Goal: Task Accomplishment & Management: Complete application form

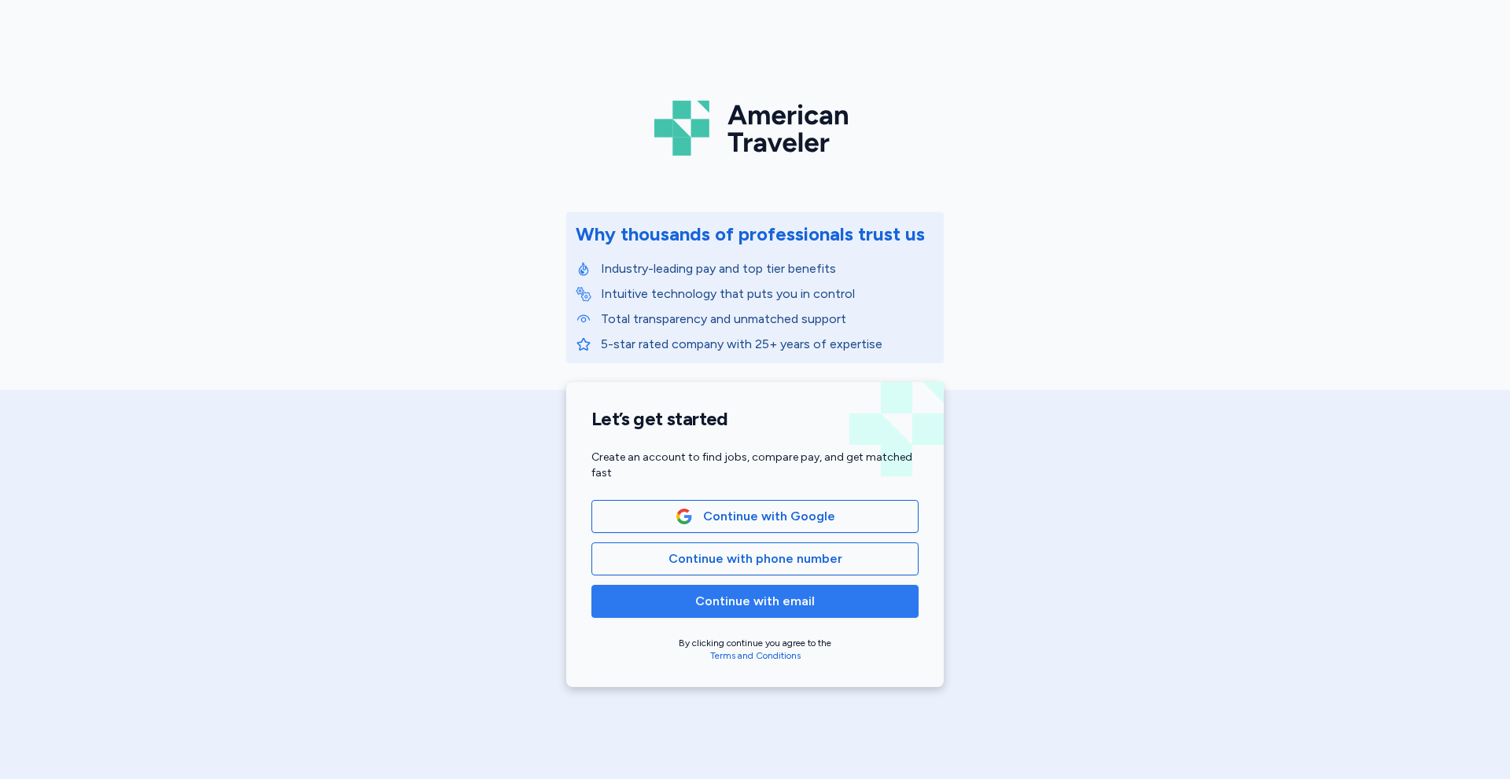
click at [675, 593] on span "Continue with email" at bounding box center [755, 601] width 300 height 19
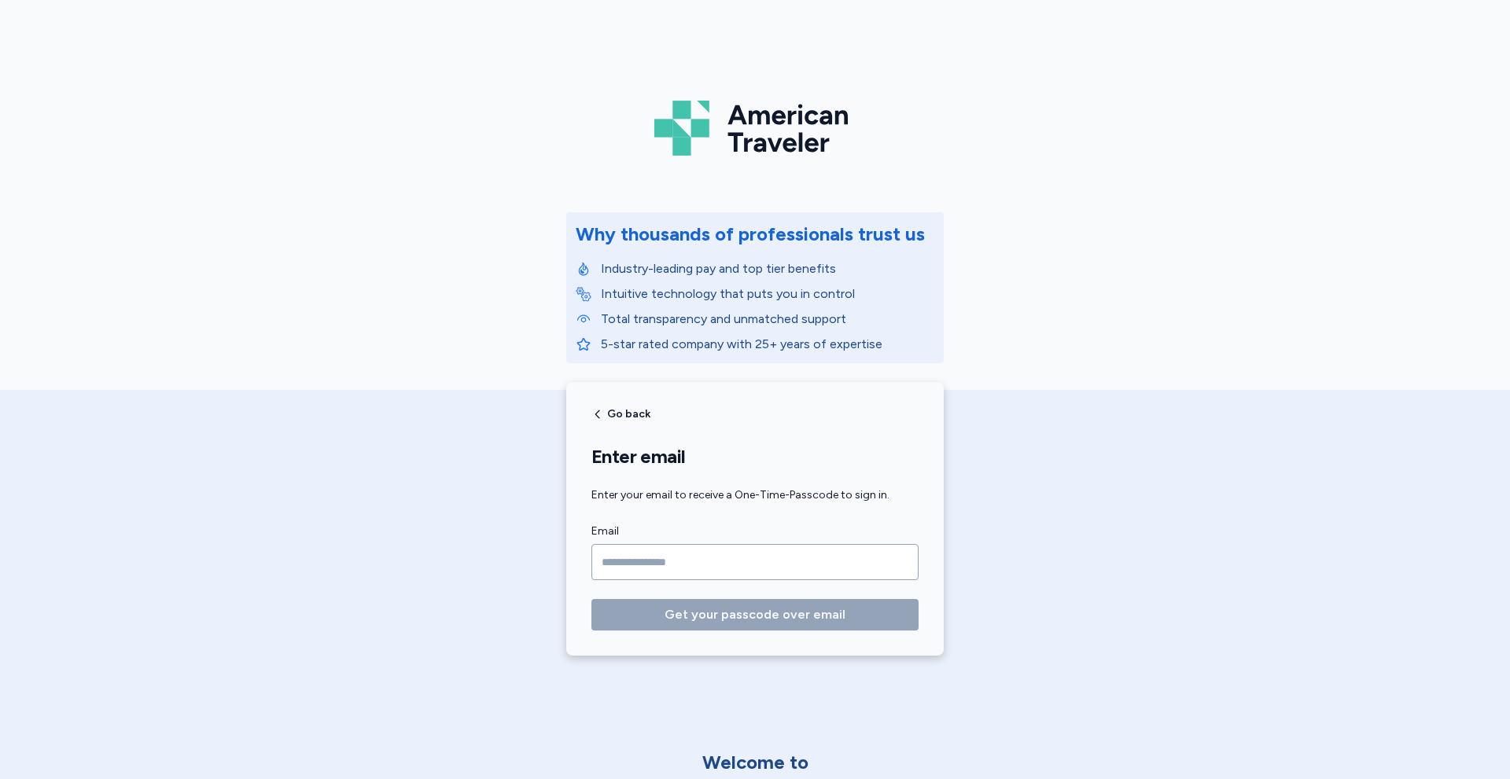
click at [618, 558] on input "Email" at bounding box center [754, 562] width 327 height 36
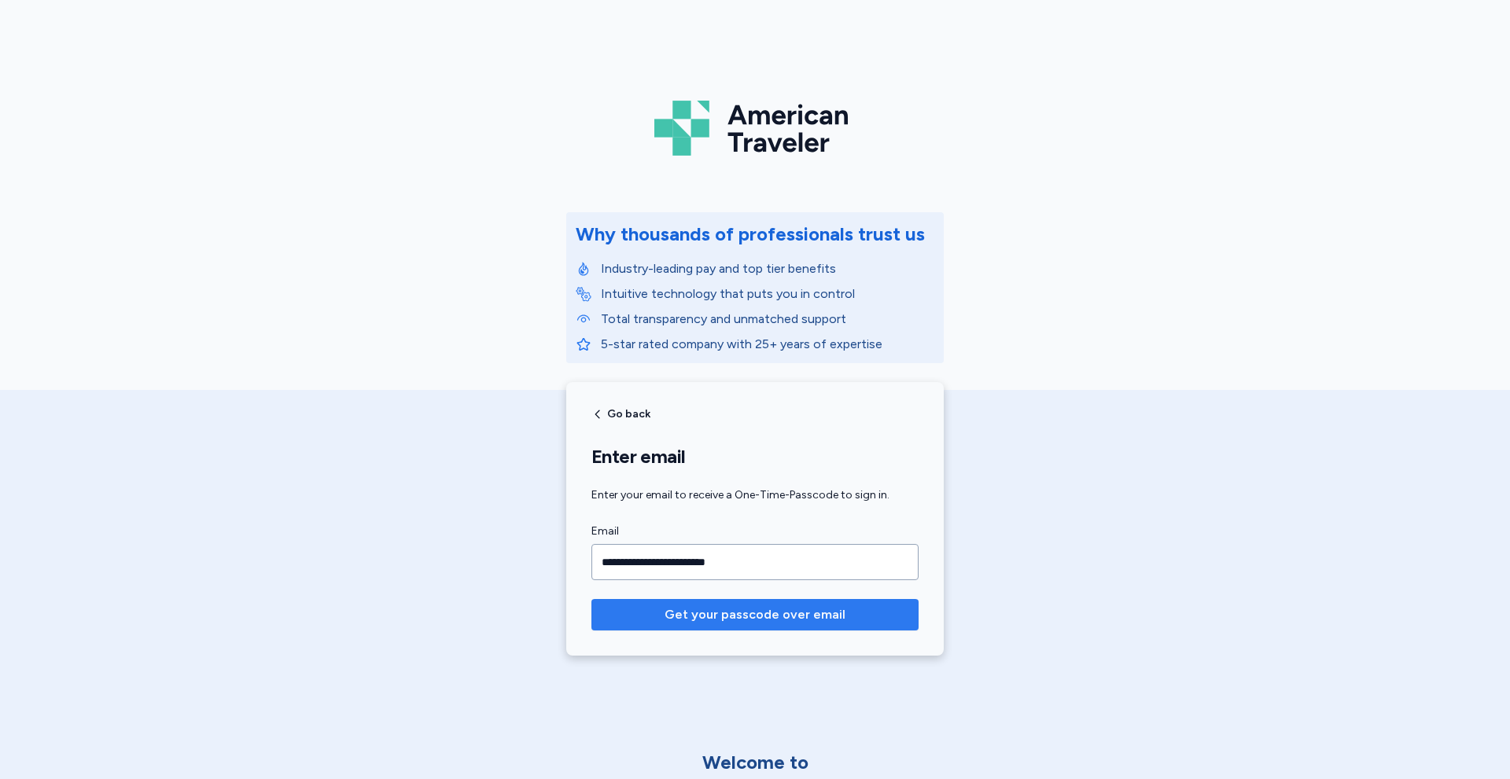
type input "**********"
click at [740, 613] on span "Get your passcode over email" at bounding box center [755, 615] width 181 height 19
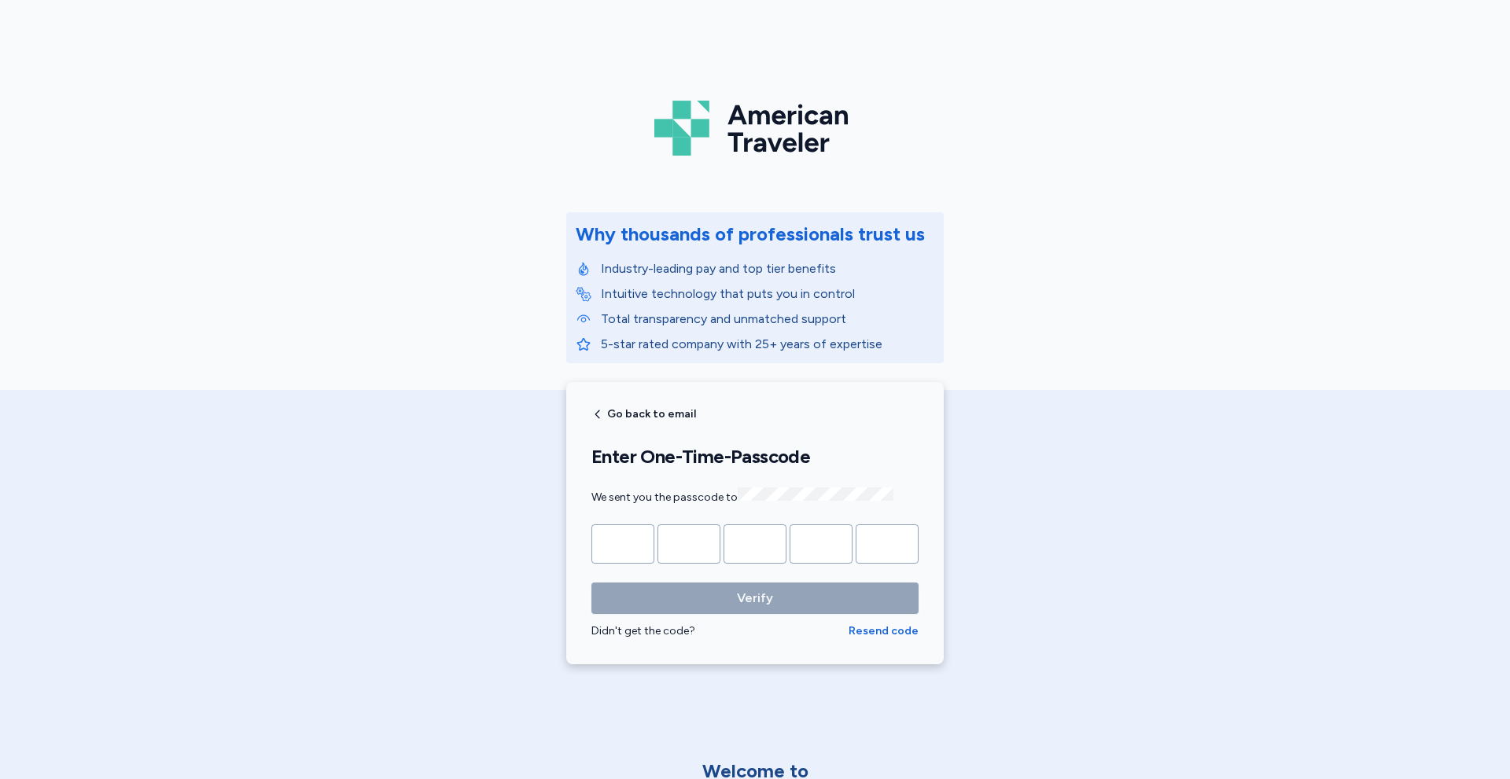
type input "*"
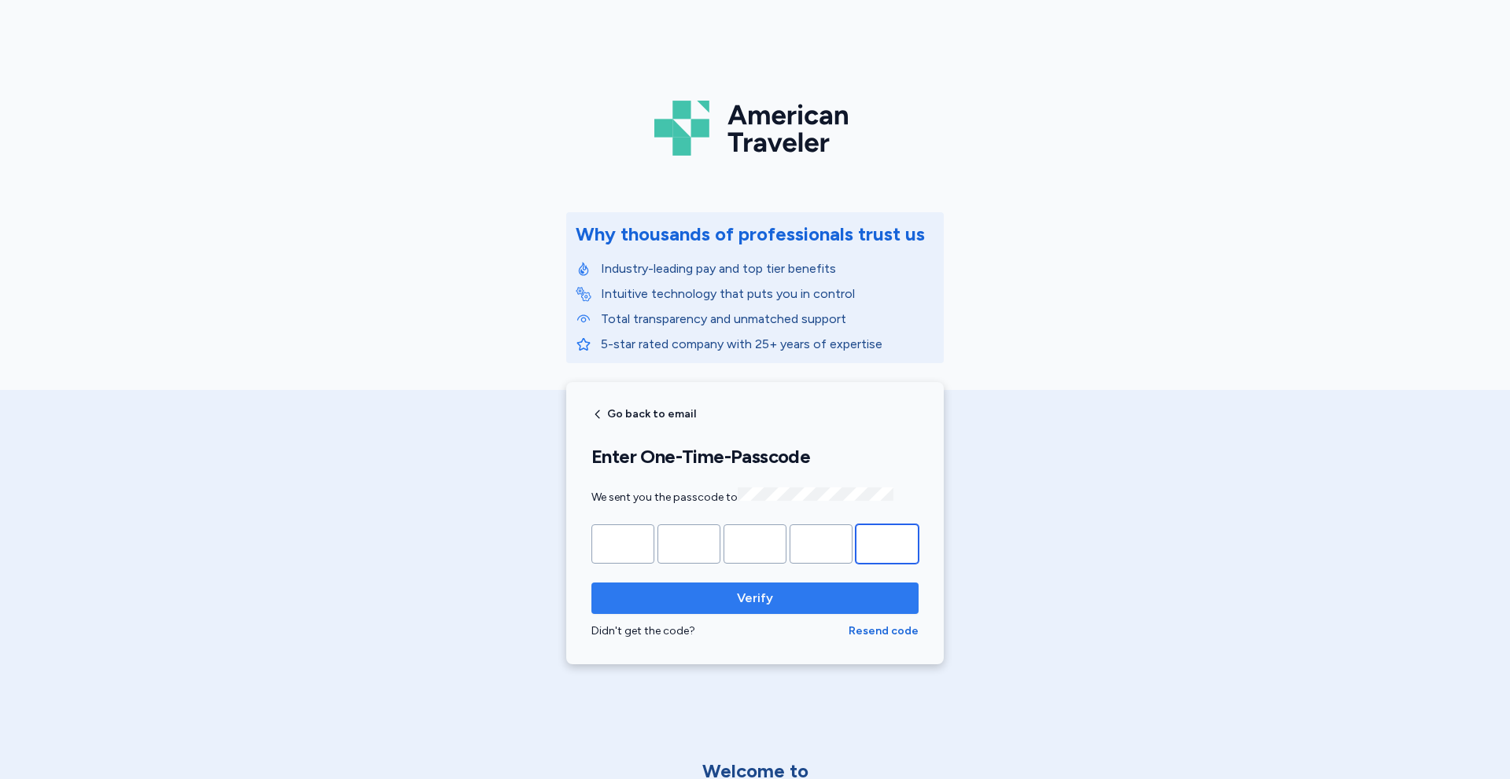
type input "*"
click at [700, 594] on span "Verify" at bounding box center [755, 598] width 302 height 19
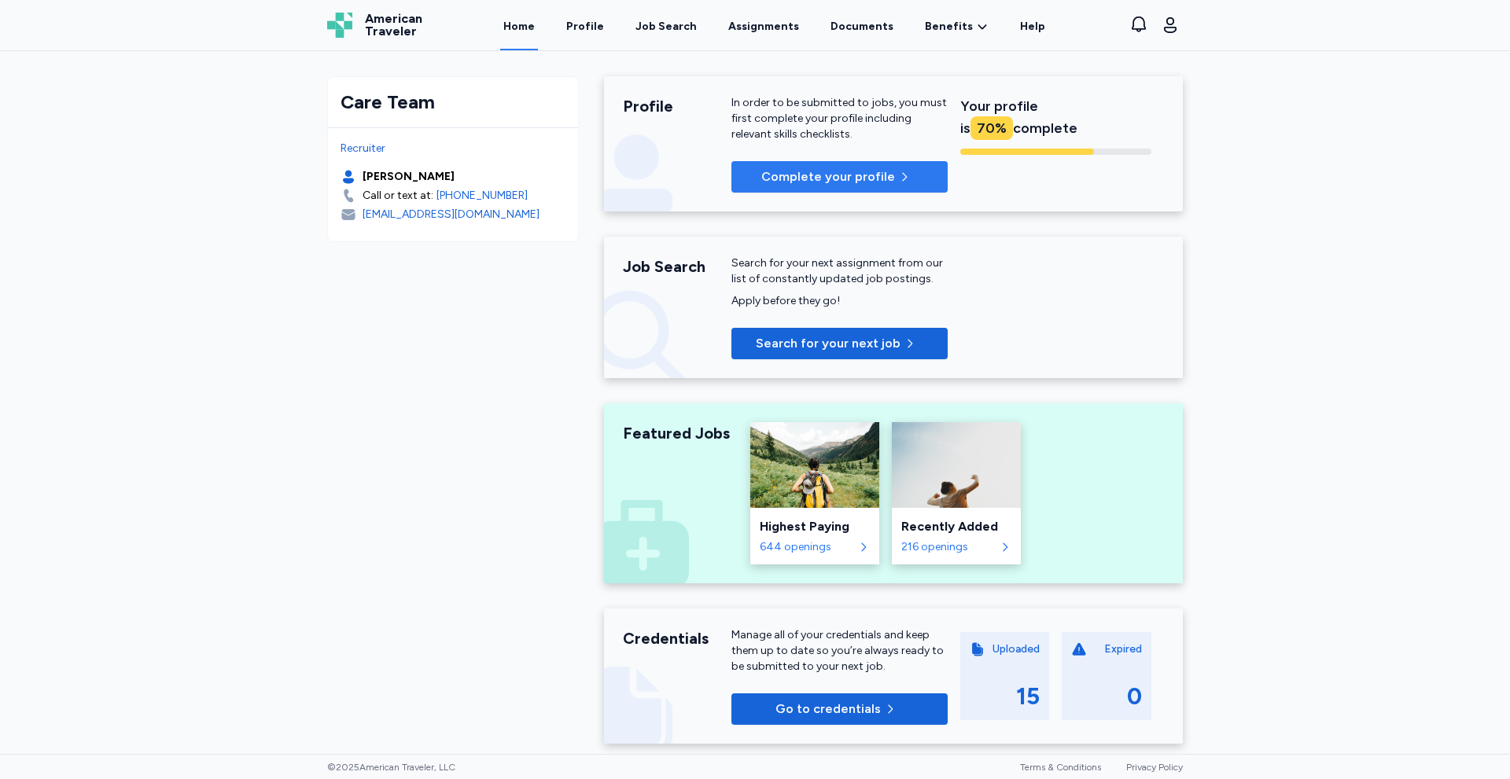
click at [853, 175] on span "Complete your profile" at bounding box center [828, 177] width 134 height 19
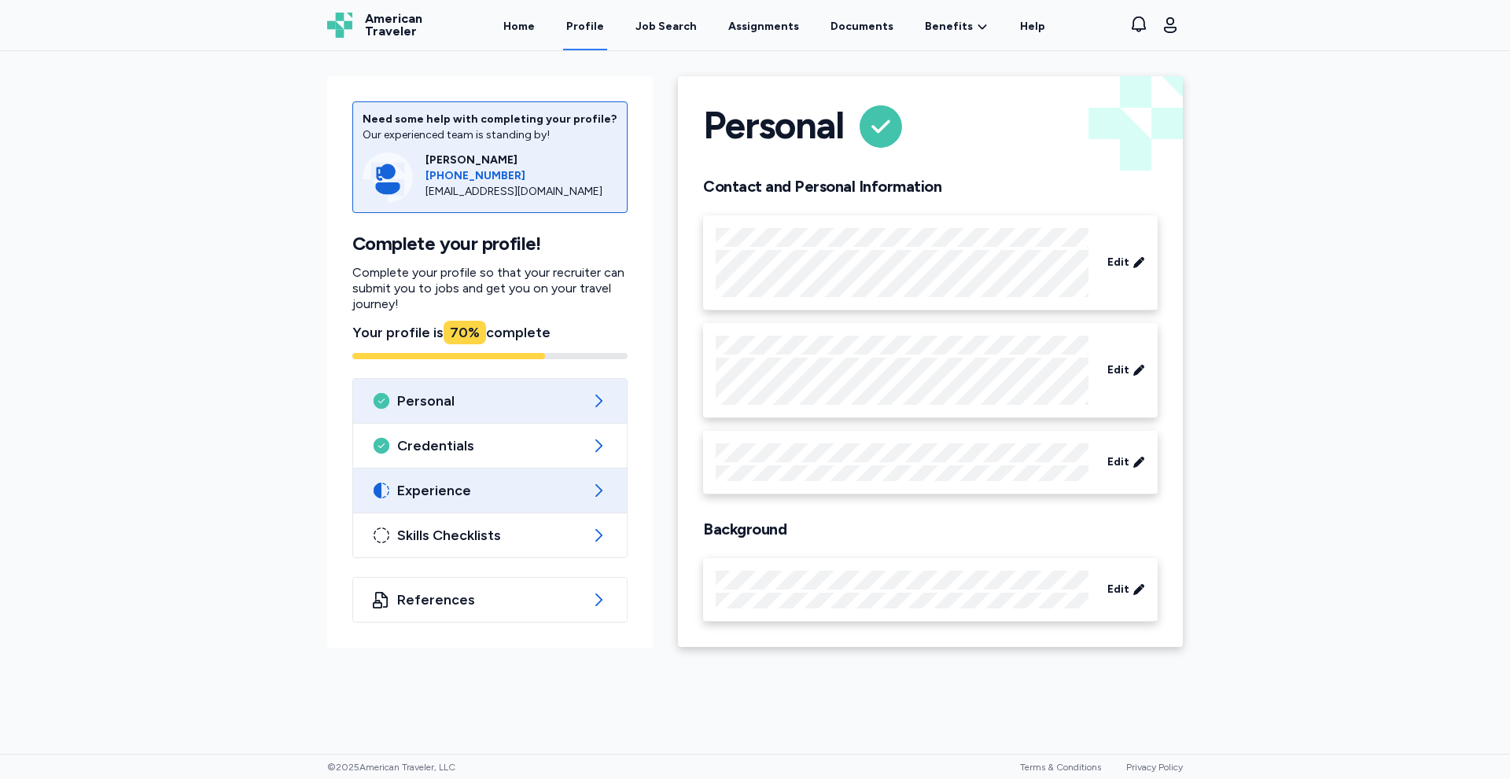
click at [423, 485] on span "Experience" at bounding box center [490, 490] width 186 height 19
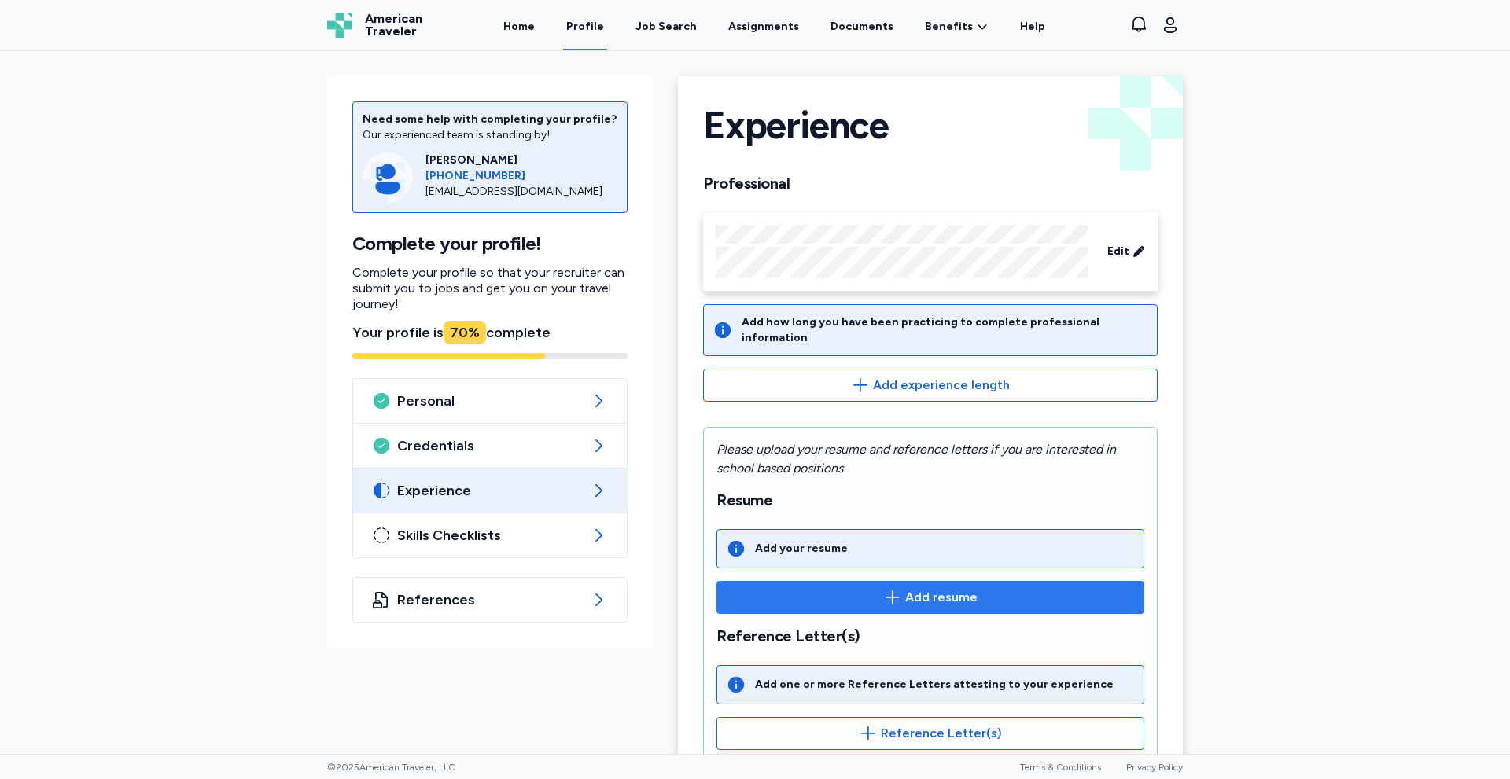
click at [899, 588] on span "Add resume" at bounding box center [930, 597] width 401 height 19
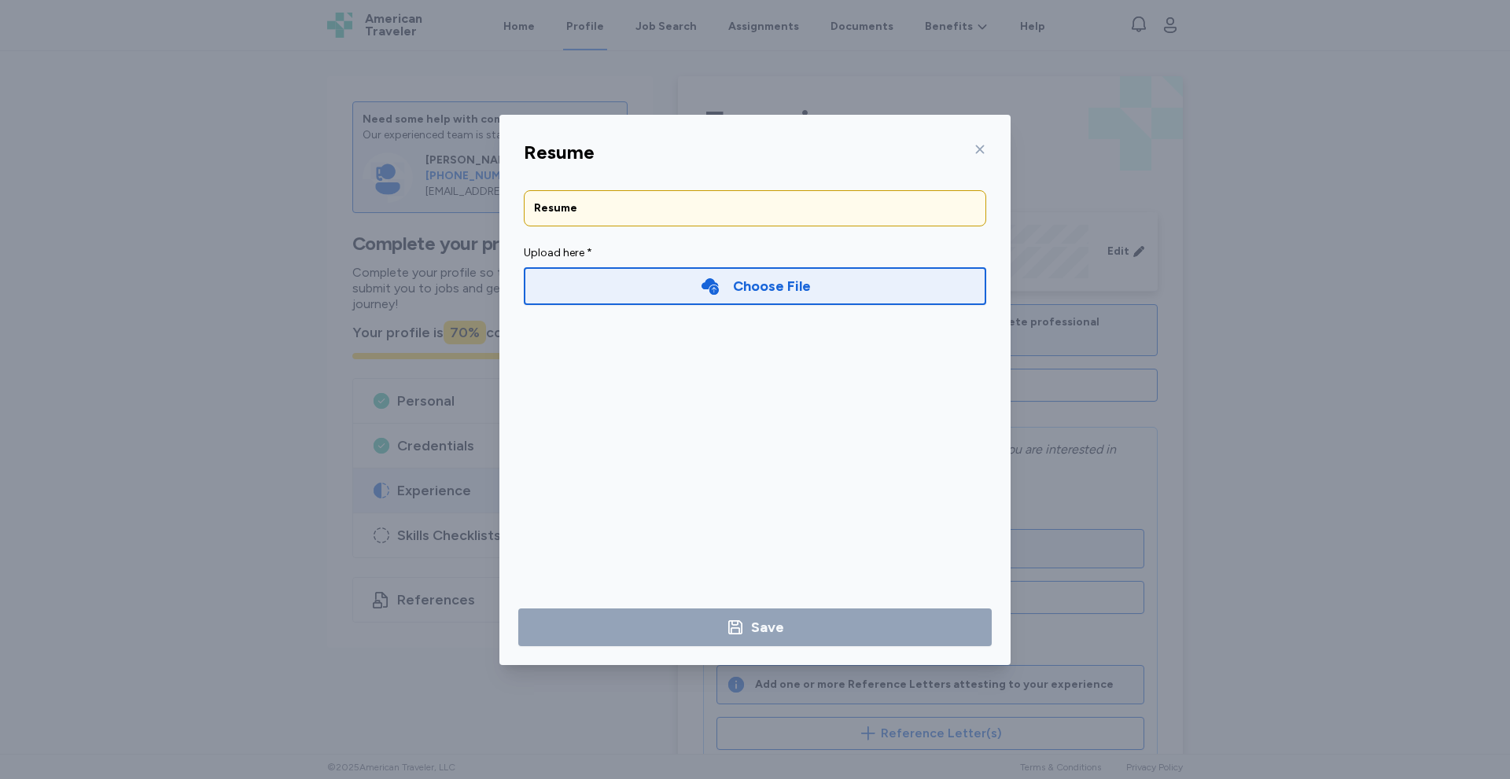
click at [617, 300] on div "Choose File" at bounding box center [755, 286] width 462 height 38
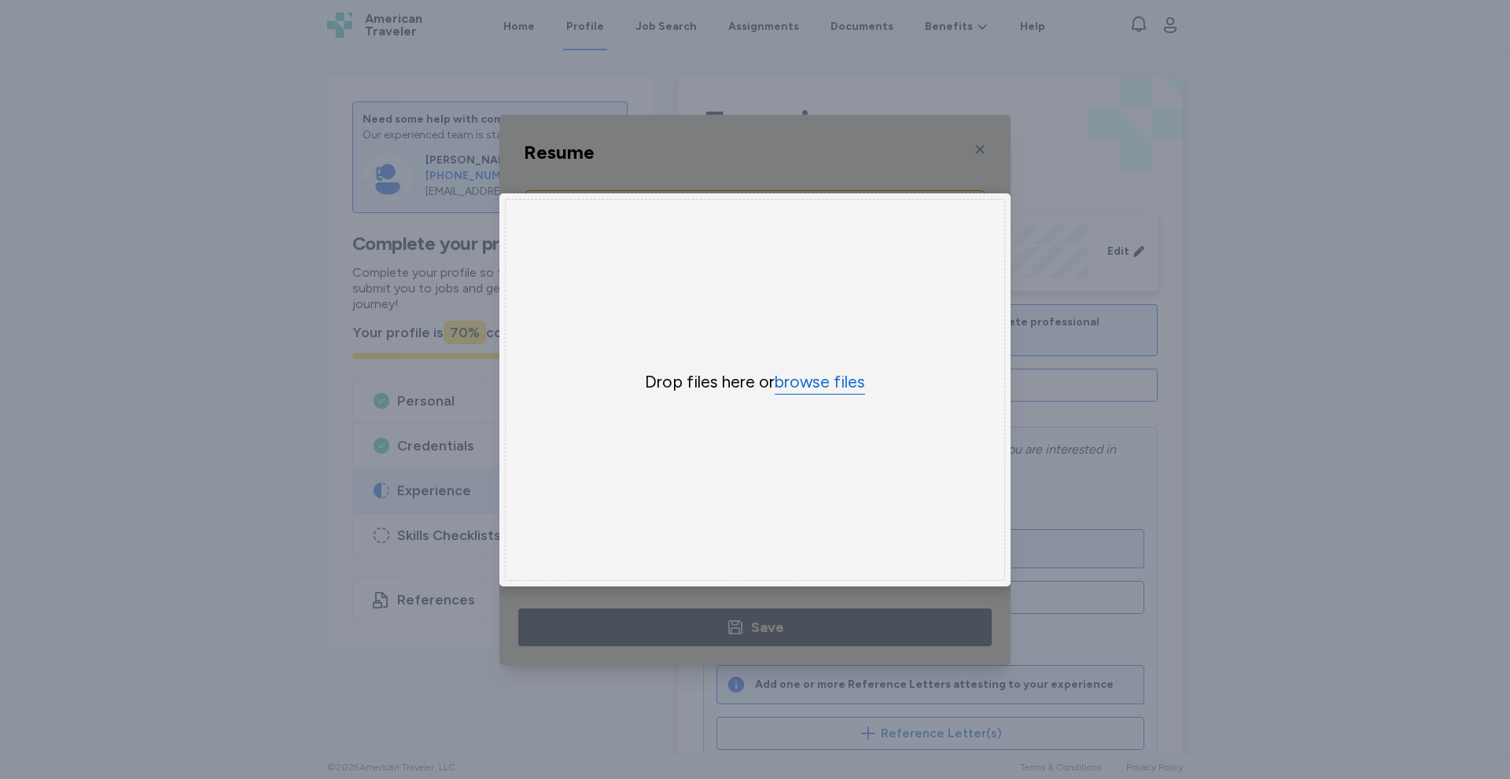
click at [818, 377] on button "browse files" at bounding box center [820, 382] width 90 height 23
click at [333, 394] on div "Resume Resume Upload here * Choose File × Drop your files here Drop files here …" at bounding box center [755, 389] width 1510 height 779
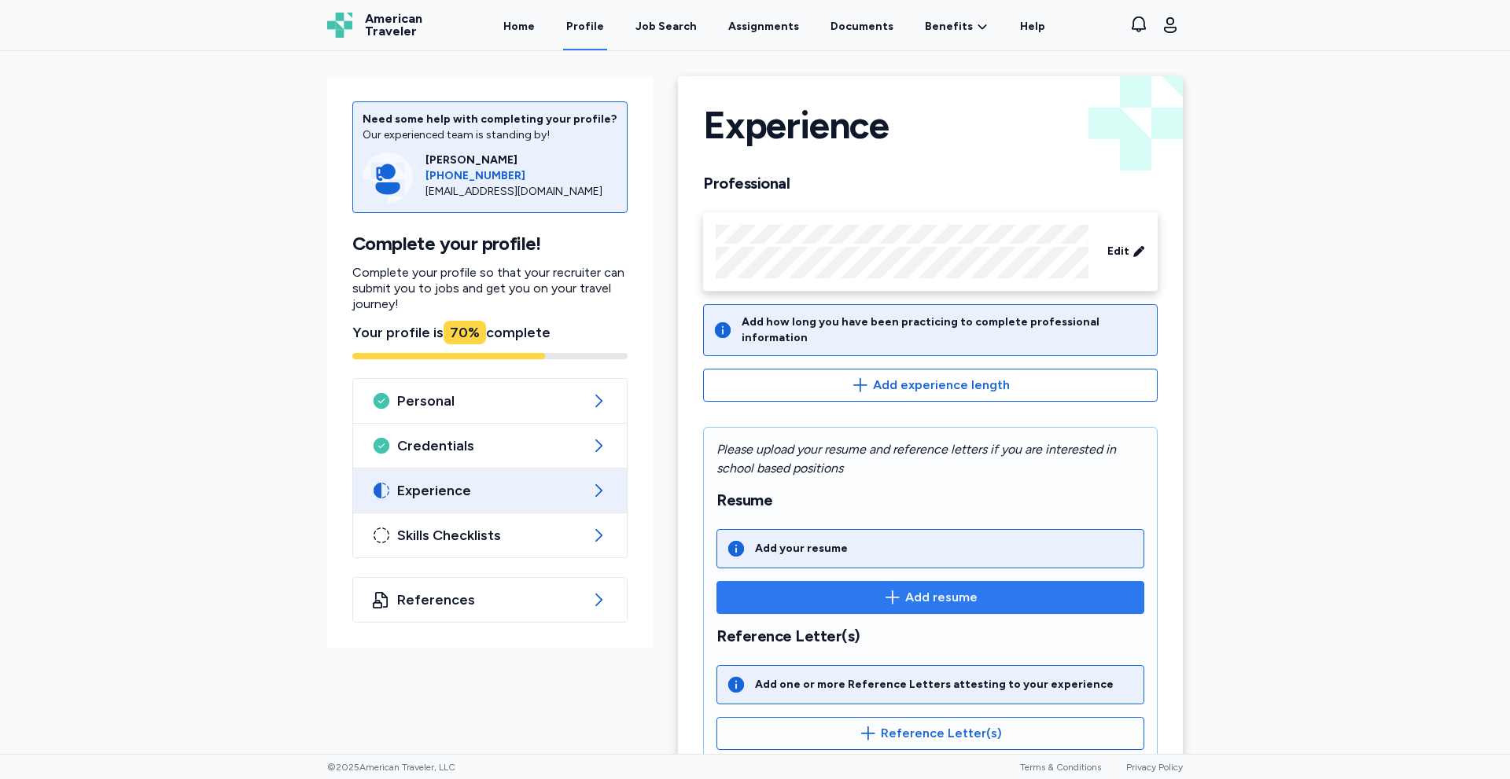
click at [864, 588] on span "Add resume" at bounding box center [930, 597] width 401 height 19
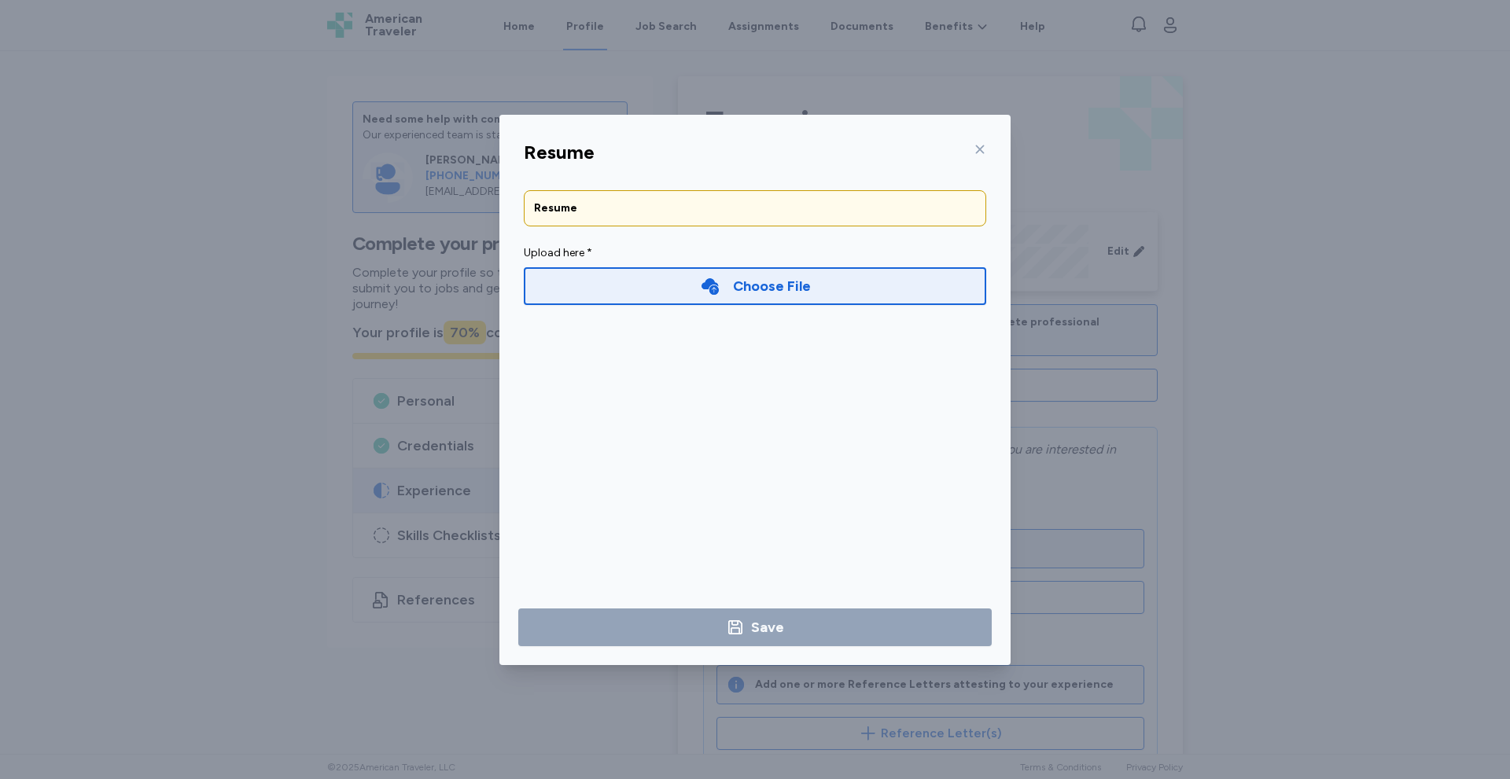
click at [626, 281] on div "Choose File" at bounding box center [755, 286] width 462 height 38
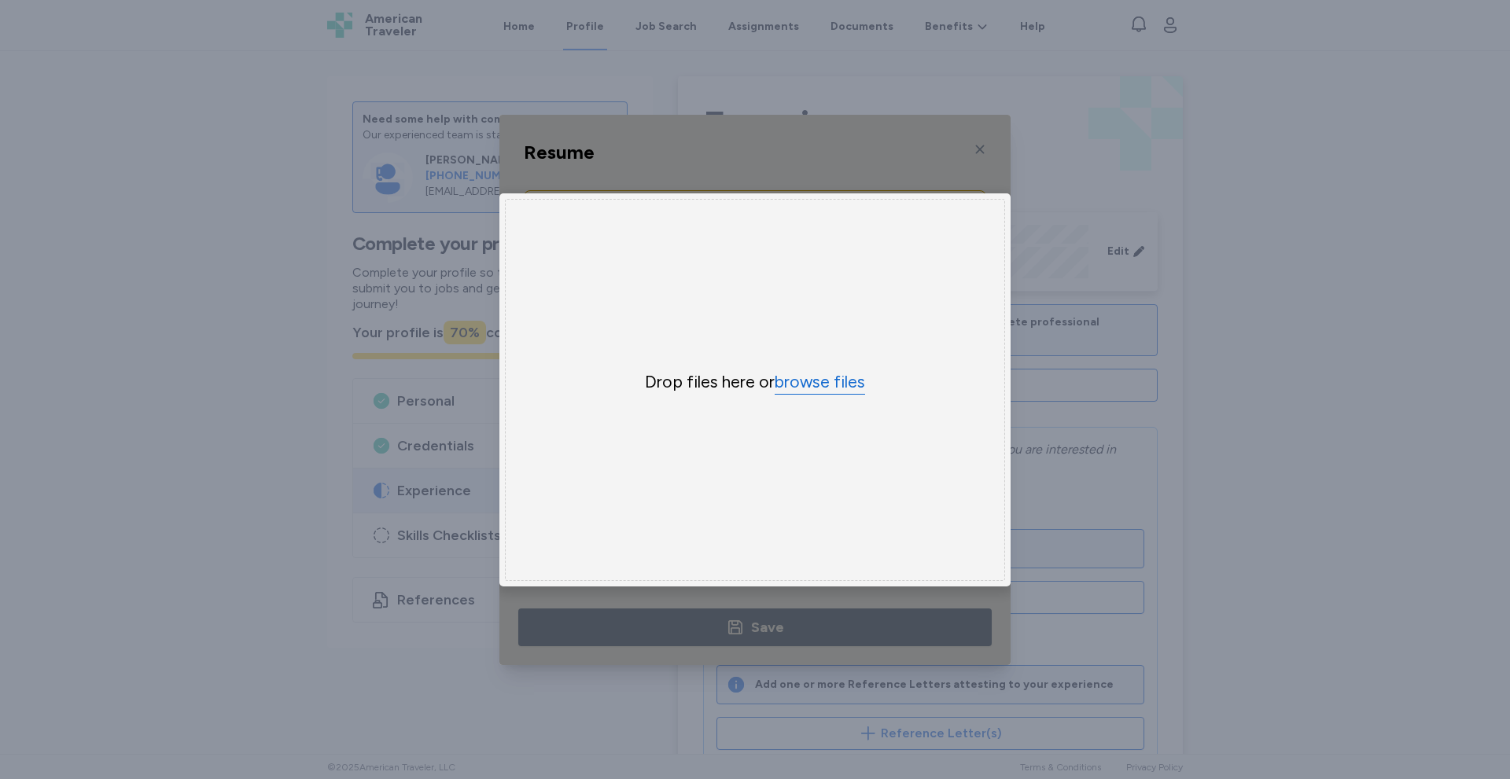
click at [810, 384] on button "browse files" at bounding box center [820, 382] width 90 height 23
click at [525, 149] on div "Uppy Dashboard Window (Press escape to close)" at bounding box center [754, 390] width 511 height 550
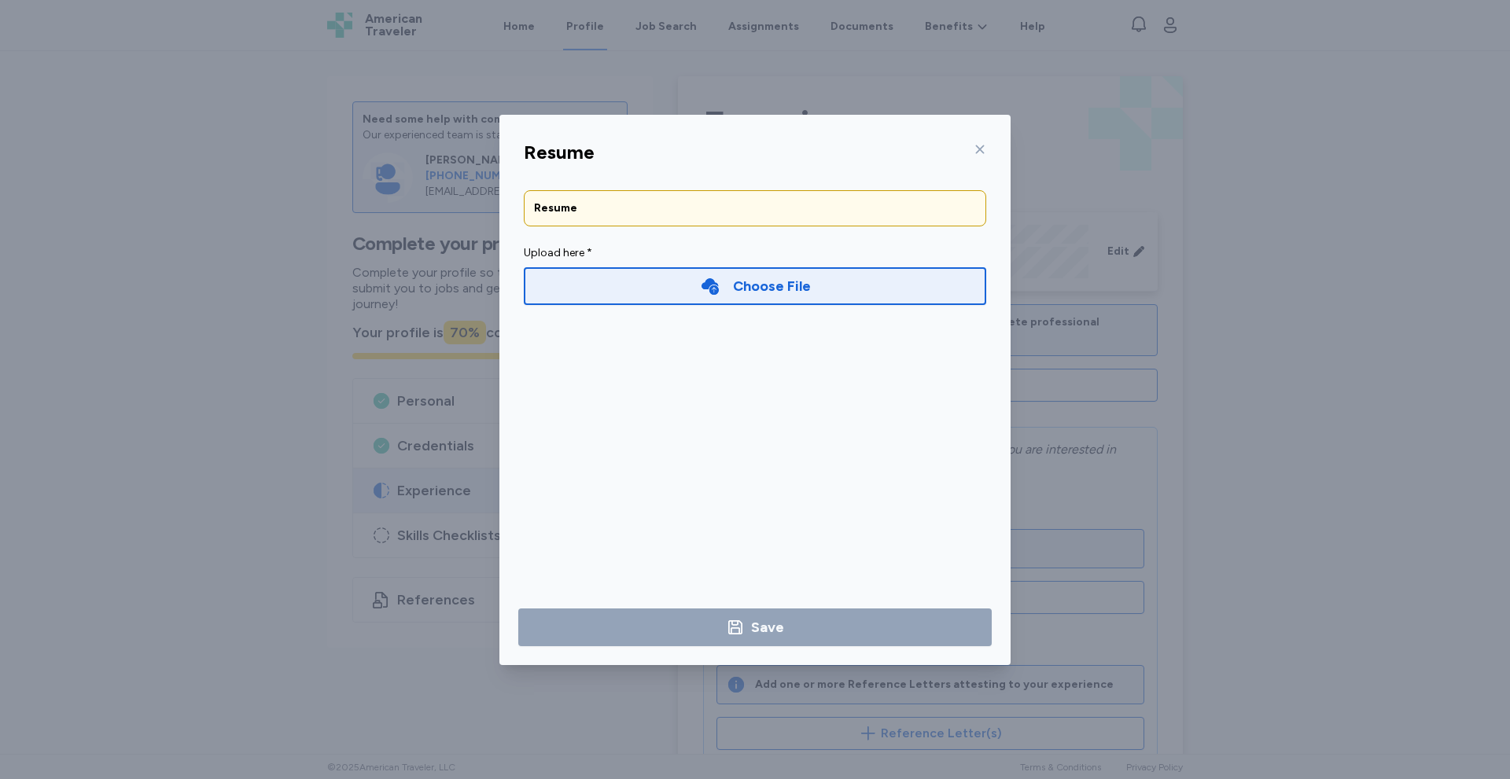
click at [701, 296] on div "Choose File" at bounding box center [755, 286] width 111 height 22
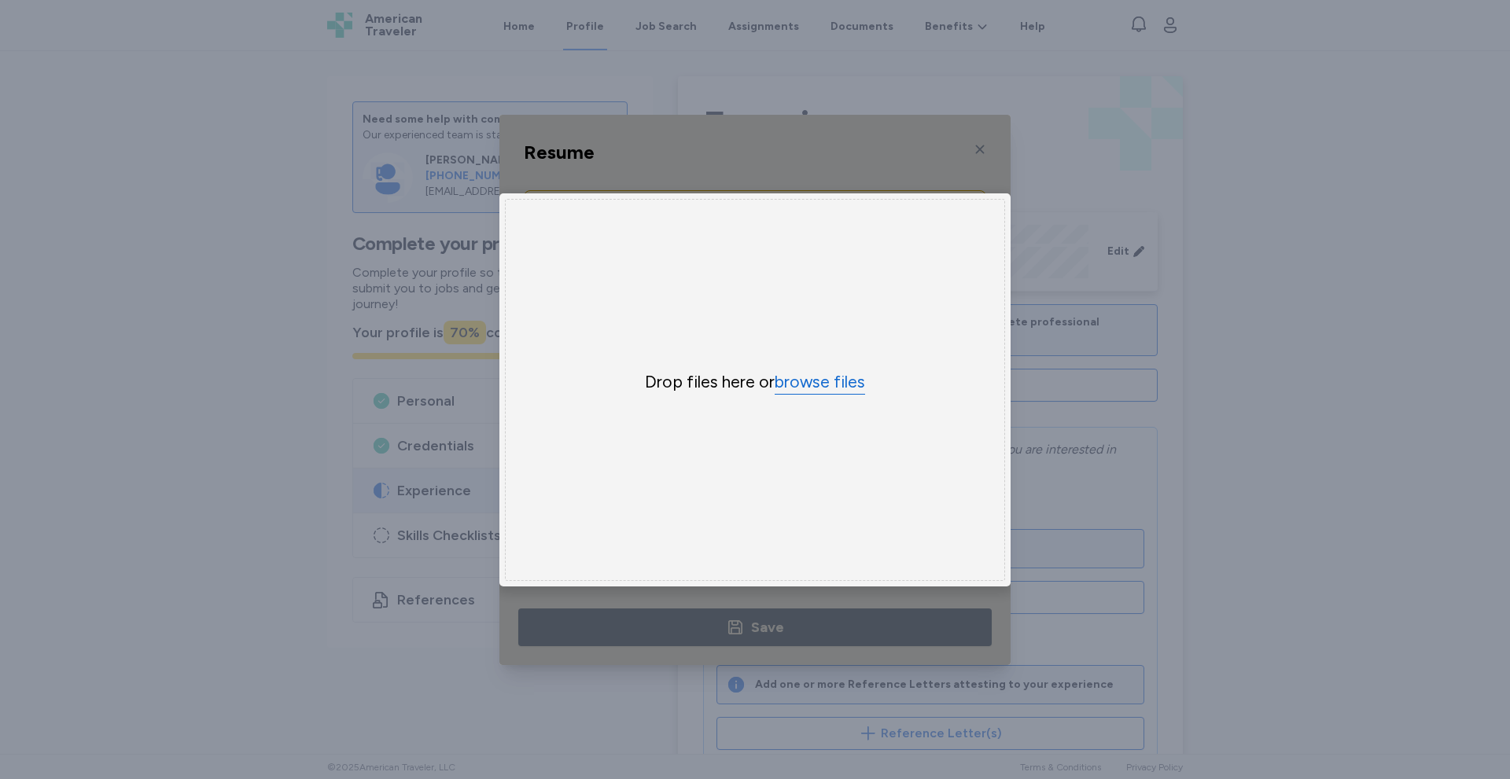
click at [814, 372] on button "browse files" at bounding box center [820, 382] width 90 height 23
click at [488, 574] on div "Resume Resume Upload here * Choose File × Drop your files here Drop files here …" at bounding box center [755, 389] width 1510 height 779
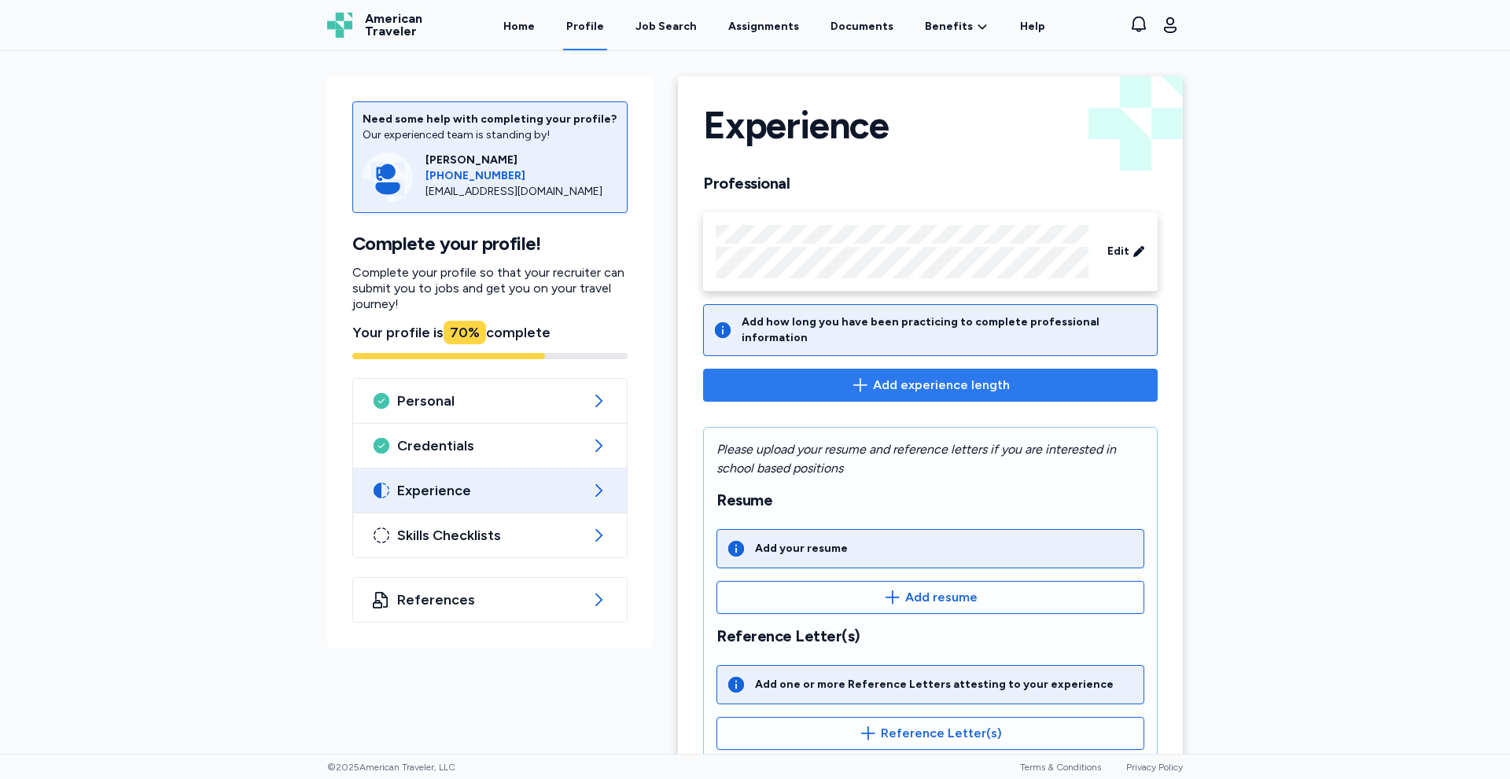
click at [807, 376] on span "Add experience length" at bounding box center [930, 385] width 428 height 19
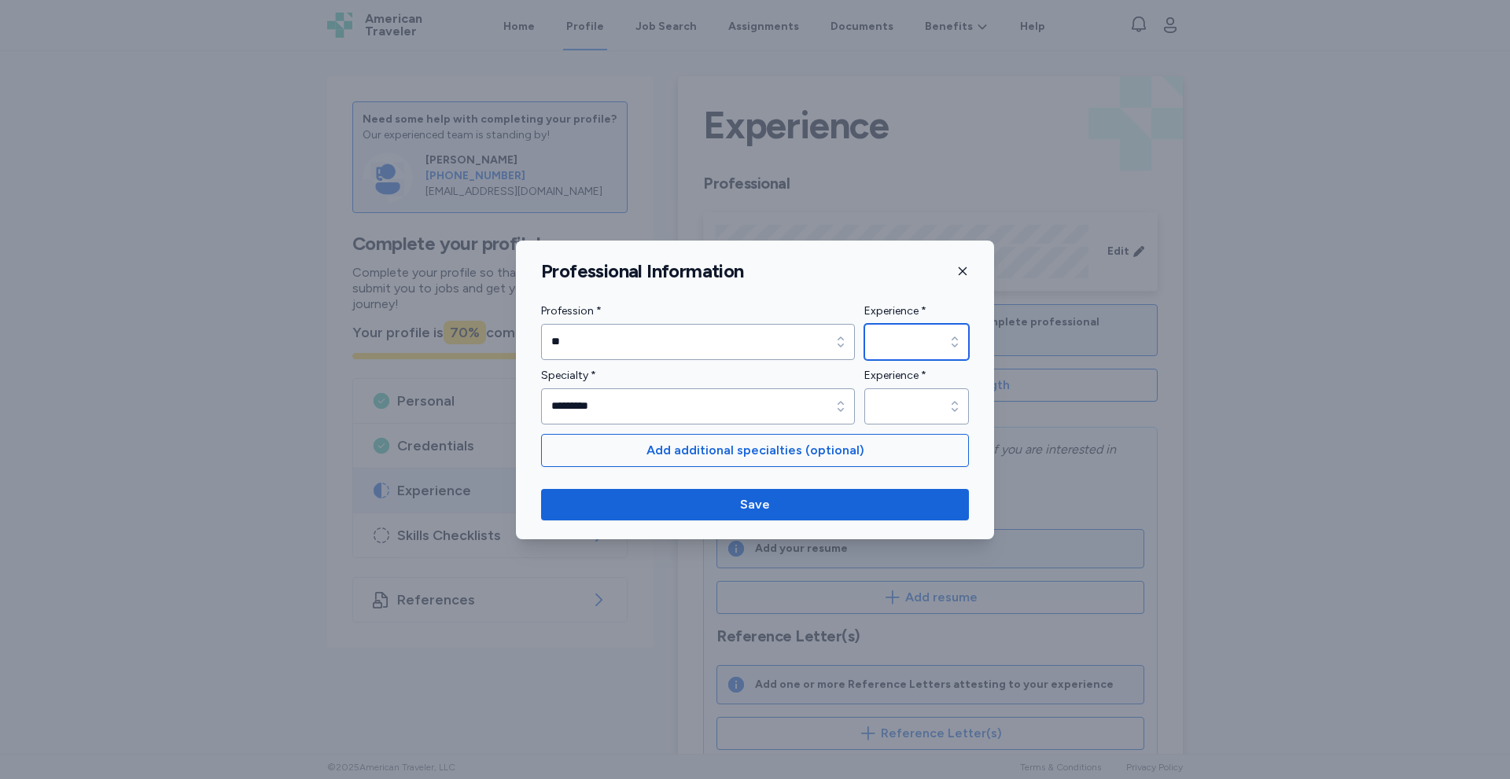
click at [914, 344] on input "Experience *" at bounding box center [916, 342] width 105 height 36
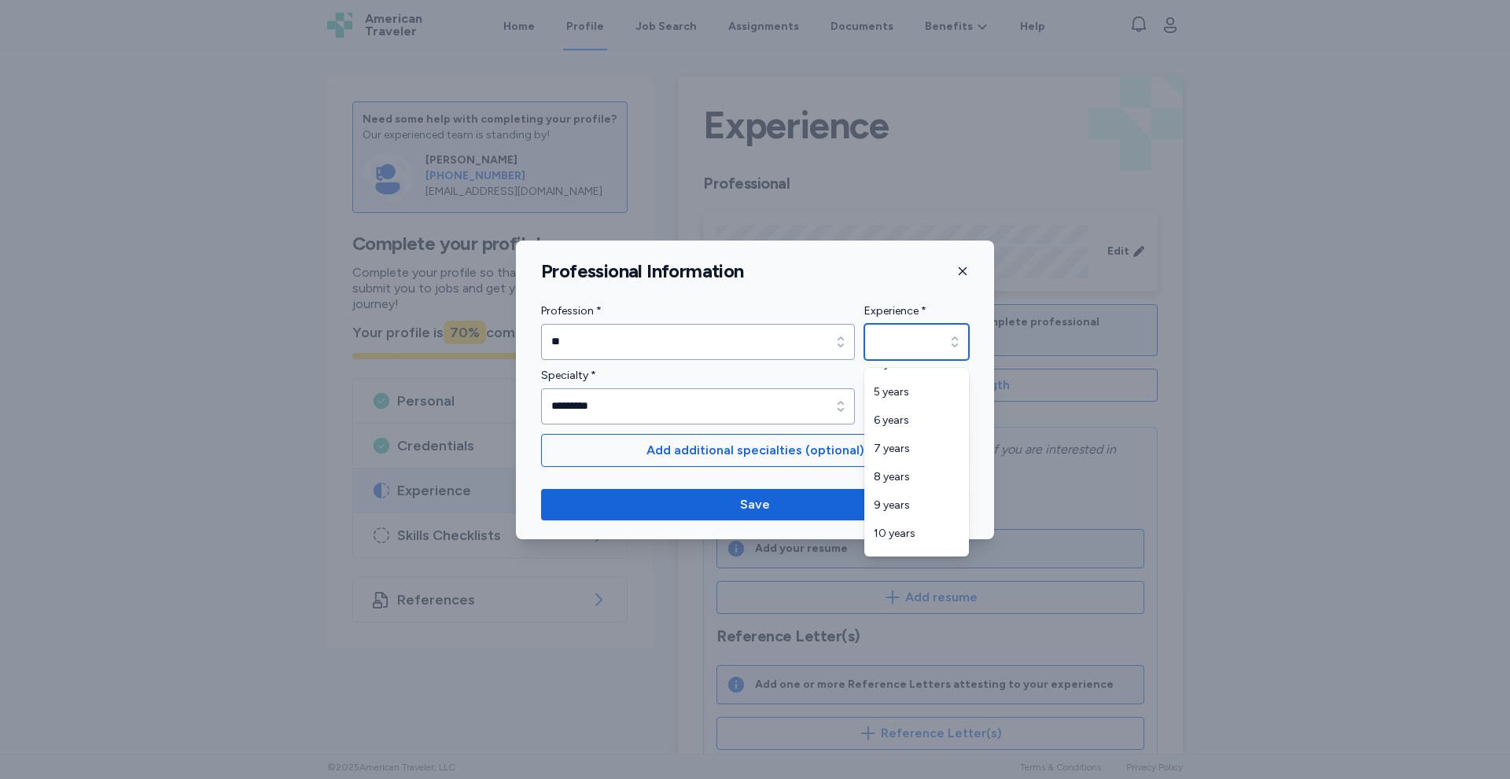
scroll to position [210, 0]
type input "********"
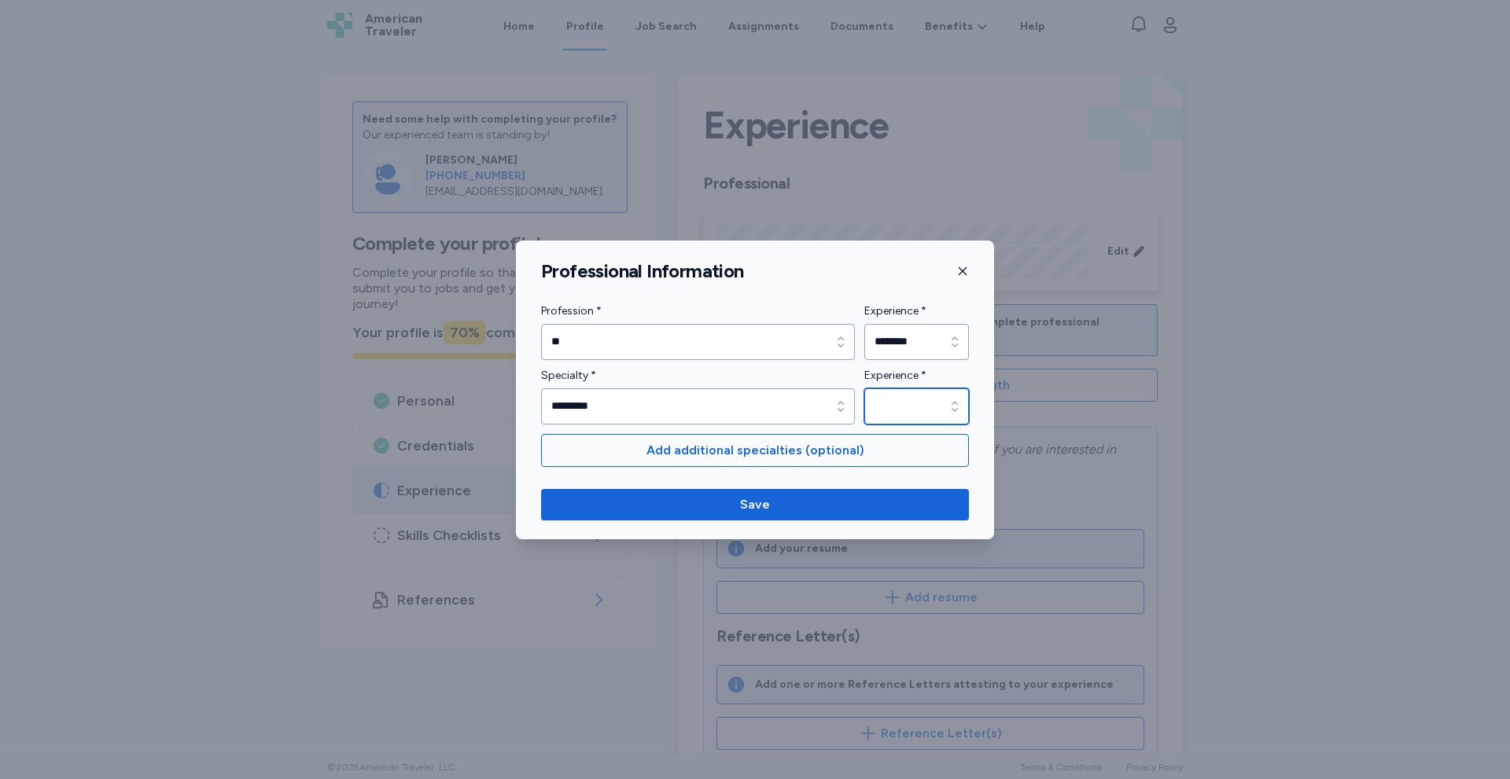
click at [910, 406] on input "Experience *" at bounding box center [916, 406] width 105 height 36
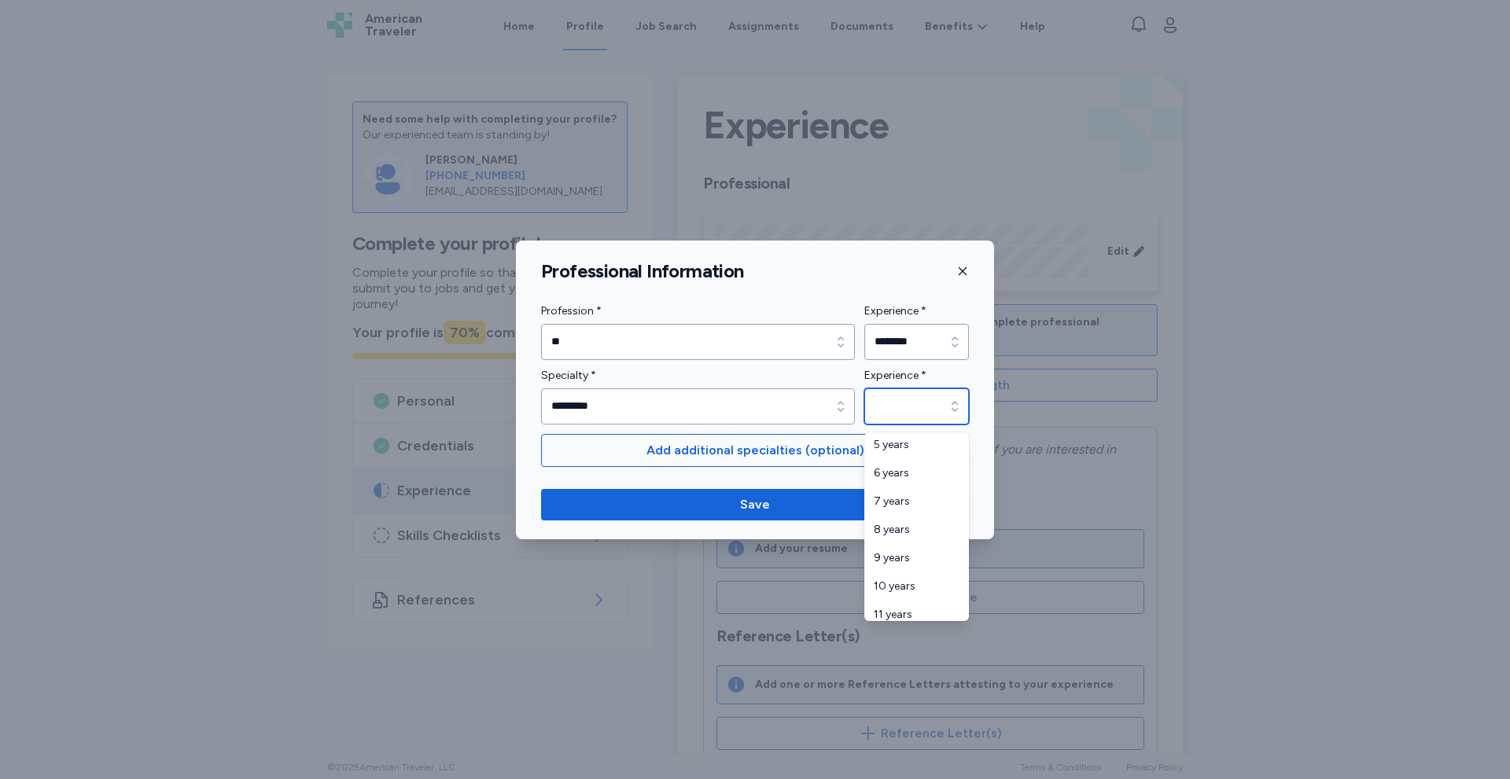
scroll to position [252, 0]
type input "********"
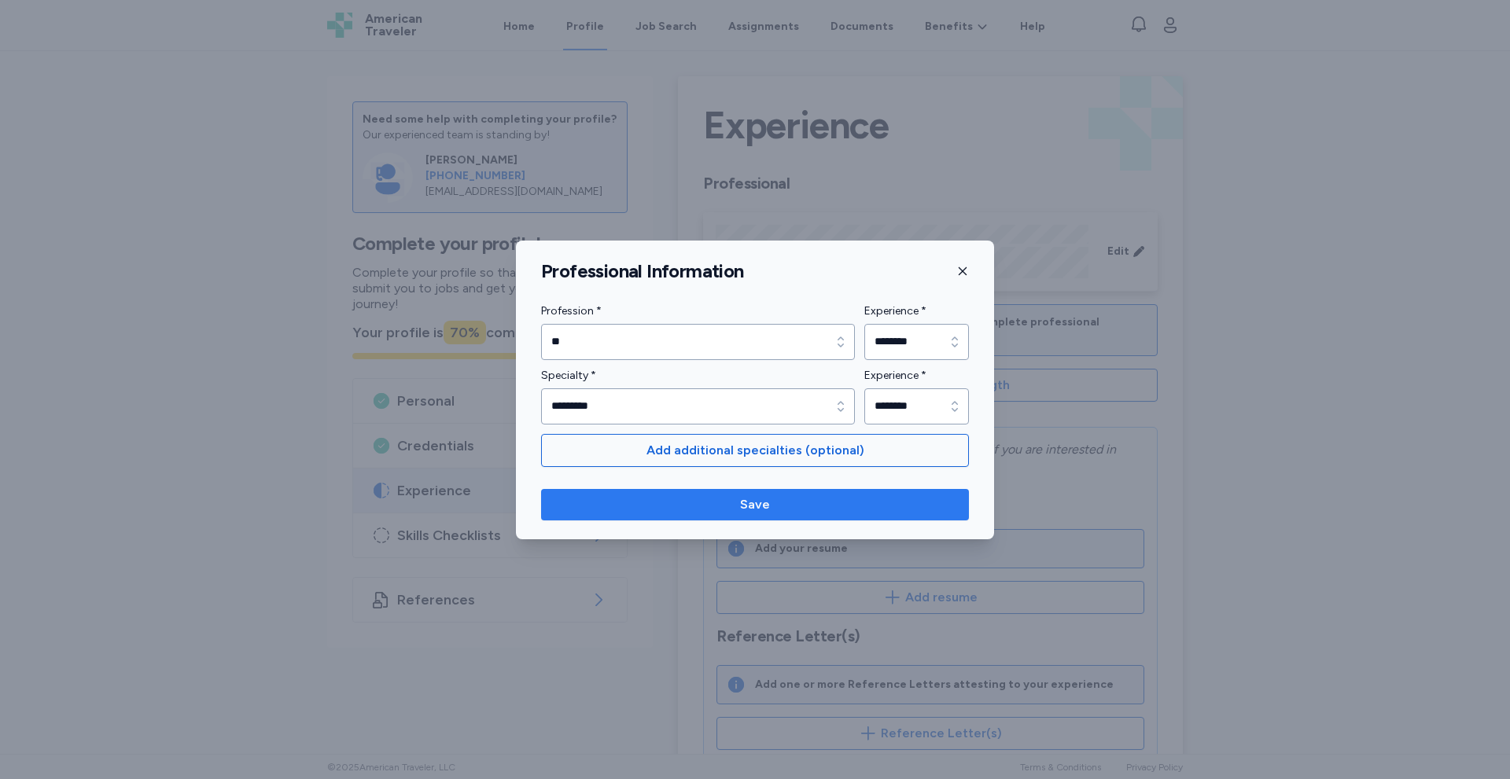
click at [722, 506] on span "Save" at bounding box center [755, 504] width 403 height 19
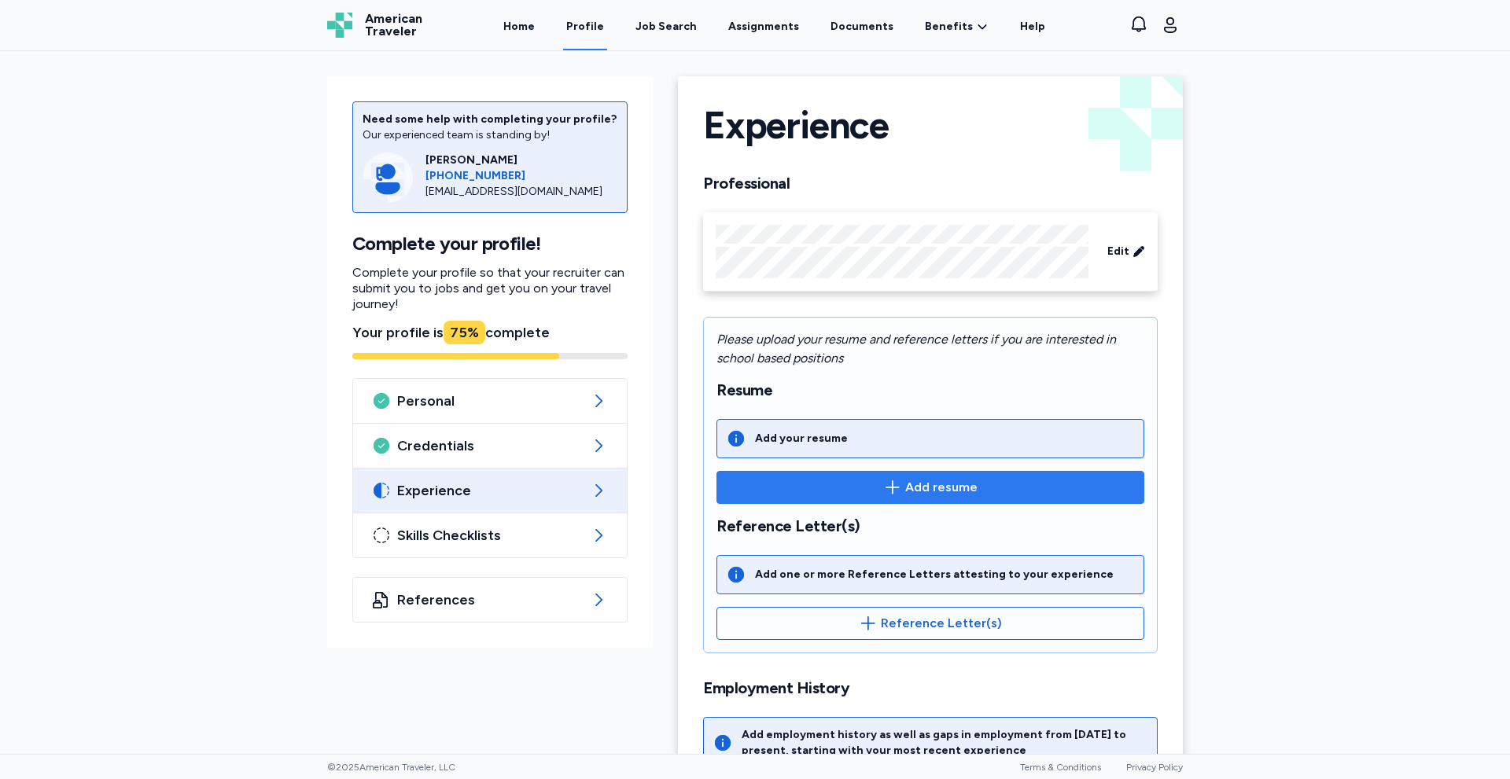
click at [826, 484] on span "Add resume" at bounding box center [930, 487] width 401 height 19
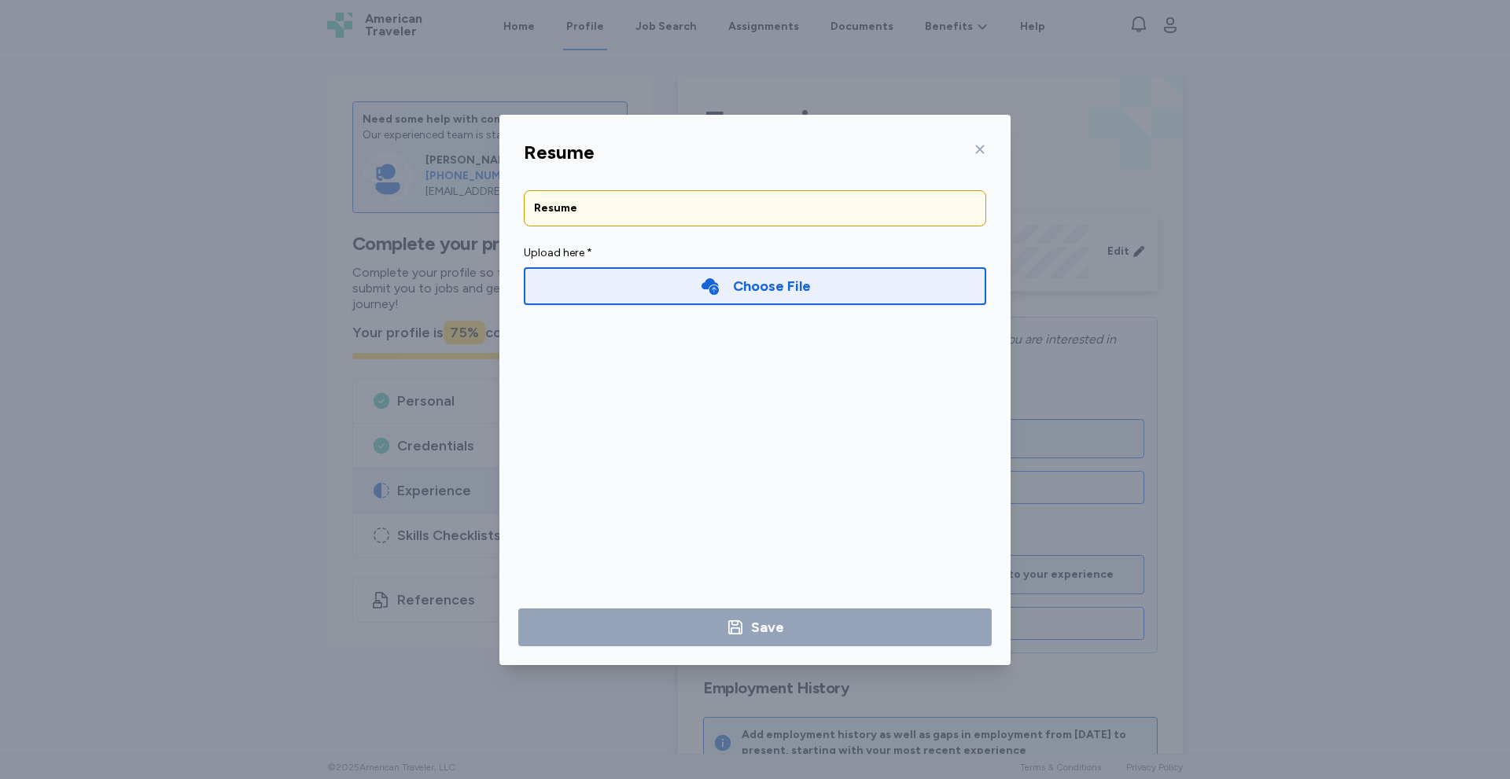
click at [628, 293] on div "Choose File" at bounding box center [755, 286] width 462 height 38
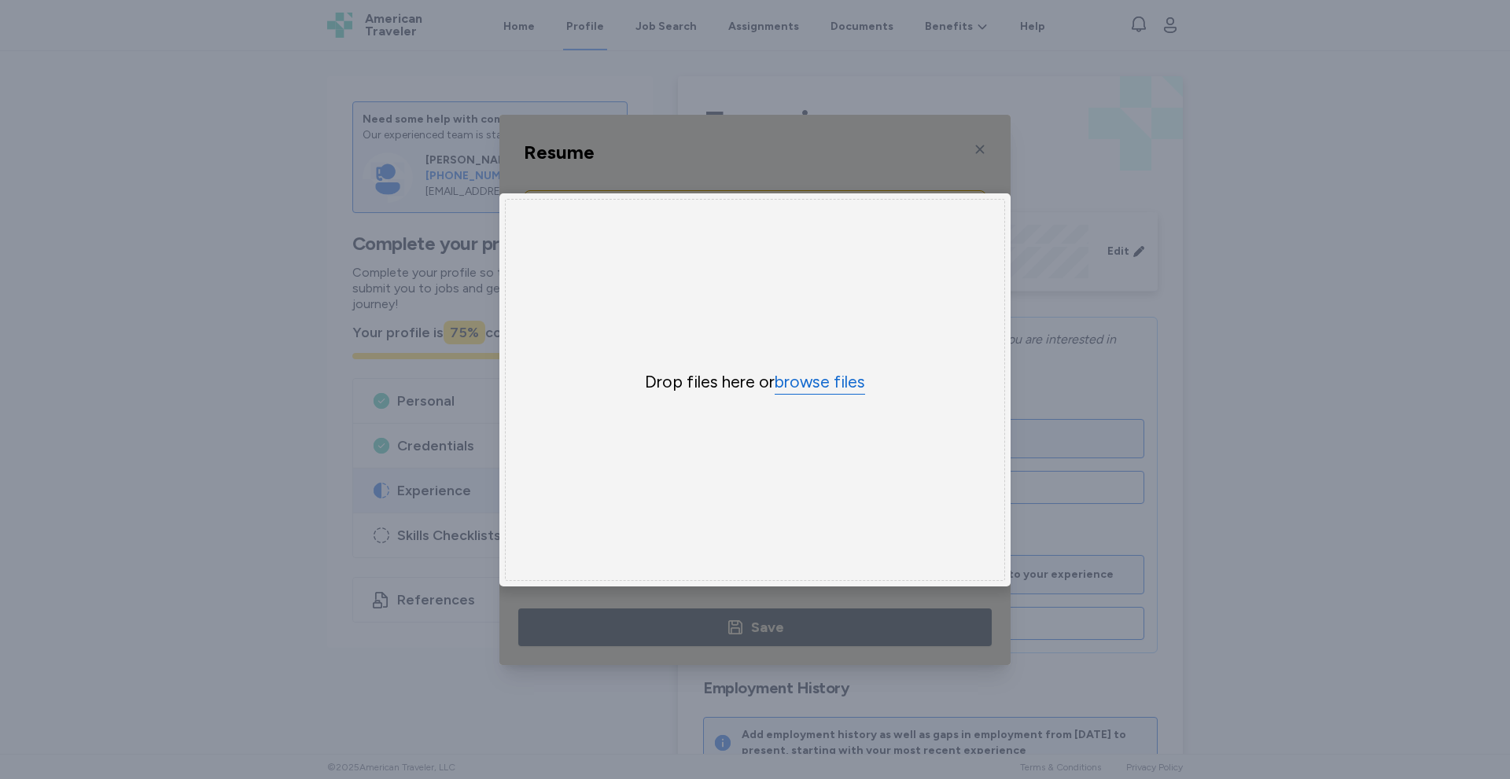
click at [823, 376] on button "browse files" at bounding box center [820, 382] width 90 height 23
click at [896, 186] on div "Uppy Dashboard Window (Press escape to close)" at bounding box center [754, 390] width 511 height 550
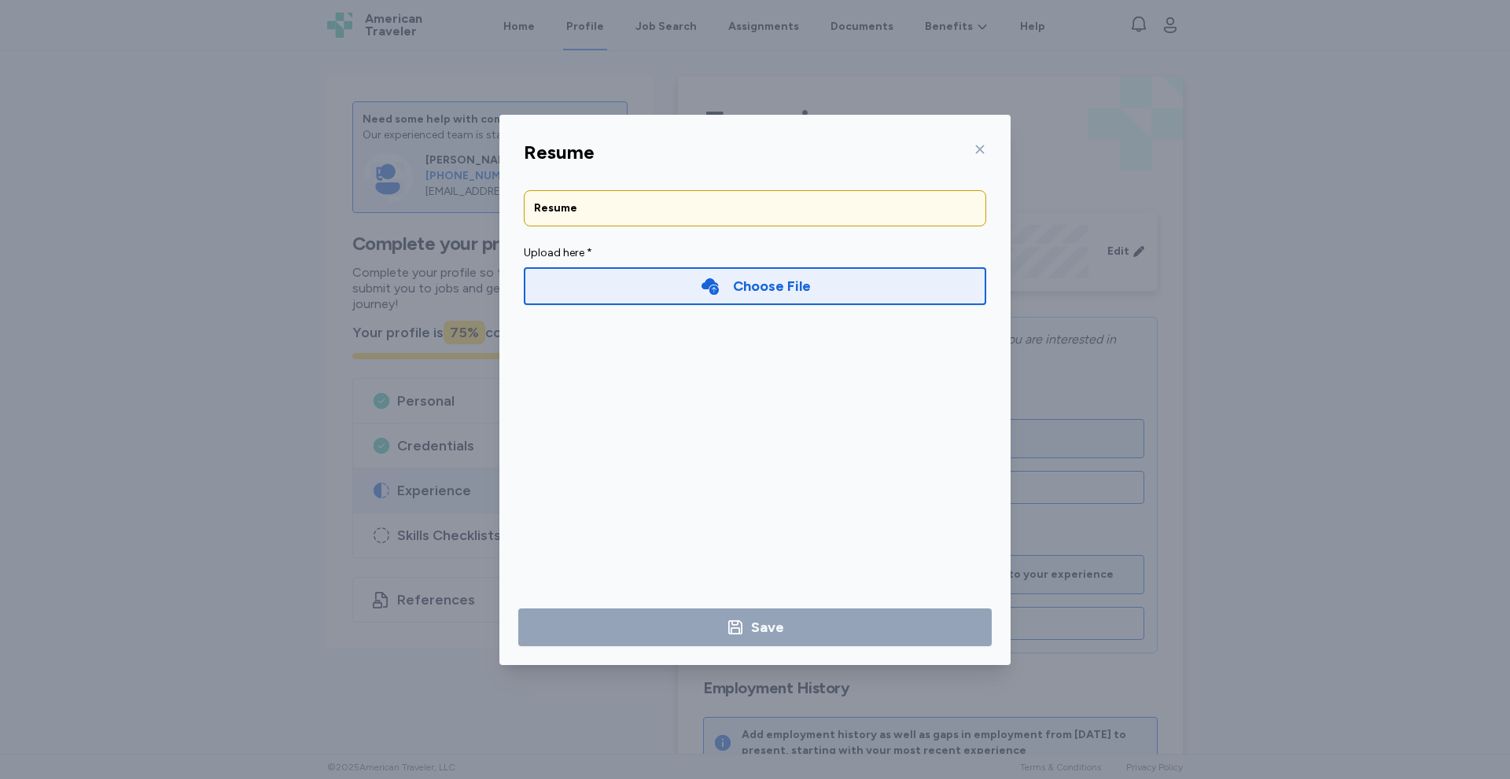
click at [889, 171] on div "Resume Upload here * Choose File Save" at bounding box center [755, 260] width 488 height 178
click at [975, 148] on icon at bounding box center [980, 149] width 13 height 13
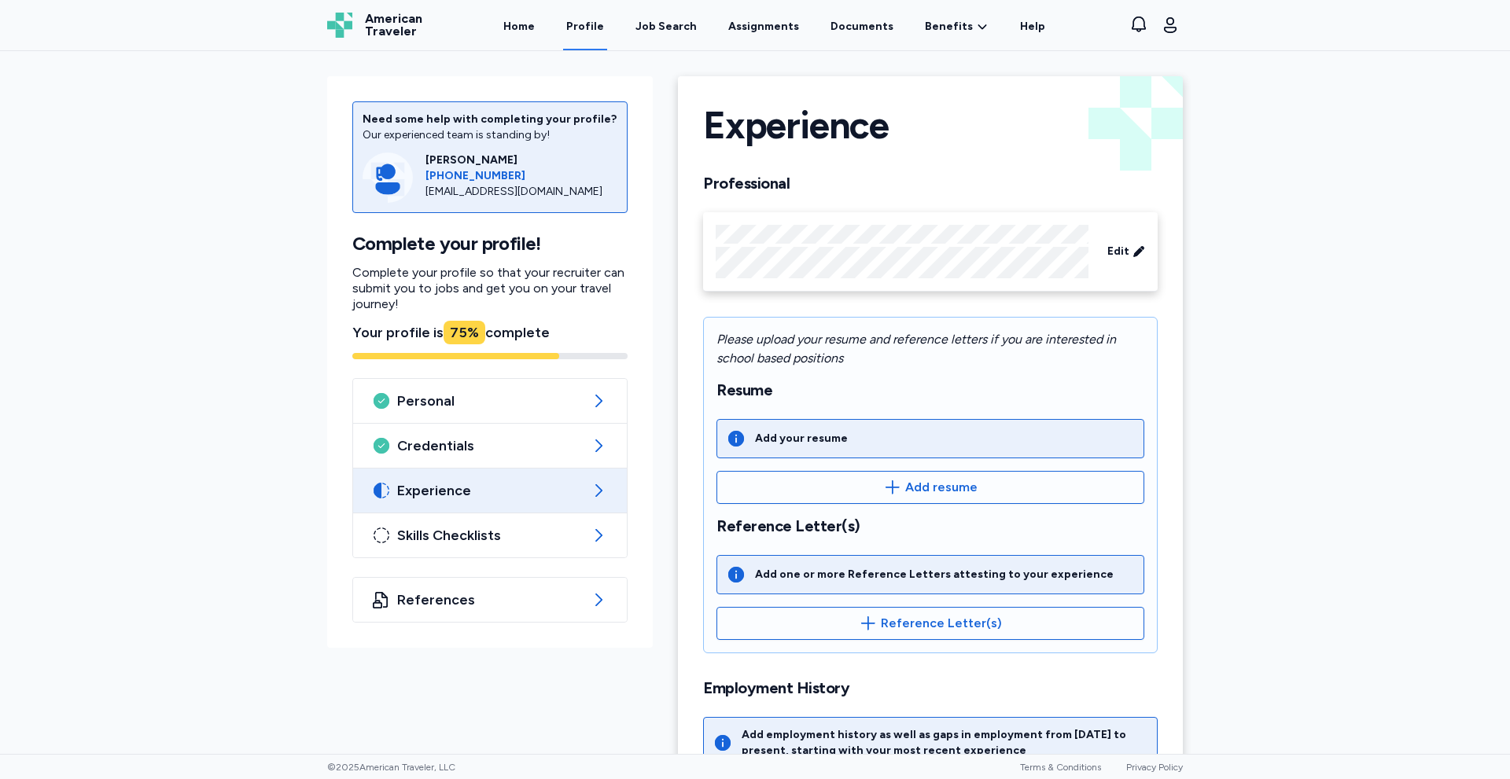
scroll to position [98, 0]
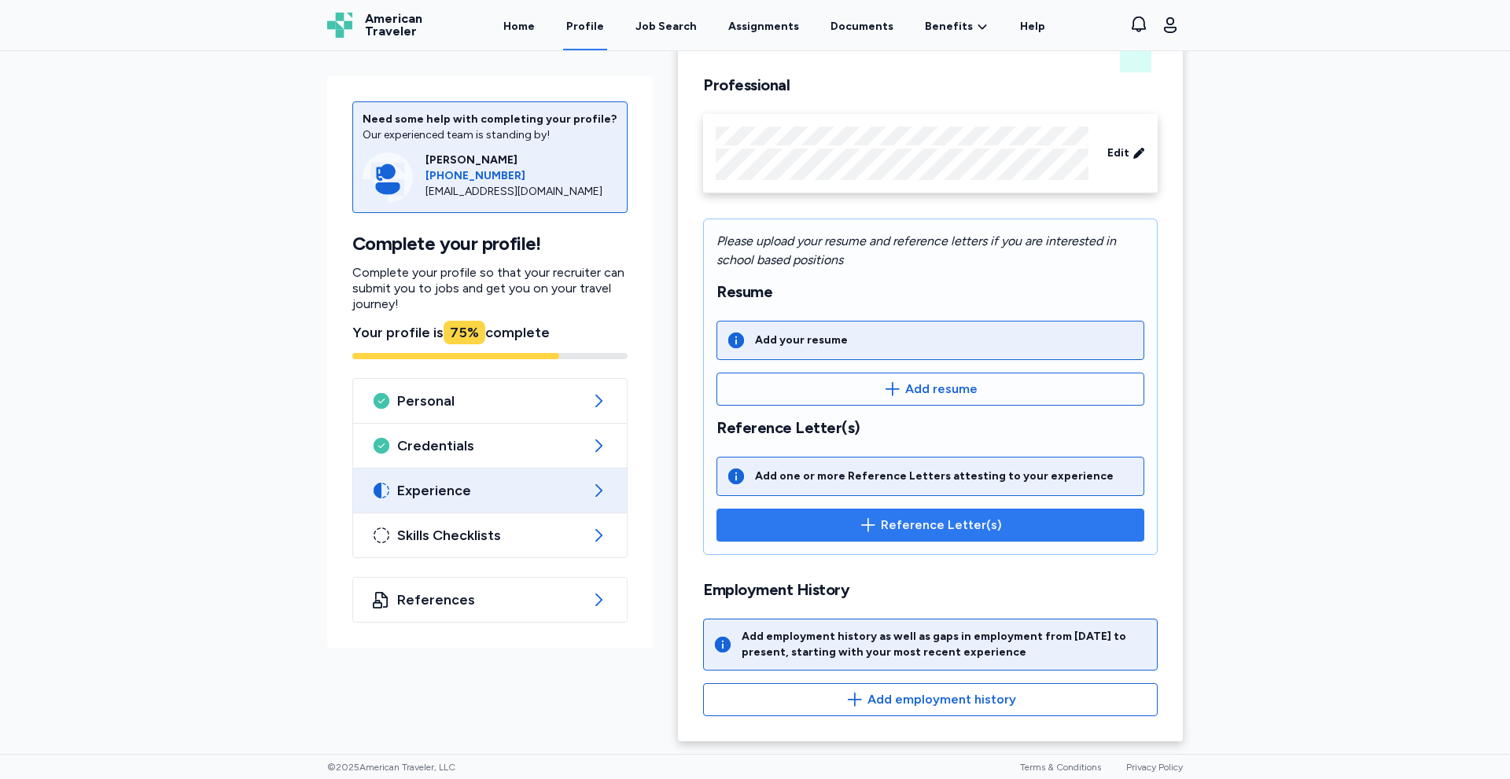
click at [891, 521] on span "Reference Letter(s)" at bounding box center [941, 525] width 121 height 19
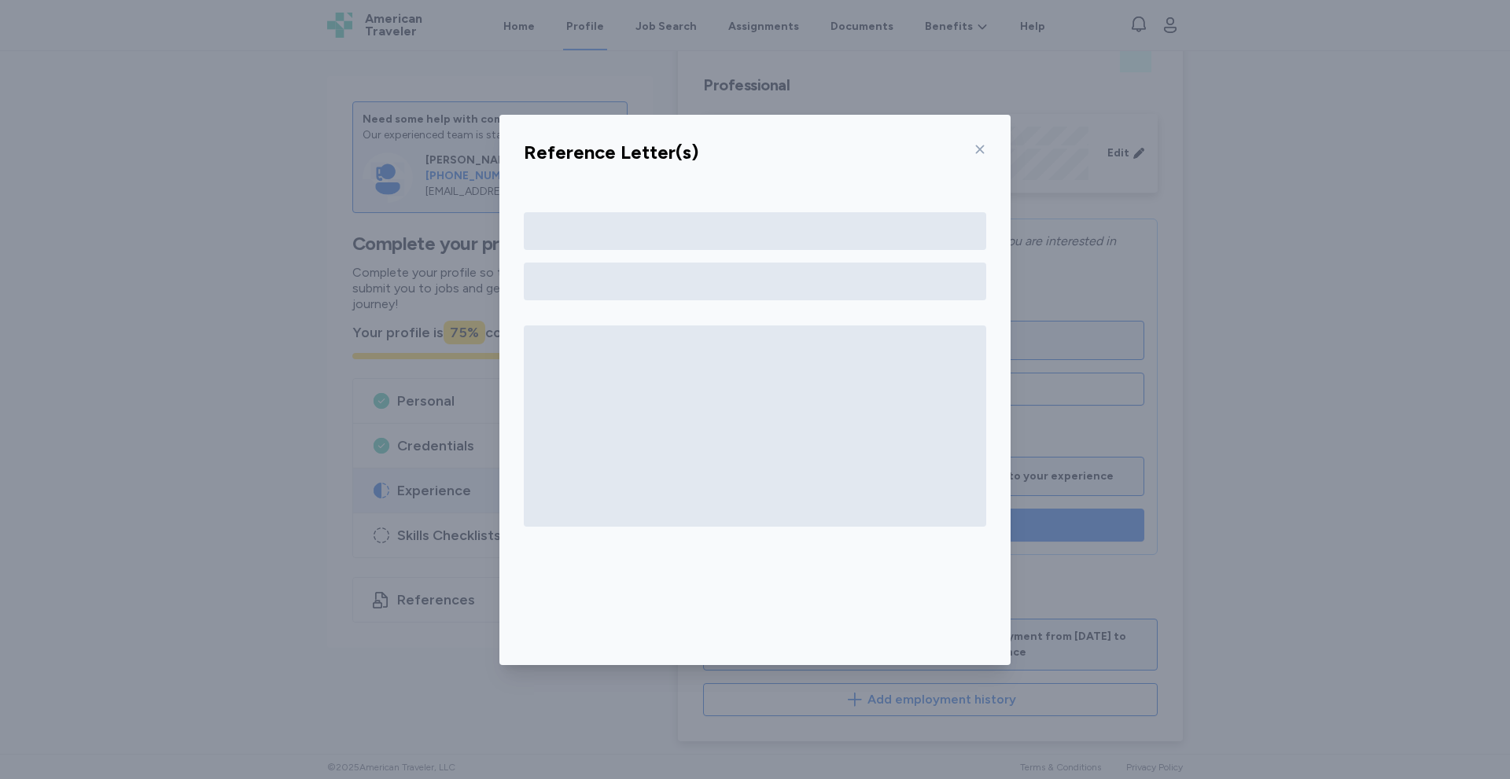
click at [891, 521] on div at bounding box center [755, 426] width 462 height 201
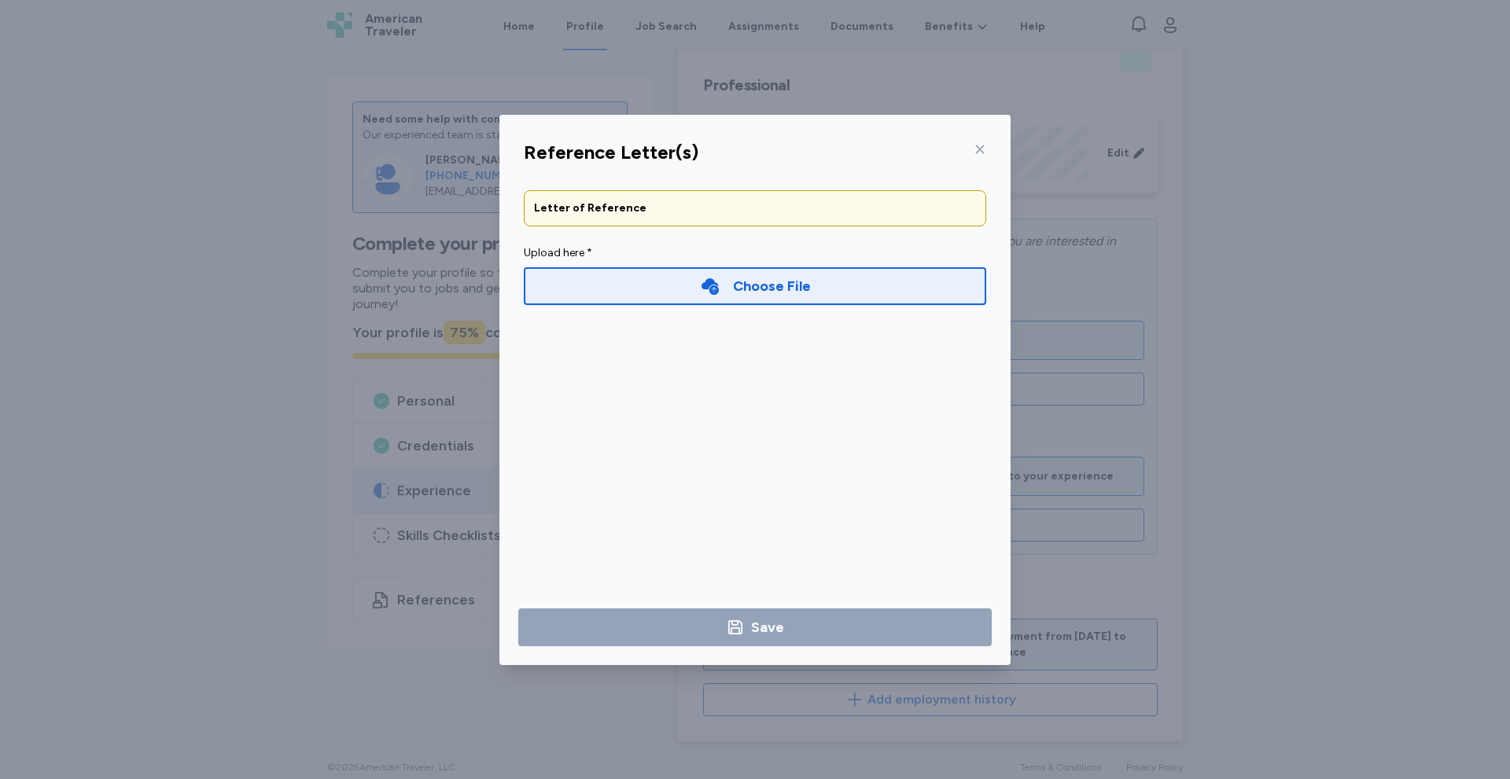
click at [979, 149] on icon at bounding box center [980, 149] width 9 height 9
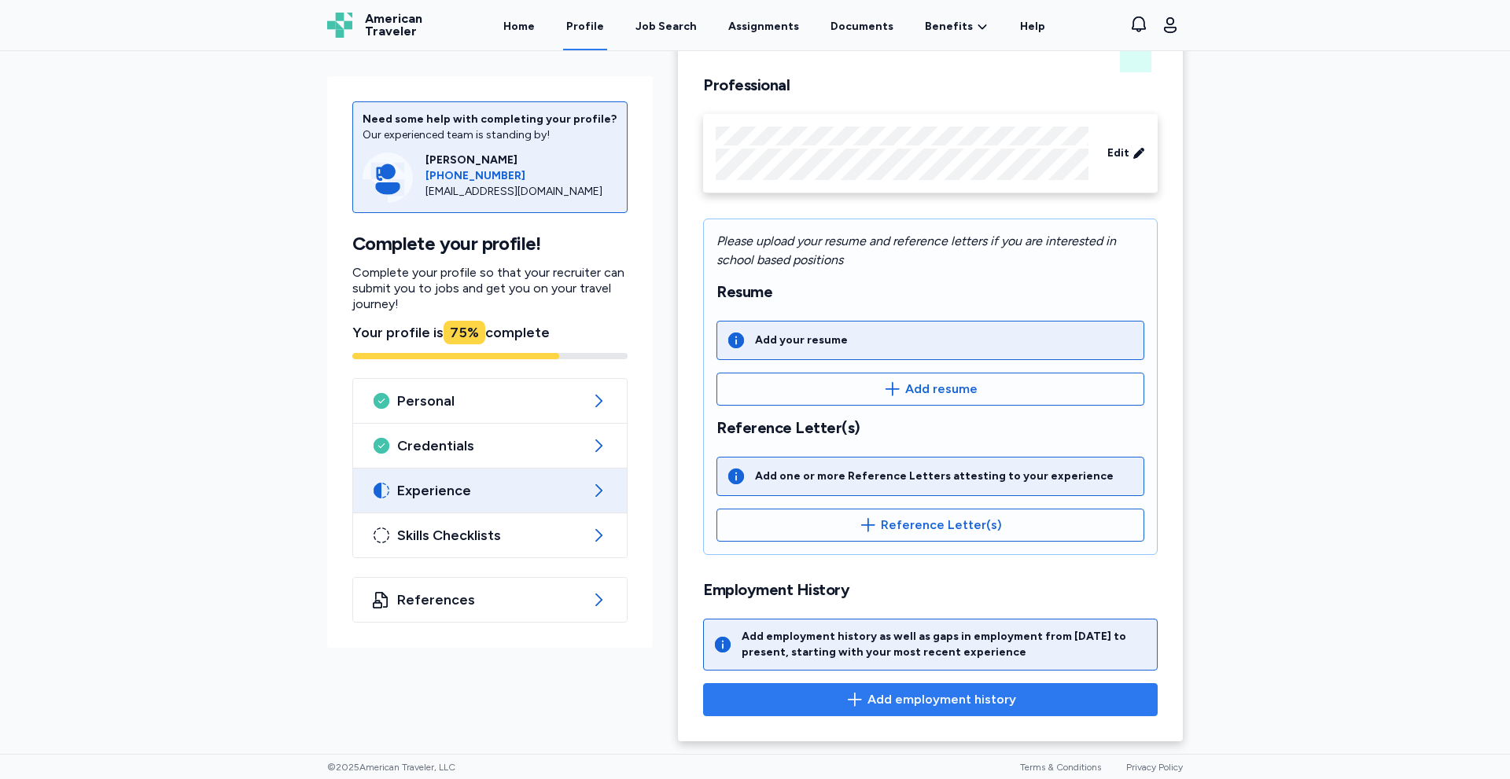
click at [863, 701] on span "Add employment history" at bounding box center [930, 699] width 428 height 19
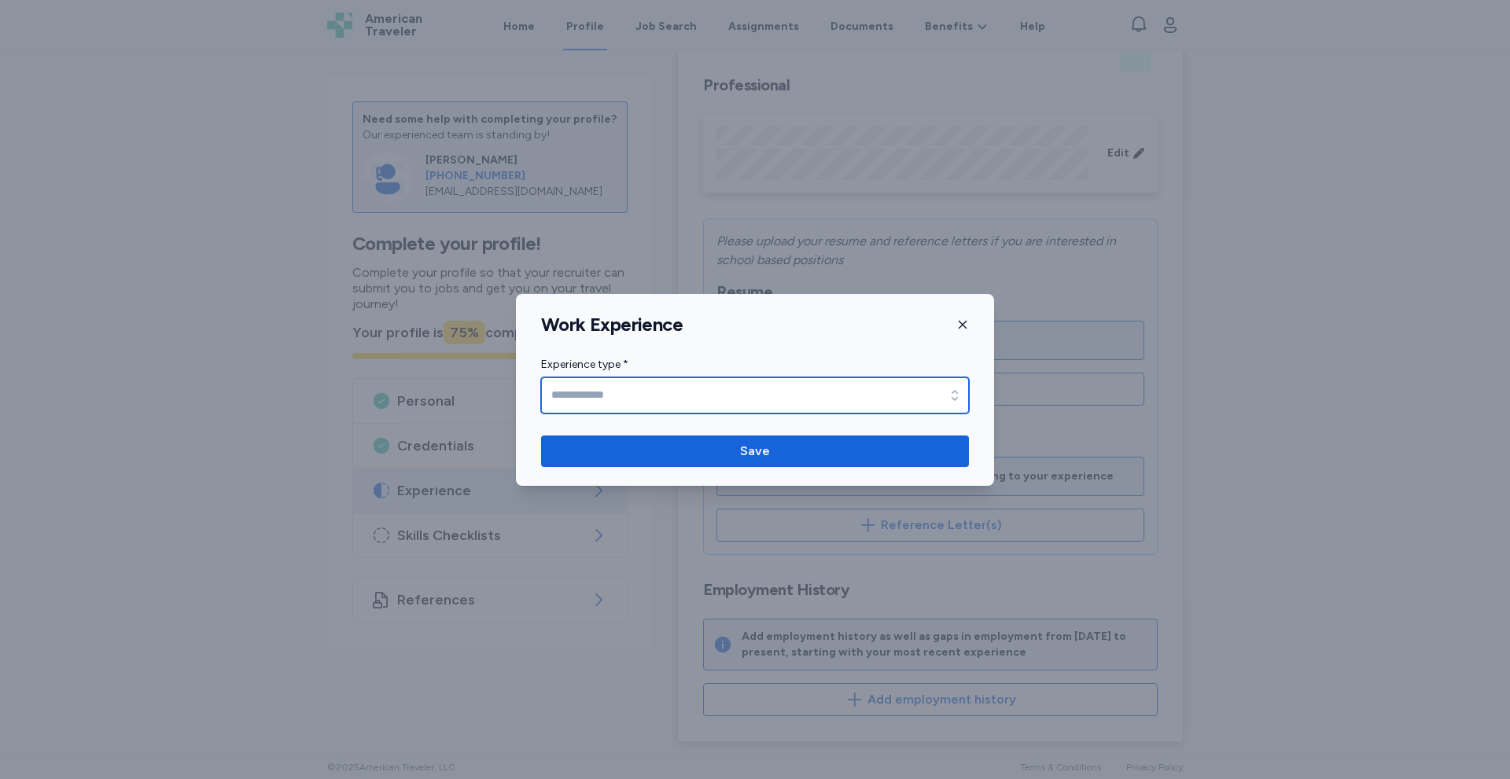
click at [765, 394] on input "Experience type *" at bounding box center [755, 395] width 428 height 36
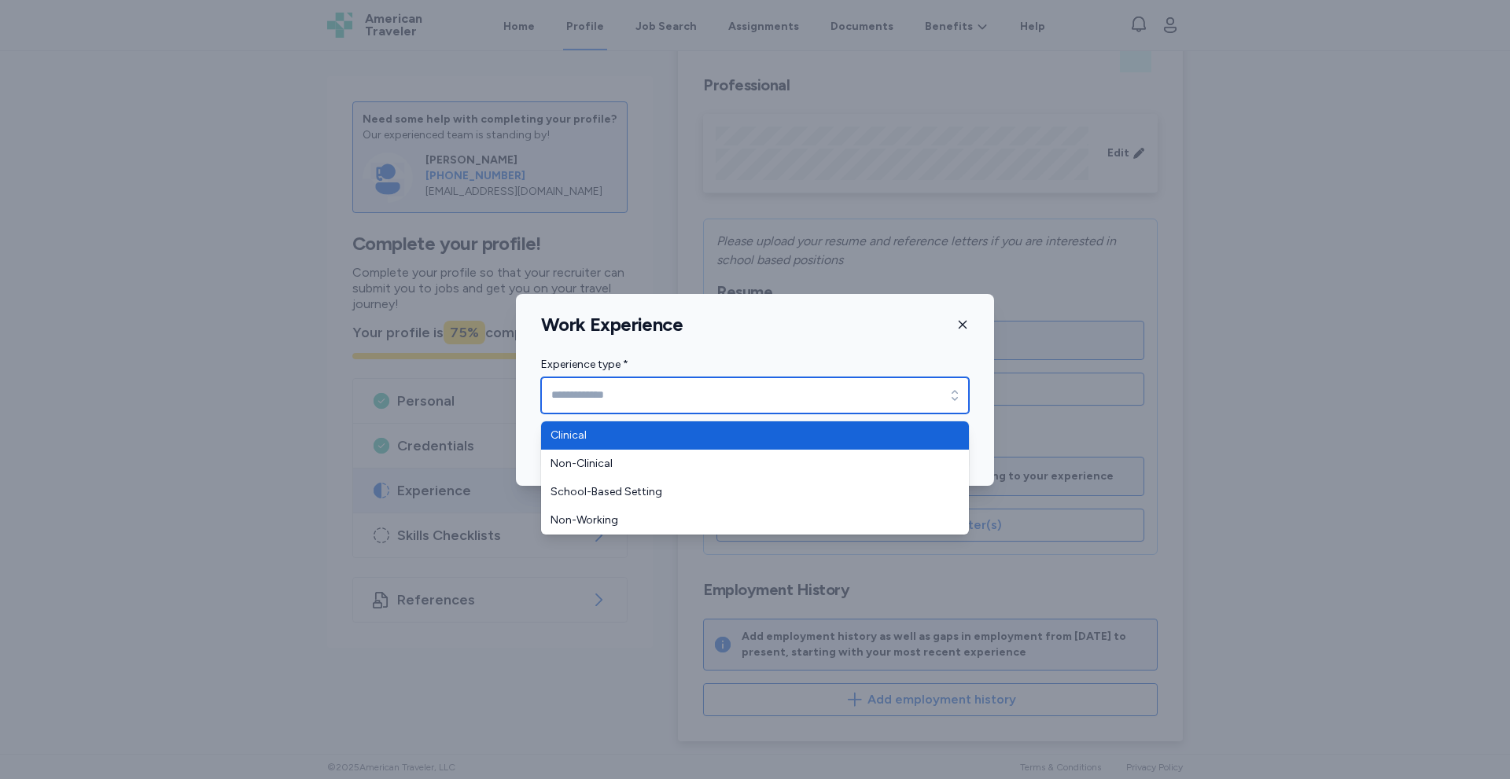
type input "********"
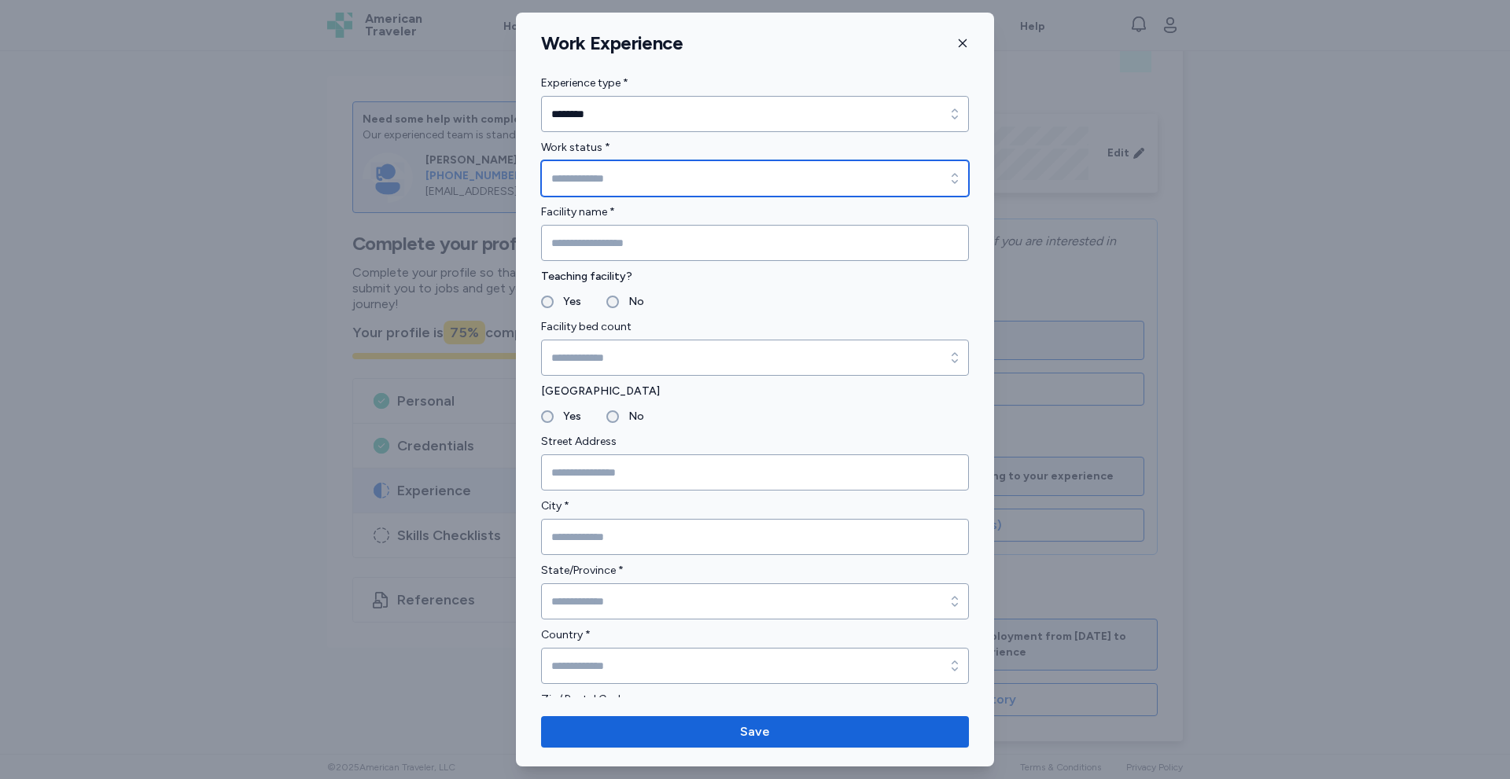
click at [641, 190] on input "Work status *" at bounding box center [755, 178] width 428 height 36
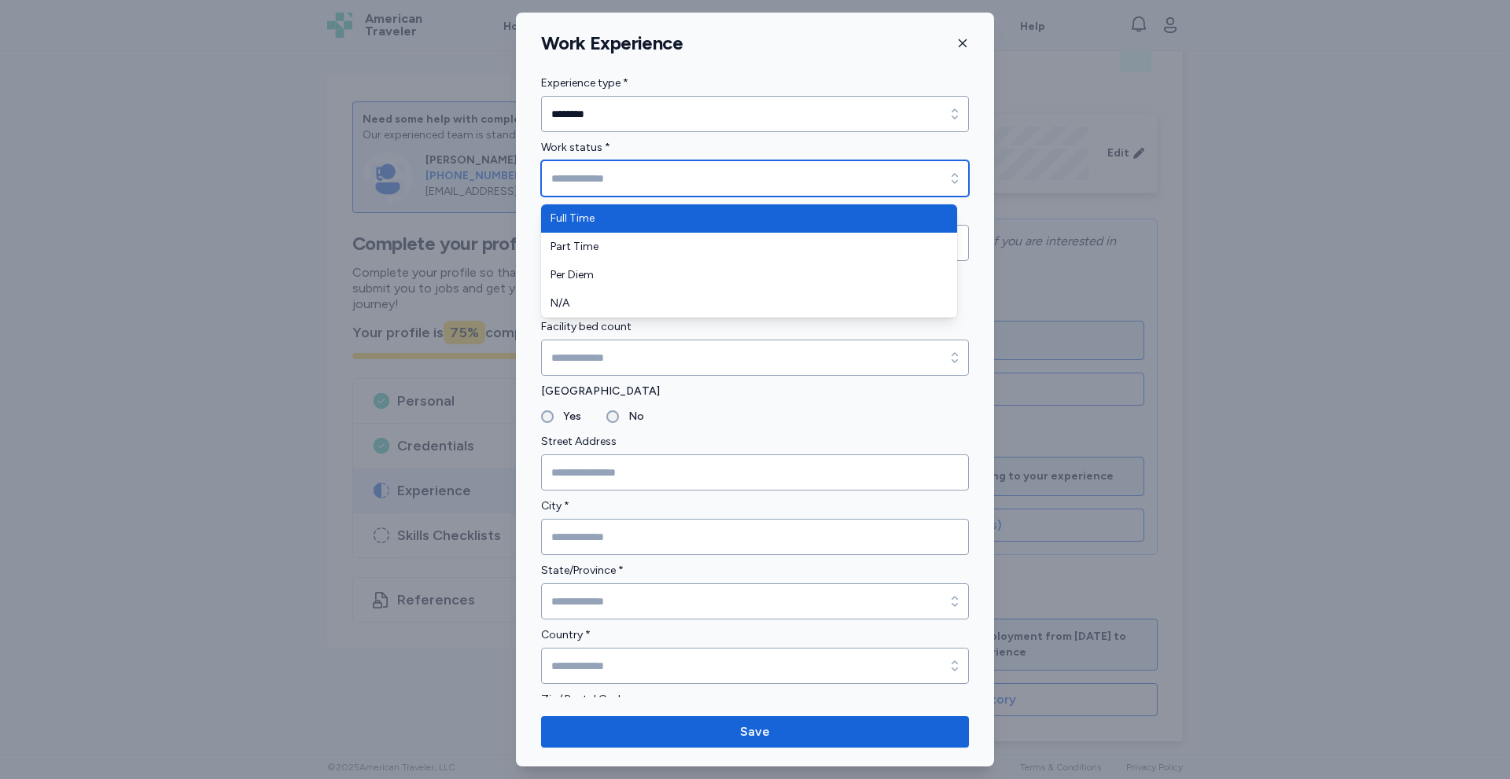
type input "*********"
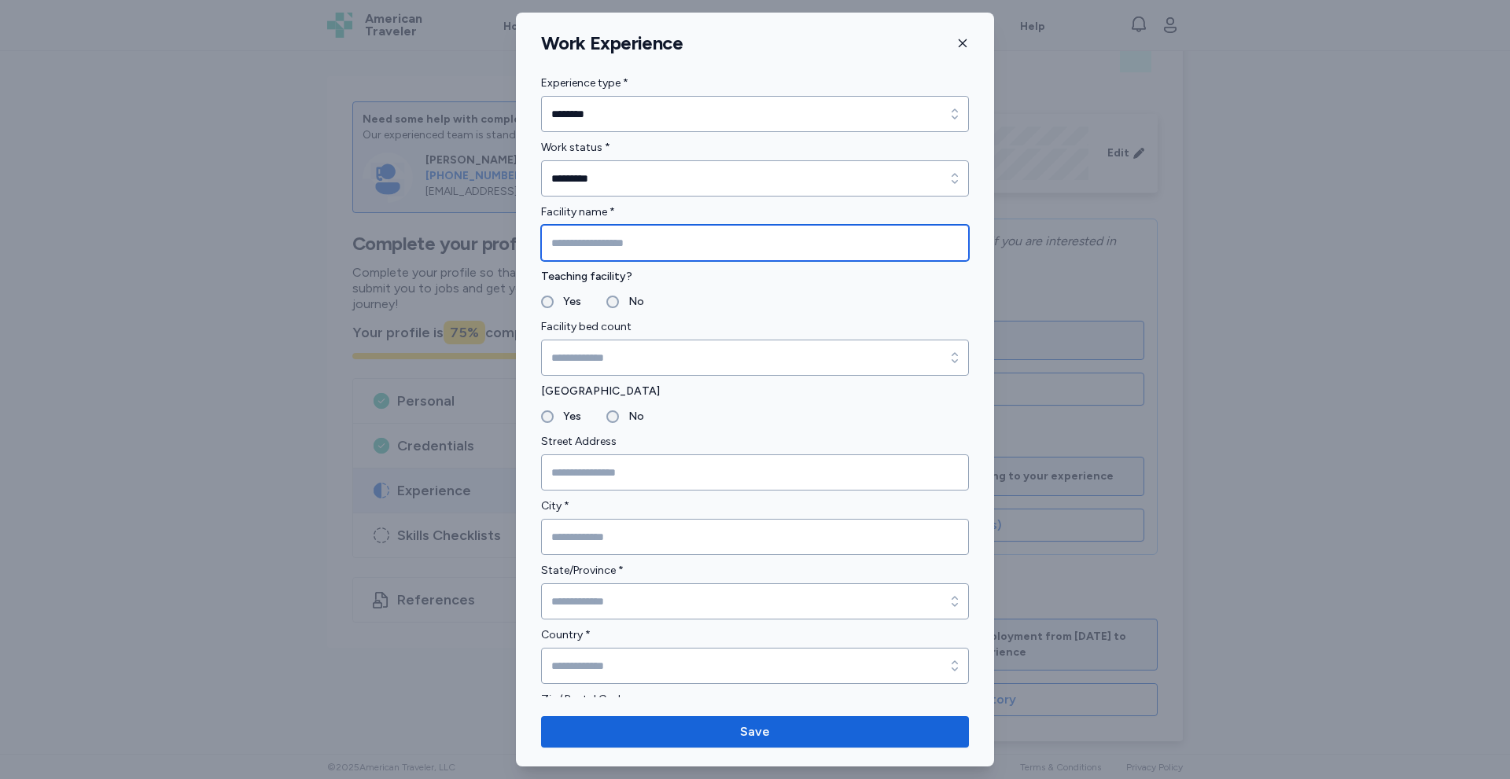
click at [600, 251] on input "Facility name *" at bounding box center [755, 243] width 428 height 36
click at [1204, 423] on div at bounding box center [755, 389] width 1510 height 779
click at [604, 243] on input "Facility name *" at bounding box center [755, 243] width 428 height 36
click at [608, 242] on input "**********" at bounding box center [755, 243] width 428 height 36
click at [608, 244] on input "**********" at bounding box center [755, 243] width 428 height 36
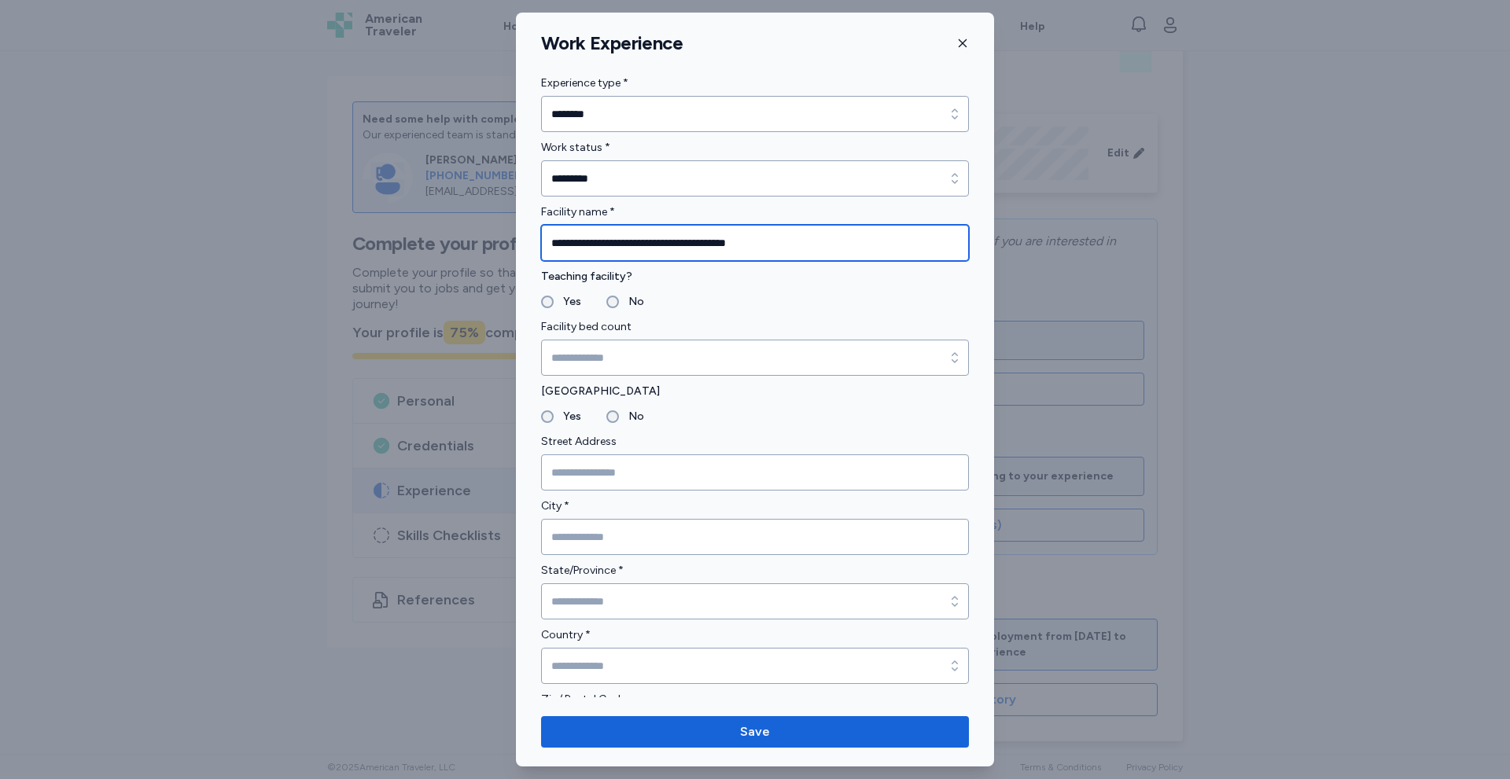
click at [608, 244] on input "**********" at bounding box center [755, 243] width 428 height 36
type input "**********"
click at [556, 303] on label "Yes" at bounding box center [568, 302] width 28 height 19
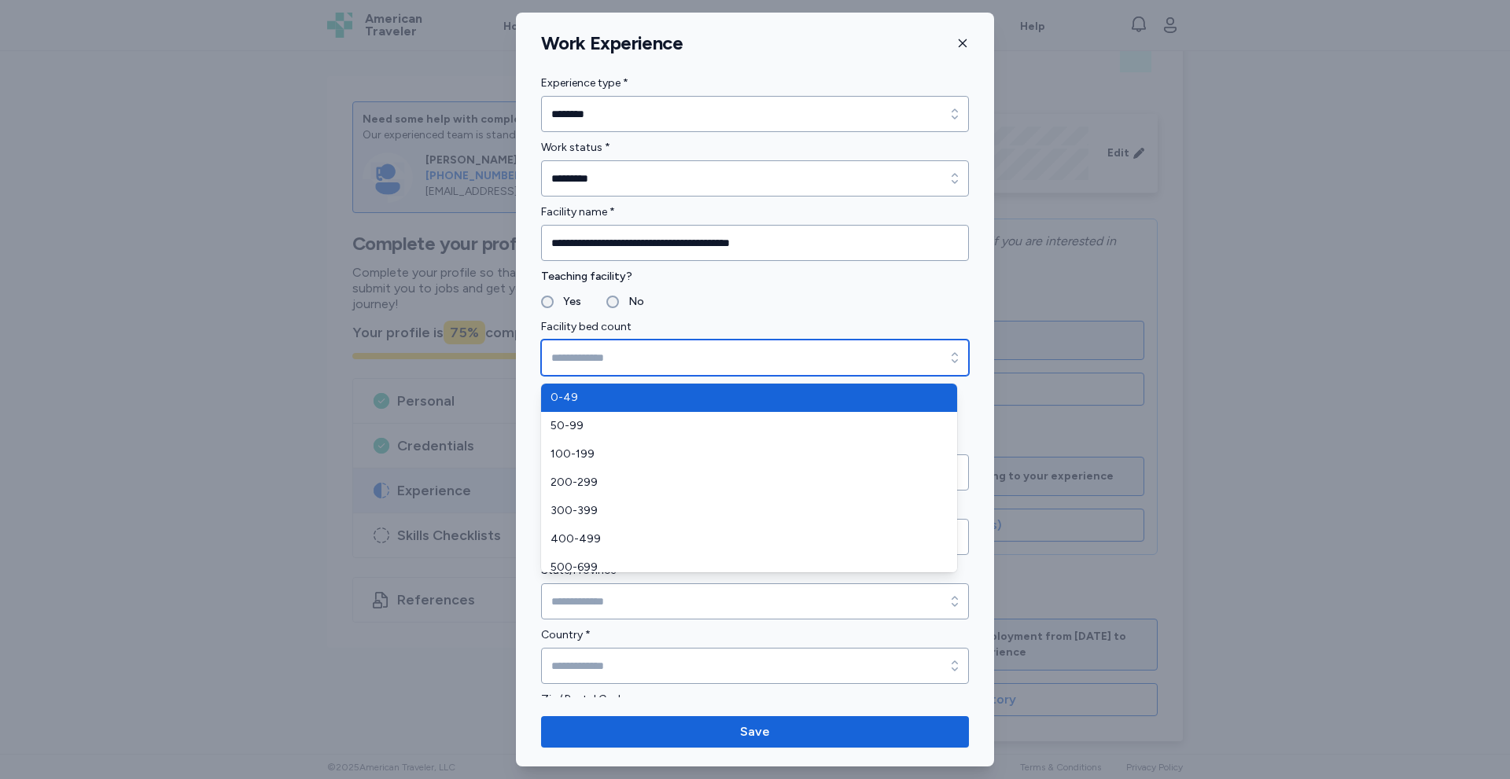
click at [684, 347] on input "Facility bed count" at bounding box center [755, 358] width 428 height 36
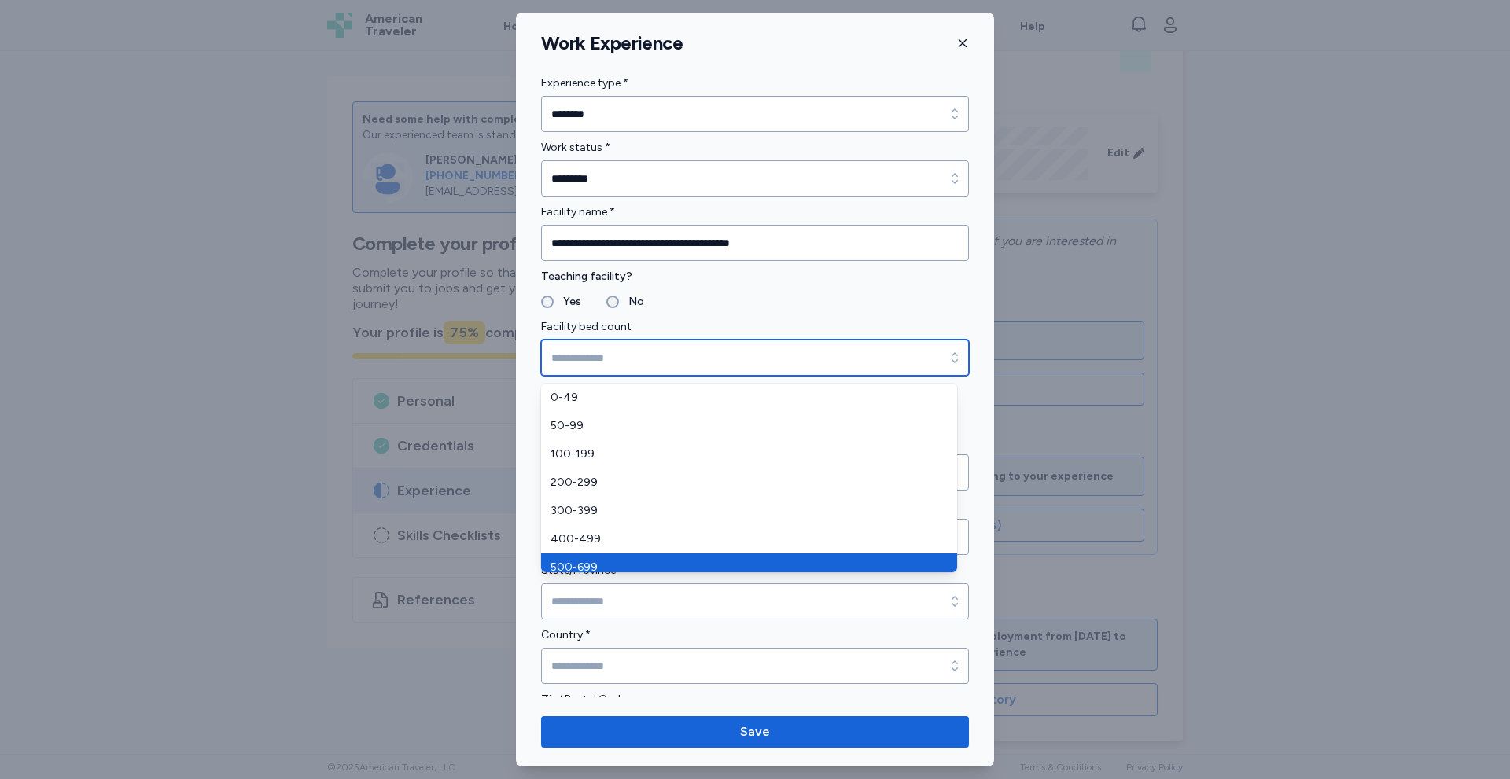
type input "*******"
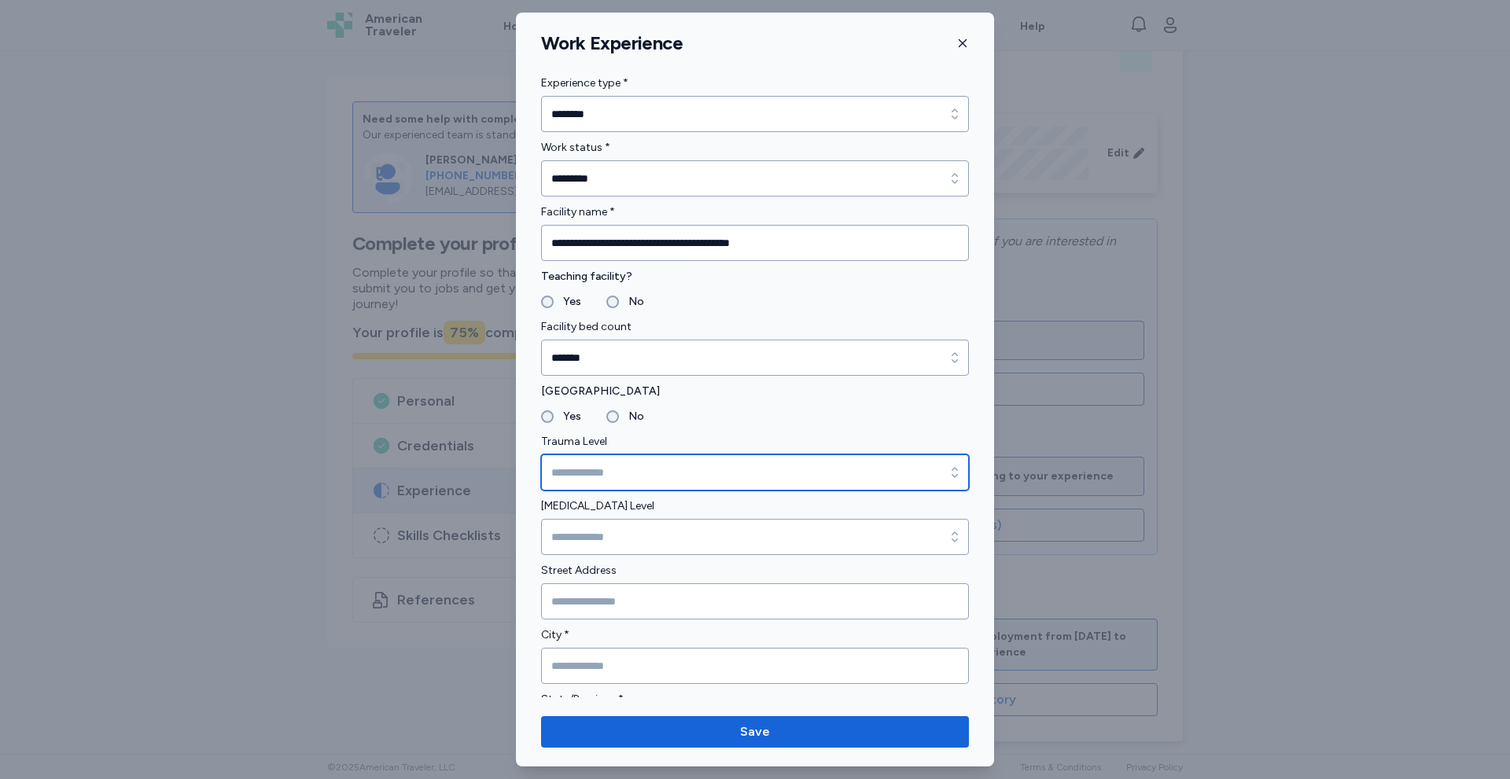
click at [595, 475] on input "Trauma Level" at bounding box center [755, 473] width 428 height 36
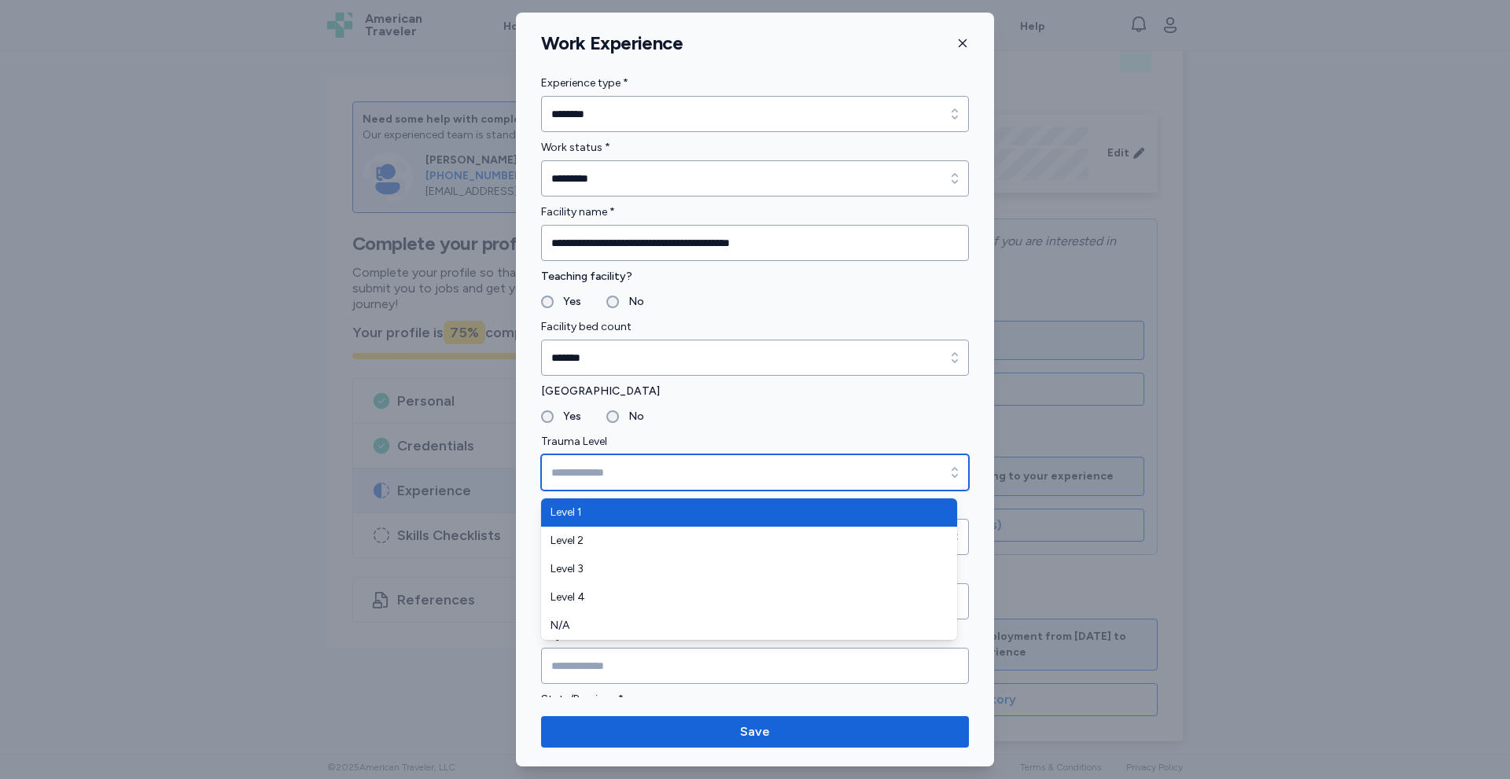
type input "*******"
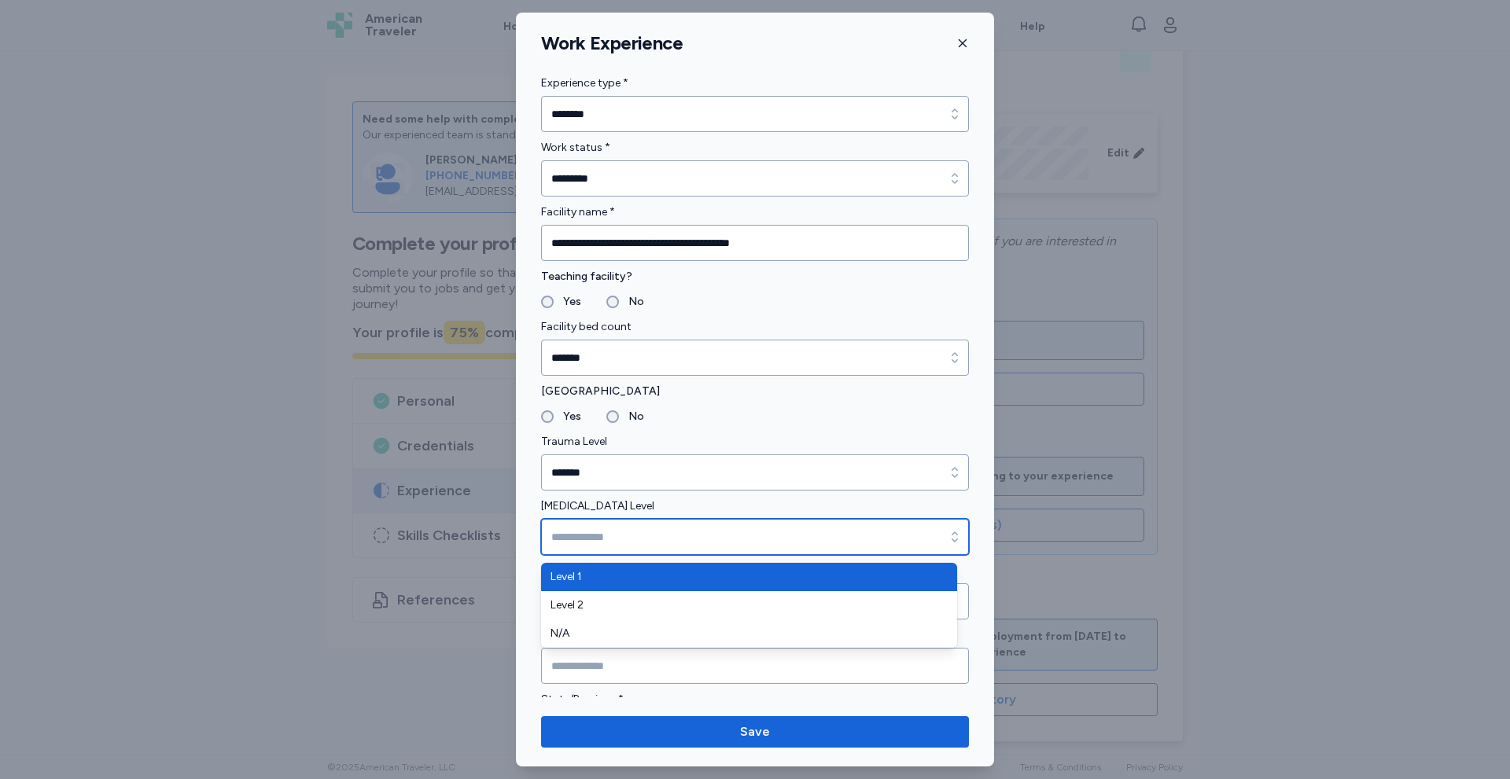
click at [581, 532] on input "[MEDICAL_DATA] Level" at bounding box center [755, 537] width 428 height 36
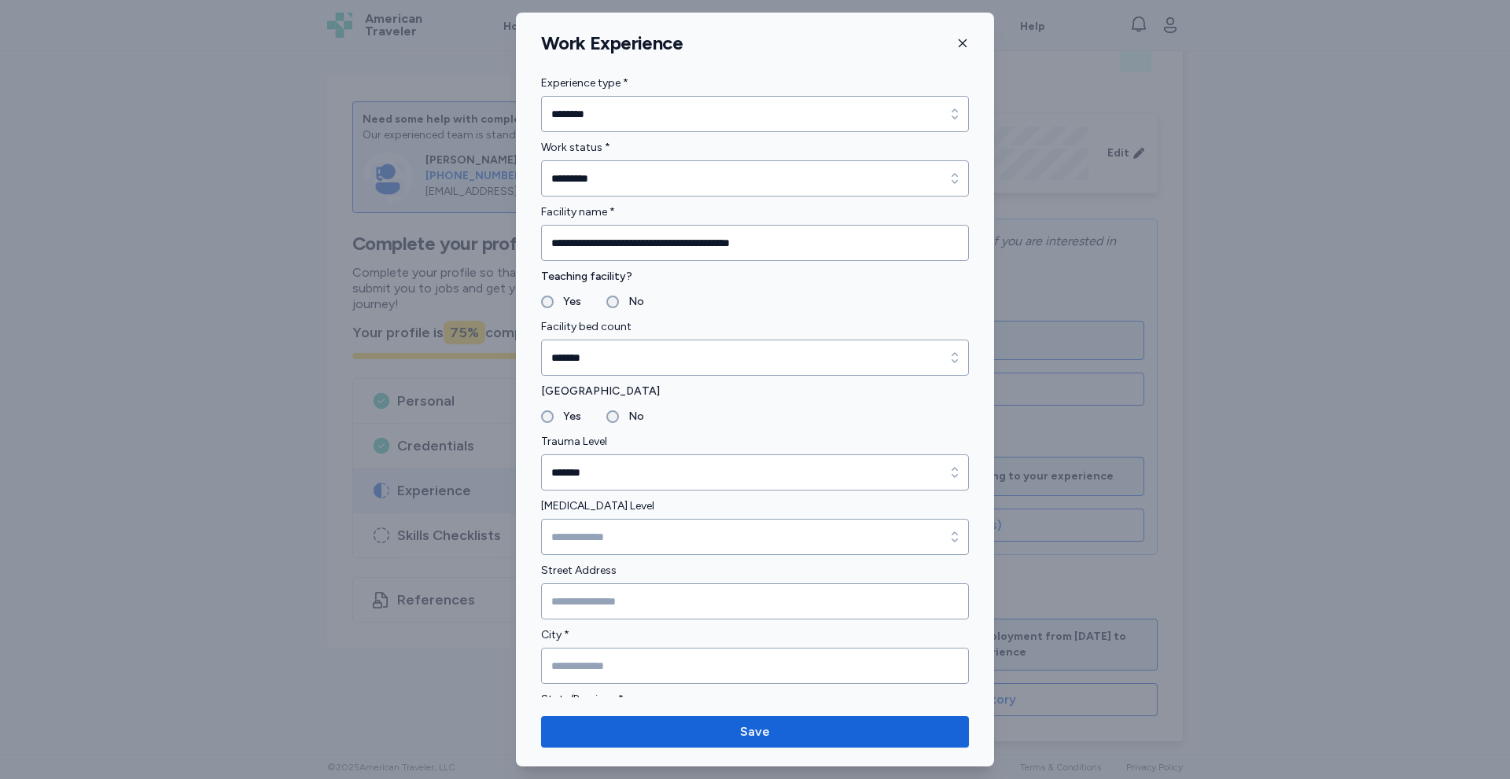
click at [288, 506] on div "**********" at bounding box center [755, 389] width 1510 height 779
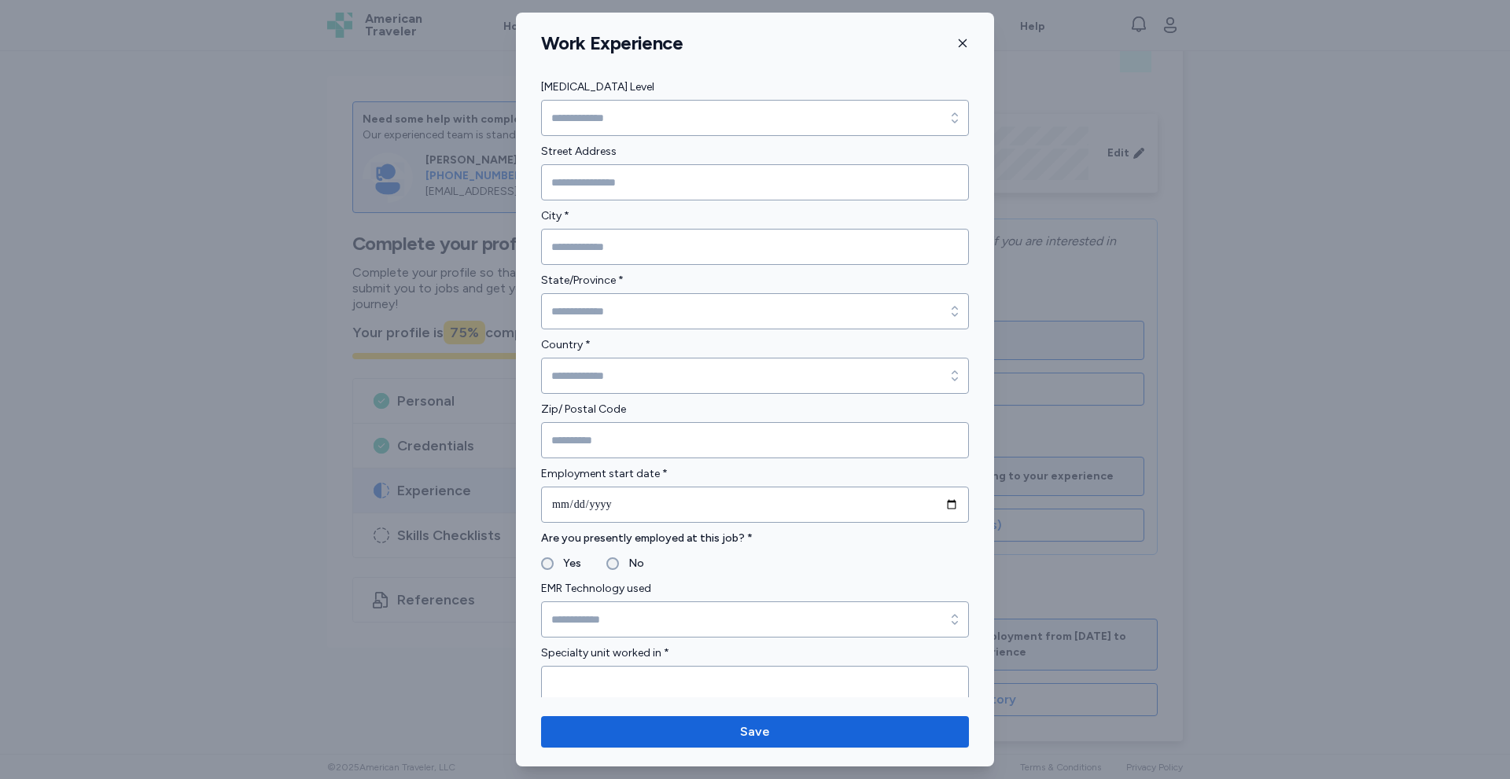
scroll to position [210, 0]
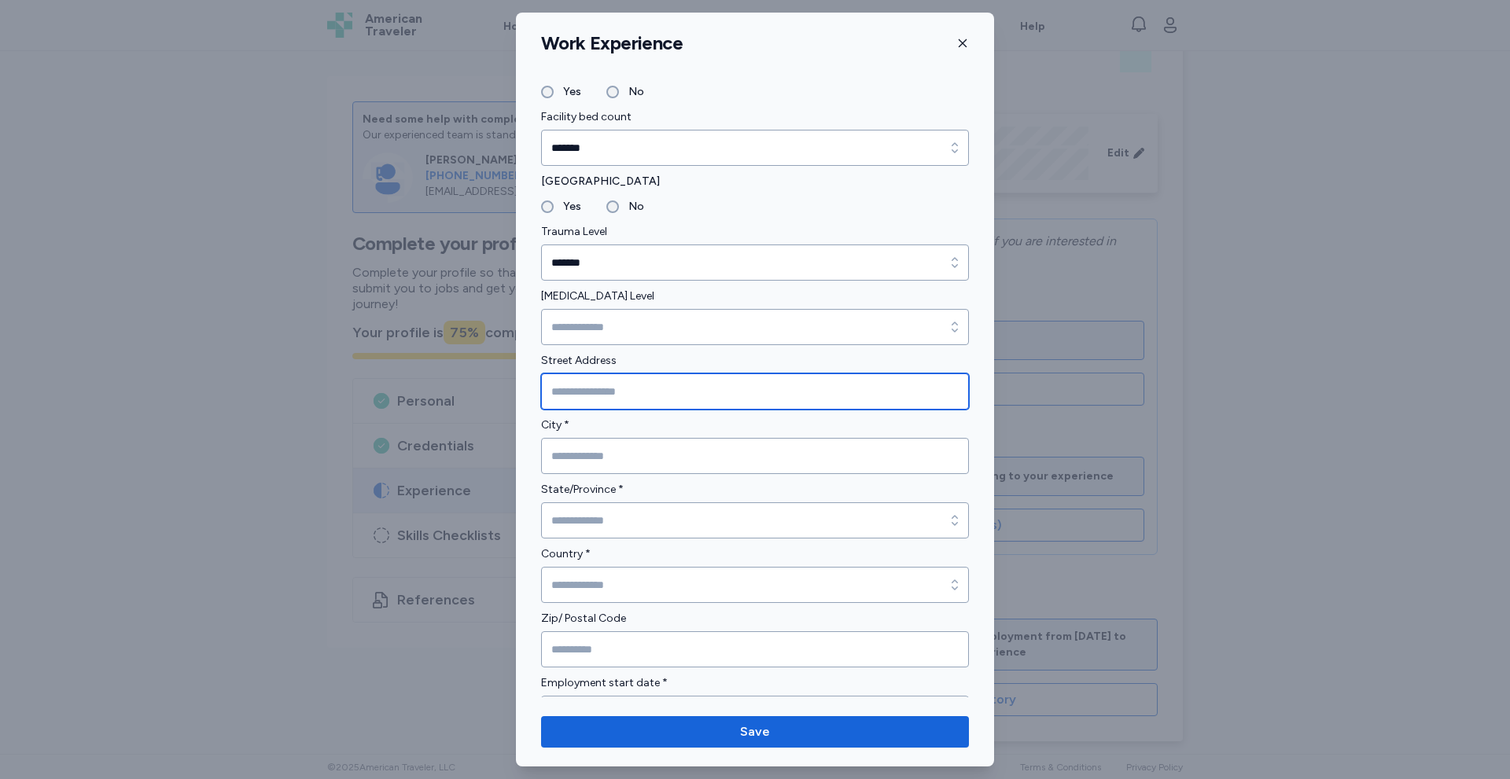
click at [561, 394] on input "Street Address" at bounding box center [755, 392] width 428 height 36
drag, startPoint x: 632, startPoint y: 387, endPoint x: 345, endPoint y: 376, distance: 287.2
click at [345, 376] on div "**********" at bounding box center [755, 389] width 1510 height 779
paste input "**********"
type input "**********"
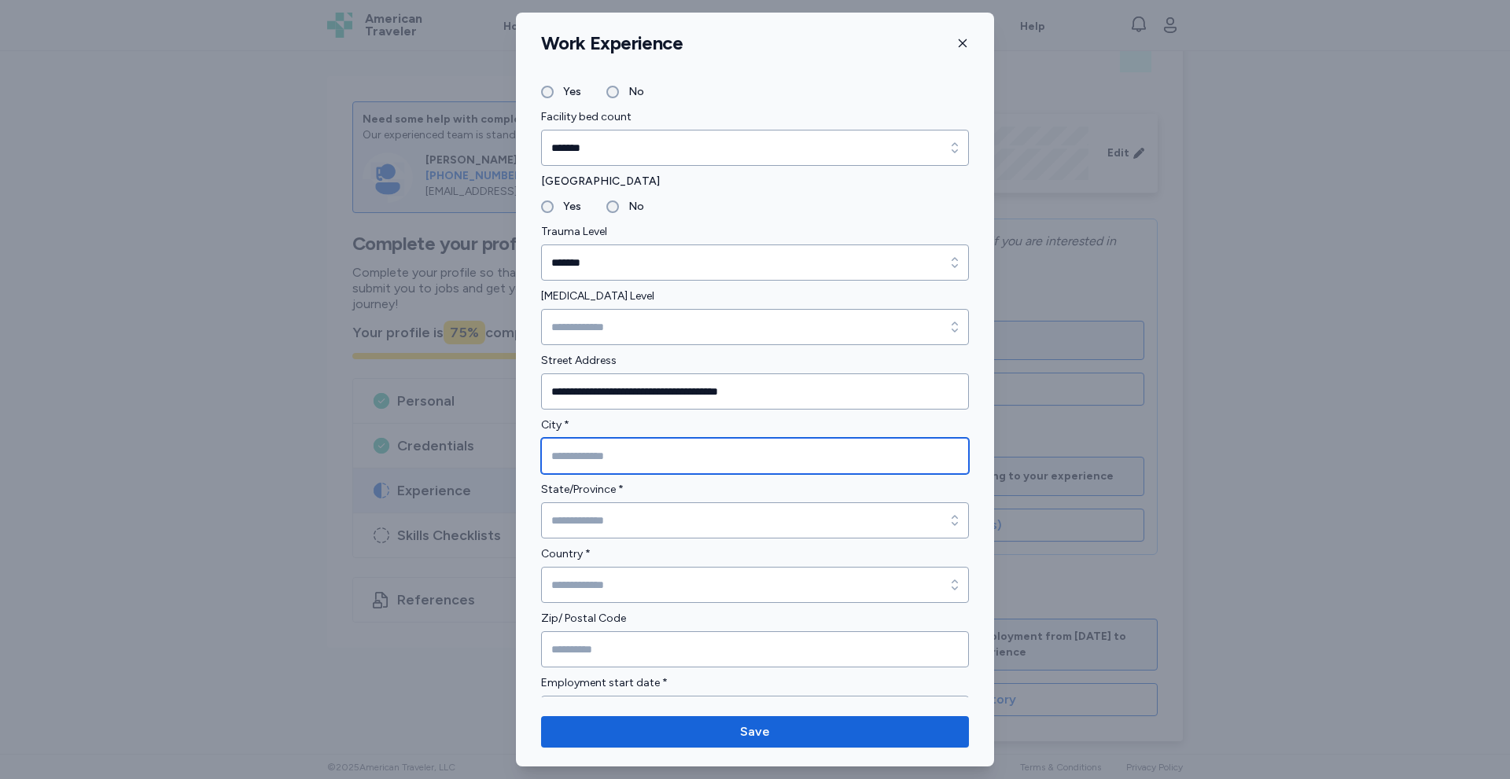
click at [591, 456] on input "City *" at bounding box center [755, 456] width 428 height 36
type input "**********"
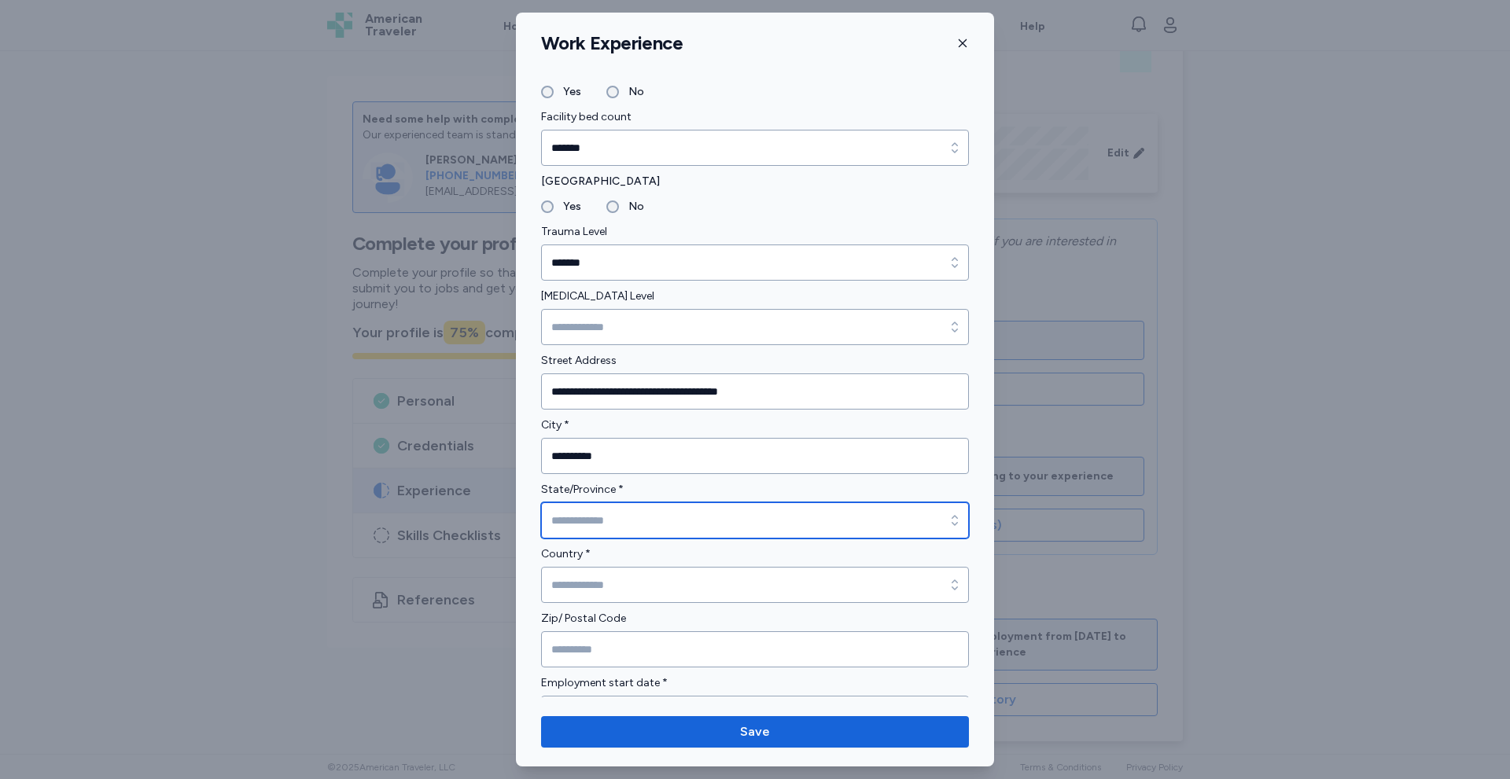
click at [584, 521] on input "State/Province *" at bounding box center [755, 521] width 428 height 36
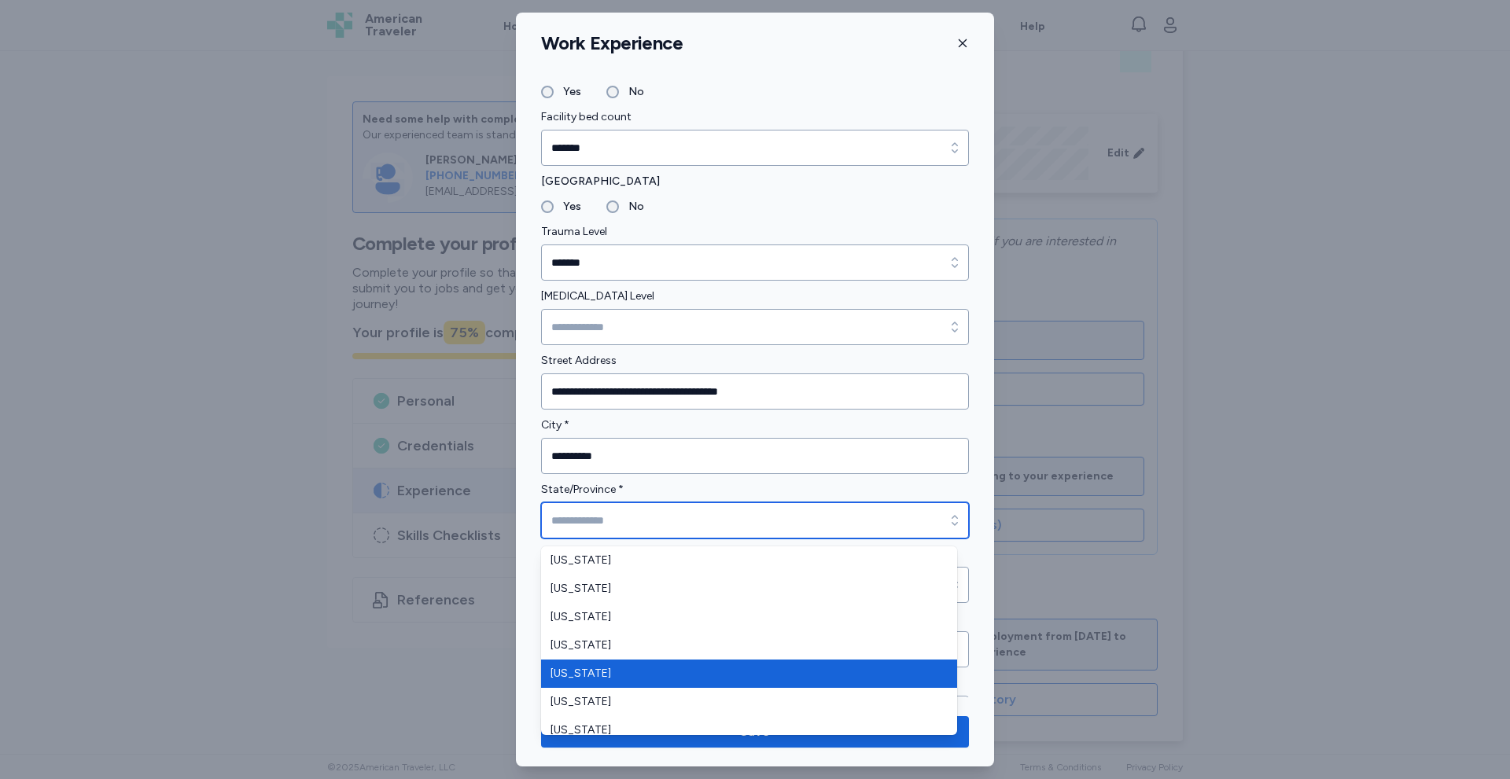
type input "**********"
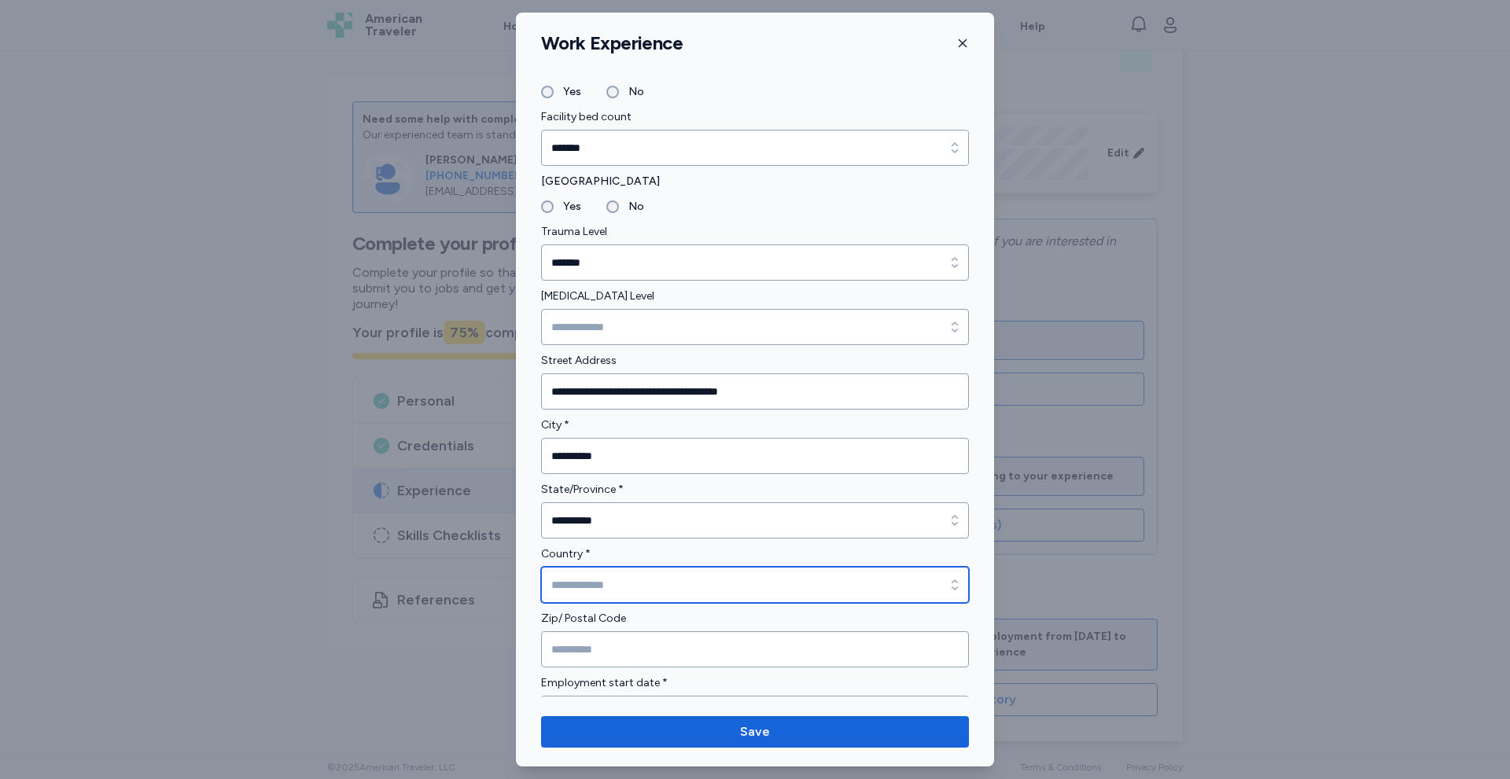
click at [603, 576] on input "Country *" at bounding box center [755, 585] width 428 height 36
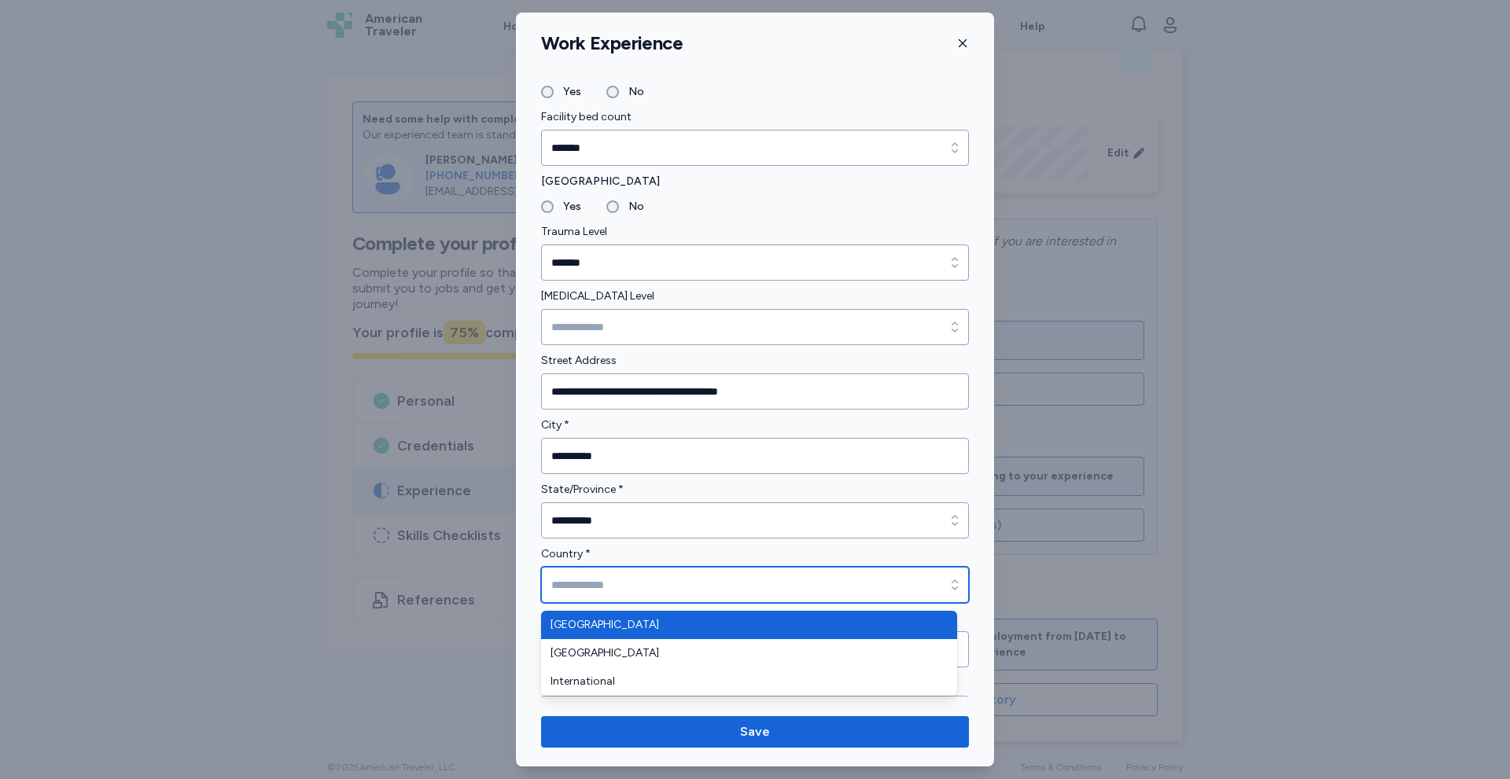
type input "**********"
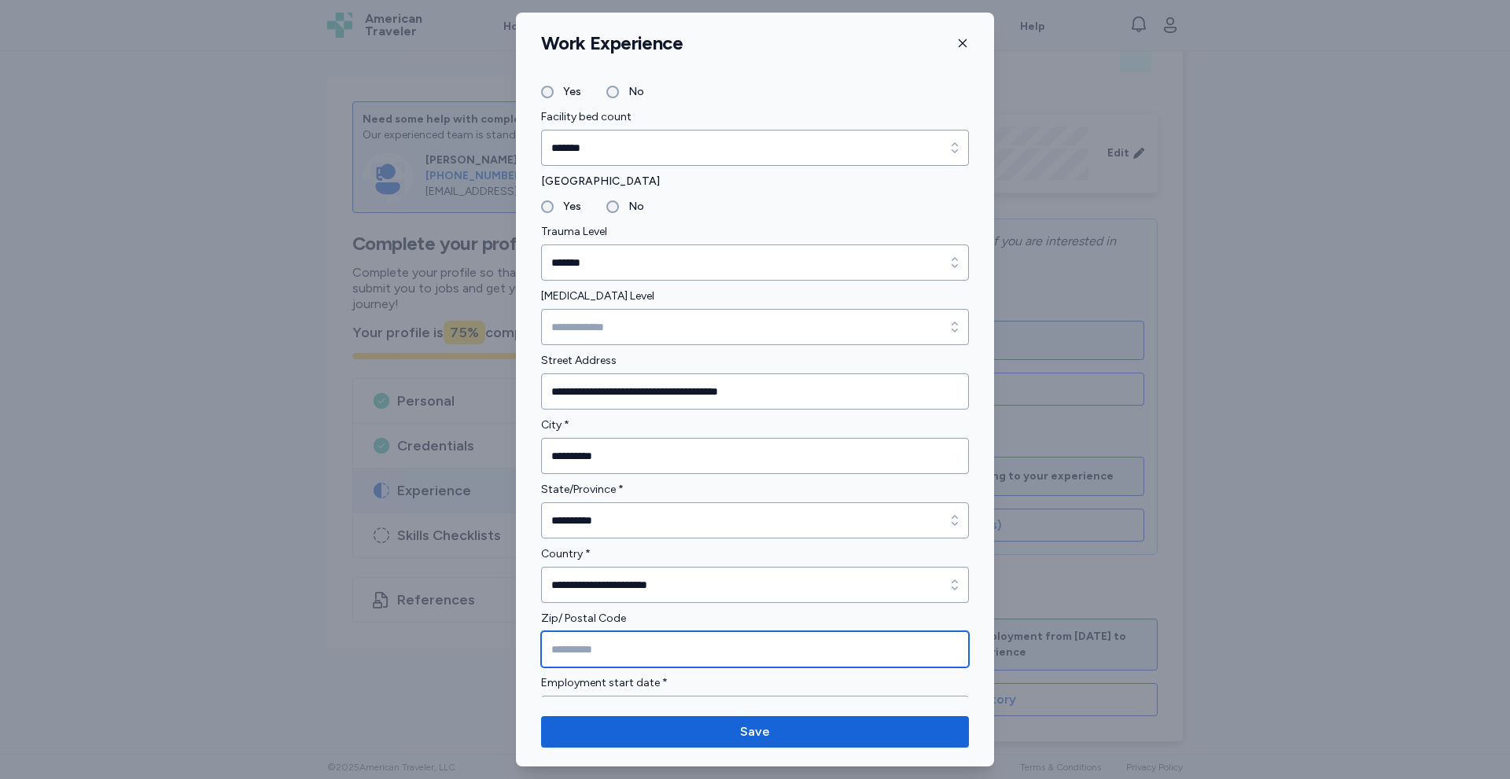
click at [584, 648] on input "Zip/ Postal Code" at bounding box center [755, 649] width 428 height 36
type input "*****"
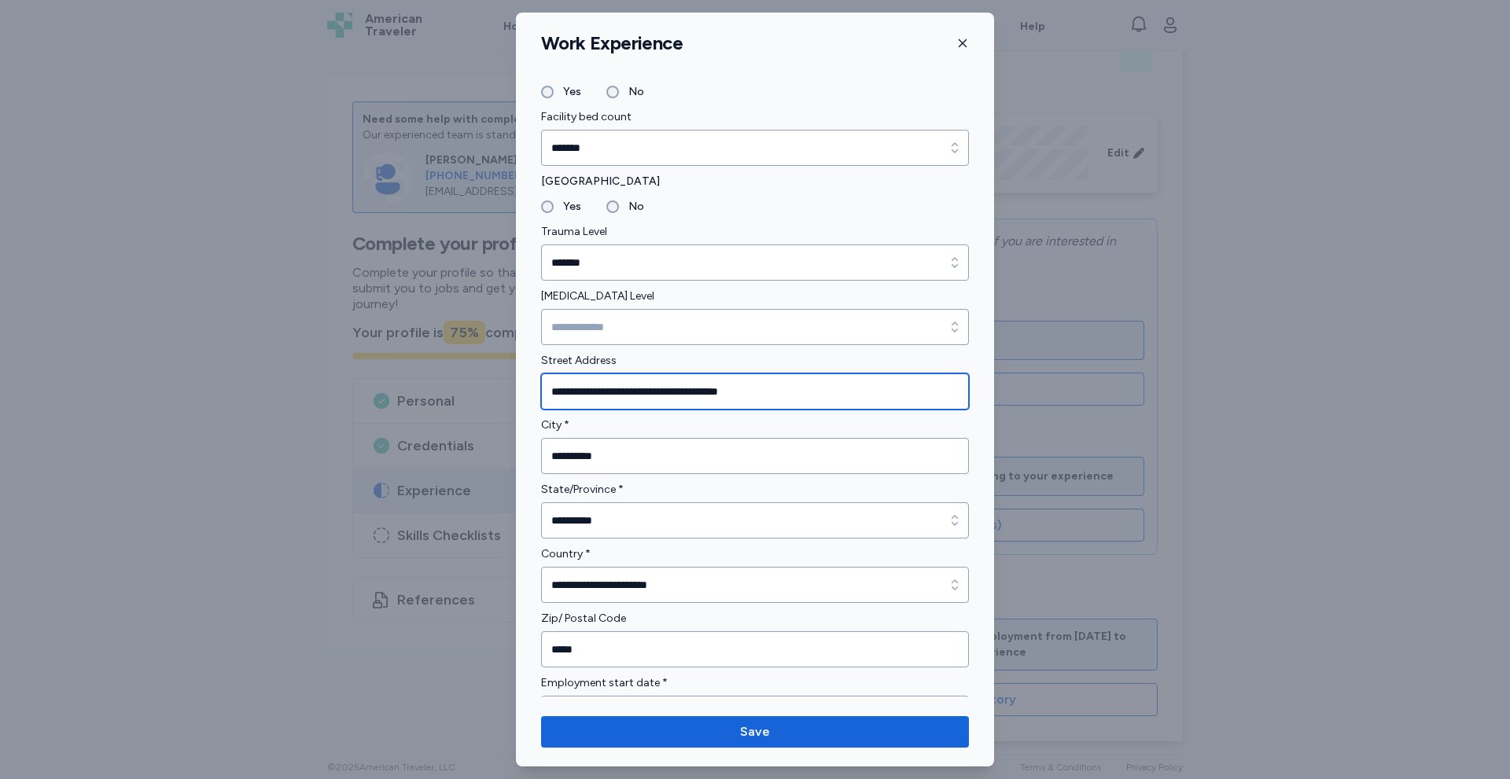
click at [827, 392] on input "**********" at bounding box center [755, 392] width 428 height 36
drag, startPoint x: 674, startPoint y: 388, endPoint x: 814, endPoint y: 392, distance: 140.0
click at [814, 392] on input "**********" at bounding box center [755, 392] width 428 height 36
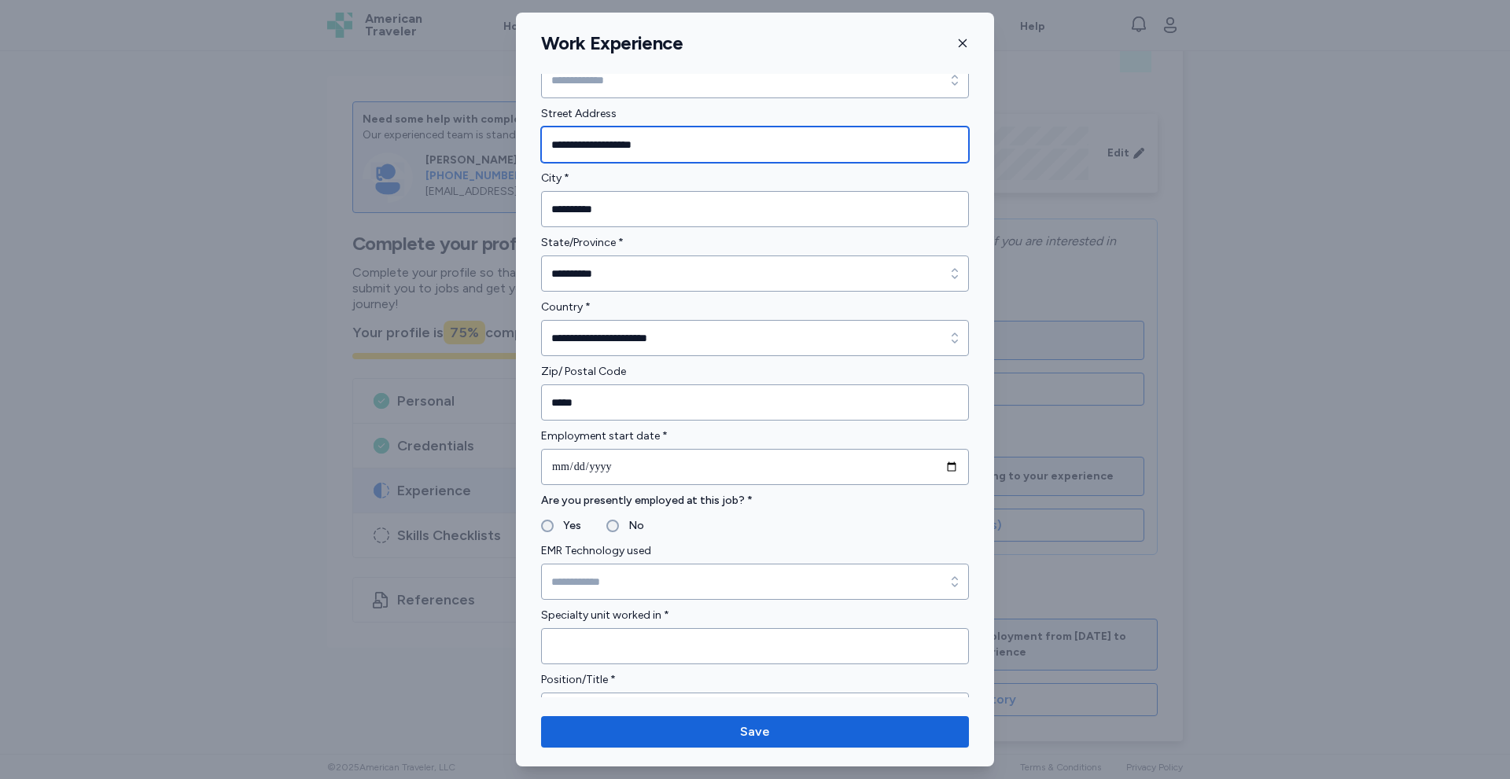
scroll to position [629, 0]
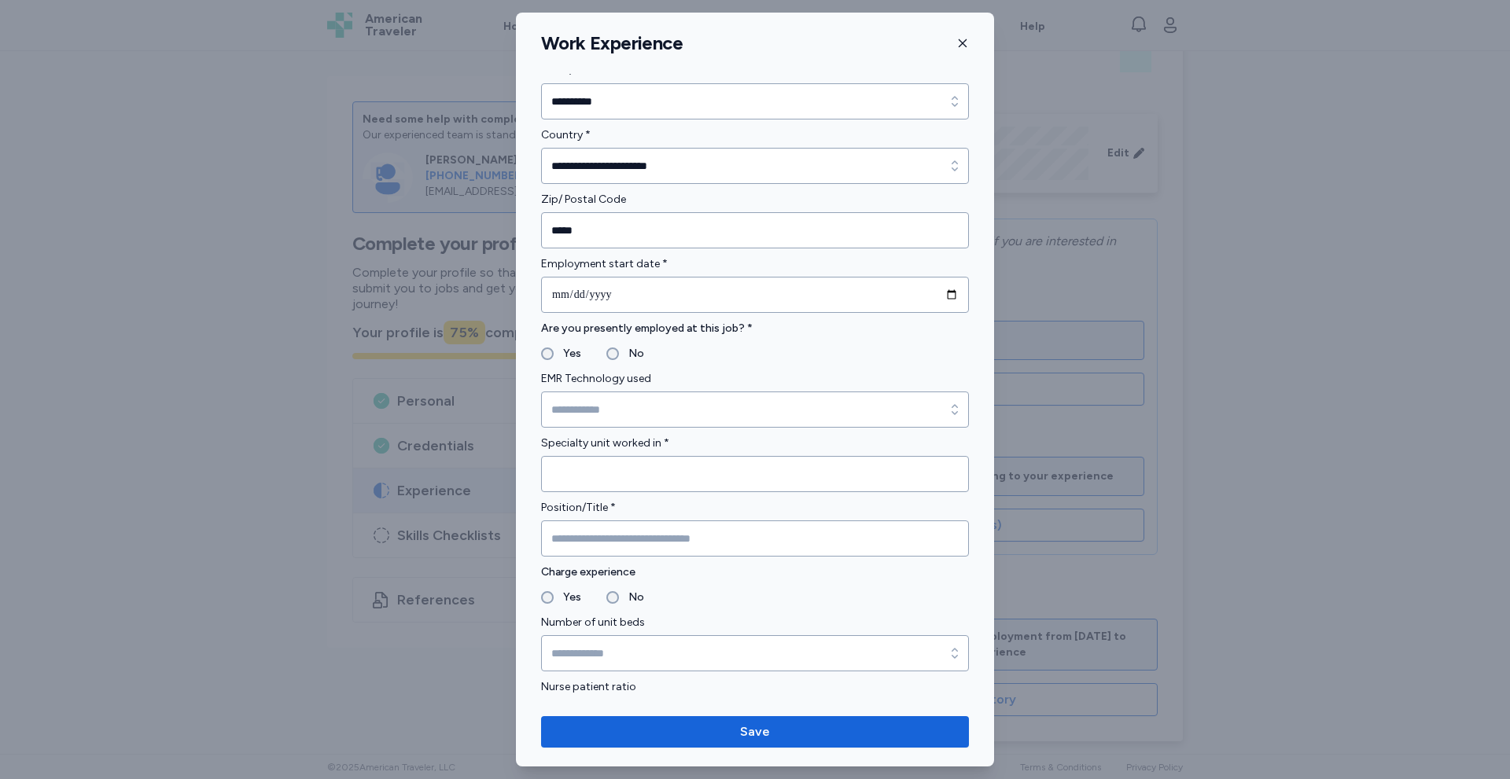
type input "**********"
click at [939, 300] on input "date" at bounding box center [755, 295] width 428 height 36
type input "**********"
click at [577, 410] on input "EMR Technology used" at bounding box center [755, 410] width 428 height 36
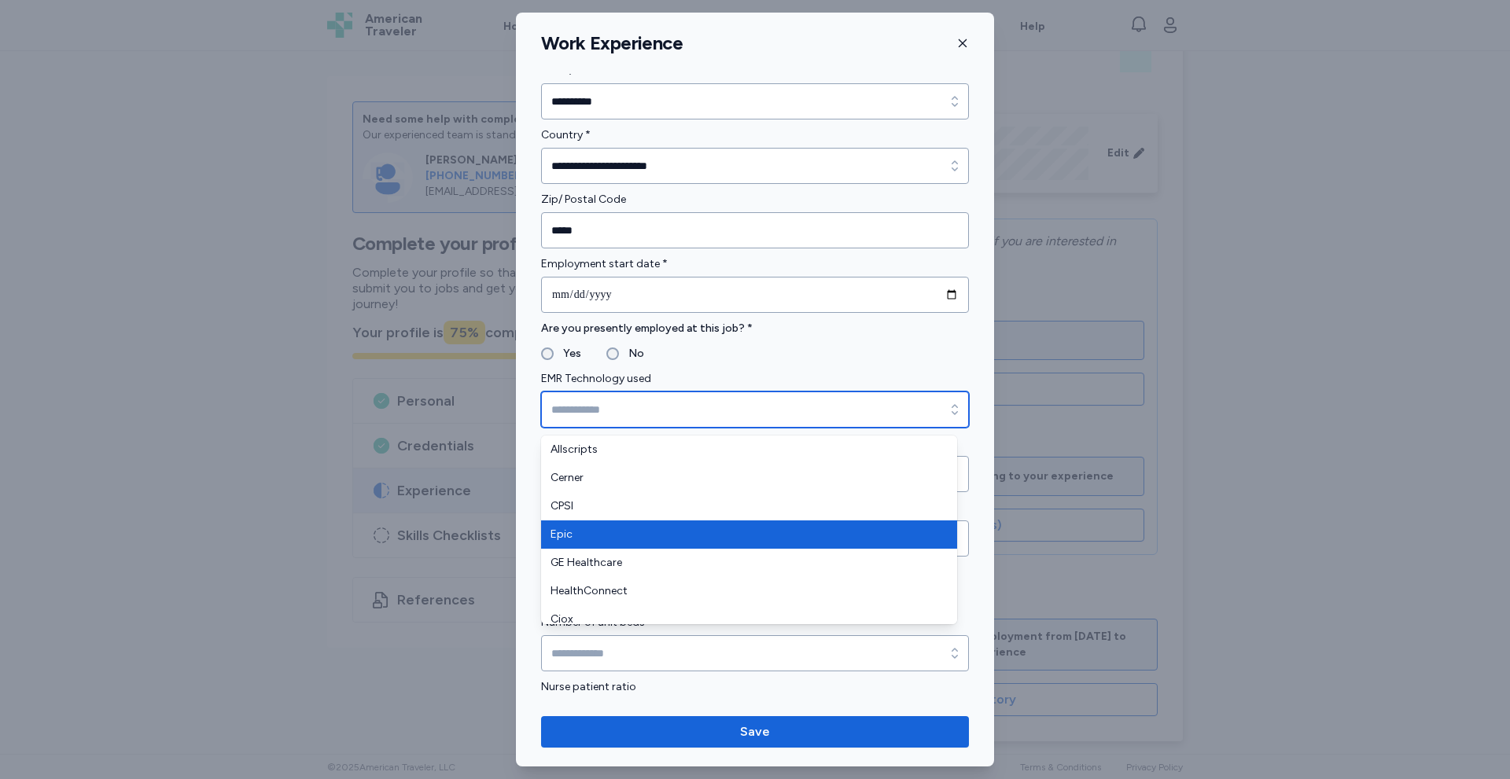
type input "****"
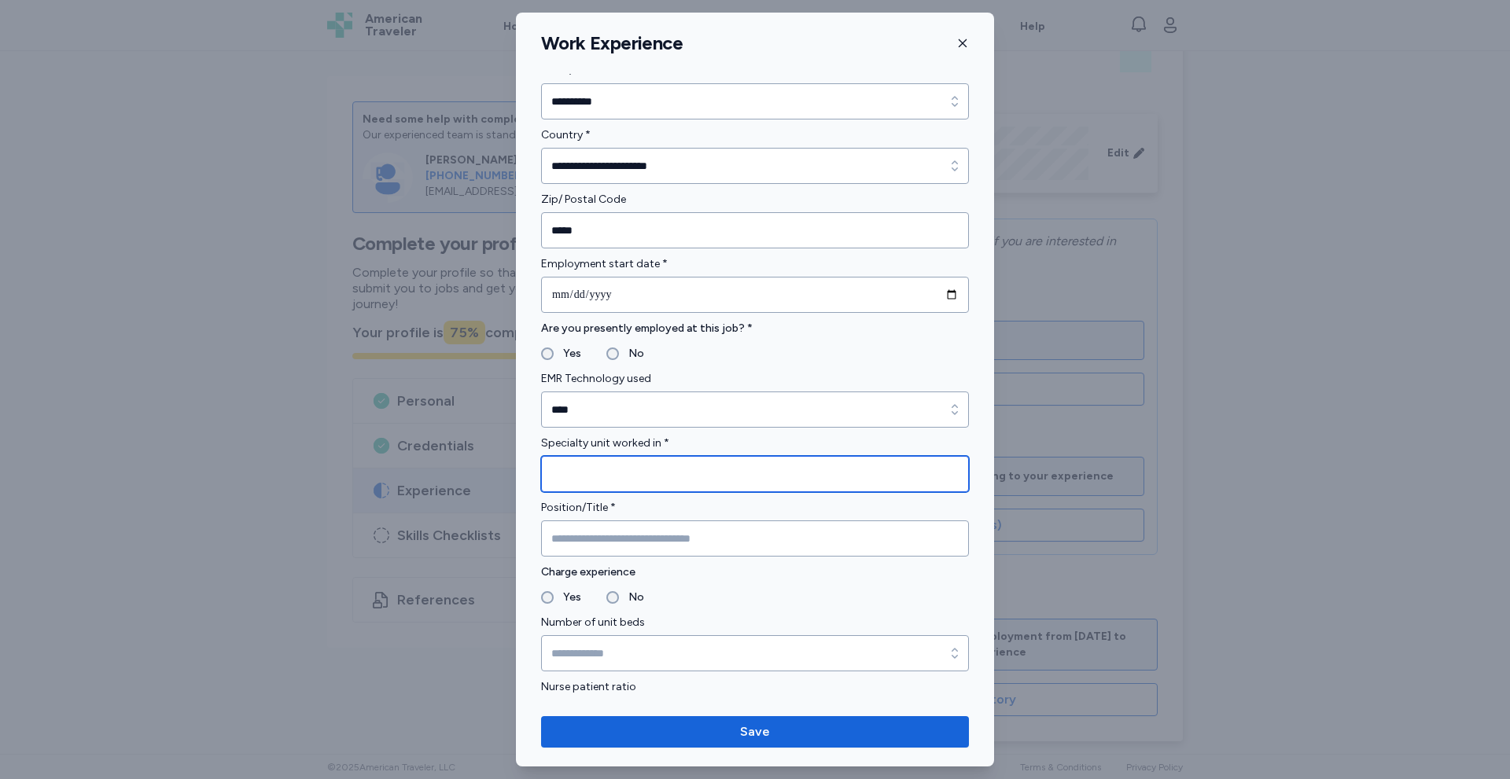
click at [591, 477] on input "Specialty unit worked in *" at bounding box center [755, 474] width 428 height 36
type input "*"
type input "**********"
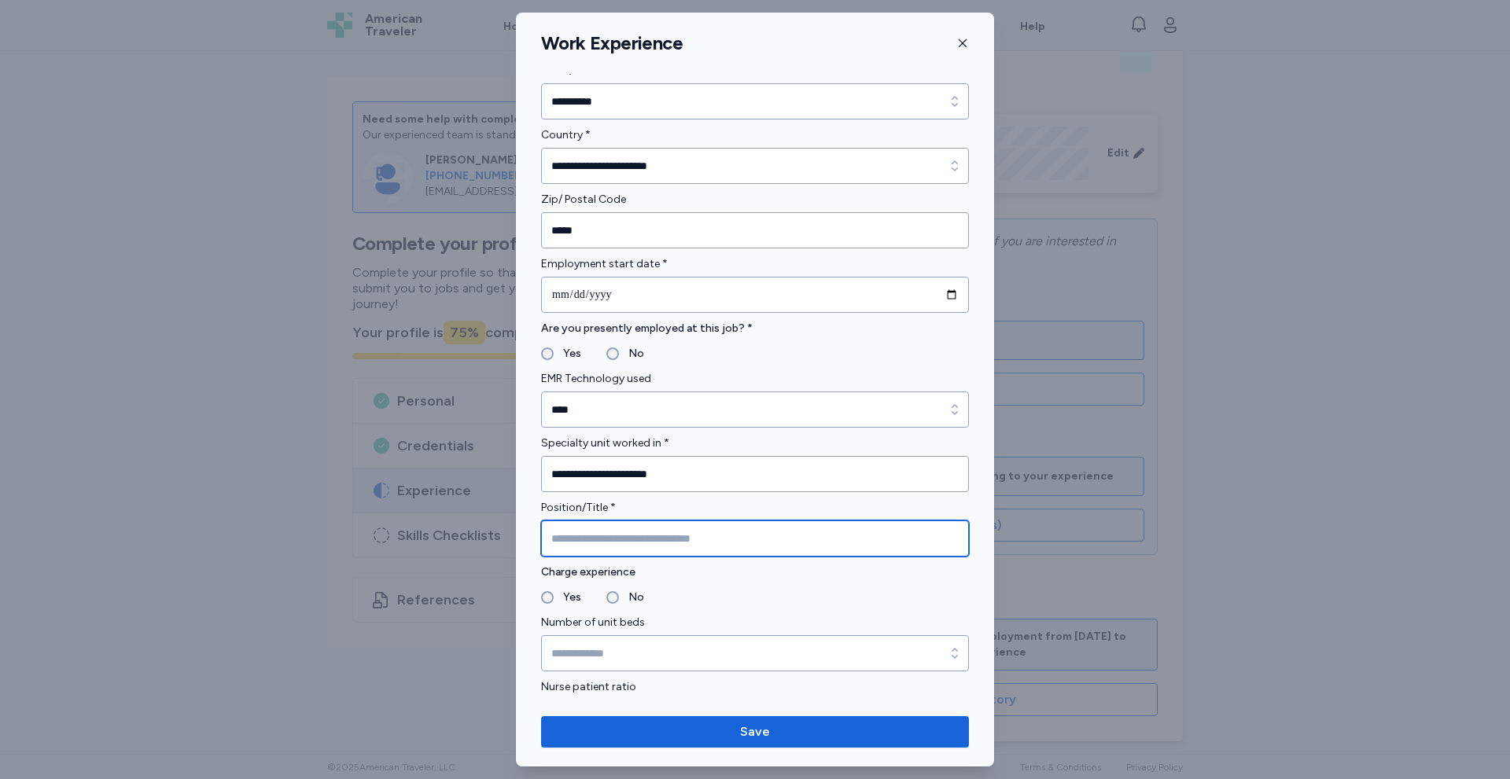
click at [565, 541] on input "Position/Title *" at bounding box center [755, 539] width 428 height 36
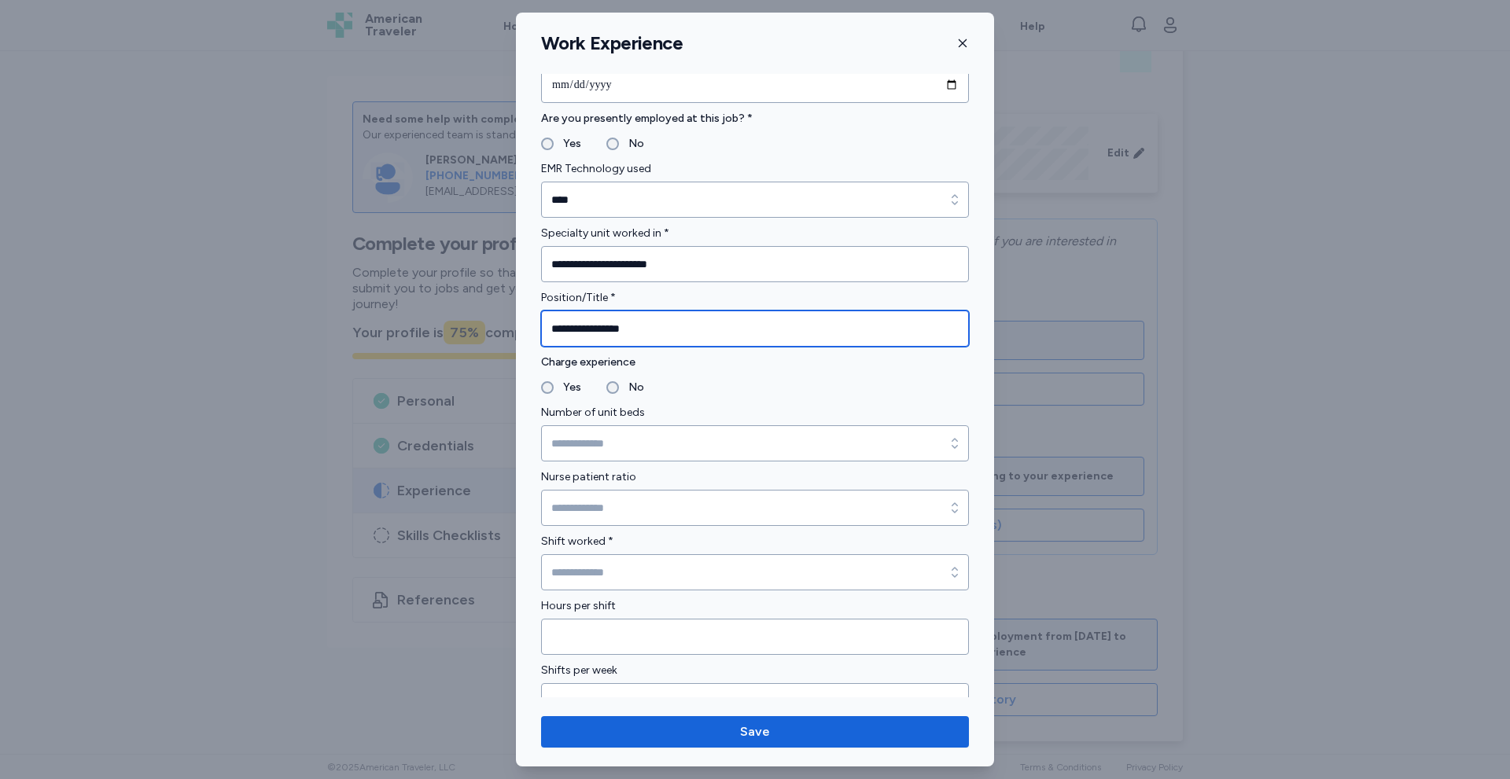
type input "**********"
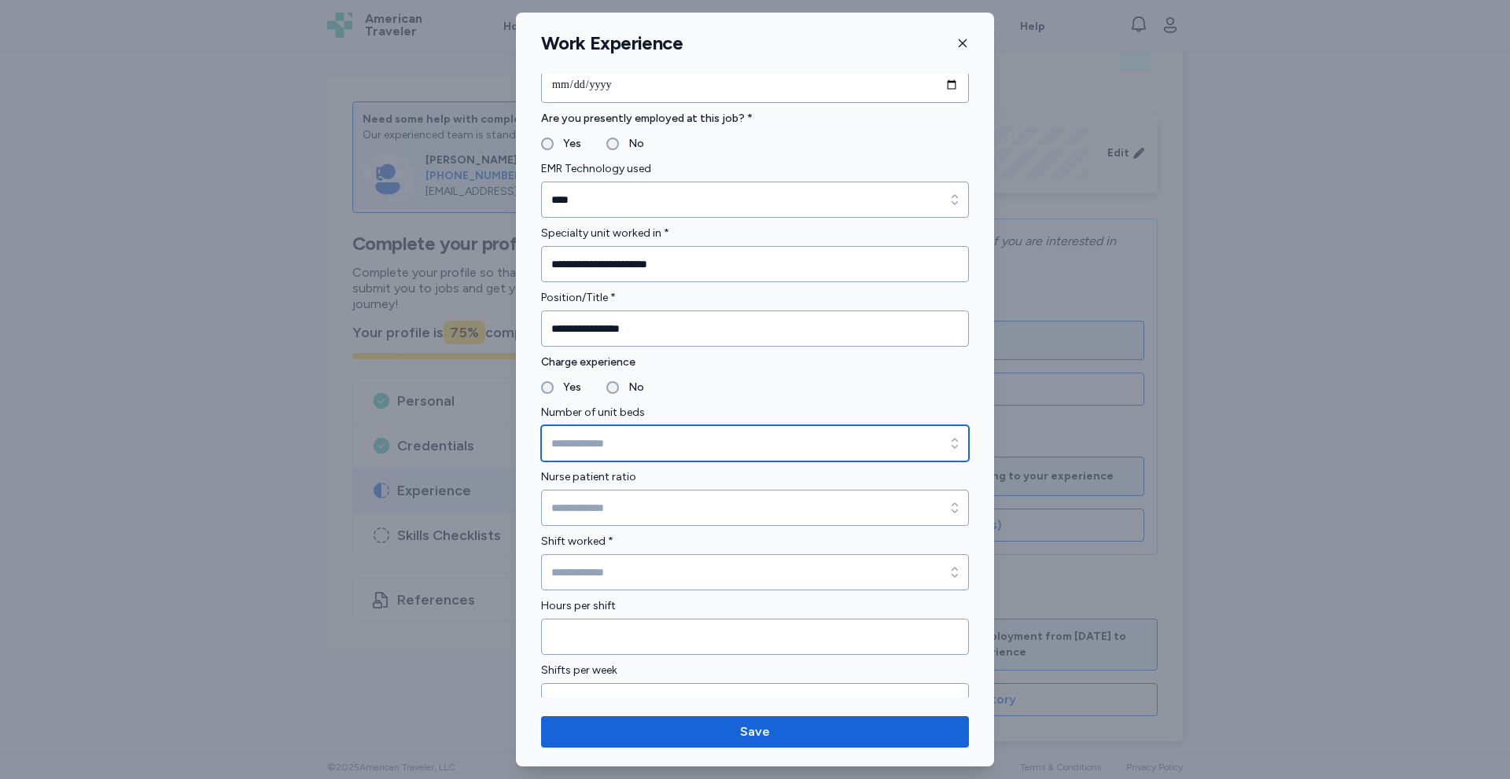
click at [676, 447] on input "Number of unit beds" at bounding box center [755, 443] width 428 height 36
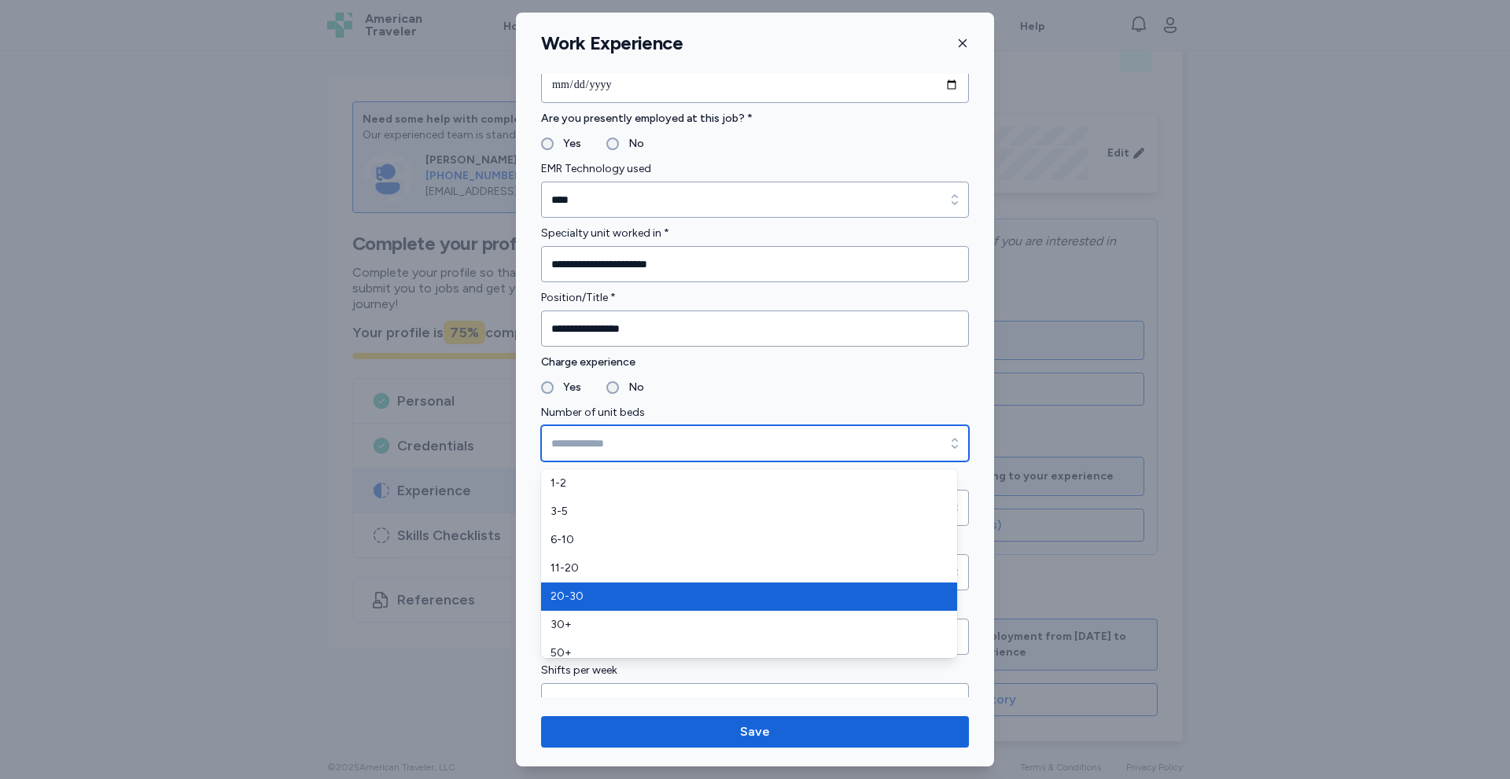
type input "*****"
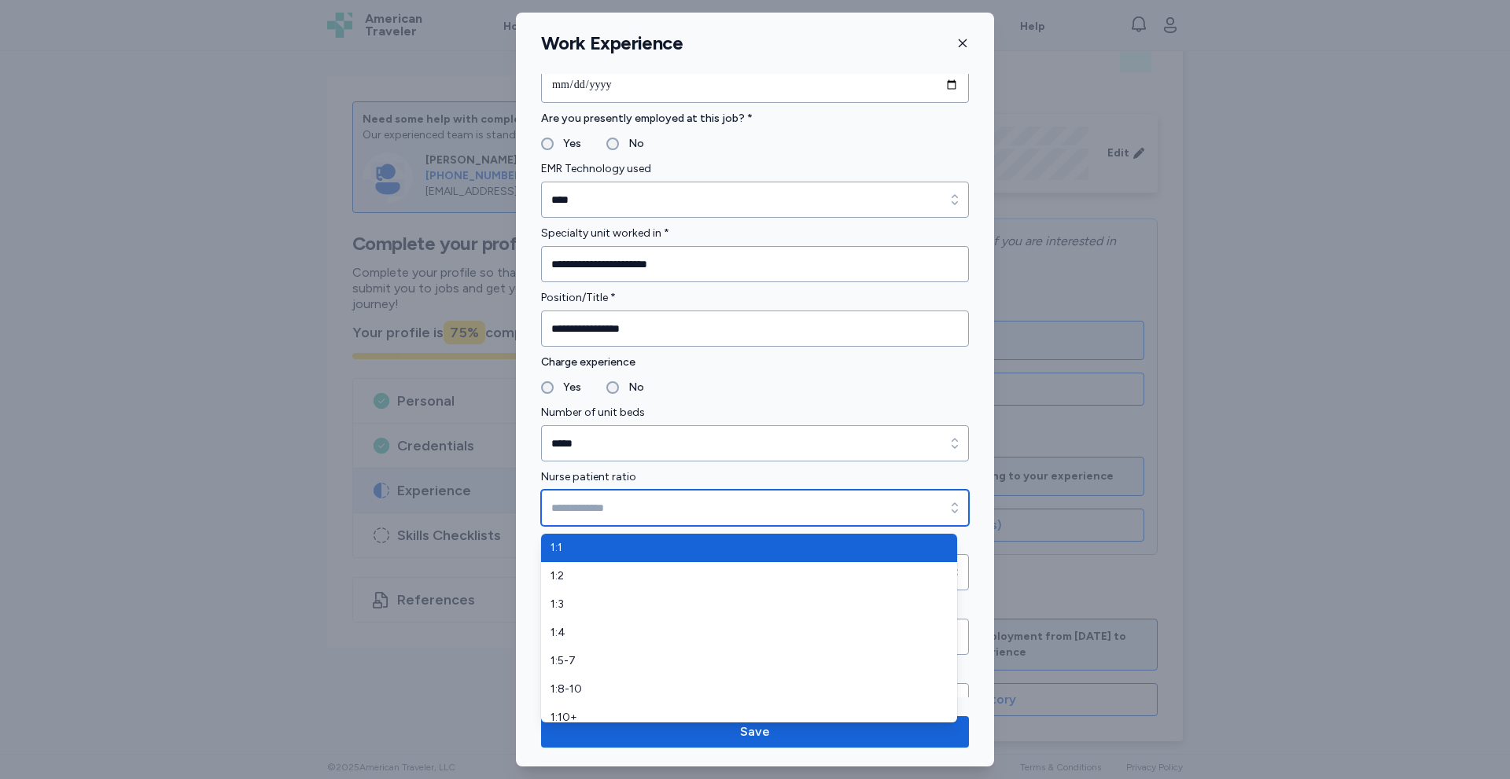
click at [567, 509] on input "Nurse patient ratio" at bounding box center [755, 508] width 428 height 36
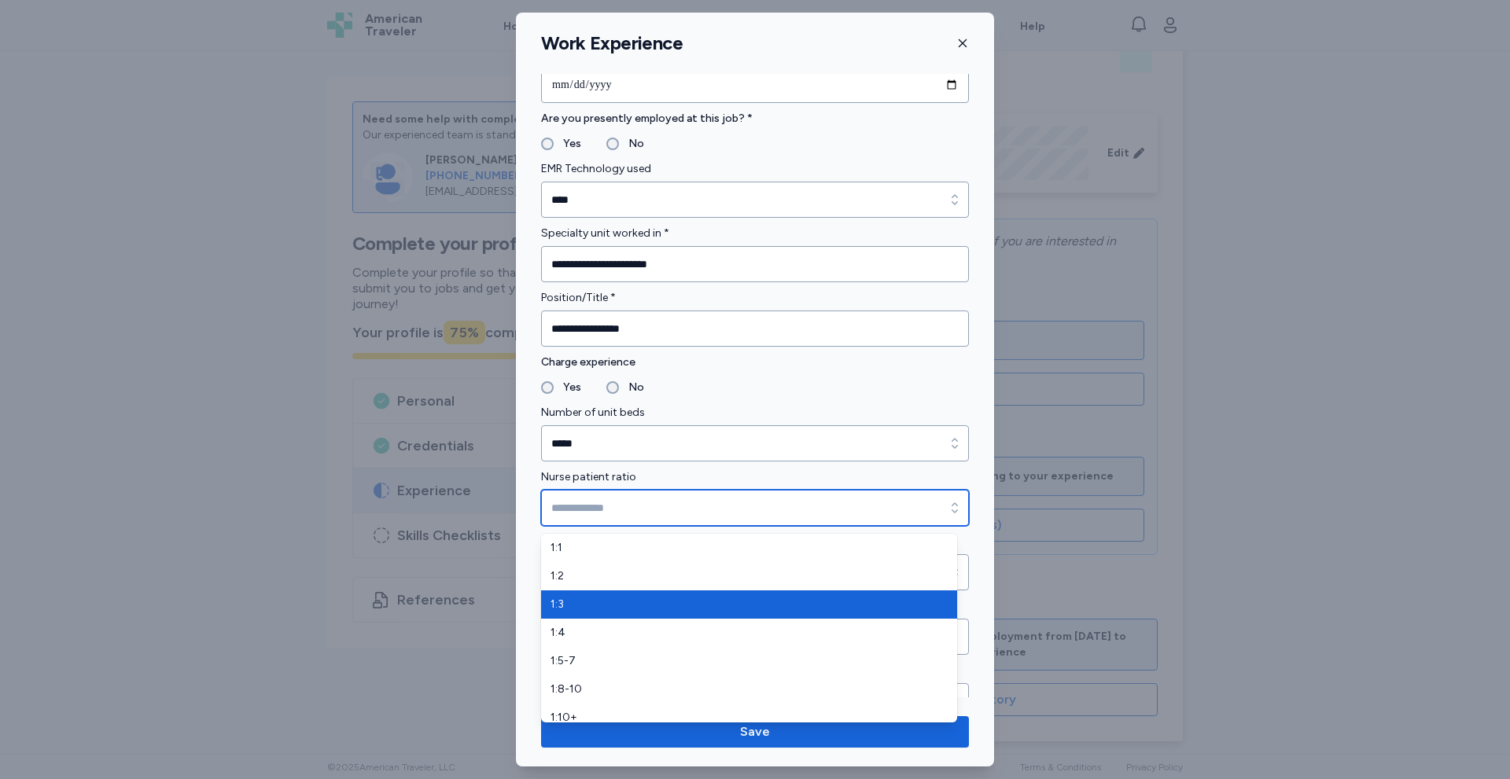
type input "***"
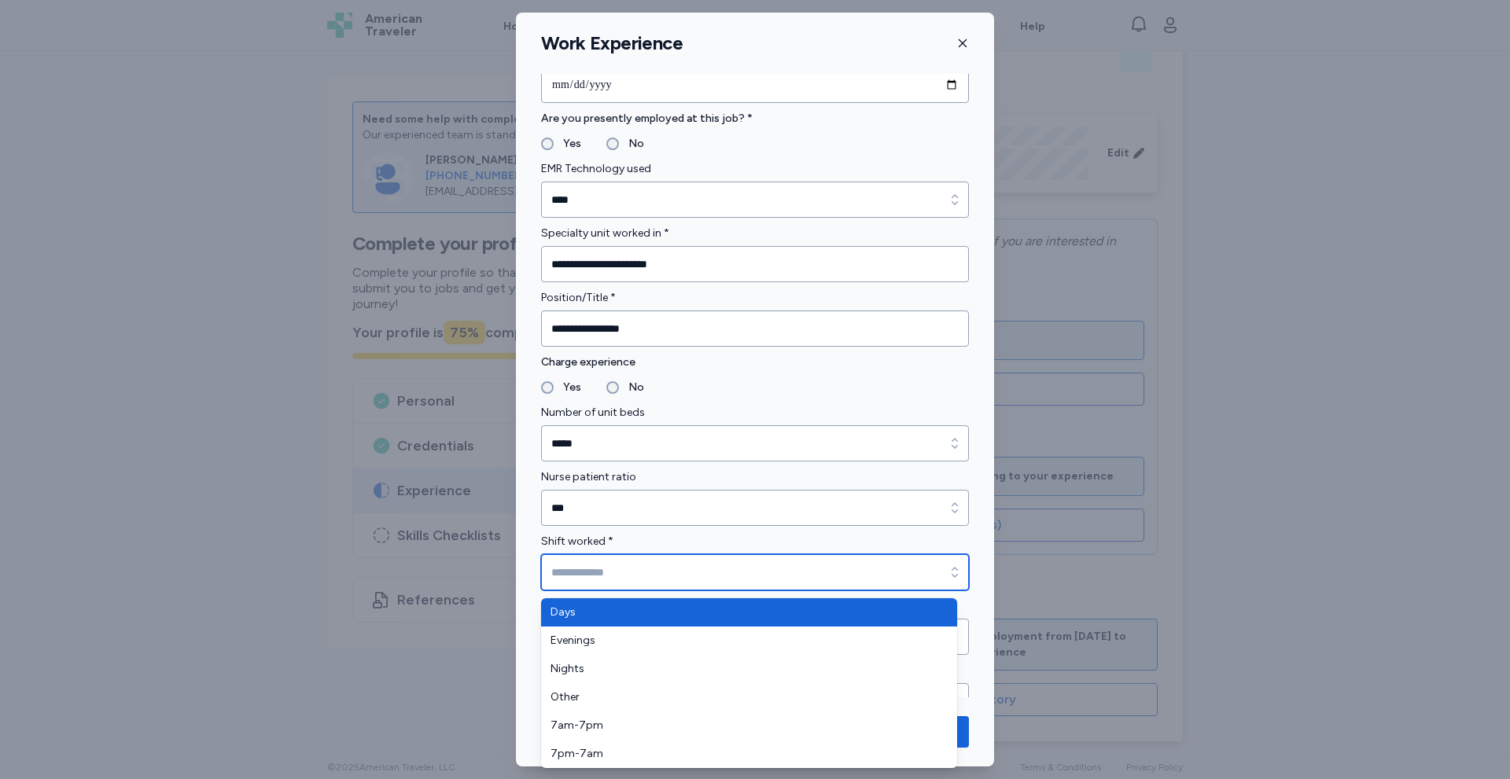
click at [569, 562] on input "Shift worked *" at bounding box center [755, 572] width 428 height 36
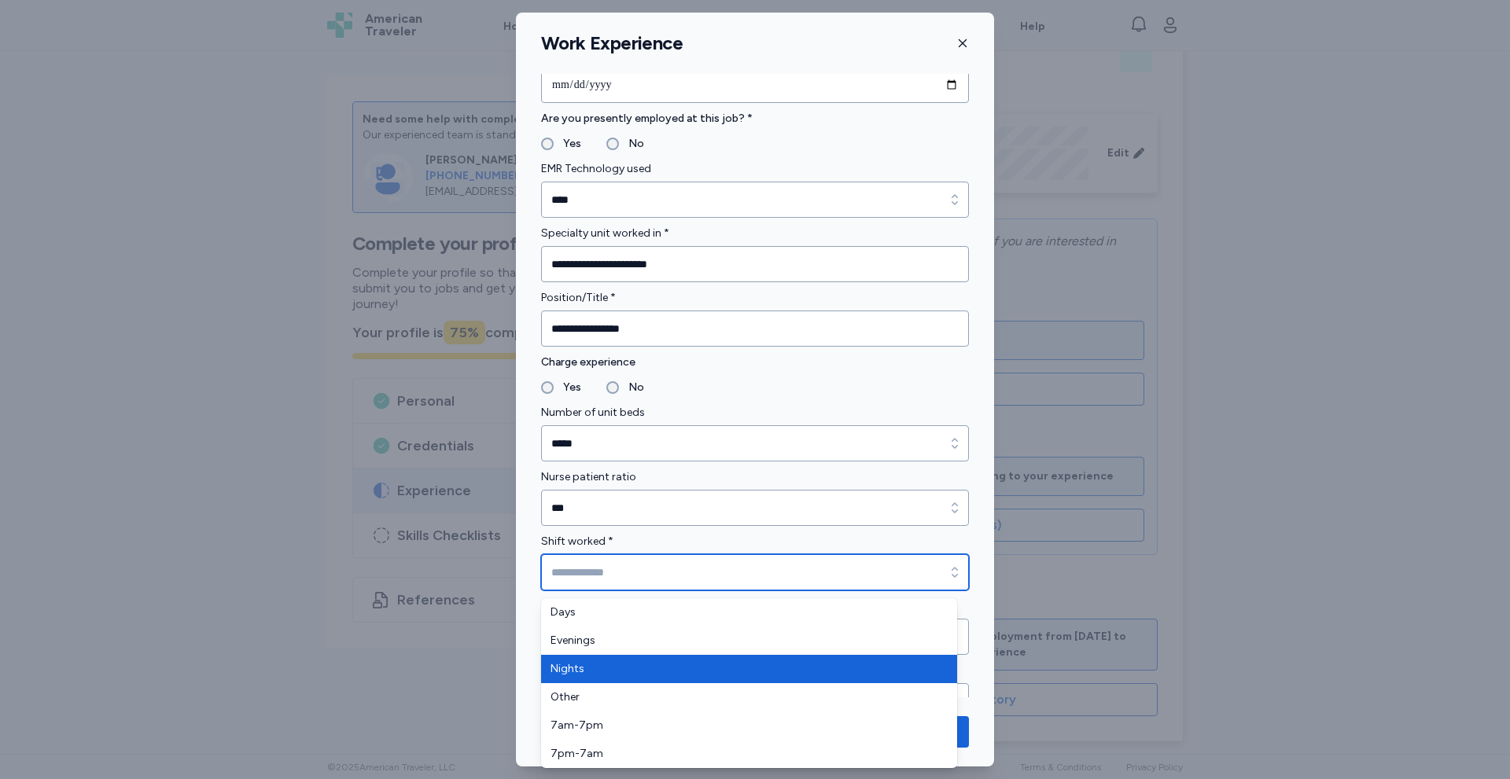
type input "******"
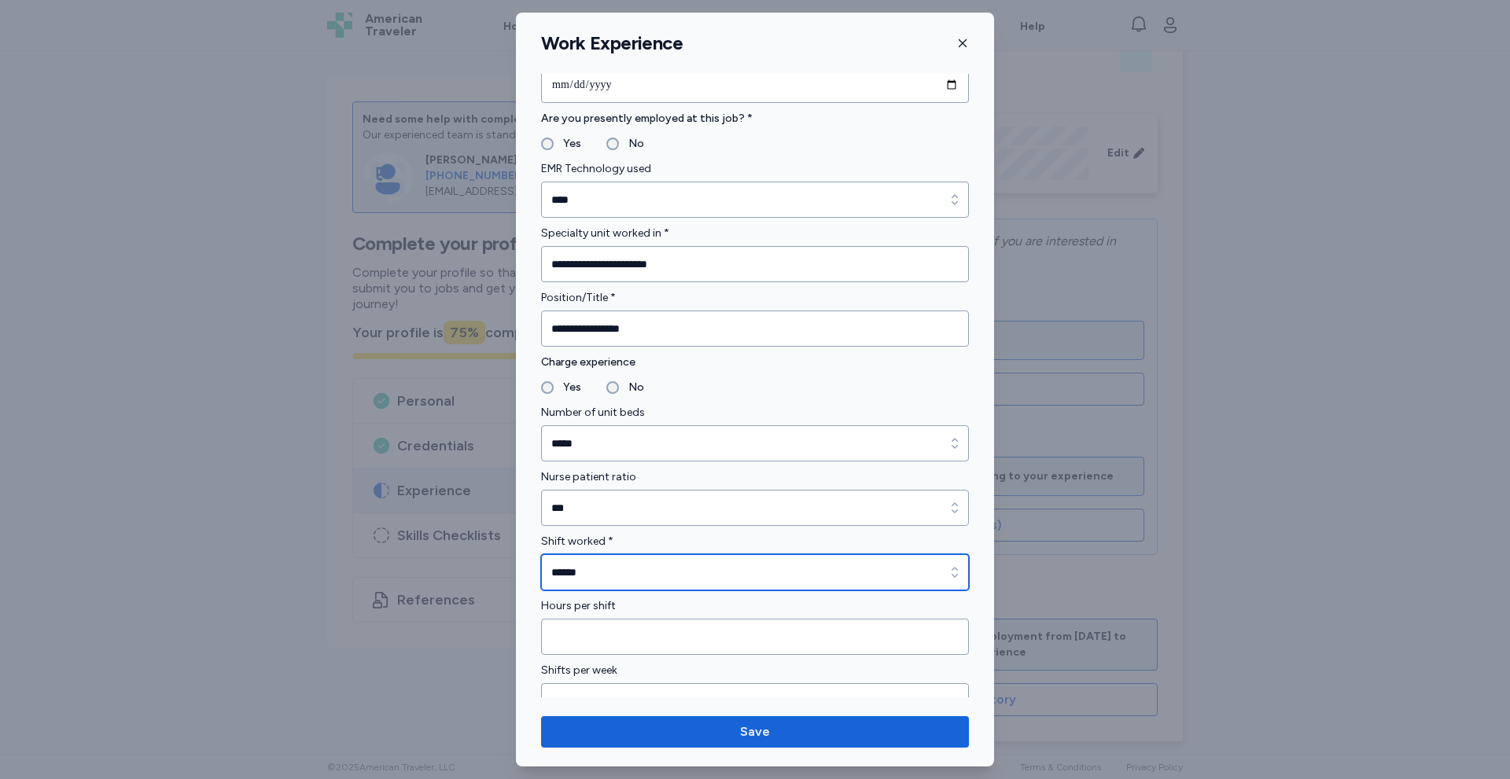
scroll to position [1048, 0]
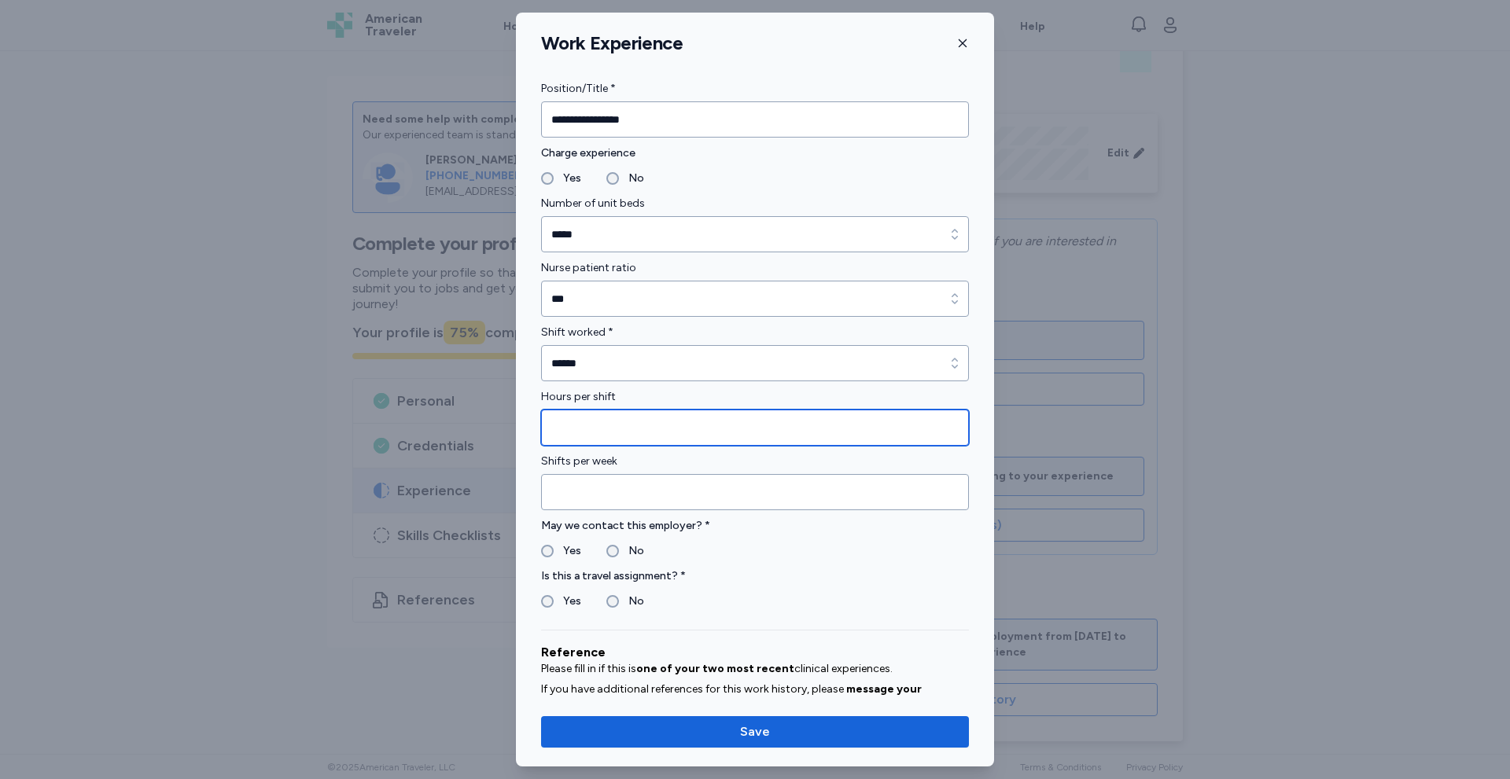
click at [588, 429] on input "Hours per shift" at bounding box center [755, 428] width 428 height 36
type input "**"
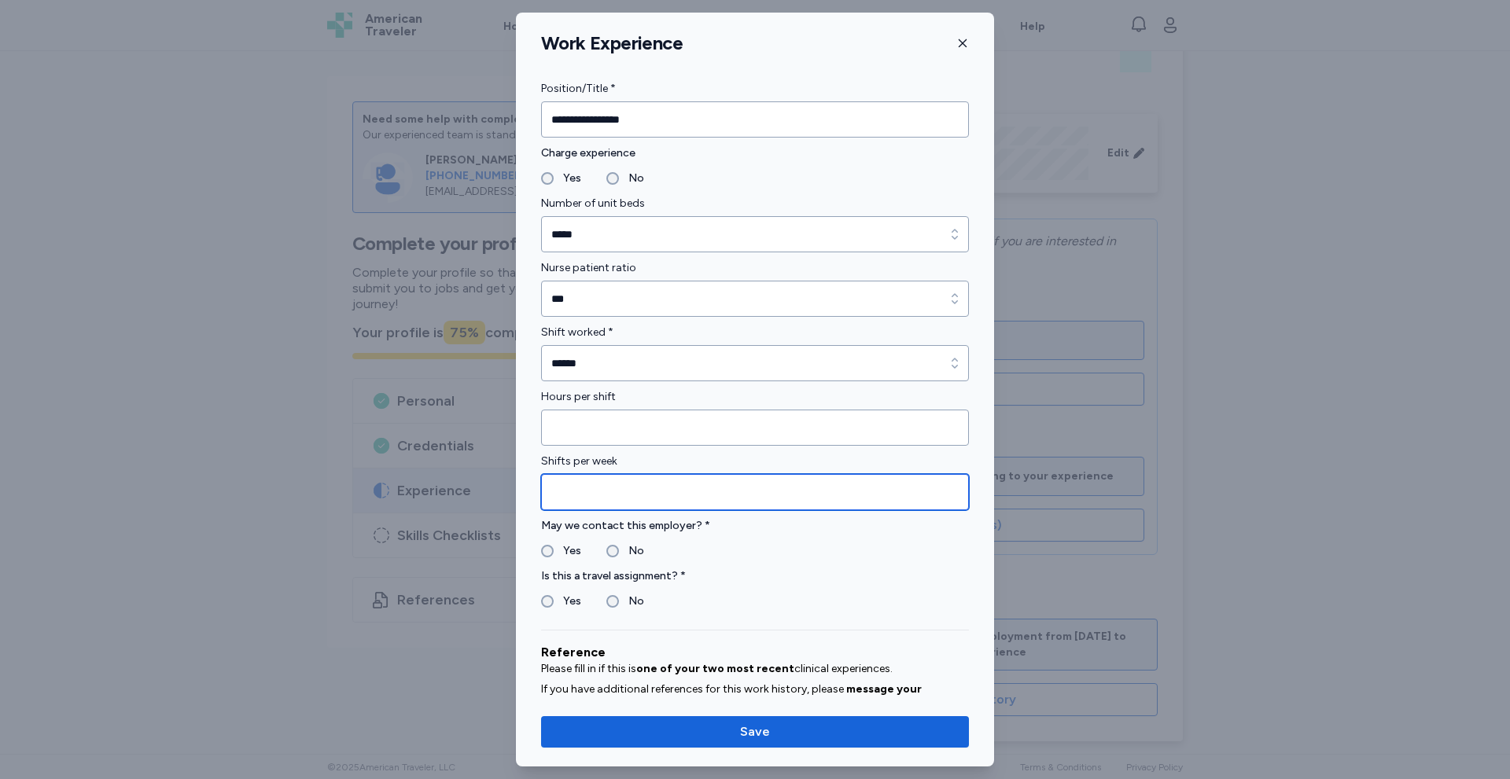
click at [608, 501] on input "Shifts per week" at bounding box center [755, 492] width 428 height 36
type input "*"
click at [559, 598] on label "Yes" at bounding box center [568, 601] width 28 height 19
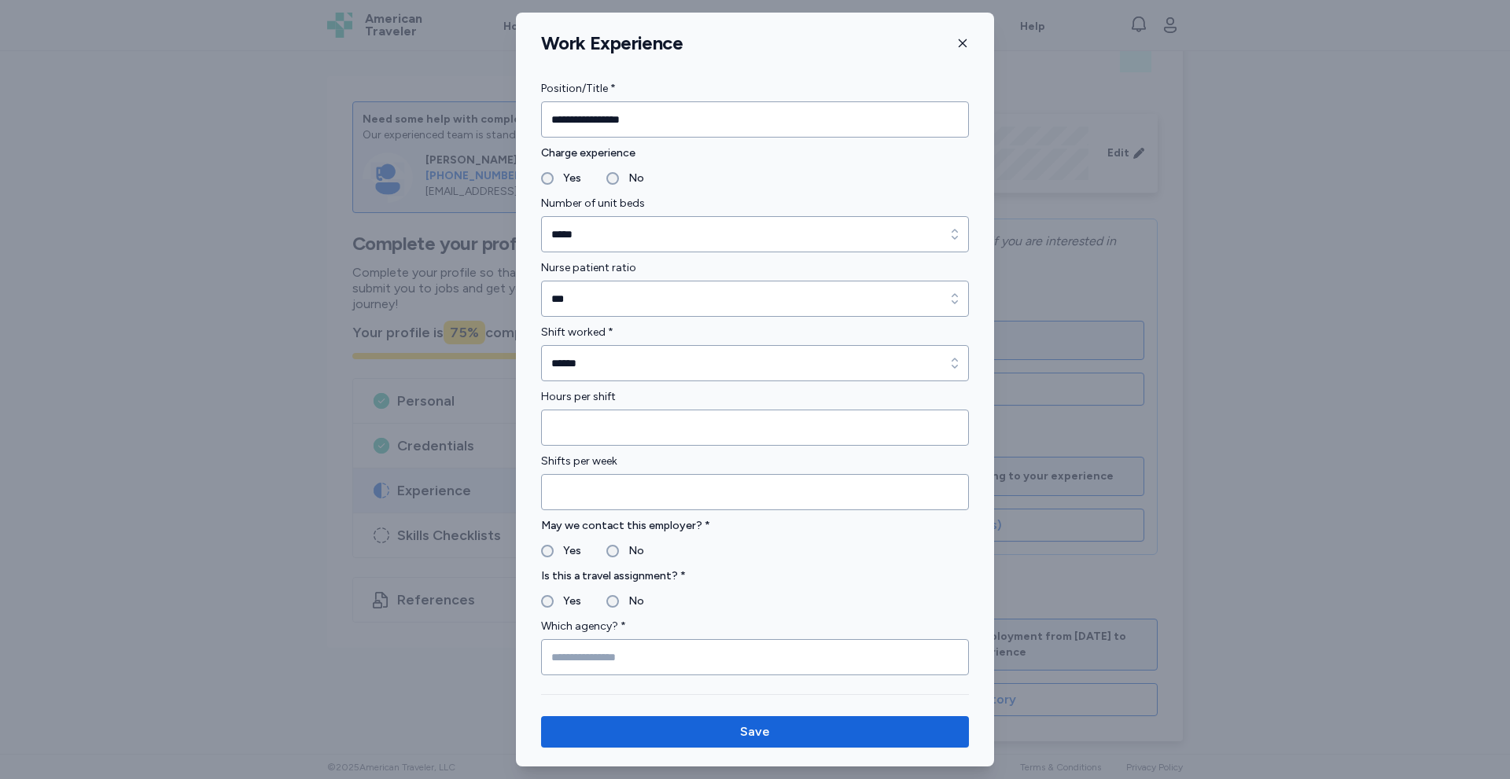
click at [599, 598] on fieldset "Yes No" at bounding box center [755, 601] width 428 height 19
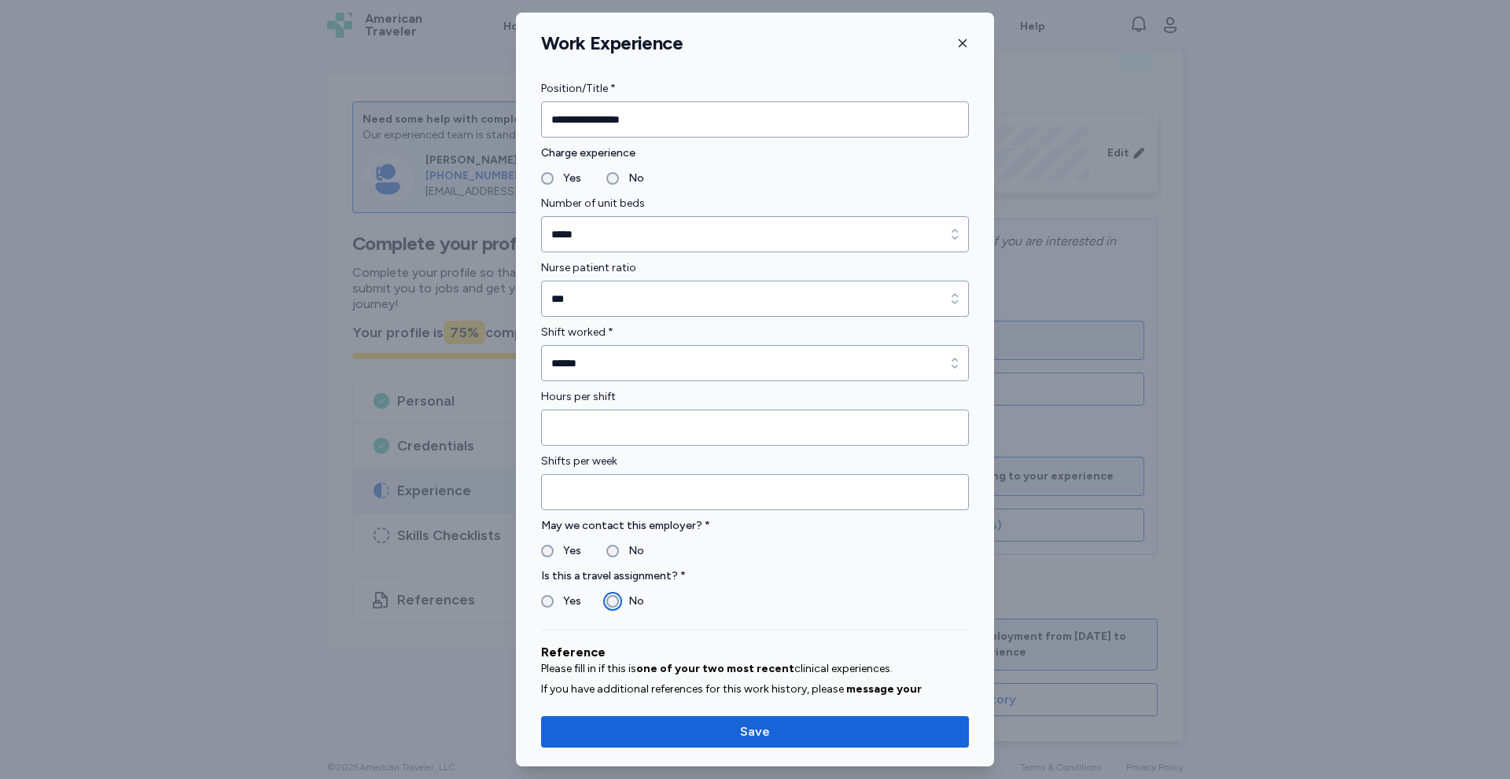
scroll to position [1386, 0]
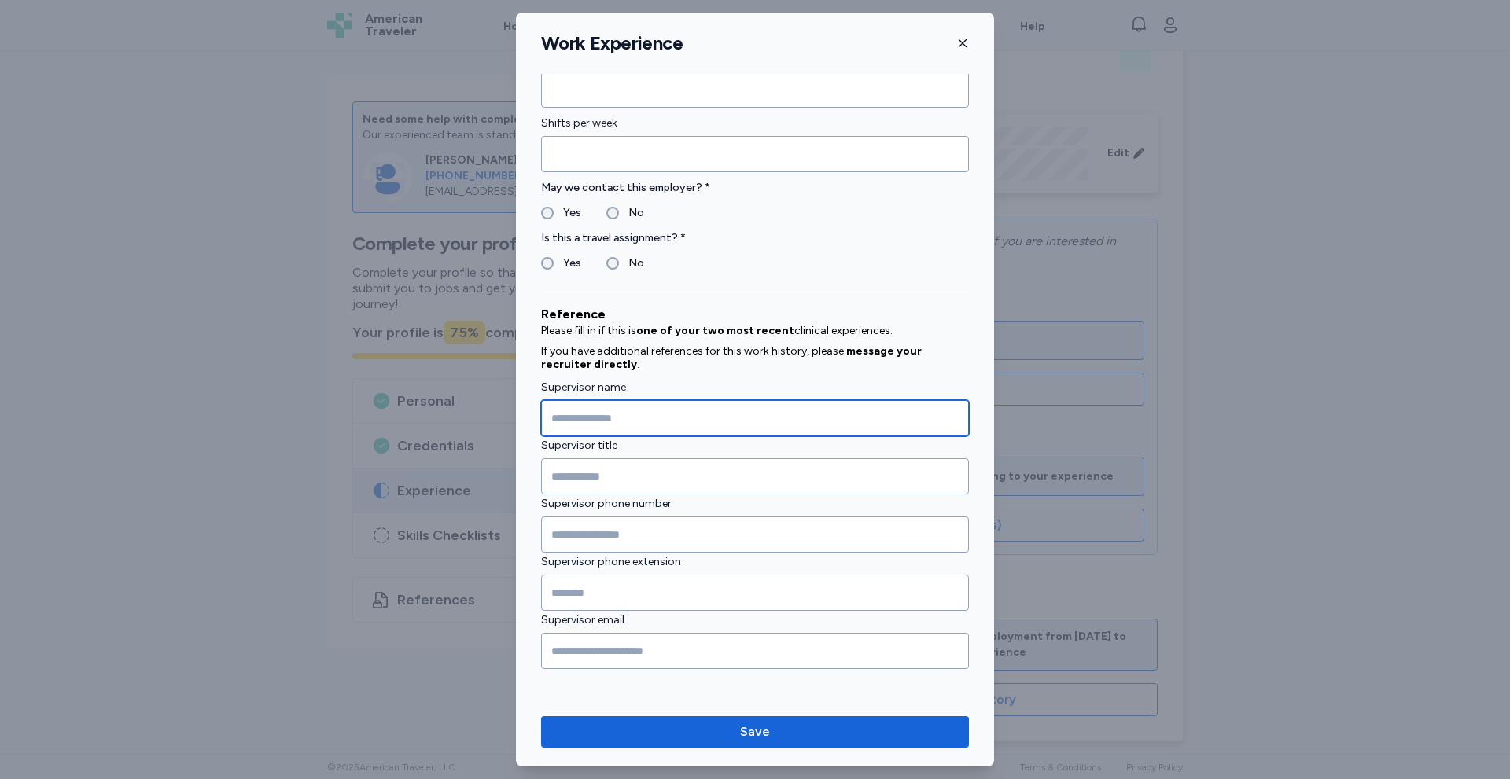
click at [593, 405] on input "Supervisor name" at bounding box center [755, 418] width 428 height 36
type input "**********"
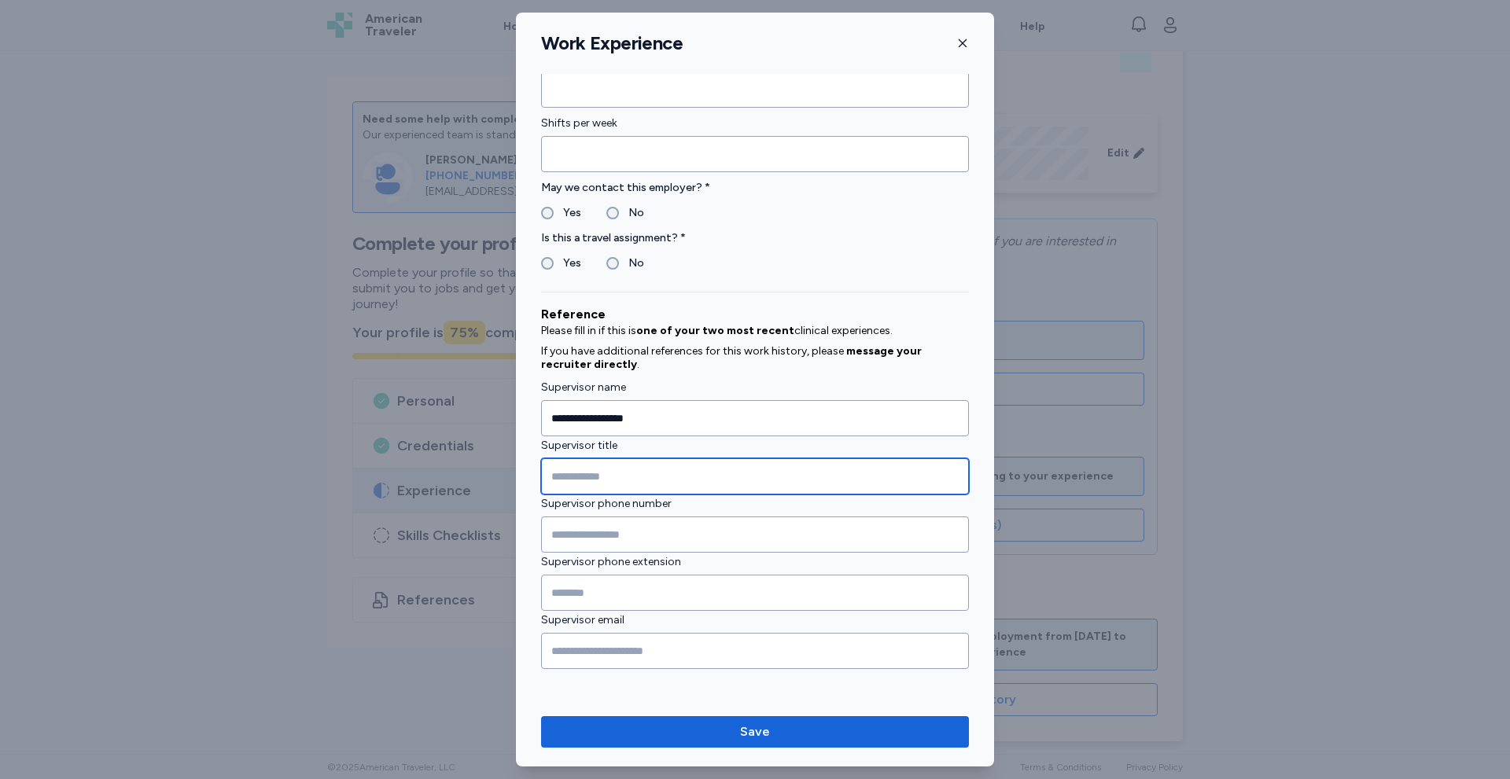
click at [564, 473] on input "Supervisor title" at bounding box center [755, 476] width 428 height 36
type input "**********"
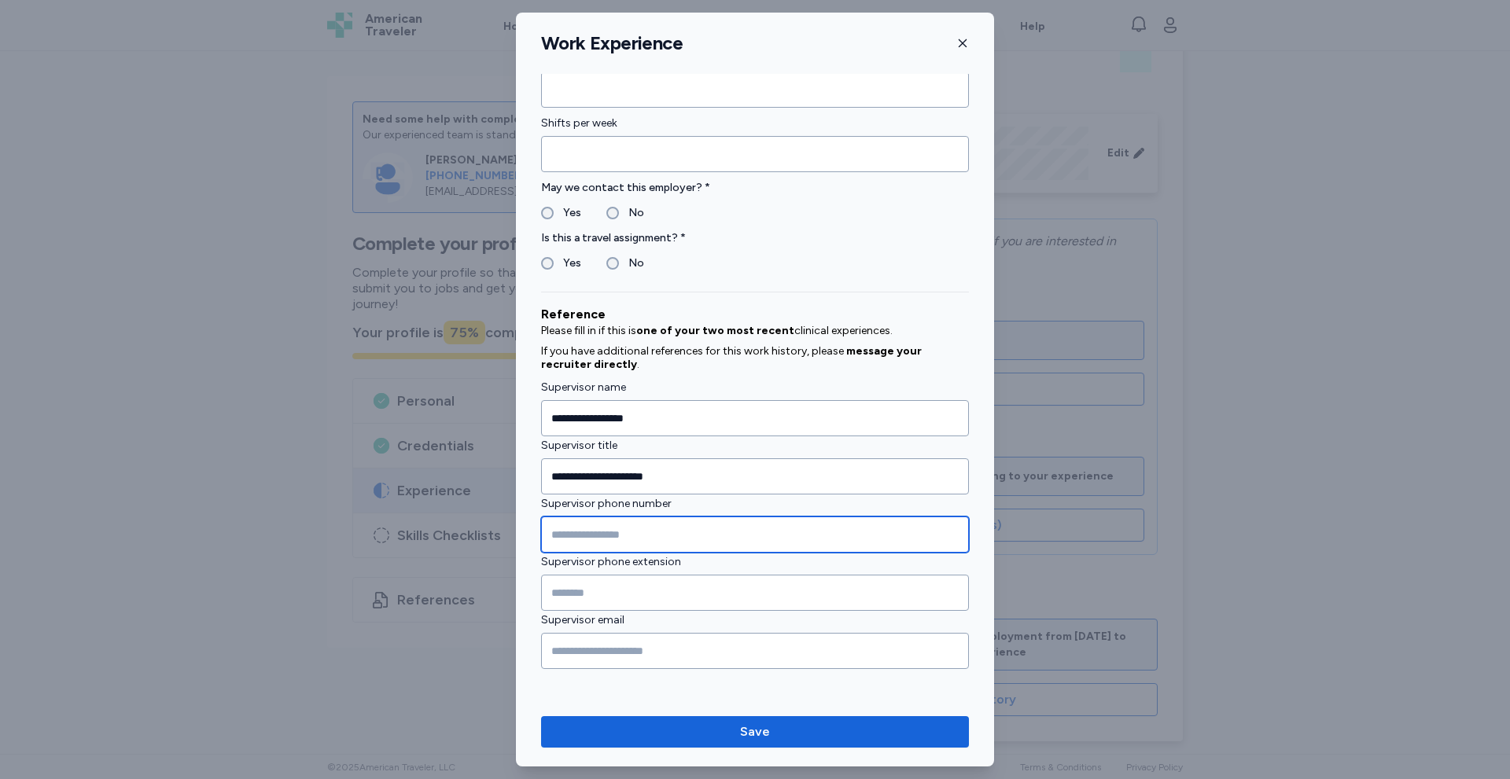
click at [548, 530] on input "Supervisor phone number" at bounding box center [755, 535] width 428 height 36
click at [569, 532] on input "Supervisor phone number" at bounding box center [755, 535] width 428 height 36
click at [585, 538] on input "Supervisor phone number" at bounding box center [755, 535] width 428 height 36
type input "**********"
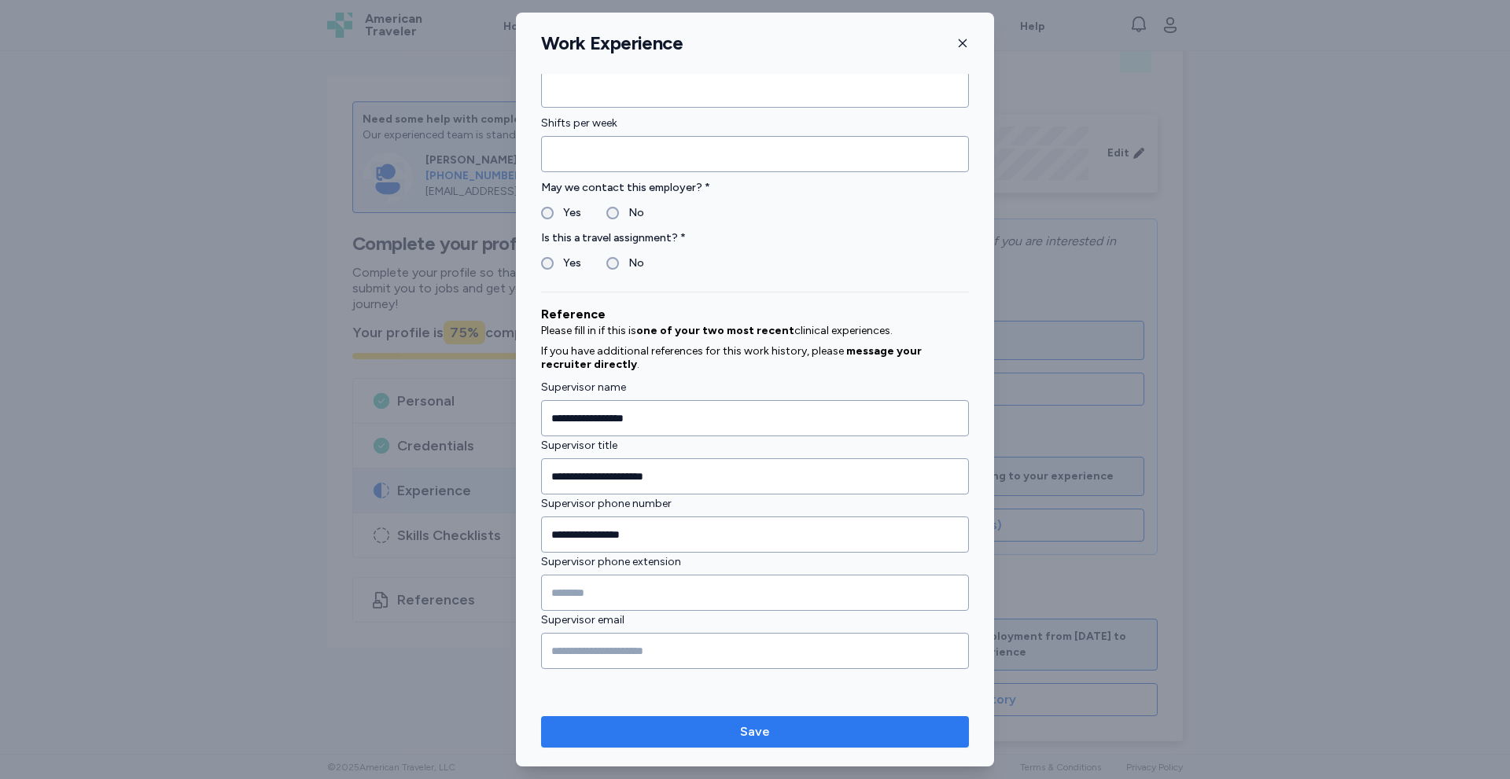
click at [746, 727] on span "Save" at bounding box center [755, 732] width 30 height 19
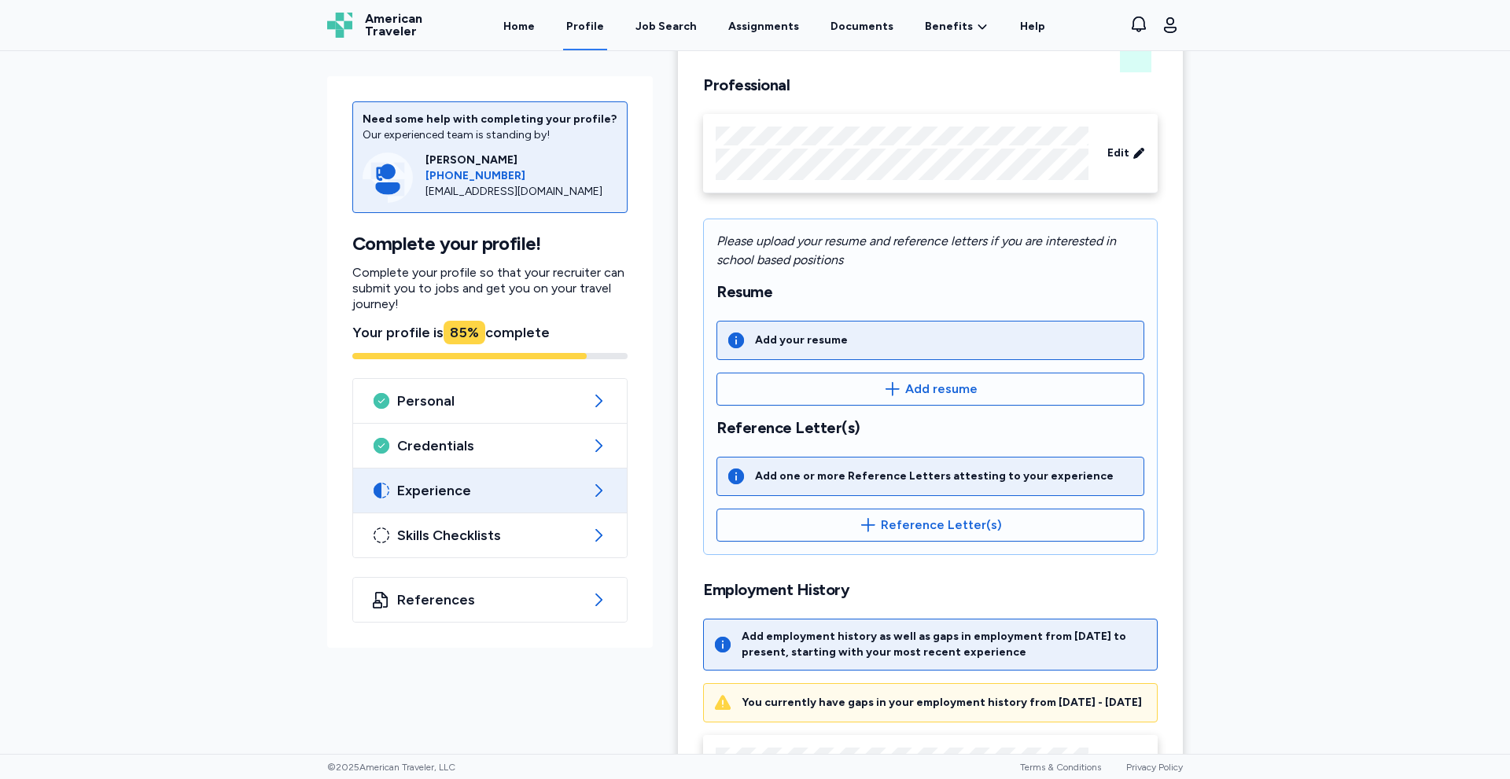
scroll to position [258, 0]
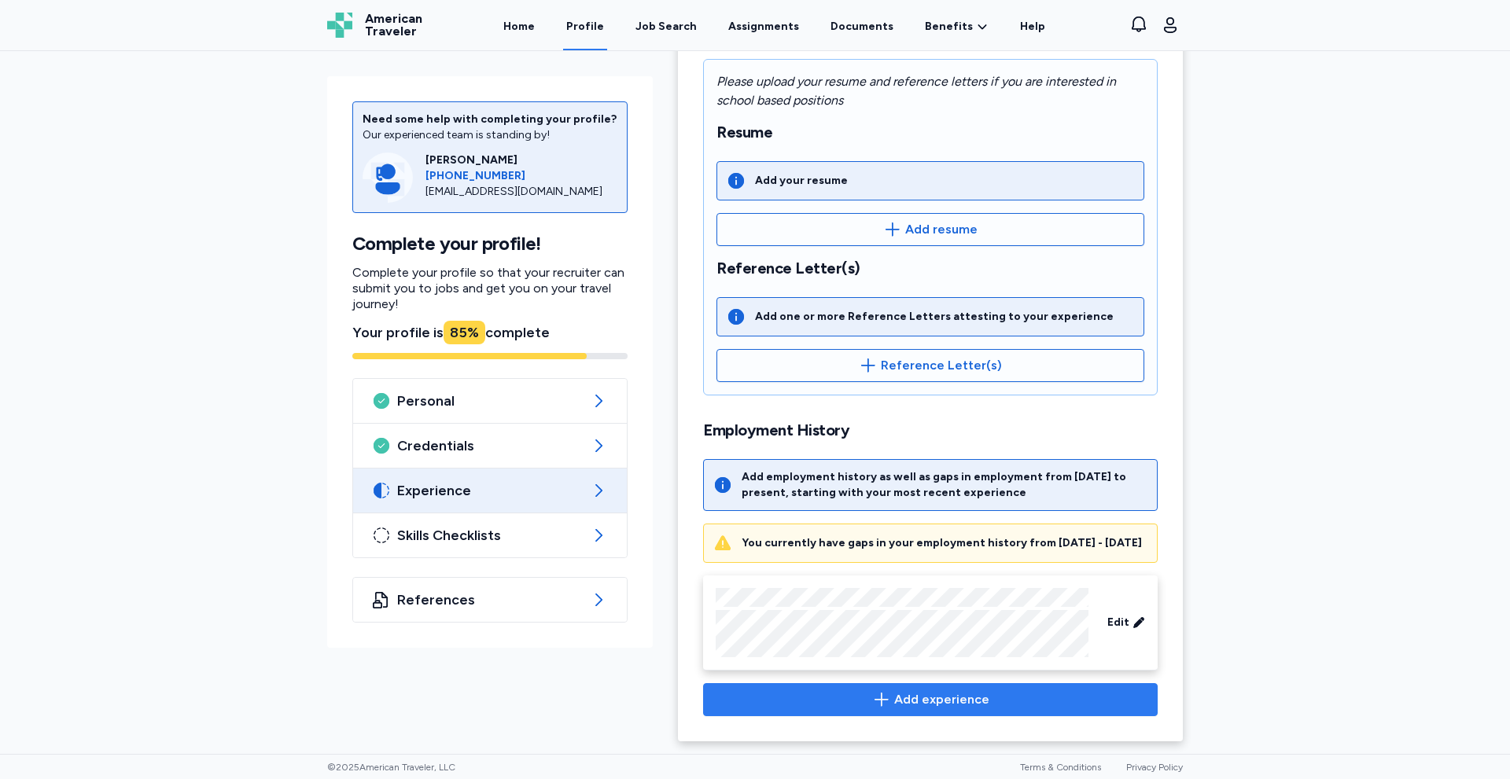
click at [888, 697] on span "Add experience" at bounding box center [930, 699] width 428 height 19
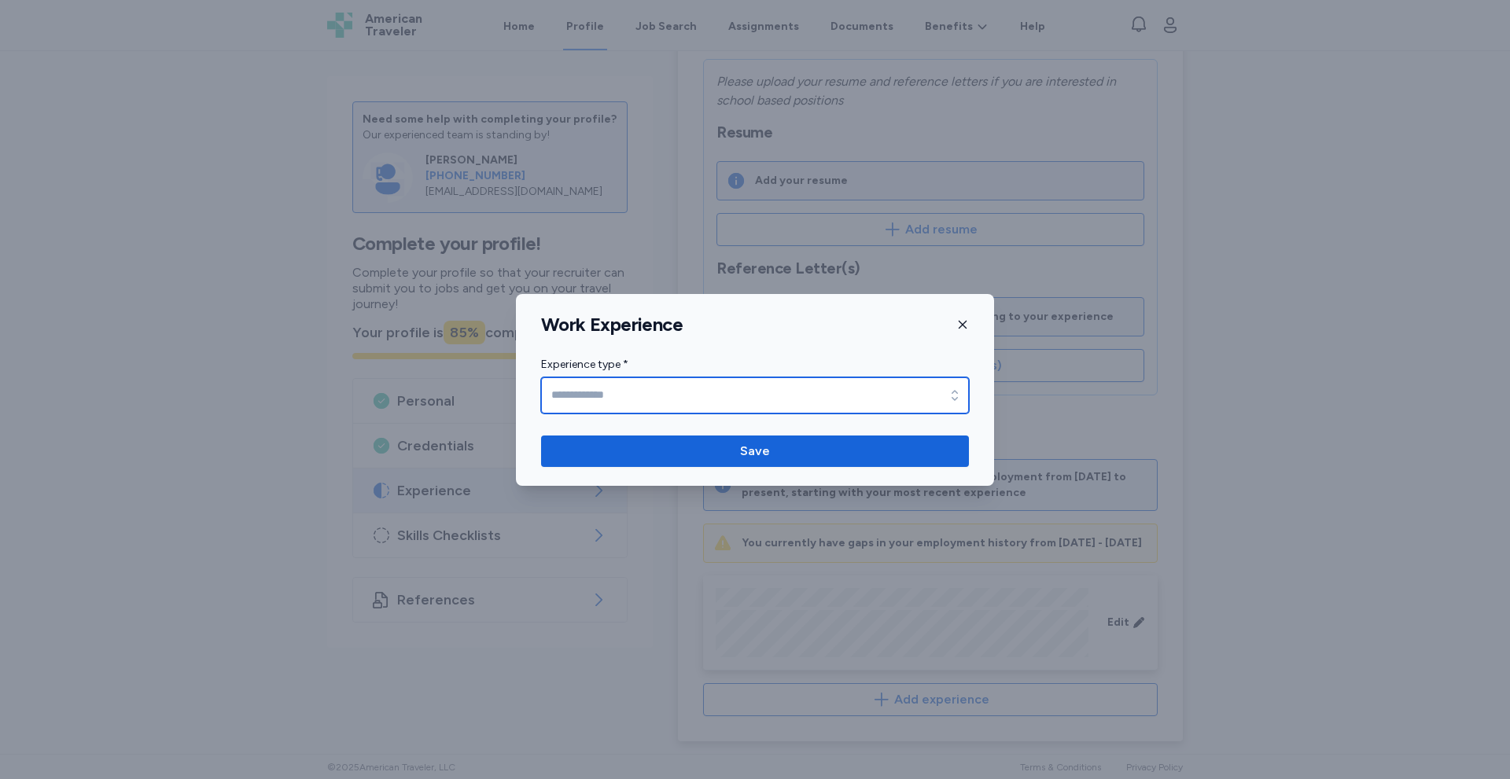
click at [581, 399] on input "Experience type *" at bounding box center [755, 395] width 428 height 36
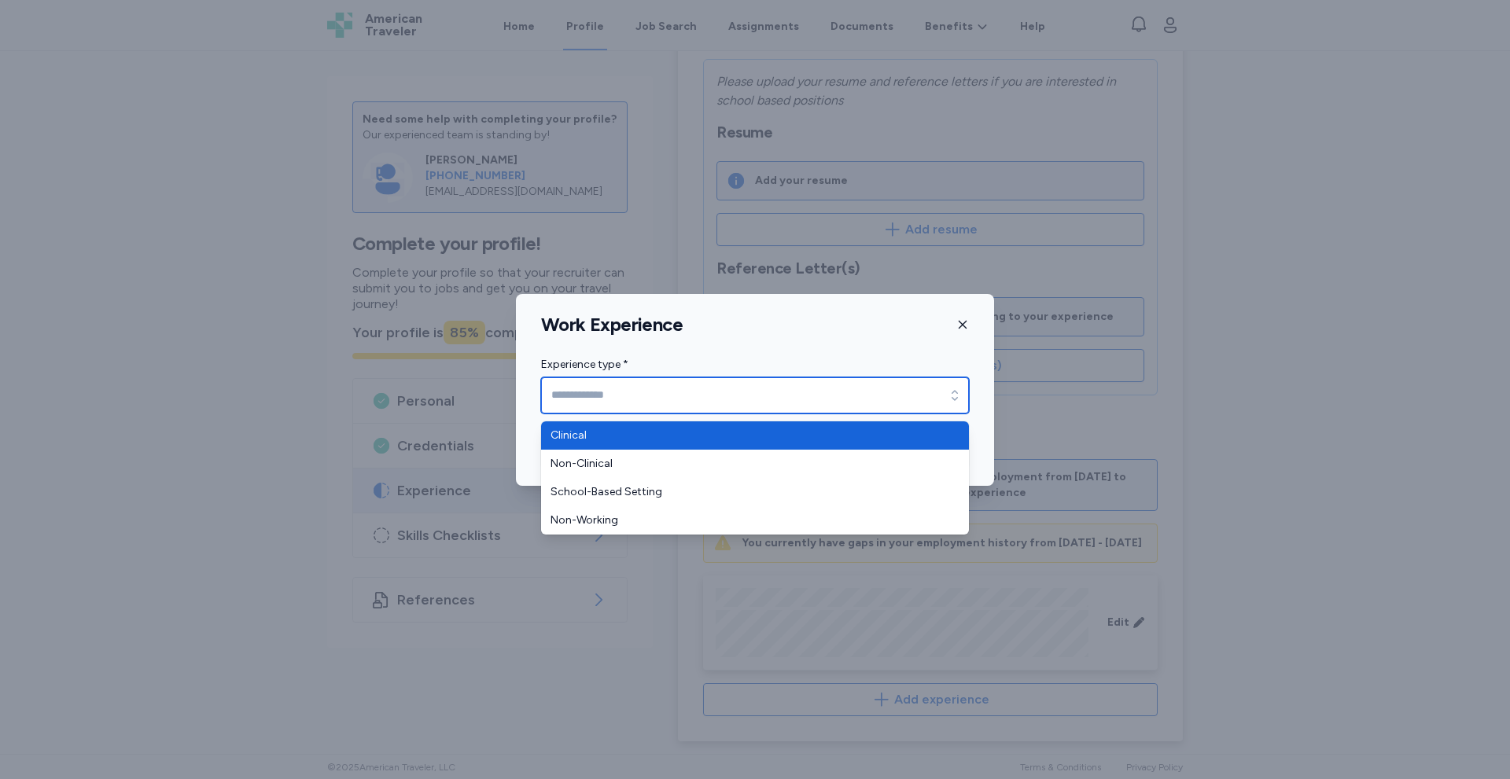
type input "********"
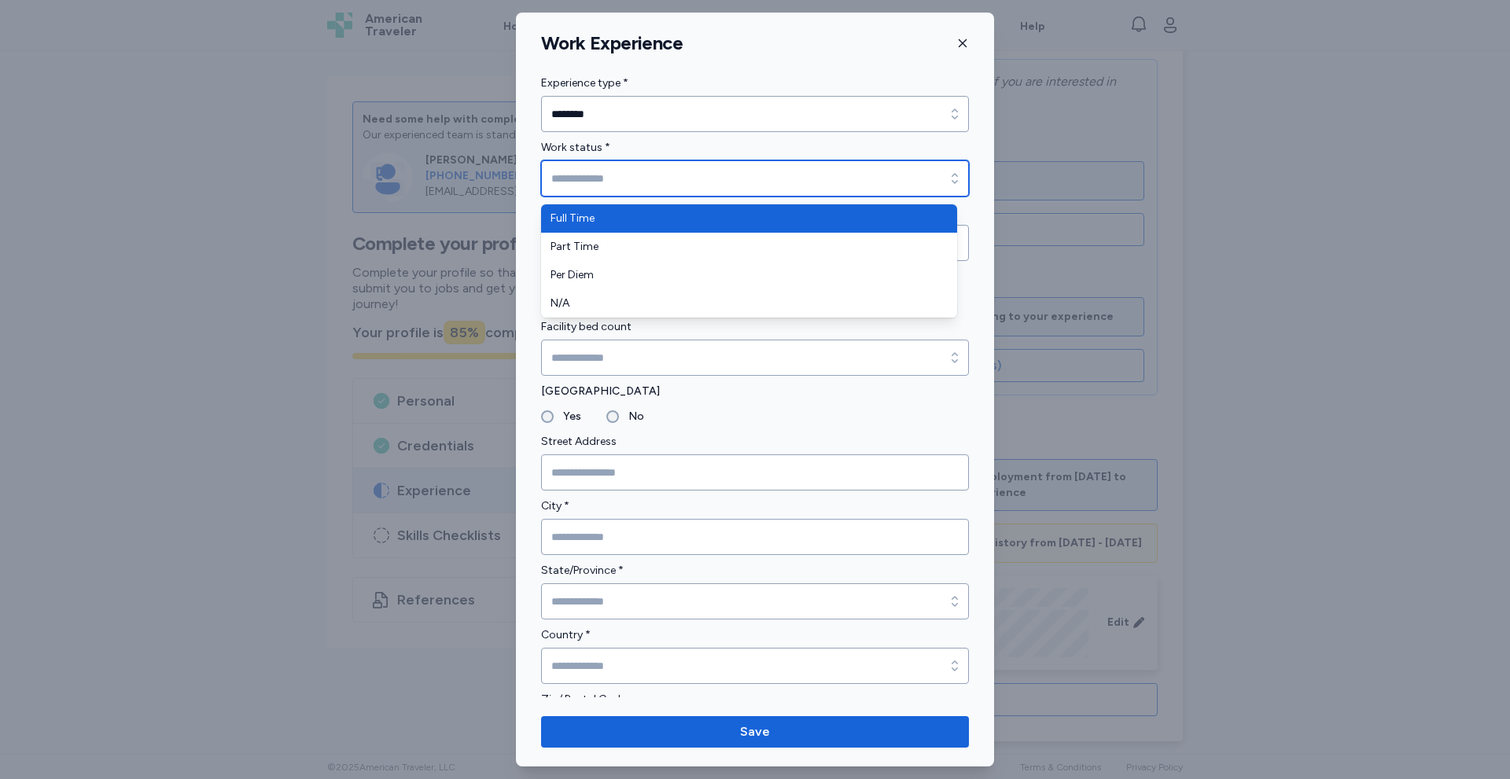
click at [598, 176] on input "Work status *" at bounding box center [755, 178] width 428 height 36
type input "*********"
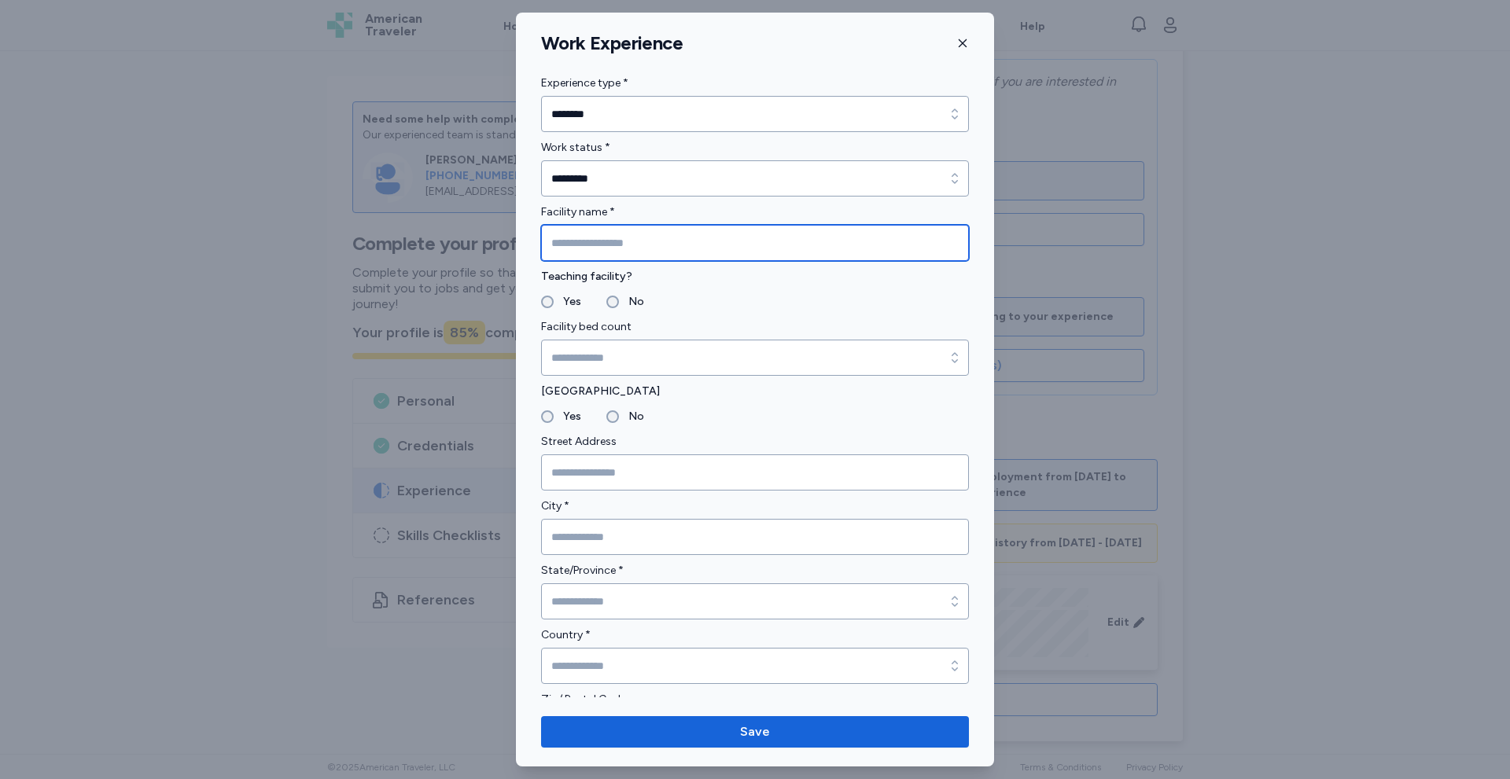
click at [595, 242] on input "Facility name *" at bounding box center [755, 243] width 428 height 36
type input "**********"
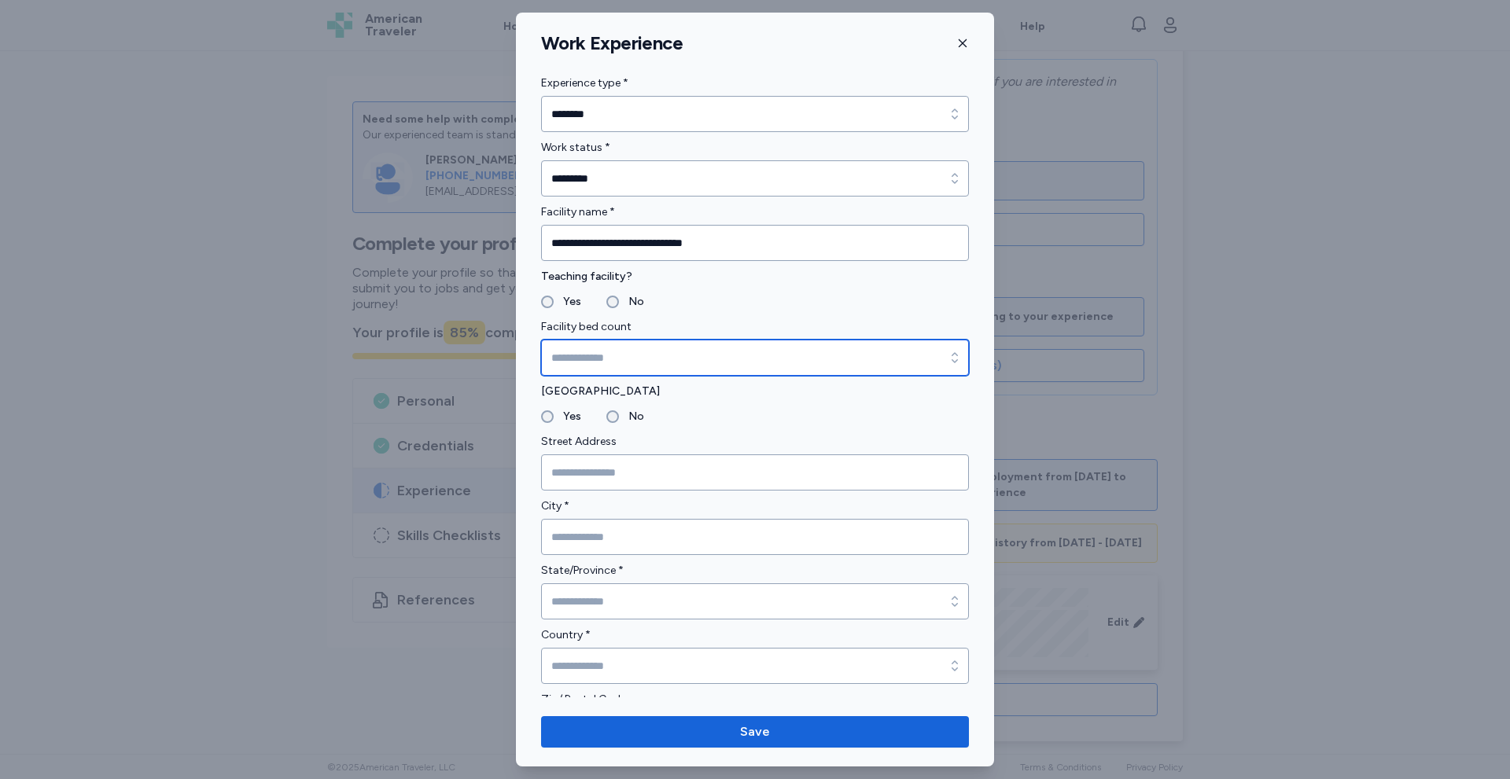
click at [701, 353] on input "Facility bed count" at bounding box center [755, 358] width 428 height 36
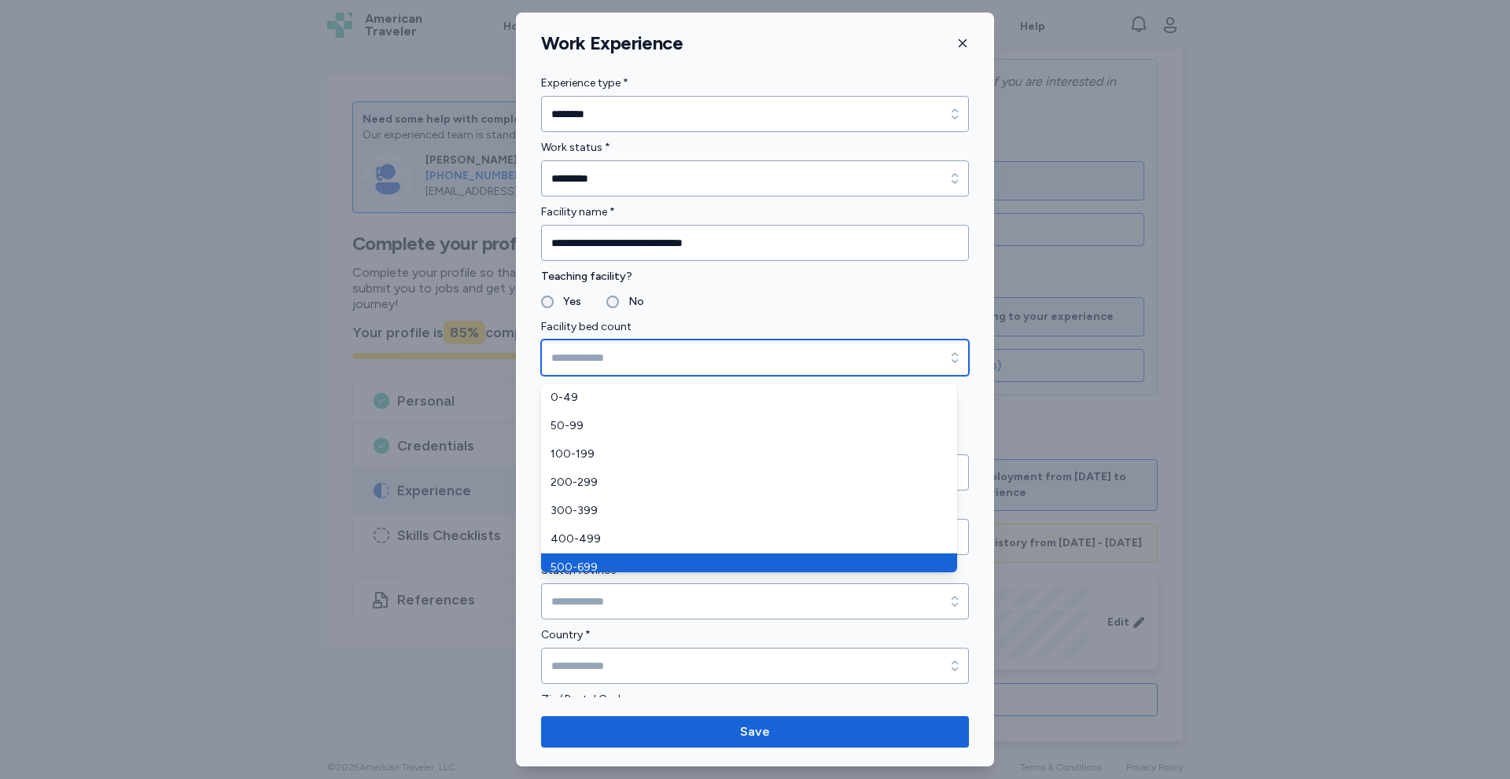
type input "*******"
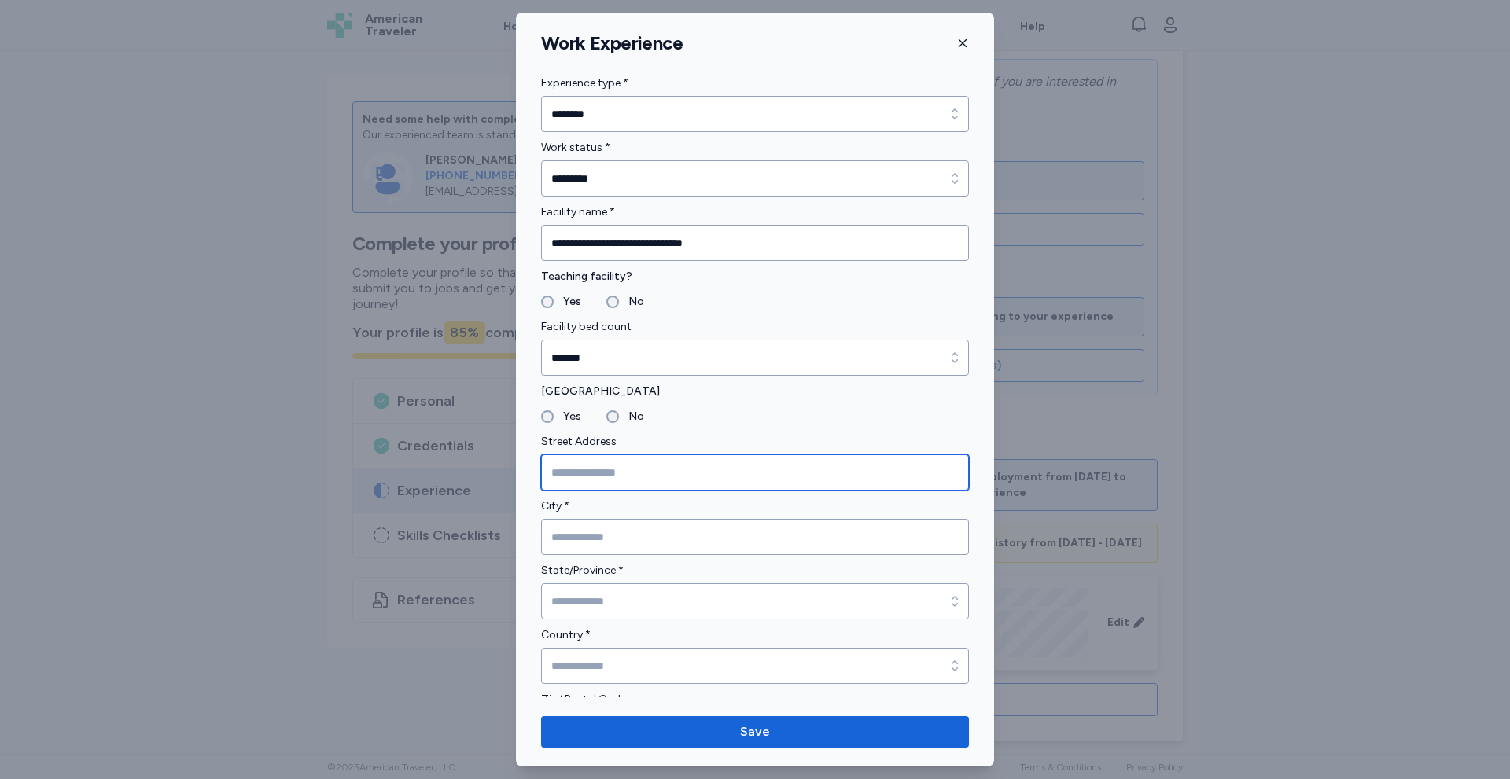
click at [558, 477] on input "Street Address" at bounding box center [755, 473] width 428 height 36
paste input "**********"
type input "**********"
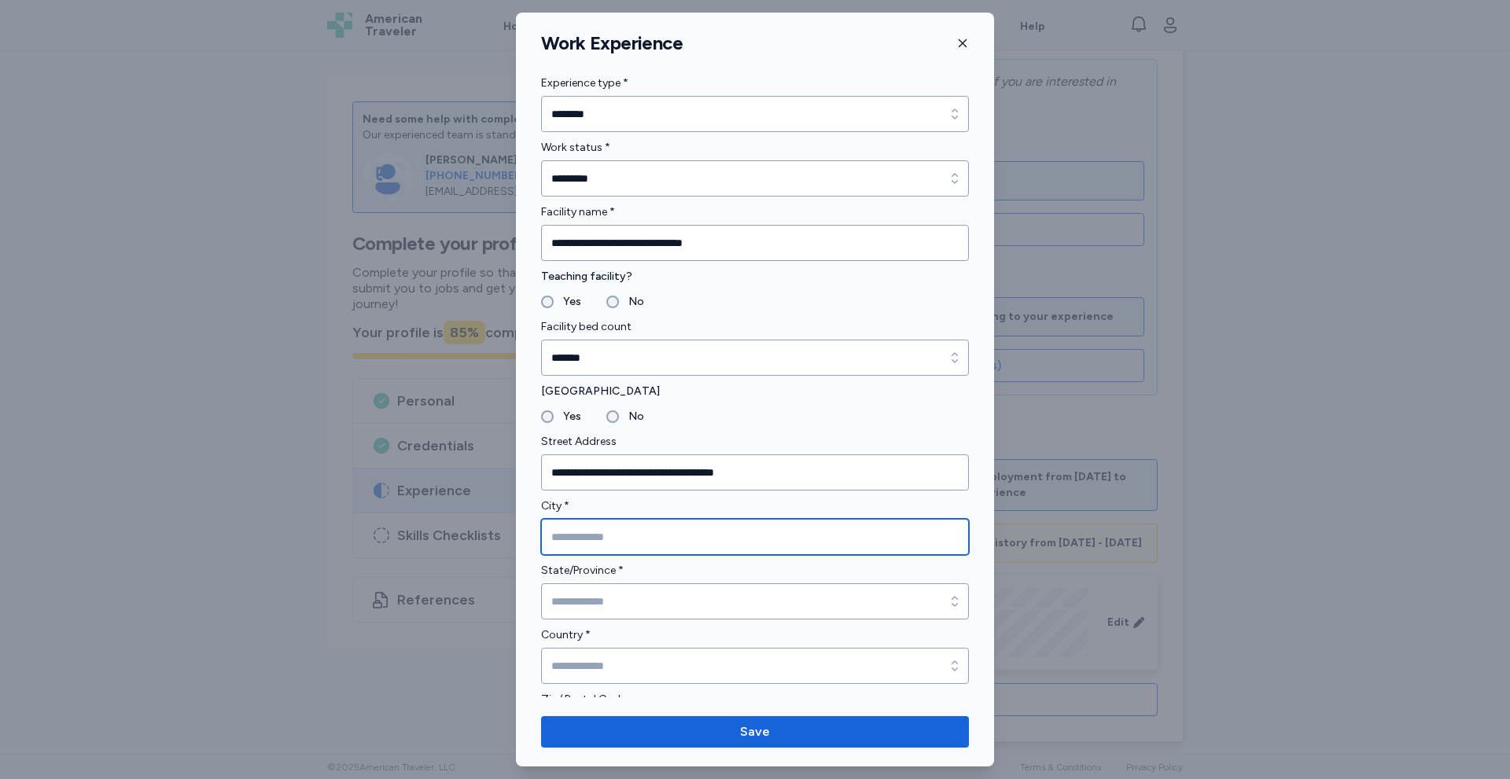
click at [599, 539] on input "City *" at bounding box center [755, 537] width 428 height 36
type input "********"
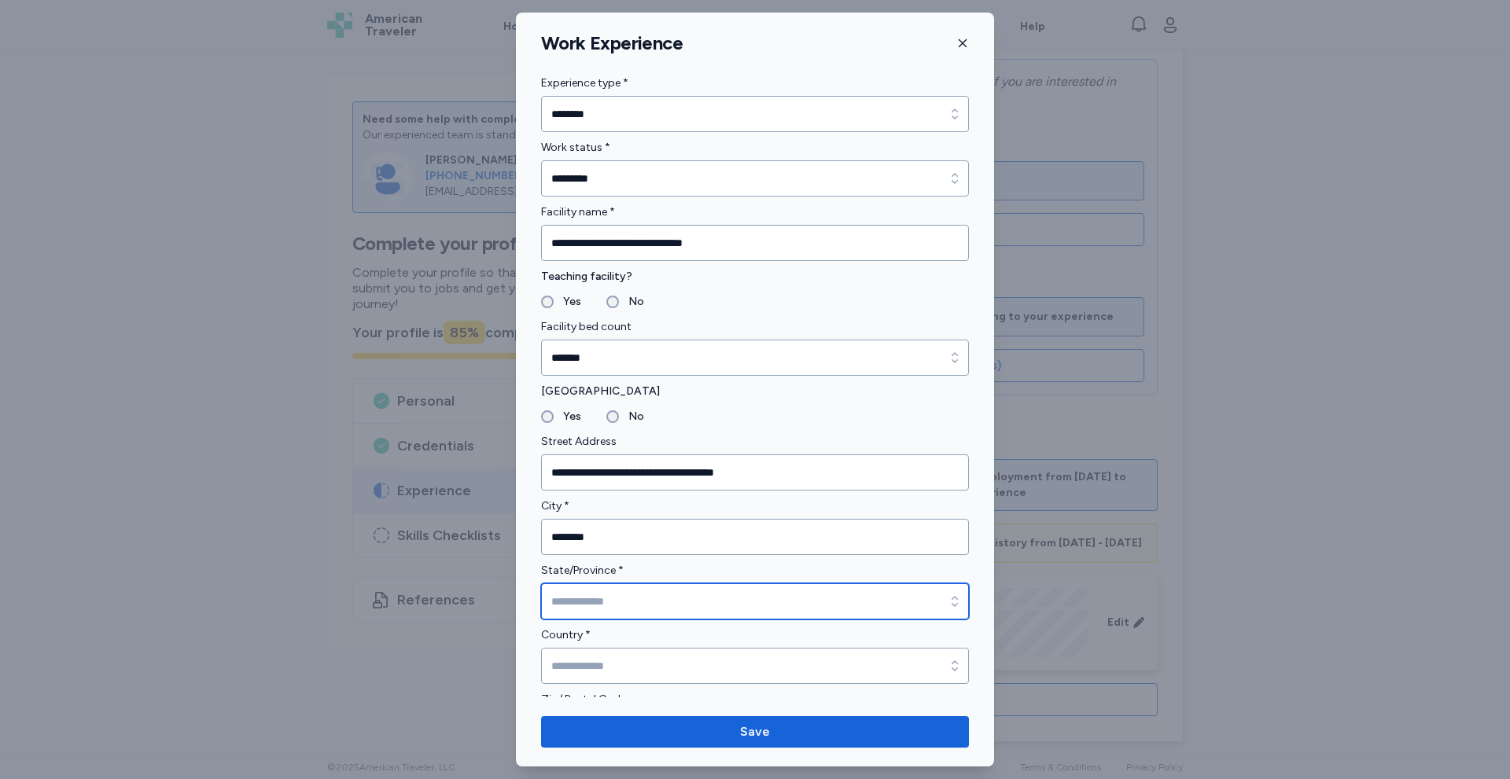
click at [592, 602] on input "State/Province *" at bounding box center [755, 602] width 428 height 36
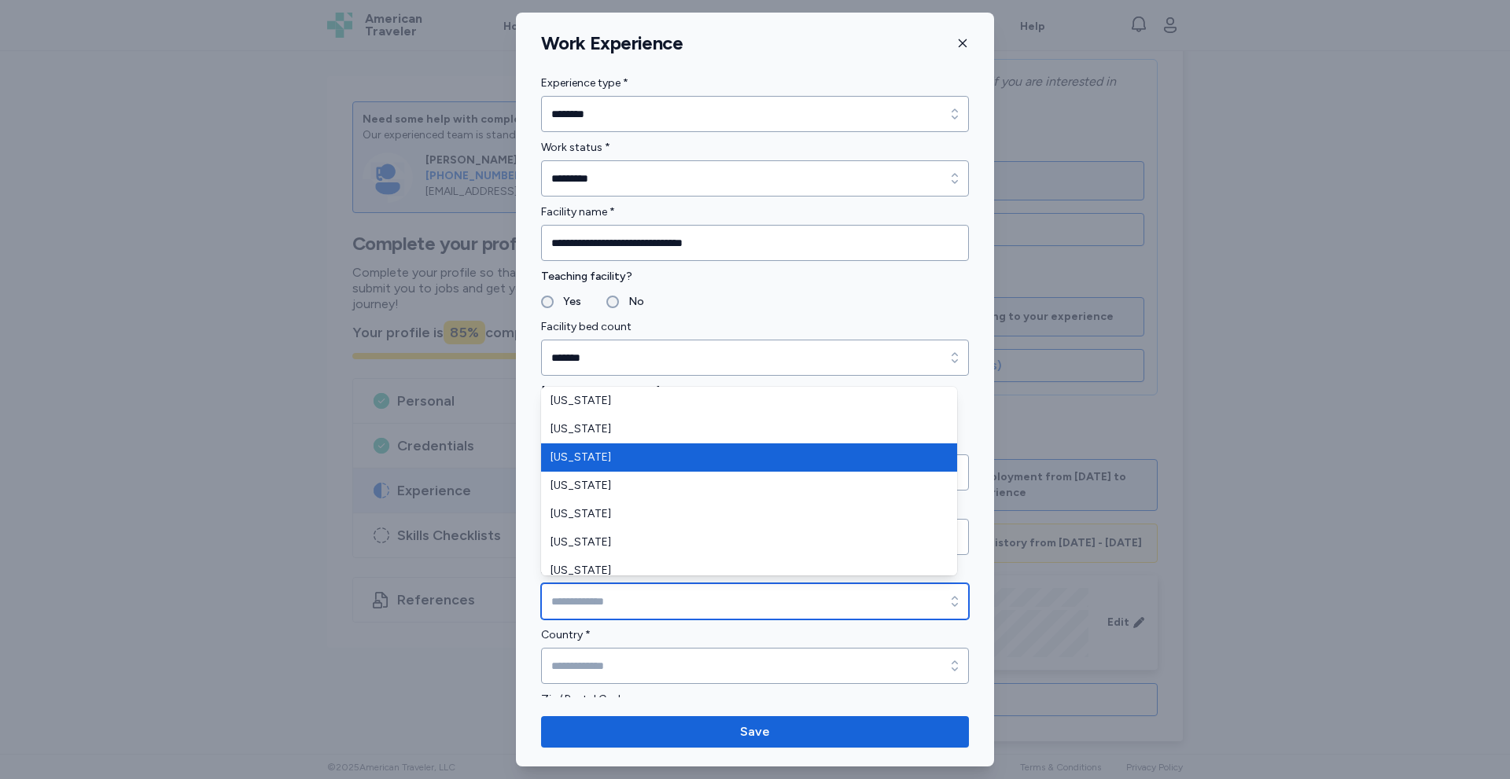
type input "*******"
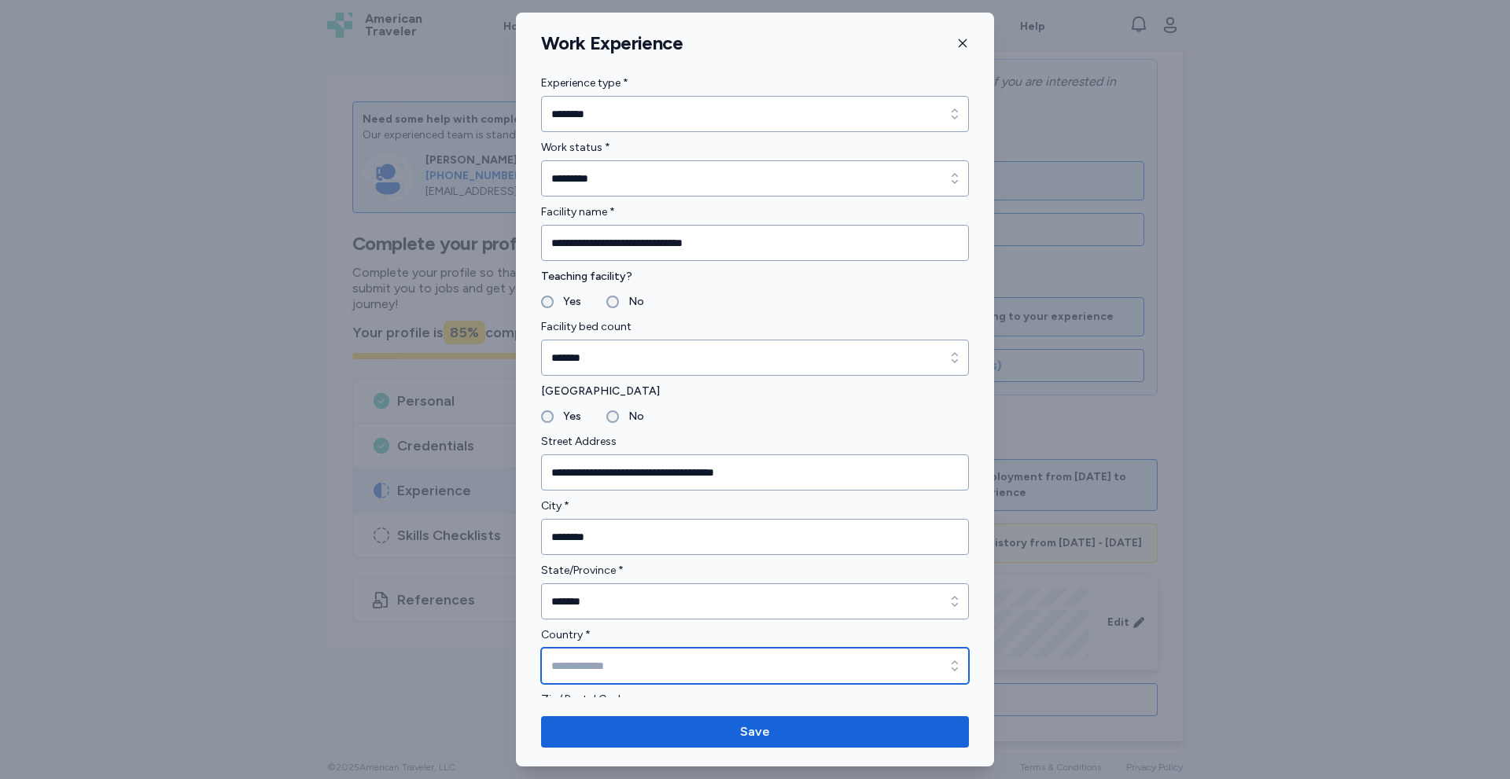
click at [586, 661] on input "Country *" at bounding box center [755, 666] width 428 height 36
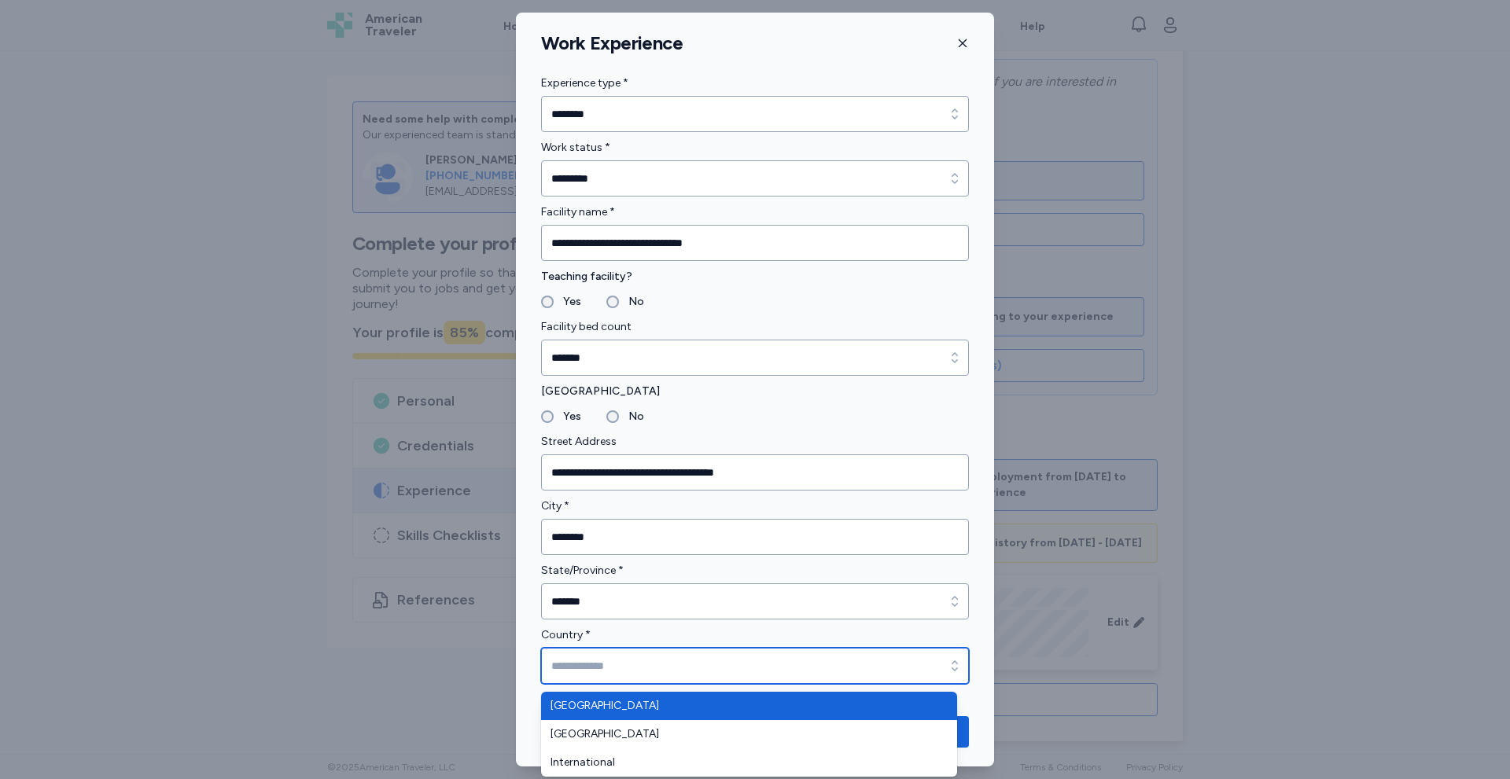
type input "**********"
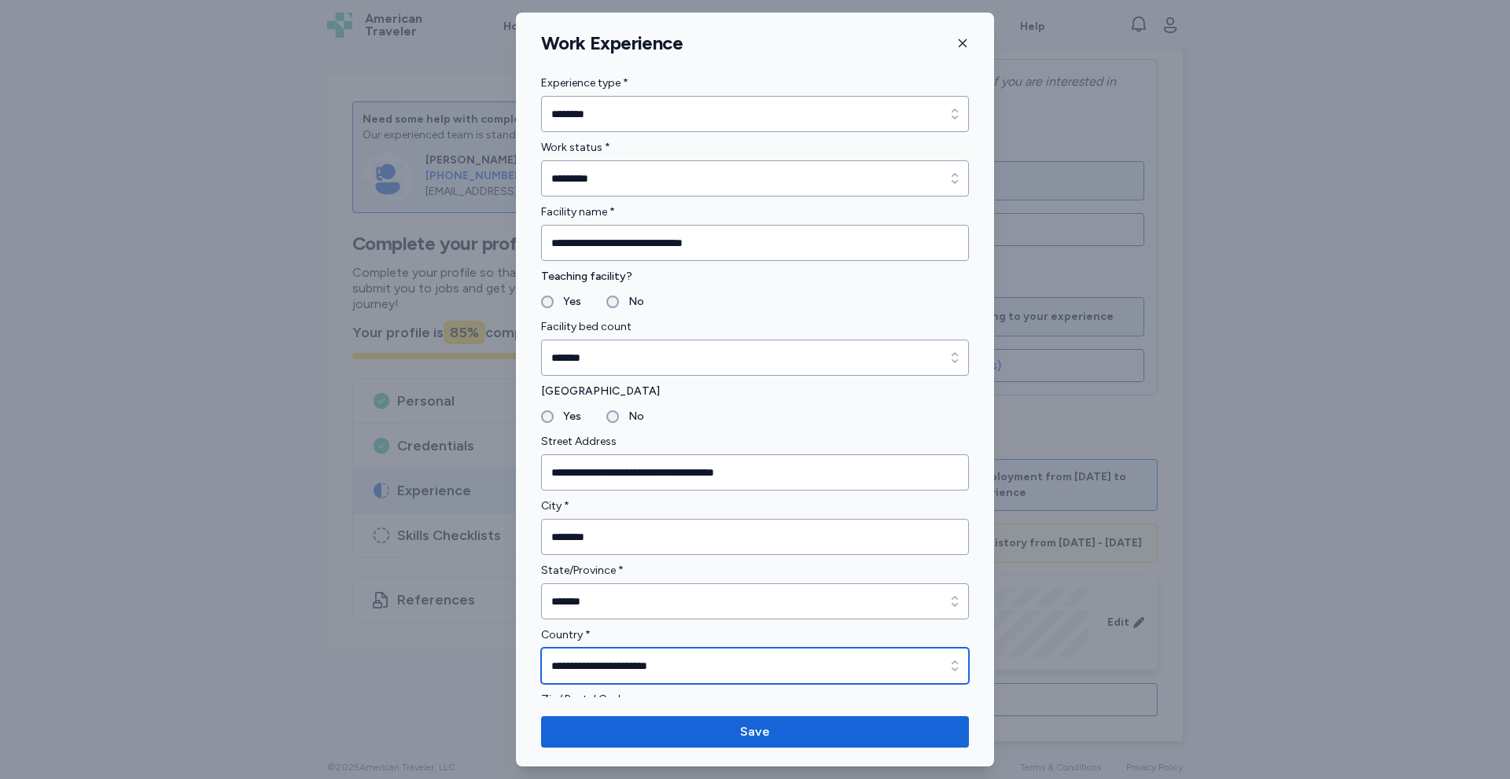
scroll to position [419, 0]
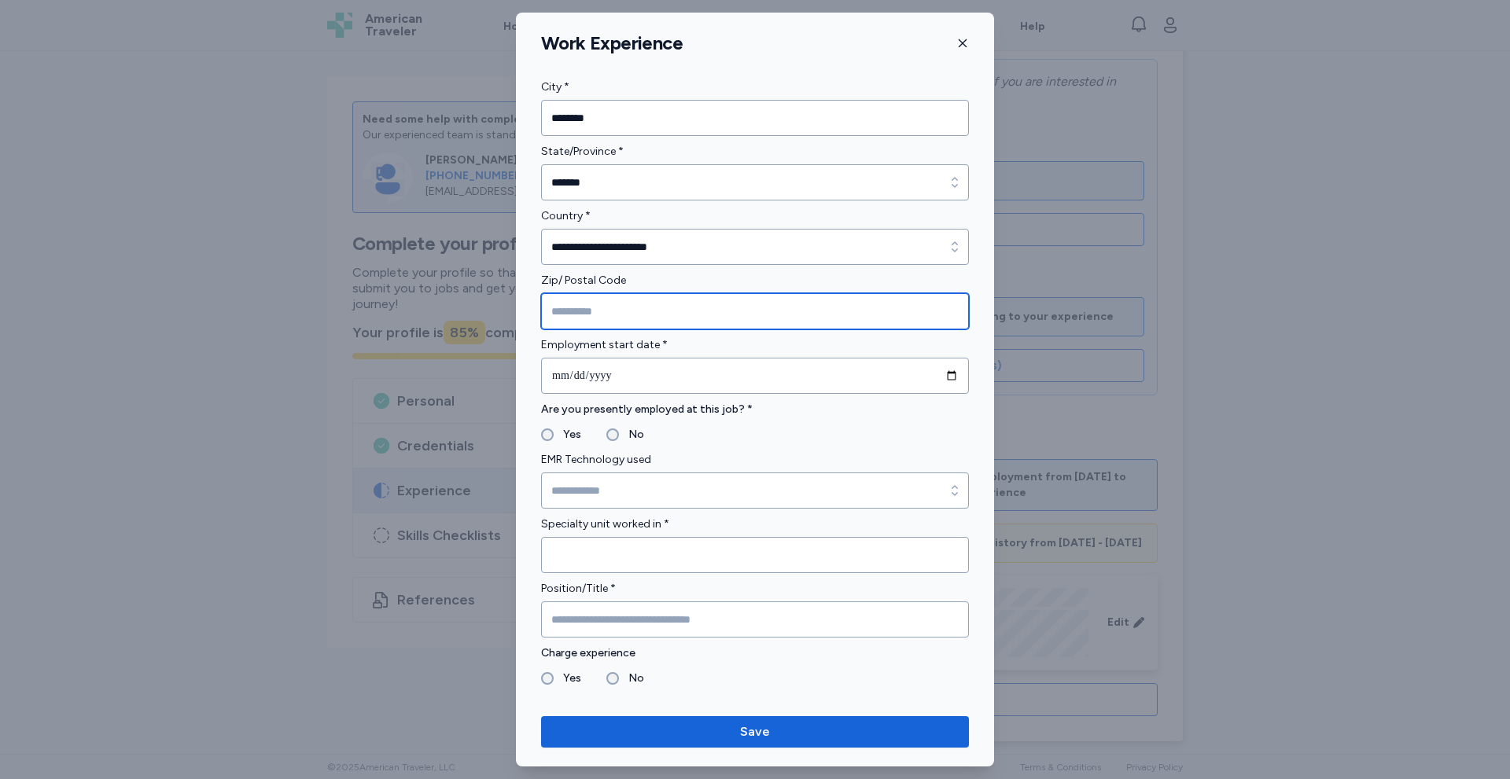
click at [566, 315] on input "Zip/ Postal Code" at bounding box center [755, 311] width 428 height 36
type input "*****"
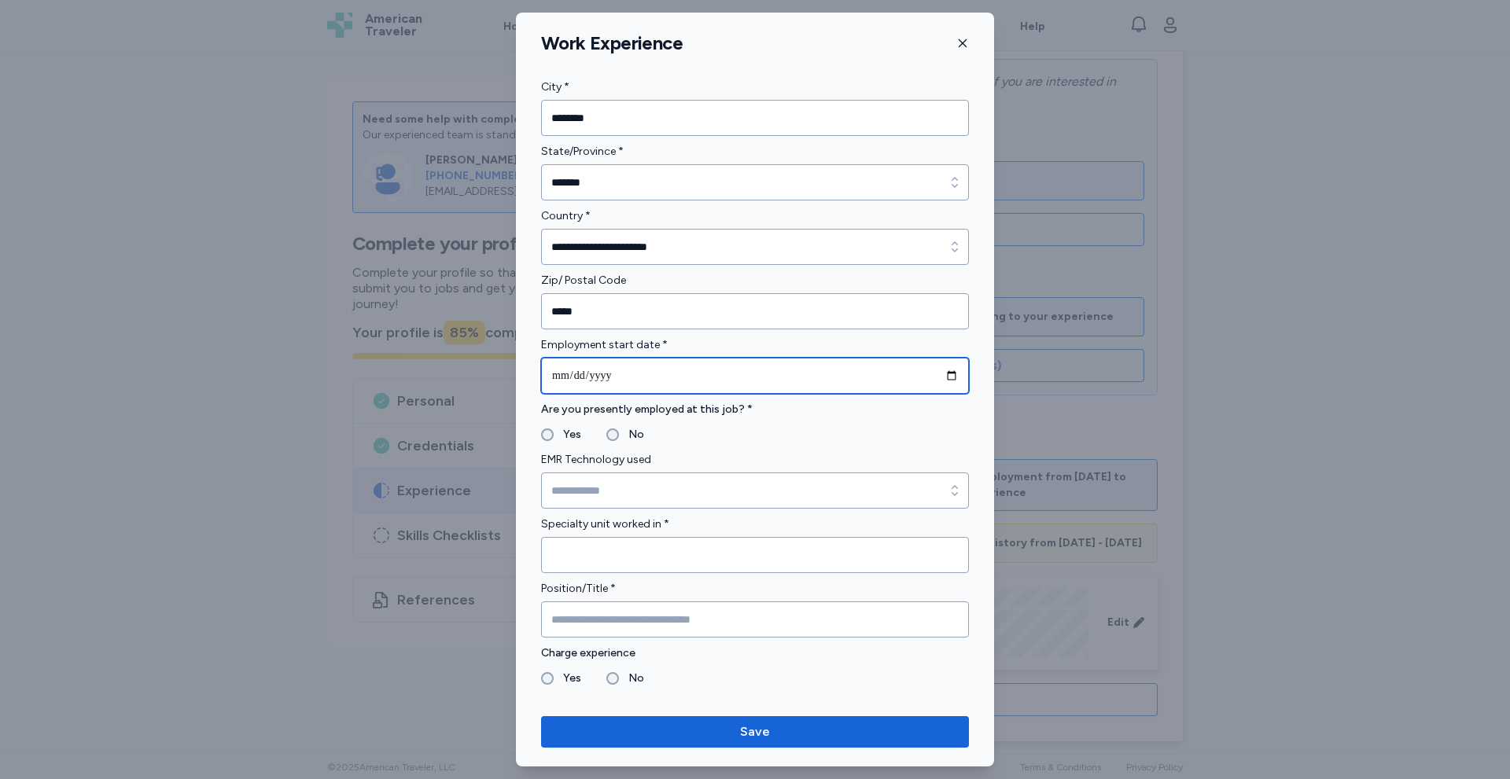
click at [561, 374] on input "date" at bounding box center [755, 376] width 428 height 36
type input "**********"
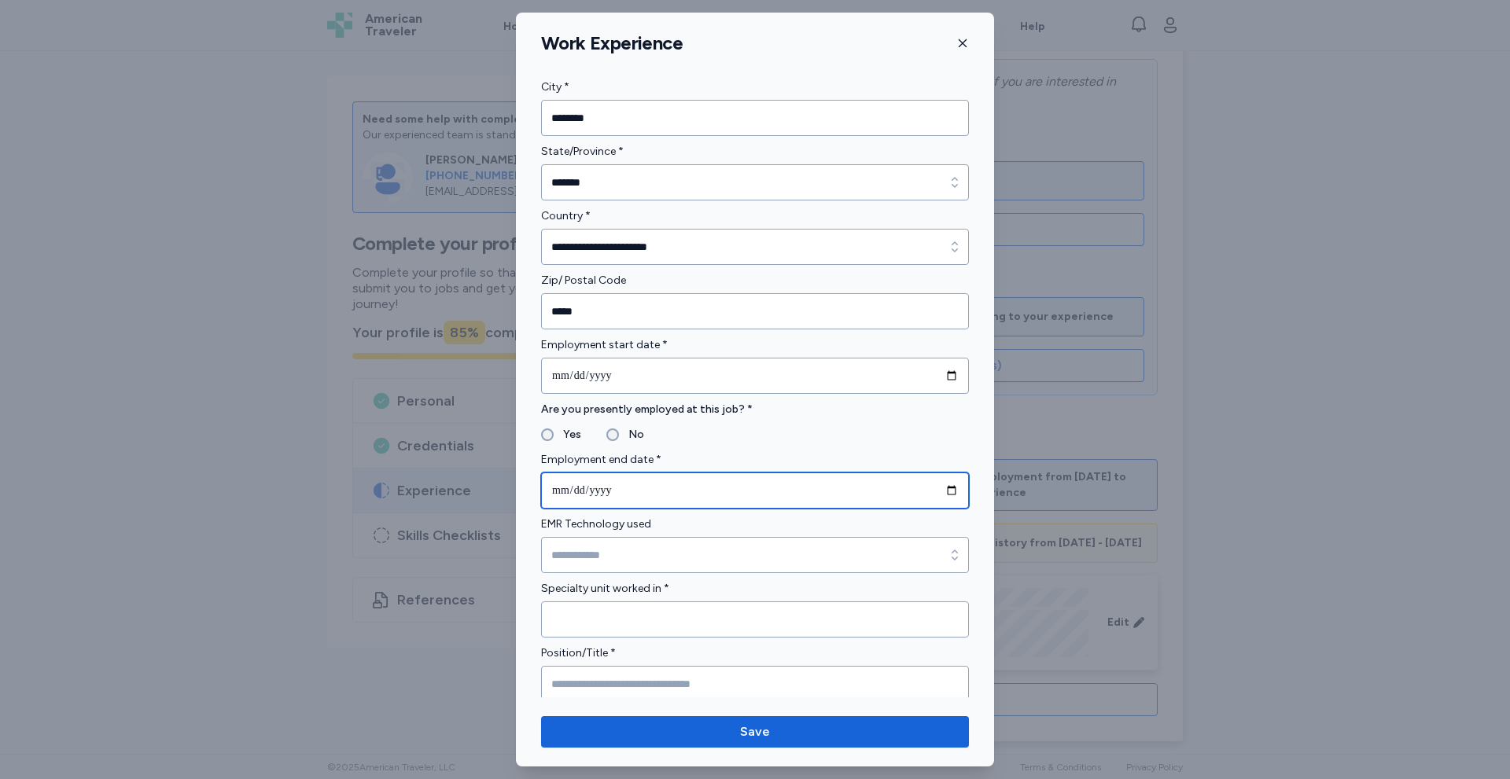
click at [635, 490] on input "date" at bounding box center [755, 491] width 428 height 36
type input "**********"
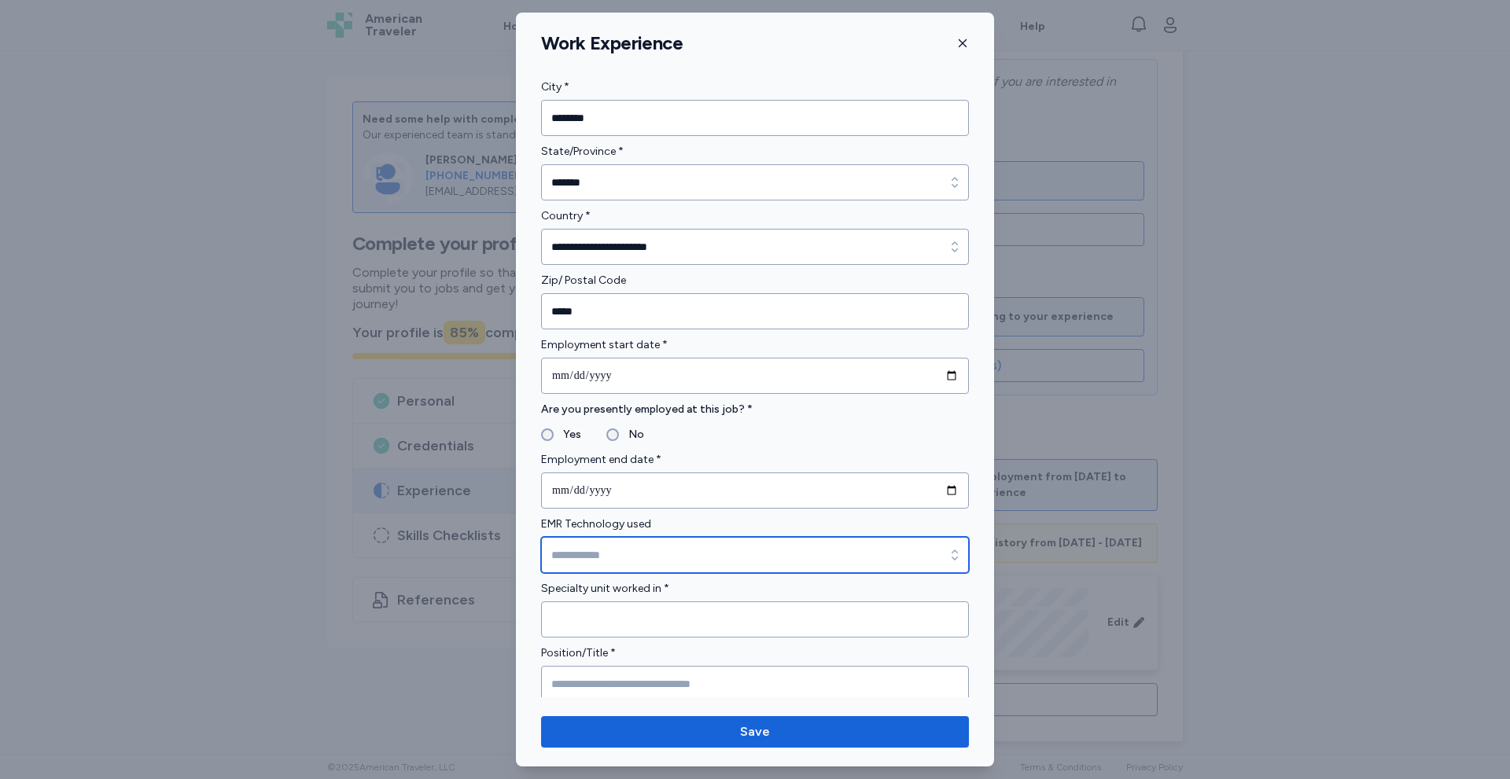
click at [631, 549] on input "EMR Technology used" at bounding box center [755, 555] width 428 height 36
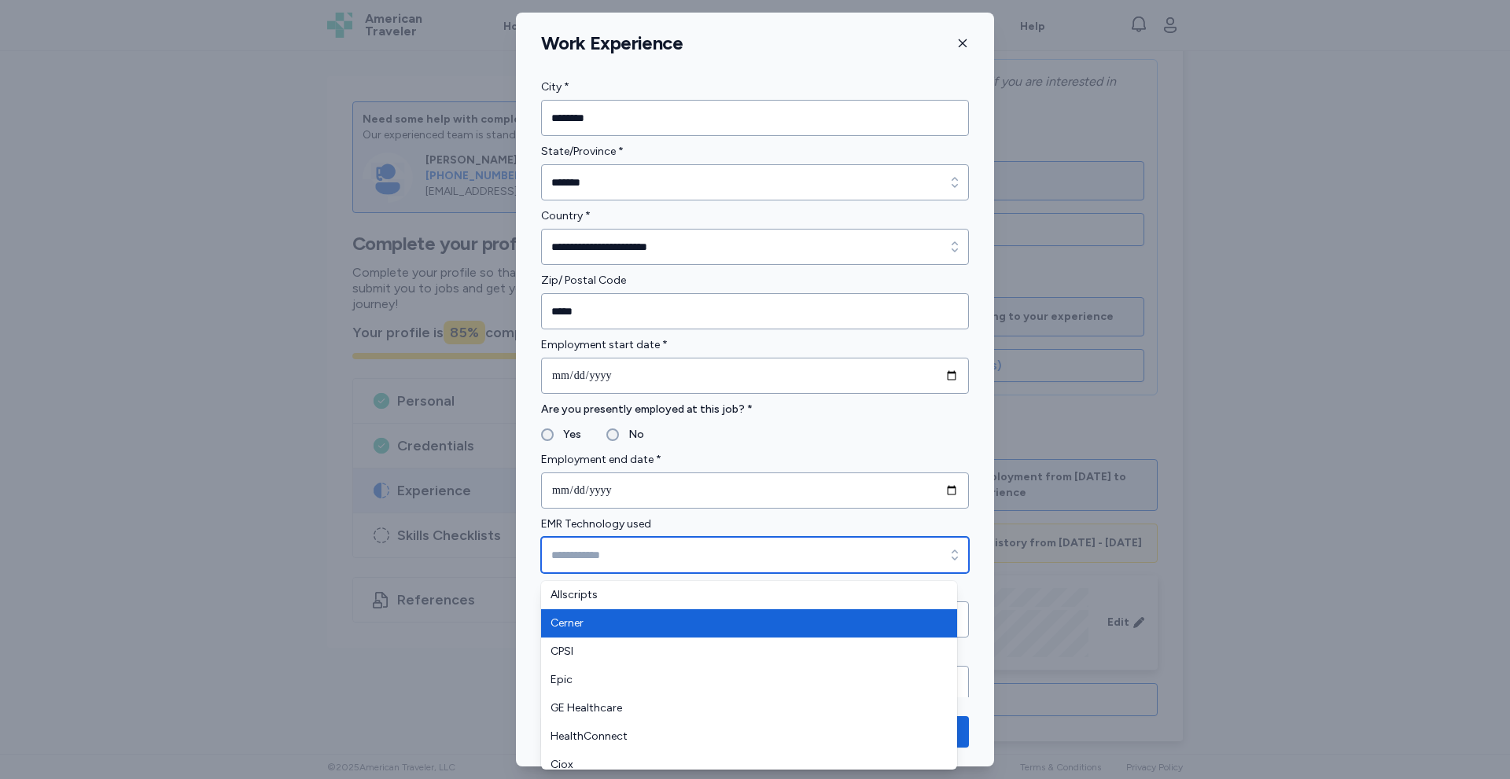
type input "******"
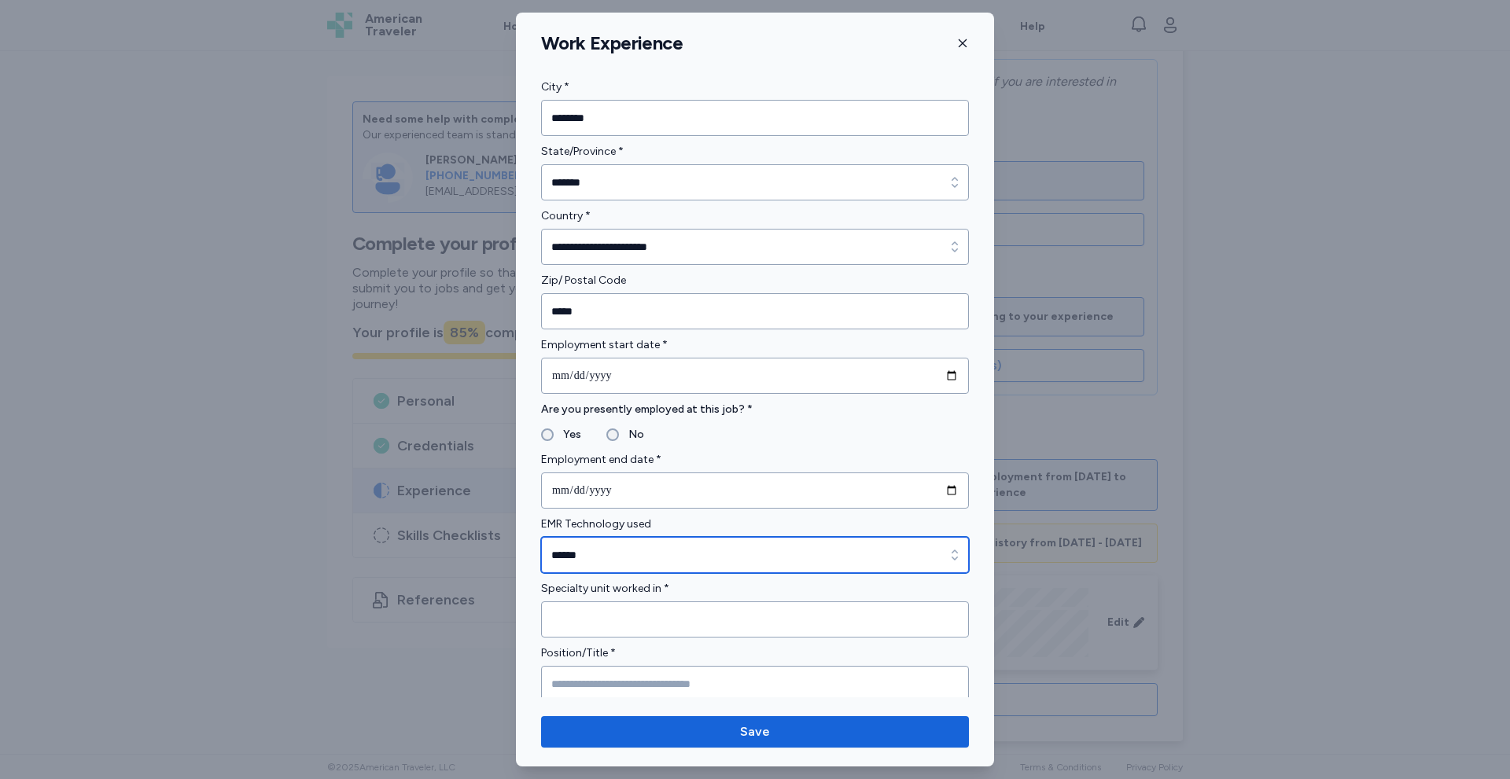
scroll to position [629, 0]
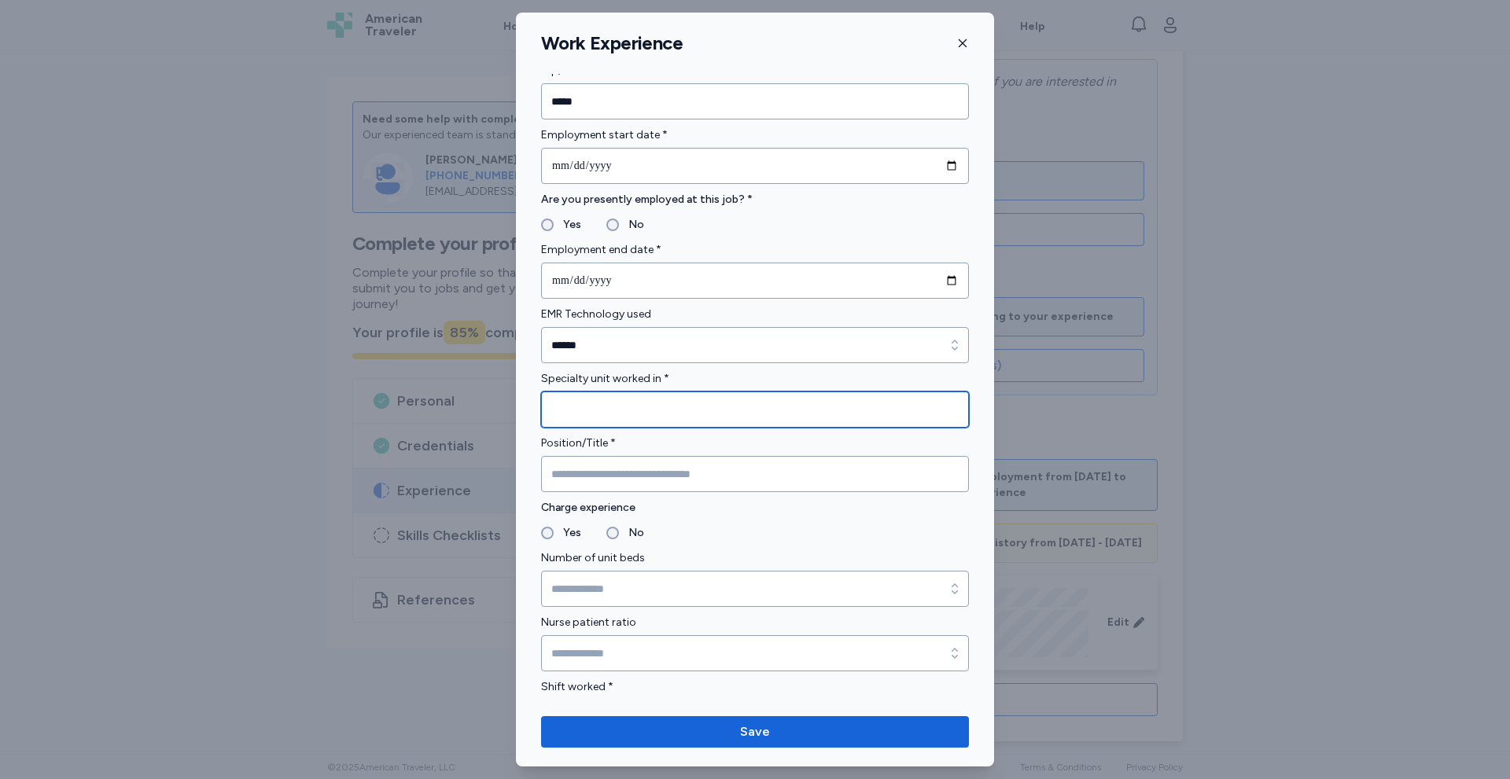
click at [576, 414] on input "Specialty unit worked in *" at bounding box center [755, 410] width 428 height 36
type input "**********"
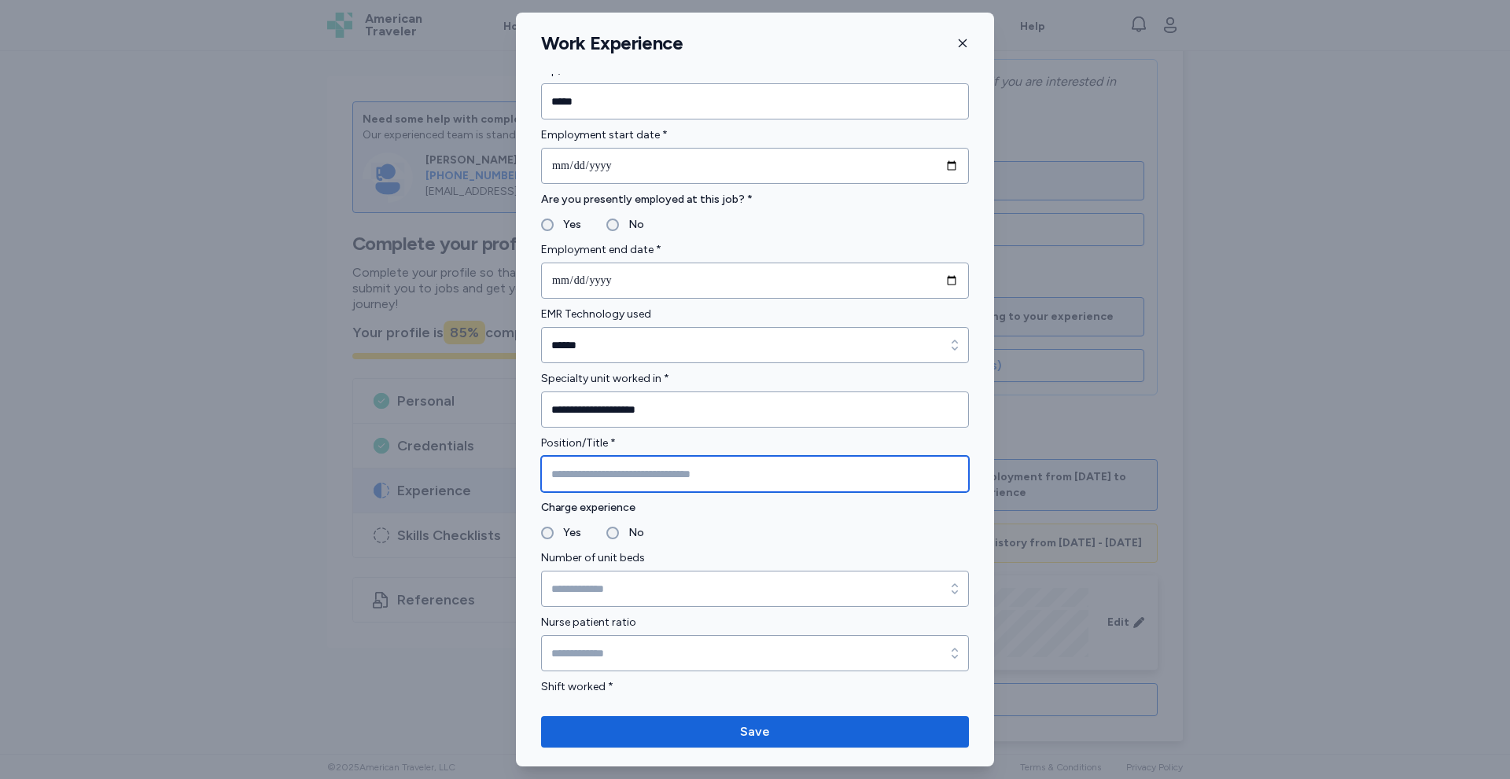
click at [583, 465] on input "Position/Title *" at bounding box center [755, 474] width 428 height 36
type input "**********"
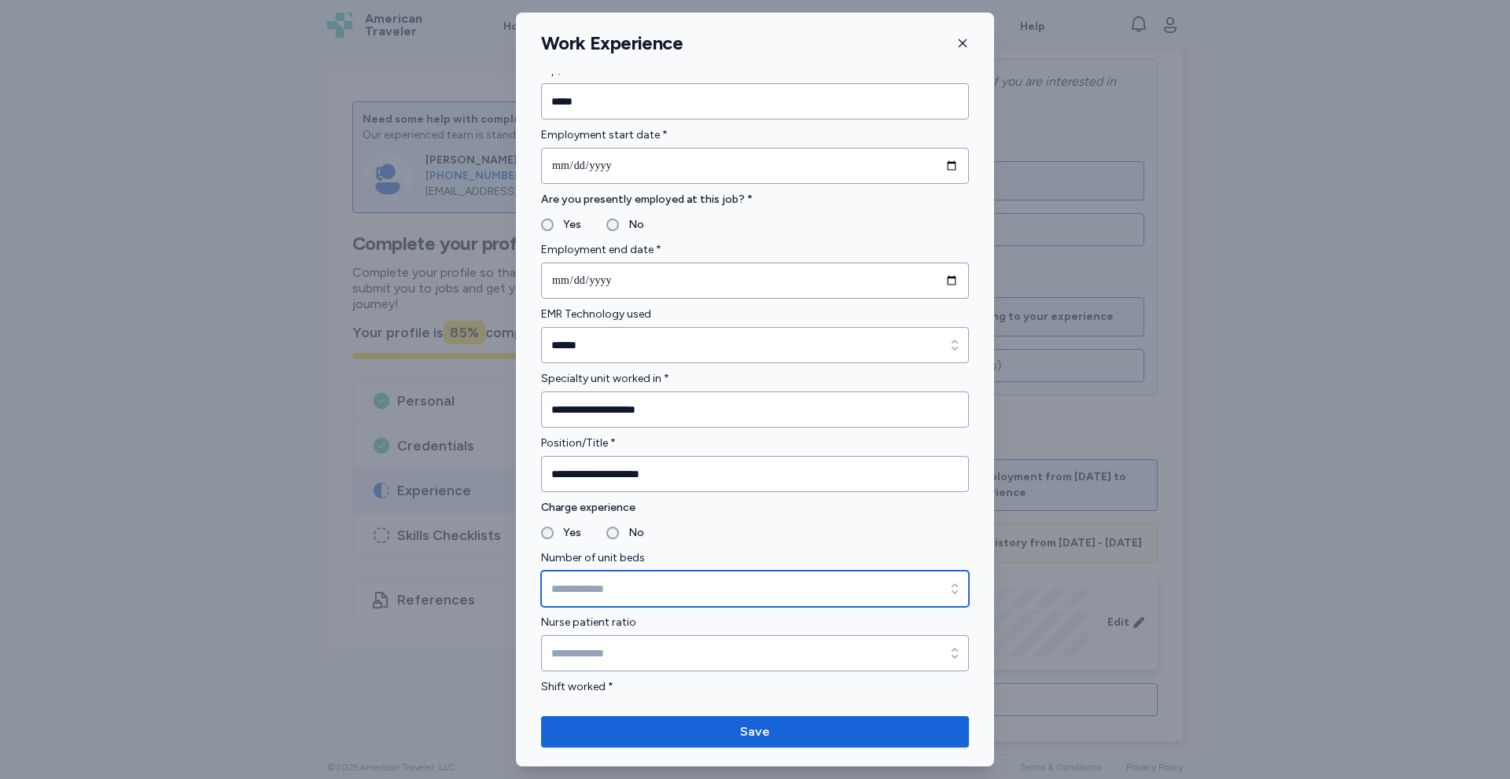
click at [606, 588] on input "Number of unit beds" at bounding box center [755, 589] width 428 height 36
type input "*****"
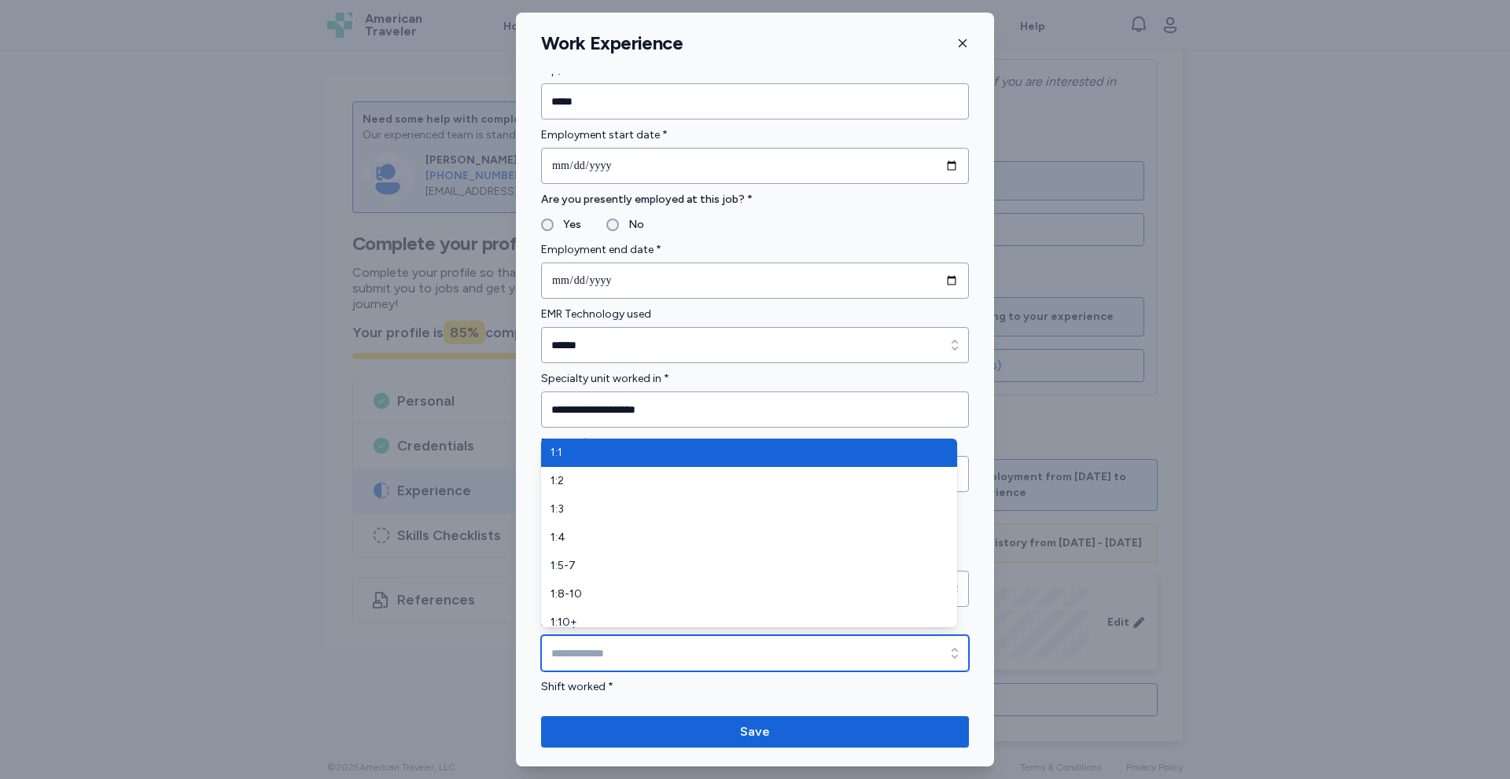
click at [652, 646] on input "Nurse patient ratio" at bounding box center [755, 653] width 428 height 36
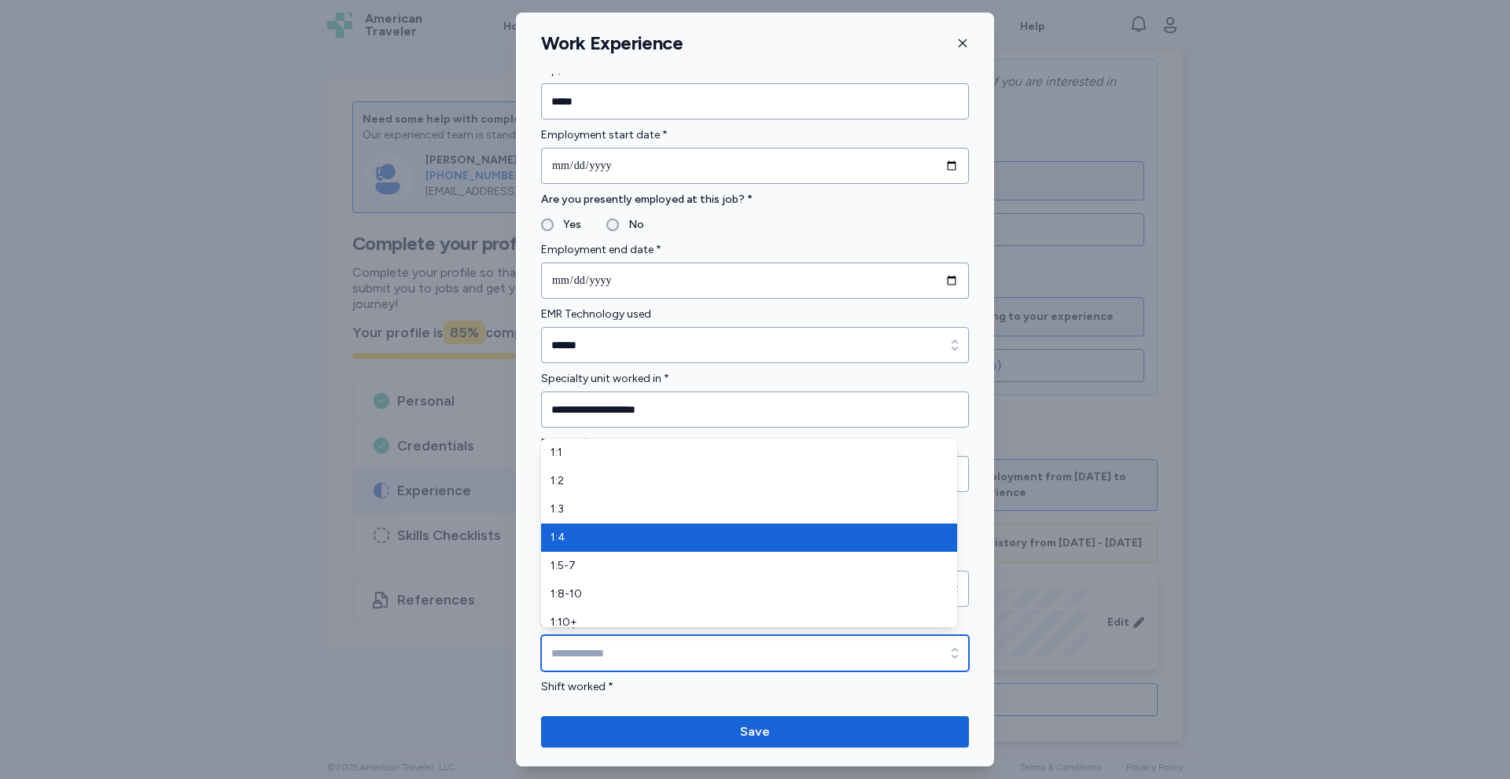
type input "***"
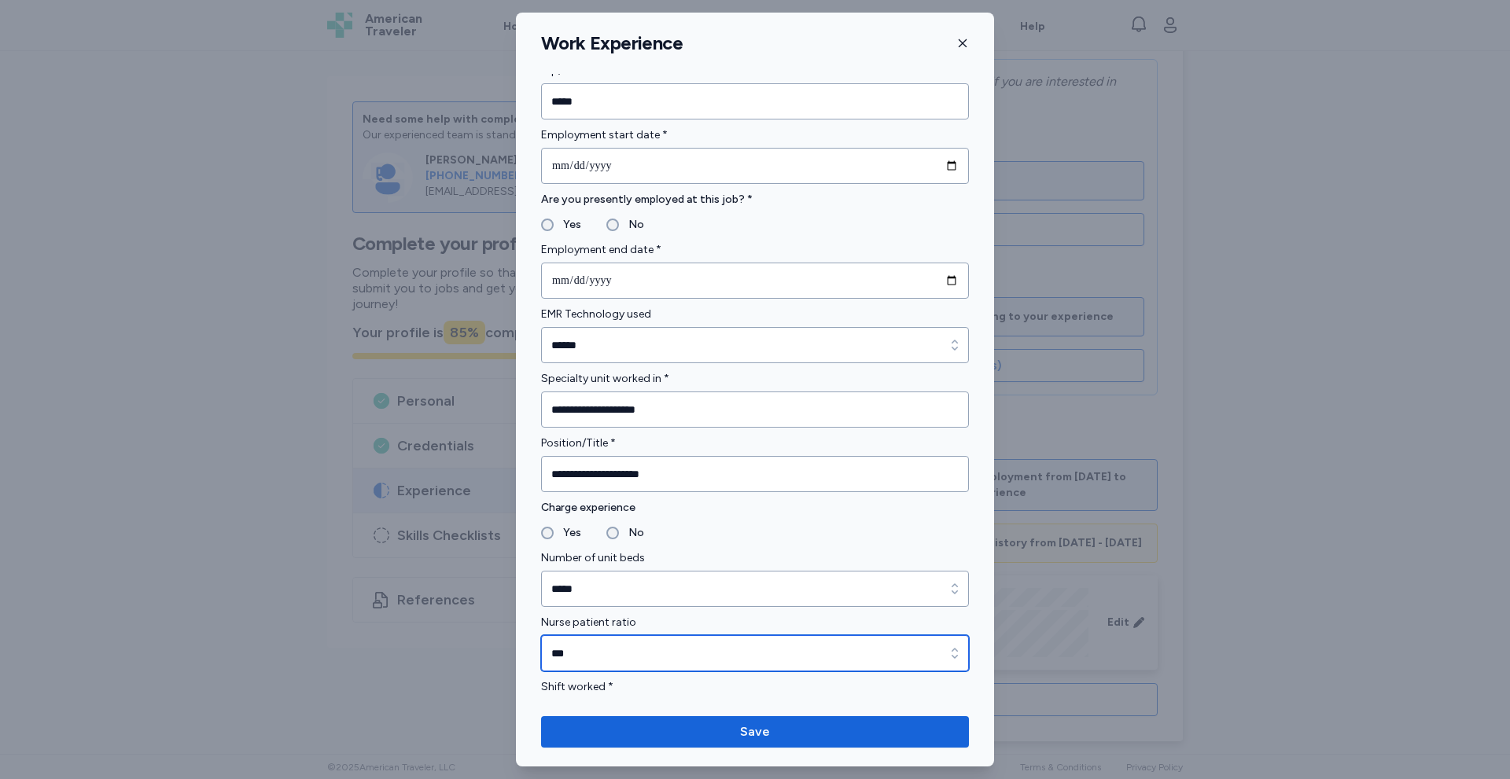
scroll to position [839, 0]
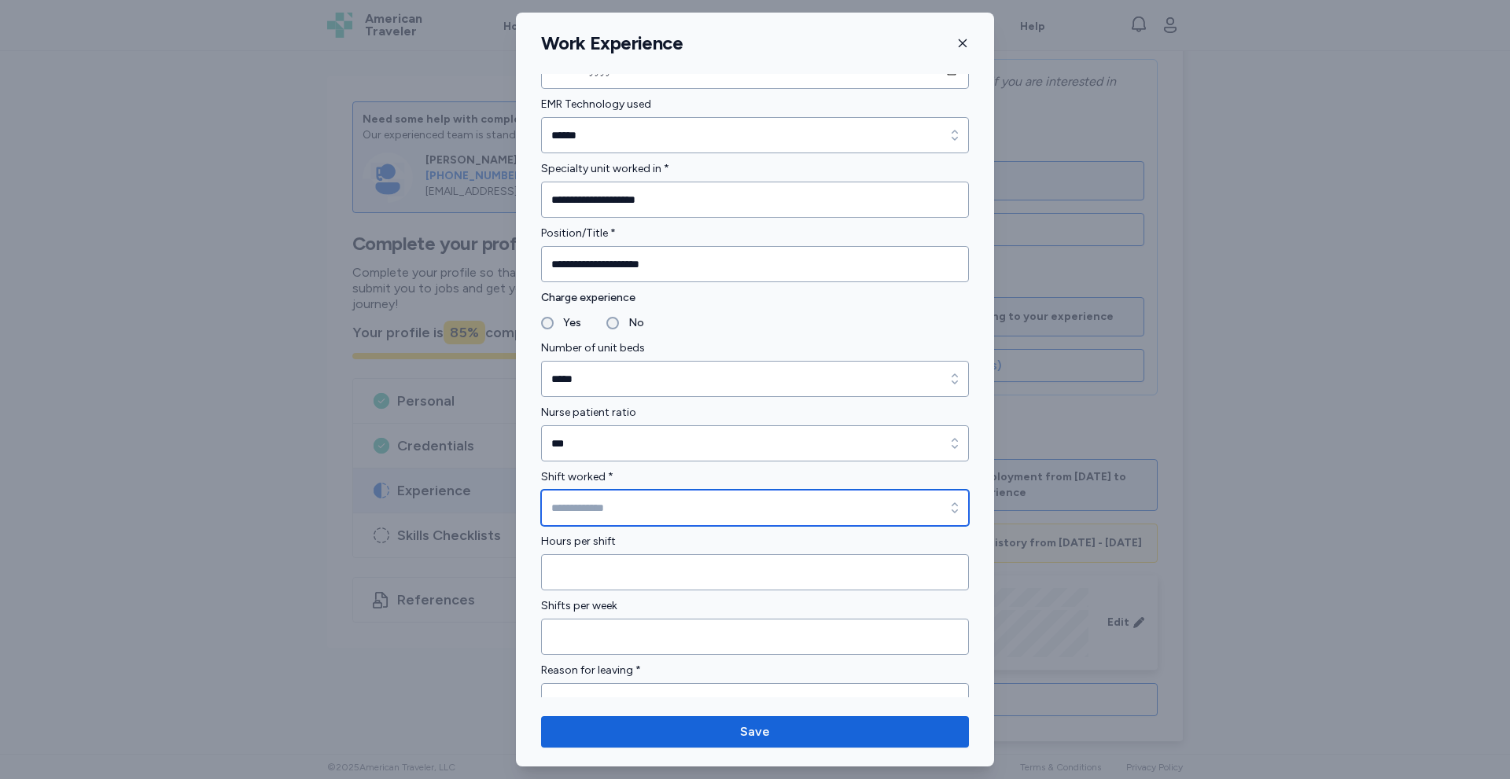
click at [570, 500] on input "Shift worked *" at bounding box center [755, 508] width 428 height 36
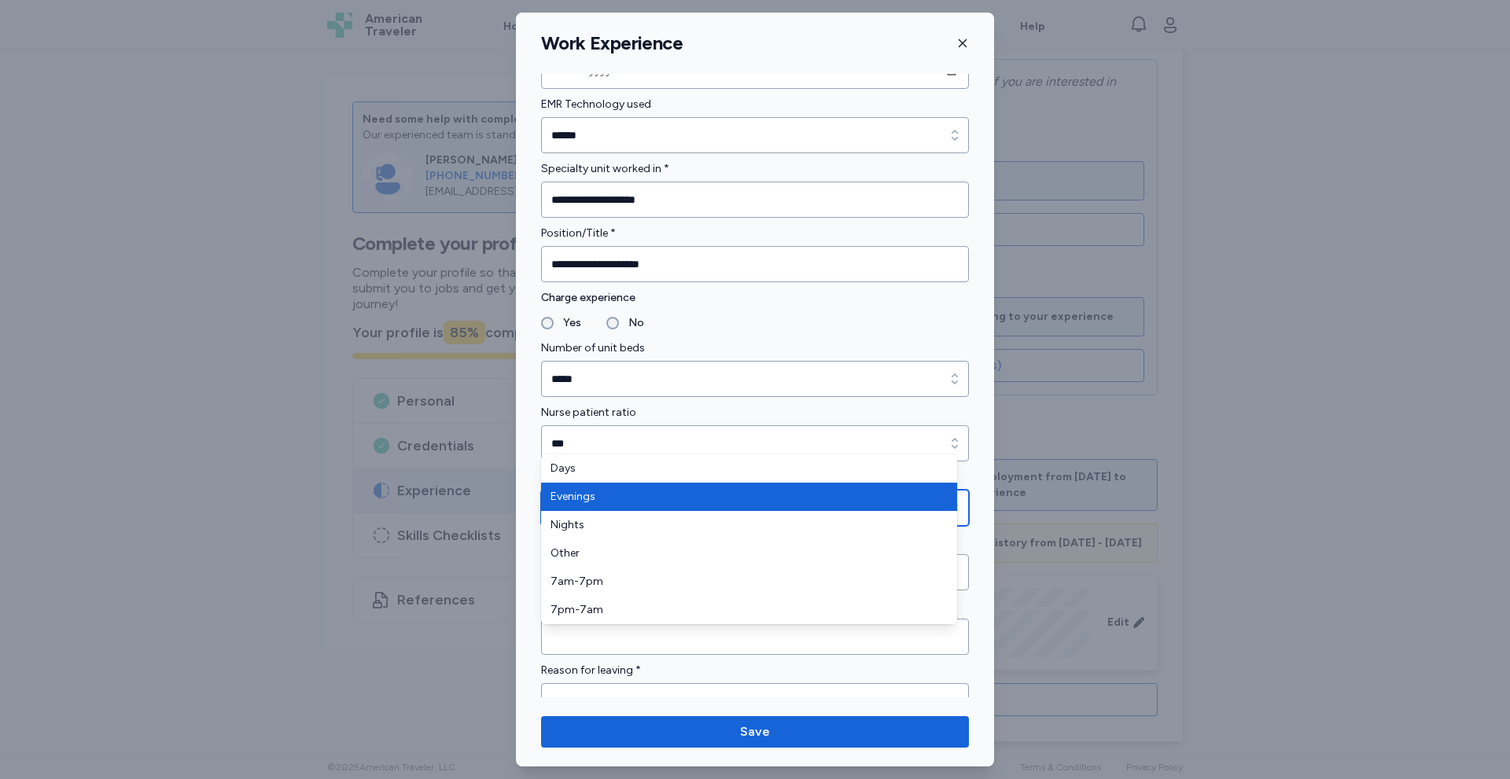
scroll to position [1048, 0]
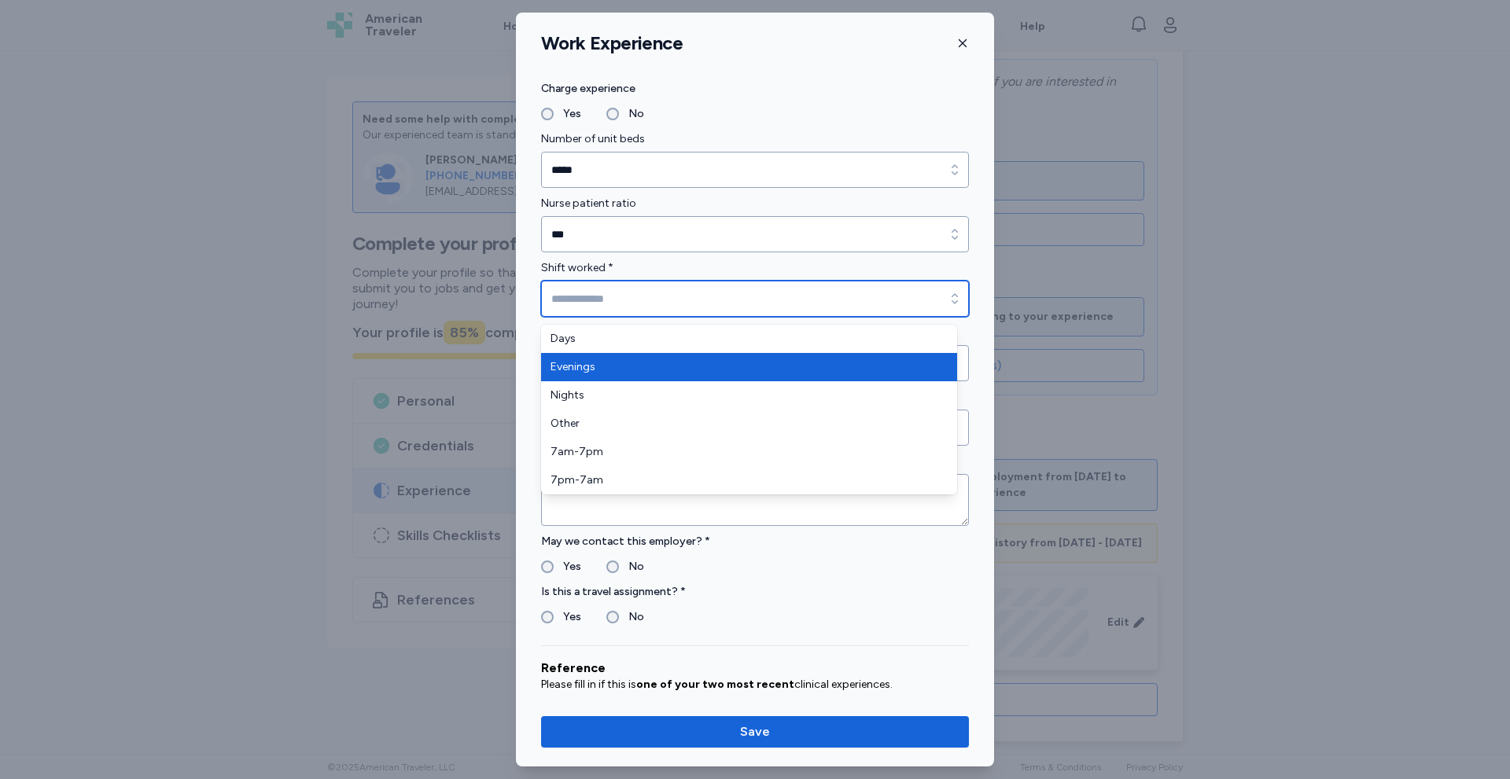
type input "******"
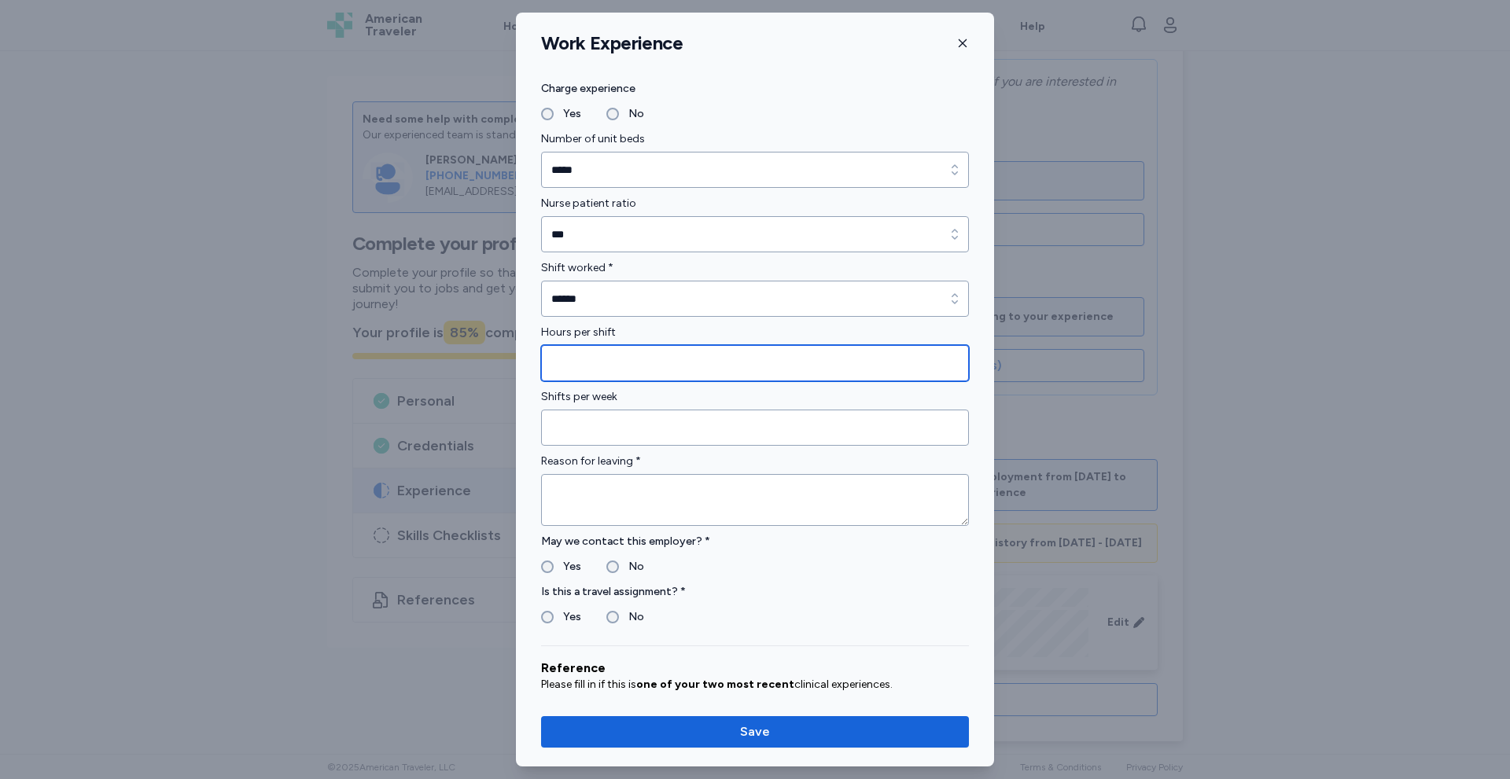
click at [578, 358] on input "Hours per shift" at bounding box center [755, 363] width 428 height 36
type input "**"
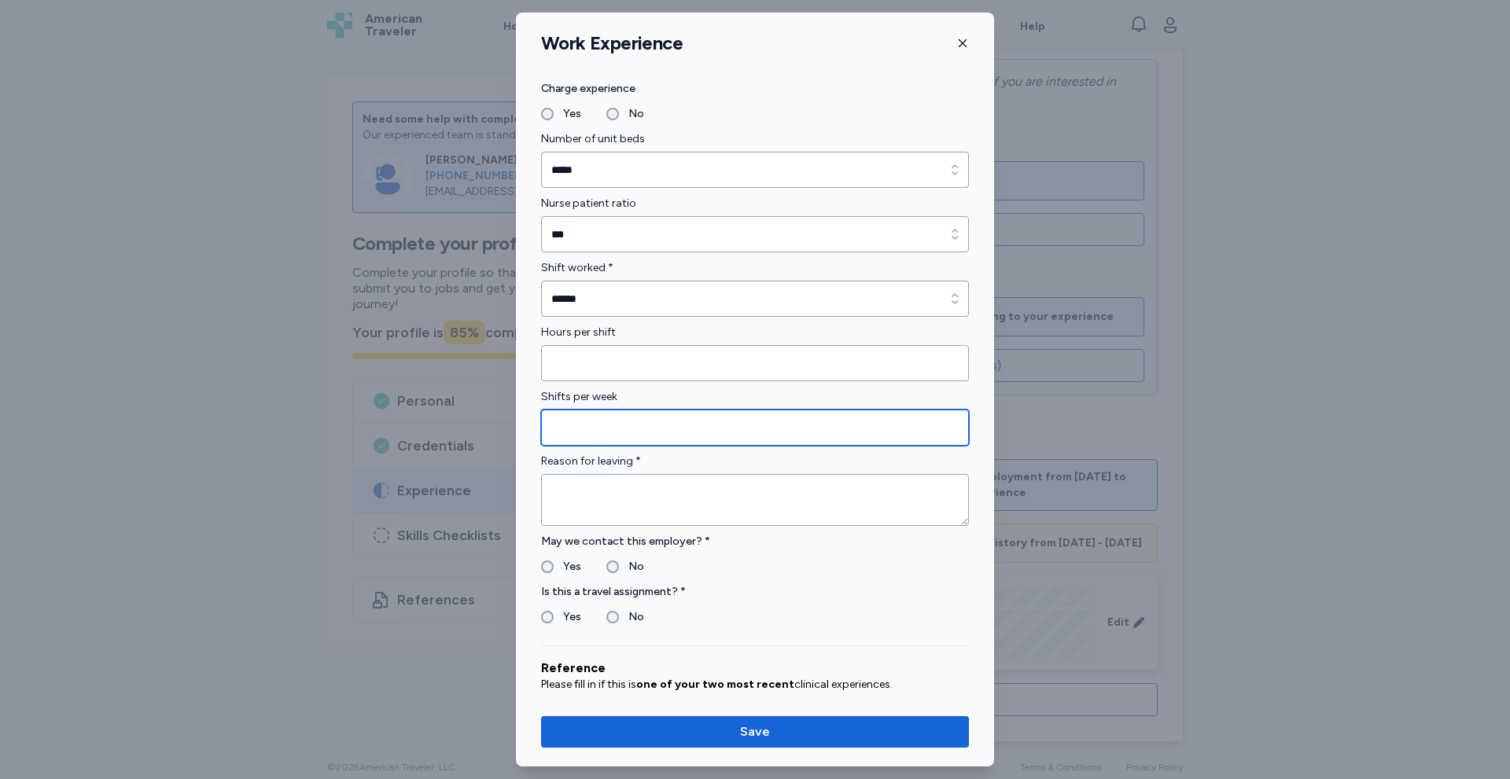
click at [630, 444] on input "Shifts per week" at bounding box center [755, 428] width 428 height 36
type input "*"
click at [576, 473] on div "Reason for leaving *" at bounding box center [755, 489] width 428 height 74
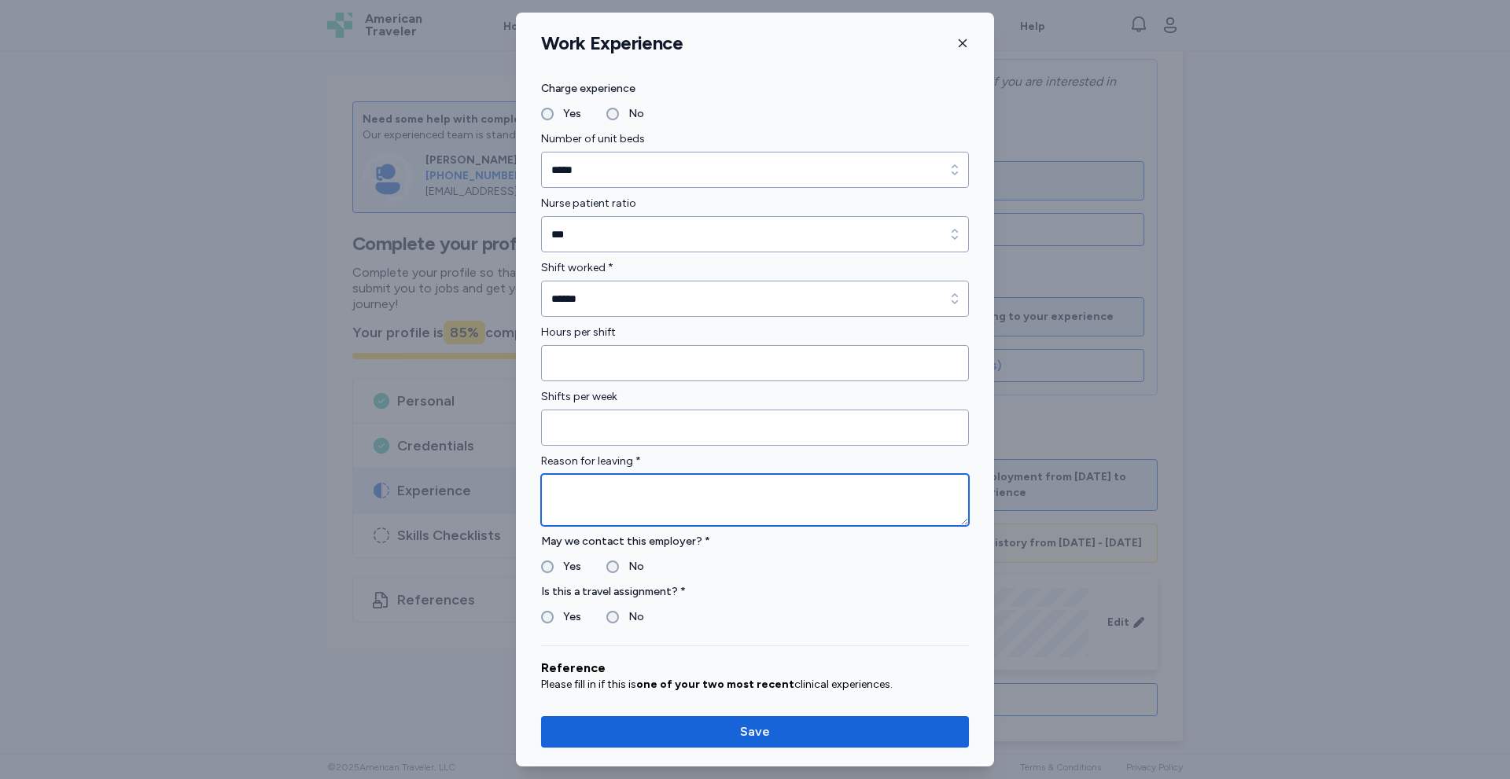
click at [573, 485] on textarea at bounding box center [755, 500] width 428 height 52
type textarea "**********"
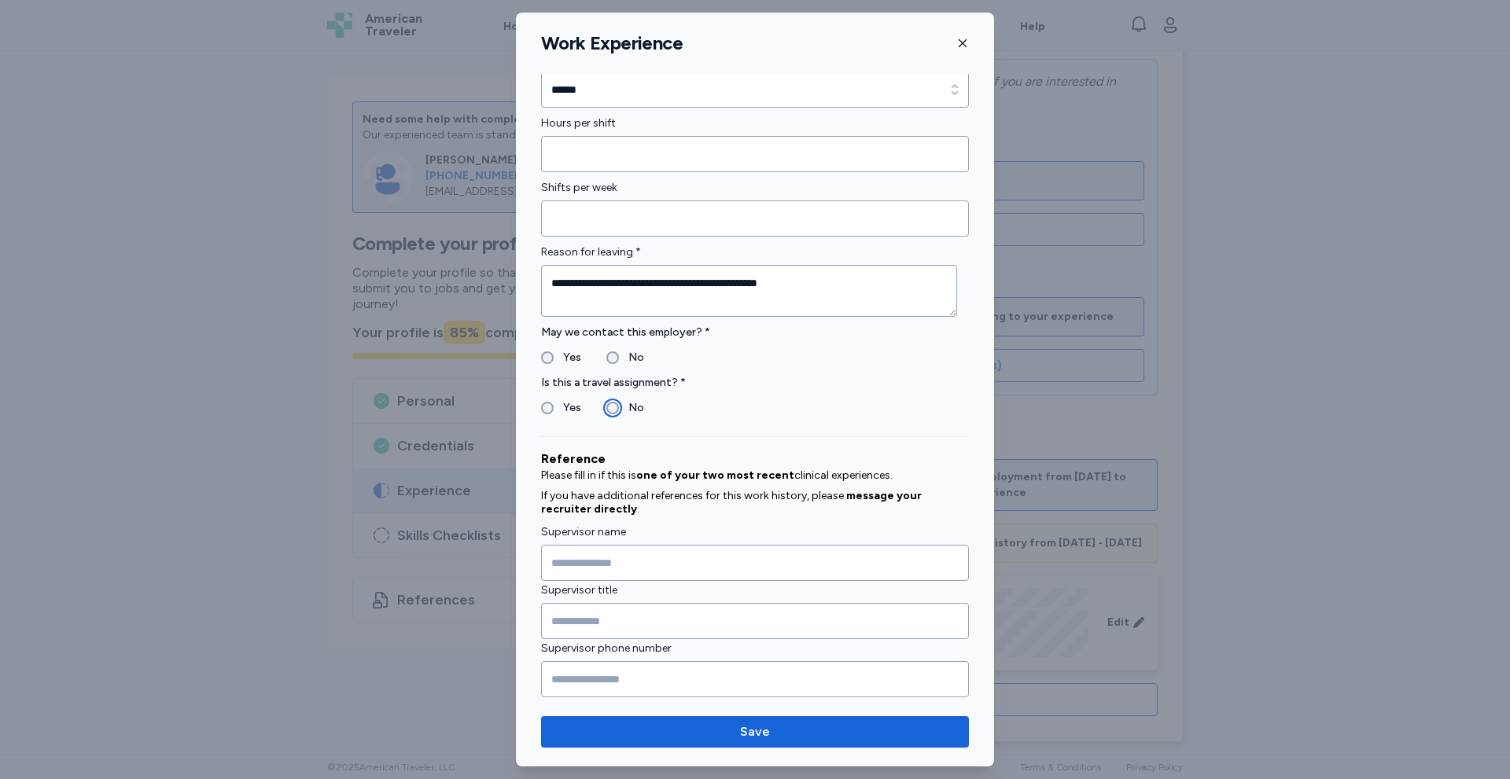
scroll to position [1402, 0]
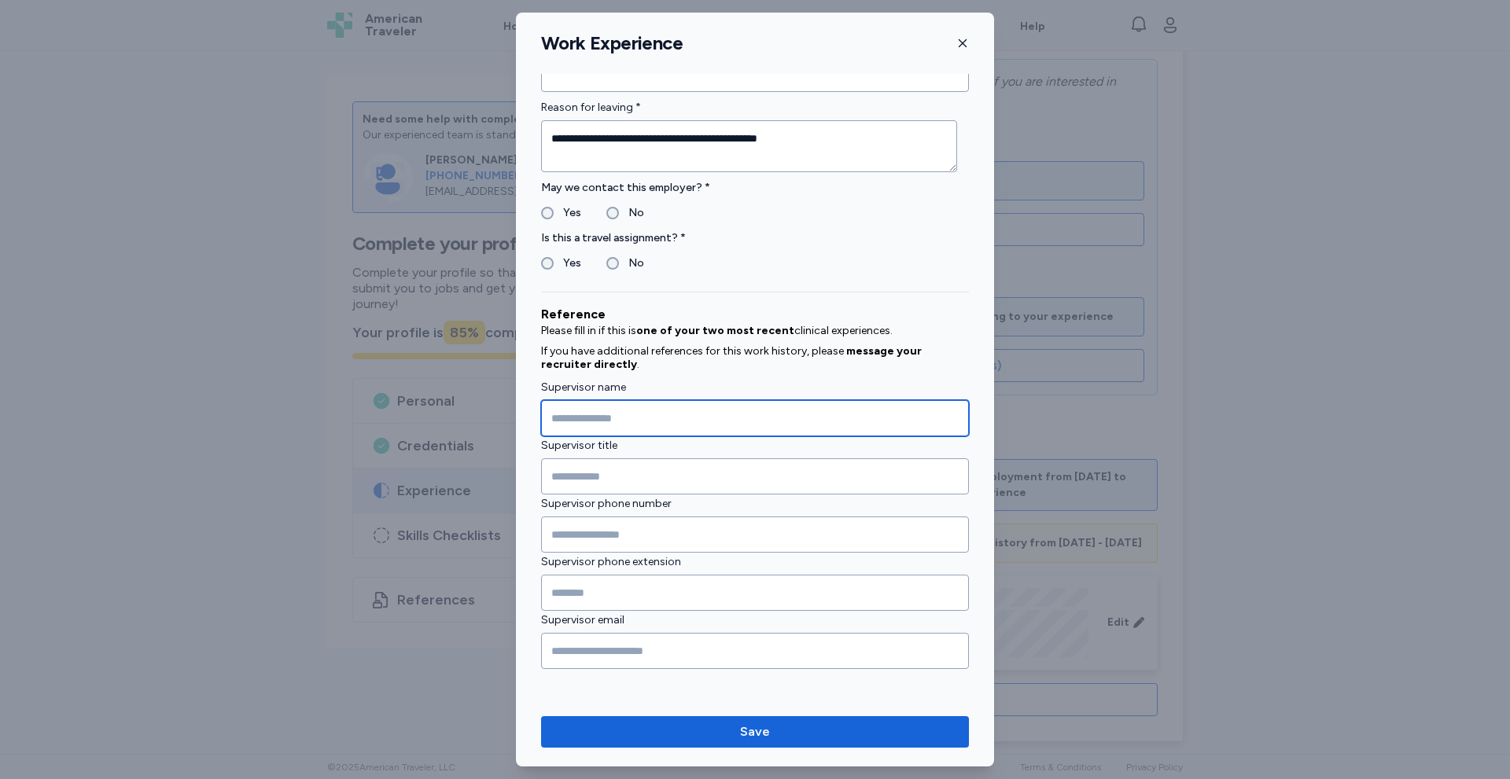
click at [587, 421] on input "Supervisor name" at bounding box center [755, 418] width 428 height 36
type input "**********"
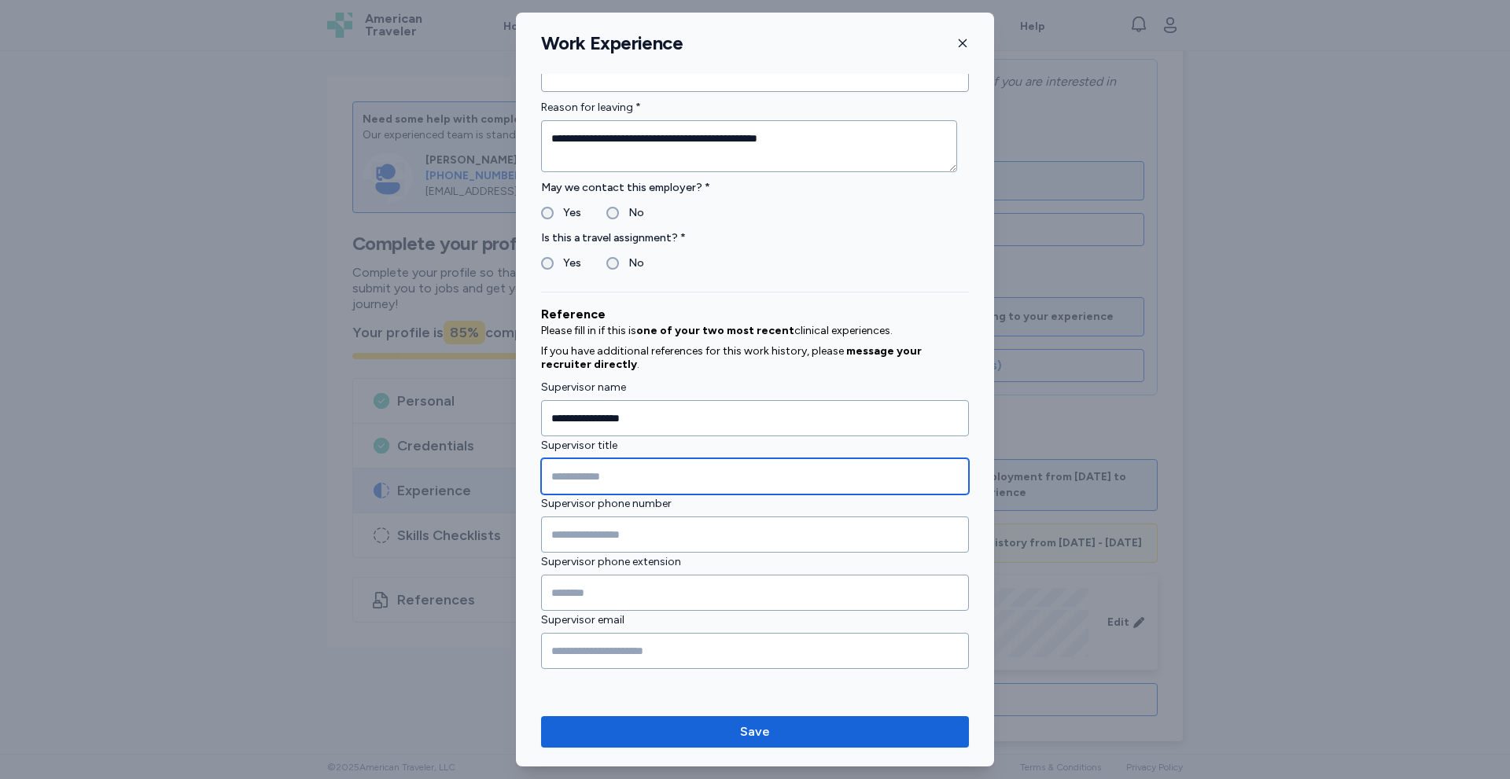
click at [591, 480] on input "Supervisor title" at bounding box center [755, 476] width 428 height 36
type input "**********"
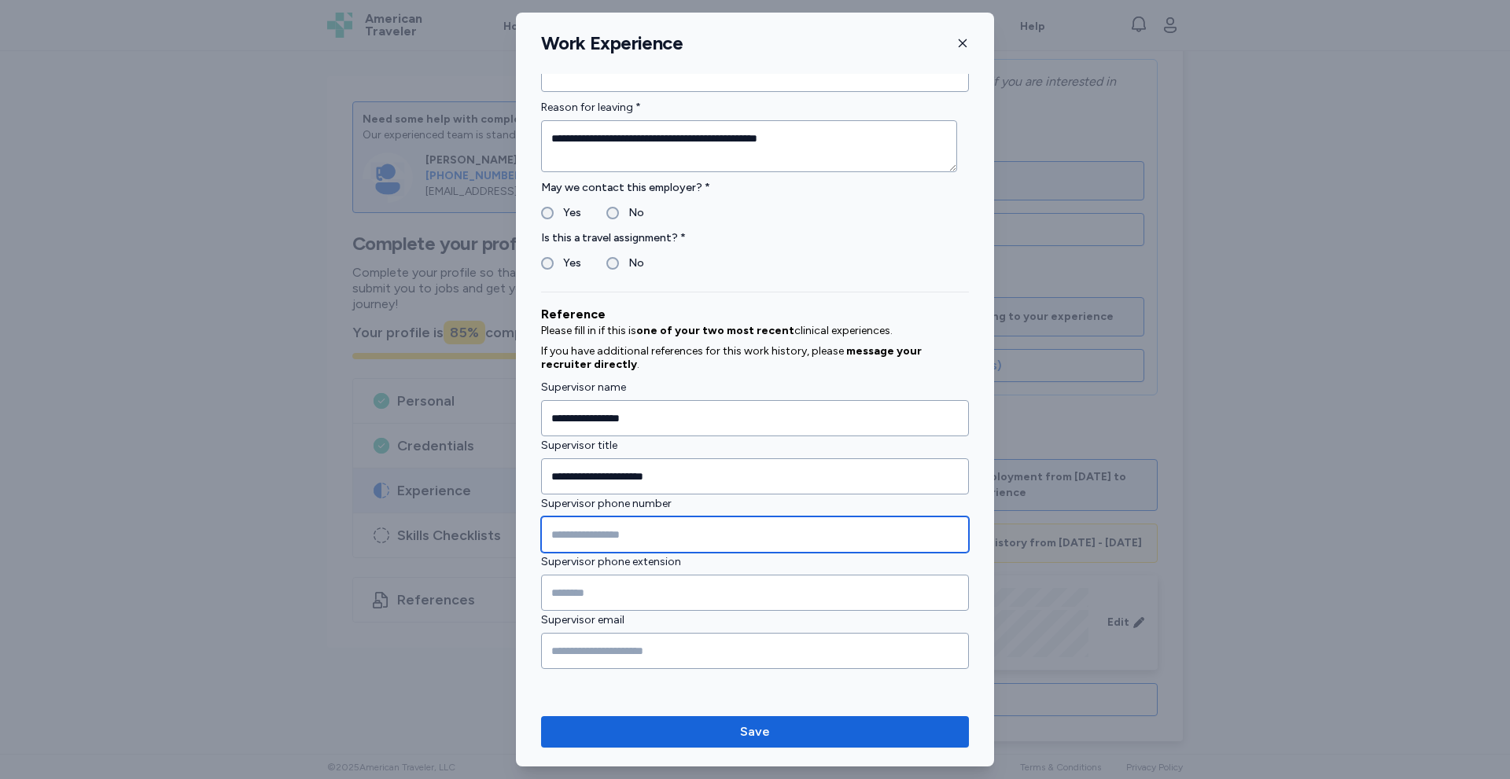
click at [558, 528] on input "Supervisor phone number" at bounding box center [755, 535] width 428 height 36
type input "**********"
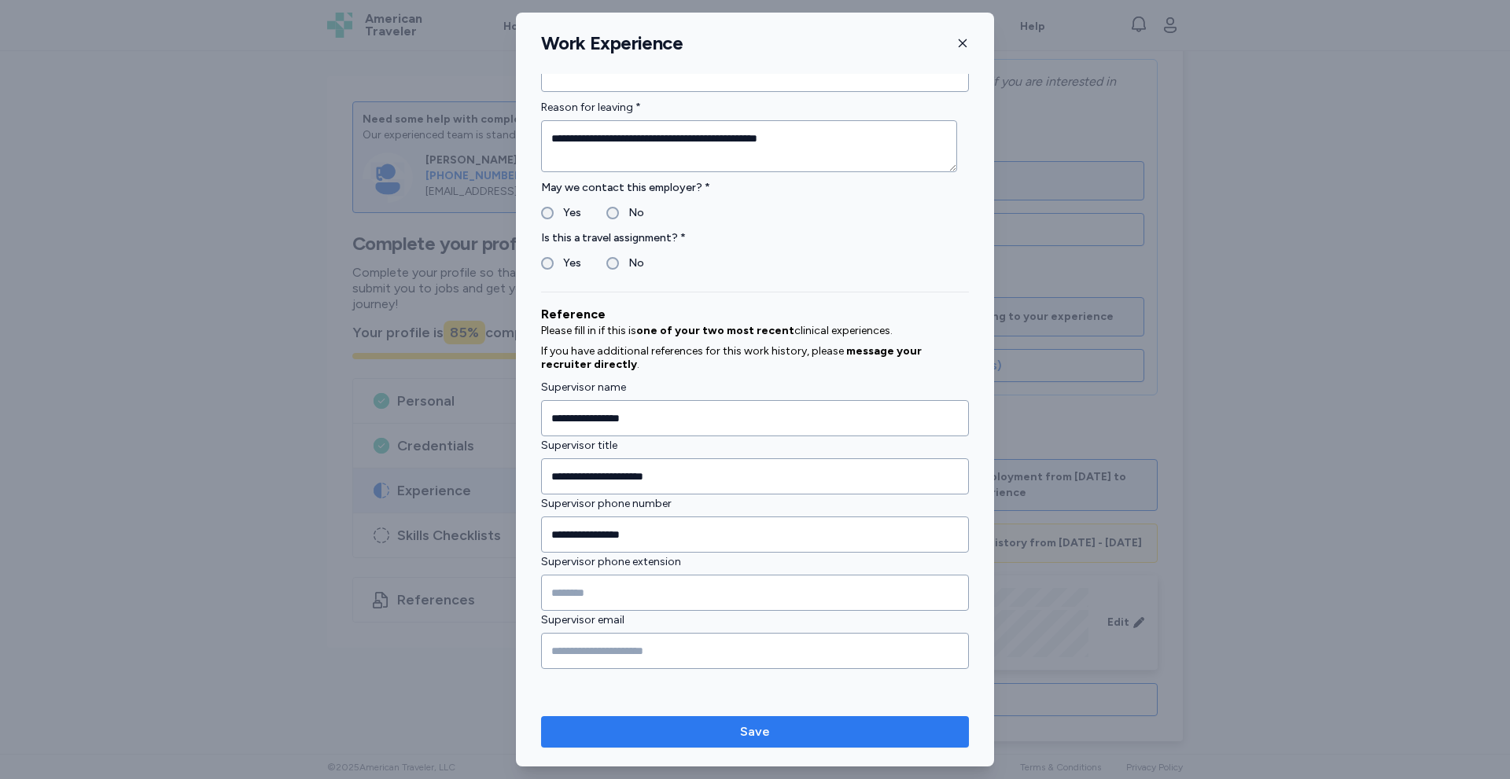
click at [717, 727] on span "Save" at bounding box center [755, 732] width 403 height 19
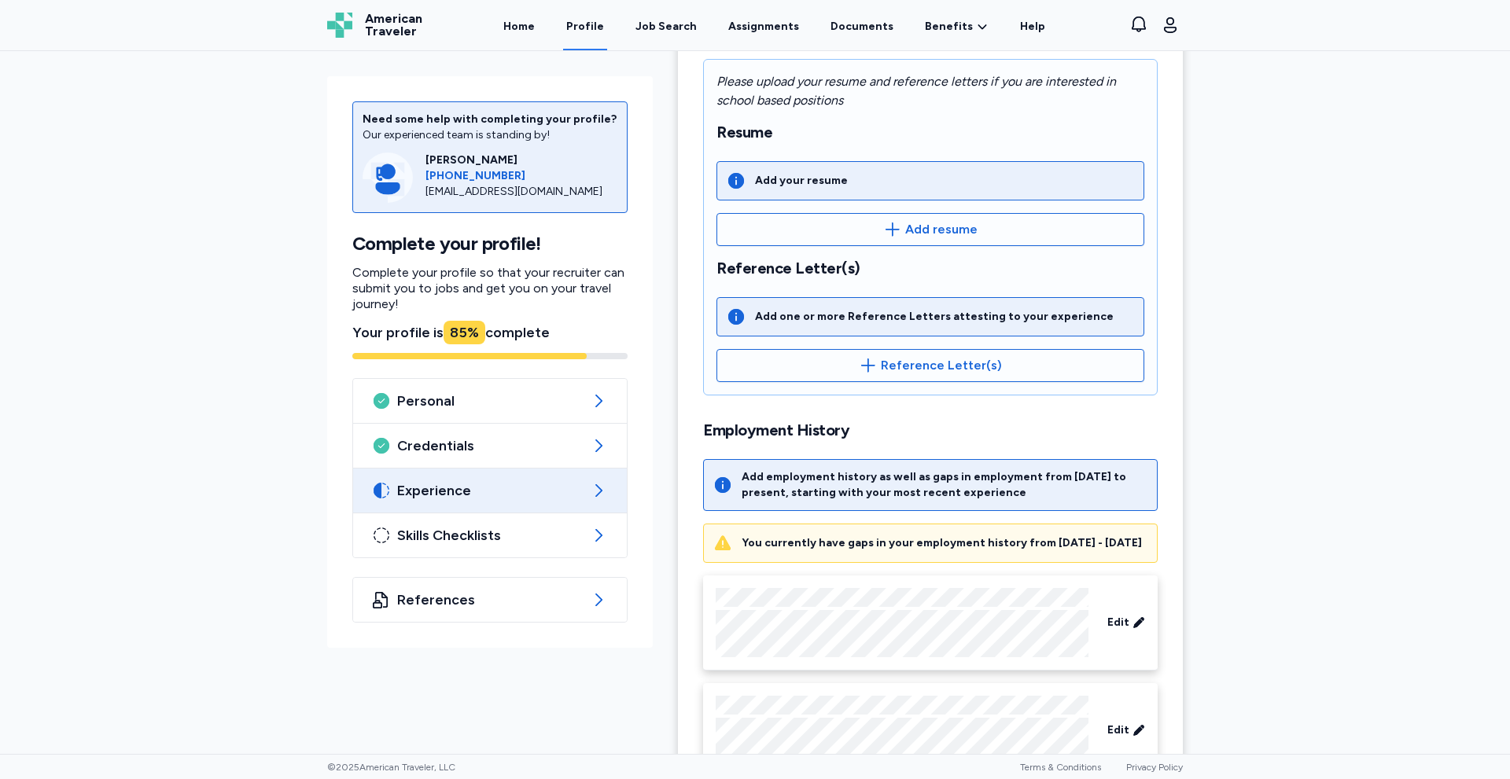
scroll to position [366, 0]
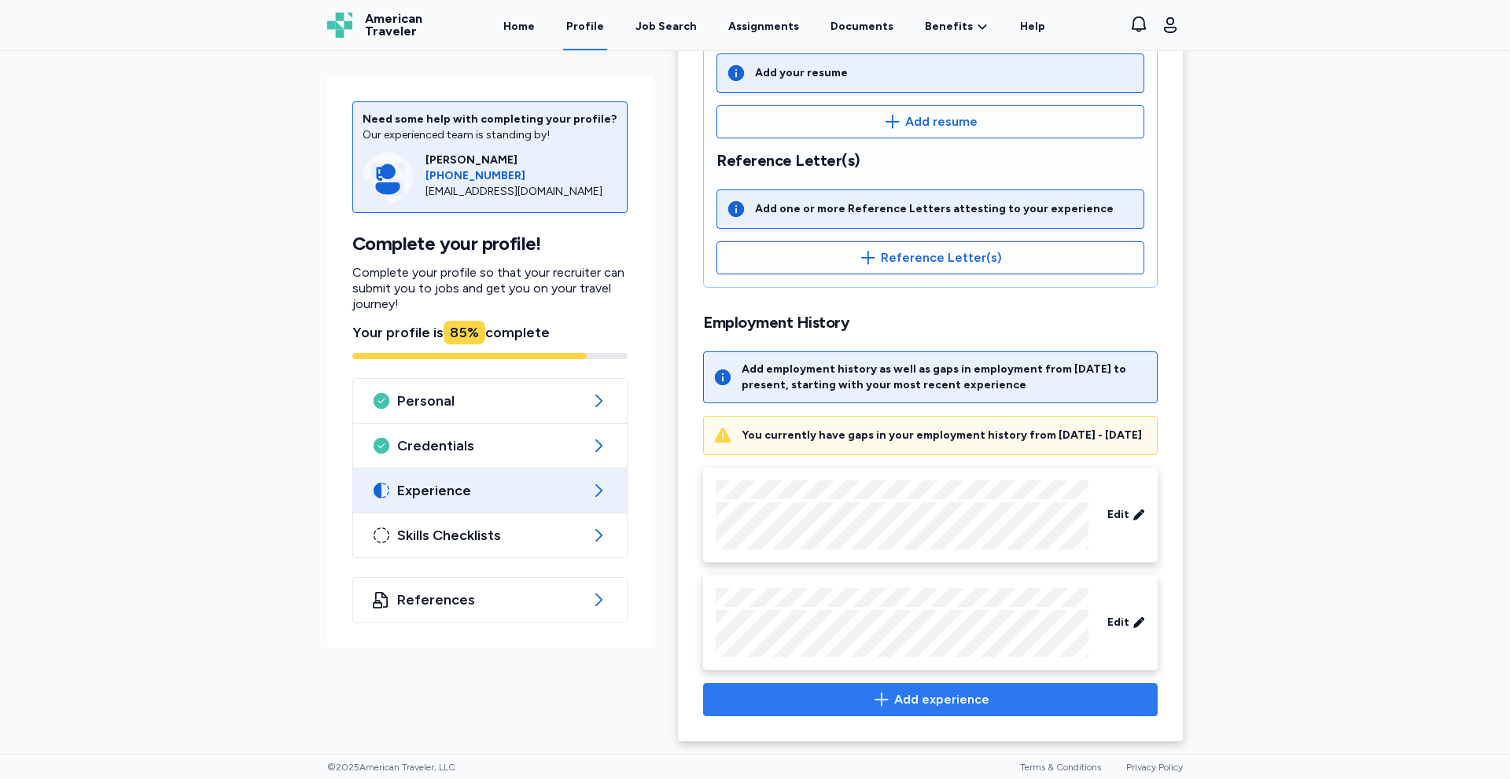
click at [922, 694] on span "Add experience" at bounding box center [941, 699] width 95 height 19
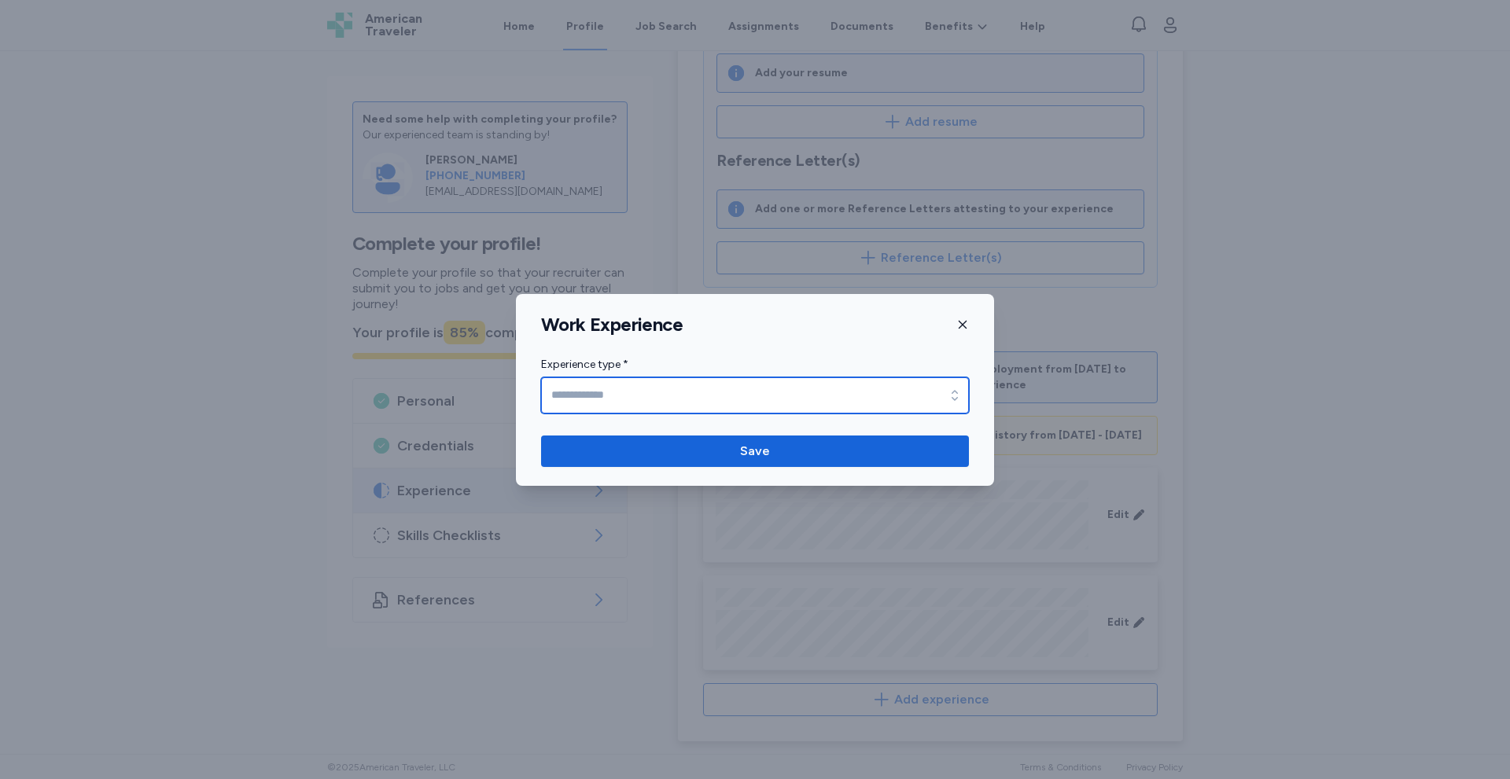
click at [591, 398] on input "Experience type *" at bounding box center [755, 395] width 428 height 36
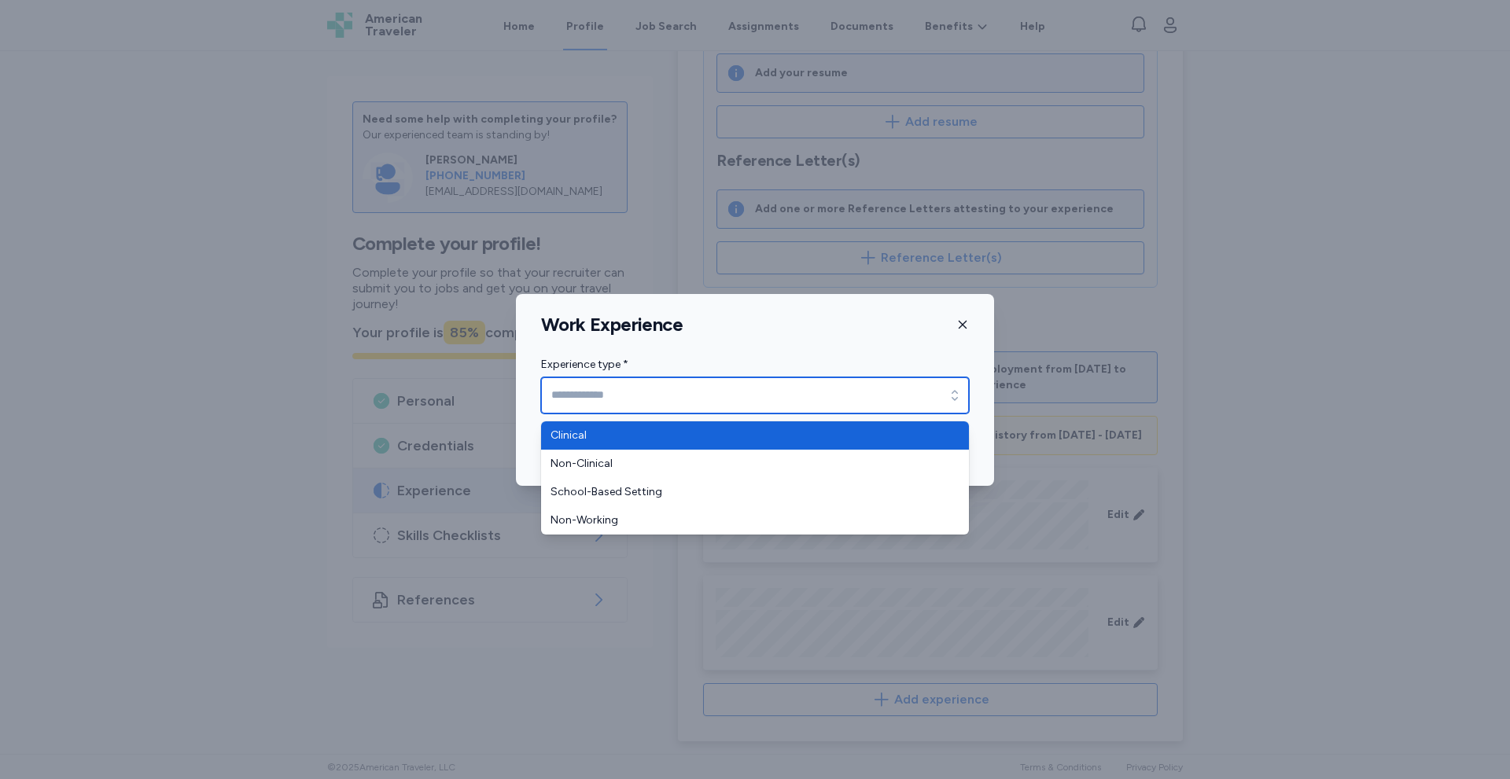
type input "********"
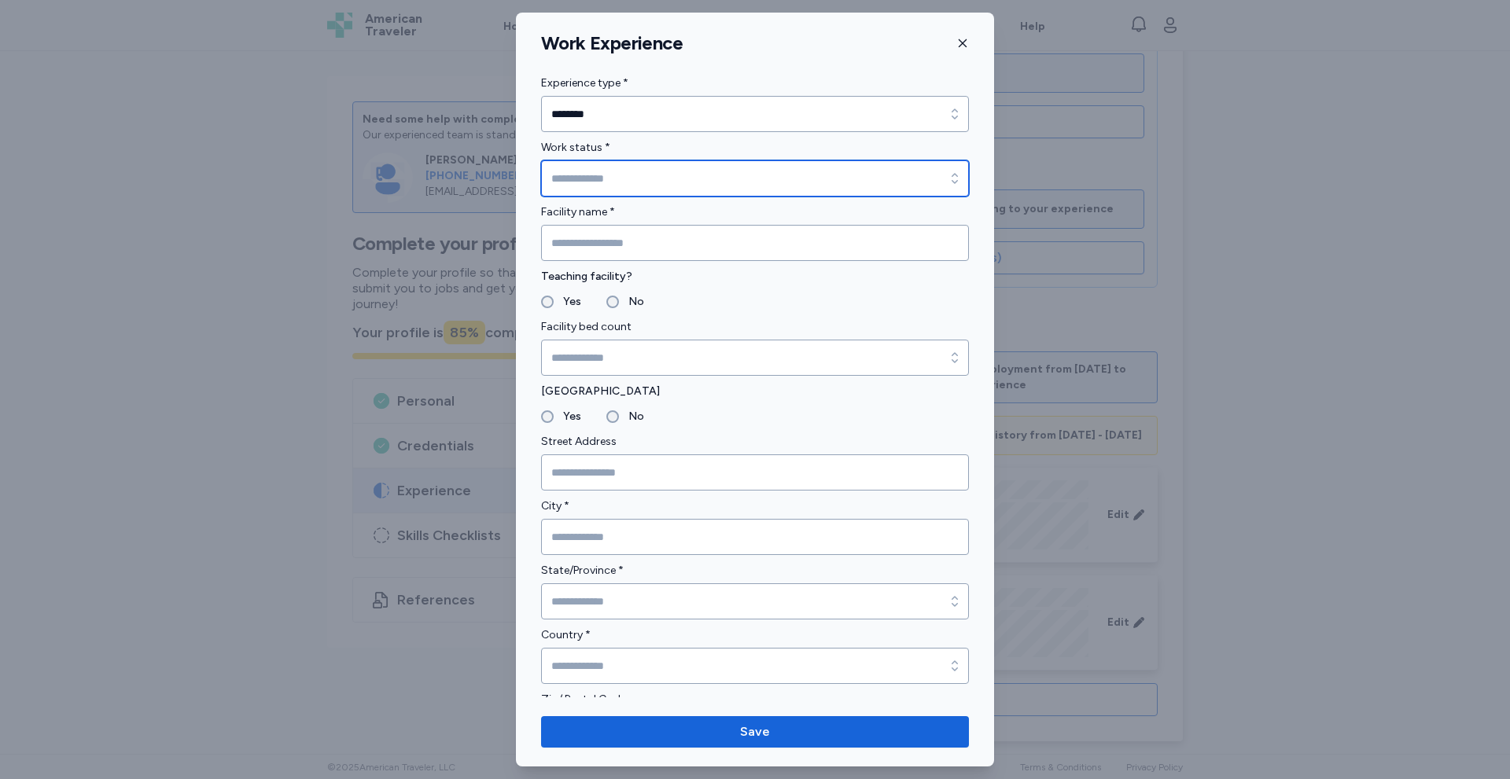
click at [567, 180] on input "Work status *" at bounding box center [755, 178] width 428 height 36
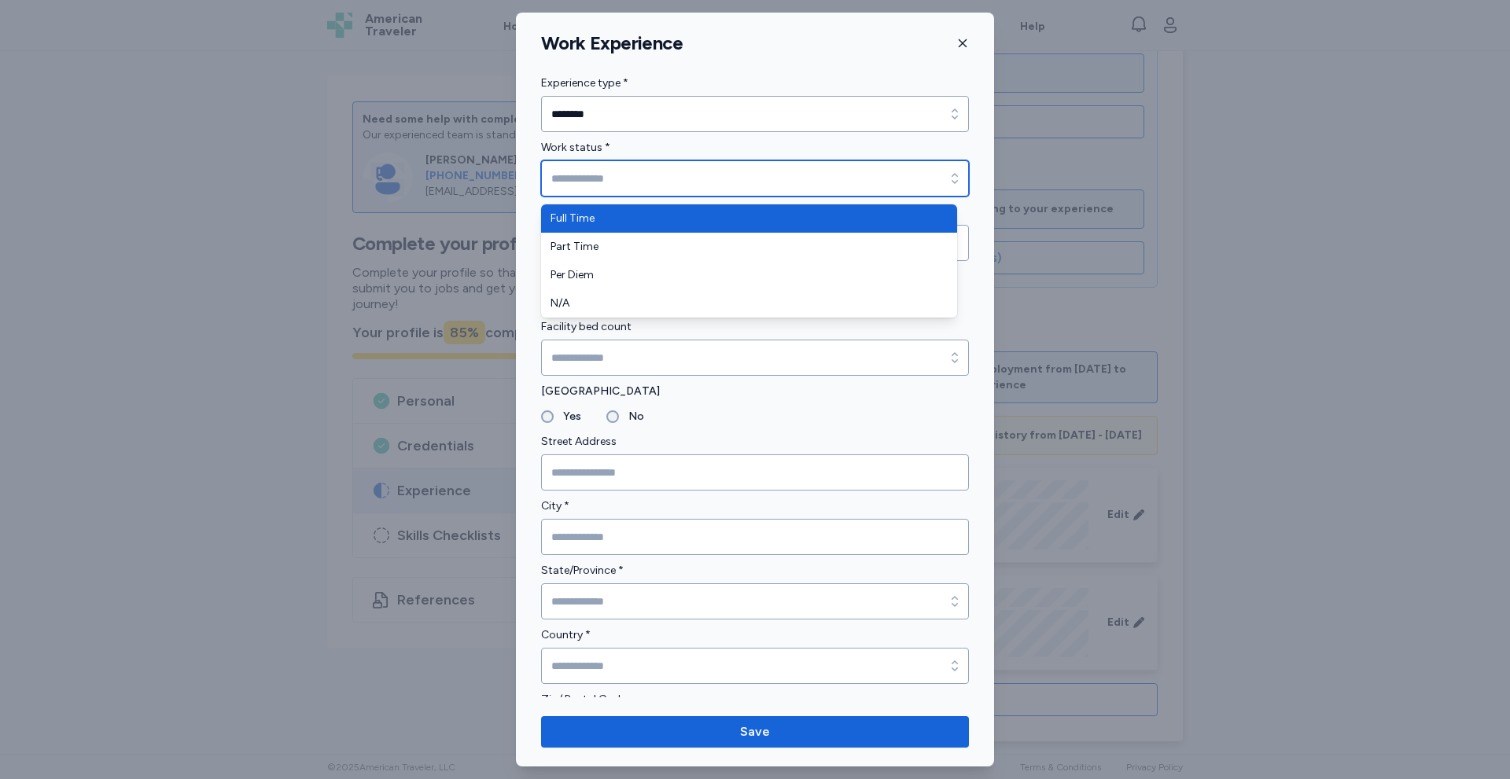
type input "*********"
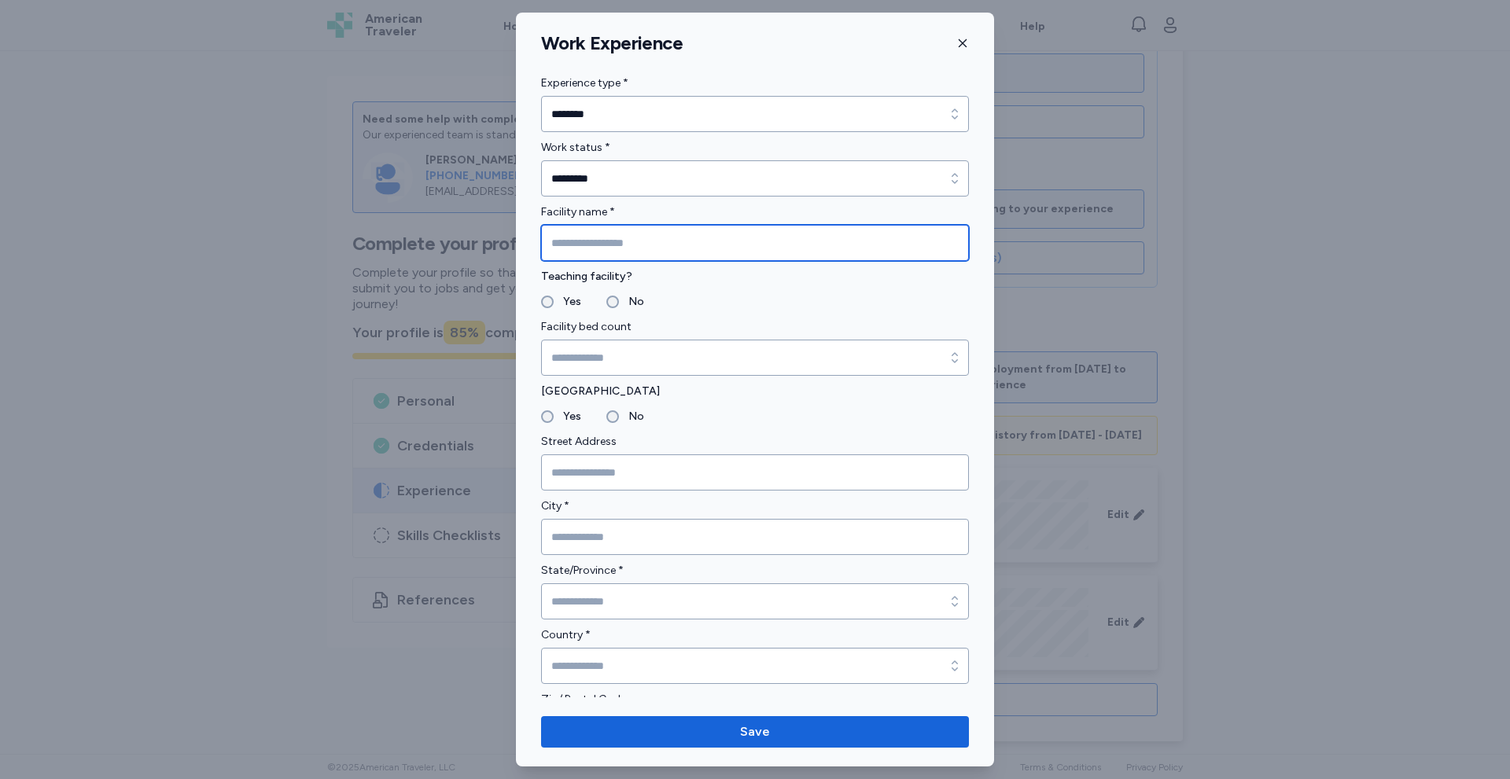
click at [569, 246] on input "Facility name *" at bounding box center [755, 243] width 428 height 36
type input "**********"
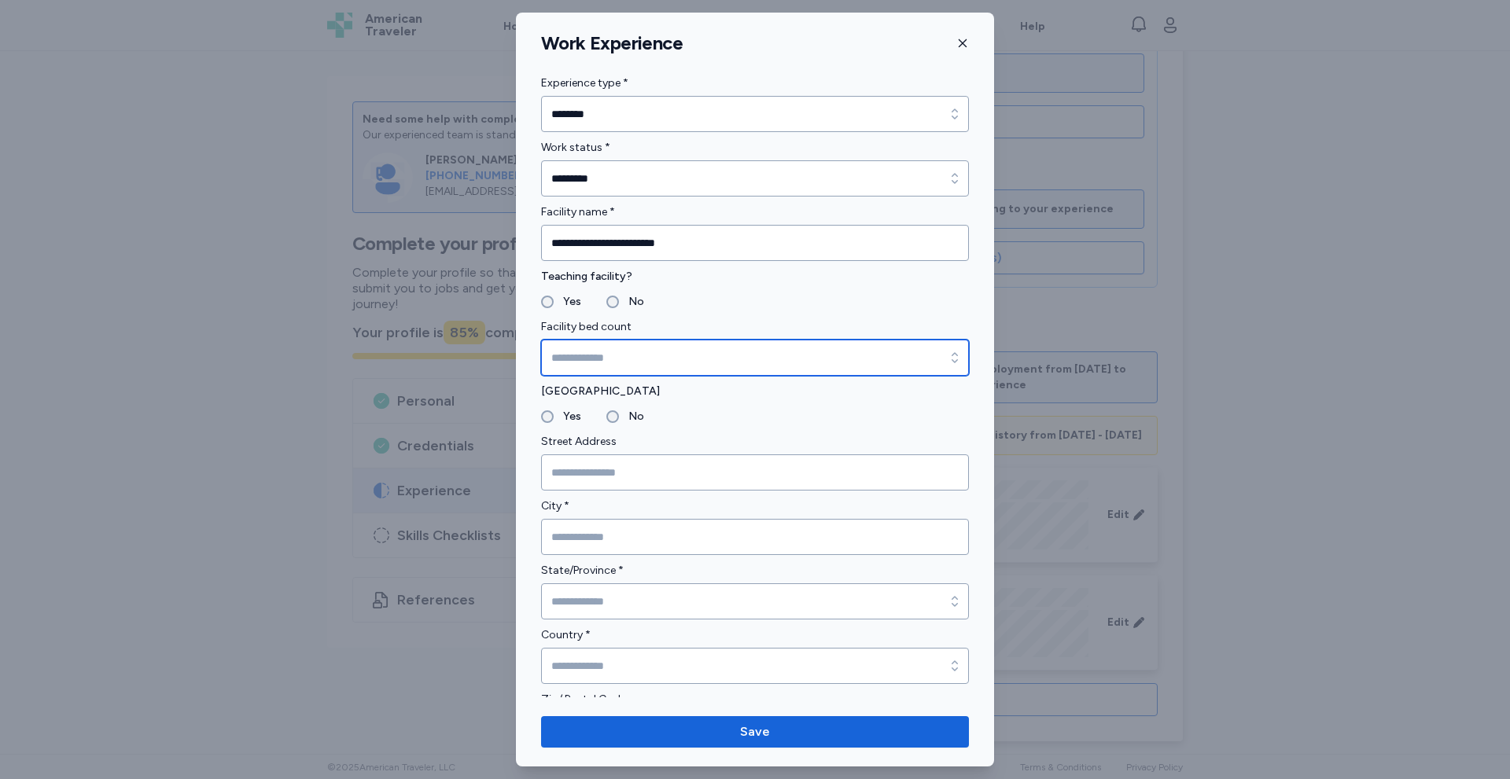
click at [608, 359] on input "Facility bed count" at bounding box center [755, 358] width 428 height 36
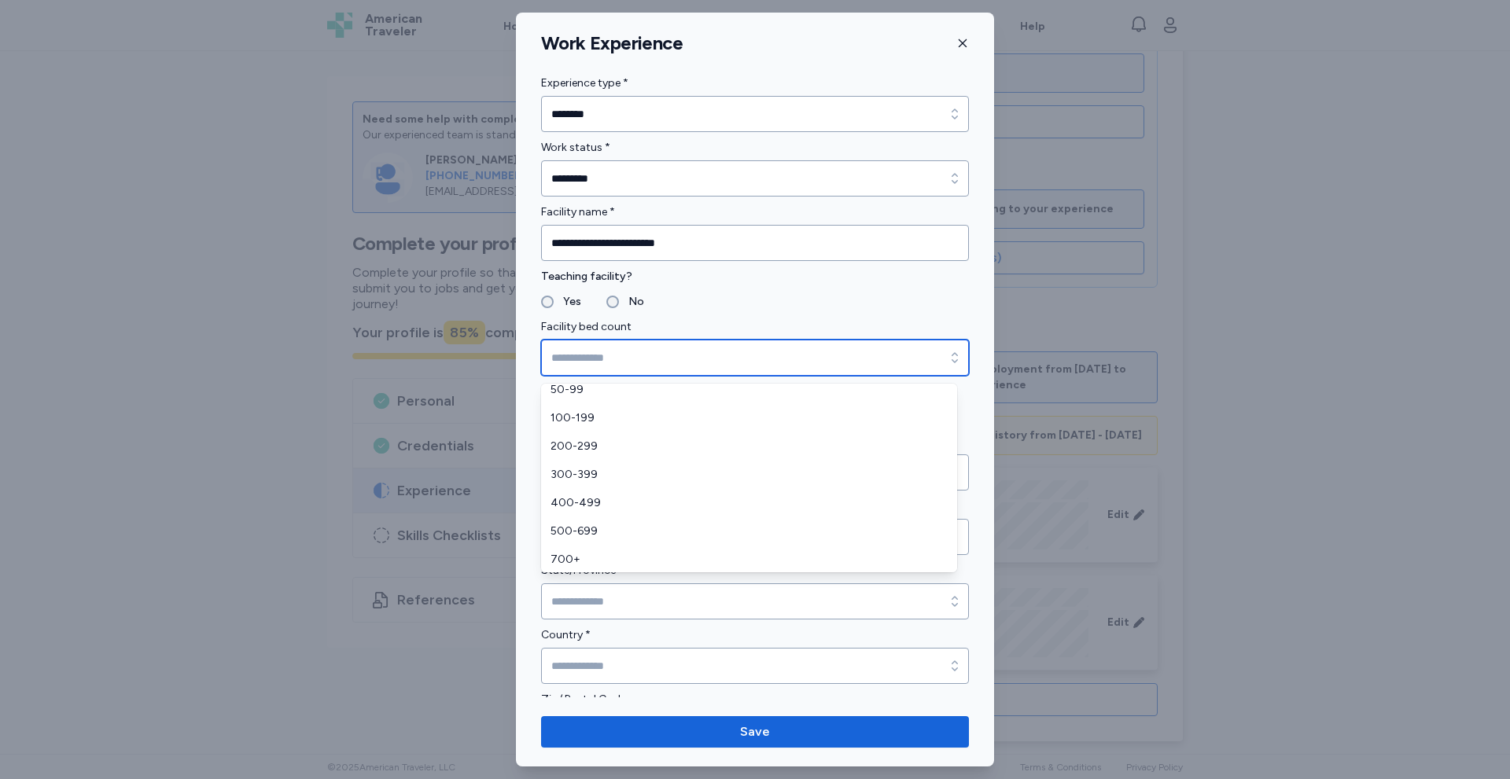
scroll to position [38, 0]
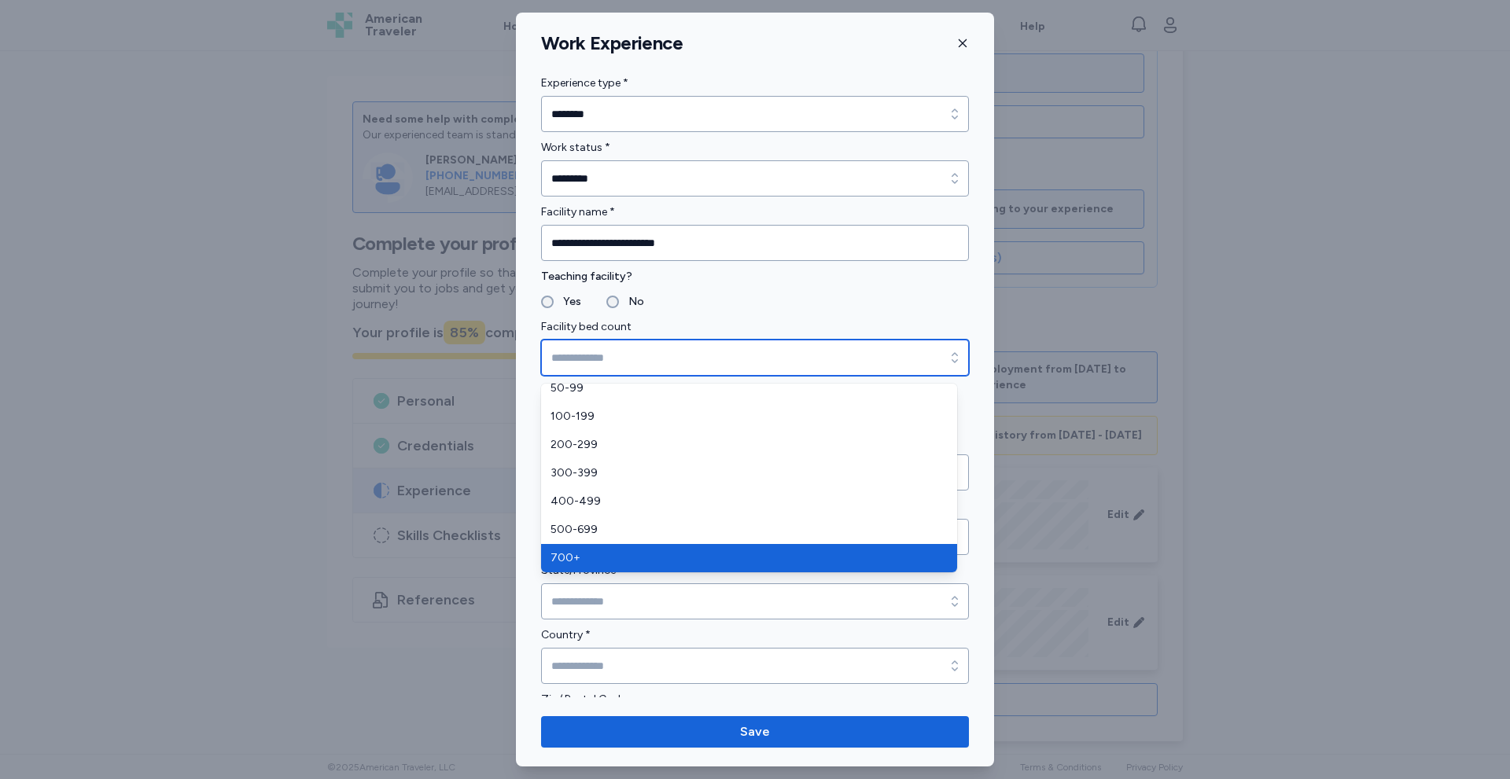
type input "****"
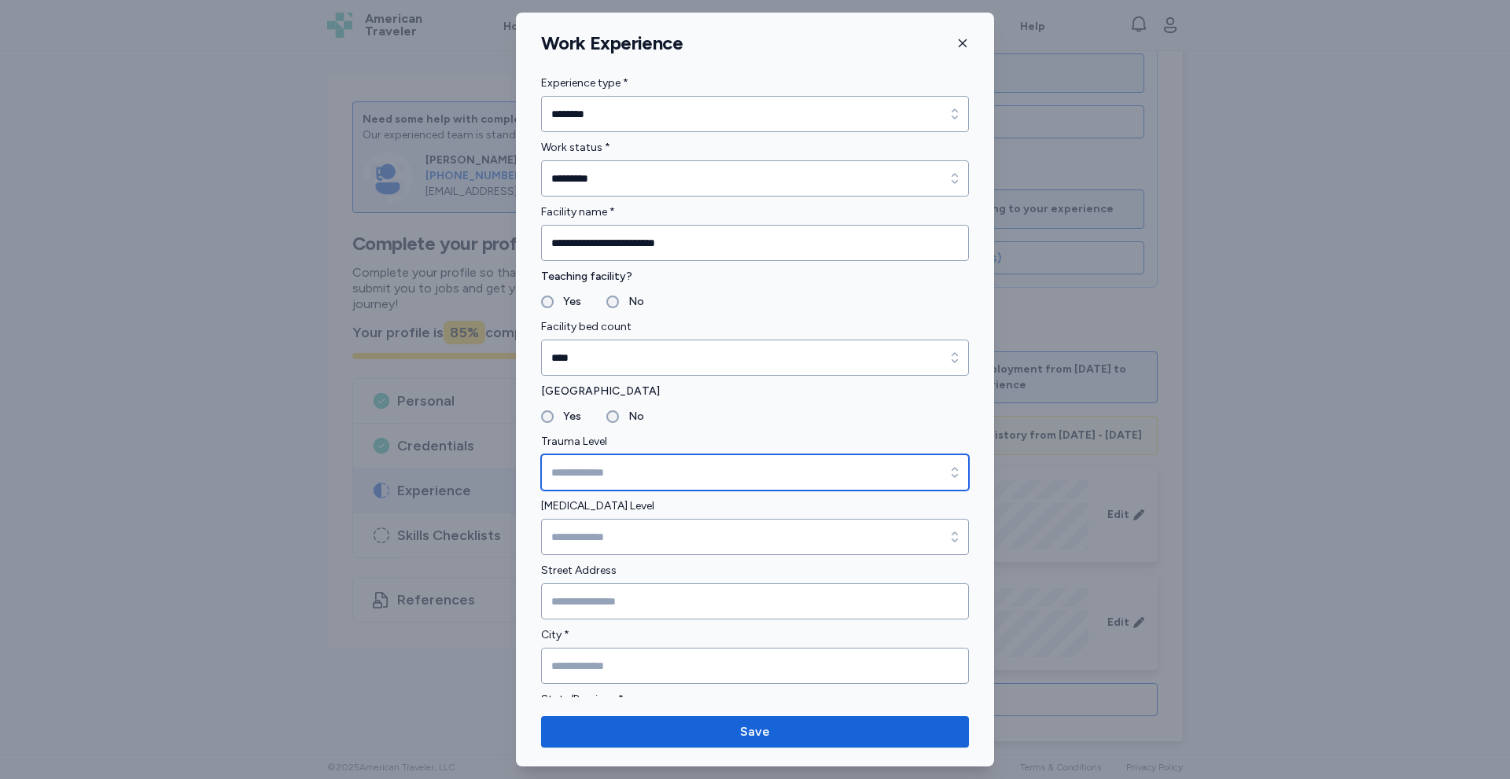
click at [580, 481] on input "Trauma Level" at bounding box center [755, 473] width 428 height 36
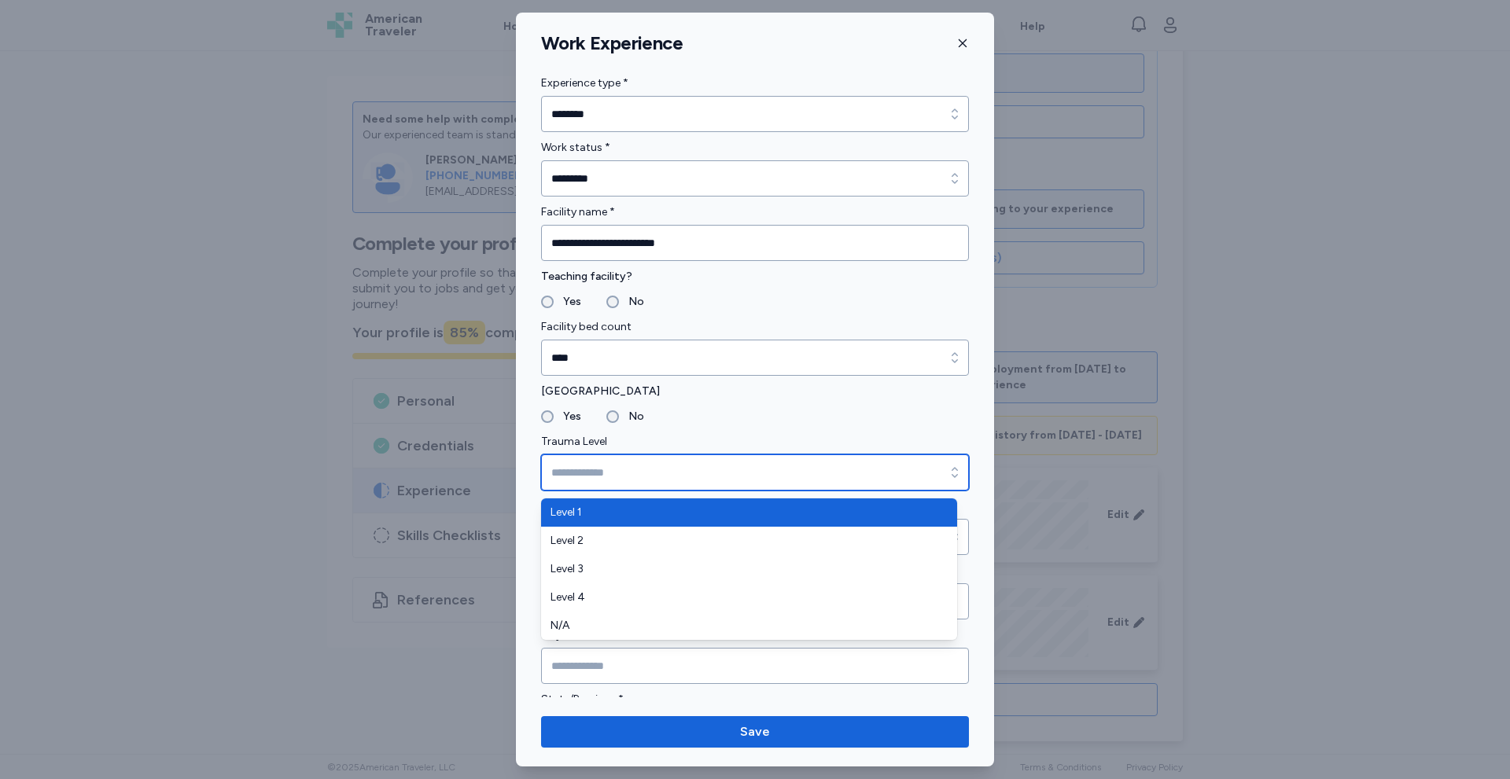
type input "*******"
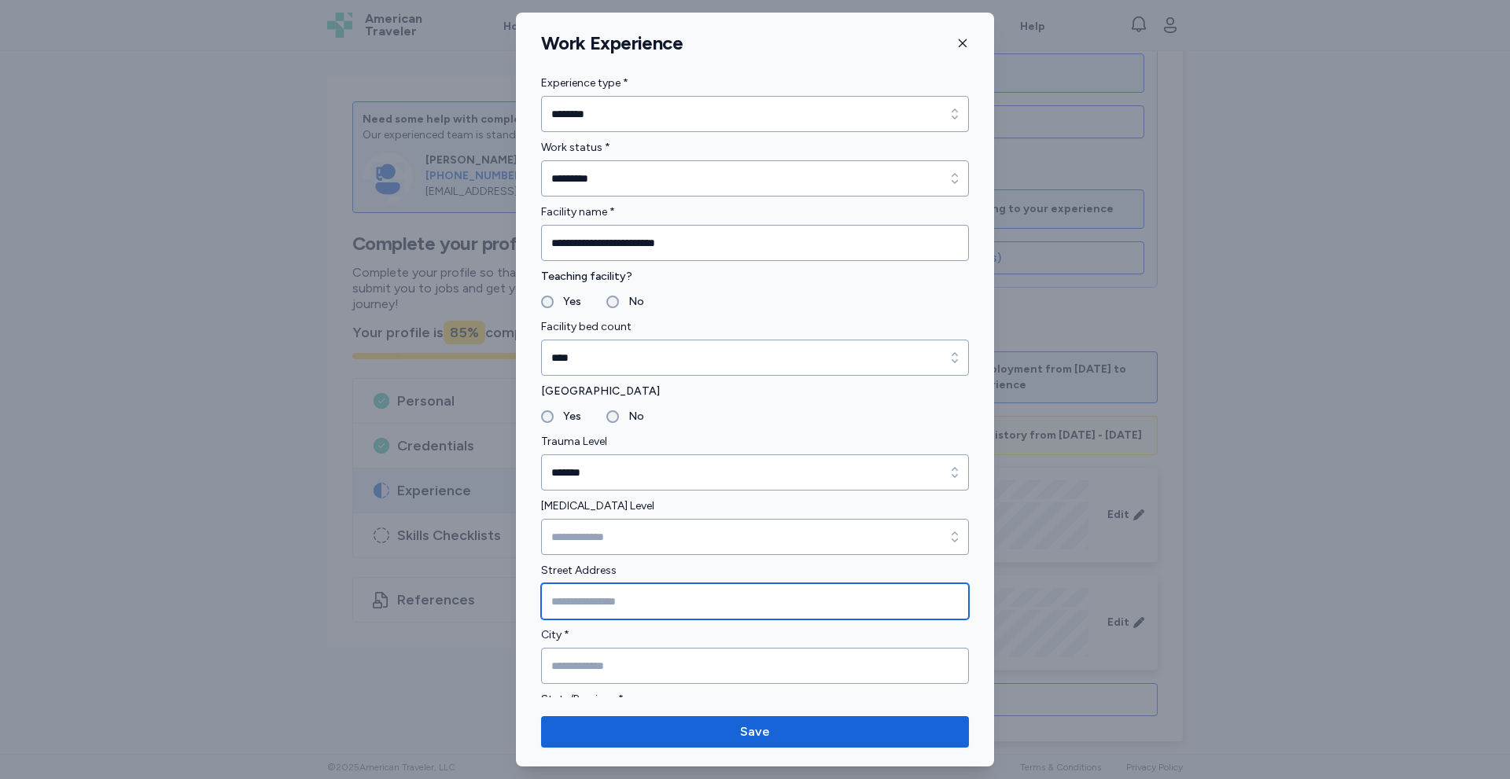
click at [592, 597] on input "Street Address" at bounding box center [755, 602] width 428 height 36
click at [576, 597] on input "Street Address" at bounding box center [755, 602] width 428 height 36
paste input "**********"
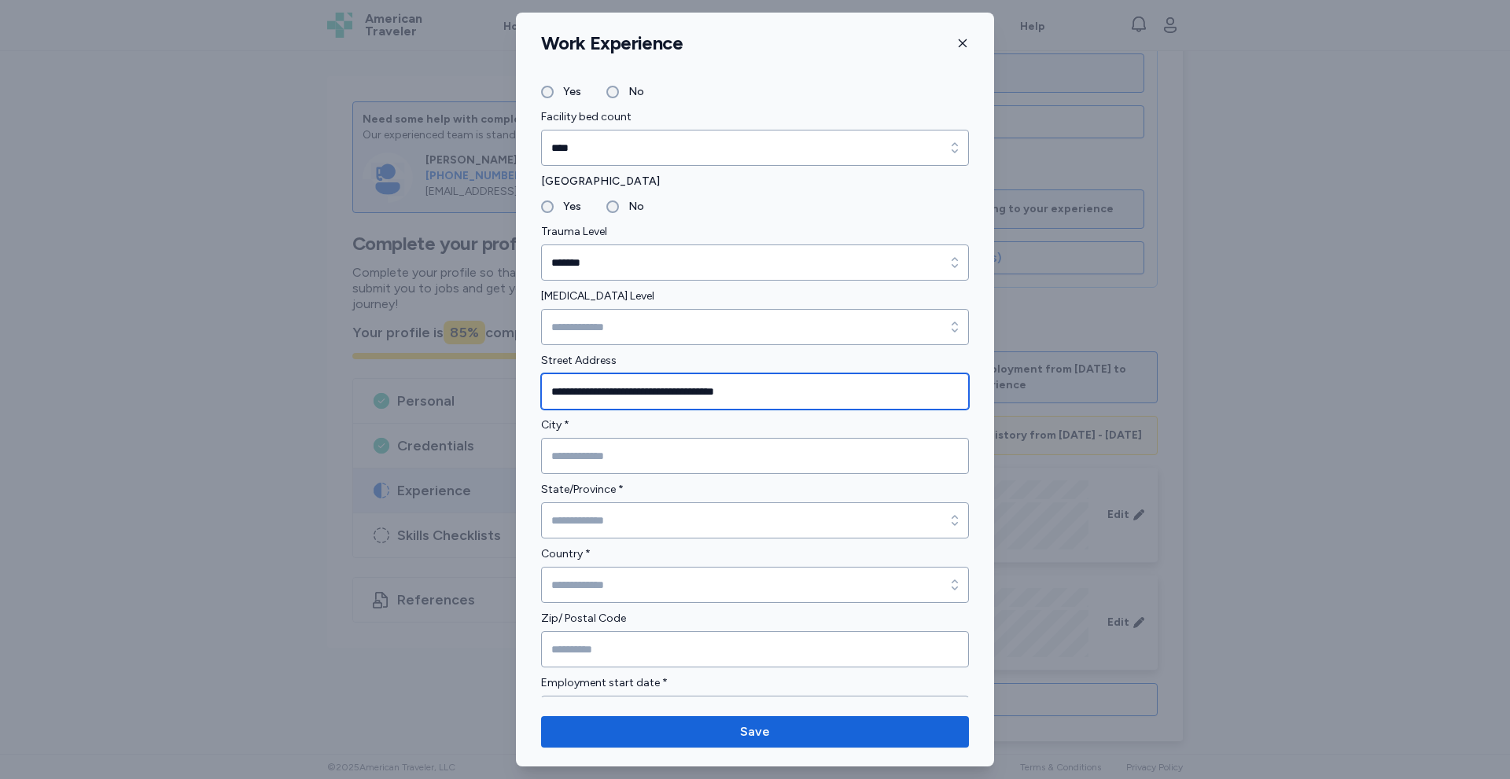
type input "**********"
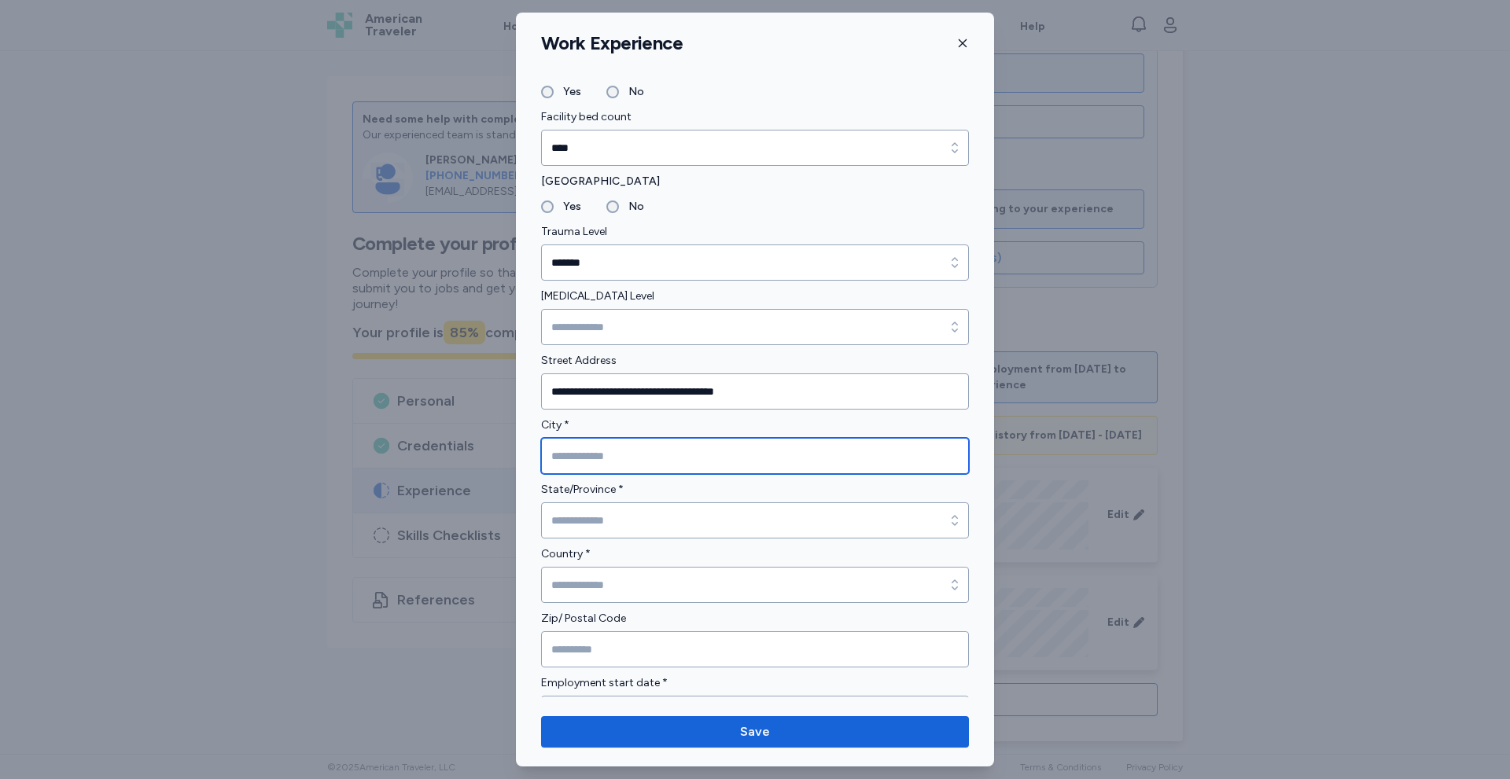
click at [583, 449] on input "City *" at bounding box center [755, 456] width 428 height 36
type input "*********"
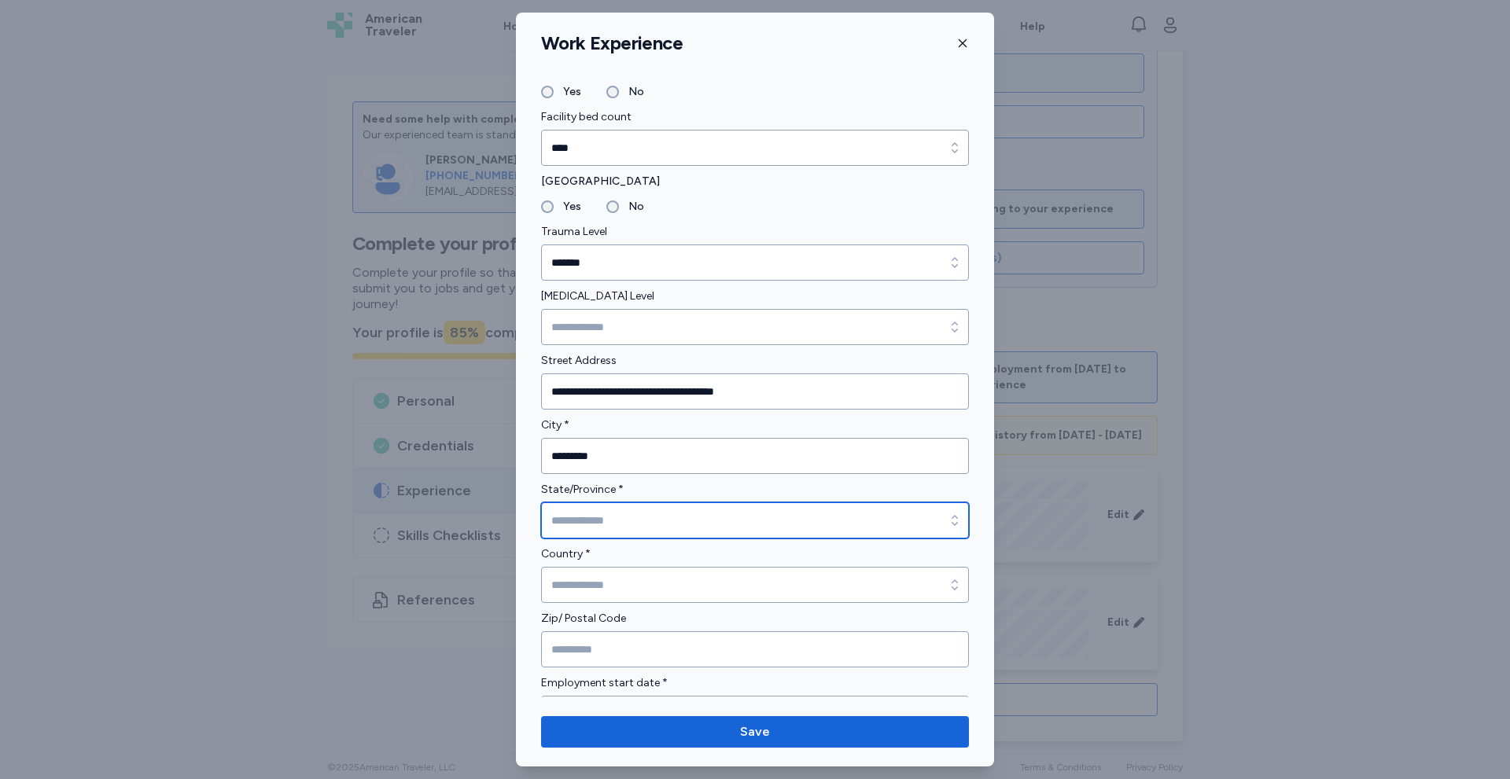
click at [598, 515] on input "State/Province *" at bounding box center [755, 521] width 428 height 36
type input "*******"
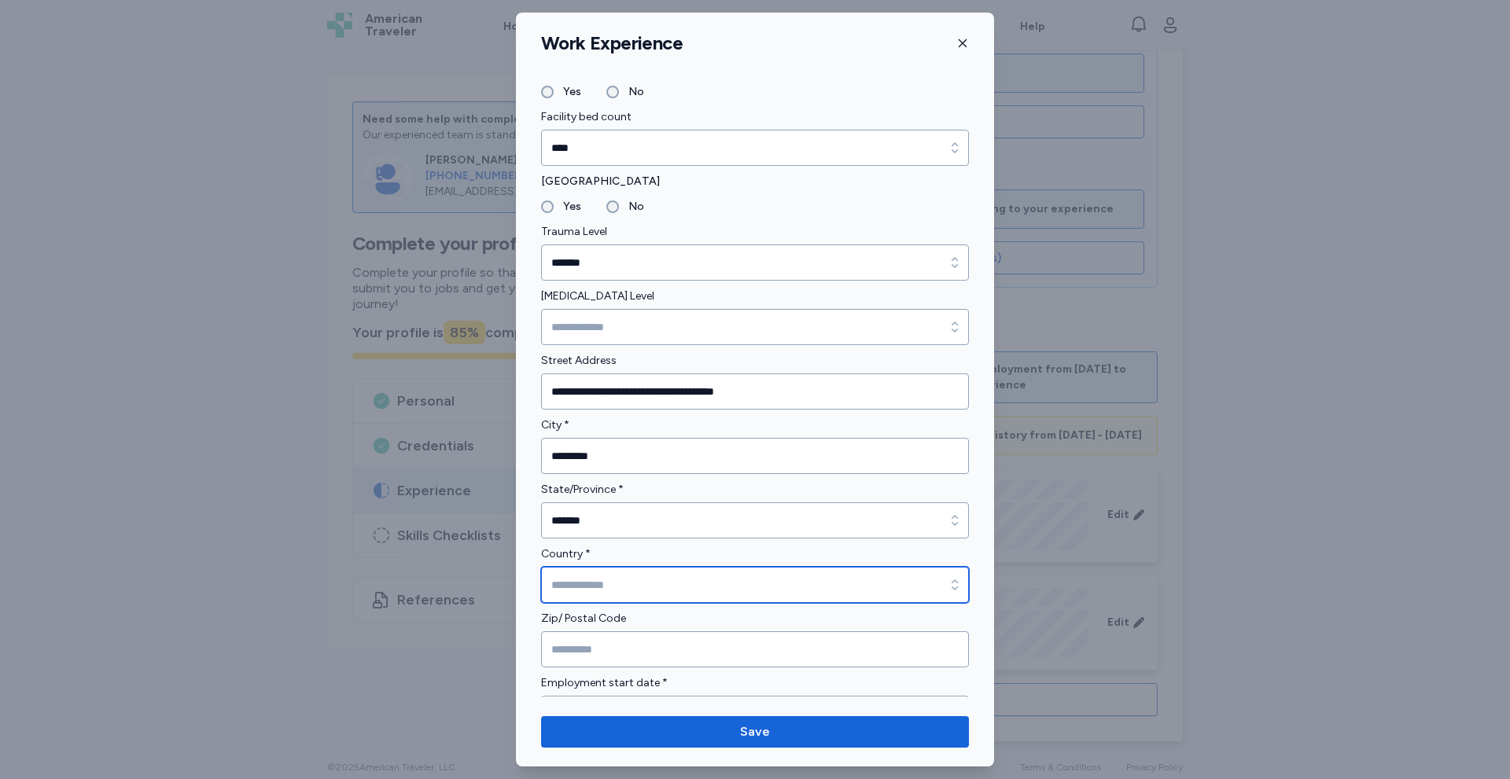
click at [573, 586] on input "Country *" at bounding box center [755, 585] width 428 height 36
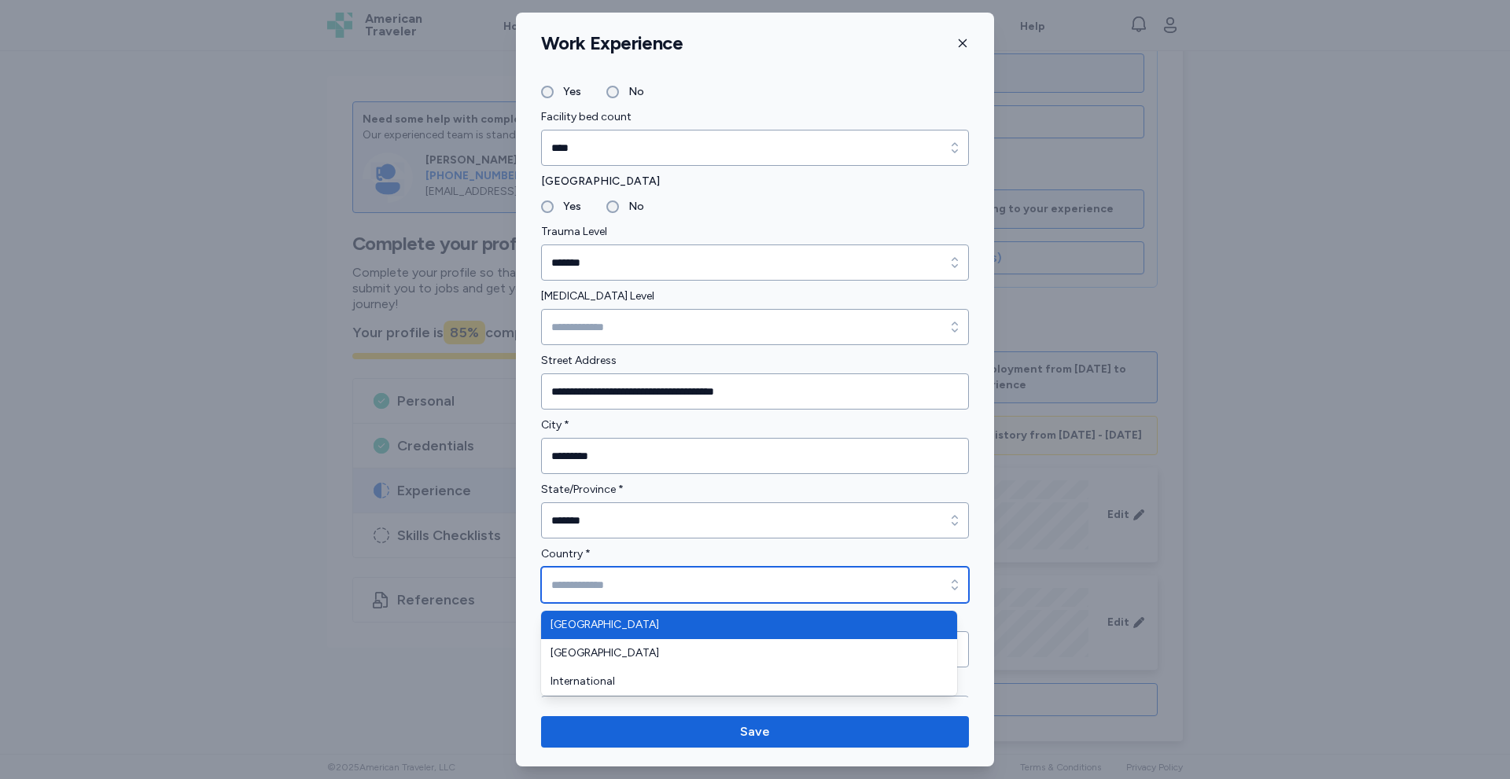
type input "**********"
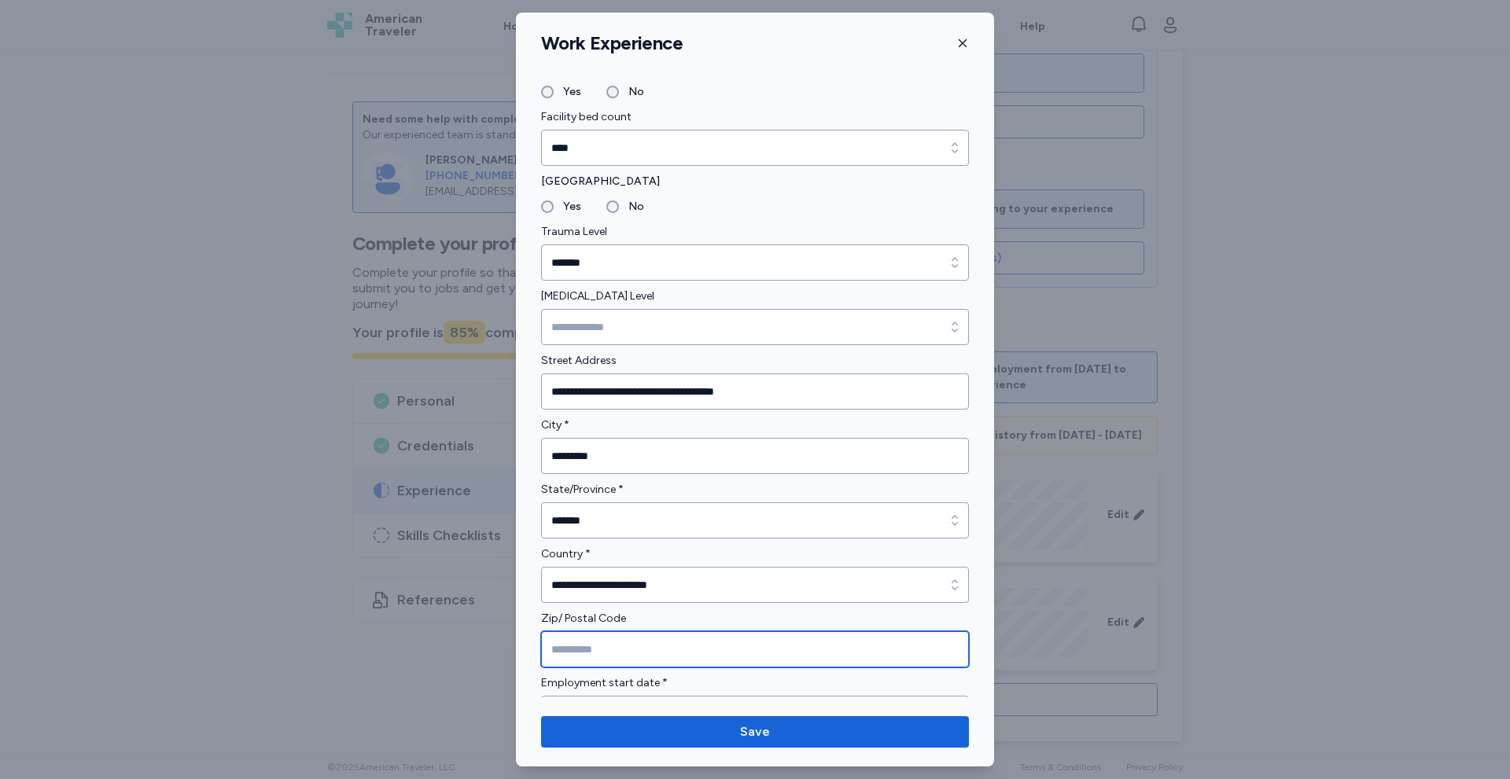
click at [580, 655] on input "Zip/ Postal Code" at bounding box center [755, 649] width 428 height 36
type input "*****"
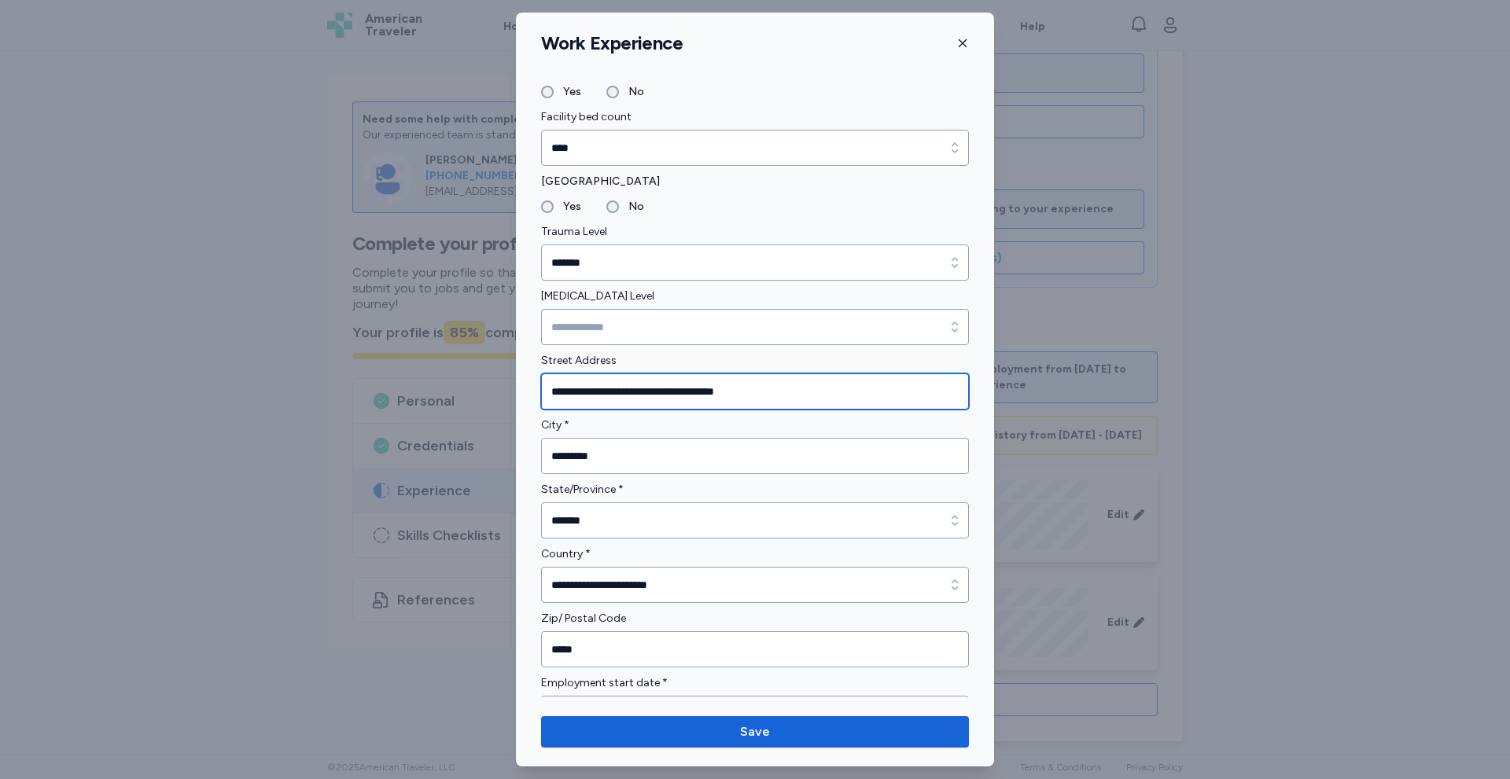
drag, startPoint x: 678, startPoint y: 389, endPoint x: 817, endPoint y: 388, distance: 139.2
click at [768, 389] on input "**********" at bounding box center [755, 392] width 428 height 36
click at [817, 388] on input "**********" at bounding box center [755, 392] width 428 height 36
click at [820, 388] on input "**********" at bounding box center [755, 392] width 428 height 36
drag, startPoint x: 764, startPoint y: 388, endPoint x: 681, endPoint y: 392, distance: 83.4
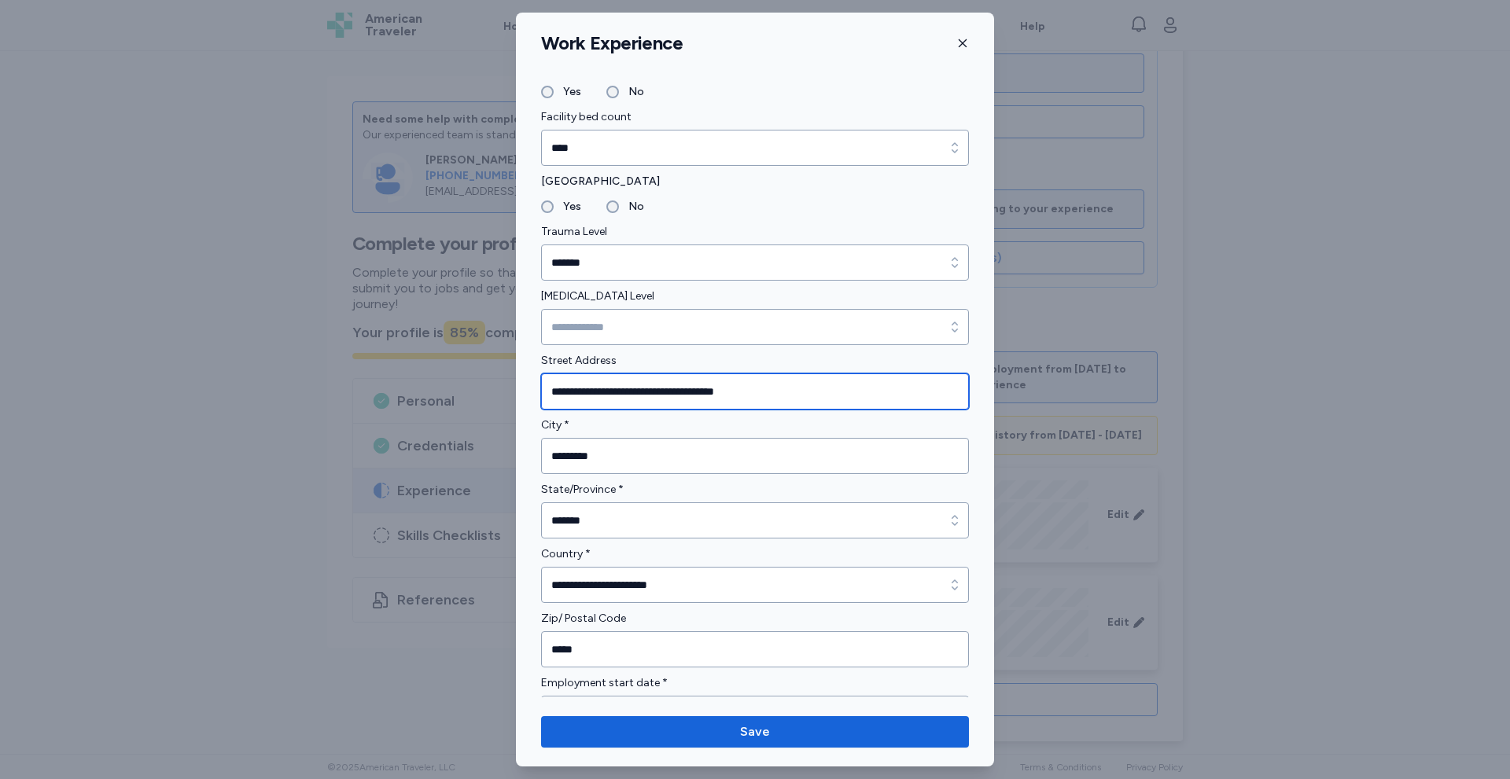
click at [681, 392] on input "**********" at bounding box center [755, 392] width 428 height 36
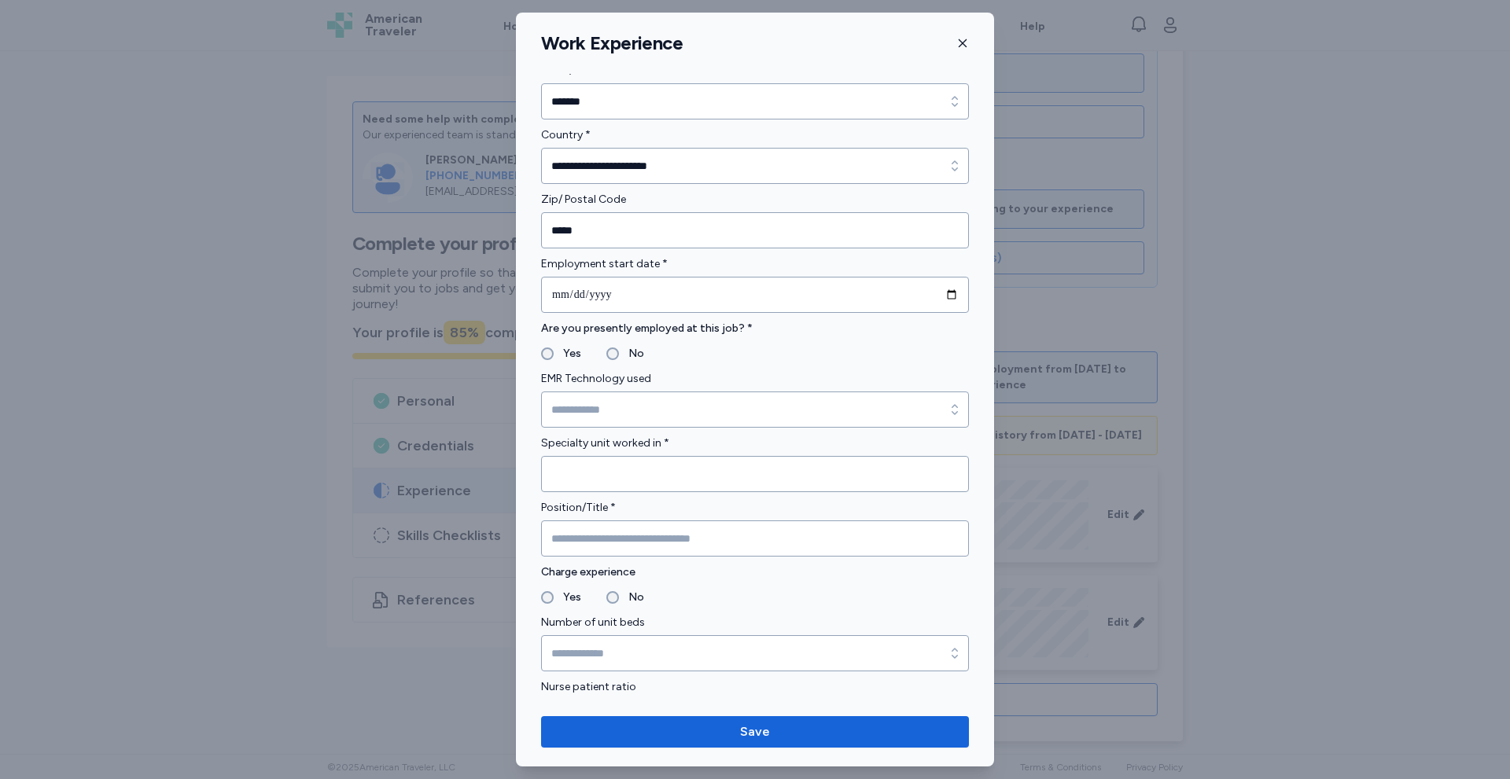
type input "**********"
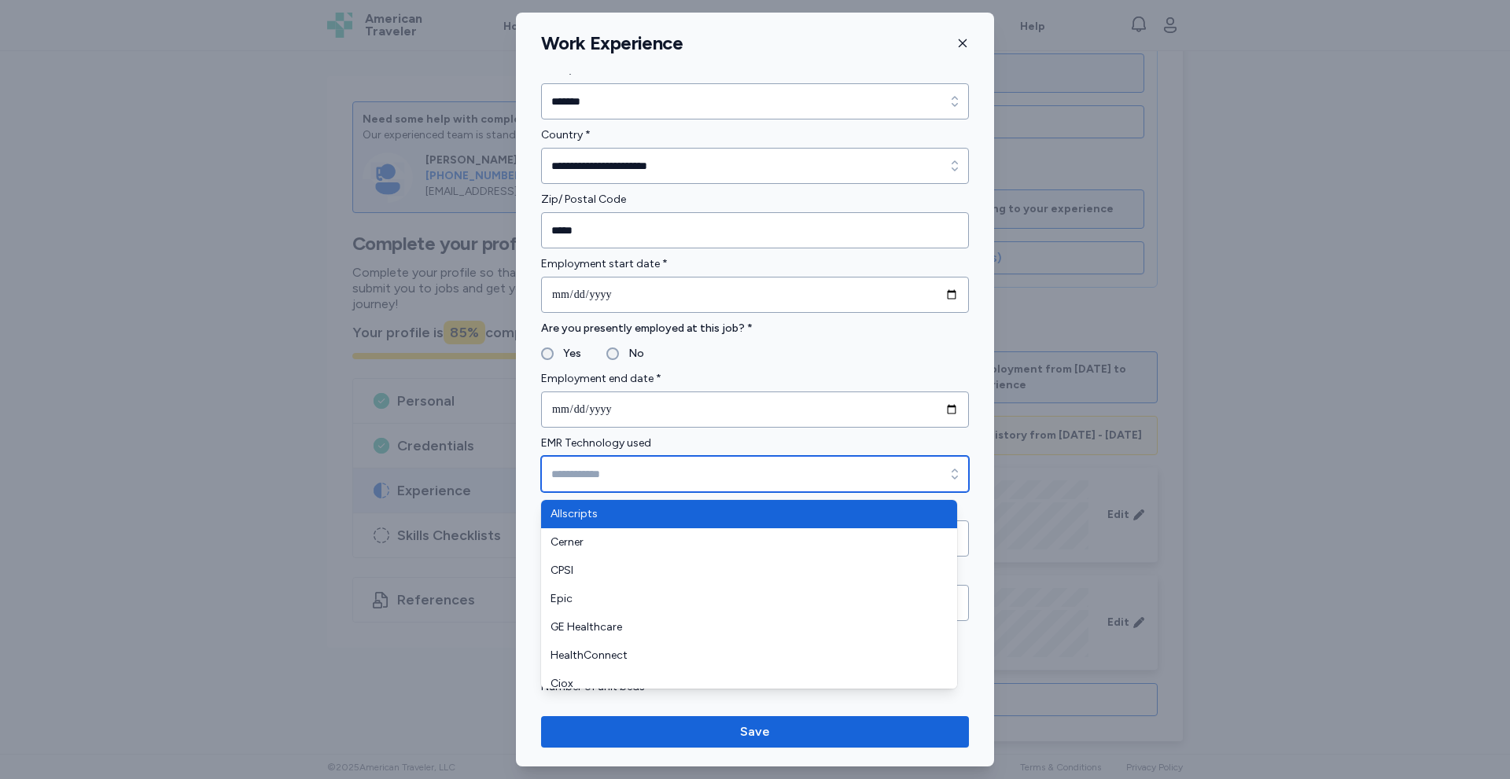
click at [617, 482] on input "EMR Technology used" at bounding box center [755, 474] width 428 height 36
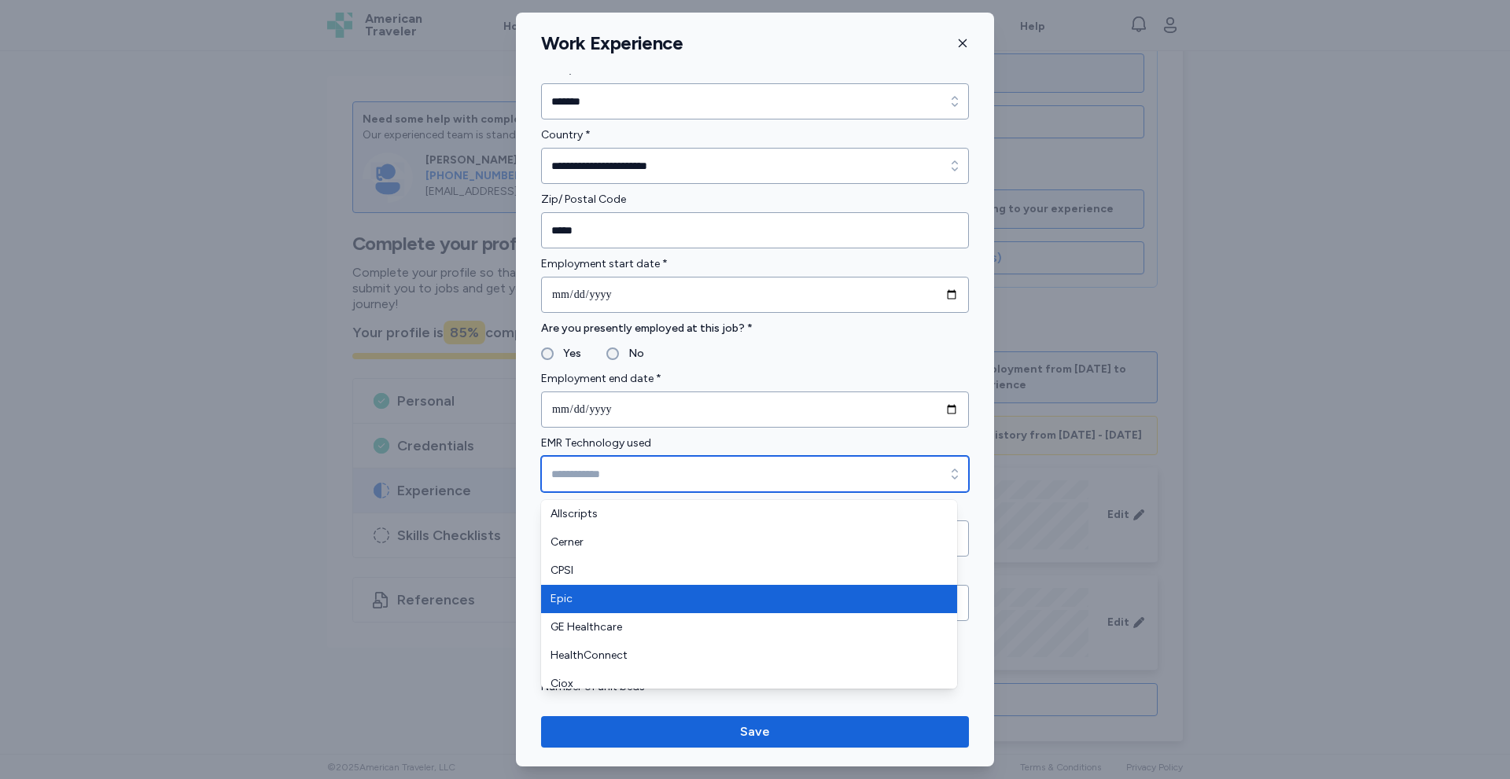
type input "****"
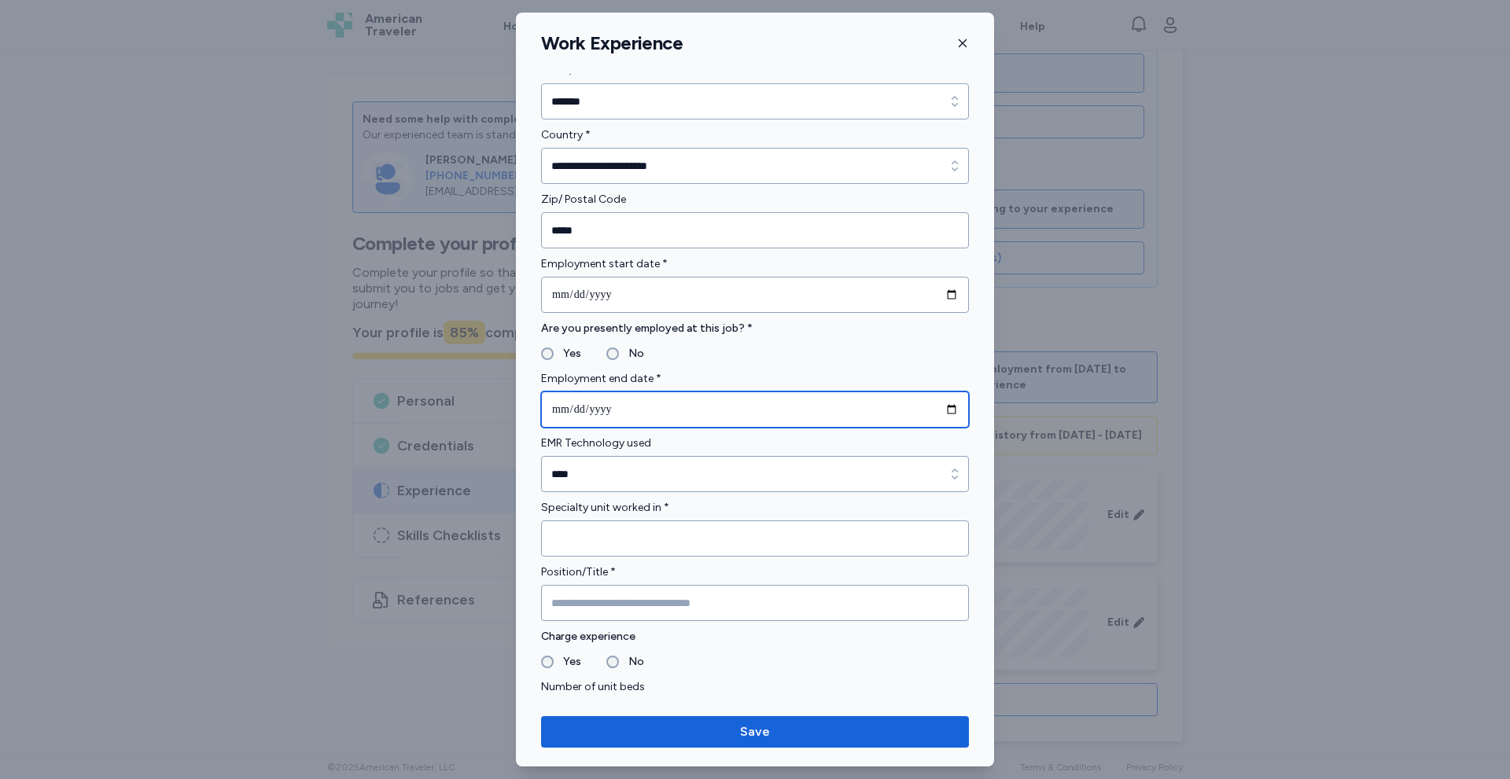
click at [692, 408] on input "date" at bounding box center [755, 410] width 428 height 36
type input "**********"
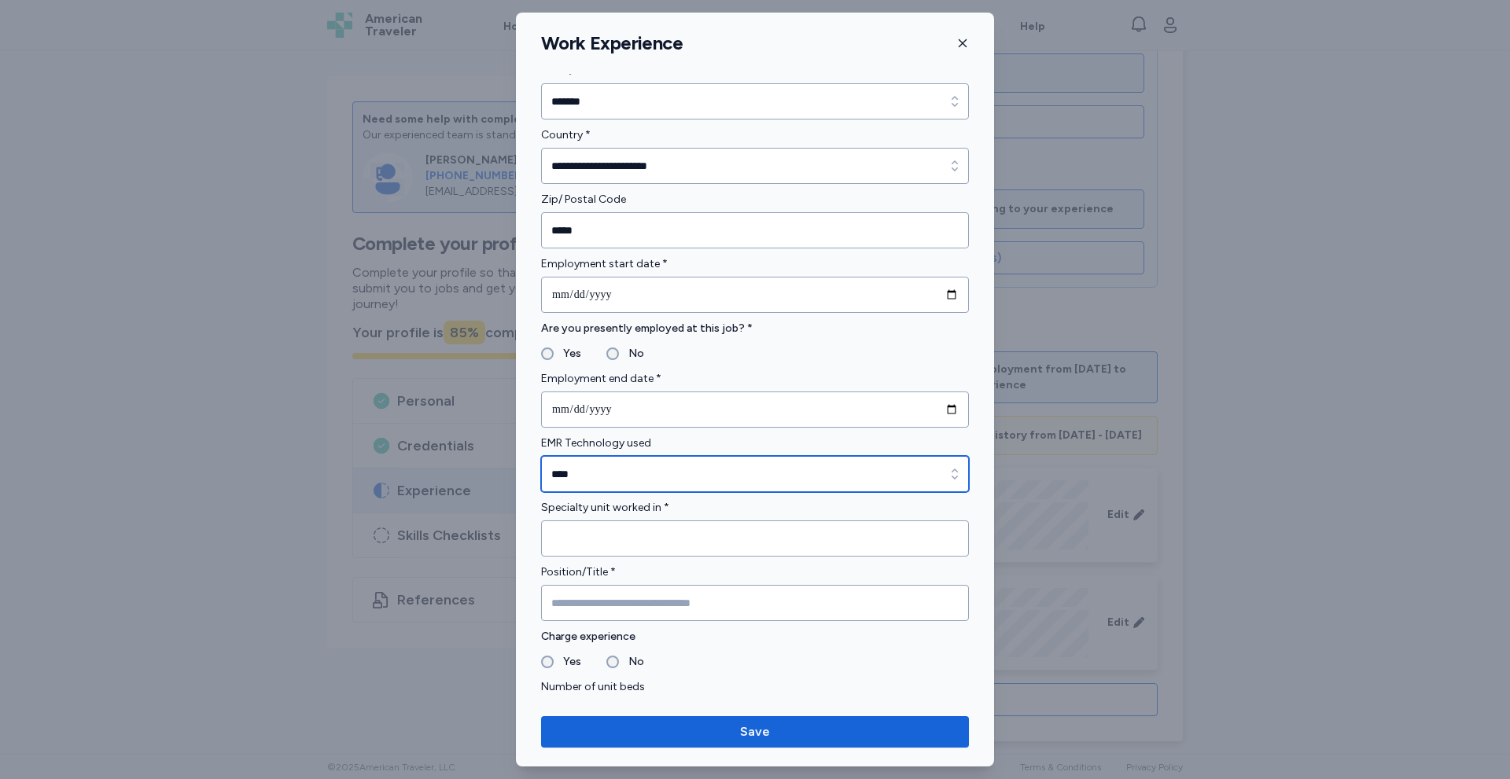
click at [681, 476] on input "****" at bounding box center [755, 474] width 428 height 36
type input "****"
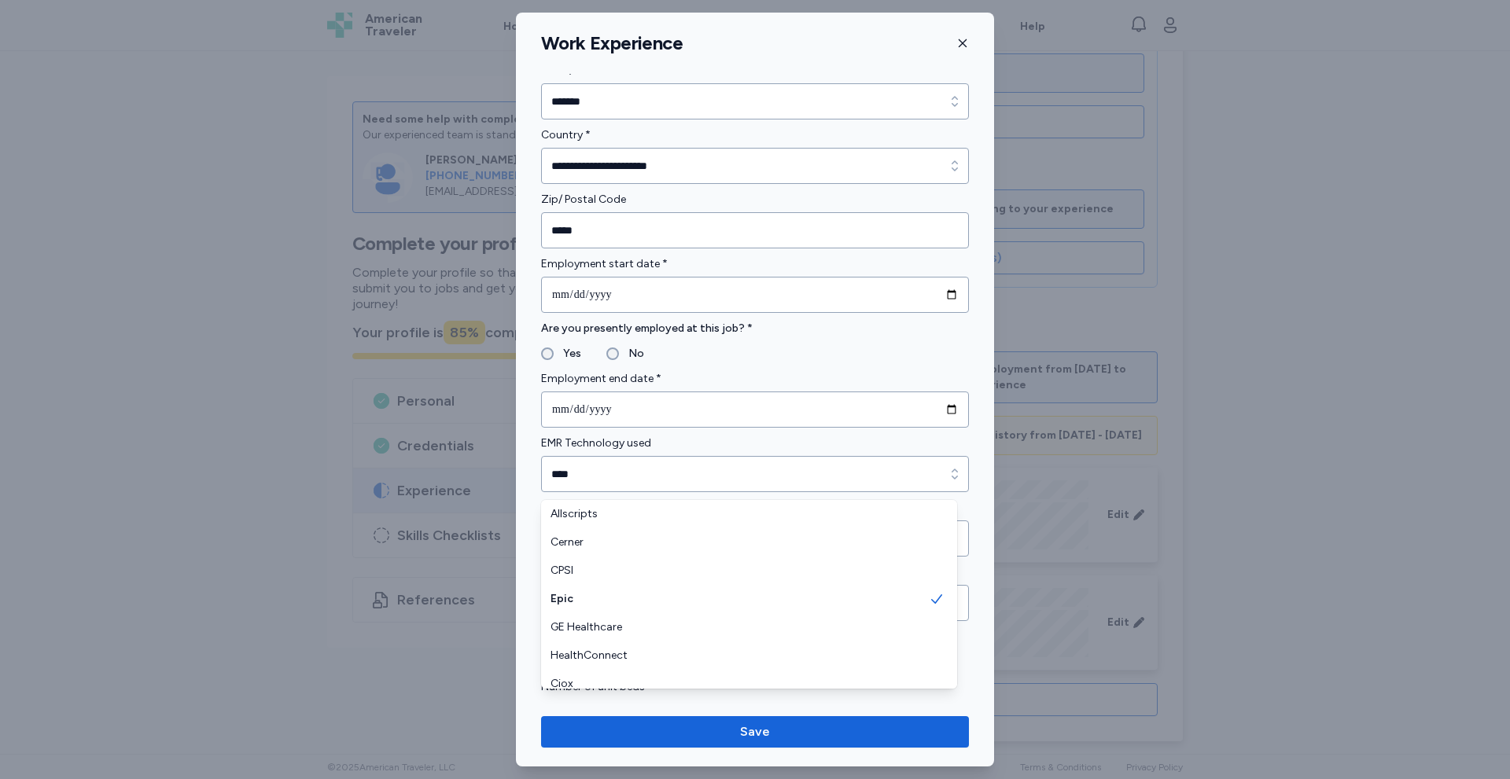
click at [994, 662] on div "**********" at bounding box center [755, 389] width 1510 height 779
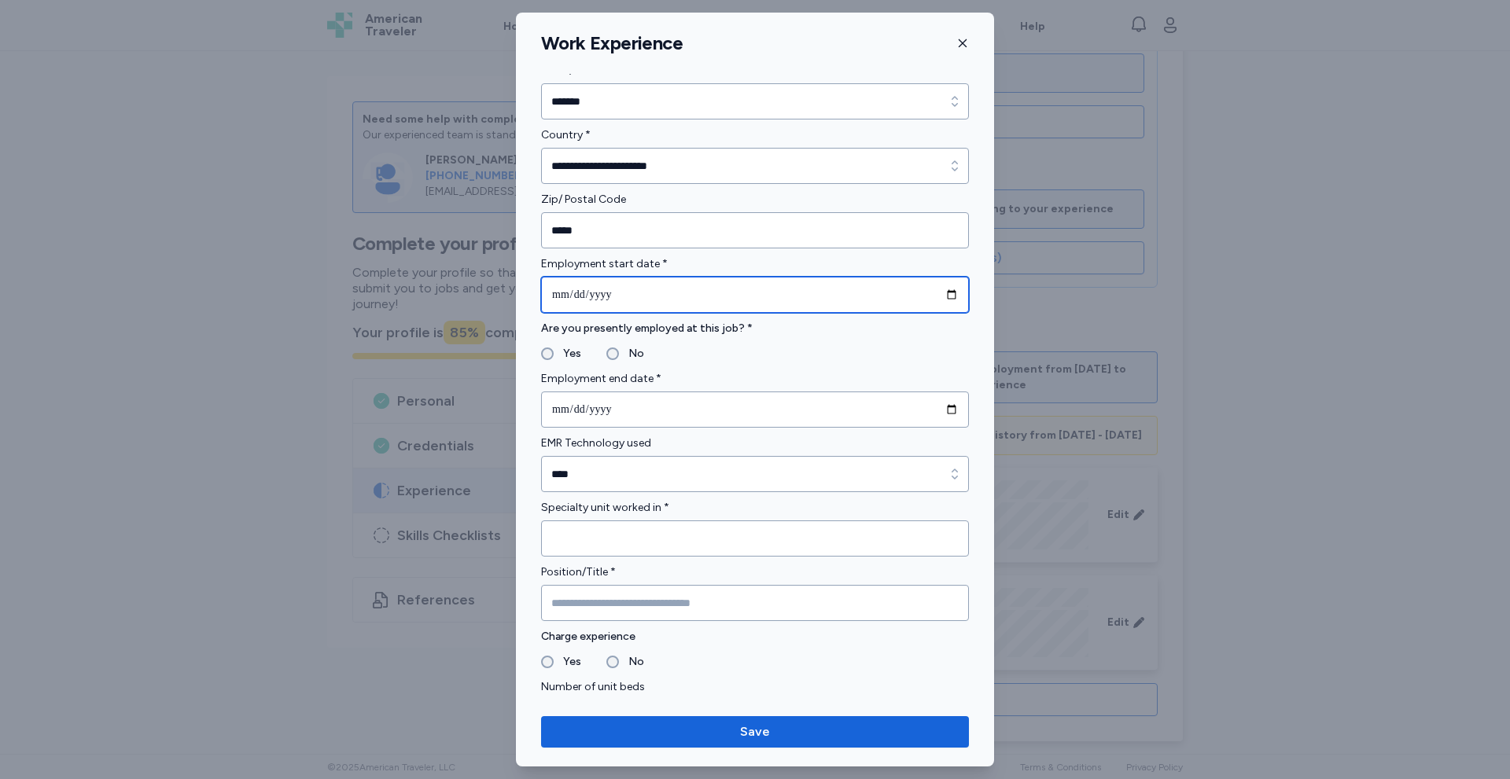
click at [604, 289] on input "date" at bounding box center [755, 295] width 428 height 36
click at [552, 290] on input "date" at bounding box center [755, 295] width 428 height 36
type input "**********"
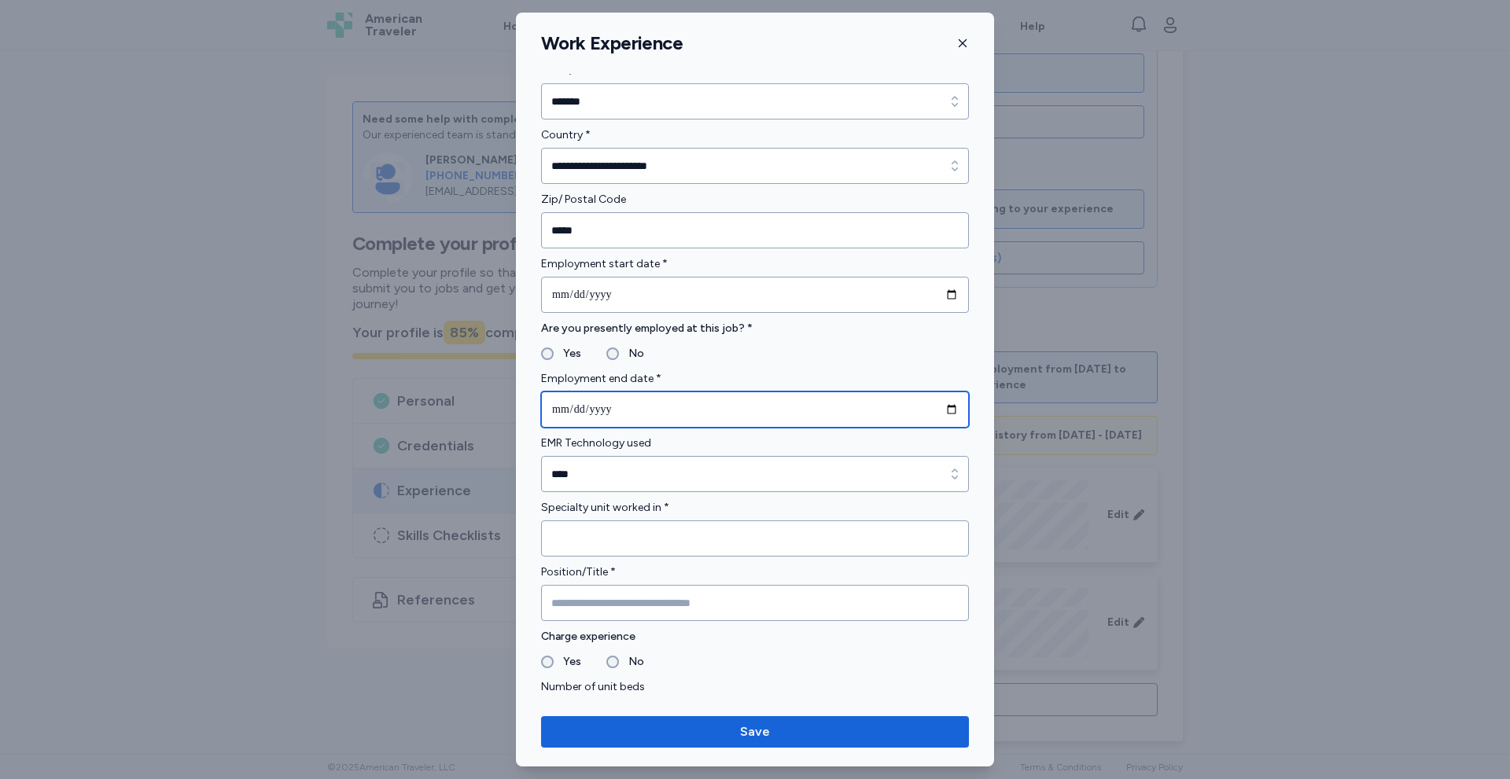
click at [573, 408] on input "**********" at bounding box center [755, 410] width 428 height 36
type input "**********"
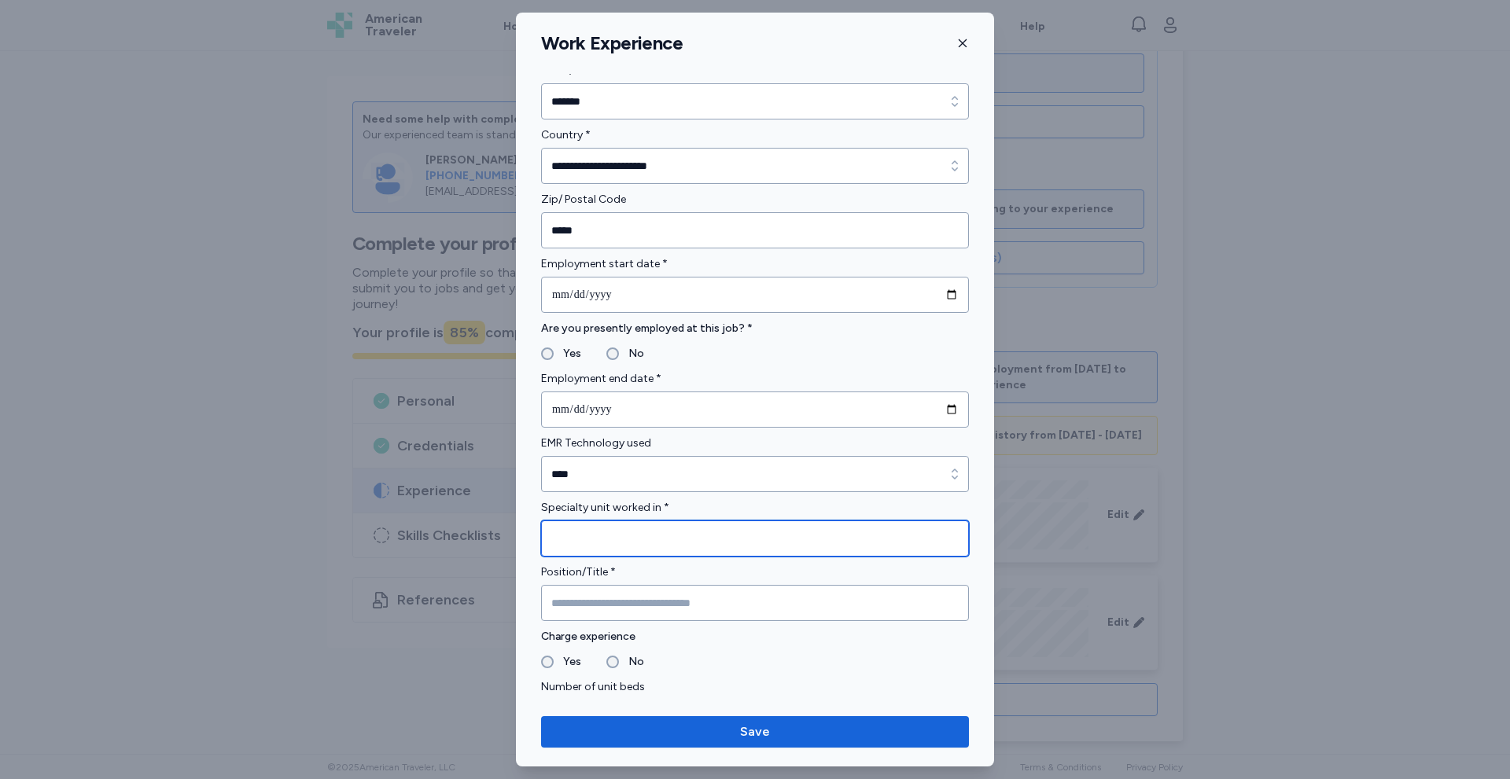
click at [631, 532] on input "Specialty unit worked in *" at bounding box center [755, 539] width 428 height 36
type input "**********"
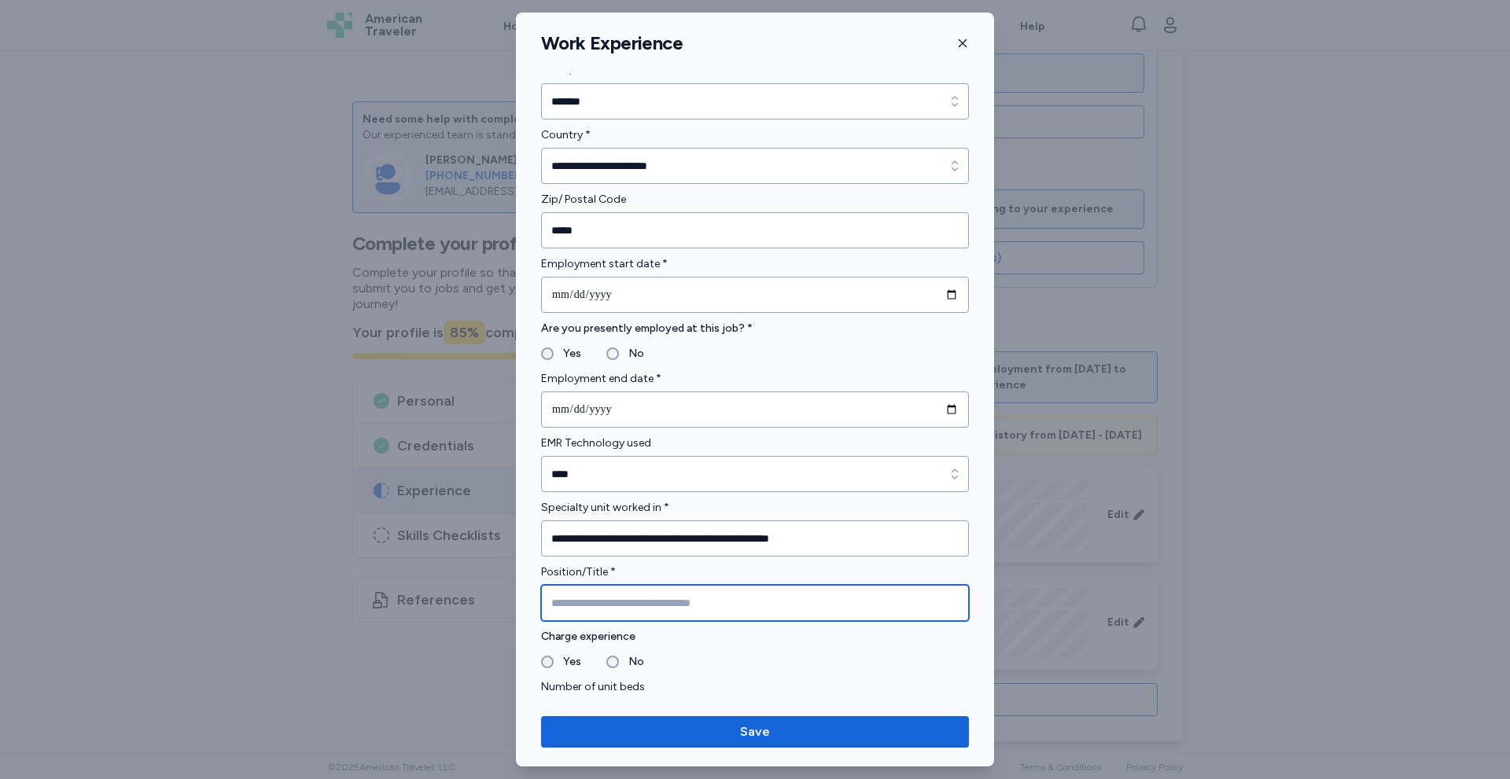
click at [595, 606] on input "Position/Title *" at bounding box center [755, 603] width 428 height 36
type input "**********"
click at [601, 663] on fieldset "Yes No" at bounding box center [755, 662] width 428 height 19
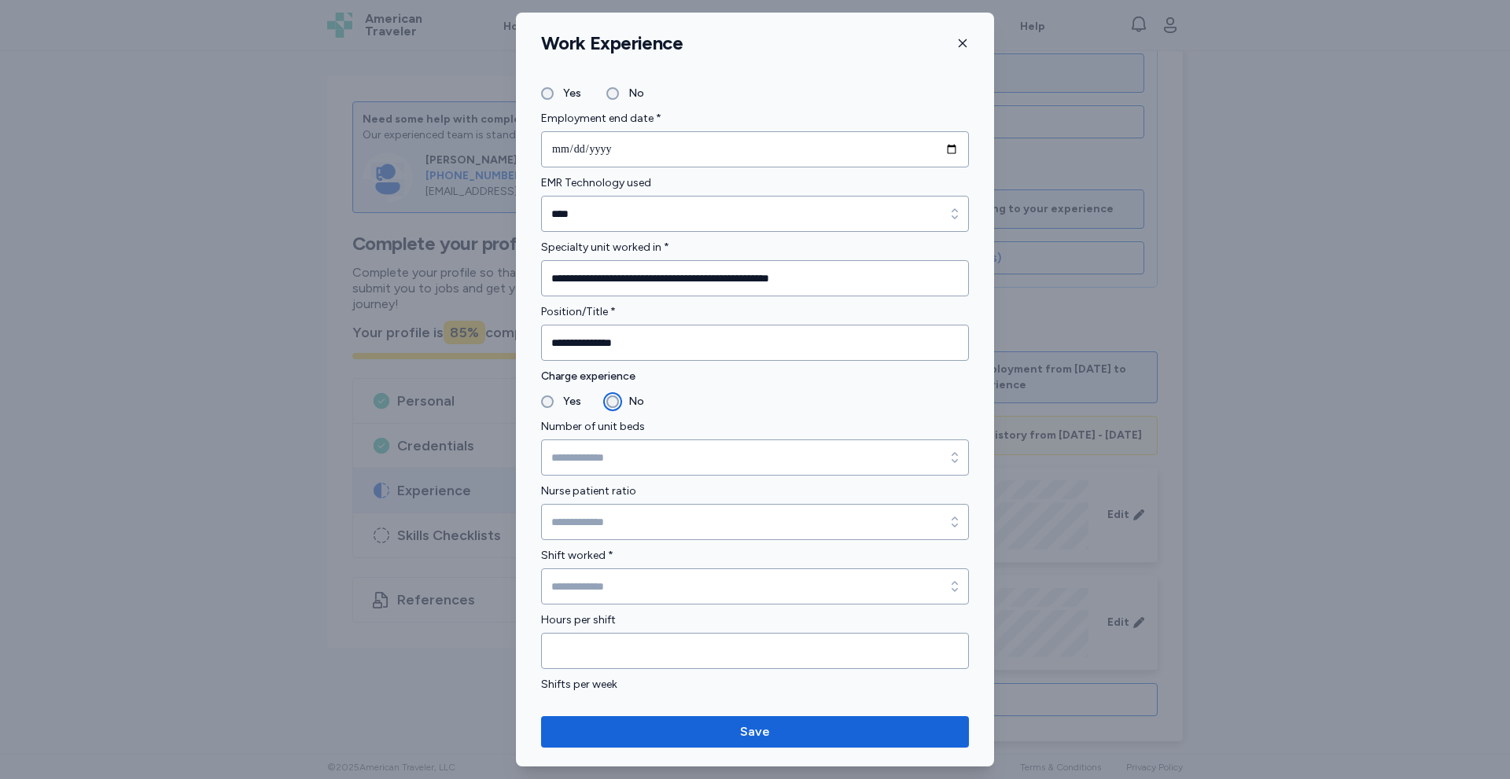
scroll to position [1048, 0]
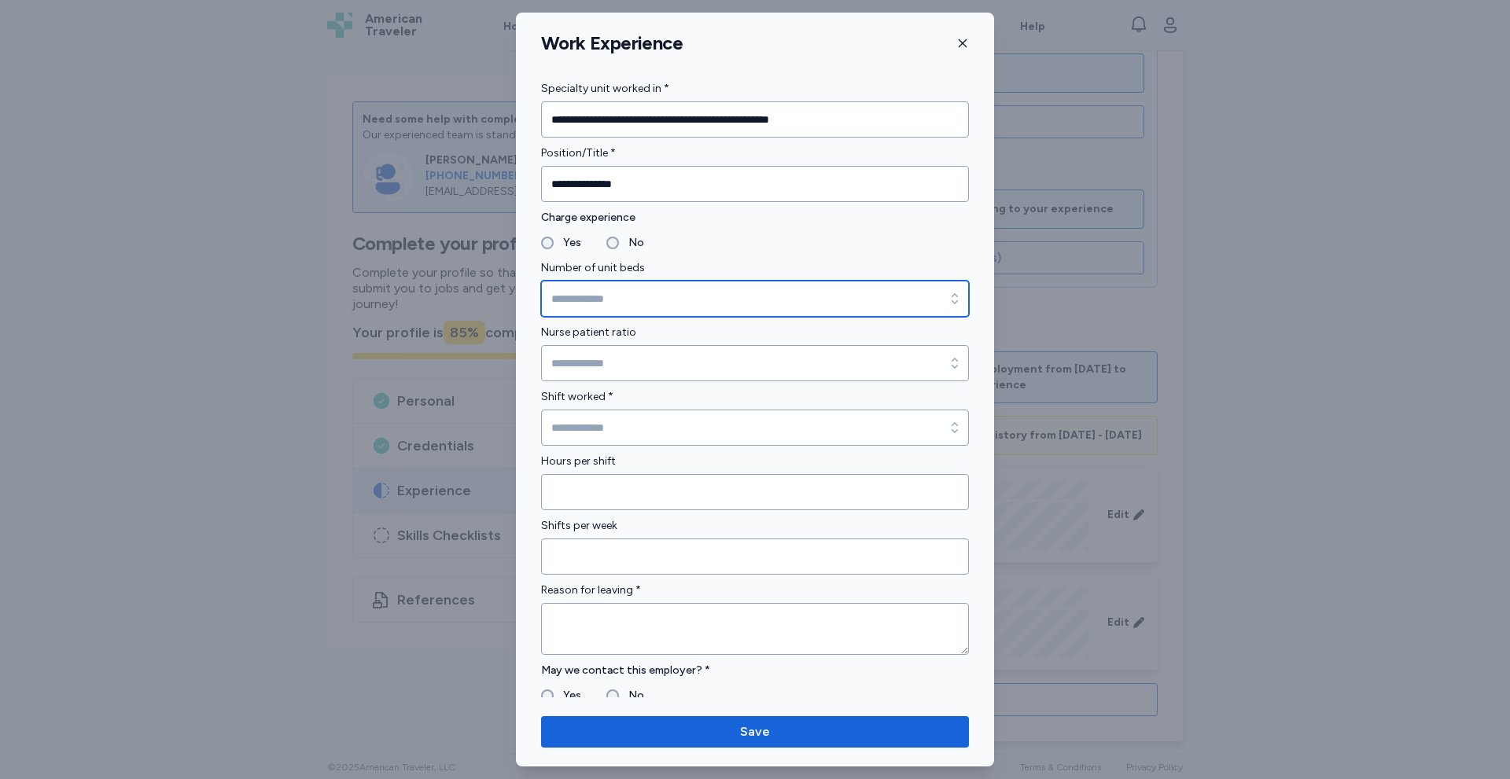
click at [610, 295] on input "Number of unit beds" at bounding box center [755, 299] width 428 height 36
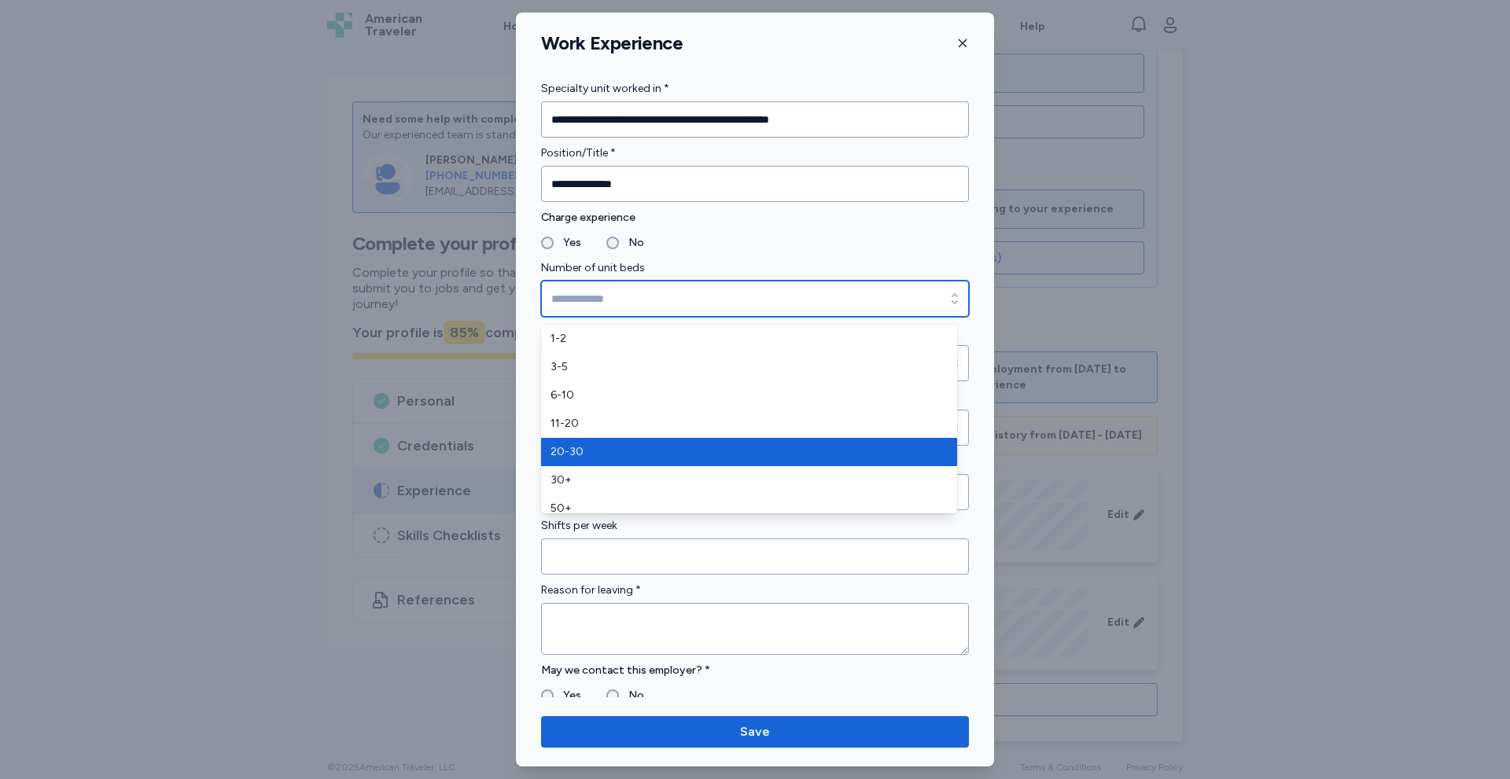
type input "*****"
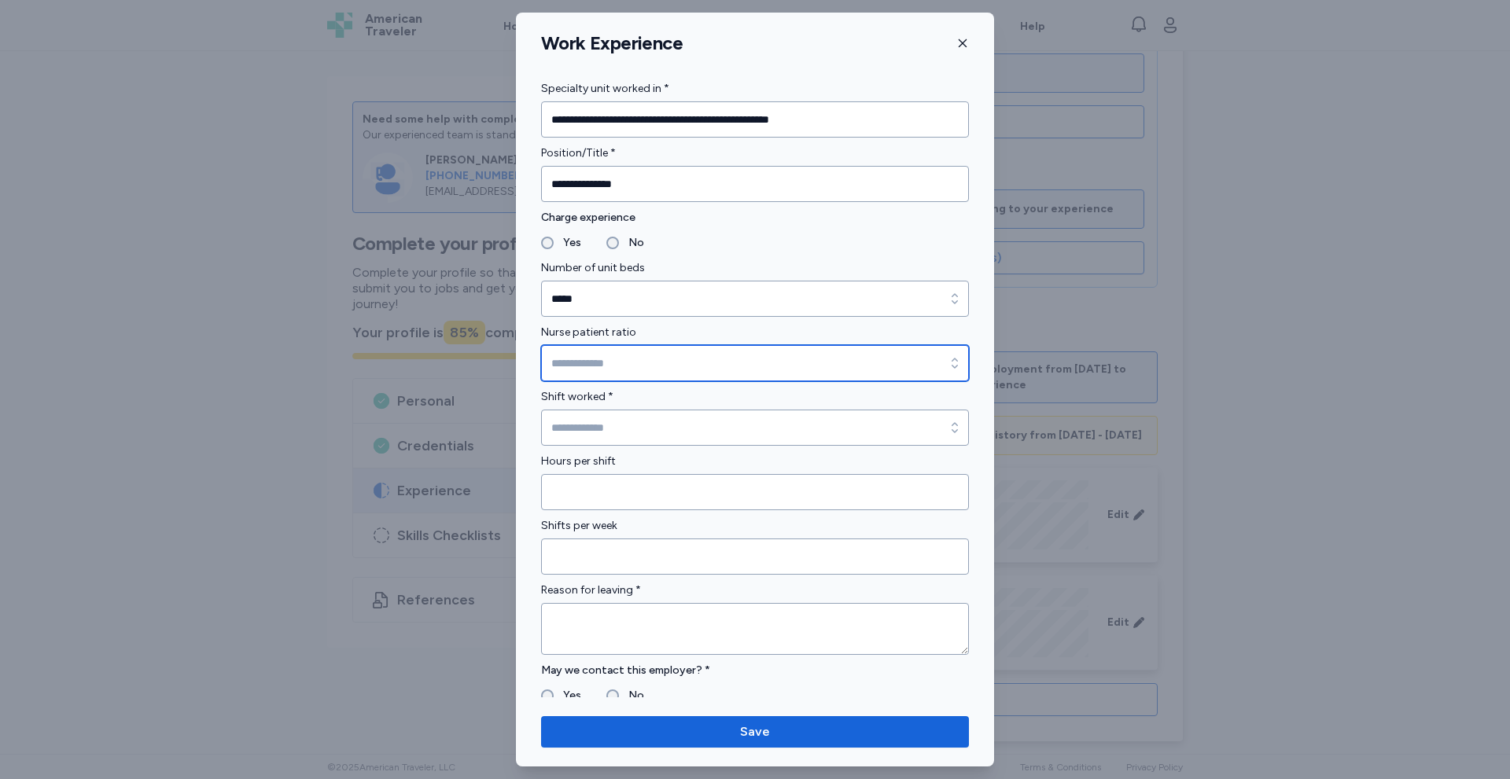
click at [582, 361] on input "Nurse patient ratio" at bounding box center [755, 363] width 428 height 36
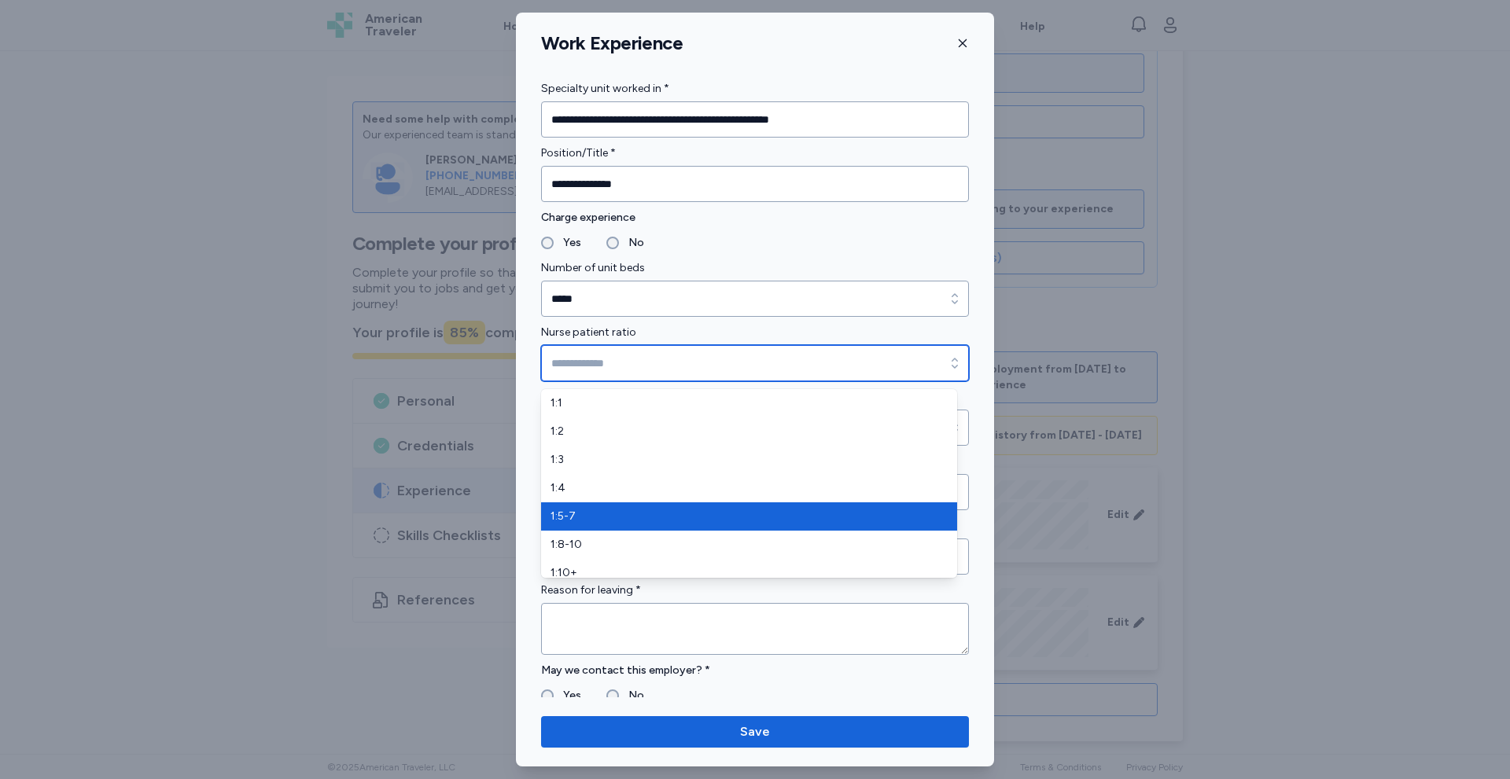
type input "*****"
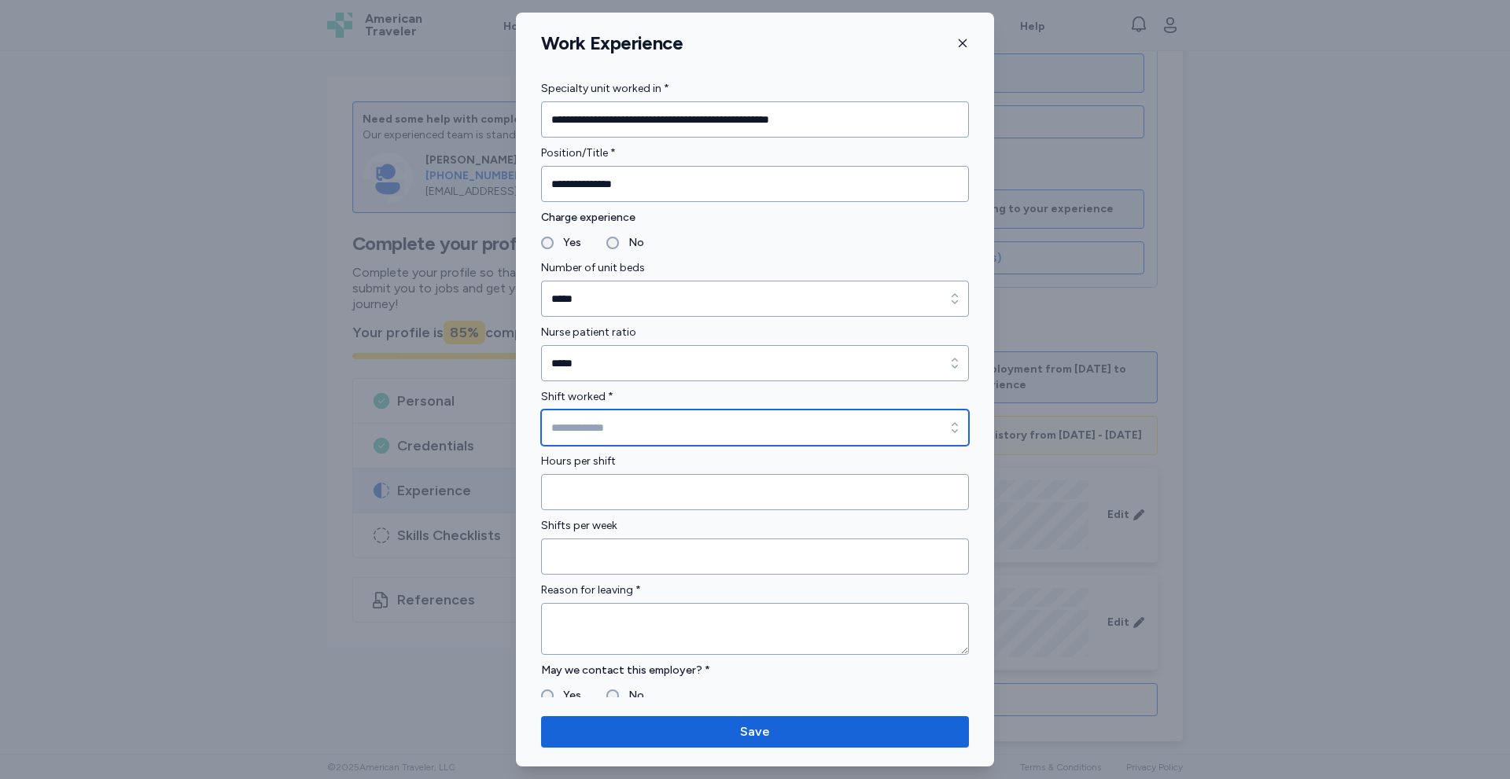
click at [572, 429] on input "Shift worked *" at bounding box center [755, 428] width 428 height 36
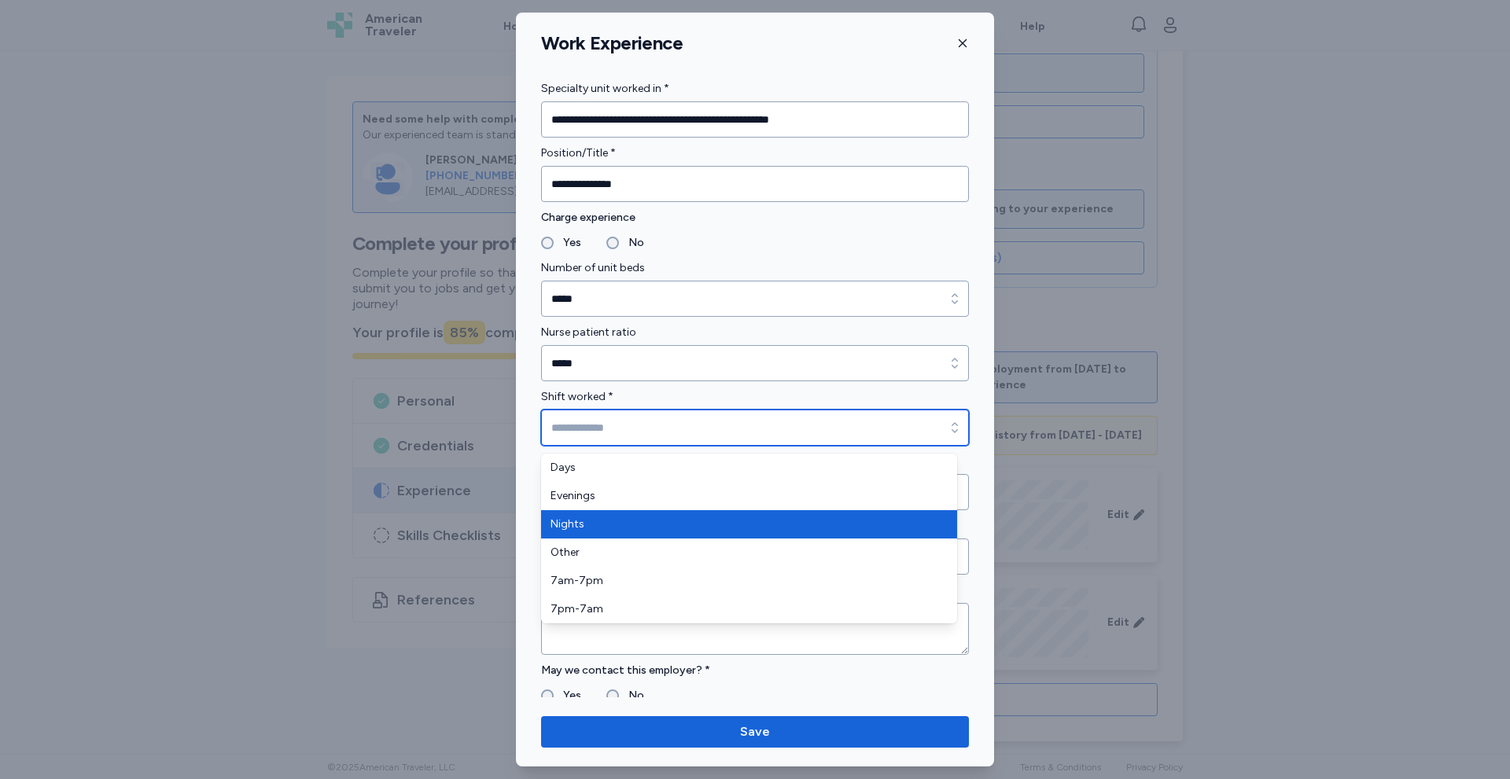
type input "******"
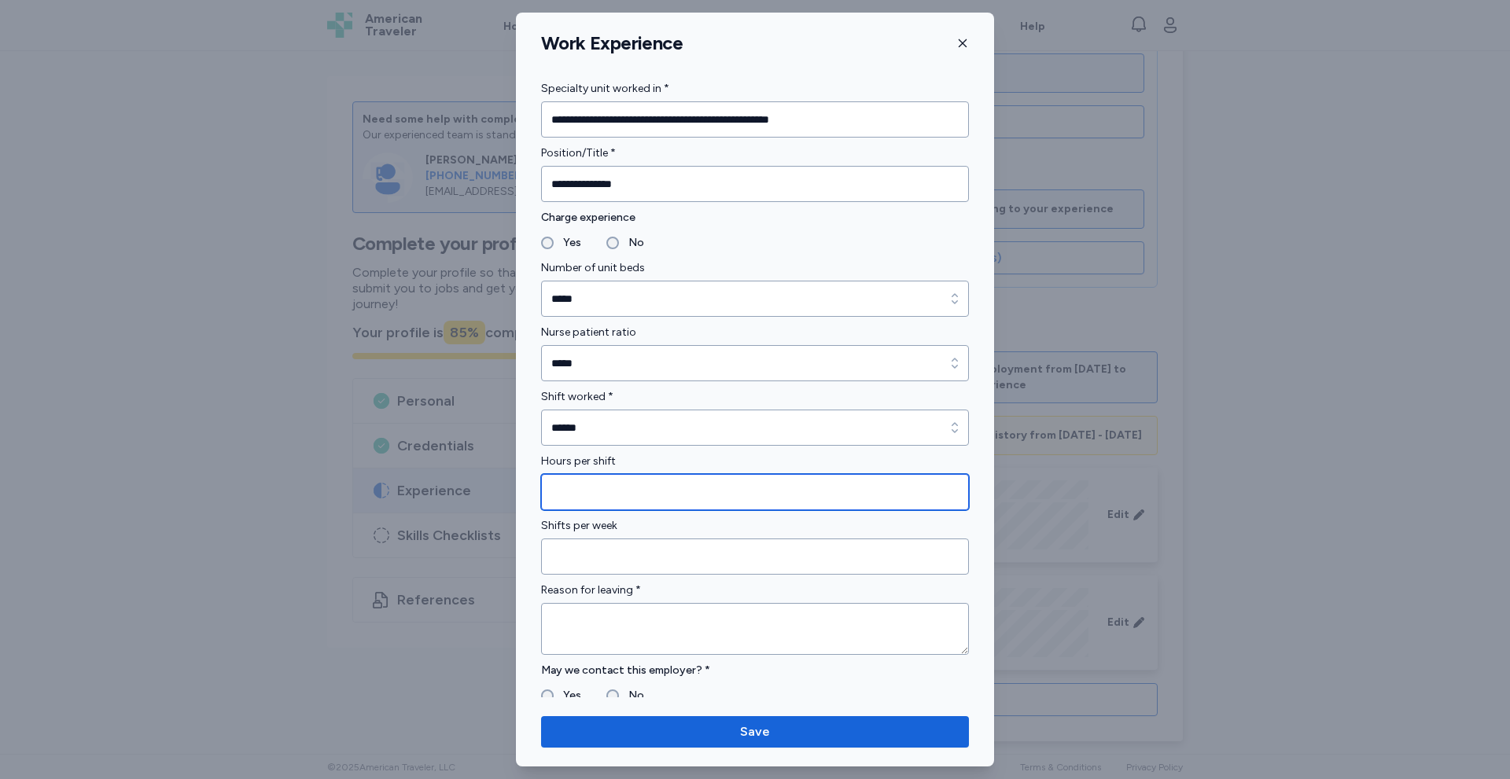
click at [562, 494] on input "Hours per shift" at bounding box center [755, 492] width 428 height 36
type input "**"
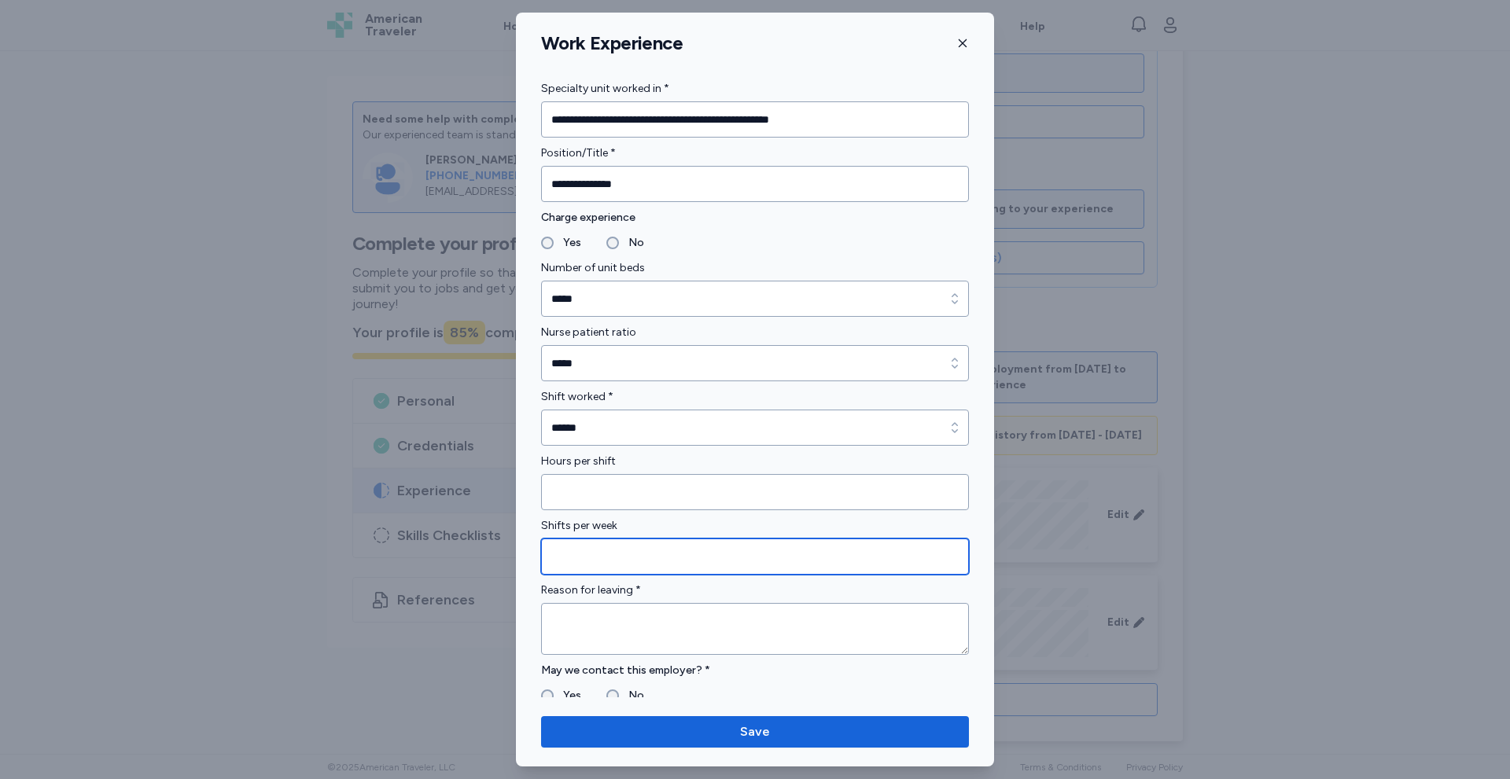
click at [573, 558] on input "Shifts per week" at bounding box center [755, 557] width 428 height 36
type input "*"
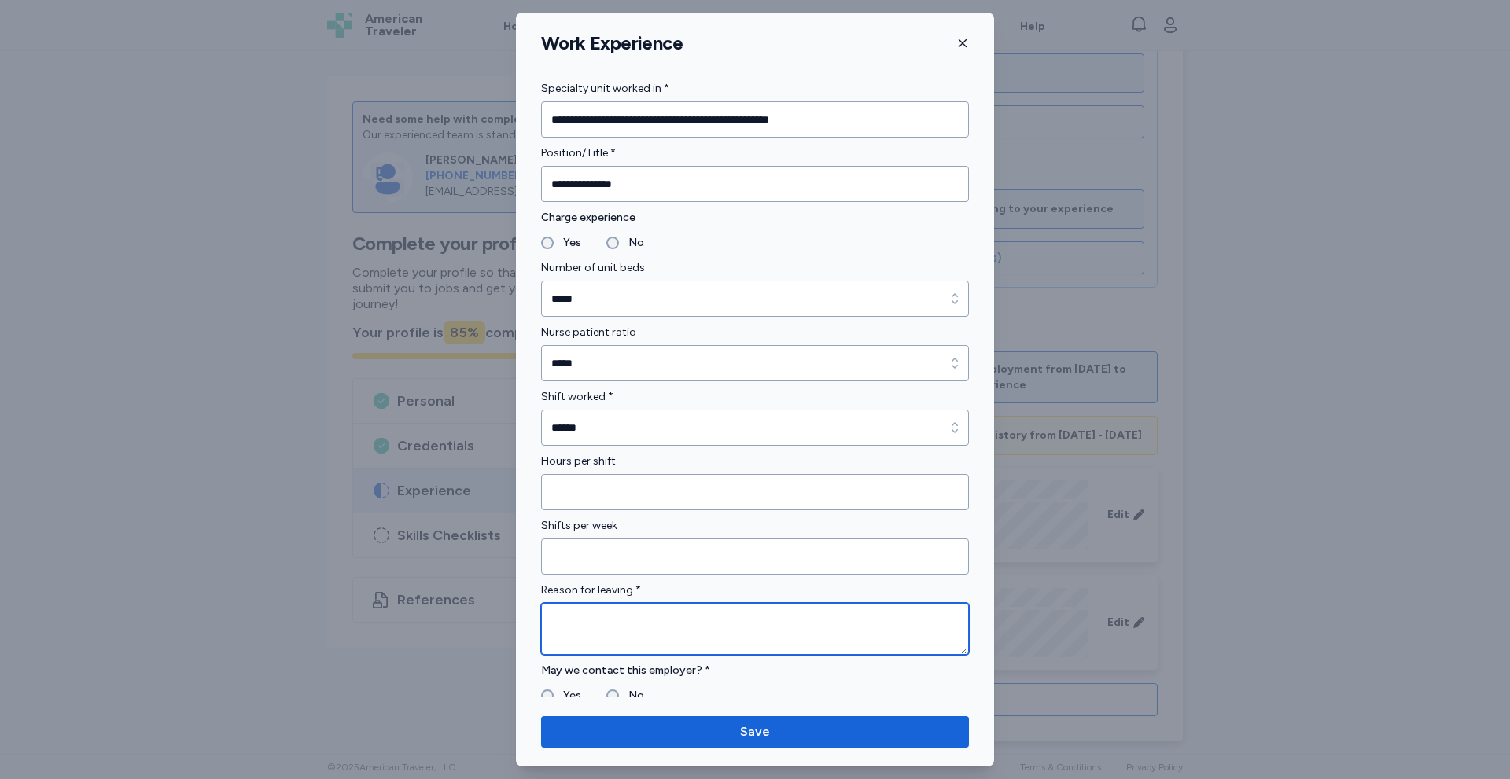
click at [567, 603] on textarea at bounding box center [755, 629] width 428 height 52
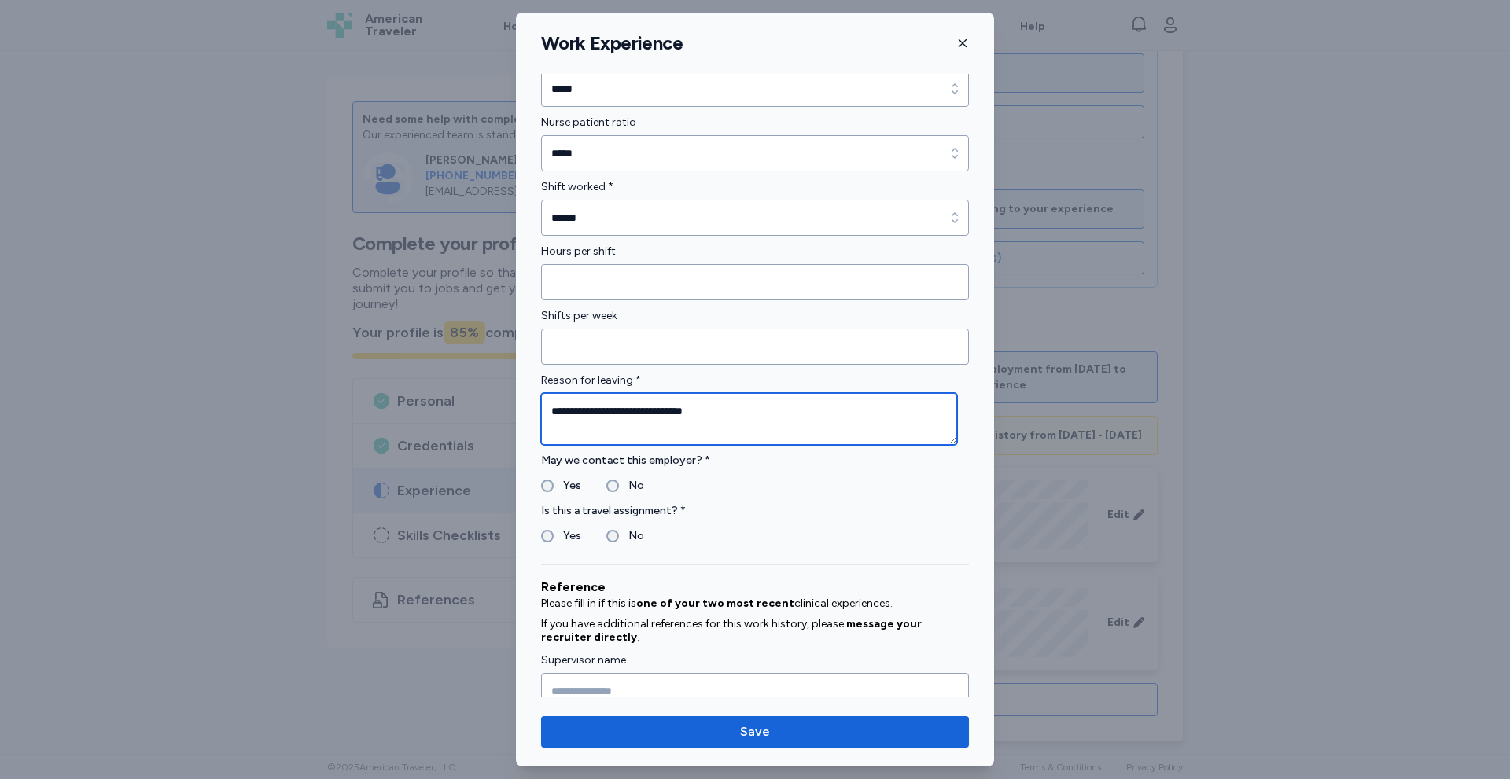
type textarea "**********"
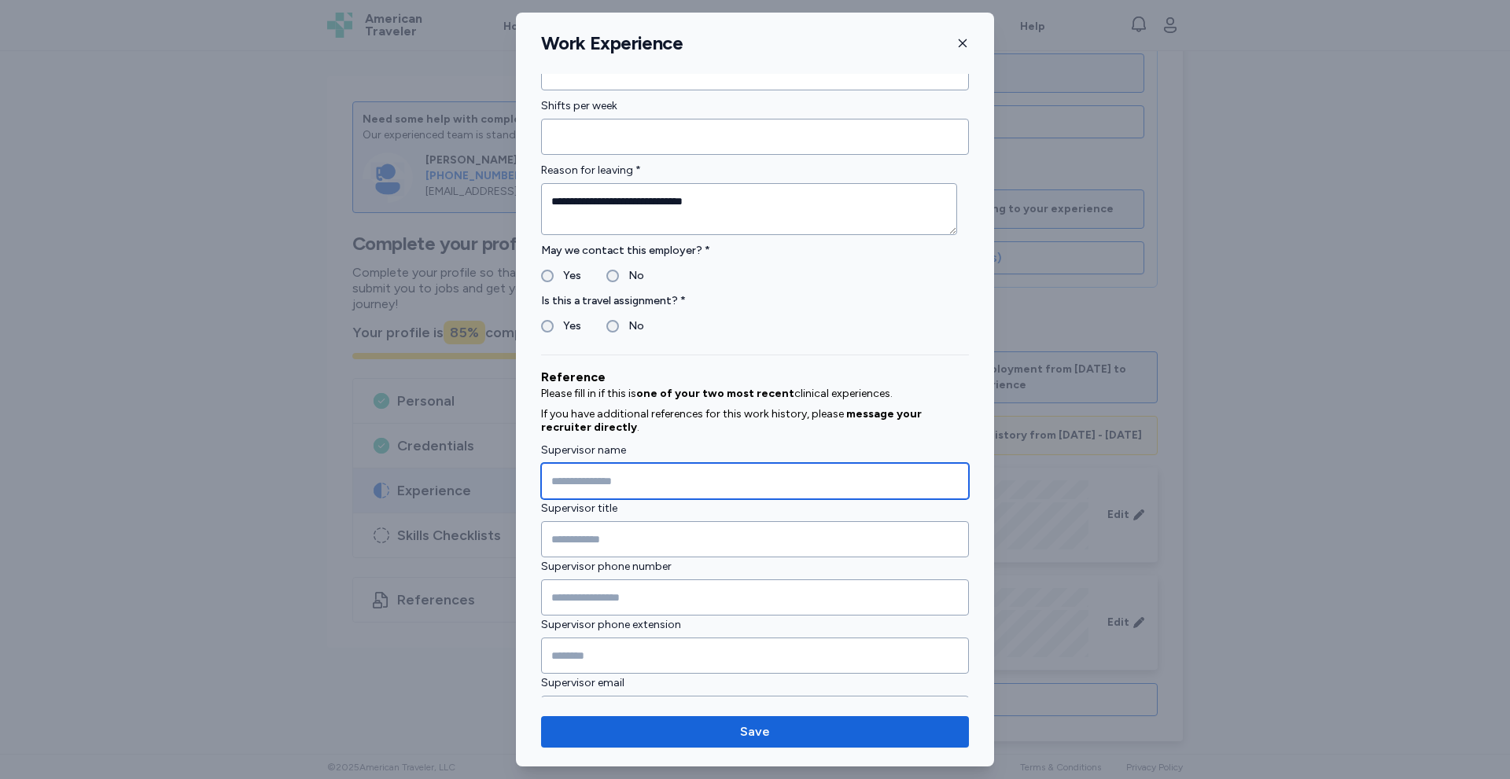
click at [613, 480] on input "Supervisor name" at bounding box center [755, 481] width 428 height 36
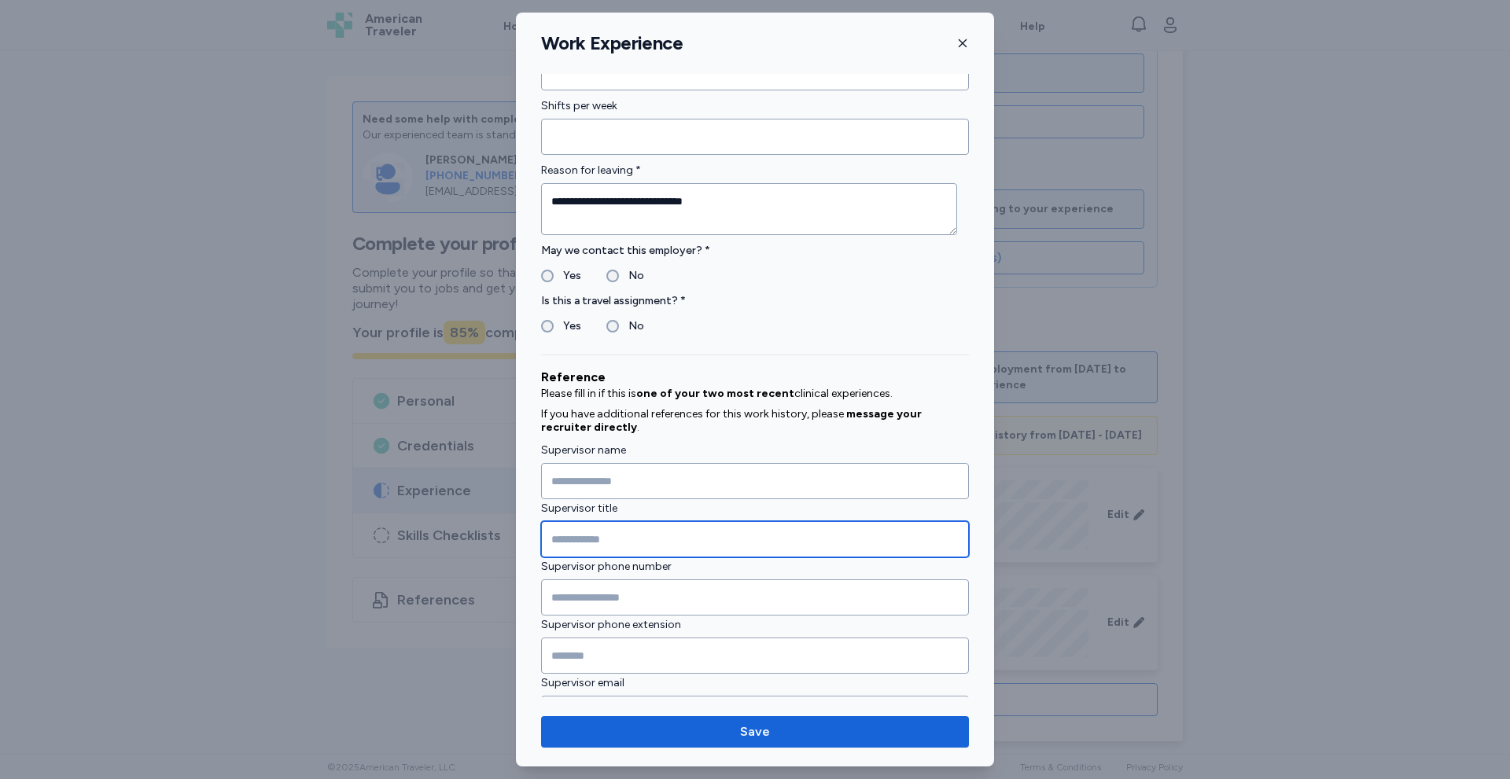
click at [657, 539] on input "Supervisor title" at bounding box center [755, 539] width 428 height 36
type input "**********"
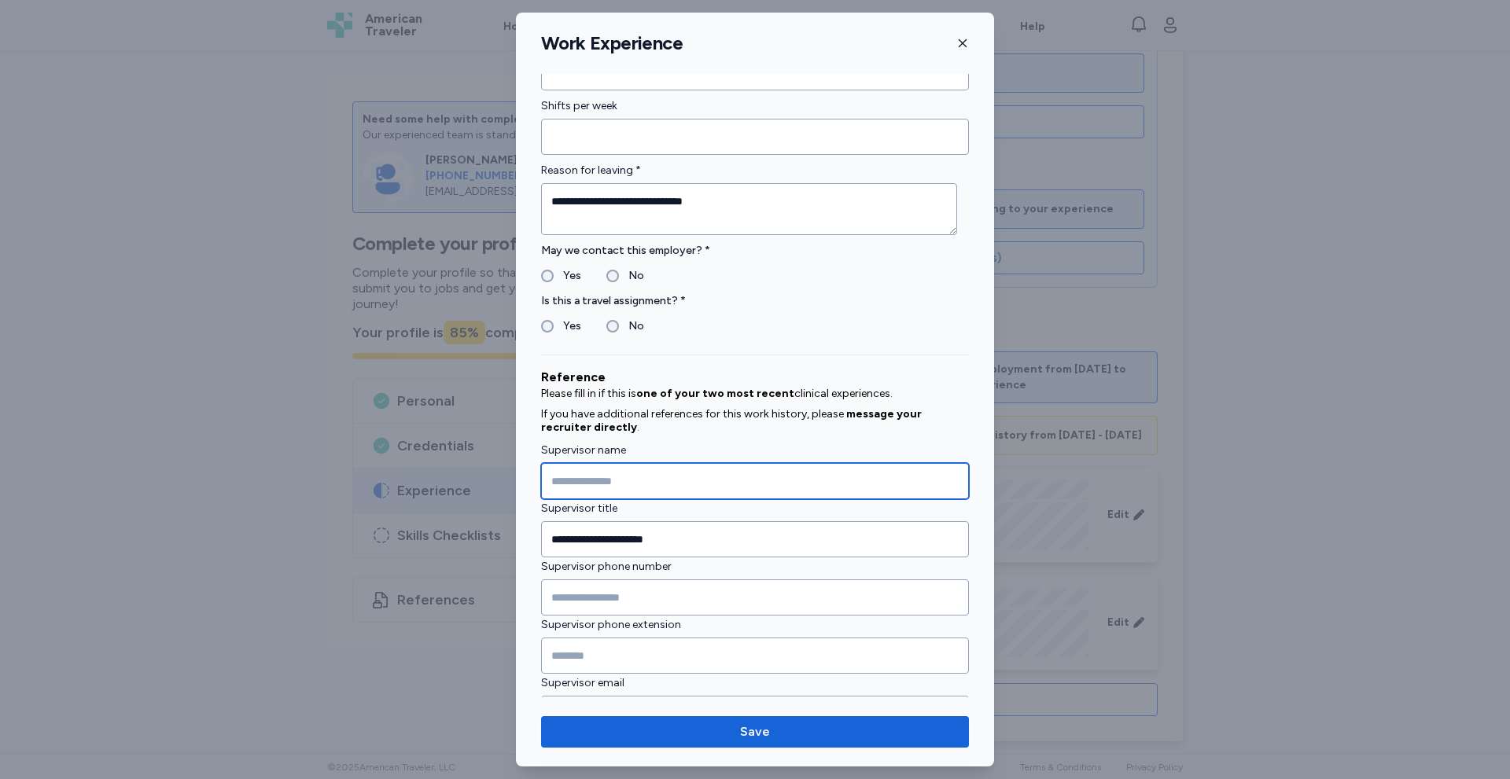
click at [587, 480] on input "Supervisor name" at bounding box center [755, 481] width 428 height 36
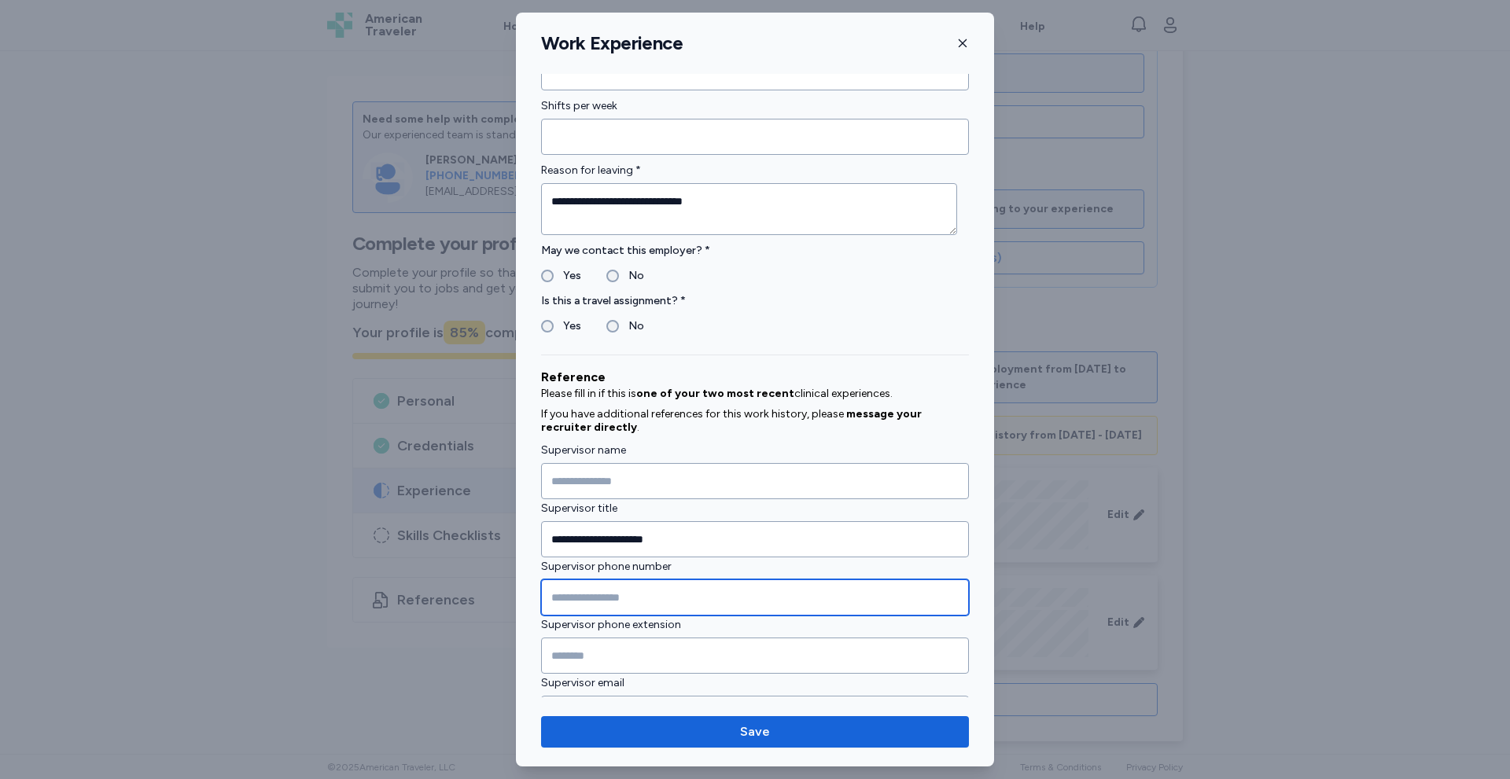
click at [618, 598] on input "Supervisor phone number" at bounding box center [755, 598] width 428 height 36
type input "**********"
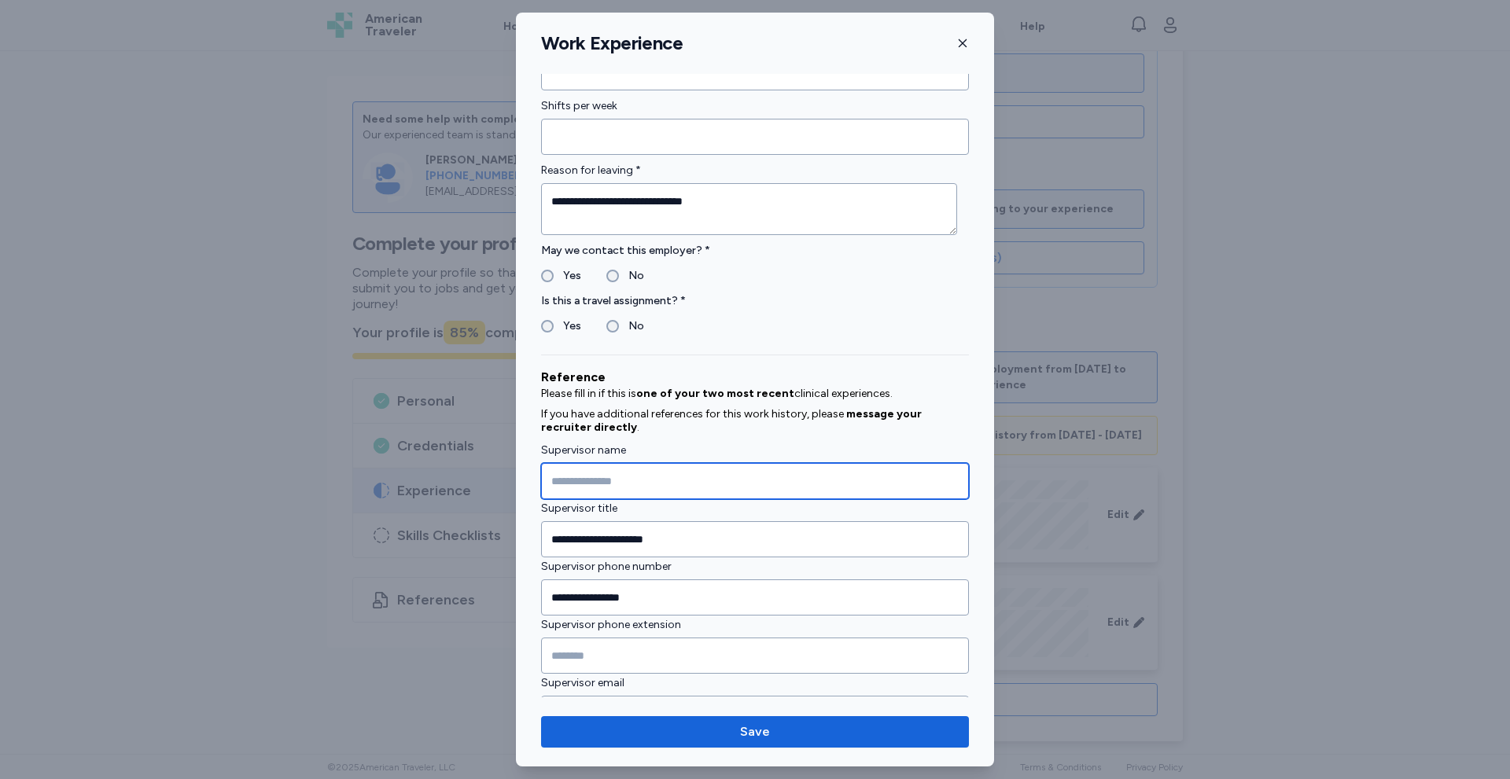
click at [604, 480] on input "Supervisor name" at bounding box center [755, 481] width 428 height 36
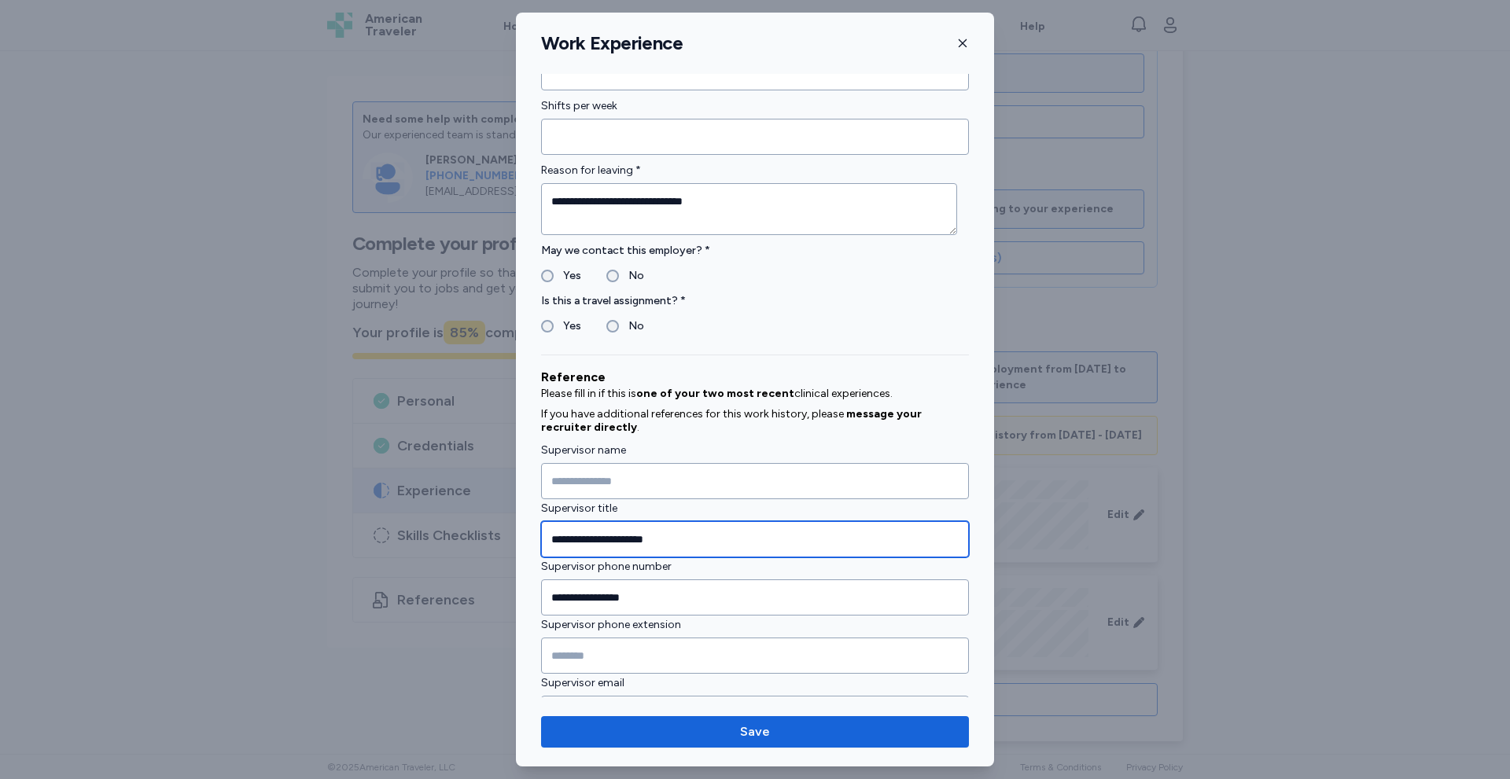
drag, startPoint x: 691, startPoint y: 548, endPoint x: 554, endPoint y: 536, distance: 138.1
click at [554, 536] on input "**********" at bounding box center [755, 539] width 428 height 36
drag, startPoint x: 705, startPoint y: 543, endPoint x: 505, endPoint y: 539, distance: 199.8
click at [505, 539] on div "**********" at bounding box center [755, 389] width 1510 height 779
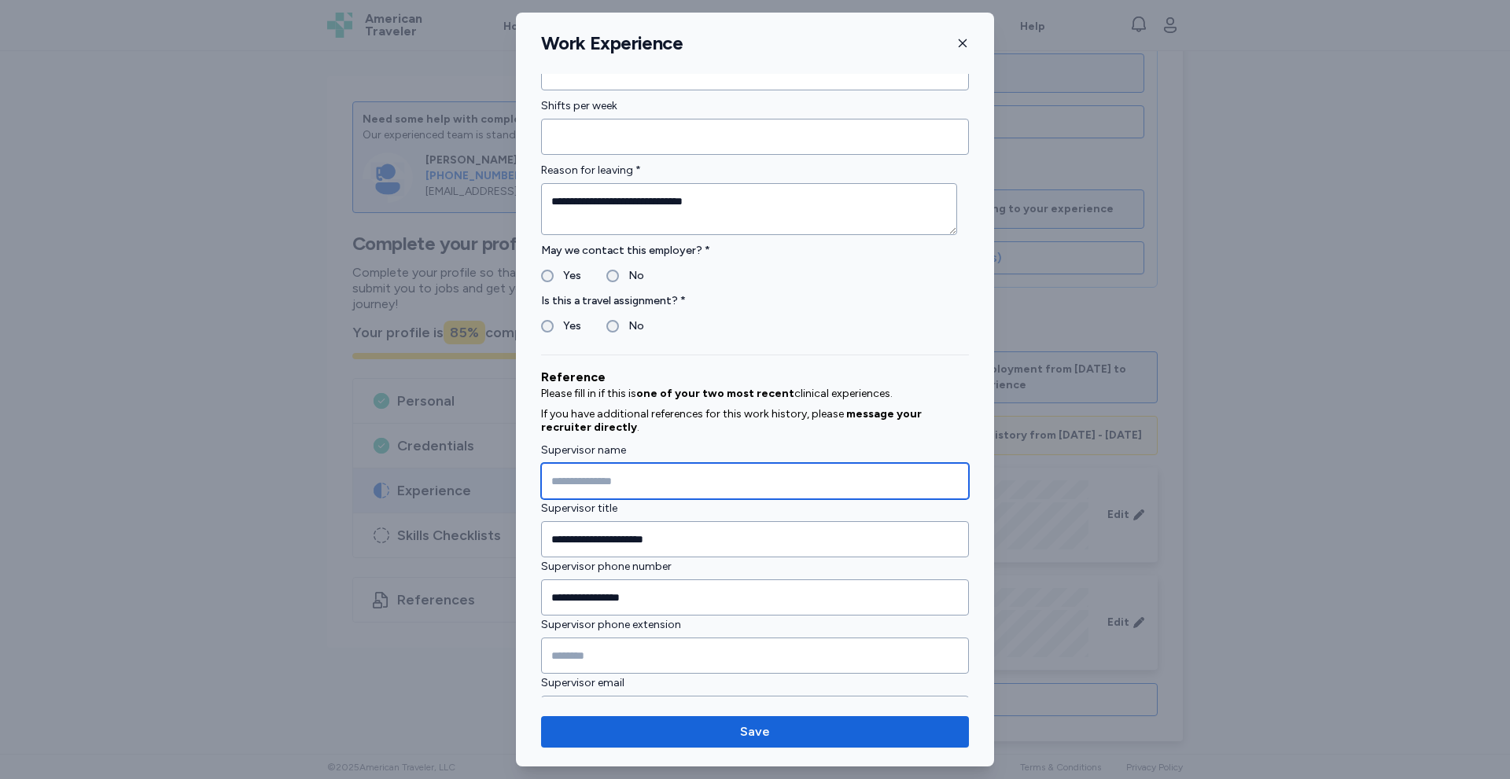
click at [612, 469] on input "Supervisor name" at bounding box center [755, 481] width 428 height 36
type input "**********"
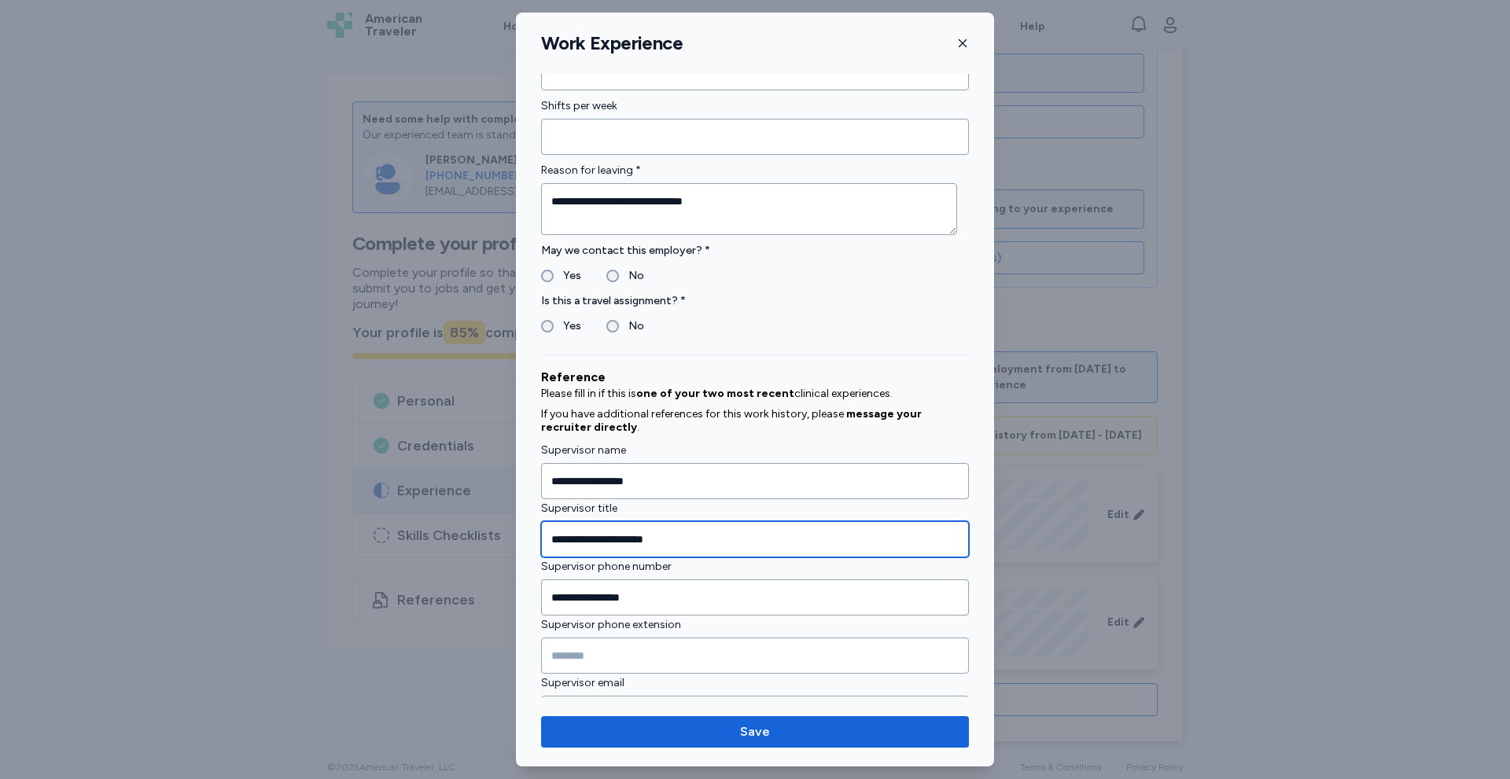
drag, startPoint x: 681, startPoint y: 531, endPoint x: 433, endPoint y: 536, distance: 247.8
click at [433, 536] on div "**********" at bounding box center [755, 389] width 1510 height 779
type input "********"
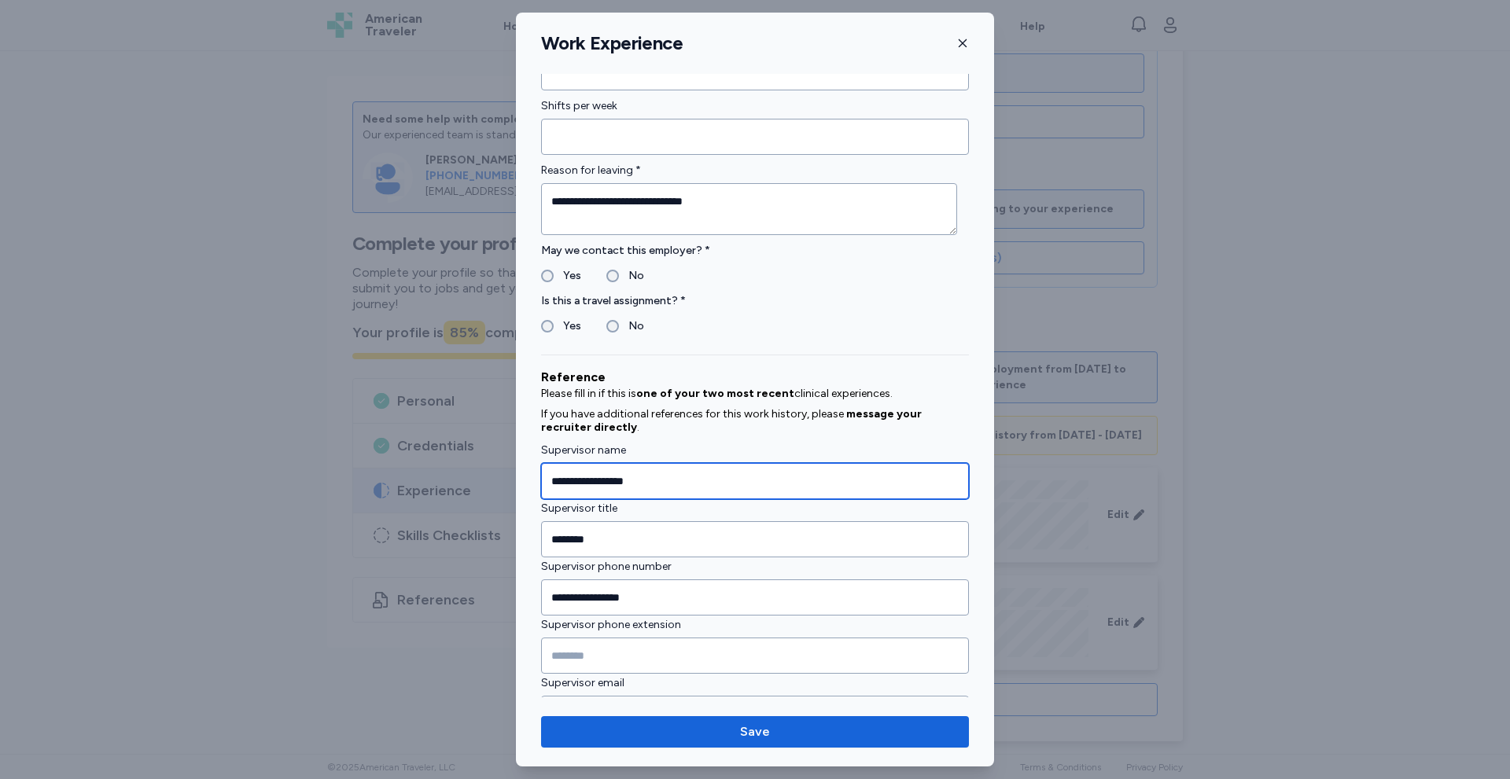
click at [667, 483] on input "**********" at bounding box center [755, 481] width 428 height 36
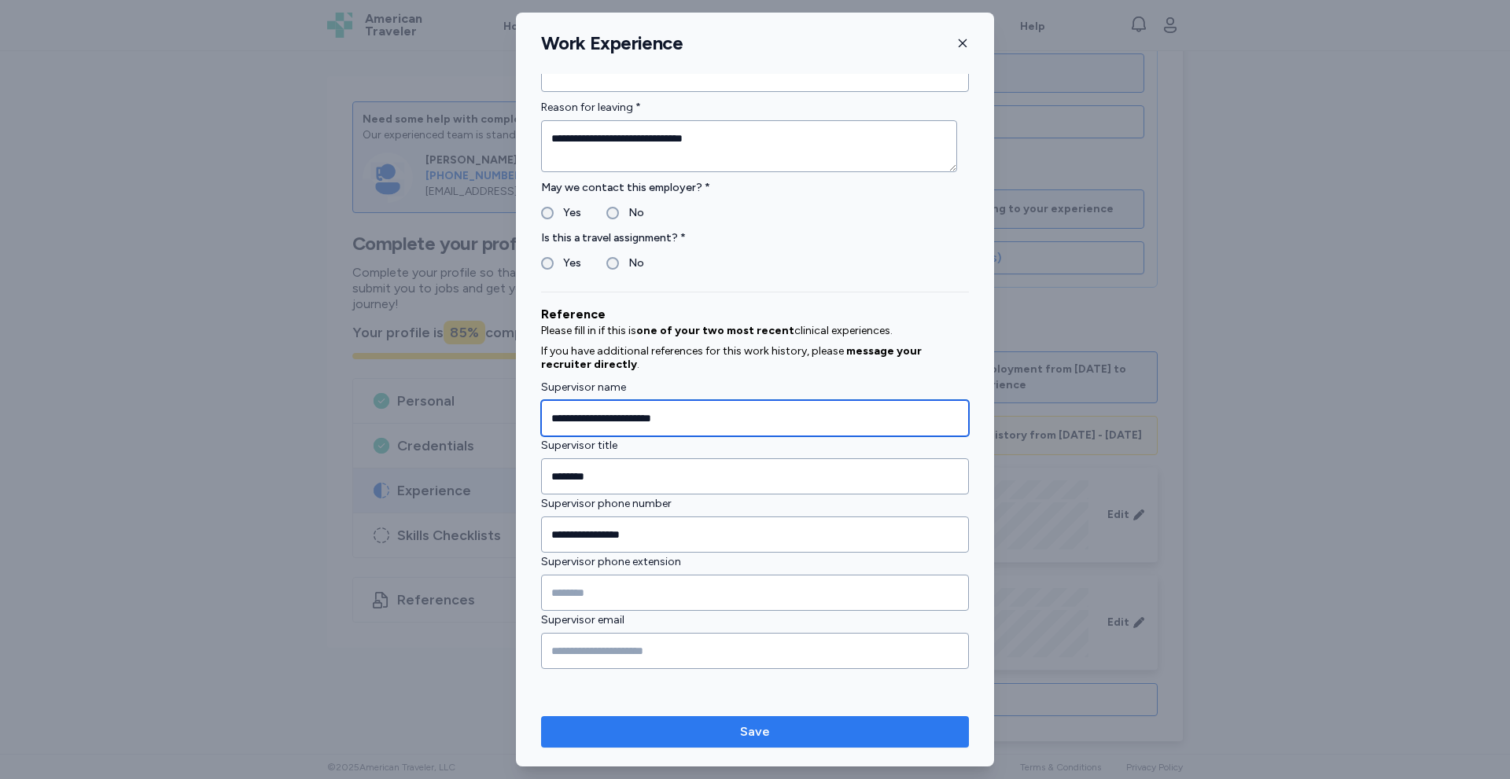
type input "**********"
click at [758, 730] on span "Save" at bounding box center [755, 732] width 30 height 19
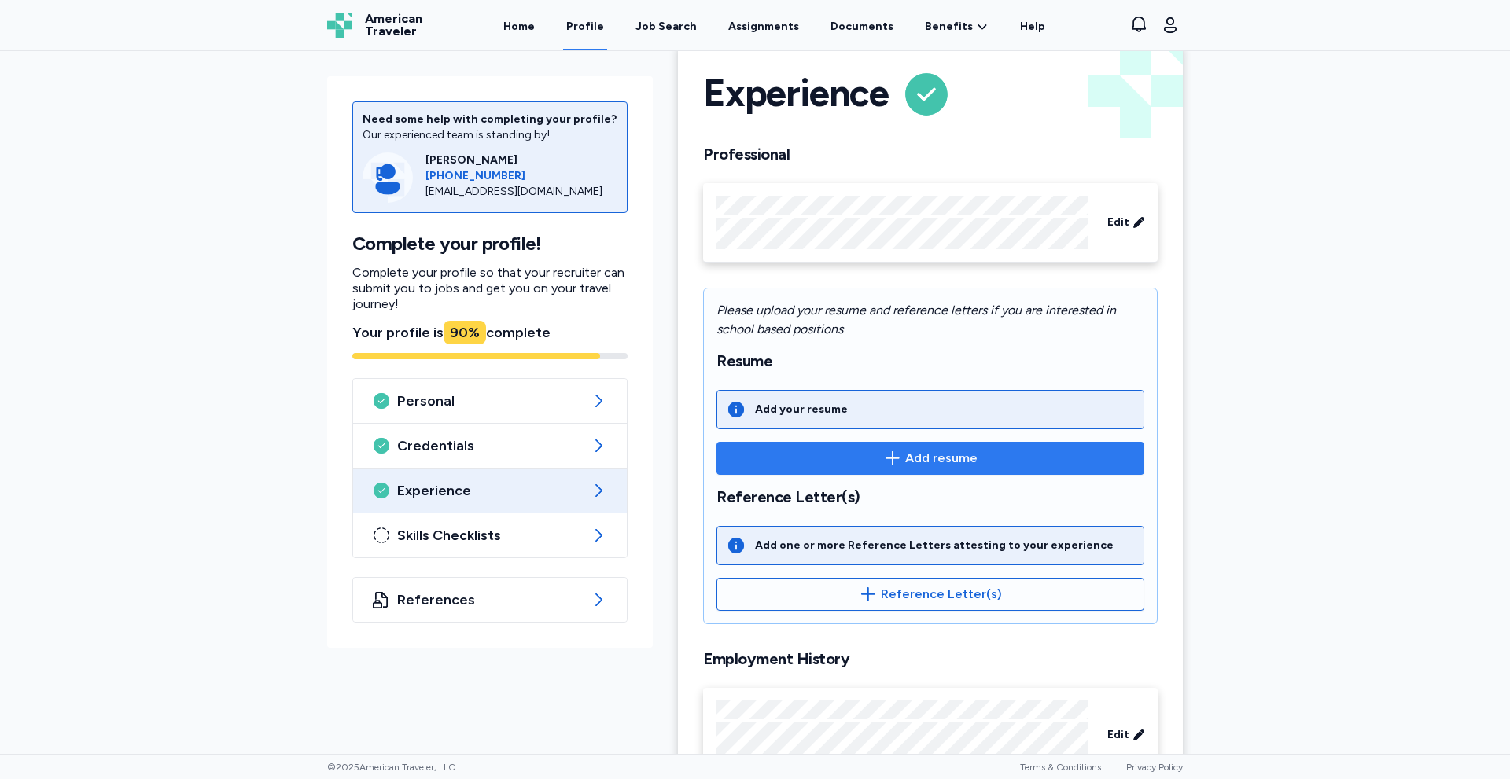
scroll to position [0, 0]
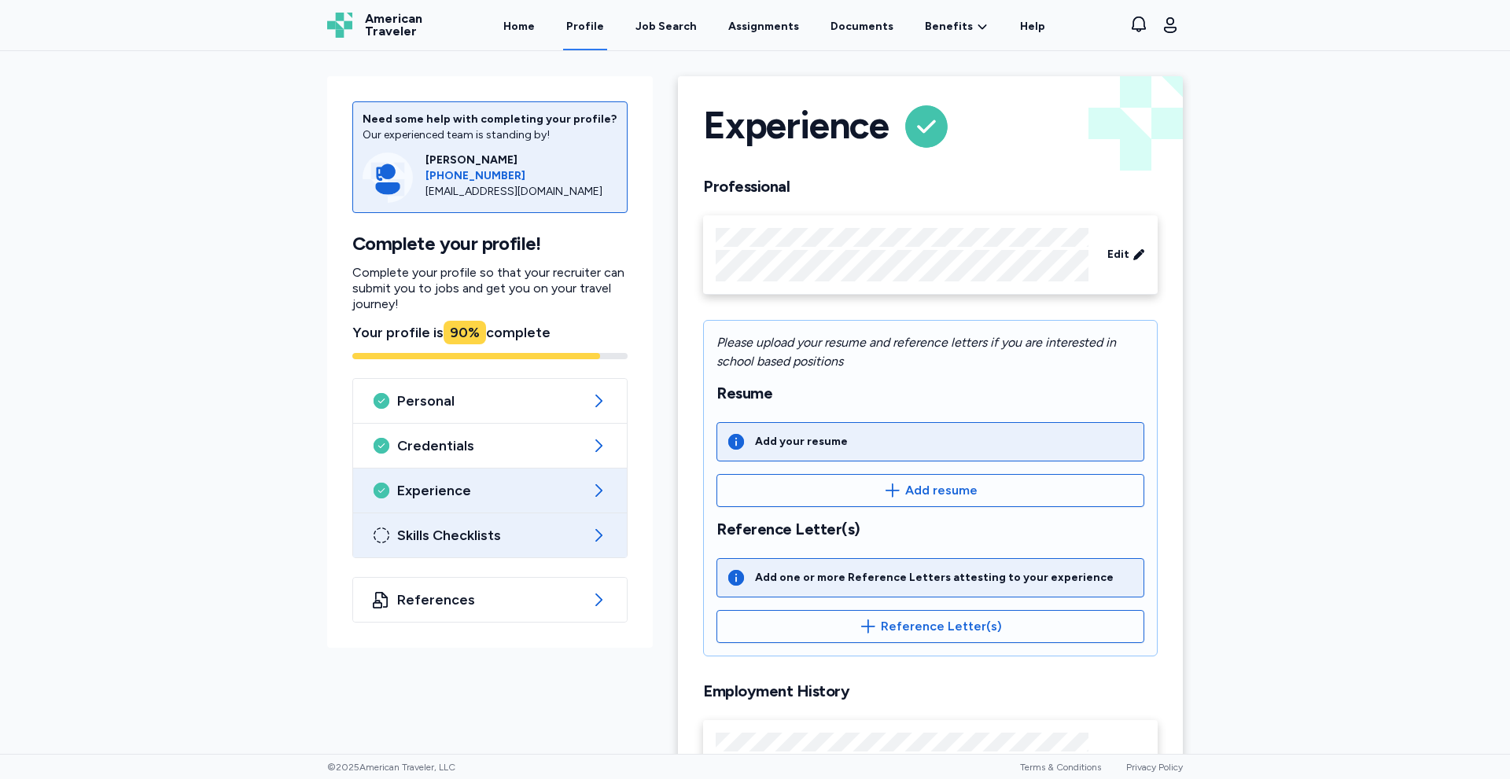
click at [422, 538] on span "Skills Checklists" at bounding box center [490, 535] width 186 height 19
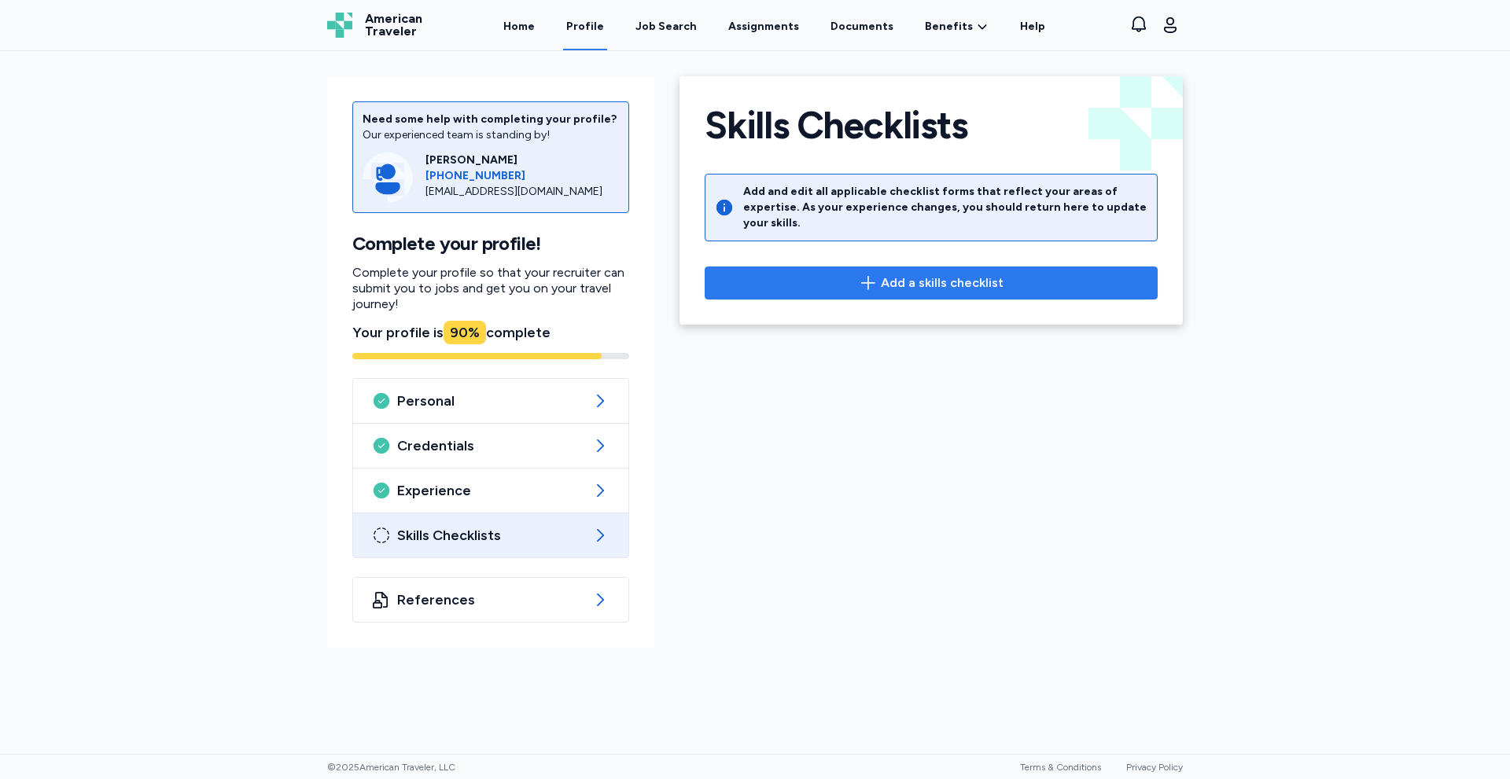
click at [884, 274] on span "Add a skills checklist" at bounding box center [942, 283] width 123 height 19
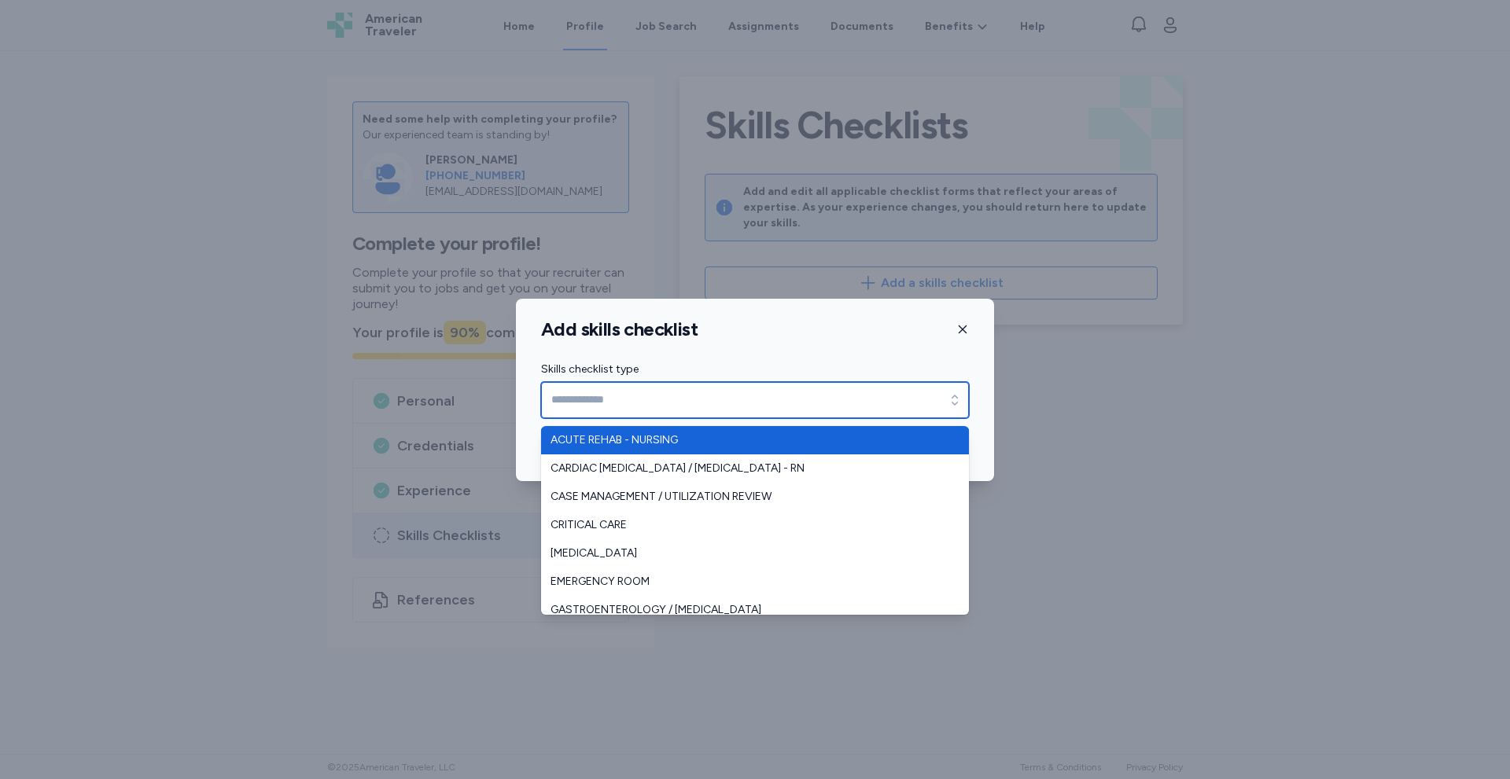
click at [888, 399] on input "Skills checklist type" at bounding box center [755, 400] width 428 height 36
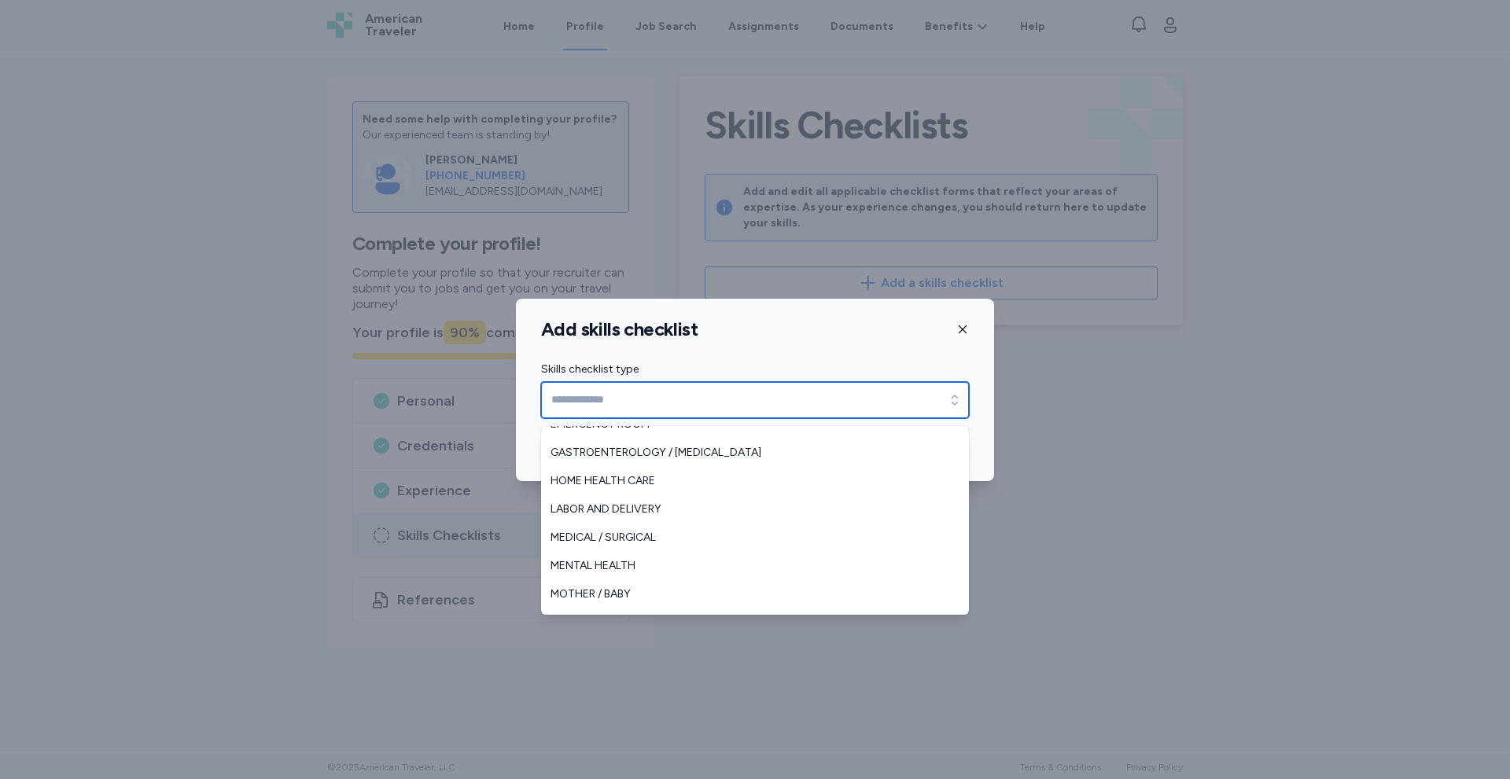
scroll to position [189, 0]
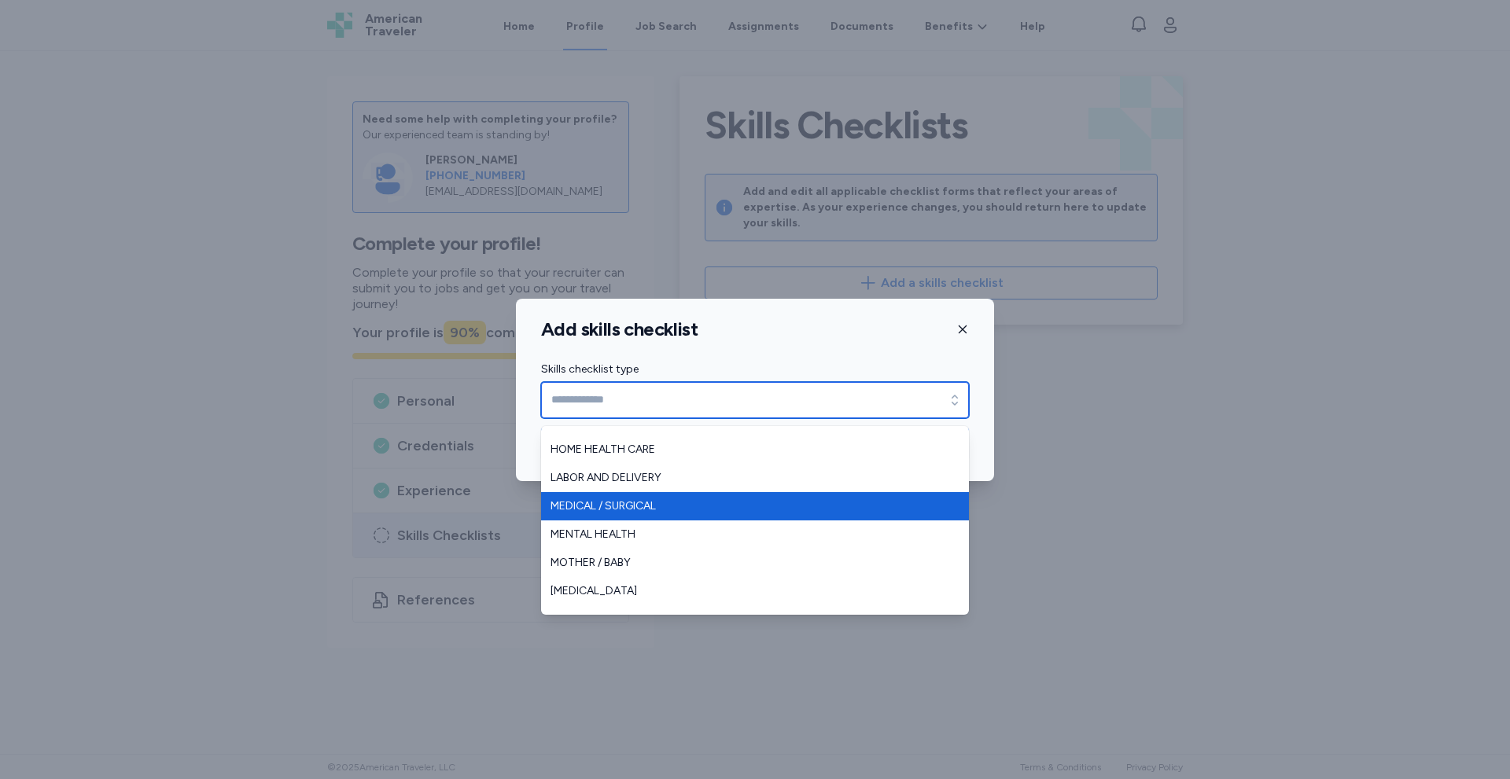
type input "**********"
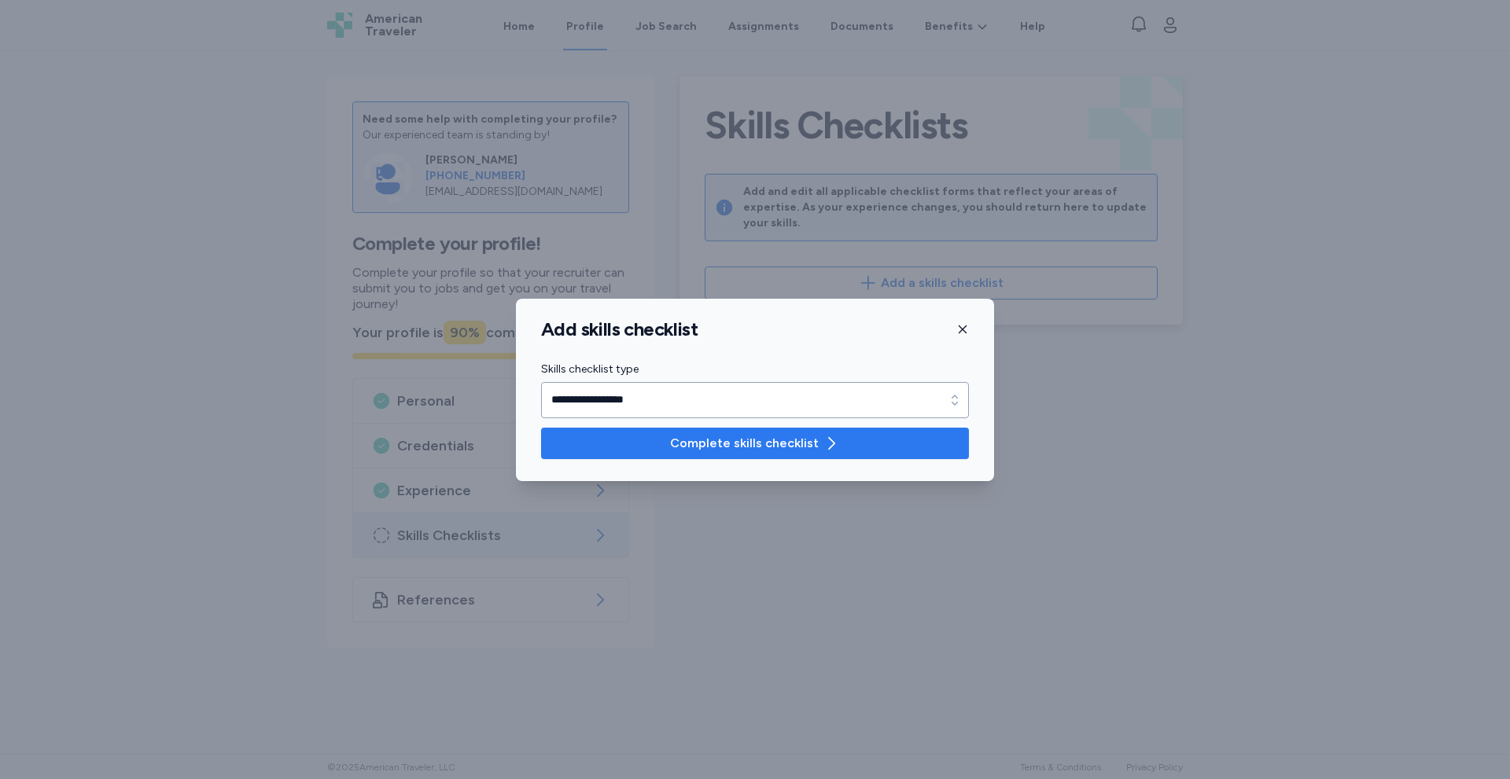
click at [716, 454] on button "Complete skills checklist" at bounding box center [755, 443] width 428 height 31
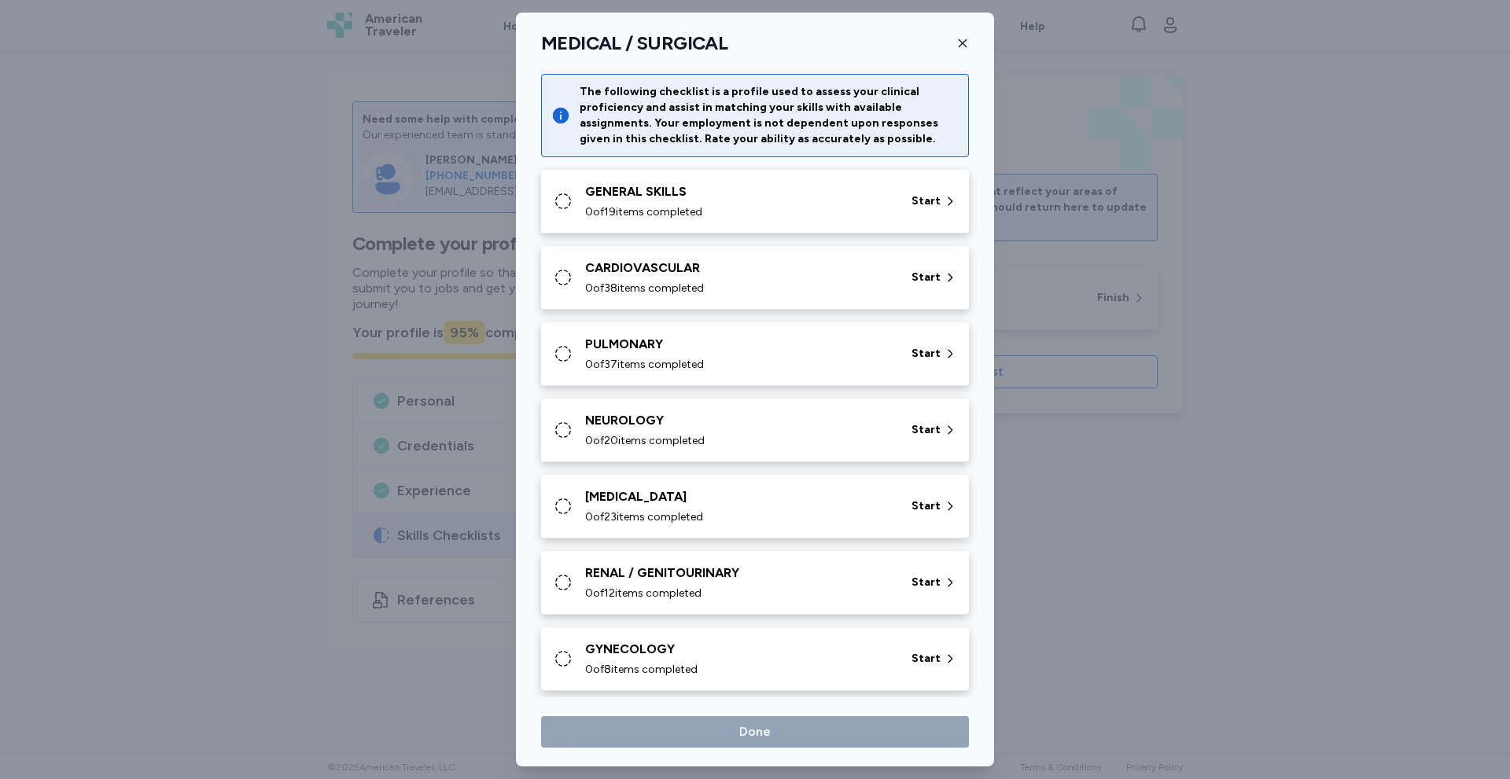
click at [965, 46] on icon "button" at bounding box center [963, 43] width 8 height 8
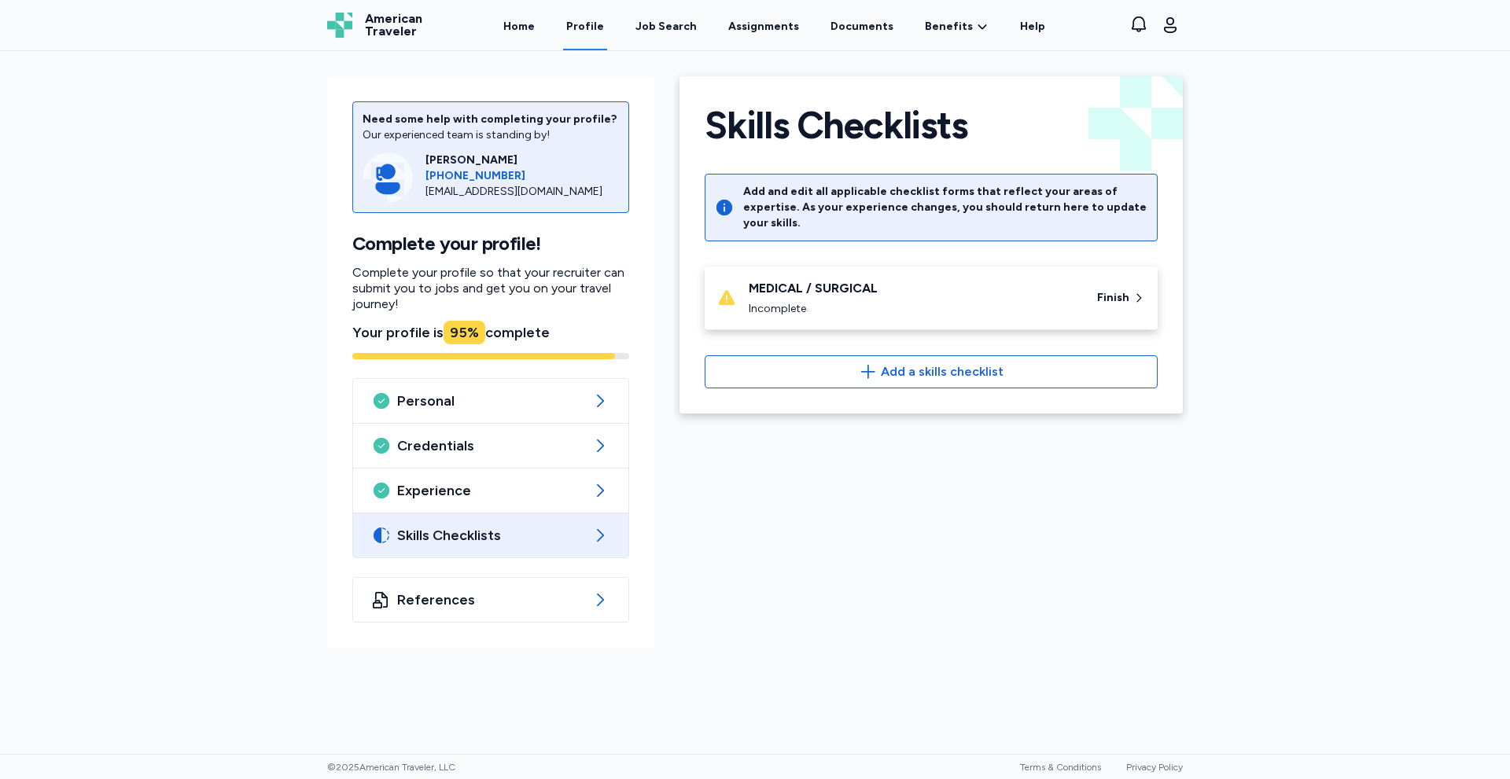
click at [858, 304] on div "MEDICAL / SURGICAL Incomplete Finish" at bounding box center [931, 299] width 453 height 64
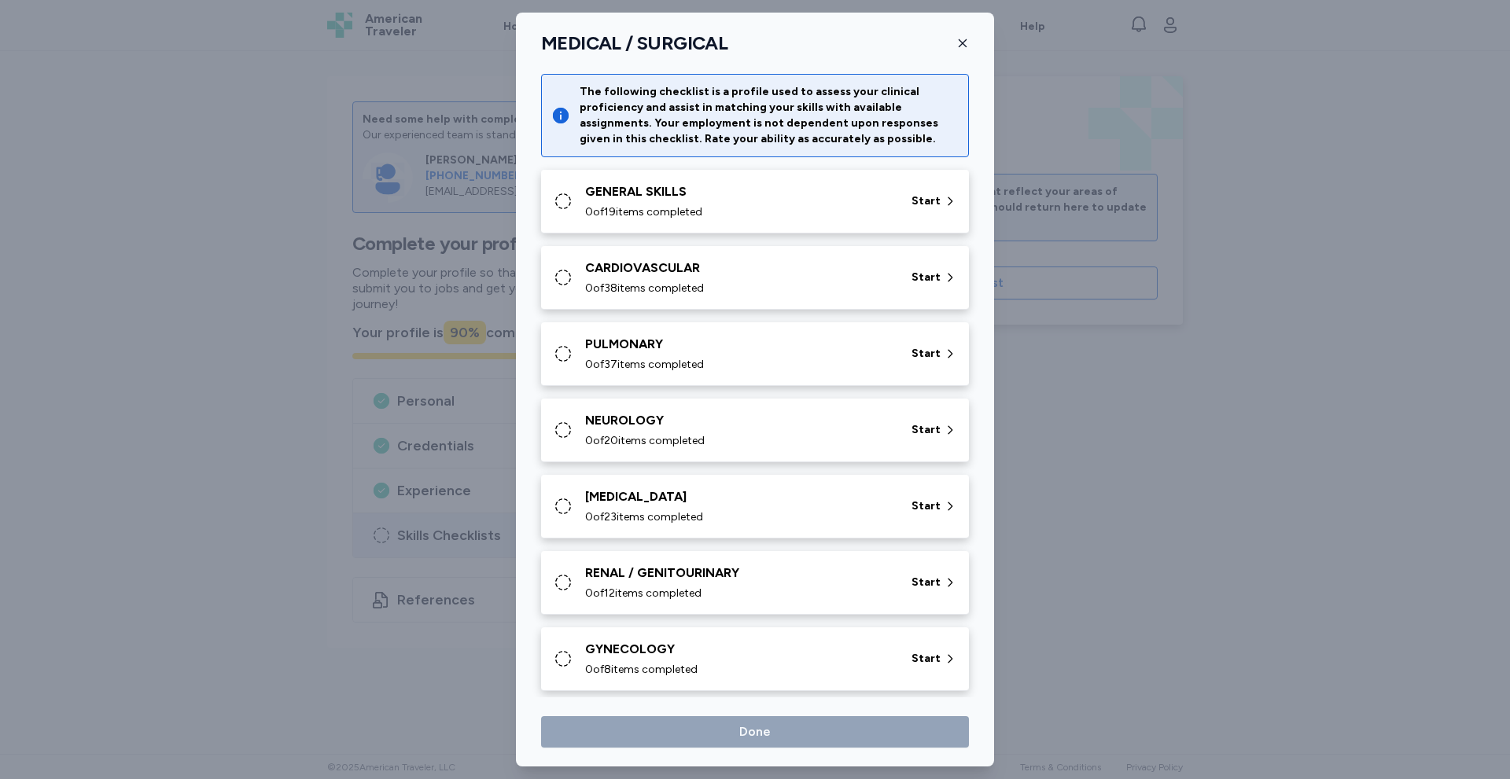
click at [973, 43] on div "MEDICAL / SURGICAL" at bounding box center [755, 43] width 478 height 24
click at [963, 43] on icon "button" at bounding box center [963, 43] width 8 height 8
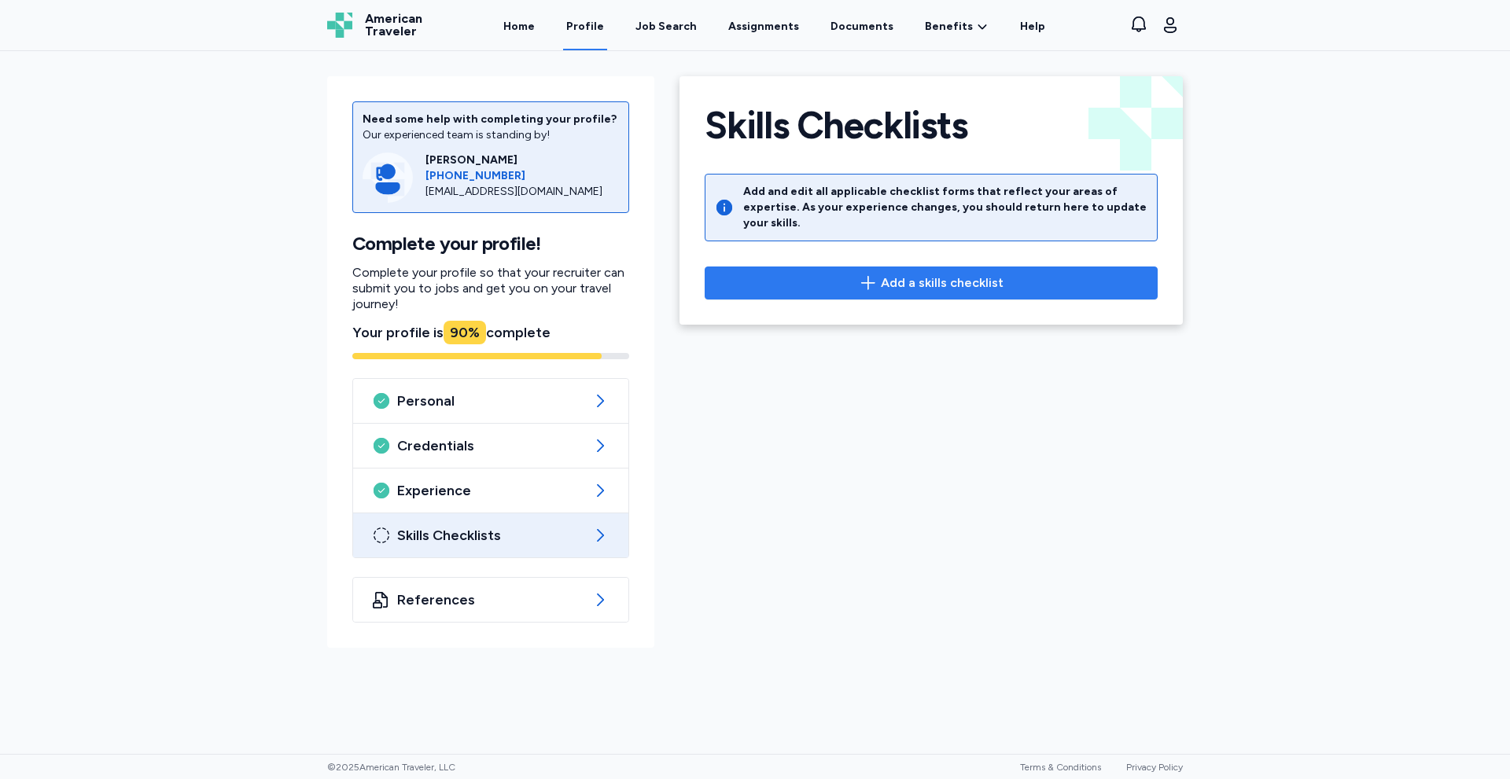
click at [874, 274] on icon "button" at bounding box center [868, 283] width 19 height 19
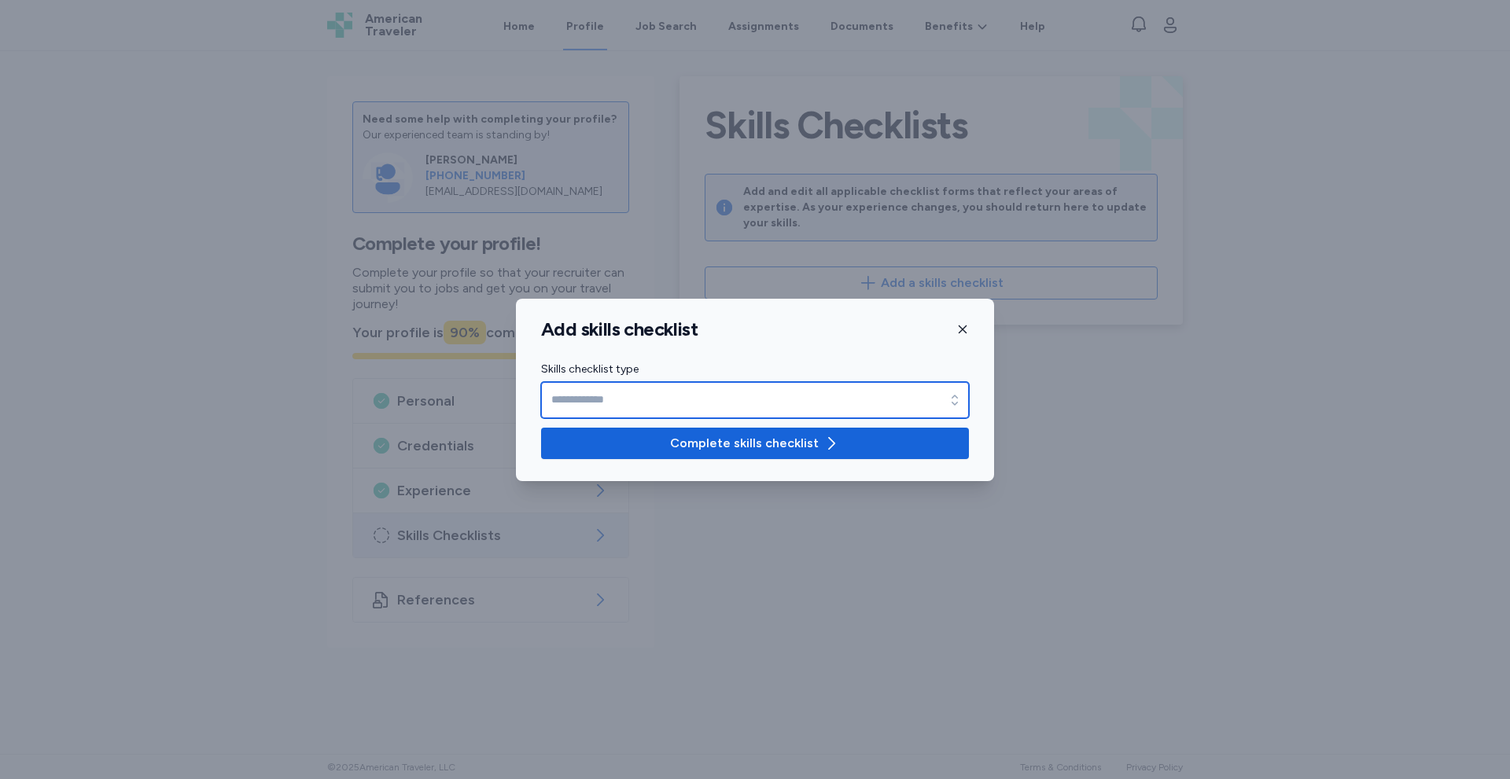
click at [595, 406] on input "Skills checklist type" at bounding box center [755, 400] width 428 height 36
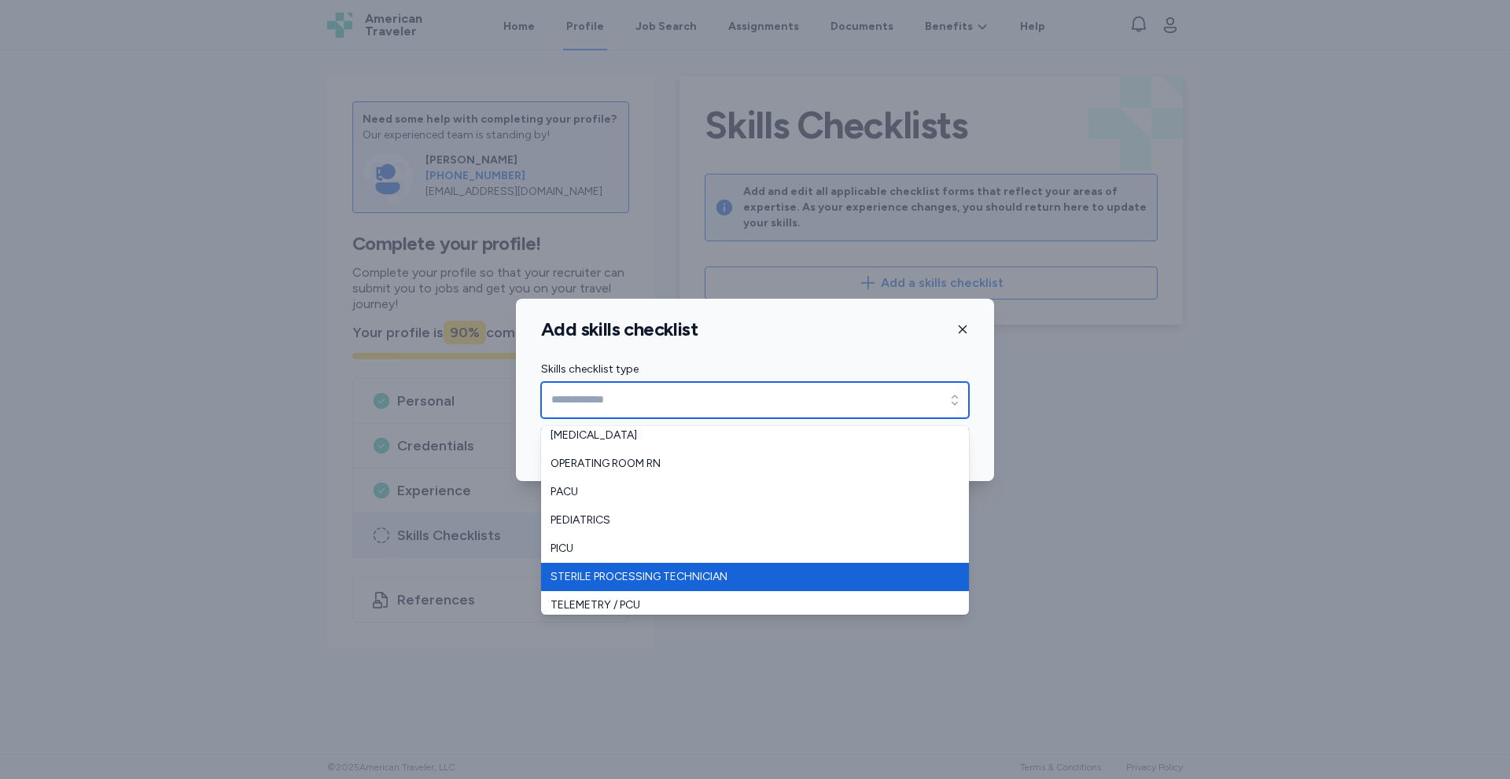
scroll to position [349, 0]
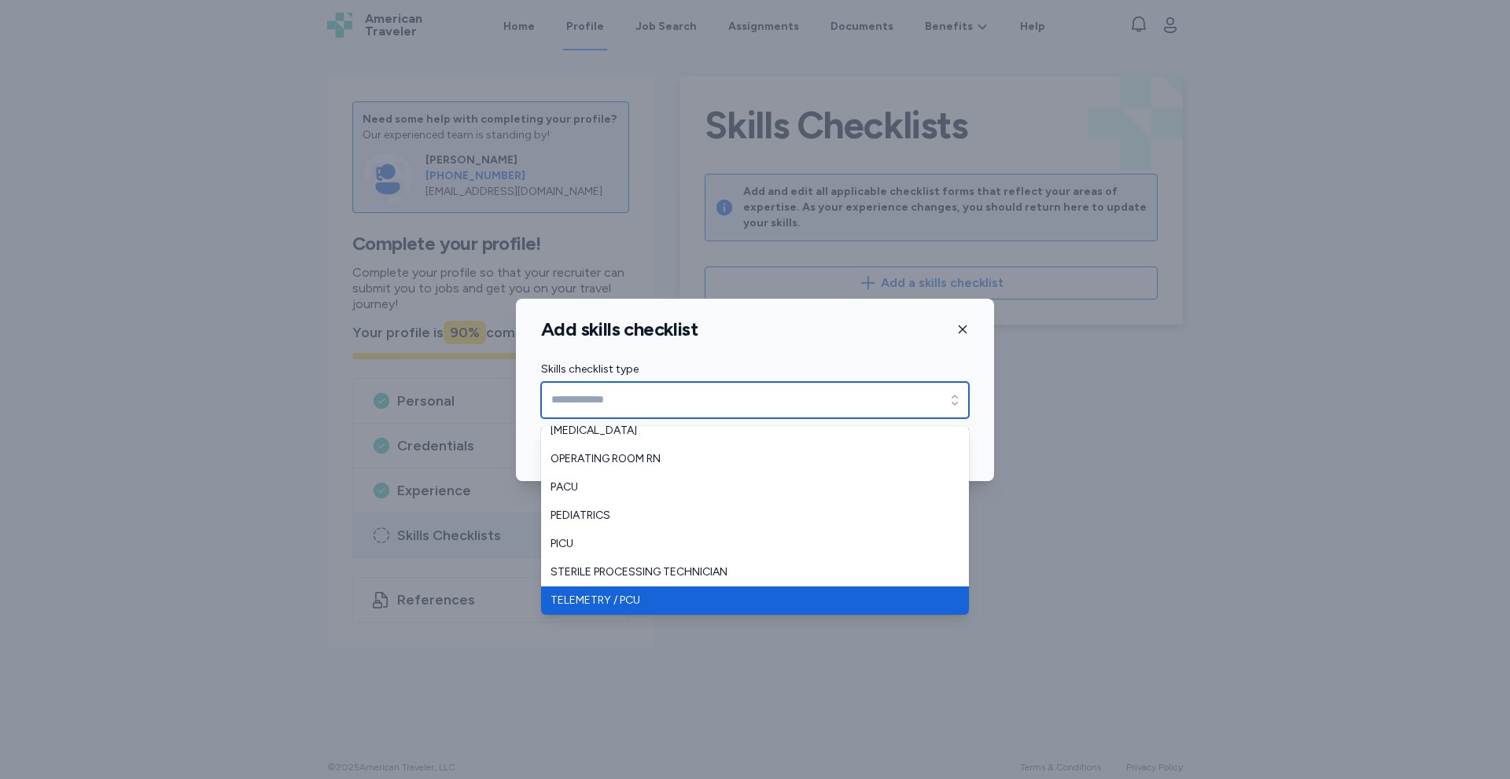
type input "**********"
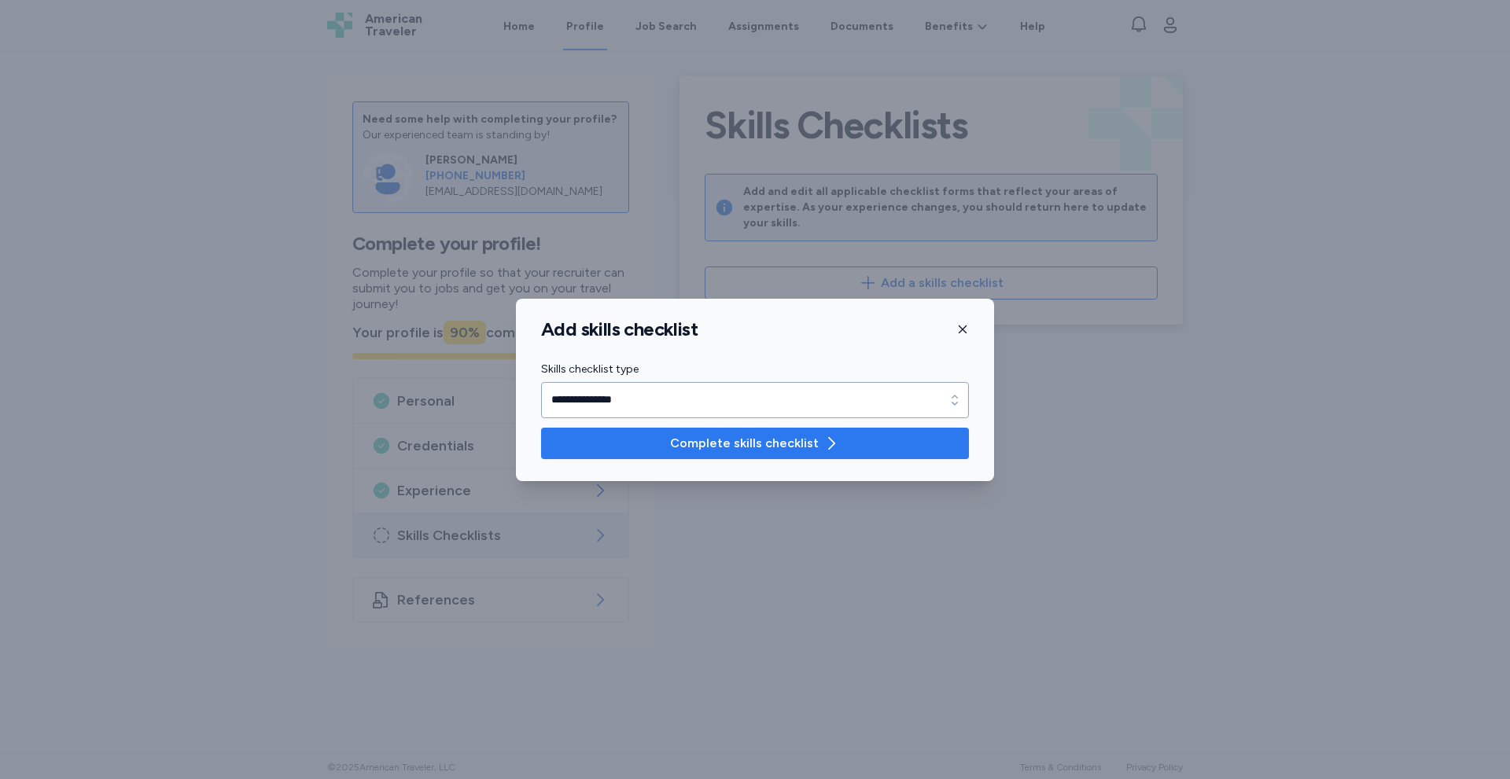
click at [661, 452] on button "Complete skills checklist" at bounding box center [755, 443] width 428 height 31
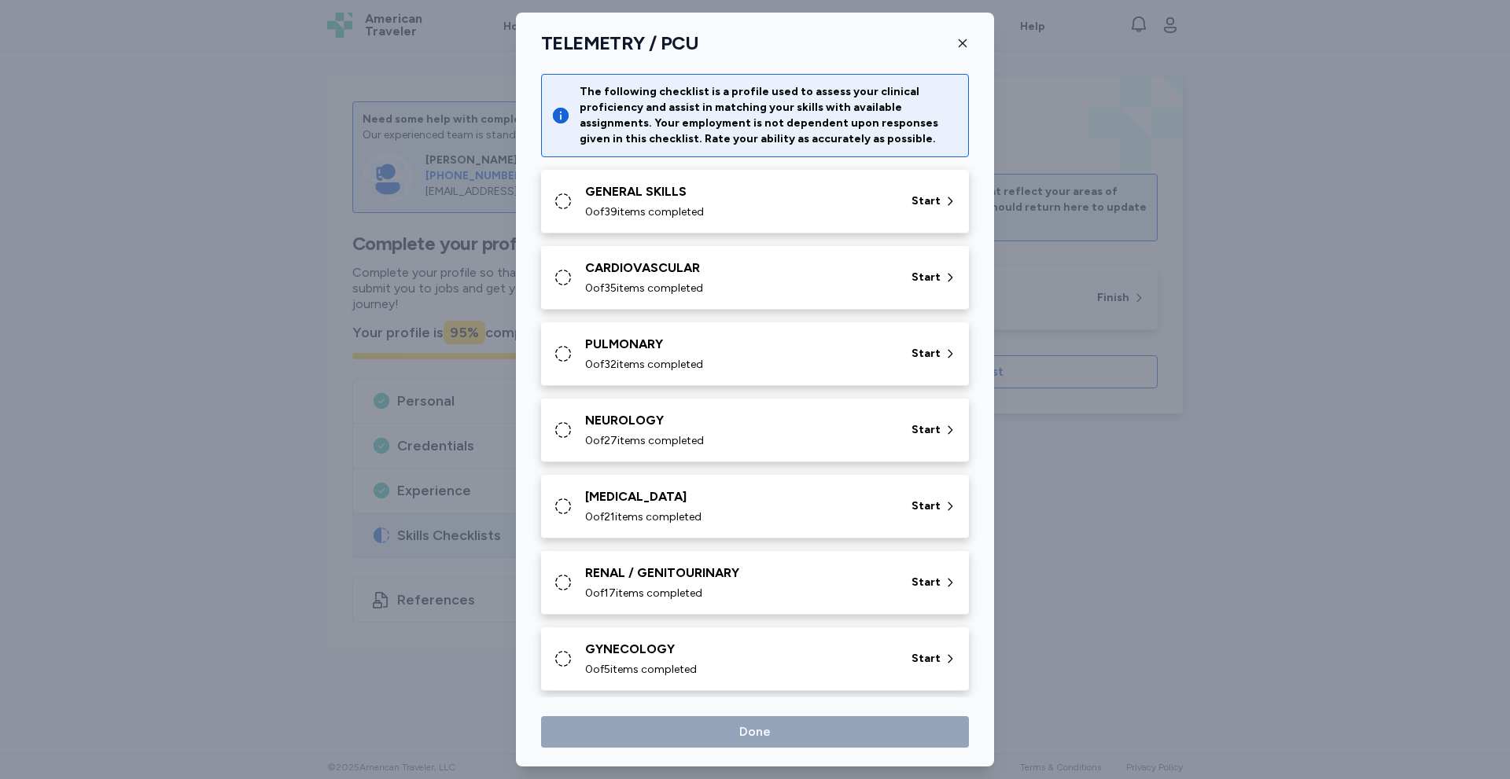
click at [672, 195] on div "GENERAL SKILLS" at bounding box center [738, 191] width 307 height 19
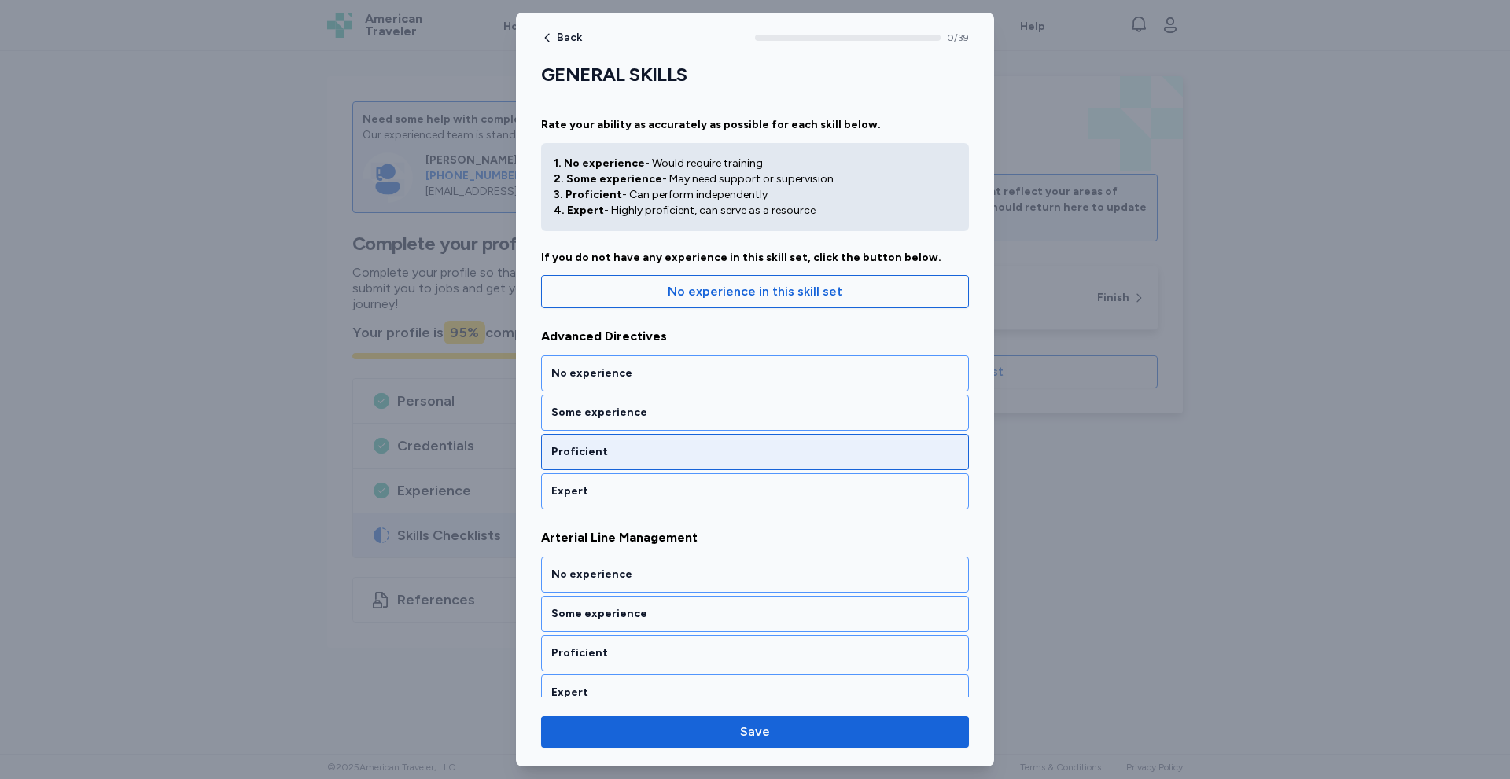
click at [603, 457] on div "Proficient" at bounding box center [754, 452] width 407 height 16
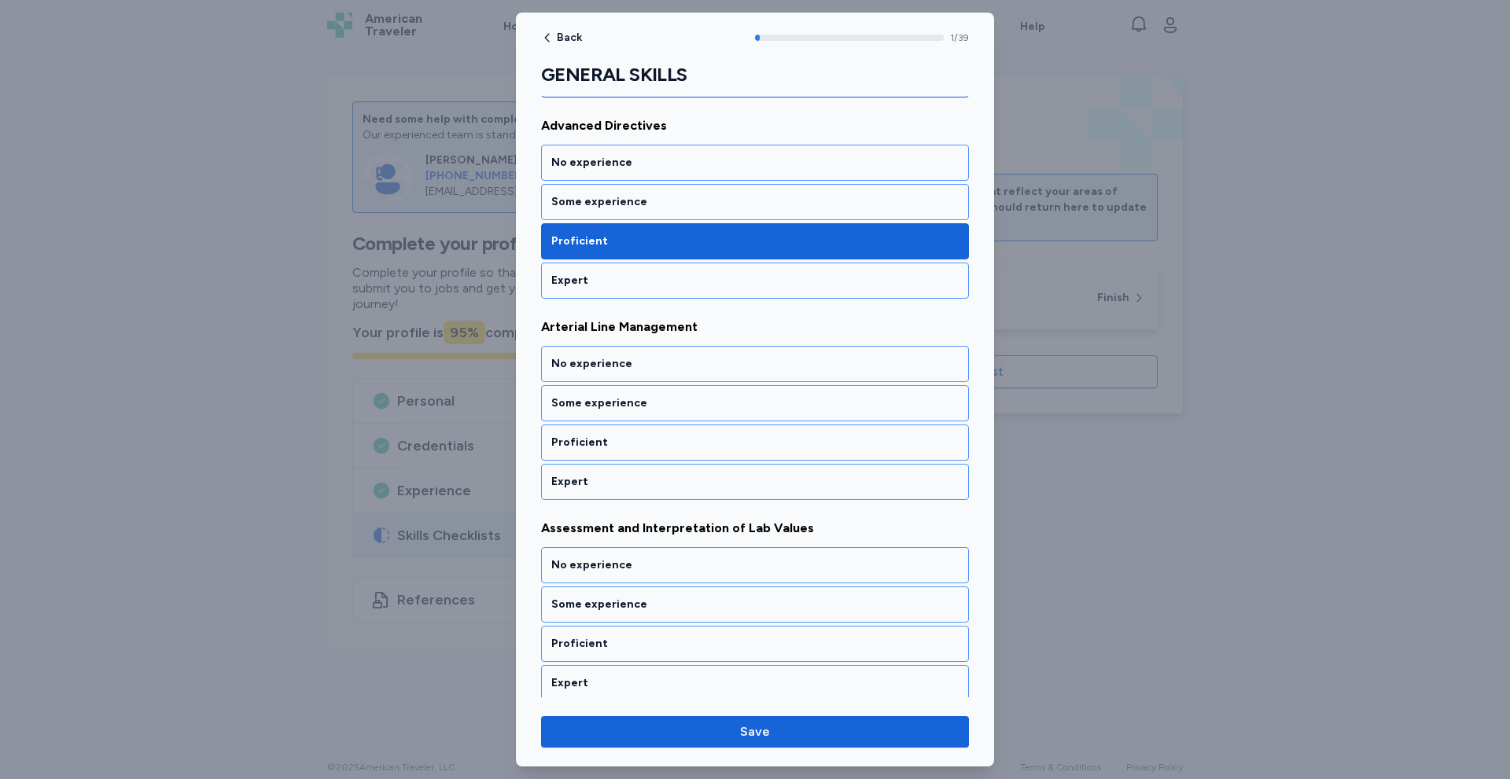
scroll to position [223, 0]
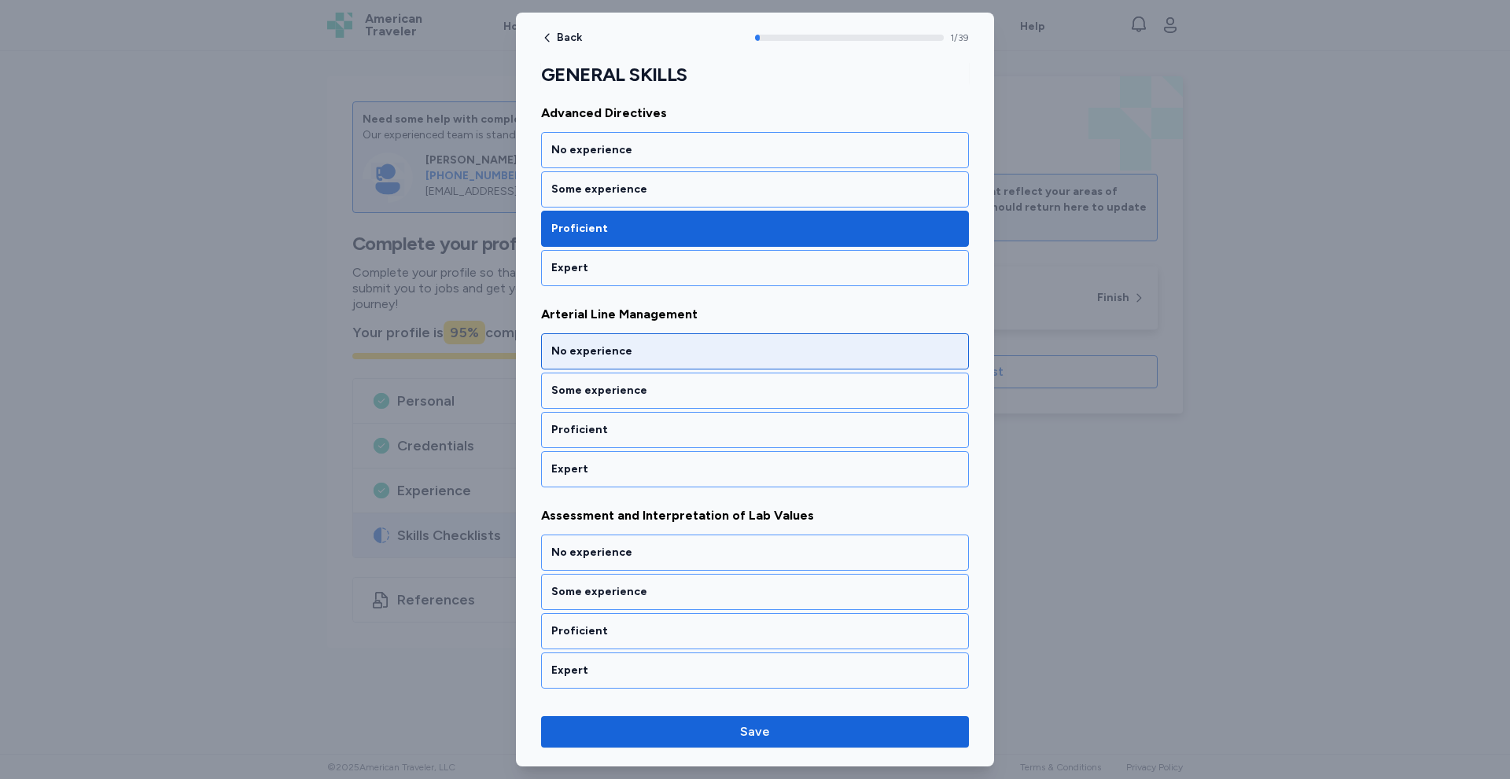
click at [587, 350] on div "No experience" at bounding box center [754, 352] width 407 height 16
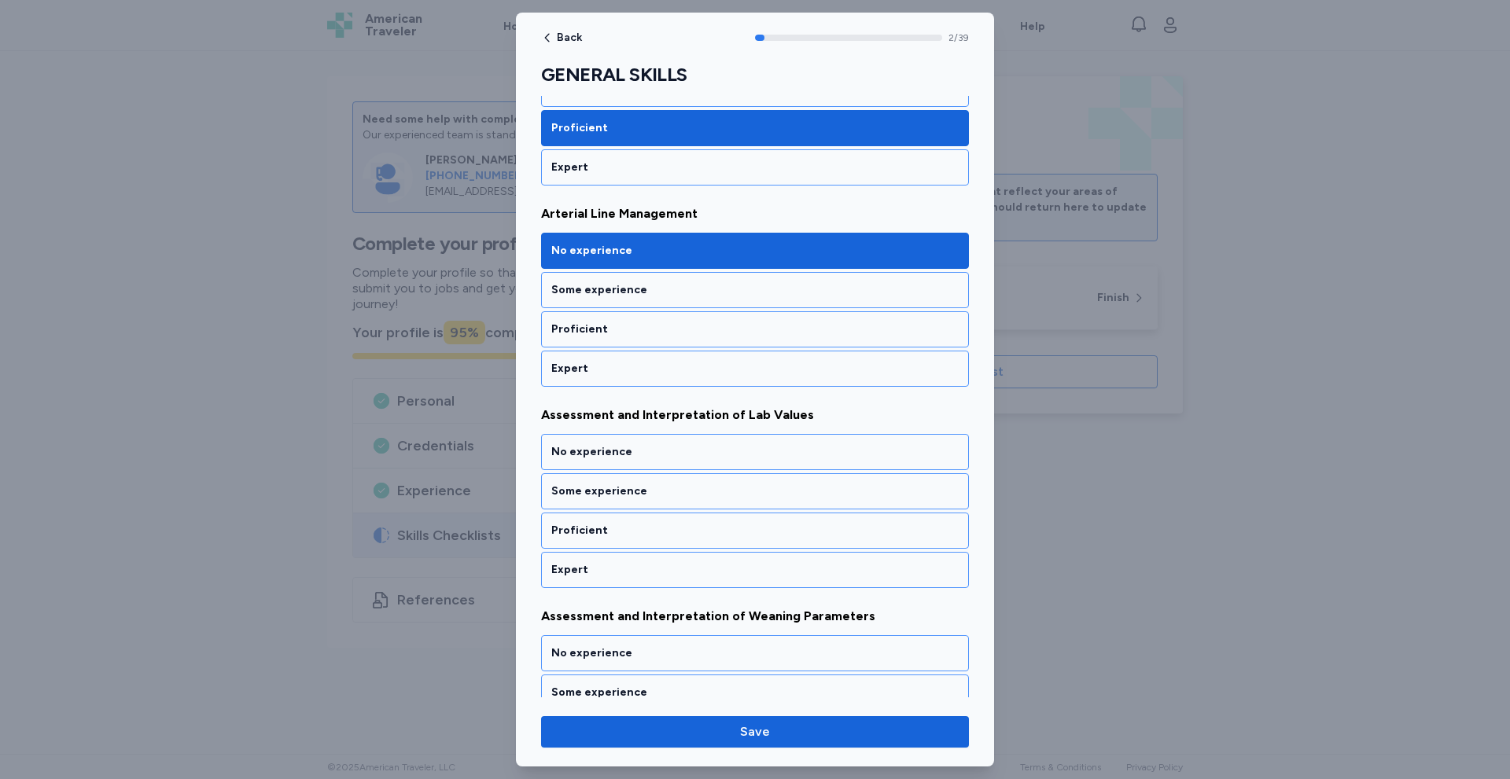
scroll to position [425, 0]
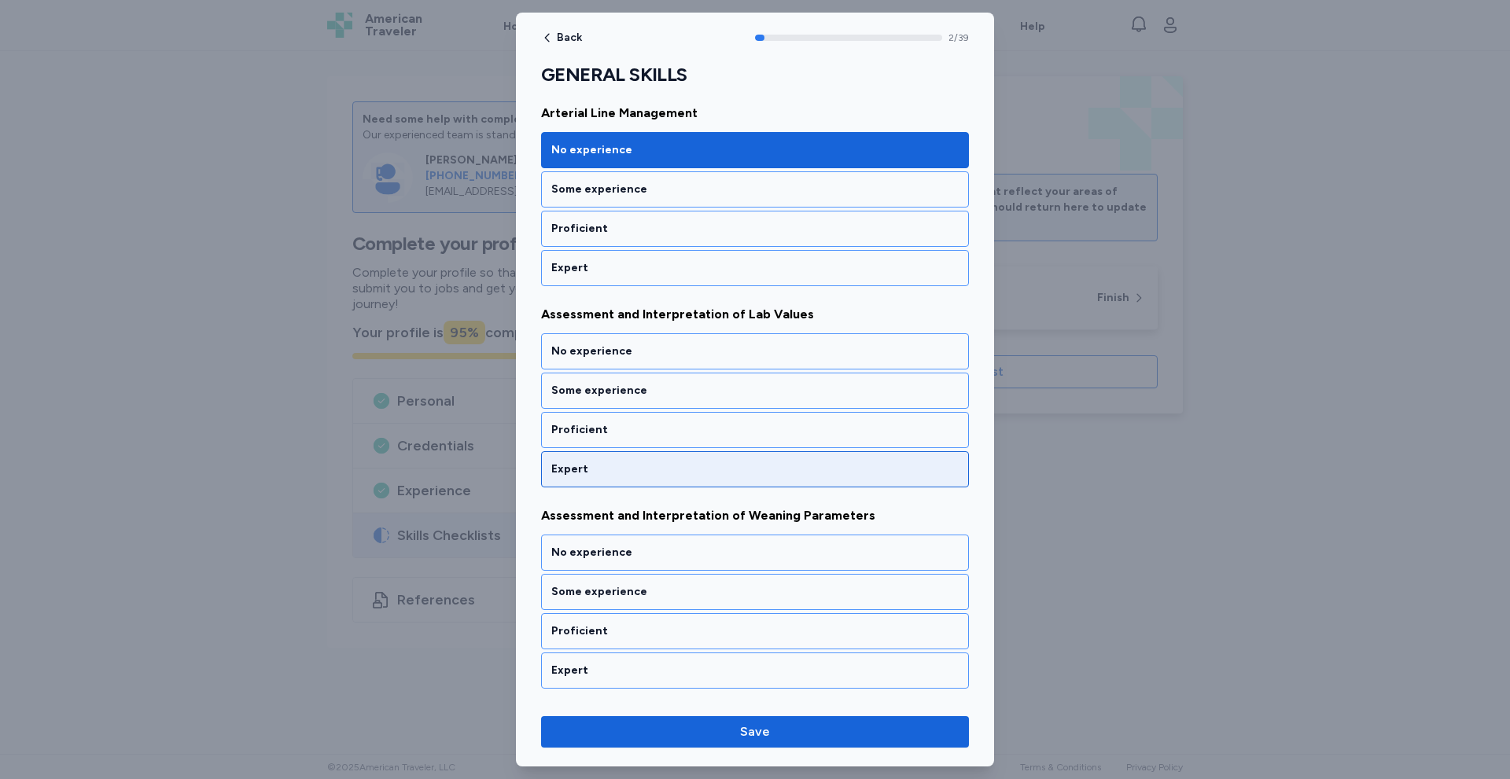
click at [584, 472] on div "Expert" at bounding box center [754, 470] width 407 height 16
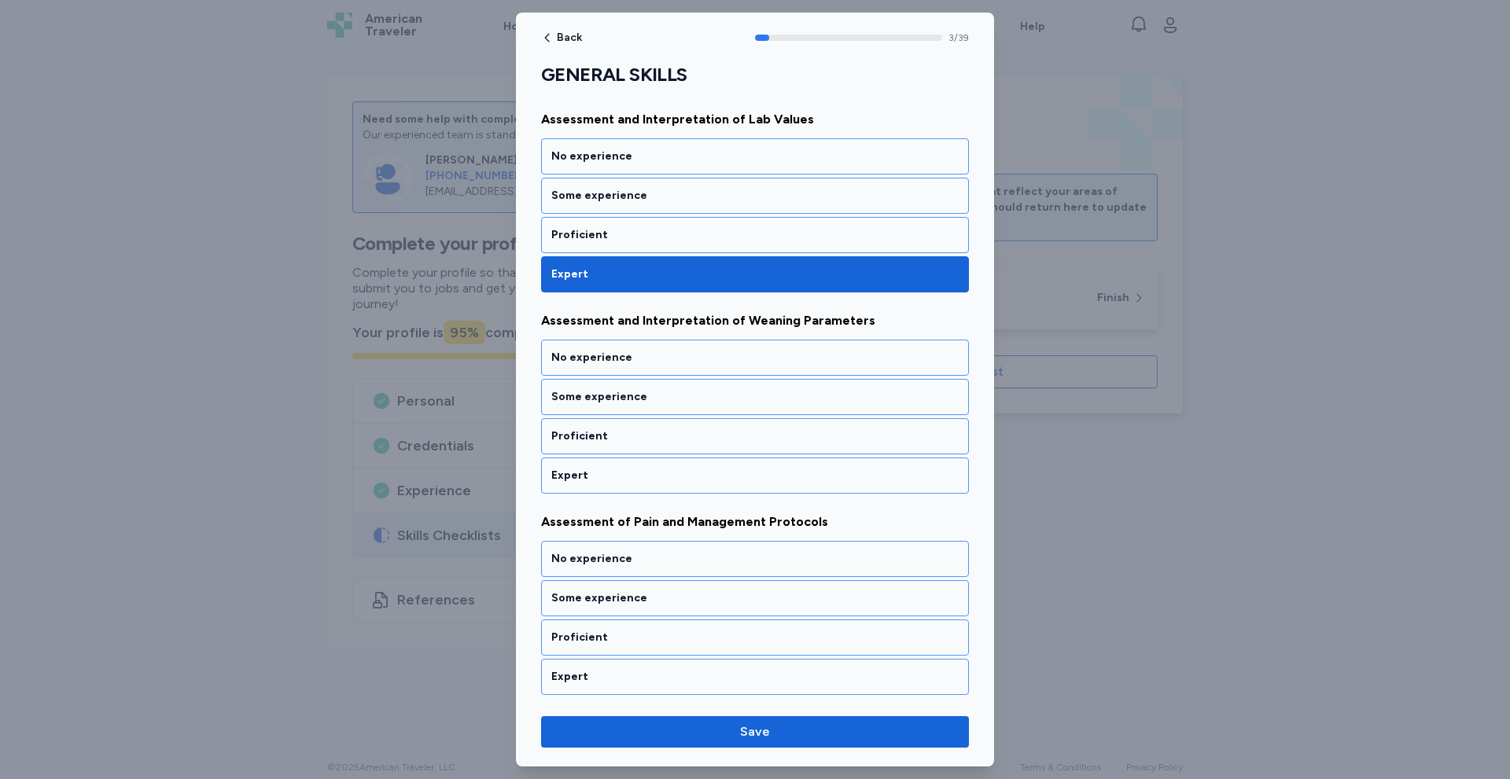
scroll to position [626, 0]
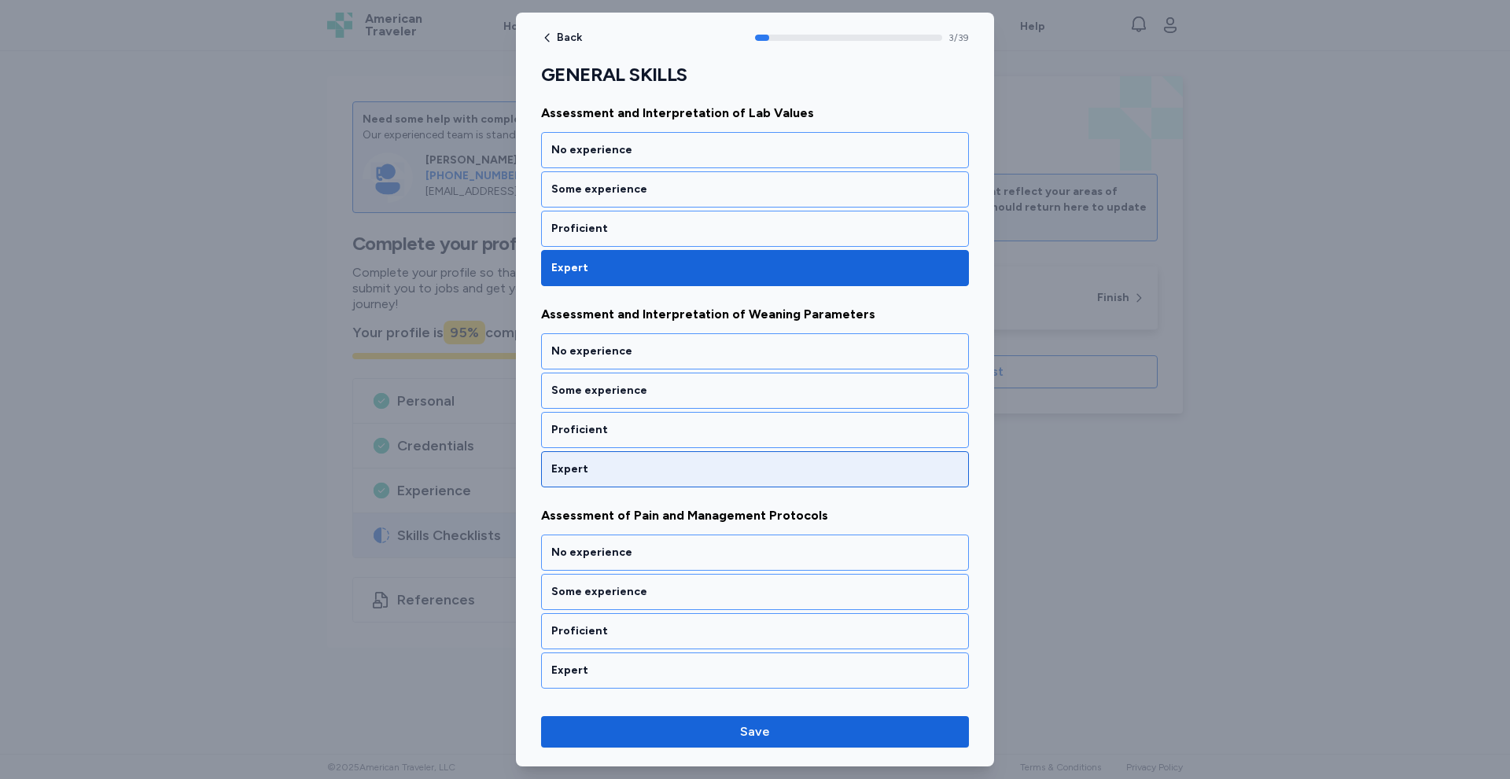
click at [584, 469] on div "Expert" at bounding box center [754, 470] width 407 height 16
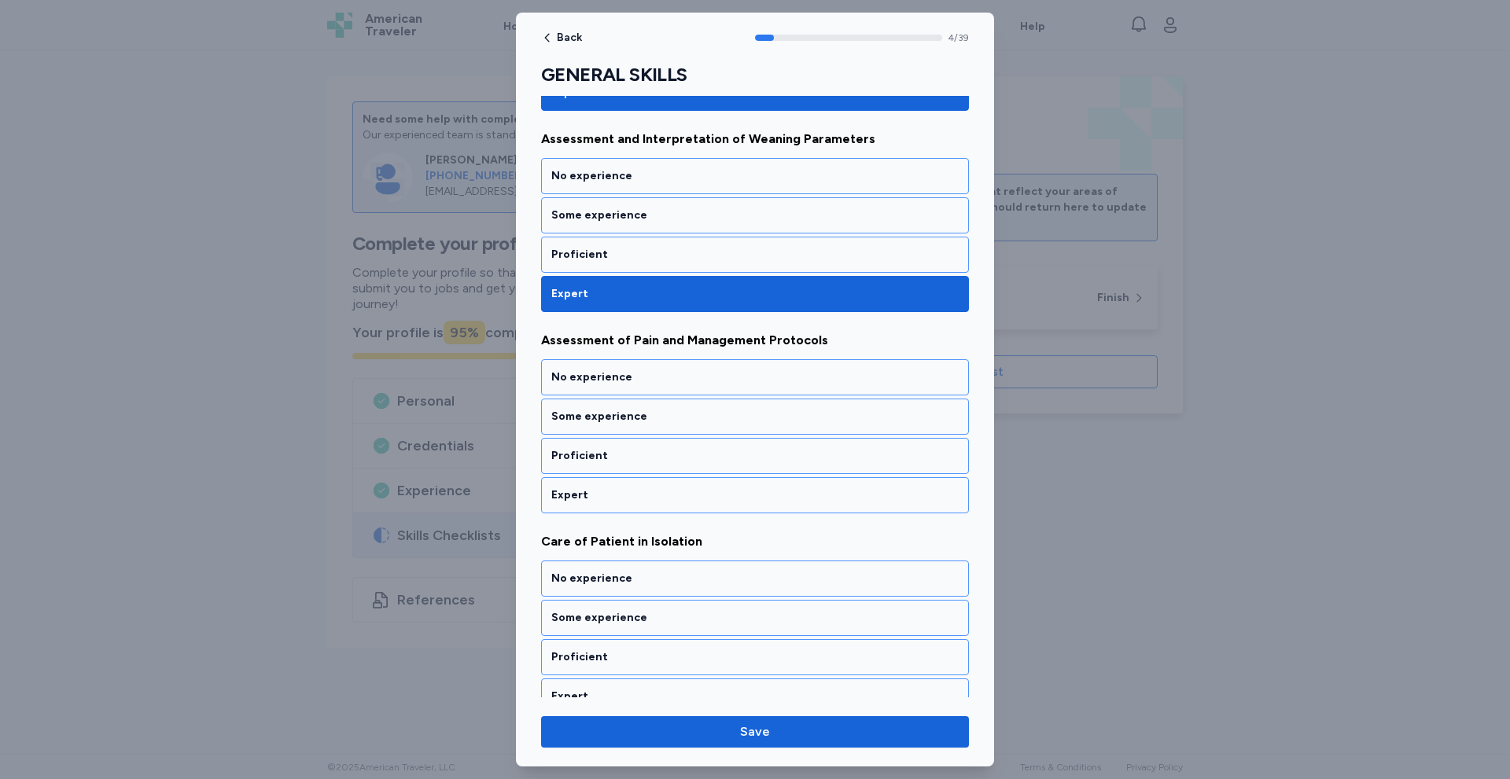
scroll to position [827, 0]
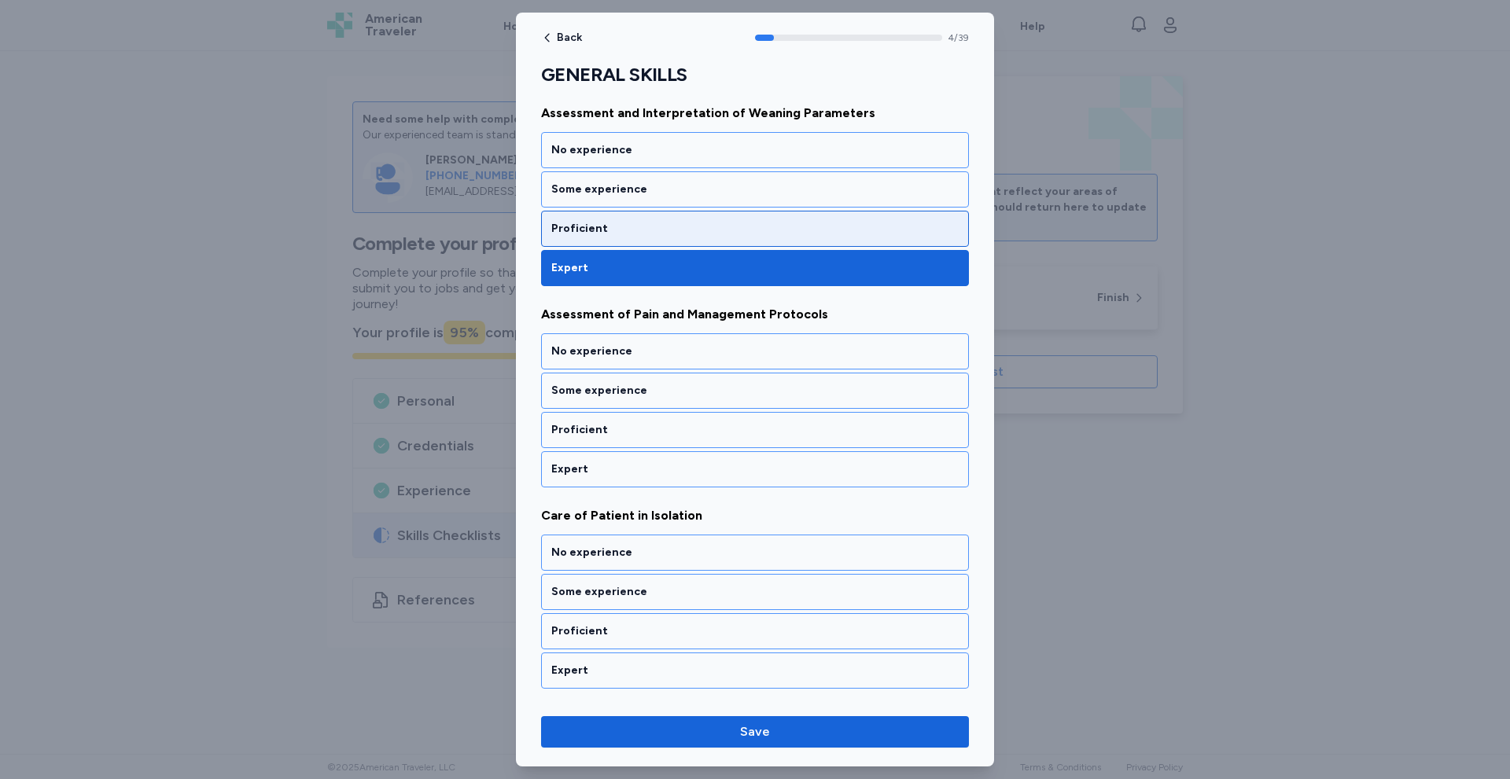
click at [598, 225] on div "Proficient" at bounding box center [754, 229] width 407 height 16
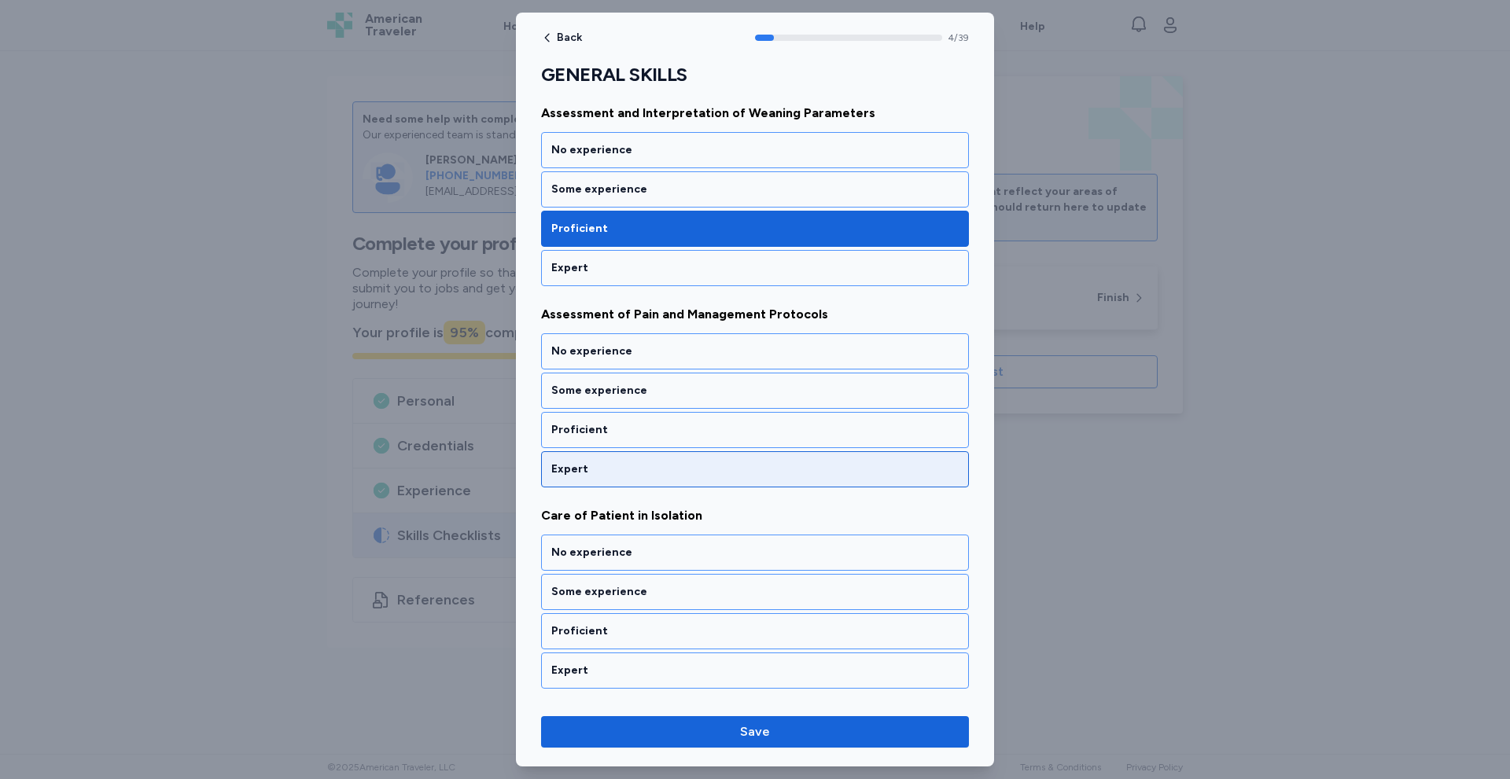
click at [591, 466] on div "Expert" at bounding box center [754, 470] width 407 height 16
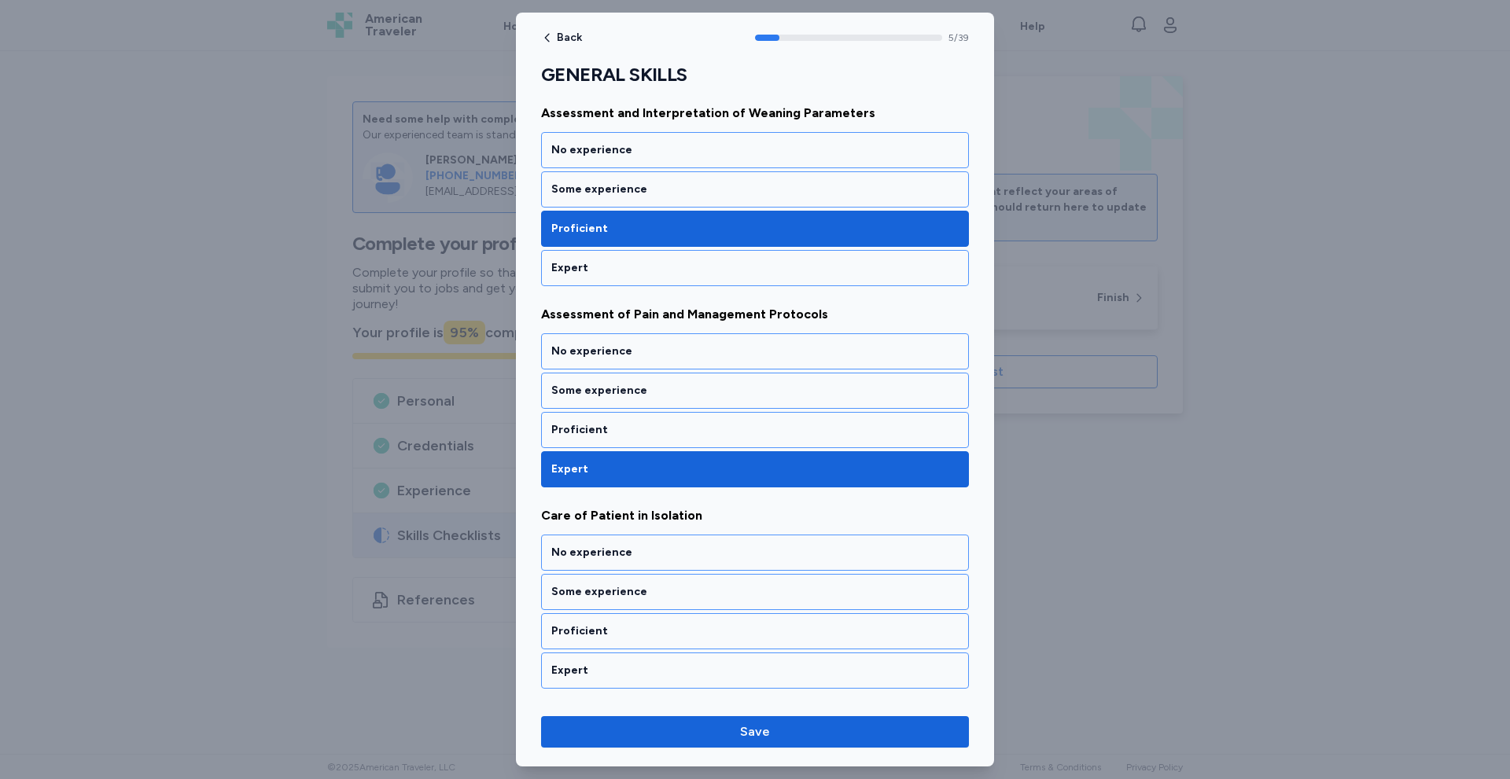
scroll to position [1029, 0]
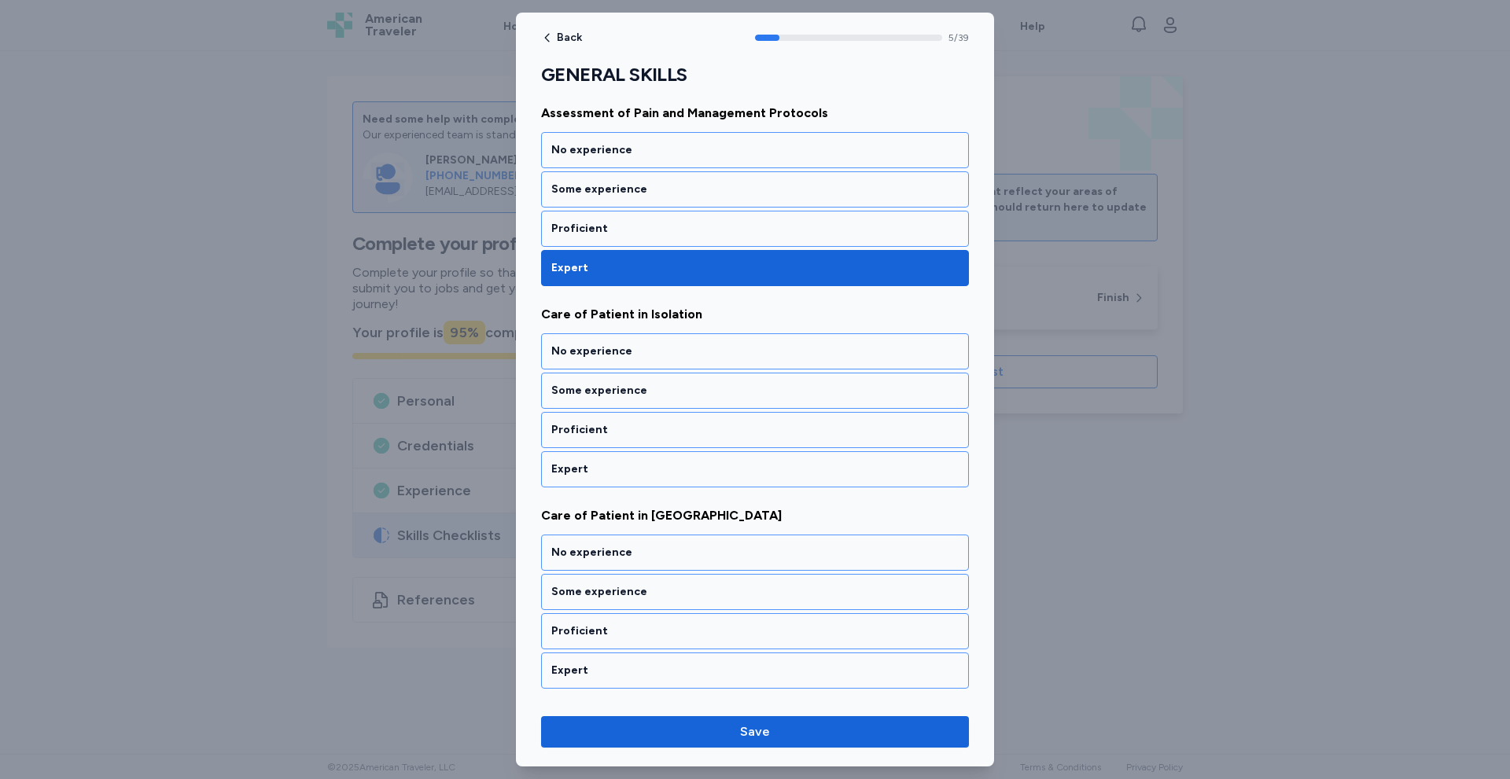
click at [591, 466] on div "Expert" at bounding box center [754, 470] width 407 height 16
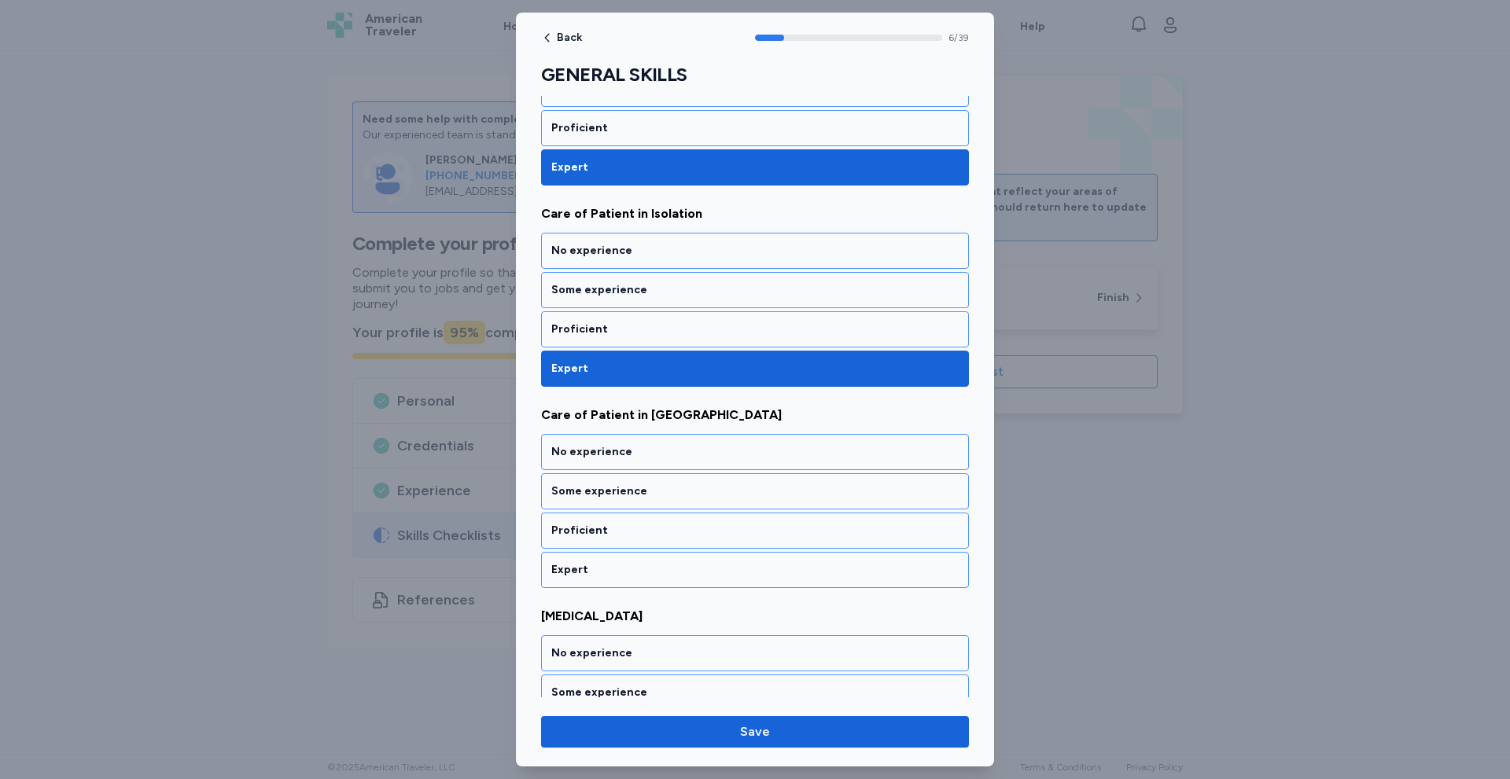
scroll to position [1230, 0]
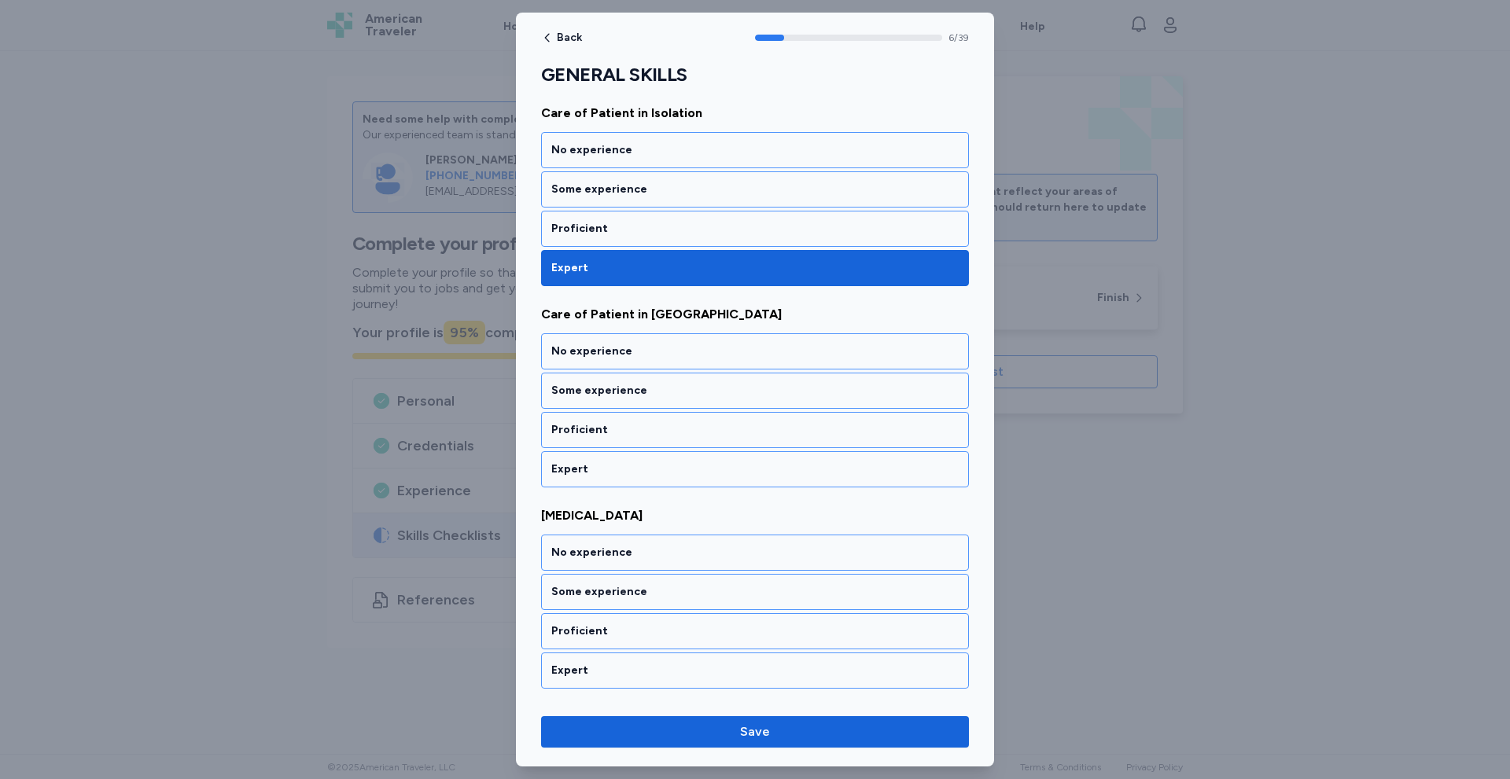
click at [591, 466] on div "Expert" at bounding box center [754, 470] width 407 height 16
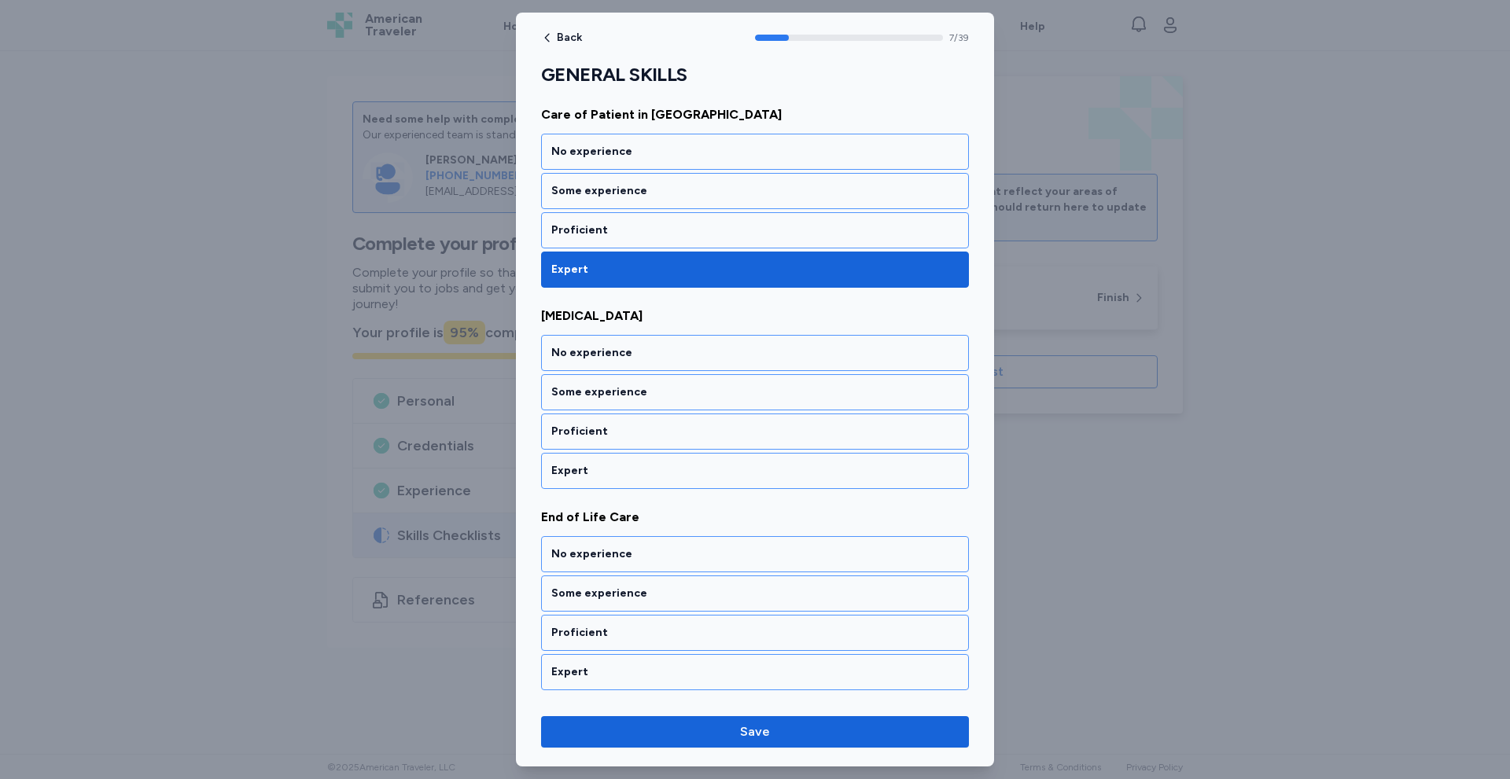
scroll to position [1431, 0]
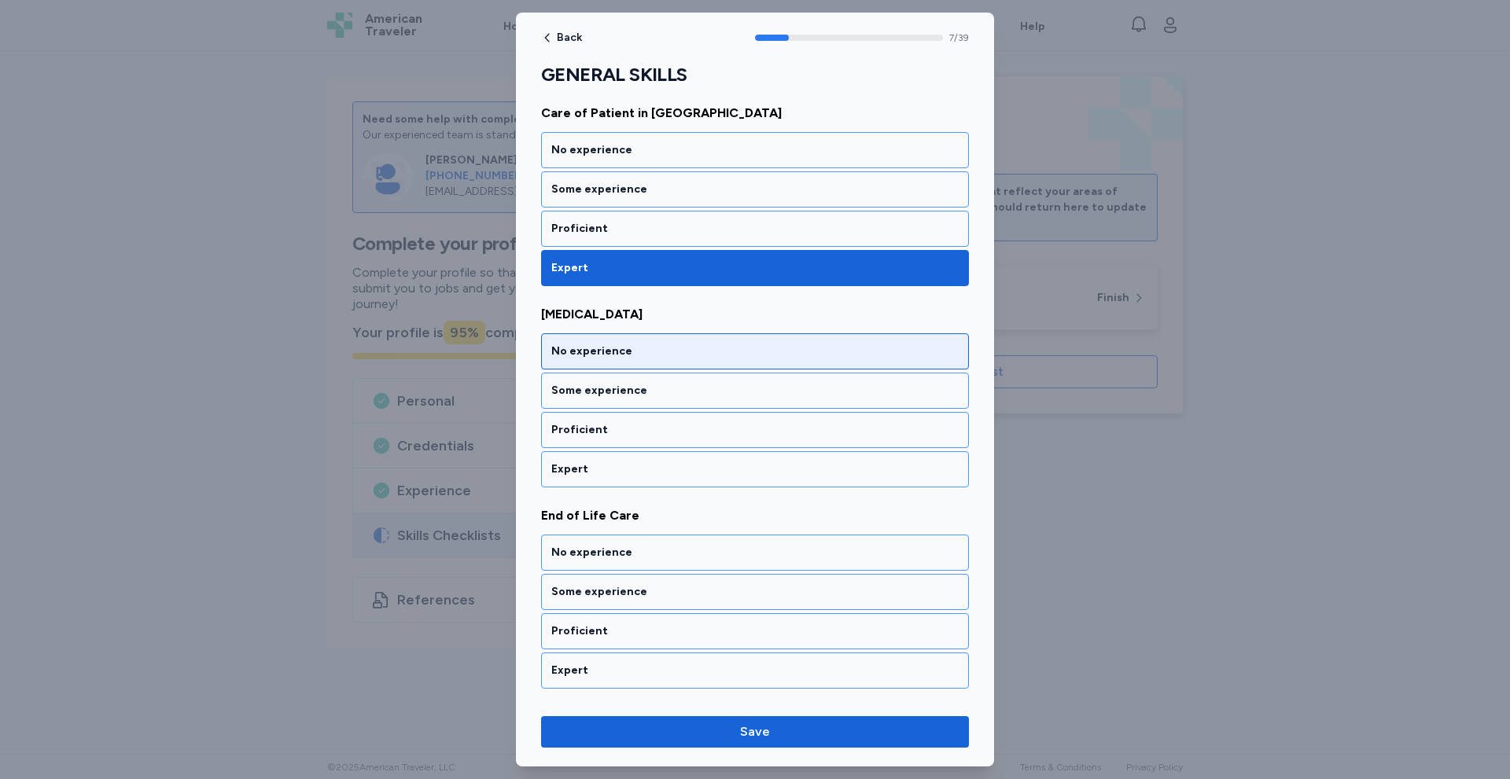
click at [583, 349] on div "No experience" at bounding box center [754, 352] width 407 height 16
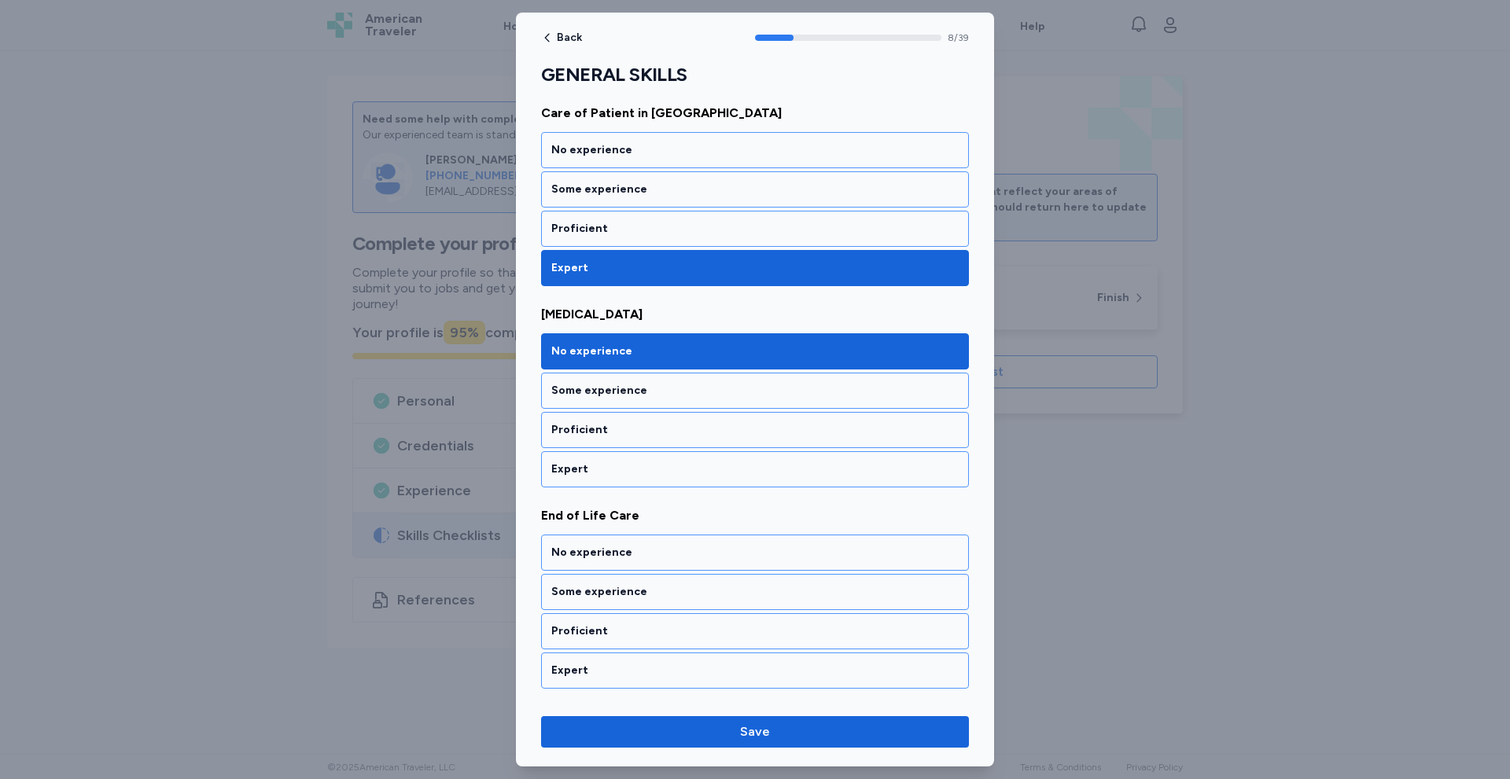
scroll to position [1633, 0]
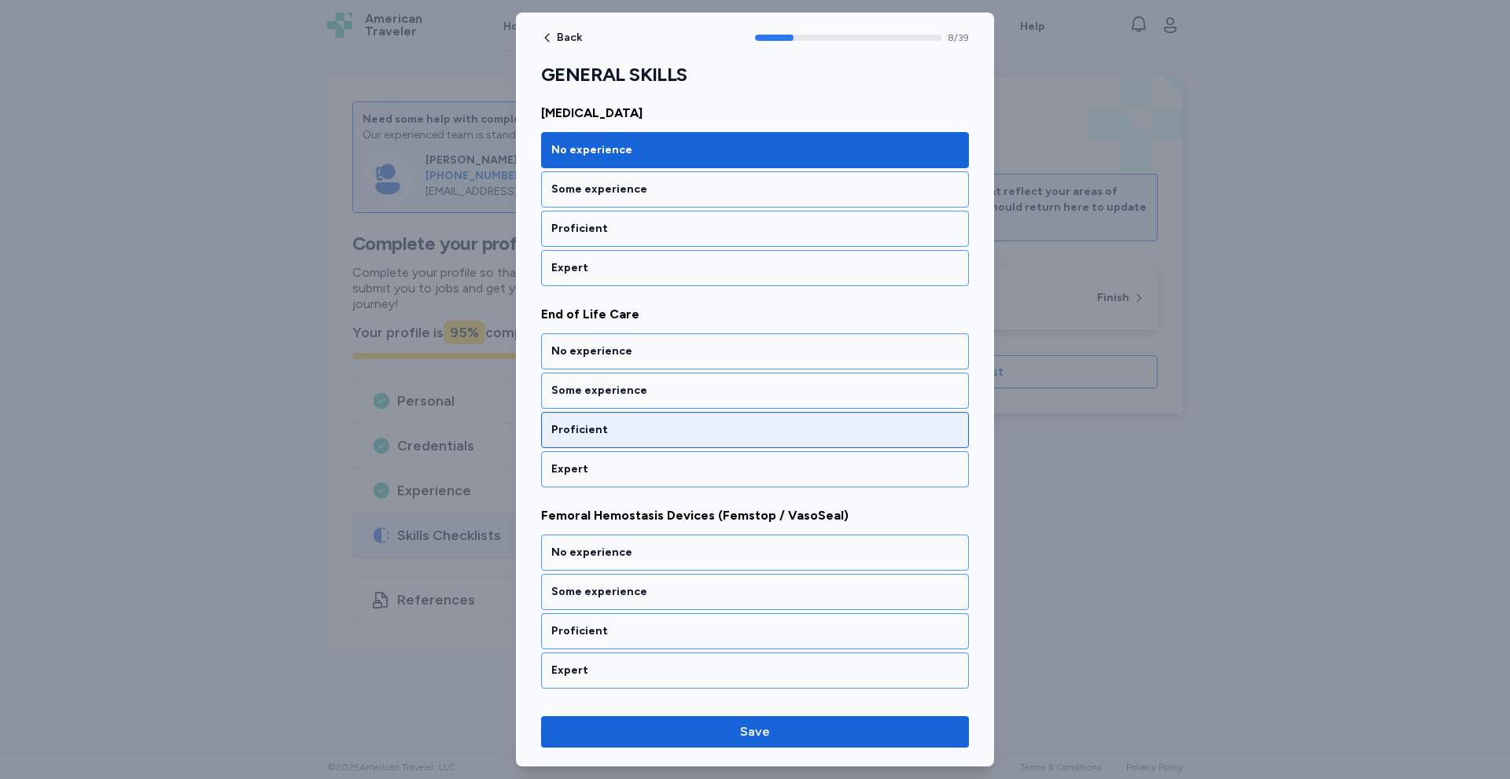
click at [609, 422] on div "Proficient" at bounding box center [755, 430] width 428 height 36
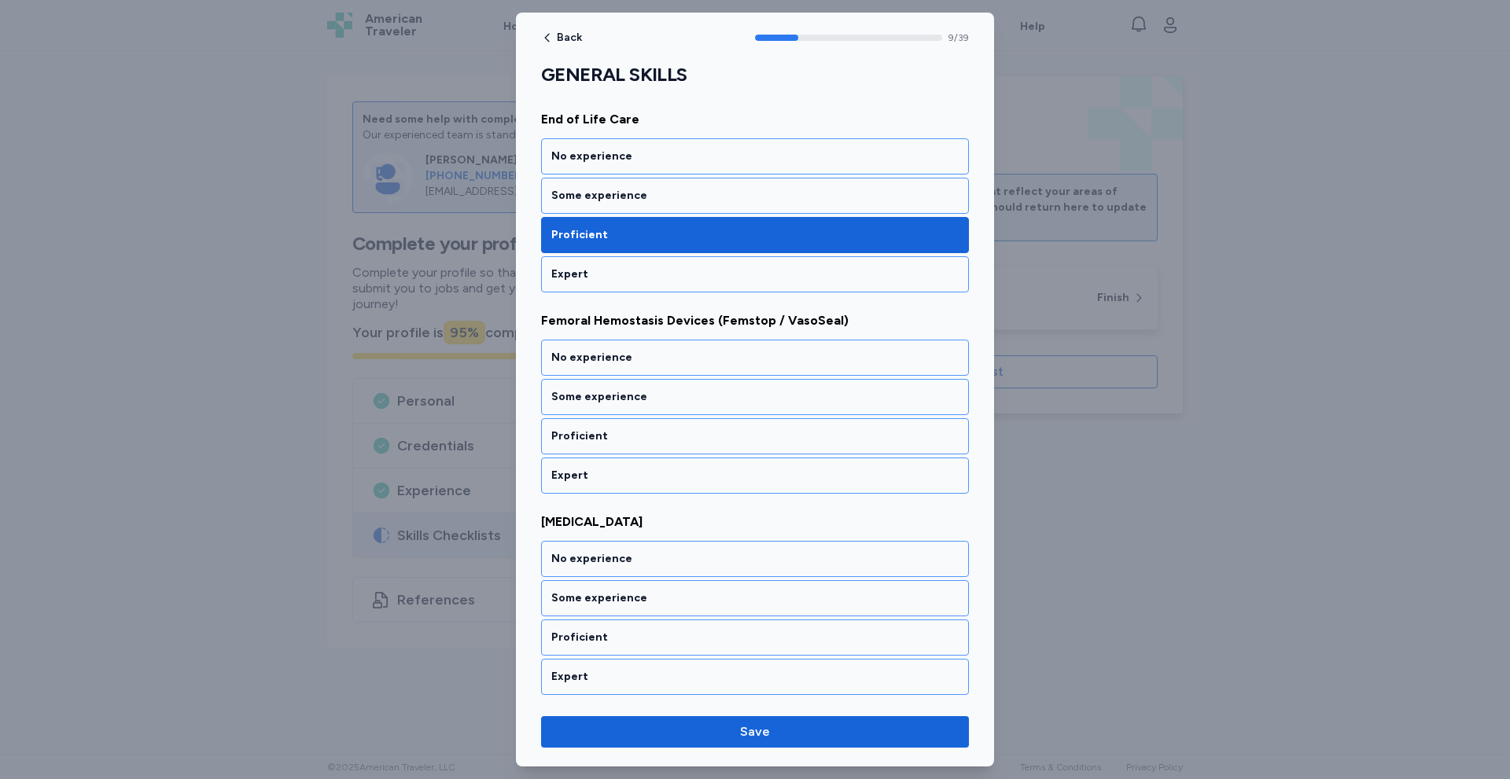
scroll to position [1834, 0]
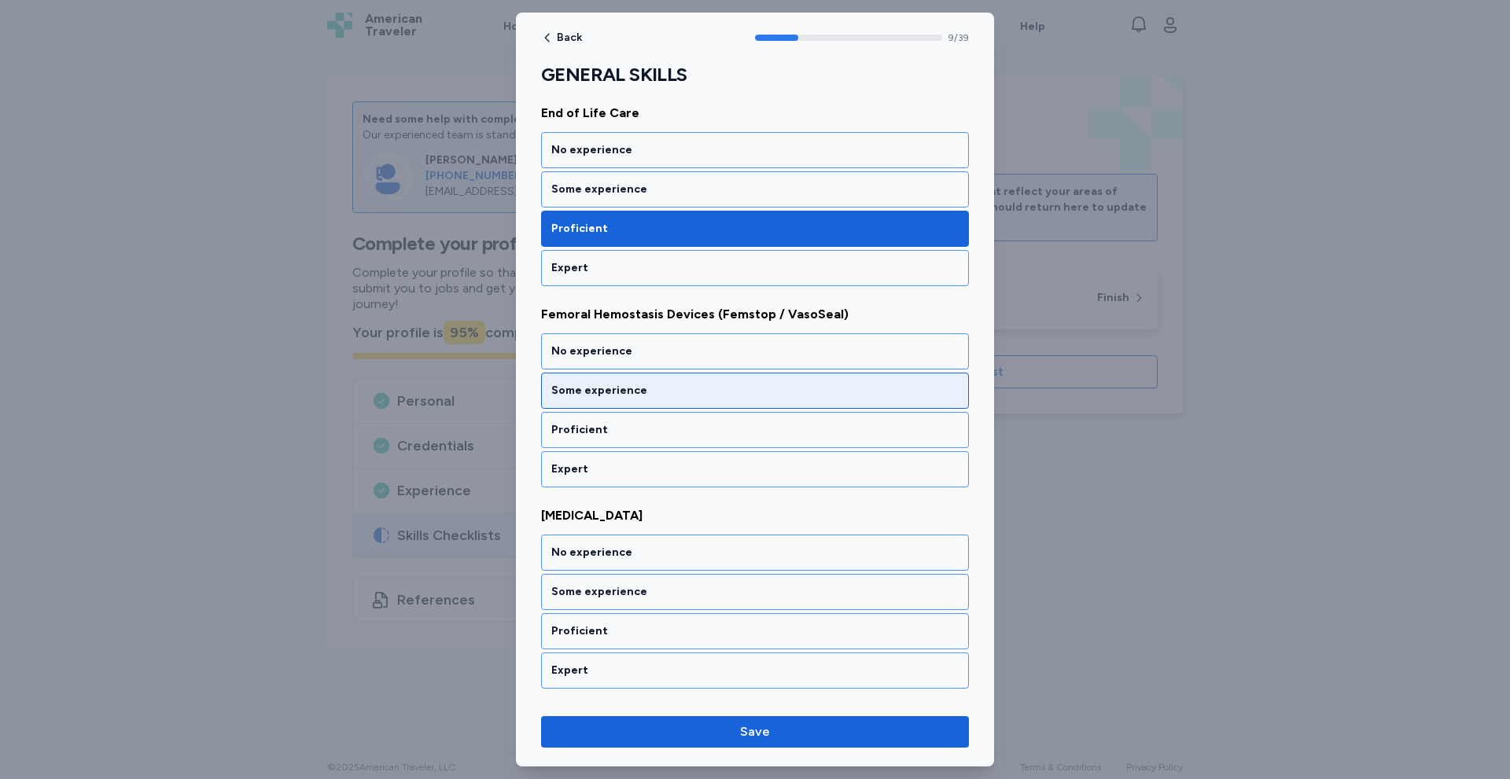
click at [611, 396] on div "Some experience" at bounding box center [754, 391] width 407 height 16
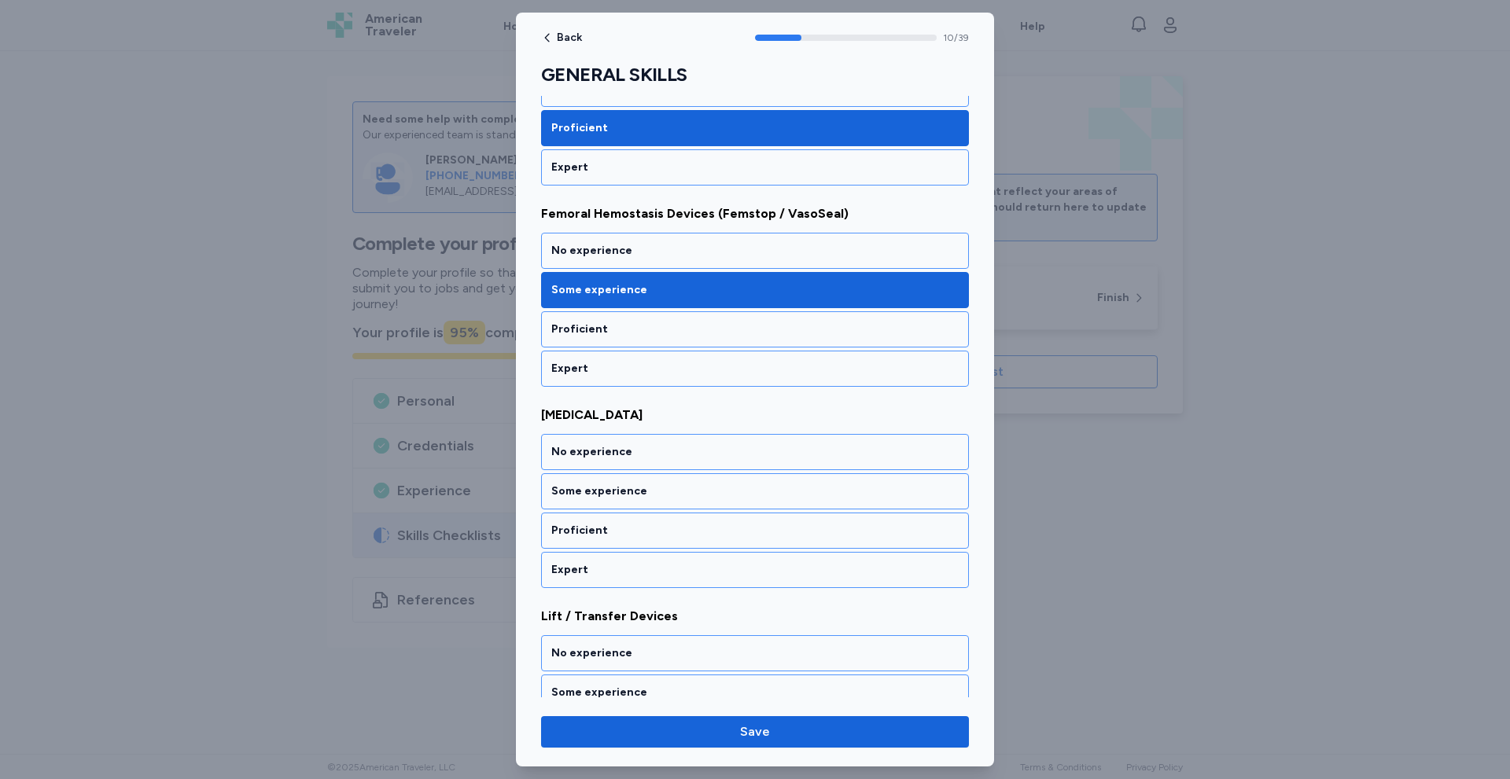
scroll to position [2035, 0]
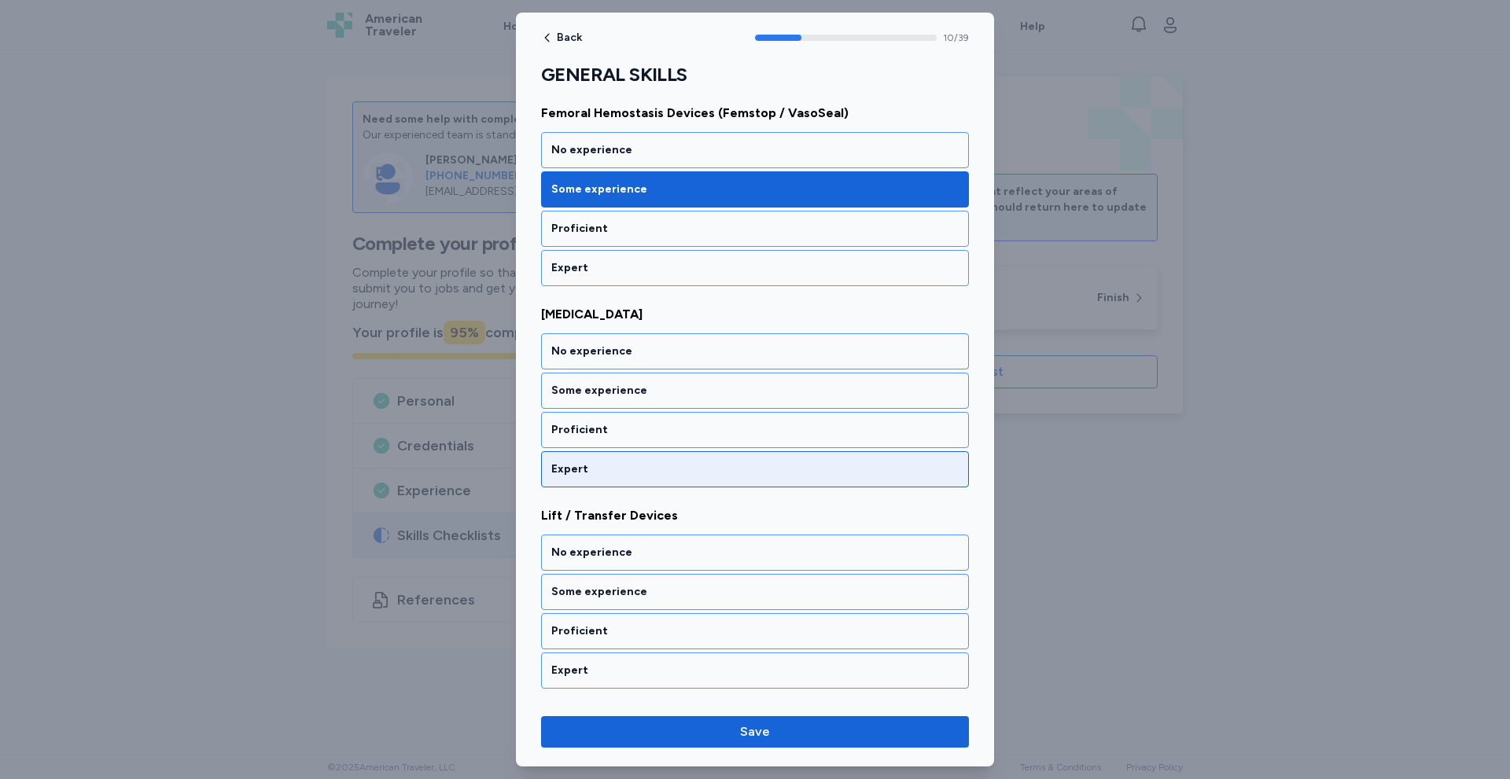
click at [591, 466] on div "Expert" at bounding box center [754, 470] width 407 height 16
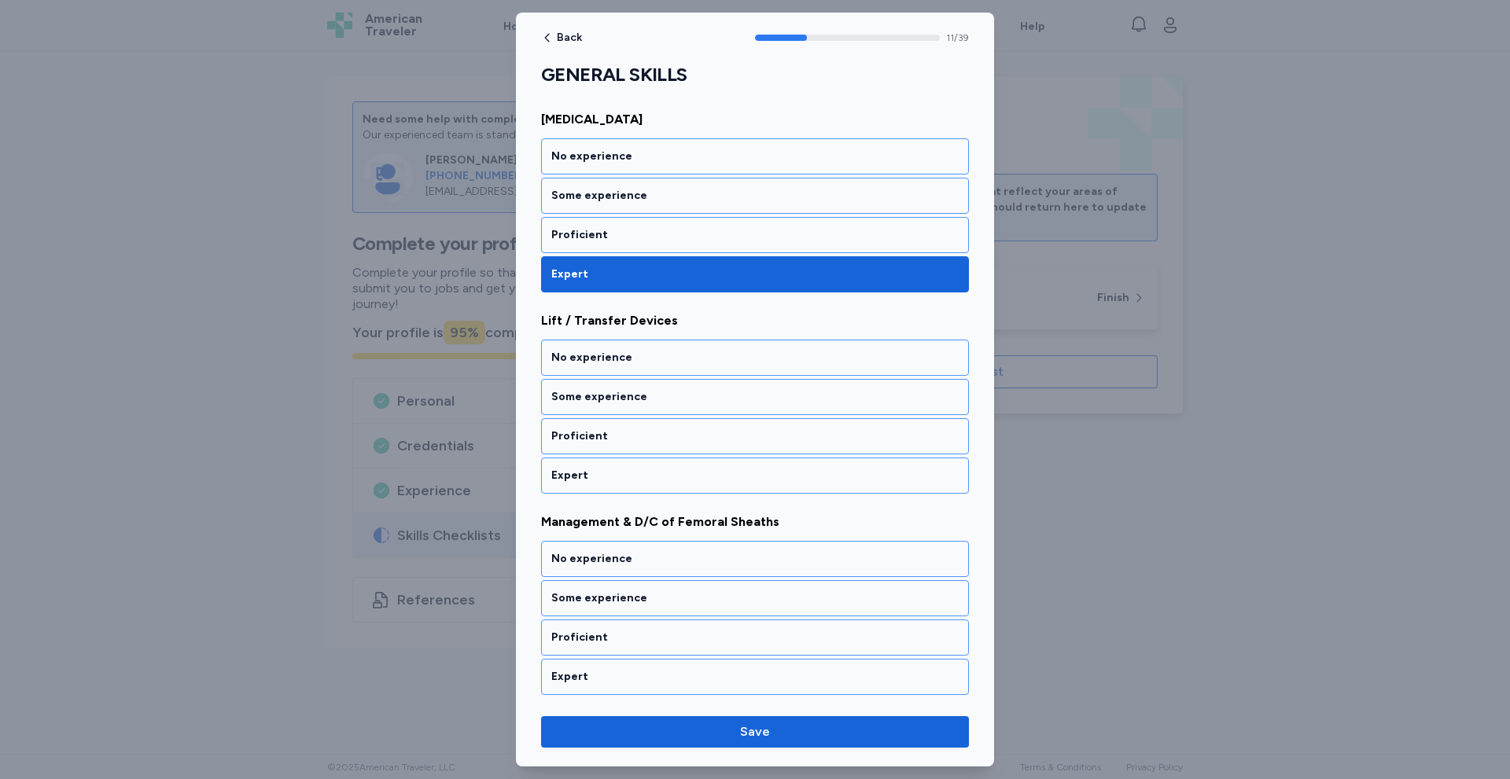
scroll to position [2237, 0]
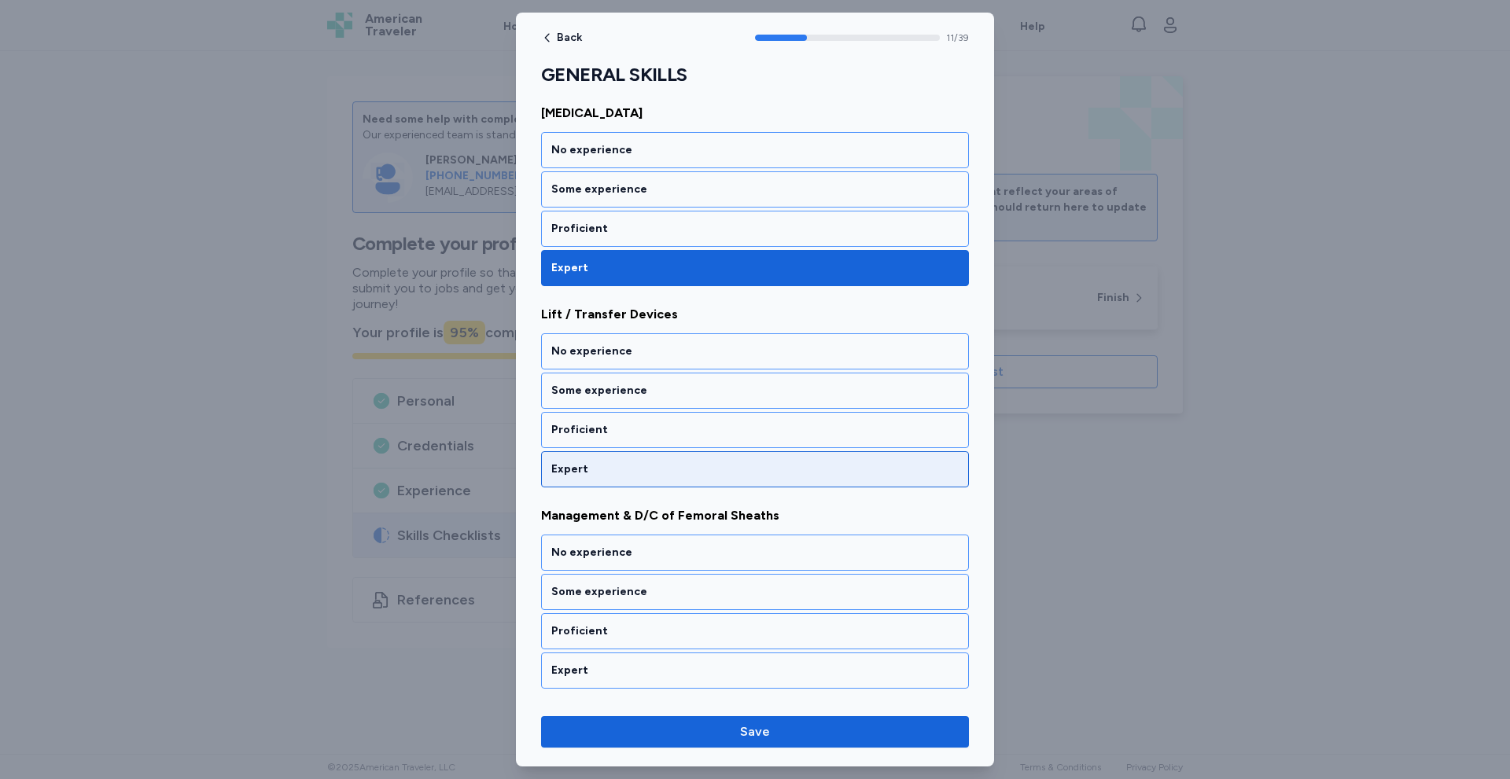
click at [598, 461] on div "Expert" at bounding box center [755, 469] width 428 height 36
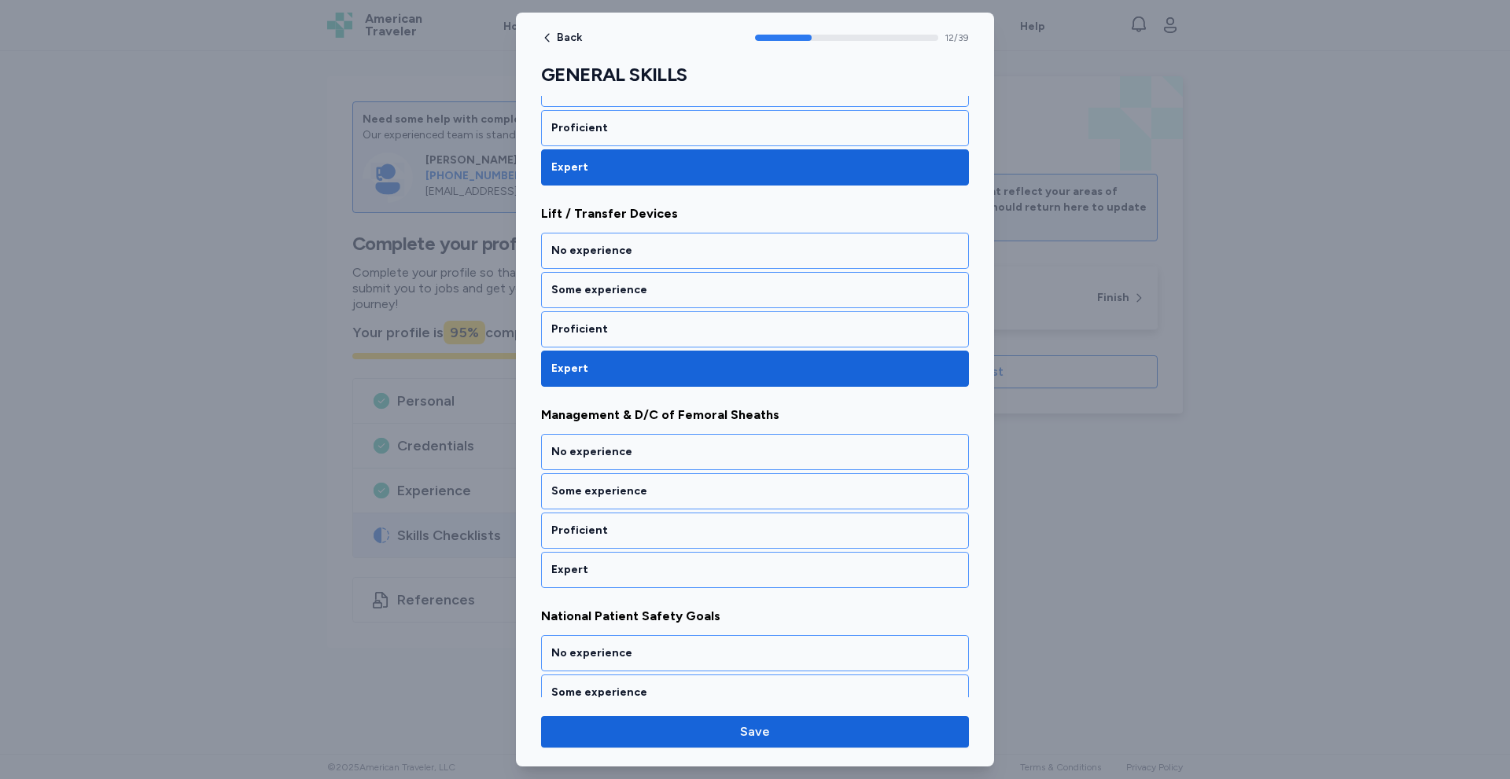
scroll to position [2438, 0]
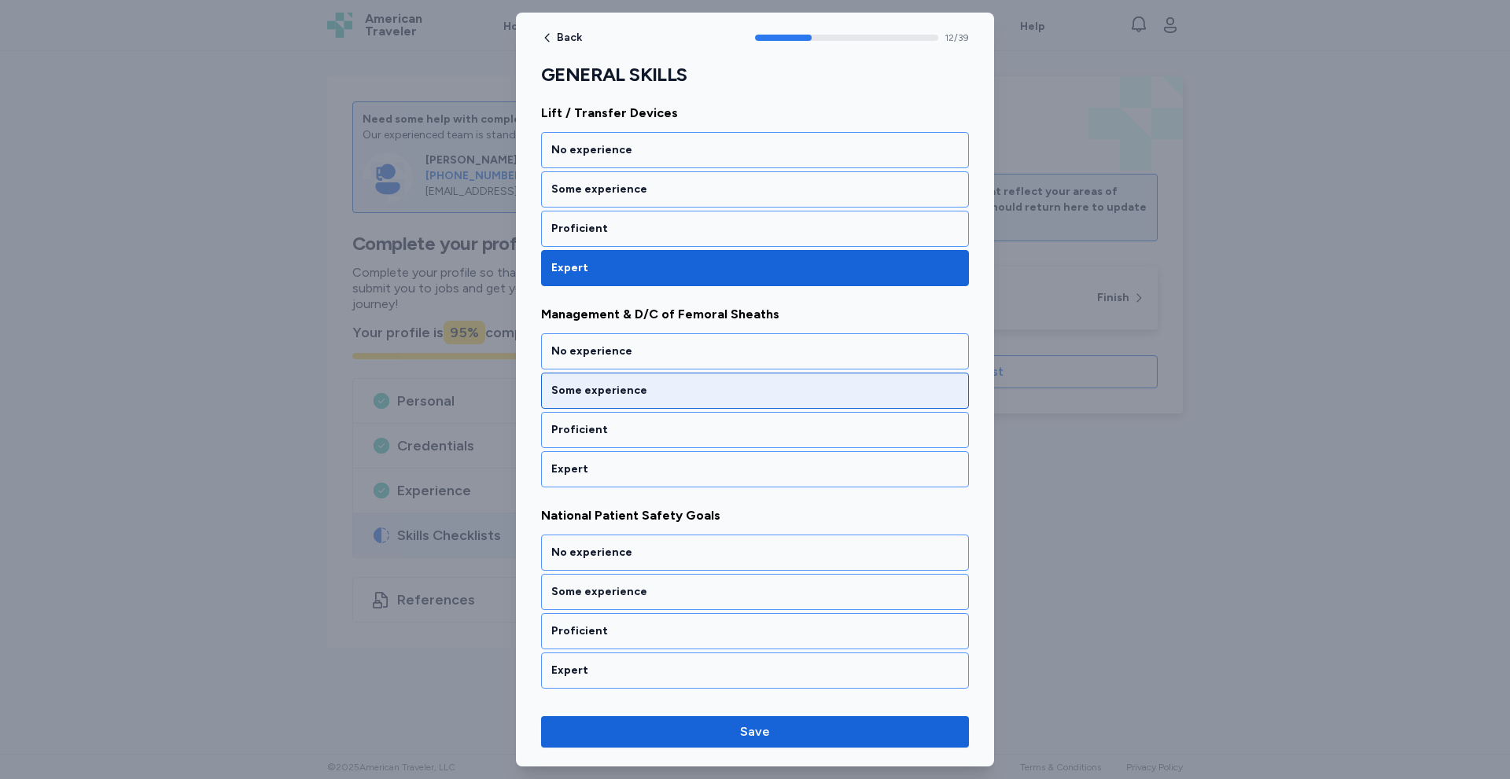
click at [621, 392] on div "Some experience" at bounding box center [754, 391] width 407 height 16
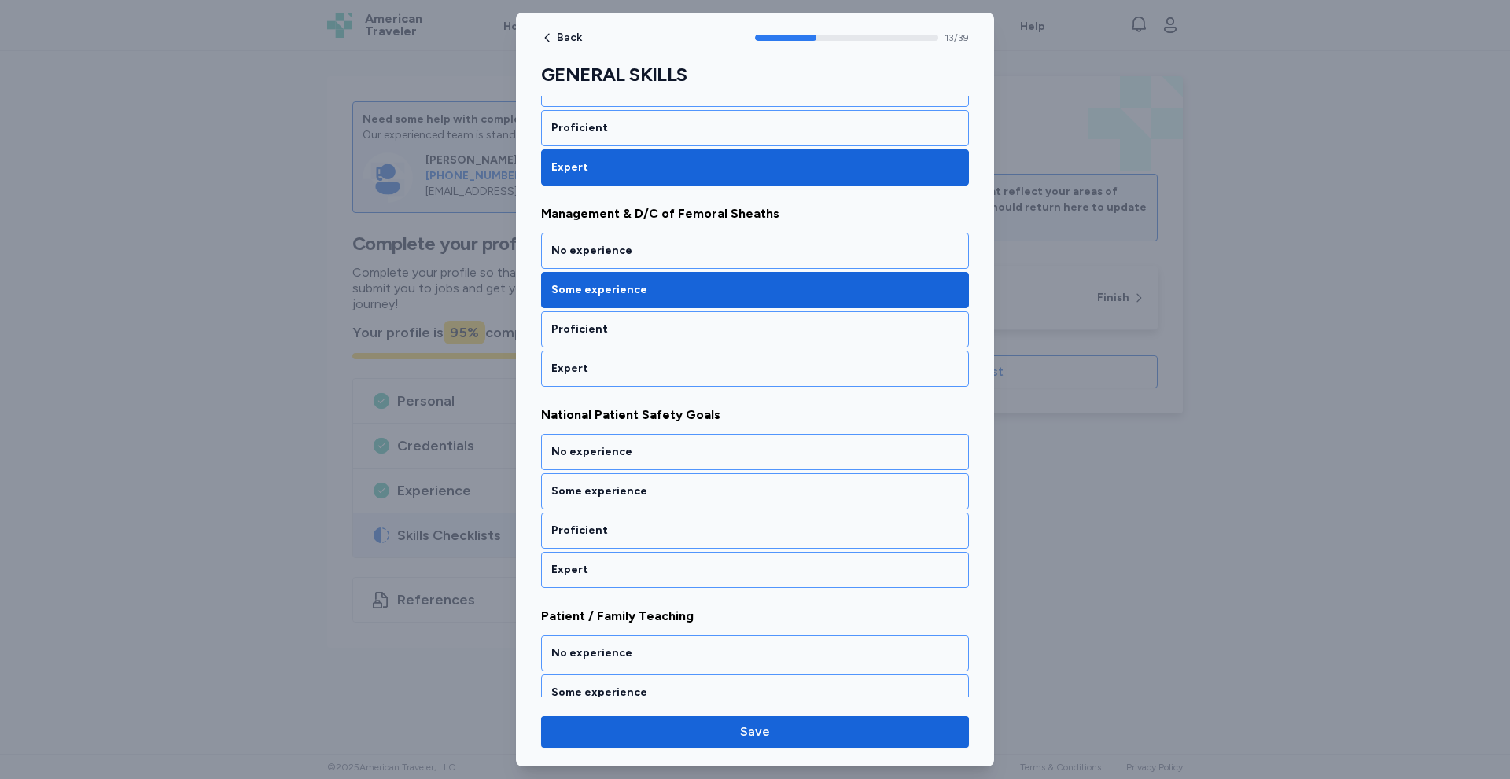
scroll to position [2639, 0]
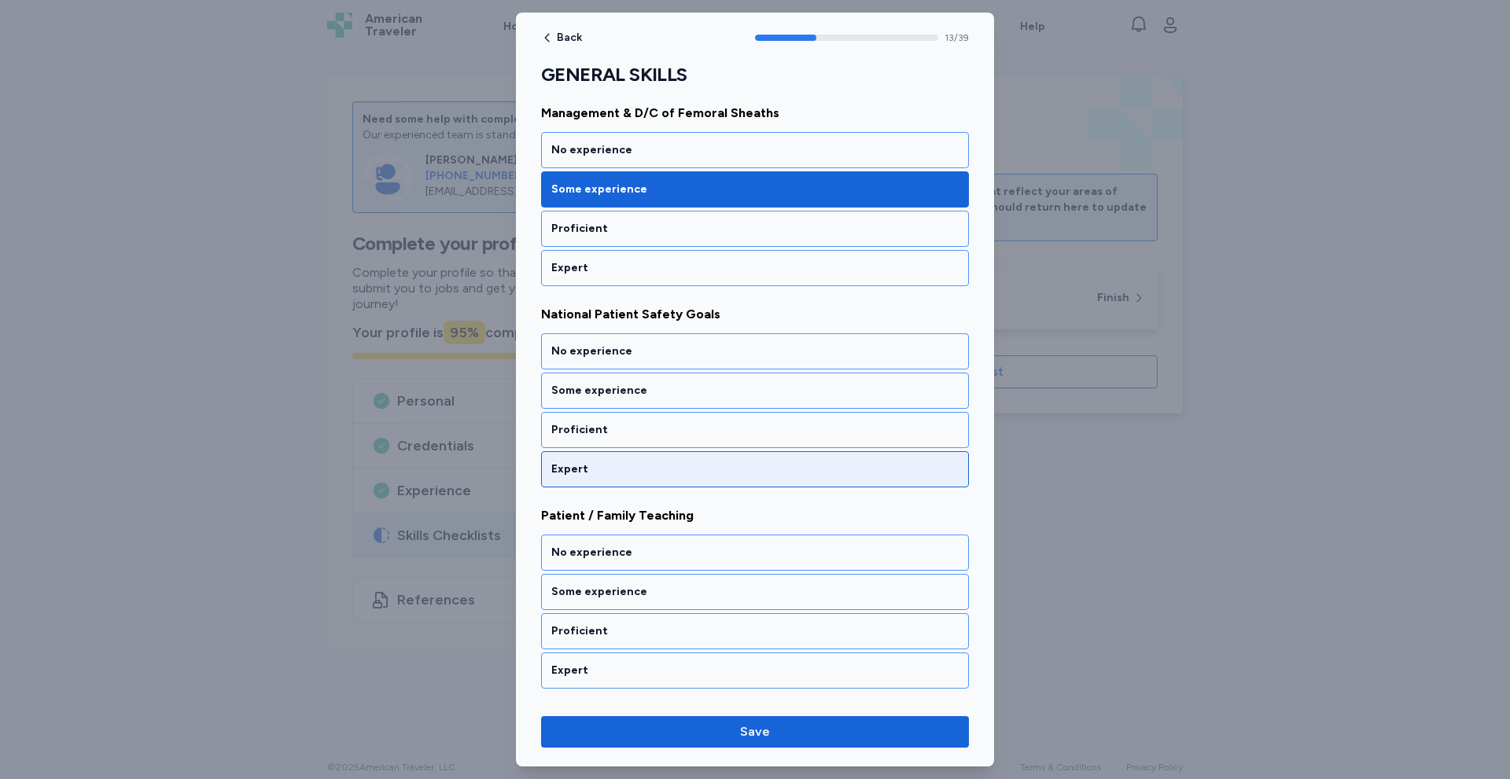
click at [588, 462] on div "Expert" at bounding box center [754, 470] width 407 height 16
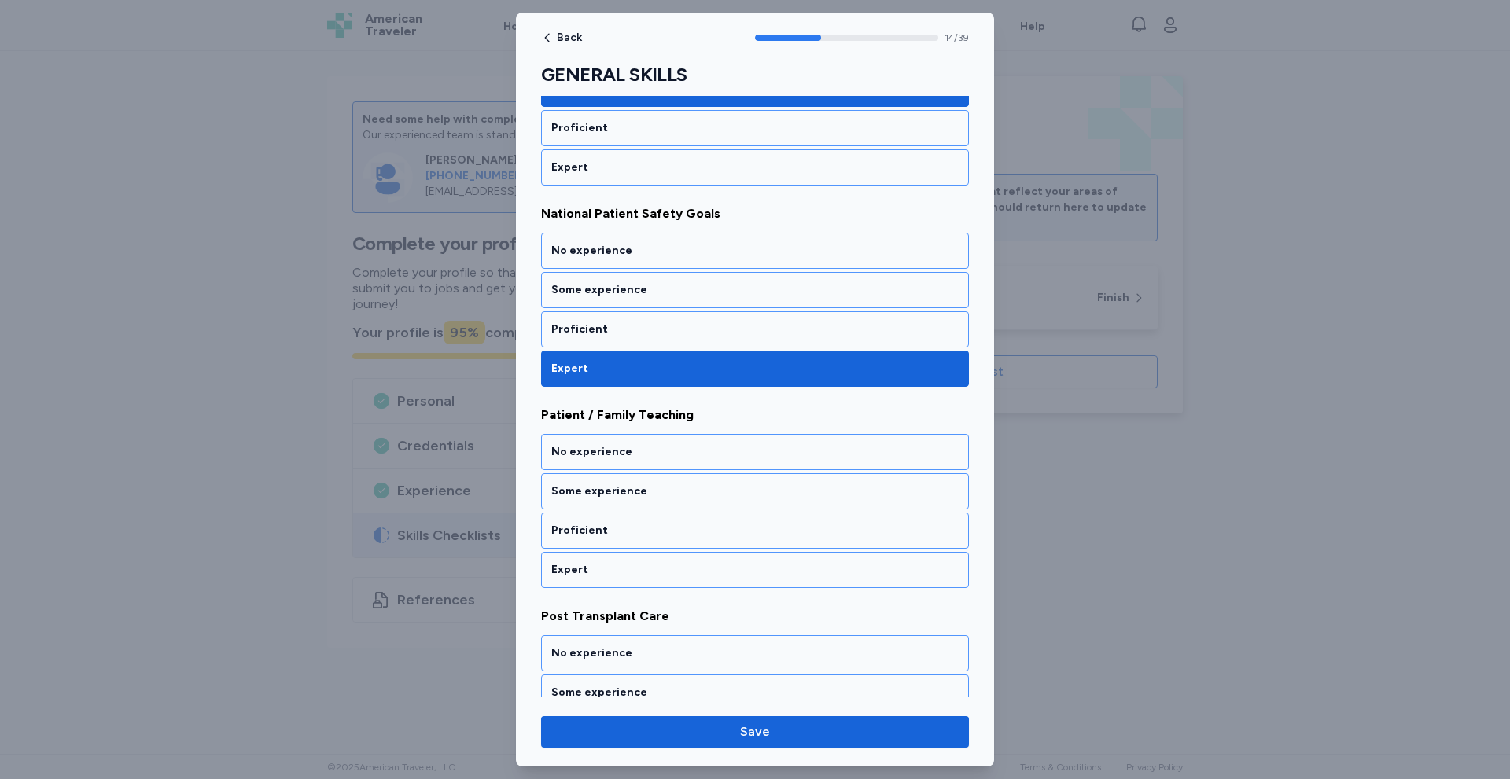
scroll to position [2840, 0]
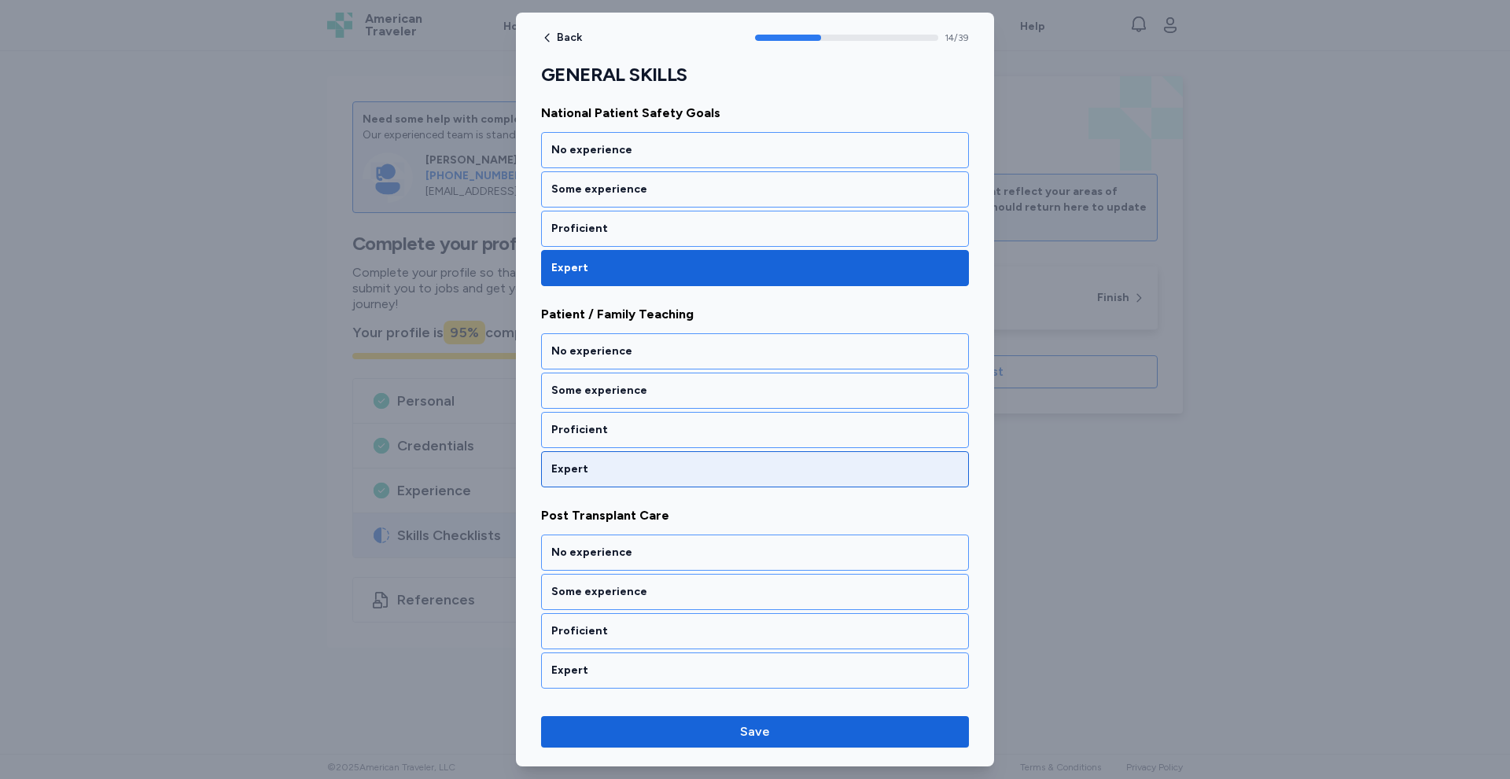
click at [589, 461] on div "Expert" at bounding box center [755, 469] width 428 height 36
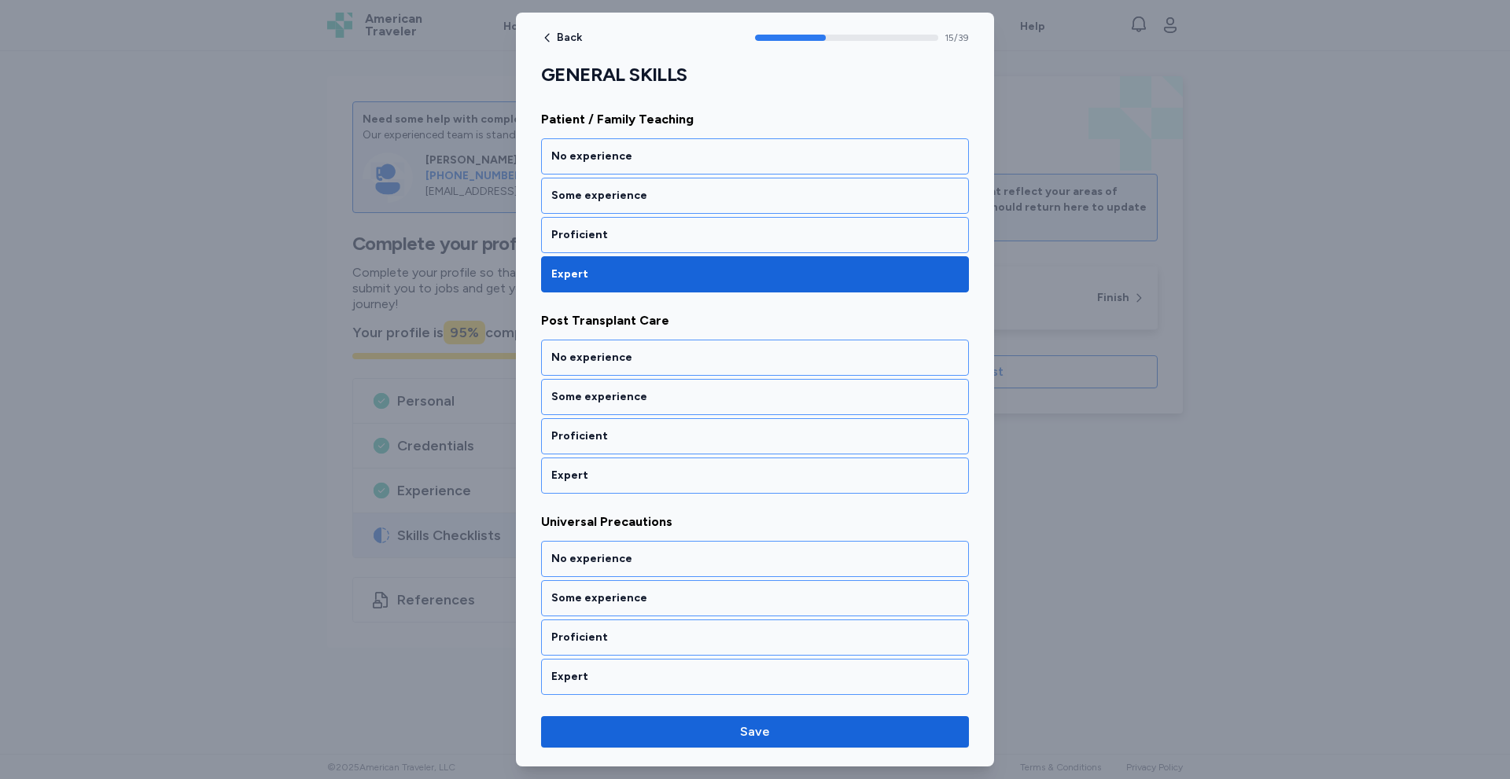
scroll to position [3042, 0]
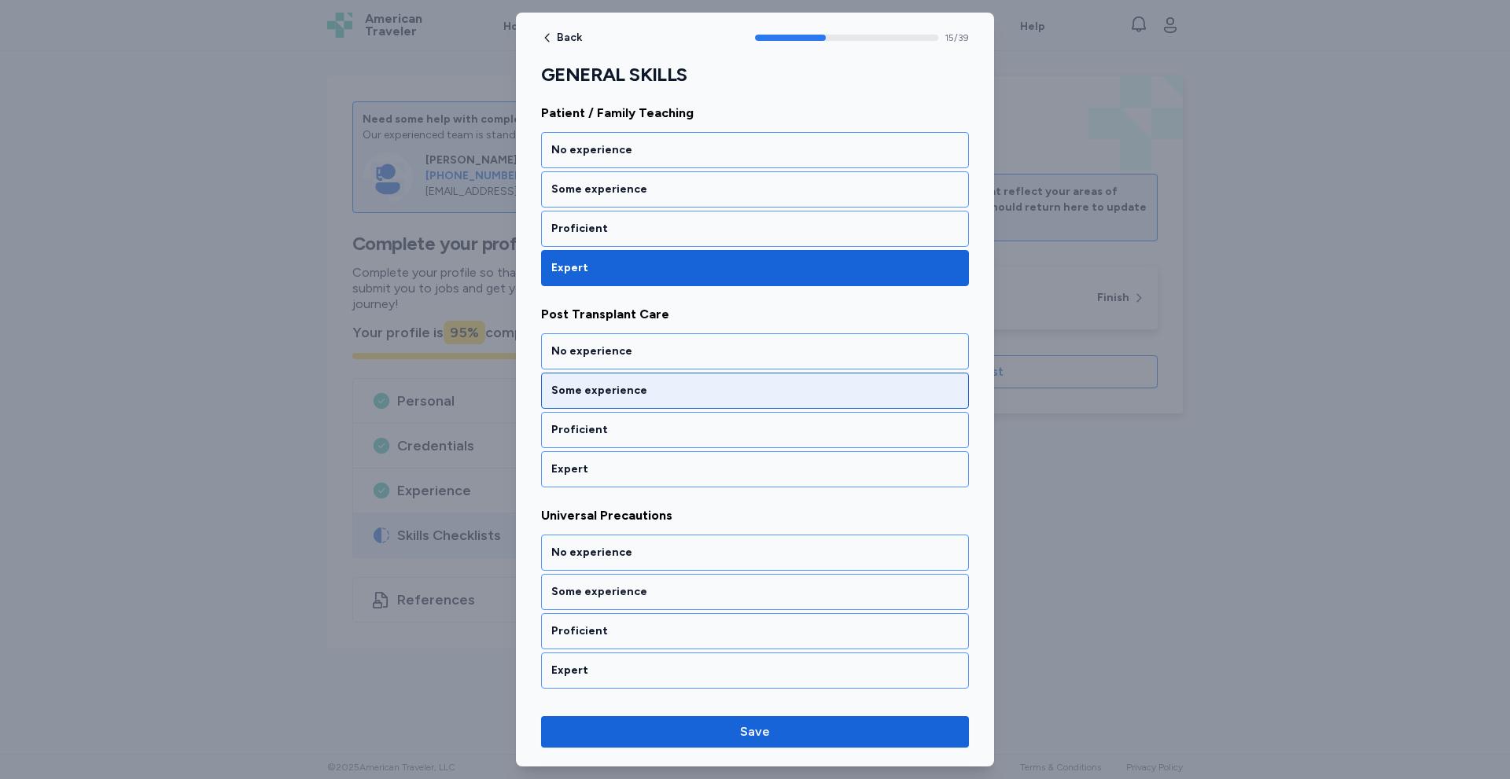
click at [613, 399] on div "Some experience" at bounding box center [755, 391] width 428 height 36
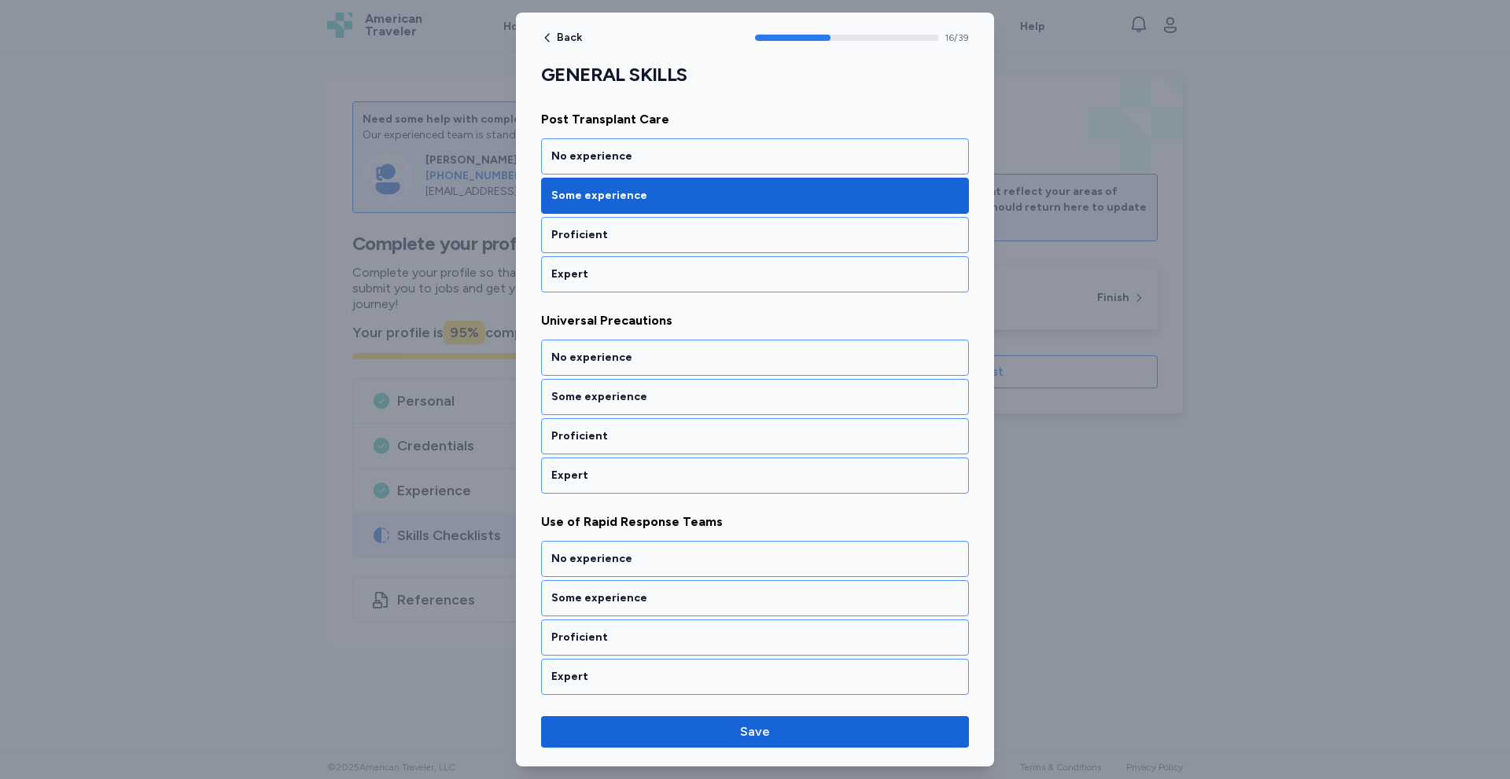
scroll to position [3243, 0]
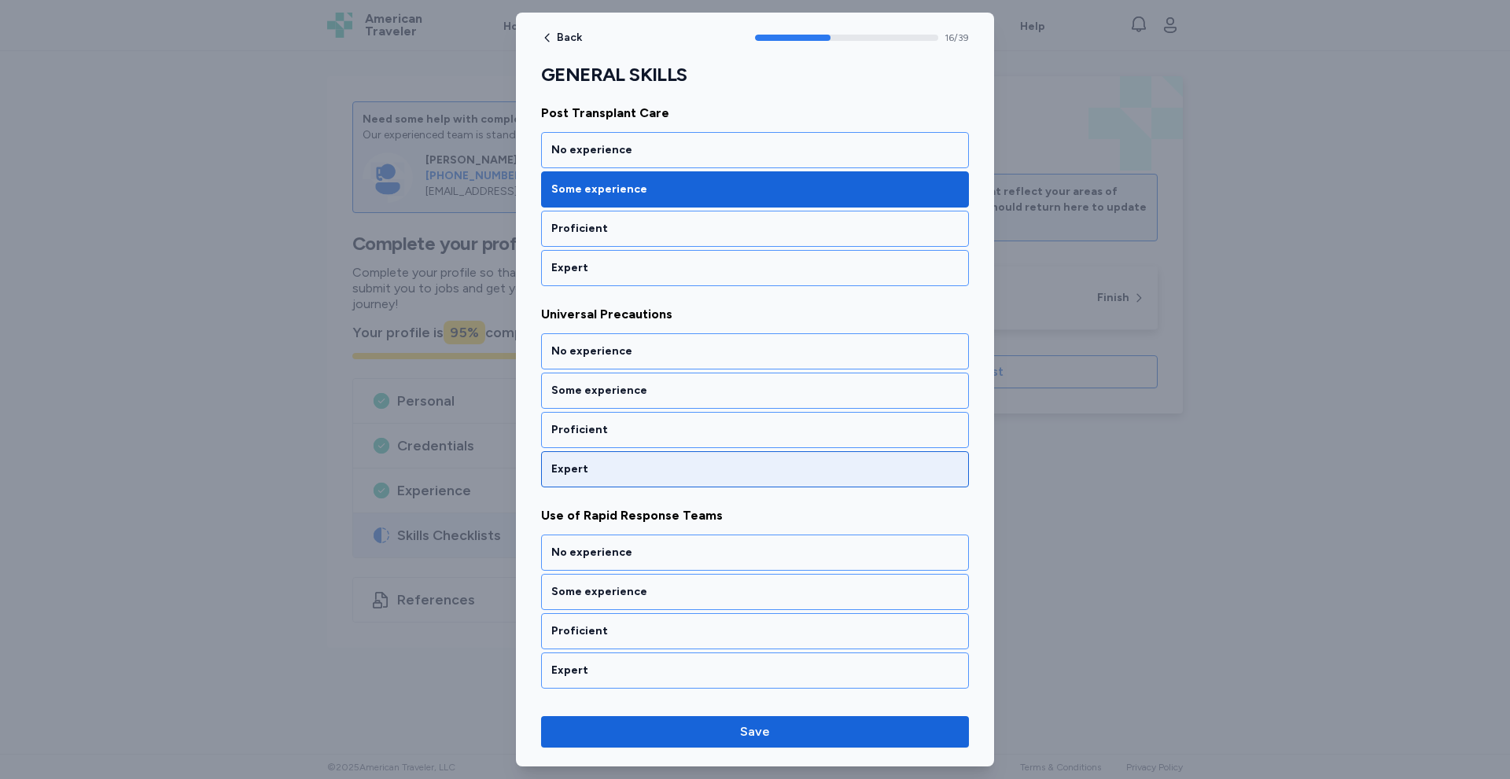
click at [591, 462] on div "Expert" at bounding box center [754, 470] width 407 height 16
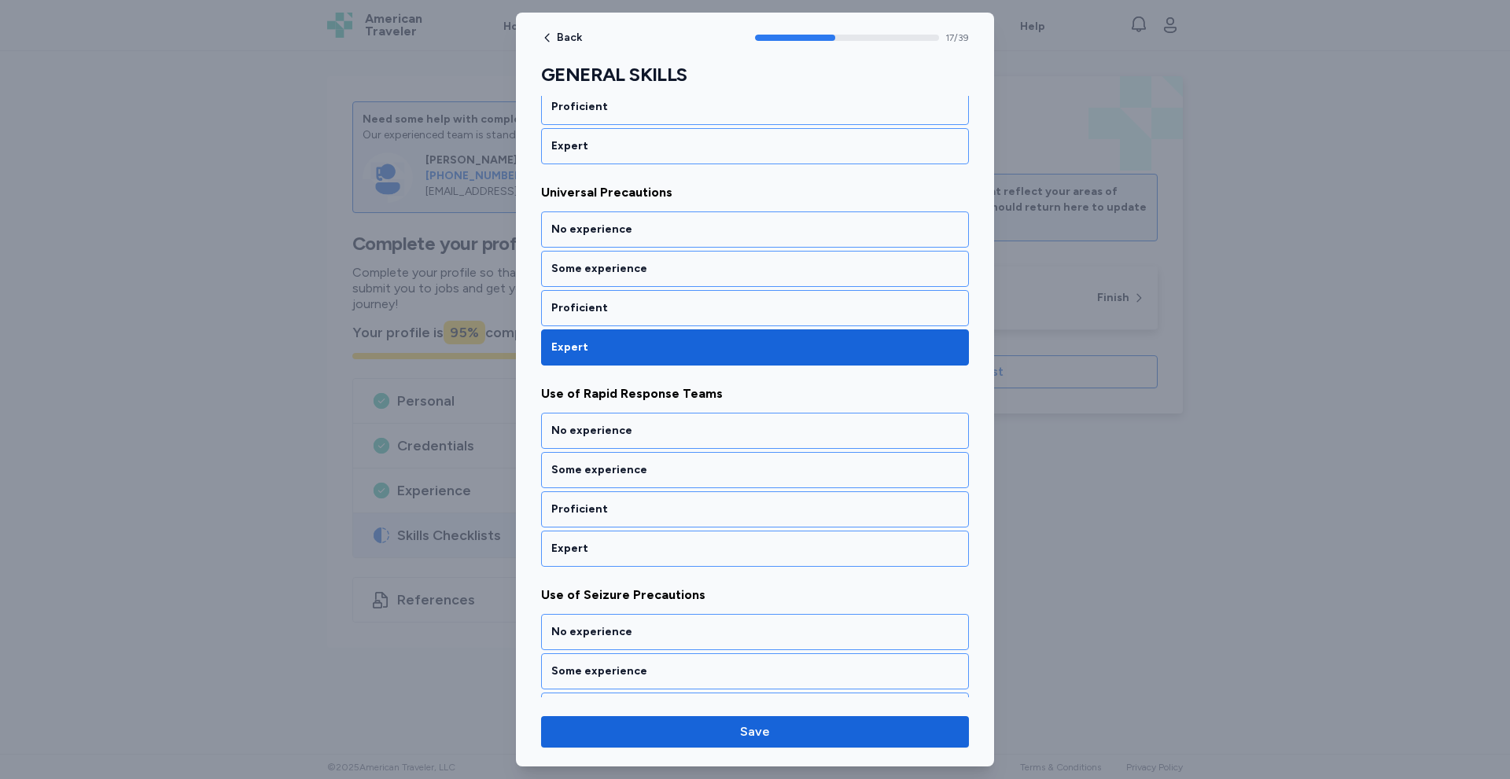
scroll to position [3444, 0]
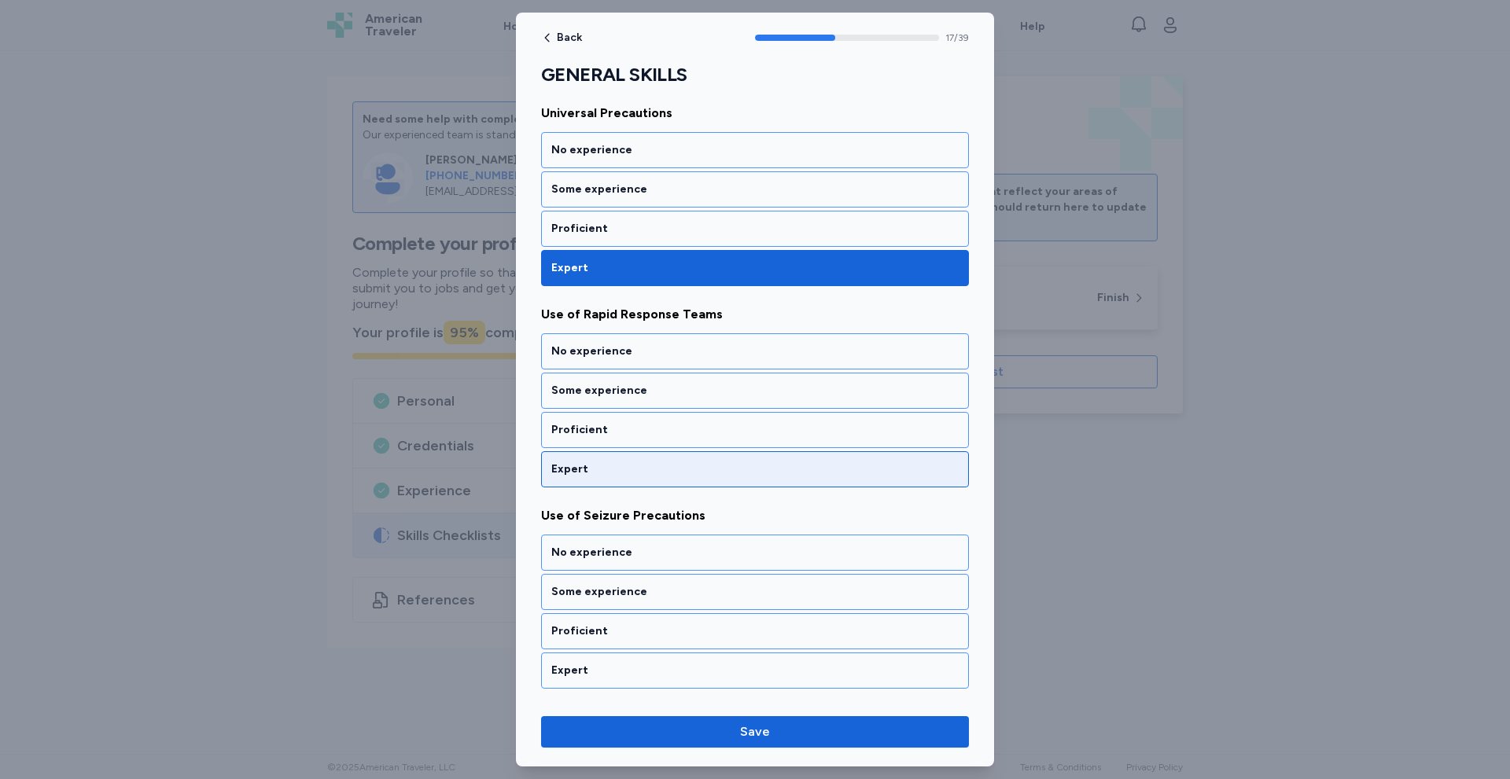
click at [591, 462] on div "Expert" at bounding box center [754, 470] width 407 height 16
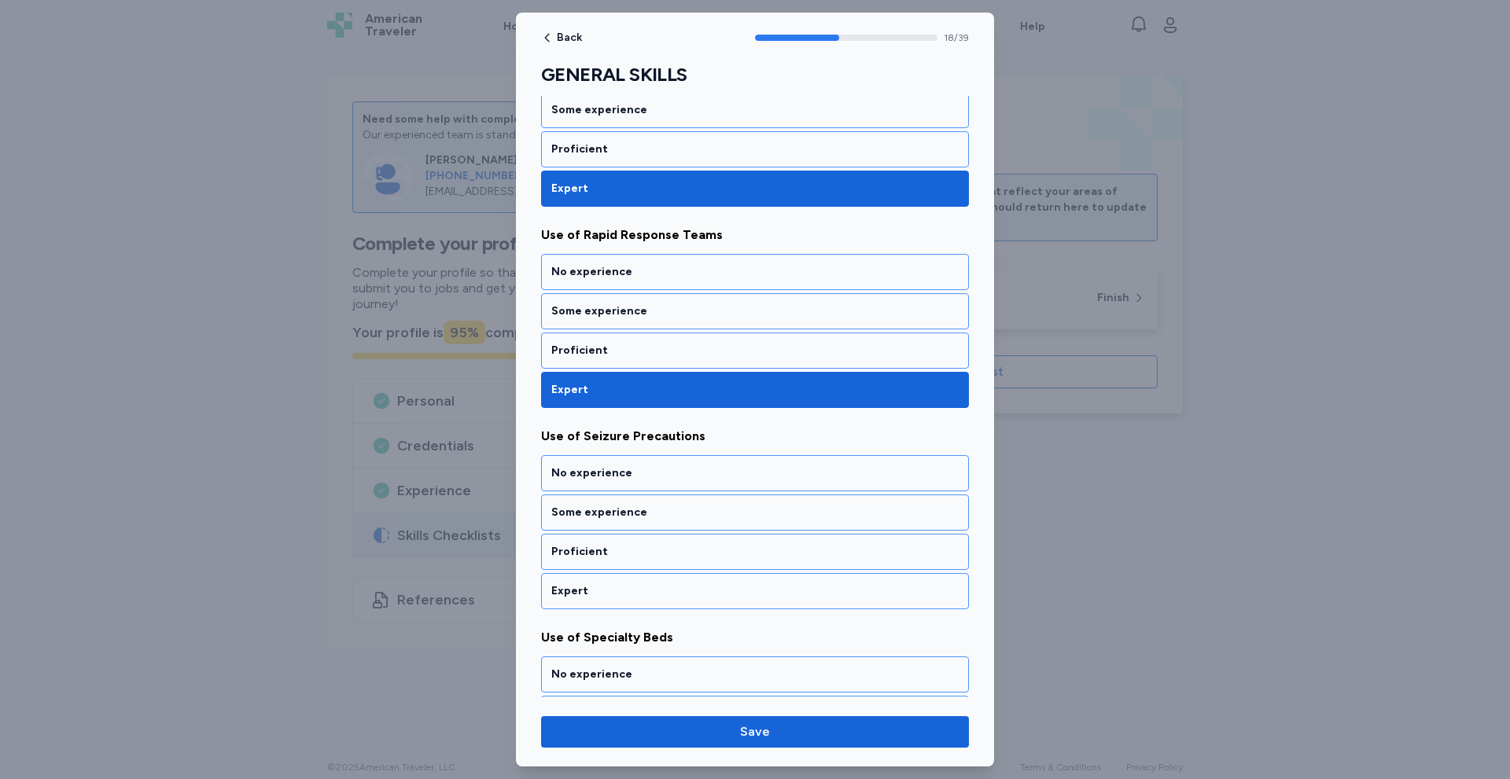
scroll to position [3646, 0]
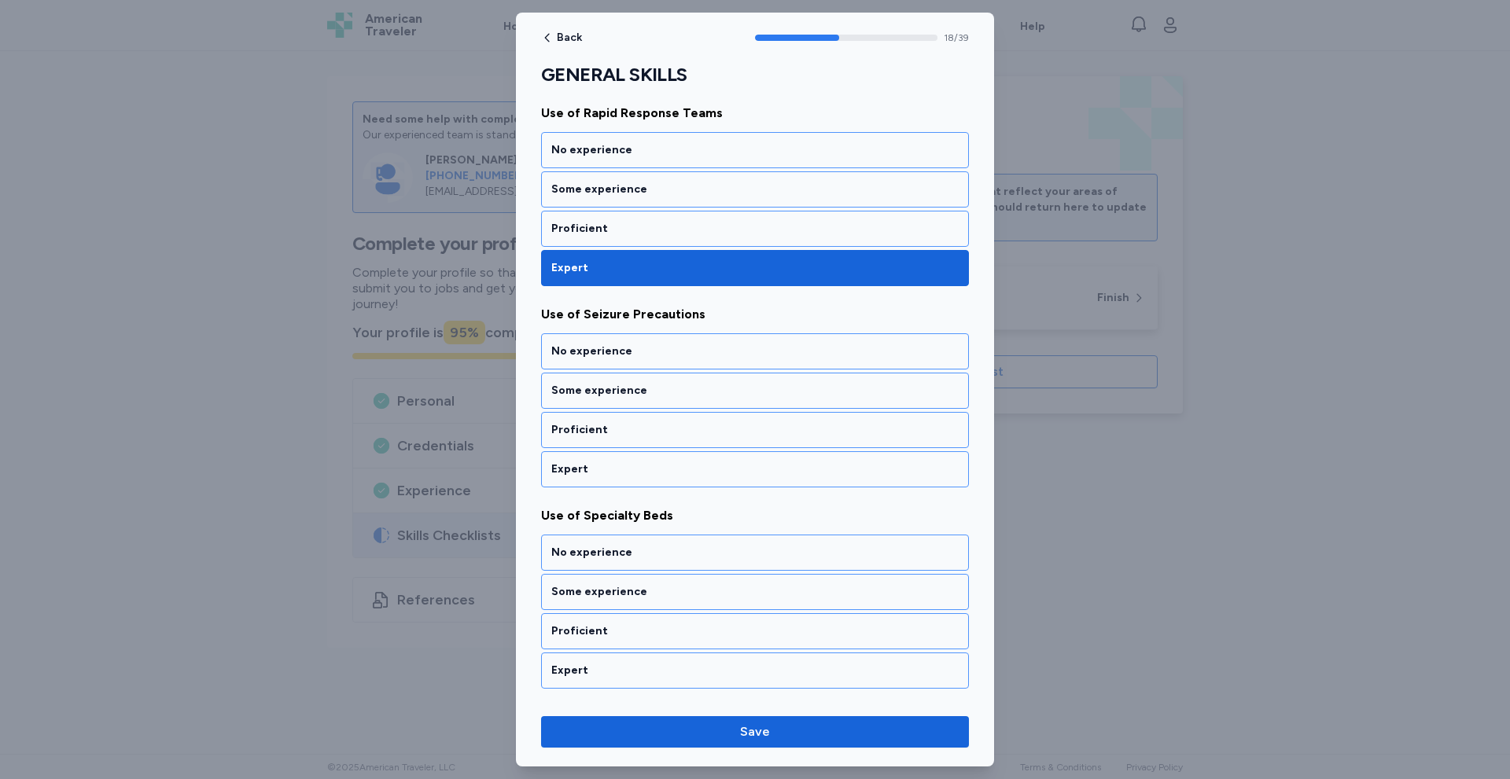
click at [591, 462] on div "Expert" at bounding box center [754, 470] width 407 height 16
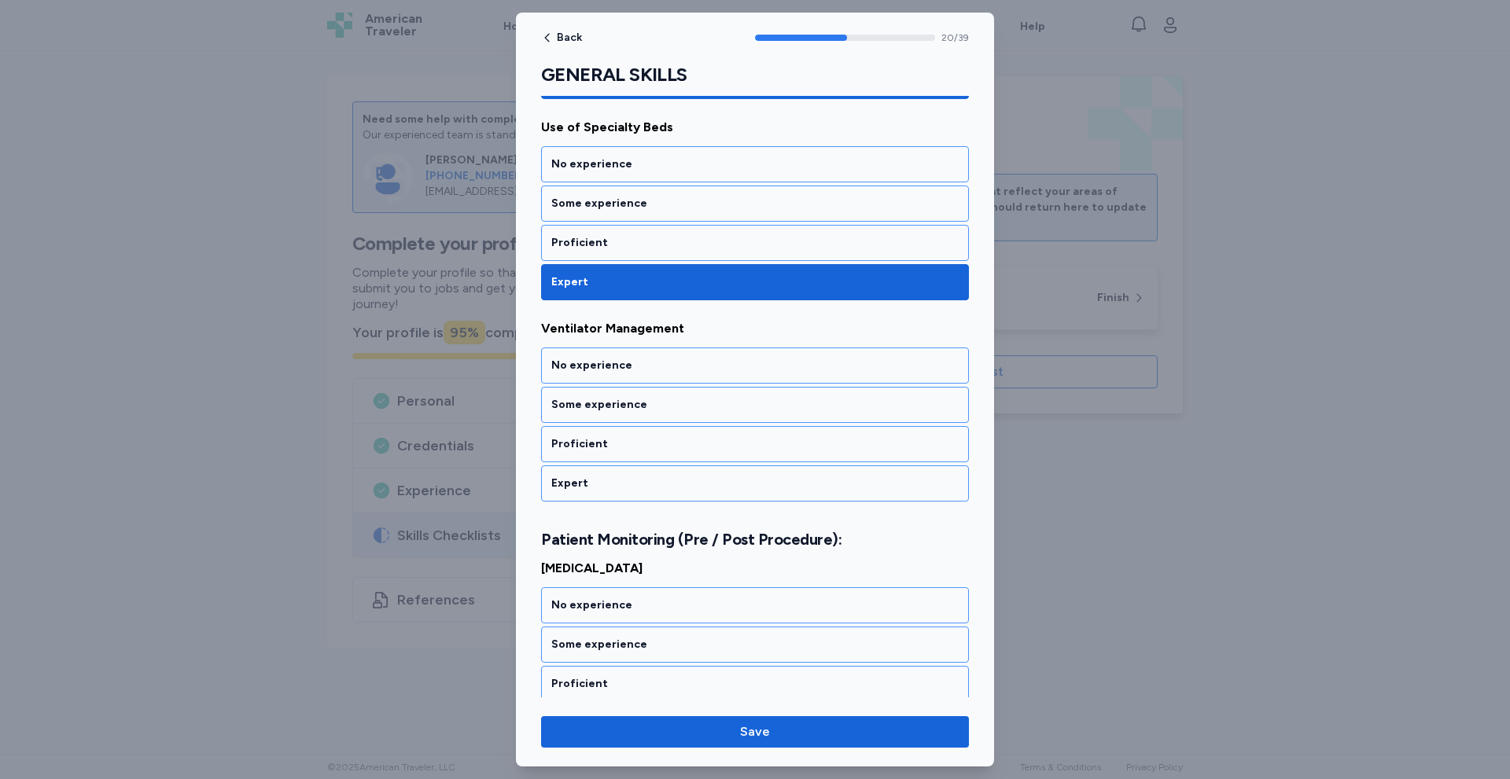
scroll to position [4048, 0]
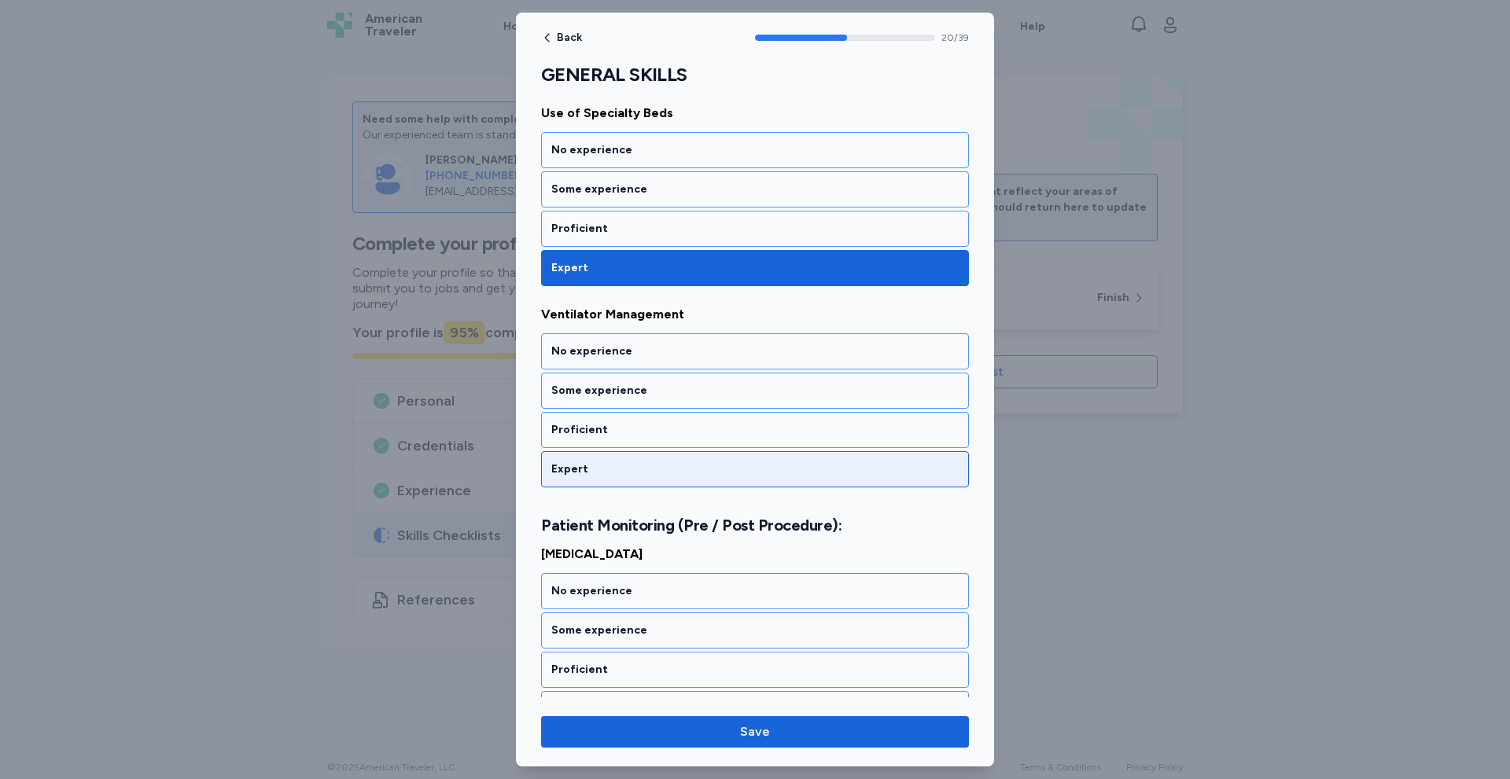
click at [619, 466] on div "Expert" at bounding box center [754, 470] width 407 height 16
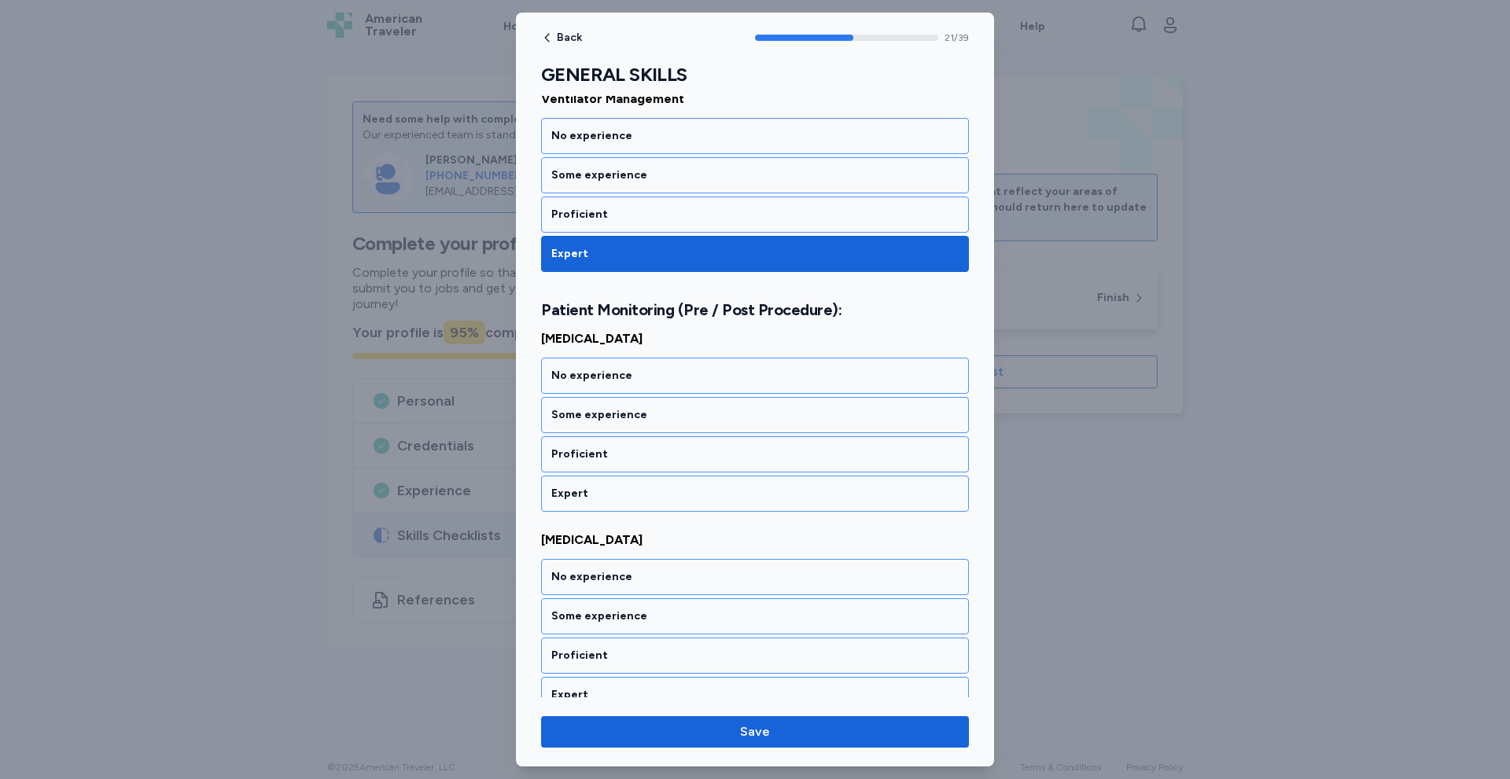
scroll to position [4269, 0]
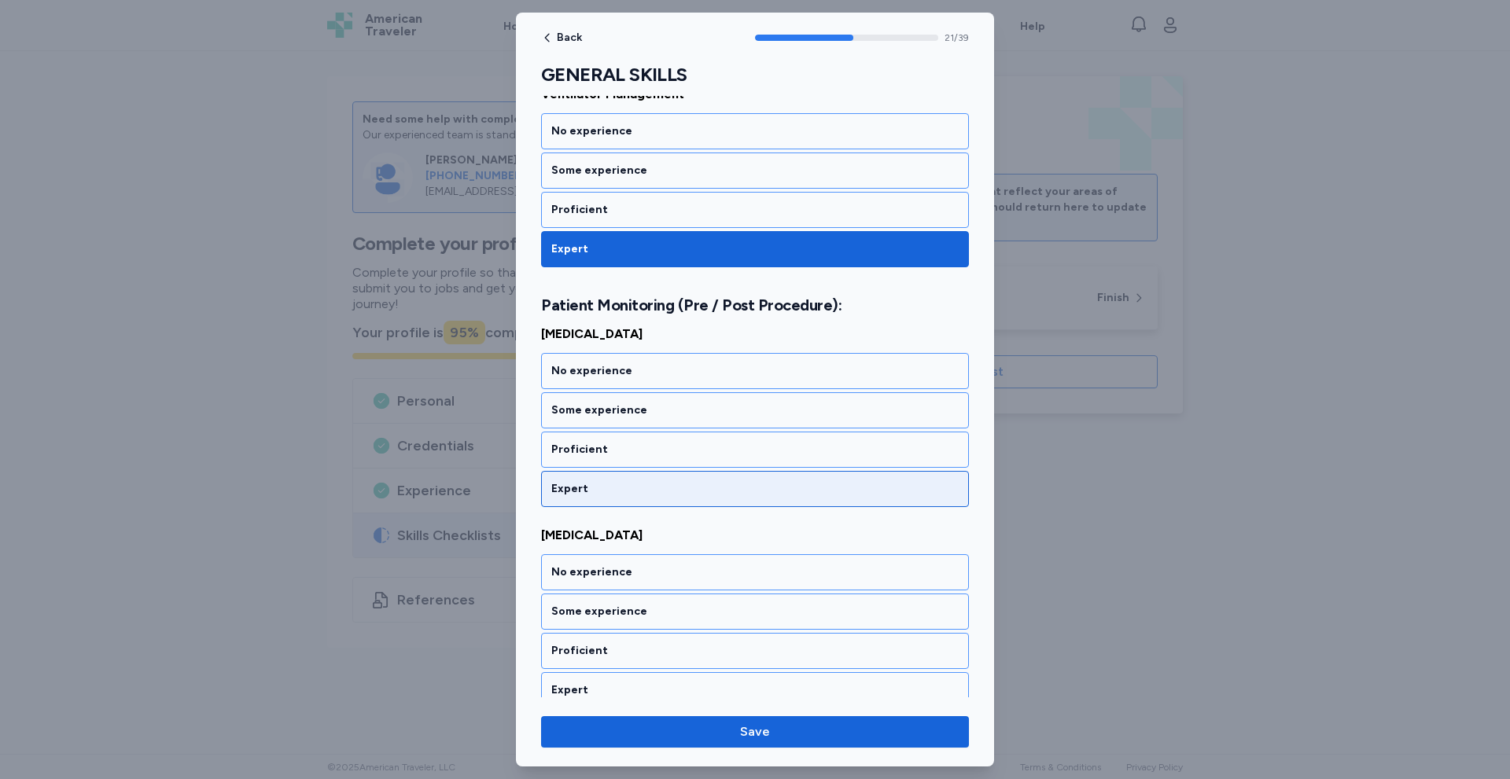
click at [592, 486] on div "Expert" at bounding box center [754, 489] width 407 height 16
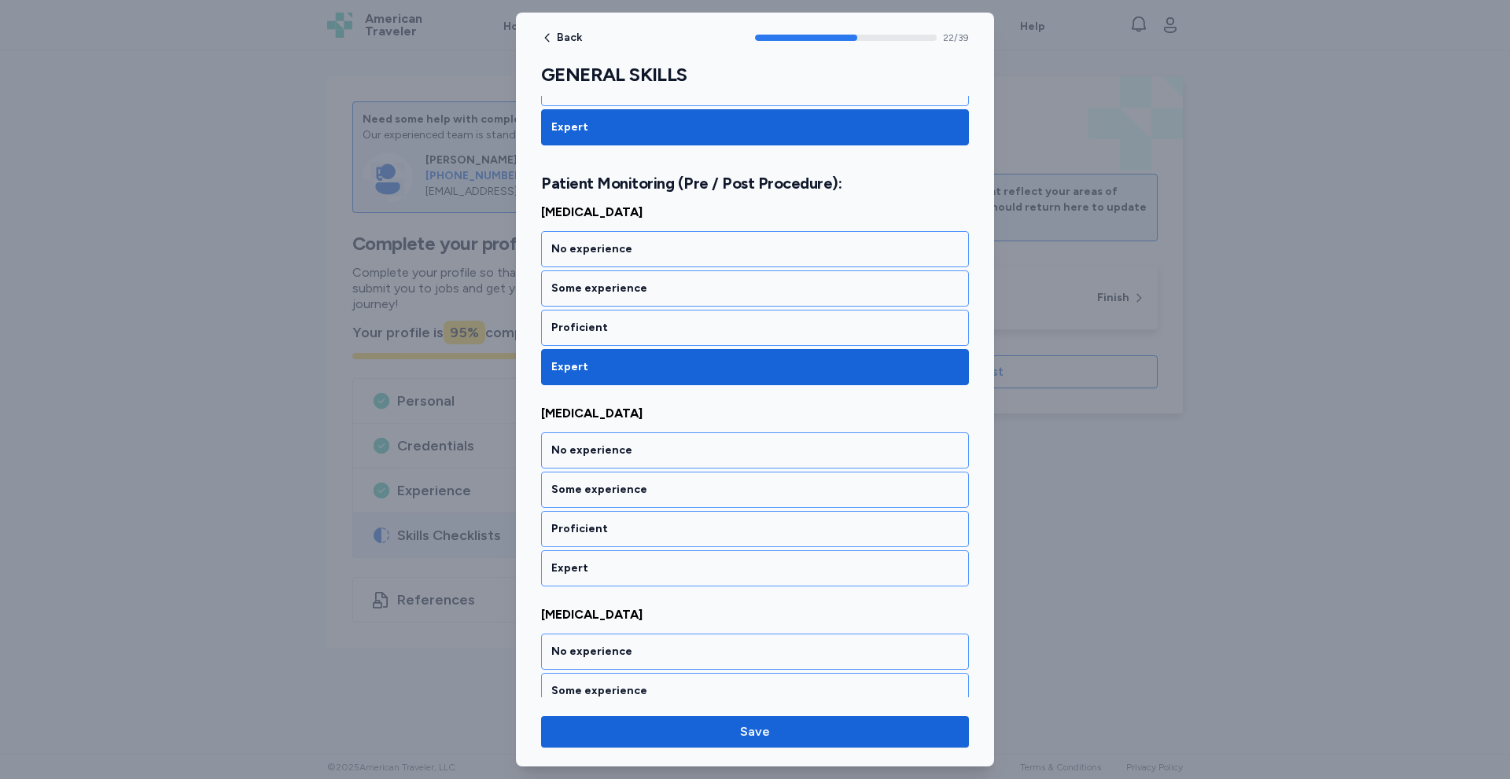
scroll to position [4470, 0]
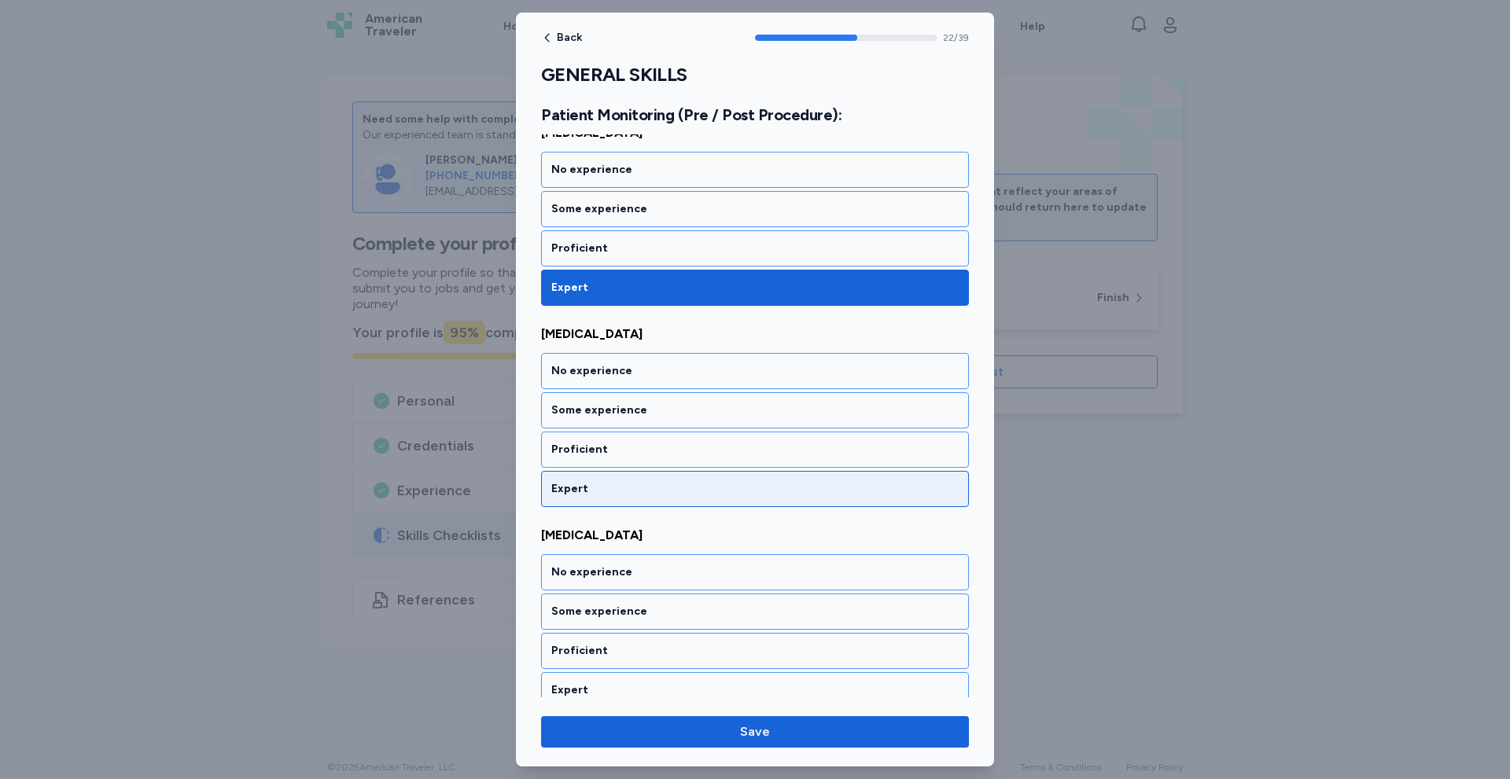
click at [592, 494] on div "Expert" at bounding box center [754, 489] width 407 height 16
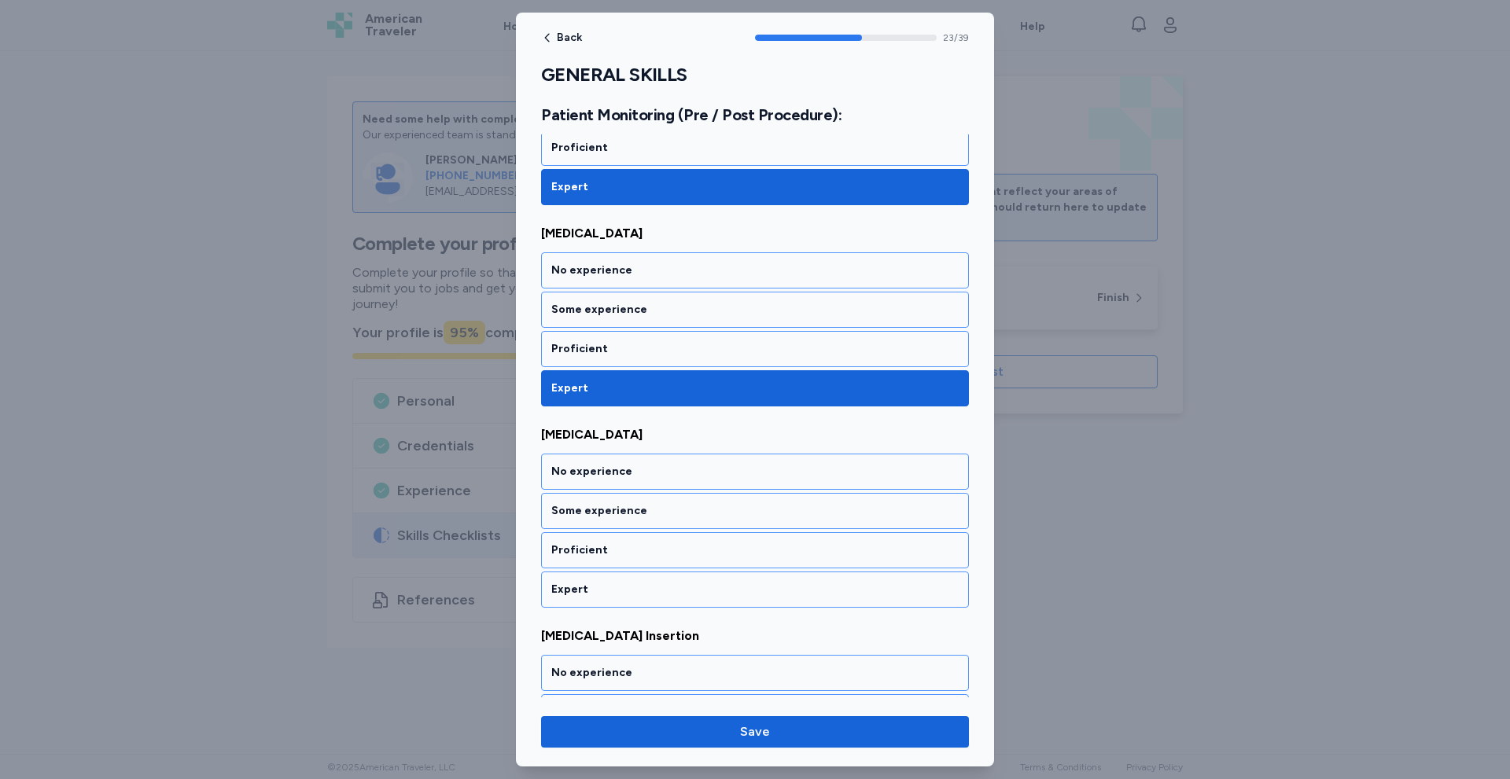
scroll to position [4671, 0]
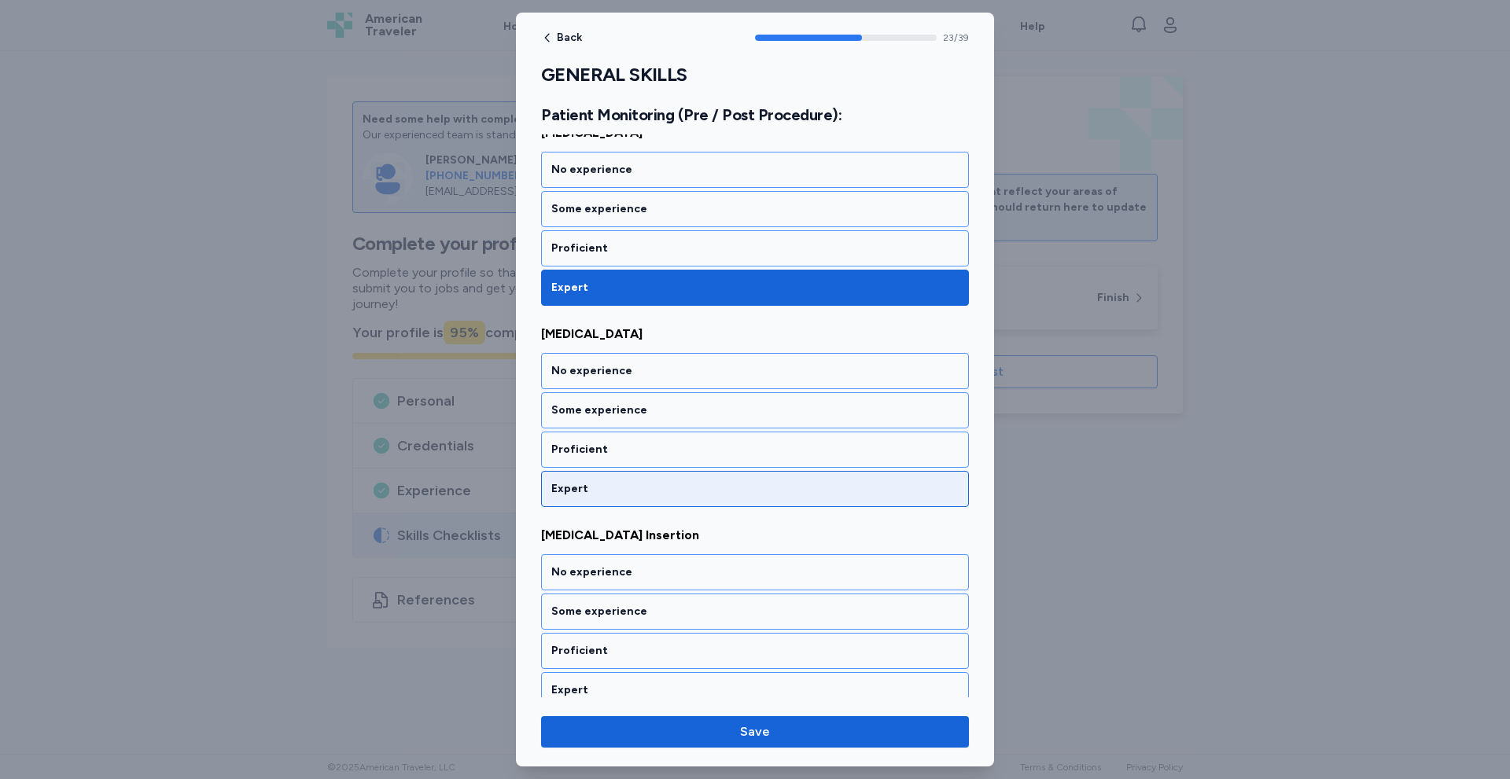
click at [592, 493] on div "Expert" at bounding box center [754, 489] width 407 height 16
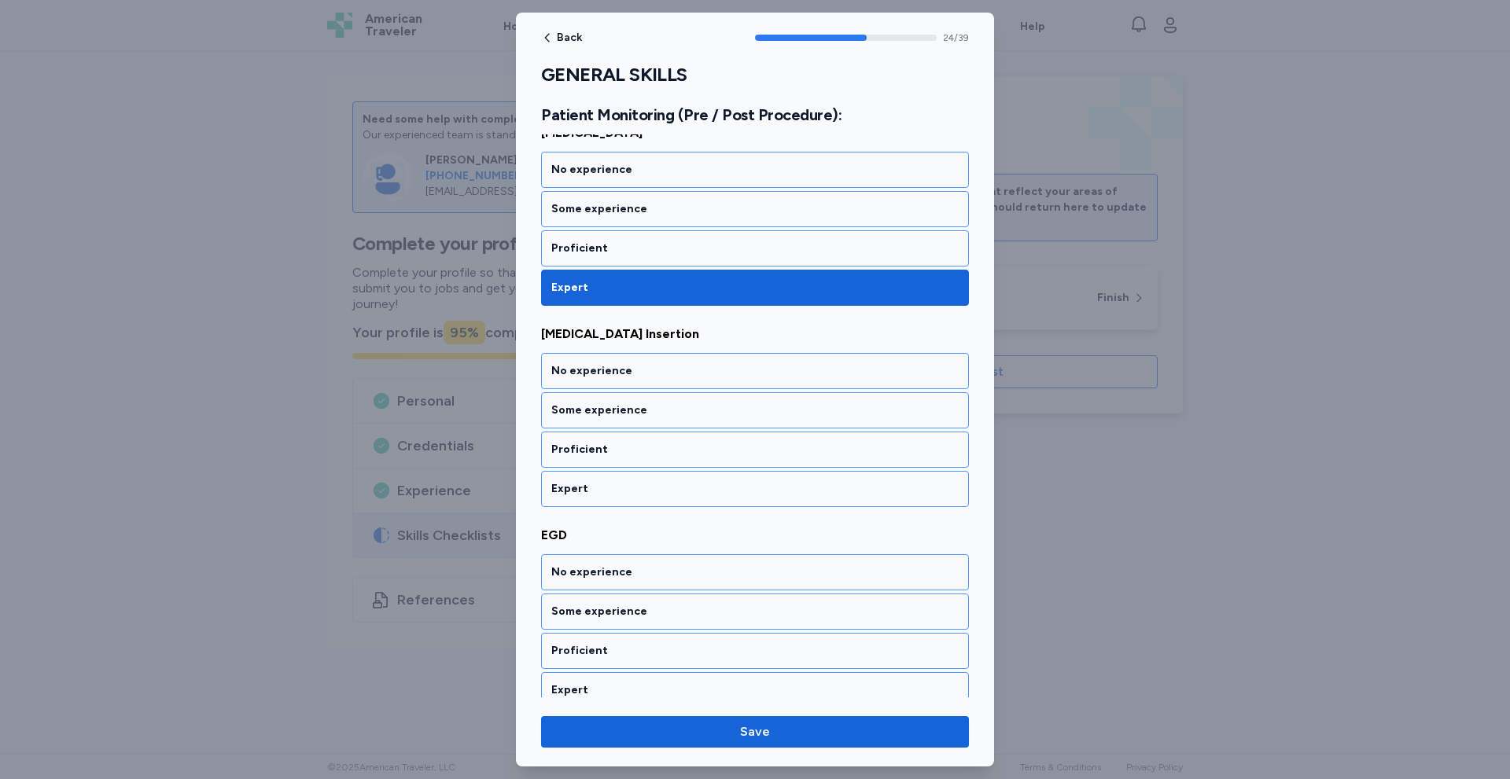
click at [592, 493] on div "Expert" at bounding box center [754, 489] width 407 height 16
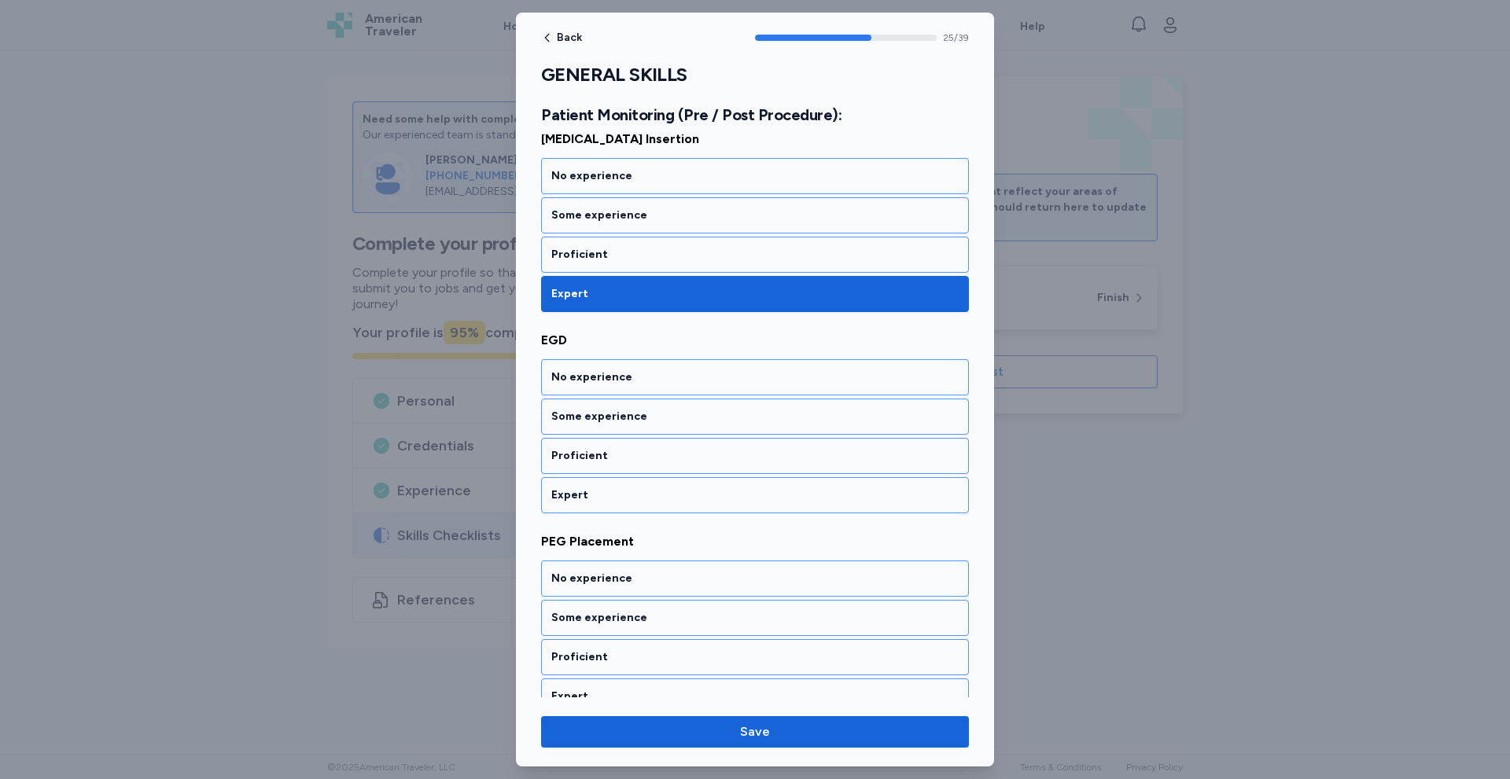
scroll to position [5074, 0]
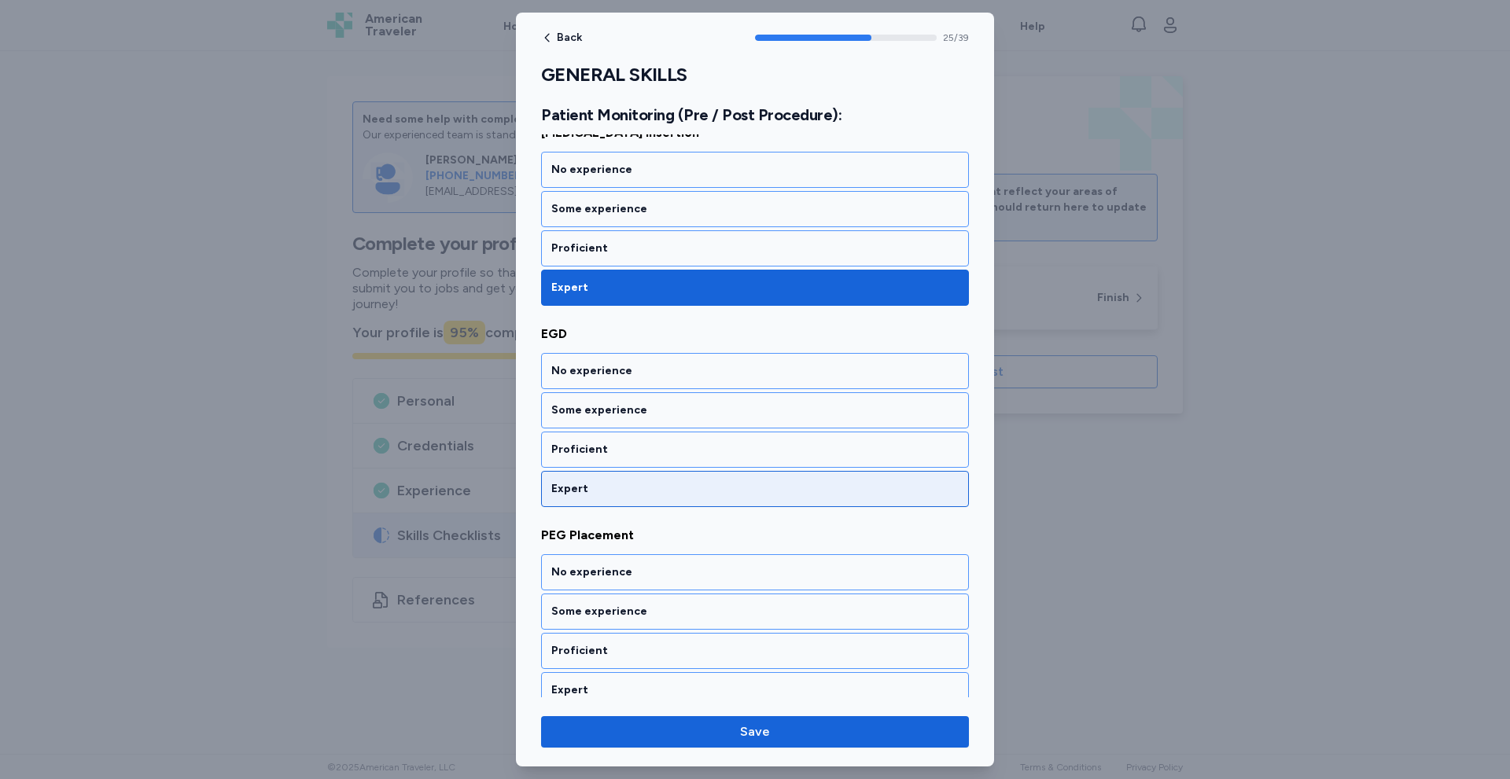
click at [628, 484] on div "Expert" at bounding box center [754, 489] width 407 height 16
click at [616, 495] on div "Expert" at bounding box center [754, 489] width 407 height 16
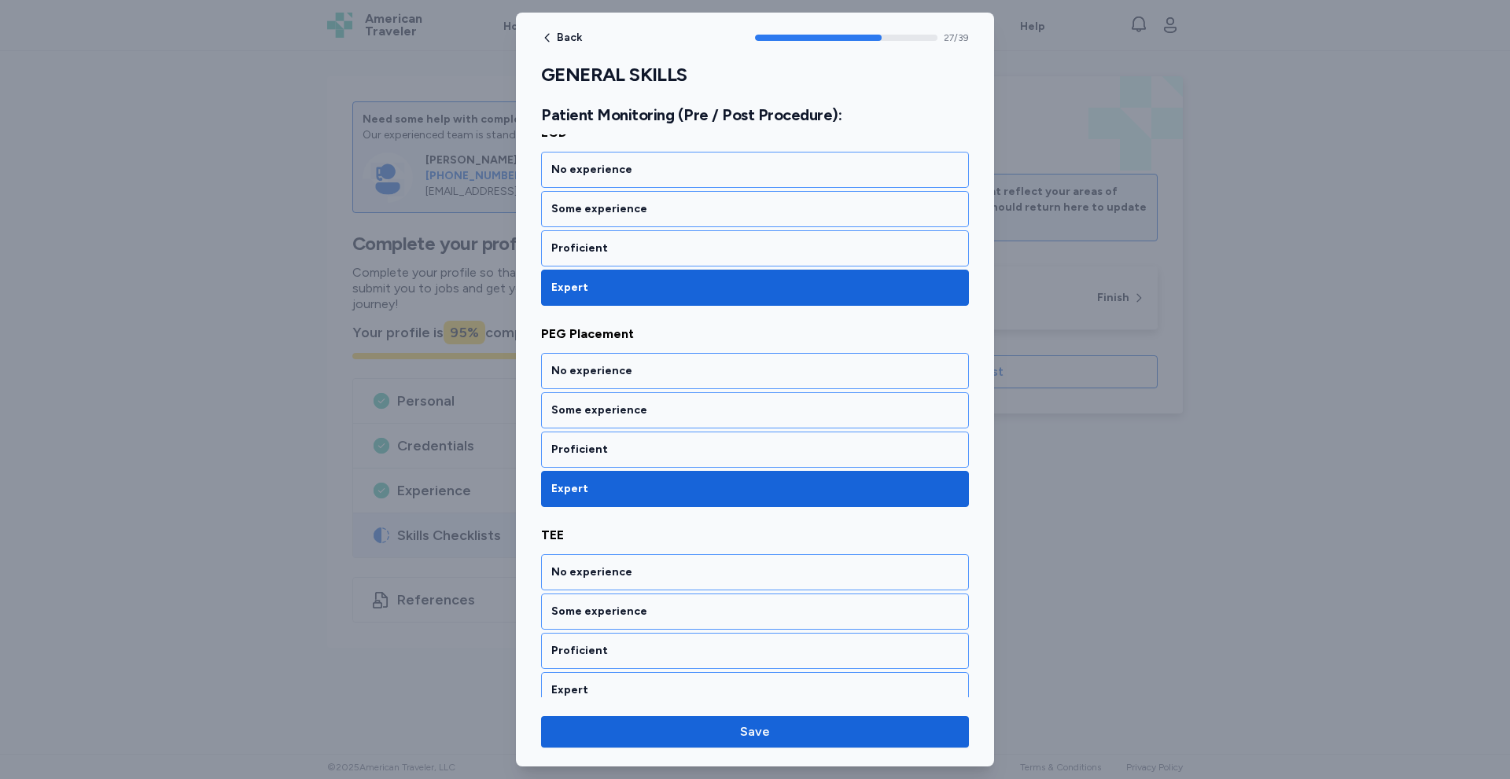
scroll to position [5476, 0]
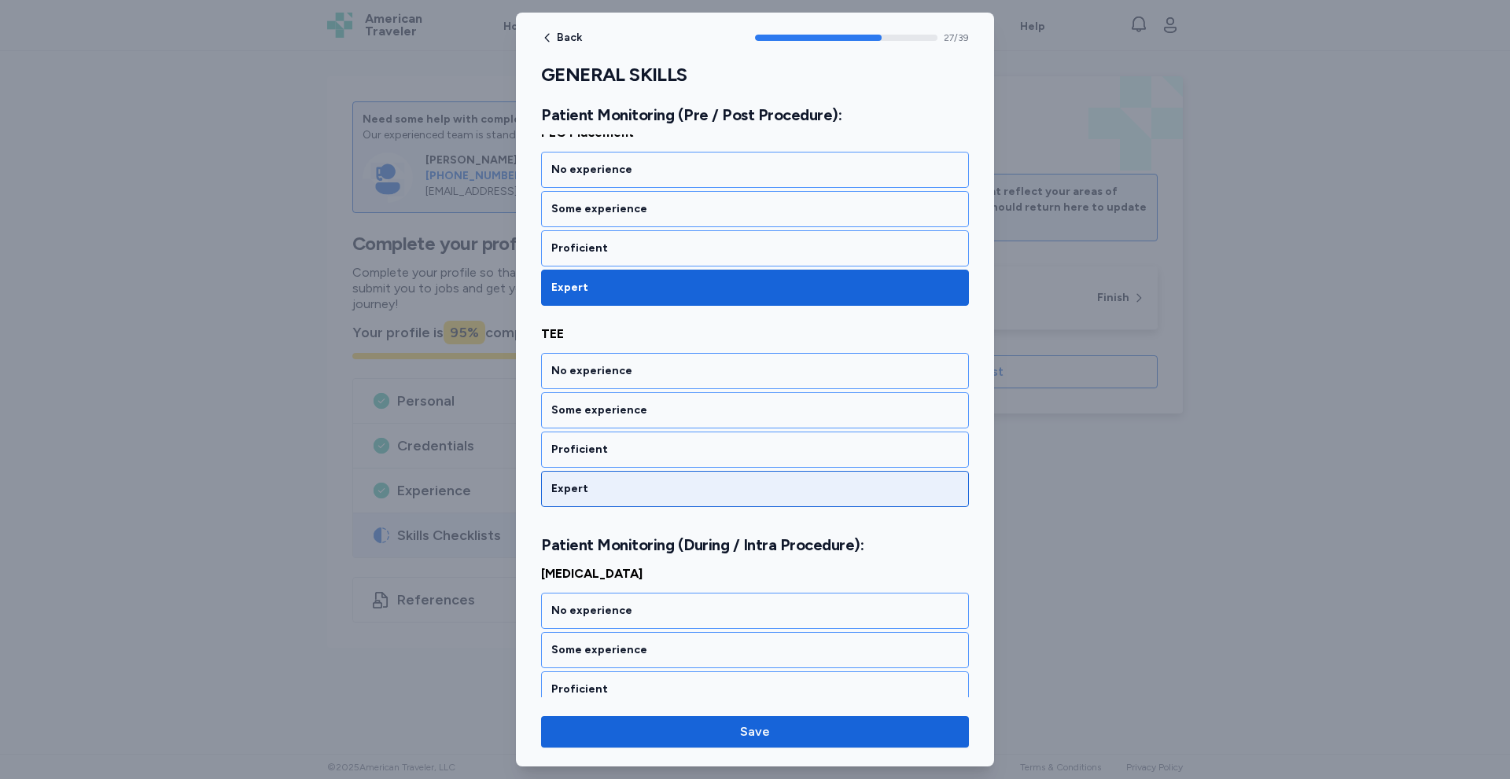
click at [608, 480] on div "Expert" at bounding box center [755, 489] width 428 height 36
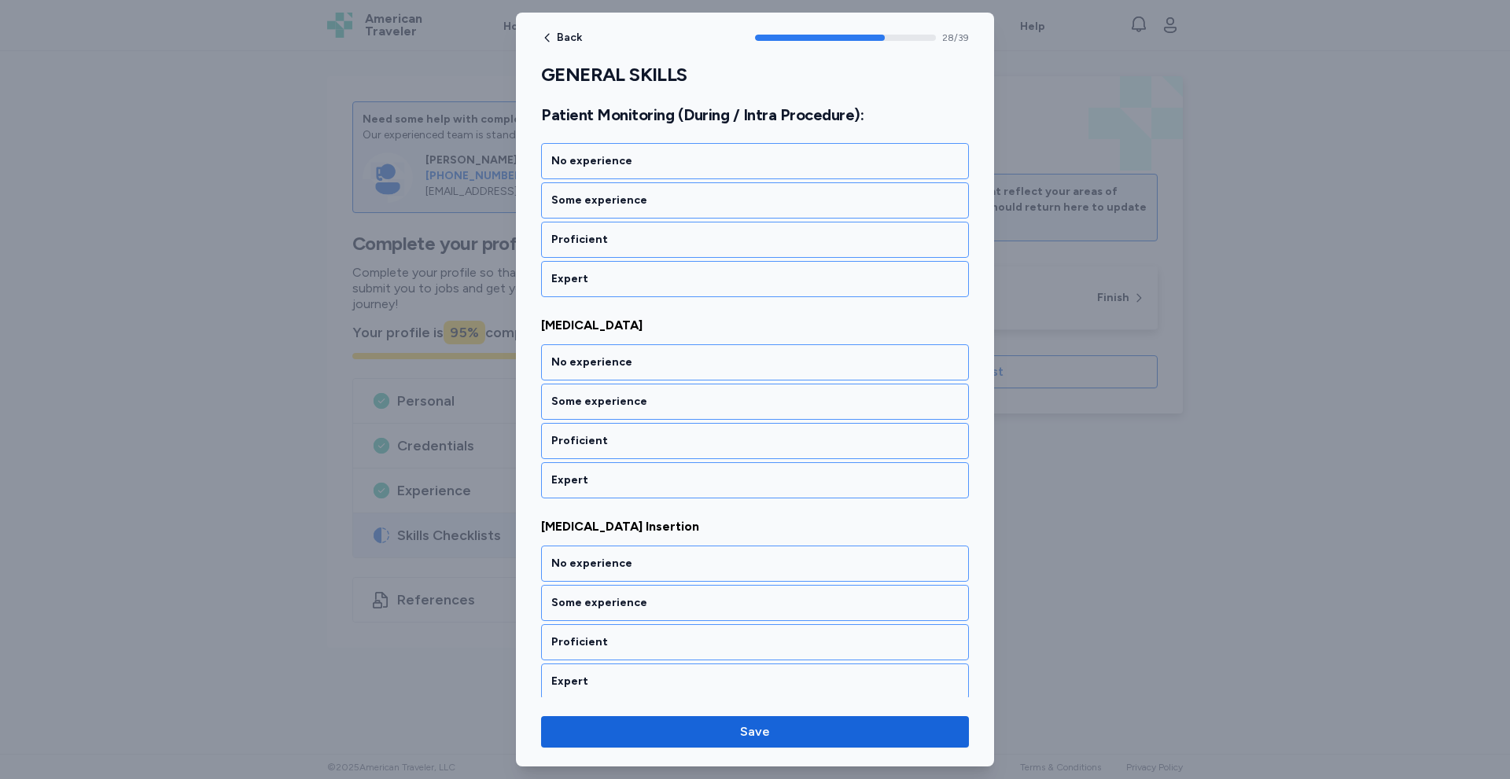
scroll to position [5716, 0]
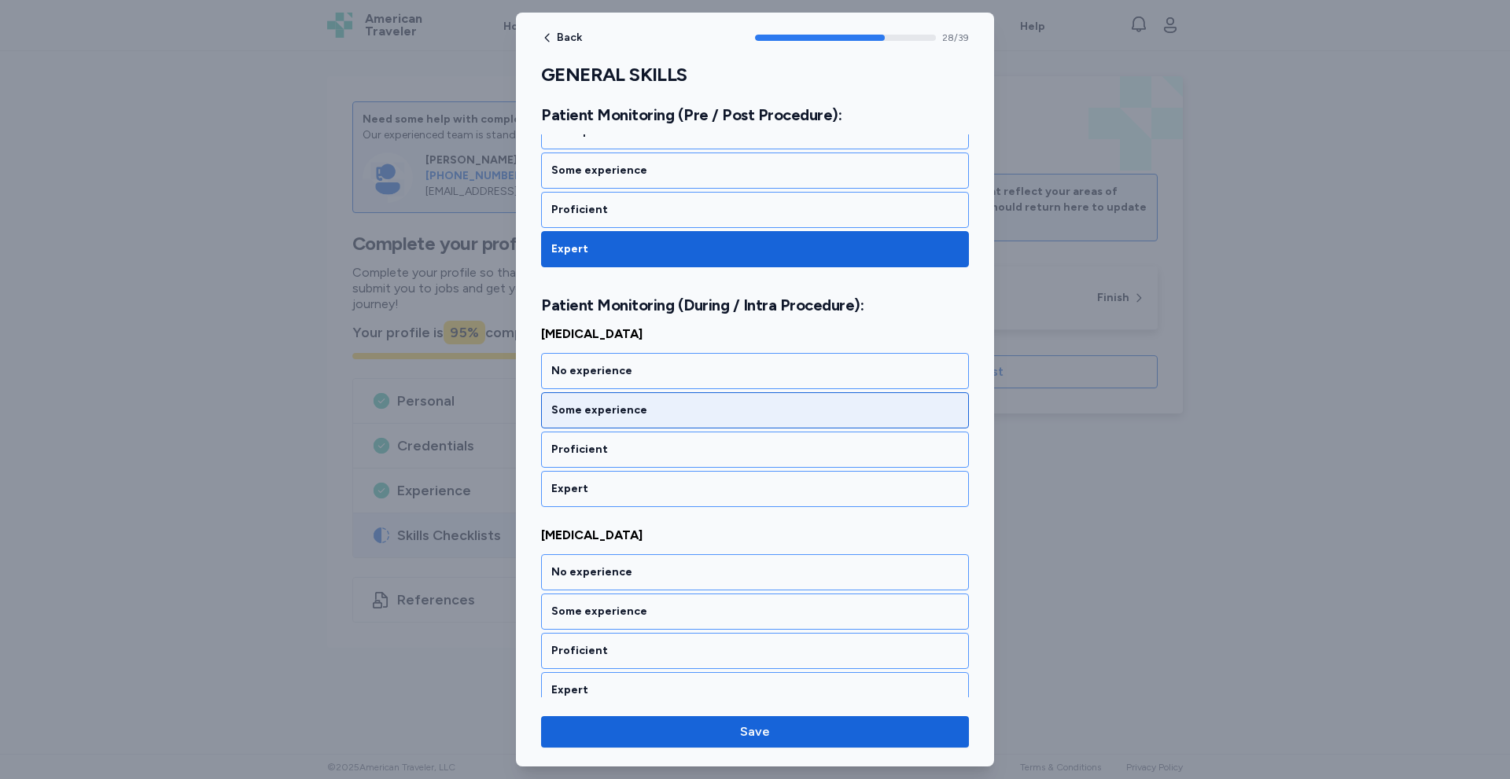
click at [652, 415] on div "Some experience" at bounding box center [754, 411] width 407 height 16
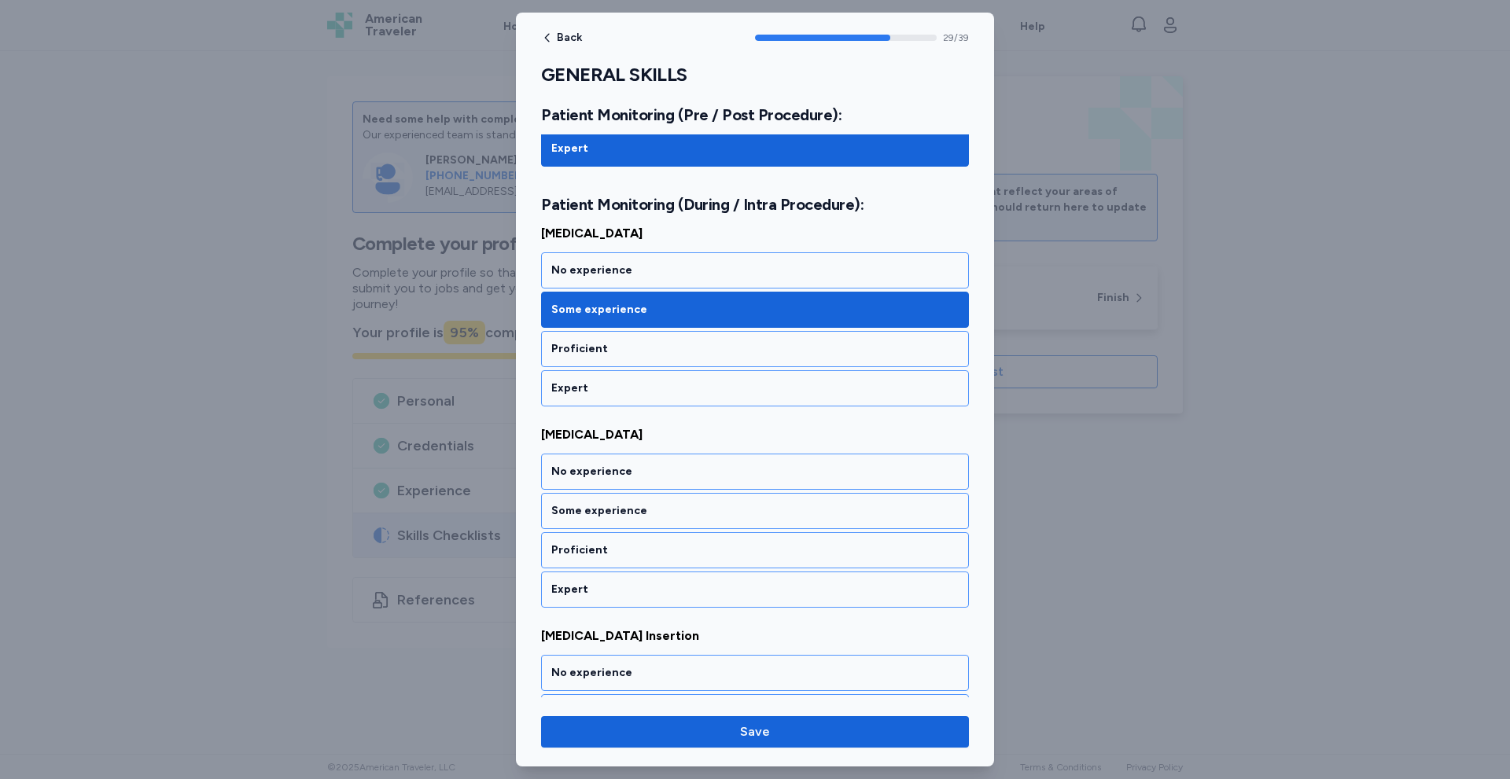
scroll to position [5918, 0]
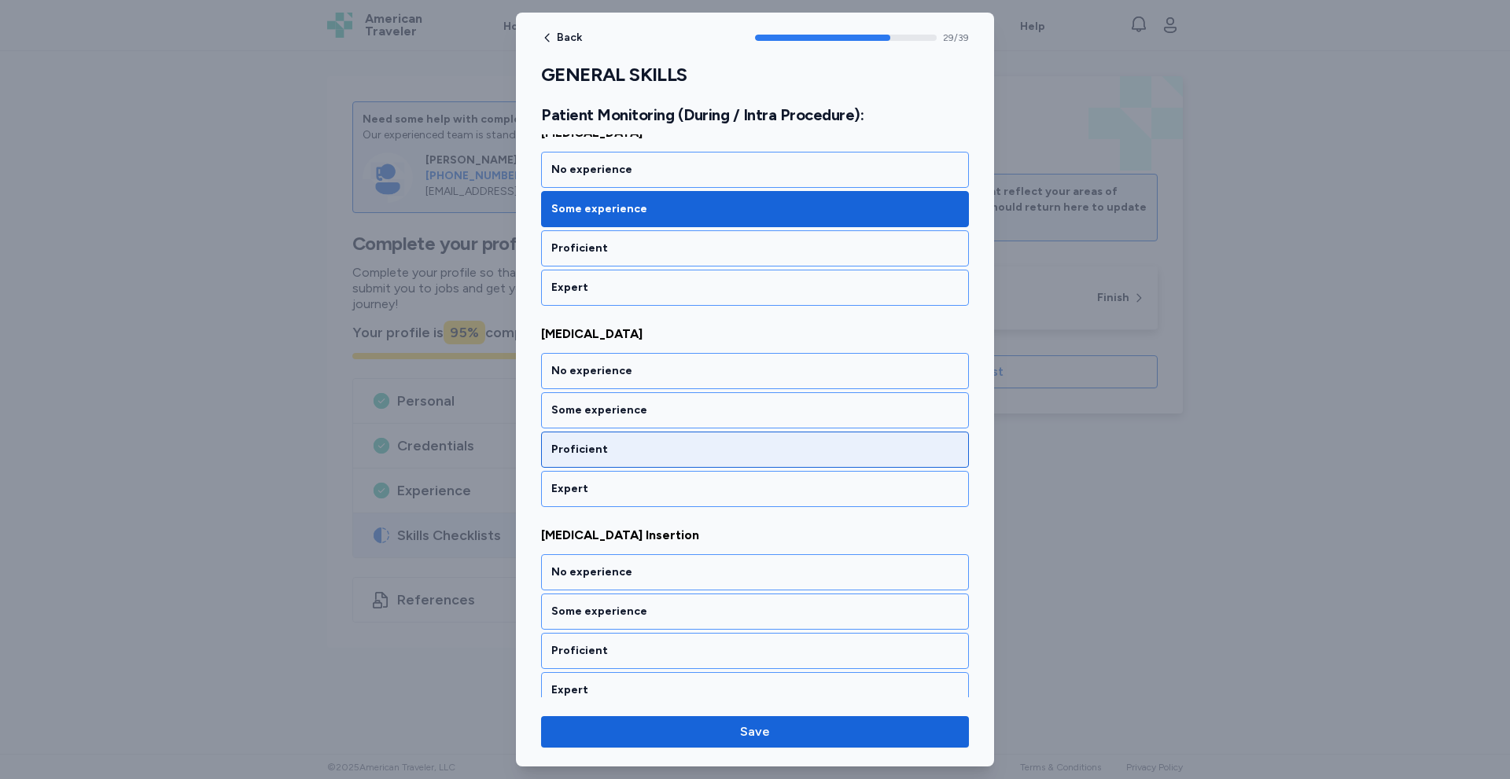
click at [623, 444] on div "Proficient" at bounding box center [754, 450] width 407 height 16
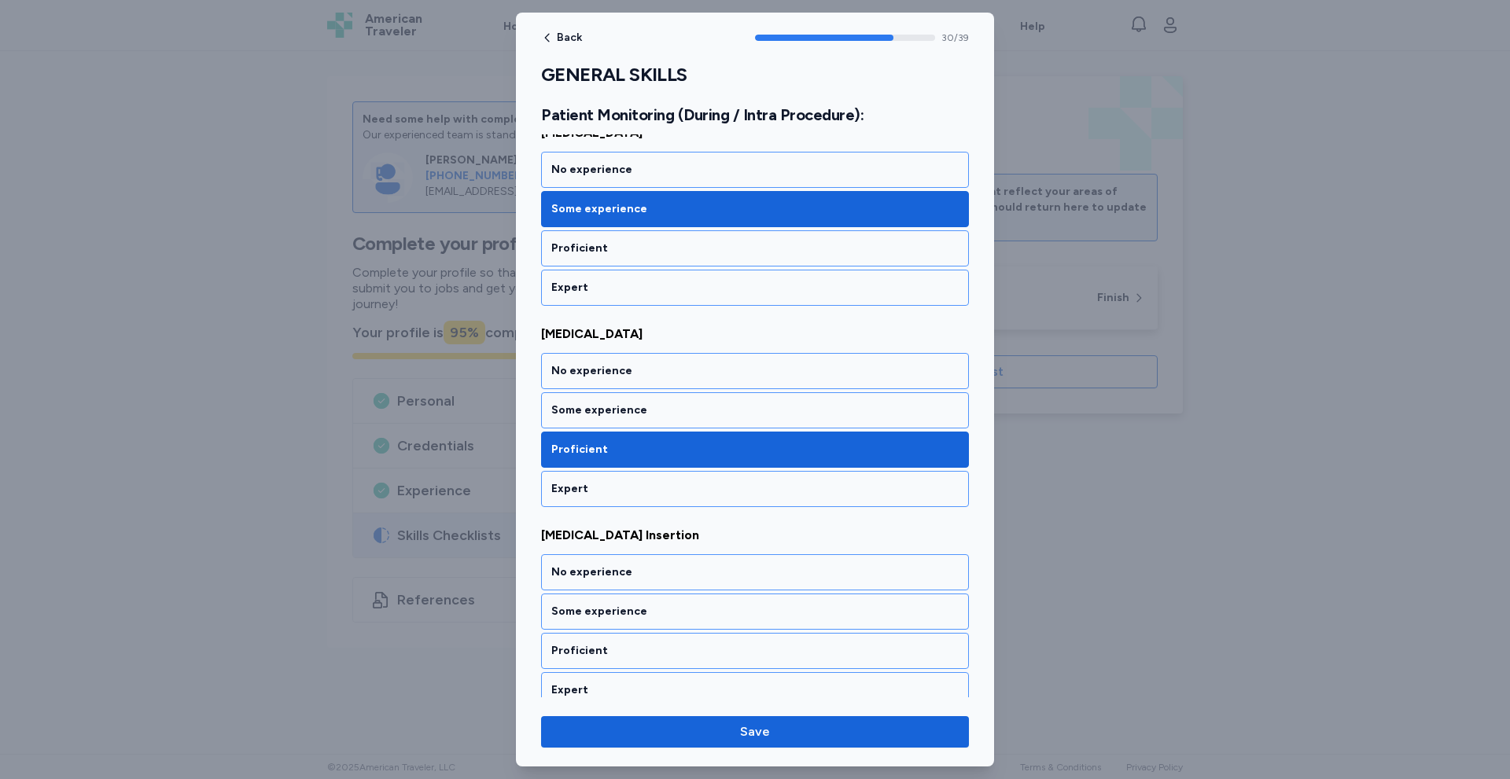
scroll to position [6119, 0]
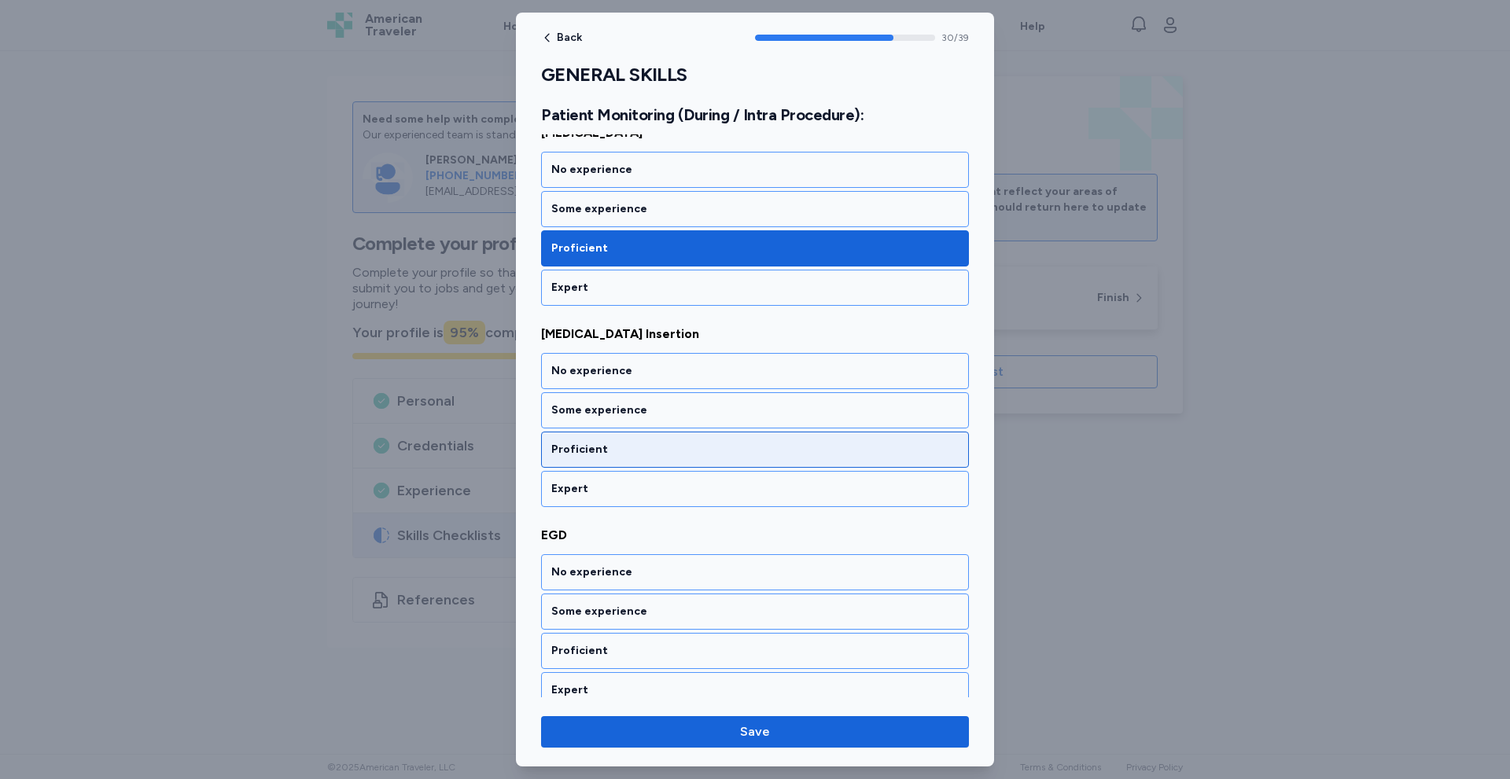
click at [620, 451] on div "Proficient" at bounding box center [754, 450] width 407 height 16
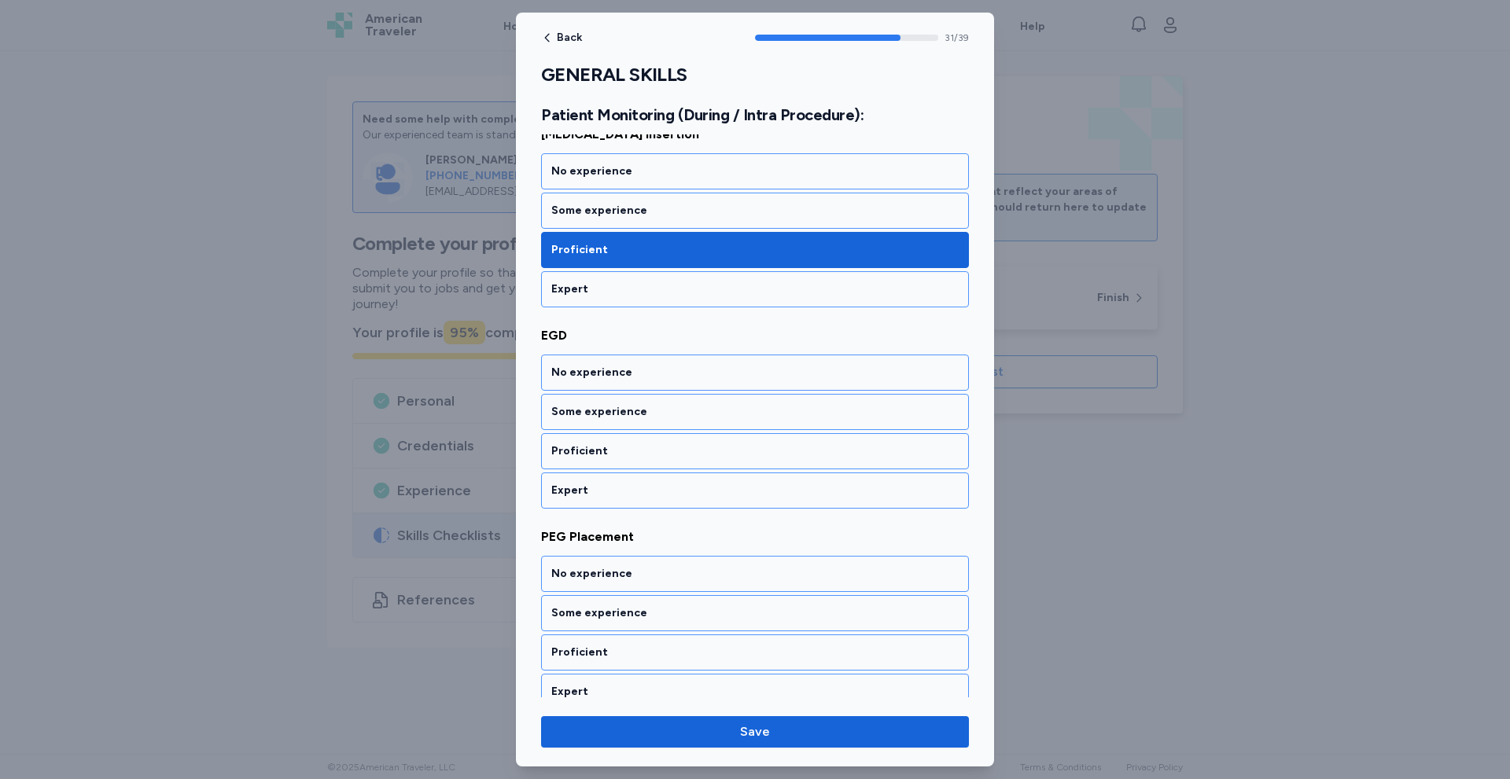
scroll to position [6320, 0]
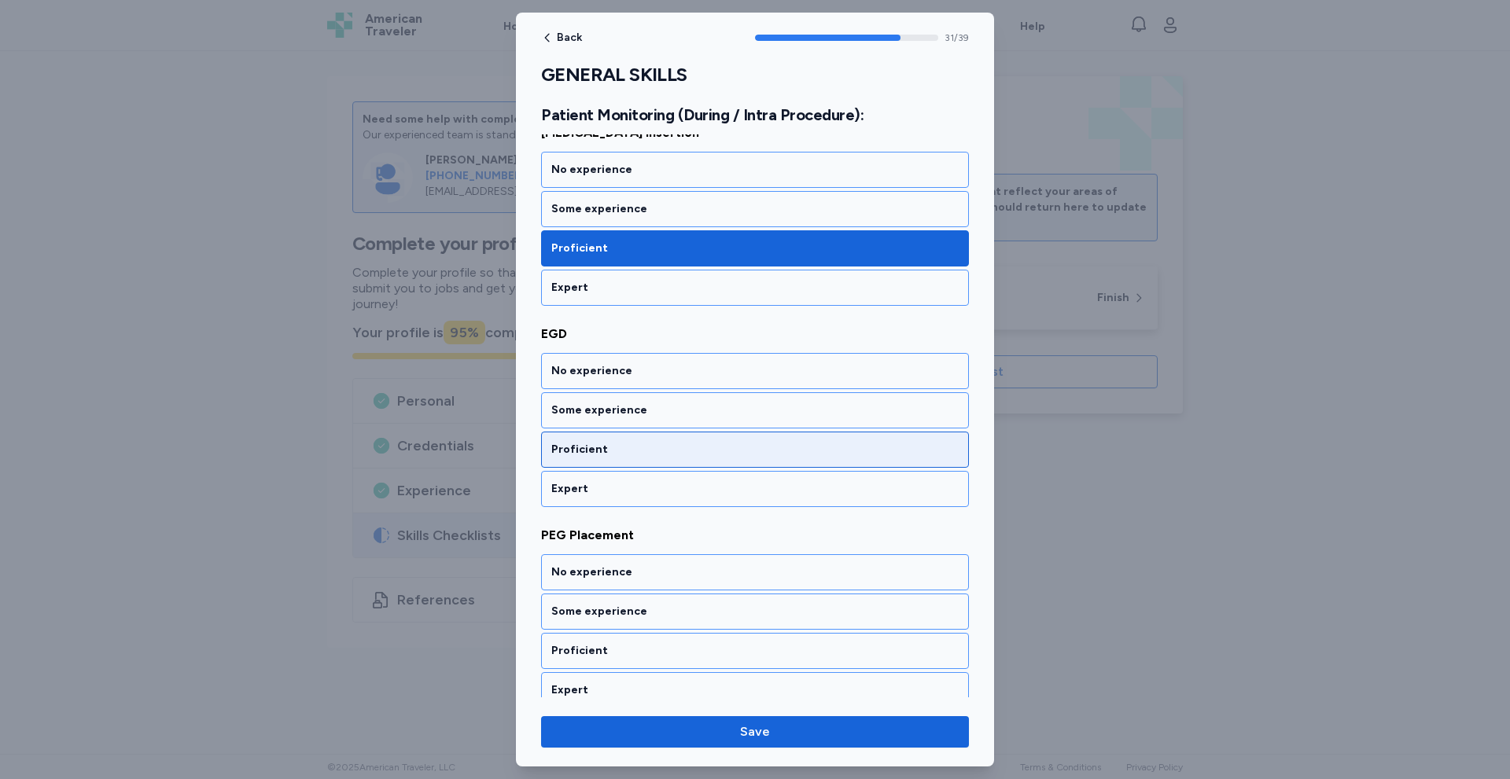
click at [628, 450] on div "Proficient" at bounding box center [754, 450] width 407 height 16
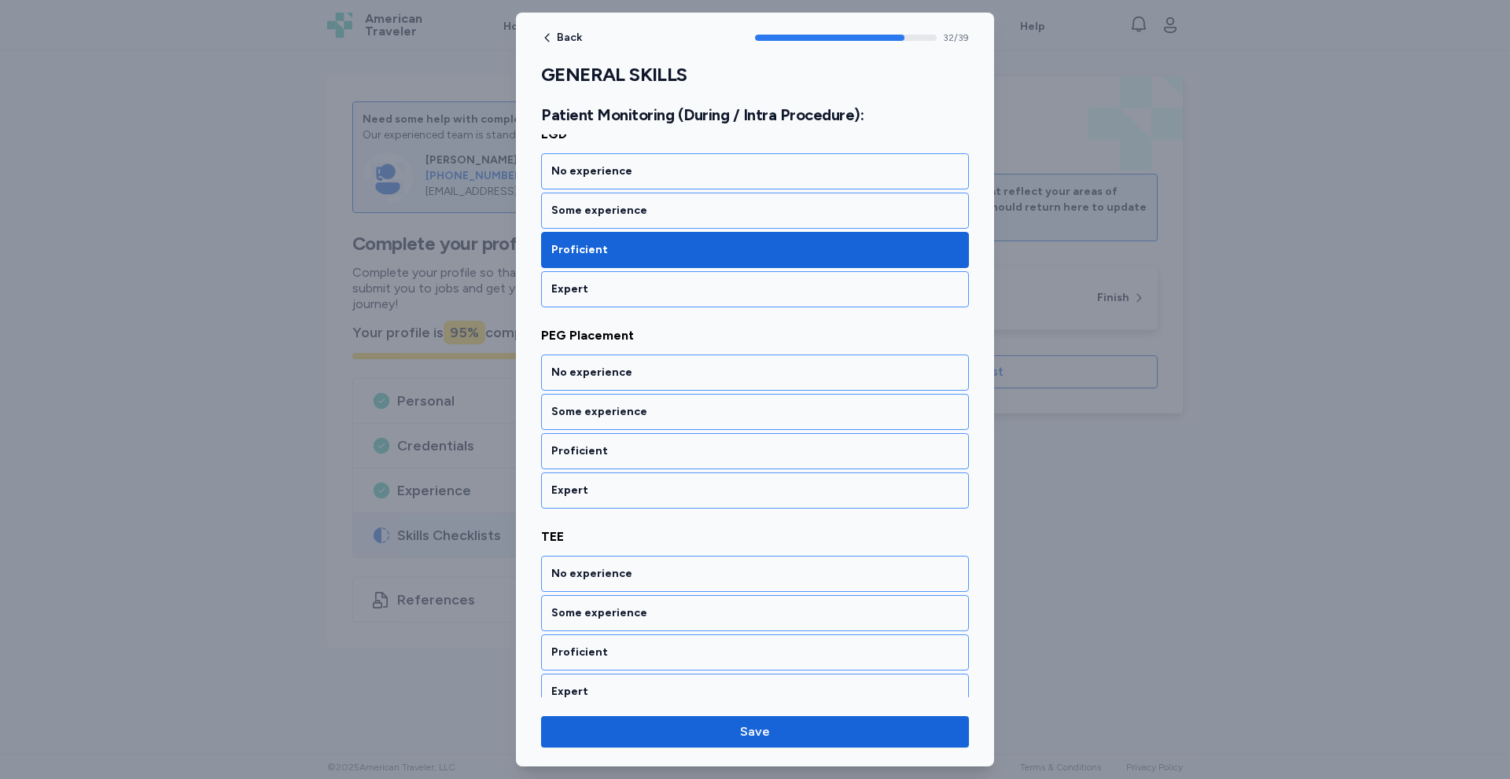
scroll to position [6522, 0]
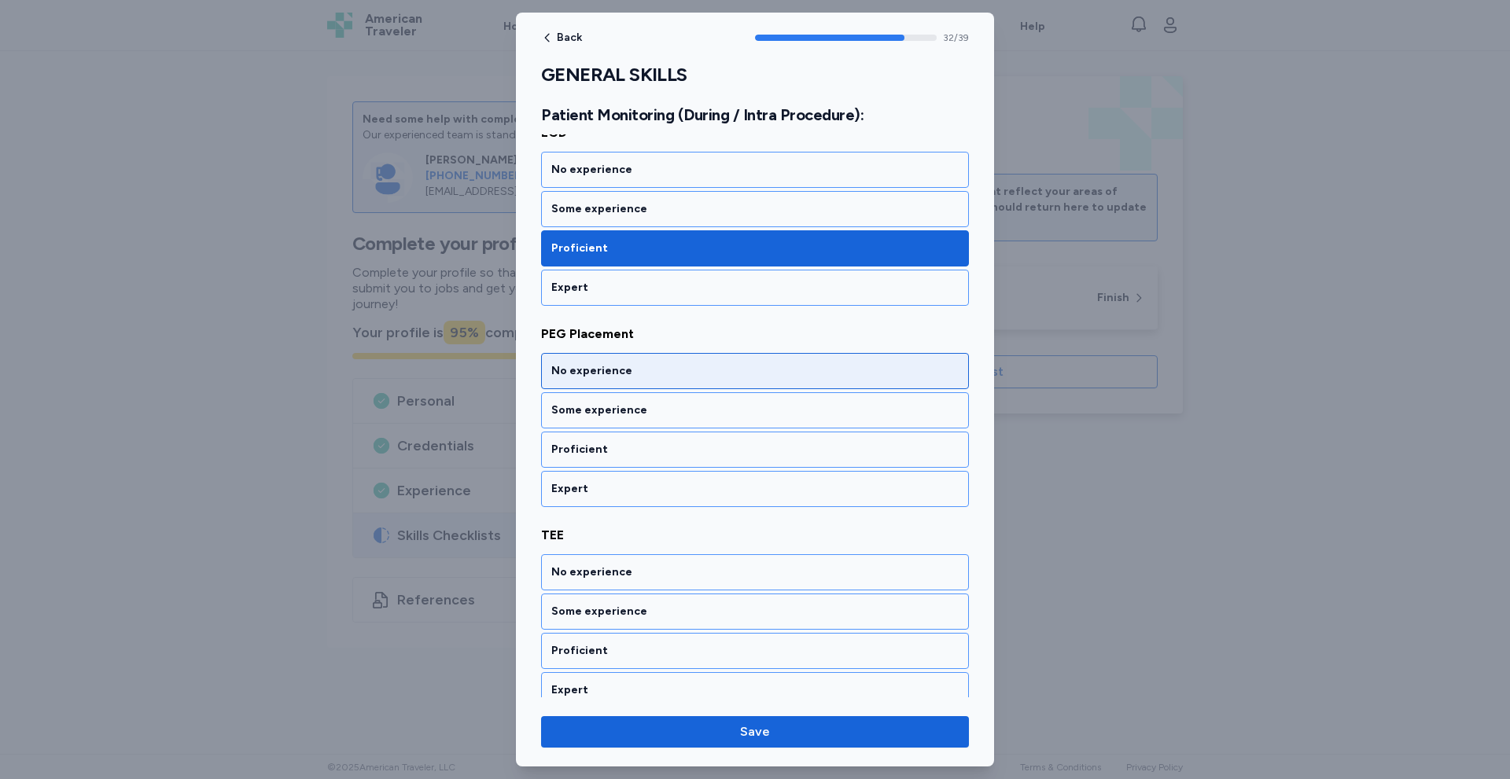
click at [625, 377] on div "No experience" at bounding box center [754, 371] width 407 height 16
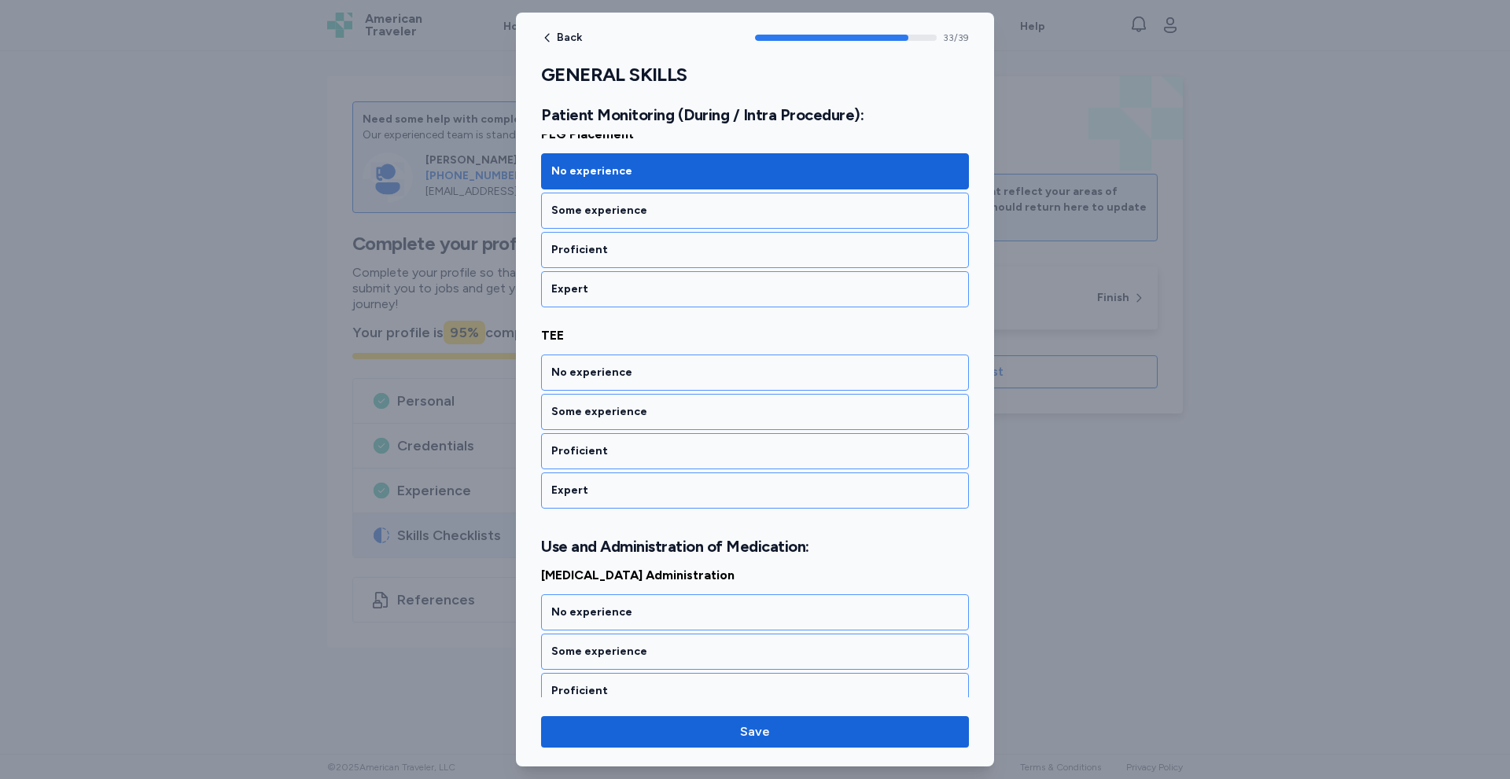
scroll to position [6723, 0]
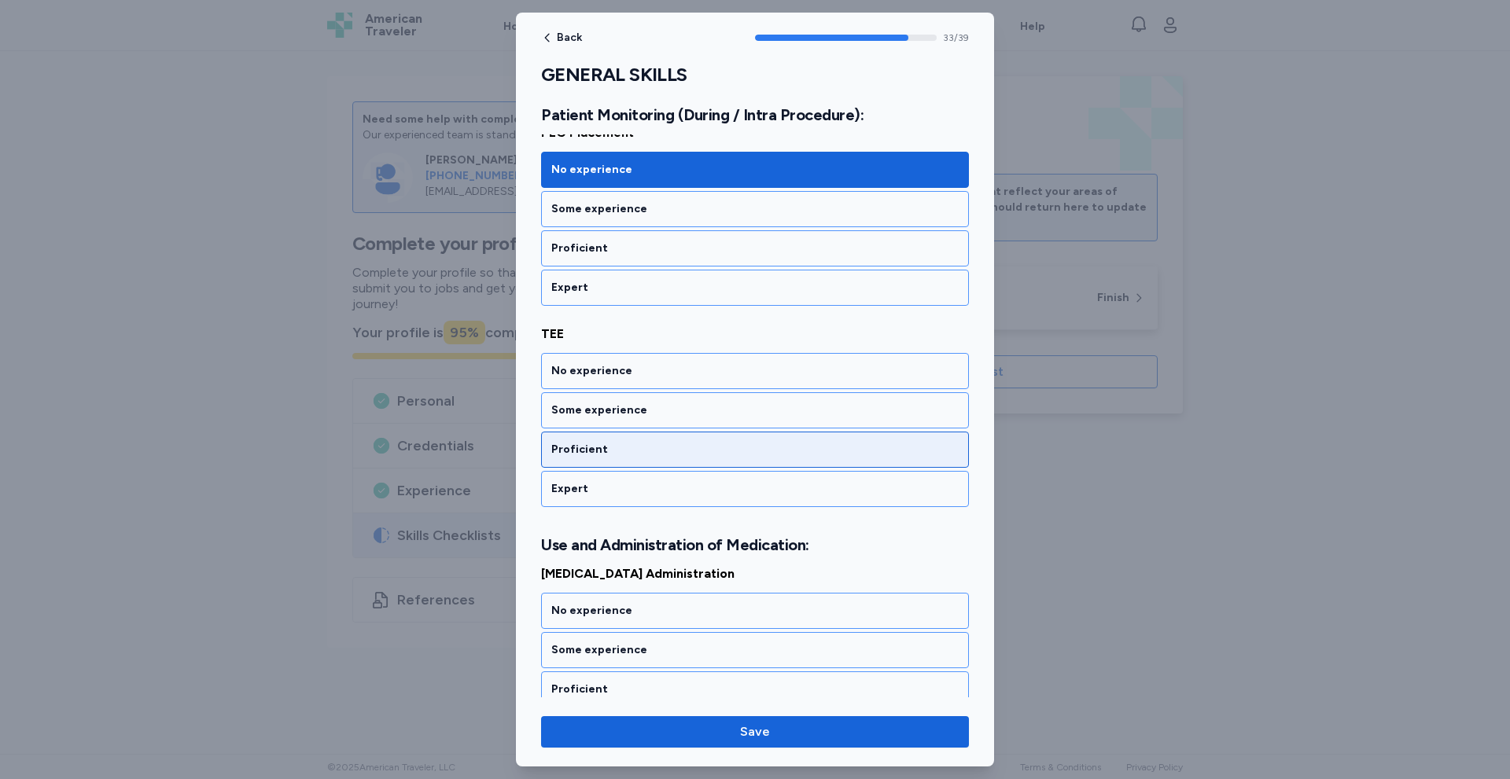
click at [597, 451] on div "Proficient" at bounding box center [754, 450] width 407 height 16
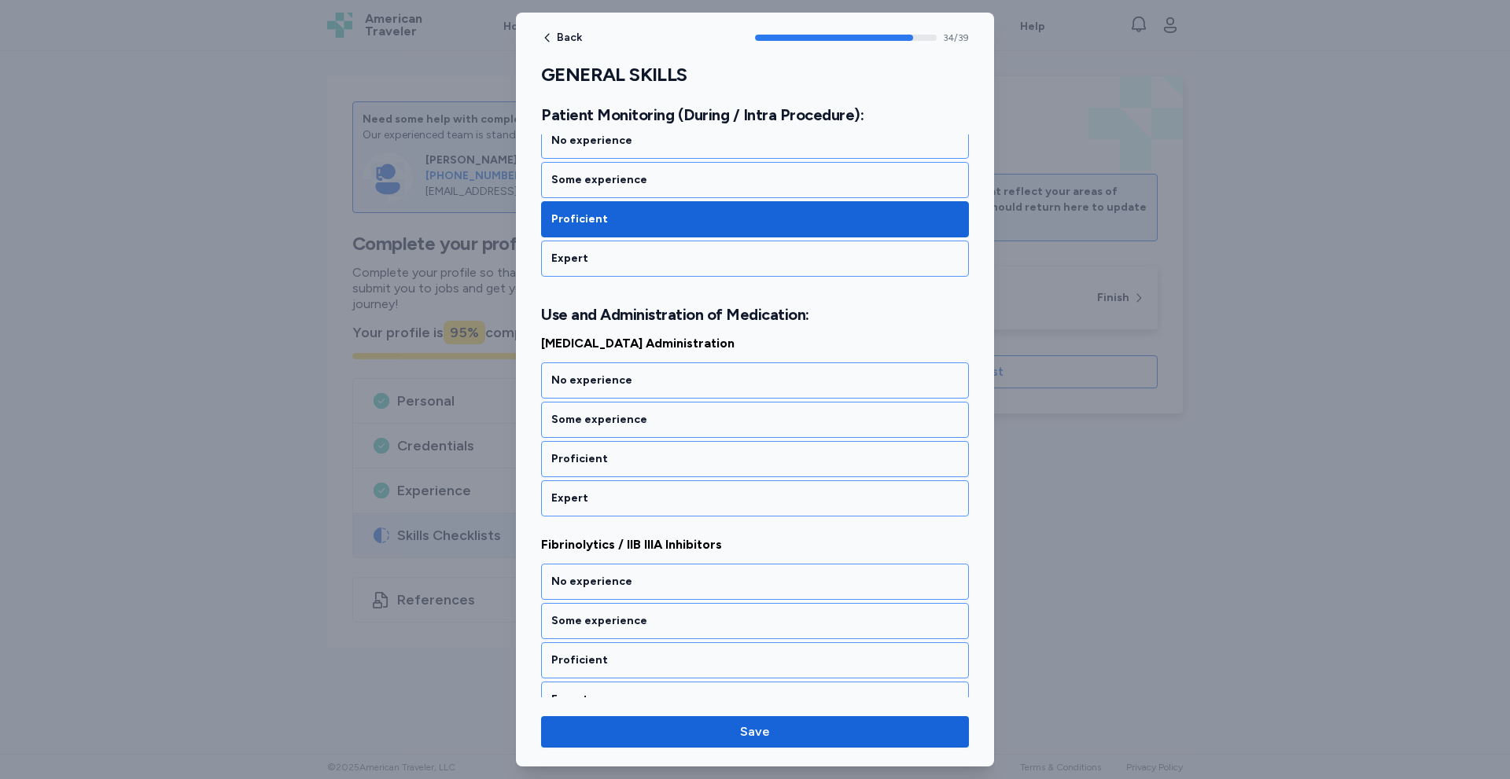
scroll to position [6963, 0]
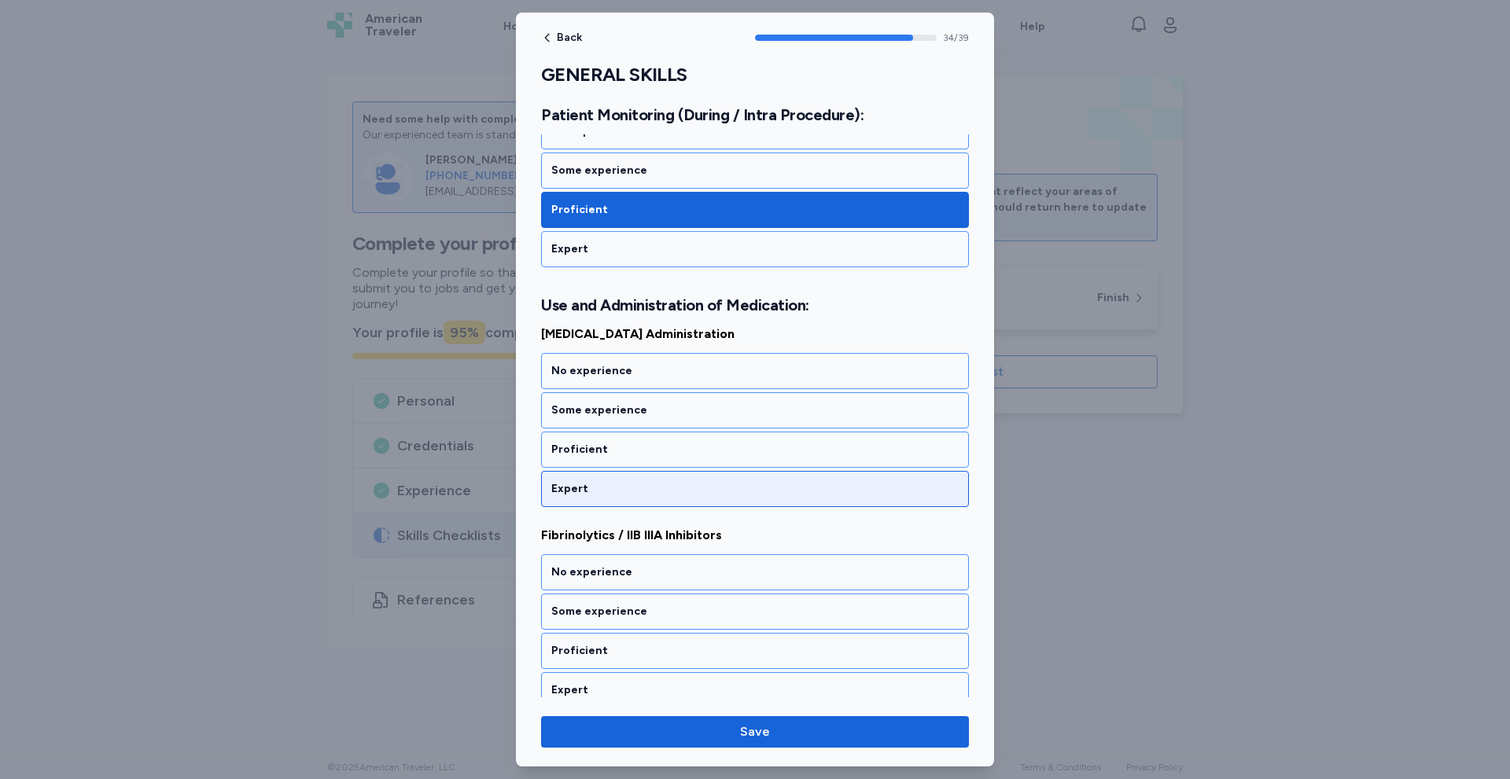
click at [584, 492] on div "Expert" at bounding box center [754, 489] width 407 height 16
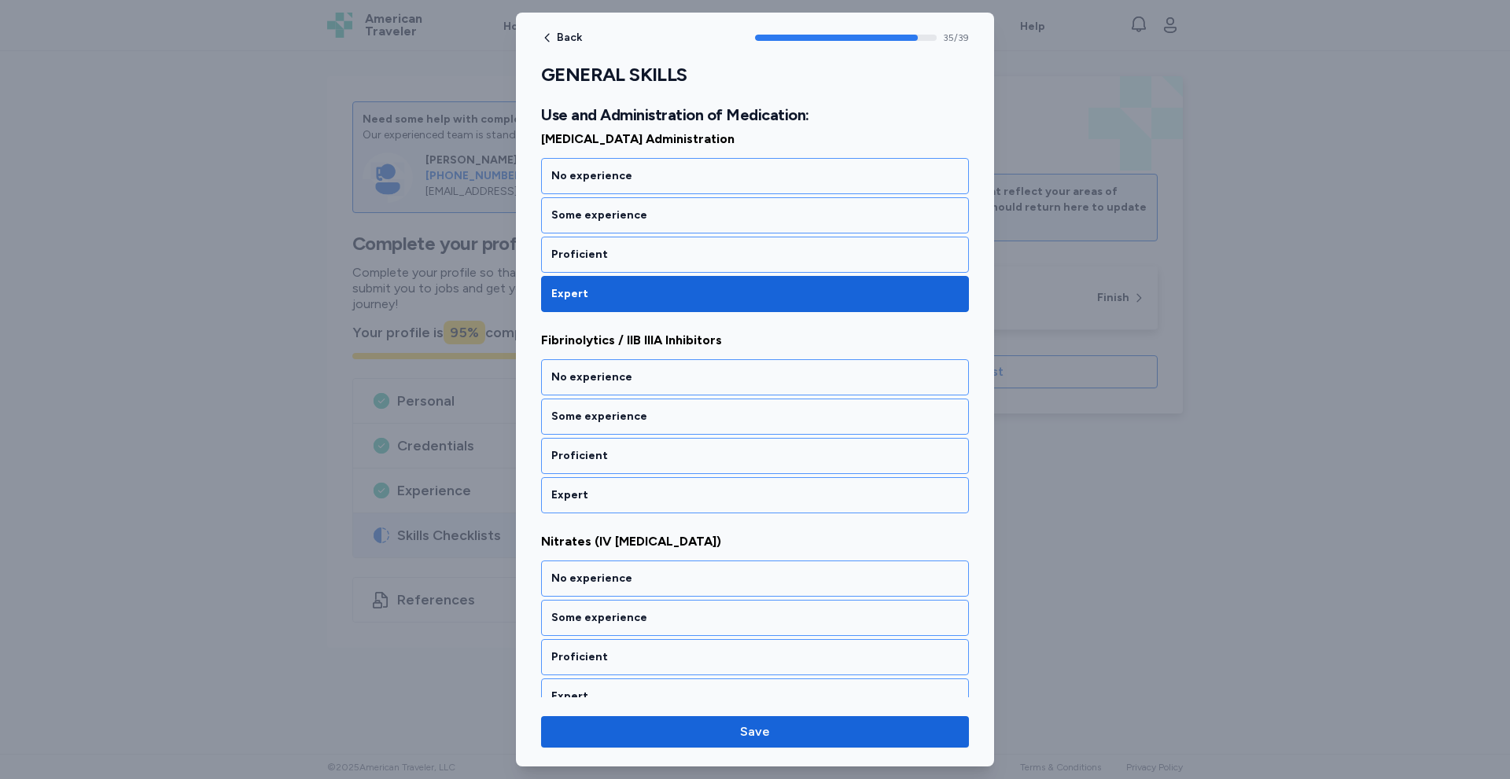
scroll to position [7164, 0]
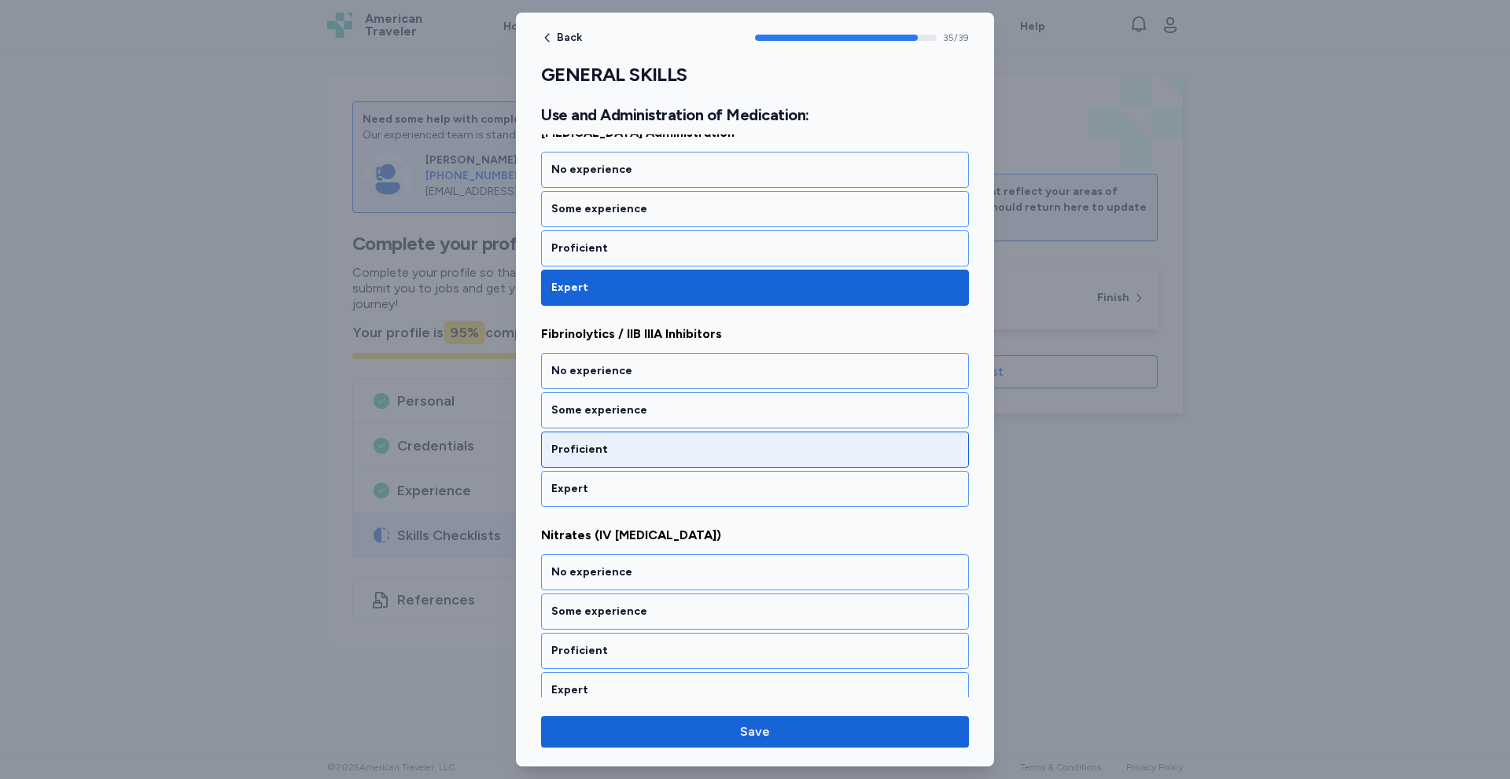
click at [607, 450] on div "Proficient" at bounding box center [754, 450] width 407 height 16
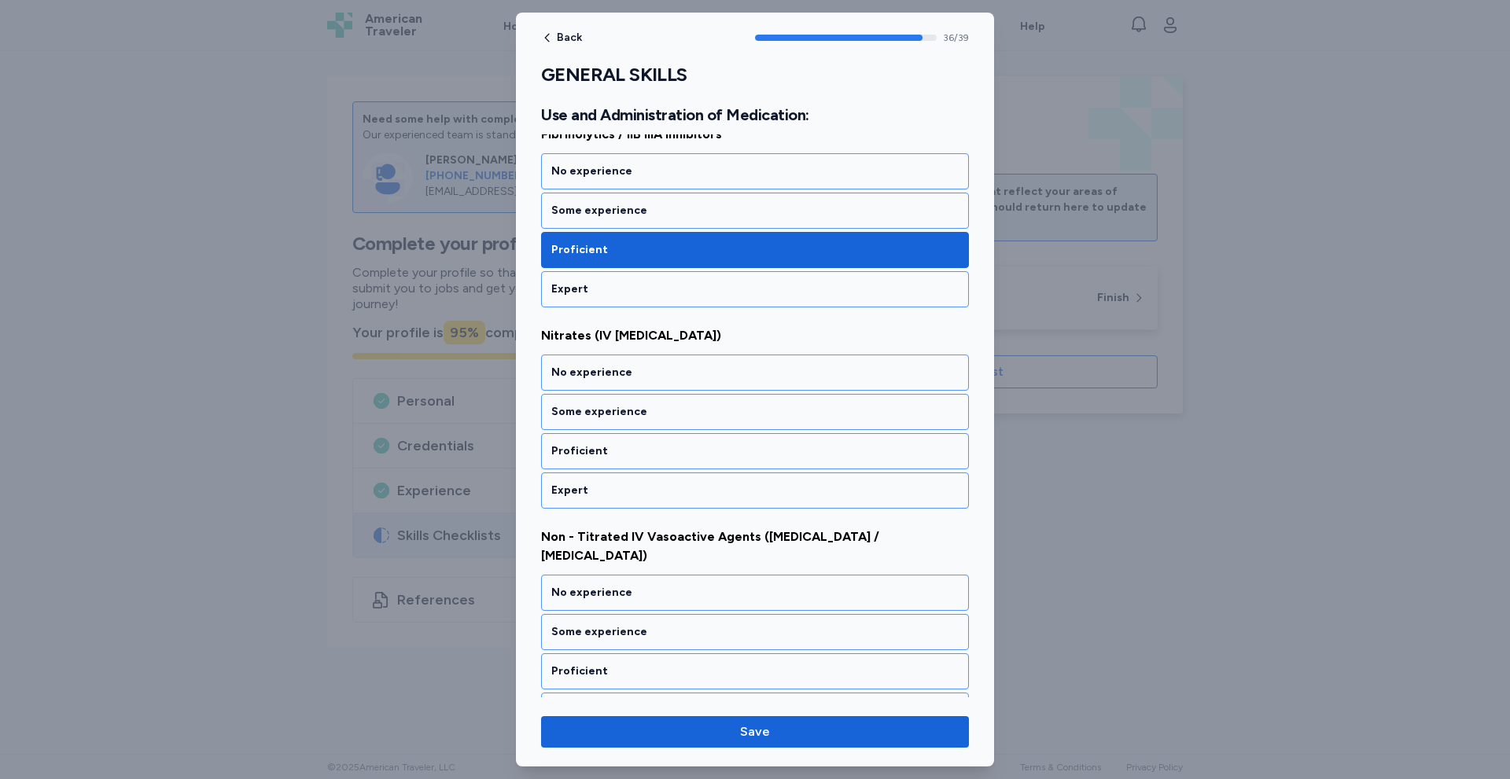
scroll to position [7365, 0]
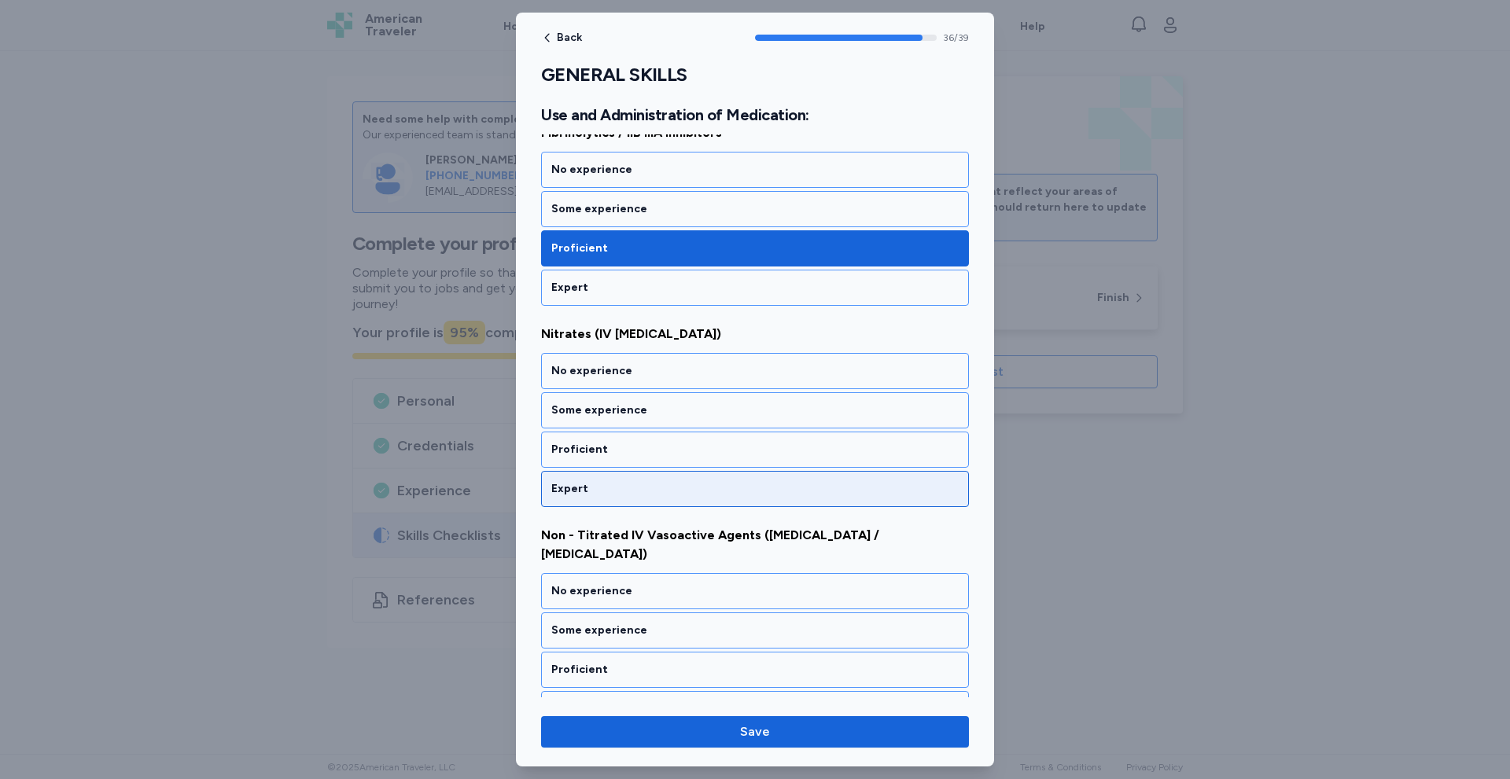
click at [603, 482] on div "Expert" at bounding box center [754, 489] width 407 height 16
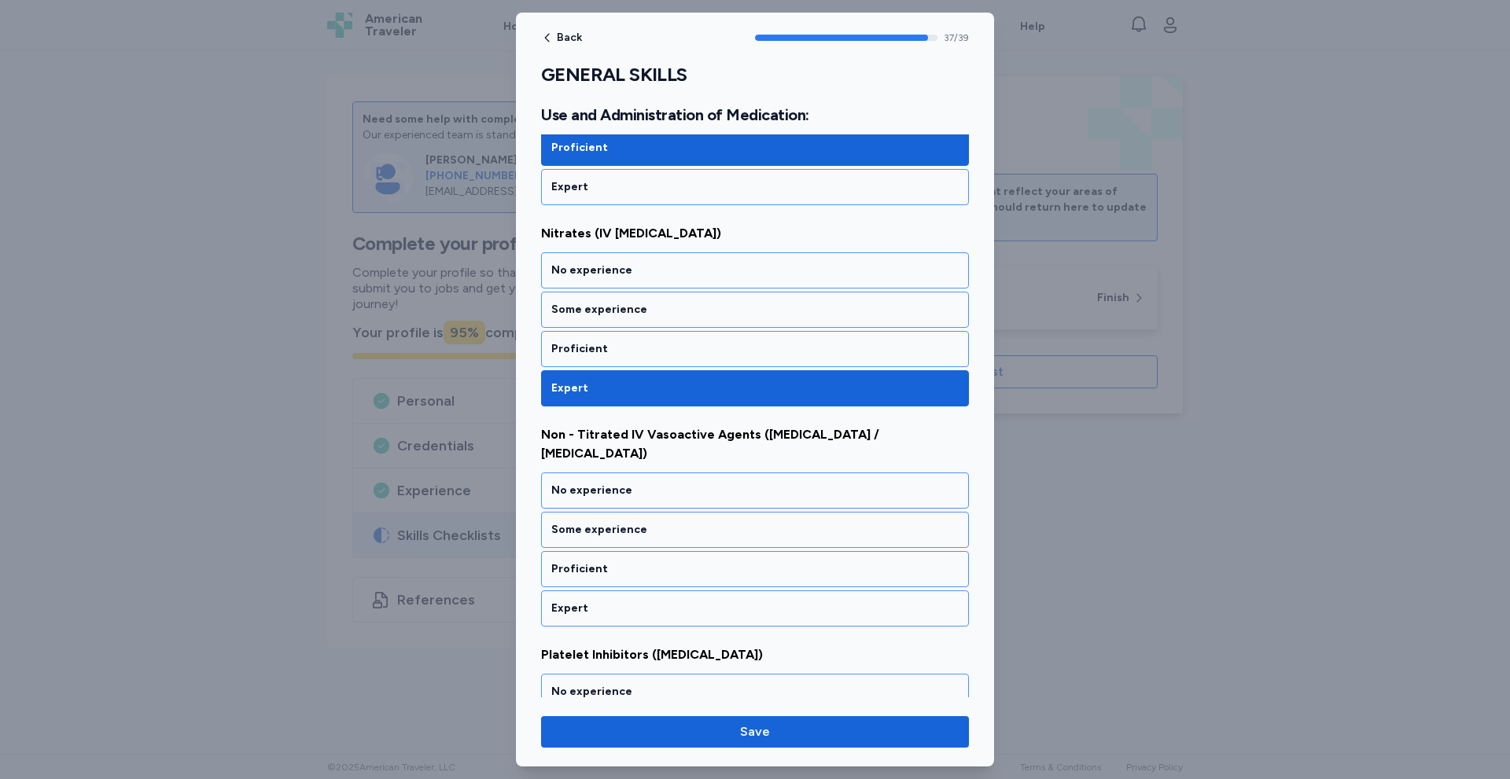
scroll to position [7567, 0]
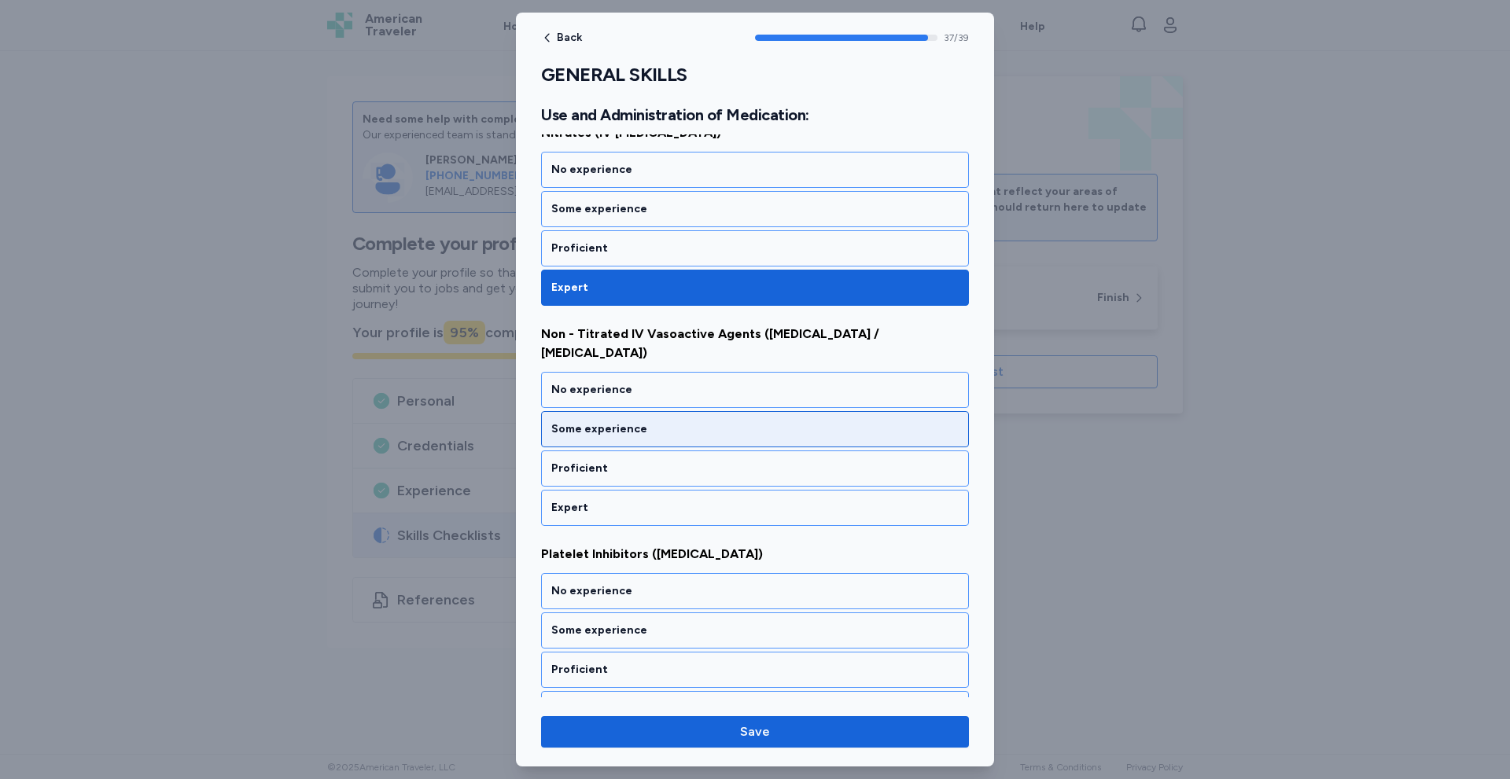
click at [609, 422] on div "Some experience" at bounding box center [754, 430] width 407 height 16
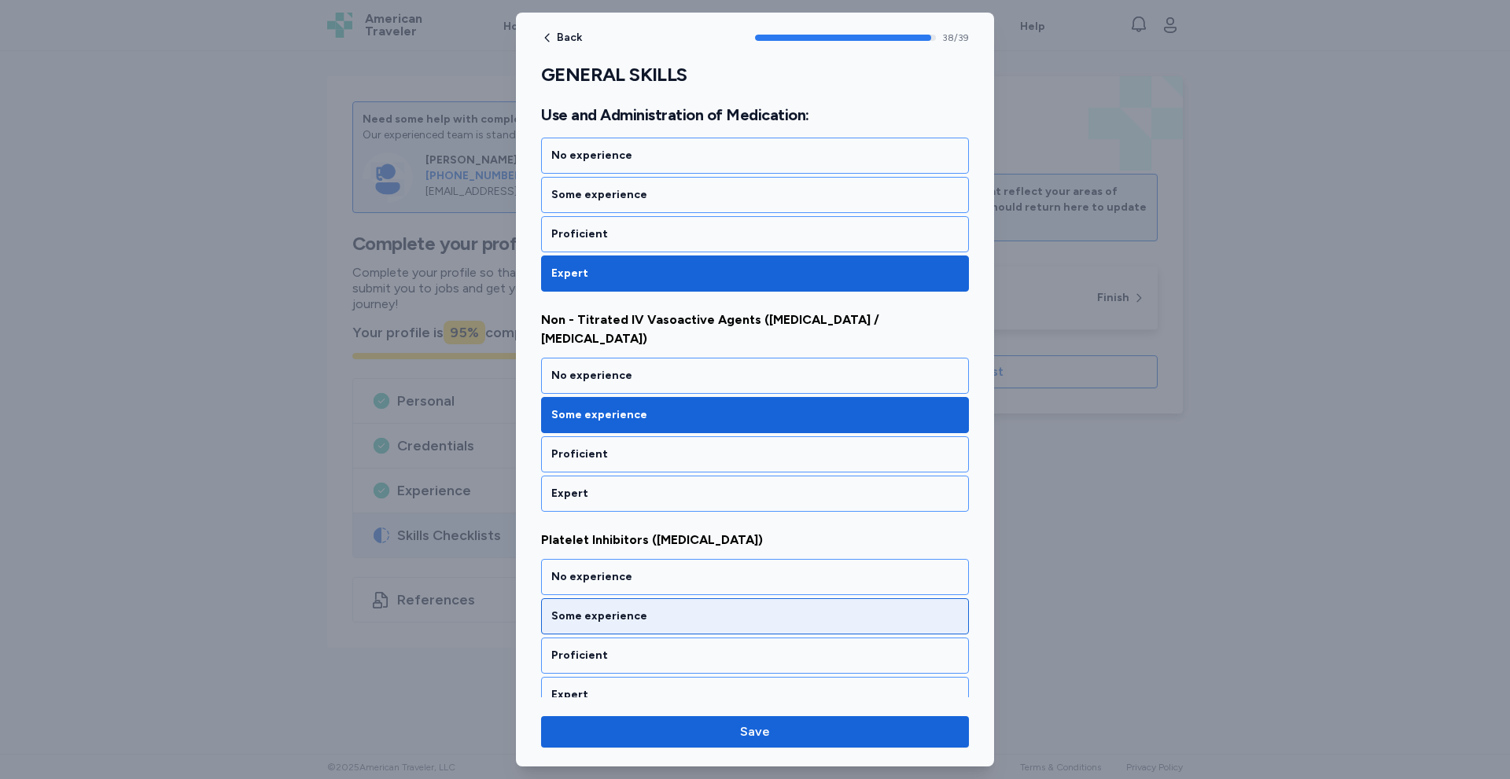
click at [639, 609] on div "Some experience" at bounding box center [754, 617] width 407 height 16
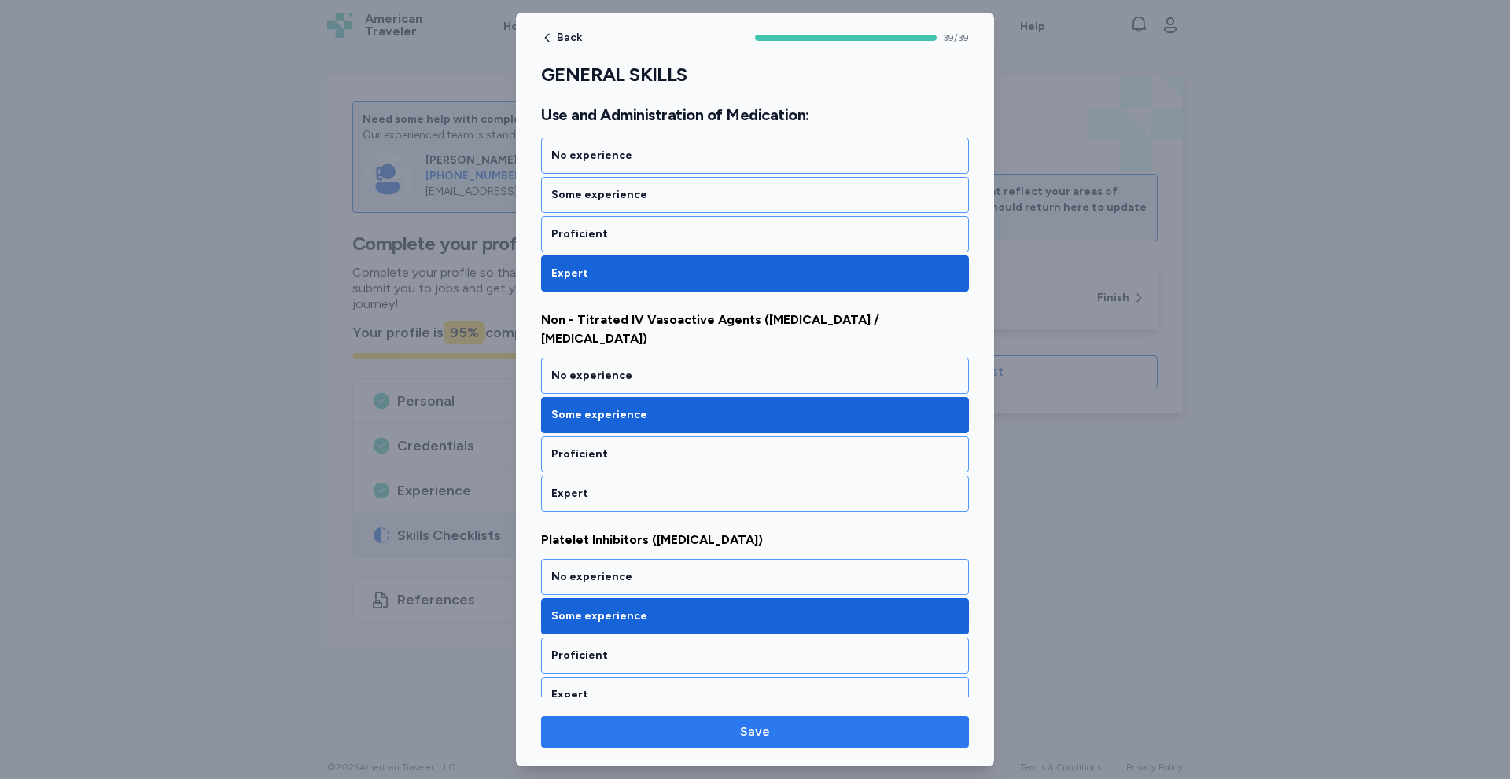
click at [779, 725] on span "Save" at bounding box center [755, 732] width 403 height 19
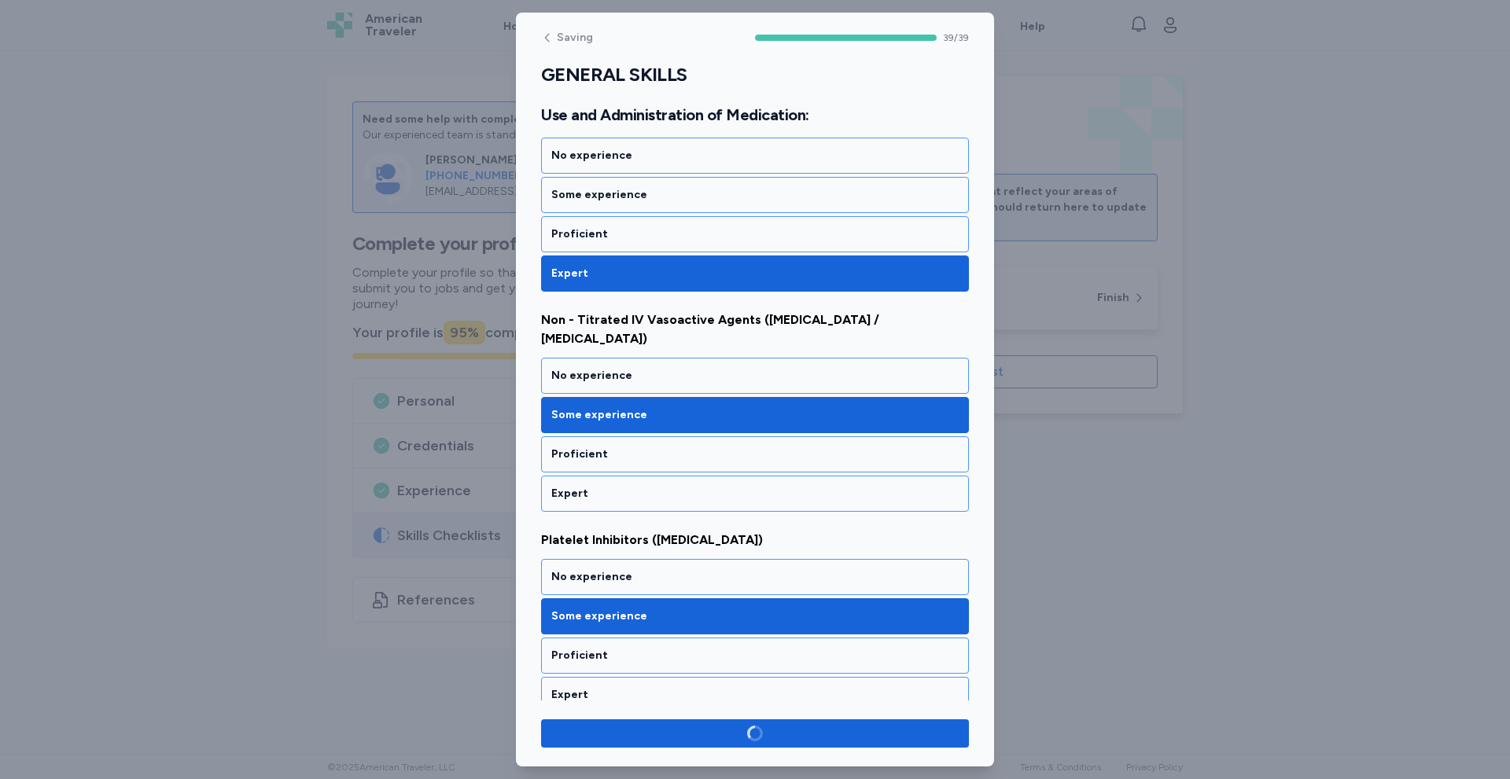
scroll to position [7578, 0]
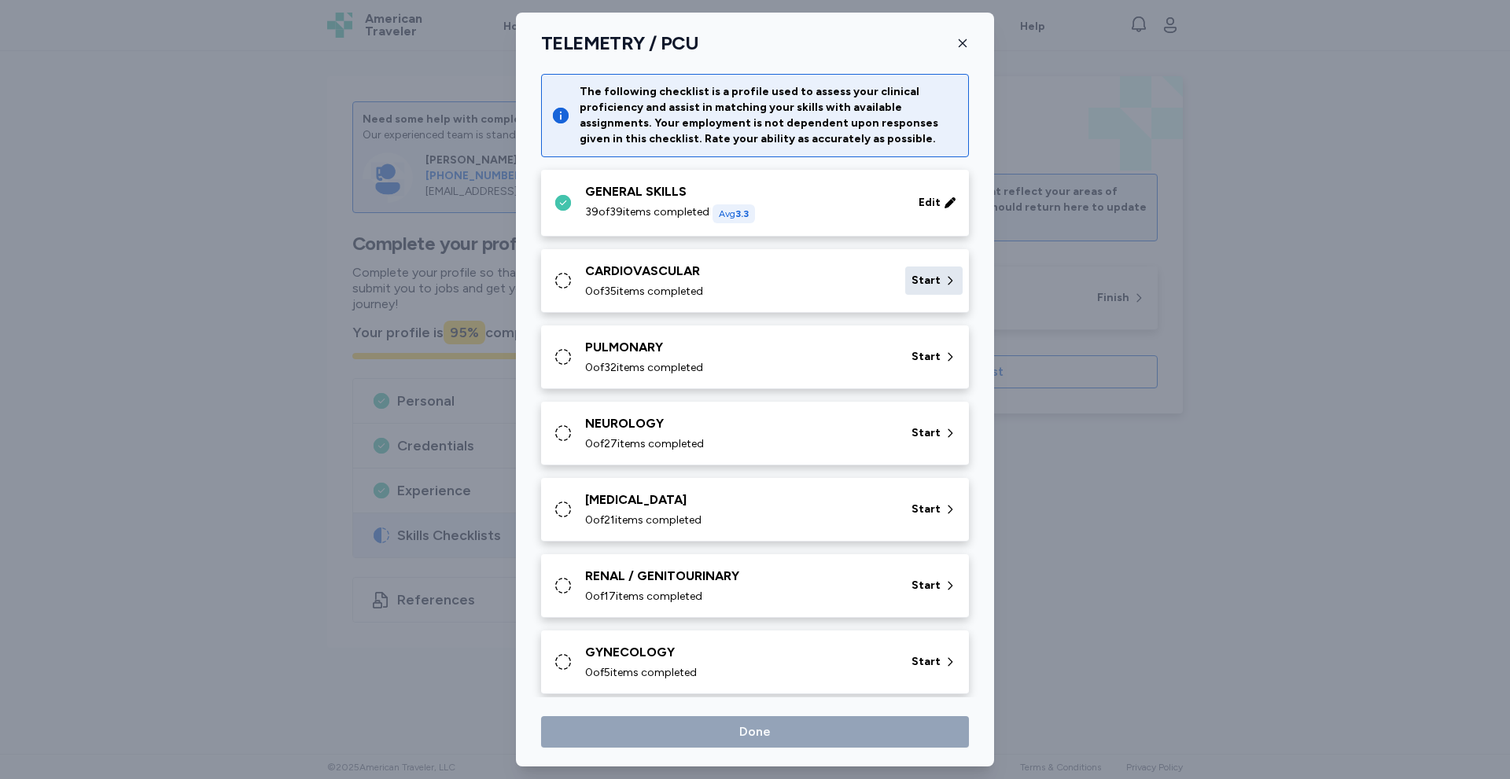
click at [919, 276] on span "Start" at bounding box center [925, 281] width 29 height 16
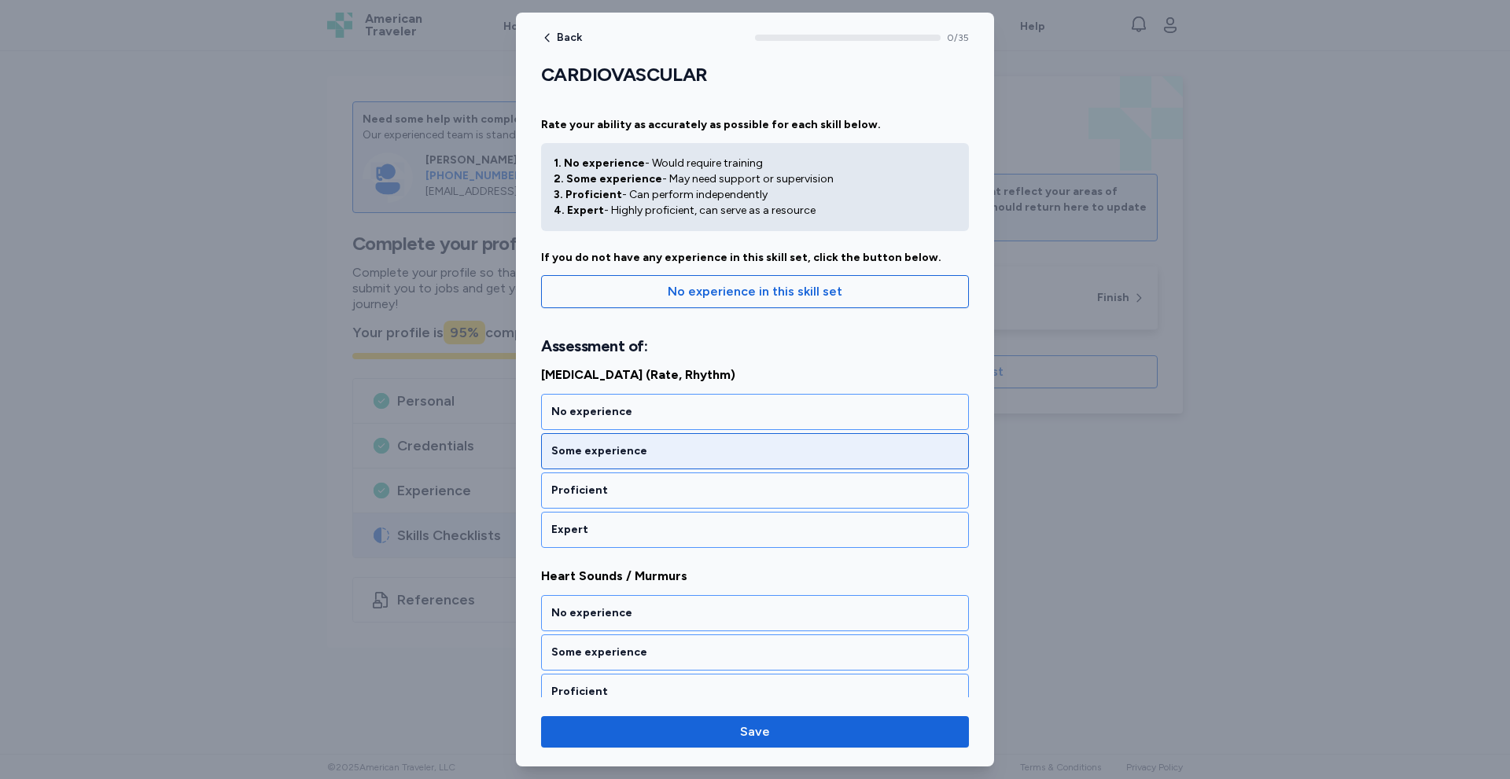
scroll to position [210, 0]
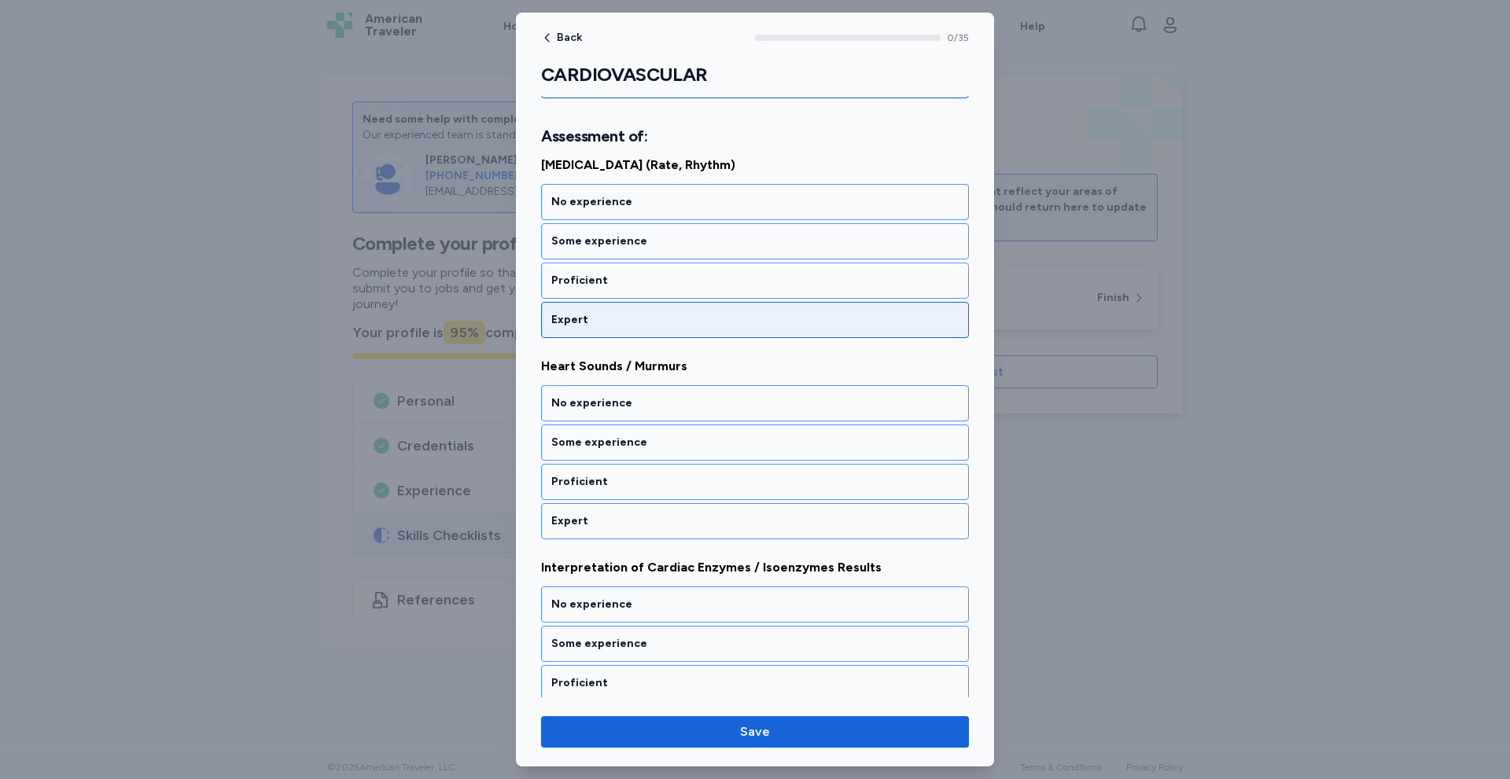
click at [595, 314] on div "Expert" at bounding box center [754, 320] width 407 height 16
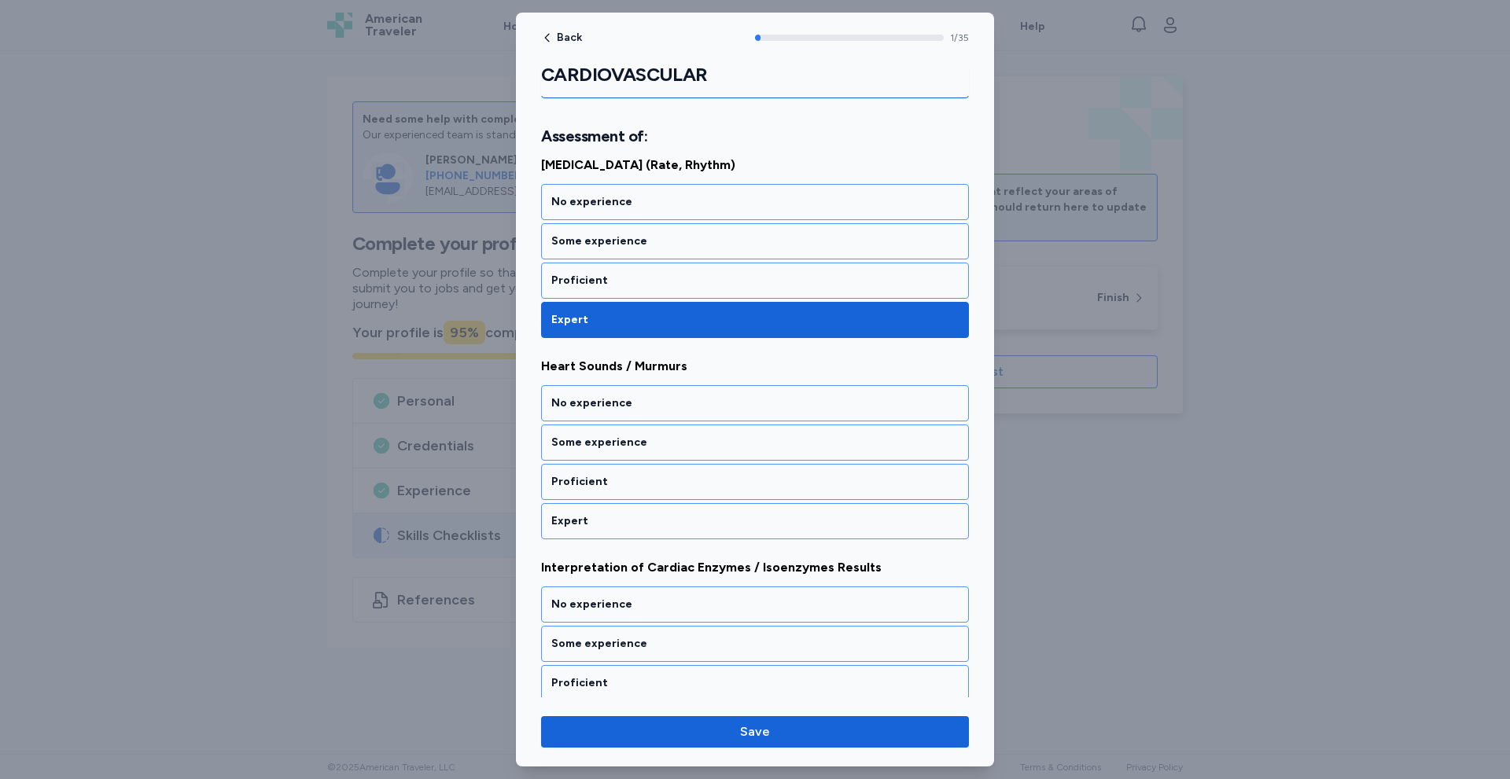
scroll to position [242, 0]
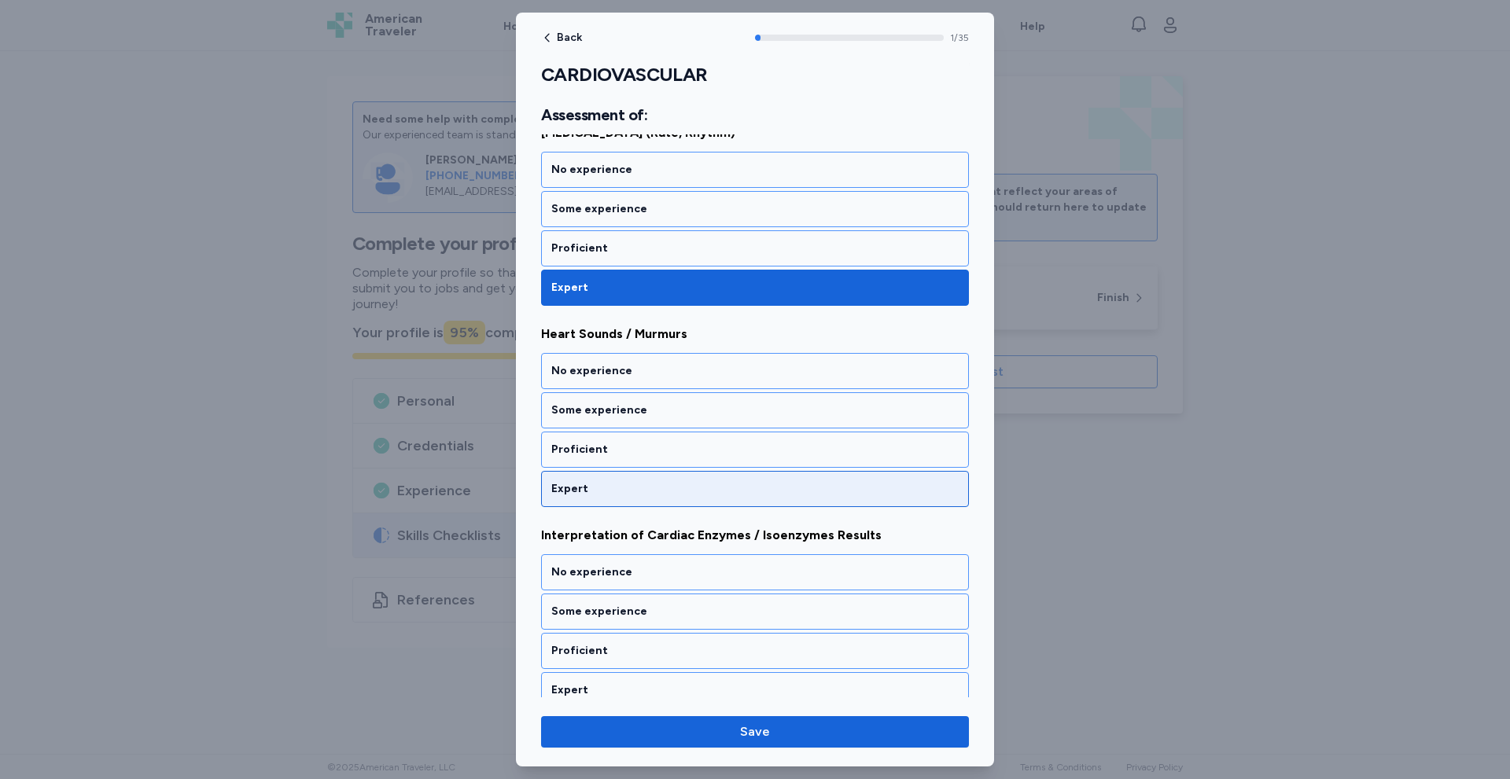
click at [581, 495] on div "Expert" at bounding box center [754, 489] width 407 height 16
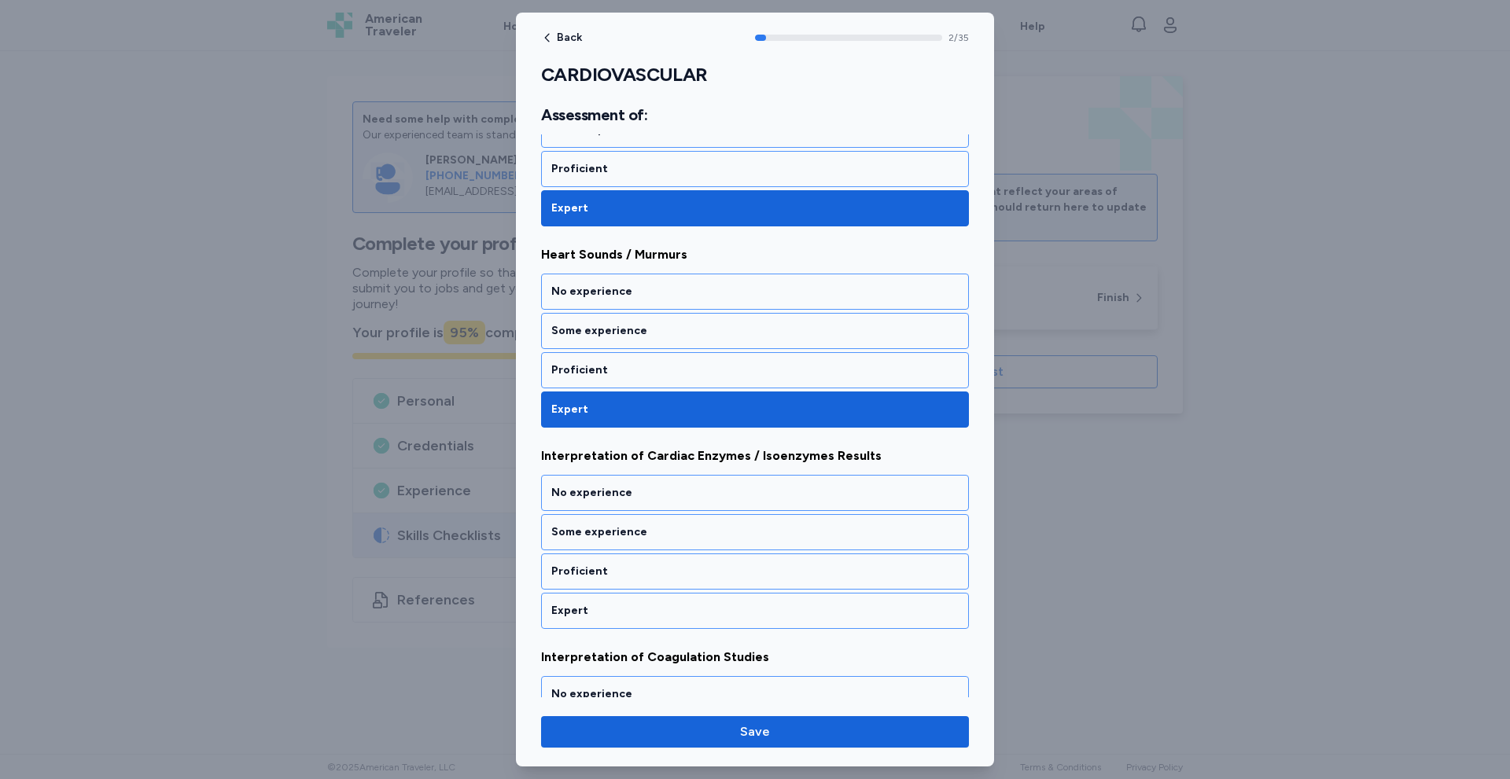
scroll to position [444, 0]
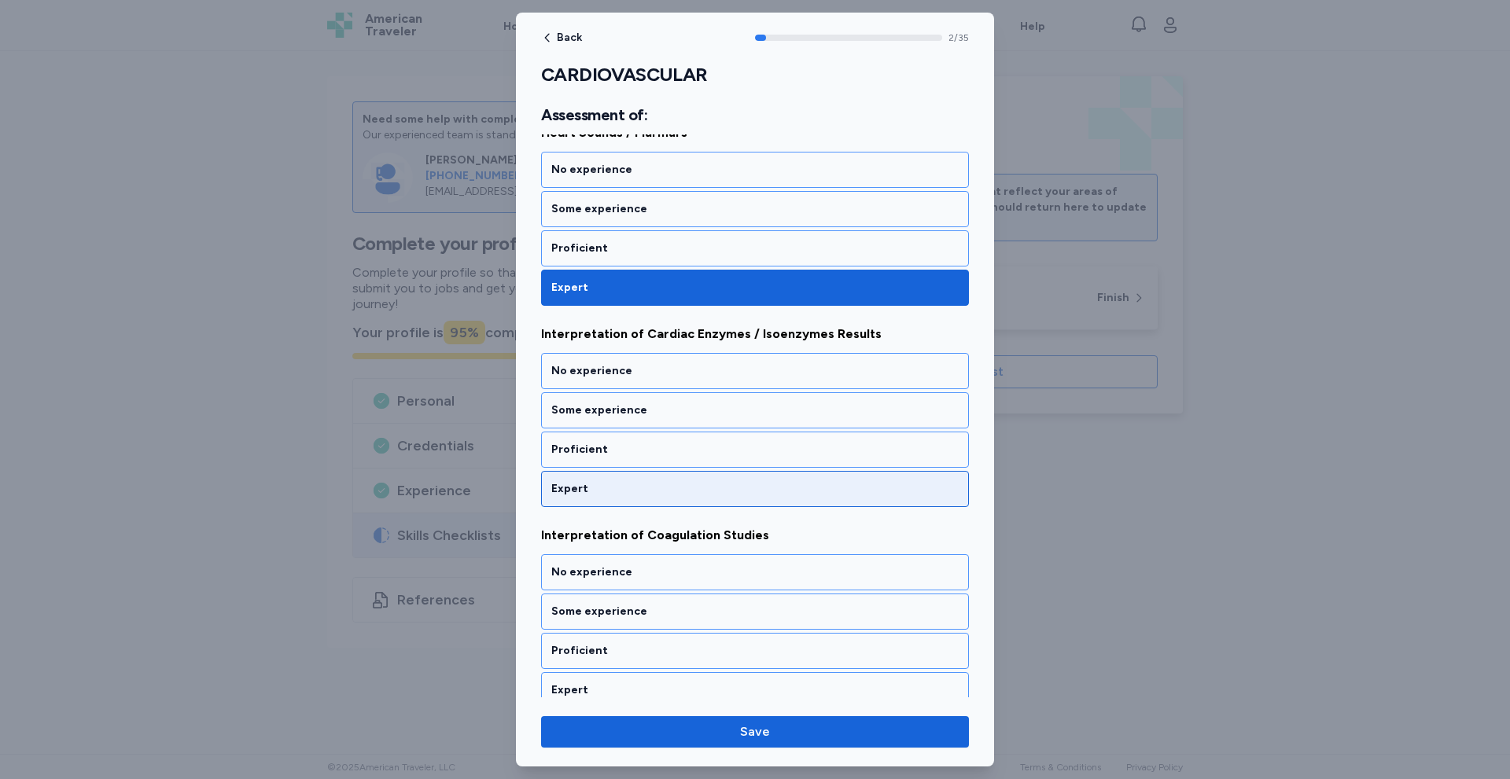
click at [588, 489] on div "Expert" at bounding box center [754, 489] width 407 height 16
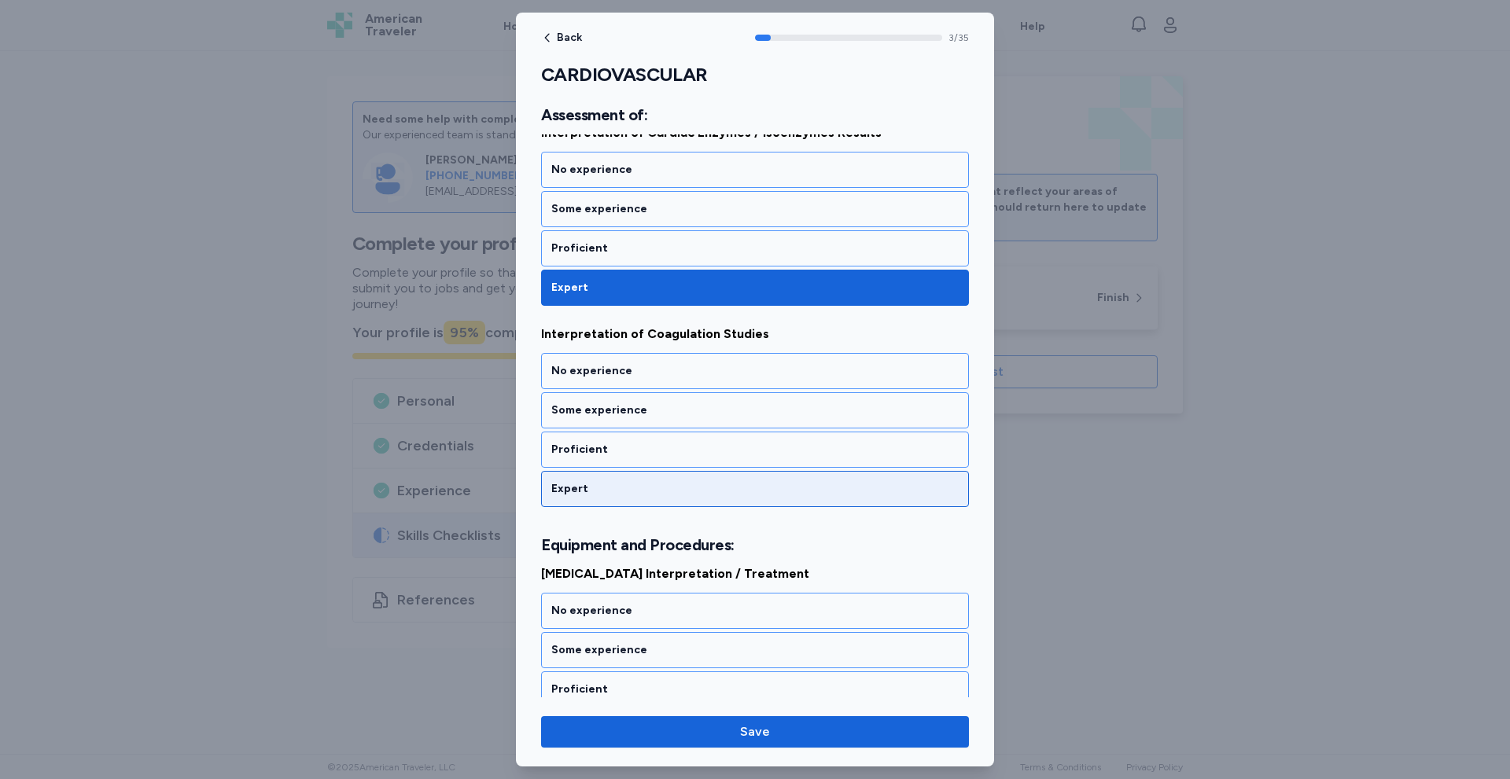
click at [598, 506] on div "Expert" at bounding box center [755, 489] width 428 height 36
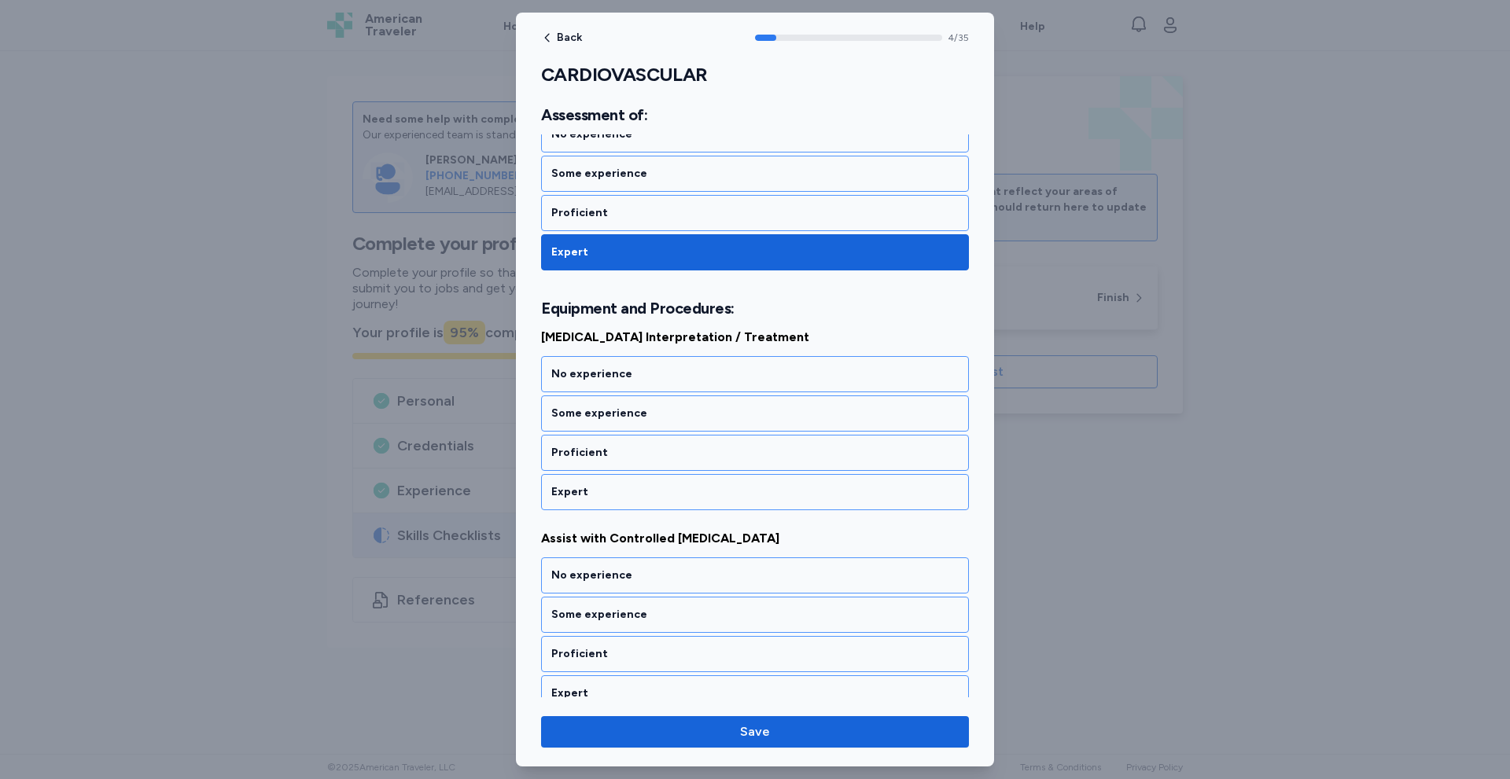
scroll to position [885, 0]
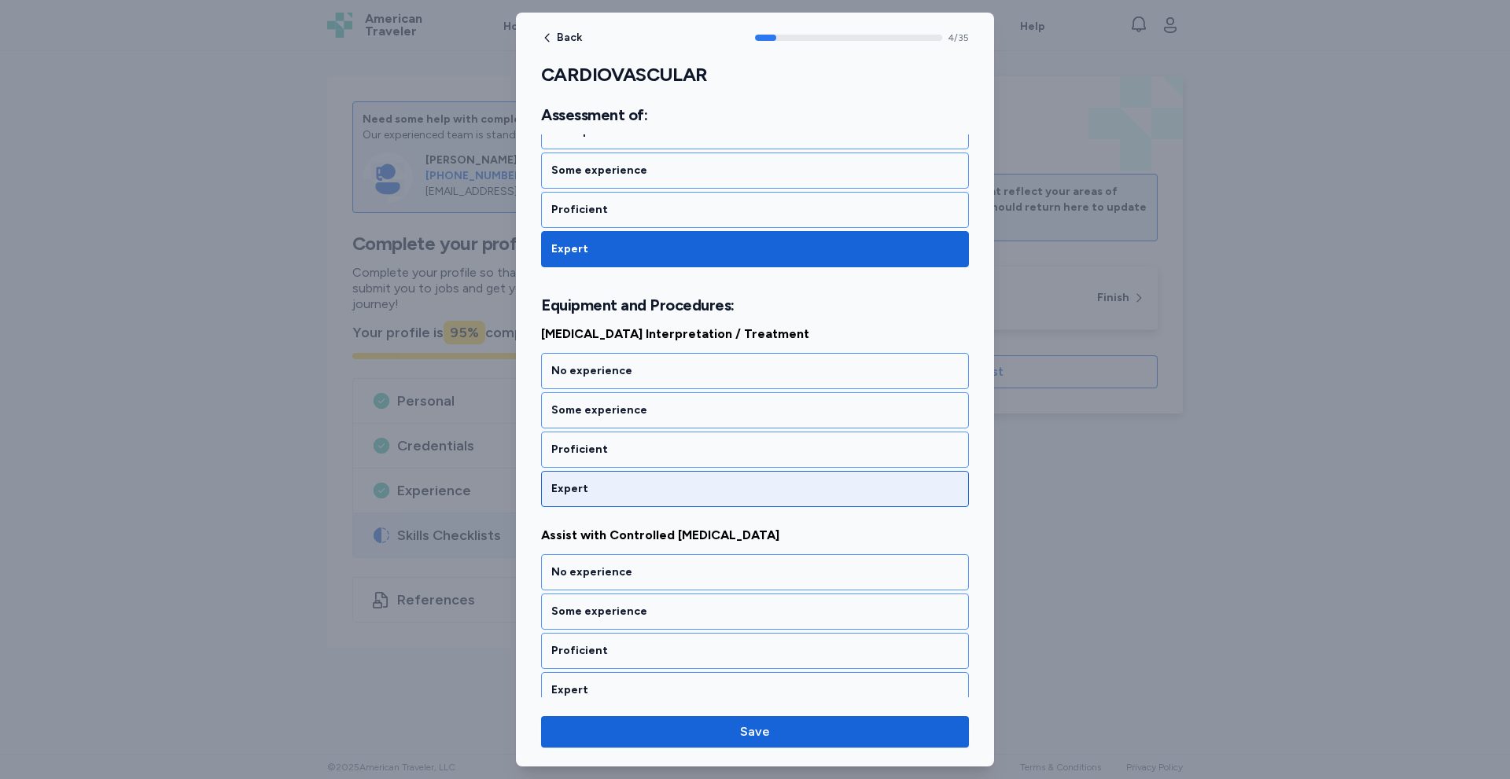
click at [600, 488] on div "Expert" at bounding box center [754, 489] width 407 height 16
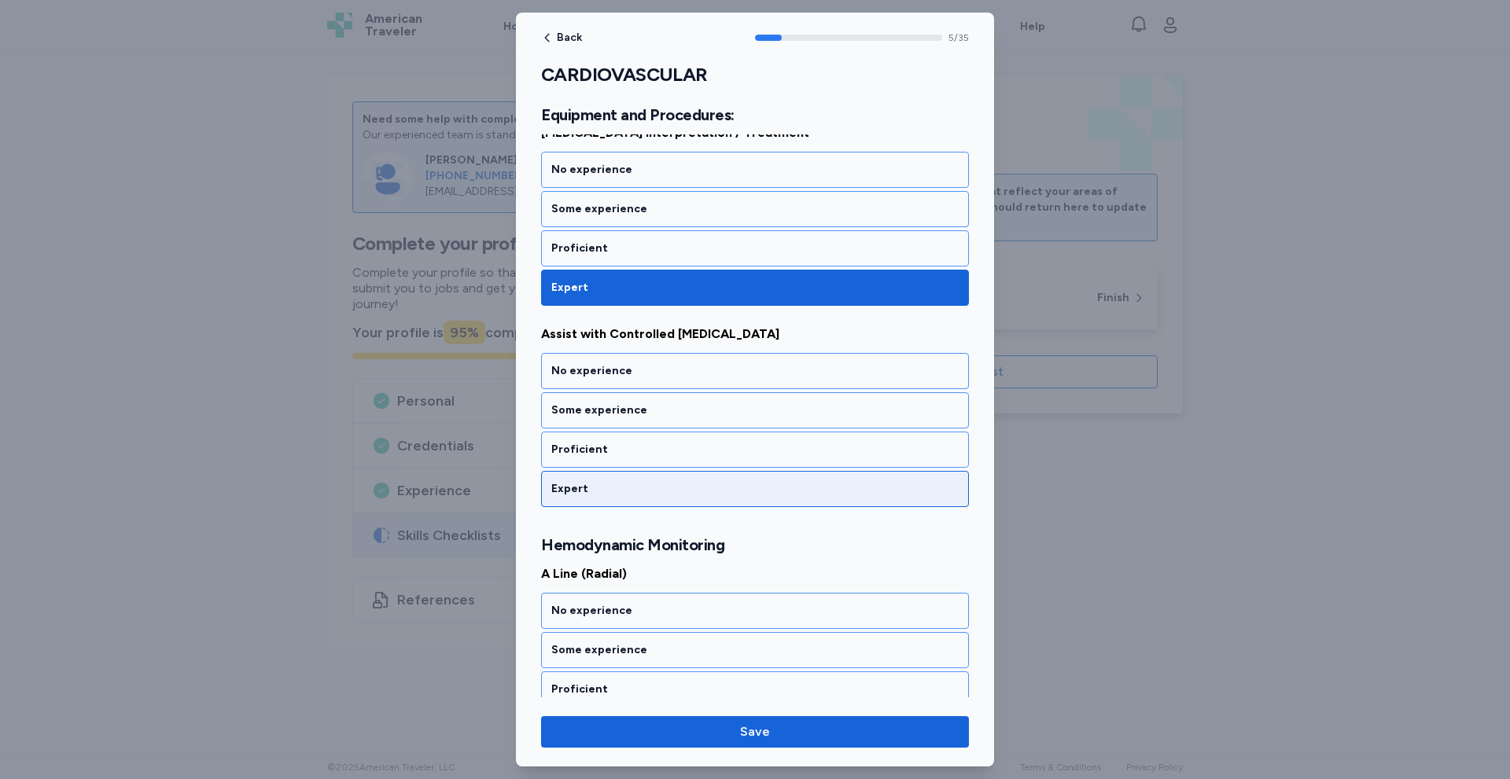
click at [595, 490] on div "Expert" at bounding box center [754, 489] width 407 height 16
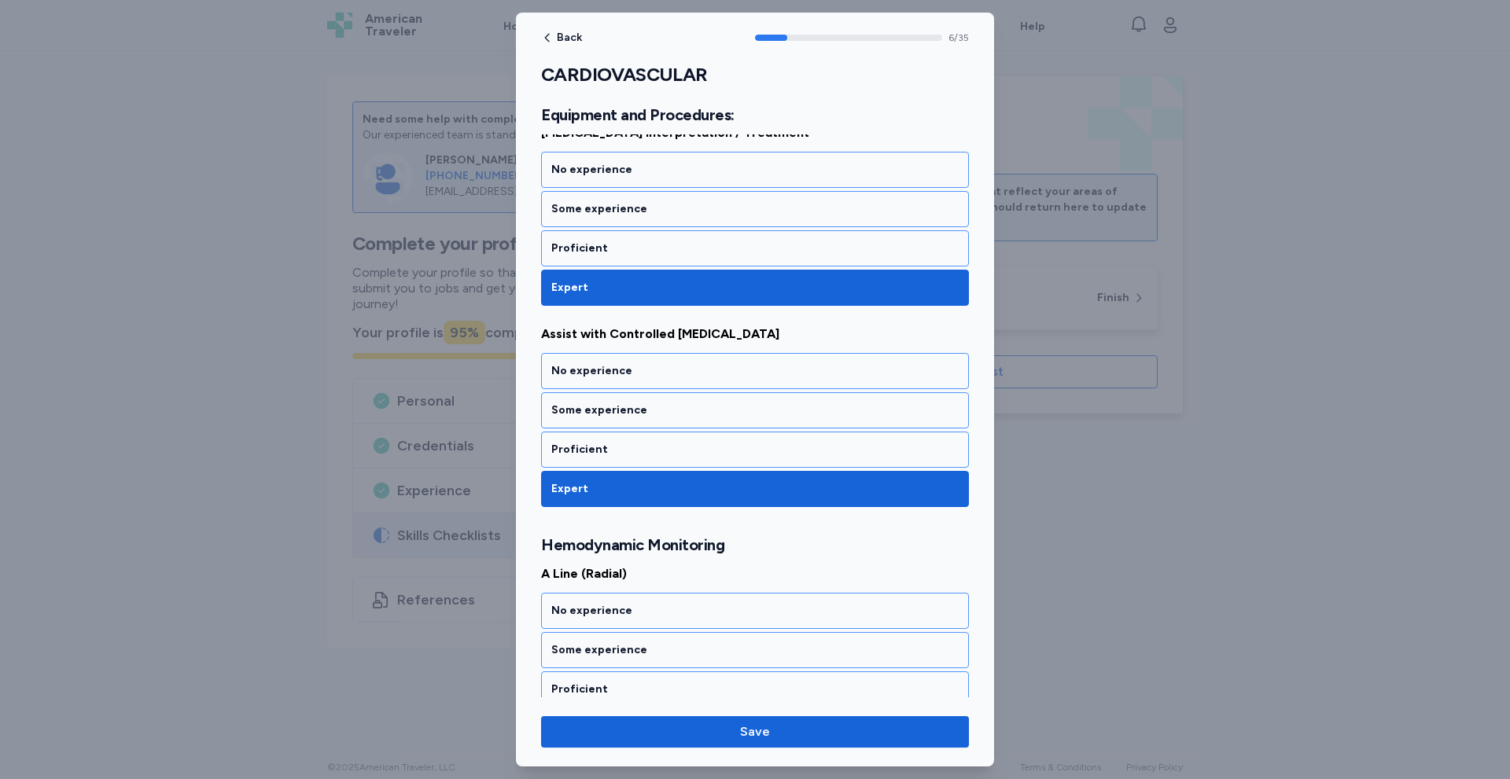
scroll to position [1307, 0]
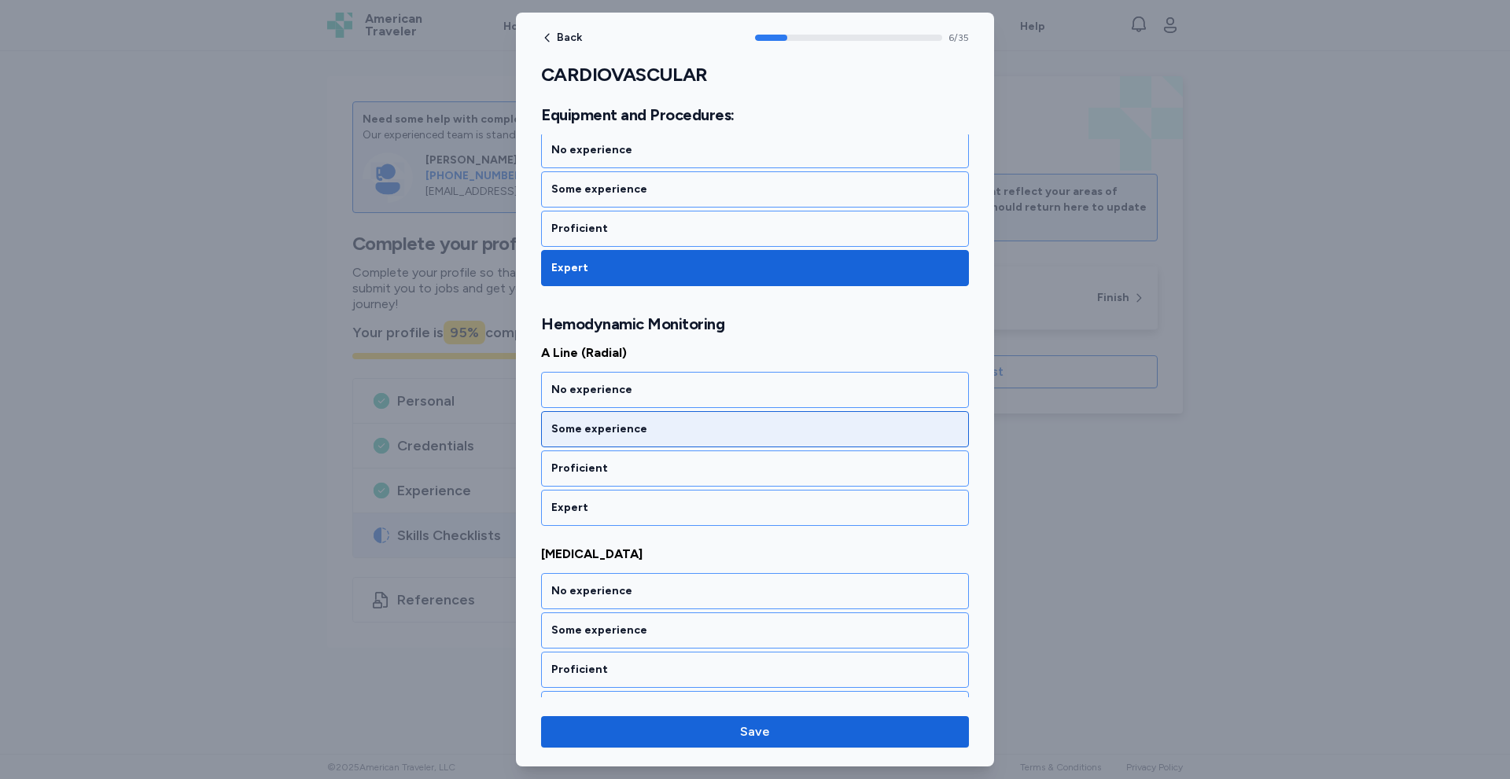
click at [650, 419] on div "Some experience" at bounding box center [755, 429] width 428 height 36
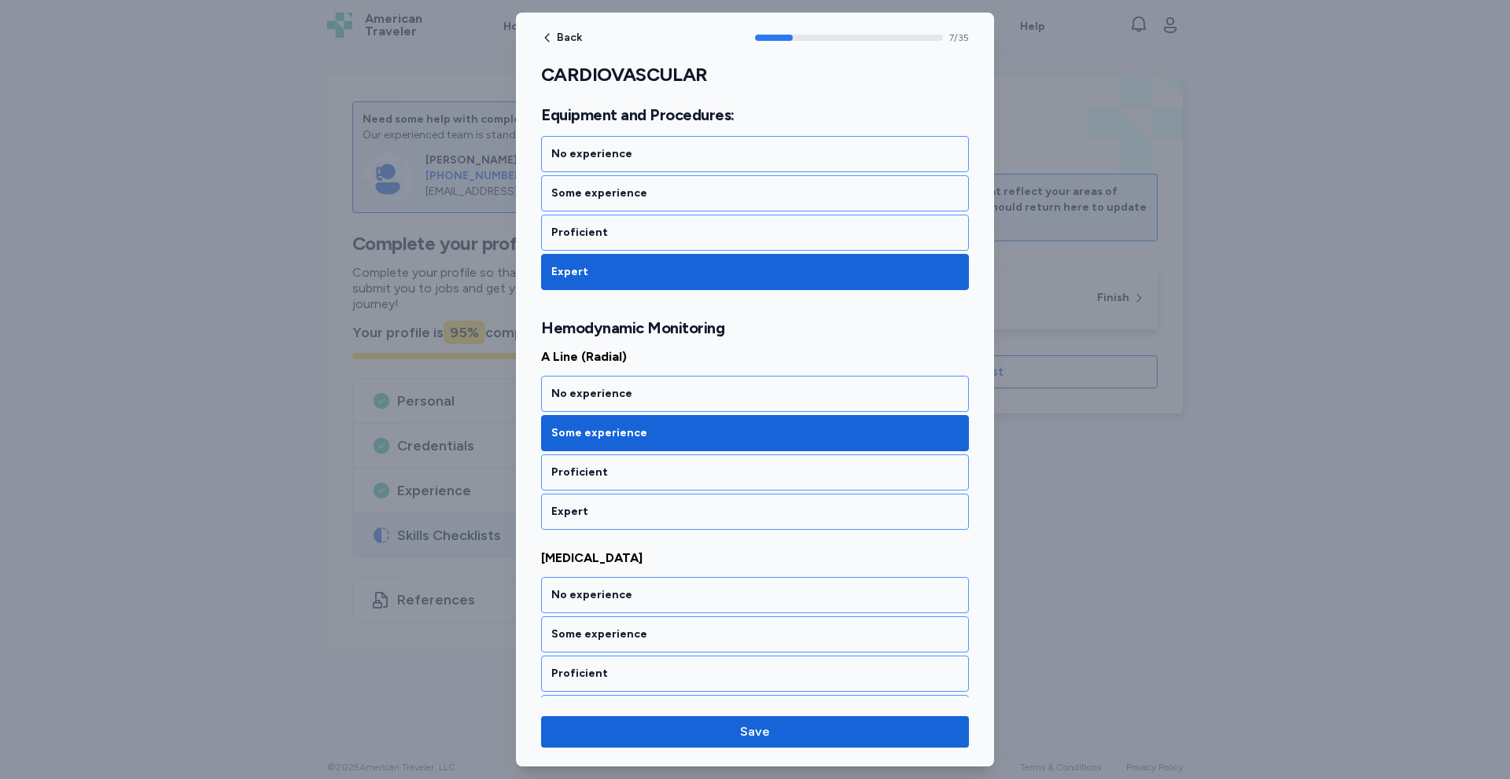
scroll to position [1298, 0]
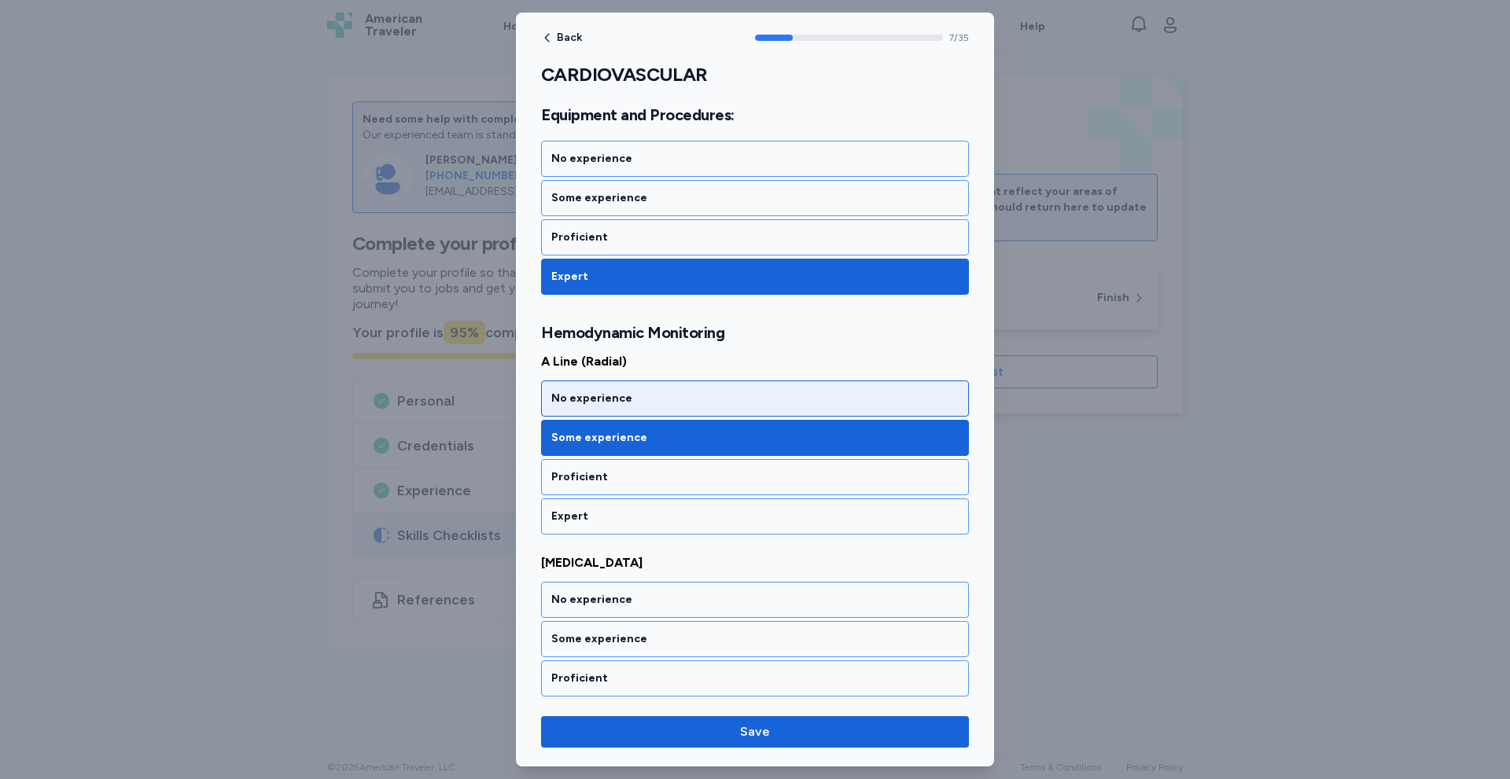
click at [637, 403] on div "No experience" at bounding box center [754, 399] width 407 height 16
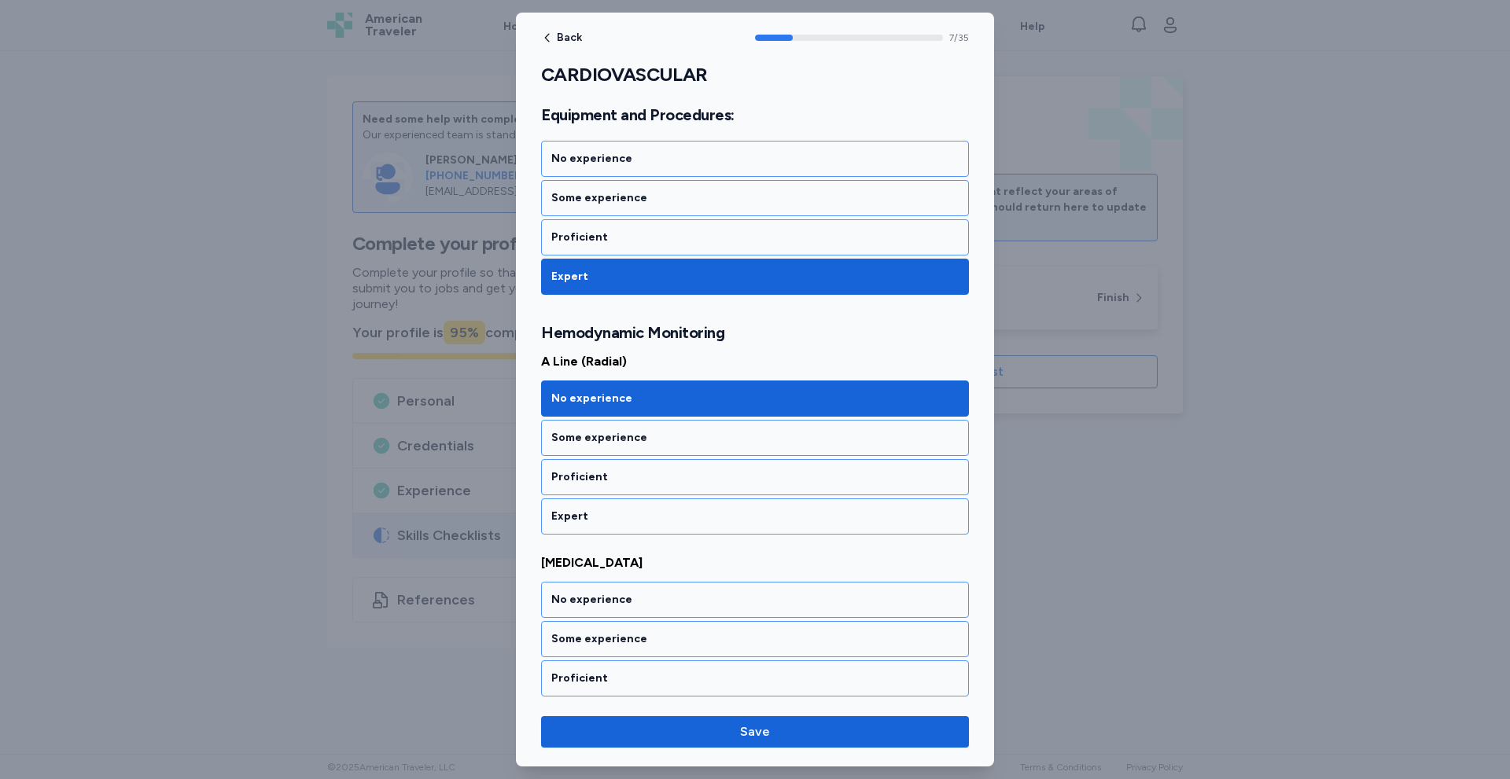
scroll to position [1508, 0]
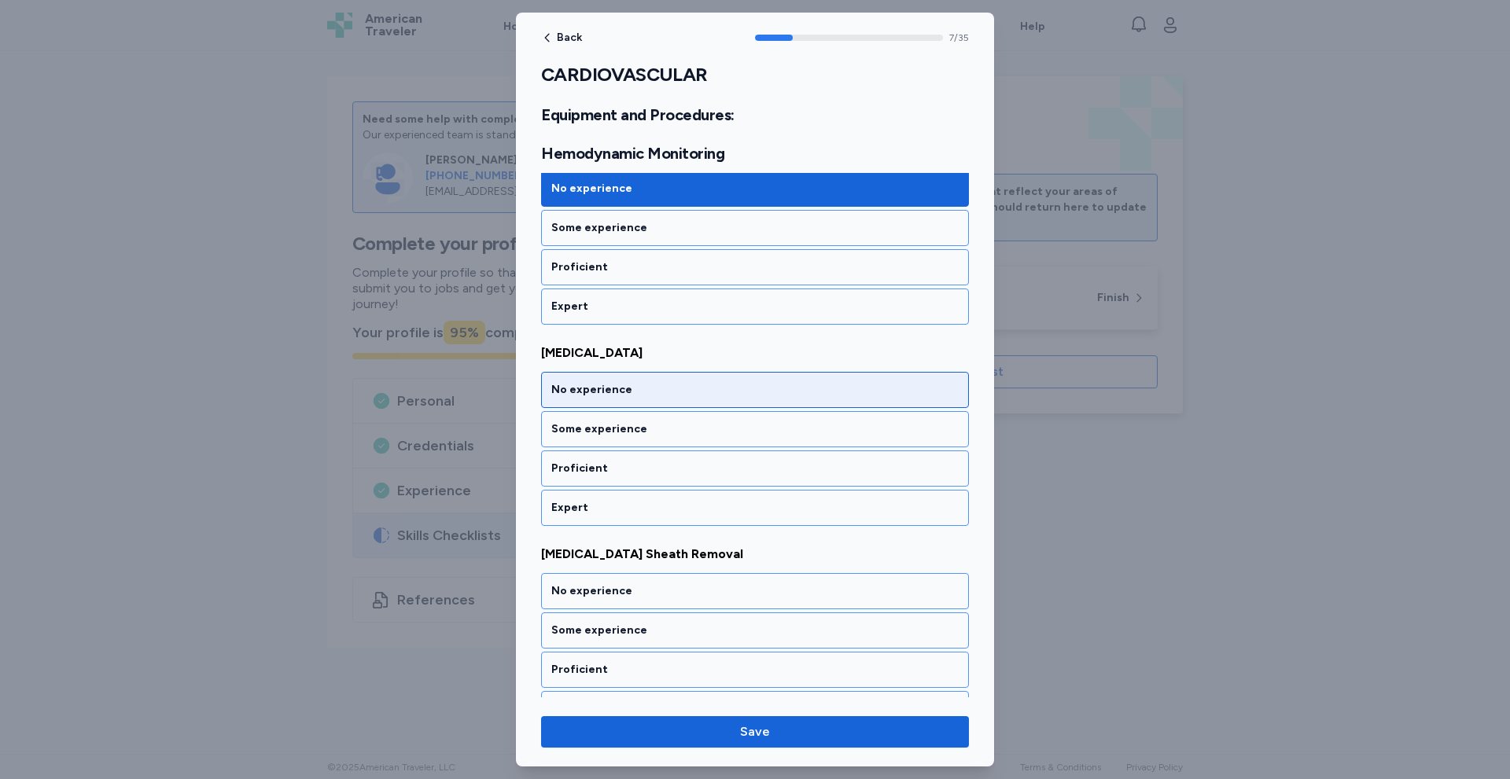
click at [637, 392] on div "No experience" at bounding box center [754, 390] width 407 height 16
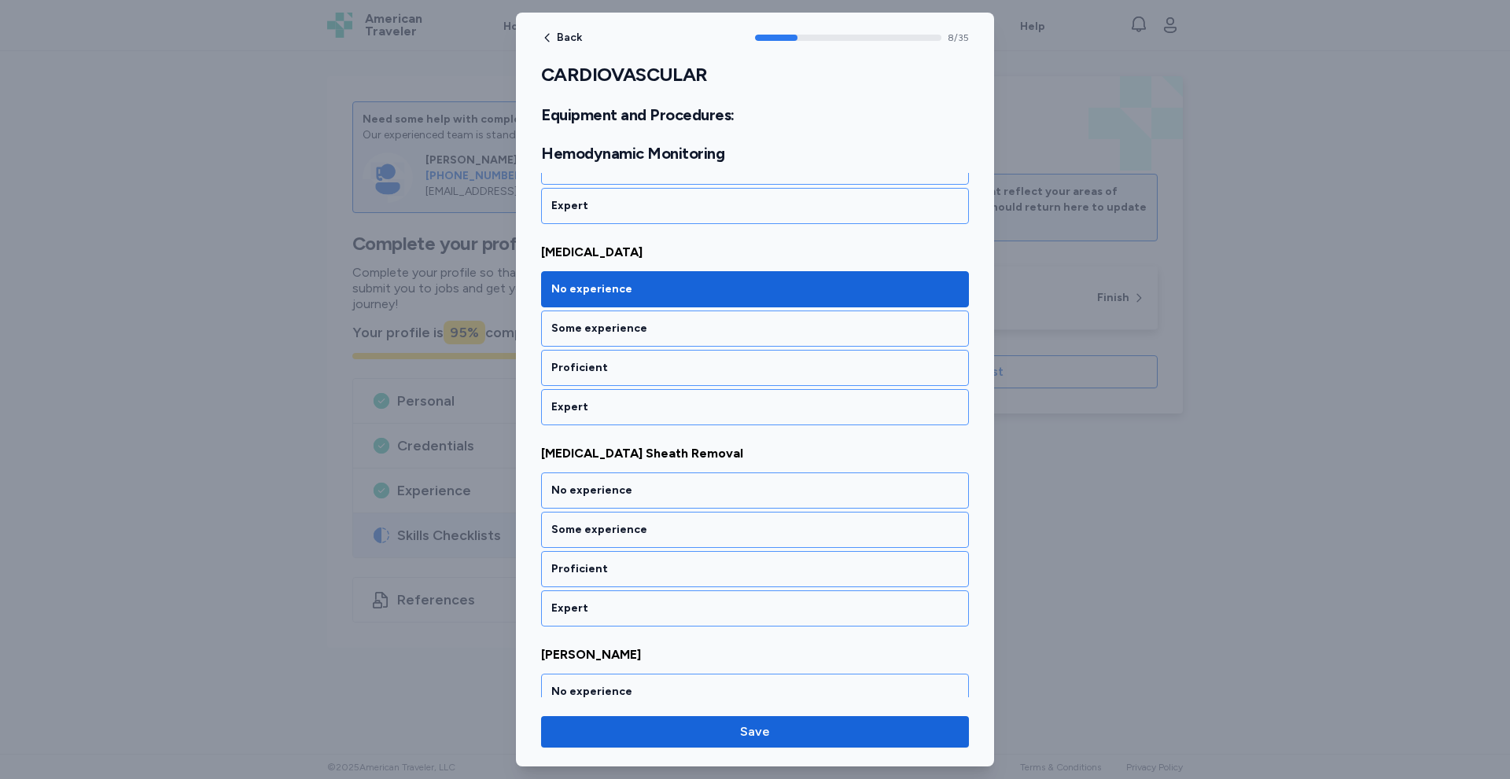
scroll to position [1710, 0]
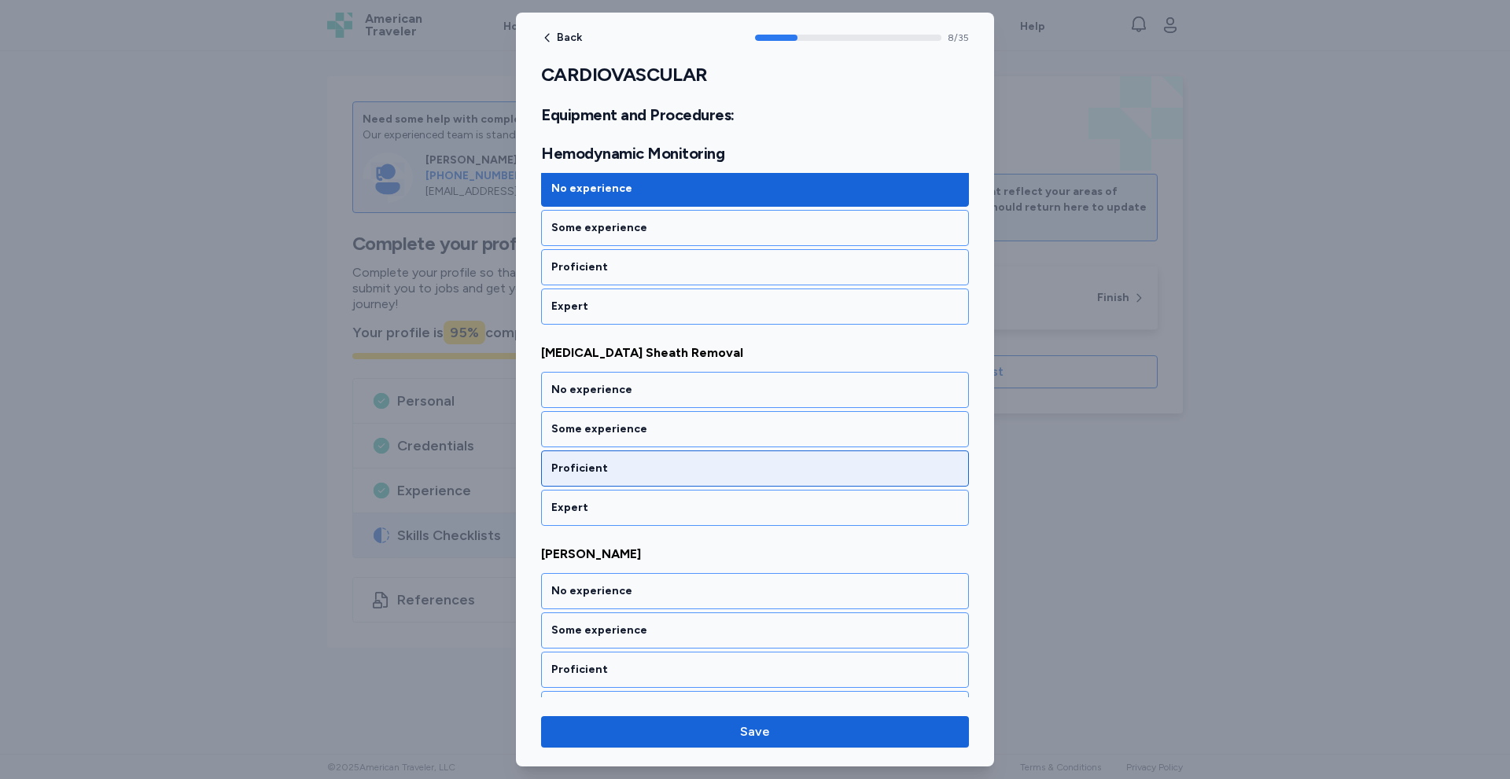
click at [614, 469] on div "Proficient" at bounding box center [754, 469] width 407 height 16
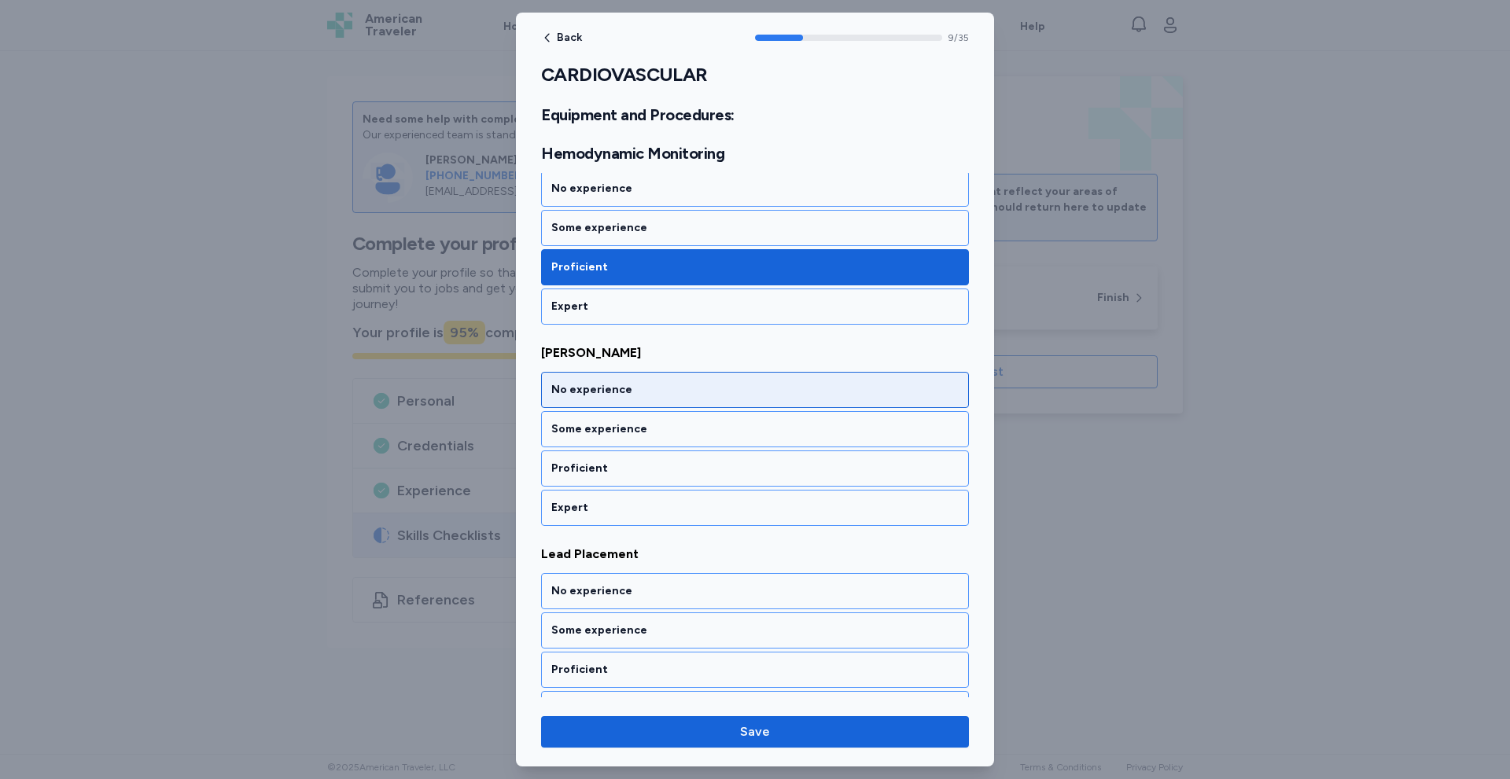
click at [630, 393] on div "No experience" at bounding box center [754, 390] width 407 height 16
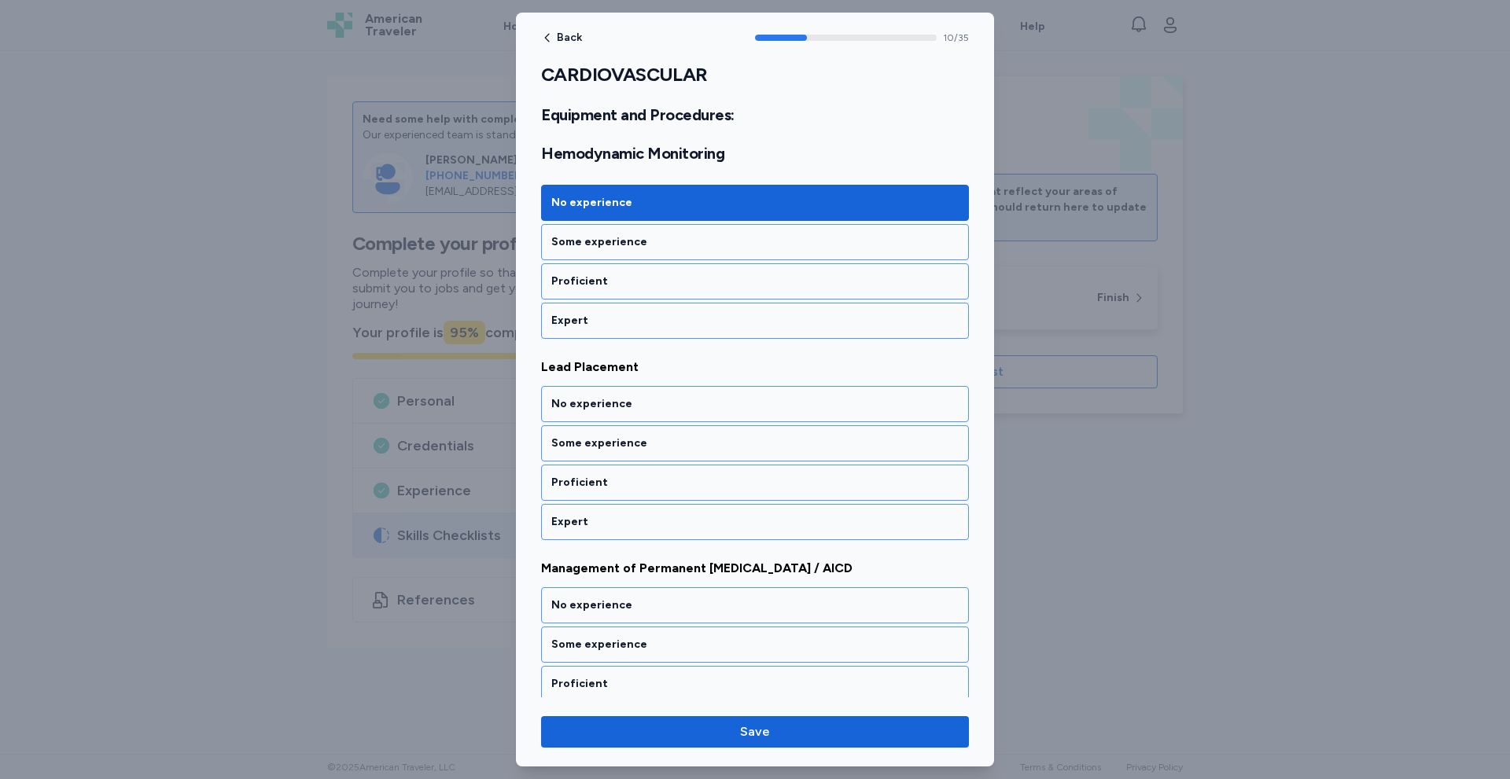
scroll to position [2112, 0]
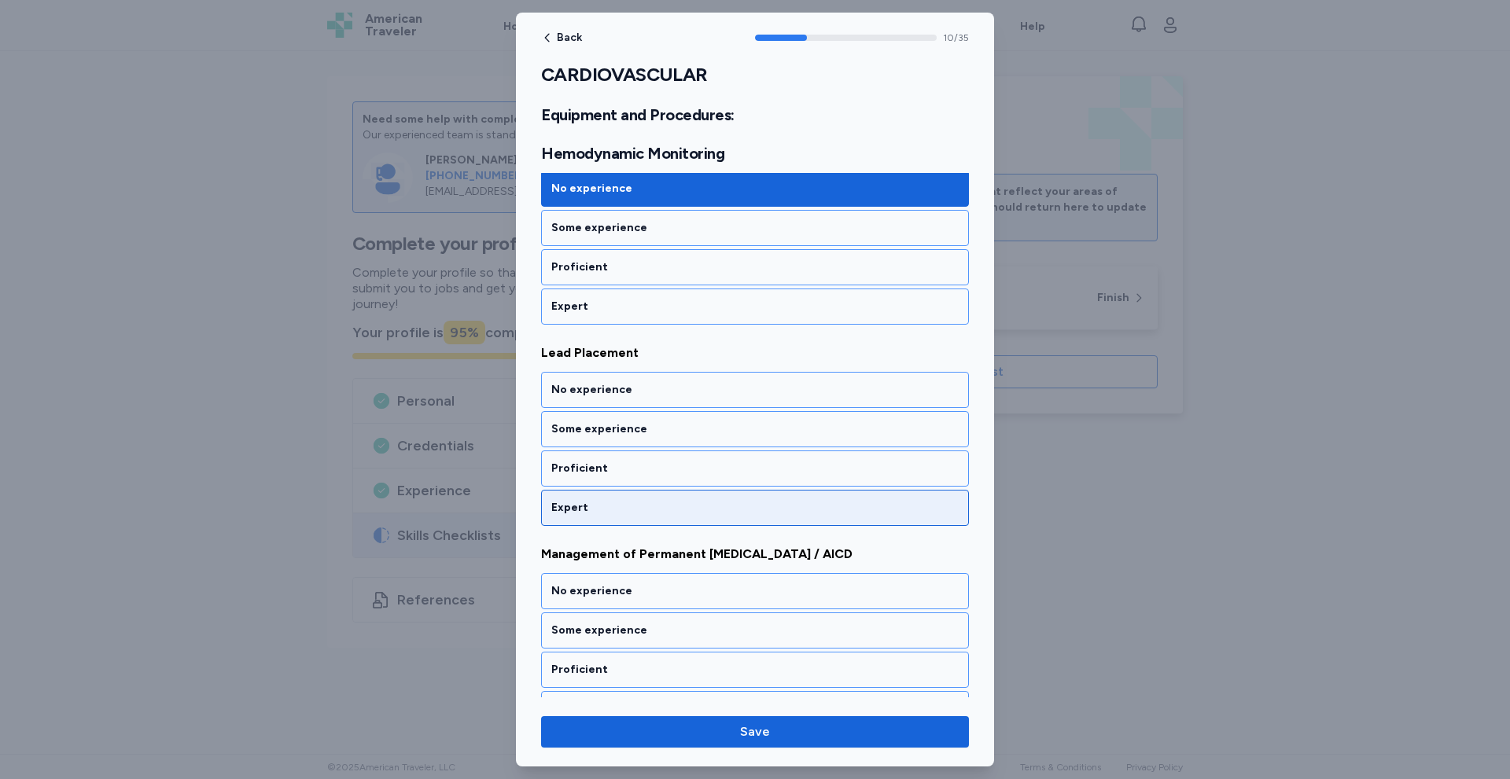
click at [584, 501] on div "Expert" at bounding box center [754, 508] width 407 height 16
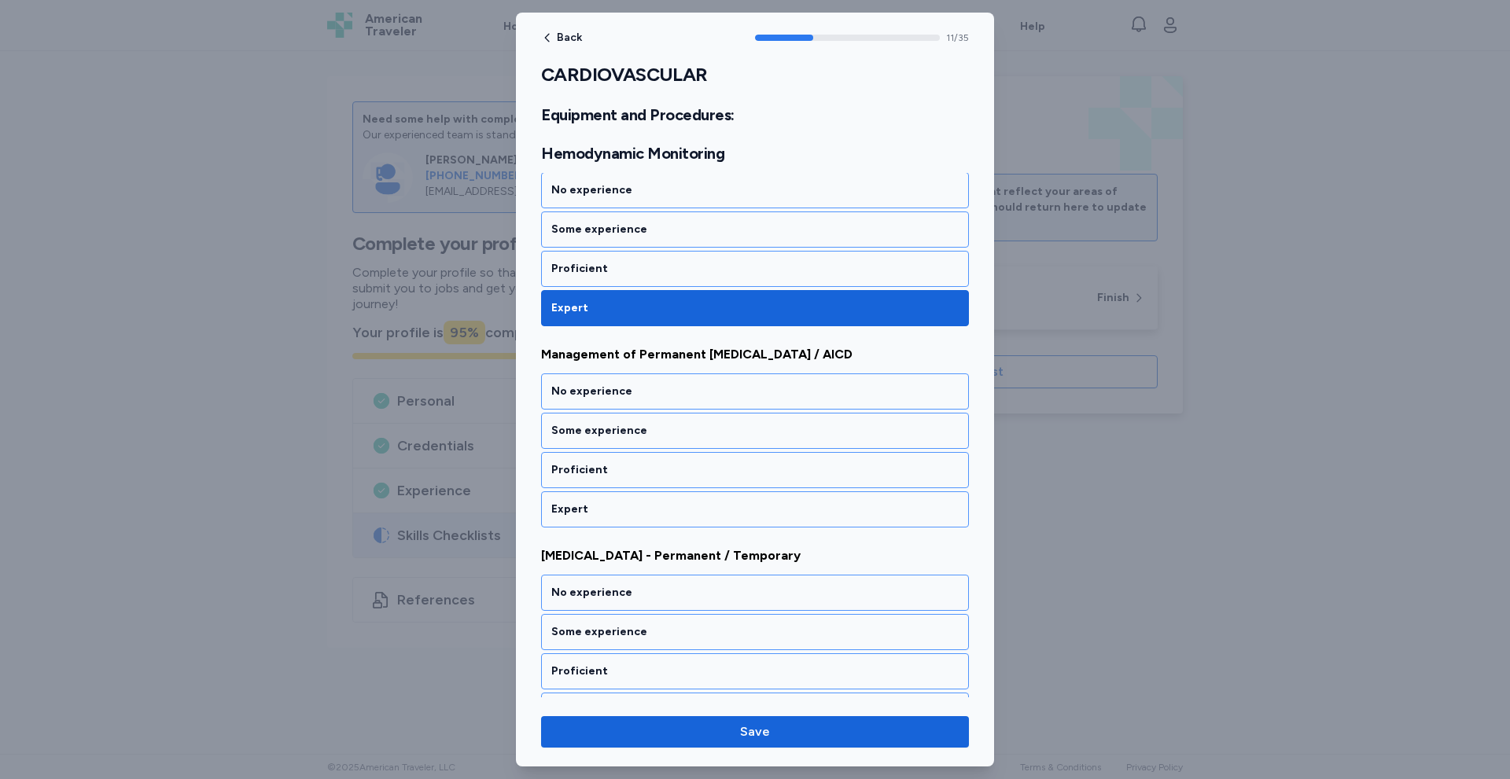
scroll to position [2314, 0]
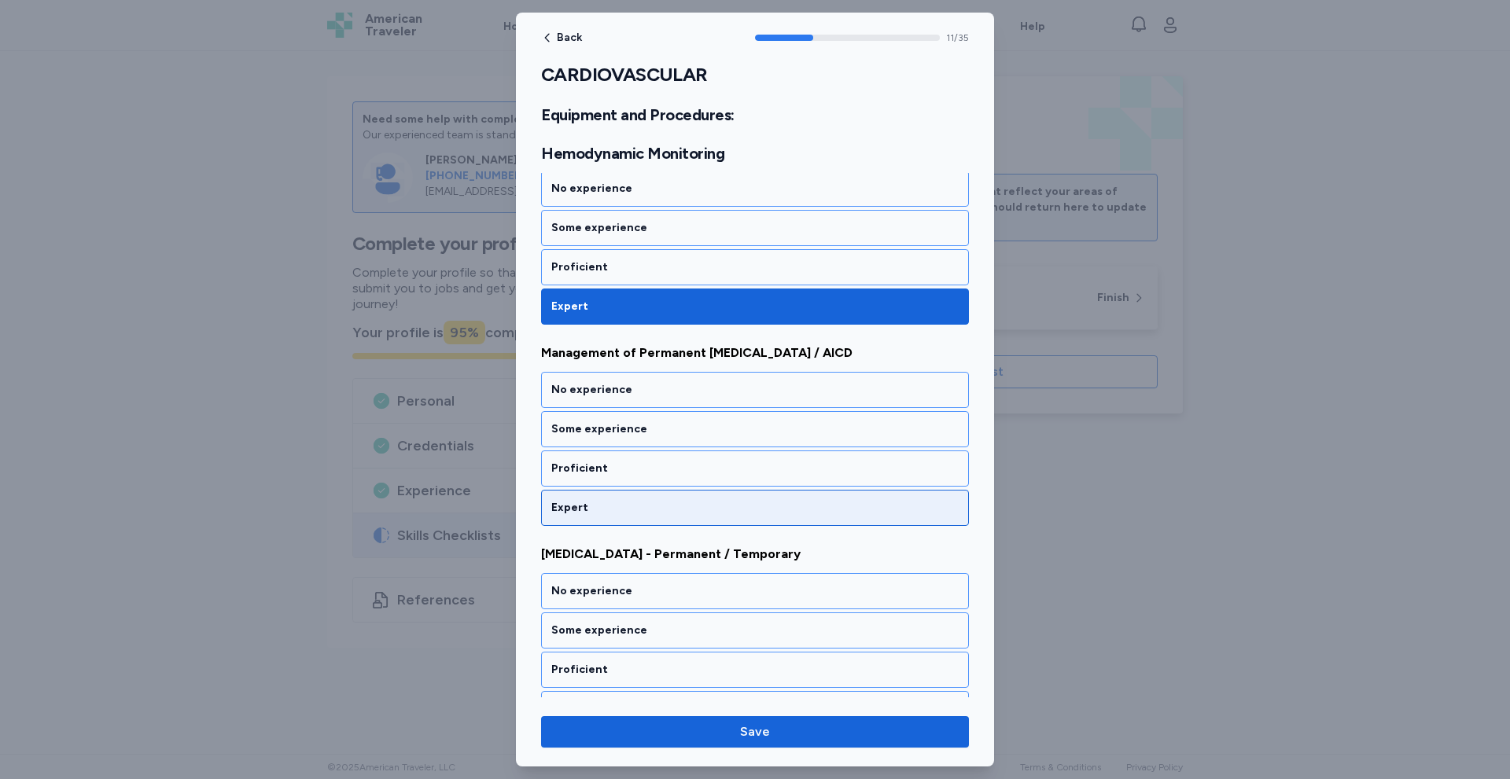
click at [591, 506] on div "Expert" at bounding box center [754, 508] width 407 height 16
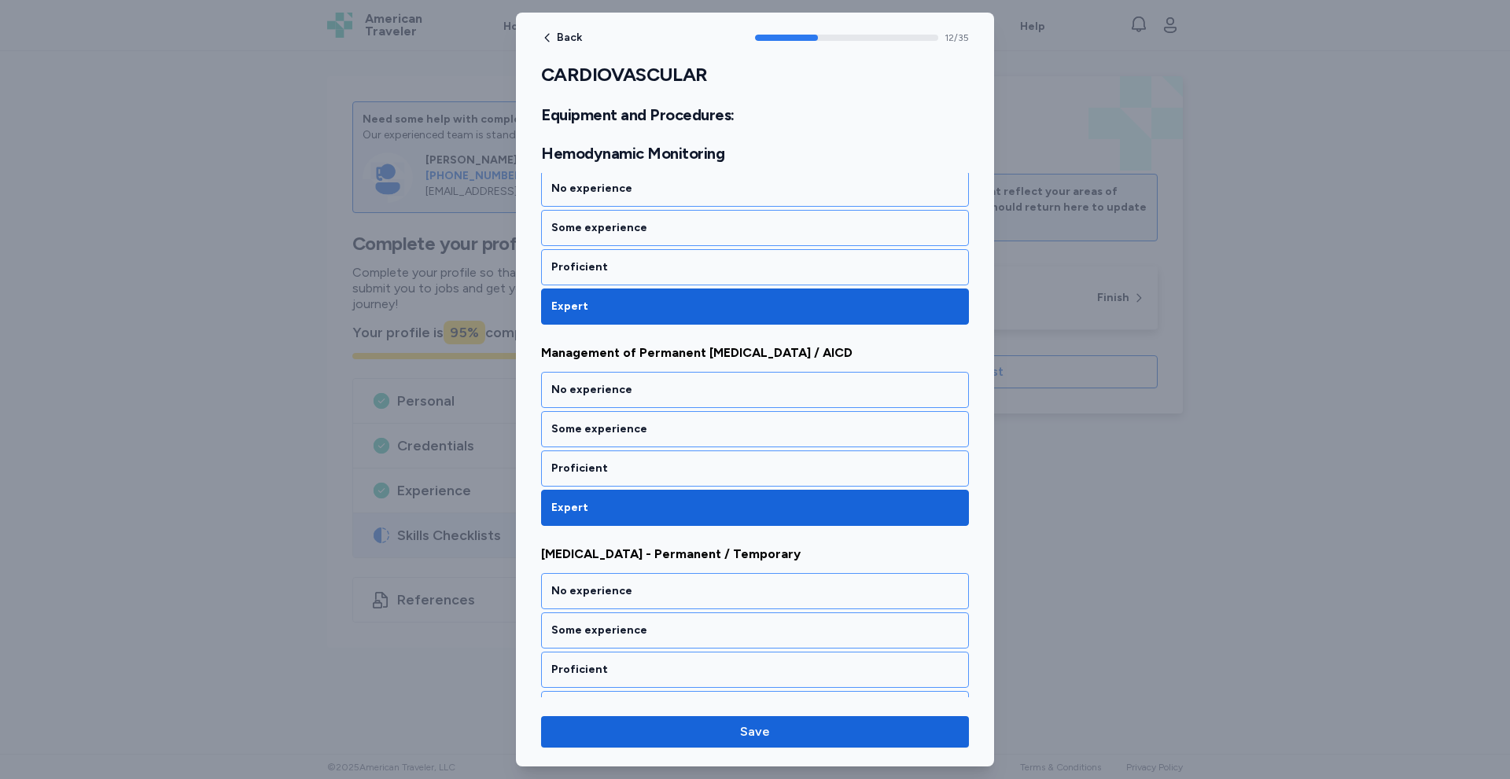
scroll to position [2515, 0]
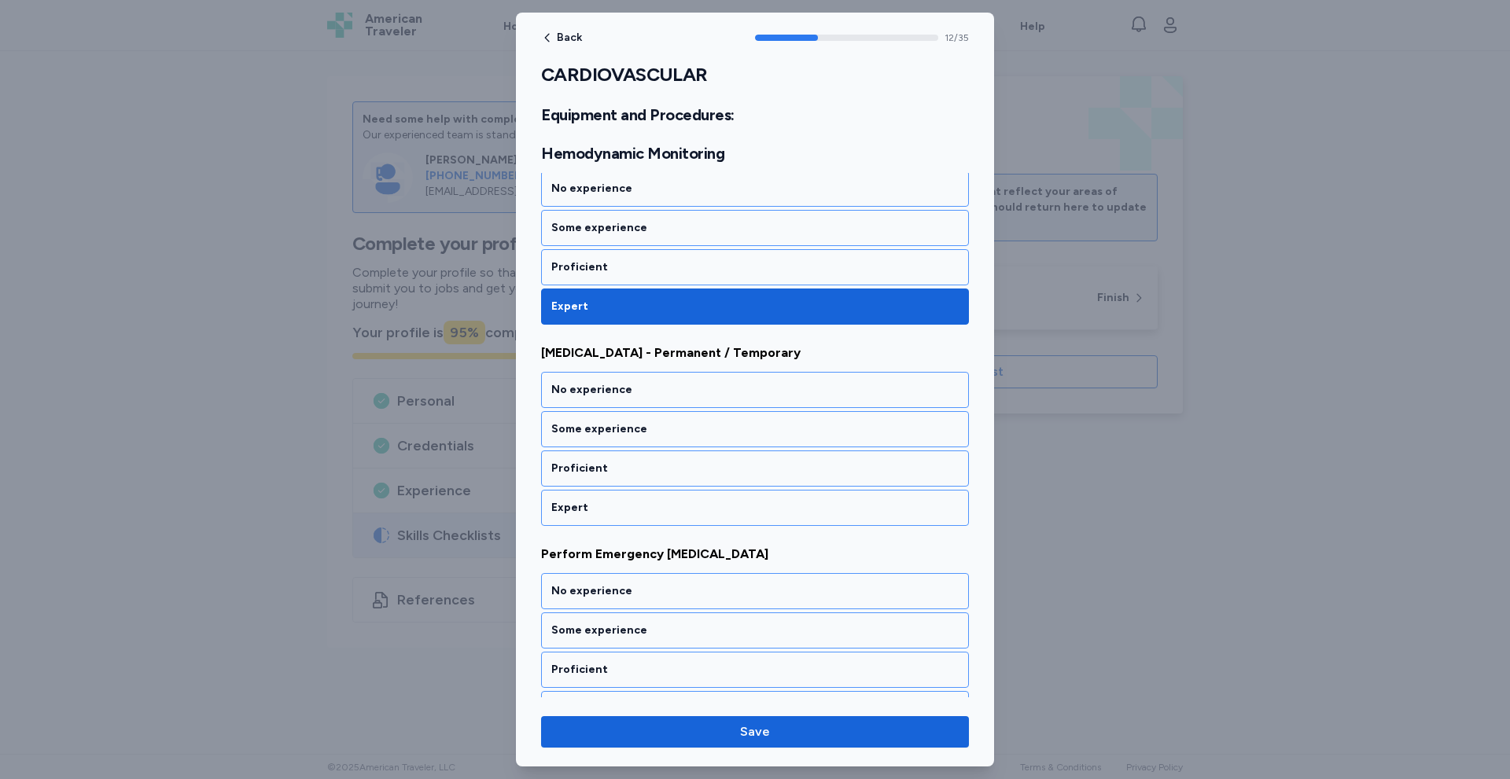
click at [591, 506] on div "Expert" at bounding box center [754, 508] width 407 height 16
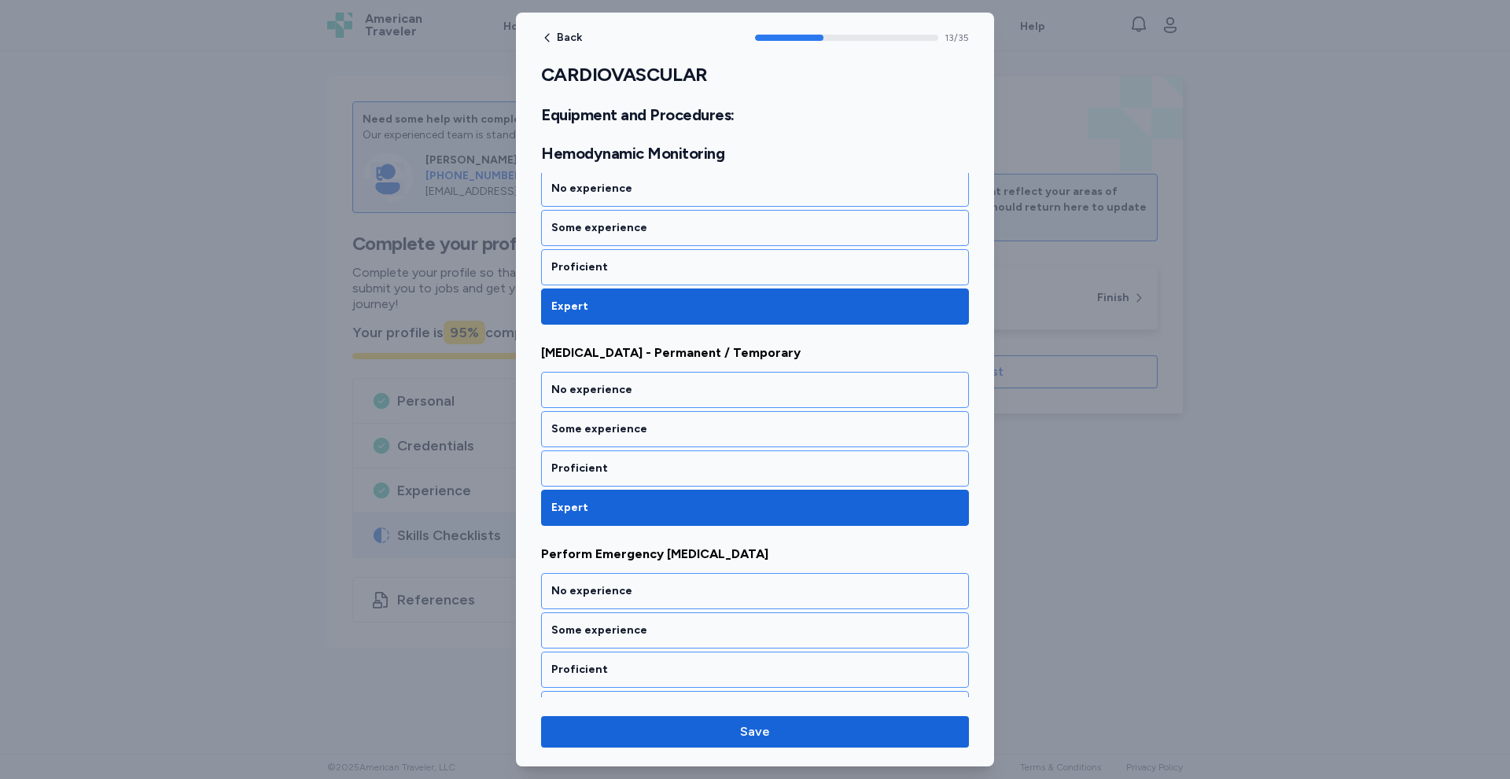
scroll to position [2716, 0]
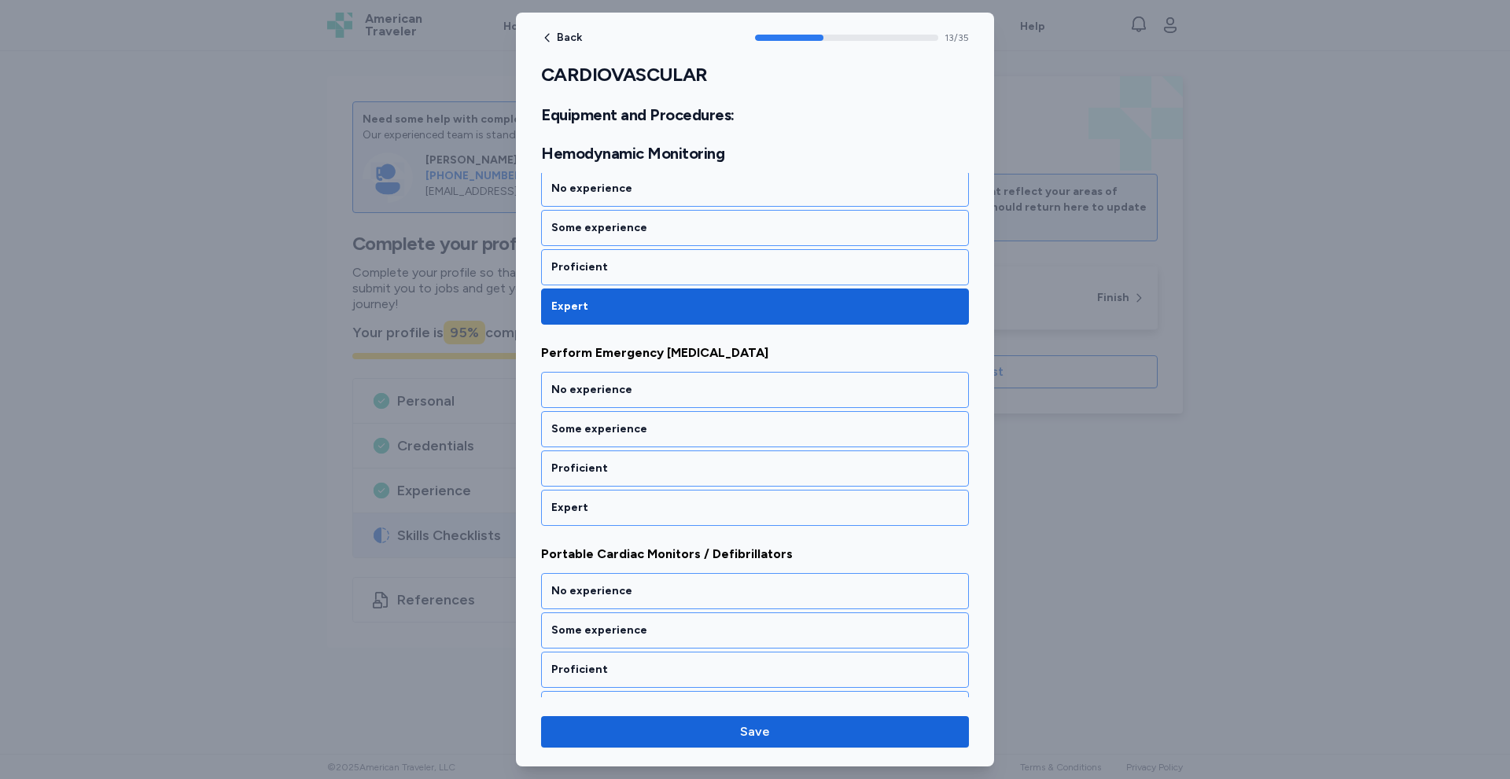
click at [591, 506] on div "Expert" at bounding box center [754, 508] width 407 height 16
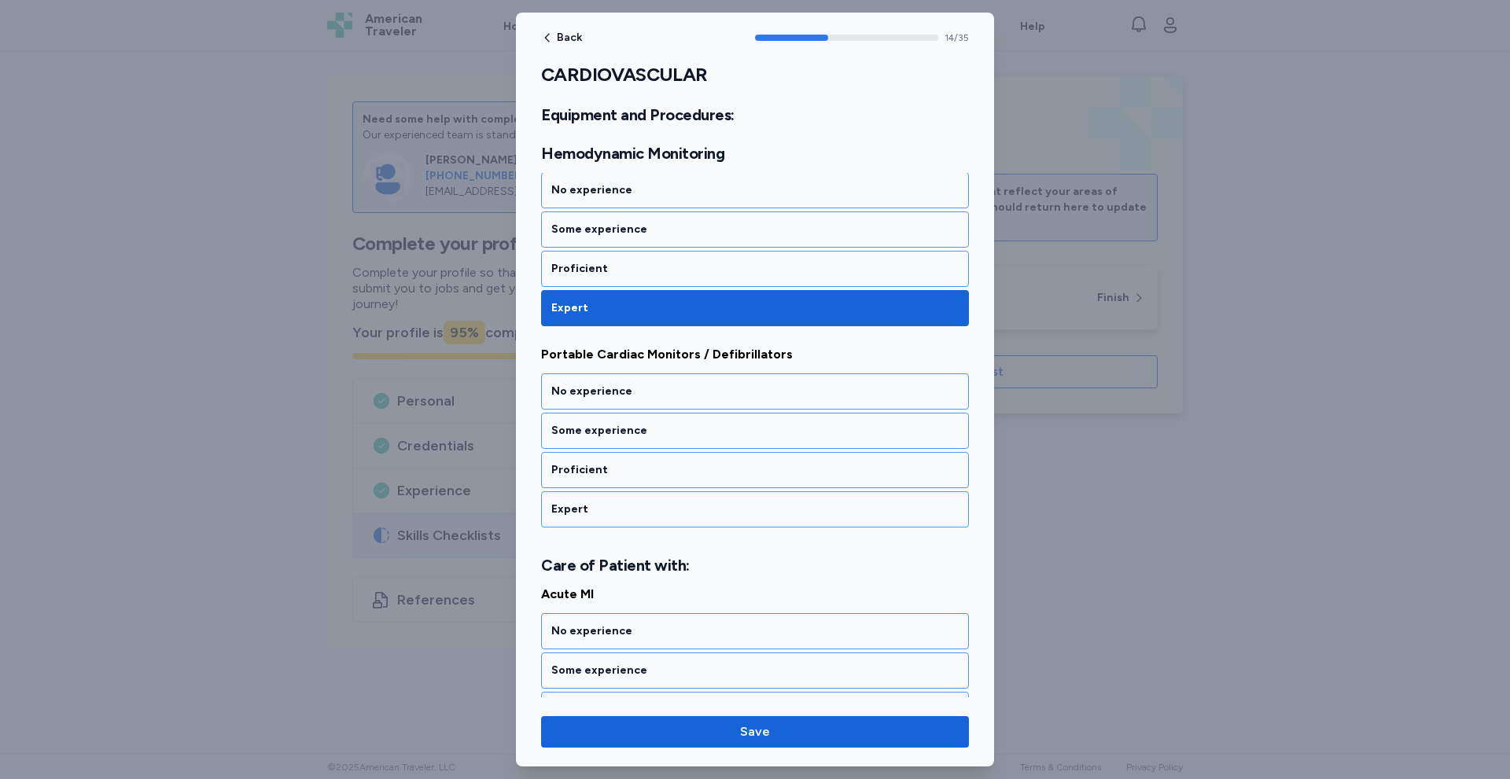
scroll to position [2918, 0]
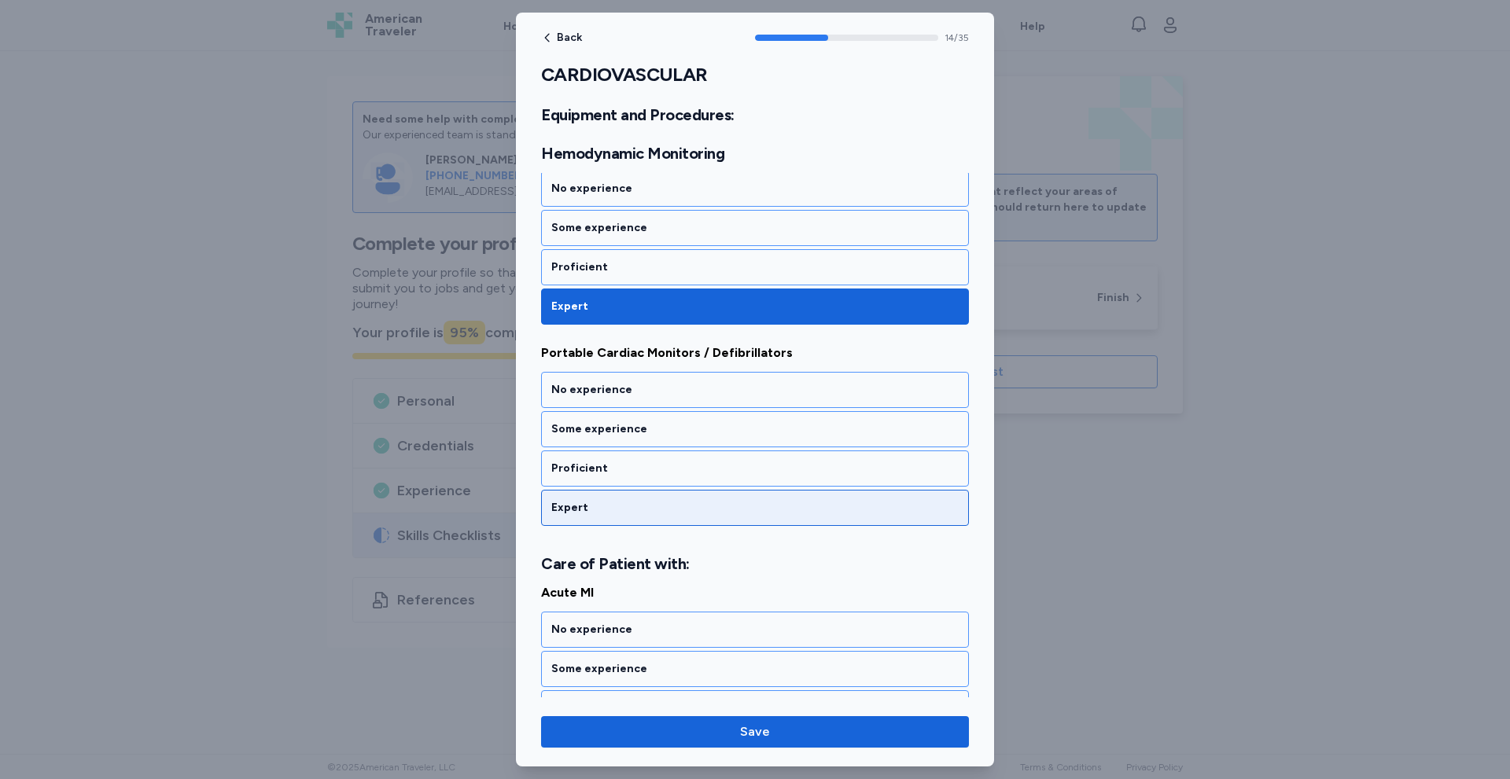
click at [596, 510] on div "Expert" at bounding box center [754, 508] width 407 height 16
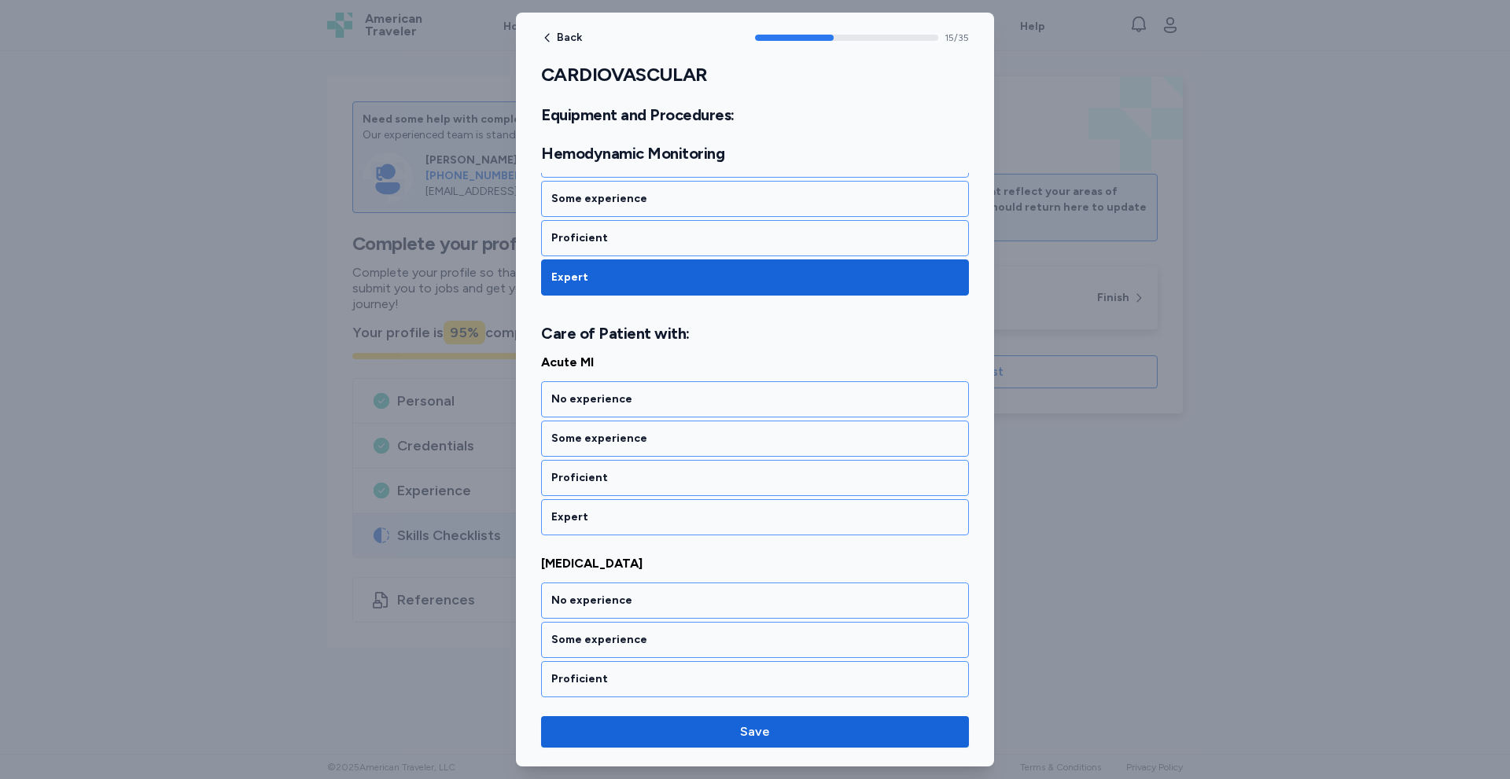
scroll to position [3157, 0]
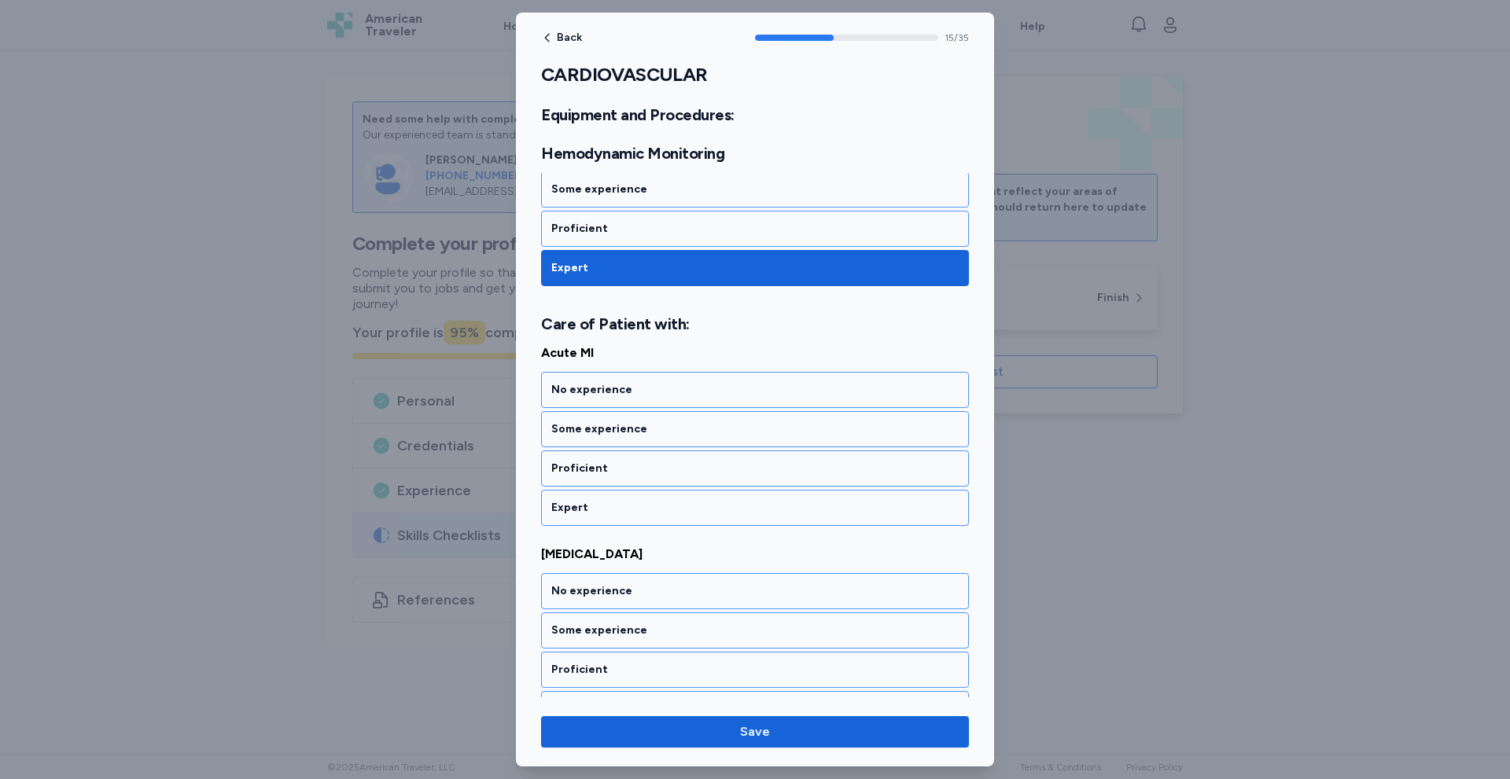
click at [596, 510] on div "Expert" at bounding box center [754, 508] width 407 height 16
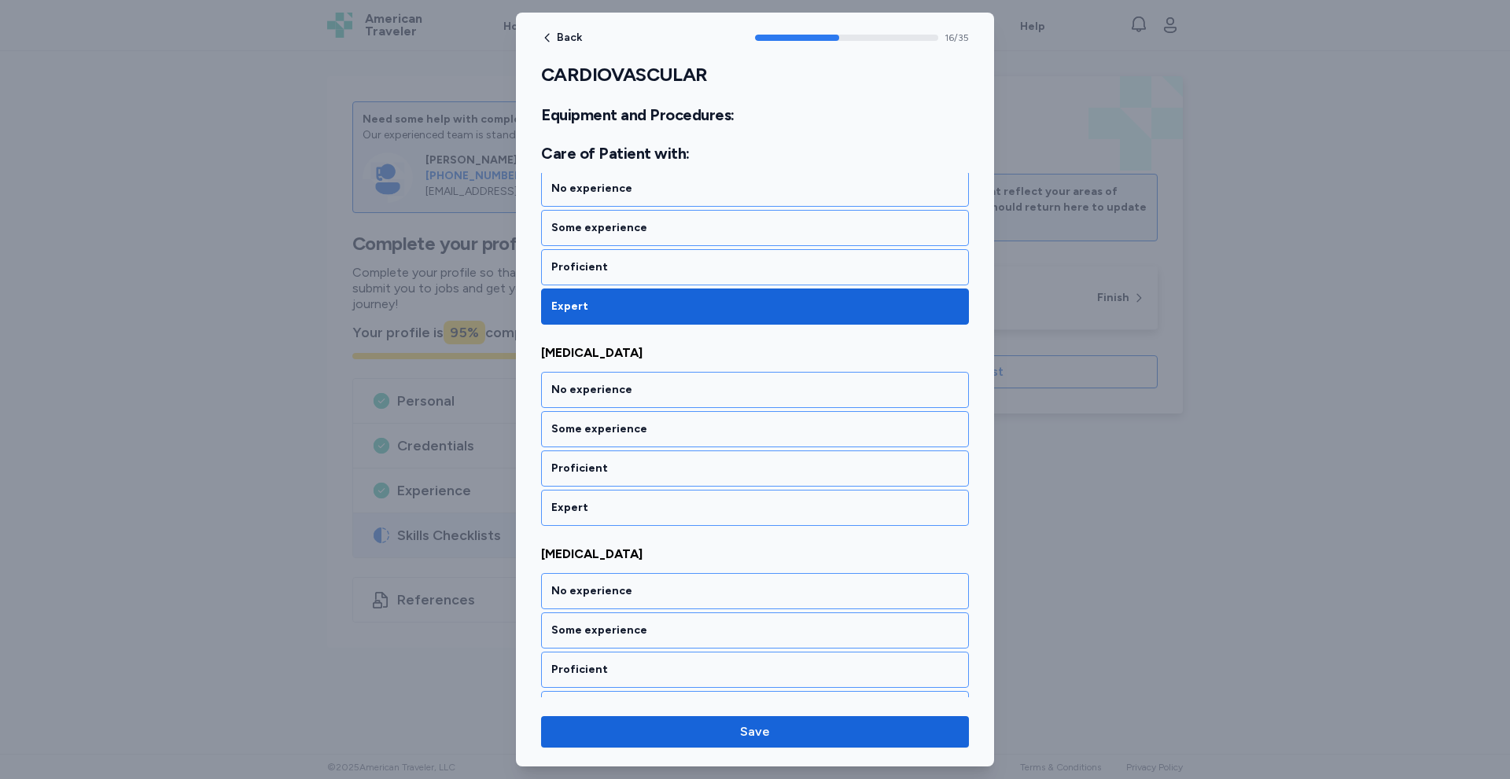
click at [596, 510] on div "Expert" at bounding box center [754, 508] width 407 height 16
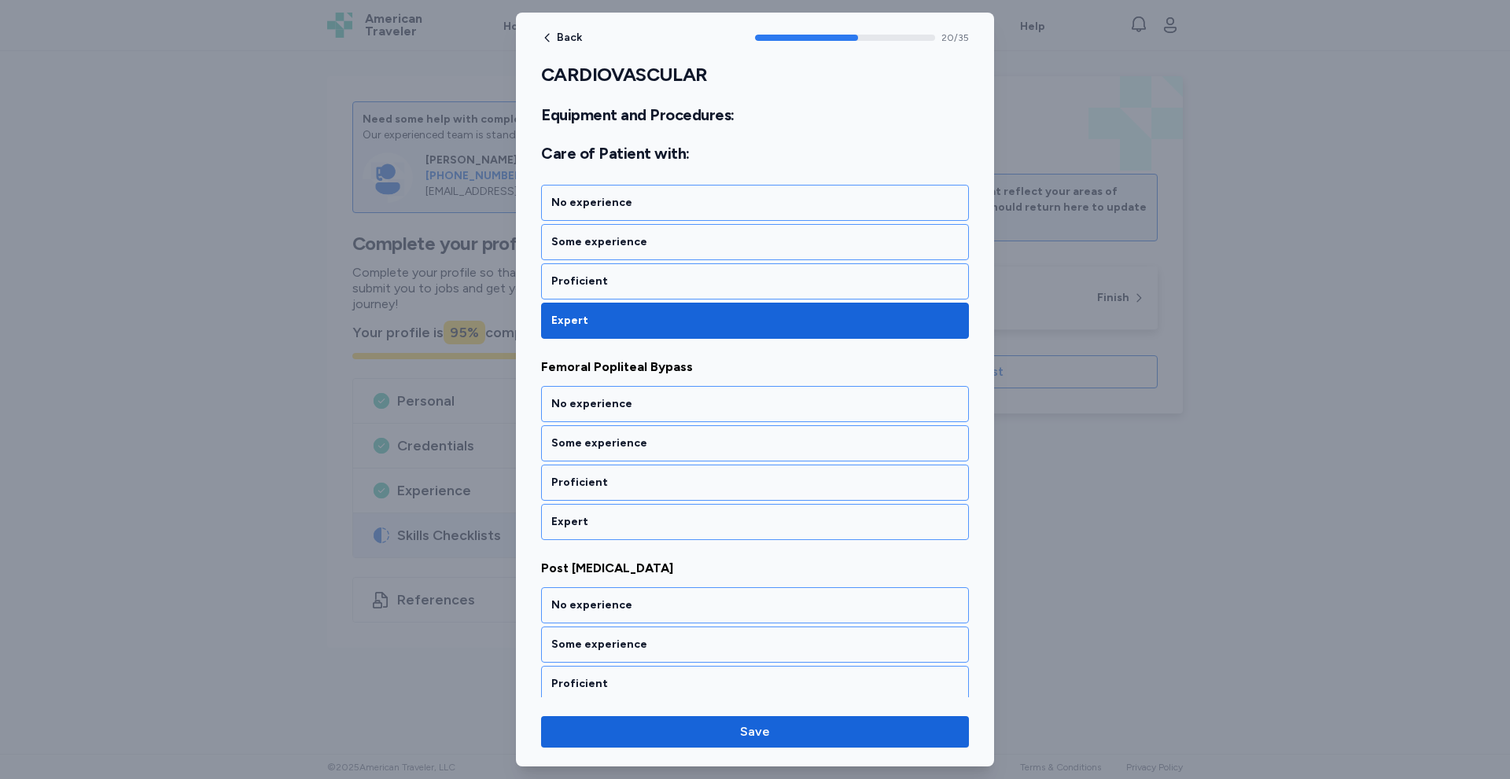
scroll to position [4164, 0]
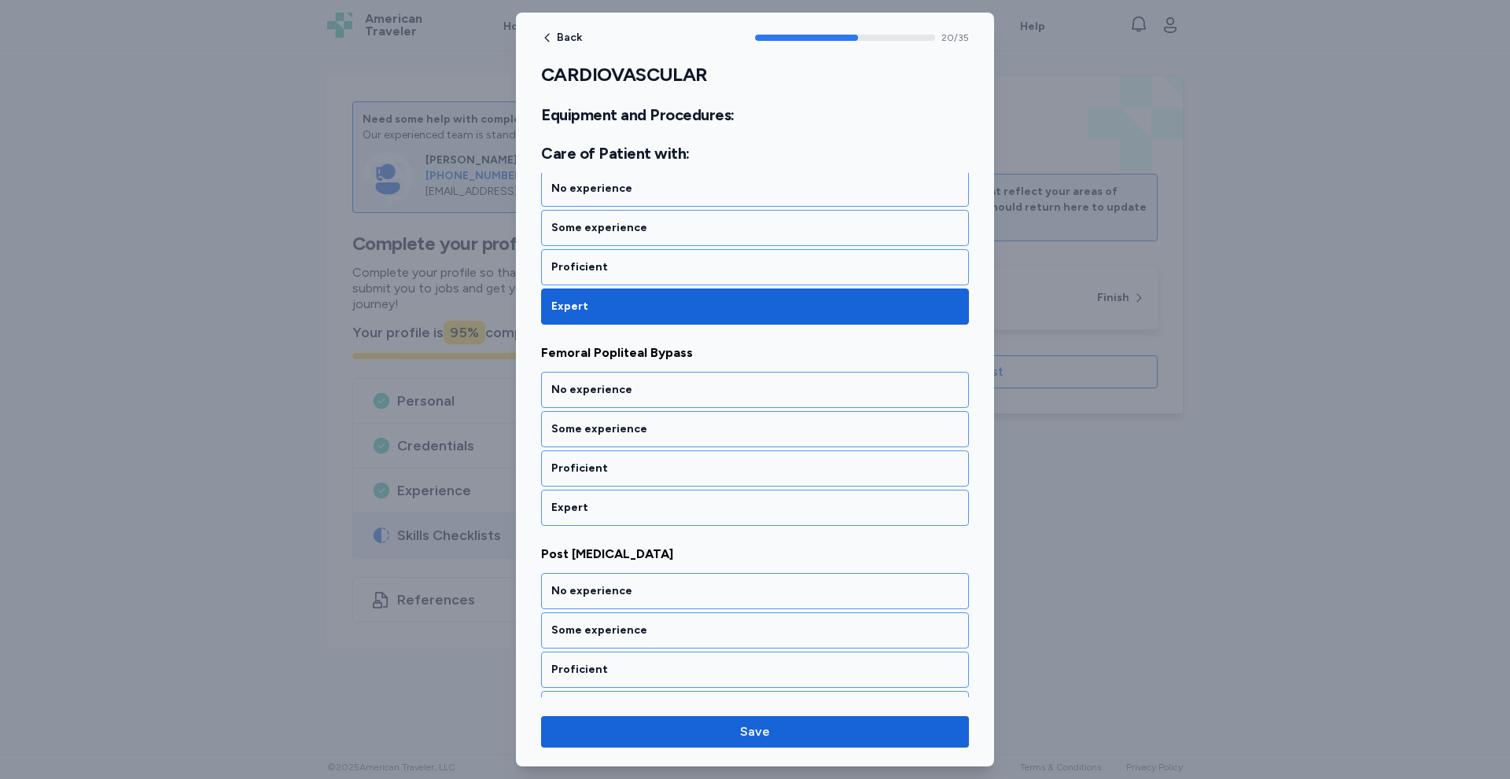
click at [596, 510] on div "Expert" at bounding box center [754, 508] width 407 height 16
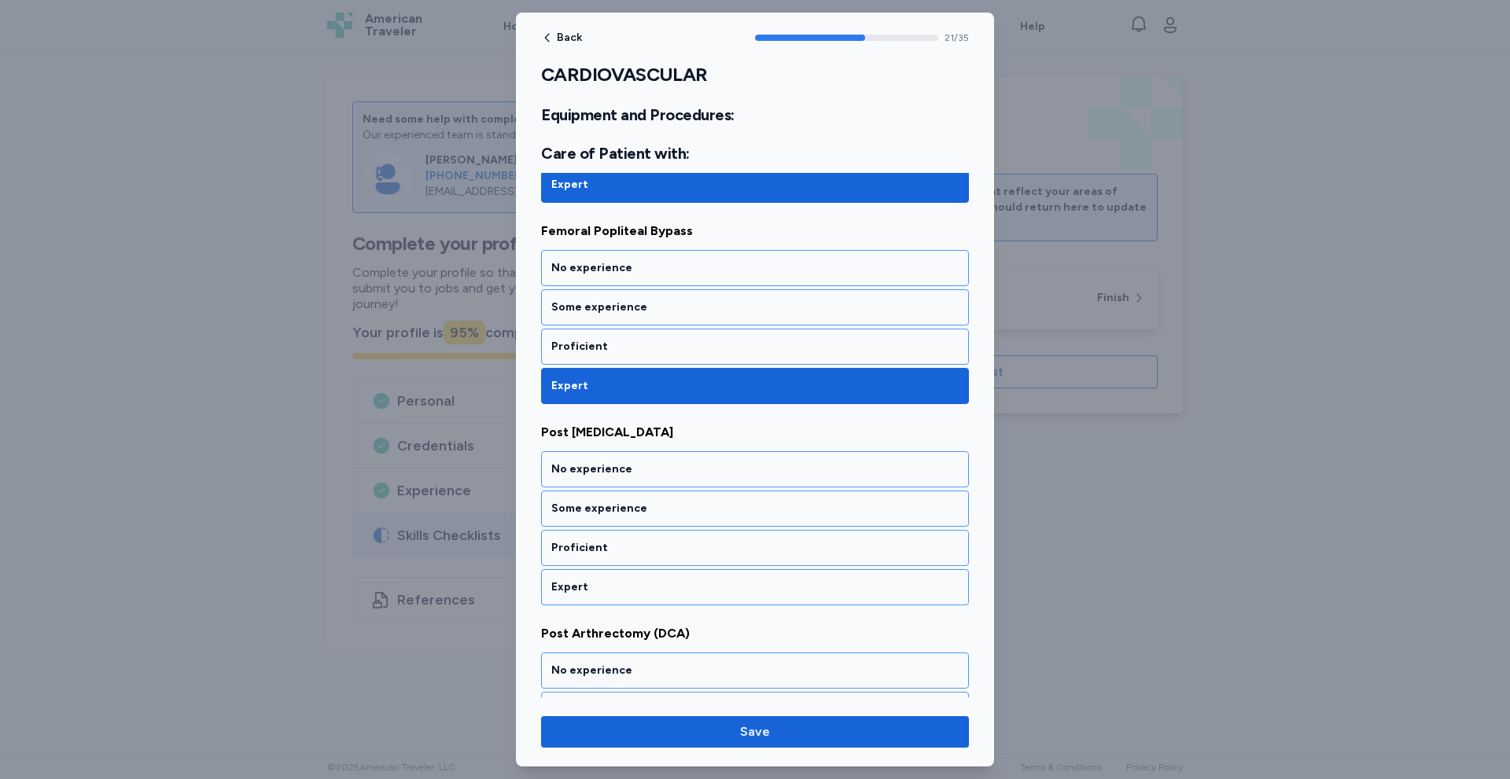
scroll to position [4365, 0]
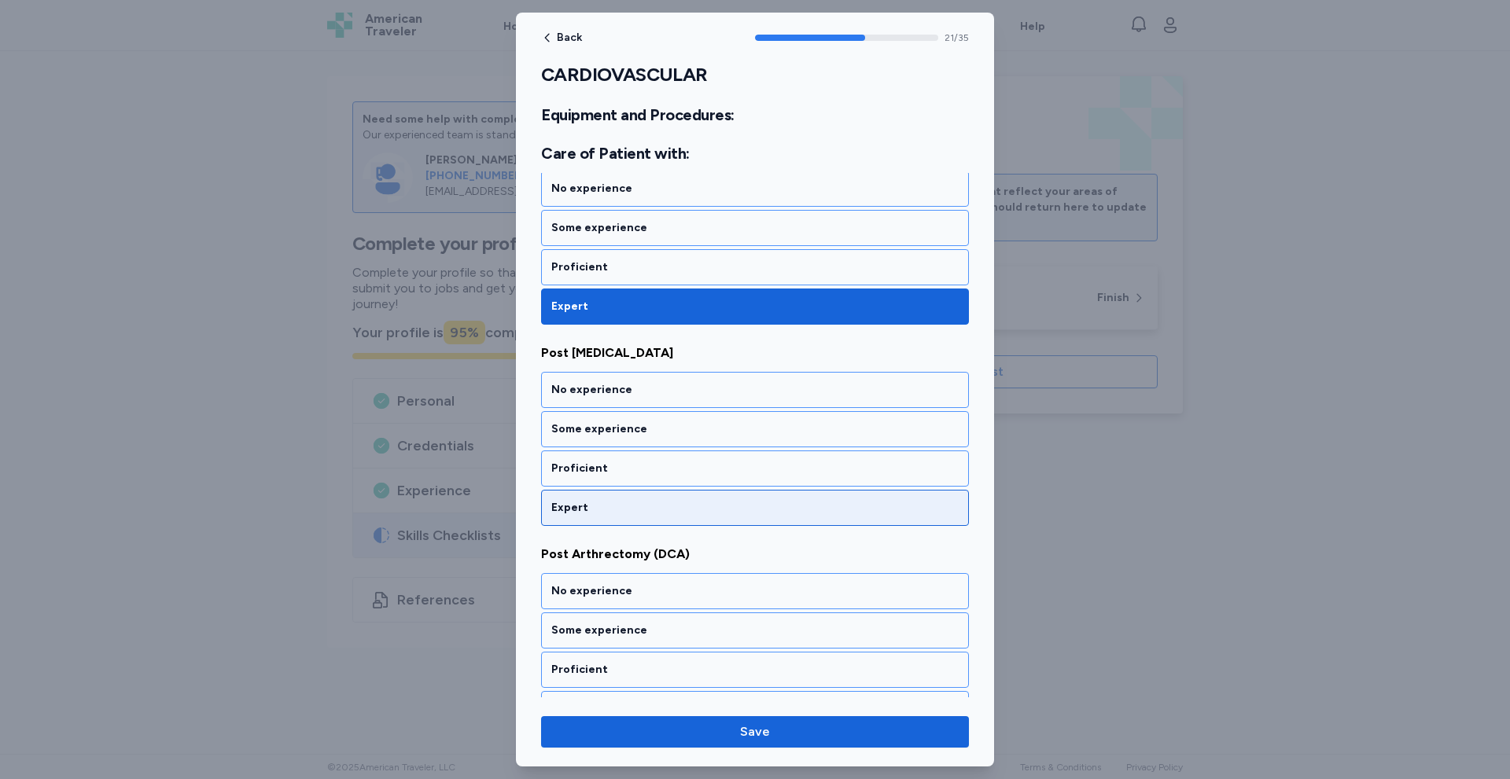
click at [596, 510] on div "Expert" at bounding box center [754, 508] width 407 height 16
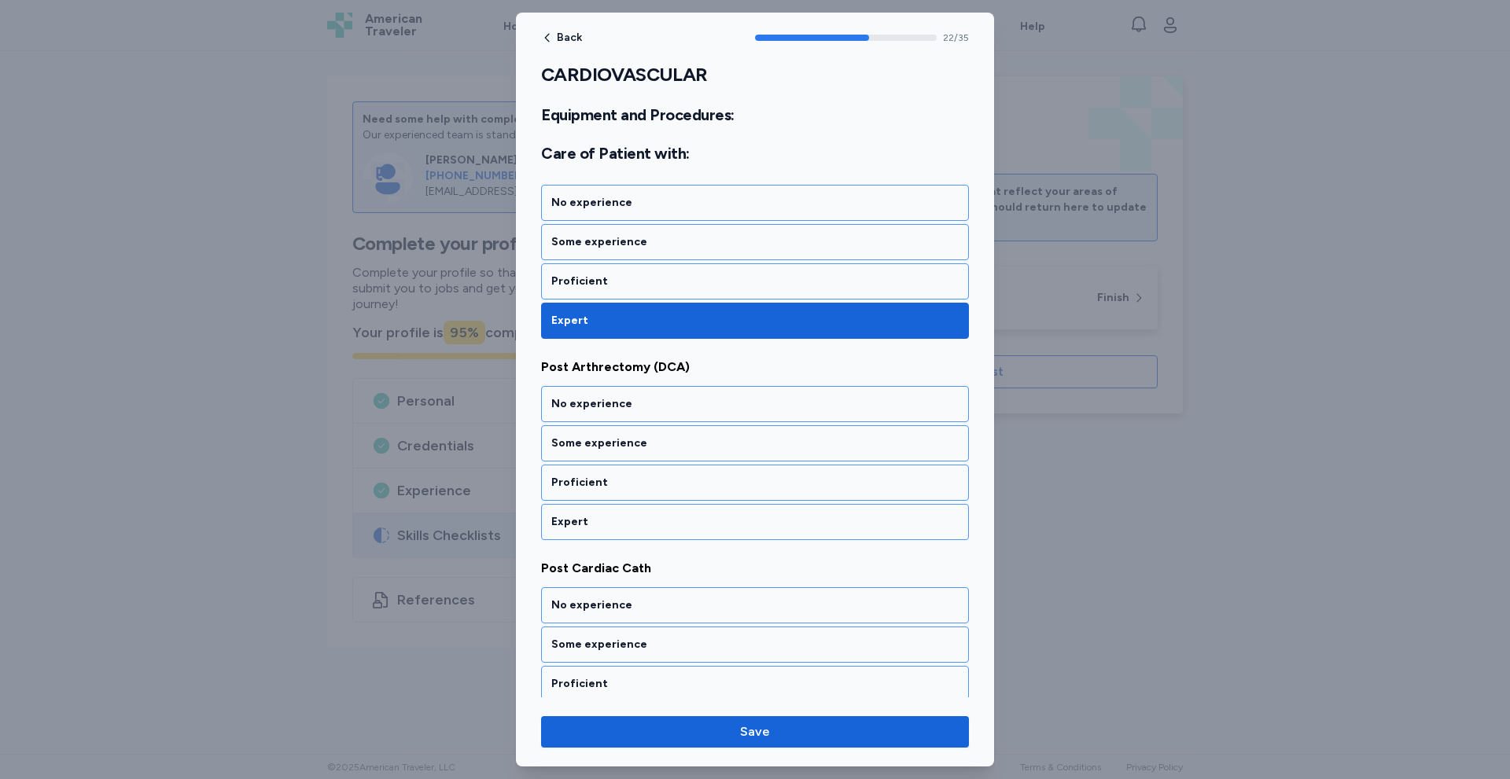
scroll to position [4567, 0]
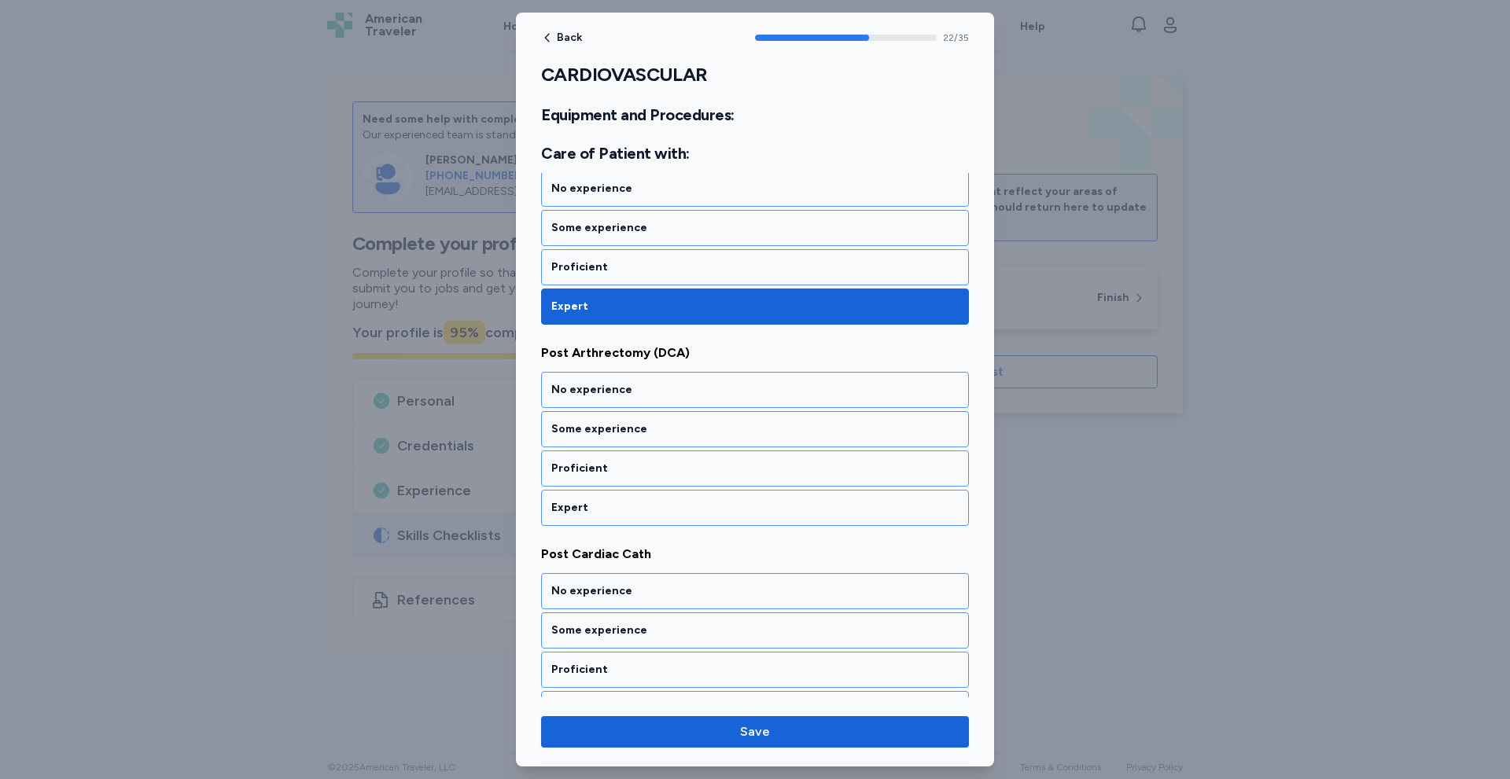
click at [596, 510] on div "Expert" at bounding box center [754, 508] width 407 height 16
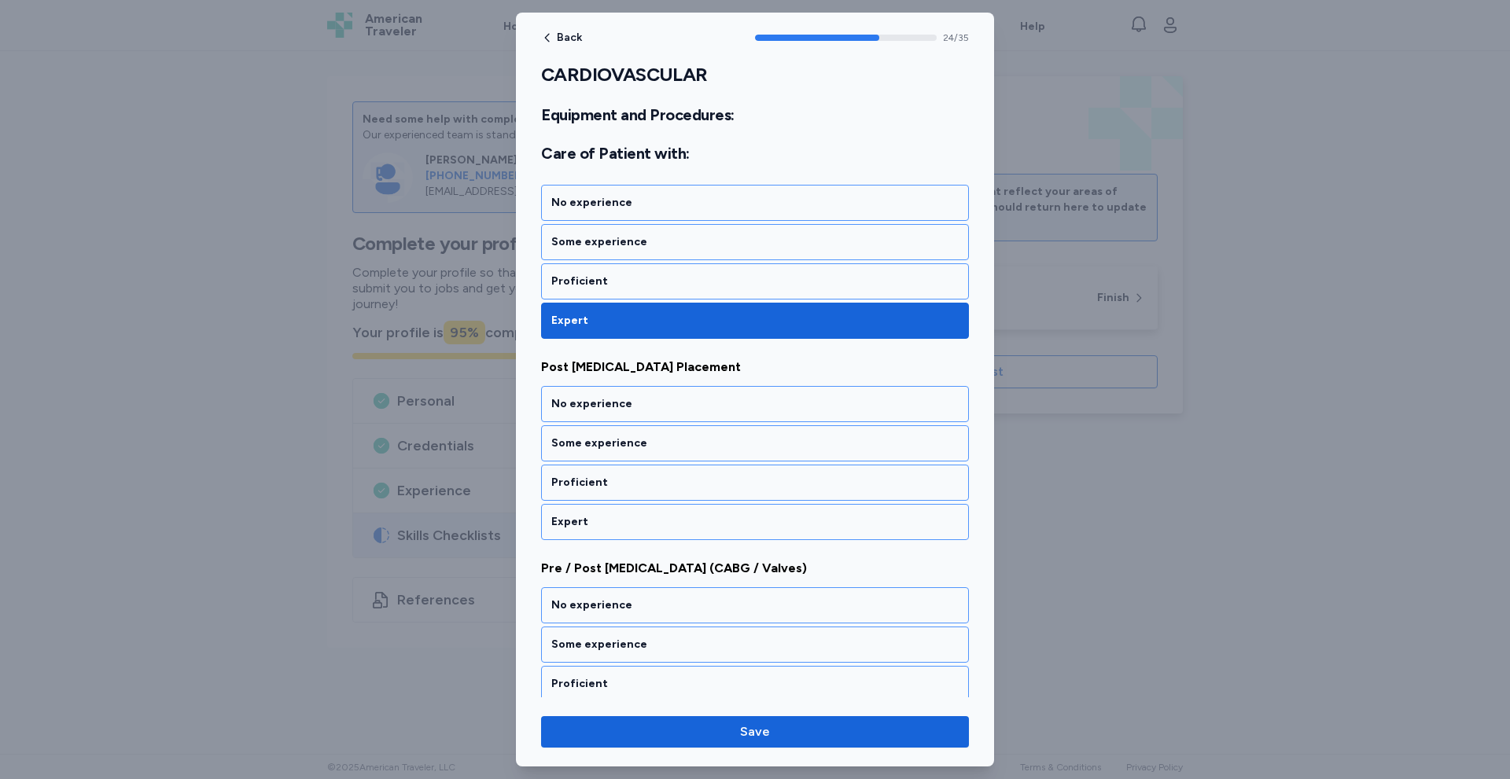
scroll to position [4969, 0]
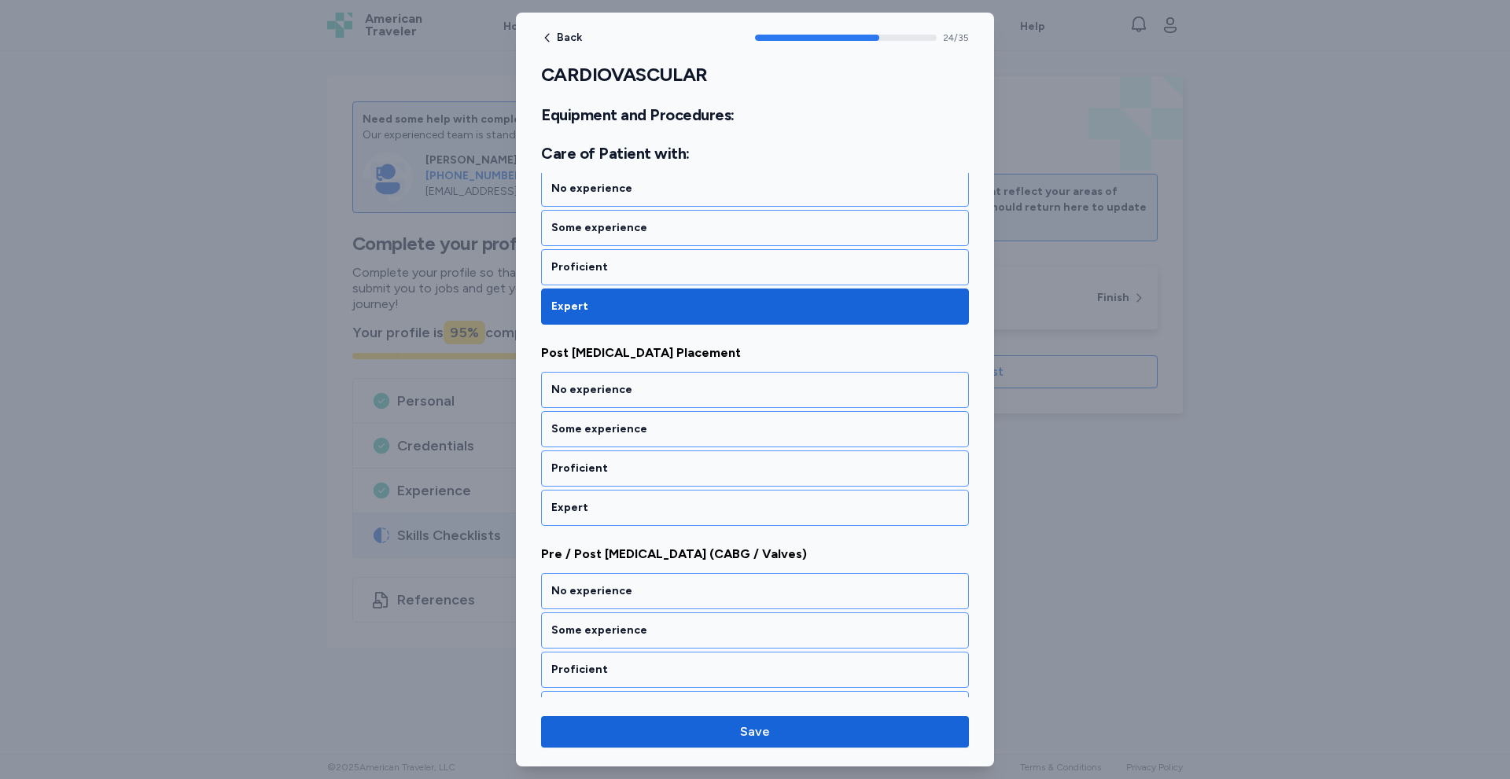
click at [596, 510] on div "Expert" at bounding box center [754, 508] width 407 height 16
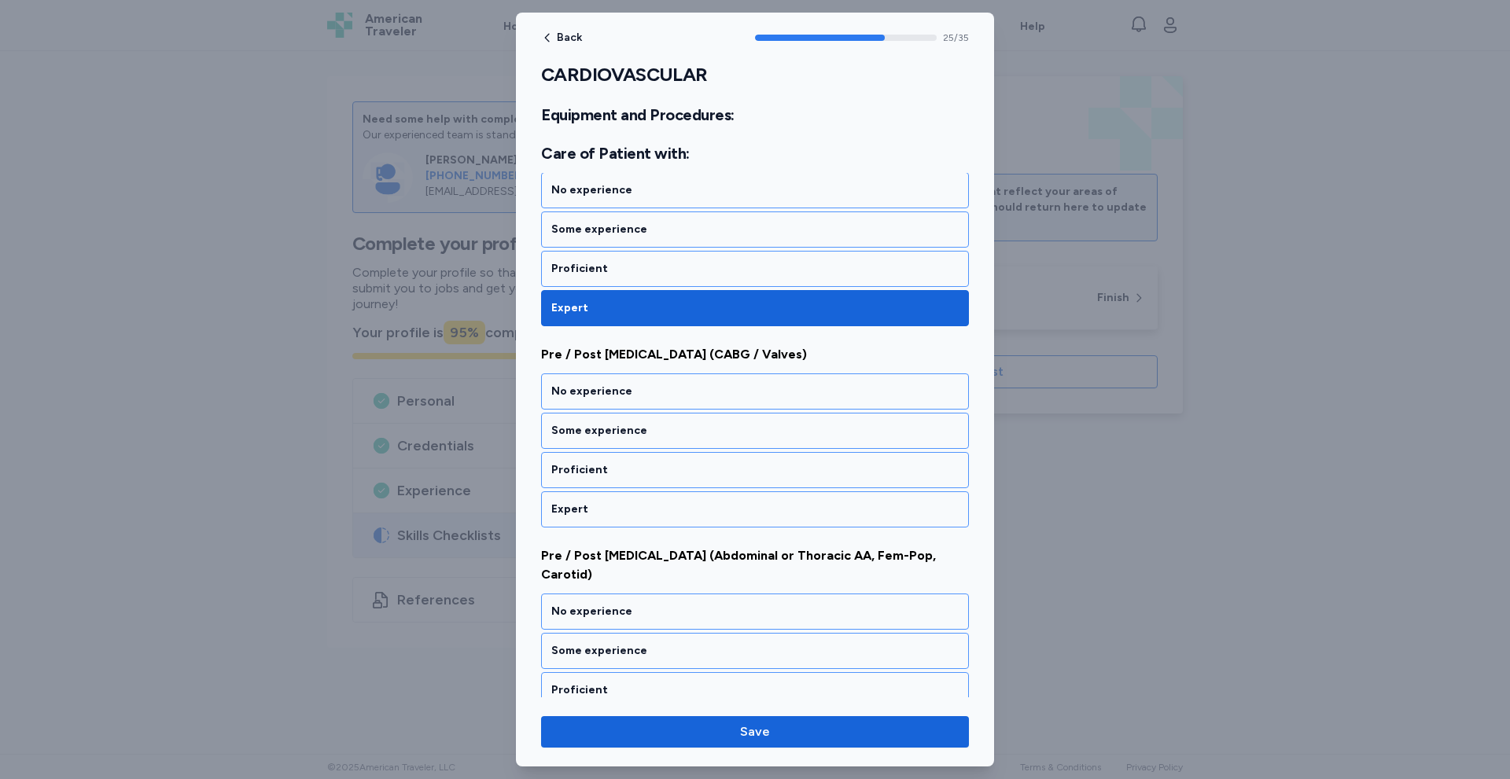
scroll to position [5171, 0]
click at [596, 510] on div "Expert" at bounding box center [754, 508] width 407 height 16
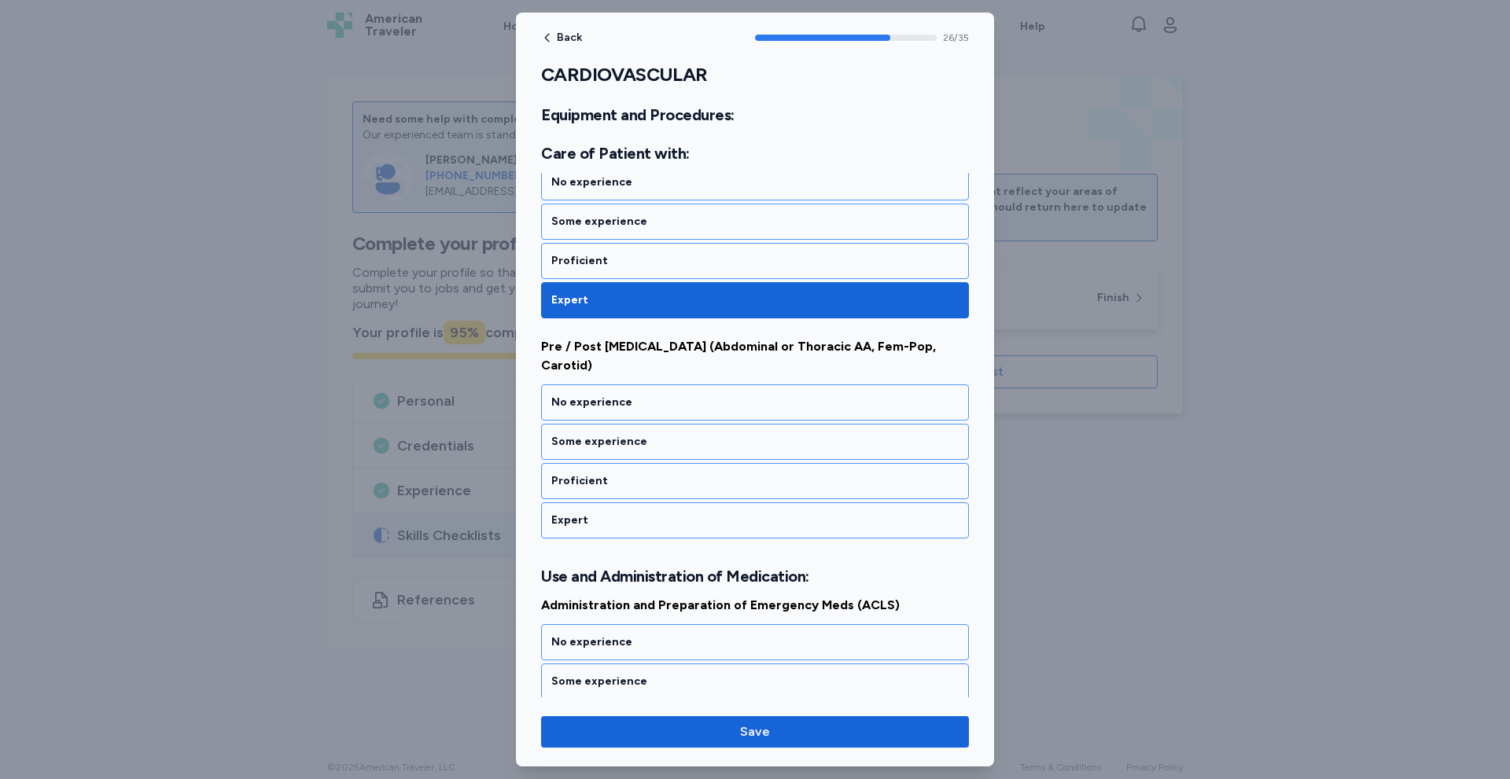
scroll to position [5381, 0]
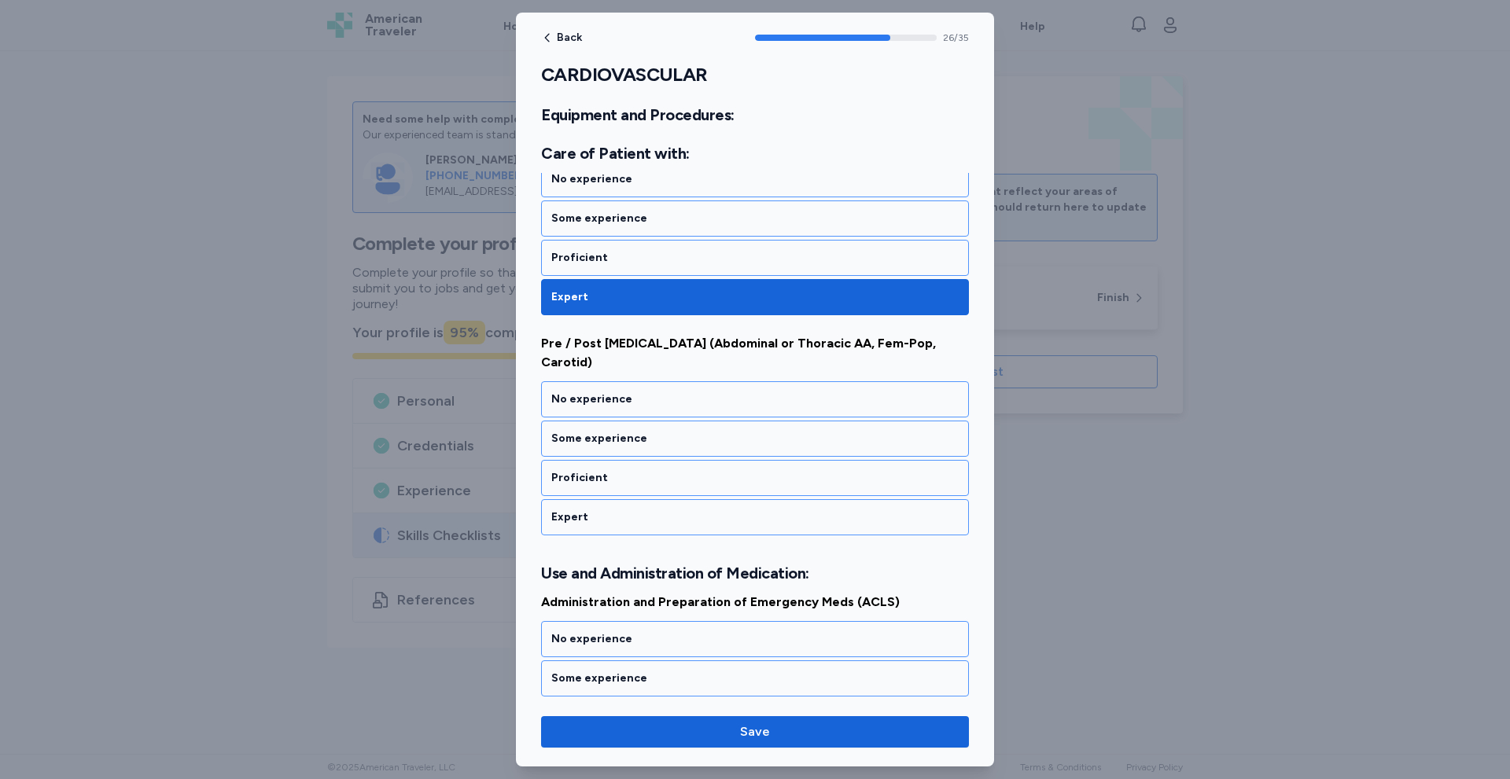
click at [596, 510] on div "Expert" at bounding box center [754, 518] width 407 height 16
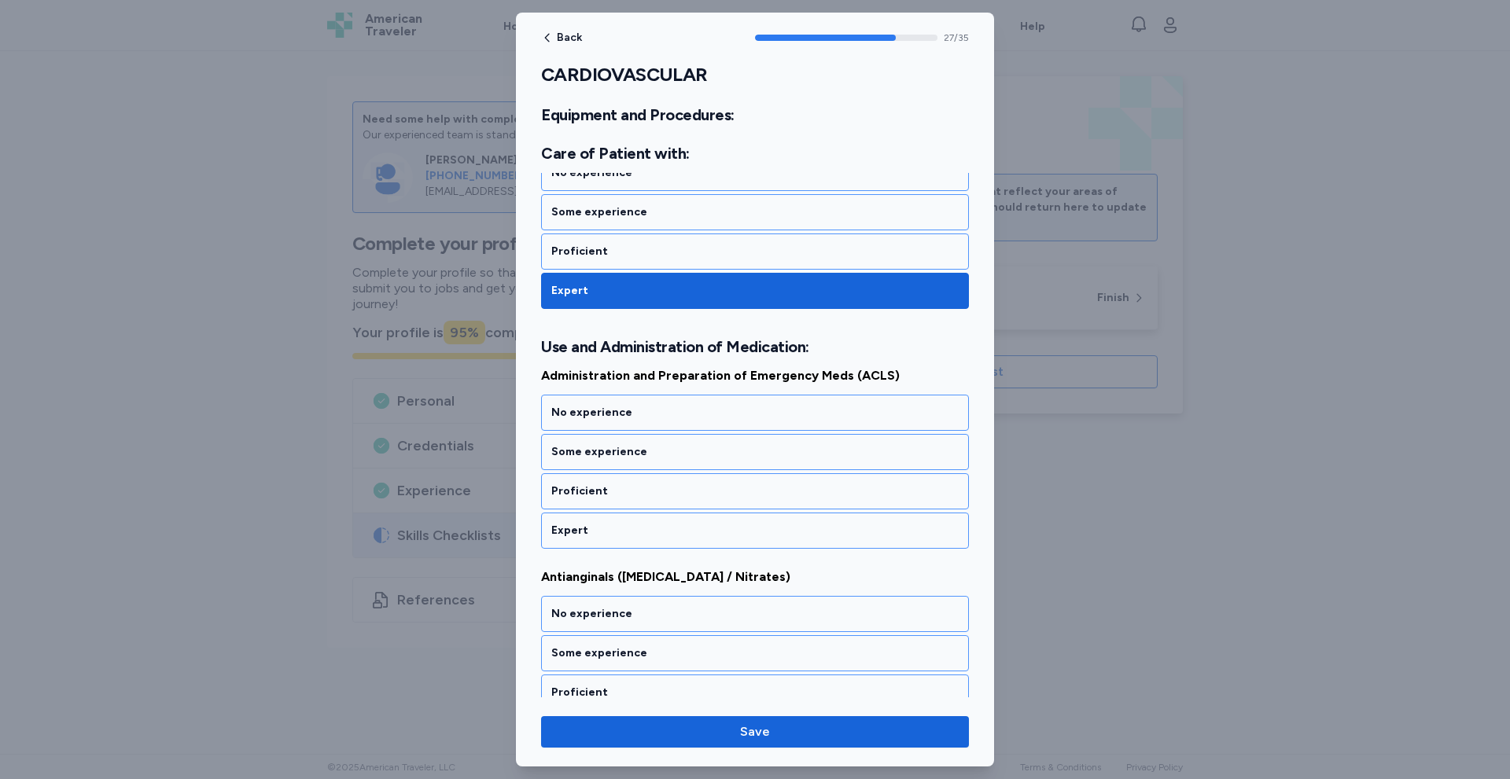
scroll to position [5631, 0]
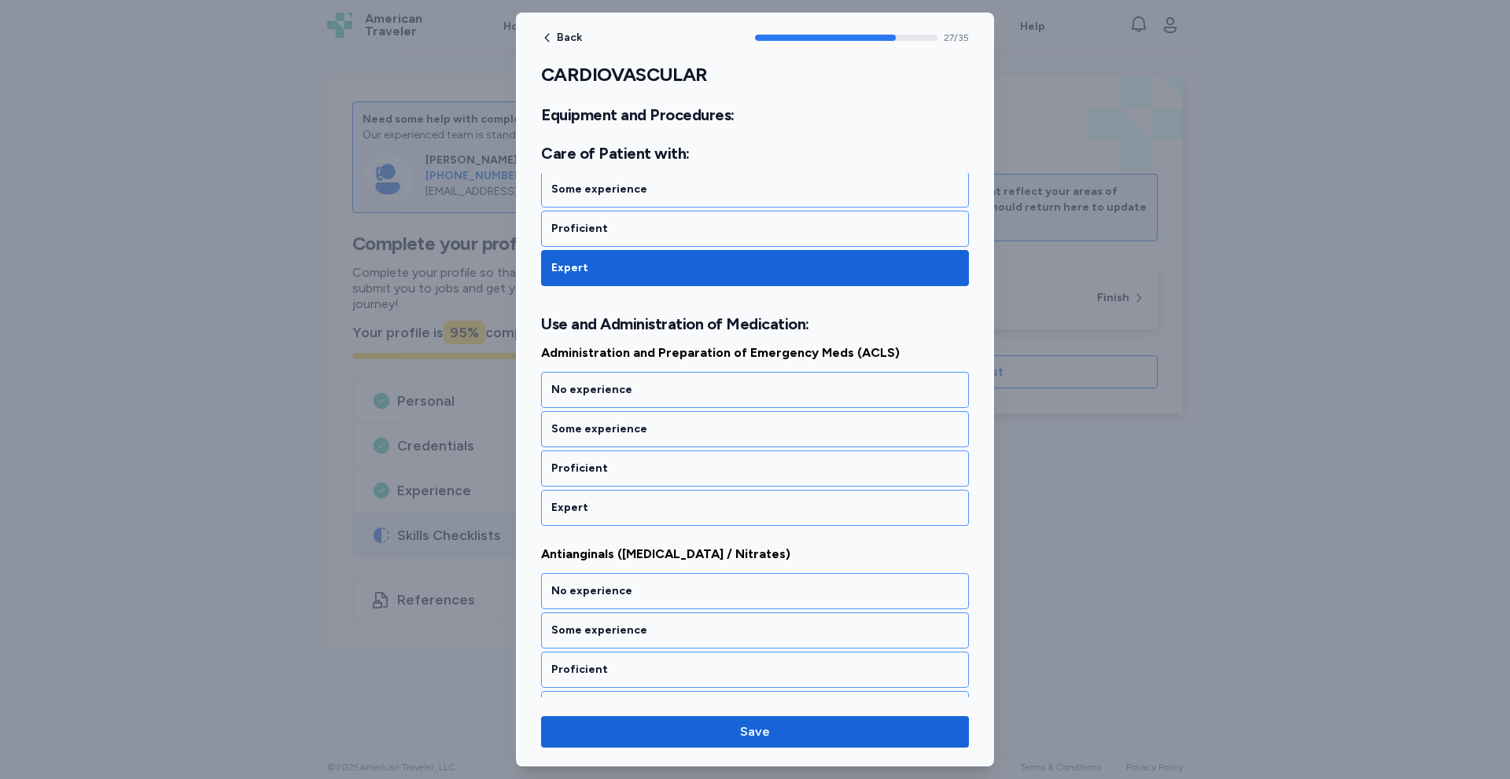
click at [596, 510] on div "Expert" at bounding box center [754, 508] width 407 height 16
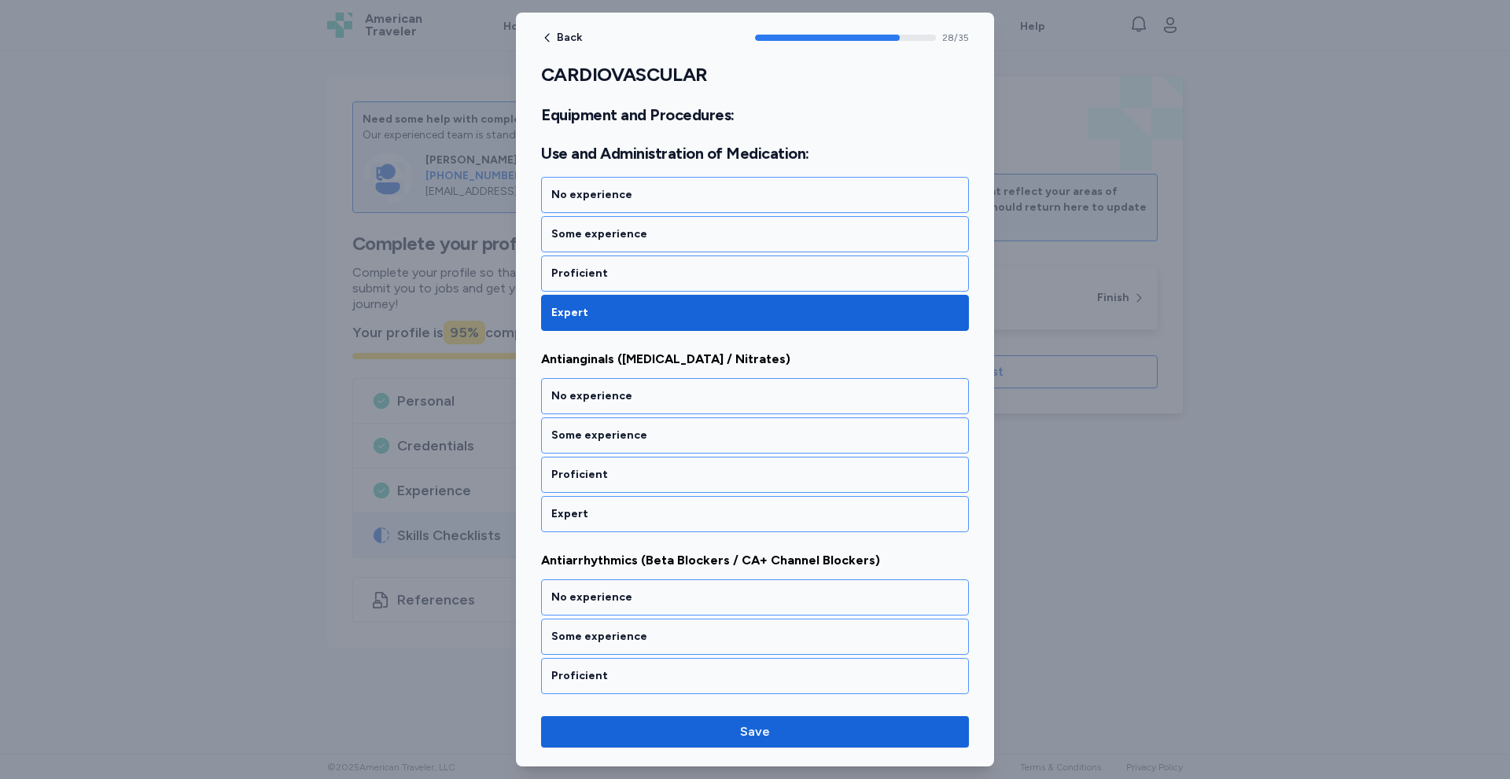
scroll to position [5832, 0]
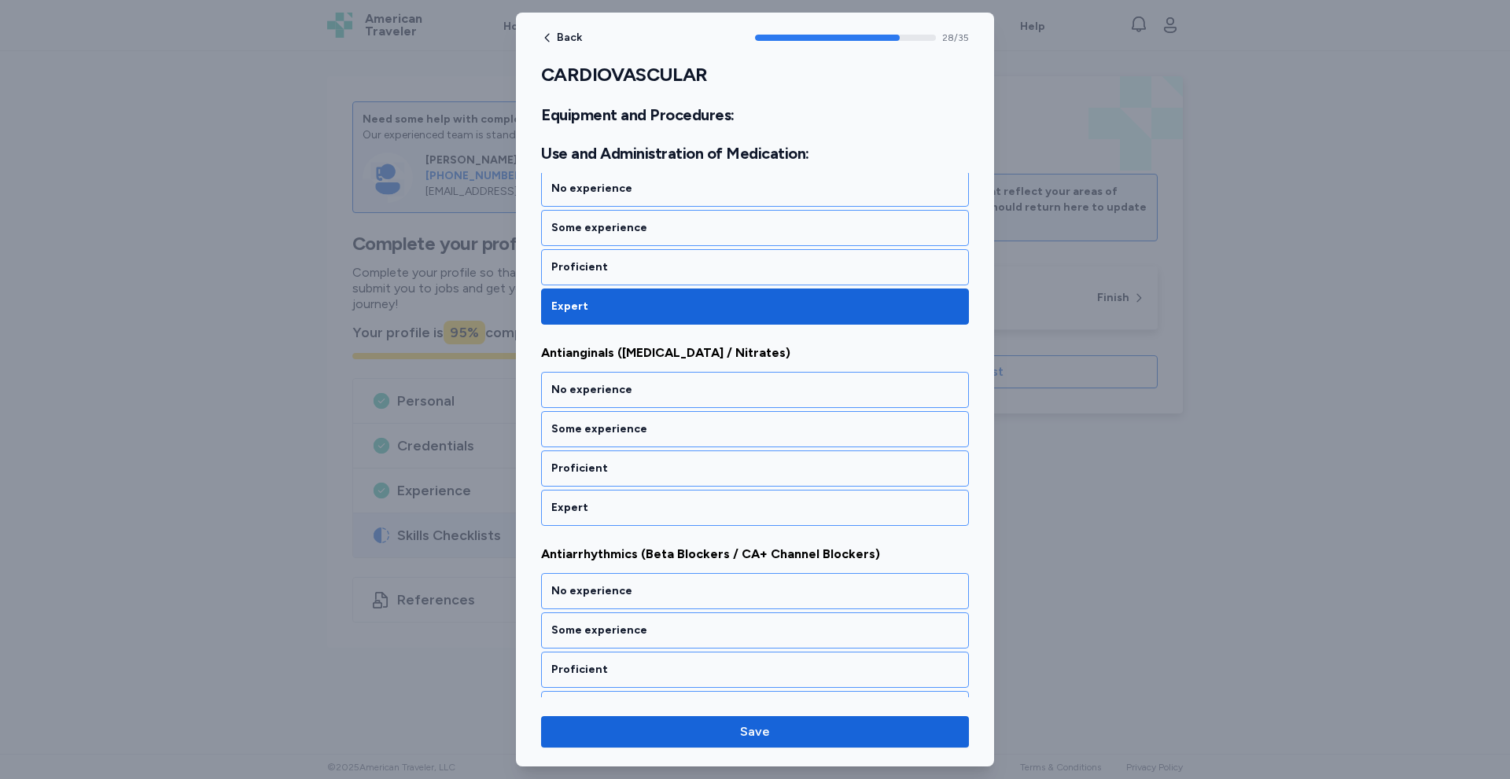
click at [596, 510] on div "Expert" at bounding box center [754, 508] width 407 height 16
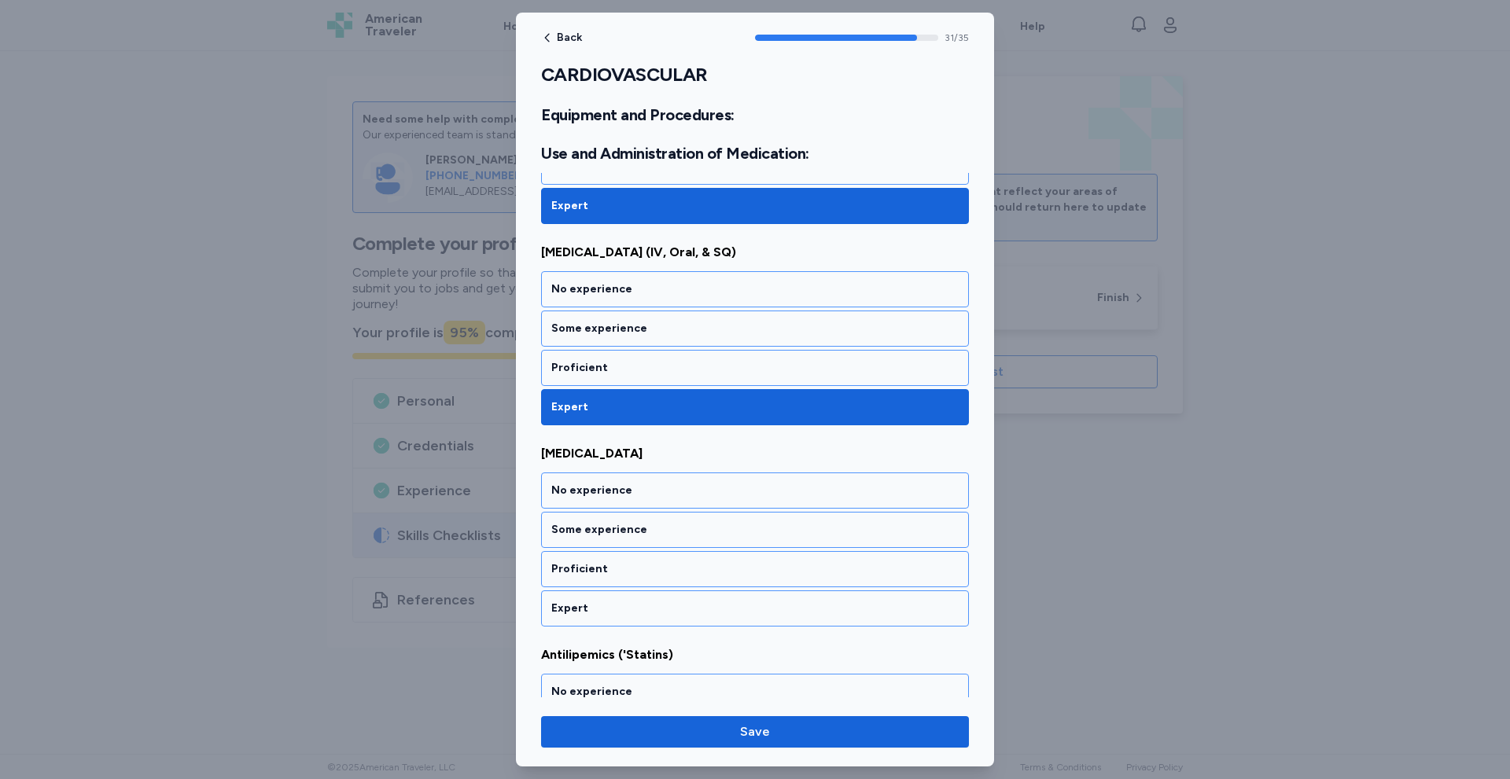
scroll to position [6436, 0]
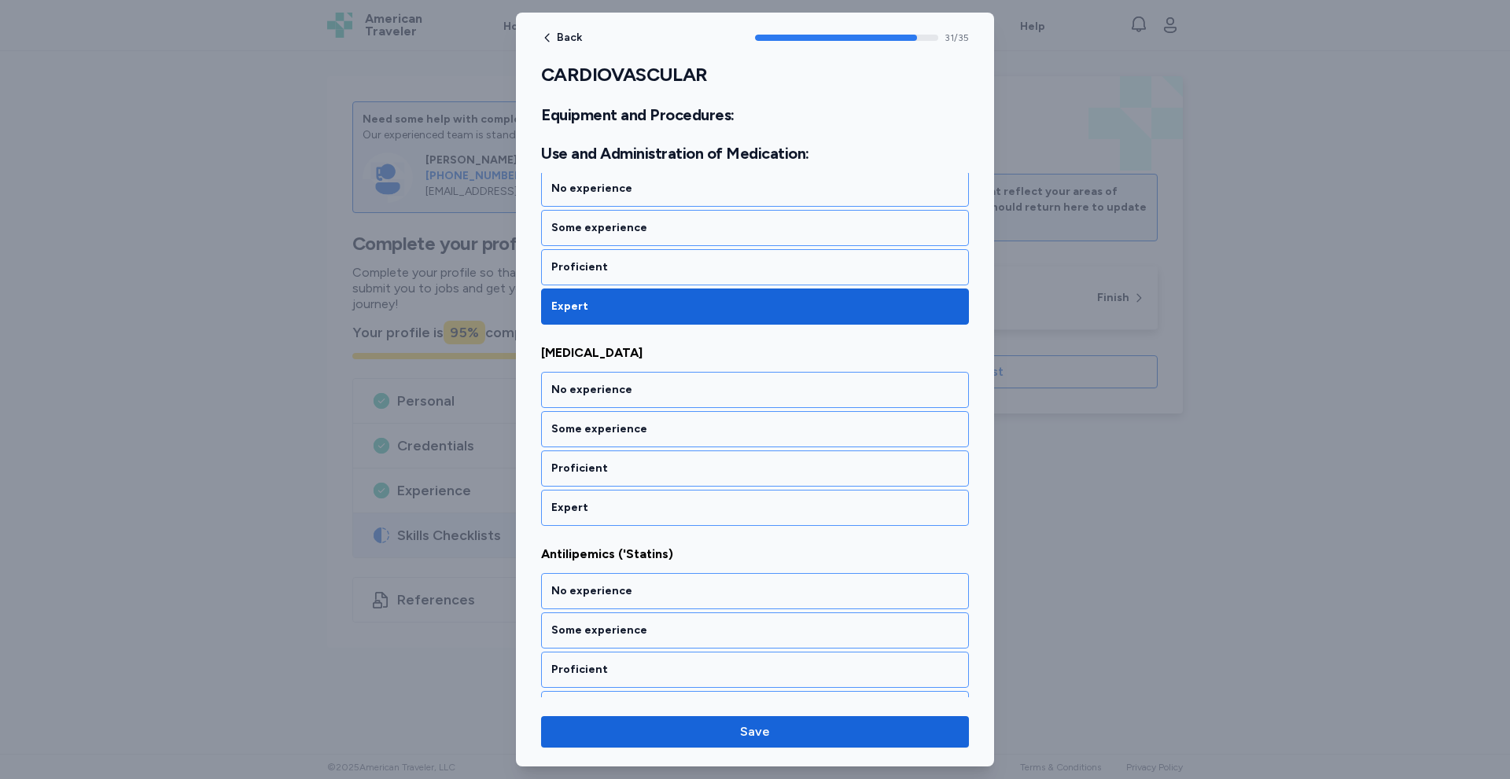
click at [596, 510] on div "Expert" at bounding box center [754, 508] width 407 height 16
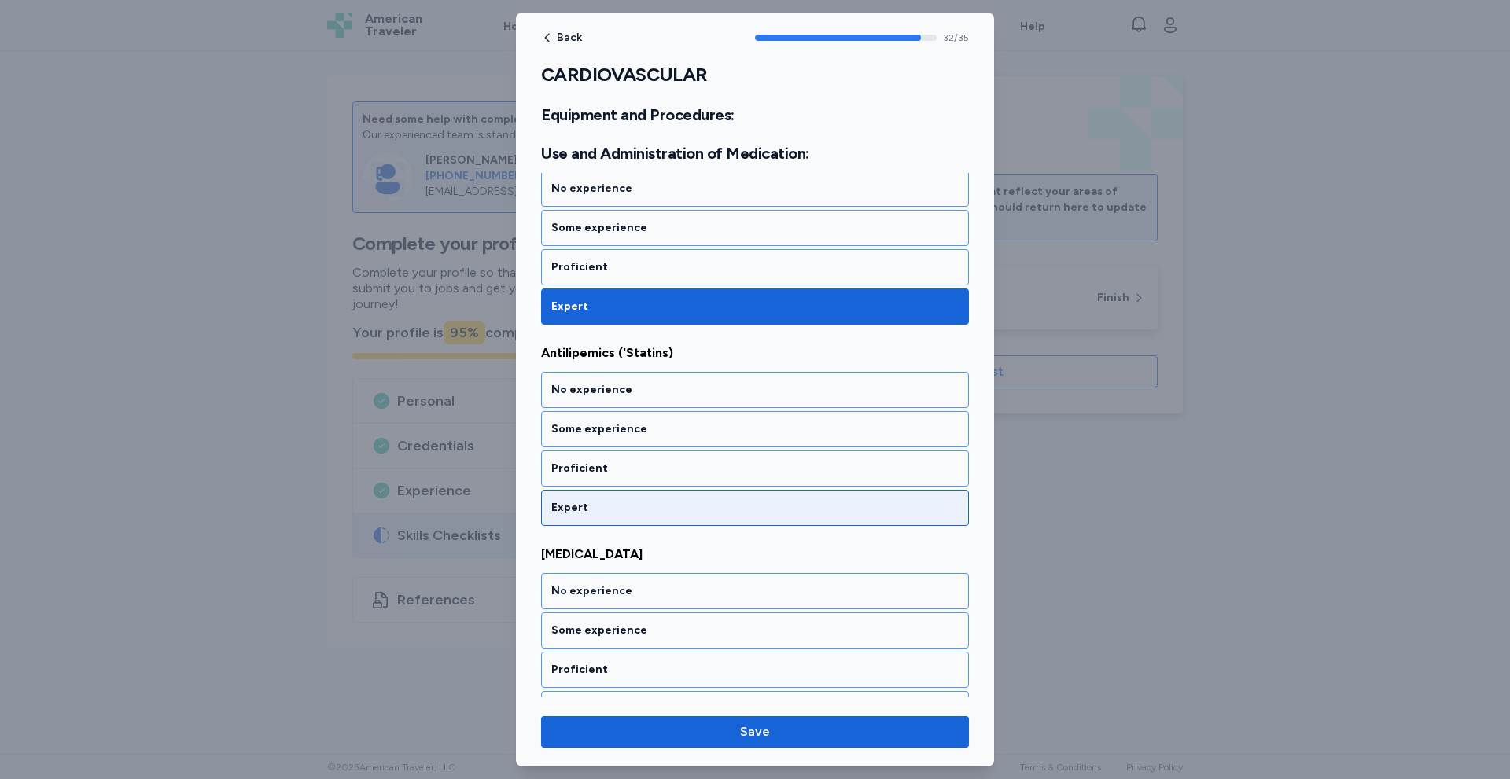
click at [598, 513] on div "Expert" at bounding box center [754, 508] width 407 height 16
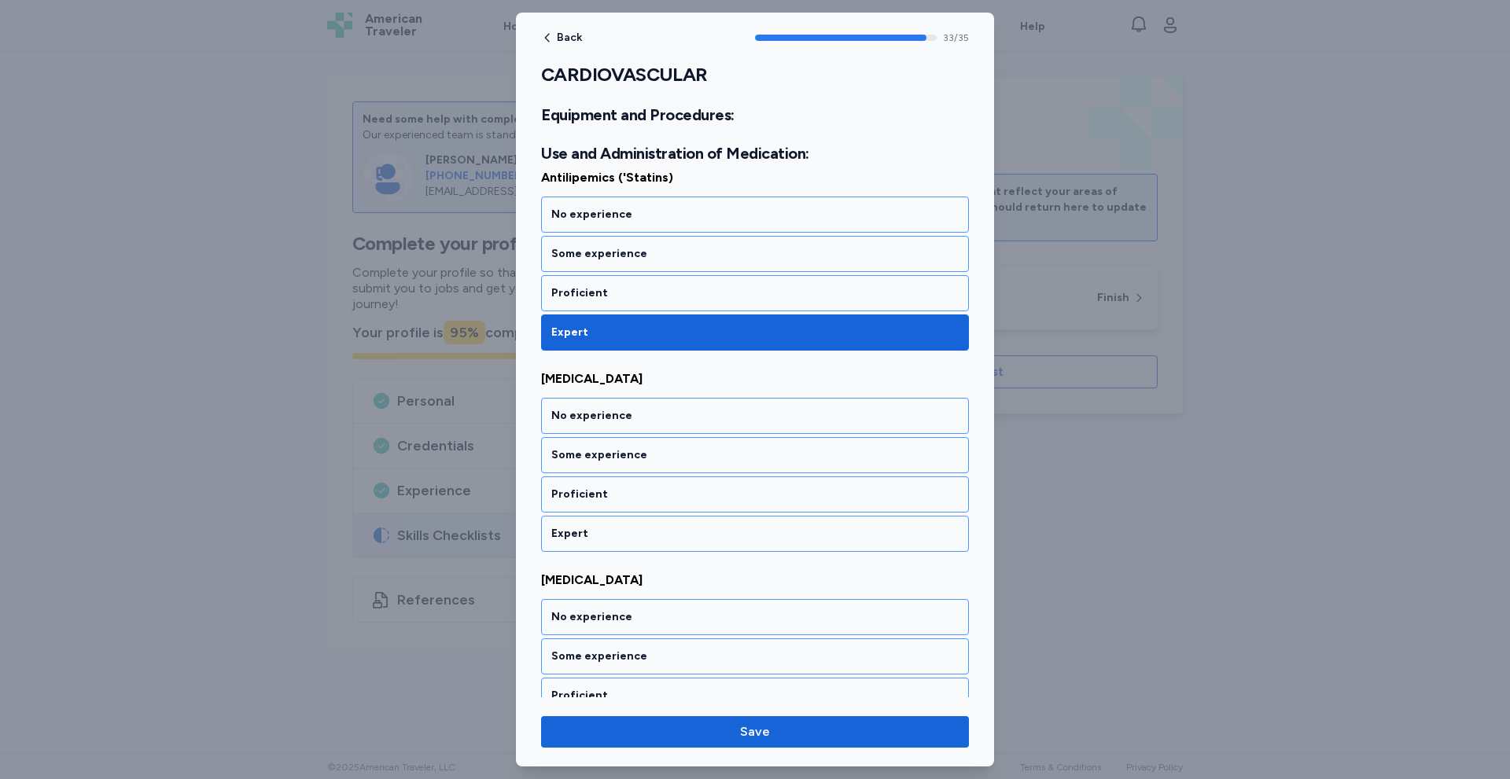
scroll to position [6838, 0]
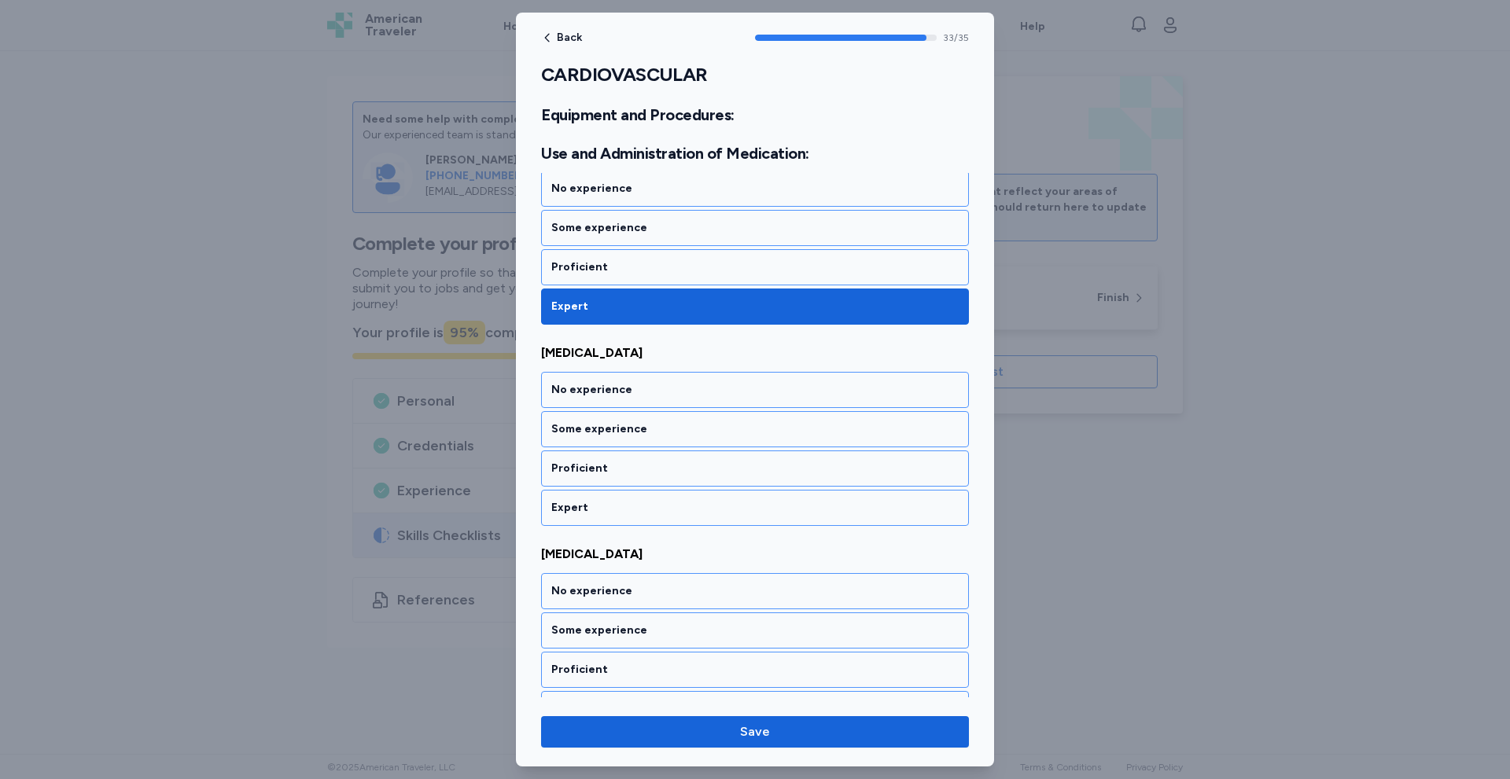
click at [598, 513] on div "Expert" at bounding box center [754, 508] width 407 height 16
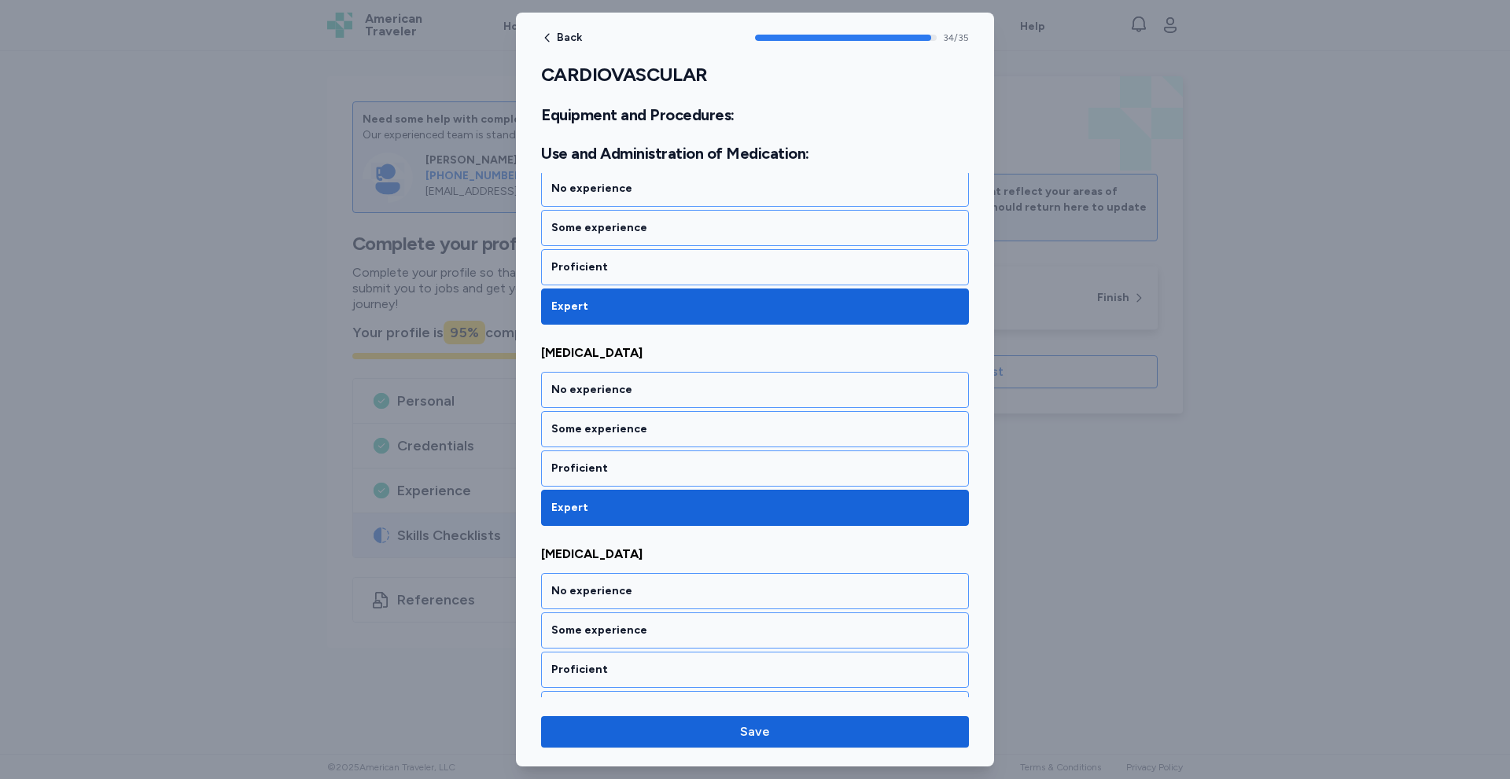
scroll to position [6871, 0]
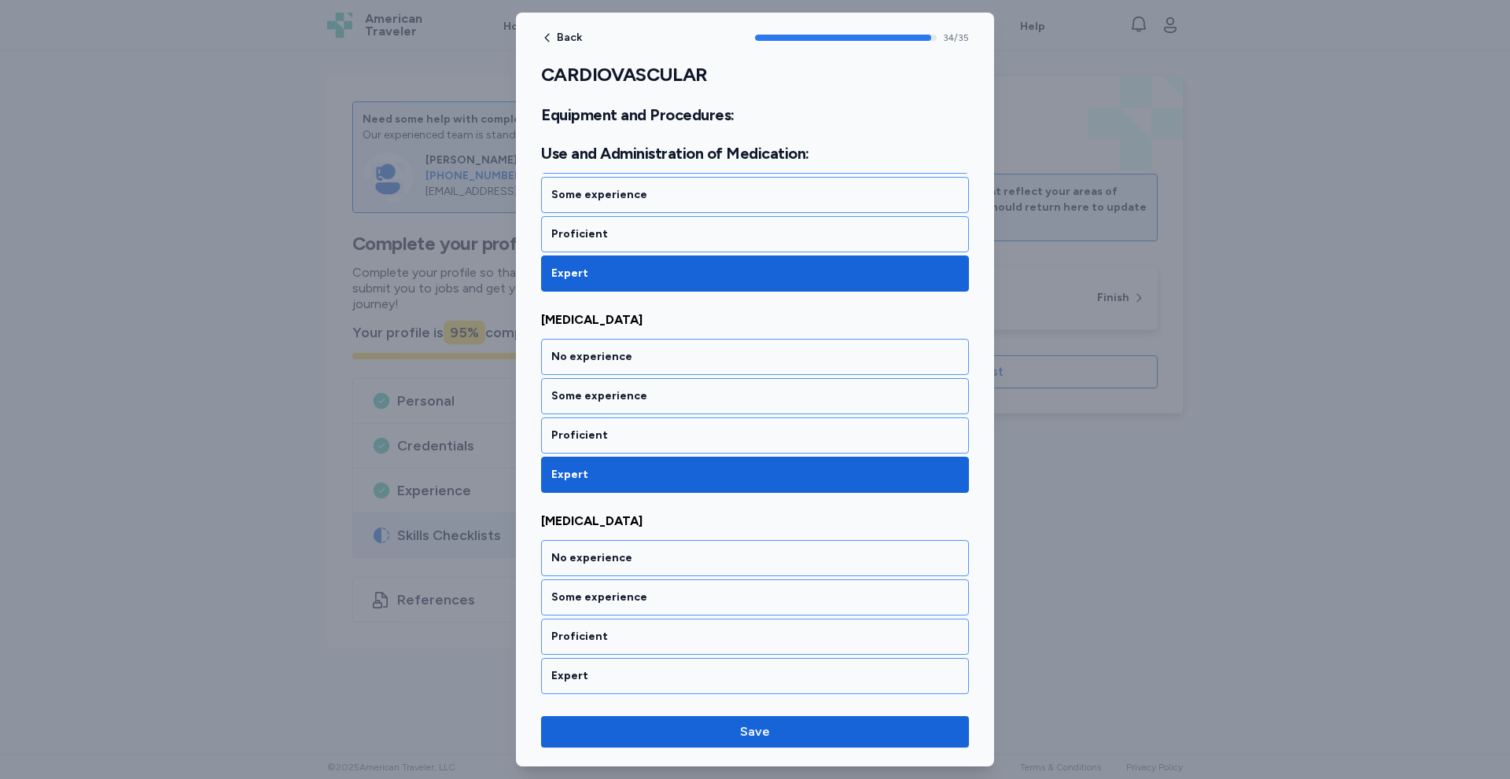
drag, startPoint x: 579, startPoint y: 672, endPoint x: 600, endPoint y: 695, distance: 31.2
click at [578, 674] on div "Expert" at bounding box center [754, 676] width 407 height 16
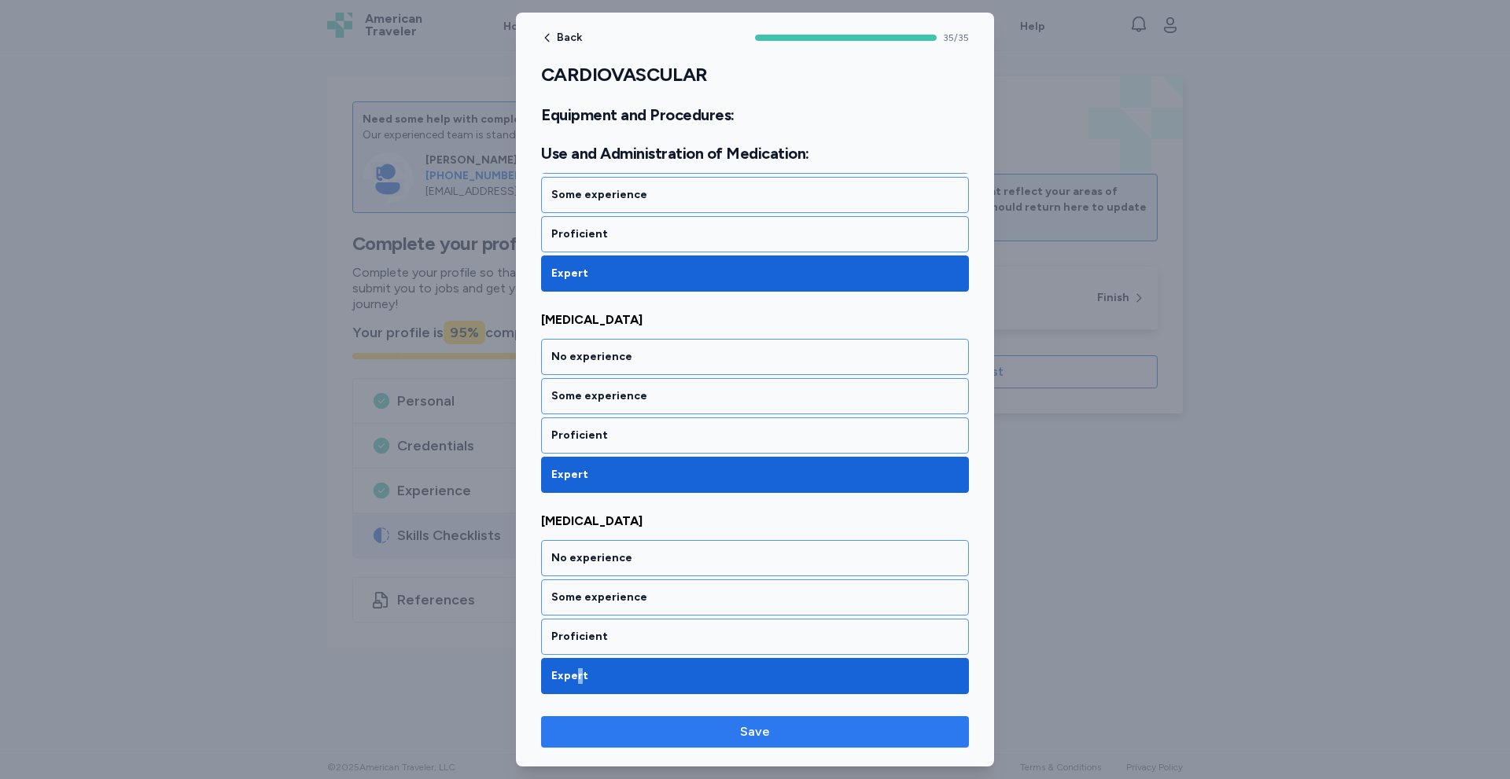
click at [744, 736] on span "Save" at bounding box center [755, 732] width 30 height 19
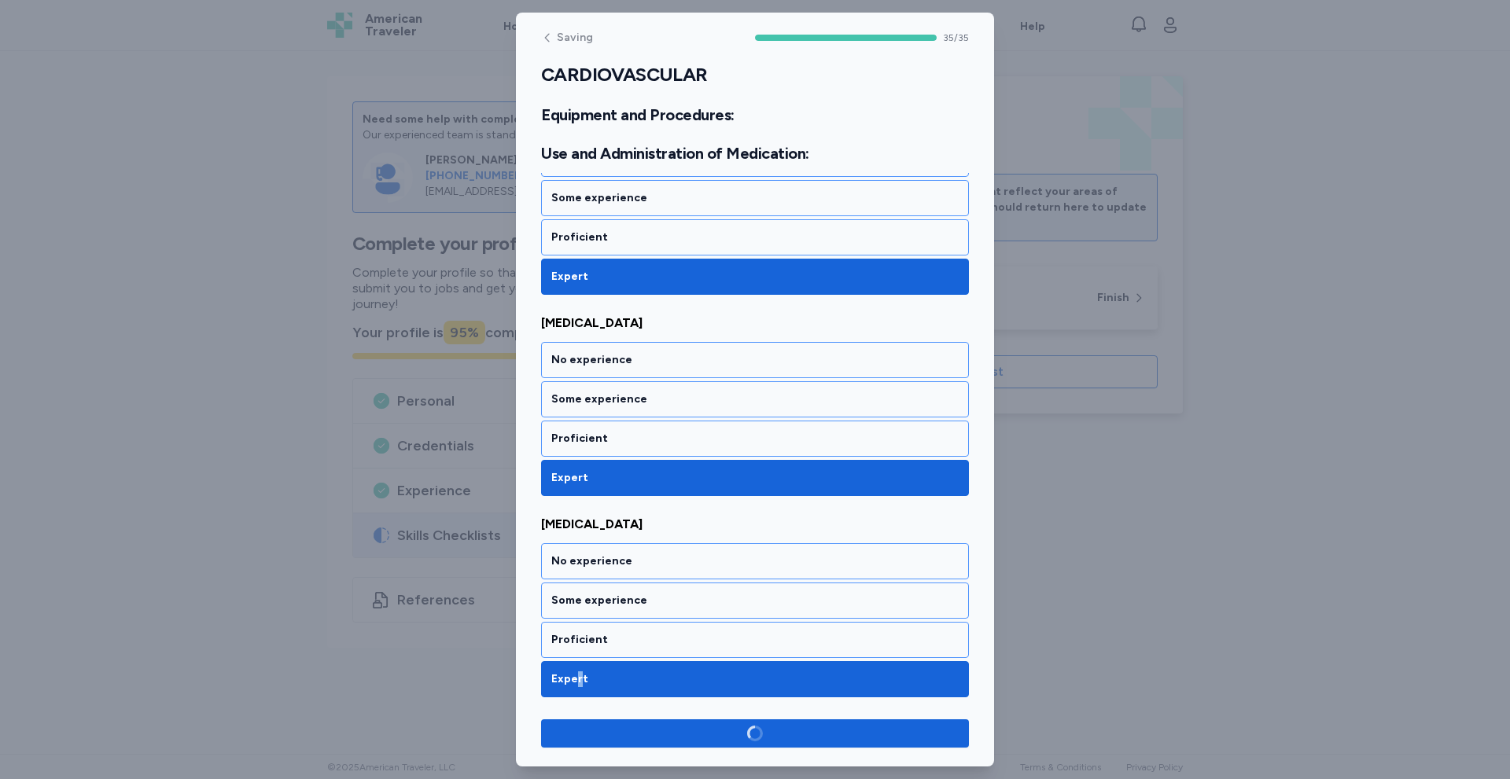
scroll to position [6868, 0]
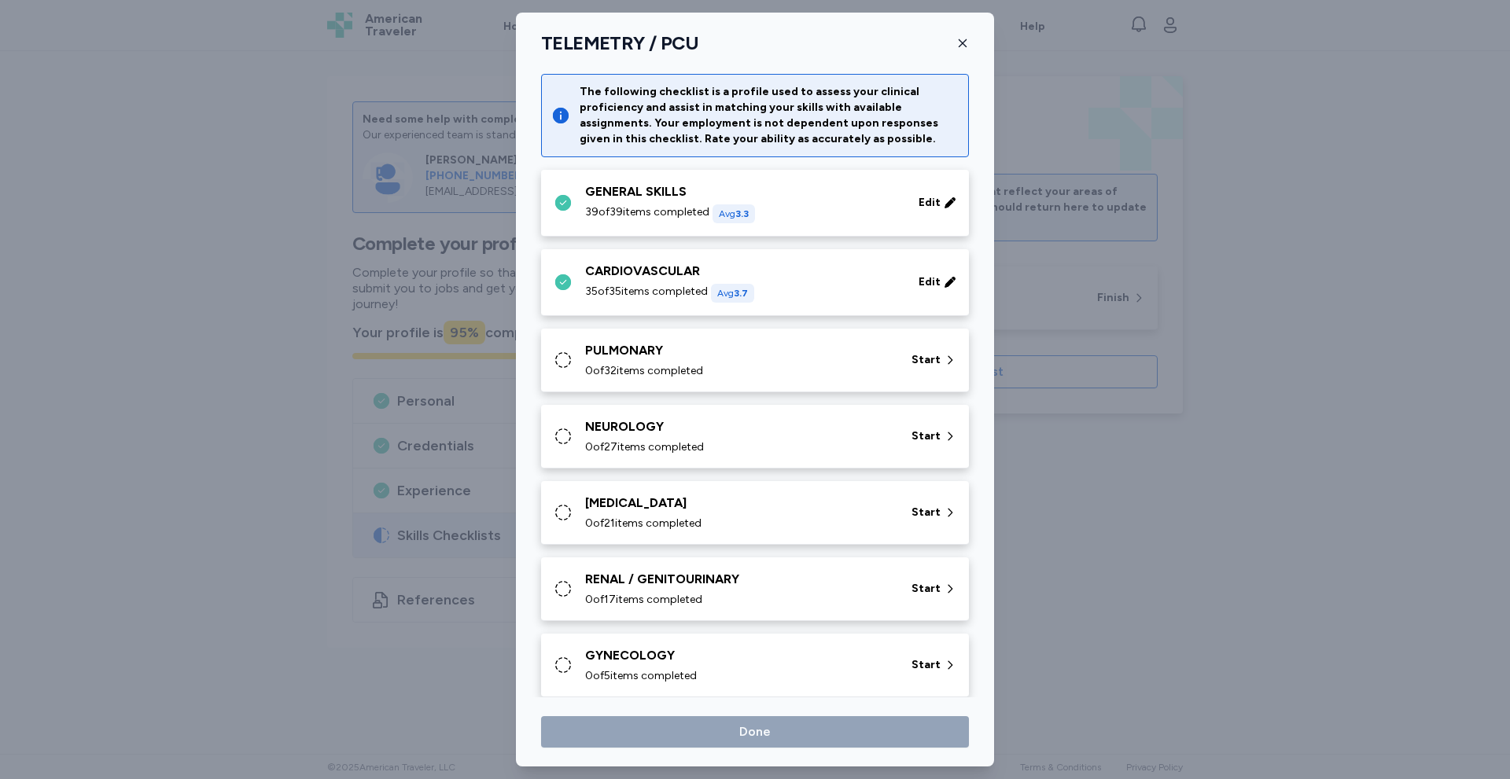
click at [856, 360] on div "PULMONARY 0 of 32 items completed" at bounding box center [738, 360] width 307 height 38
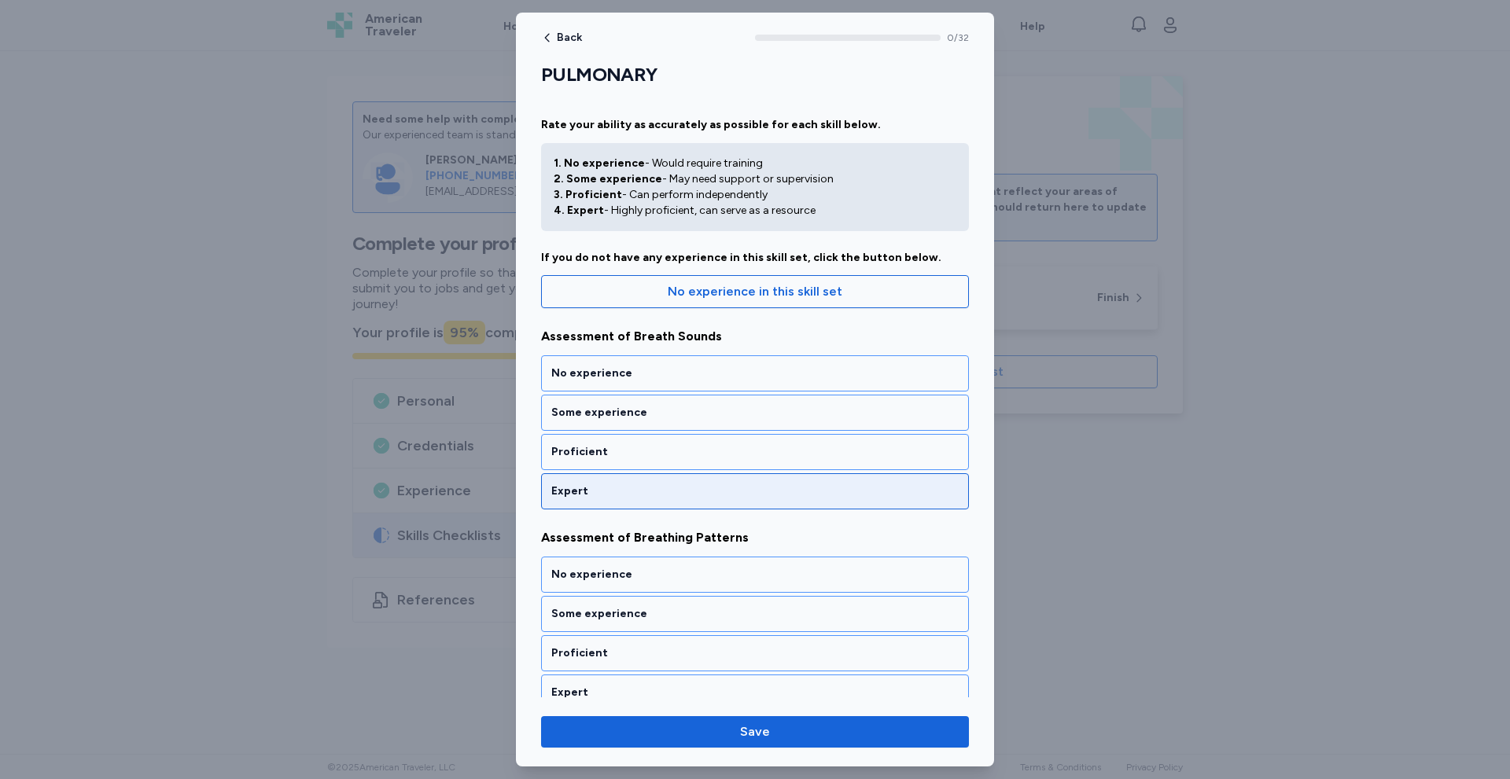
click at [657, 480] on div "Expert" at bounding box center [755, 491] width 428 height 36
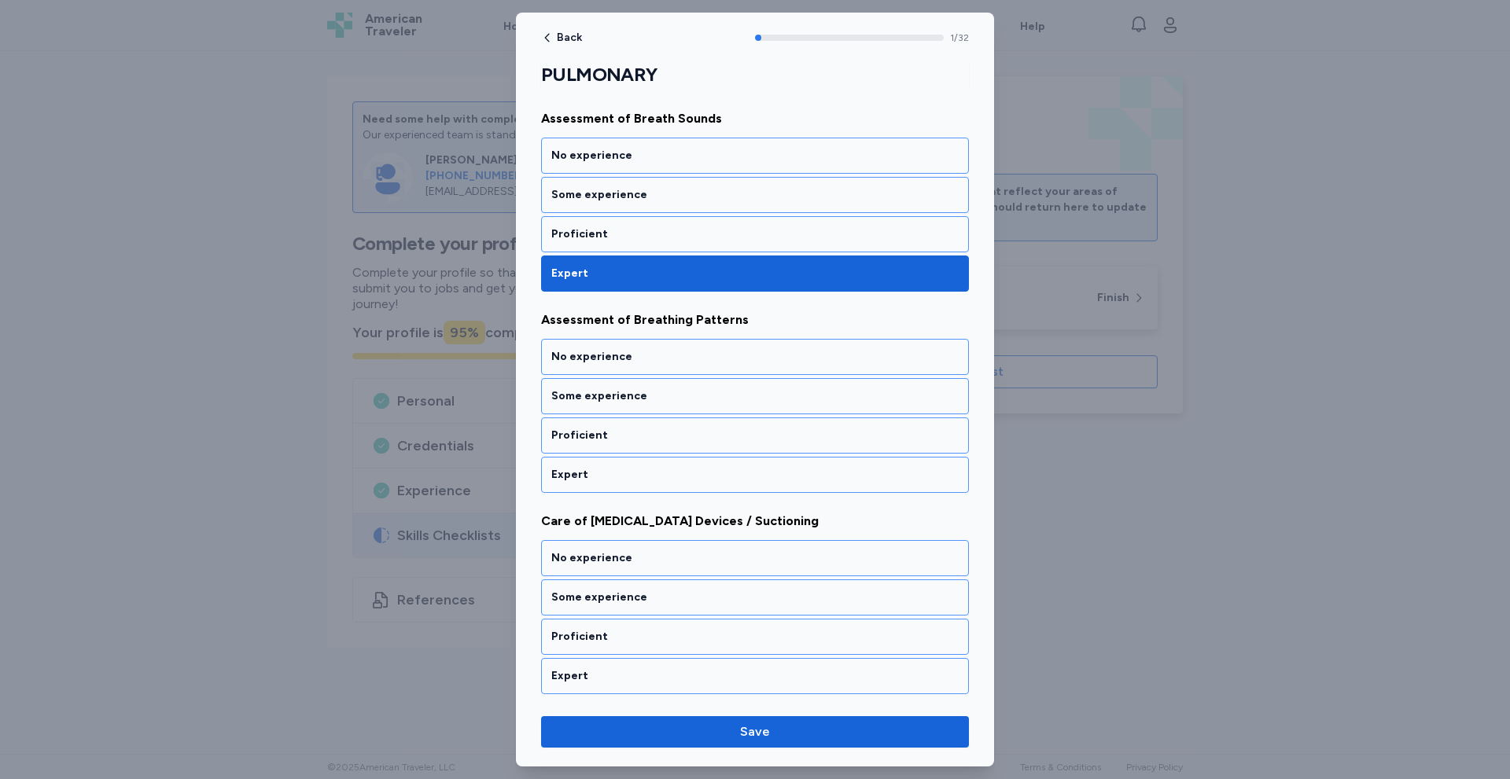
scroll to position [223, 0]
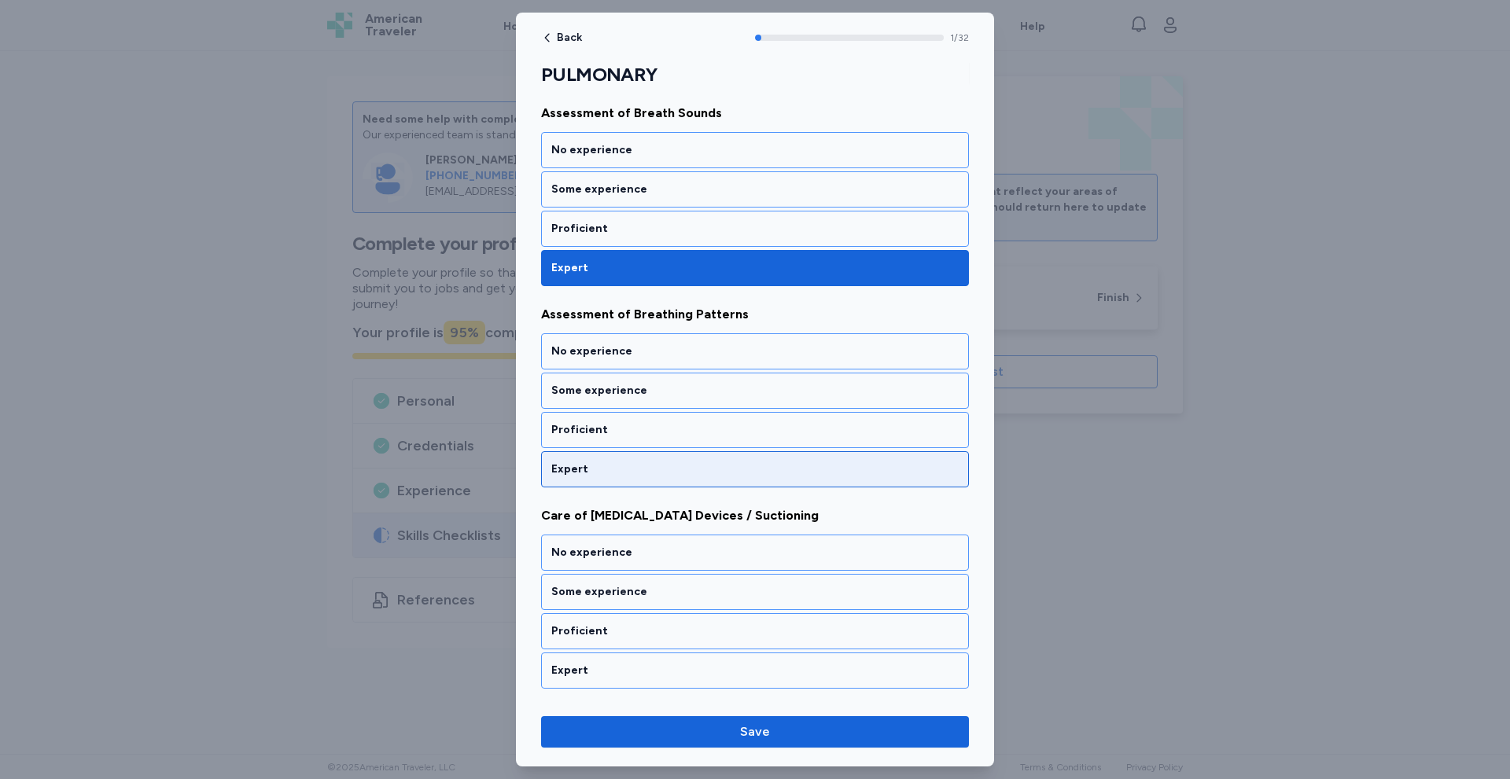
click at [657, 476] on div "Expert" at bounding box center [754, 470] width 407 height 16
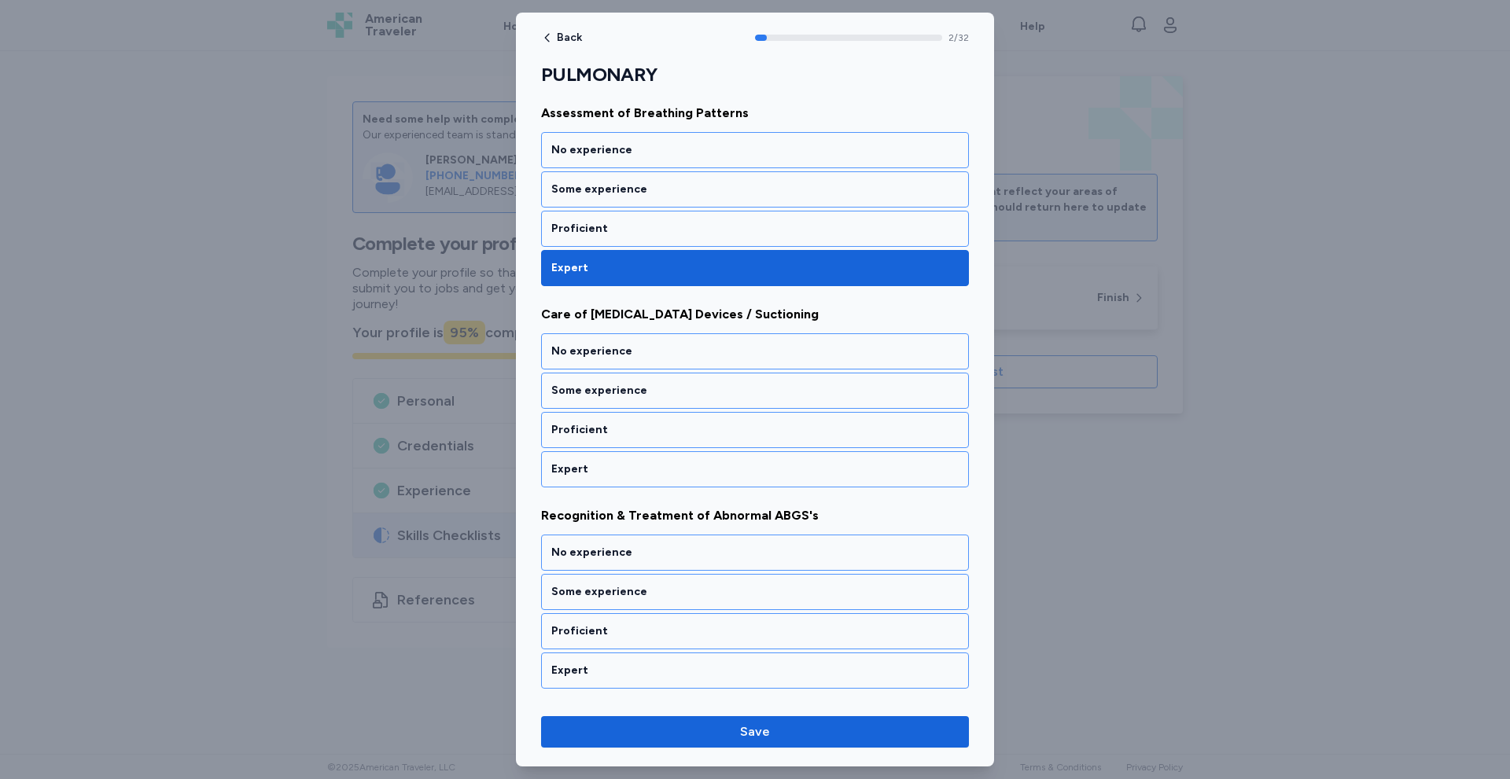
click at [657, 476] on div "Expert" at bounding box center [754, 470] width 407 height 16
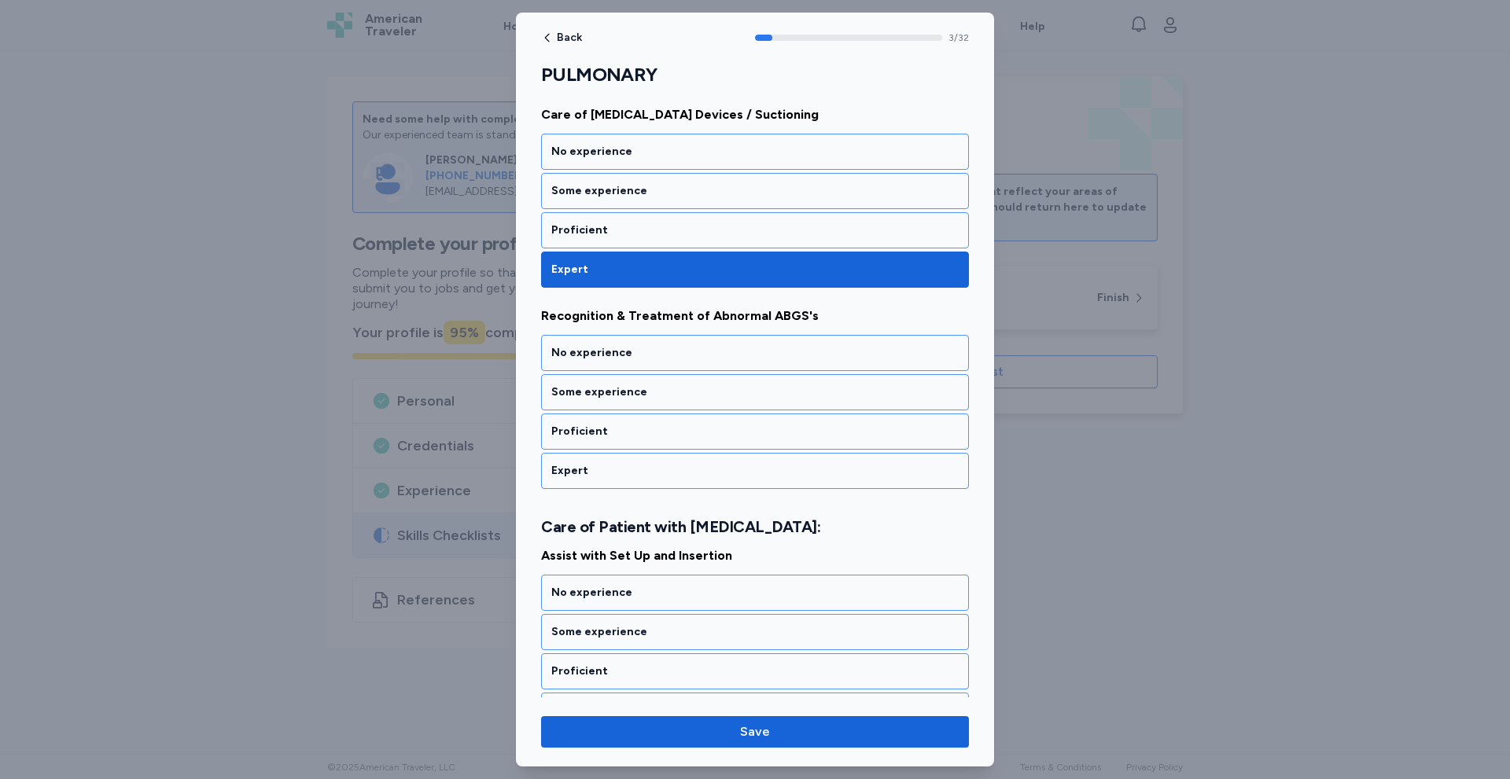
scroll to position [626, 0]
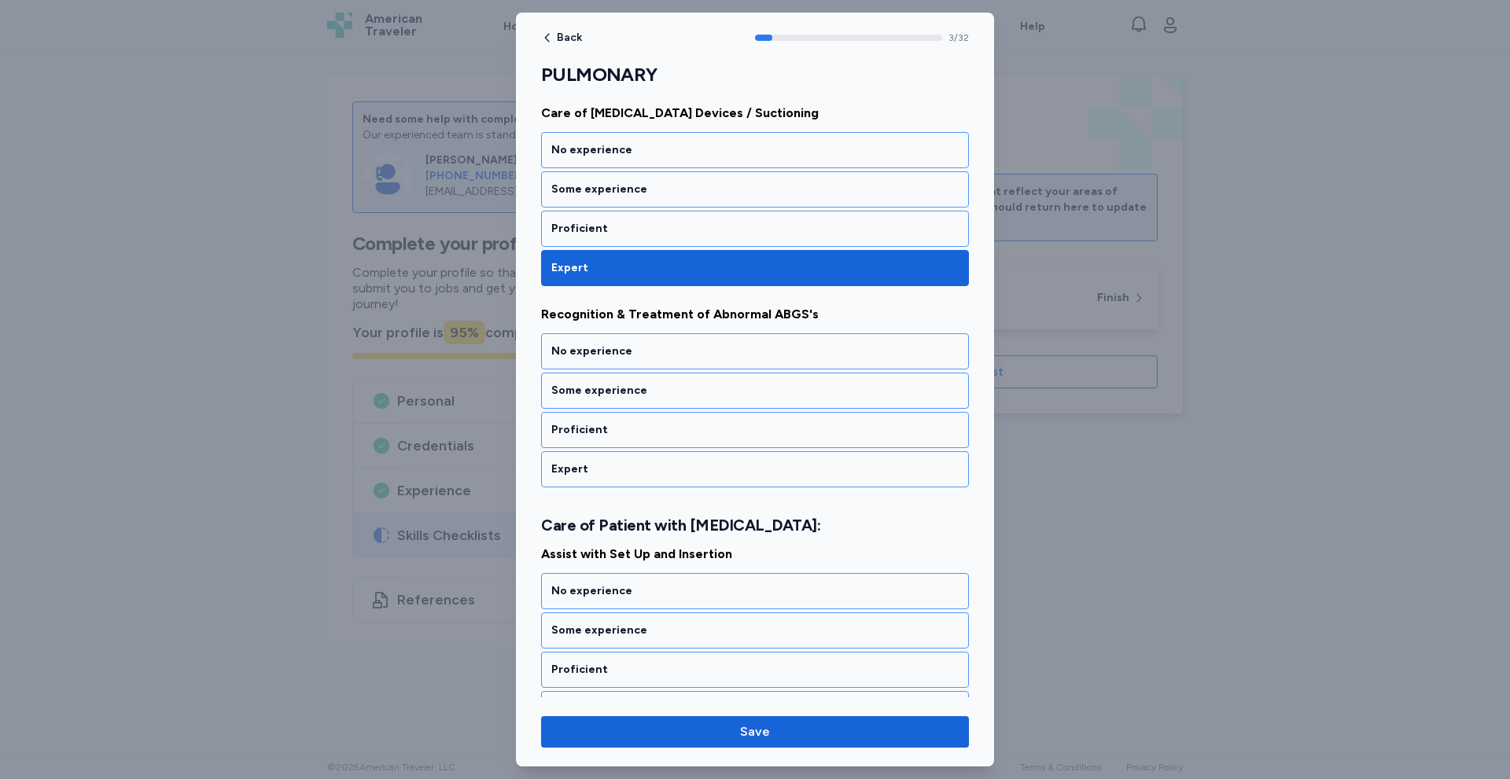
click at [657, 476] on div "Expert" at bounding box center [754, 470] width 407 height 16
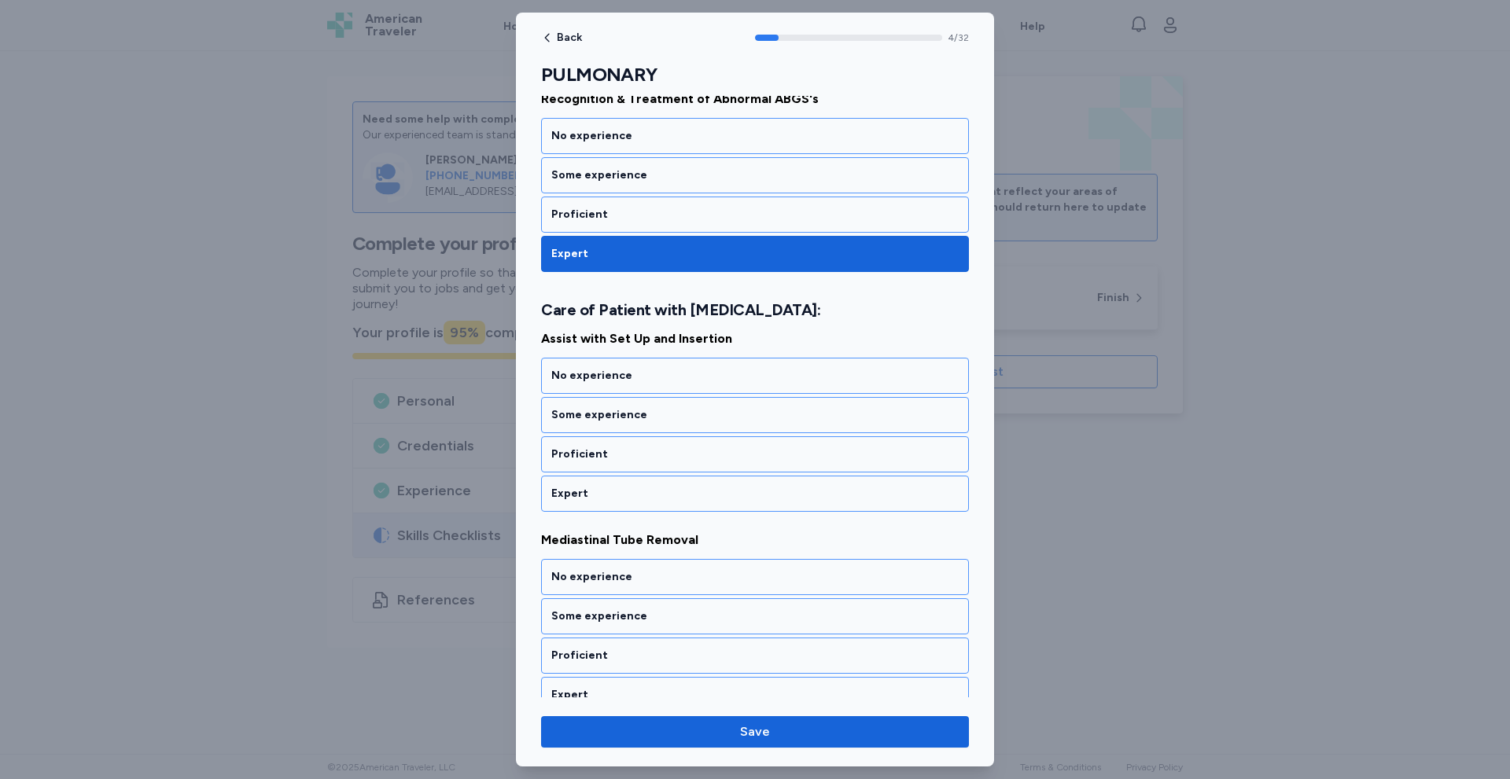
scroll to position [846, 0]
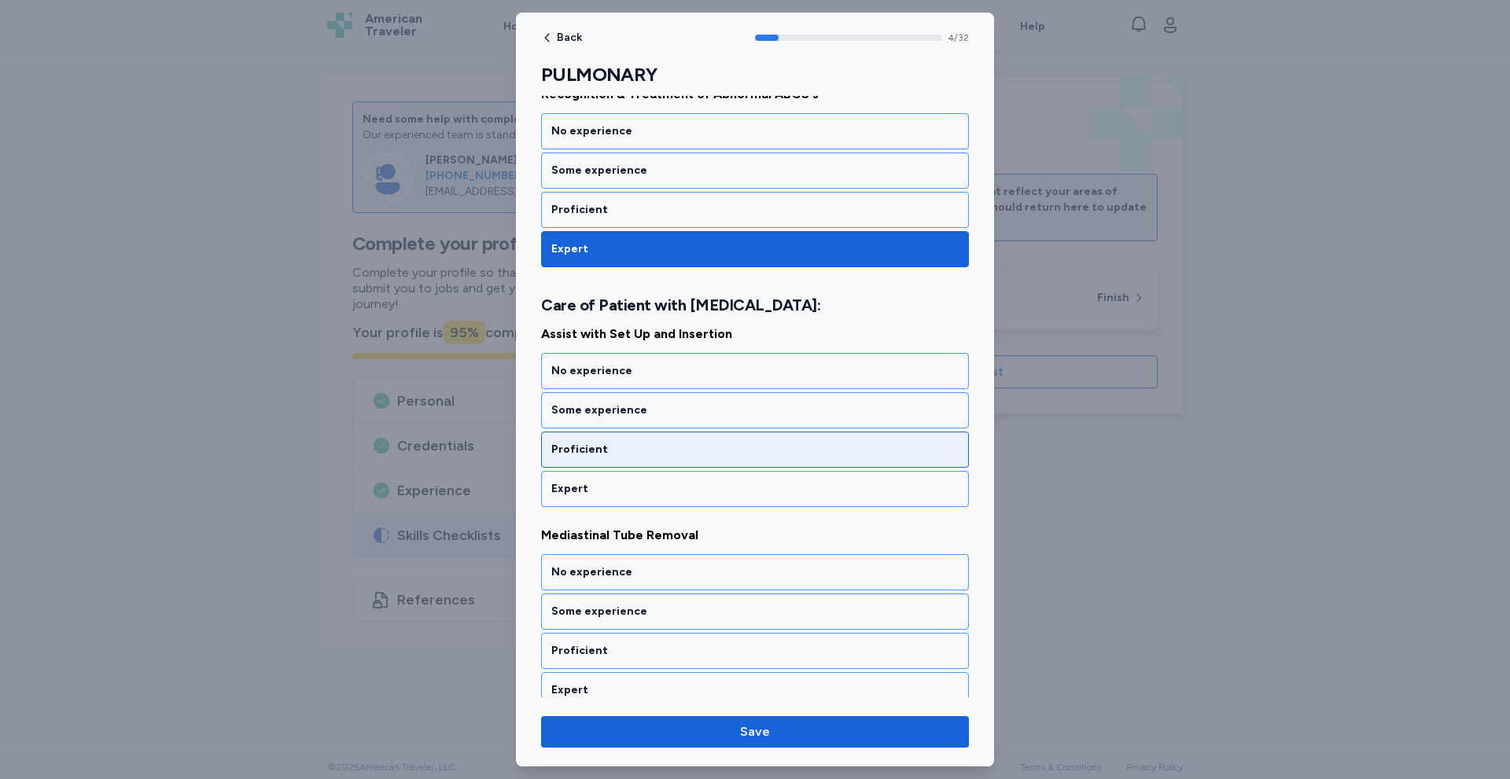
click at [663, 434] on div "Proficient" at bounding box center [755, 450] width 428 height 36
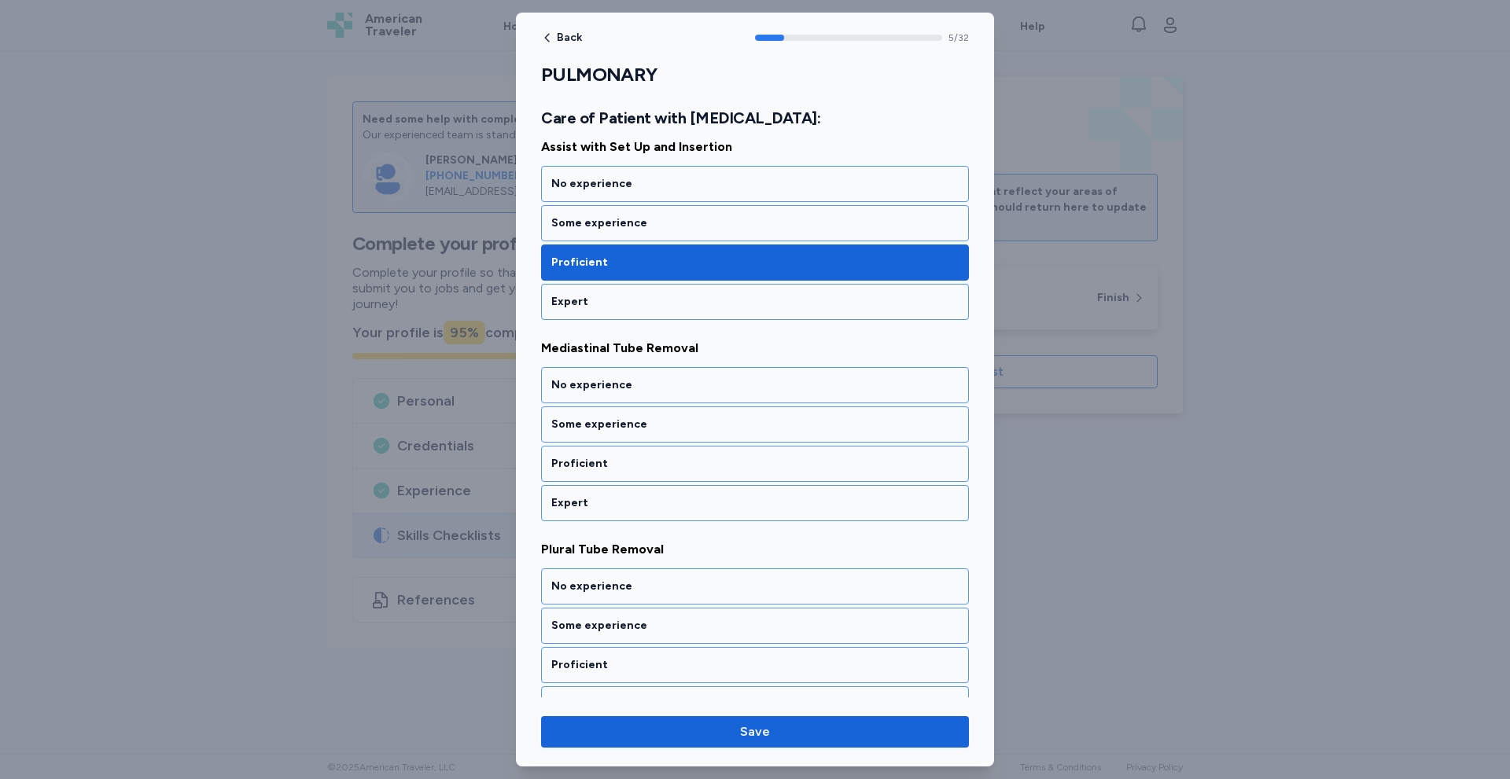
scroll to position [1047, 0]
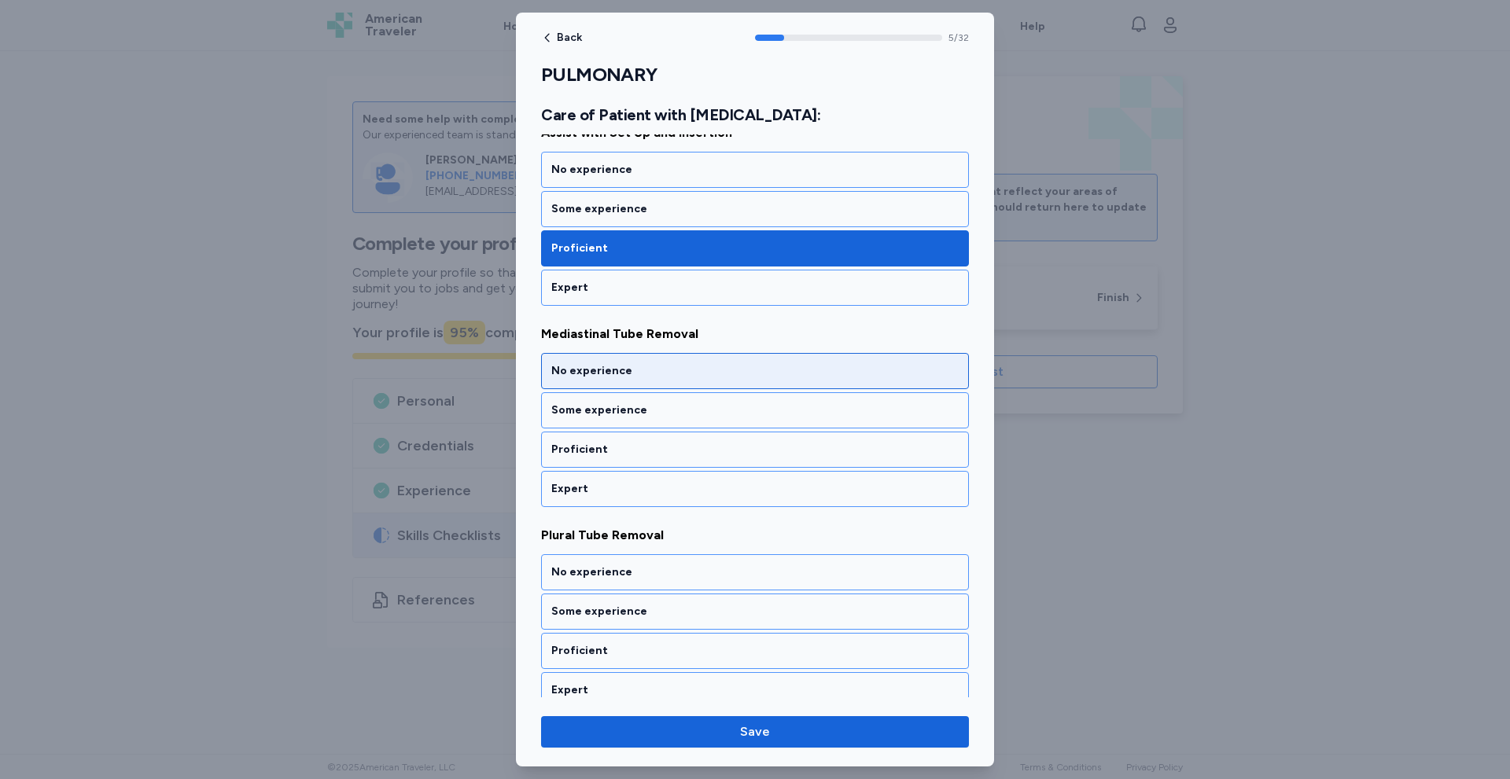
click at [679, 375] on div "No experience" at bounding box center [754, 371] width 407 height 16
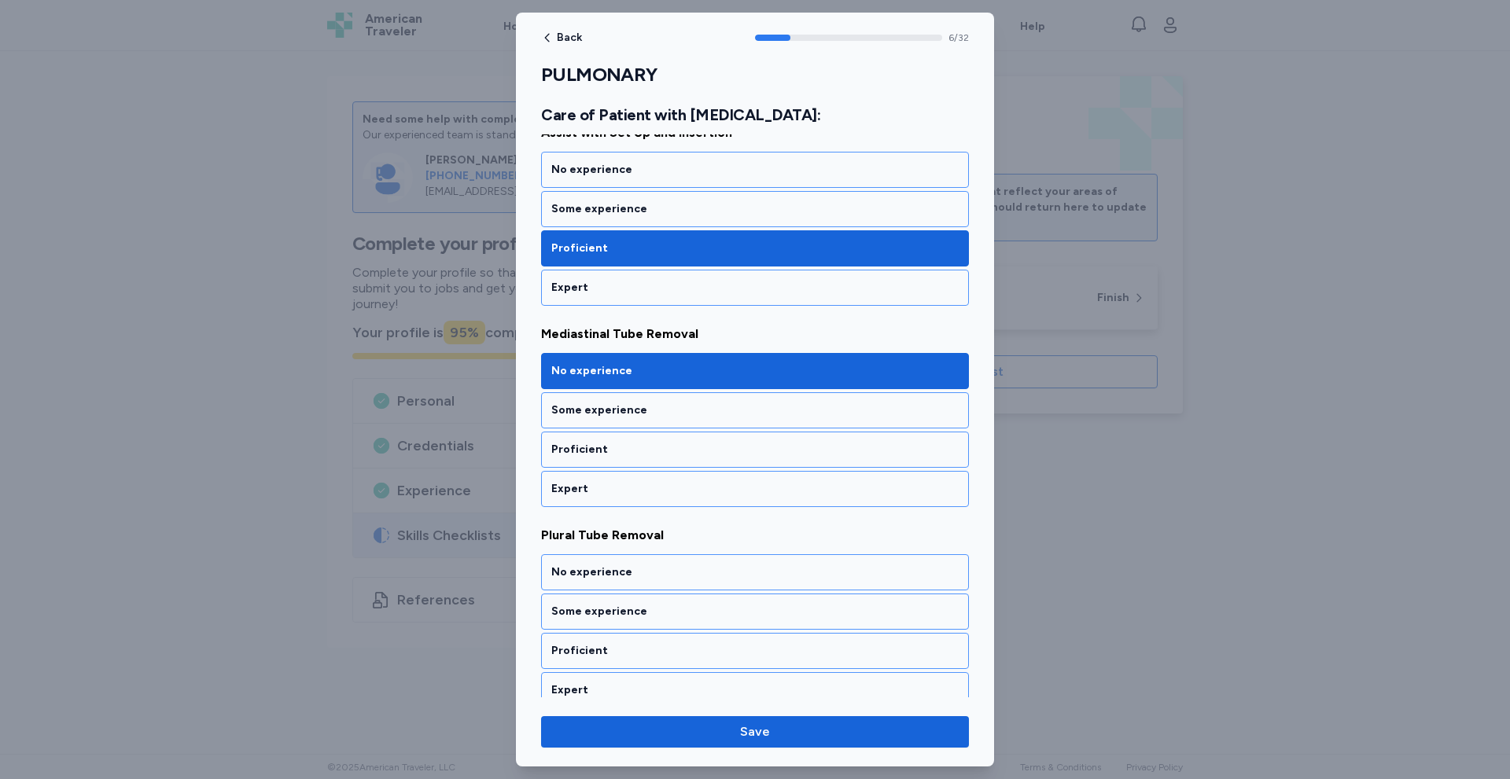
scroll to position [1249, 0]
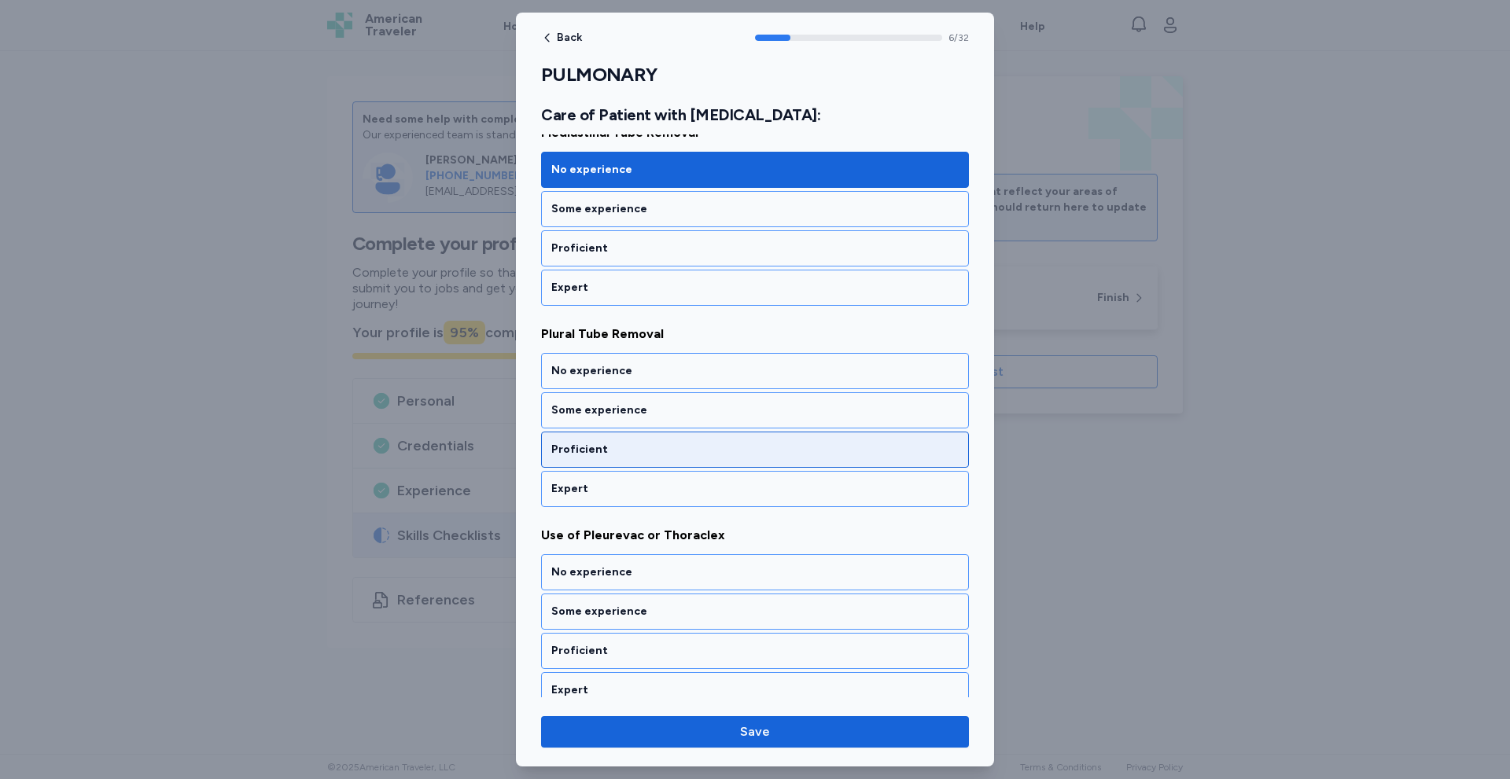
click at [653, 450] on div "Proficient" at bounding box center [754, 450] width 407 height 16
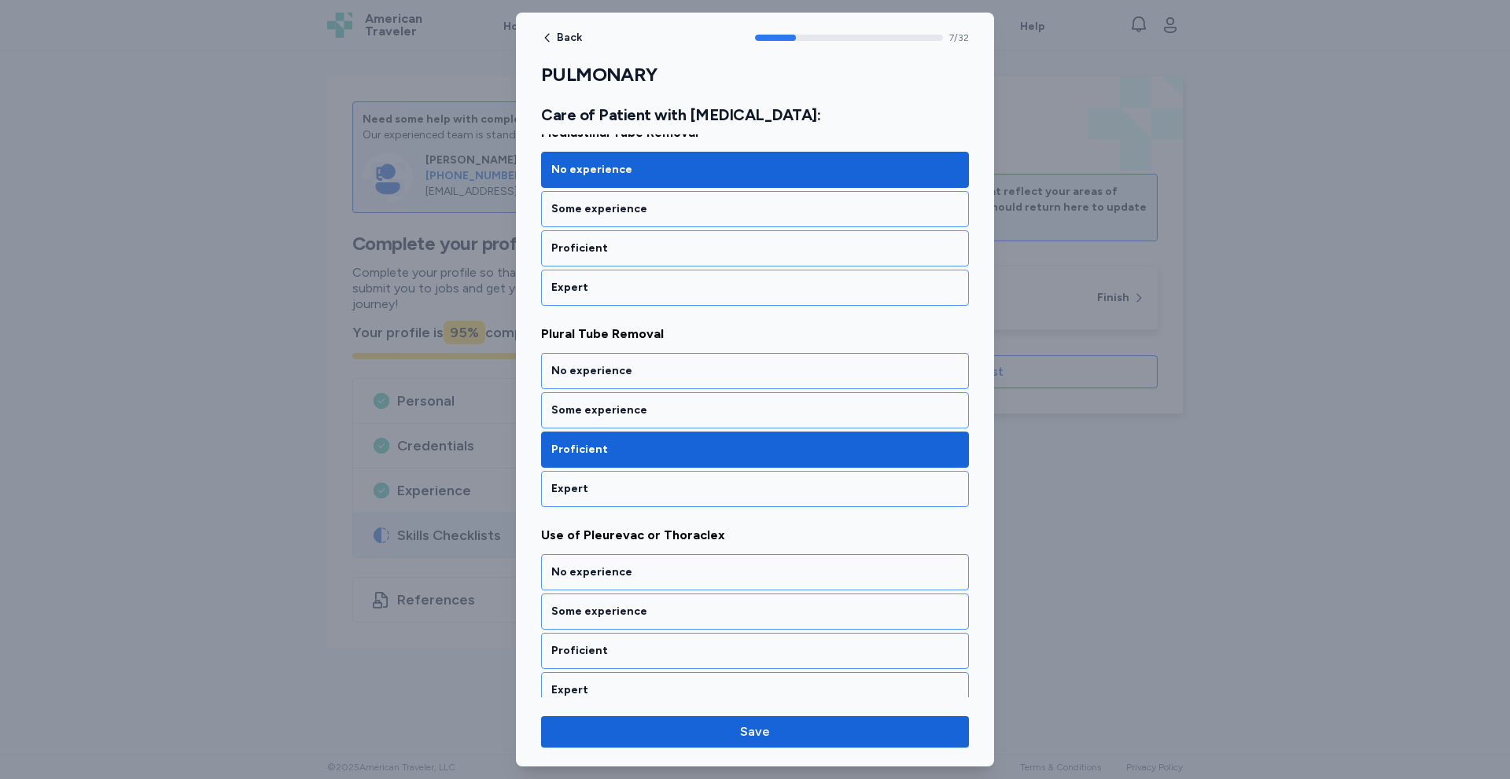
scroll to position [1450, 0]
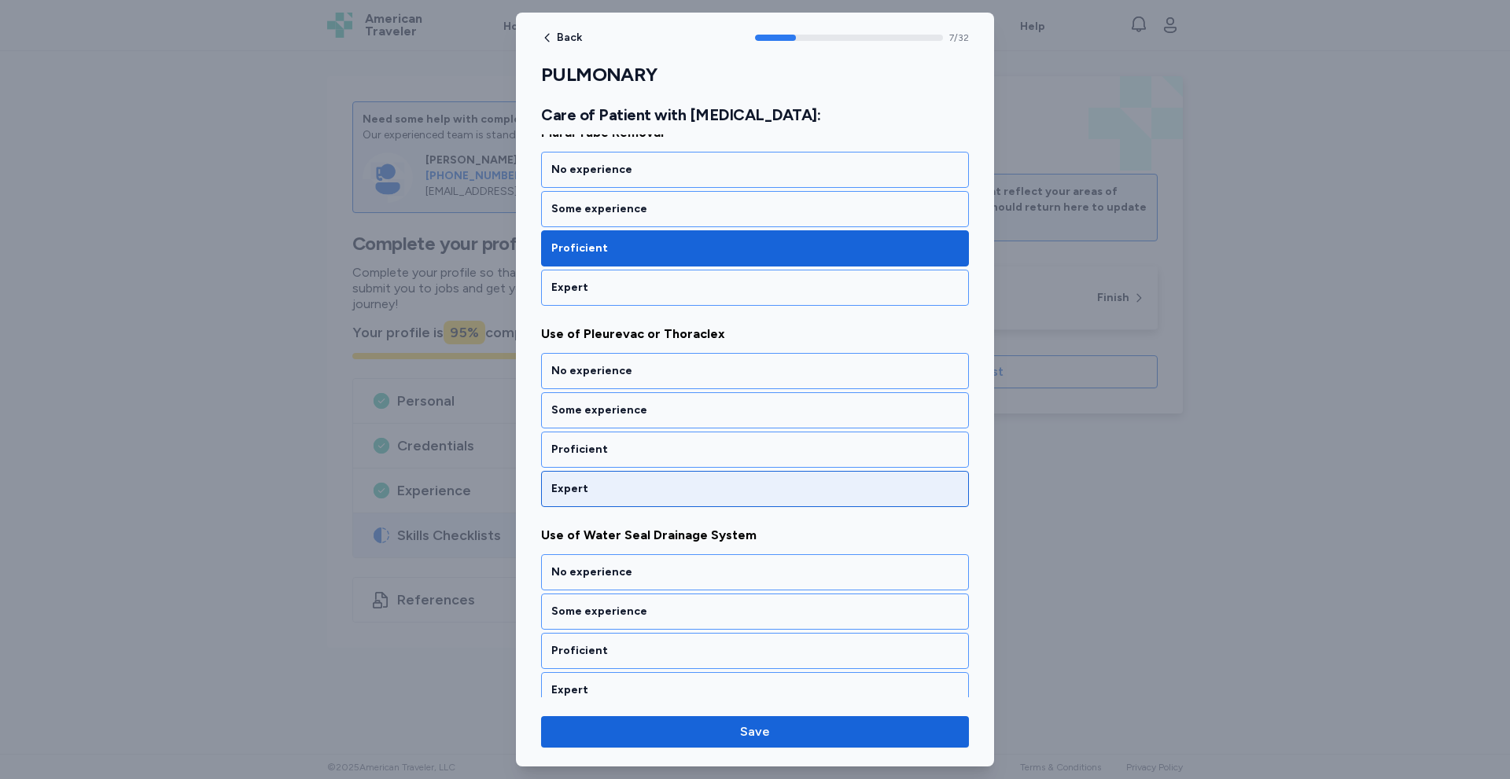
click at [664, 483] on div "Expert" at bounding box center [754, 489] width 407 height 16
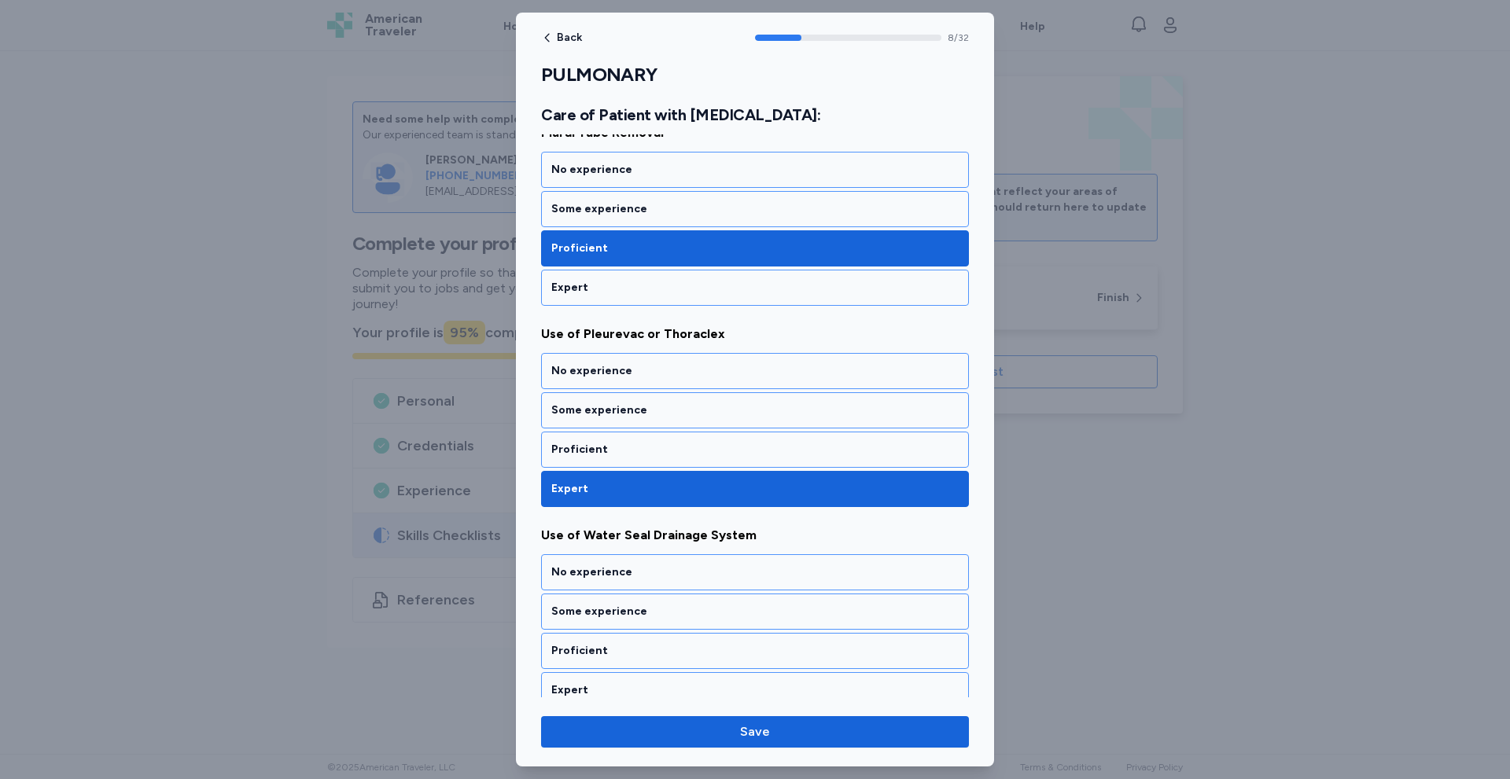
scroll to position [1651, 0]
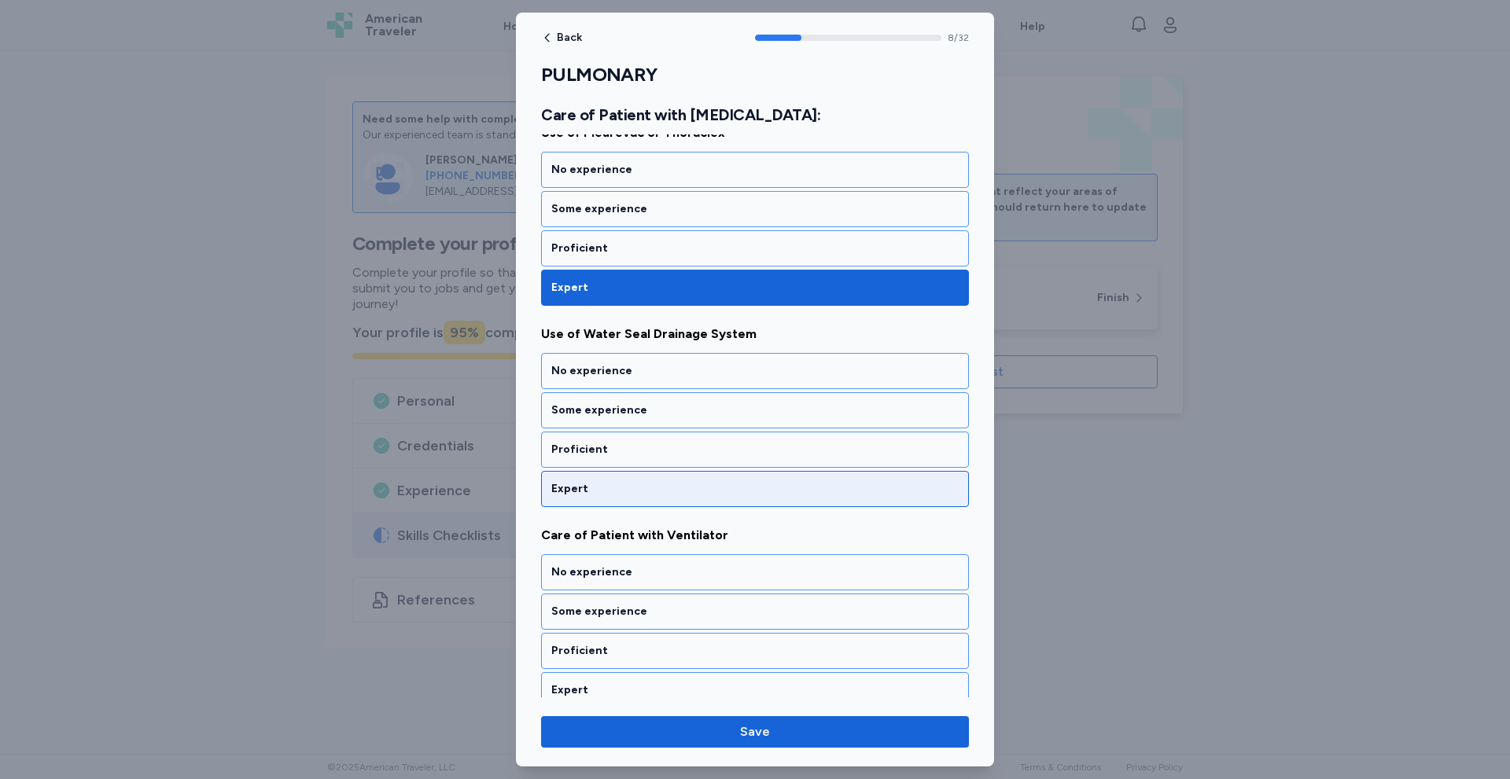
click at [653, 483] on div "Expert" at bounding box center [754, 489] width 407 height 16
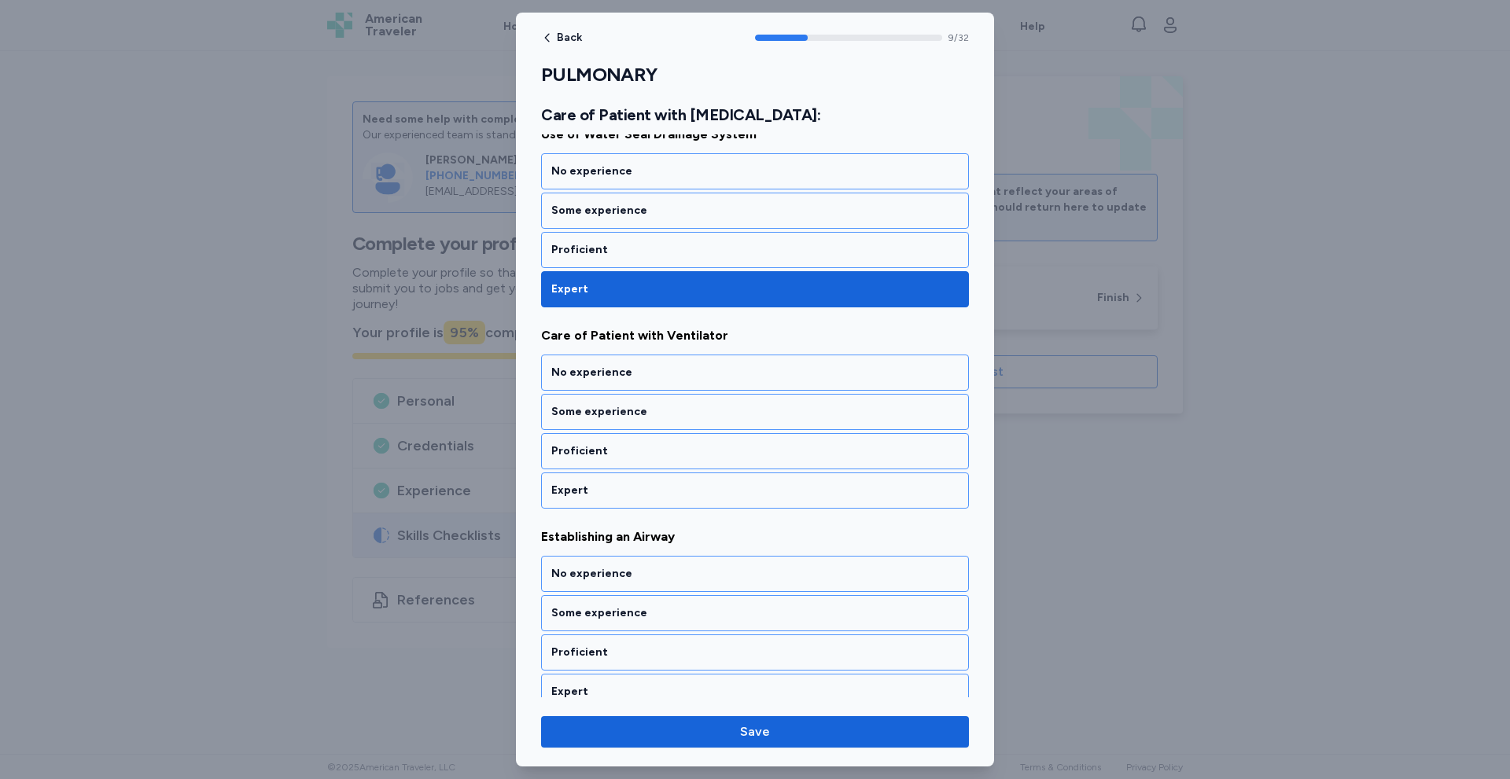
scroll to position [1853, 0]
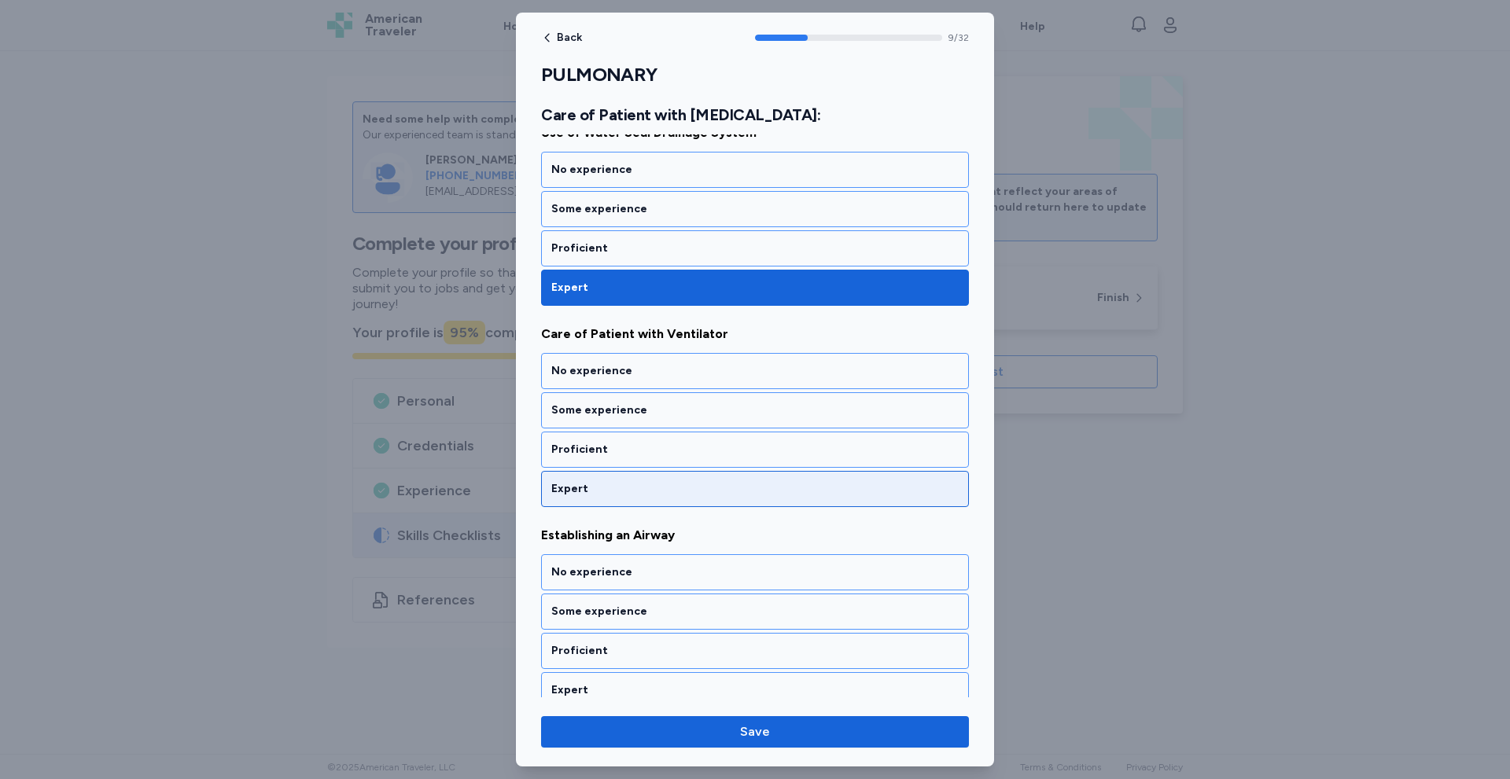
click at [653, 491] on div "Expert" at bounding box center [754, 489] width 407 height 16
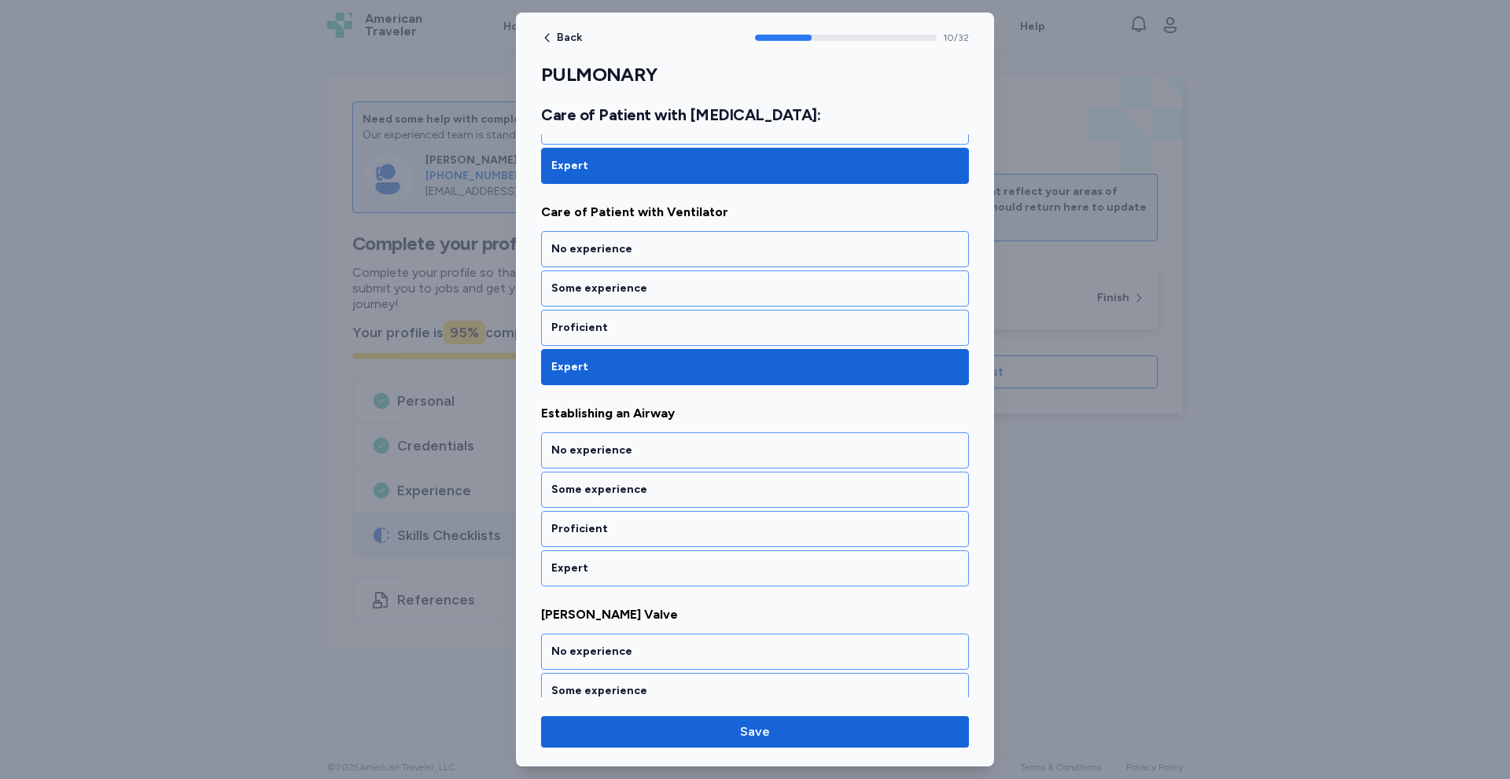
scroll to position [2054, 0]
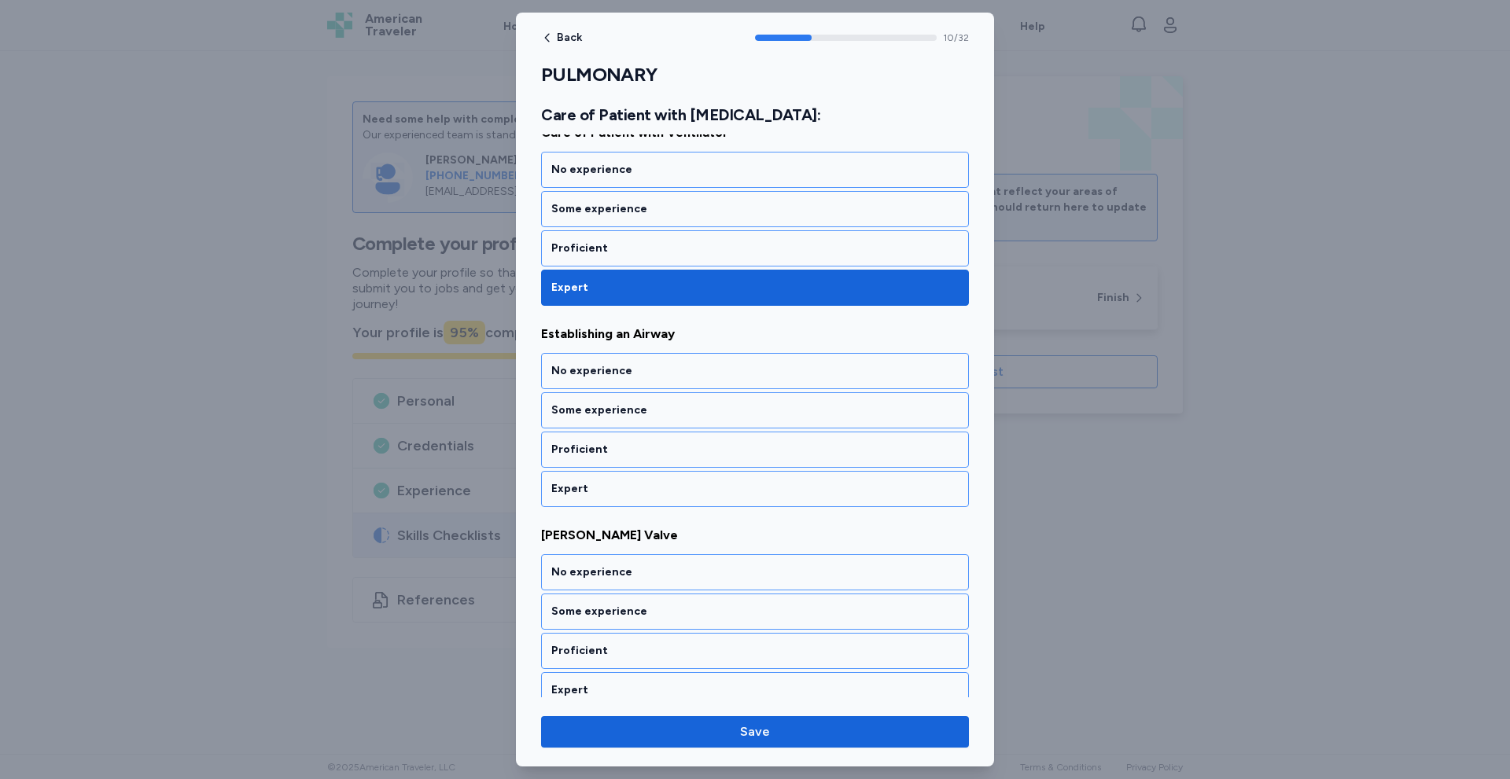
click at [653, 491] on div "Expert" at bounding box center [754, 489] width 407 height 16
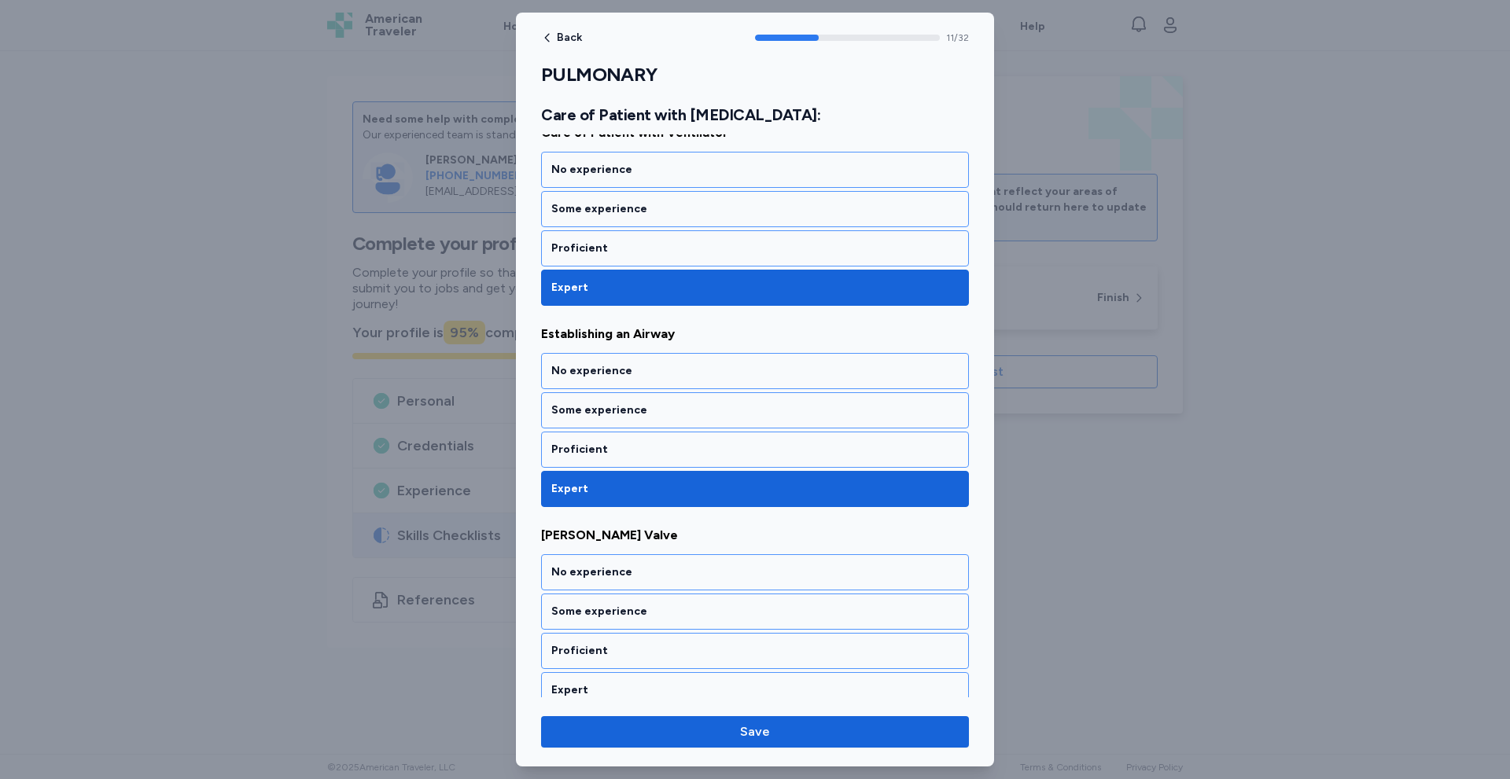
scroll to position [2255, 0]
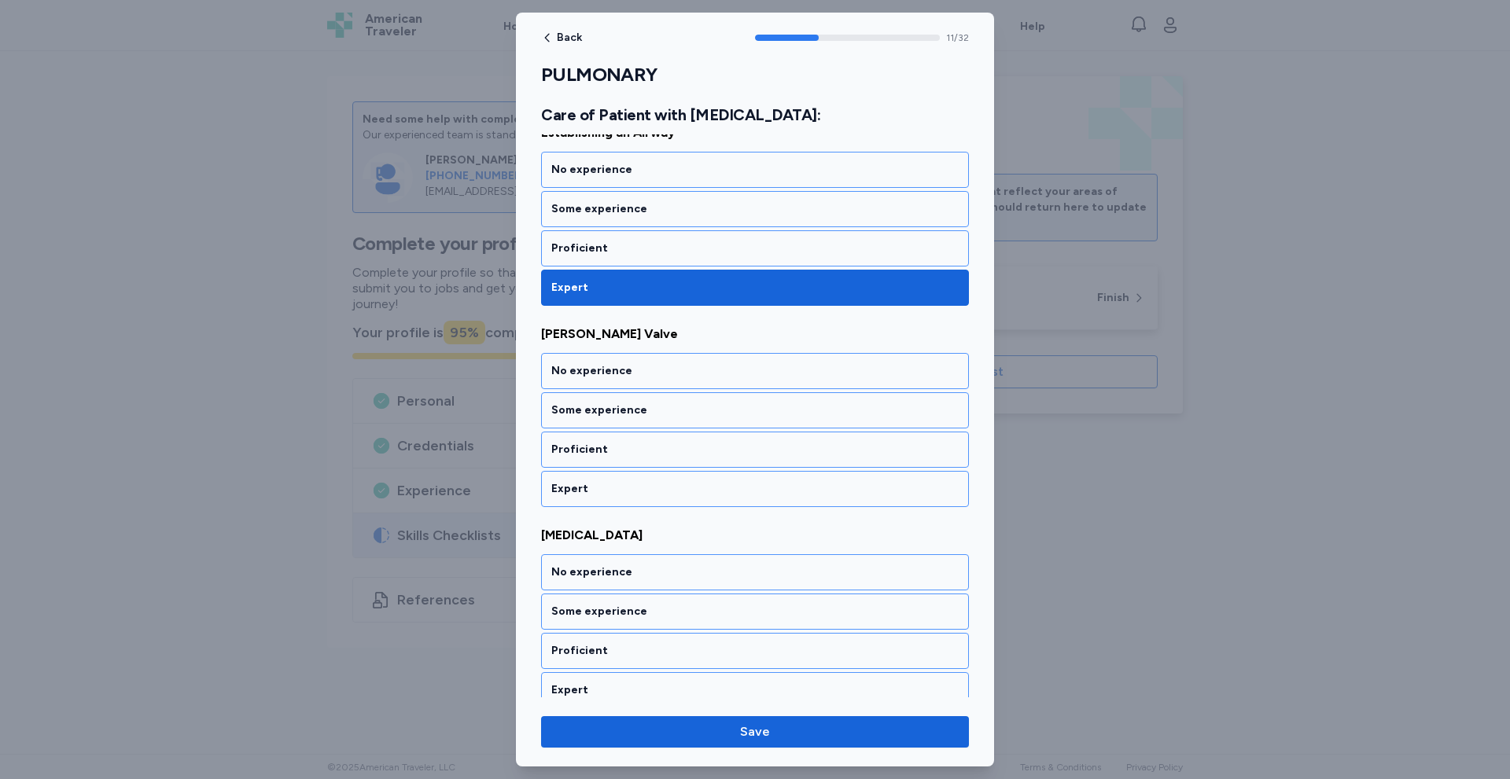
click at [653, 491] on div "Expert" at bounding box center [754, 489] width 407 height 16
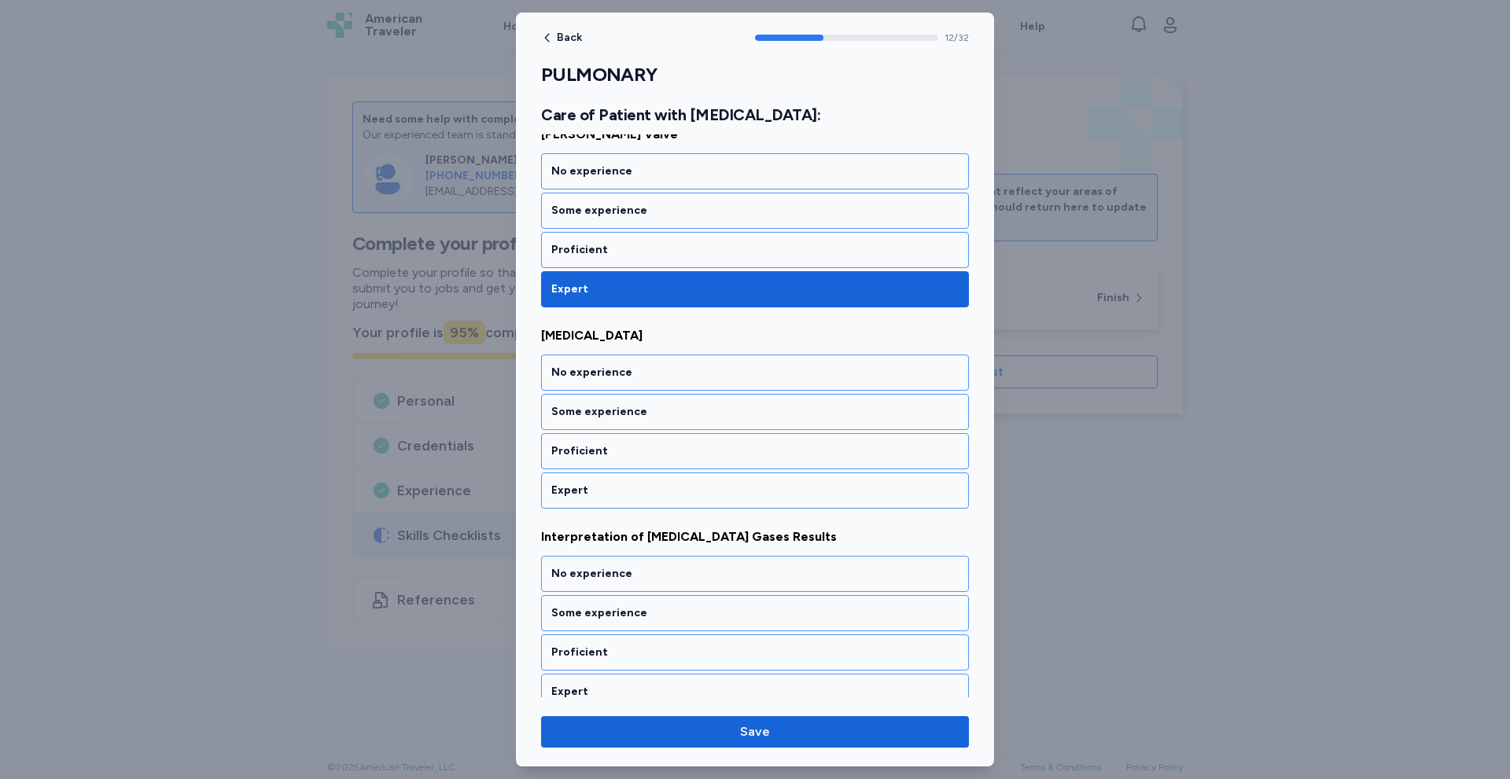
scroll to position [2457, 0]
click at [653, 491] on div "Expert" at bounding box center [754, 489] width 407 height 16
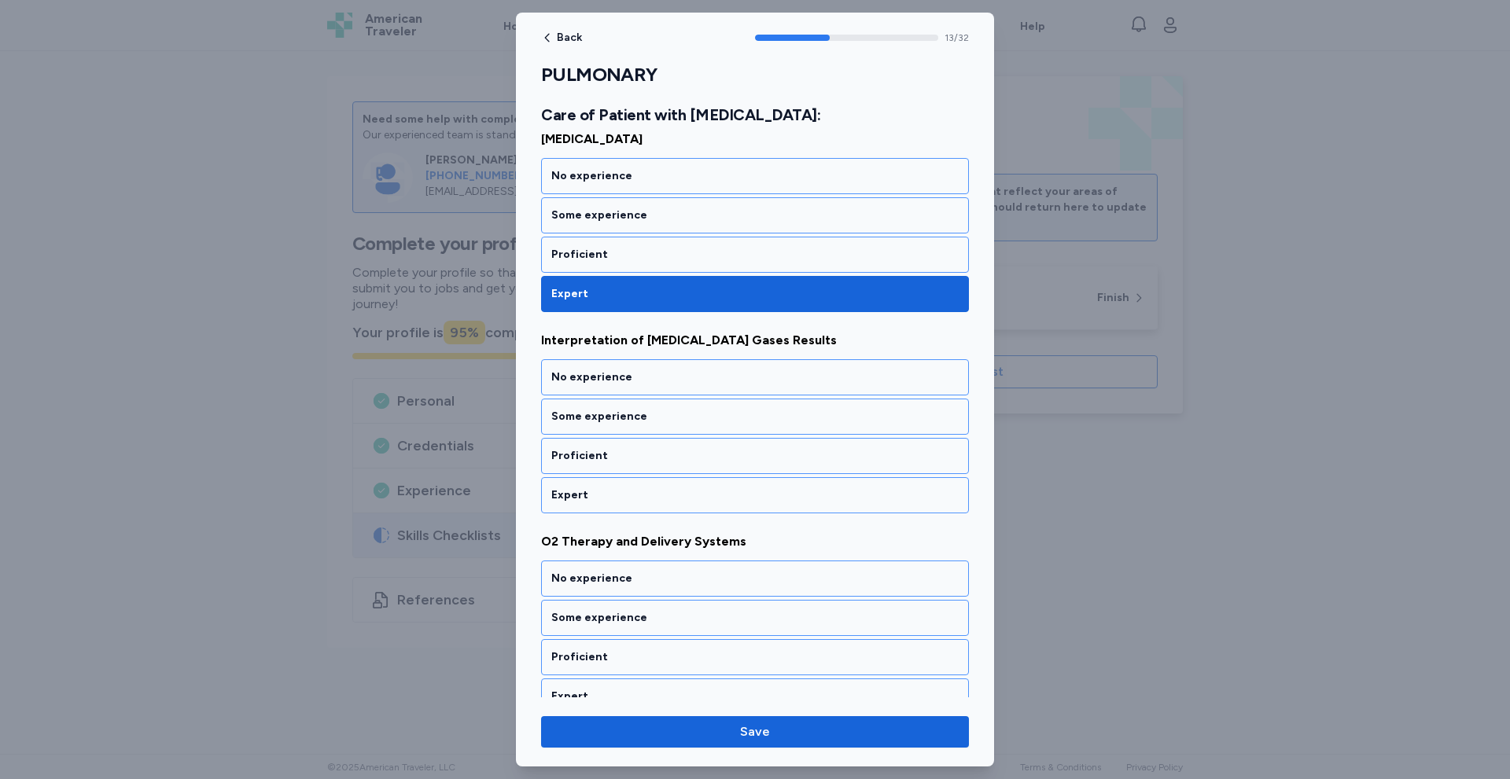
scroll to position [2658, 0]
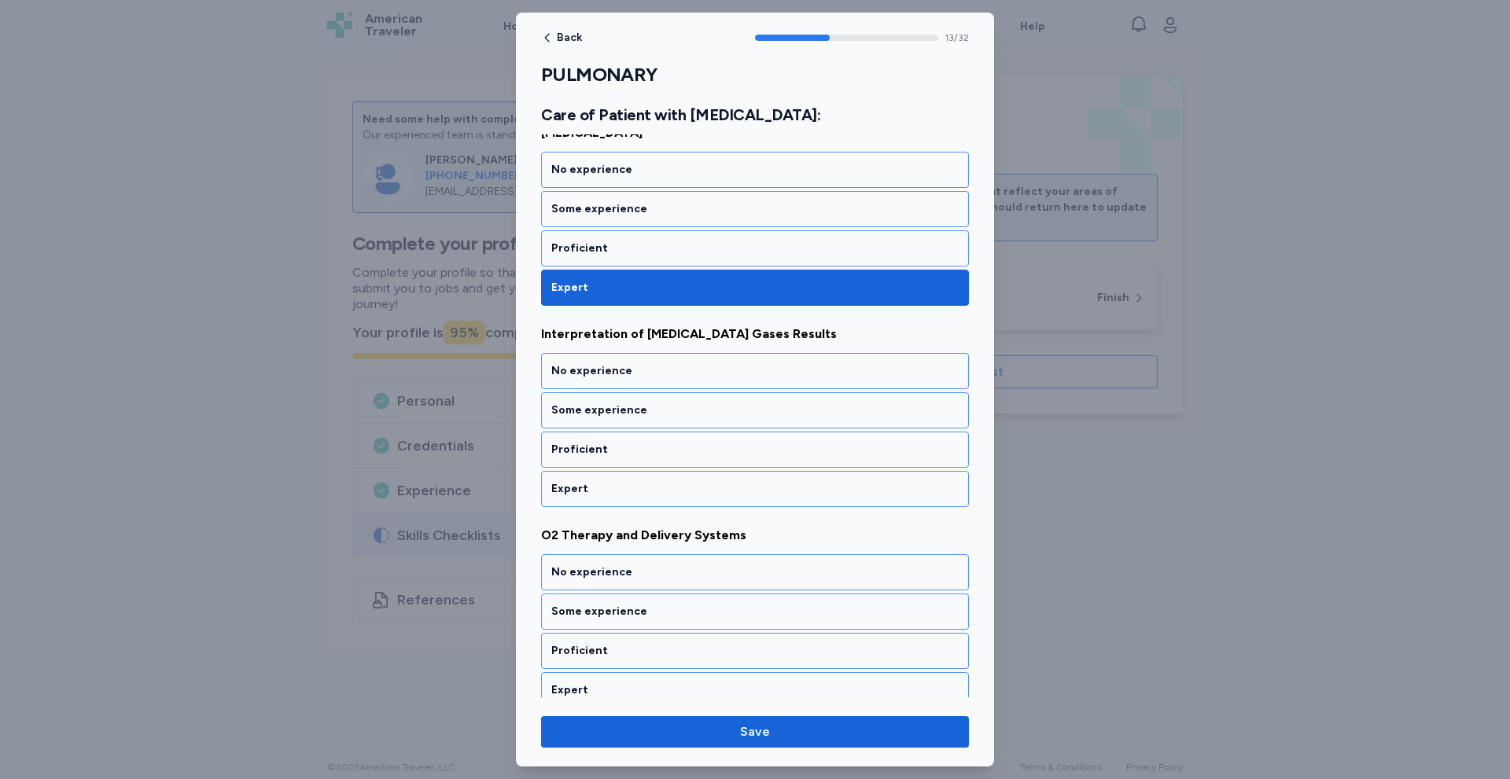
click at [653, 491] on div "Expert" at bounding box center [754, 489] width 407 height 16
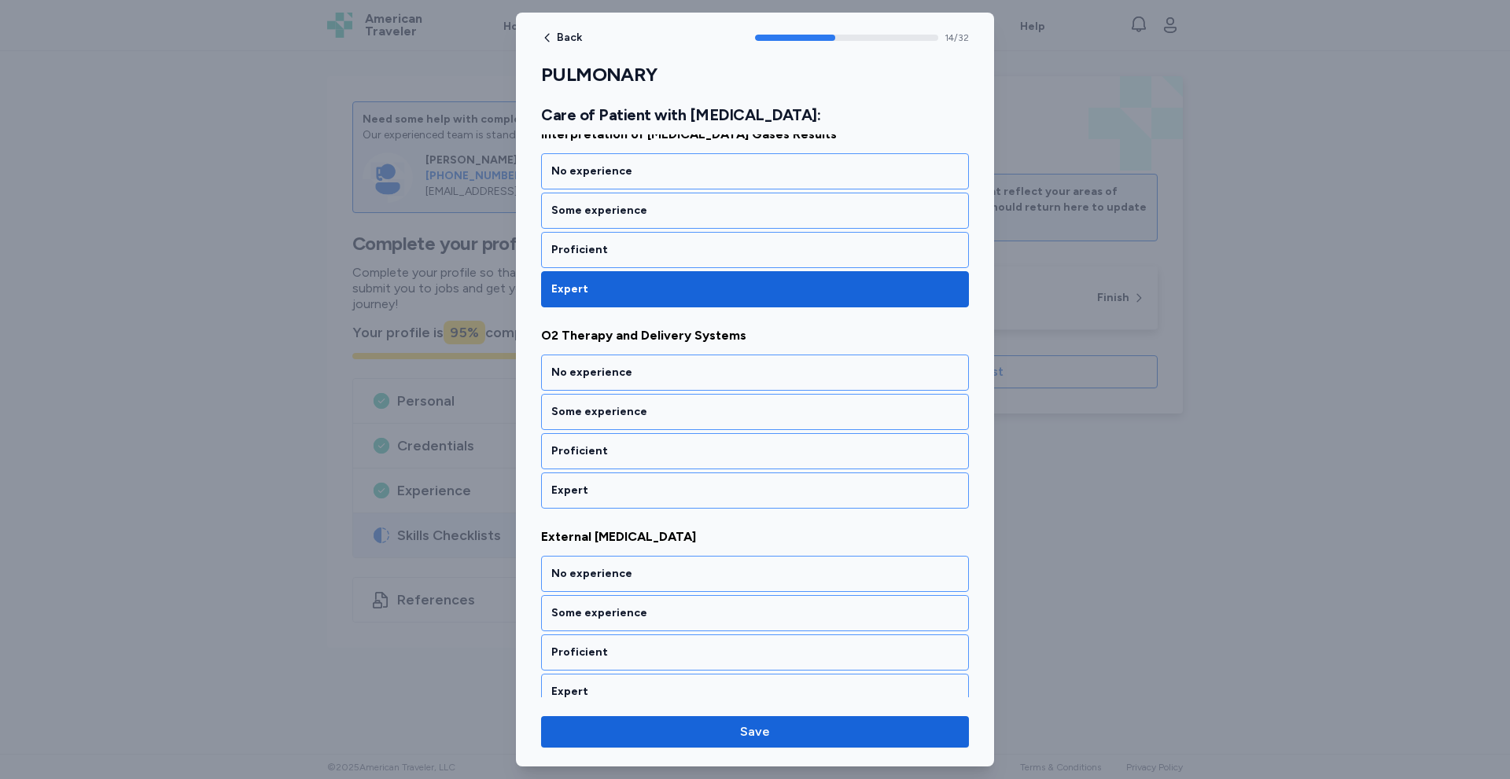
scroll to position [2859, 0]
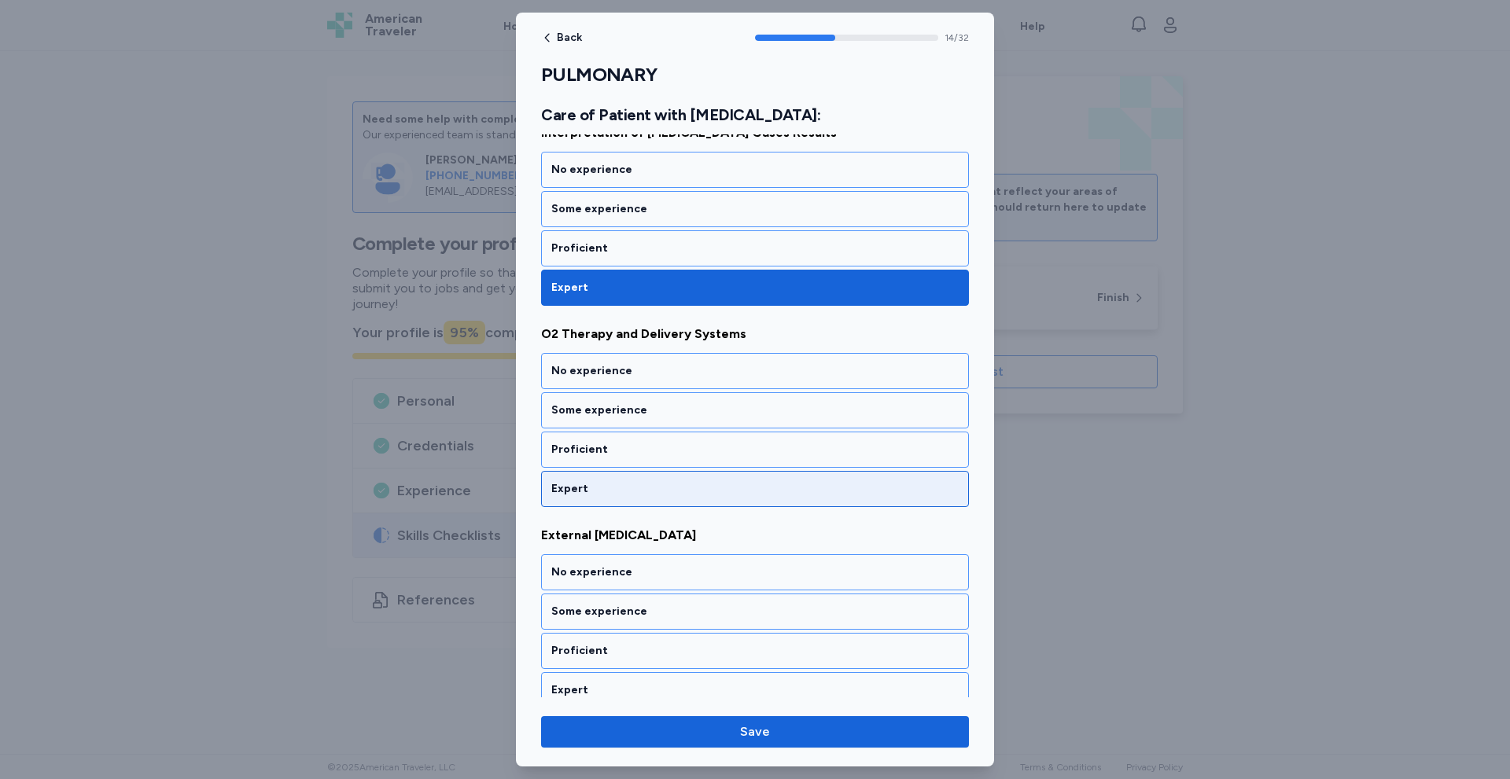
click at [657, 499] on div "Expert" at bounding box center [755, 489] width 428 height 36
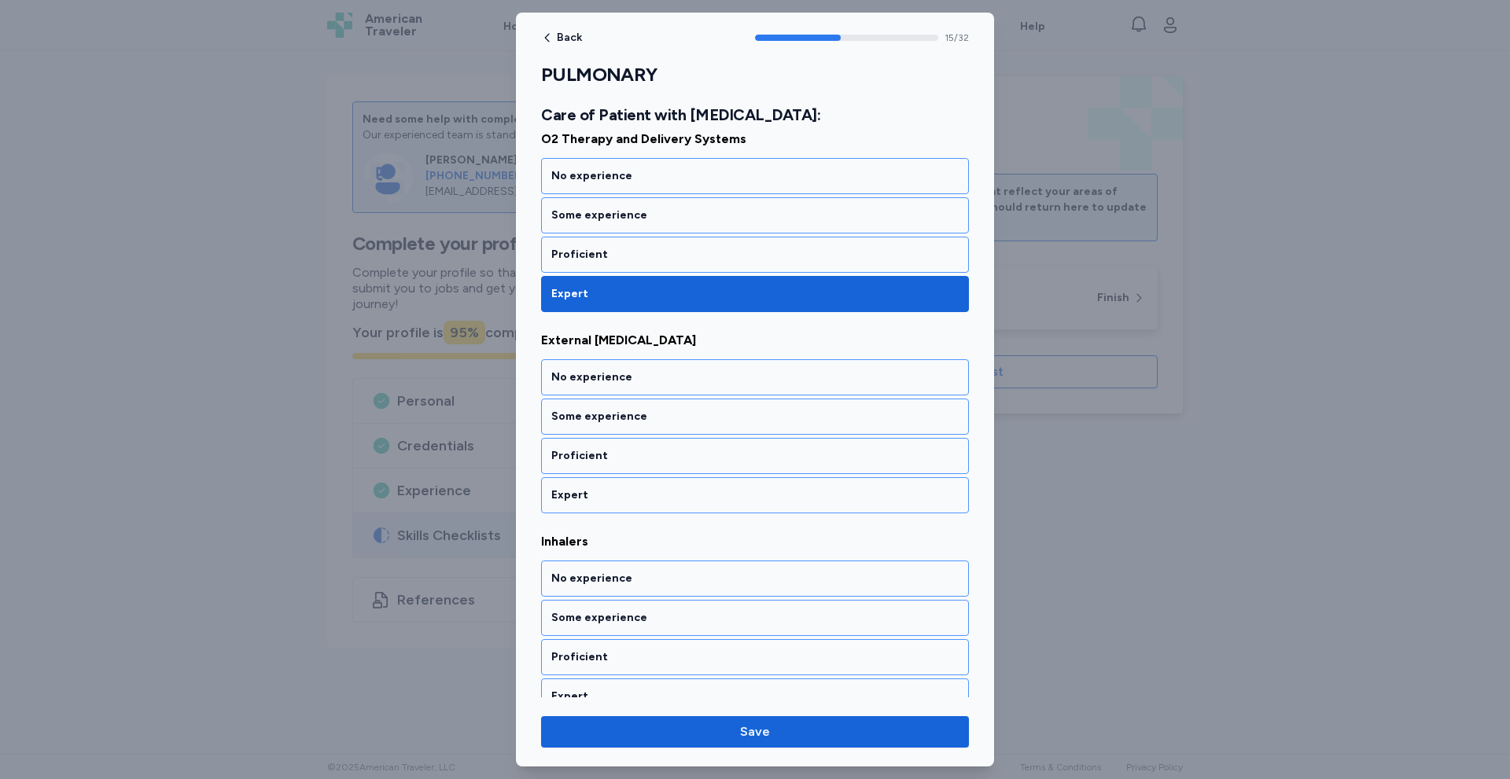
scroll to position [3061, 0]
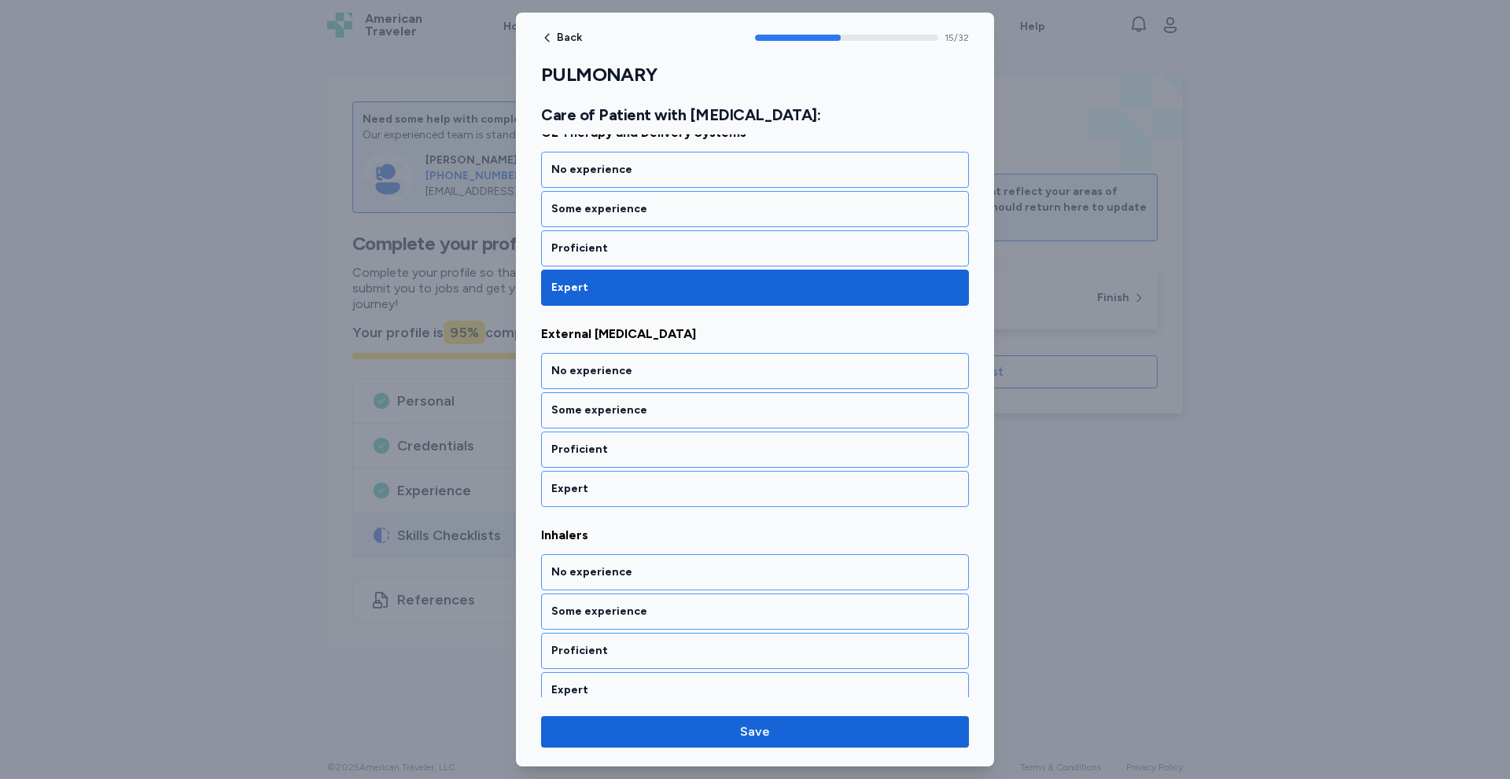
click at [657, 499] on div "Expert" at bounding box center [755, 489] width 428 height 36
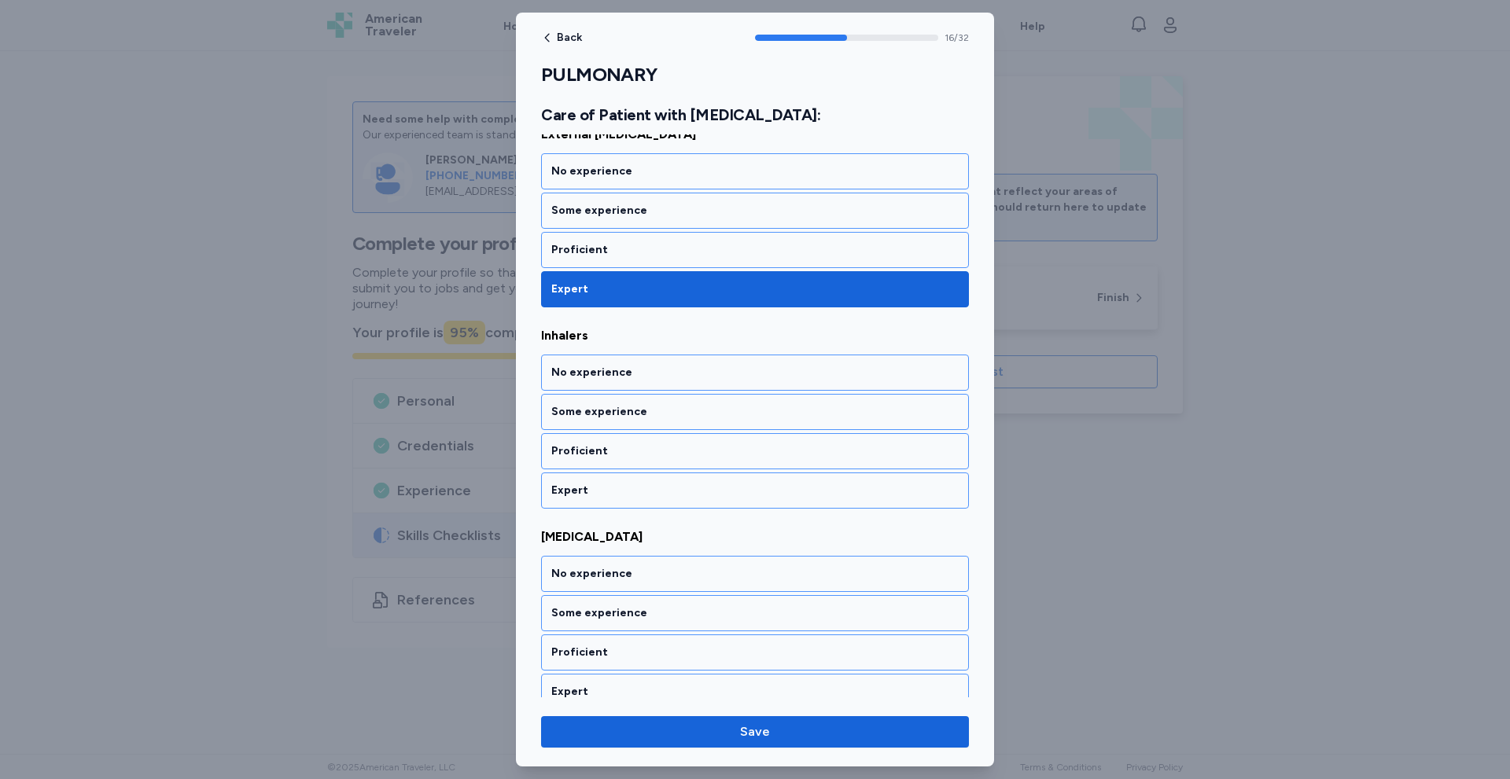
scroll to position [3262, 0]
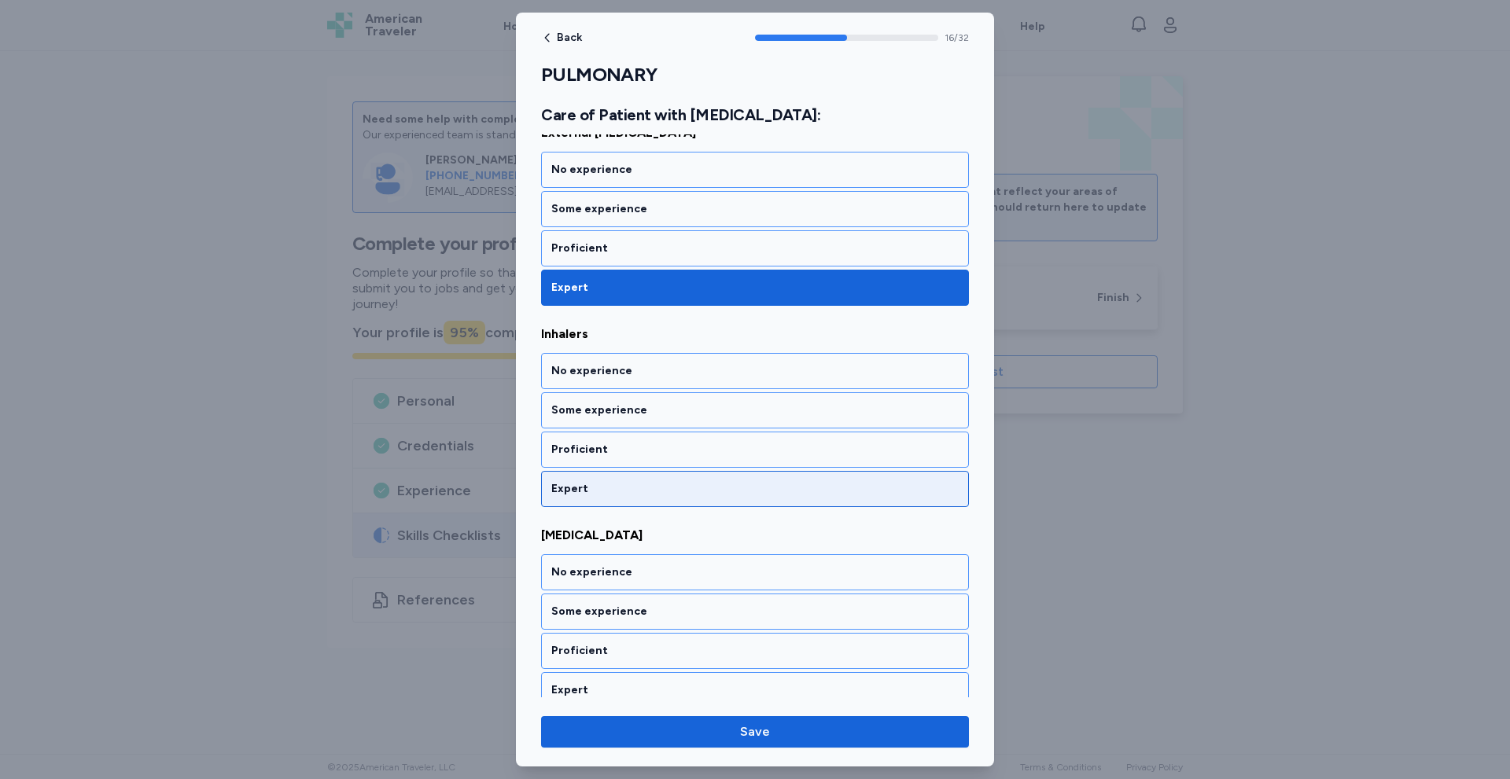
click at [653, 490] on div "Expert" at bounding box center [754, 489] width 407 height 16
click at [653, 499] on div "Expert" at bounding box center [755, 489] width 428 height 36
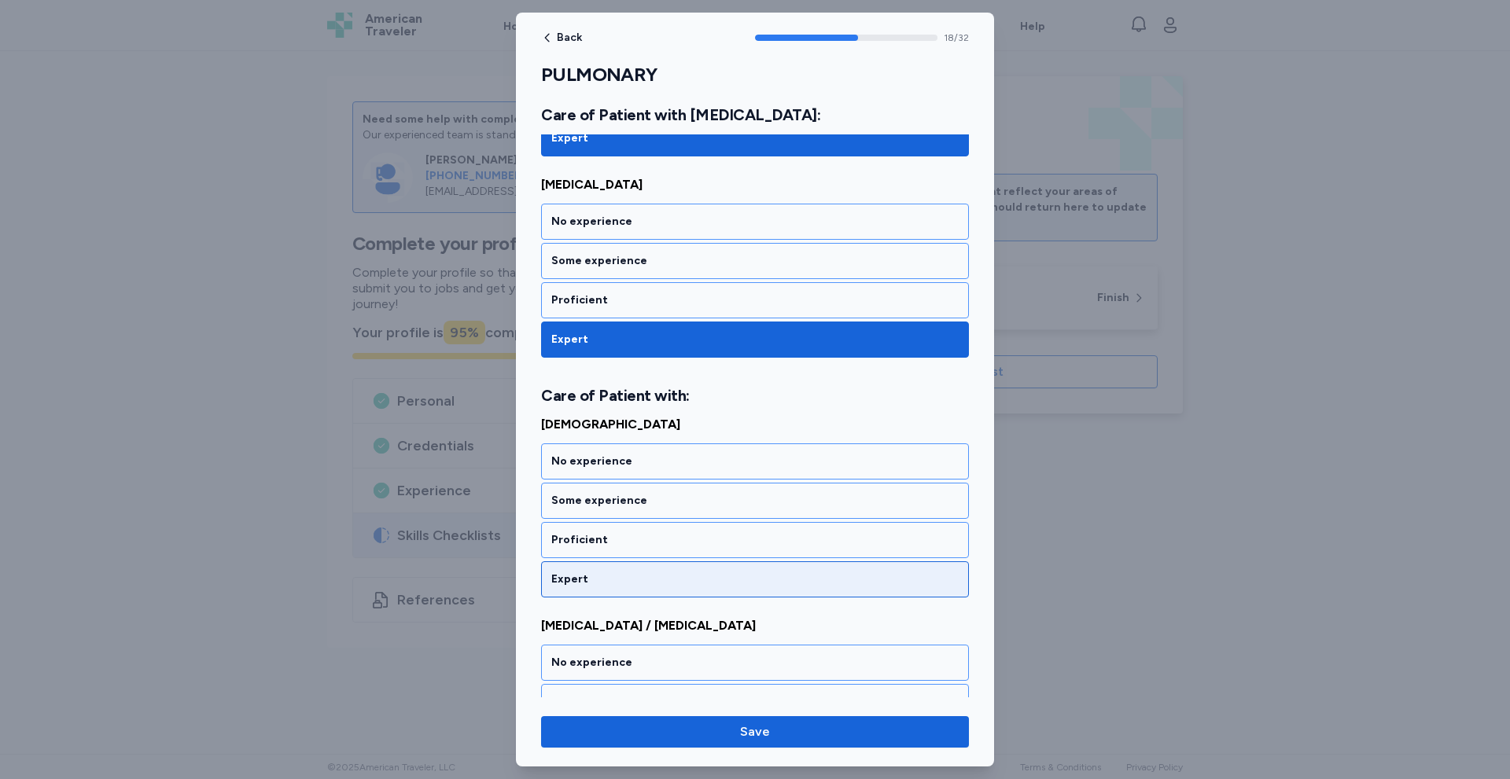
scroll to position [3703, 0]
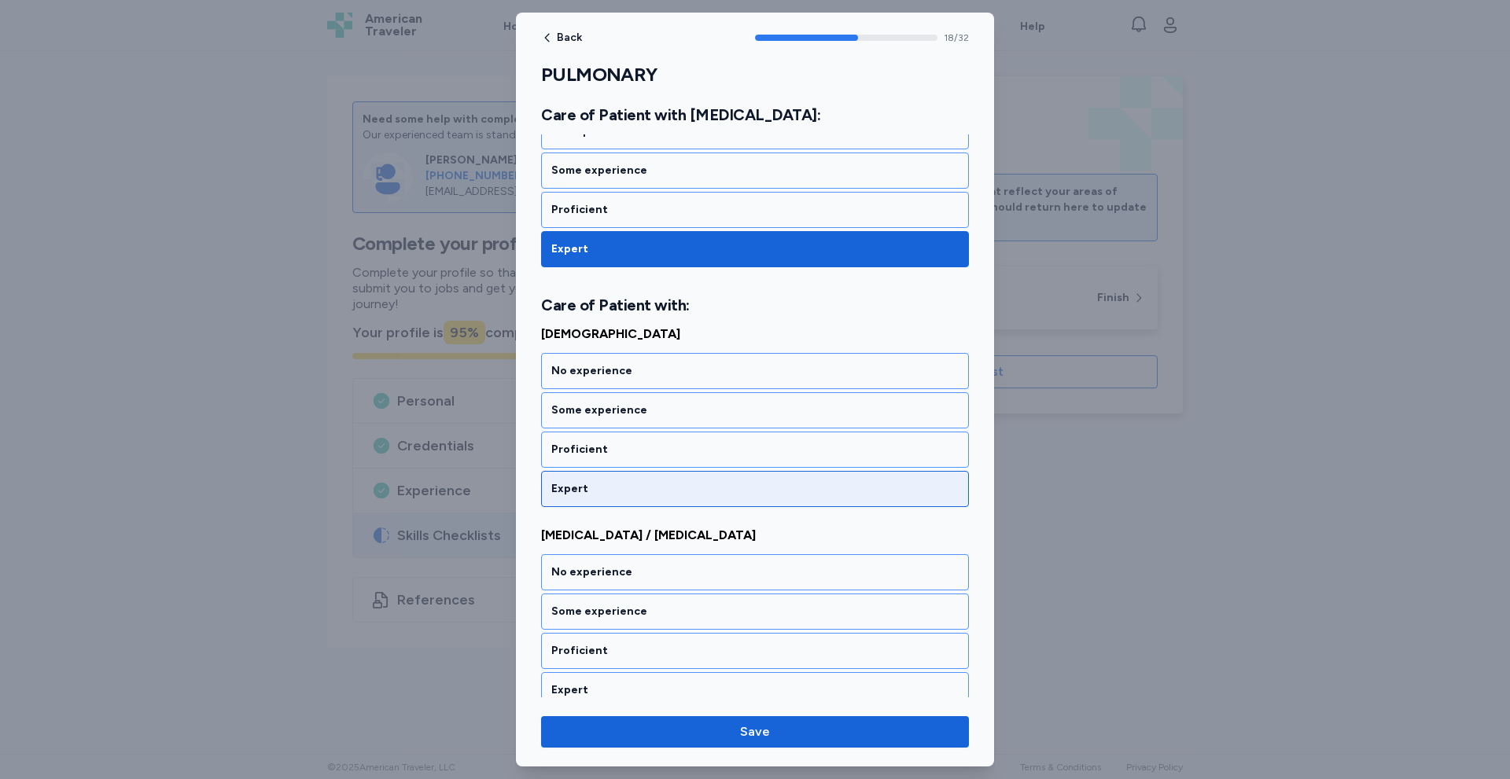
click at [656, 486] on div "Expert" at bounding box center [754, 489] width 407 height 16
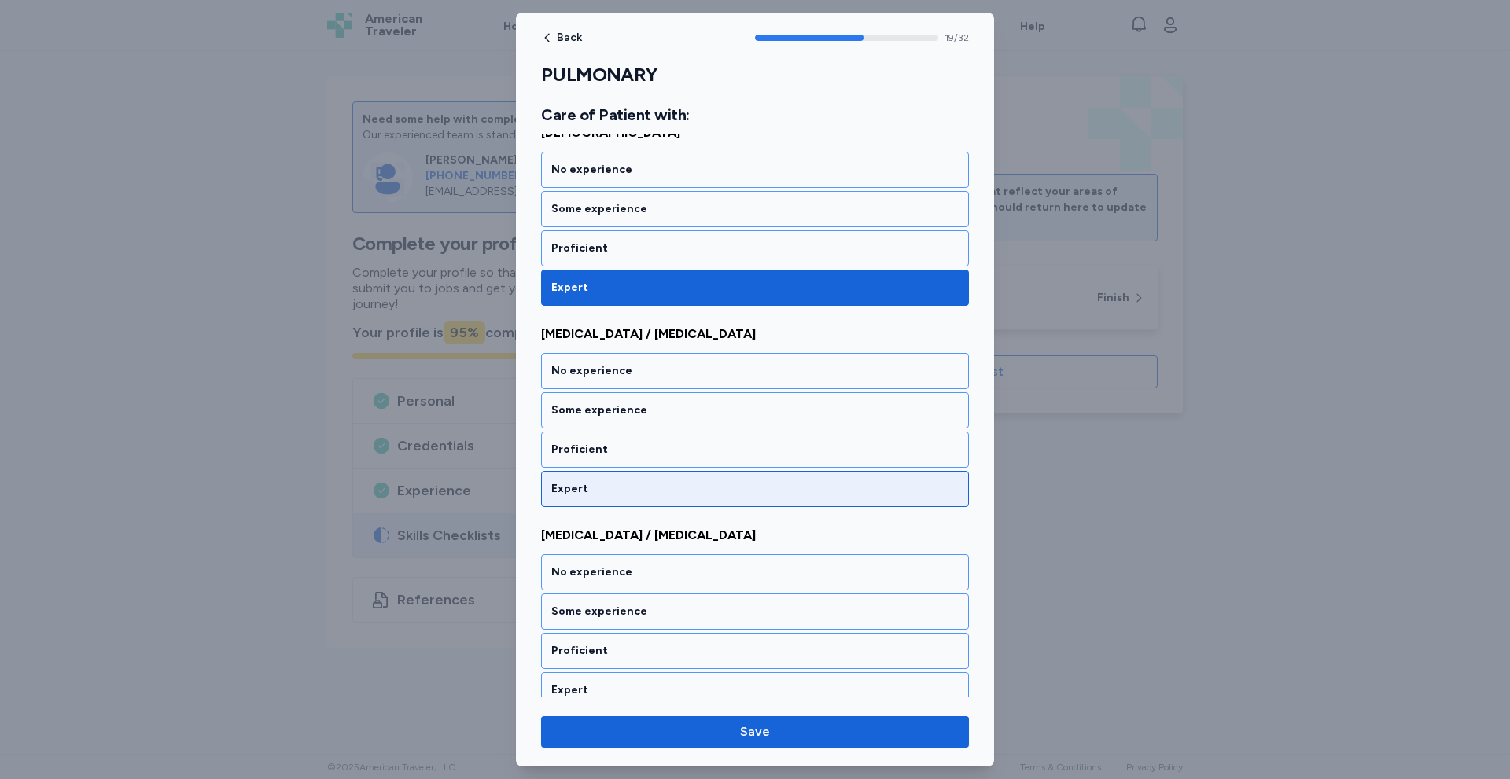
click at [653, 505] on div "Expert" at bounding box center [755, 489] width 428 height 36
click at [645, 493] on div "Expert" at bounding box center [754, 489] width 407 height 16
click at [641, 490] on div "Expert" at bounding box center [754, 489] width 407 height 16
click at [641, 488] on div "Expert" at bounding box center [754, 489] width 407 height 16
click at [644, 489] on div "Expert" at bounding box center [754, 489] width 407 height 16
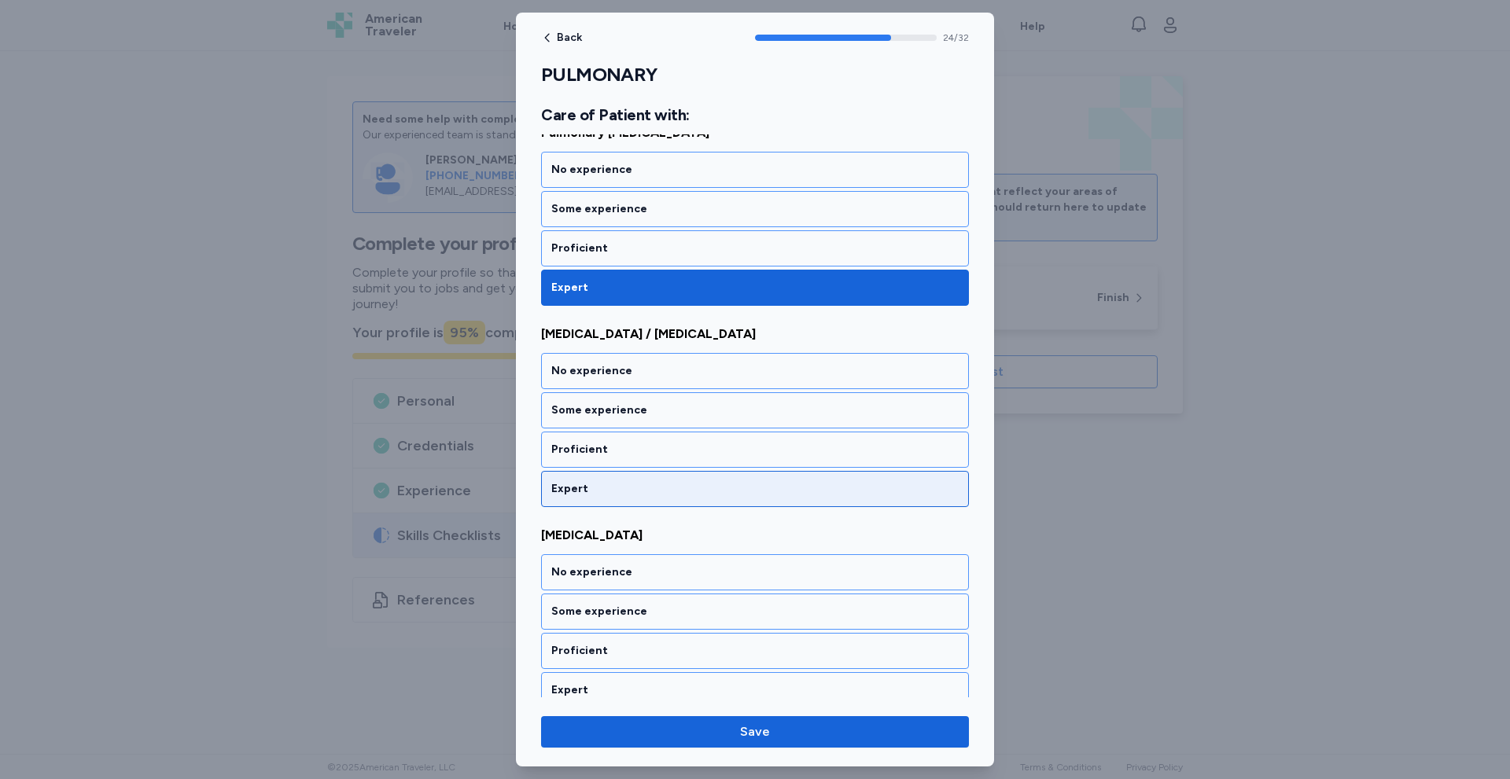
click at [647, 494] on div "Expert" at bounding box center [754, 489] width 407 height 16
click at [650, 496] on div "Expert" at bounding box center [754, 489] width 407 height 16
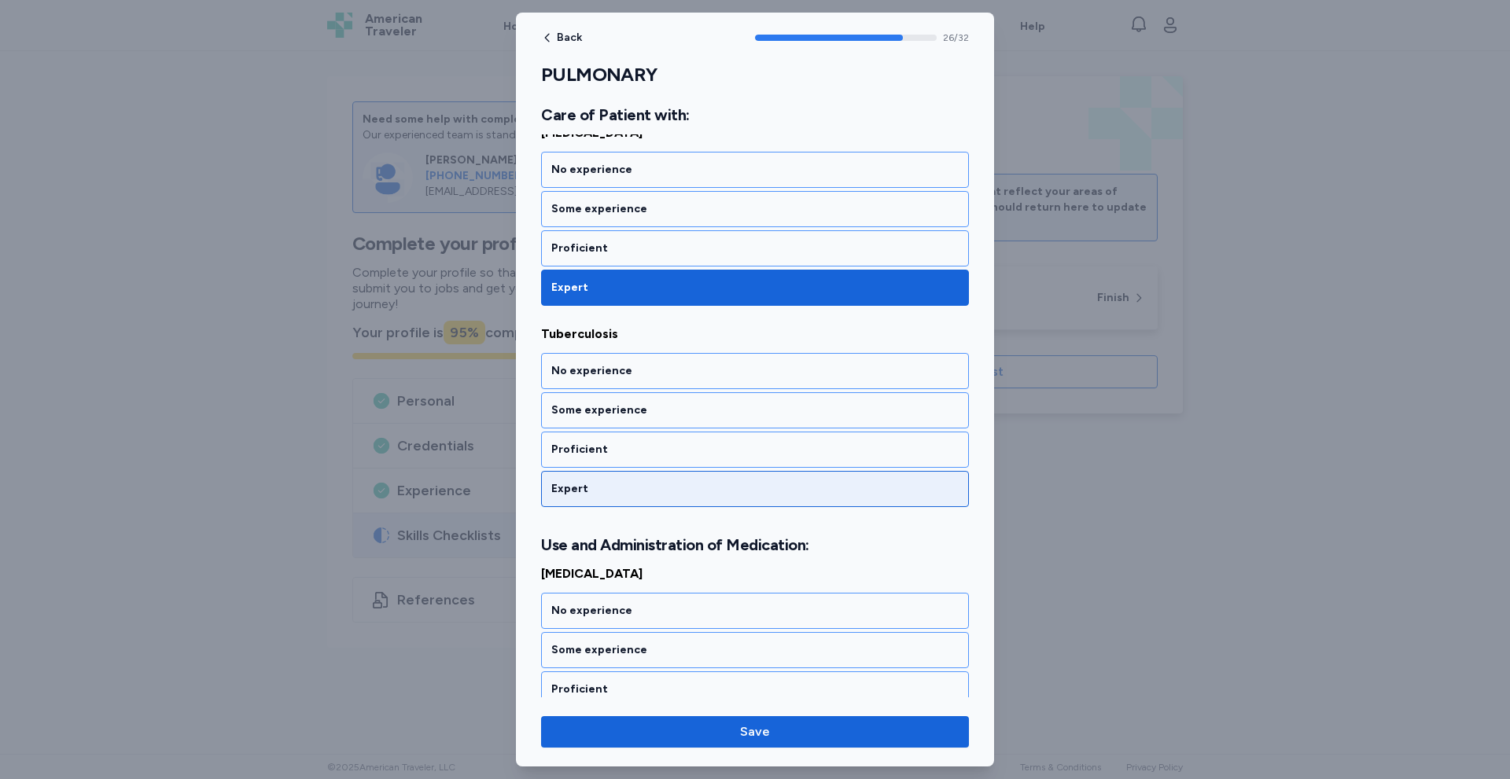
click at [651, 497] on div "Expert" at bounding box center [755, 489] width 428 height 36
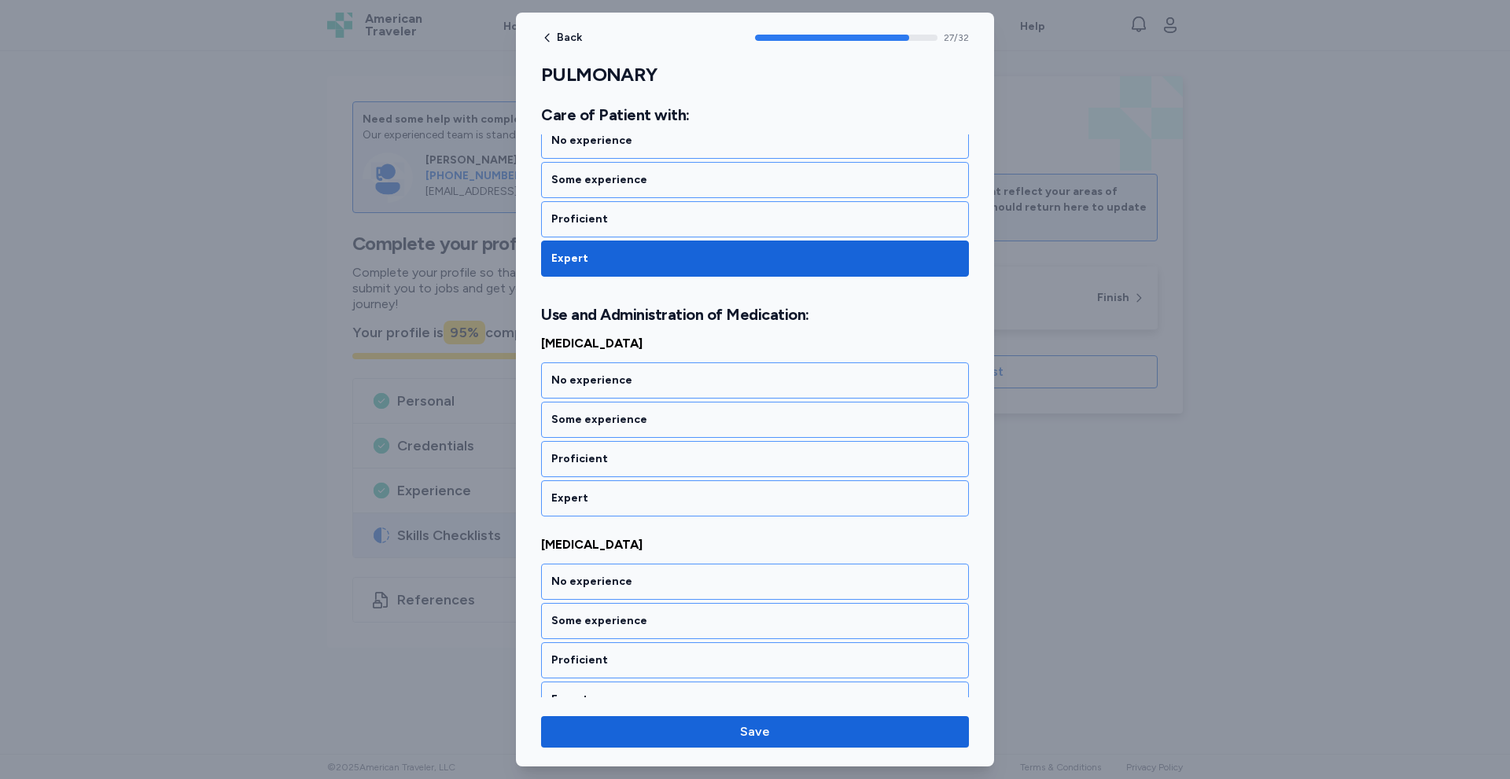
scroll to position [5554, 0]
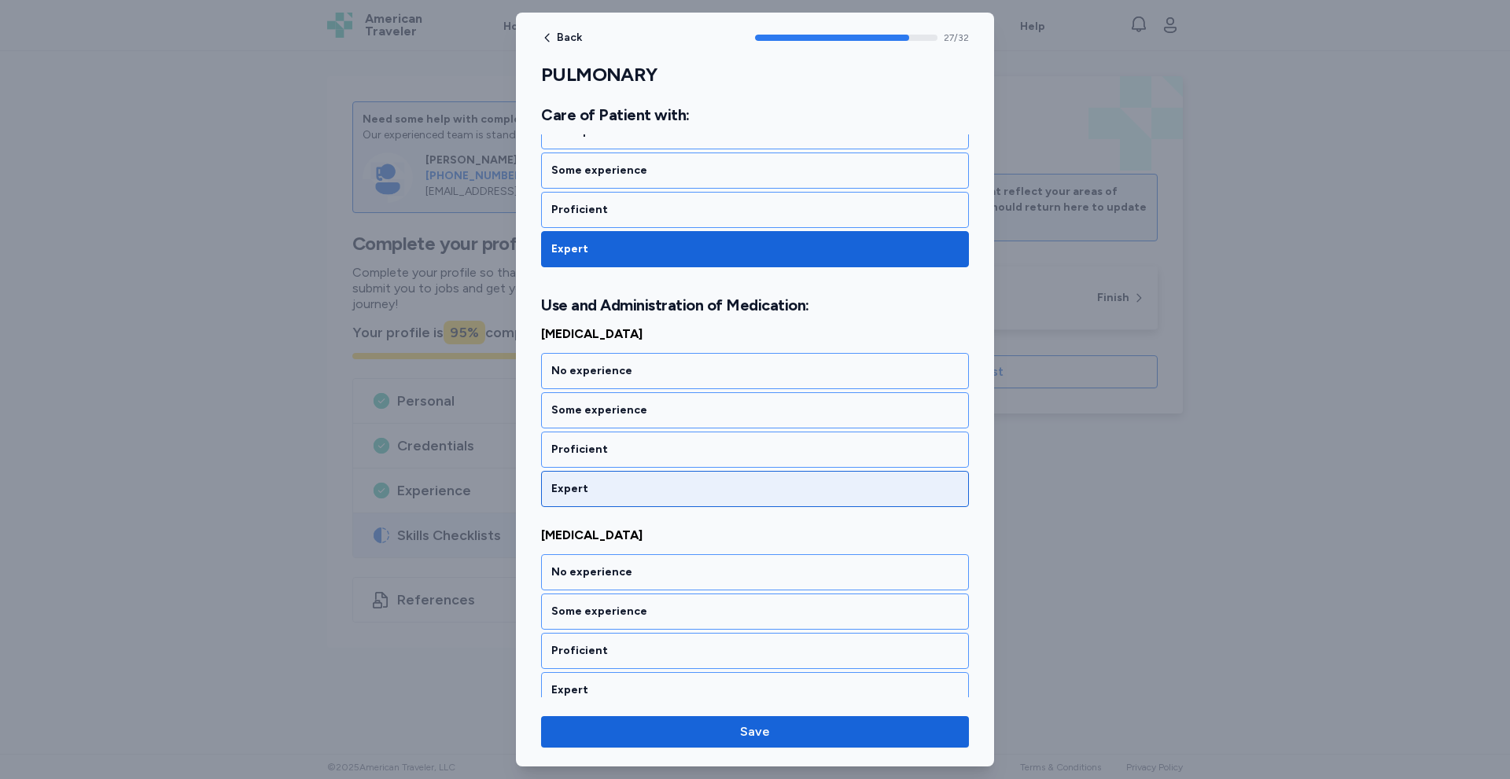
click at [653, 496] on div "Expert" at bounding box center [754, 489] width 407 height 16
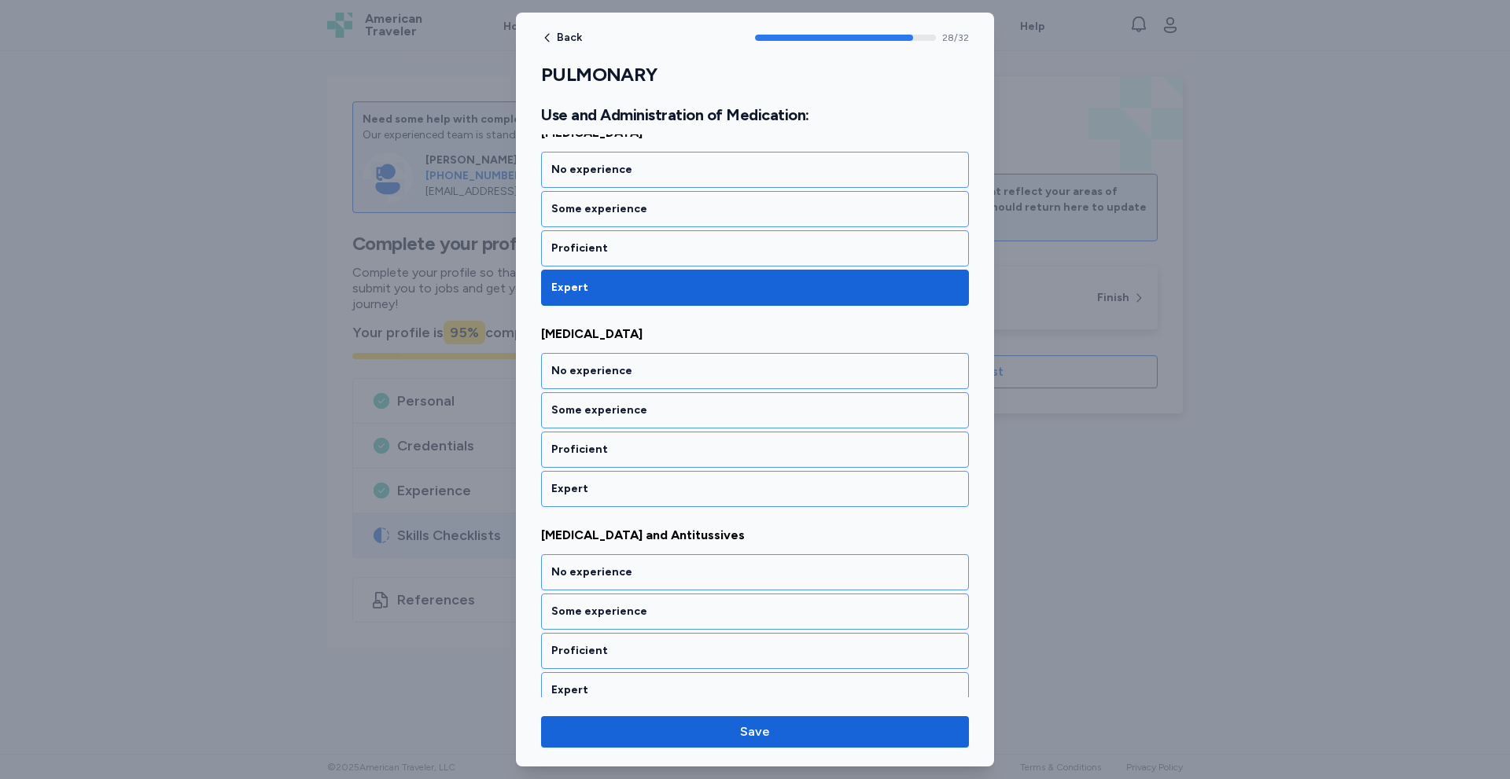
click at [653, 496] on div "Expert" at bounding box center [754, 489] width 407 height 16
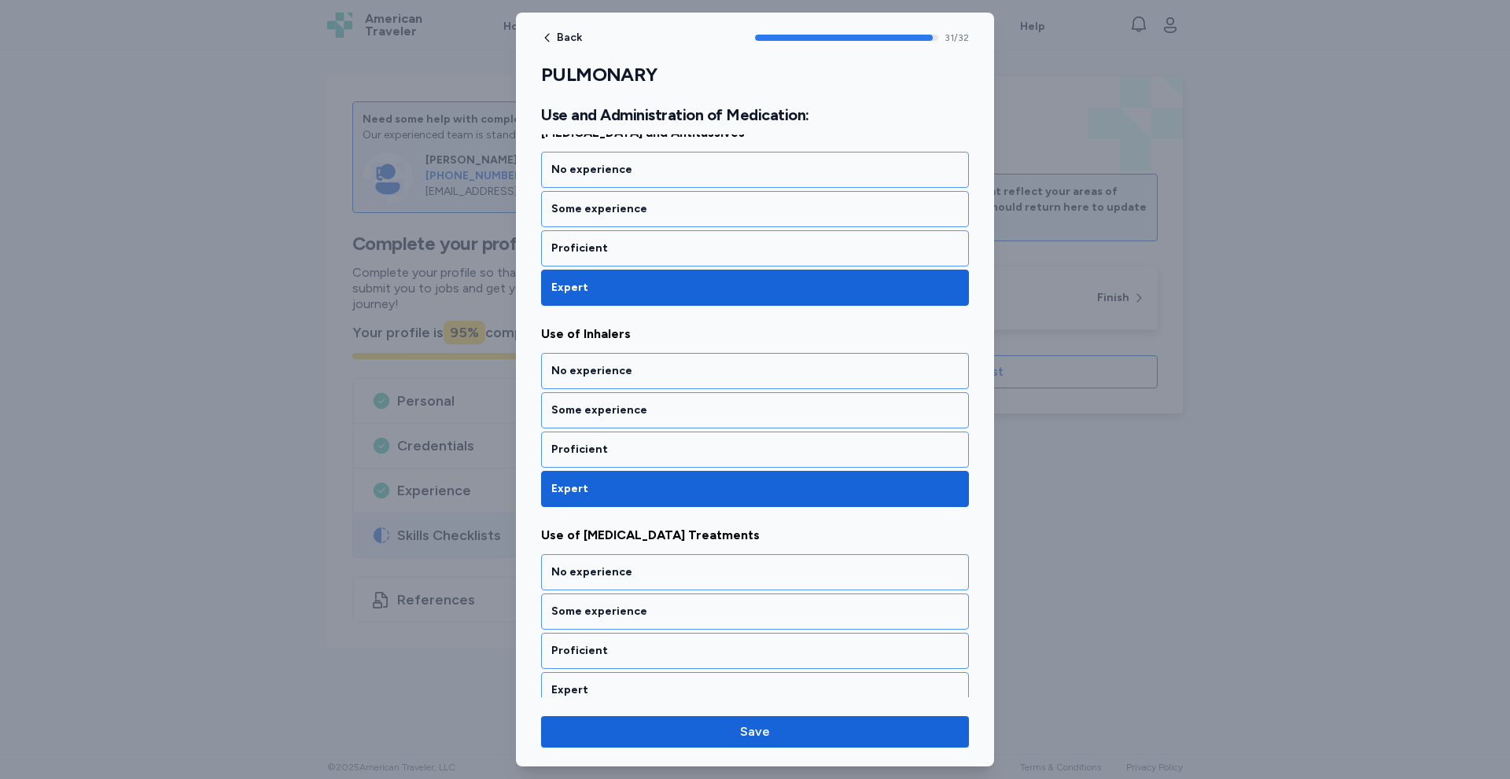
scroll to position [6172, 0]
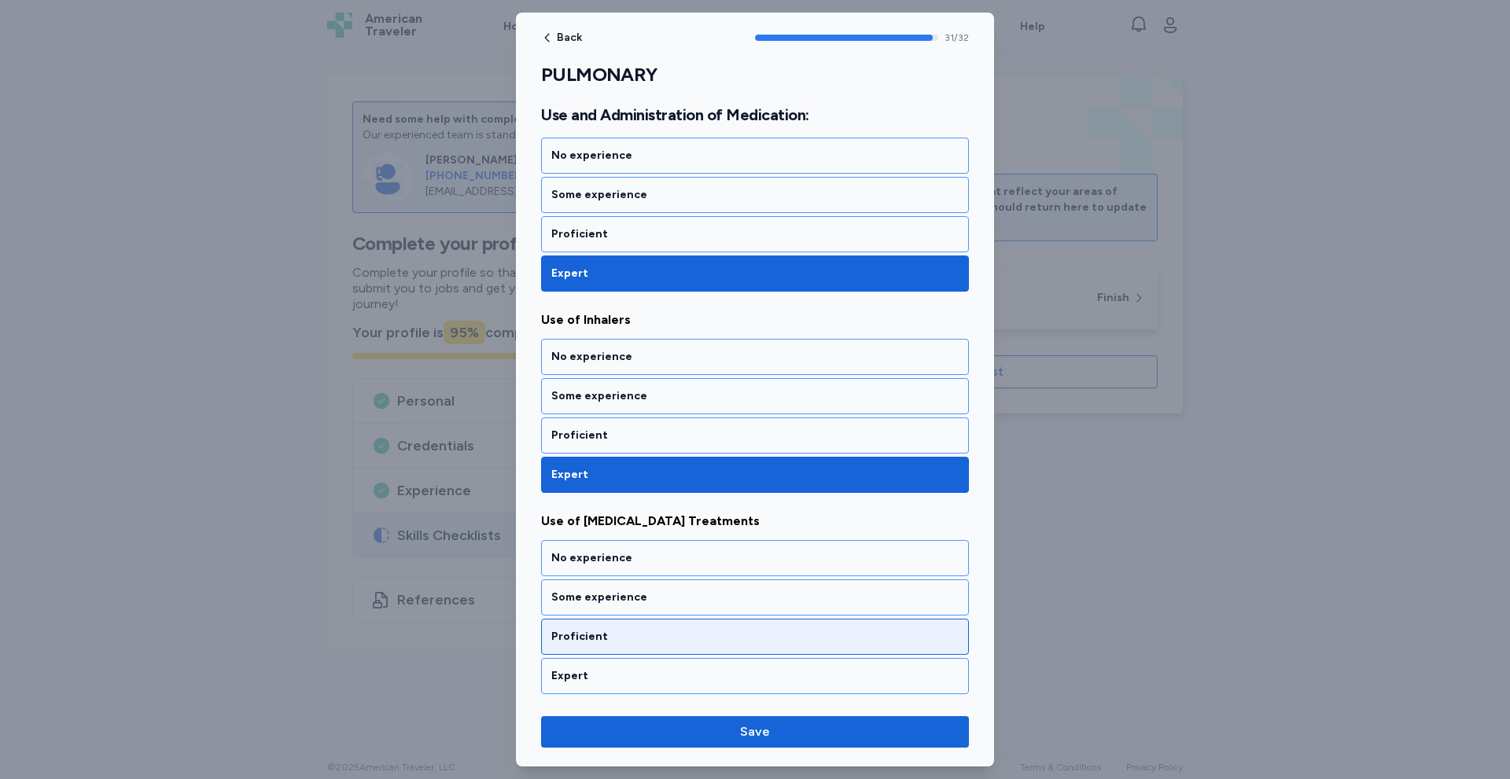
click at [617, 652] on div "Proficient" at bounding box center [755, 637] width 428 height 36
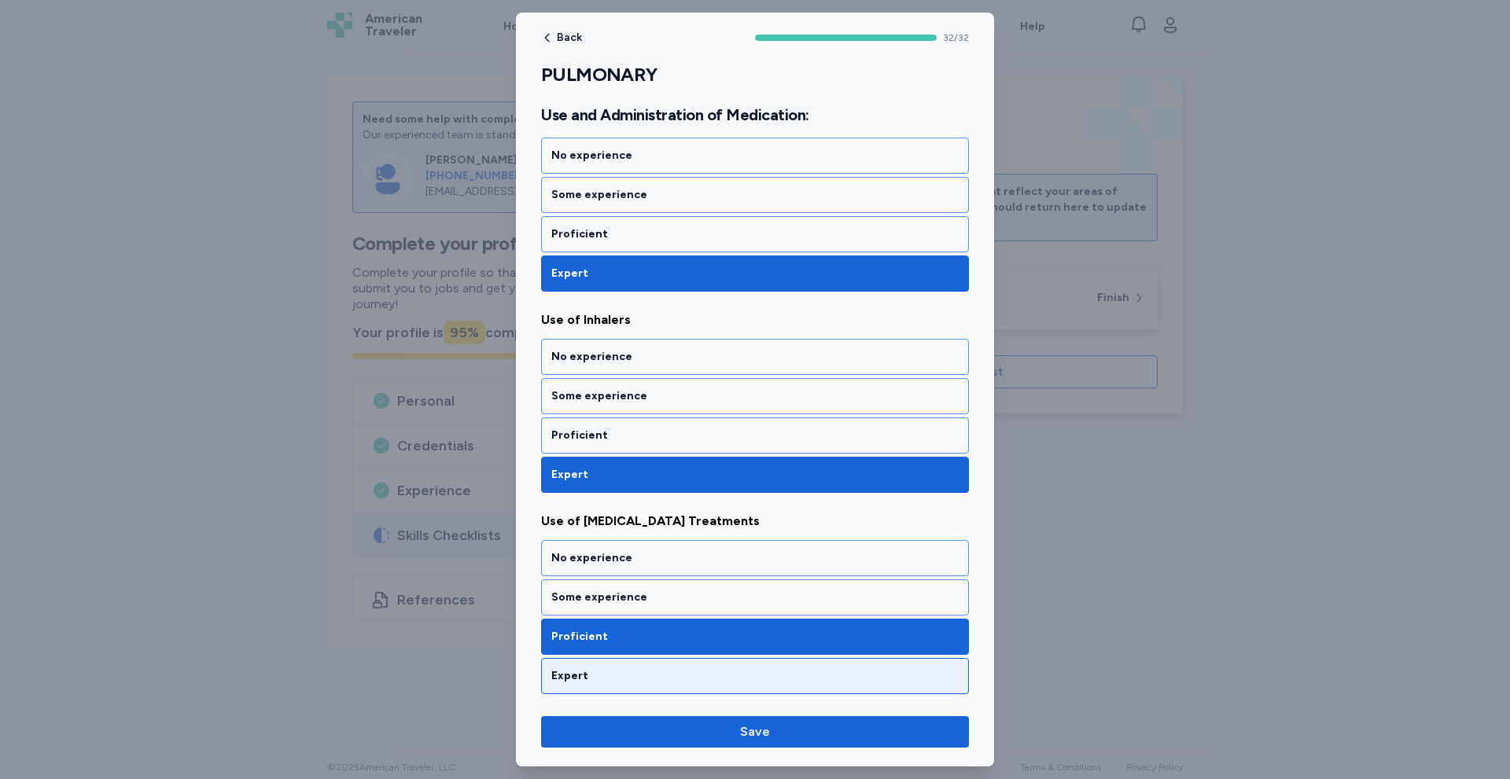
click at [613, 662] on div "Expert" at bounding box center [755, 676] width 428 height 36
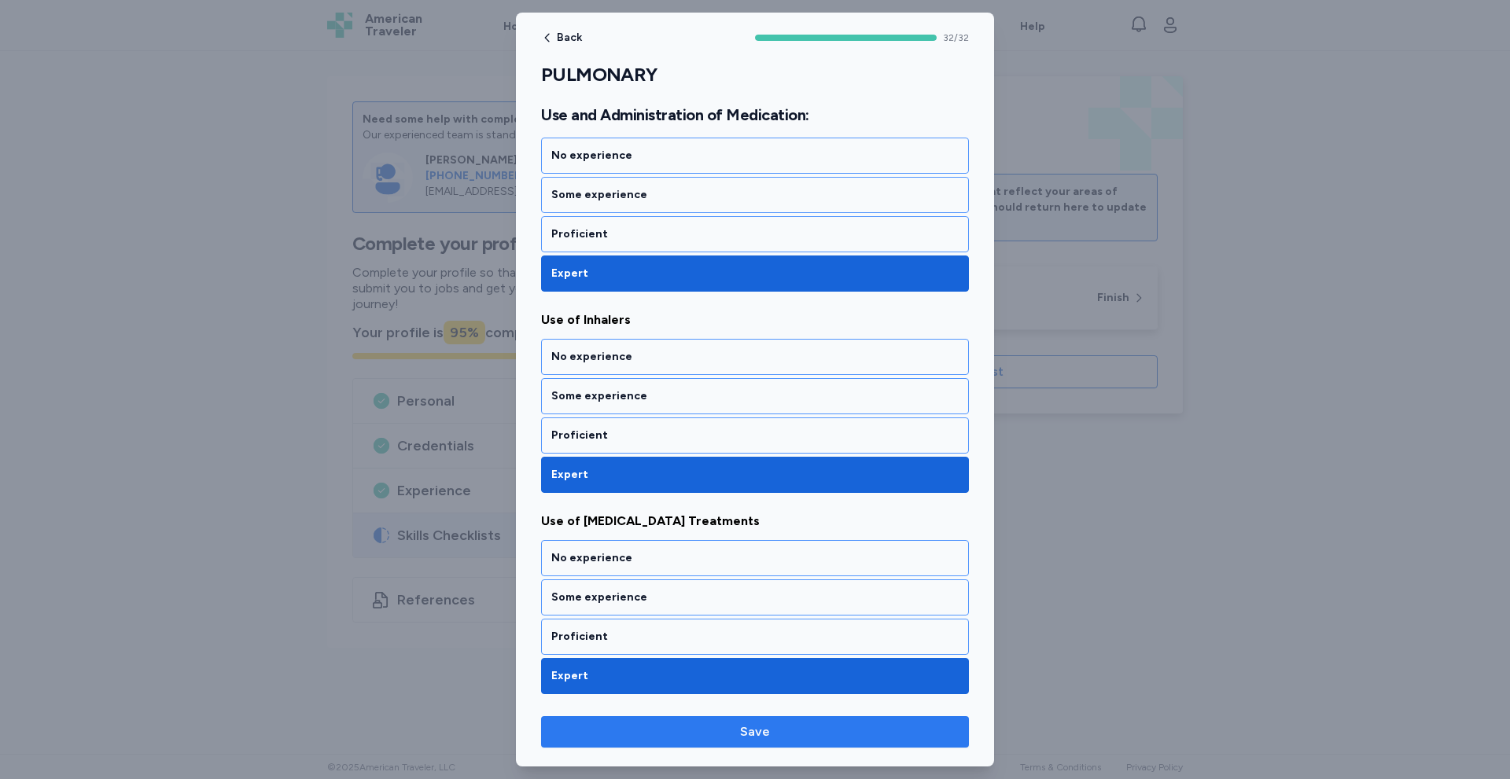
click at [651, 718] on button "Save" at bounding box center [755, 731] width 428 height 31
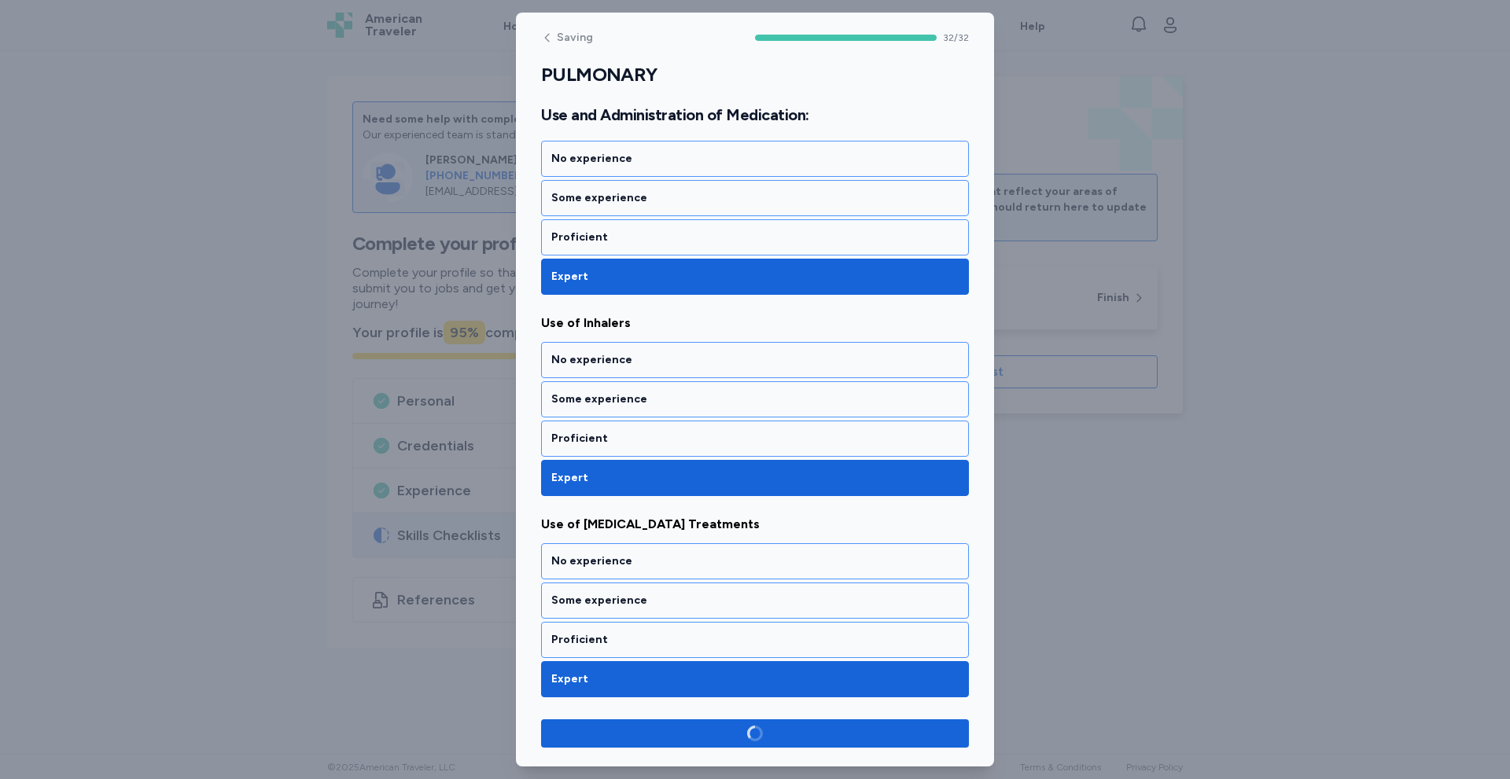
scroll to position [6168, 0]
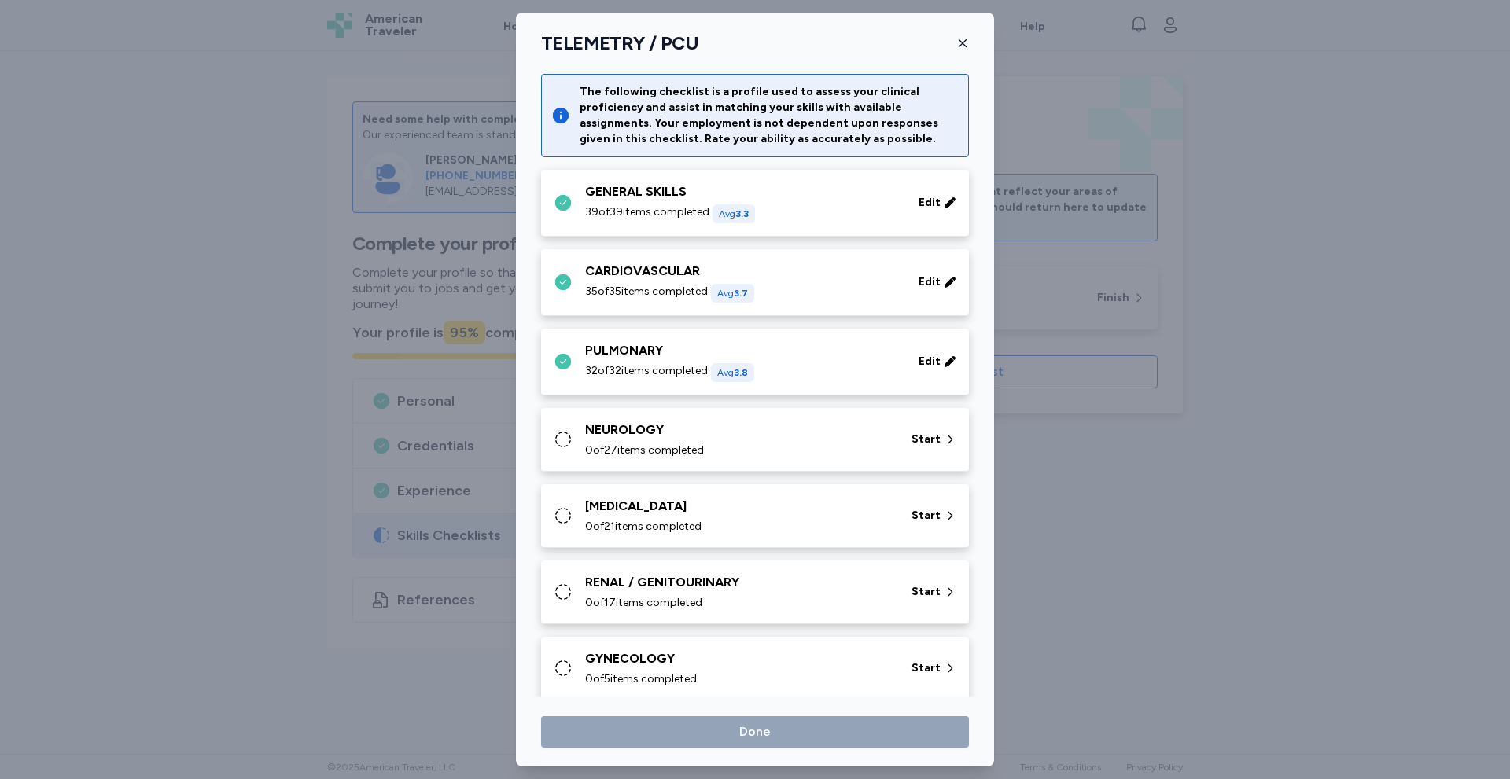
click at [729, 460] on div "NEUROLOGY 0 of 27 items completed Start" at bounding box center [755, 440] width 428 height 64
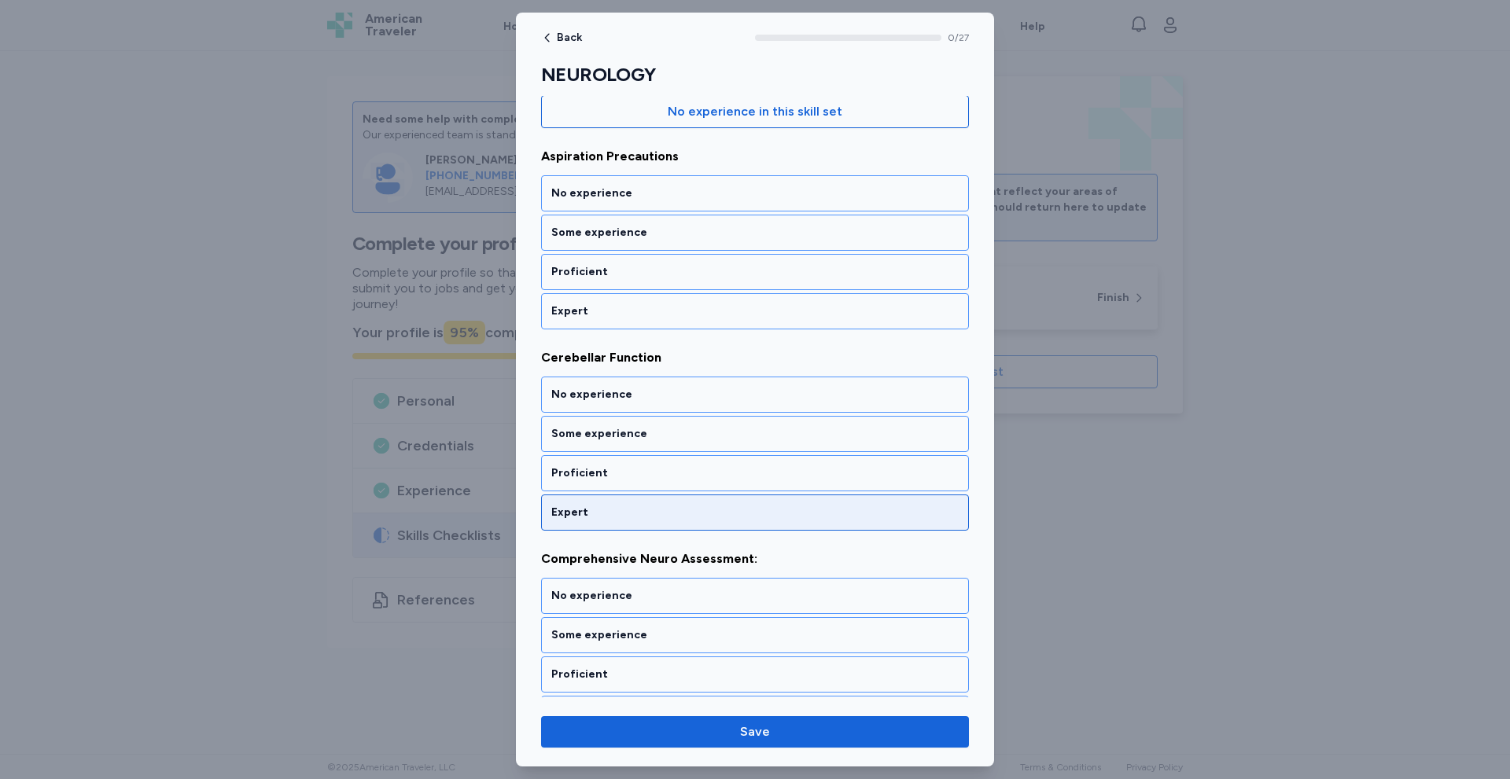
scroll to position [210, 0]
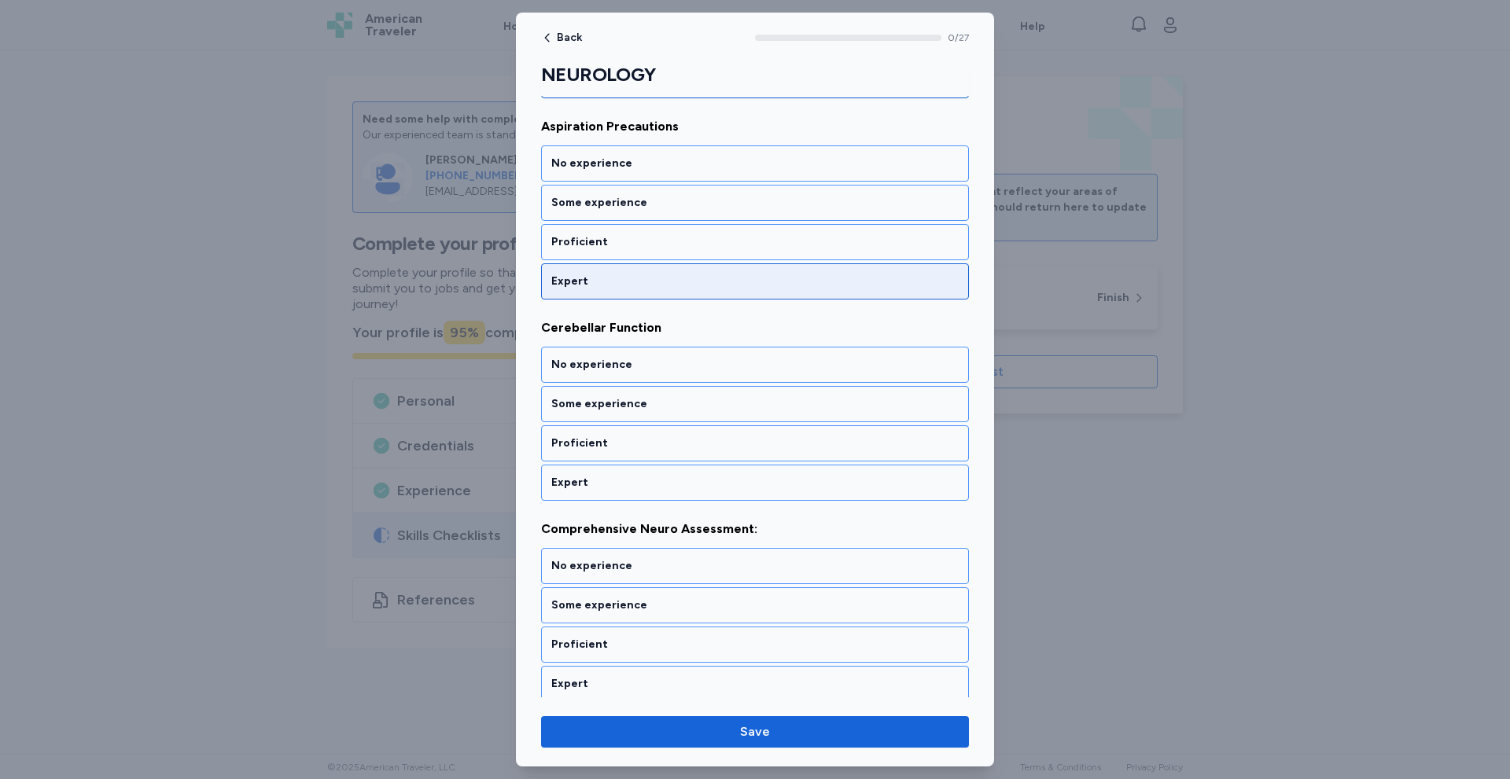
click at [615, 287] on div "Expert" at bounding box center [754, 282] width 407 height 16
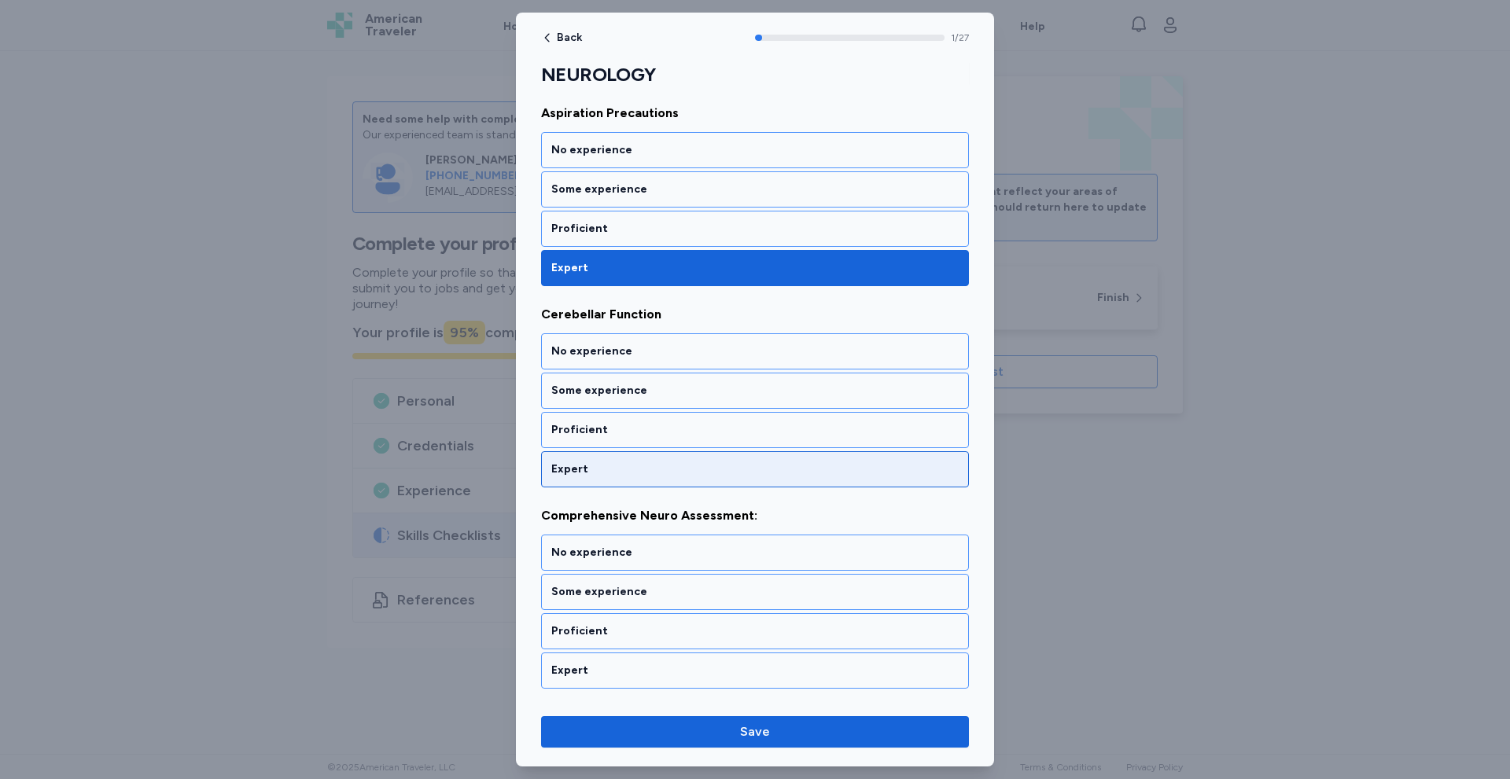
click at [614, 466] on div "Expert" at bounding box center [754, 470] width 407 height 16
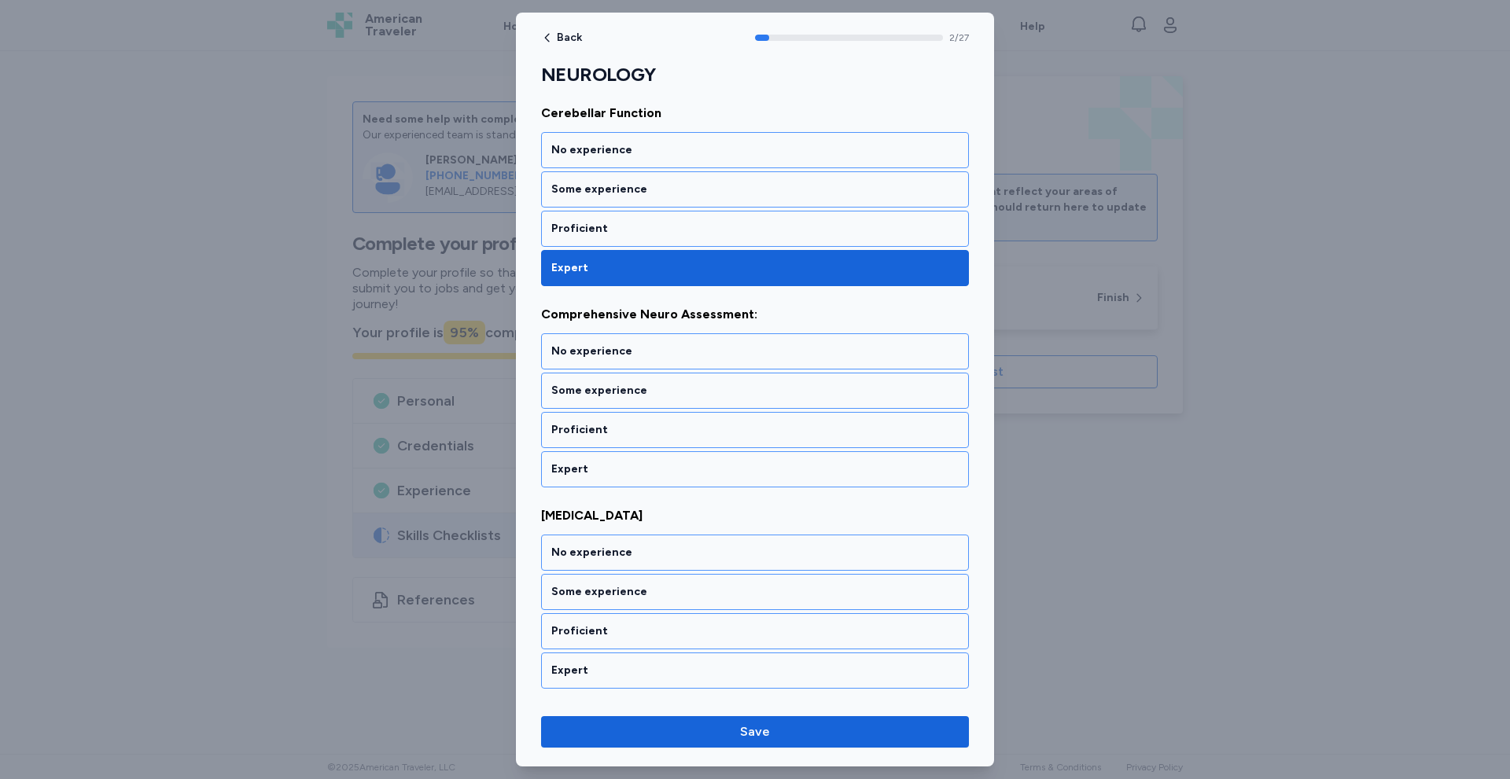
click at [614, 466] on div "Expert" at bounding box center [754, 470] width 407 height 16
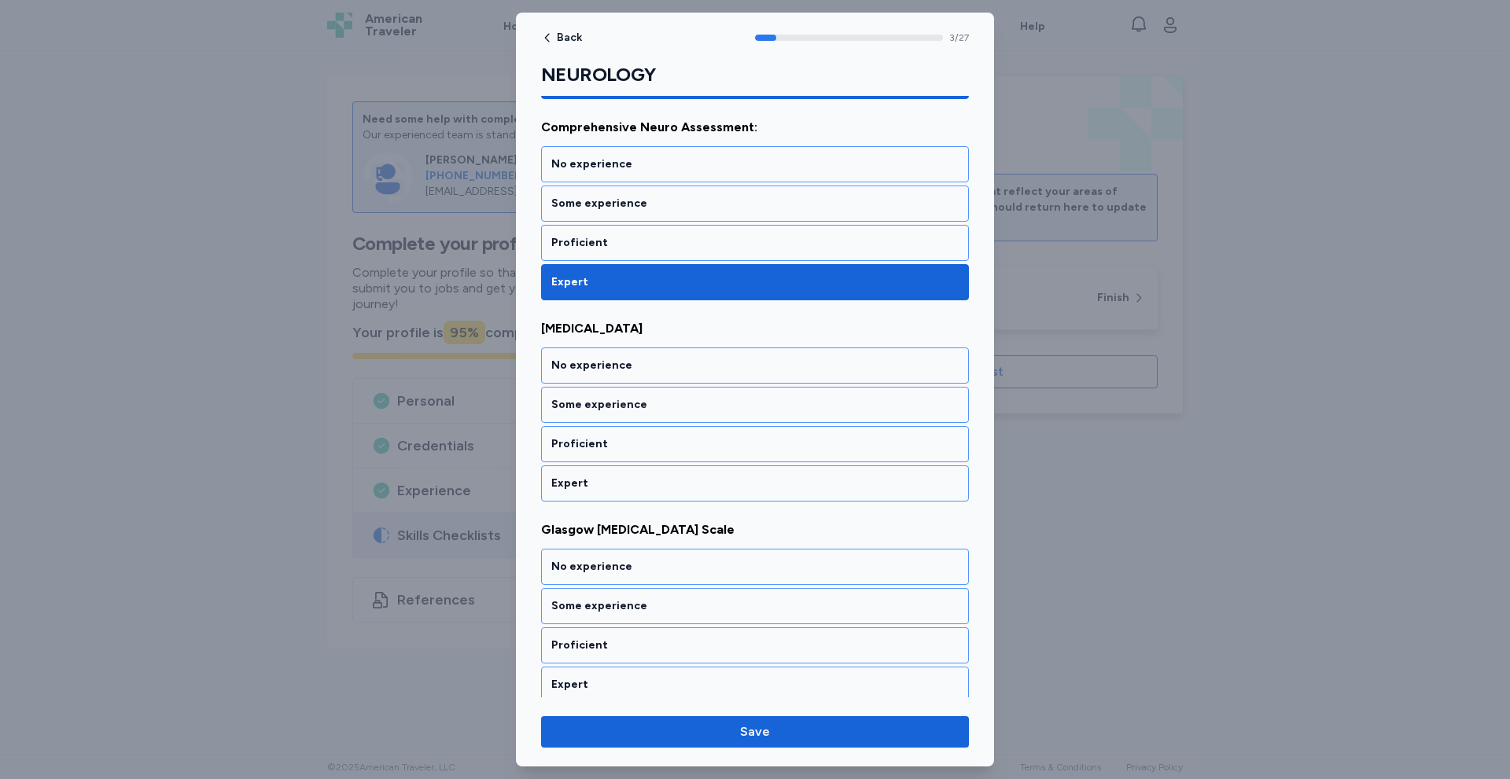
scroll to position [626, 0]
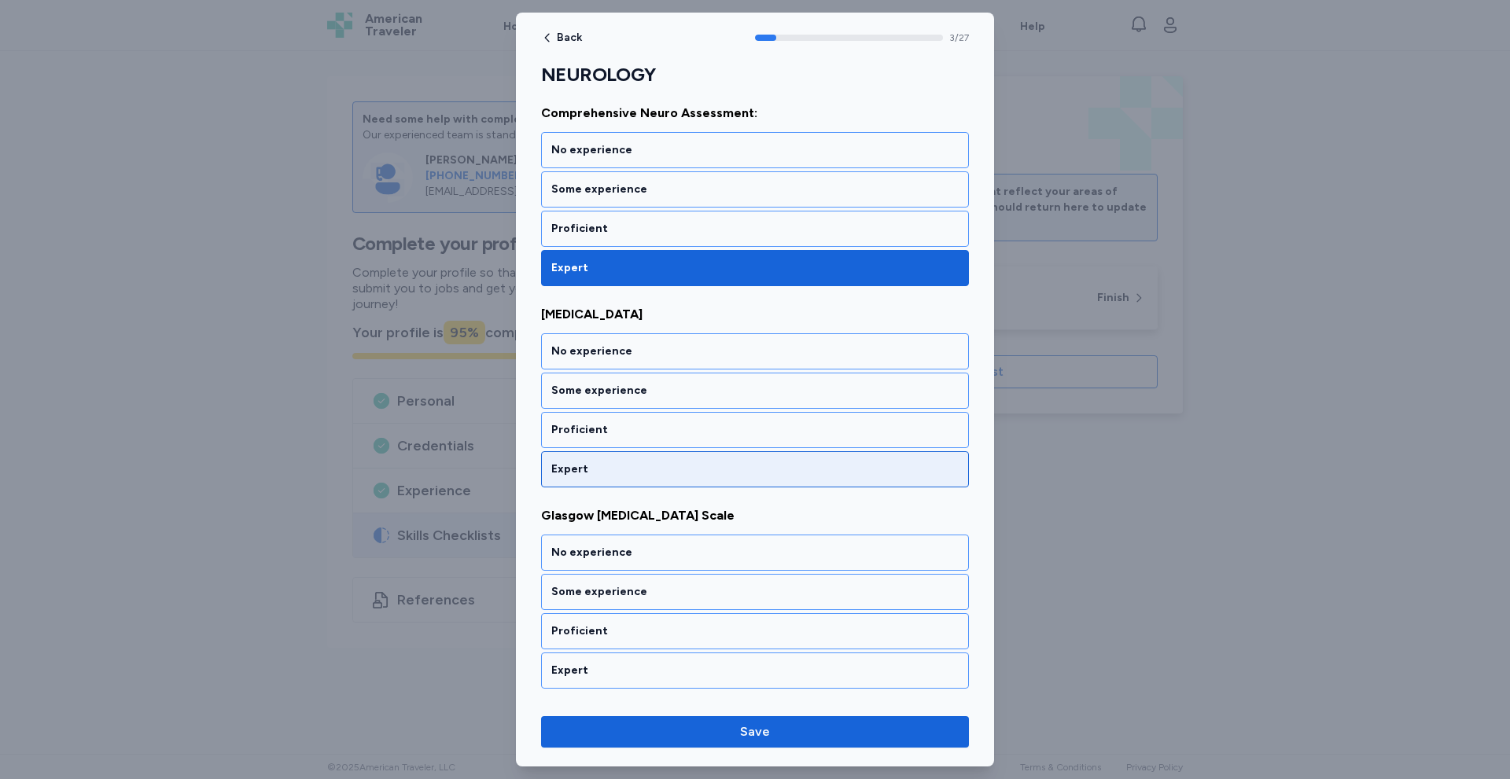
click at [616, 472] on div "Expert" at bounding box center [754, 470] width 407 height 16
click at [617, 474] on div "Expert" at bounding box center [754, 470] width 407 height 16
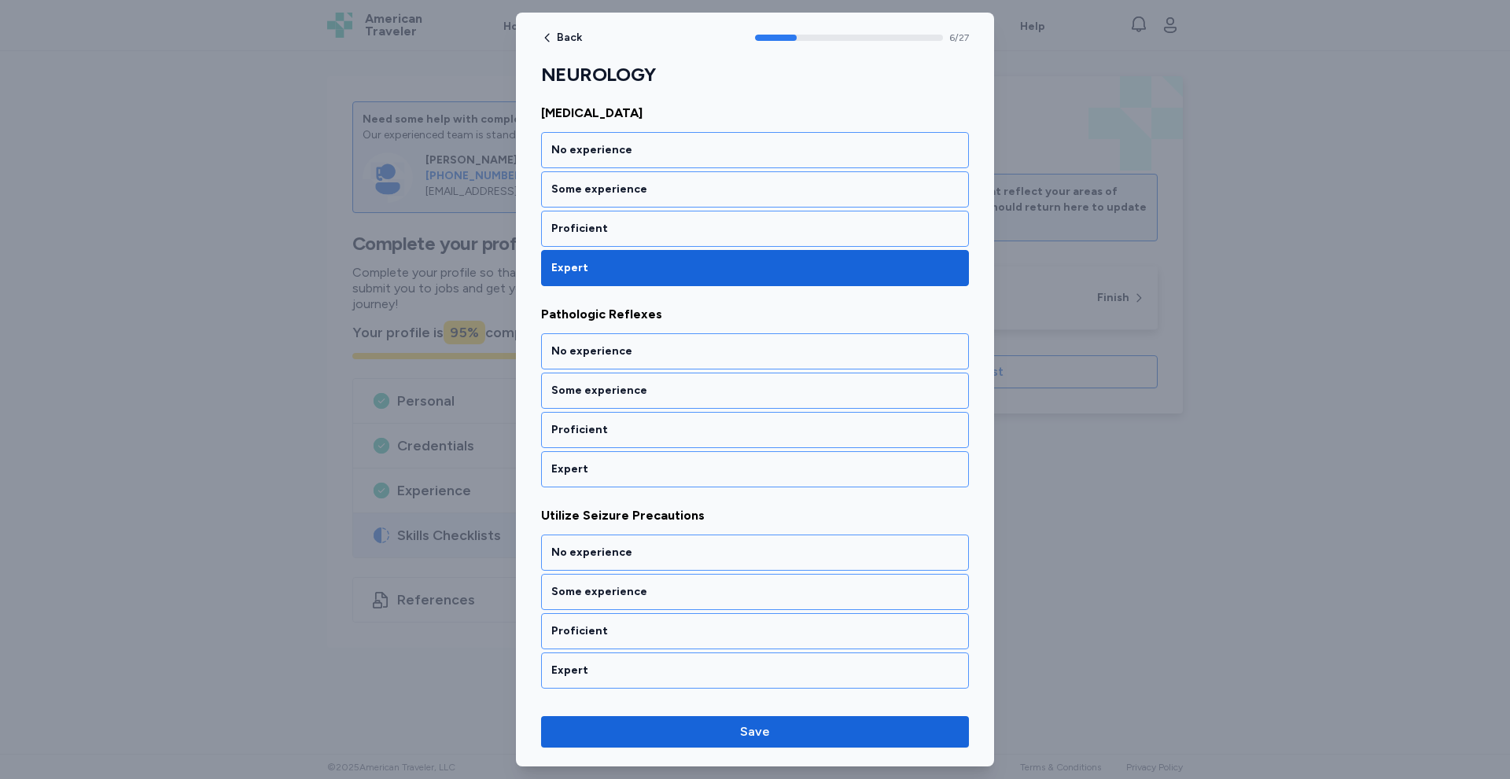
click at [617, 474] on div "Expert" at bounding box center [754, 470] width 407 height 16
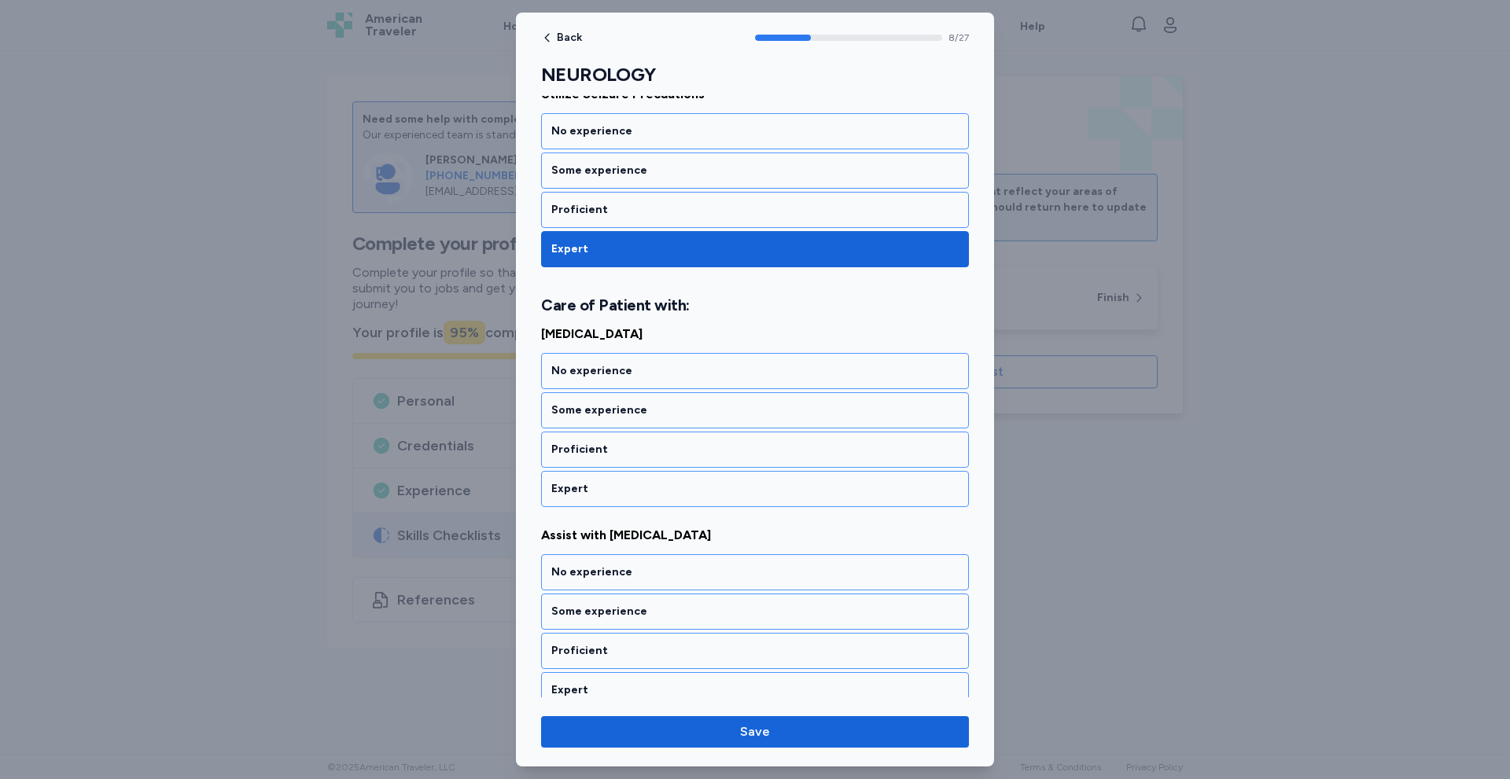
click at [617, 474] on div "Expert" at bounding box center [755, 489] width 428 height 36
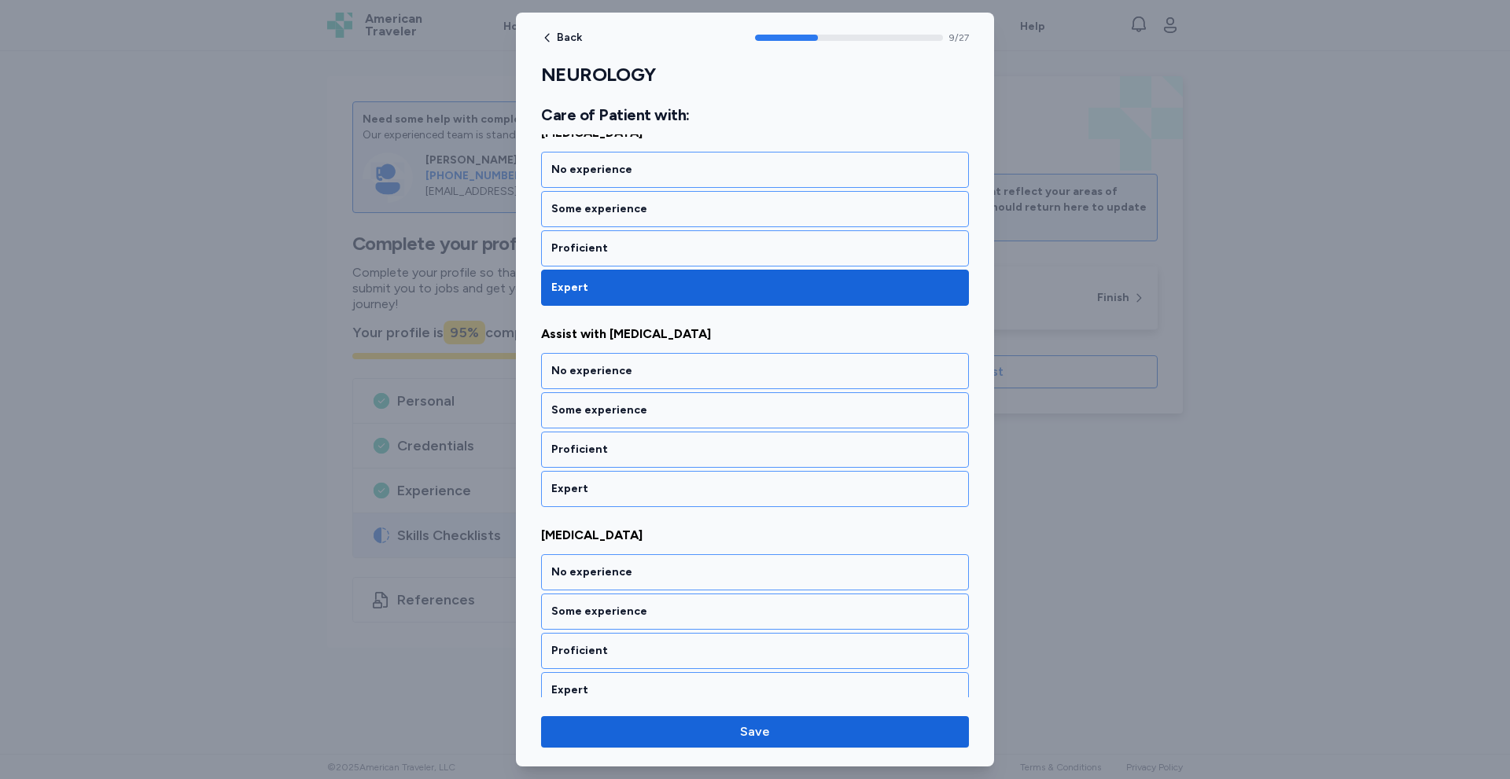
click at [617, 474] on div "Expert" at bounding box center [755, 489] width 428 height 36
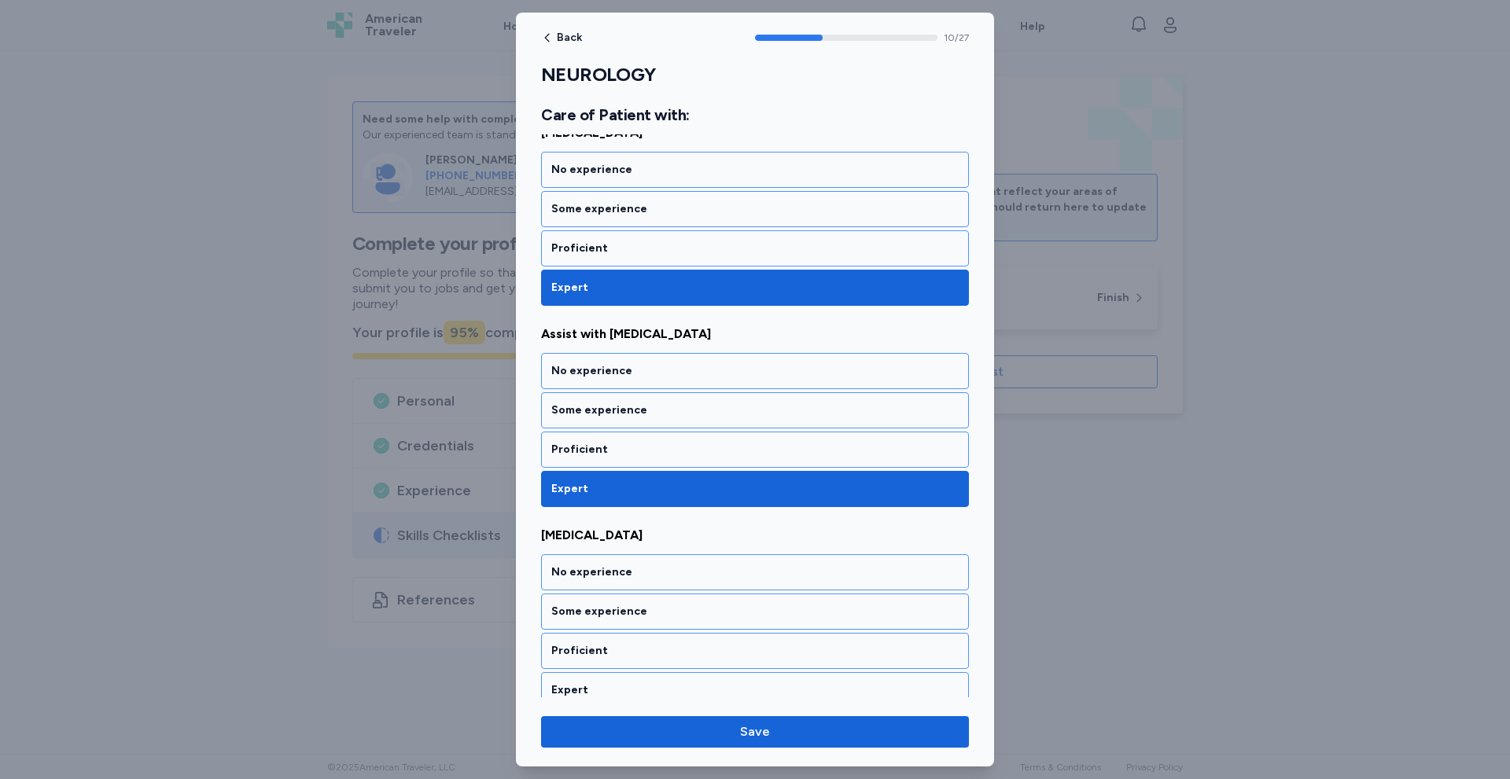
scroll to position [2054, 0]
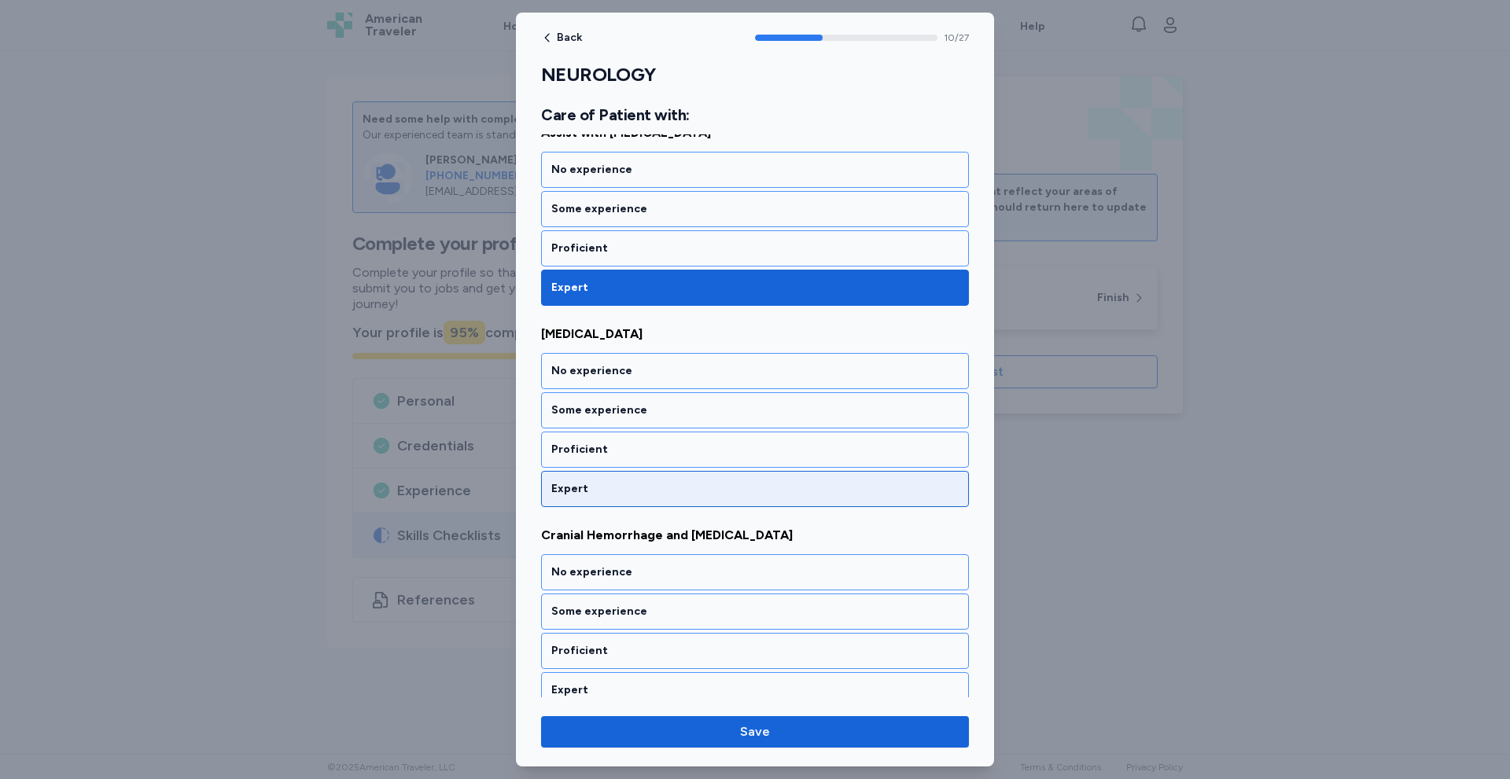
click at [614, 480] on div "Expert" at bounding box center [755, 489] width 428 height 36
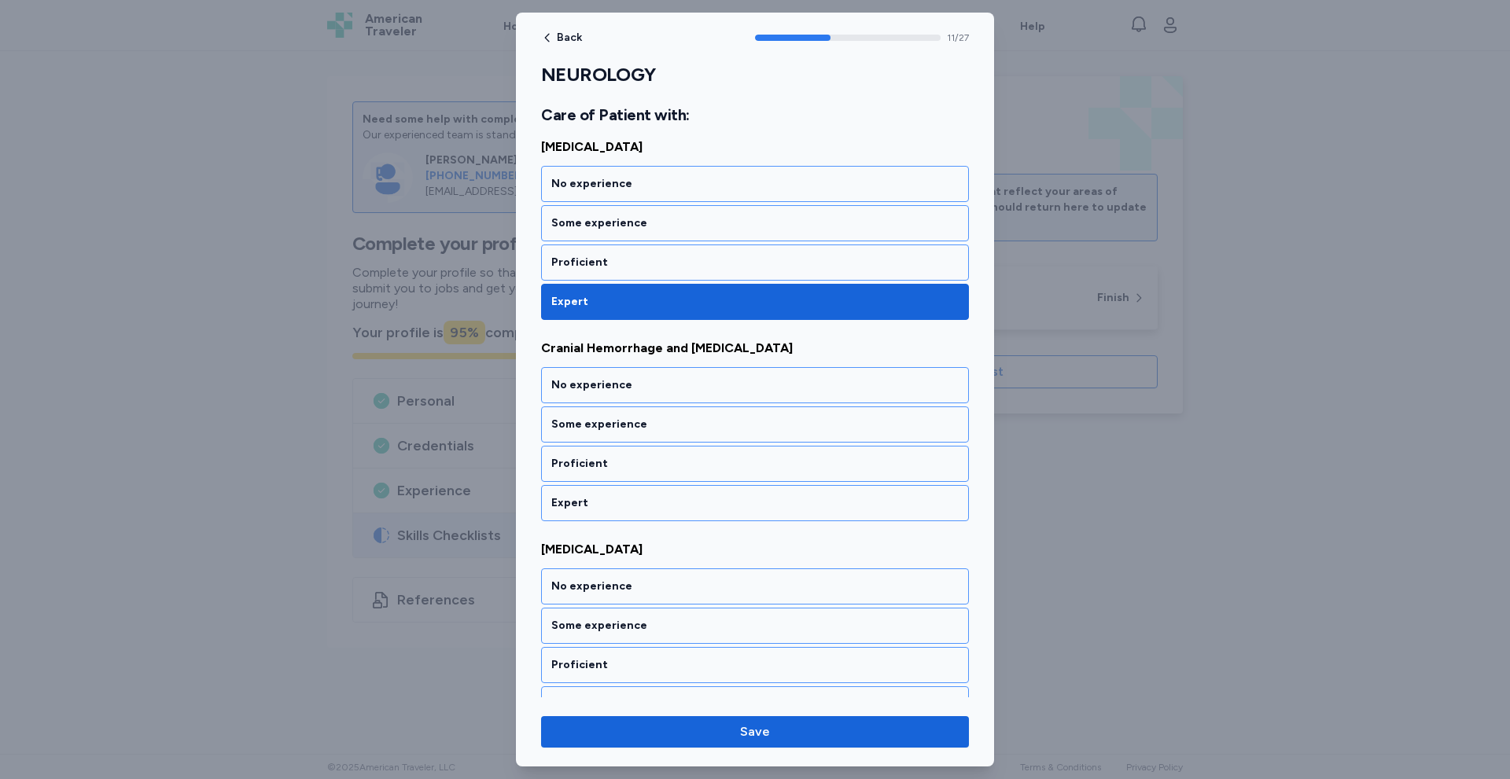
scroll to position [2255, 0]
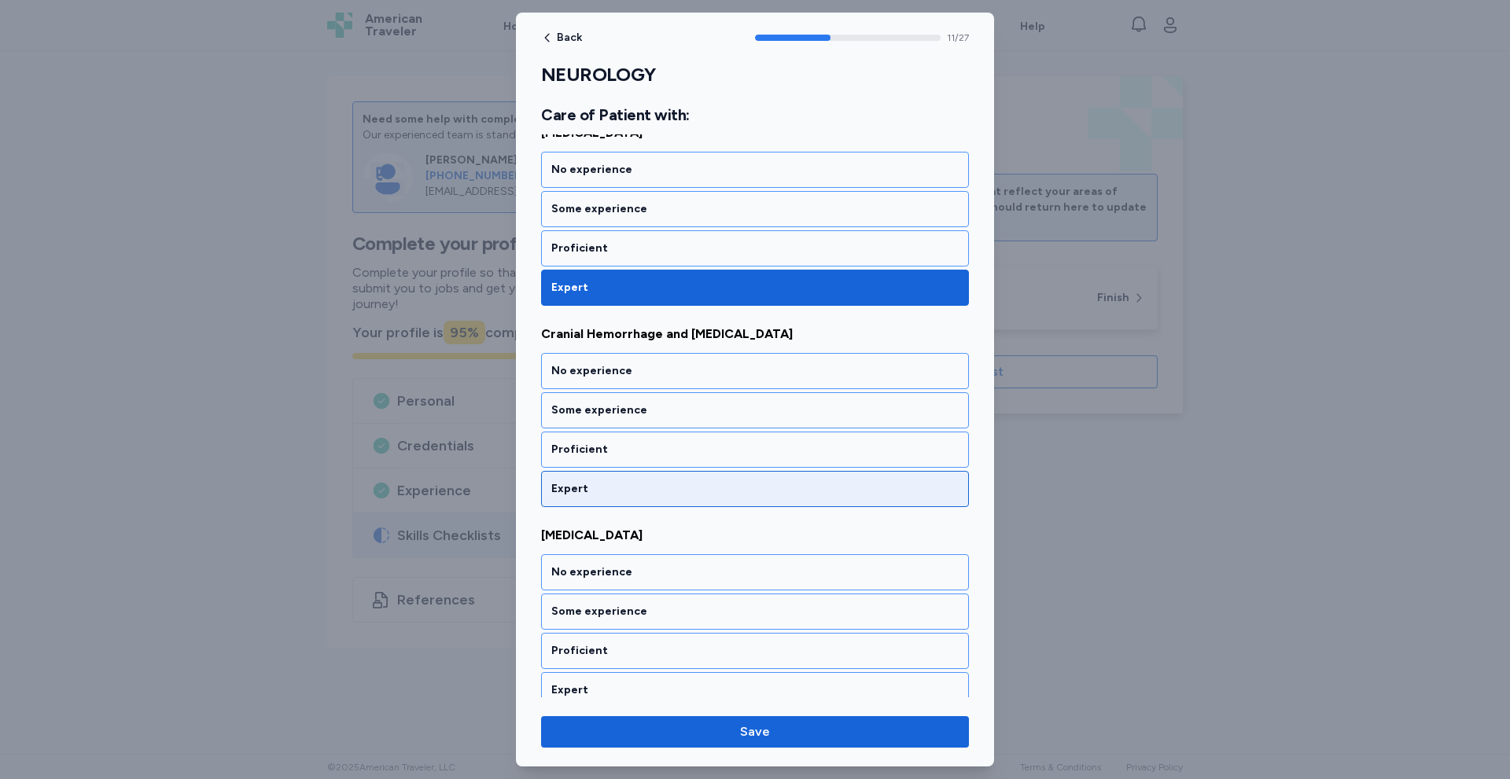
click at [615, 488] on div "Expert" at bounding box center [754, 489] width 407 height 16
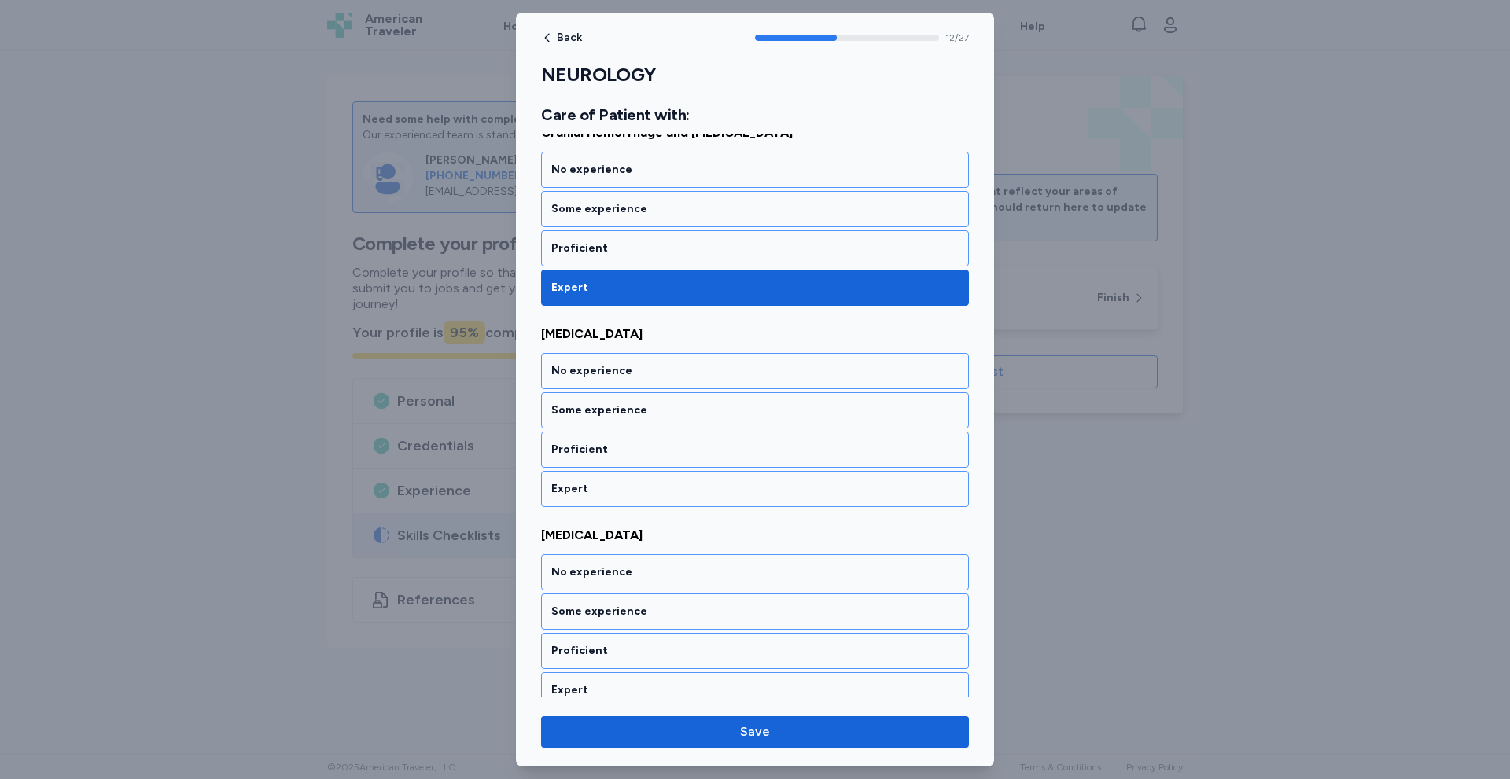
click at [615, 488] on div "Expert" at bounding box center [754, 489] width 407 height 16
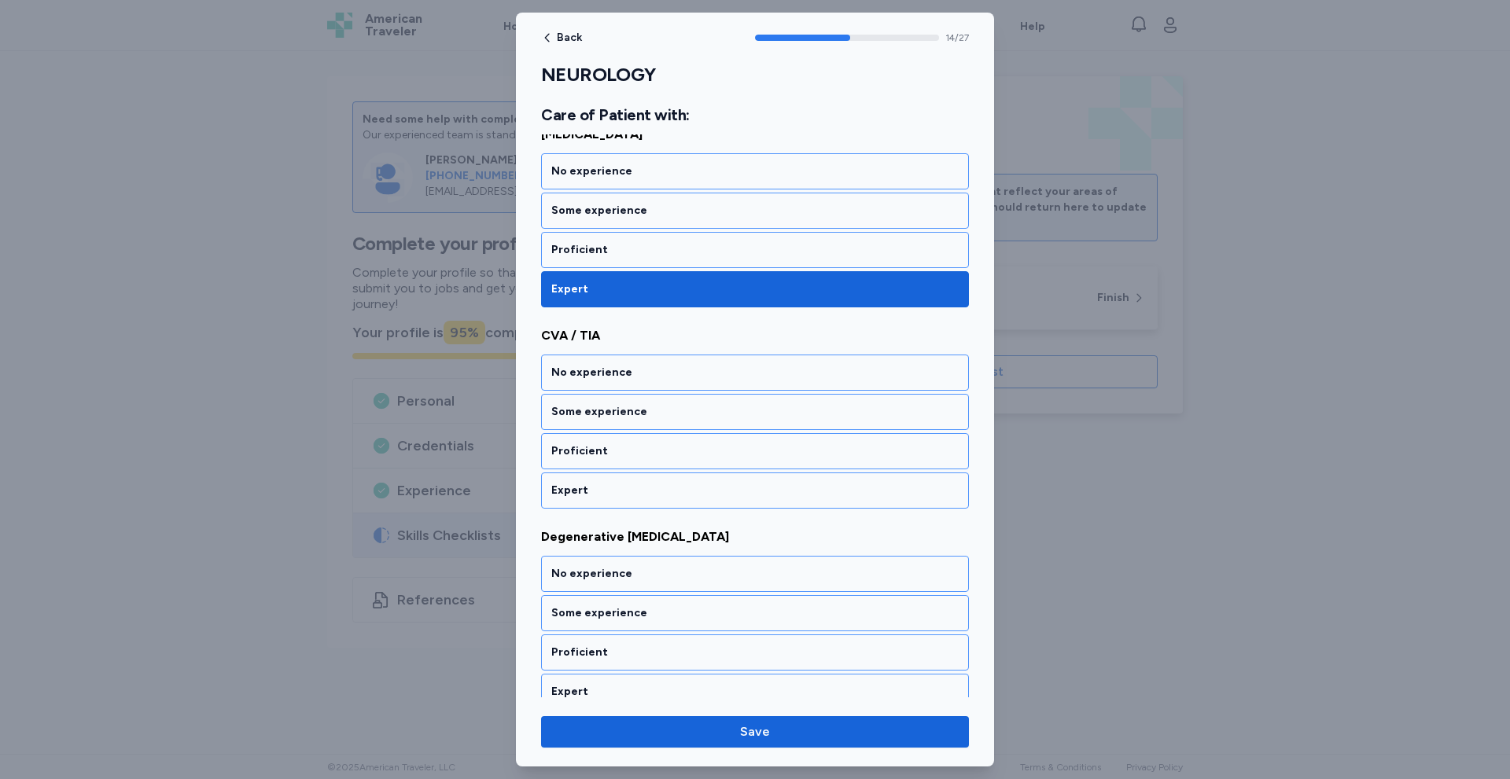
scroll to position [2859, 0]
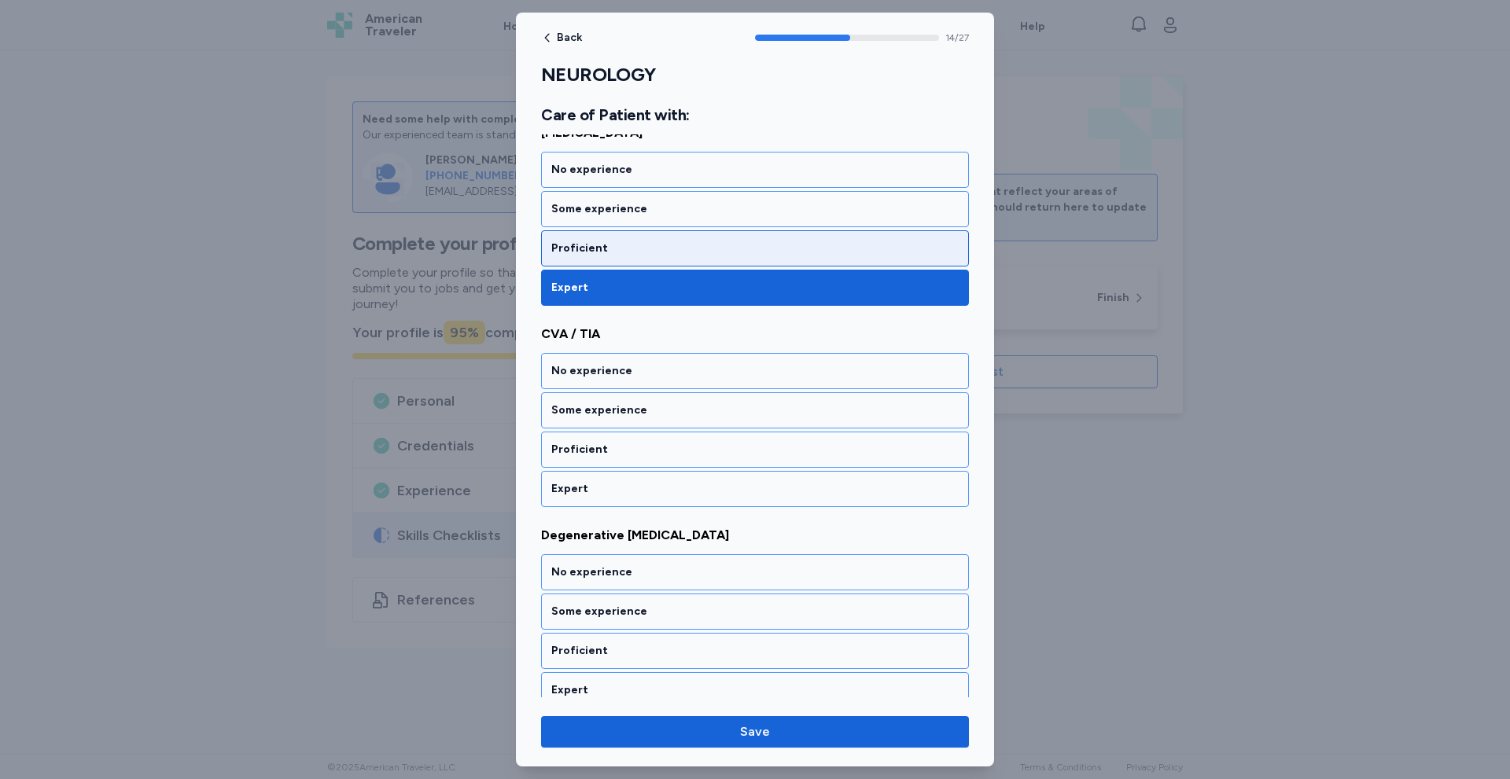
click at [659, 252] on div "Proficient" at bounding box center [754, 249] width 407 height 16
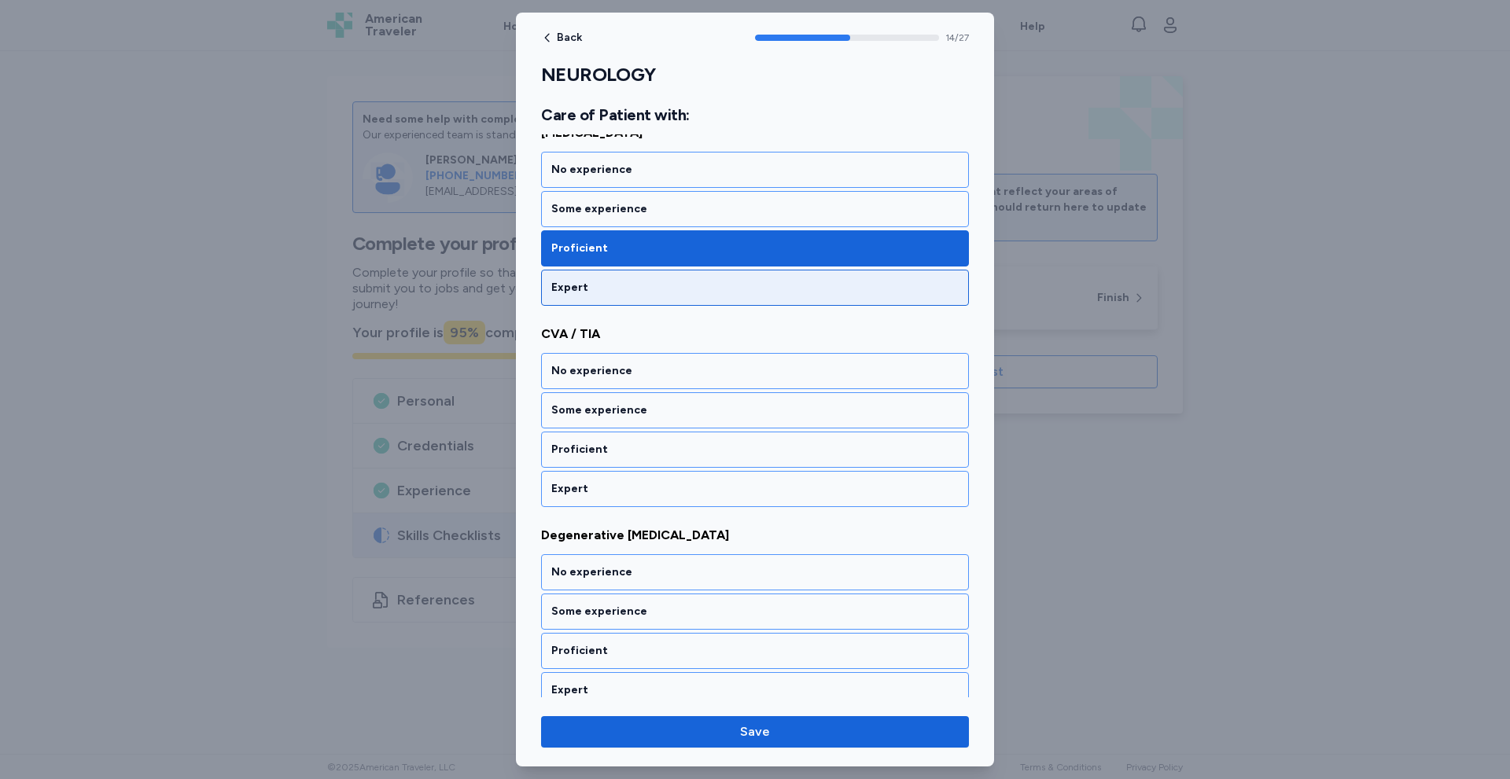
click at [658, 290] on div "Expert" at bounding box center [754, 288] width 407 height 16
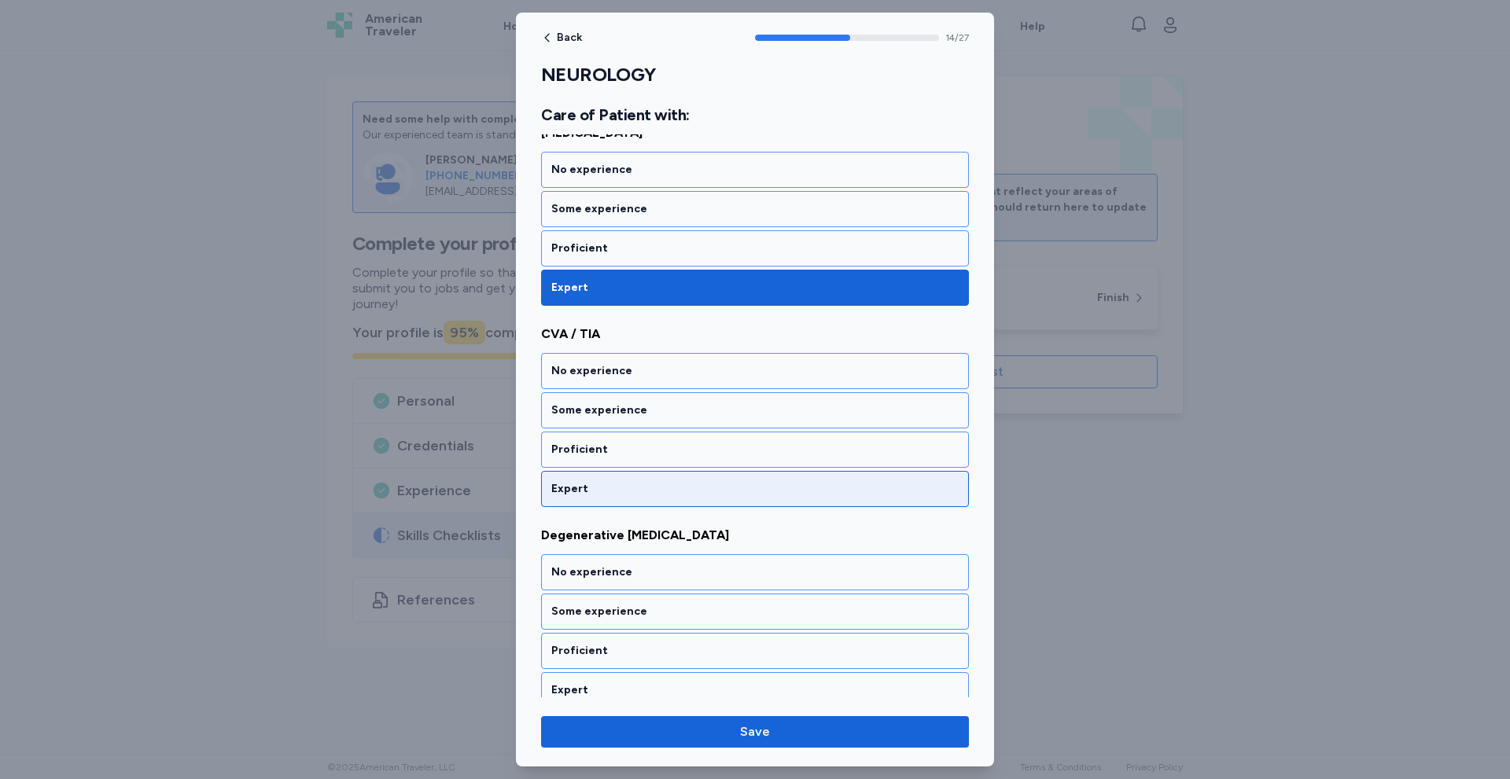
click at [606, 488] on div "Expert" at bounding box center [754, 489] width 407 height 16
click at [610, 490] on div "Expert" at bounding box center [754, 489] width 407 height 16
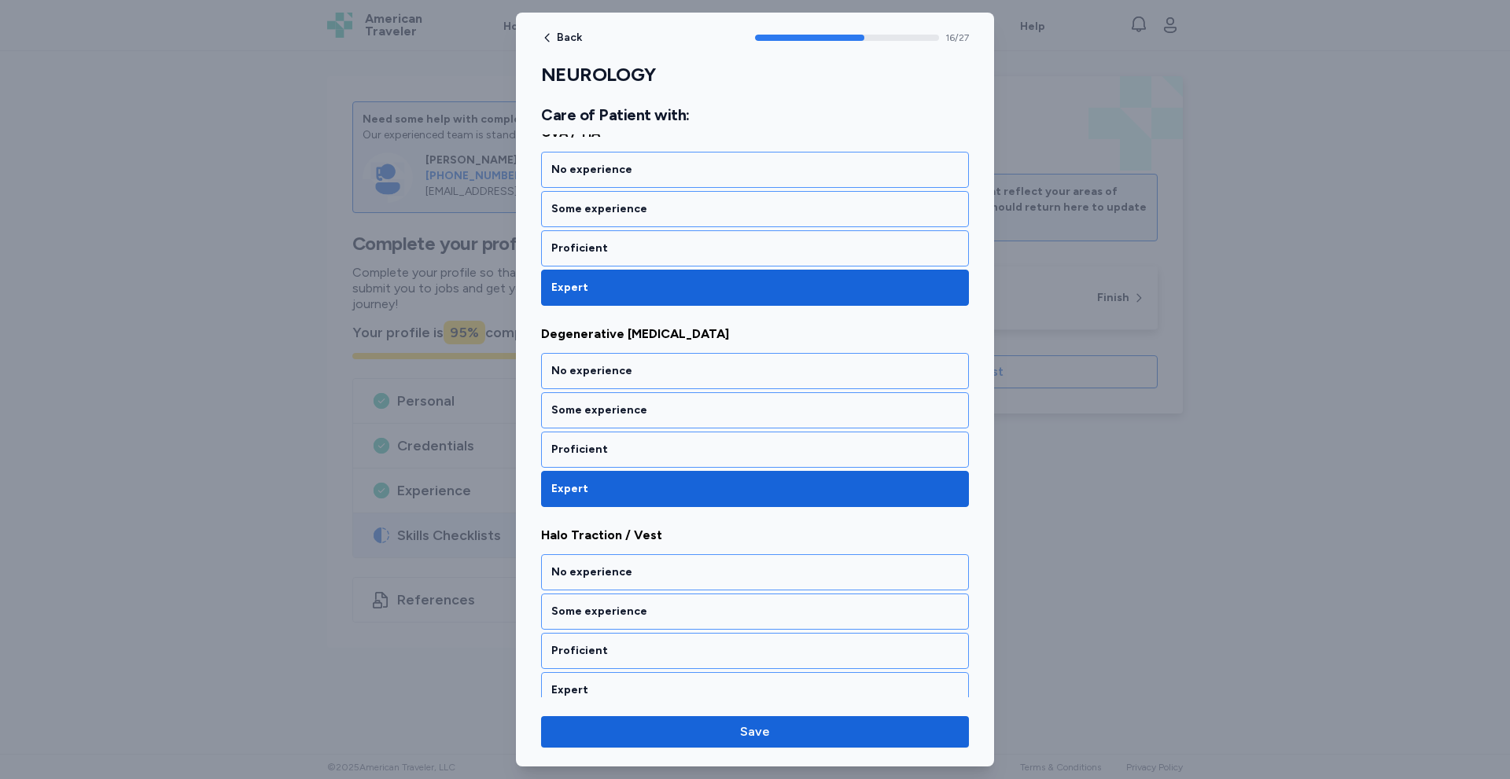
scroll to position [3262, 0]
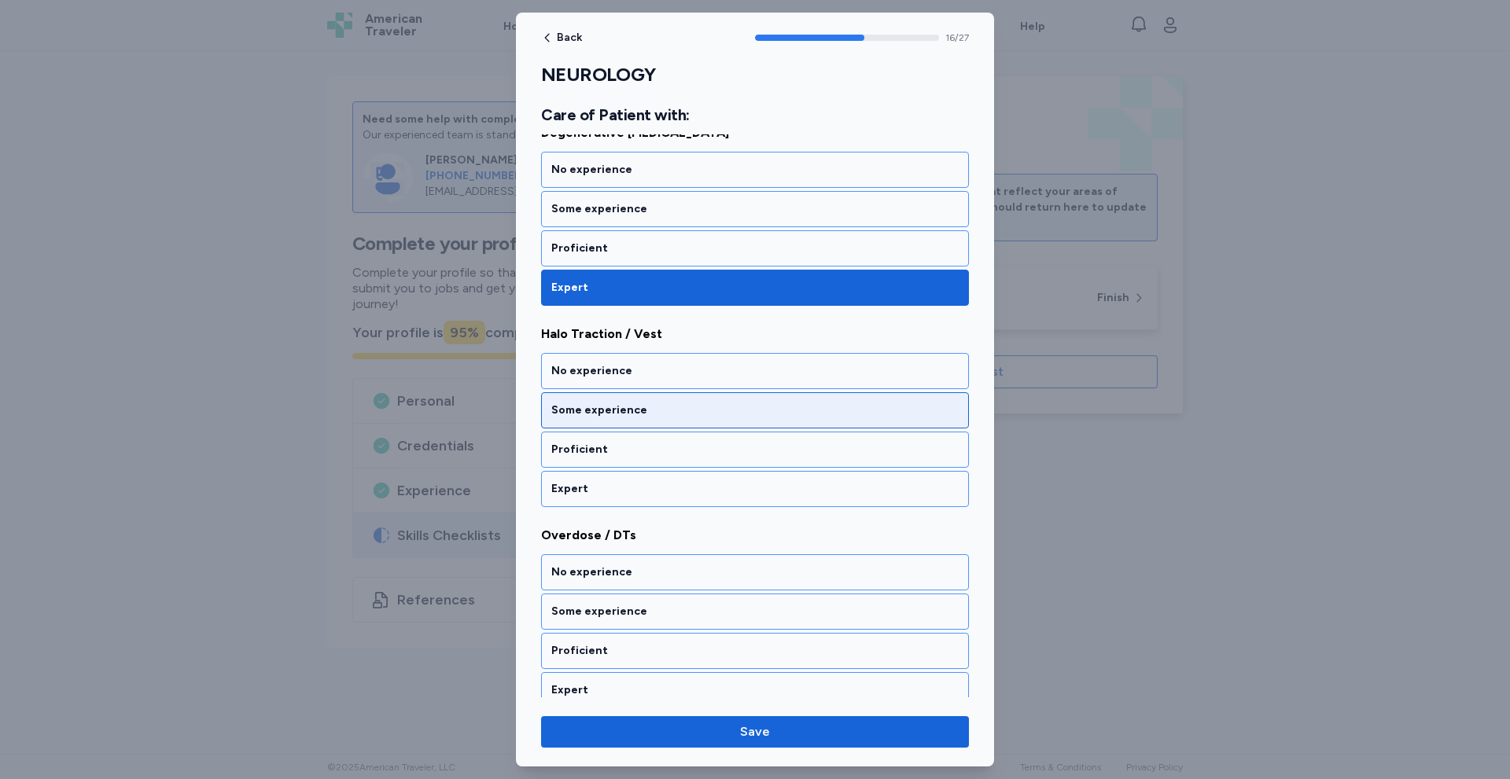
click at [664, 414] on div "Some experience" at bounding box center [754, 411] width 407 height 16
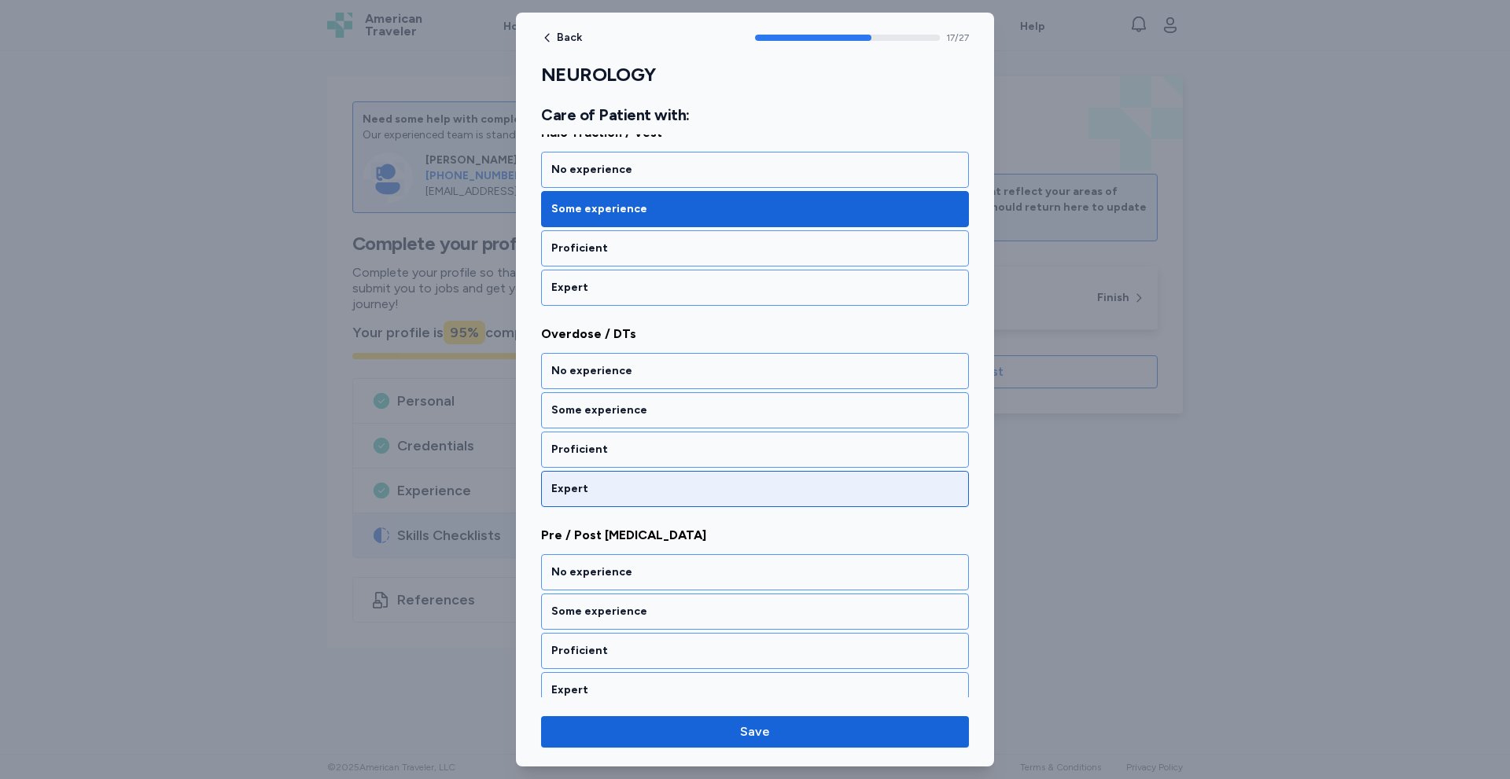
click at [632, 484] on div "Expert" at bounding box center [754, 489] width 407 height 16
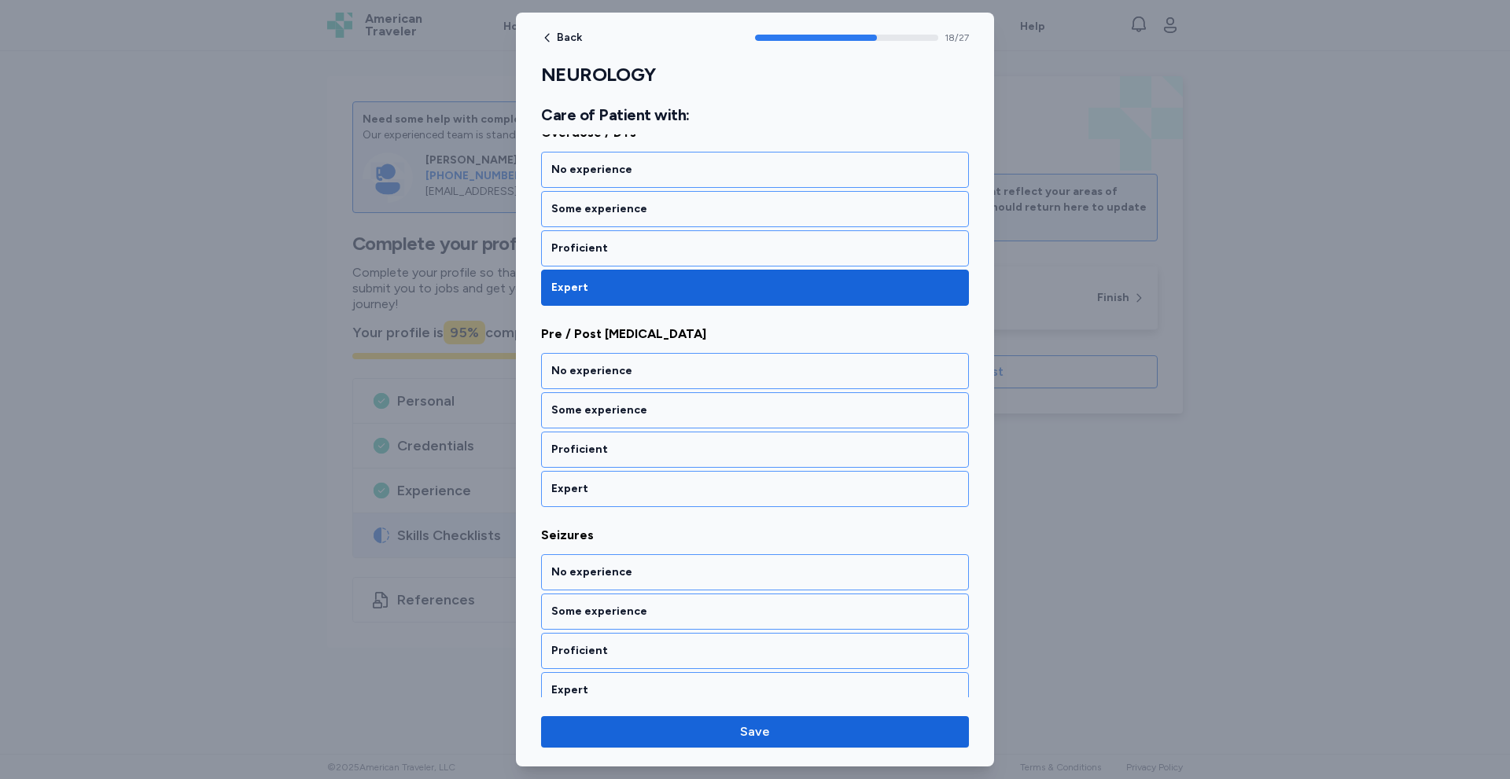
click at [632, 484] on div "Expert" at bounding box center [754, 489] width 407 height 16
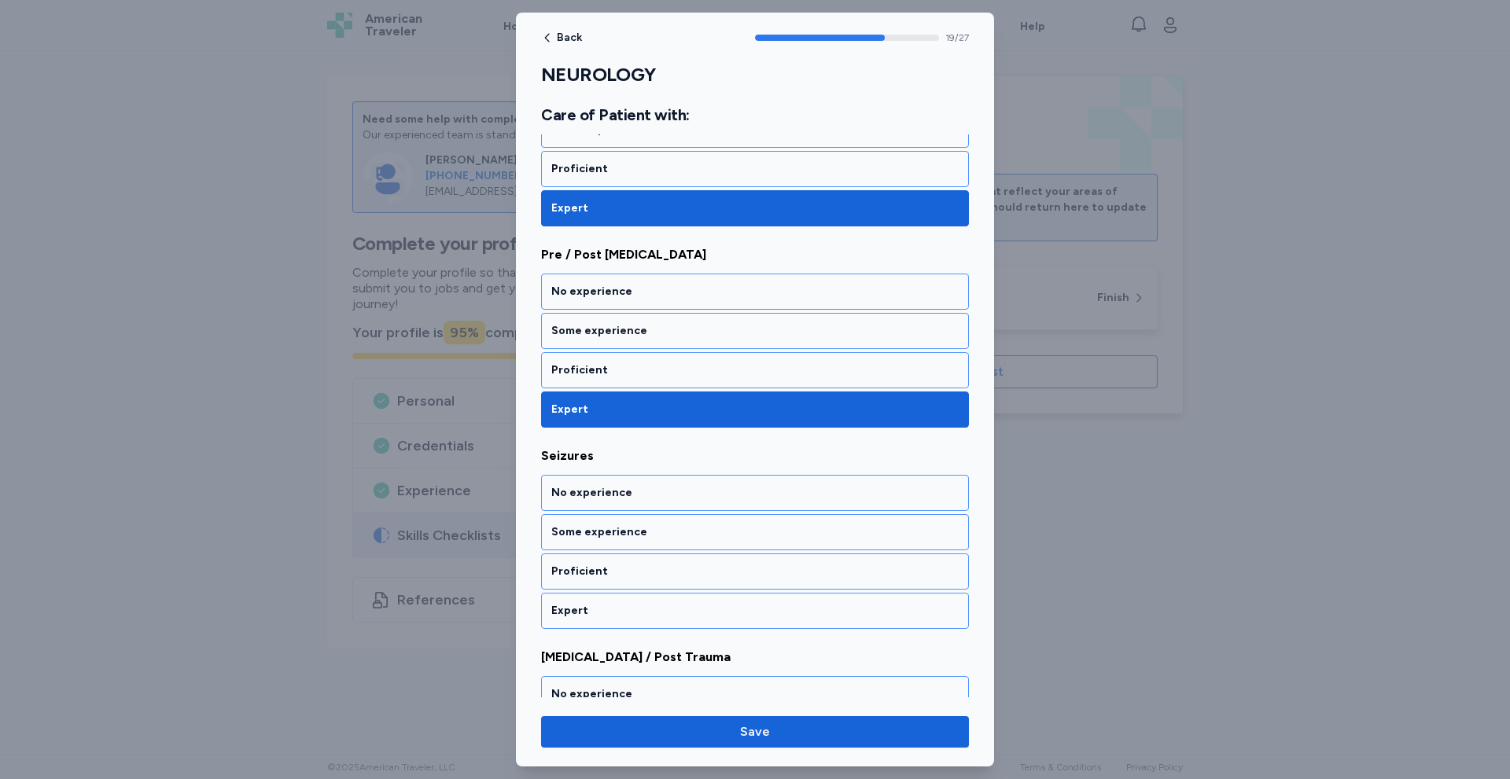
scroll to position [3866, 0]
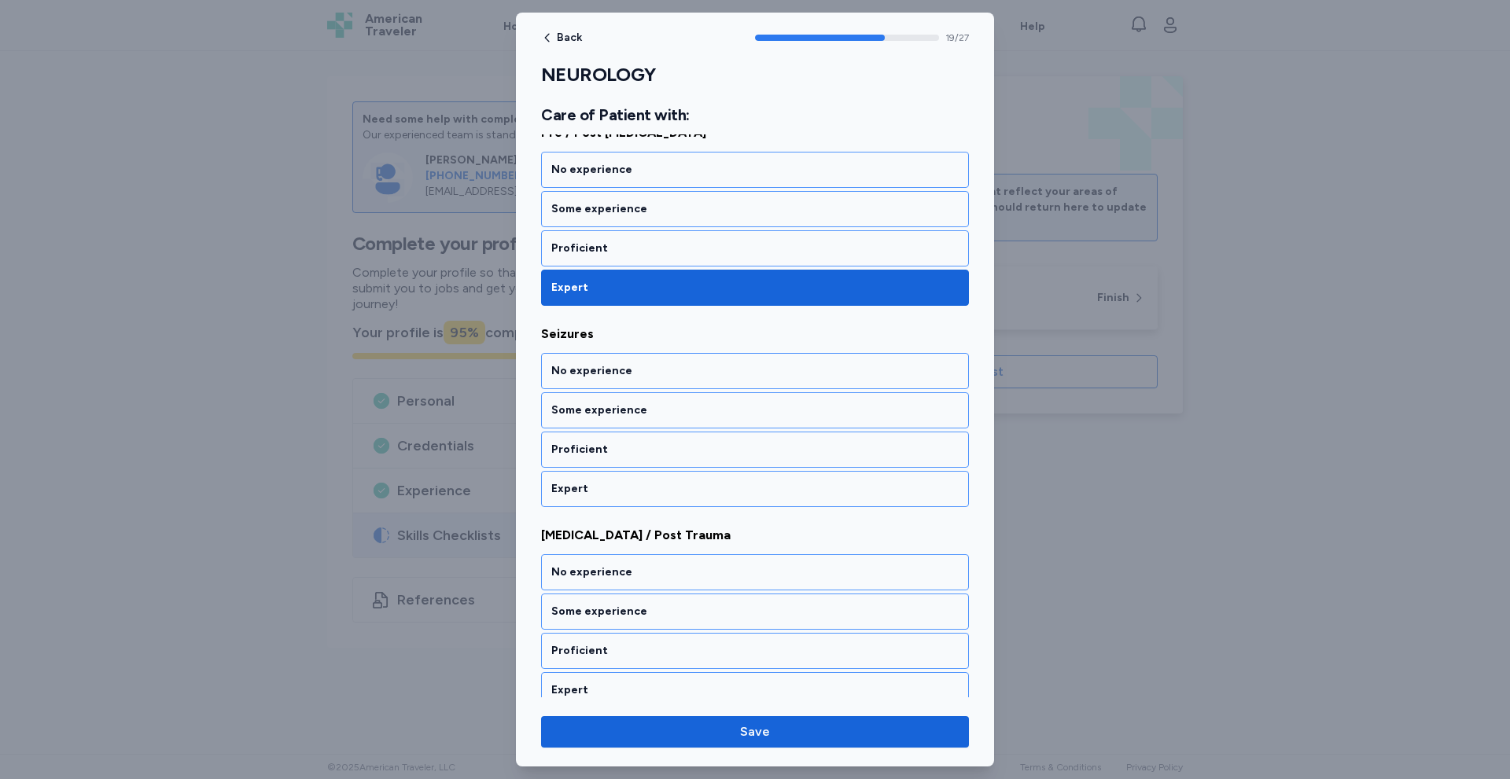
click at [632, 484] on div "Expert" at bounding box center [754, 489] width 407 height 16
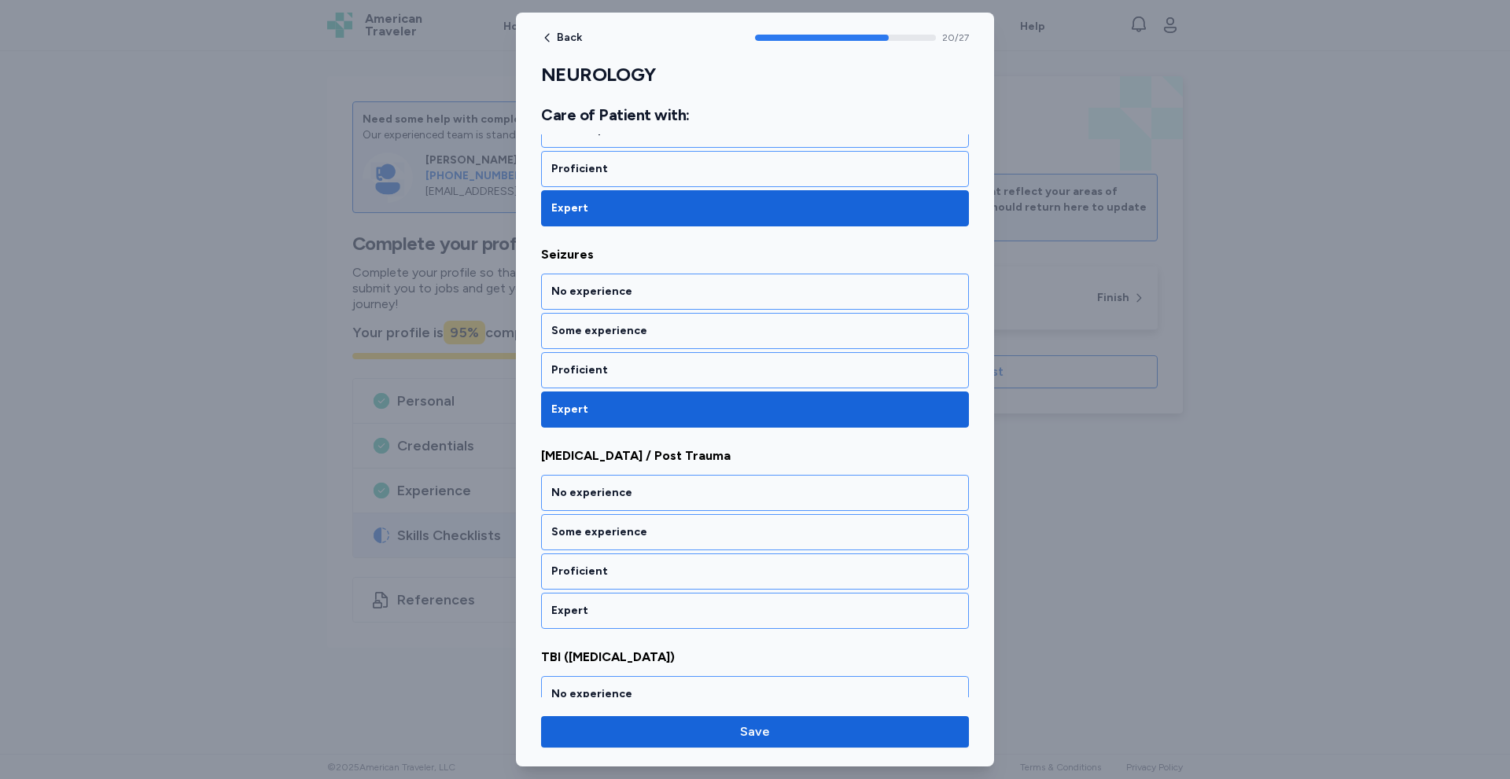
scroll to position [4067, 0]
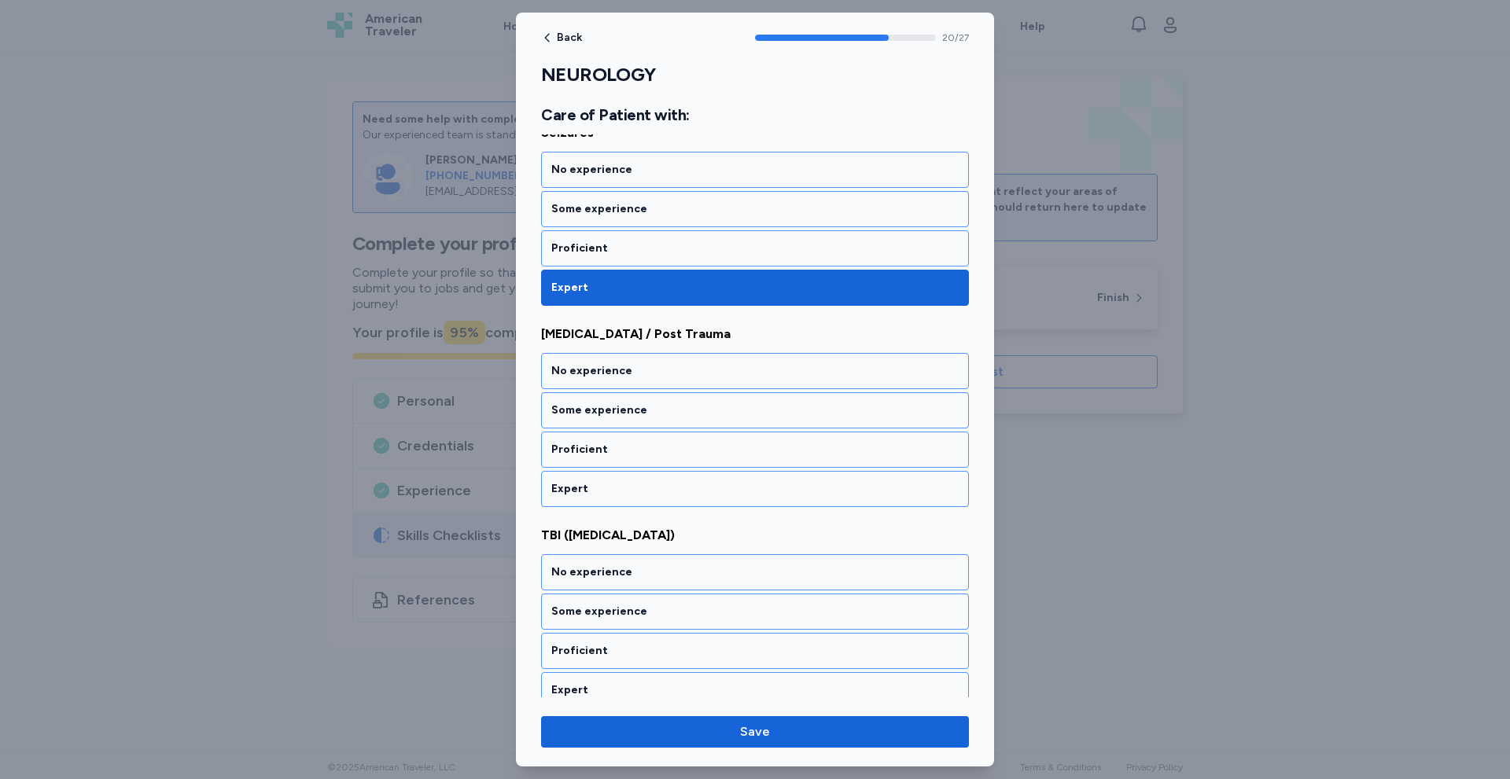
click at [632, 484] on div "Expert" at bounding box center [754, 489] width 407 height 16
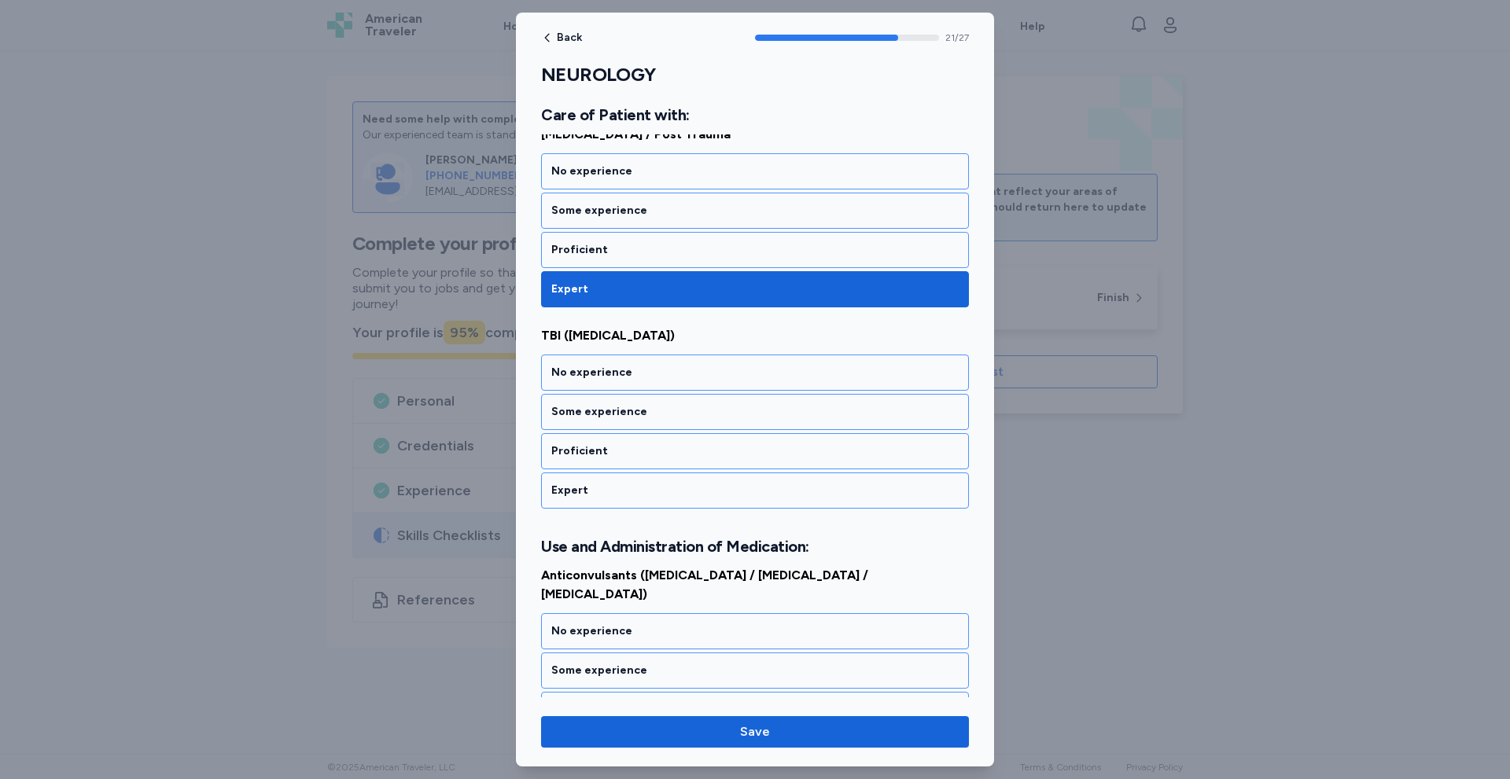
scroll to position [4269, 0]
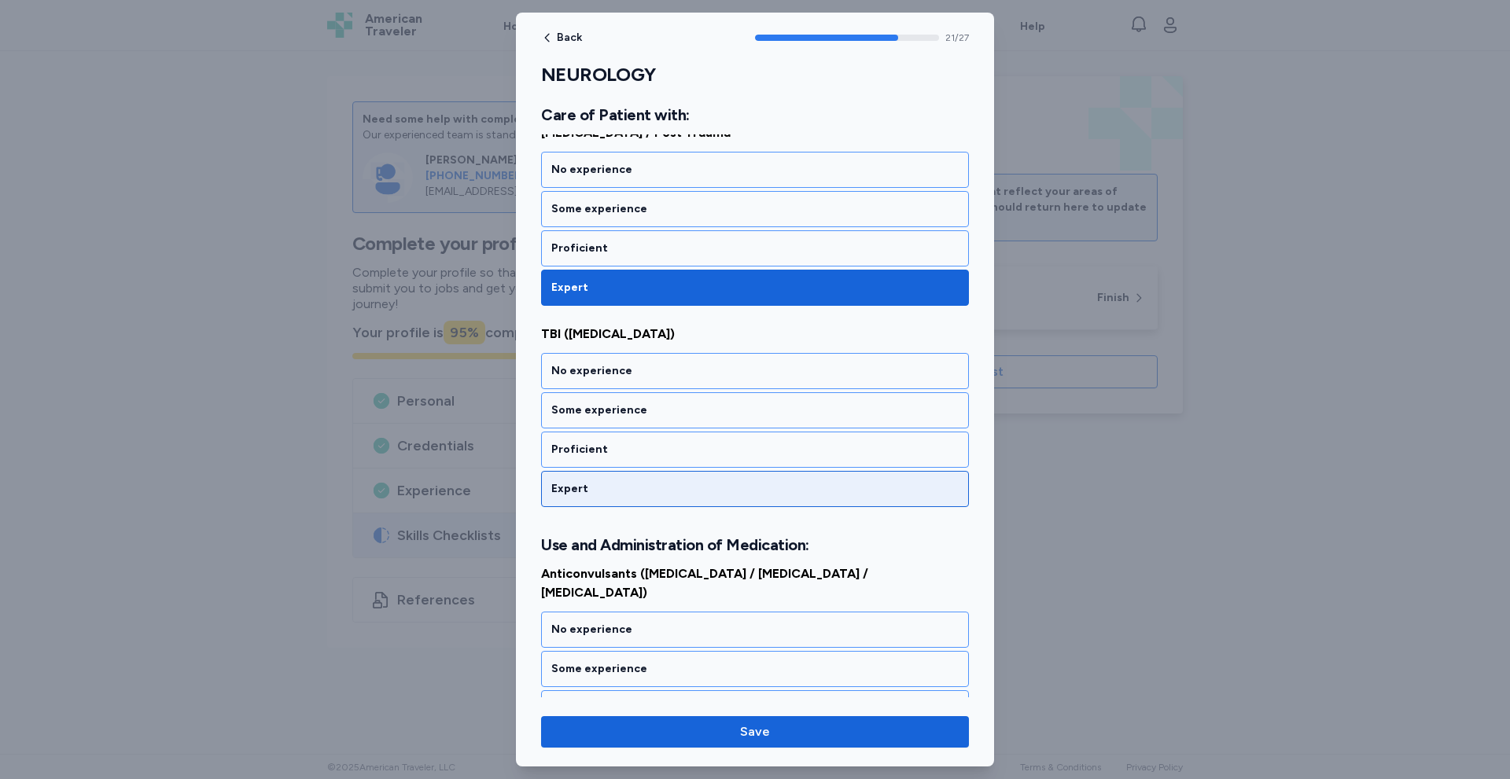
click at [632, 489] on div "Expert" at bounding box center [754, 489] width 407 height 16
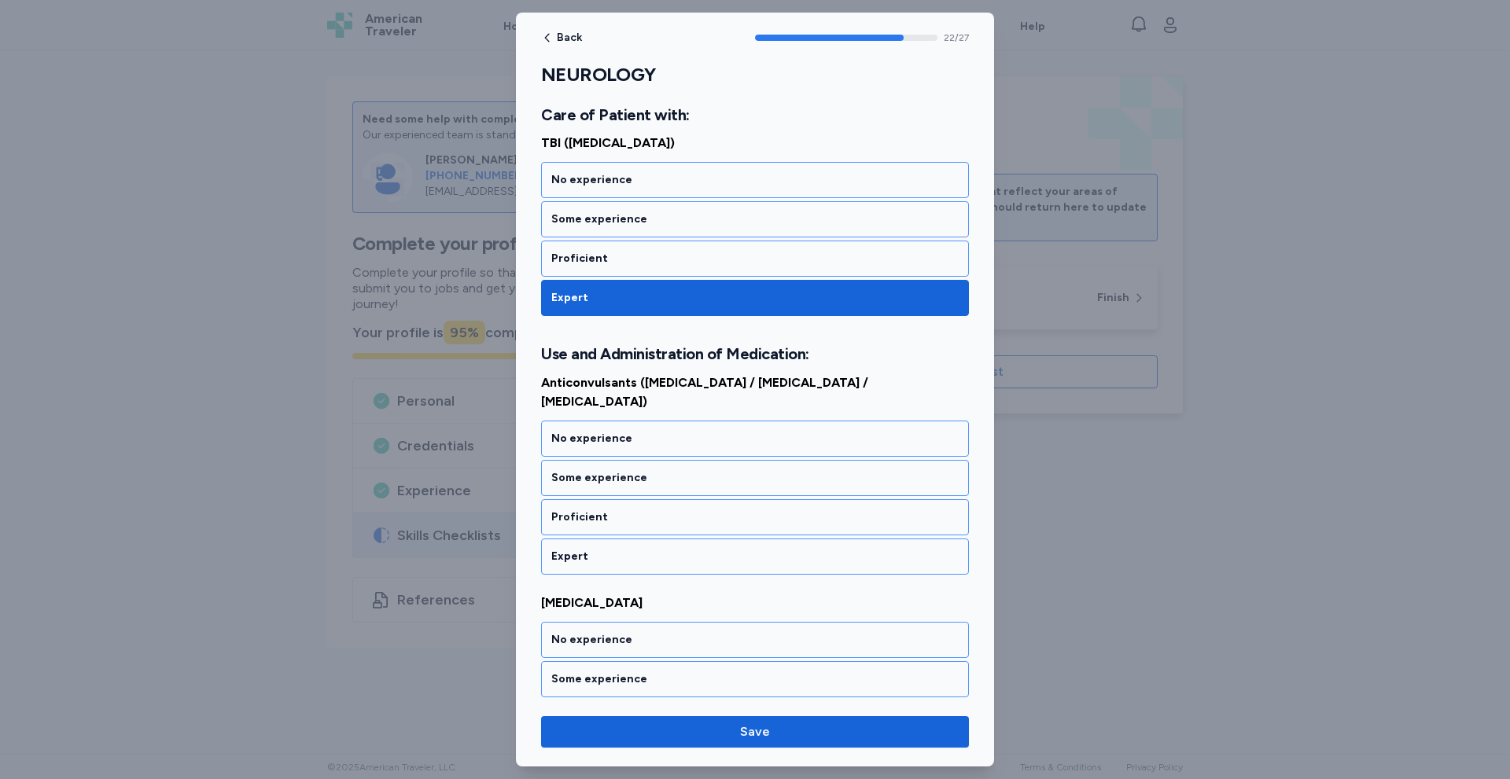
scroll to position [4508, 0]
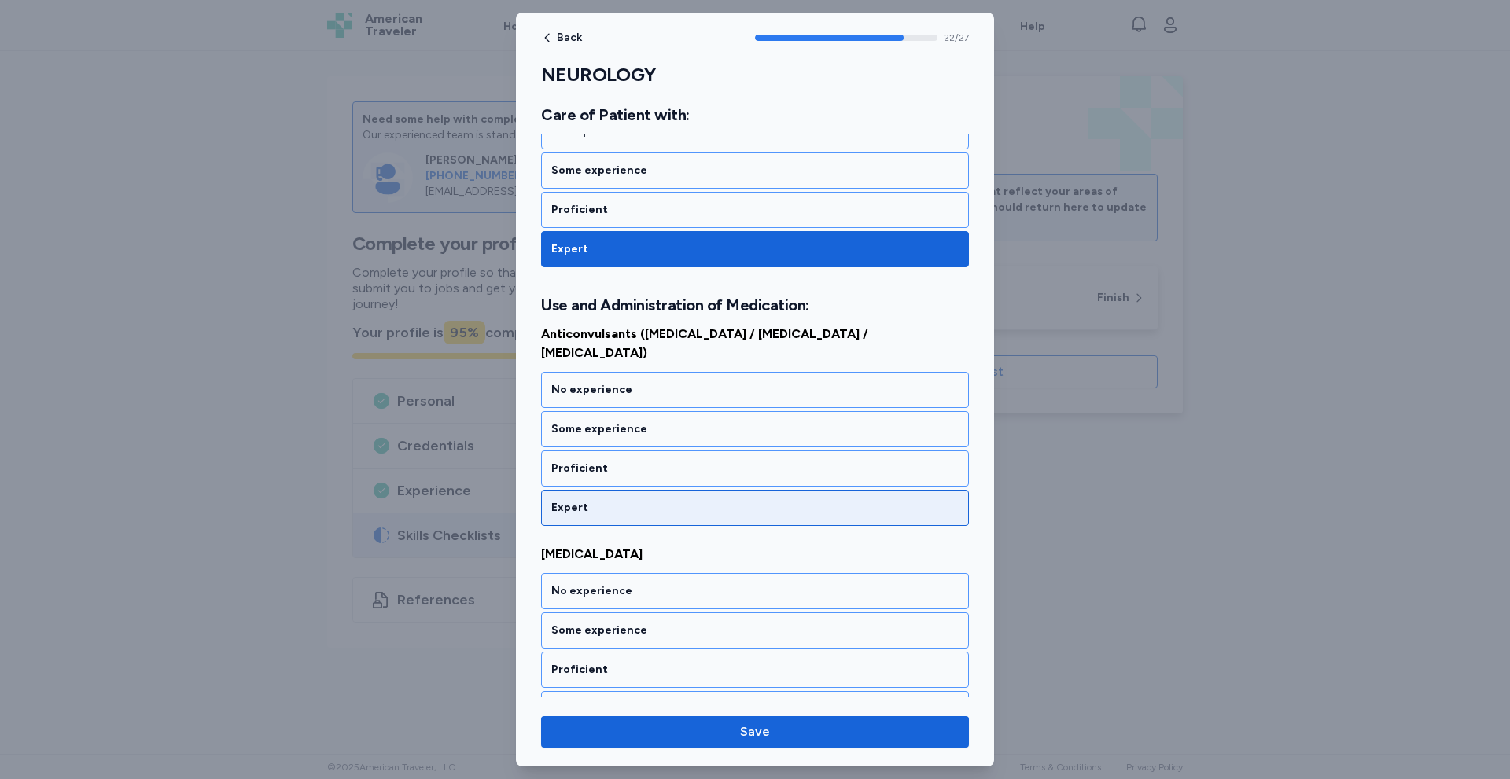
click at [637, 500] on div "Expert" at bounding box center [754, 508] width 407 height 16
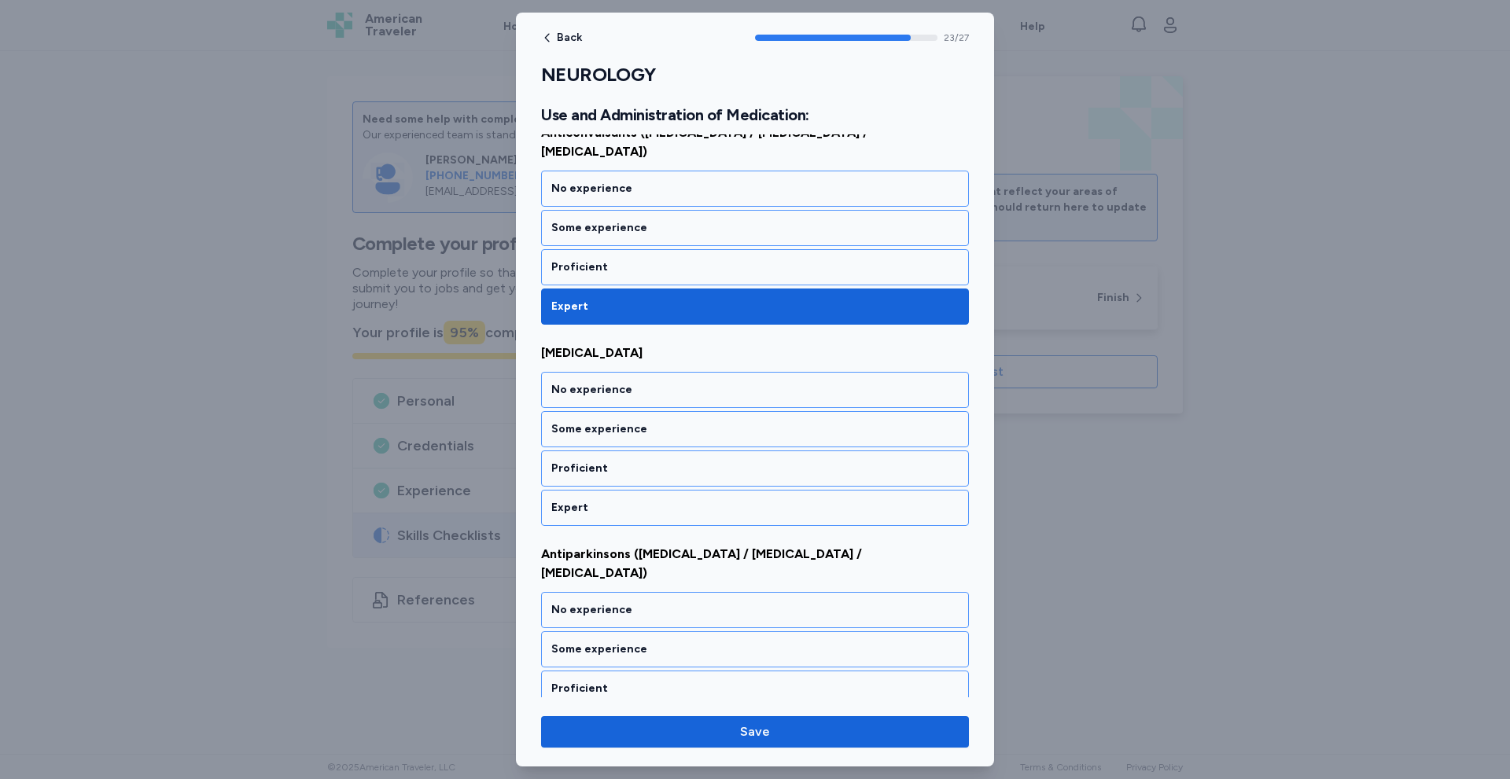
click at [637, 500] on div "Expert" at bounding box center [754, 508] width 407 height 16
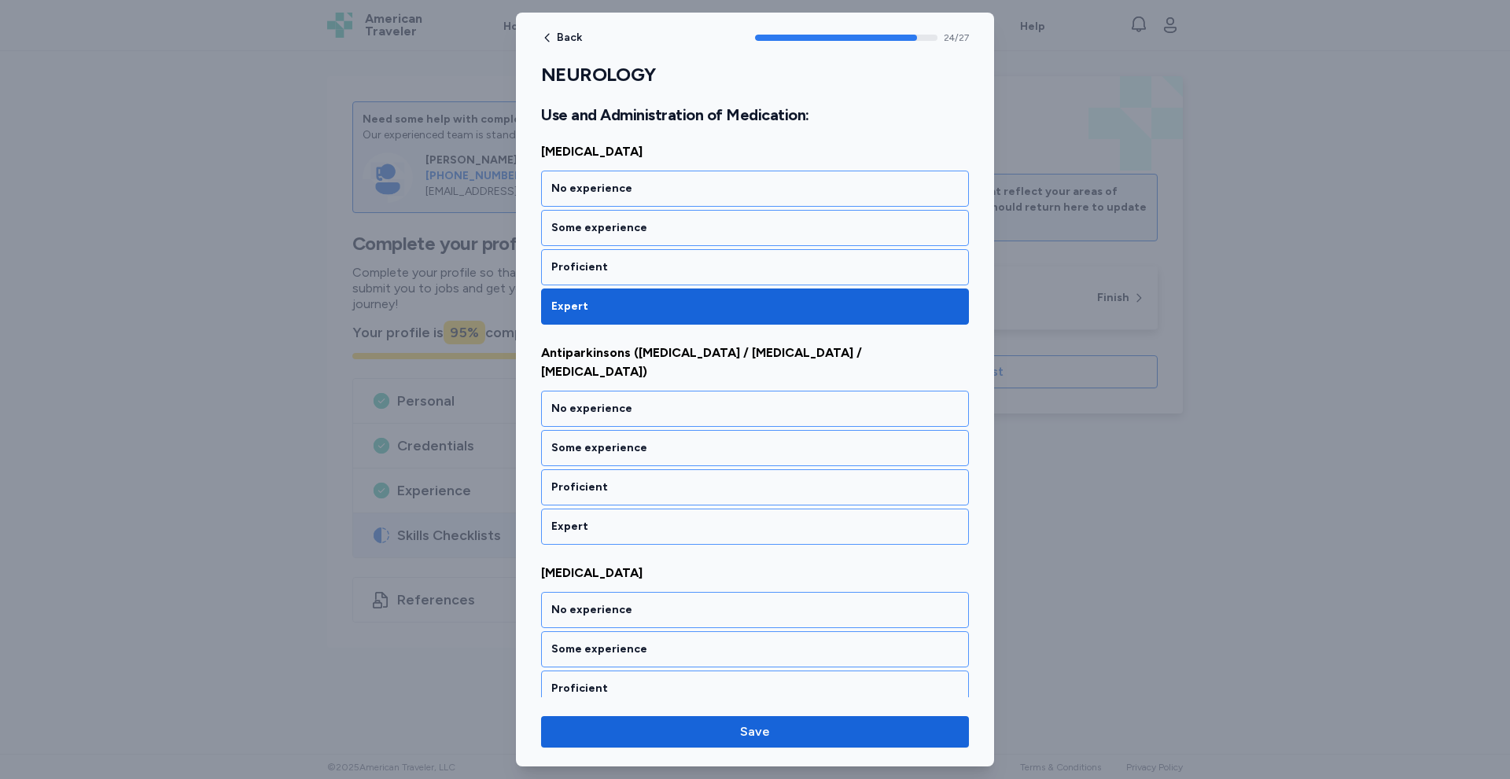
click at [637, 519] on div "Expert" at bounding box center [754, 527] width 407 height 16
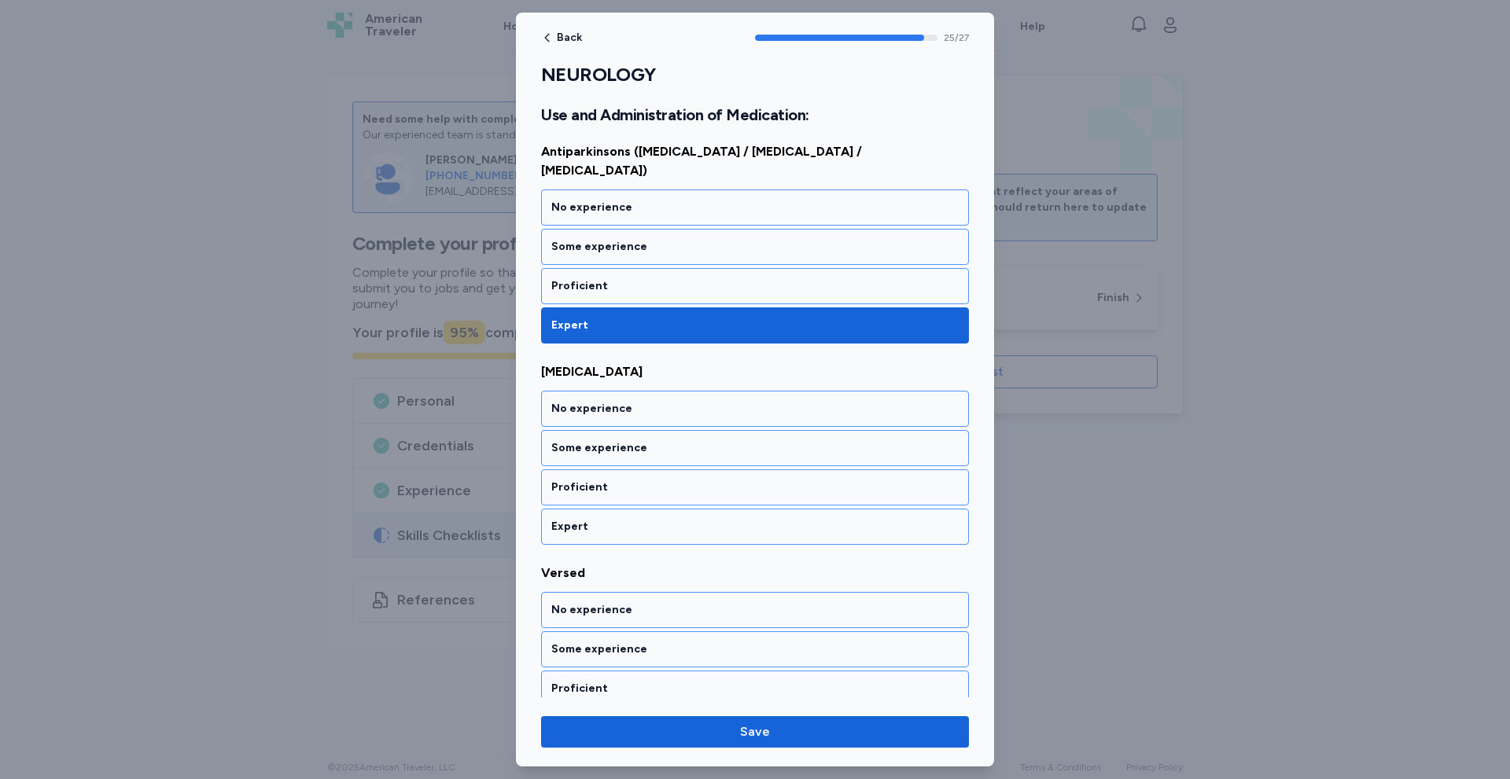
click at [637, 519] on div "Expert" at bounding box center [754, 527] width 407 height 16
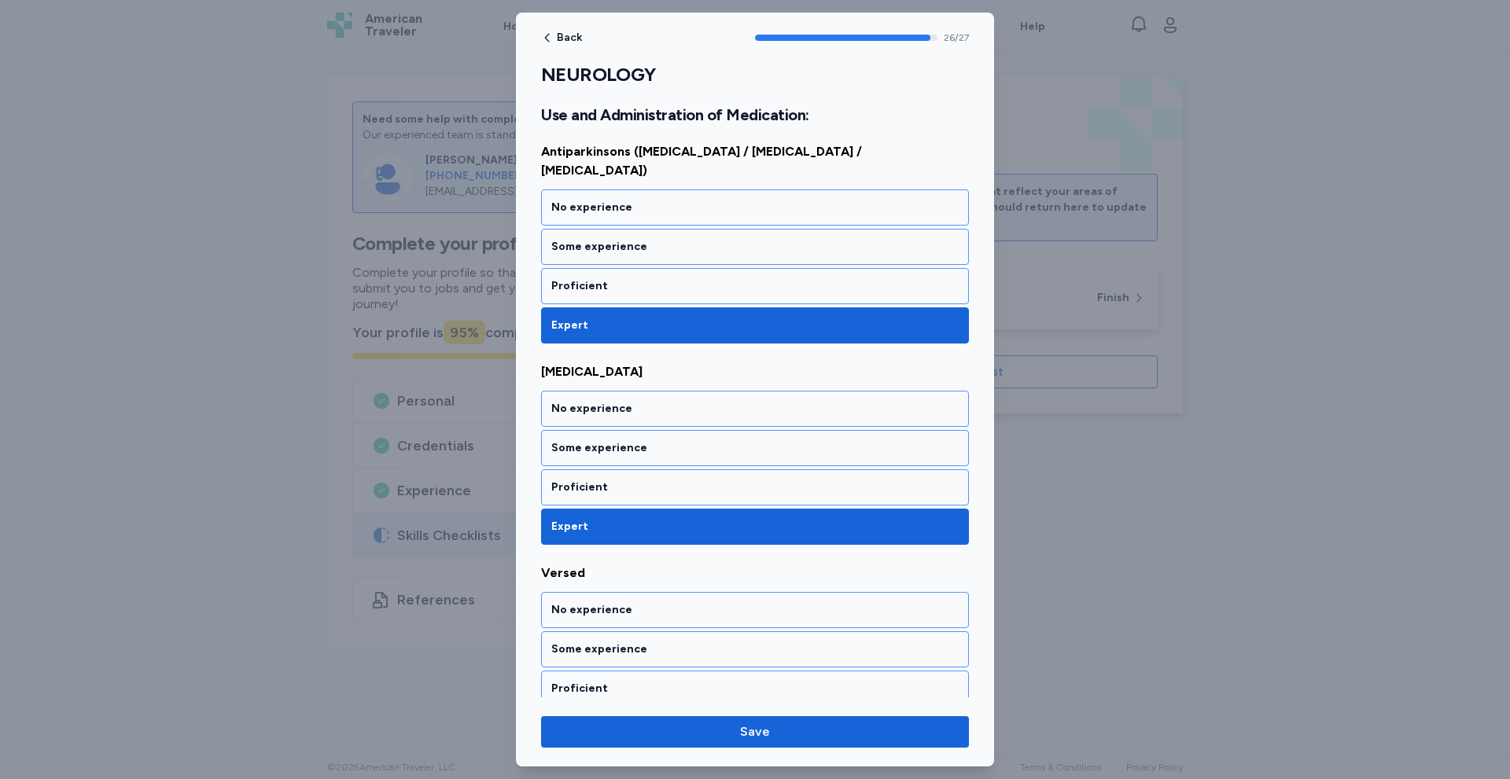
scroll to position [5126, 0]
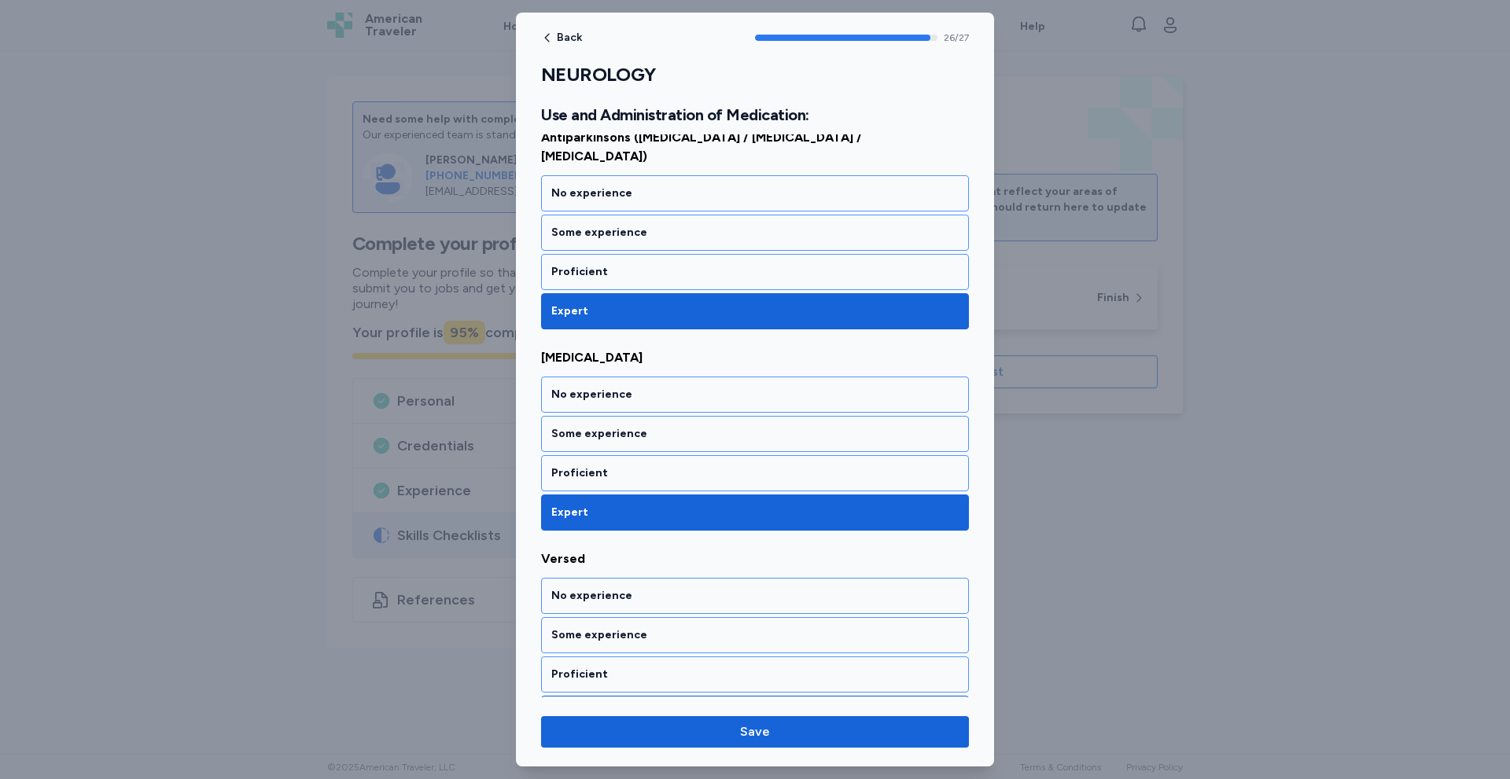
click at [613, 706] on div "Expert" at bounding box center [754, 714] width 407 height 16
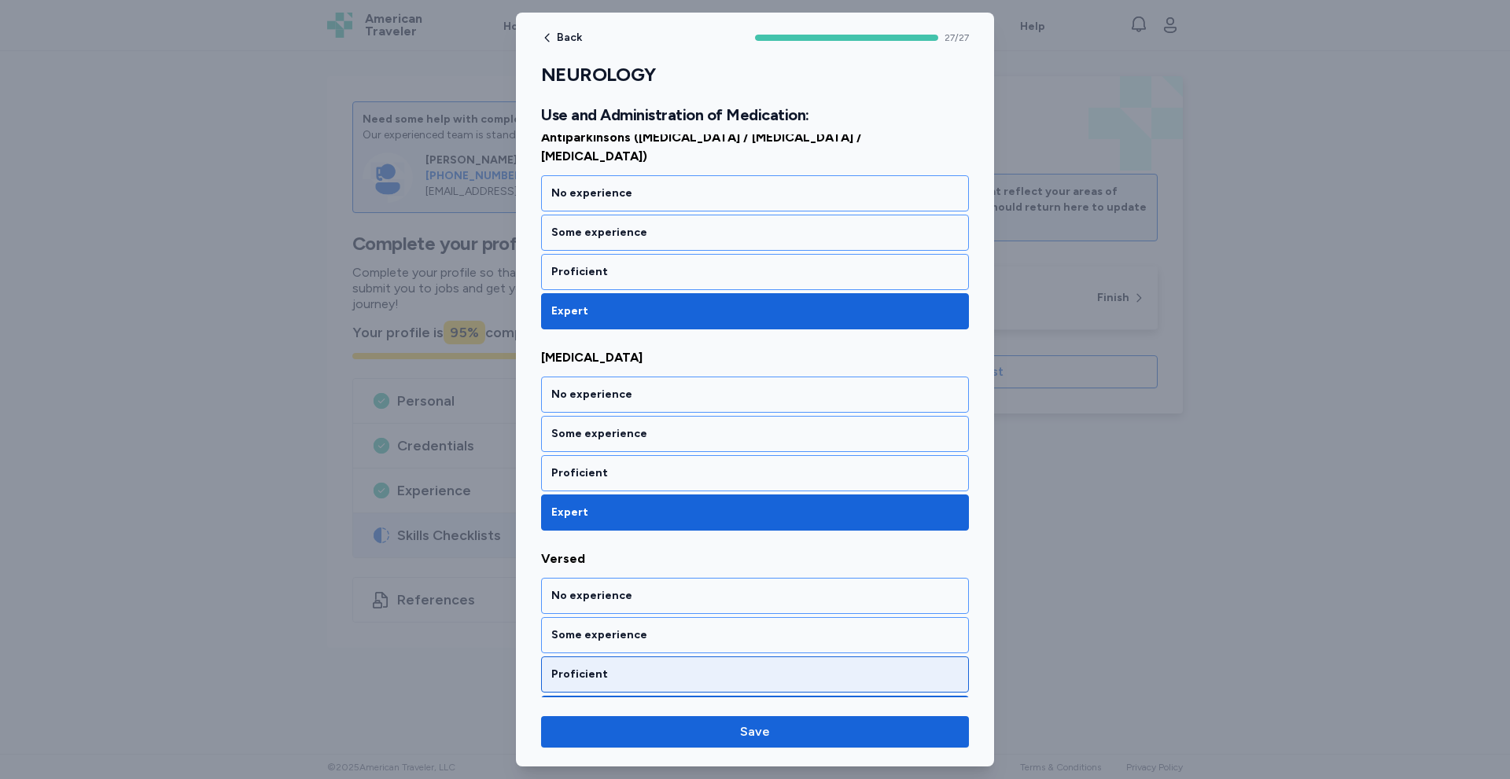
click at [631, 667] on div "Proficient" at bounding box center [754, 675] width 407 height 16
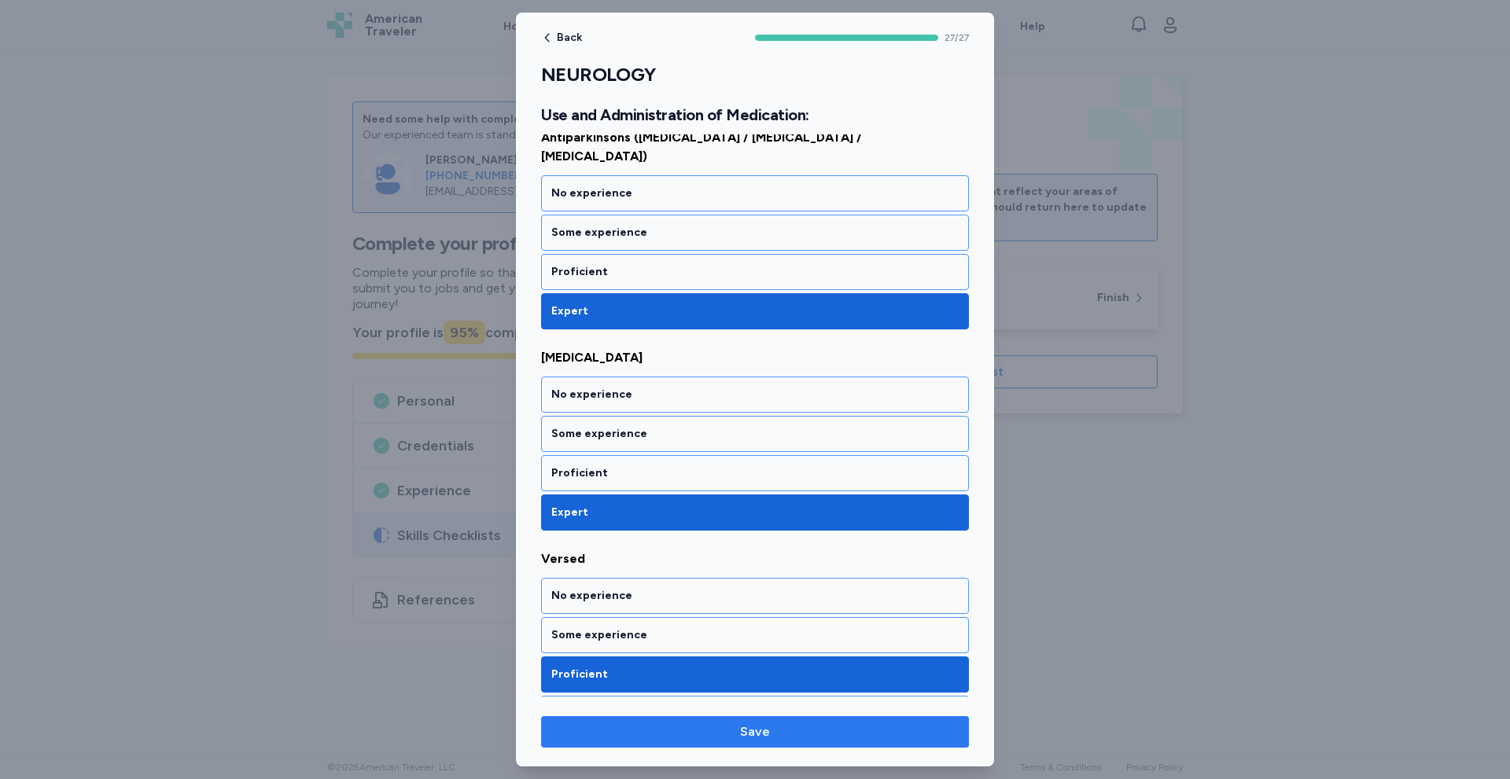
click at [668, 734] on span "Save" at bounding box center [755, 732] width 403 height 19
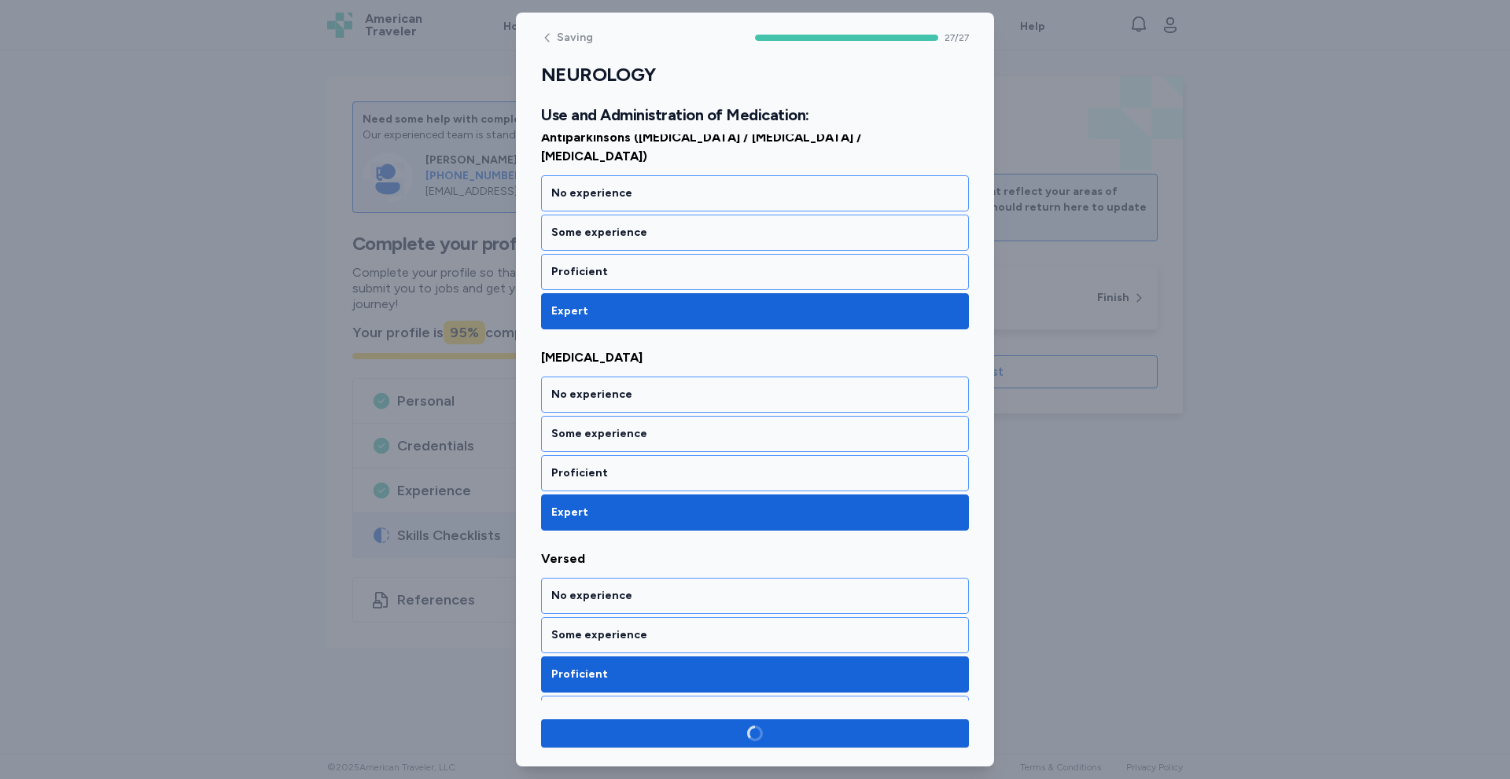
scroll to position [5123, 0]
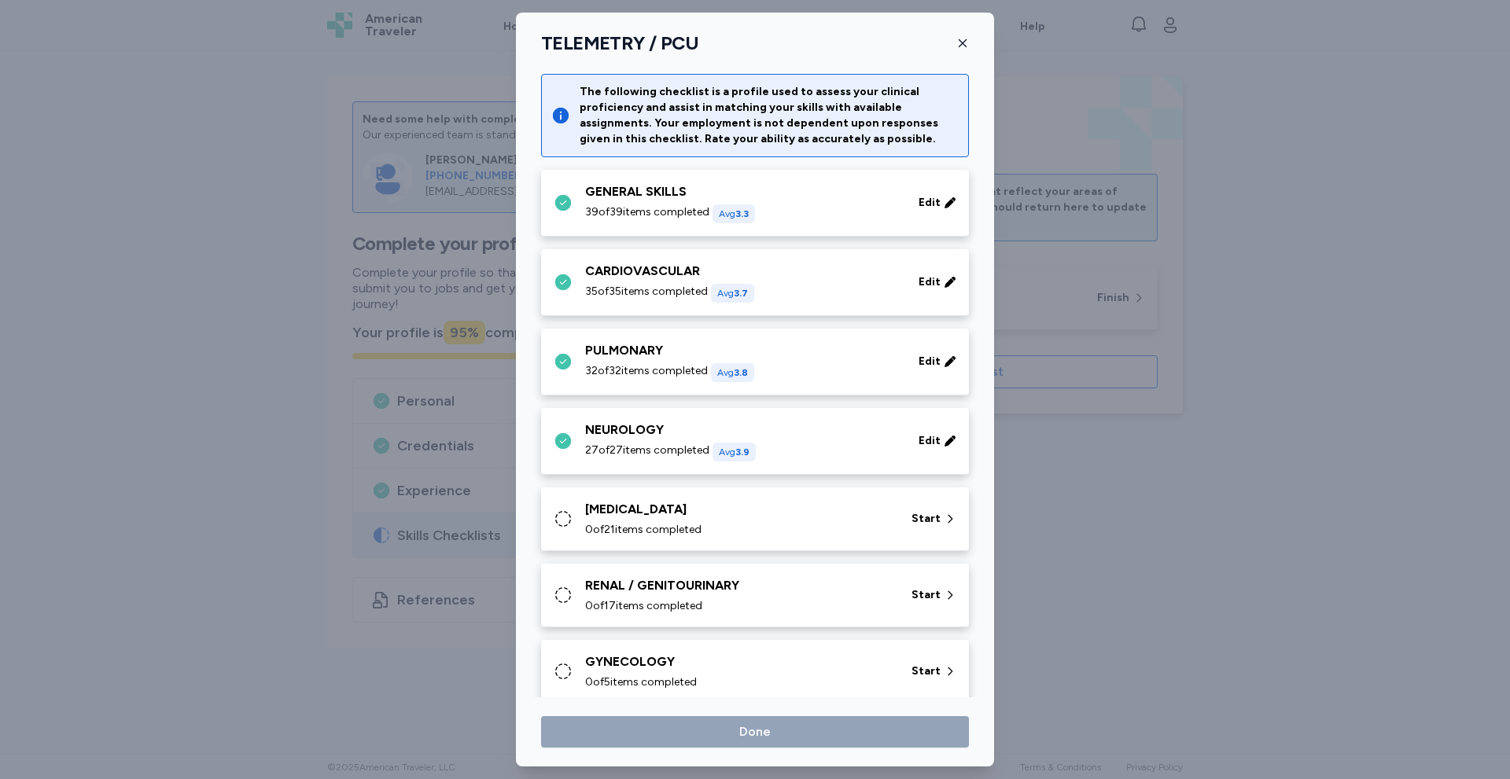
click at [699, 513] on div "[MEDICAL_DATA]" at bounding box center [738, 509] width 307 height 19
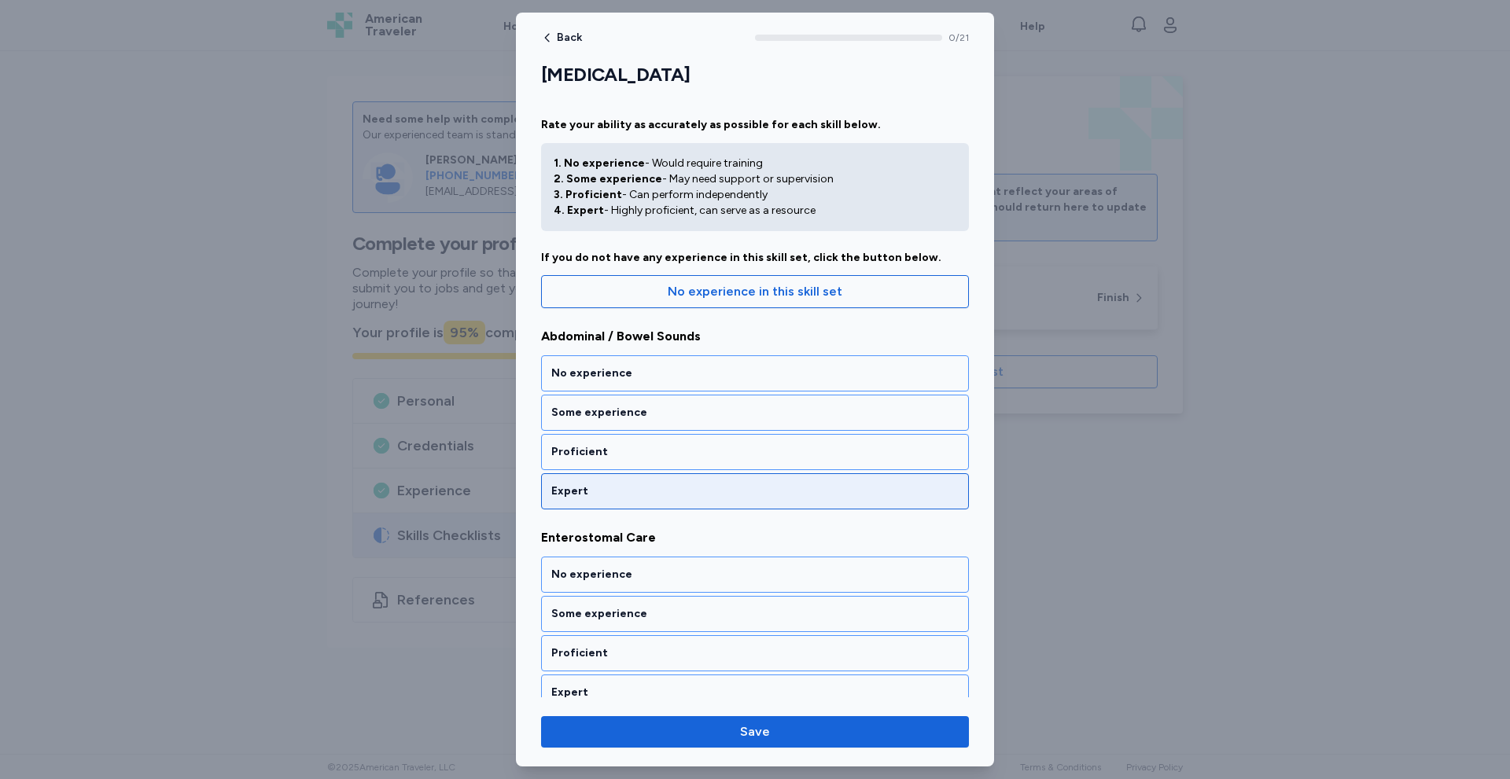
click at [631, 480] on div "Expert" at bounding box center [755, 491] width 428 height 36
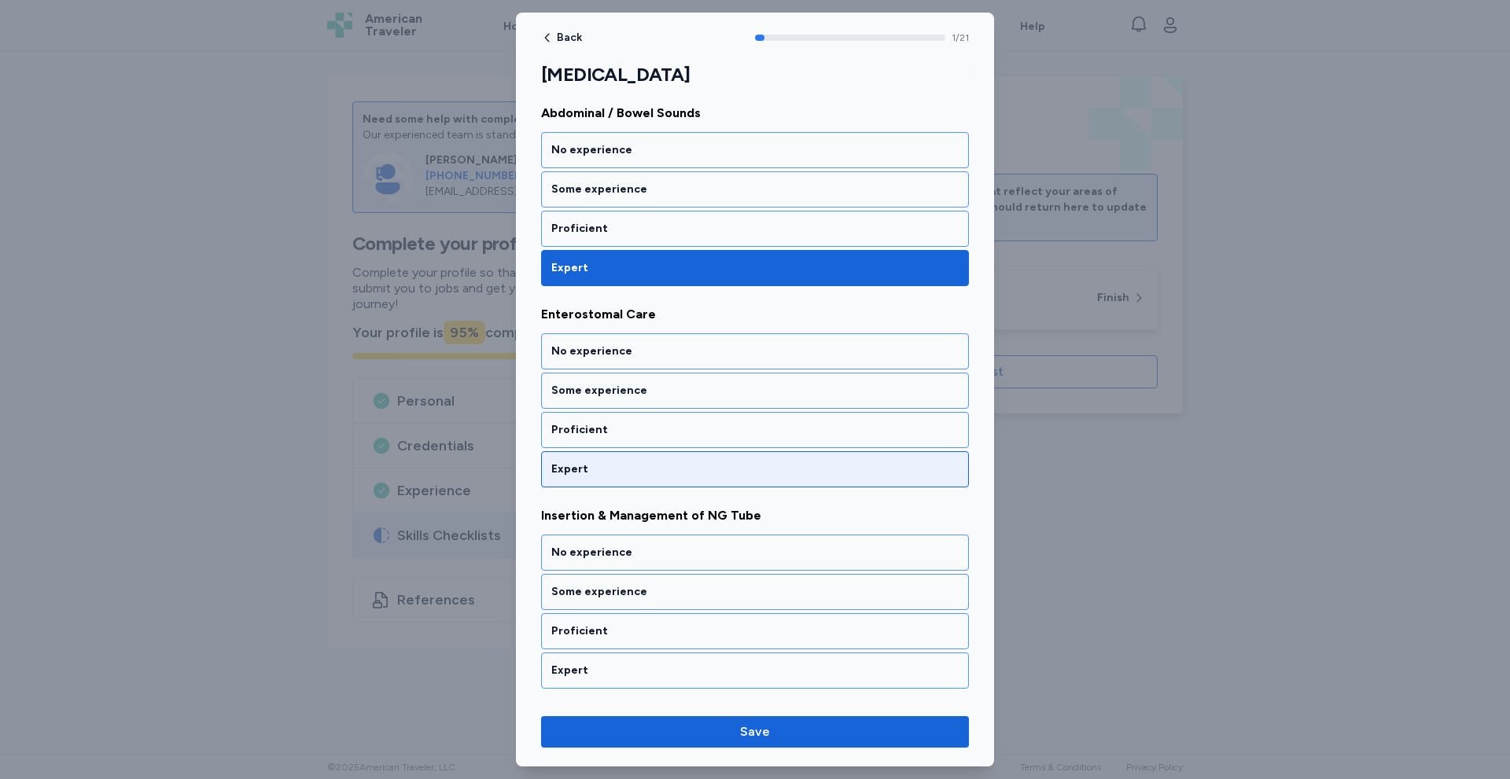
click at [631, 480] on div "Expert" at bounding box center [755, 469] width 428 height 36
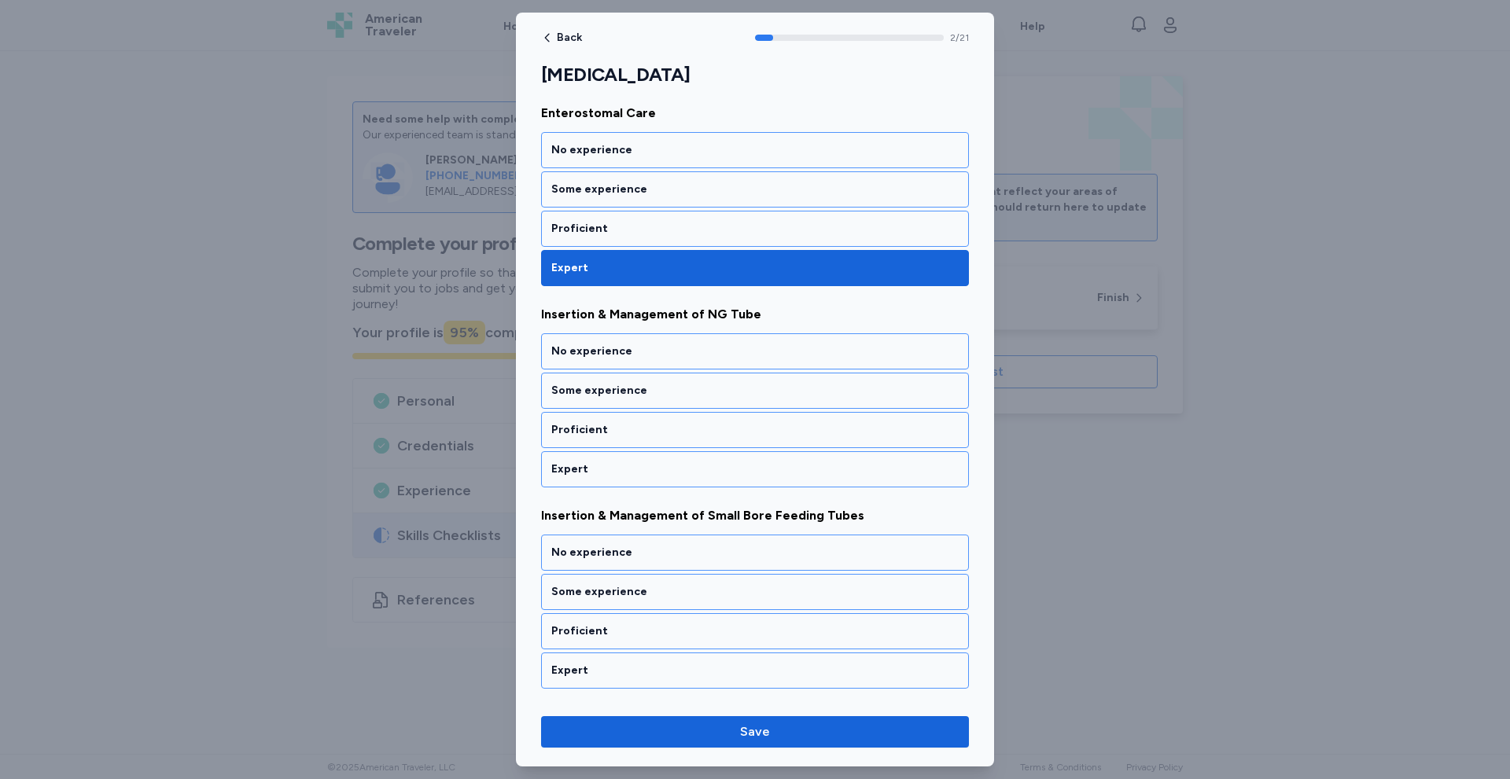
click at [631, 480] on div "Expert" at bounding box center [755, 469] width 428 height 36
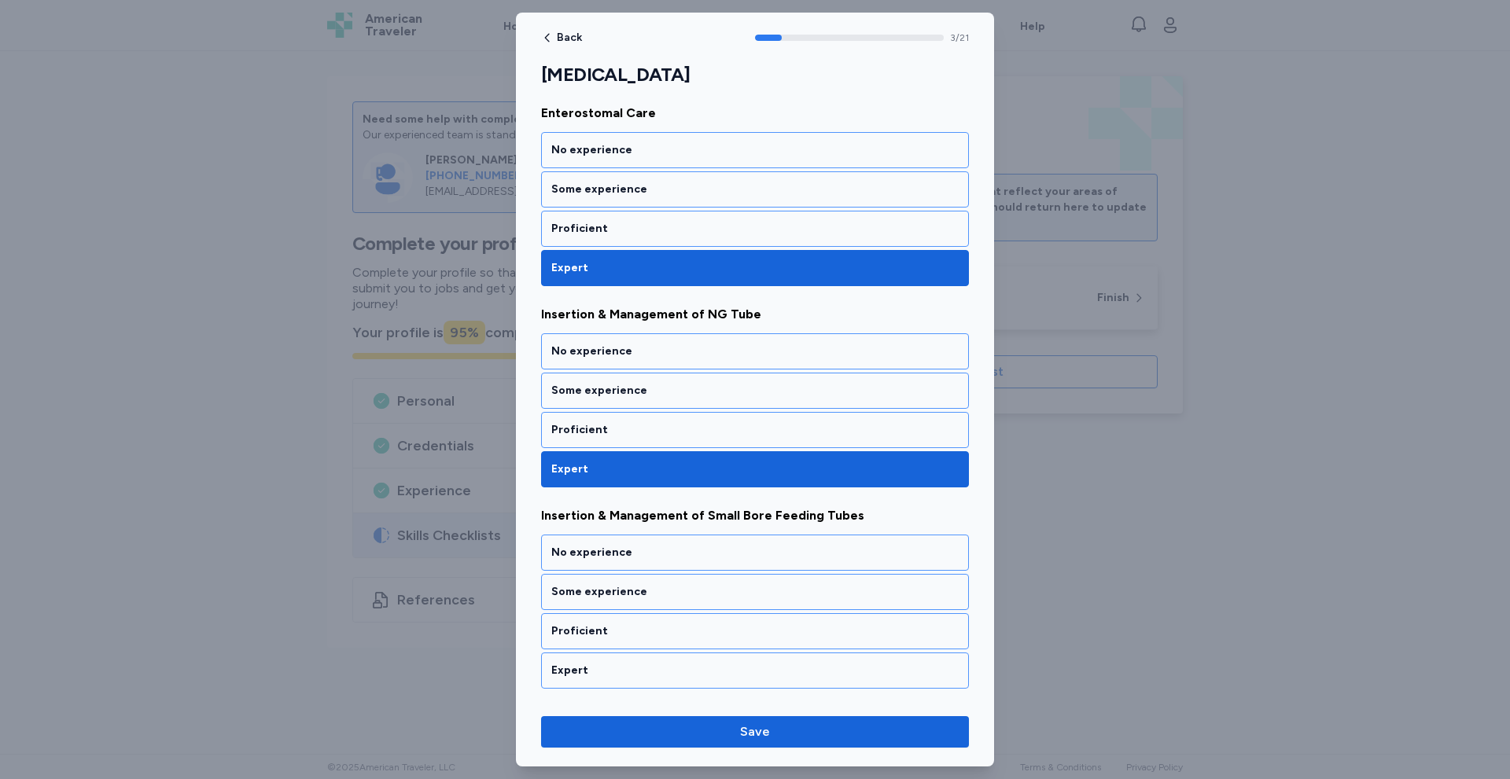
scroll to position [626, 0]
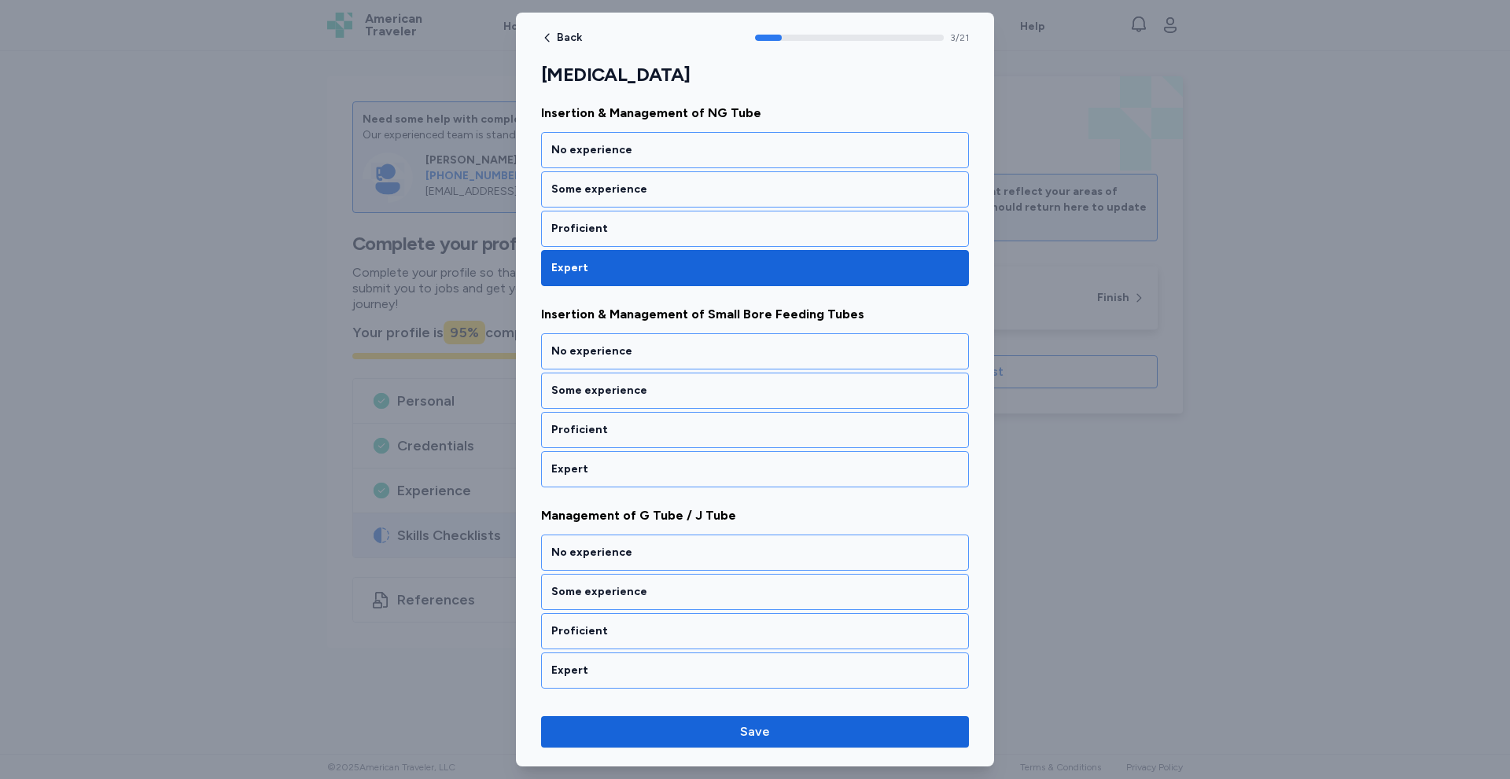
click at [631, 480] on div "Expert" at bounding box center [755, 469] width 428 height 36
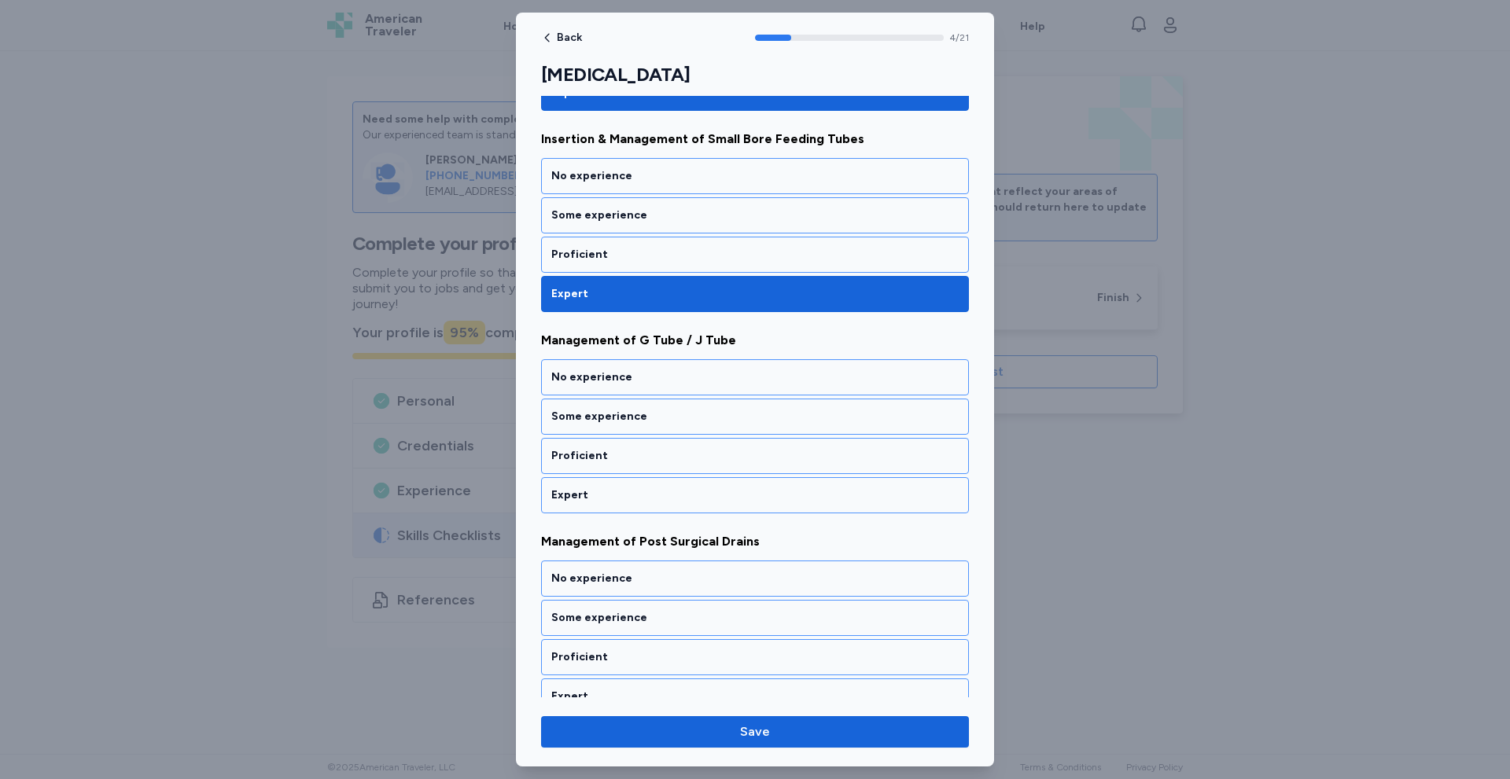
scroll to position [827, 0]
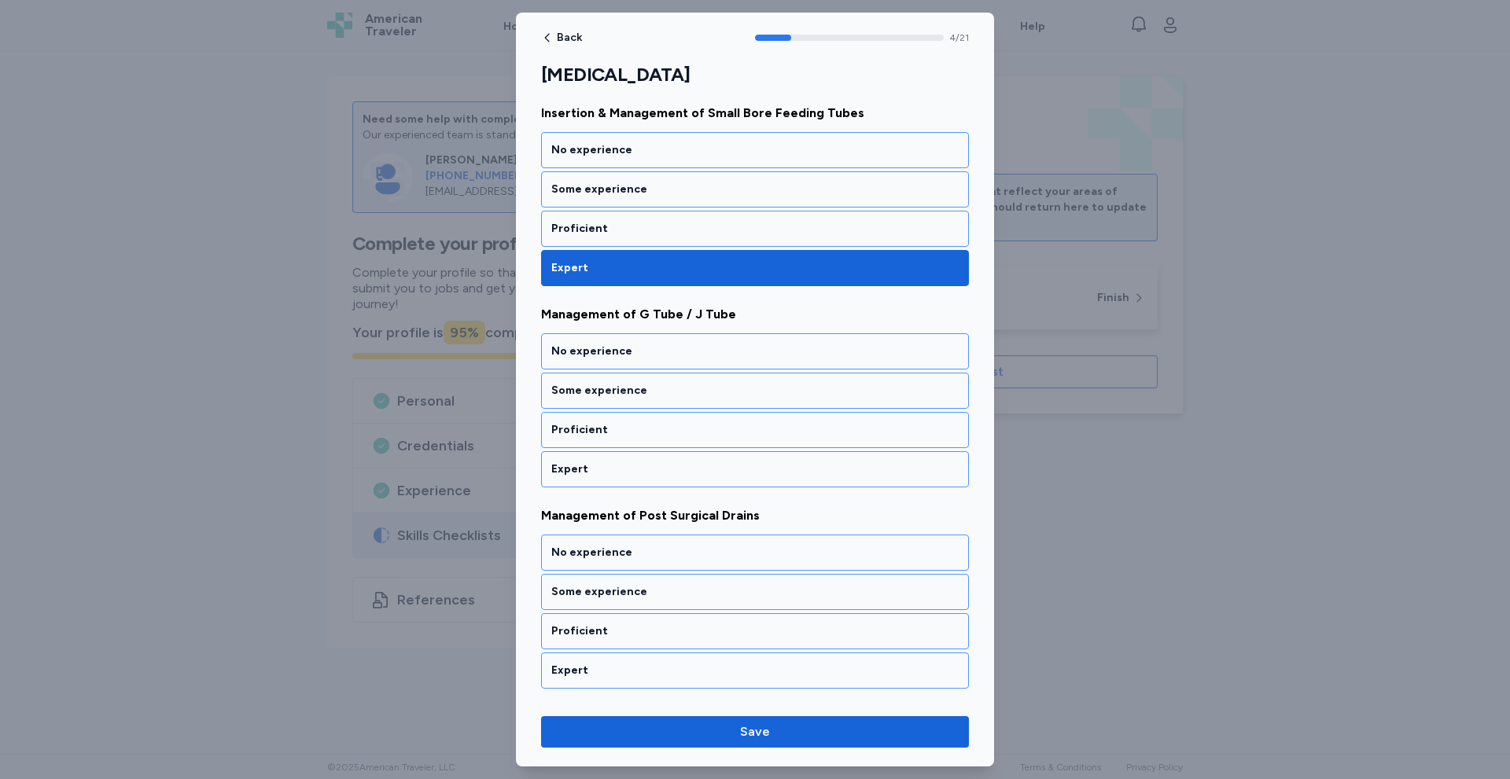
click at [631, 480] on div "Expert" at bounding box center [755, 469] width 428 height 36
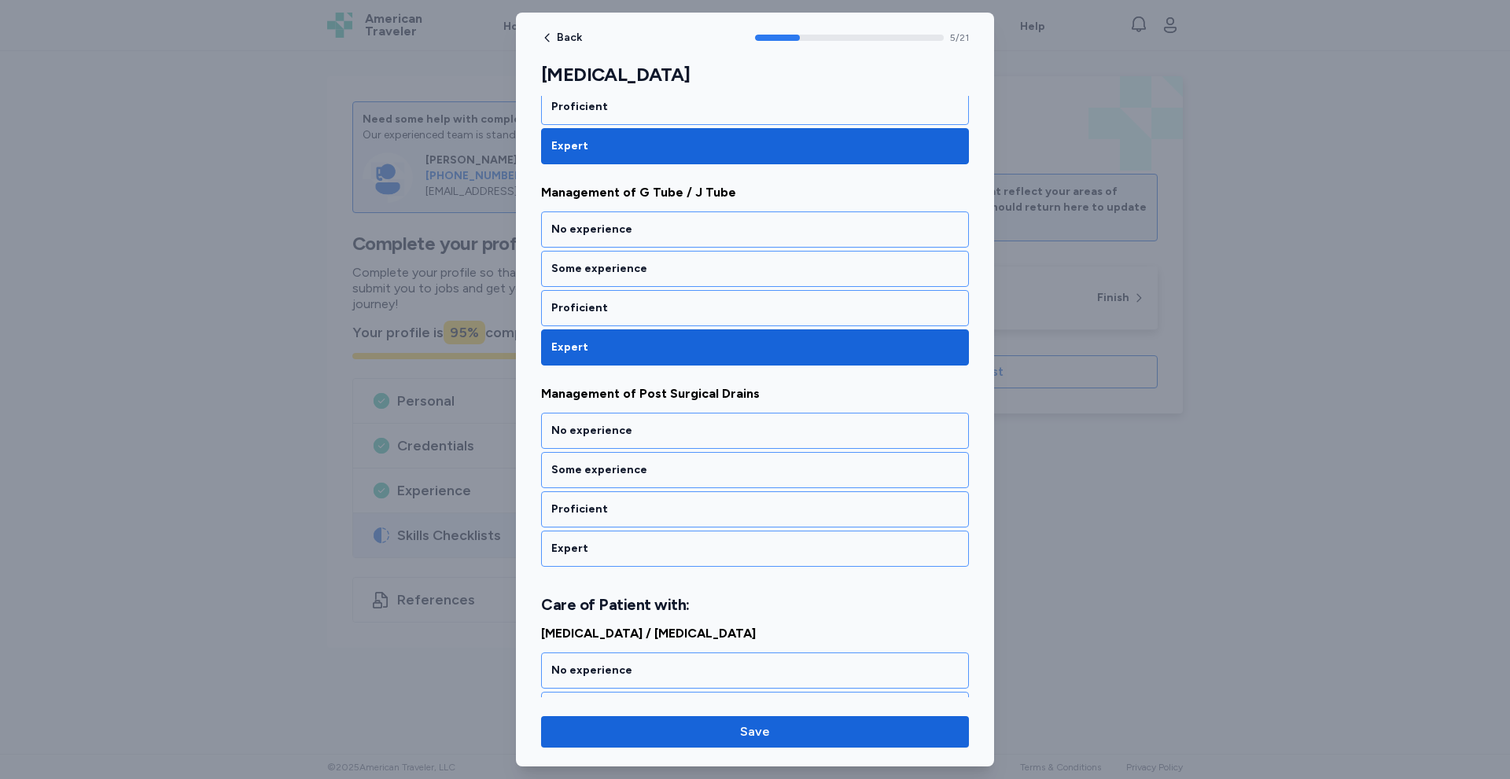
scroll to position [1029, 0]
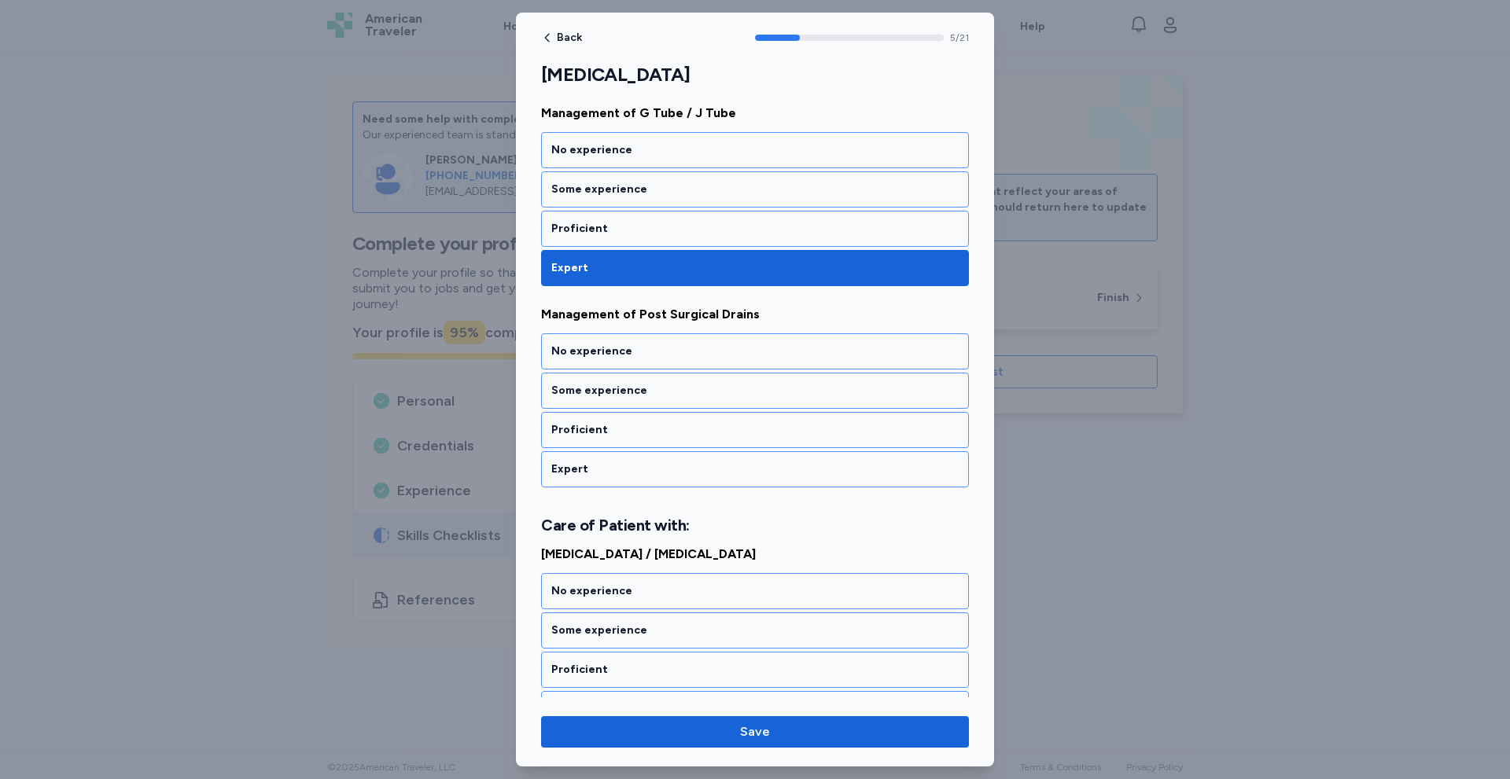
click at [631, 480] on div "Expert" at bounding box center [755, 469] width 428 height 36
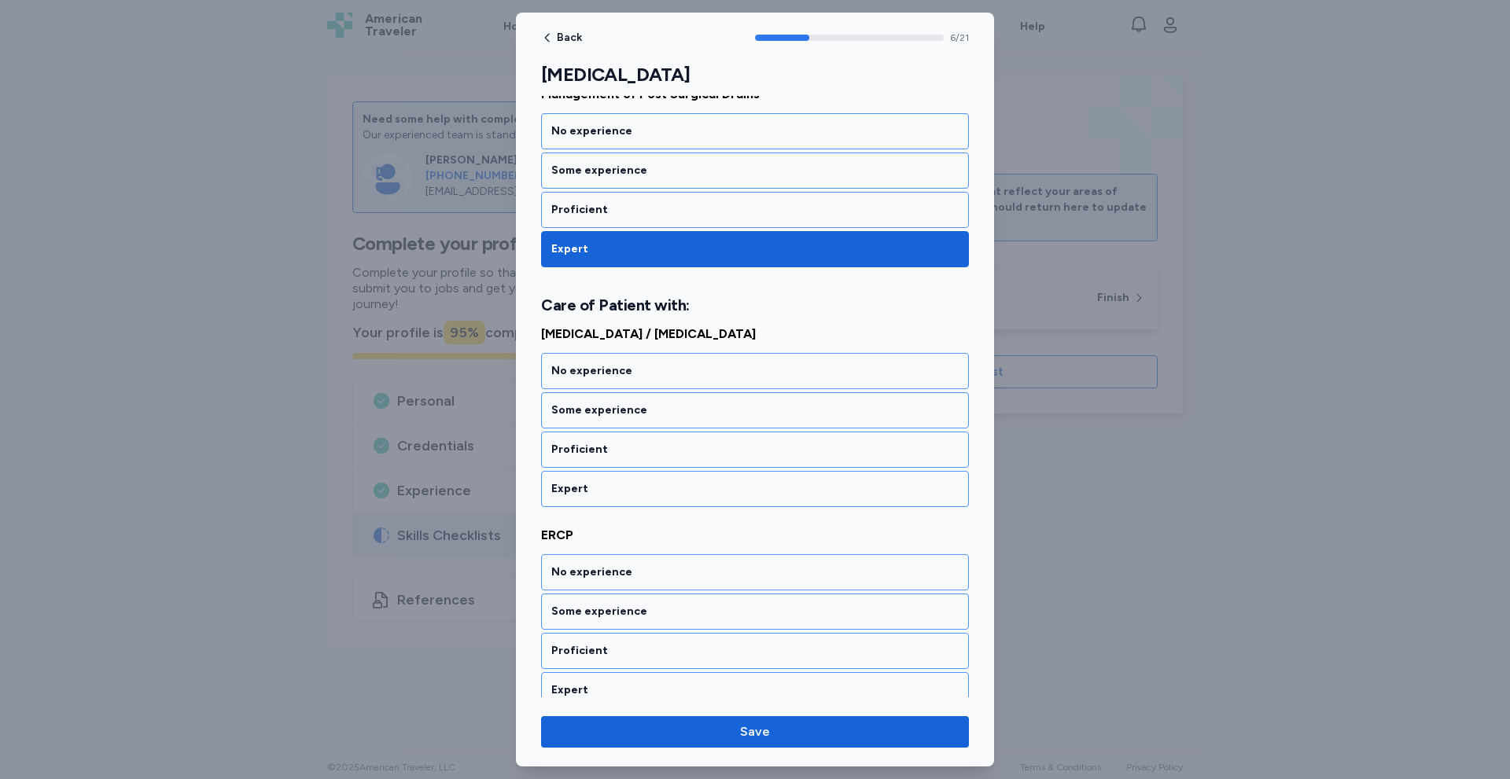
click at [631, 480] on div "Expert" at bounding box center [755, 489] width 428 height 36
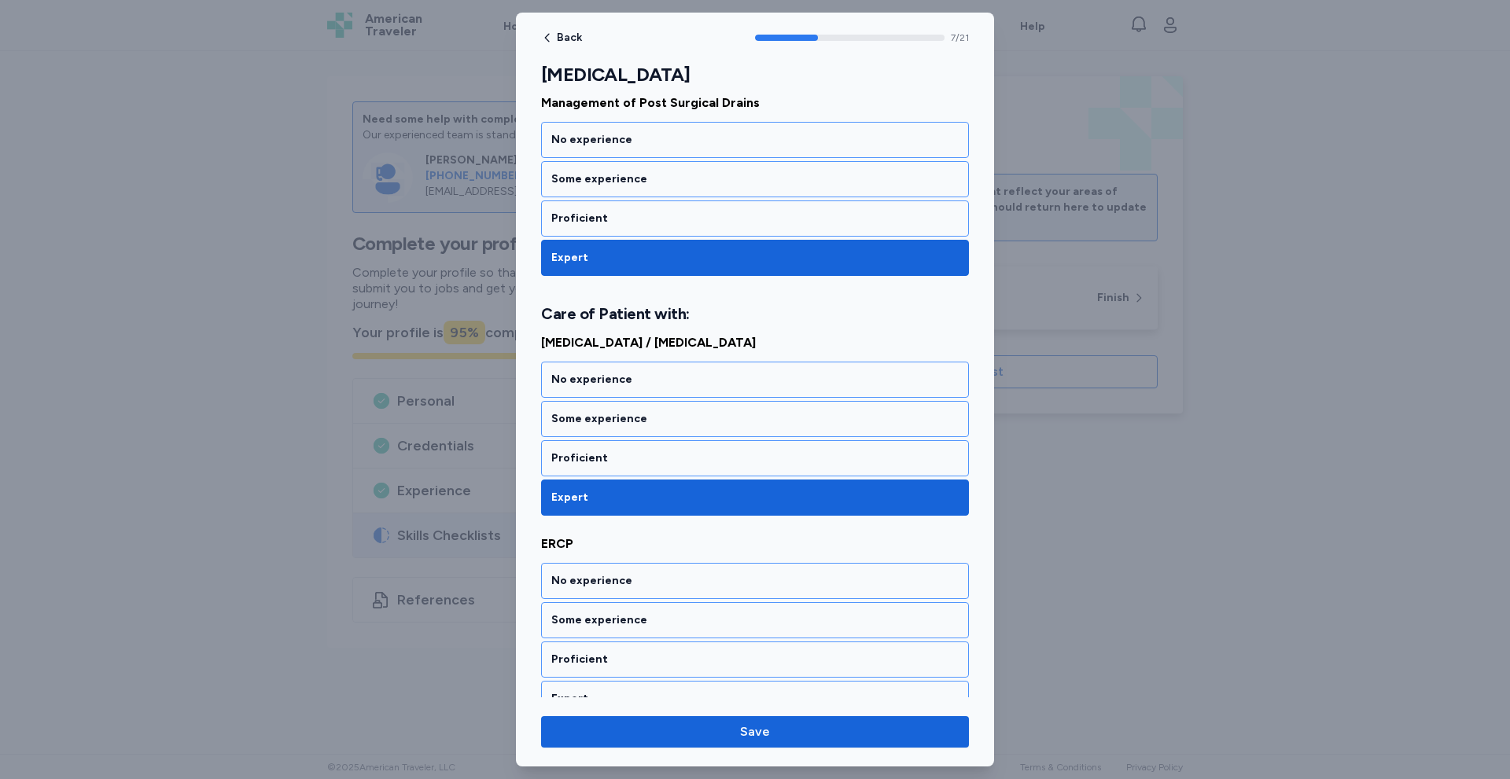
scroll to position [1450, 0]
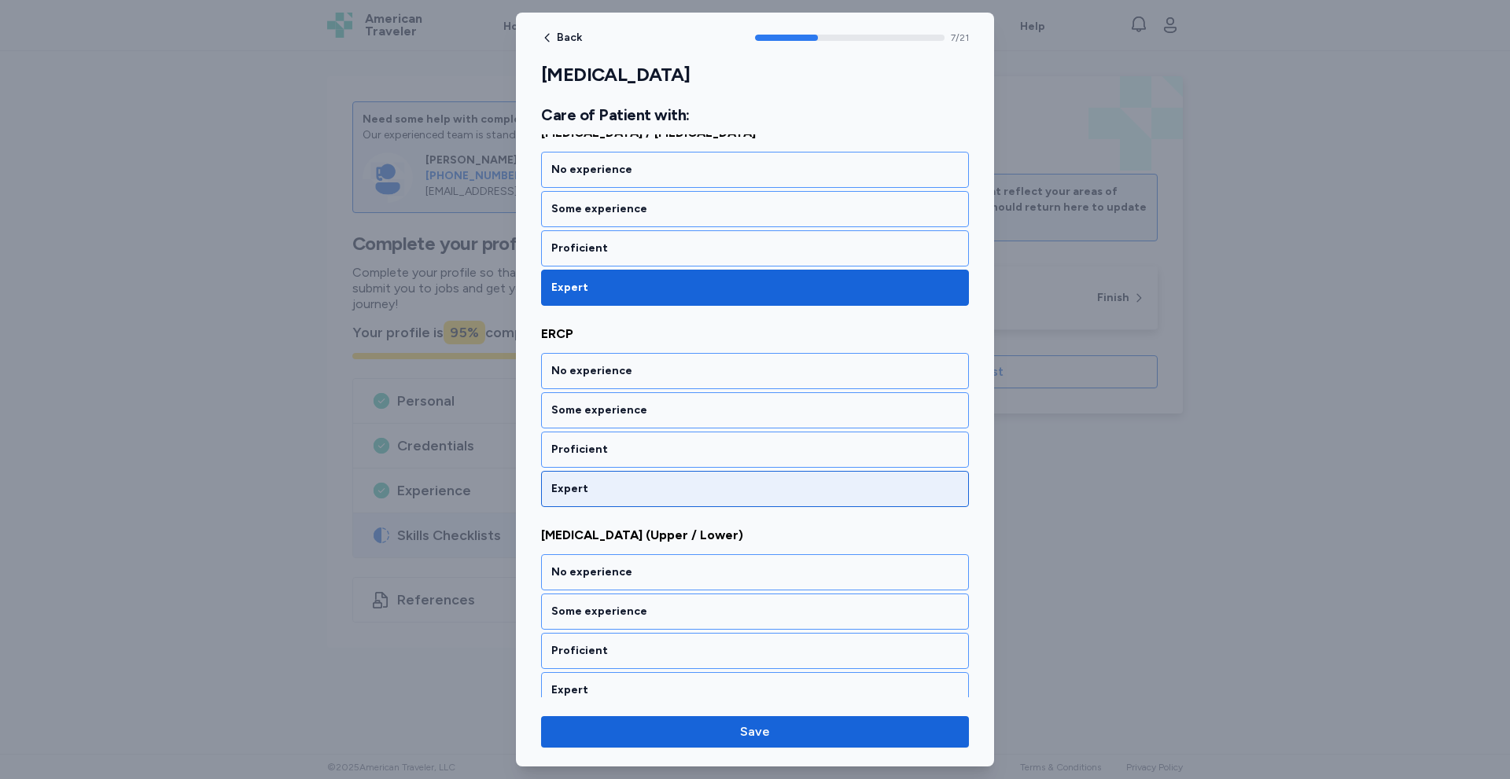
click at [619, 492] on div "Expert" at bounding box center [754, 489] width 407 height 16
click at [619, 493] on div "Expert" at bounding box center [754, 489] width 407 height 16
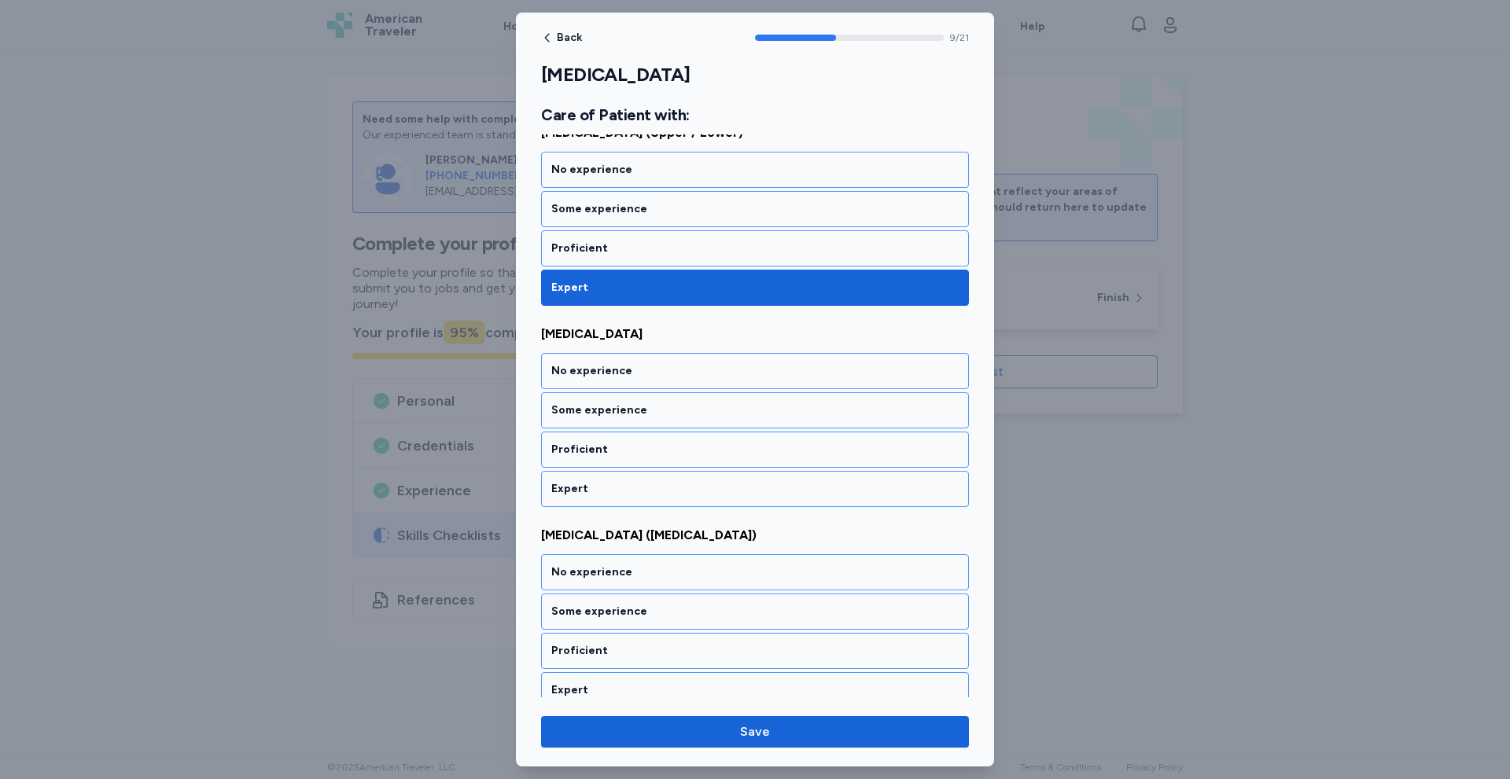
click at [619, 493] on div "Expert" at bounding box center [754, 489] width 407 height 16
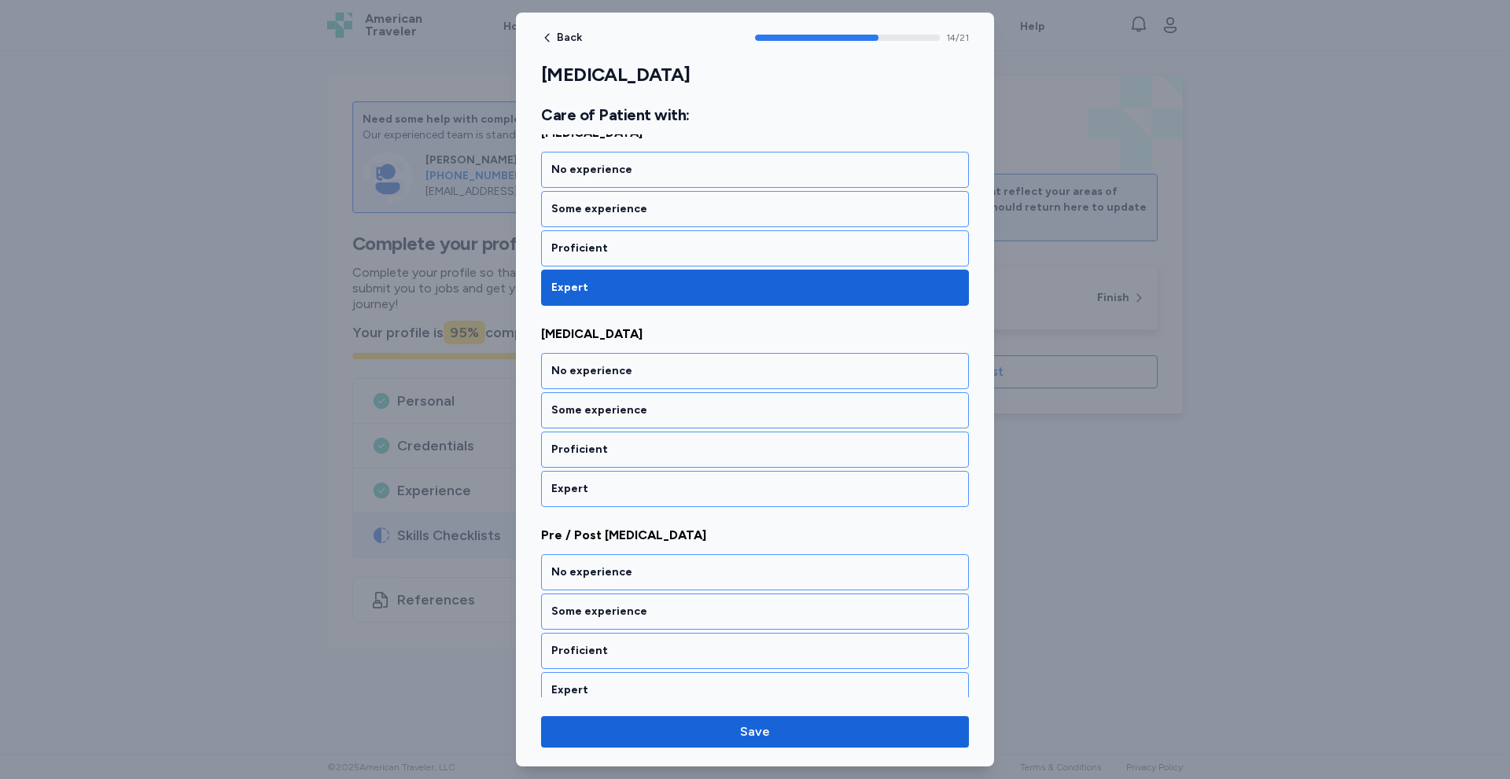
click at [619, 493] on div "Expert" at bounding box center [754, 489] width 407 height 16
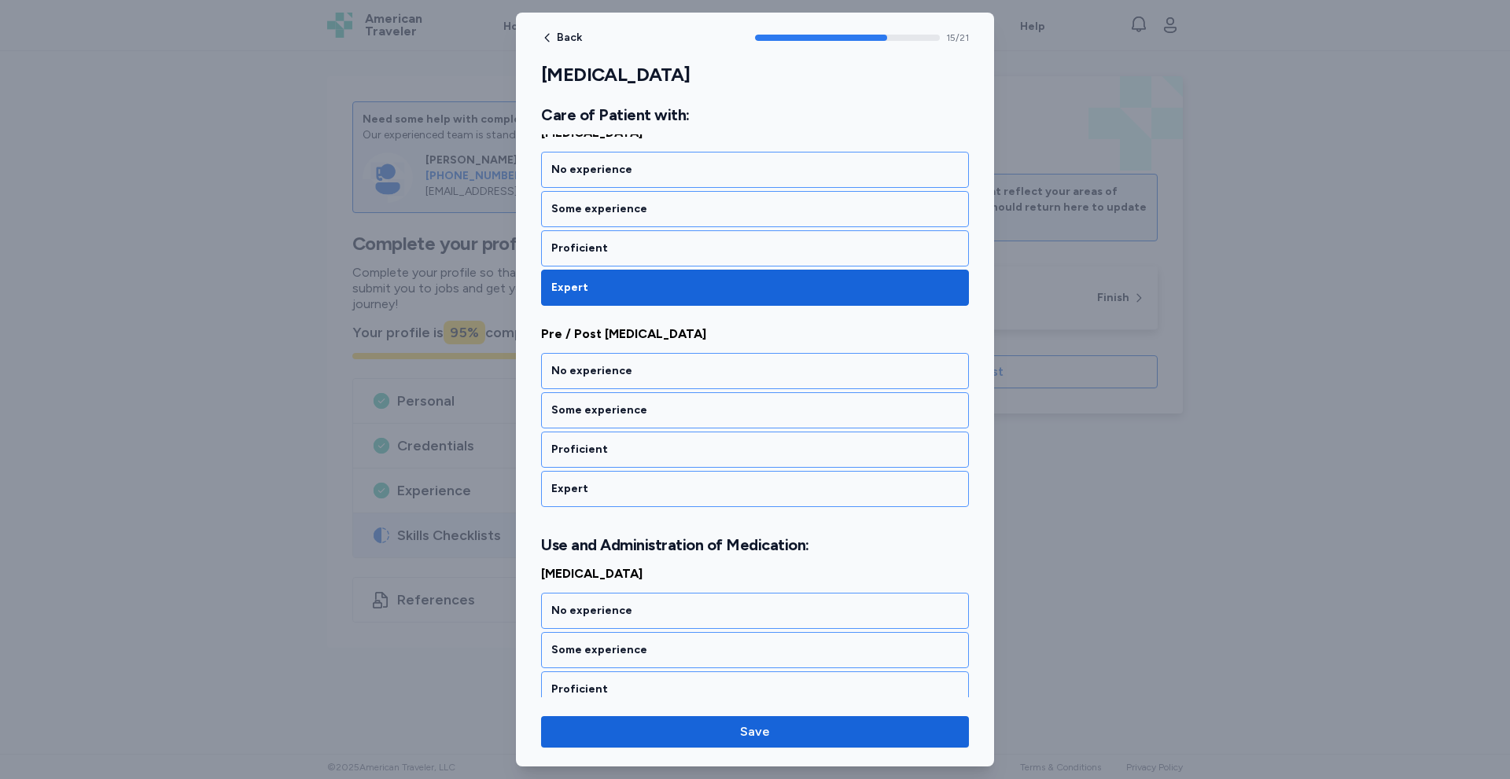
click at [619, 493] on div "Expert" at bounding box center [754, 489] width 407 height 16
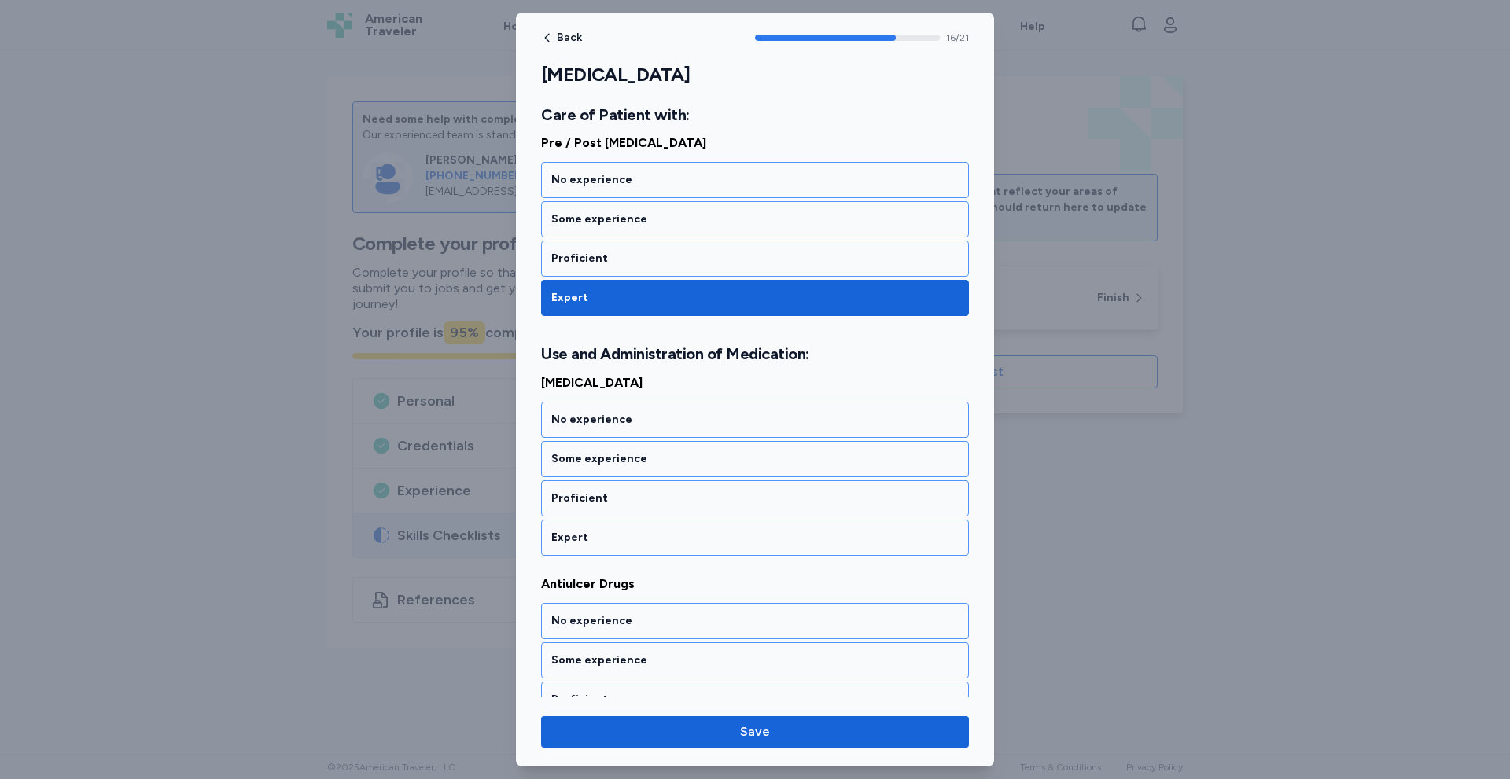
scroll to position [3300, 0]
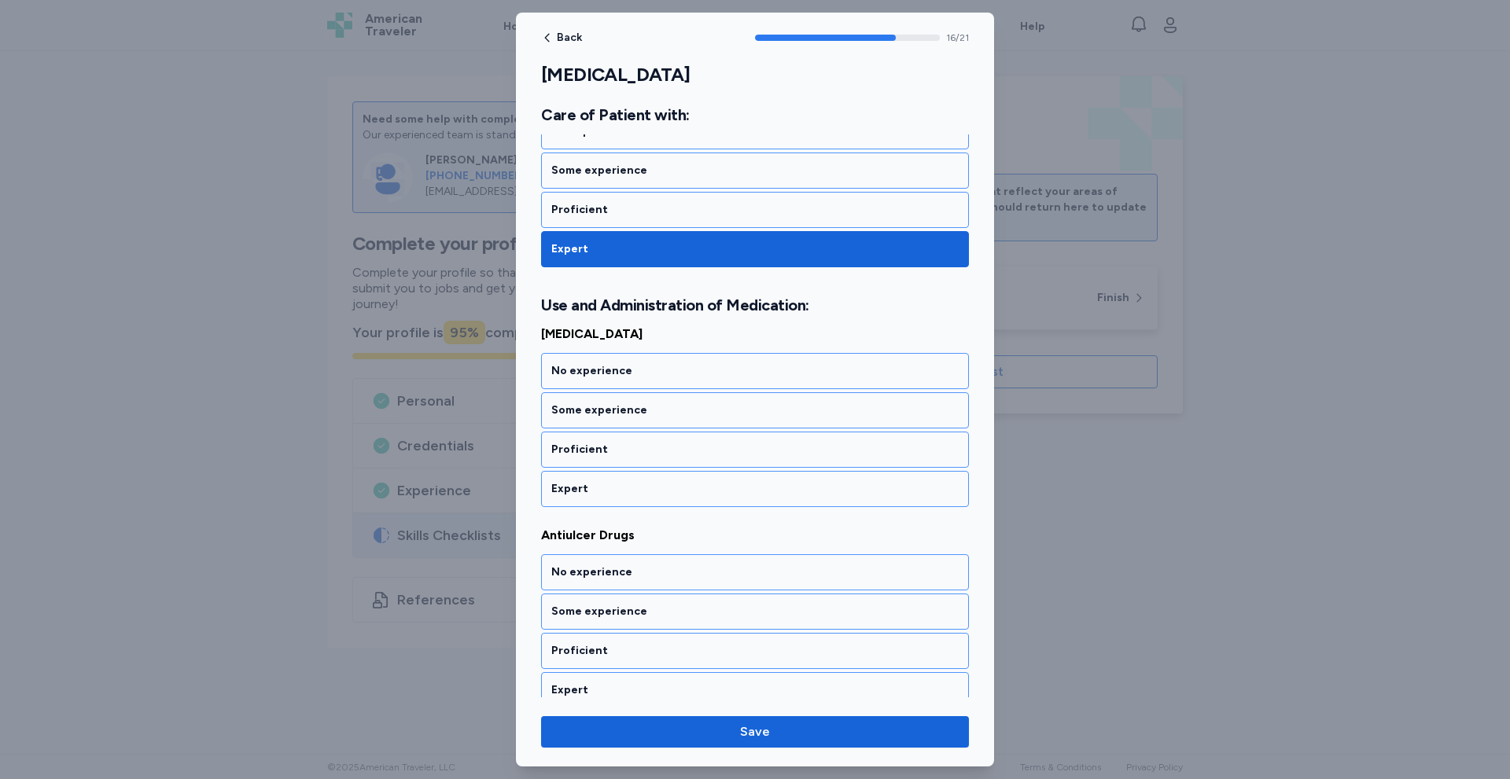
click at [619, 493] on div "Expert" at bounding box center [754, 489] width 407 height 16
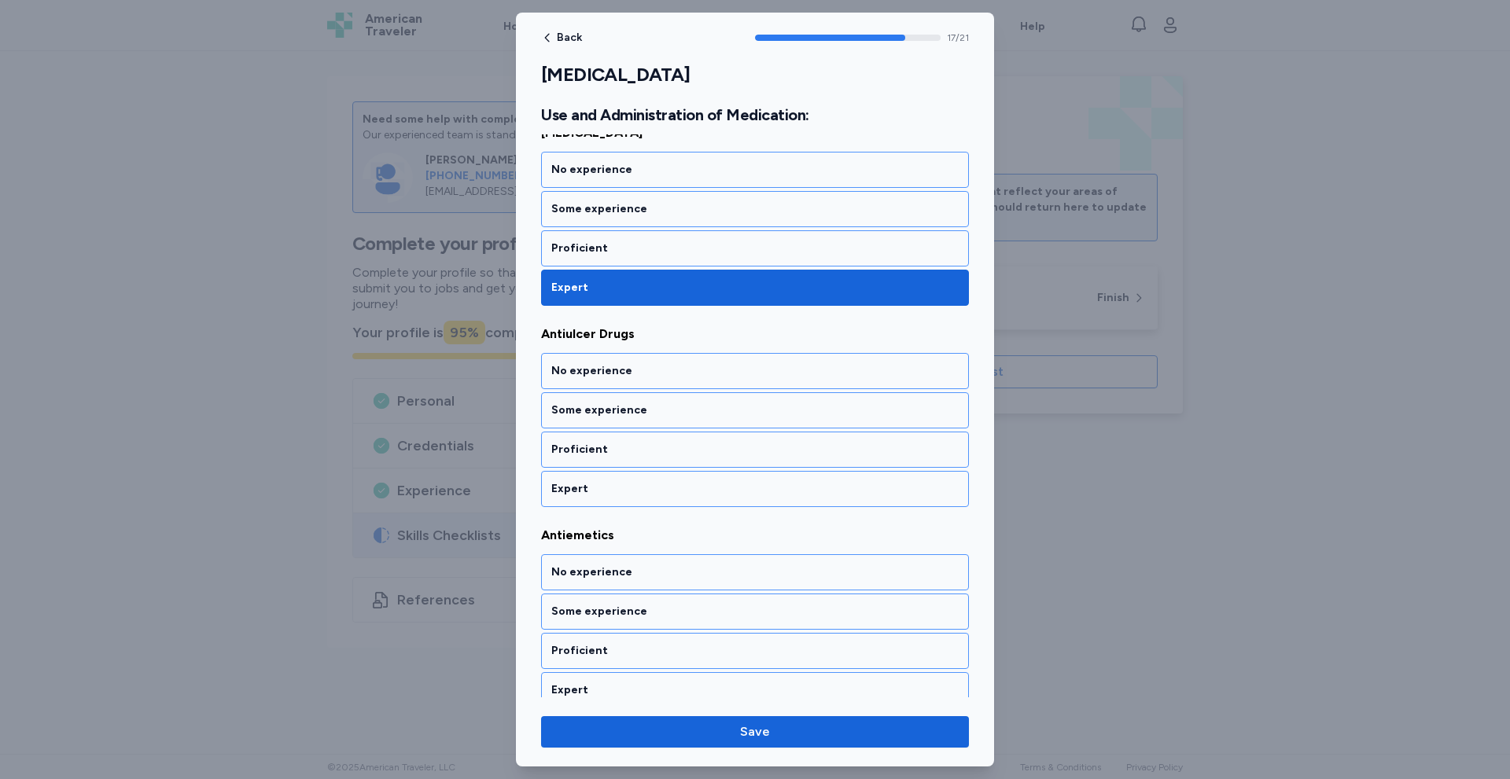
click at [619, 493] on div "Expert" at bounding box center [754, 489] width 407 height 16
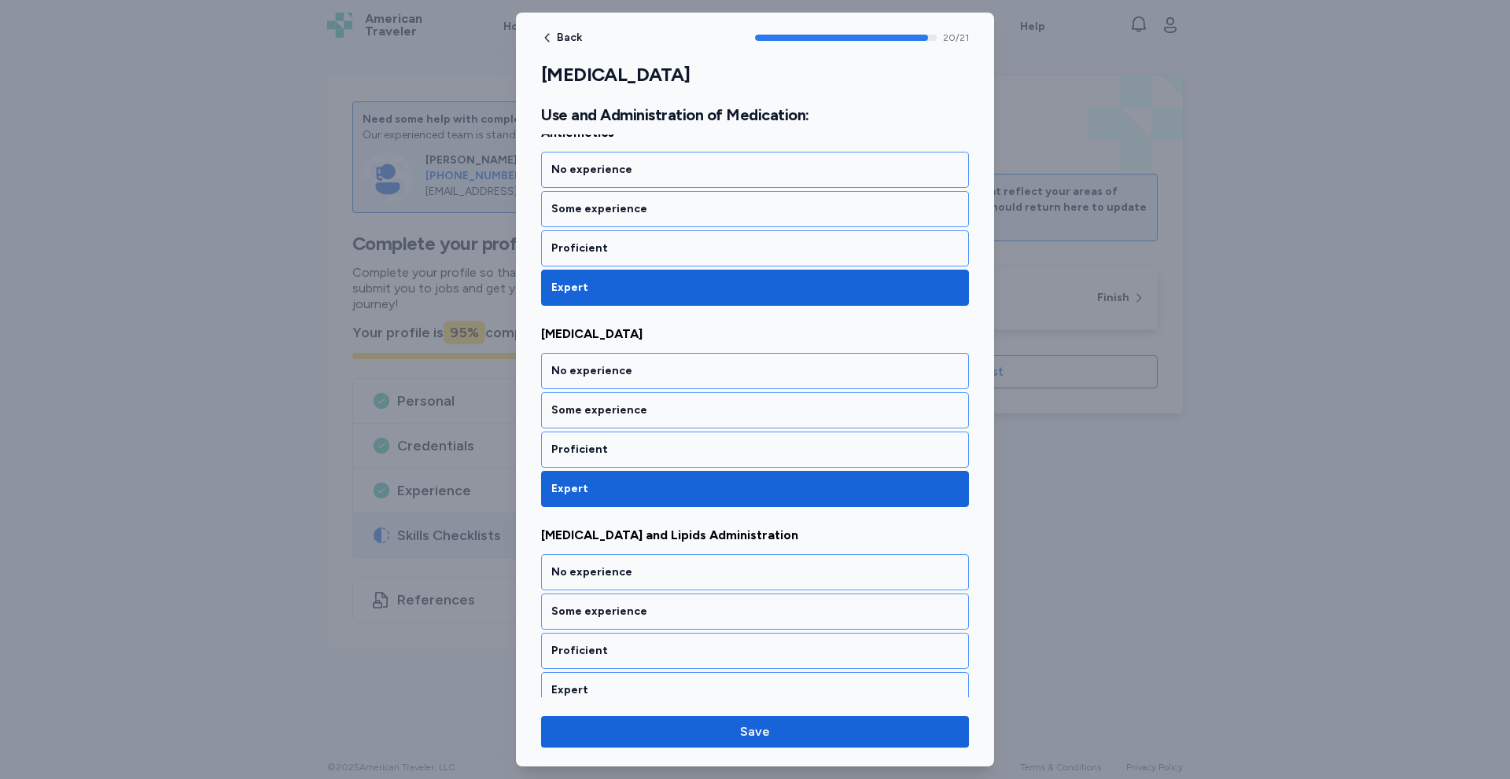
scroll to position [3919, 0]
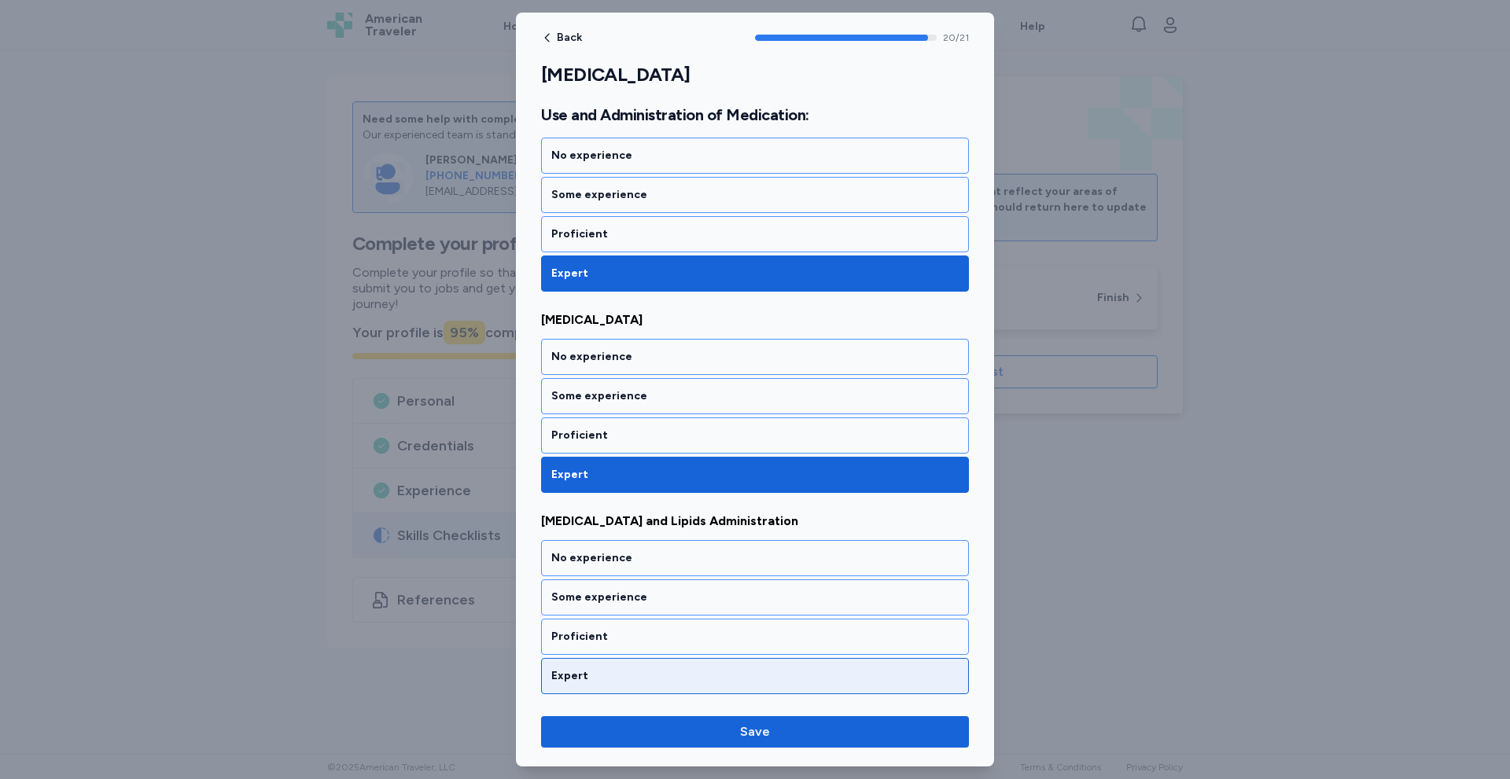
click at [617, 661] on div "Expert" at bounding box center [755, 676] width 428 height 36
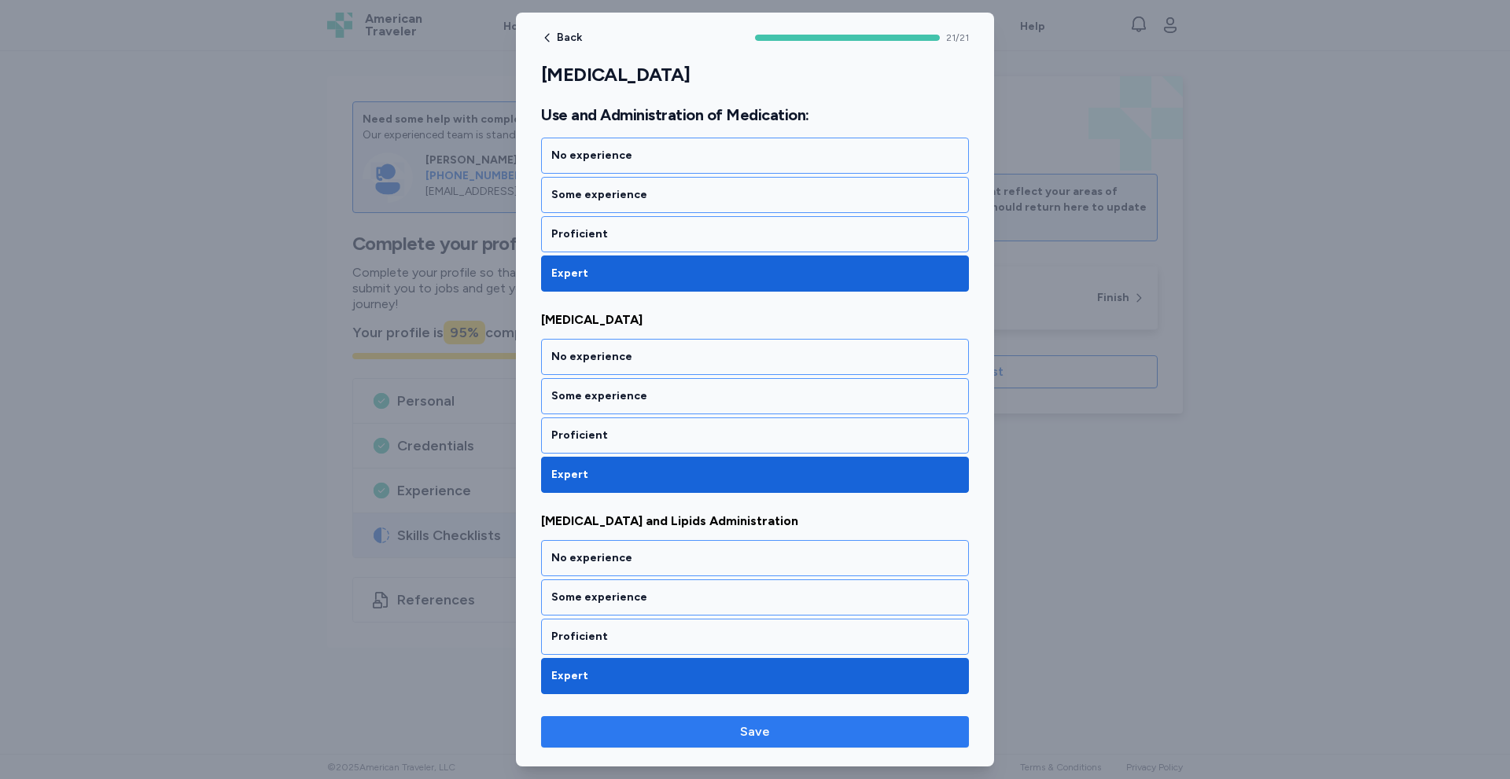
click at [766, 739] on span "Save" at bounding box center [755, 732] width 30 height 19
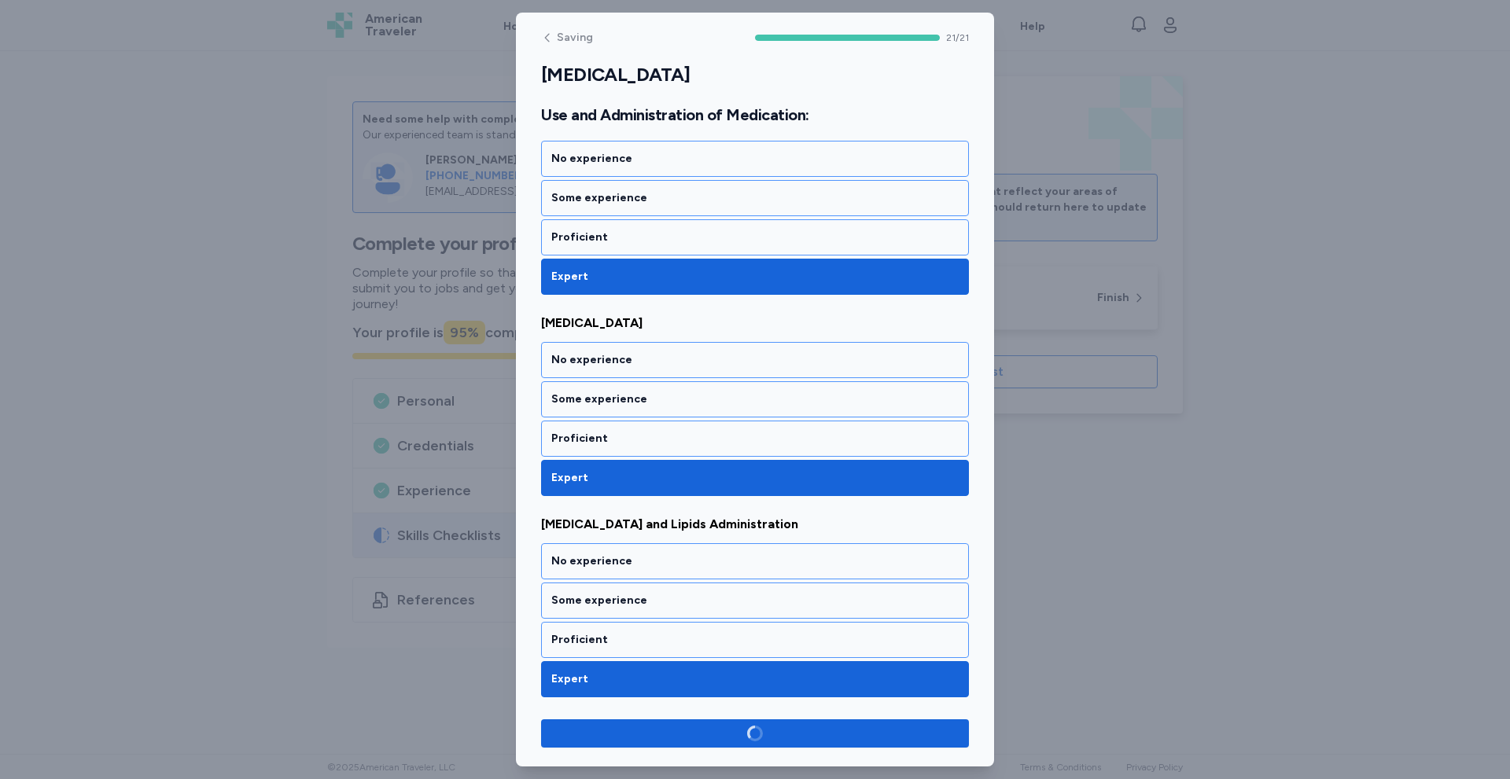
scroll to position [3915, 0]
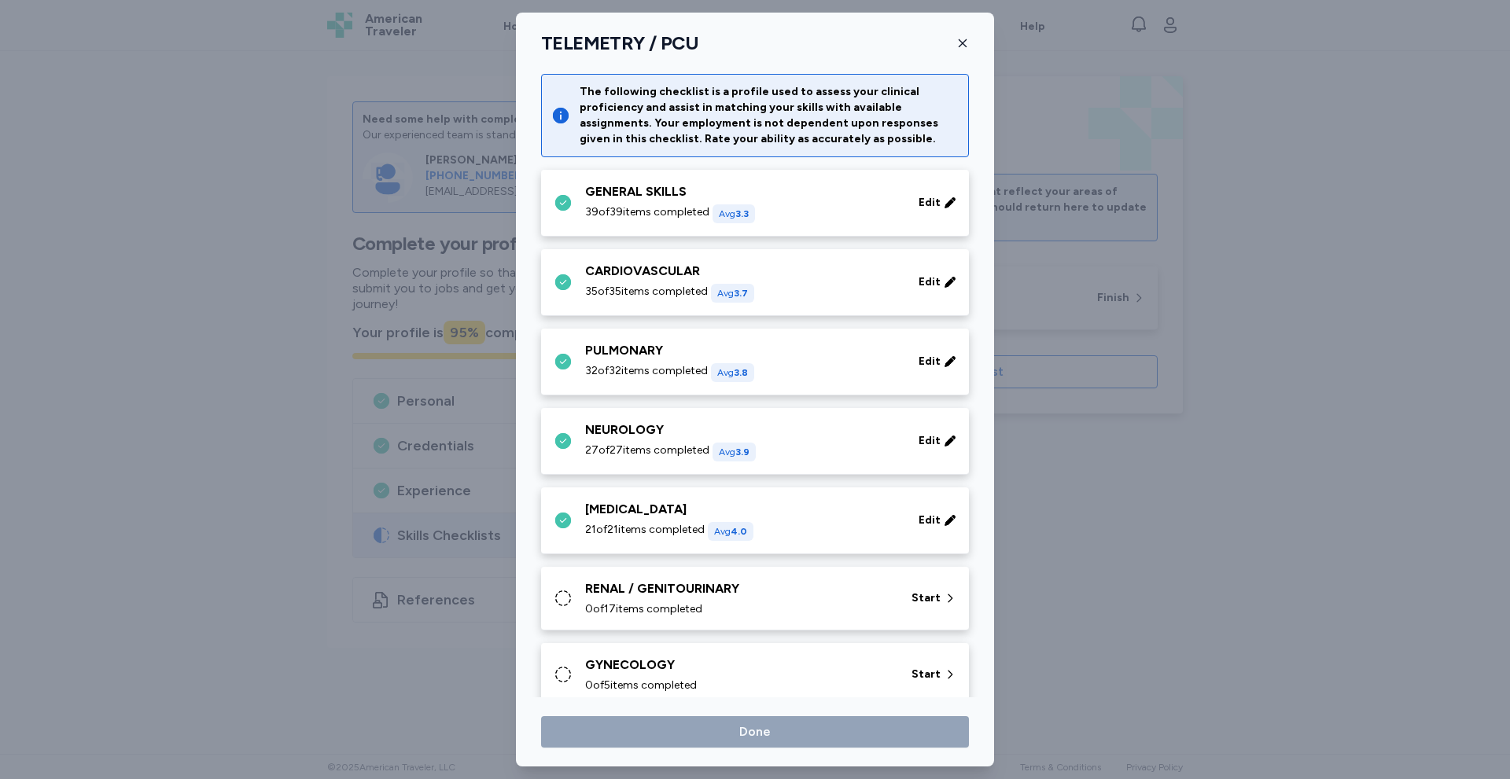
click at [751, 591] on div "RENAL / GENITOURINARY" at bounding box center [738, 589] width 307 height 19
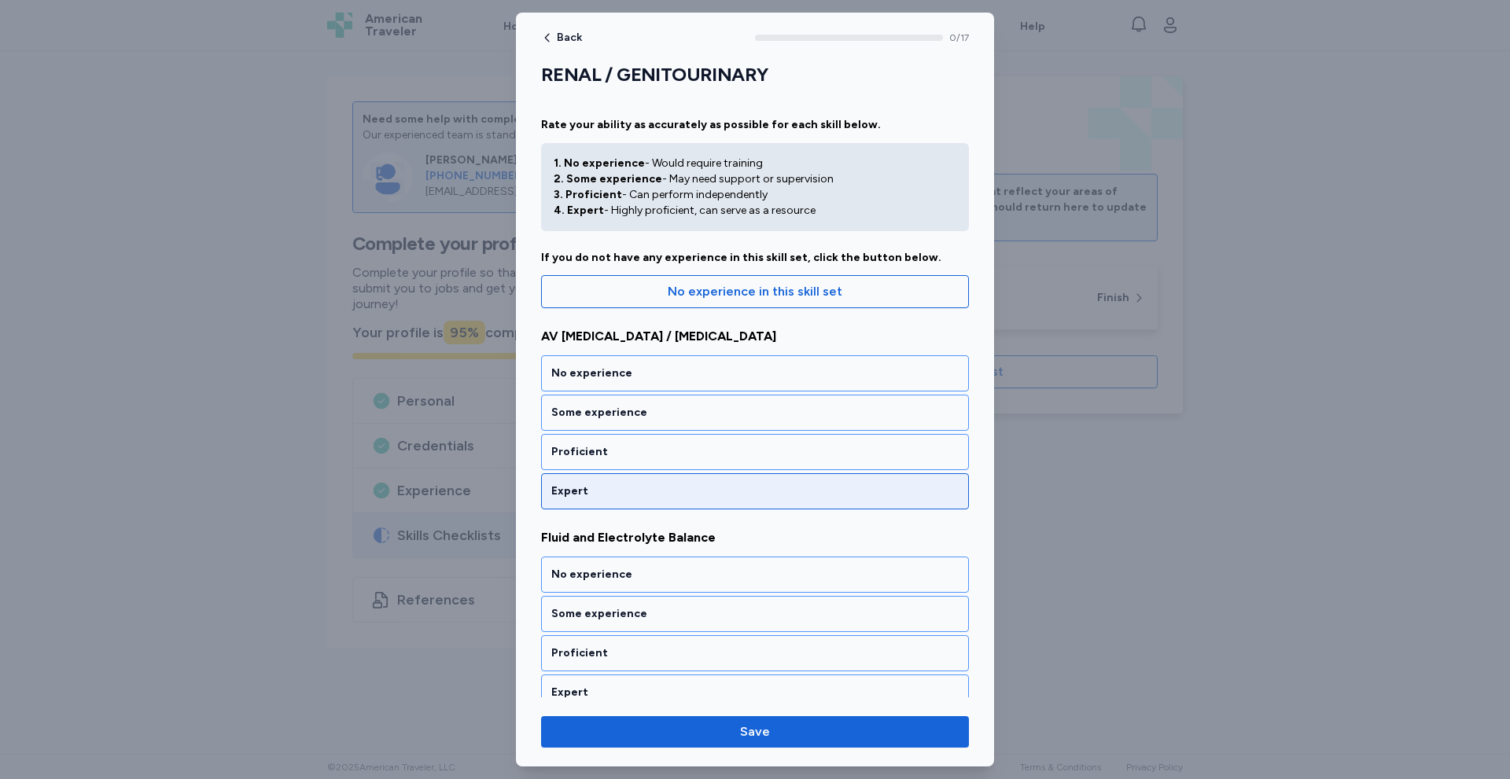
click at [605, 492] on div "Expert" at bounding box center [754, 492] width 407 height 16
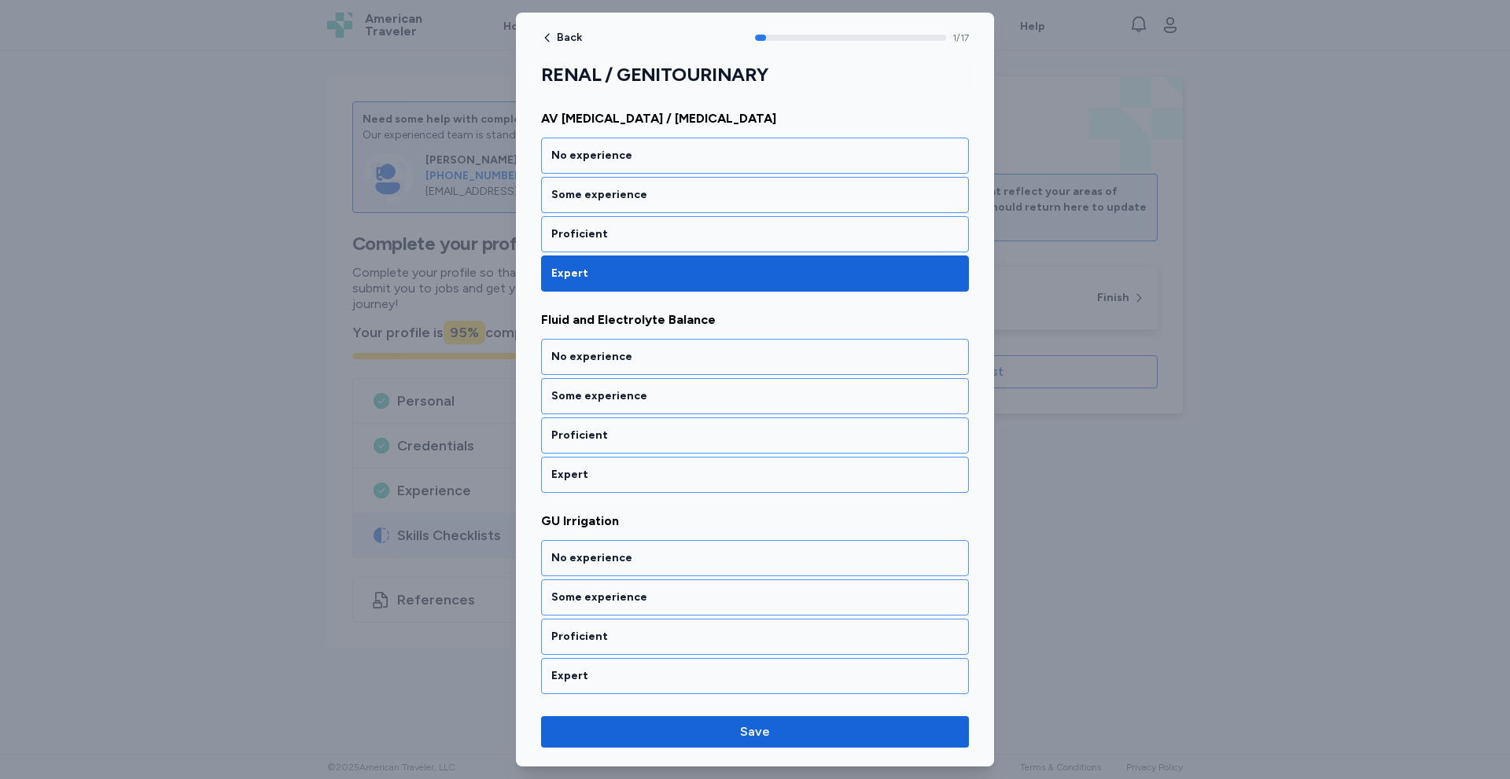
scroll to position [223, 0]
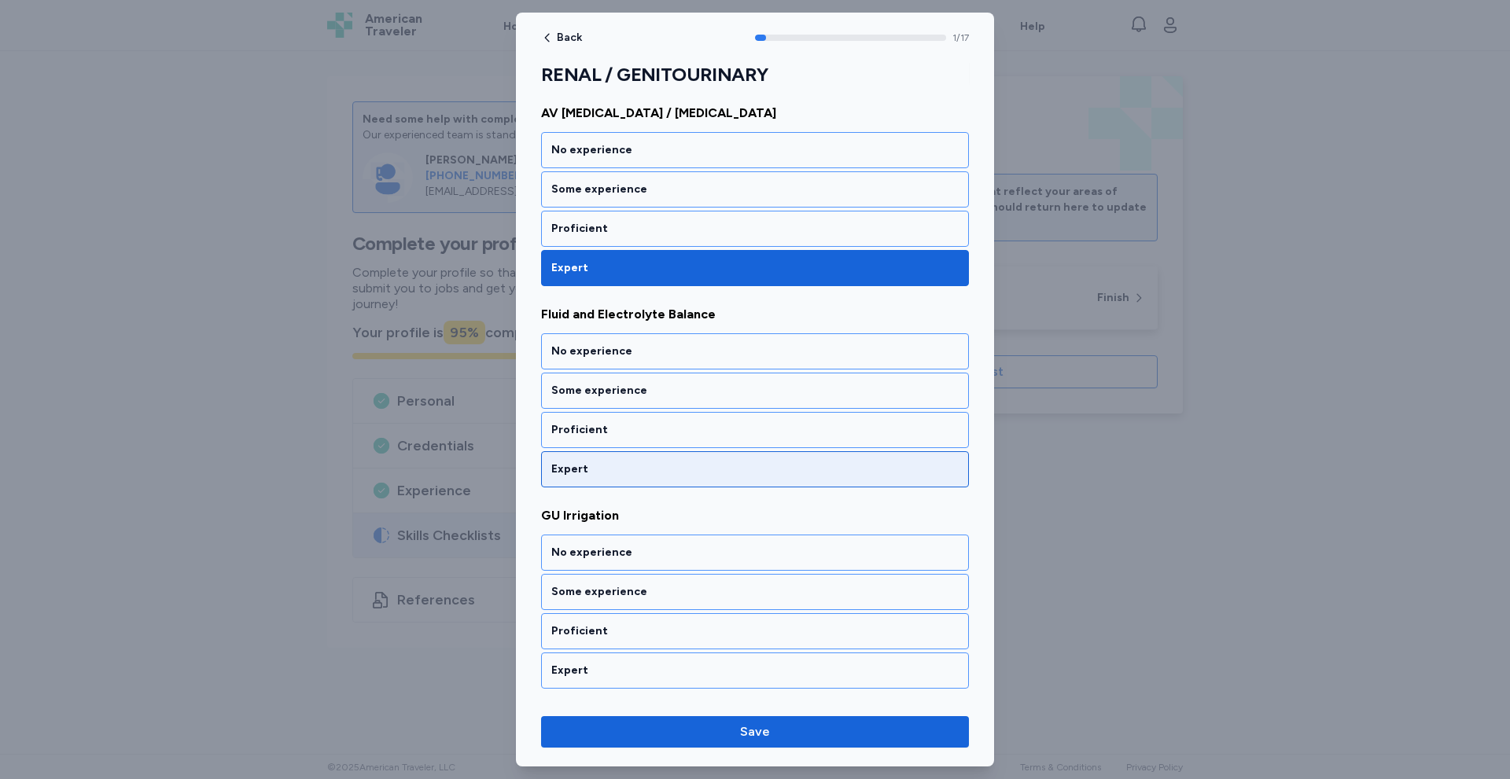
click at [616, 479] on div "Expert" at bounding box center [755, 469] width 428 height 36
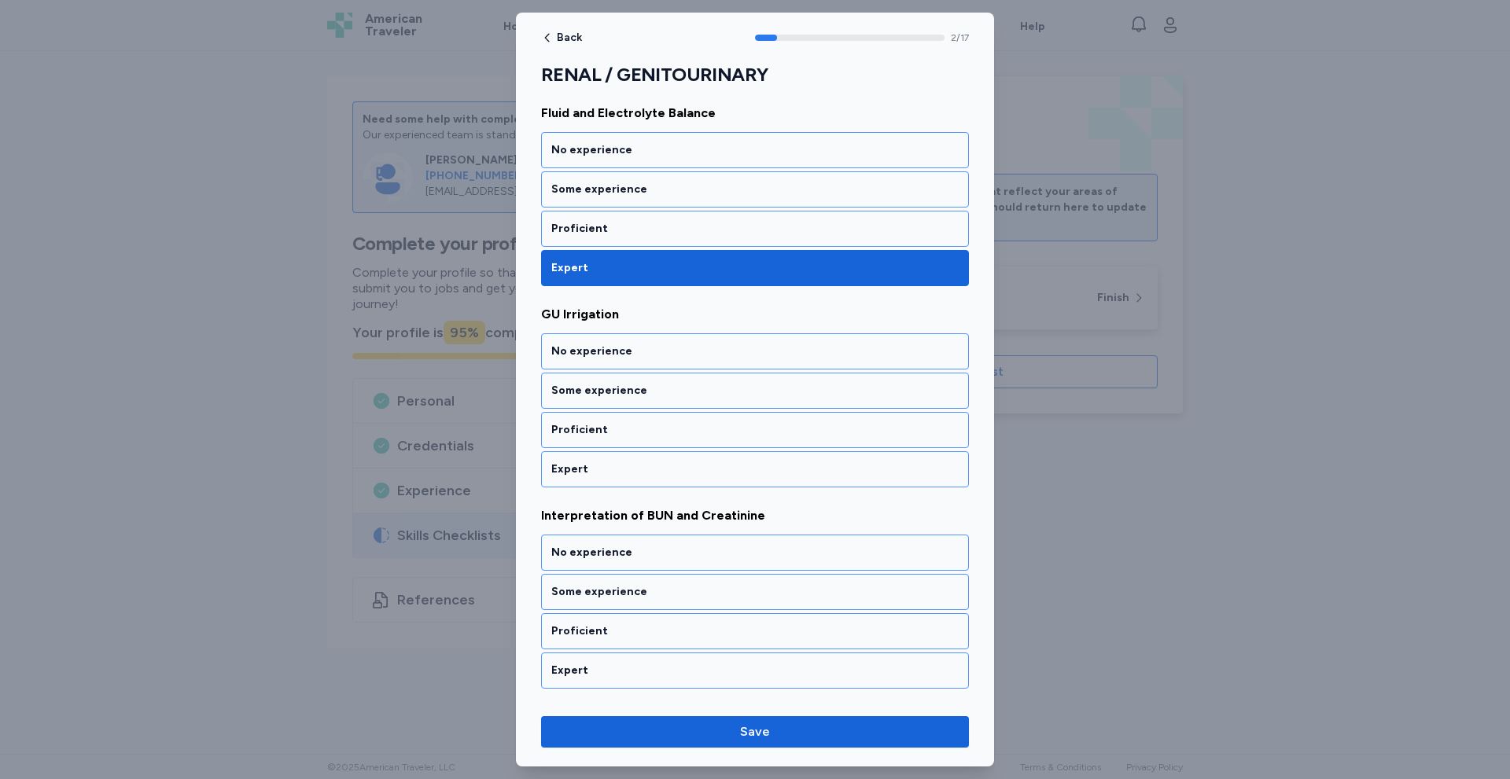
click at [616, 479] on div "Expert" at bounding box center [755, 469] width 428 height 36
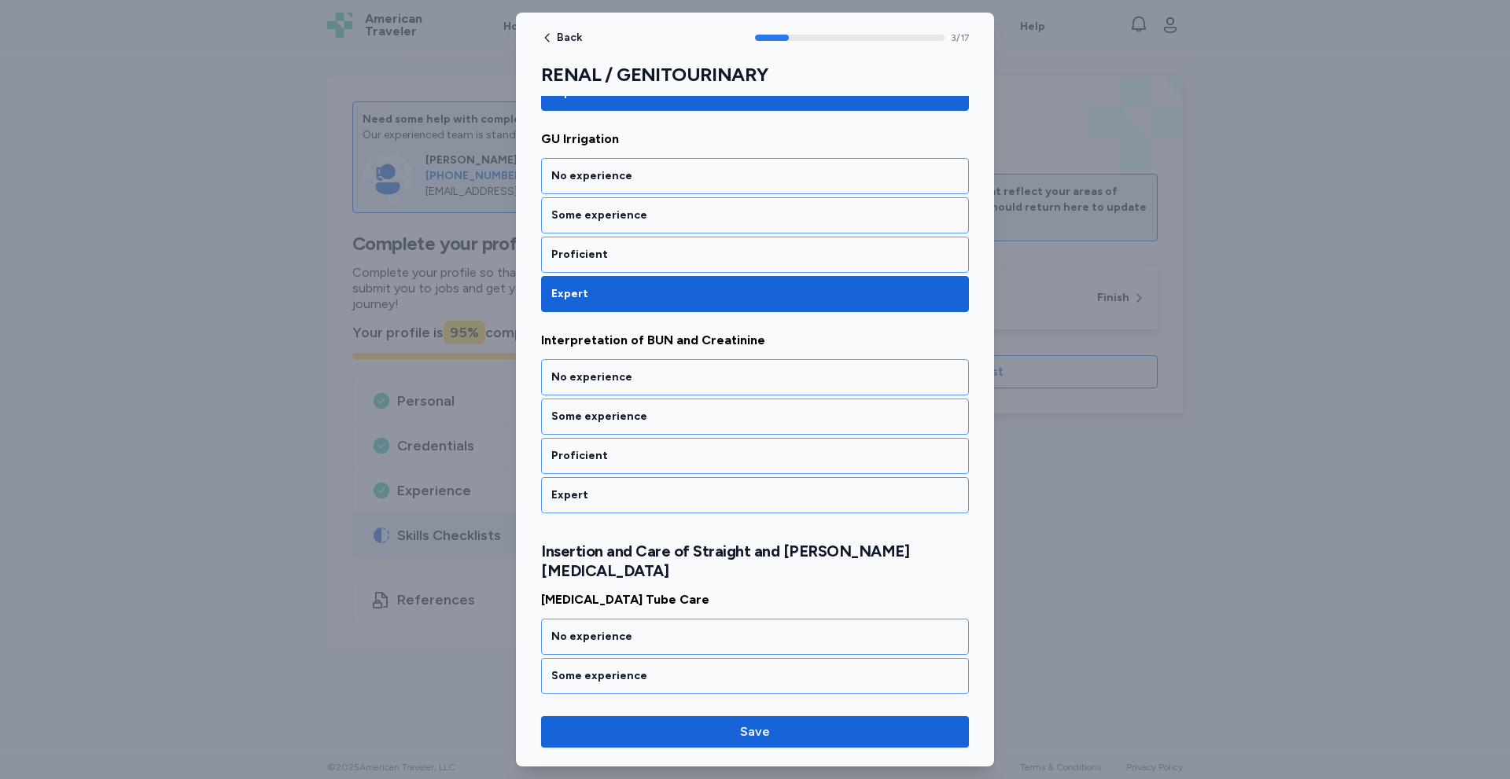
scroll to position [626, 0]
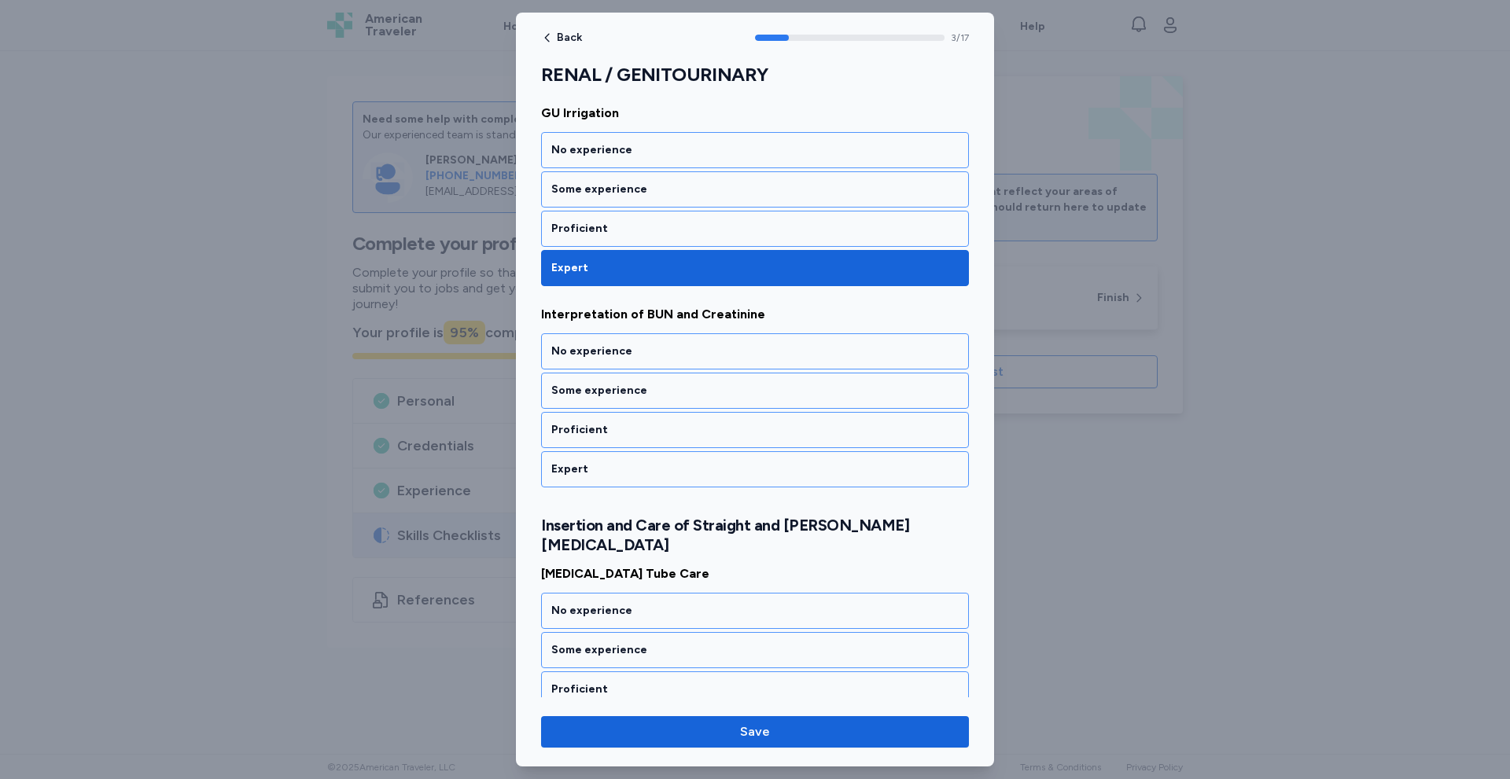
click at [616, 479] on div "Expert" at bounding box center [755, 469] width 428 height 36
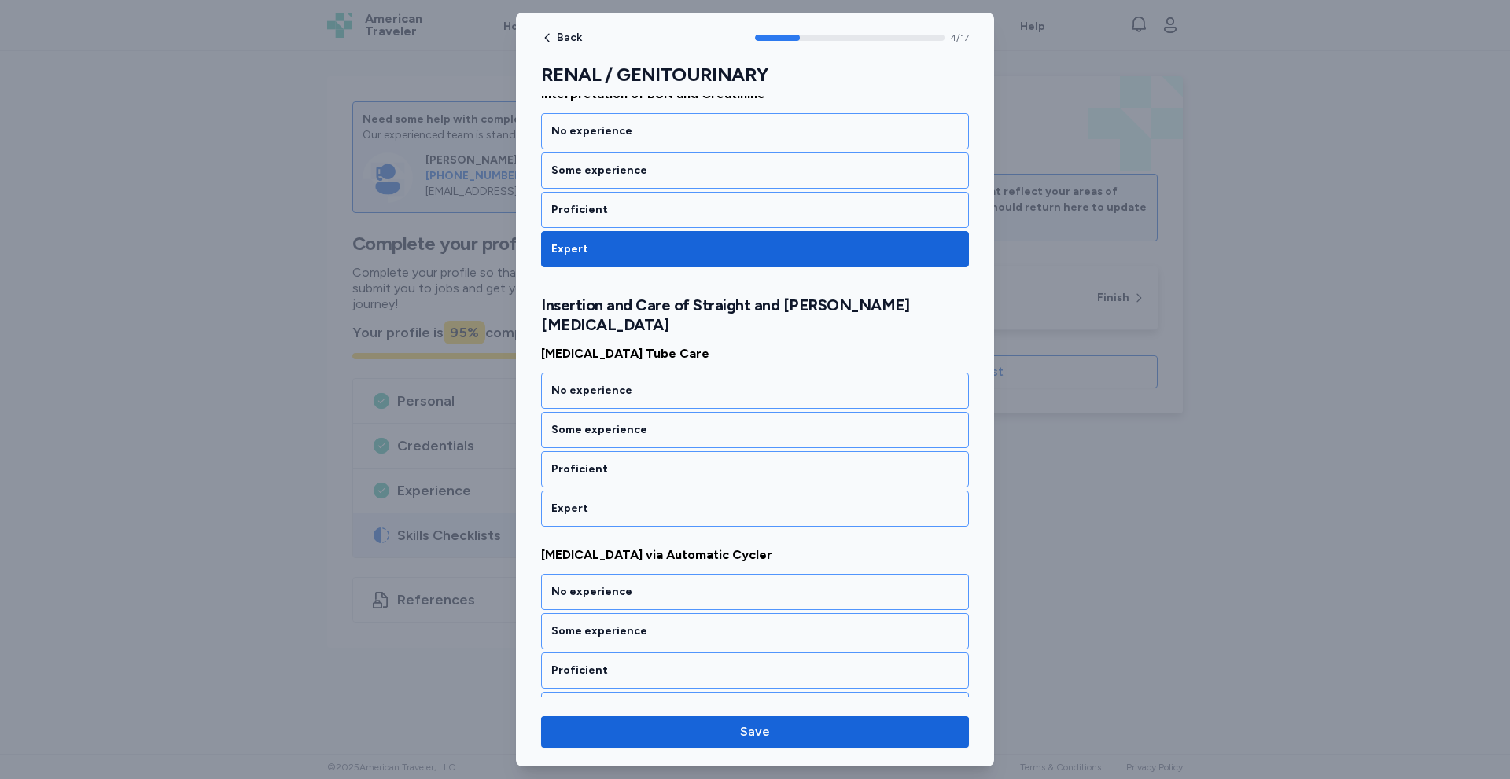
click at [616, 491] on div "Expert" at bounding box center [755, 509] width 428 height 36
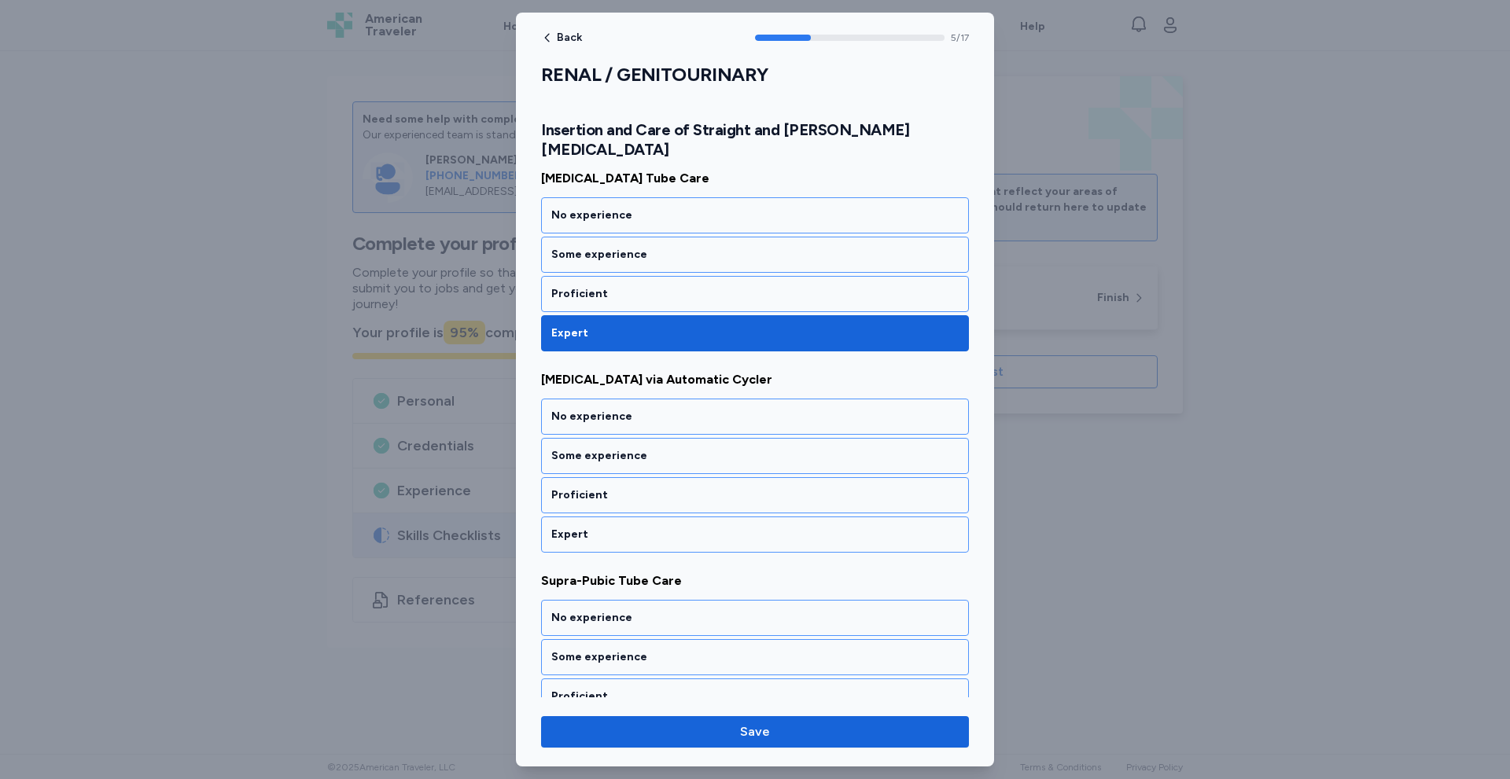
scroll to position [1047, 0]
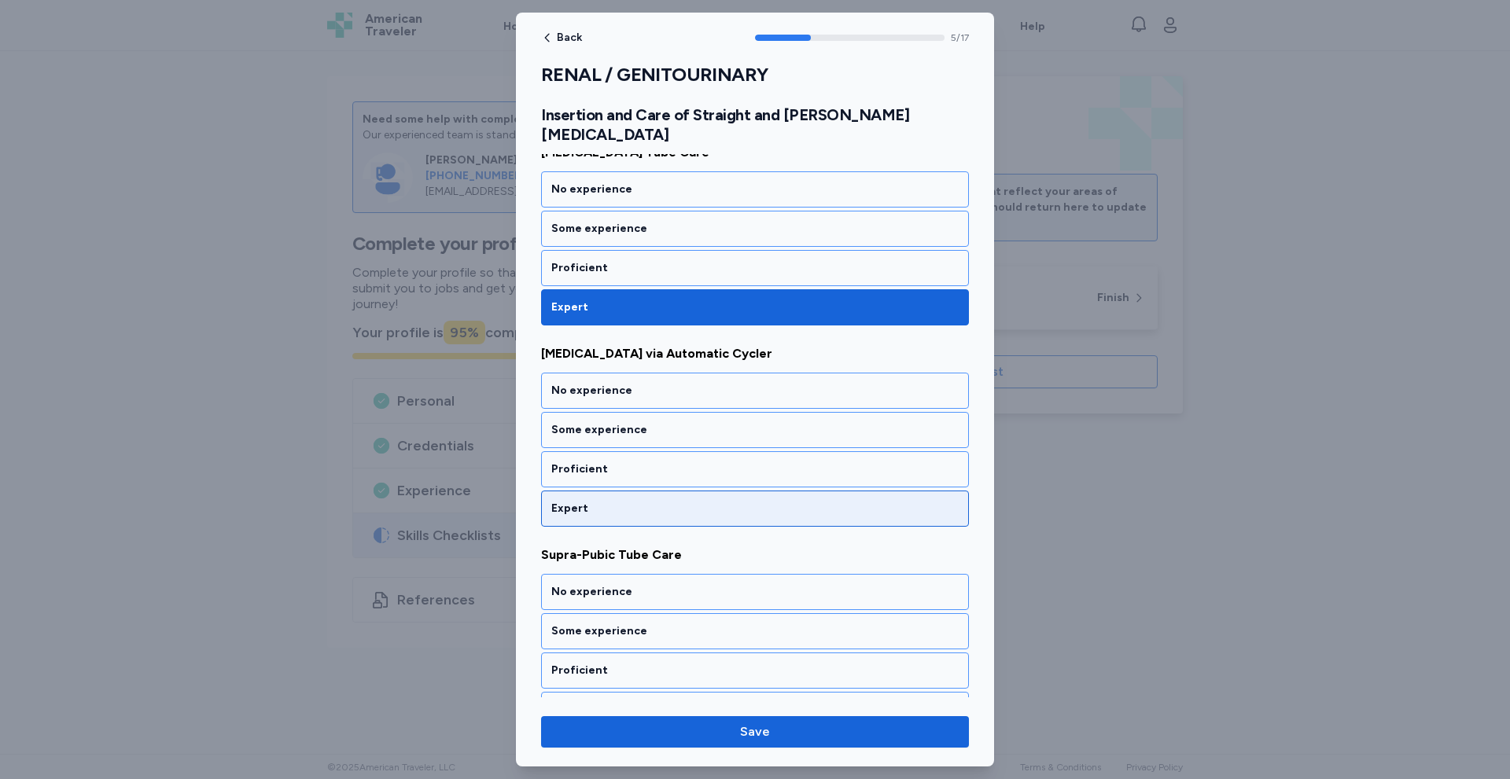
click at [618, 501] on div "Expert" at bounding box center [754, 509] width 407 height 16
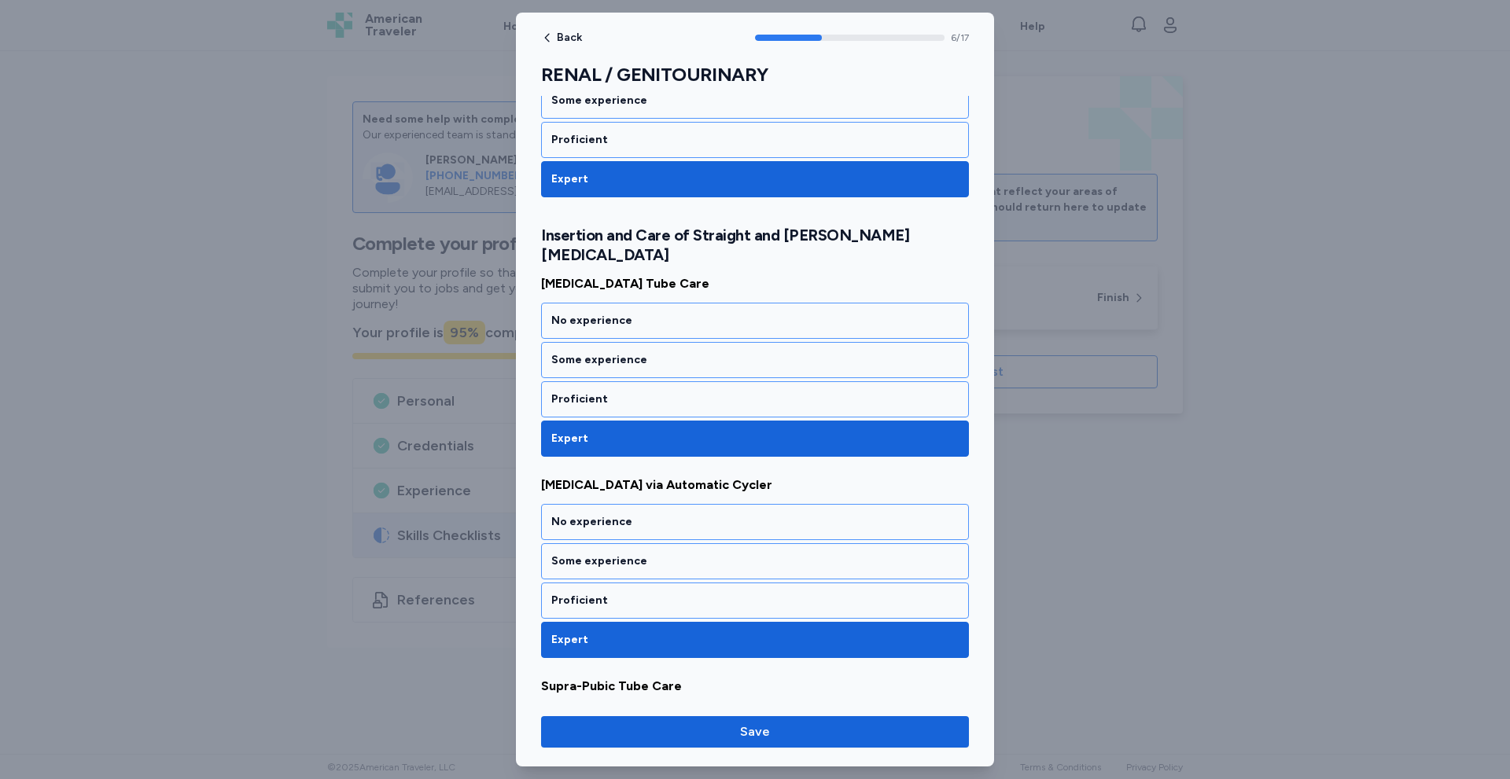
scroll to position [1048, 0]
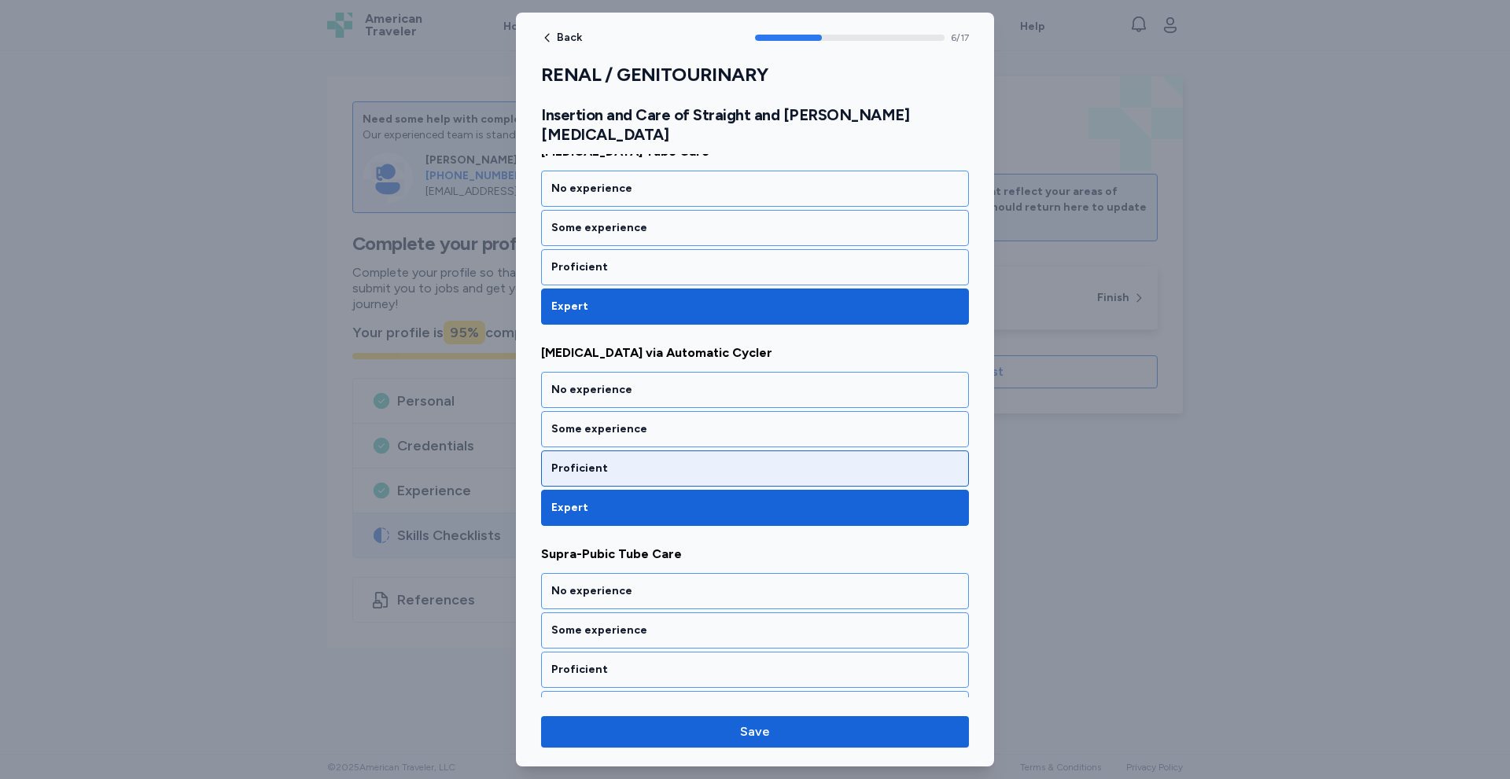
click at [657, 461] on div "Proficient" at bounding box center [754, 469] width 407 height 16
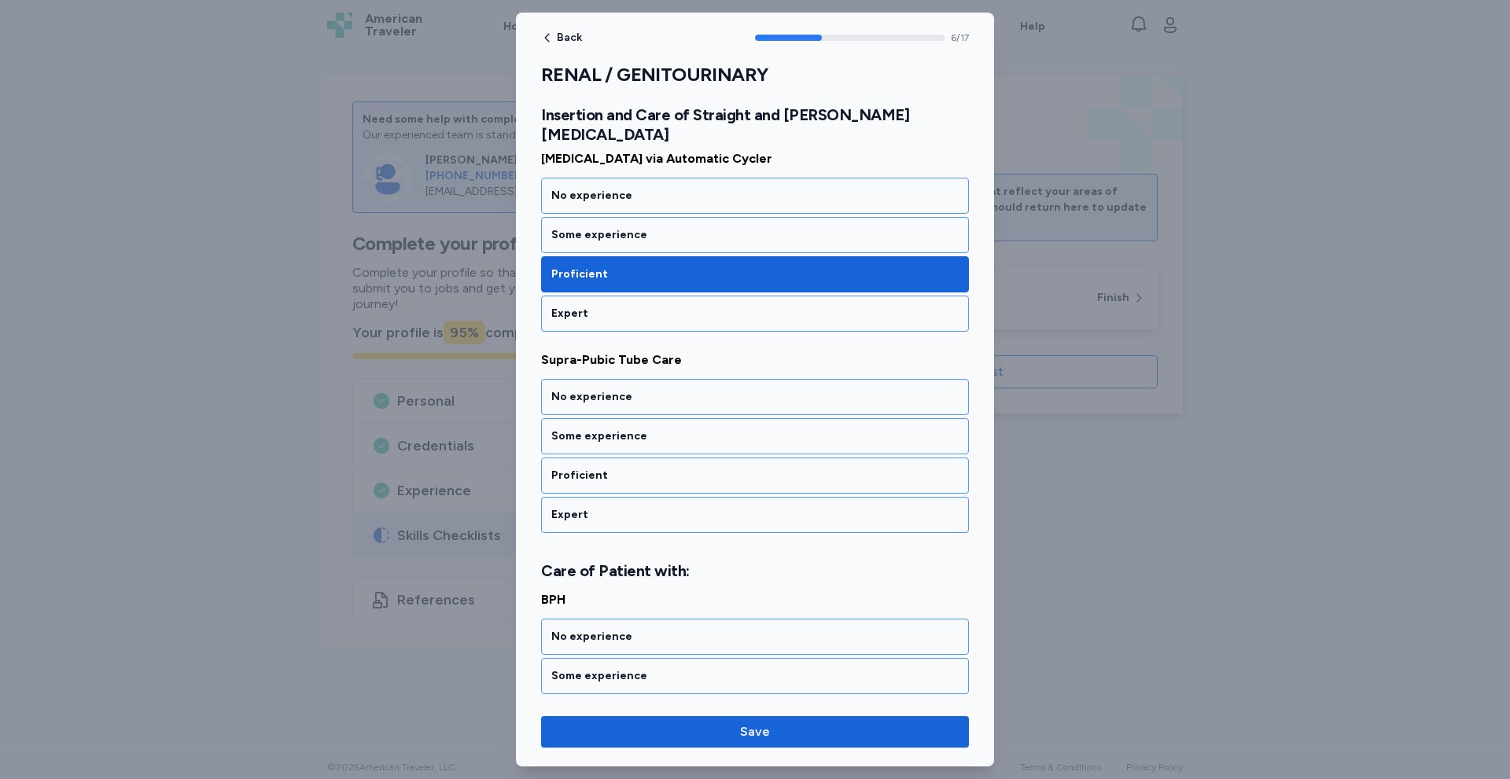
scroll to position [1249, 0]
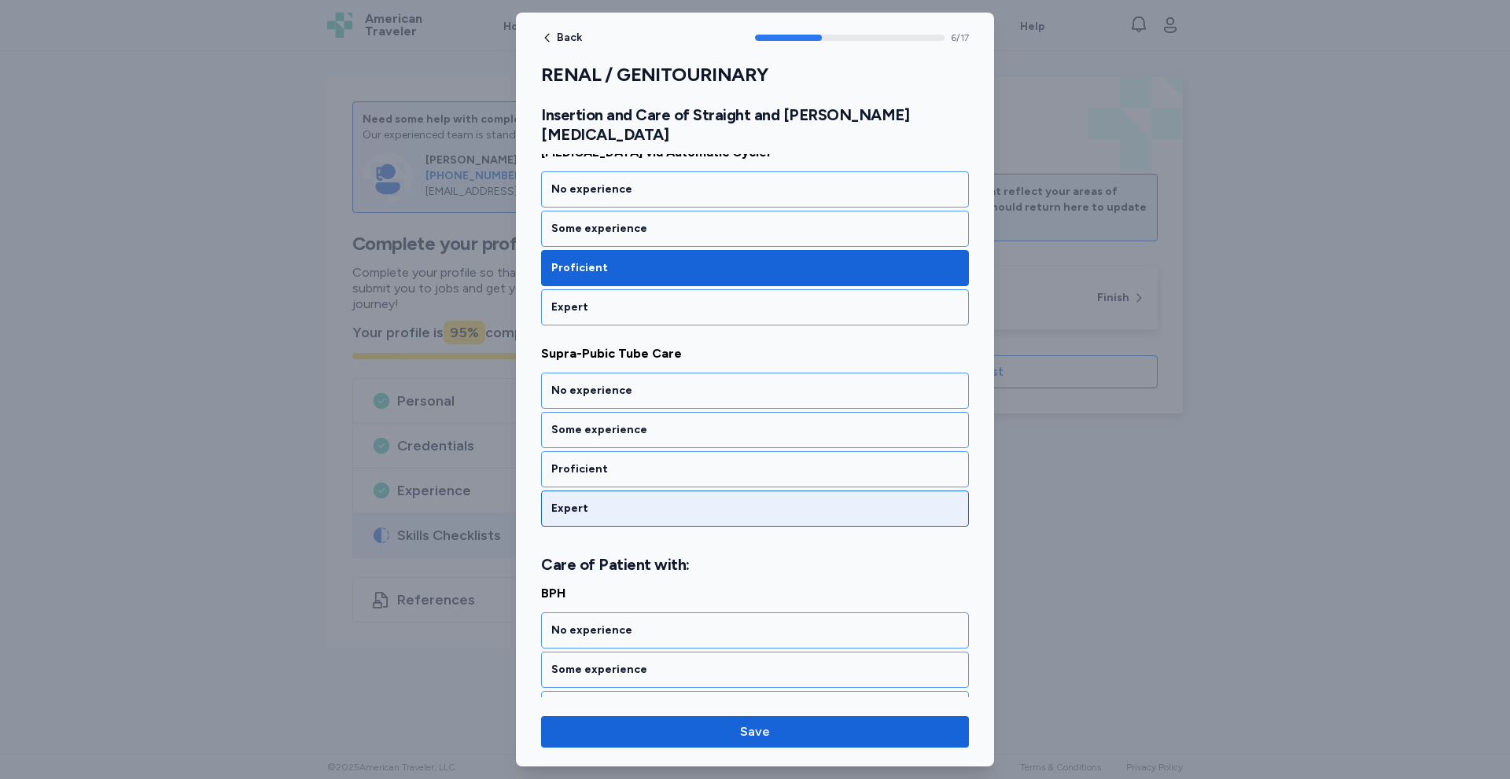
click at [666, 501] on div "Expert" at bounding box center [754, 509] width 407 height 16
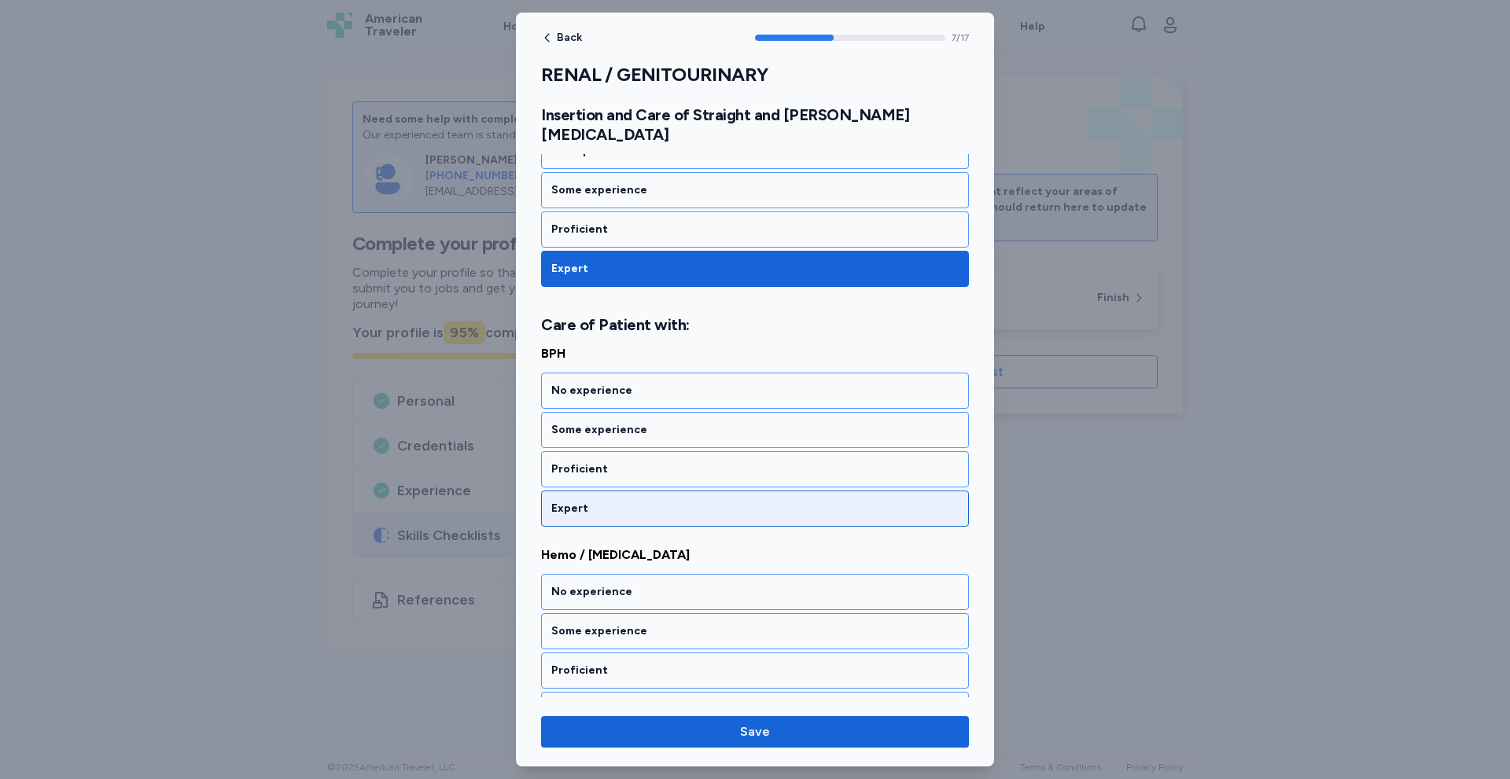
click at [637, 501] on div "Expert" at bounding box center [754, 509] width 407 height 16
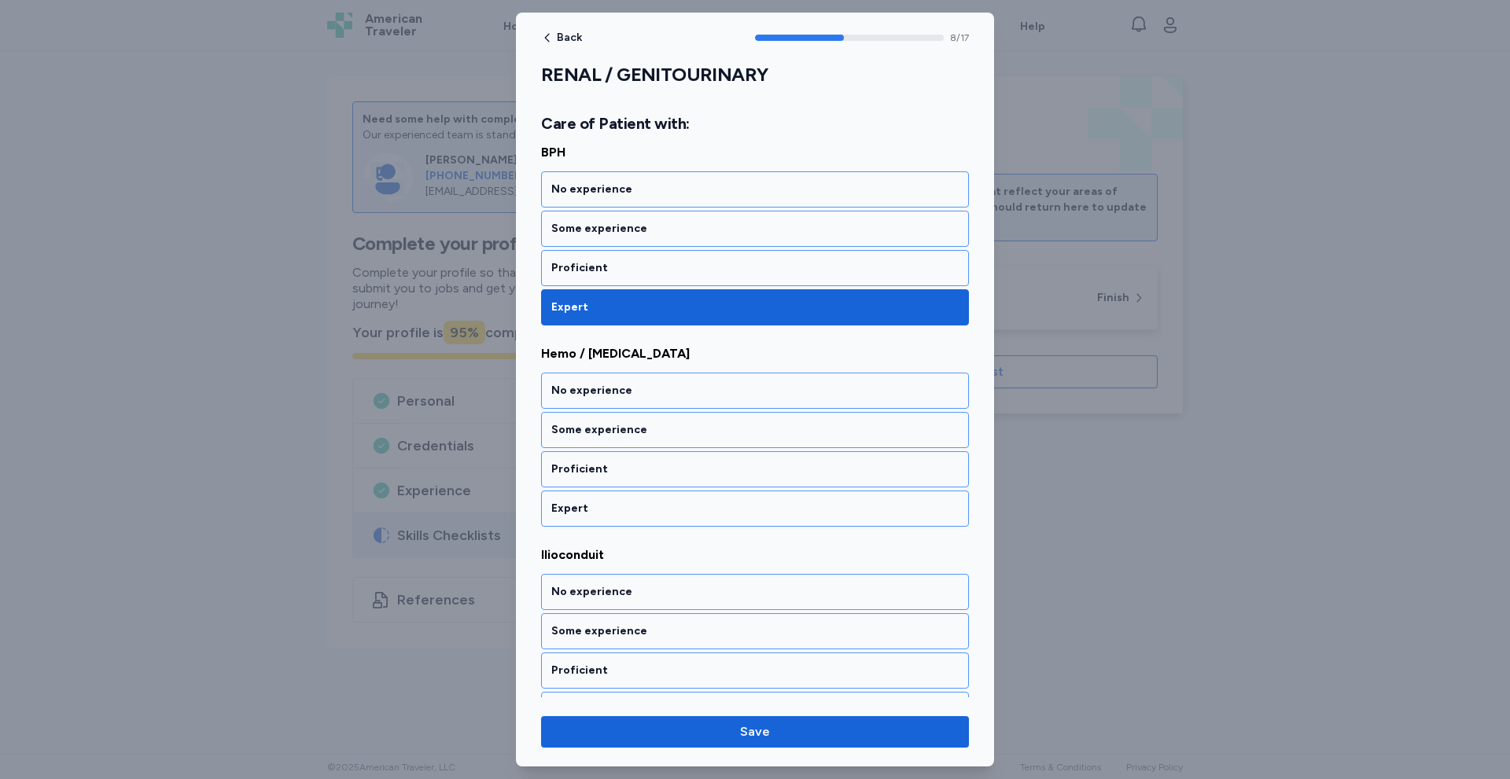
click at [637, 501] on div "Expert" at bounding box center [754, 509] width 407 height 16
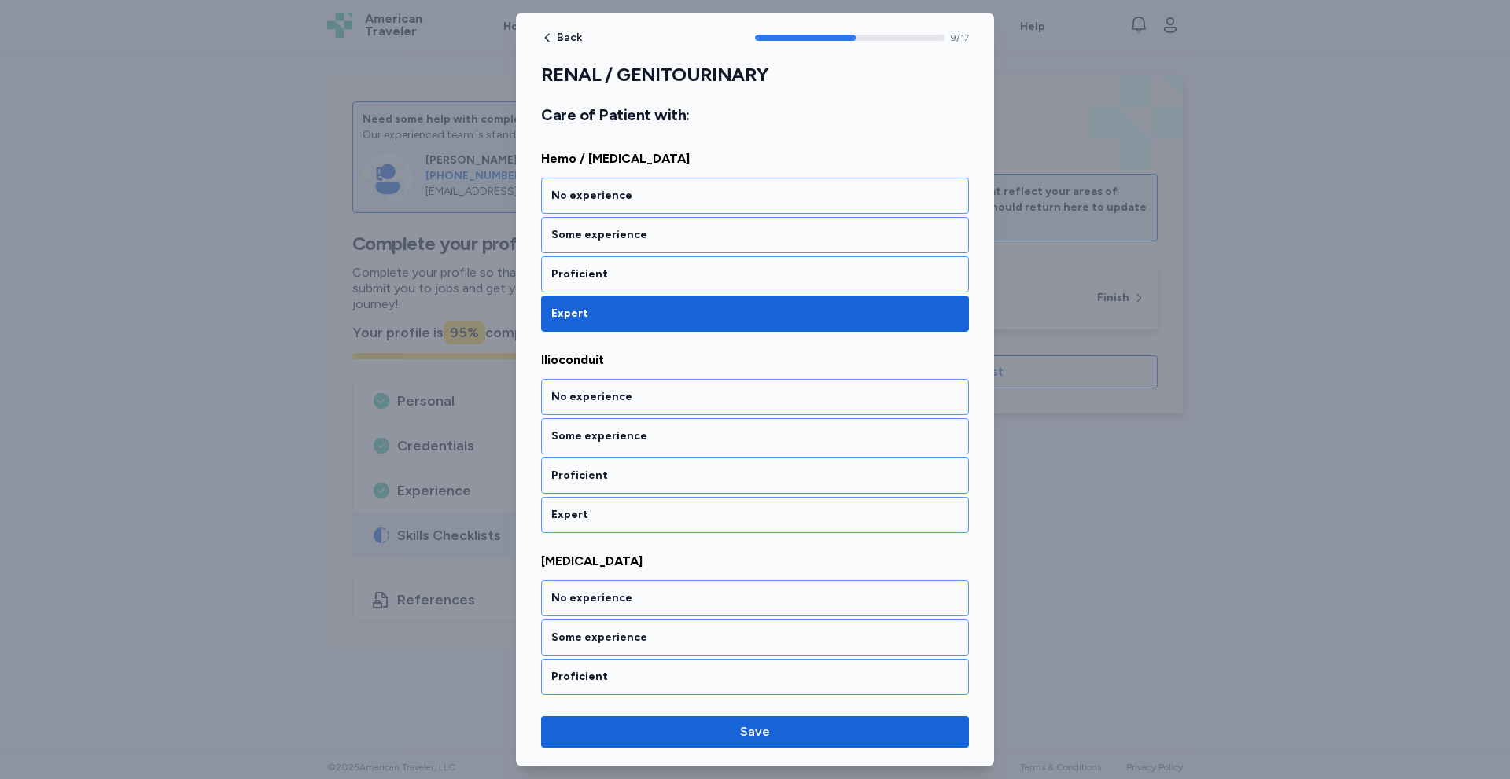
scroll to position [1891, 0]
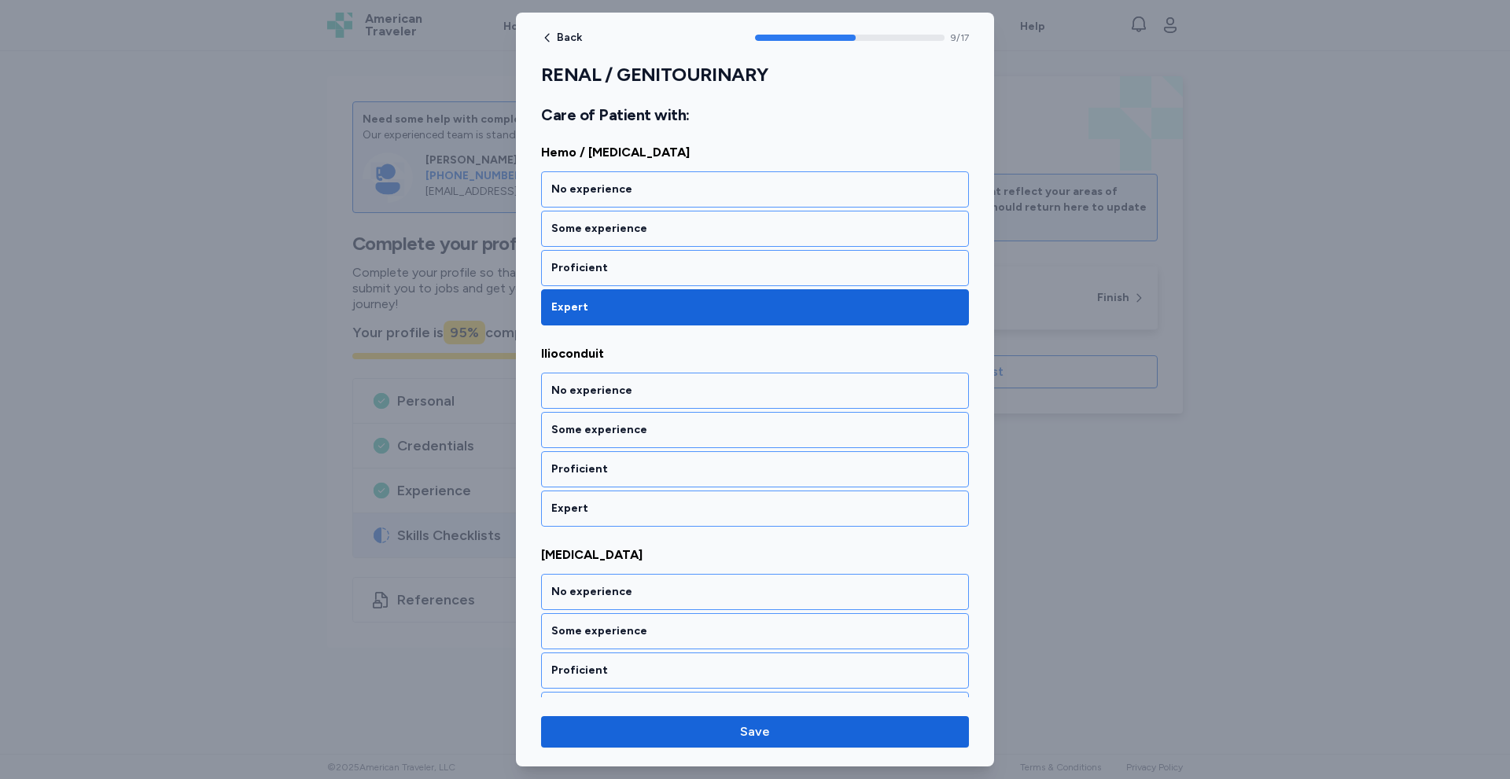
click at [637, 501] on div "Expert" at bounding box center [754, 509] width 407 height 16
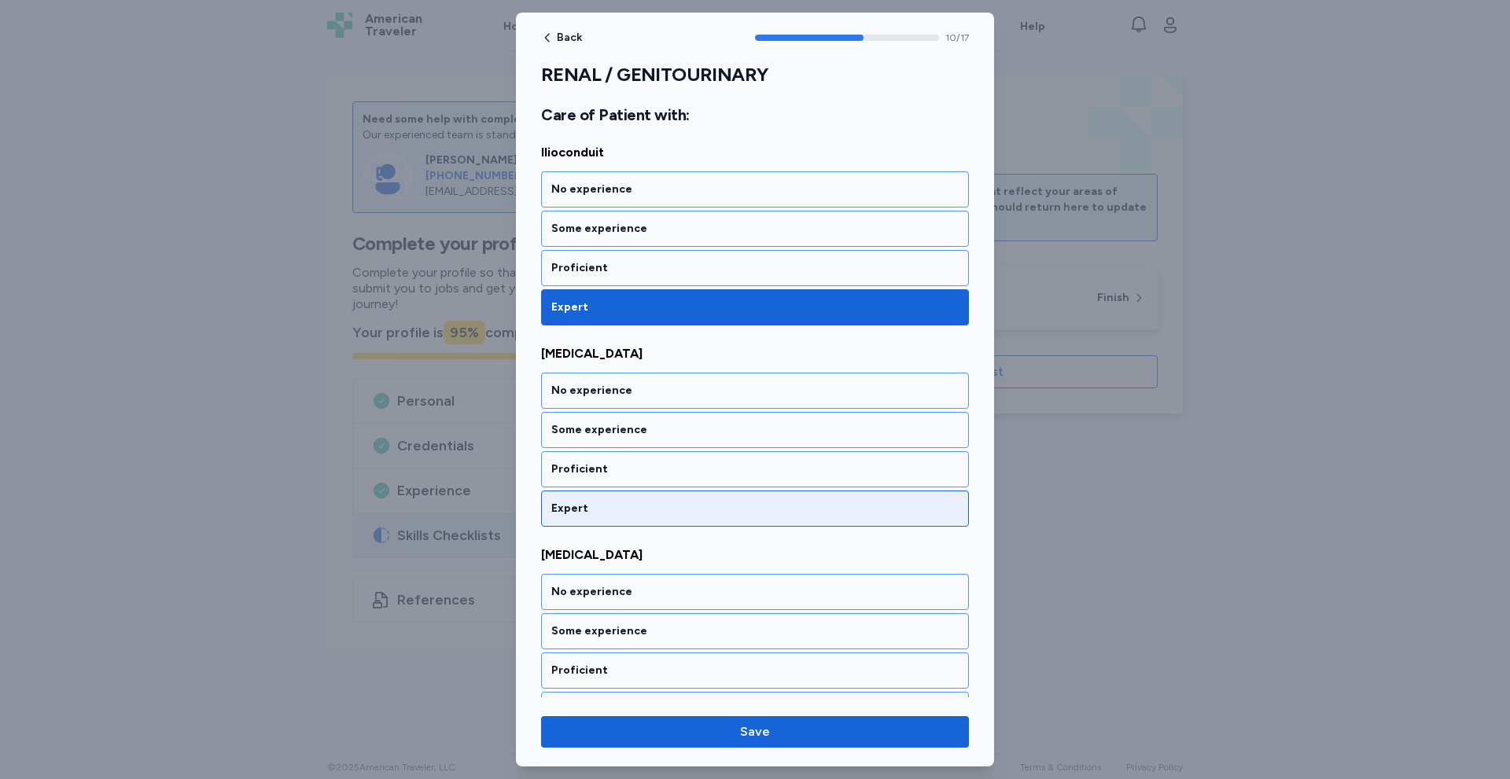
click at [639, 501] on div "Expert" at bounding box center [754, 509] width 407 height 16
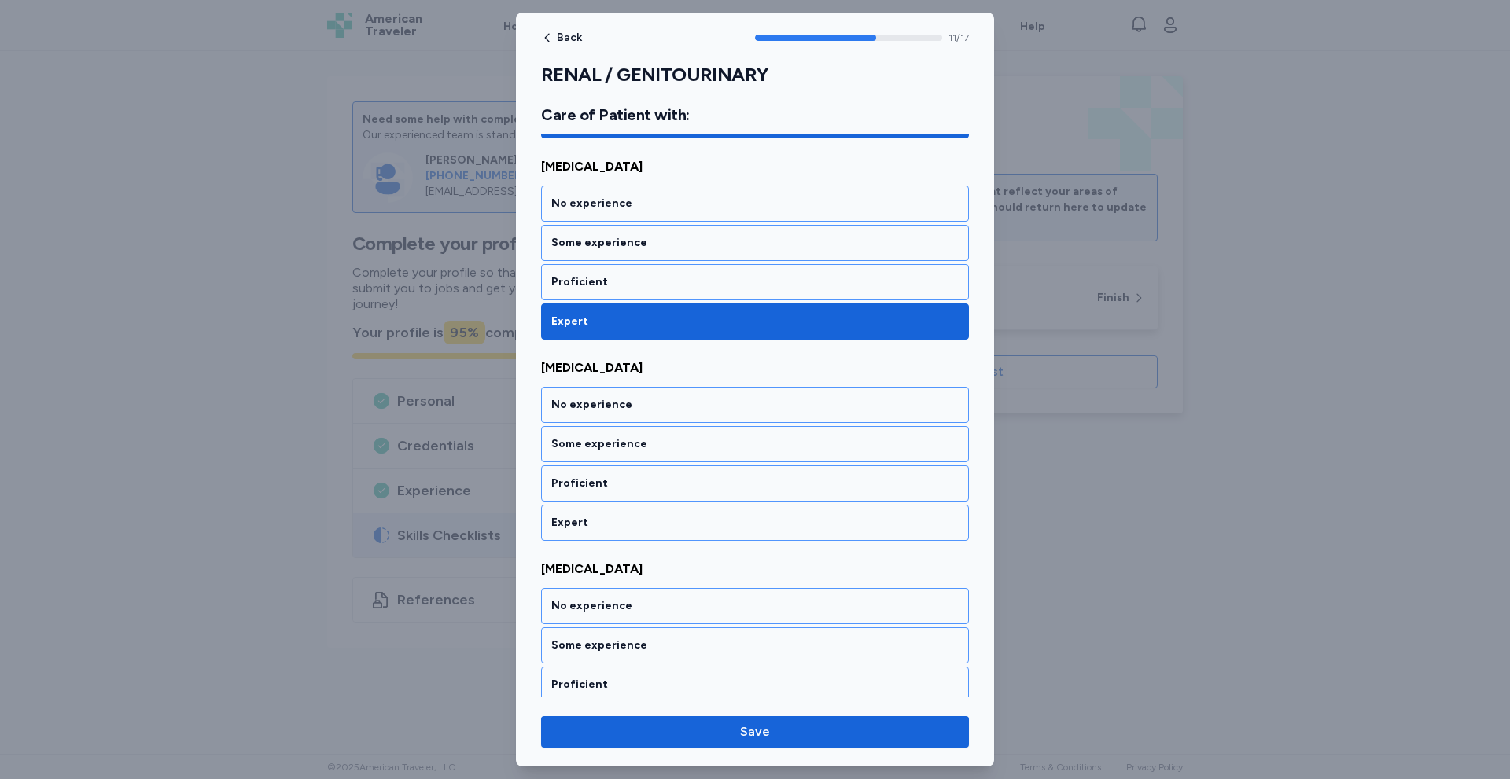
scroll to position [2294, 0]
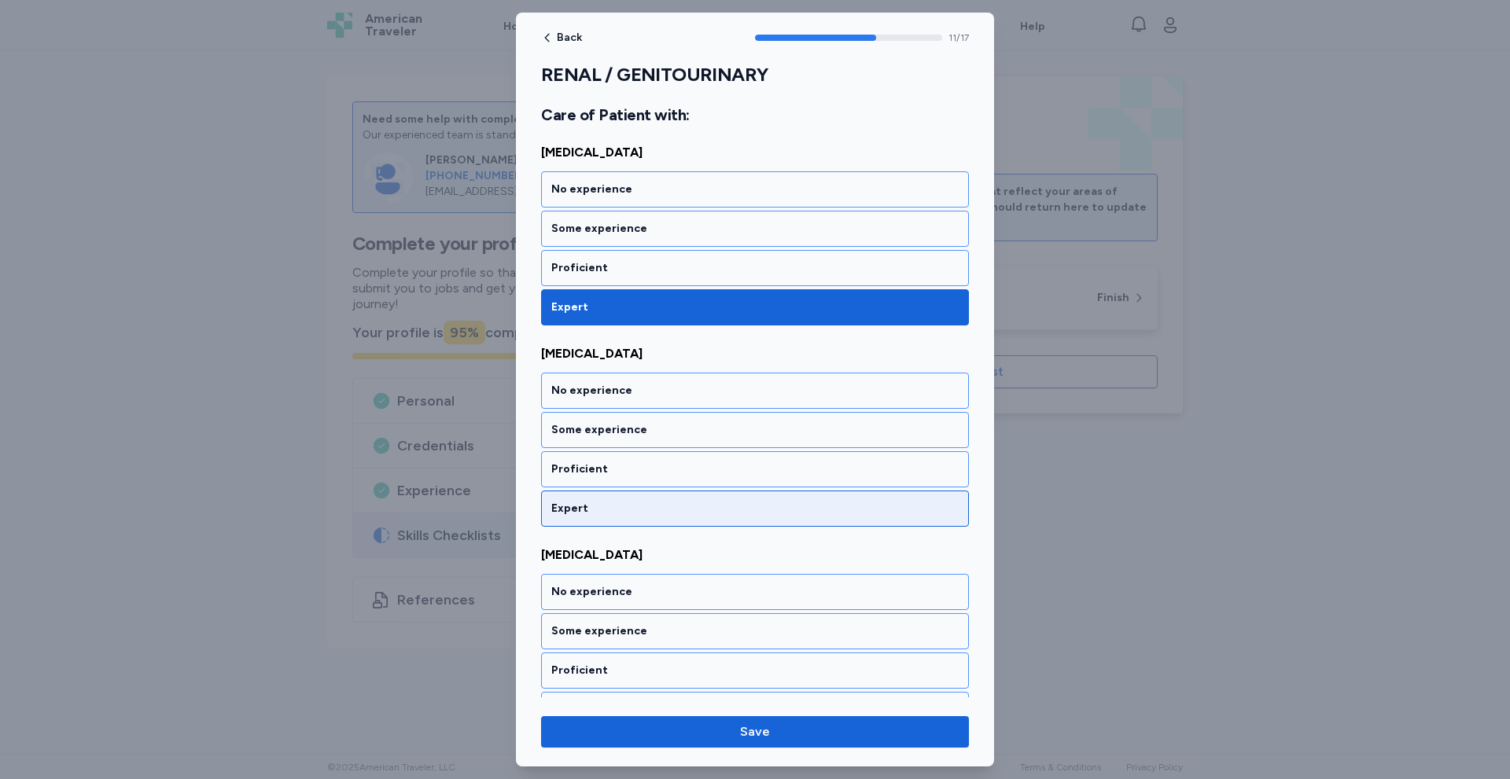
click at [650, 499] on div "Expert" at bounding box center [755, 509] width 428 height 36
click at [648, 504] on div "Expert" at bounding box center [755, 509] width 428 height 36
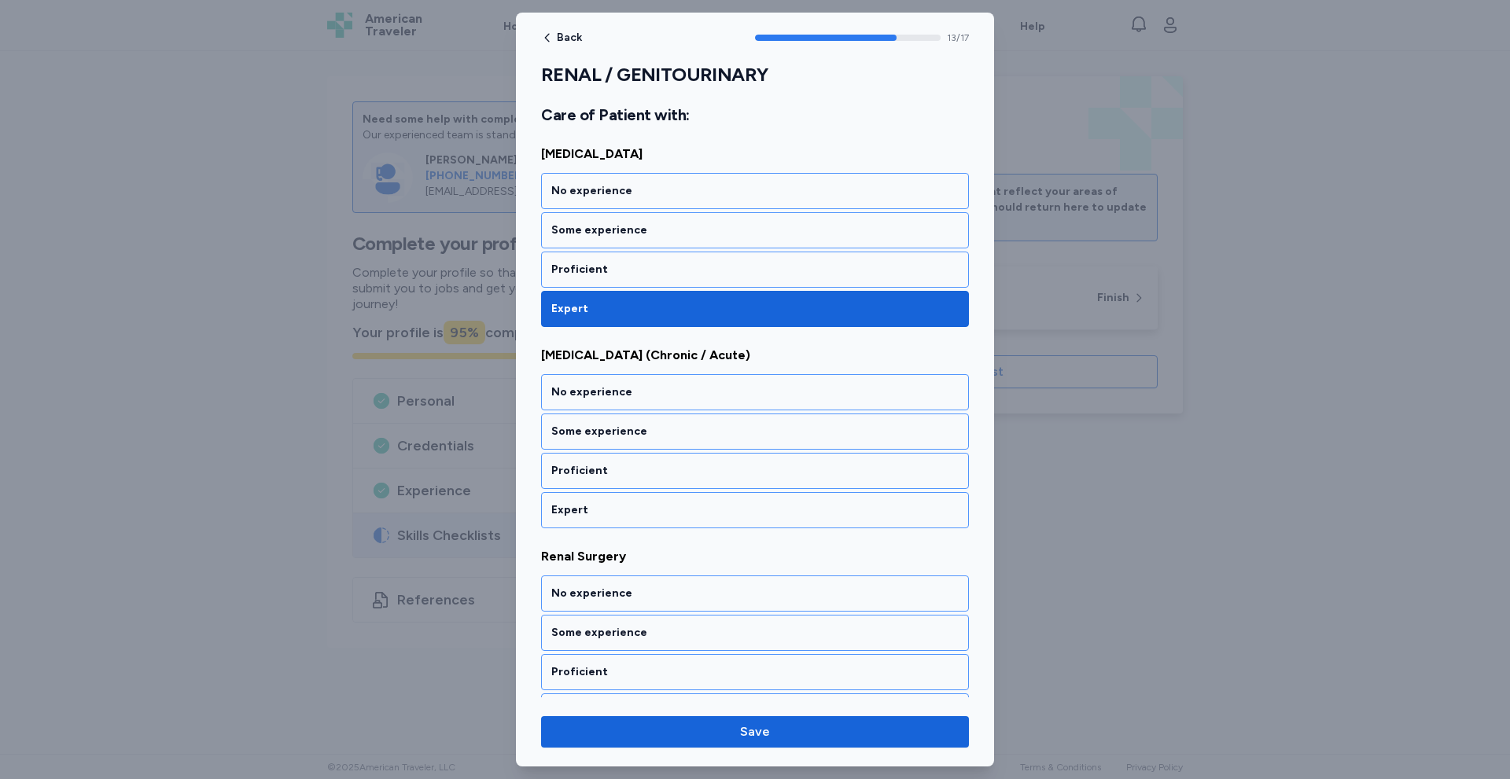
scroll to position [2697, 0]
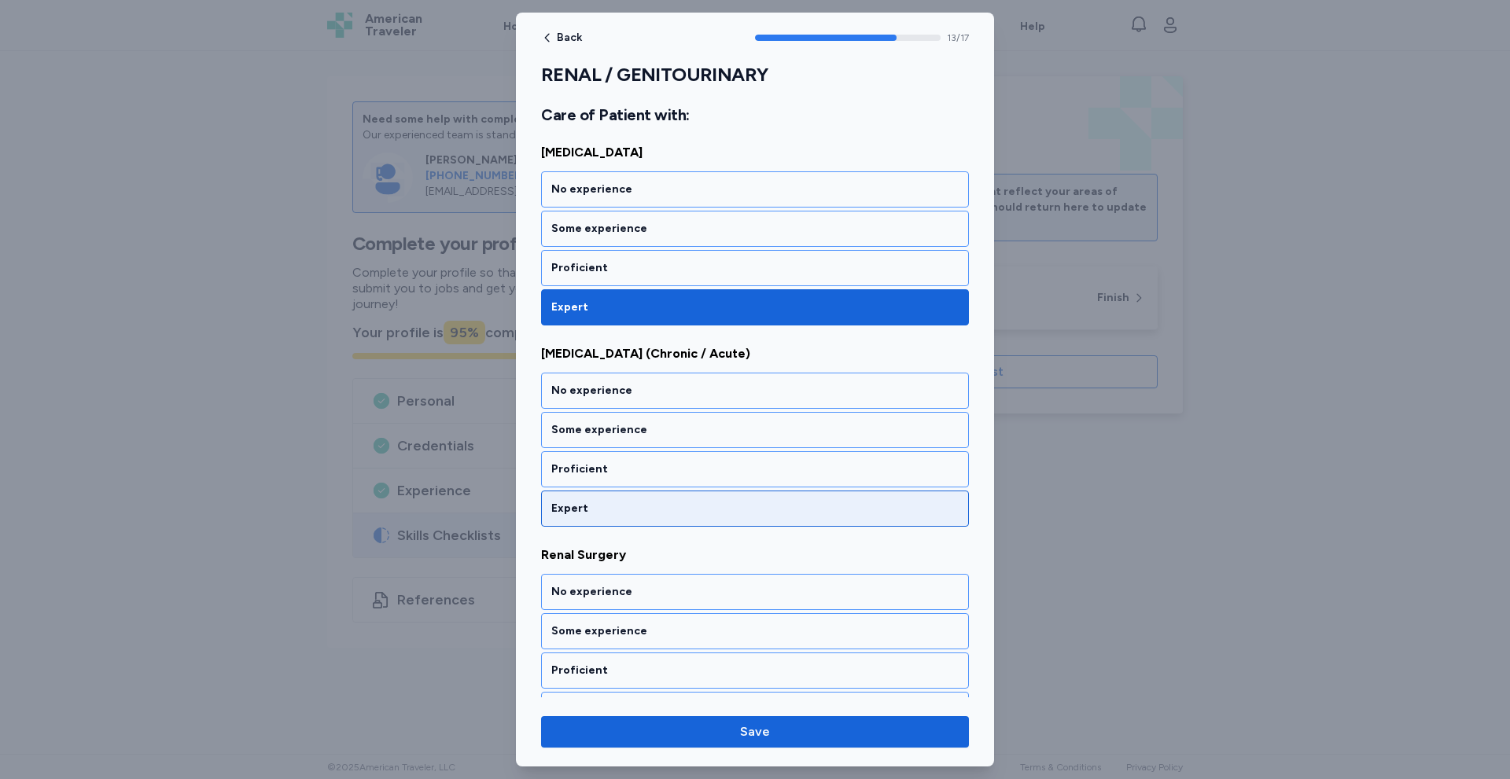
click at [655, 501] on div "Expert" at bounding box center [754, 509] width 407 height 16
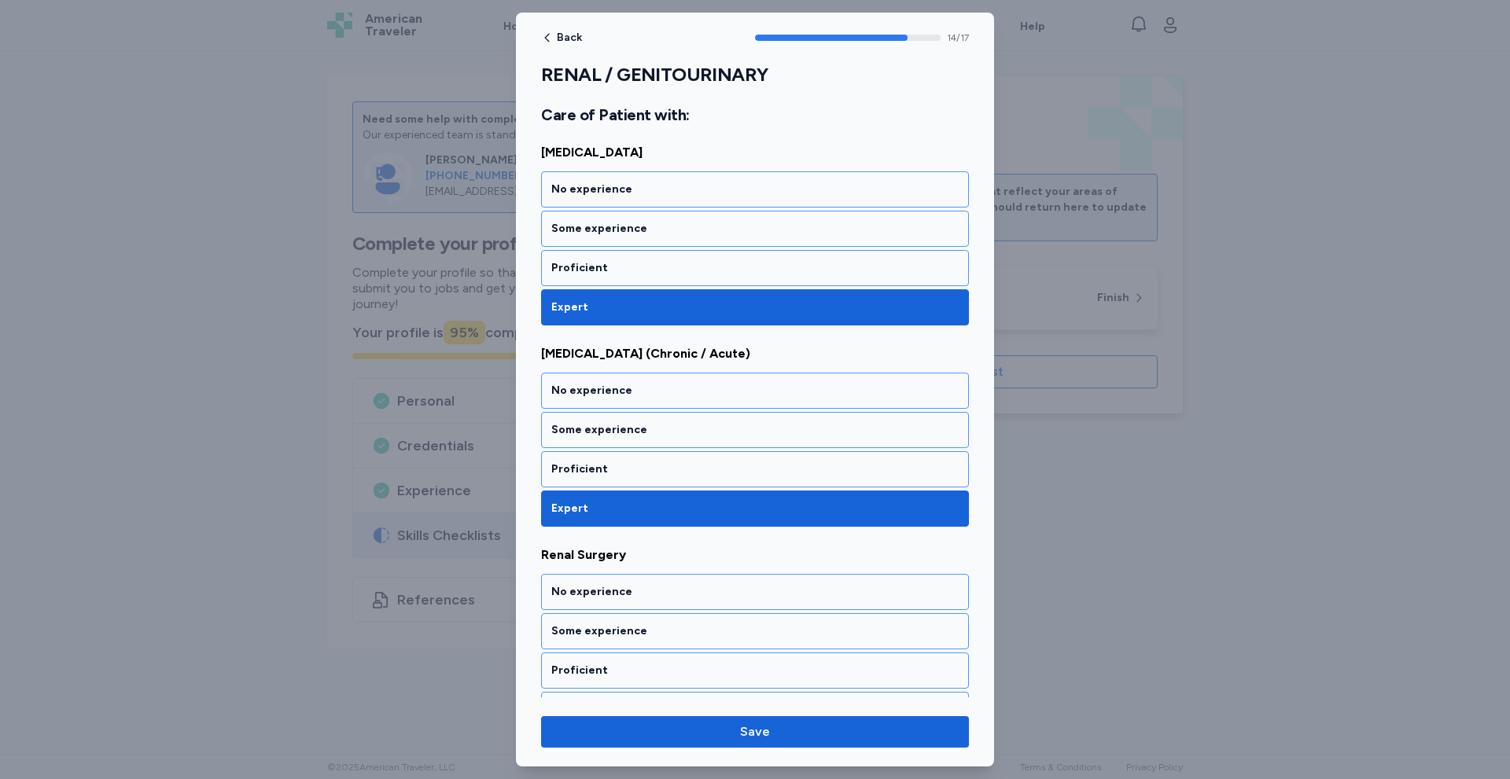
scroll to position [2898, 0]
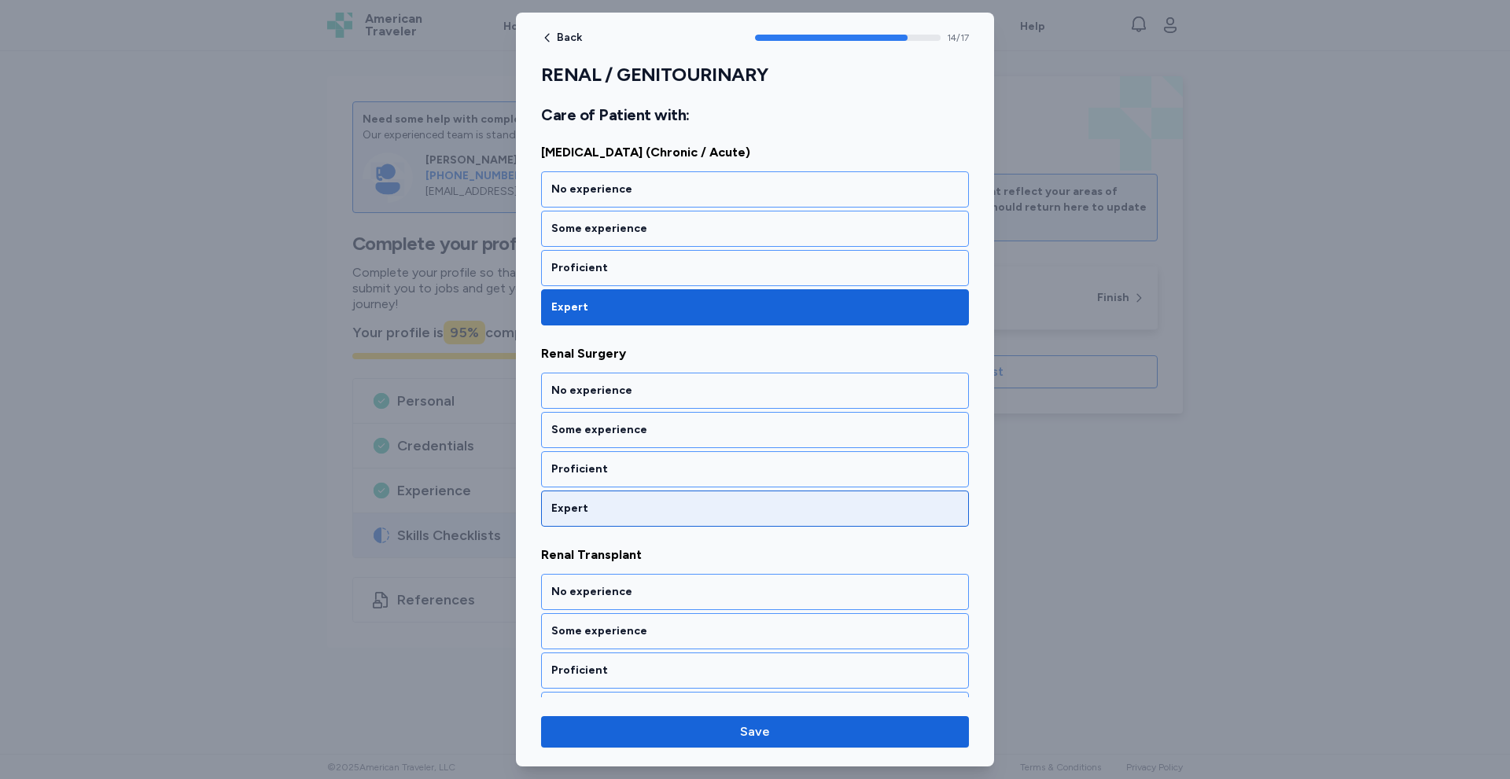
click at [662, 501] on div "Expert" at bounding box center [754, 509] width 407 height 16
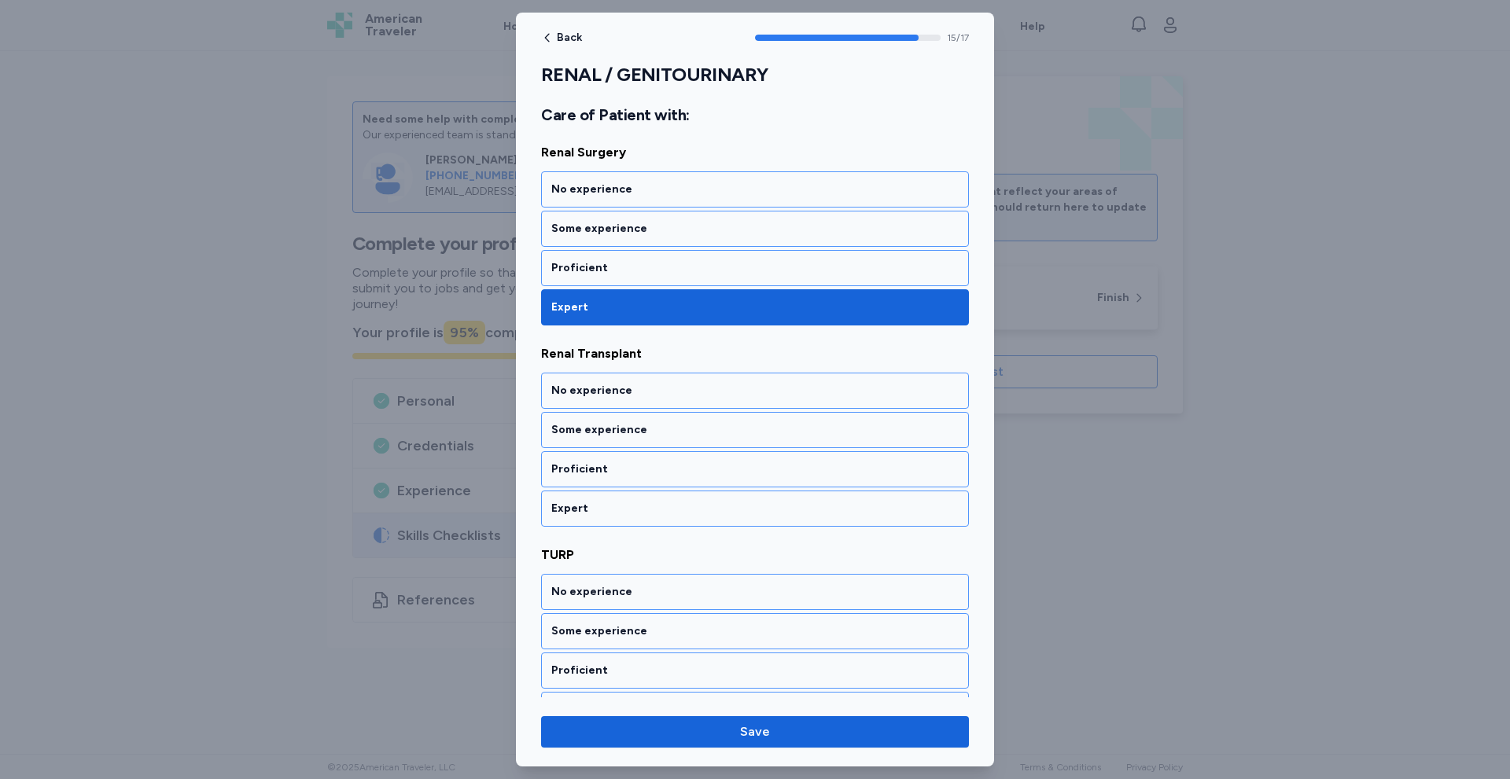
click at [662, 501] on div "Expert" at bounding box center [754, 509] width 407 height 16
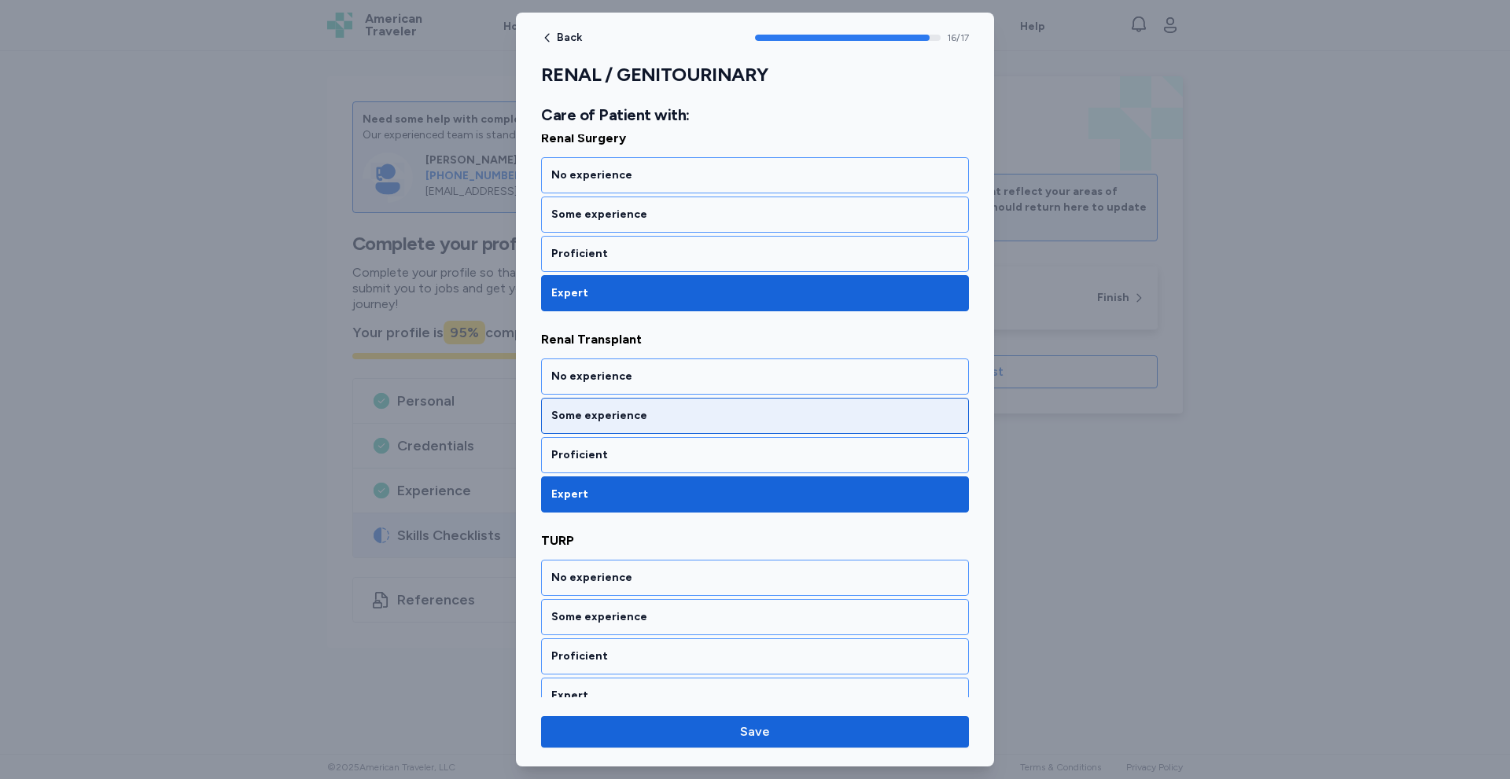
click at [667, 408] on div "Some experience" at bounding box center [754, 416] width 407 height 16
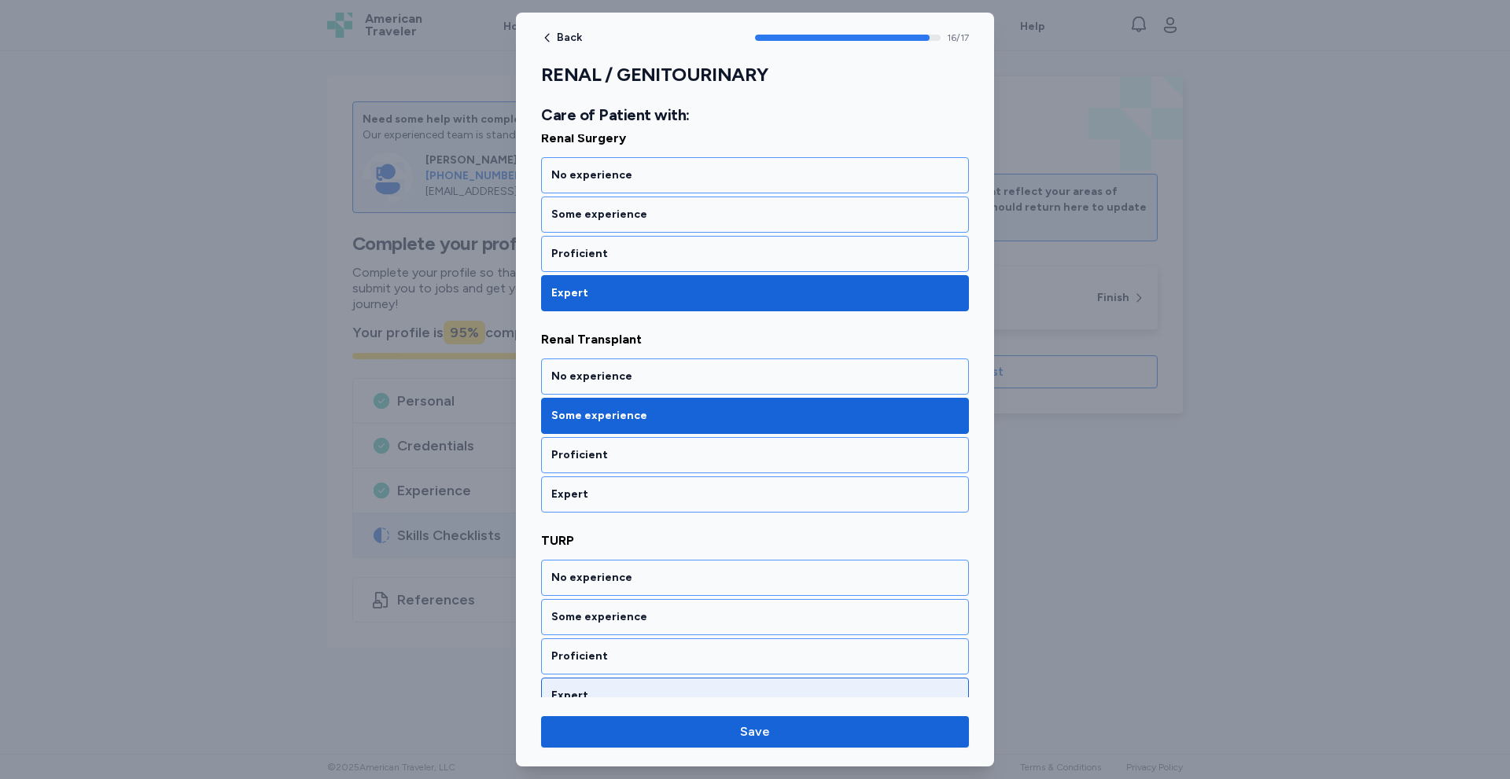
click at [620, 686] on div "Expert" at bounding box center [755, 696] width 428 height 36
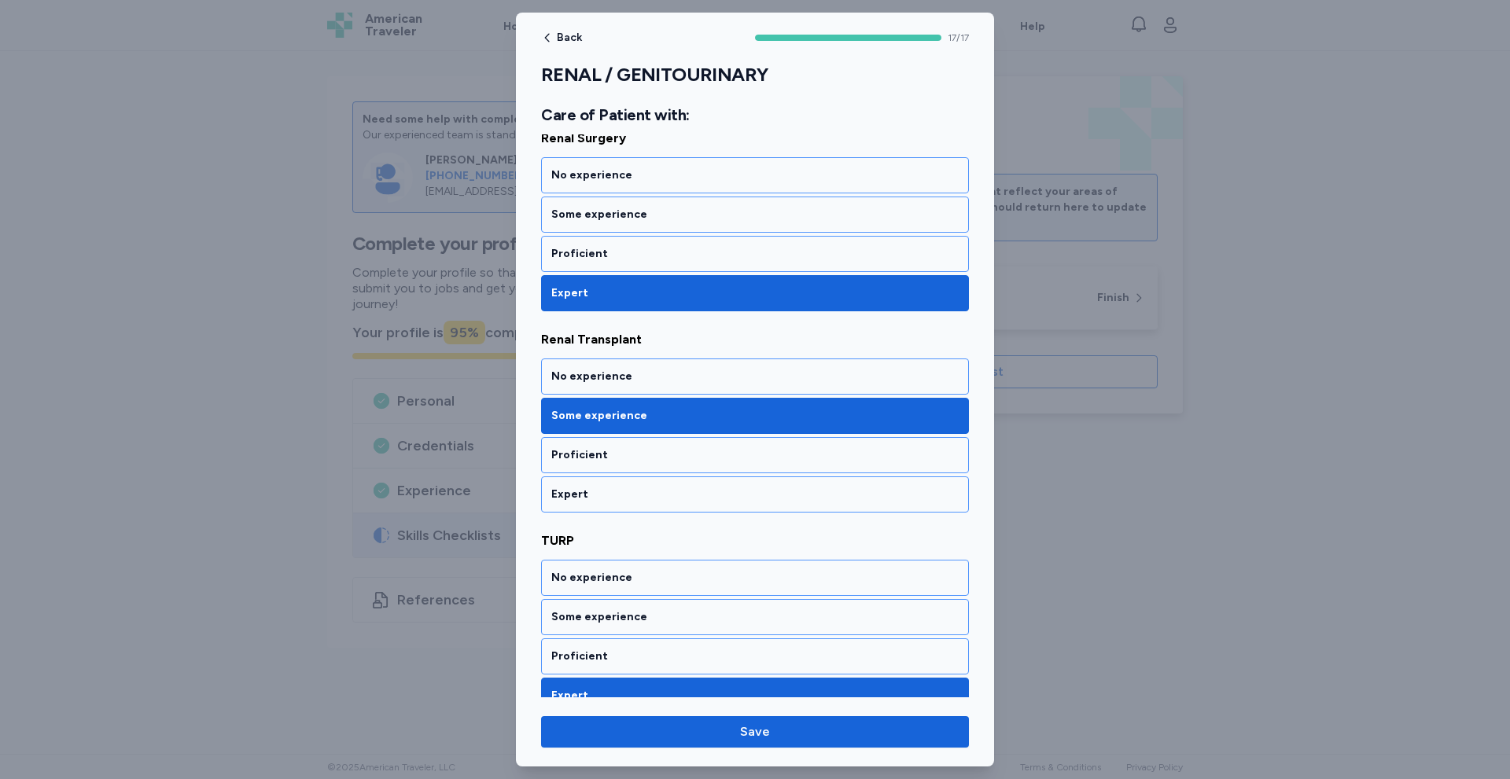
click at [691, 751] on div "Back 17 / 17 RENAL / GENITOURINARY Rate your ability as accurately as possible …" at bounding box center [755, 390] width 478 height 754
click at [692, 742] on button "Save" at bounding box center [755, 731] width 428 height 31
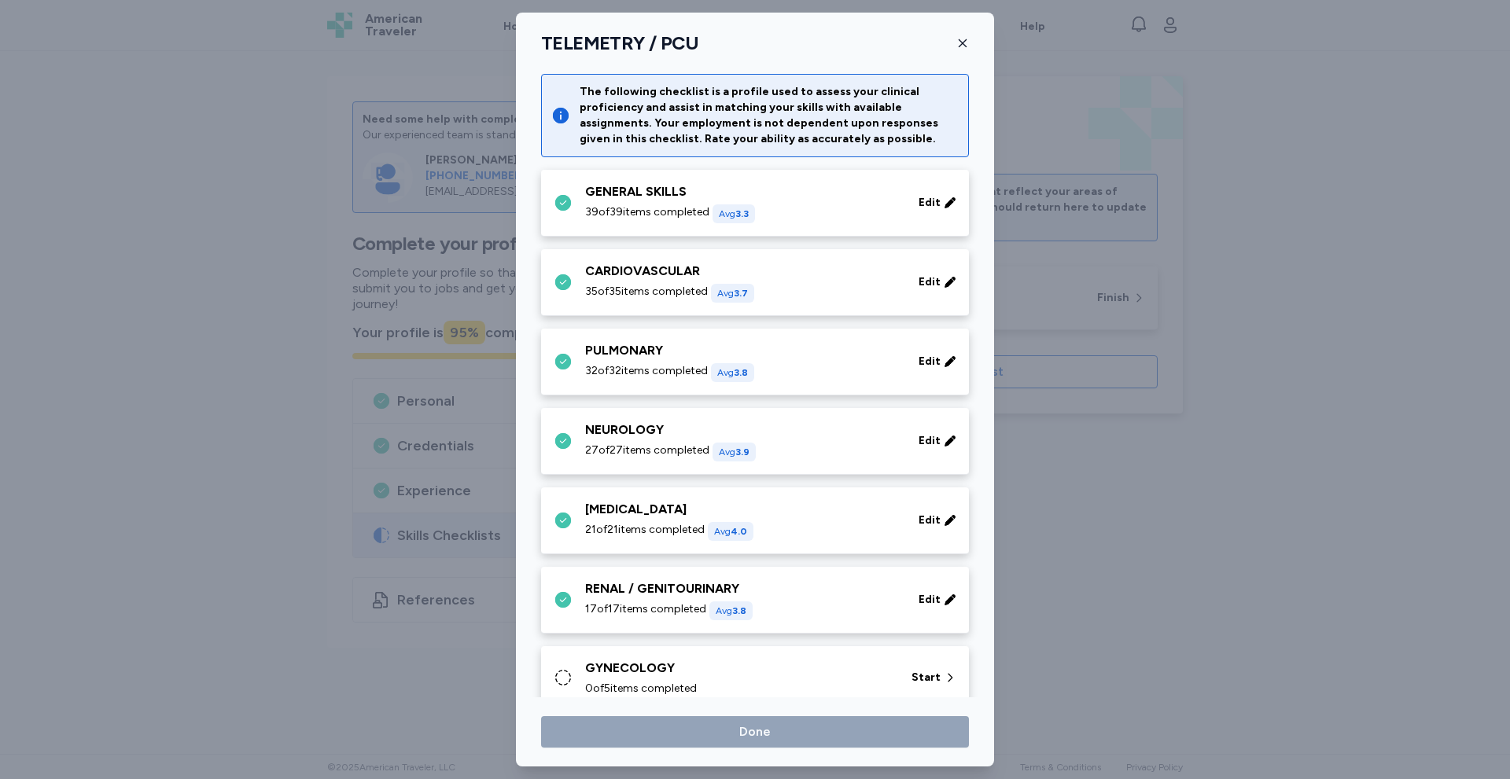
click at [753, 676] on div "GYNECOLOGY" at bounding box center [738, 668] width 307 height 19
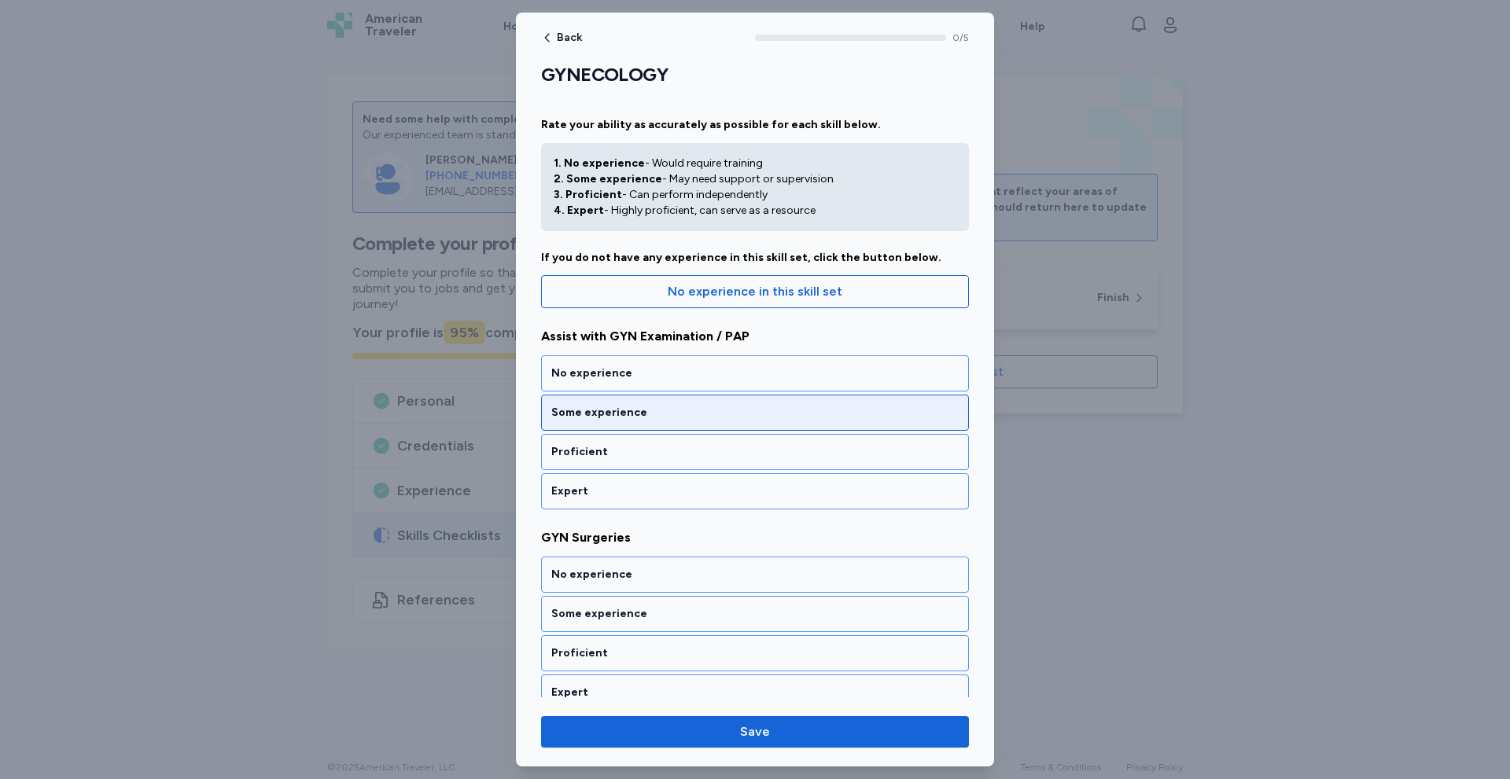
click at [688, 404] on div "Some experience" at bounding box center [755, 413] width 428 height 36
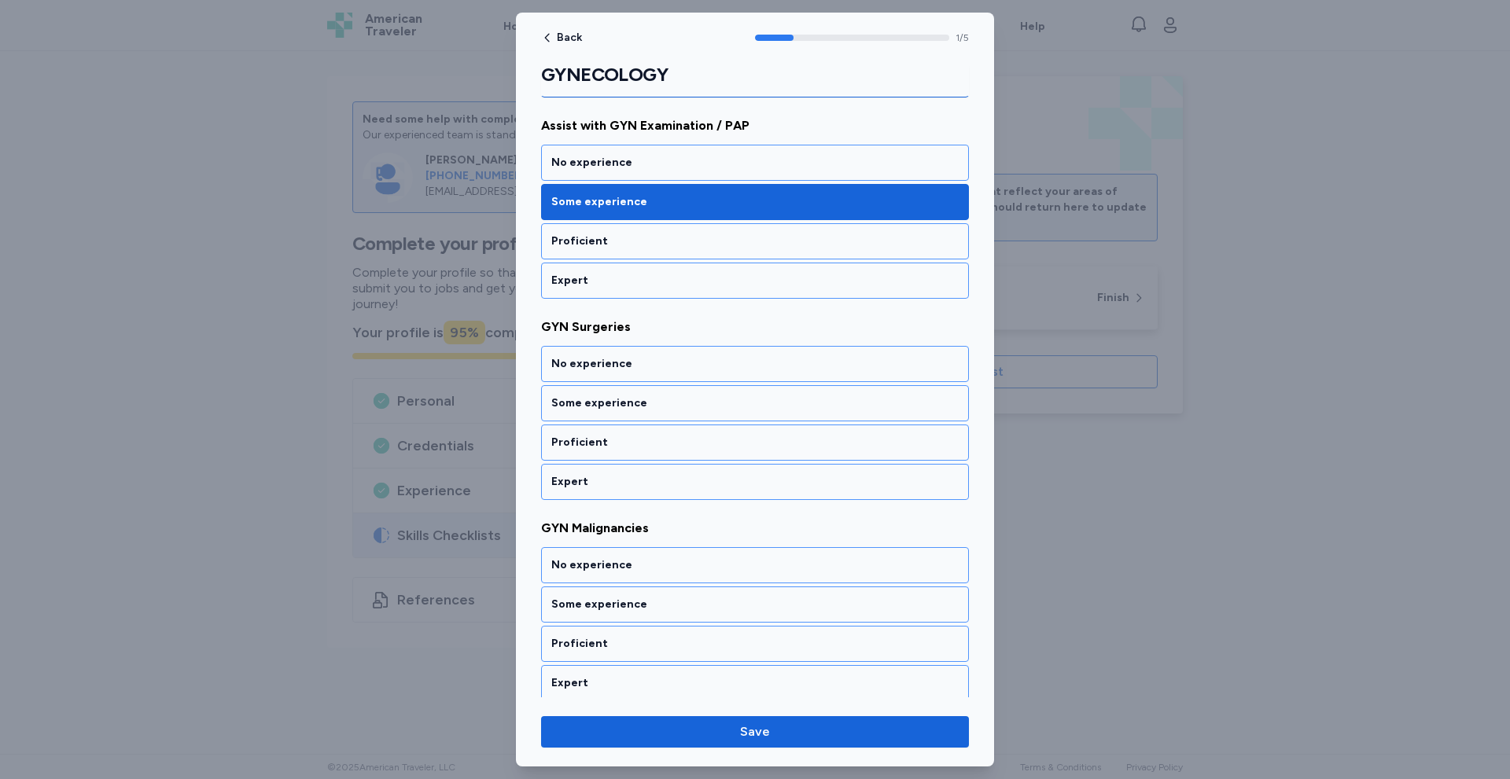
scroll to position [223, 0]
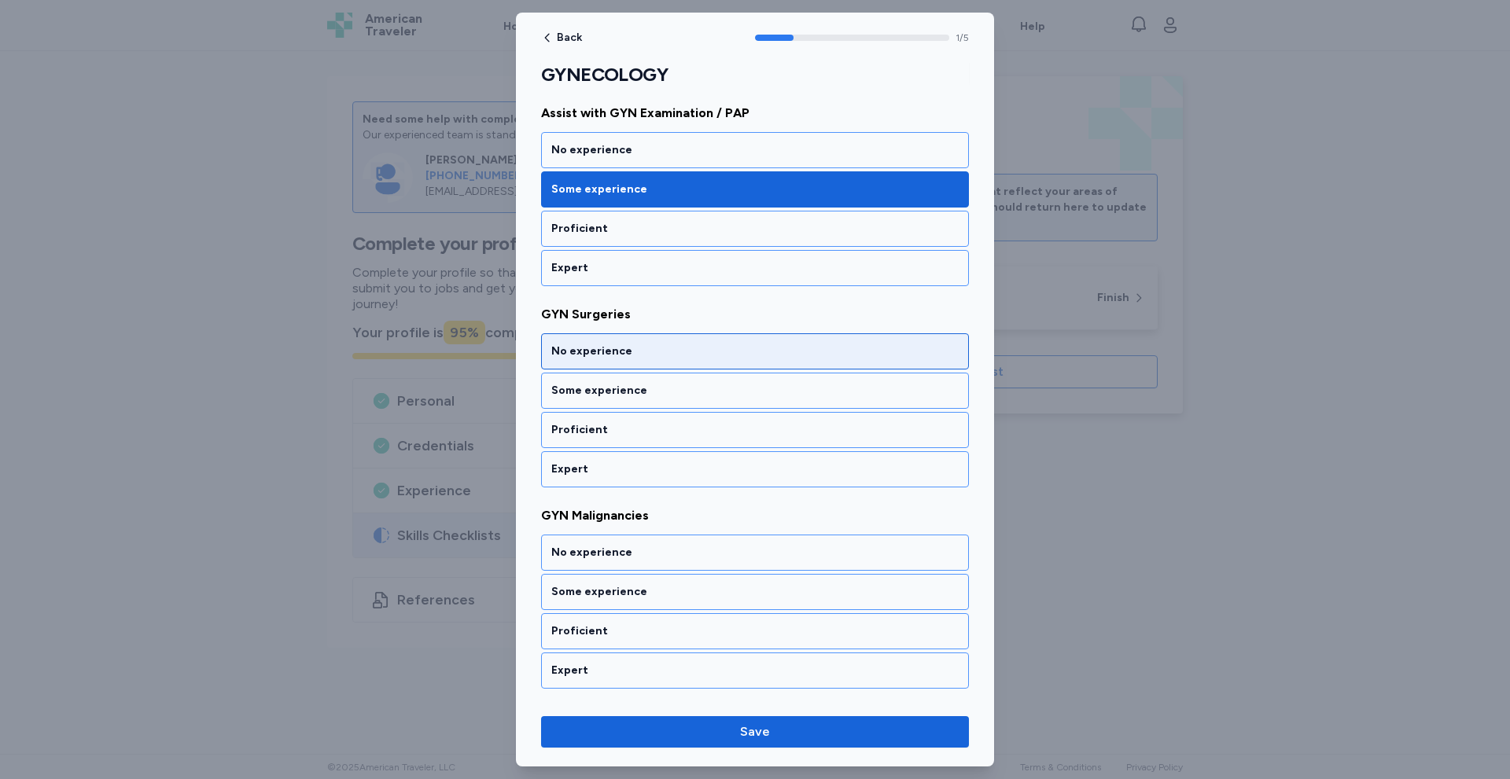
click at [677, 366] on div "No experience" at bounding box center [755, 351] width 428 height 36
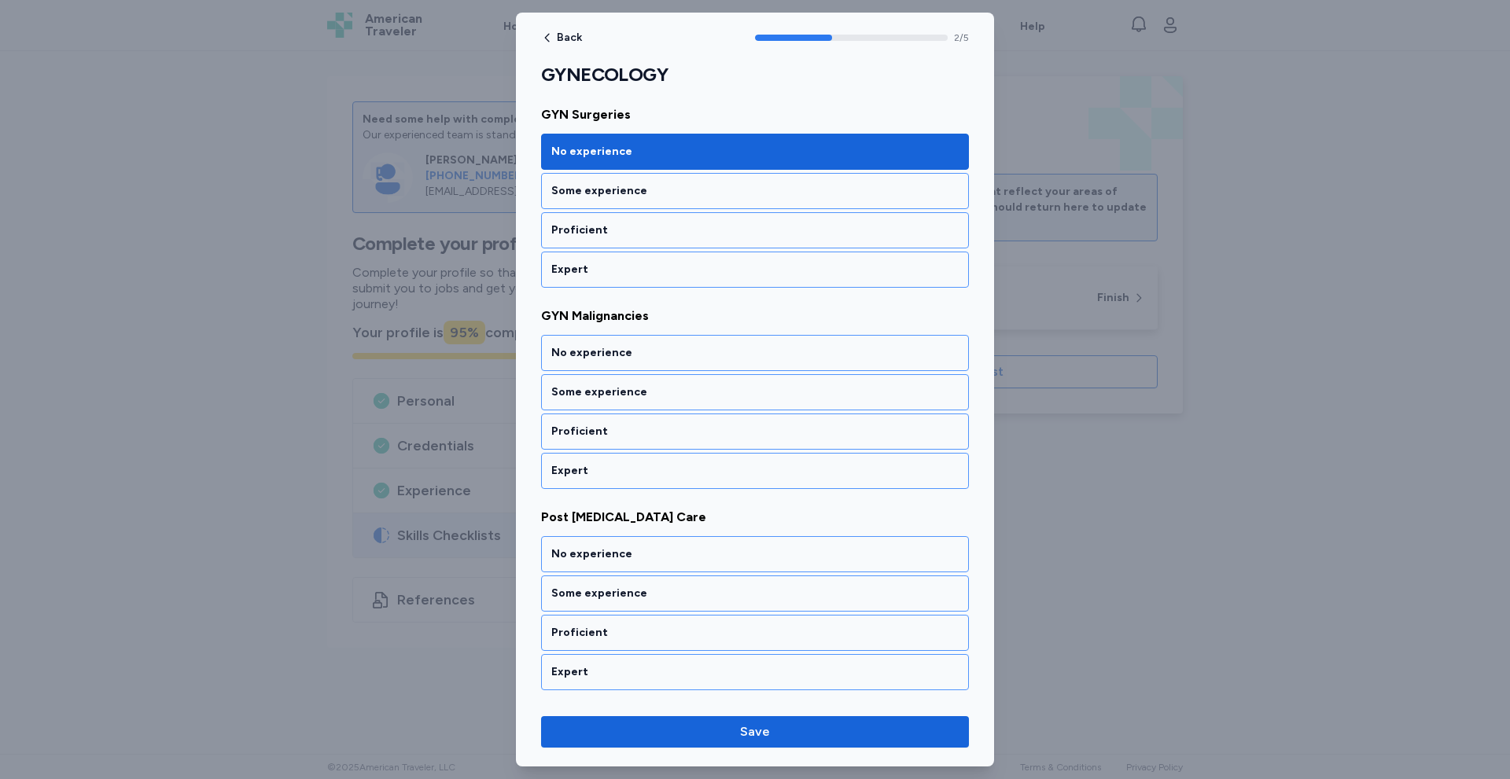
scroll to position [425, 0]
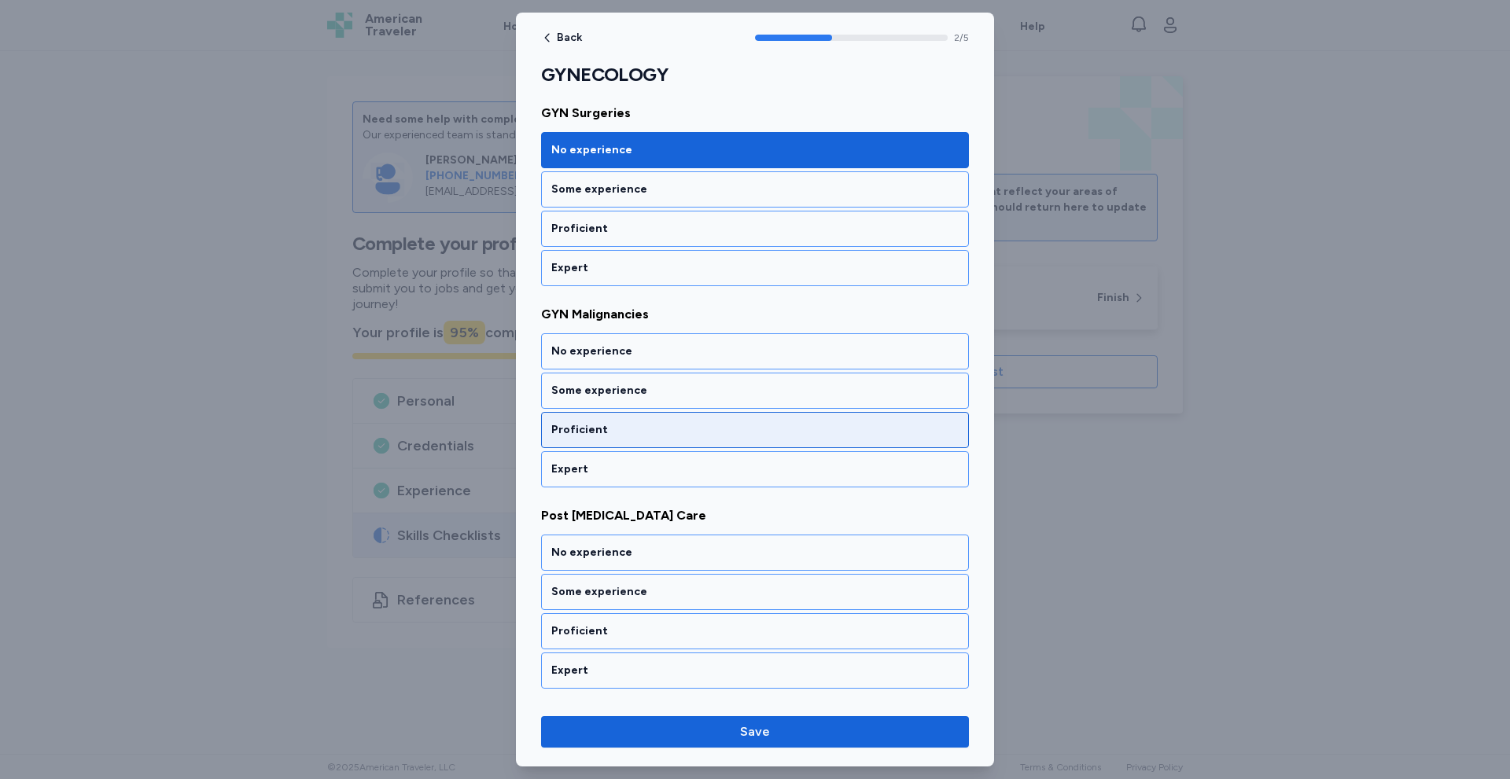
click at [675, 417] on div "Proficient" at bounding box center [755, 430] width 428 height 36
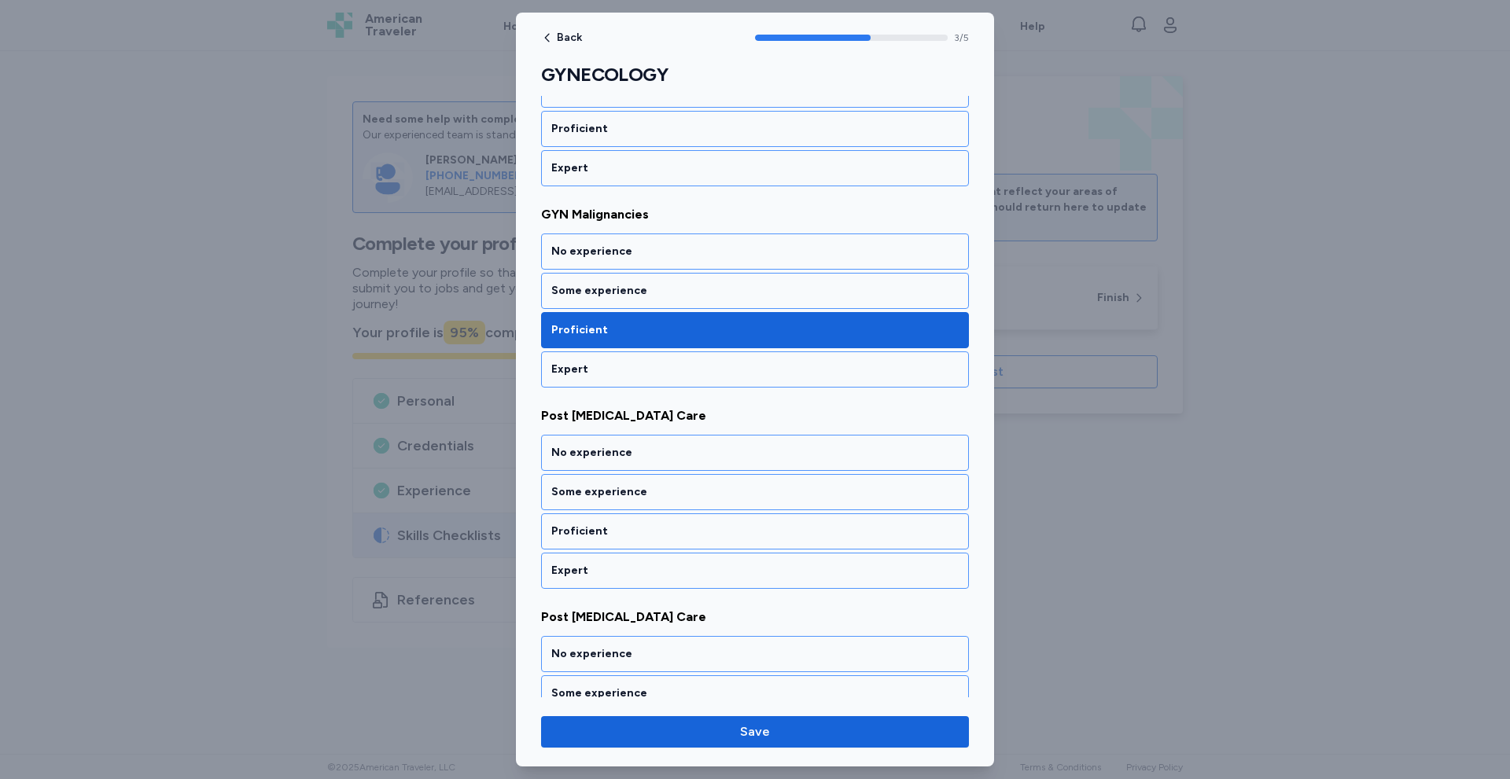
scroll to position [620, 0]
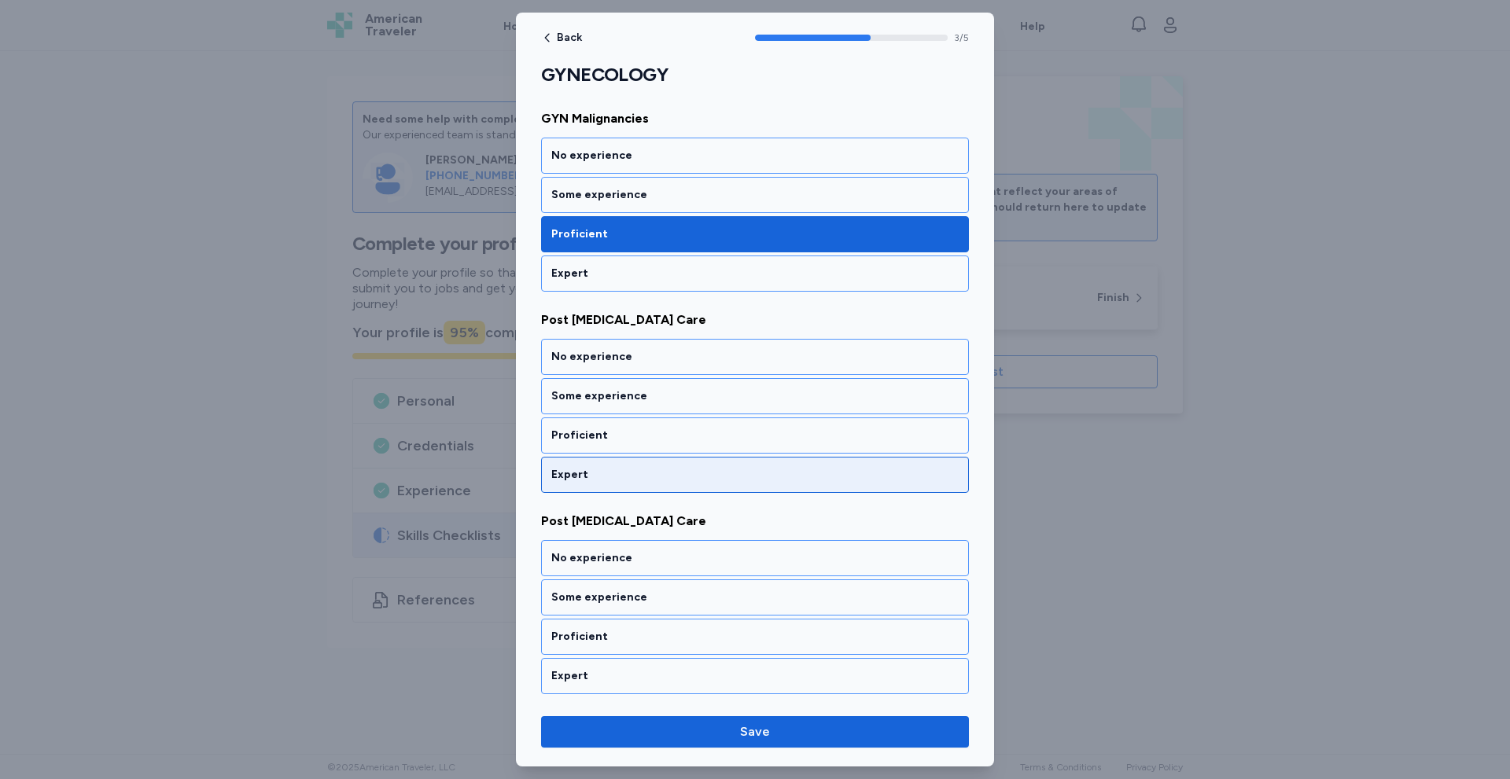
click at [642, 470] on div "Expert" at bounding box center [754, 475] width 407 height 16
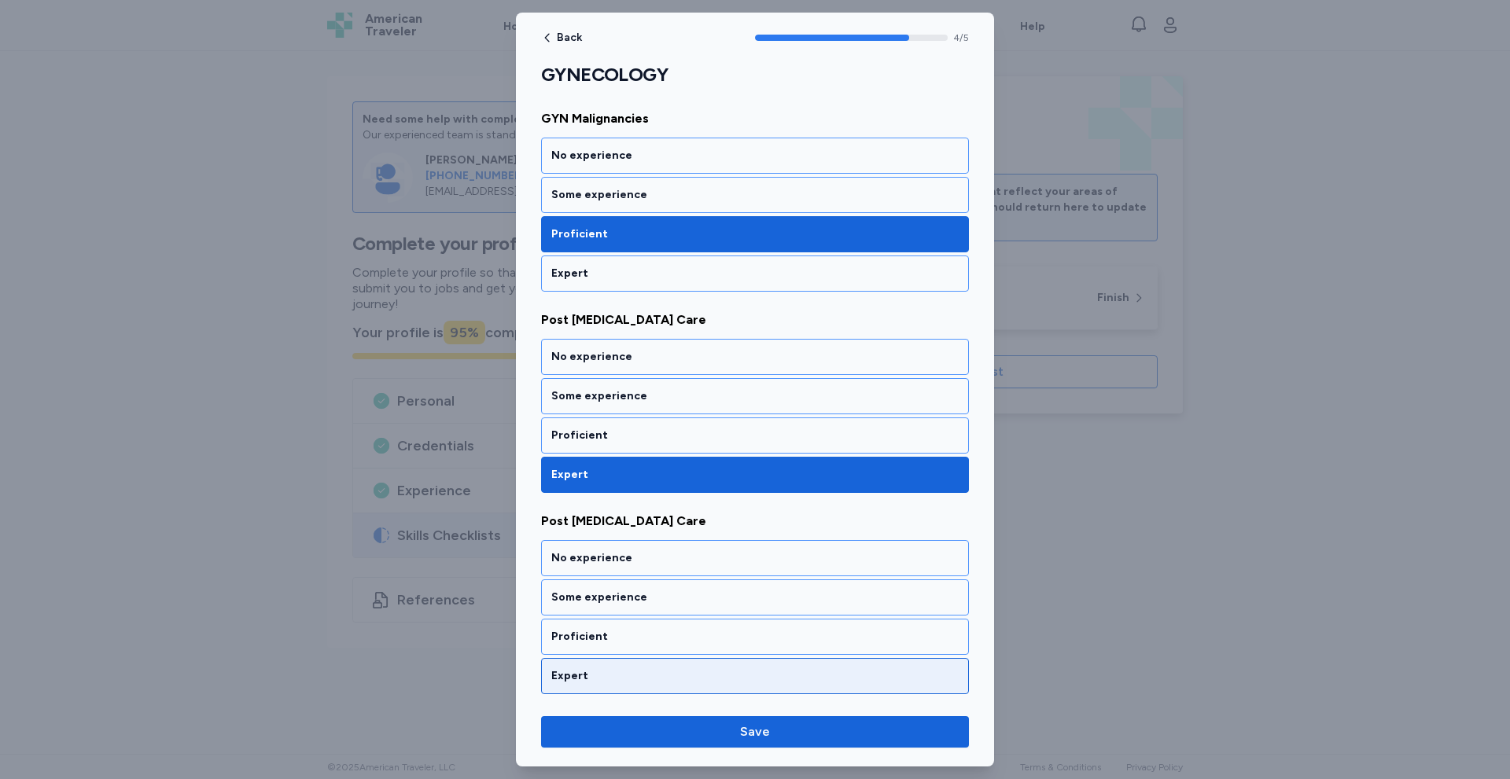
click at [670, 667] on div "Expert" at bounding box center [755, 676] width 428 height 36
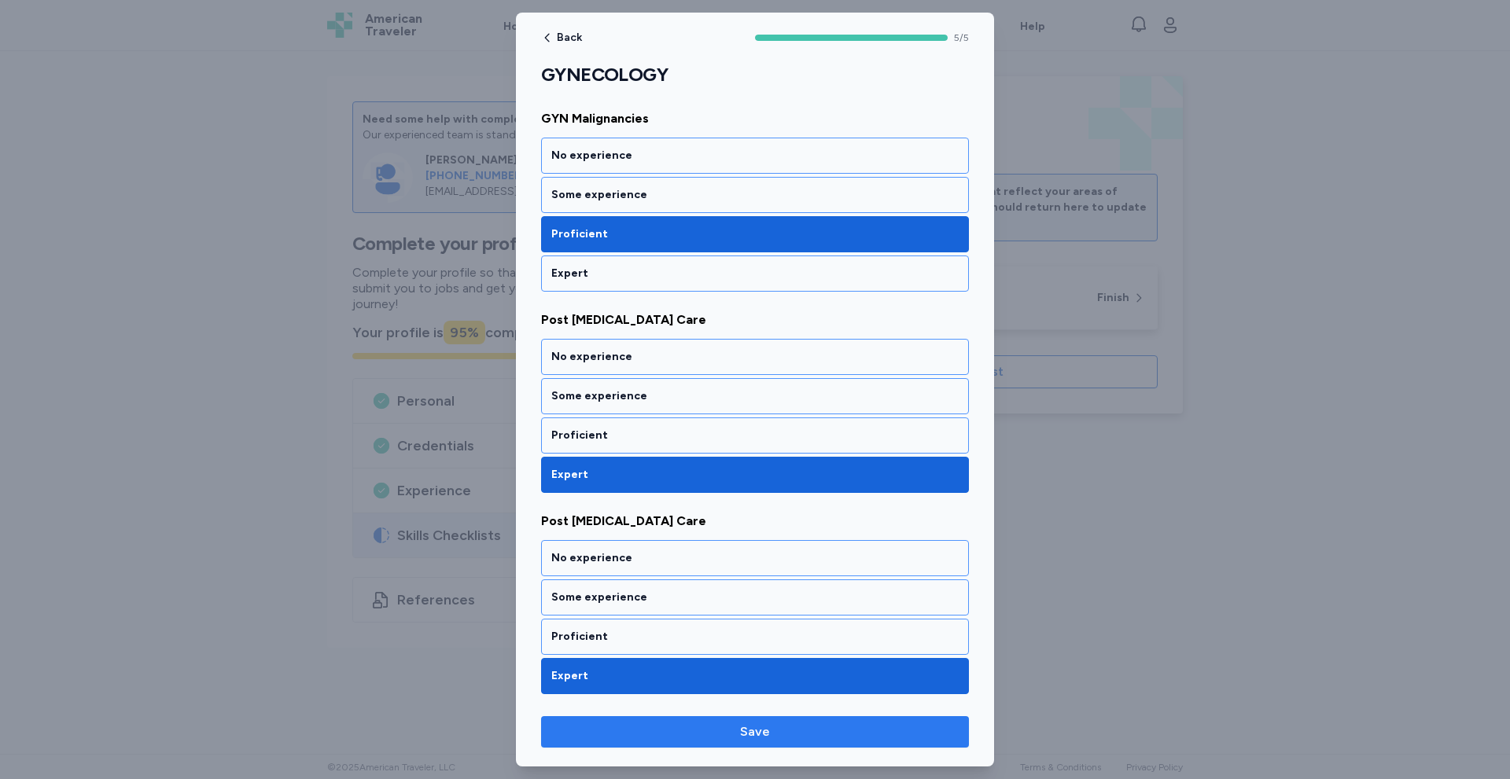
click at [780, 727] on span "Save" at bounding box center [755, 732] width 403 height 19
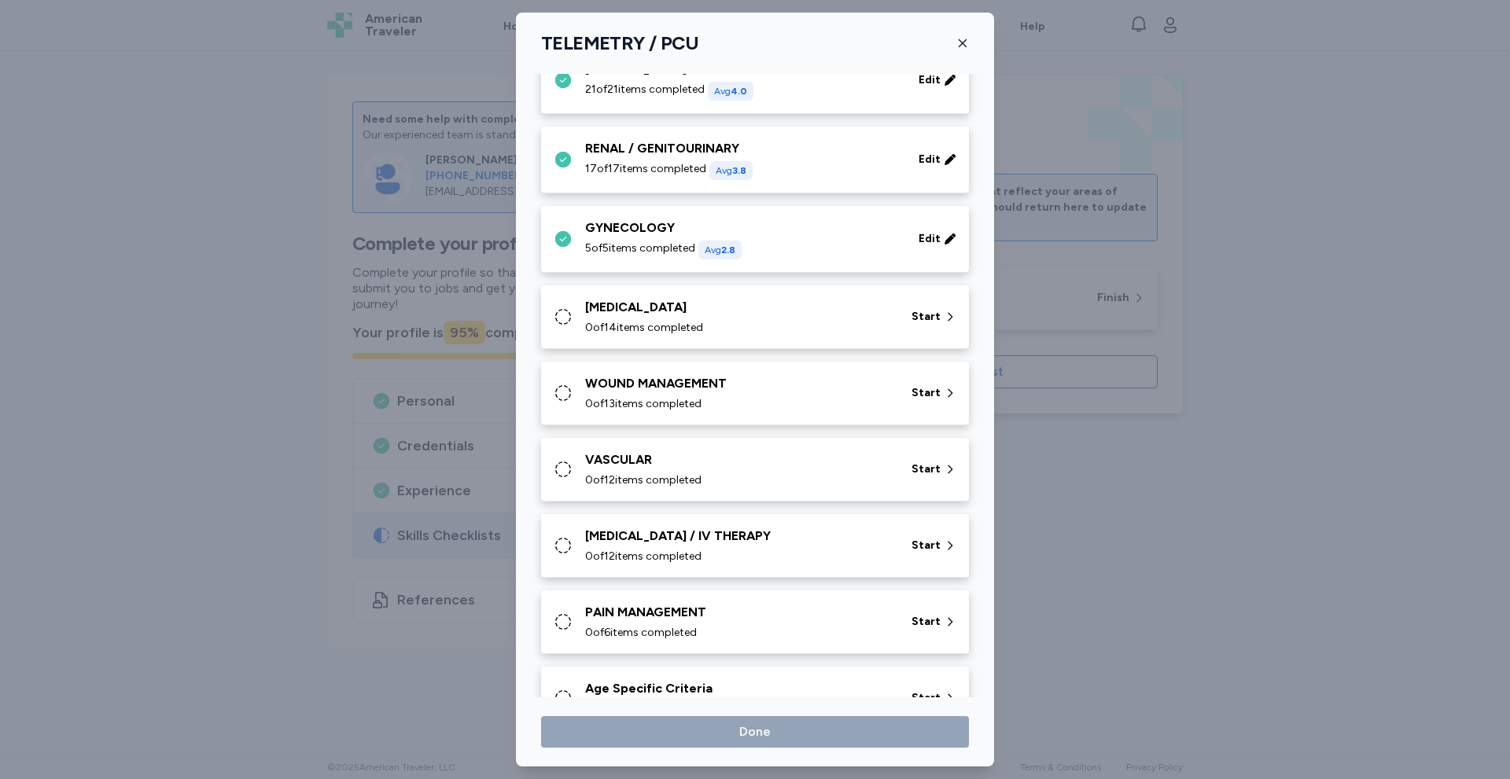
scroll to position [489, 0]
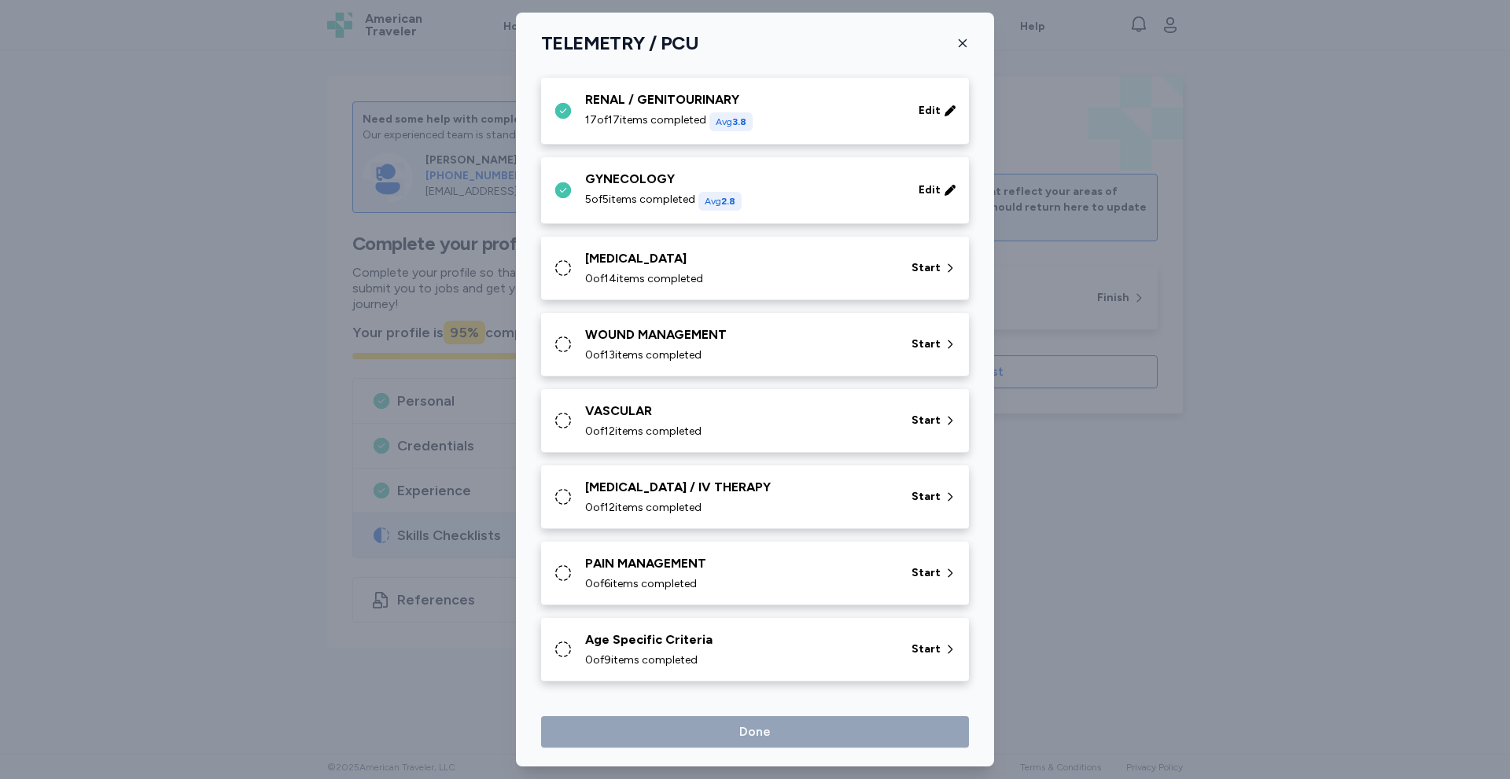
click at [701, 252] on div "[MEDICAL_DATA]" at bounding box center [738, 258] width 307 height 19
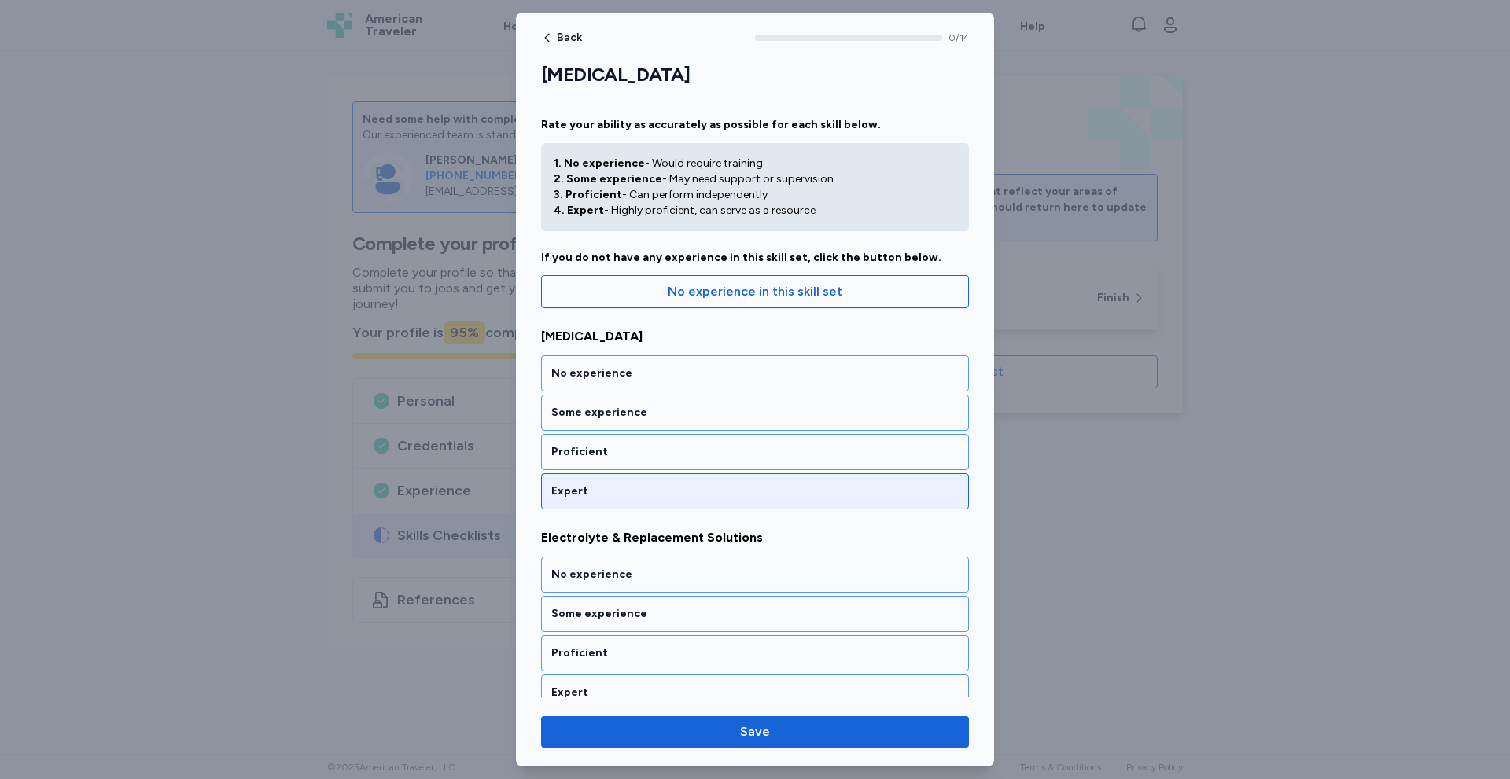
click at [661, 478] on div "Expert" at bounding box center [755, 491] width 428 height 36
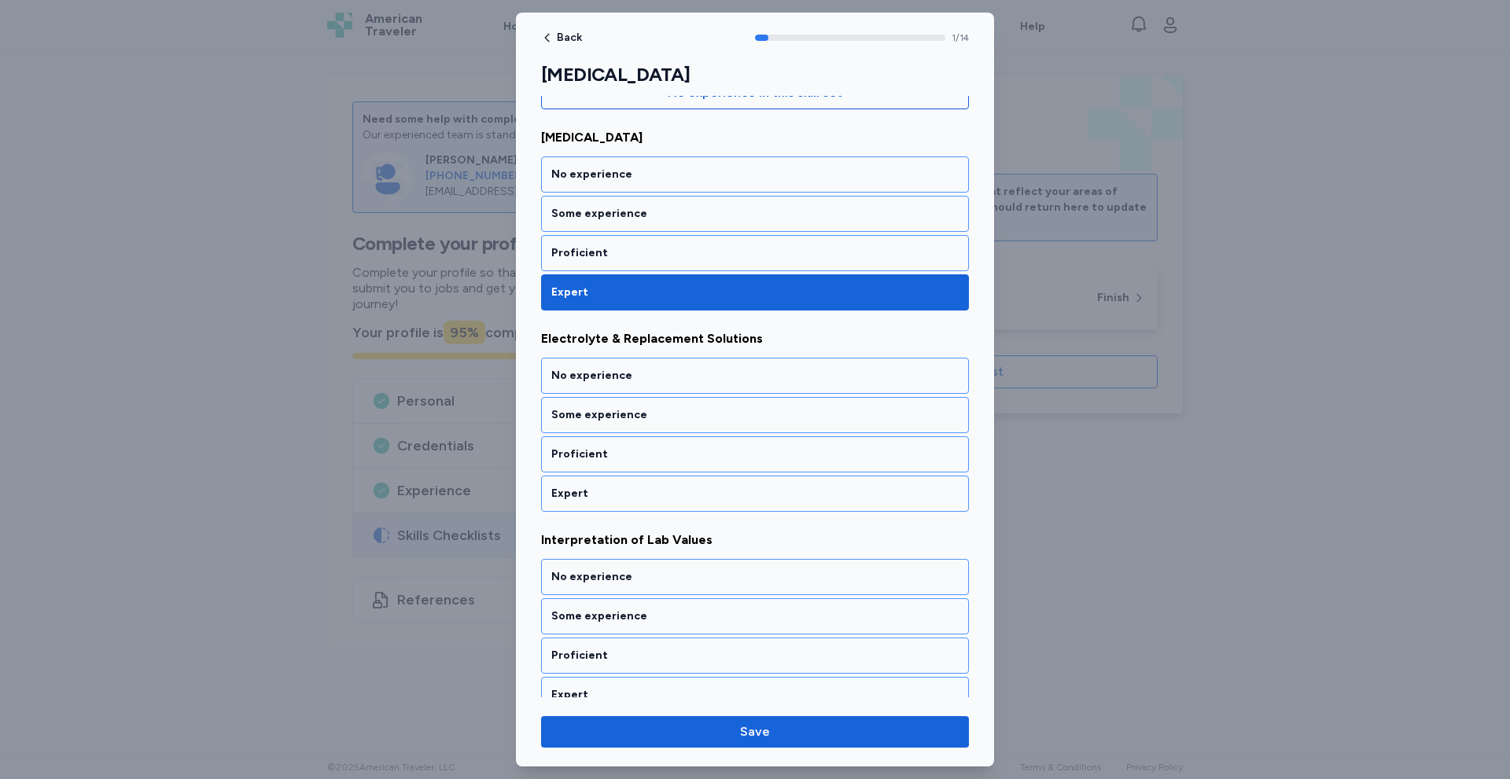
scroll to position [223, 0]
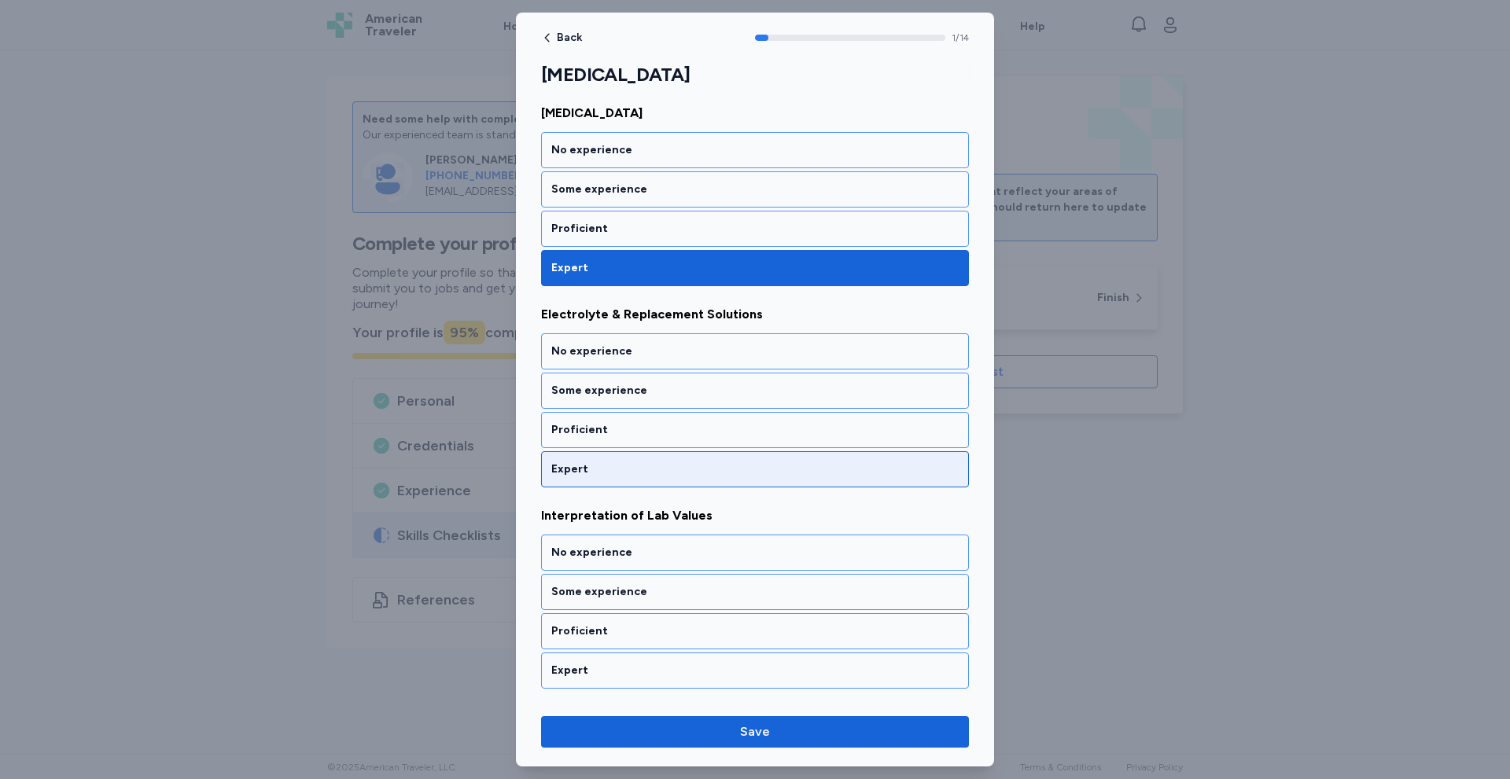
click at [664, 469] on div "Expert" at bounding box center [754, 470] width 407 height 16
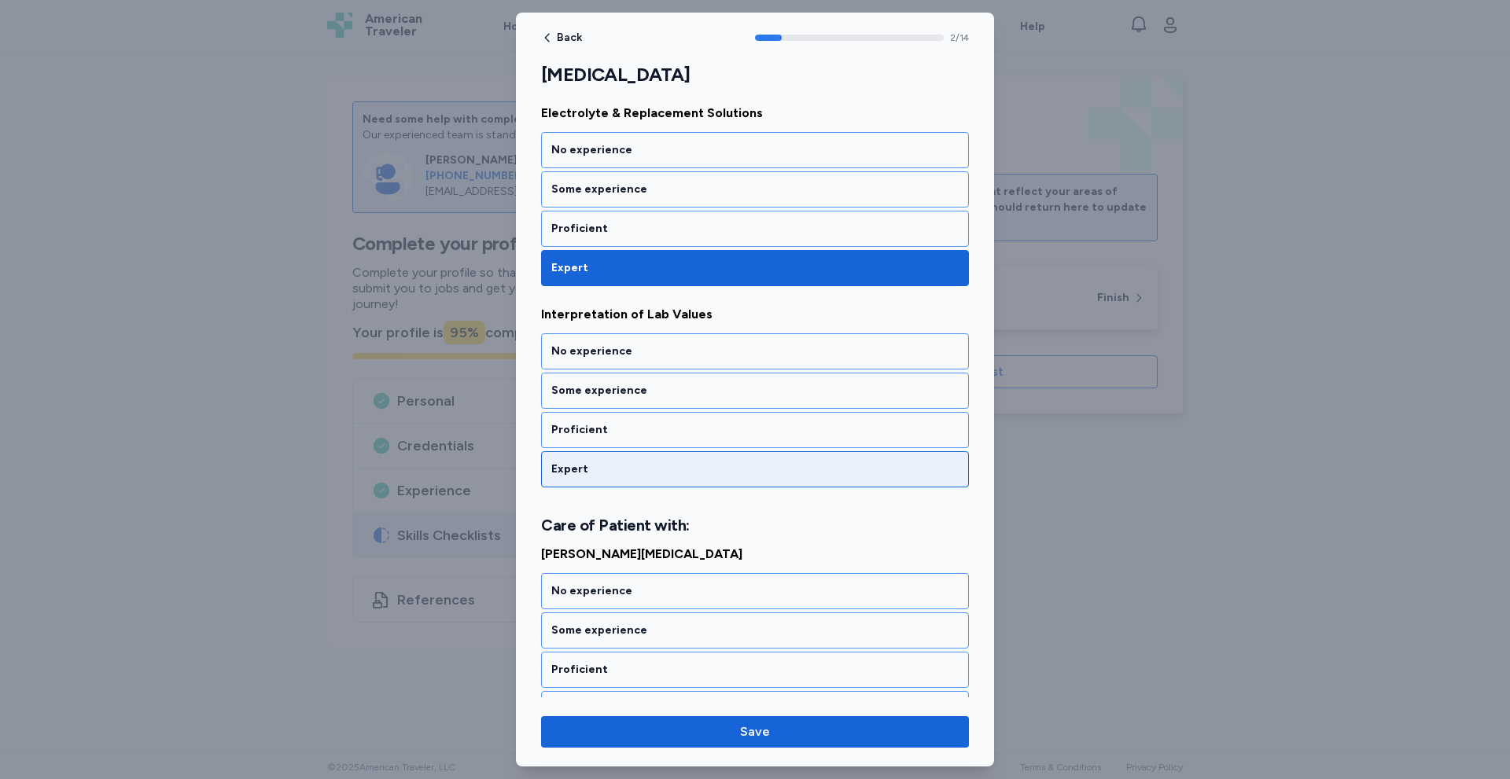
click at [665, 481] on div "Expert" at bounding box center [755, 469] width 428 height 36
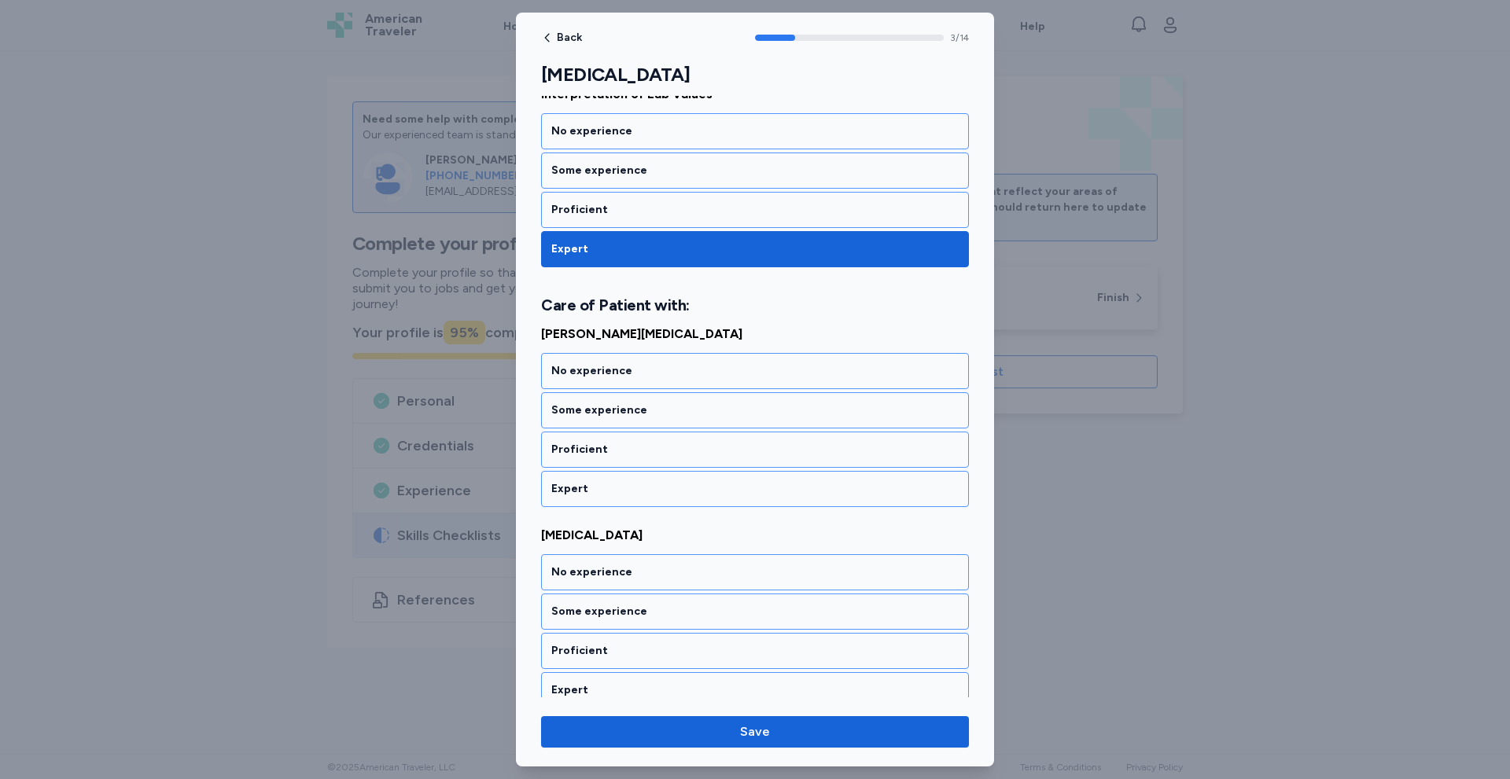
click at [665, 481] on div "Expert" at bounding box center [754, 489] width 407 height 16
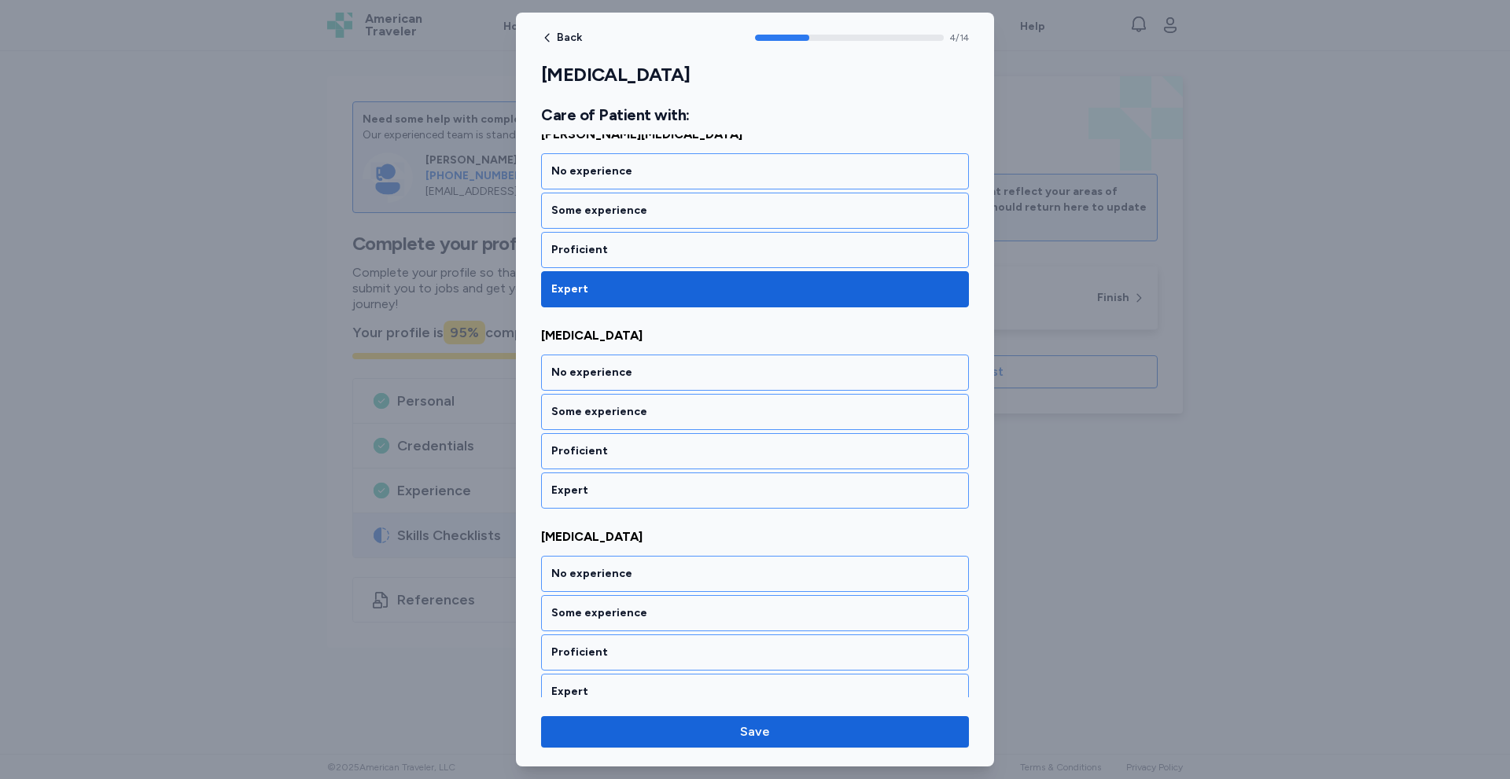
scroll to position [846, 0]
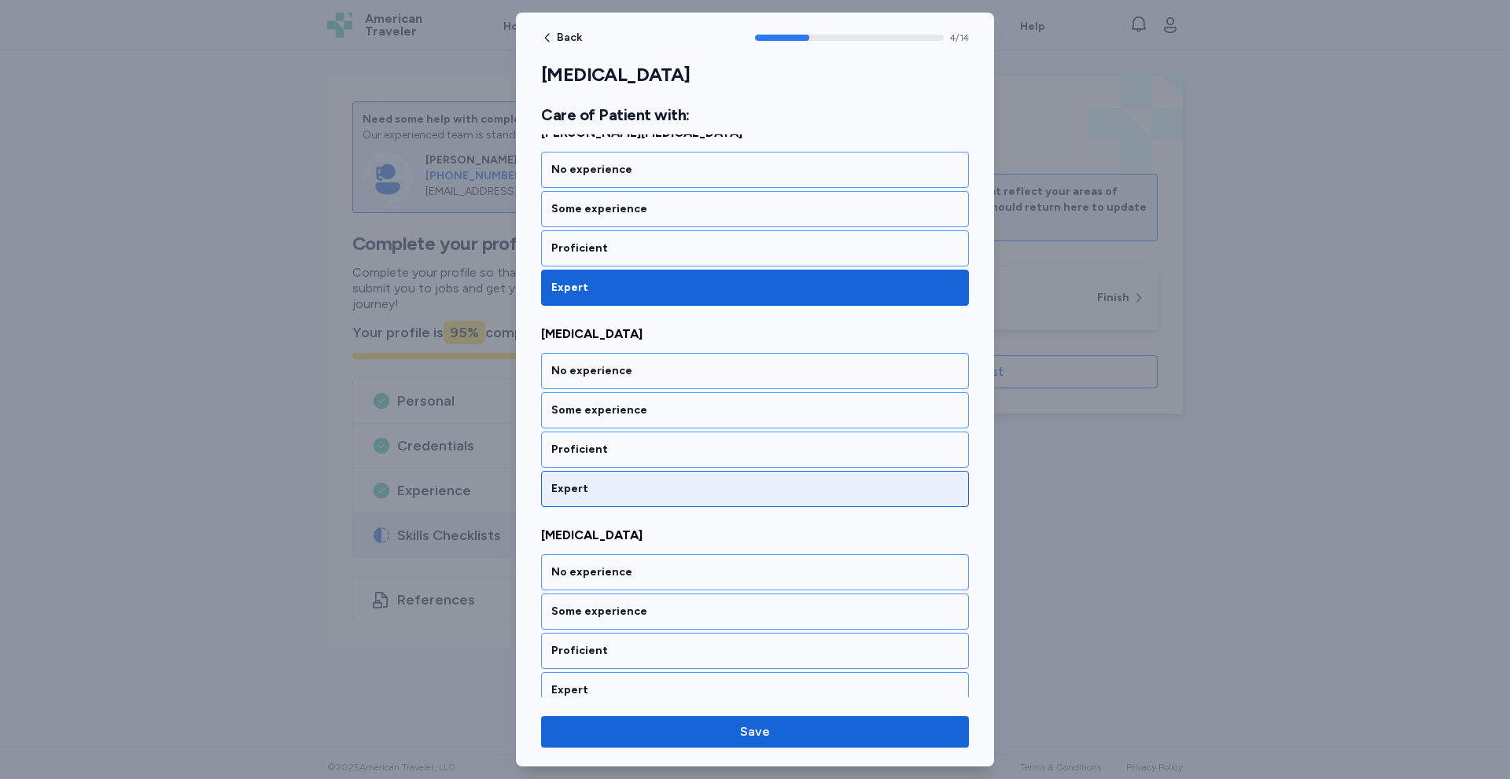
click at [663, 489] on div "Expert" at bounding box center [754, 489] width 407 height 16
click at [661, 490] on div "Expert" at bounding box center [754, 489] width 407 height 16
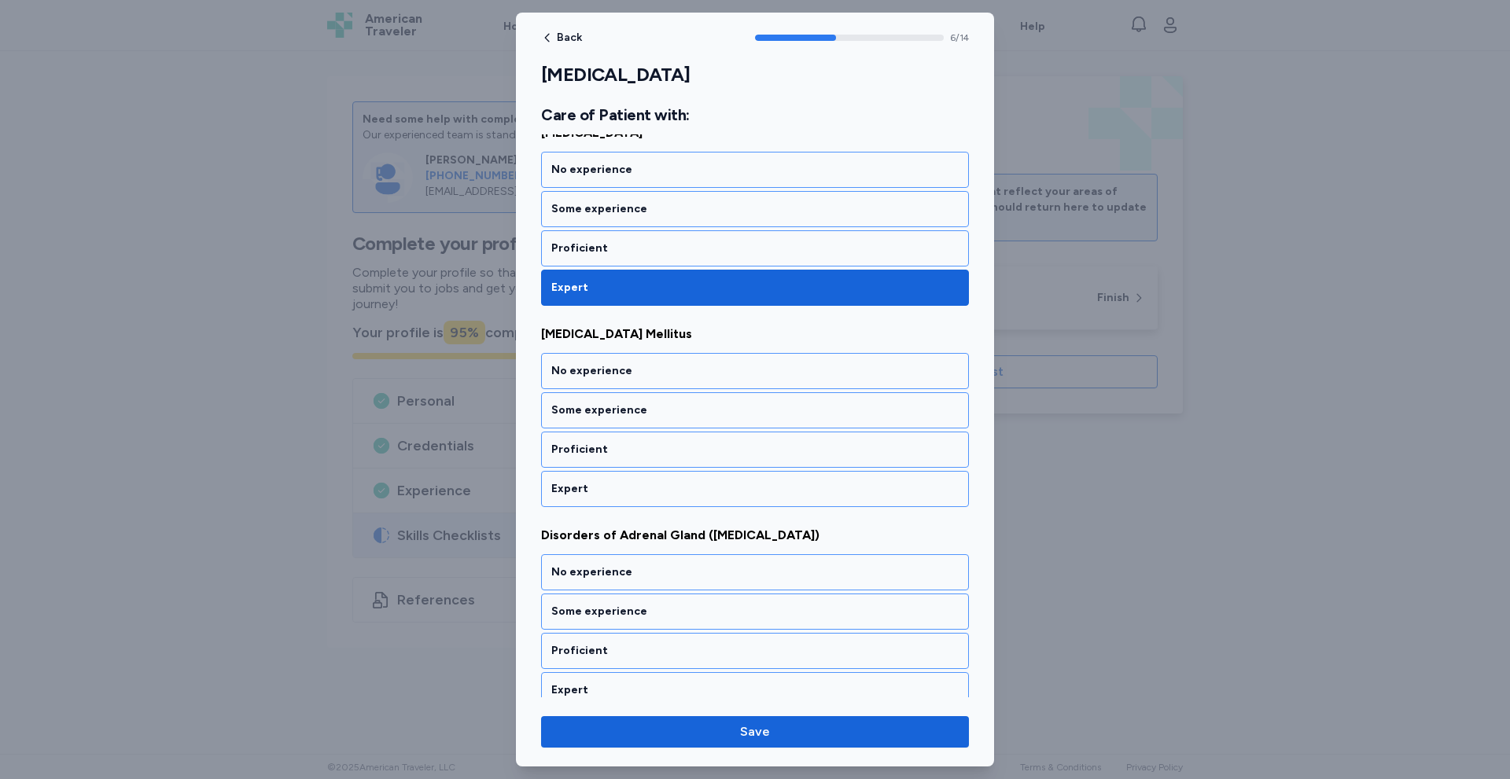
click at [661, 490] on div "Expert" at bounding box center [754, 489] width 407 height 16
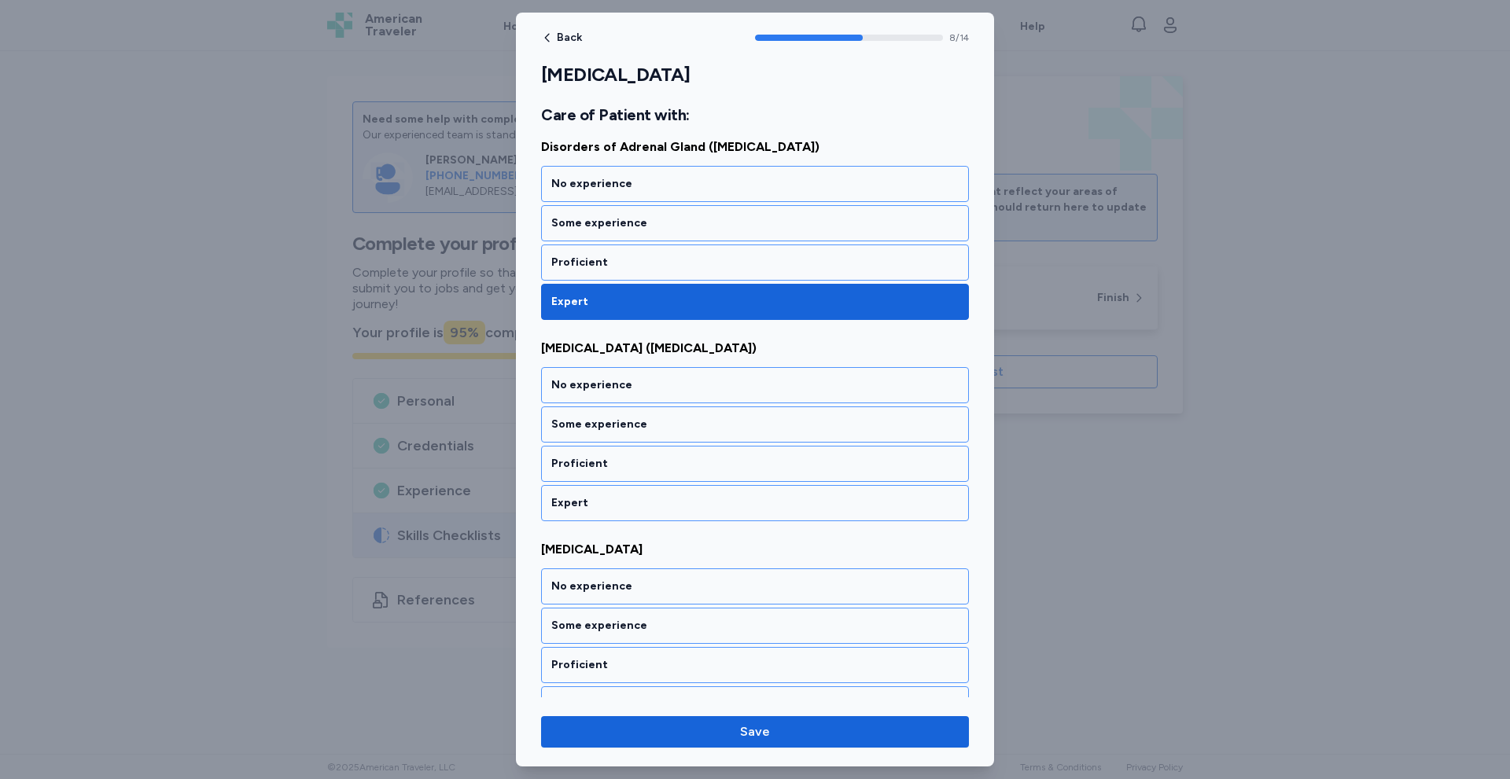
scroll to position [1651, 0]
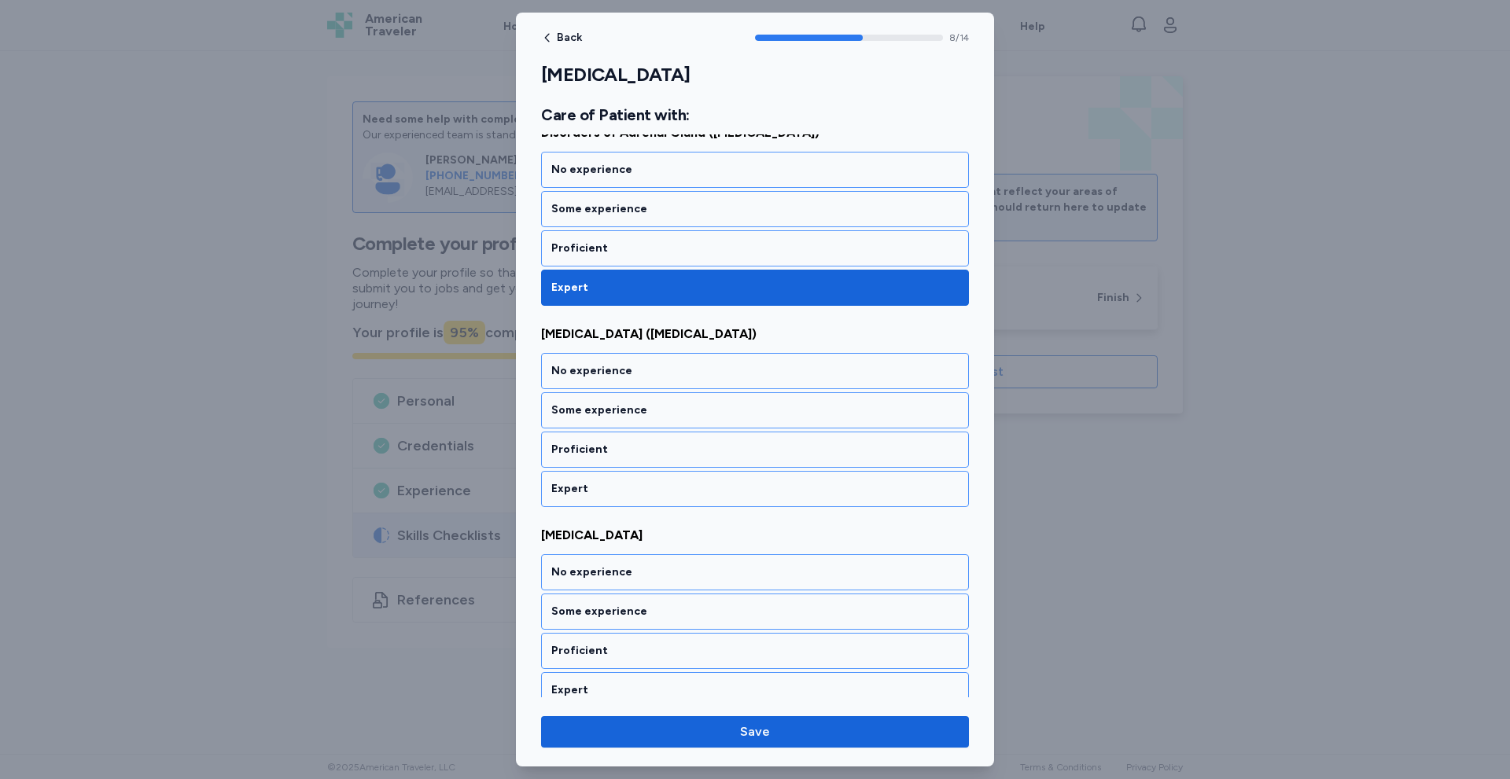
click at [661, 490] on div "Expert" at bounding box center [754, 489] width 407 height 16
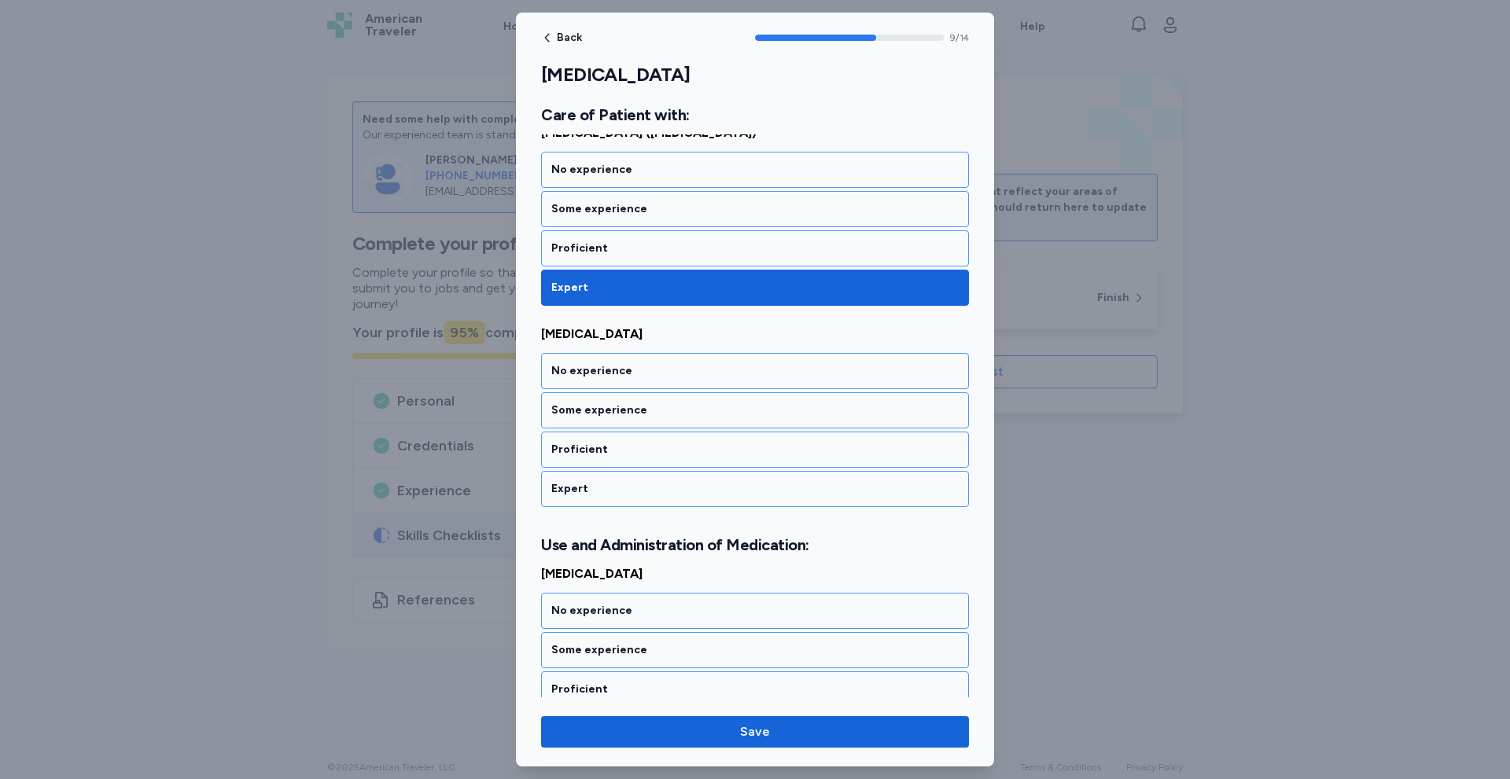
click at [661, 490] on div "Expert" at bounding box center [754, 489] width 407 height 16
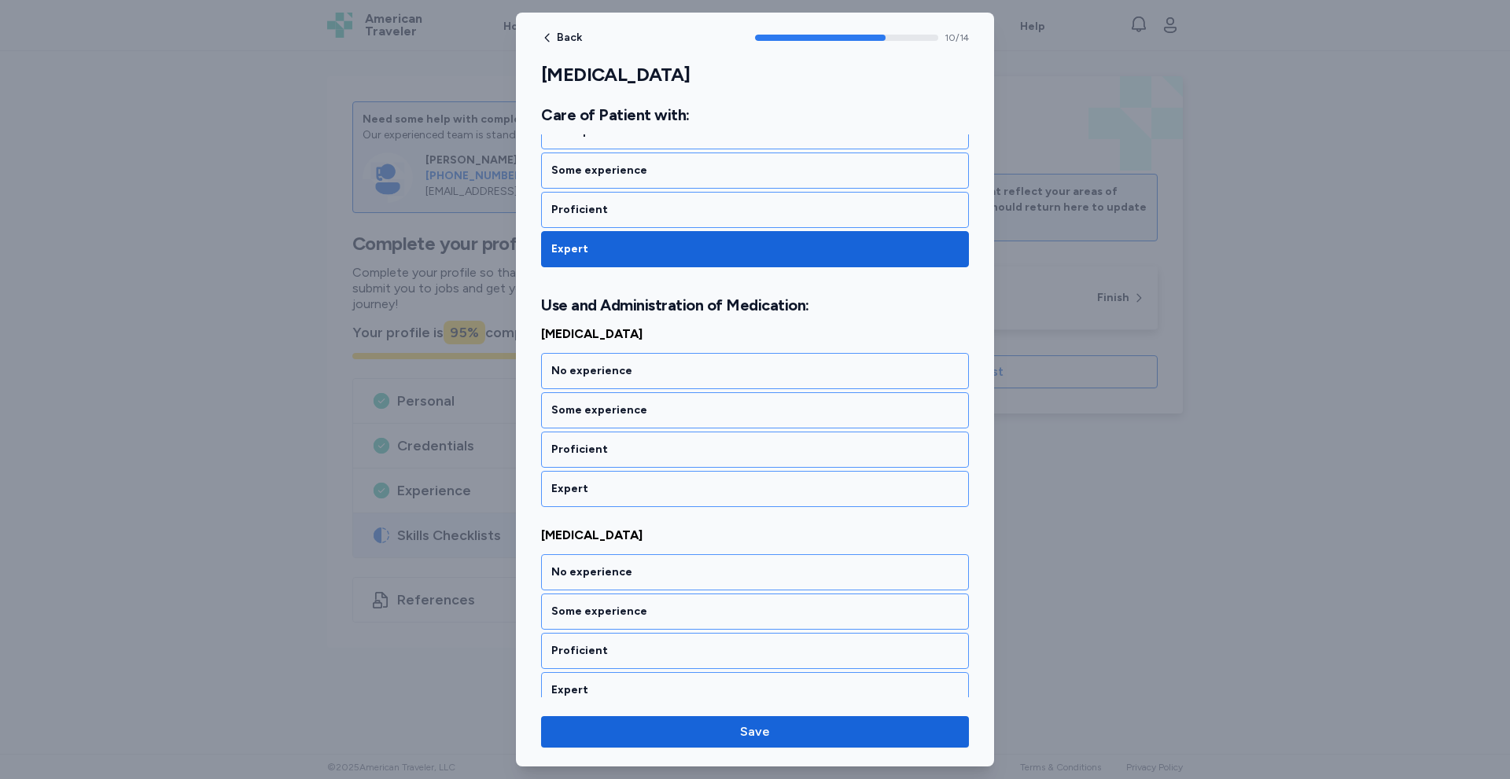
click at [661, 490] on div "Expert" at bounding box center [754, 489] width 407 height 16
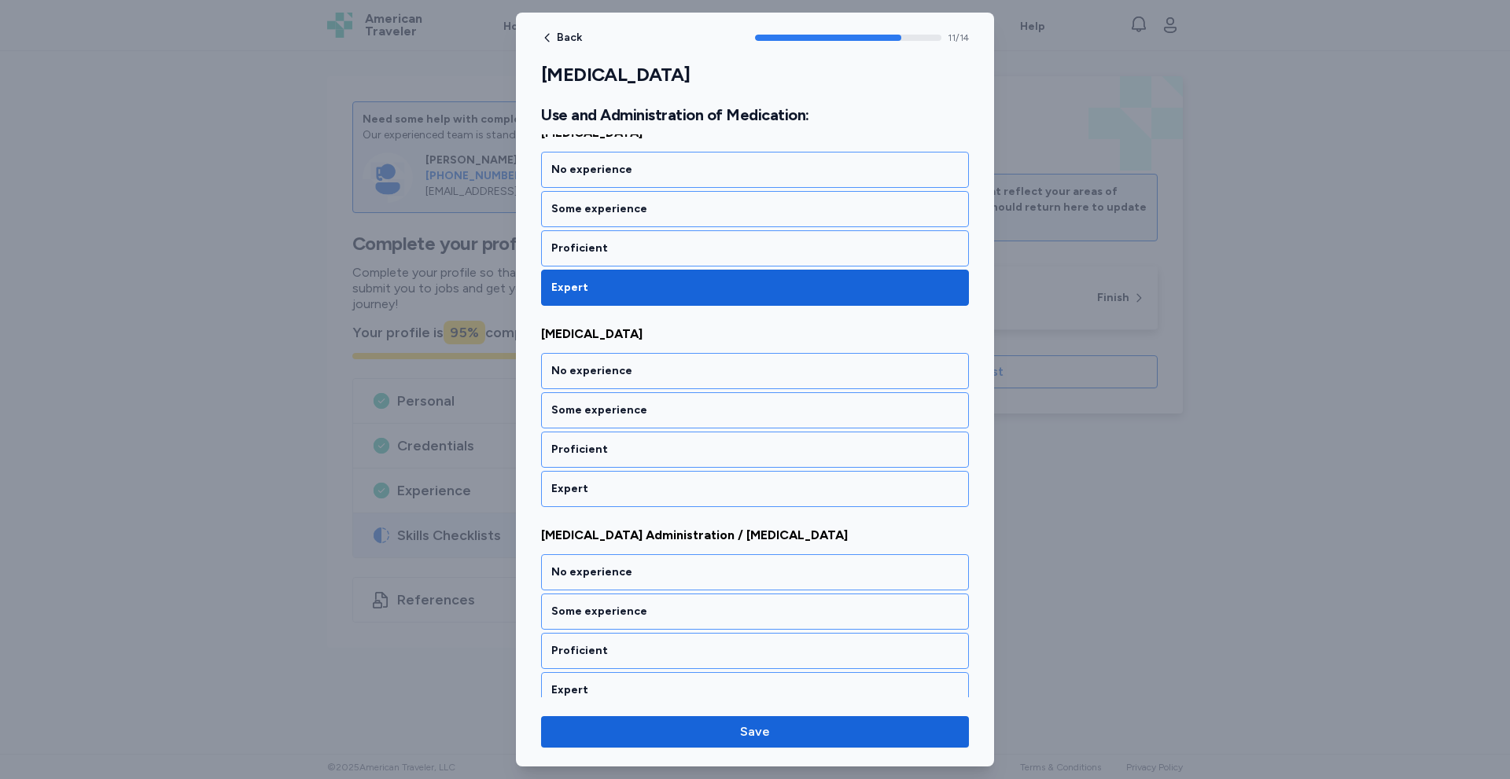
click at [661, 490] on div "Expert" at bounding box center [754, 489] width 407 height 16
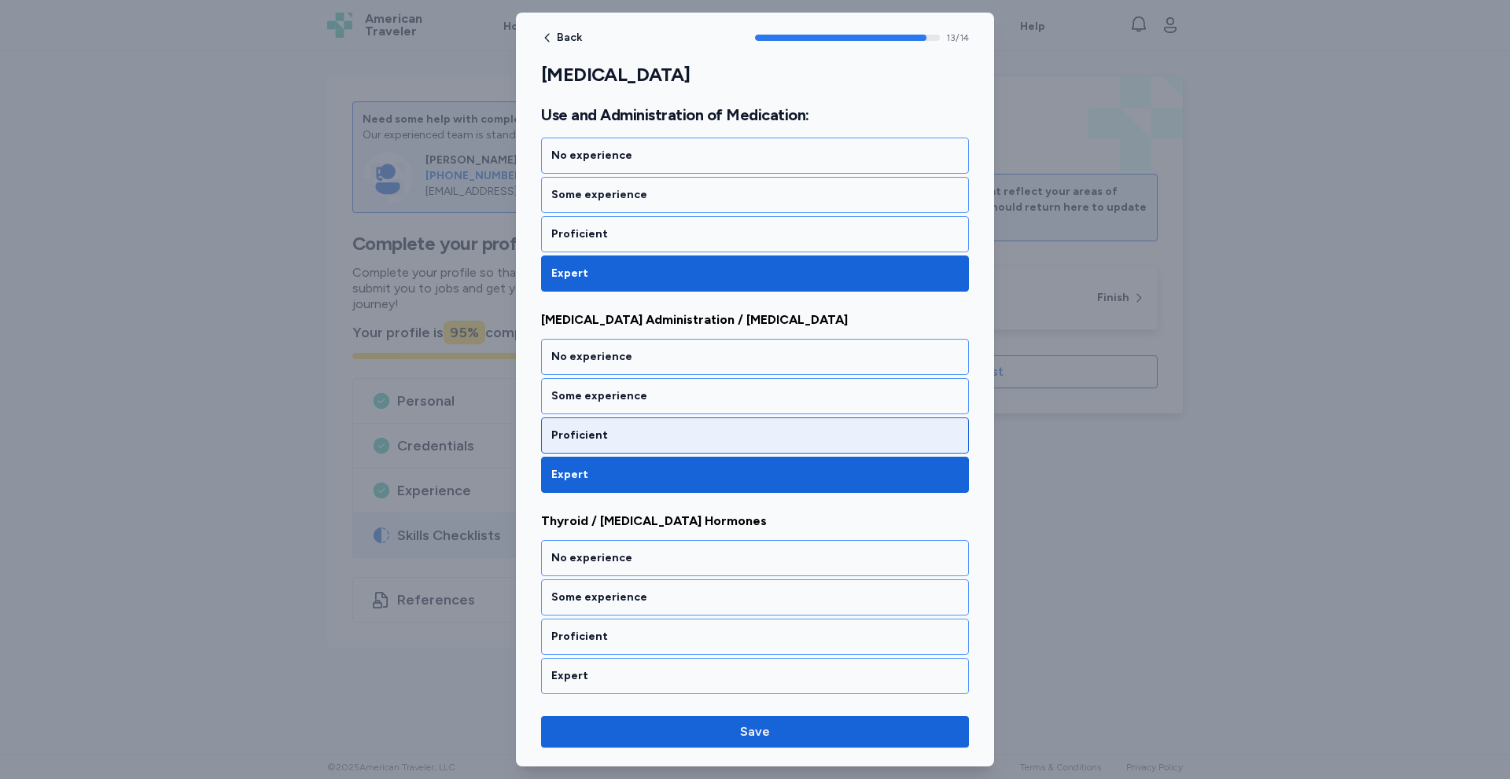
click at [657, 444] on div "Proficient" at bounding box center [755, 436] width 428 height 36
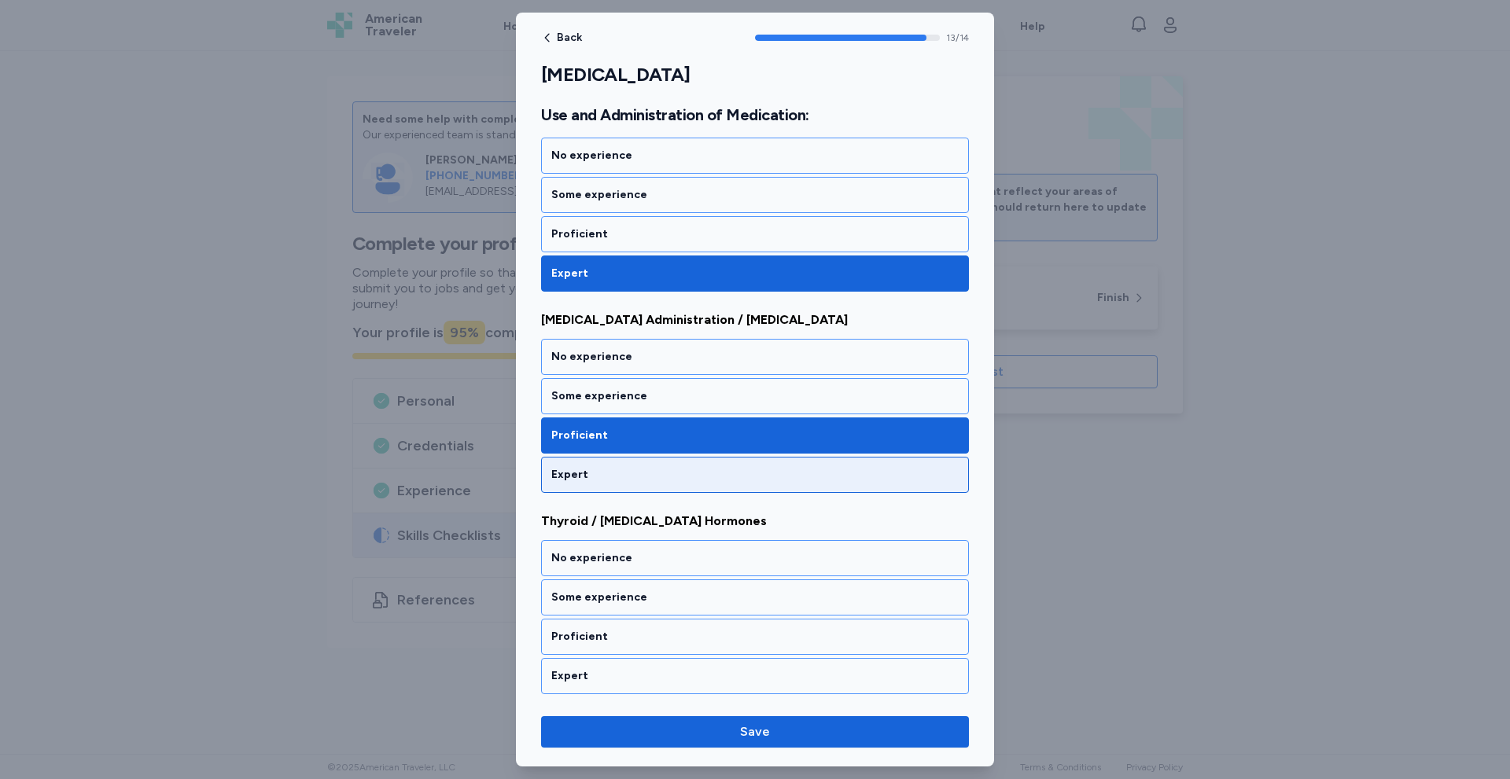
click at [652, 457] on div "Expert" at bounding box center [755, 475] width 428 height 36
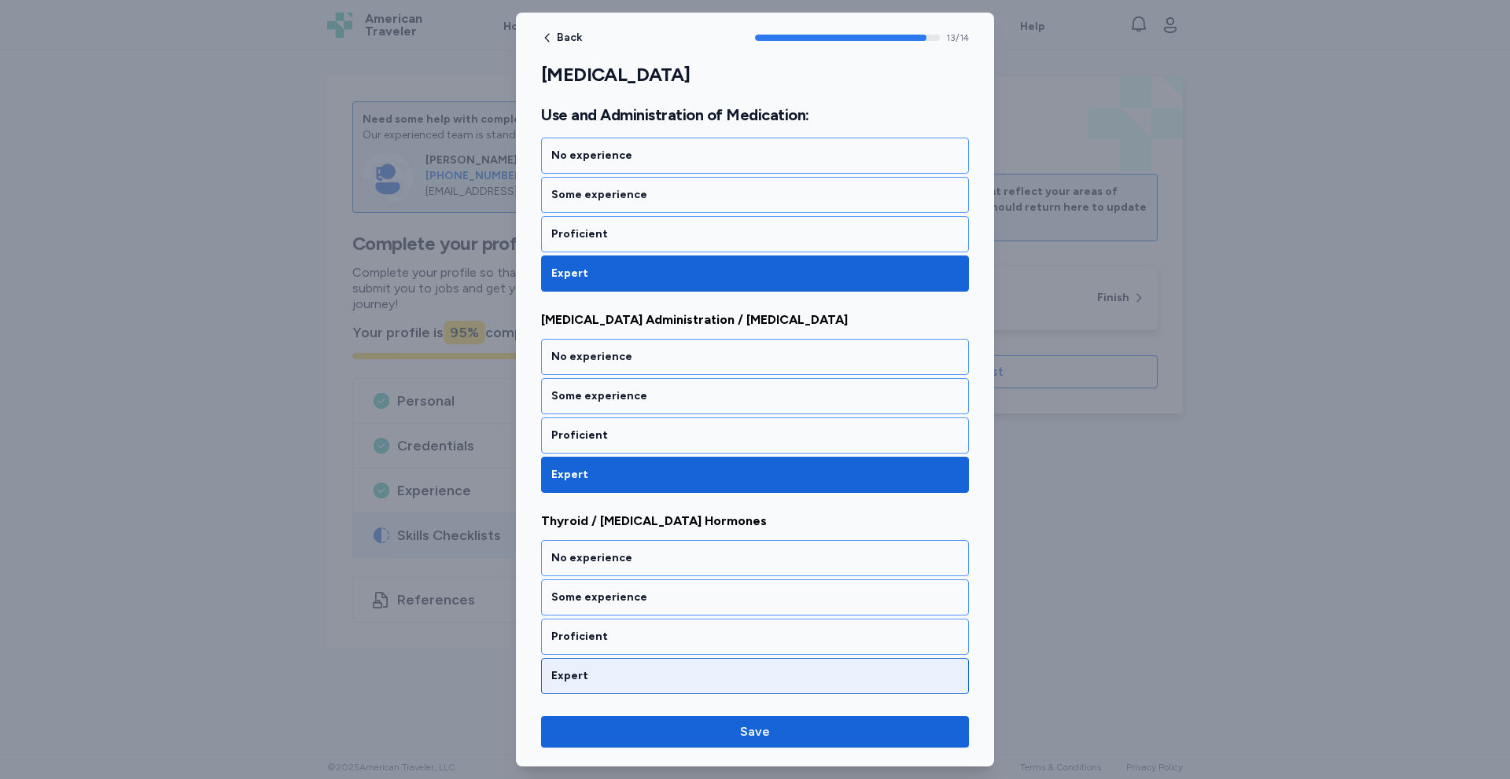
click at [681, 678] on div "Expert" at bounding box center [754, 676] width 407 height 16
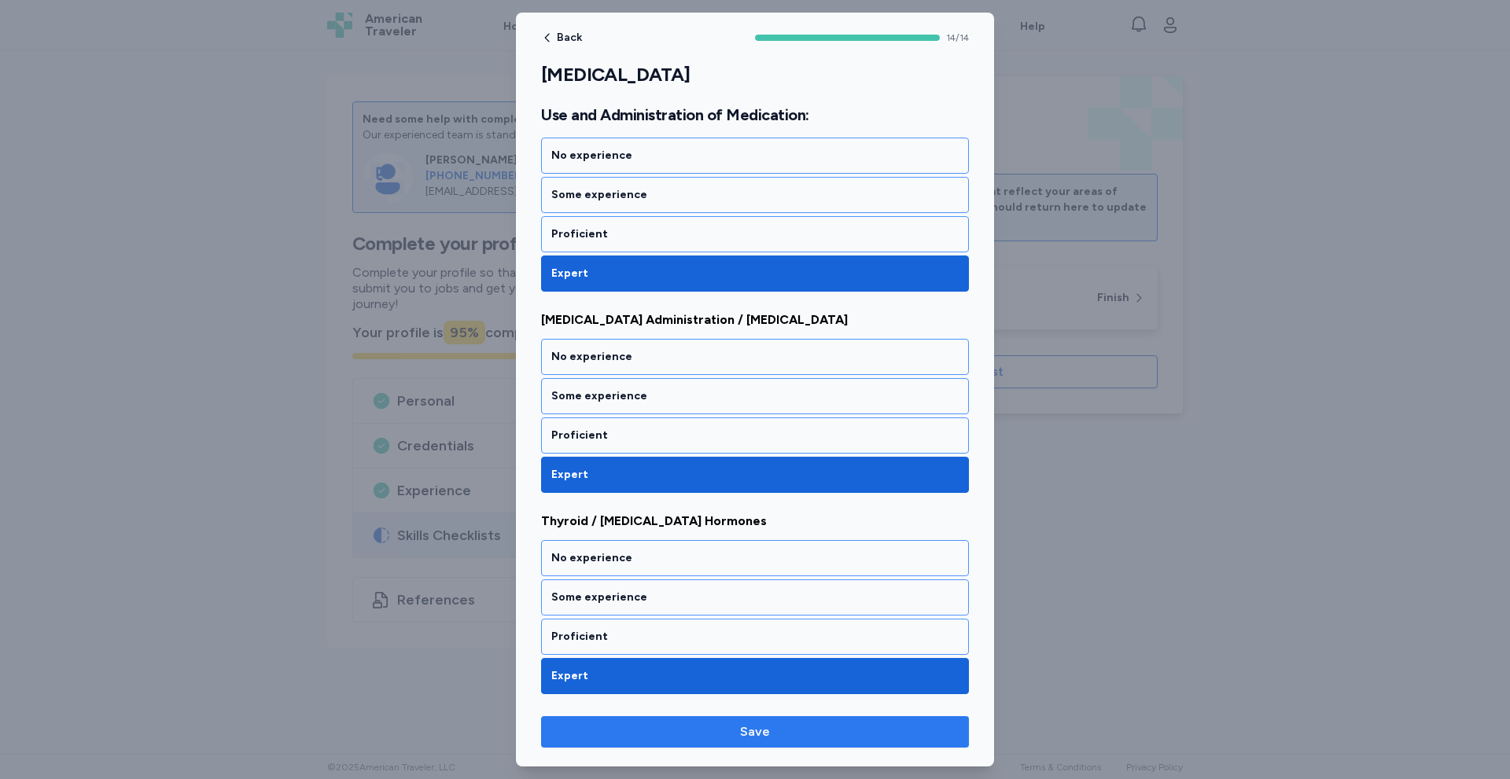
click at [753, 720] on button "Save" at bounding box center [755, 731] width 428 height 31
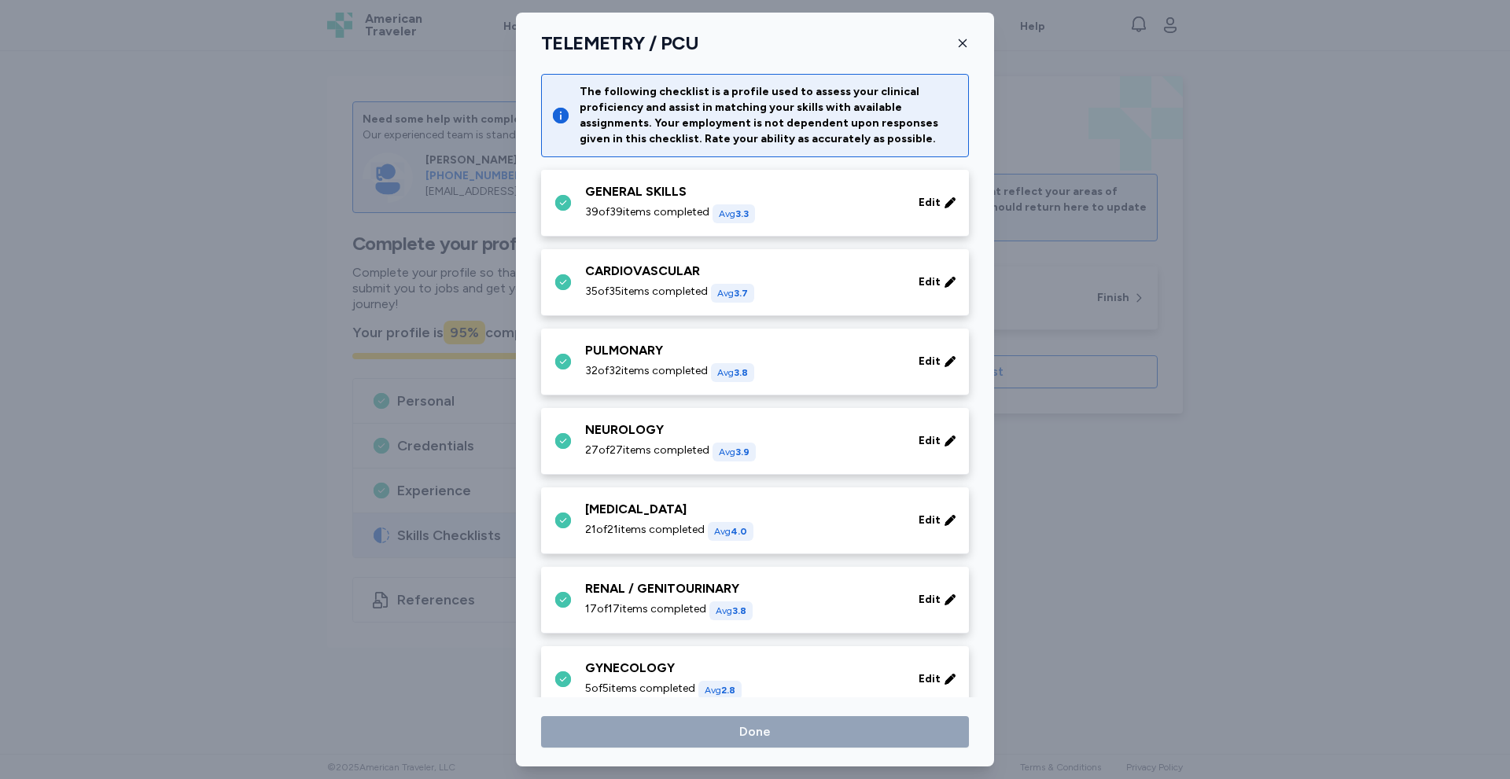
scroll to position [489, 0]
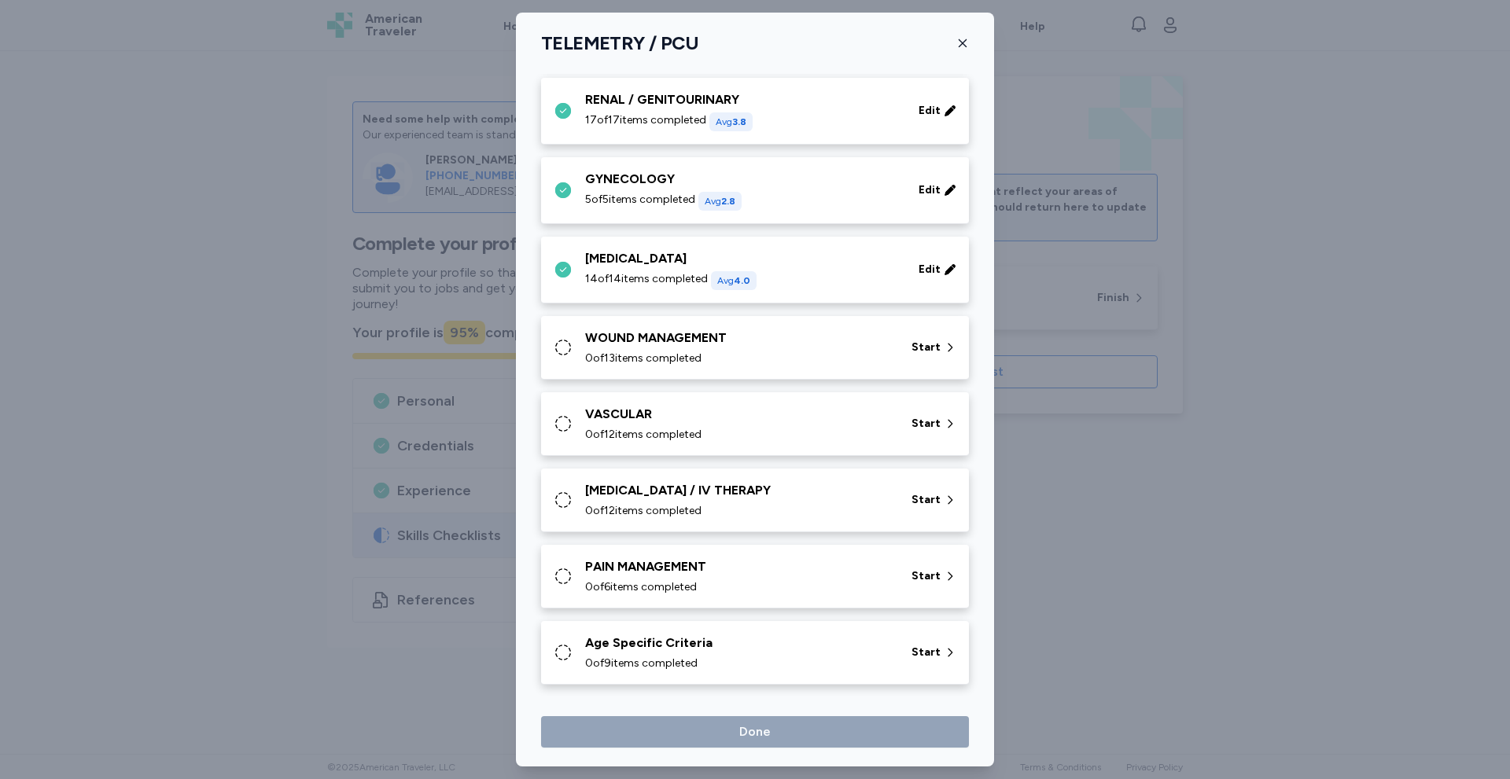
click at [665, 348] on div "WOUND MANAGEMENT 0 of 13 items completed" at bounding box center [738, 348] width 307 height 38
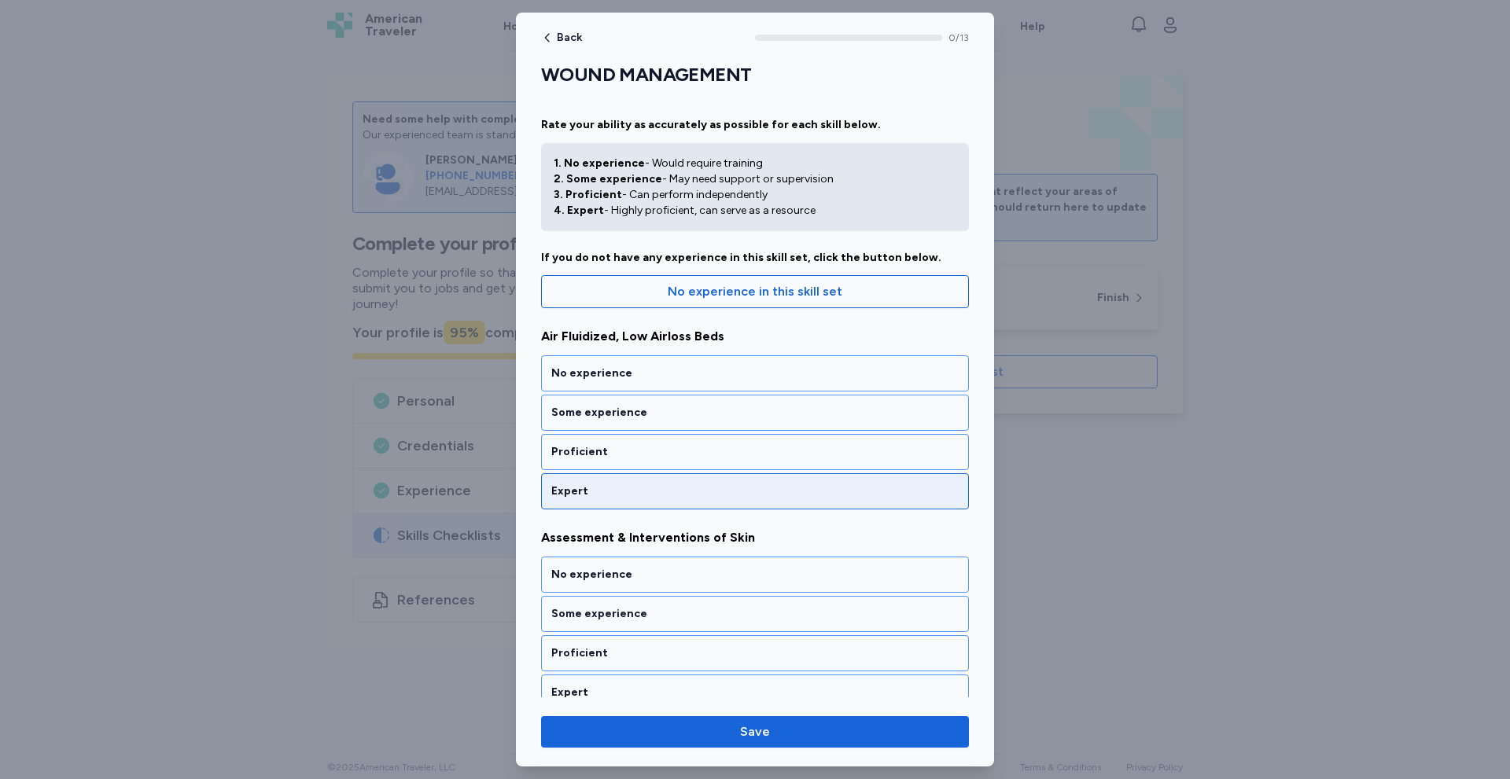
scroll to position [210, 0]
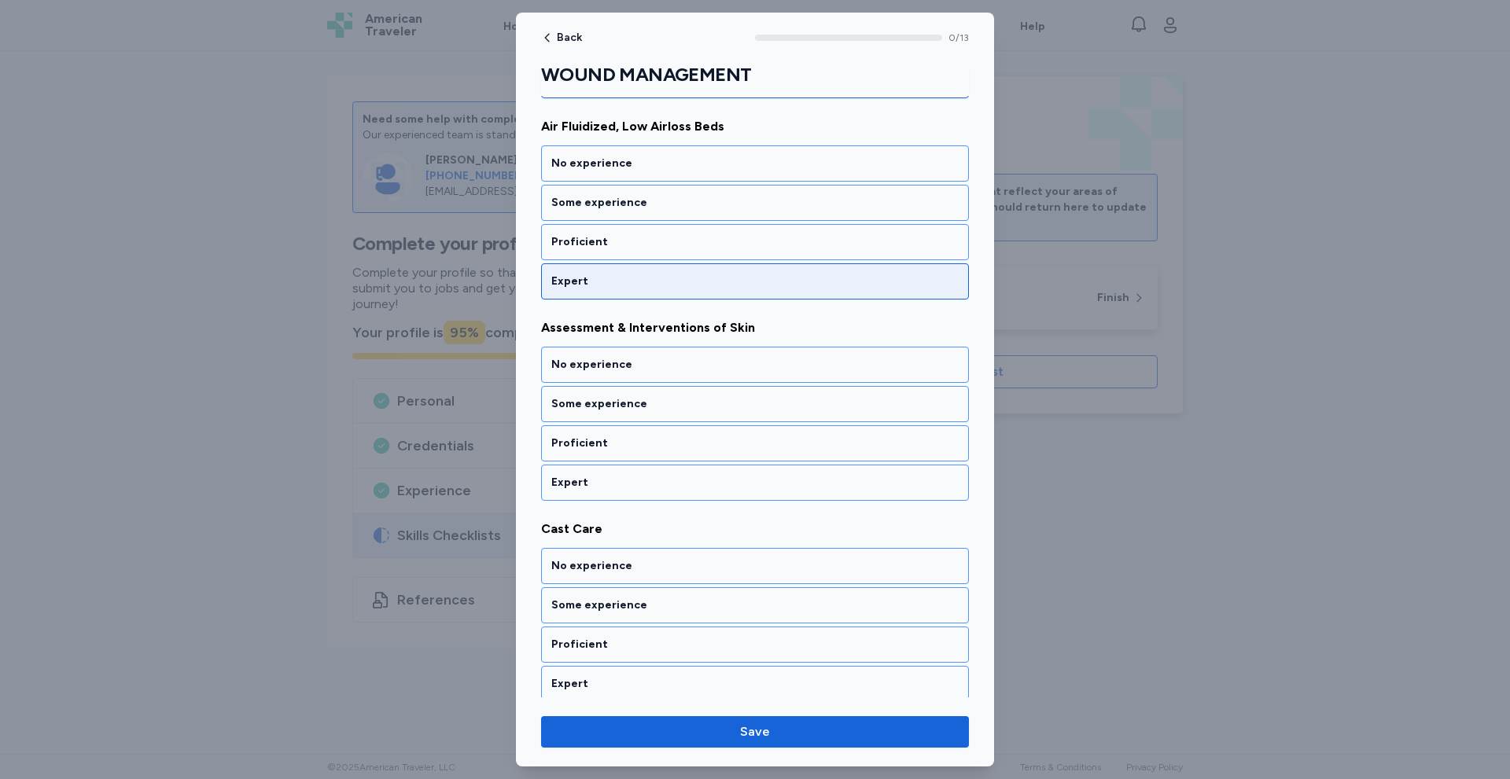
click at [694, 285] on div "Expert" at bounding box center [754, 282] width 407 height 16
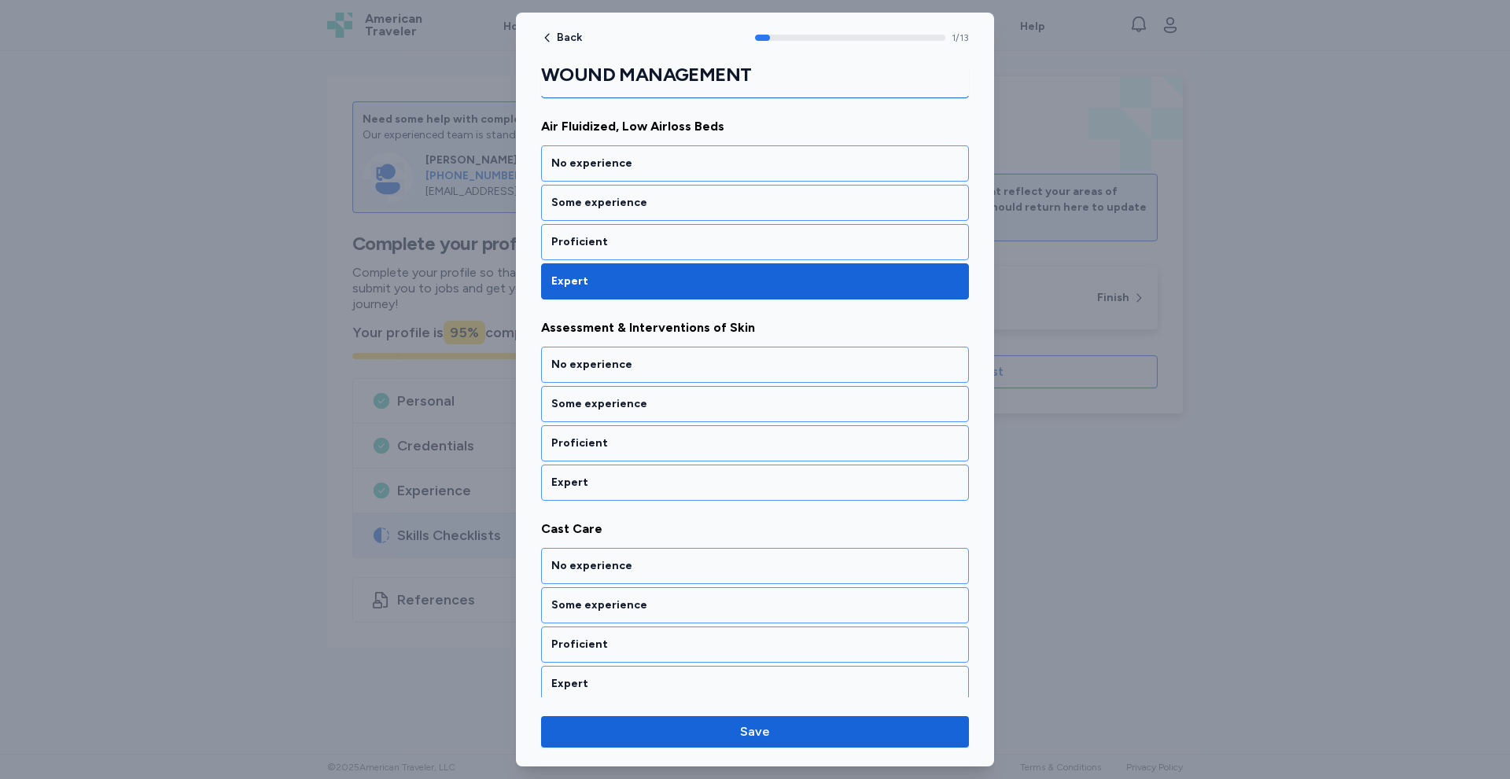
scroll to position [223, 0]
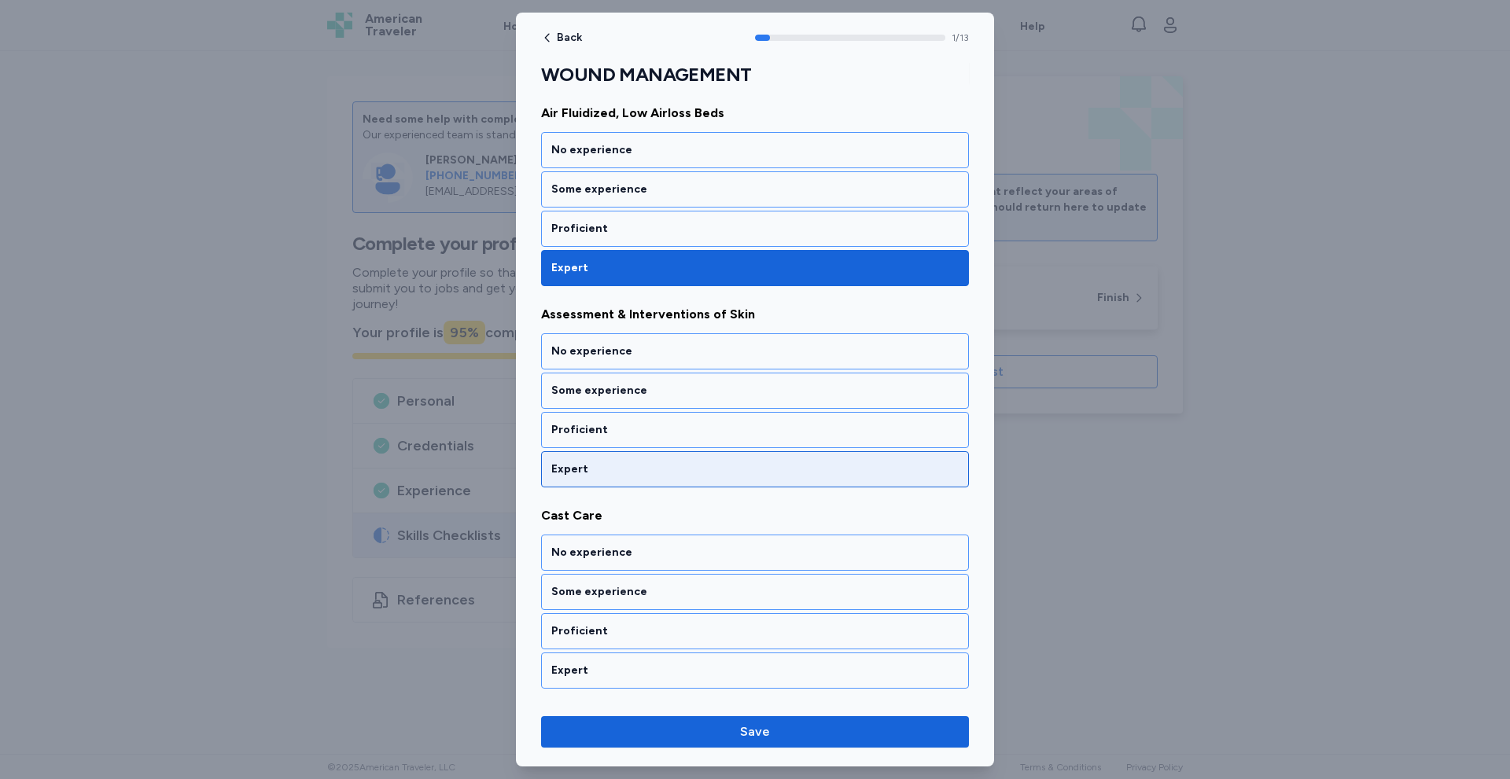
click at [648, 458] on div "Expert" at bounding box center [755, 469] width 428 height 36
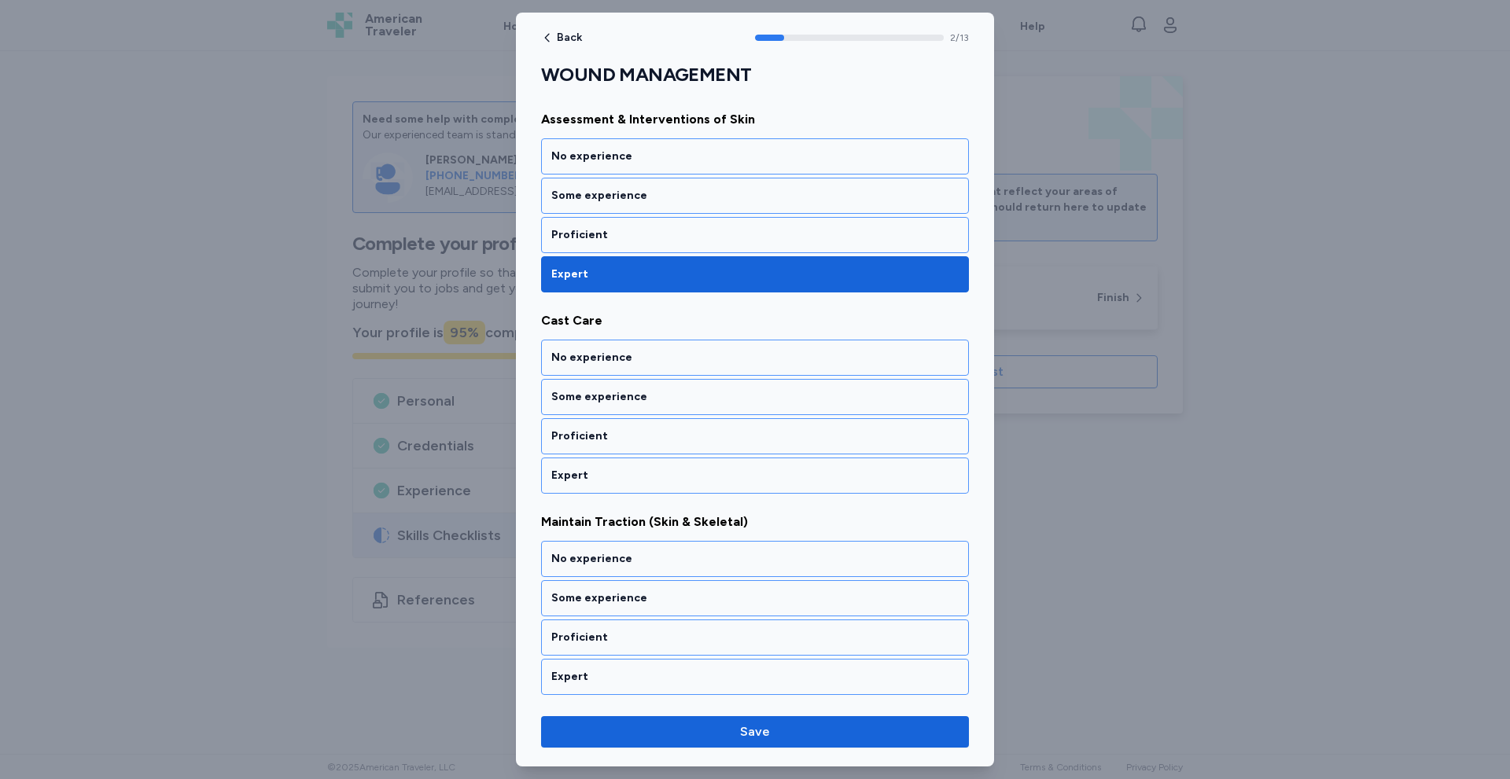
scroll to position [425, 0]
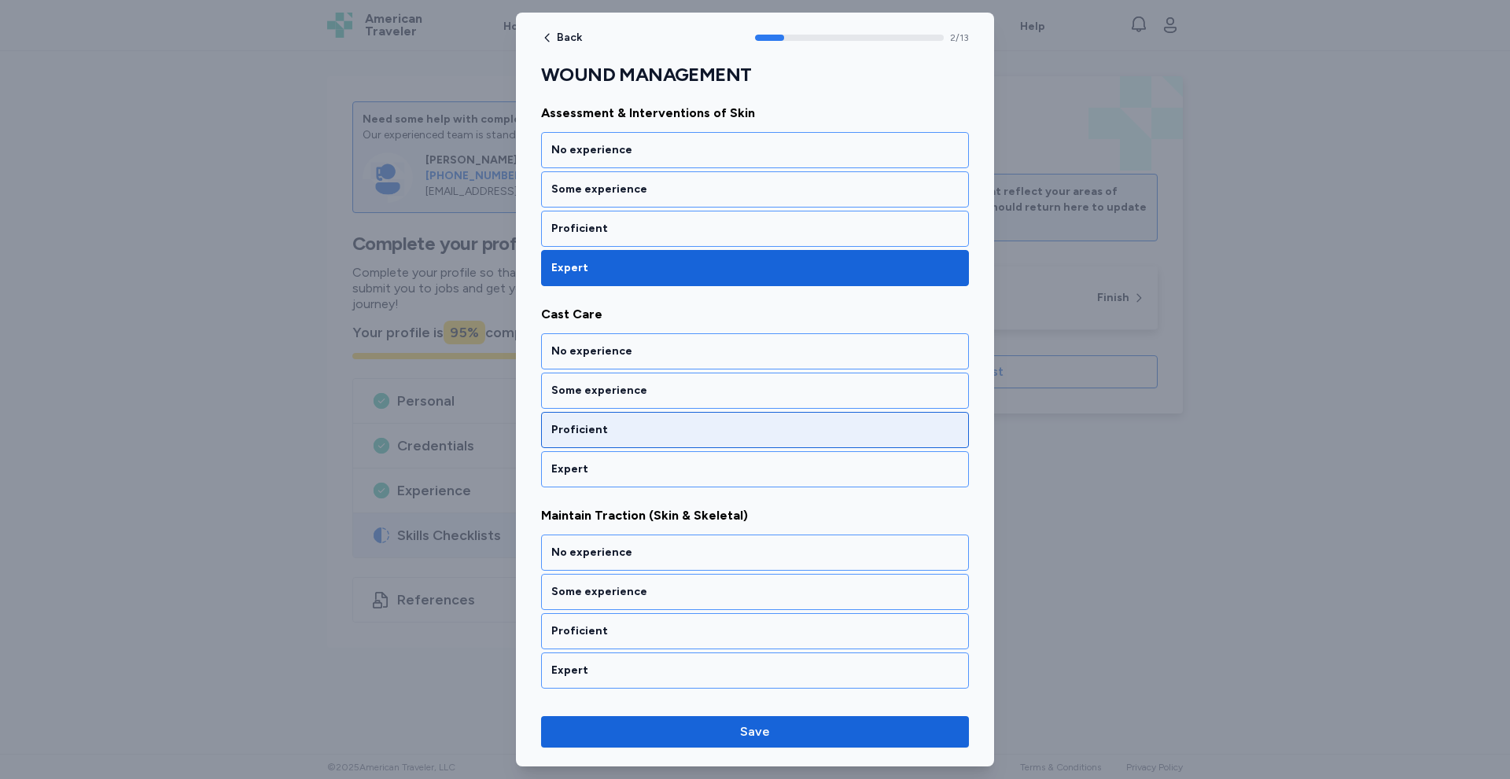
click at [662, 426] on div "Proficient" at bounding box center [754, 430] width 407 height 16
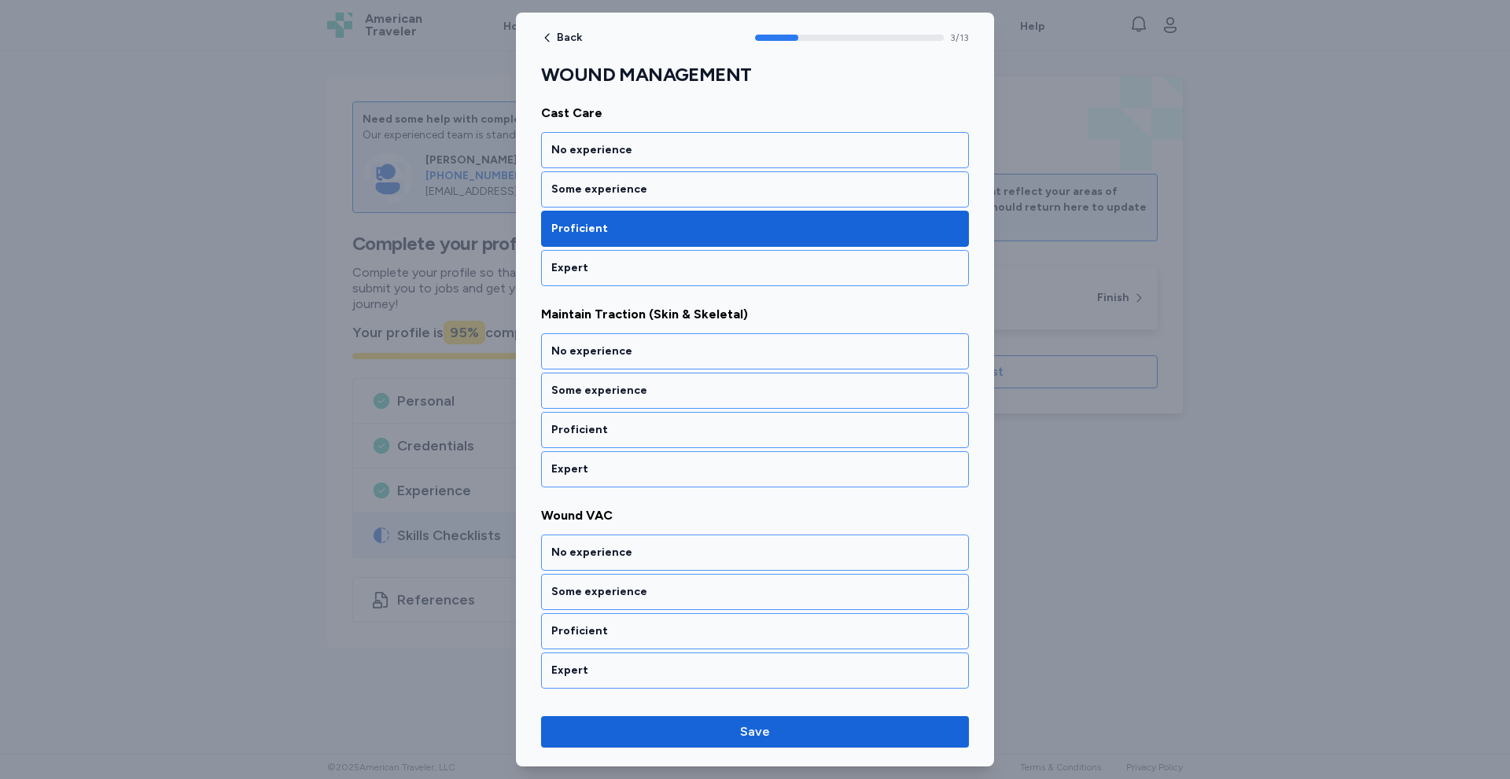
click at [662, 426] on div "Proficient" at bounding box center [754, 430] width 407 height 16
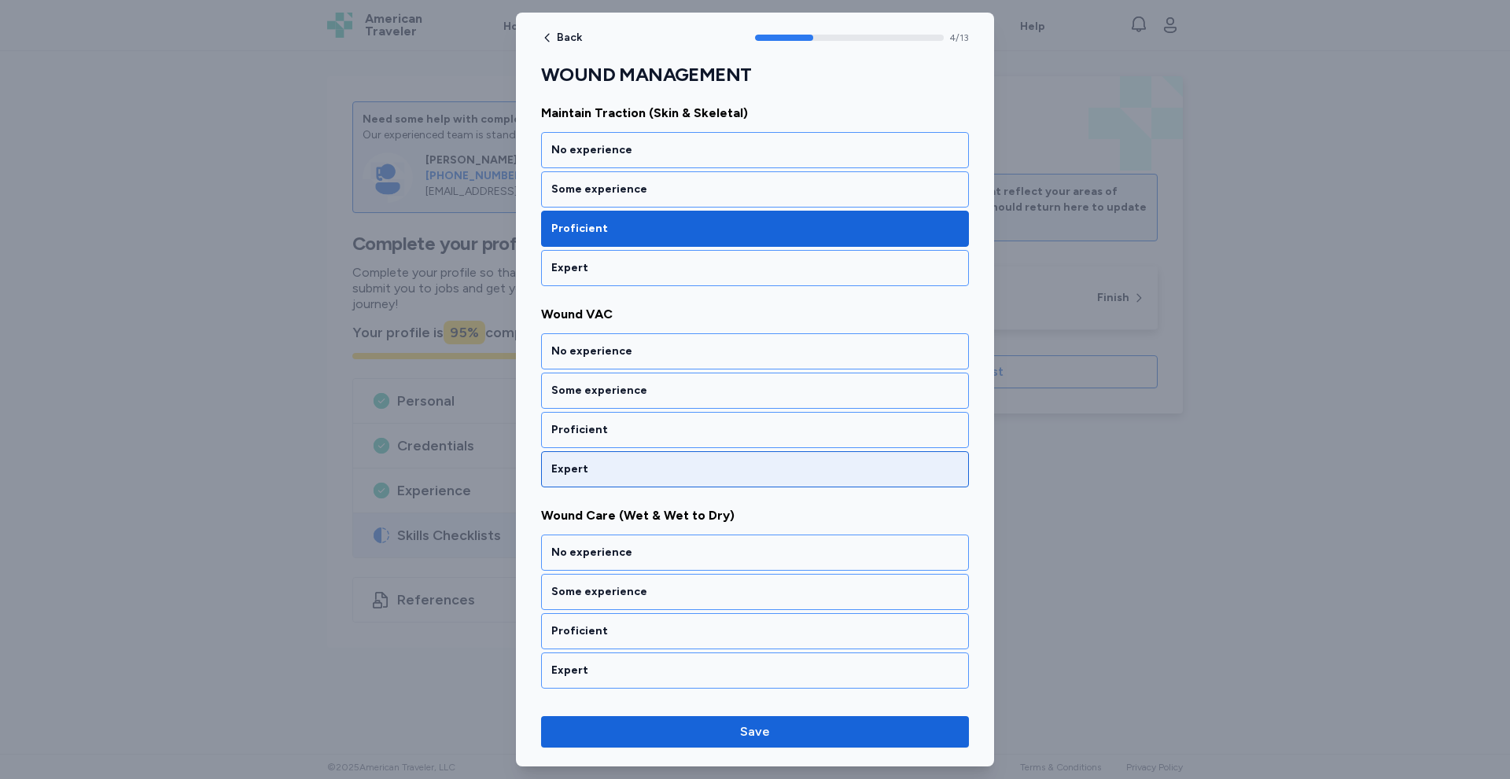
click at [651, 457] on div "Expert" at bounding box center [755, 469] width 428 height 36
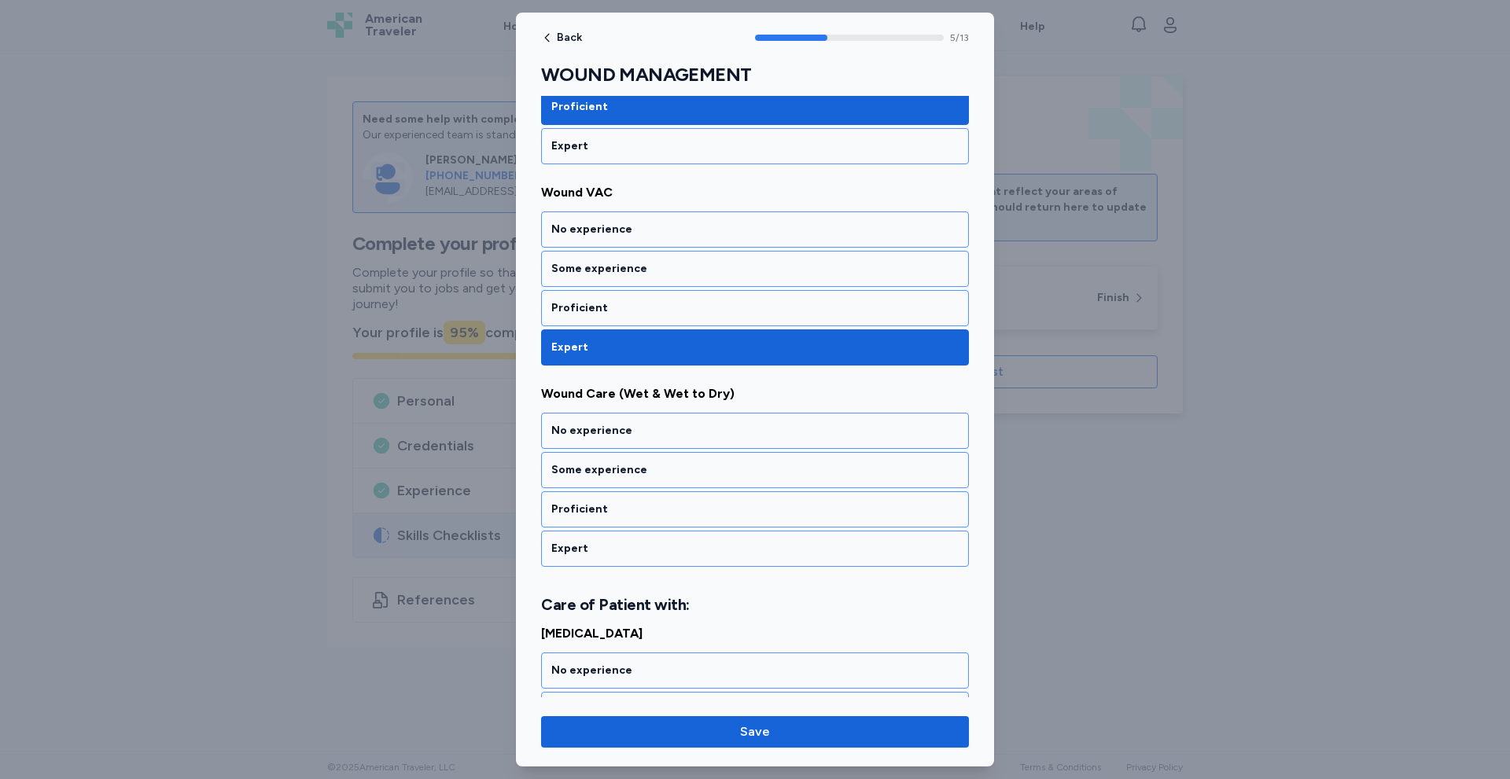
scroll to position [1029, 0]
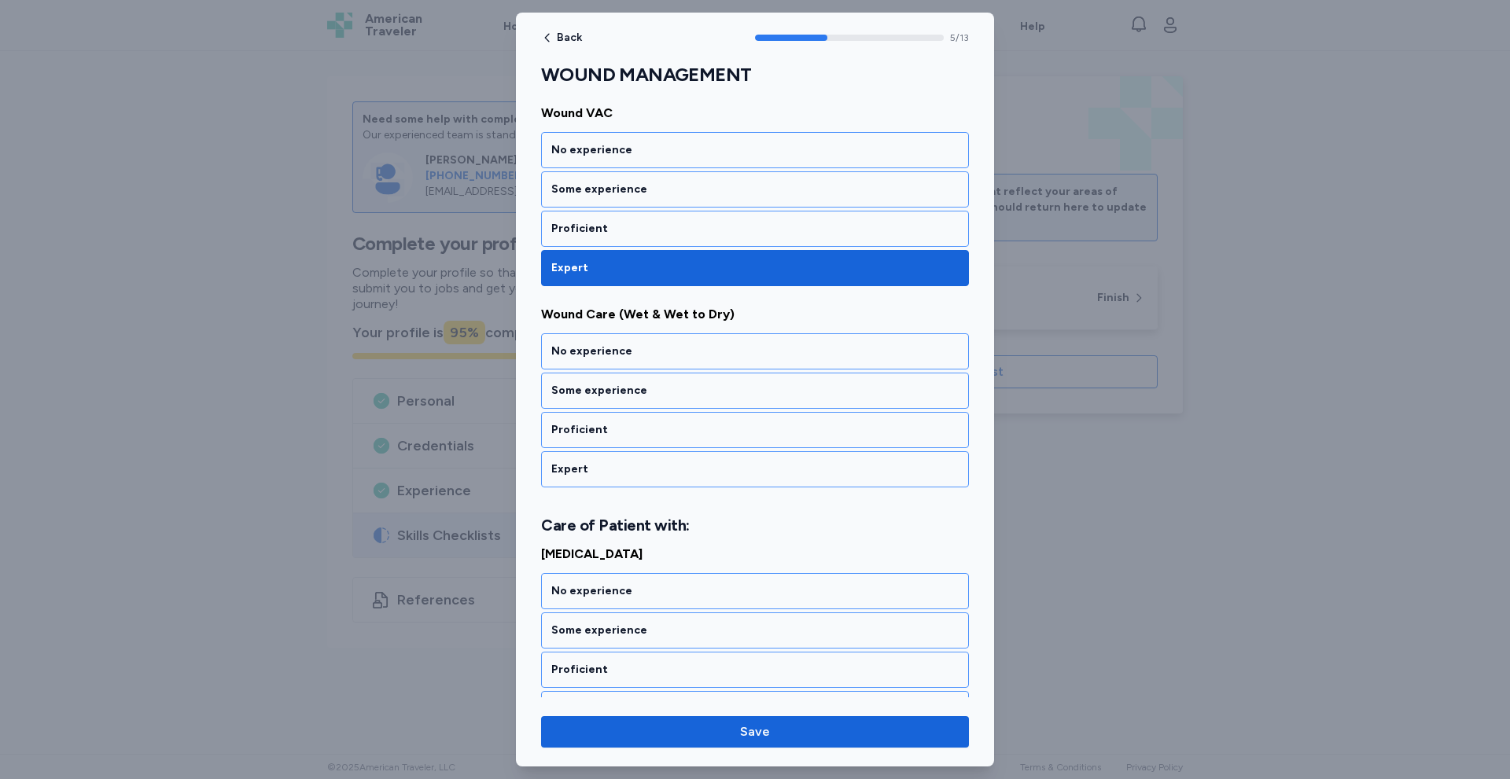
click at [651, 457] on div "Expert" at bounding box center [755, 469] width 428 height 36
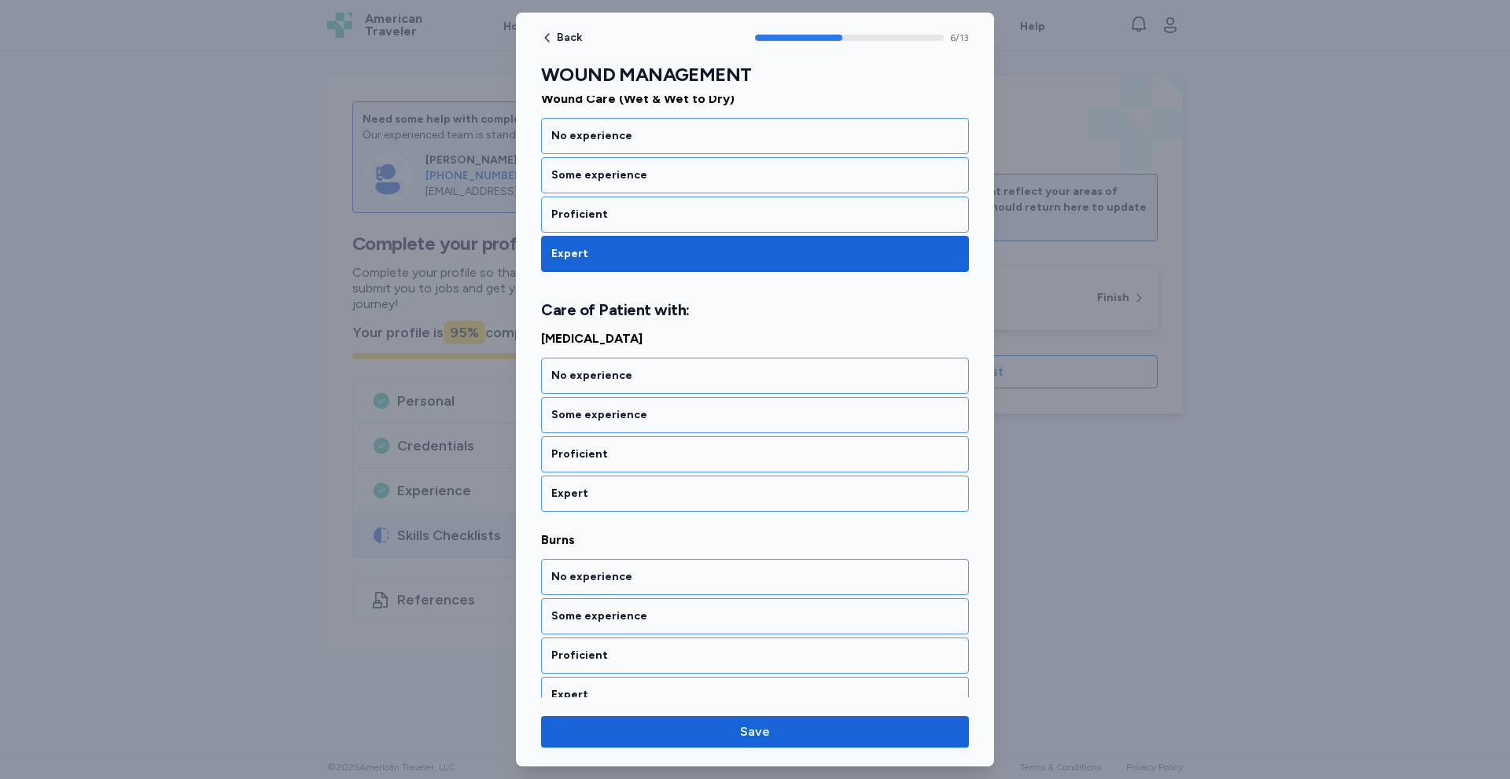
scroll to position [1249, 0]
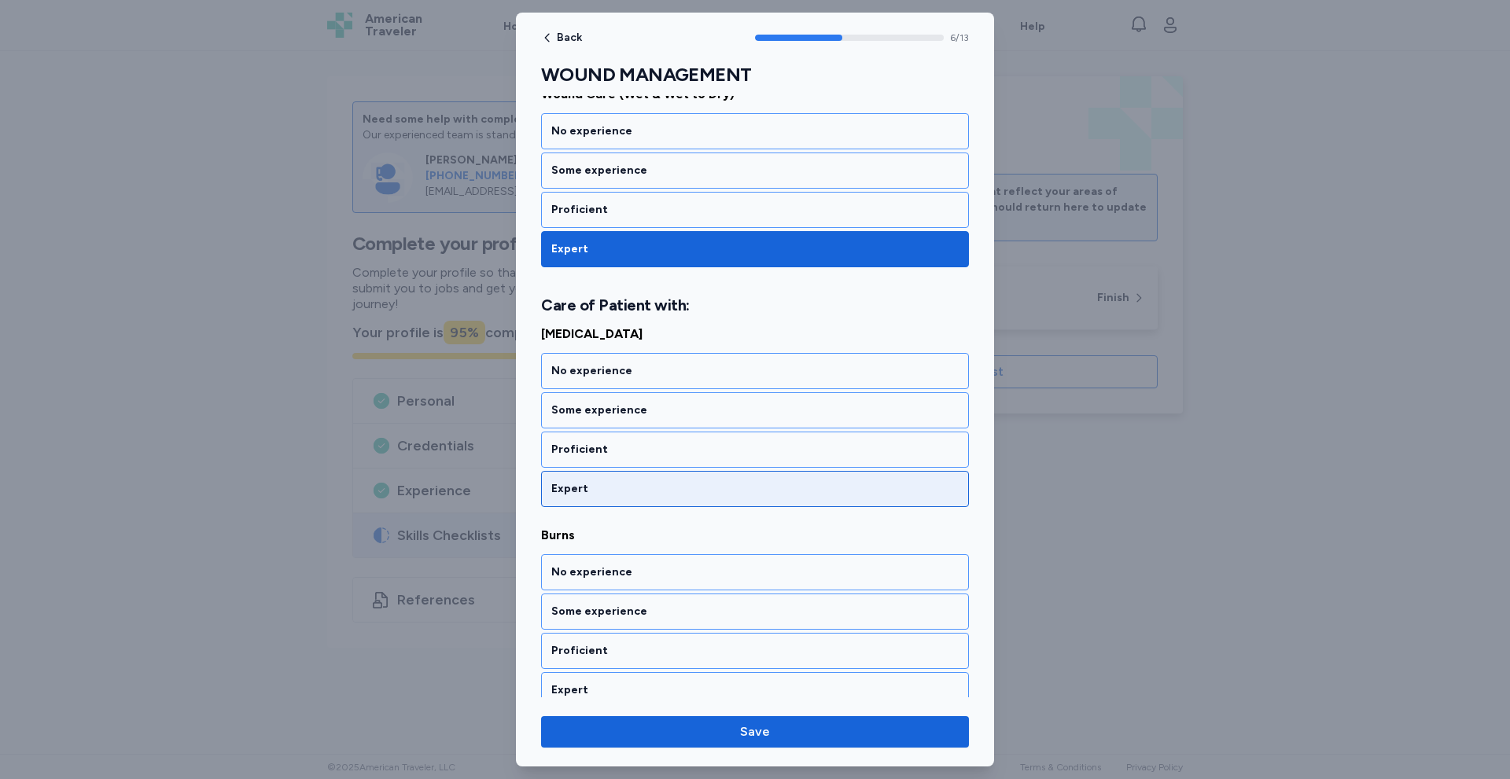
click at [643, 474] on div "Expert" at bounding box center [755, 489] width 428 height 36
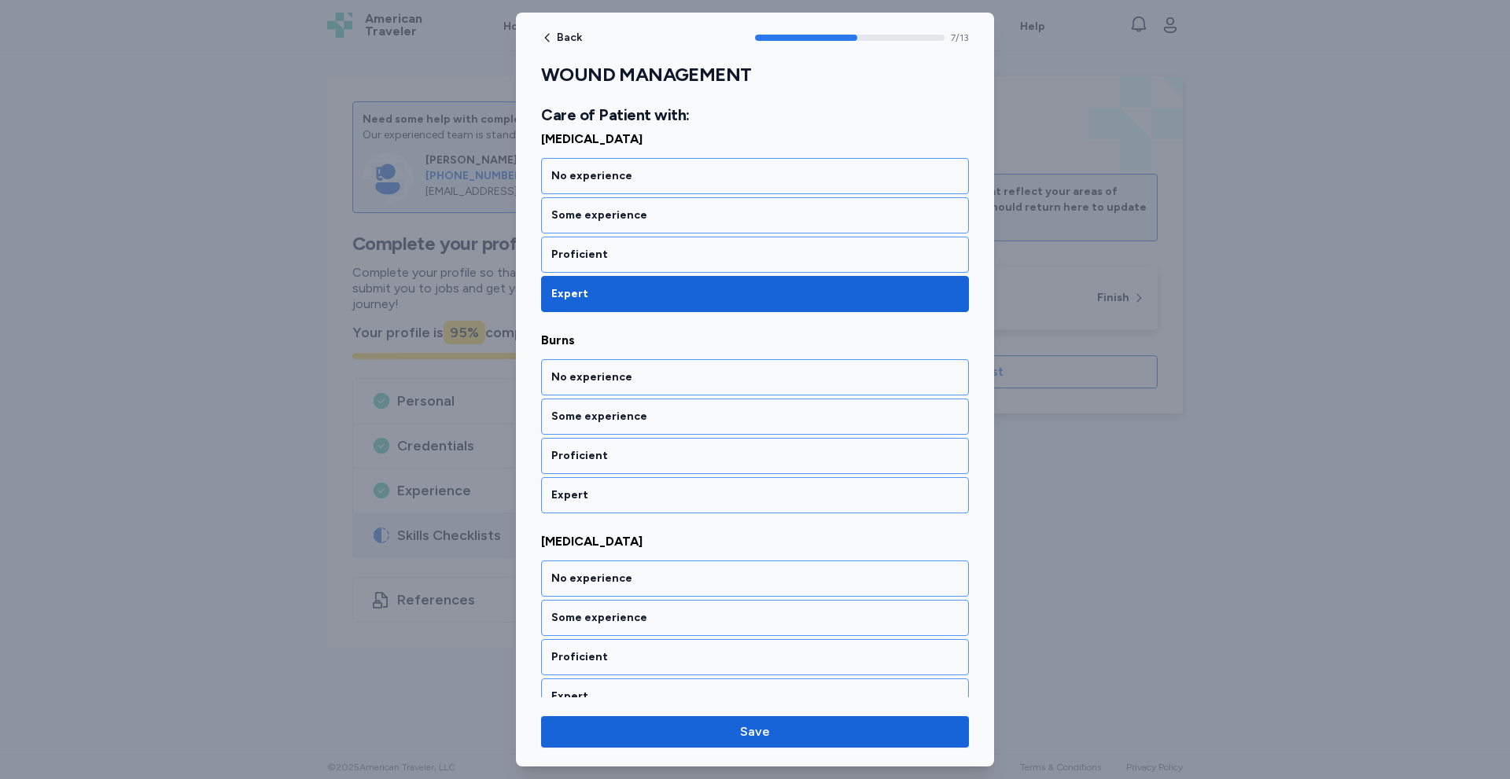
scroll to position [1450, 0]
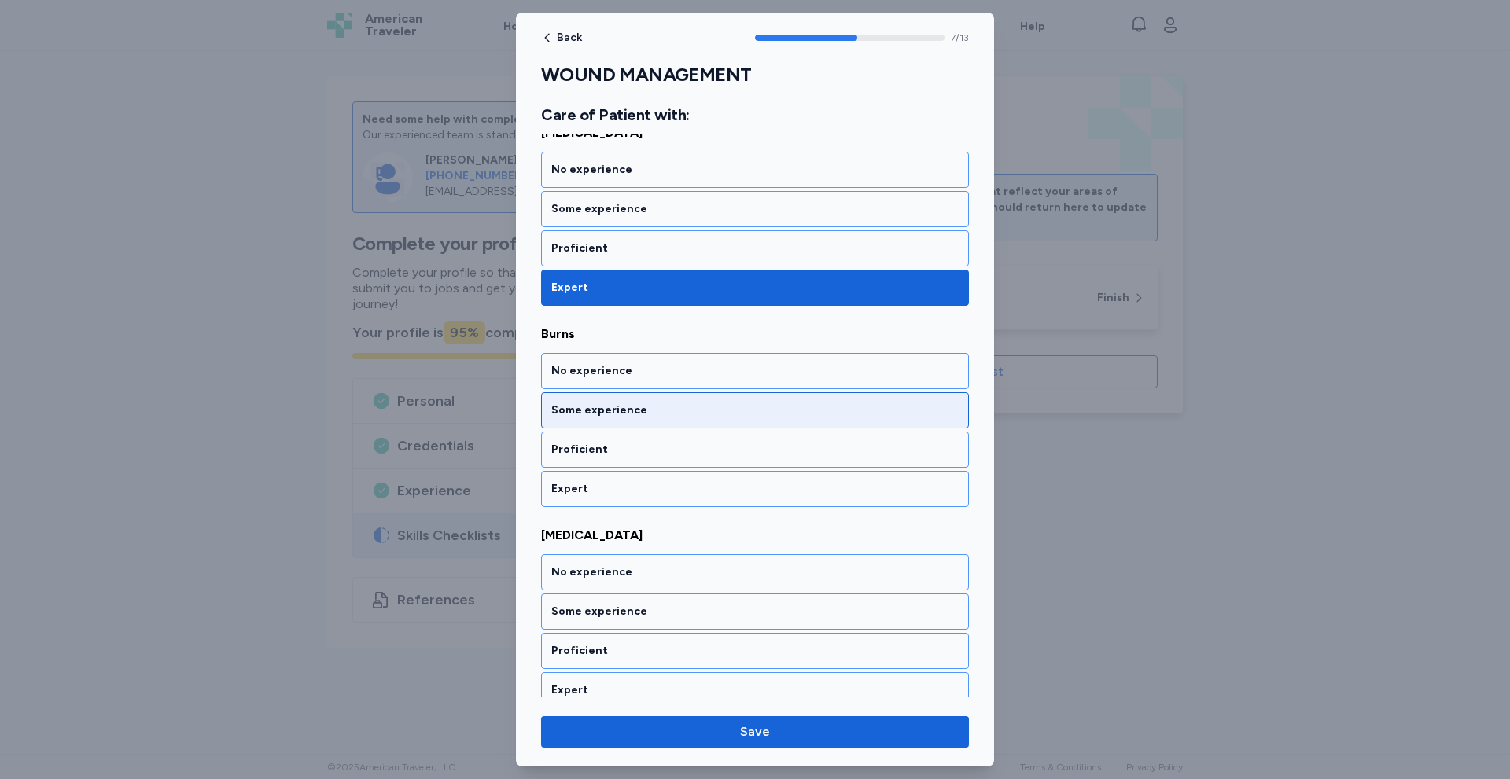
click at [678, 422] on div "Some experience" at bounding box center [755, 410] width 428 height 36
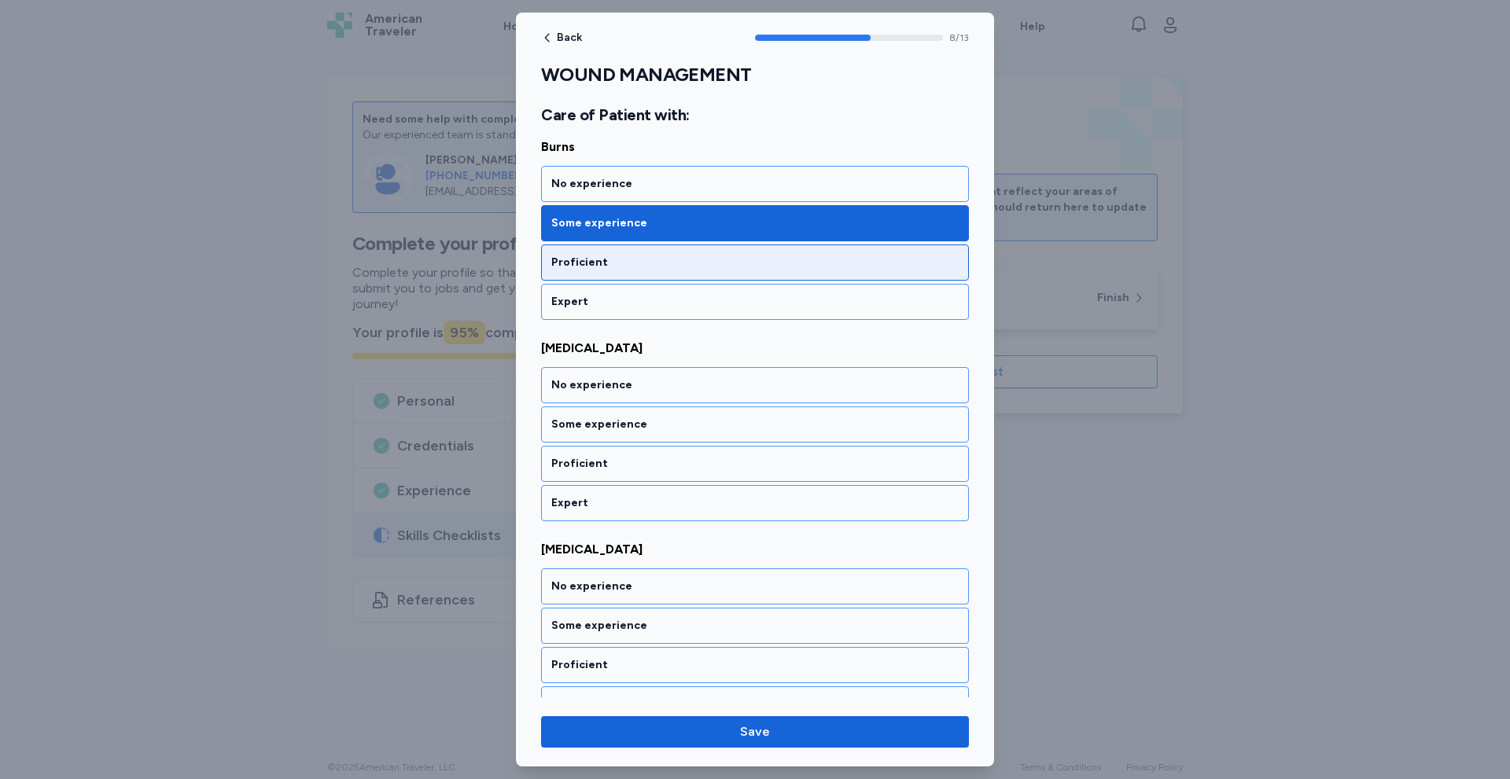
scroll to position [1651, 0]
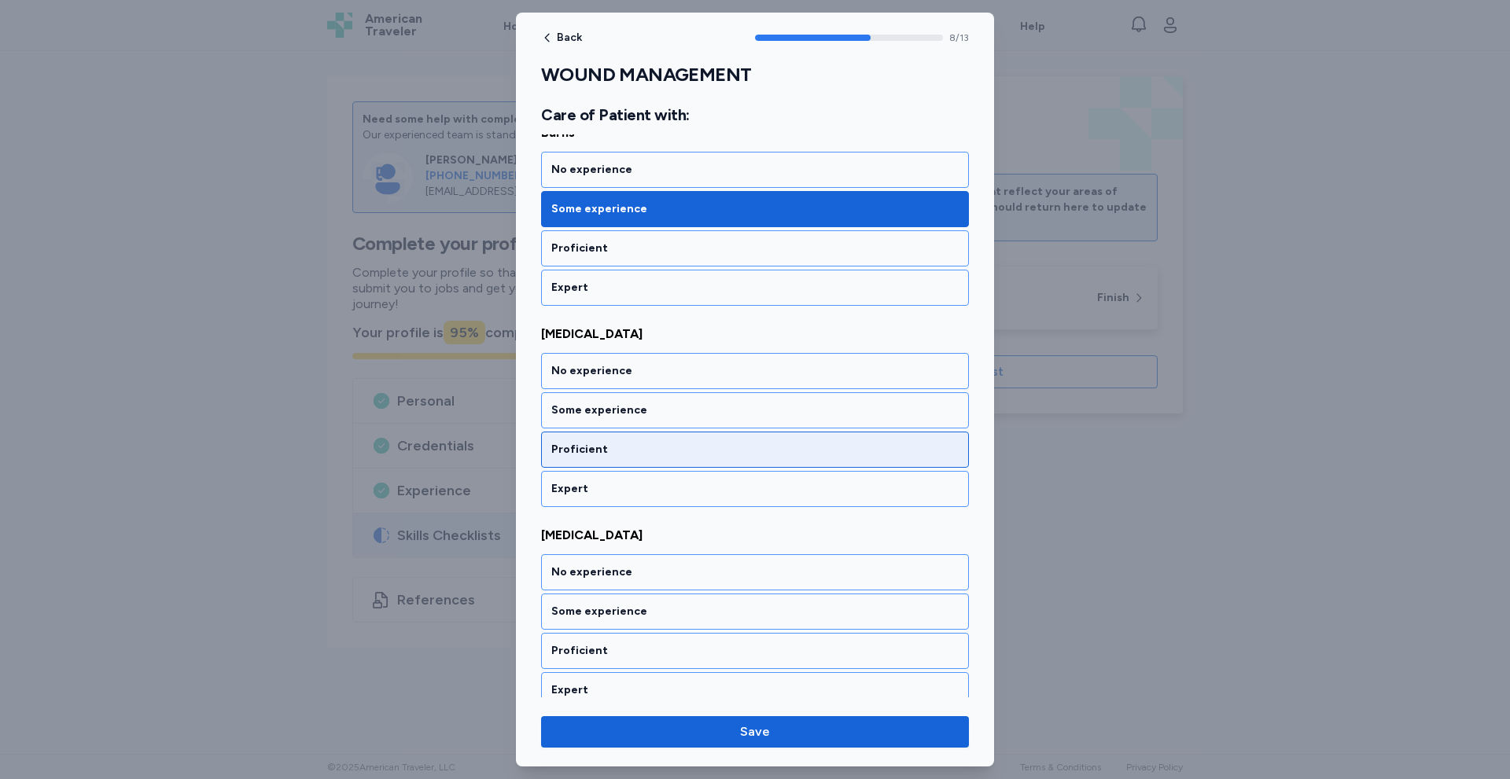
click at [653, 451] on div "Proficient" at bounding box center [754, 450] width 407 height 16
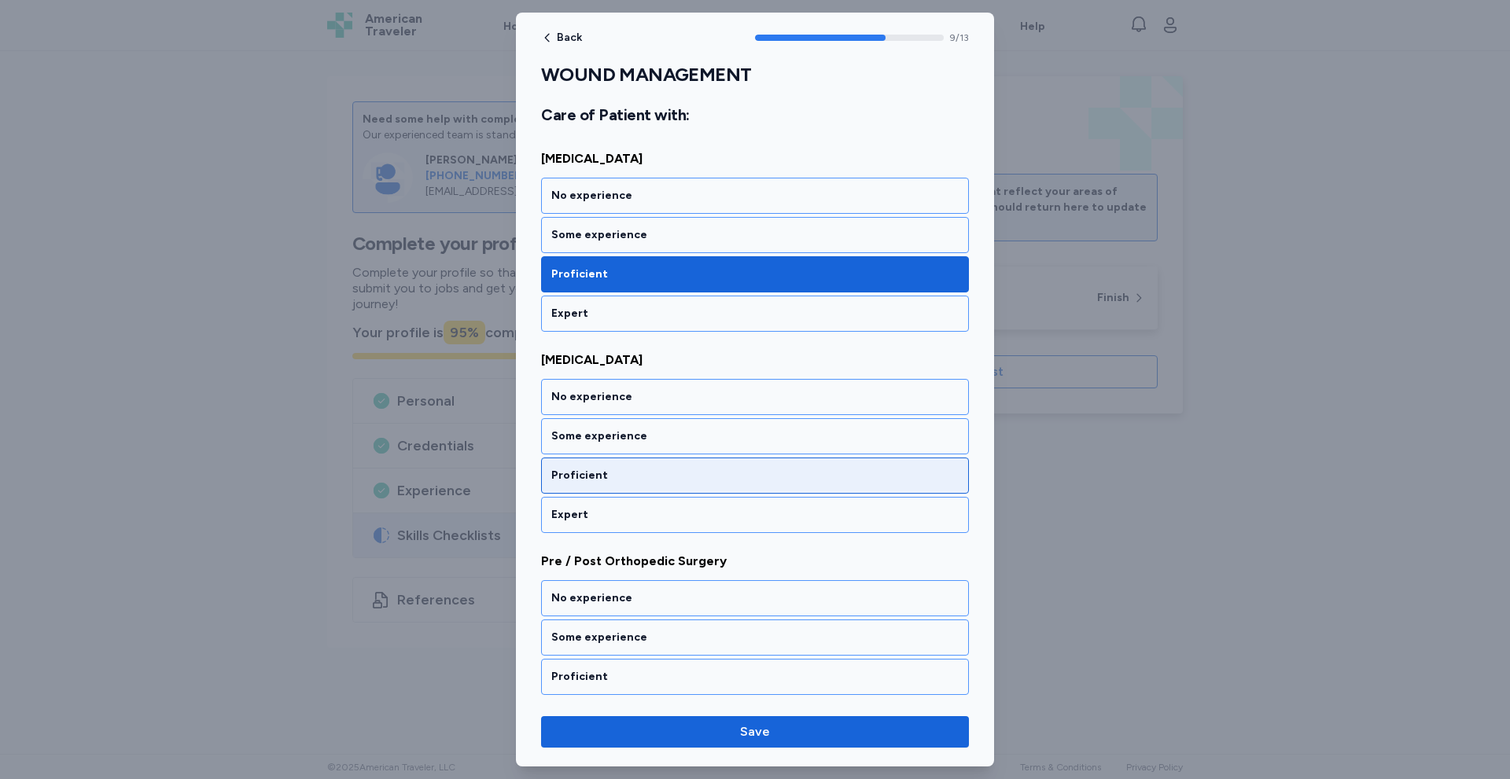
scroll to position [1853, 0]
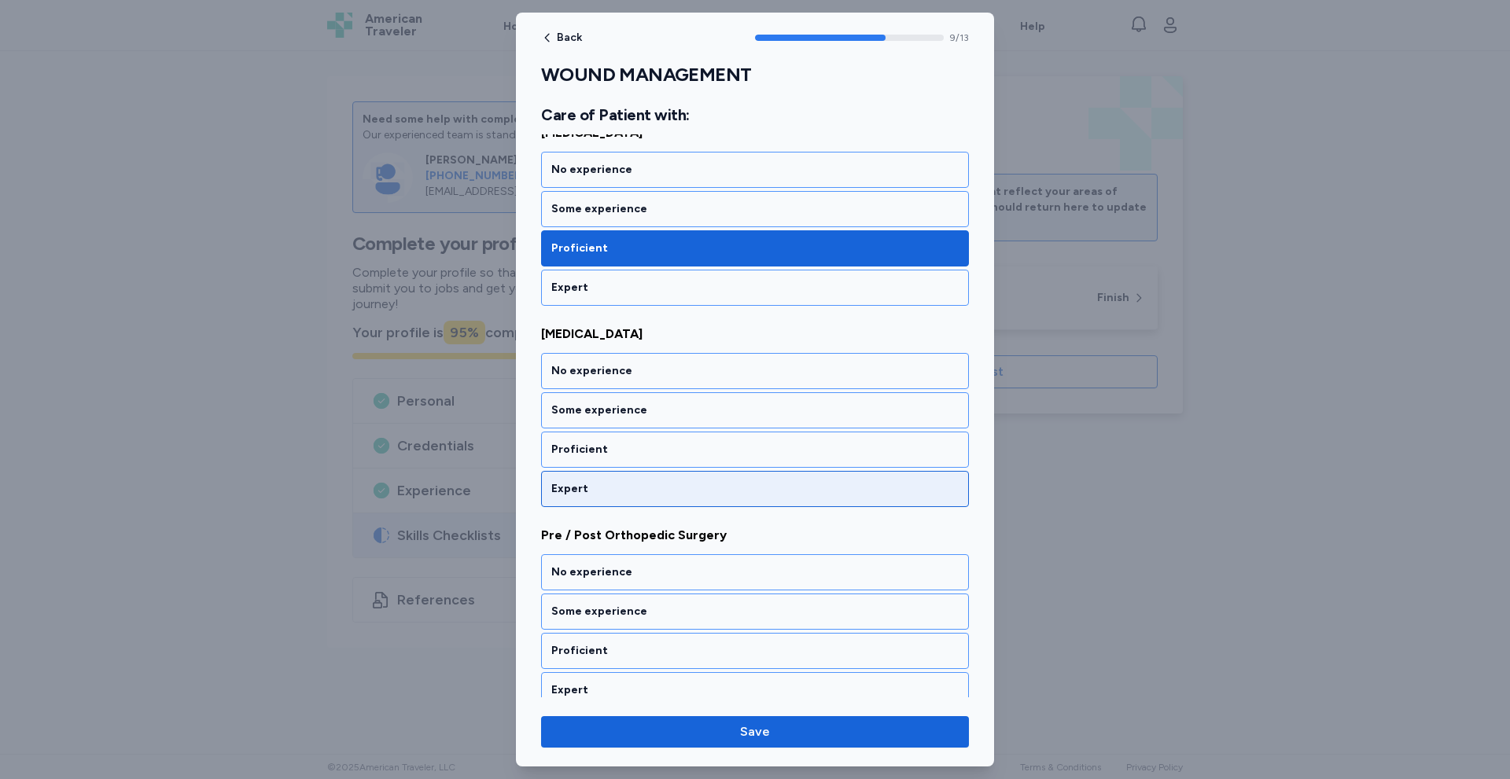
click at [633, 488] on div "Expert" at bounding box center [754, 489] width 407 height 16
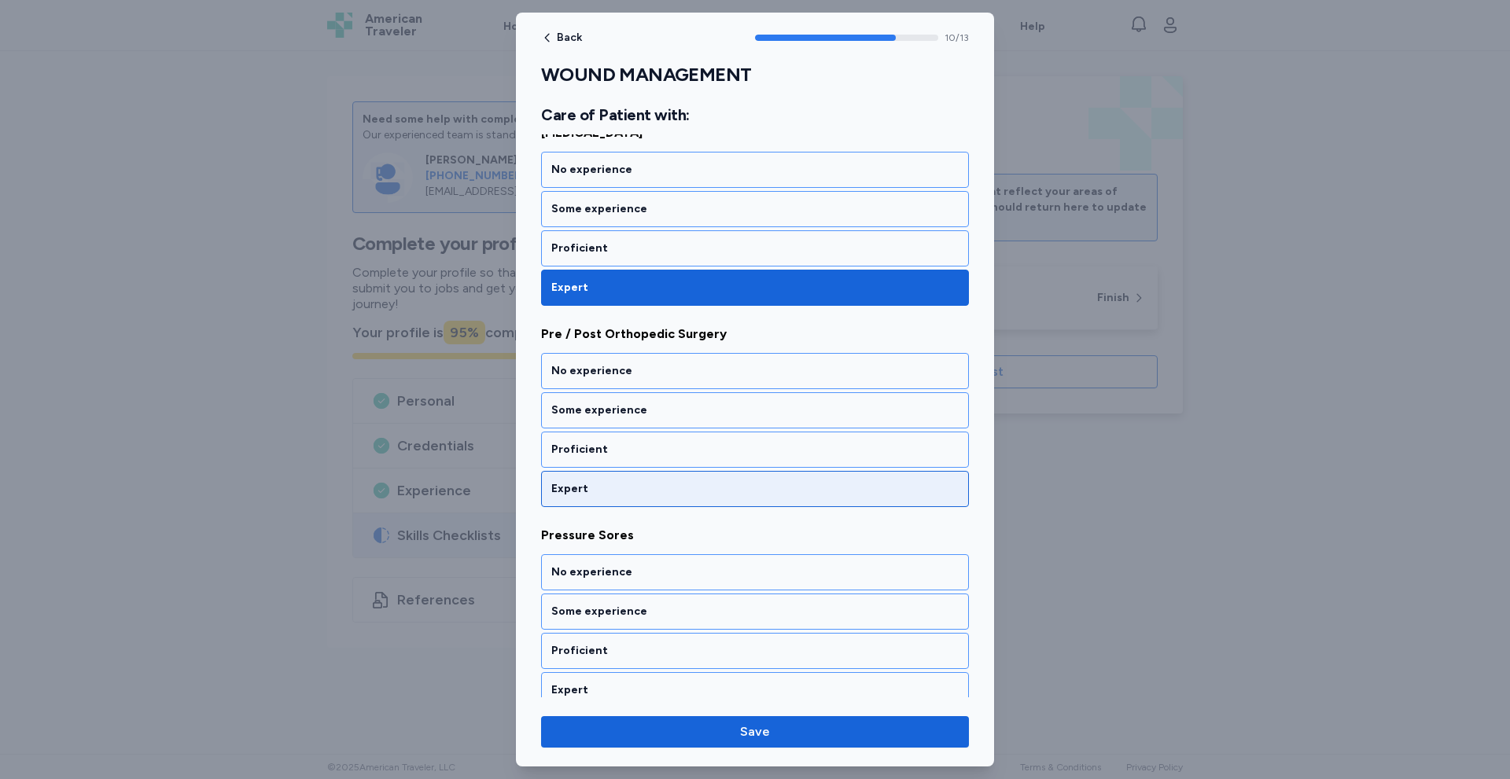
click at [646, 497] on div "Expert" at bounding box center [755, 489] width 428 height 36
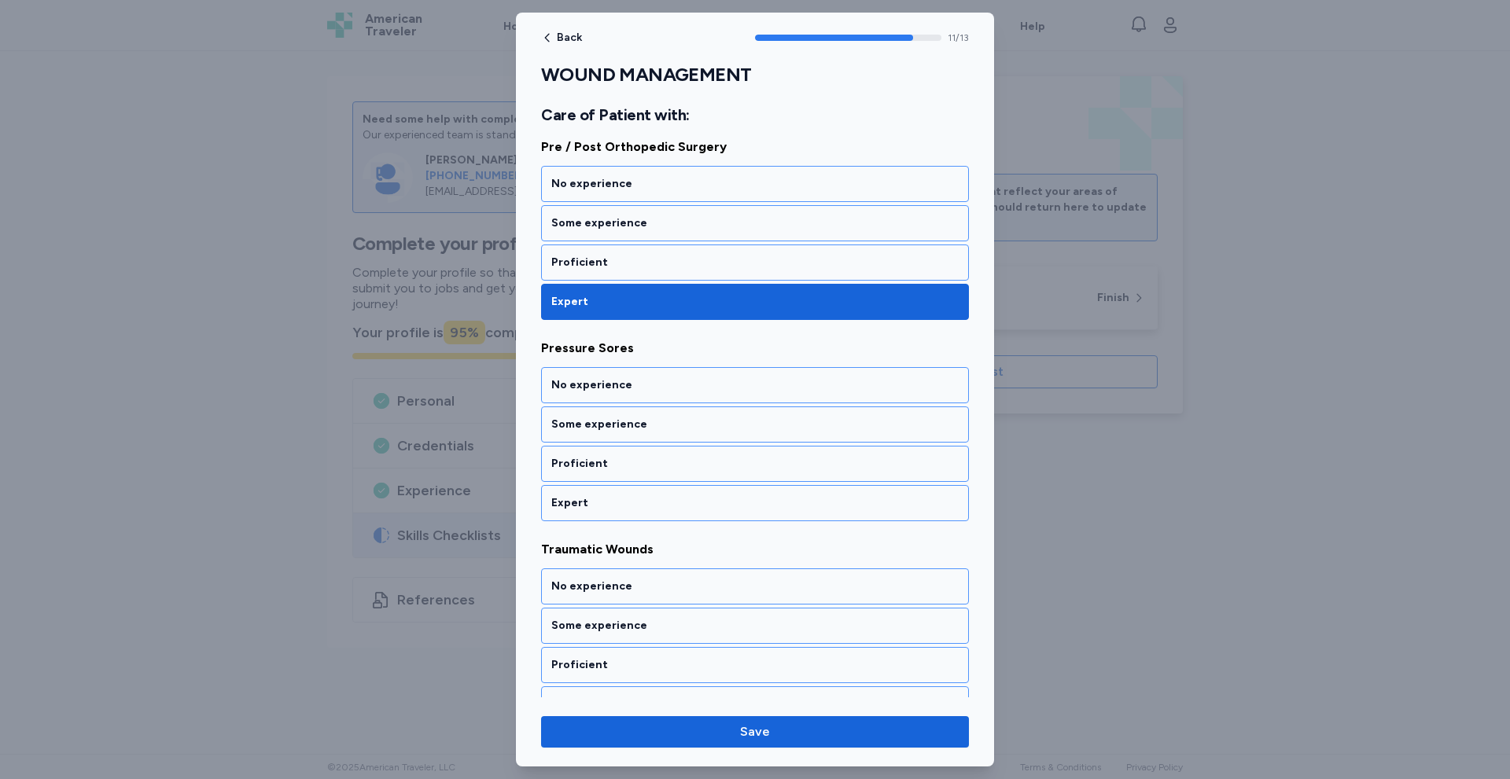
scroll to position [2255, 0]
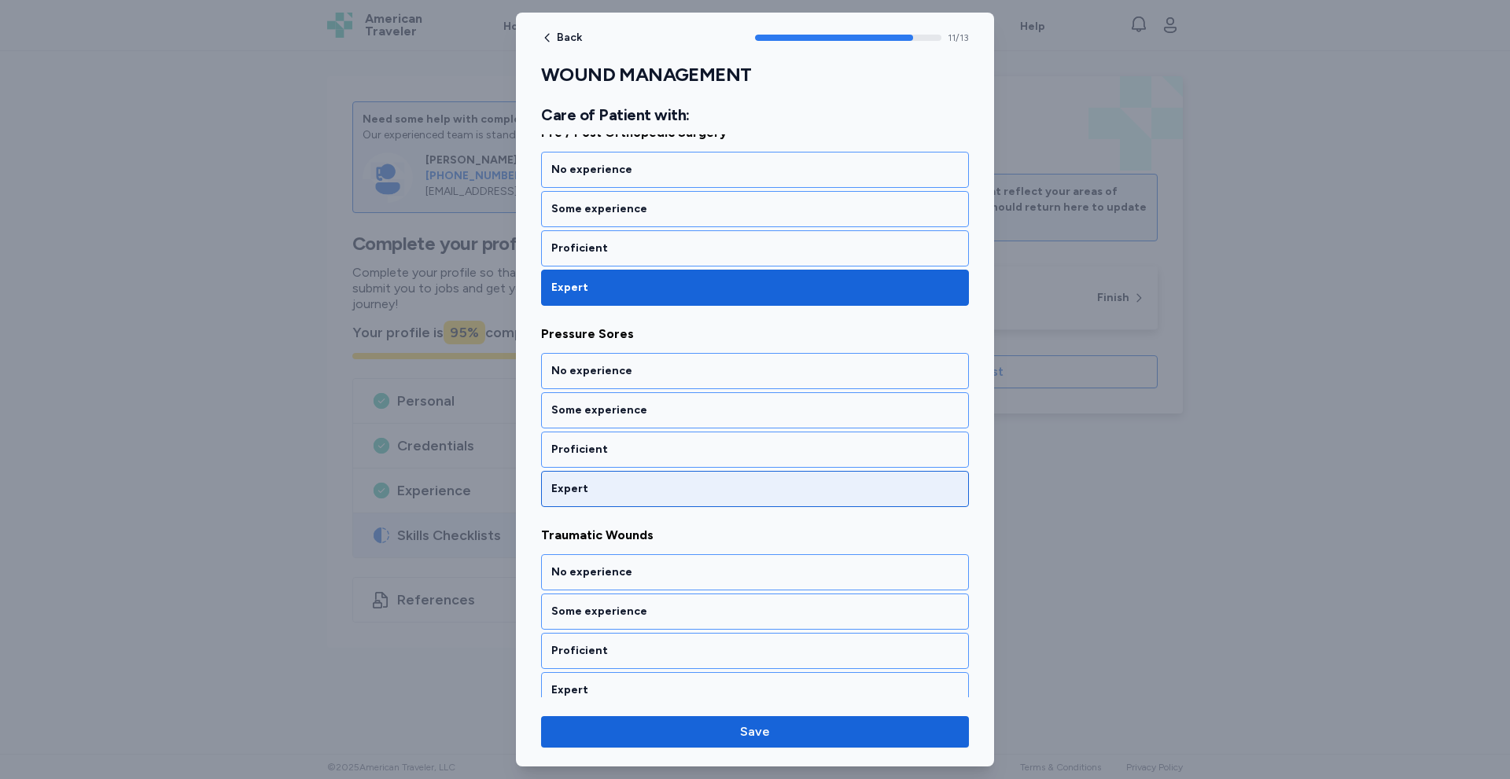
click at [649, 493] on div "Expert" at bounding box center [754, 489] width 407 height 16
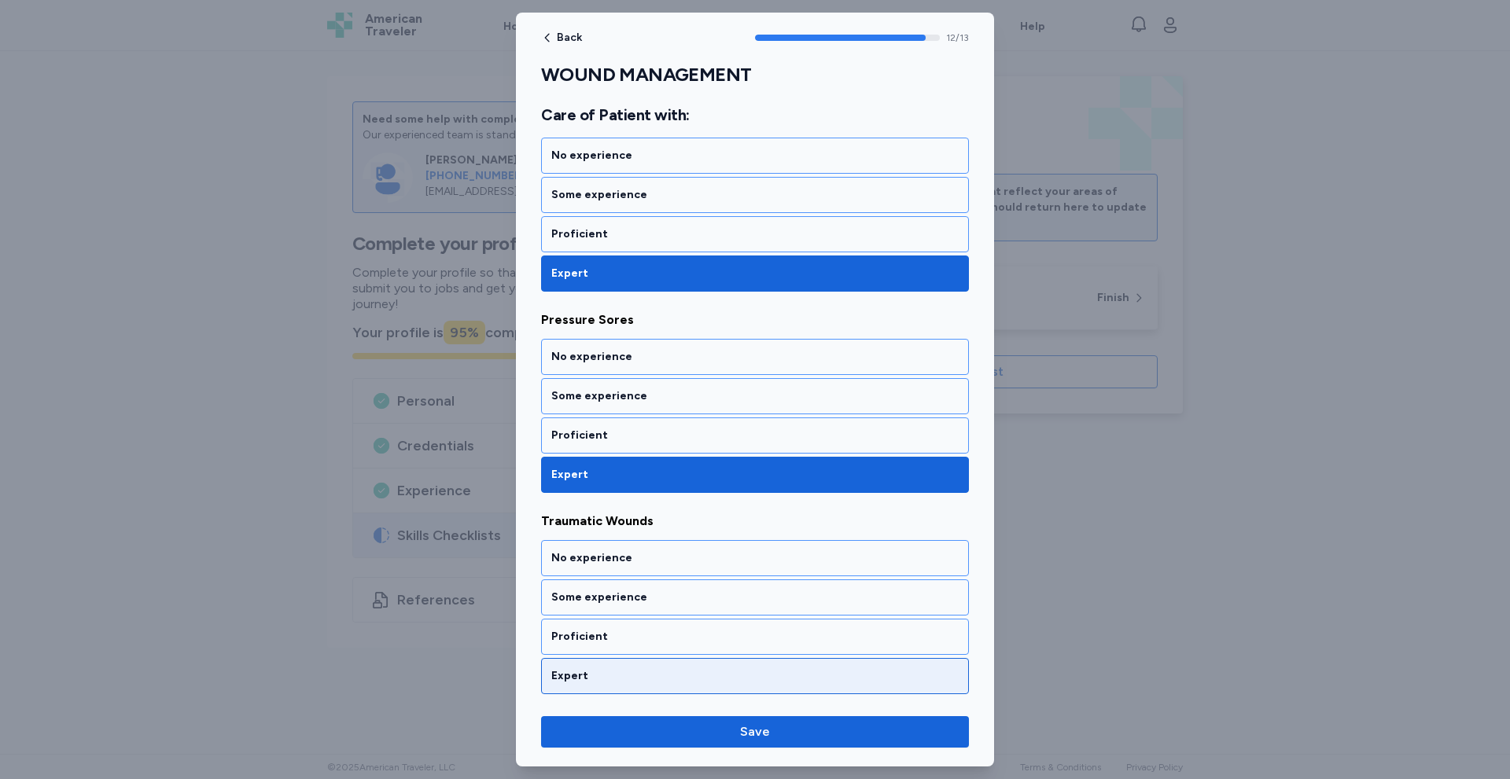
click at [618, 672] on div "Expert" at bounding box center [754, 676] width 407 height 16
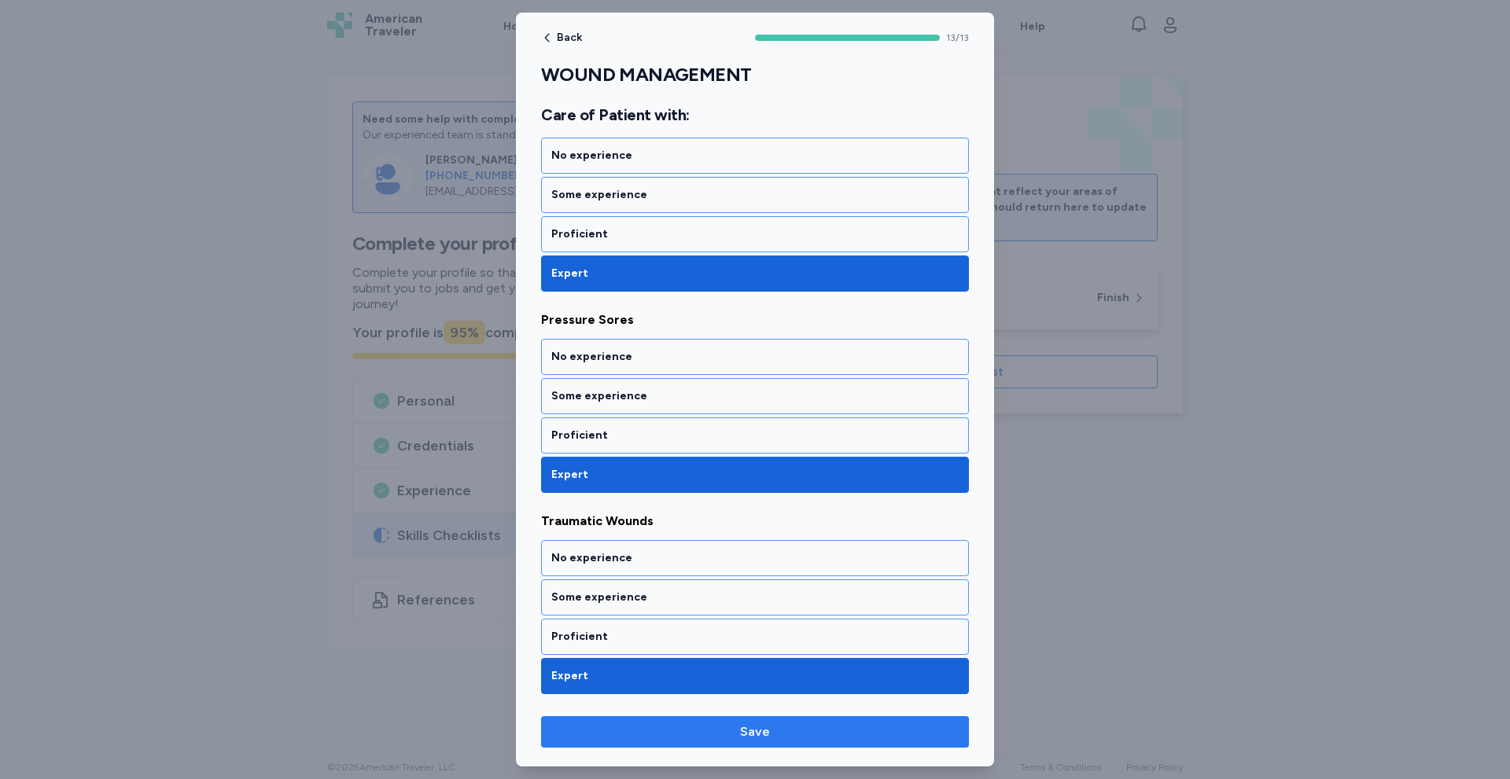
click at [763, 737] on span "Save" at bounding box center [755, 732] width 30 height 19
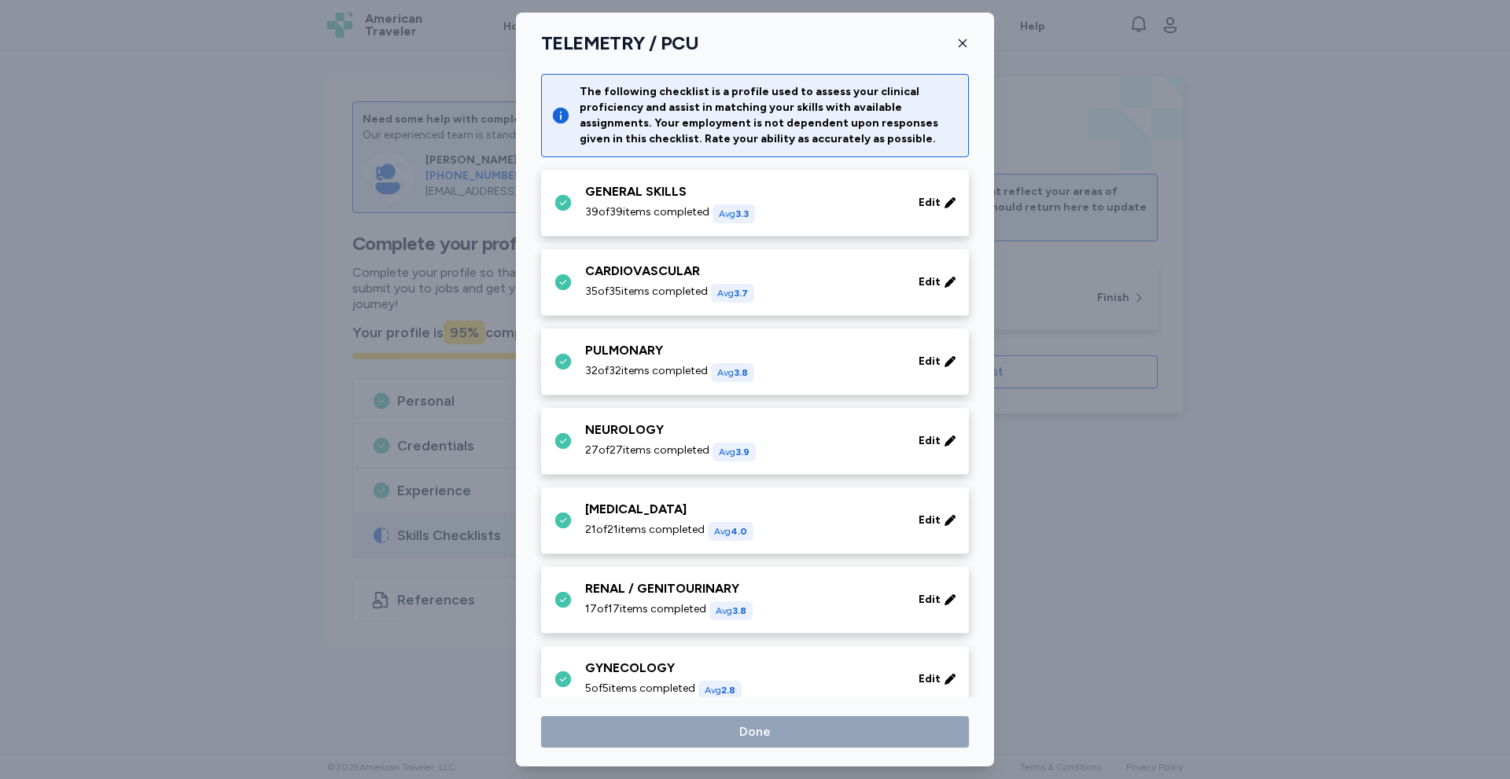
scroll to position [489, 0]
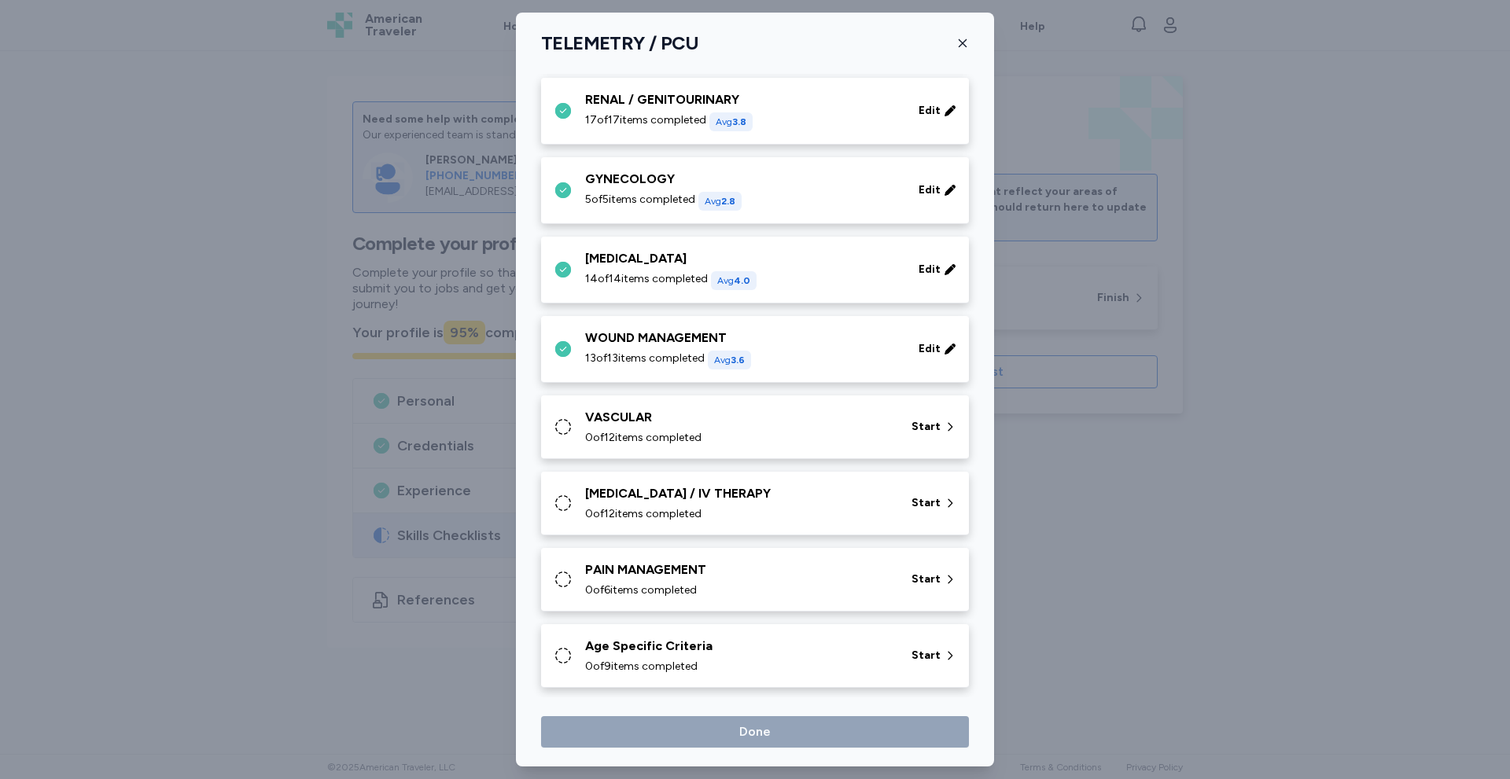
click at [682, 447] on div "VASCULAR 0 of 12 items completed Start" at bounding box center [755, 428] width 428 height 64
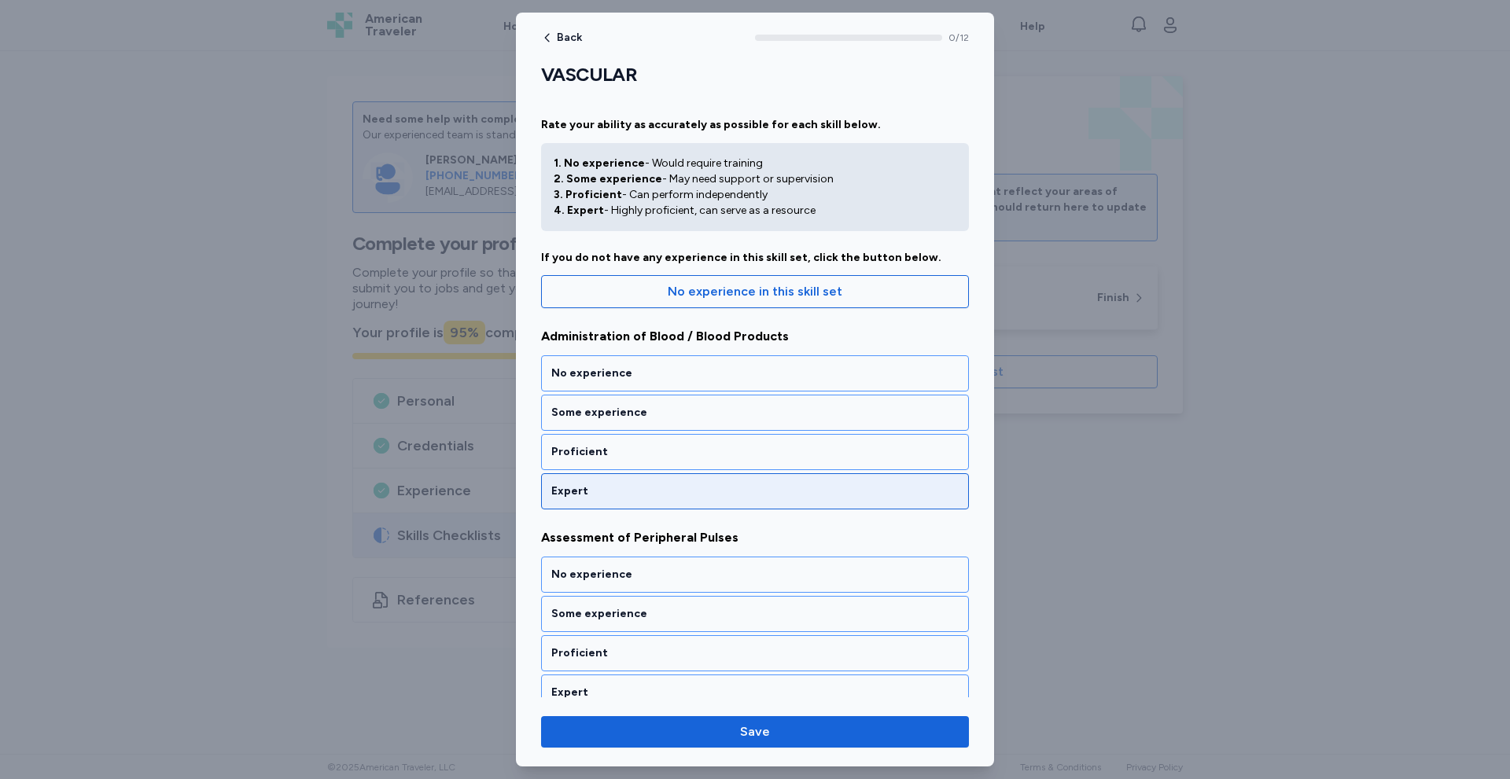
click at [662, 489] on div "Expert" at bounding box center [754, 492] width 407 height 16
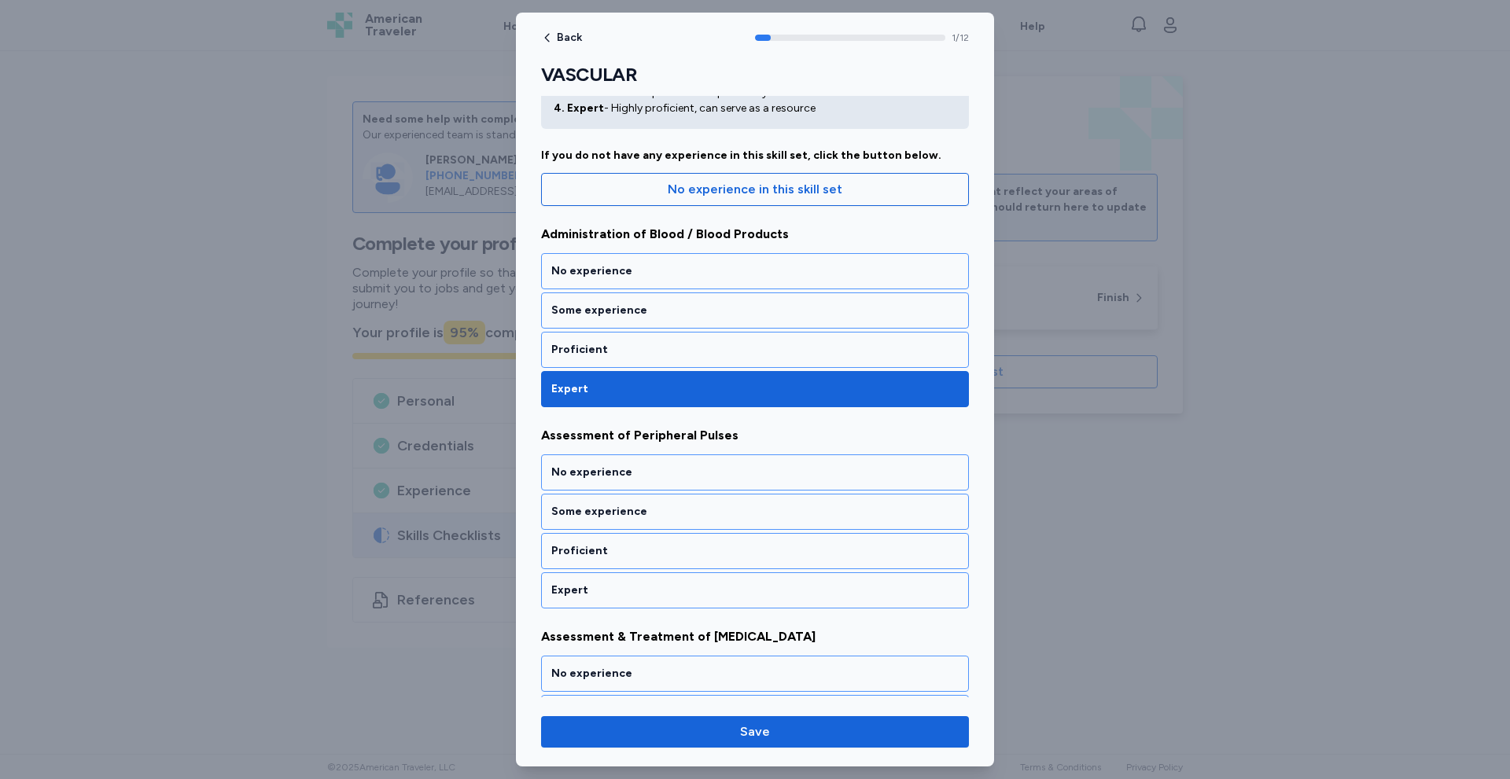
scroll to position [223, 0]
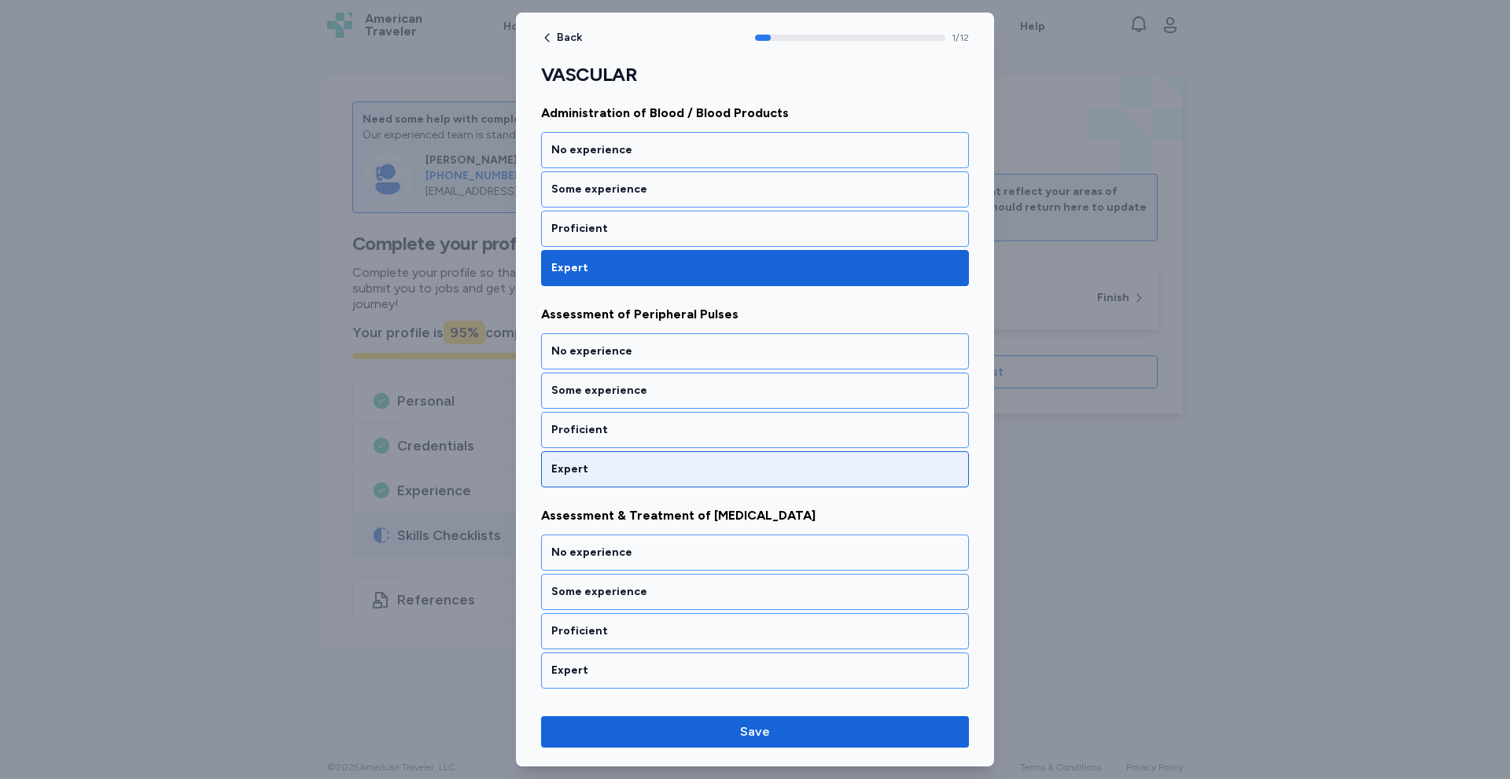
click at [665, 469] on div "Expert" at bounding box center [754, 470] width 407 height 16
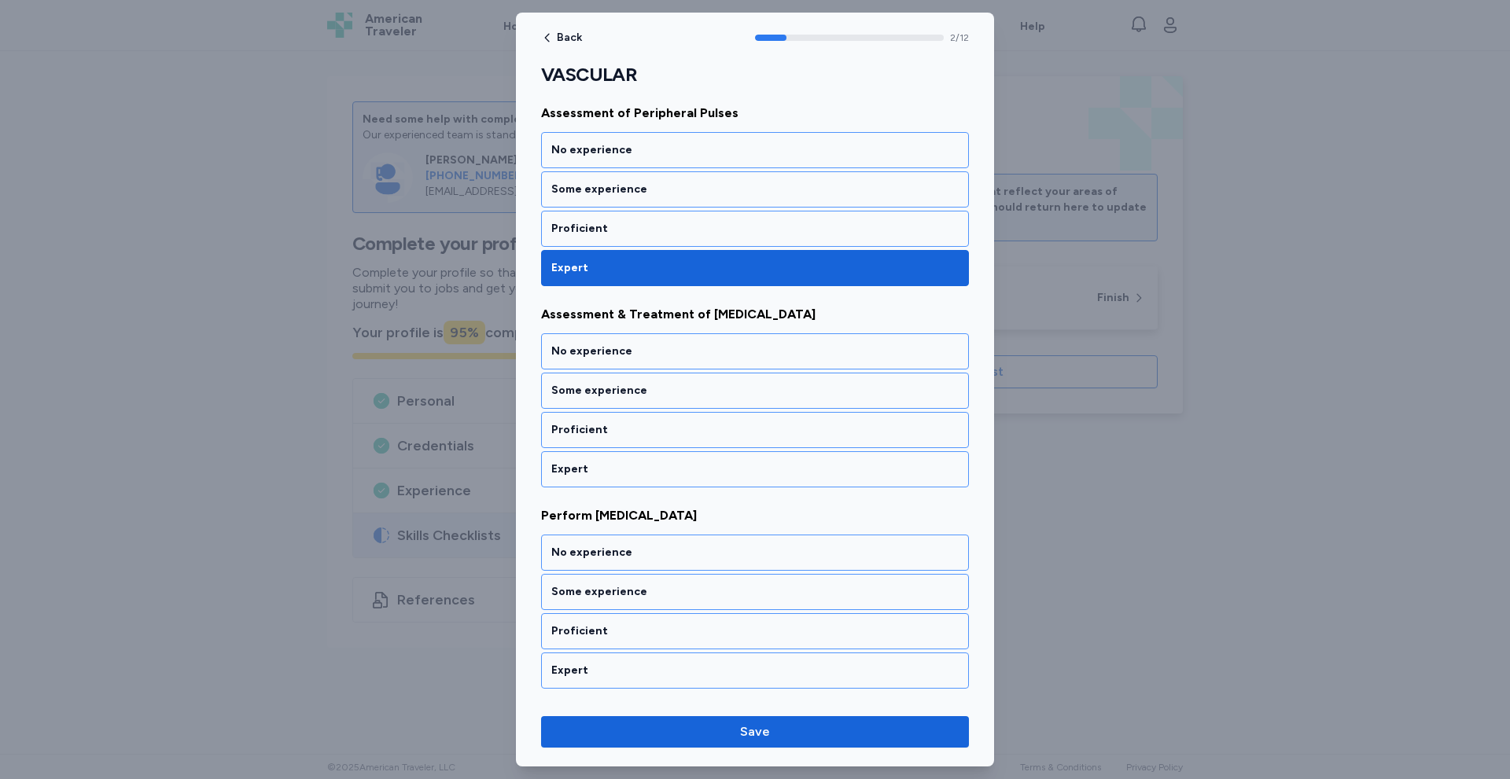
click at [665, 469] on div "Expert" at bounding box center [754, 470] width 407 height 16
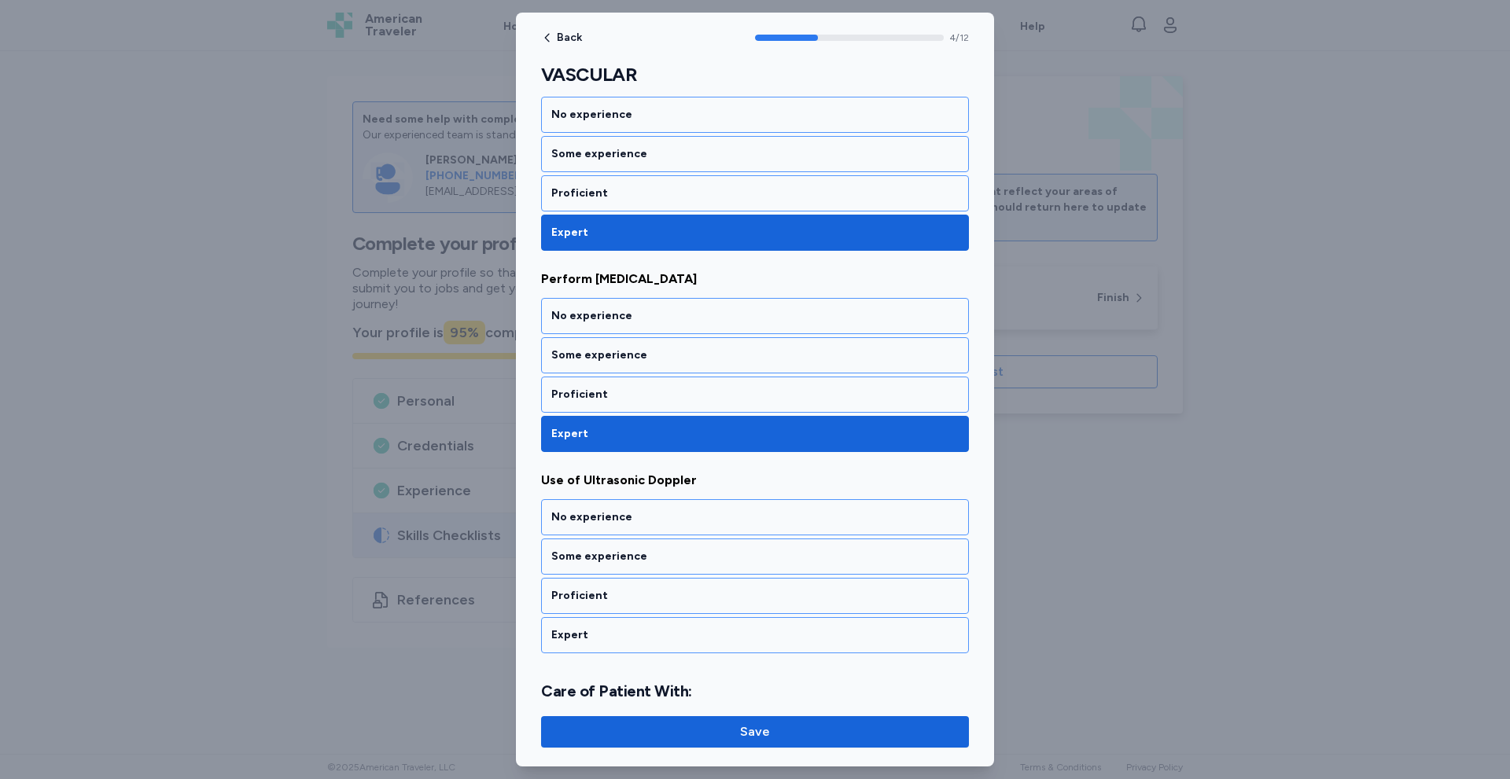
scroll to position [617, 0]
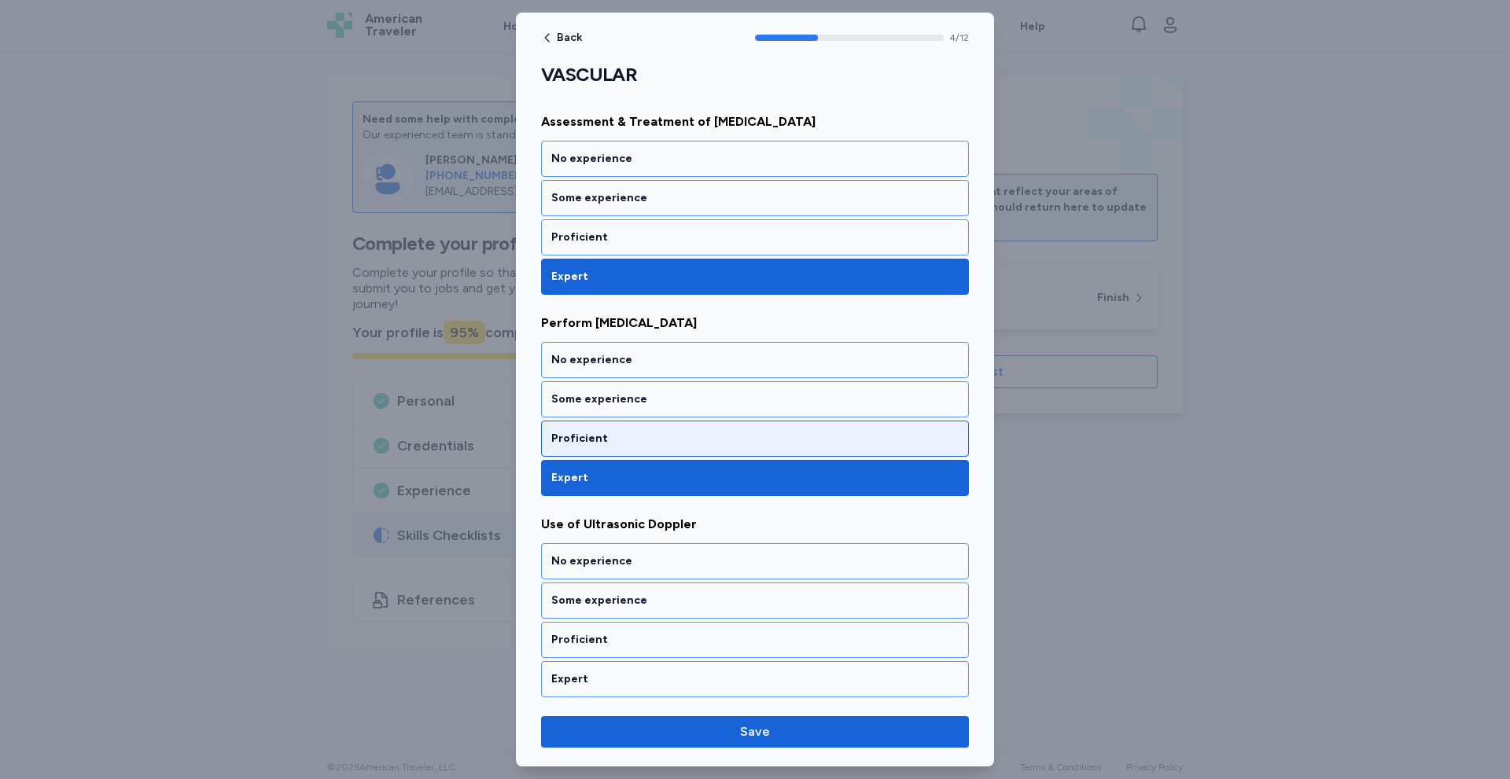
click at [633, 429] on div "Proficient" at bounding box center [755, 439] width 428 height 36
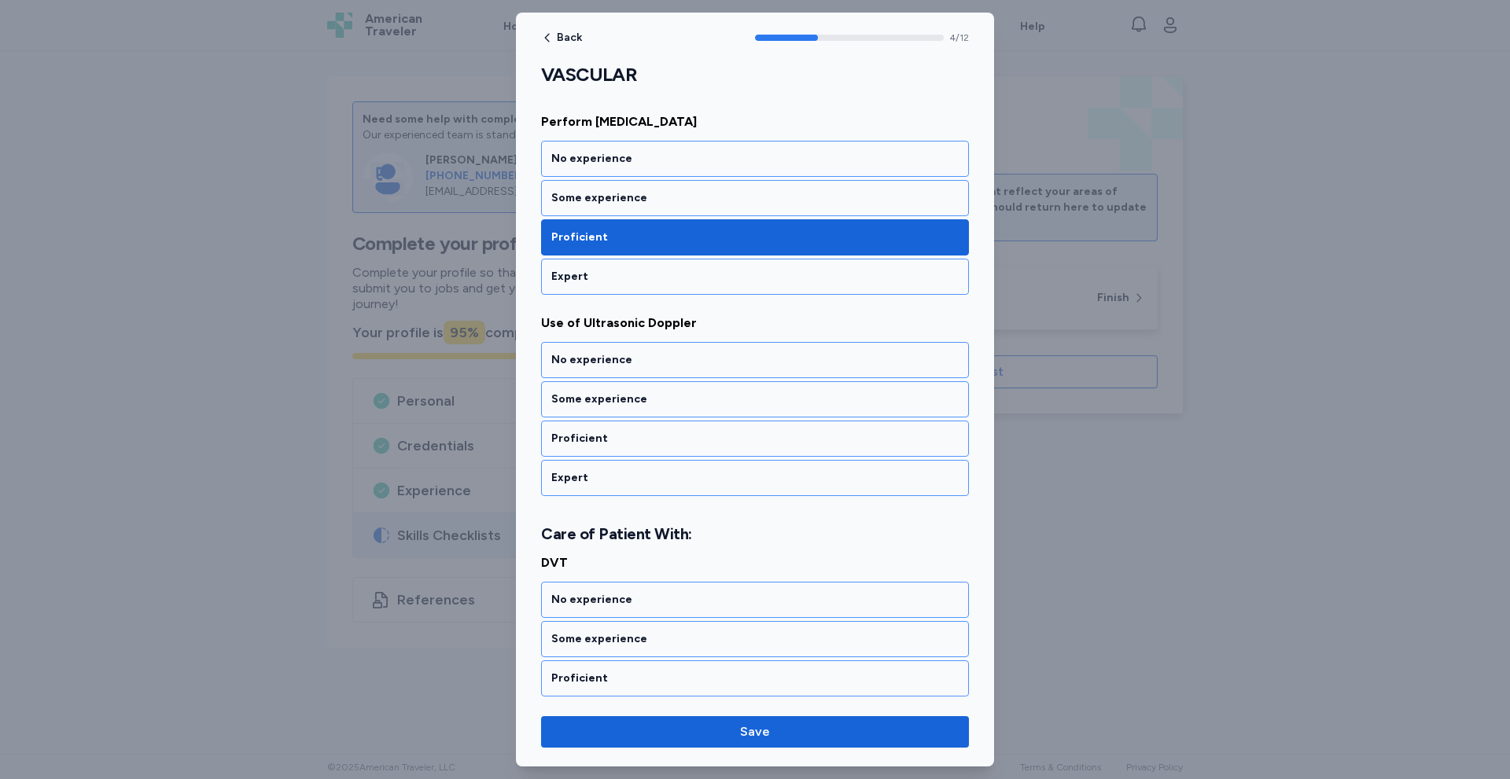
scroll to position [827, 0]
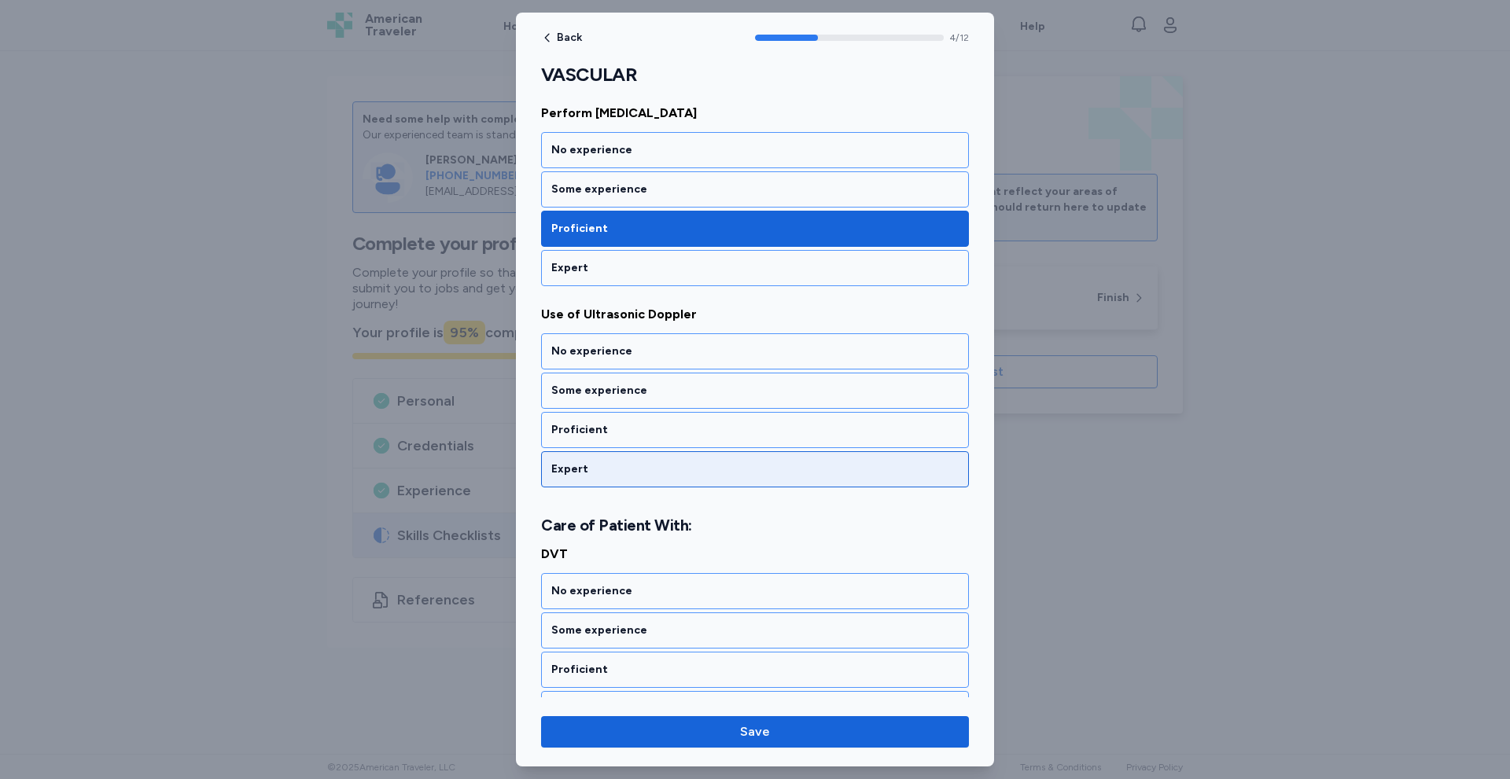
click at [640, 460] on div "Expert" at bounding box center [755, 469] width 428 height 36
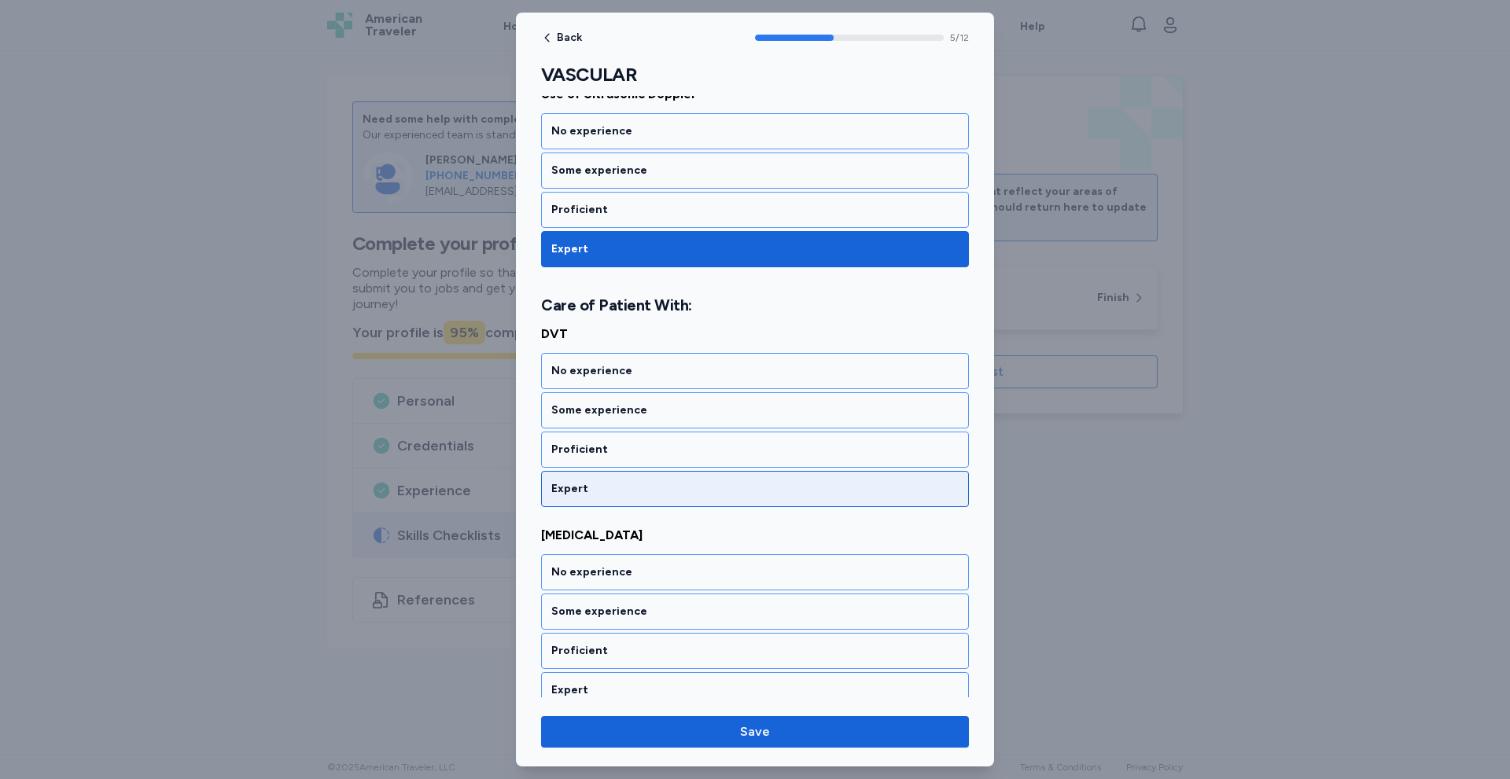
click at [642, 488] on div "Expert" at bounding box center [754, 489] width 407 height 16
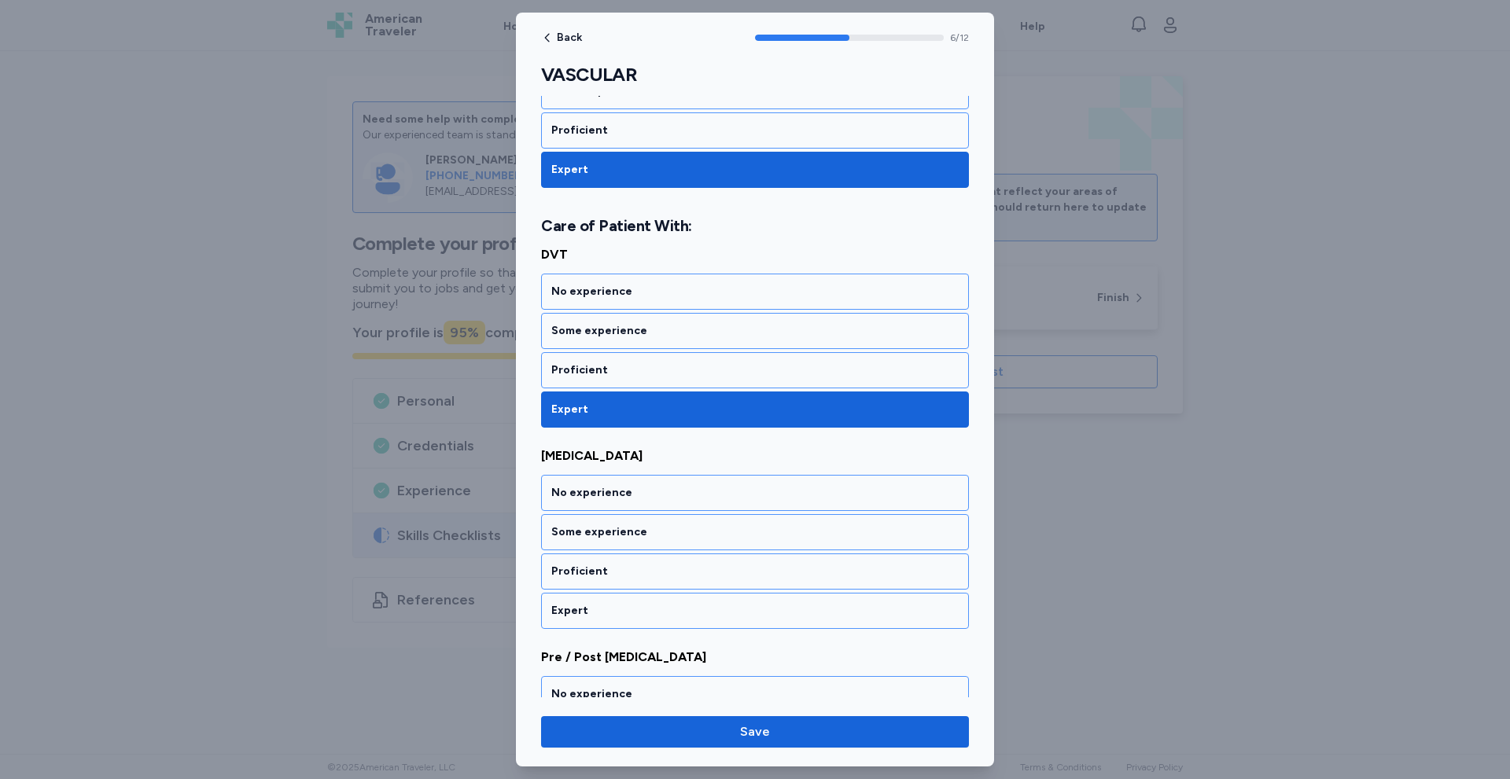
scroll to position [1249, 0]
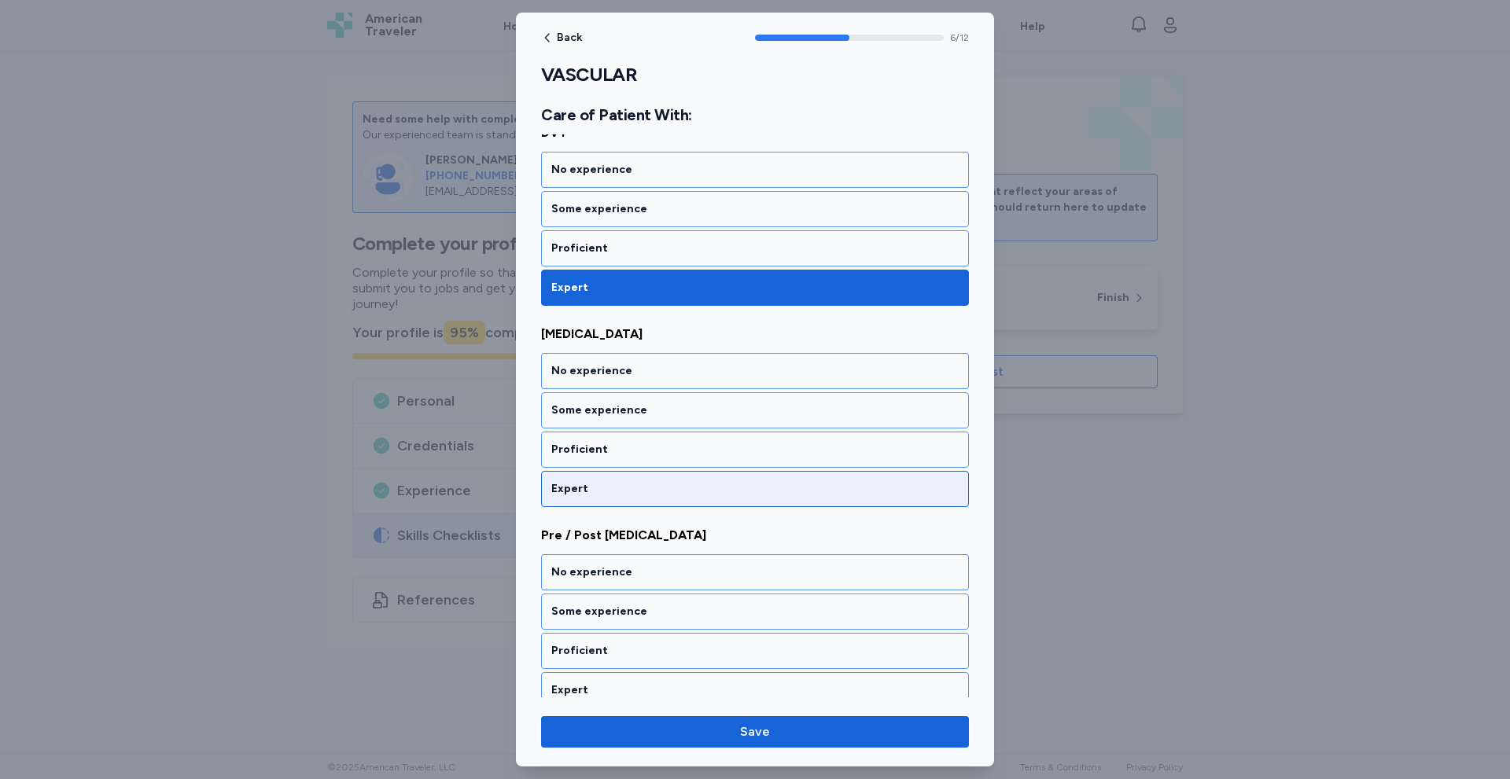
click at [661, 478] on div "Expert" at bounding box center [755, 489] width 428 height 36
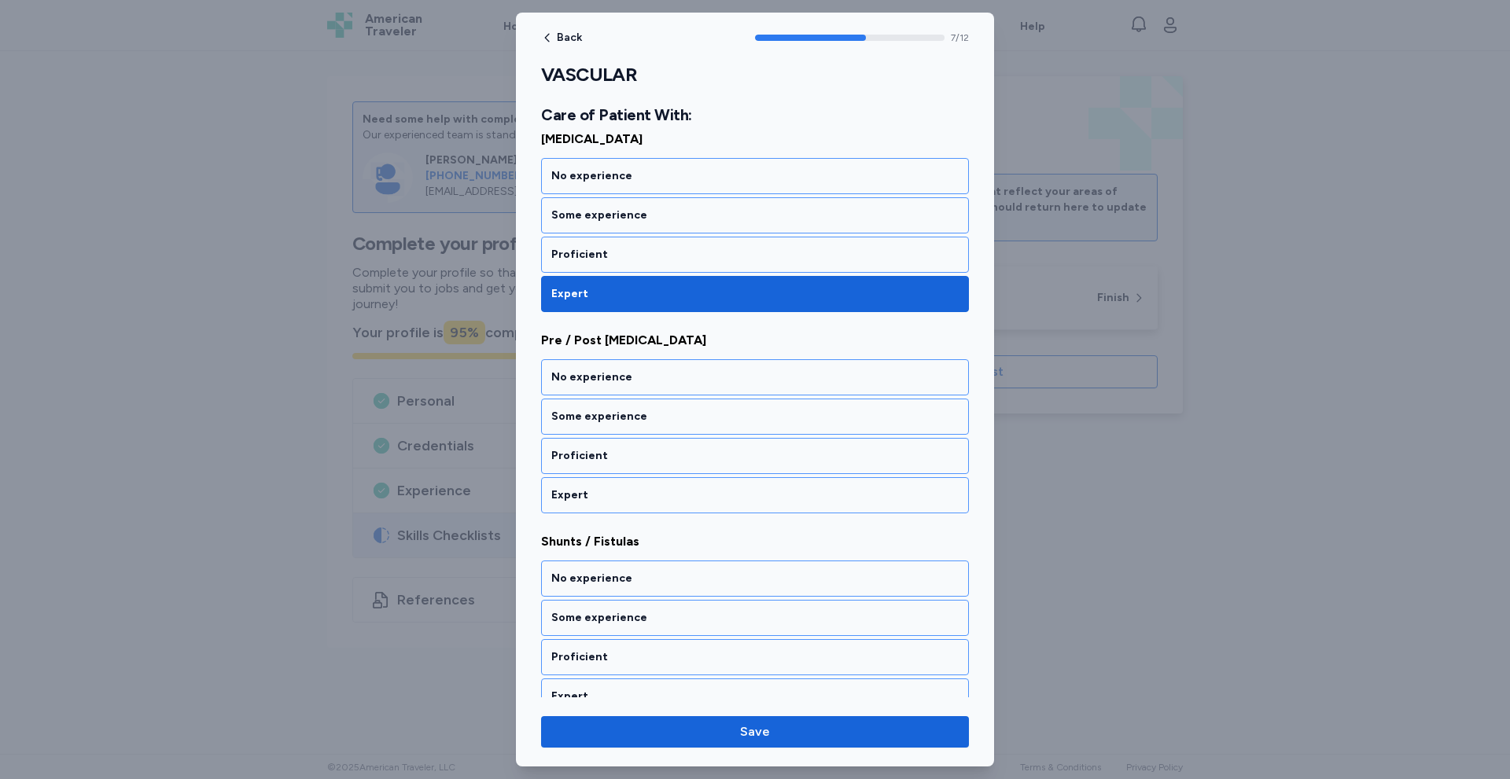
scroll to position [1450, 0]
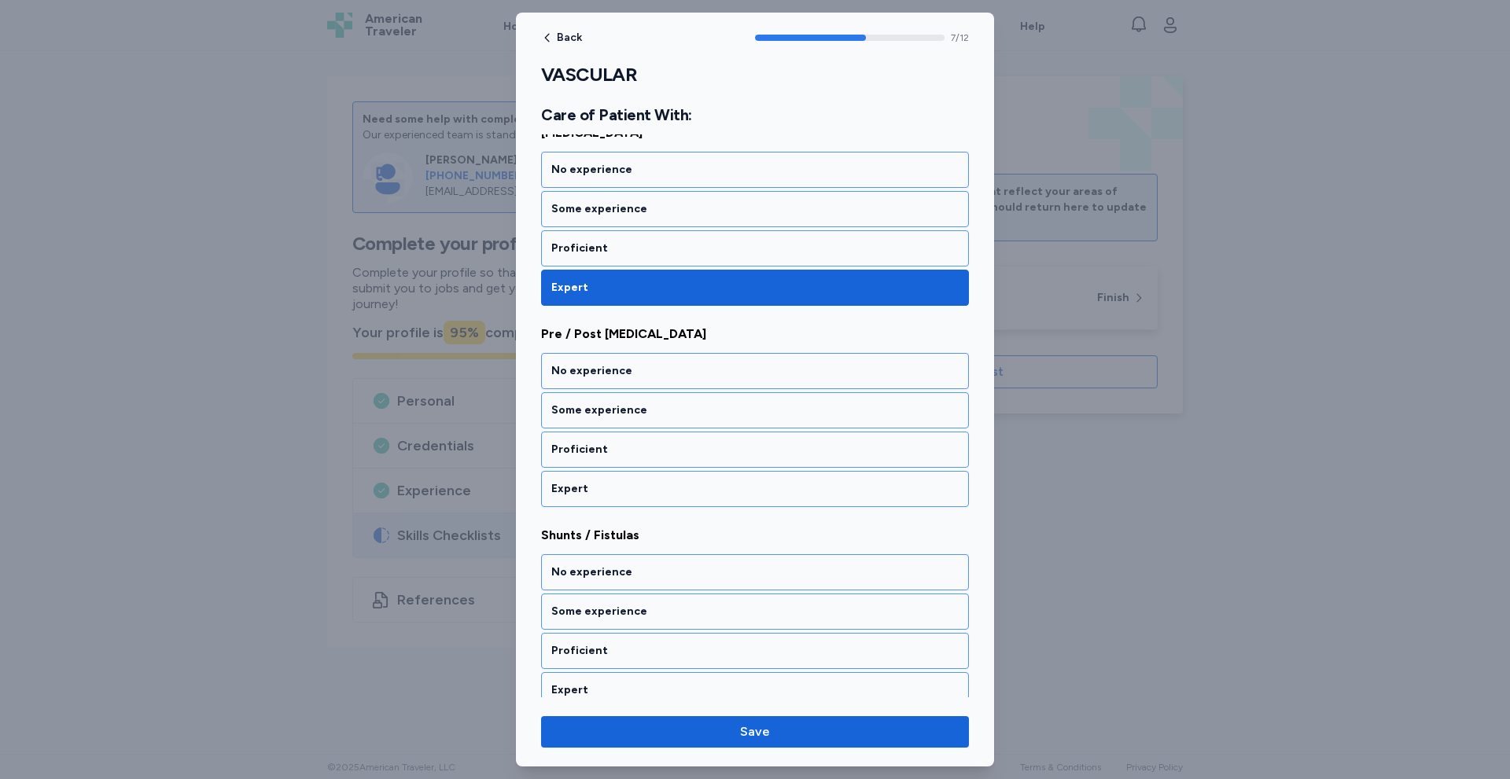
click at [661, 478] on div "Expert" at bounding box center [755, 489] width 428 height 36
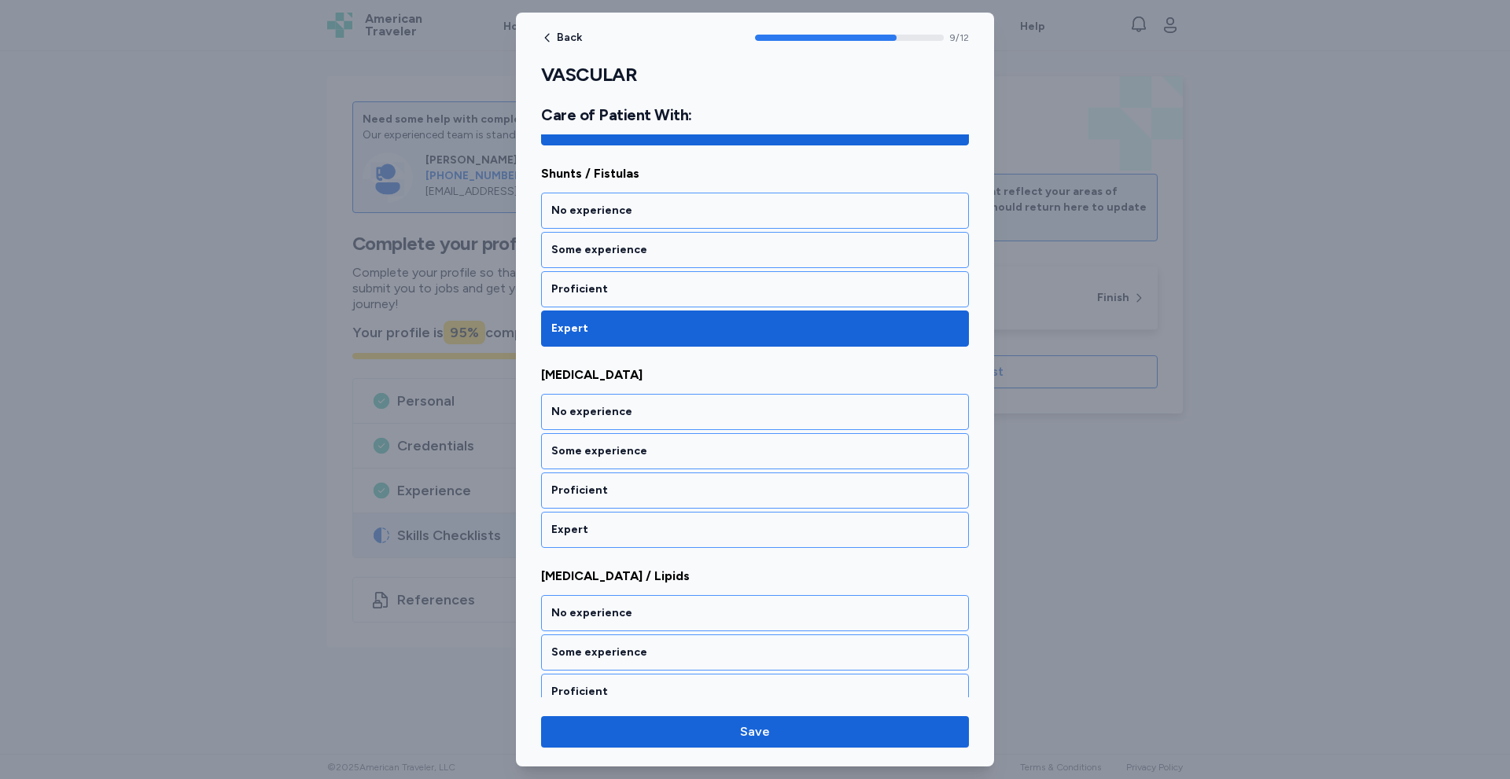
scroll to position [1853, 0]
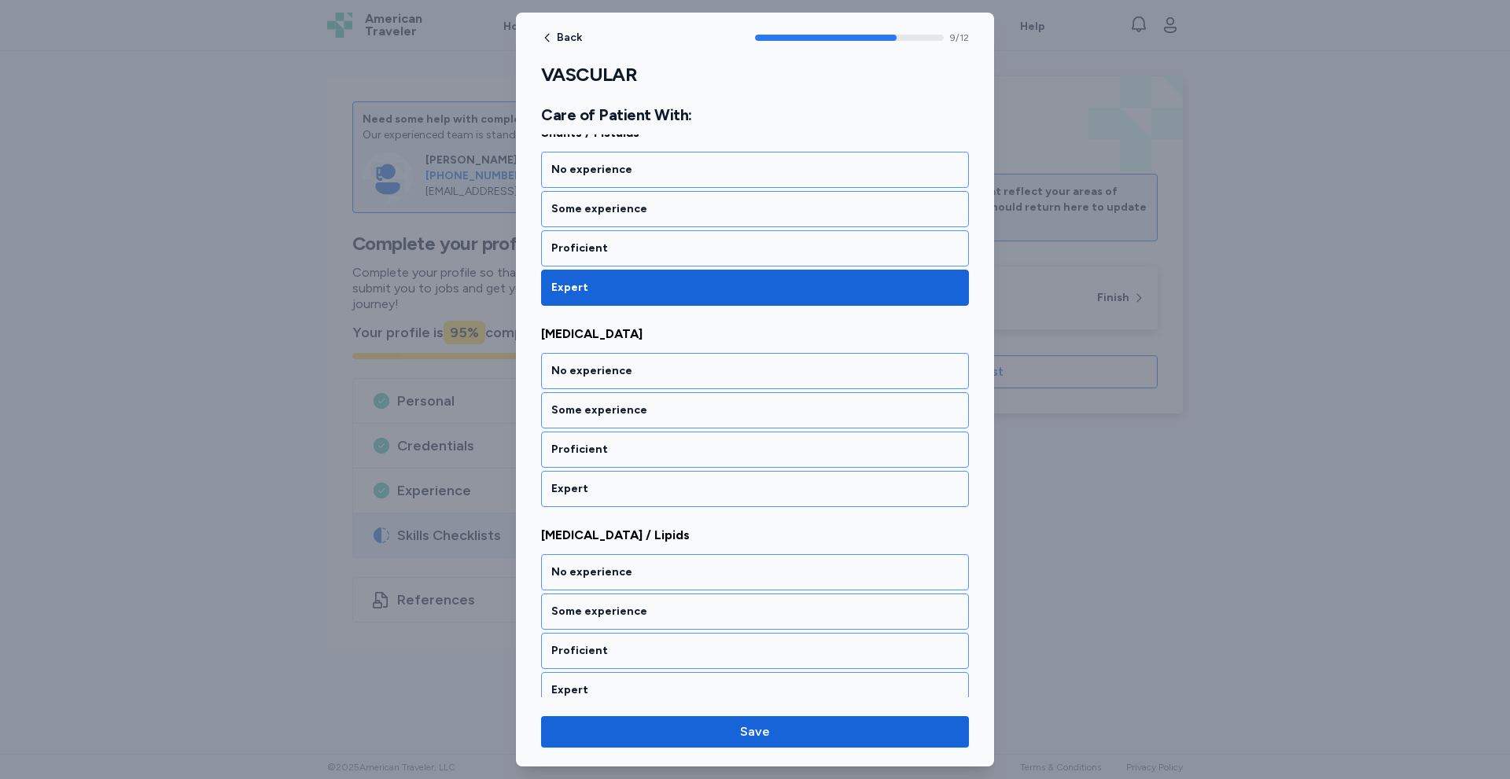
click at [661, 478] on div "Expert" at bounding box center [755, 489] width 428 height 36
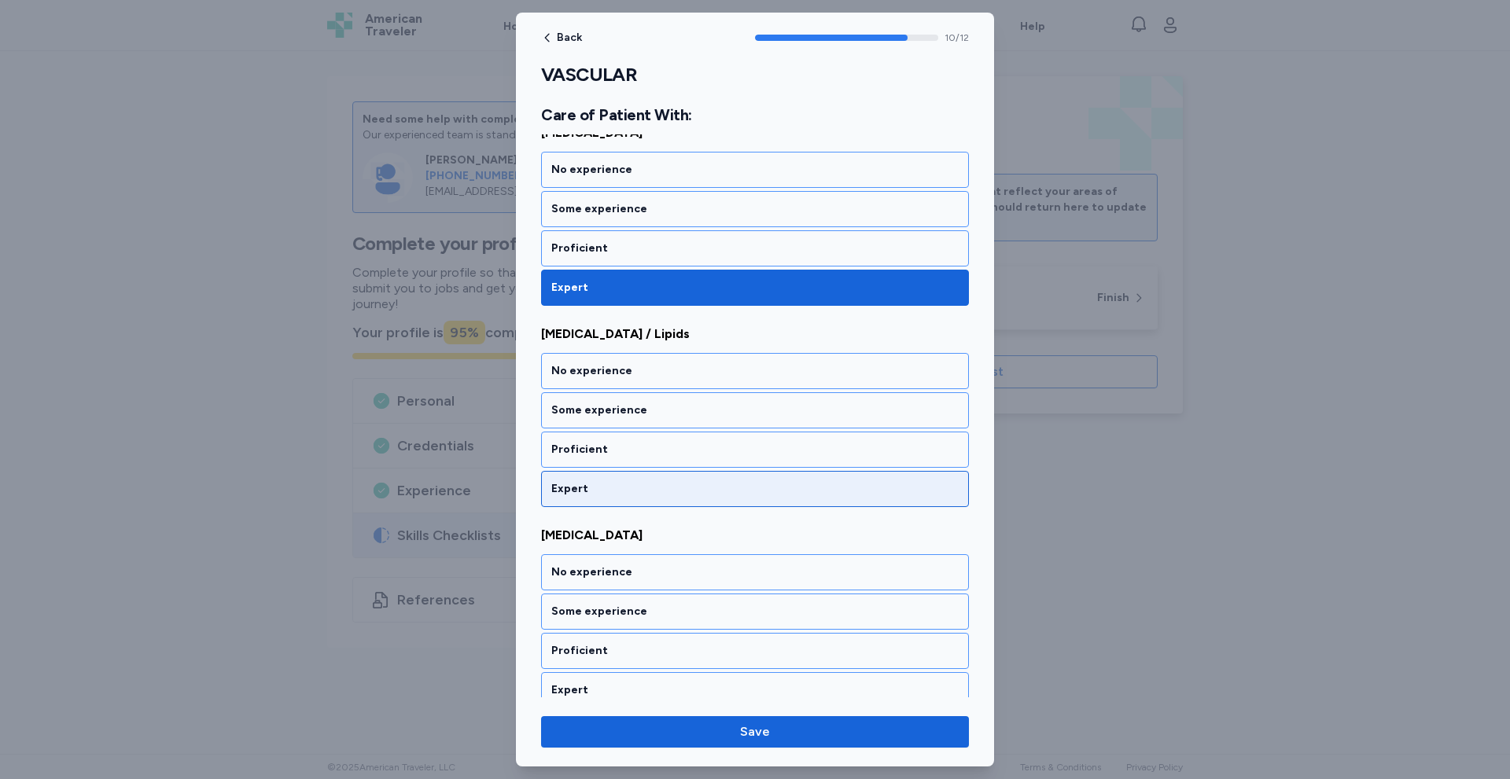
click at [661, 486] on div "Expert" at bounding box center [754, 489] width 407 height 16
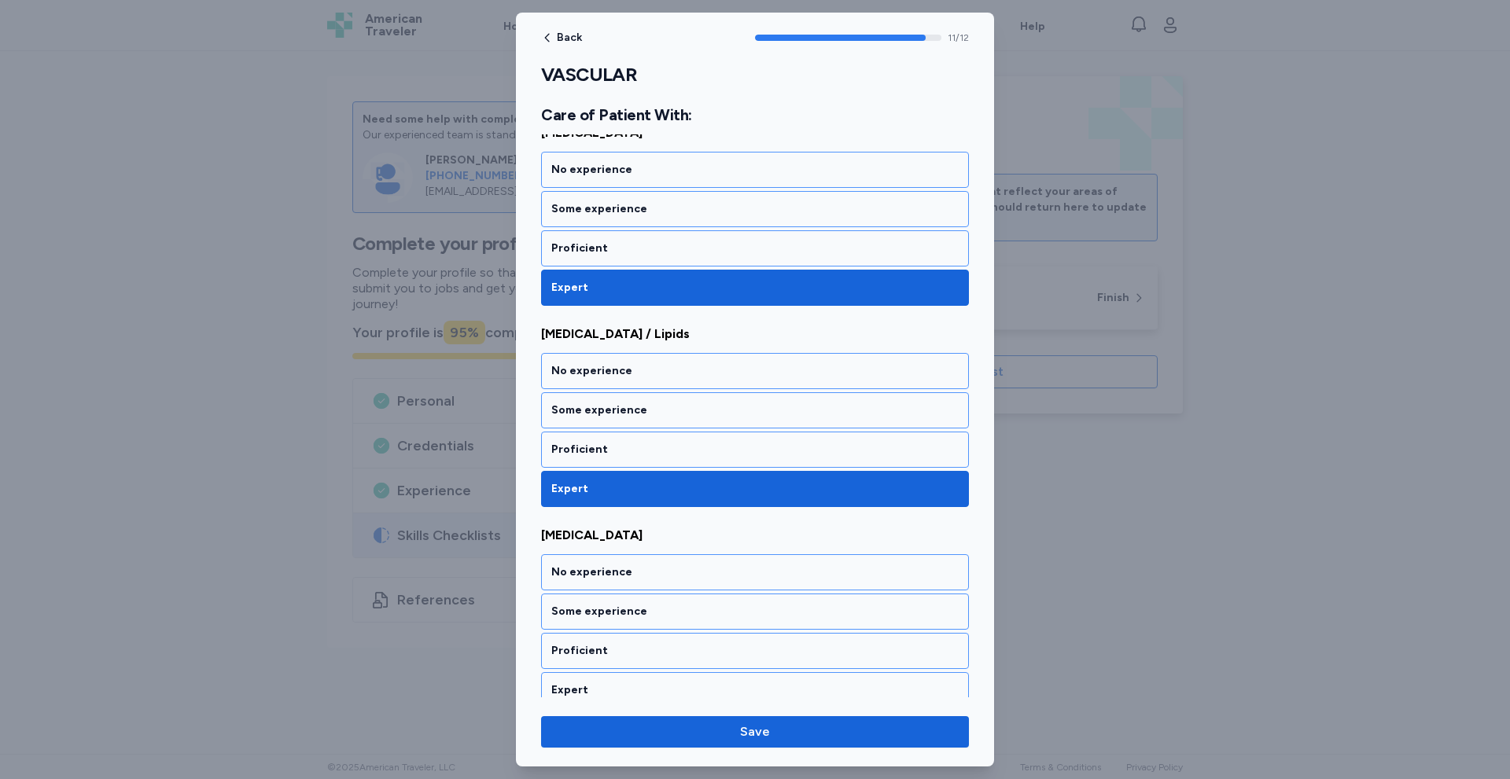
scroll to position [2068, 0]
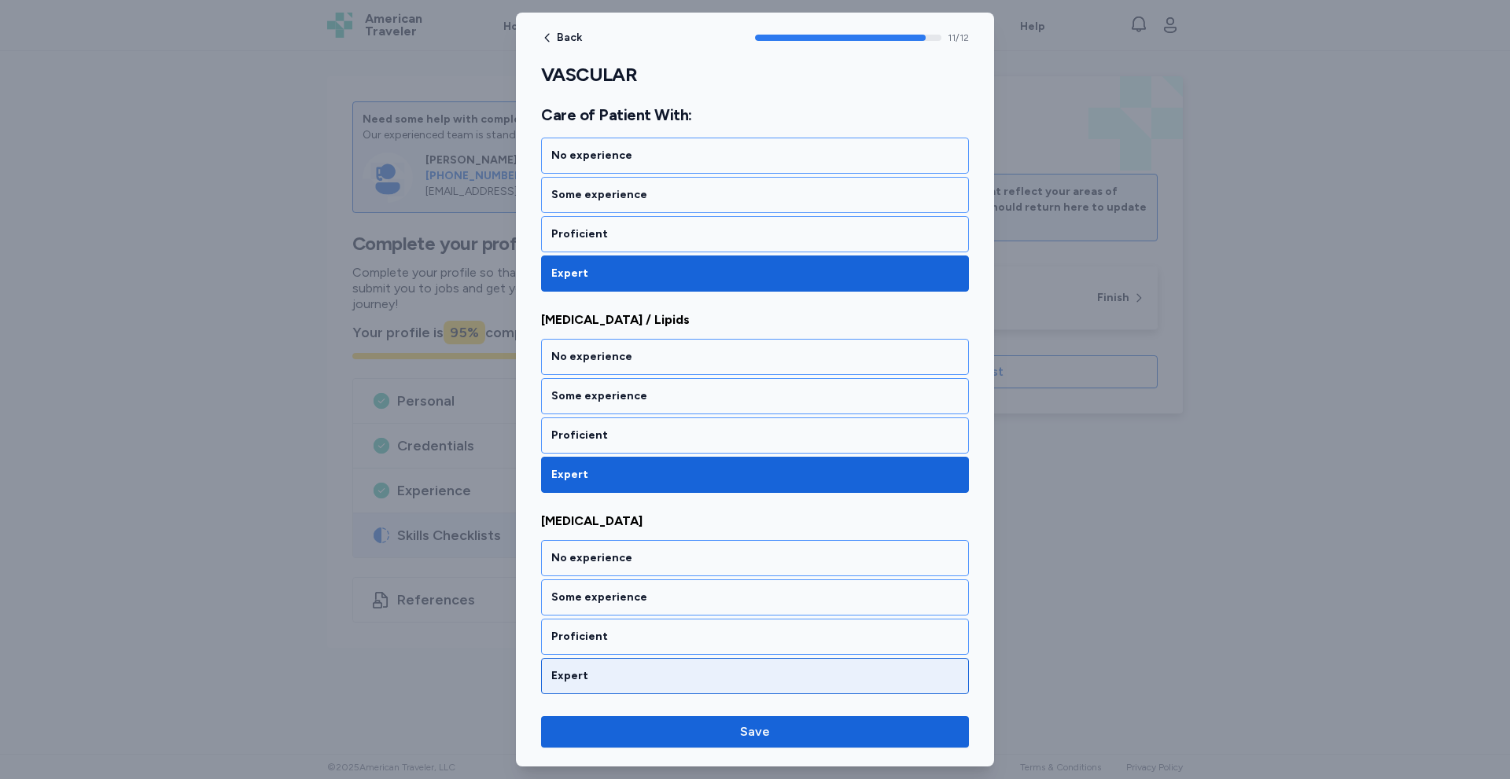
click at [742, 679] on div "Expert" at bounding box center [754, 676] width 407 height 16
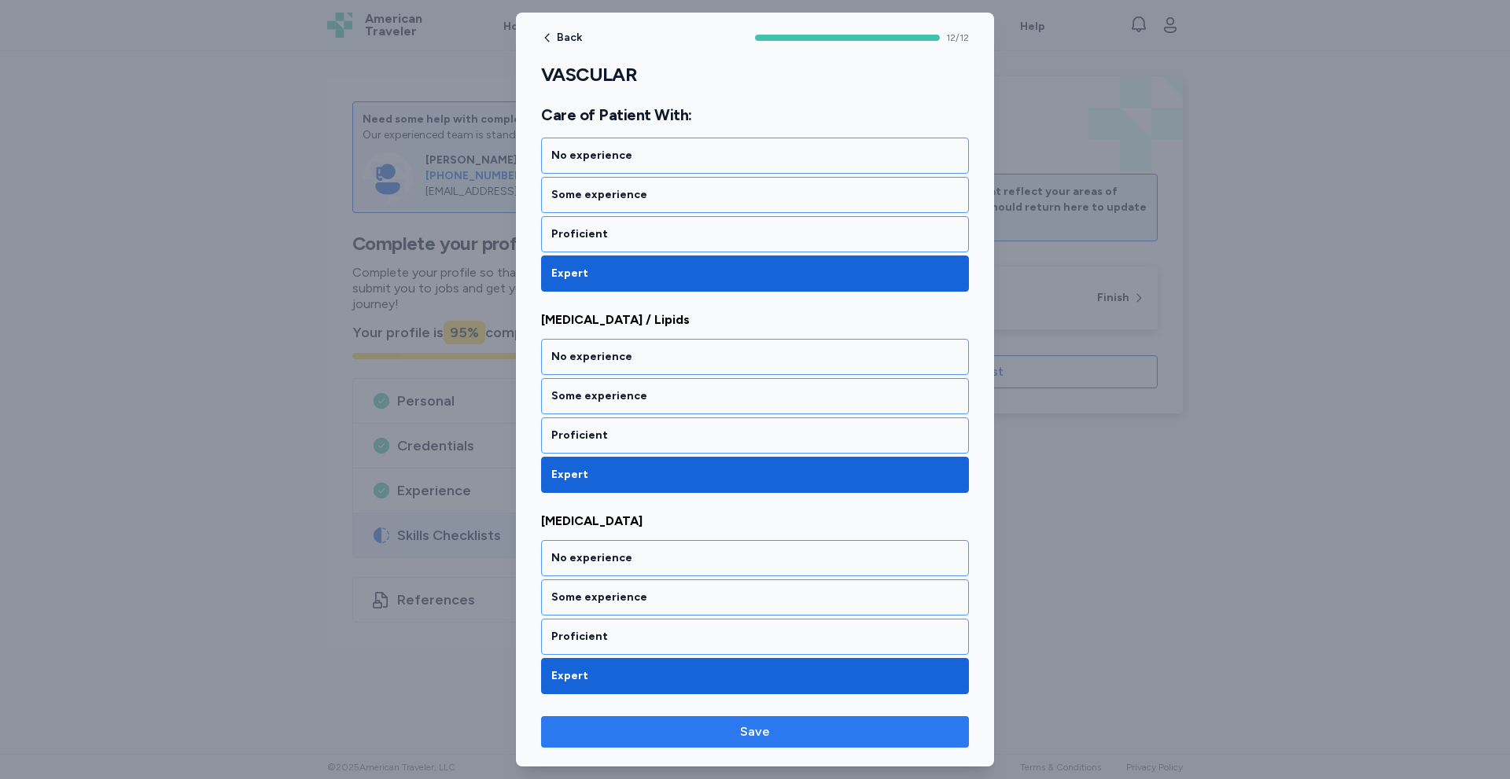
click at [753, 747] on button "Save" at bounding box center [755, 731] width 428 height 31
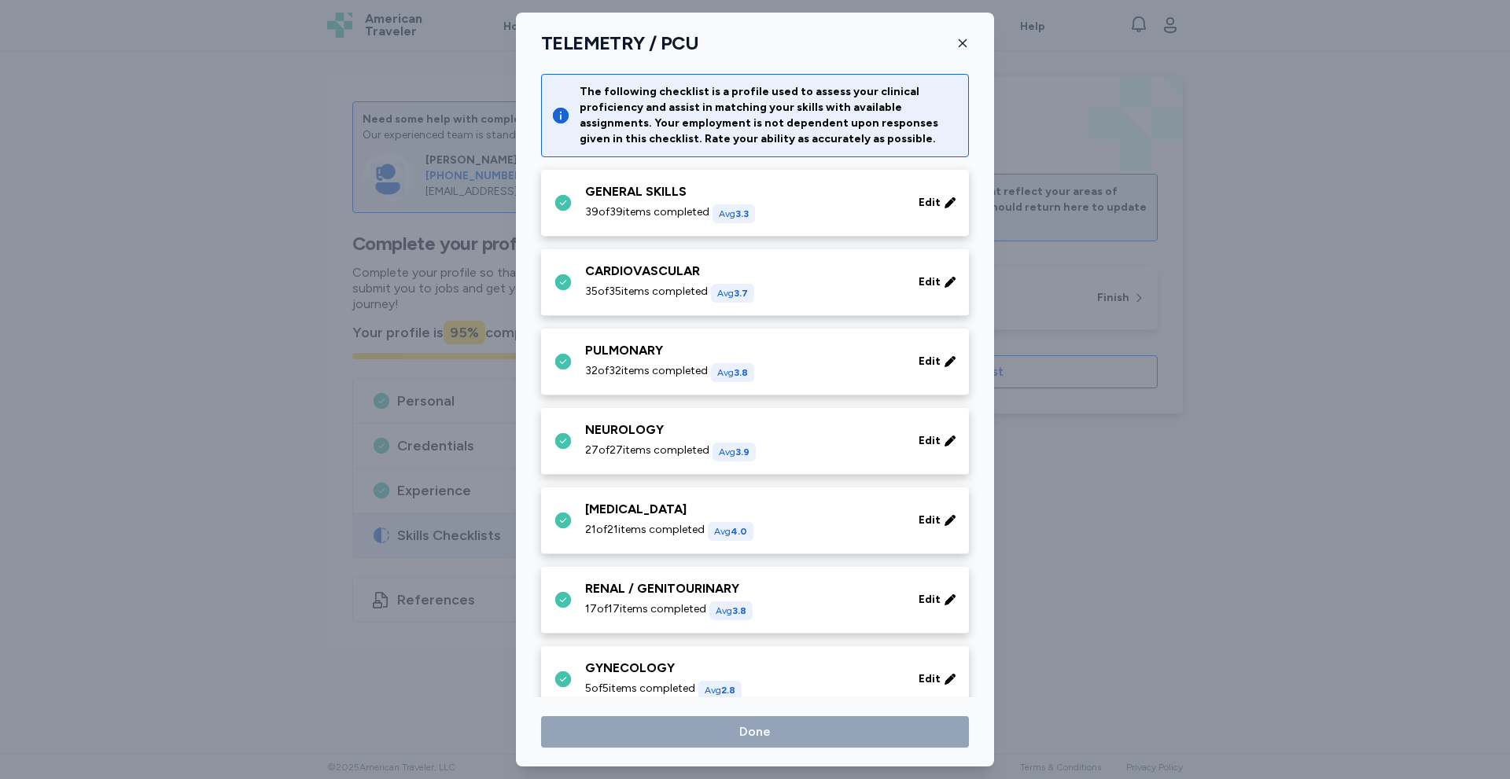
scroll to position [489, 0]
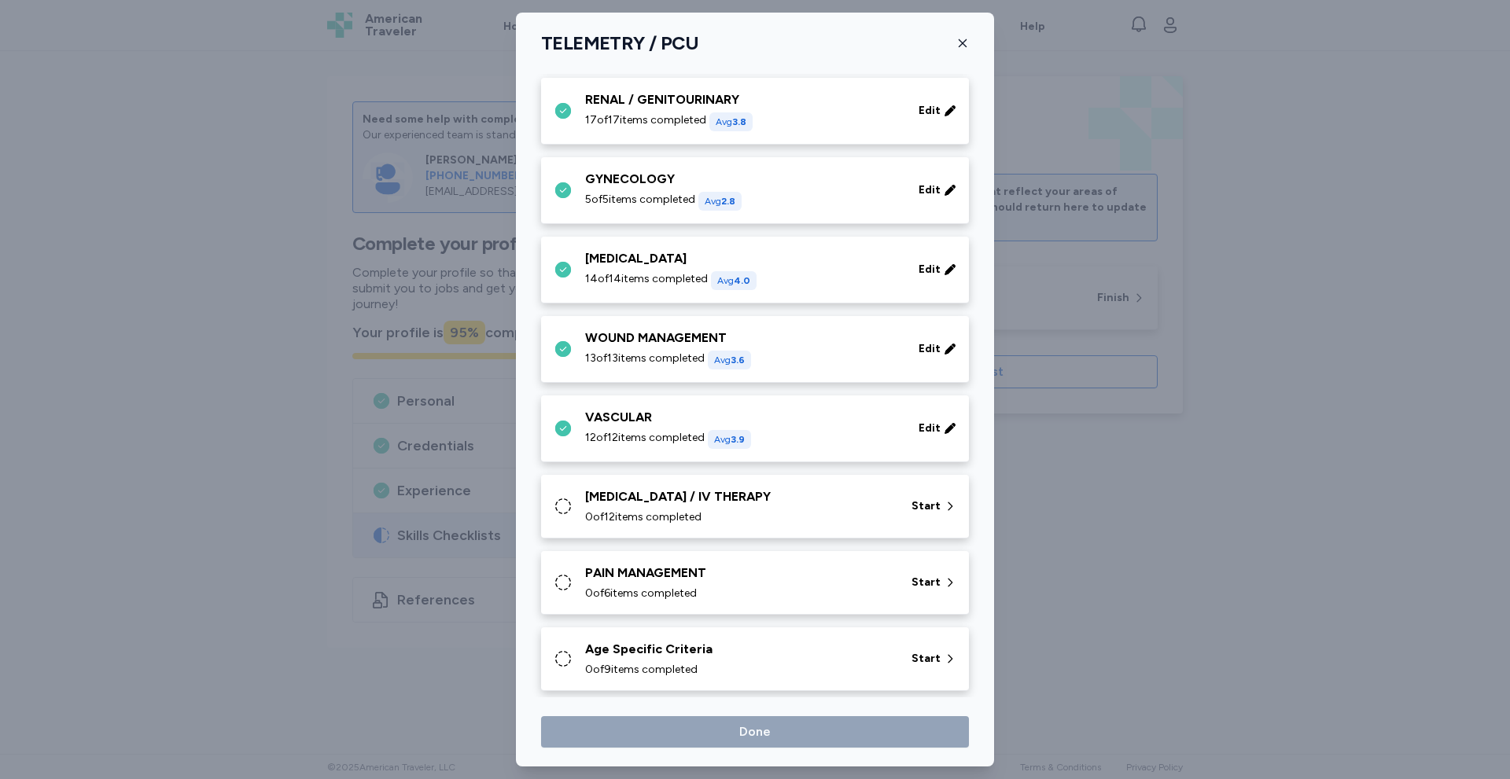
click at [752, 502] on div "[MEDICAL_DATA] / IV THERAPY" at bounding box center [738, 497] width 307 height 19
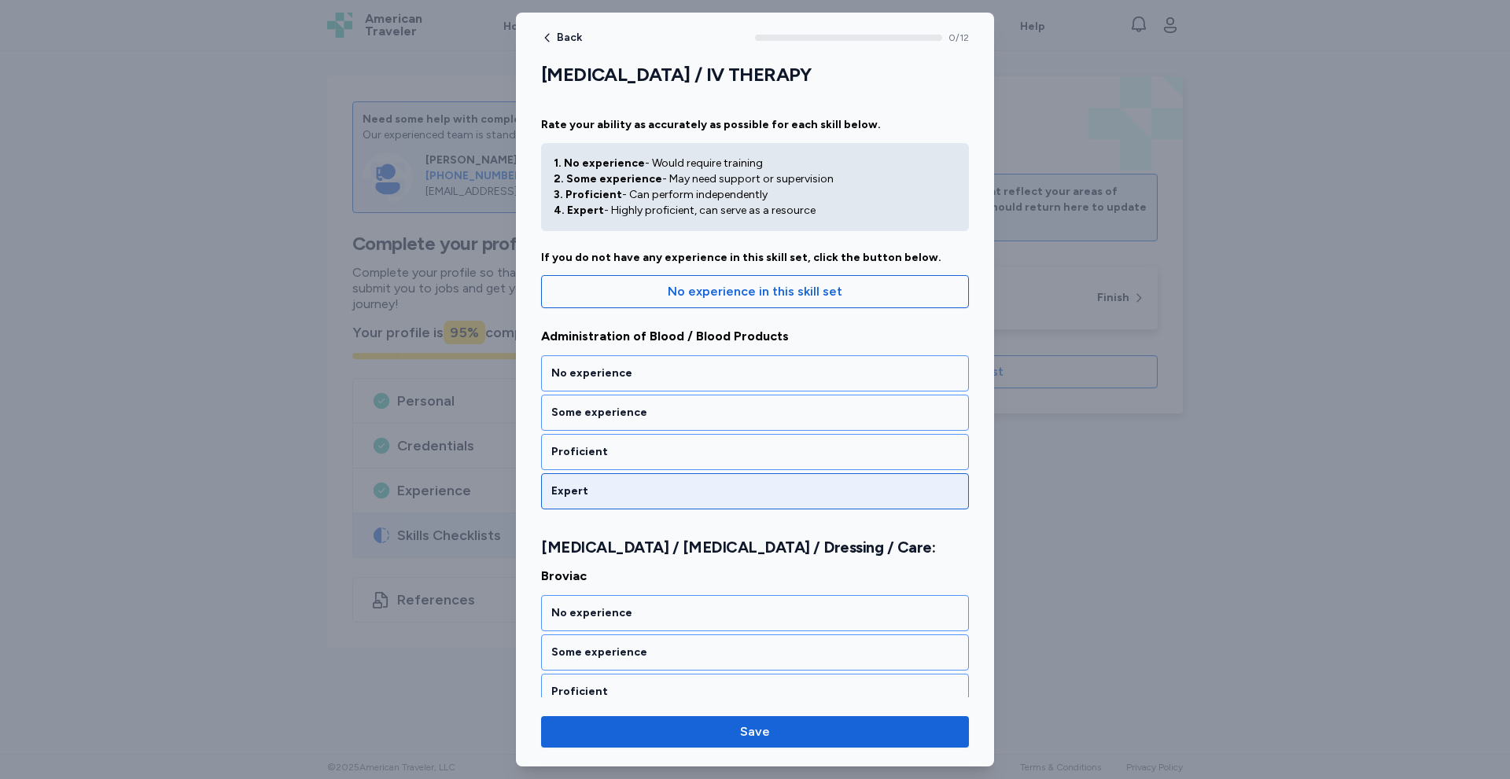
click at [608, 486] on div "Expert" at bounding box center [754, 492] width 407 height 16
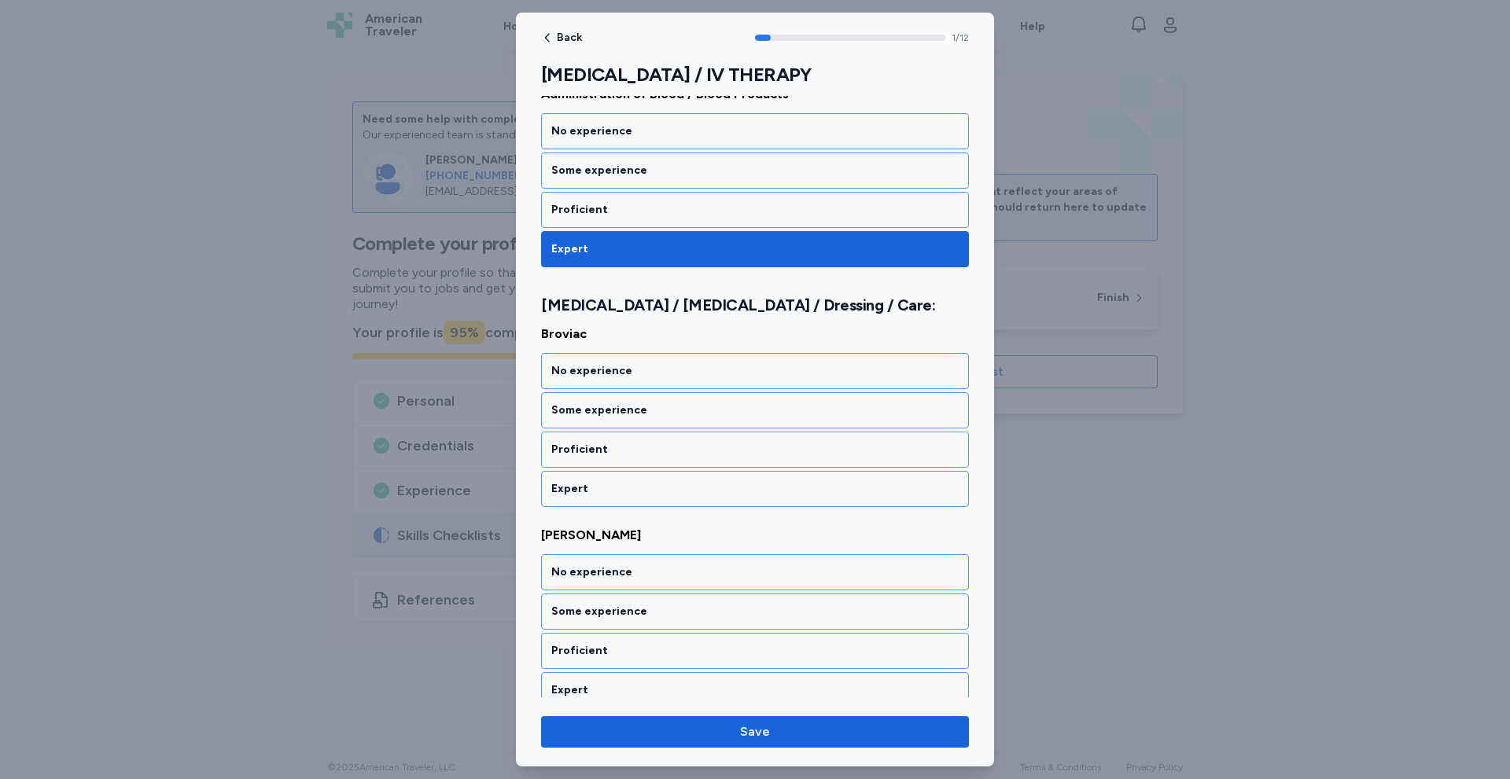
click at [608, 486] on div "Expert" at bounding box center [754, 489] width 407 height 16
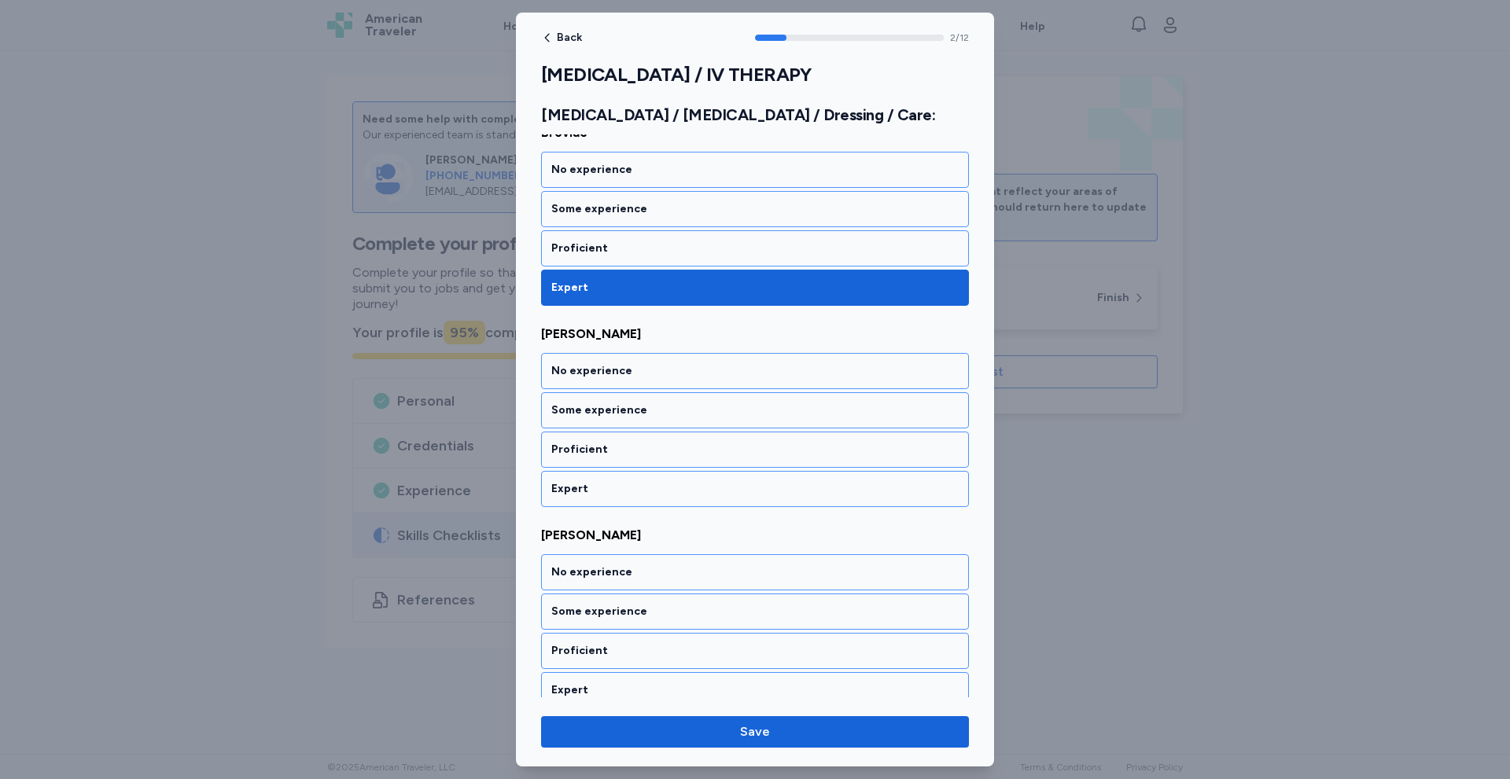
click at [608, 486] on div "Expert" at bounding box center [754, 489] width 407 height 16
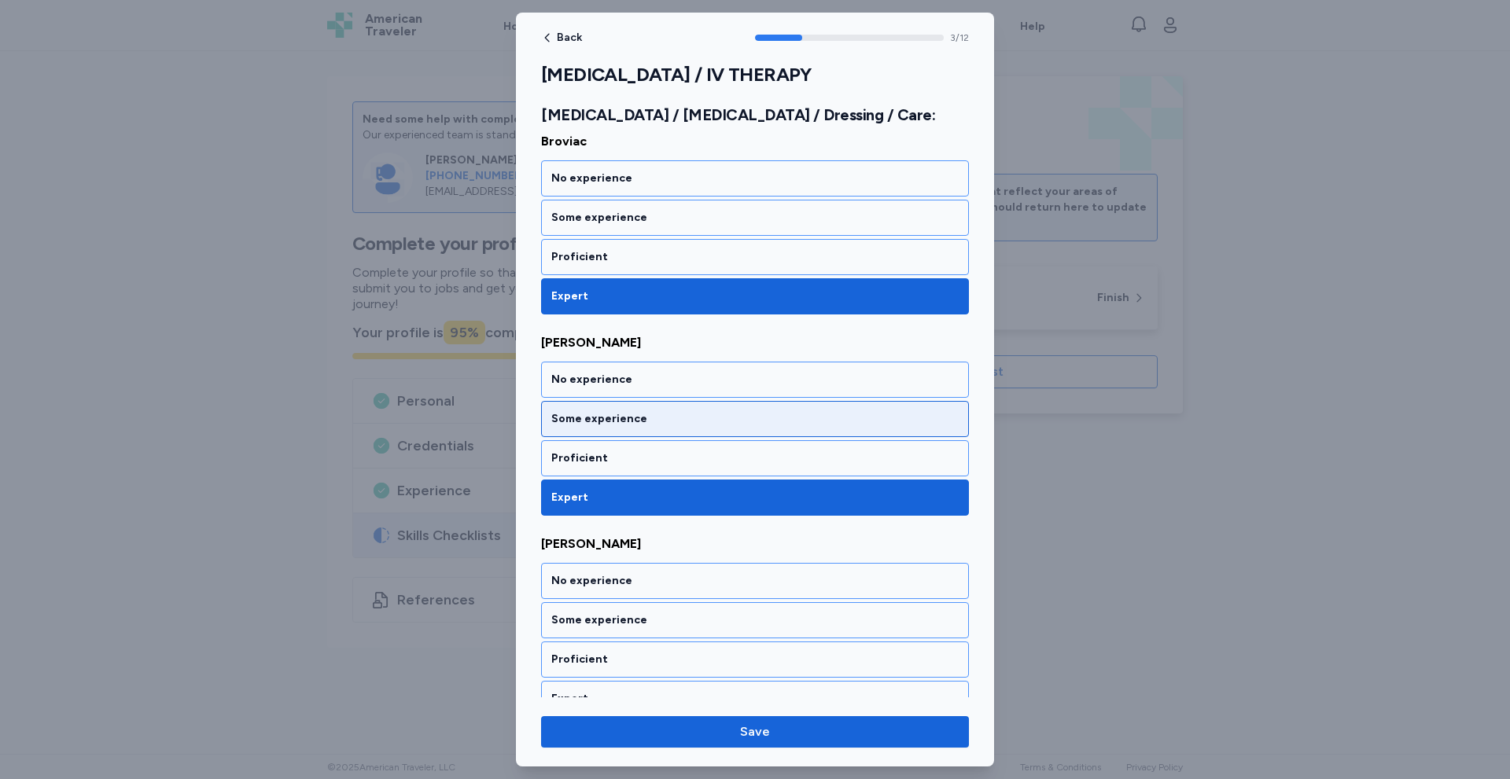
click at [628, 422] on div "Some experience" at bounding box center [754, 419] width 407 height 16
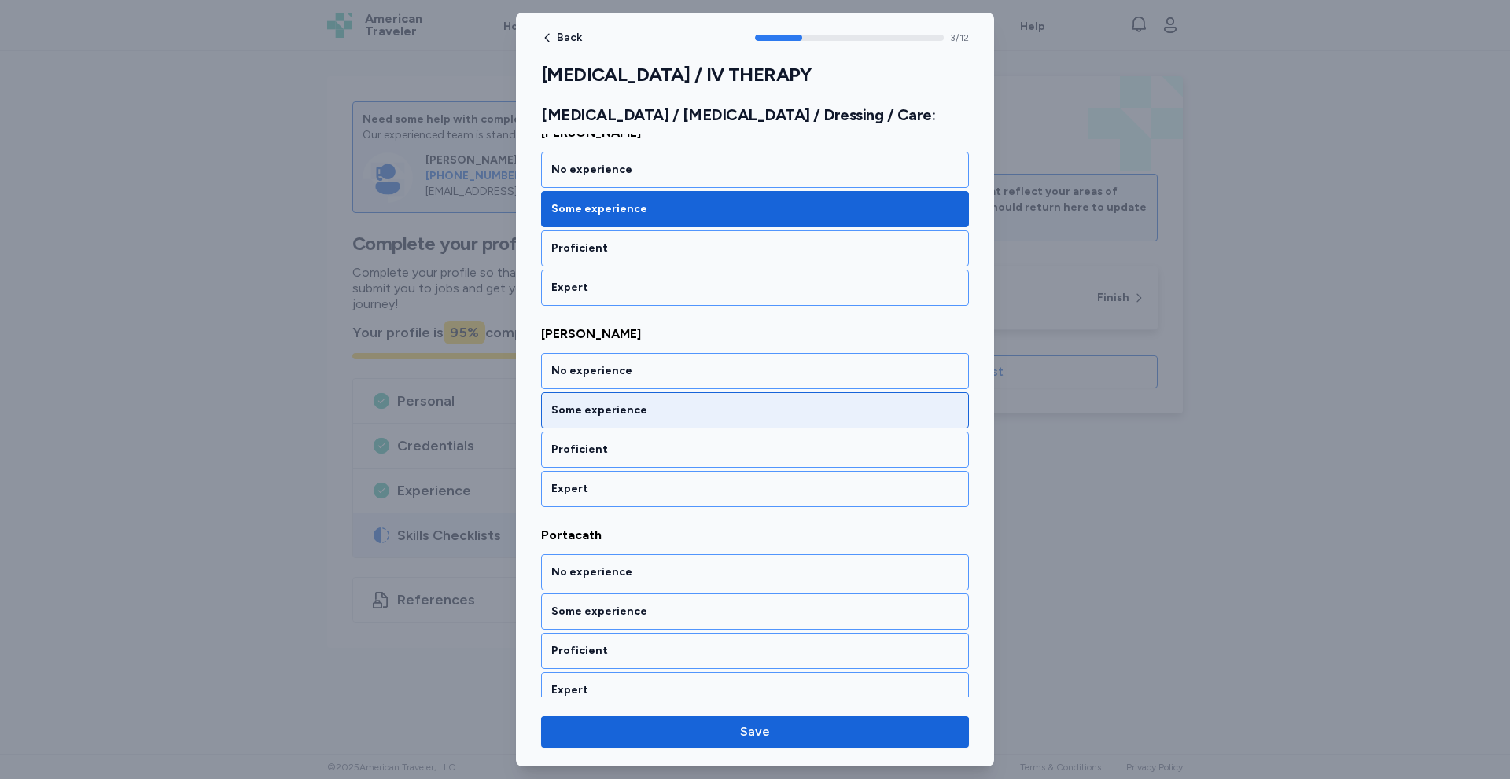
click at [630, 422] on div "Some experience" at bounding box center [755, 410] width 428 height 36
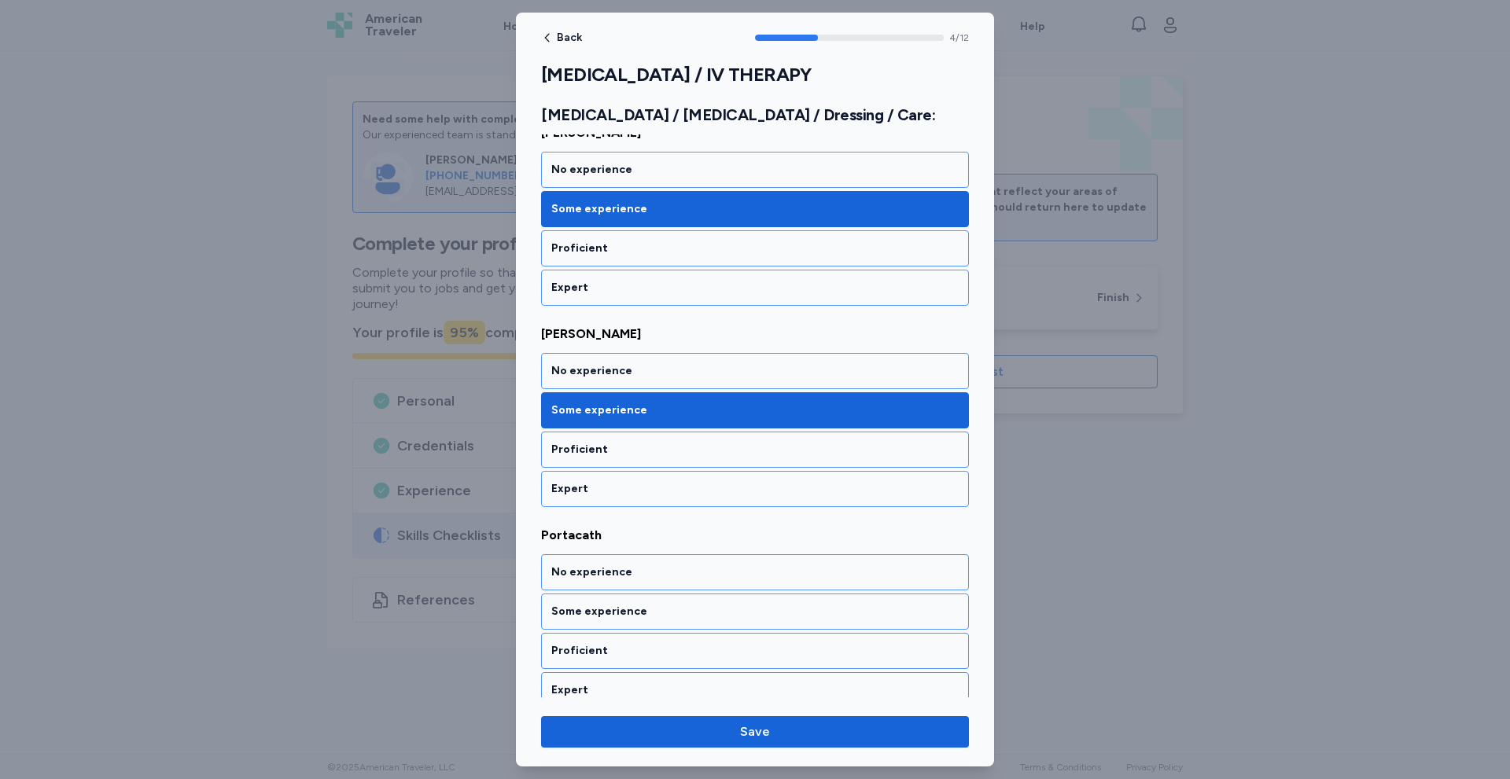
scroll to position [846, 0]
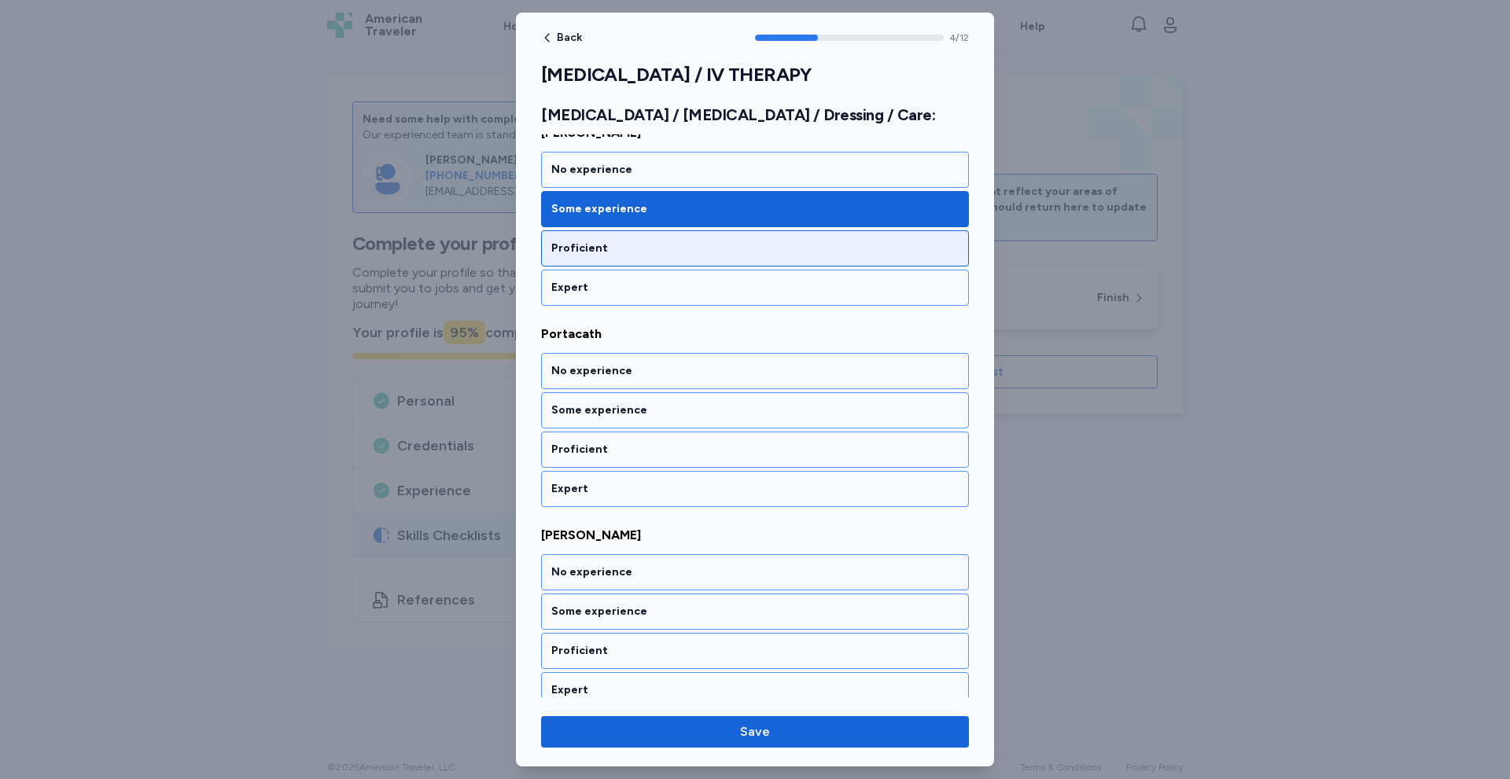
click at [616, 248] on div "Proficient" at bounding box center [754, 249] width 407 height 16
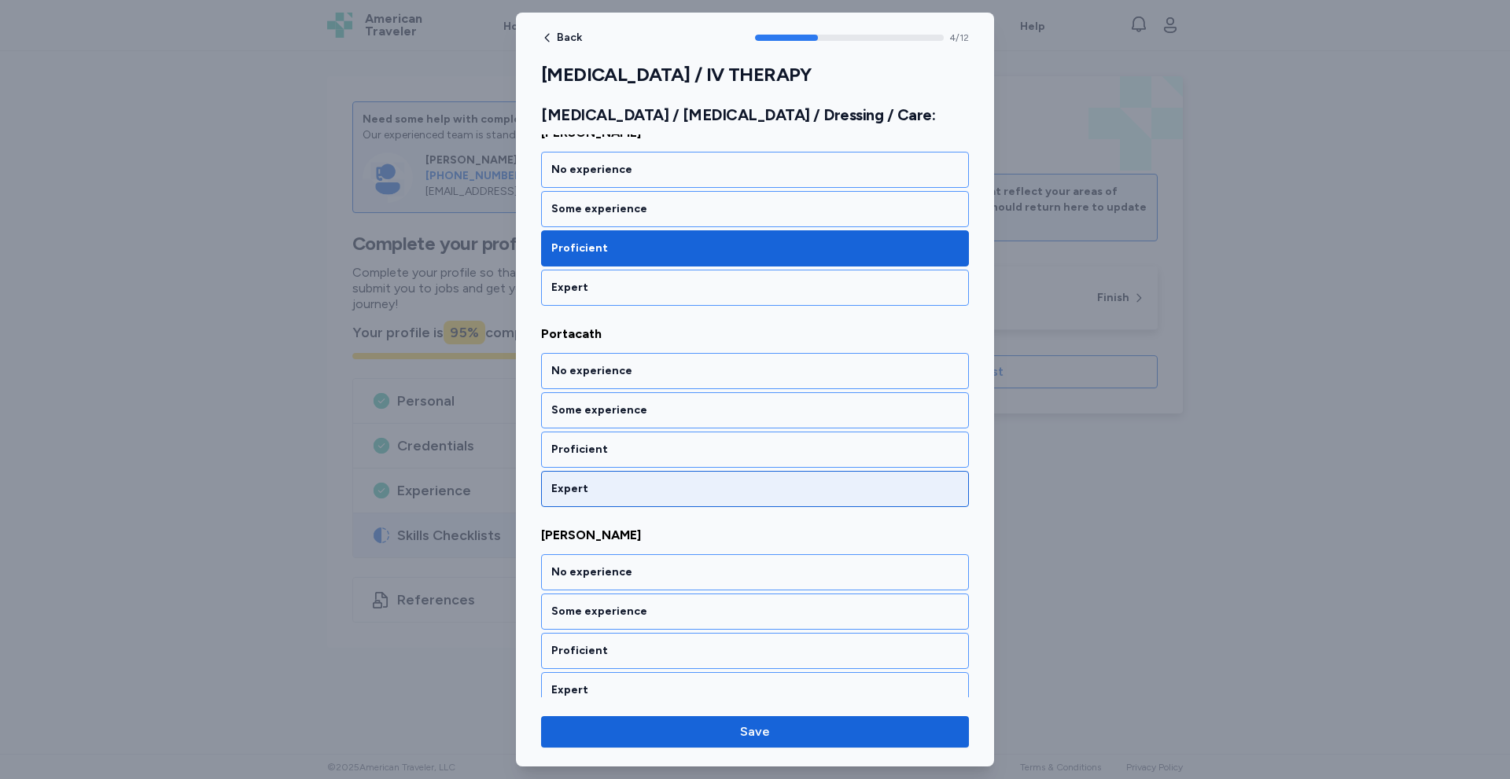
click at [600, 488] on div "Expert" at bounding box center [754, 489] width 407 height 16
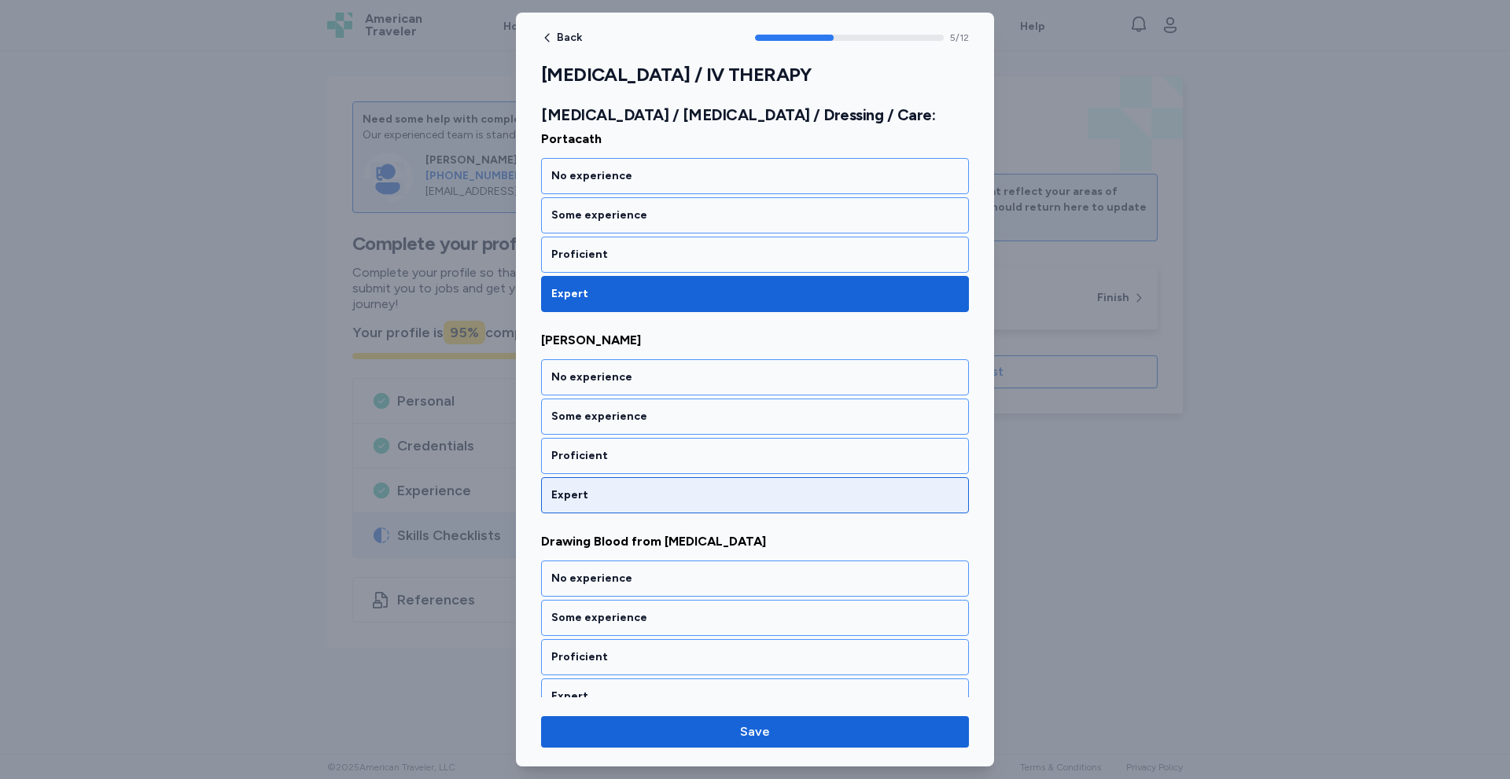
scroll to position [1047, 0]
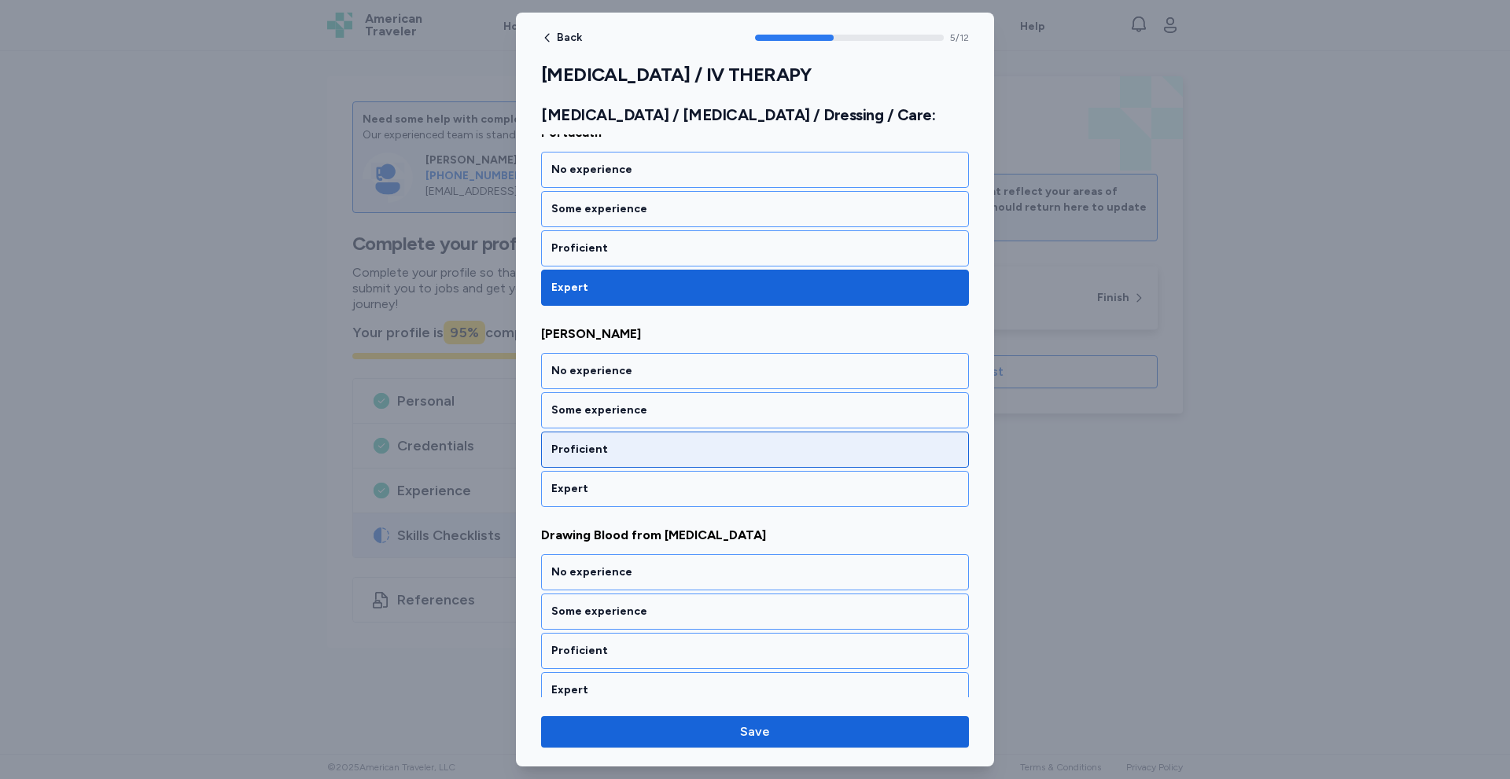
click at [646, 444] on div "Proficient" at bounding box center [754, 450] width 407 height 16
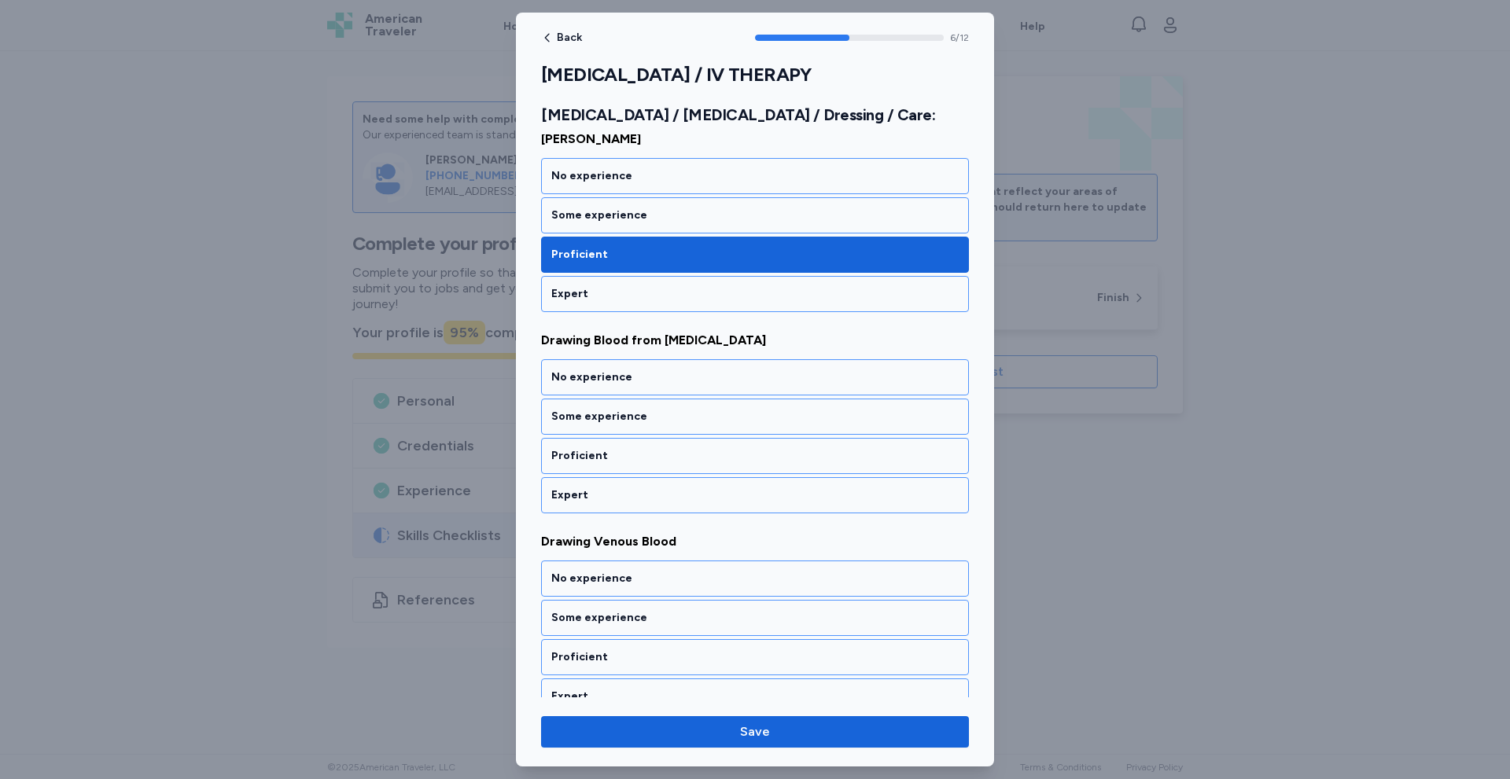
scroll to position [1249, 0]
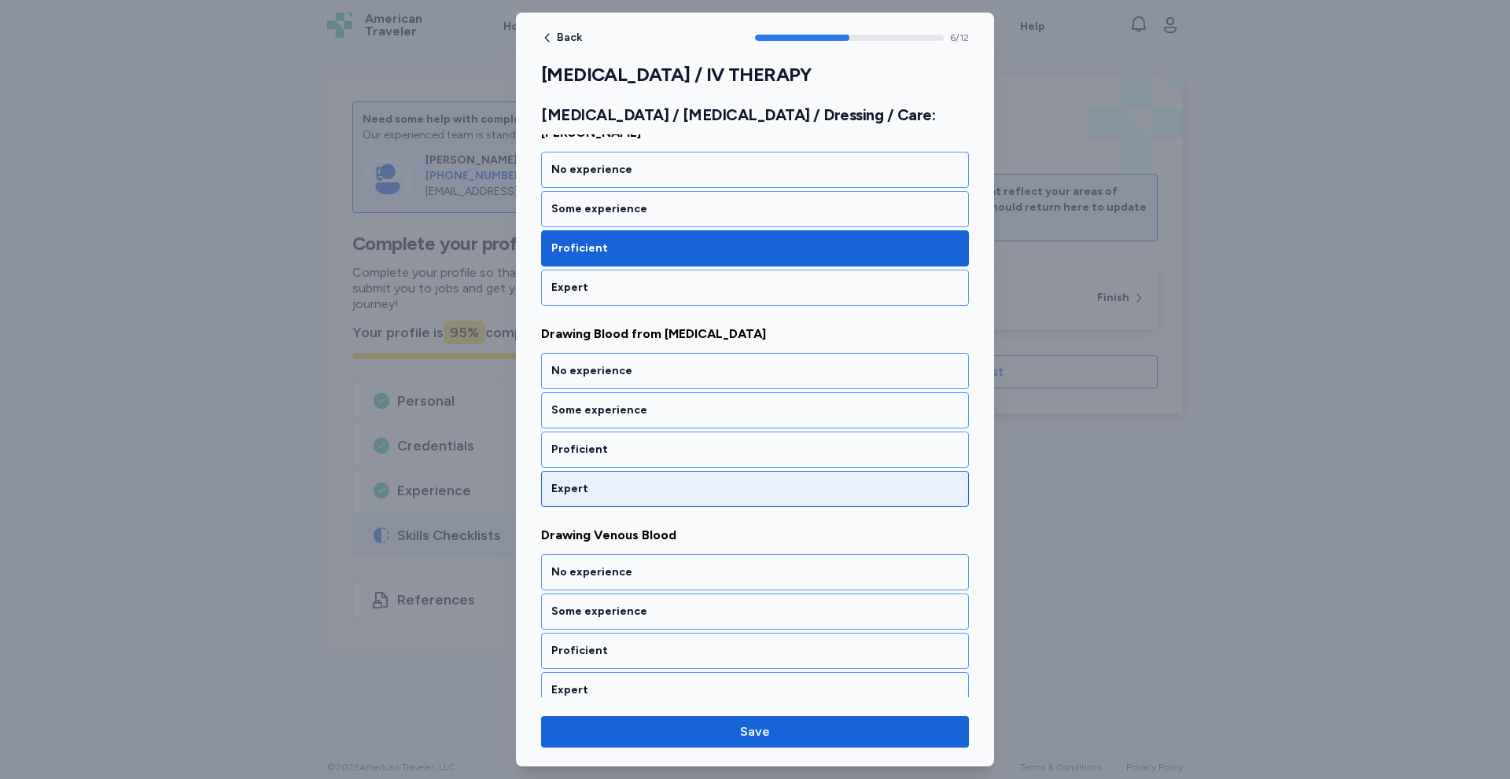
click at [598, 483] on div "Expert" at bounding box center [754, 489] width 407 height 16
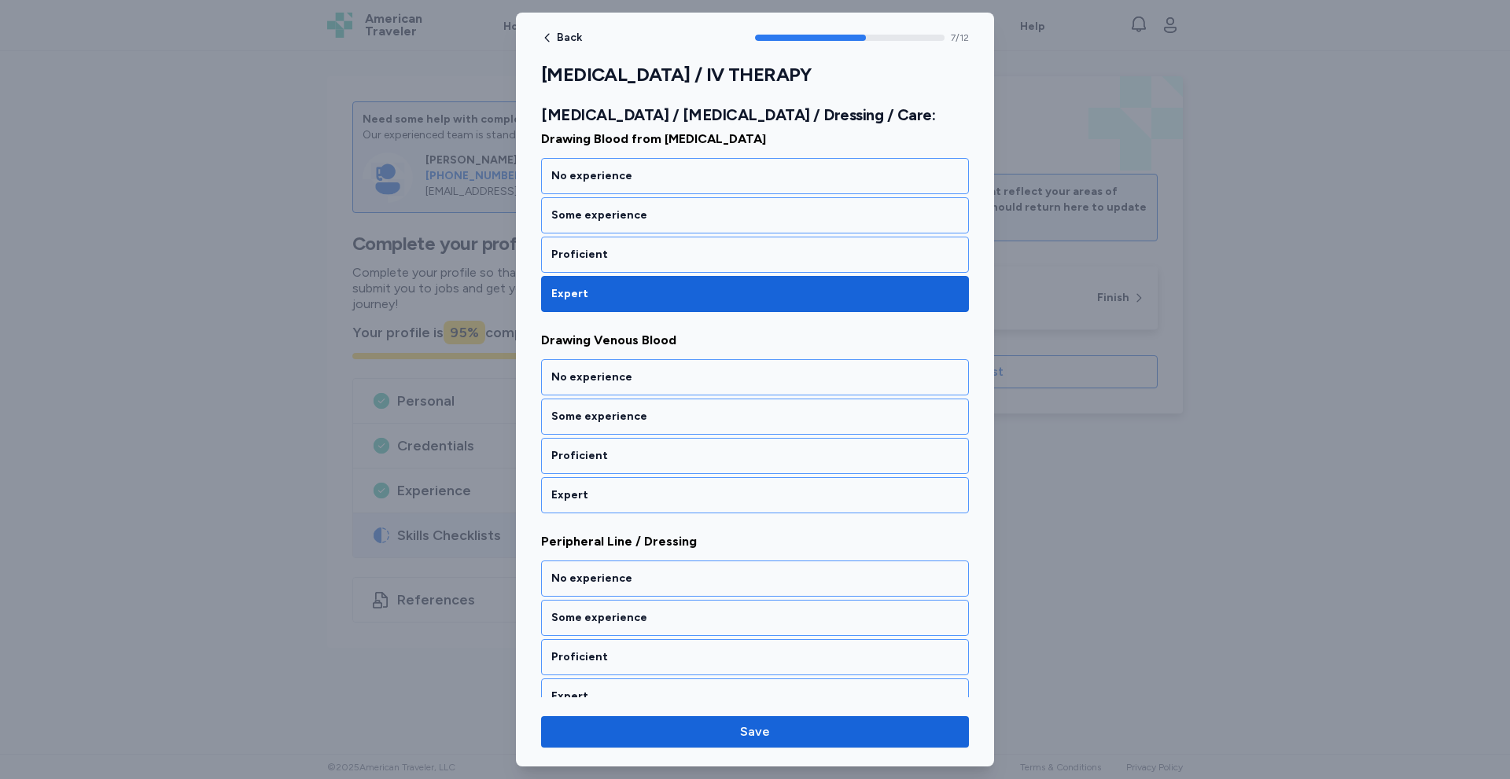
scroll to position [1450, 0]
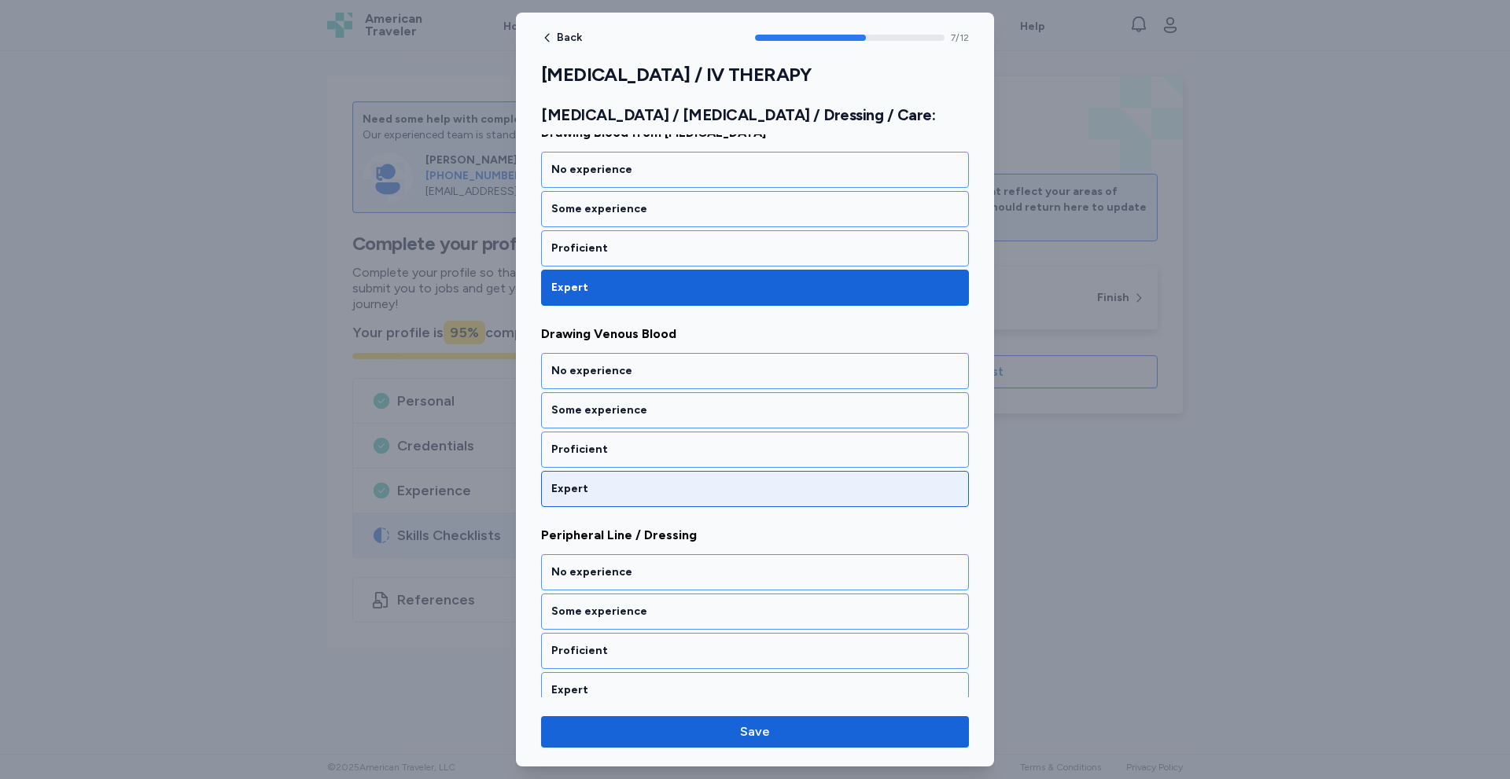
click at [599, 483] on div "Expert" at bounding box center [754, 489] width 407 height 16
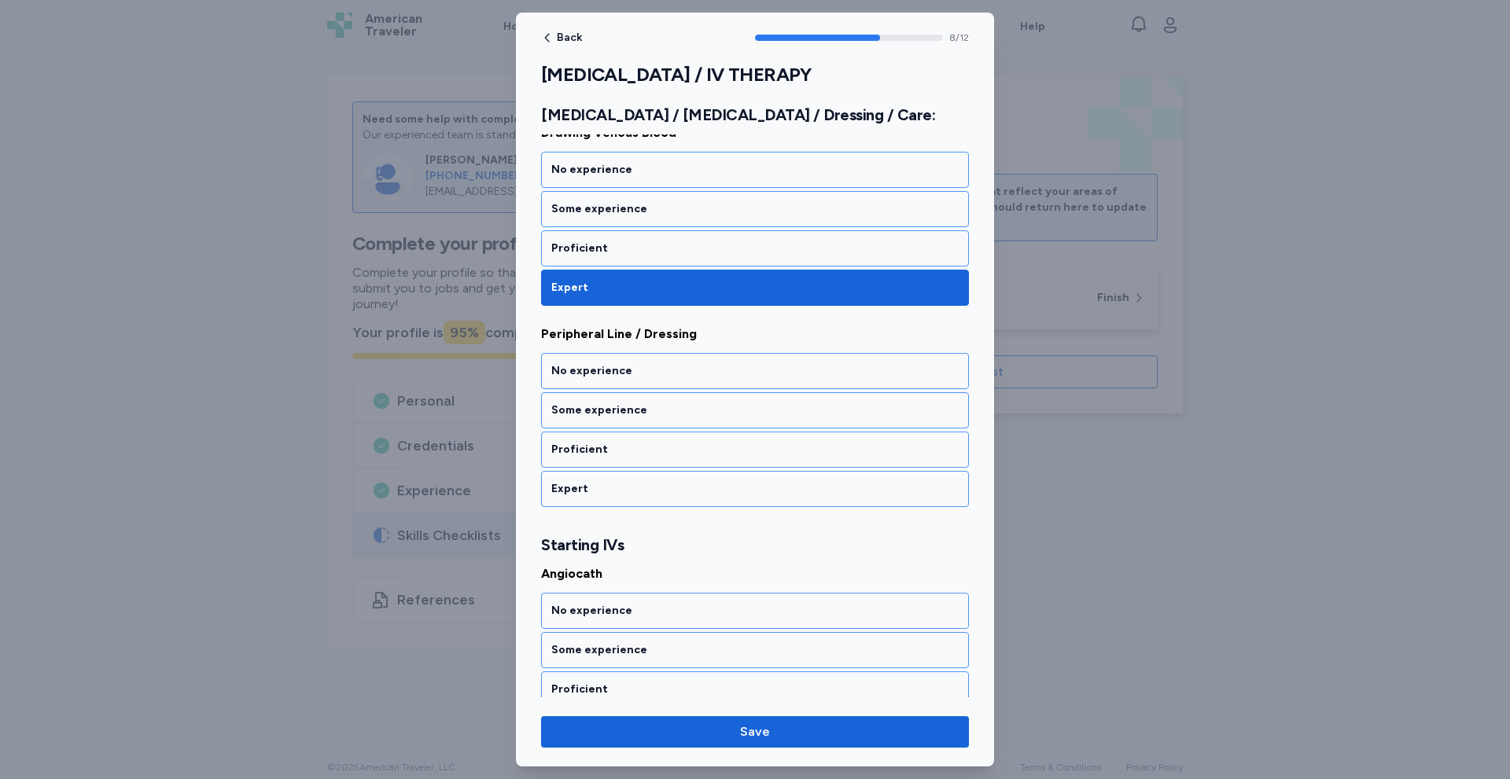
click at [599, 483] on div "Expert" at bounding box center [754, 489] width 407 height 16
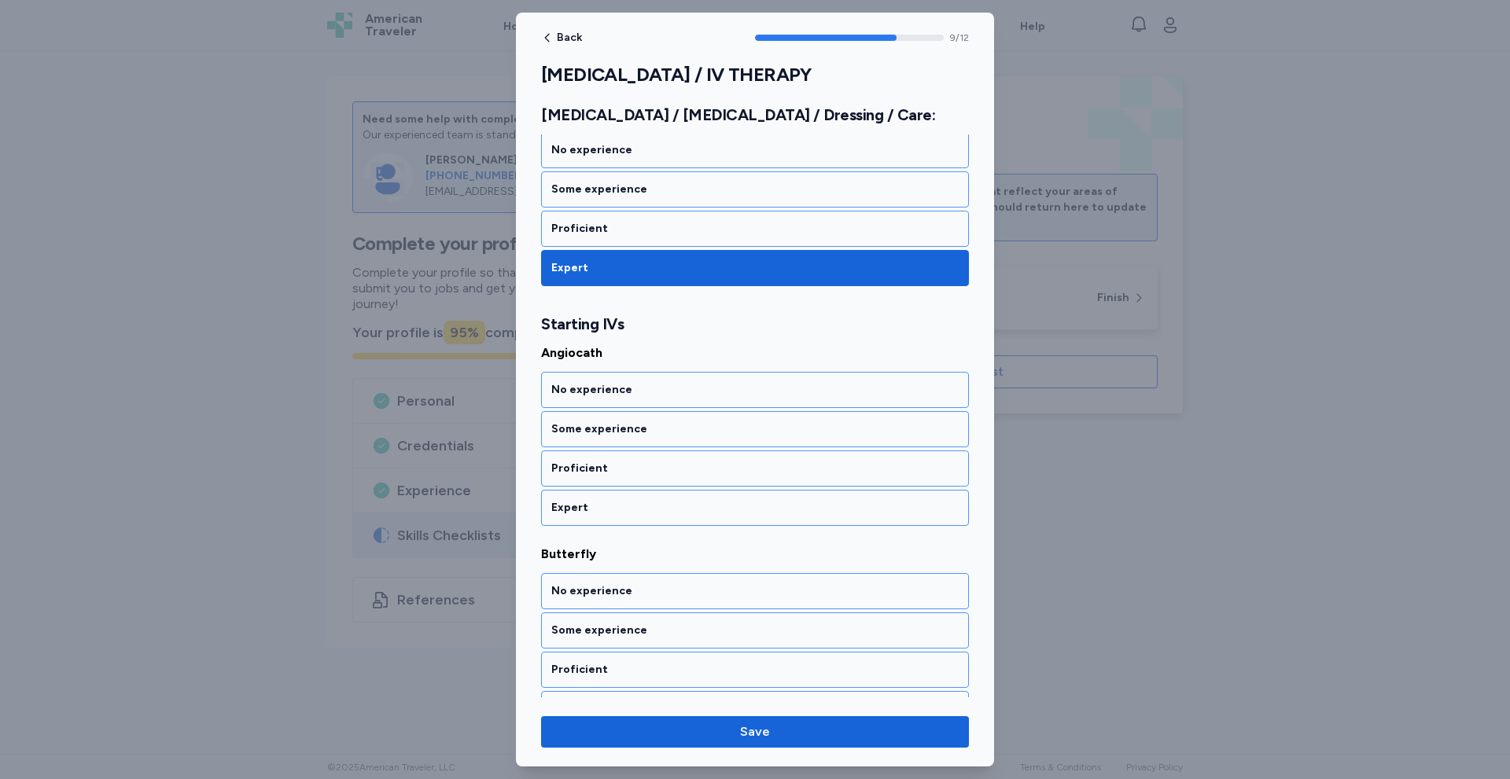
scroll to position [1891, 0]
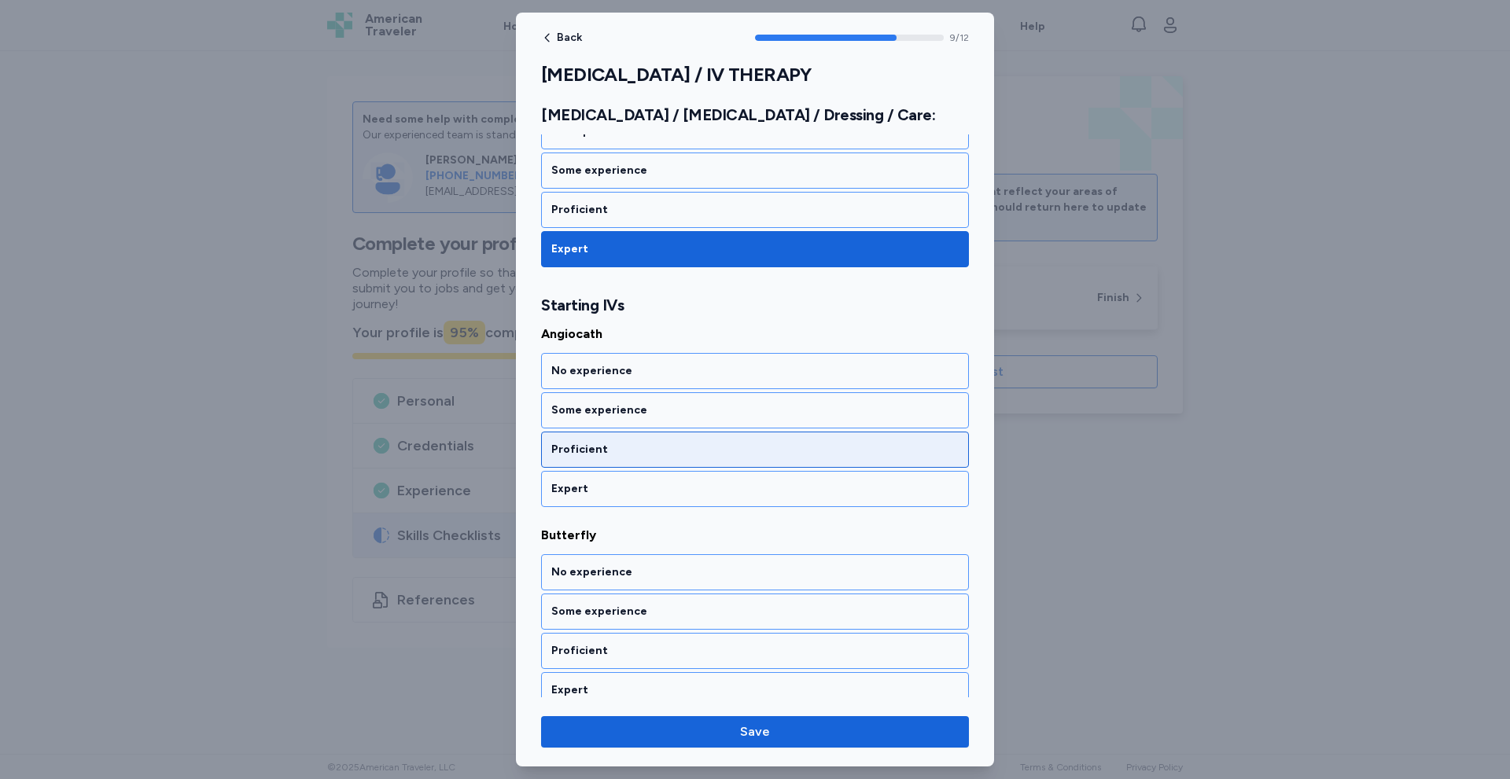
click at [636, 447] on div "Proficient" at bounding box center [754, 450] width 407 height 16
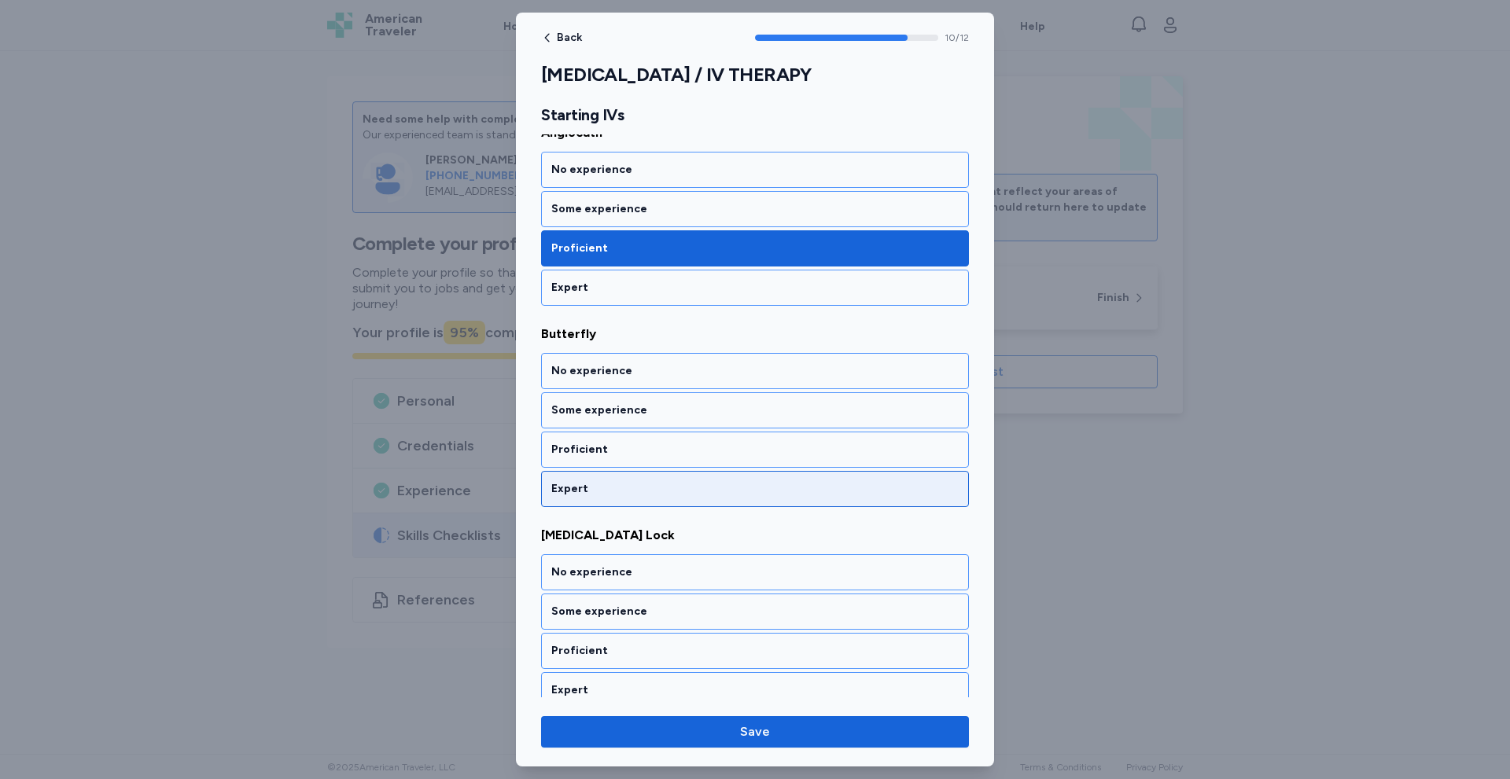
click at [609, 489] on div "Expert" at bounding box center [754, 489] width 407 height 16
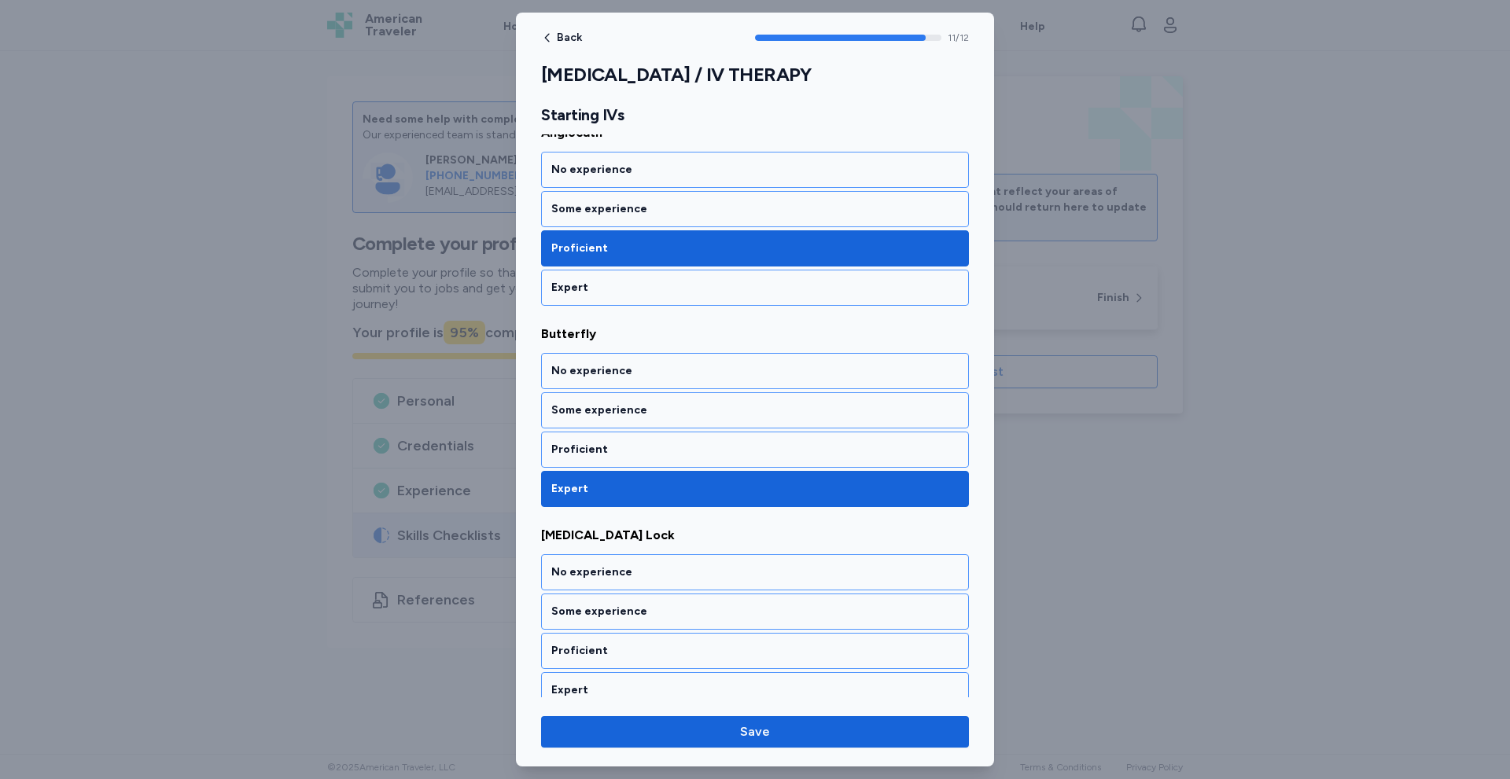
scroll to position [2107, 0]
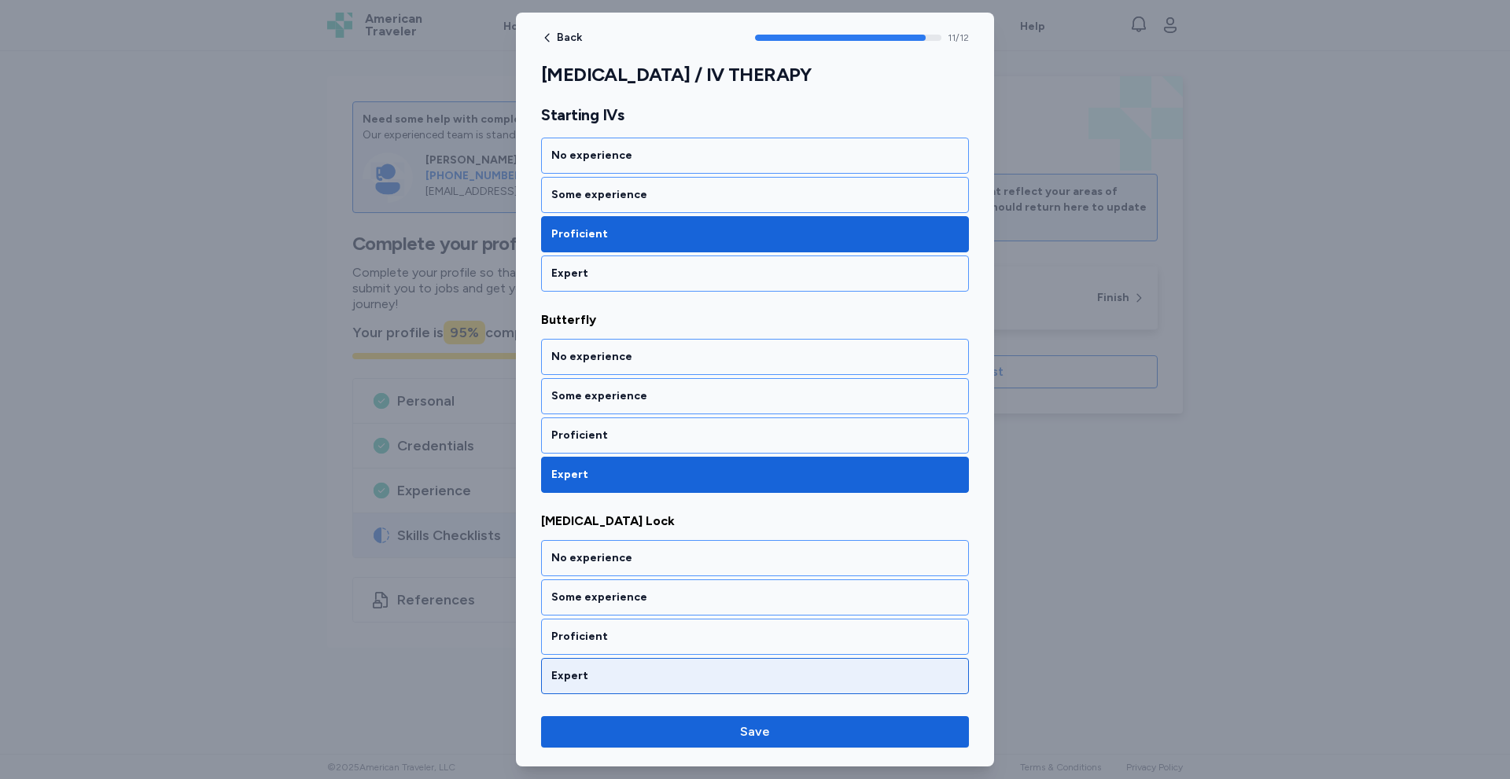
click at [578, 673] on div "Expert" at bounding box center [754, 676] width 407 height 16
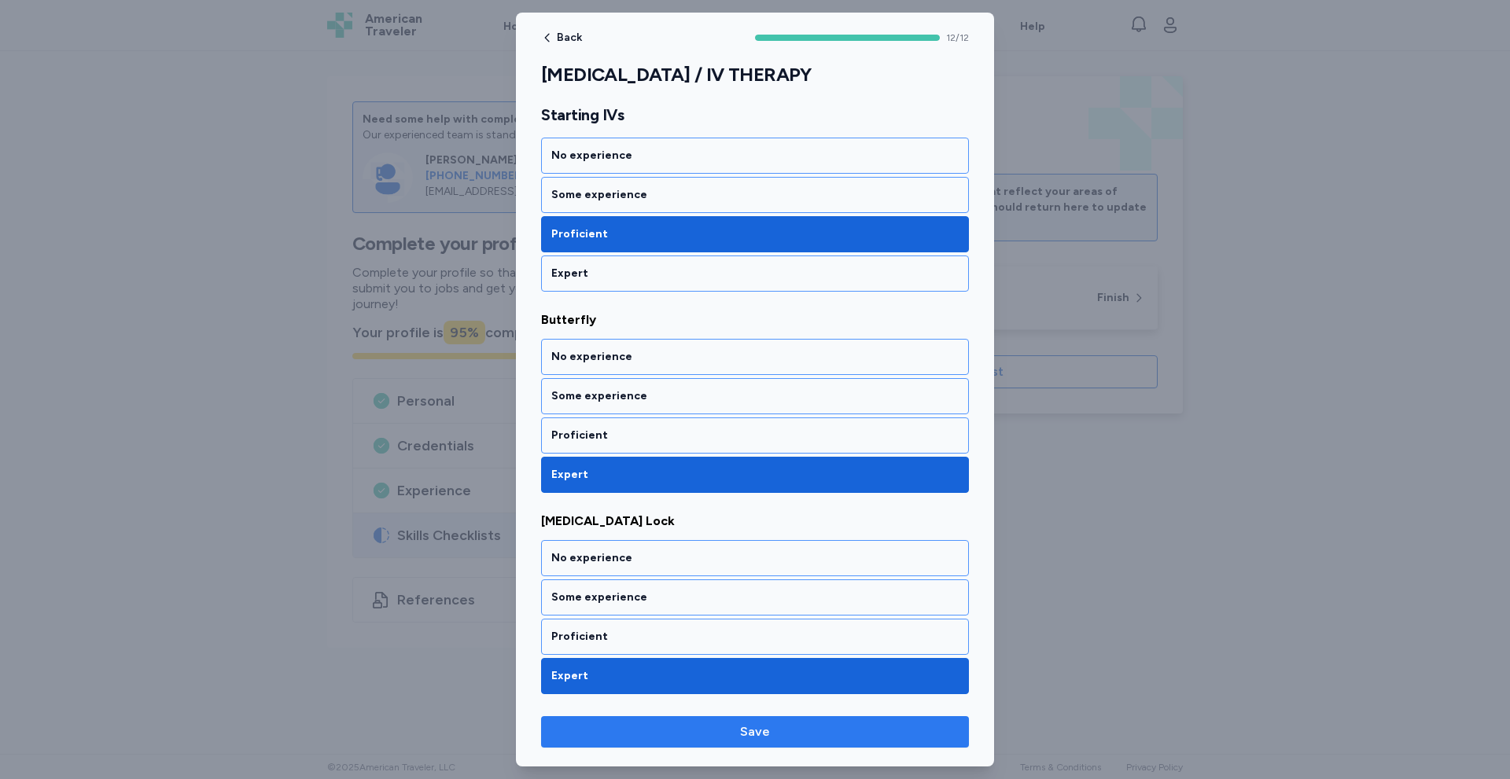
click at [707, 738] on span "Save" at bounding box center [755, 732] width 403 height 19
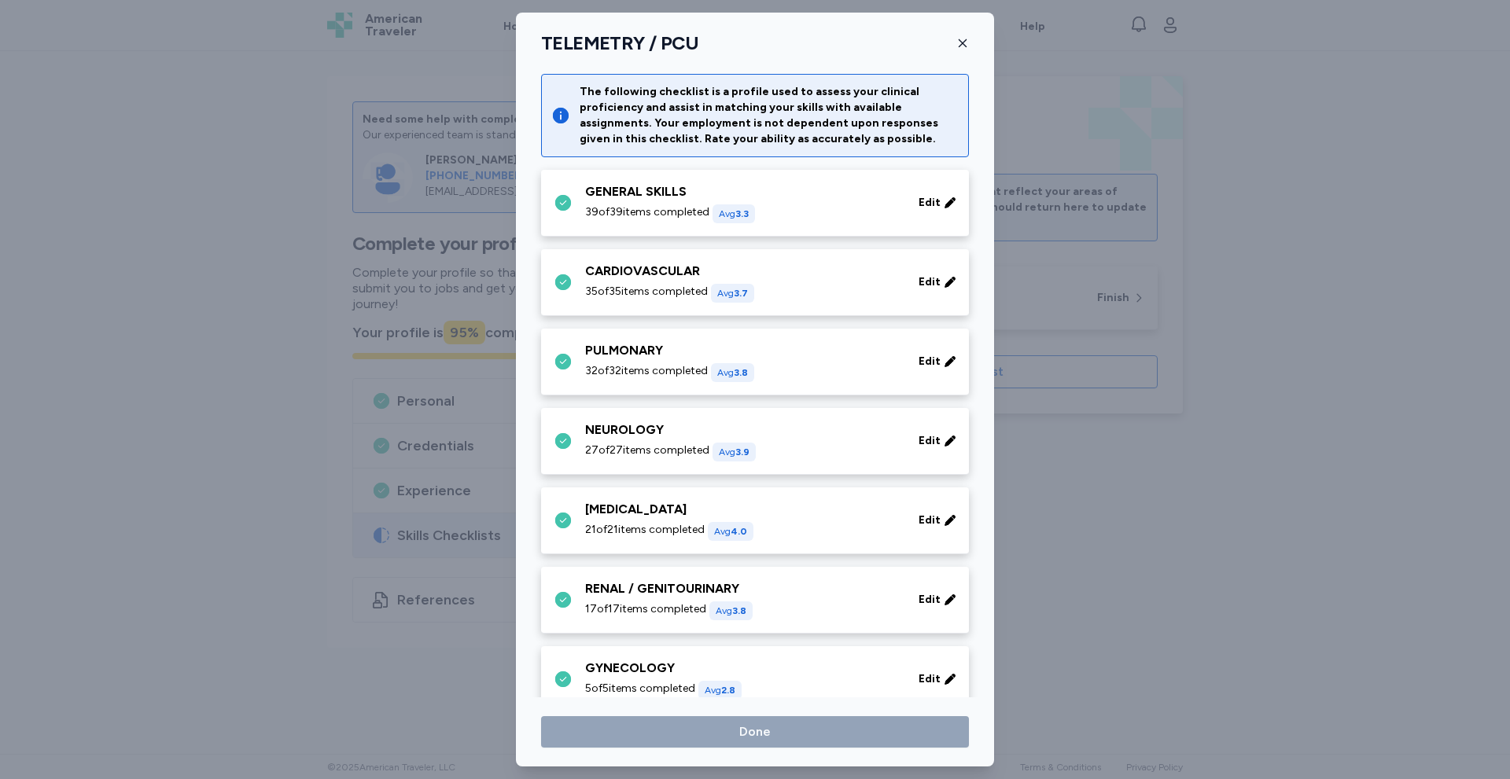
scroll to position [489, 0]
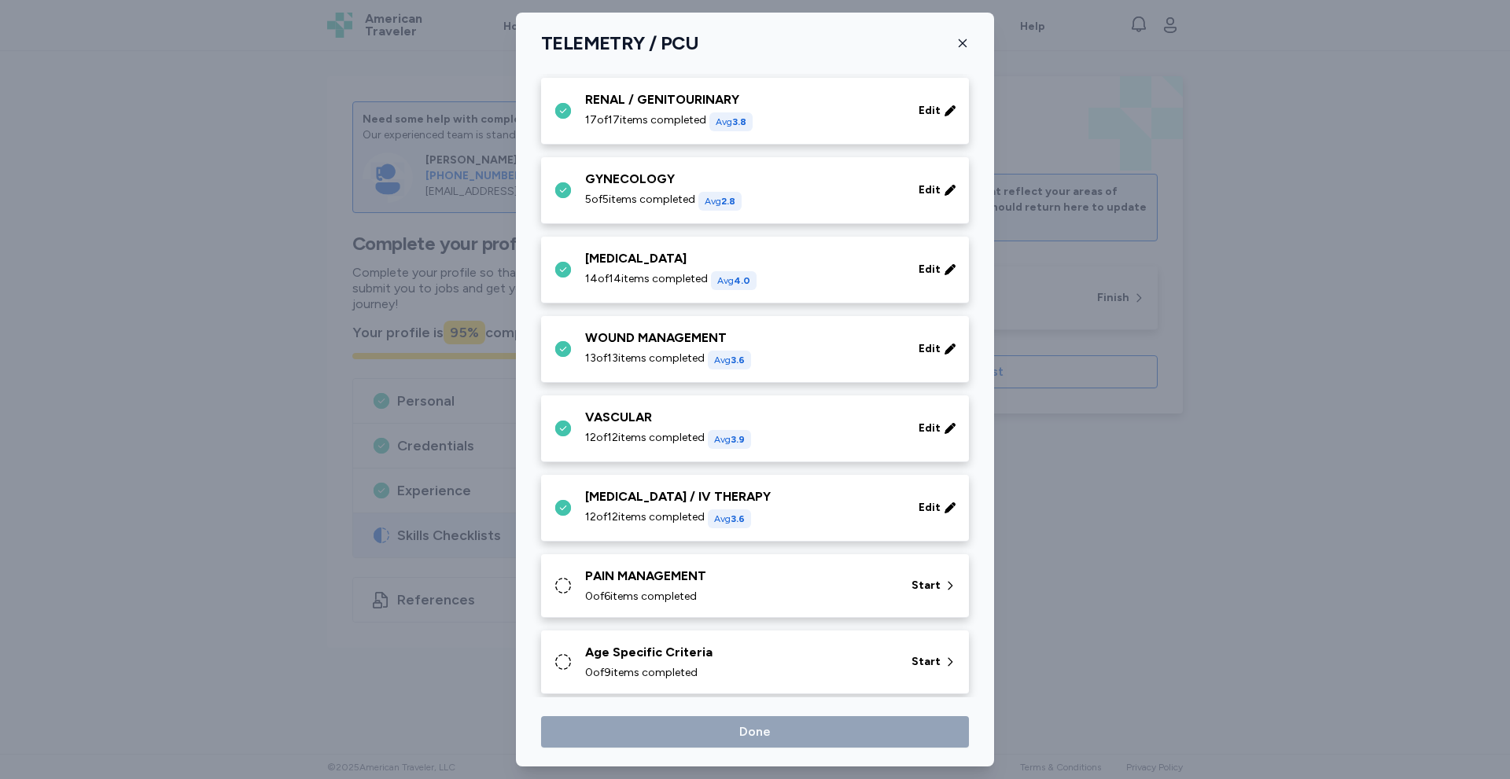
click at [709, 591] on div "0 of 6 items completed" at bounding box center [738, 597] width 307 height 16
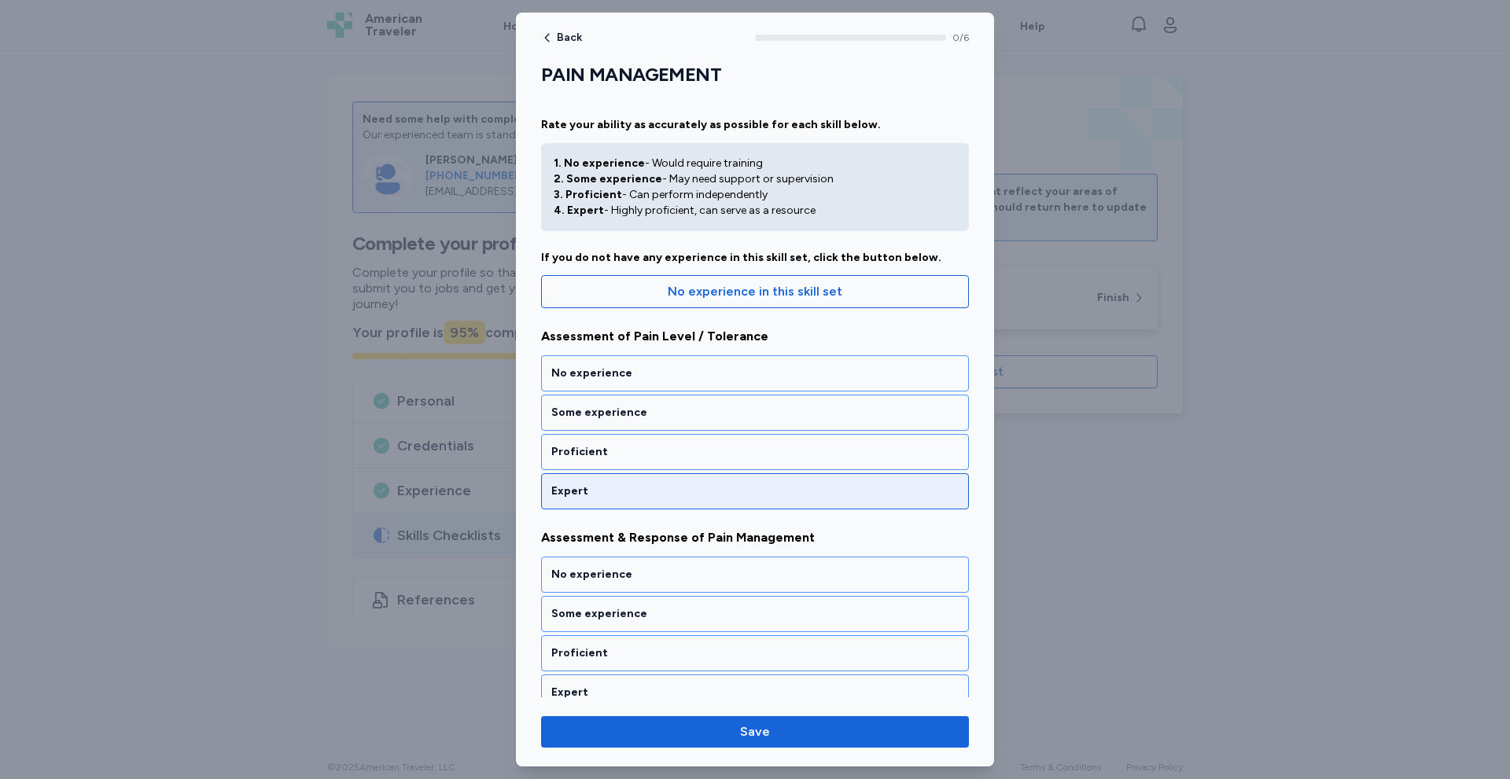
click at [603, 490] on div "Expert" at bounding box center [754, 492] width 407 height 16
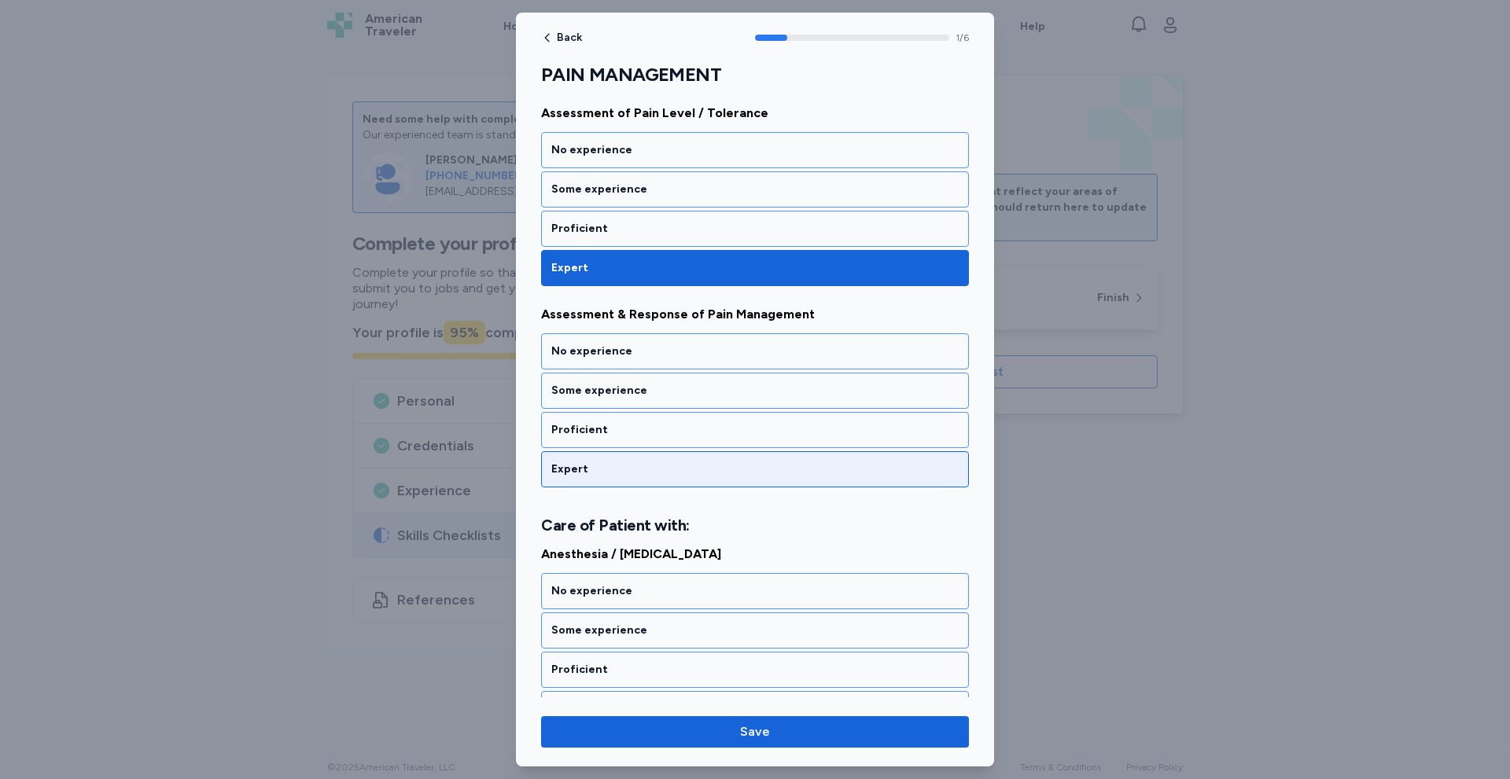
click at [610, 480] on div "Expert" at bounding box center [755, 469] width 428 height 36
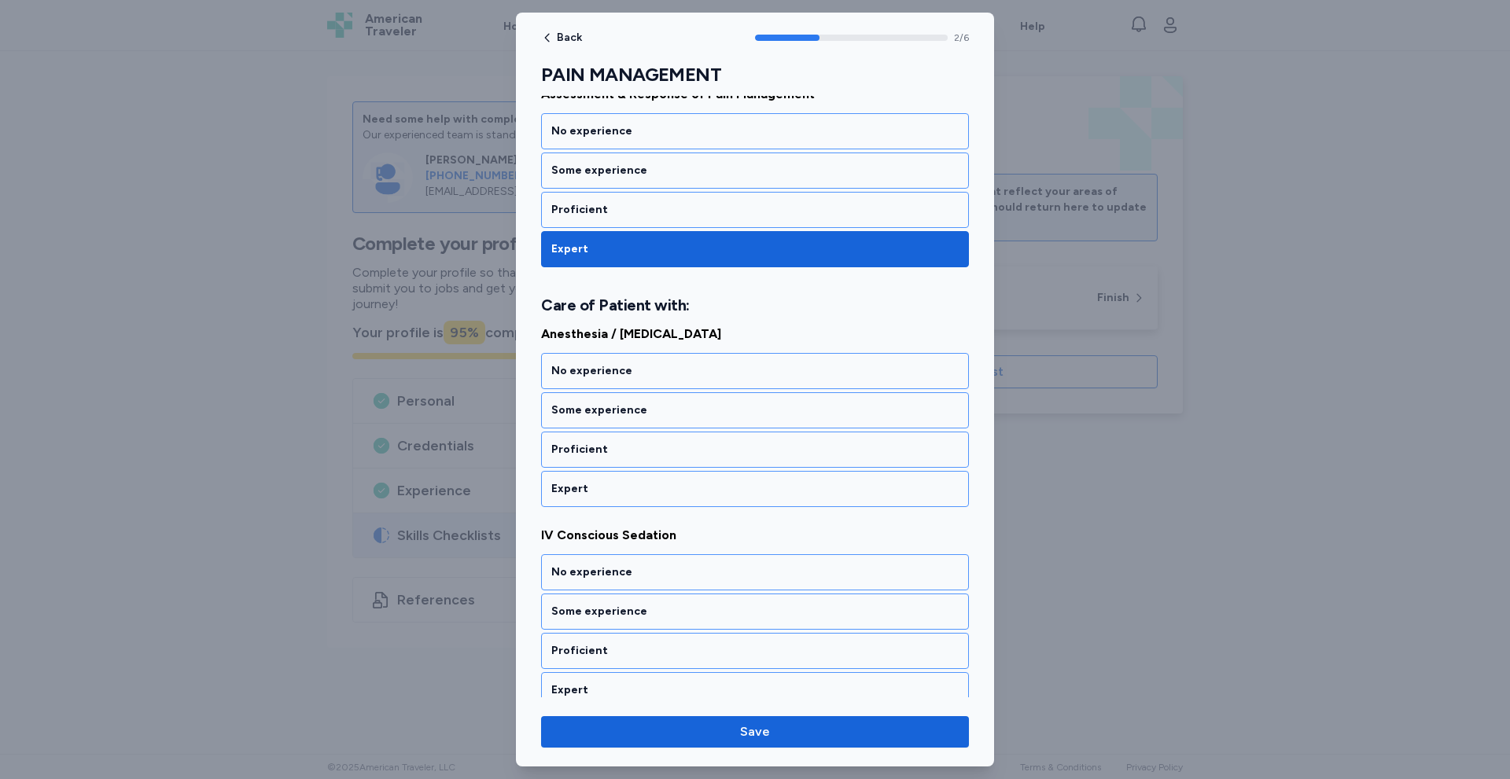
click at [610, 480] on div "Expert" at bounding box center [755, 489] width 428 height 36
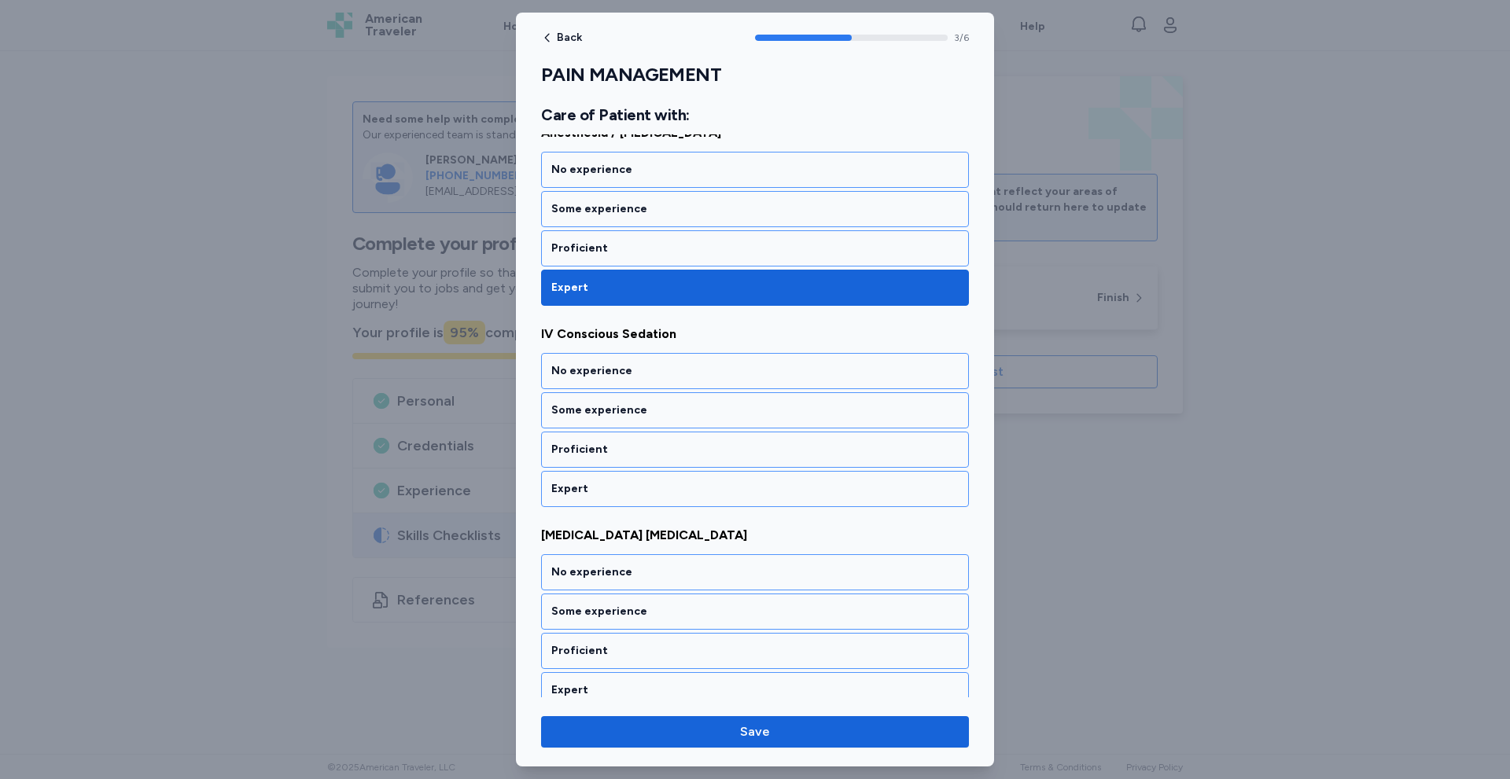
click at [610, 480] on div "Expert" at bounding box center [755, 489] width 428 height 36
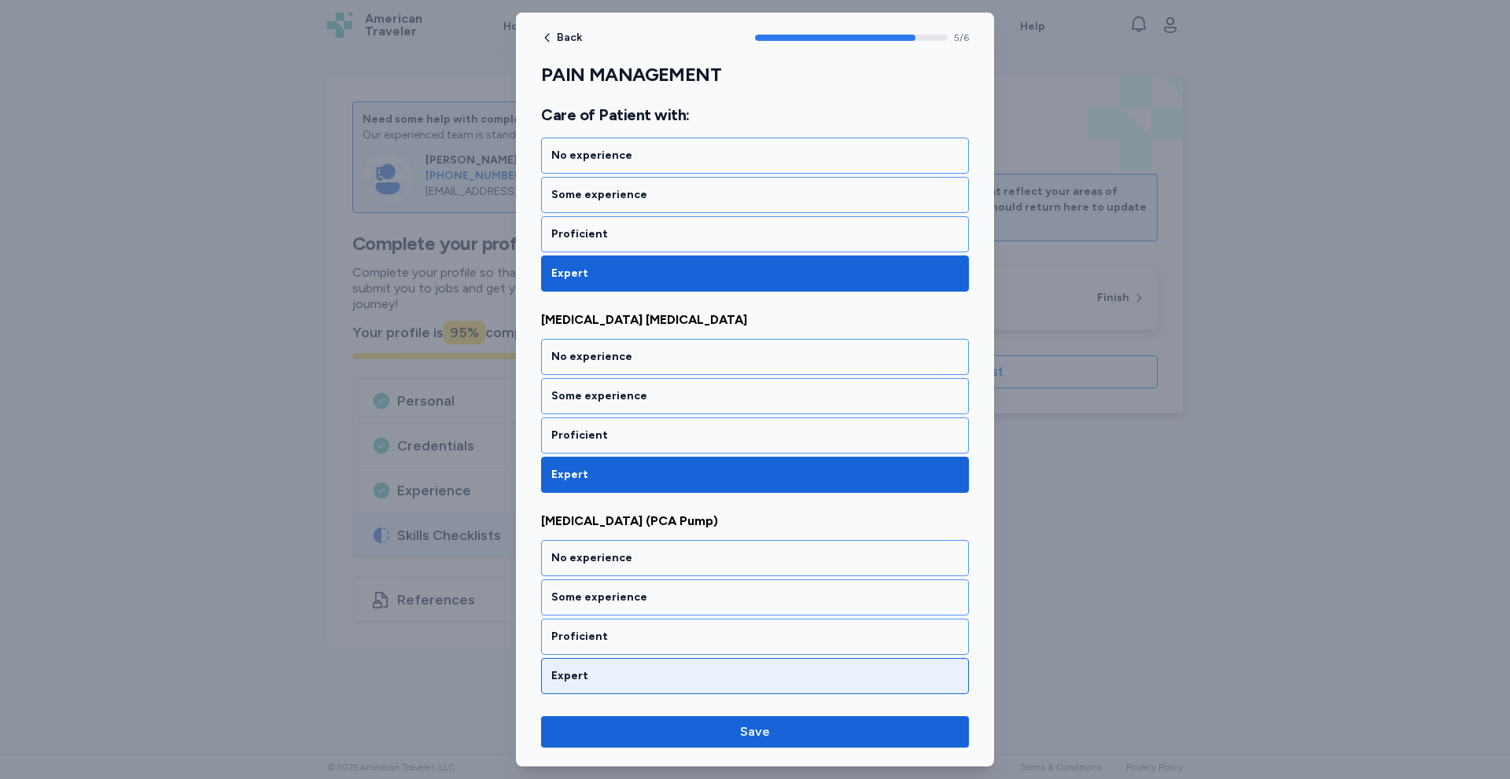
click at [596, 668] on div "Expert" at bounding box center [755, 676] width 428 height 36
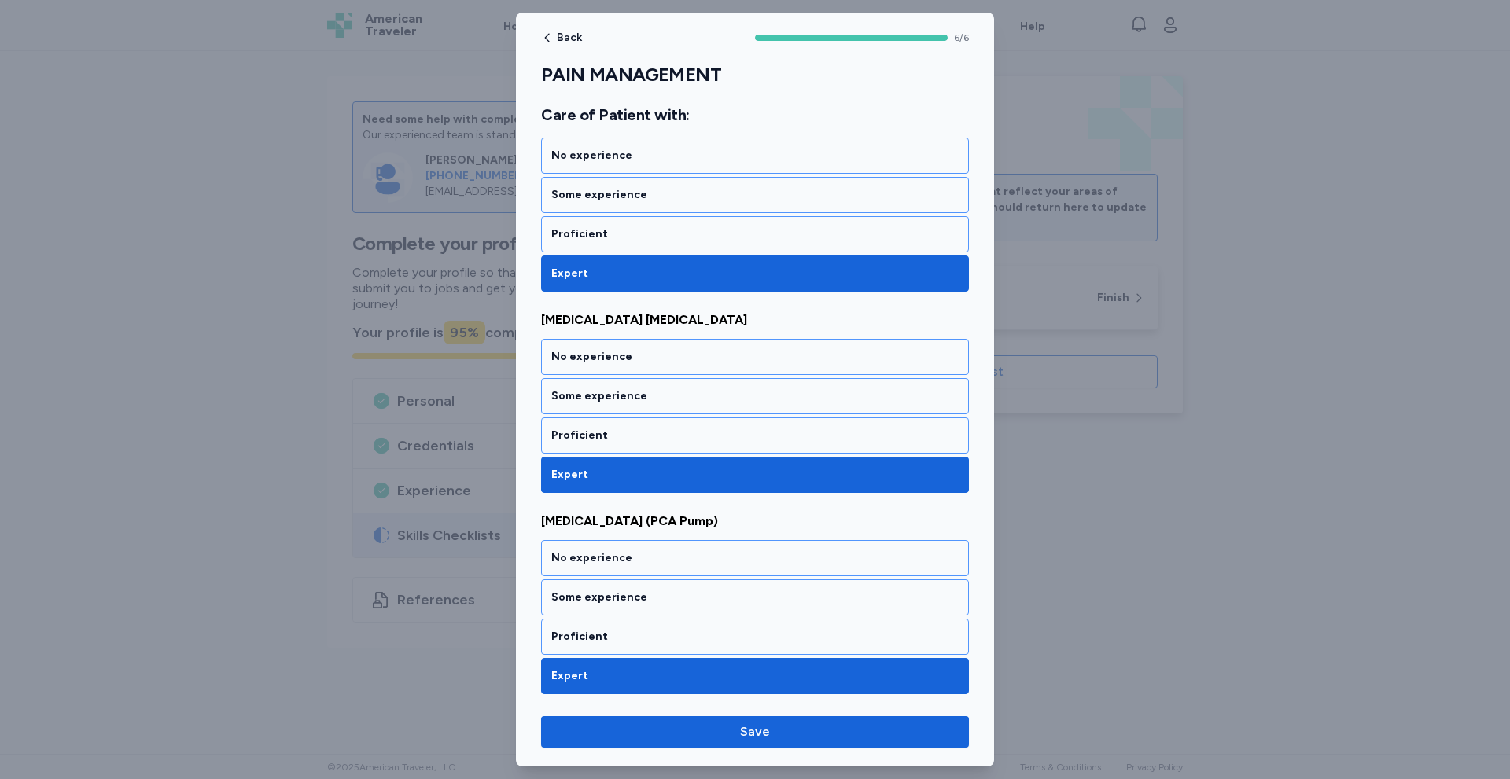
click at [706, 752] on div "Back 6 / 6 PAIN MANAGEMENT Rate your ability as accurately as possible for each…" at bounding box center [755, 390] width 478 height 754
click at [728, 731] on span "Save" at bounding box center [755, 732] width 403 height 19
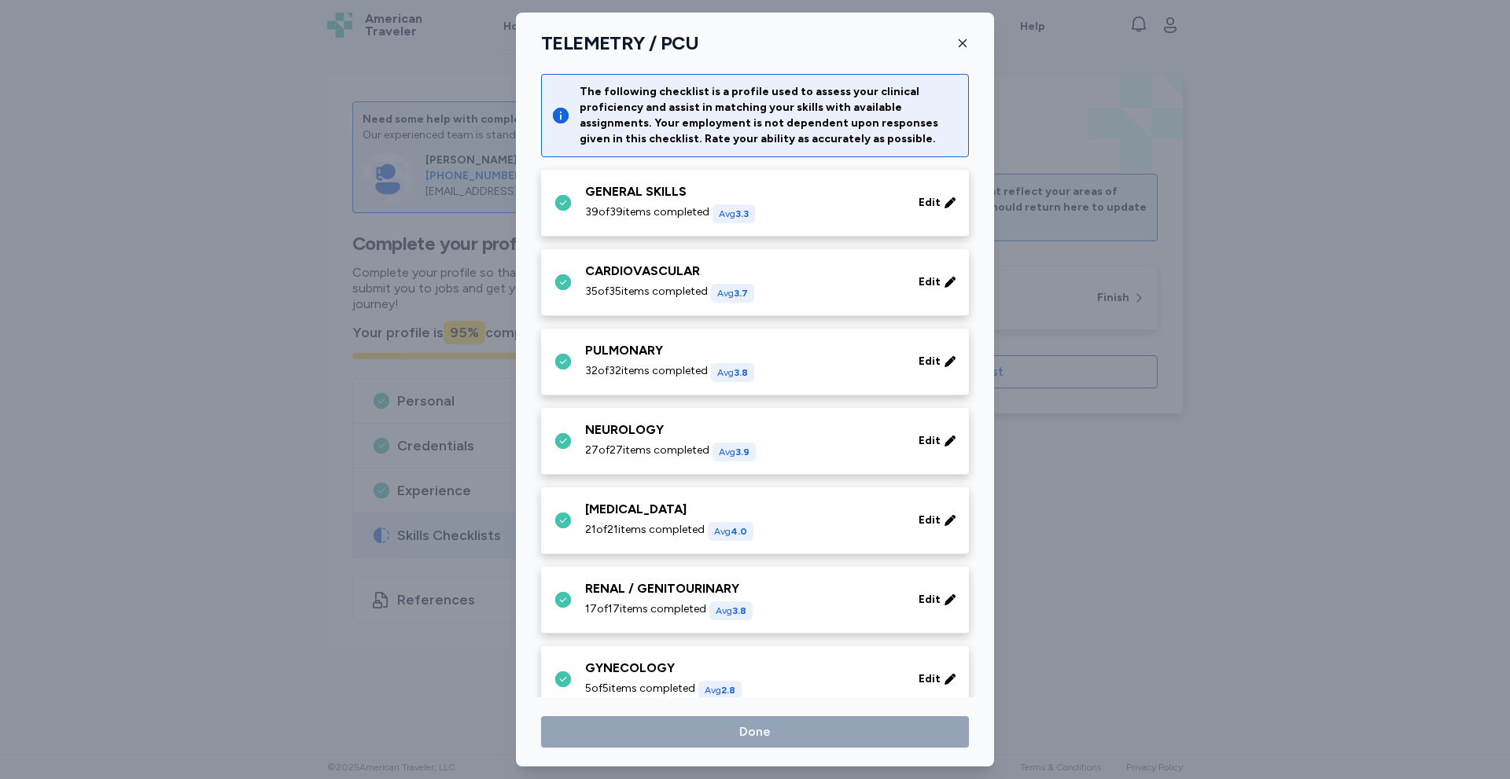
scroll to position [489, 0]
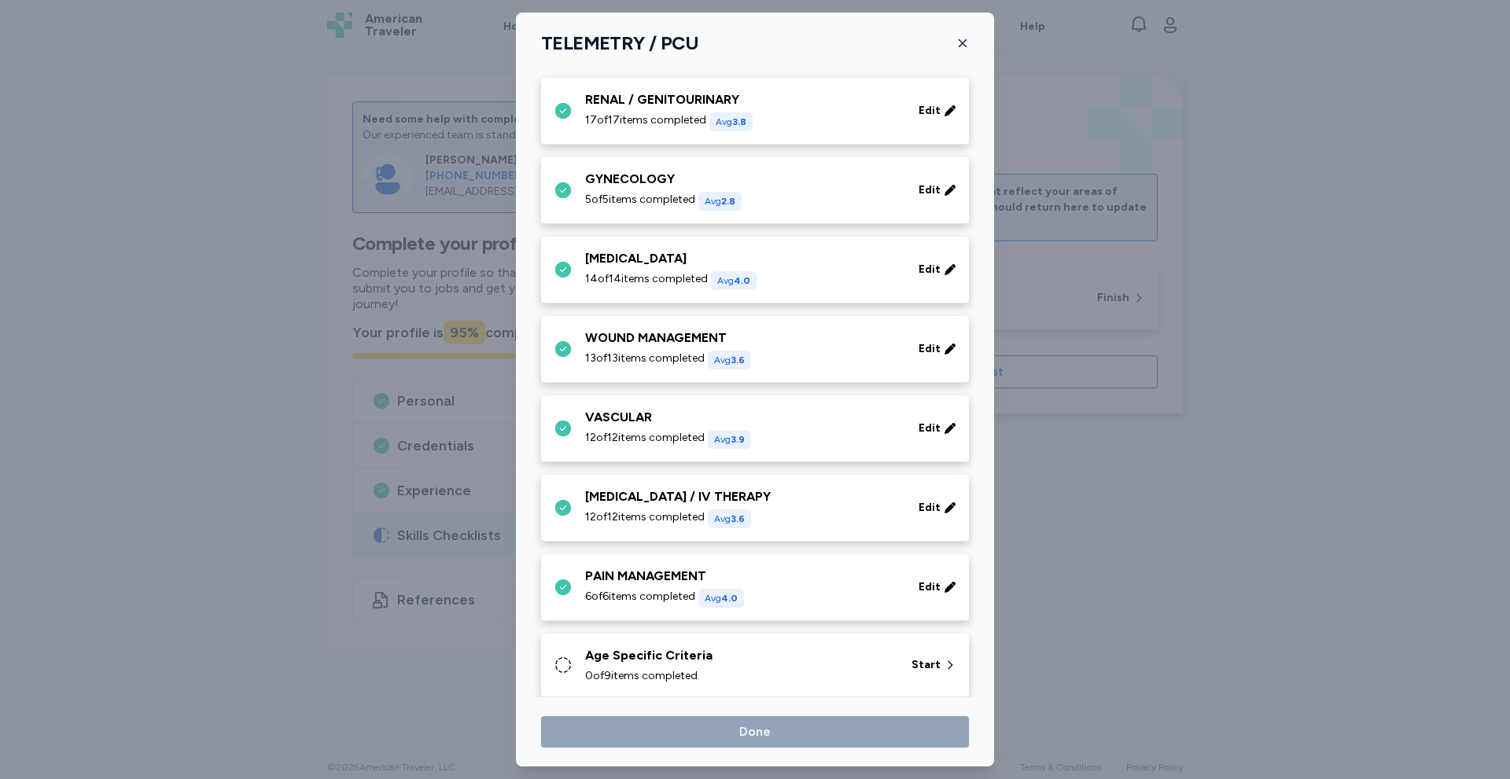
click at [616, 661] on div "Age Specific Criteria" at bounding box center [738, 655] width 307 height 19
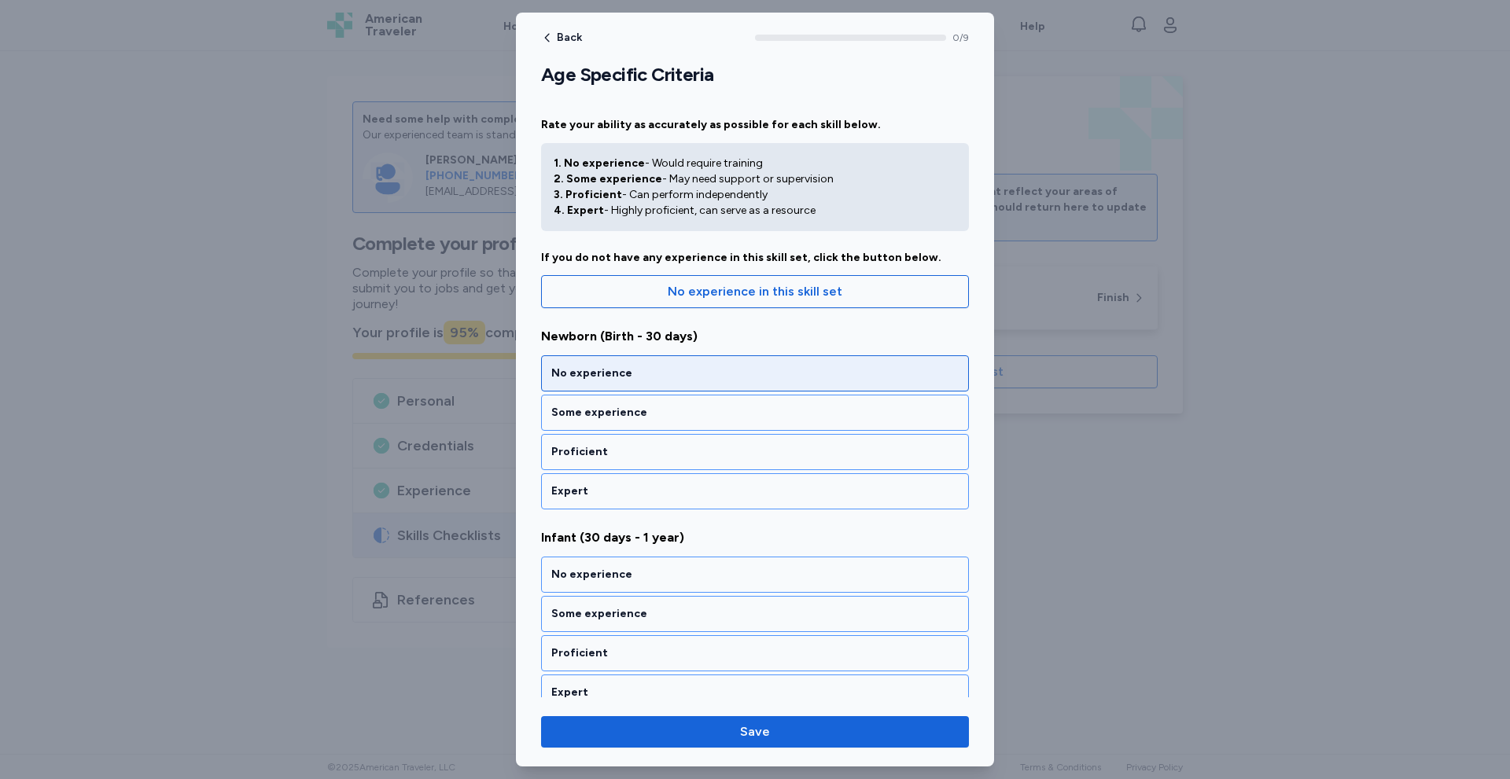
click at [667, 373] on div "No experience" at bounding box center [754, 374] width 407 height 16
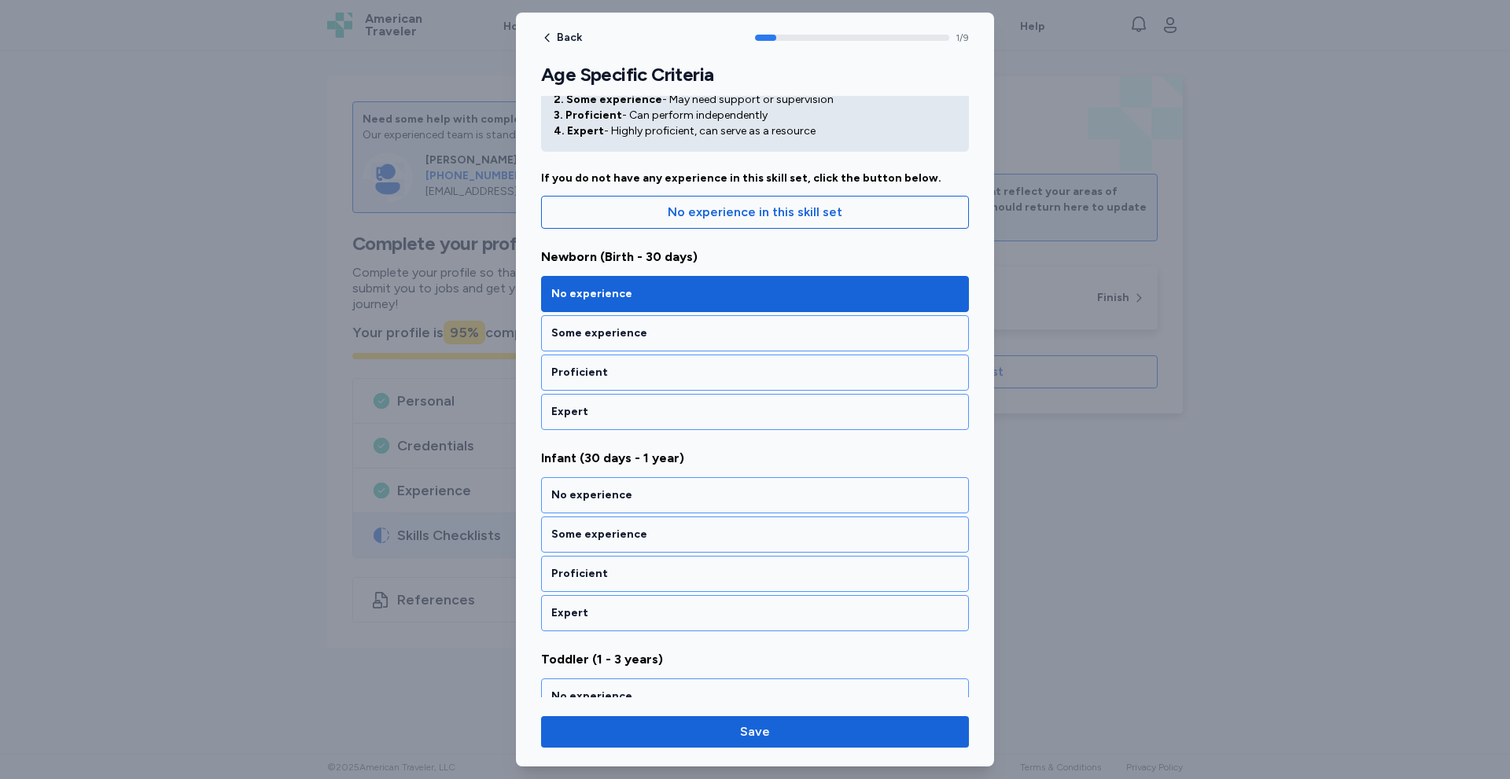
scroll to position [223, 0]
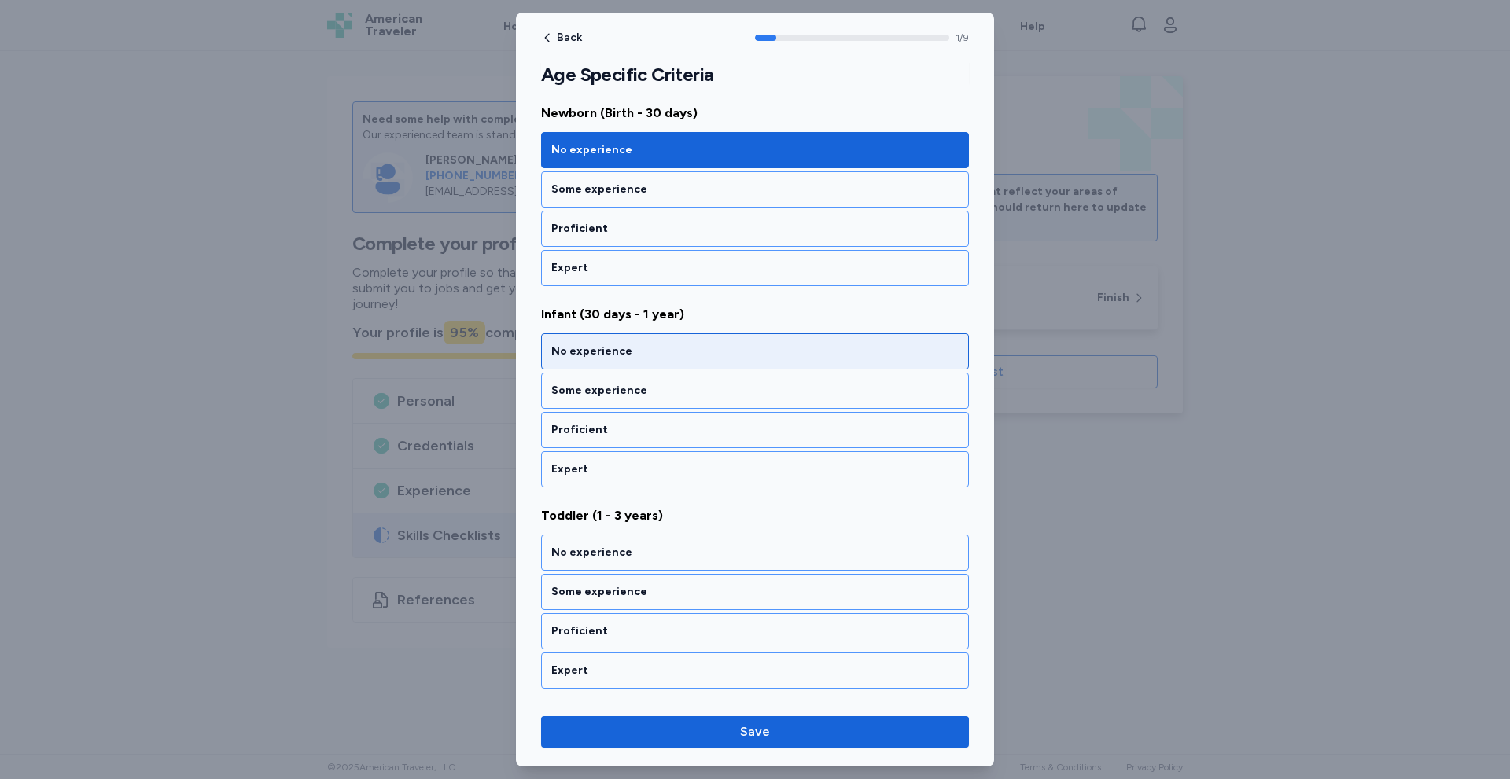
click at [670, 358] on div "No experience" at bounding box center [754, 352] width 407 height 16
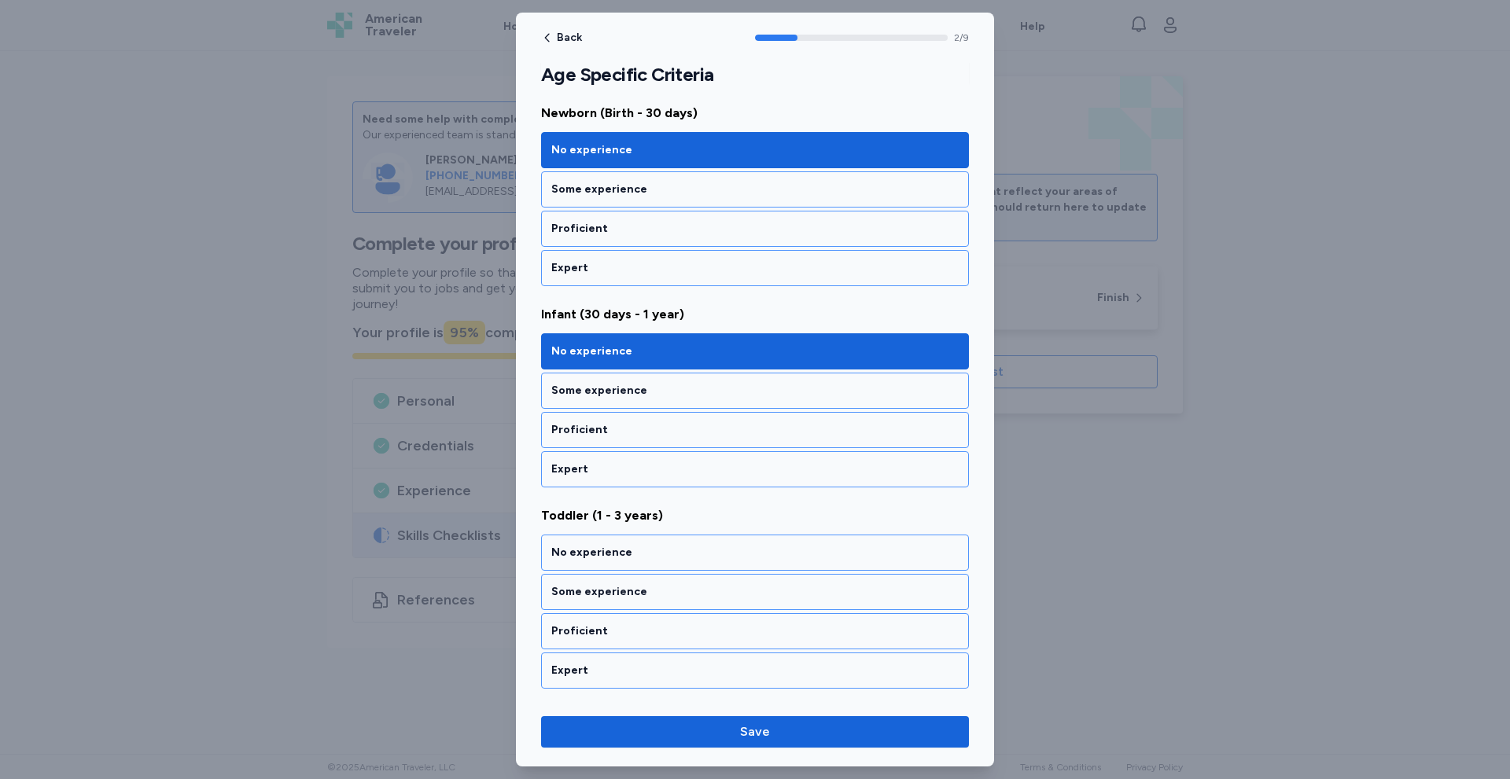
click at [670, 358] on div "No experience" at bounding box center [754, 352] width 407 height 16
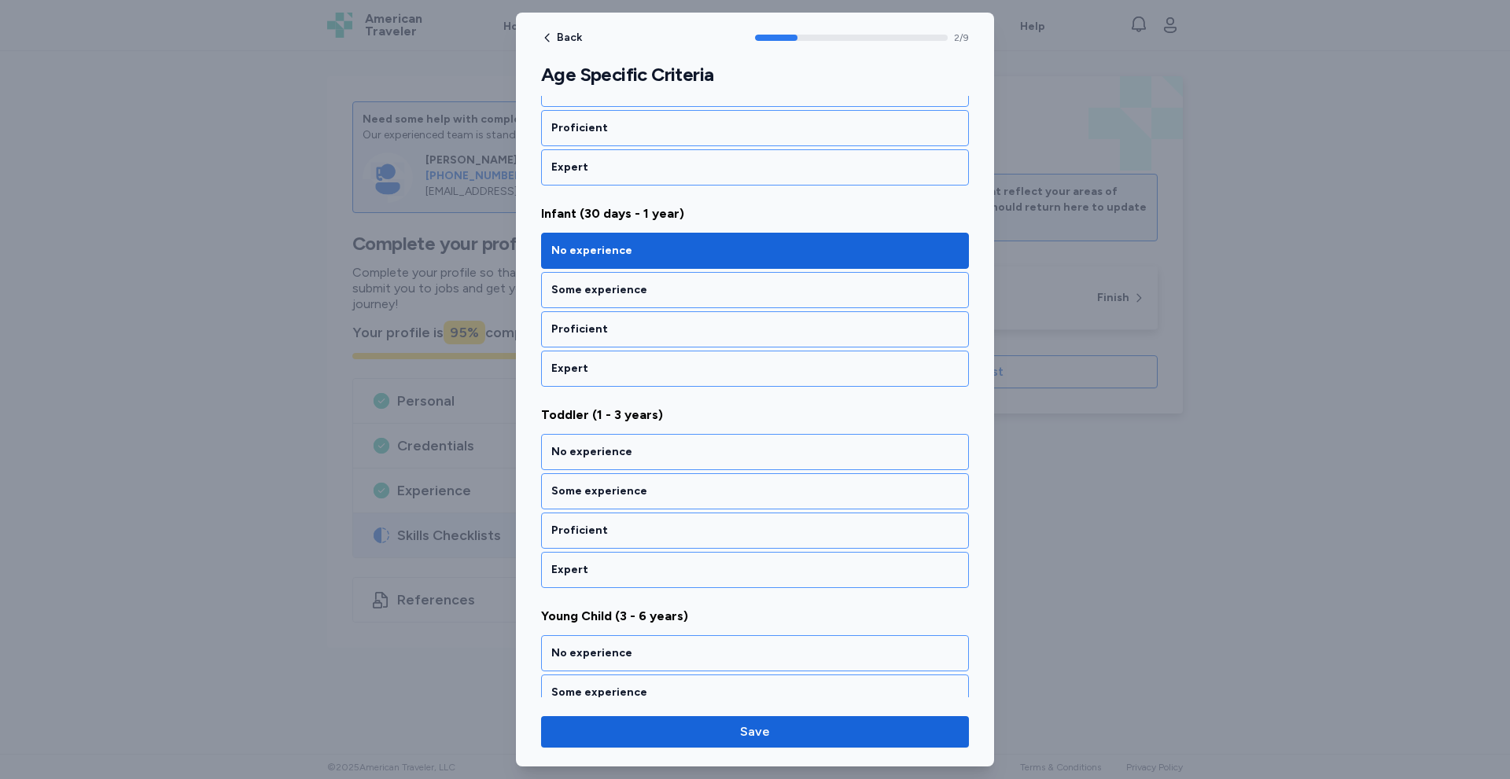
scroll to position [425, 0]
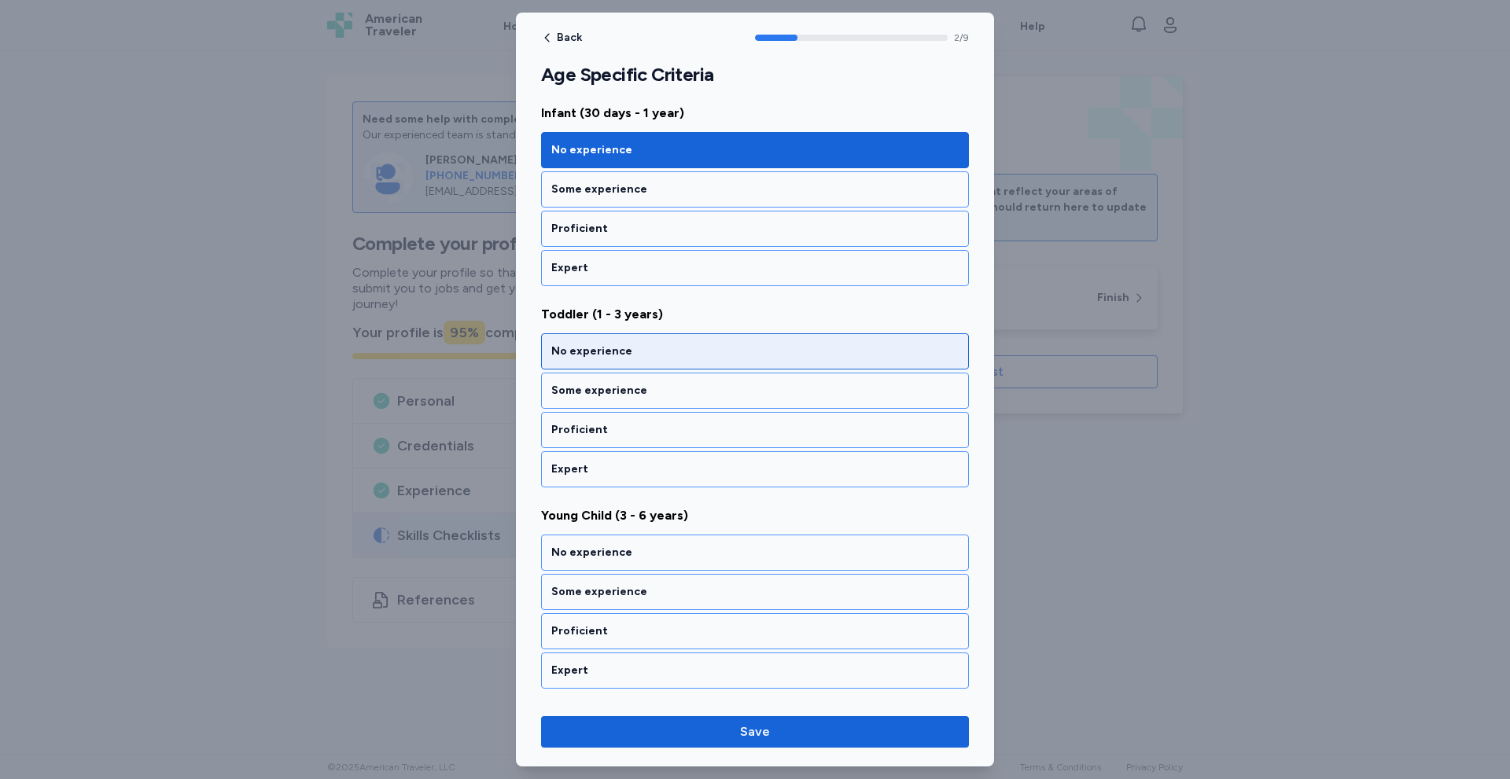
click at [670, 356] on div "No experience" at bounding box center [754, 352] width 407 height 16
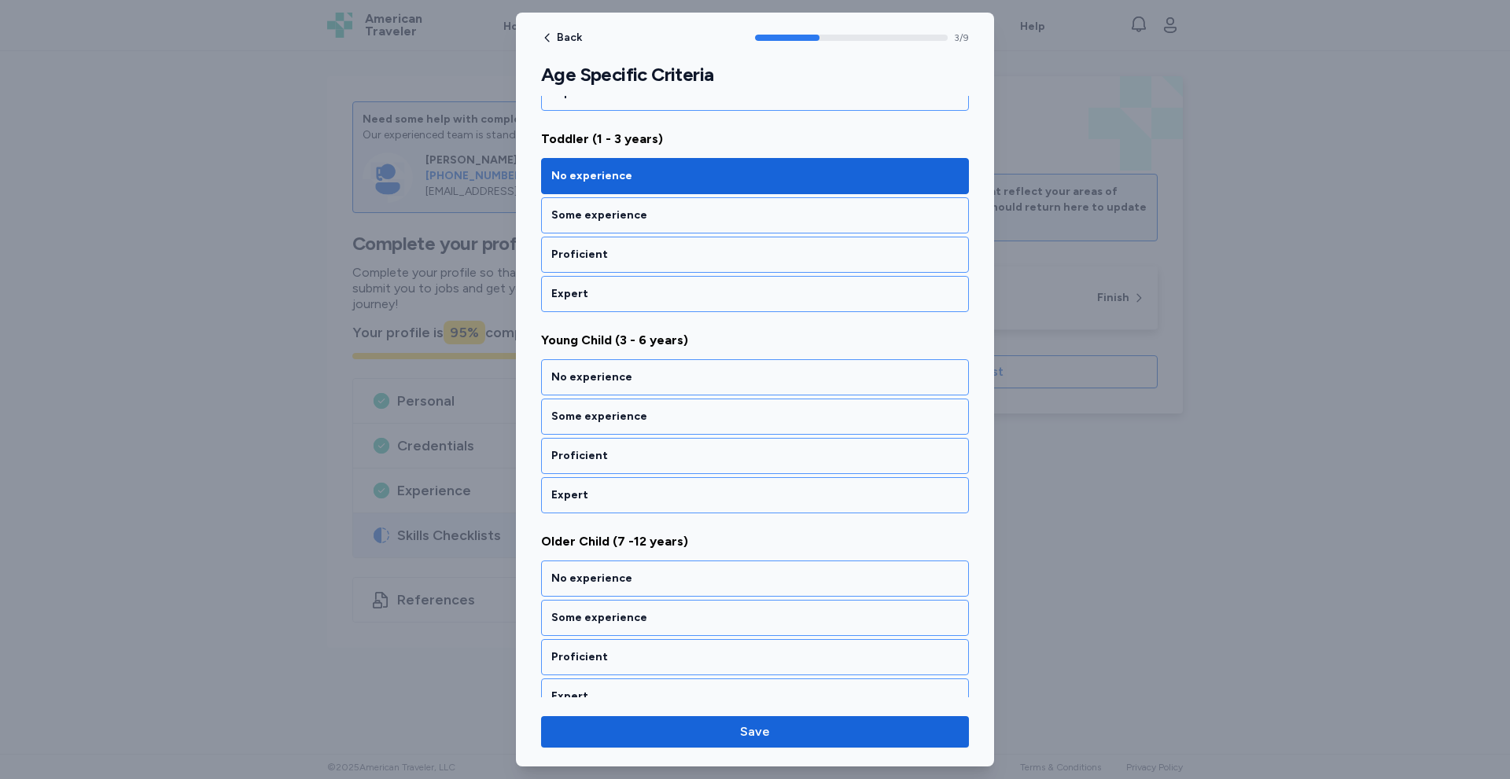
scroll to position [626, 0]
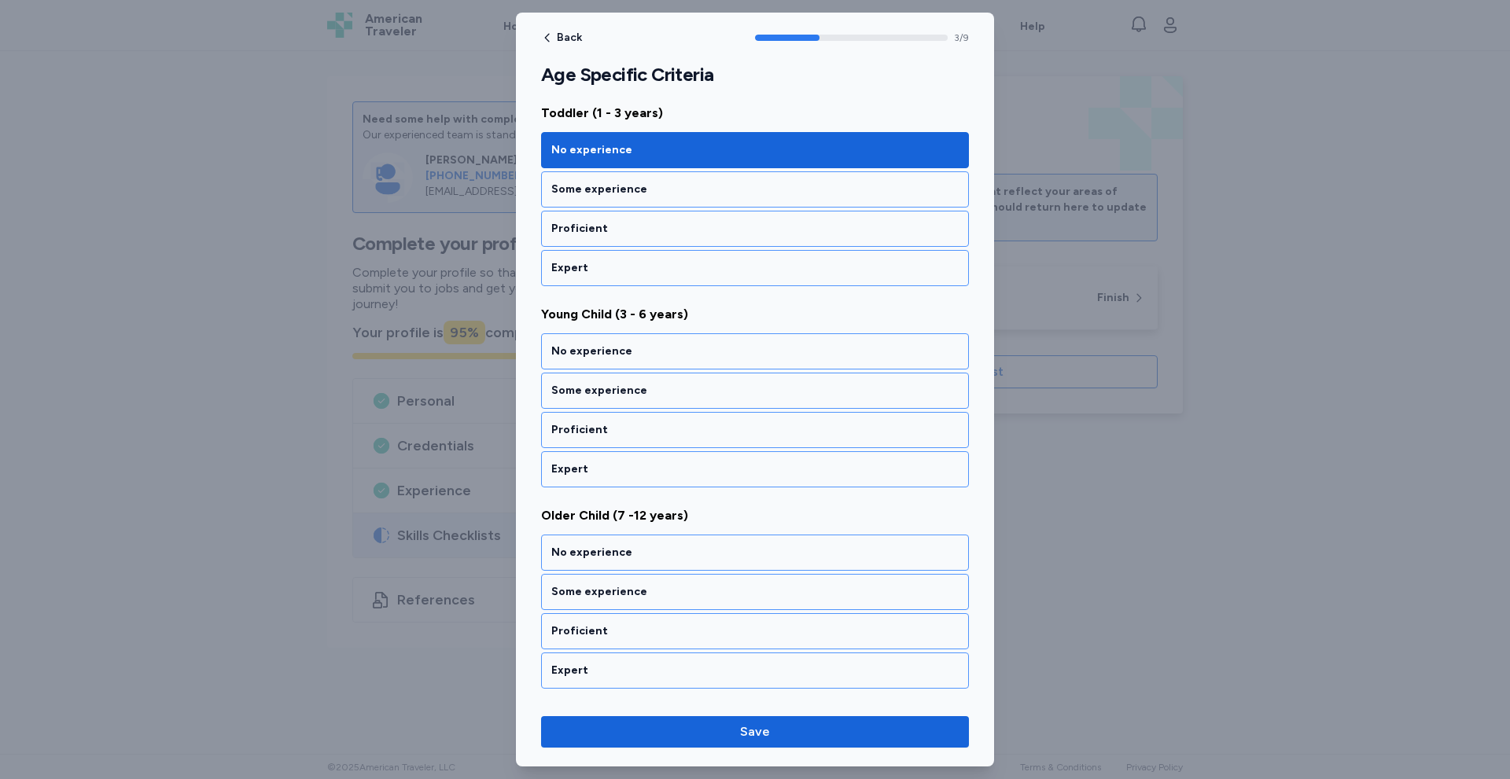
click at [670, 356] on div "No experience" at bounding box center [754, 352] width 407 height 16
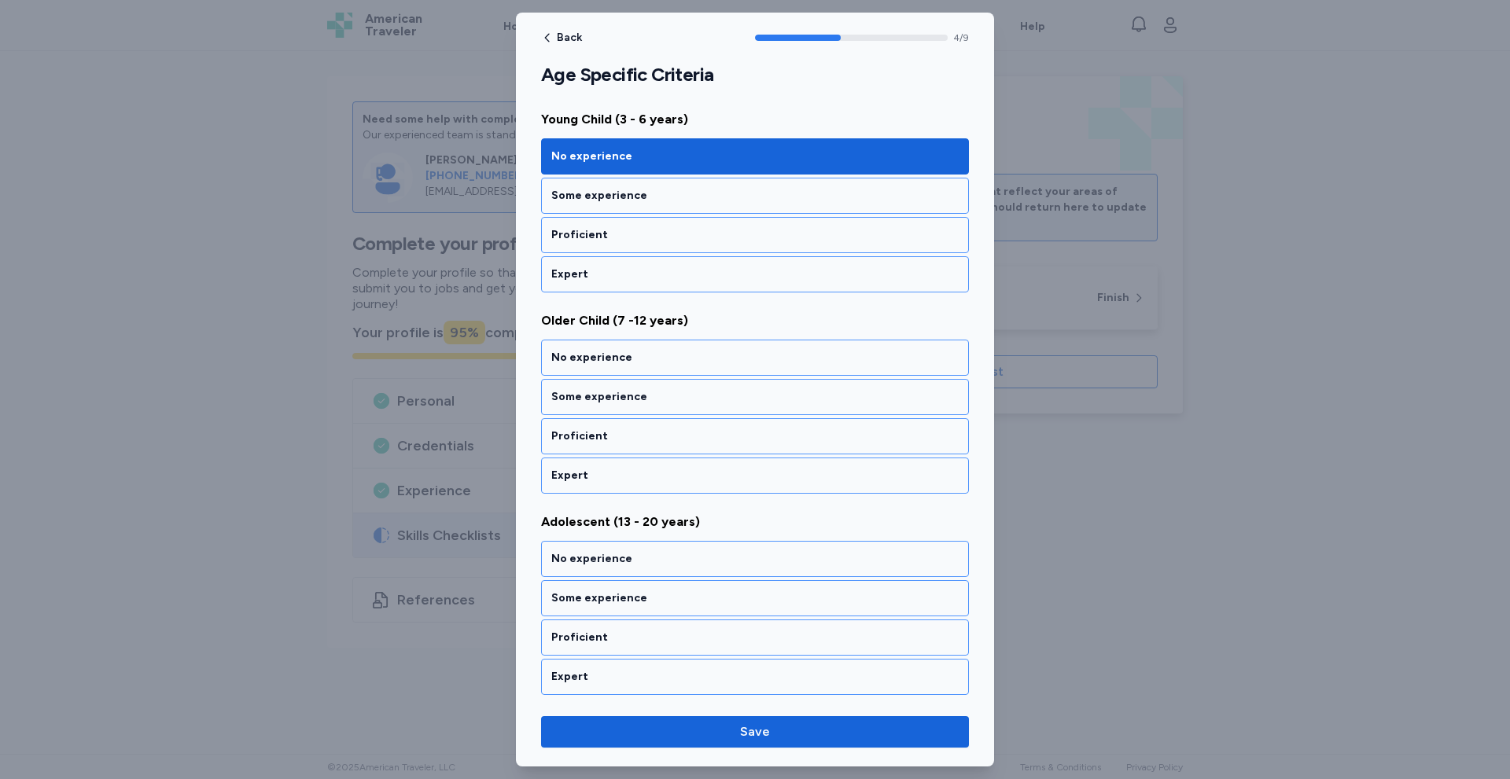
scroll to position [827, 0]
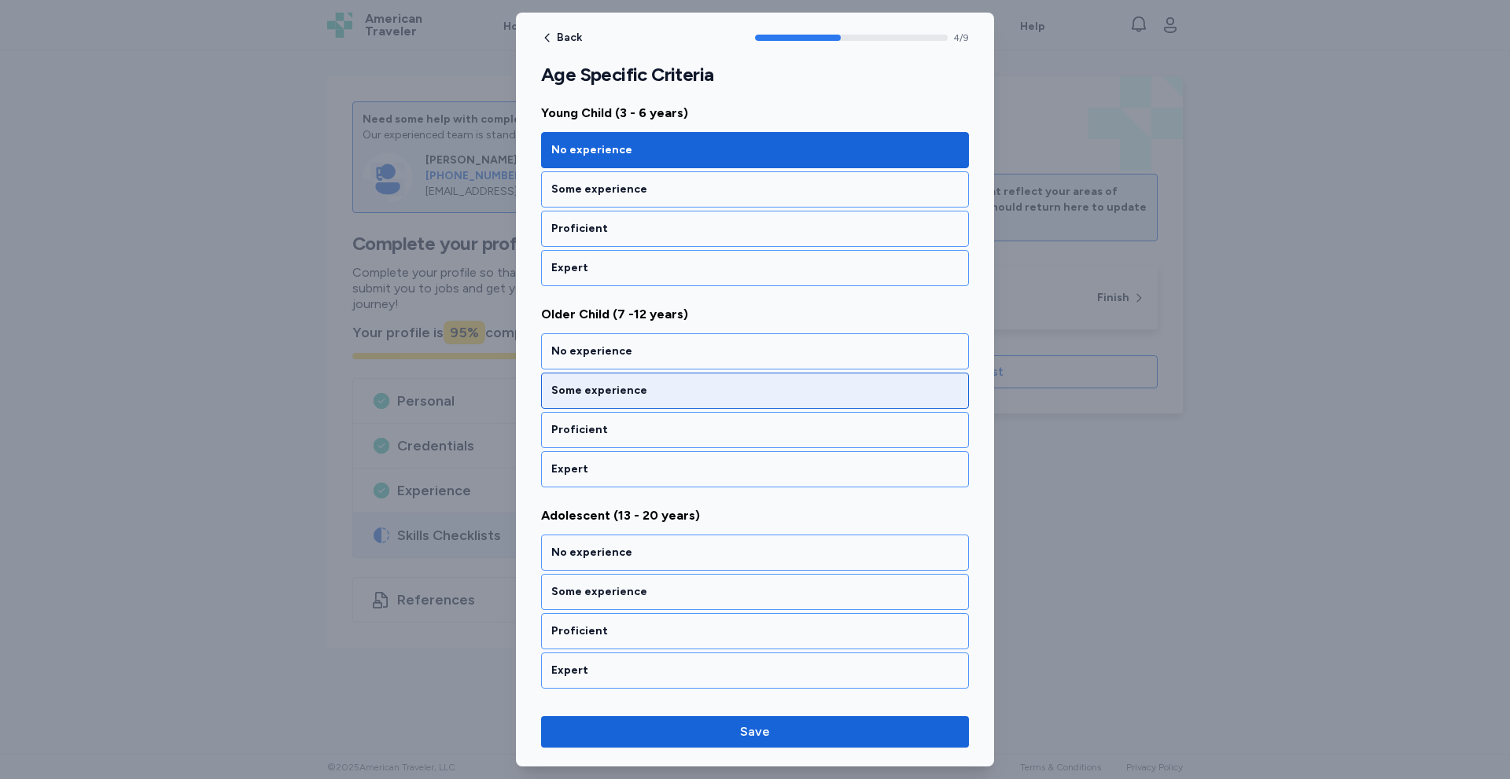
click at [674, 377] on div "Some experience" at bounding box center [755, 391] width 428 height 36
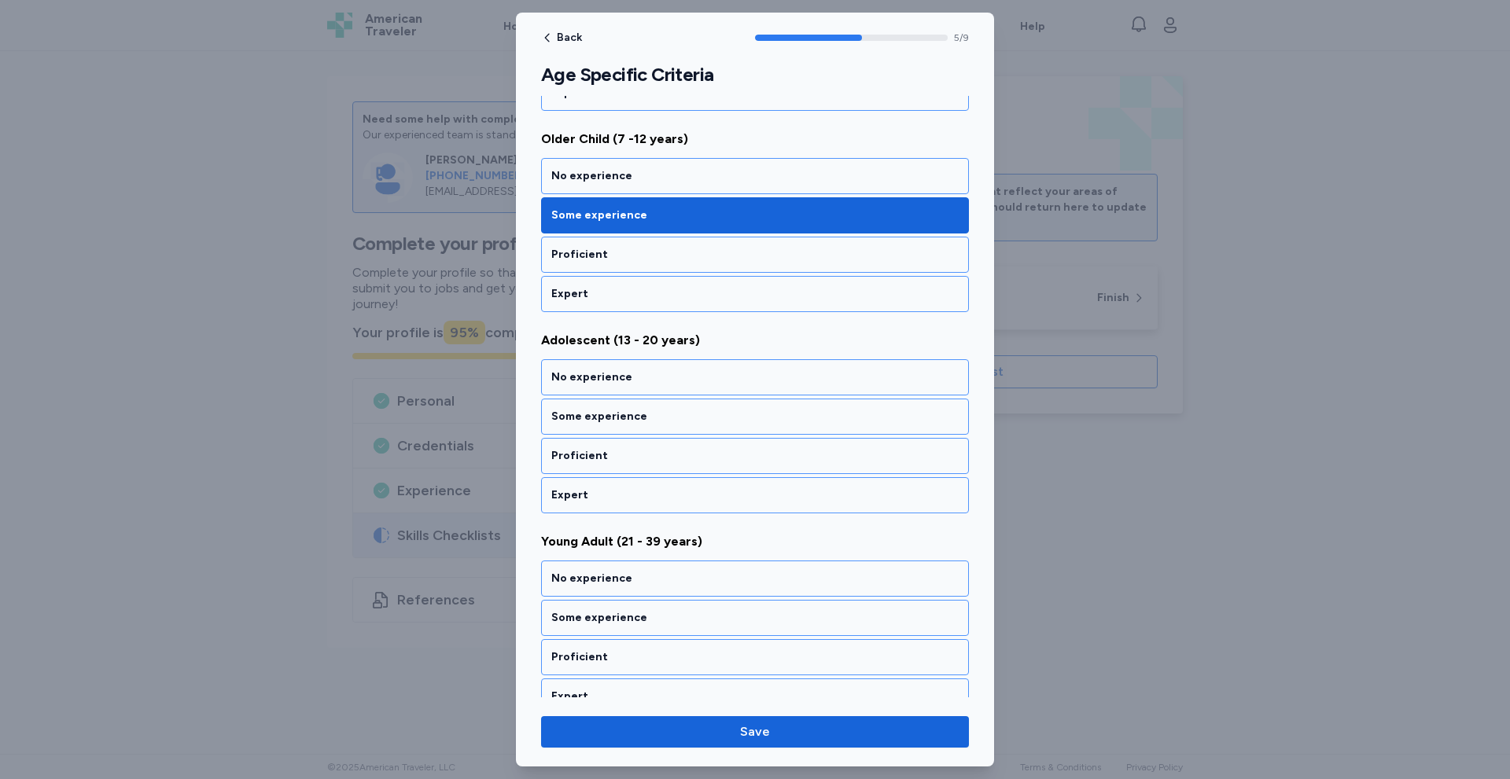
scroll to position [1029, 0]
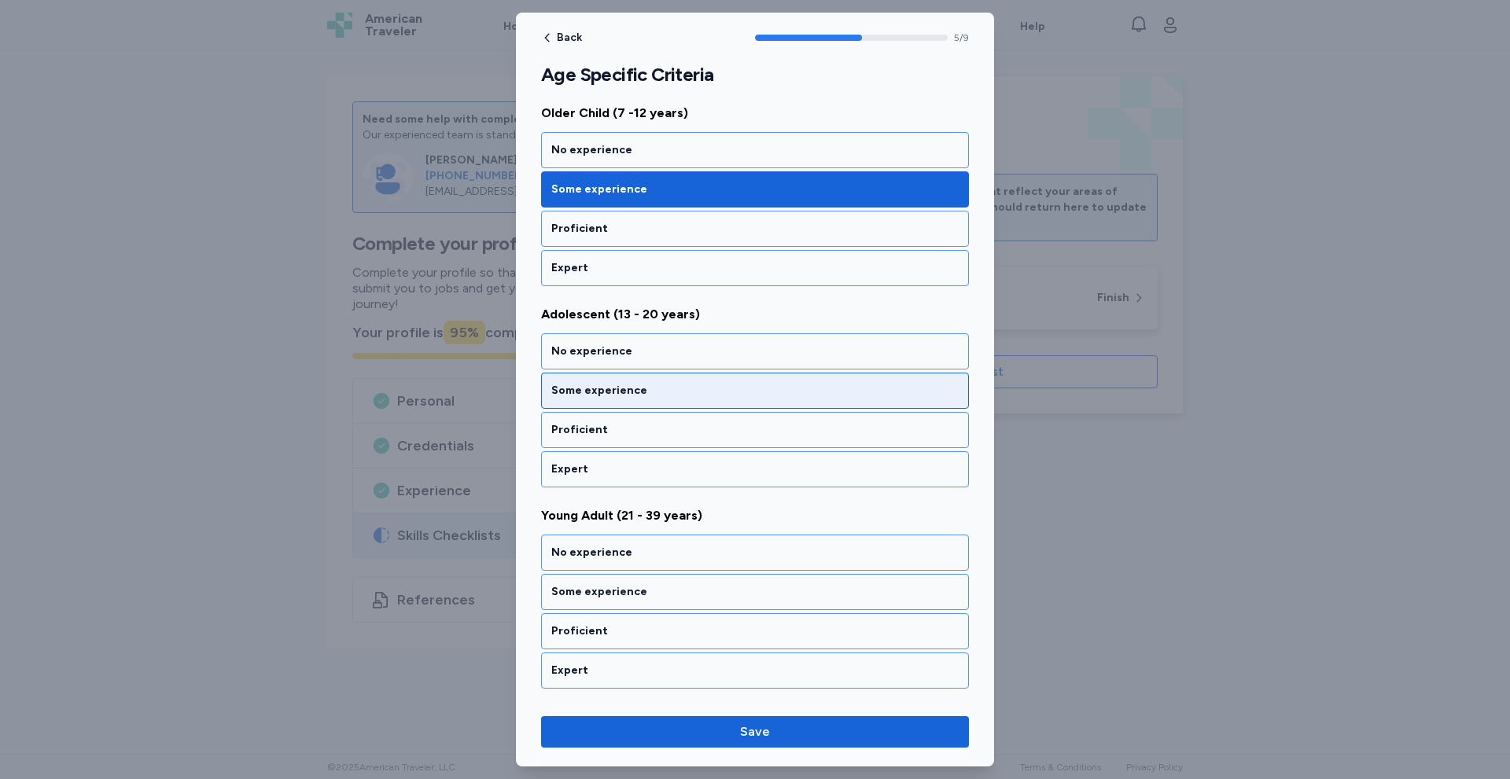
click at [668, 395] on div "Some experience" at bounding box center [754, 391] width 407 height 16
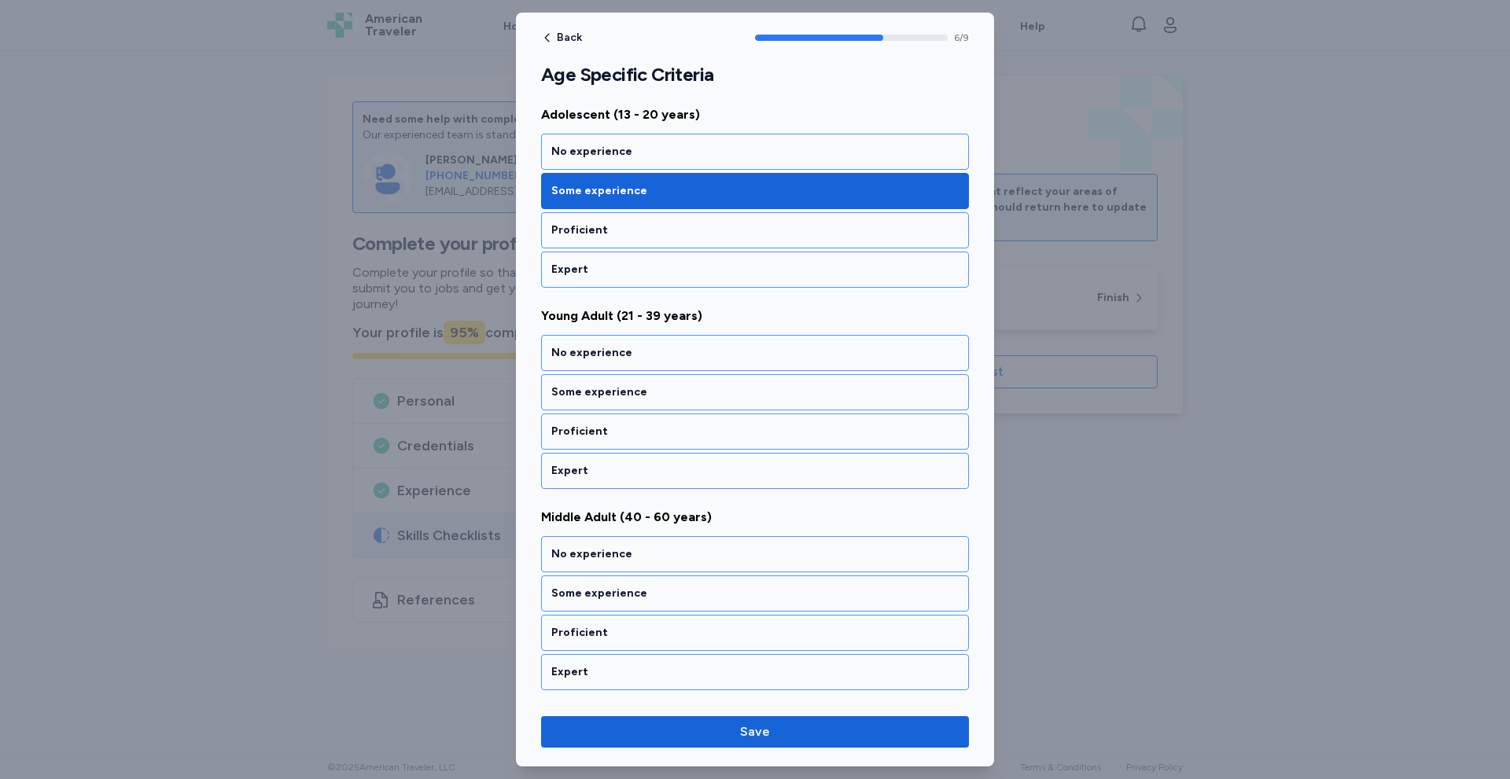
scroll to position [1230, 0]
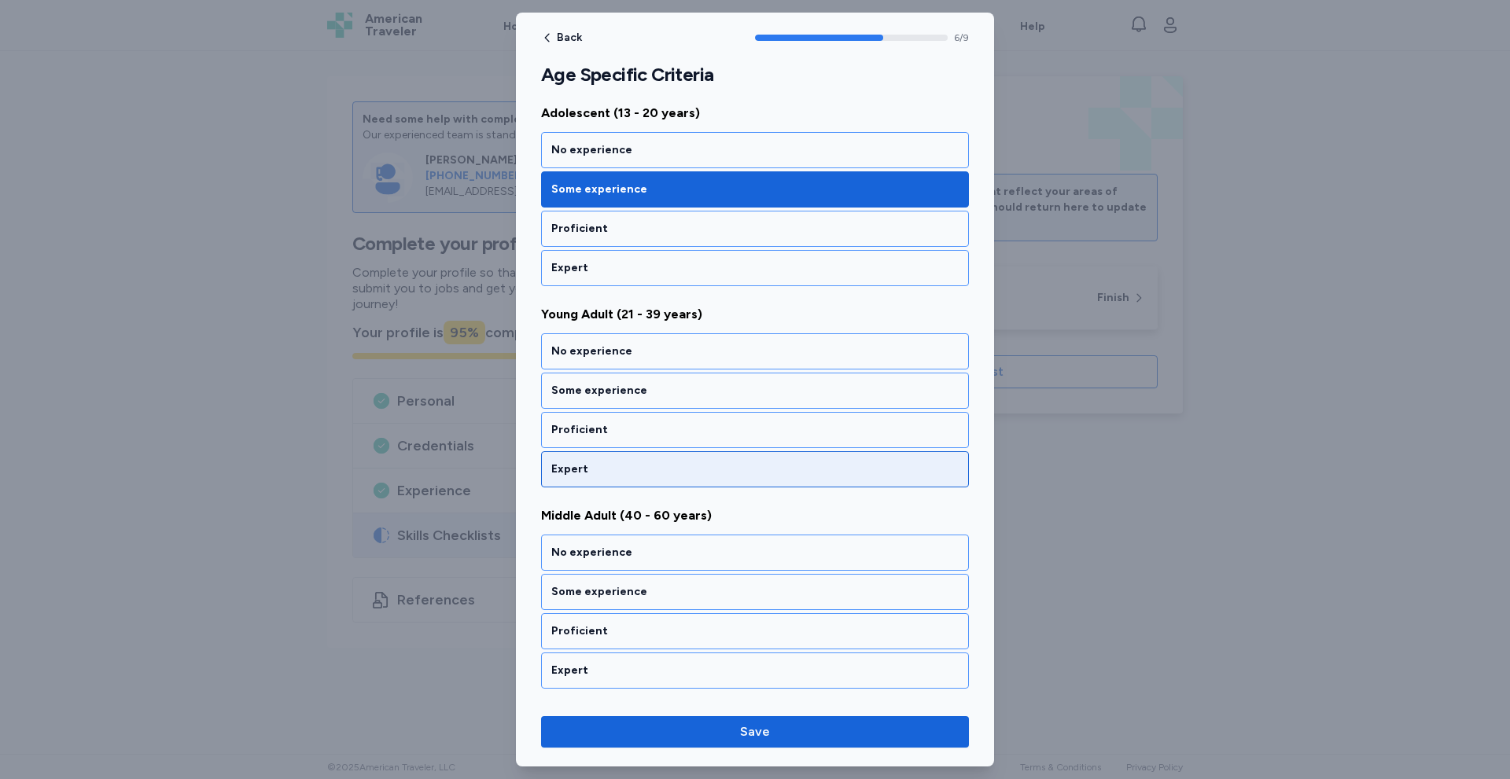
click at [642, 474] on div "Expert" at bounding box center [754, 470] width 407 height 16
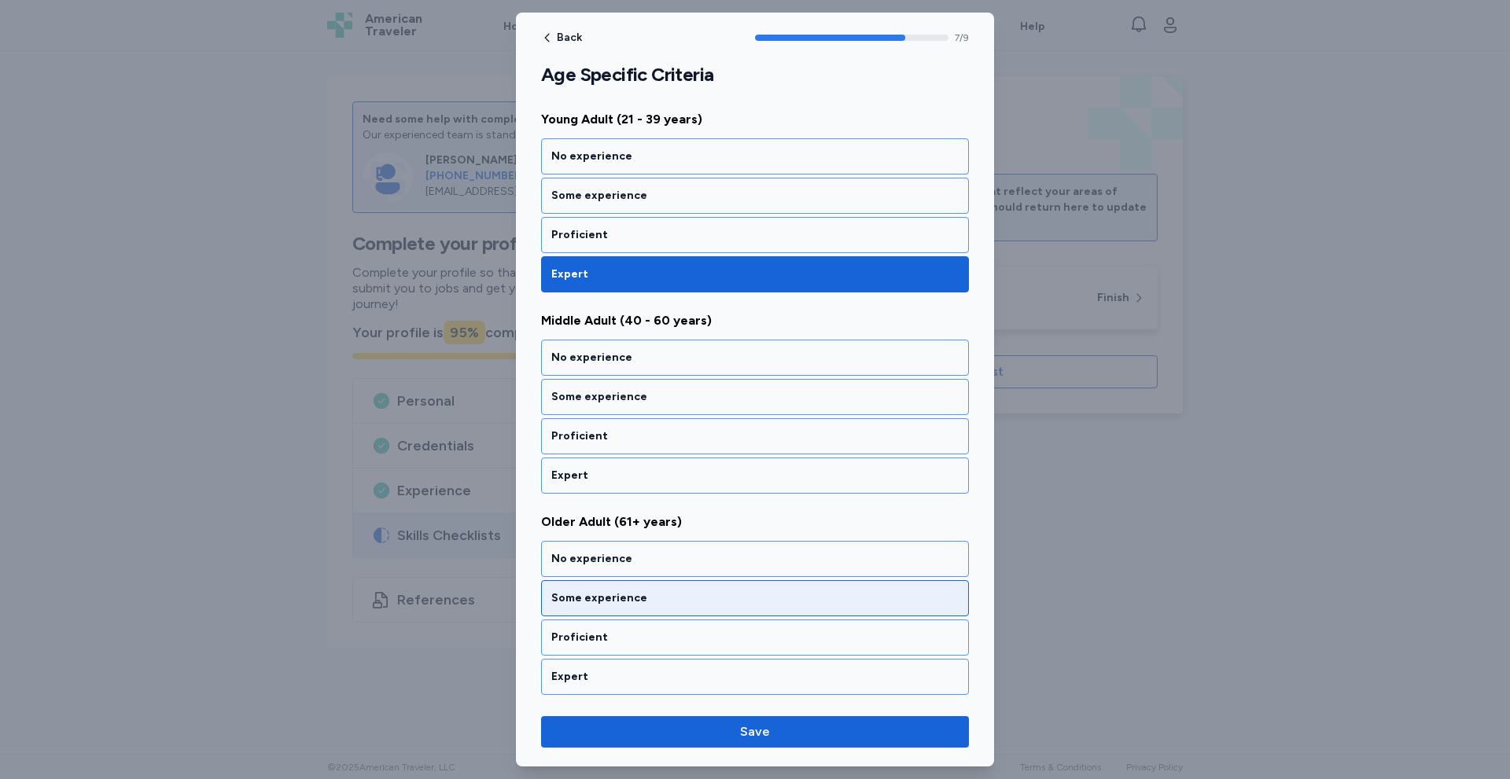
scroll to position [1426, 0]
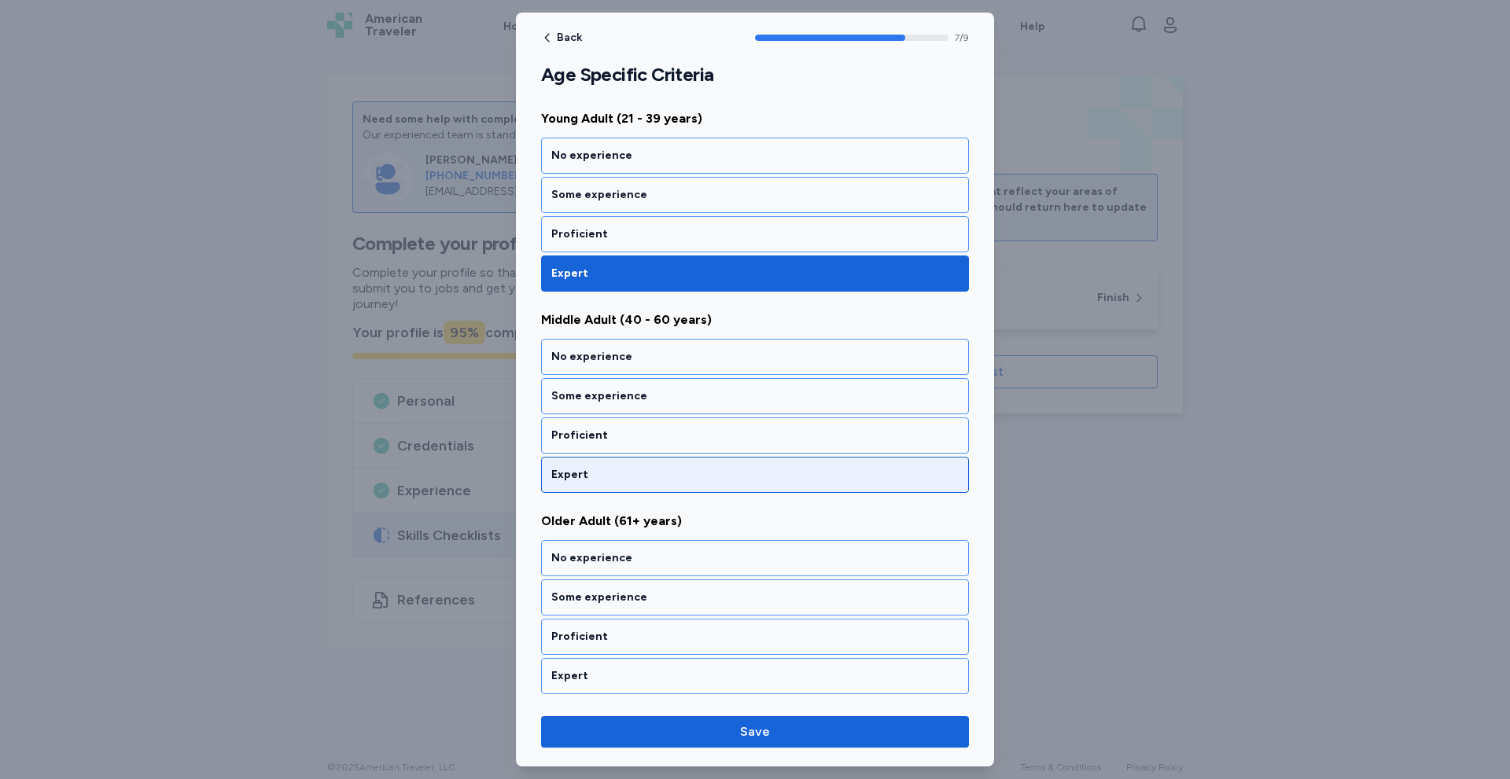
click at [614, 484] on div "Expert" at bounding box center [755, 475] width 428 height 36
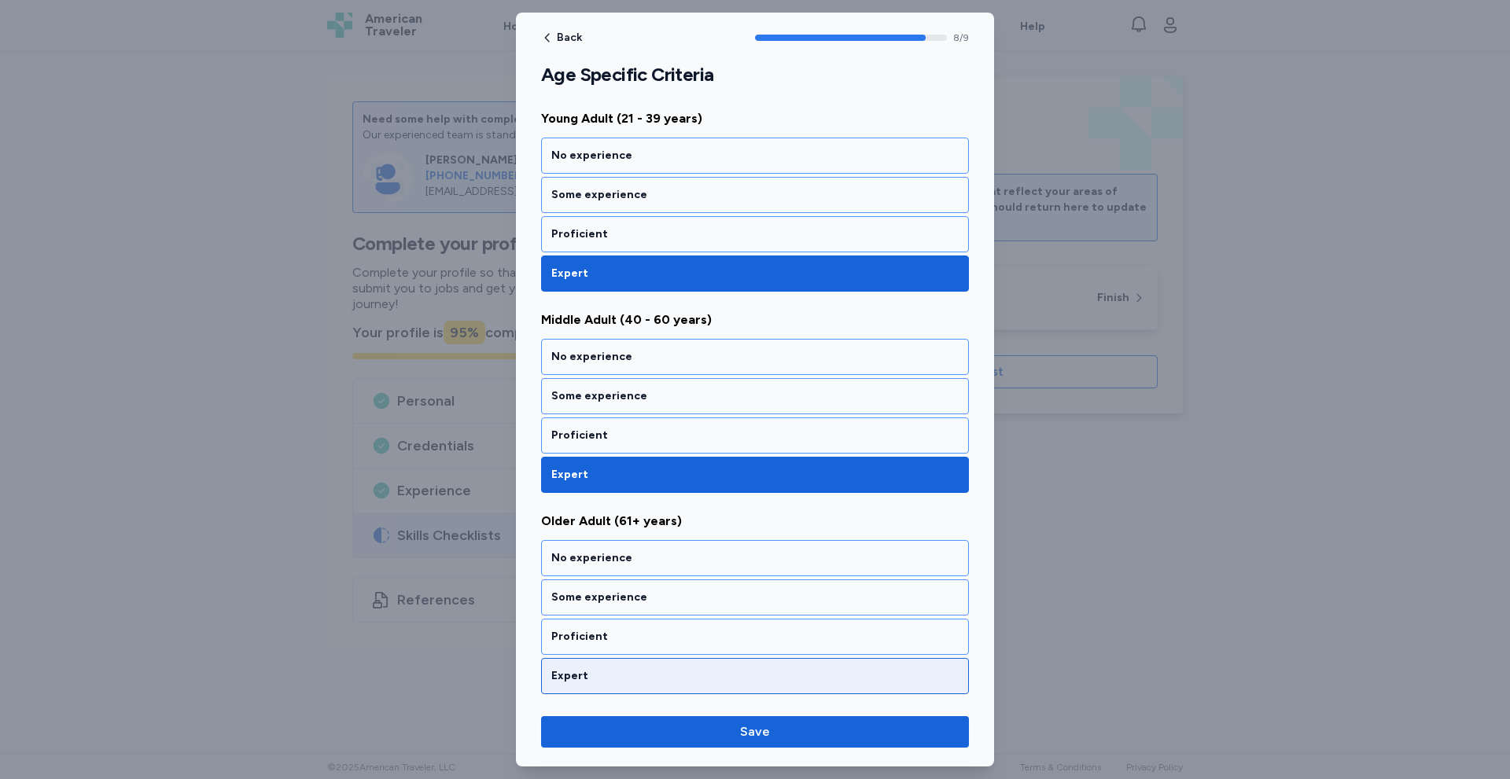
click at [600, 687] on div "Expert" at bounding box center [755, 676] width 428 height 36
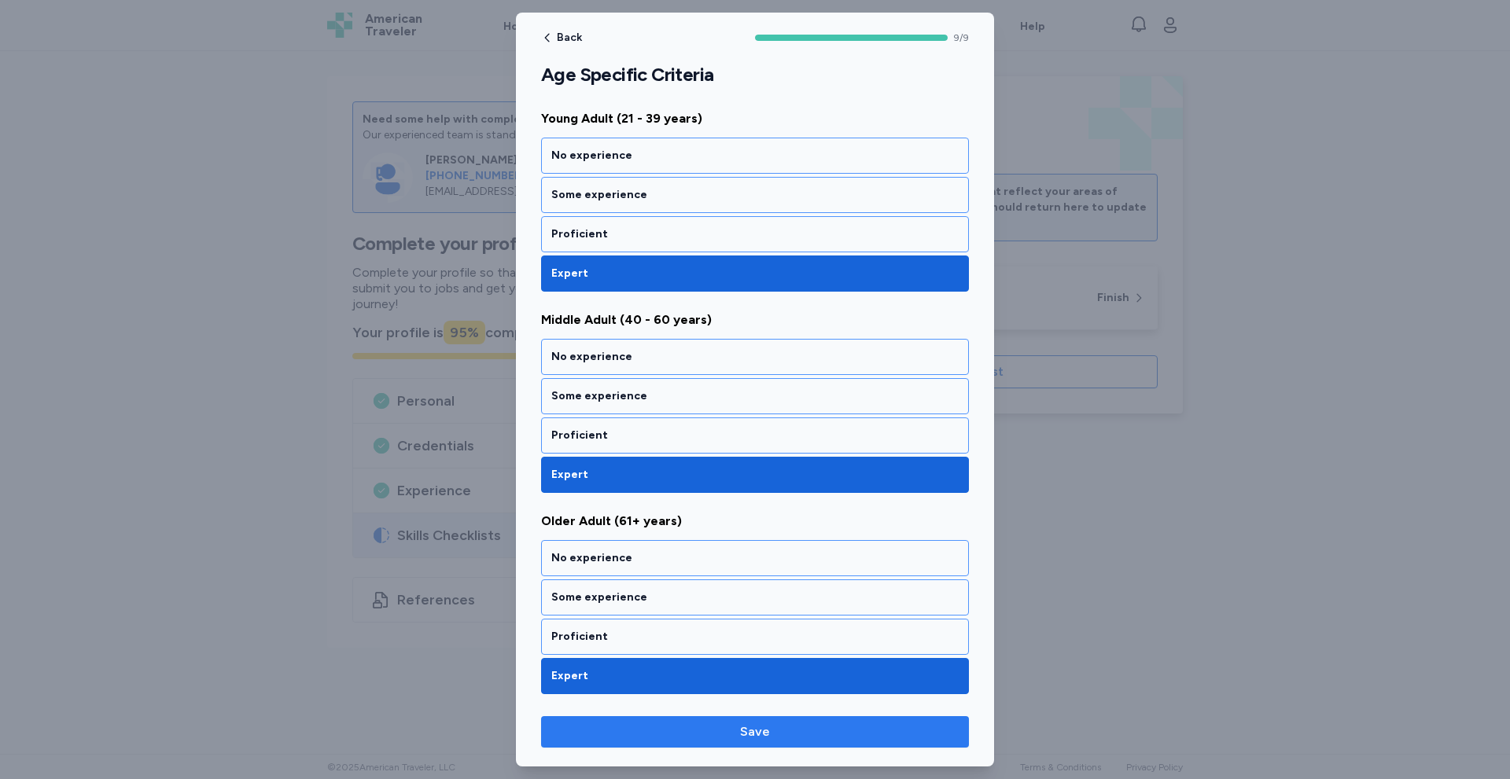
click at [671, 742] on button "Save" at bounding box center [755, 731] width 428 height 31
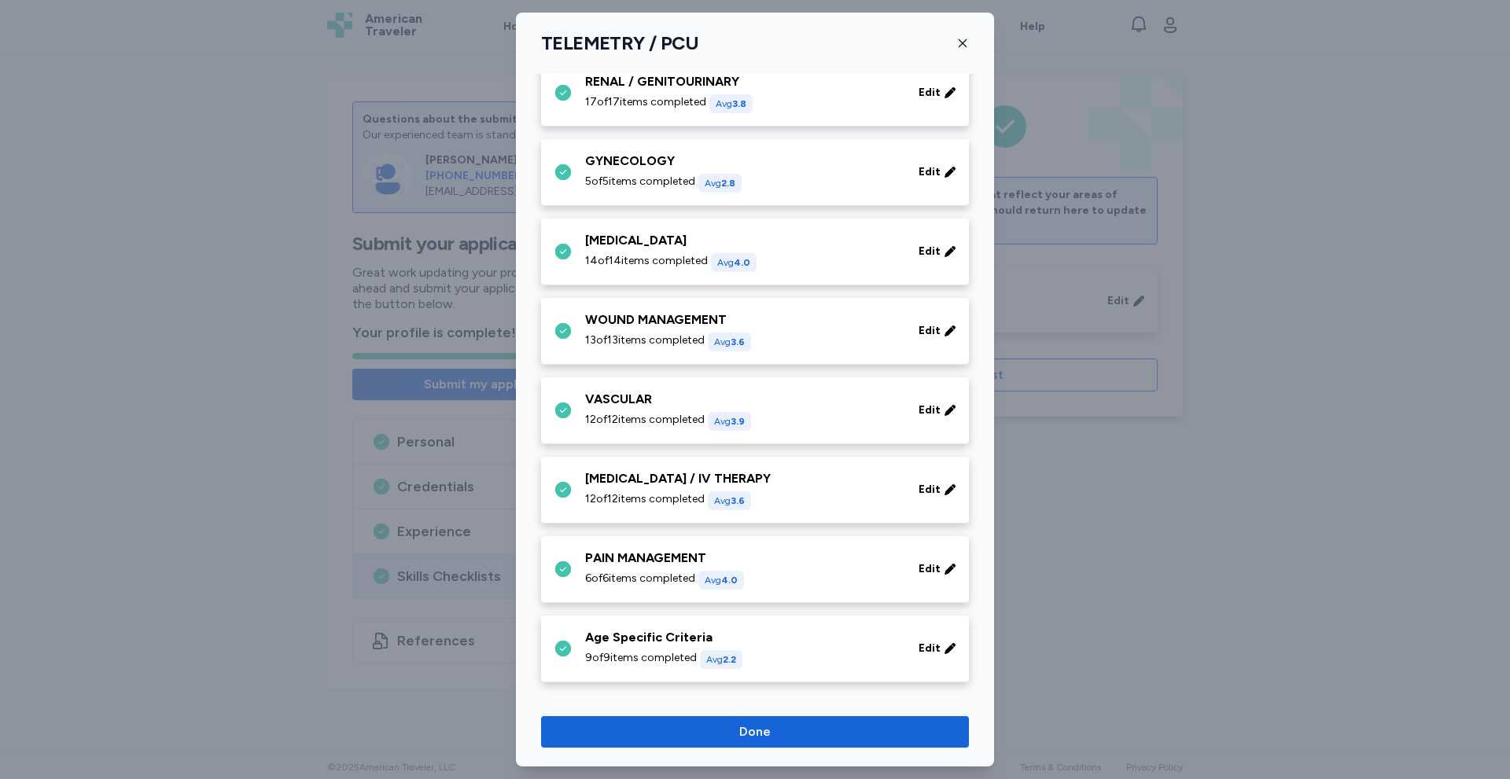
scroll to position [508, 0]
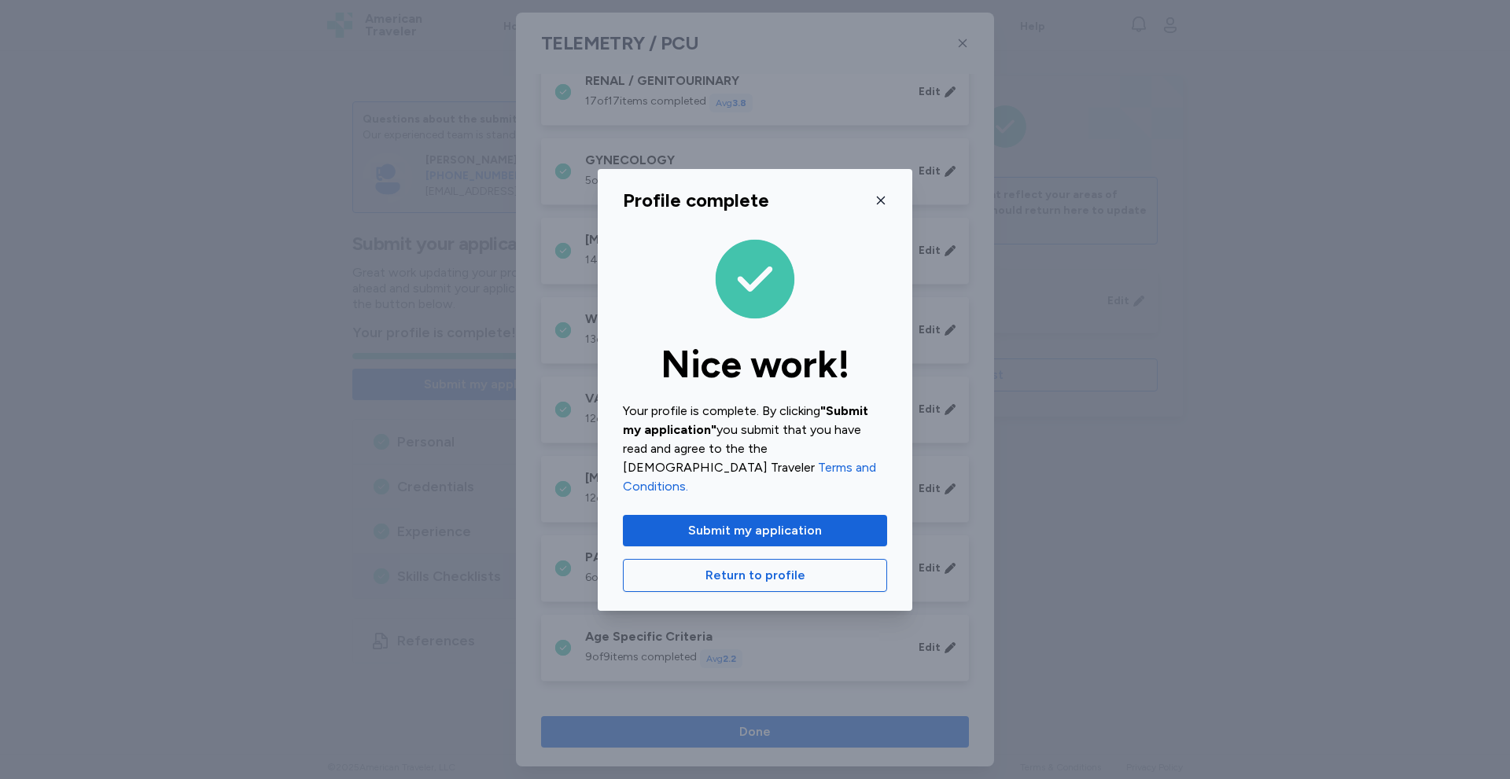
click at [772, 732] on div "Profile complete Nice work! Your profile is complete. By clicking "Submit my ap…" at bounding box center [755, 389] width 1510 height 779
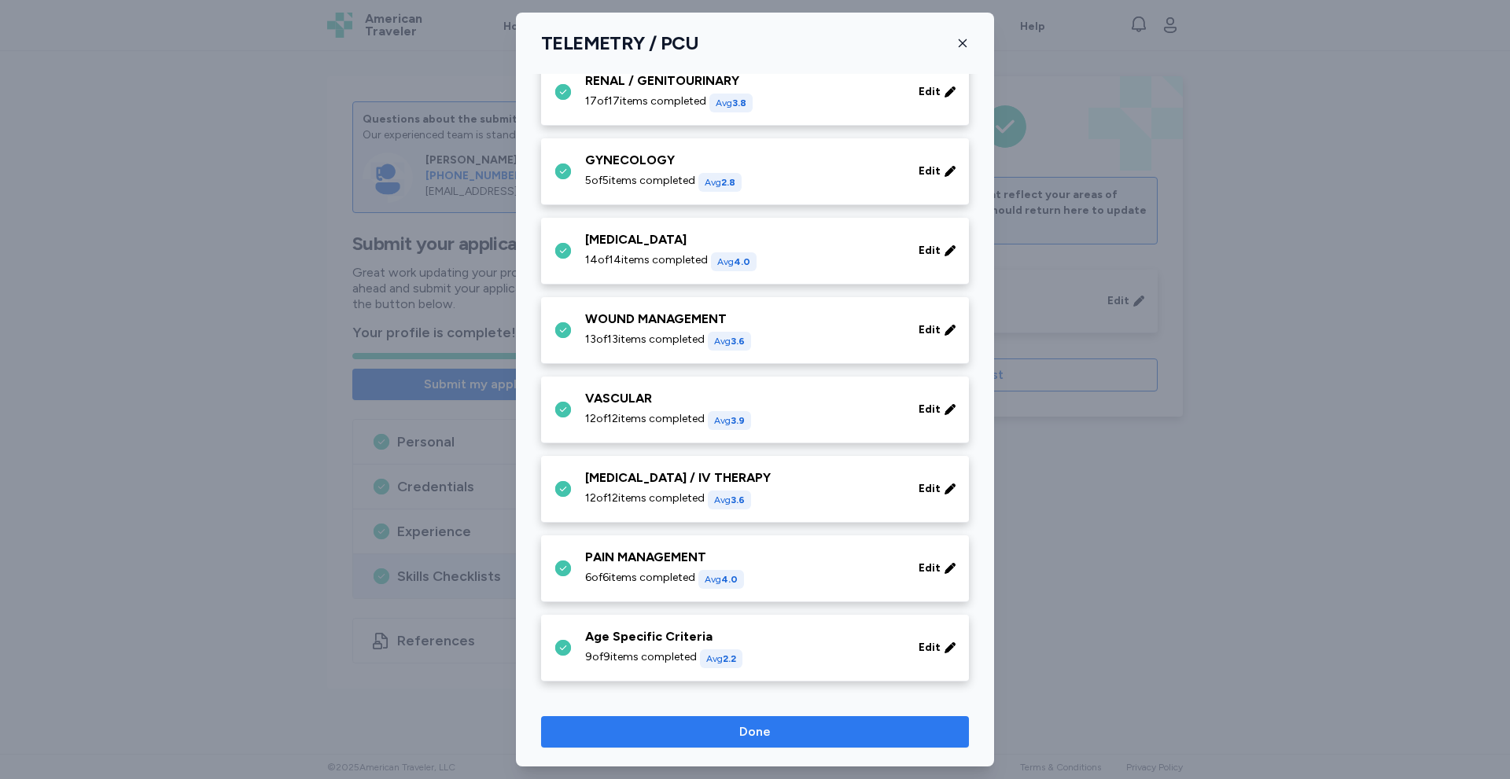
click at [743, 725] on span "Done" at bounding box center [754, 732] width 31 height 19
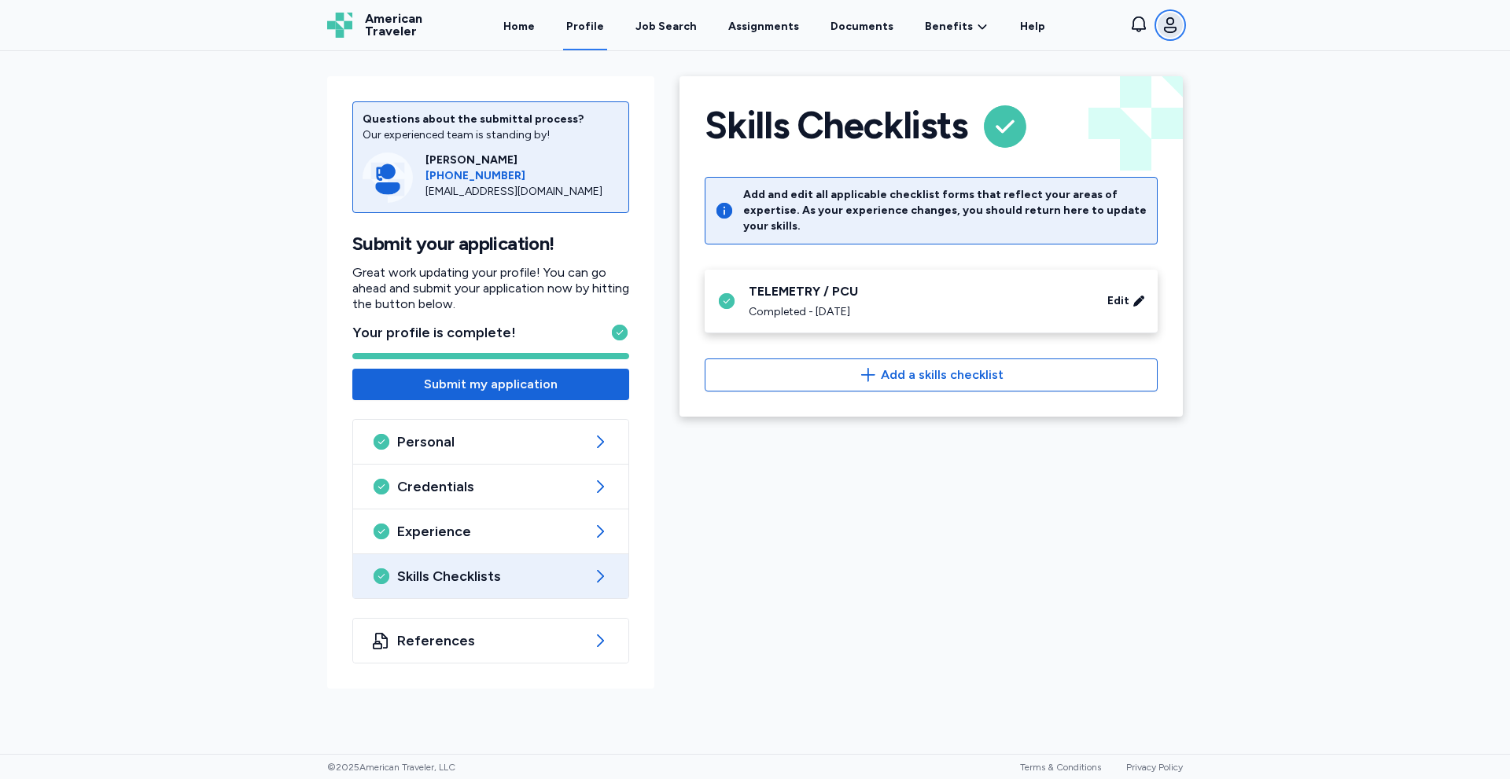
click at [1175, 33] on icon "button" at bounding box center [1170, 25] width 19 height 19
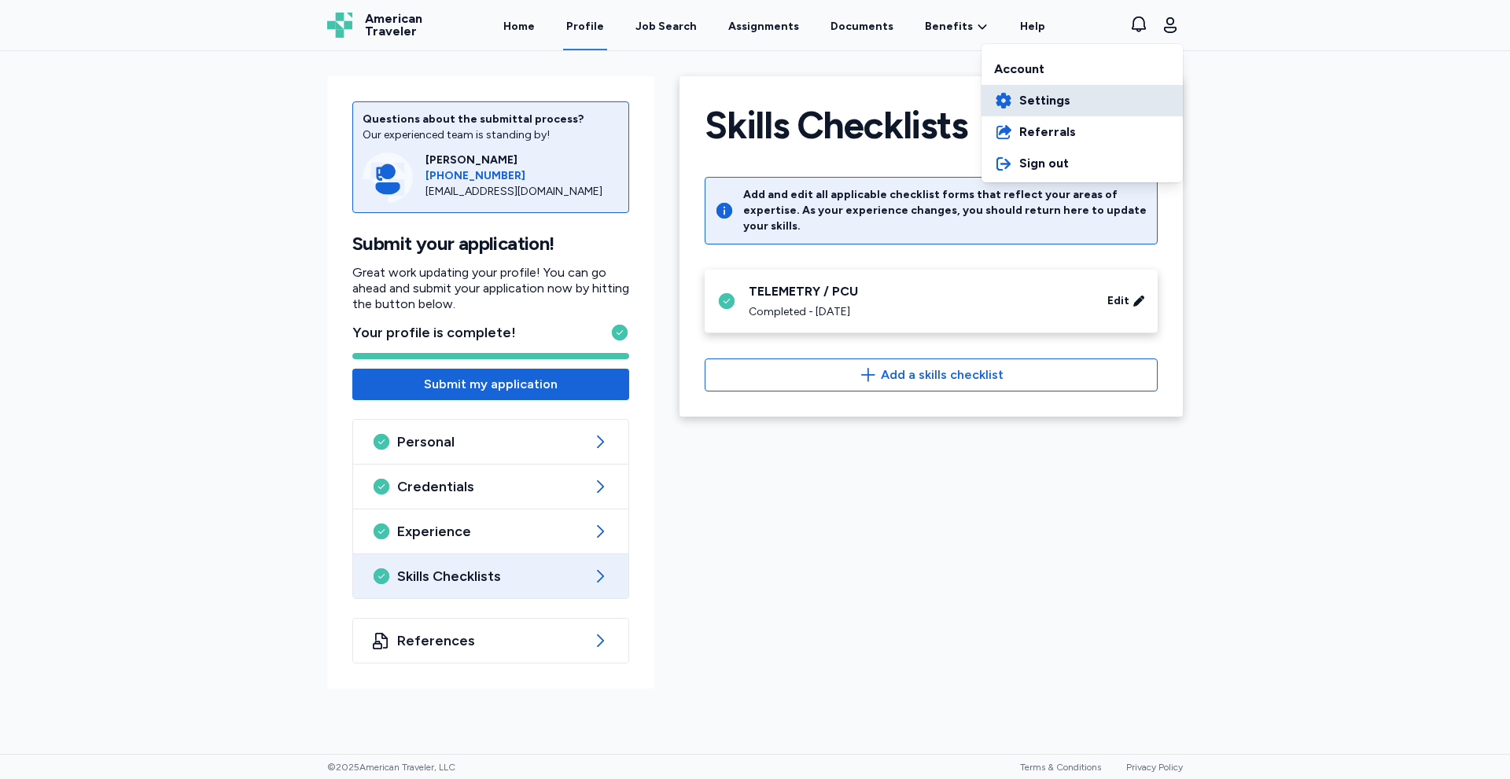
click at [1048, 103] on span "Settings" at bounding box center [1044, 100] width 51 height 19
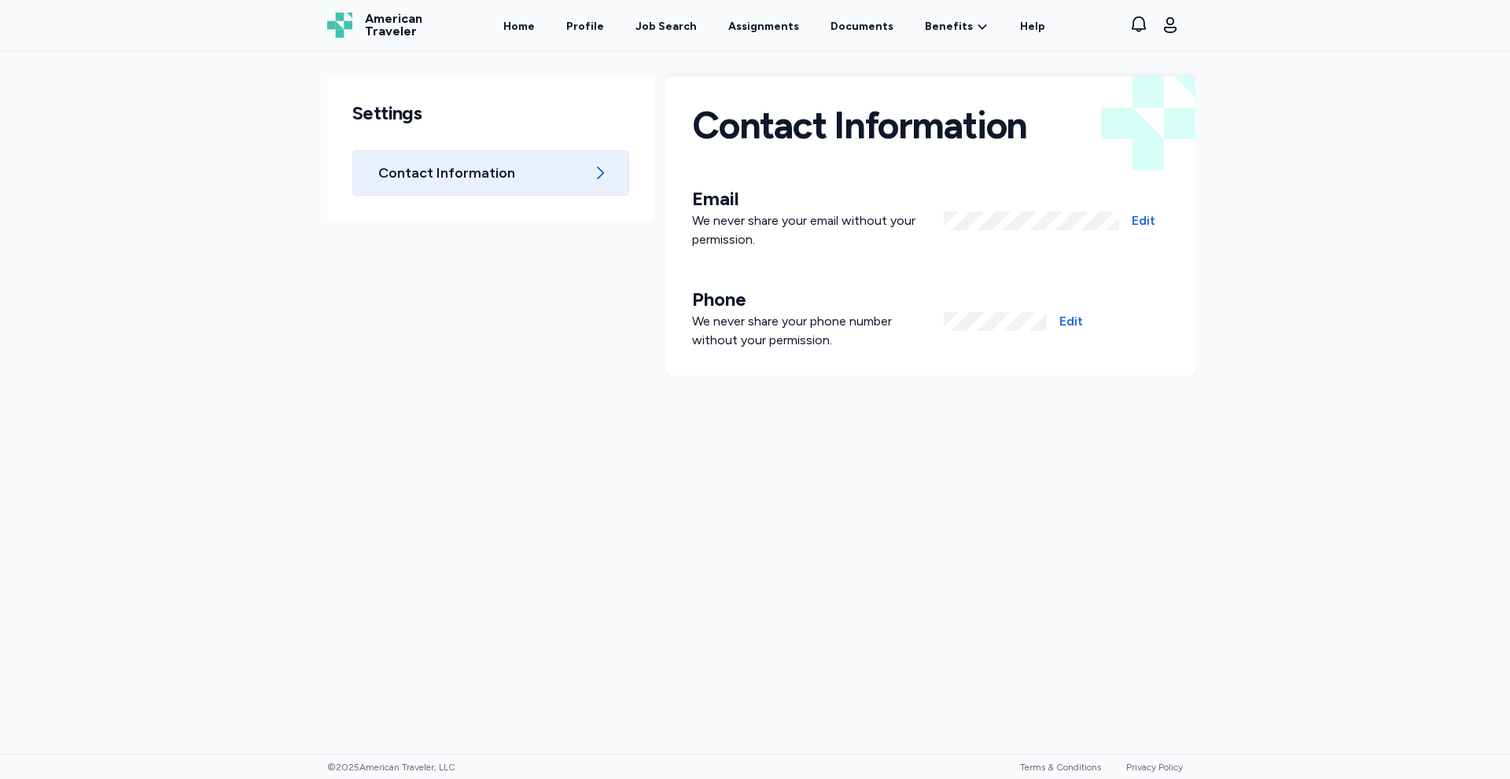
click at [571, 25] on div "Home Profile Job Search Assignments Documents Benefits Benefits Overview Referr…" at bounding box center [774, 25] width 666 height 50
click at [576, 26] on link "Profile" at bounding box center [585, 26] width 44 height 49
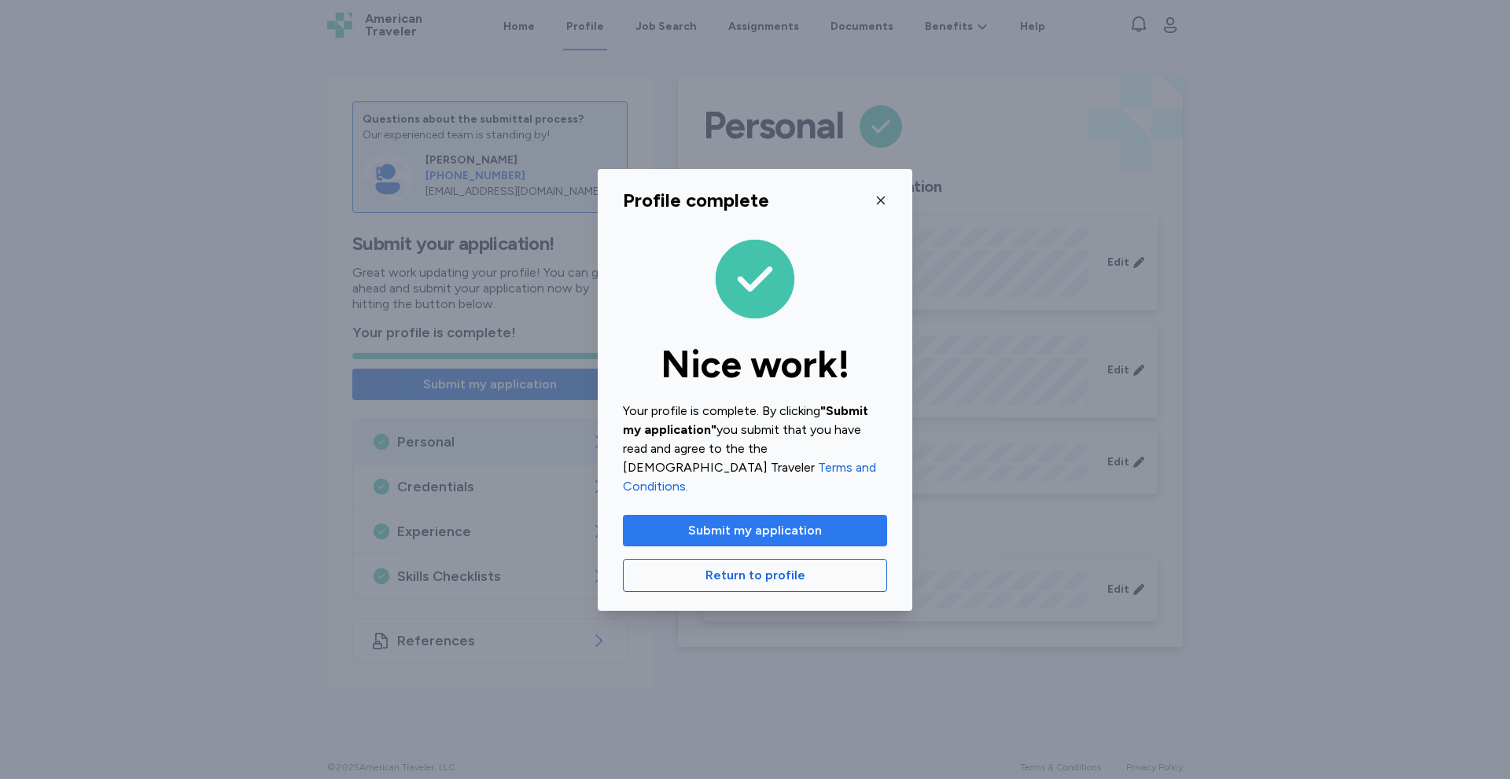
click at [793, 521] on span "Submit my application" at bounding box center [755, 530] width 134 height 19
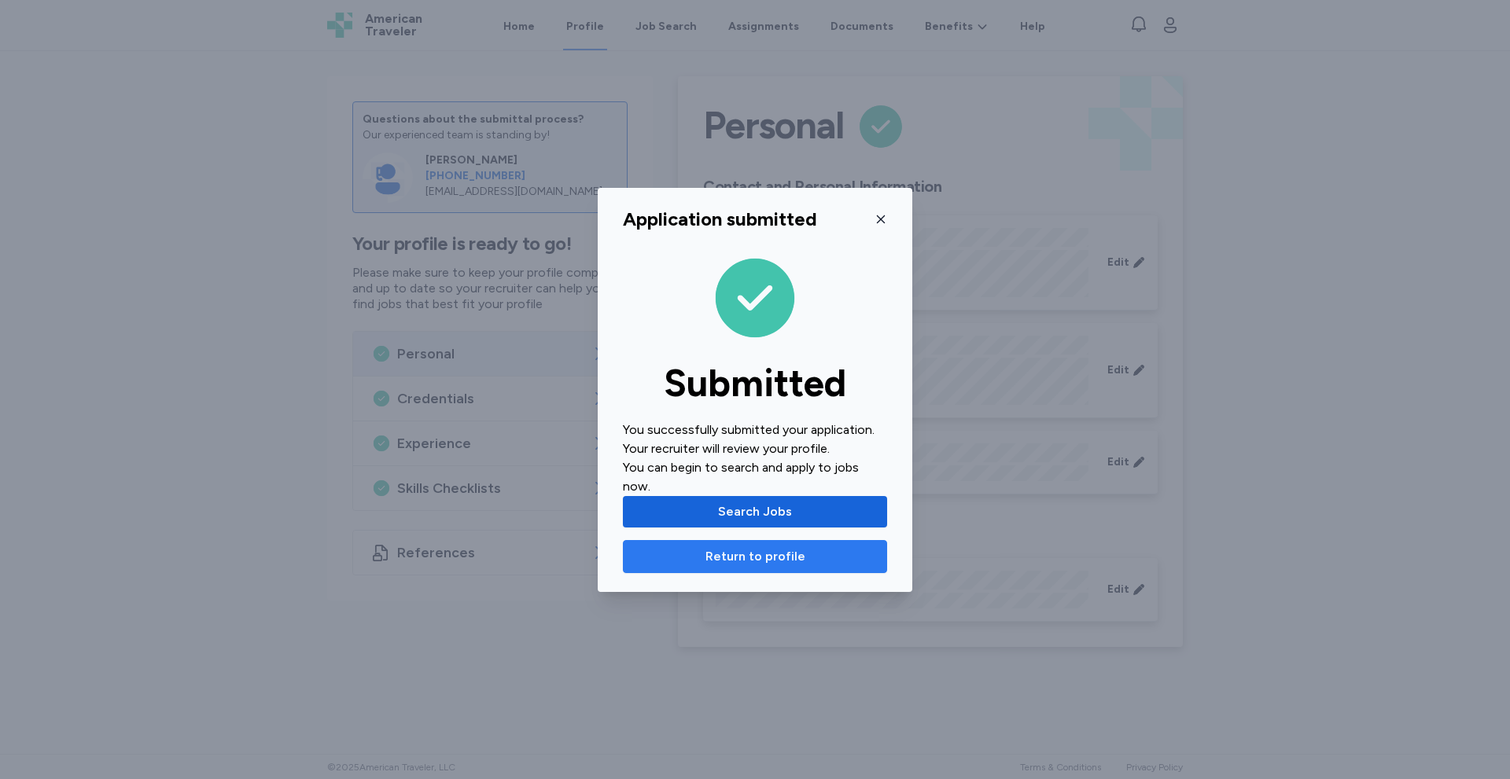
click at [742, 553] on span "Return to profile" at bounding box center [755, 556] width 100 height 19
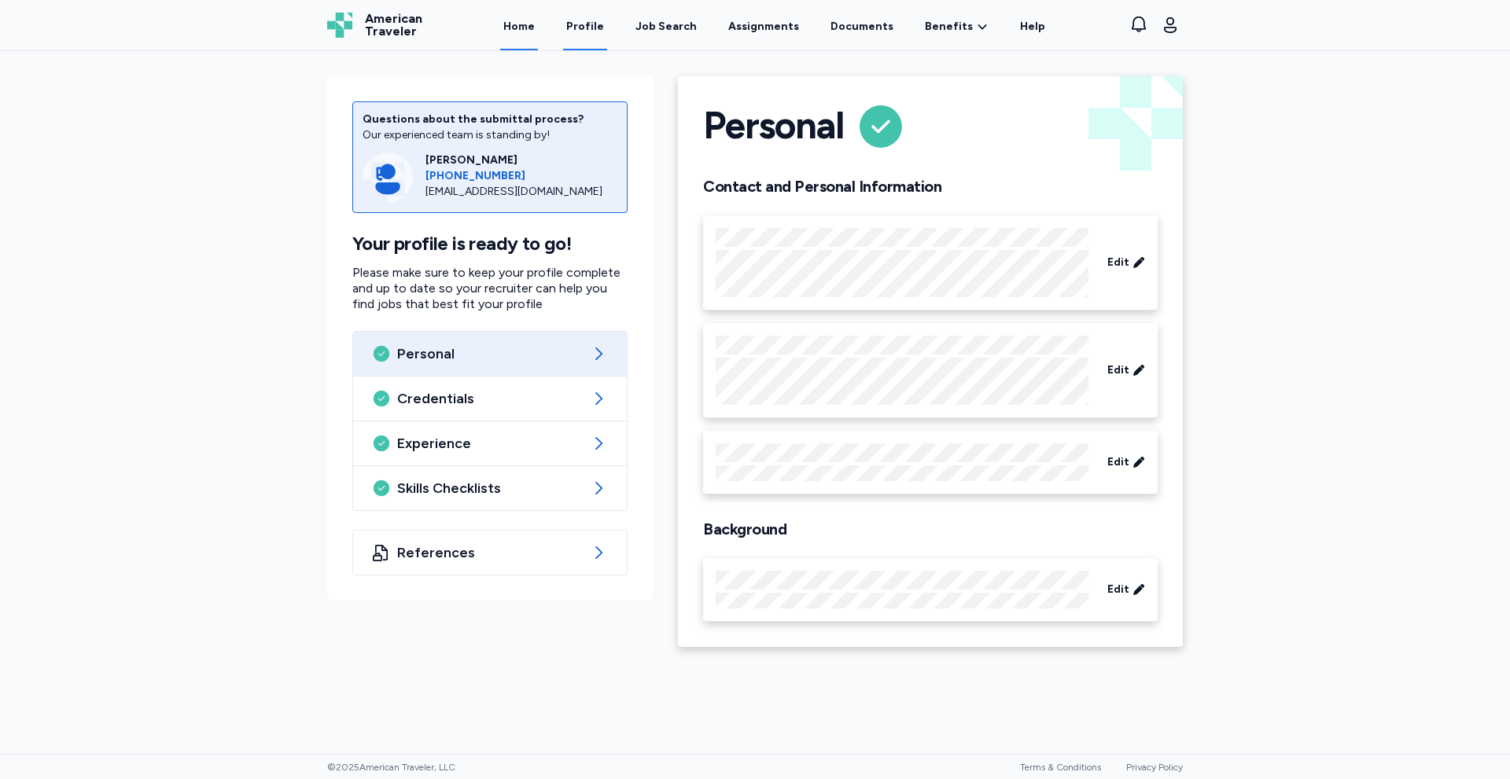
click at [538, 25] on link "Home" at bounding box center [519, 26] width 38 height 49
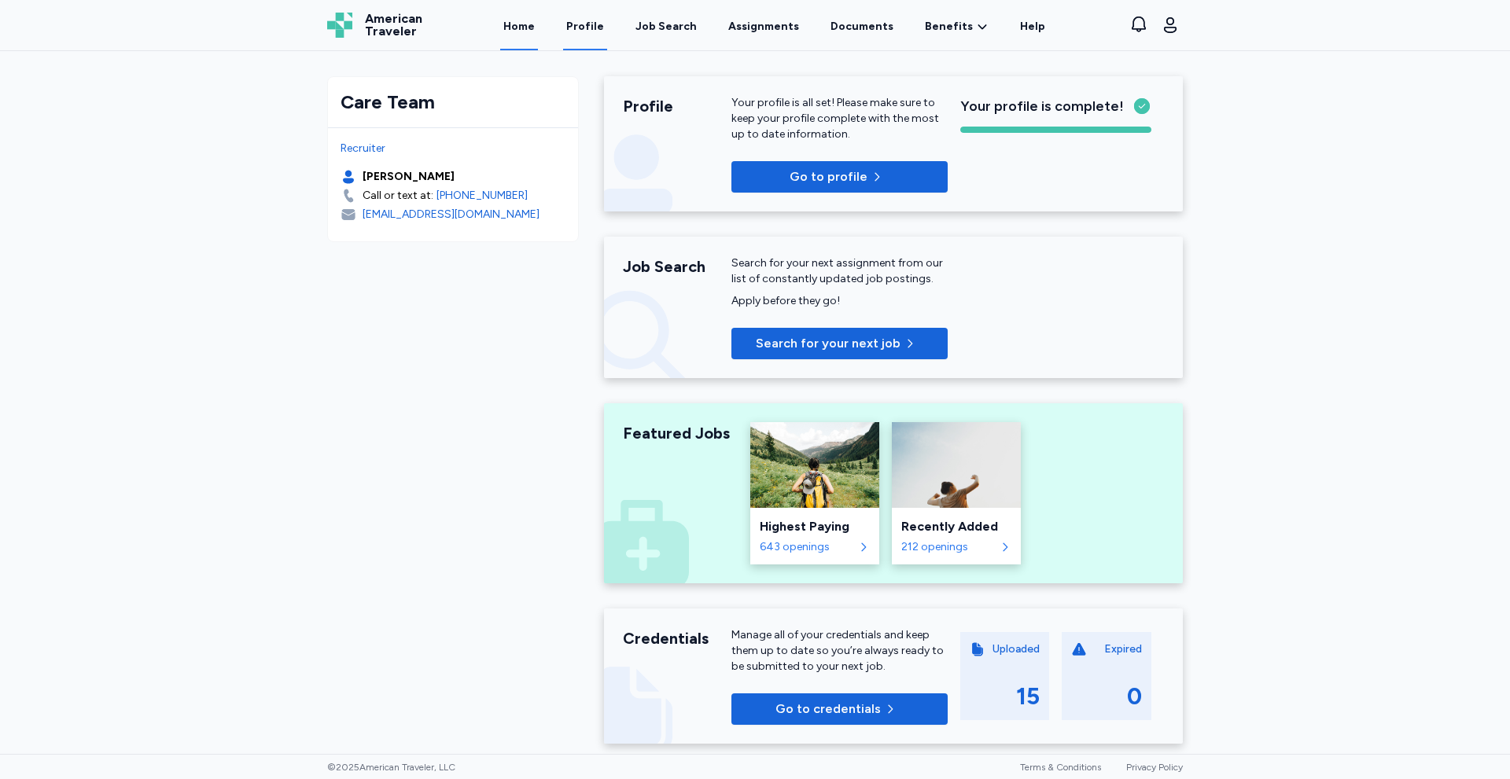
click at [598, 24] on link "Profile" at bounding box center [585, 26] width 44 height 49
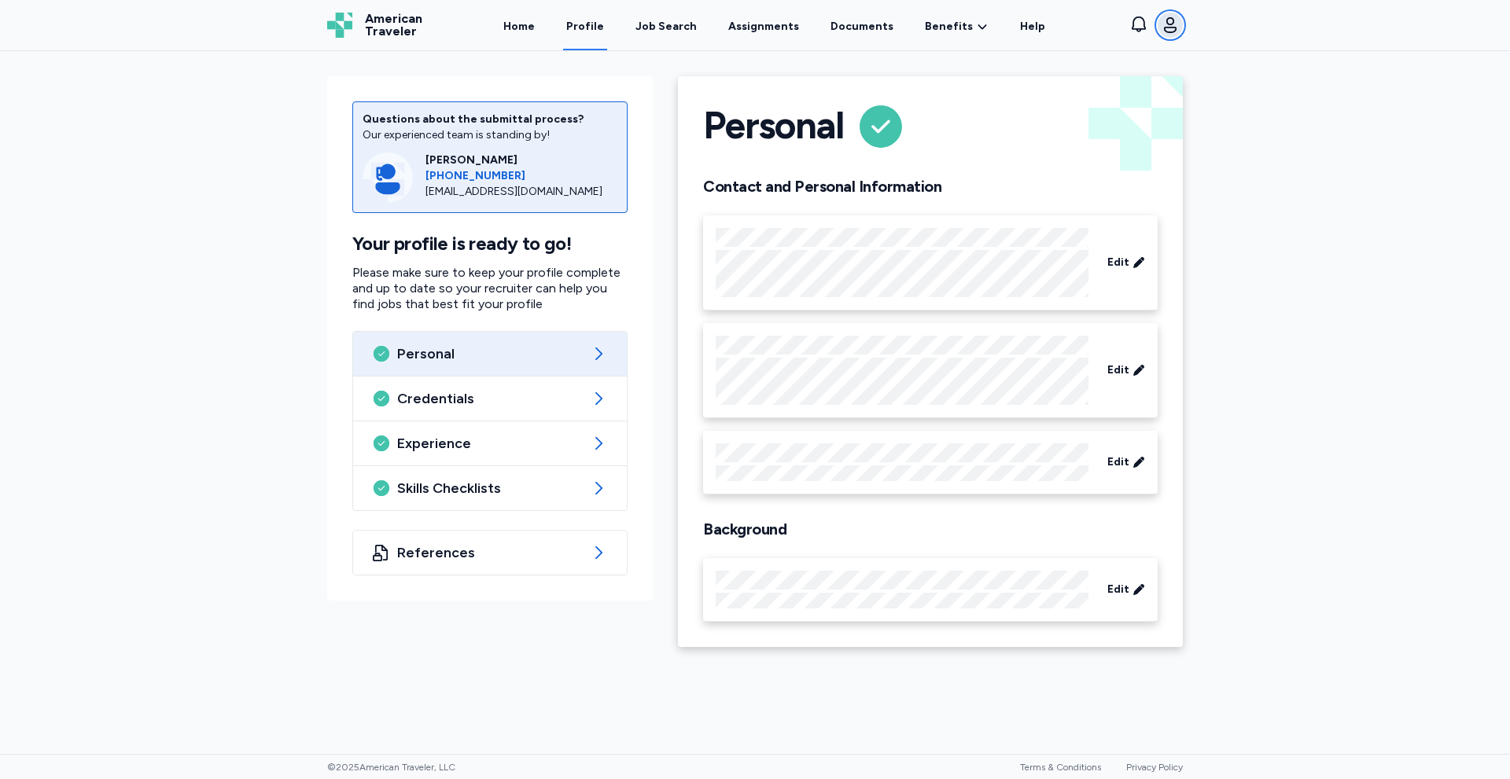
click at [1175, 24] on icon "button" at bounding box center [1170, 25] width 19 height 19
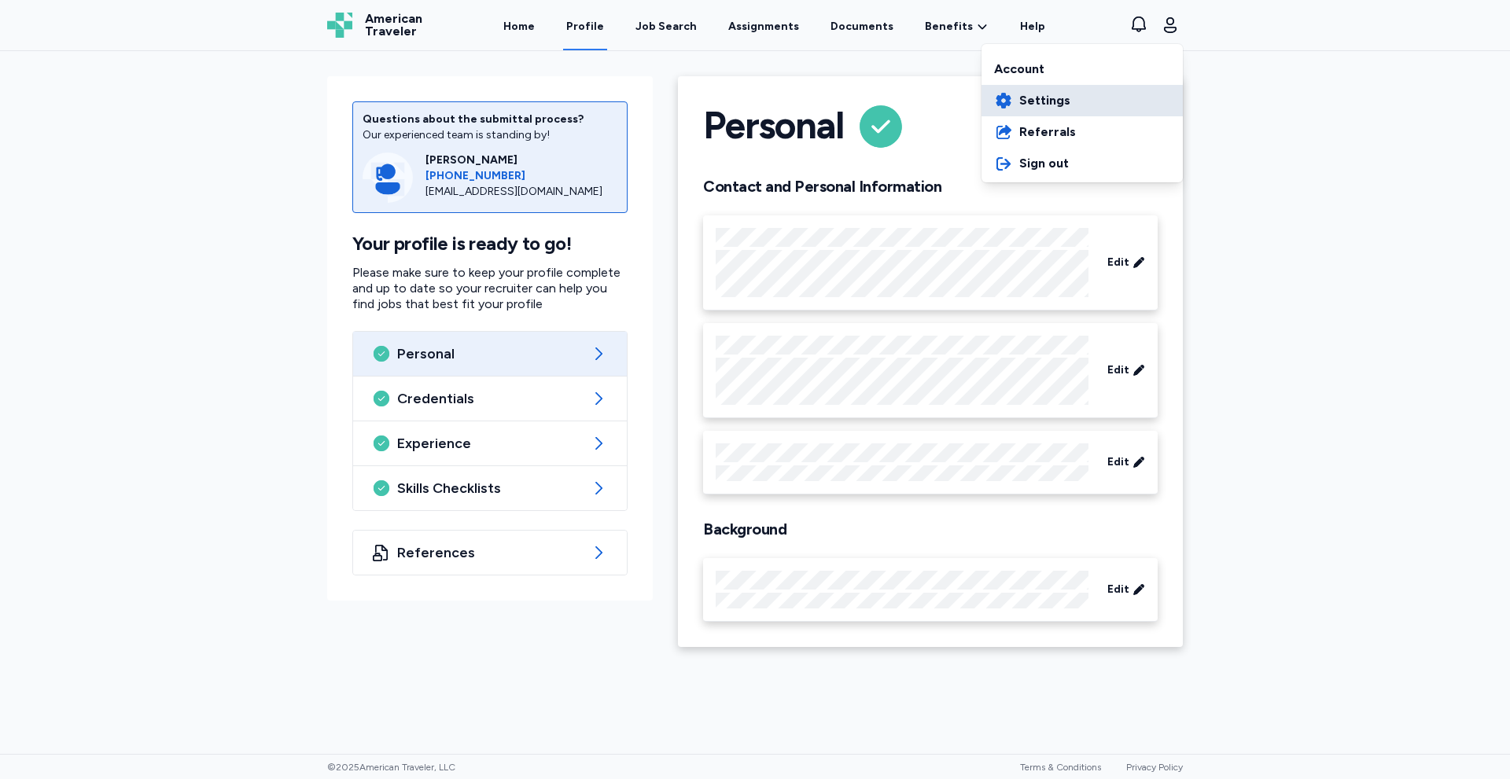
click at [1030, 104] on span "Settings" at bounding box center [1044, 100] width 51 height 19
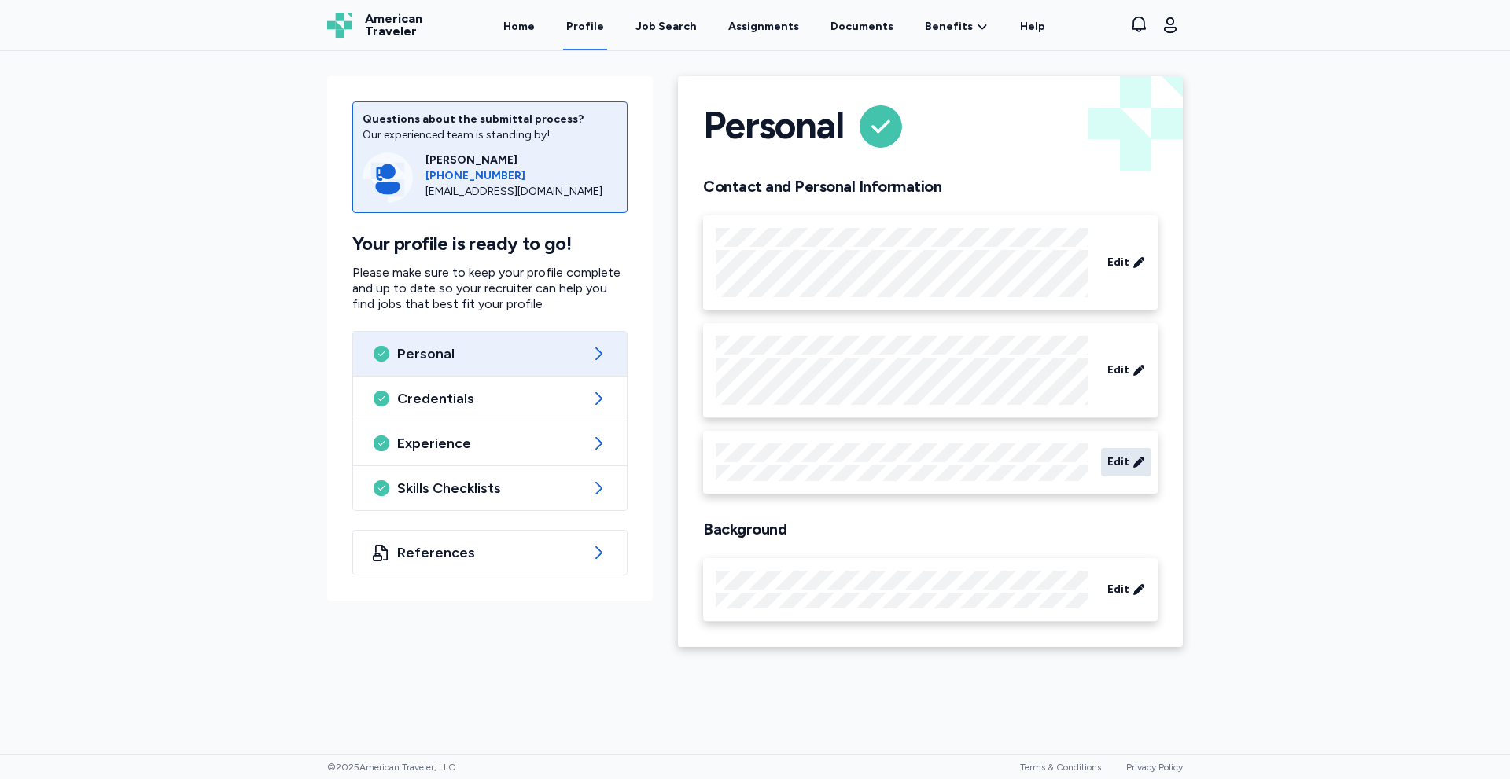
click at [1112, 459] on span "Edit" at bounding box center [1118, 463] width 22 height 16
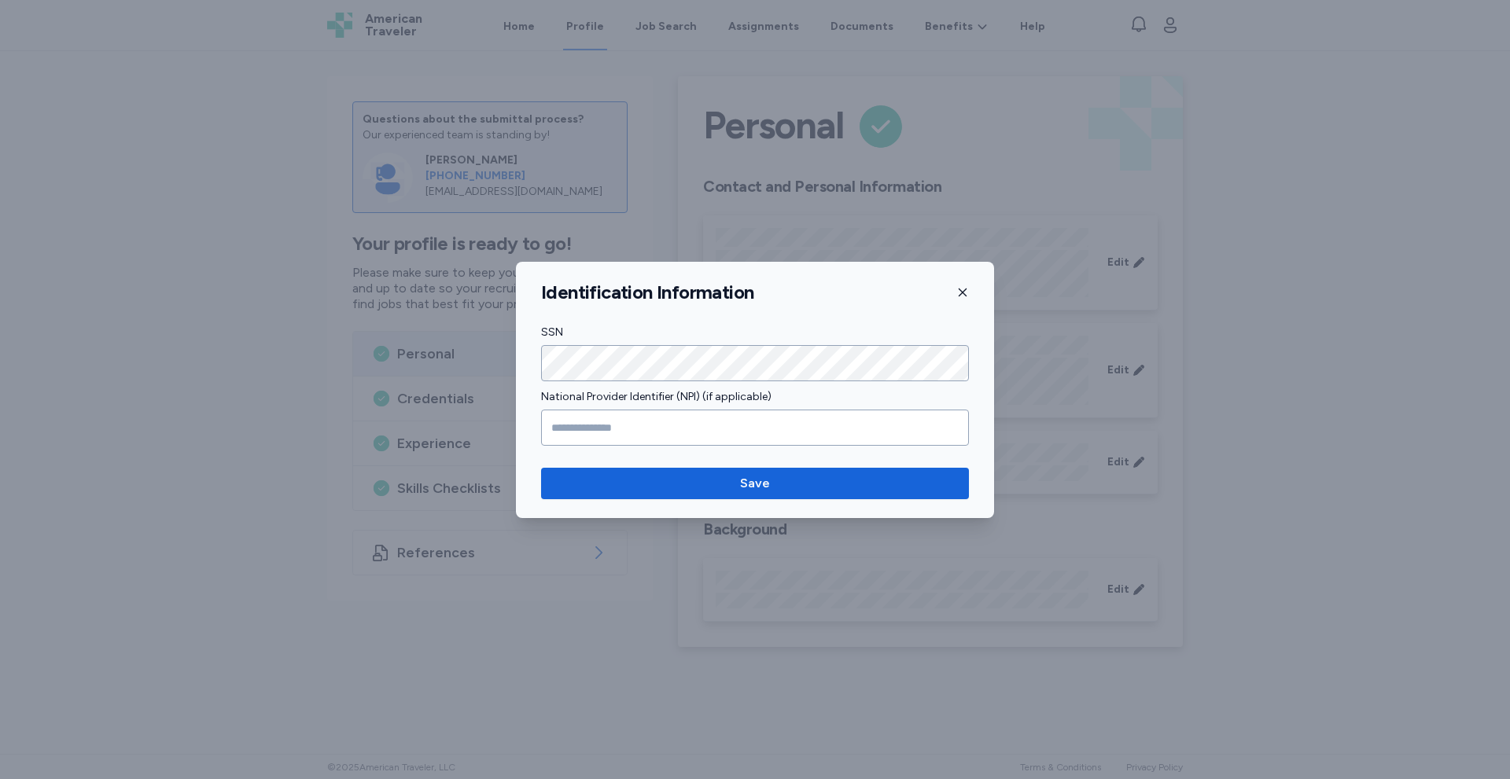
click at [956, 285] on button "button" at bounding box center [962, 293] width 13 height 24
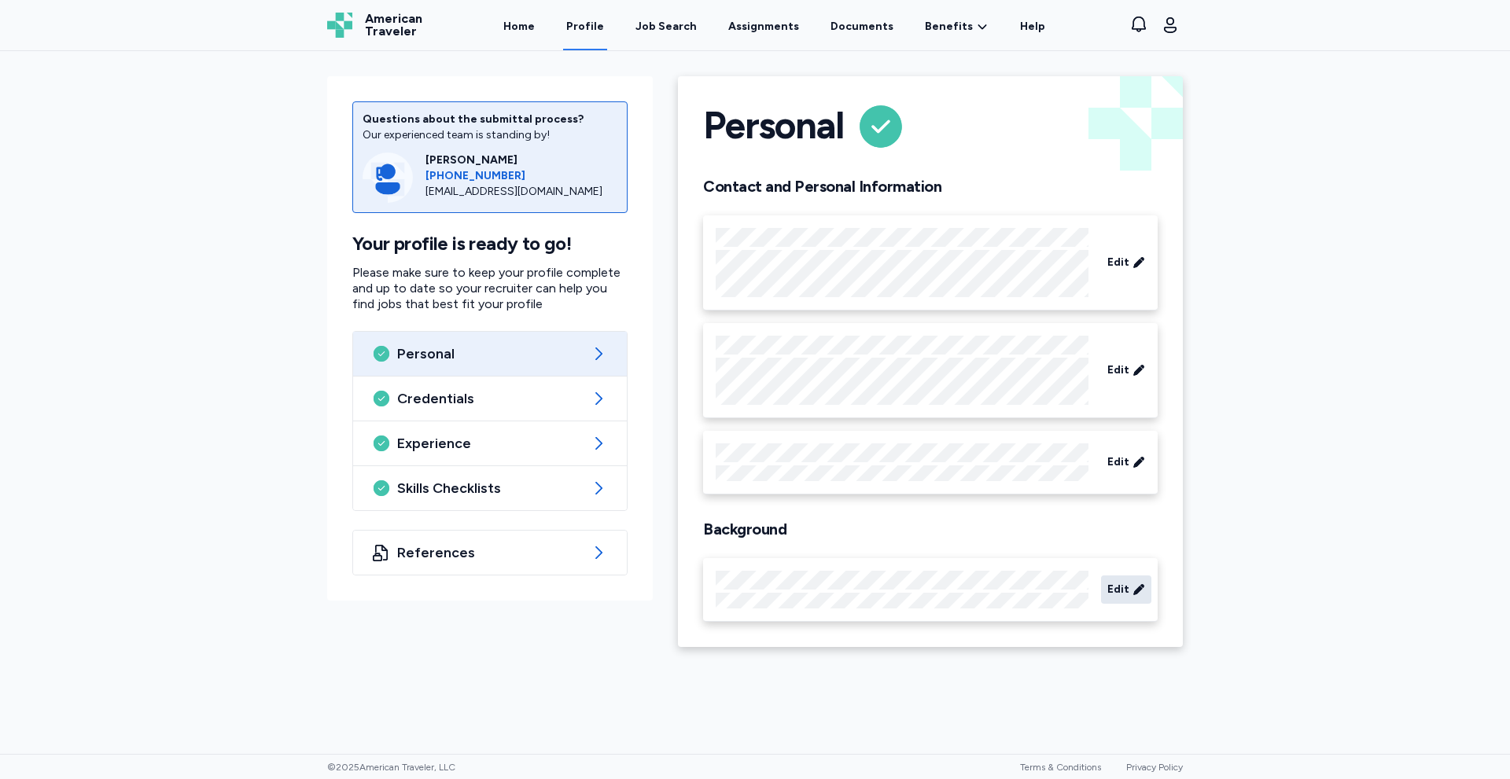
click at [1115, 587] on span "Edit" at bounding box center [1118, 590] width 22 height 16
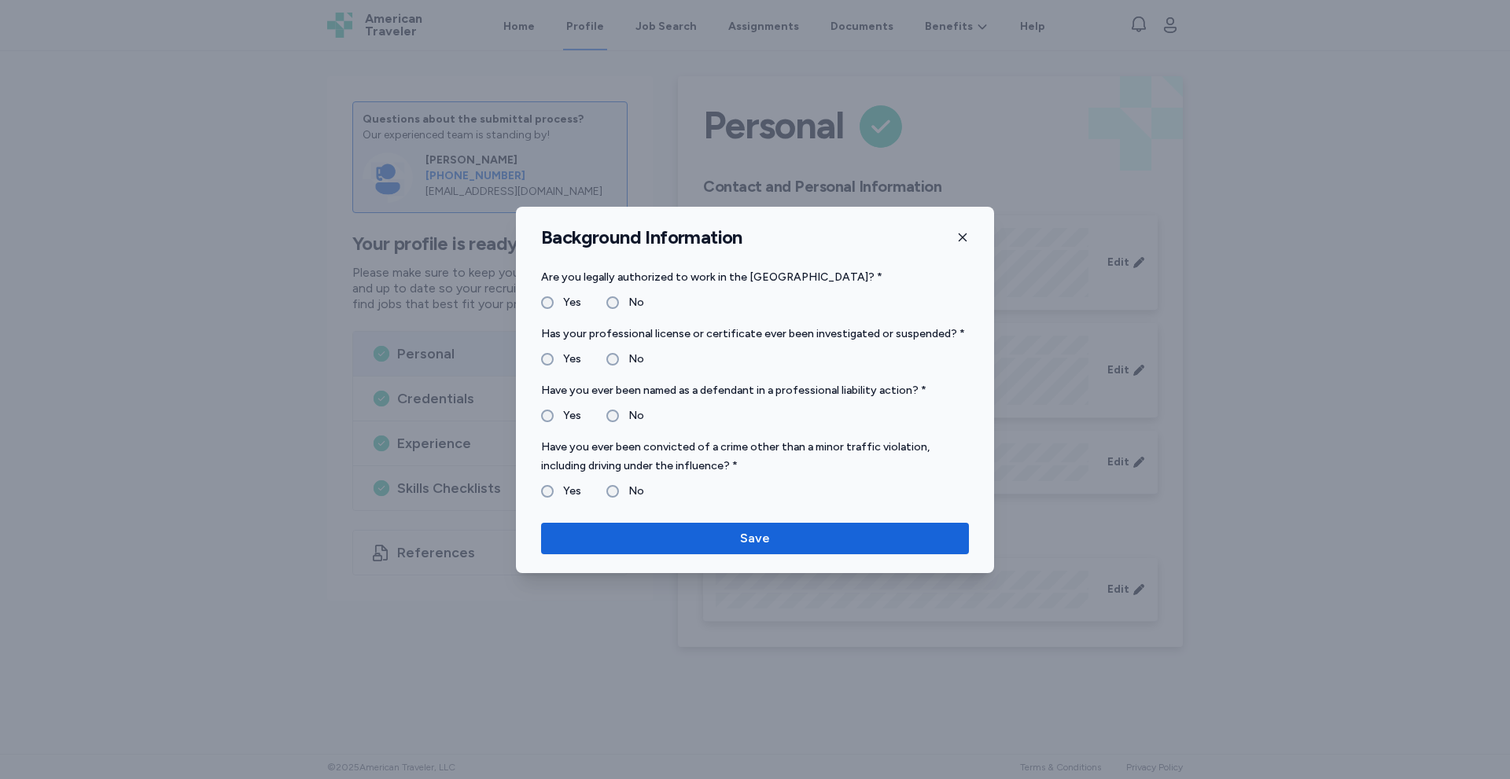
click at [968, 232] on icon "button" at bounding box center [962, 237] width 13 height 13
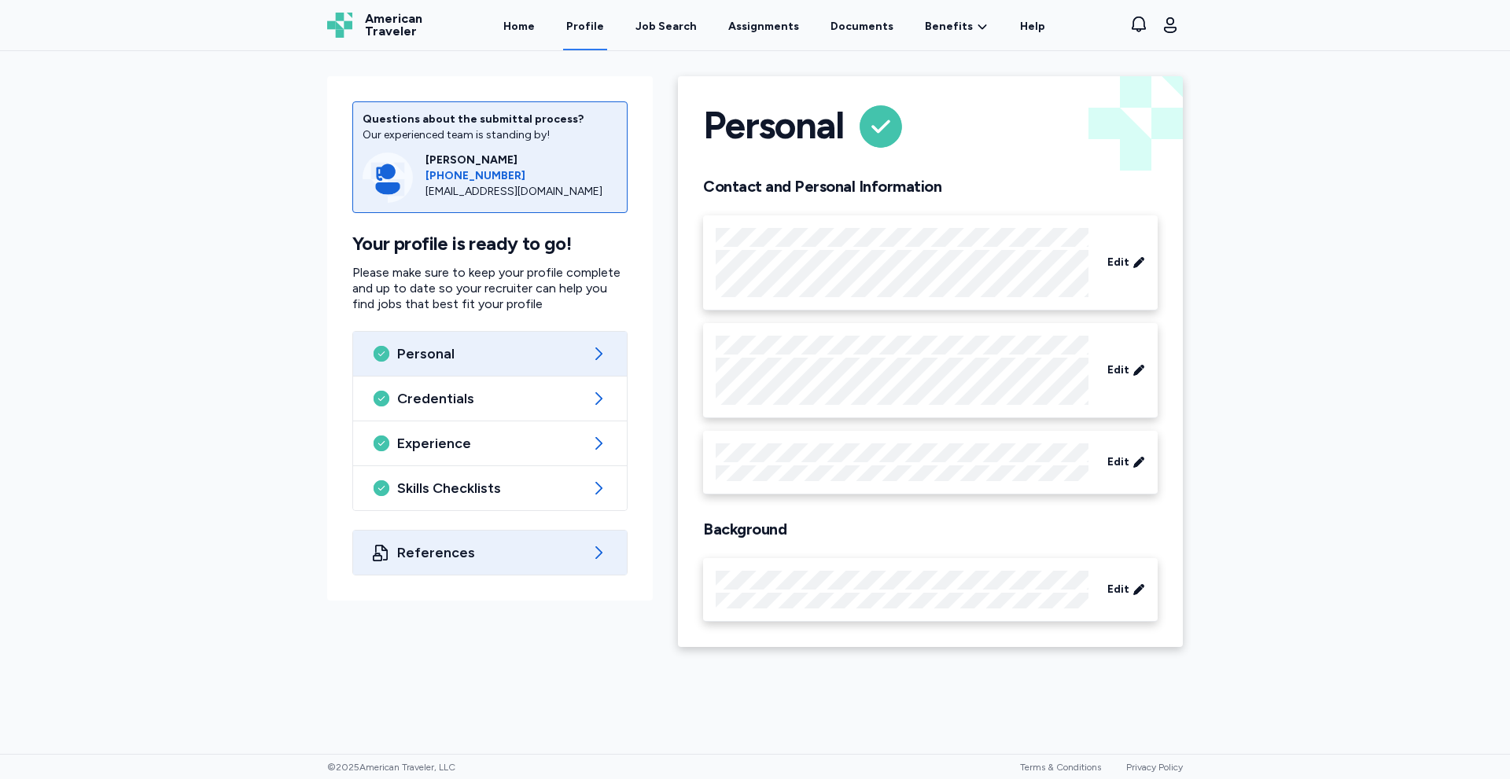
click at [438, 551] on span "References" at bounding box center [490, 552] width 186 height 19
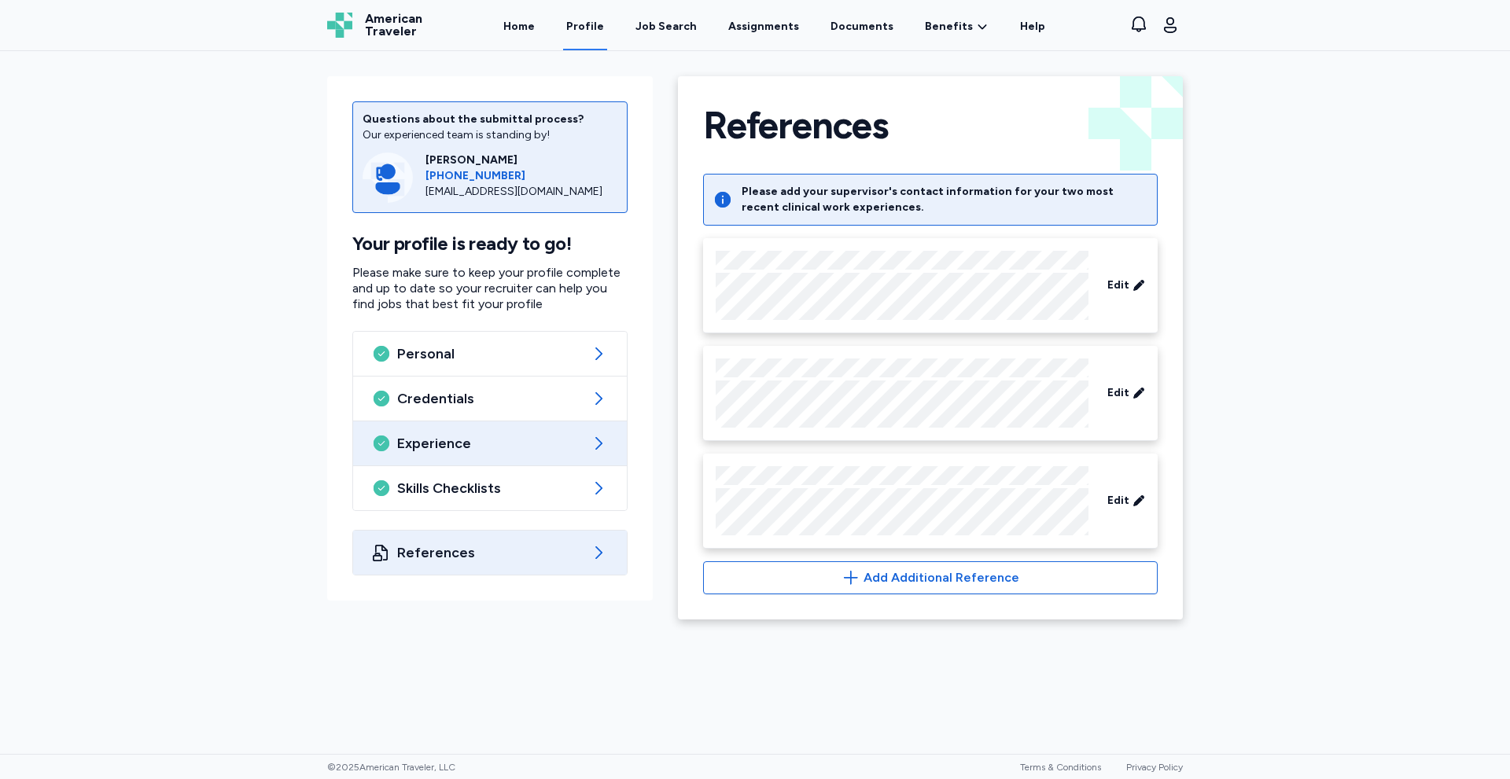
click at [470, 432] on div "Experience" at bounding box center [490, 444] width 274 height 44
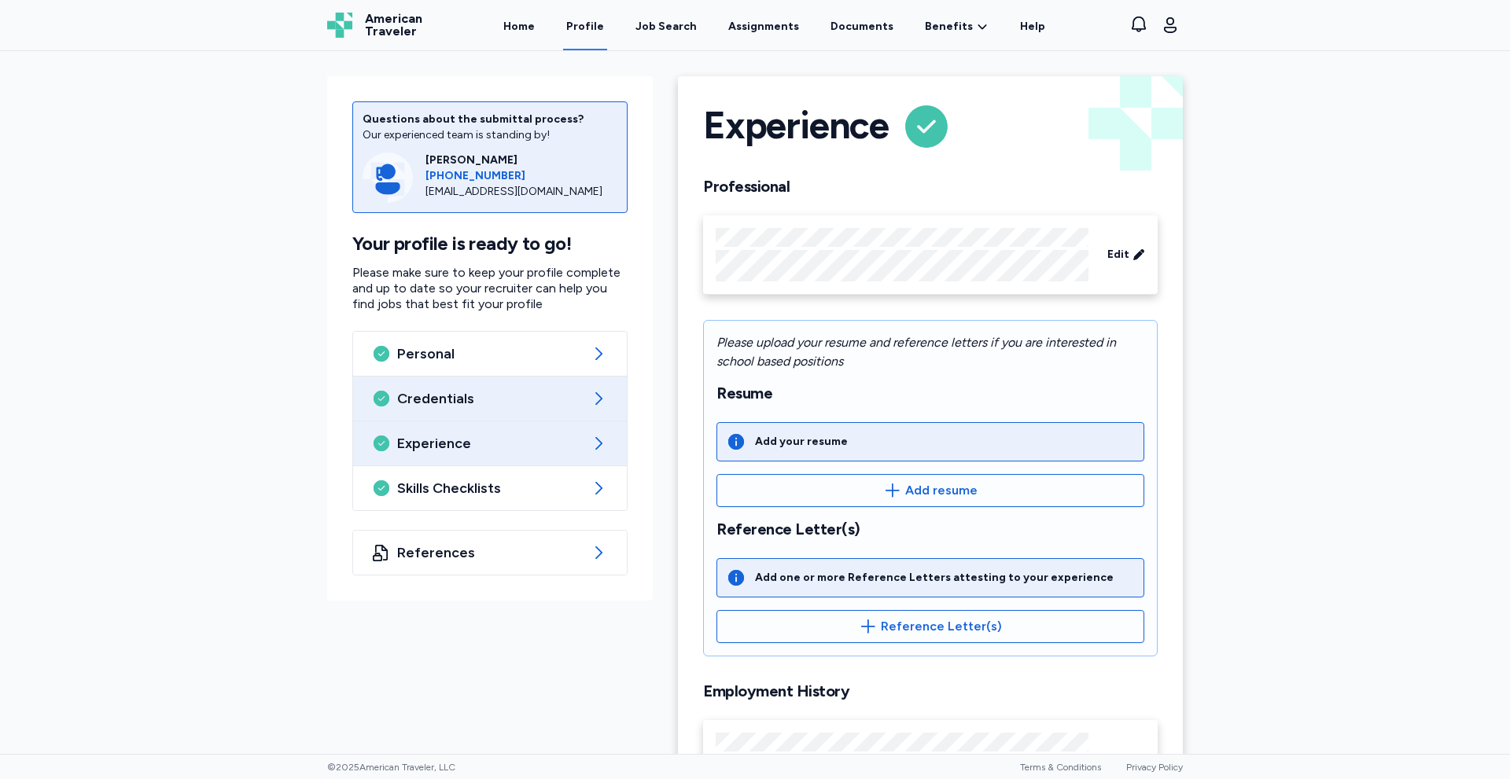
click at [508, 398] on span "Credentials" at bounding box center [490, 398] width 186 height 19
click at [398, 398] on span "Credentials" at bounding box center [490, 398] width 186 height 19
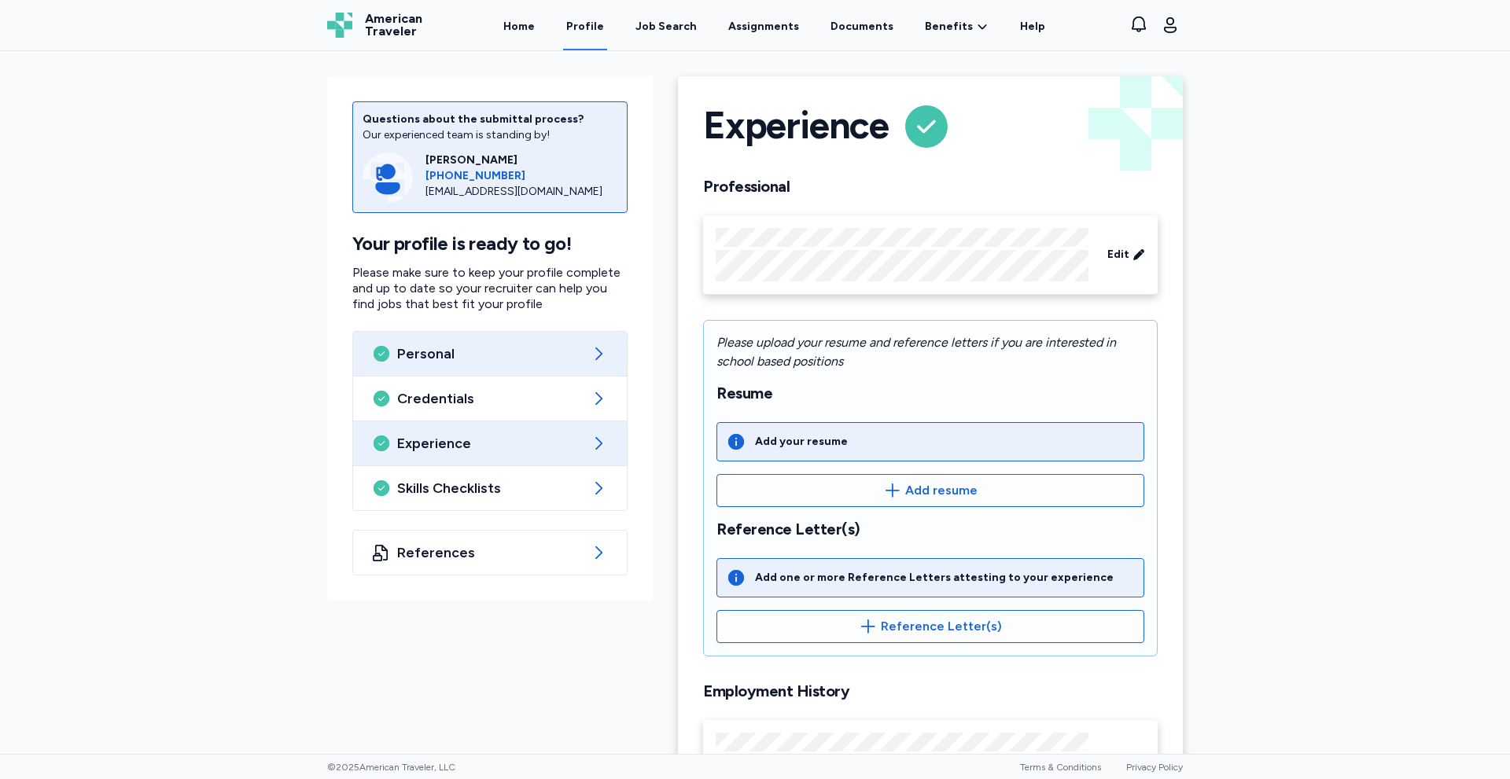
click at [436, 370] on div "Personal" at bounding box center [490, 354] width 274 height 44
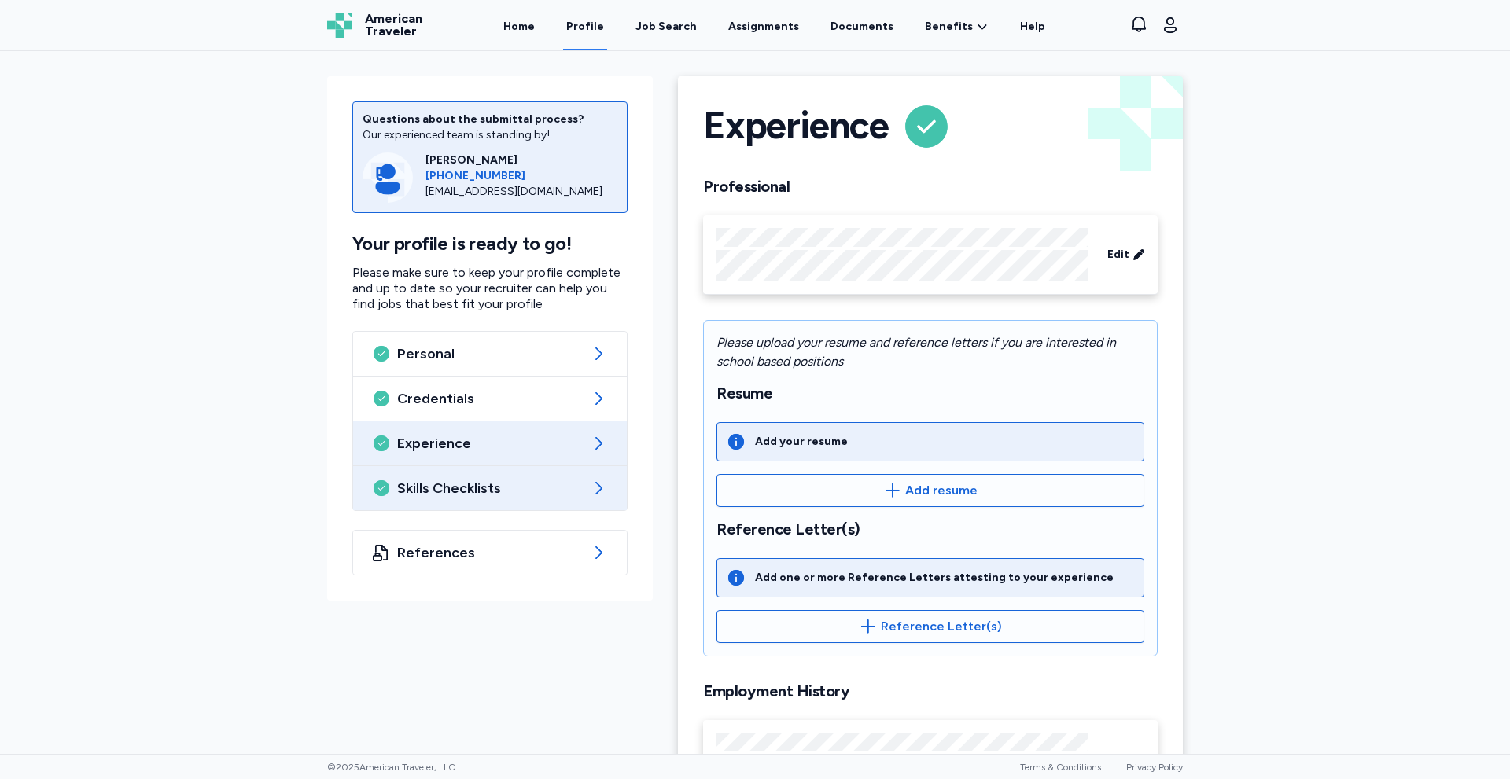
click at [505, 487] on span "Skills Checklists" at bounding box center [490, 488] width 186 height 19
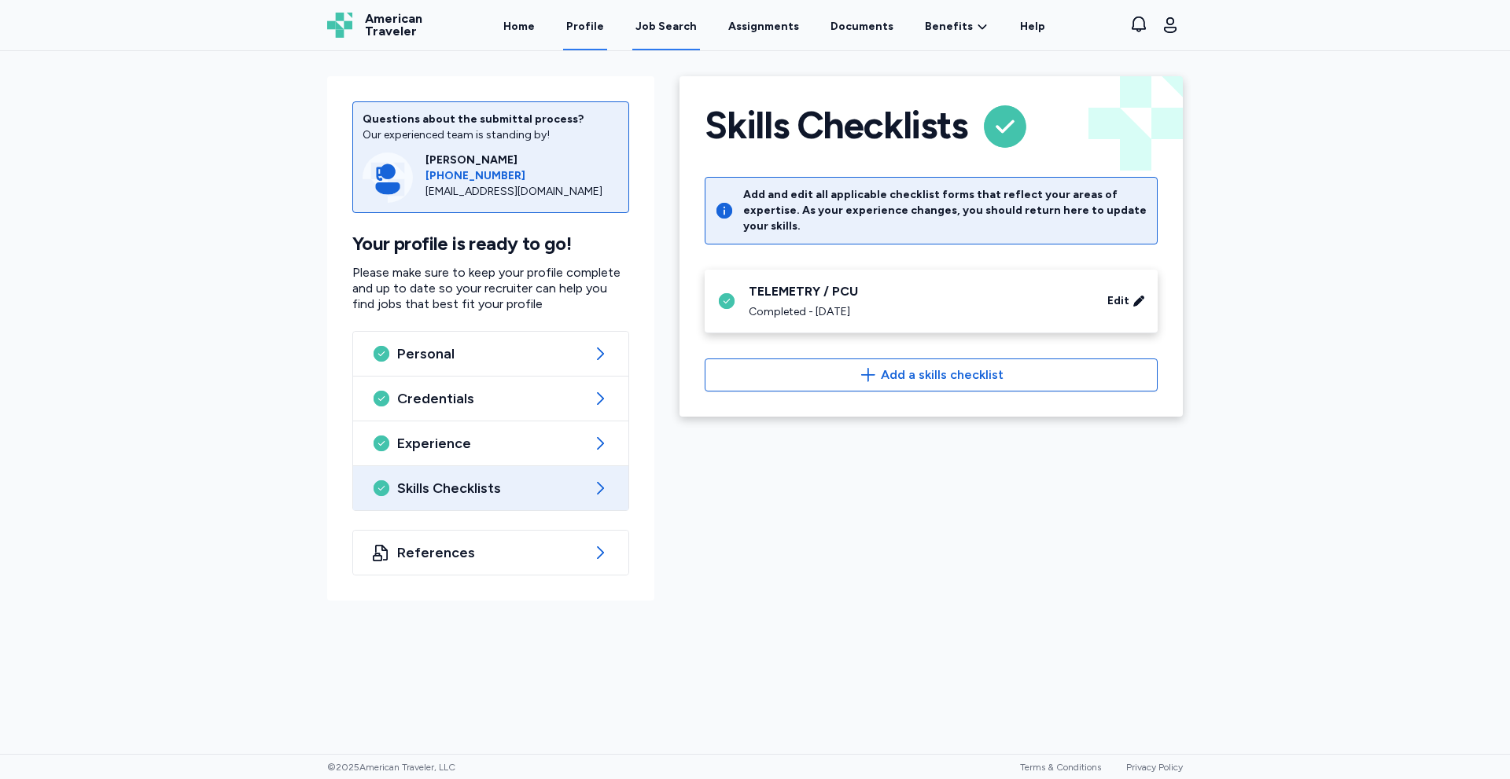
click at [676, 24] on div "Job Search" at bounding box center [665, 27] width 61 height 16
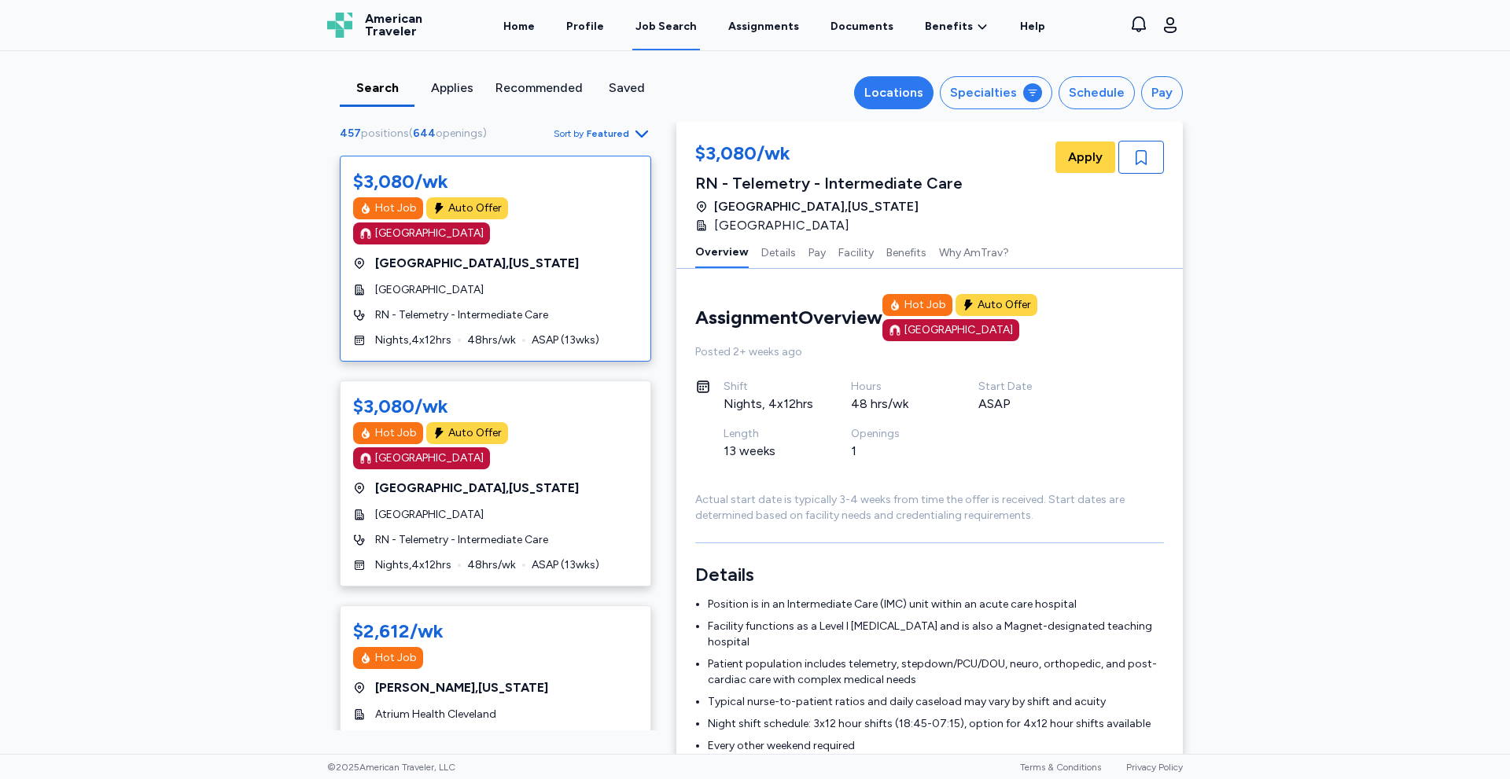
click at [911, 95] on div "Locations" at bounding box center [893, 92] width 59 height 19
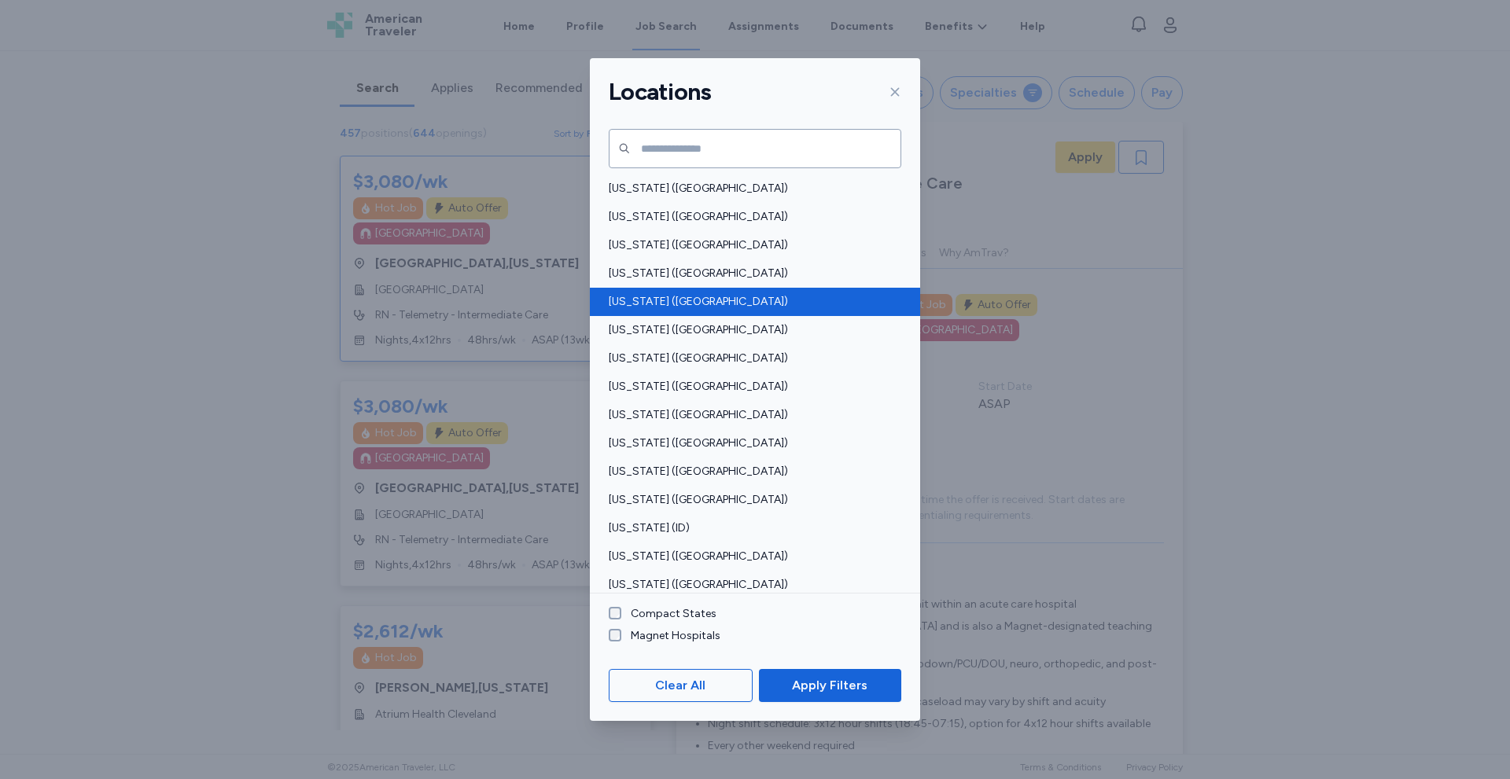
click at [650, 300] on span "[US_STATE] ([GEOGRAPHIC_DATA])" at bounding box center [750, 302] width 283 height 16
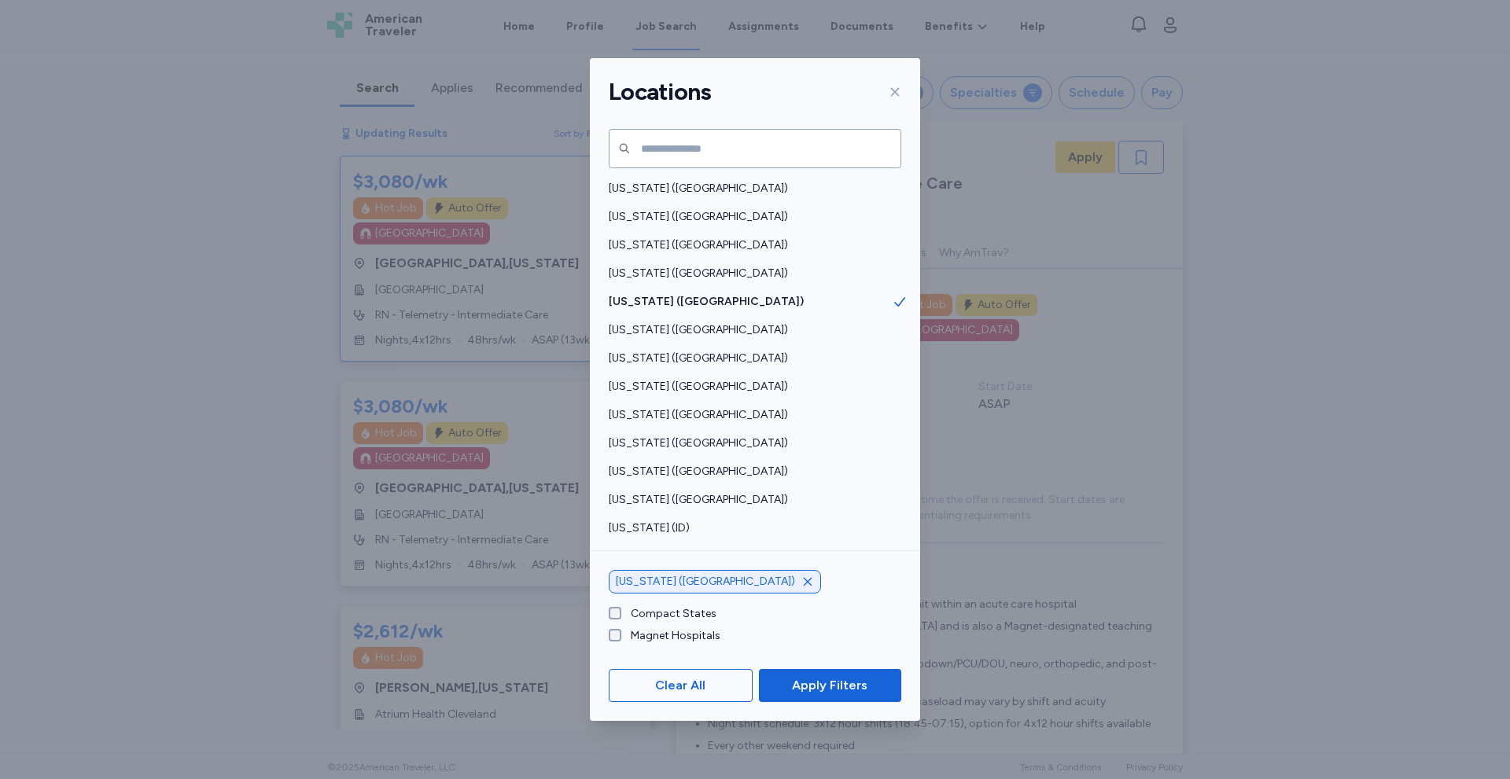
drag, startPoint x: 651, startPoint y: 306, endPoint x: 808, endPoint y: 753, distance: 474.0
click at [651, 307] on span "[US_STATE] ([GEOGRAPHIC_DATA])" at bounding box center [750, 302] width 283 height 16
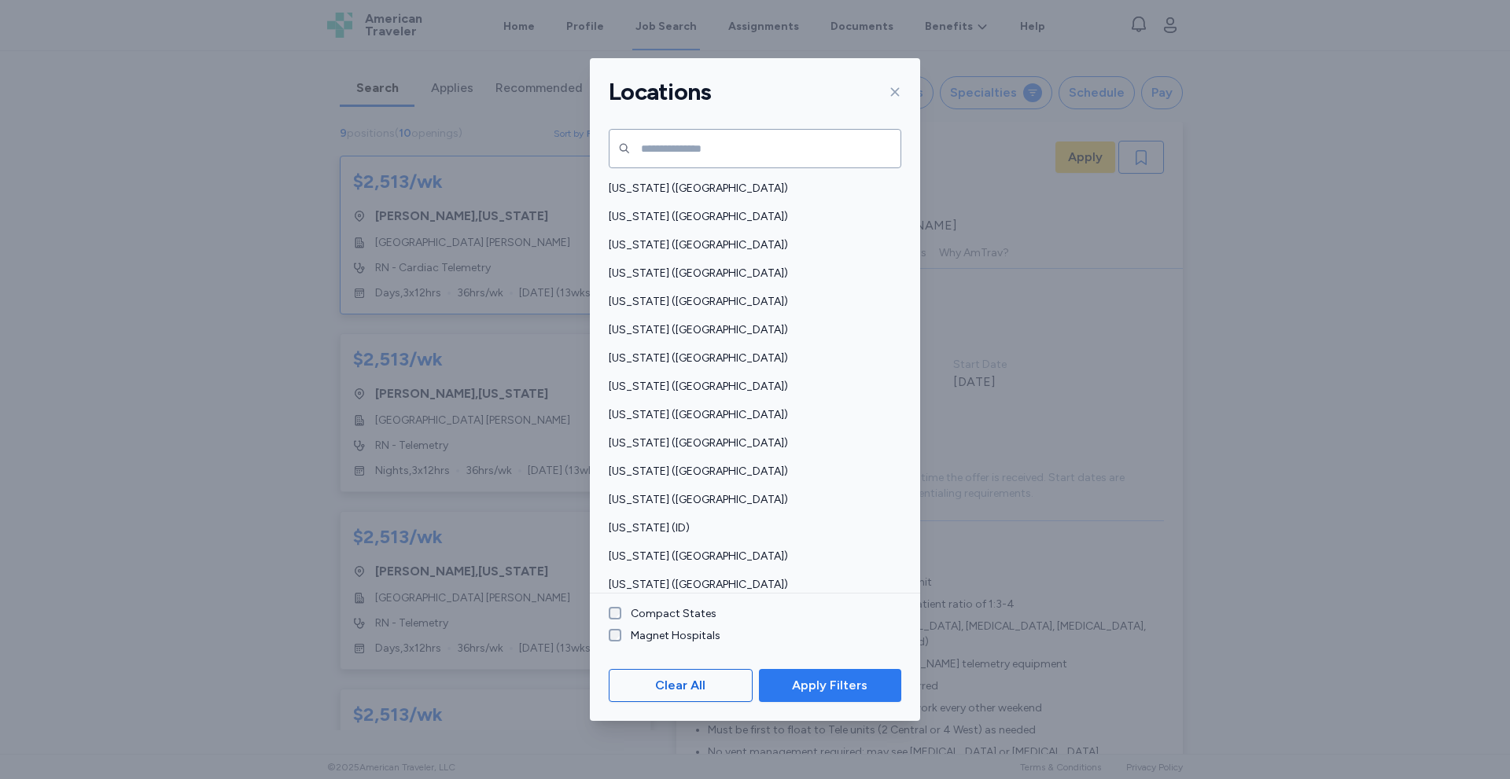
scroll to position [2, 0]
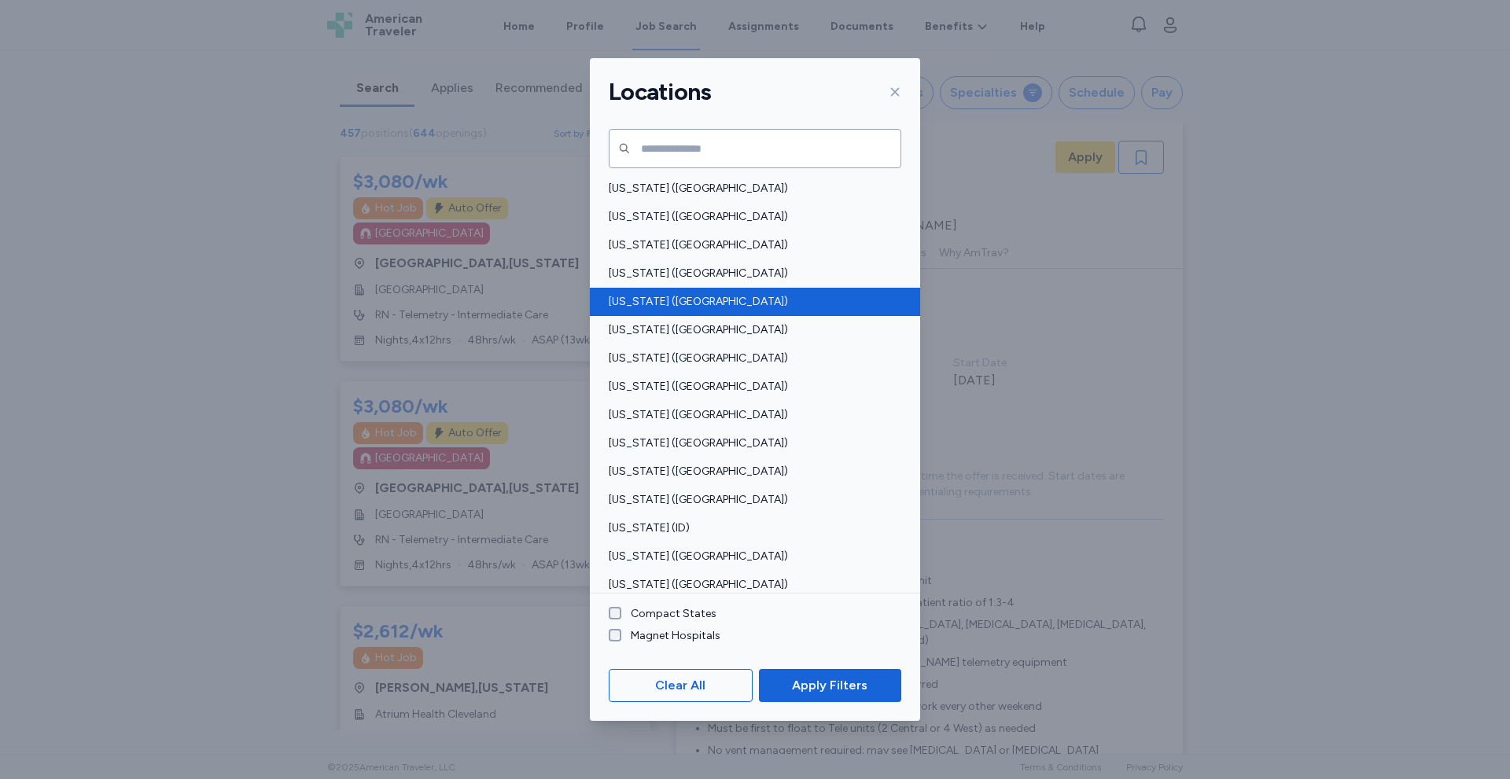
click at [639, 306] on span "[US_STATE] ([GEOGRAPHIC_DATA])" at bounding box center [750, 302] width 283 height 16
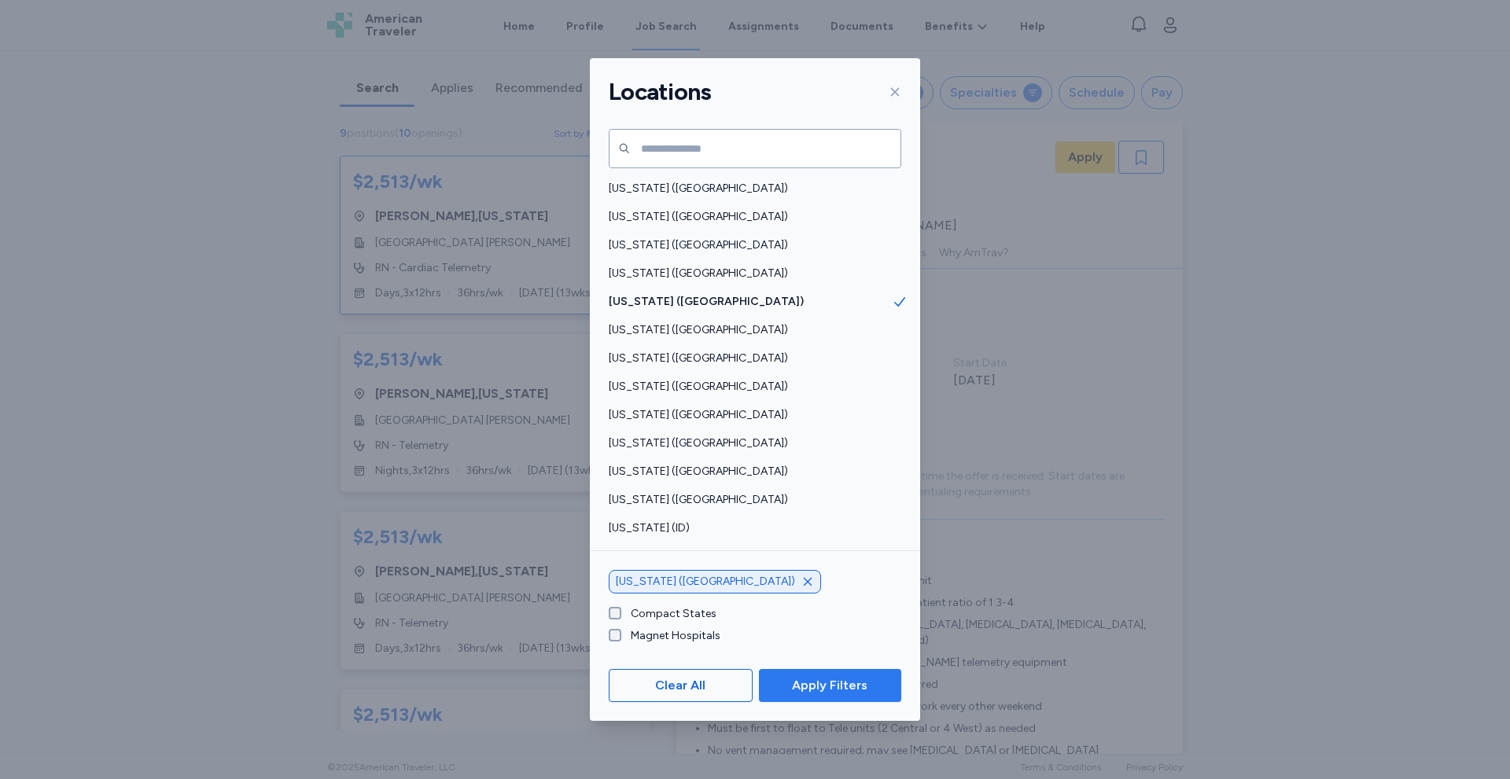
click at [794, 679] on span "Apply Filters" at bounding box center [829, 685] width 75 height 19
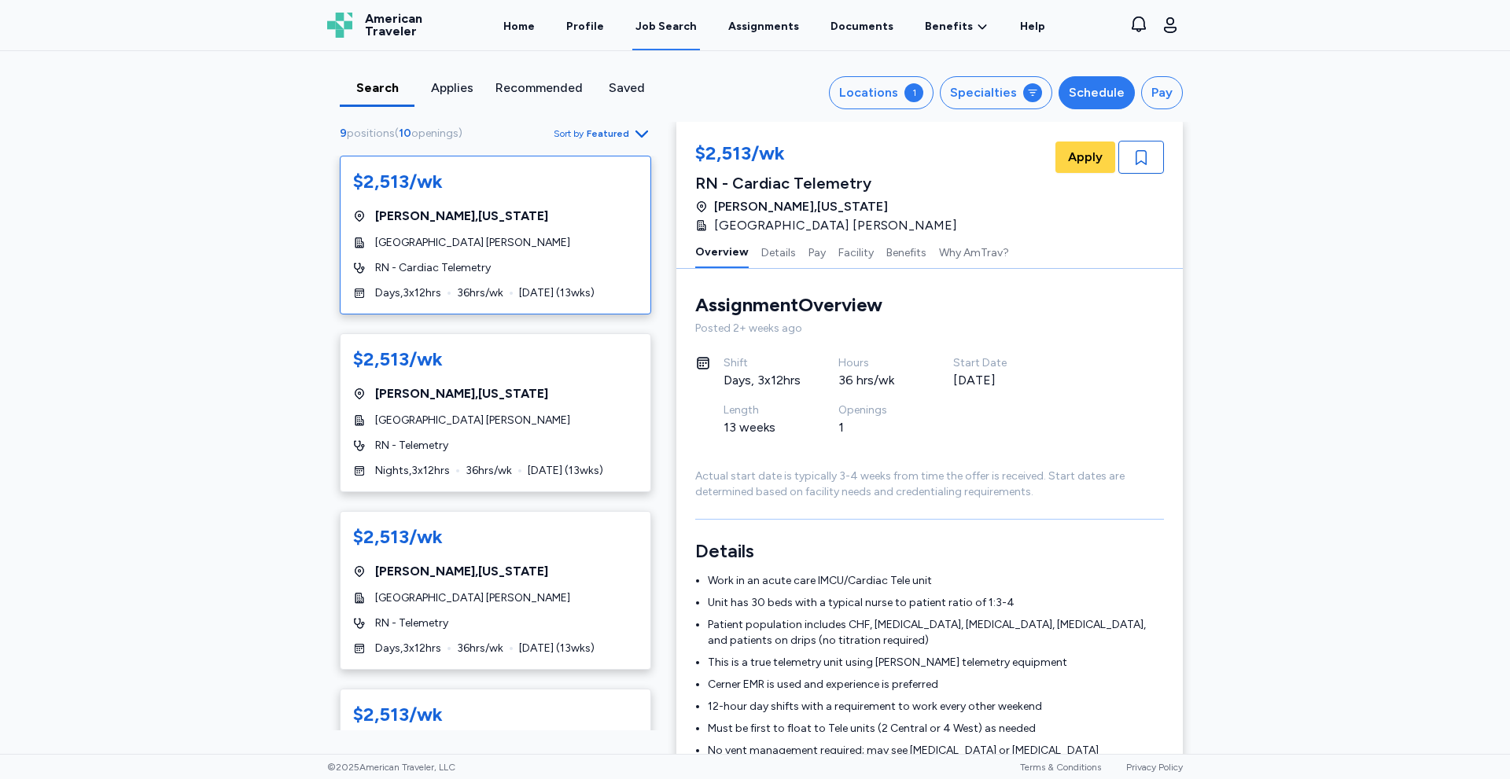
click at [1084, 98] on div "Schedule" at bounding box center [1097, 92] width 56 height 19
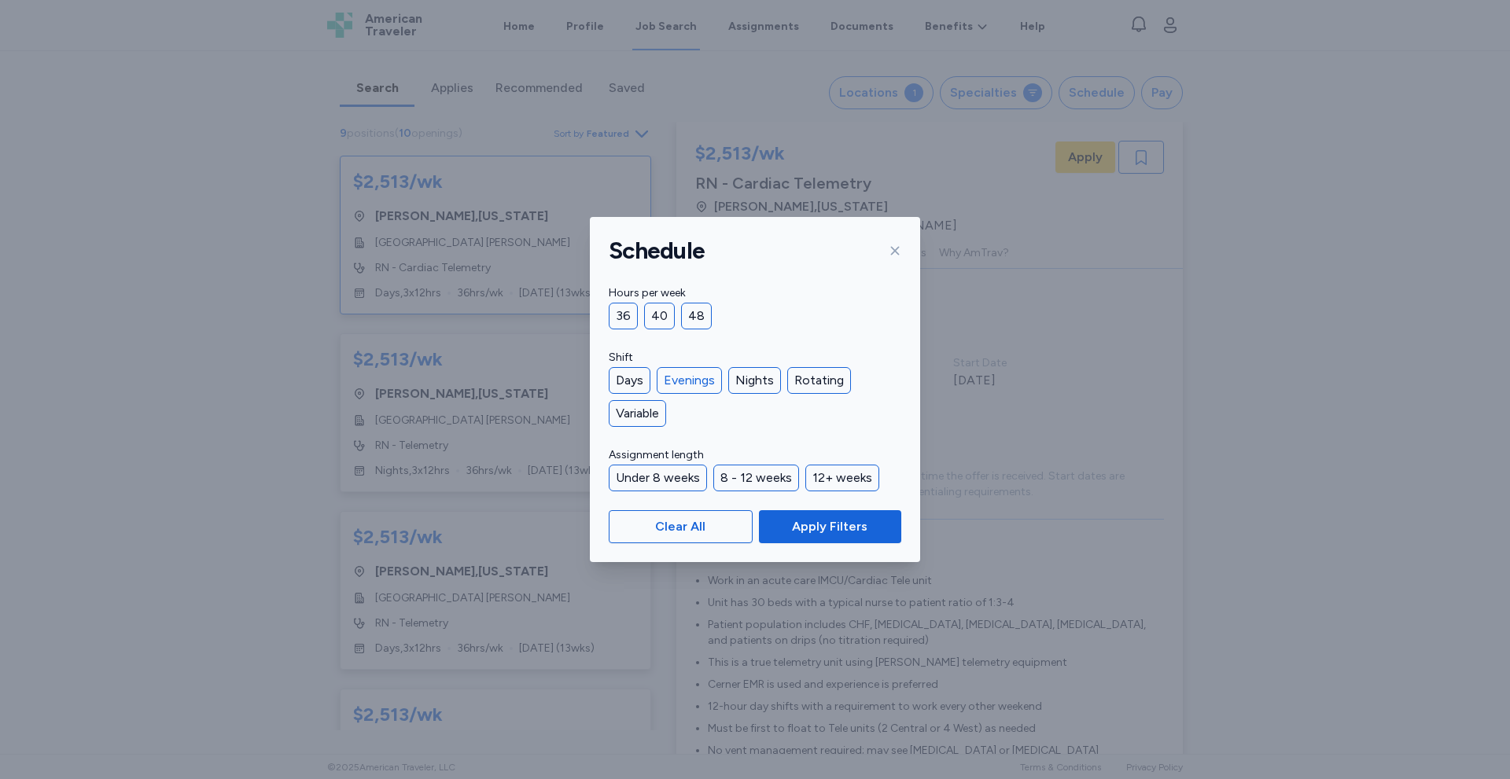
click at [701, 380] on div "Evenings" at bounding box center [689, 380] width 65 height 27
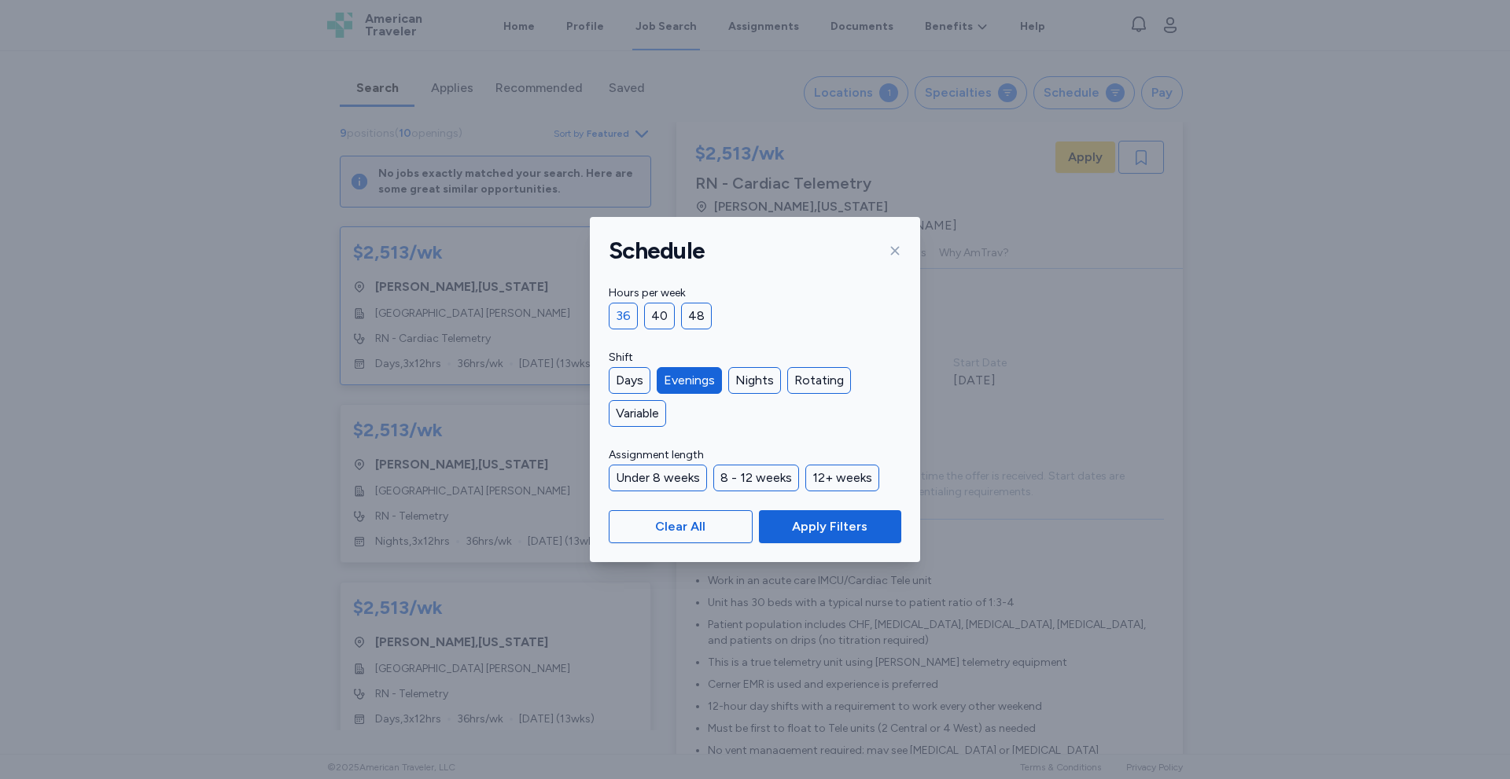
click at [623, 321] on div "36" at bounding box center [623, 316] width 29 height 27
click at [757, 485] on div "8 - 12 weeks" at bounding box center [756, 478] width 86 height 27
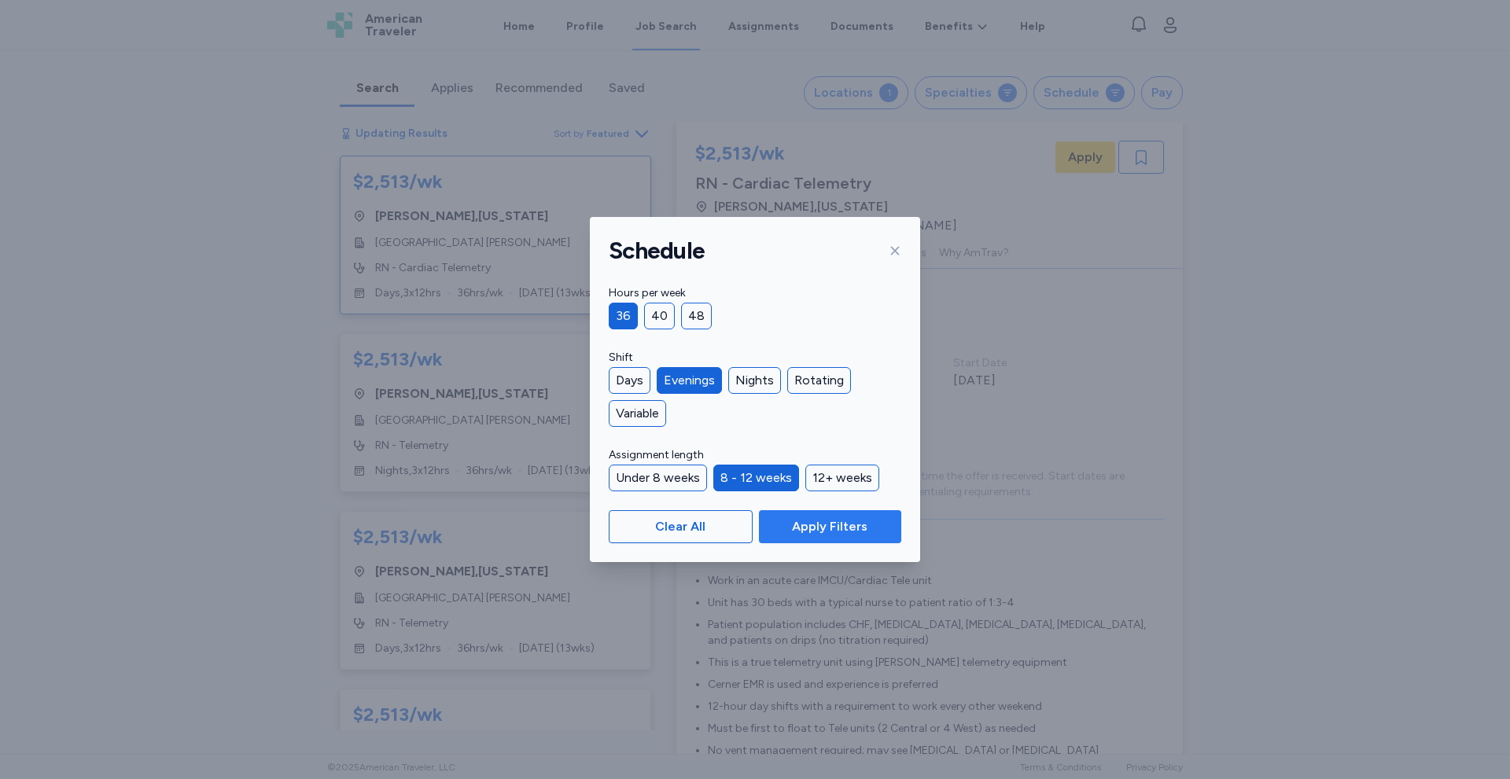
click at [808, 529] on span "Apply Filters" at bounding box center [829, 526] width 75 height 19
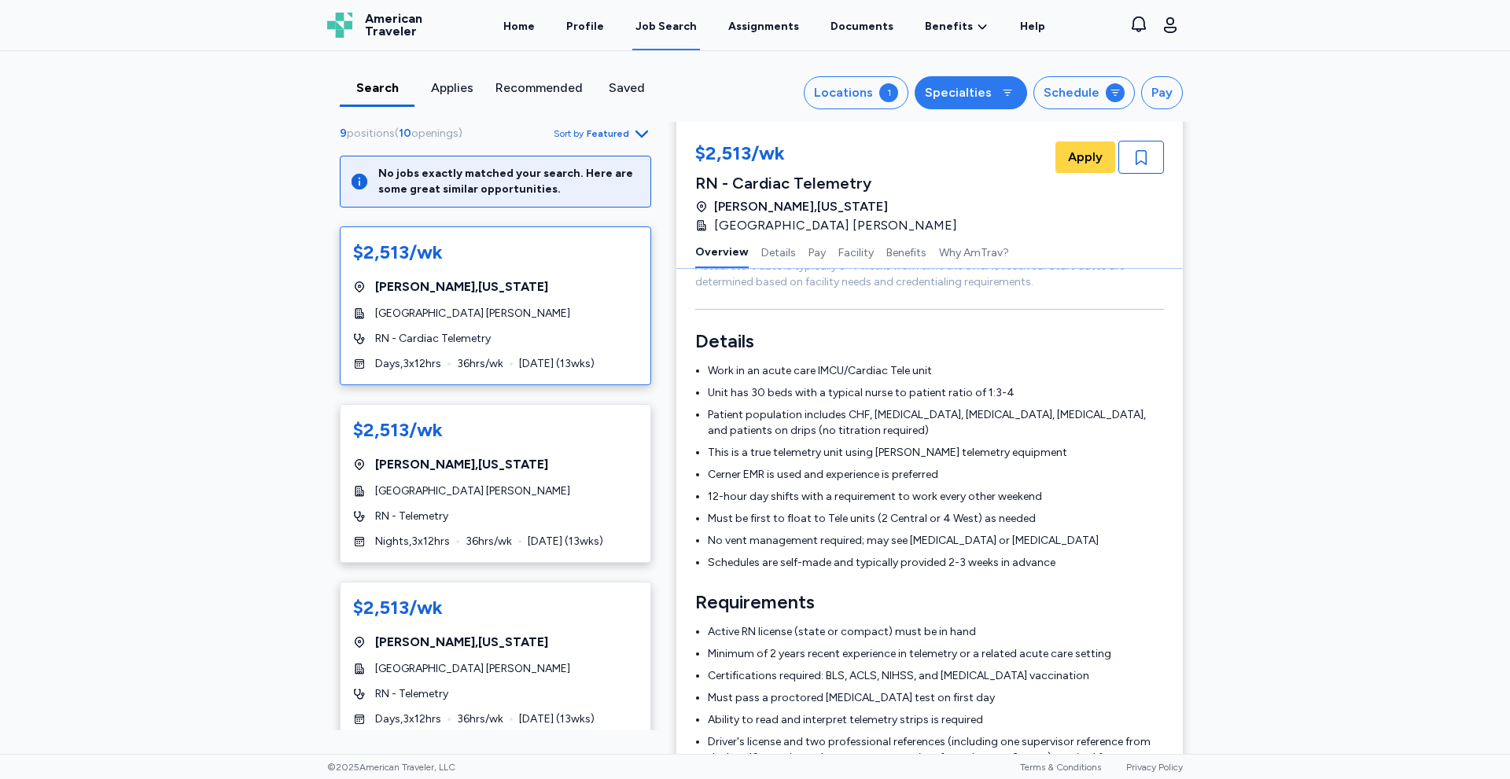
click at [1001, 97] on icon at bounding box center [1007, 93] width 13 height 13
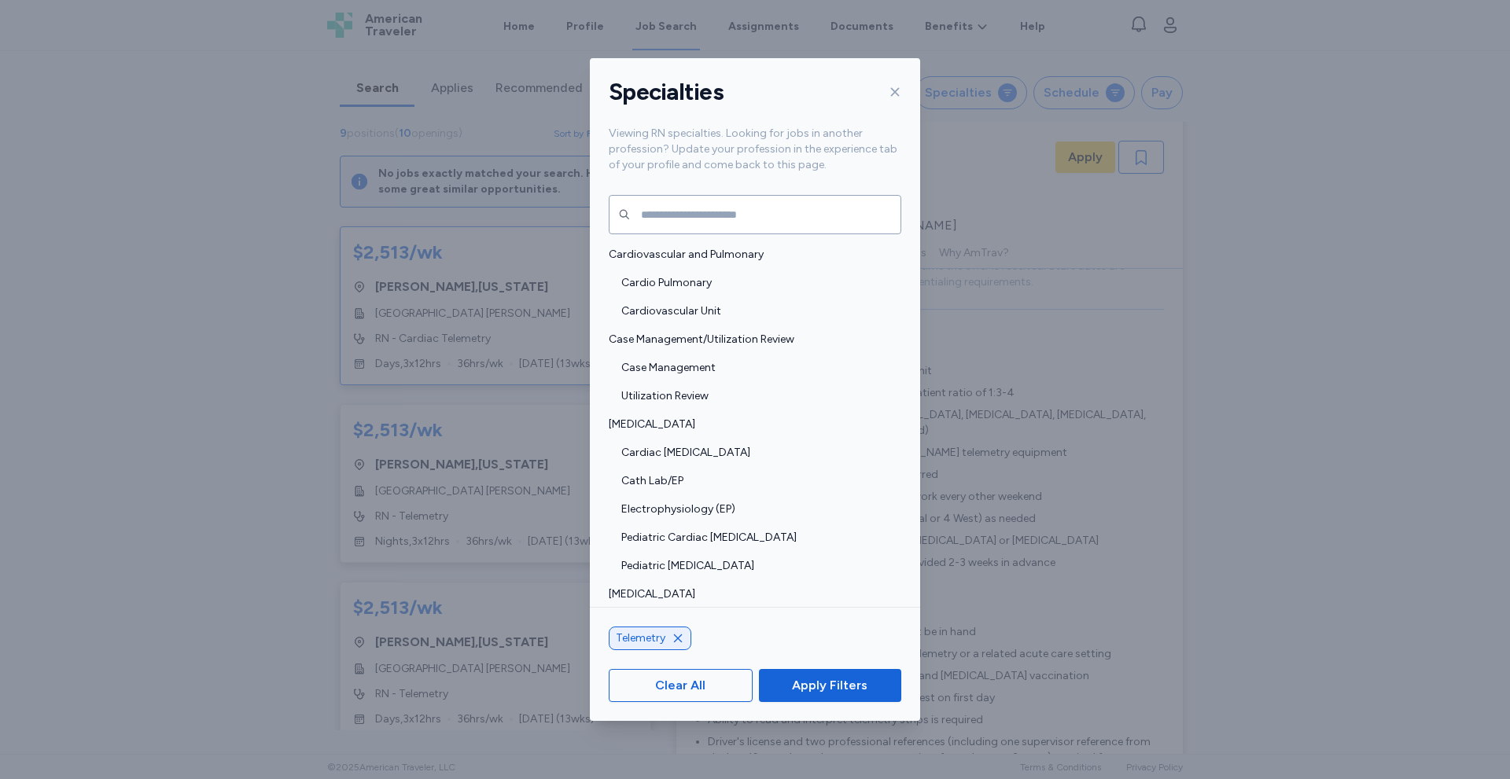
click at [896, 90] on icon at bounding box center [895, 92] width 13 height 13
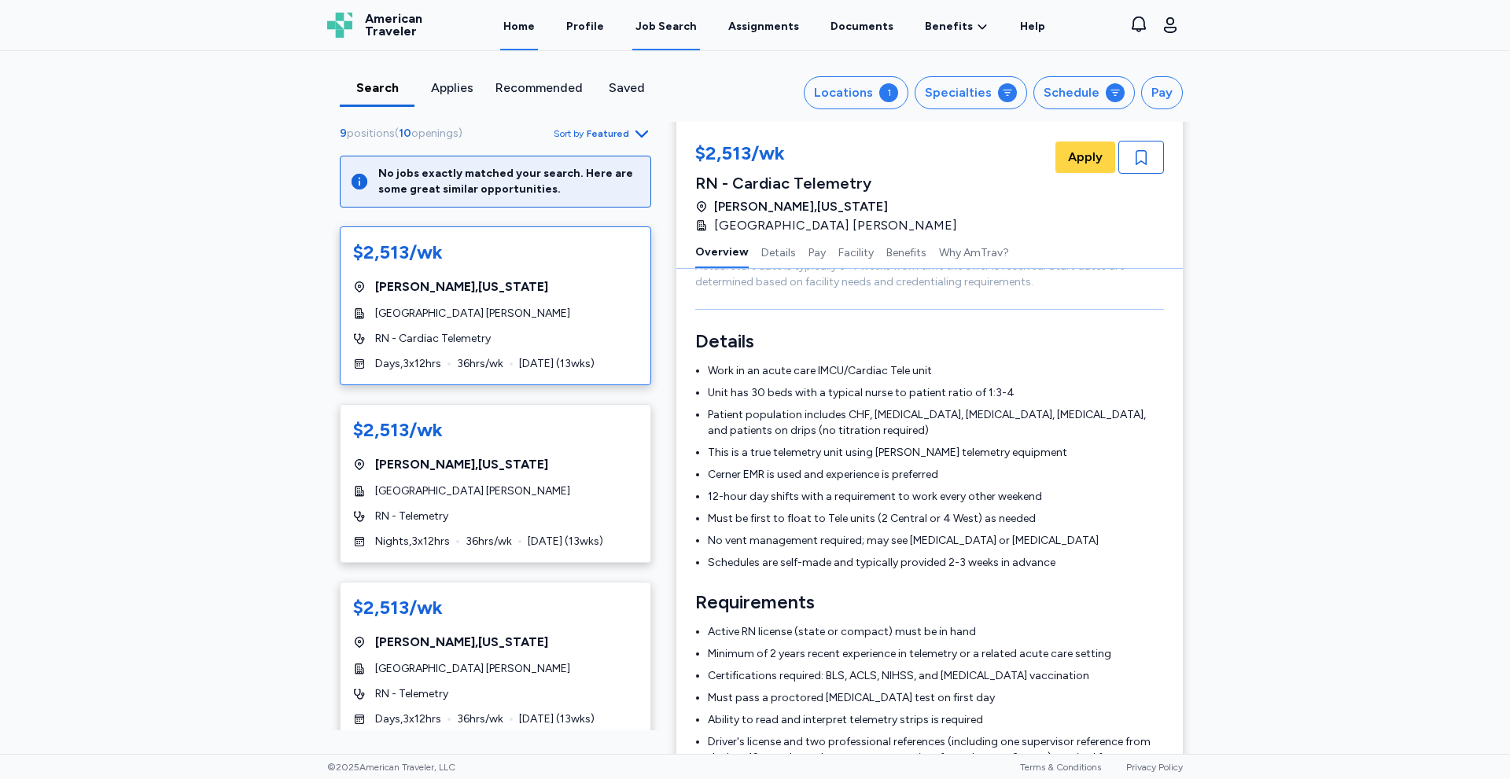
click at [538, 28] on link "Home" at bounding box center [519, 26] width 38 height 49
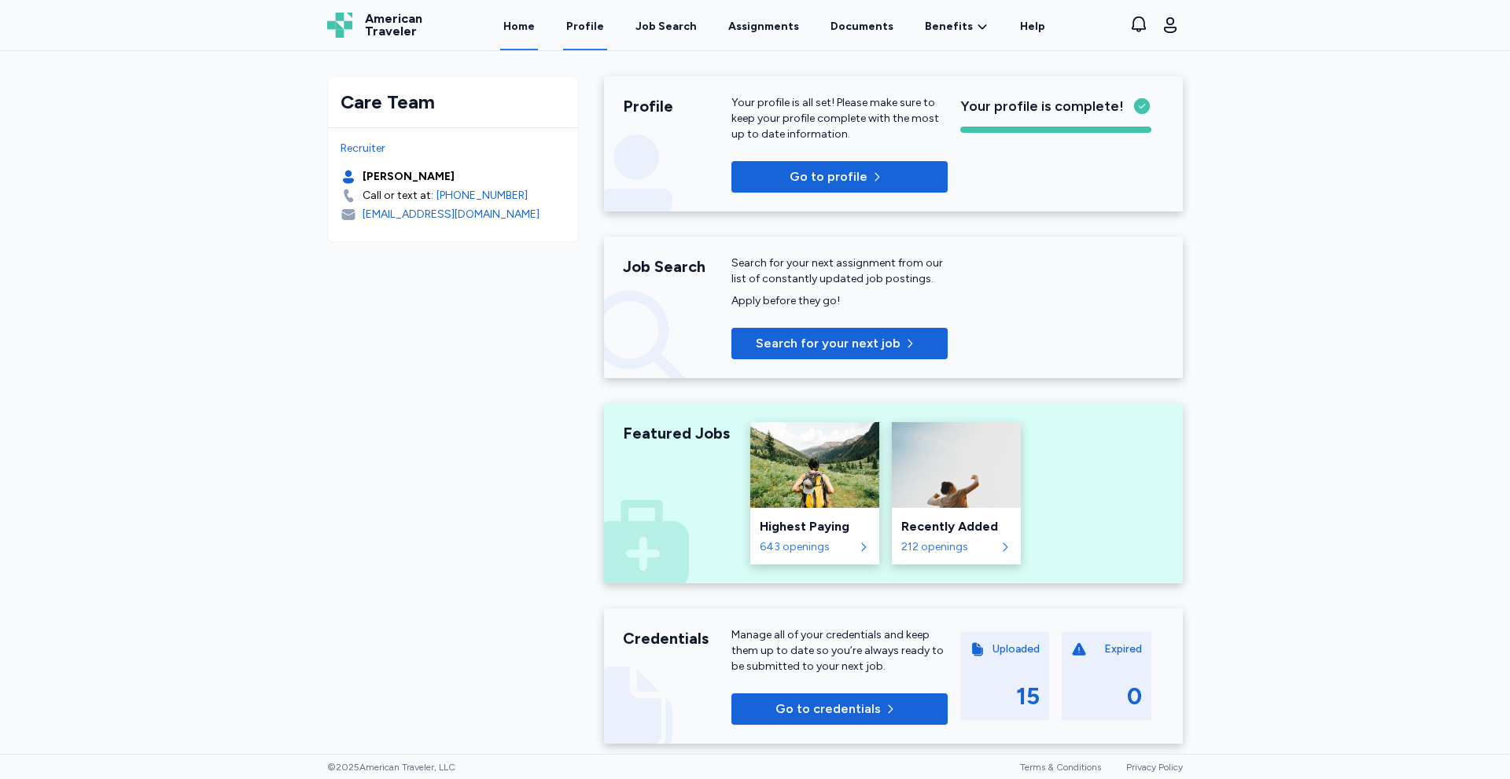
click at [581, 24] on link "Profile" at bounding box center [585, 26] width 44 height 49
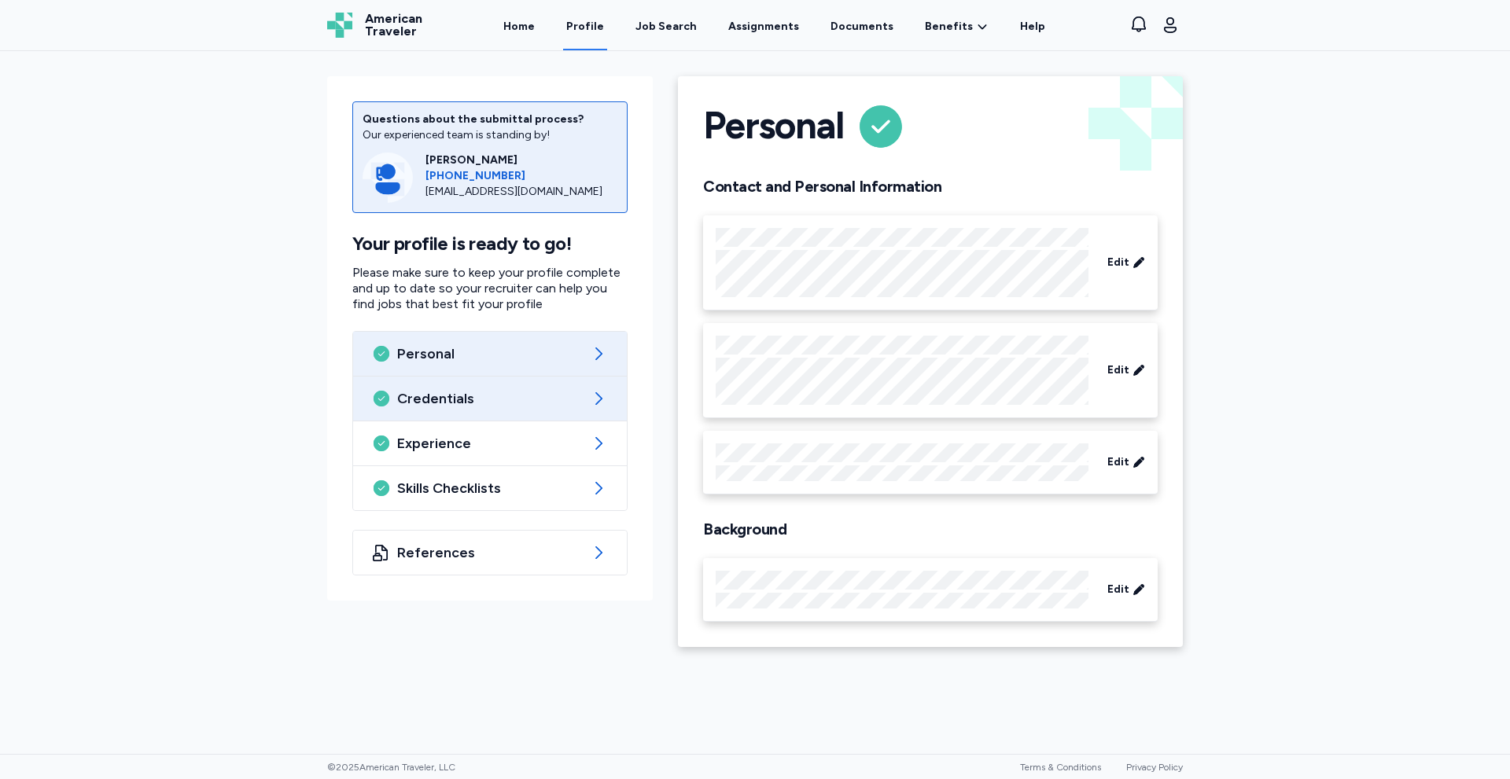
click at [461, 413] on div "Credentials" at bounding box center [490, 399] width 274 height 44
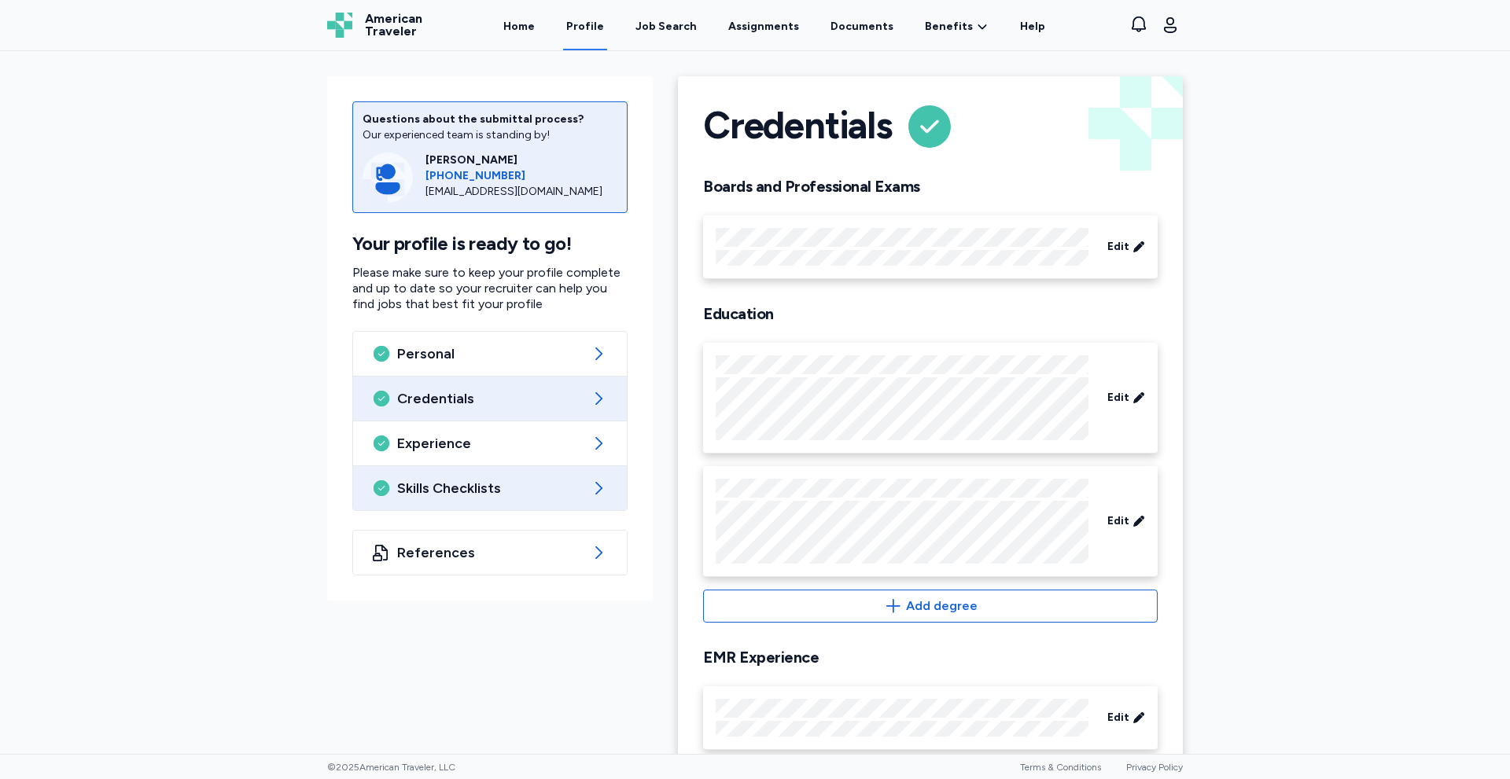
click at [464, 491] on span "Skills Checklists" at bounding box center [490, 488] width 186 height 19
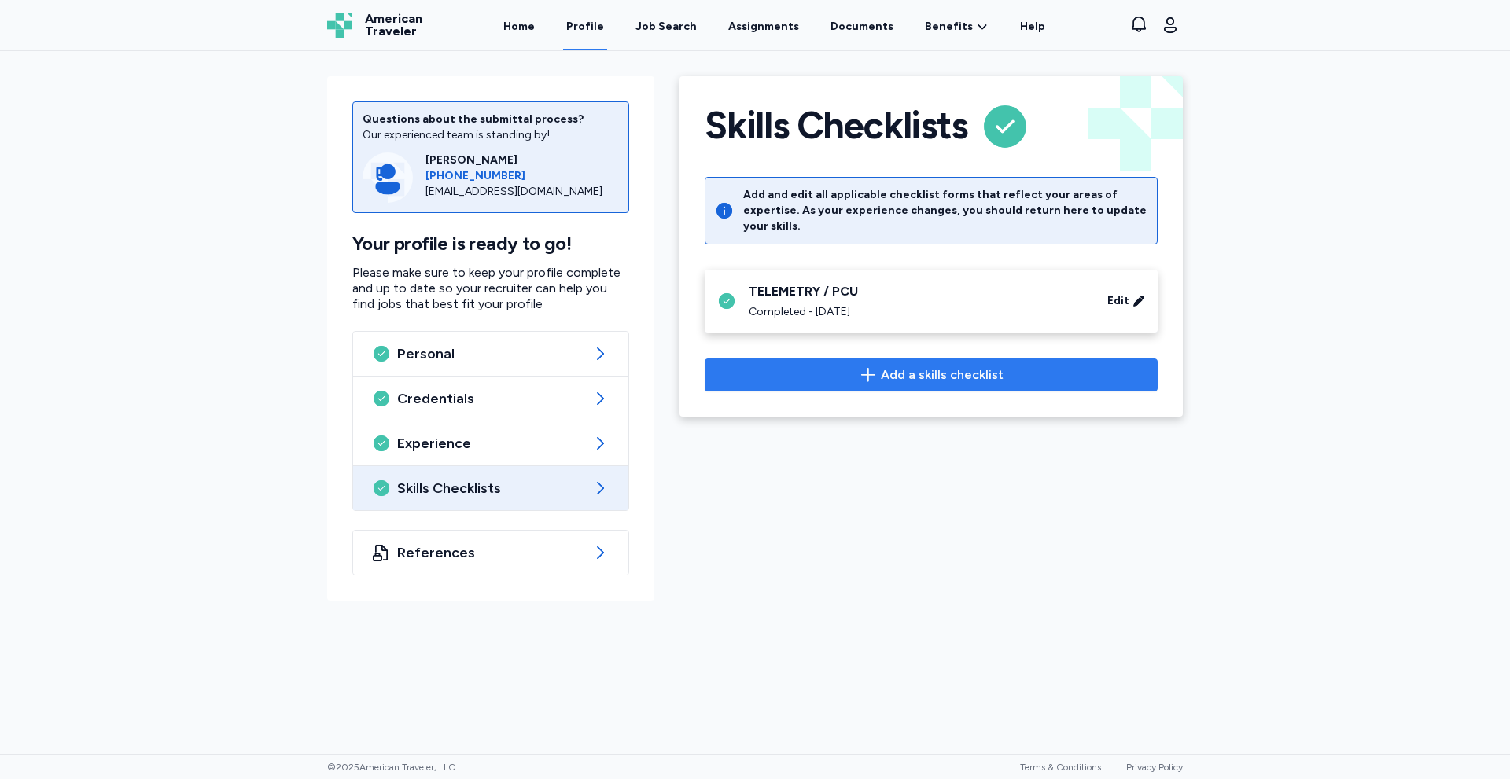
click at [873, 366] on icon "button" at bounding box center [868, 375] width 19 height 19
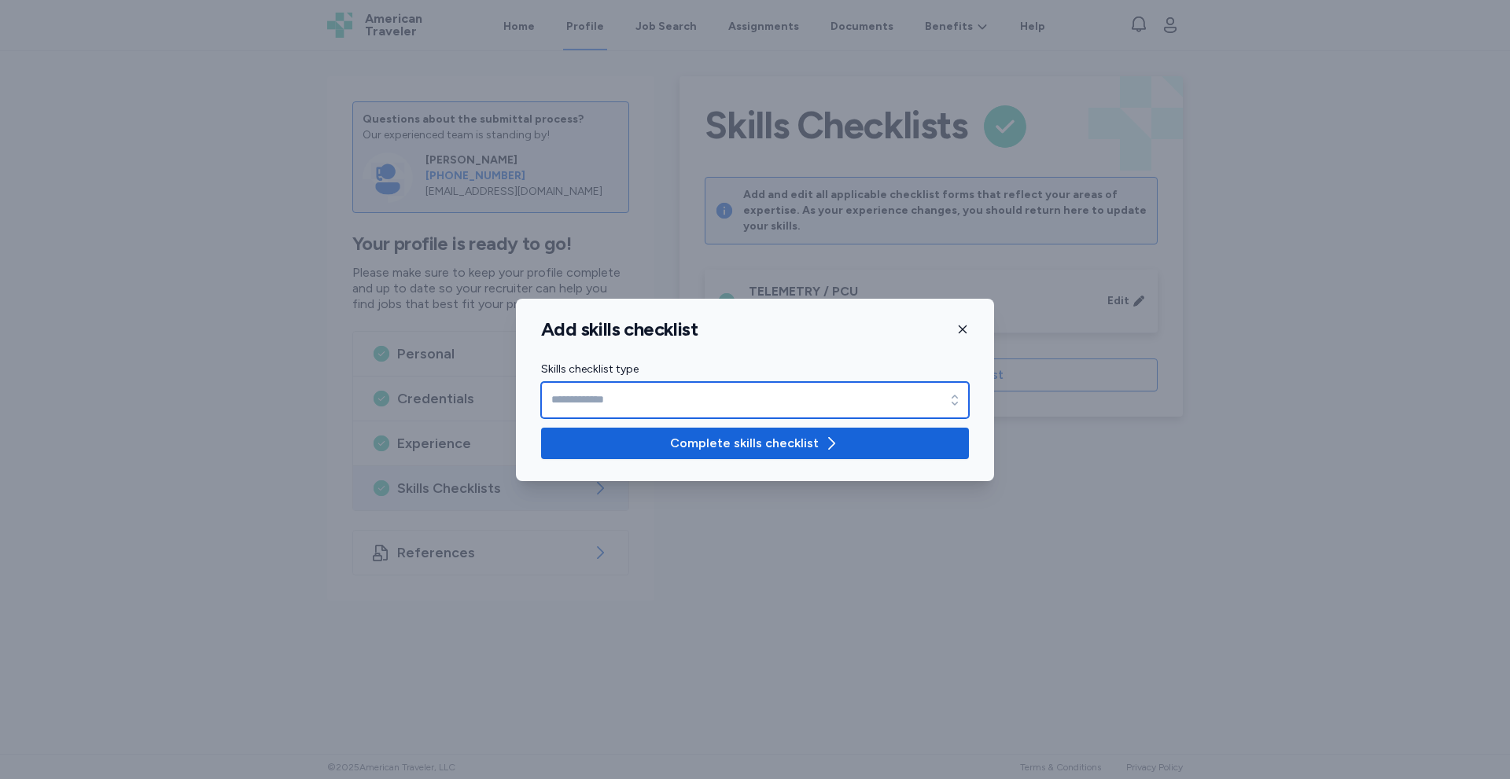
click at [654, 399] on input "Skills checklist type" at bounding box center [755, 400] width 428 height 36
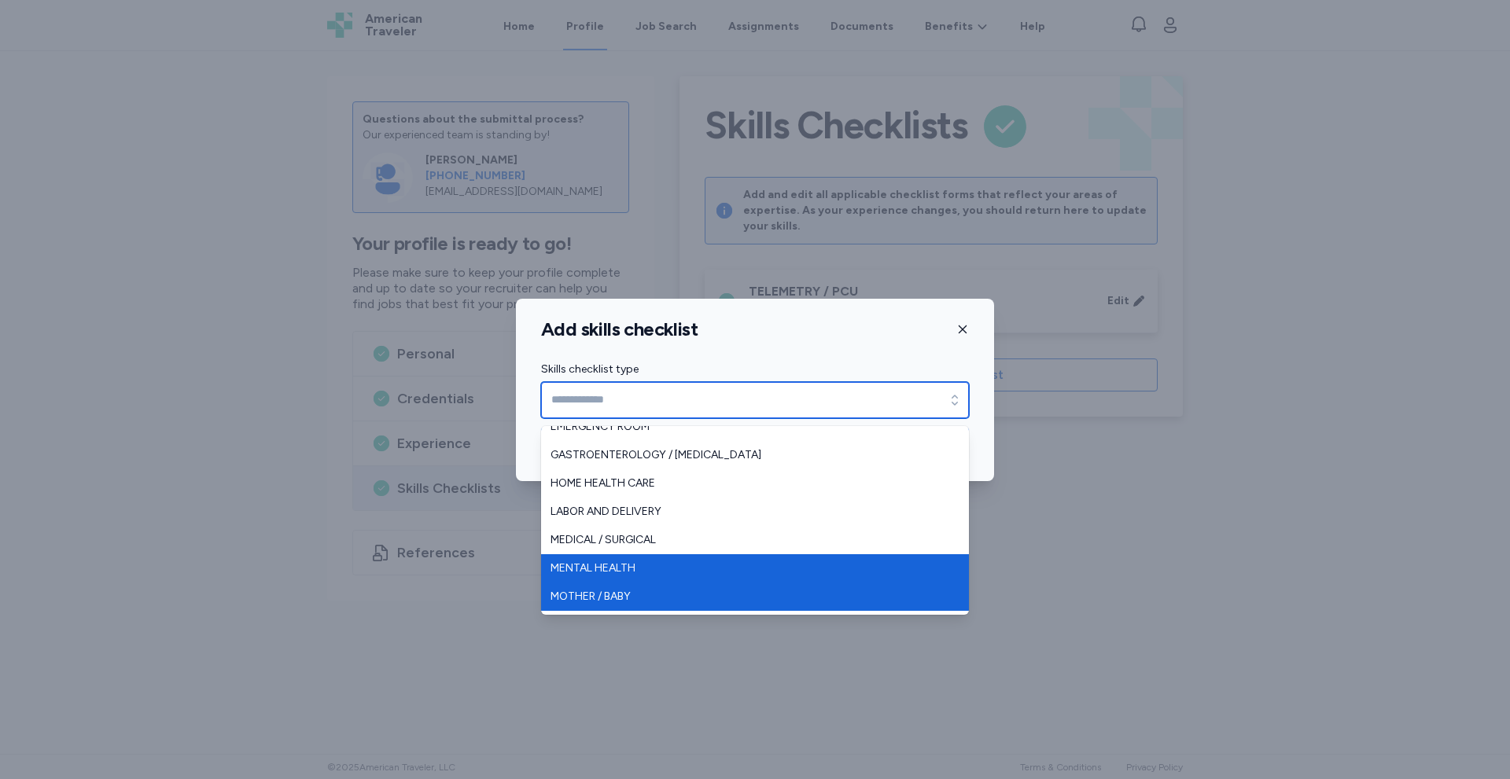
scroll to position [157, 0]
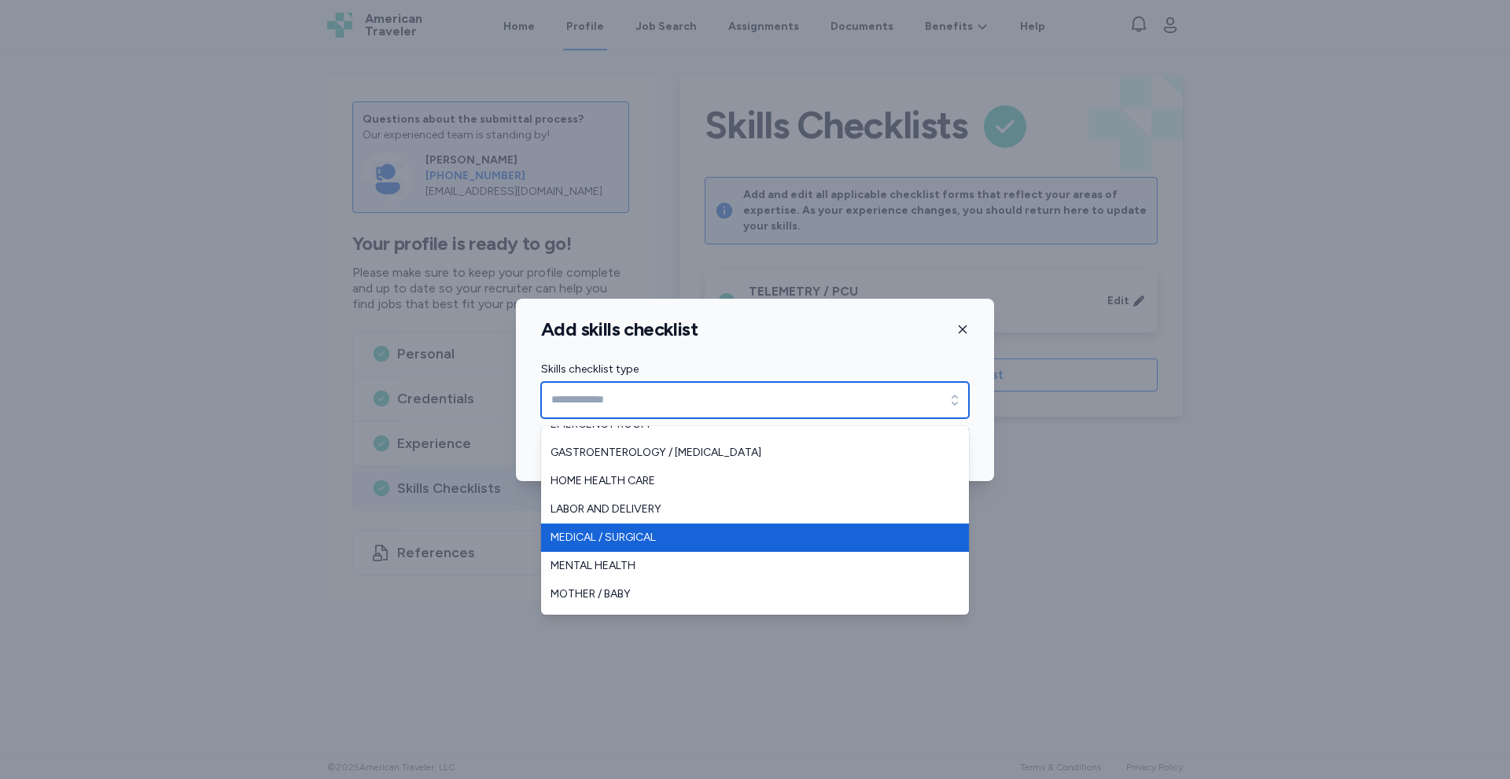
type input "**********"
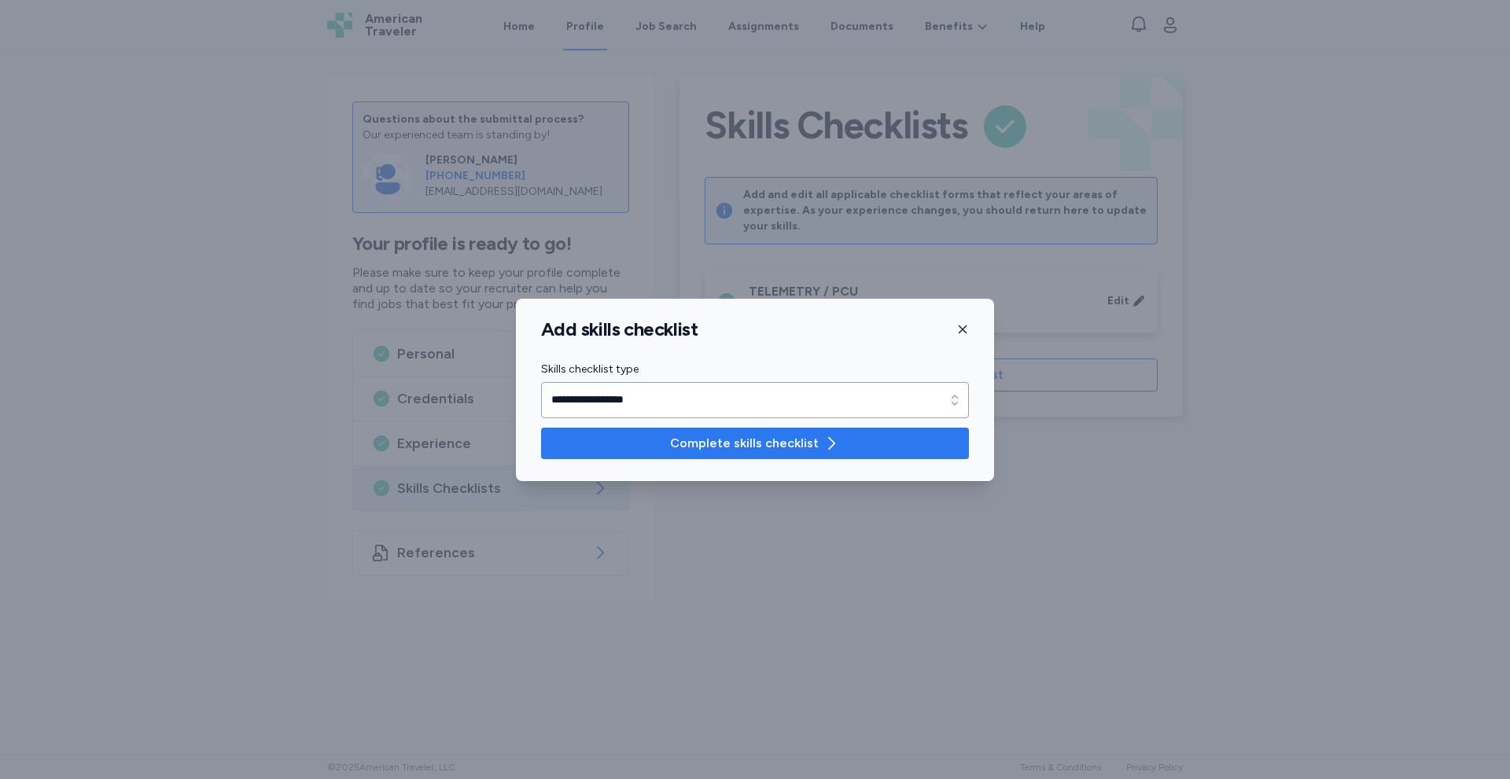
click at [647, 454] on button "Complete skills checklist" at bounding box center [755, 443] width 428 height 31
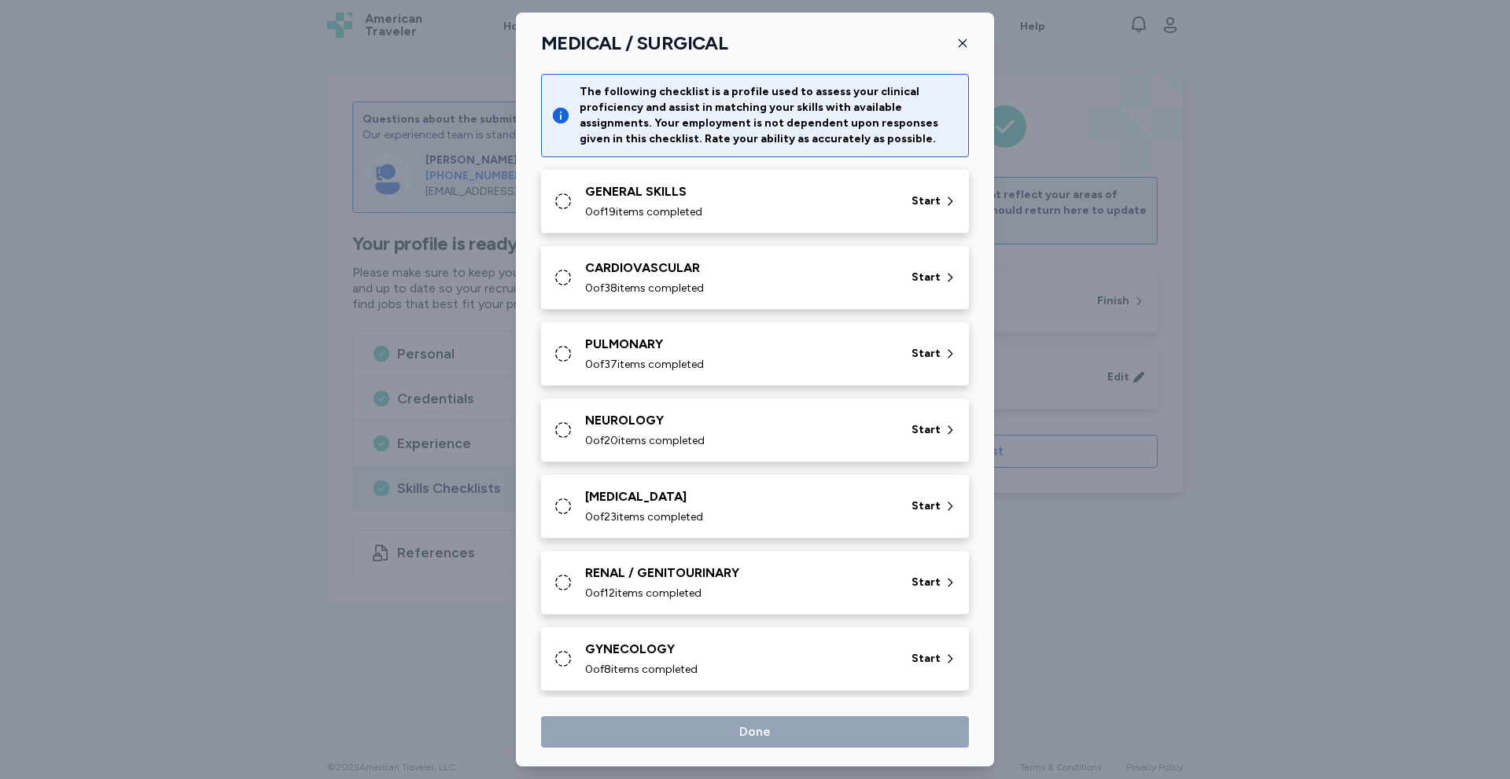
click at [657, 204] on span "0 of 19 items completed" at bounding box center [643, 212] width 117 height 16
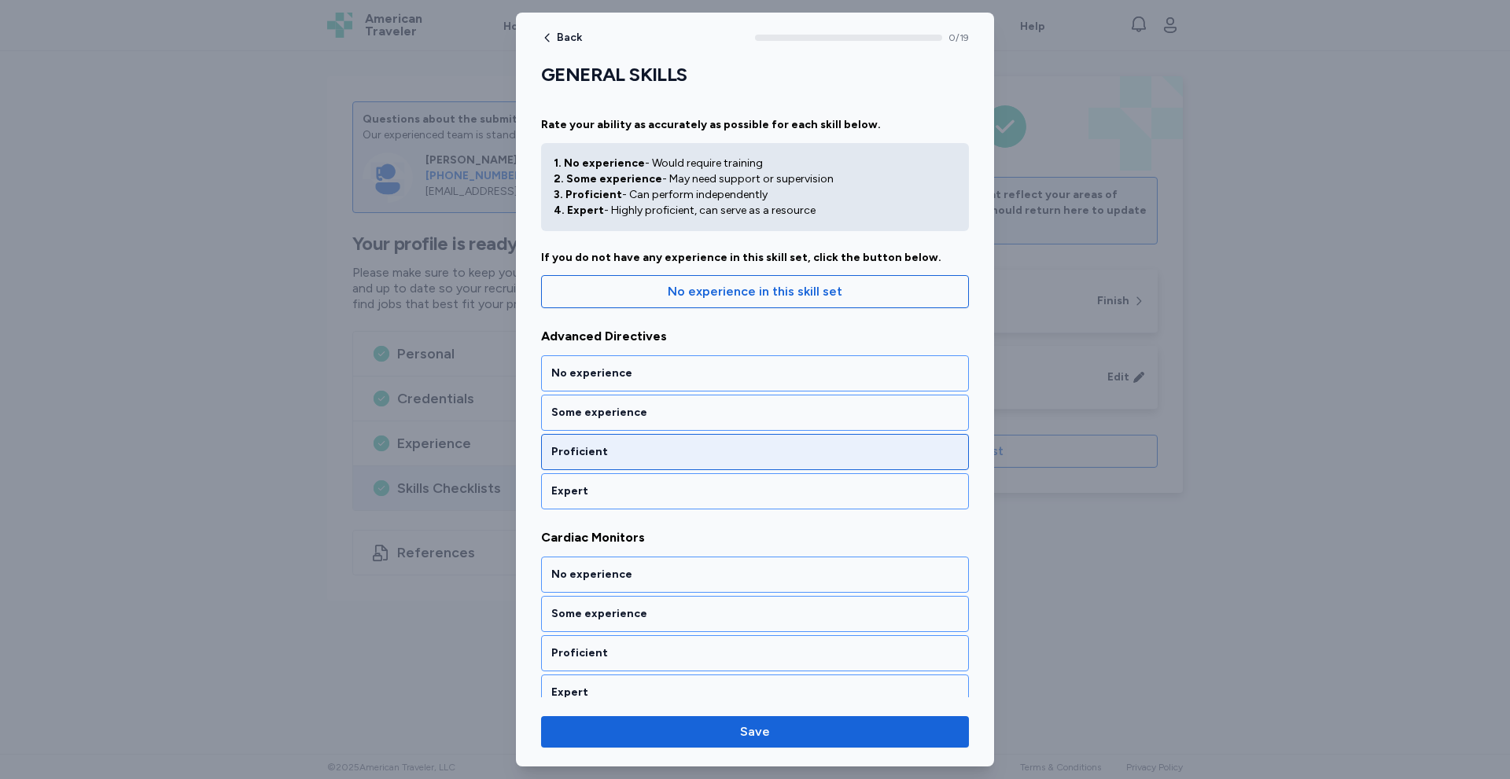
click at [672, 459] on div "Proficient" at bounding box center [754, 452] width 407 height 16
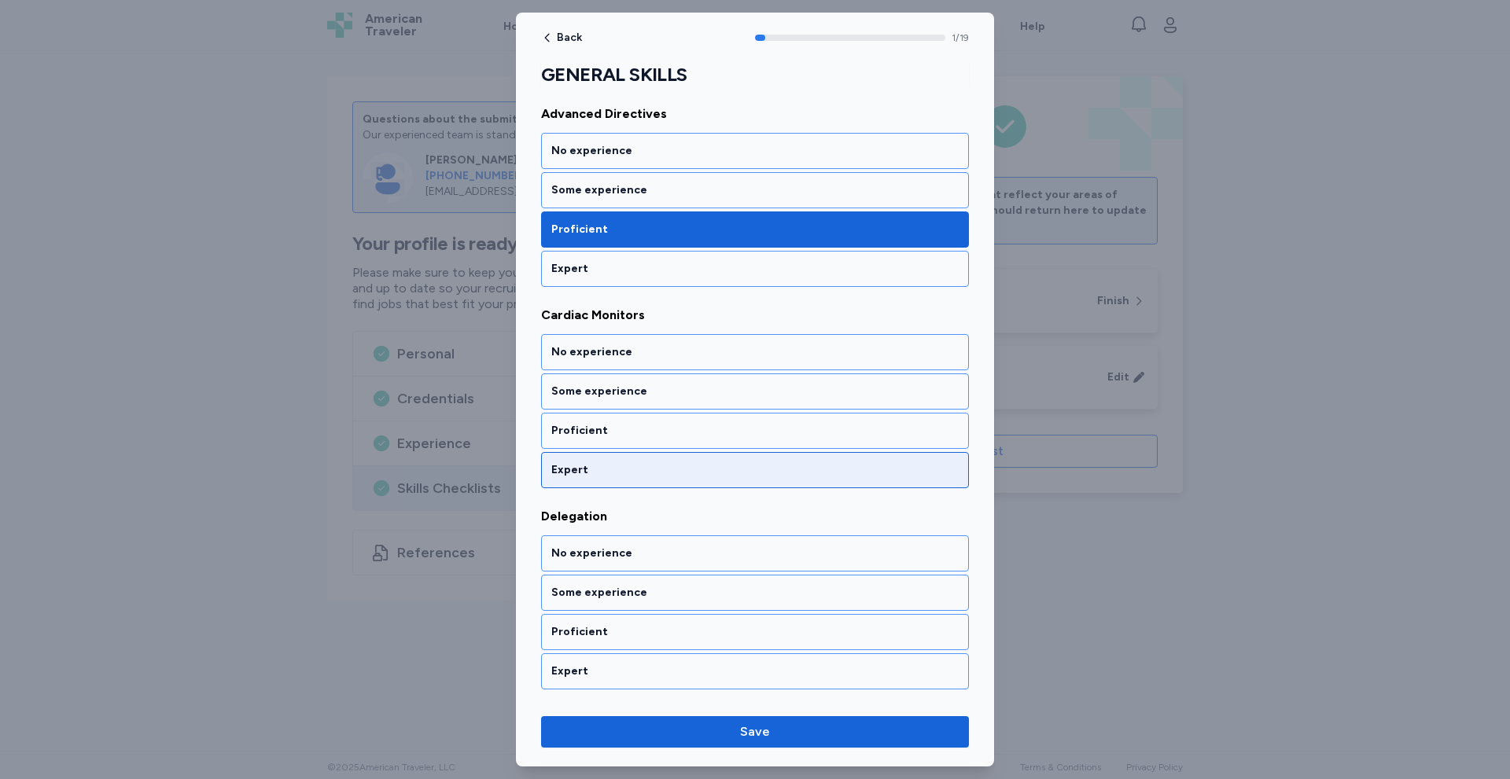
scroll to position [223, 0]
click at [574, 475] on div "Expert" at bounding box center [754, 470] width 407 height 16
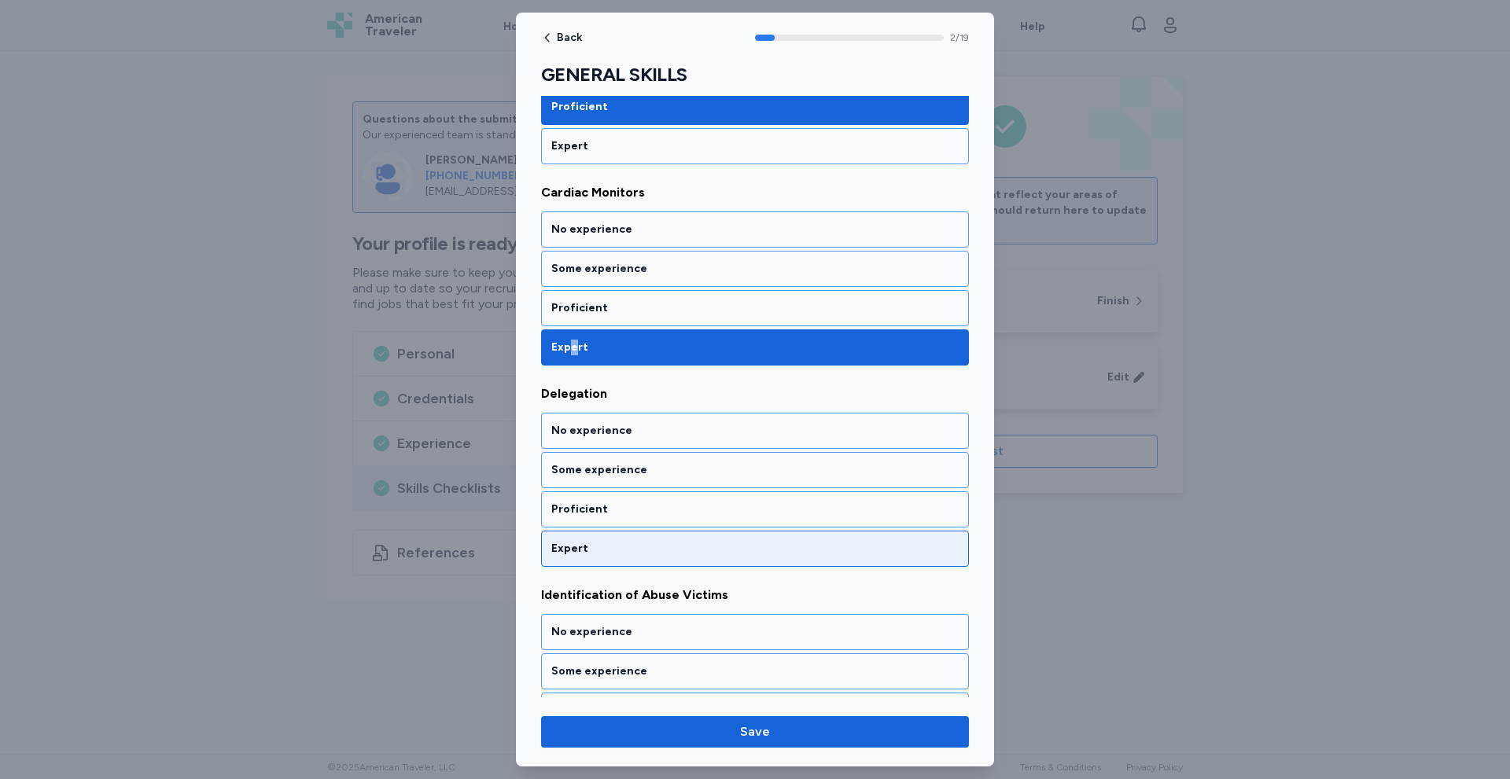
scroll to position [425, 0]
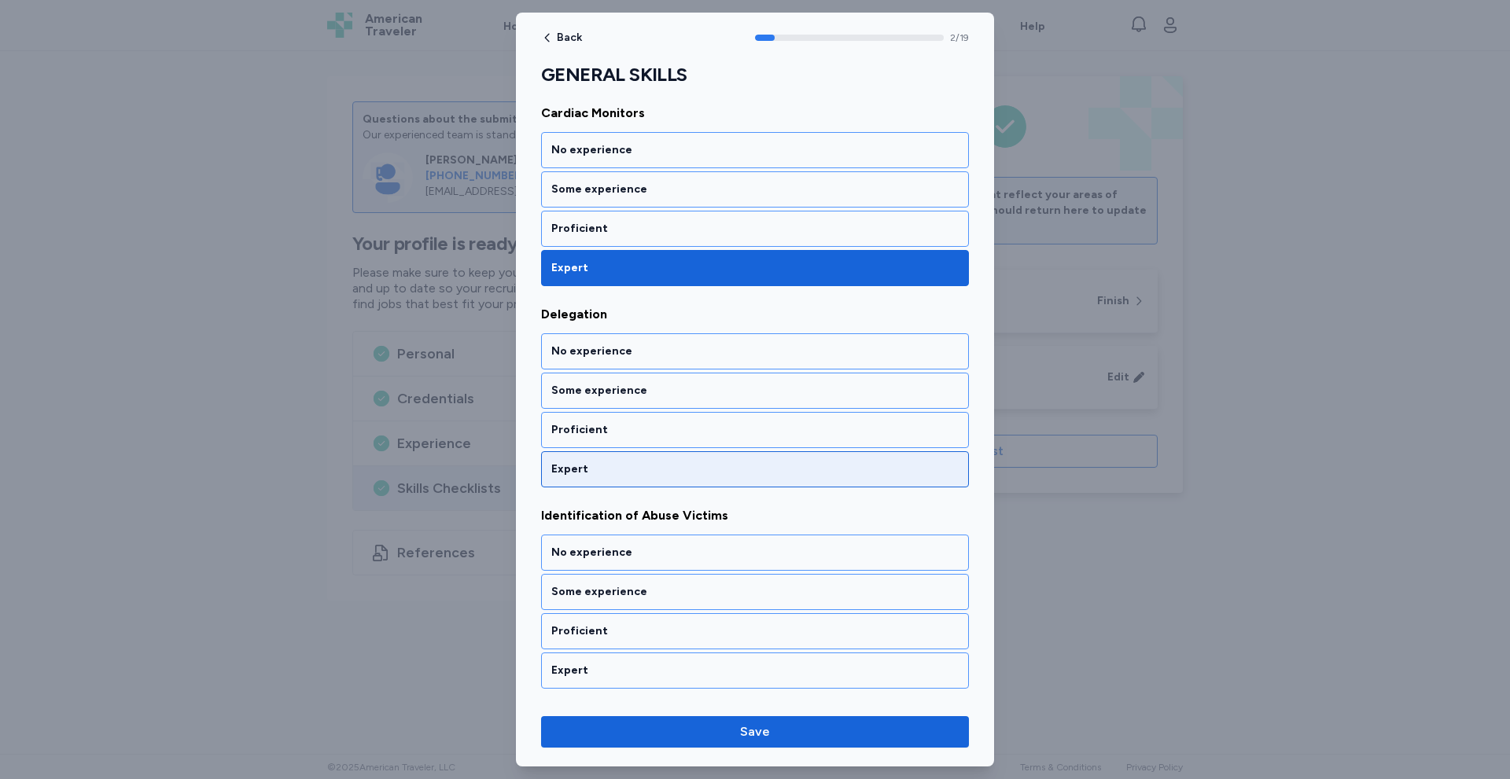
click at [569, 480] on div "Expert" at bounding box center [755, 469] width 428 height 36
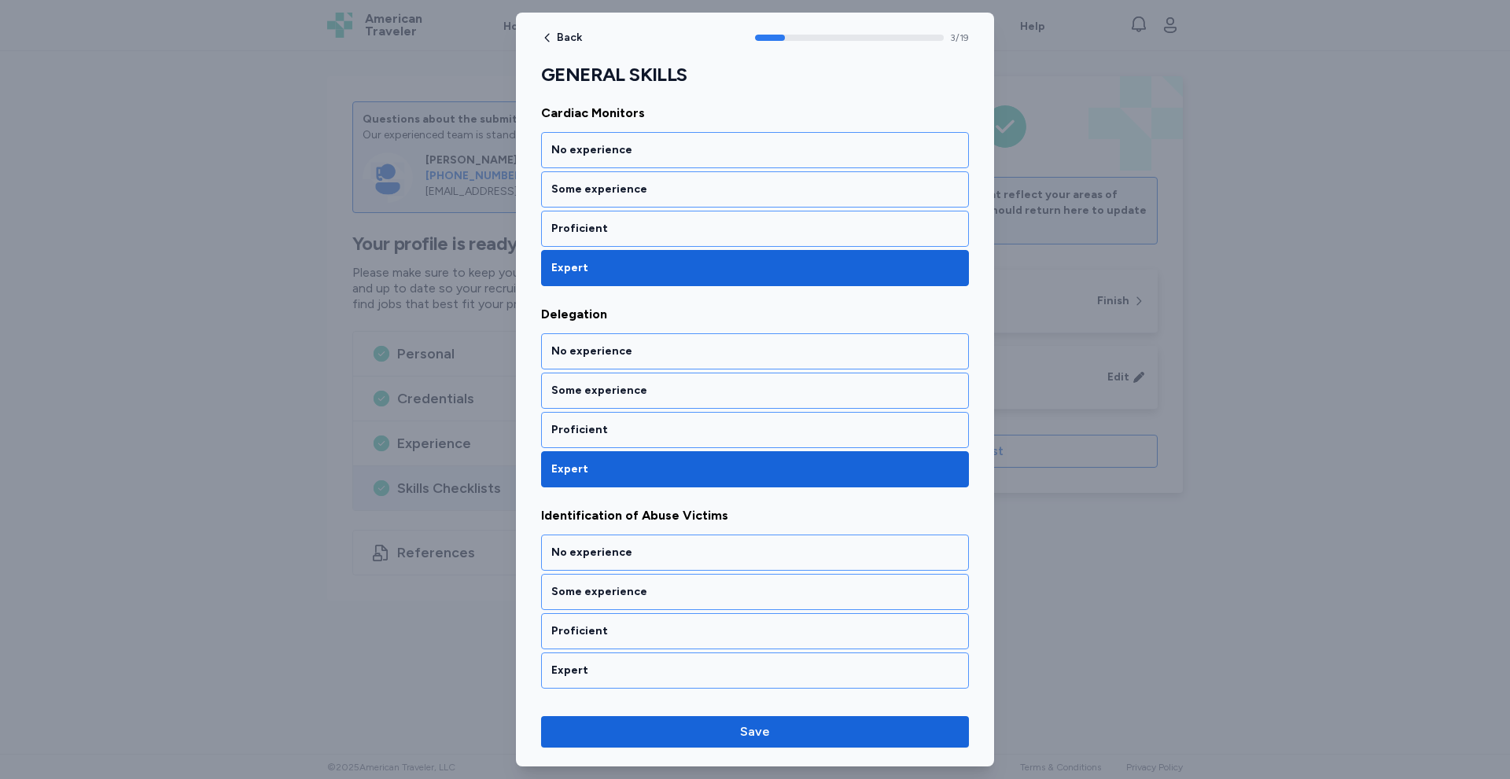
scroll to position [626, 0]
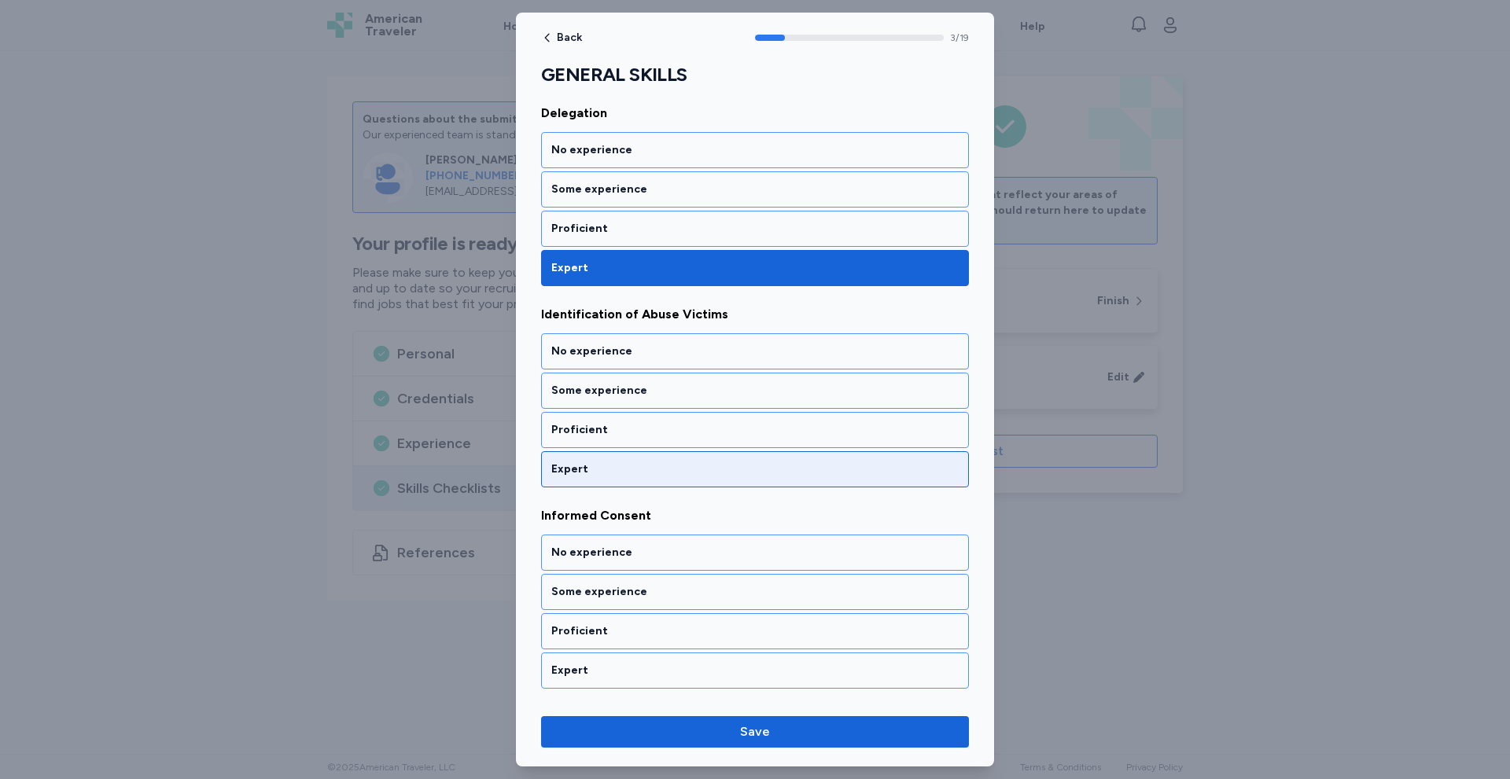
click at [587, 463] on div "Expert" at bounding box center [754, 470] width 407 height 16
click at [587, 467] on div "Expert" at bounding box center [754, 470] width 407 height 16
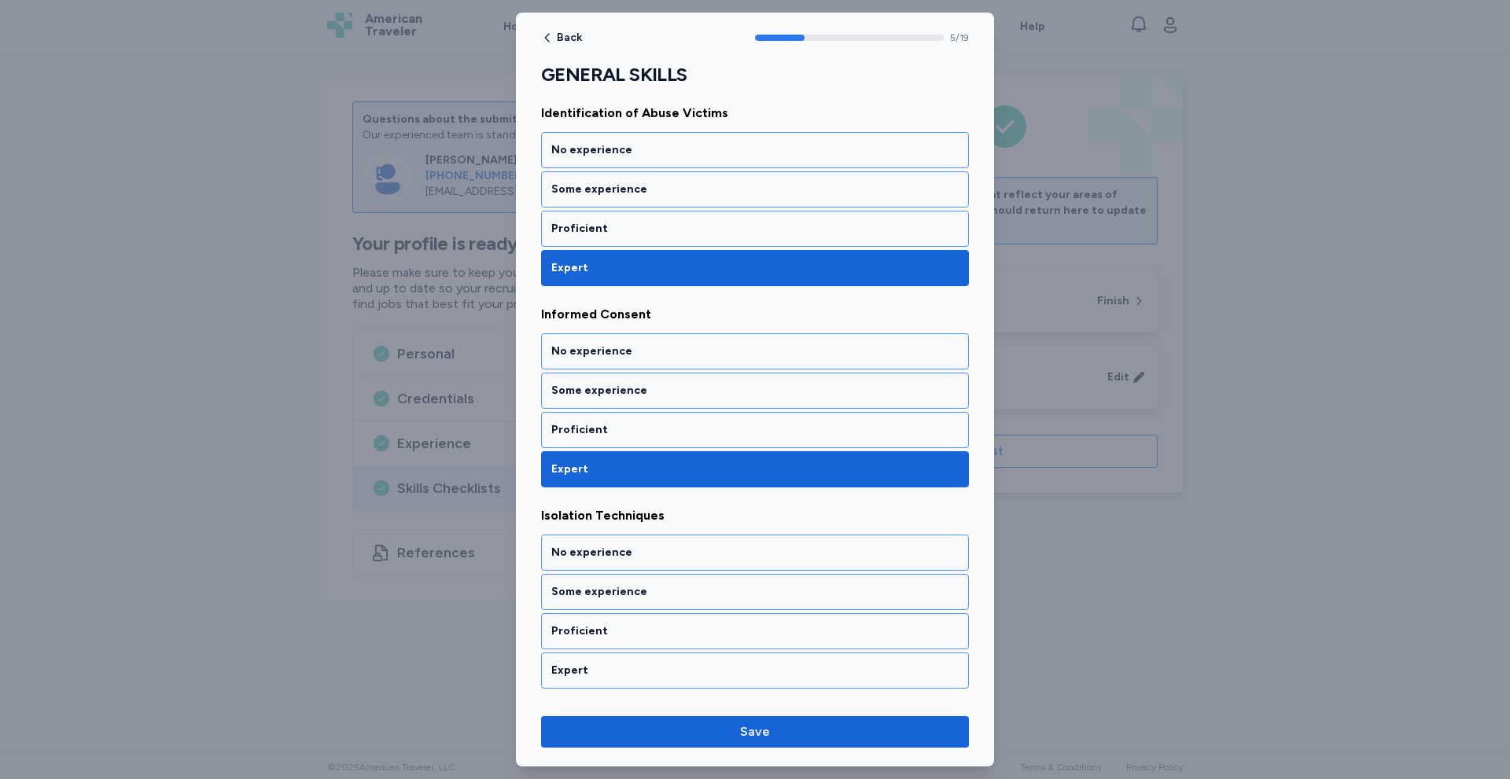
scroll to position [1029, 0]
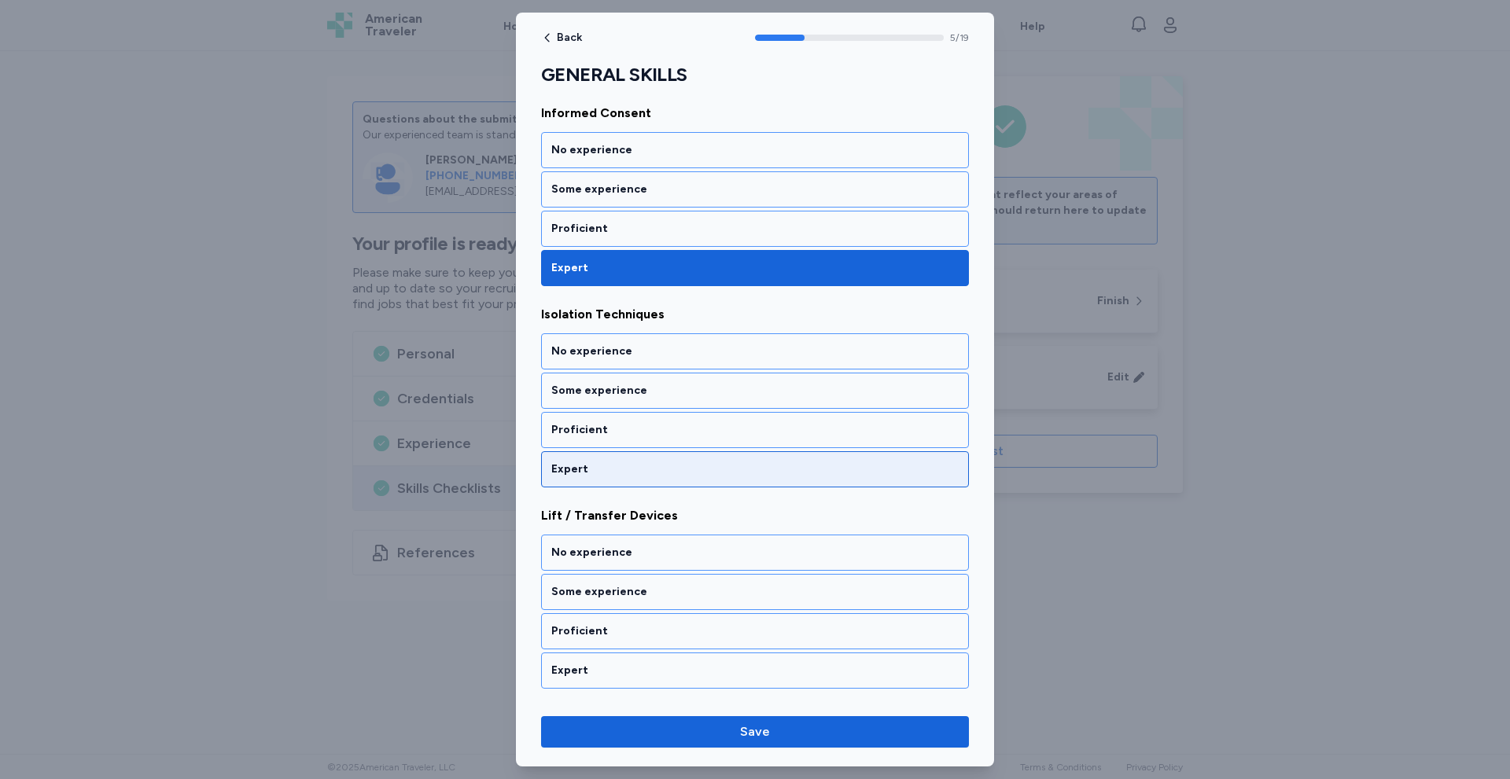
click at [586, 472] on div "Expert" at bounding box center [754, 470] width 407 height 16
click at [585, 473] on div "Expert" at bounding box center [754, 470] width 407 height 16
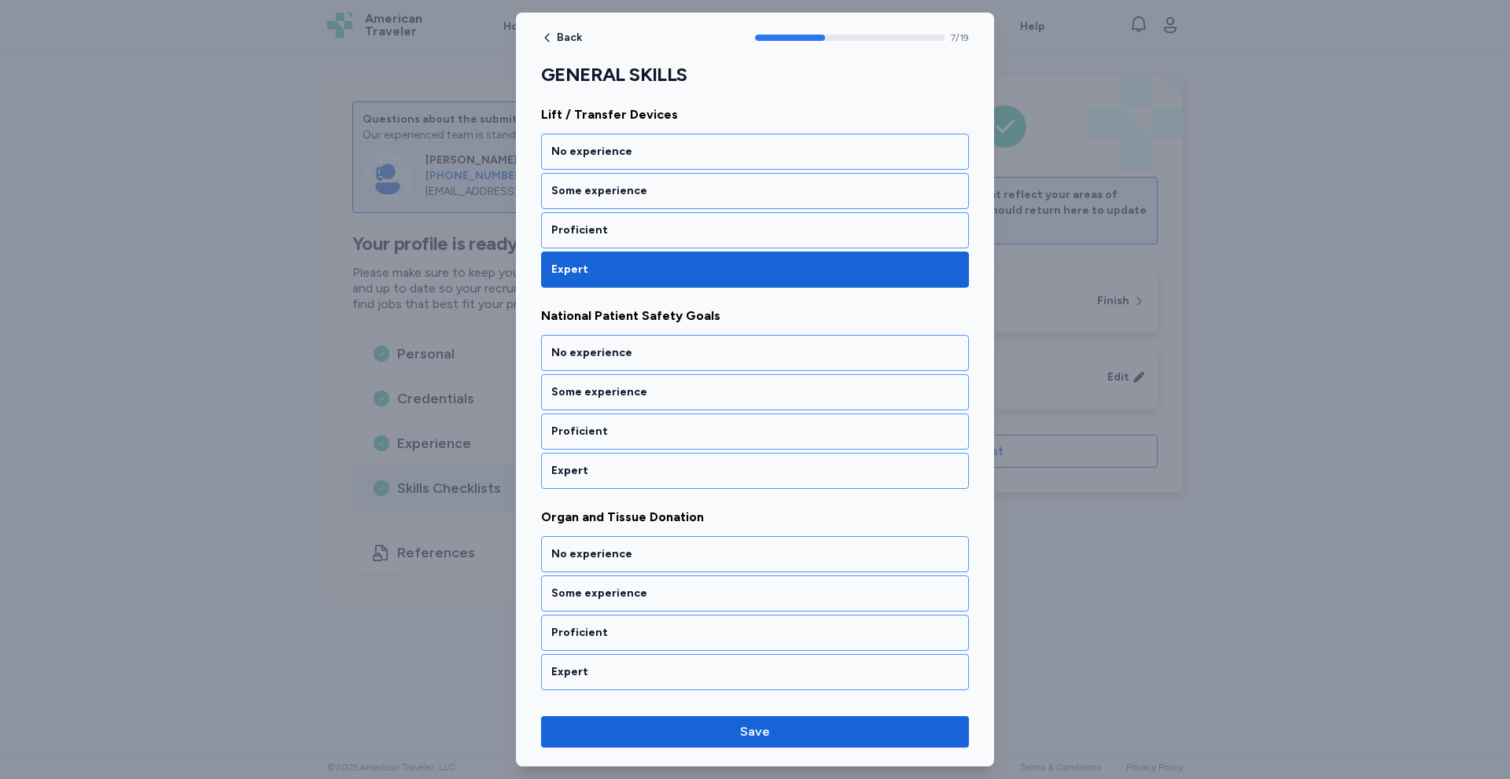
scroll to position [1431, 0]
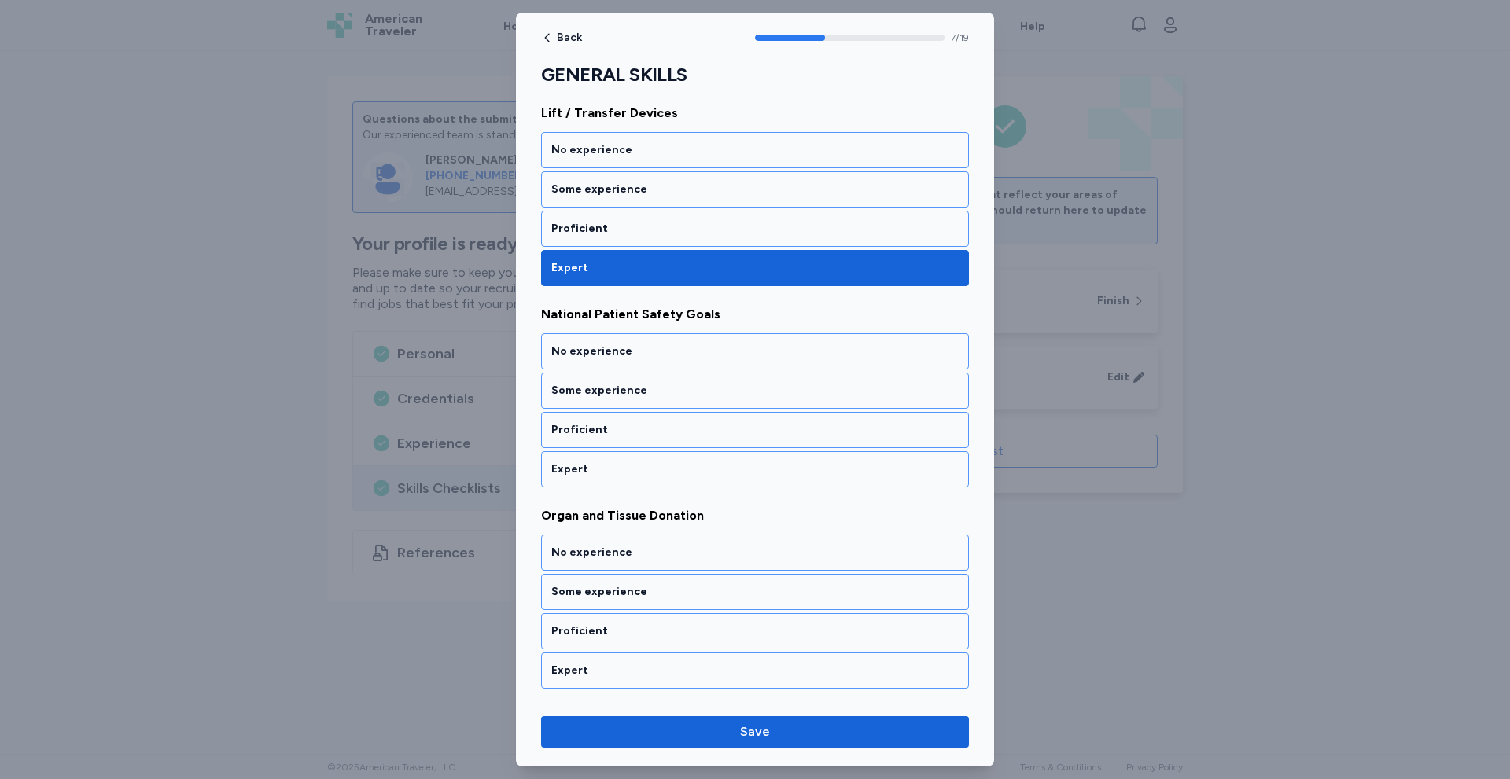
click at [585, 473] on div "Expert" at bounding box center [754, 470] width 407 height 16
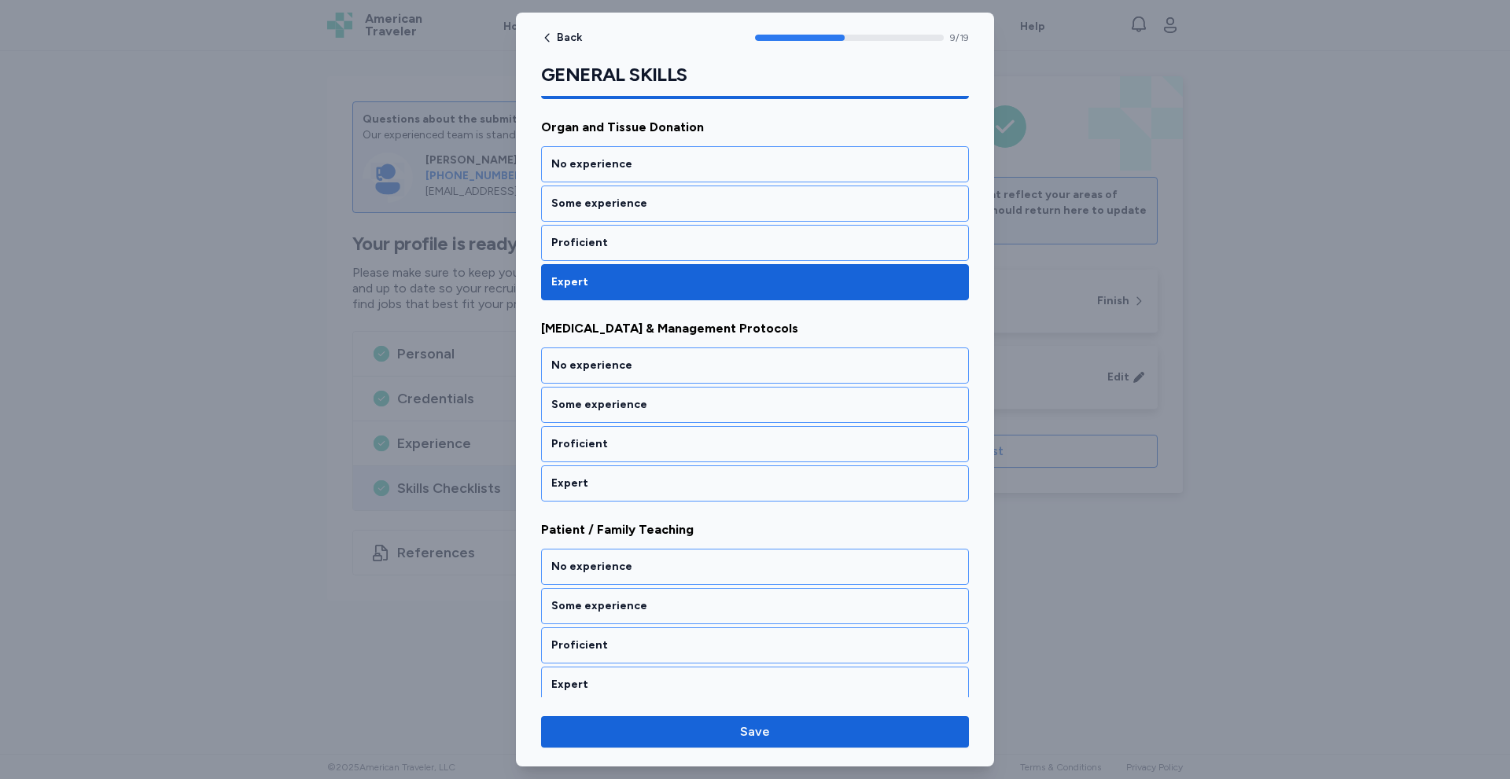
scroll to position [1834, 0]
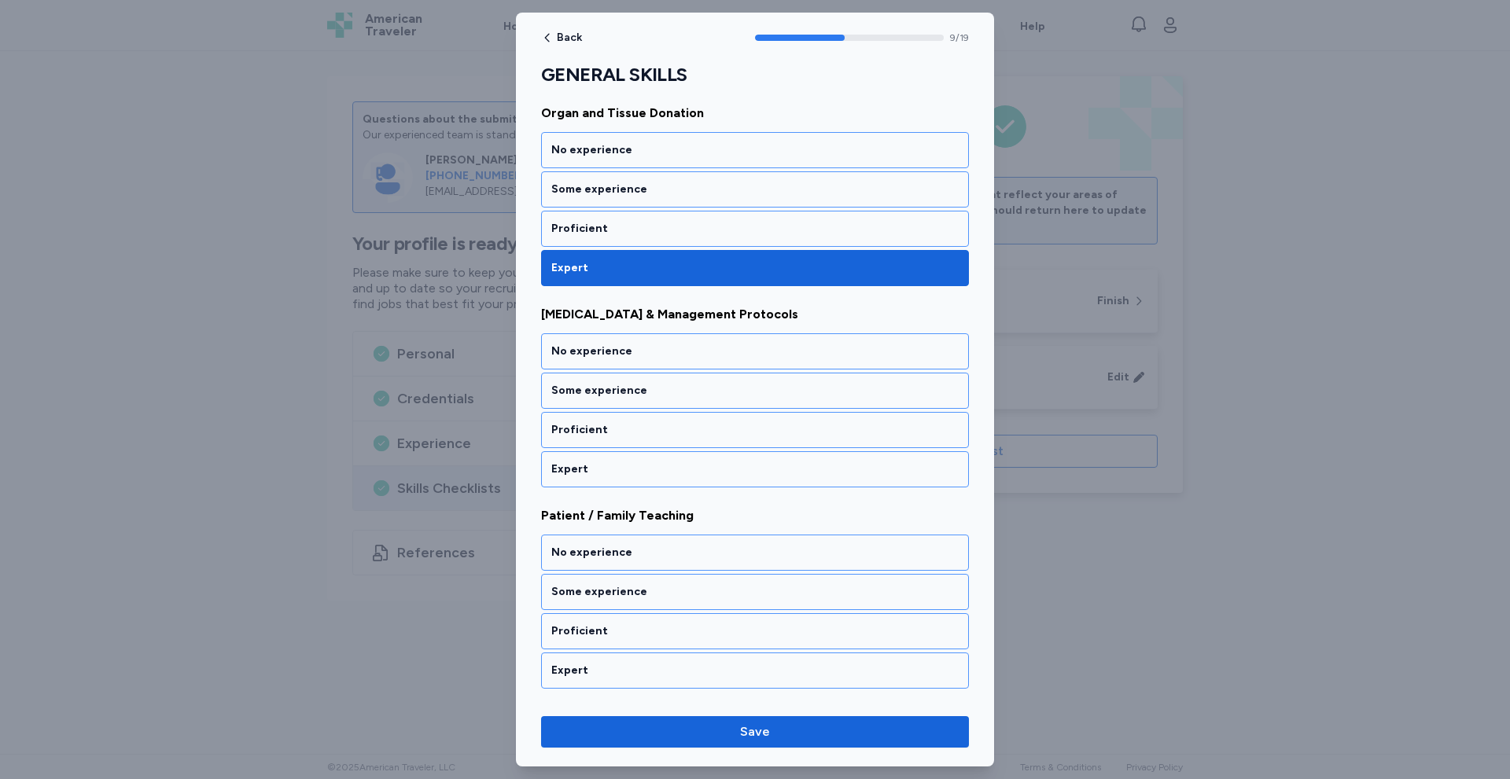
click at [585, 473] on div "Expert" at bounding box center [754, 470] width 407 height 16
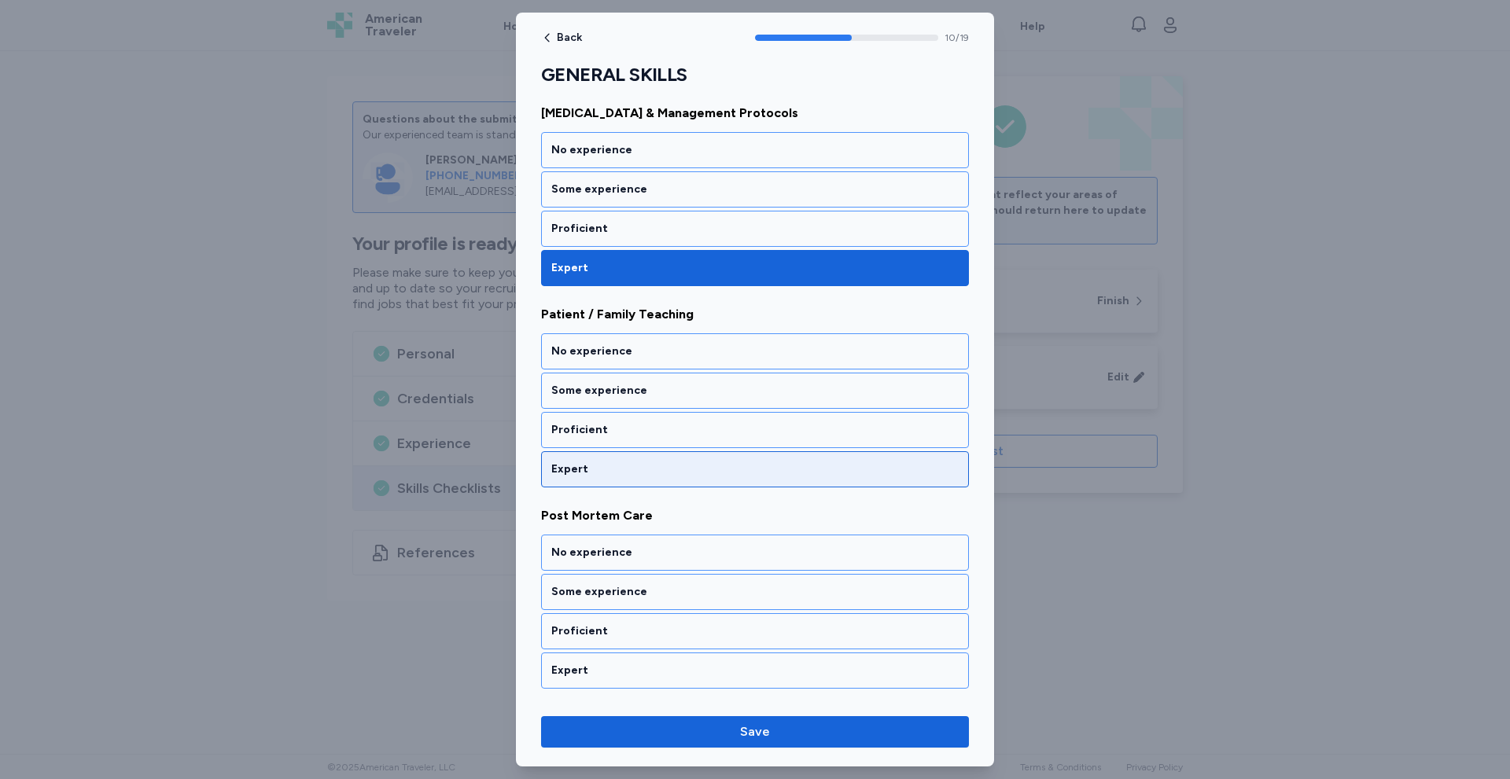
click at [591, 468] on div "Expert" at bounding box center [754, 470] width 407 height 16
click at [591, 480] on div "Expert" at bounding box center [755, 469] width 428 height 36
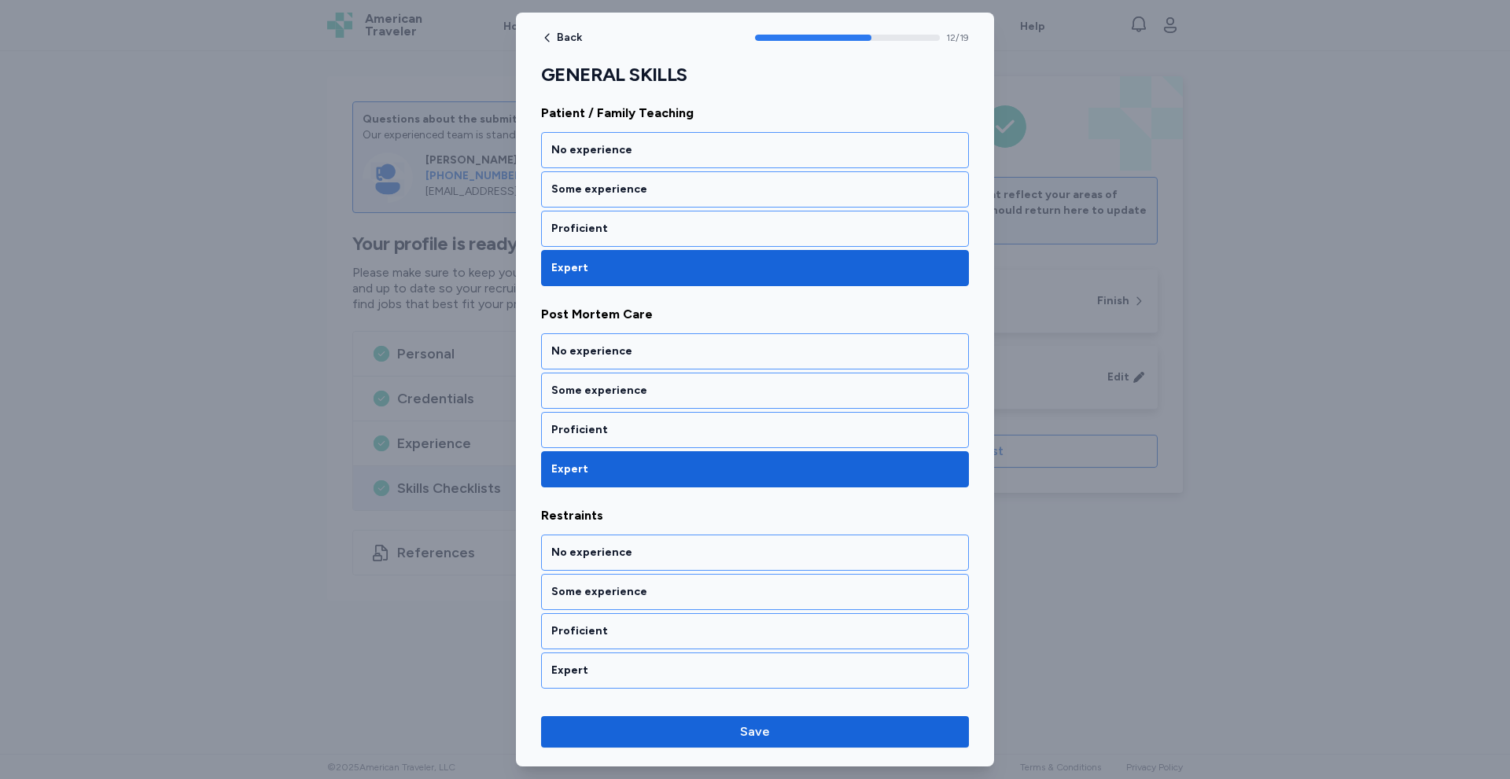
scroll to position [2438, 0]
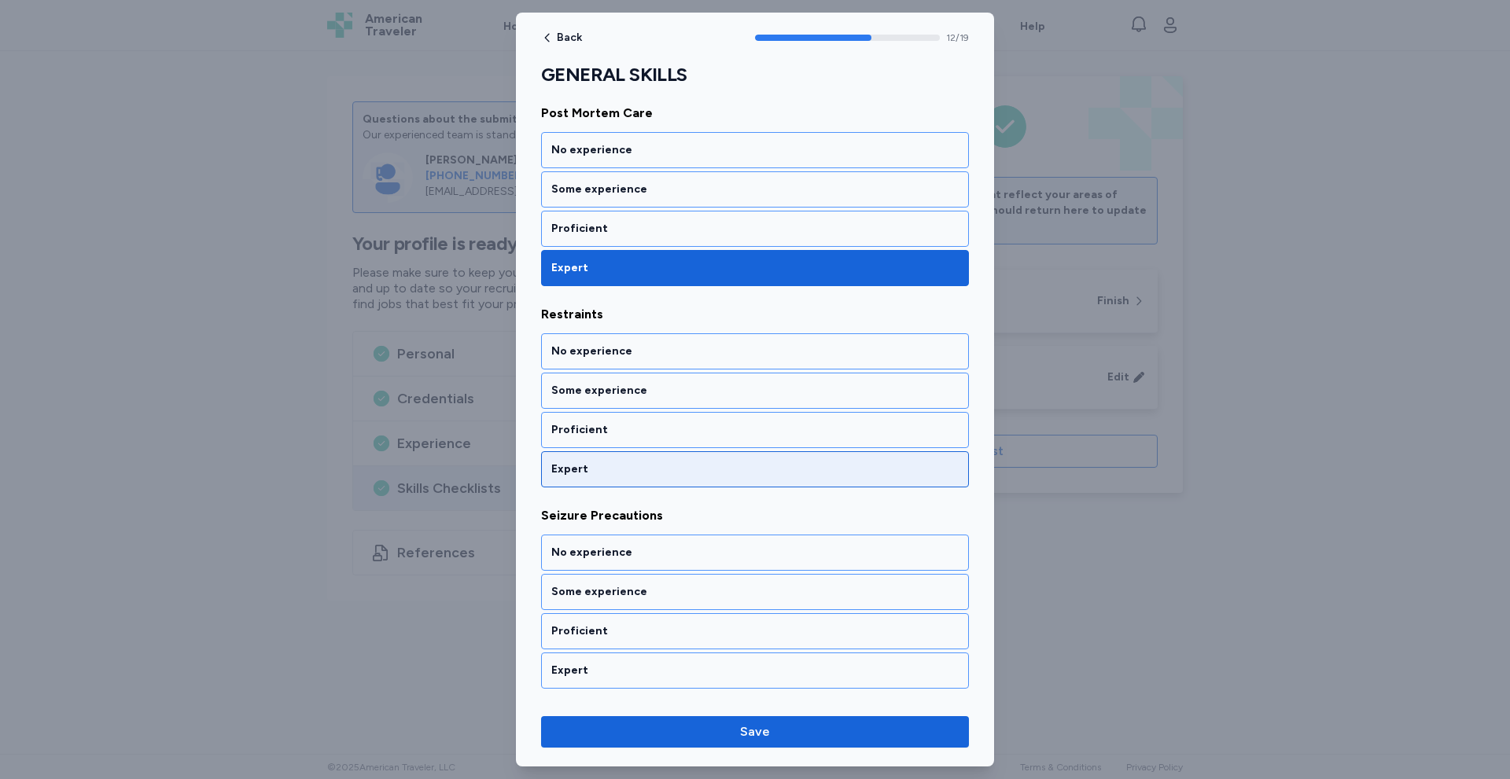
click at [595, 472] on div "Expert" at bounding box center [754, 470] width 407 height 16
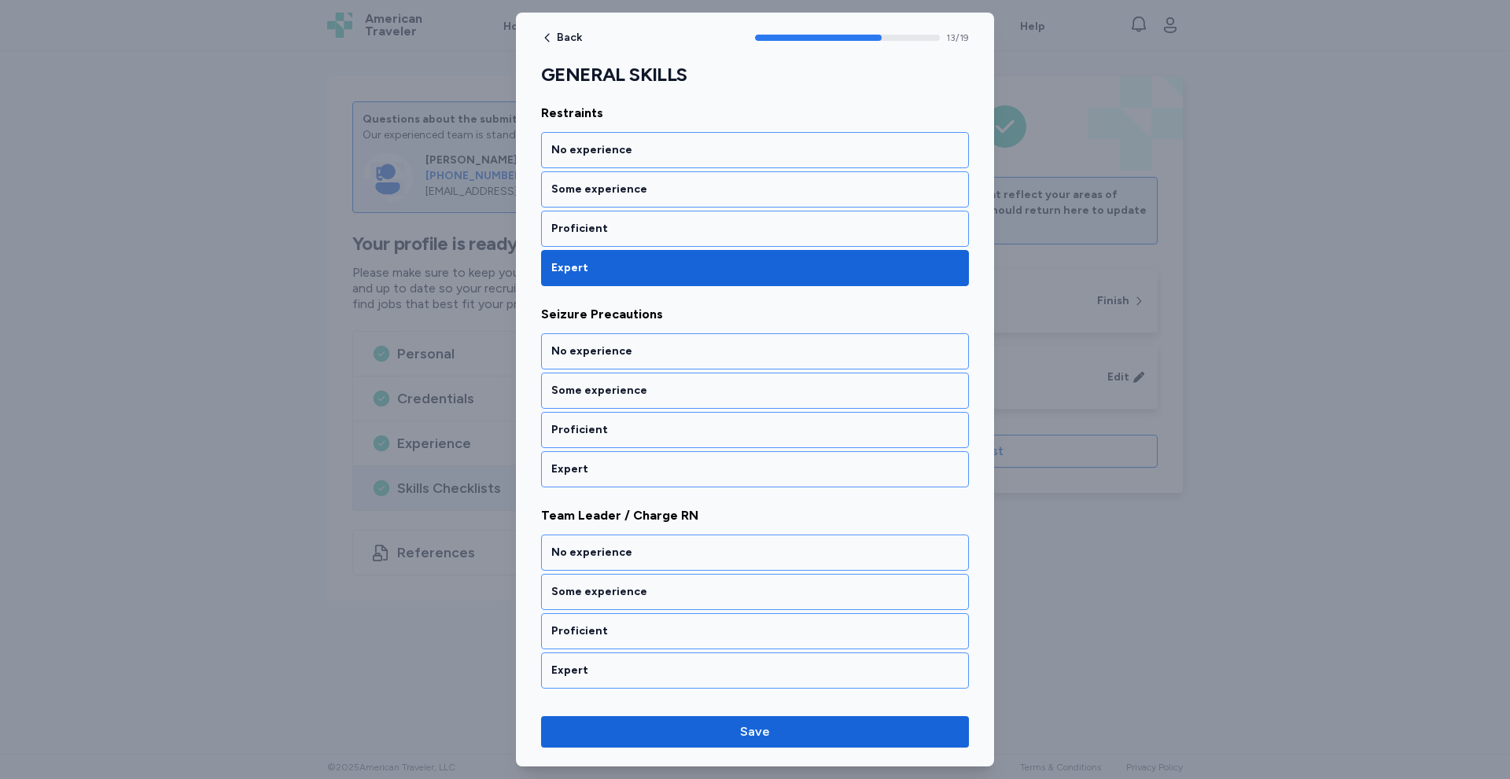
click at [595, 472] on div "Expert" at bounding box center [754, 470] width 407 height 16
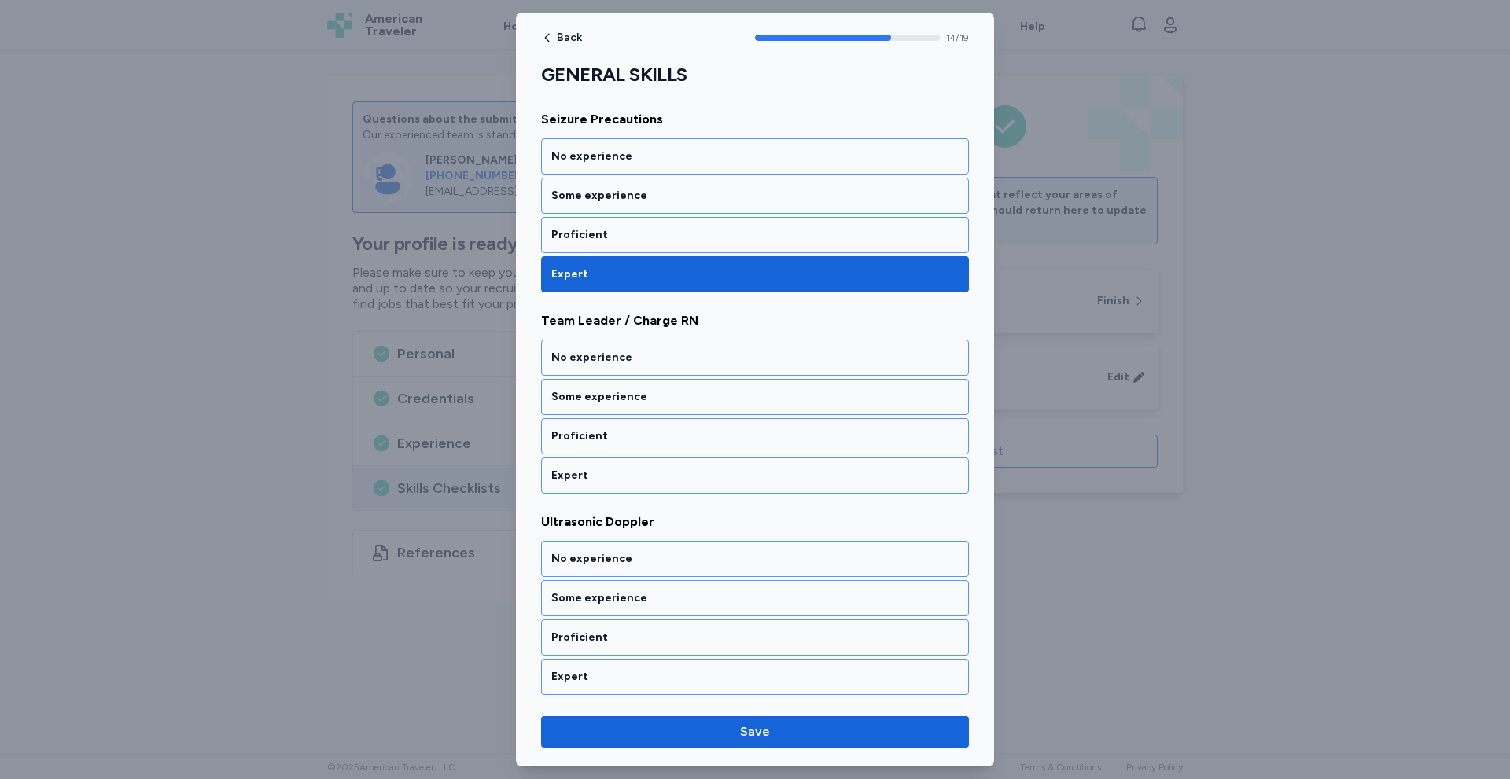
scroll to position [2840, 0]
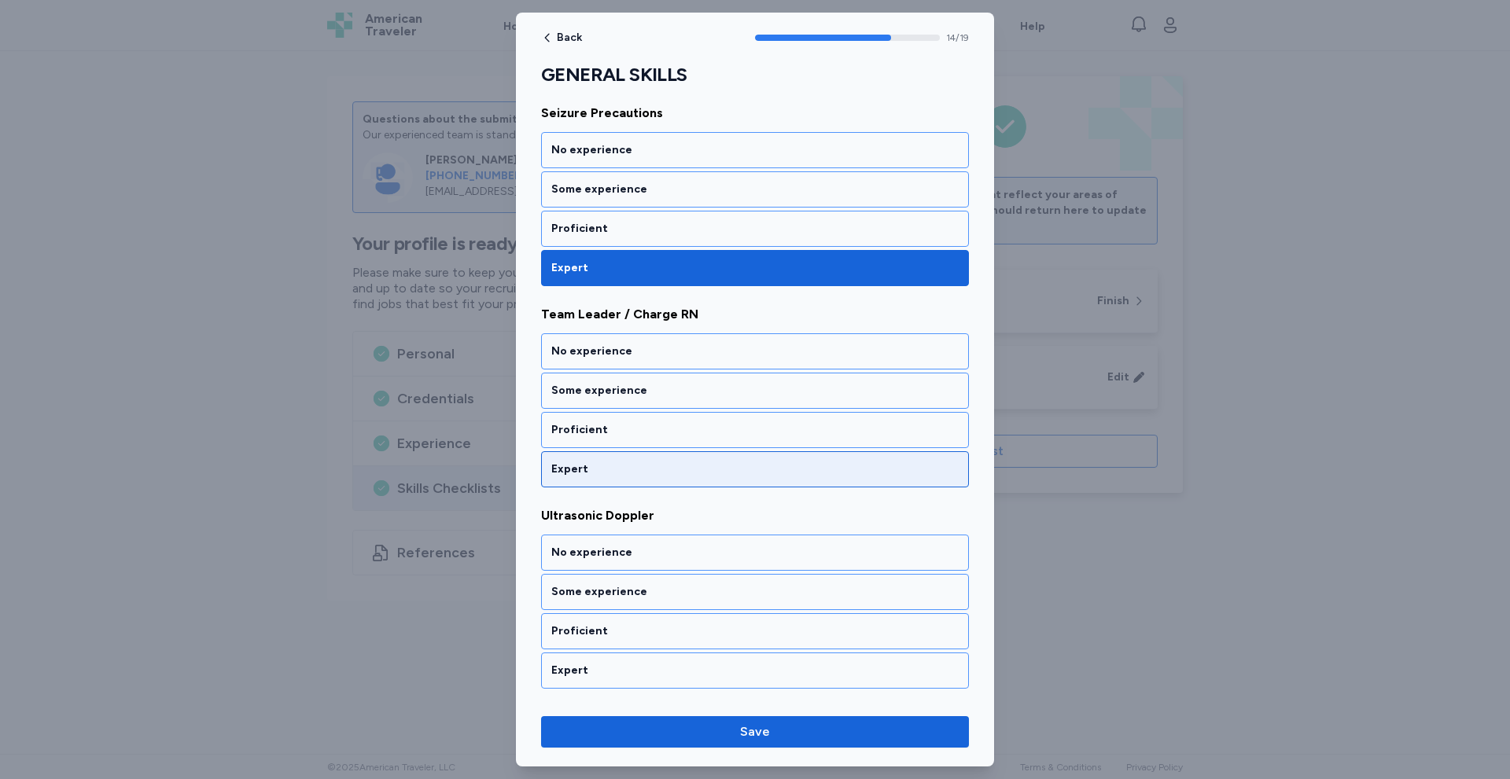
click at [609, 462] on div "Expert" at bounding box center [754, 470] width 407 height 16
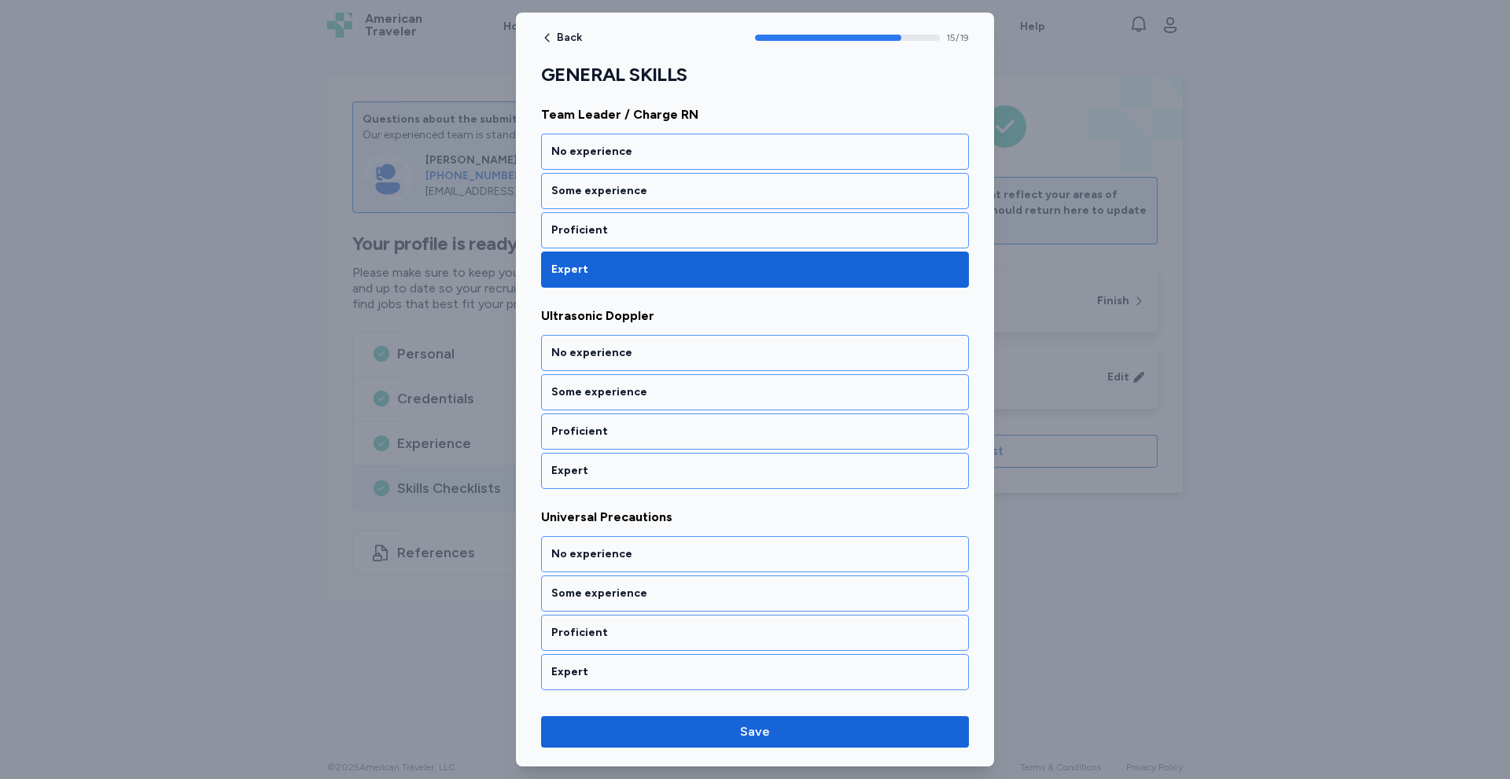
scroll to position [3042, 0]
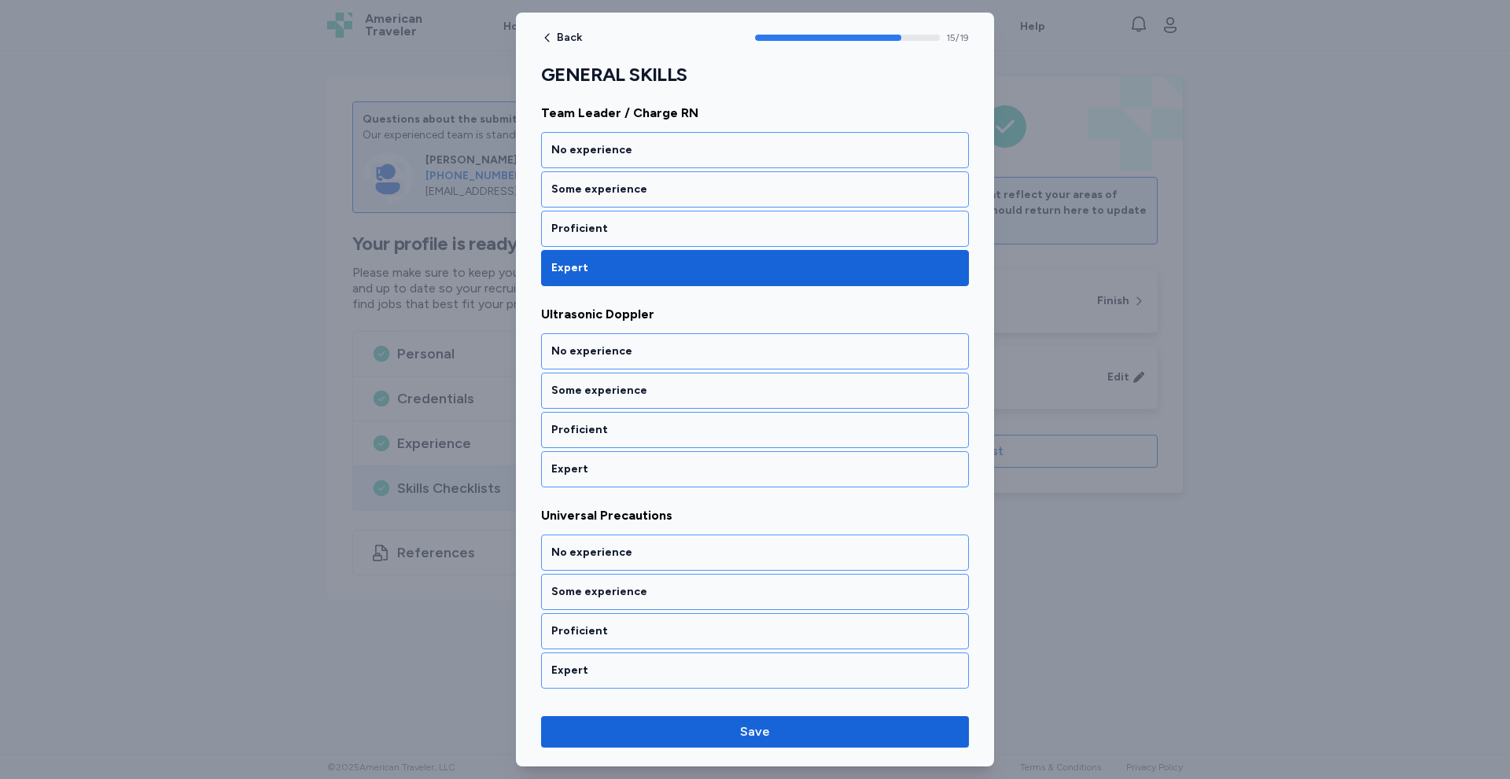
click at [609, 462] on div "Expert" at bounding box center [754, 470] width 407 height 16
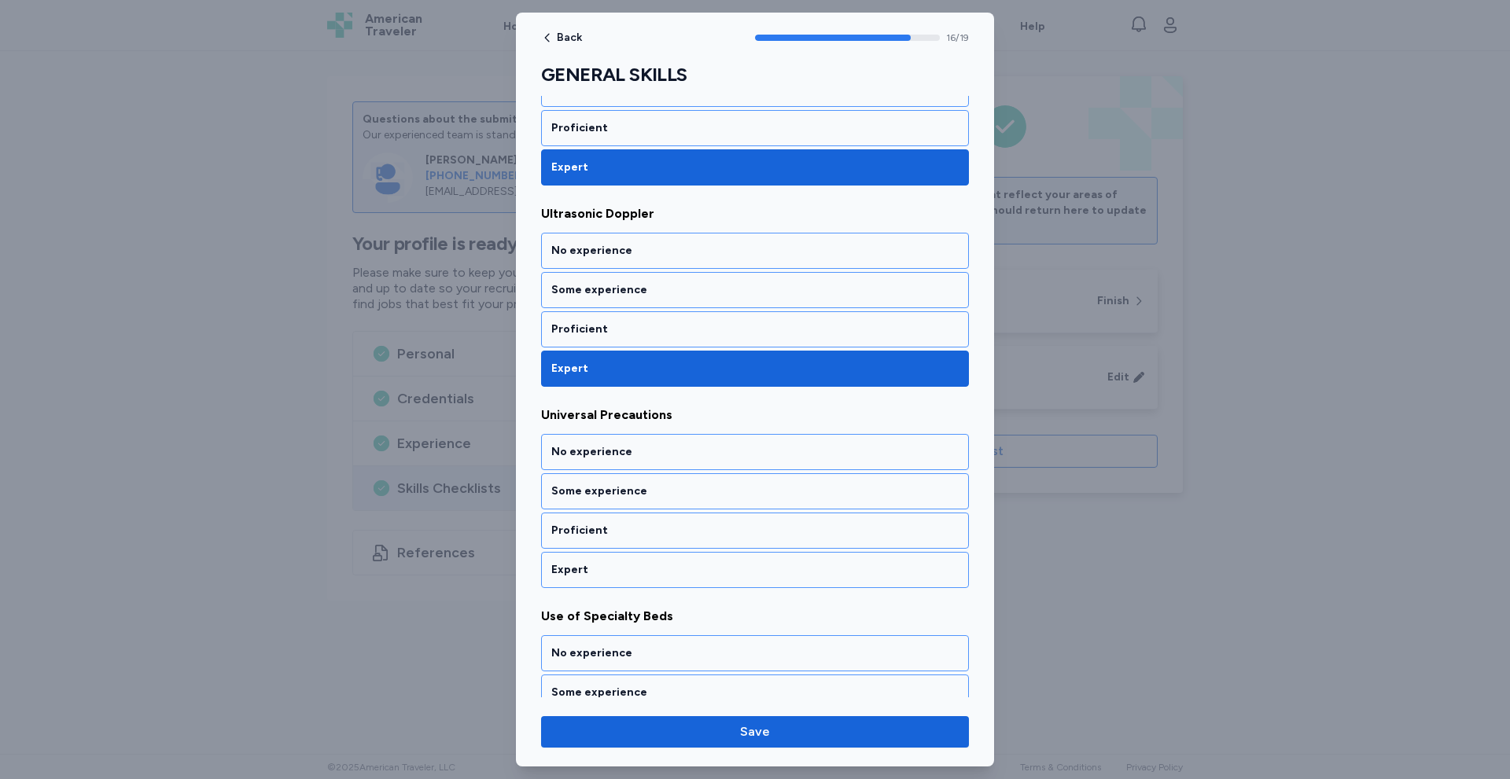
scroll to position [3243, 0]
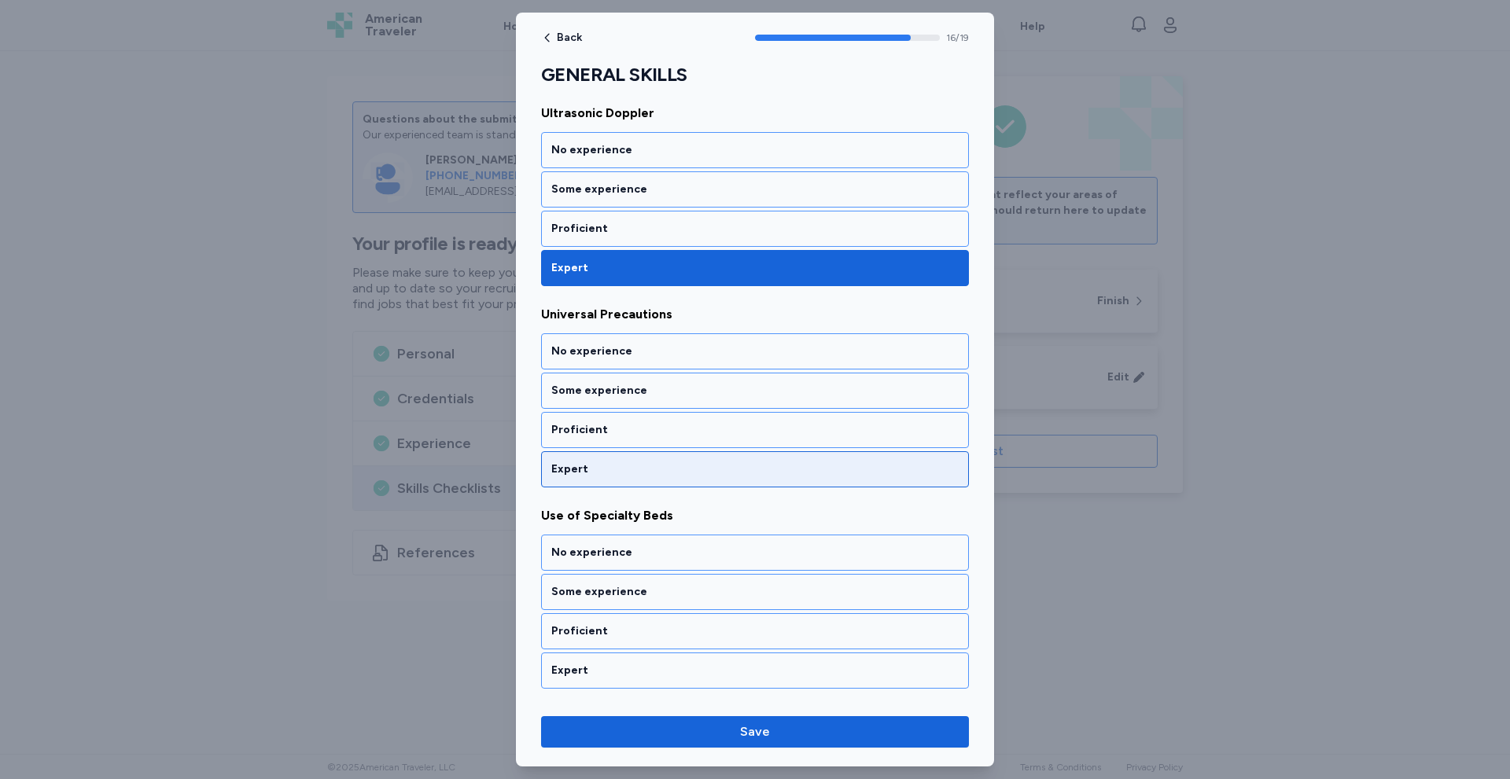
click at [608, 467] on div "Expert" at bounding box center [754, 470] width 407 height 16
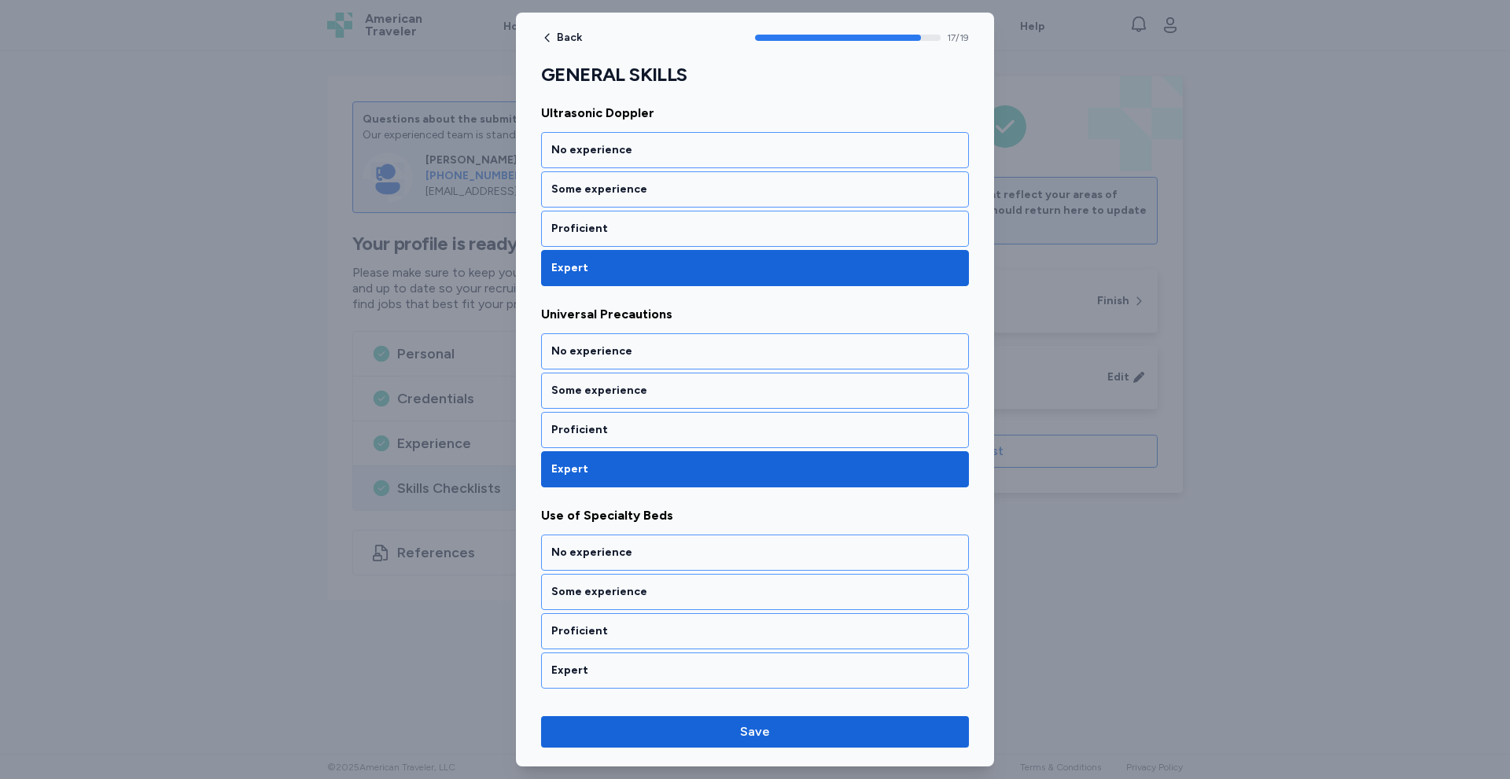
scroll to position [3439, 0]
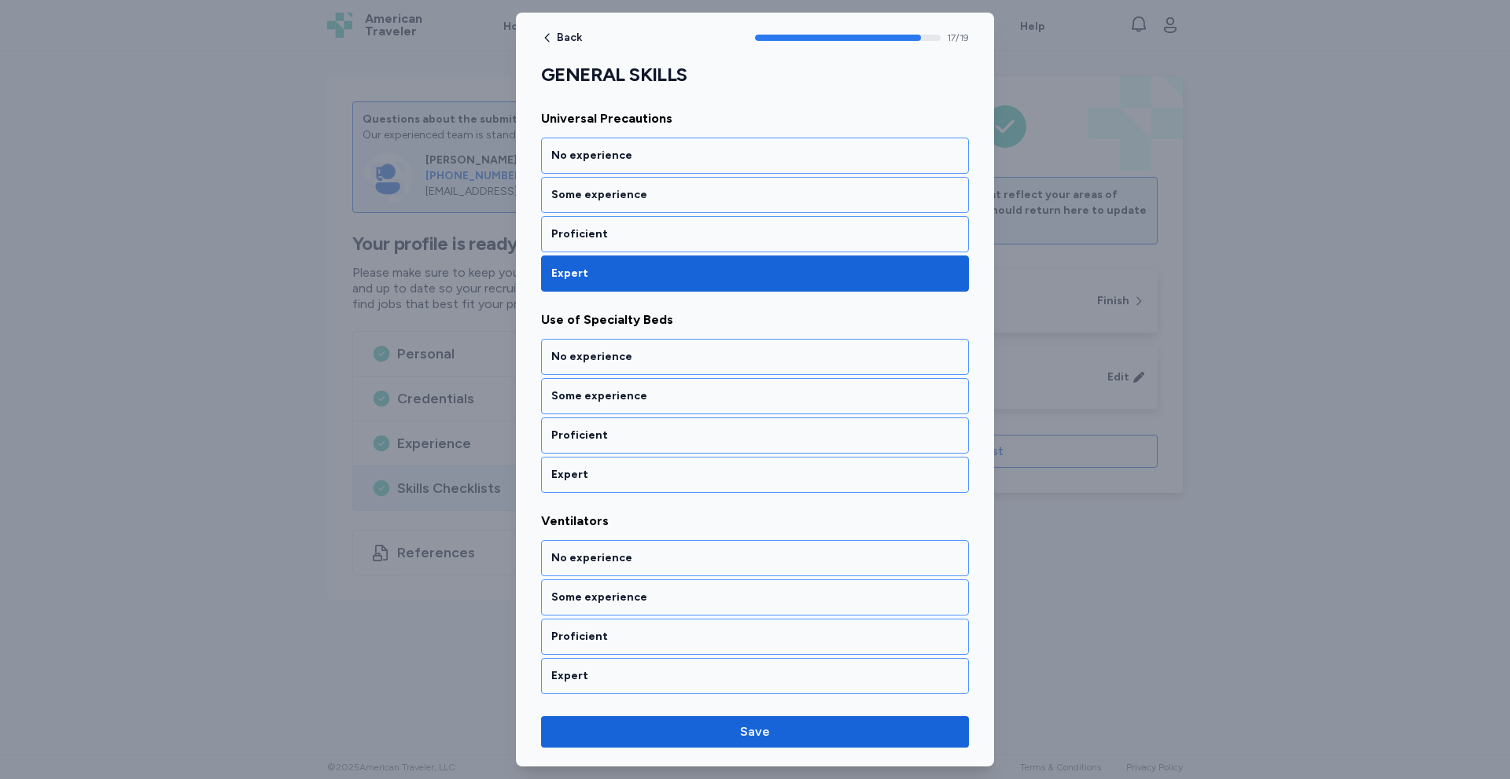
click at [608, 467] on div "Expert" at bounding box center [754, 475] width 407 height 16
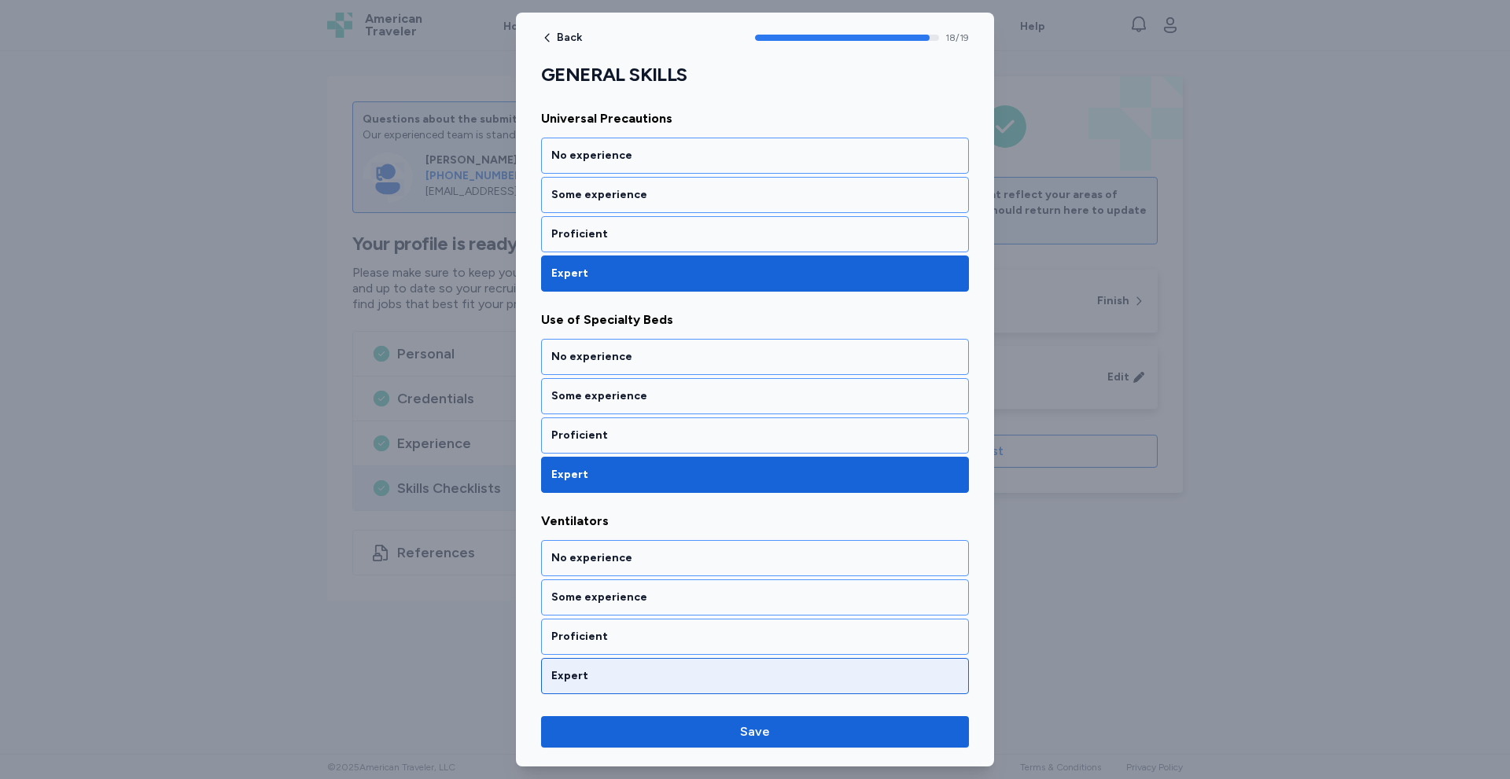
click at [611, 674] on div "Expert" at bounding box center [754, 676] width 407 height 16
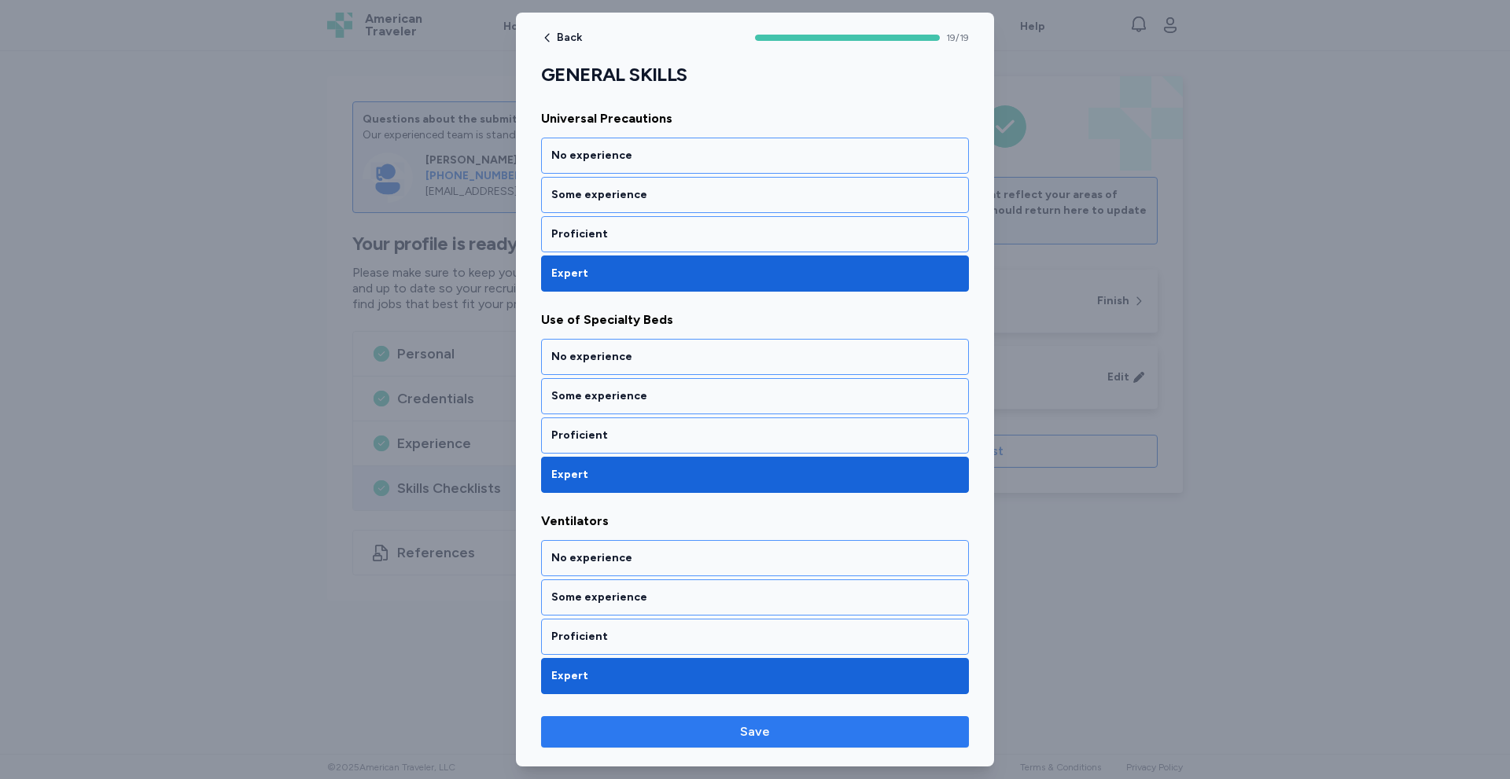
click at [734, 729] on span "Save" at bounding box center [755, 732] width 403 height 19
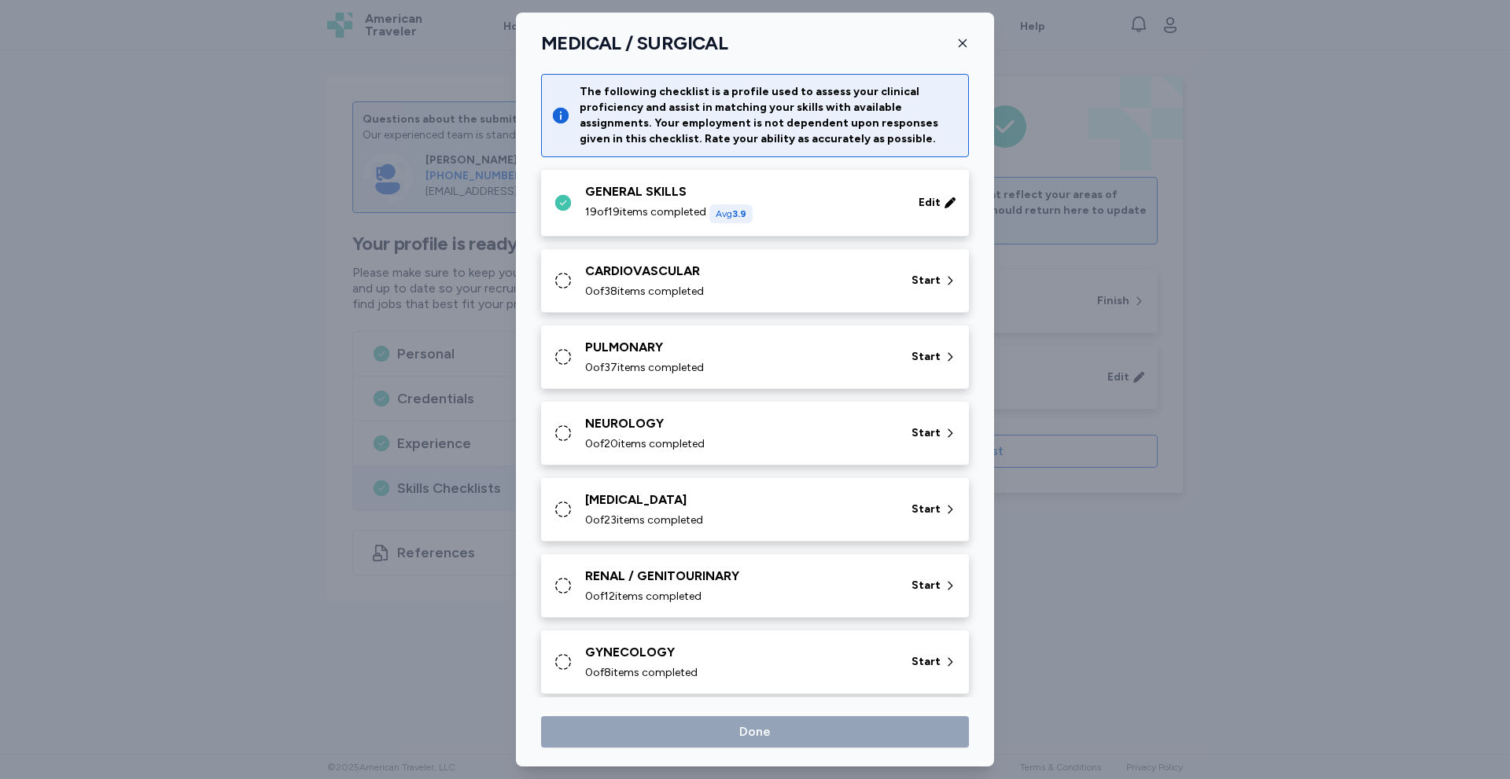
click at [745, 280] on div "CARDIOVASCULAR" at bounding box center [738, 271] width 307 height 19
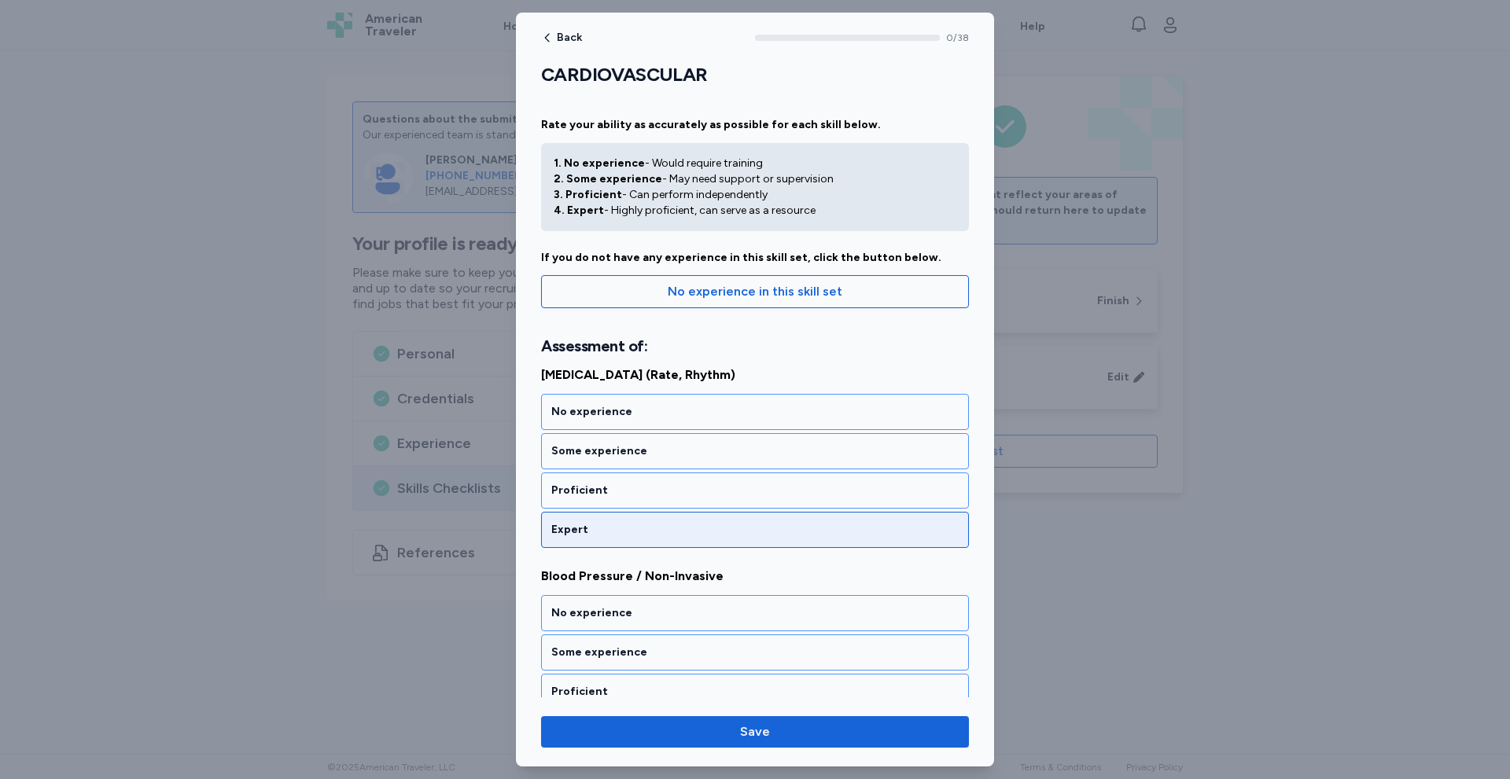
click at [624, 519] on div "Expert" at bounding box center [755, 530] width 428 height 36
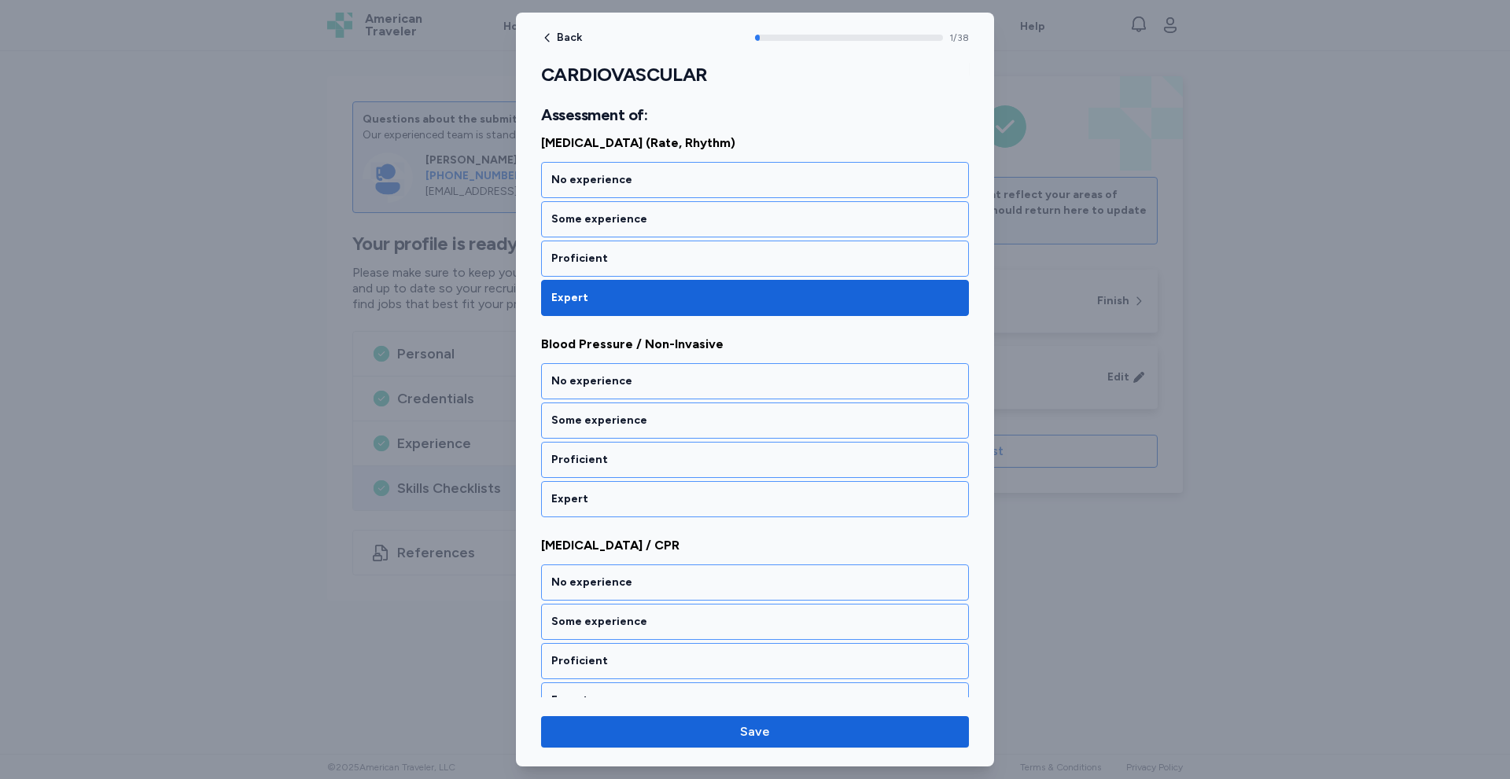
scroll to position [242, 0]
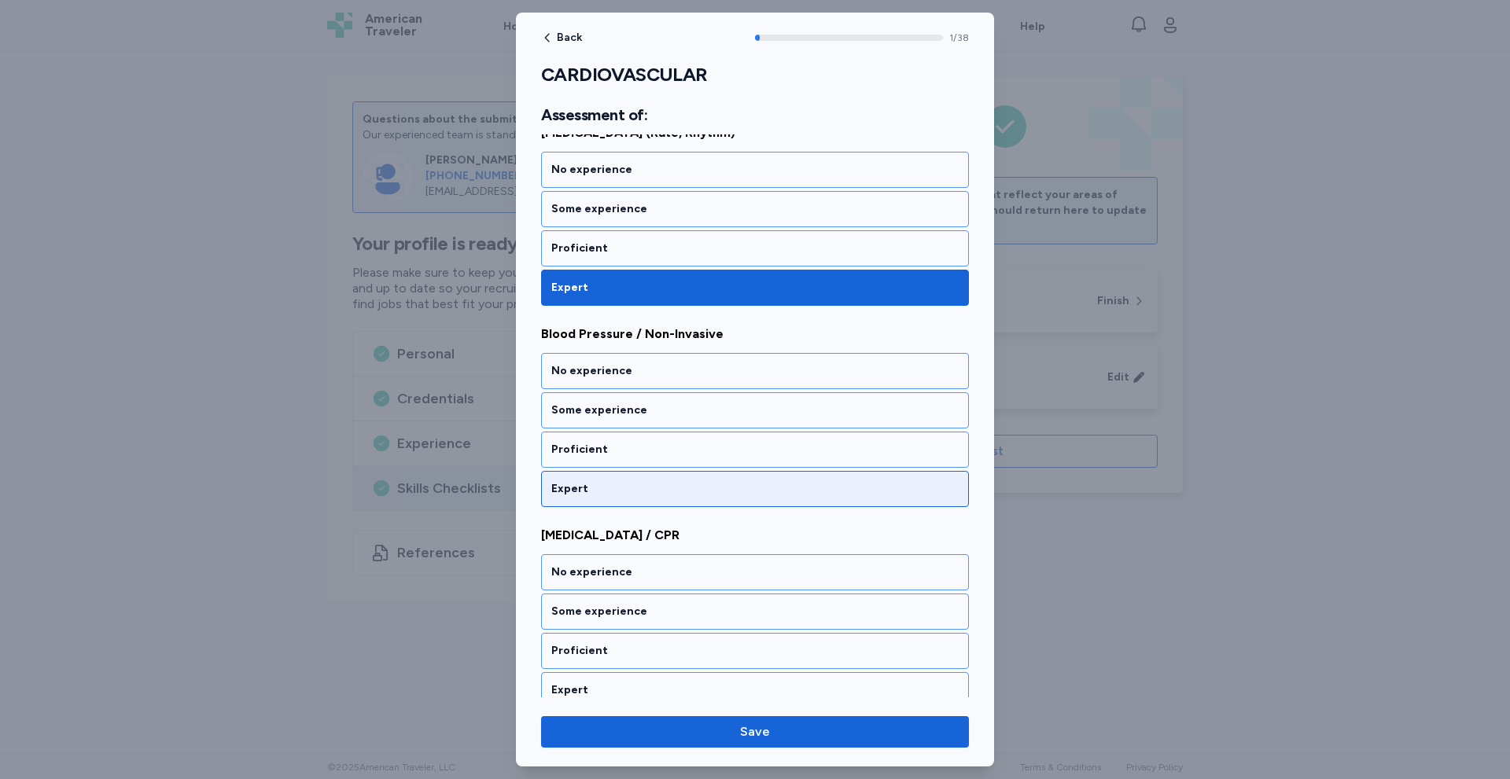
click at [621, 491] on div "Expert" at bounding box center [754, 489] width 407 height 16
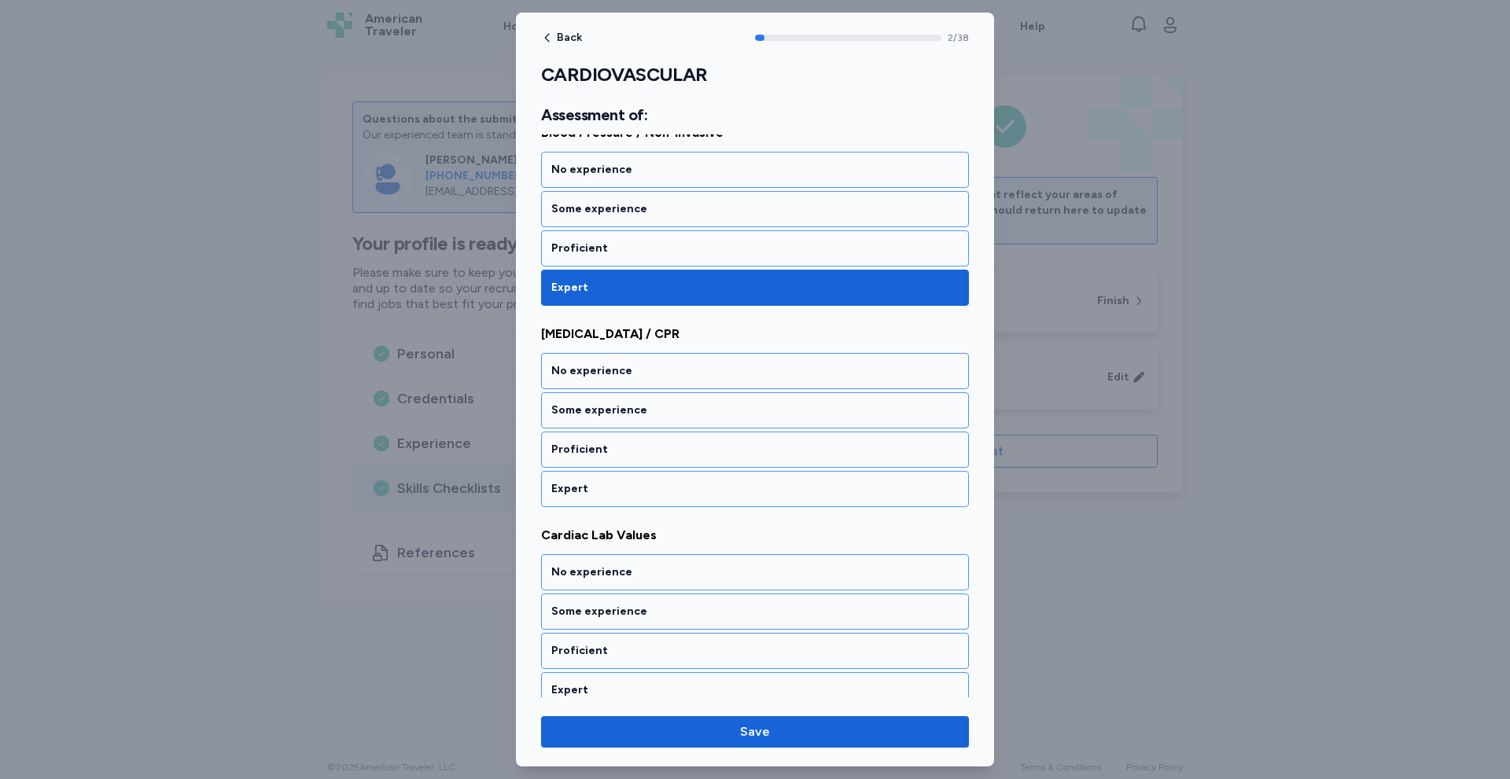
click at [621, 491] on div "Expert" at bounding box center [754, 489] width 407 height 16
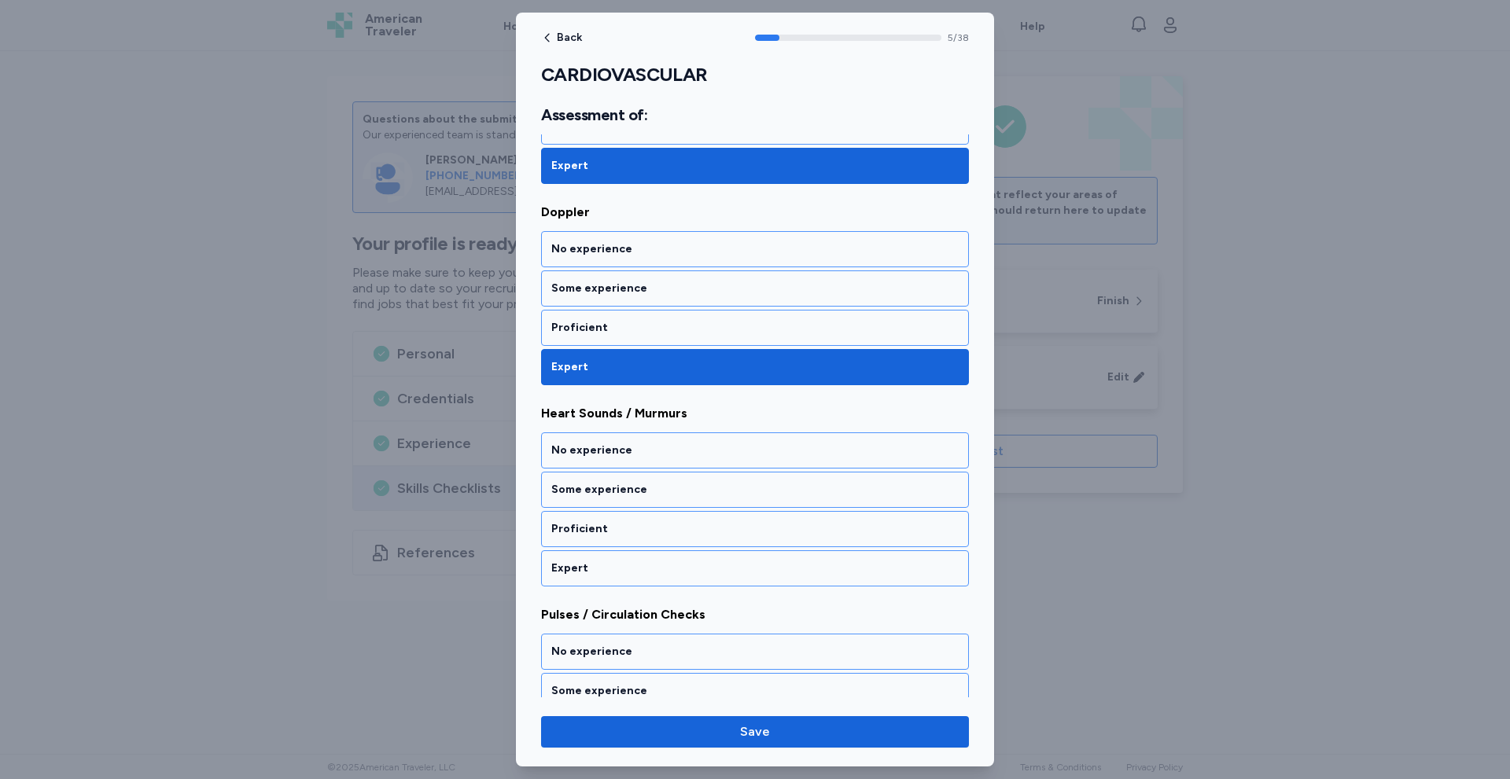
scroll to position [1047, 0]
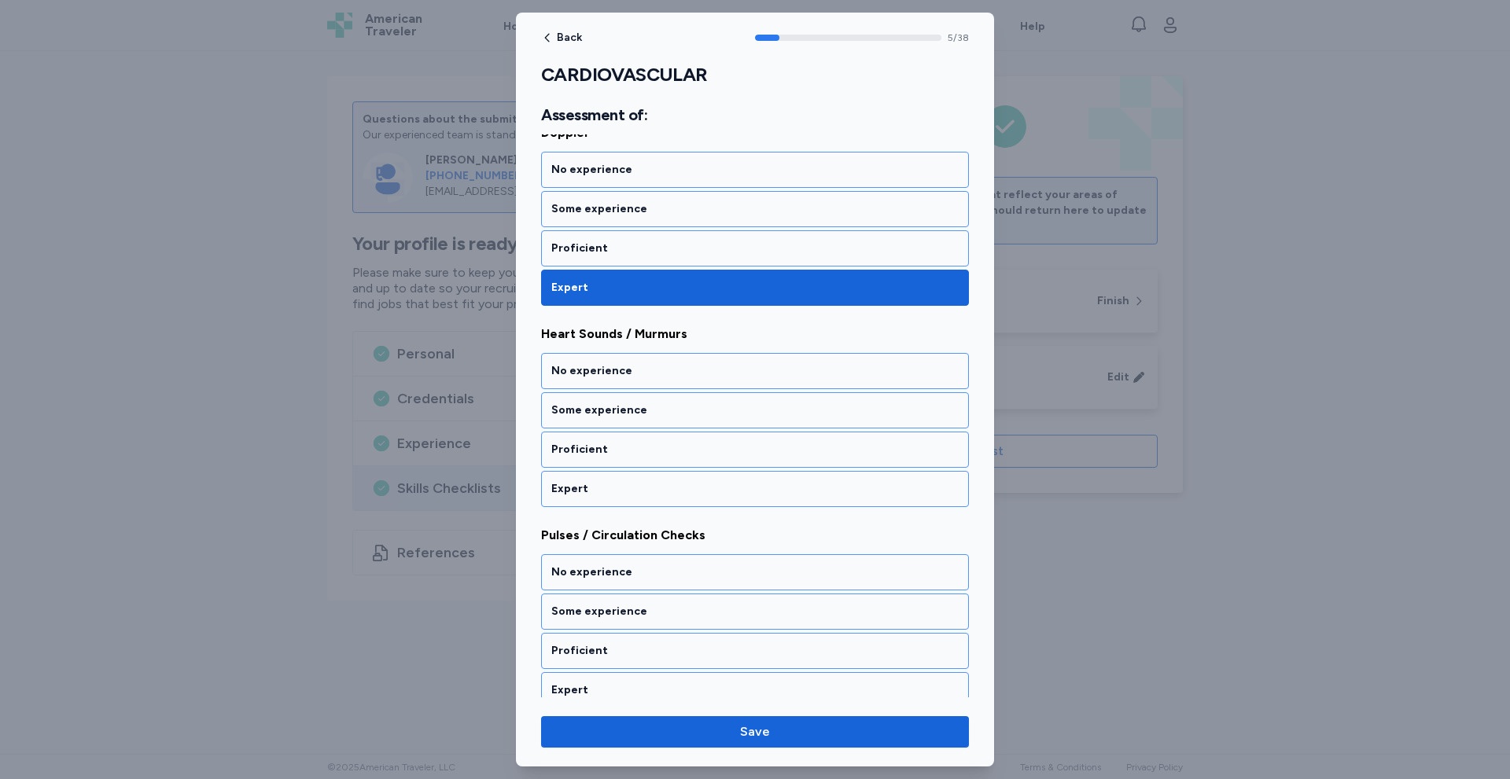
click at [621, 491] on div "Expert" at bounding box center [754, 489] width 407 height 16
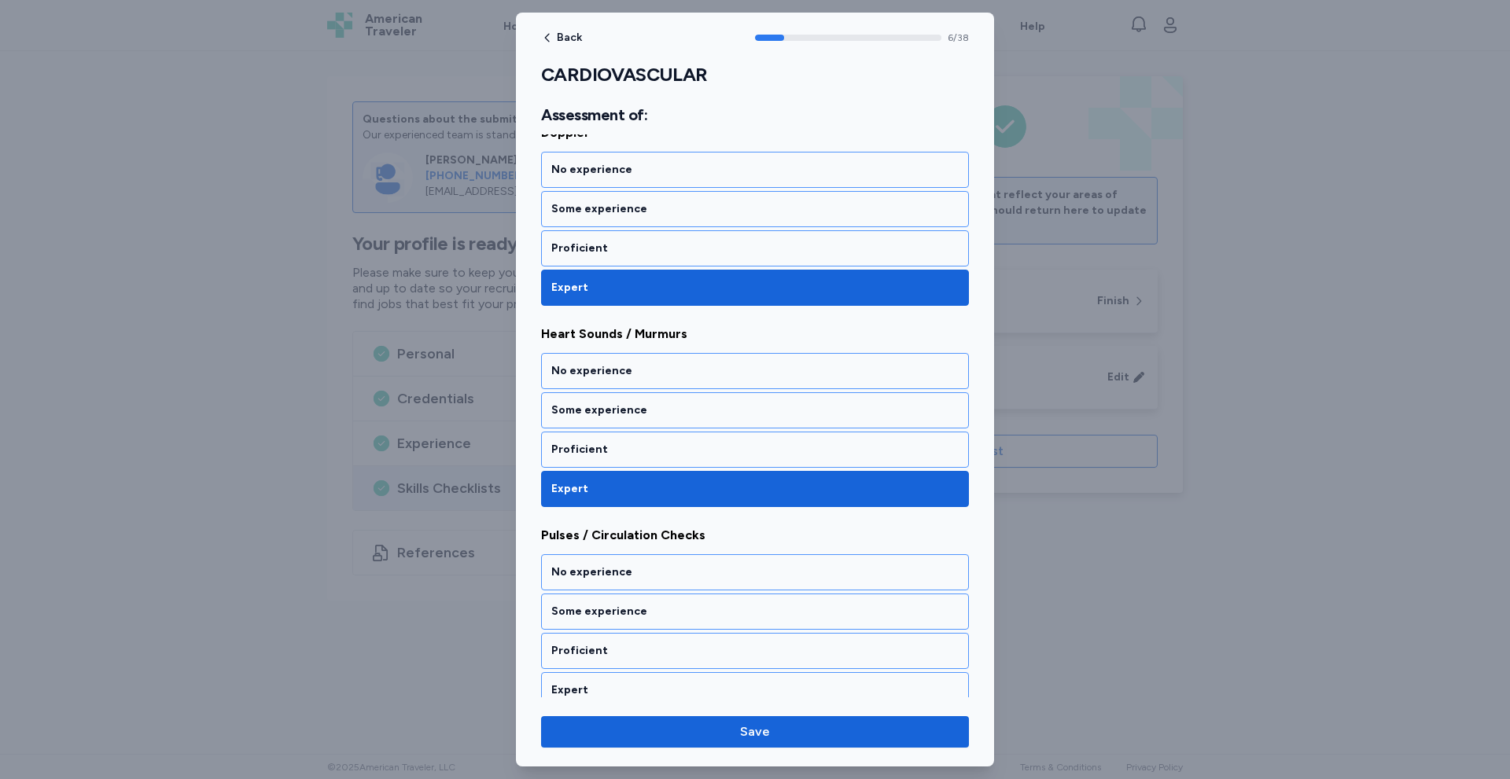
scroll to position [1249, 0]
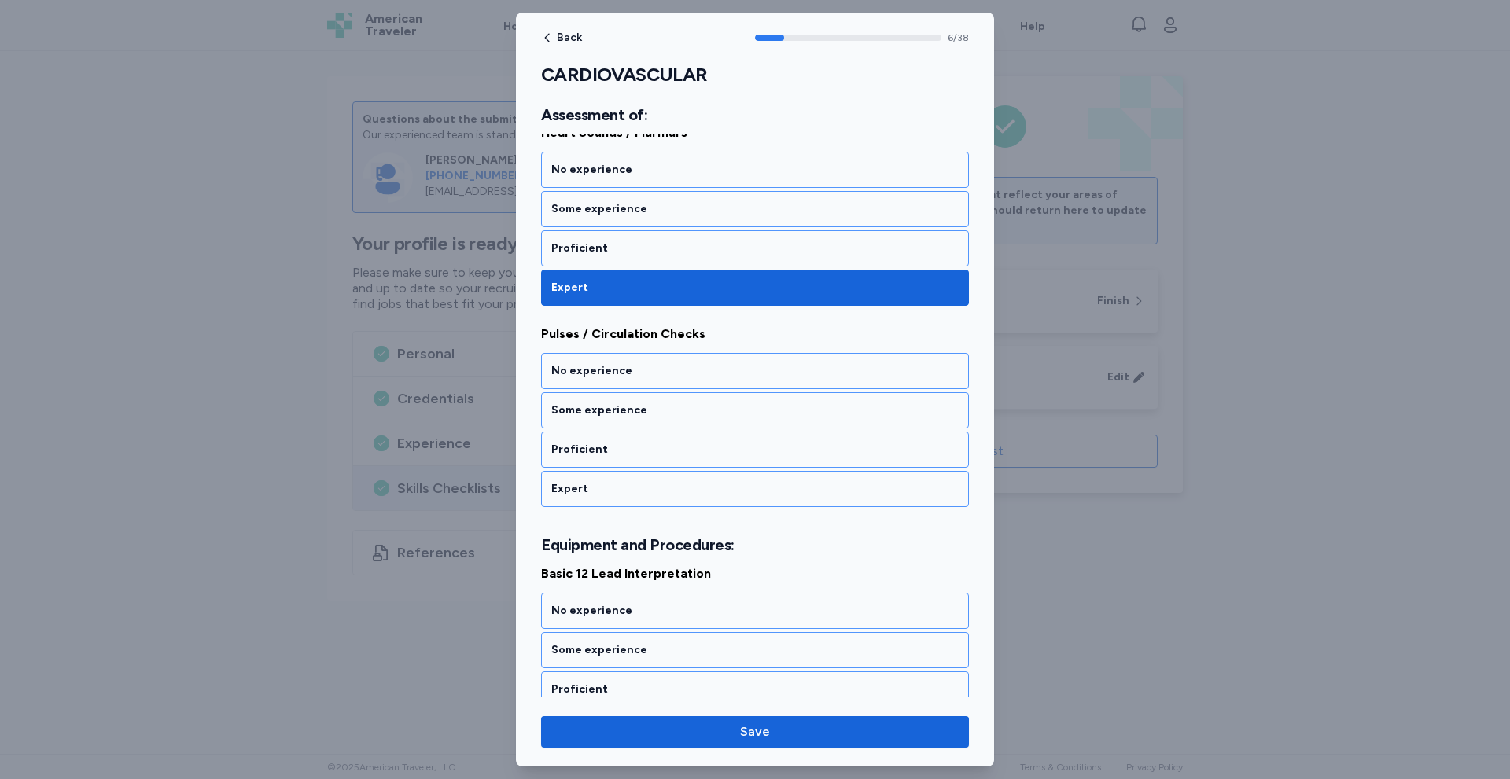
click at [621, 491] on div "Expert" at bounding box center [754, 489] width 407 height 16
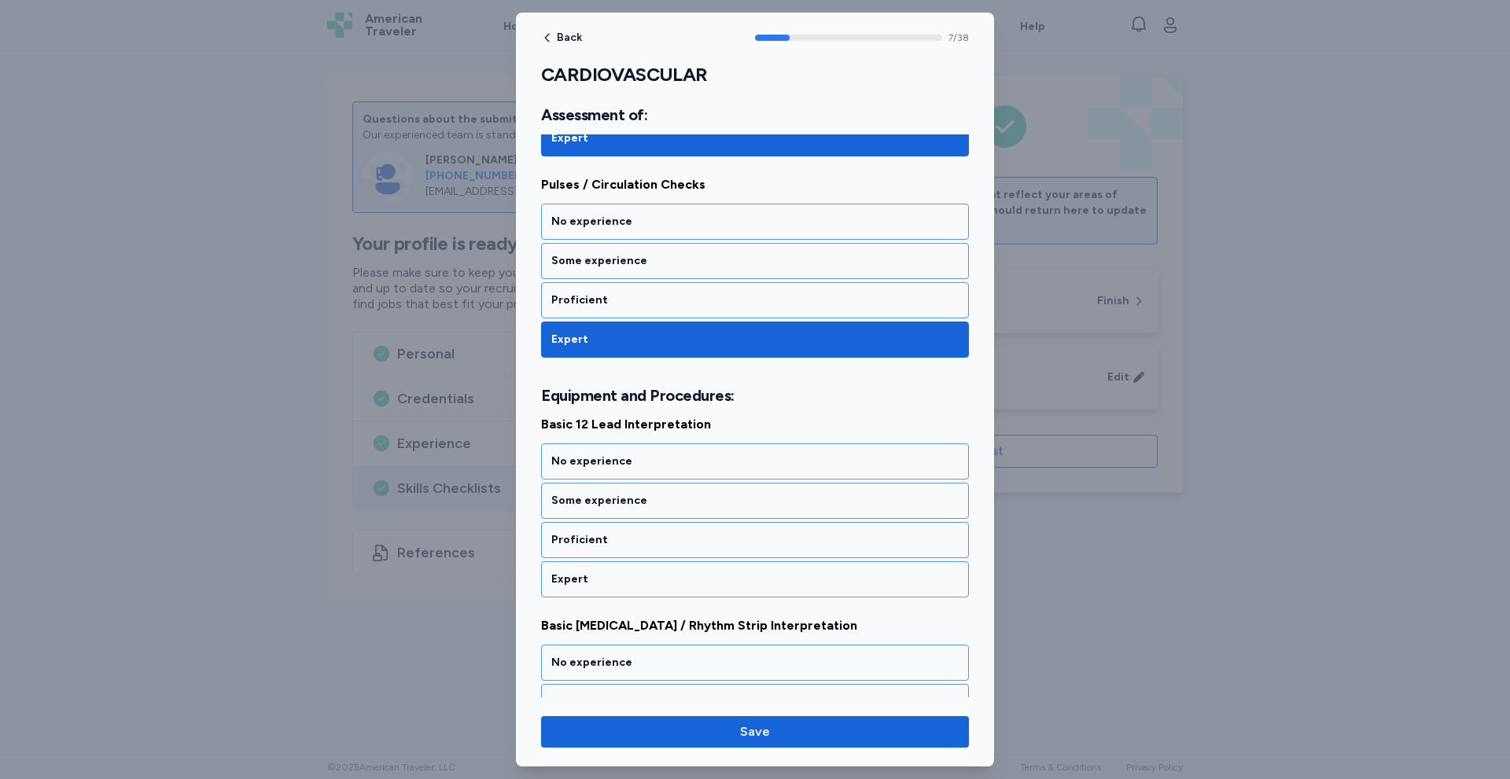
scroll to position [1489, 0]
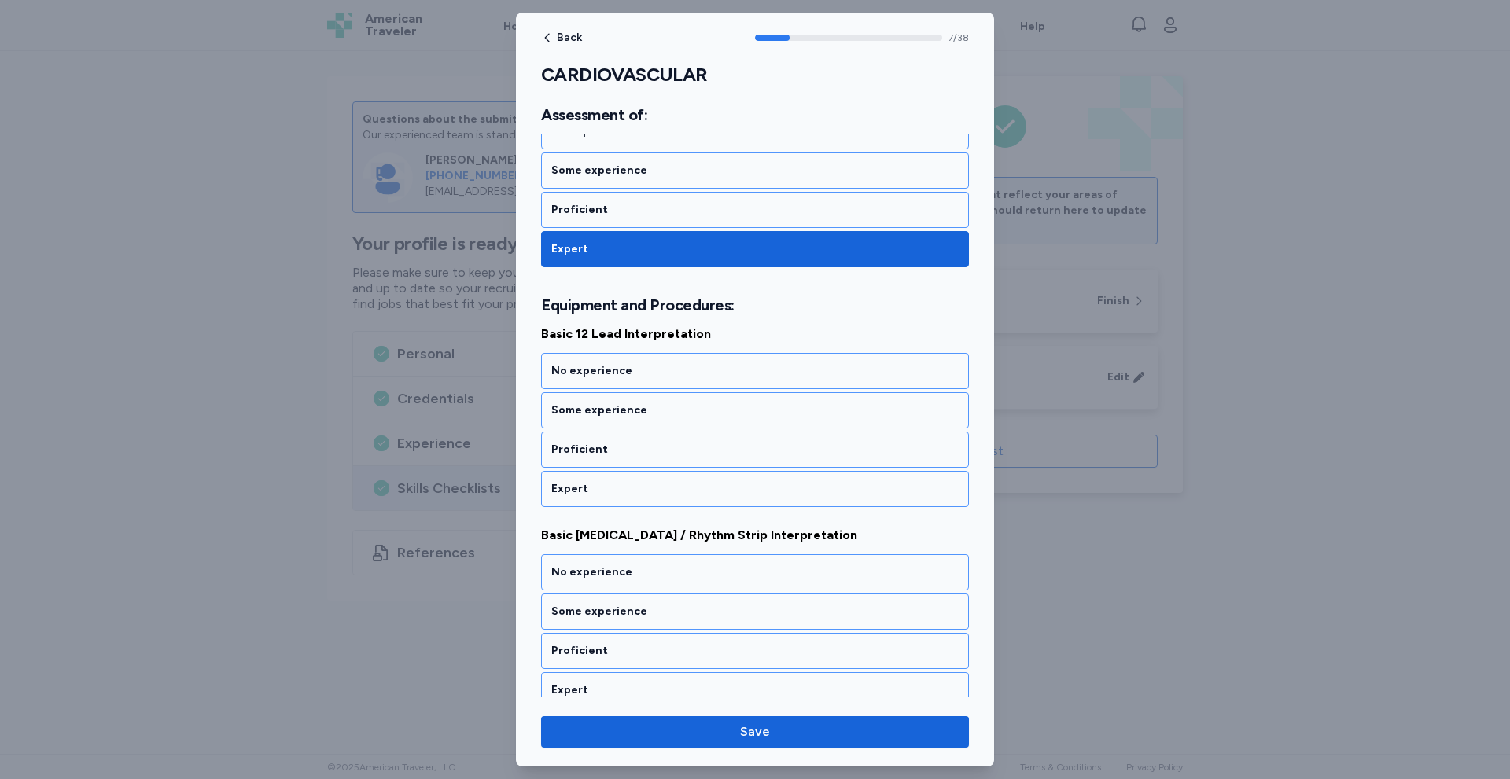
click at [621, 491] on div "Expert" at bounding box center [754, 489] width 407 height 16
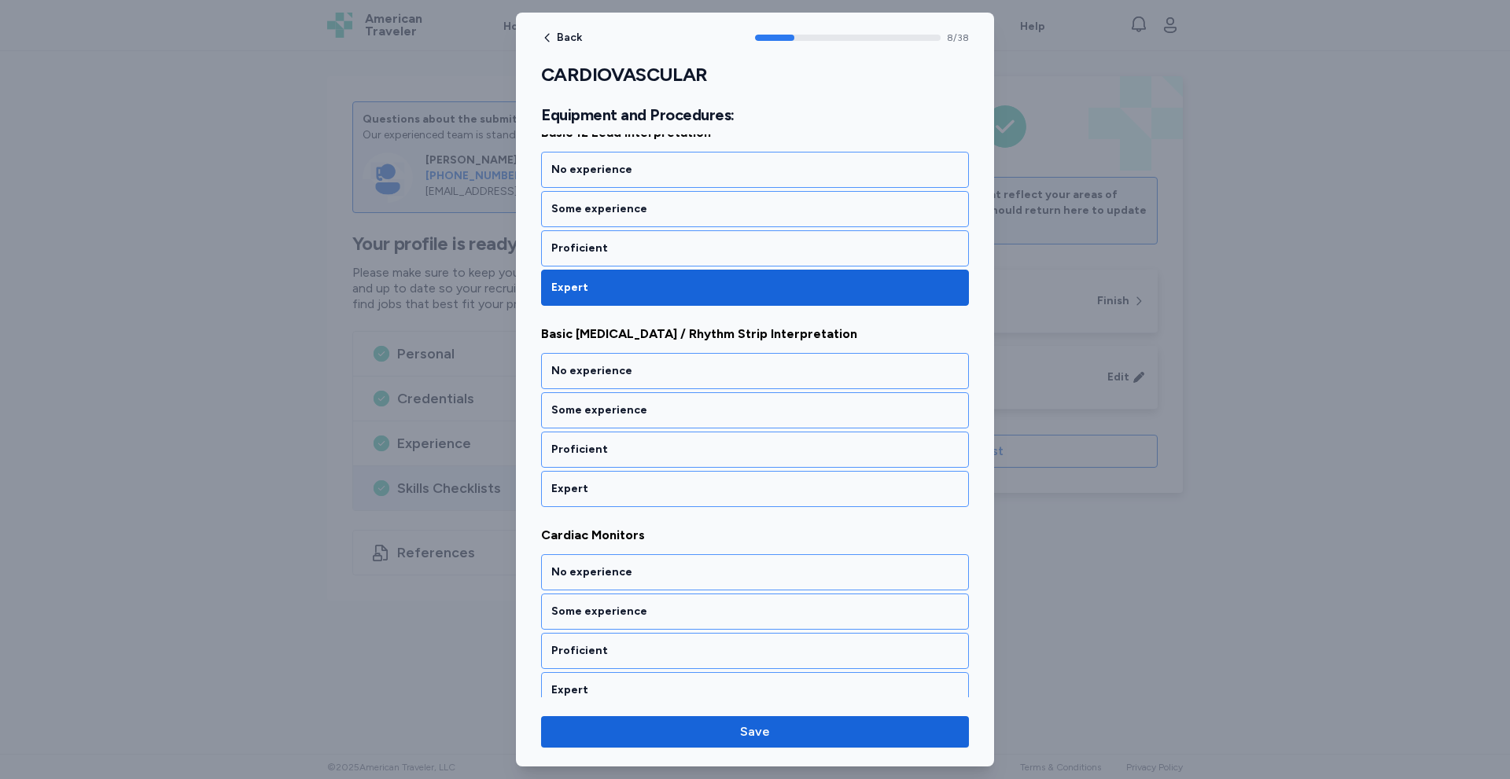
click at [621, 491] on div "Expert" at bounding box center [754, 489] width 407 height 16
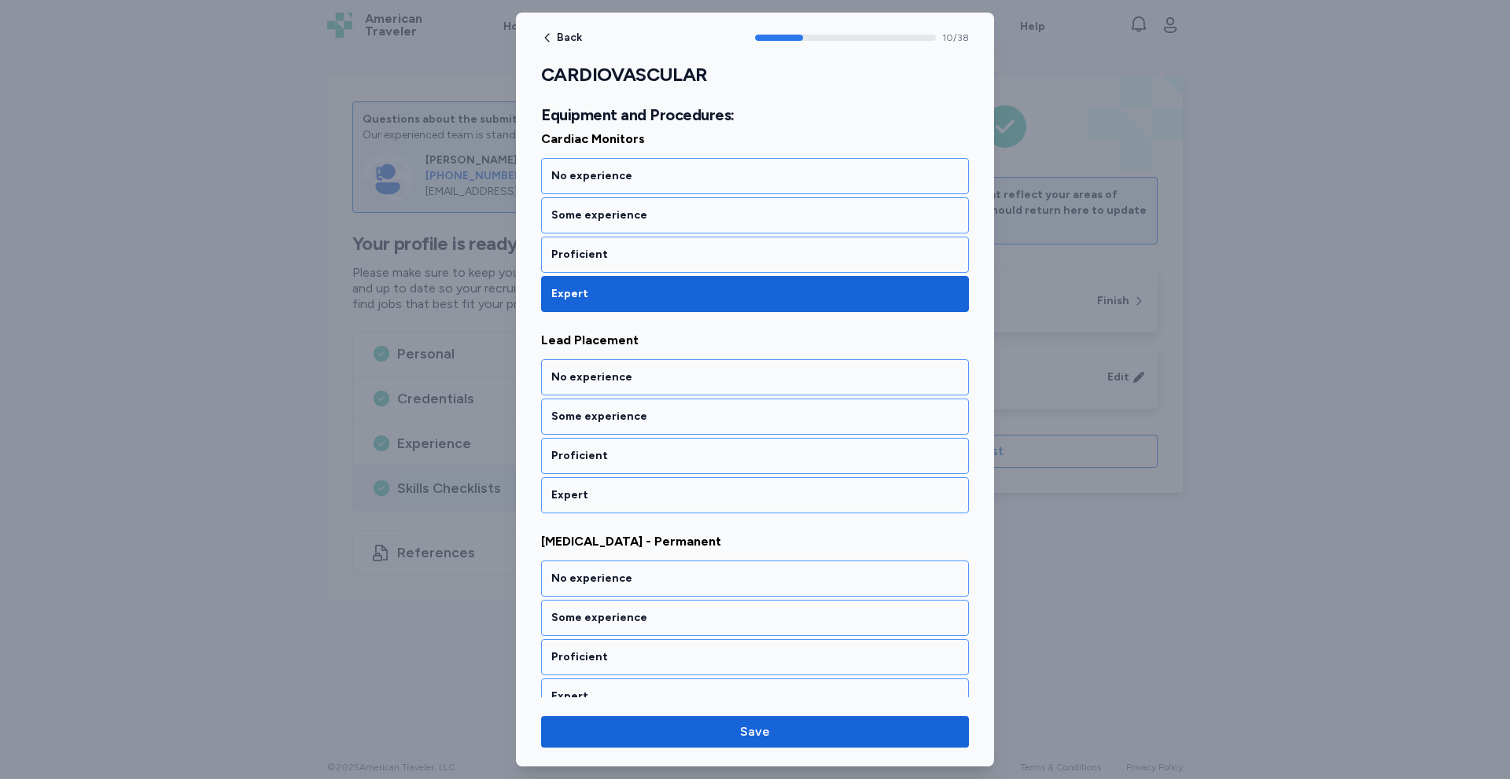
scroll to position [2093, 0]
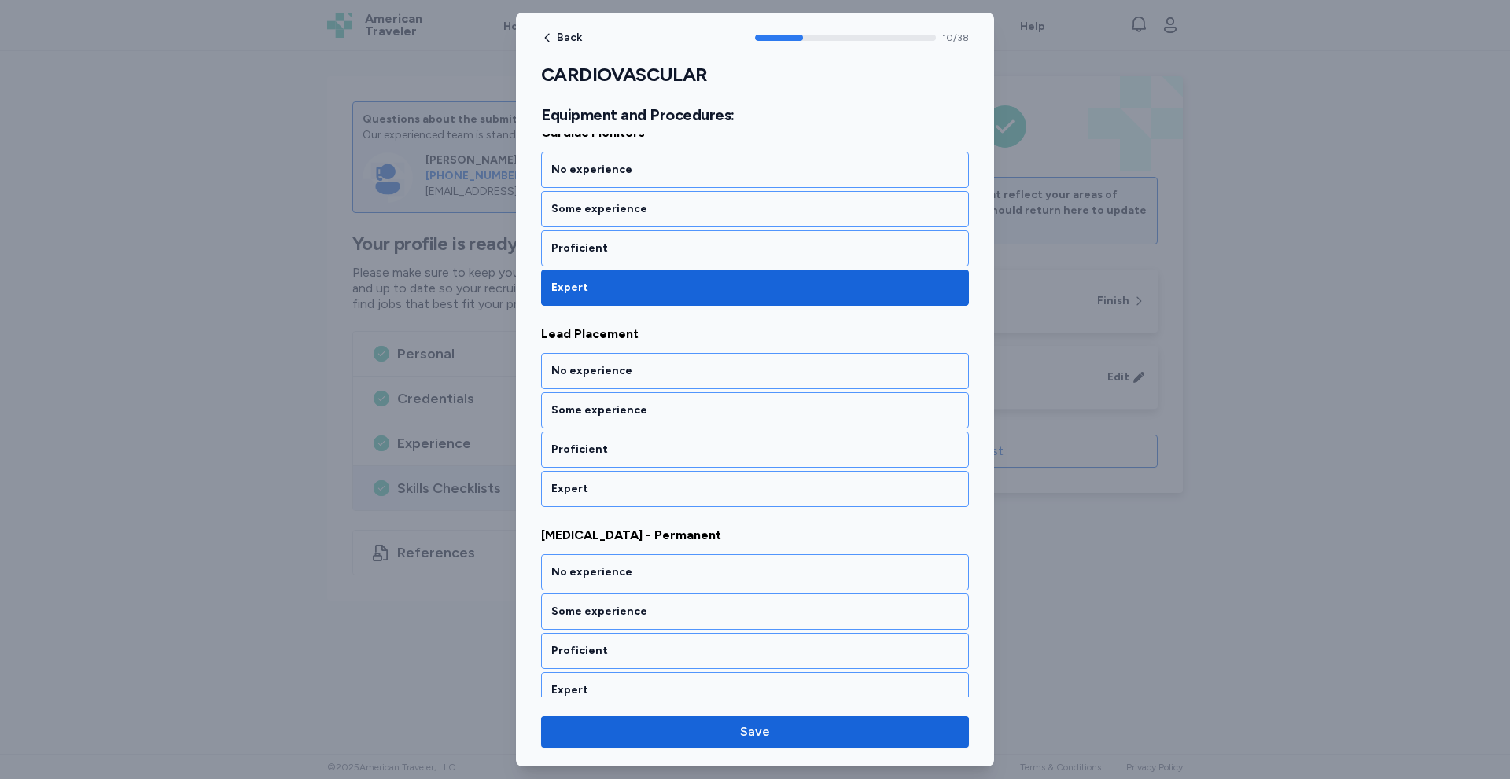
click at [621, 491] on div "Expert" at bounding box center [754, 489] width 407 height 16
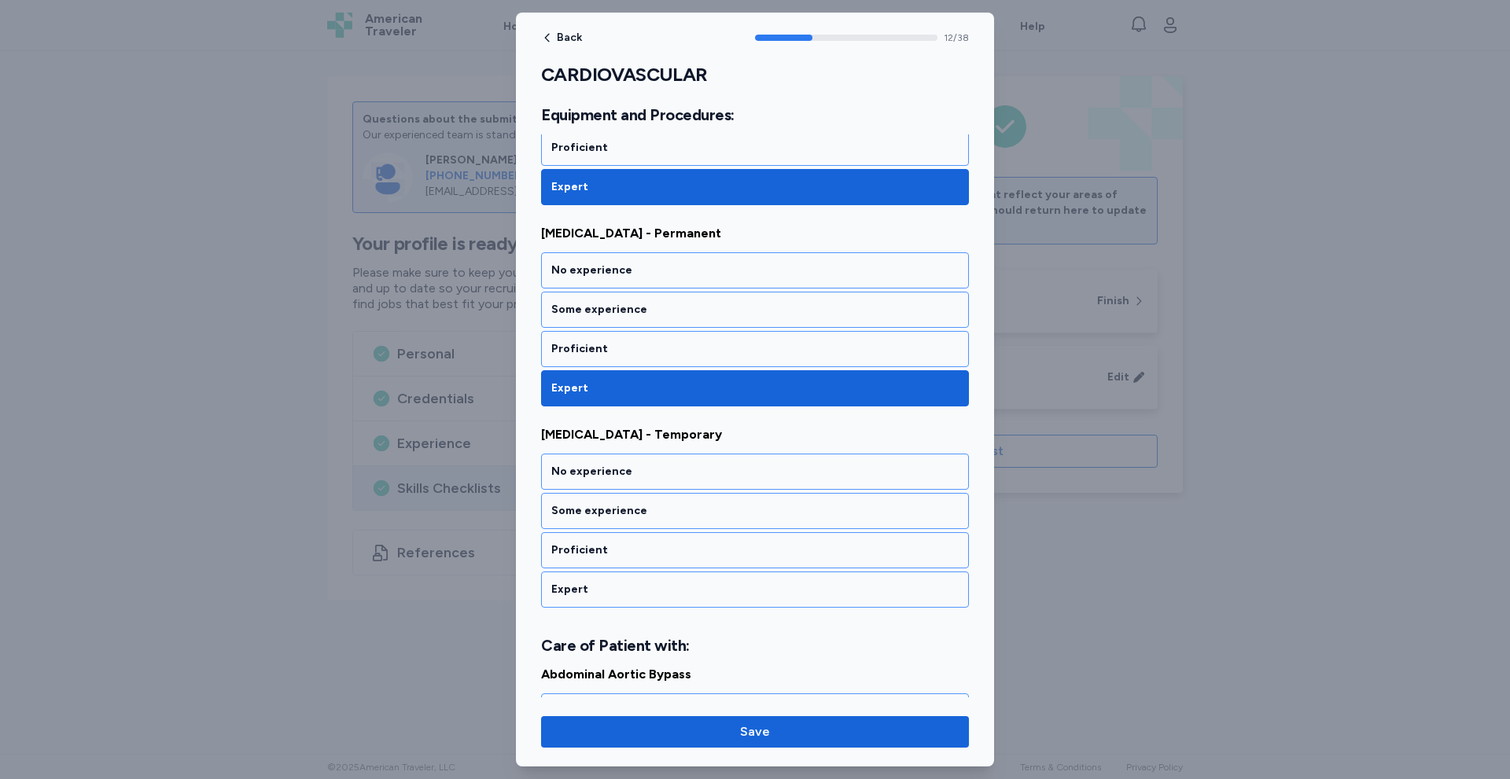
scroll to position [2495, 0]
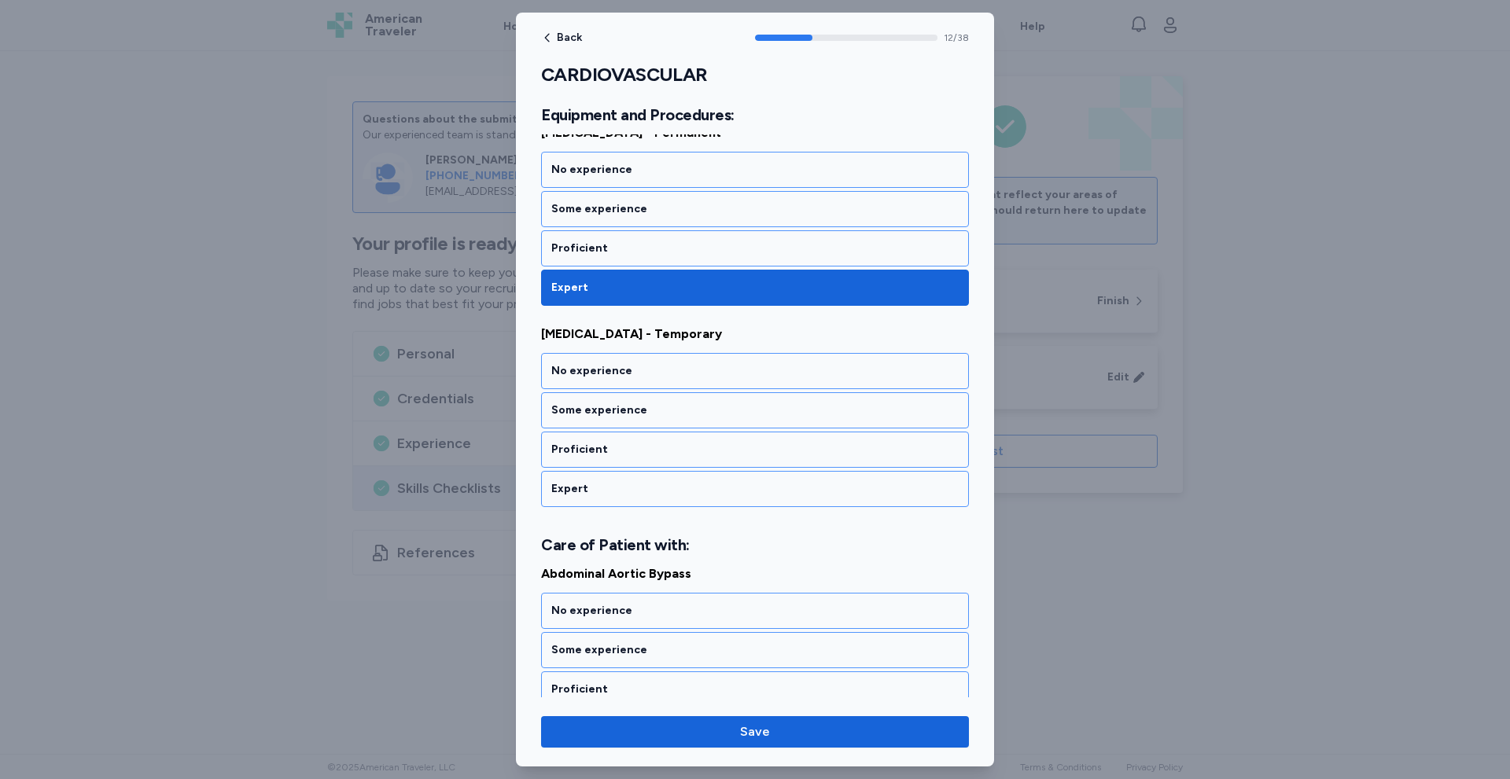
click at [621, 491] on div "Expert" at bounding box center [754, 489] width 407 height 16
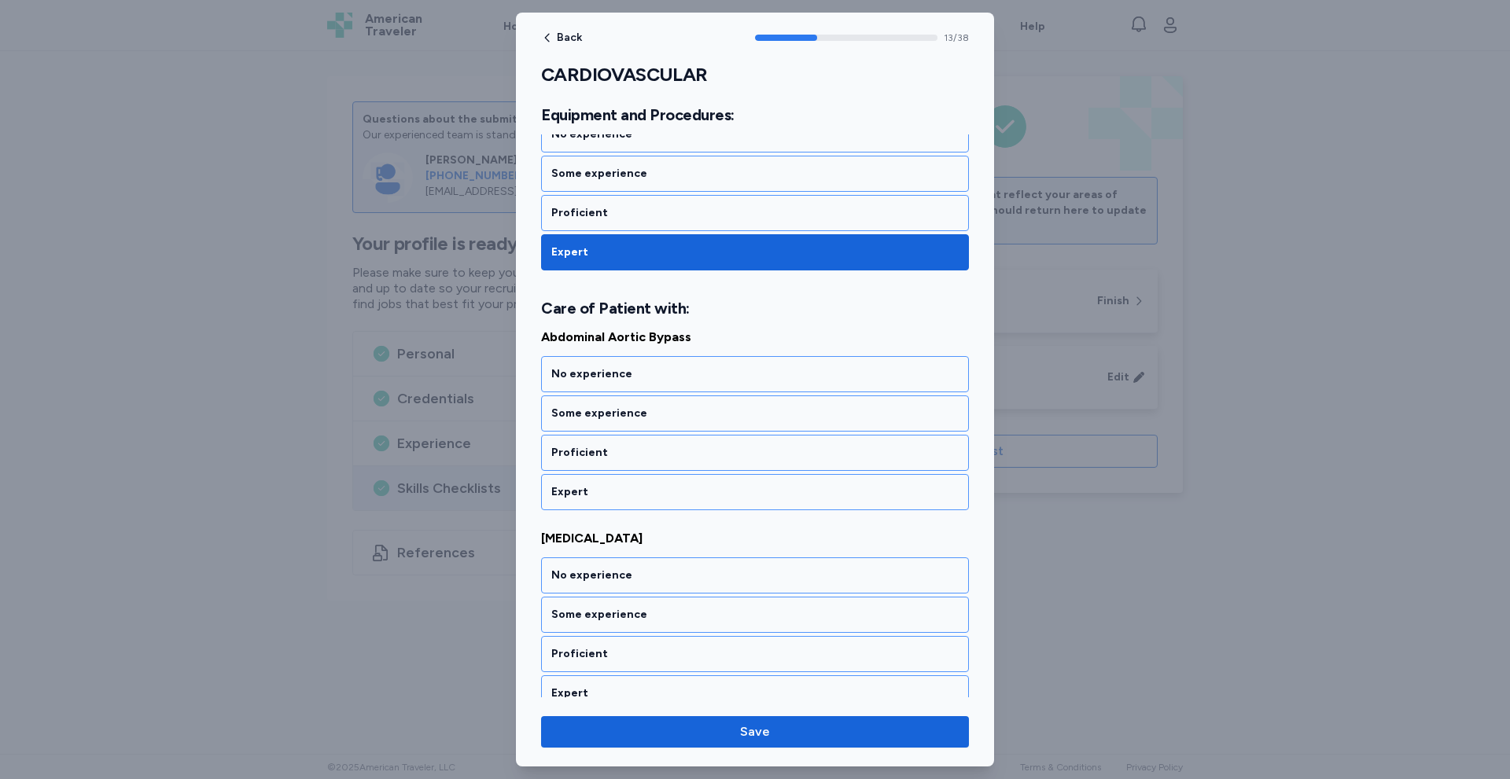
scroll to position [2735, 0]
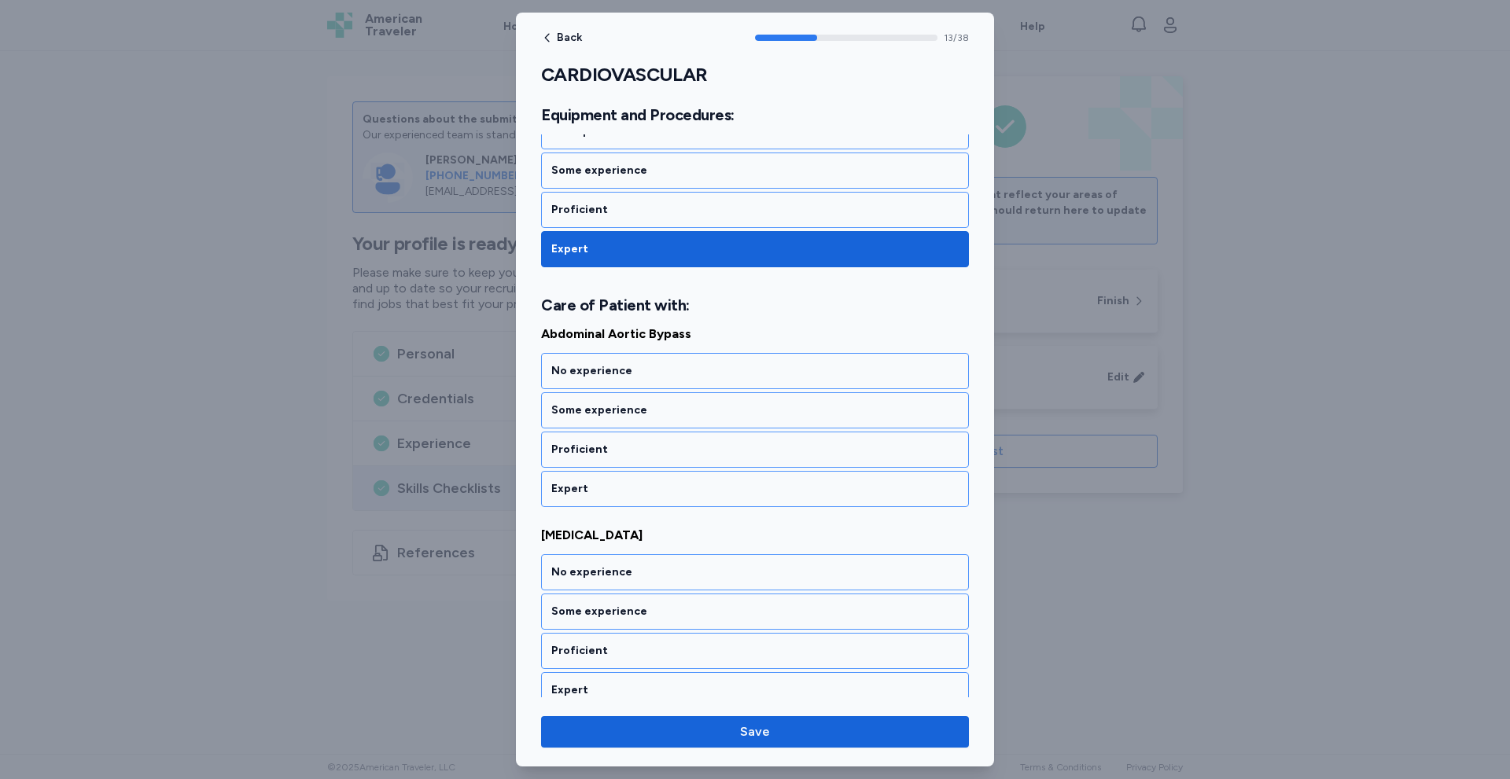
click at [621, 491] on div "Expert" at bounding box center [754, 489] width 407 height 16
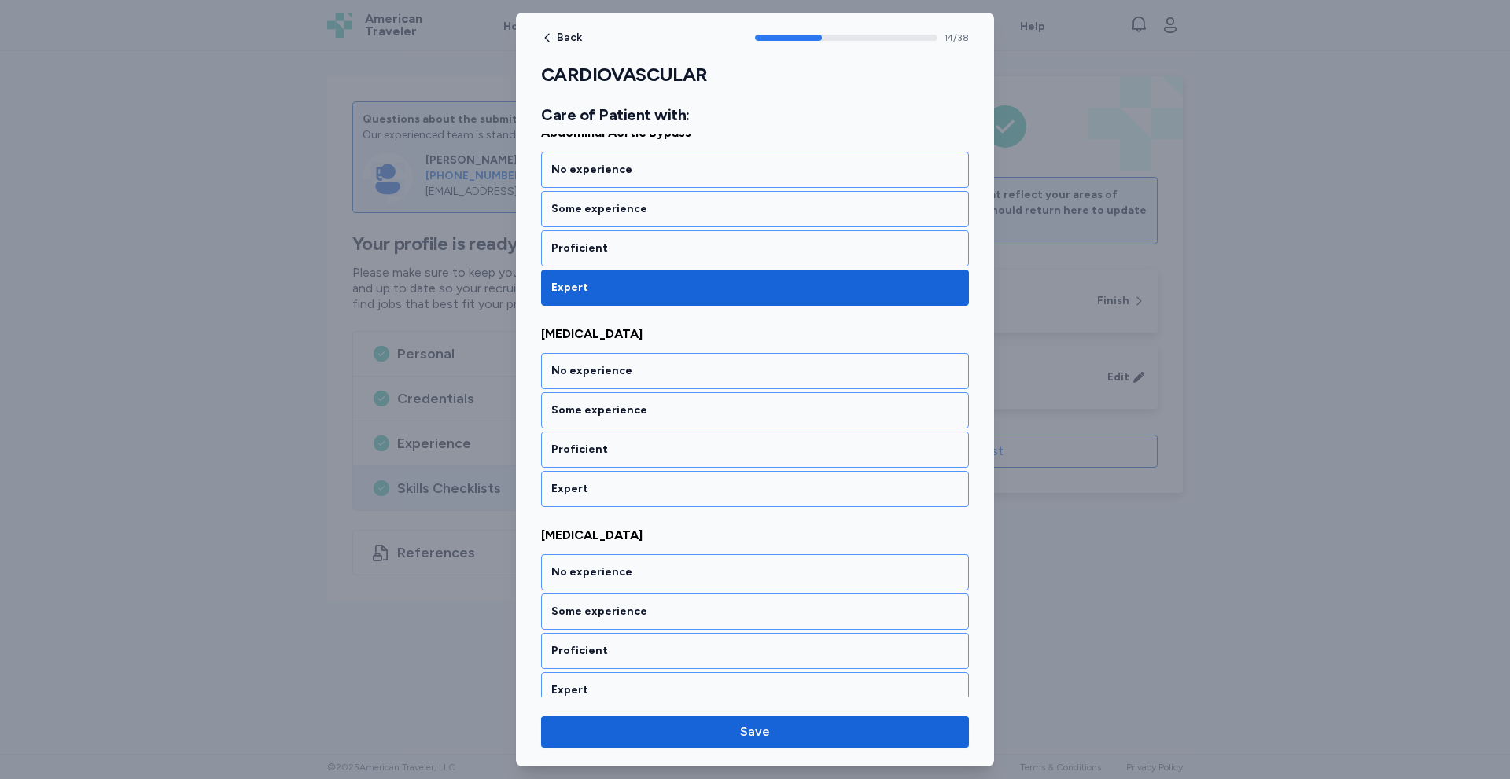
click at [621, 491] on div "Expert" at bounding box center [754, 489] width 407 height 16
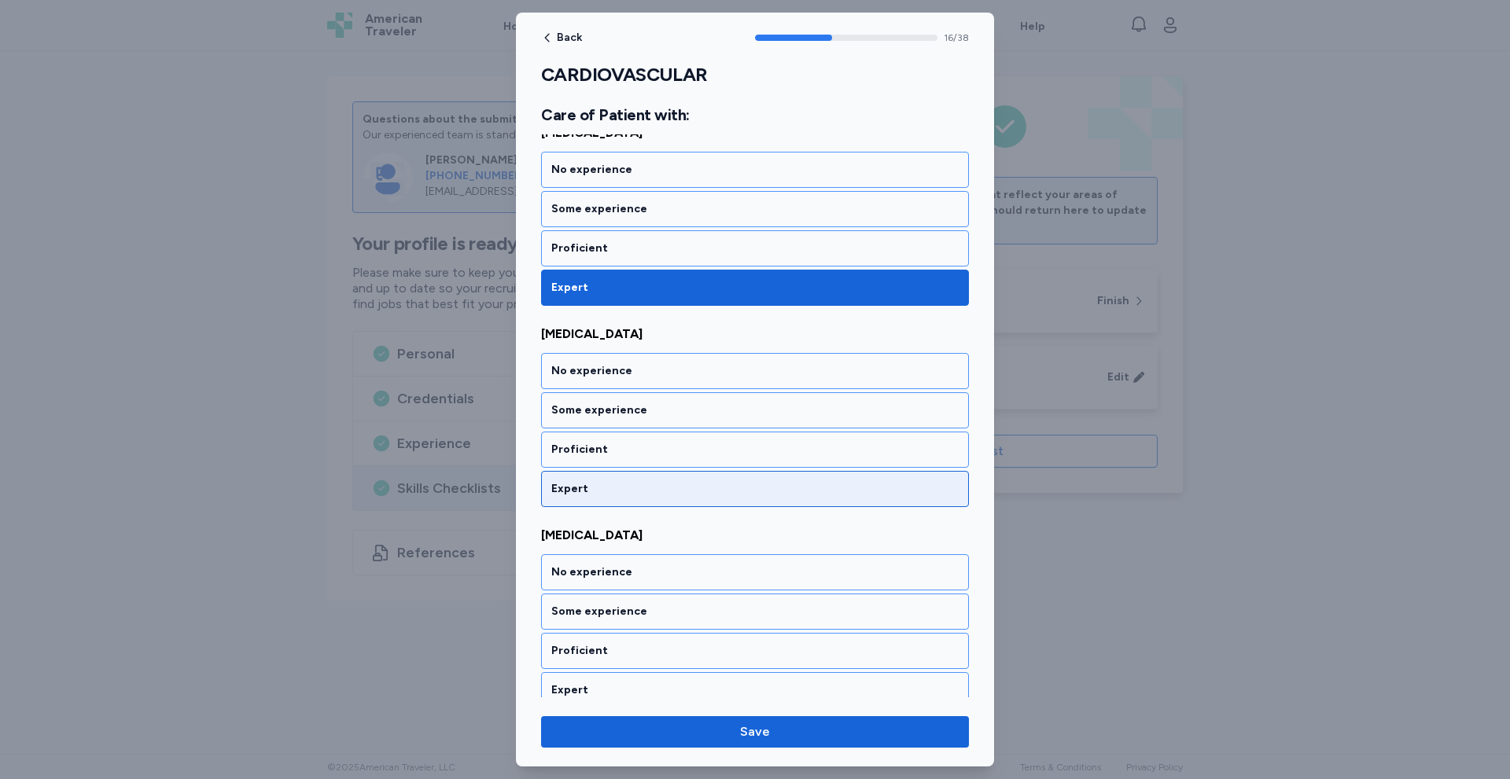
click at [621, 491] on div "Expert" at bounding box center [754, 489] width 407 height 16
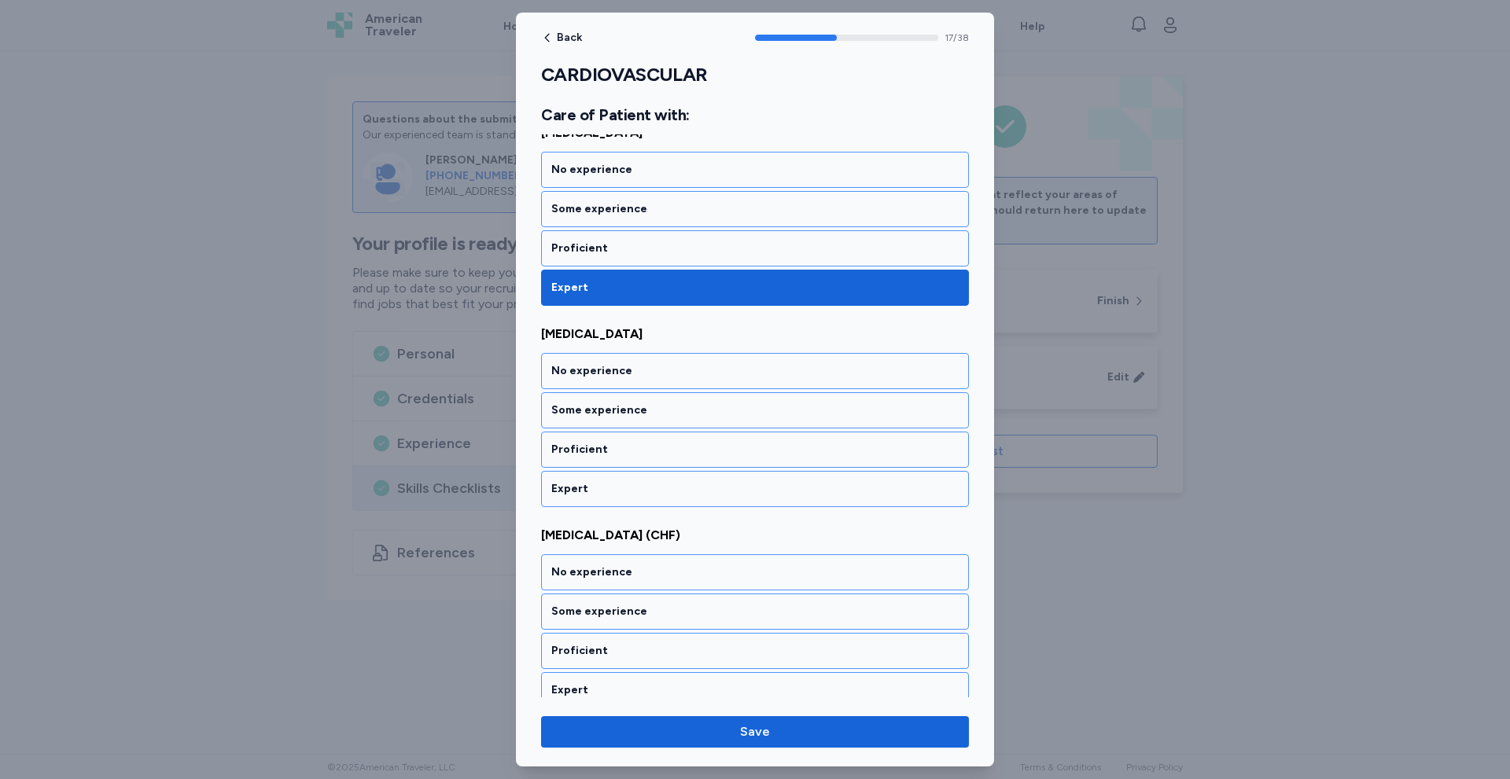
click at [621, 491] on div "Expert" at bounding box center [754, 489] width 407 height 16
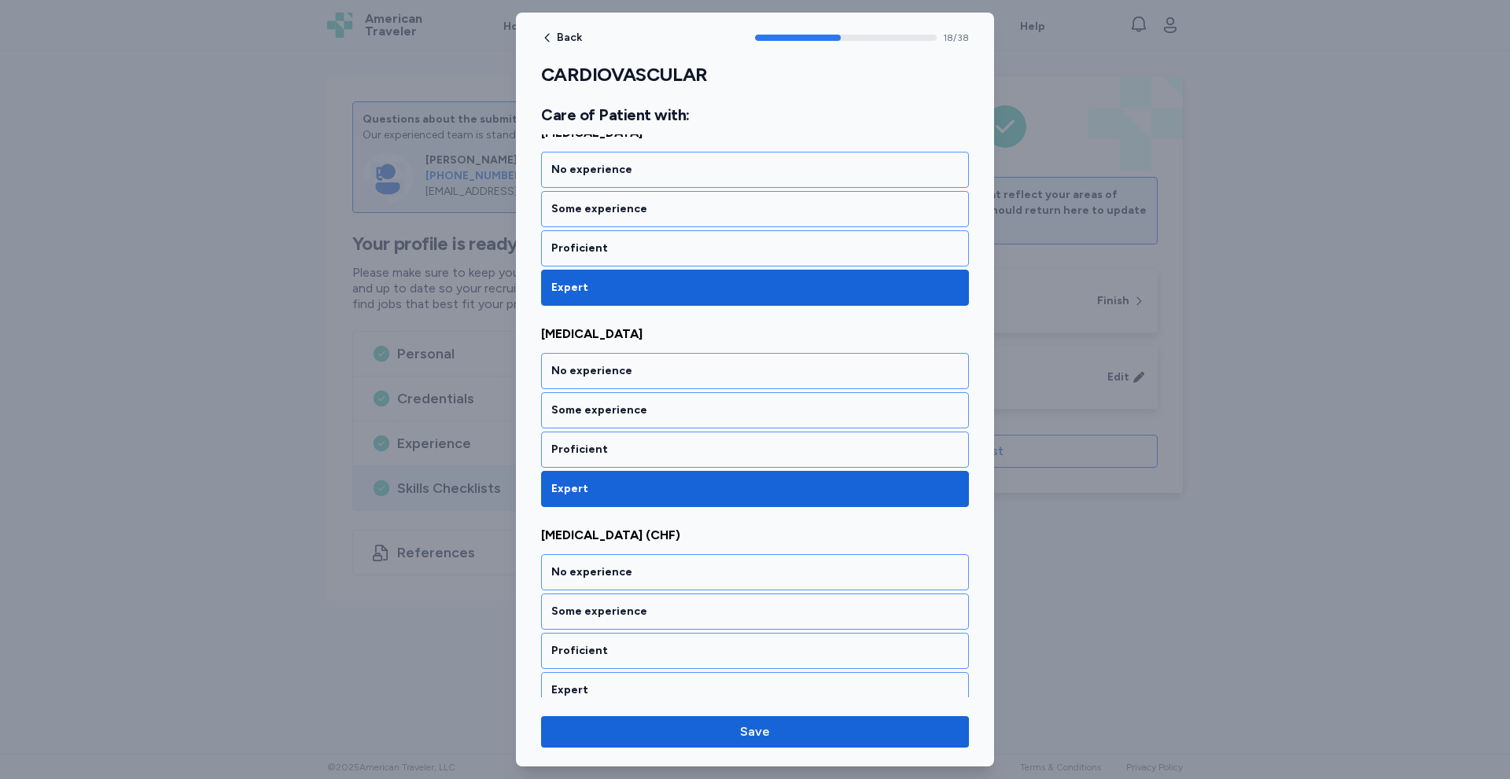
scroll to position [3742, 0]
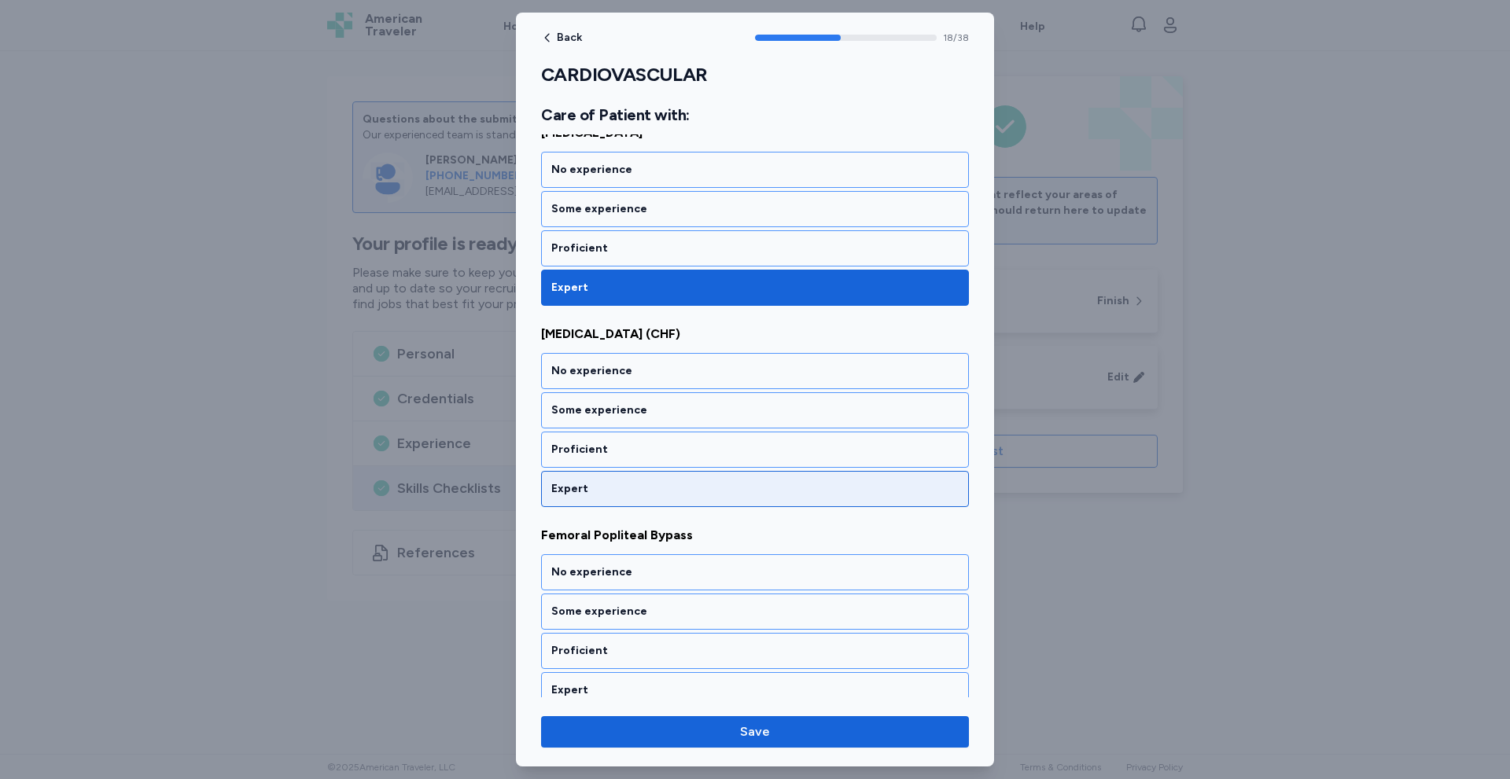
click at [628, 501] on div "Expert" at bounding box center [755, 489] width 428 height 36
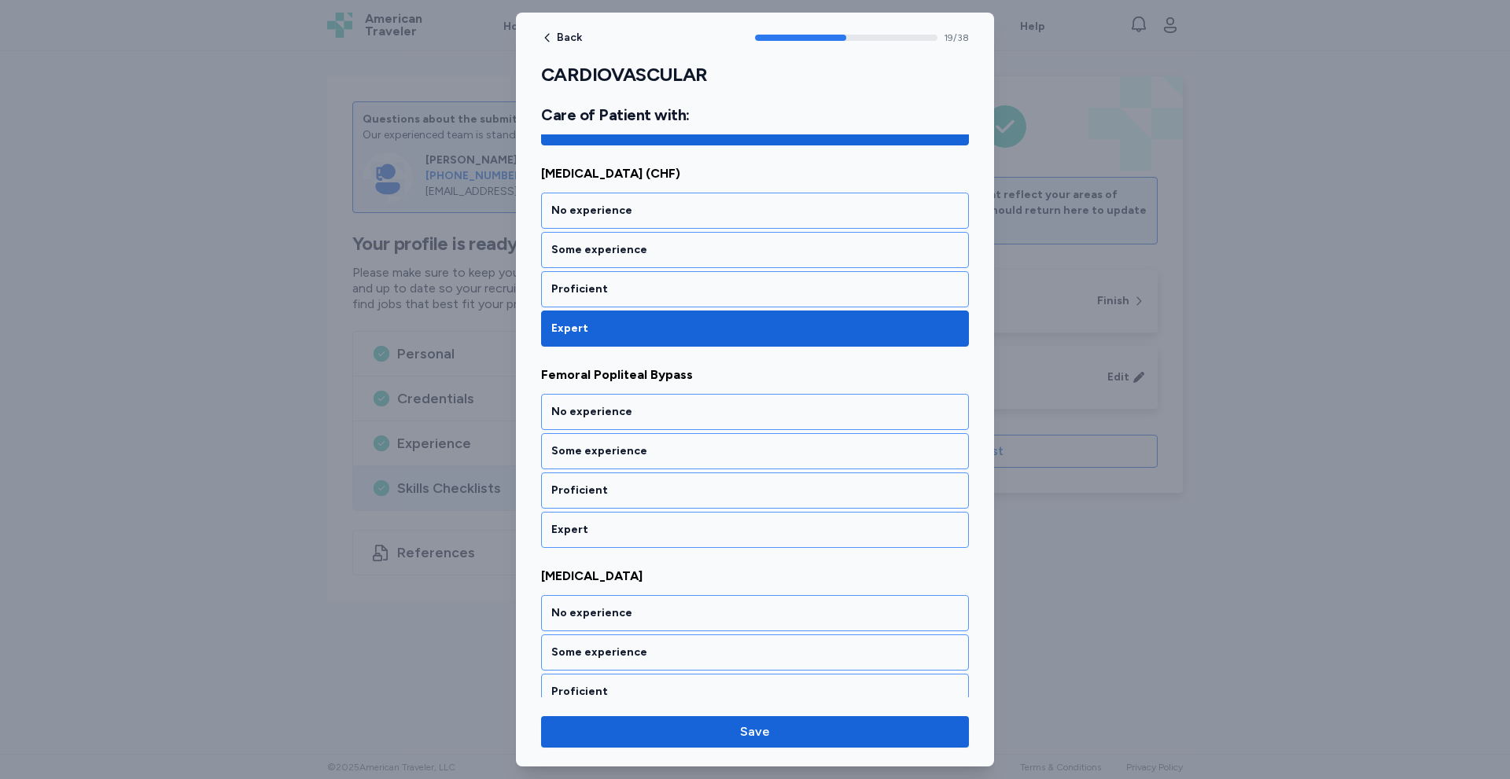
scroll to position [3943, 0]
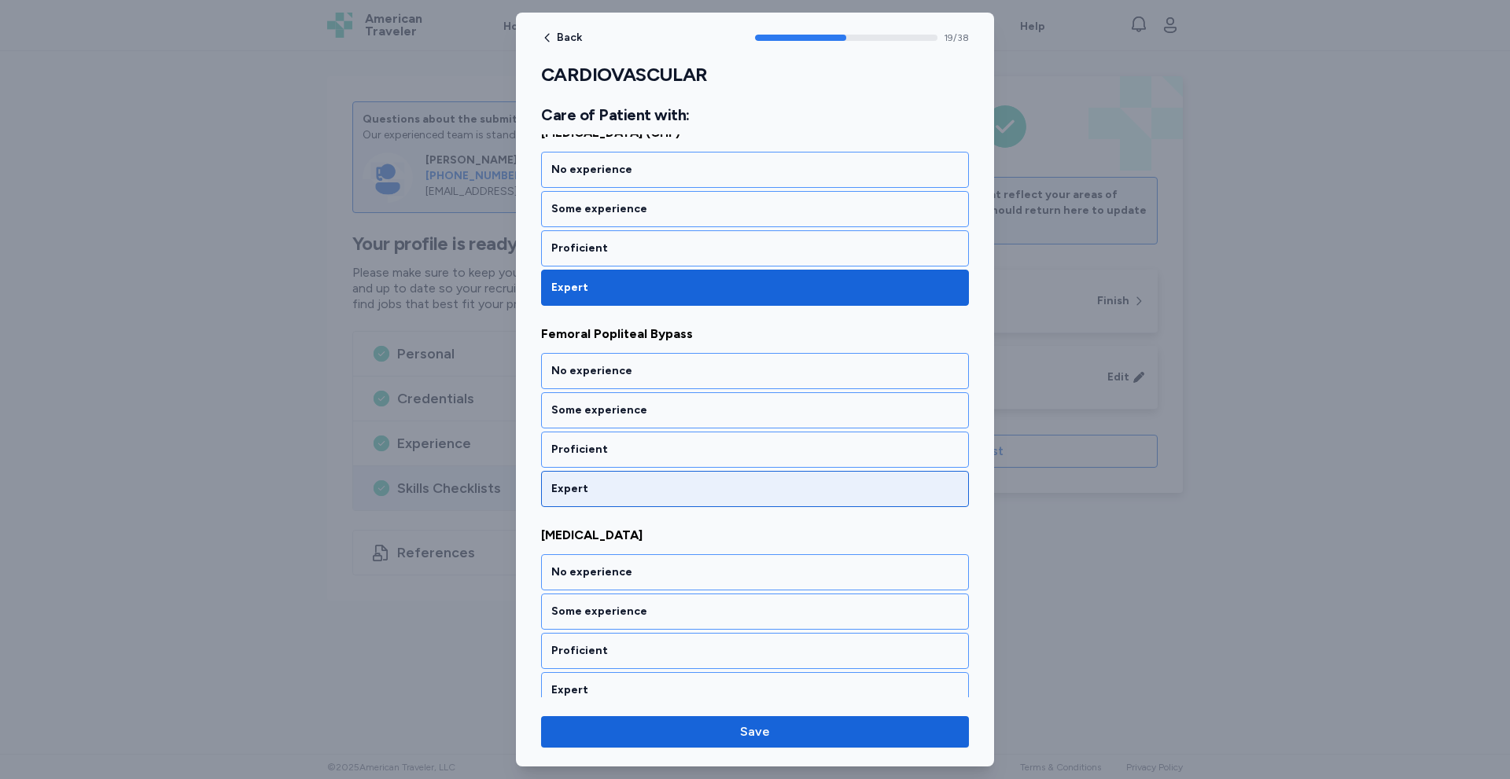
click at [630, 495] on div "Expert" at bounding box center [754, 489] width 407 height 16
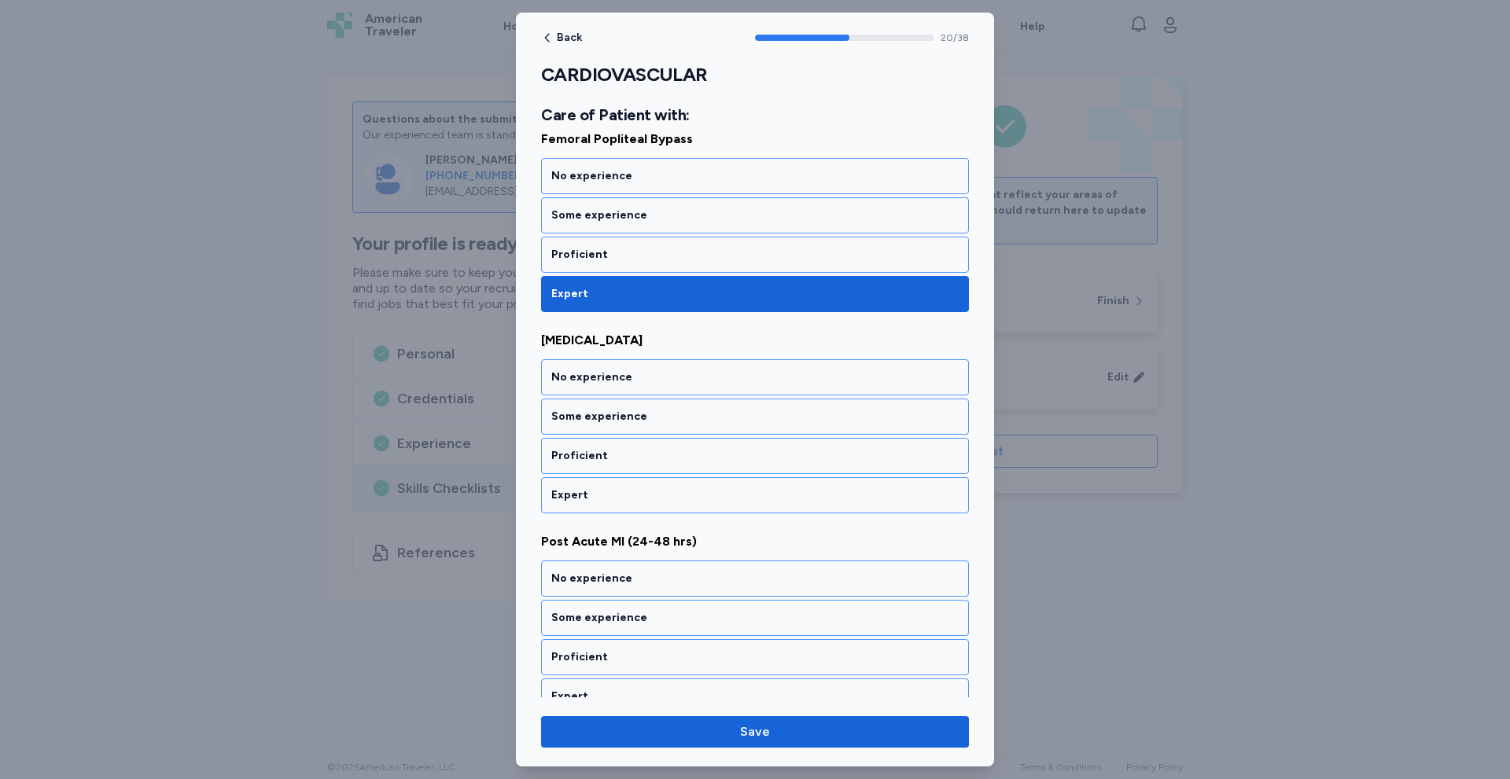
scroll to position [4144, 0]
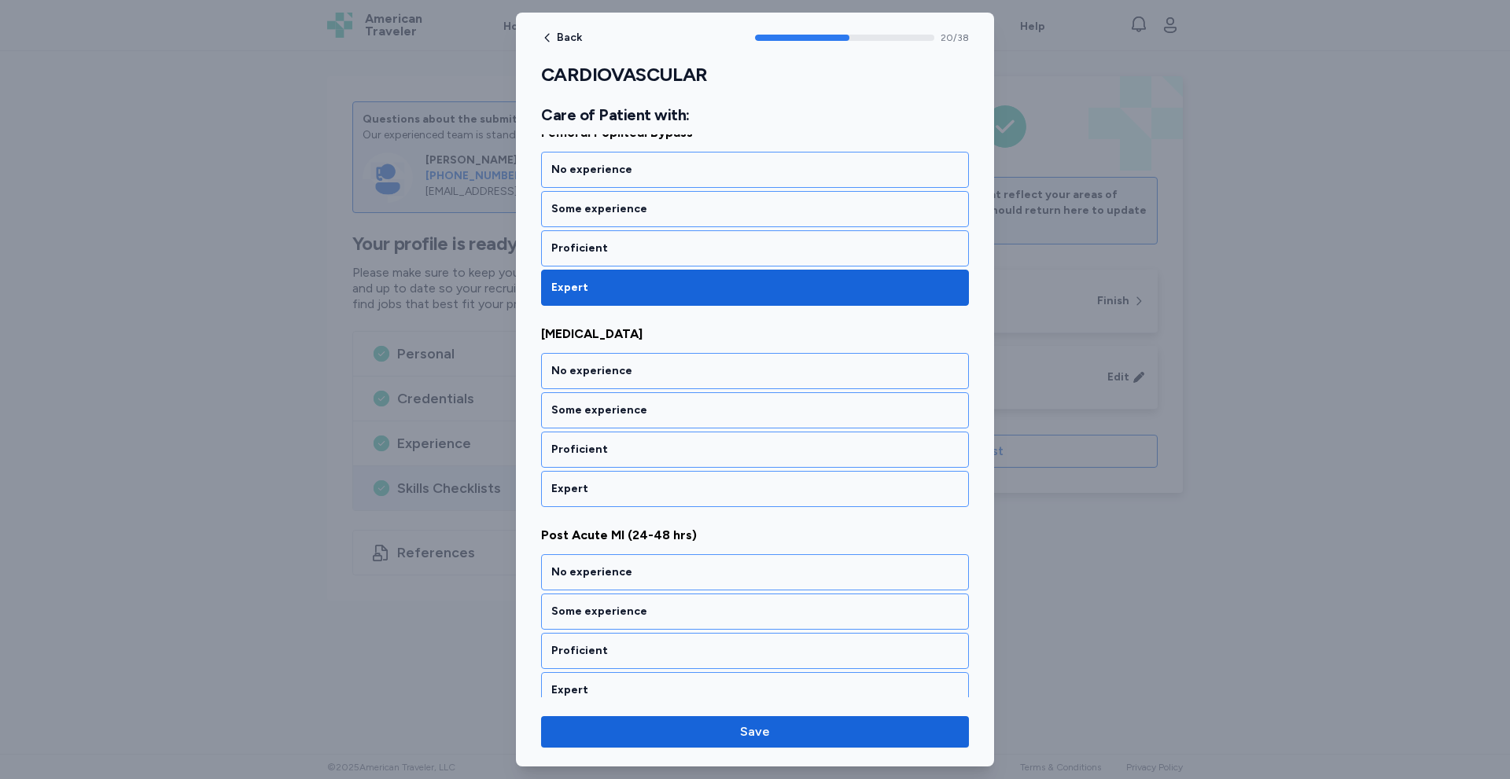
click at [630, 495] on div "Expert" at bounding box center [754, 489] width 407 height 16
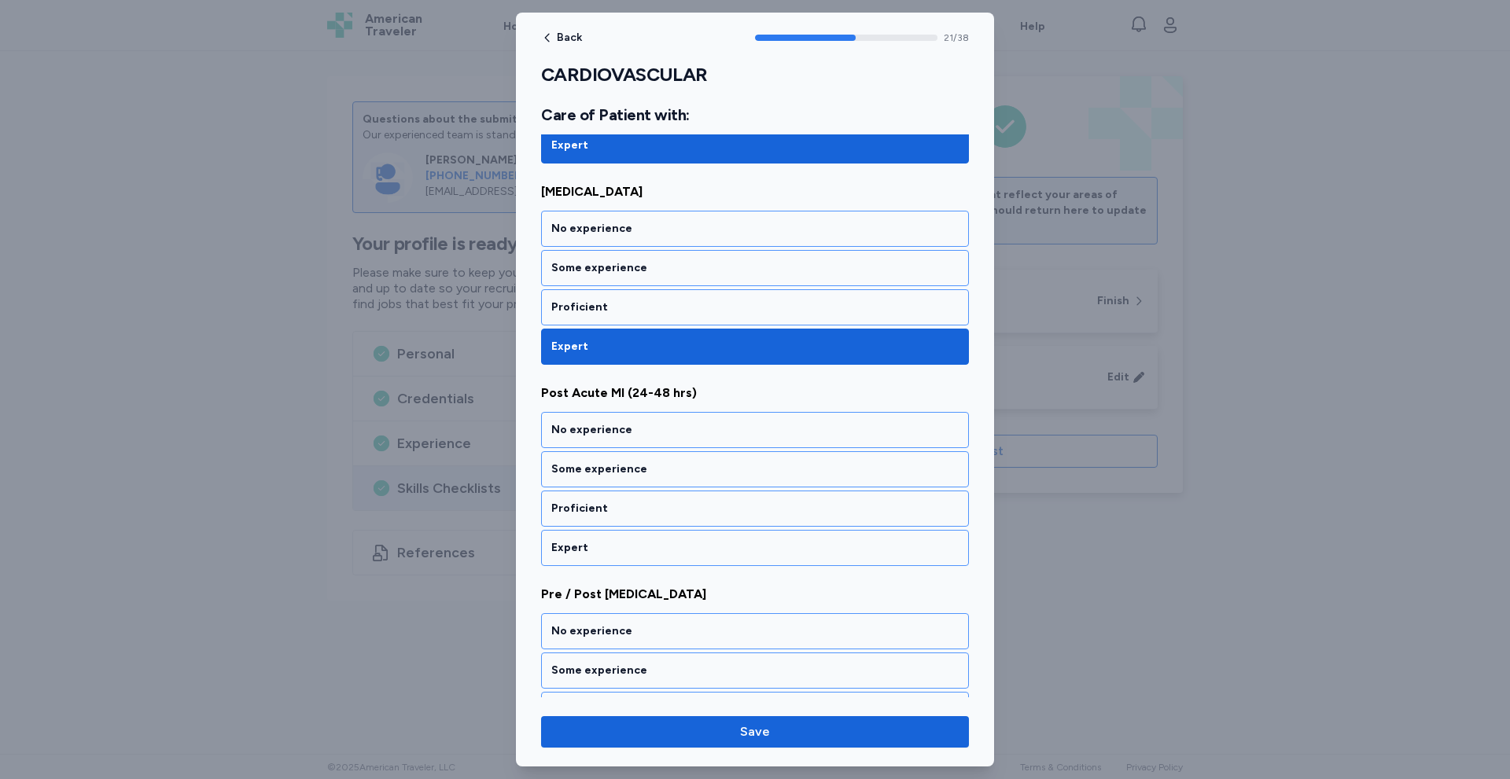
scroll to position [4346, 0]
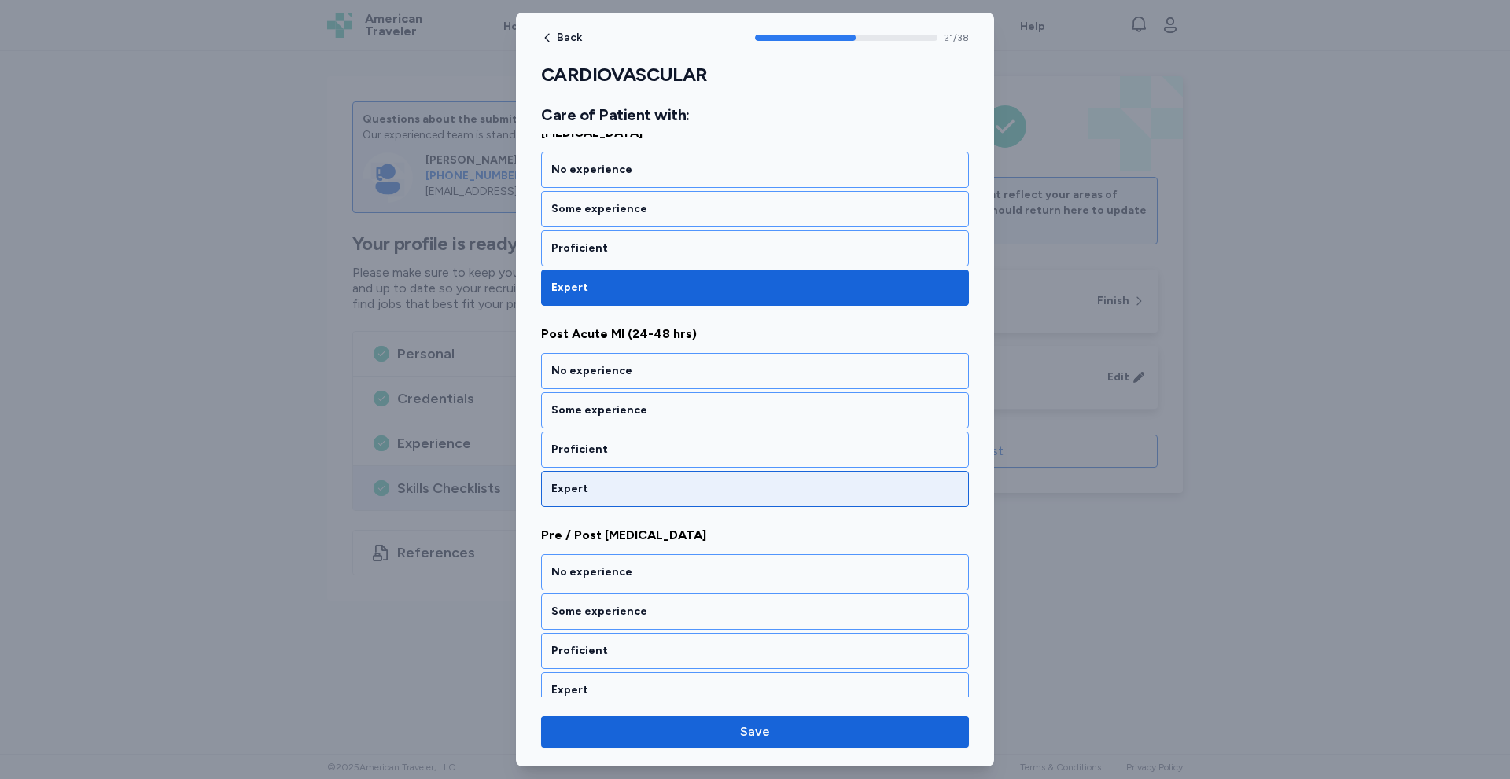
click at [602, 488] on div "Expert" at bounding box center [754, 489] width 407 height 16
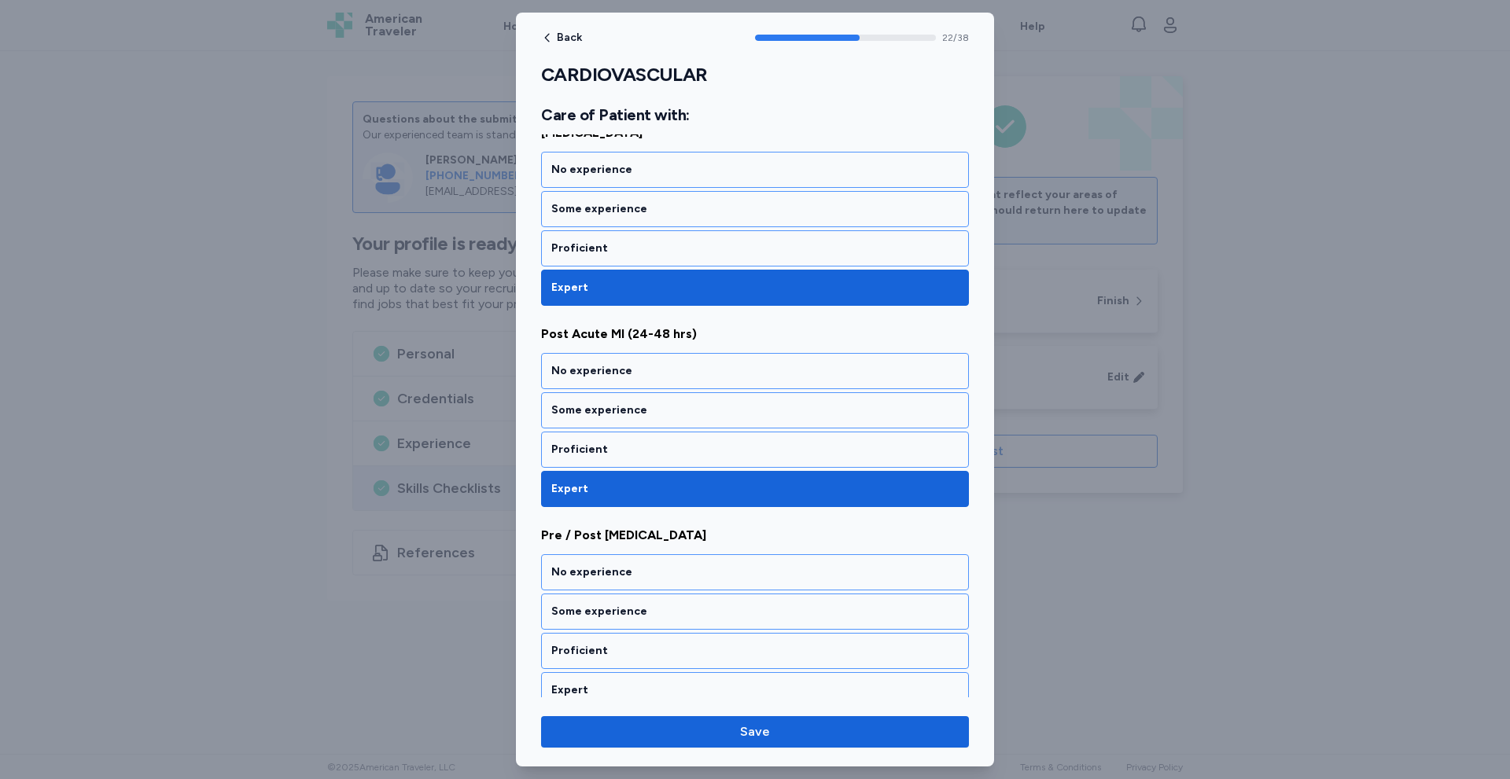
scroll to position [4547, 0]
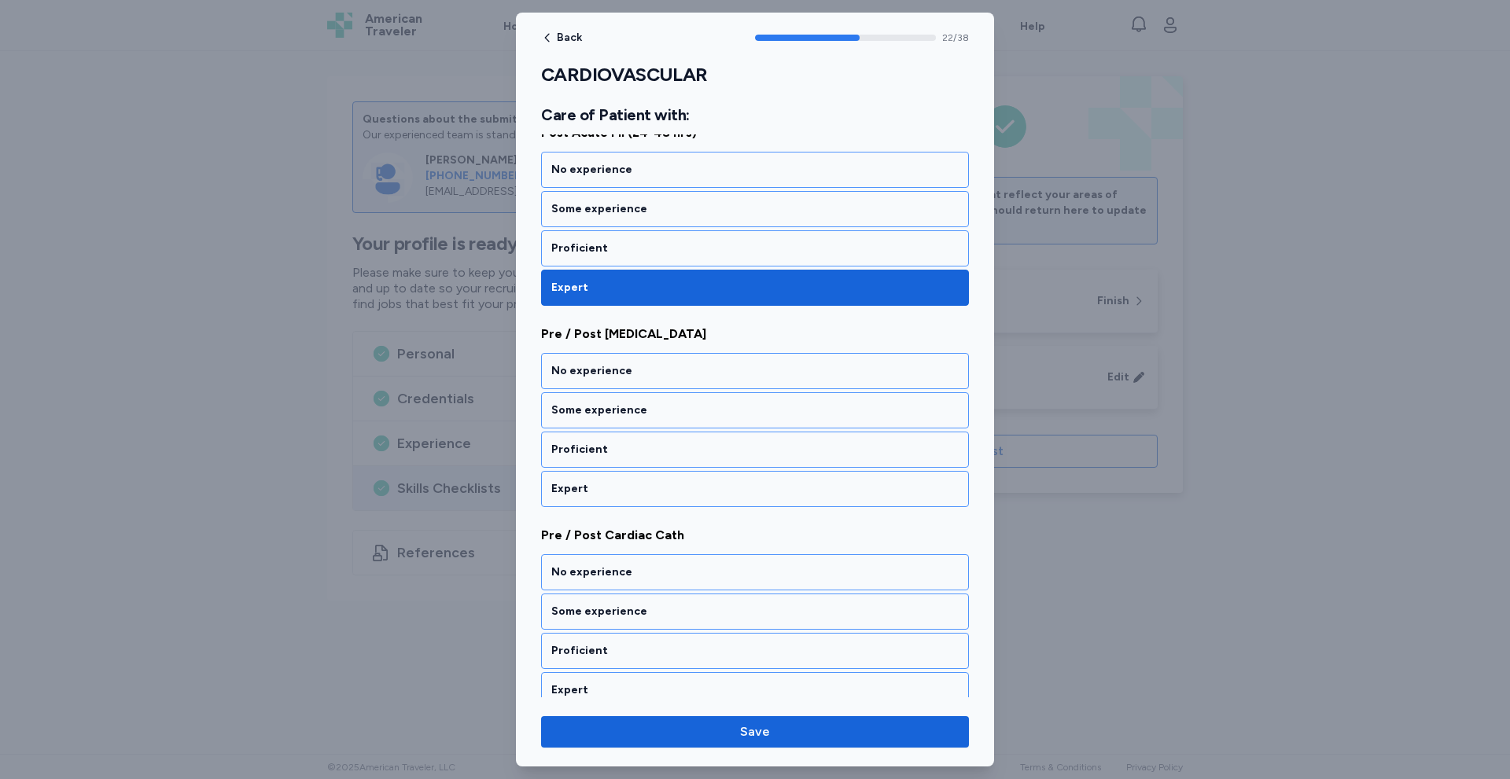
click at [602, 488] on div "Expert" at bounding box center [754, 489] width 407 height 16
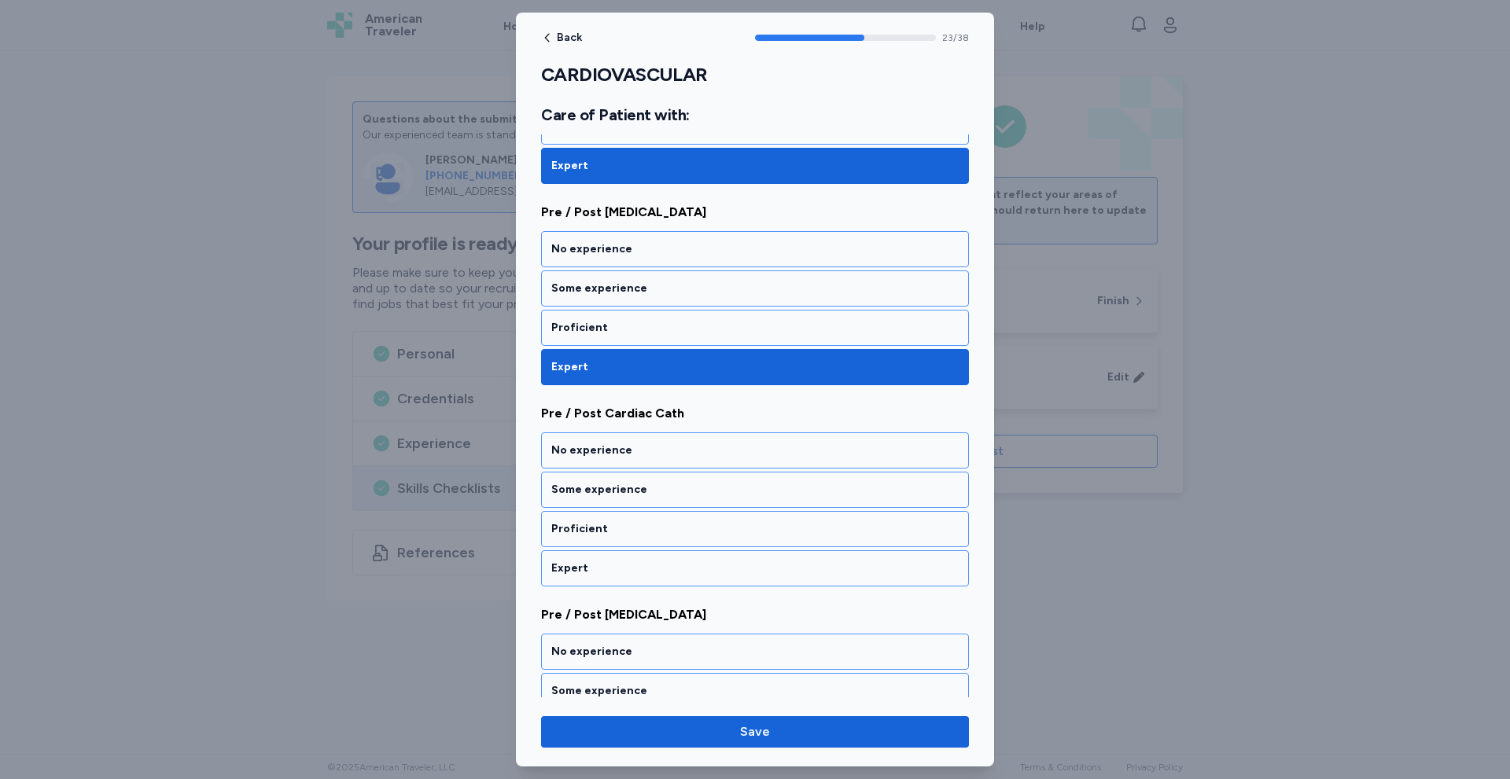
scroll to position [4748, 0]
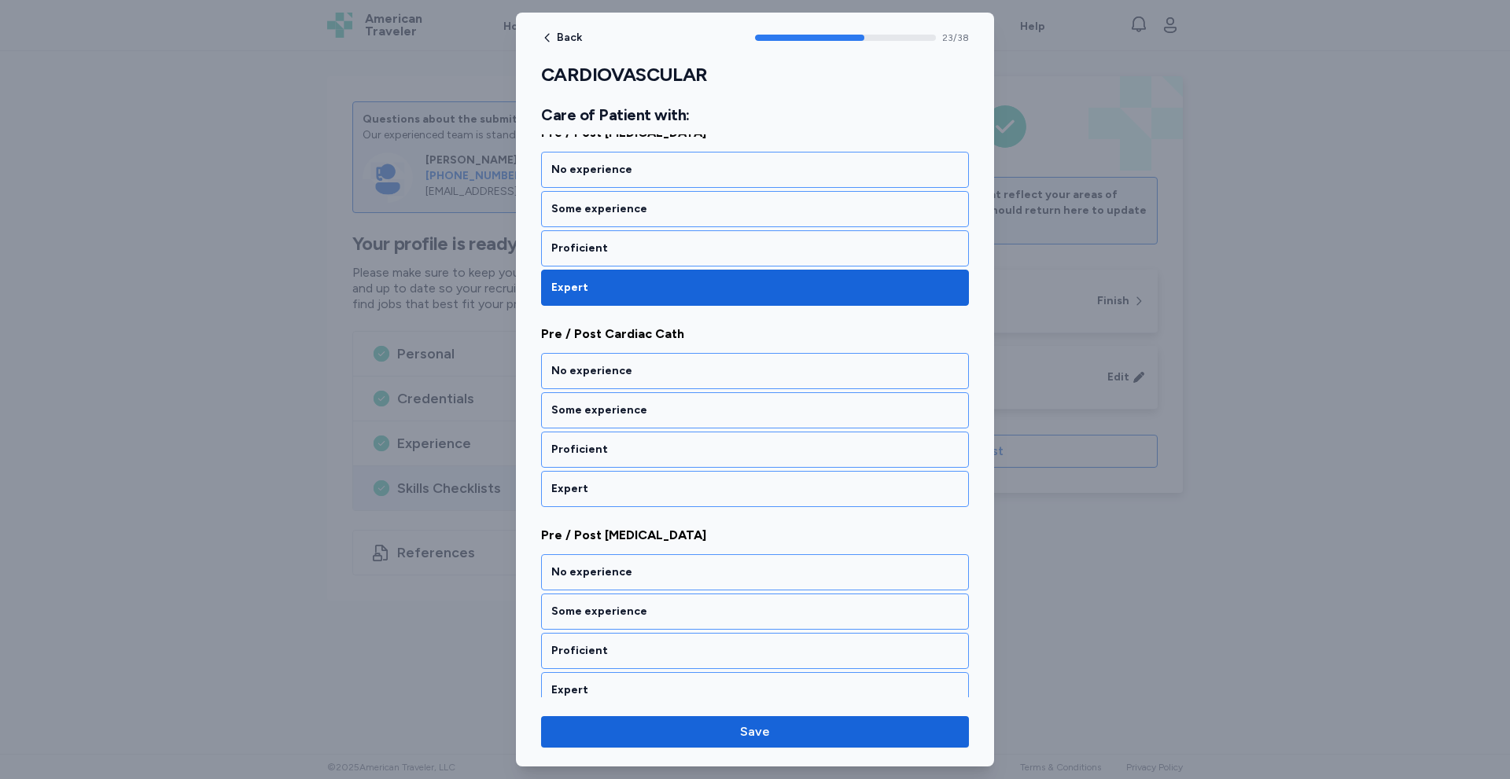
click at [602, 488] on div "Expert" at bounding box center [754, 489] width 407 height 16
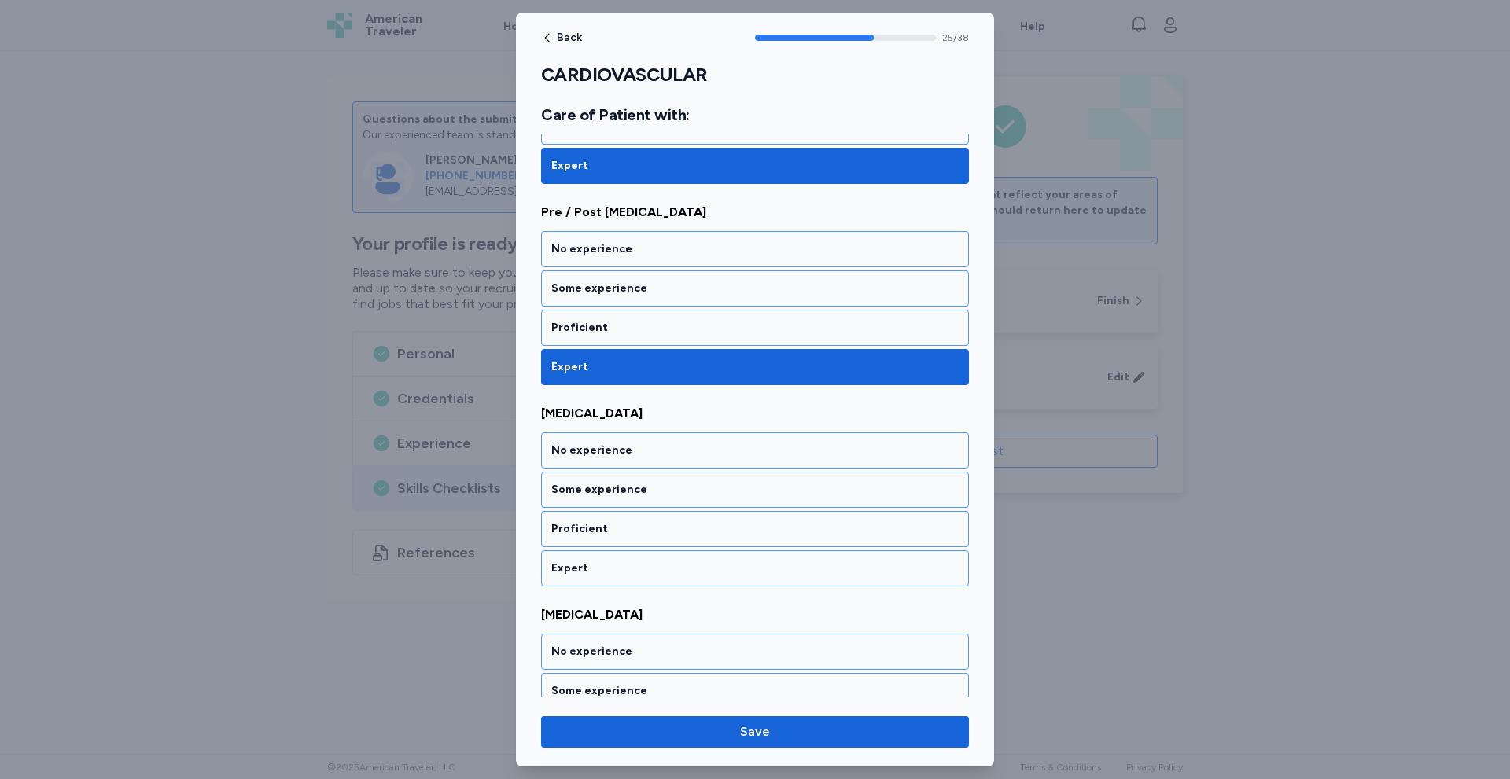
scroll to position [5151, 0]
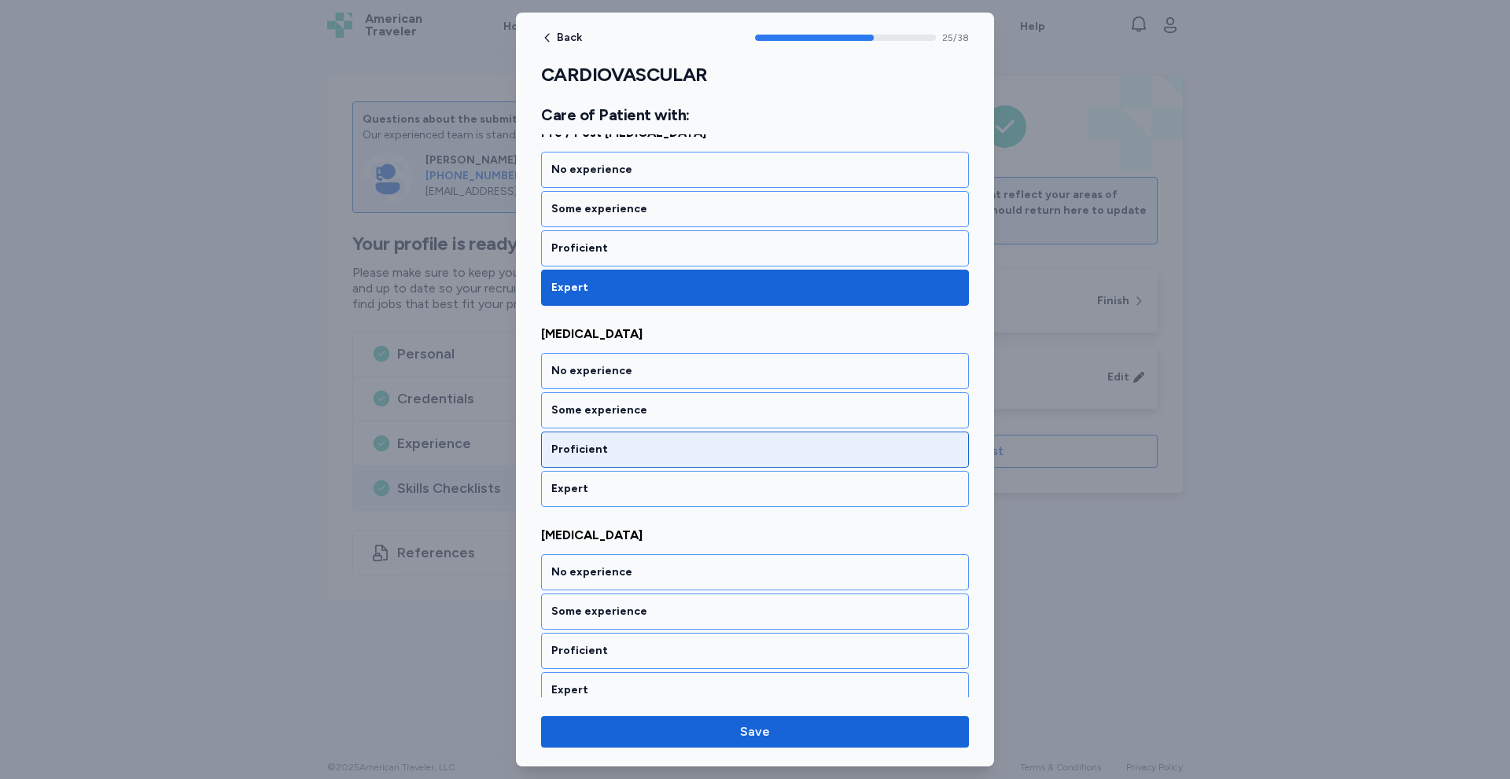
click at [620, 464] on div "Proficient" at bounding box center [755, 450] width 428 height 36
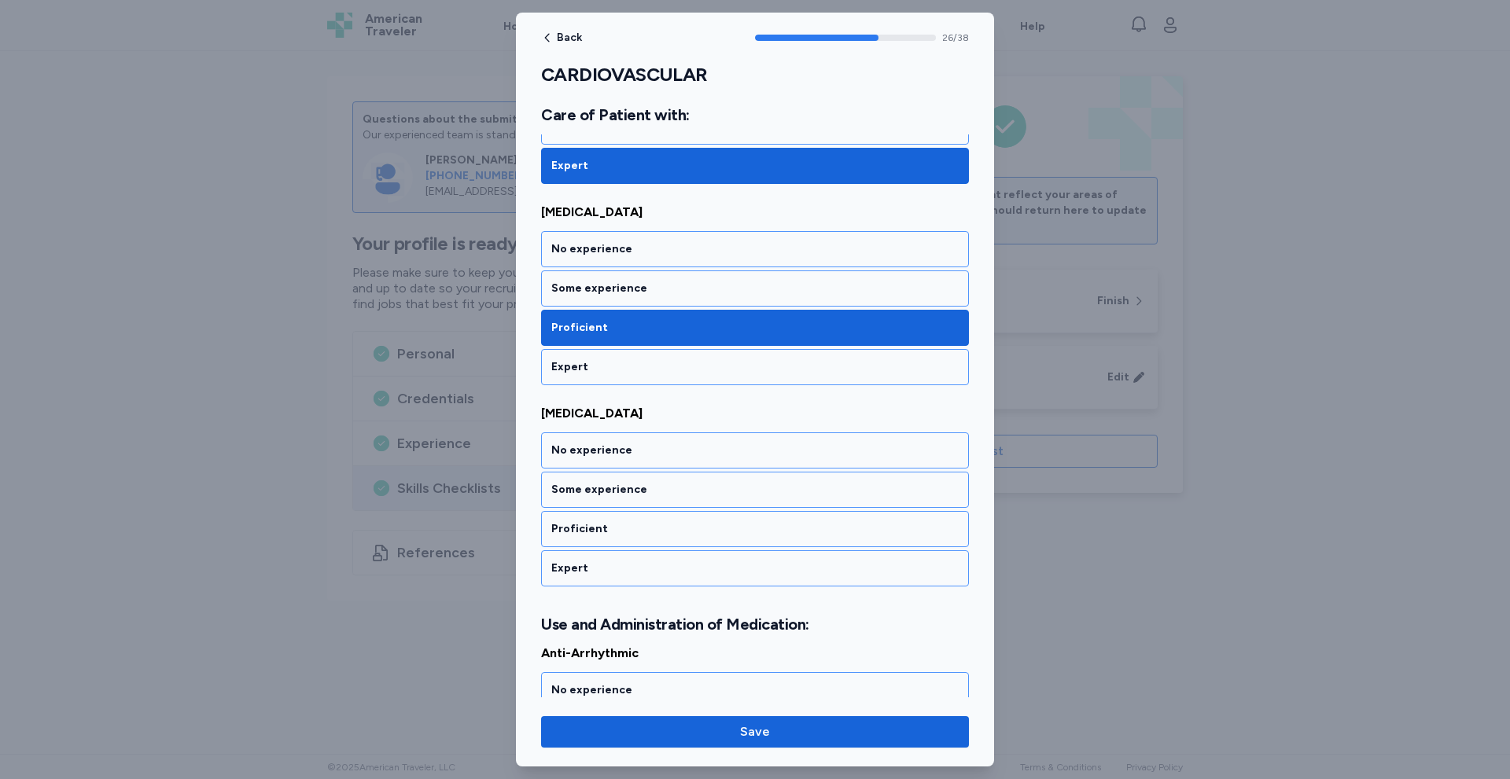
scroll to position [5352, 0]
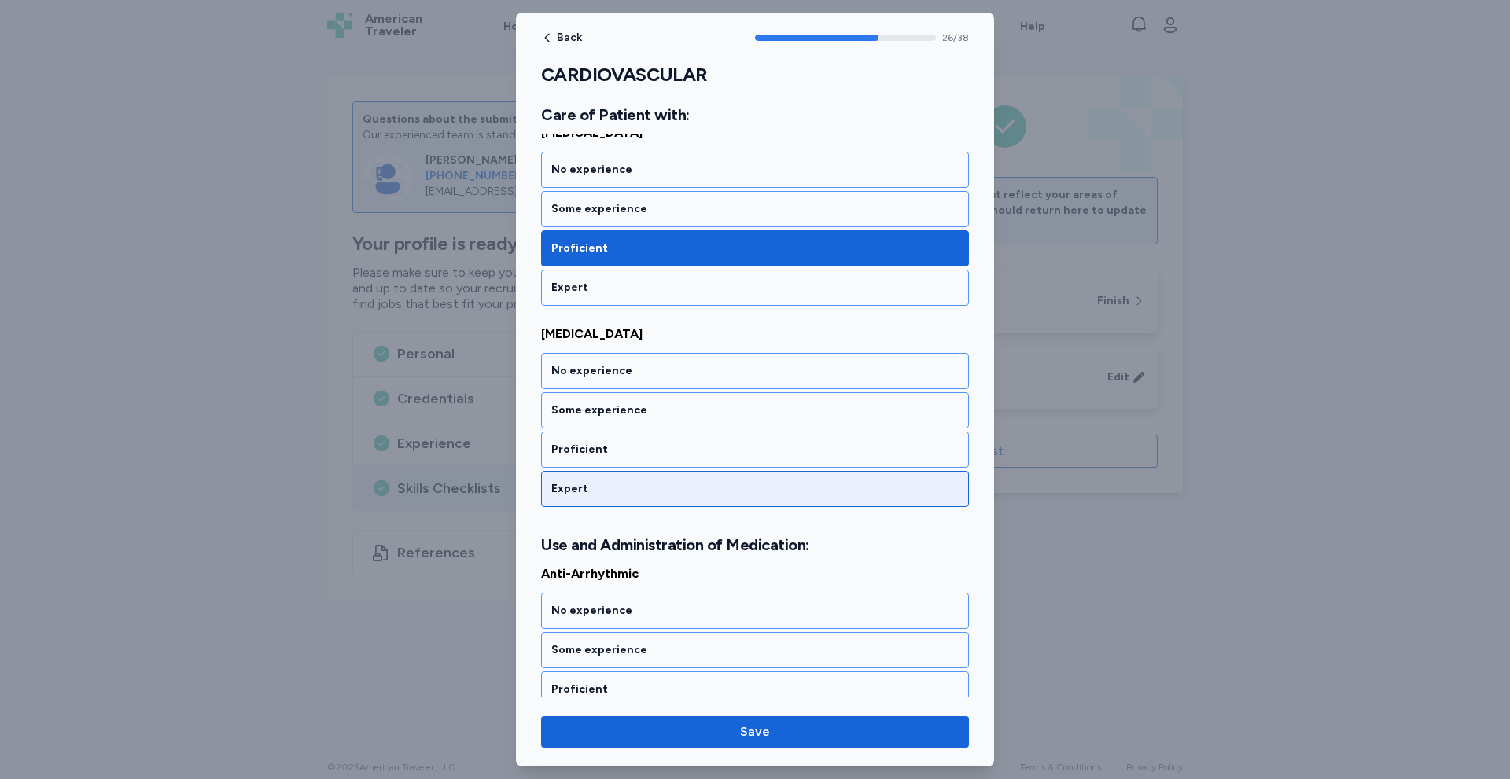
click at [624, 472] on div "Expert" at bounding box center [755, 489] width 428 height 36
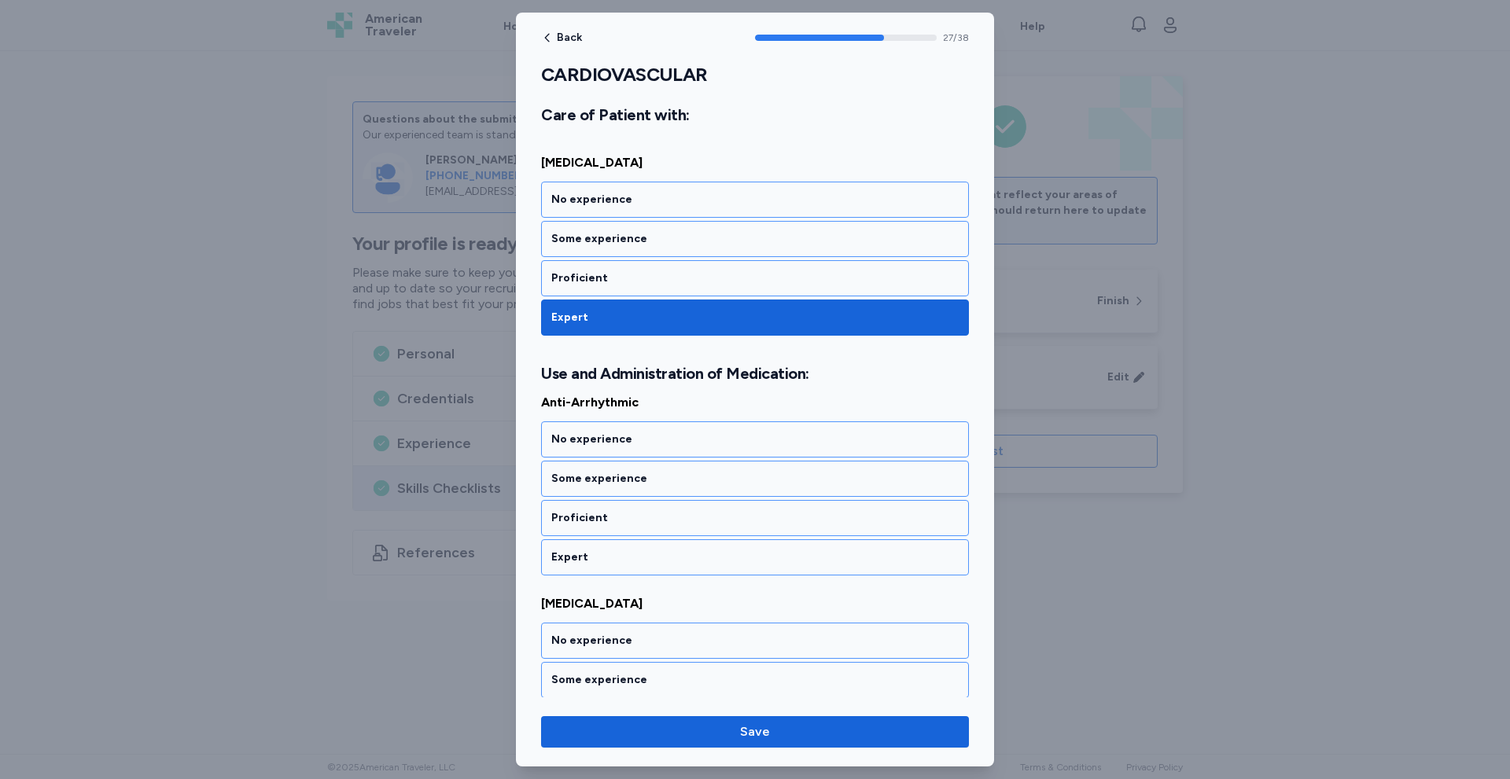
scroll to position [5592, 0]
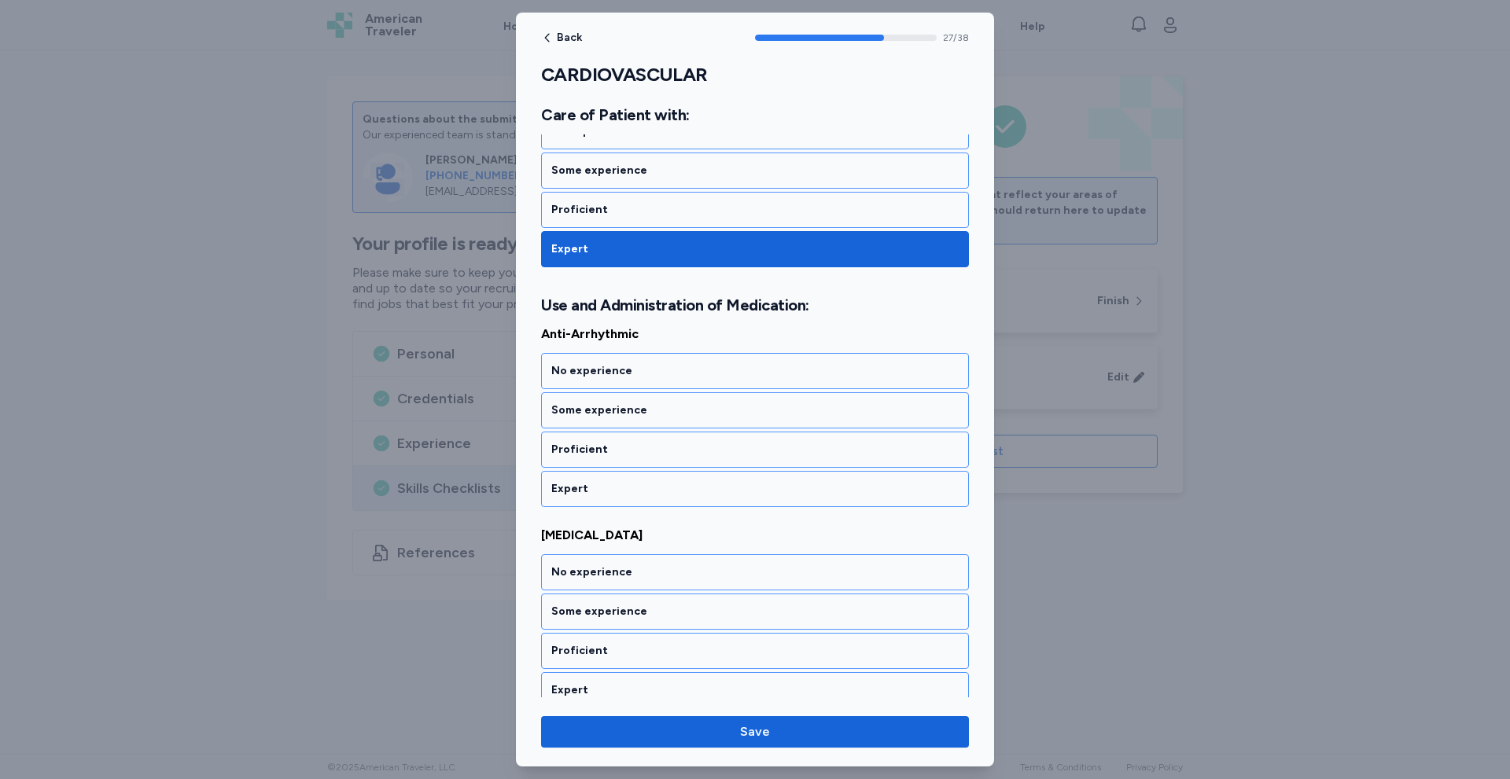
click at [624, 472] on div "Expert" at bounding box center [755, 489] width 428 height 36
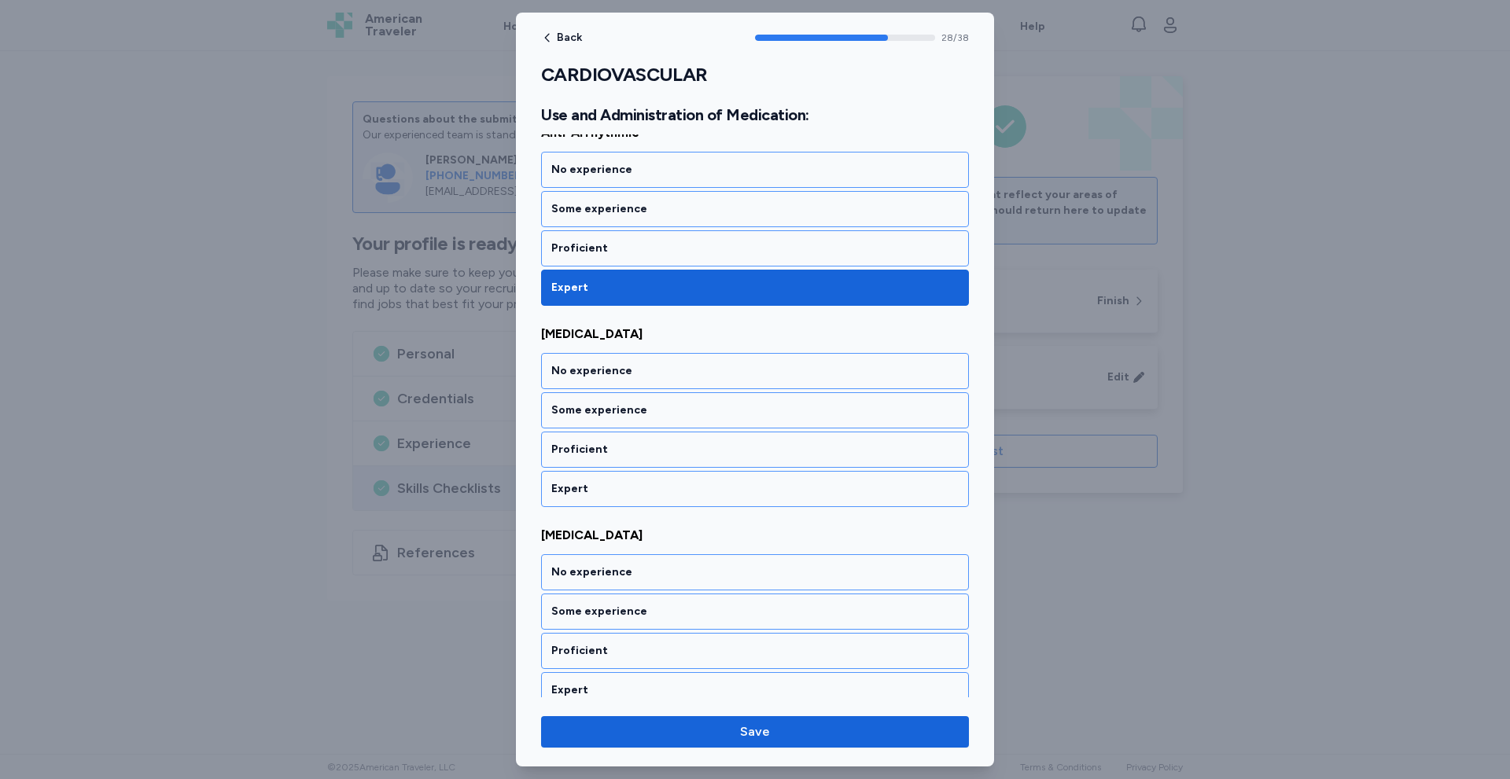
click at [624, 472] on div "Expert" at bounding box center [755, 489] width 428 height 36
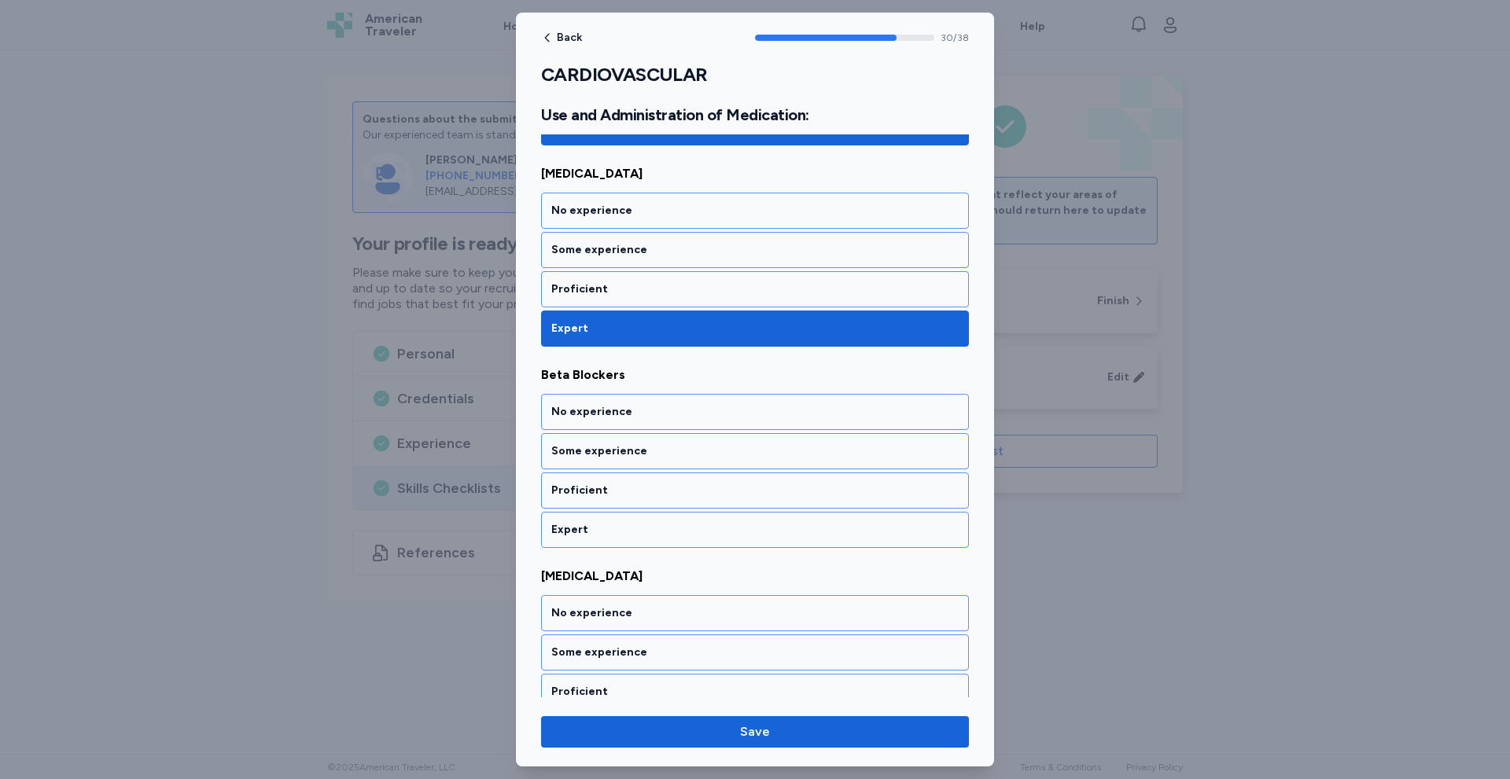
scroll to position [6196, 0]
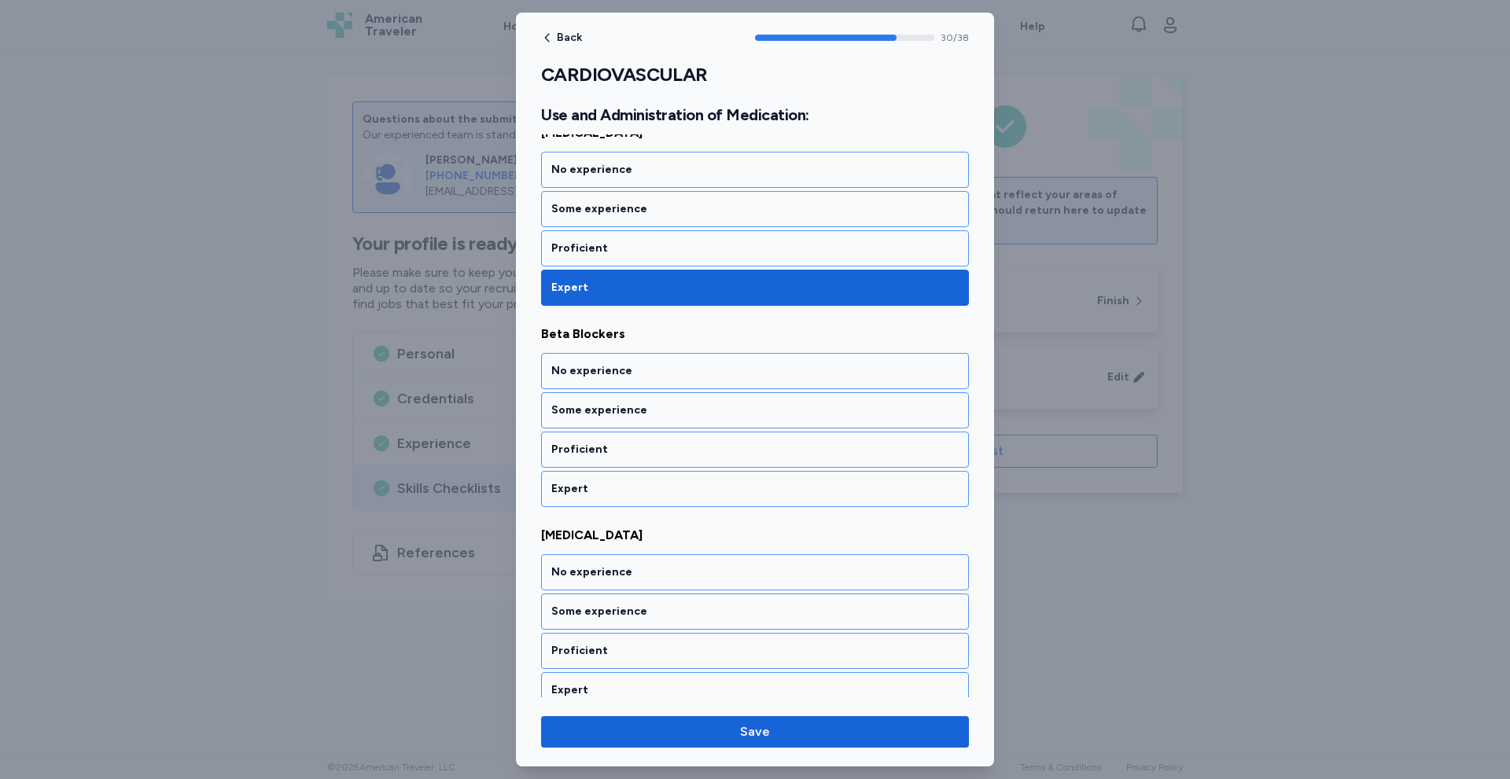
click at [624, 472] on div "Expert" at bounding box center [755, 489] width 428 height 36
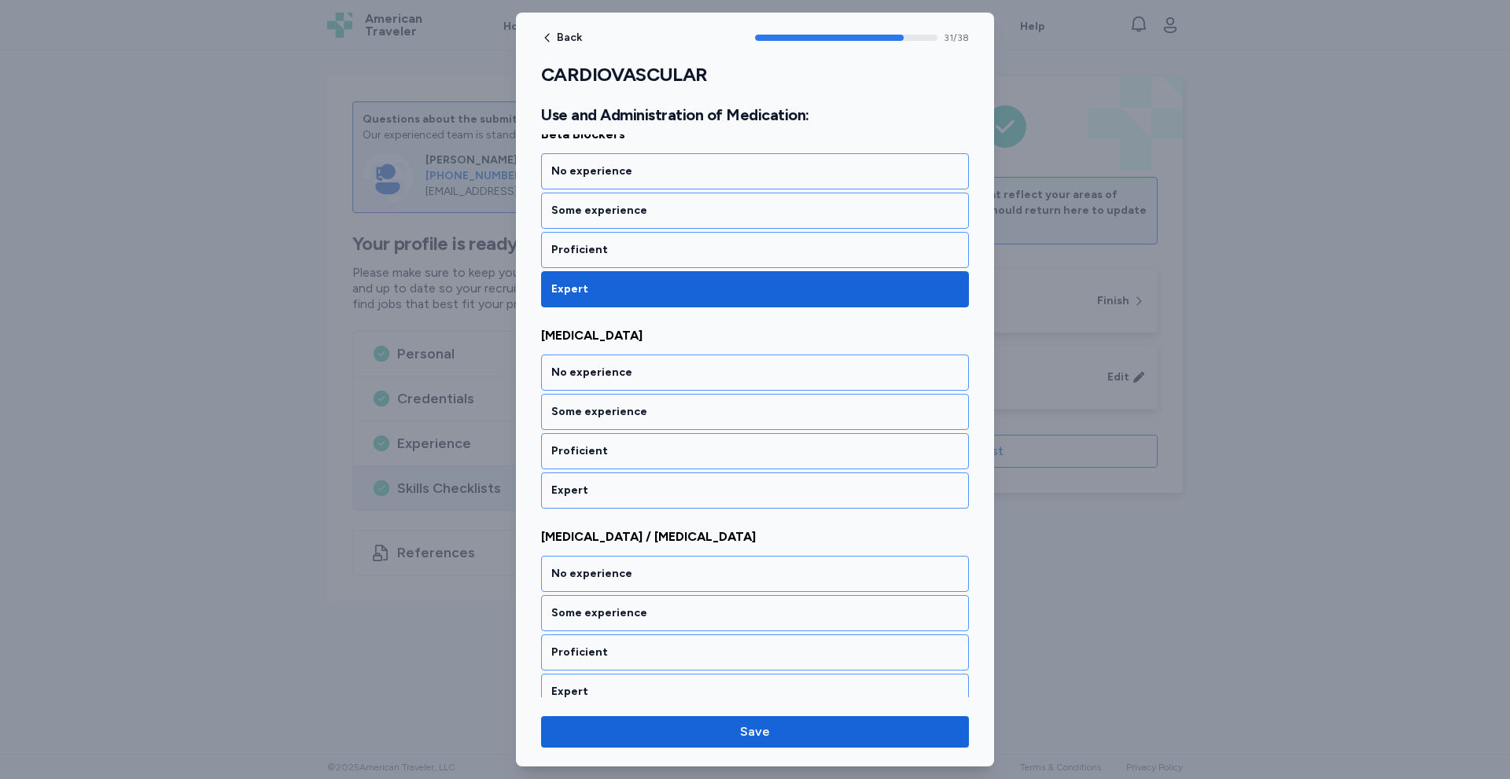
scroll to position [6397, 0]
click at [624, 472] on div "Expert" at bounding box center [755, 489] width 428 height 36
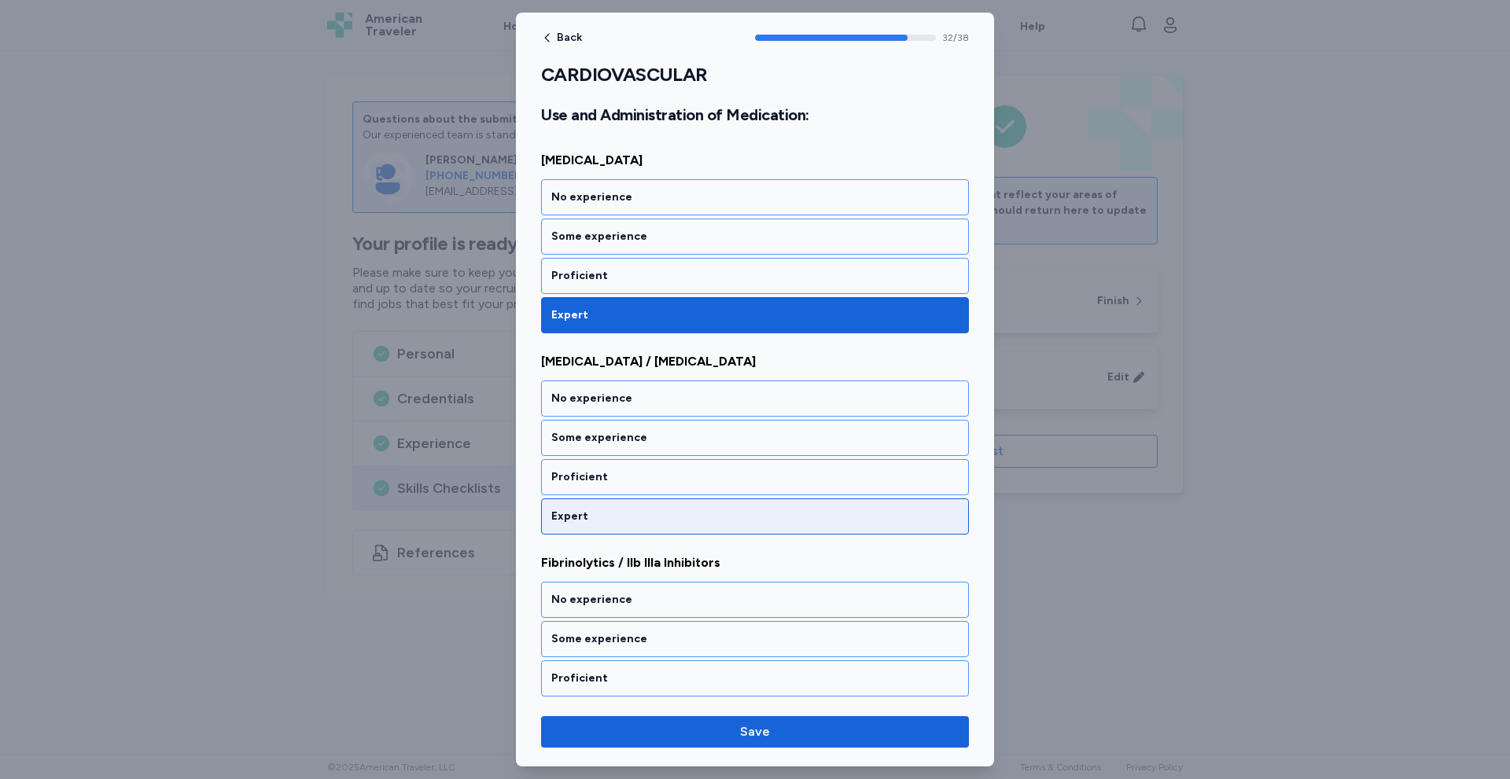
scroll to position [6599, 0]
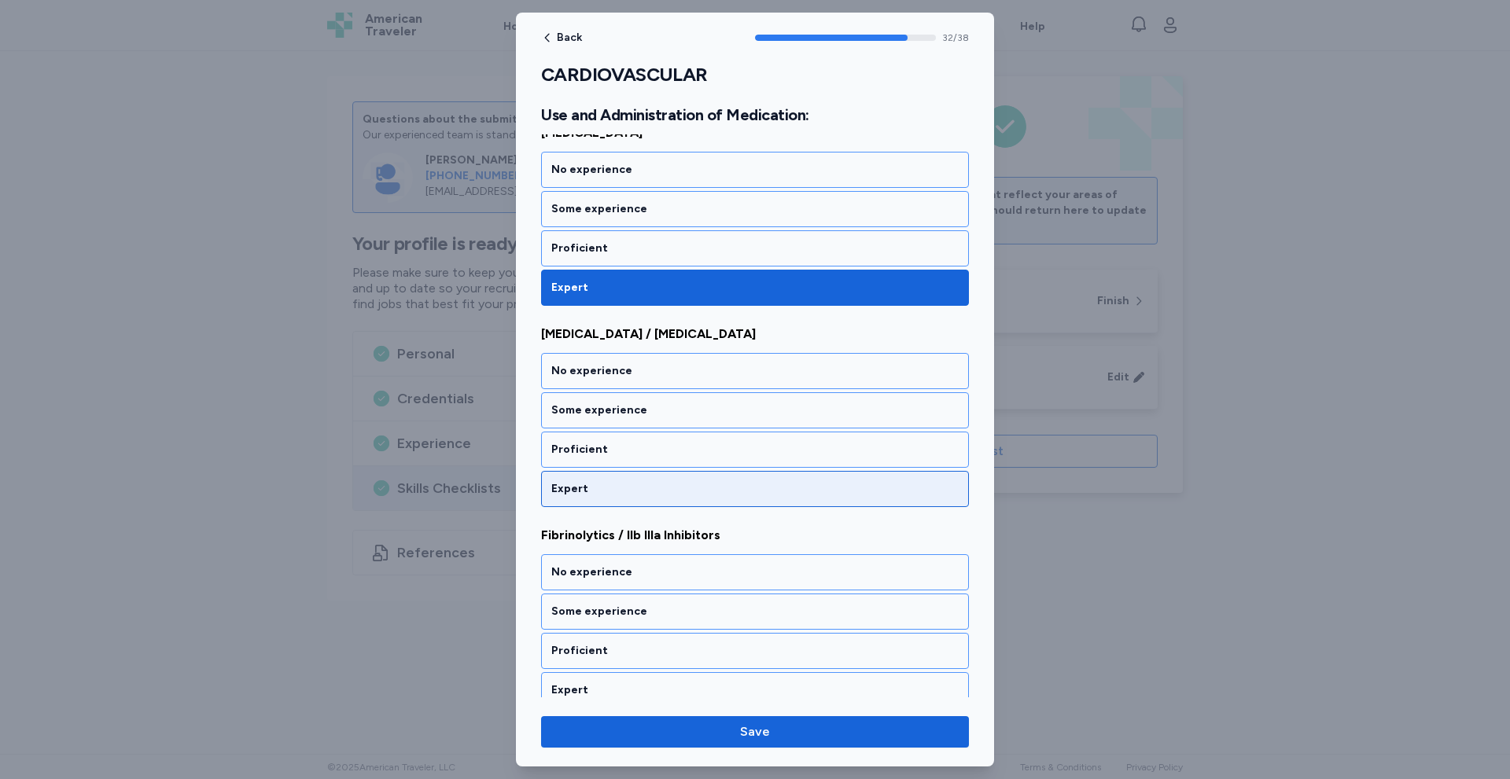
click at [604, 491] on div "Expert" at bounding box center [754, 489] width 407 height 16
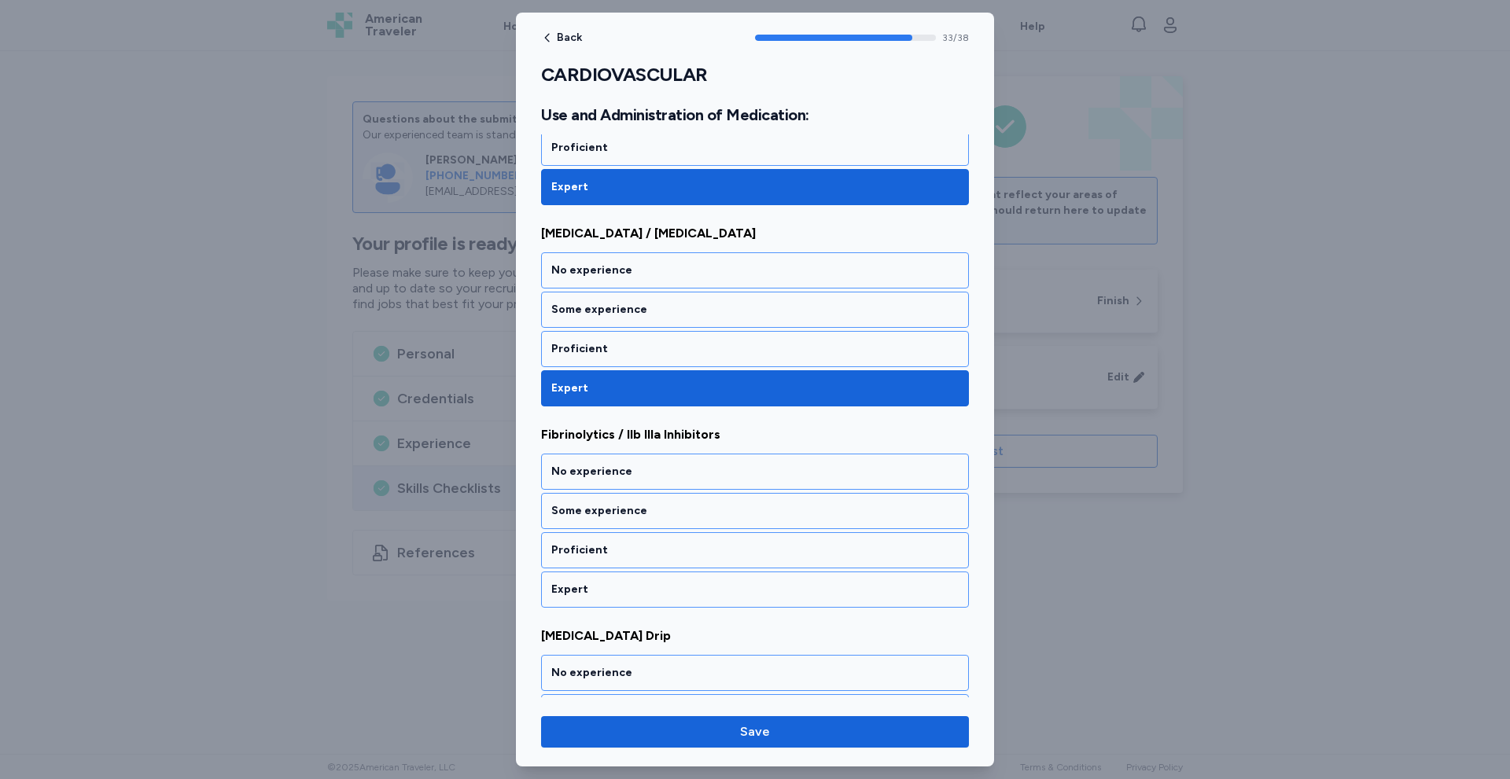
scroll to position [6800, 0]
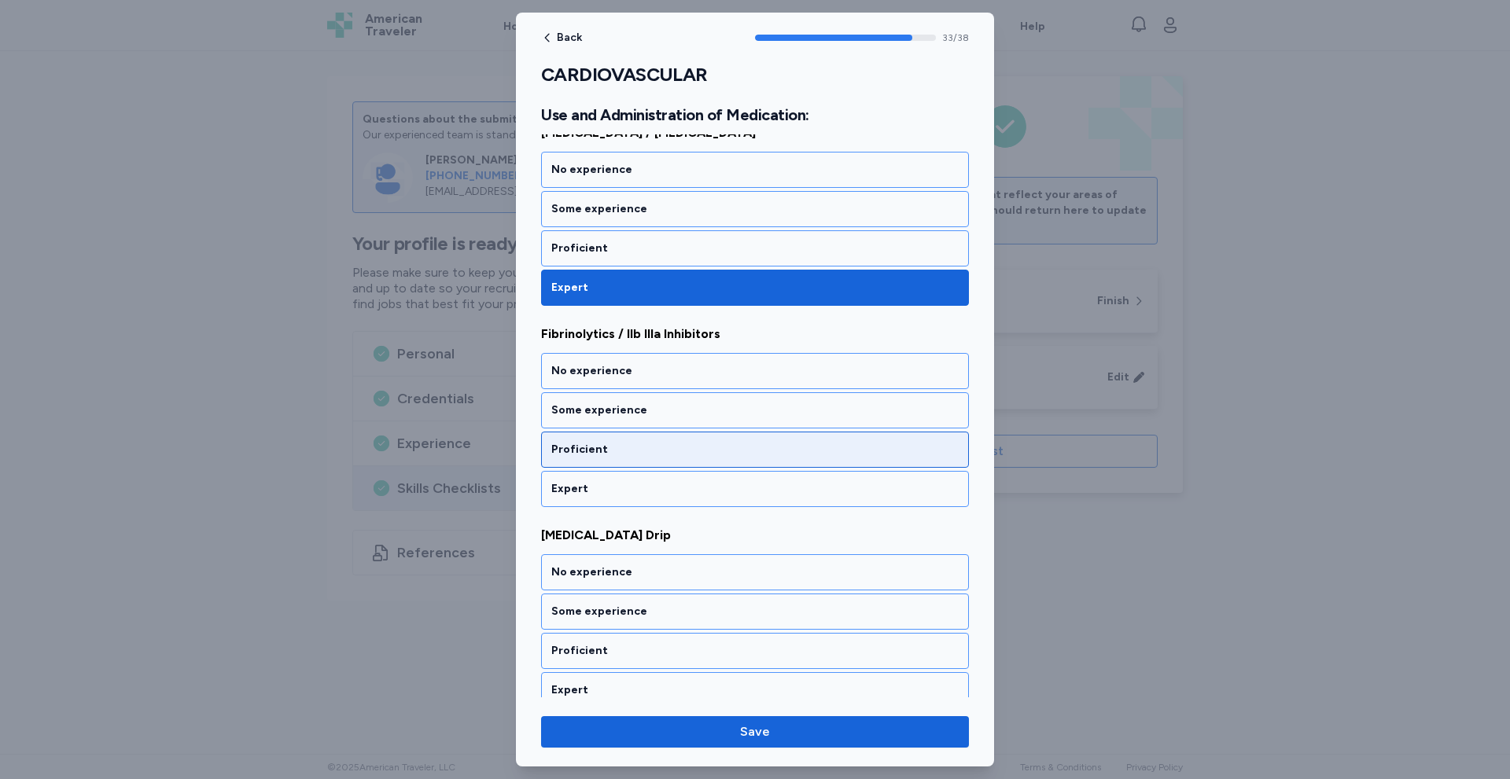
click at [631, 433] on div "Proficient" at bounding box center [755, 450] width 428 height 36
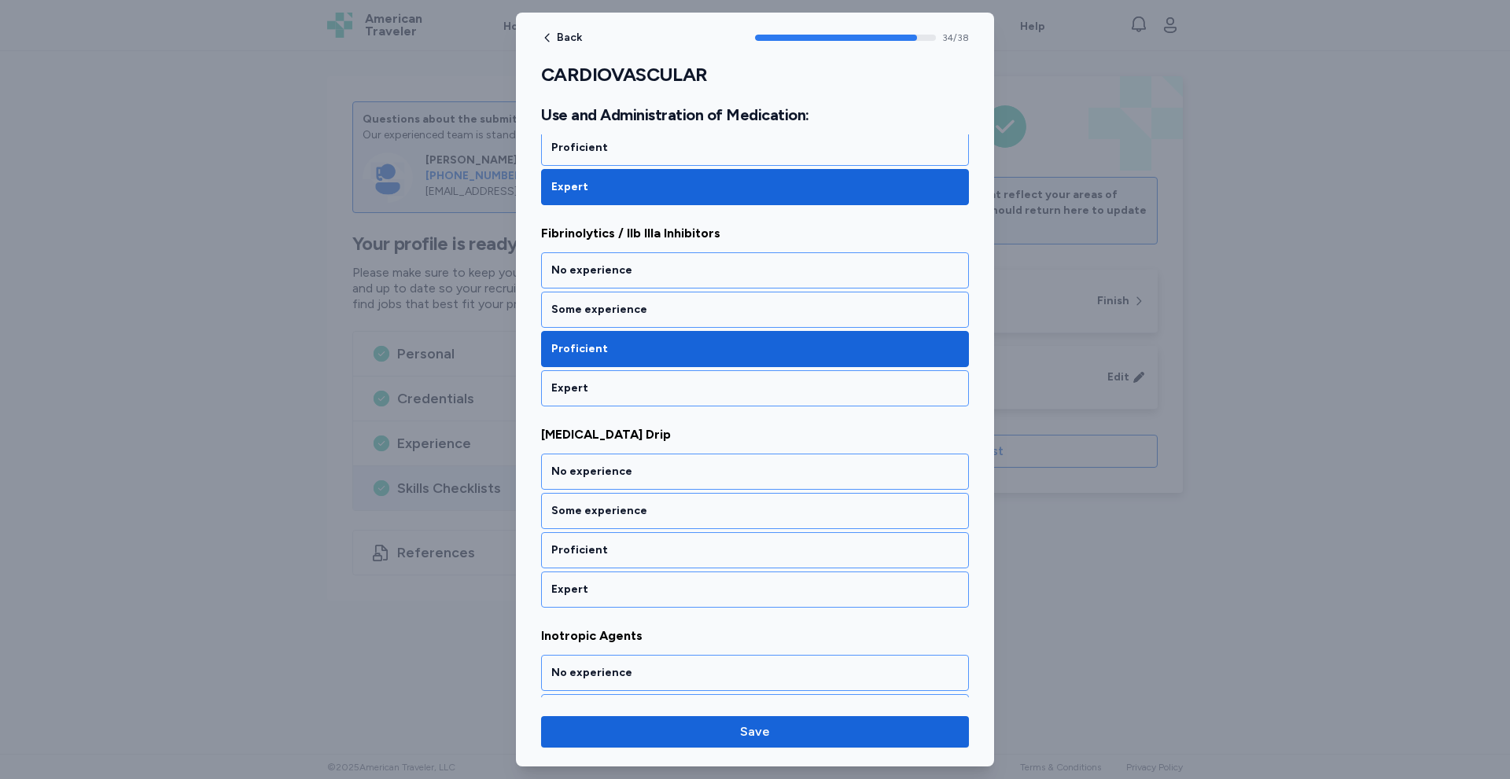
scroll to position [7001, 0]
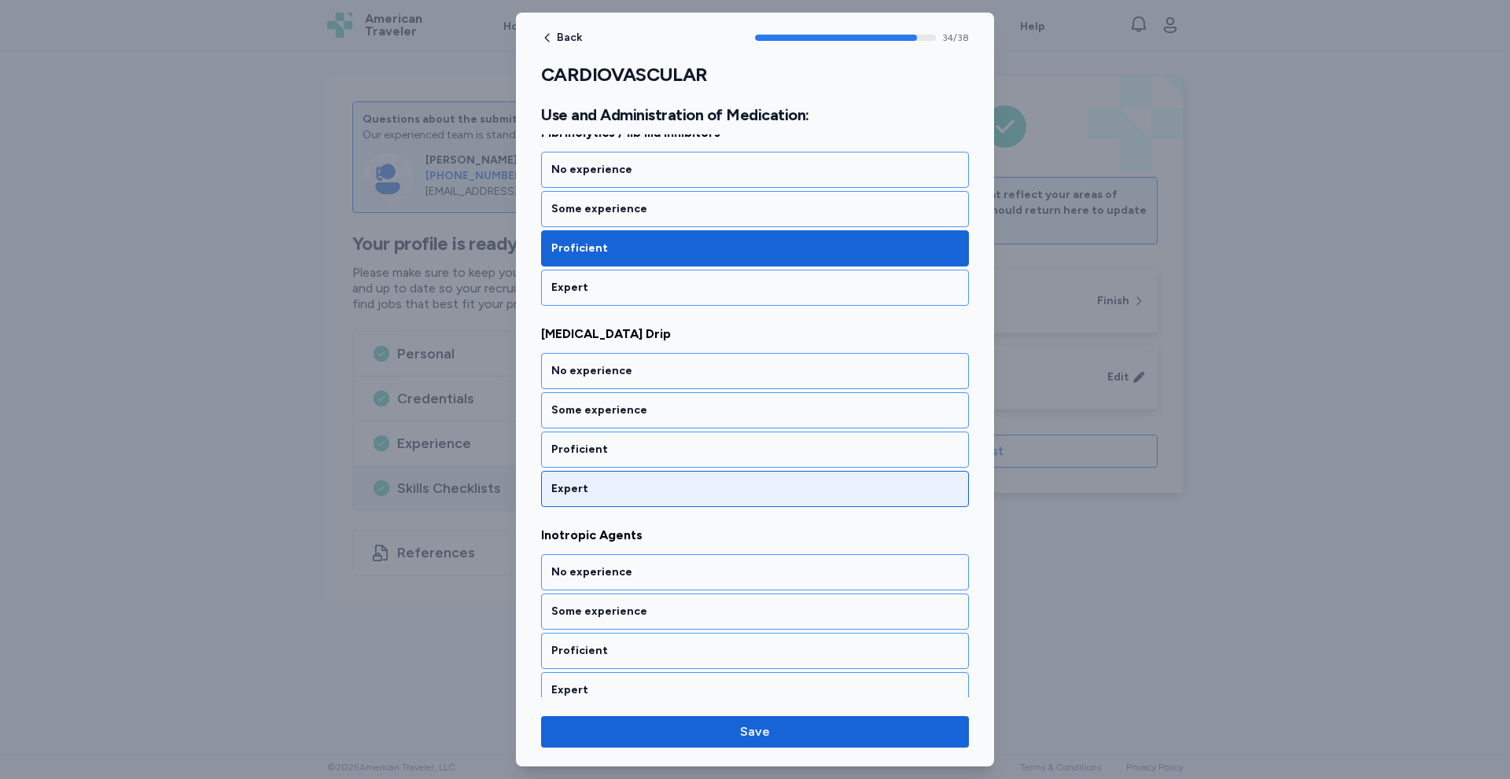
click at [605, 479] on div "Expert" at bounding box center [755, 489] width 428 height 36
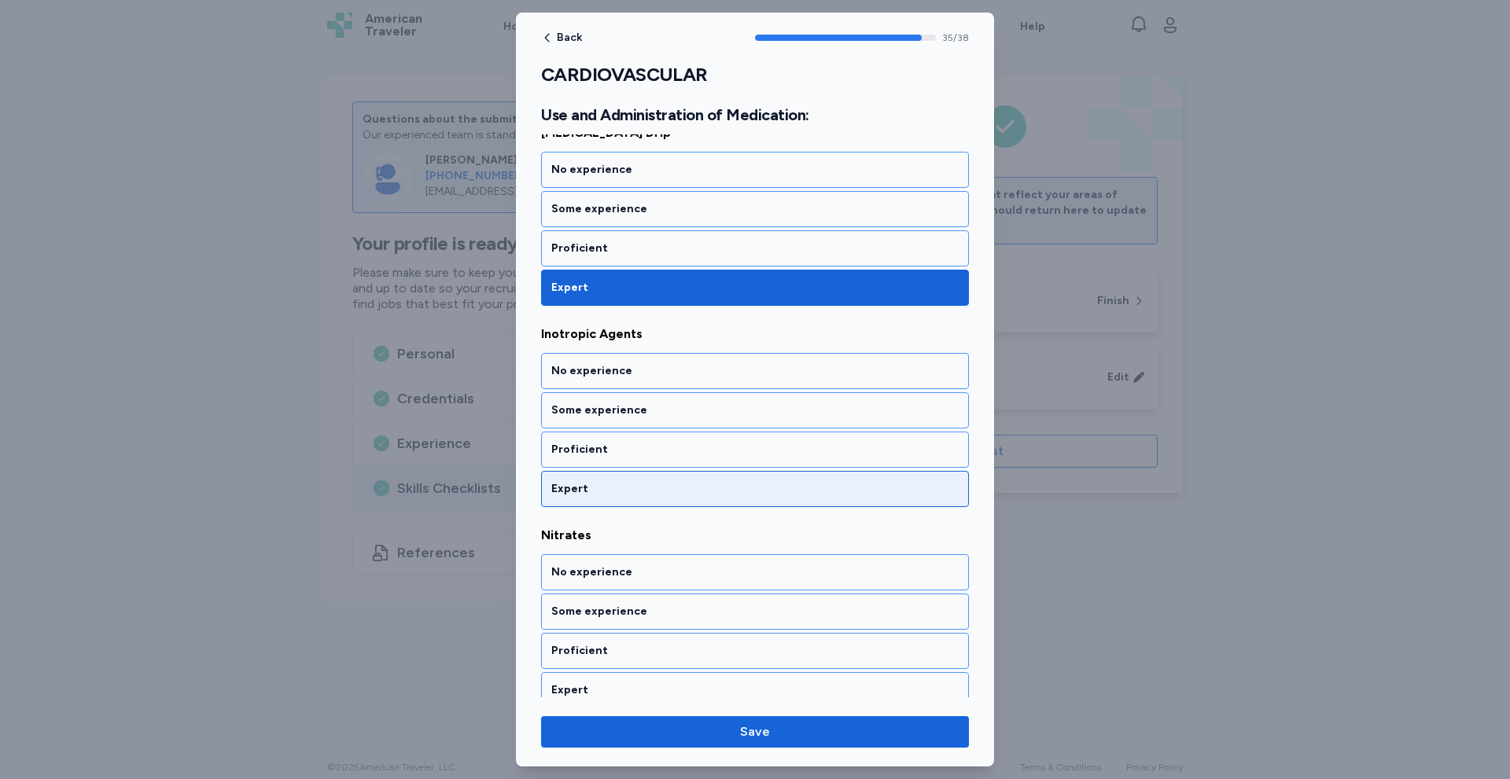
click at [605, 483] on div "Expert" at bounding box center [754, 489] width 407 height 16
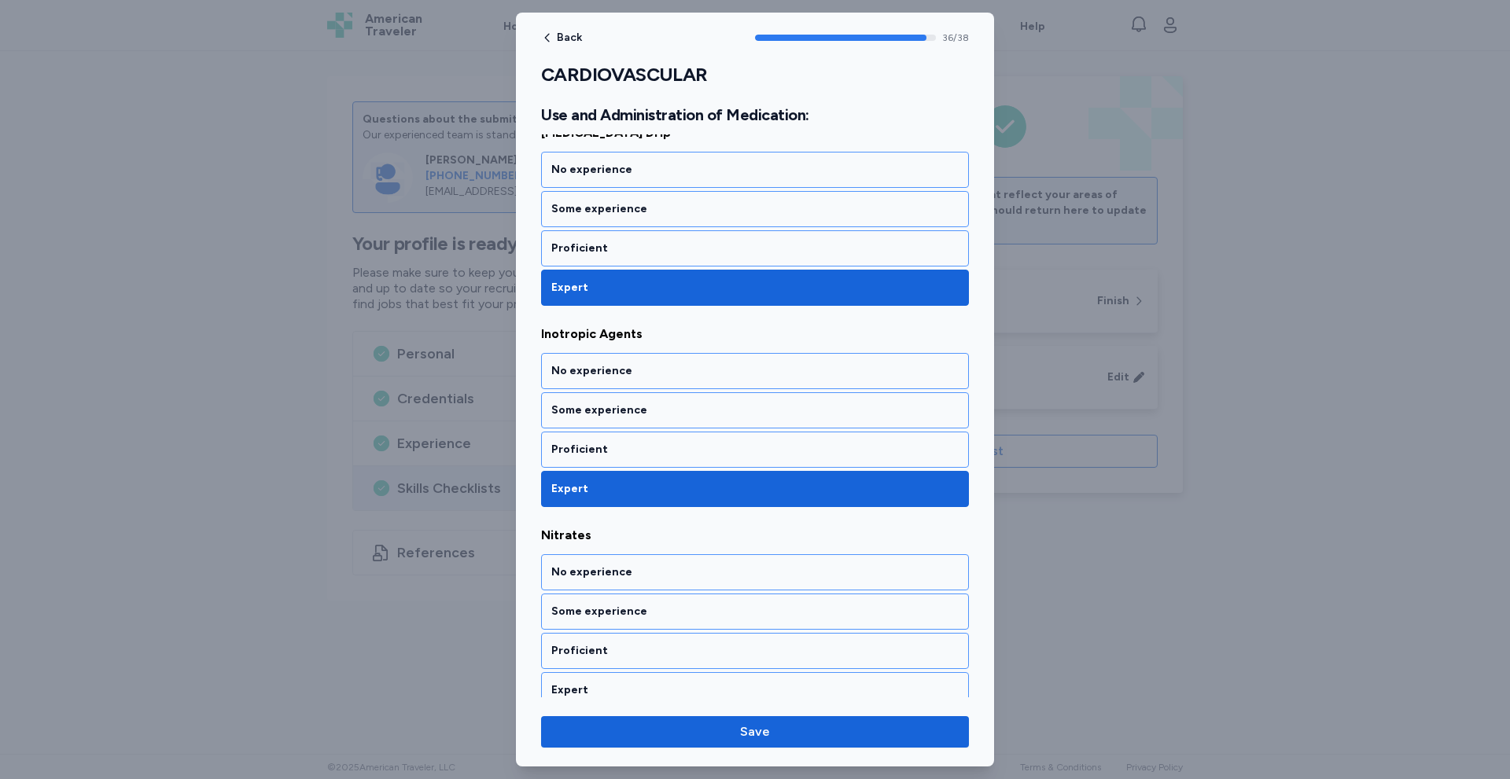
scroll to position [7404, 0]
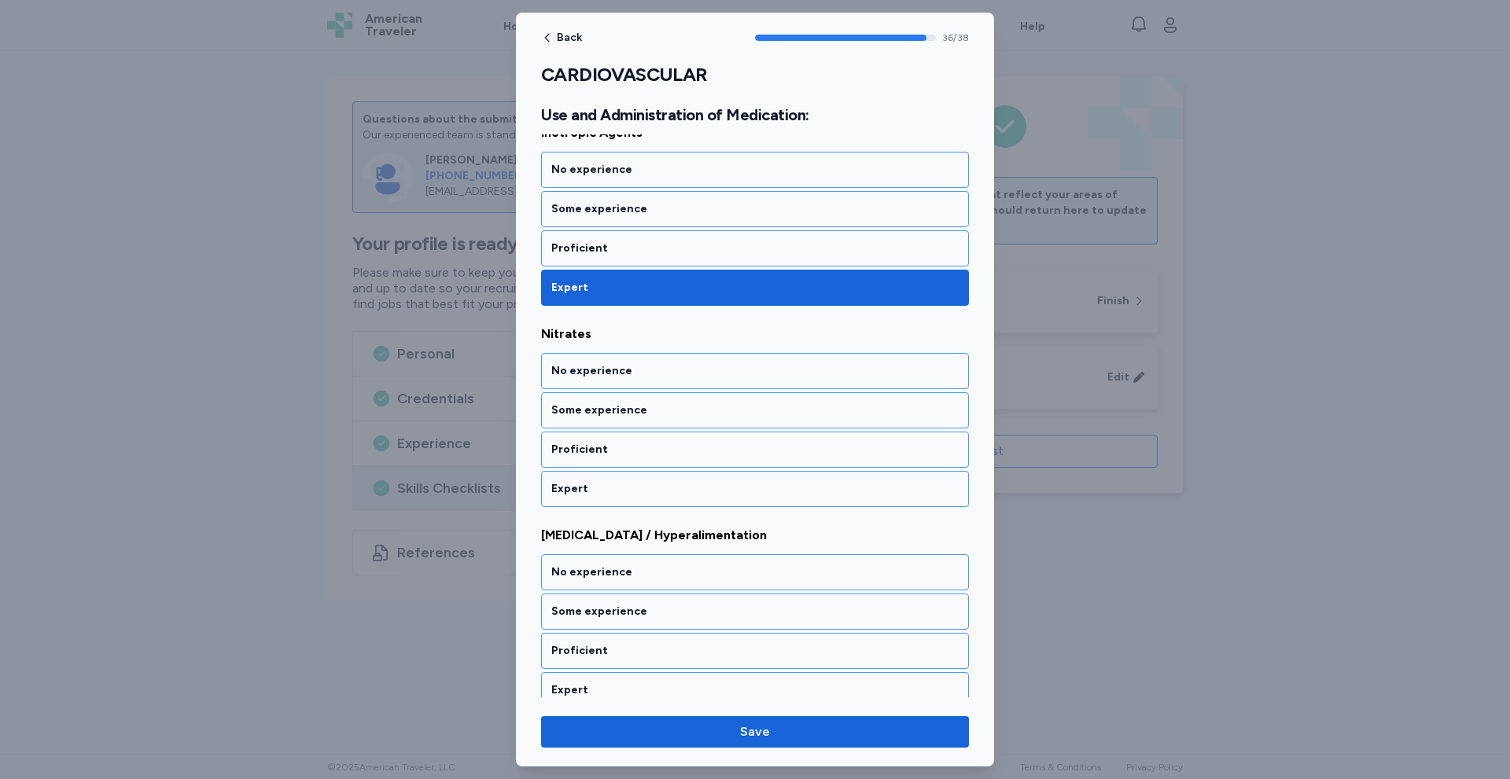
click at [605, 483] on div "Expert" at bounding box center [754, 489] width 407 height 16
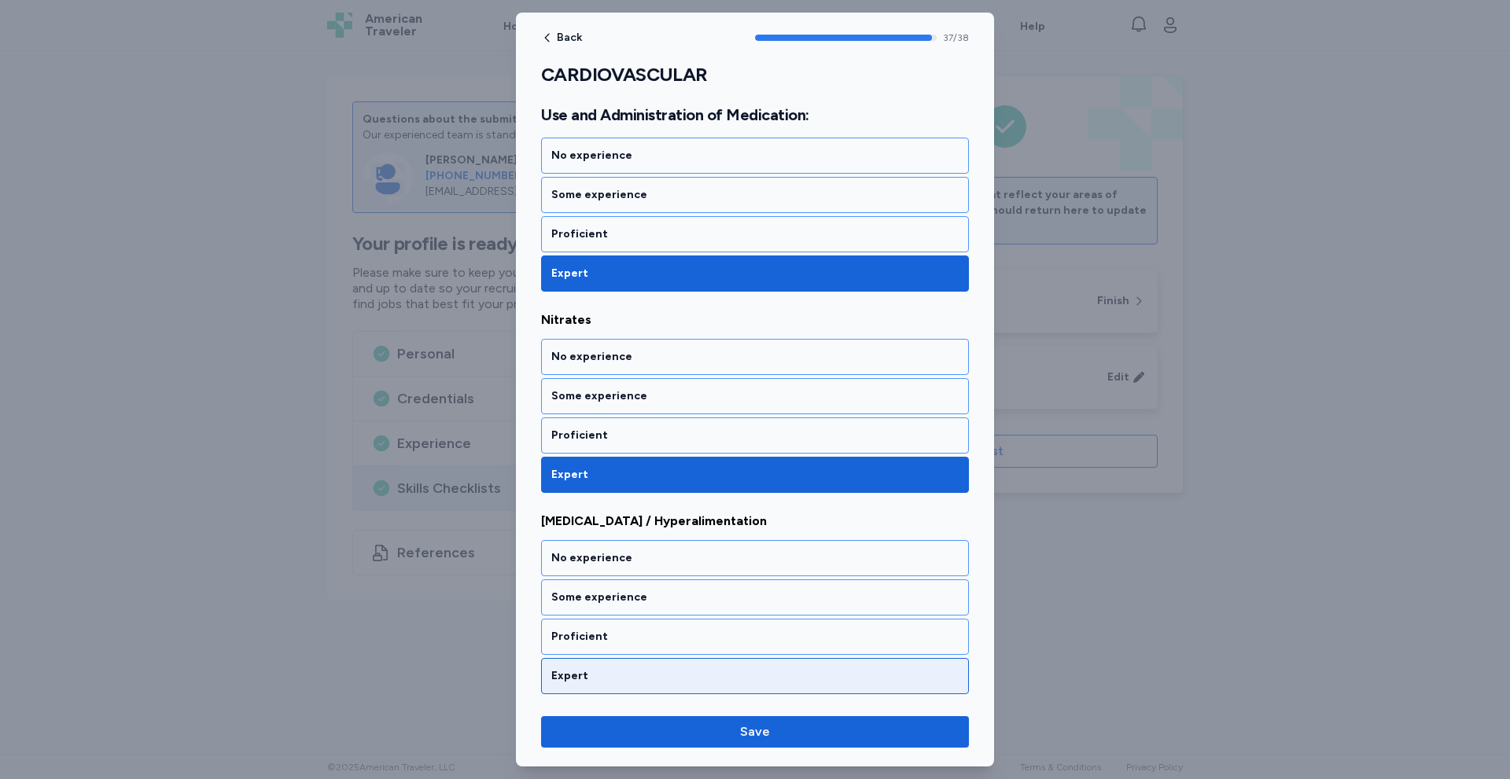
click at [588, 664] on div "Expert" at bounding box center [755, 676] width 428 height 36
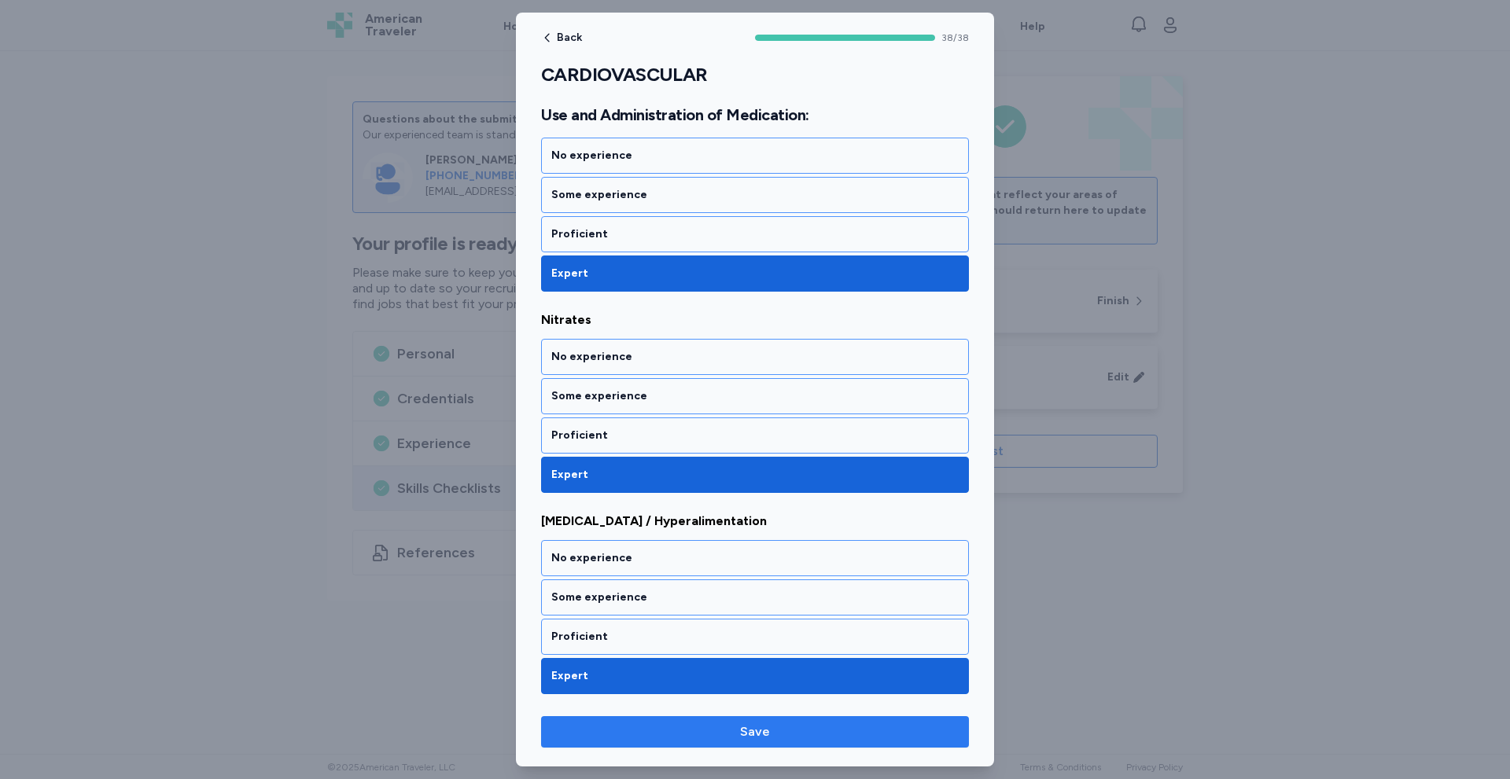
click at [767, 730] on span "Save" at bounding box center [755, 732] width 30 height 19
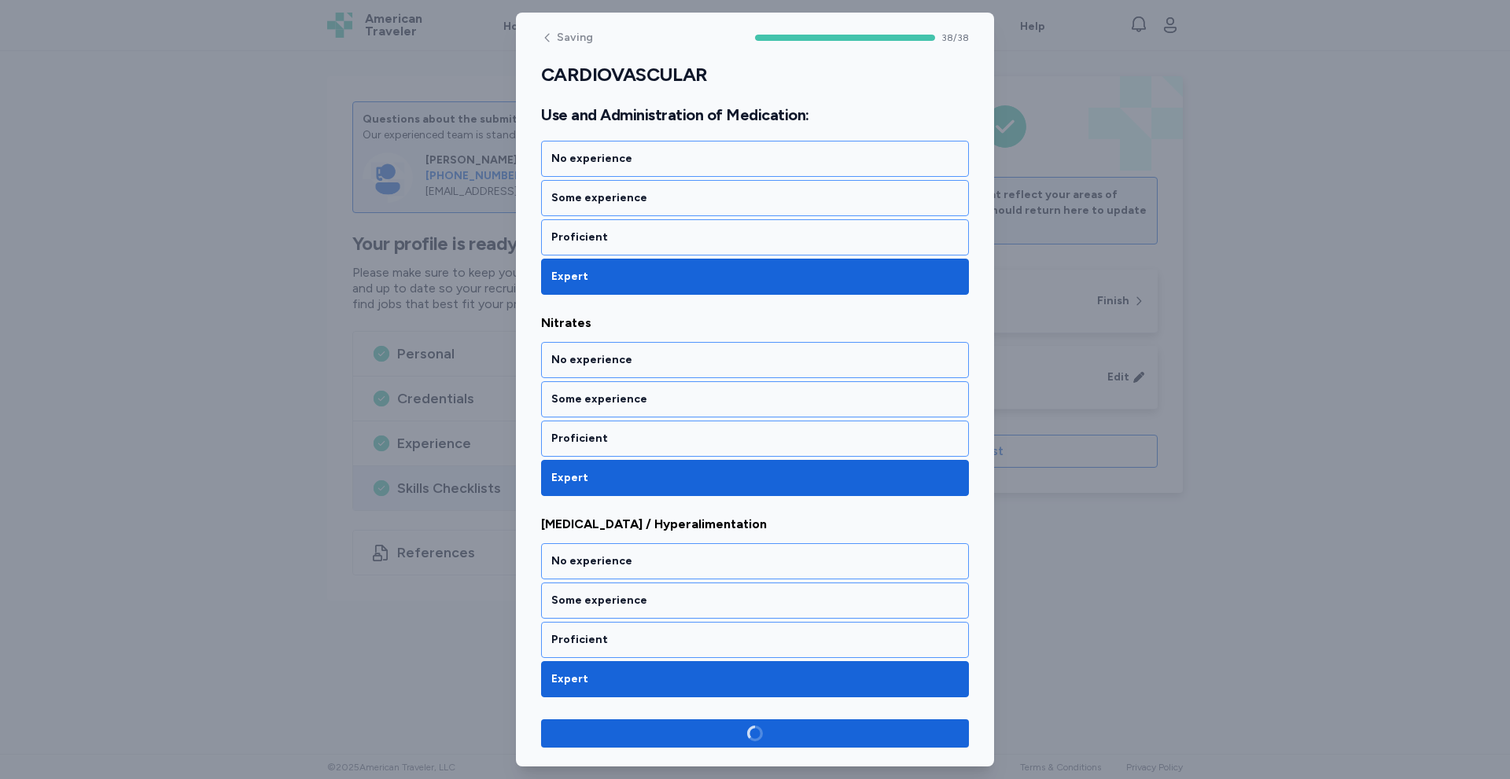
scroll to position [7415, 0]
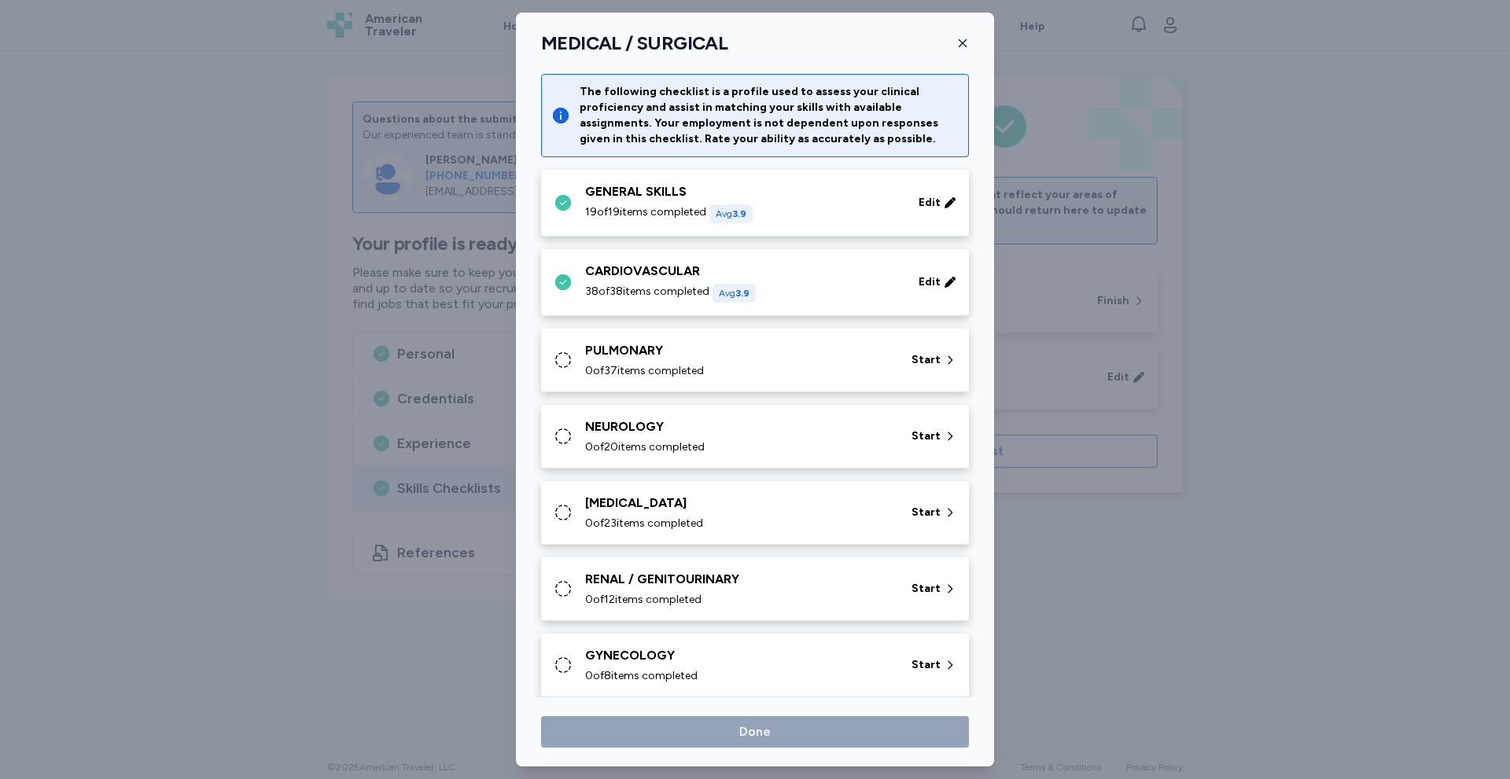
click at [668, 360] on div "PULMONARY 0 of 37 items completed" at bounding box center [738, 360] width 307 height 38
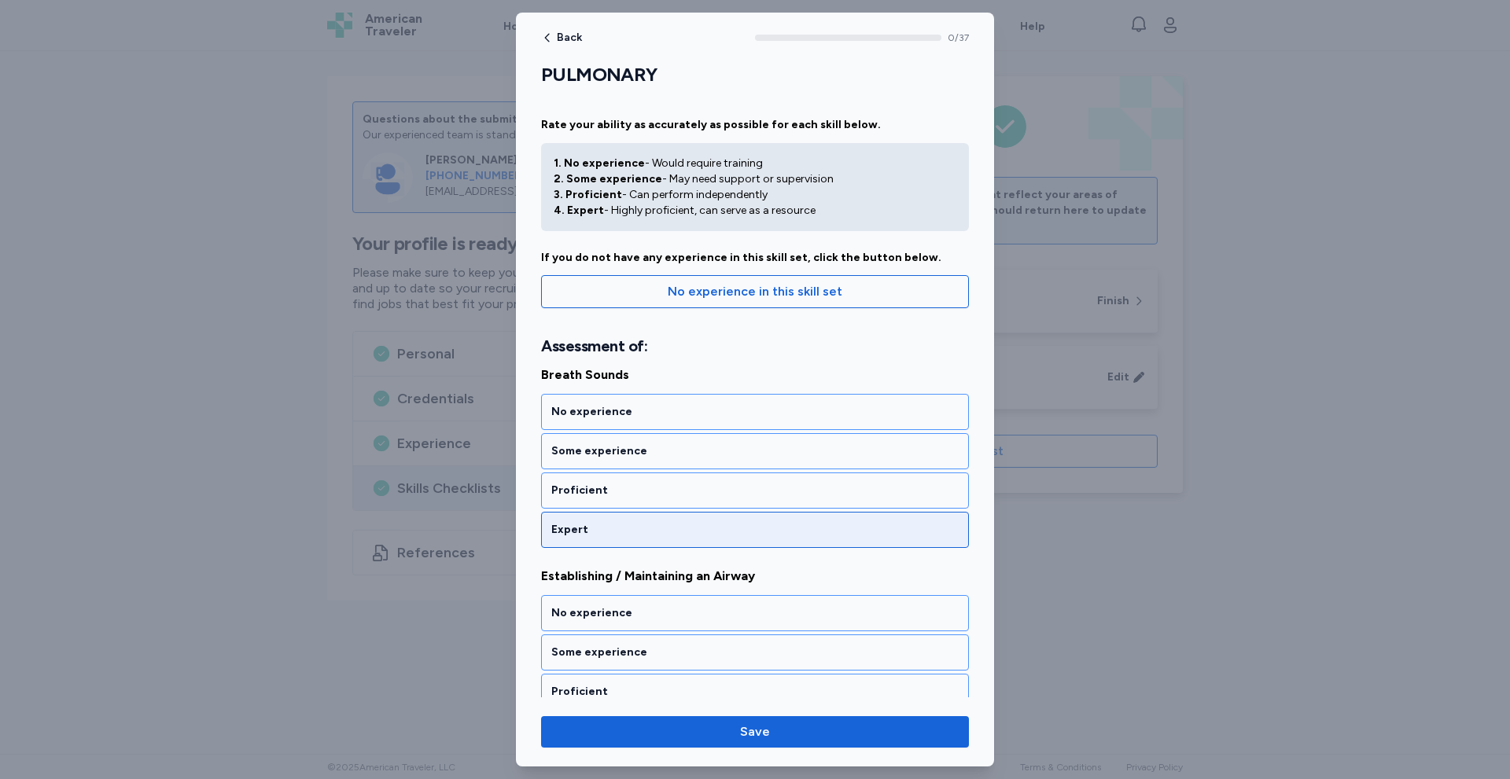
click at [671, 525] on div "Expert" at bounding box center [754, 530] width 407 height 16
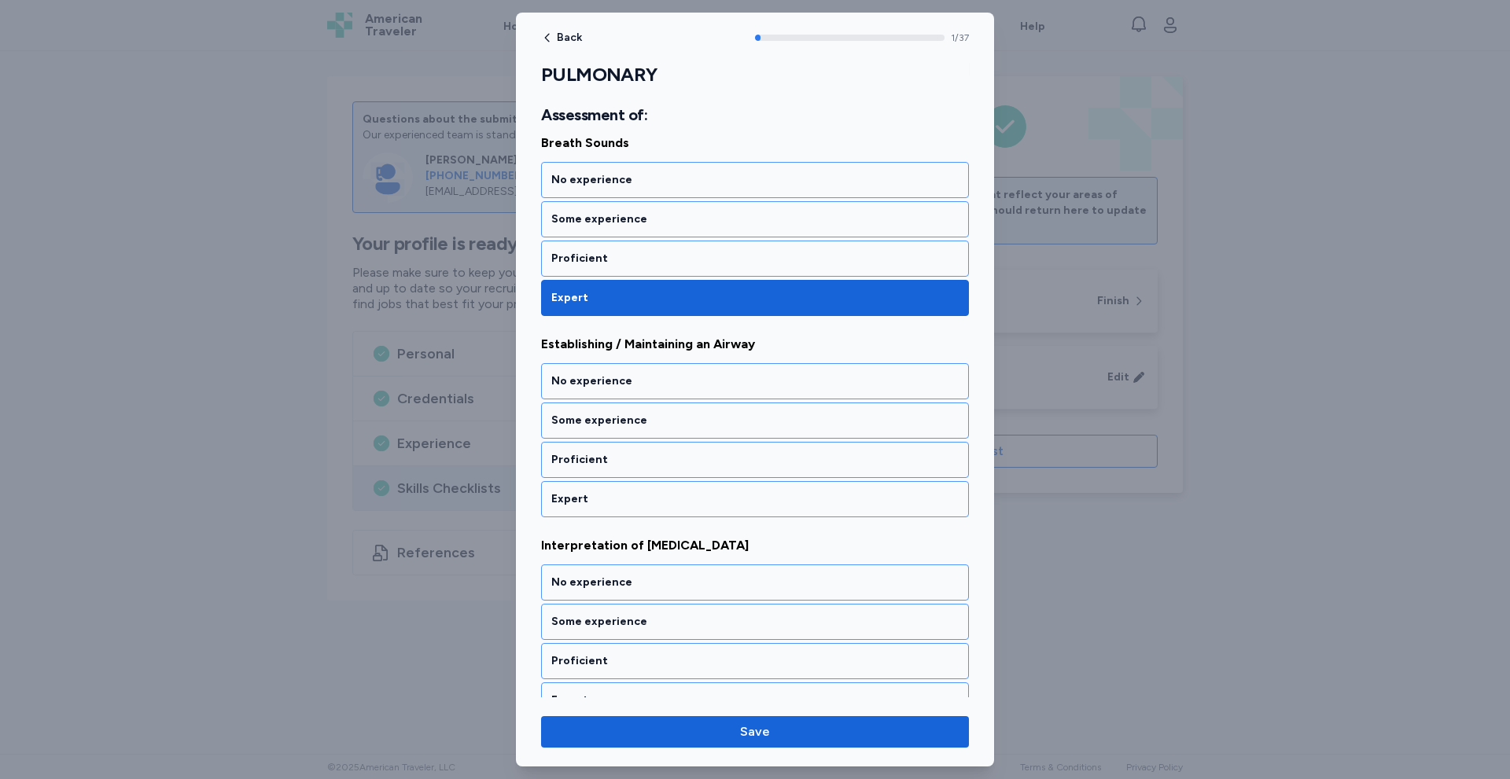
scroll to position [242, 0]
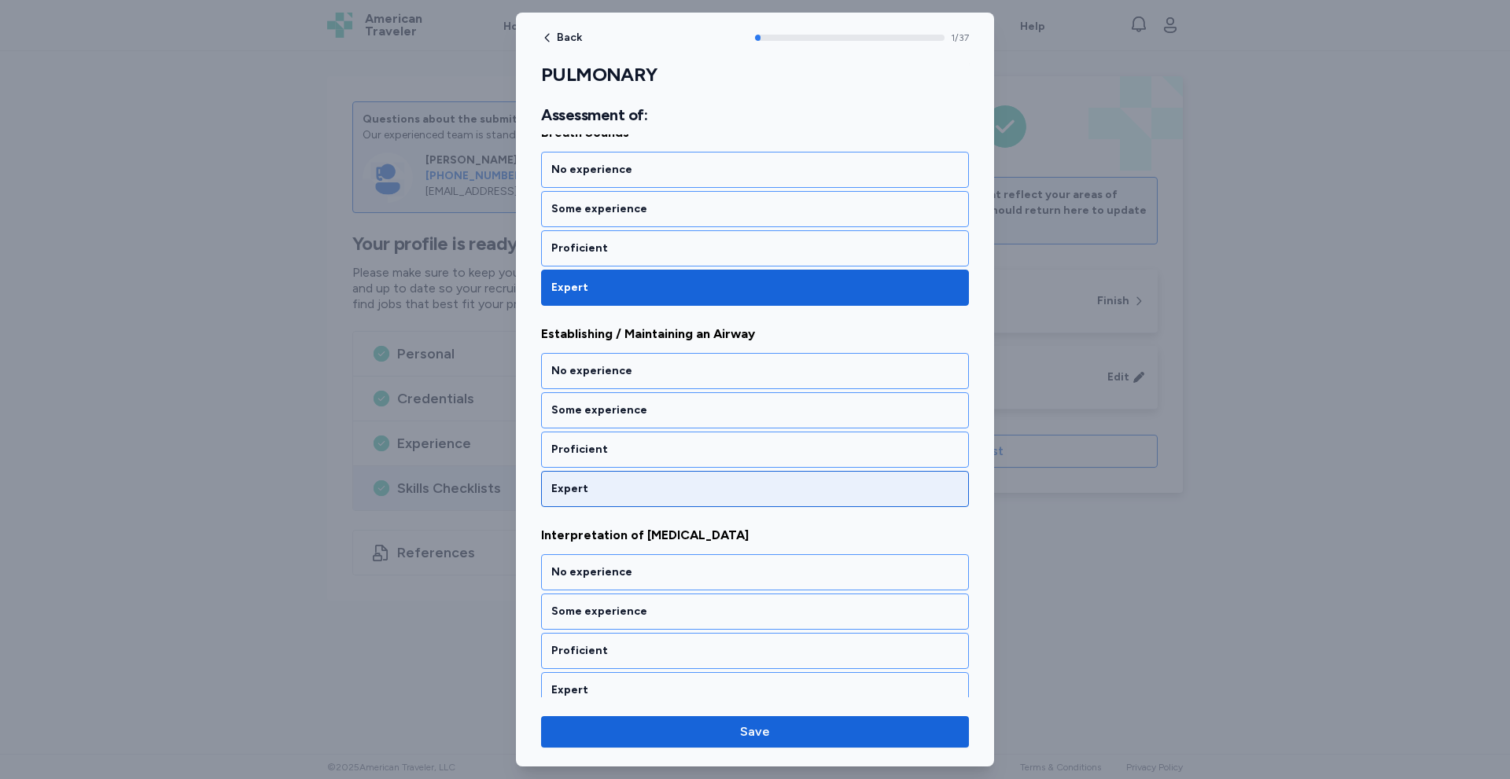
click at [673, 503] on div "Expert" at bounding box center [755, 489] width 428 height 36
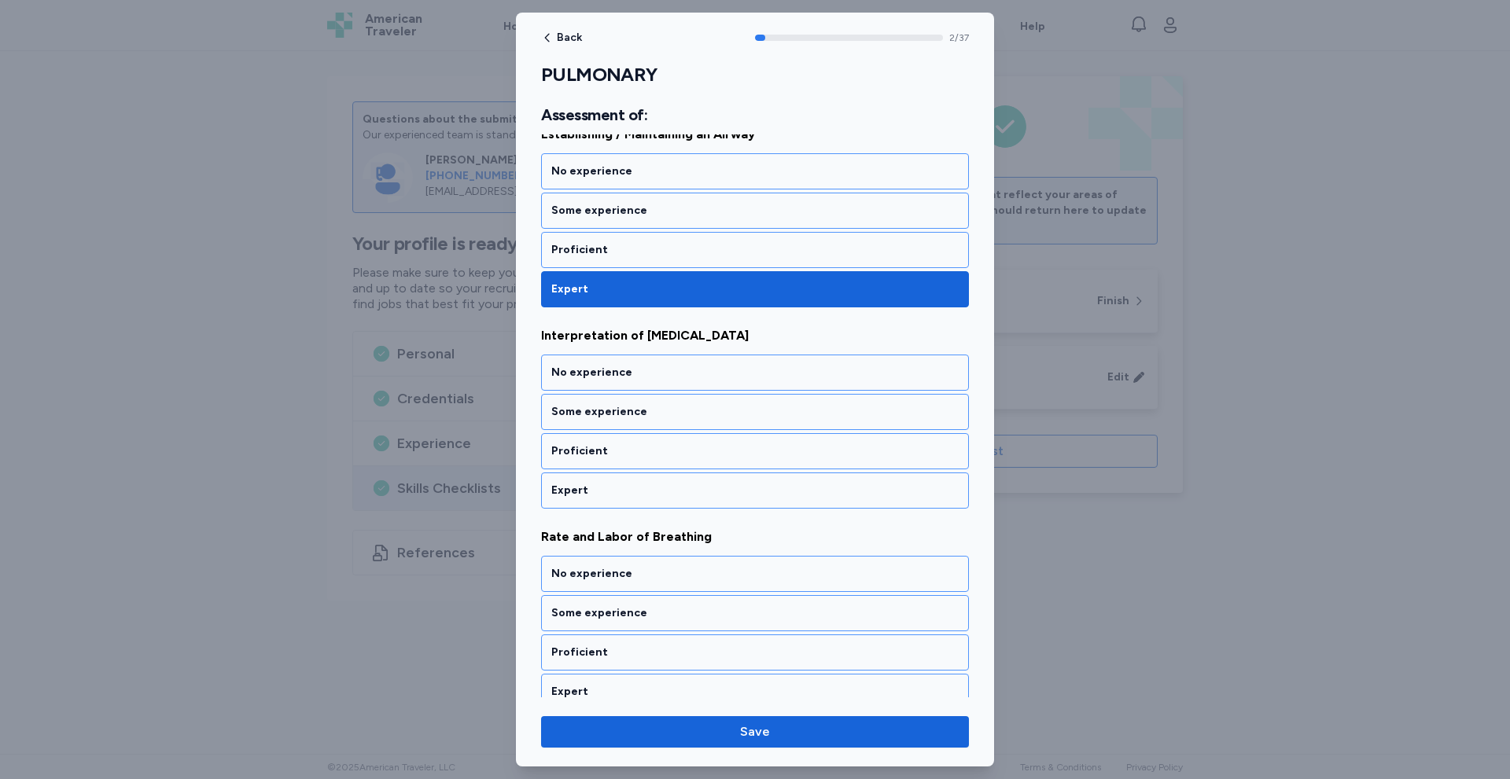
scroll to position [444, 0]
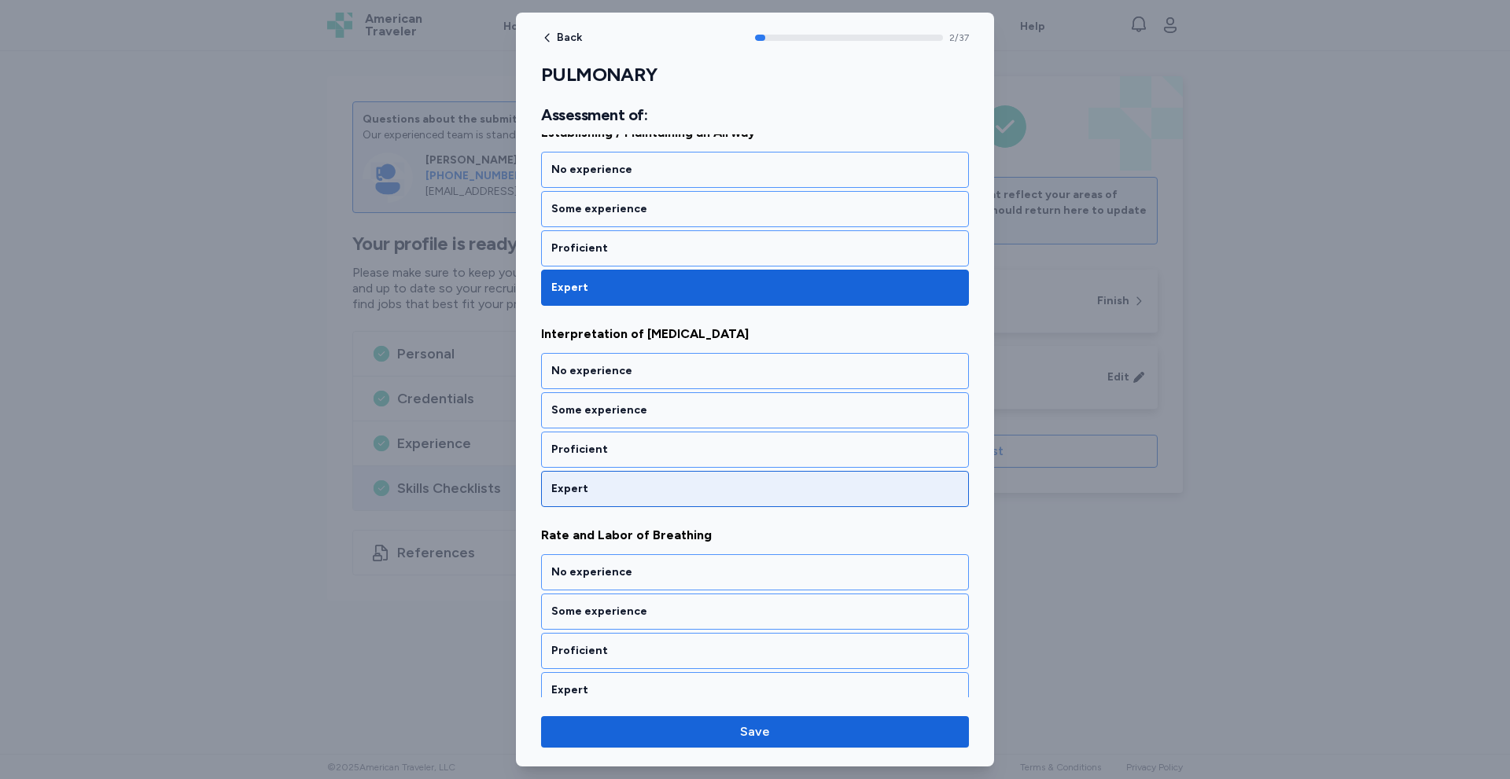
click at [673, 492] on div "Expert" at bounding box center [754, 489] width 407 height 16
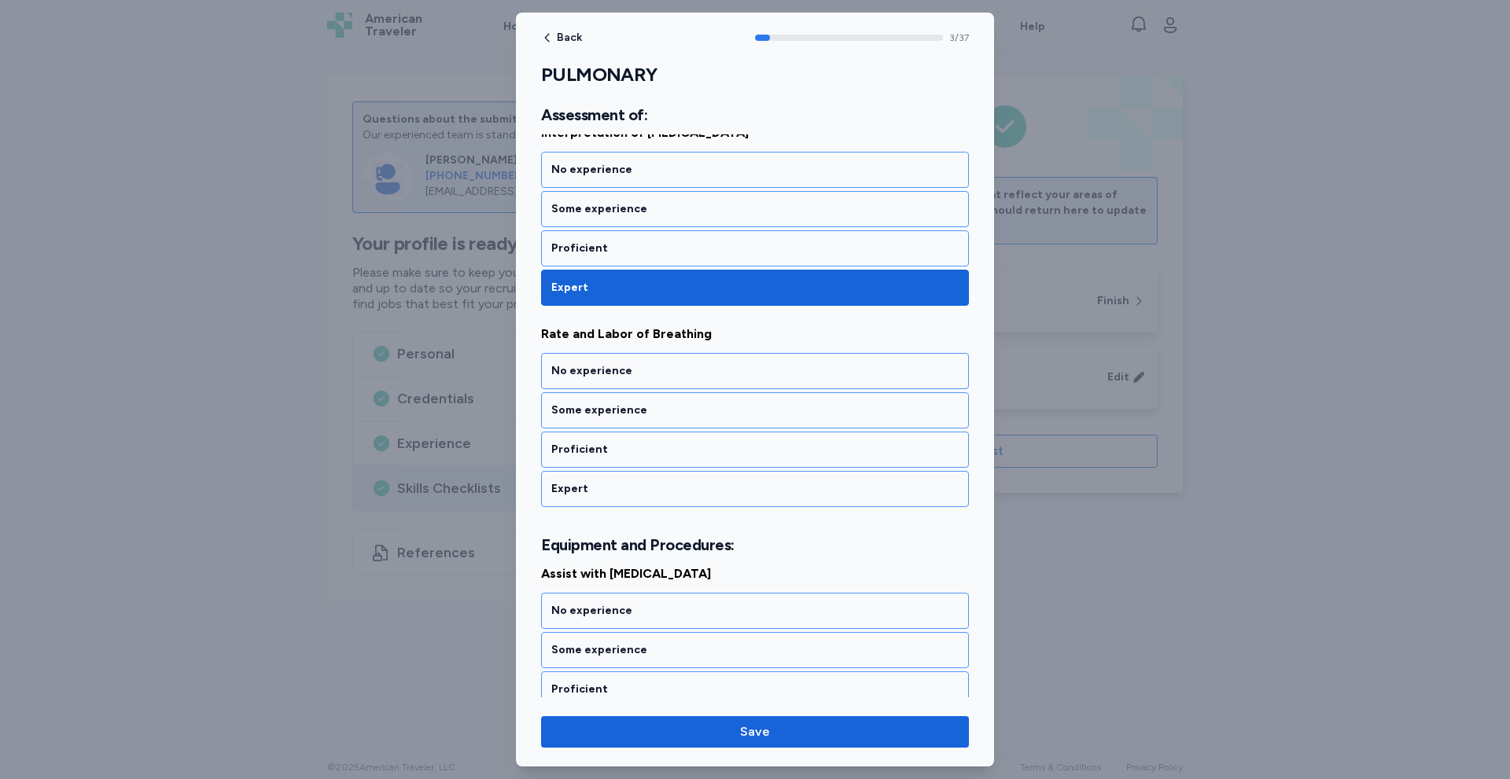
click at [673, 492] on div "Expert" at bounding box center [754, 489] width 407 height 16
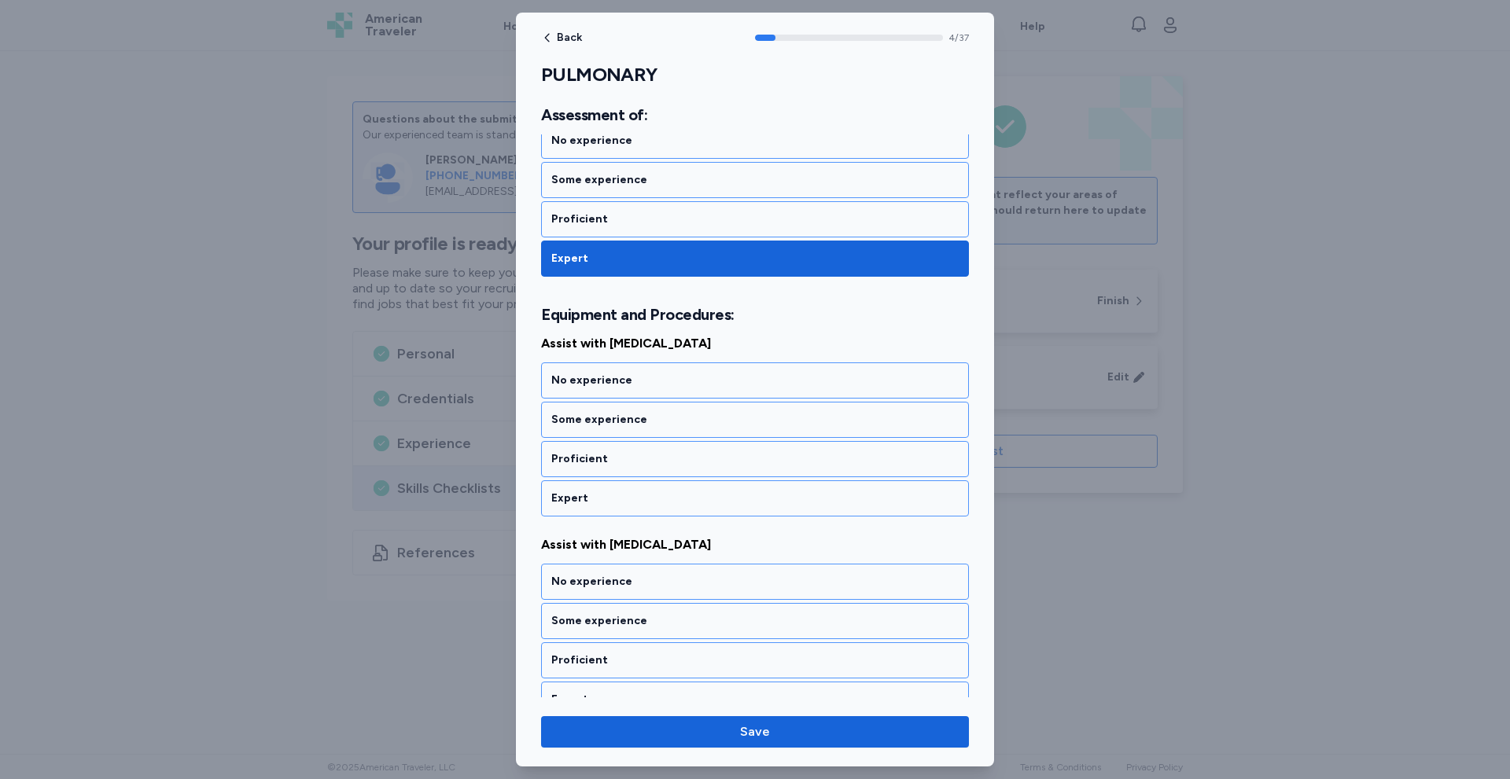
scroll to position [885, 0]
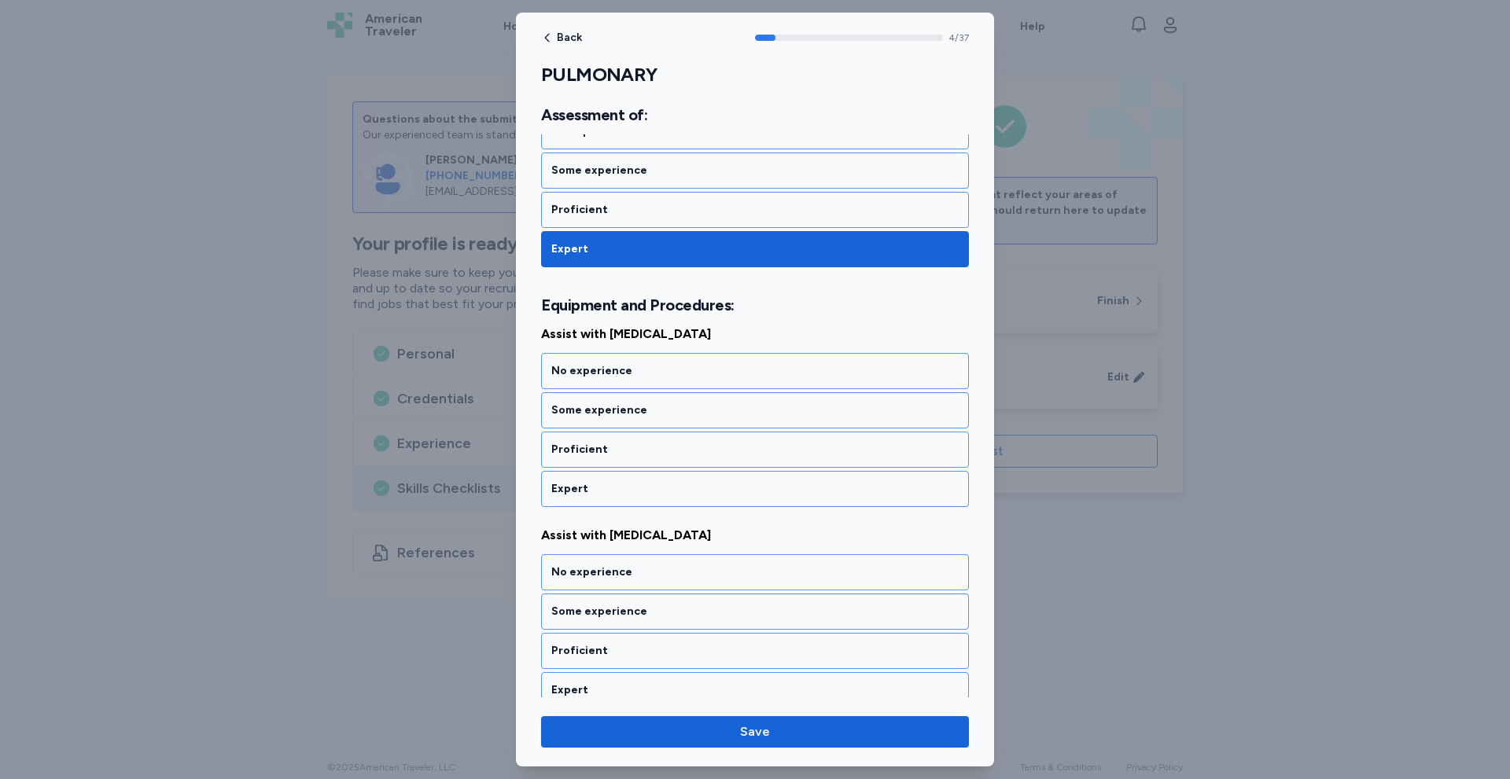
click at [673, 492] on div "Expert" at bounding box center [754, 489] width 407 height 16
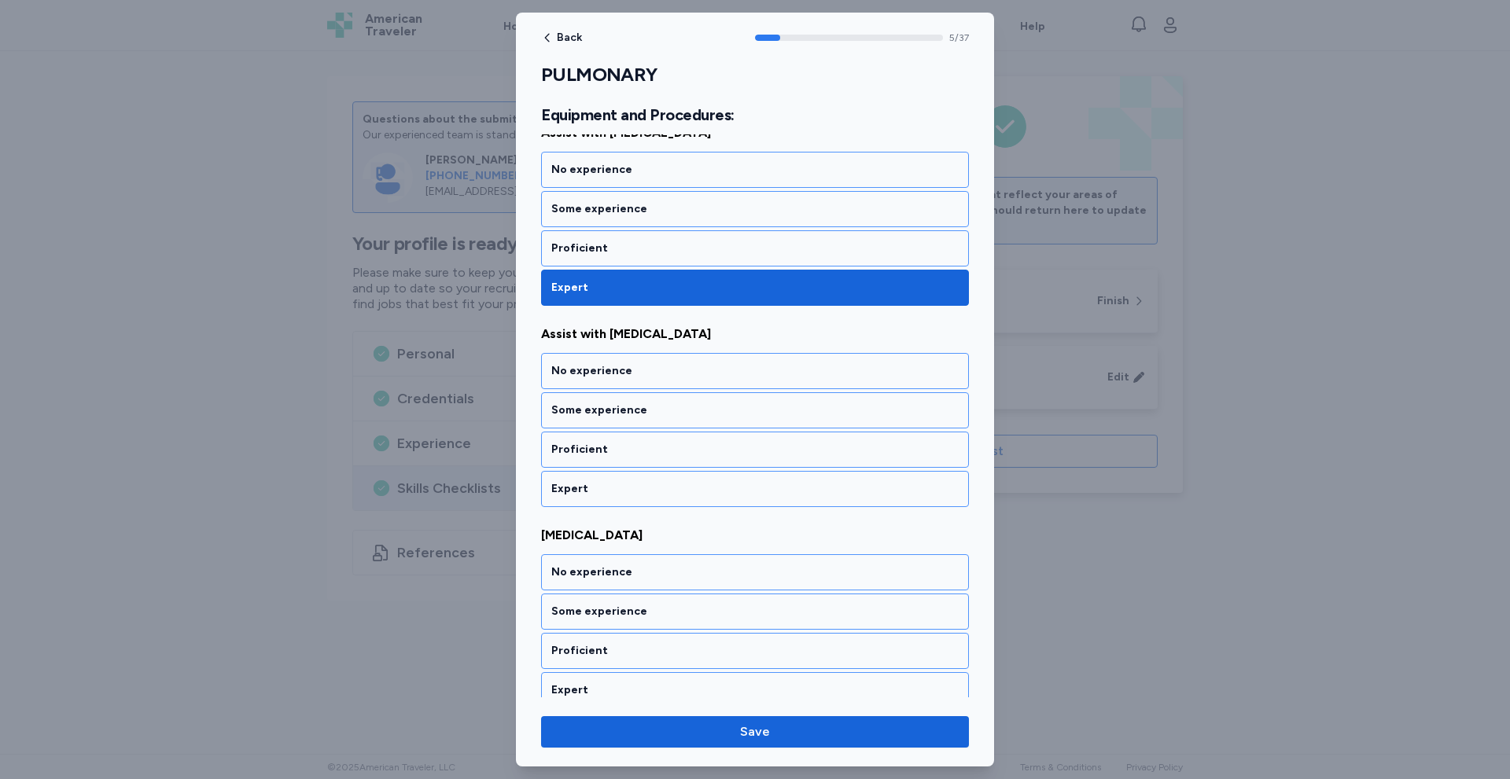
click at [673, 492] on div "Expert" at bounding box center [754, 489] width 407 height 16
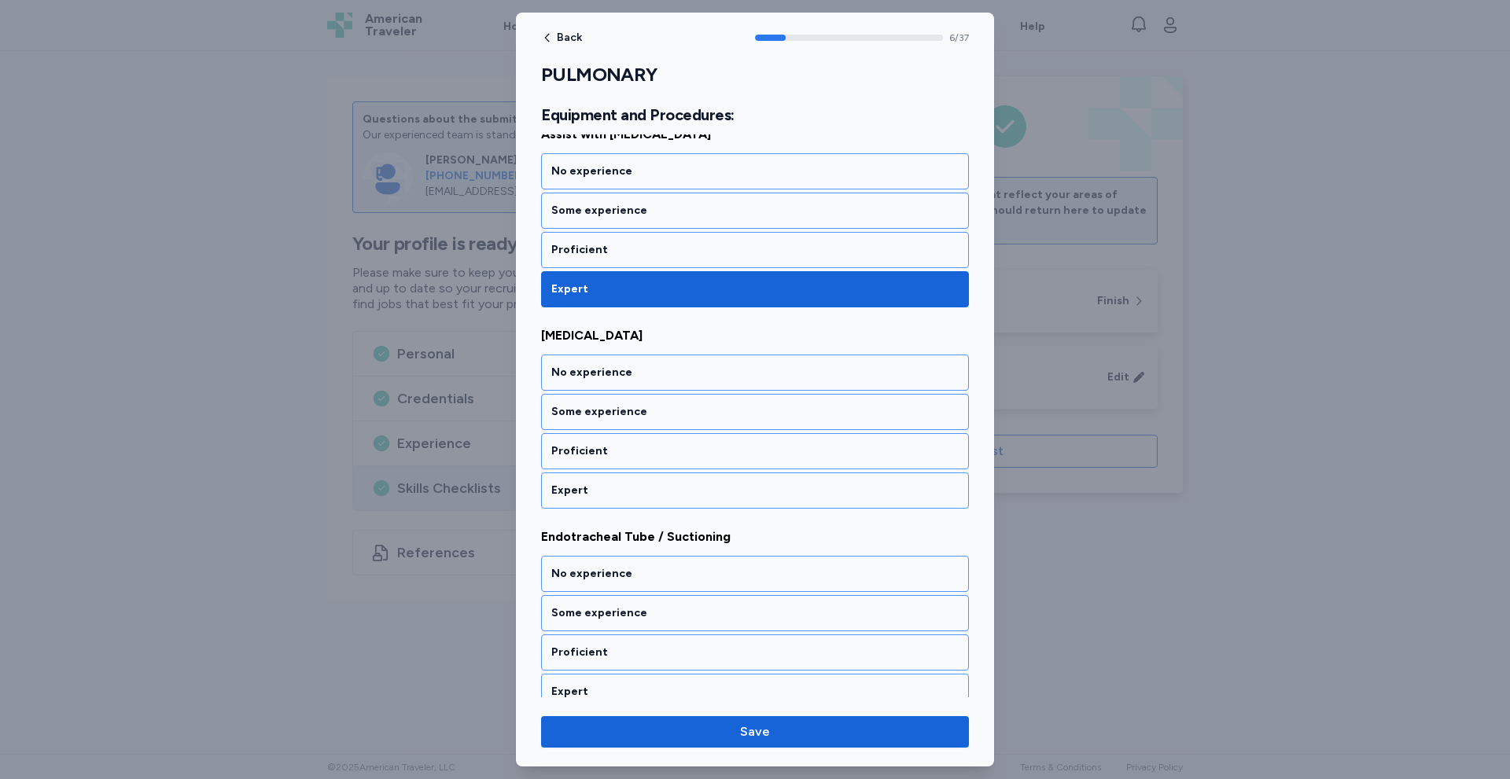
scroll to position [1287, 0]
click at [673, 492] on div "Expert" at bounding box center [754, 489] width 407 height 16
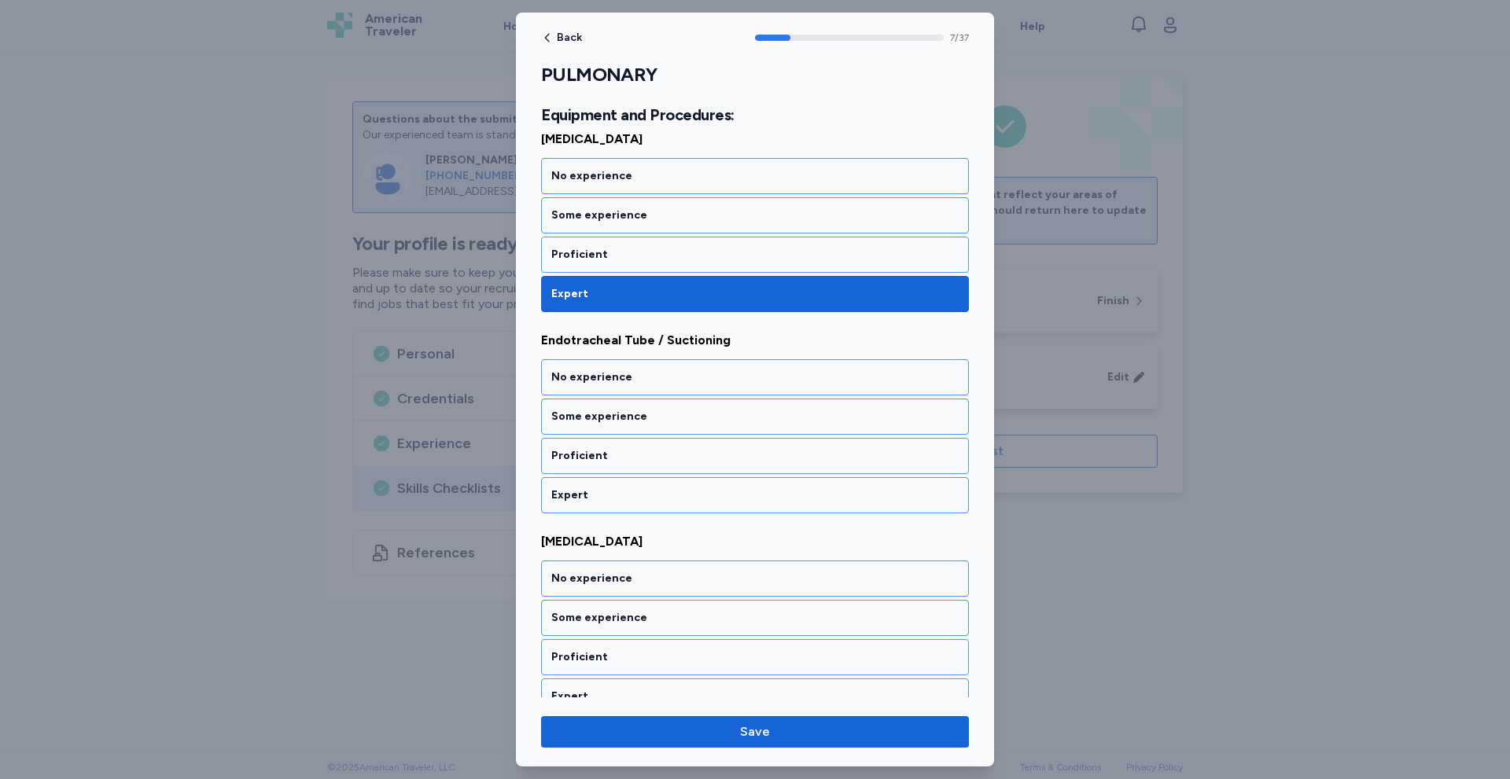
scroll to position [1489, 0]
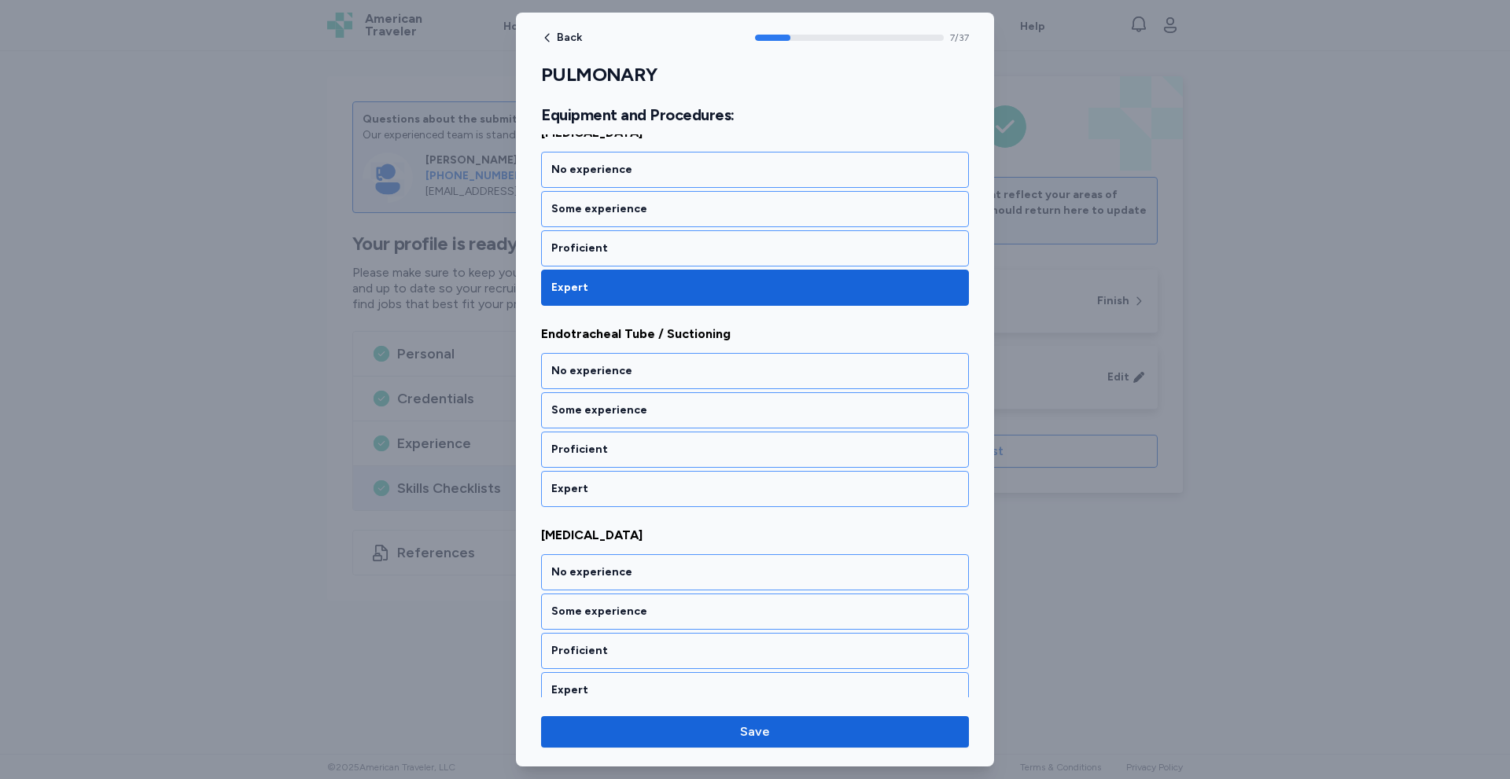
click at [673, 492] on div "Expert" at bounding box center [754, 489] width 407 height 16
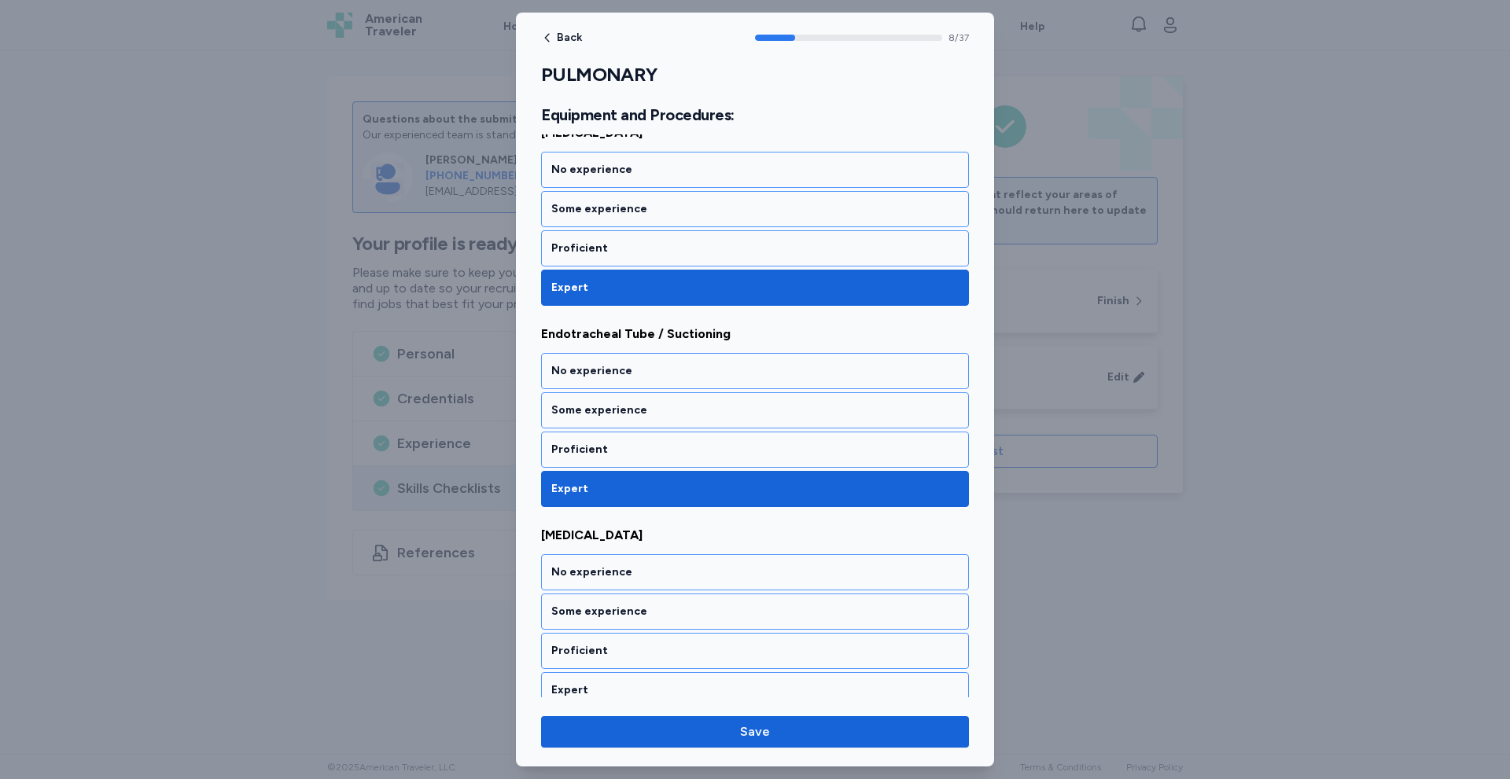
scroll to position [1690, 0]
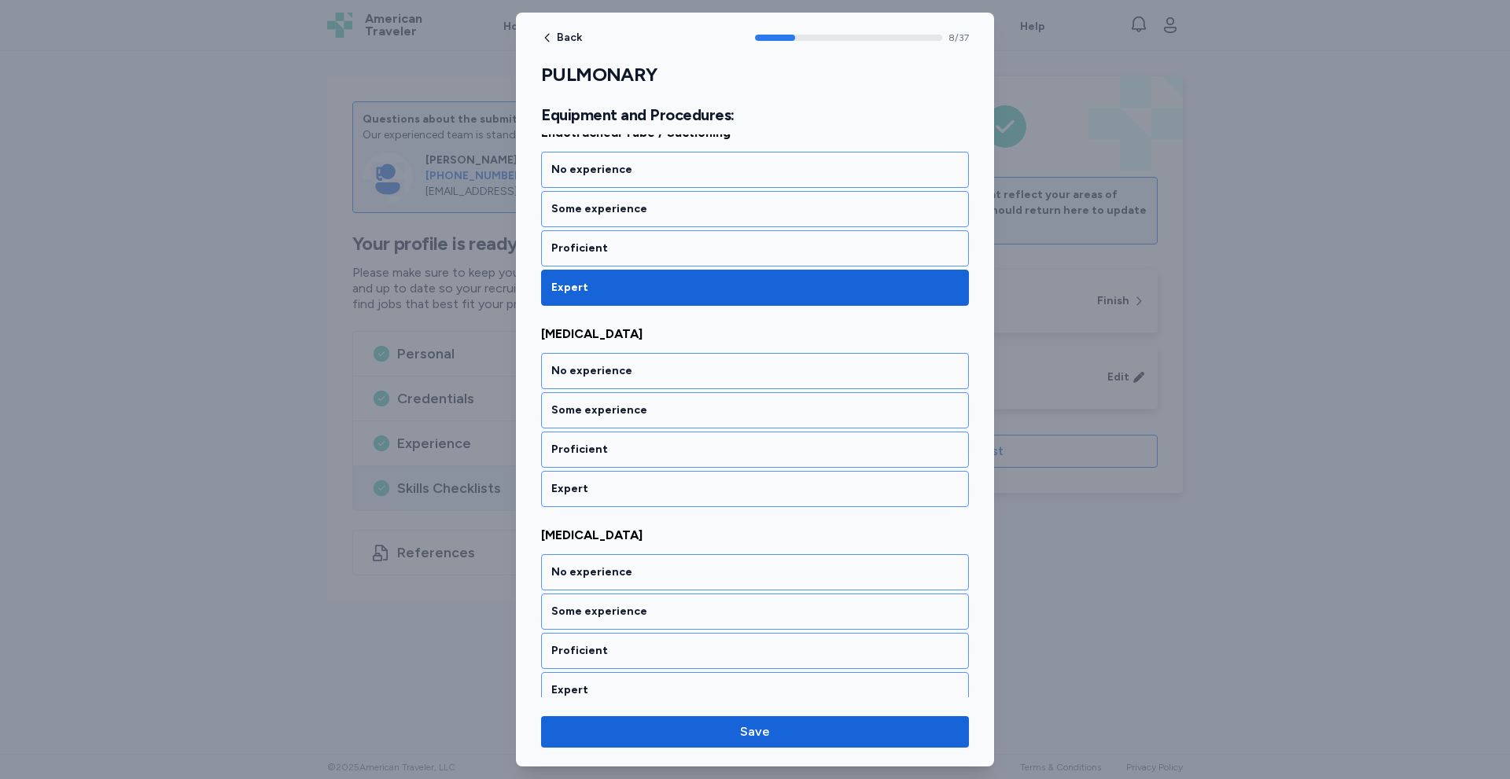
click at [673, 492] on div "Expert" at bounding box center [754, 489] width 407 height 16
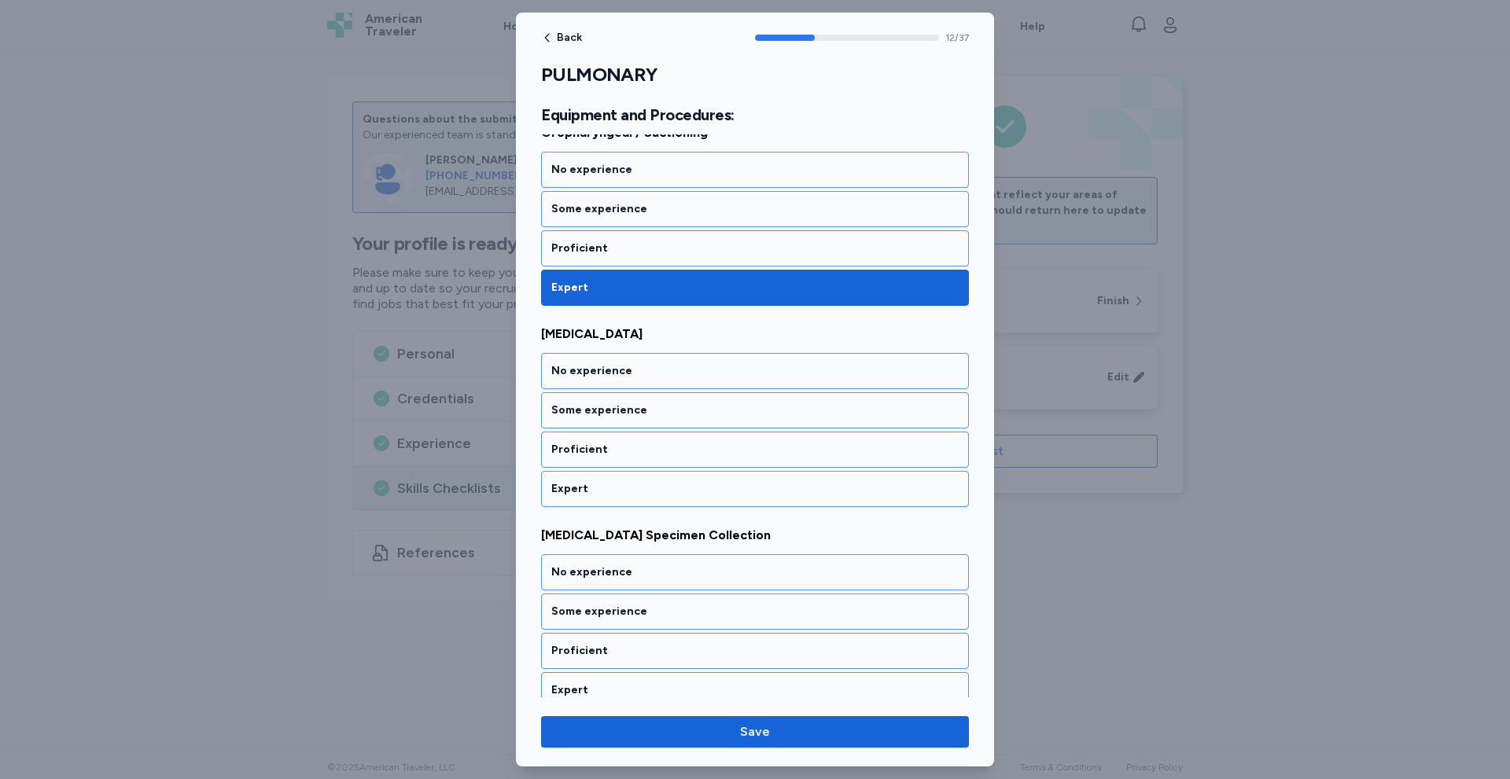
click at [673, 492] on div "Expert" at bounding box center [754, 489] width 407 height 16
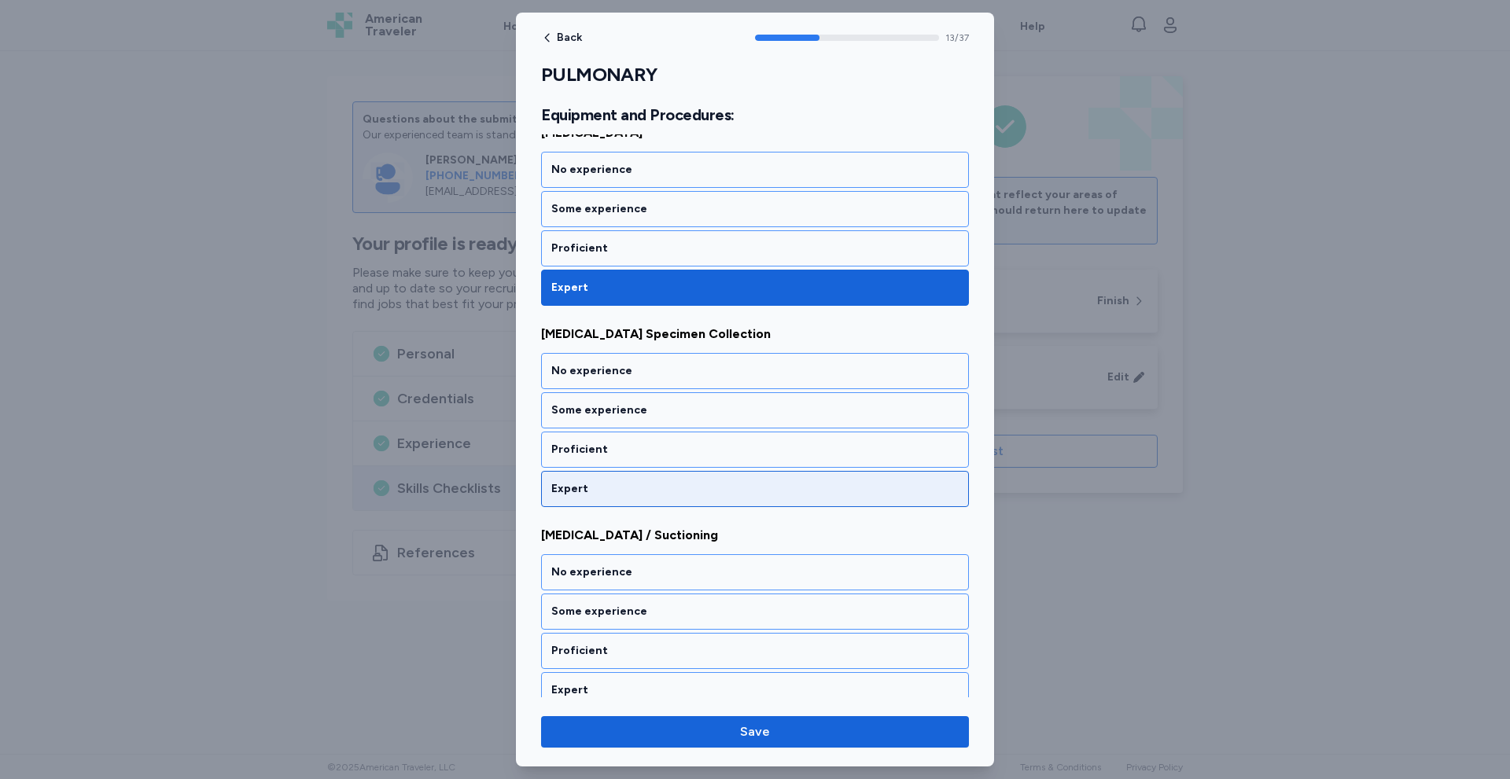
click at [673, 491] on div "Expert" at bounding box center [754, 489] width 407 height 16
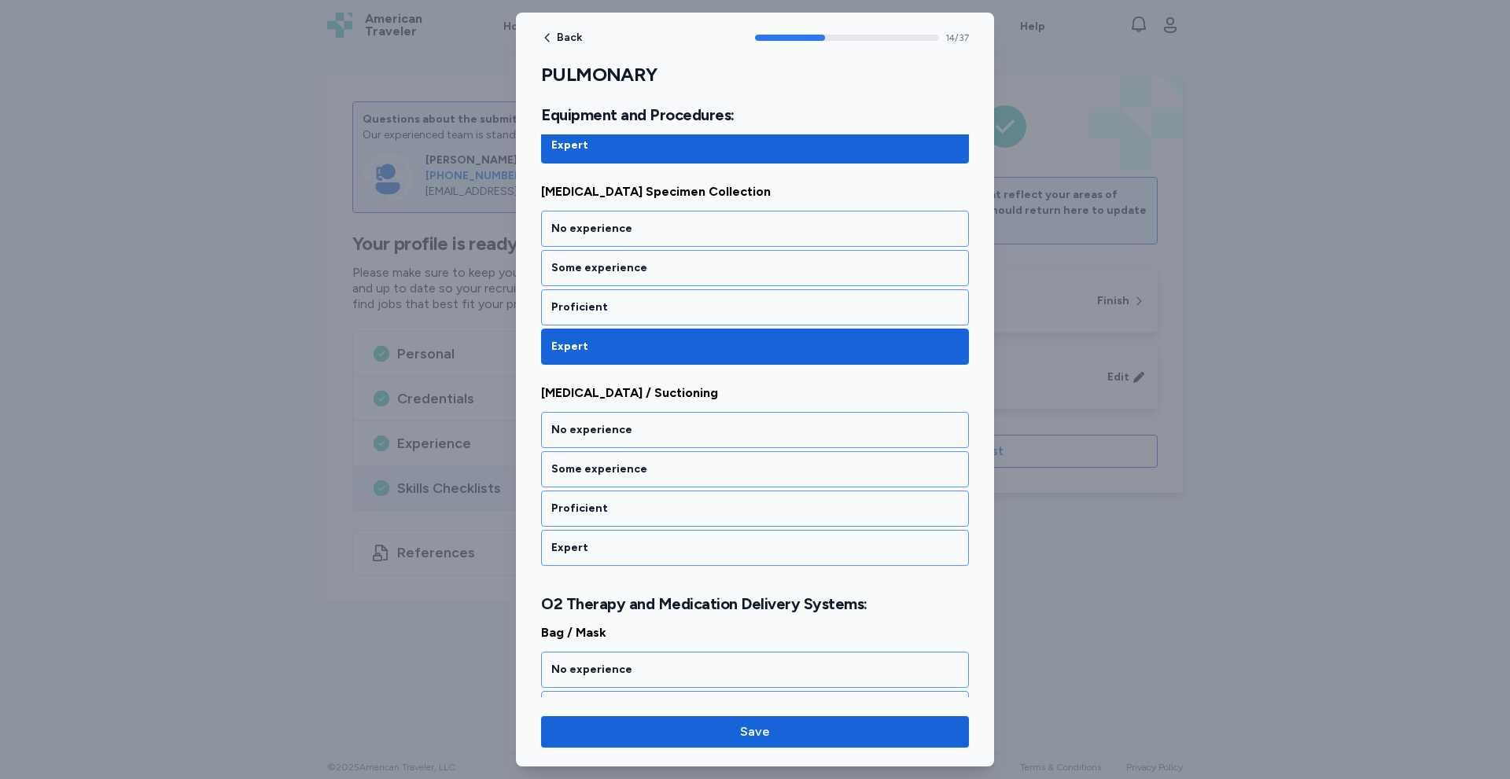
click at [673, 491] on div "Proficient" at bounding box center [755, 509] width 428 height 36
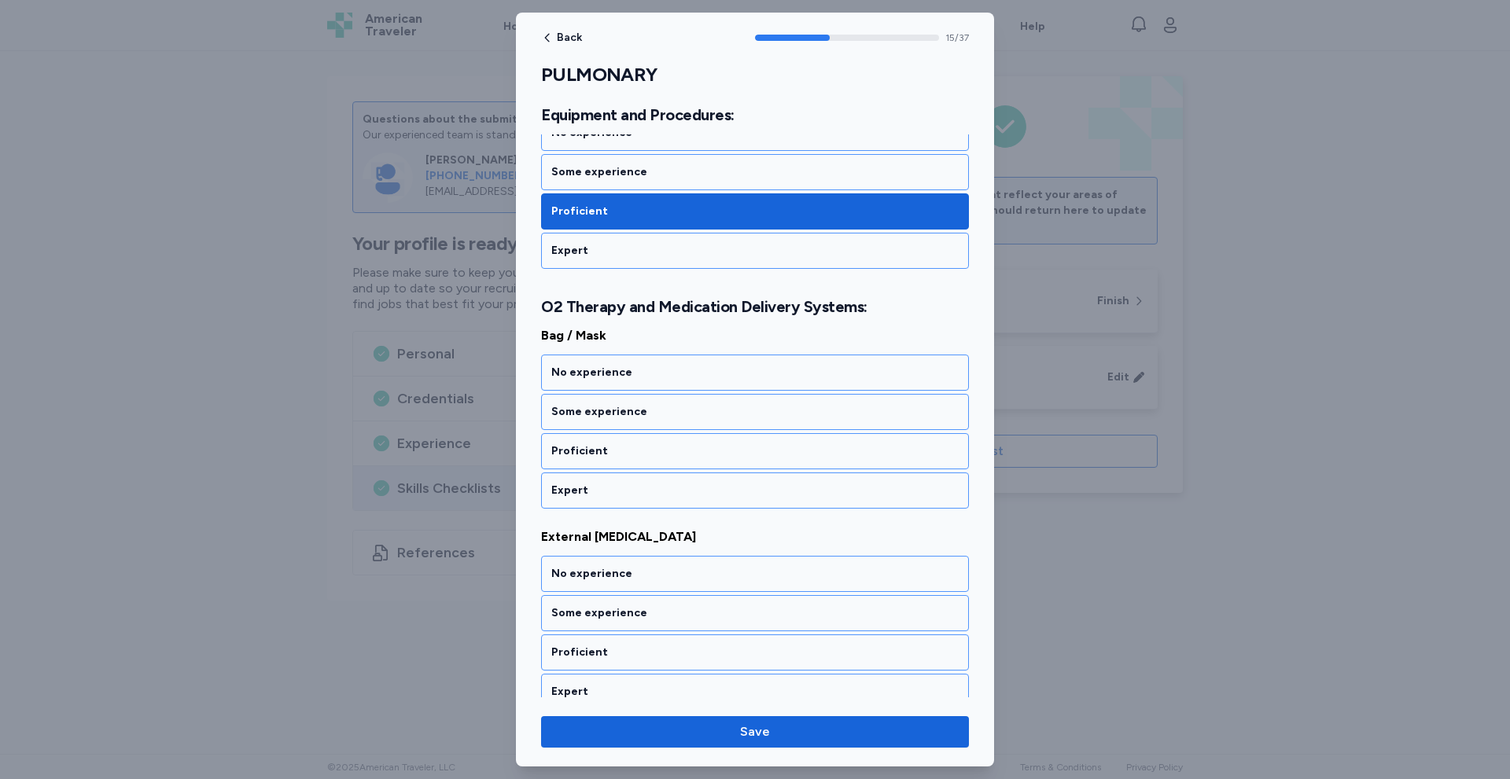
scroll to position [3138, 0]
click at [673, 491] on div "Expert" at bounding box center [754, 489] width 407 height 16
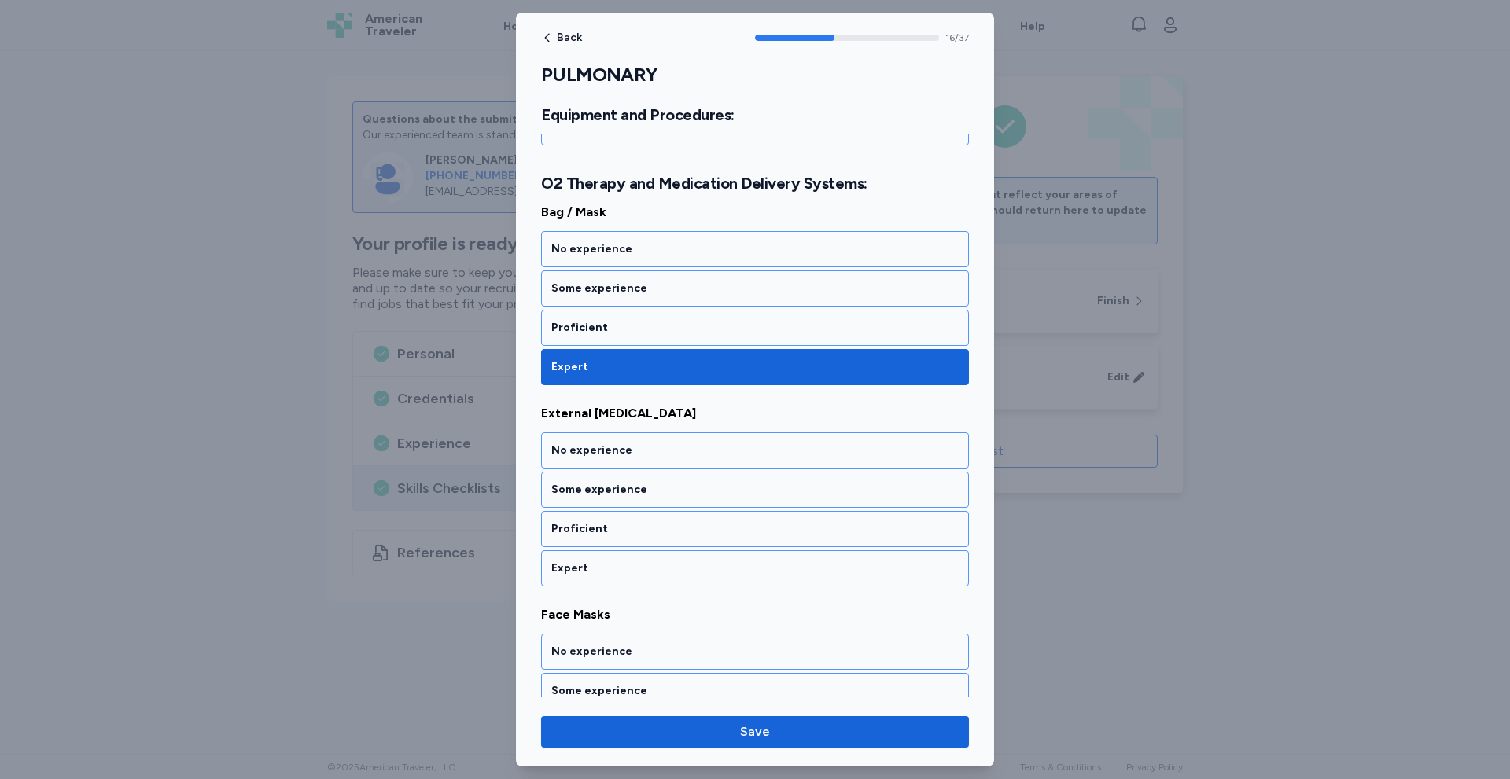
scroll to position [3339, 0]
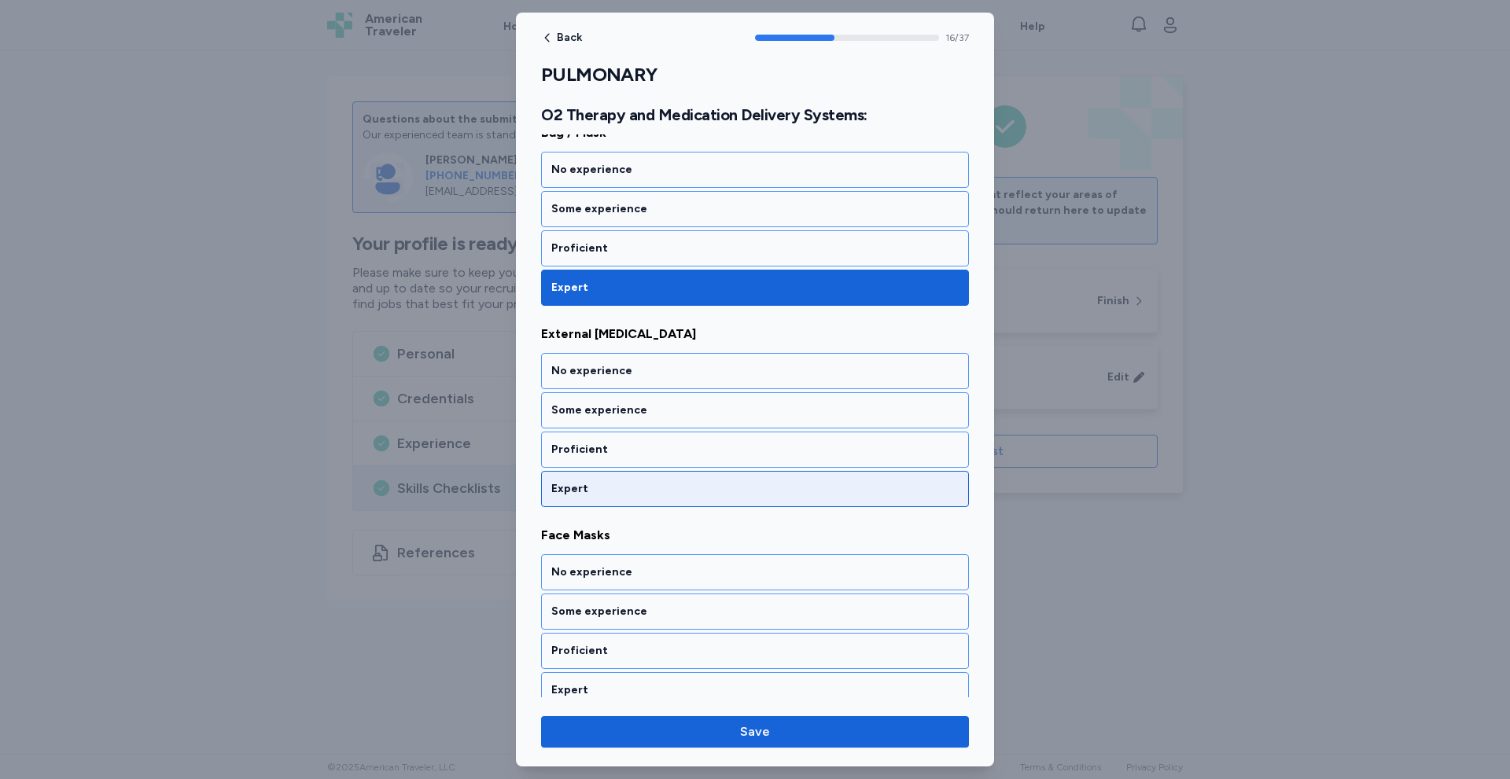
click at [680, 501] on div "Expert" at bounding box center [755, 489] width 428 height 36
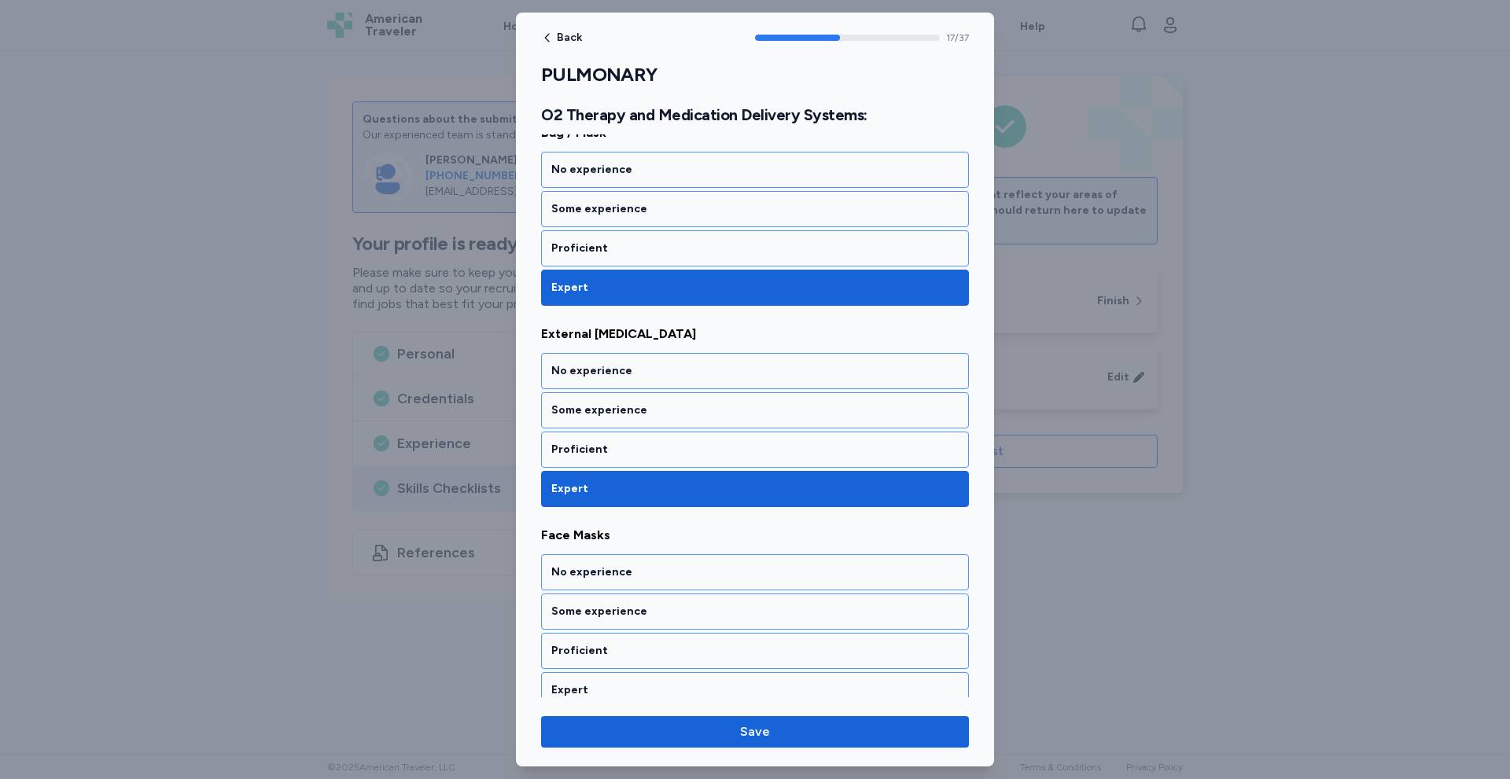
scroll to position [3540, 0]
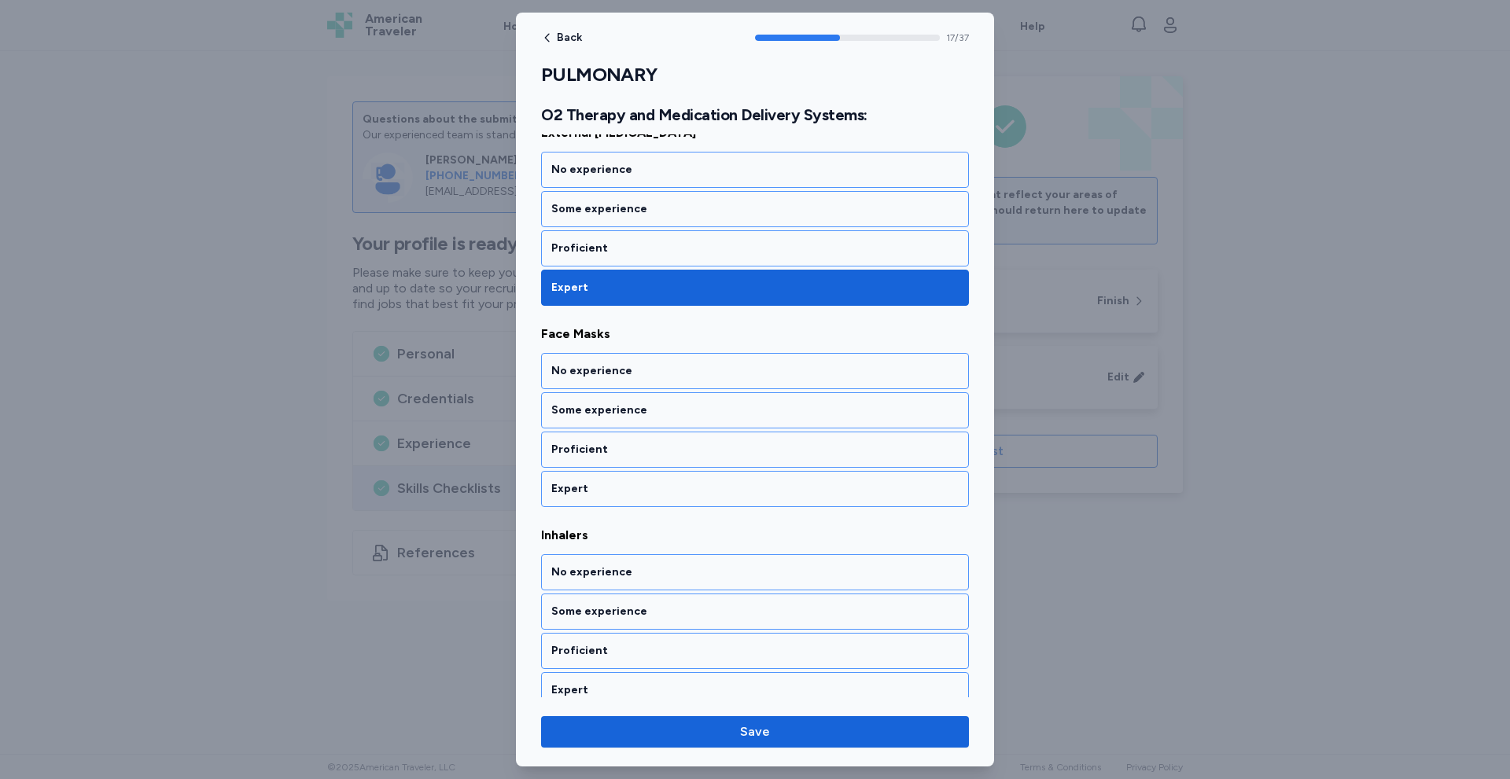
click at [687, 512] on div "Bag / Mask No experience Some experience Proficient Expert External [MEDICAL_DA…" at bounding box center [755, 617] width 428 height 1390
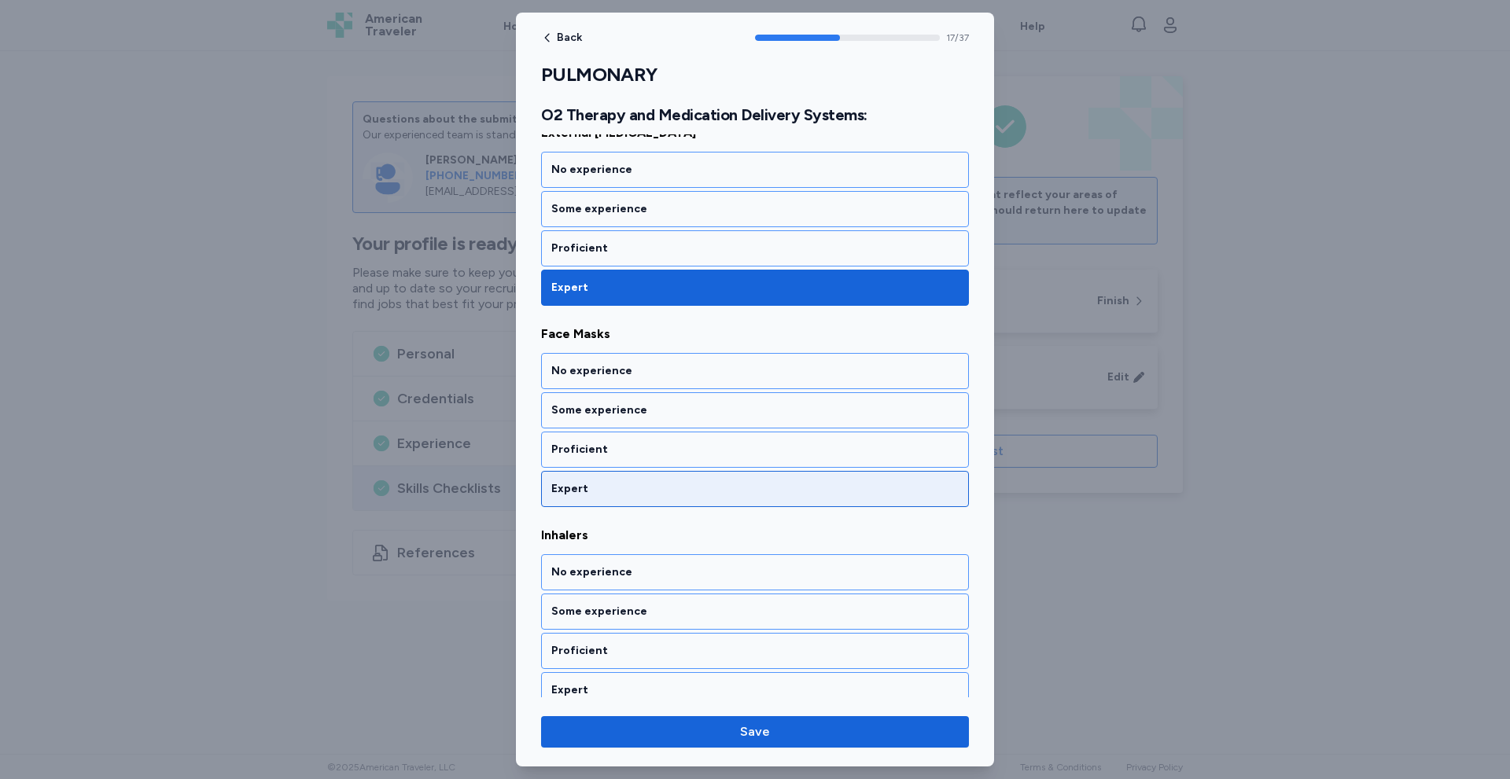
click at [698, 502] on div "Expert" at bounding box center [755, 489] width 428 height 36
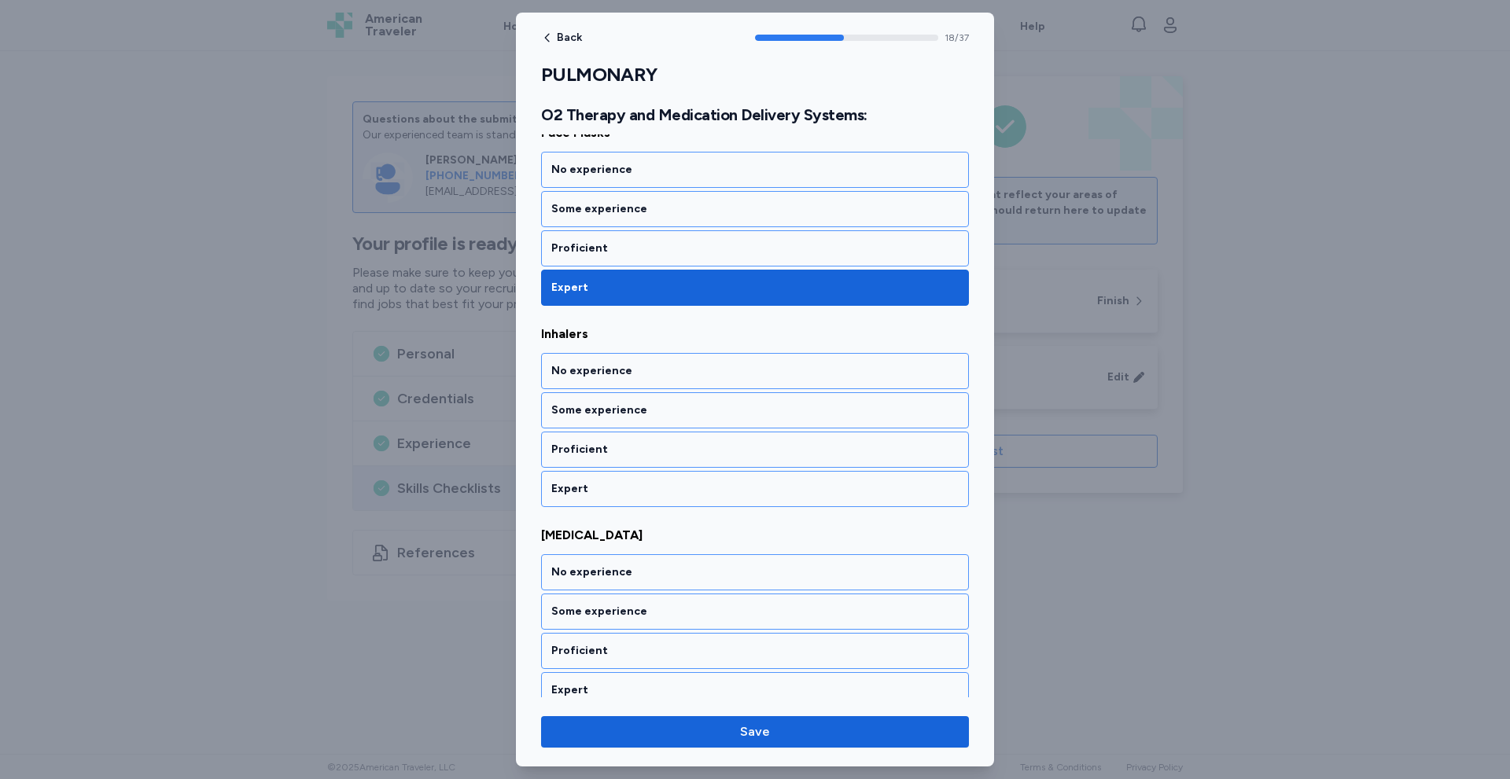
click at [698, 502] on div "Expert" at bounding box center [755, 489] width 428 height 36
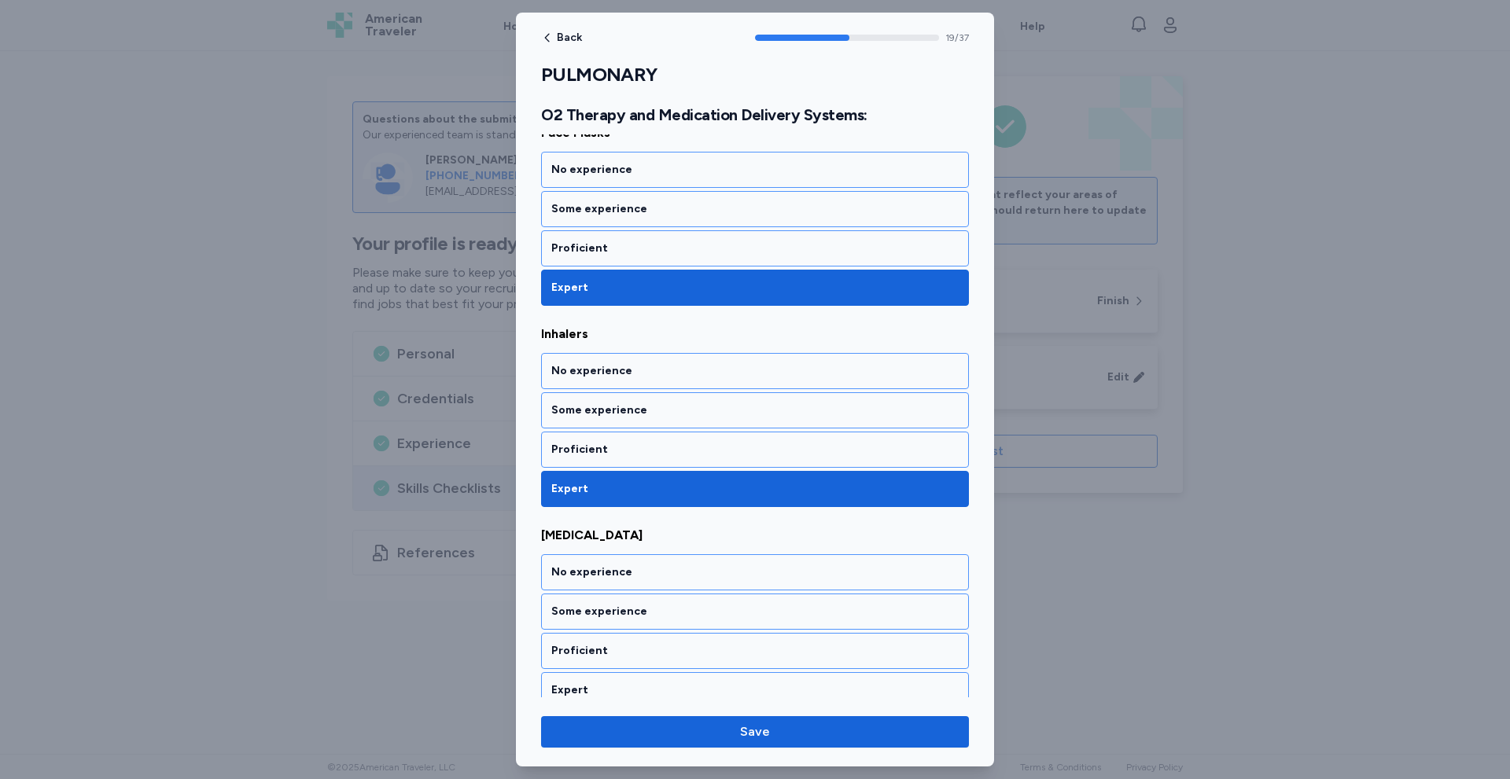
scroll to position [3943, 0]
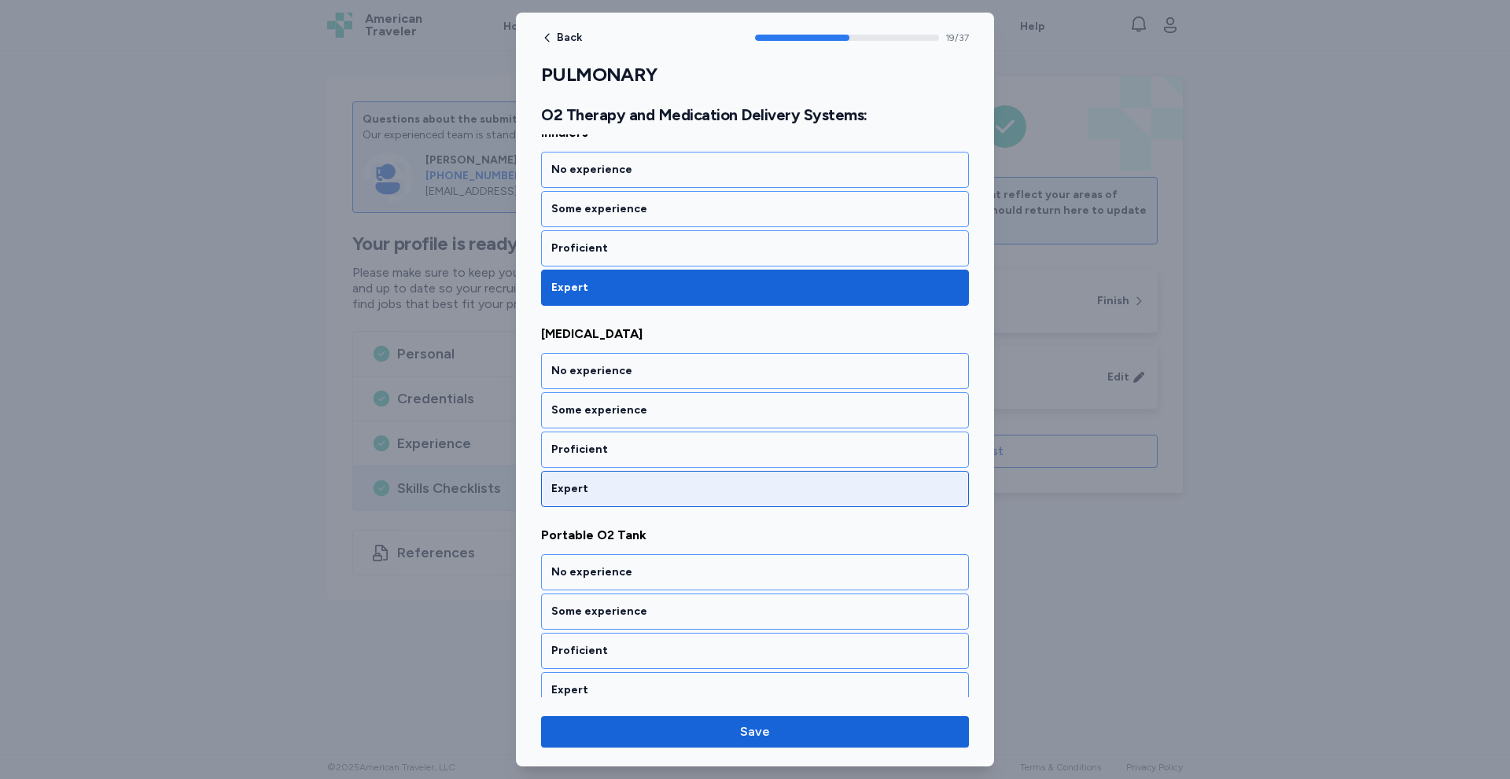
click at [699, 501] on div "Expert" at bounding box center [755, 489] width 428 height 36
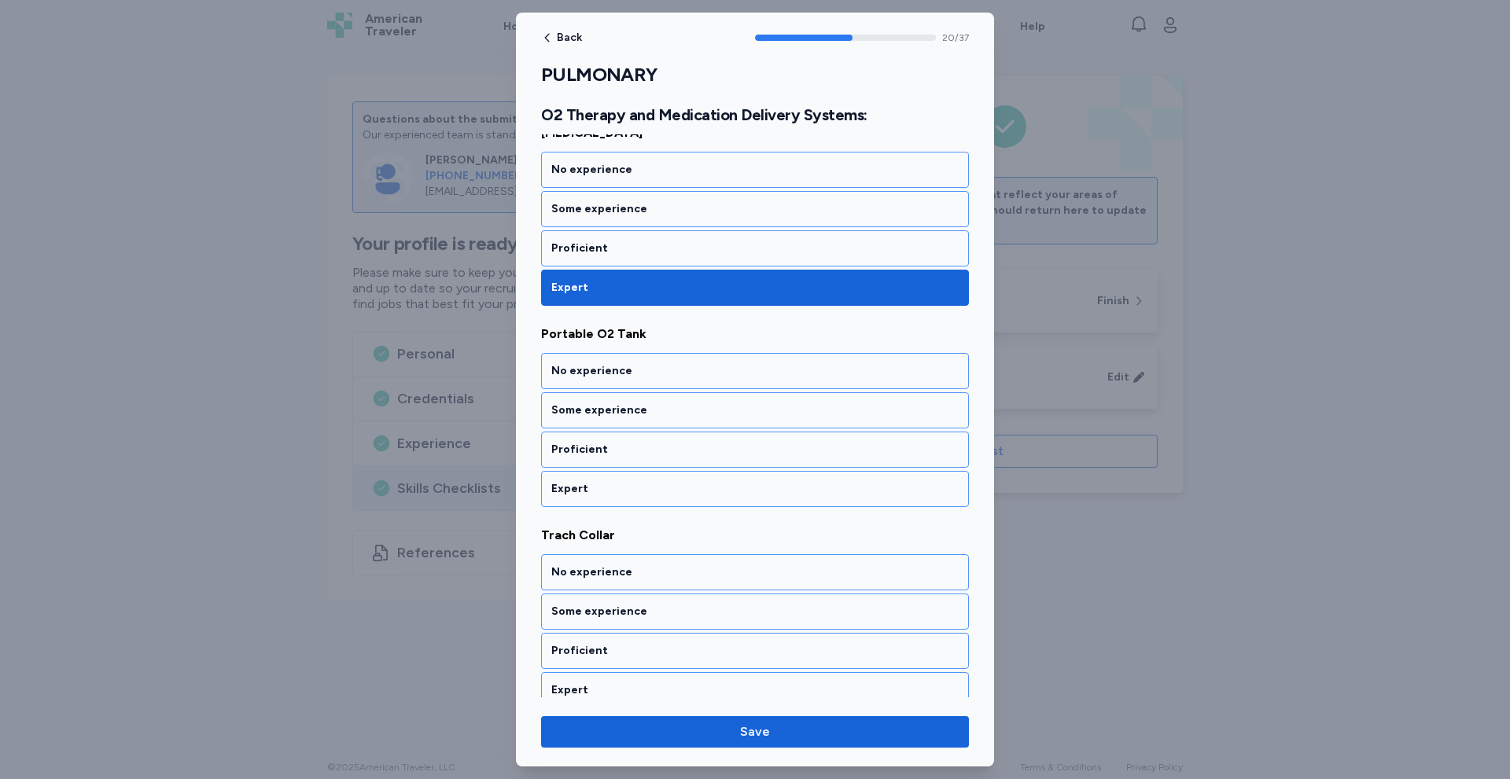
click at [699, 501] on div "Expert" at bounding box center [755, 489] width 428 height 36
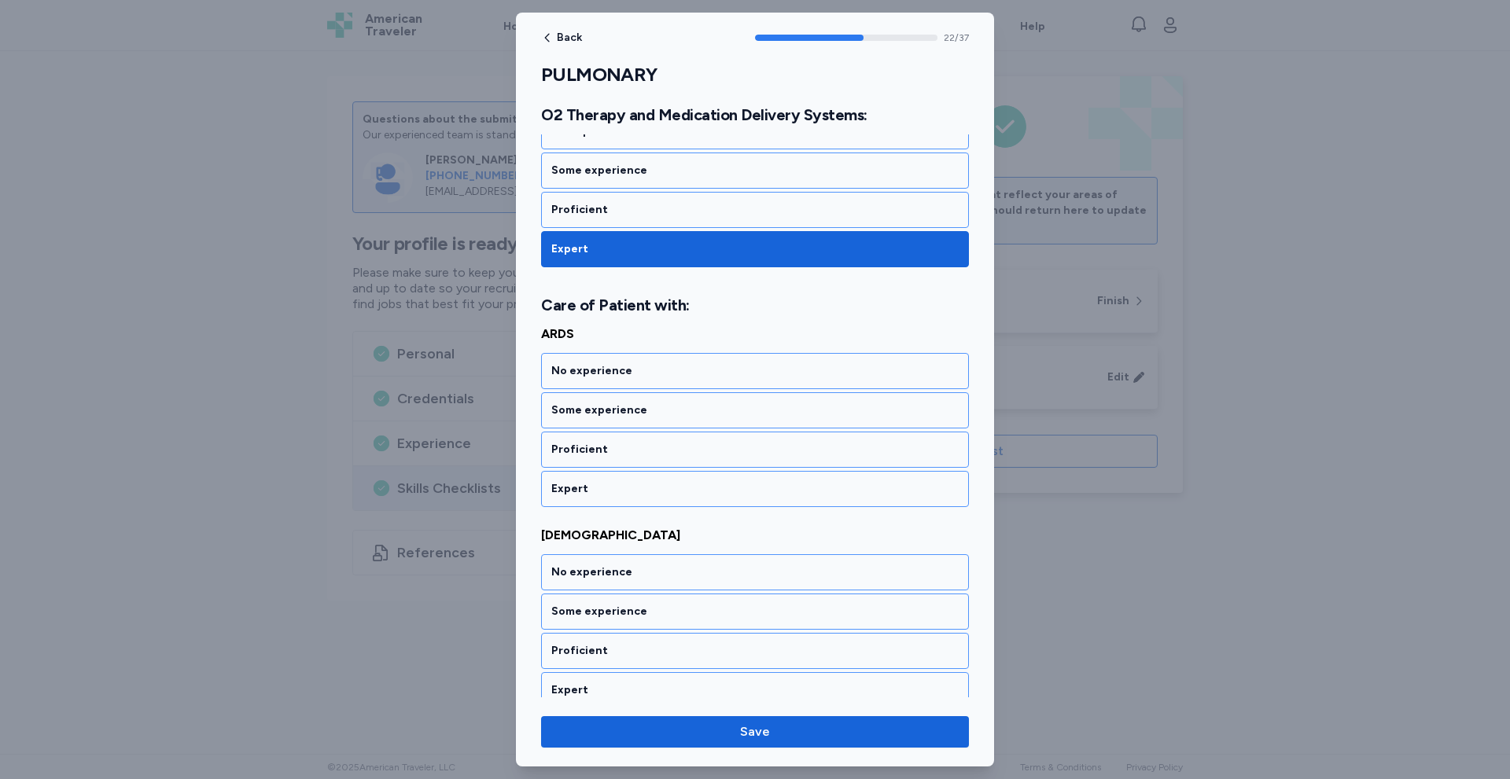
click at [699, 501] on div "Expert" at bounding box center [755, 489] width 428 height 36
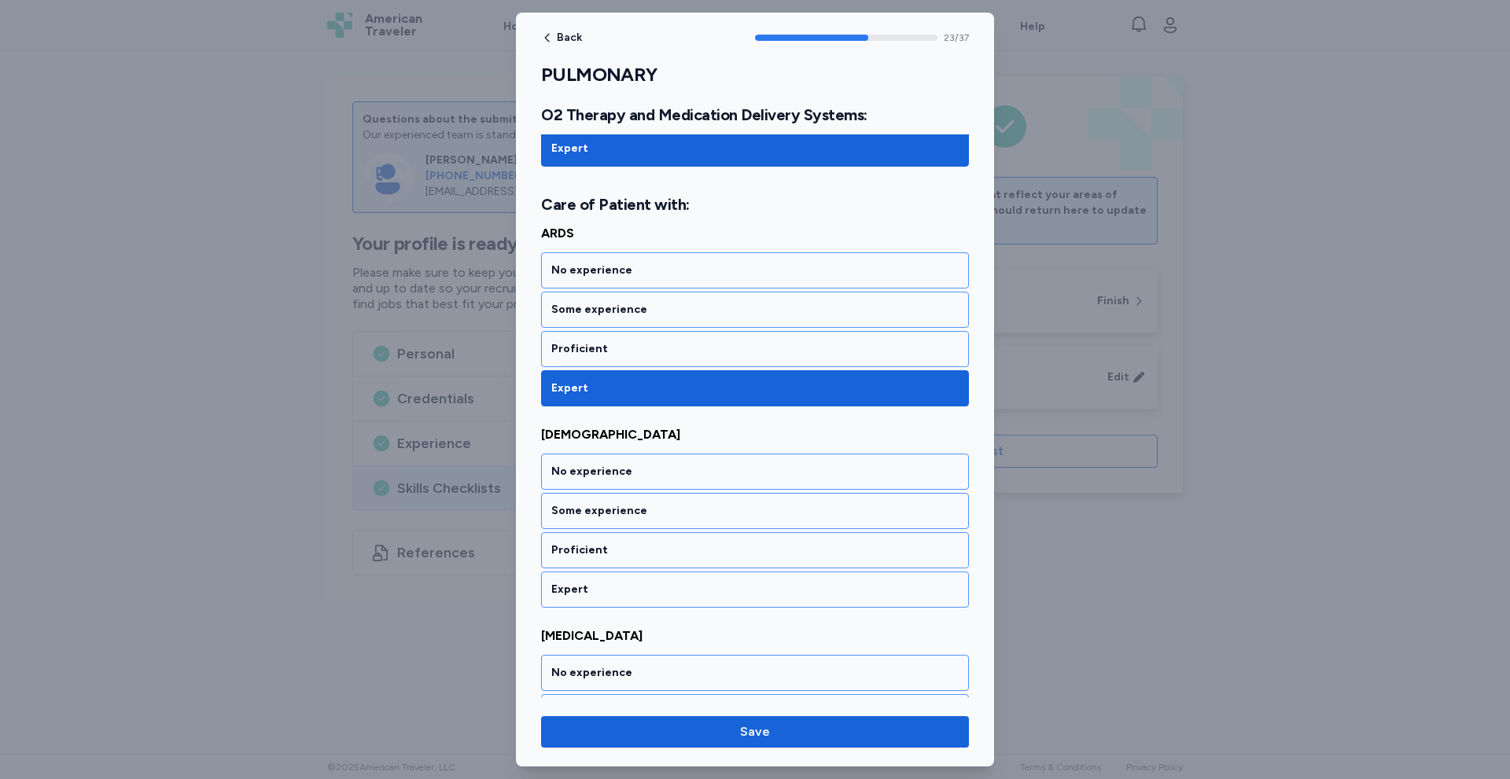
scroll to position [4787, 0]
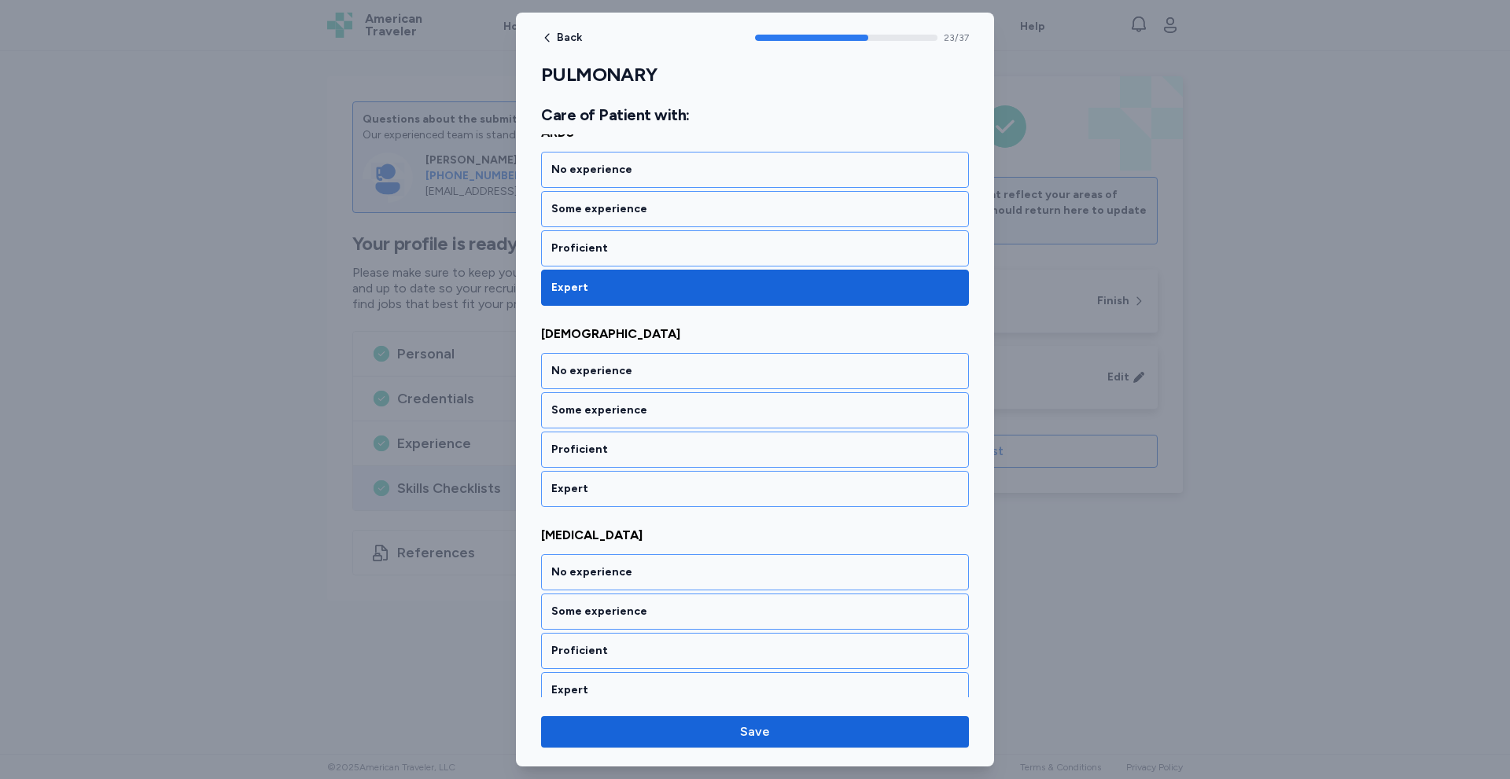
click at [699, 501] on div "Expert" at bounding box center [755, 489] width 428 height 36
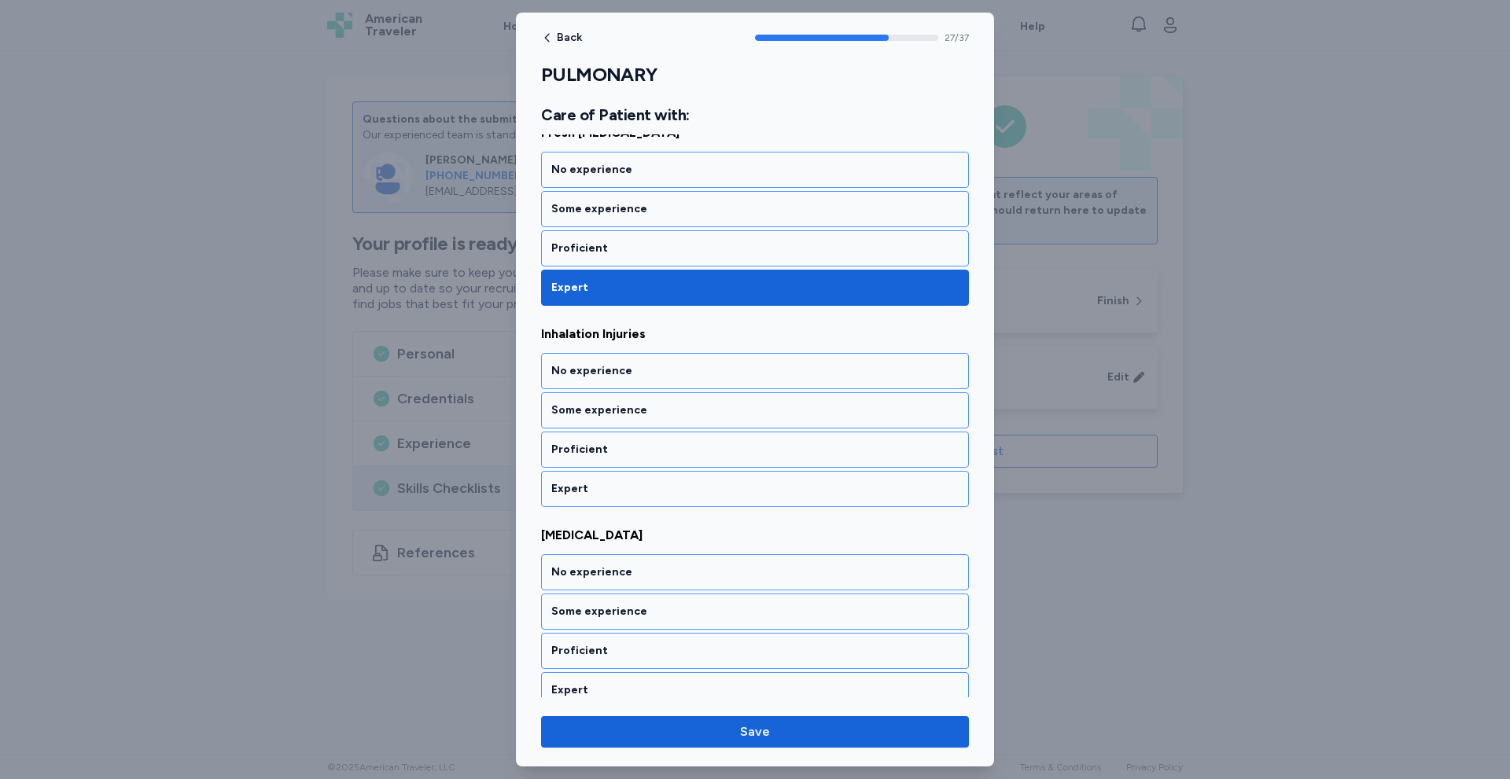
click at [699, 501] on div "Expert" at bounding box center [755, 489] width 428 height 36
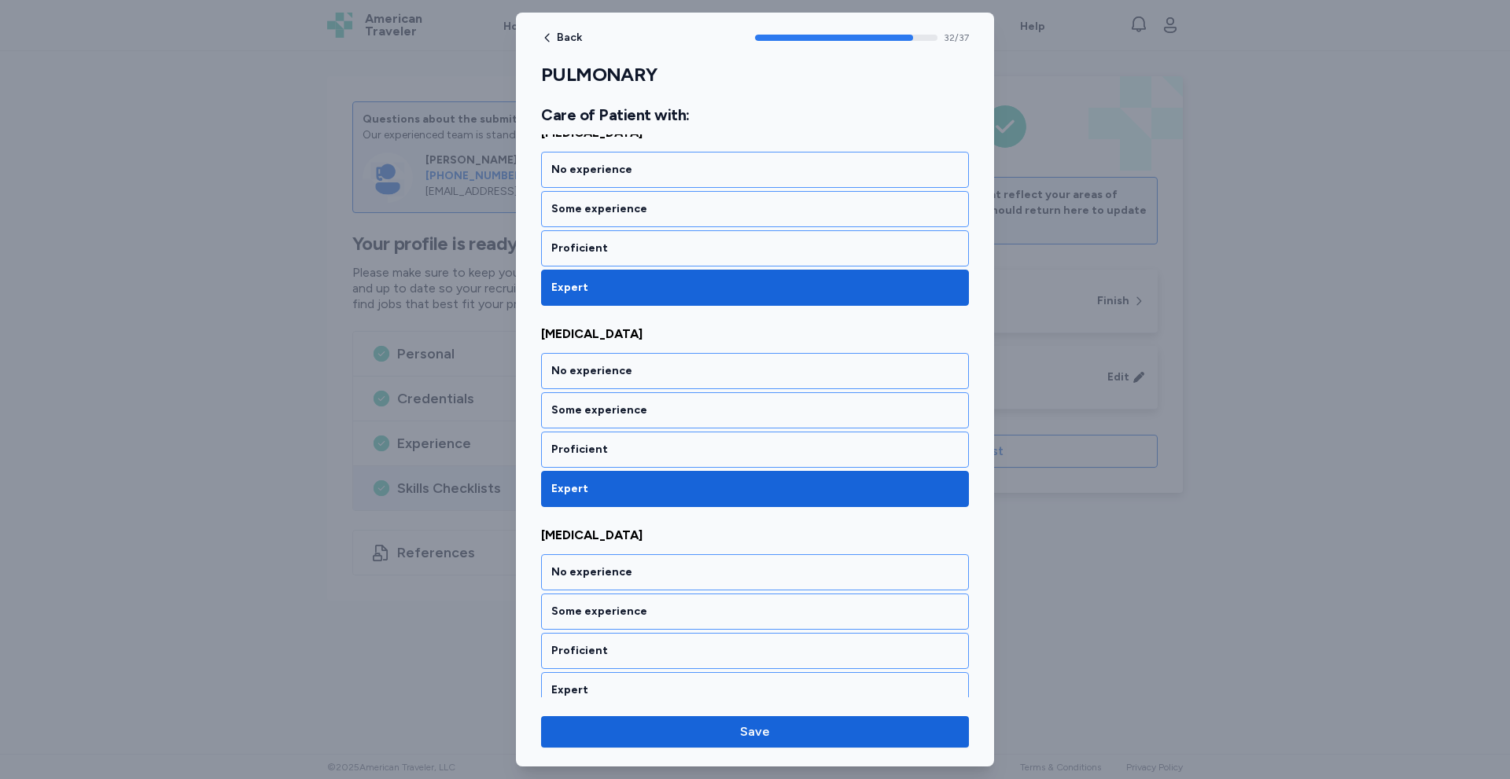
scroll to position [6599, 0]
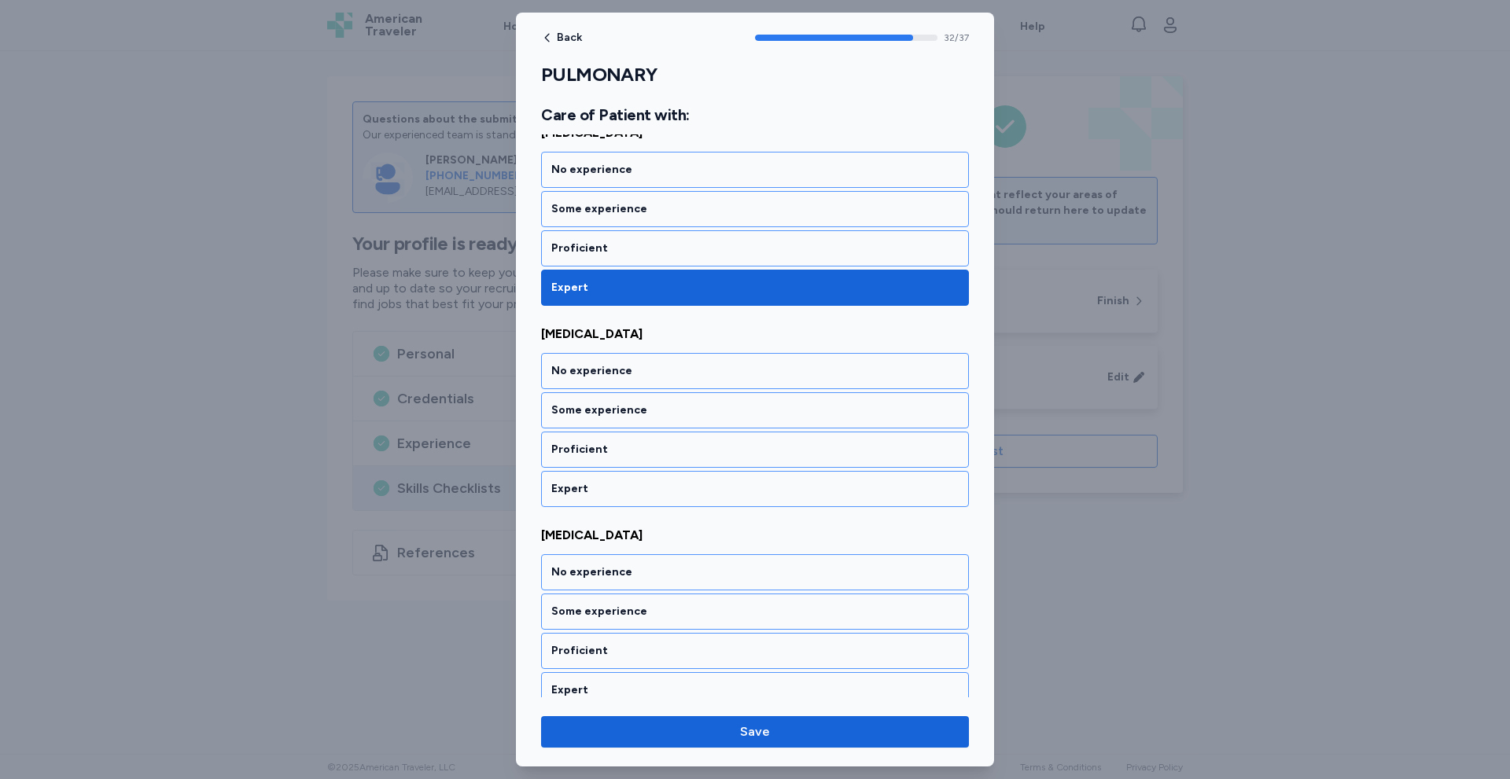
click at [699, 501] on div "Expert" at bounding box center [755, 489] width 428 height 36
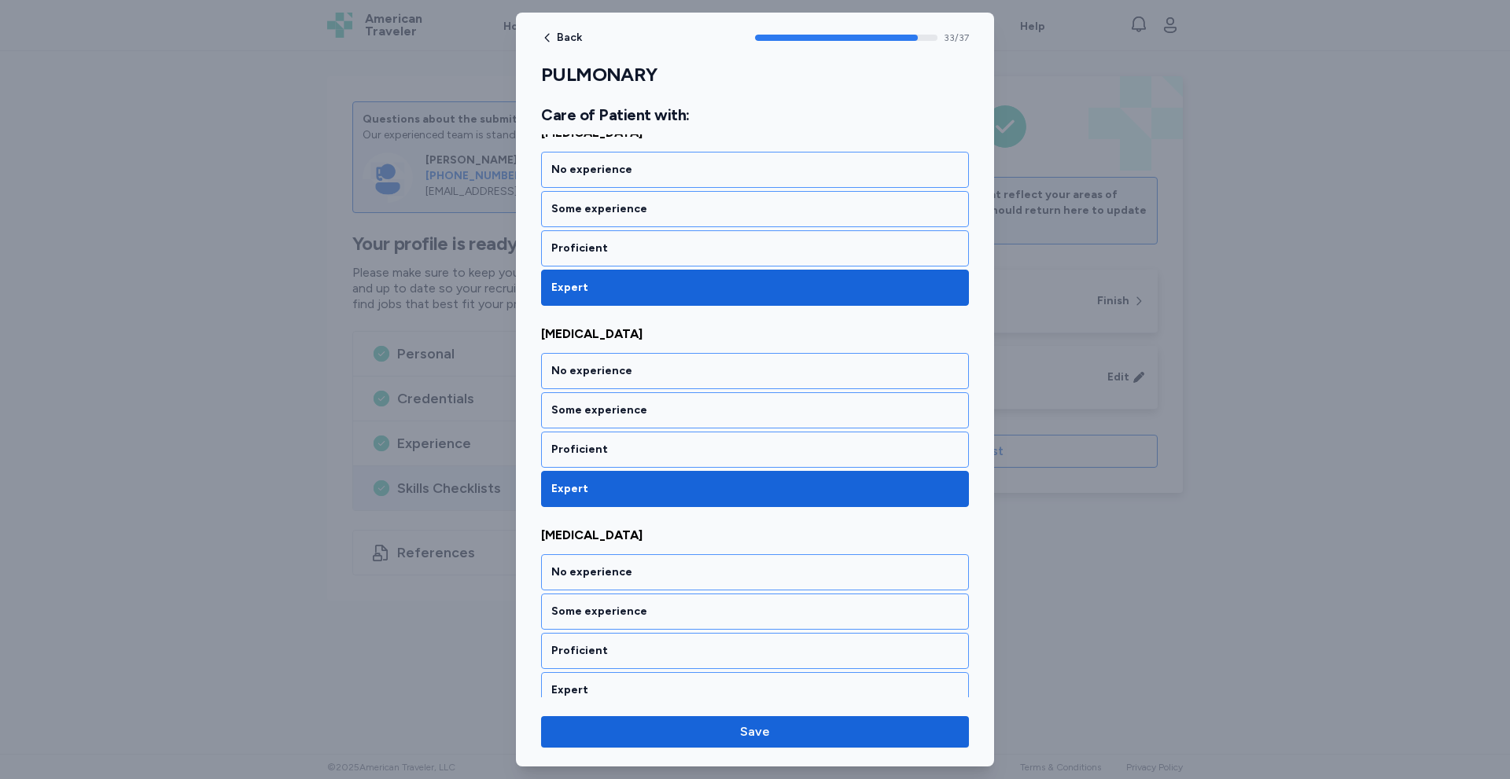
scroll to position [6800, 0]
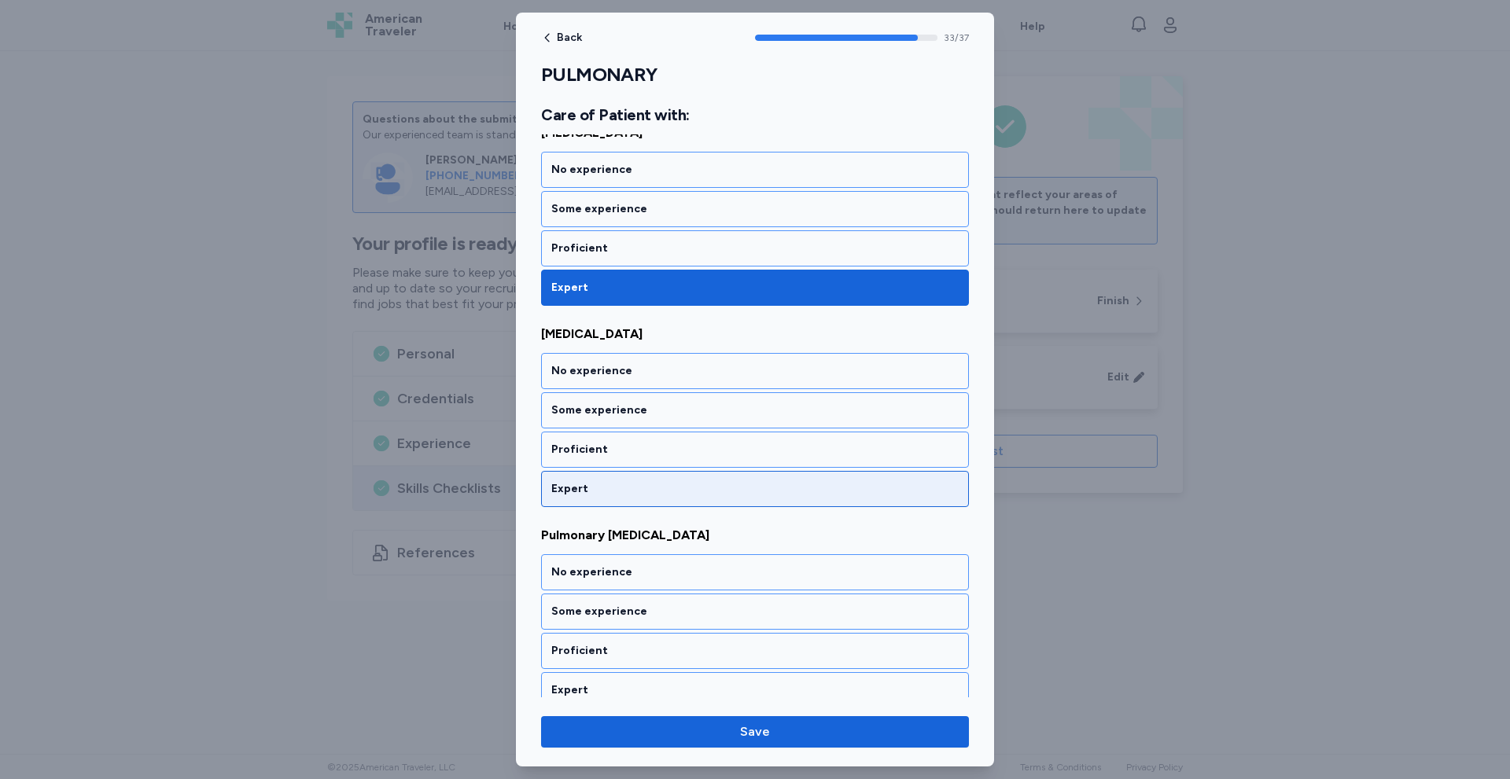
click at [700, 500] on div "Expert" at bounding box center [755, 489] width 428 height 36
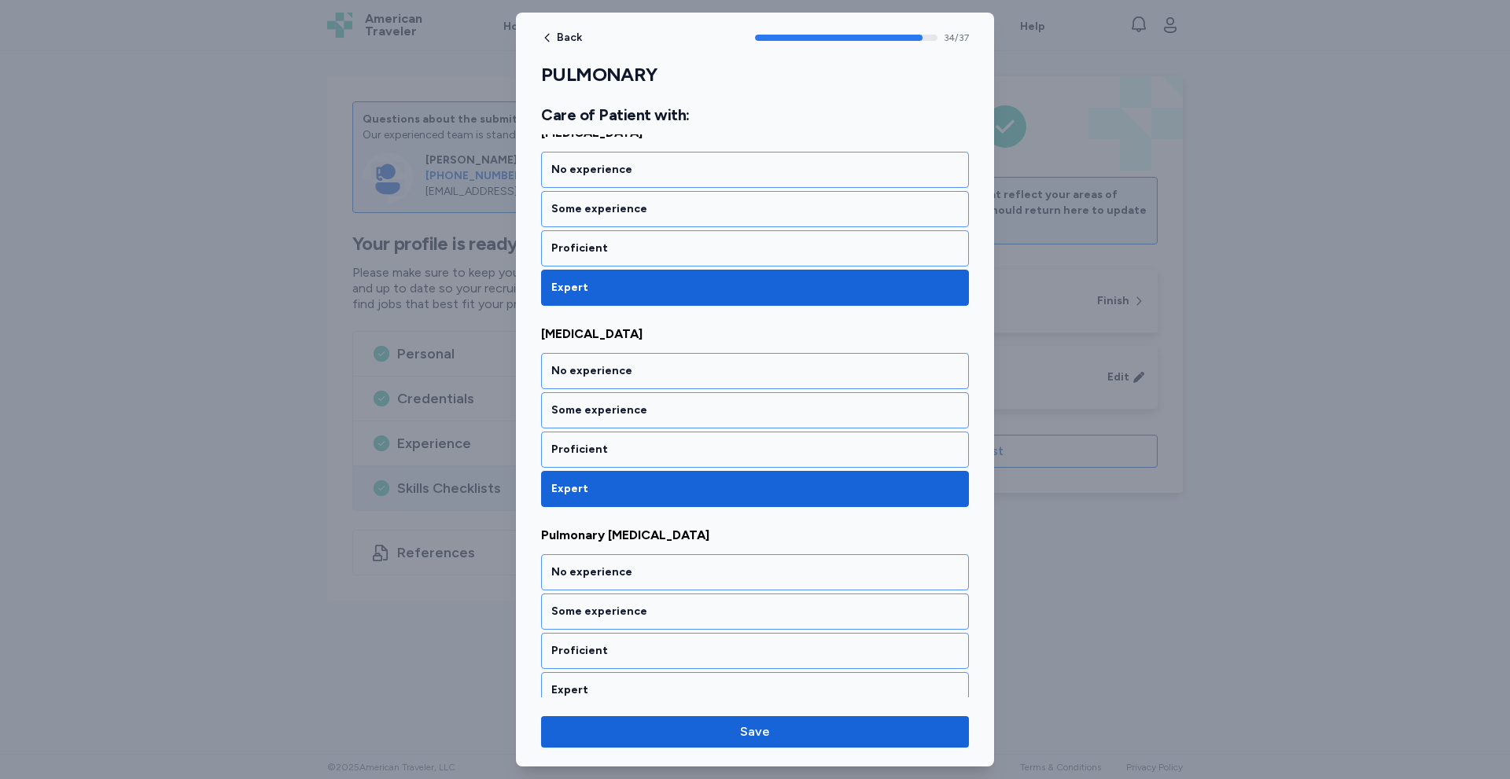
scroll to position [7001, 0]
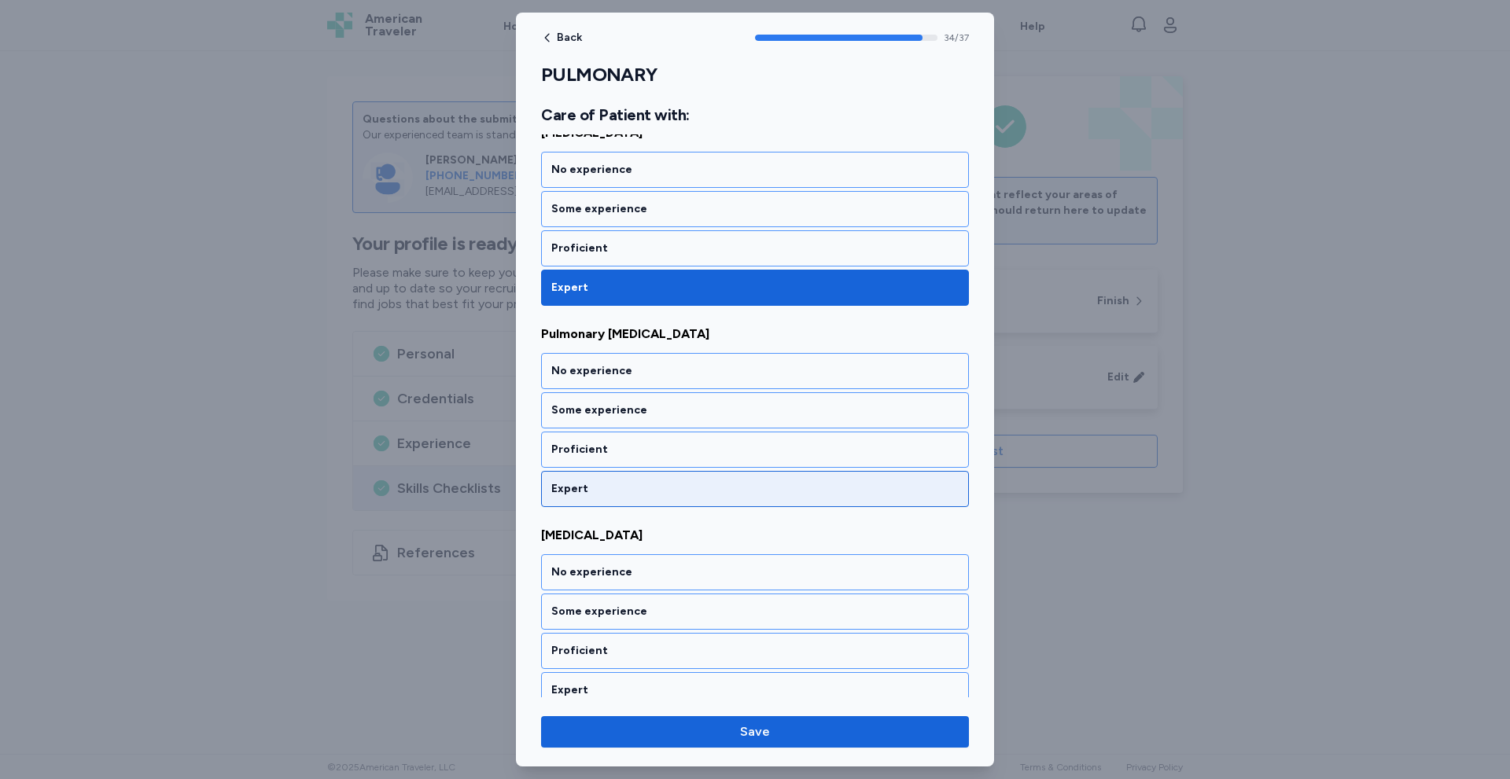
click at [701, 500] on div "Expert" at bounding box center [755, 489] width 428 height 36
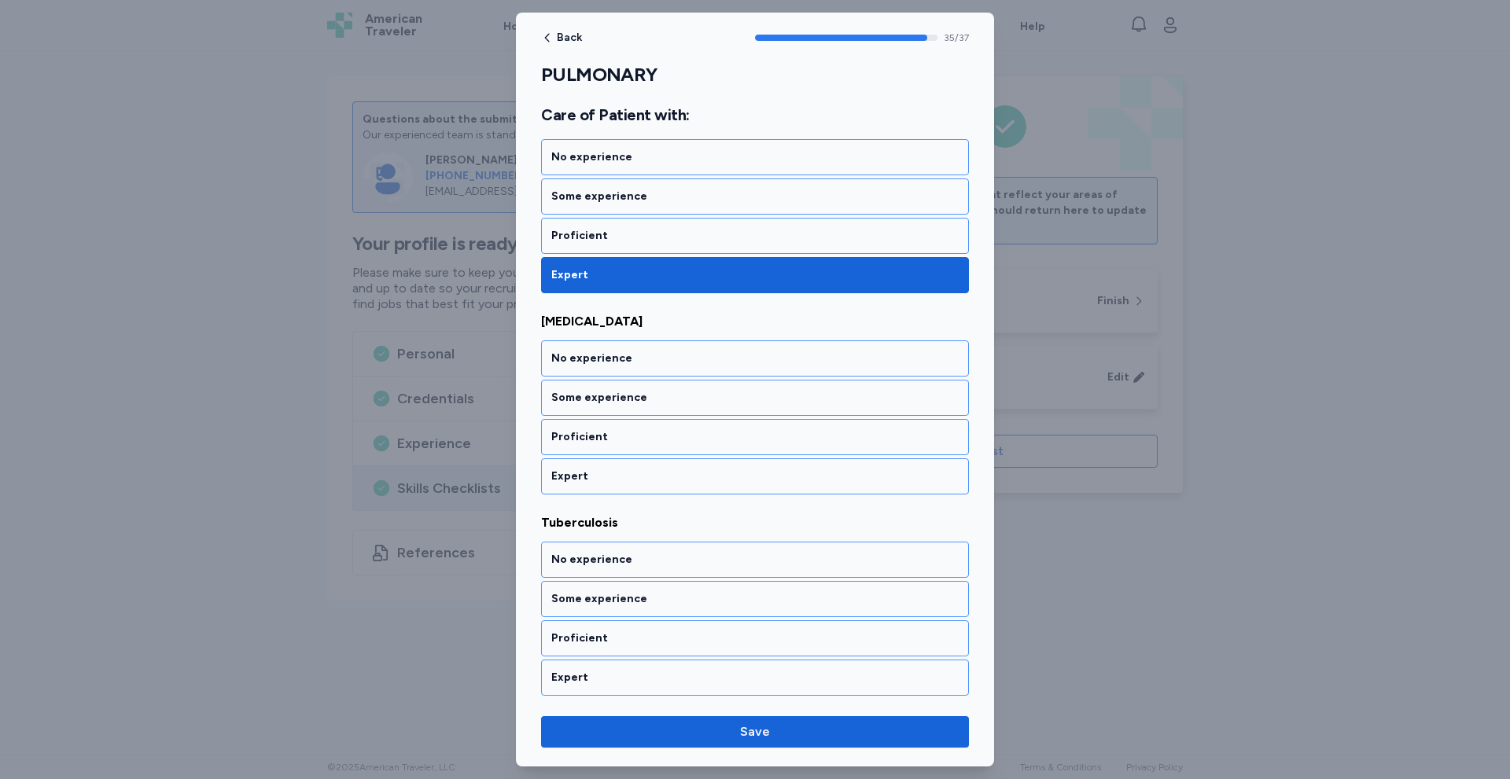
scroll to position [7217, 0]
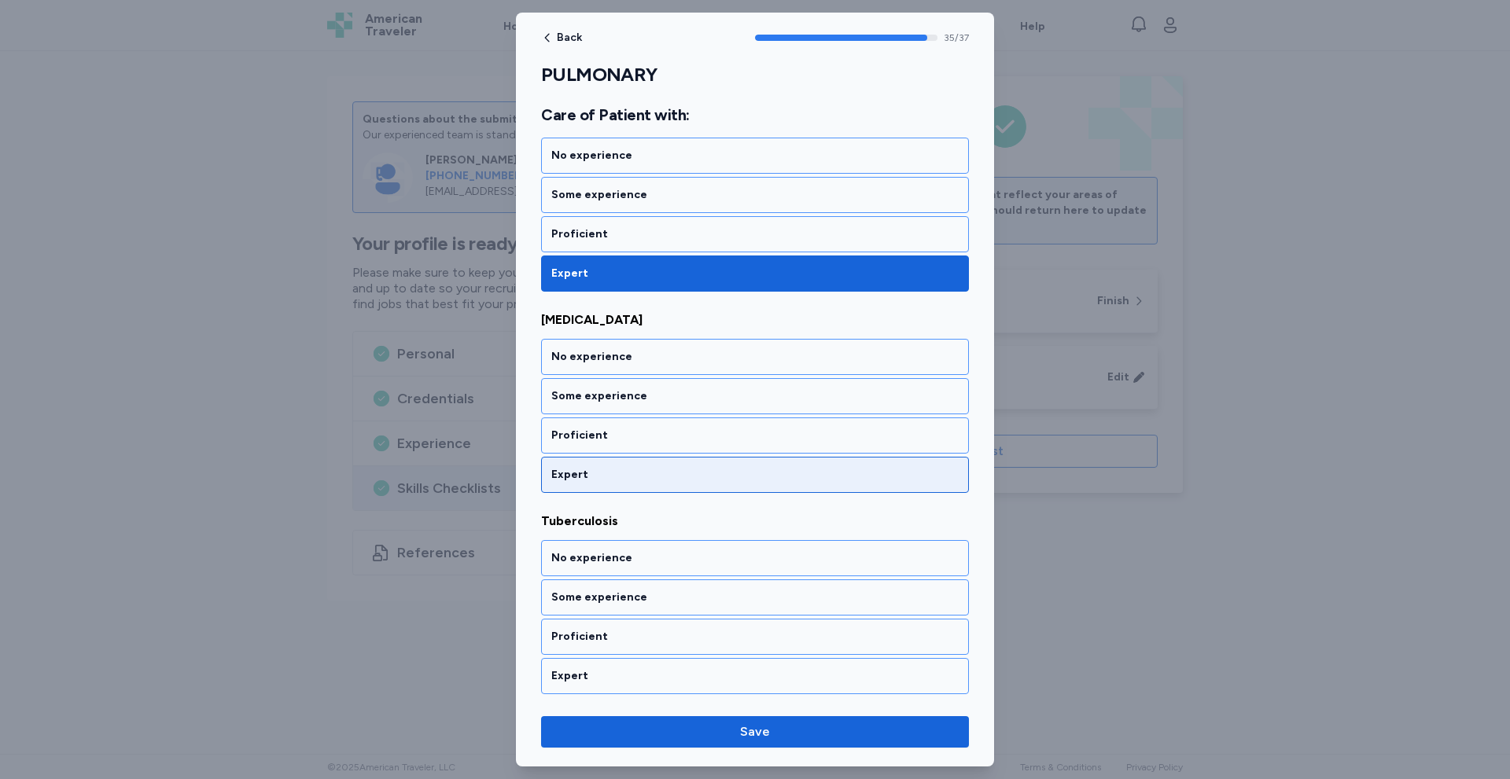
click at [676, 477] on div "Expert" at bounding box center [754, 475] width 407 height 16
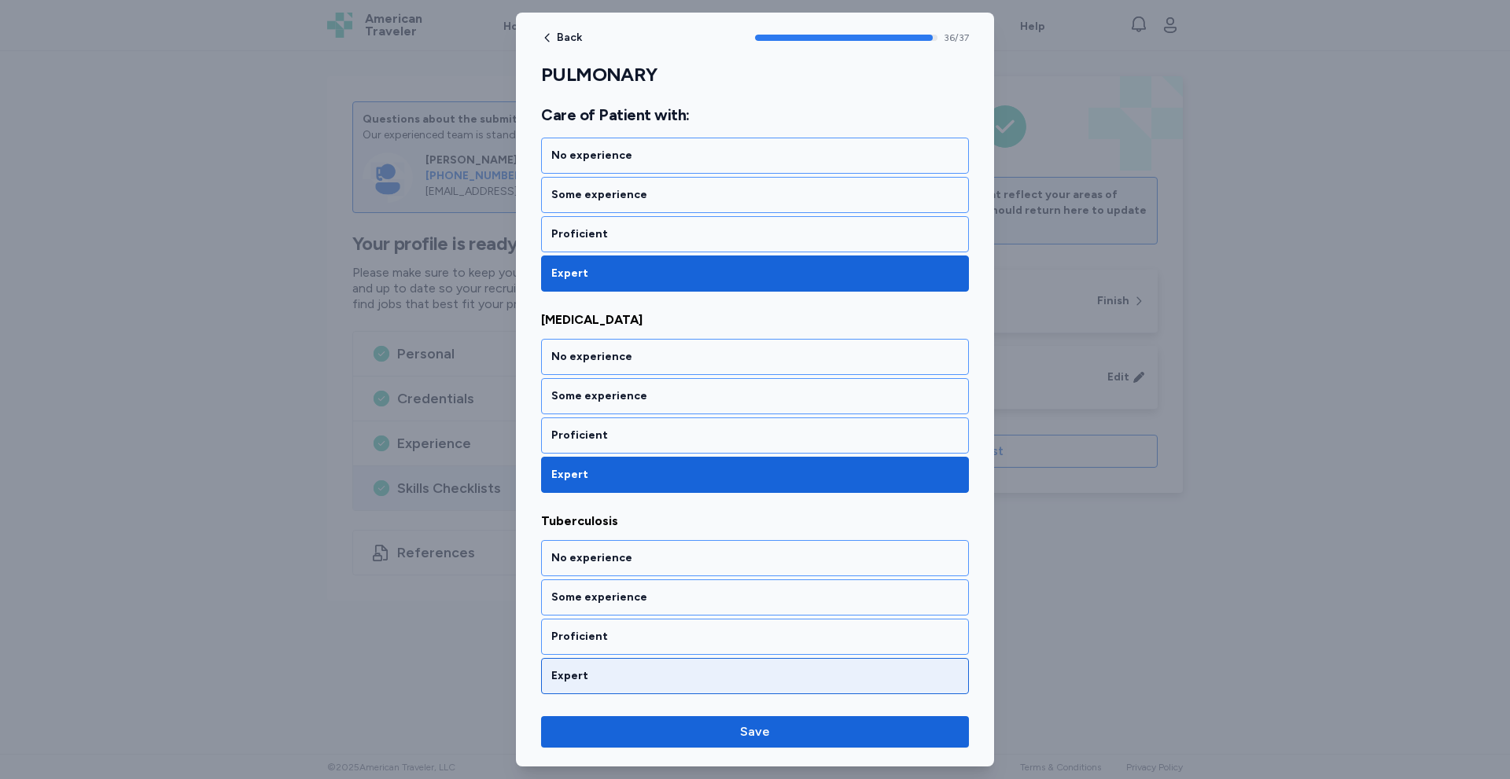
click at [649, 666] on div "Expert" at bounding box center [755, 676] width 428 height 36
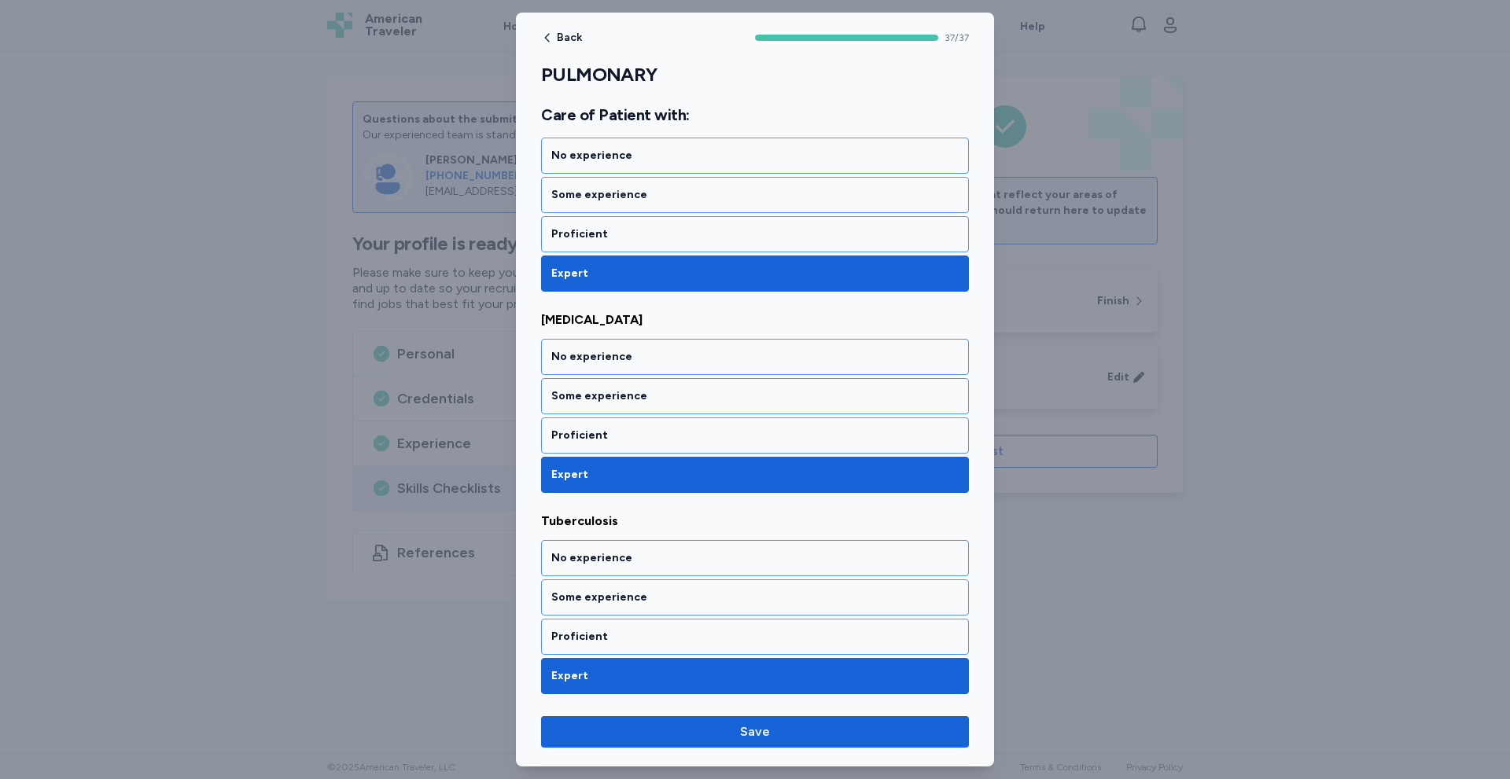
click at [709, 749] on div "Back 37 / 37 PULMONARY Rate your ability as accurately as possible for each ski…" at bounding box center [755, 390] width 478 height 754
click at [718, 736] on span "Save" at bounding box center [755, 732] width 403 height 19
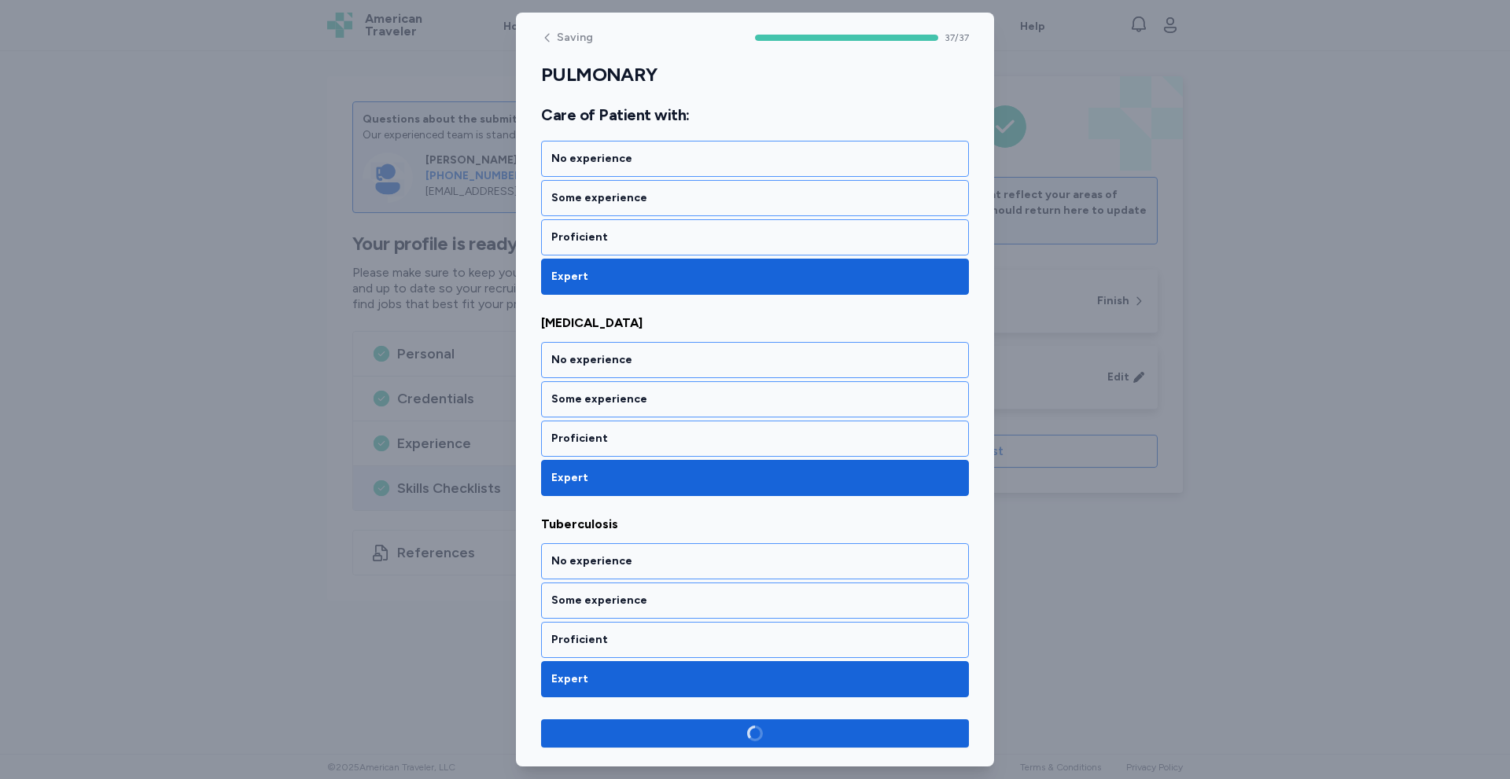
scroll to position [7214, 0]
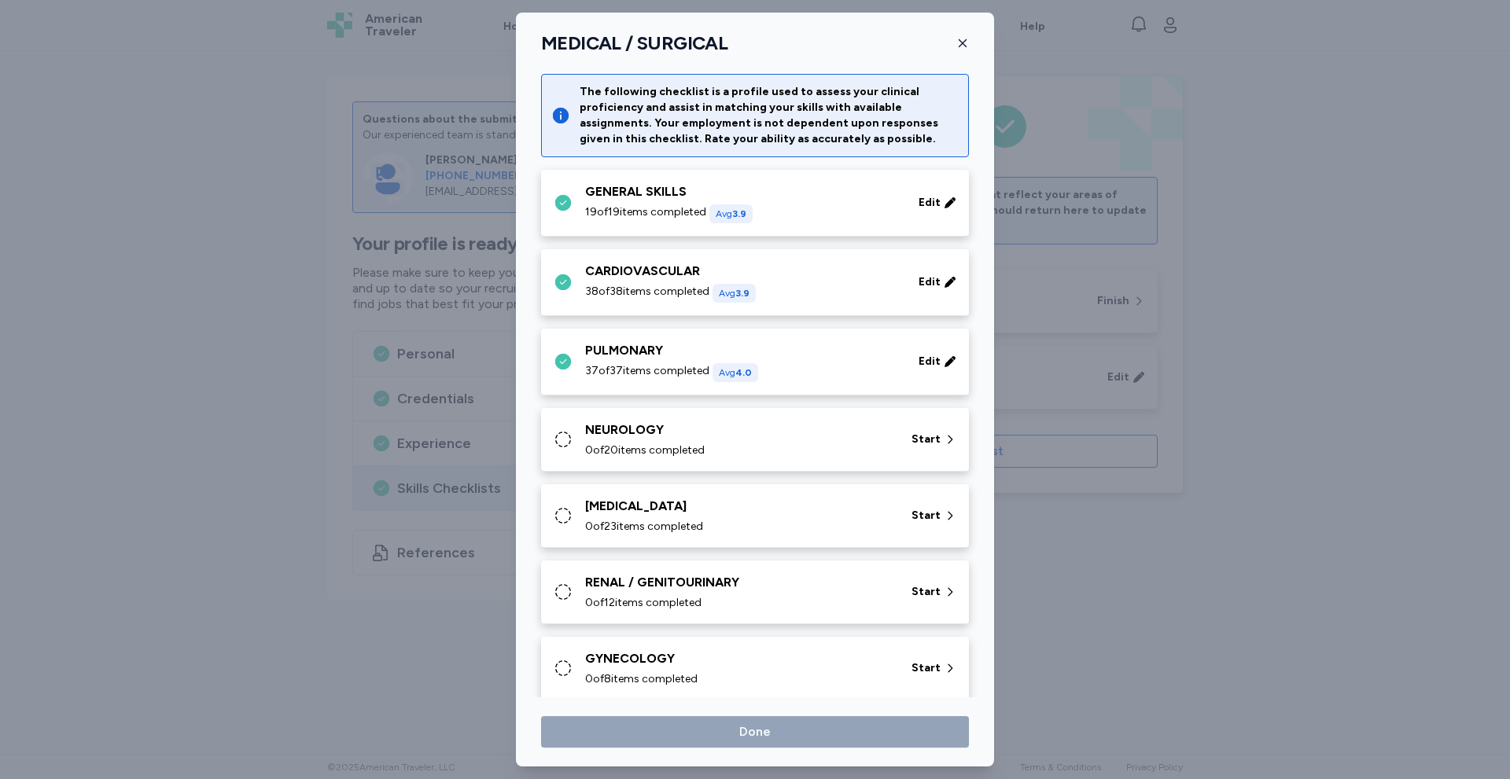
click at [685, 435] on div "NEUROLOGY" at bounding box center [738, 430] width 307 height 19
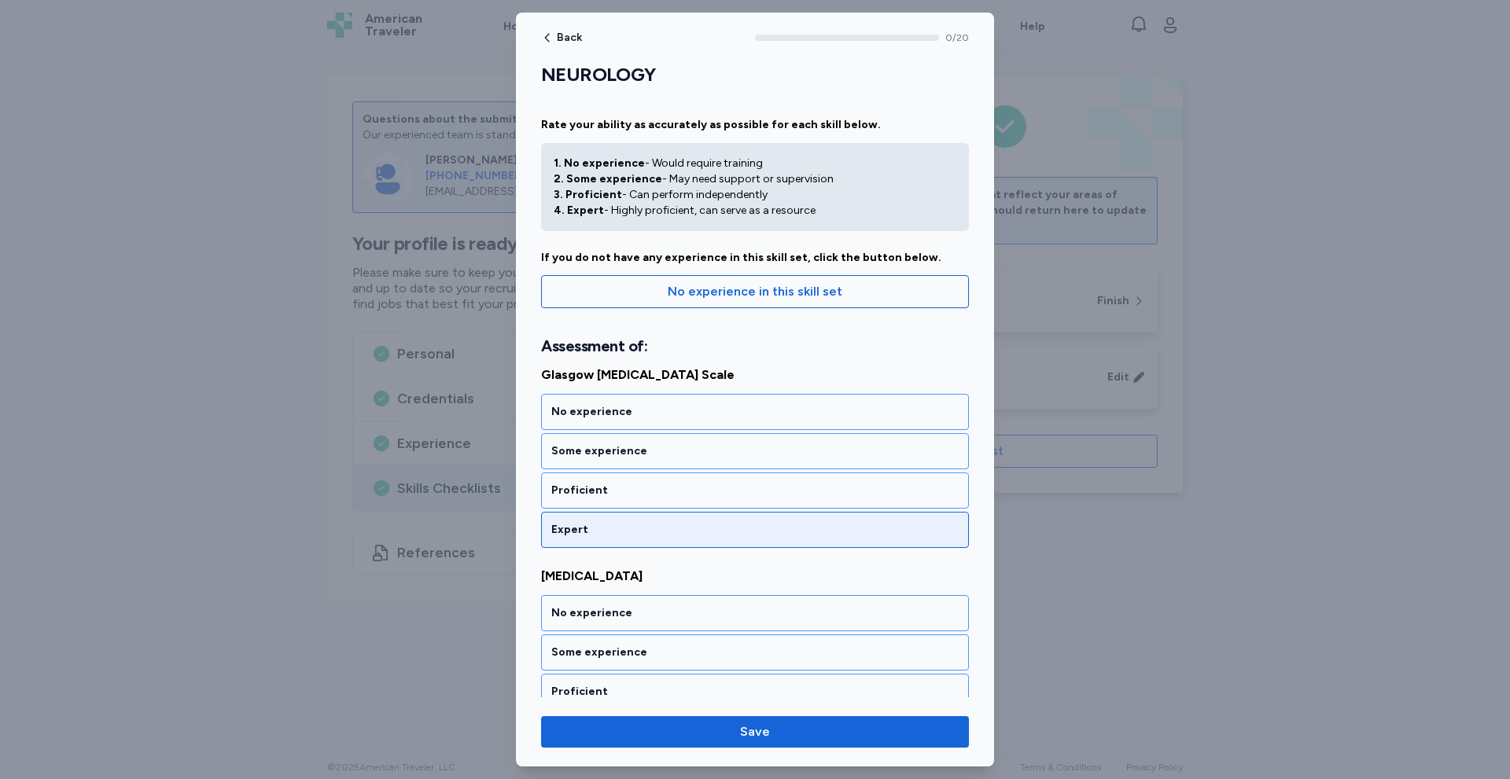
click at [613, 524] on div "Expert" at bounding box center [754, 530] width 407 height 16
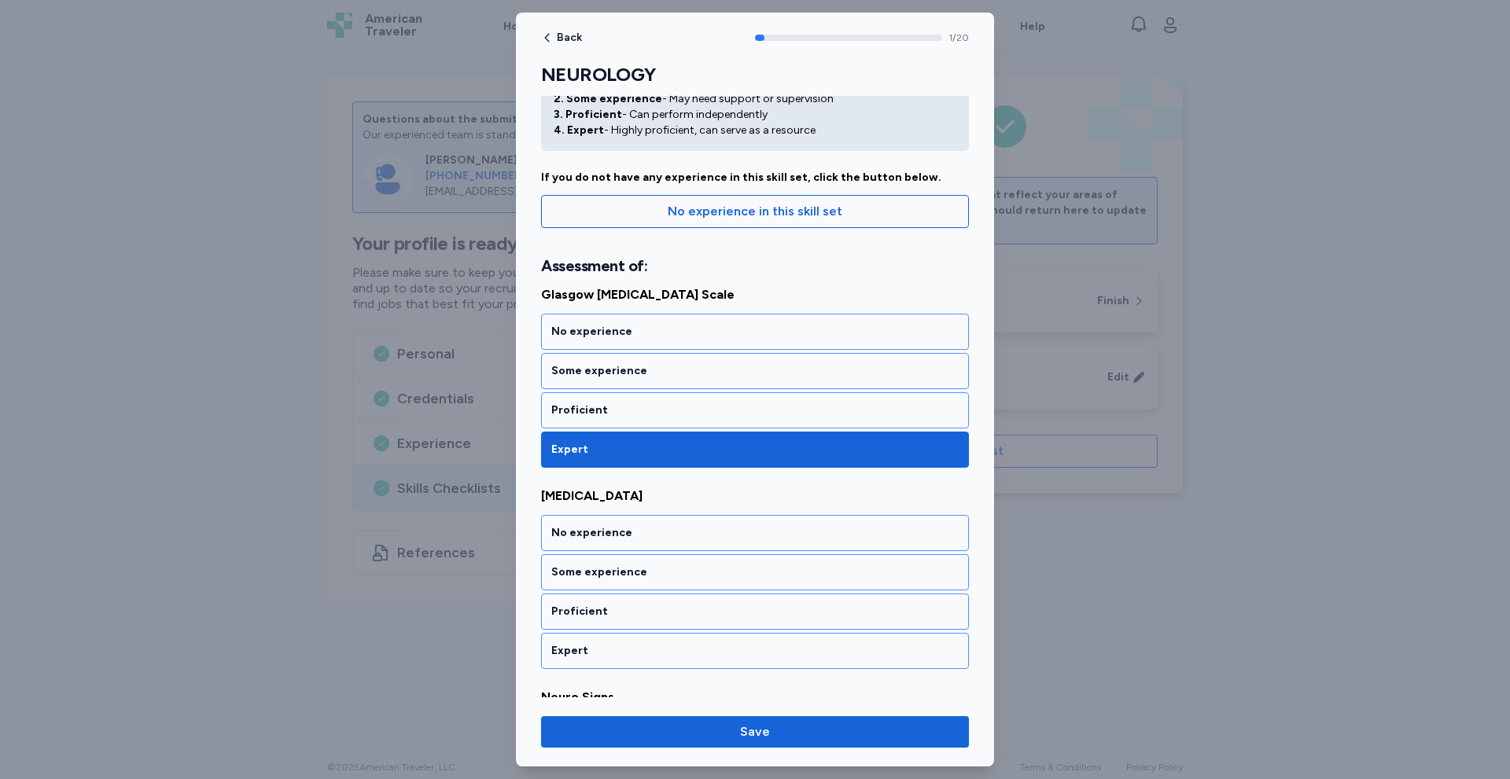
scroll to position [242, 0]
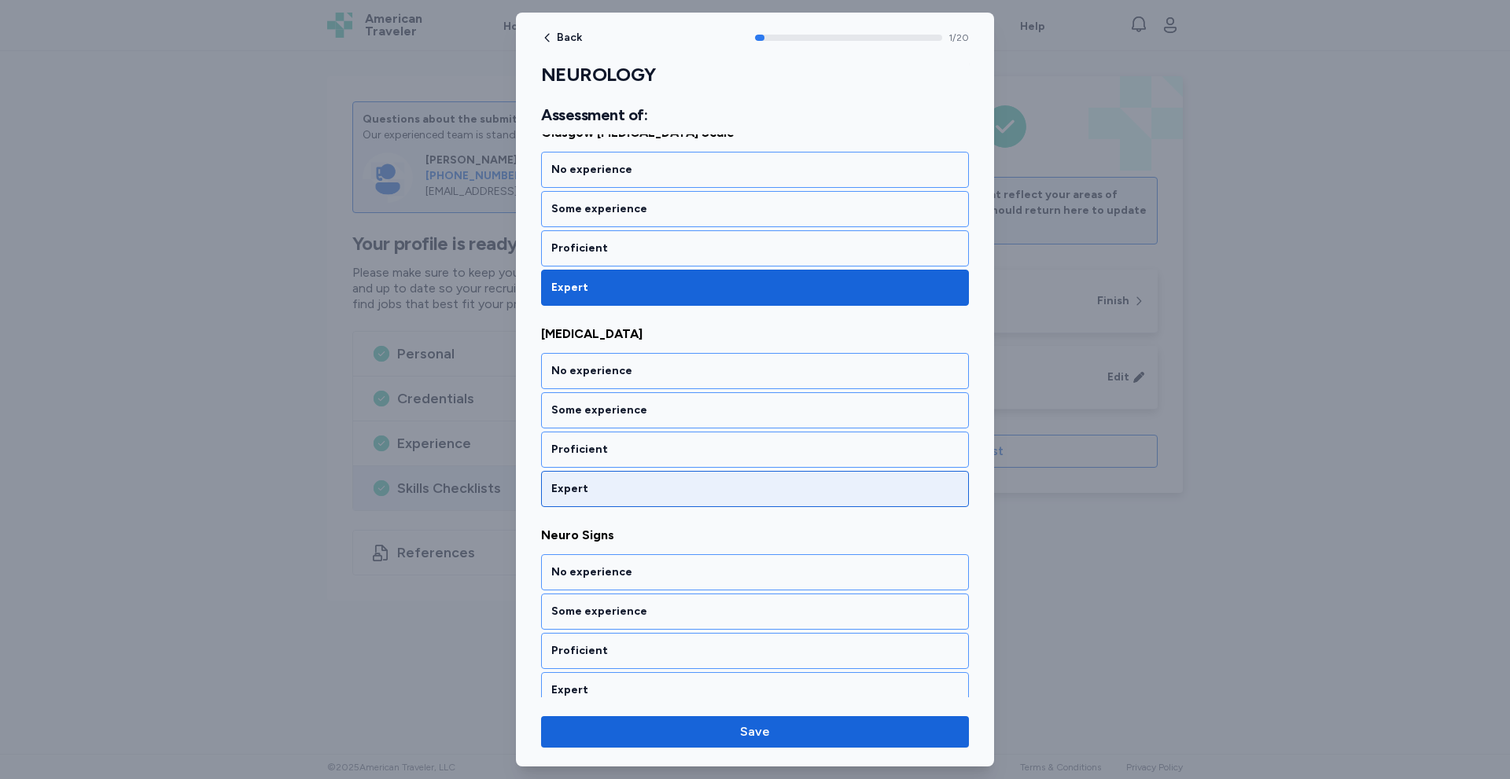
click at [645, 495] on div "Expert" at bounding box center [754, 489] width 407 height 16
click at [648, 492] on div "Expert" at bounding box center [754, 489] width 407 height 16
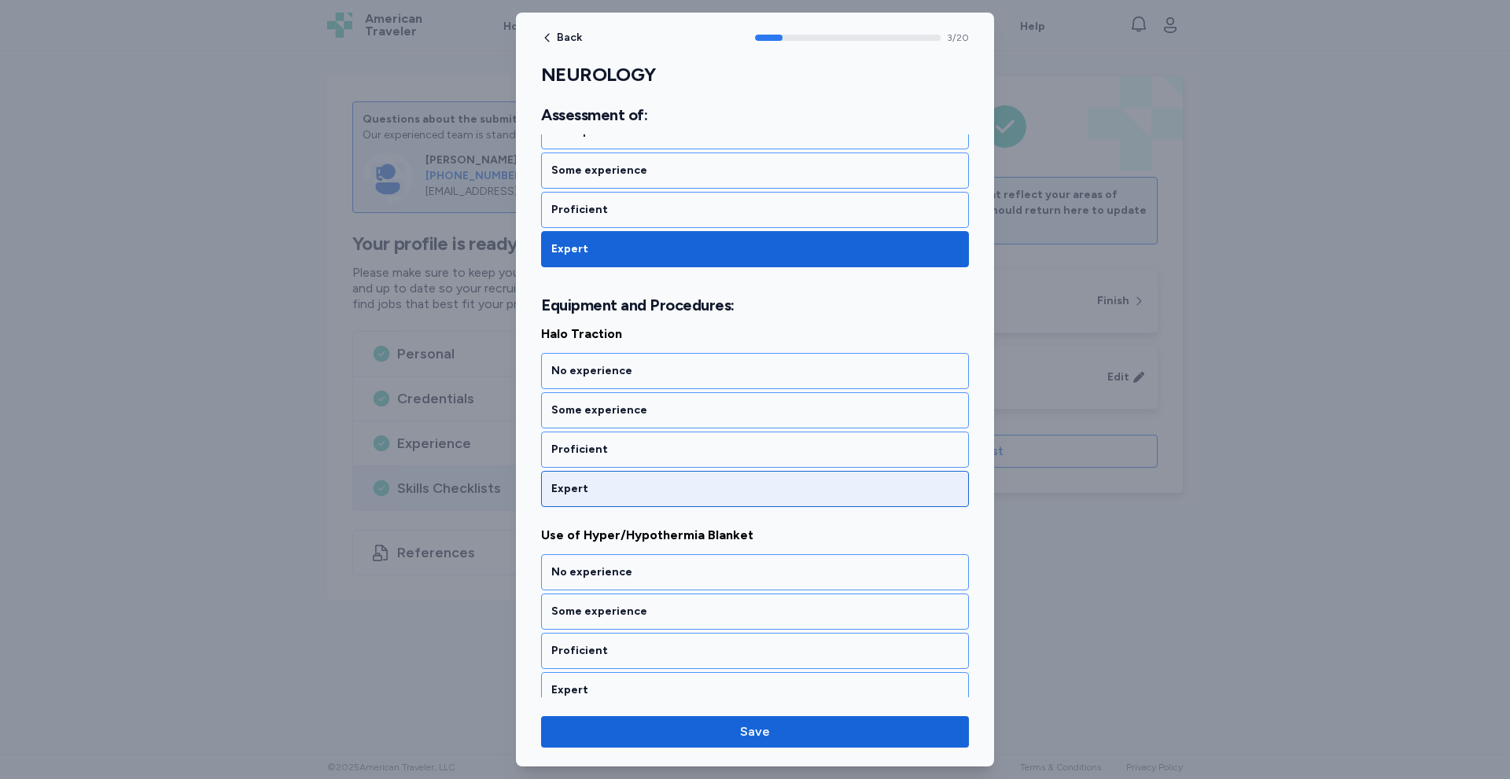
click at [648, 494] on div "Expert" at bounding box center [754, 489] width 407 height 16
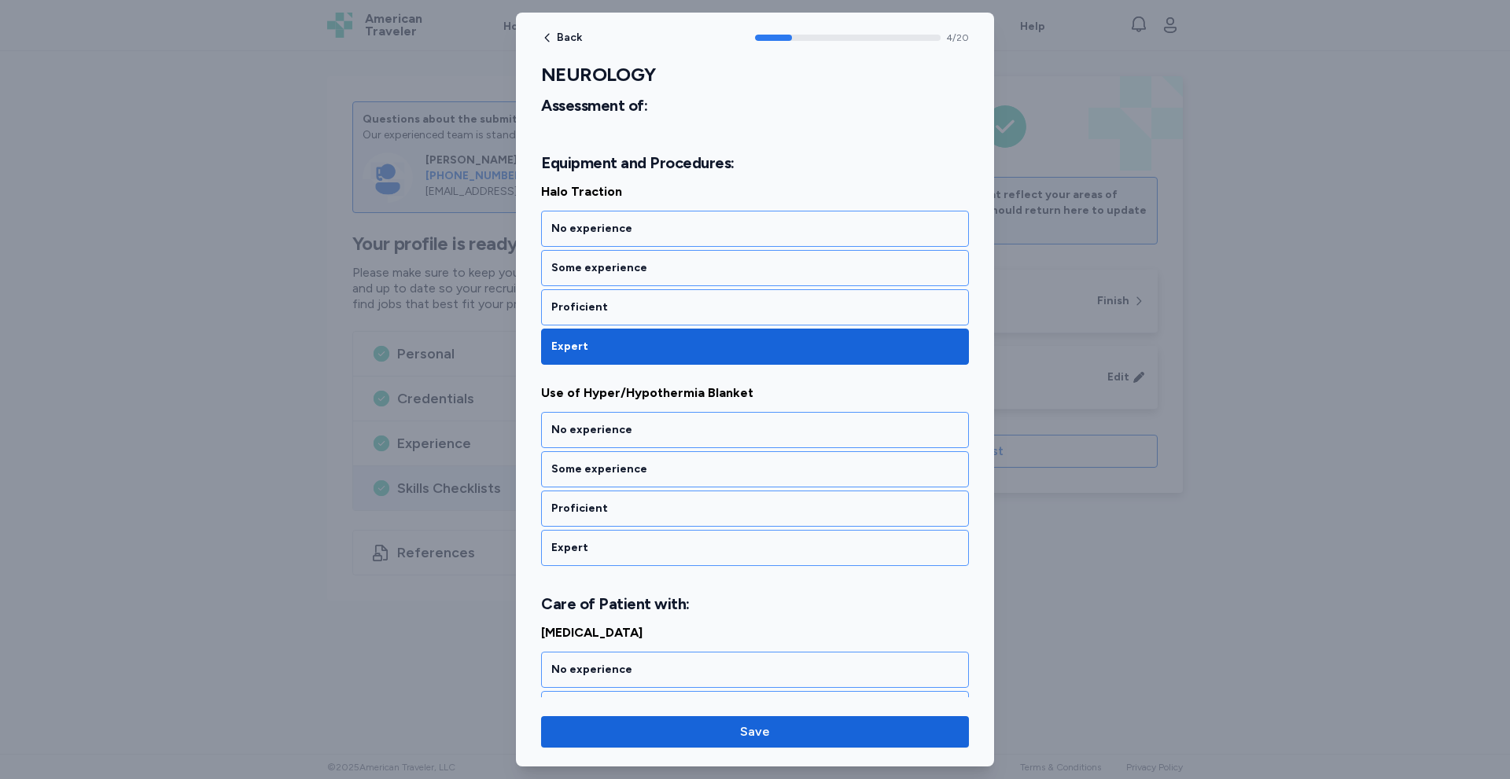
scroll to position [885, 0]
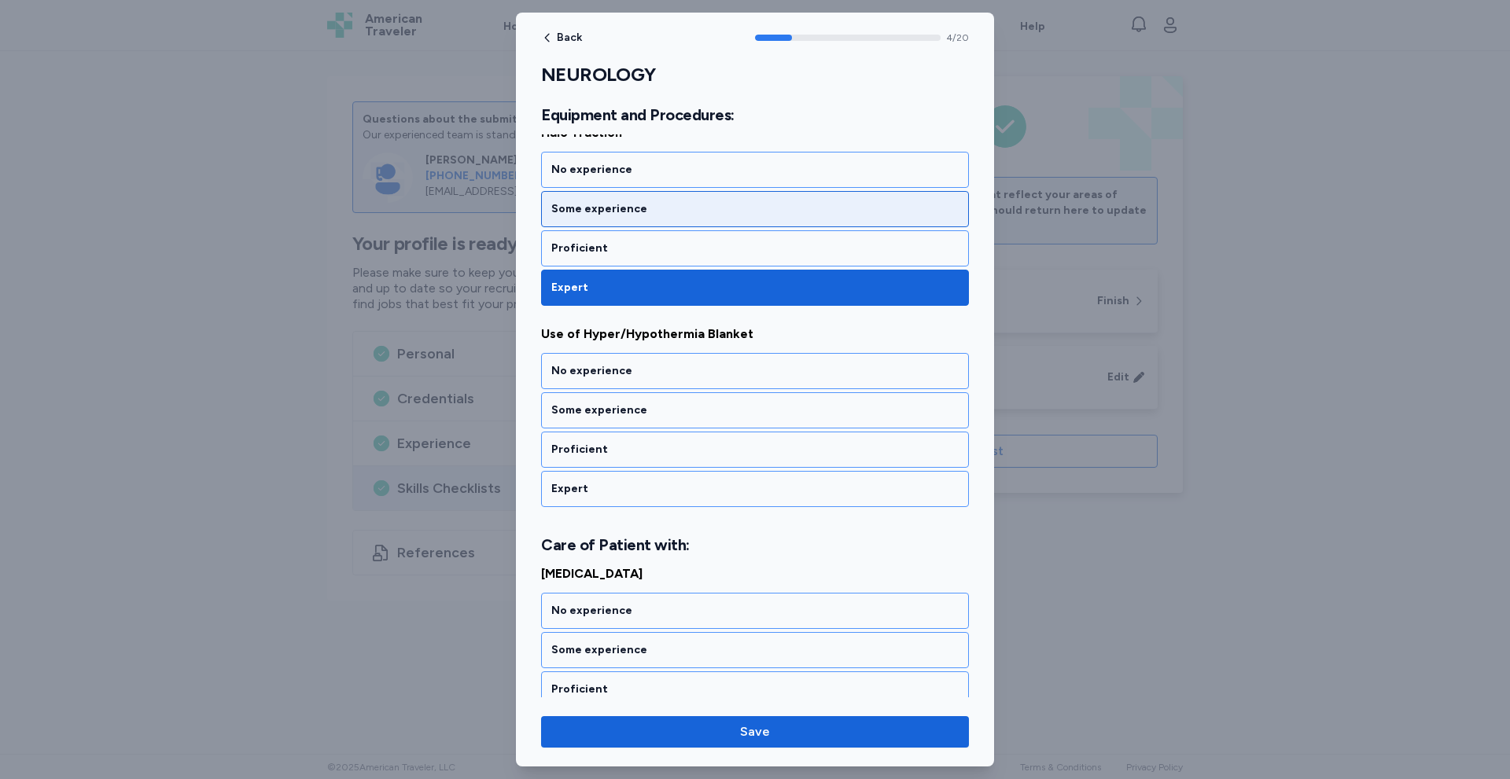
click at [694, 219] on div "Some experience" at bounding box center [755, 209] width 428 height 36
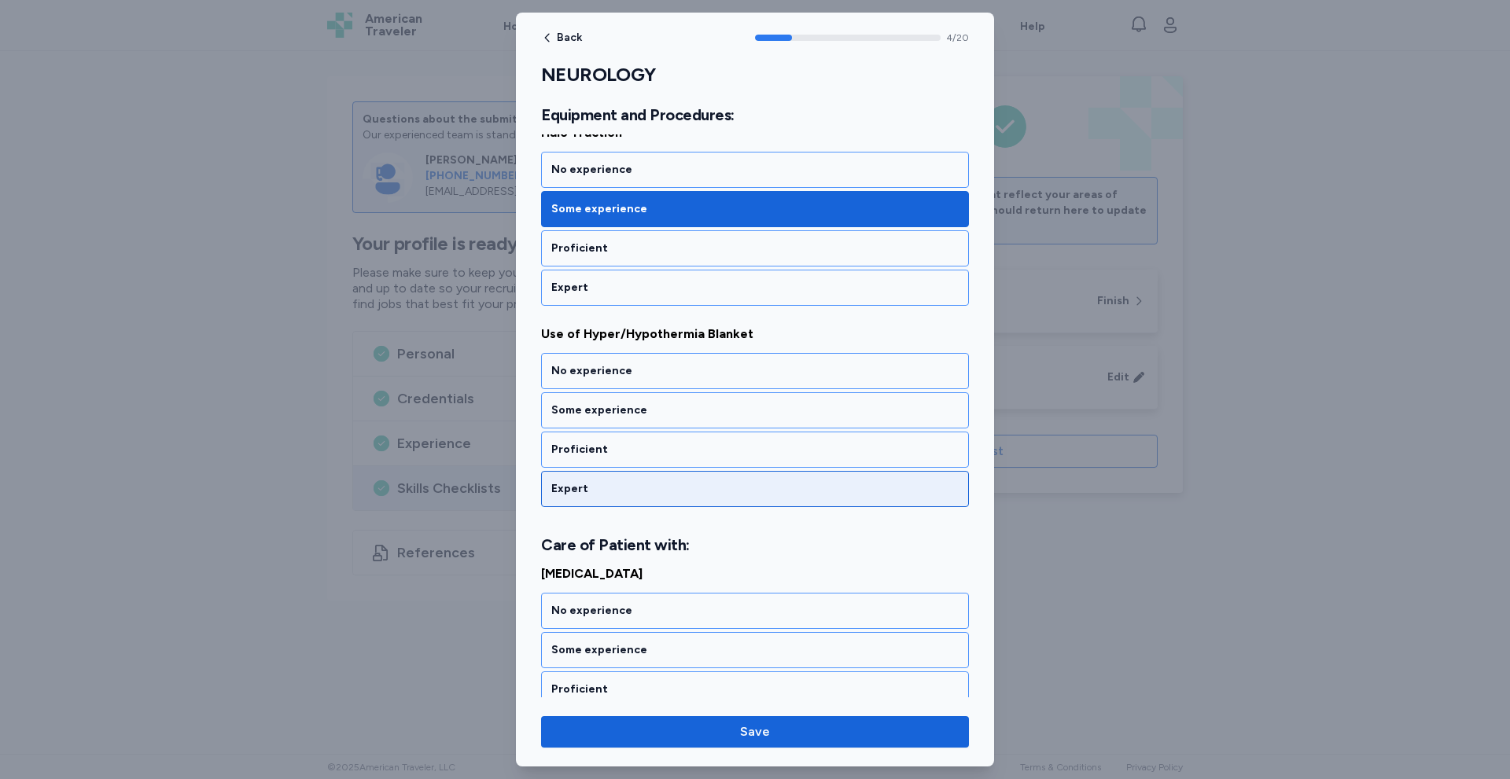
click at [626, 485] on div "Expert" at bounding box center [754, 489] width 407 height 16
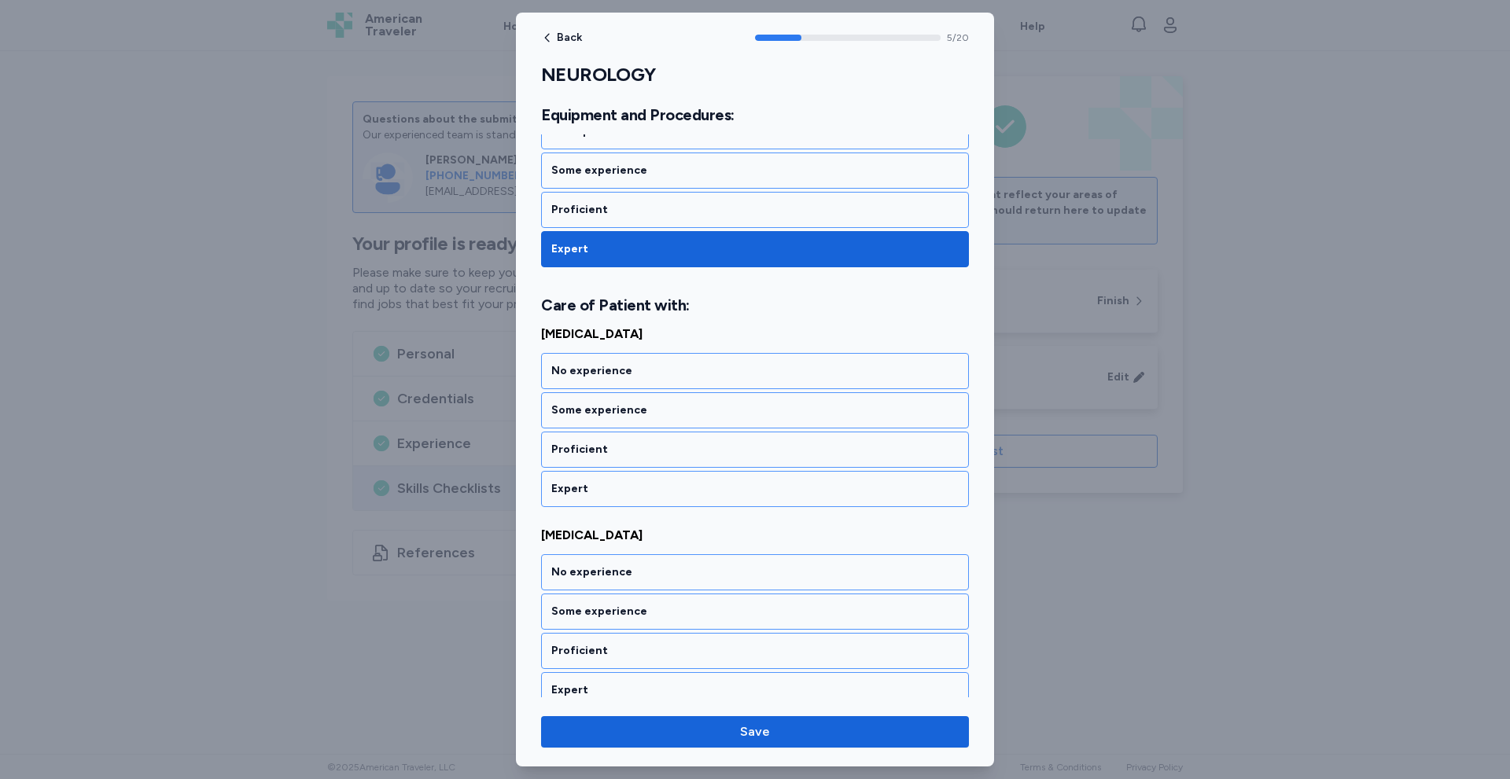
click at [626, 485] on div "Expert" at bounding box center [754, 489] width 407 height 16
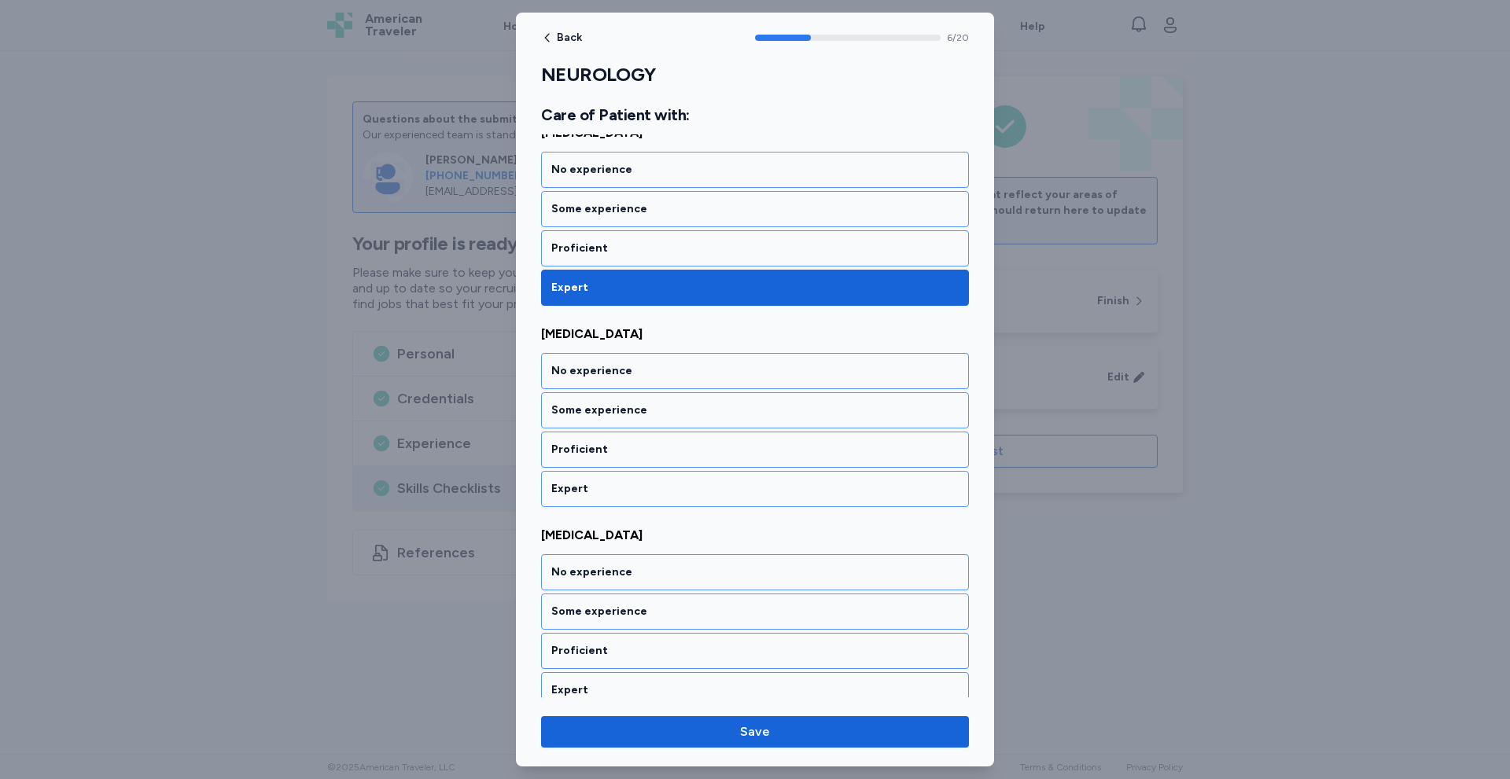
click at [626, 485] on div "Expert" at bounding box center [754, 489] width 407 height 16
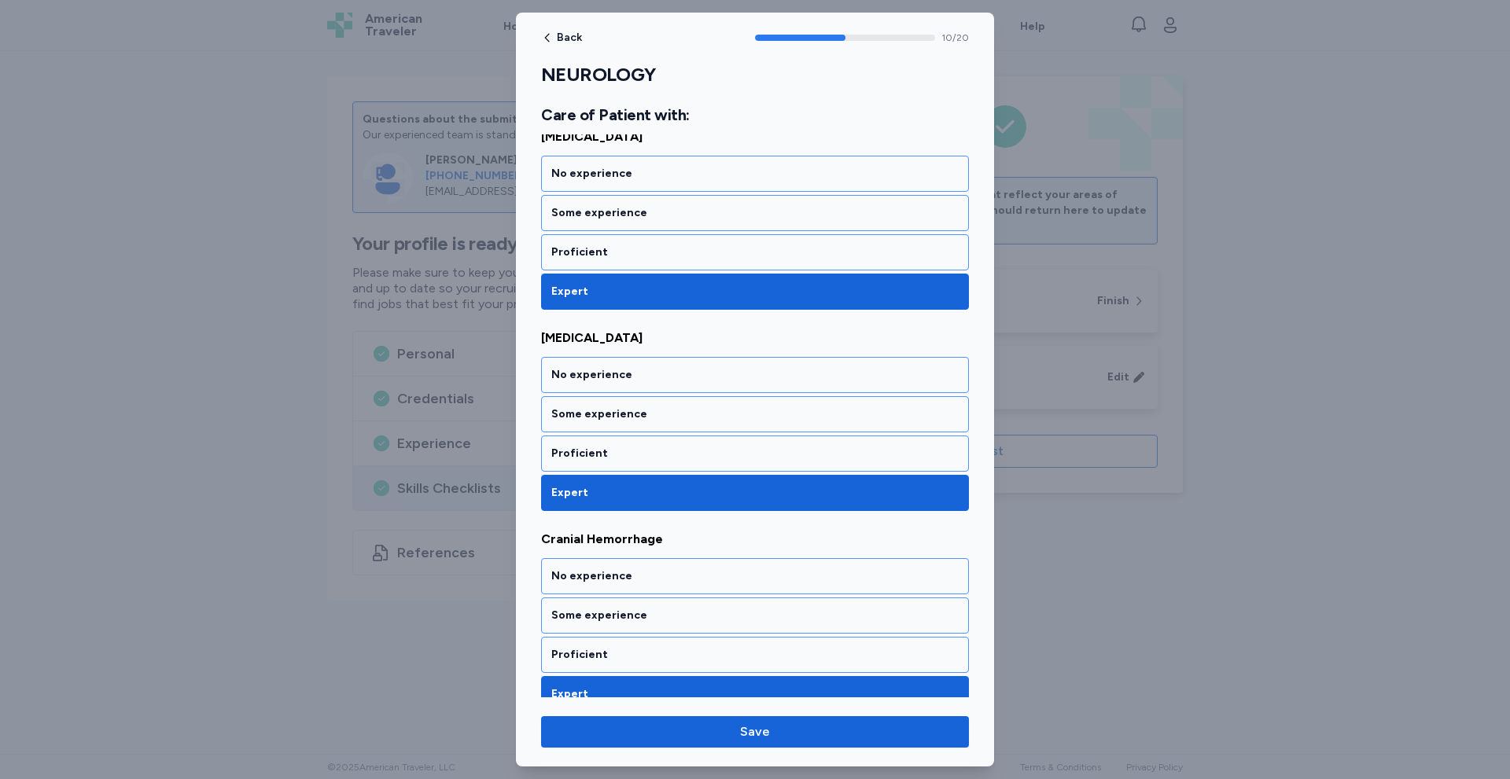
scroll to position [1712, 0]
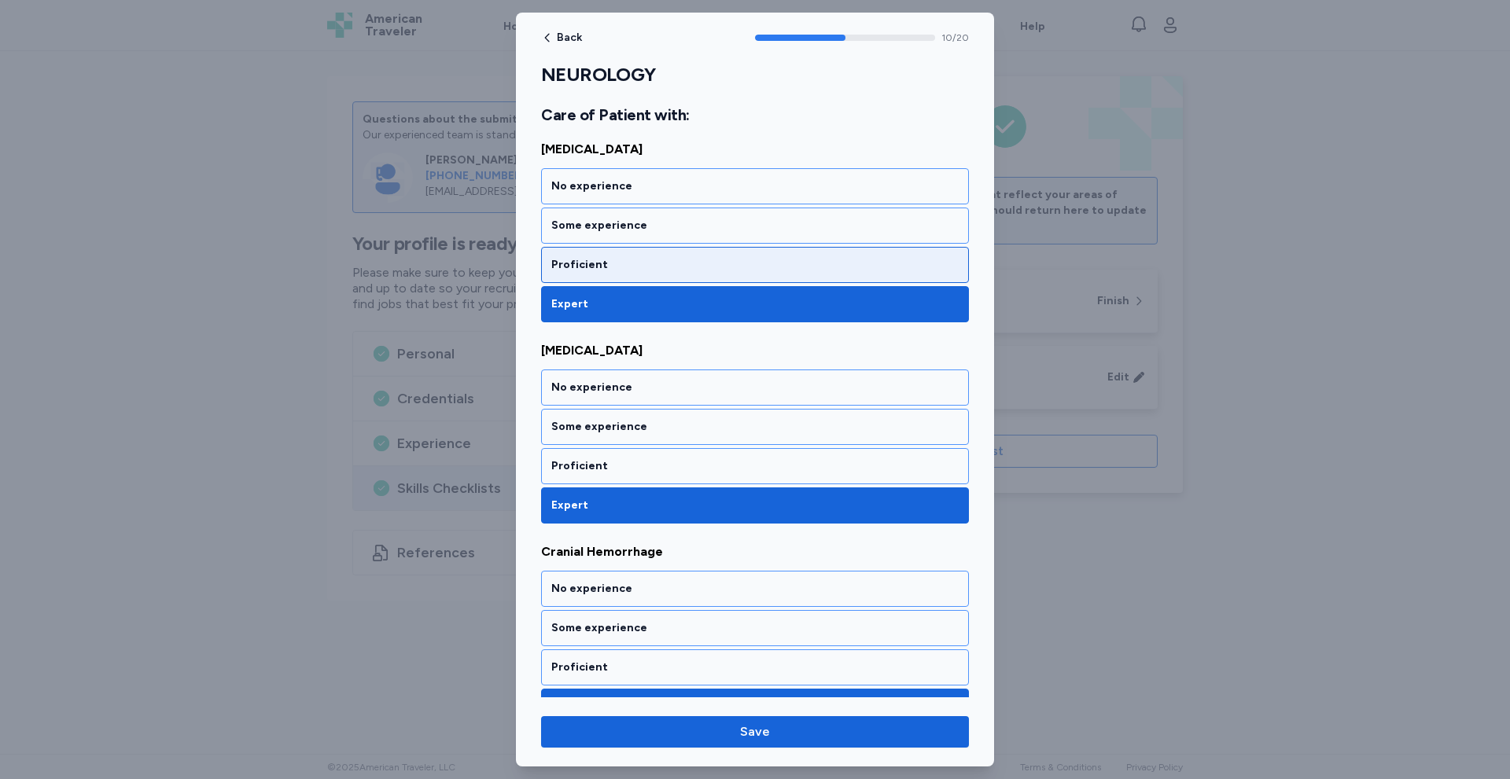
click at [694, 263] on div "Proficient" at bounding box center [754, 265] width 407 height 16
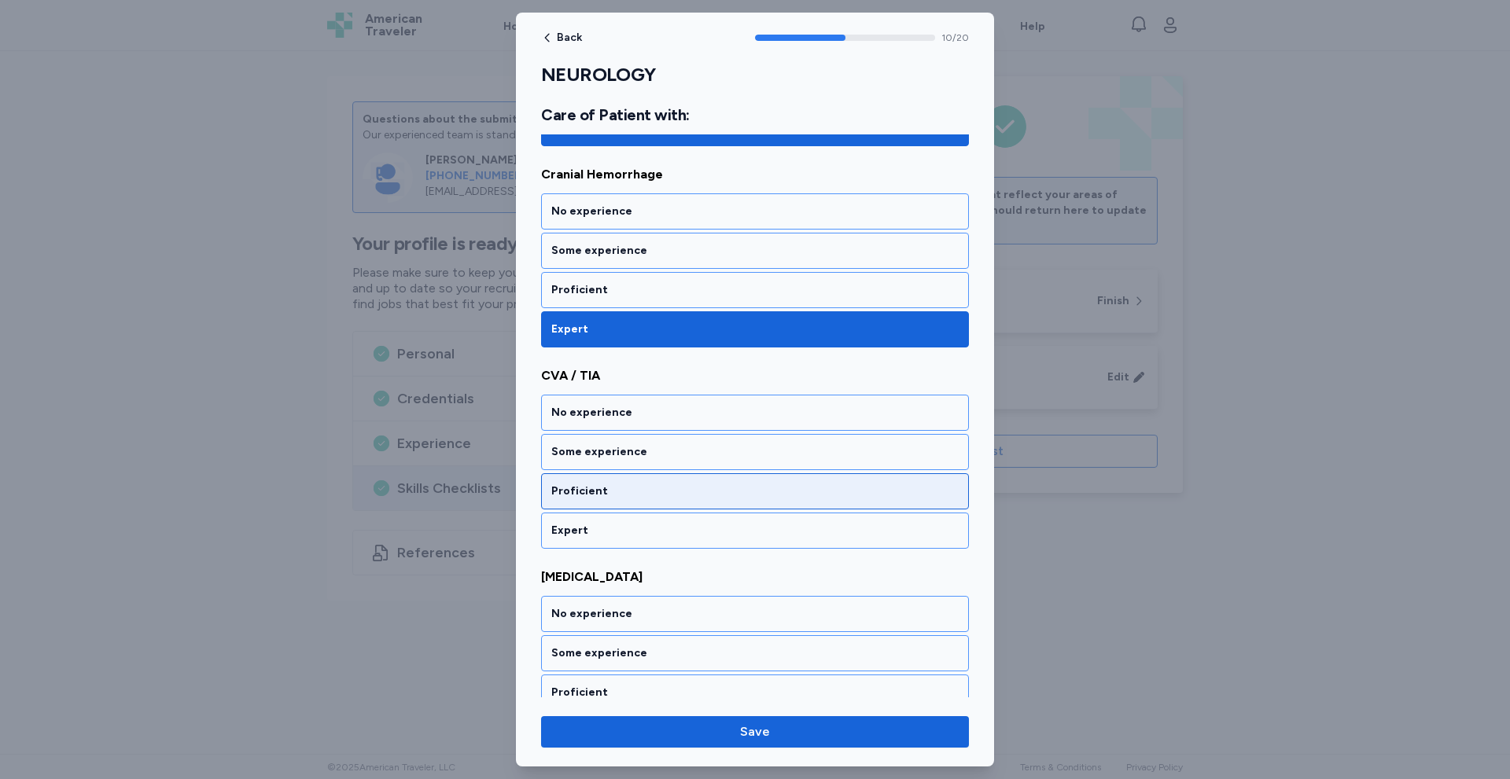
scroll to position [2131, 0]
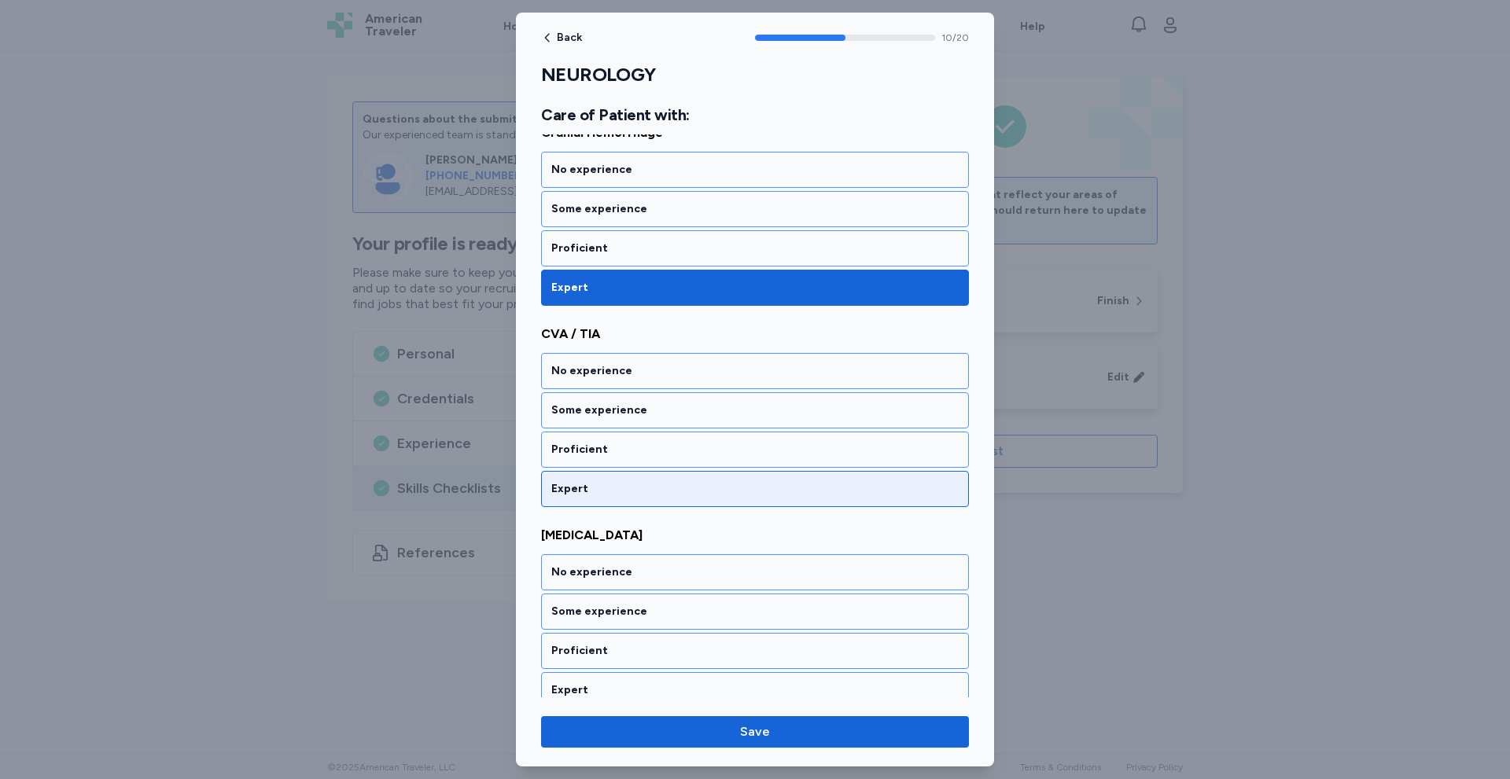
click at [593, 486] on div "Expert" at bounding box center [754, 489] width 407 height 16
click at [589, 492] on div "Expert" at bounding box center [754, 489] width 407 height 16
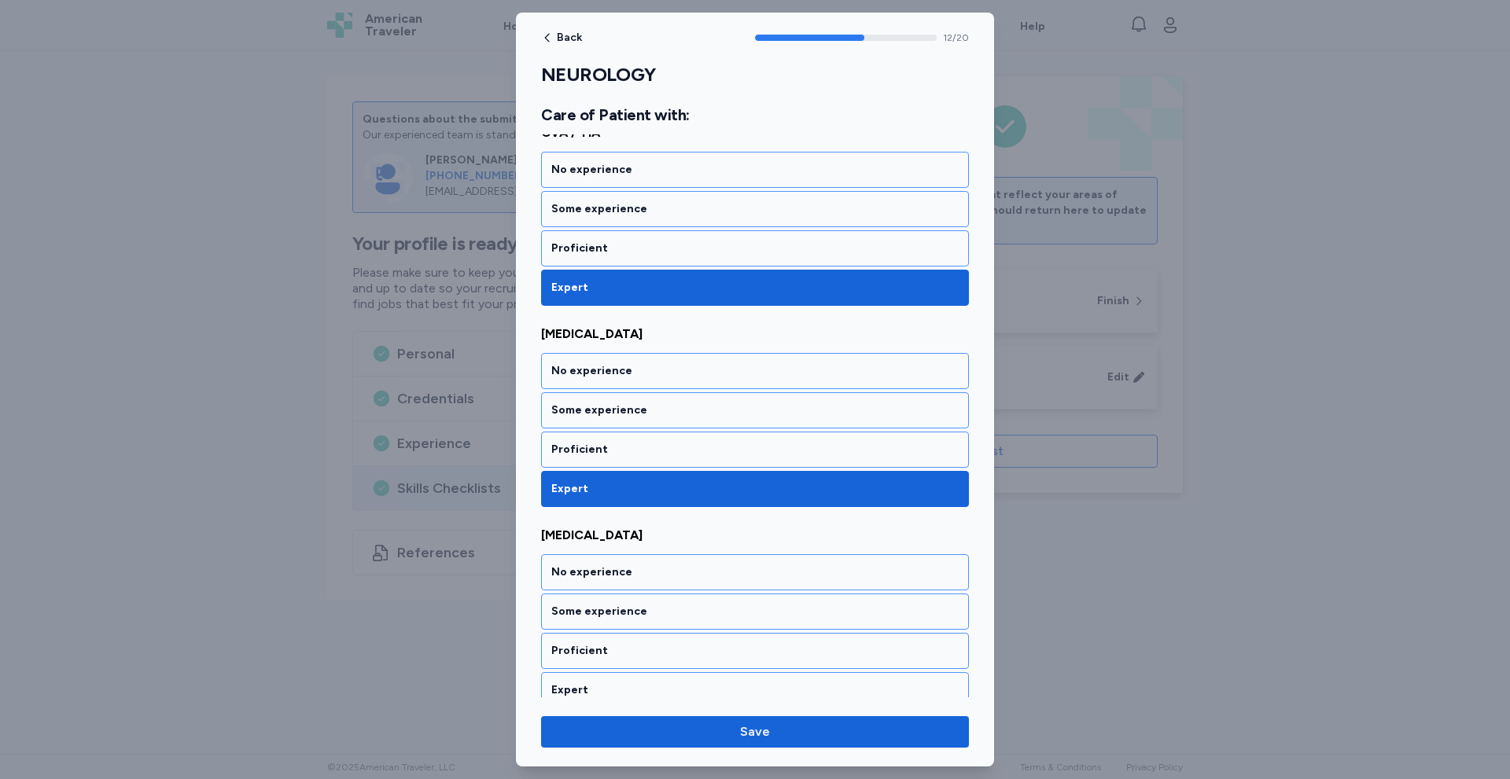
scroll to position [2534, 0]
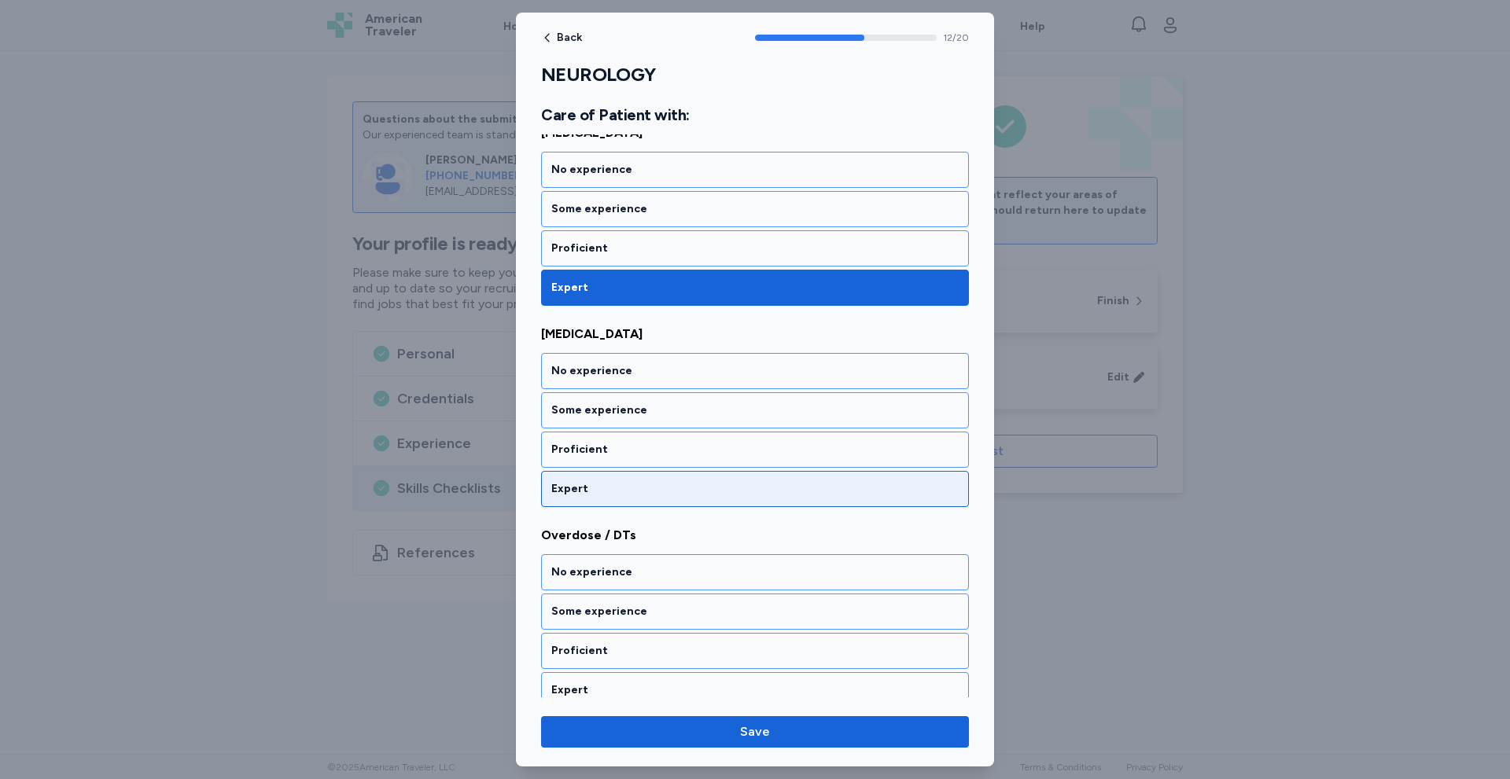
click at [598, 488] on div "Expert" at bounding box center [754, 489] width 407 height 16
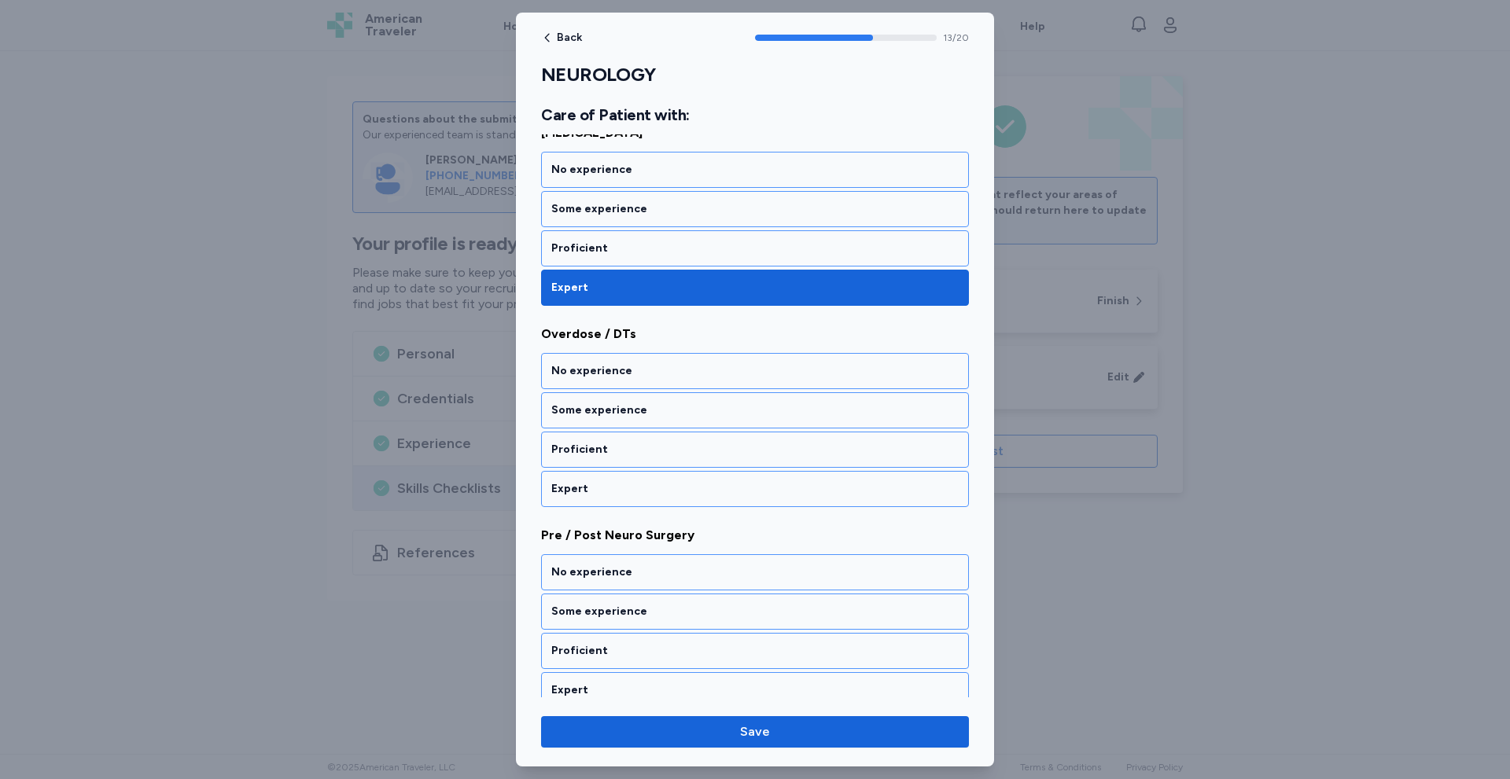
click at [598, 488] on div "Expert" at bounding box center [754, 489] width 407 height 16
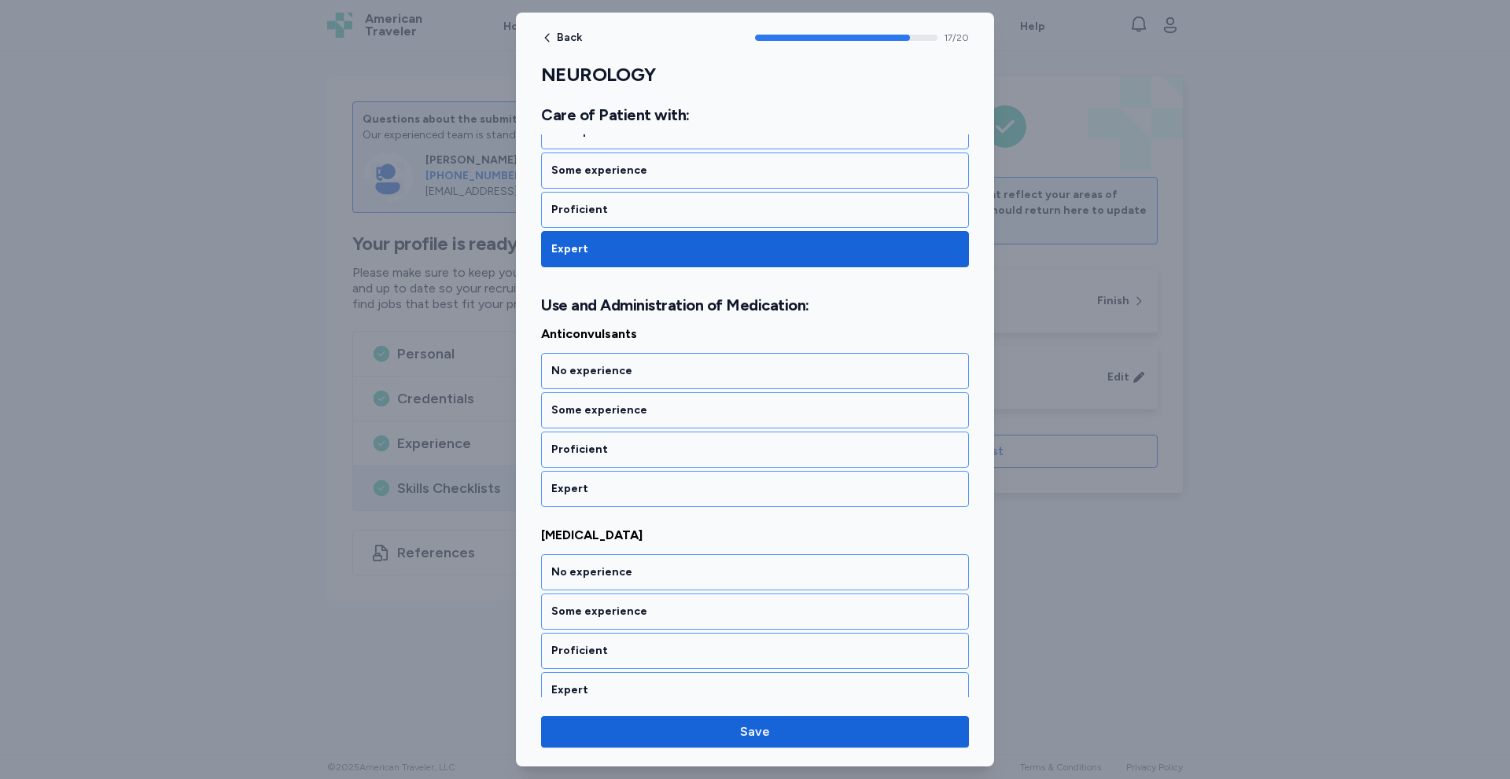
click at [598, 488] on div "Expert" at bounding box center [754, 489] width 407 height 16
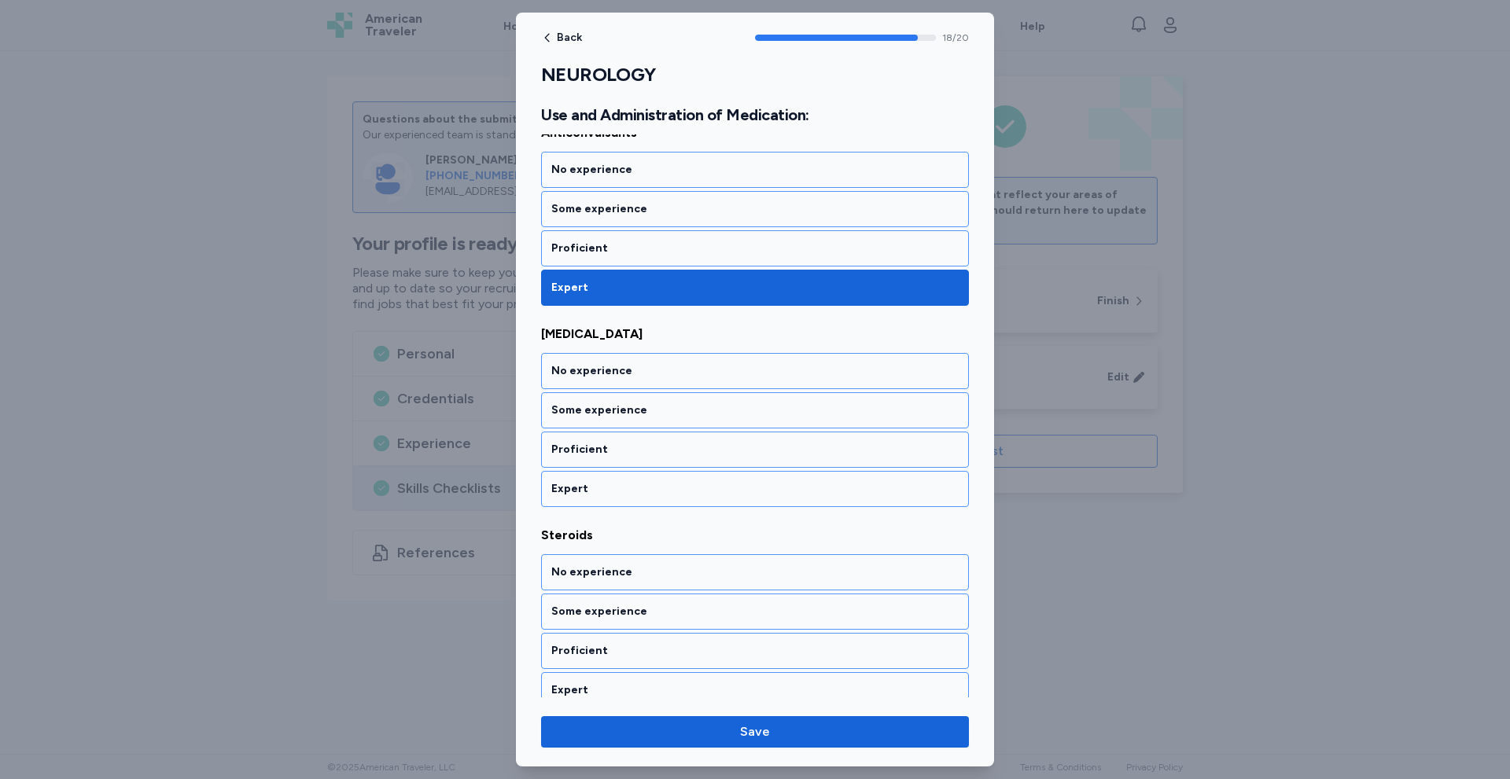
click at [598, 488] on div "Expert" at bounding box center [754, 489] width 407 height 16
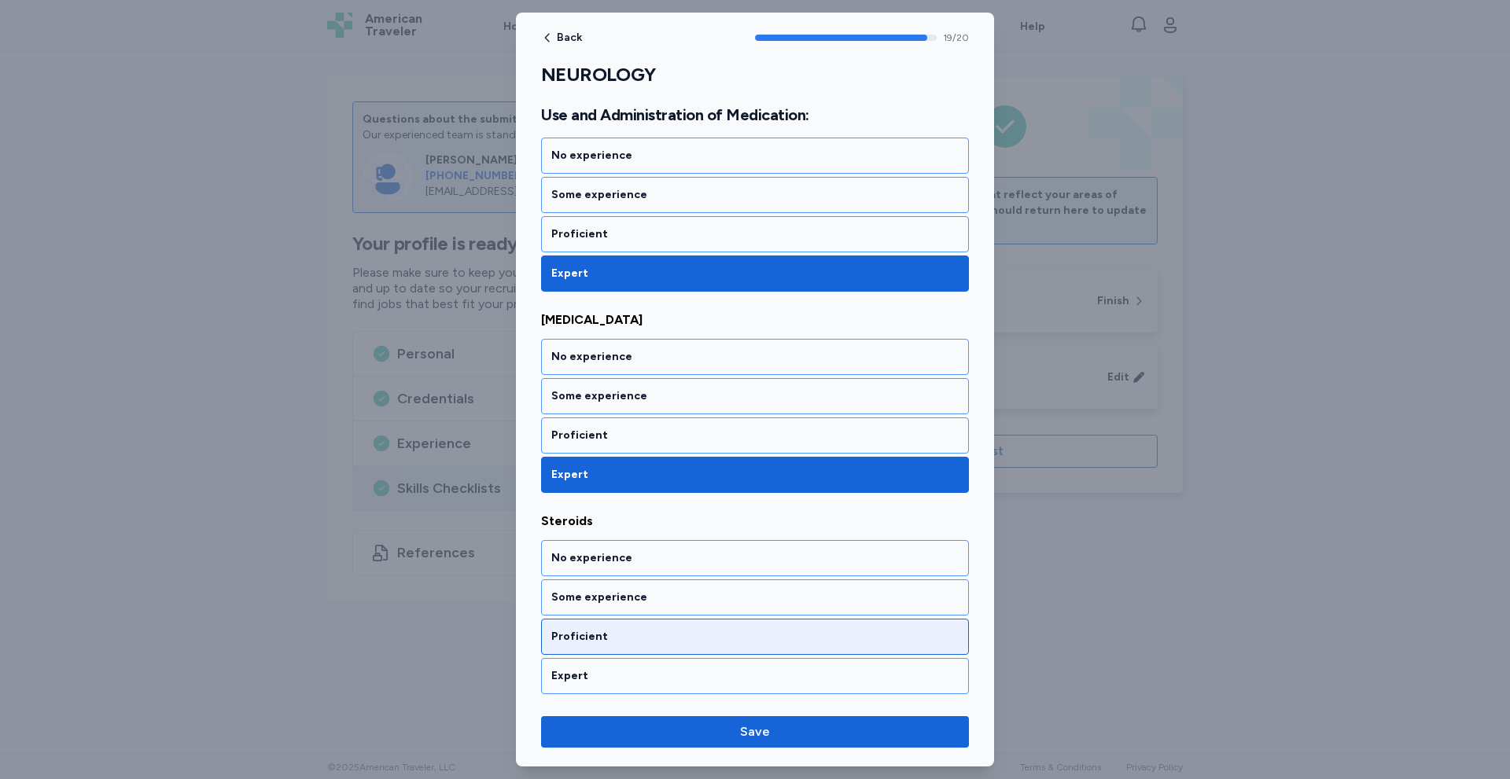
click at [594, 653] on div "Proficient" at bounding box center [755, 637] width 428 height 36
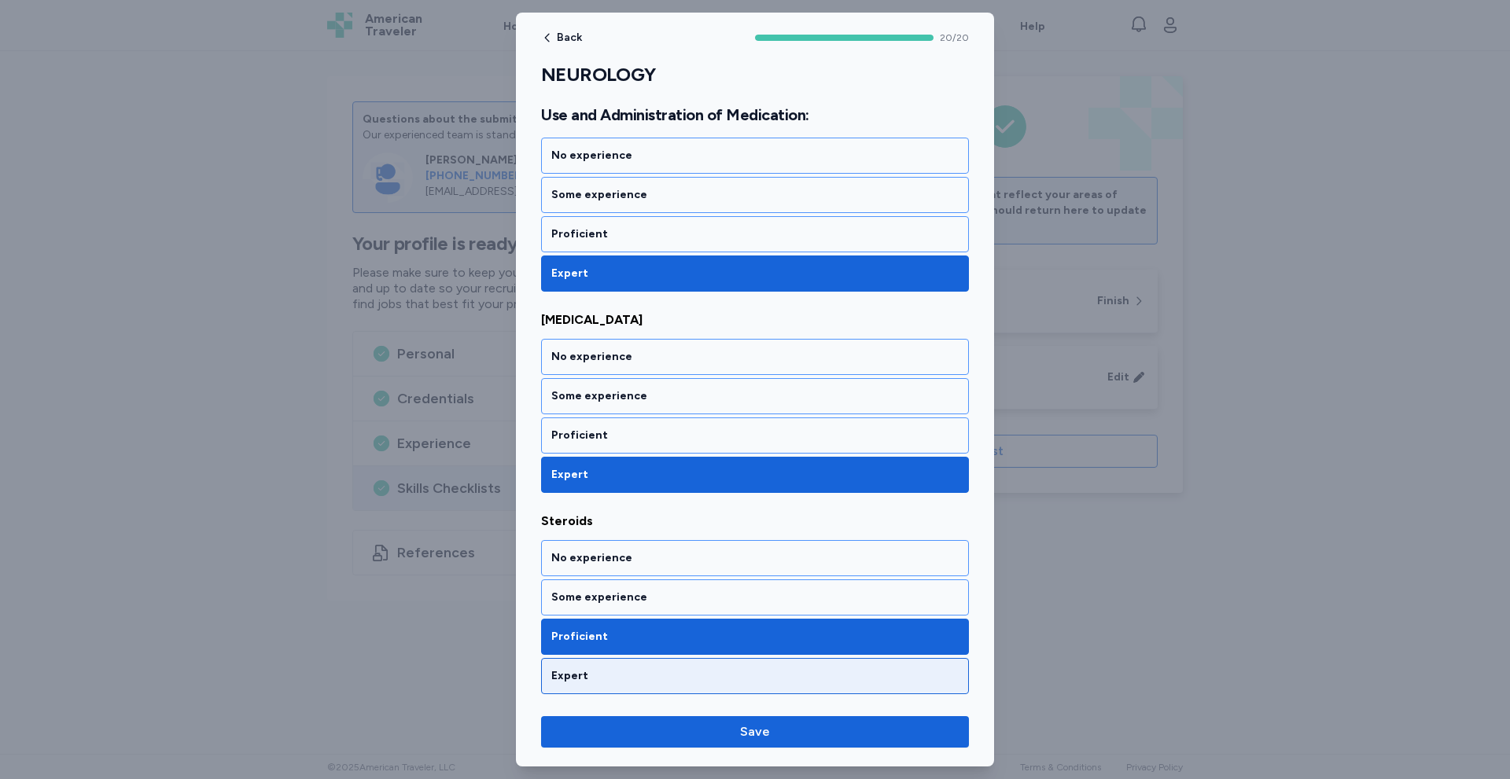
click at [592, 677] on div "Expert" at bounding box center [754, 676] width 407 height 16
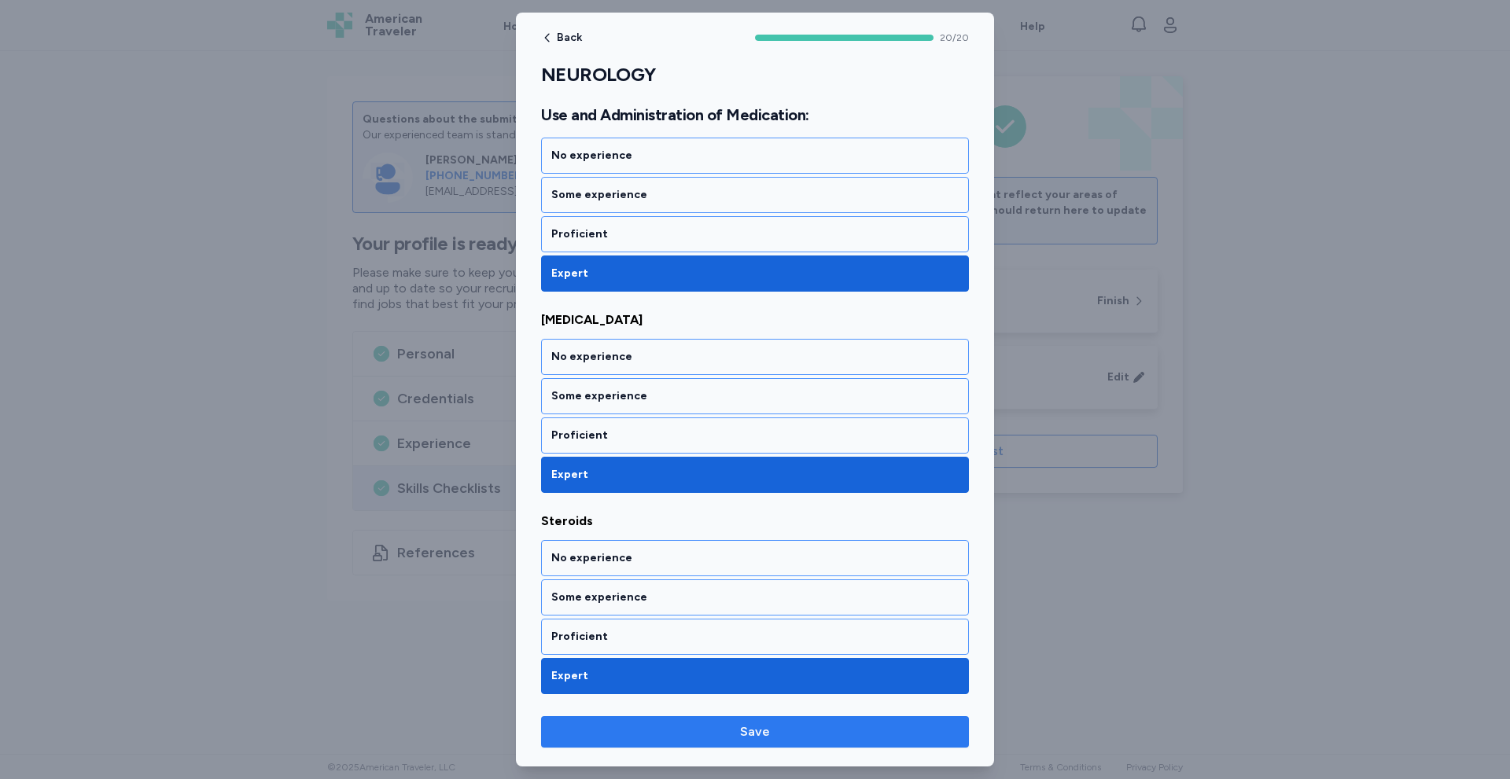
click at [764, 739] on span "Save" at bounding box center [755, 732] width 30 height 19
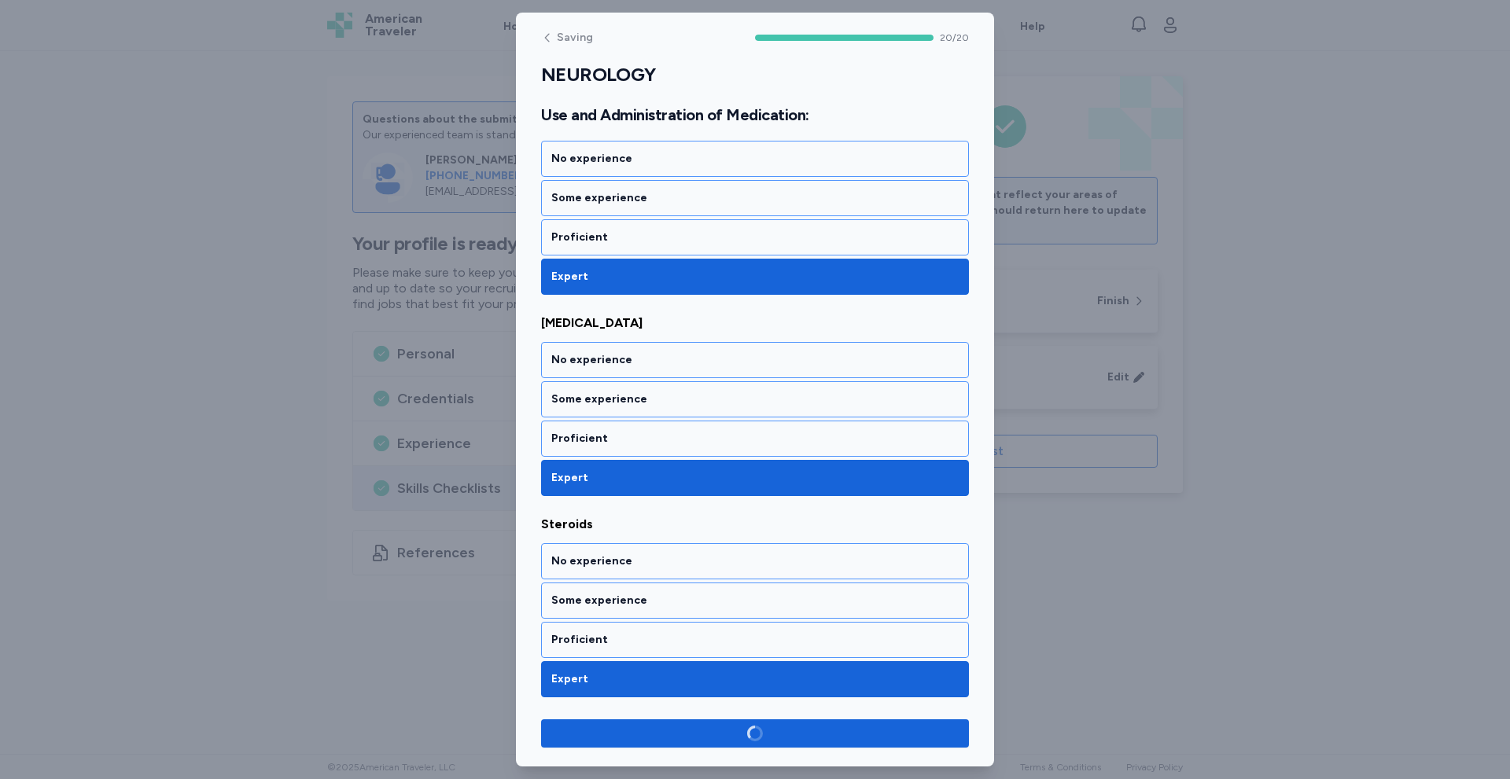
scroll to position [3791, 0]
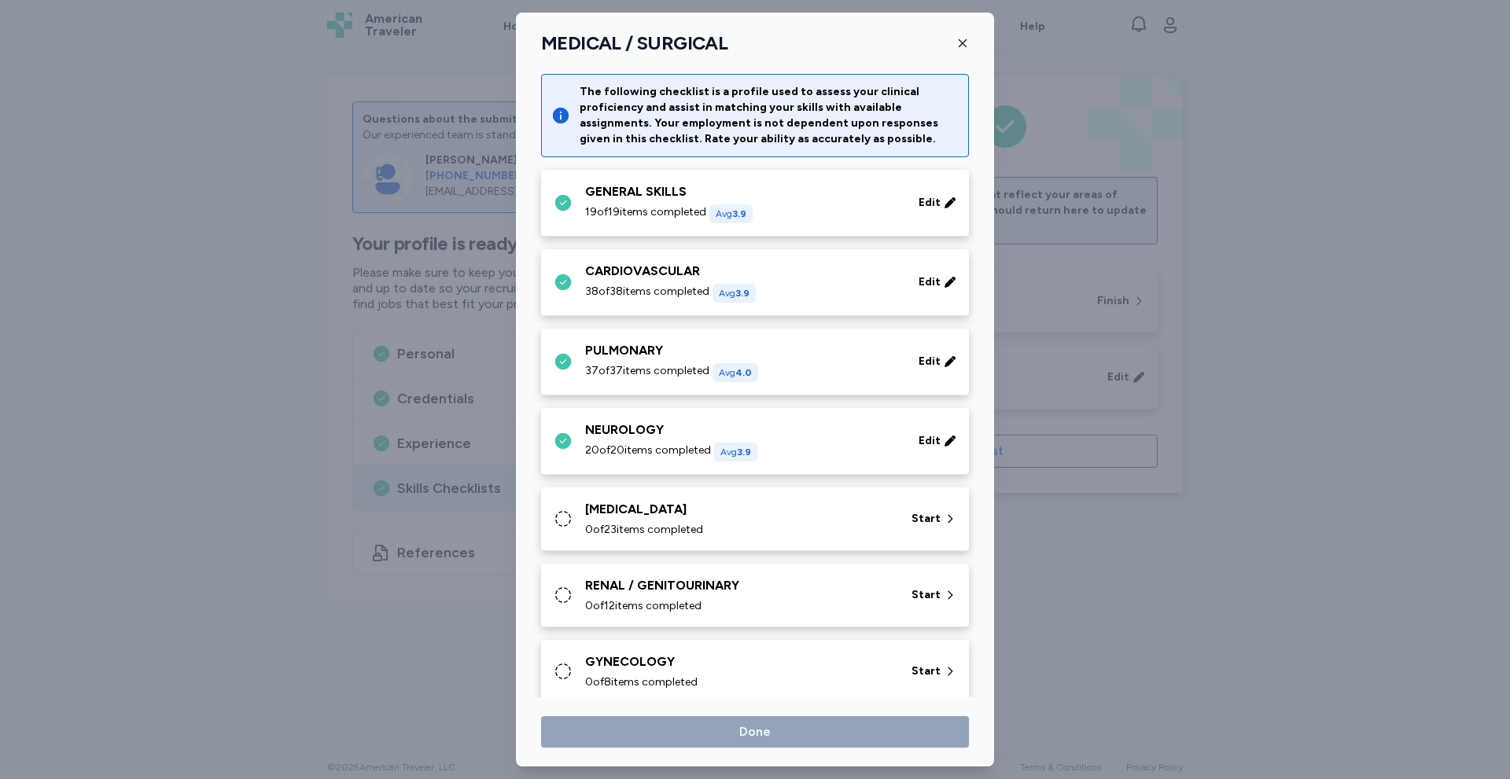
click at [692, 498] on div "[MEDICAL_DATA] 0 of 23 items completed Start" at bounding box center [755, 520] width 428 height 64
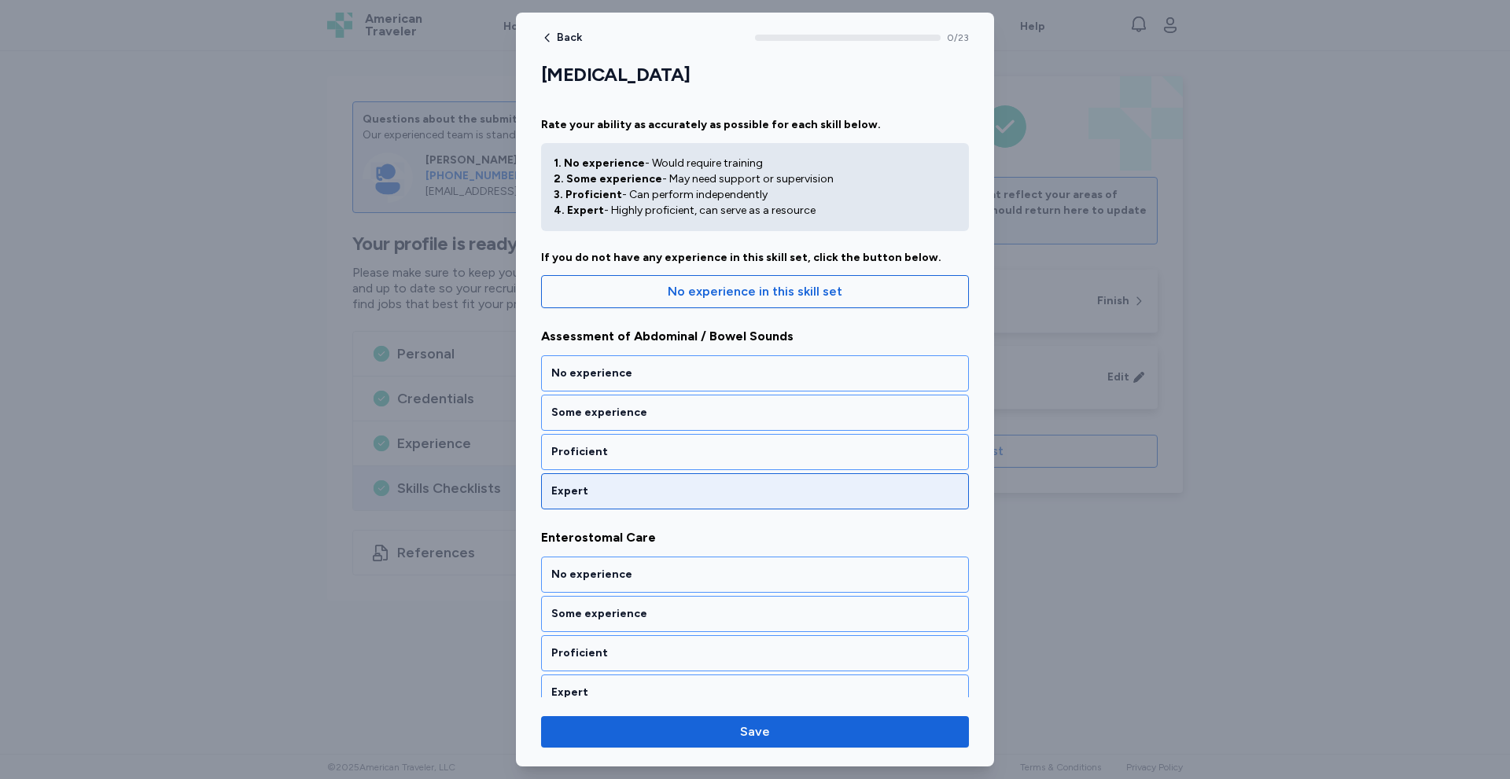
click at [652, 477] on div "Expert" at bounding box center [755, 491] width 428 height 36
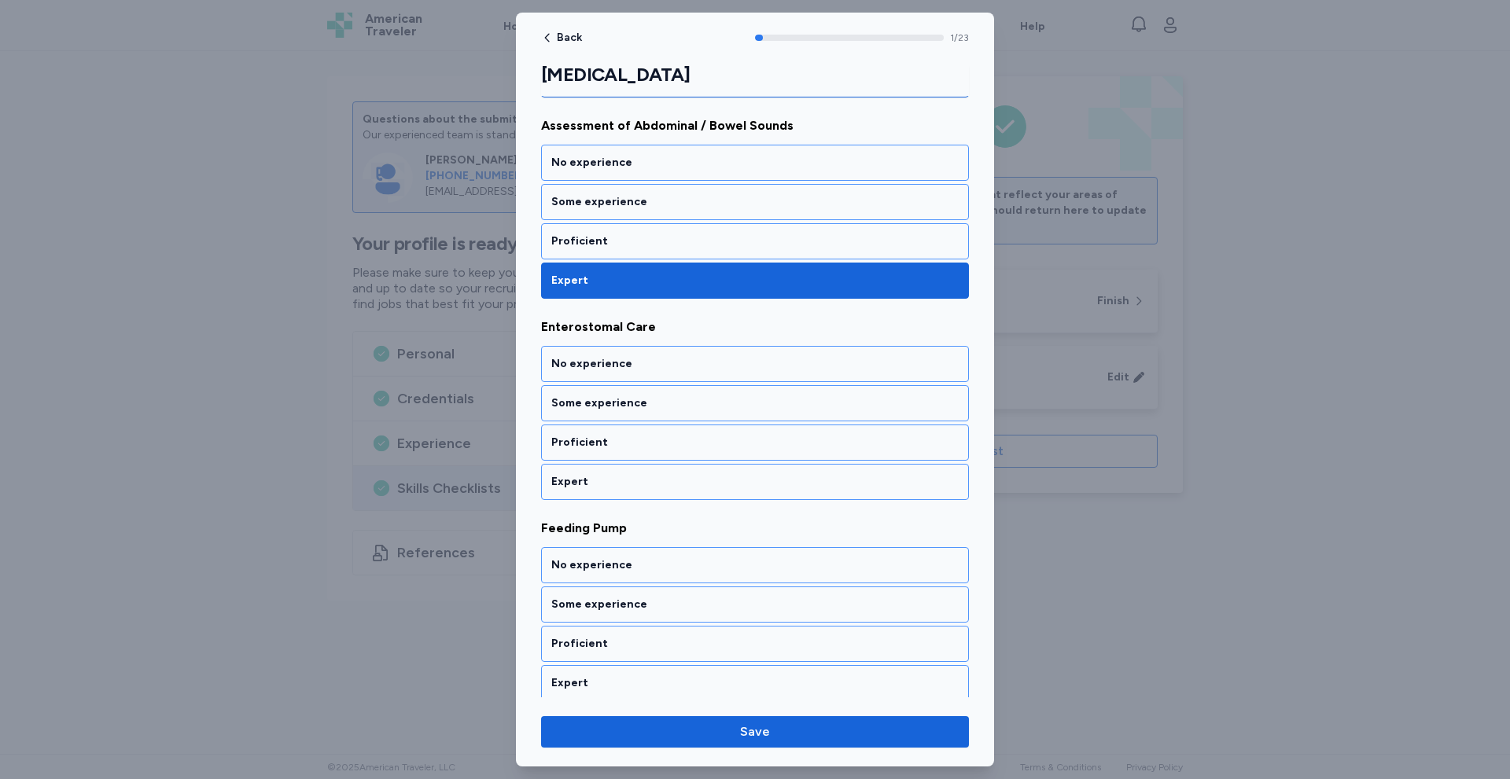
scroll to position [223, 0]
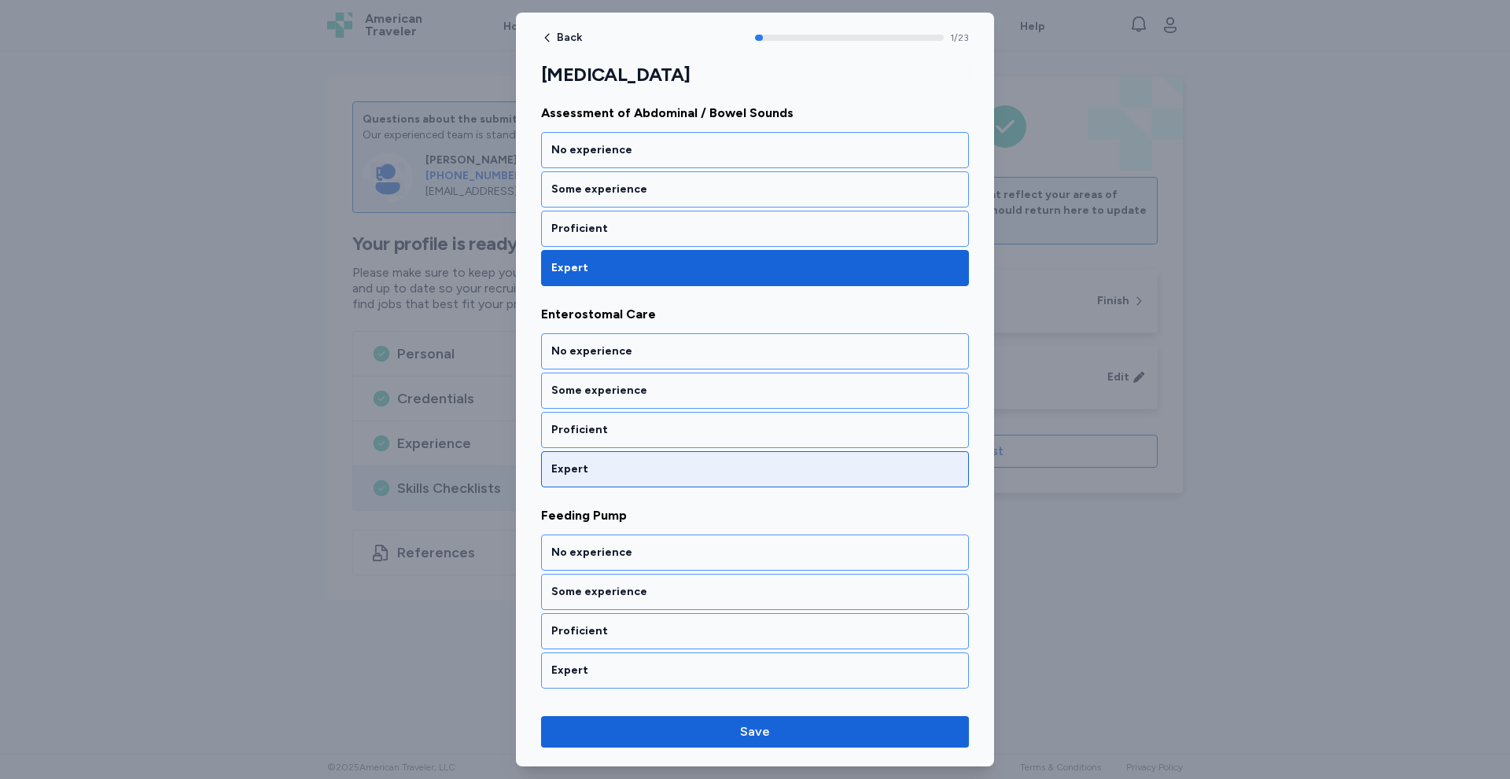
click at [671, 462] on div "Expert" at bounding box center [754, 470] width 407 height 16
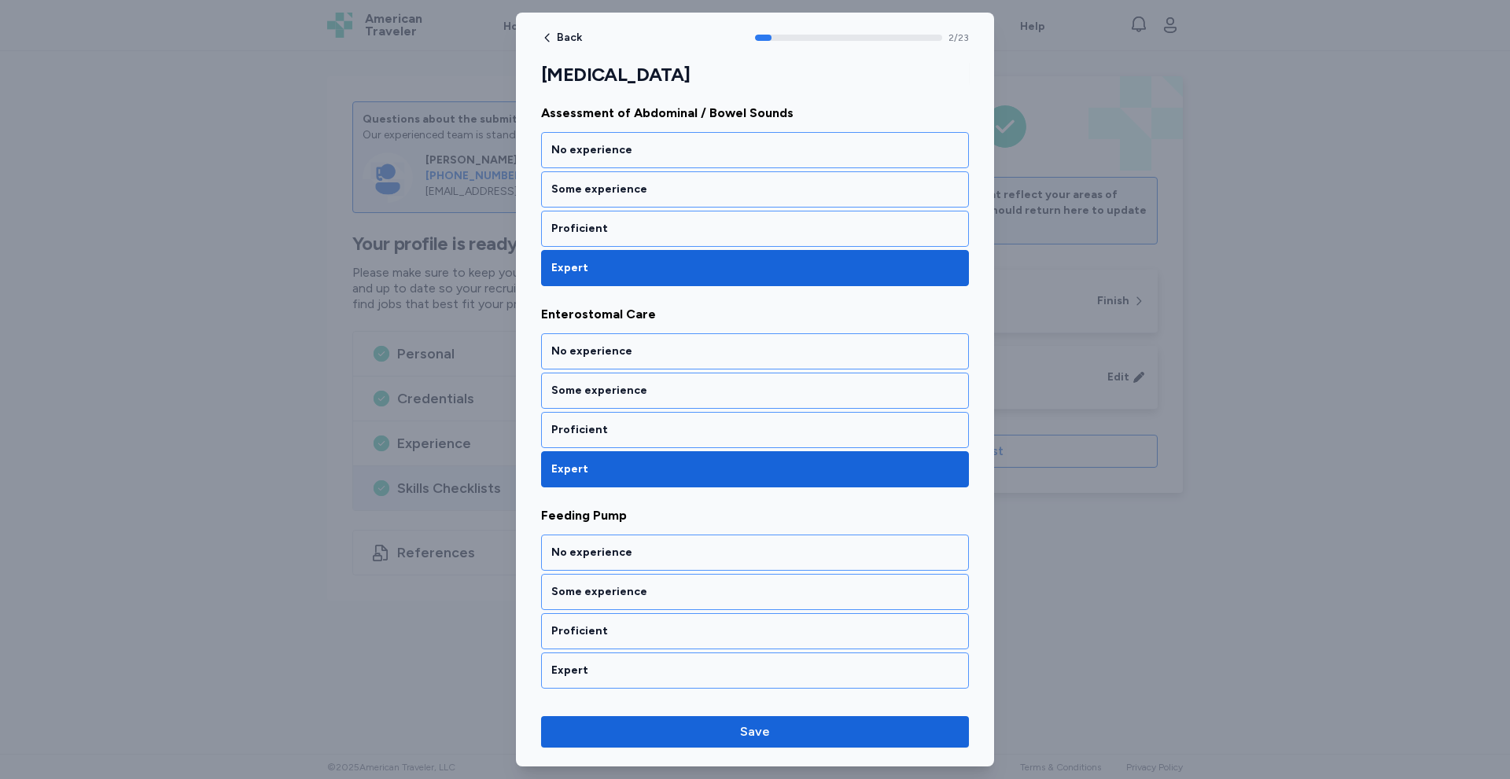
scroll to position [425, 0]
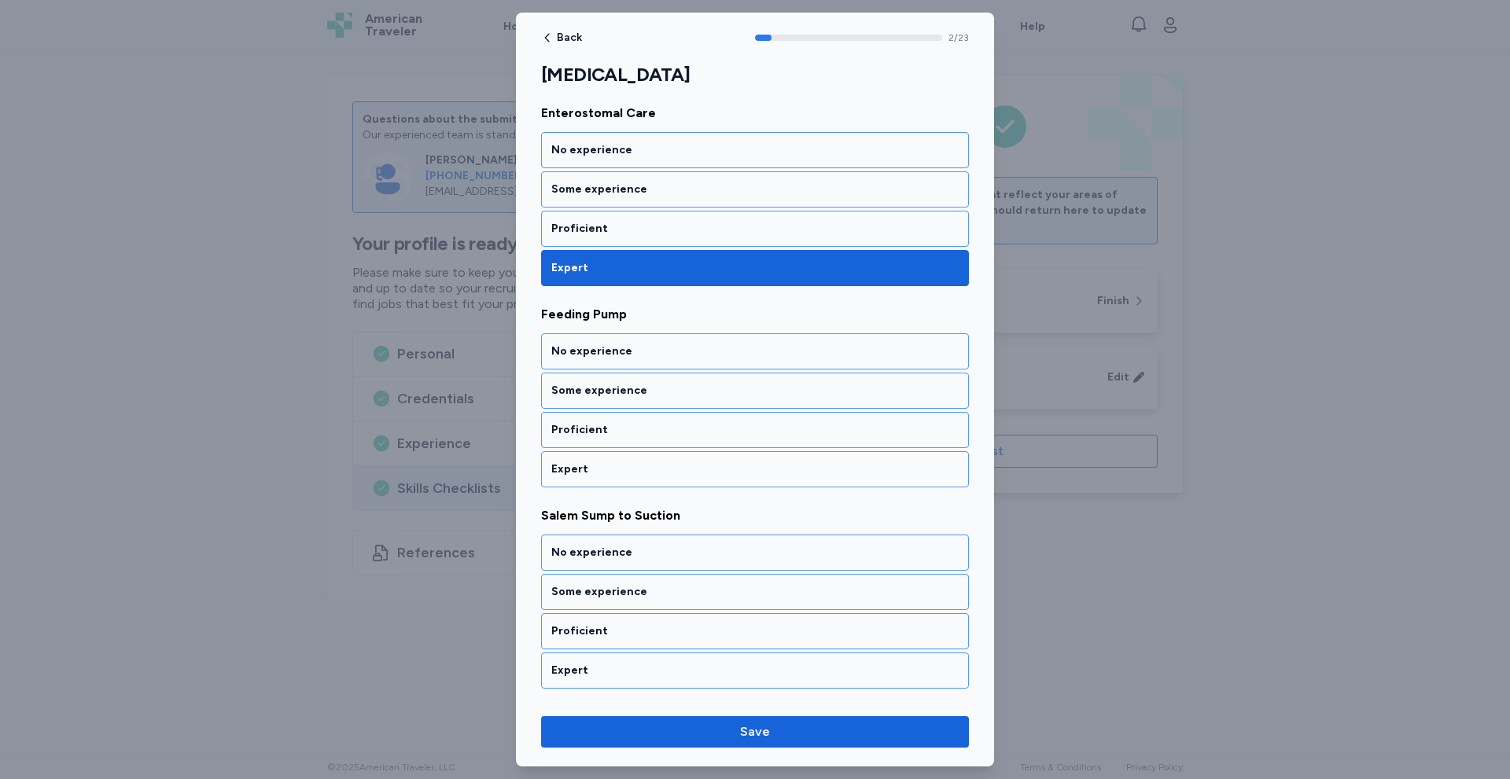
click at [671, 462] on div "Expert" at bounding box center [754, 470] width 407 height 16
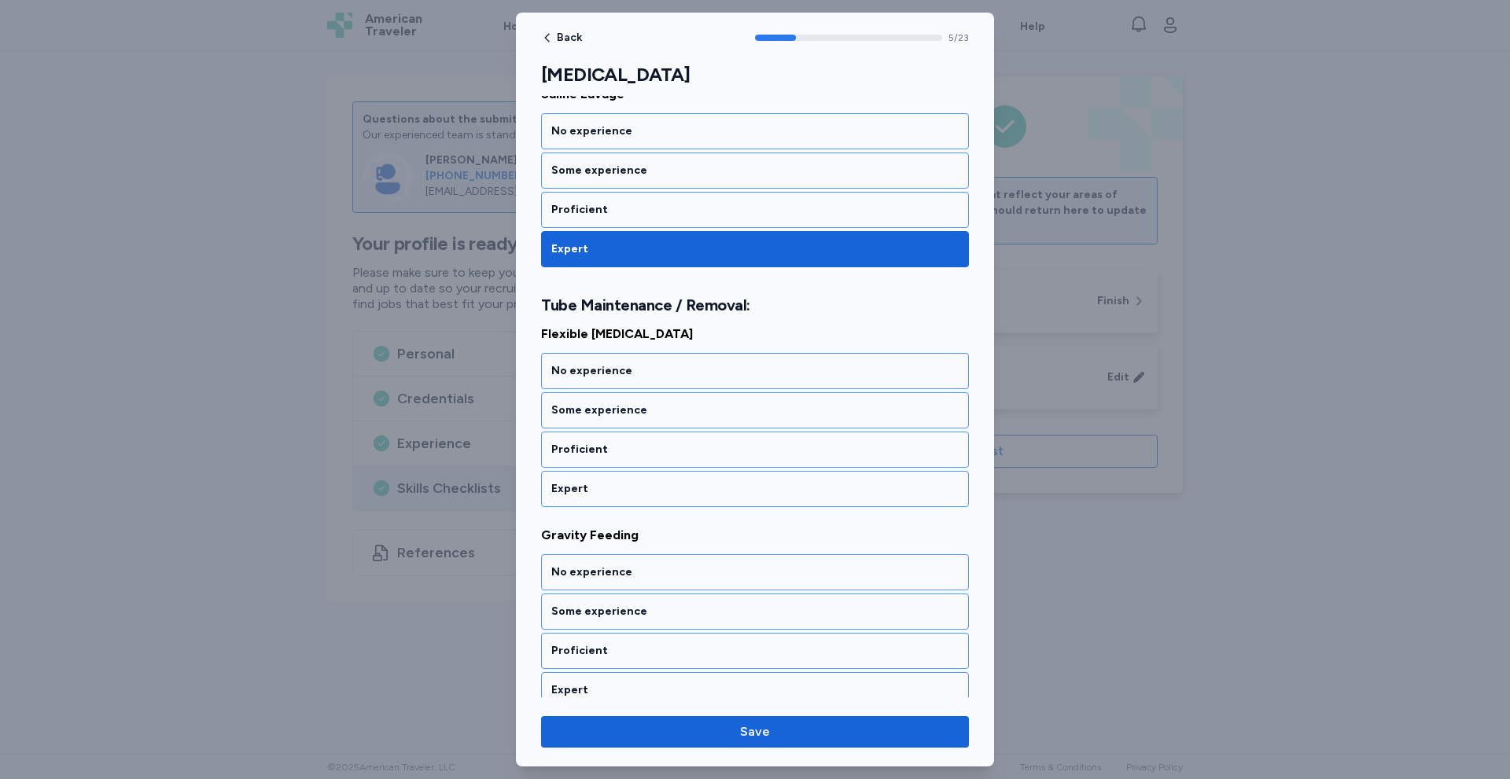
click at [671, 462] on div "Proficient" at bounding box center [755, 450] width 428 height 36
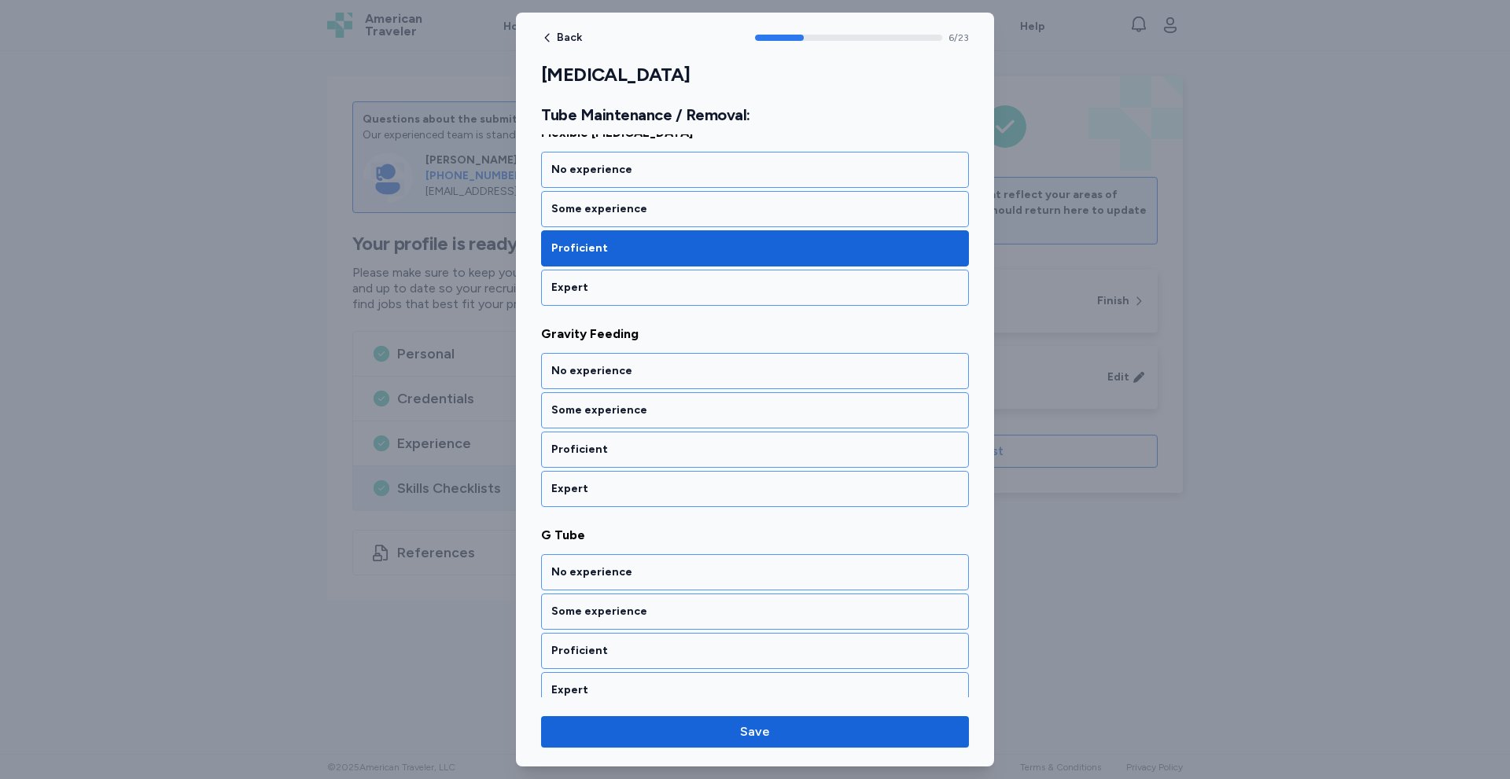
click at [671, 462] on div "Proficient" at bounding box center [755, 450] width 428 height 36
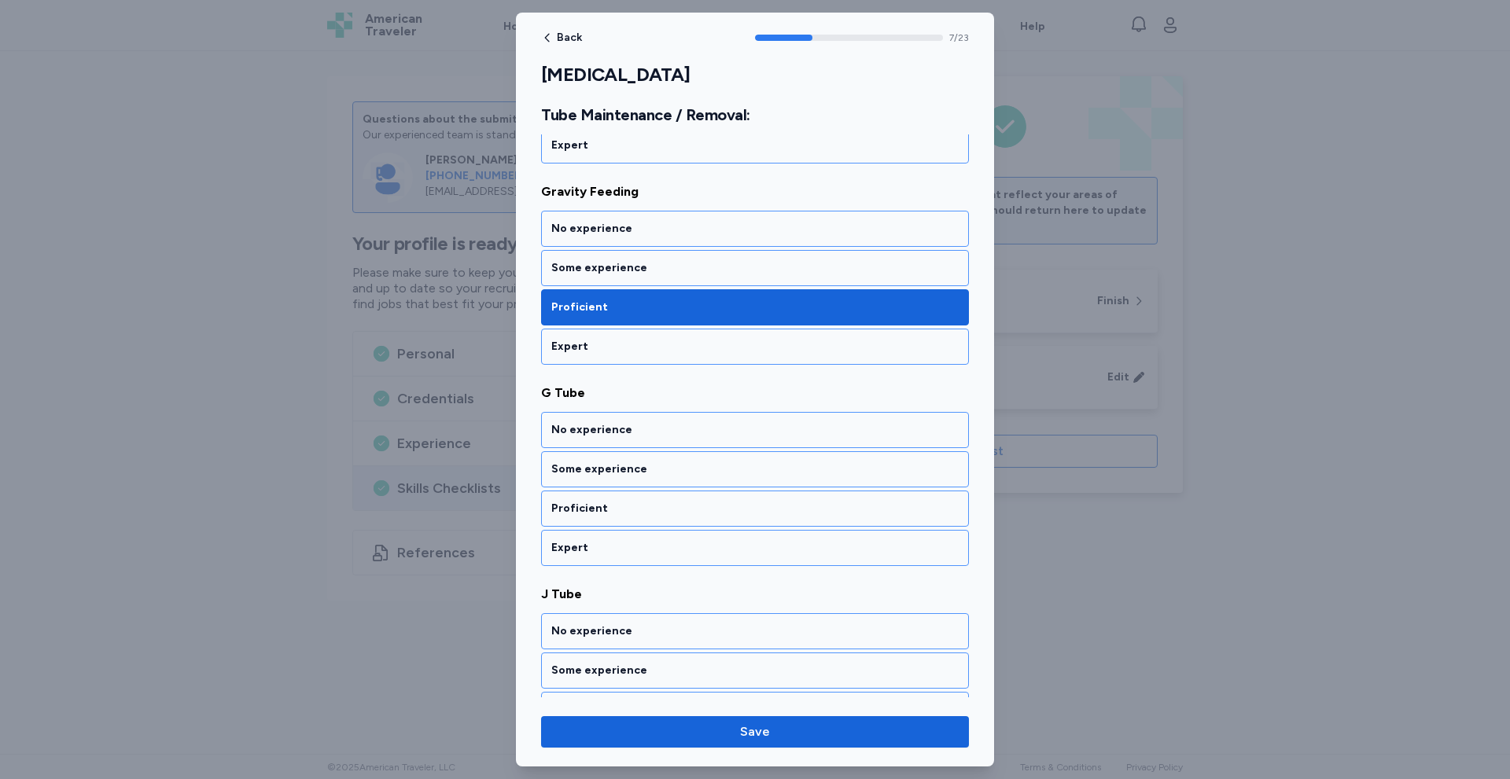
scroll to position [1450, 0]
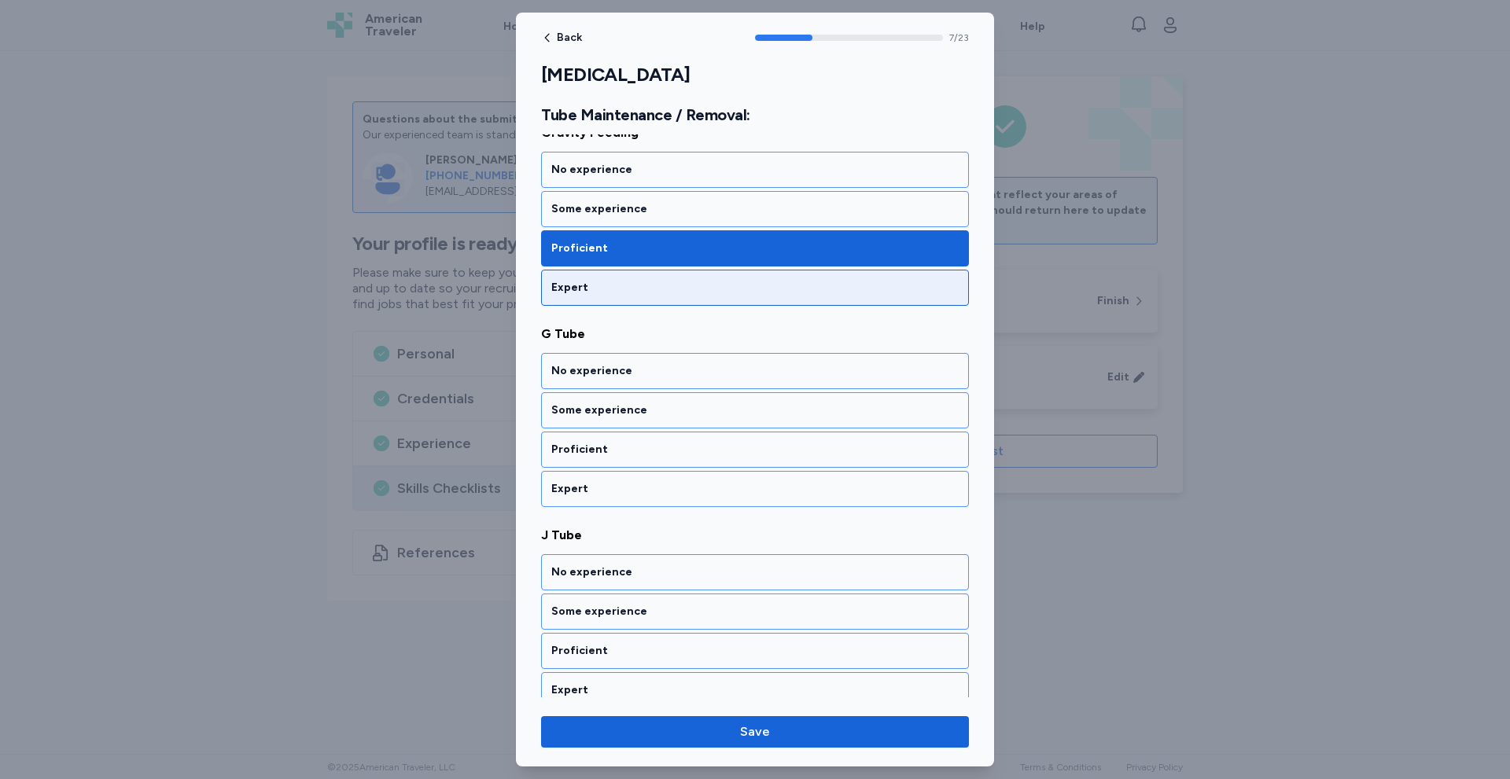
click at [705, 291] on div "Expert" at bounding box center [754, 288] width 407 height 16
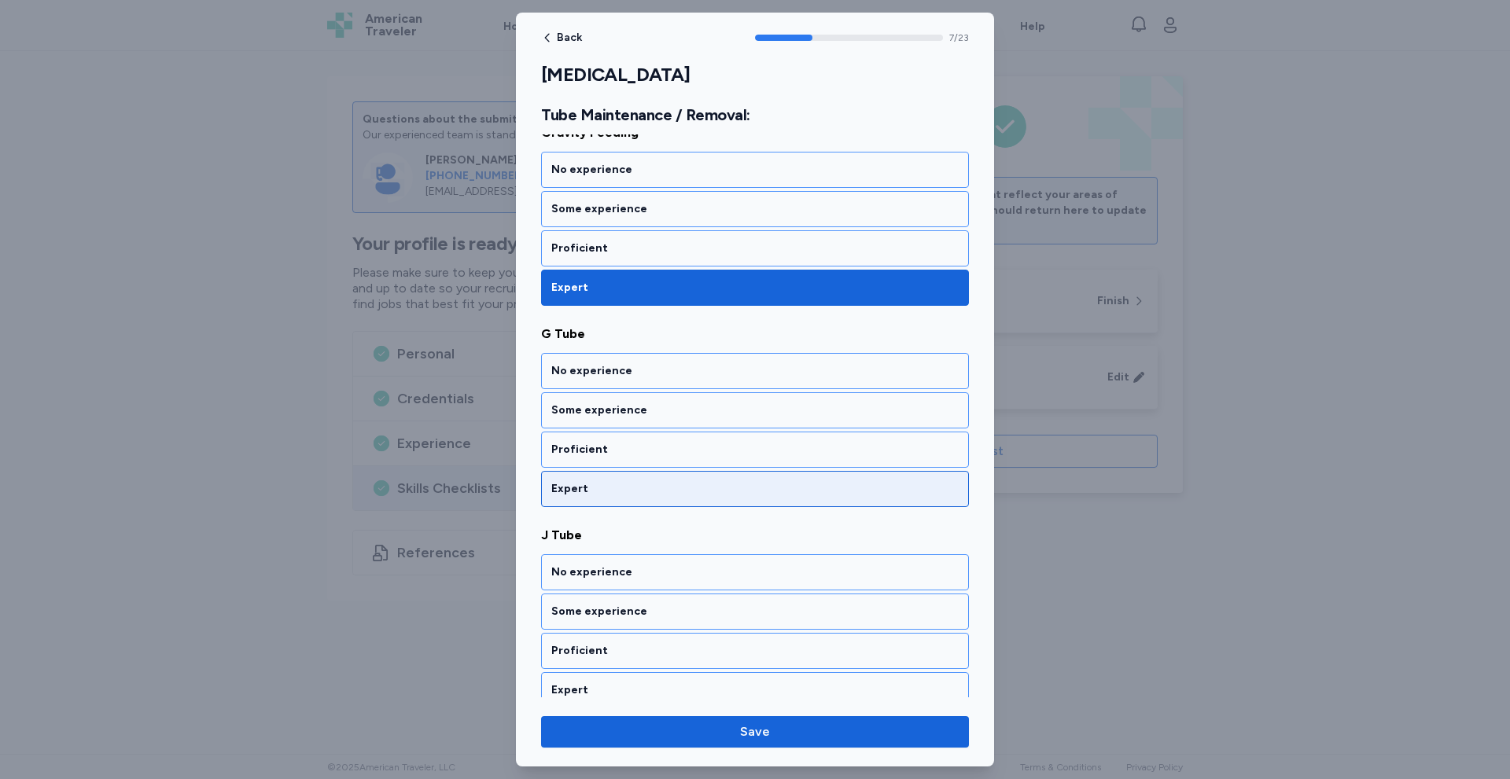
click at [574, 493] on div "Expert" at bounding box center [754, 489] width 407 height 16
click at [575, 493] on div "Expert" at bounding box center [754, 489] width 407 height 16
click at [575, 500] on div "Expert" at bounding box center [755, 489] width 428 height 36
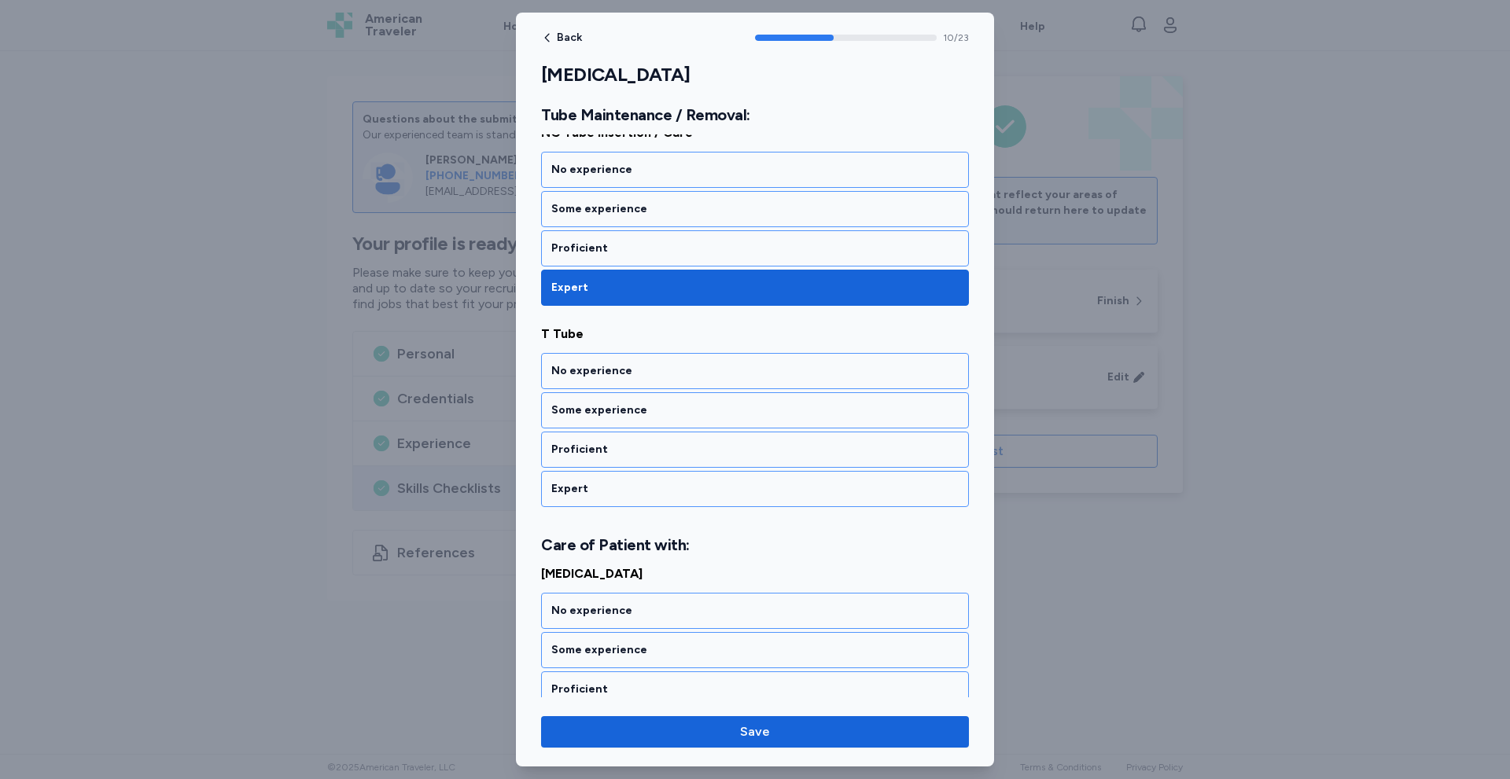
click at [575, 500] on div "Expert" at bounding box center [755, 489] width 428 height 36
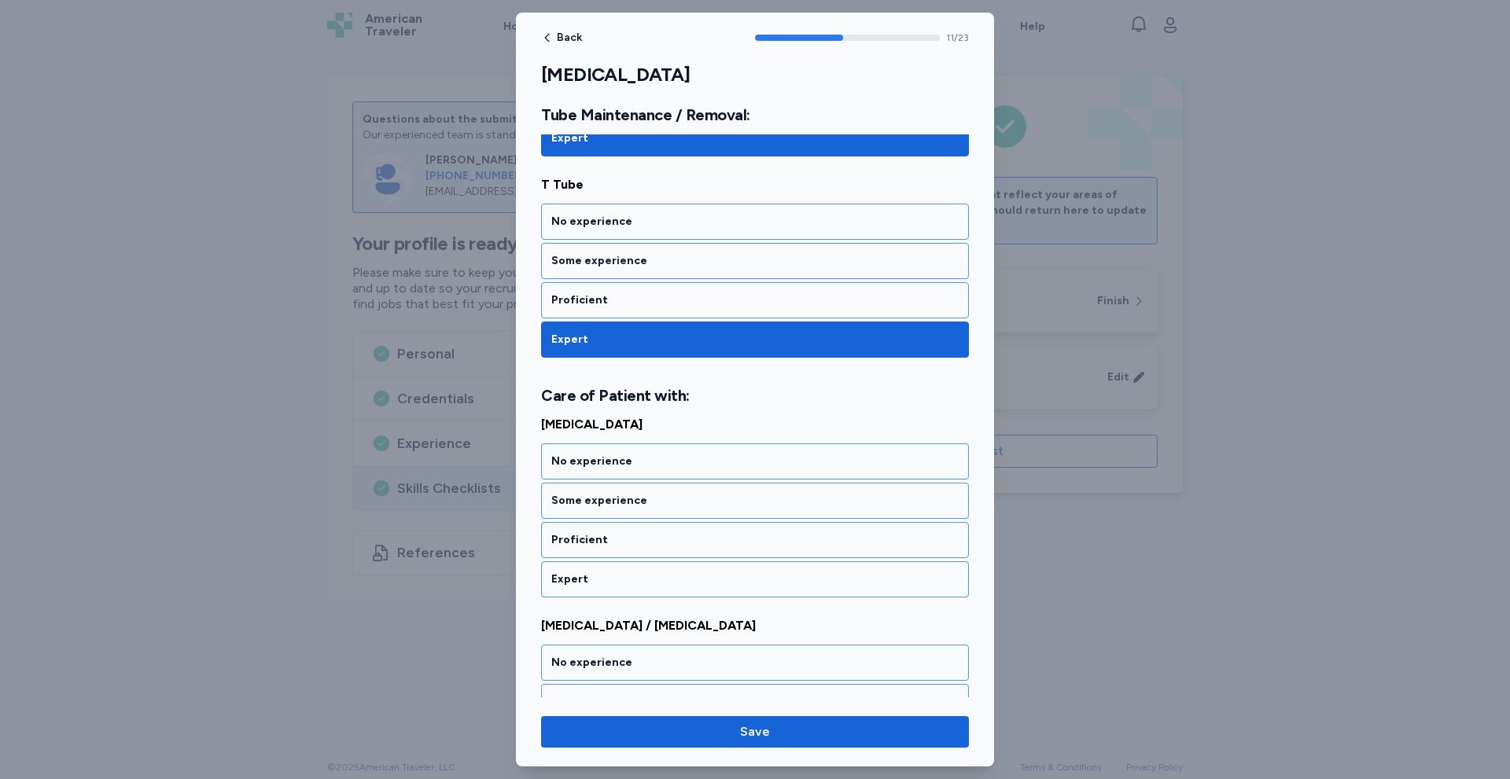
scroll to position [2294, 0]
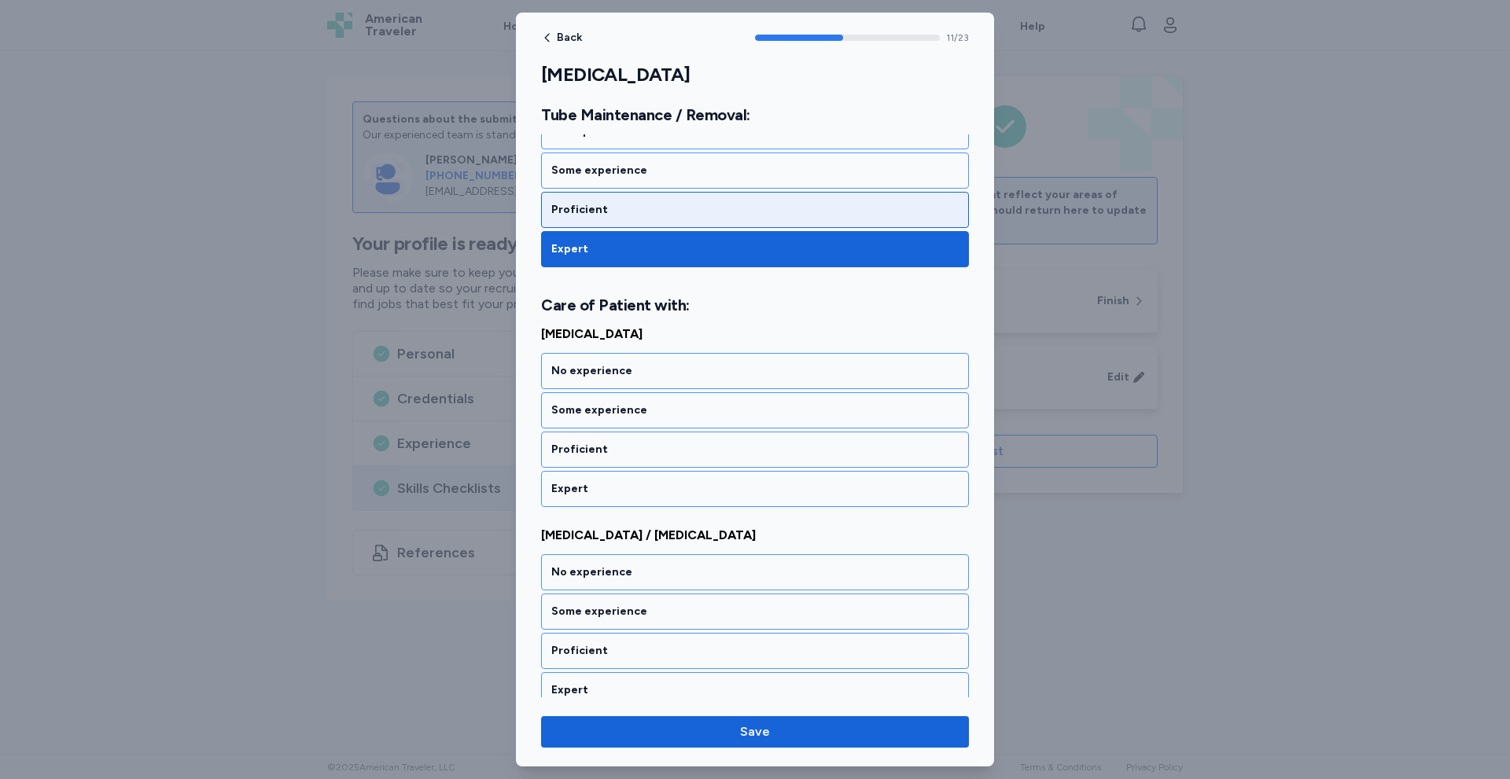
click at [677, 207] on div "Proficient" at bounding box center [754, 210] width 407 height 16
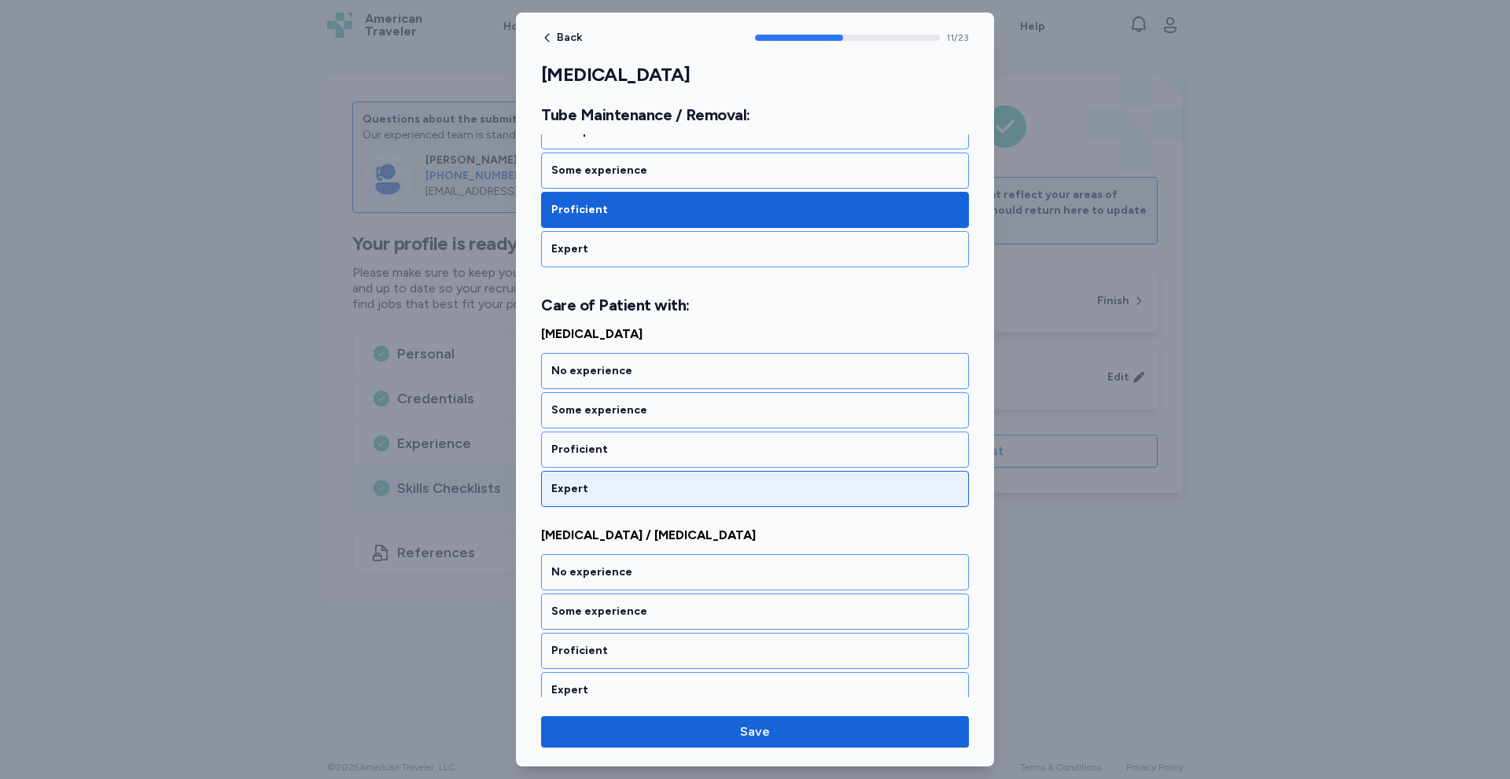
click at [566, 491] on div "Expert" at bounding box center [754, 489] width 407 height 16
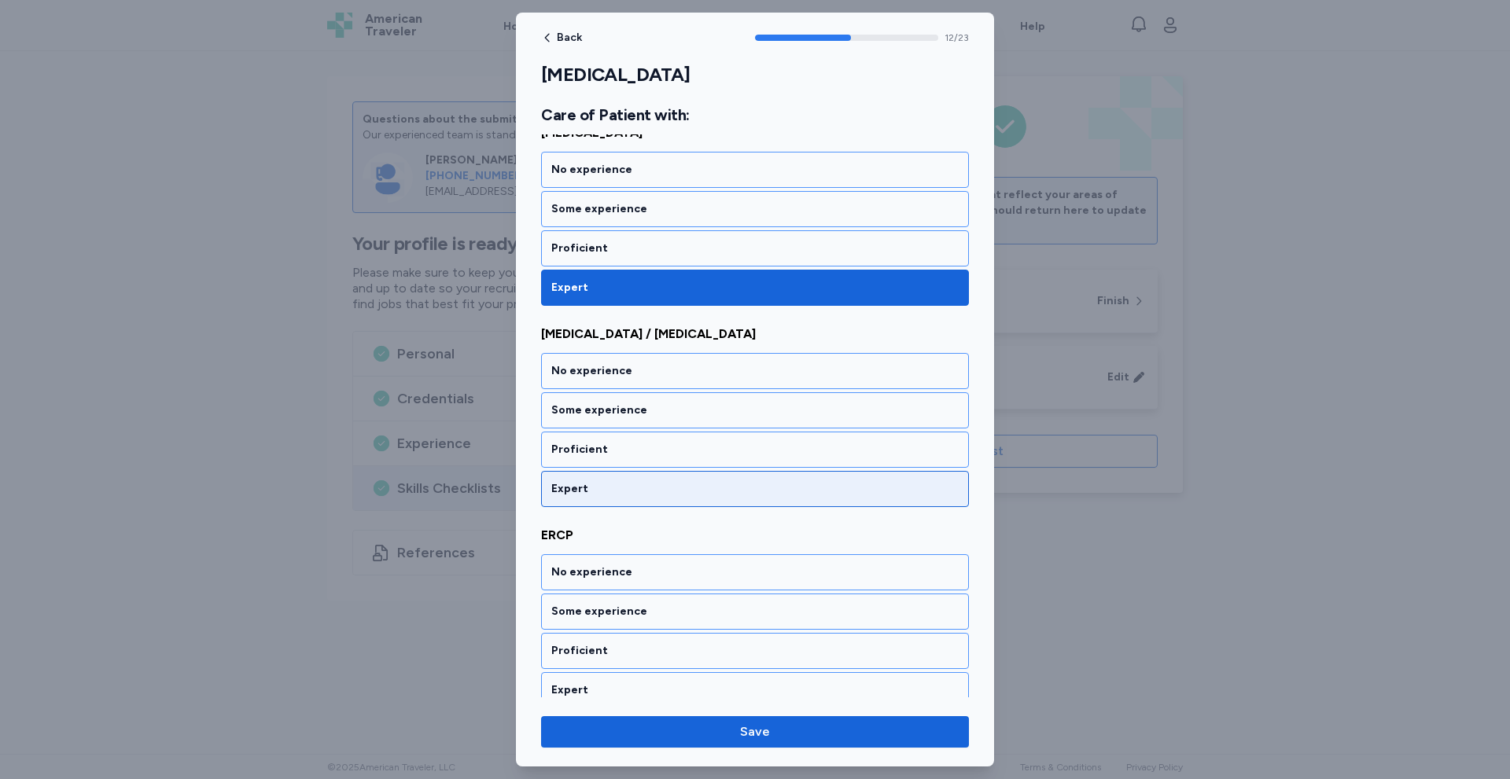
click at [564, 495] on div "Expert" at bounding box center [754, 489] width 407 height 16
click at [563, 495] on div "Expert" at bounding box center [754, 489] width 407 height 16
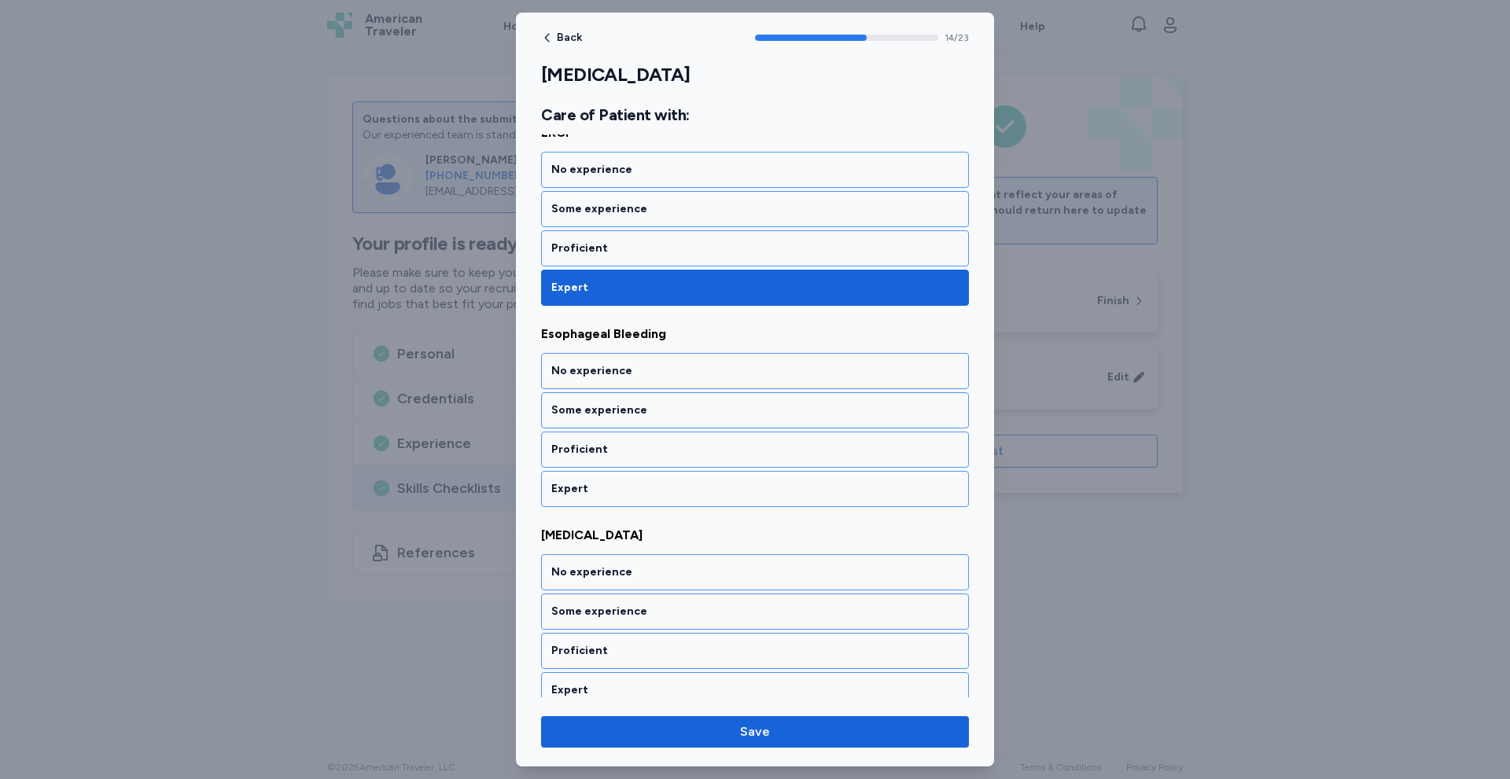
click at [563, 495] on div "Expert" at bounding box center [754, 489] width 407 height 16
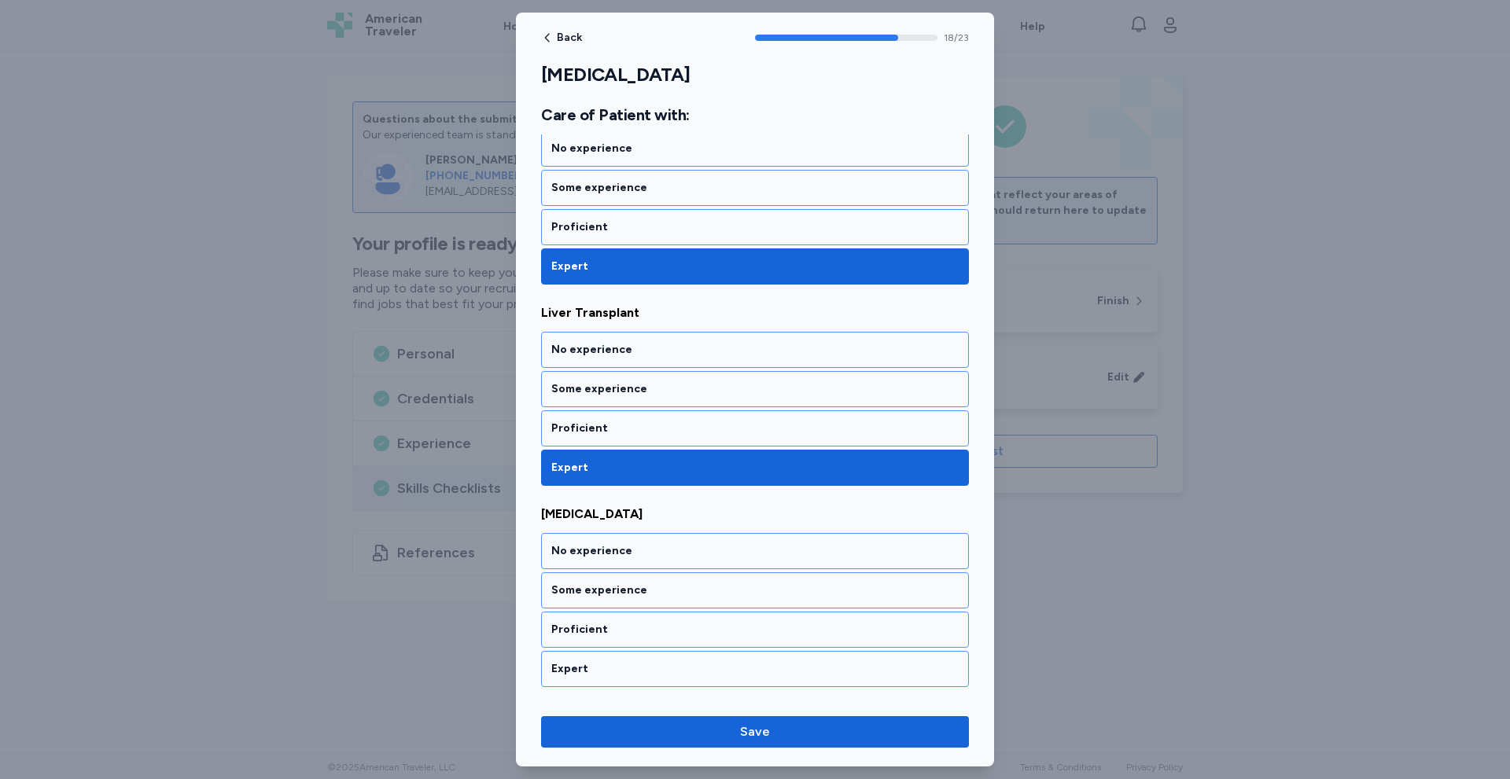
scroll to position [3493, 0]
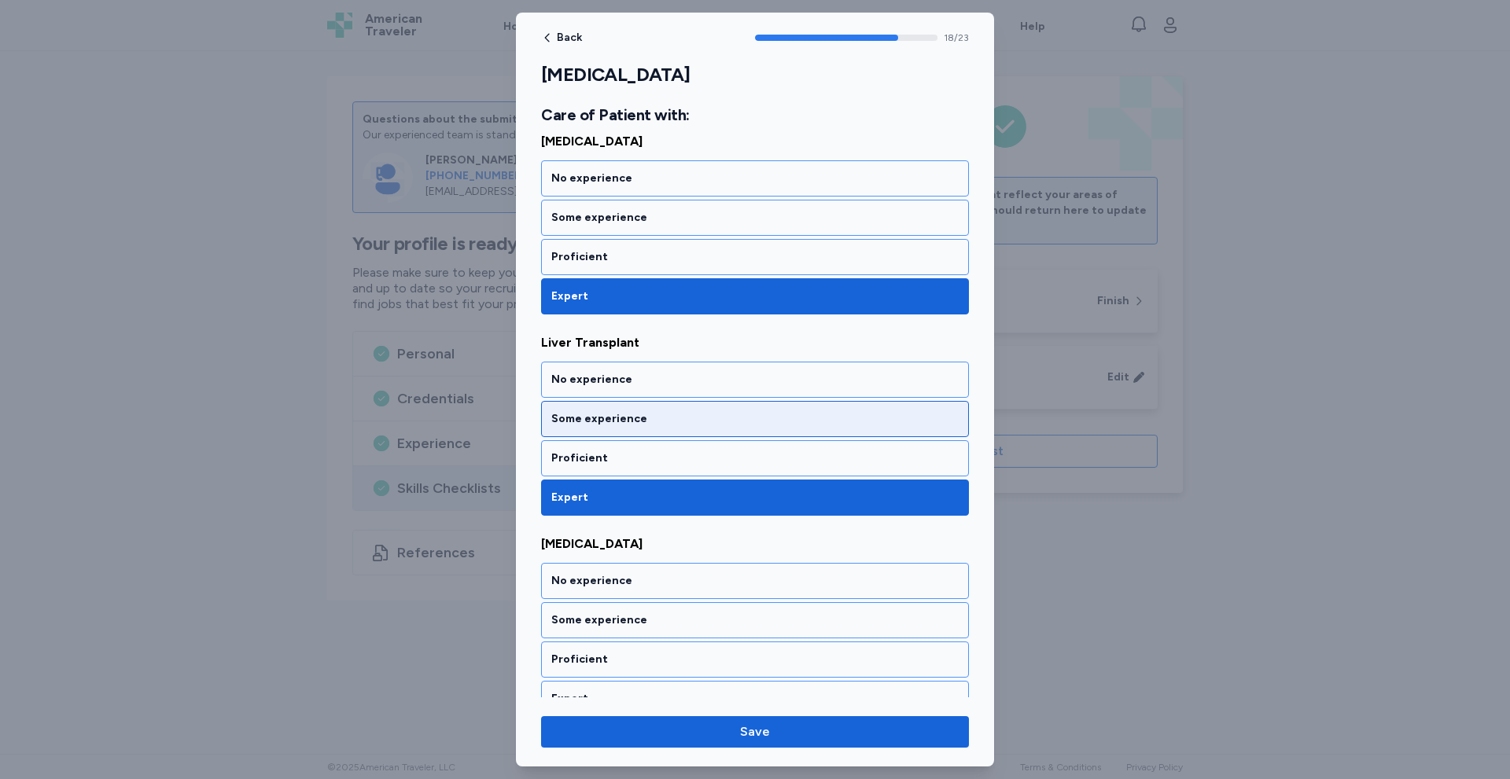
click at [589, 424] on div "Some experience" at bounding box center [754, 419] width 407 height 16
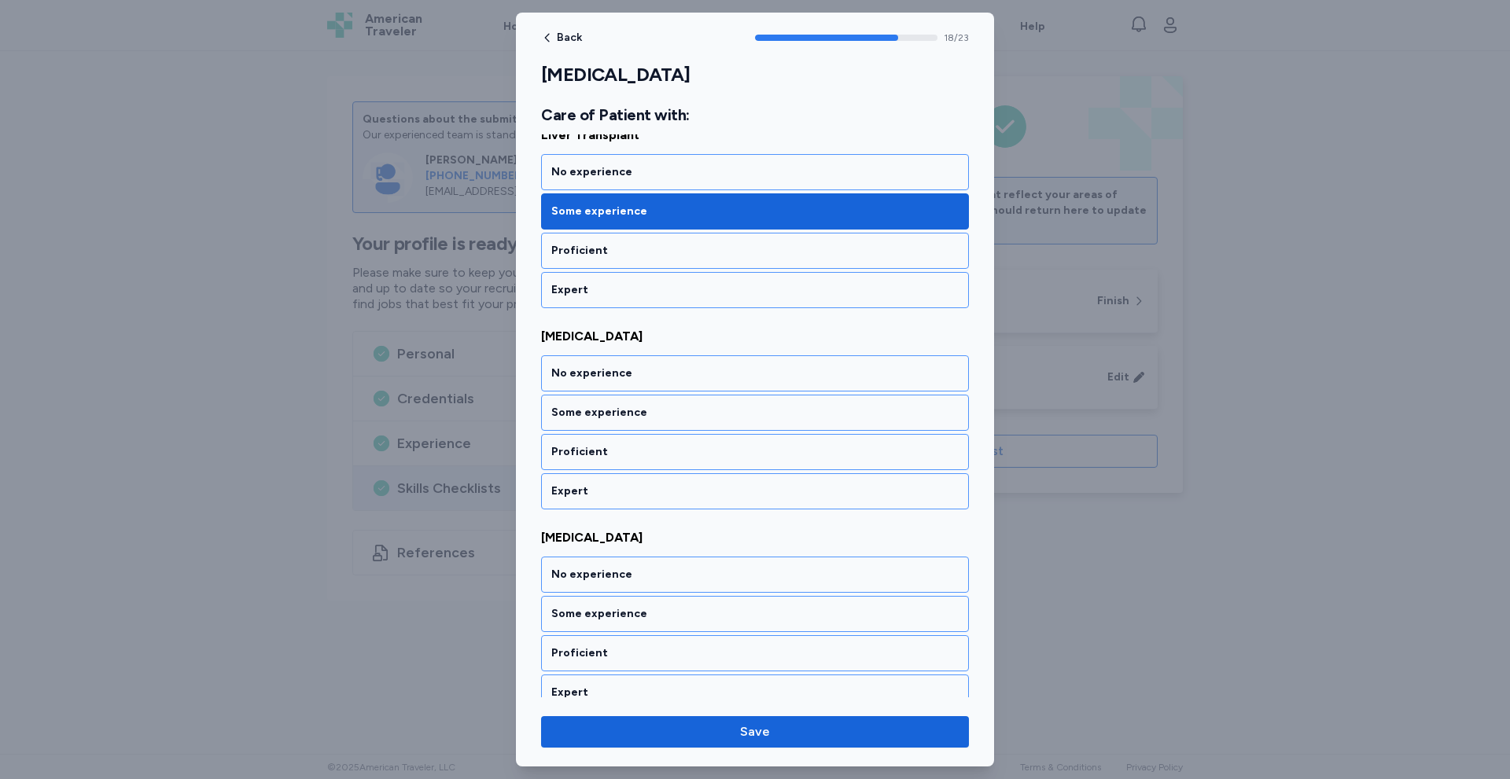
scroll to position [3703, 0]
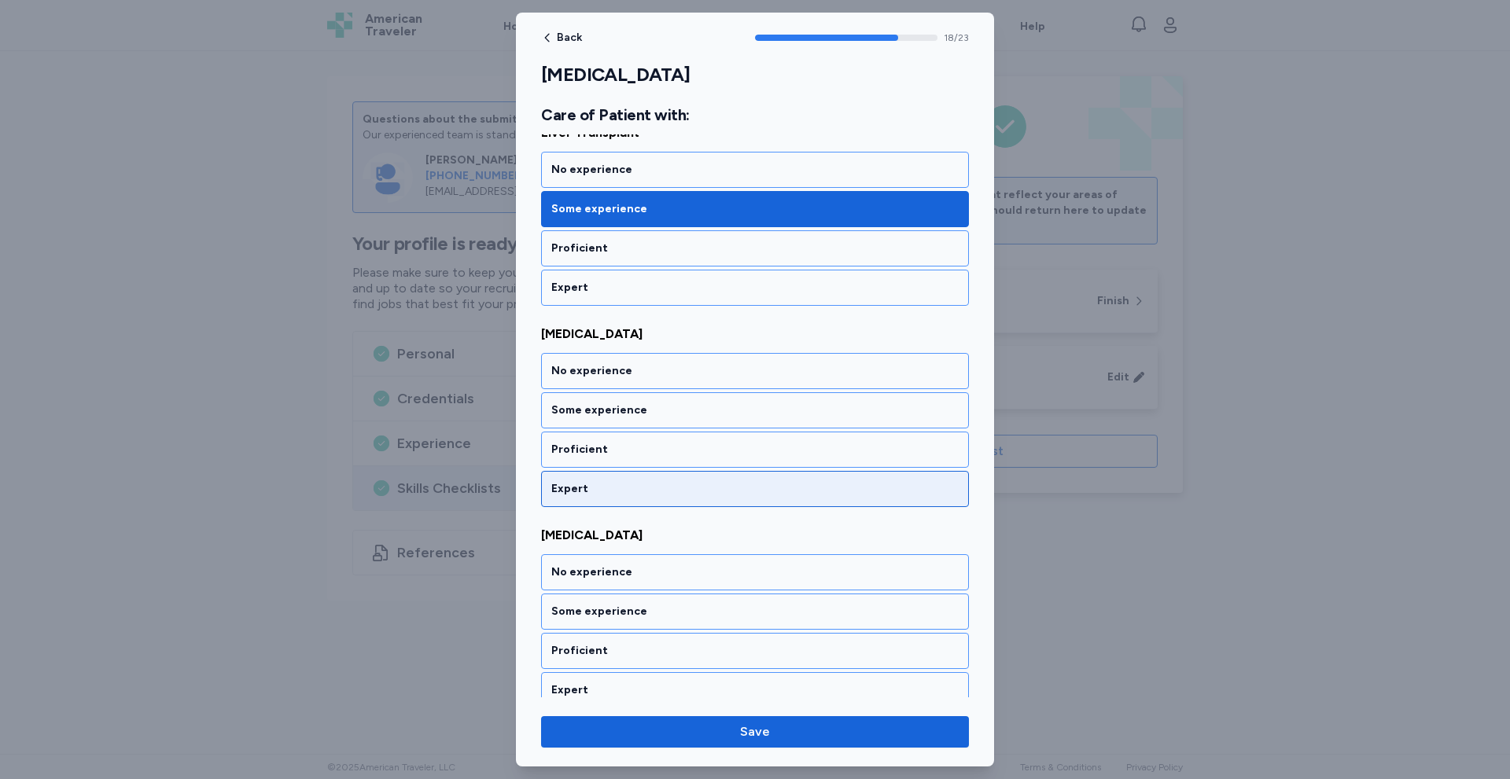
click at [569, 491] on div "Expert" at bounding box center [754, 489] width 407 height 16
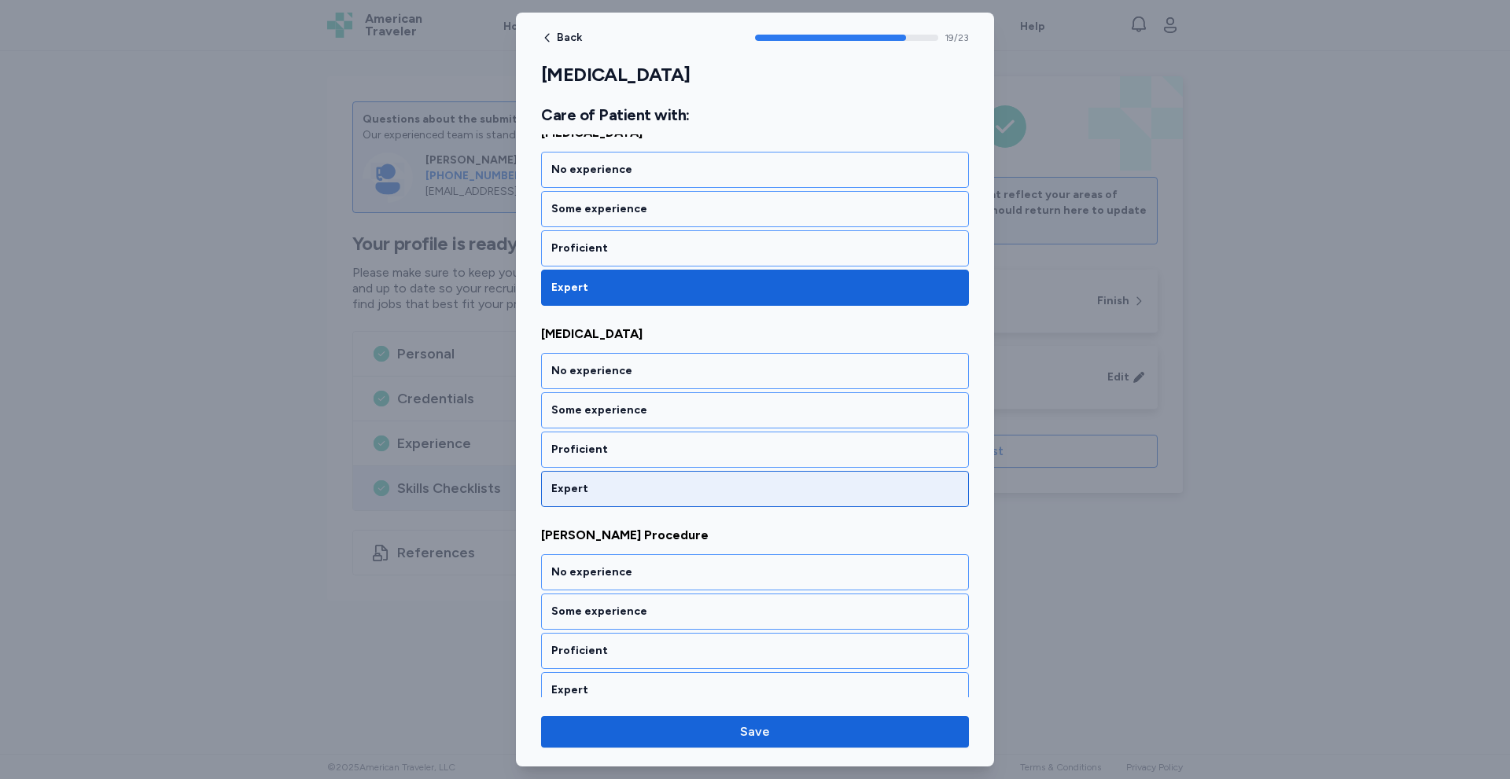
click at [561, 501] on div "Expert" at bounding box center [755, 489] width 428 height 36
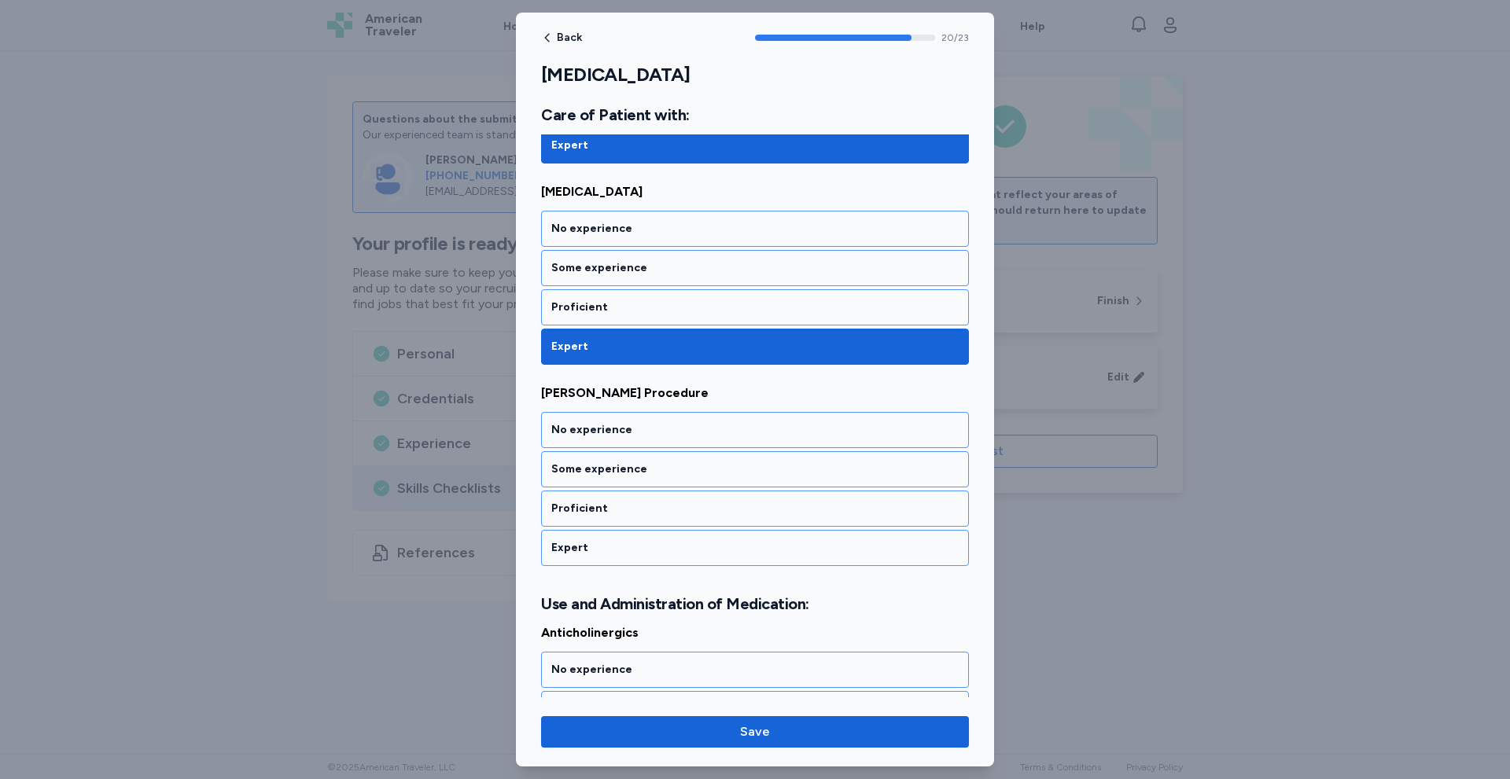
scroll to position [4106, 0]
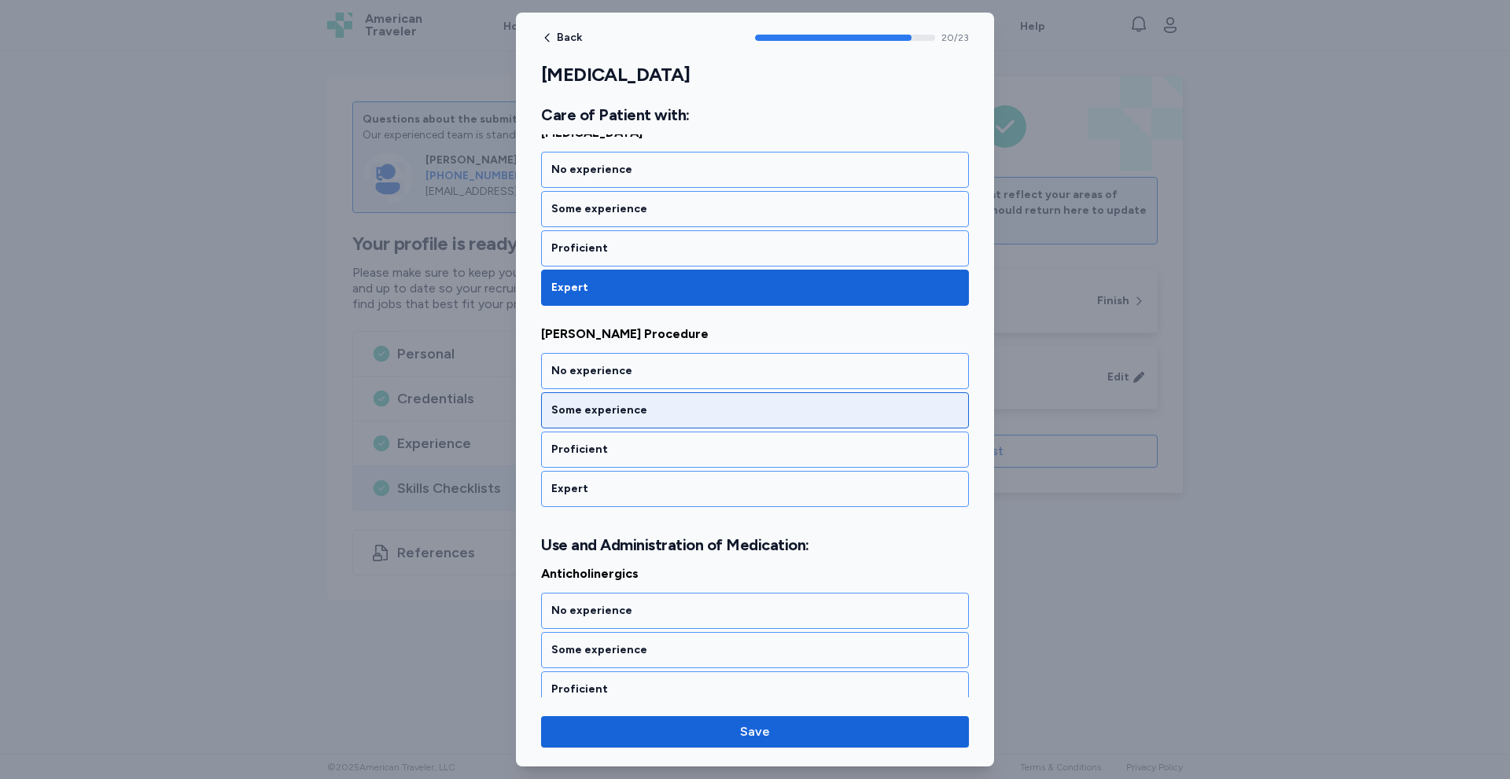
click at [590, 407] on div "Some experience" at bounding box center [754, 411] width 407 height 16
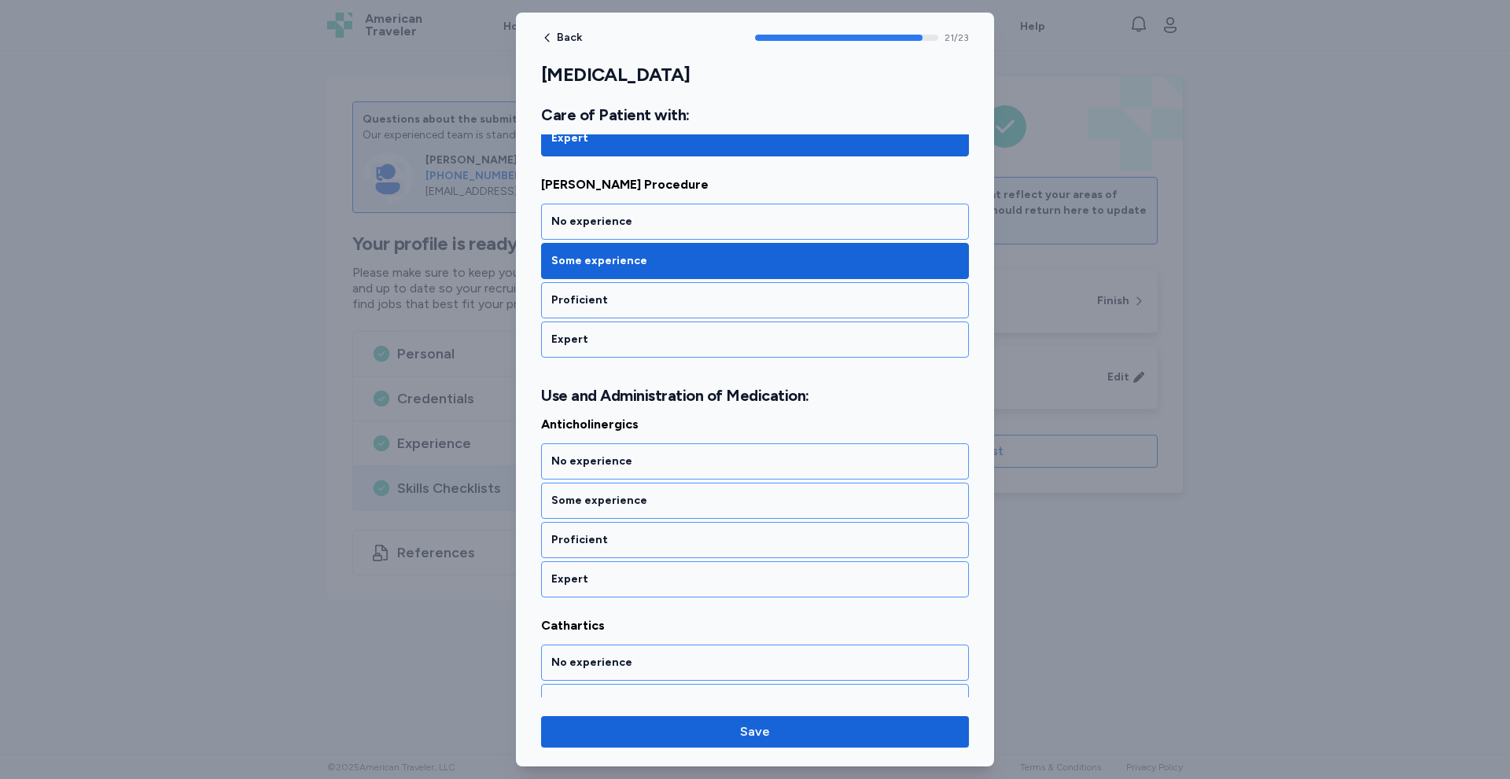
scroll to position [4346, 0]
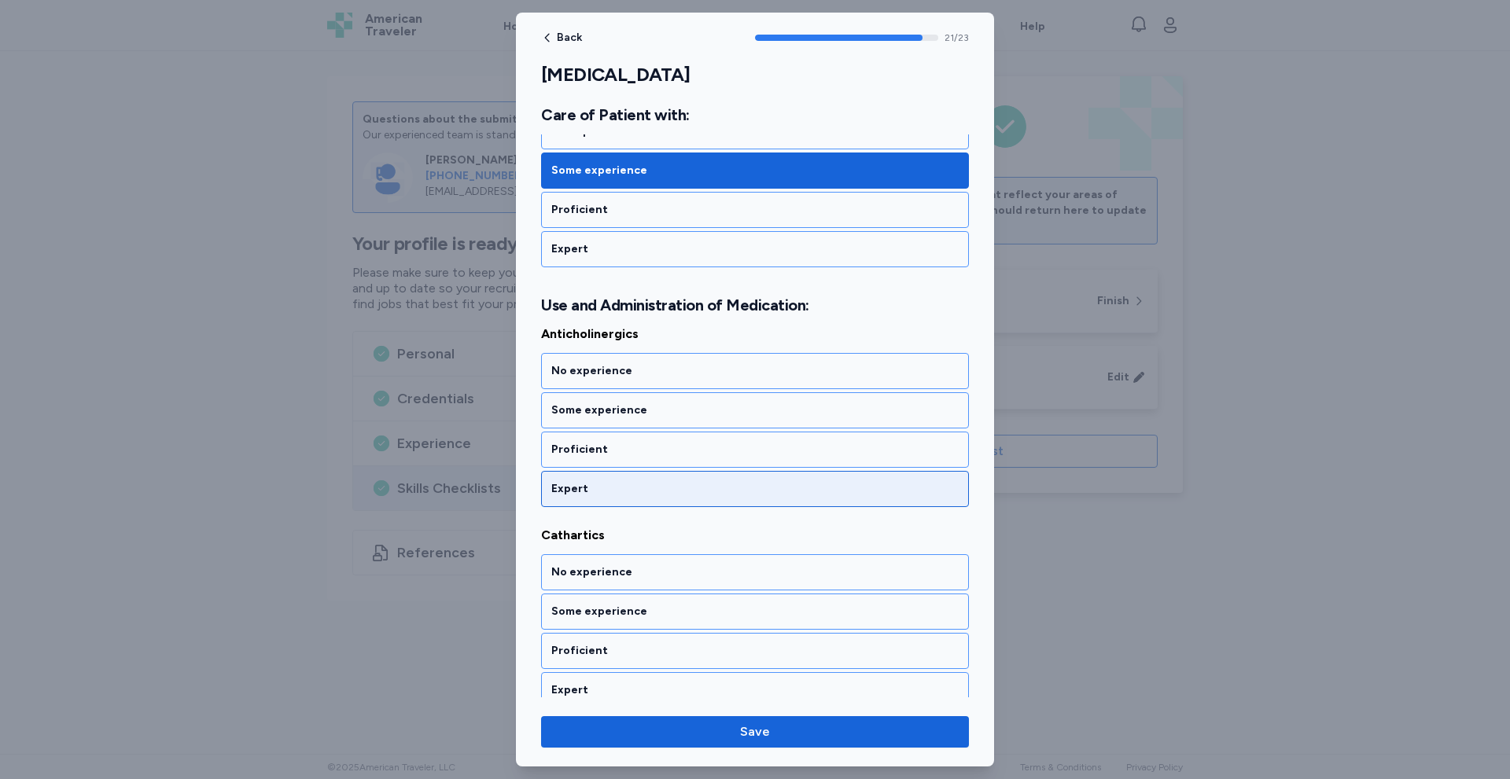
click at [564, 492] on div "Expert" at bounding box center [754, 489] width 407 height 16
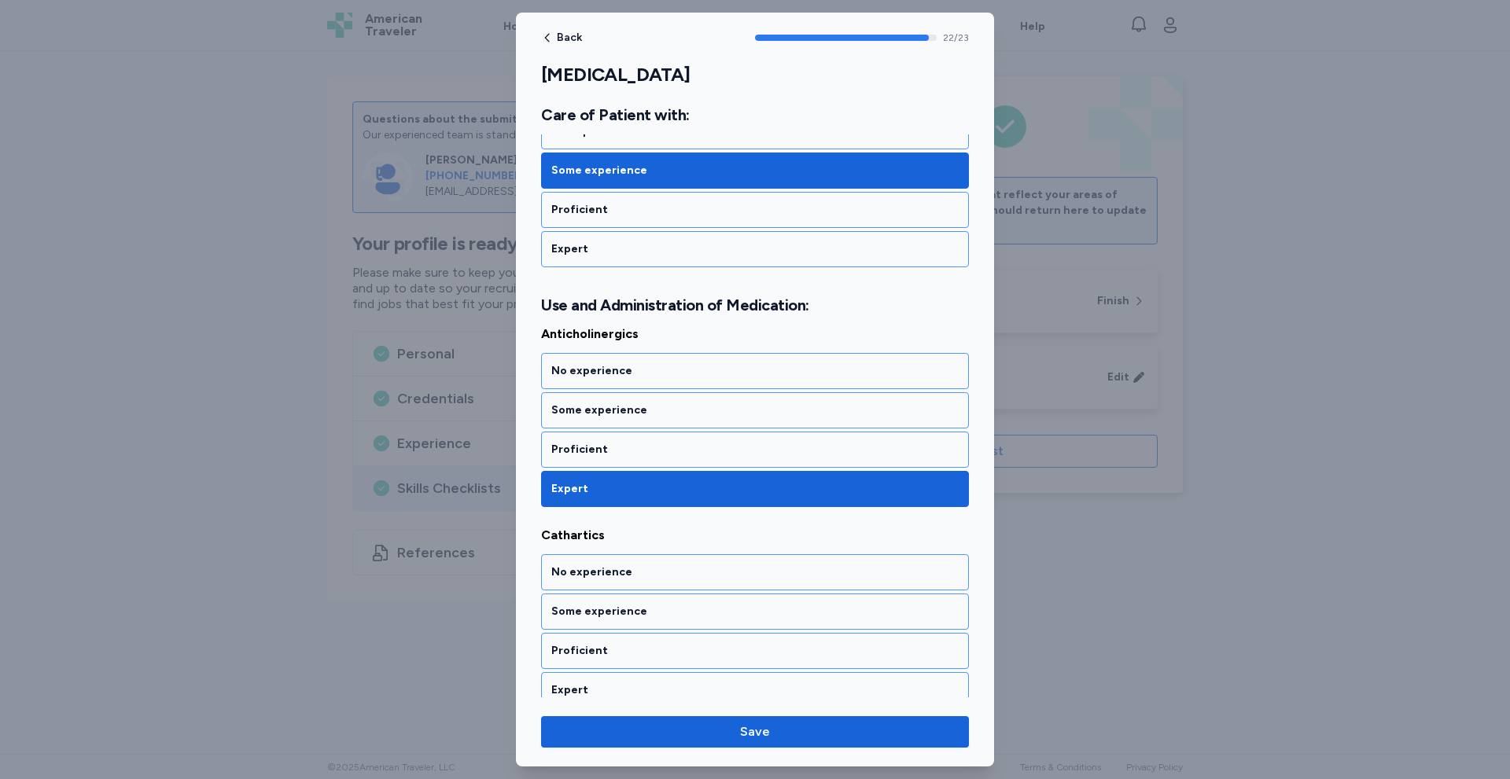
scroll to position [4360, 0]
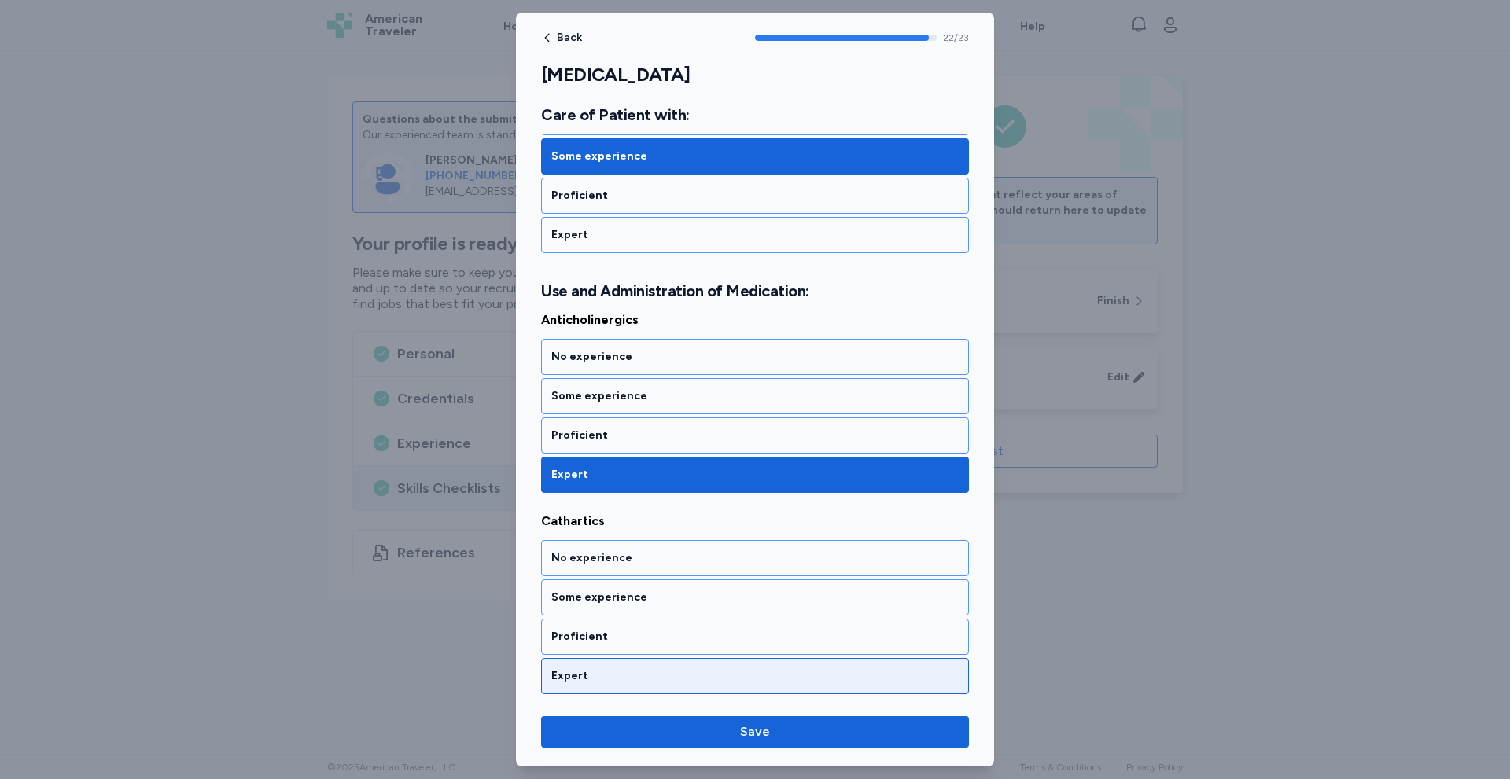
click at [593, 682] on div "Expert" at bounding box center [754, 676] width 407 height 16
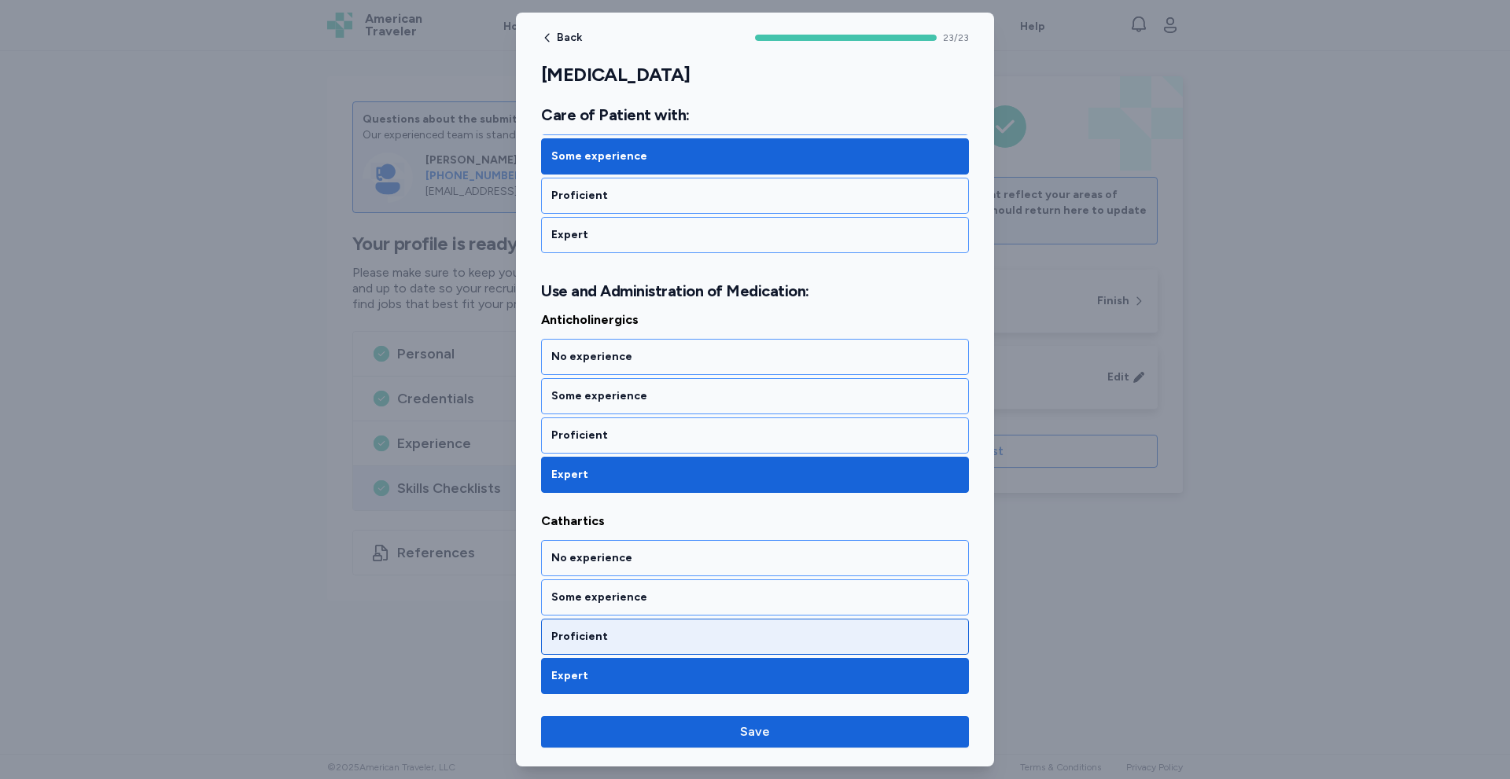
click at [666, 649] on div "Proficient" at bounding box center [755, 637] width 428 height 36
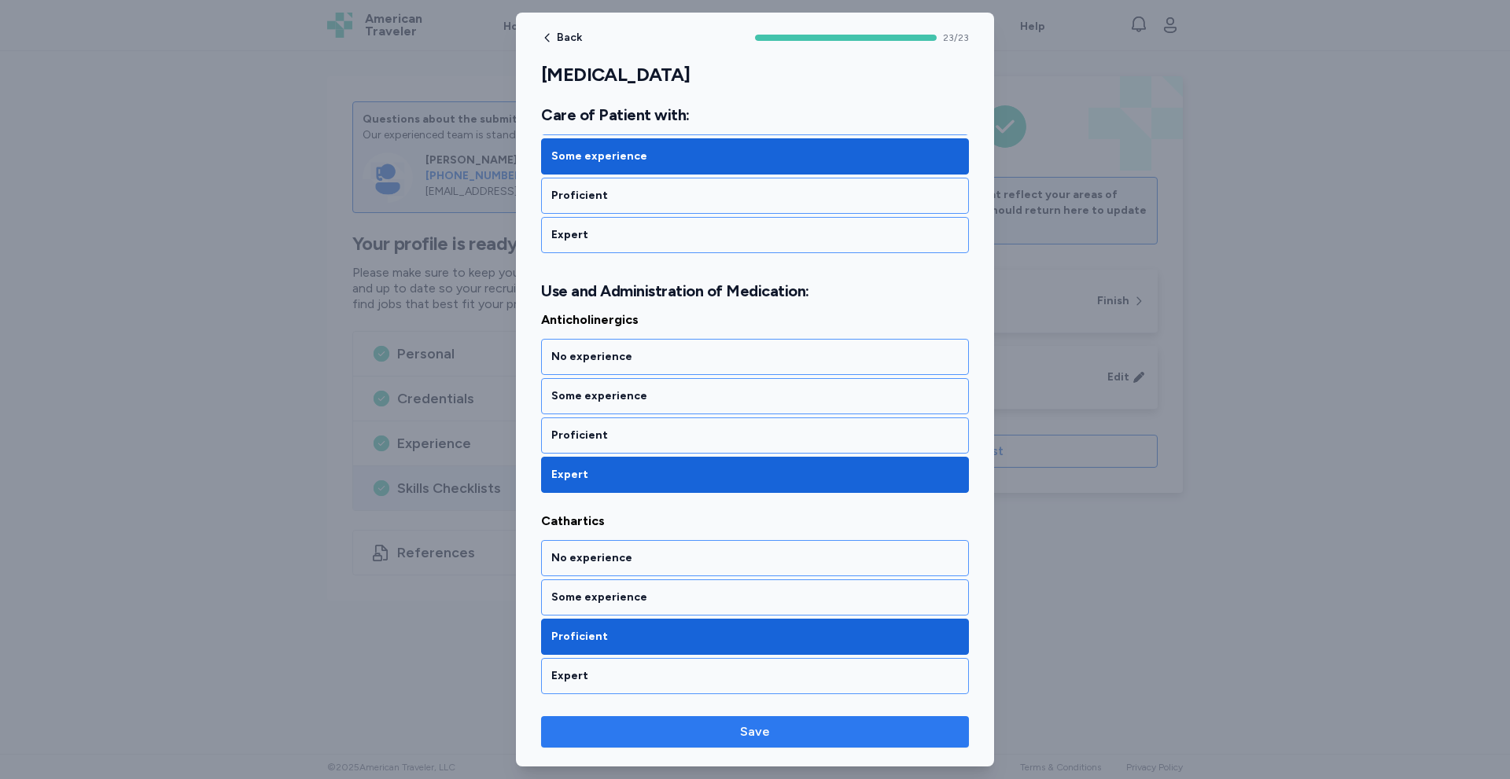
click at [779, 727] on span "Save" at bounding box center [755, 732] width 403 height 19
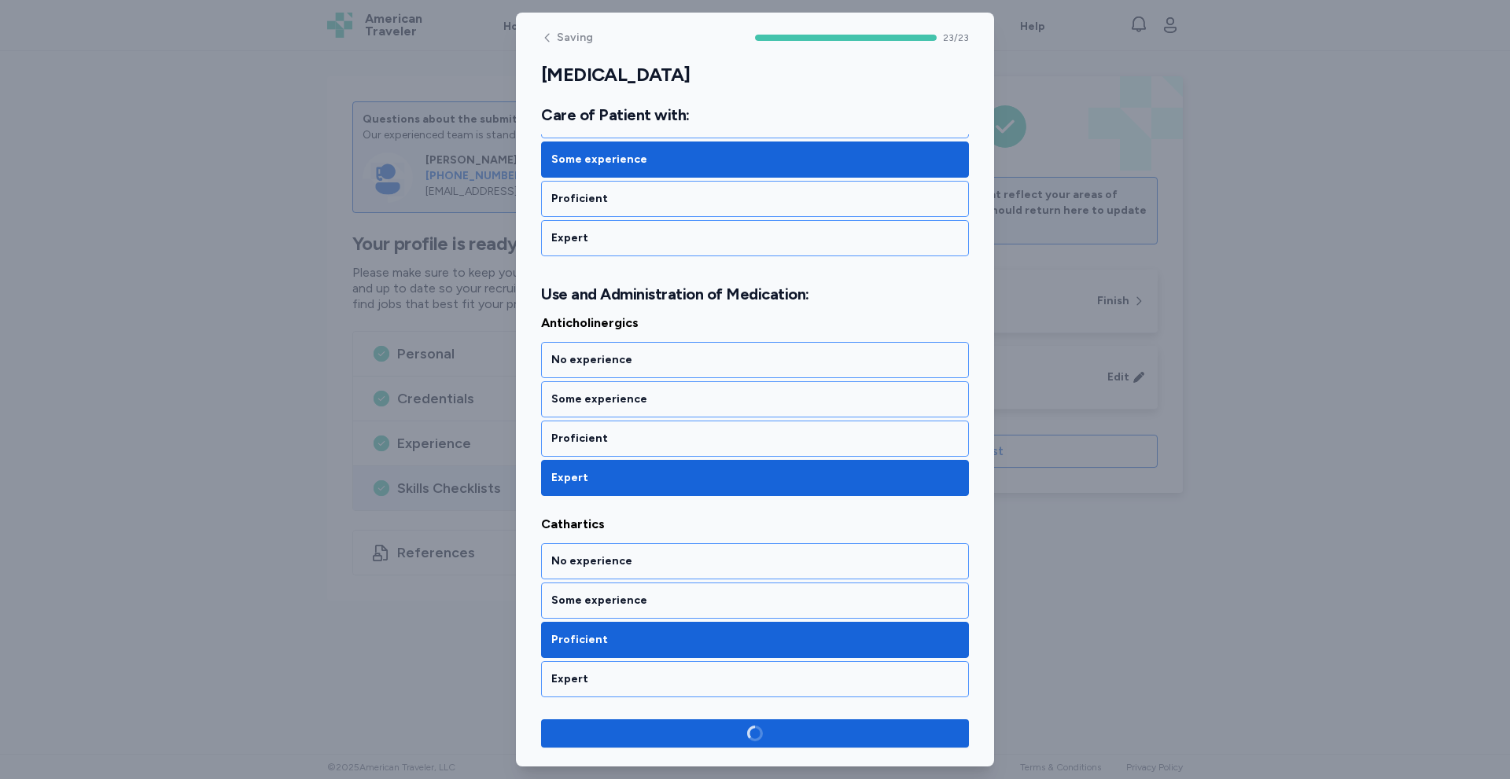
scroll to position [4357, 0]
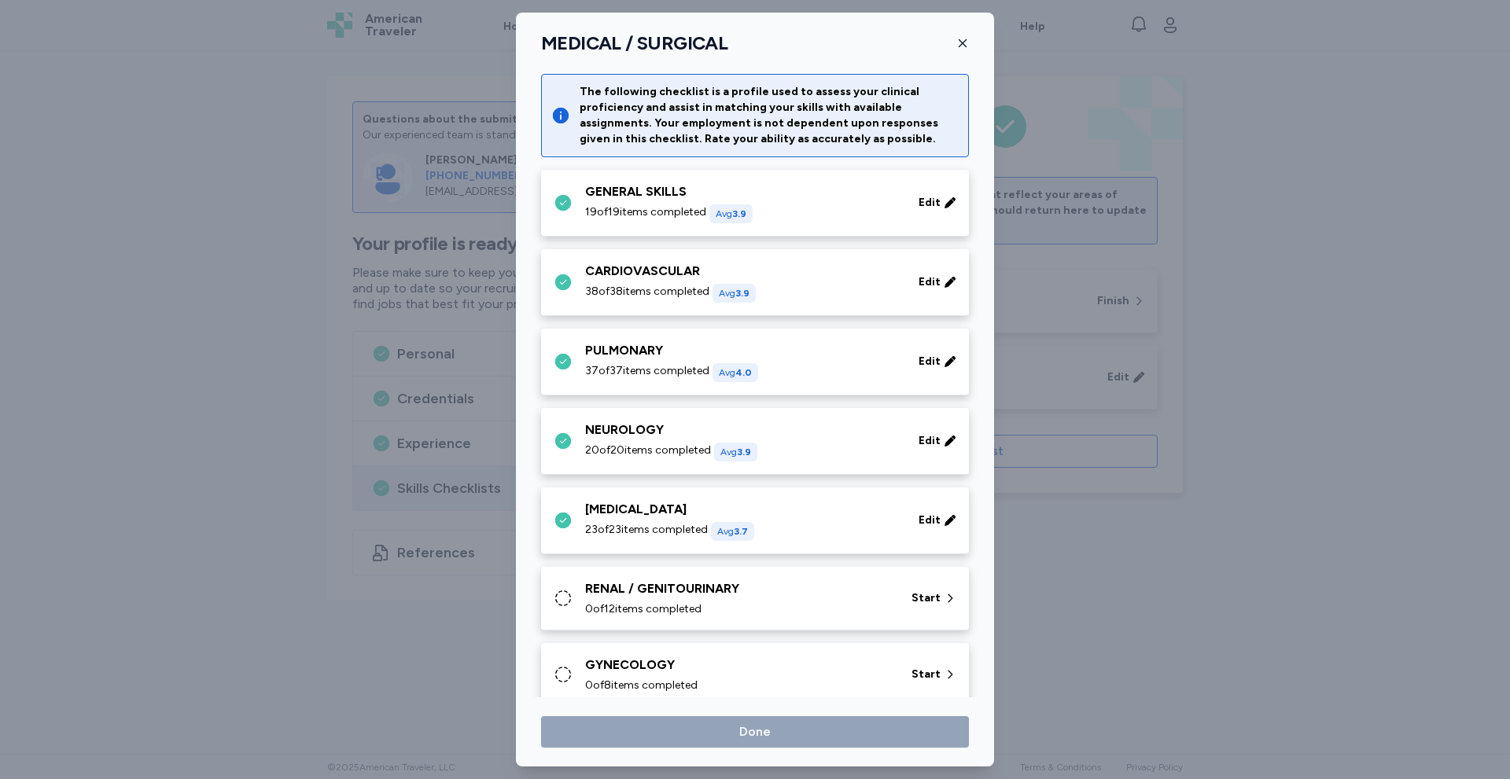
click at [716, 612] on div "0 of 12 items completed" at bounding box center [738, 610] width 307 height 16
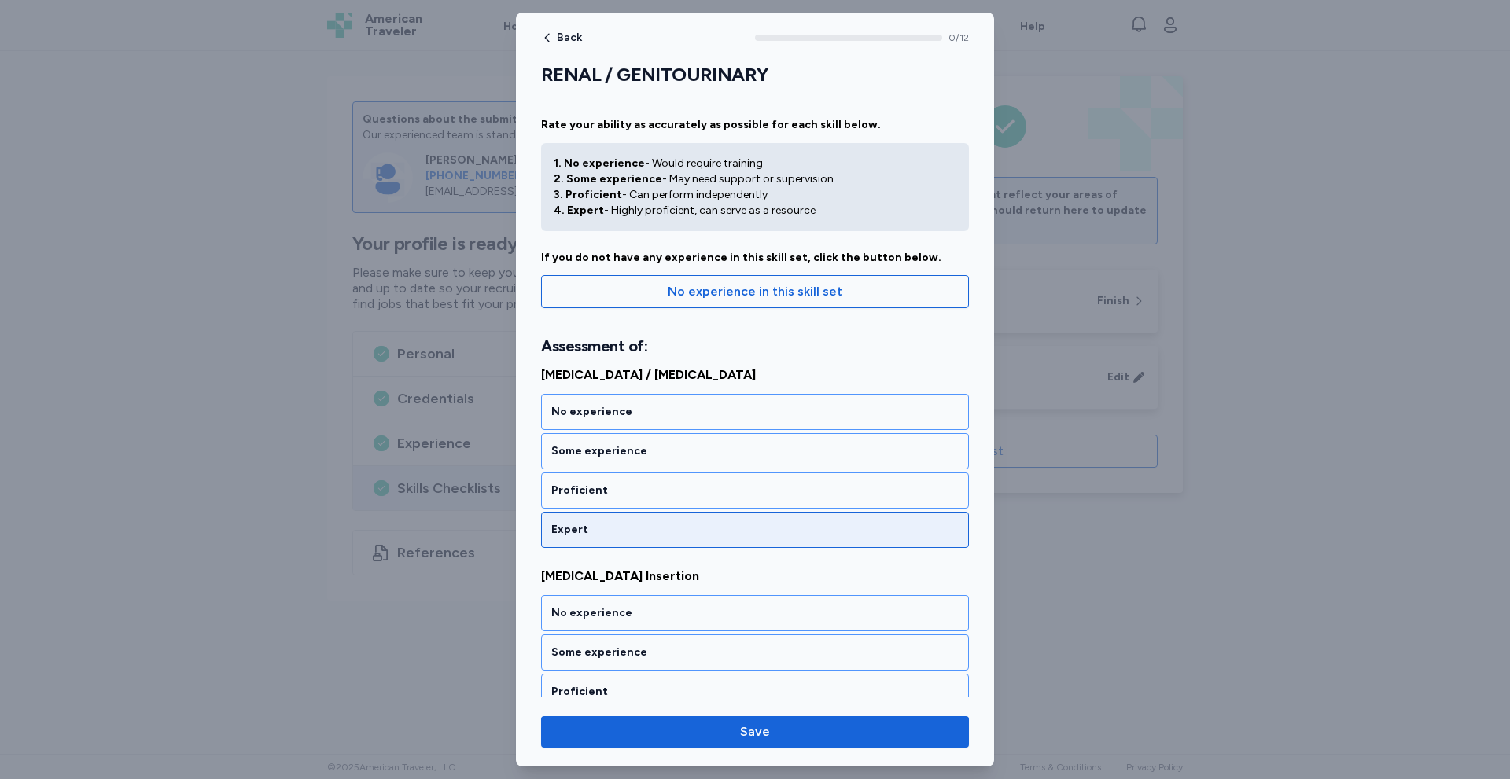
click at [599, 538] on div "Expert" at bounding box center [755, 530] width 428 height 36
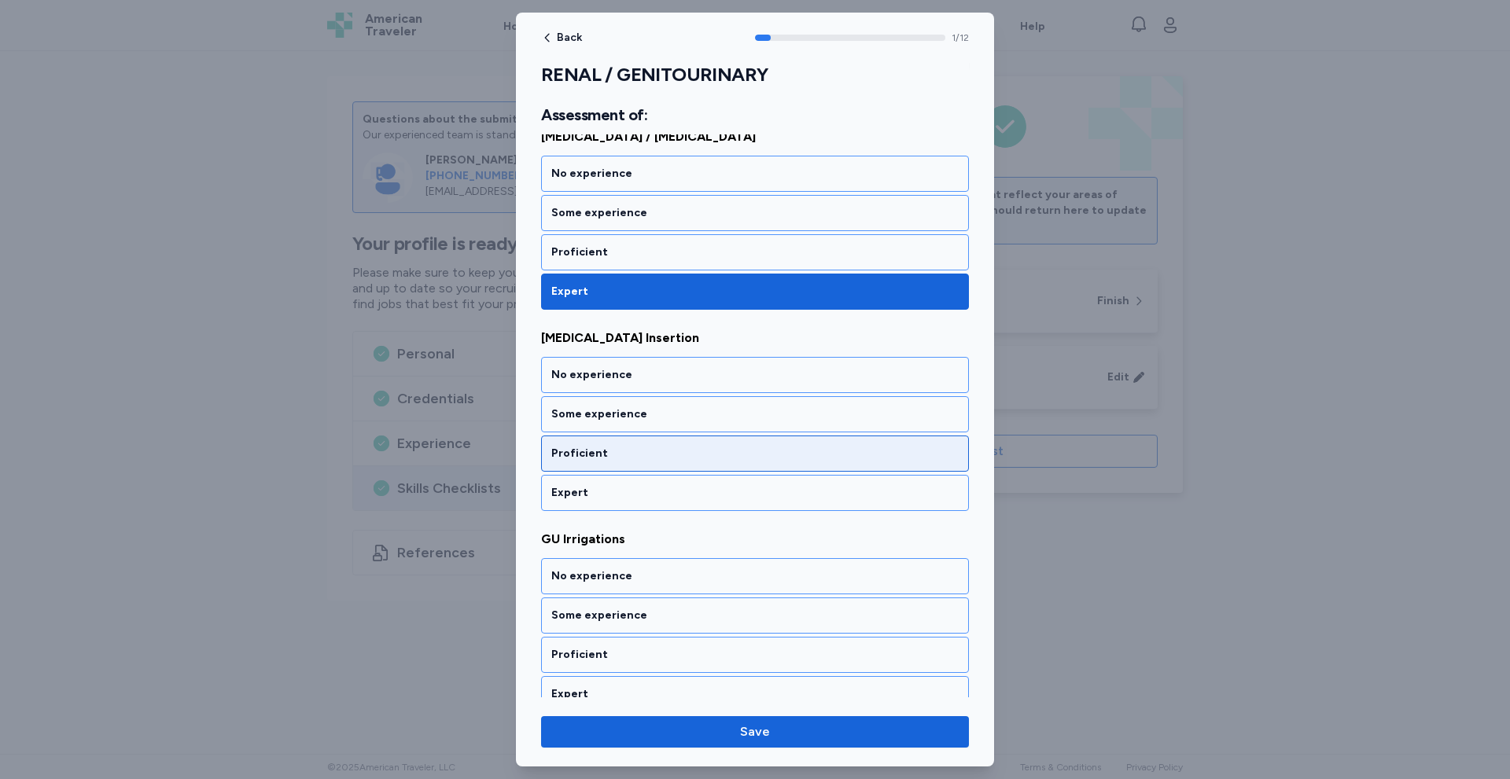
scroll to position [242, 0]
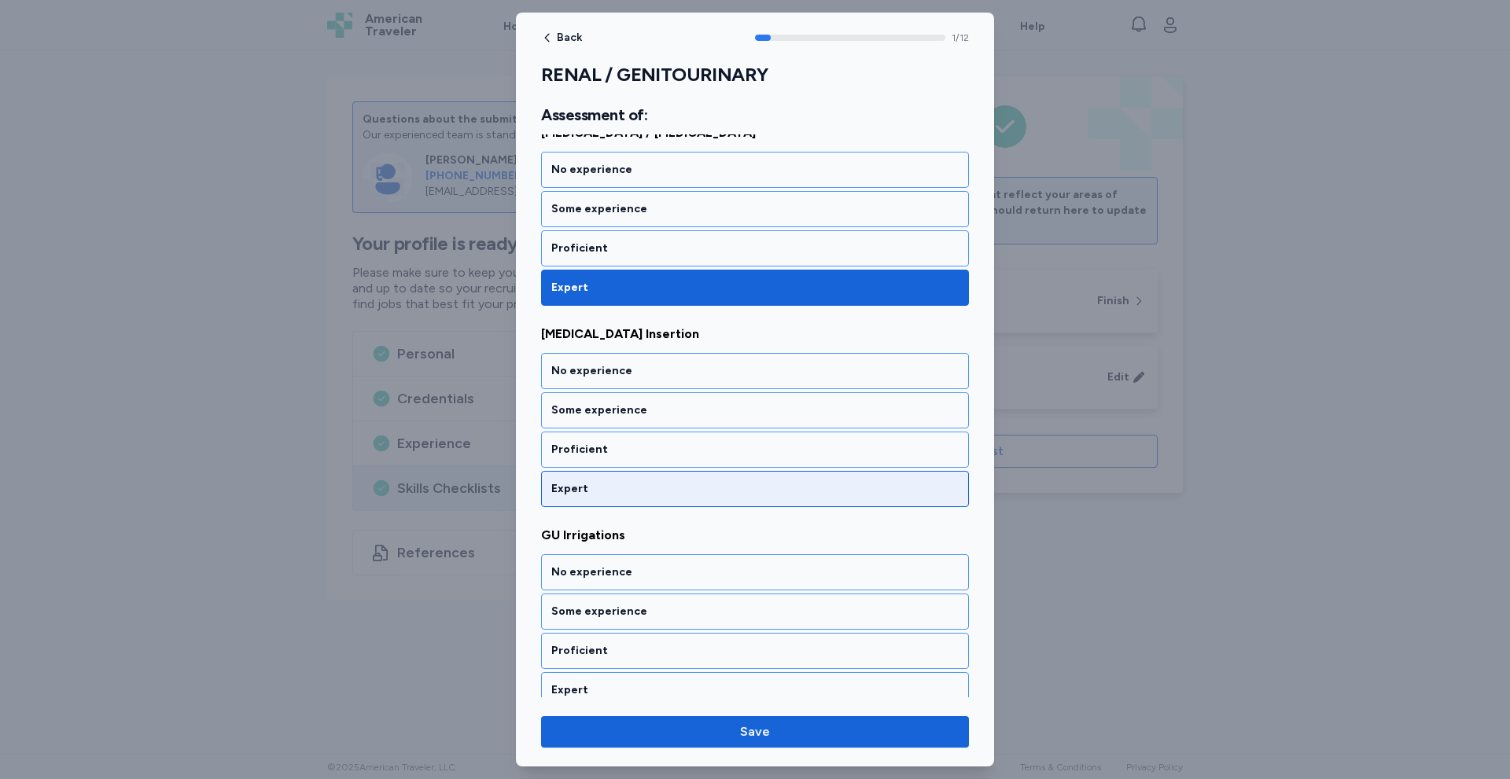
click at [620, 495] on div "Expert" at bounding box center [754, 489] width 407 height 16
click at [621, 496] on div "Expert" at bounding box center [754, 489] width 407 height 16
click at [618, 506] on div "Expert" at bounding box center [755, 489] width 428 height 36
click at [621, 502] on div "Expert" at bounding box center [755, 489] width 428 height 36
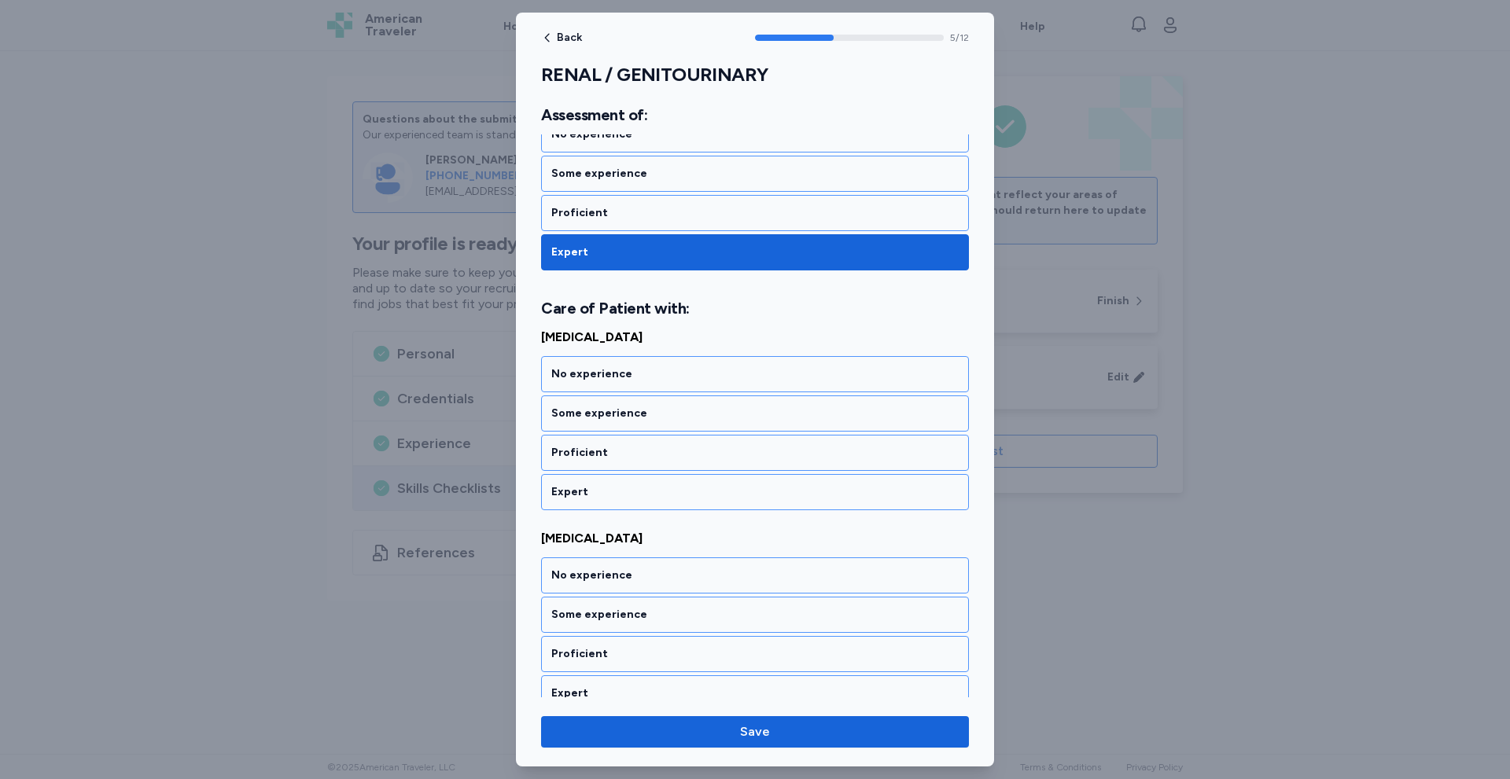
scroll to position [1086, 0]
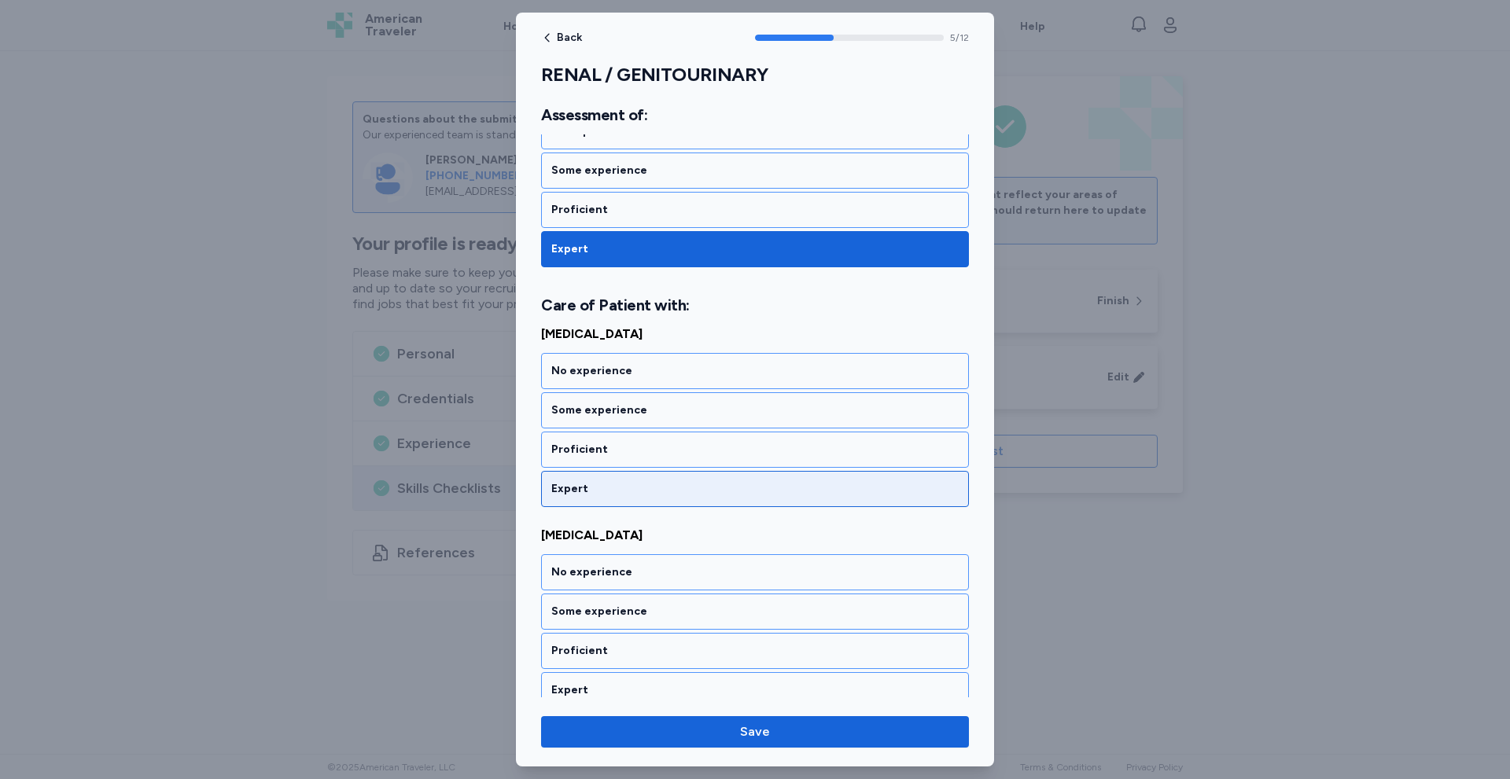
click at [628, 490] on div "Expert" at bounding box center [754, 489] width 407 height 16
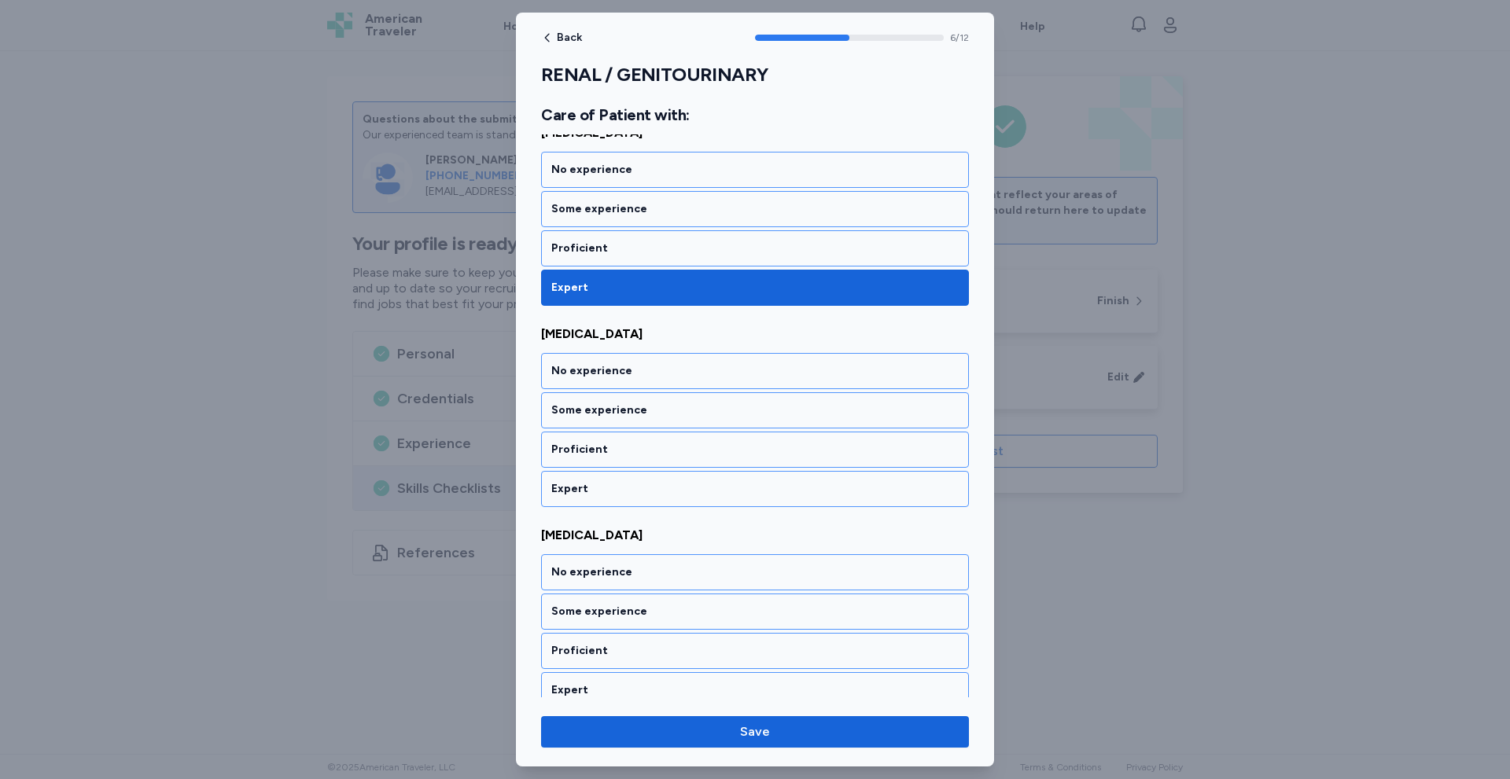
click at [628, 490] on div "Expert" at bounding box center [754, 489] width 407 height 16
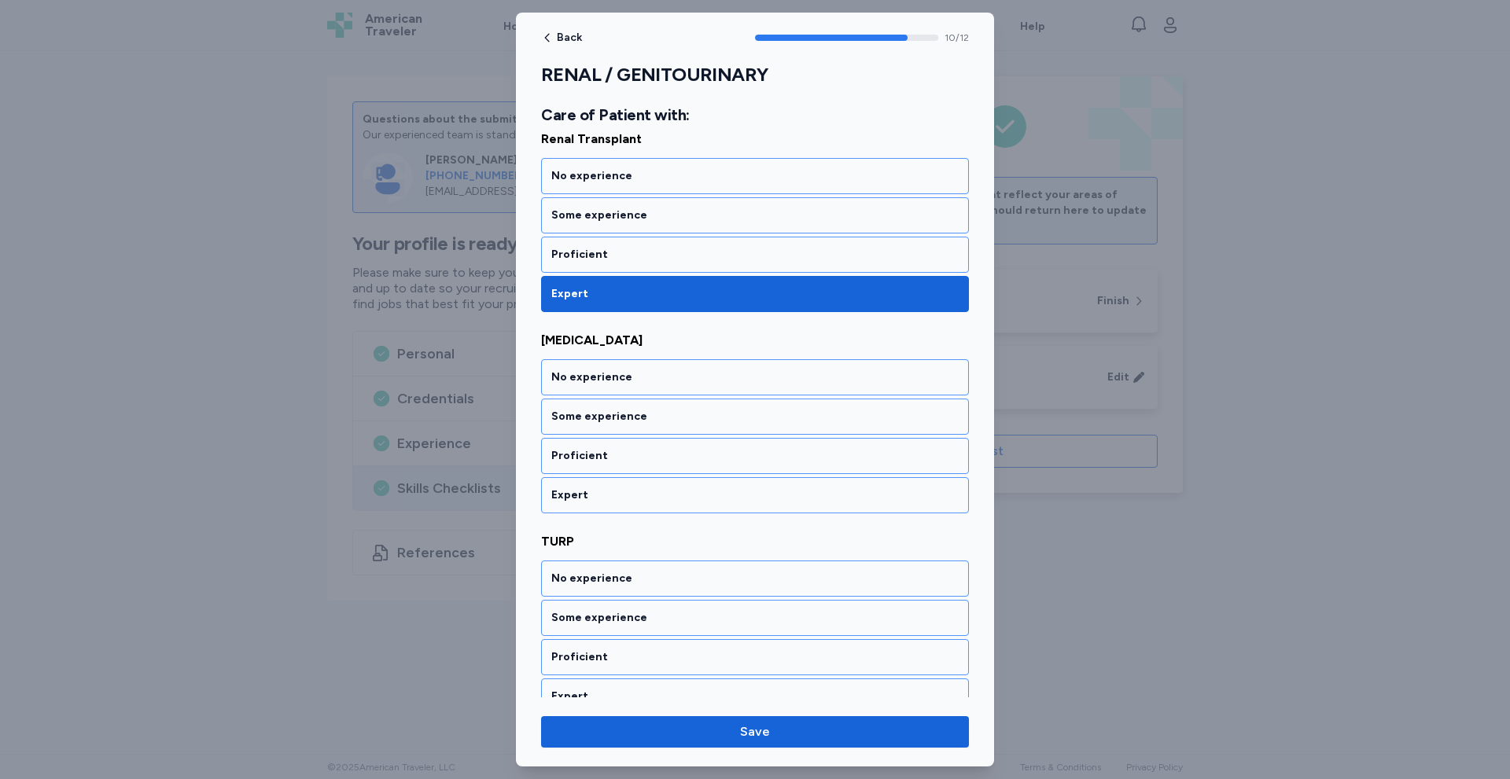
scroll to position [2093, 0]
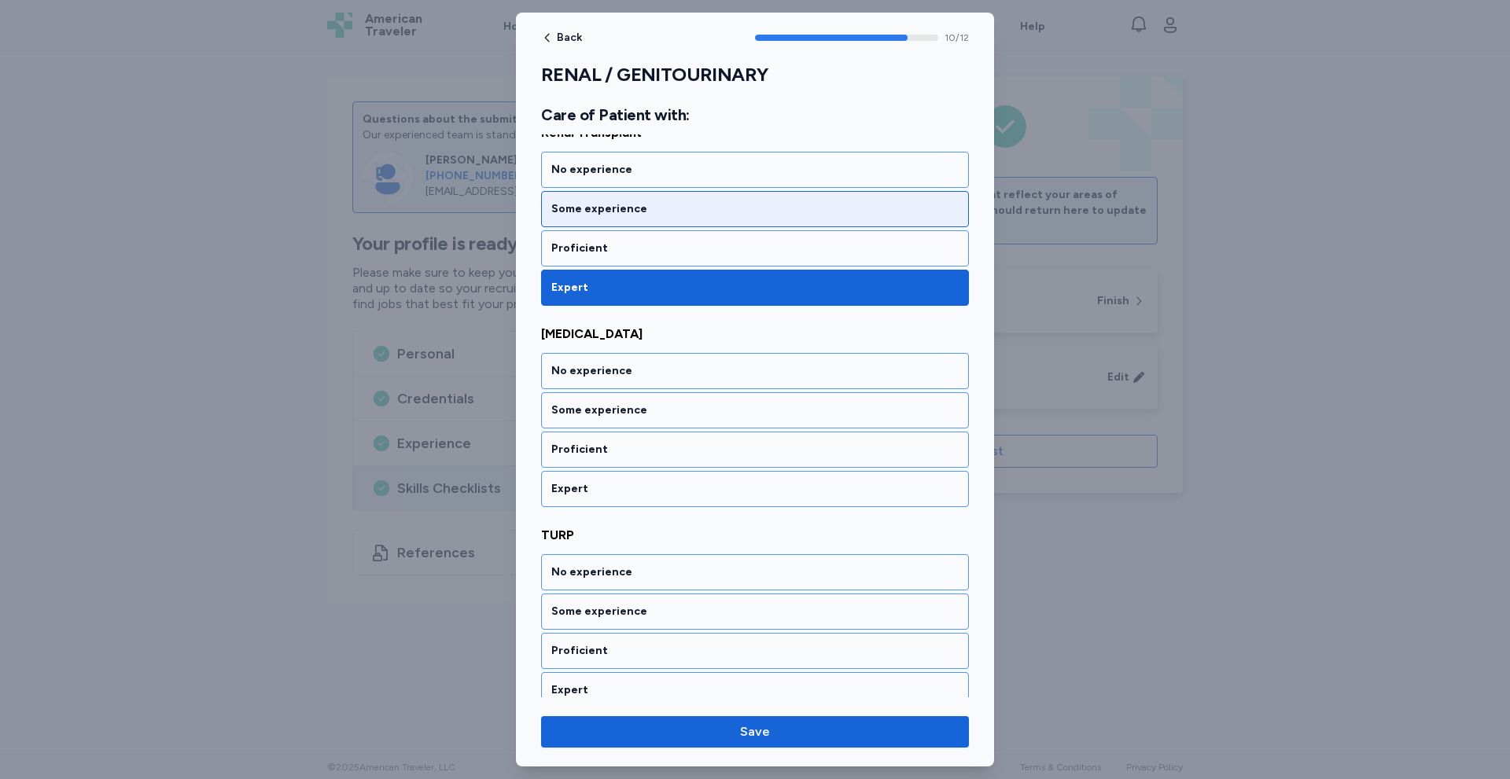
click at [687, 211] on div "Some experience" at bounding box center [754, 209] width 407 height 16
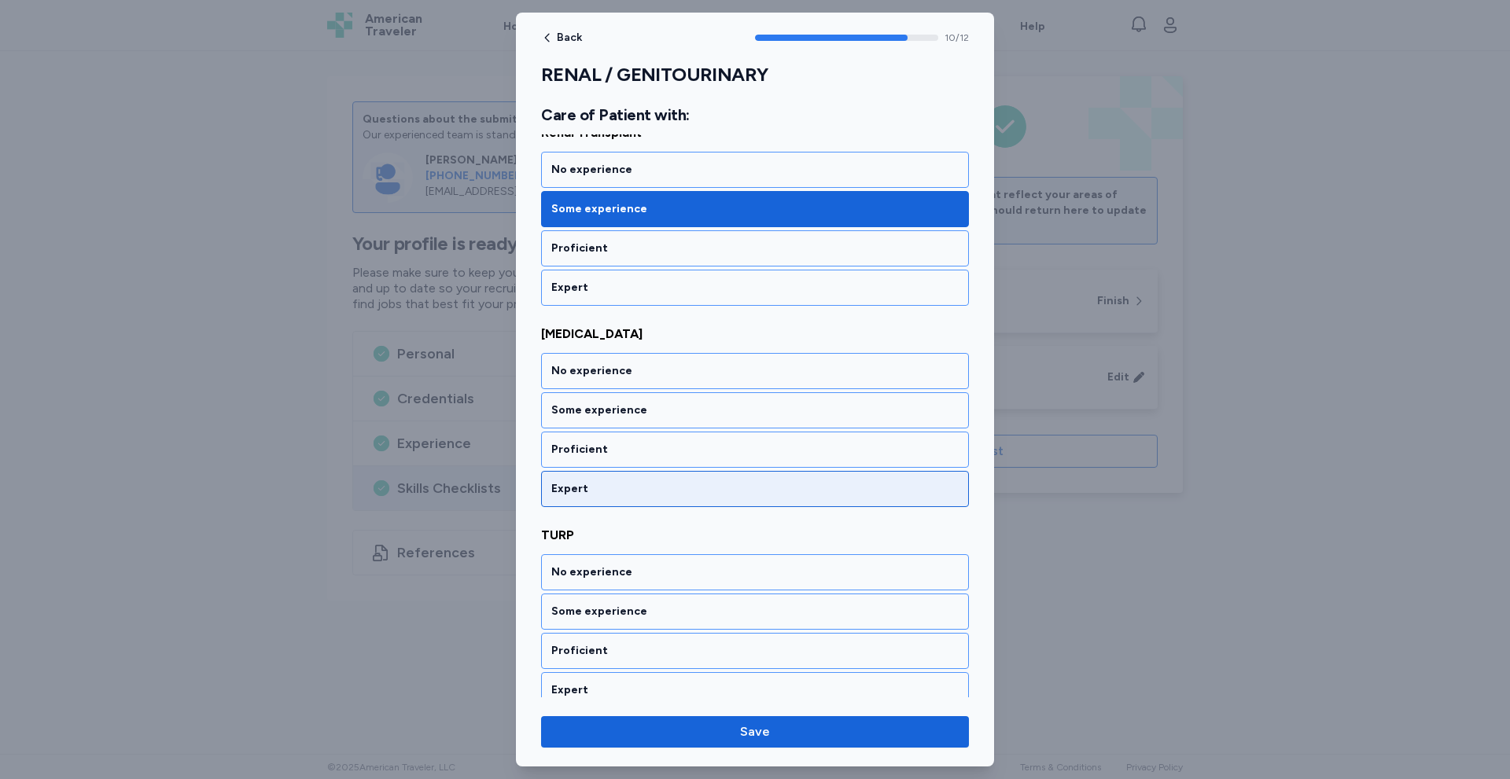
click at [588, 491] on div "Expert" at bounding box center [754, 489] width 407 height 16
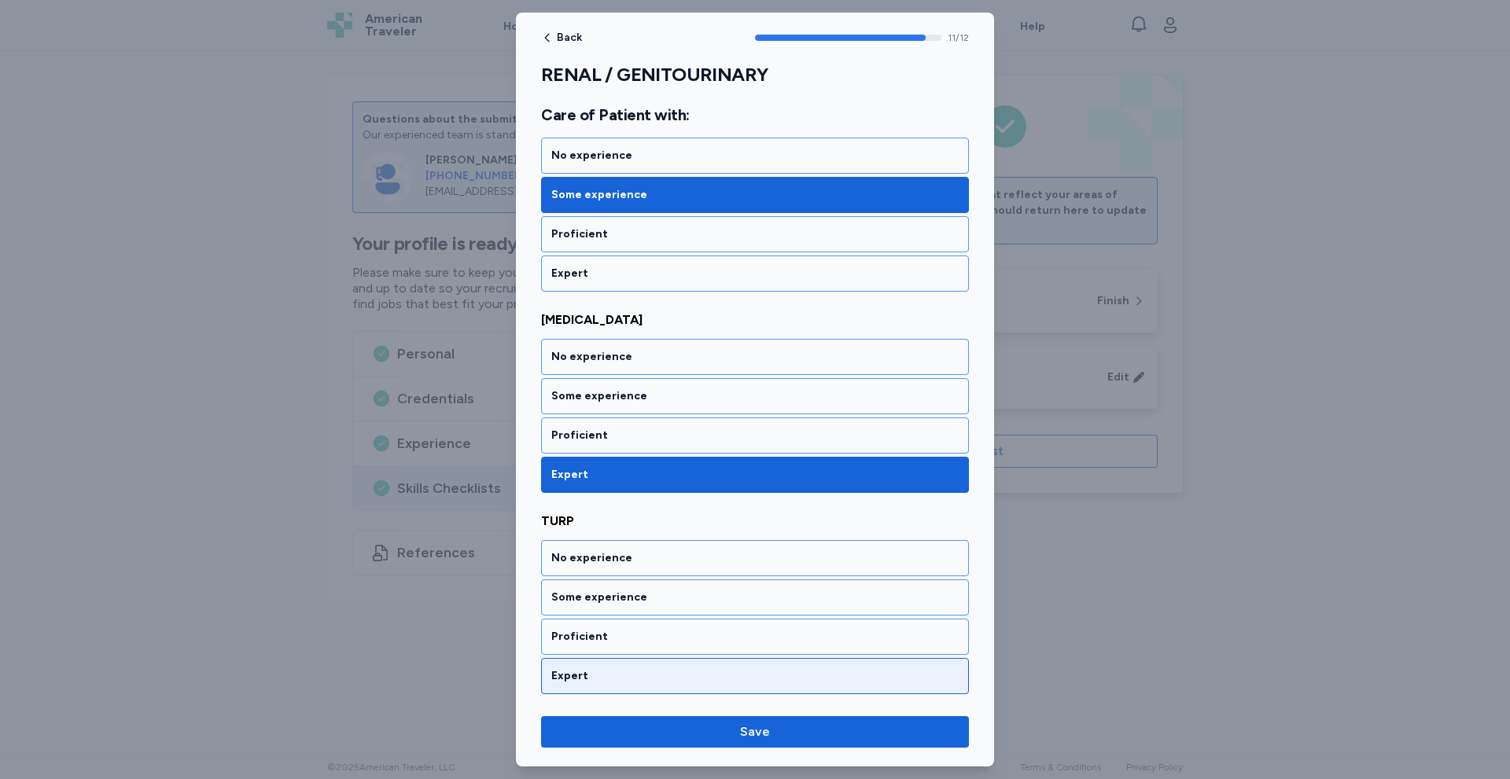
click at [590, 681] on div "Expert" at bounding box center [754, 676] width 407 height 16
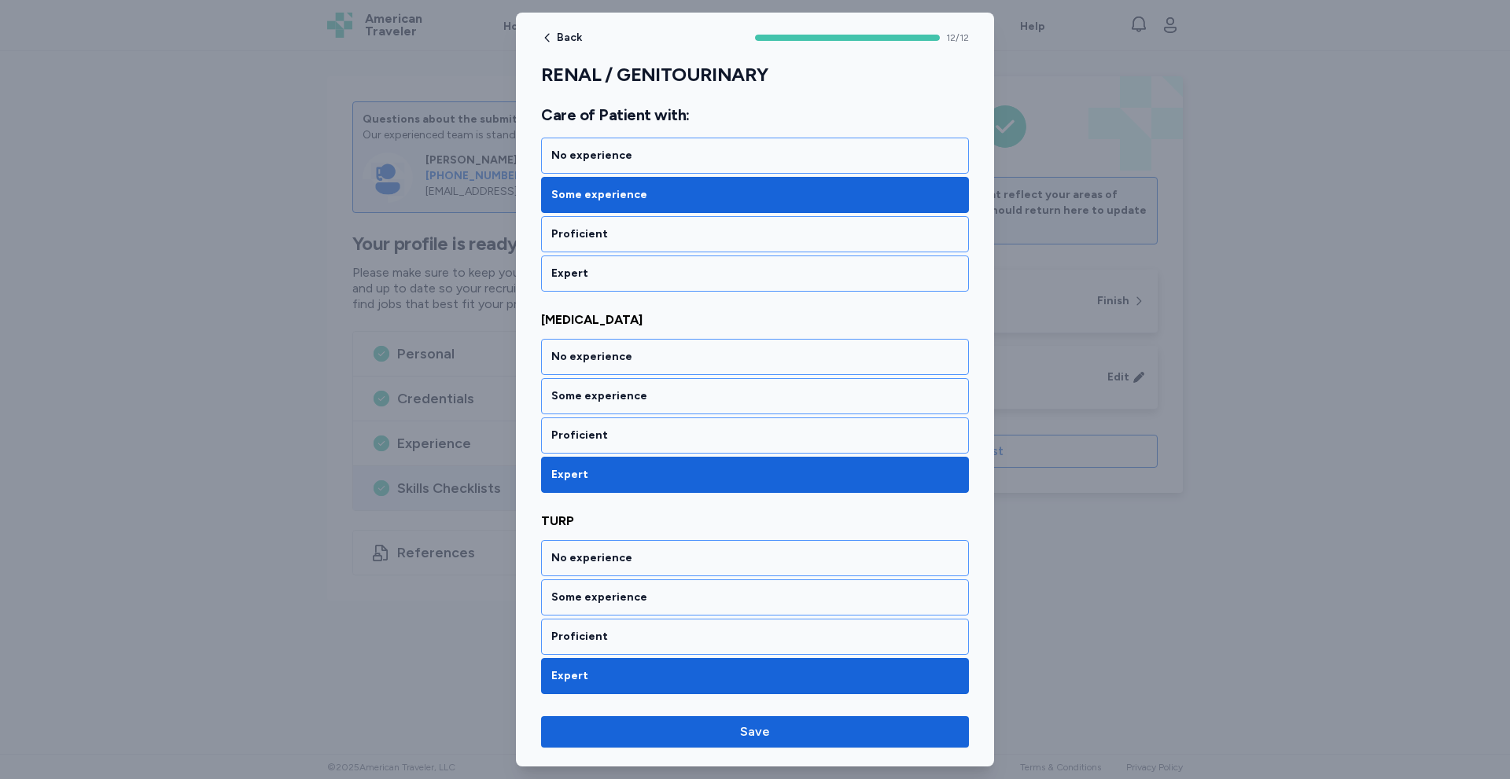
click at [638, 707] on div "Back 12 / 12 RENAL / GENITOURINARY Rate your ability as accurately as possible …" at bounding box center [755, 390] width 478 height 754
click at [757, 719] on button "Save" at bounding box center [755, 731] width 428 height 31
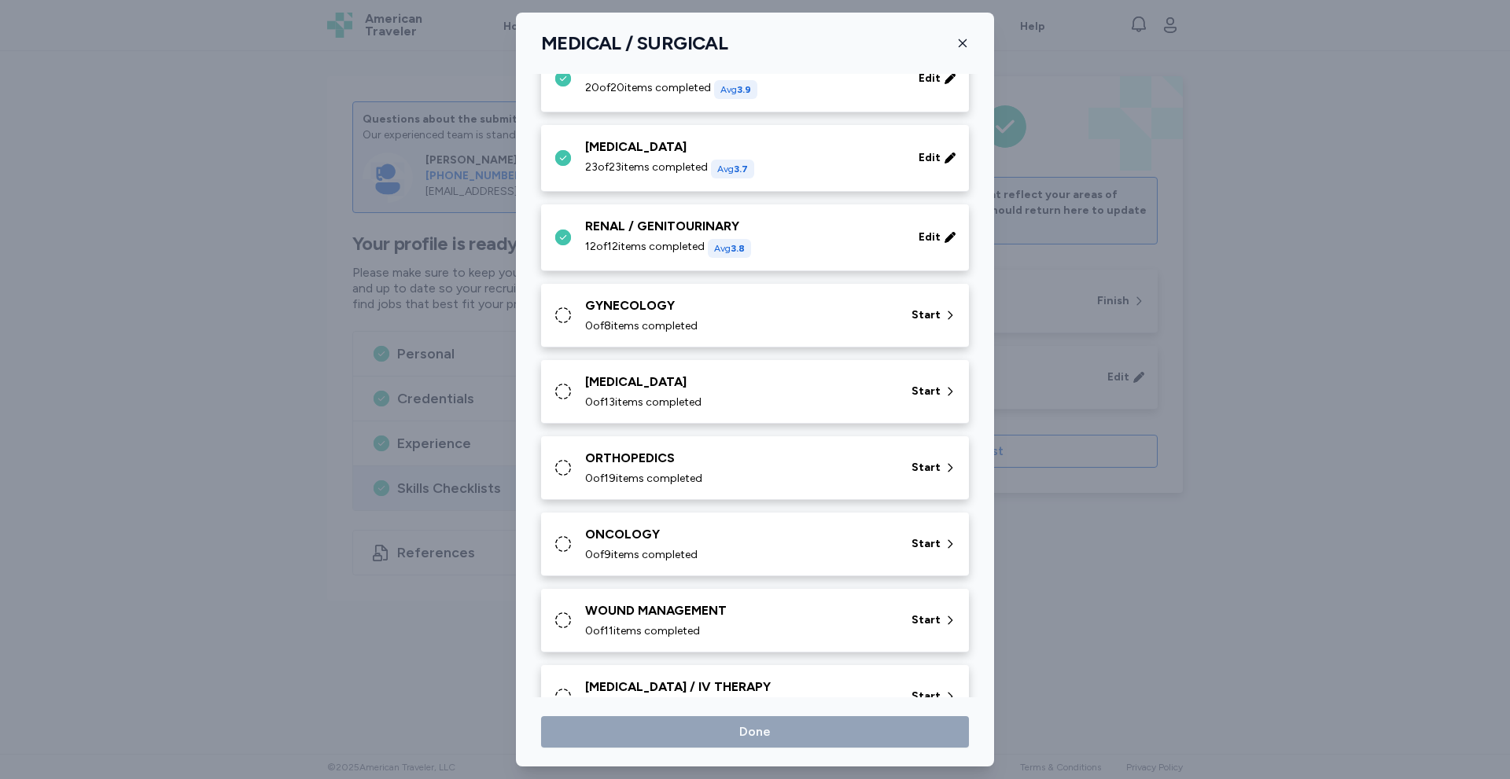
scroll to position [352, 0]
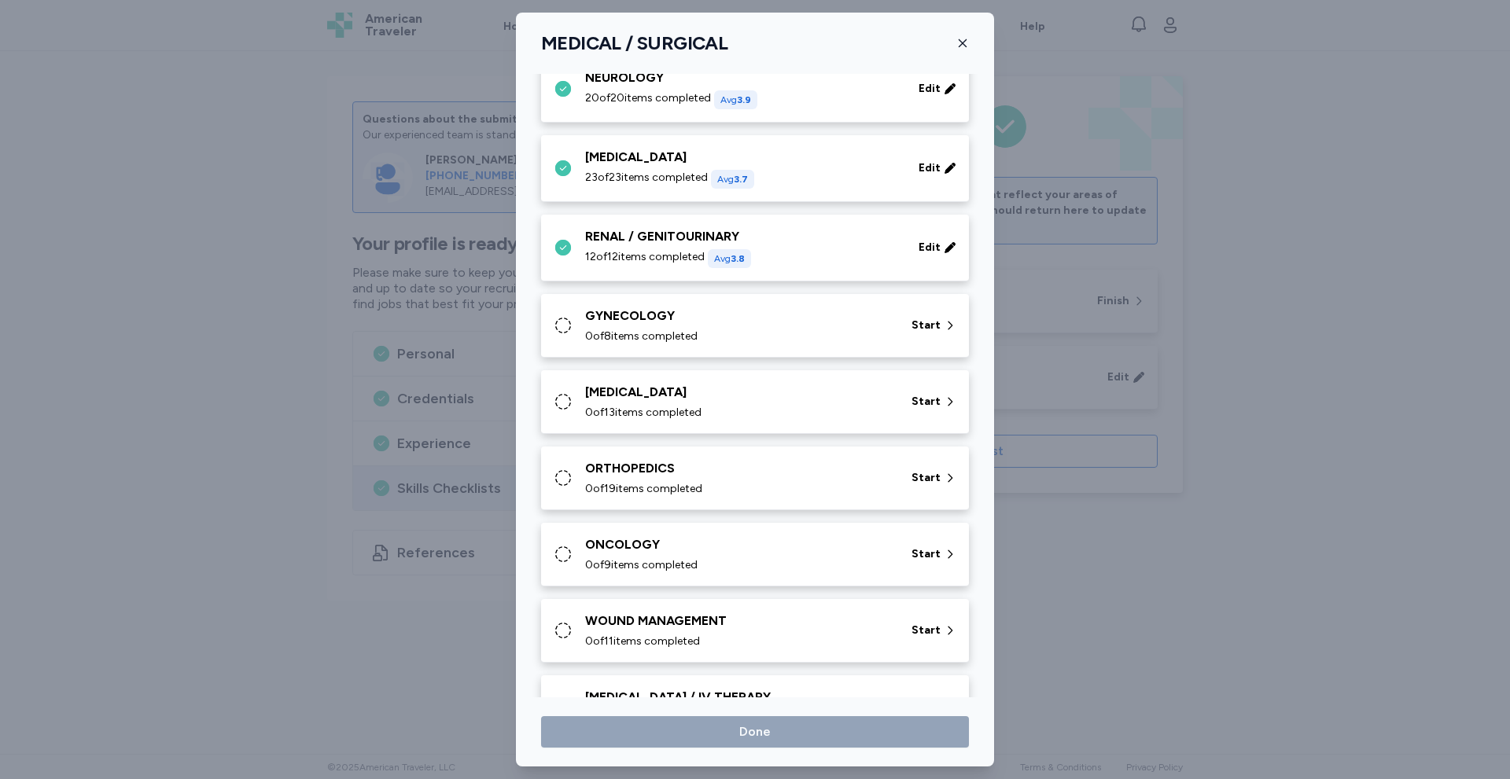
click at [680, 327] on div "GYNECOLOGY 0 of 8 items completed" at bounding box center [738, 326] width 307 height 38
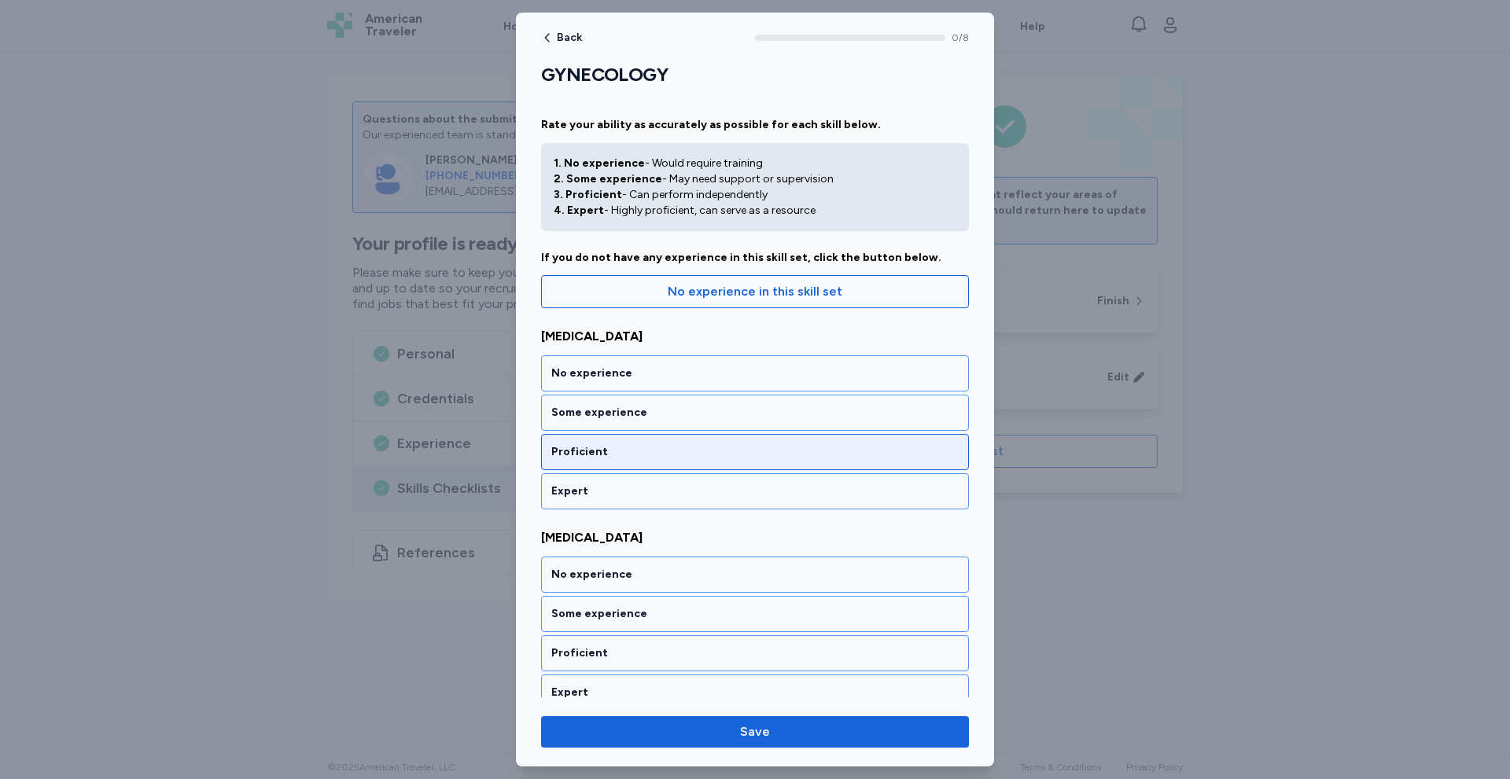
click at [630, 451] on div "Proficient" at bounding box center [754, 452] width 407 height 16
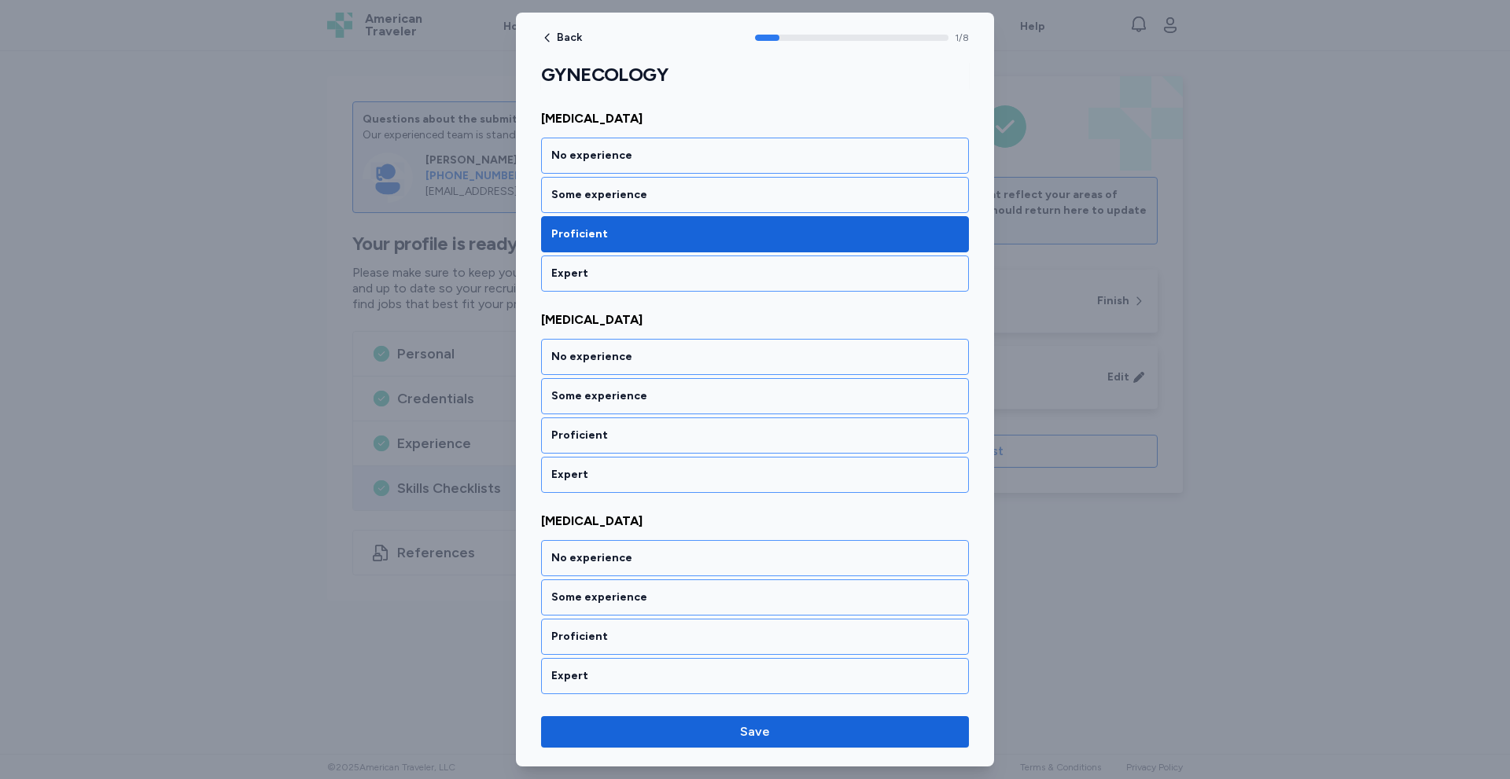
scroll to position [223, 0]
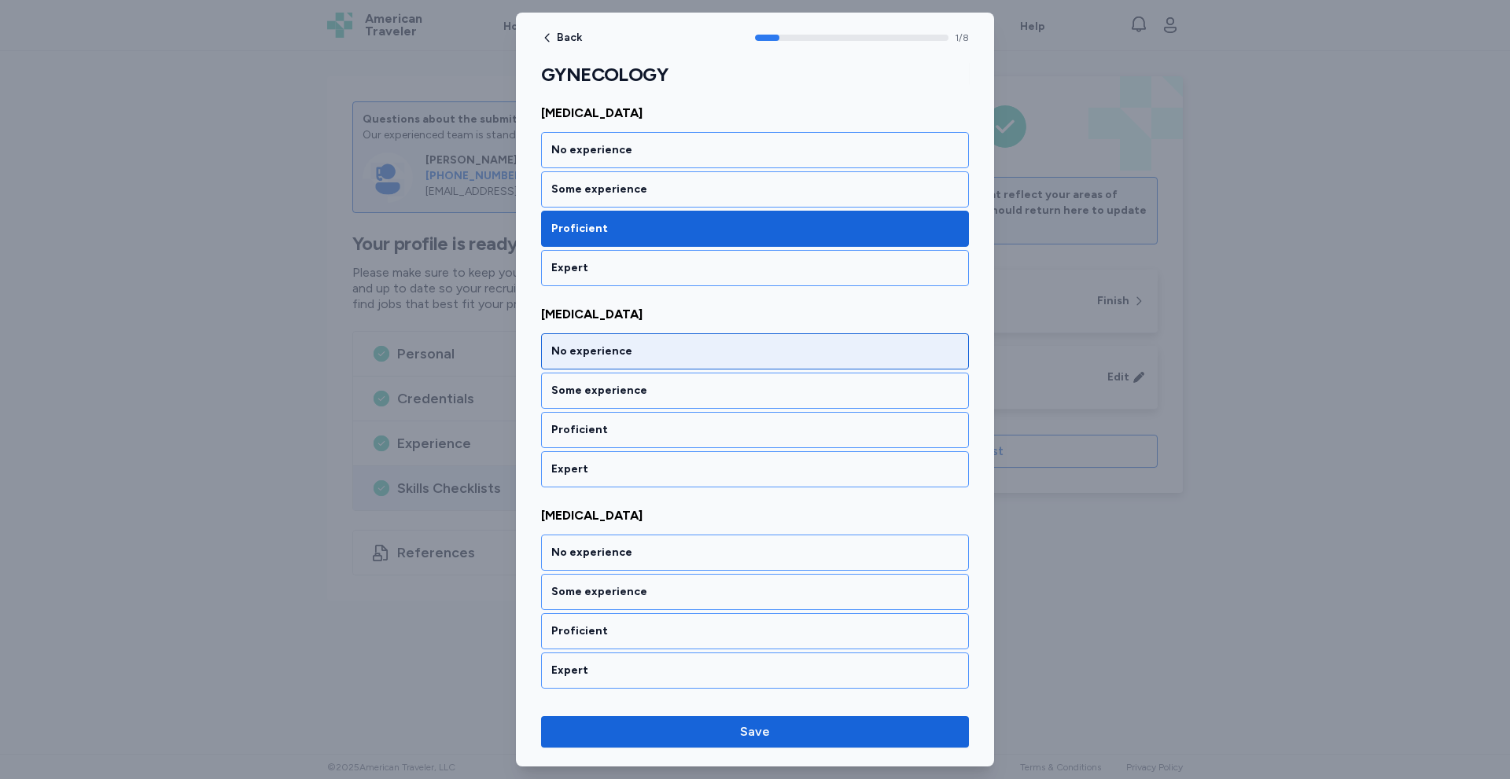
click at [643, 354] on div "No experience" at bounding box center [754, 352] width 407 height 16
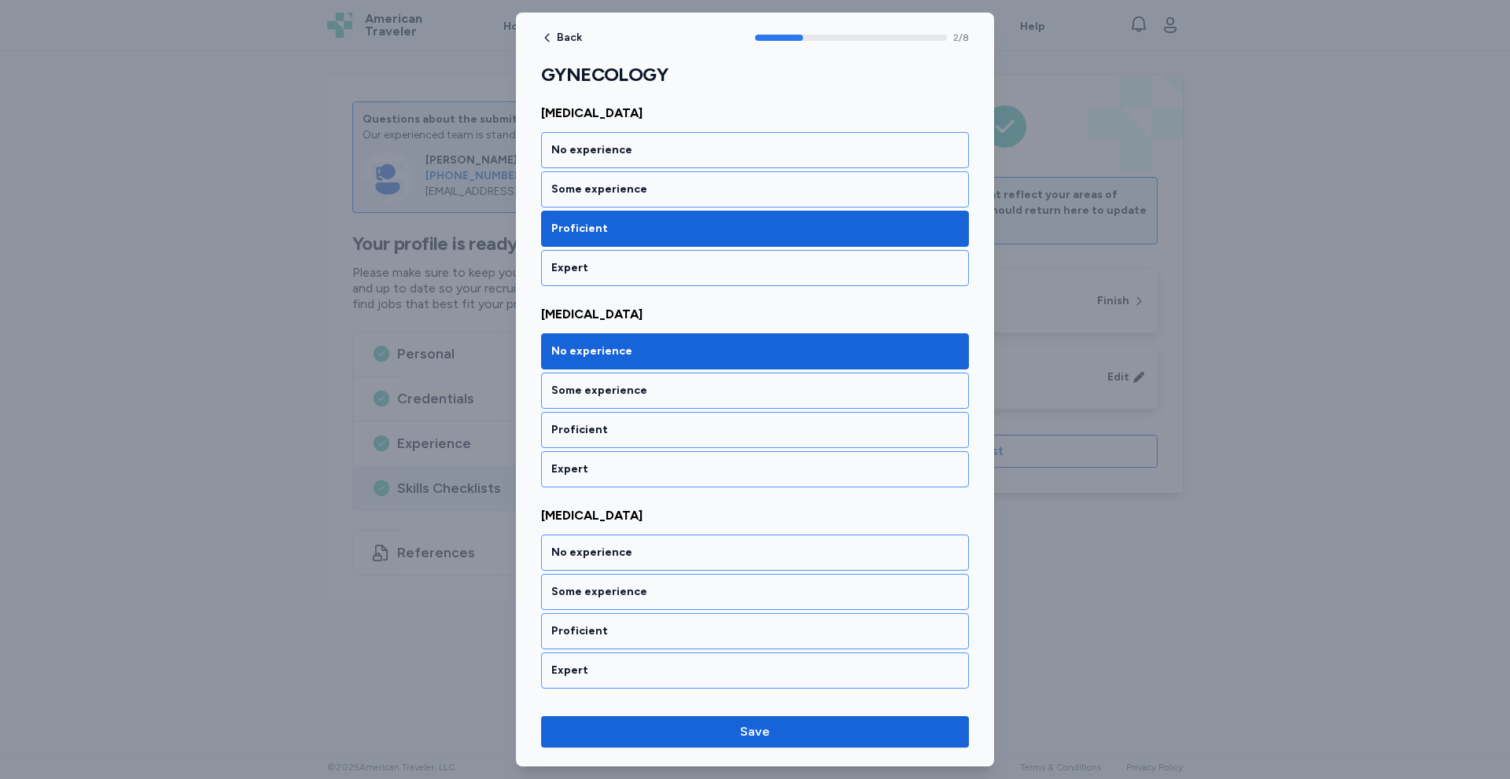
scroll to position [425, 0]
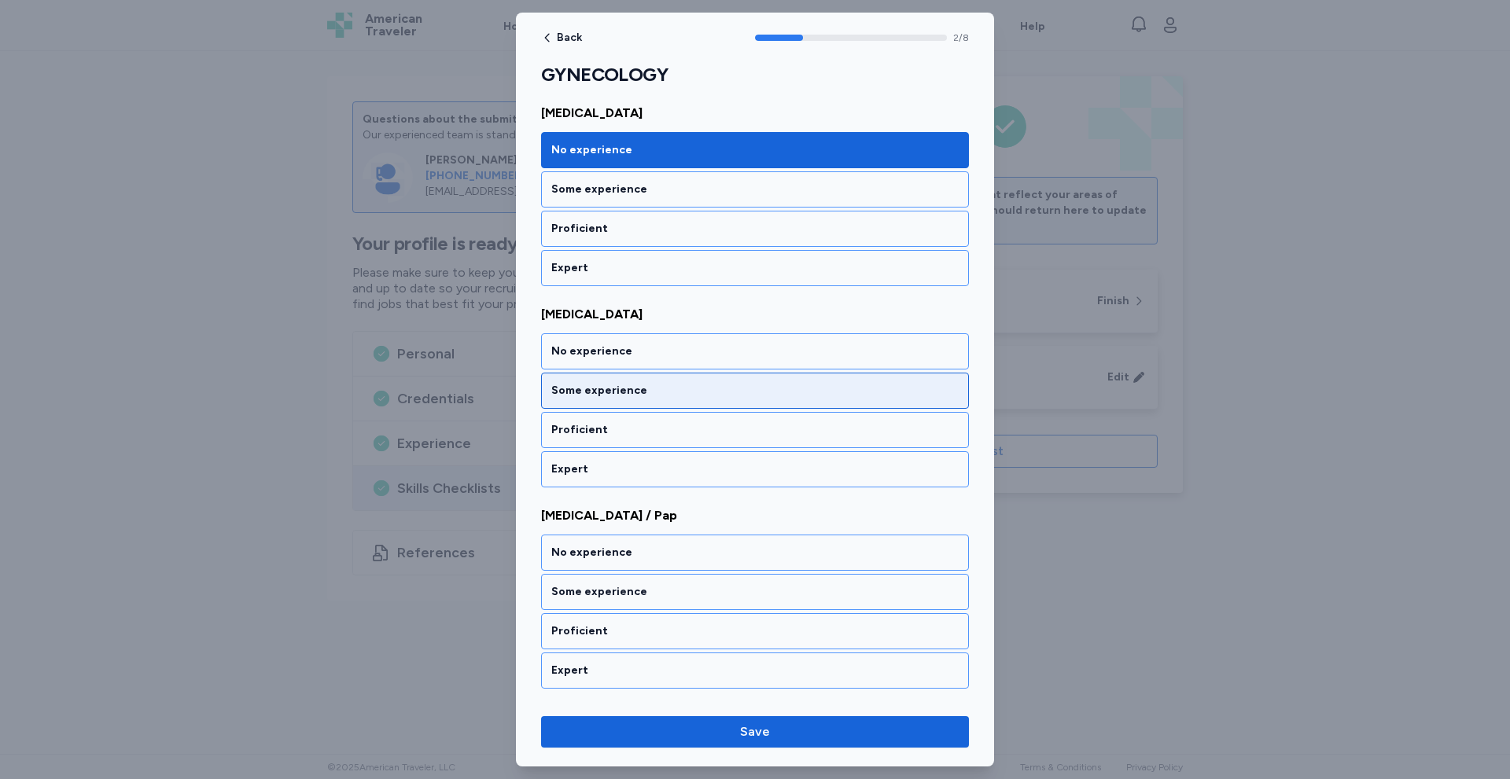
click at [639, 373] on div "Some experience" at bounding box center [755, 391] width 428 height 36
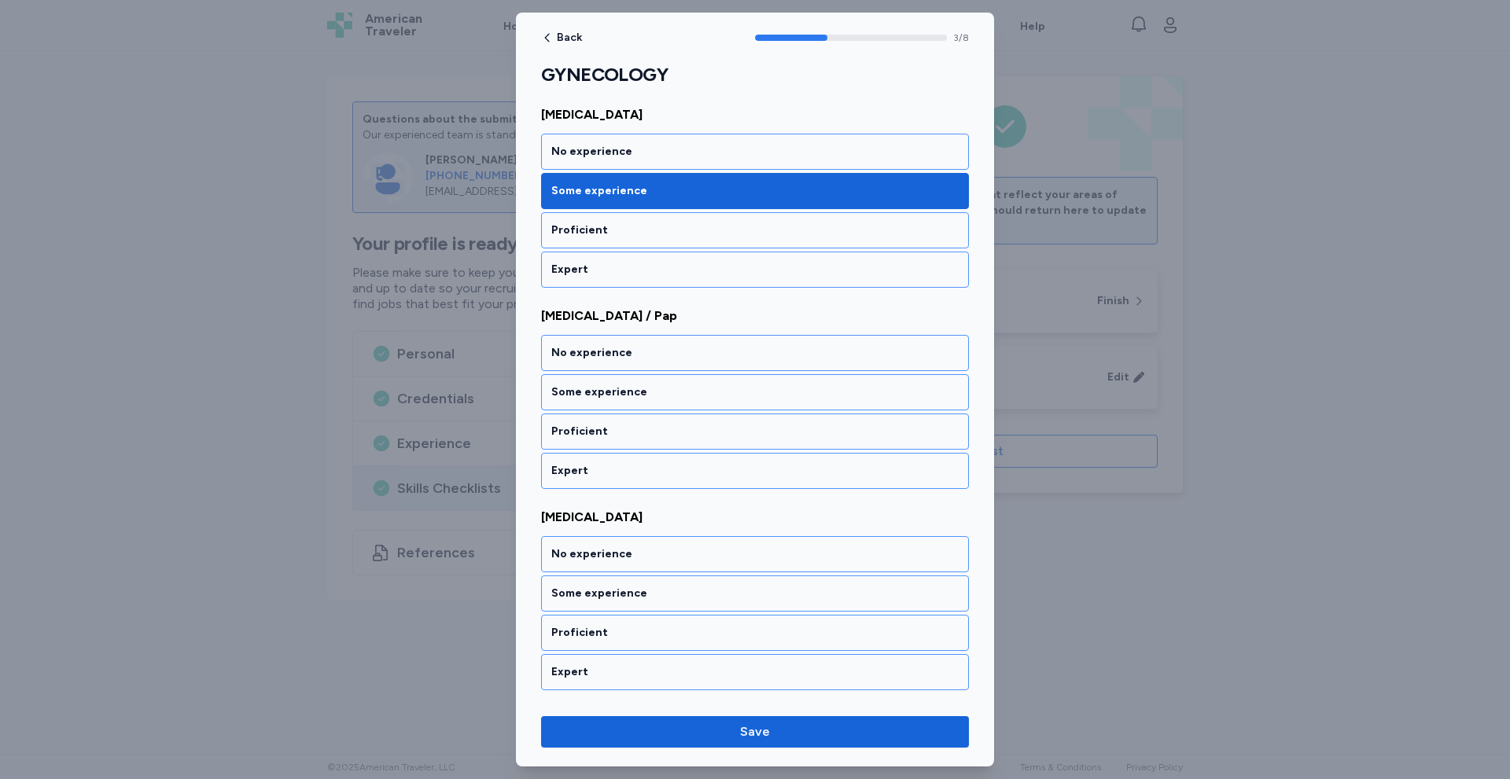
scroll to position [626, 0]
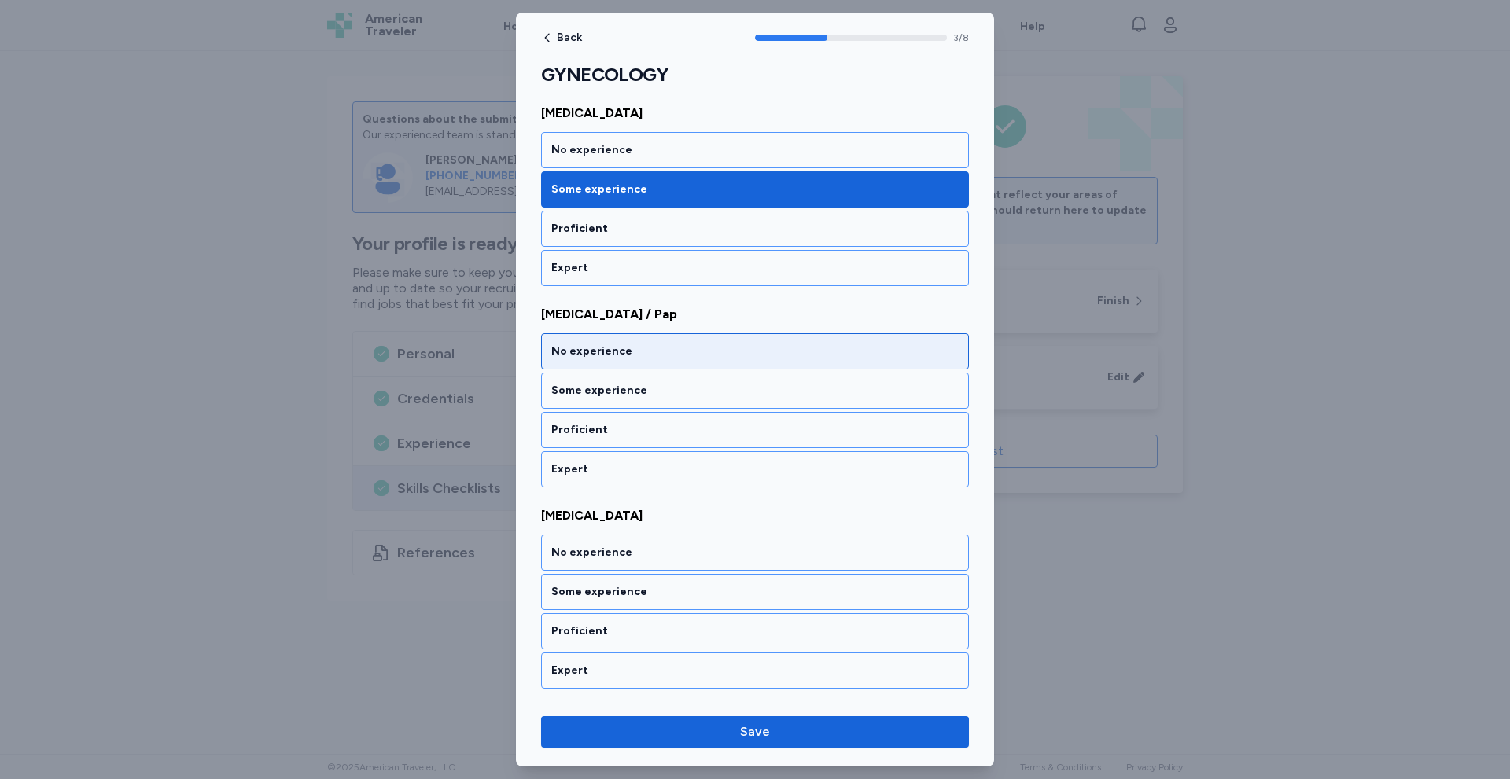
click at [655, 359] on div "No experience" at bounding box center [754, 352] width 407 height 16
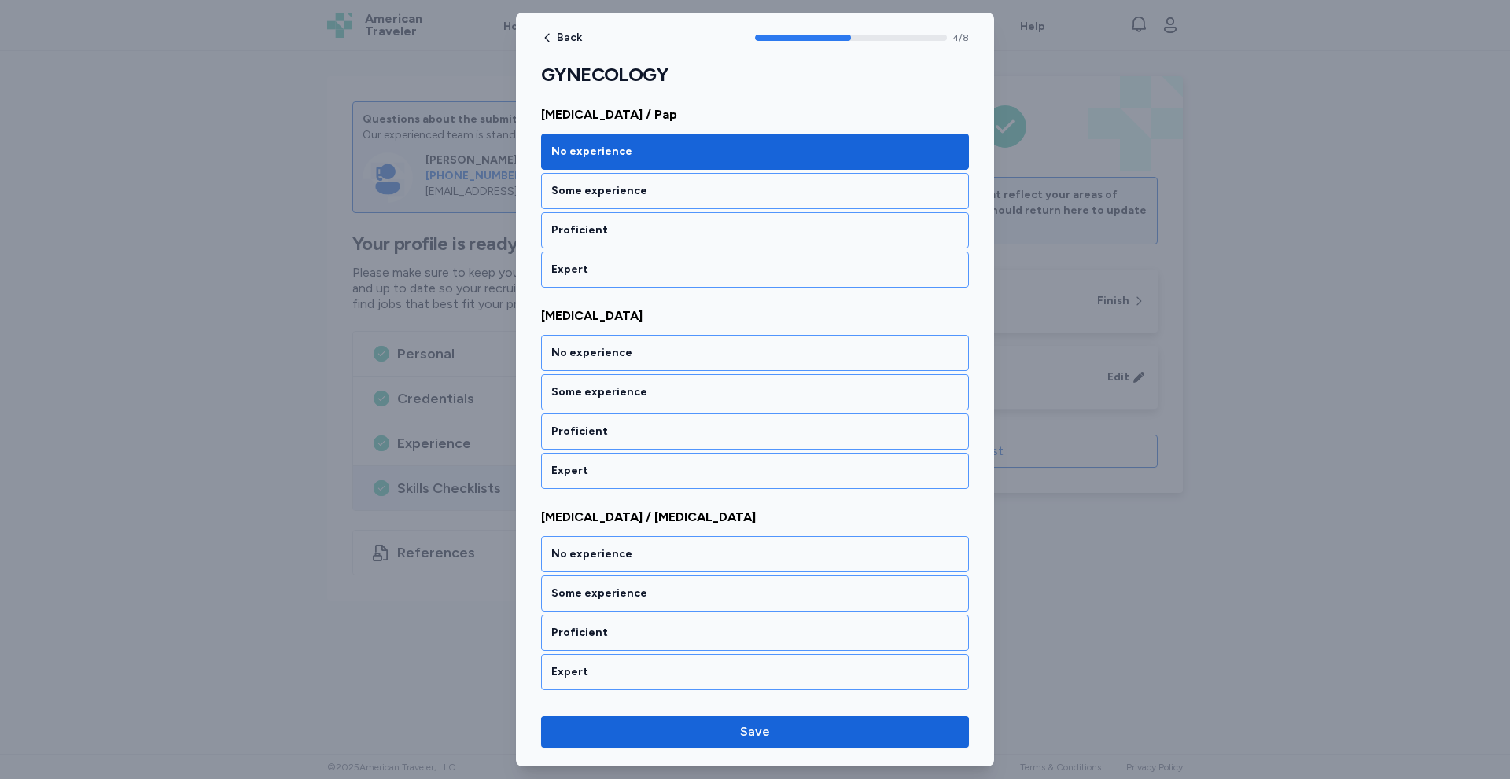
scroll to position [827, 0]
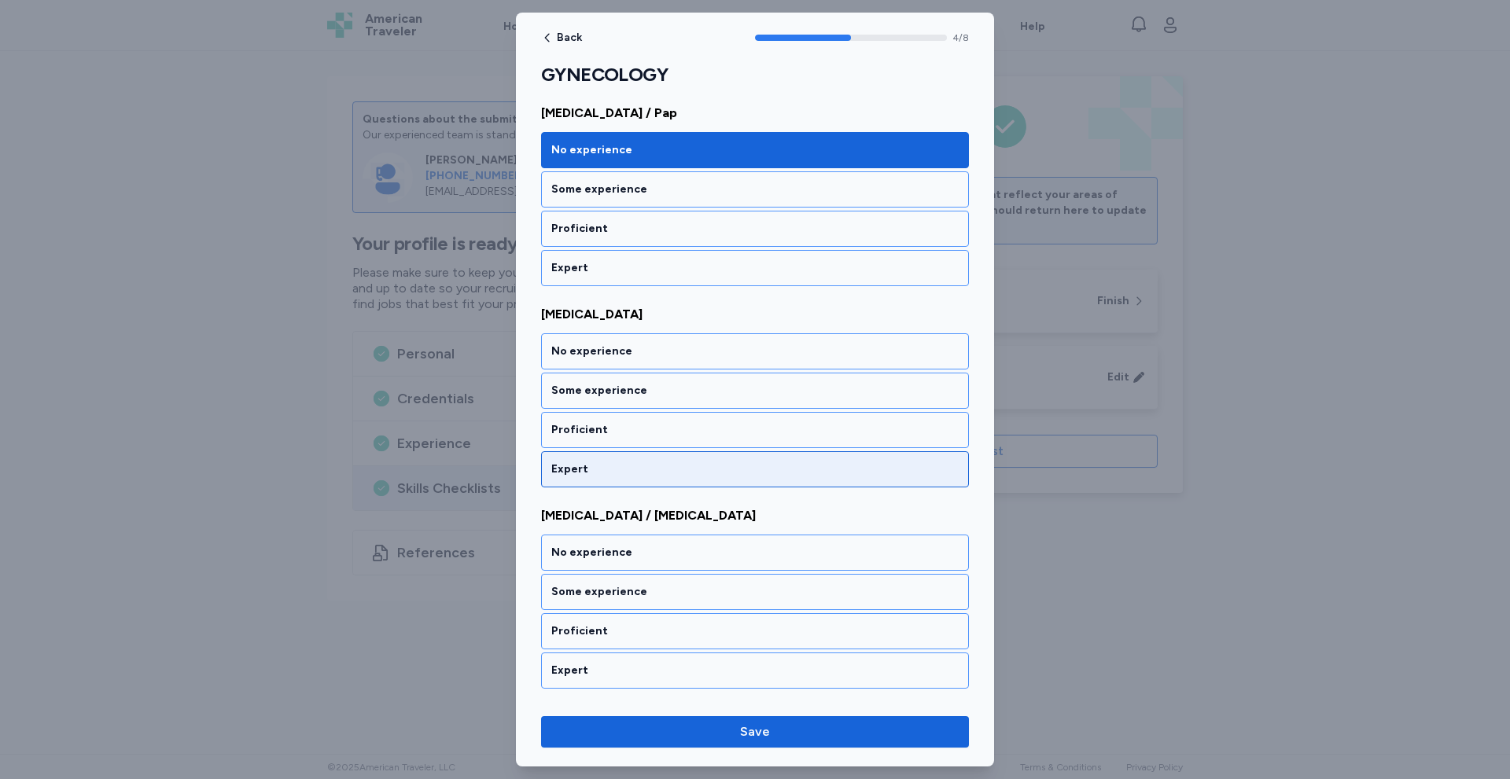
click at [582, 473] on div "Expert" at bounding box center [754, 470] width 407 height 16
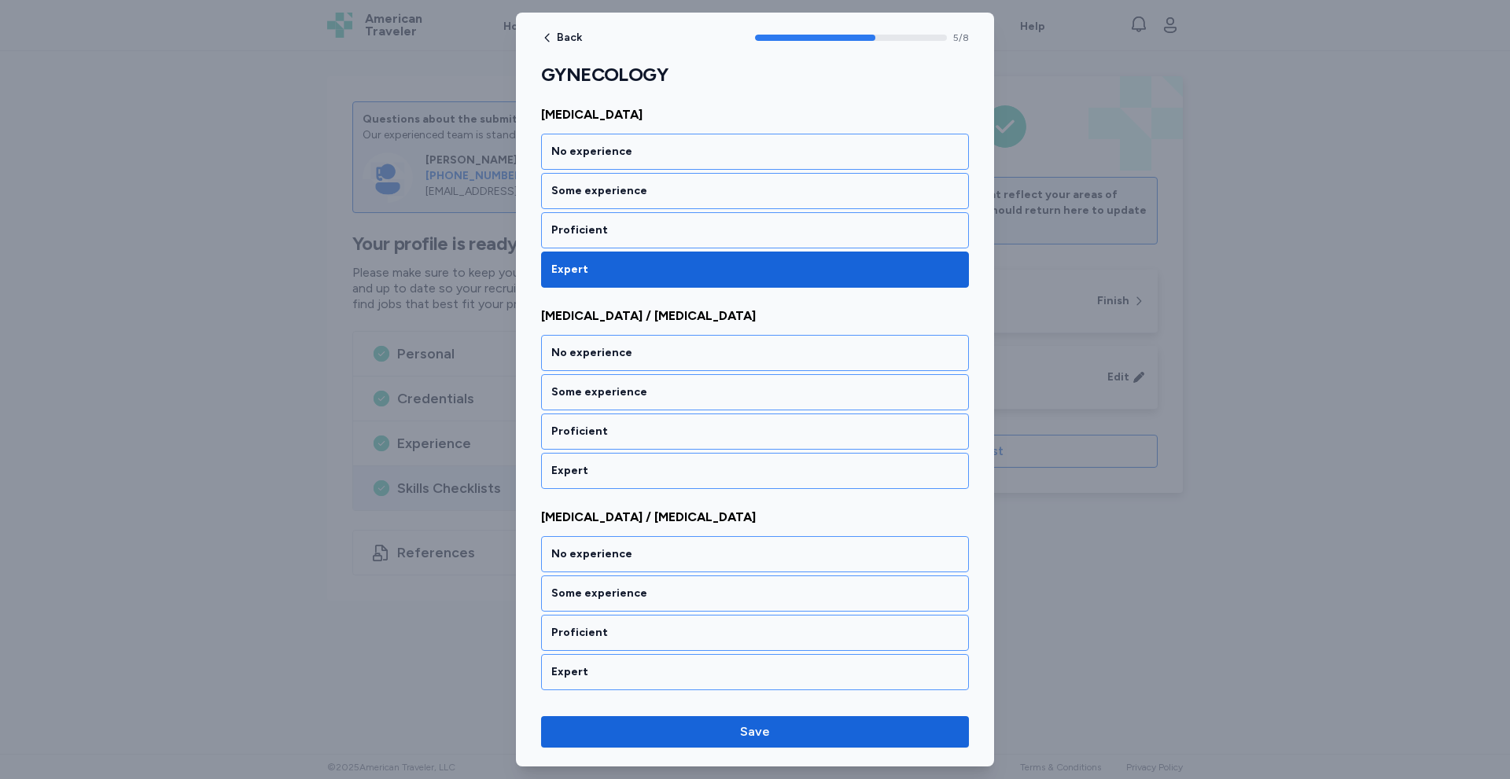
scroll to position [1029, 0]
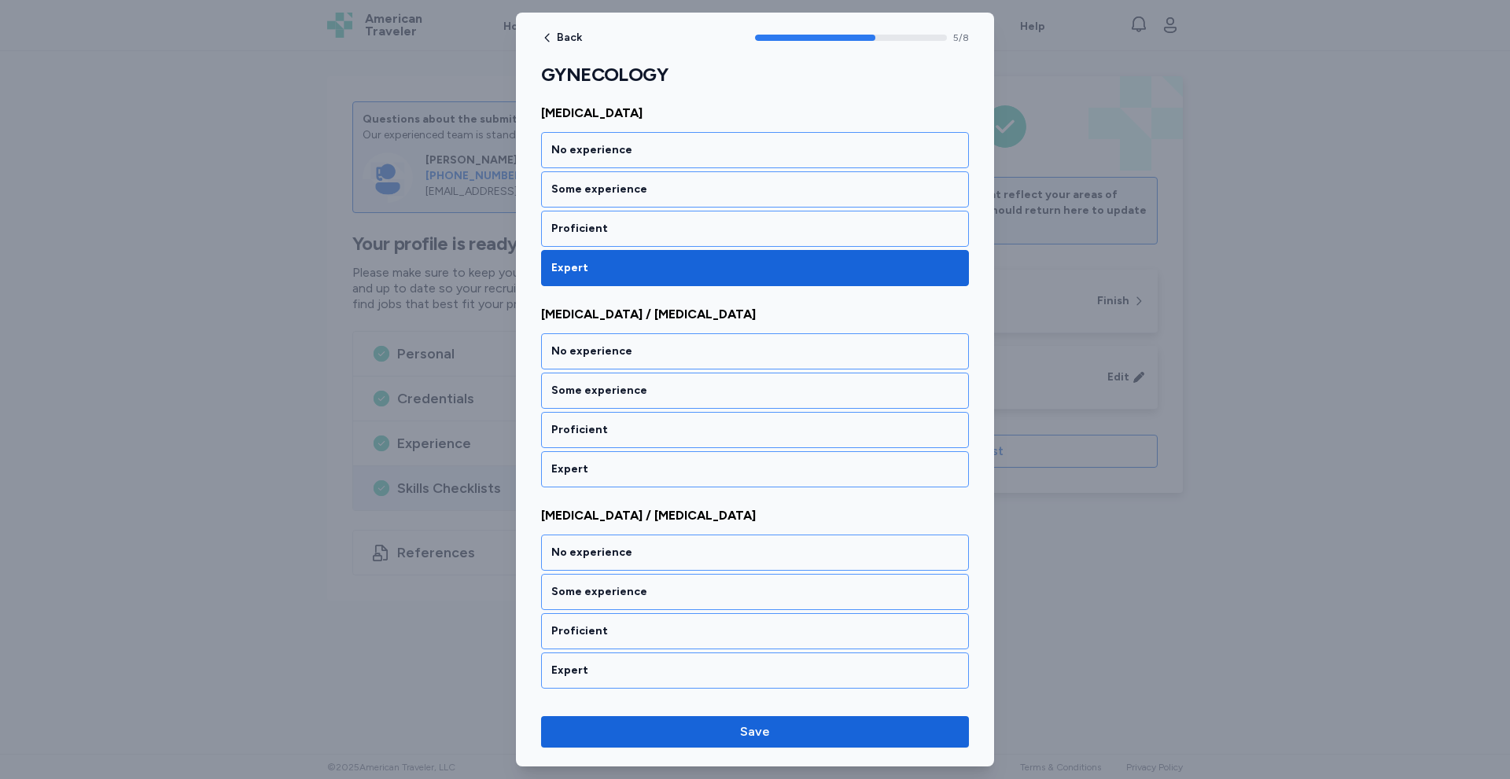
click at [582, 473] on div "Expert" at bounding box center [754, 470] width 407 height 16
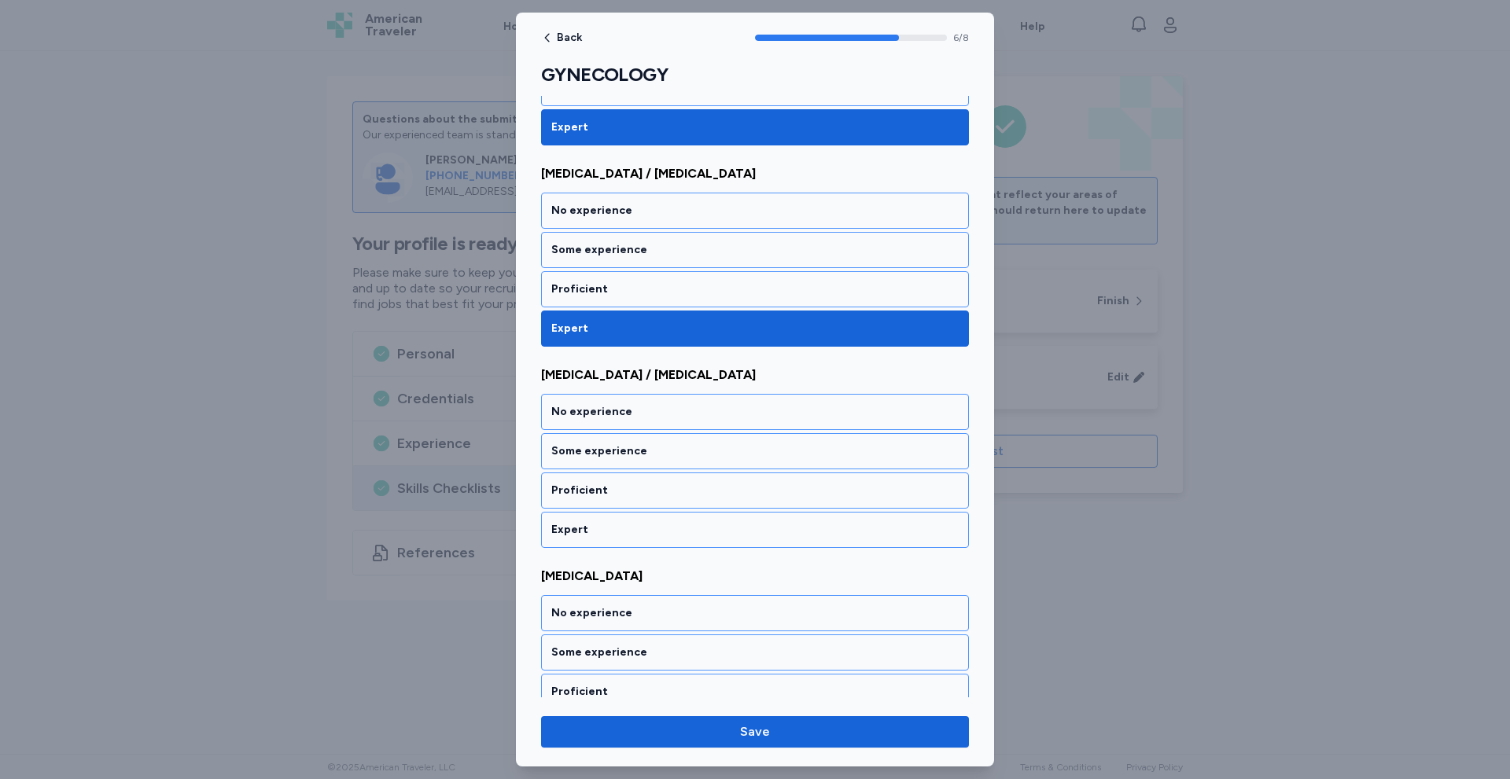
scroll to position [1224, 0]
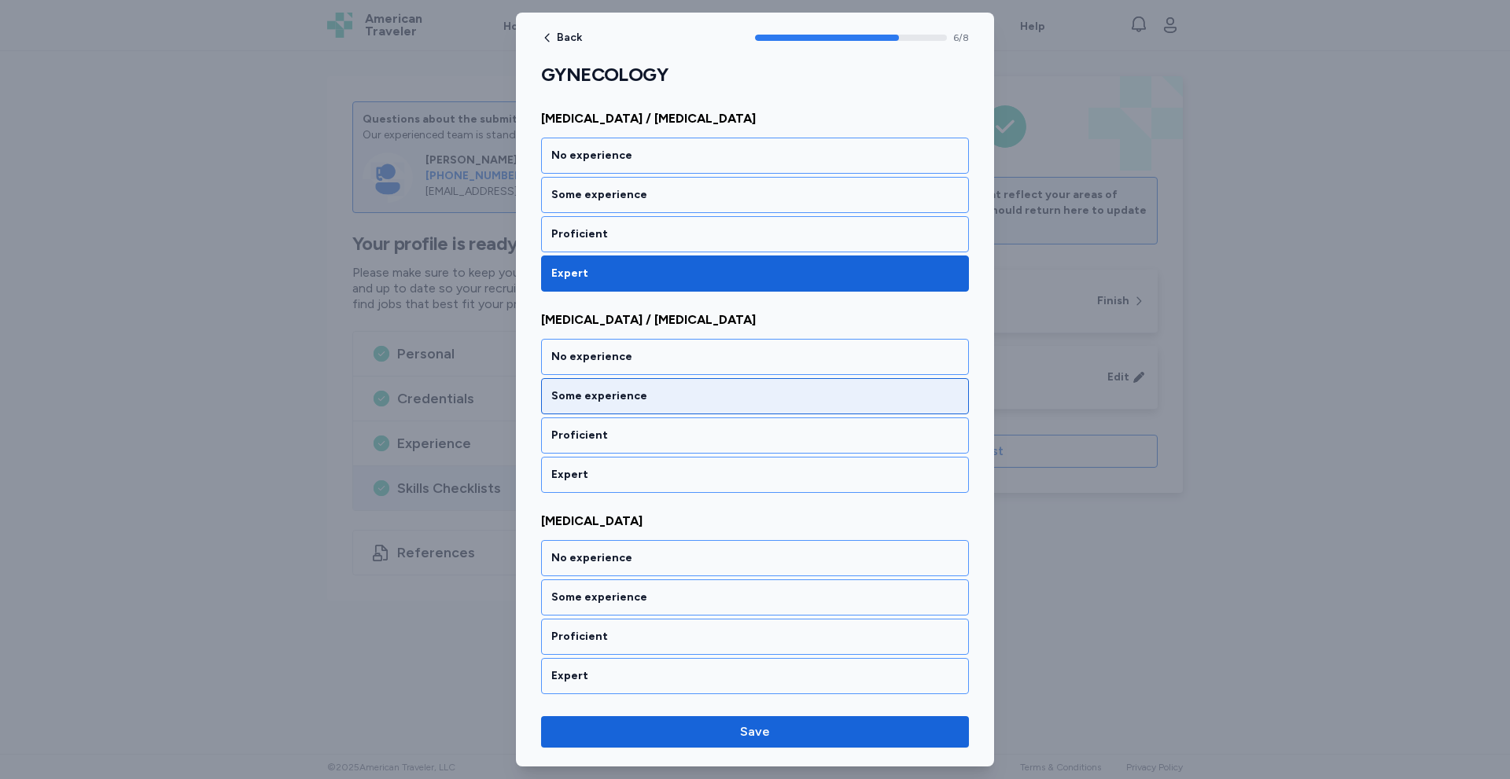
click at [694, 394] on div "Some experience" at bounding box center [754, 396] width 407 height 16
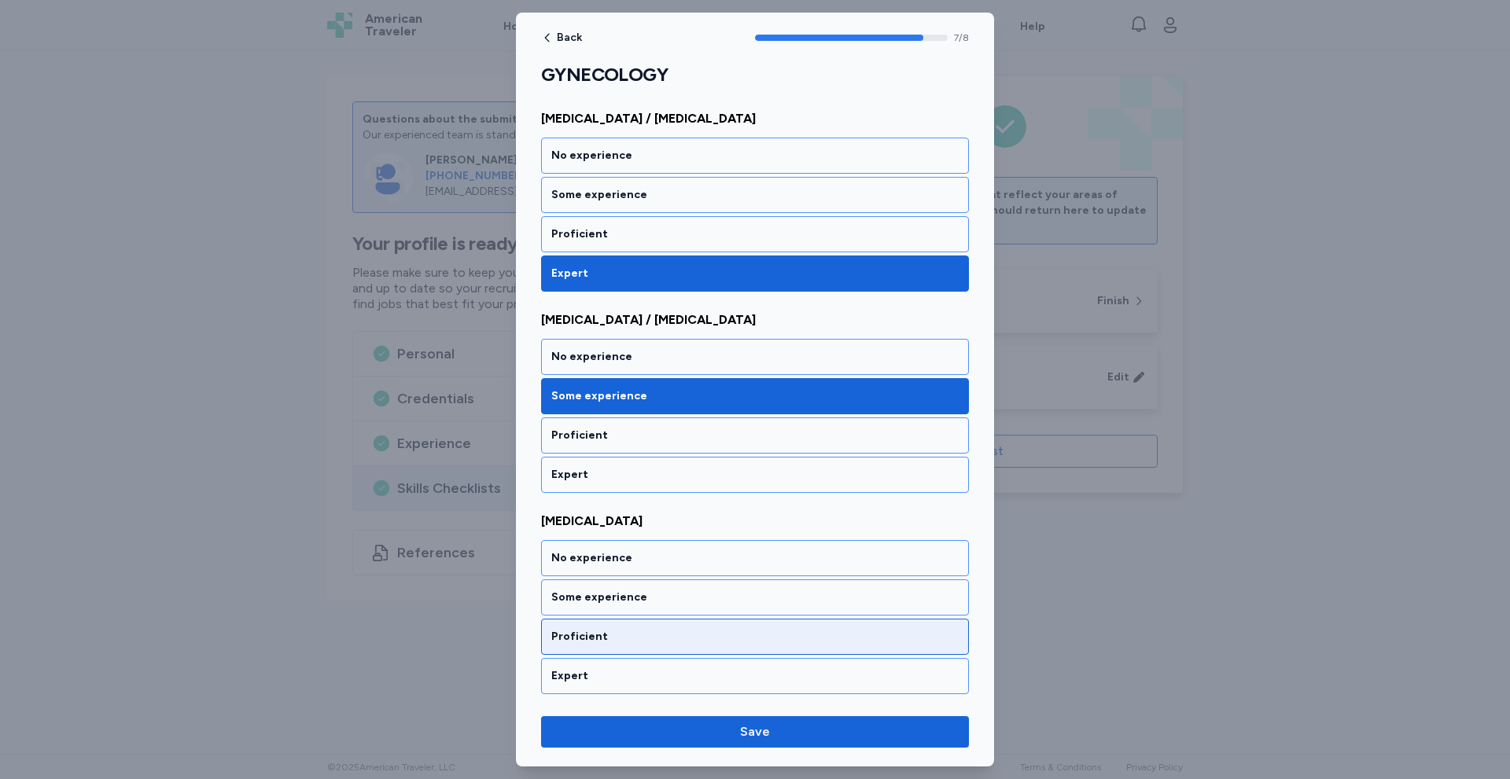
click at [612, 624] on div "Proficient" at bounding box center [755, 637] width 428 height 36
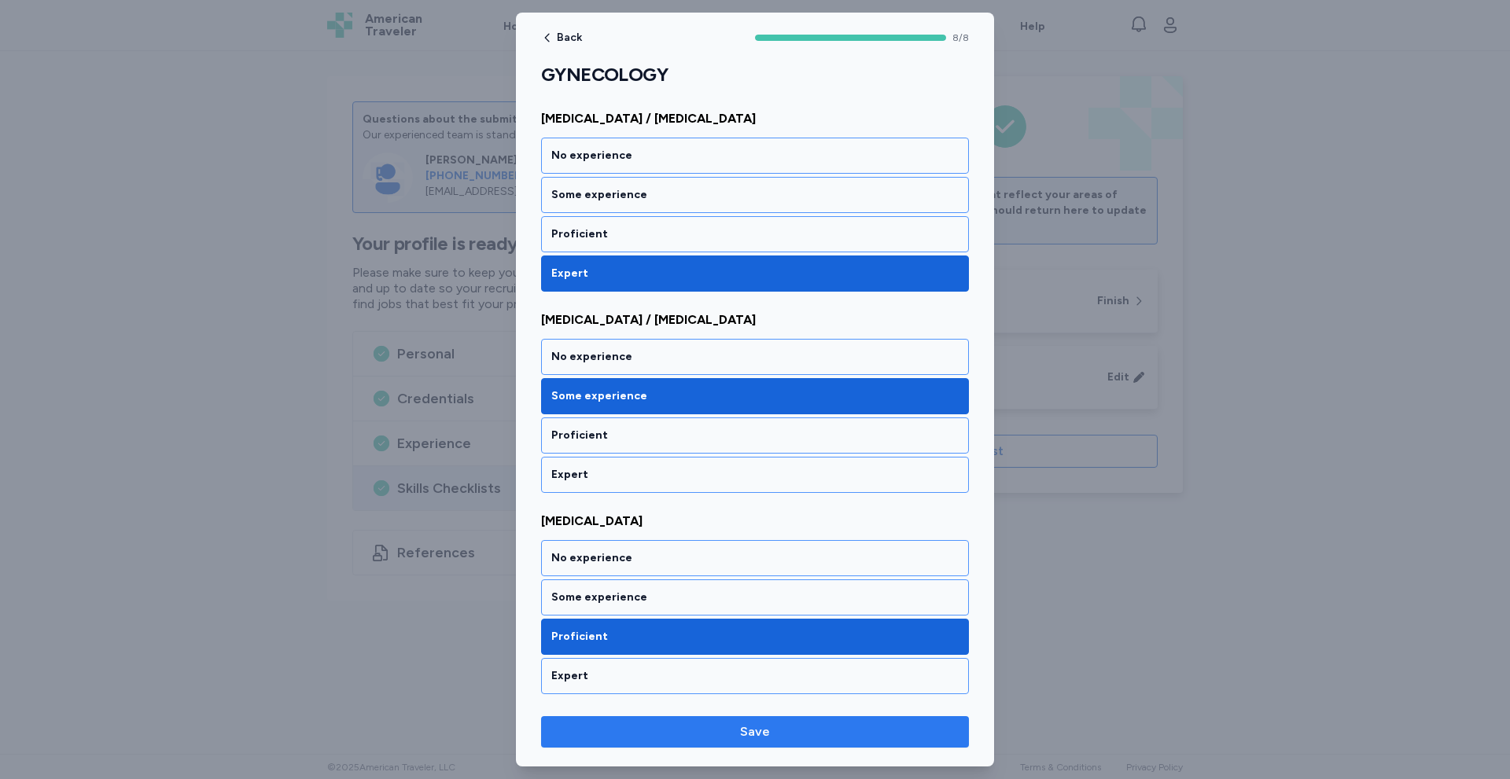
click at [650, 728] on span "Save" at bounding box center [755, 732] width 403 height 19
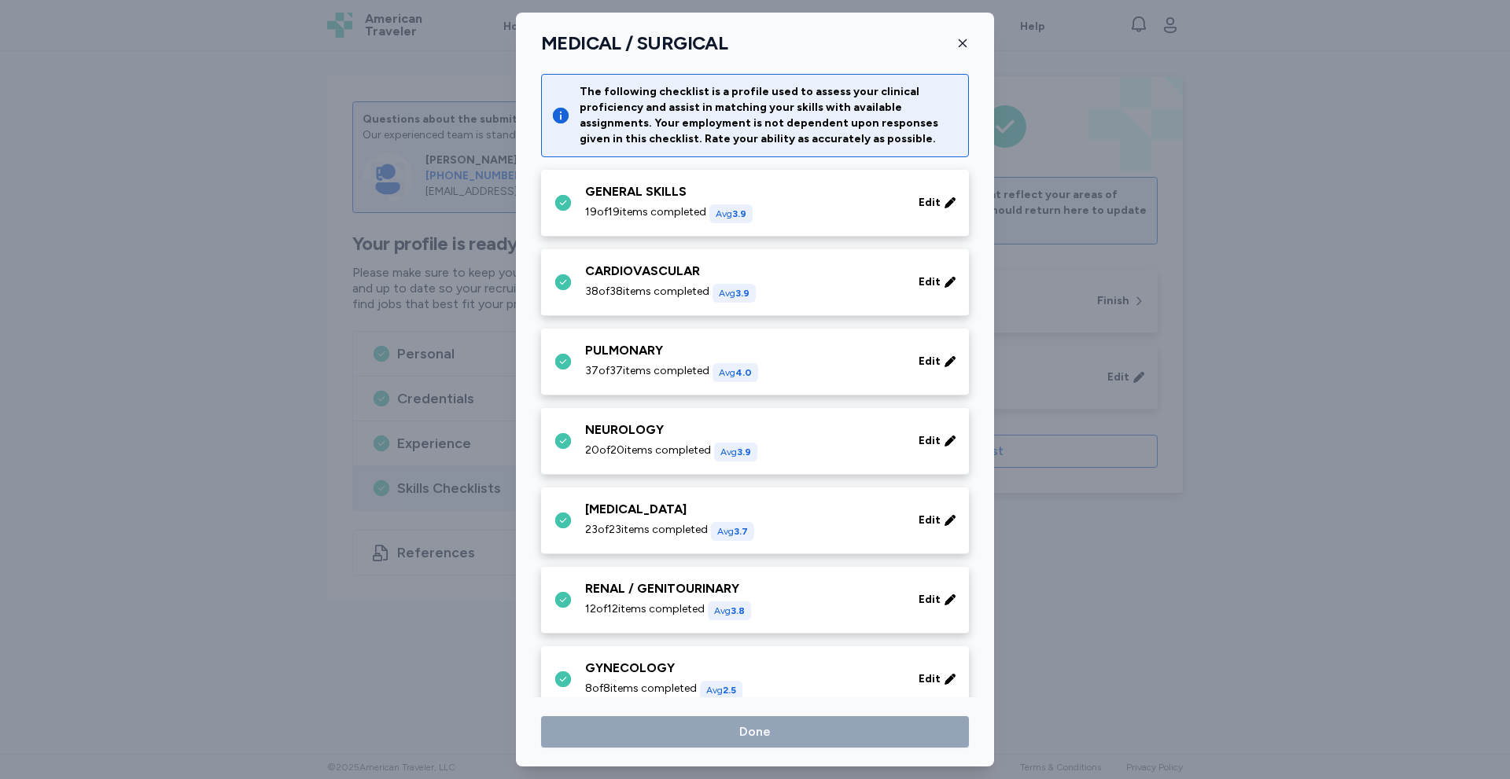
scroll to position [352, 0]
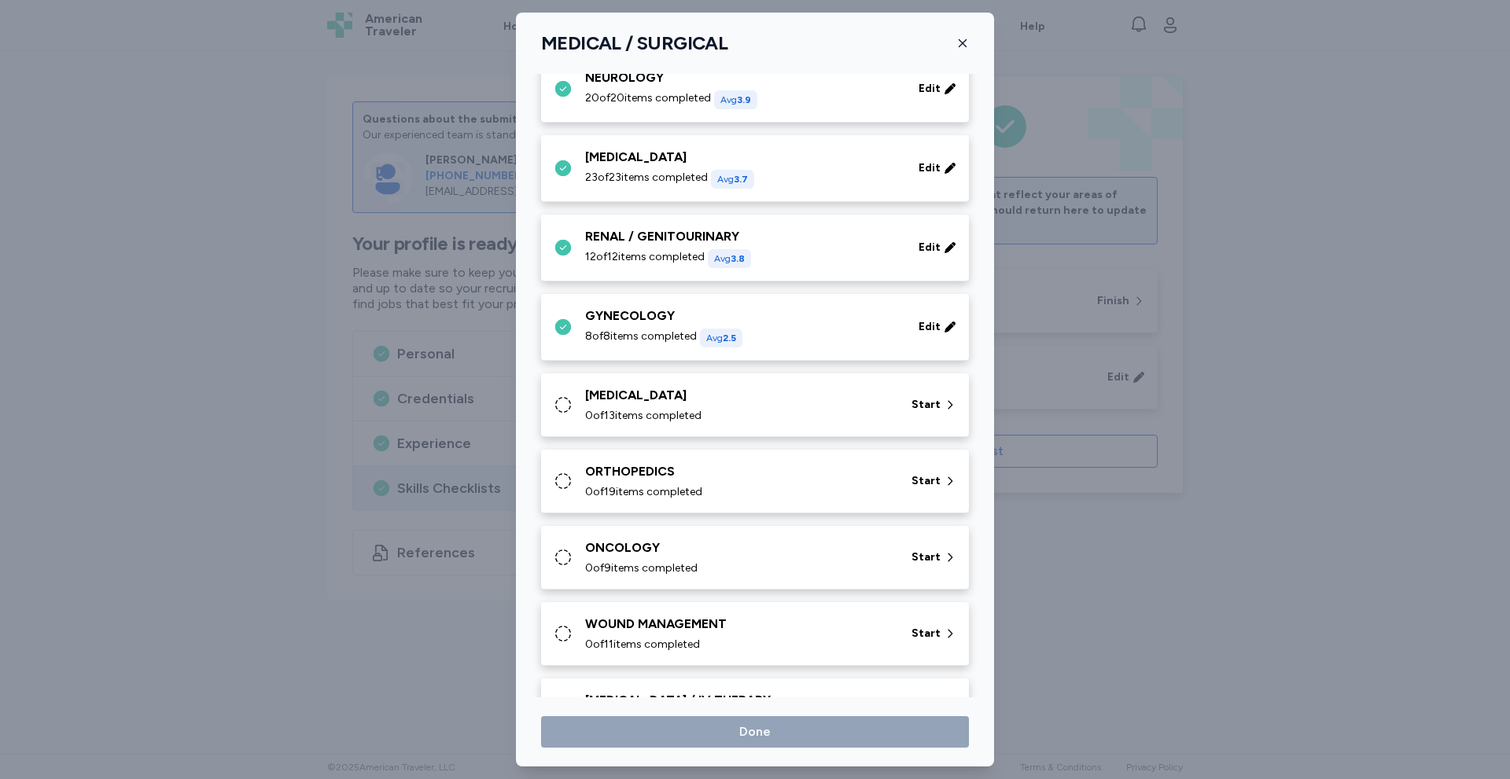
click at [761, 410] on div "0 of 13 items completed" at bounding box center [738, 416] width 307 height 16
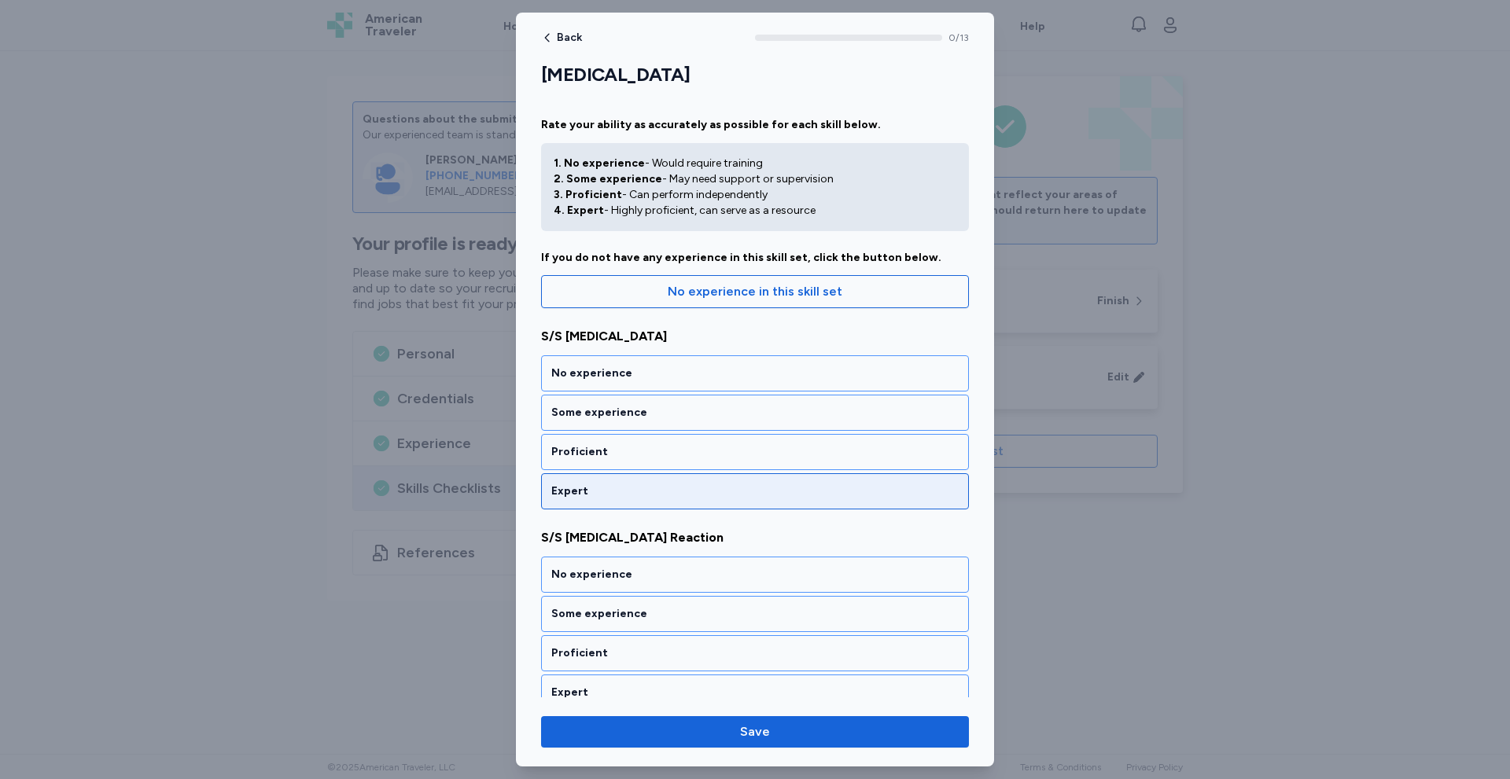
click at [593, 494] on div "Expert" at bounding box center [754, 492] width 407 height 16
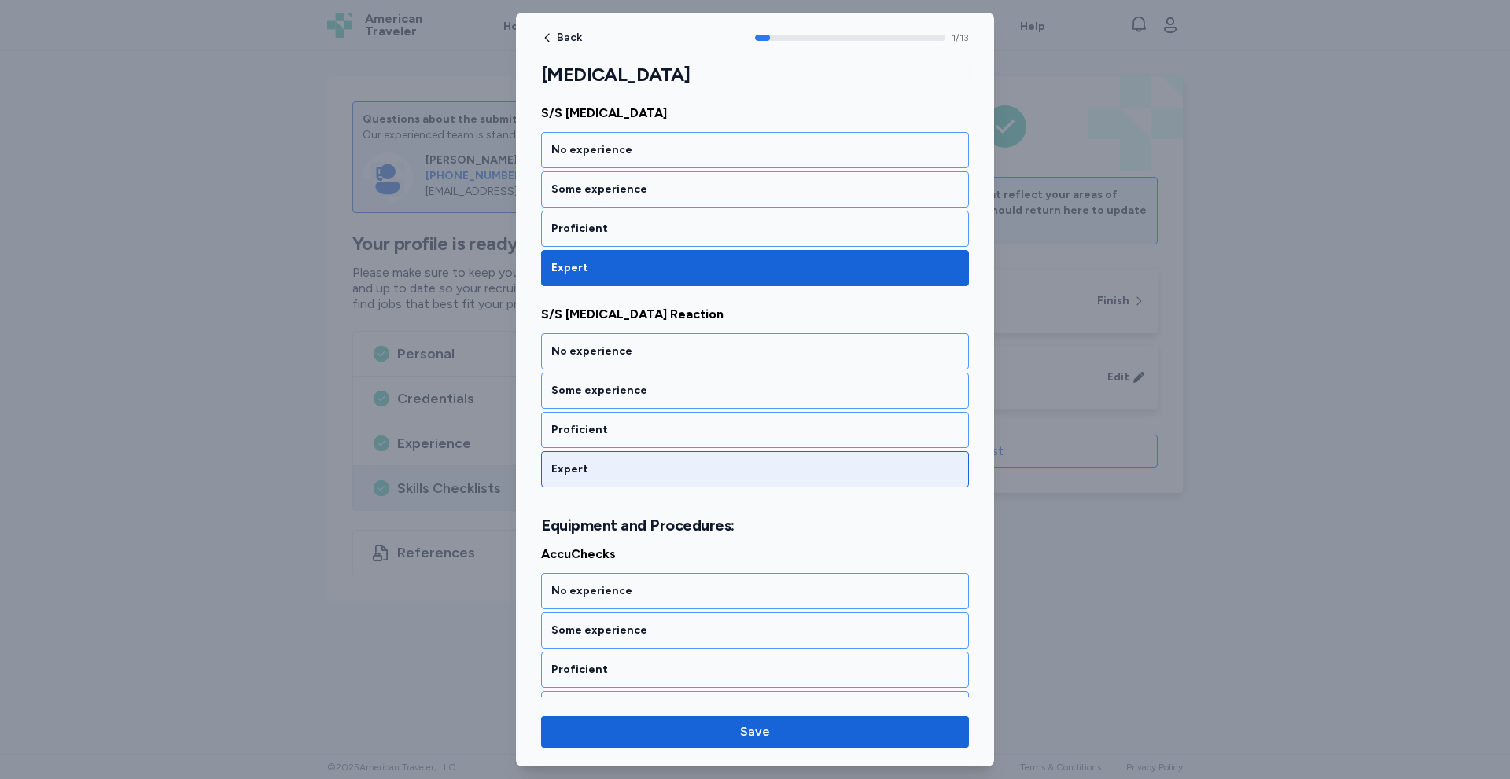
click at [594, 485] on div "Expert" at bounding box center [755, 469] width 428 height 36
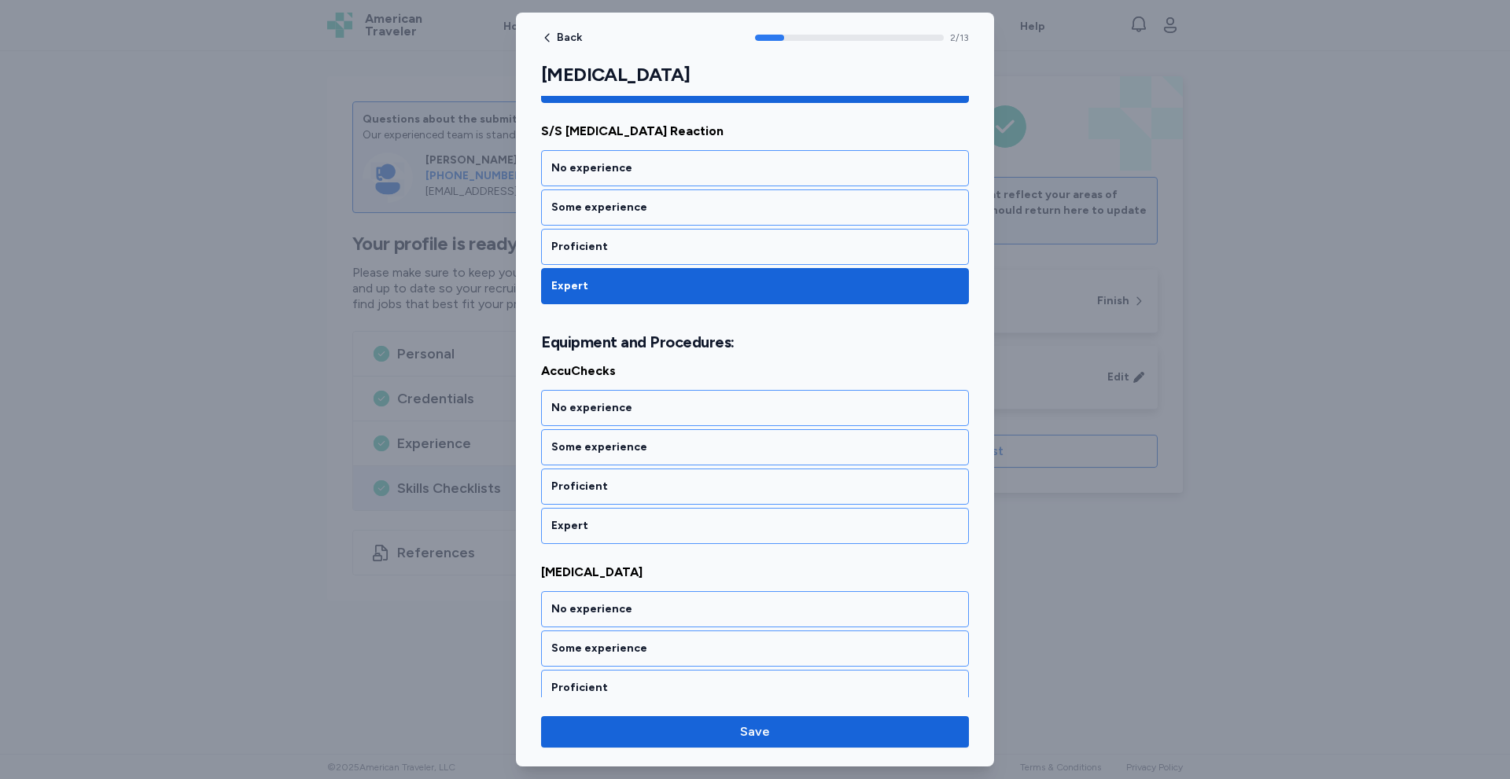
scroll to position [444, 0]
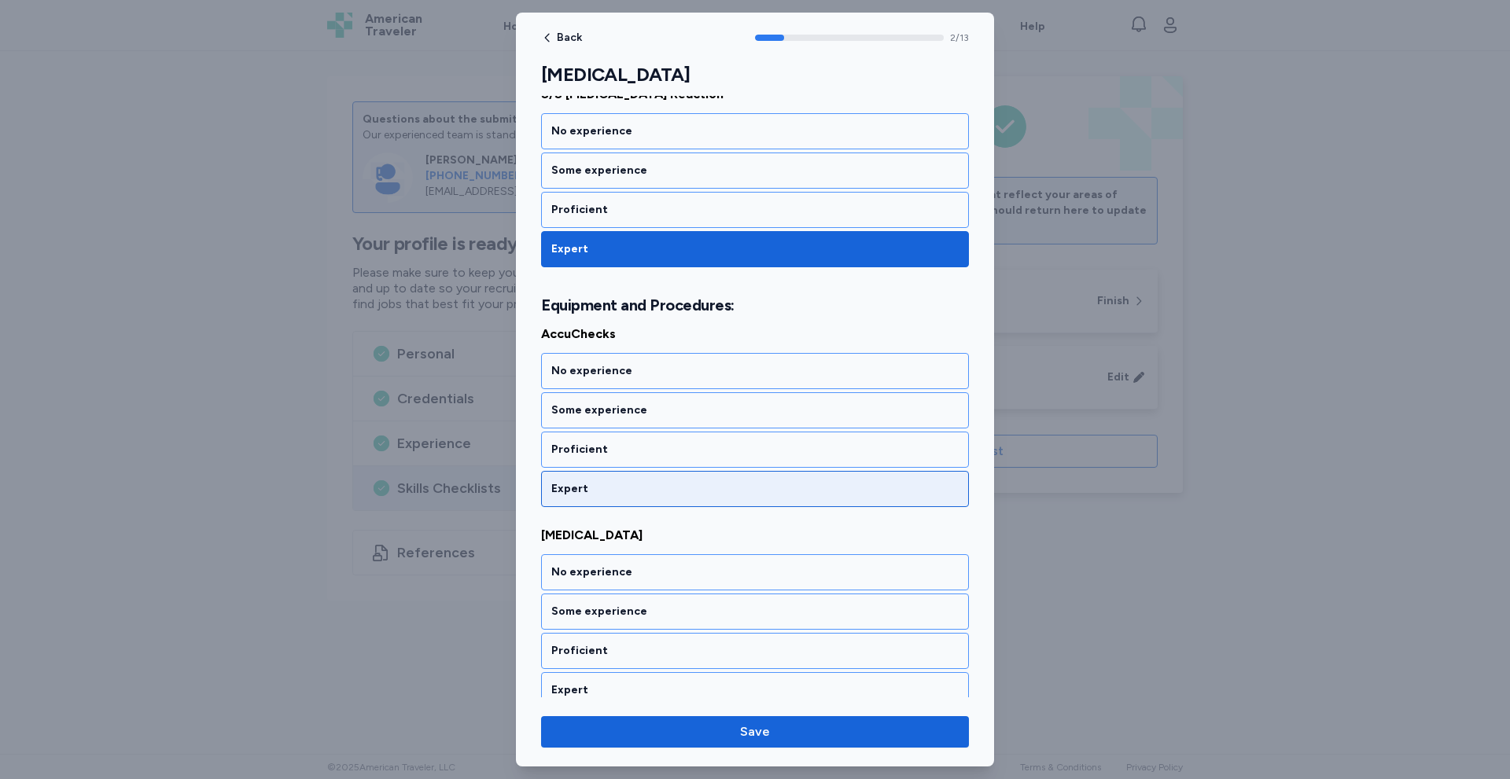
click at [591, 495] on div "Expert" at bounding box center [754, 489] width 407 height 16
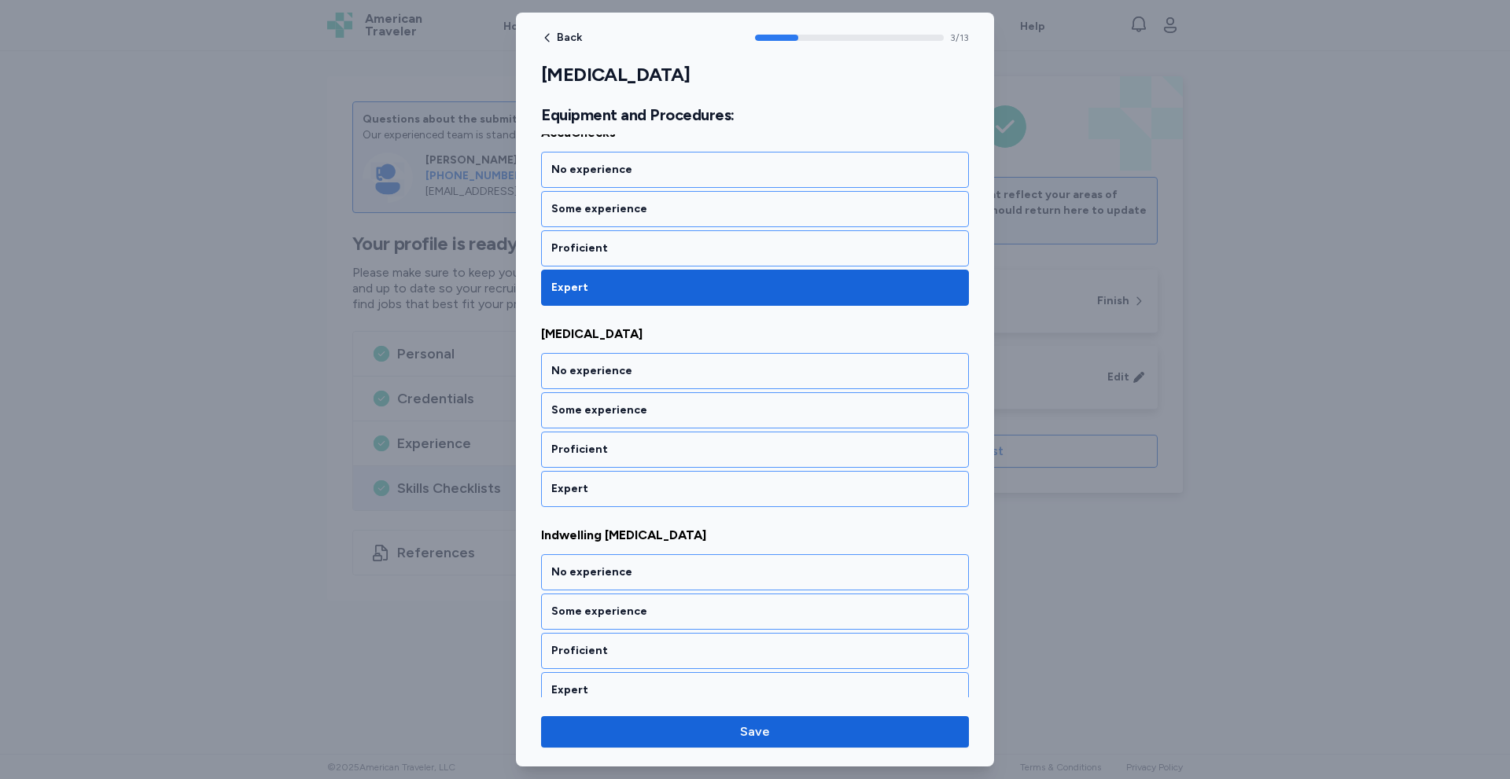
click at [591, 495] on div "Expert" at bounding box center [754, 489] width 407 height 16
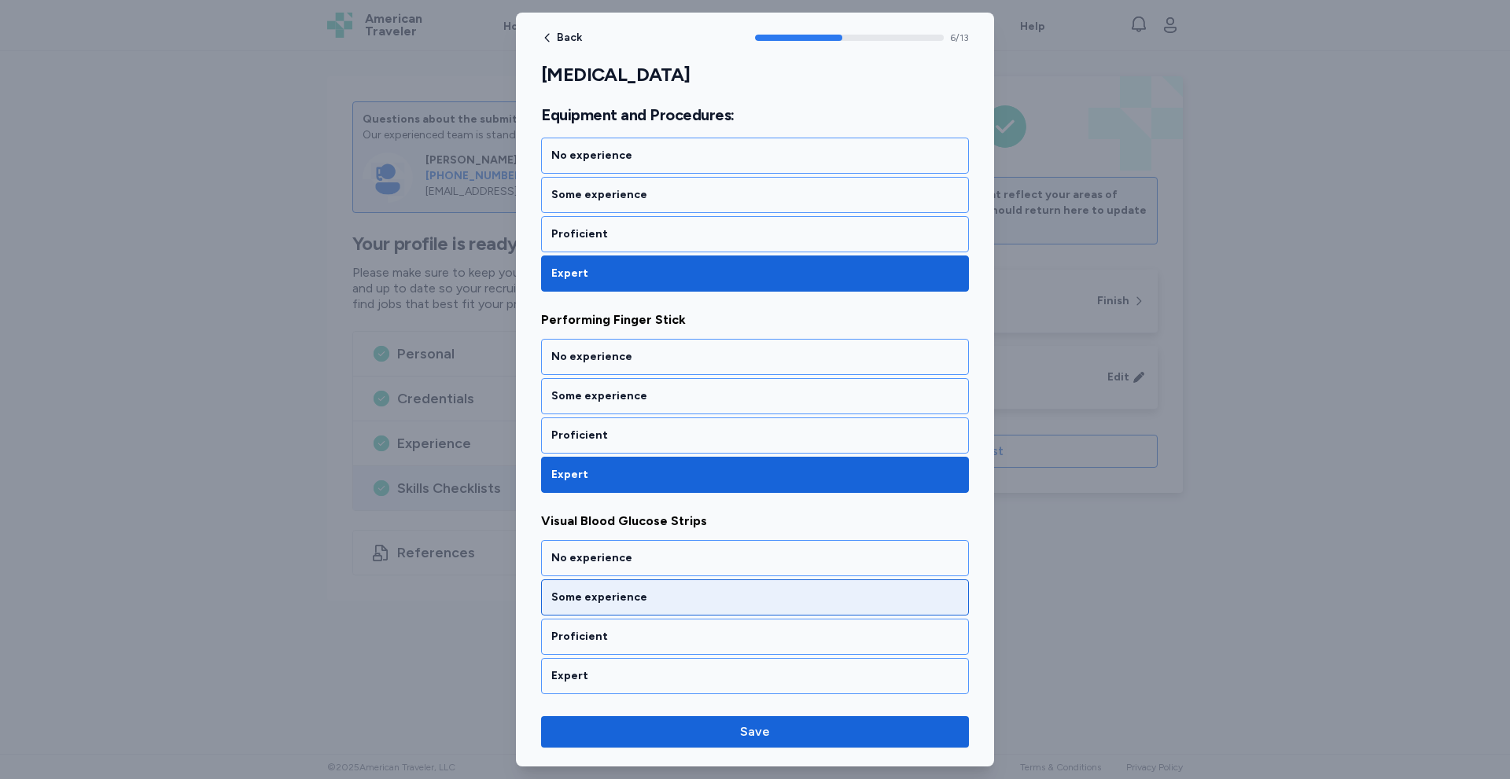
scroll to position [1039, 0]
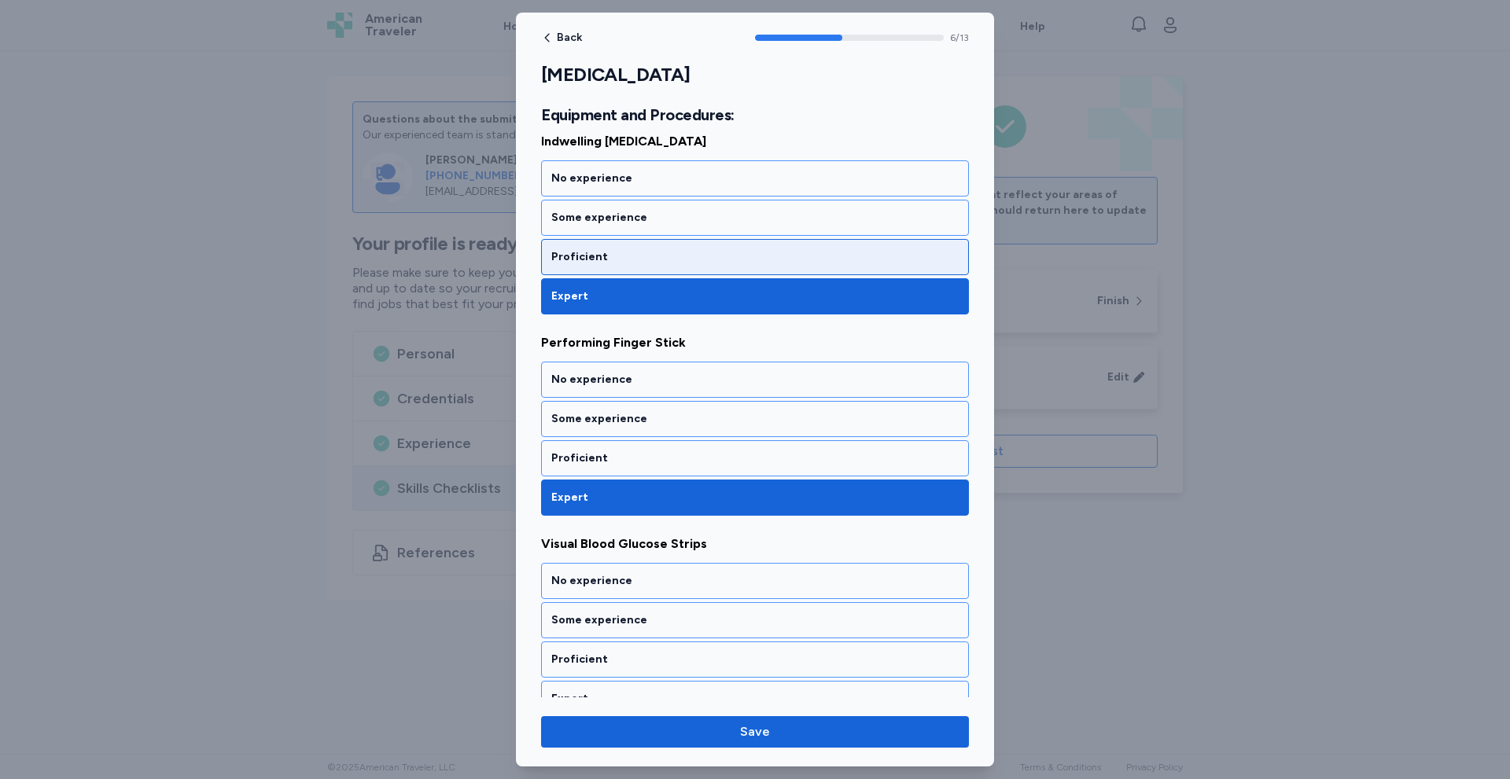
click at [631, 259] on div "Proficient" at bounding box center [754, 257] width 407 height 16
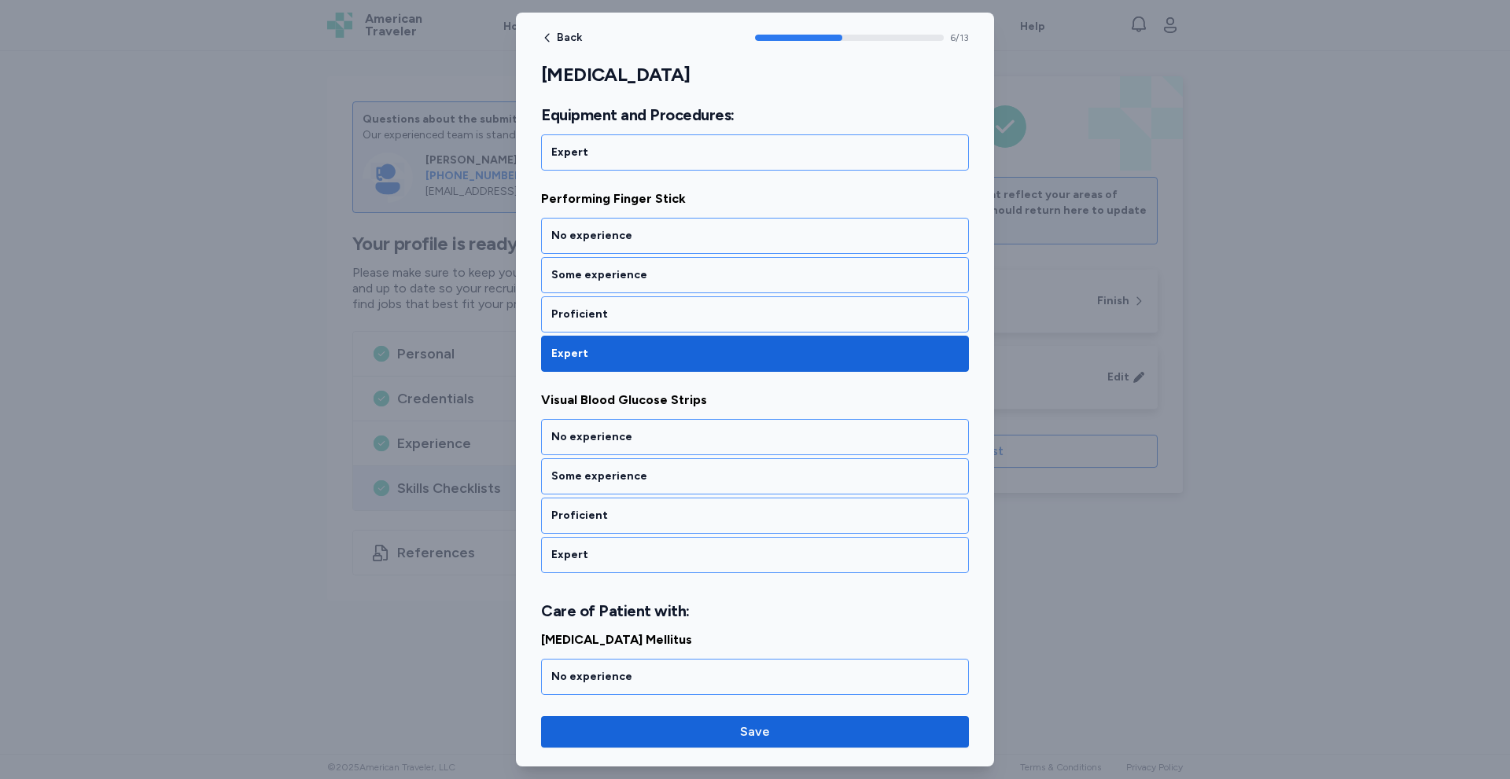
scroll to position [1249, 0]
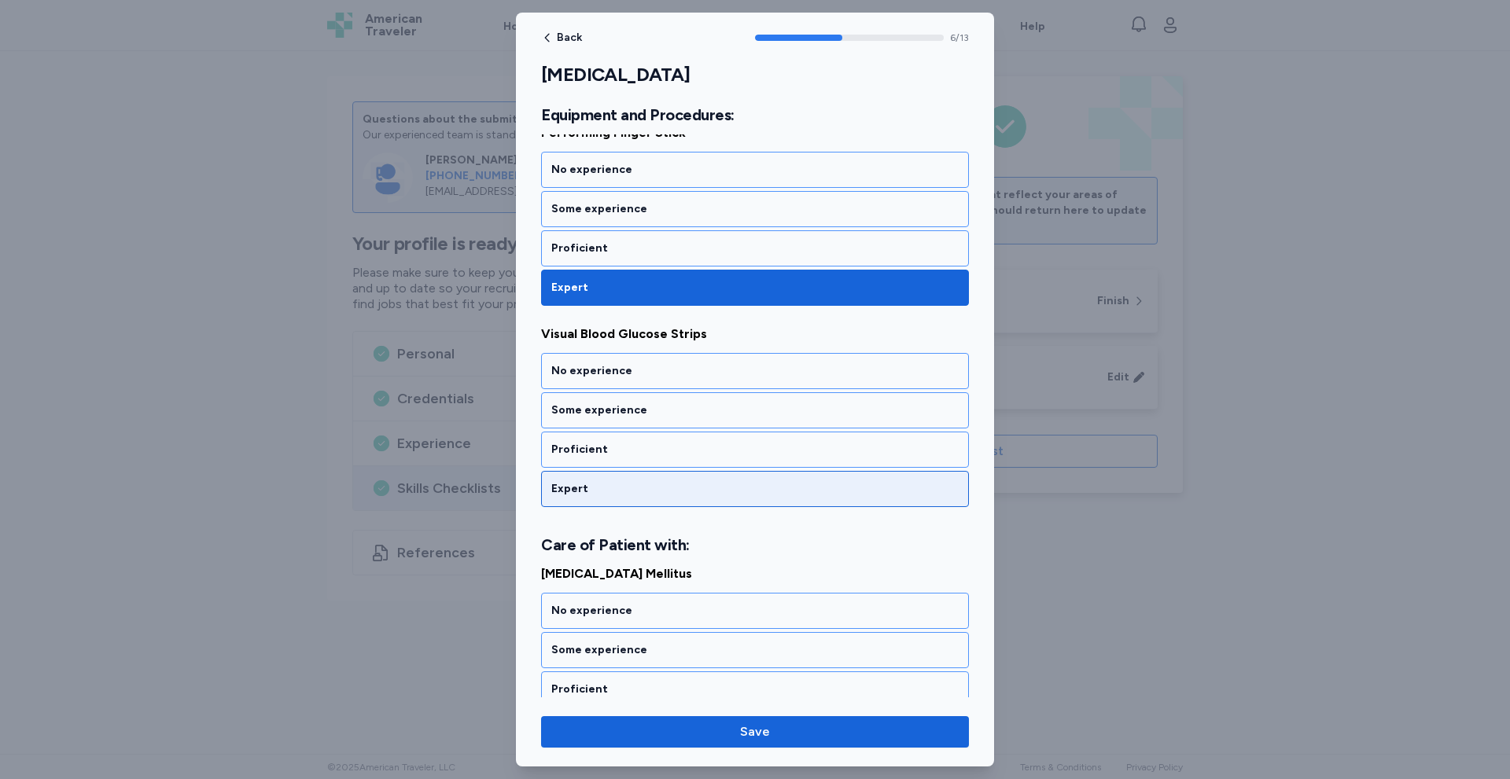
click at [585, 494] on div "Expert" at bounding box center [754, 489] width 407 height 16
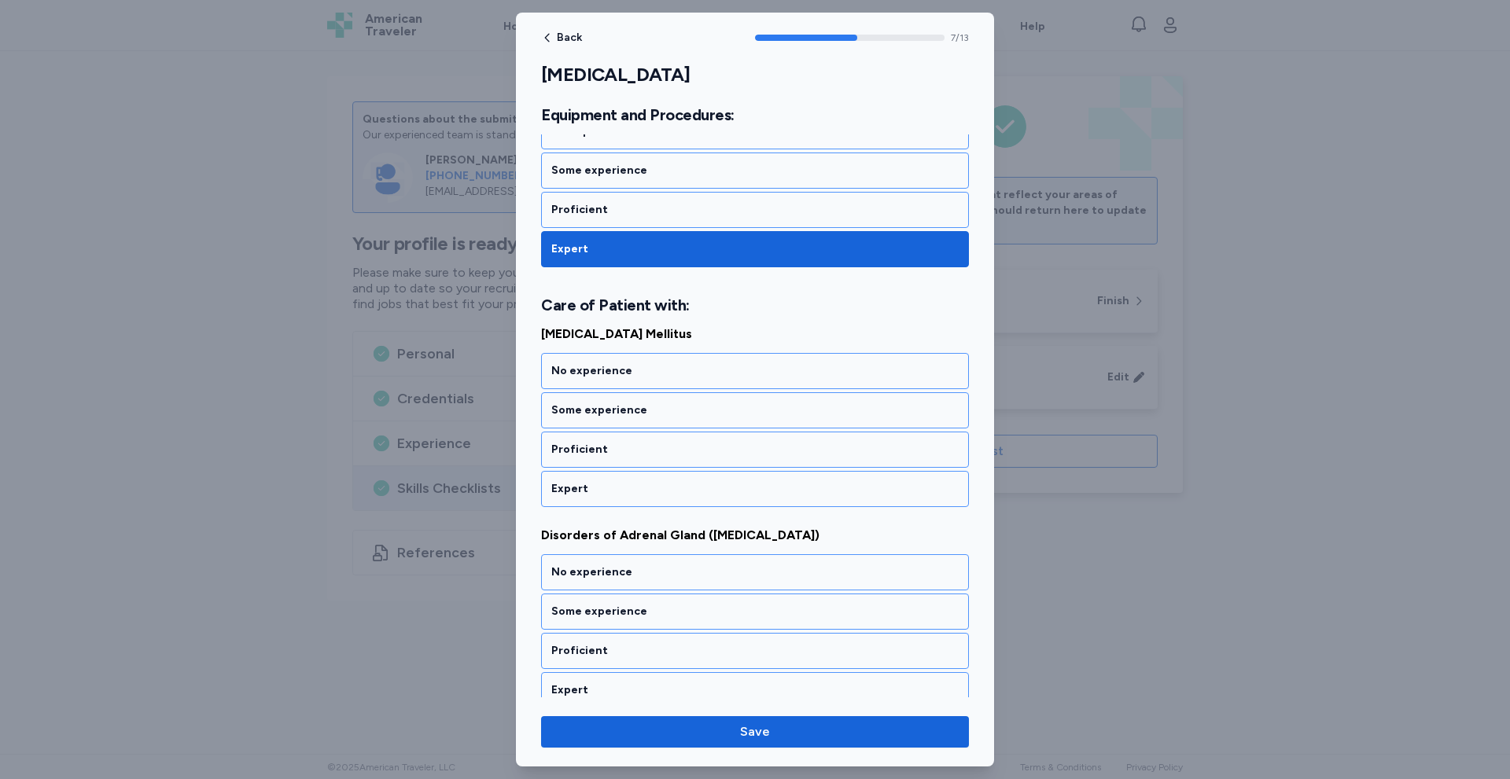
click at [585, 494] on div "Expert" at bounding box center [754, 489] width 407 height 16
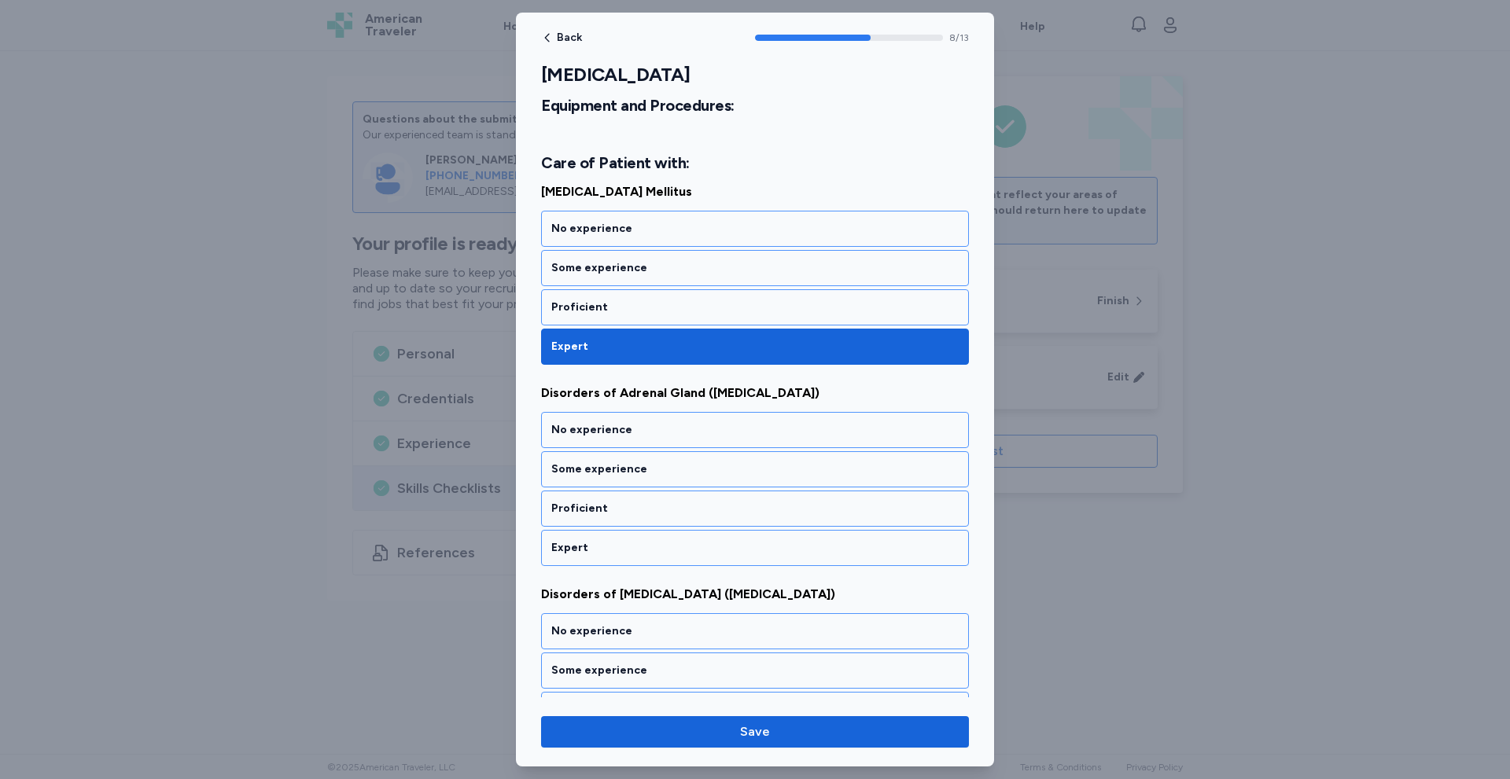
scroll to position [1690, 0]
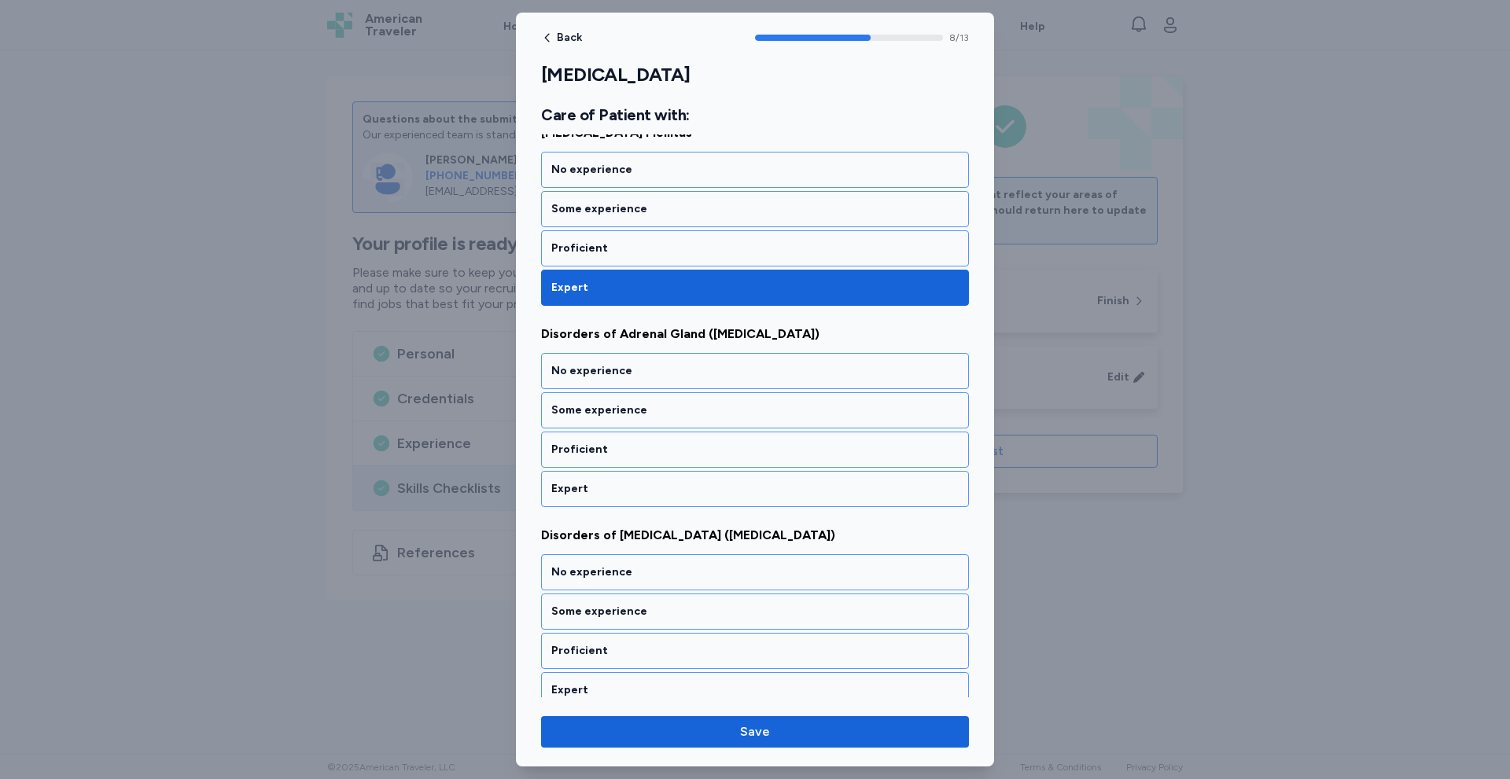
click at [585, 494] on div "Expert" at bounding box center [754, 489] width 407 height 16
click at [585, 494] on div "[MEDICAL_DATA] Mellitus No experience Some experience Proficient Expert Disorde…" at bounding box center [755, 315] width 428 height 1189
click at [585, 494] on div "Expert" at bounding box center [754, 489] width 407 height 16
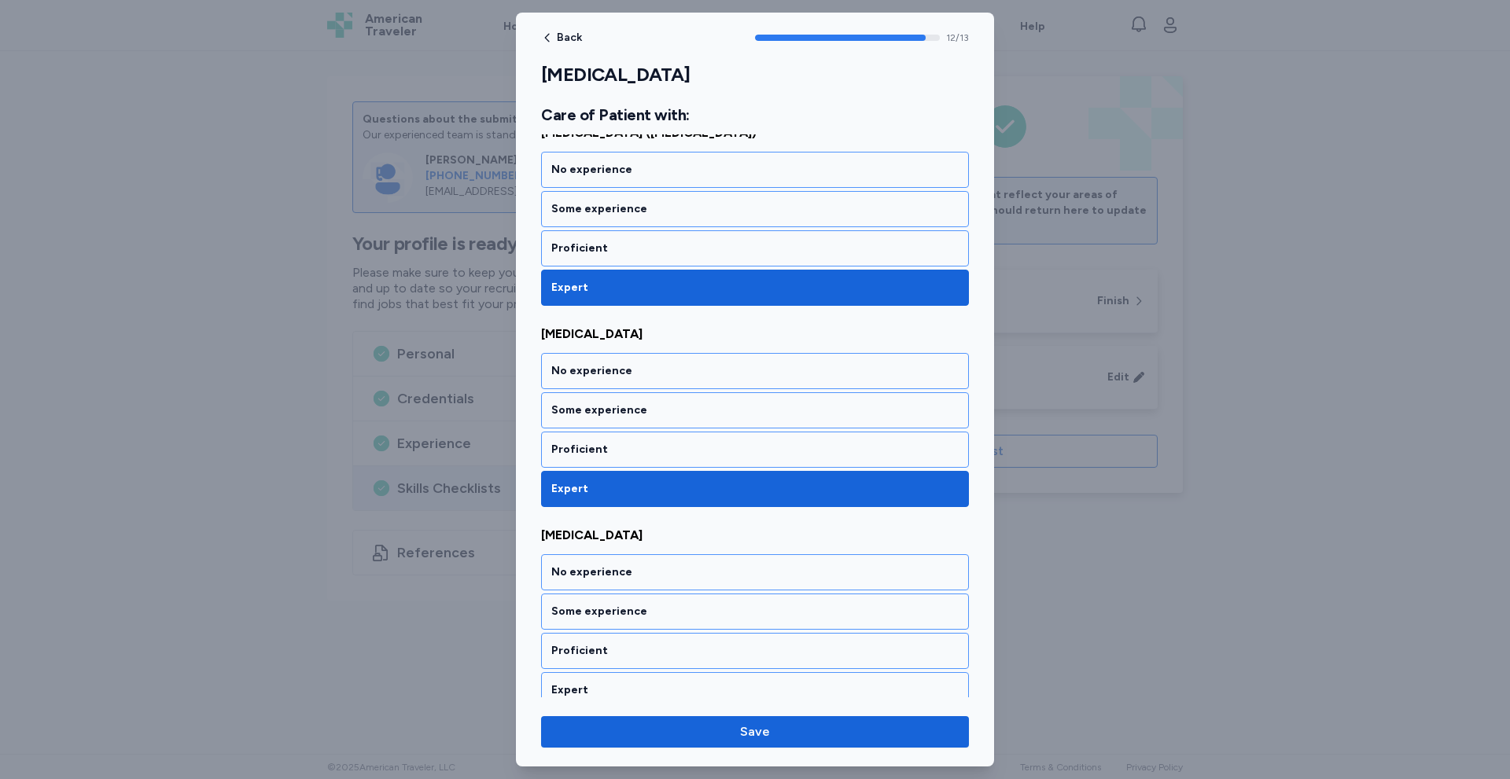
scroll to position [2308, 0]
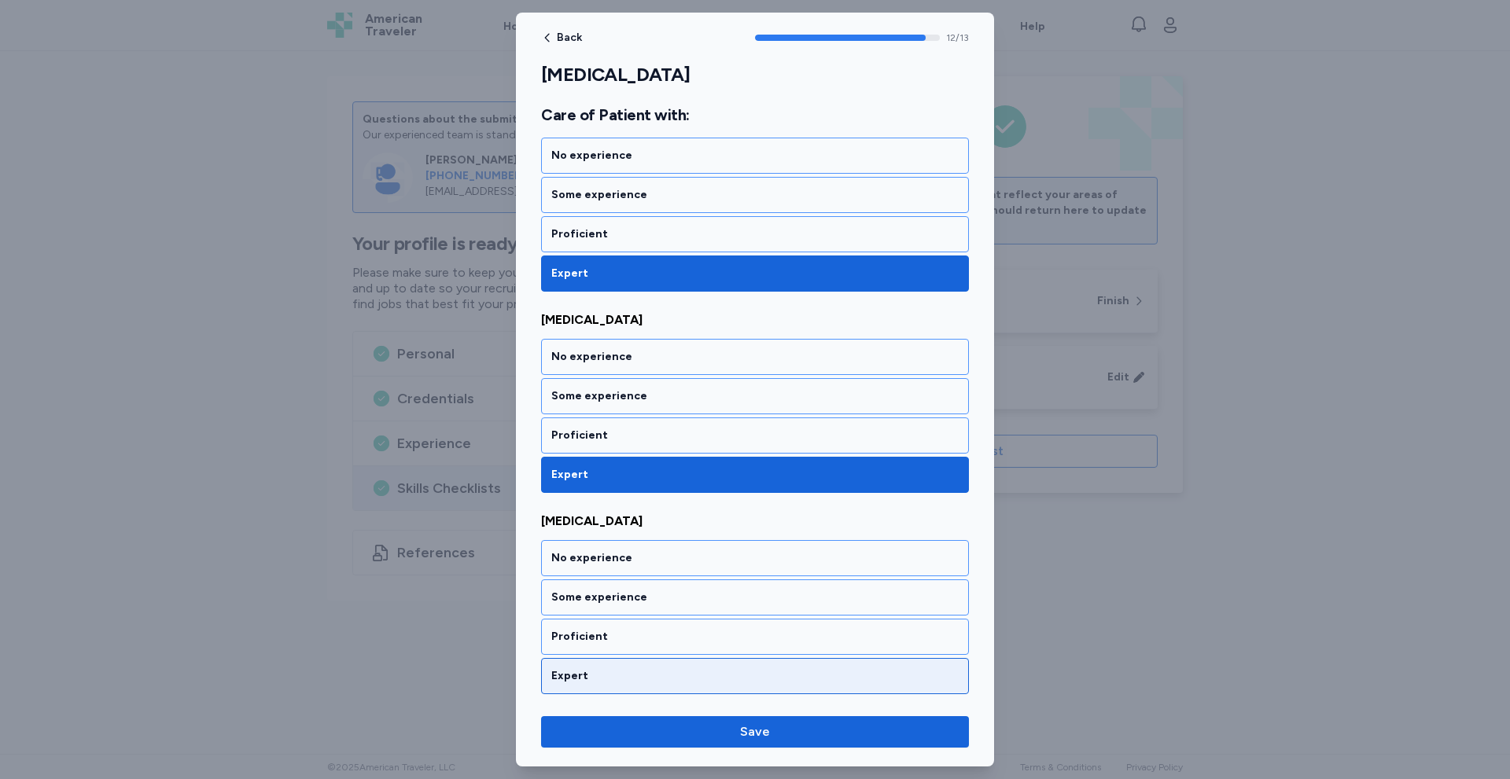
click at [592, 668] on div "Expert" at bounding box center [755, 676] width 428 height 36
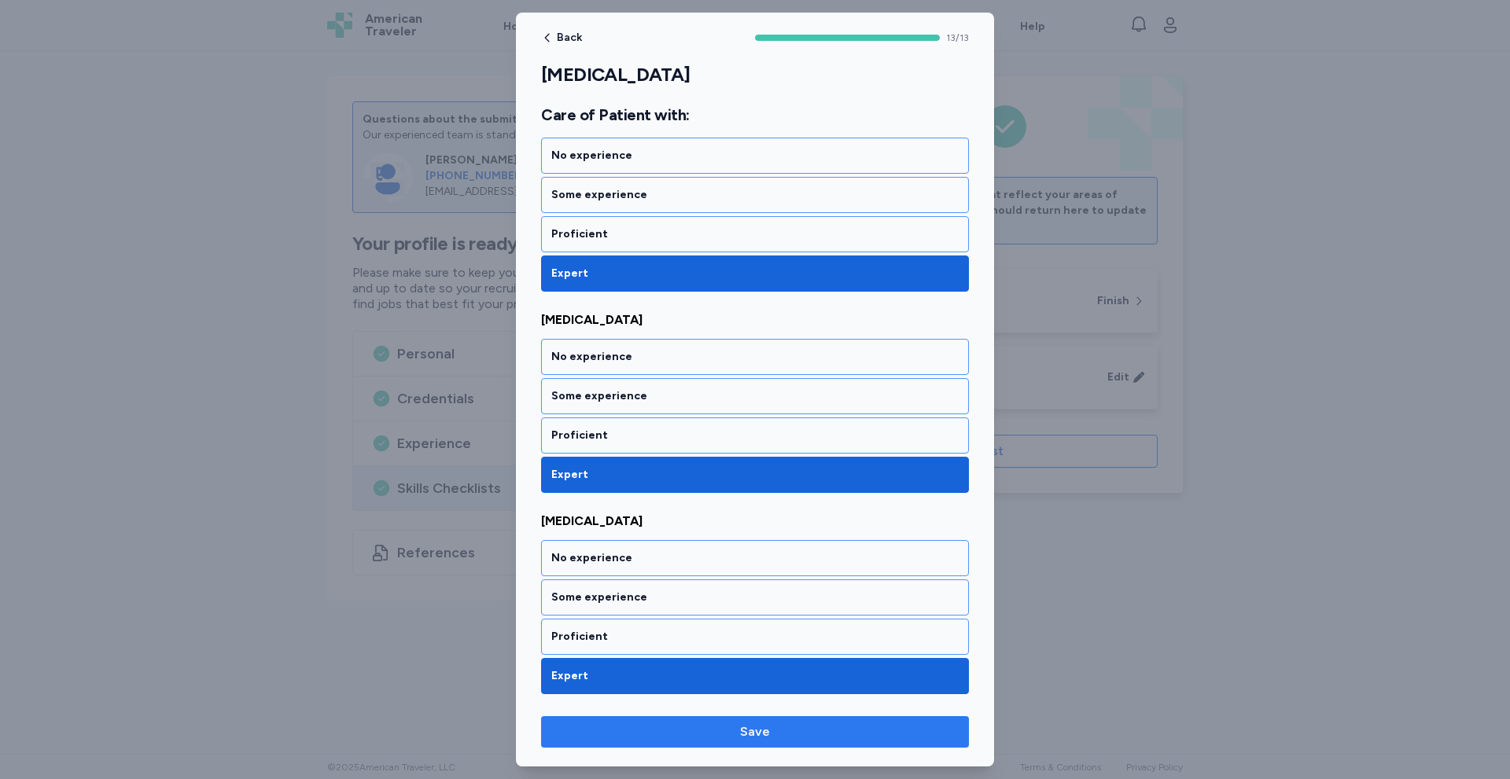
click at [793, 729] on span "Save" at bounding box center [755, 732] width 403 height 19
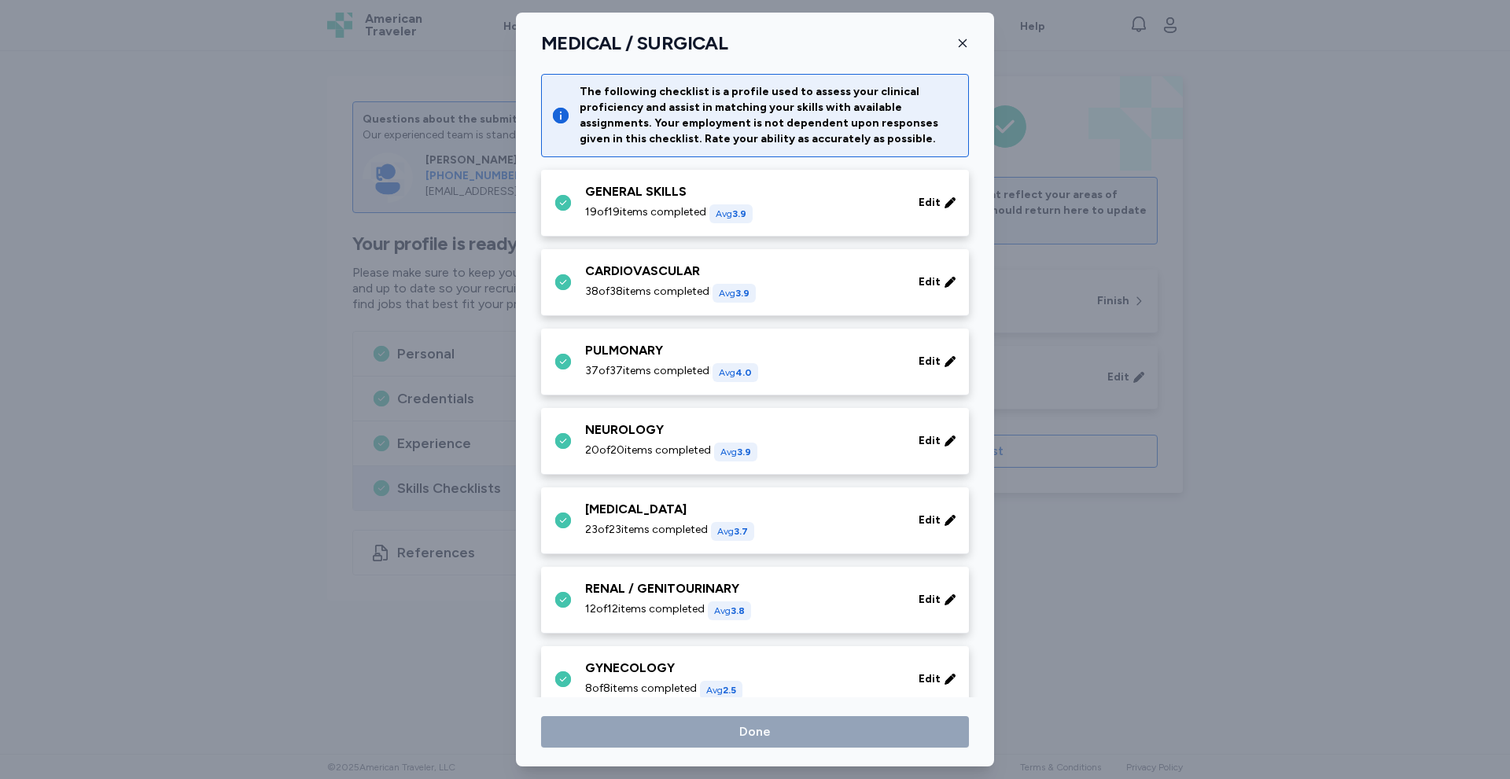
scroll to position [352, 0]
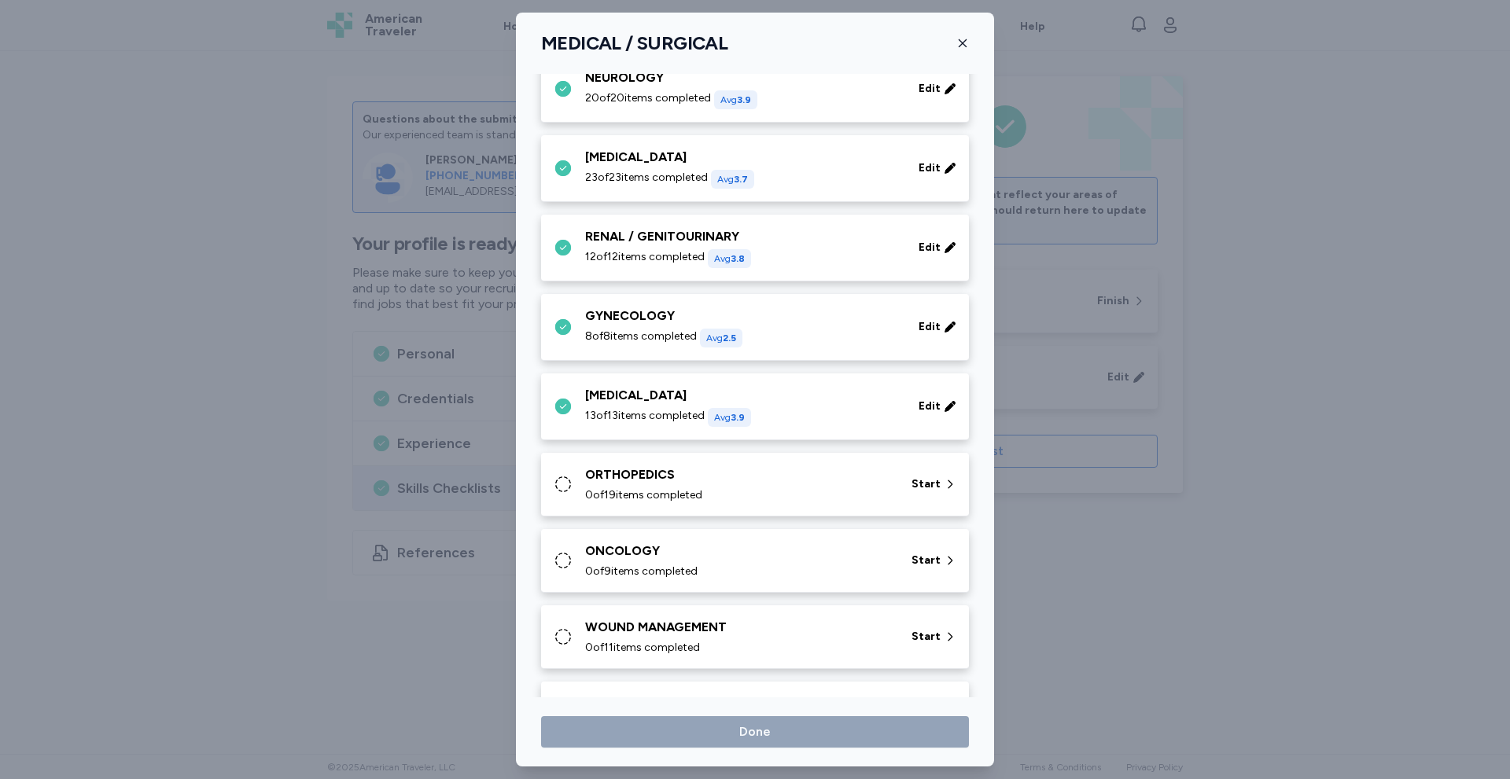
click at [680, 487] on div "ORTHOPEDICS 0 of 19 items completed" at bounding box center [738, 485] width 307 height 38
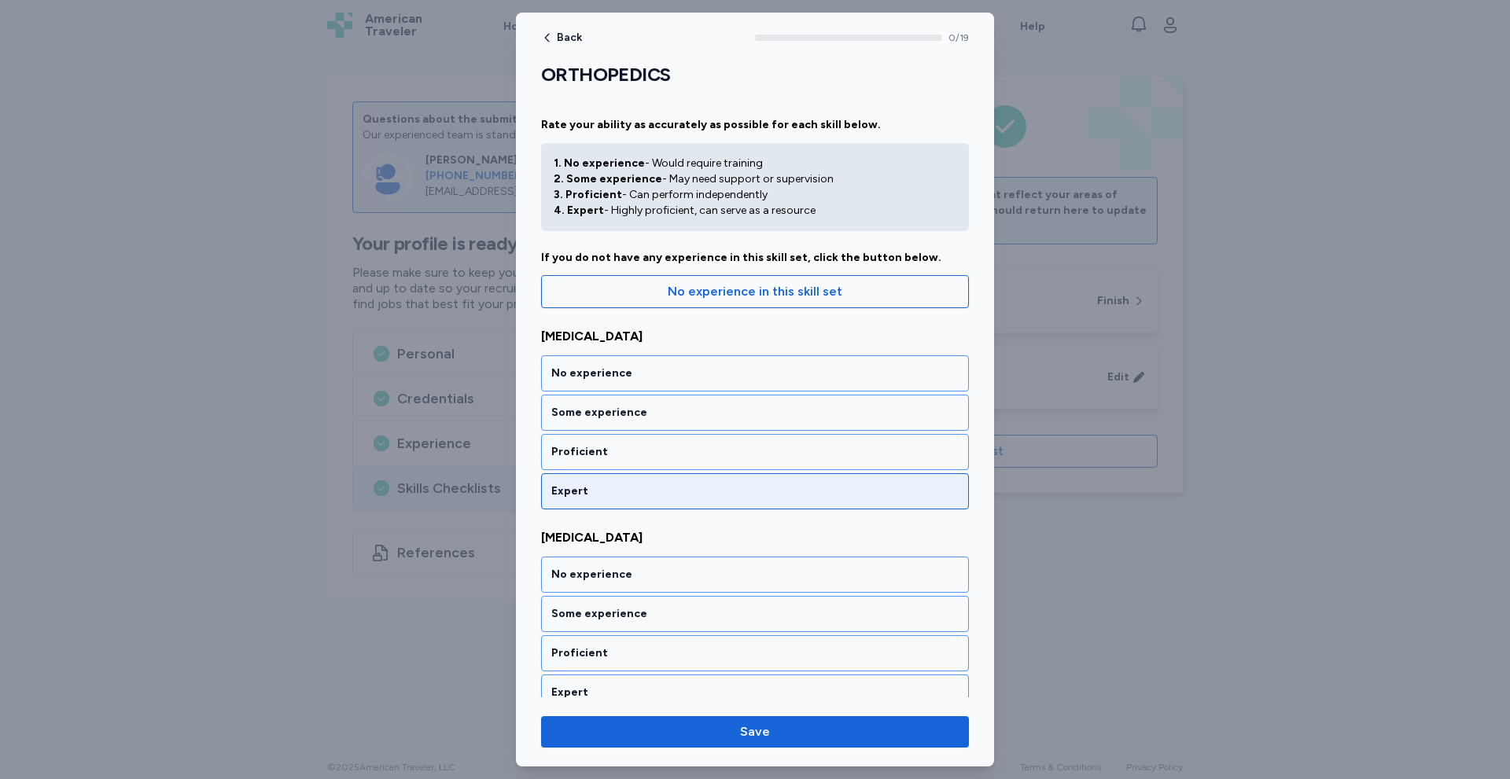
click at [597, 489] on div "Expert" at bounding box center [754, 492] width 407 height 16
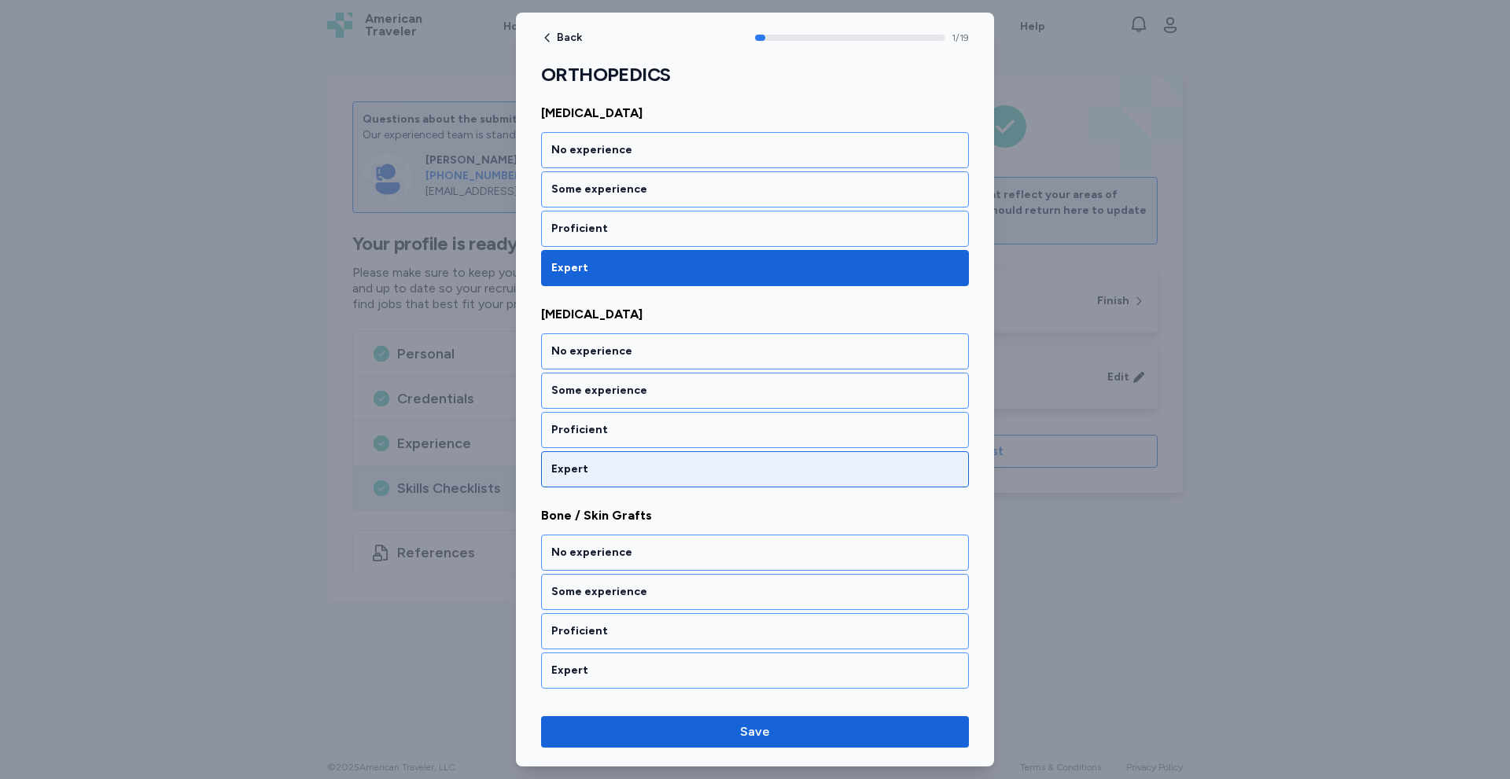
click at [606, 473] on div "Expert" at bounding box center [754, 470] width 407 height 16
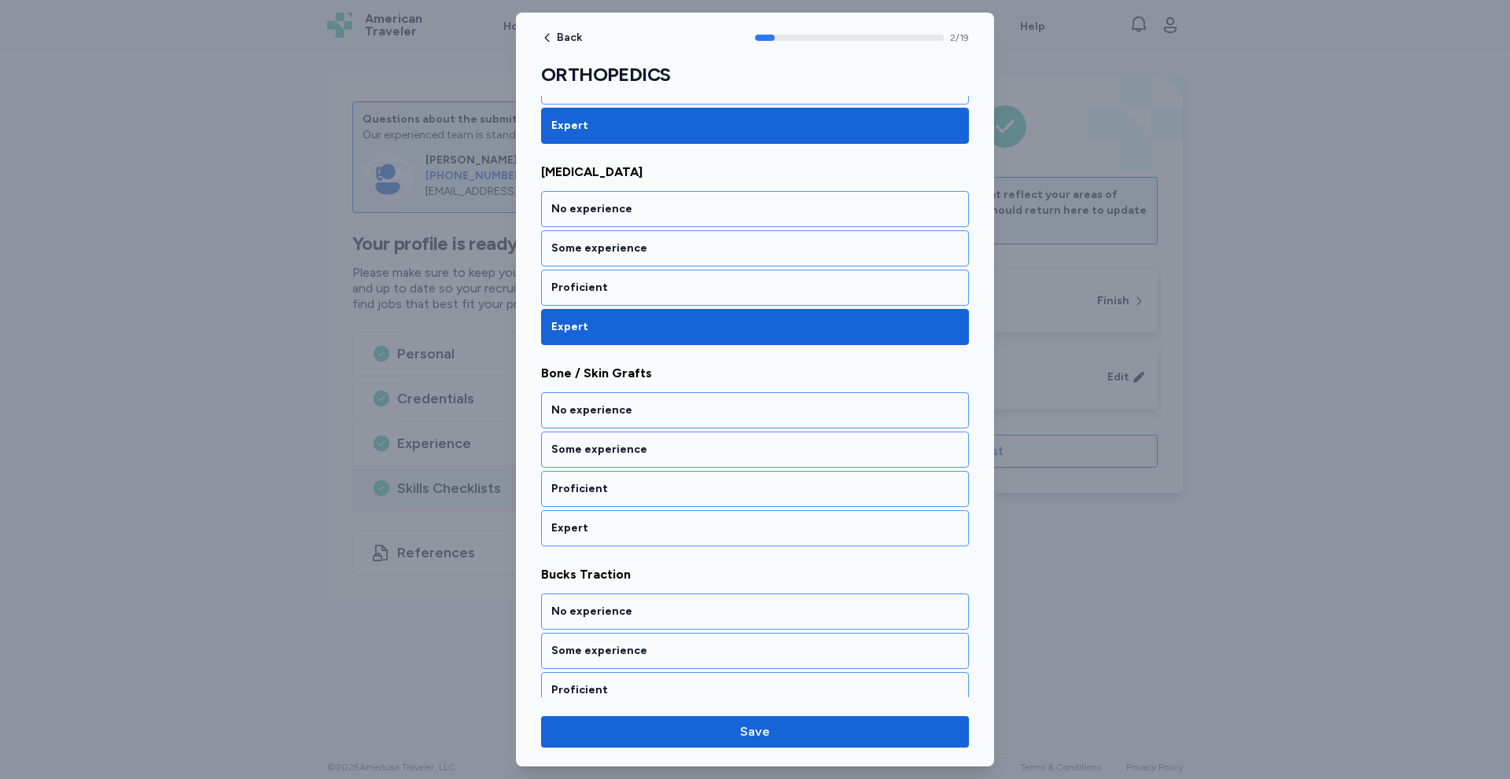
scroll to position [425, 0]
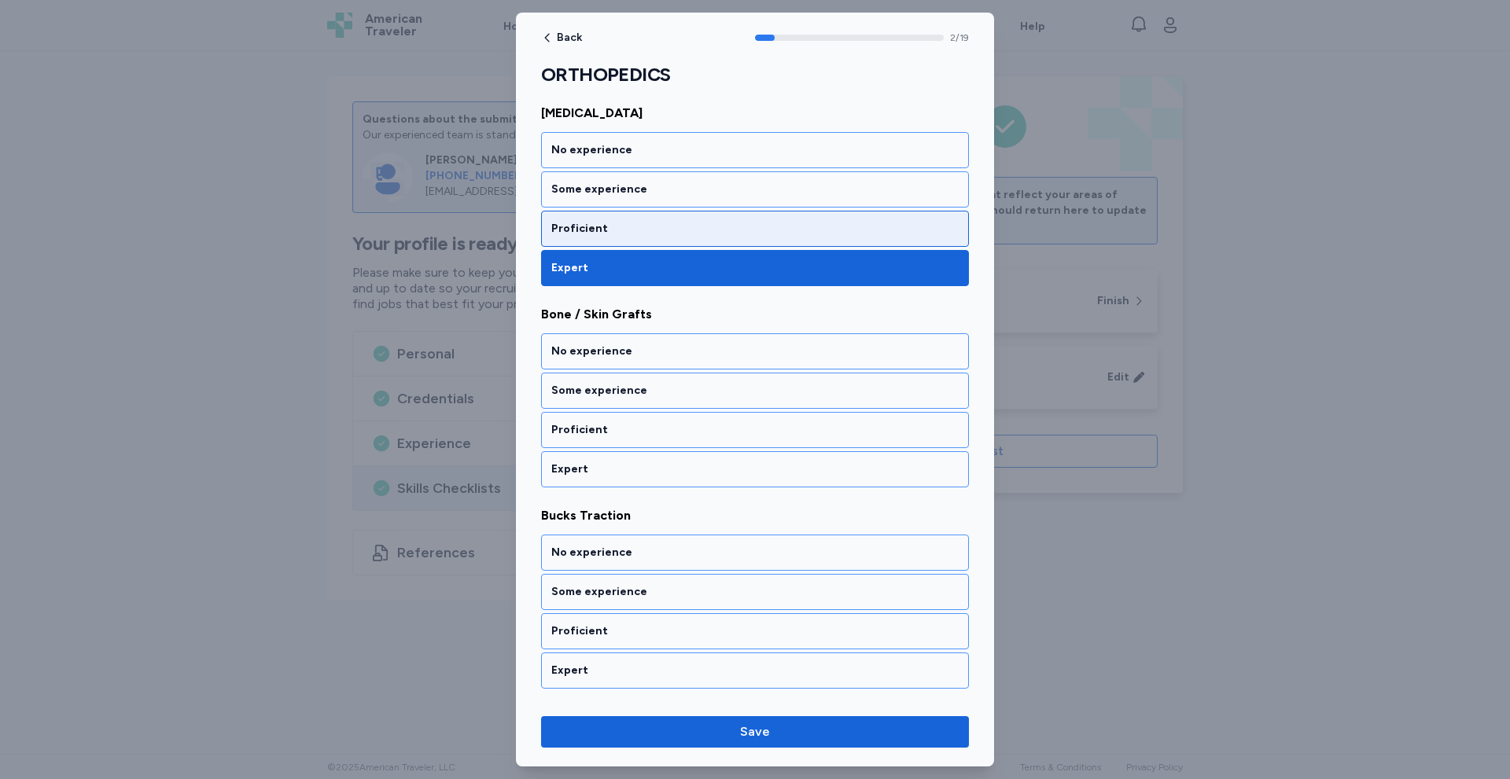
click at [674, 221] on div "Proficient" at bounding box center [754, 229] width 407 height 16
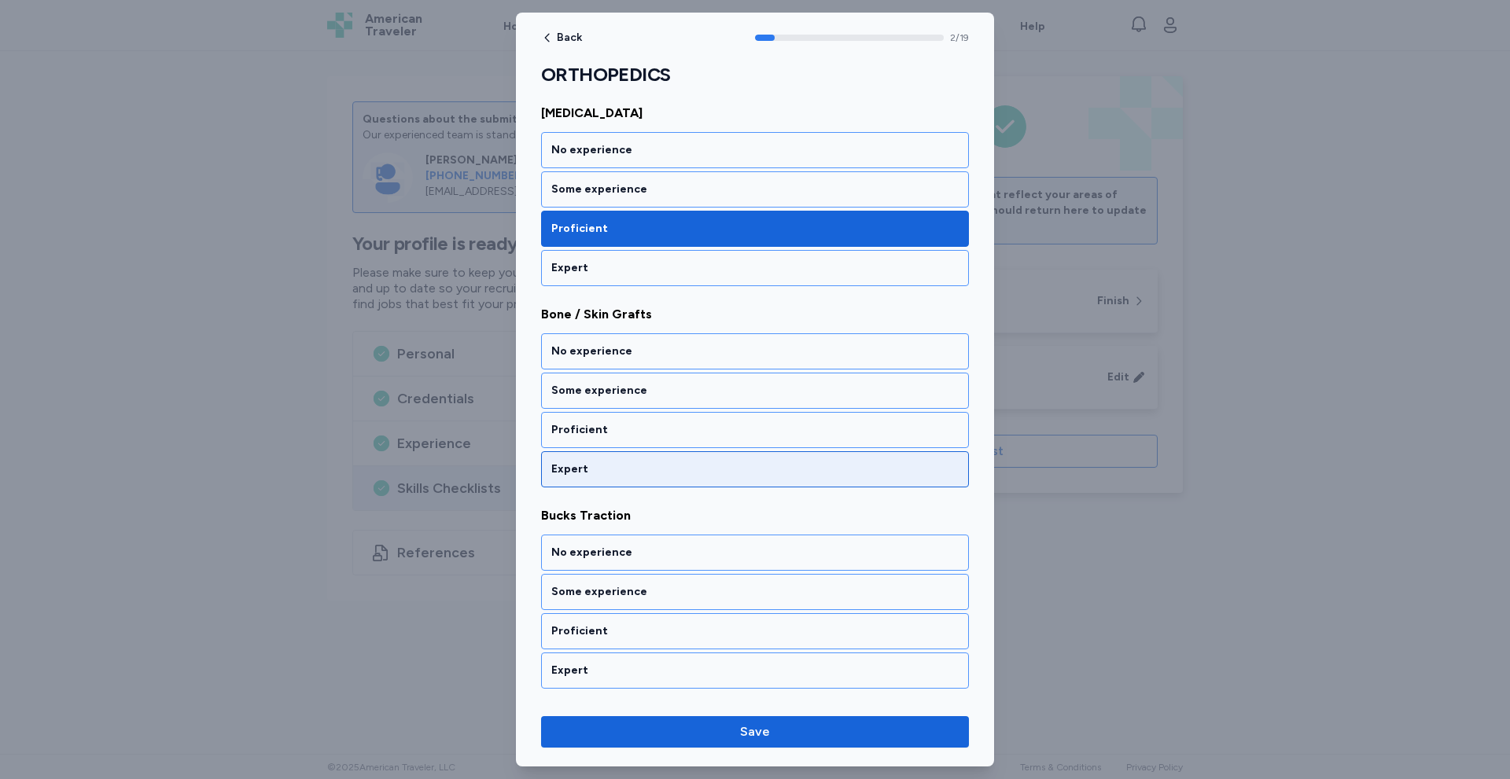
click at [606, 473] on div "Expert" at bounding box center [754, 470] width 407 height 16
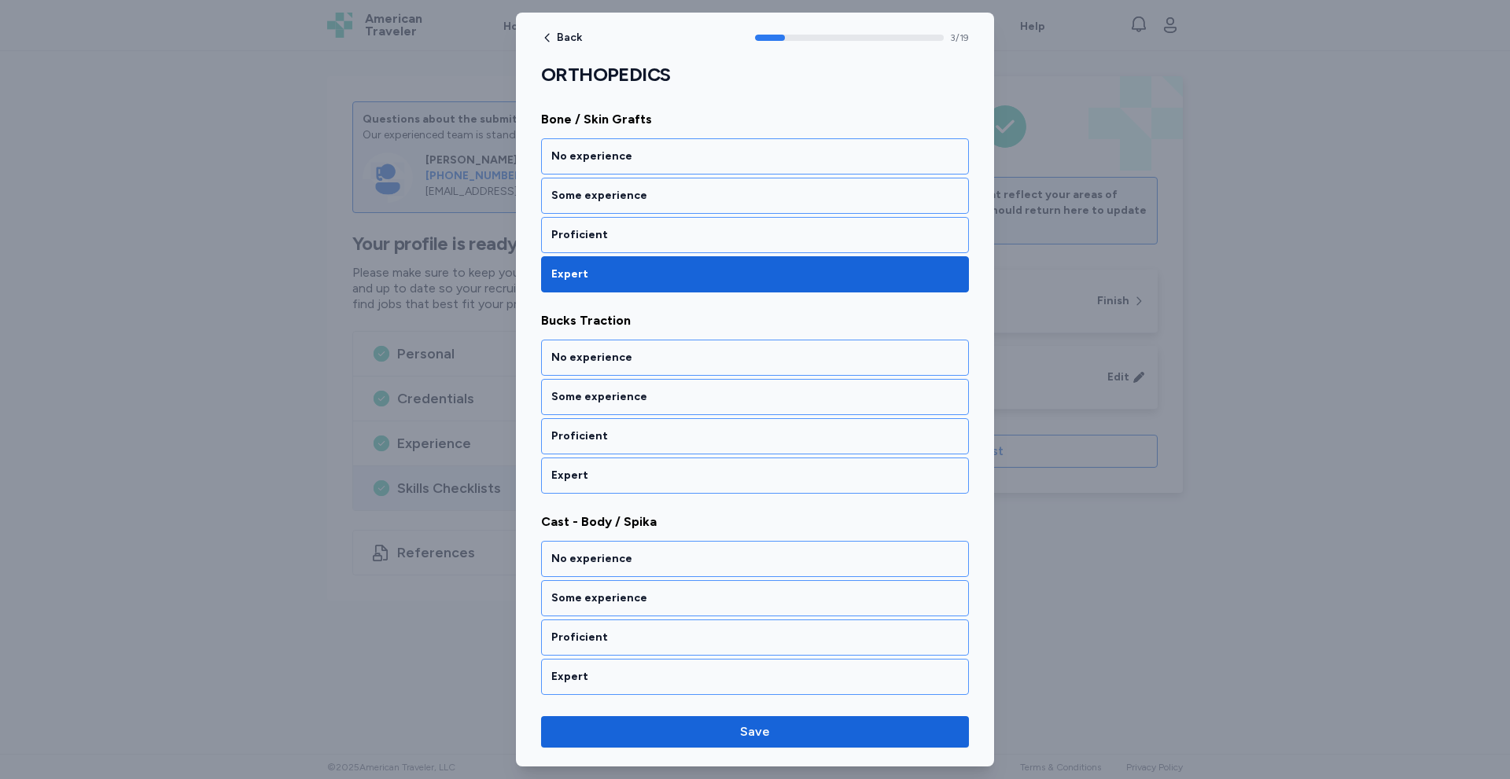
scroll to position [626, 0]
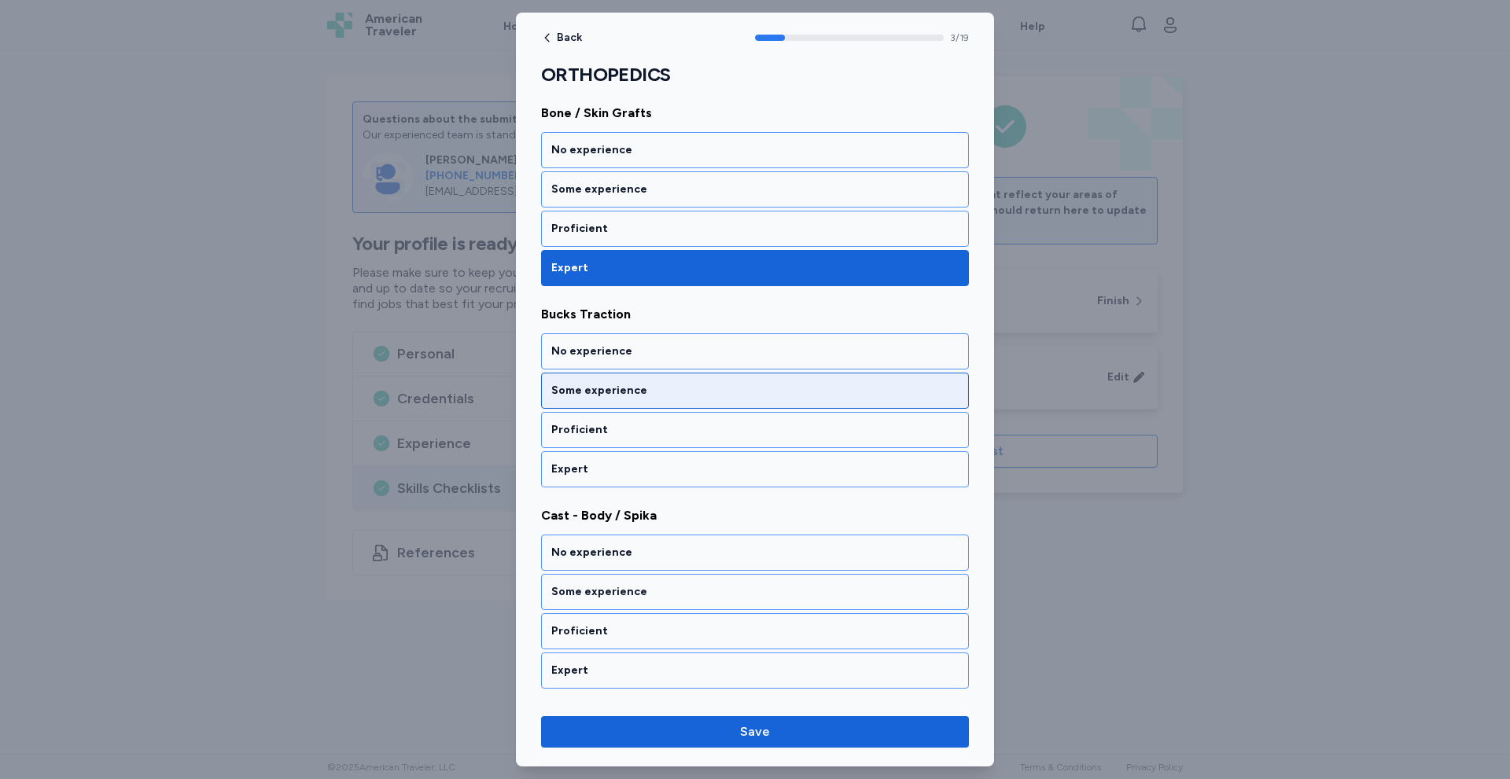
click at [679, 401] on div "Some experience" at bounding box center [755, 391] width 428 height 36
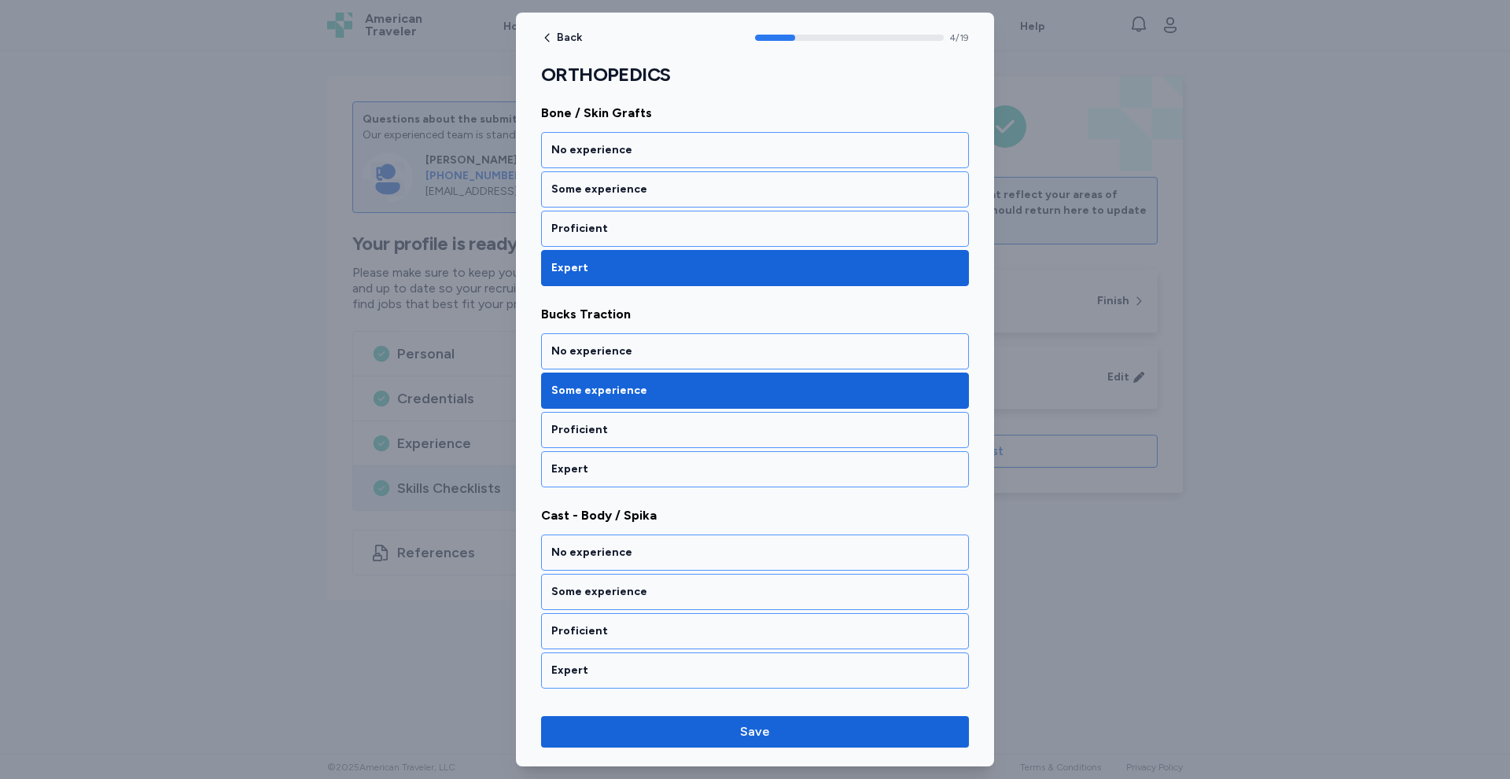
scroll to position [827, 0]
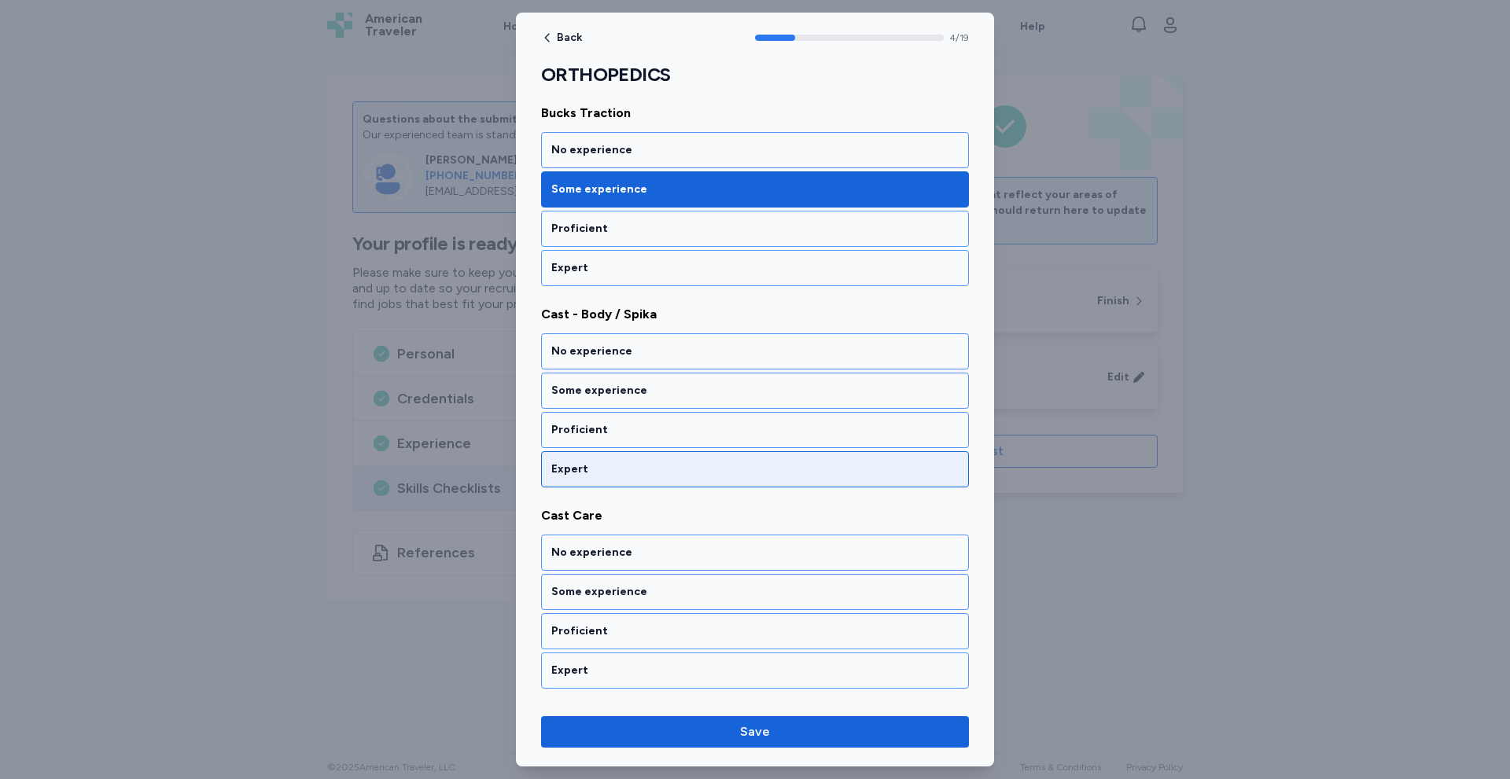
click at [564, 467] on div "Expert" at bounding box center [754, 470] width 407 height 16
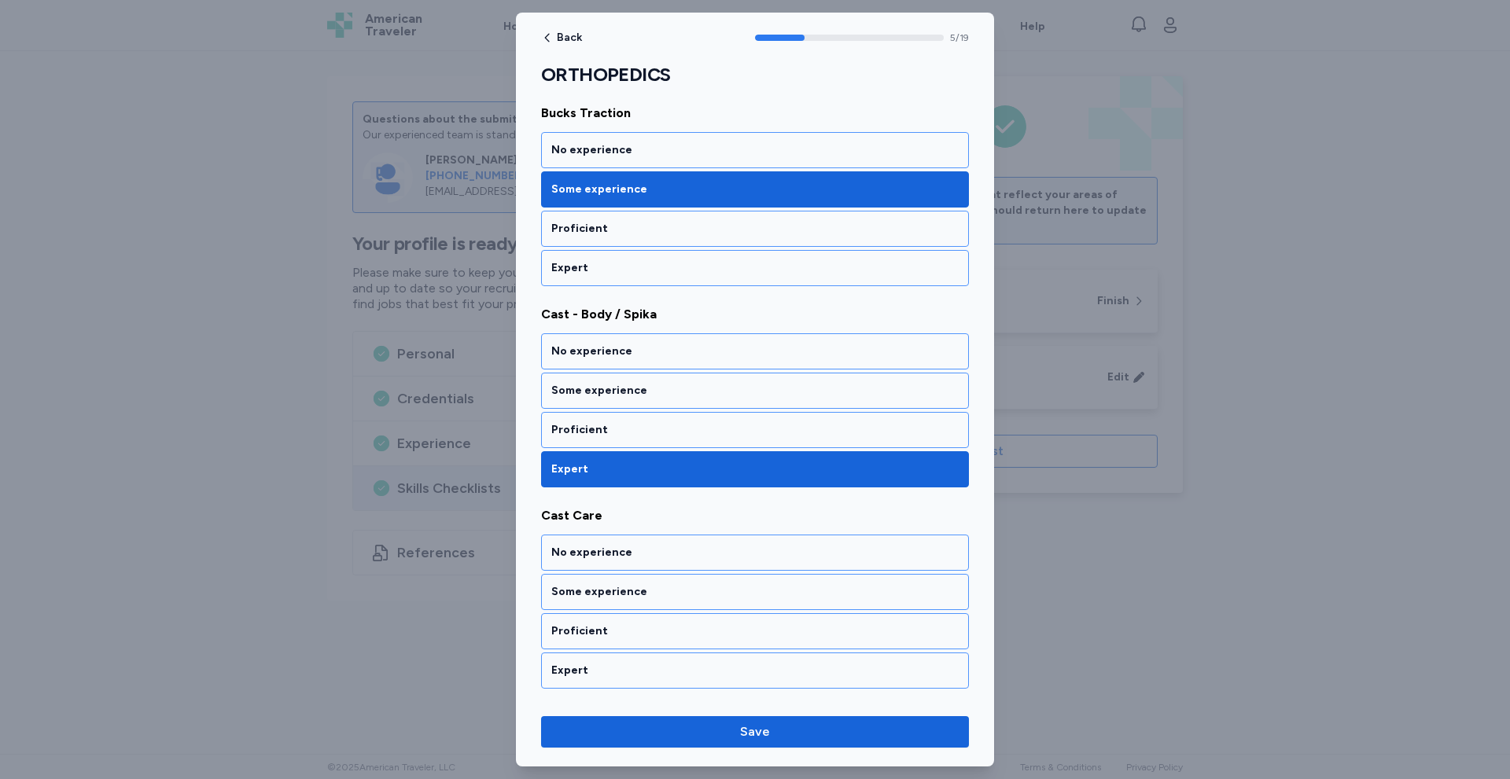
scroll to position [1029, 0]
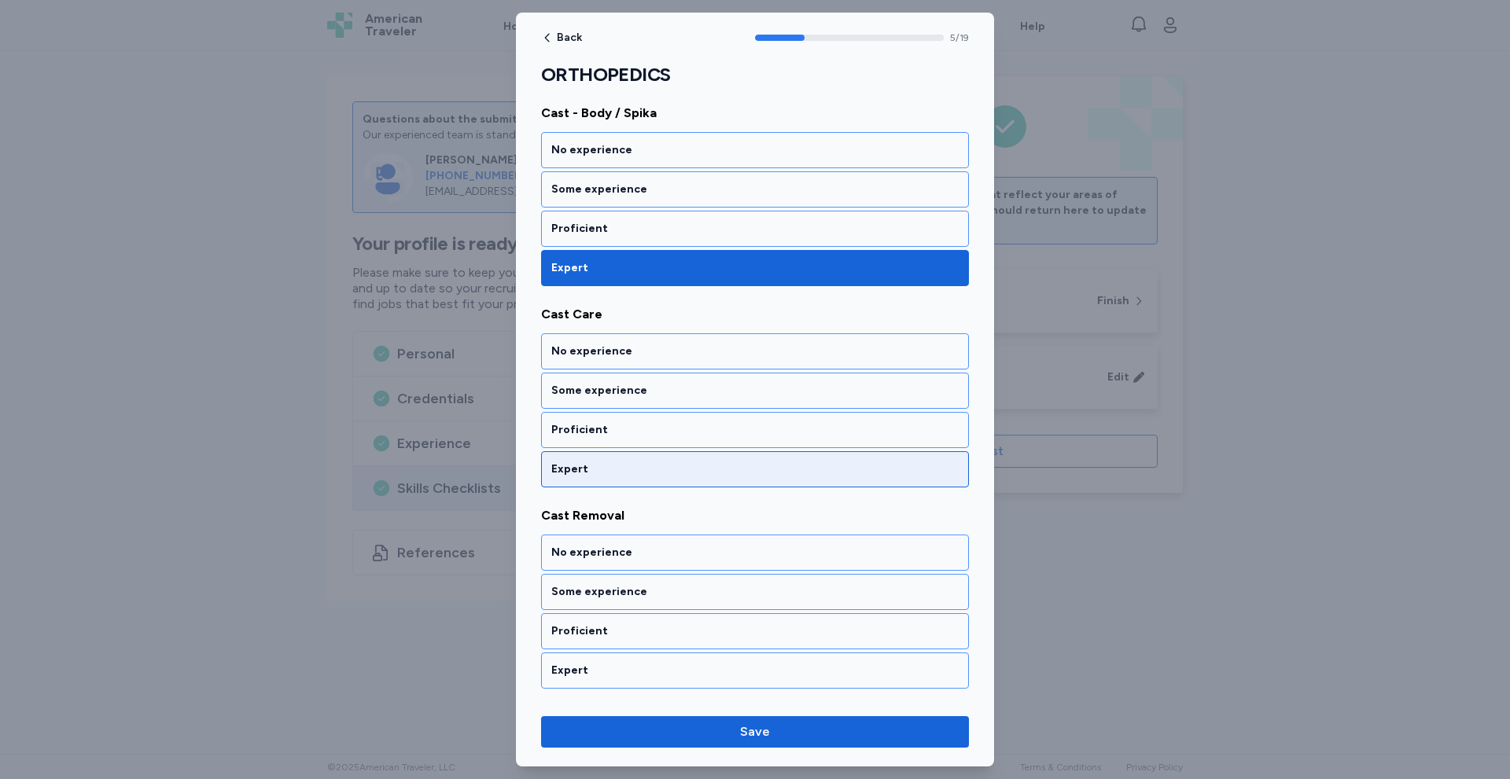
click at [569, 467] on div "Expert" at bounding box center [754, 470] width 407 height 16
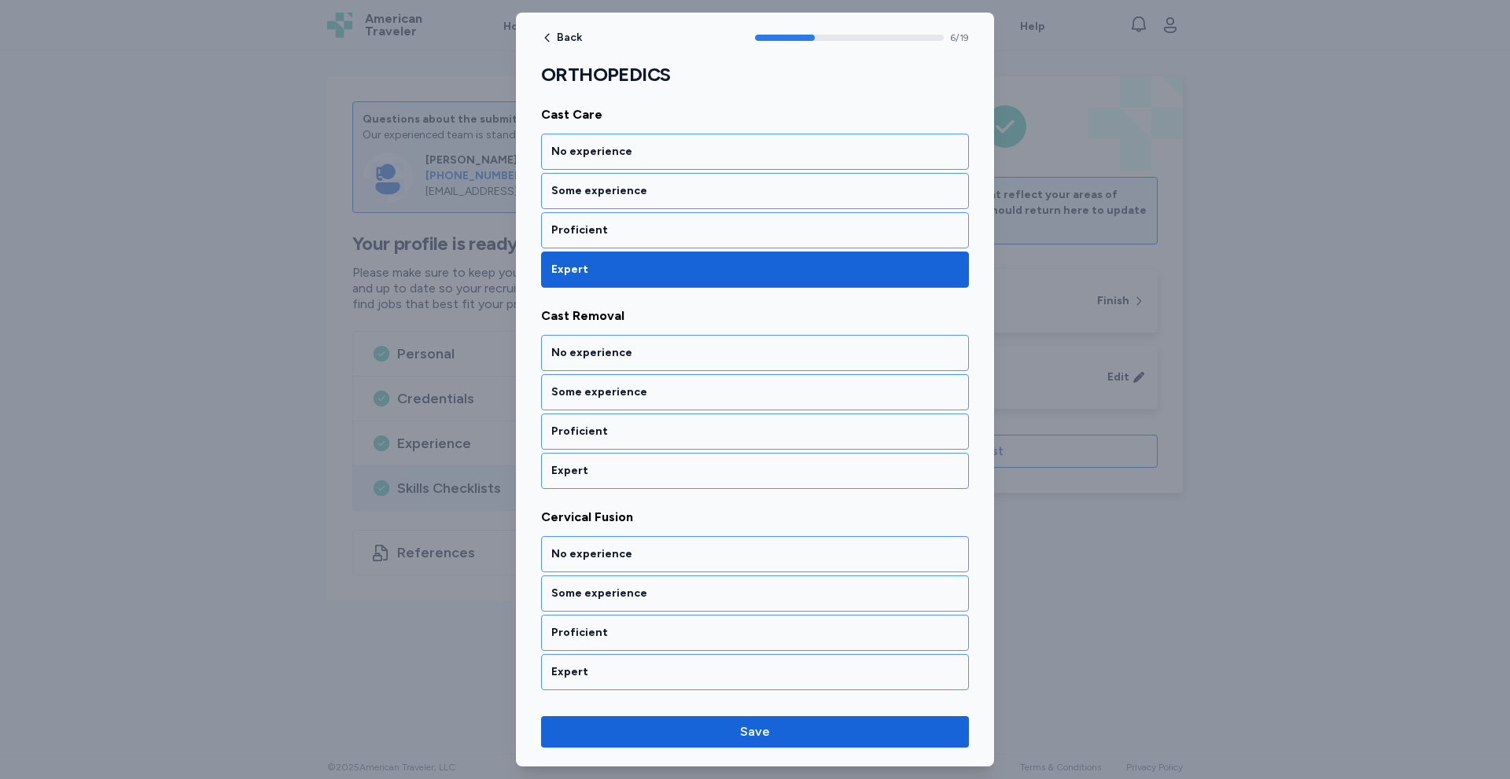
scroll to position [1230, 0]
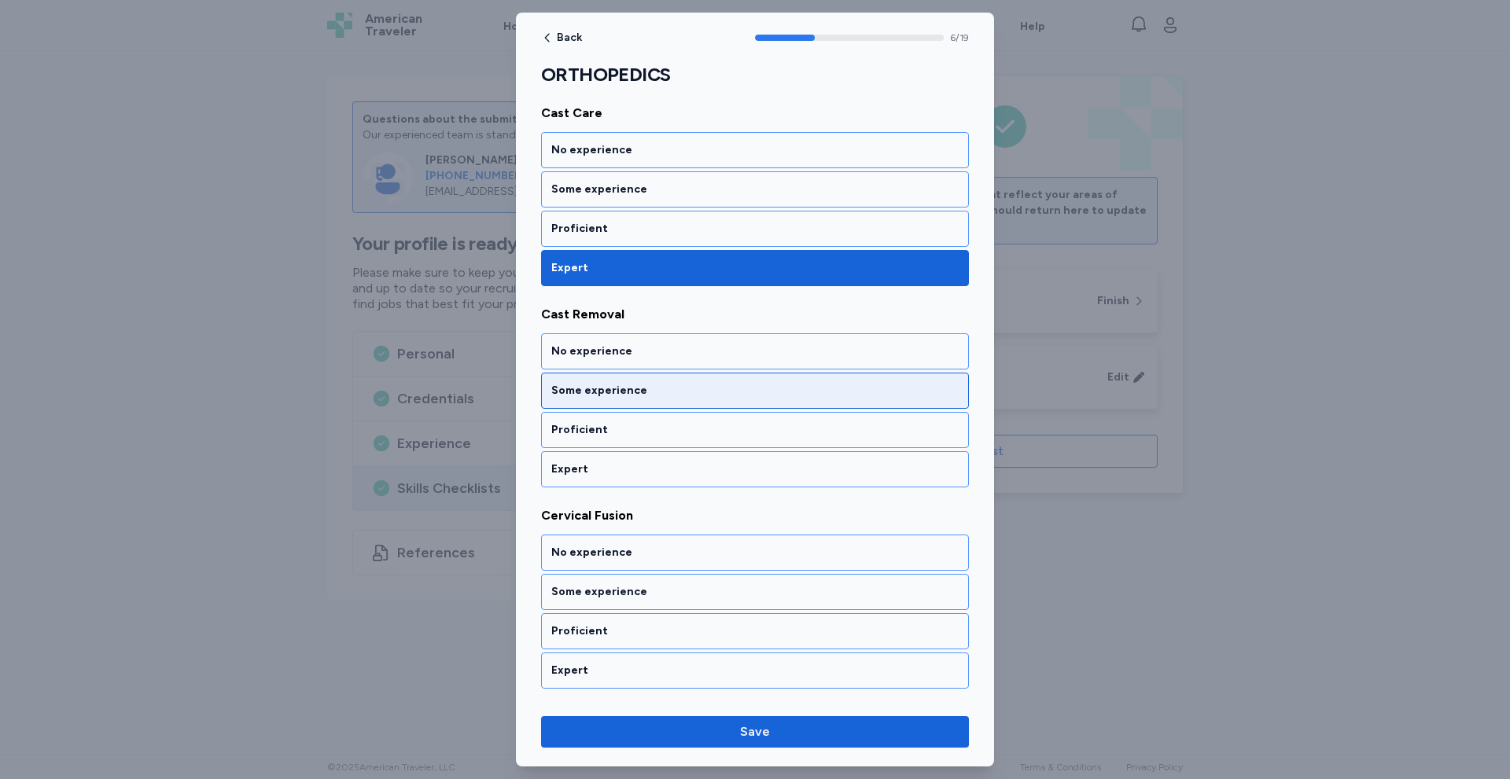
click at [646, 393] on div "Some experience" at bounding box center [754, 391] width 407 height 16
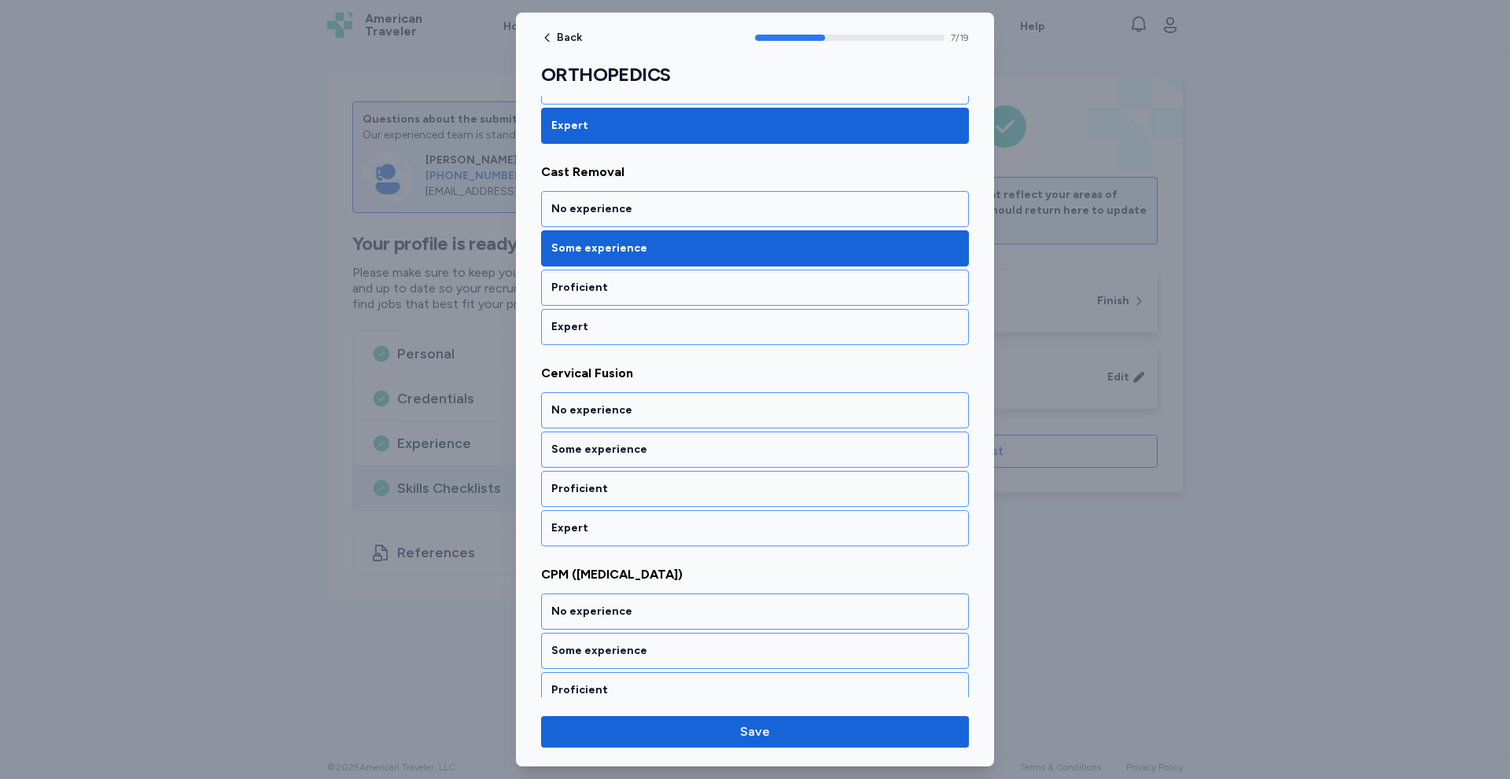
scroll to position [1431, 0]
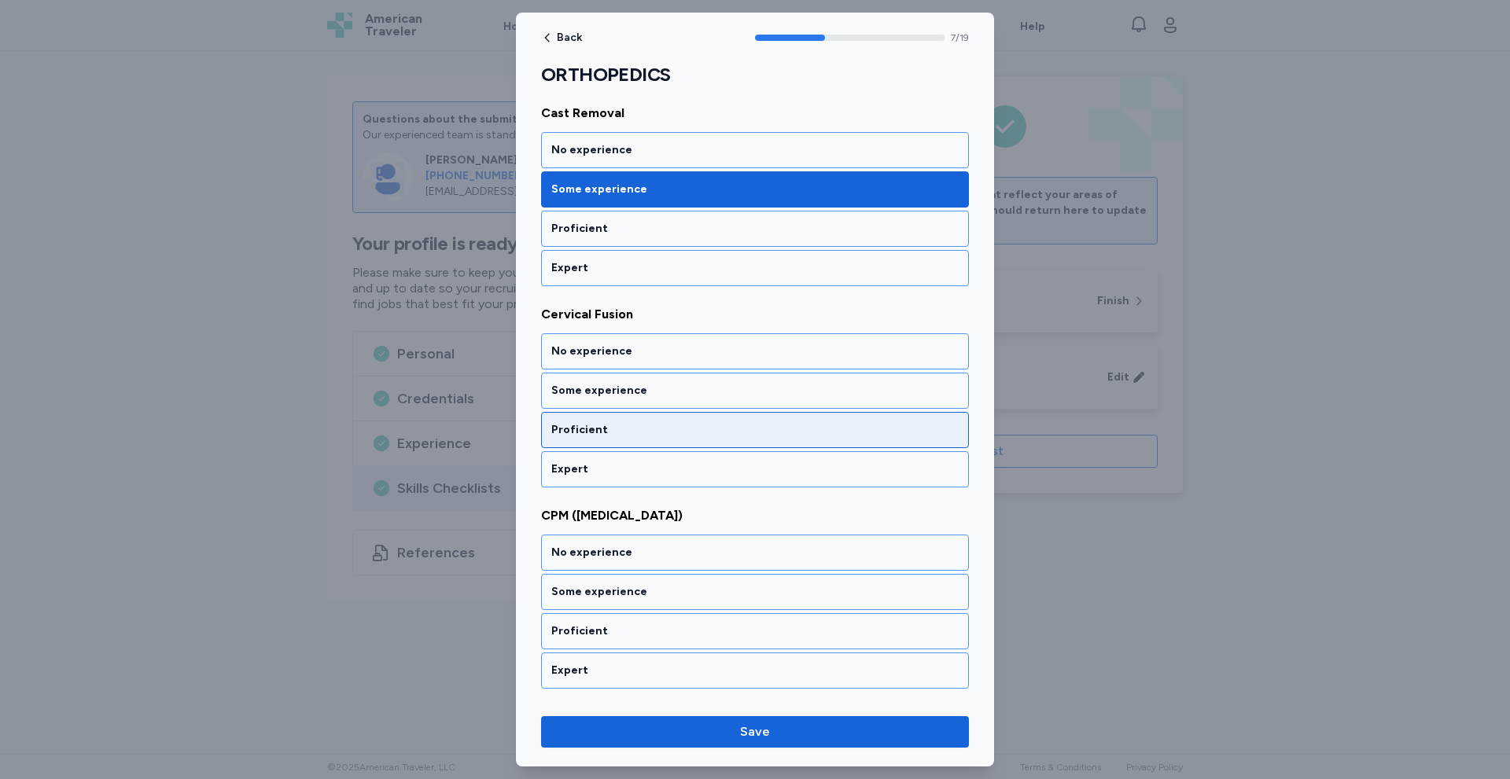
click at [619, 429] on div "Proficient" at bounding box center [754, 430] width 407 height 16
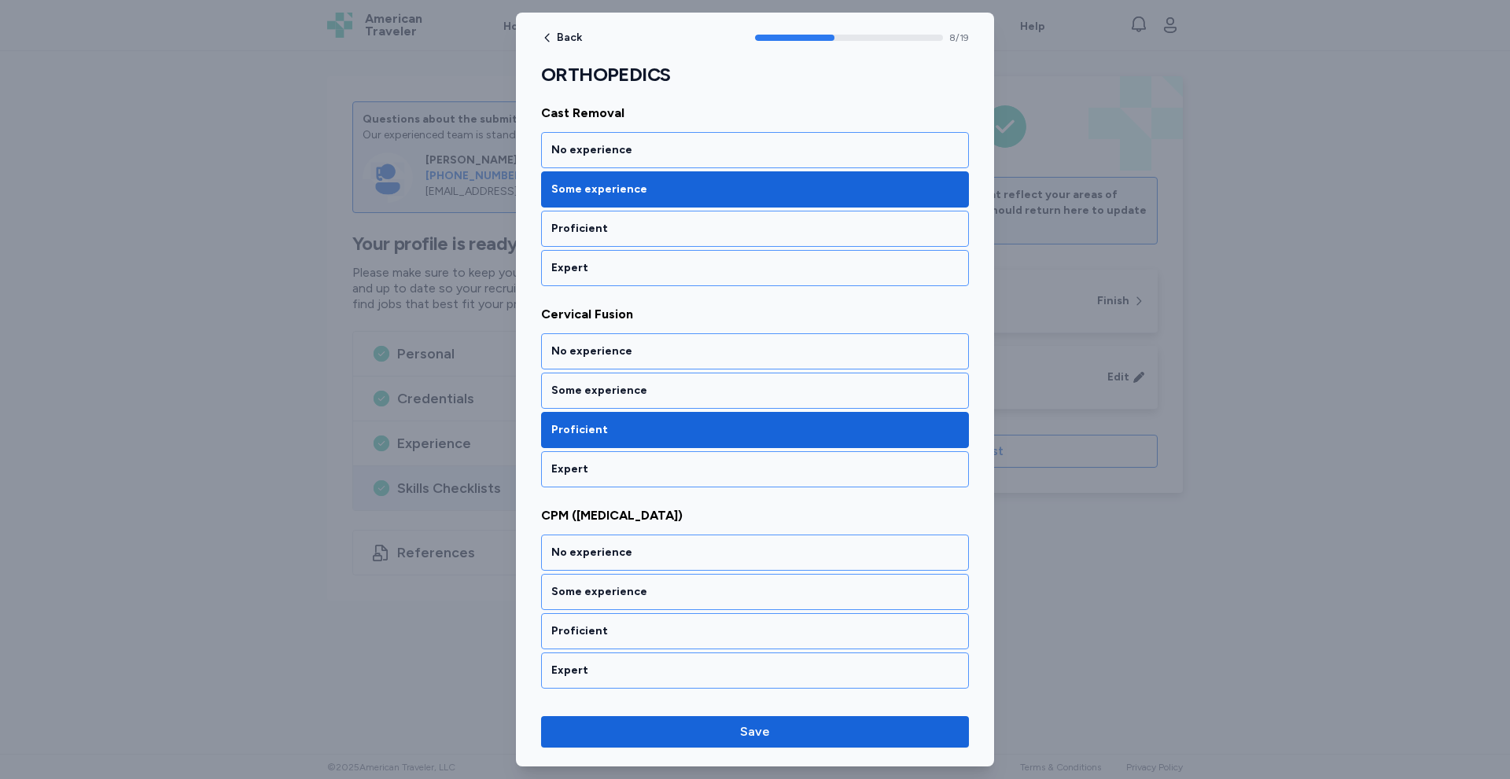
scroll to position [1633, 0]
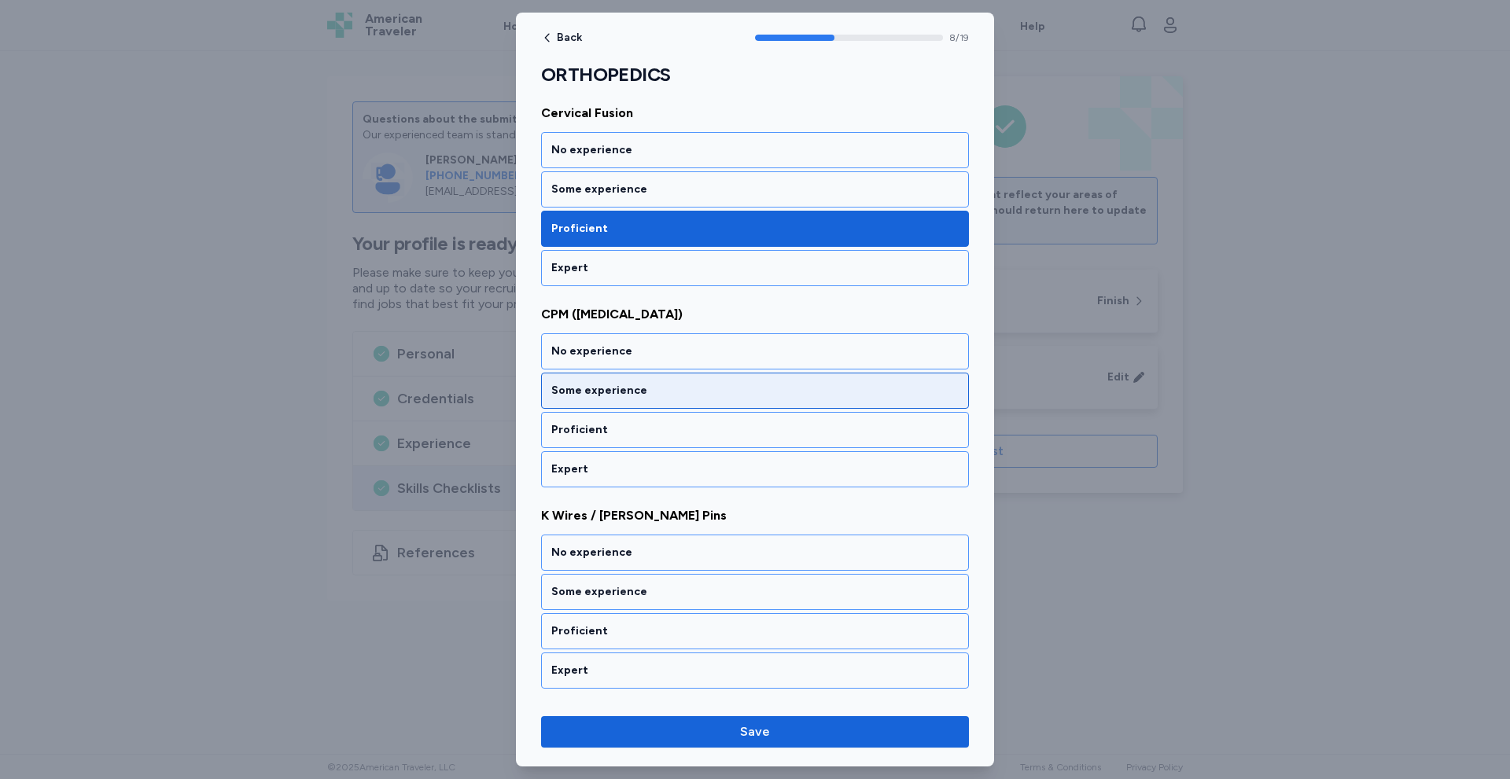
click at [659, 385] on div "Some experience" at bounding box center [754, 391] width 407 height 16
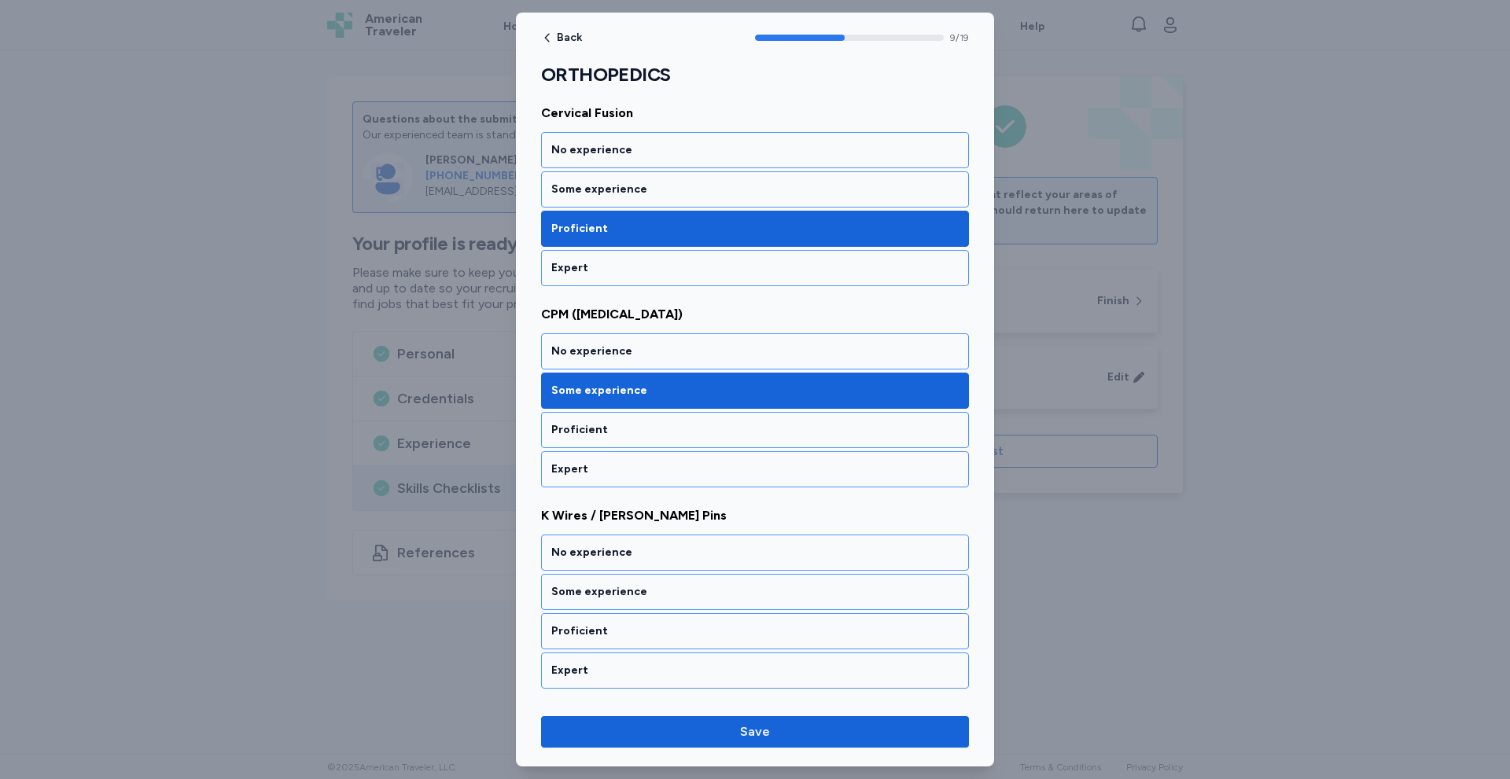
scroll to position [1834, 0]
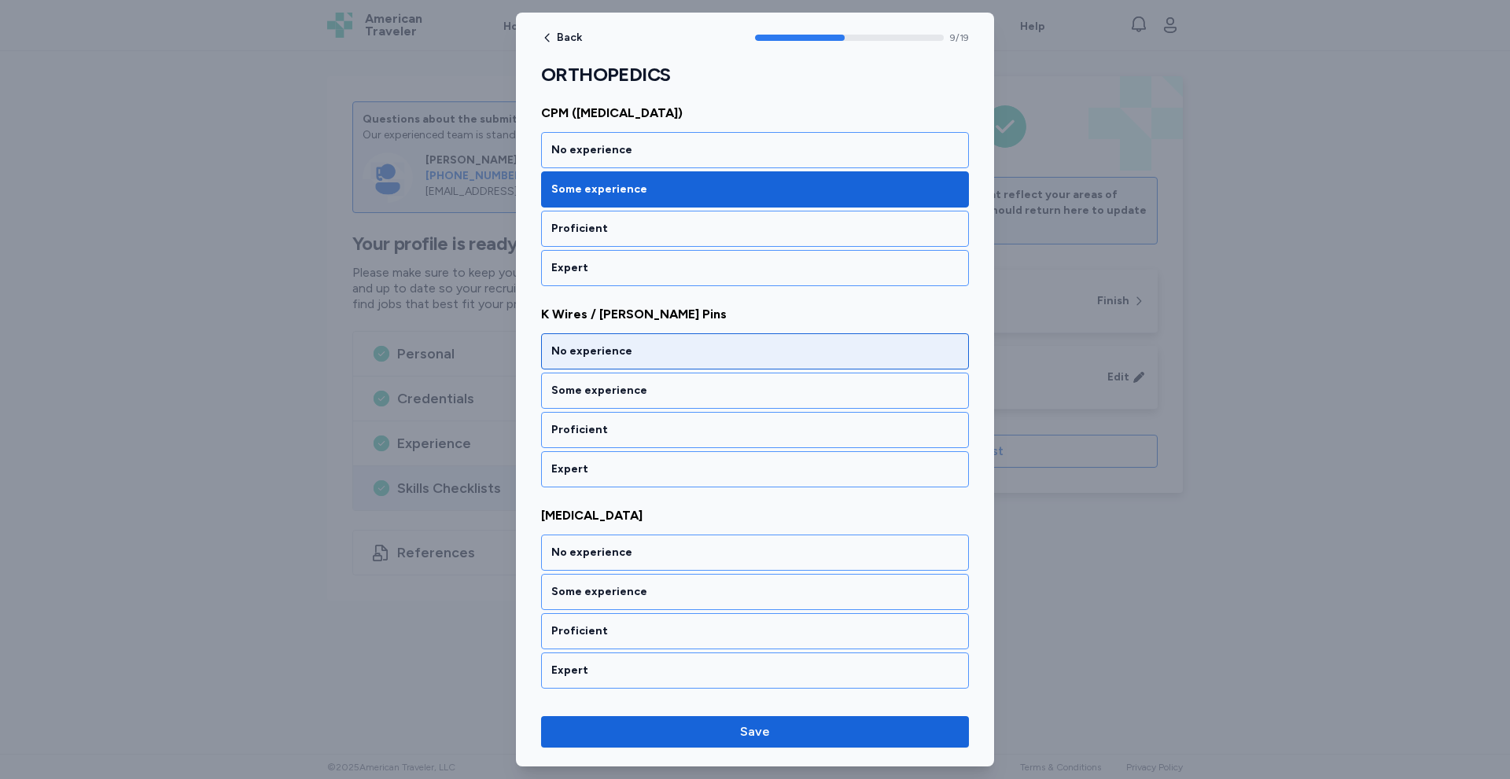
click at [649, 350] on div "No experience" at bounding box center [754, 352] width 407 height 16
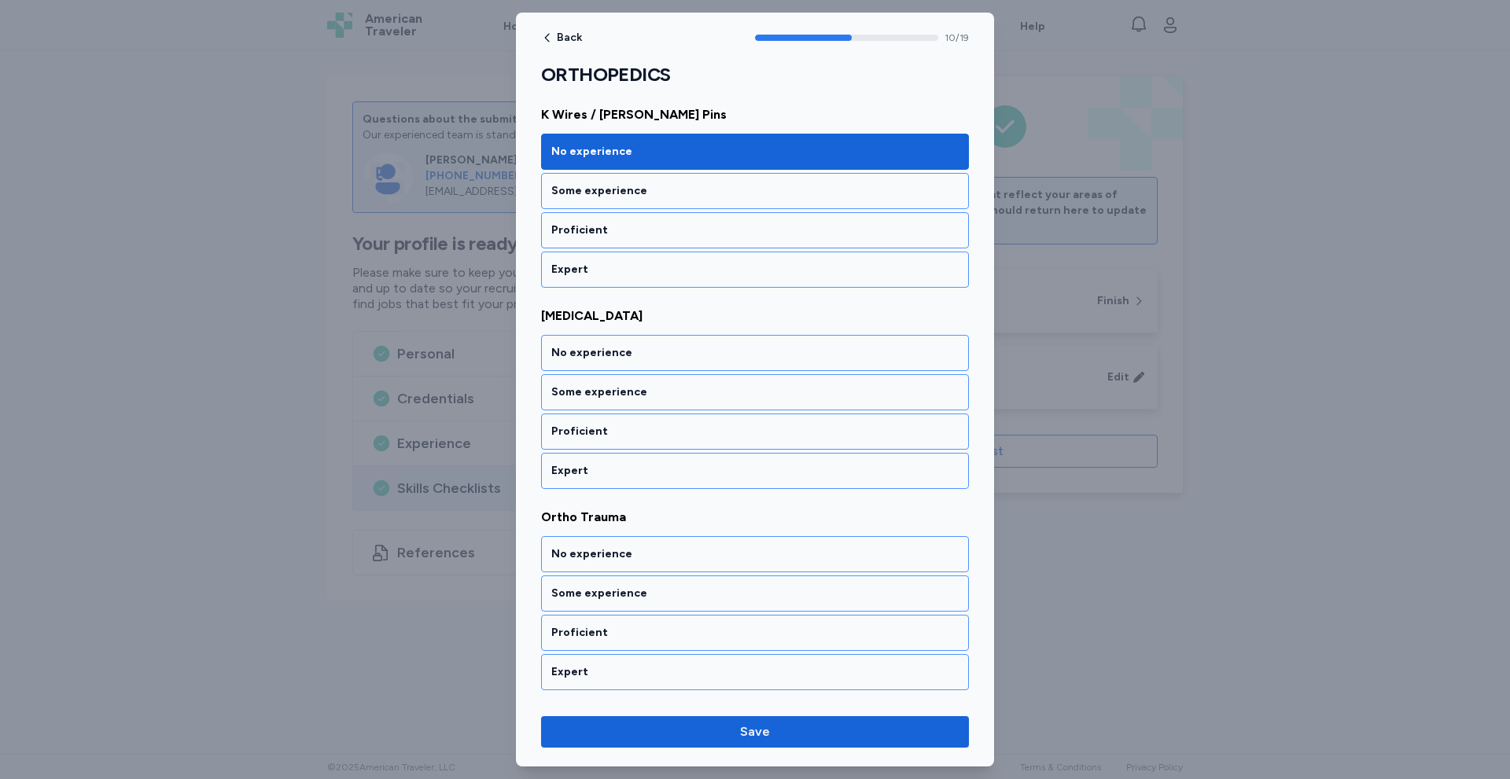
scroll to position [2035, 0]
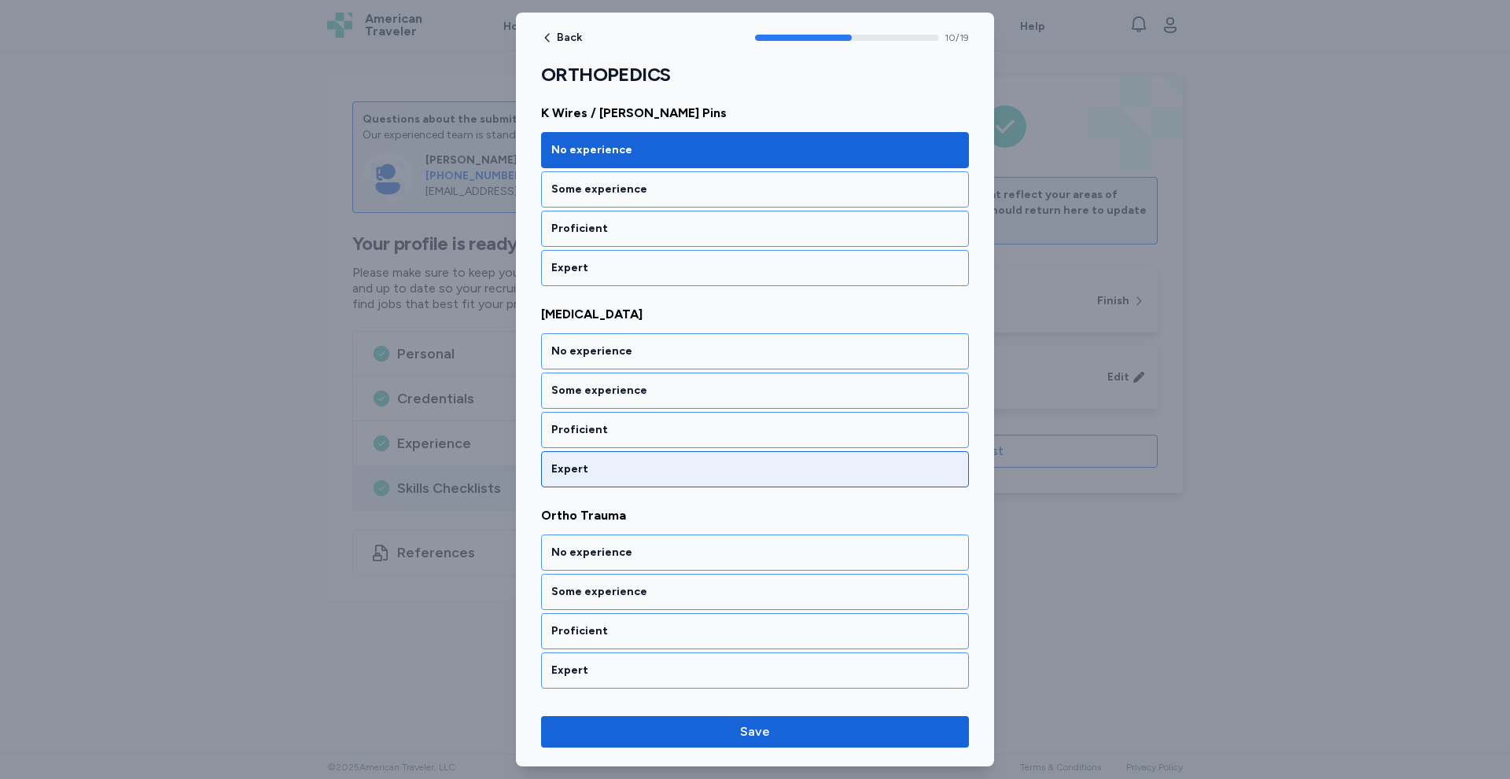
click at [560, 466] on div "Expert" at bounding box center [754, 470] width 407 height 16
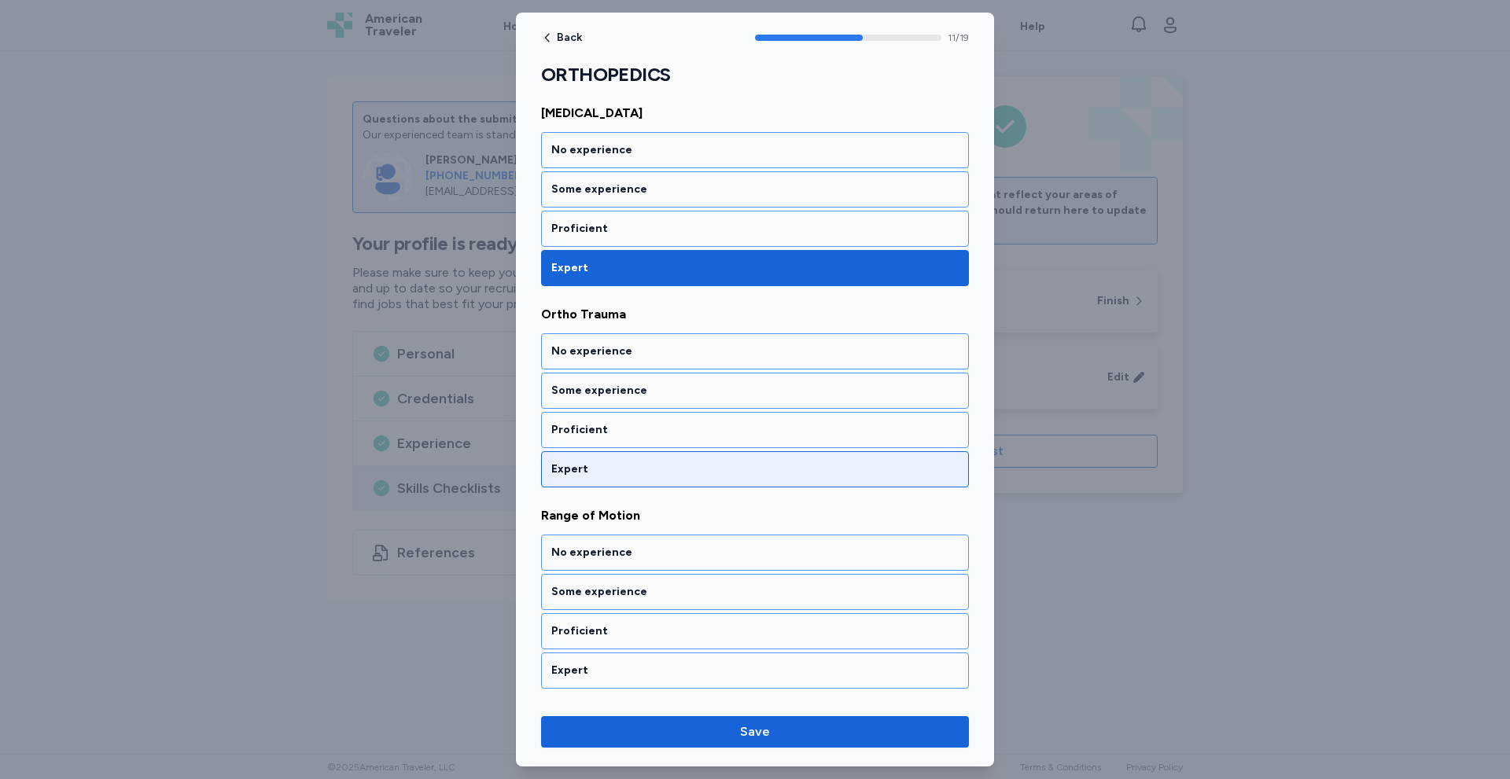
click at [559, 469] on div "Expert" at bounding box center [754, 470] width 407 height 16
click at [557, 467] on div "Expert" at bounding box center [754, 470] width 407 height 16
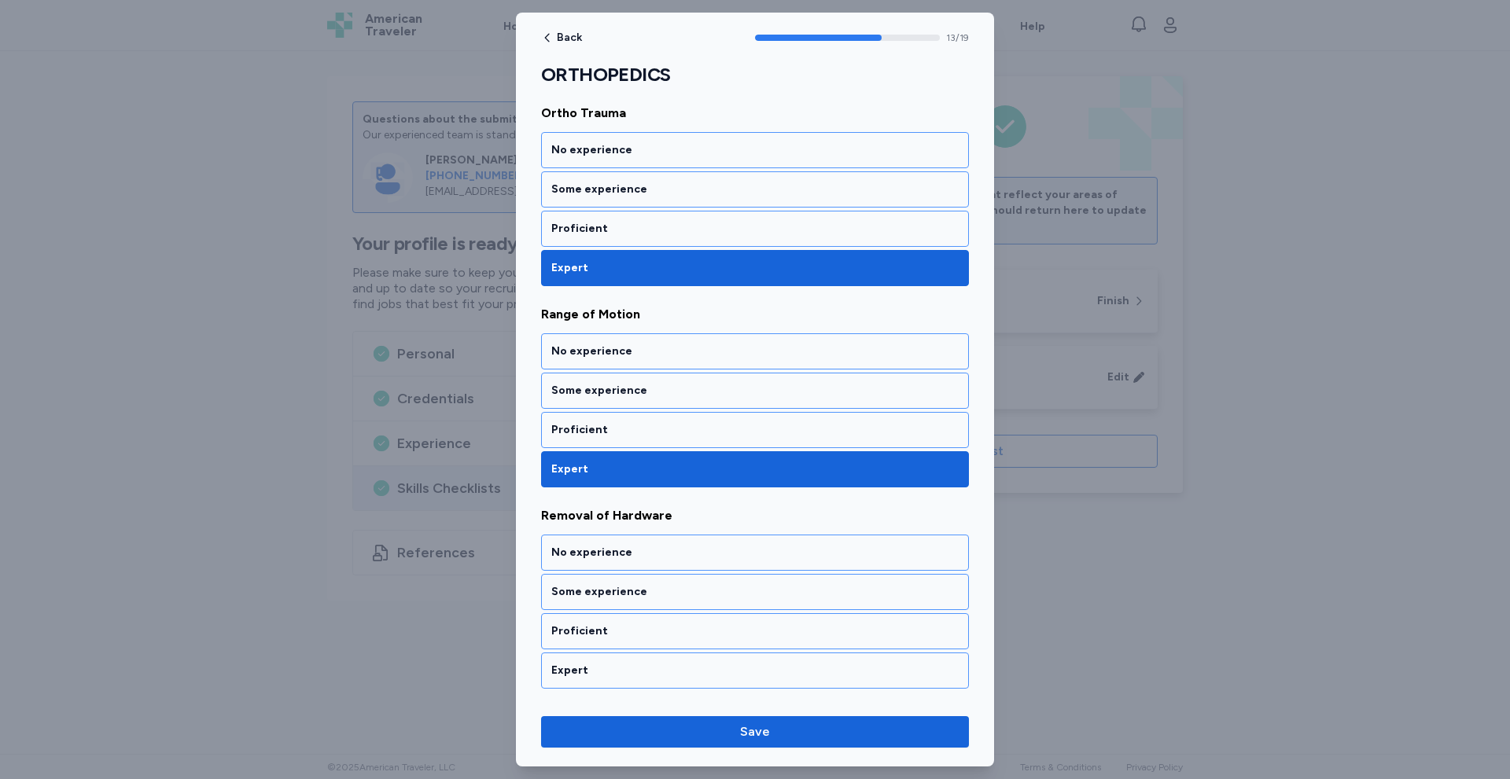
scroll to position [2639, 0]
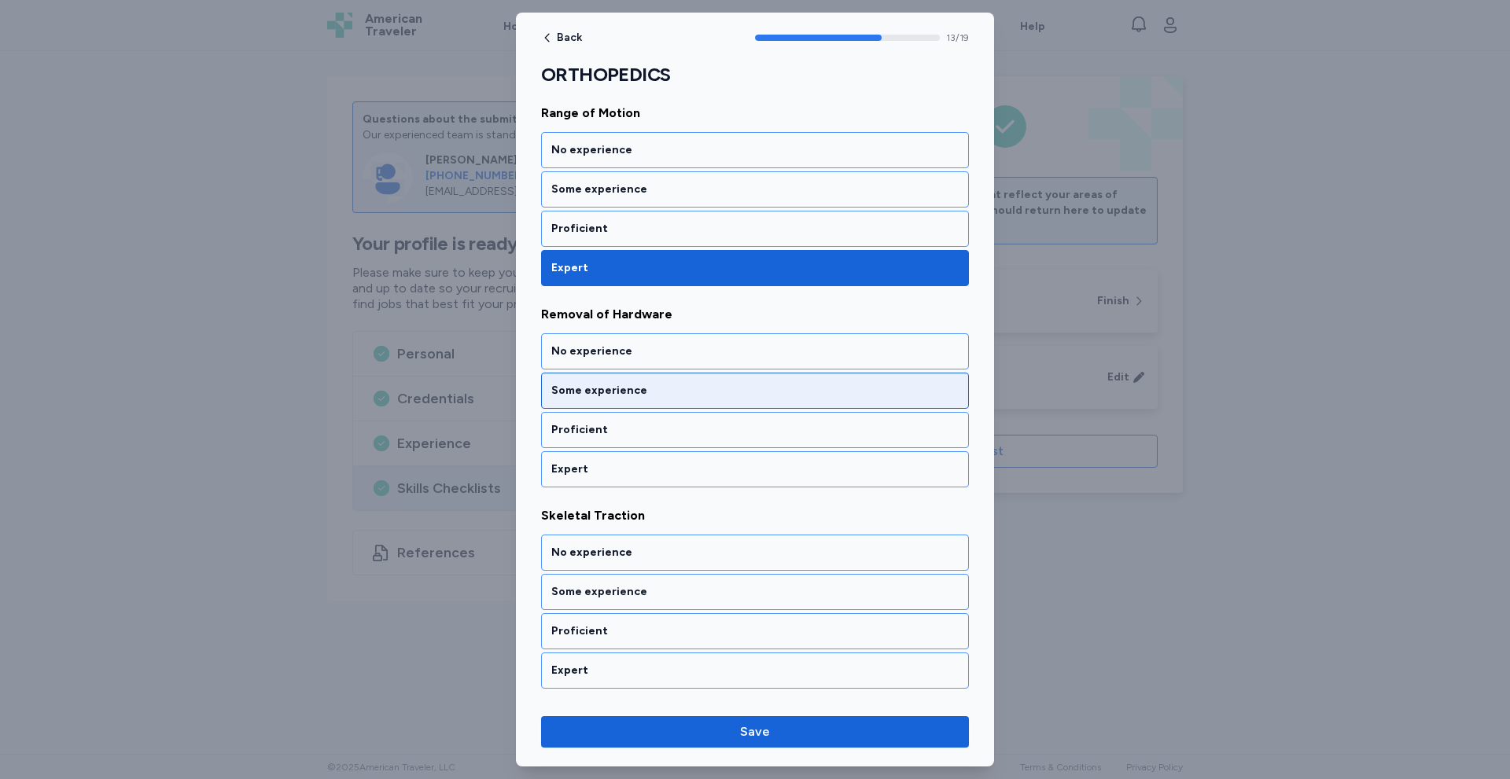
click at [639, 390] on div "Some experience" at bounding box center [754, 391] width 407 height 16
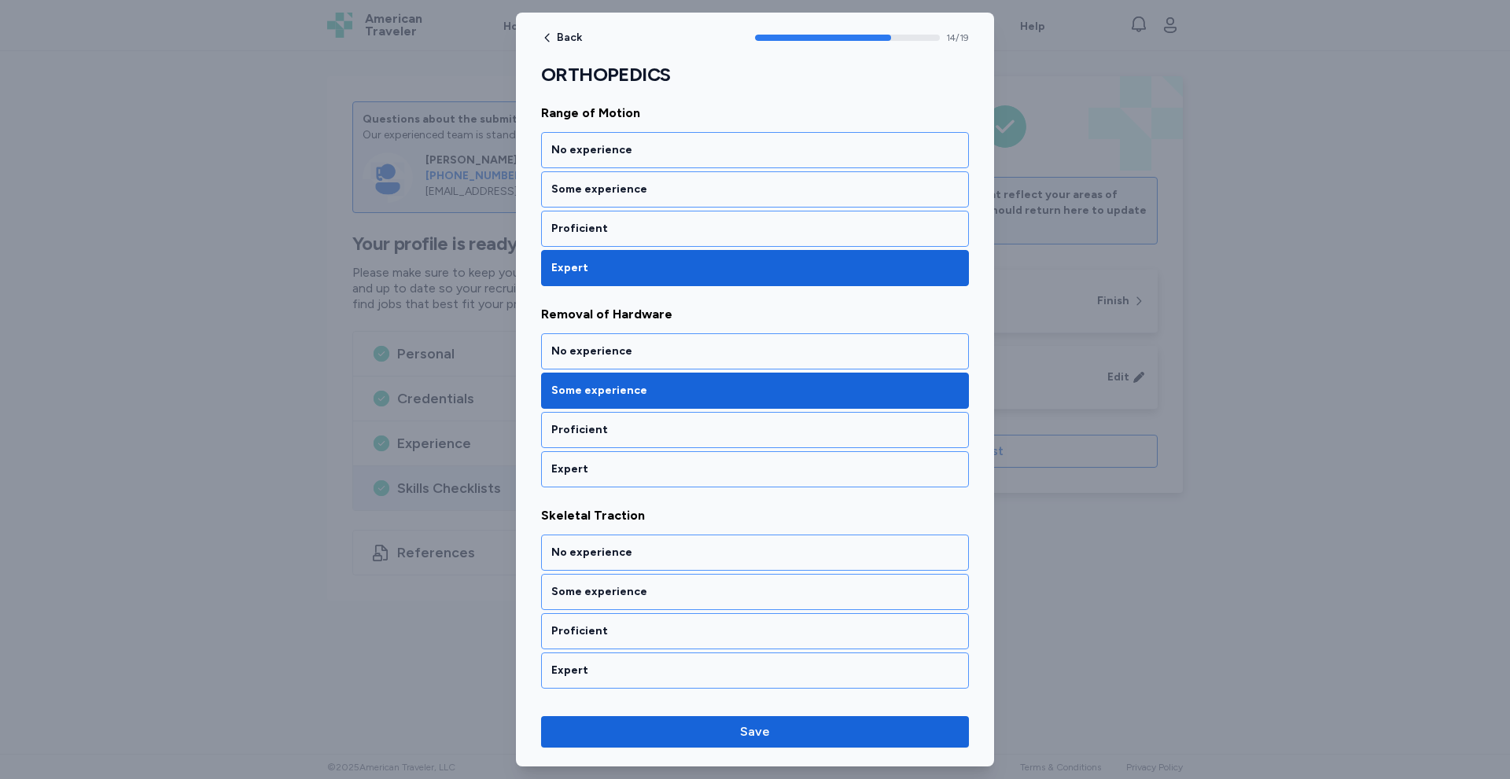
scroll to position [2840, 0]
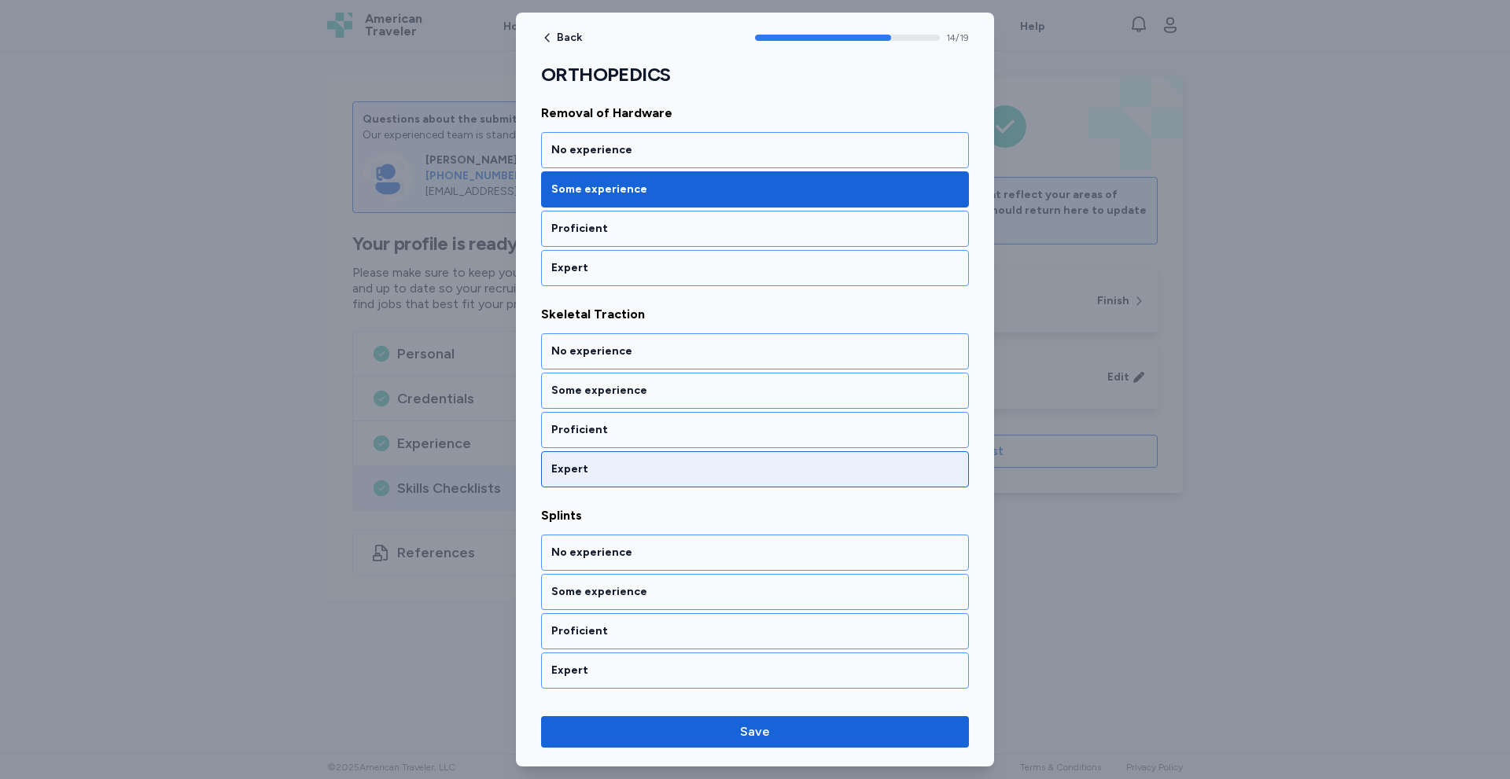
click at [560, 472] on div "Expert" at bounding box center [754, 470] width 407 height 16
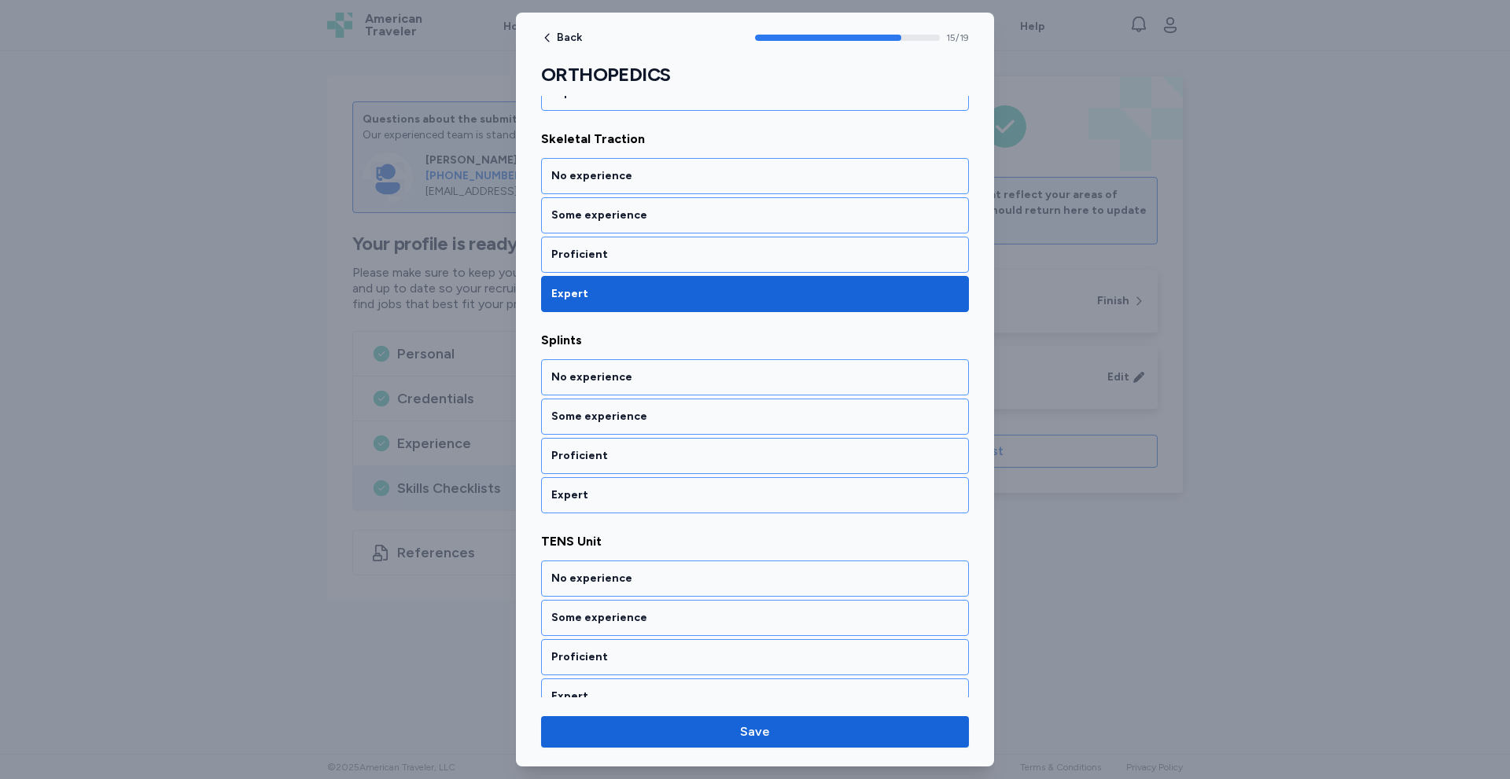
scroll to position [3042, 0]
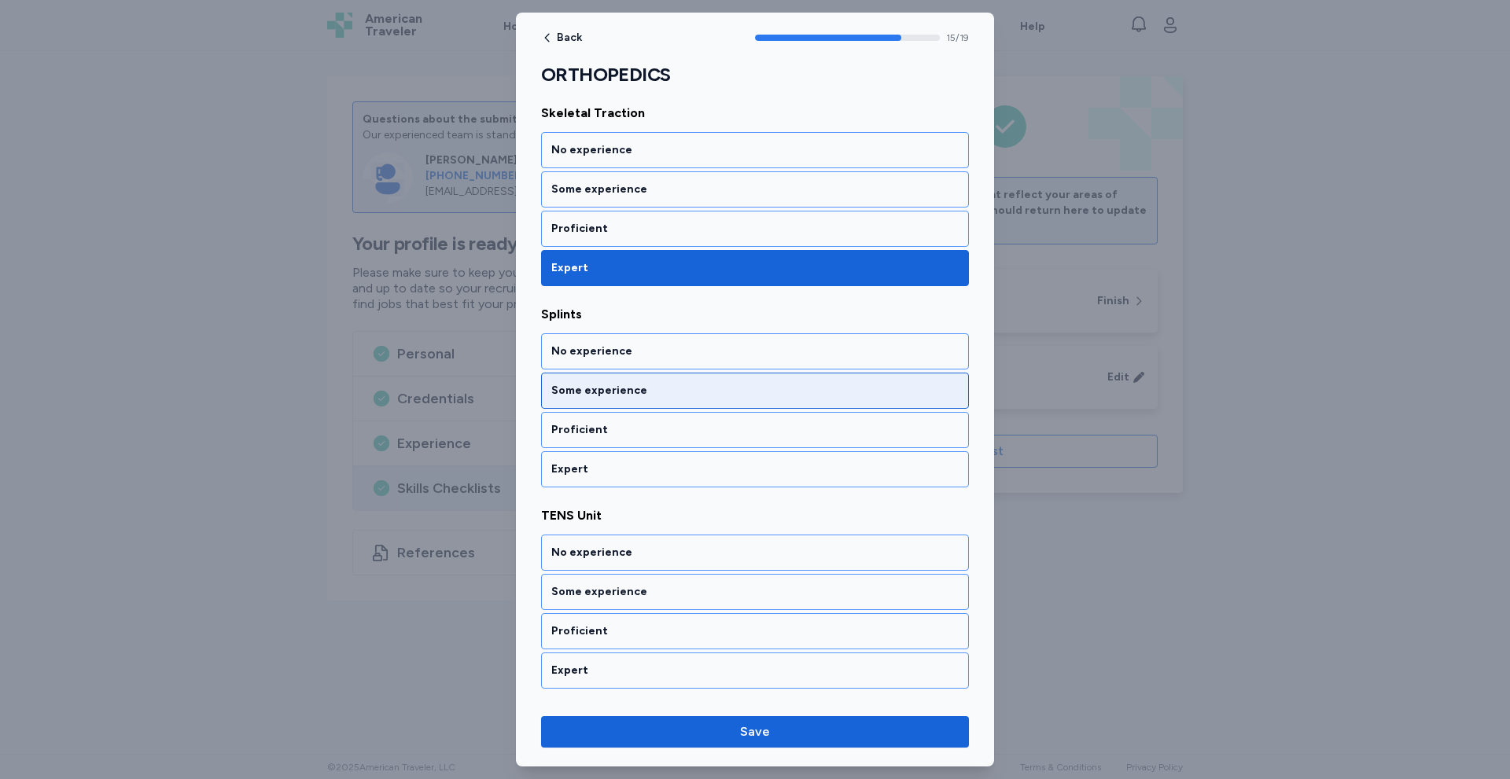
click at [663, 393] on div "Some experience" at bounding box center [754, 391] width 407 height 16
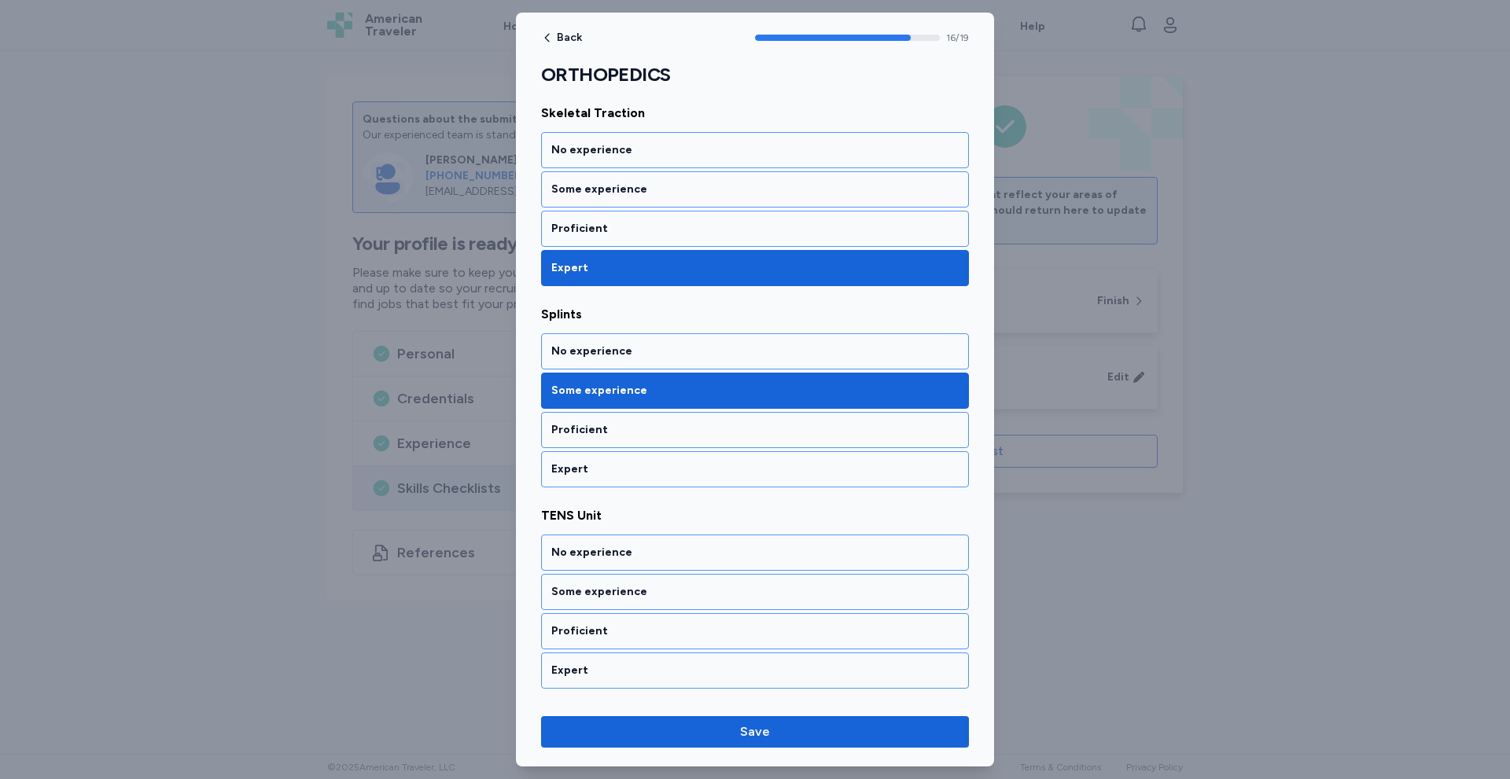
scroll to position [3243, 0]
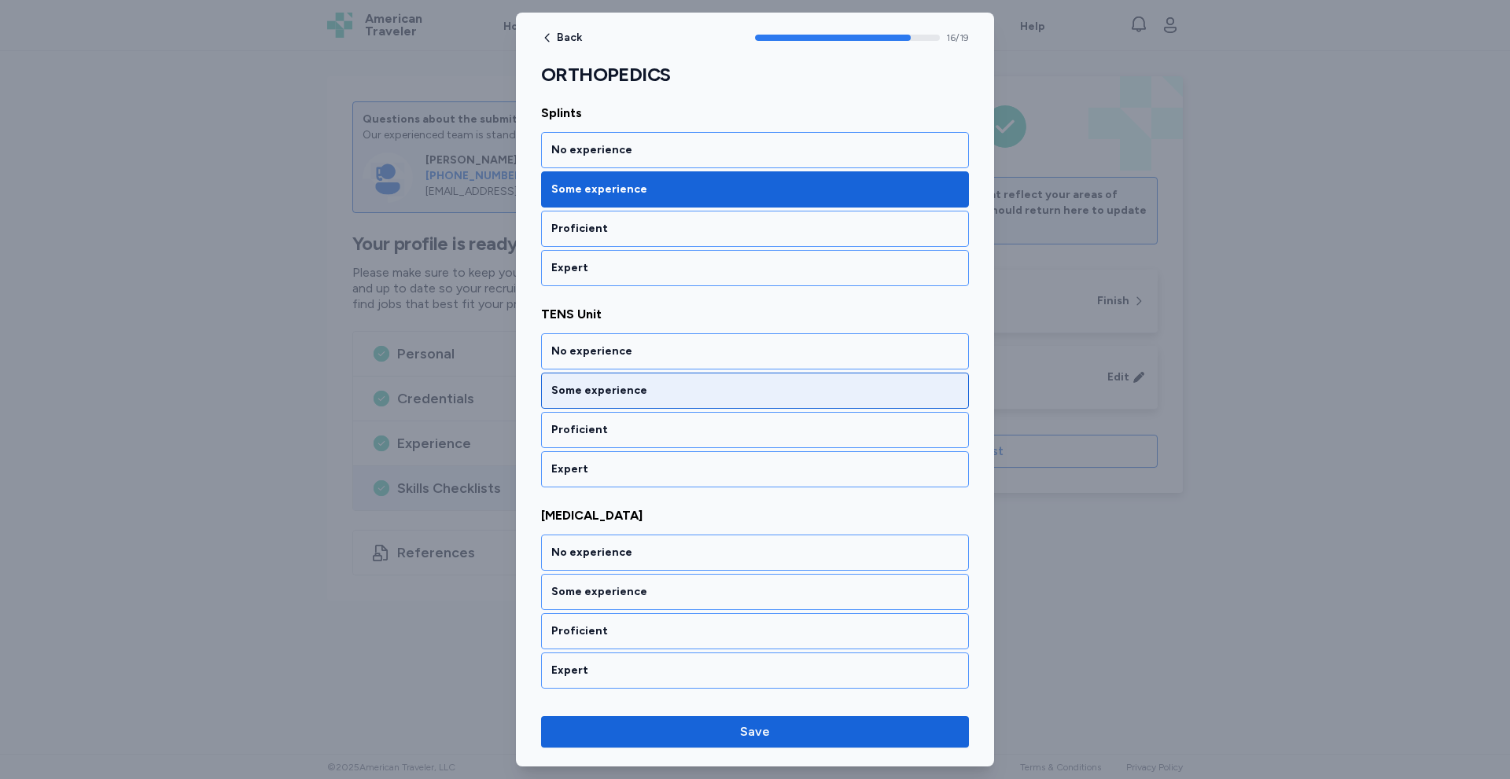
click at [657, 396] on div "Some experience" at bounding box center [754, 391] width 407 height 16
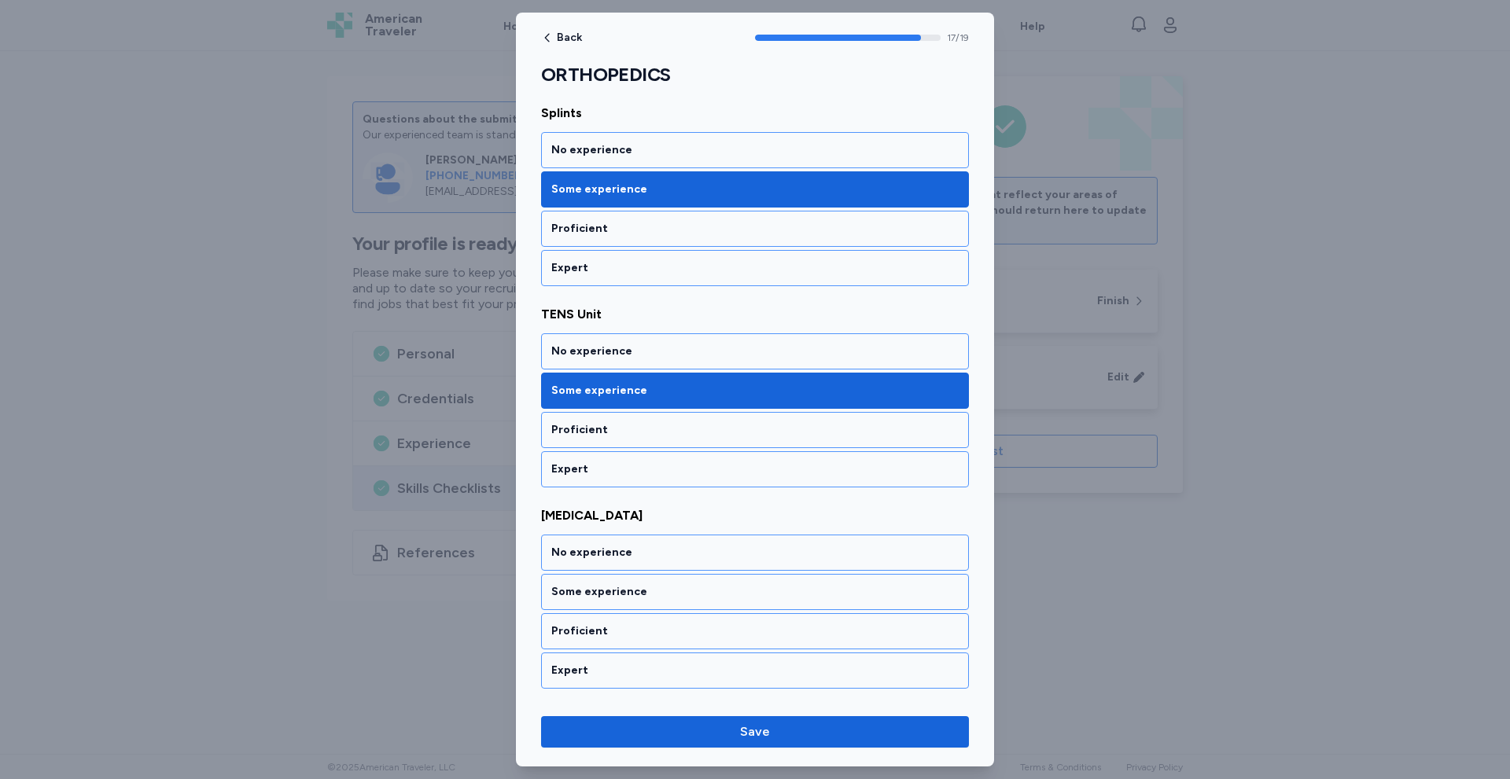
scroll to position [3439, 0]
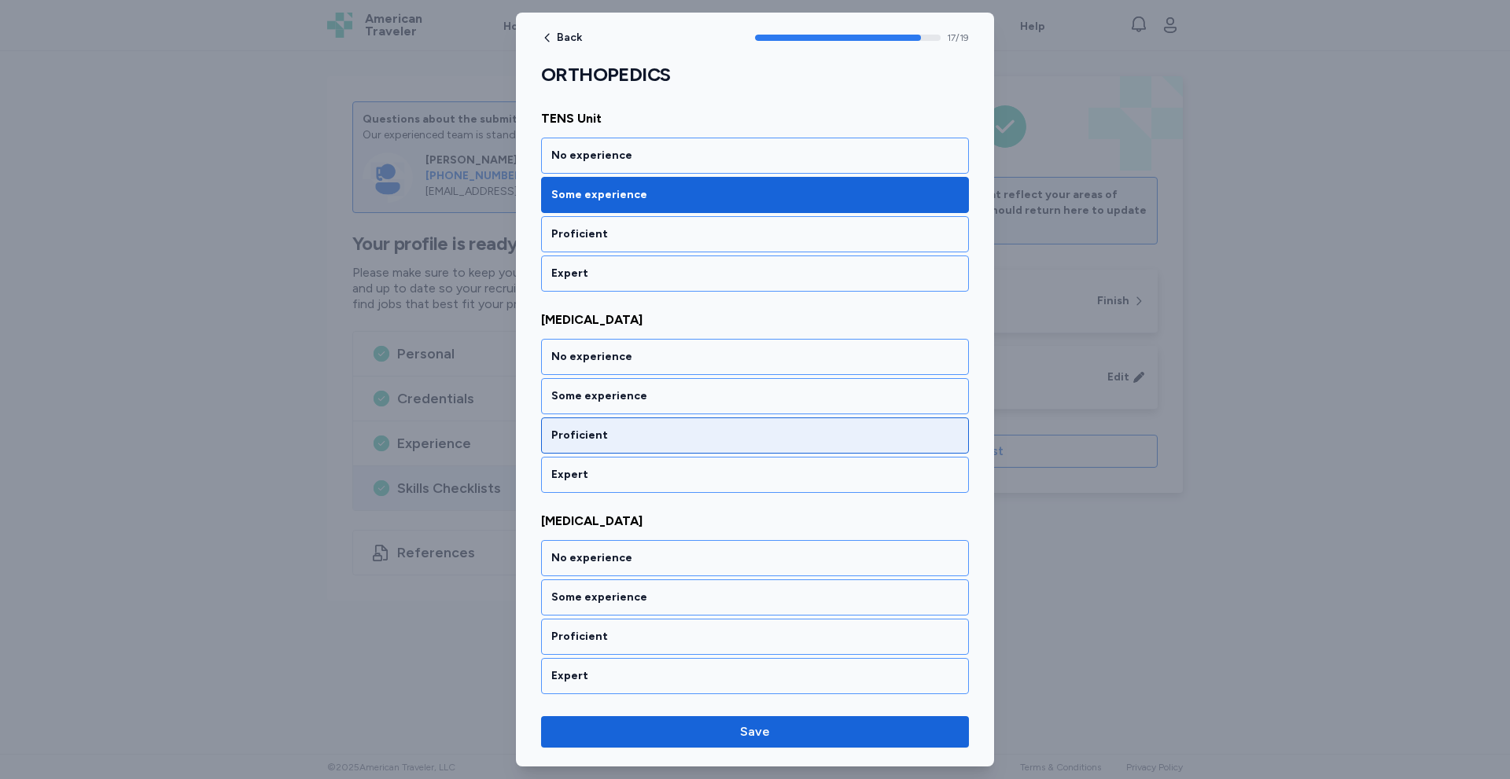
click at [613, 440] on div "Proficient" at bounding box center [754, 436] width 407 height 16
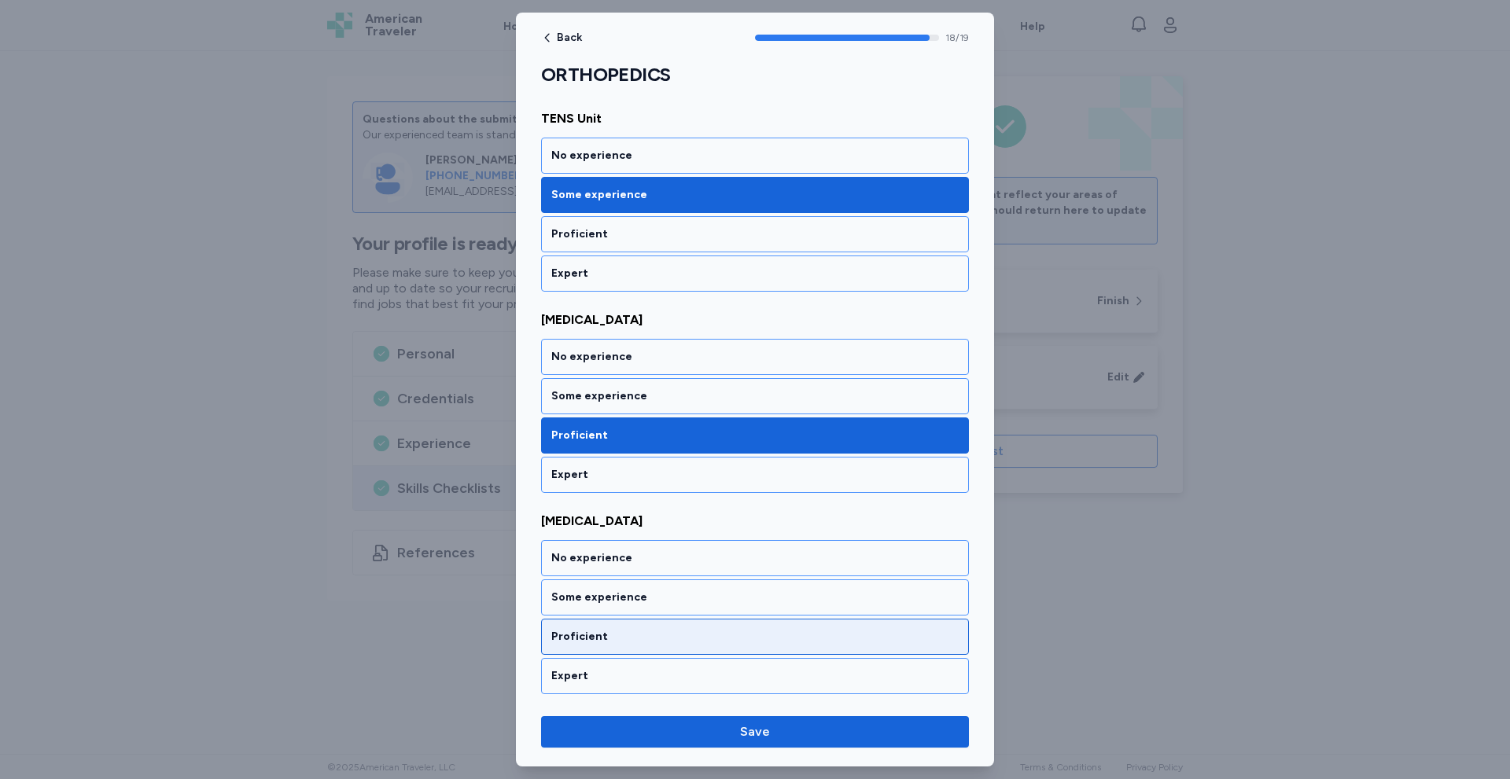
click at [591, 630] on div "Proficient" at bounding box center [754, 637] width 407 height 16
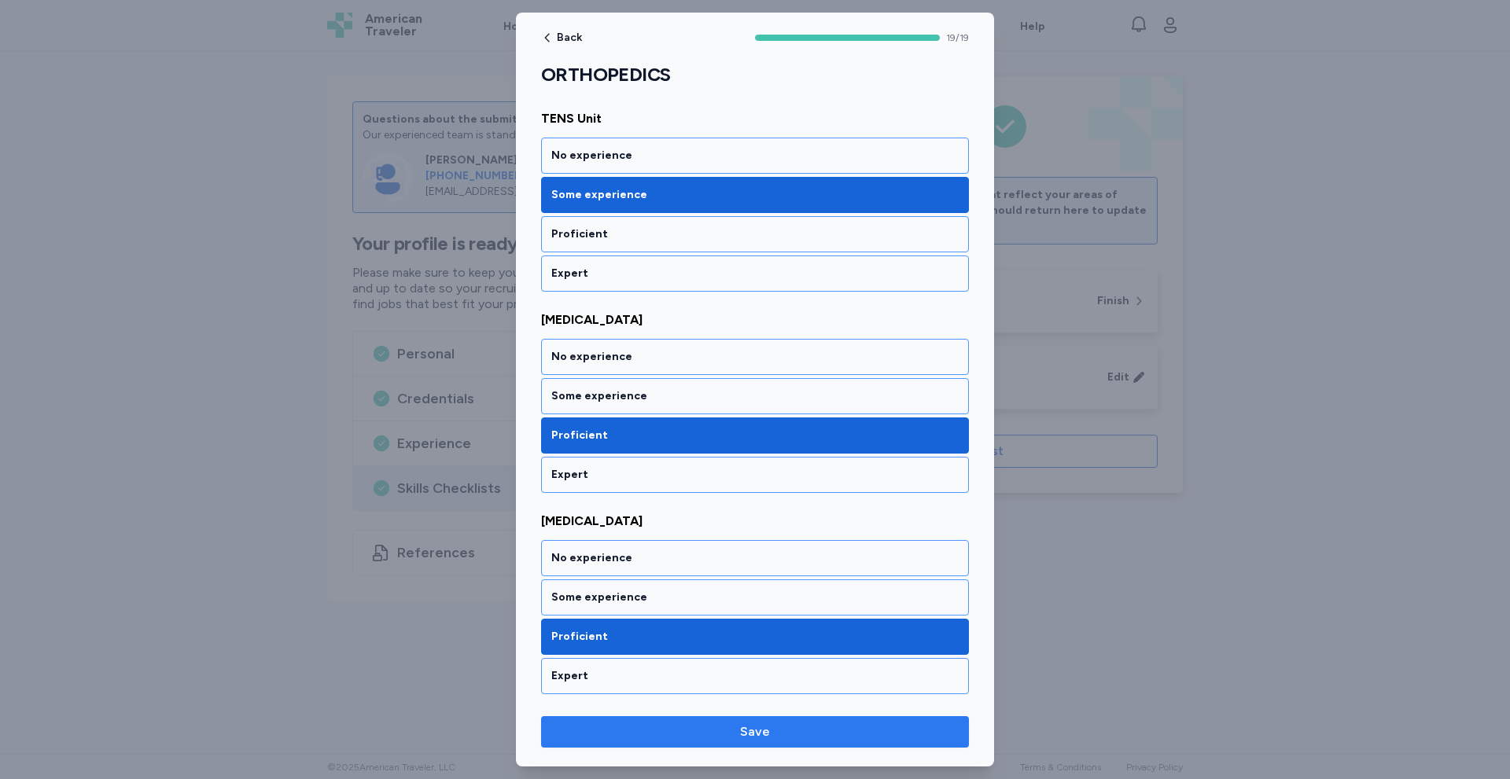
click at [675, 734] on span "Save" at bounding box center [755, 732] width 403 height 19
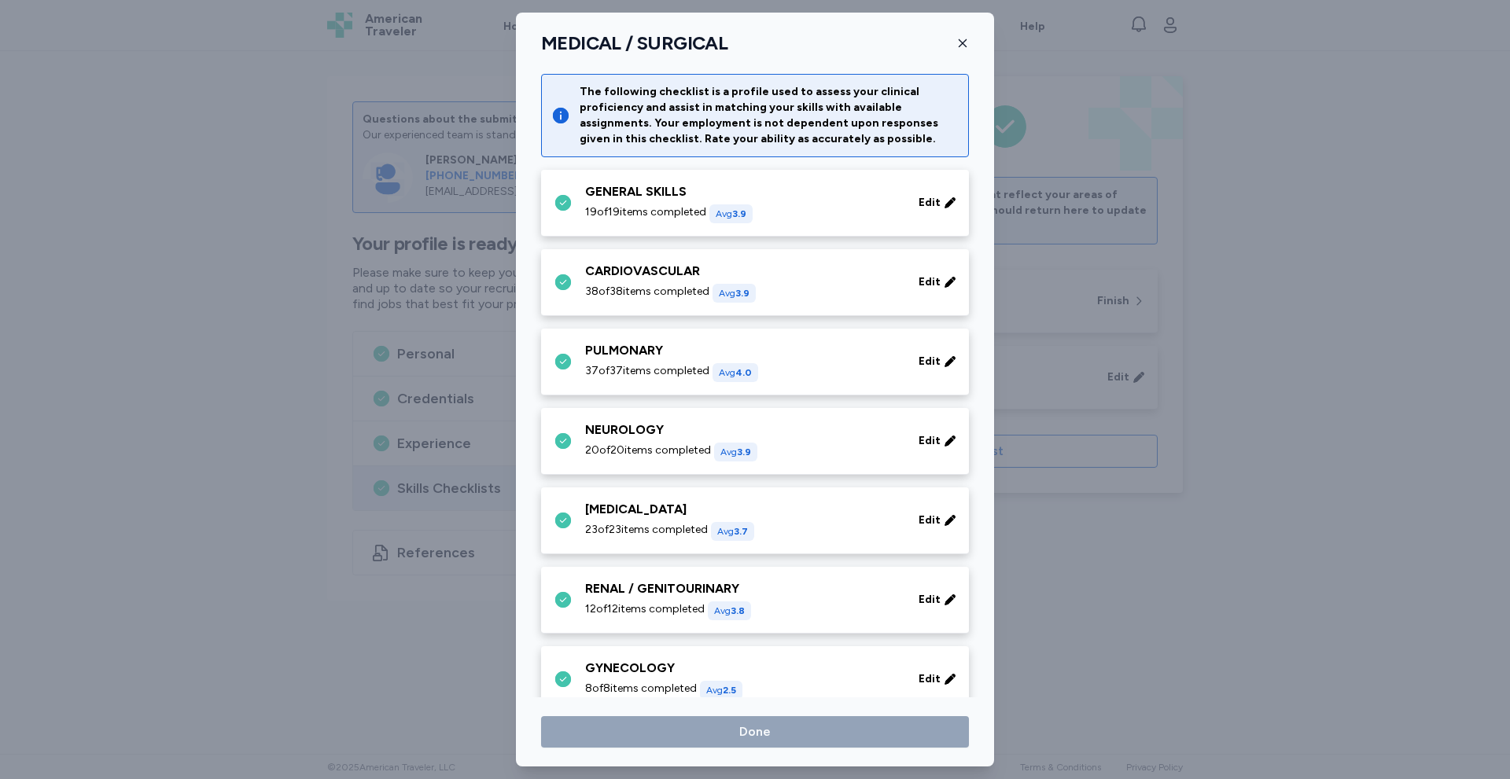
scroll to position [352, 0]
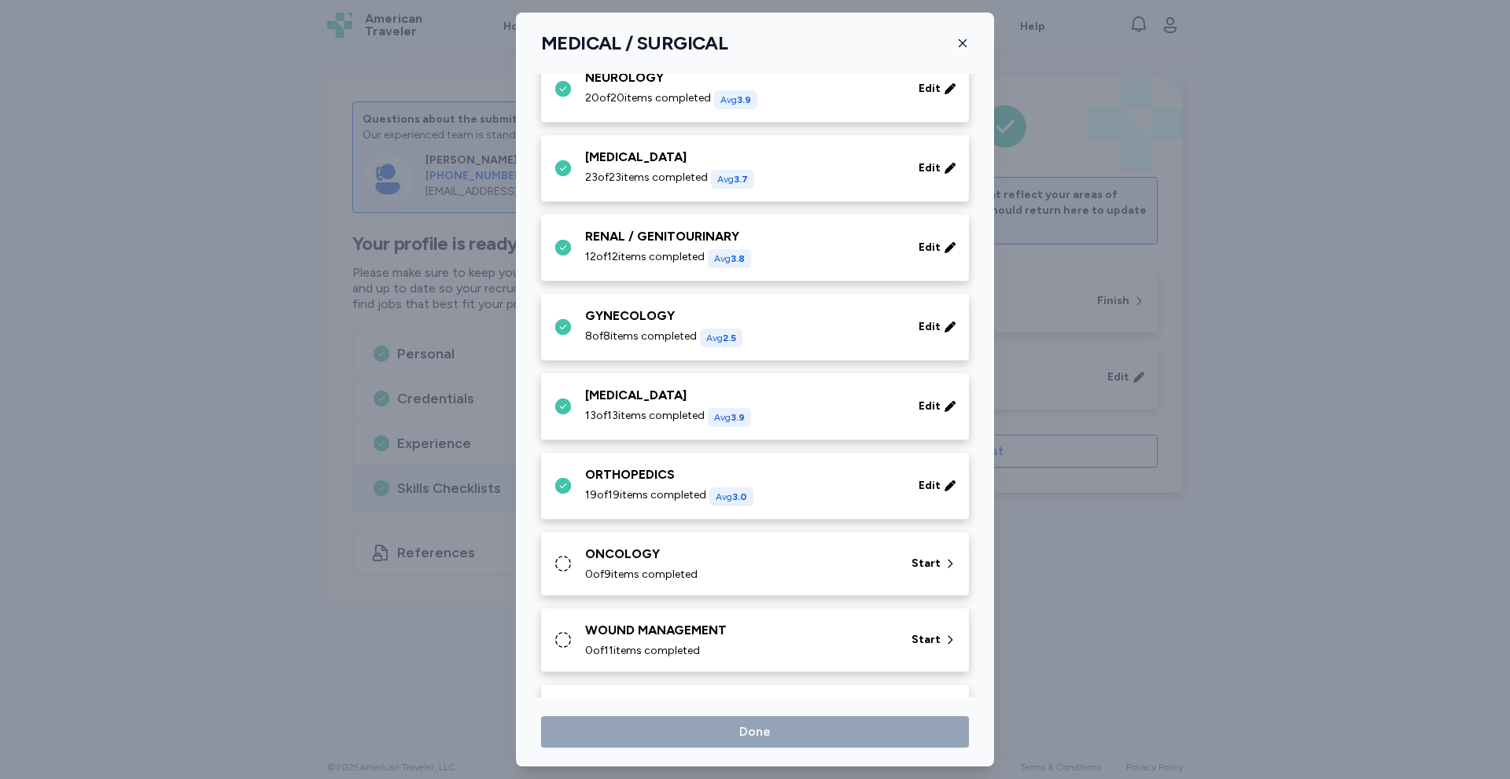
click at [752, 550] on div "ONCOLOGY" at bounding box center [738, 554] width 307 height 19
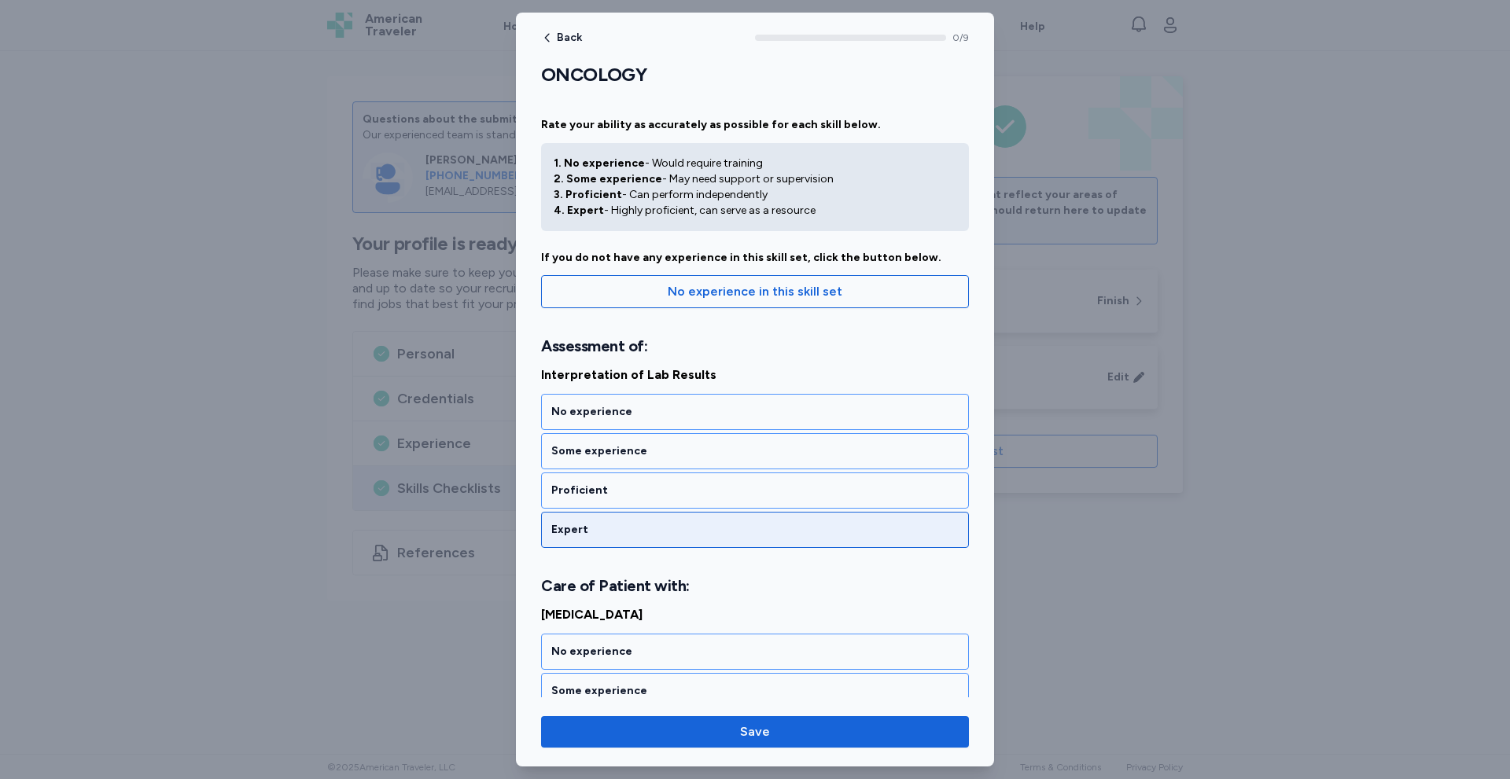
click at [584, 537] on div "Expert" at bounding box center [754, 530] width 407 height 16
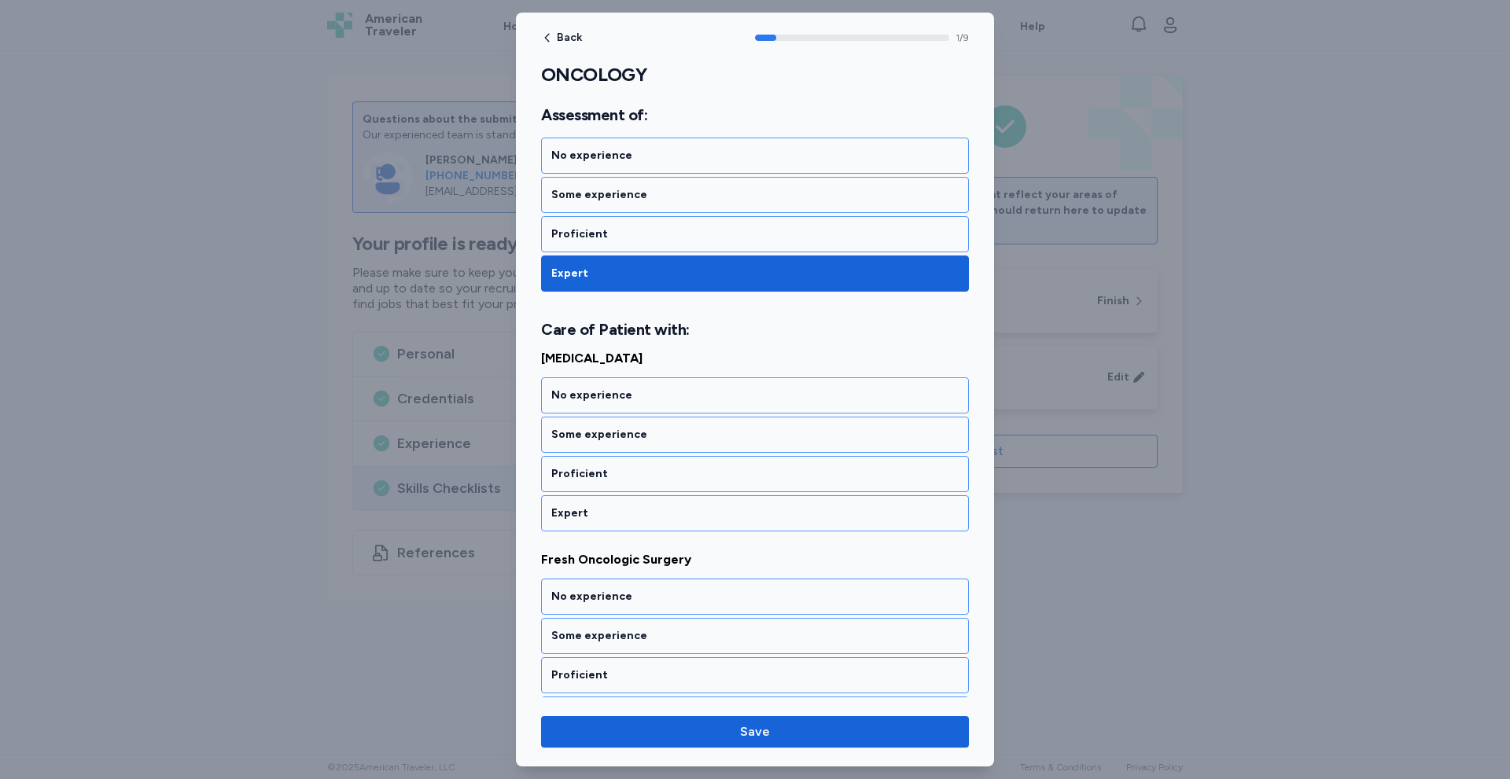
scroll to position [281, 0]
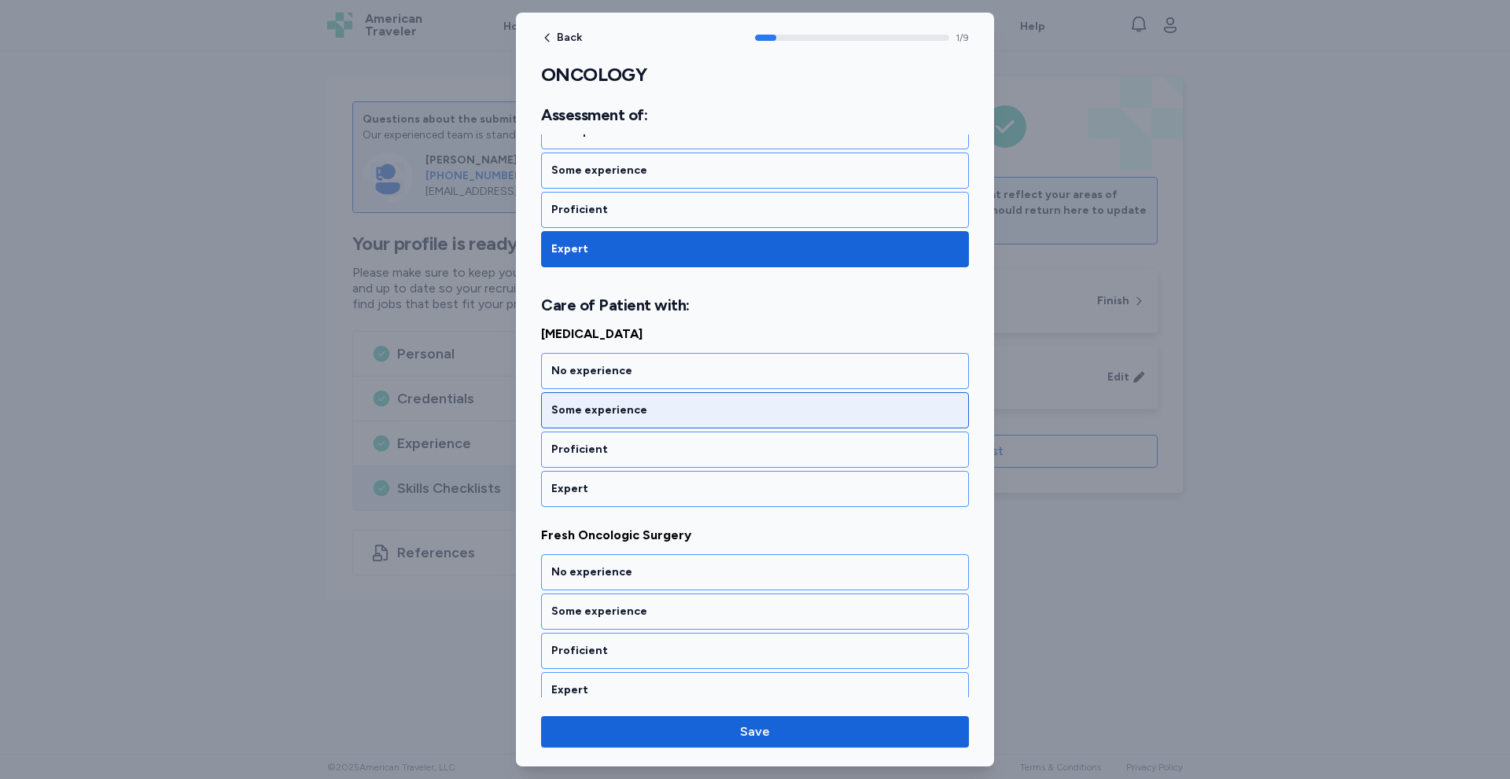
click at [668, 408] on div "Some experience" at bounding box center [754, 411] width 407 height 16
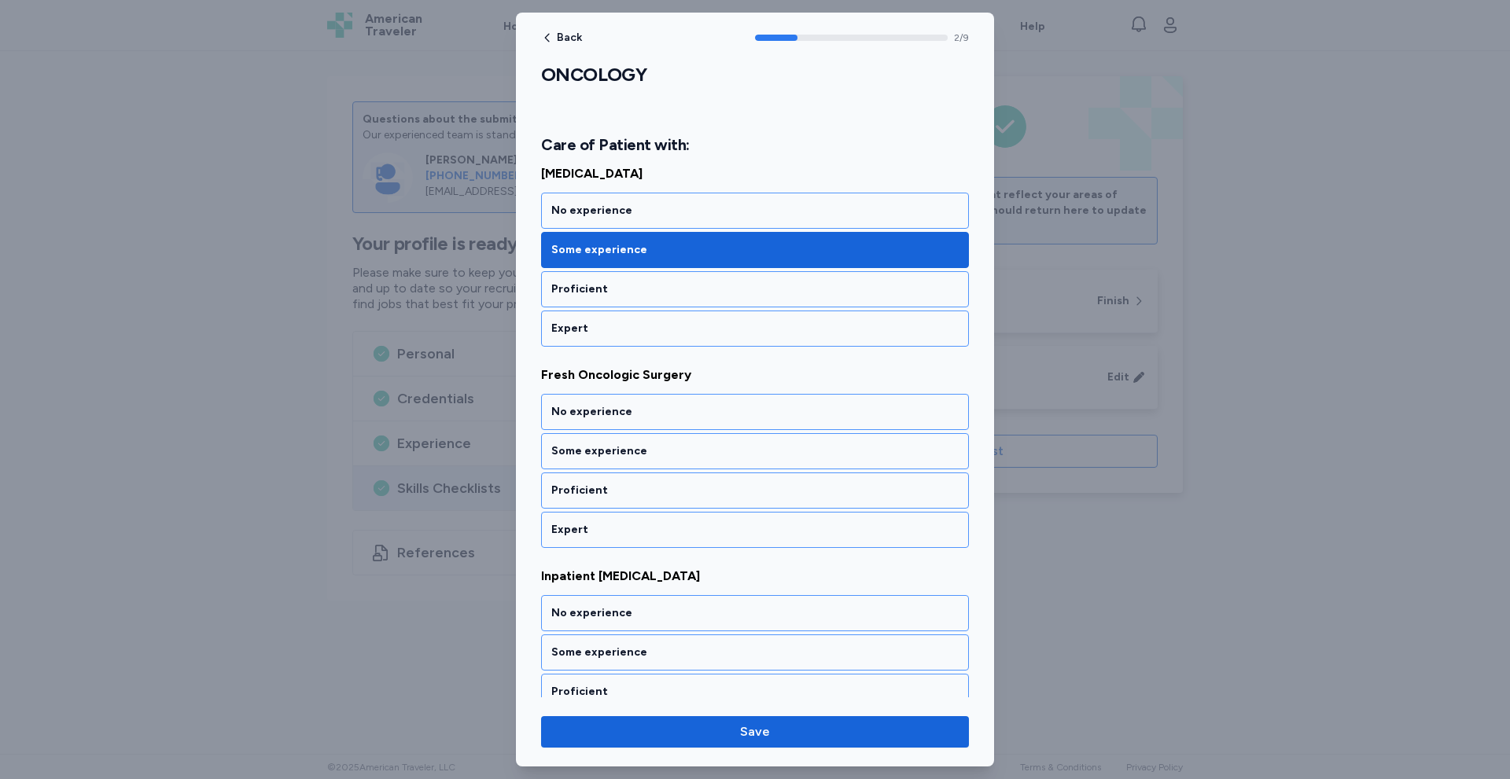
scroll to position [482, 0]
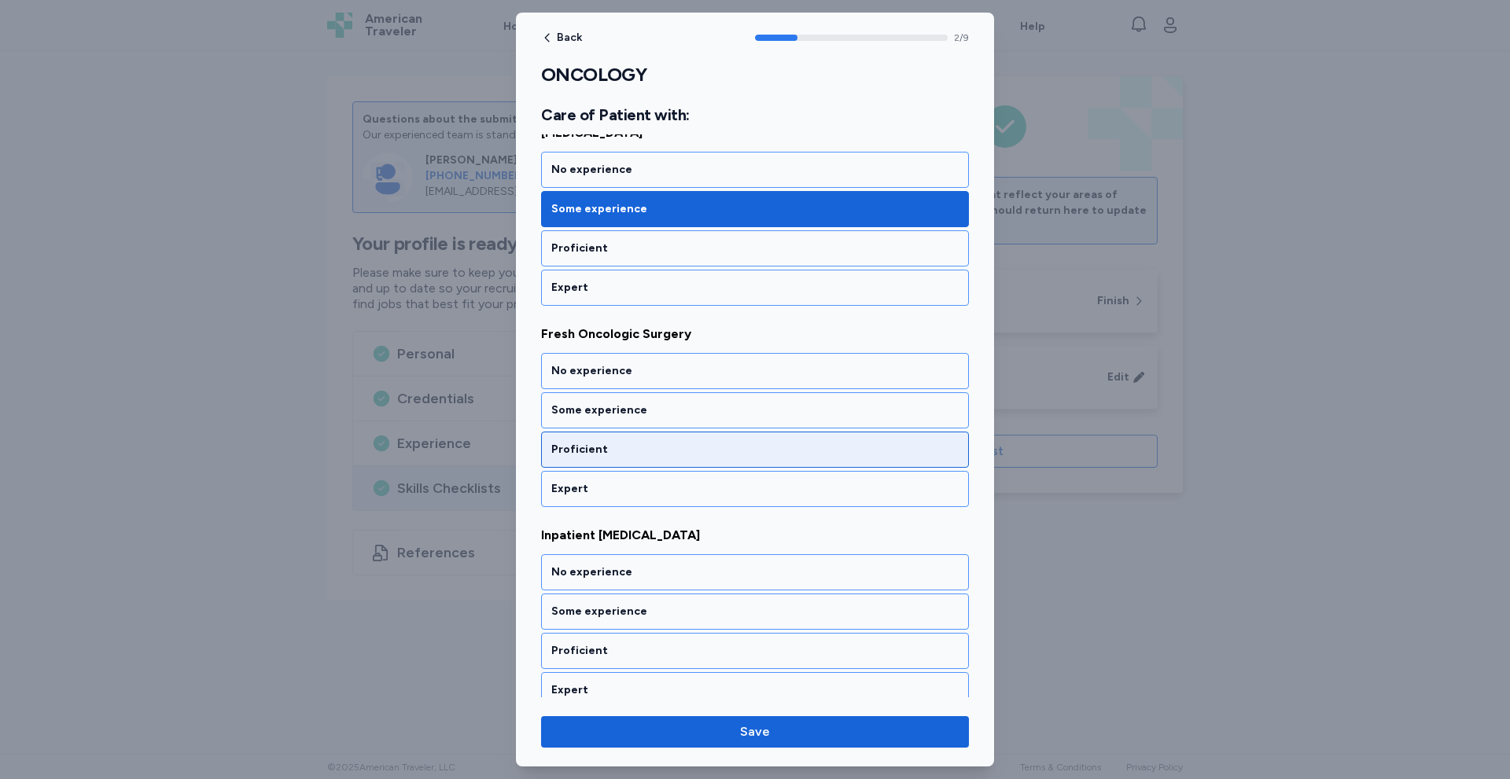
click at [619, 446] on div "Proficient" at bounding box center [754, 450] width 407 height 16
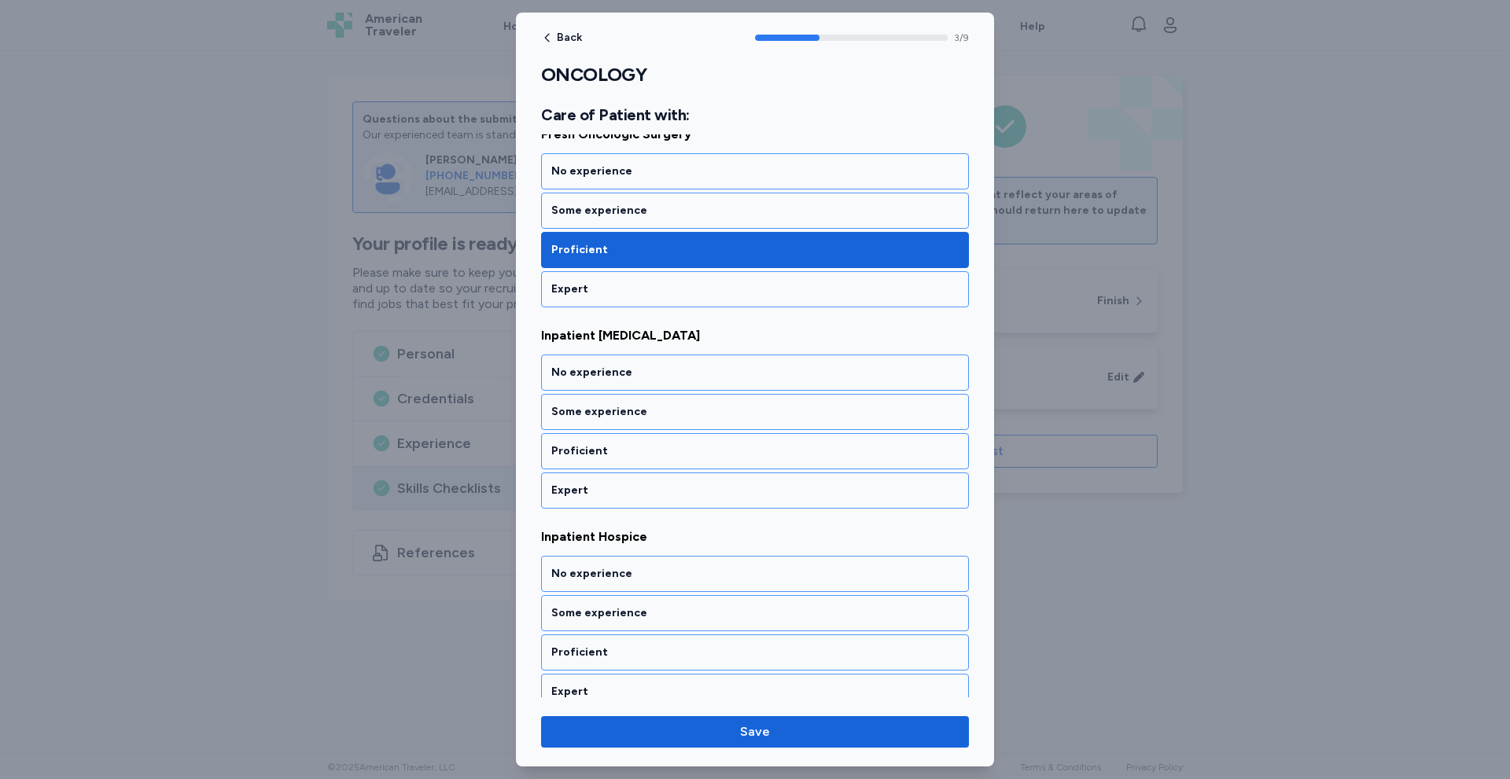
scroll to position [683, 0]
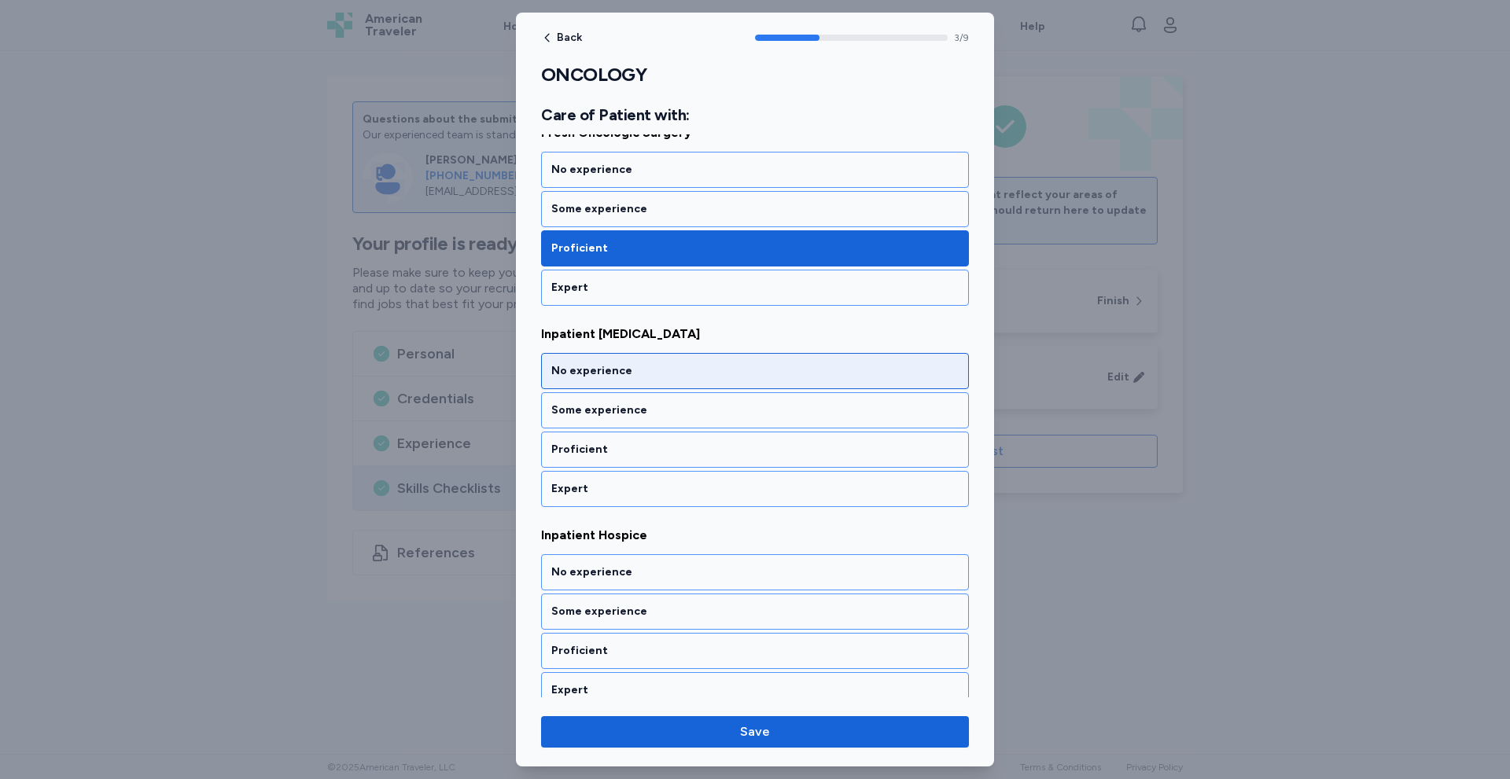
click at [632, 377] on div "No experience" at bounding box center [754, 371] width 407 height 16
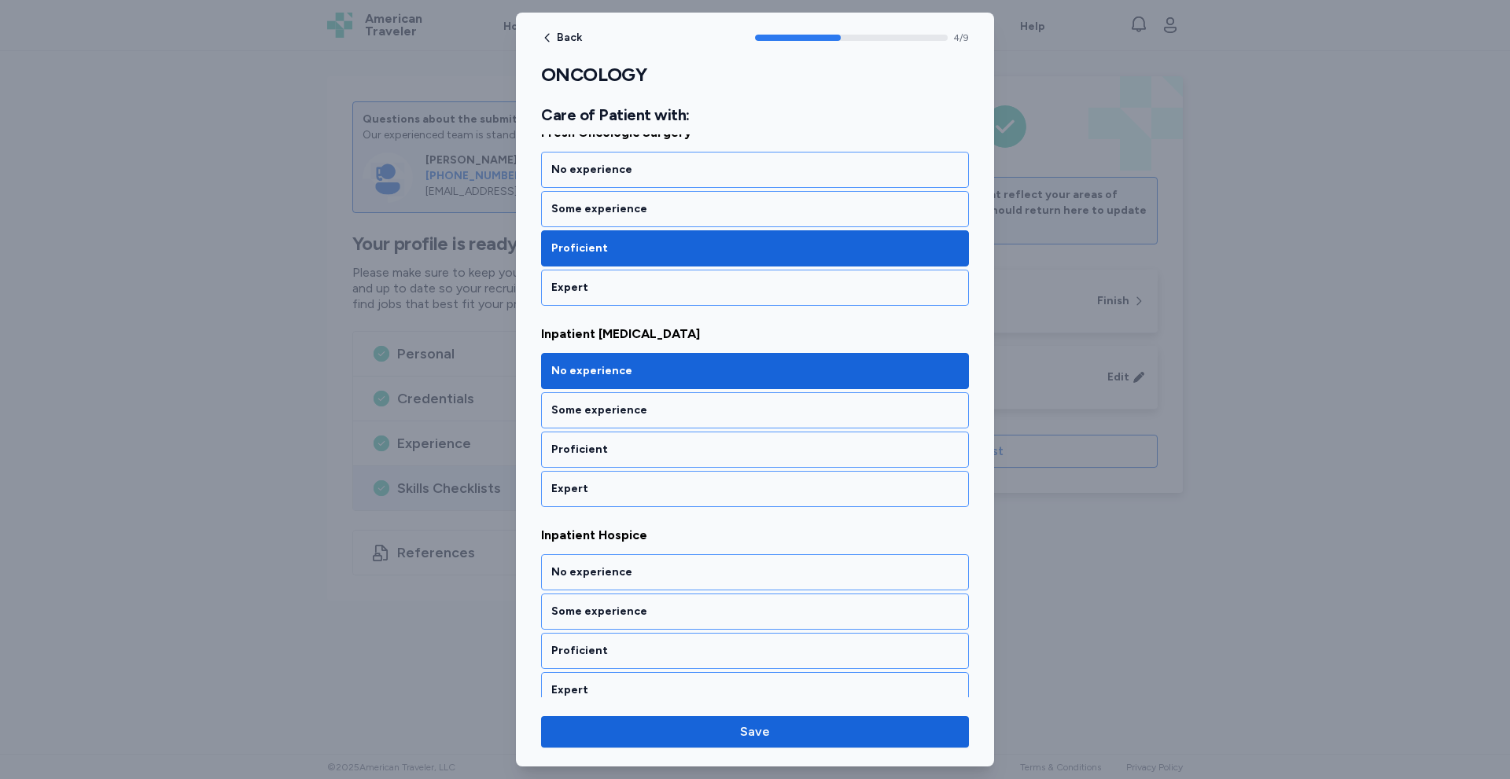
scroll to position [885, 0]
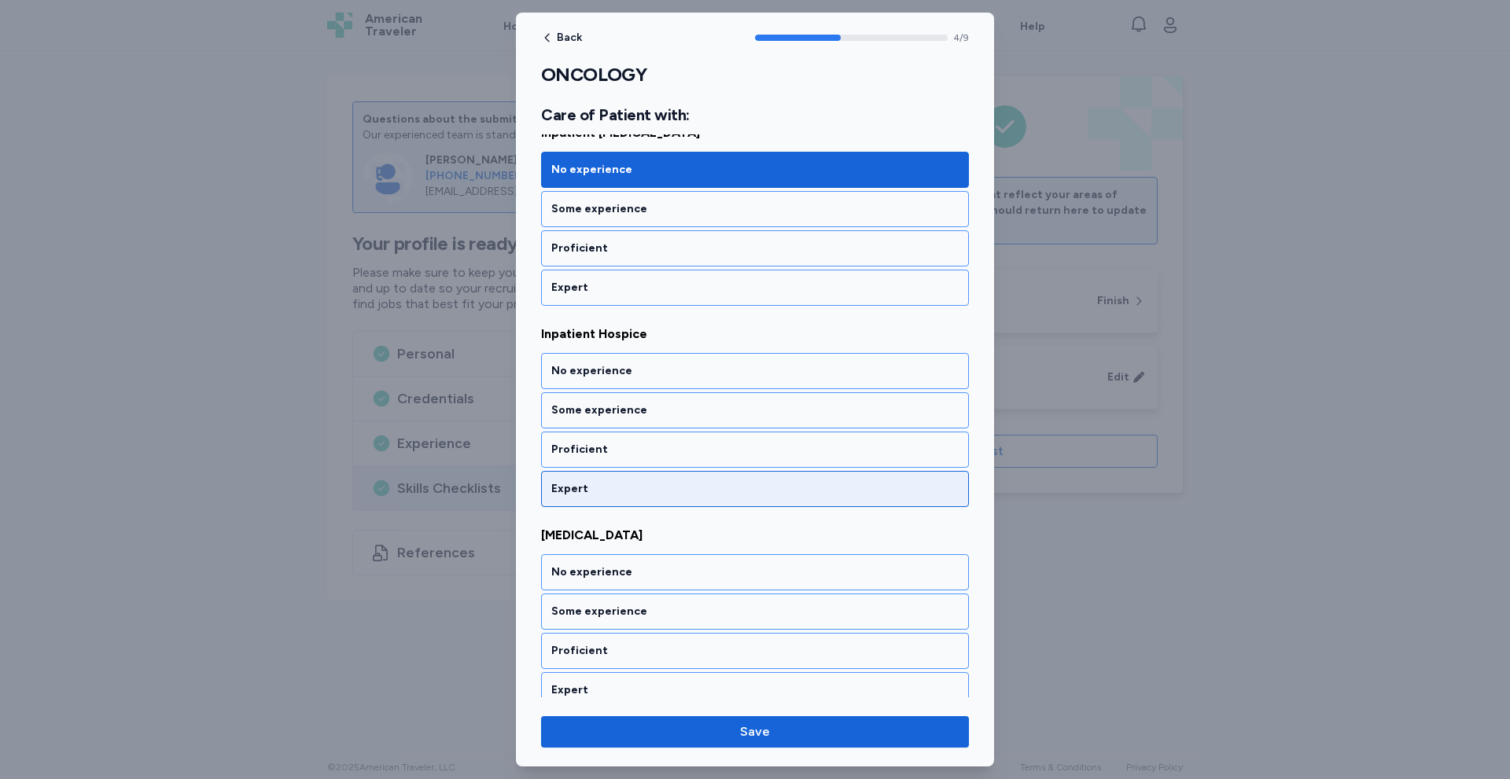
click at [584, 490] on div "Expert" at bounding box center [754, 489] width 407 height 16
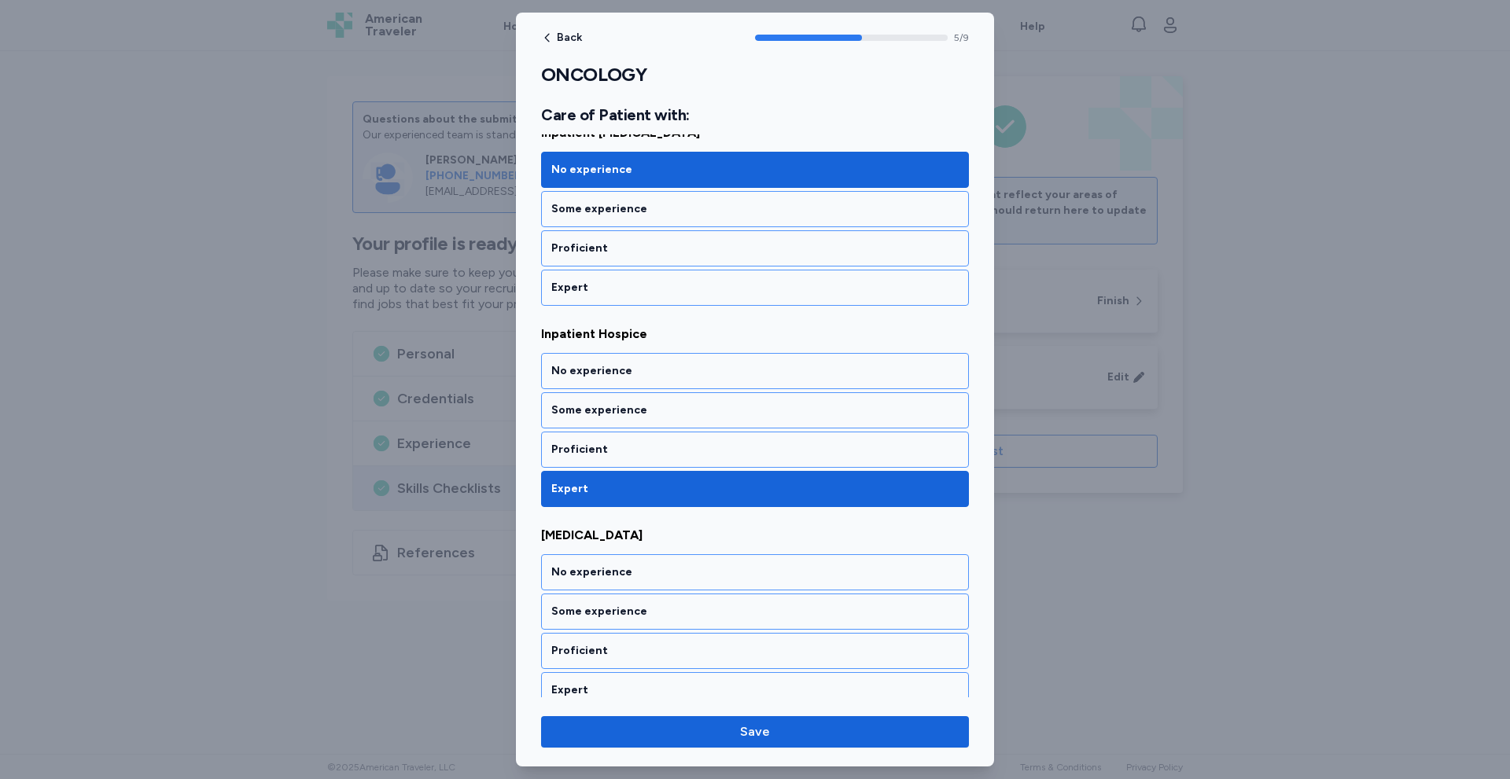
scroll to position [1086, 0]
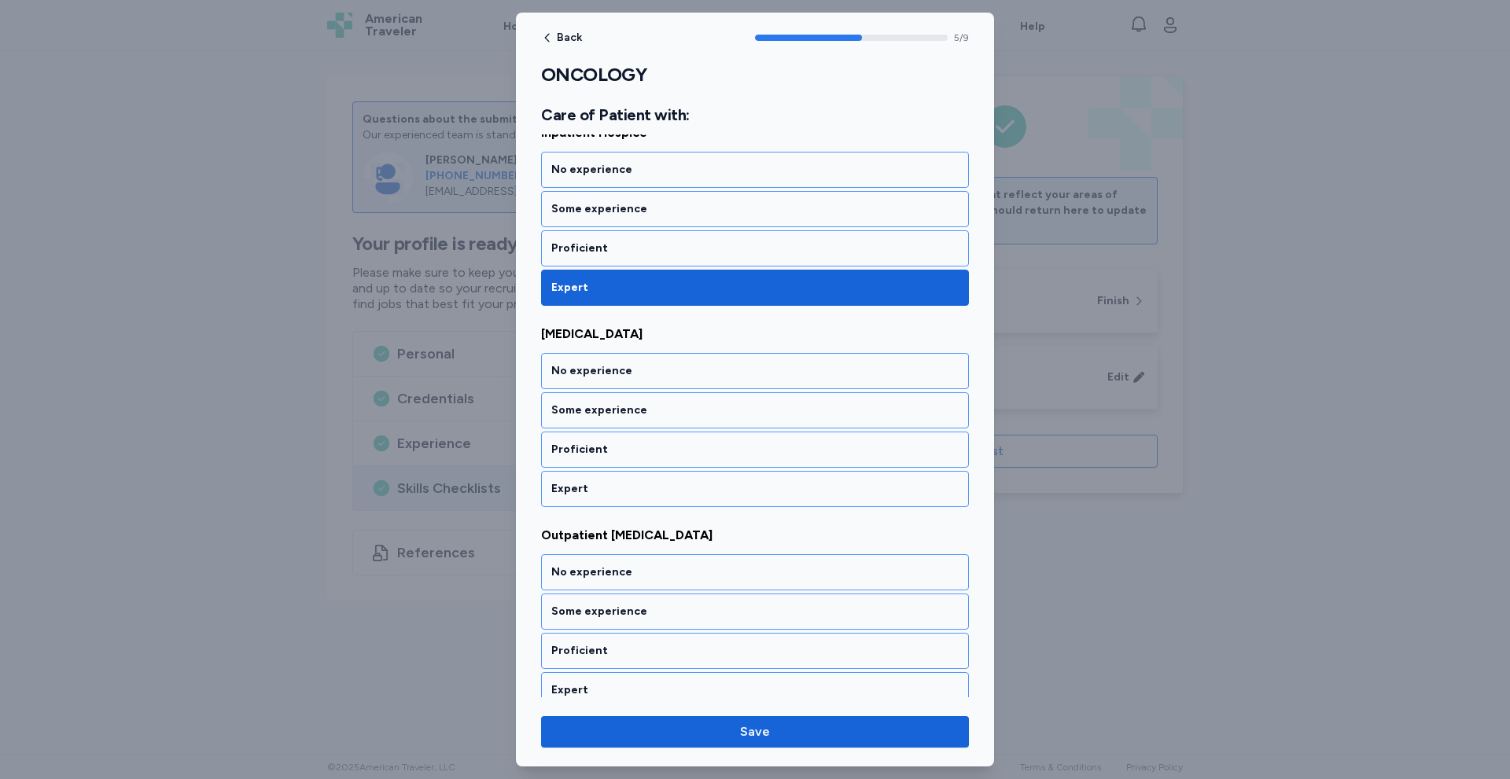
click at [584, 490] on div "Expert" at bounding box center [754, 489] width 407 height 16
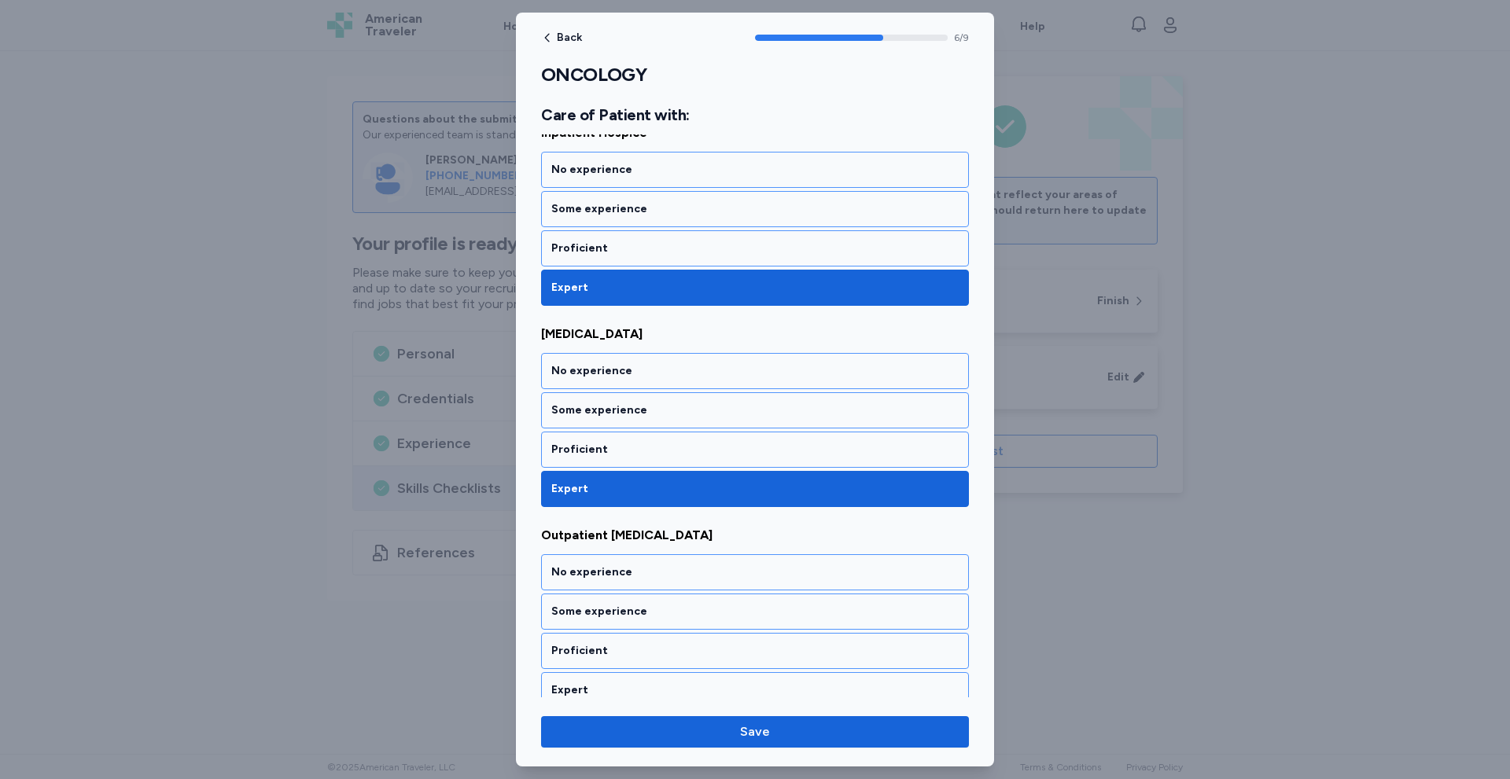
scroll to position [1287, 0]
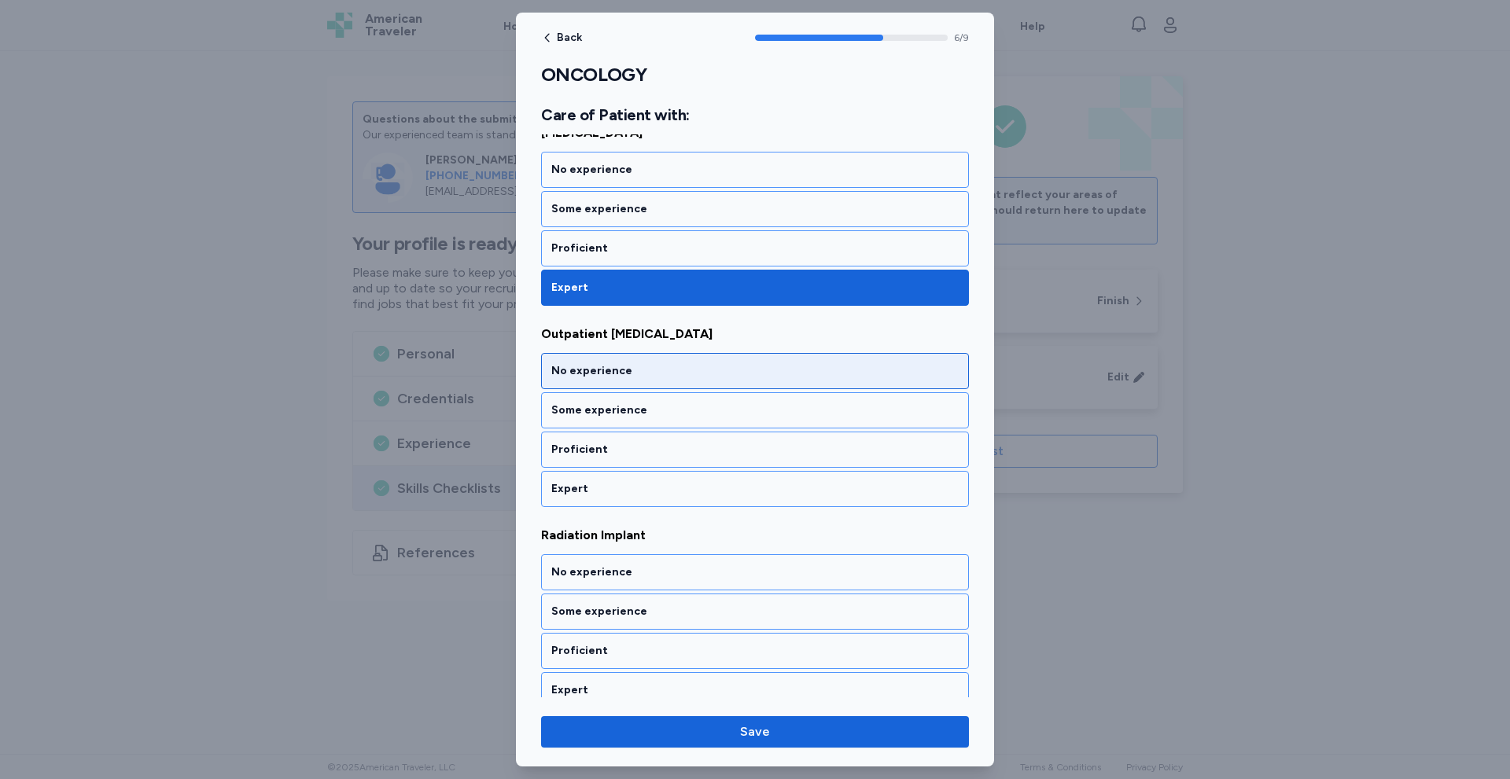
click at [657, 367] on div "No experience" at bounding box center [754, 371] width 407 height 16
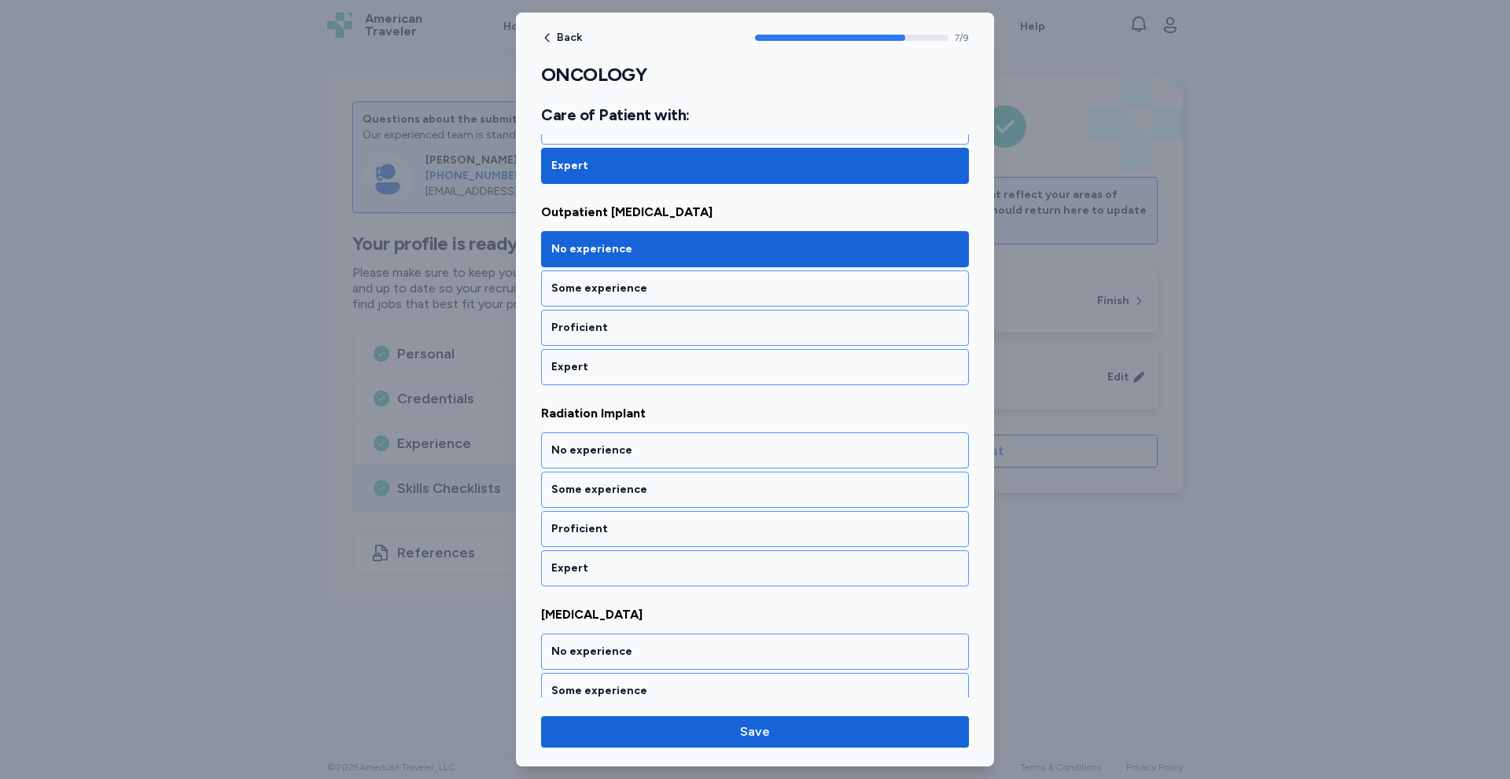
scroll to position [1489, 0]
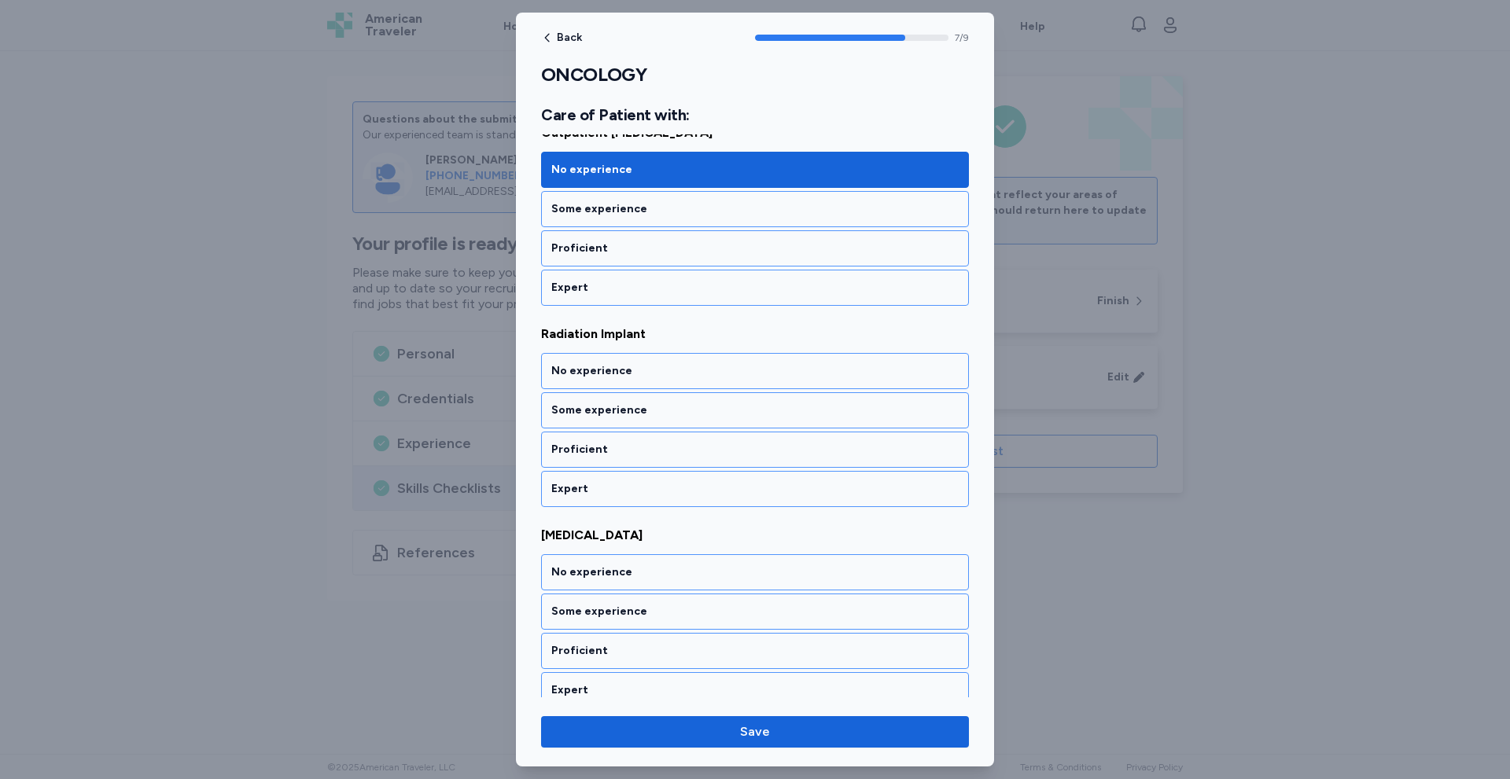
click at [657, 367] on div "No experience" at bounding box center [754, 371] width 407 height 16
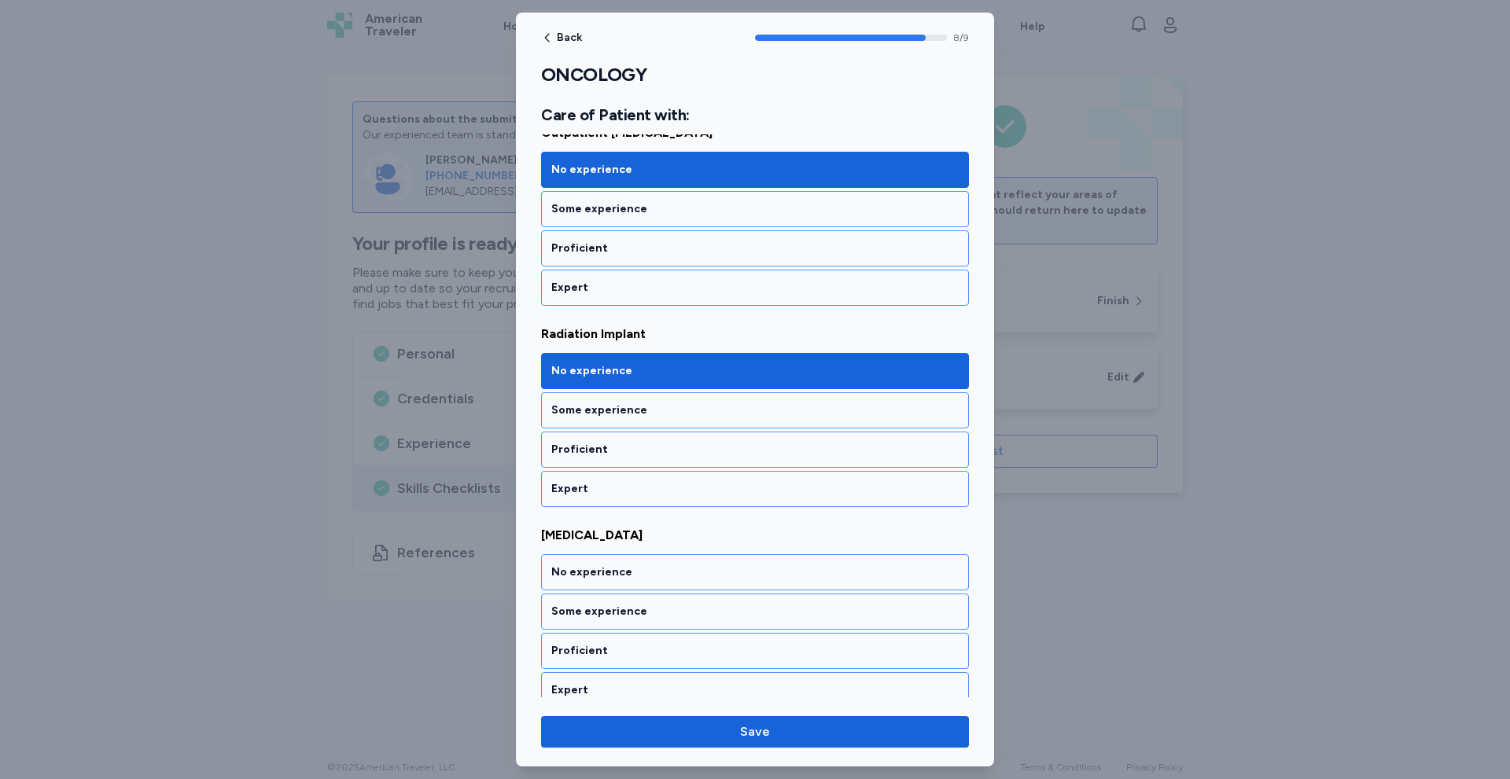
scroll to position [1503, 0]
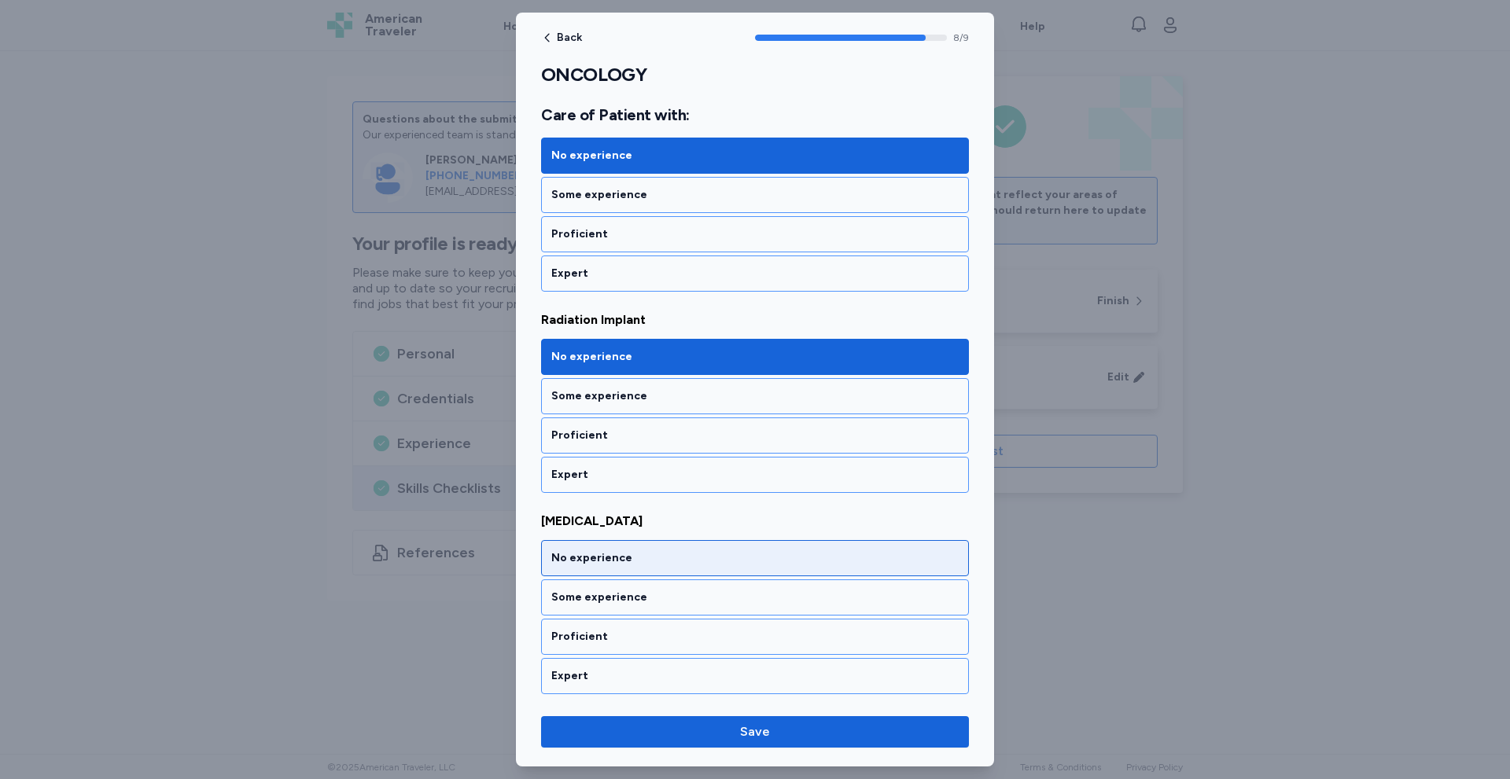
click at [636, 551] on div "No experience" at bounding box center [754, 558] width 407 height 16
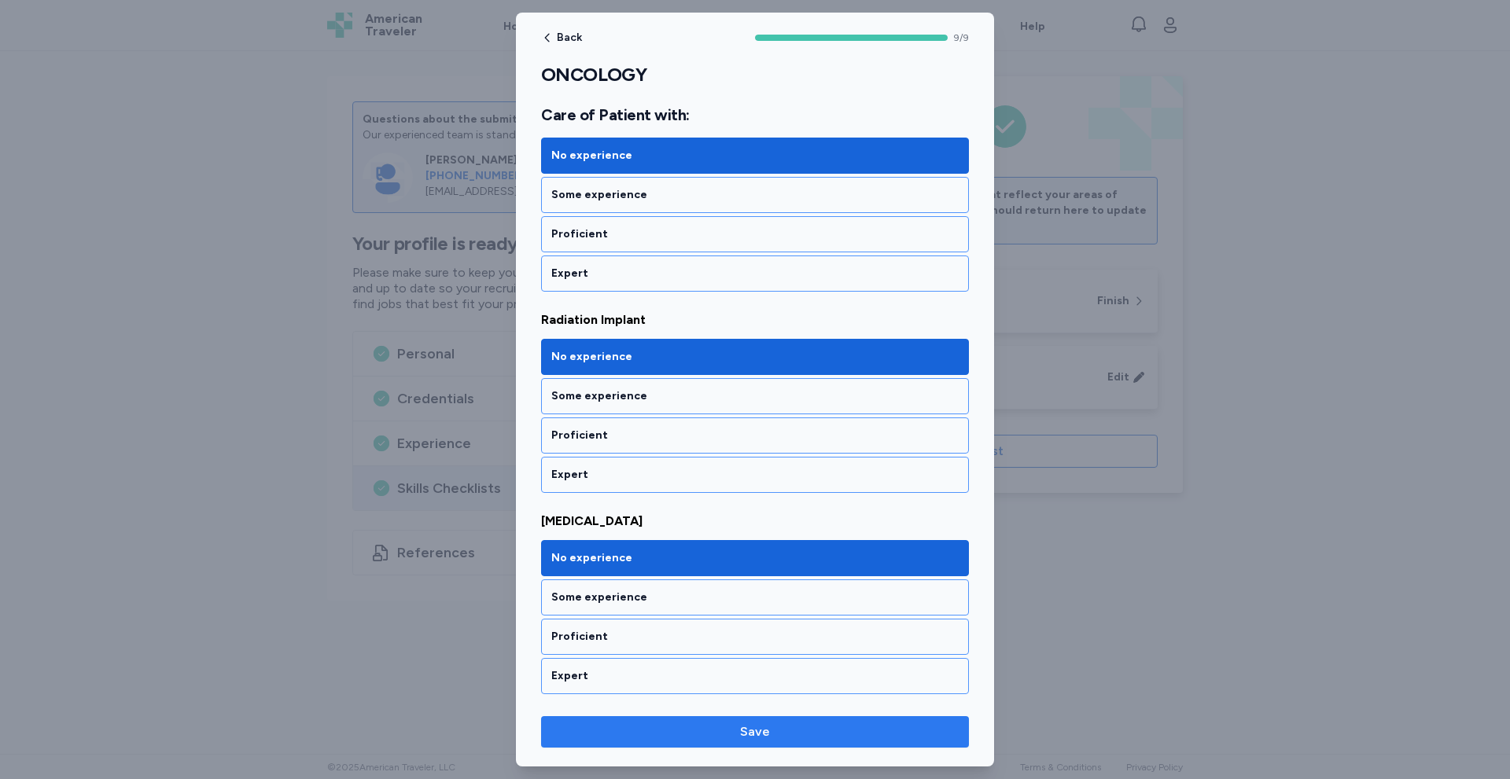
click at [797, 731] on span "Save" at bounding box center [755, 732] width 403 height 19
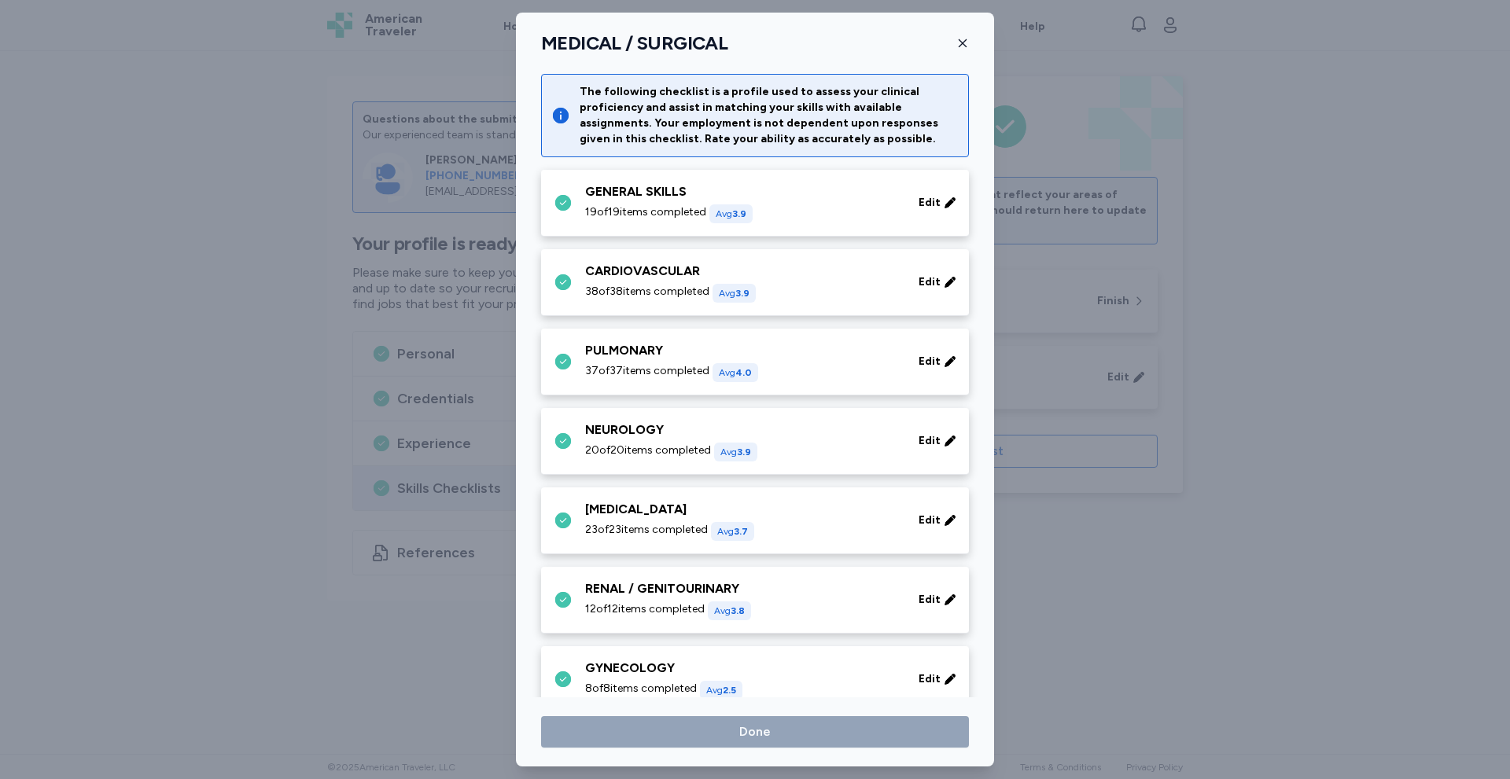
scroll to position [352, 0]
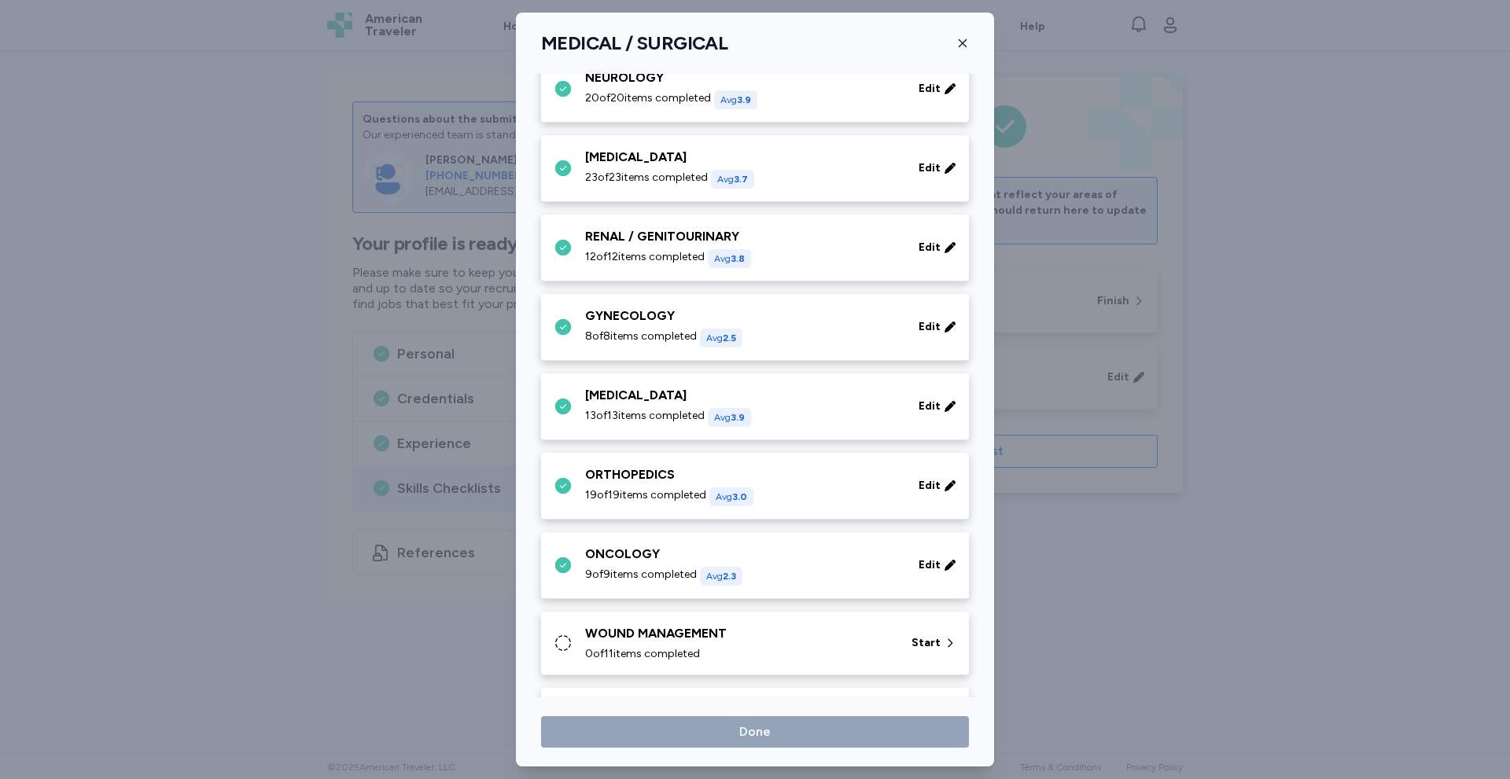
click at [692, 649] on span "0 of 11 items completed" at bounding box center [642, 654] width 115 height 16
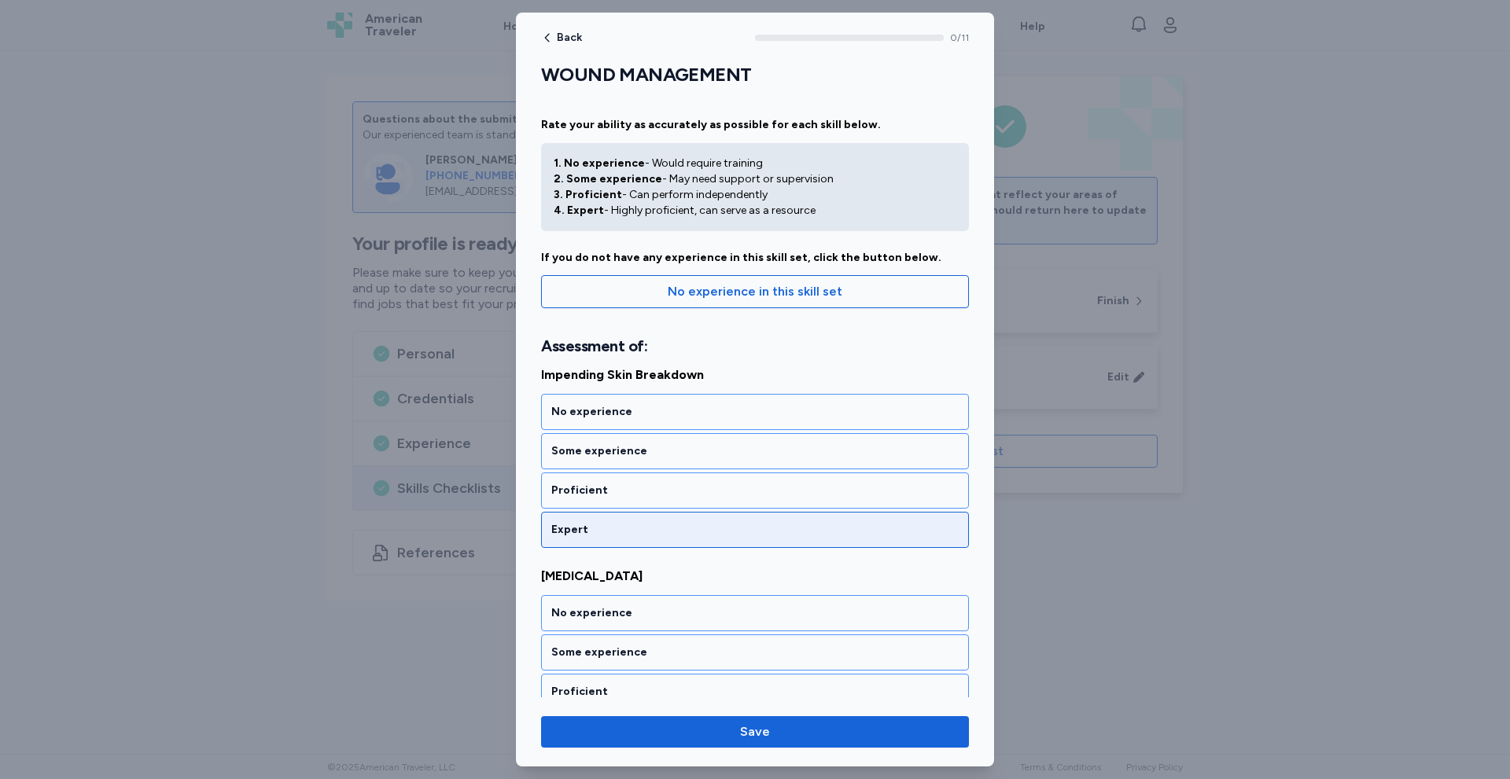
click at [640, 536] on div "Expert" at bounding box center [754, 530] width 407 height 16
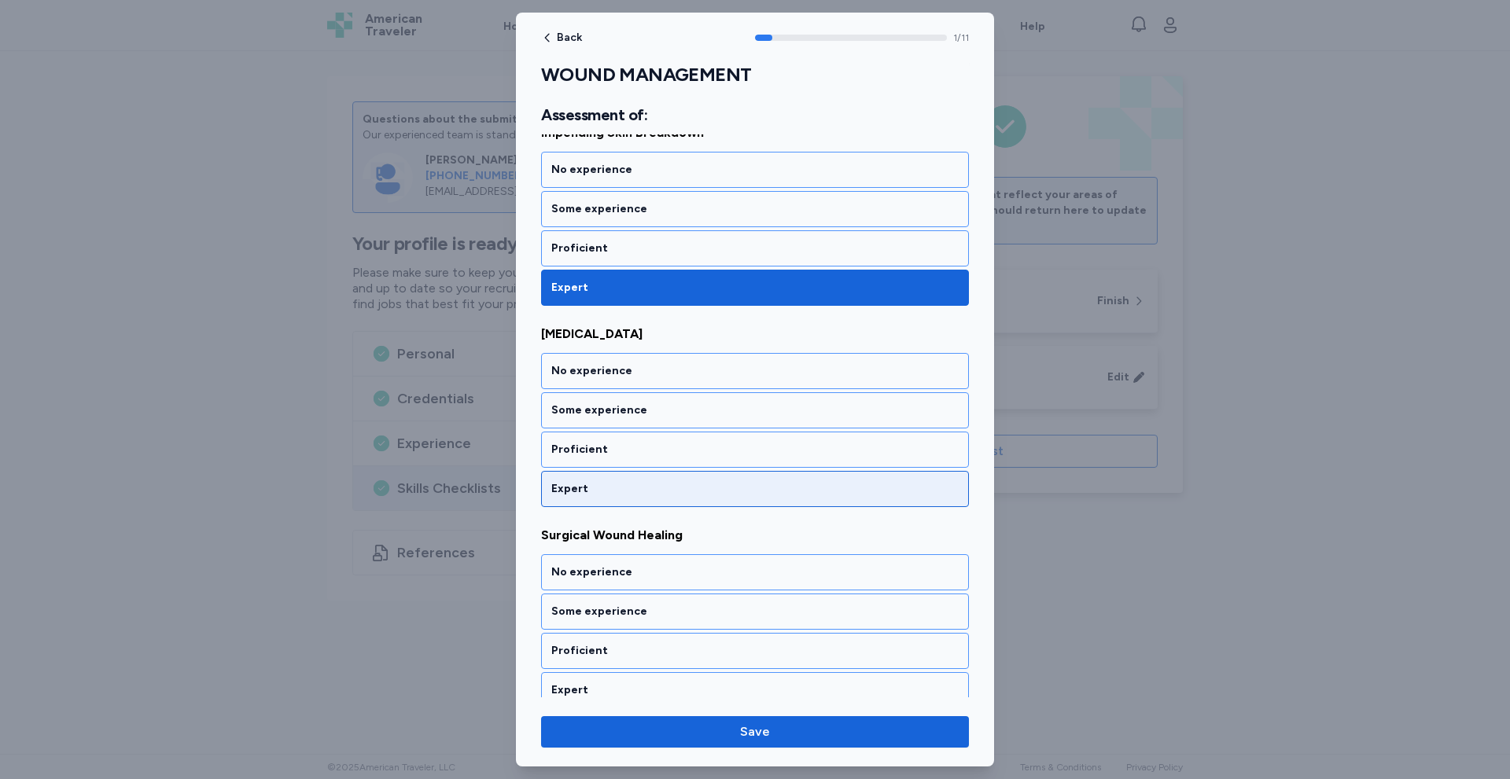
click at [648, 498] on div "Expert" at bounding box center [755, 489] width 428 height 36
click at [648, 503] on div "Expert" at bounding box center [755, 489] width 428 height 36
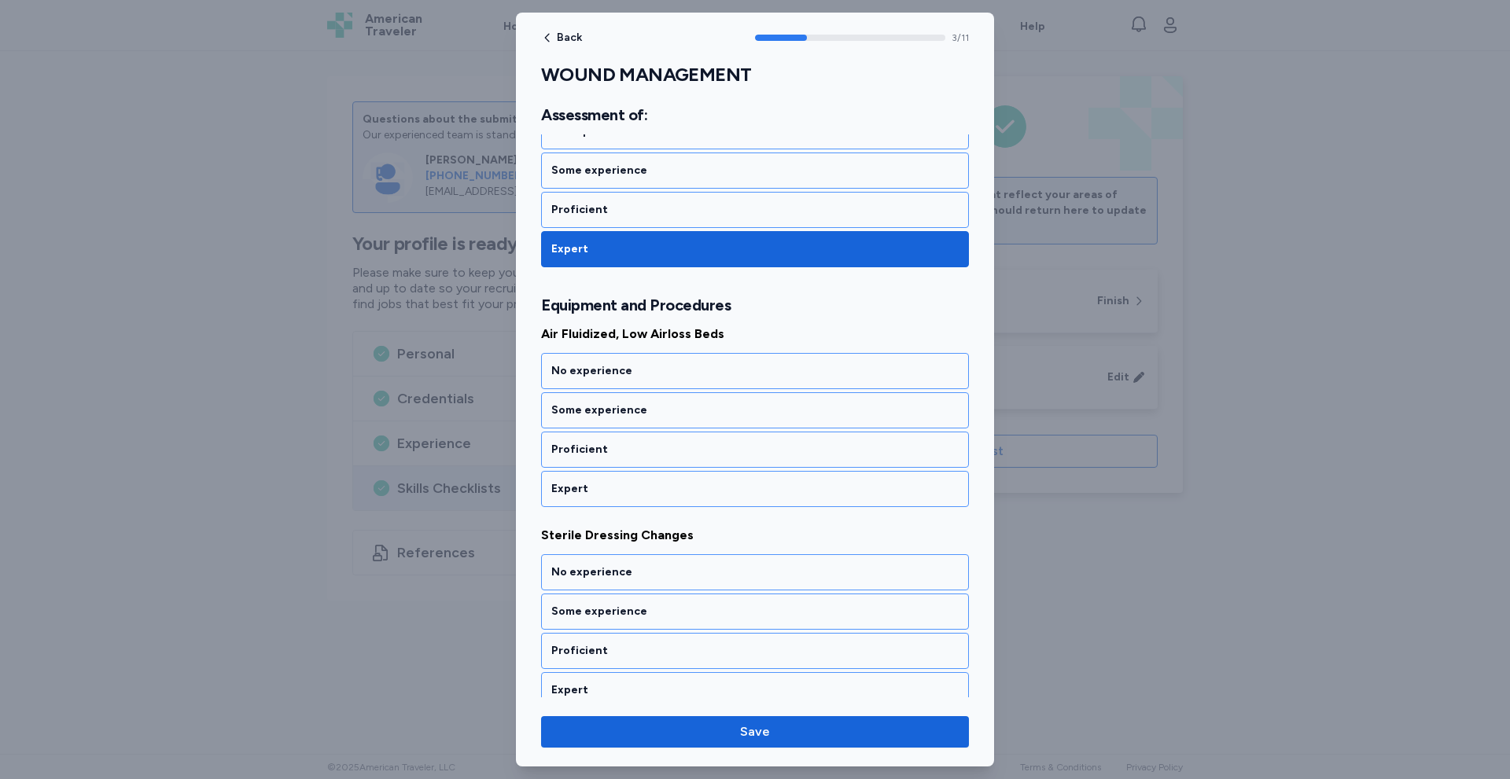
click at [648, 503] on div "Expert" at bounding box center [755, 489] width 428 height 36
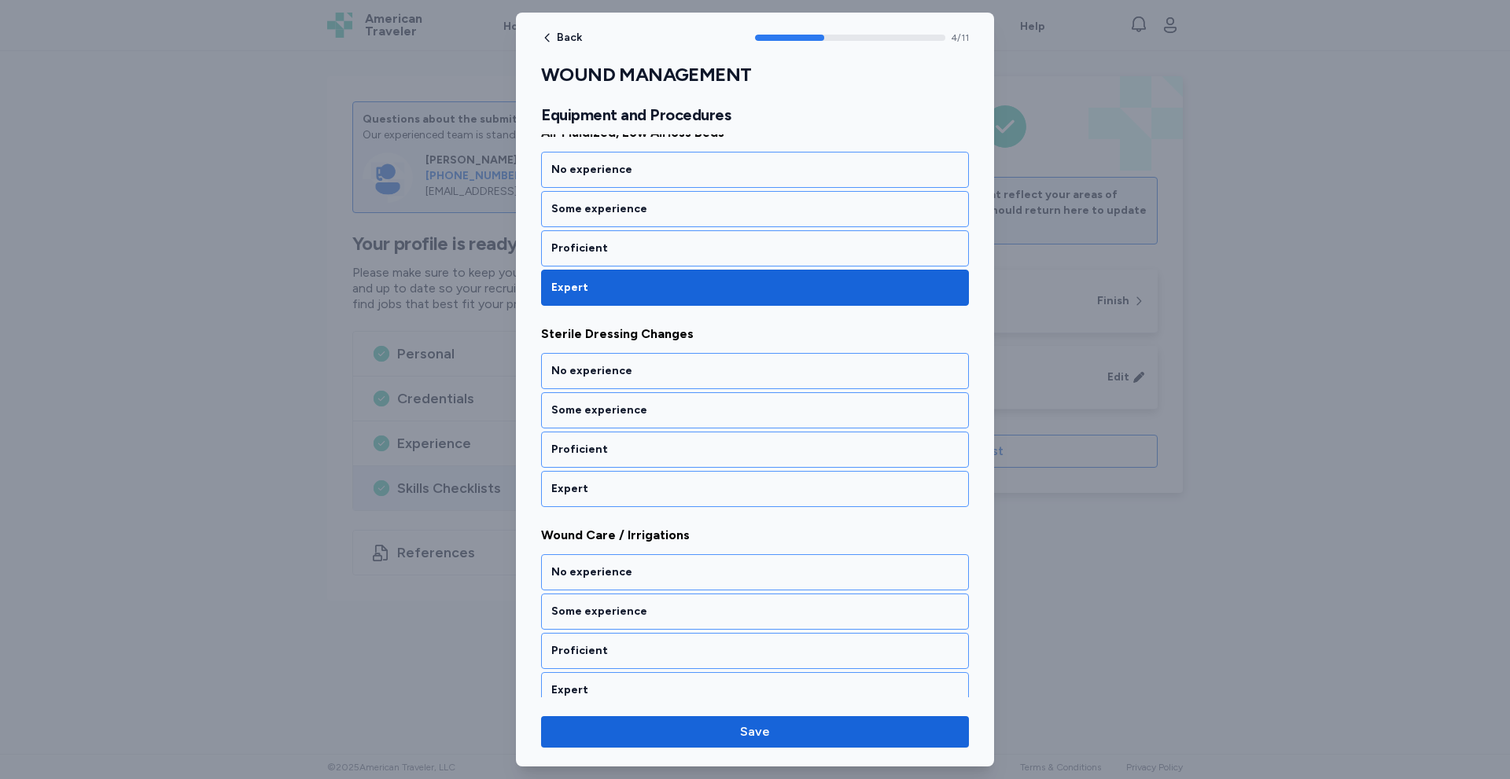
click at [648, 503] on div "Expert" at bounding box center [755, 489] width 428 height 36
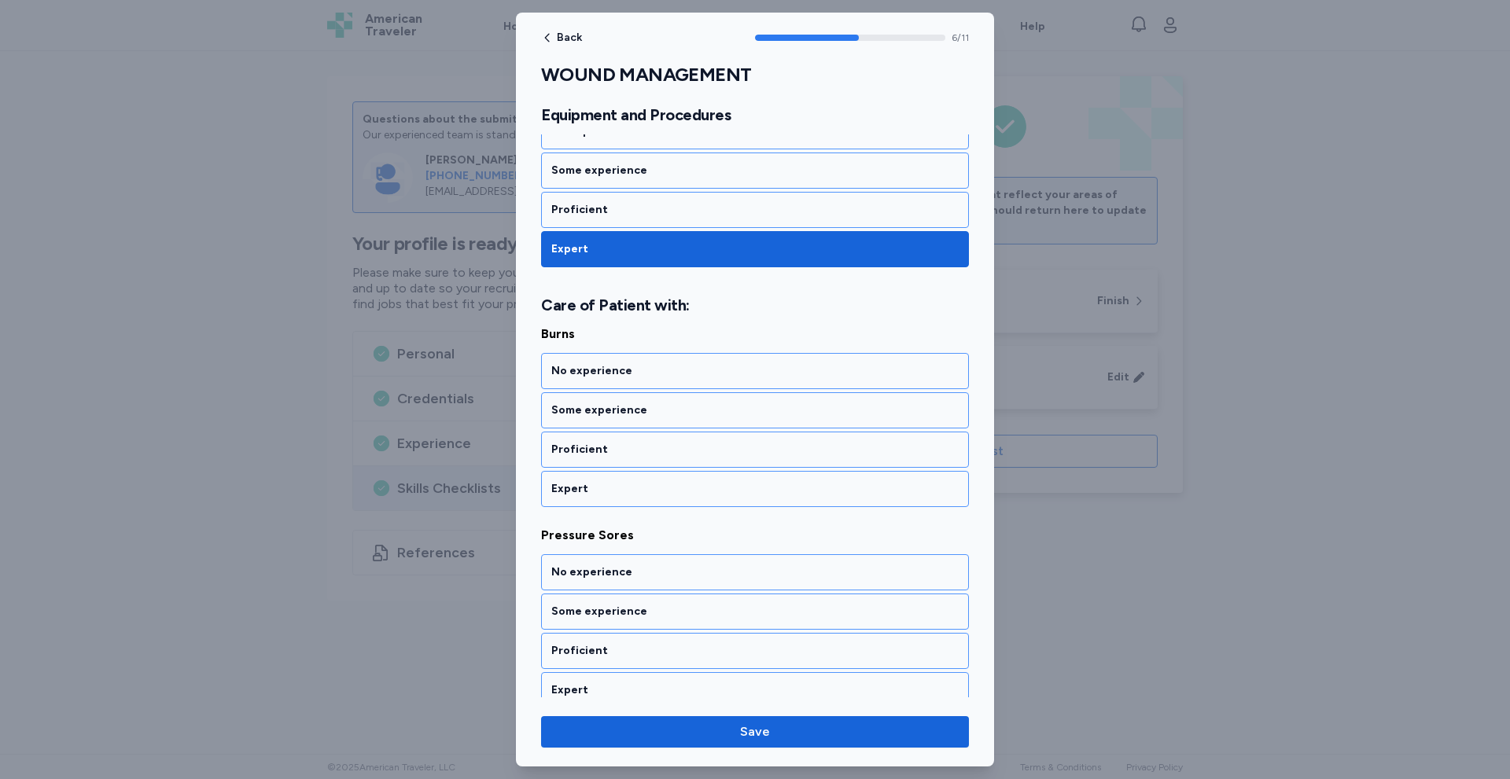
click at [648, 503] on div "Expert" at bounding box center [755, 489] width 428 height 36
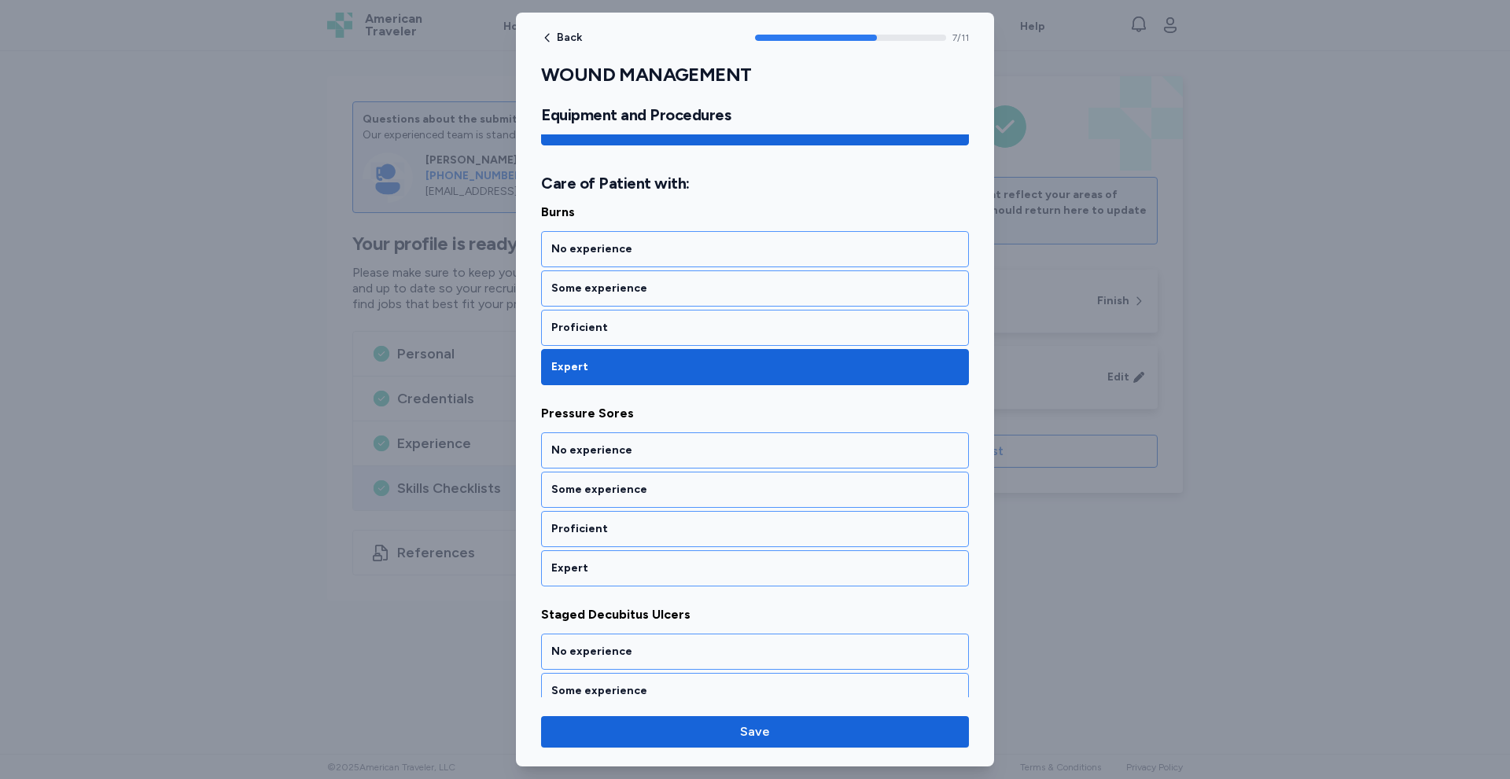
scroll to position [1527, 0]
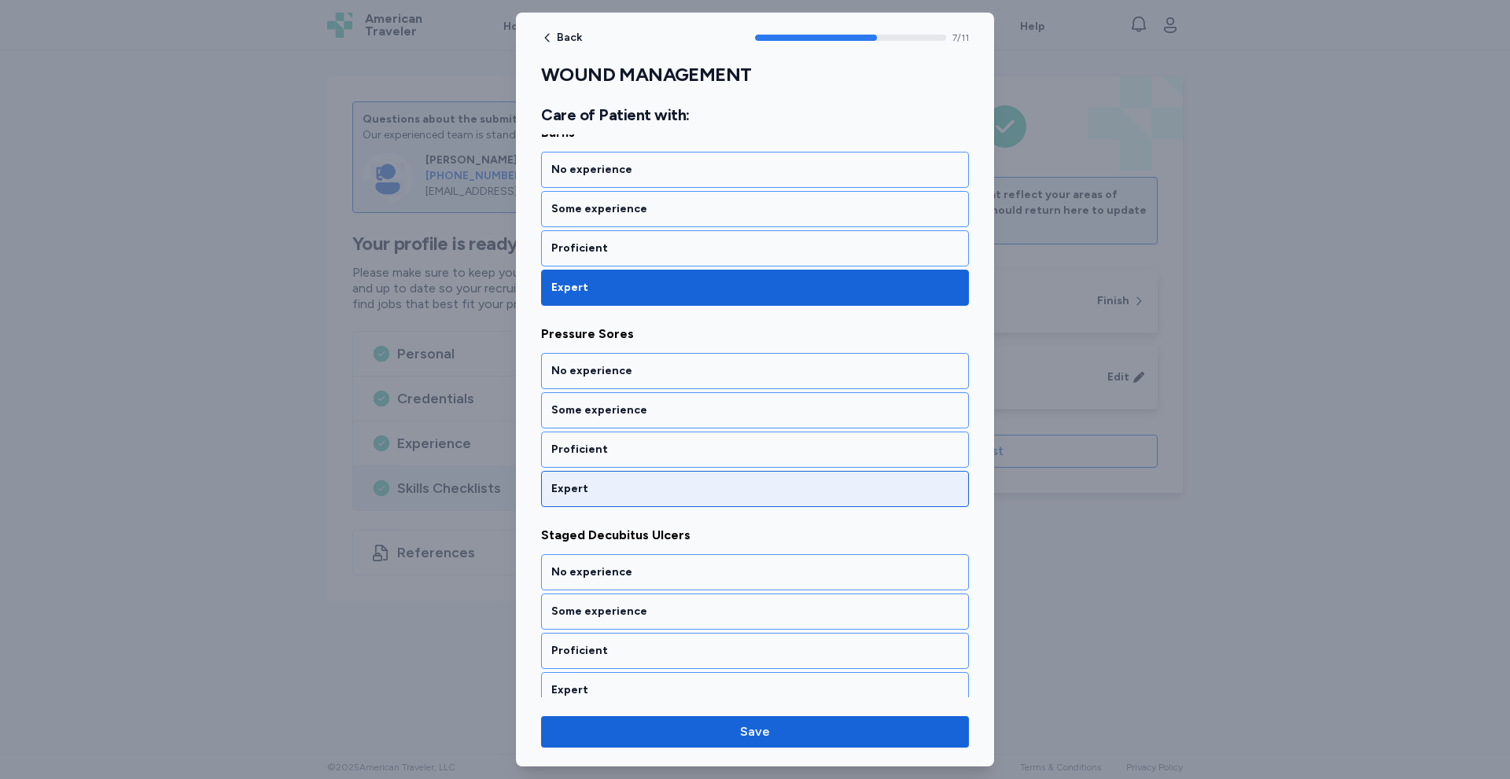
click at [648, 503] on div "Expert" at bounding box center [755, 489] width 428 height 36
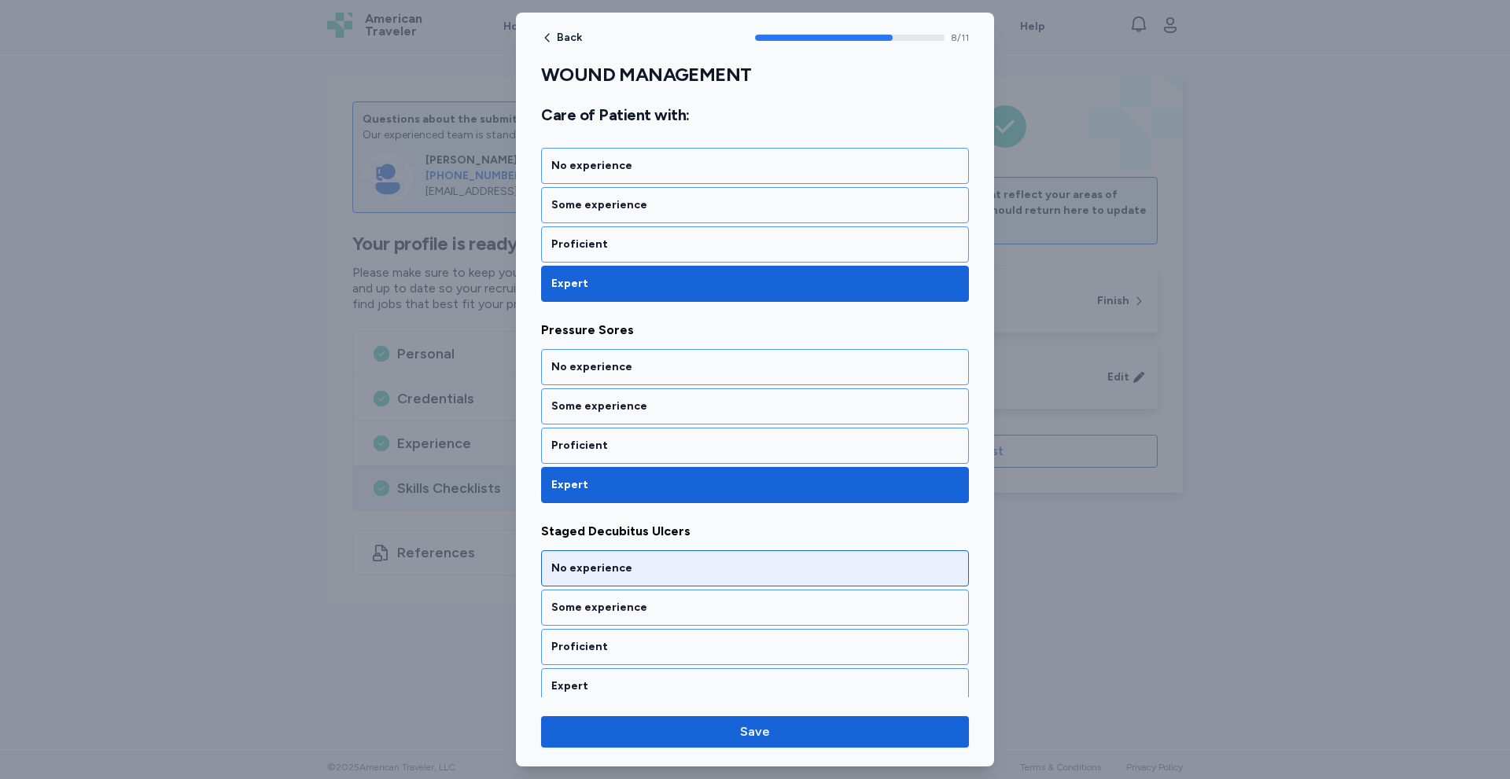
scroll to position [1309, 0]
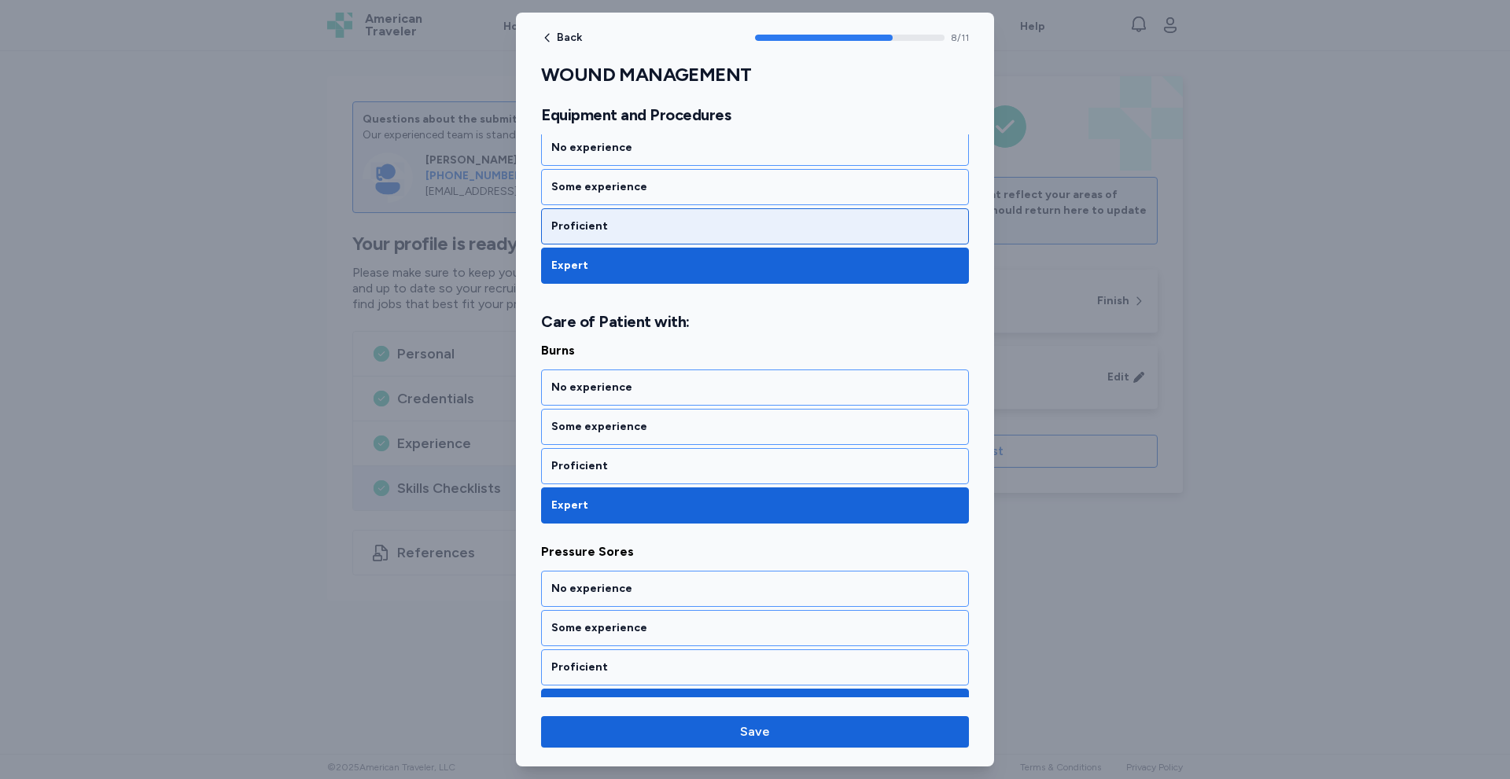
click at [653, 235] on div "Proficient" at bounding box center [755, 226] width 428 height 36
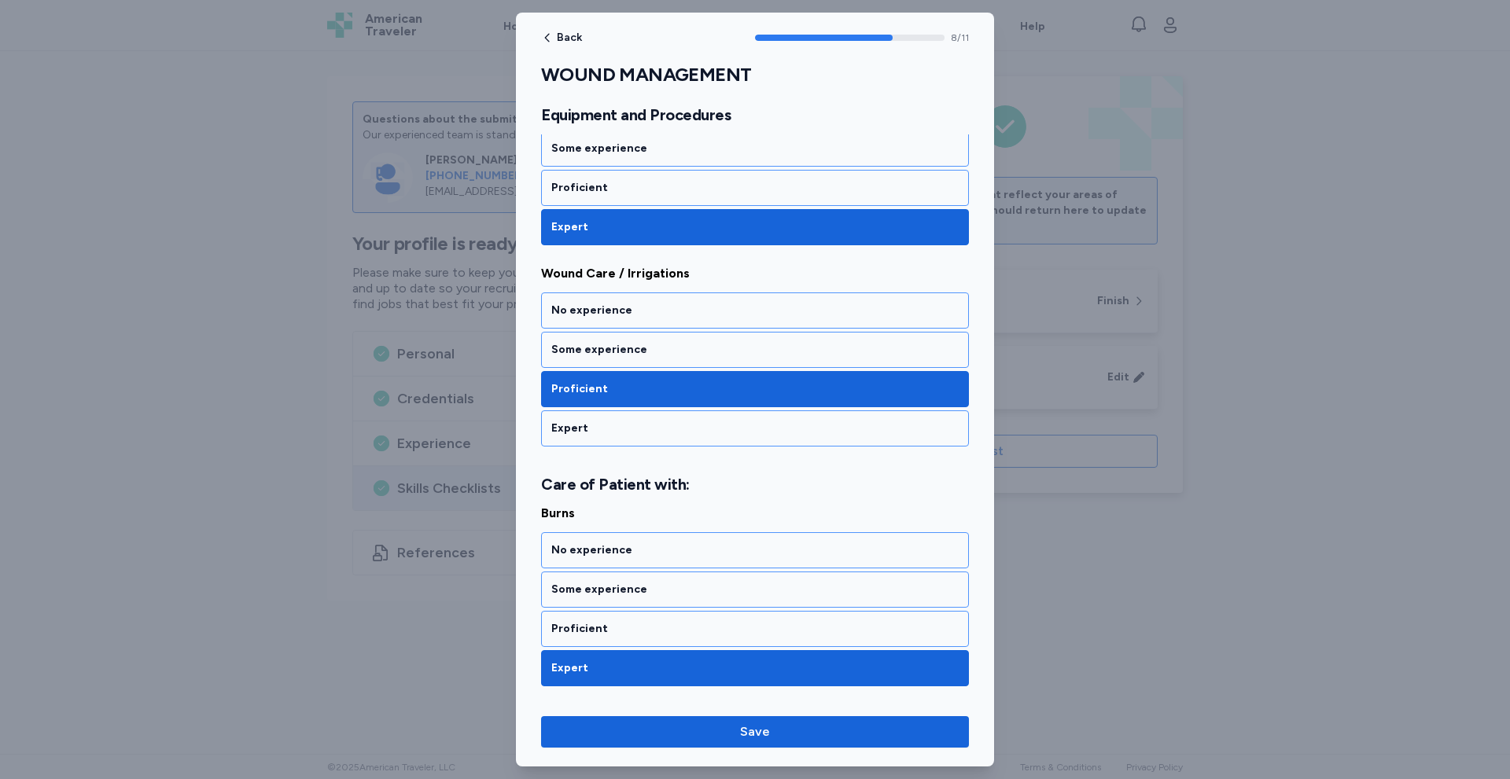
scroll to position [1099, 0]
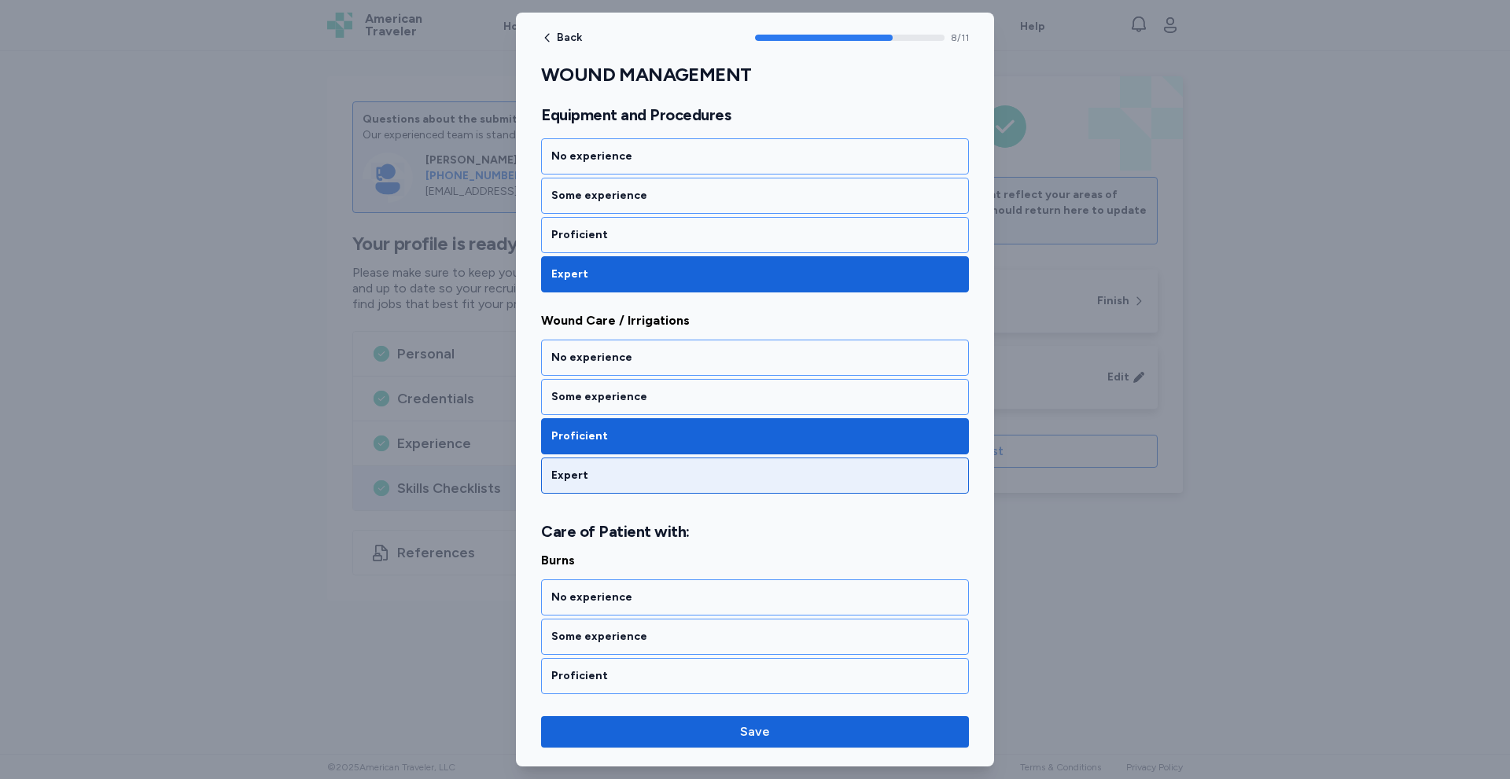
click at [620, 468] on div "Expert" at bounding box center [754, 476] width 407 height 16
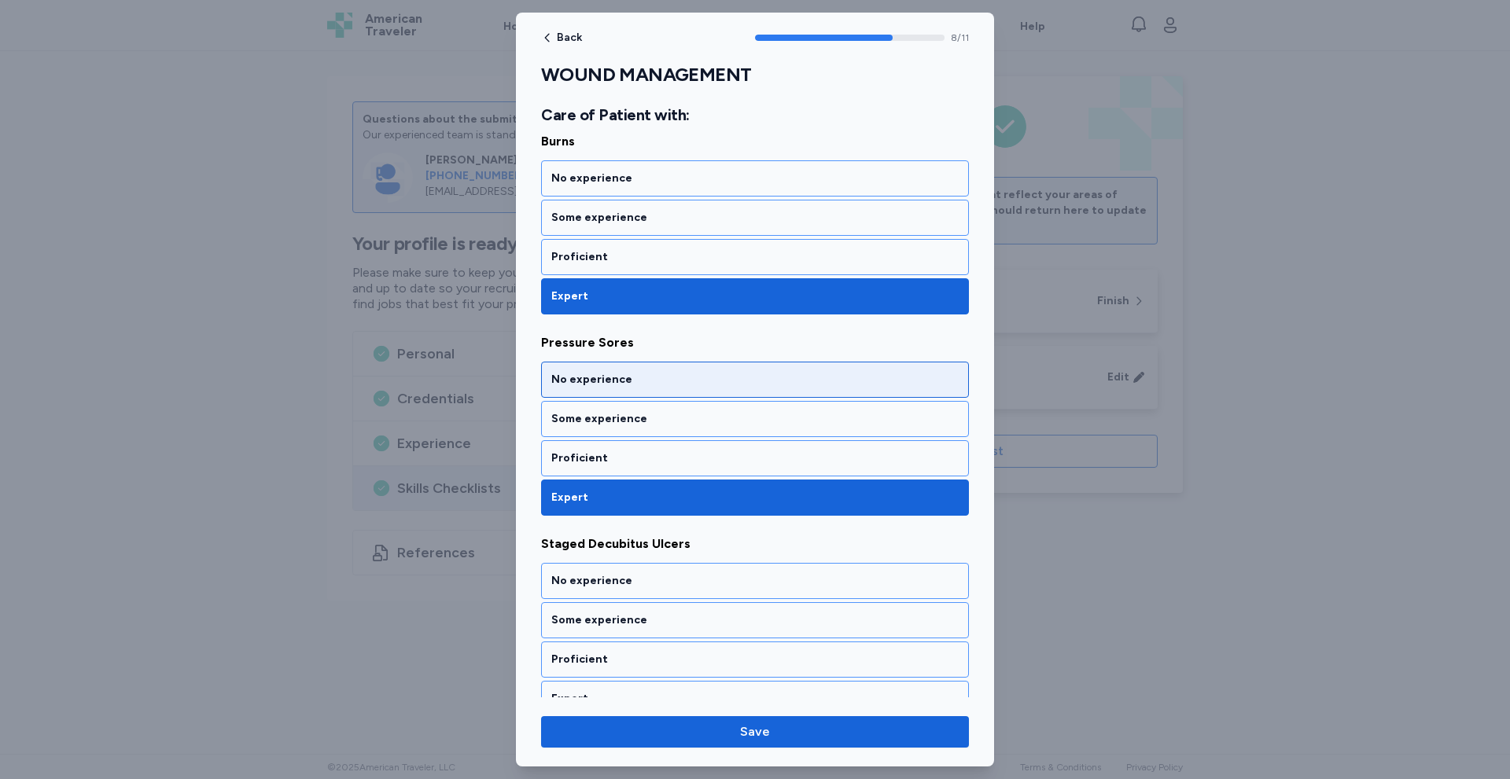
scroll to position [1309, 0]
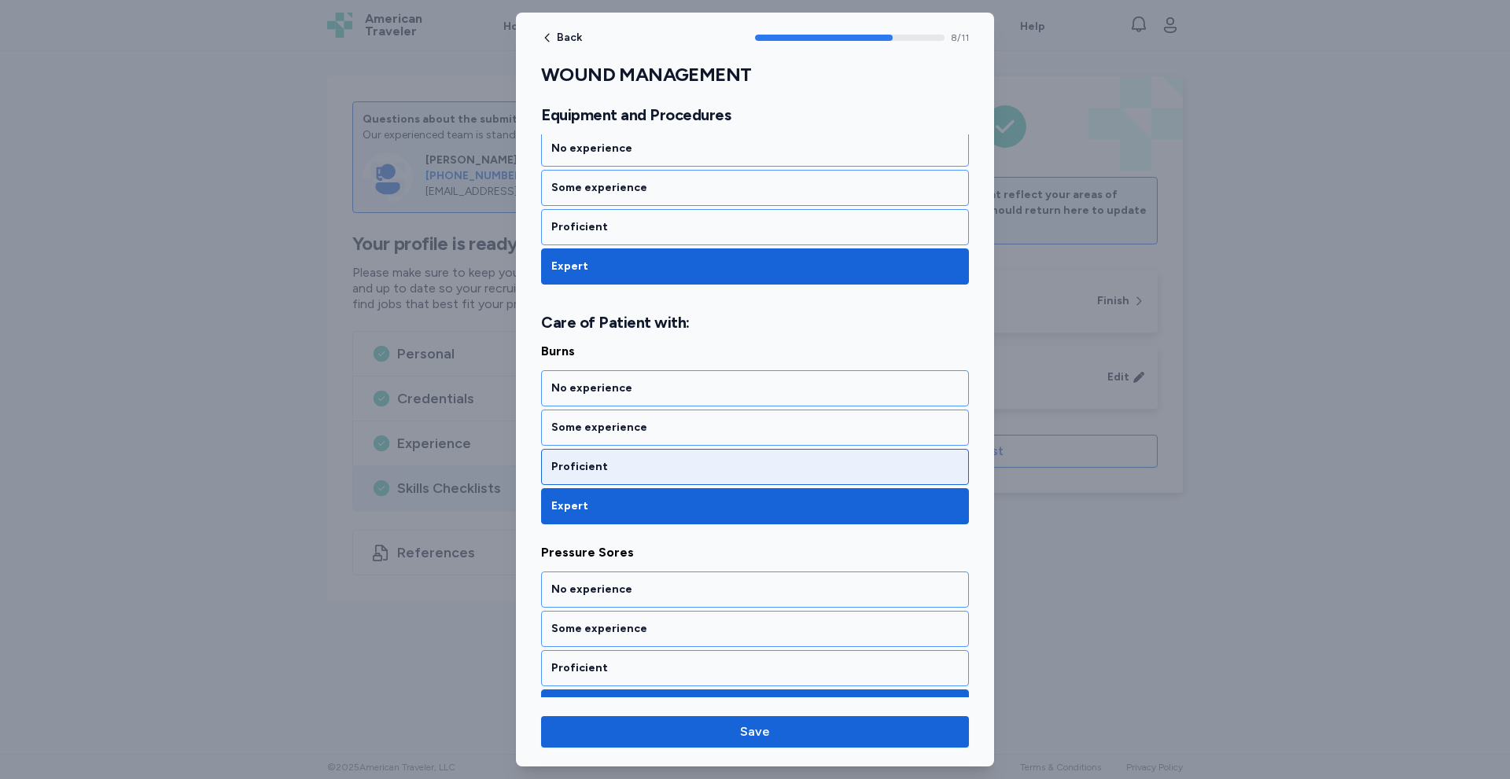
click at [633, 459] on div "Proficient" at bounding box center [754, 467] width 407 height 16
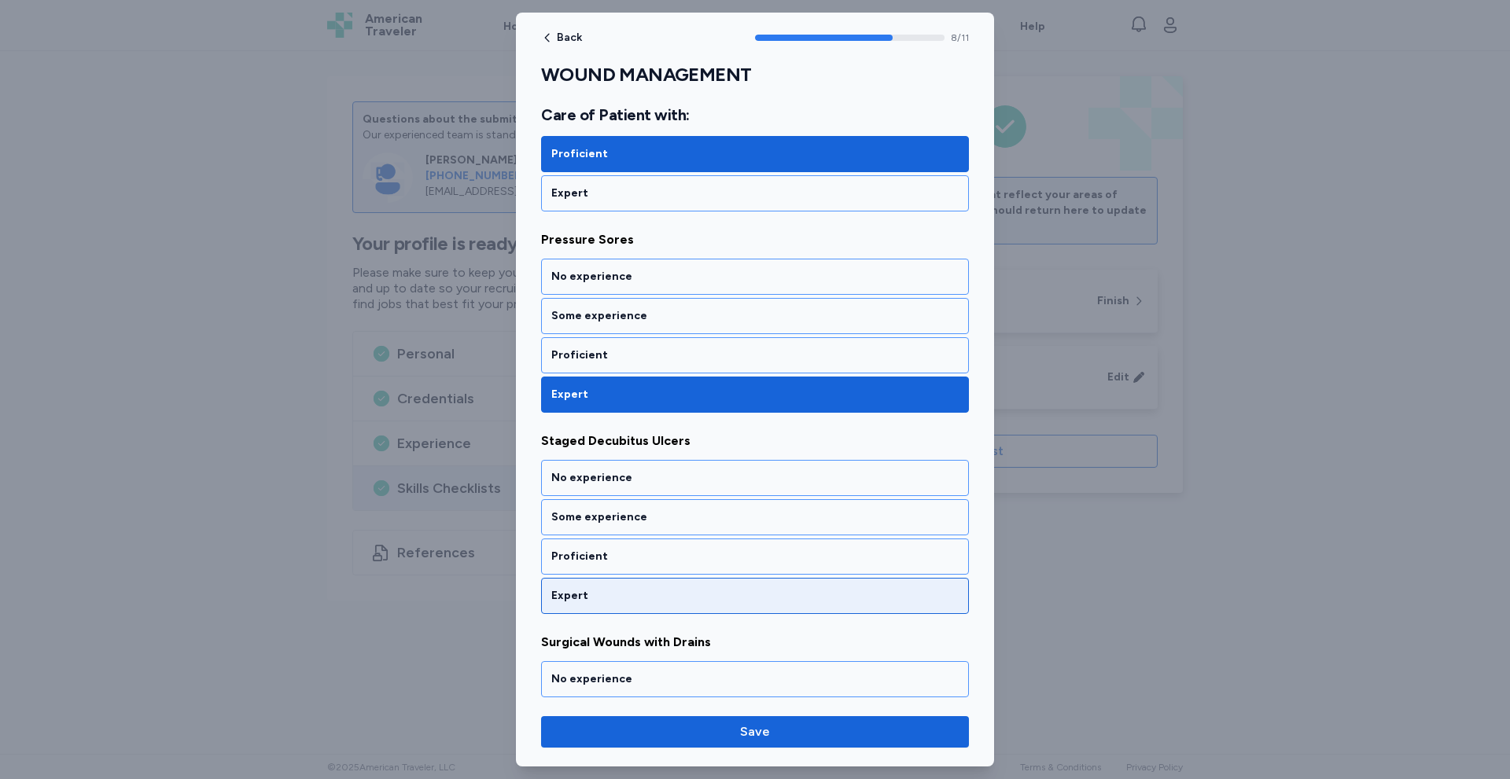
scroll to position [1728, 0]
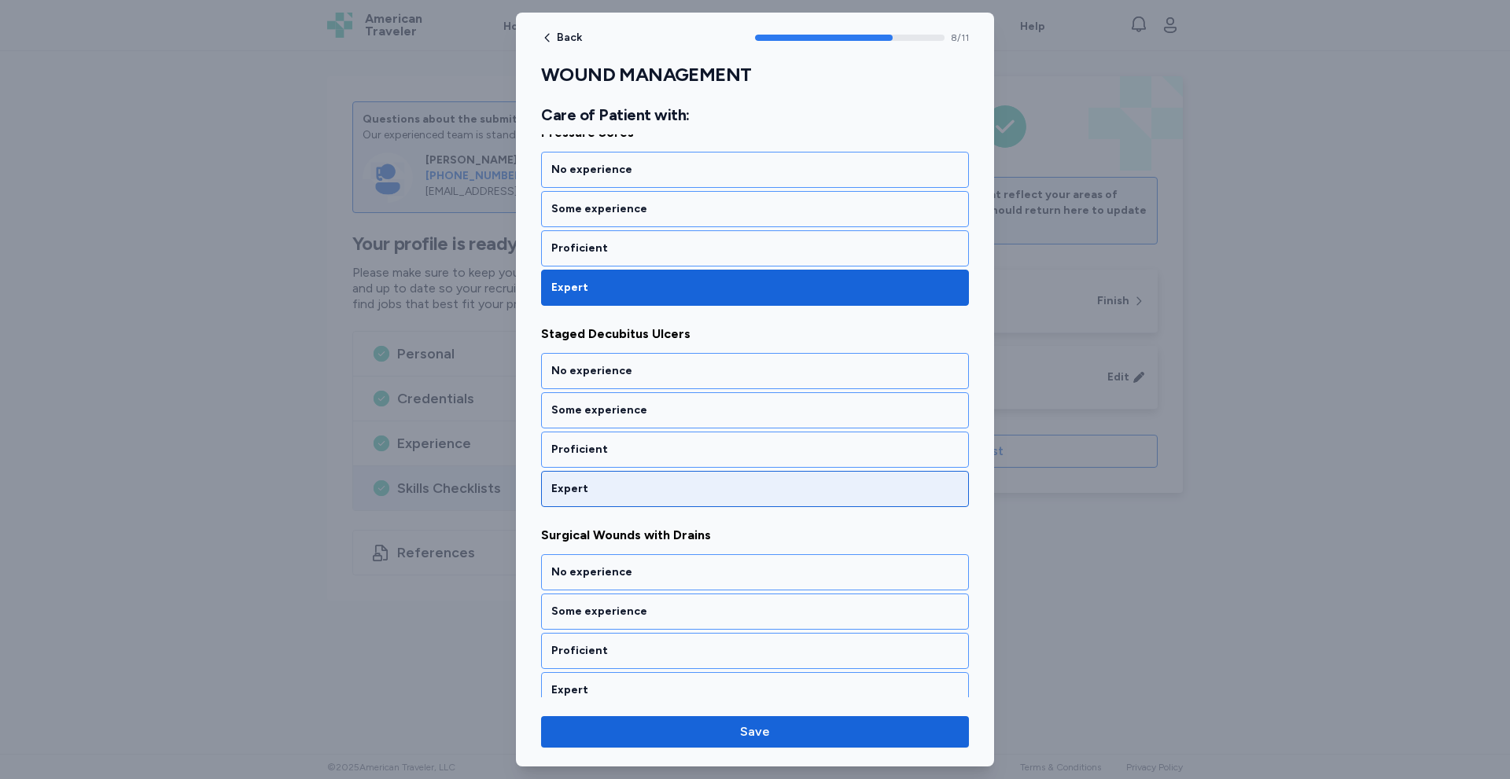
click at [631, 492] on div "Expert" at bounding box center [754, 489] width 407 height 16
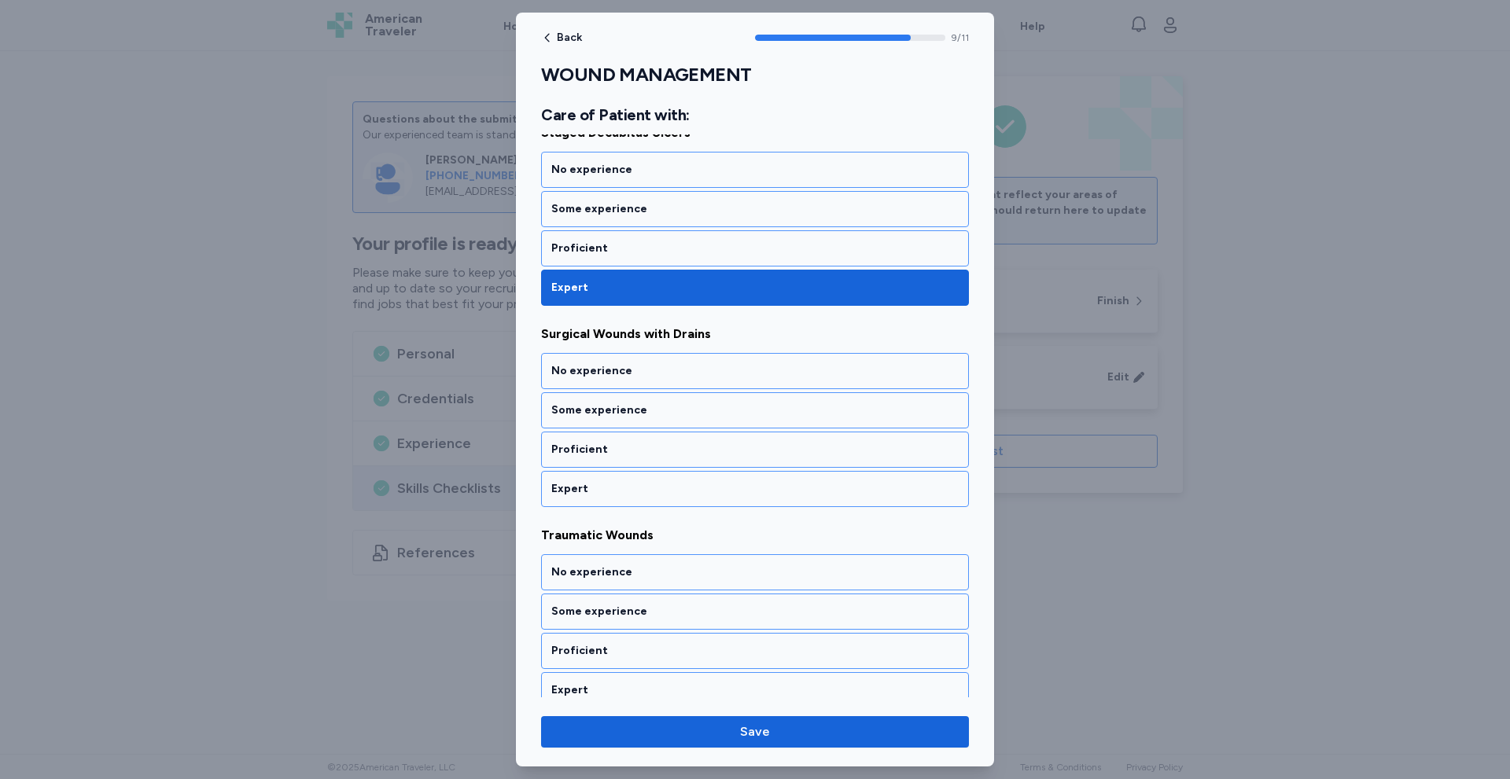
click at [631, 492] on div "Expert" at bounding box center [754, 489] width 407 height 16
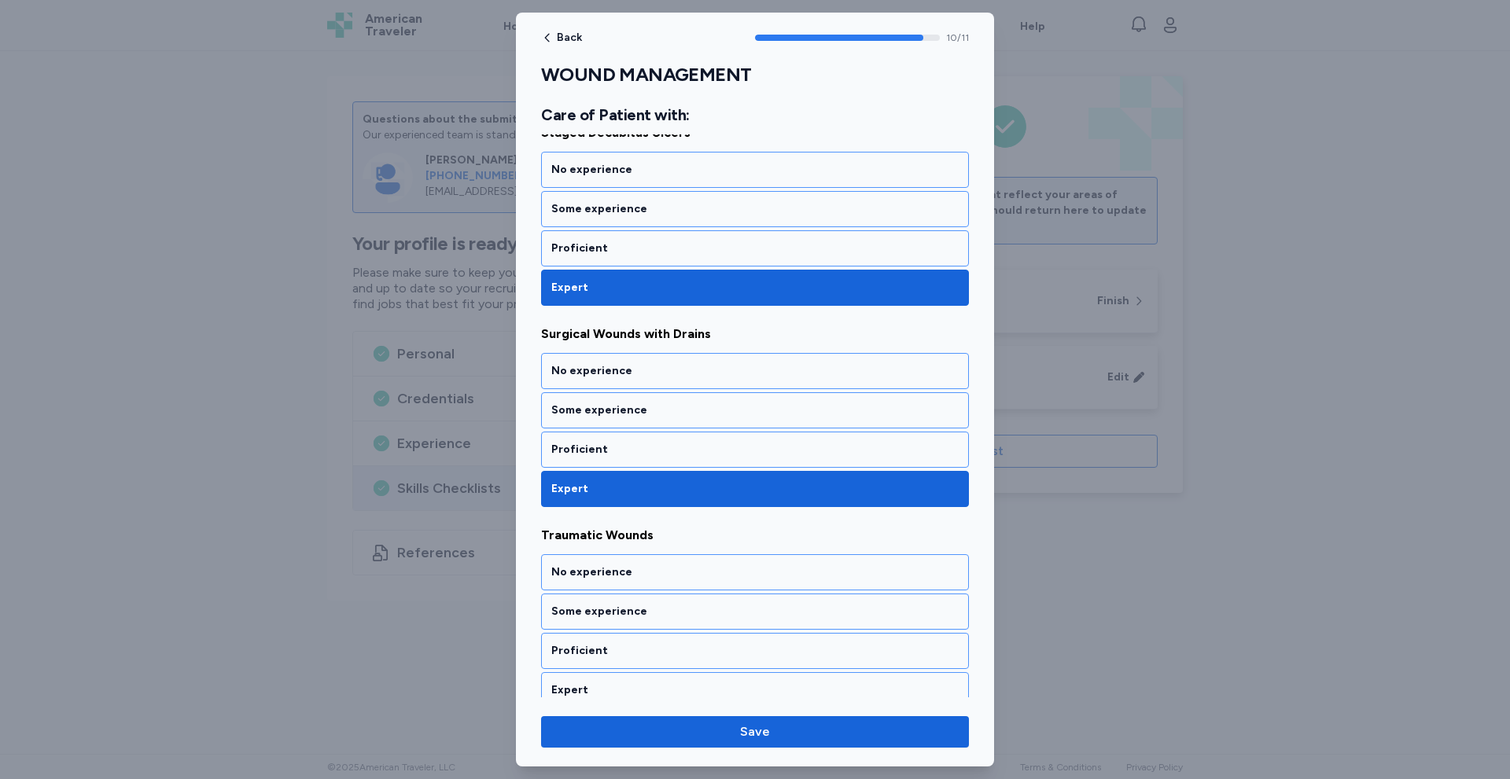
scroll to position [1944, 0]
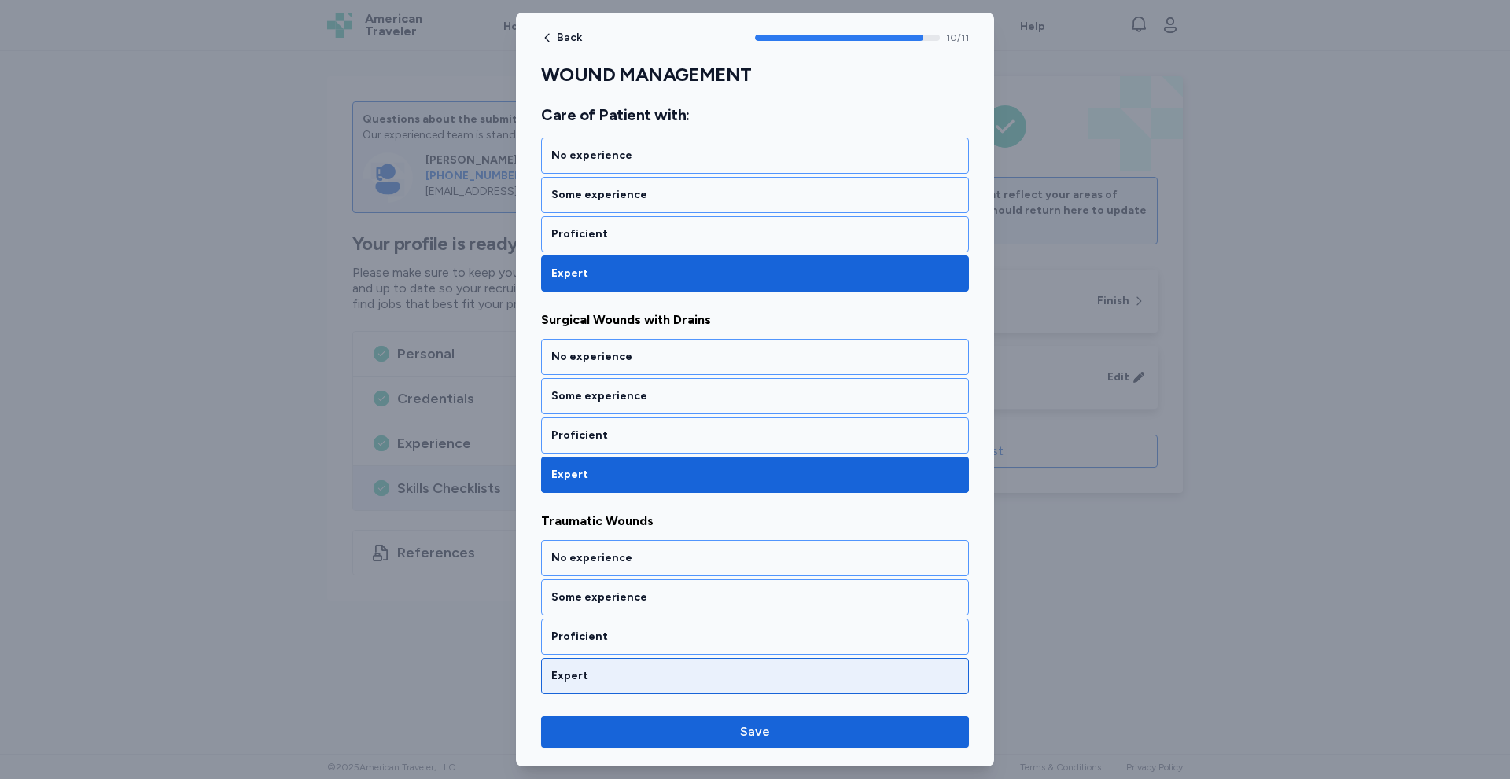
click at [585, 675] on div "Expert" at bounding box center [754, 676] width 407 height 16
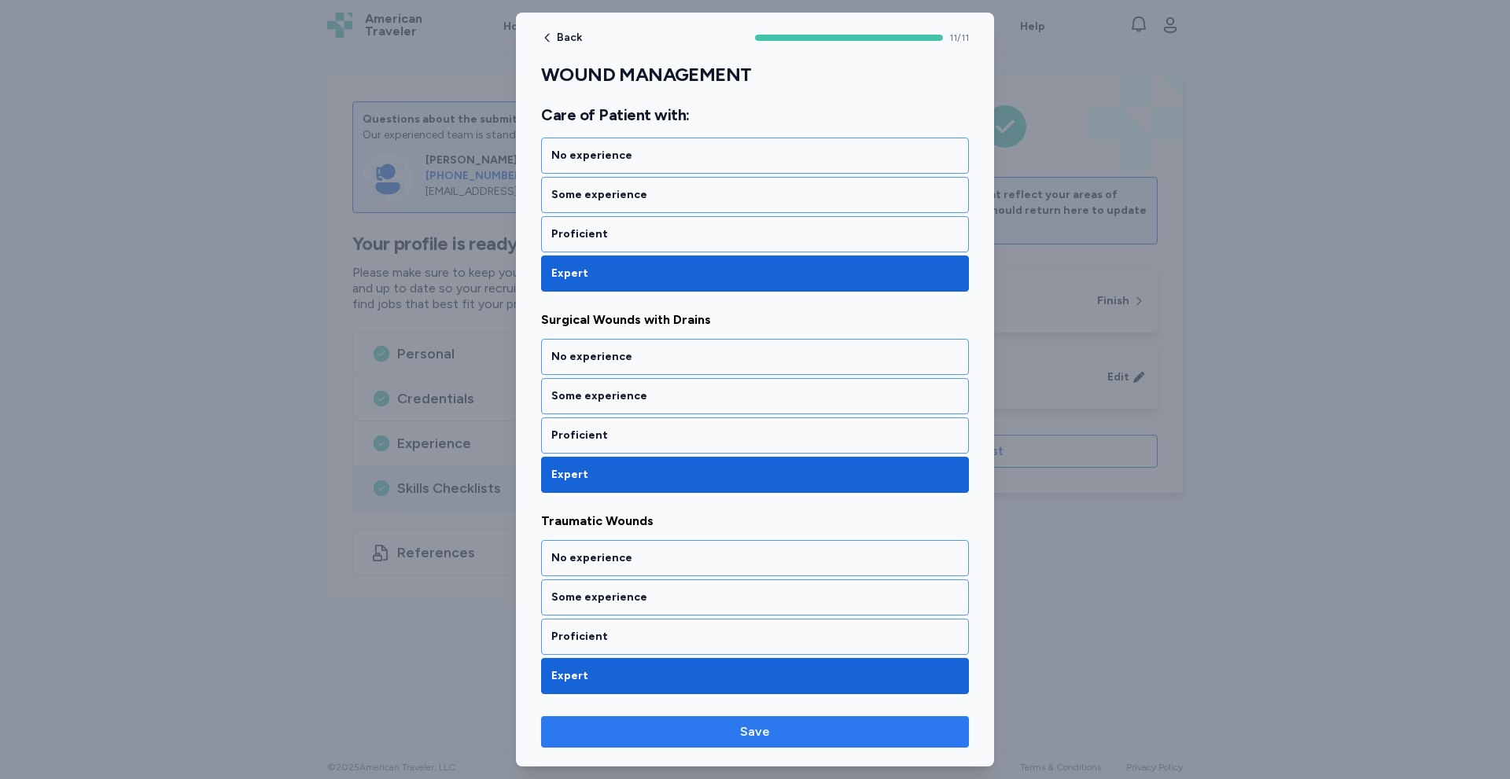
click at [674, 742] on button "Save" at bounding box center [755, 731] width 428 height 31
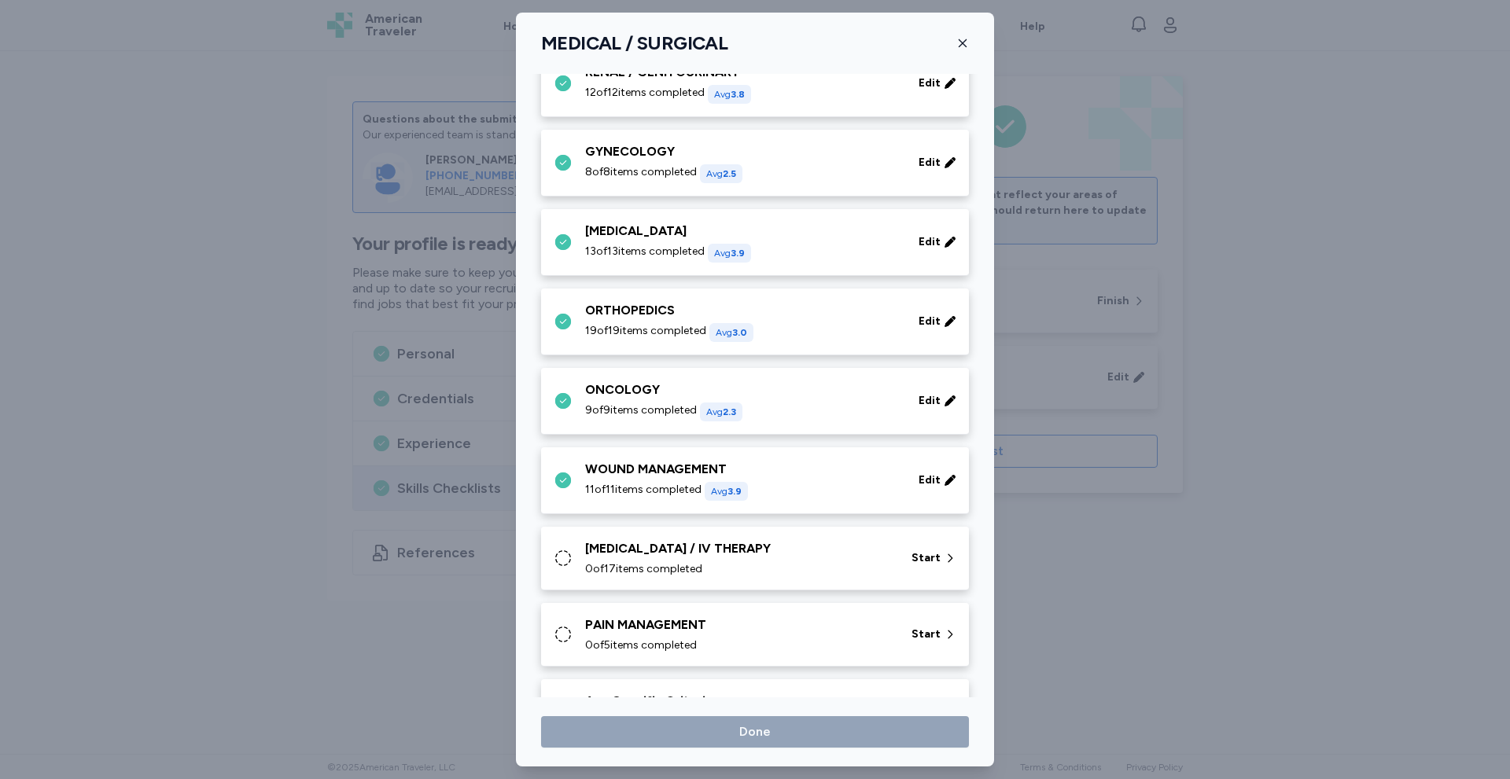
scroll to position [562, 0]
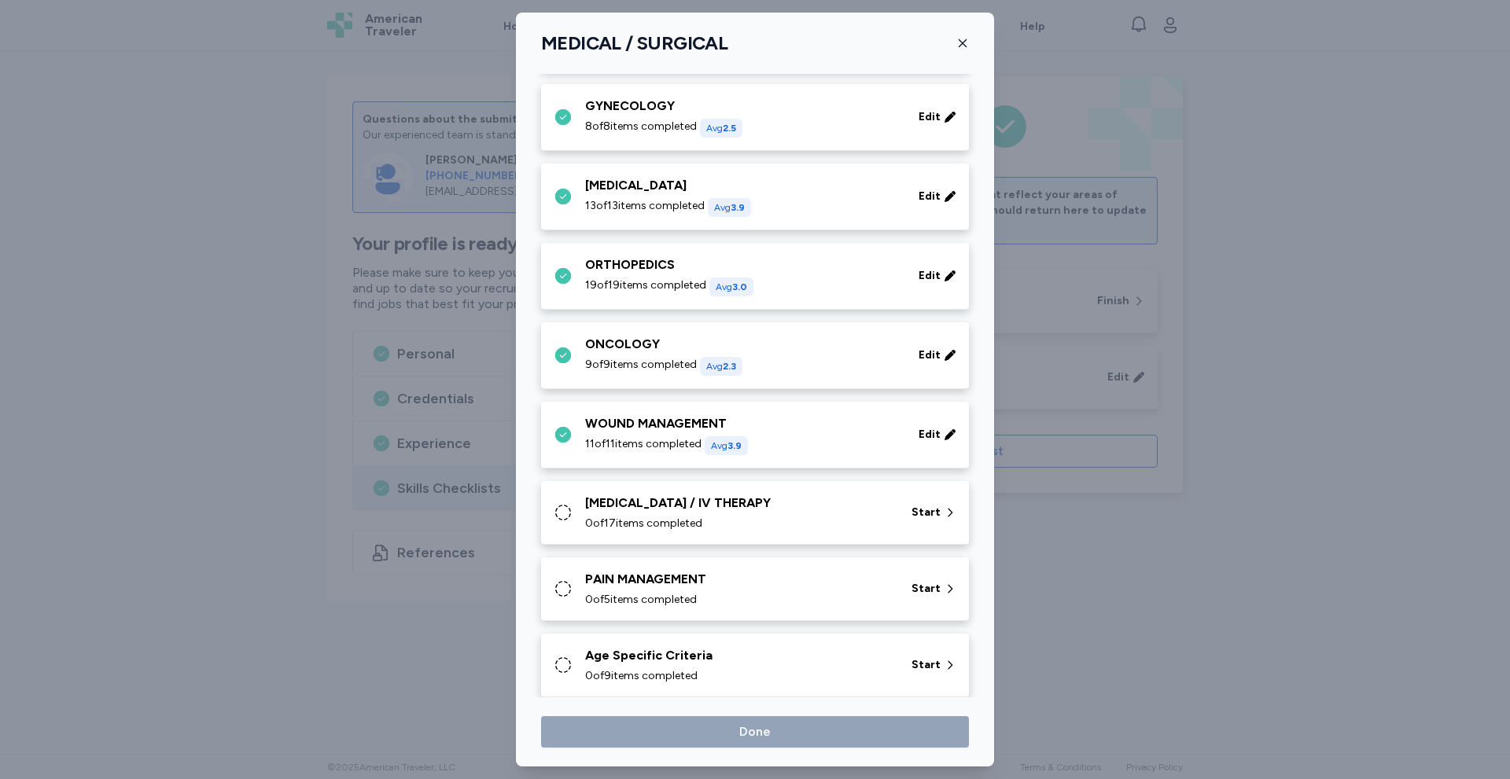
click at [694, 519] on span "0 of 17 items completed" at bounding box center [643, 524] width 117 height 16
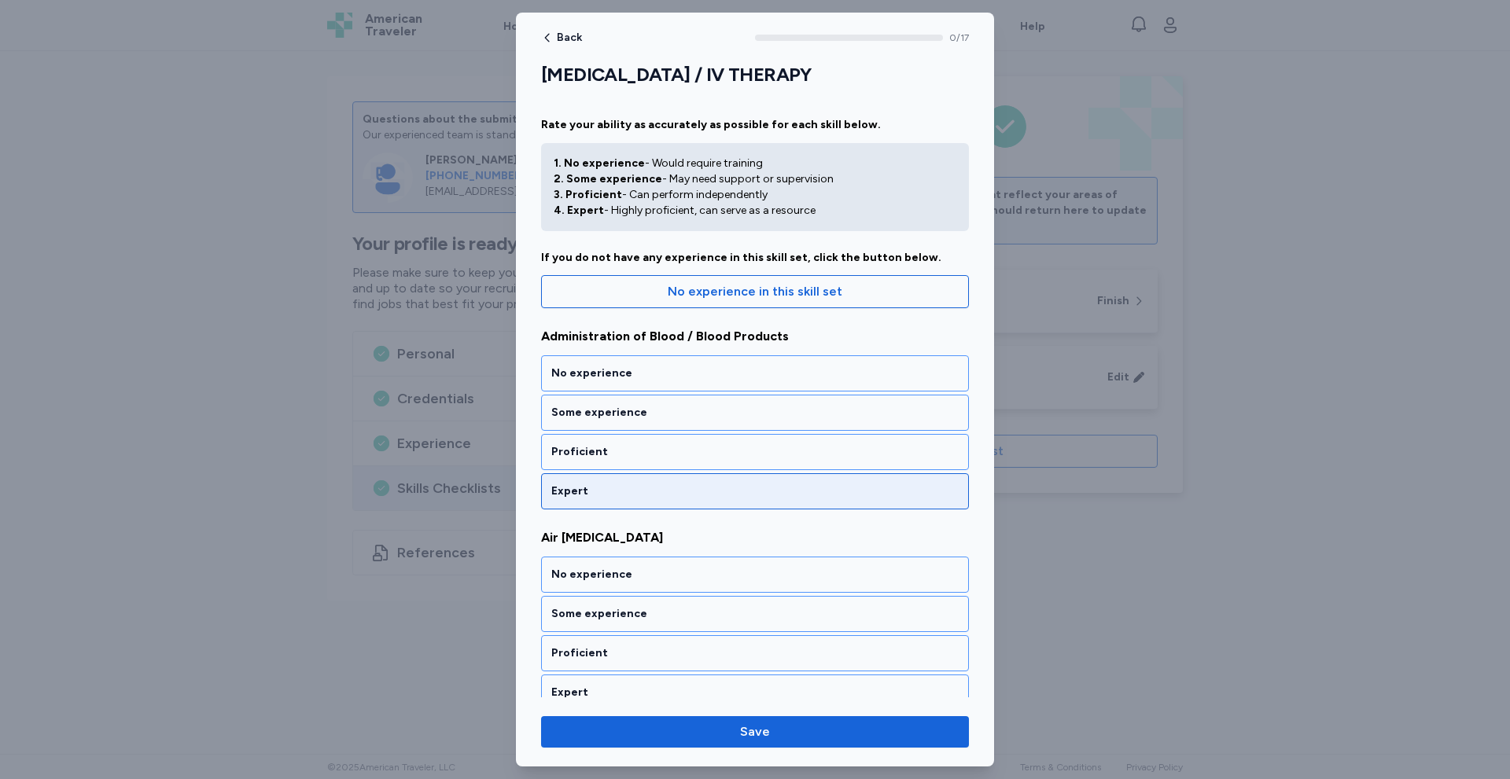
click at [650, 493] on div "Expert" at bounding box center [754, 492] width 407 height 16
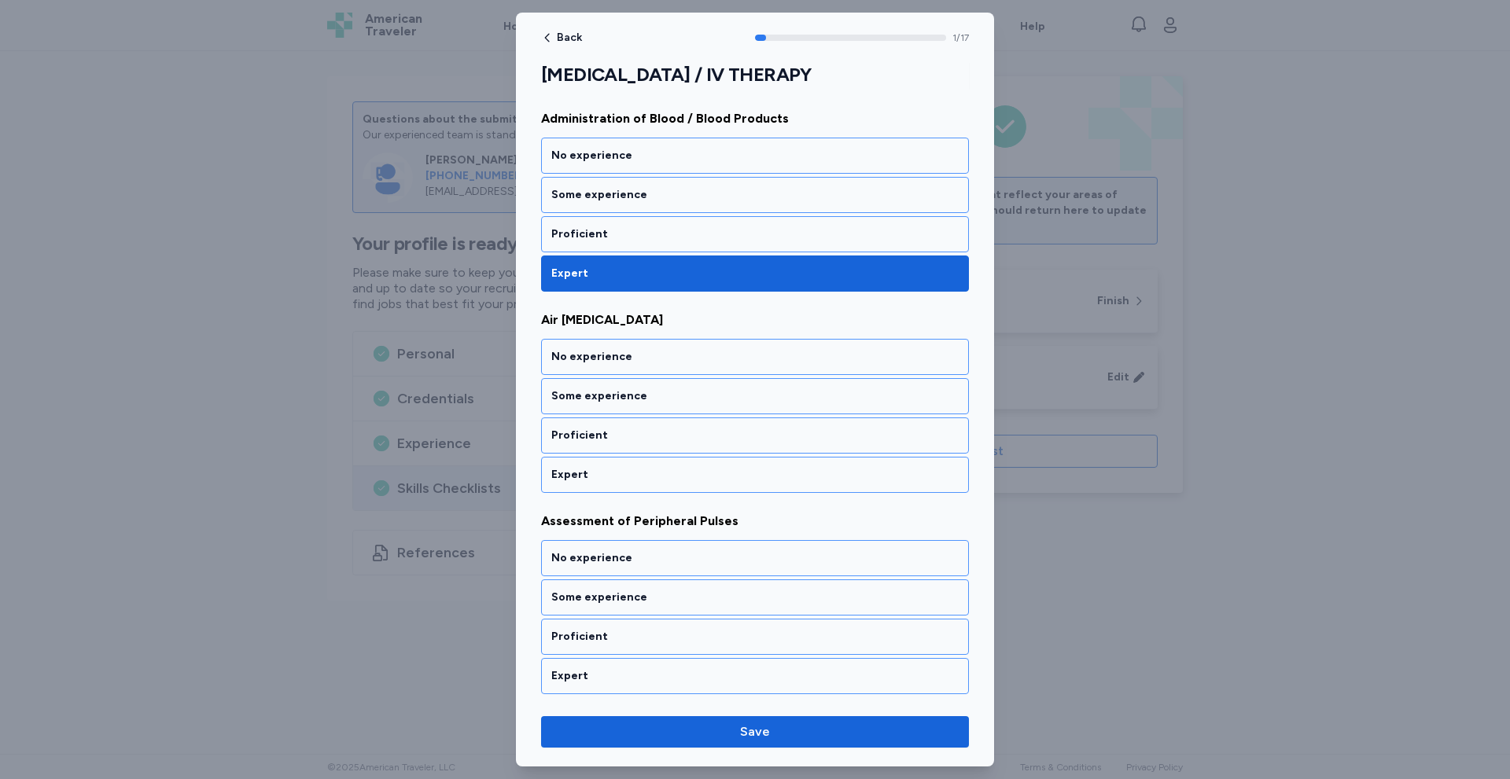
scroll to position [223, 0]
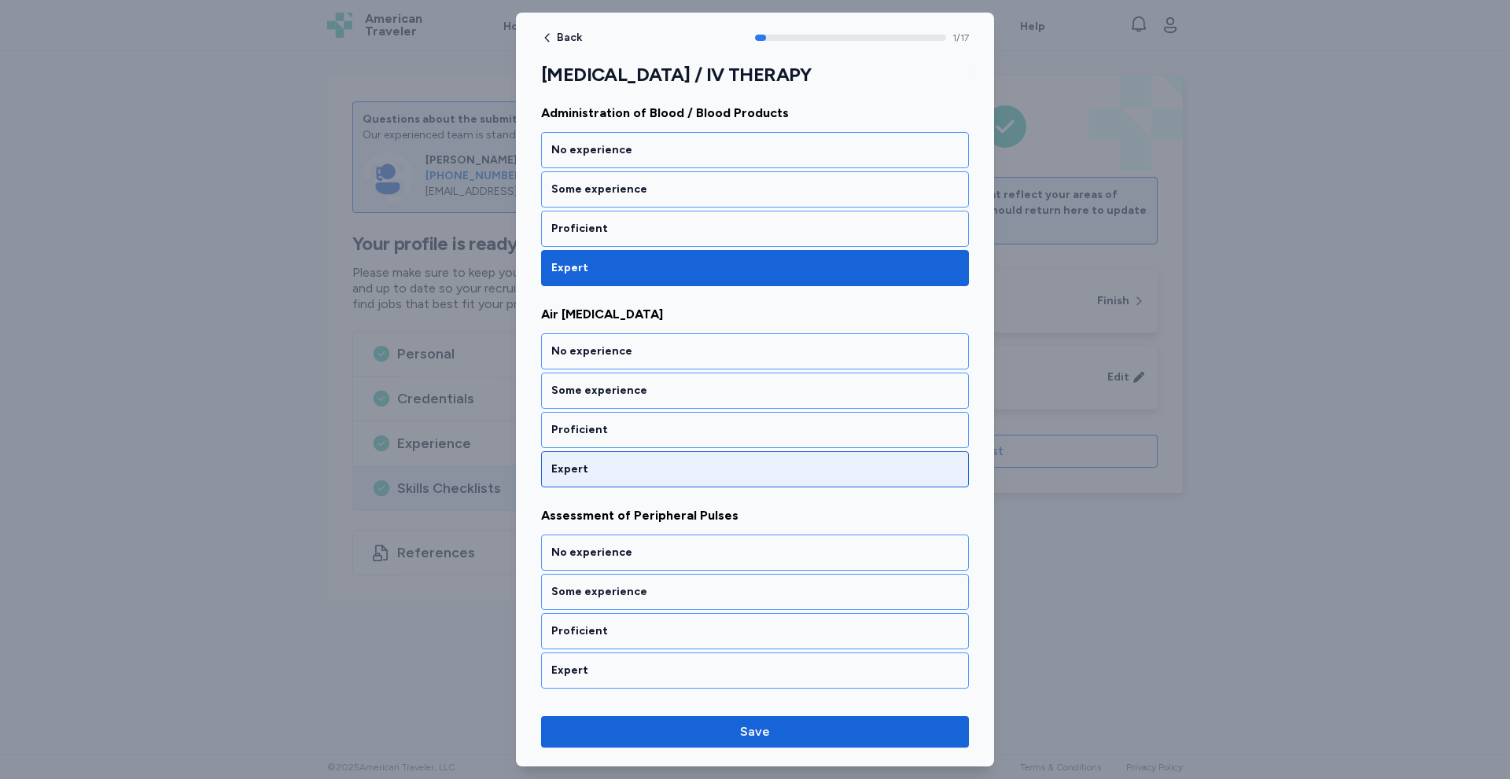
click at [653, 483] on div "Expert" at bounding box center [755, 469] width 428 height 36
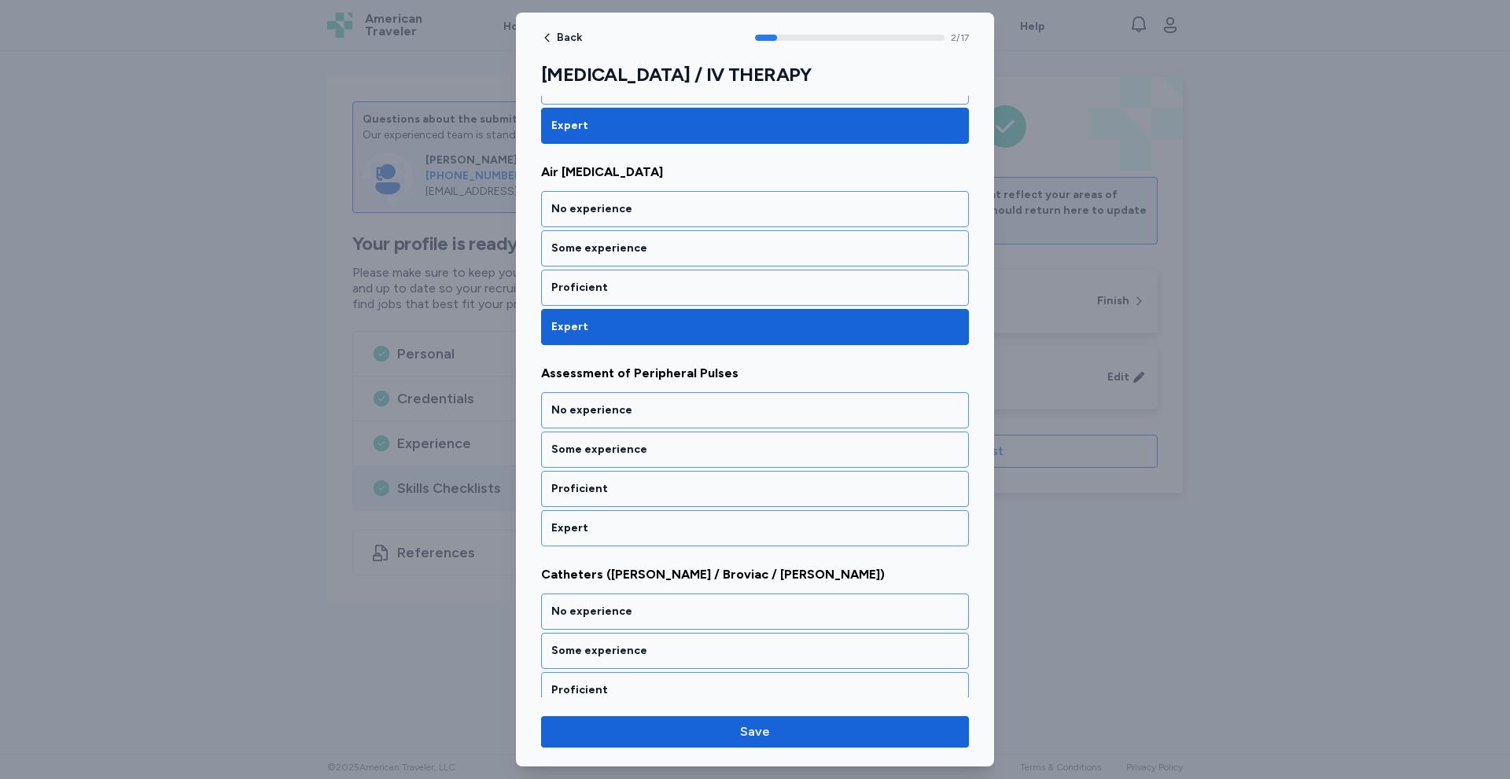
scroll to position [425, 0]
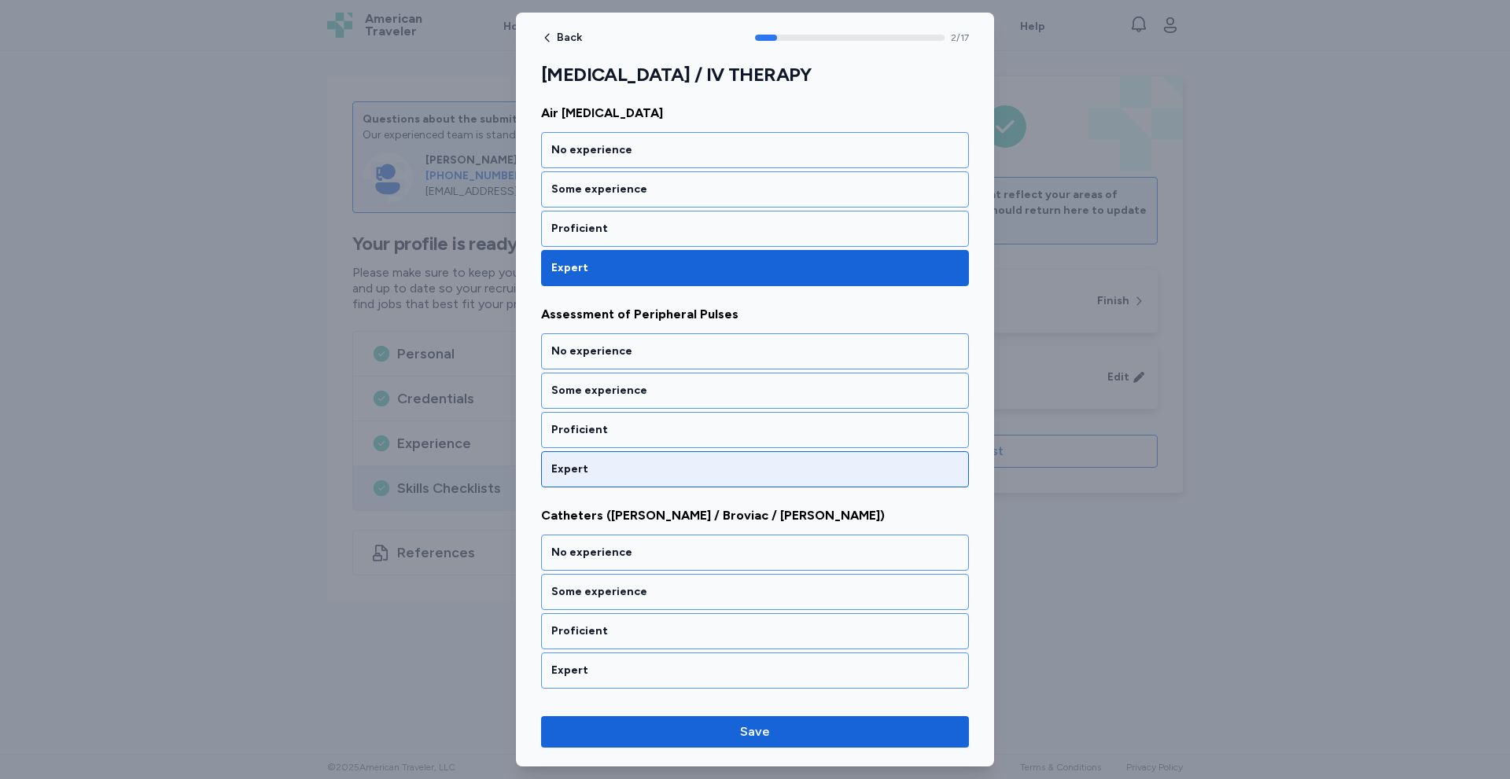
click at [659, 472] on div "Expert" at bounding box center [754, 470] width 407 height 16
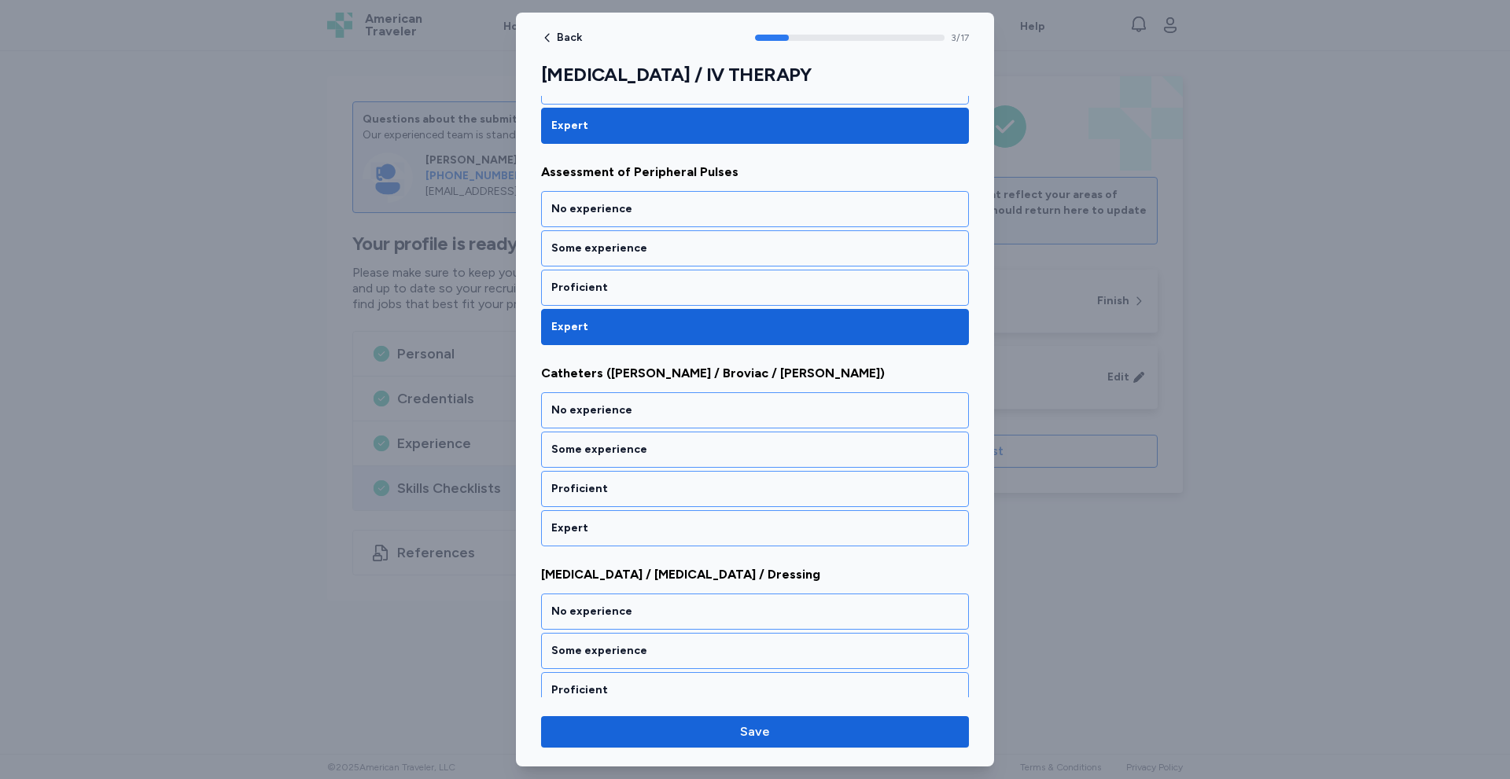
scroll to position [626, 0]
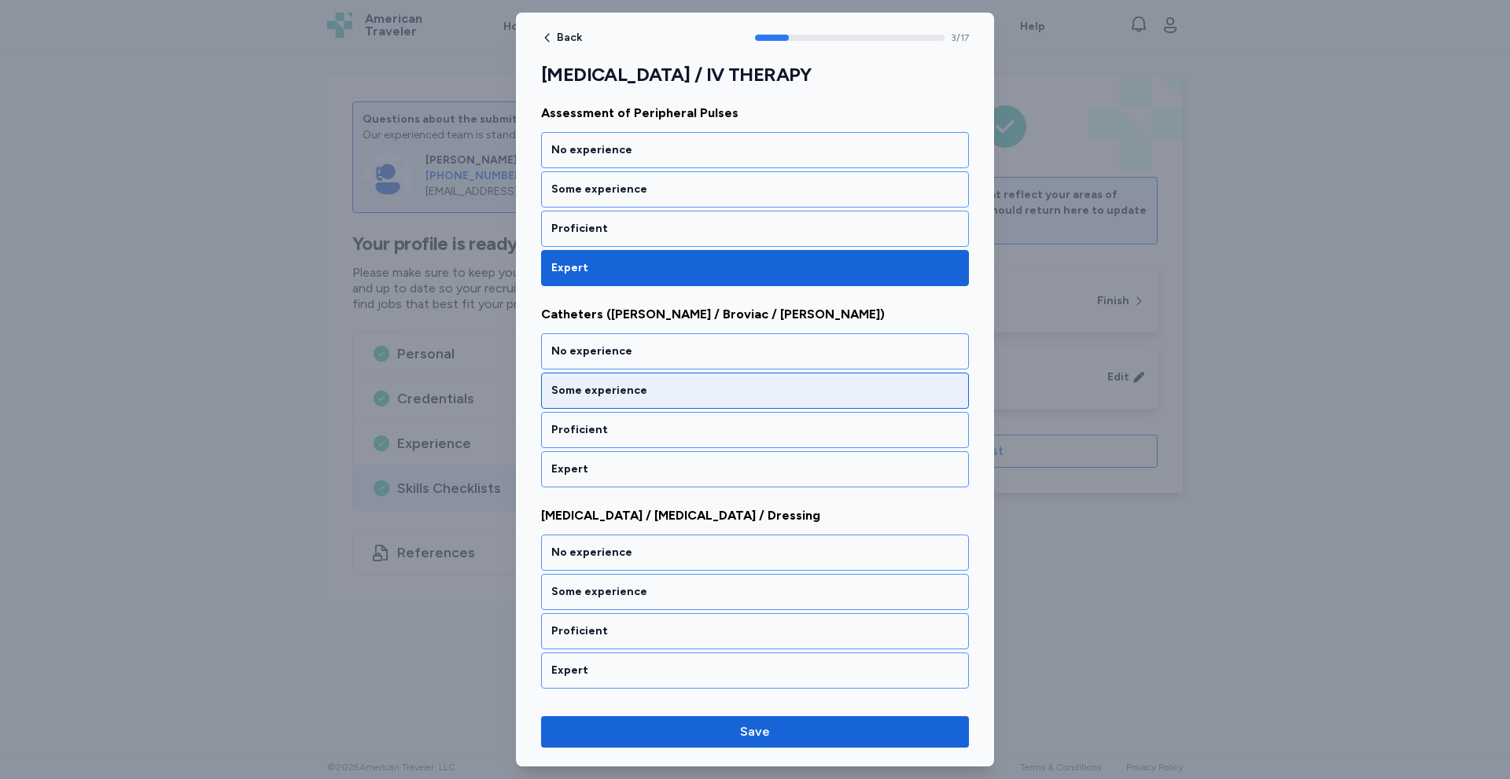
click at [677, 393] on div "Some experience" at bounding box center [754, 391] width 407 height 16
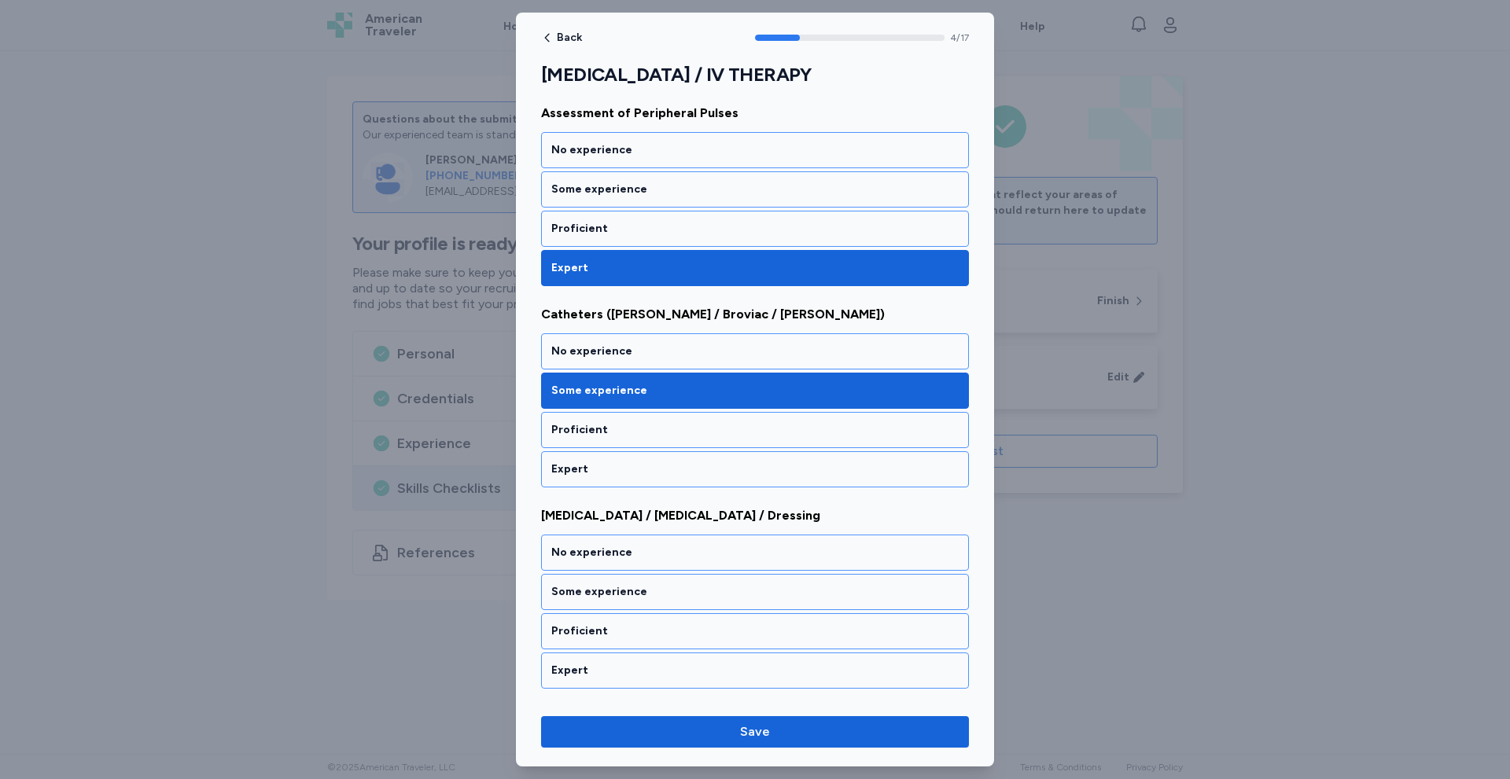
scroll to position [827, 0]
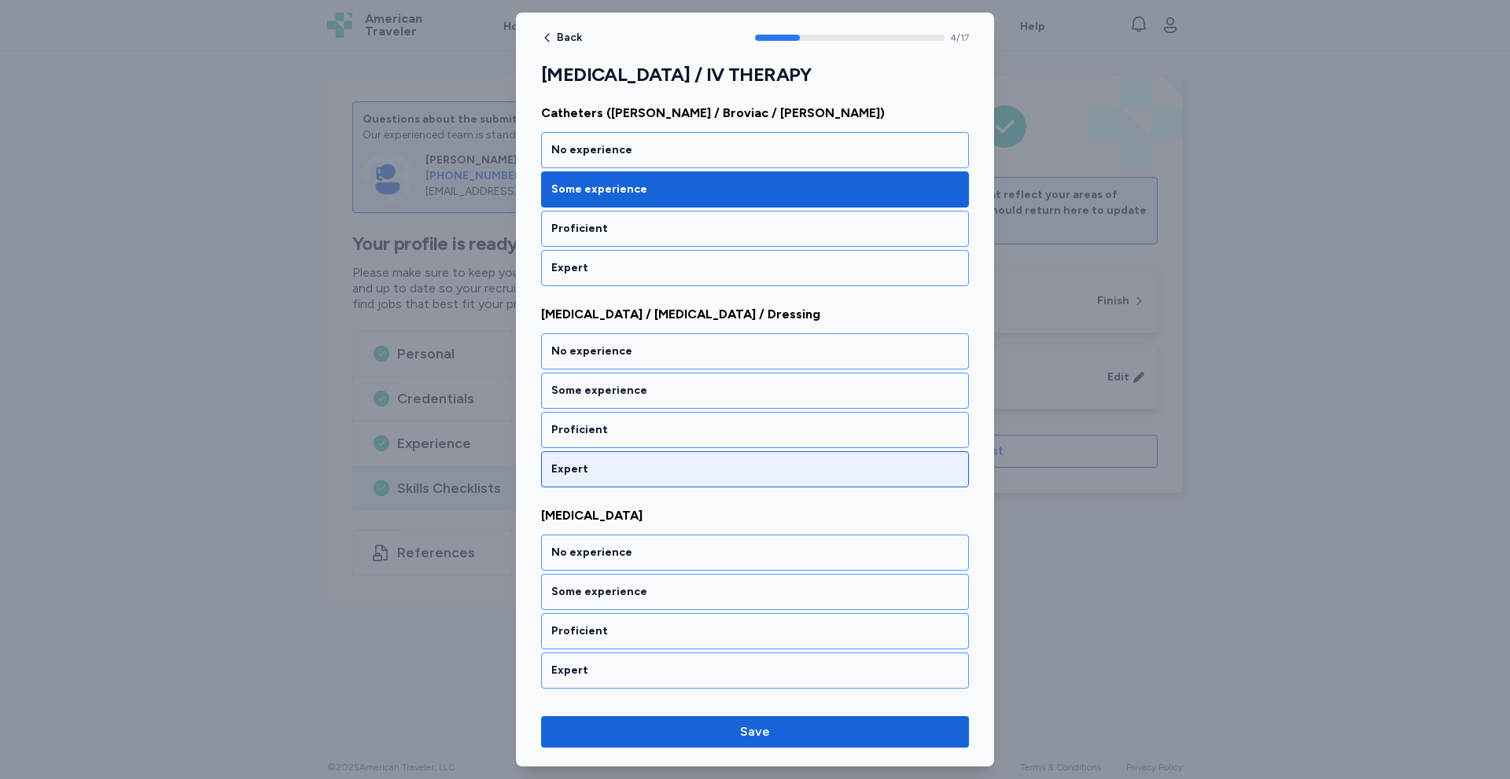
click at [644, 473] on div "Expert" at bounding box center [754, 470] width 407 height 16
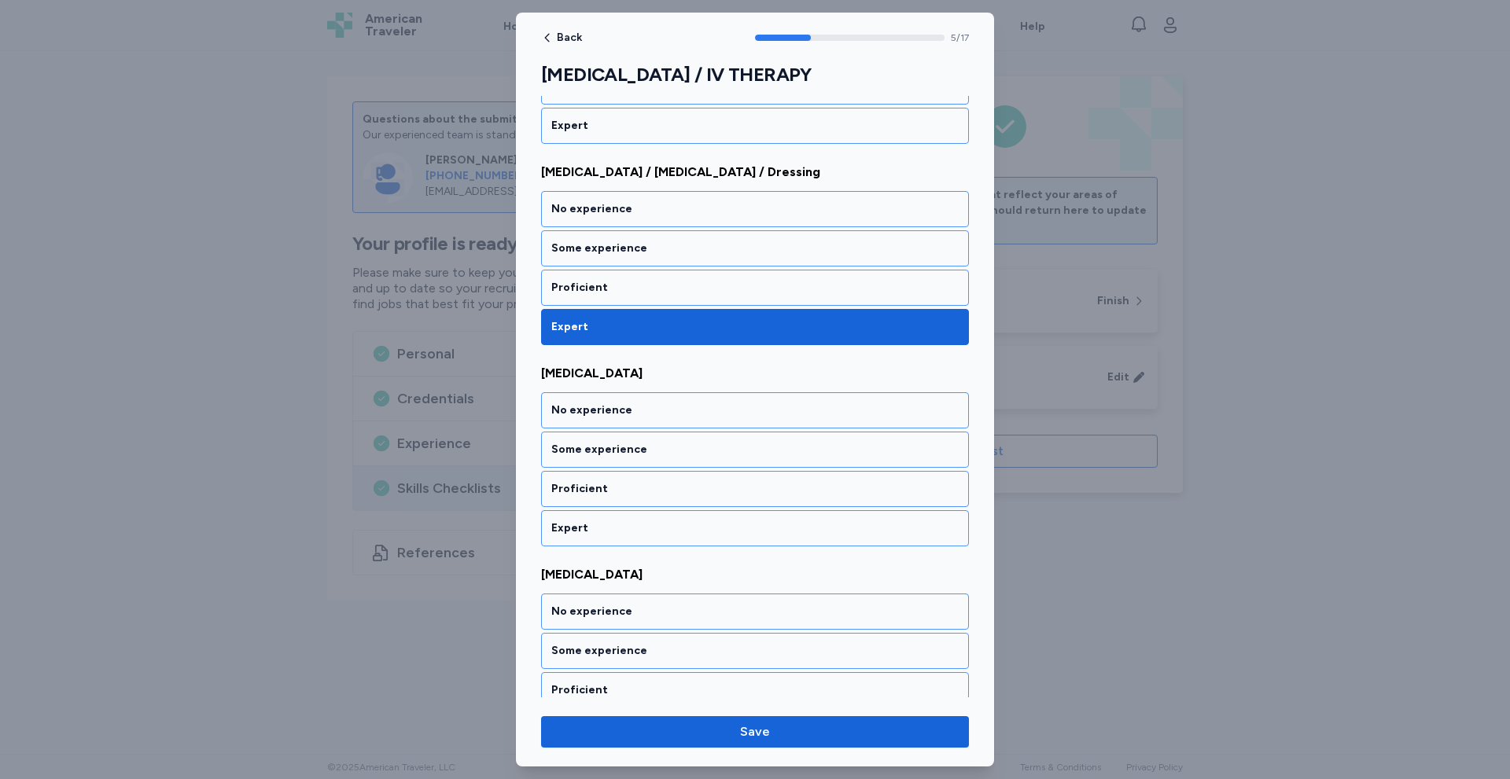
scroll to position [1029, 0]
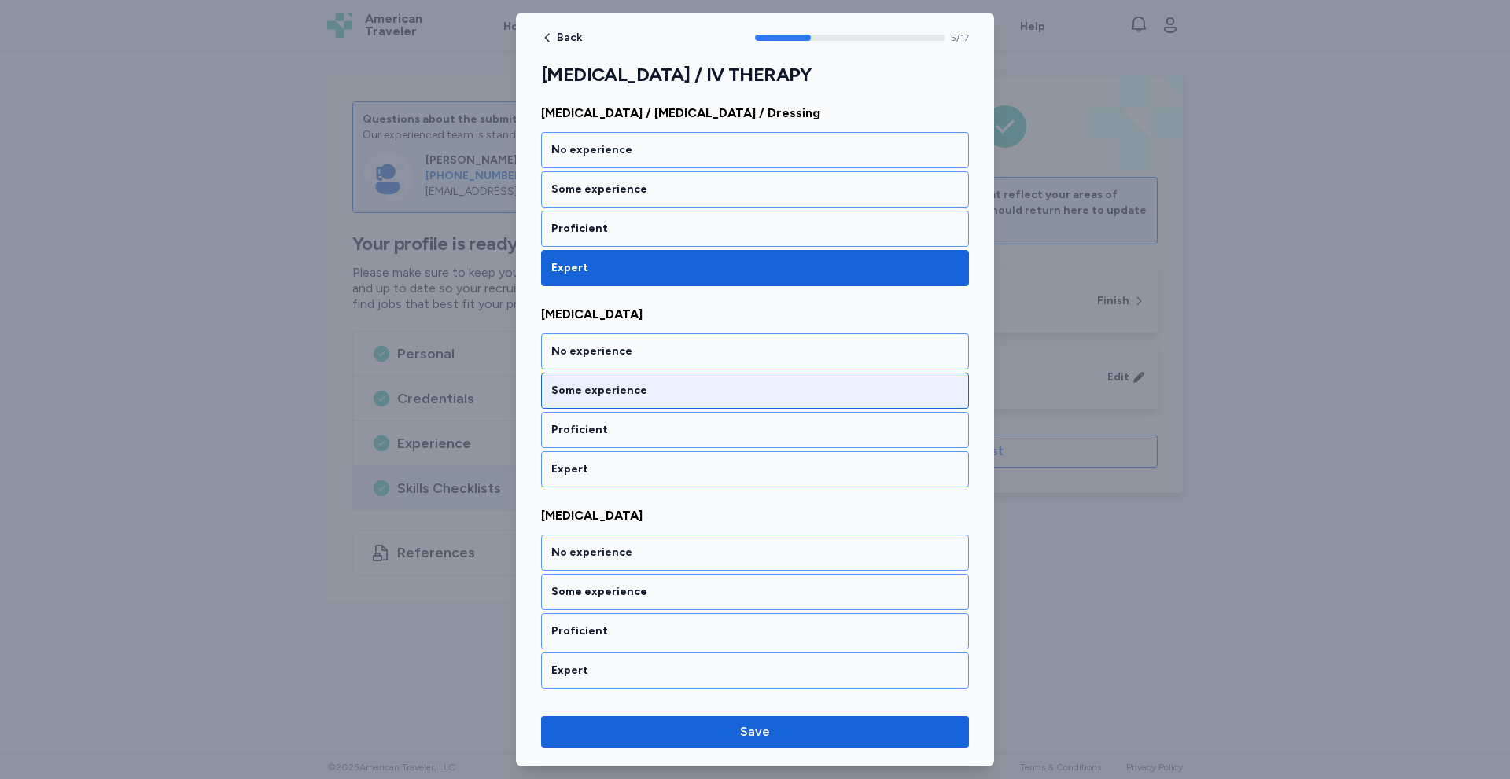
click at [682, 391] on div "Some experience" at bounding box center [754, 391] width 407 height 16
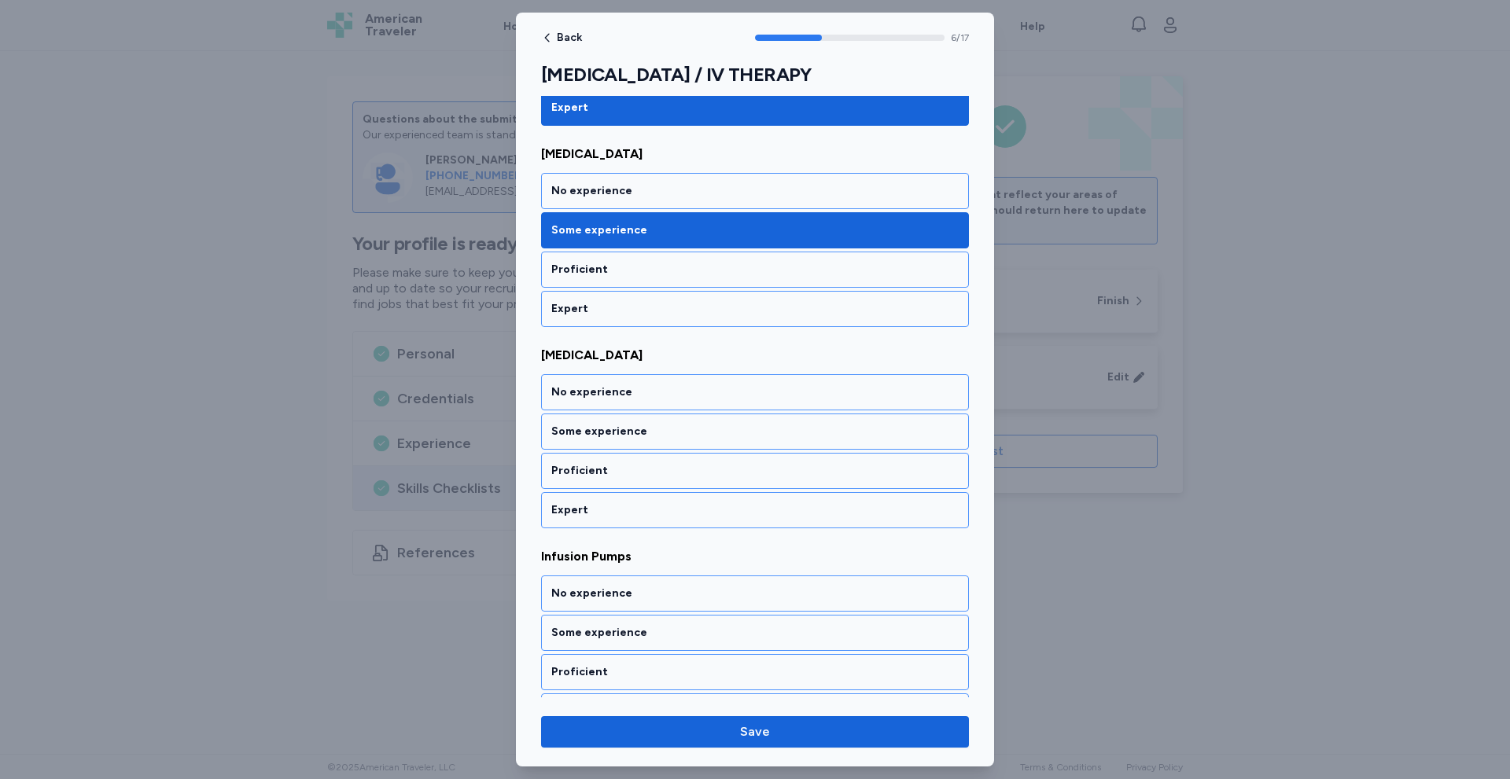
scroll to position [1230, 0]
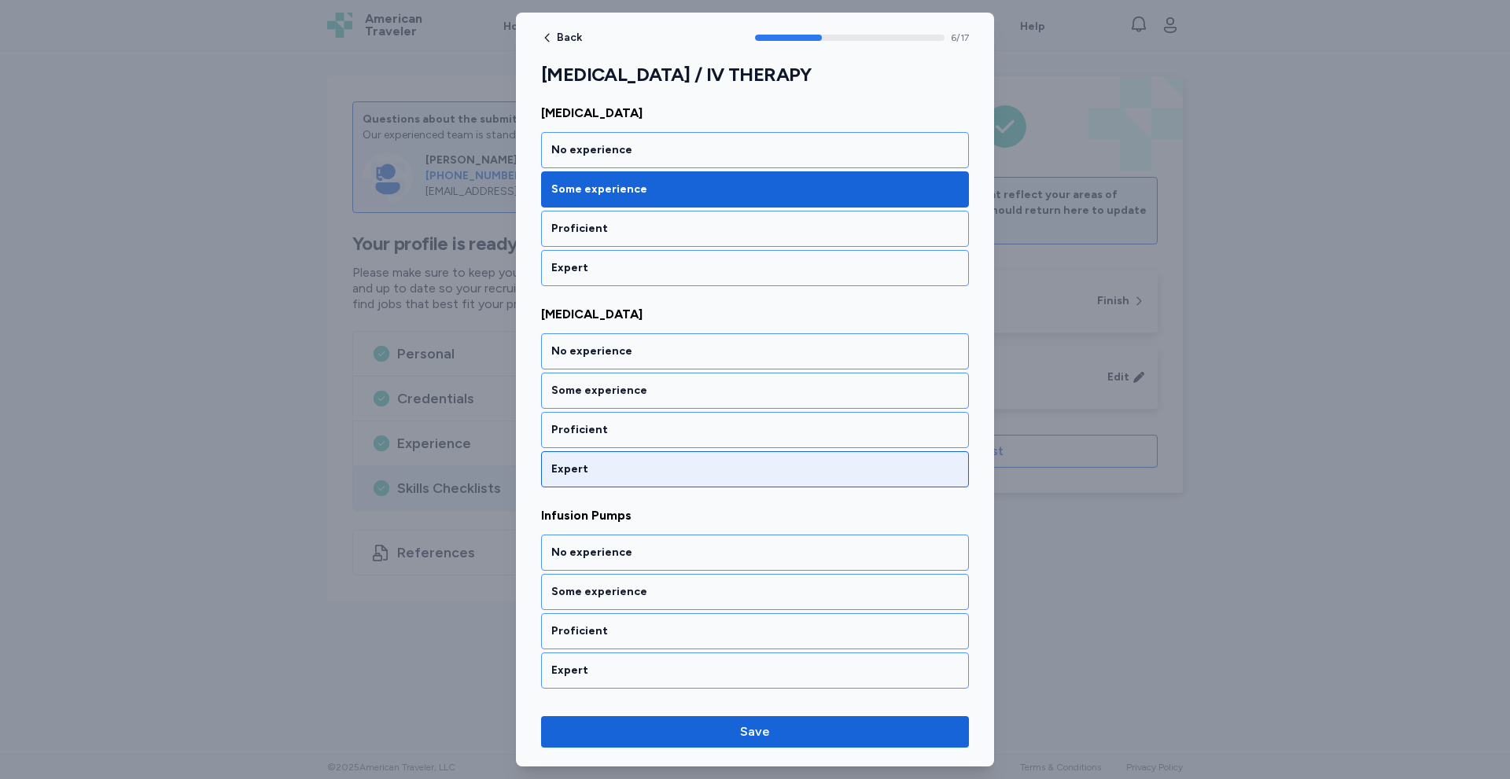
click at [634, 472] on div "Expert" at bounding box center [754, 470] width 407 height 16
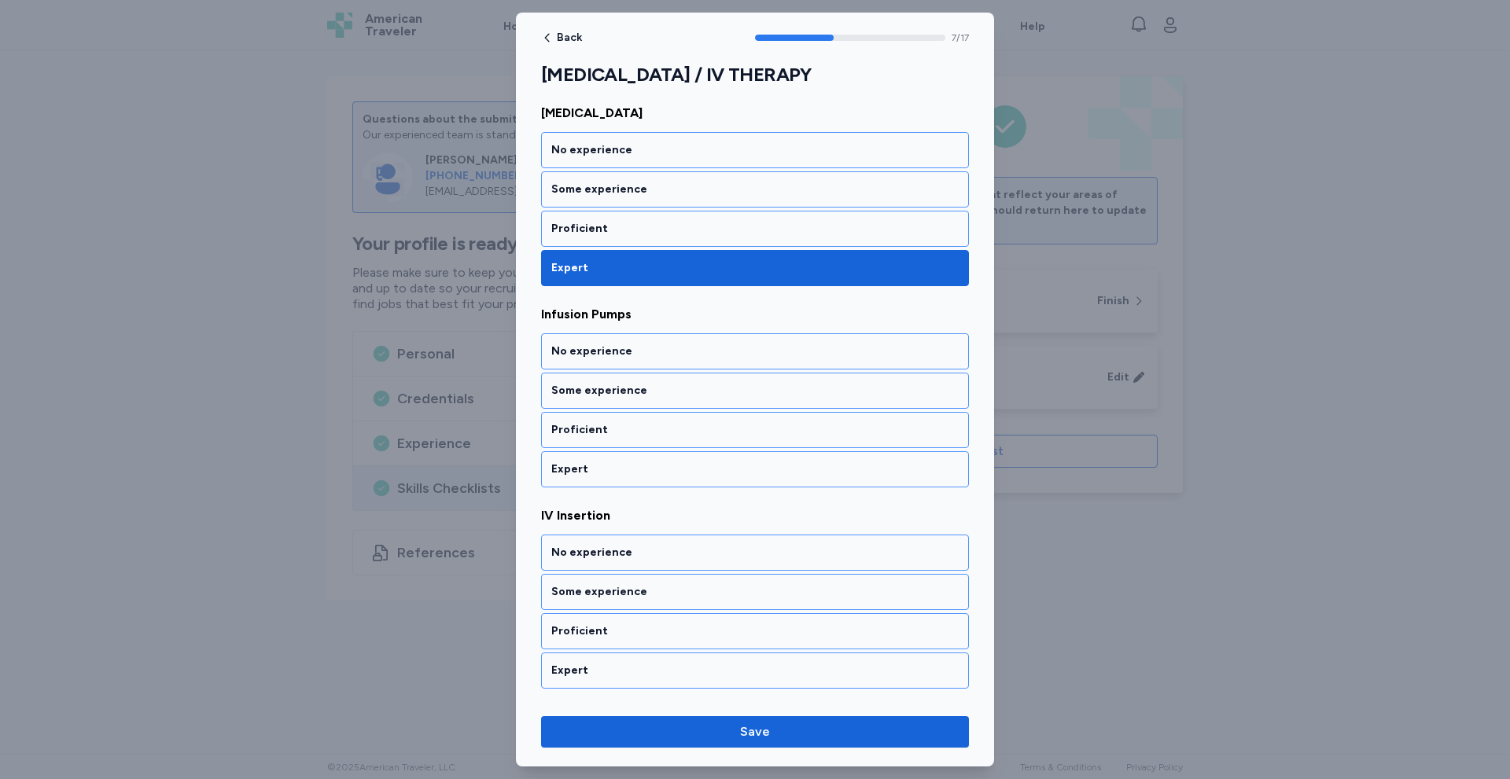
click at [634, 472] on div "Expert" at bounding box center [754, 470] width 407 height 16
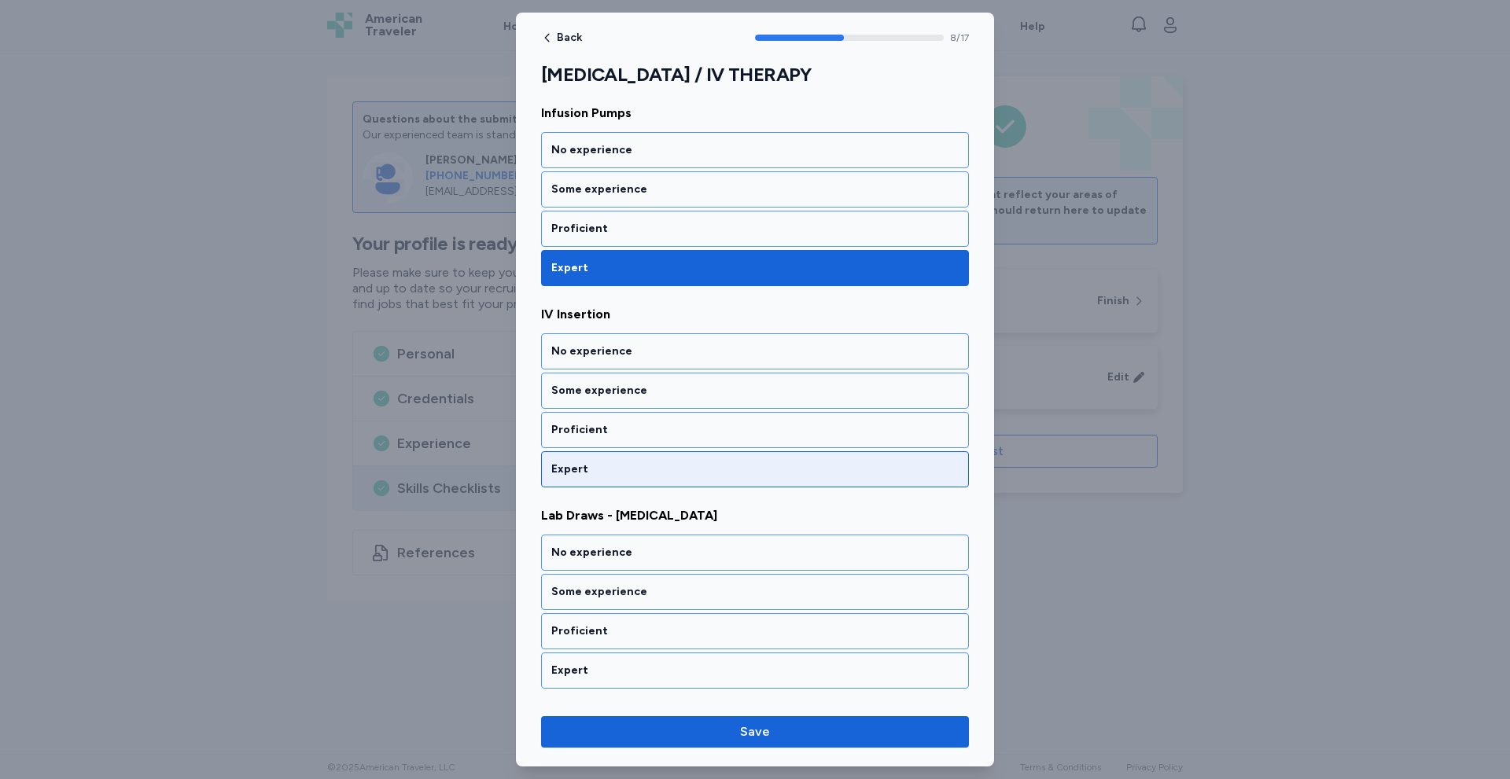
click at [634, 473] on div "Expert" at bounding box center [754, 470] width 407 height 16
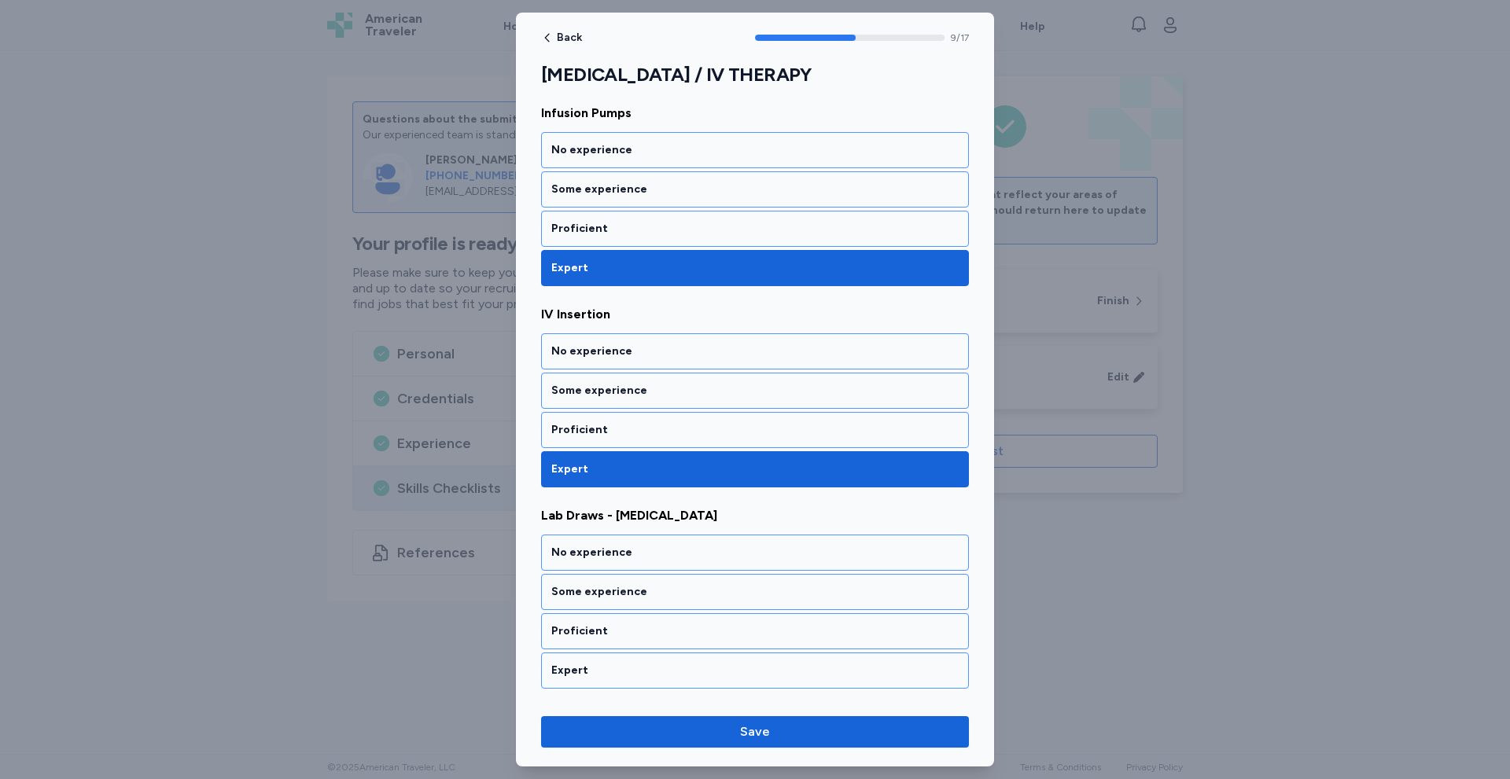
scroll to position [1834, 0]
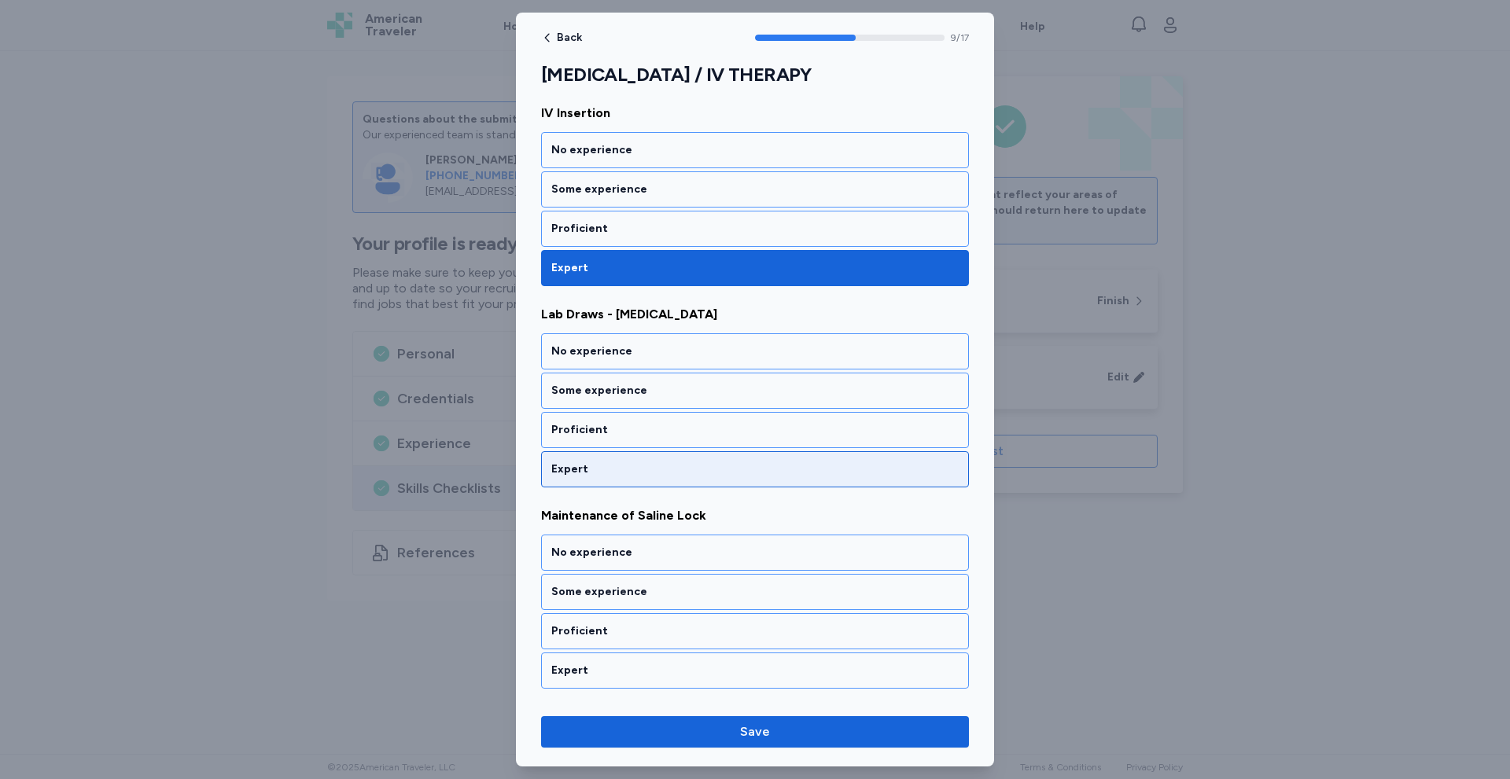
click at [639, 471] on div "Expert" at bounding box center [754, 470] width 407 height 16
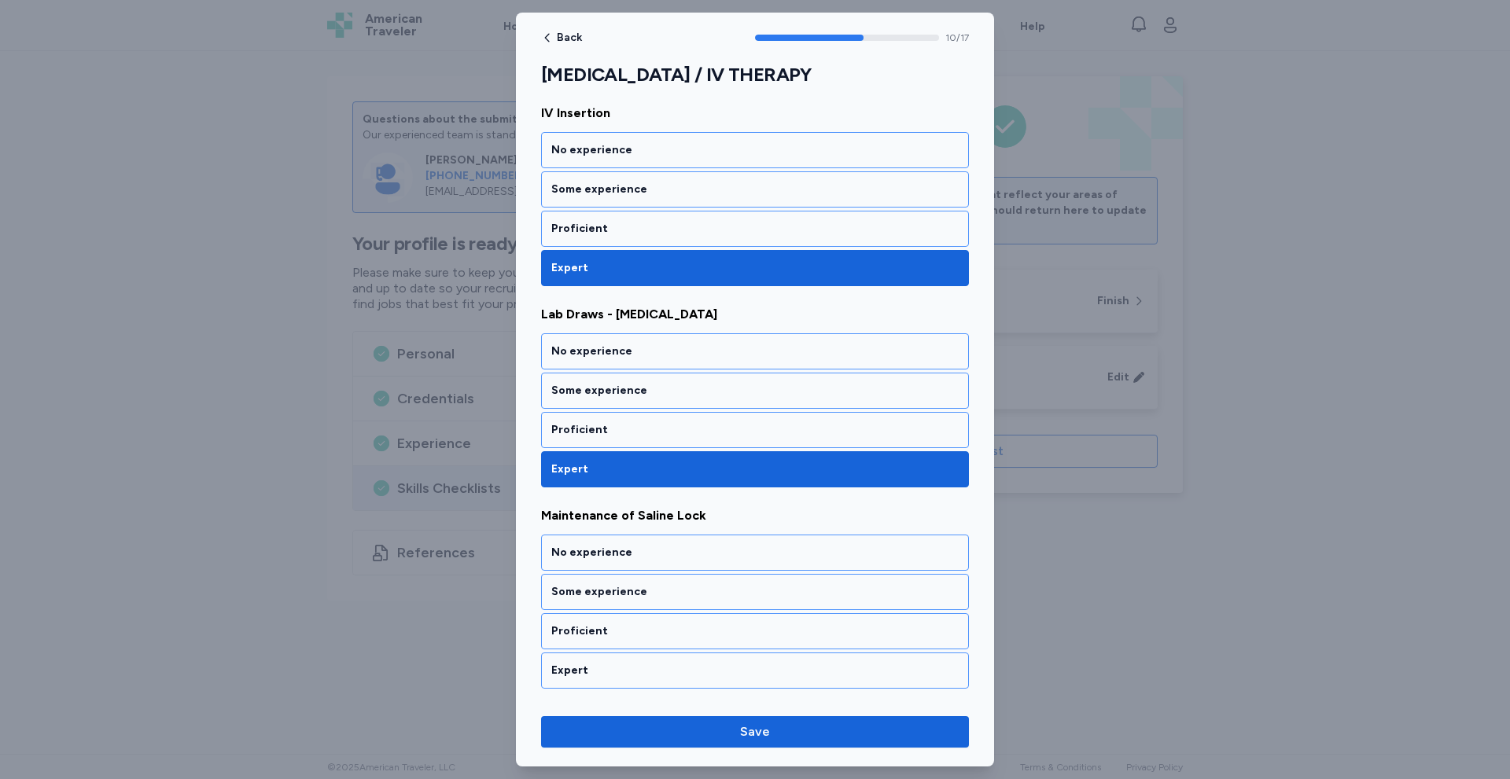
scroll to position [2035, 0]
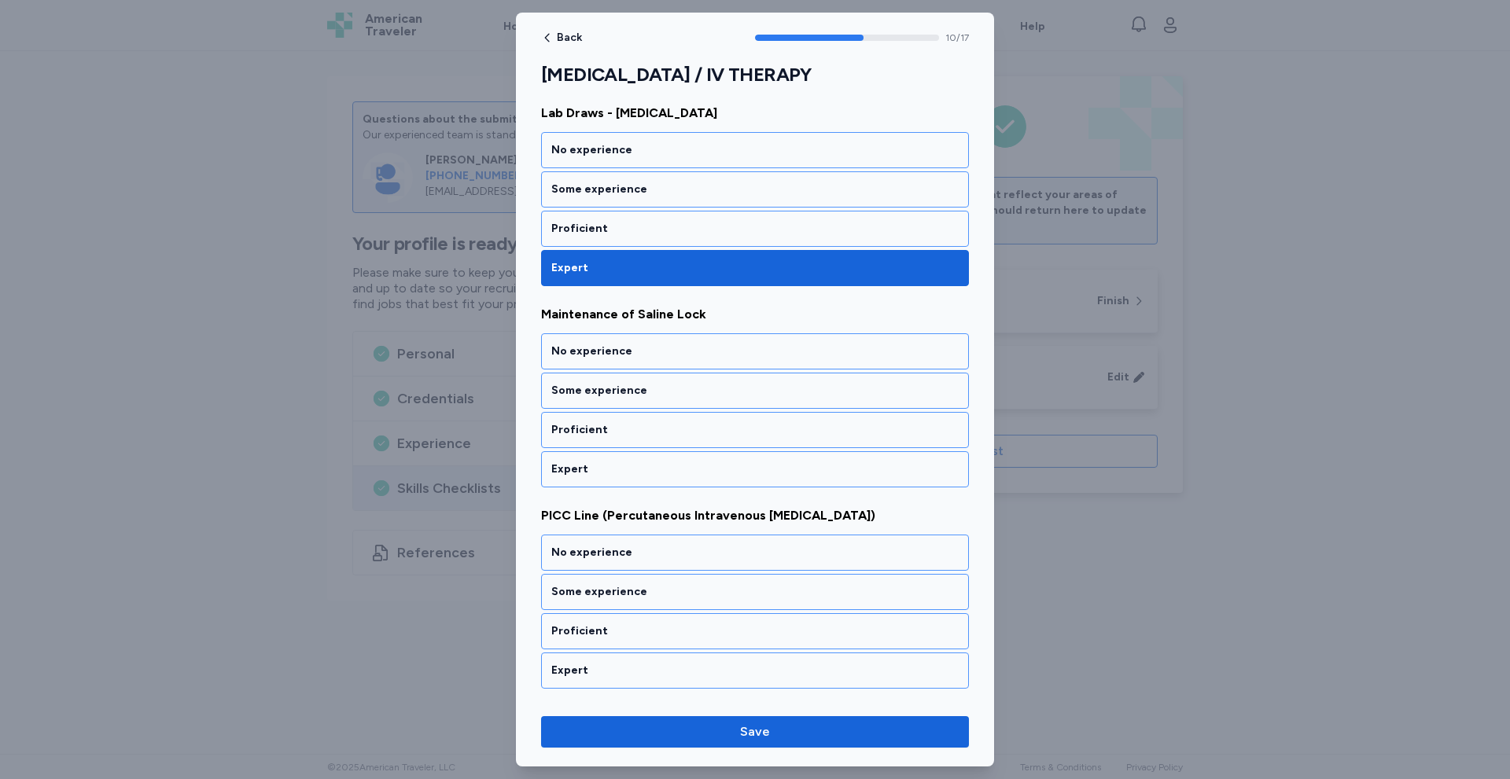
click at [639, 471] on div "Expert" at bounding box center [754, 470] width 407 height 16
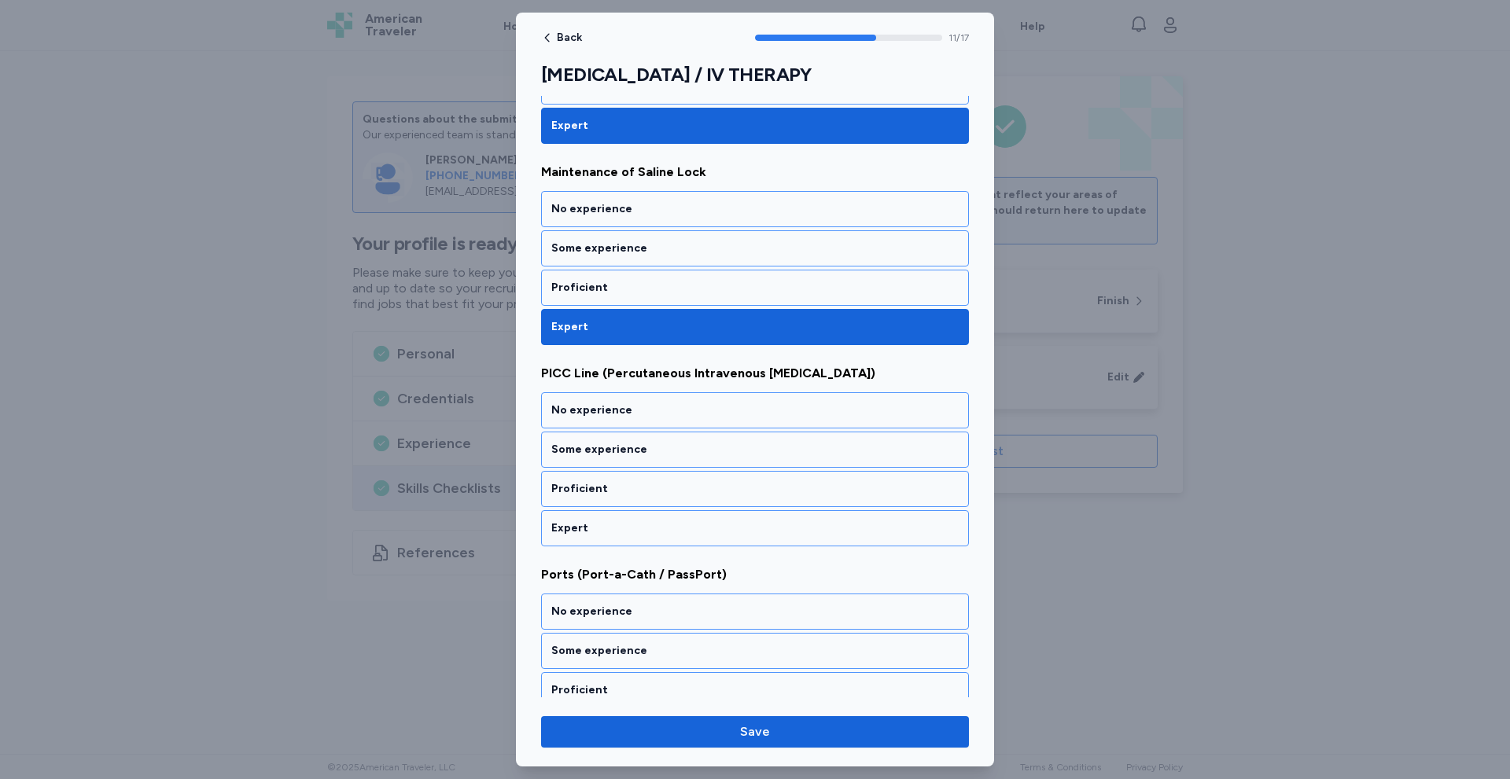
scroll to position [2237, 0]
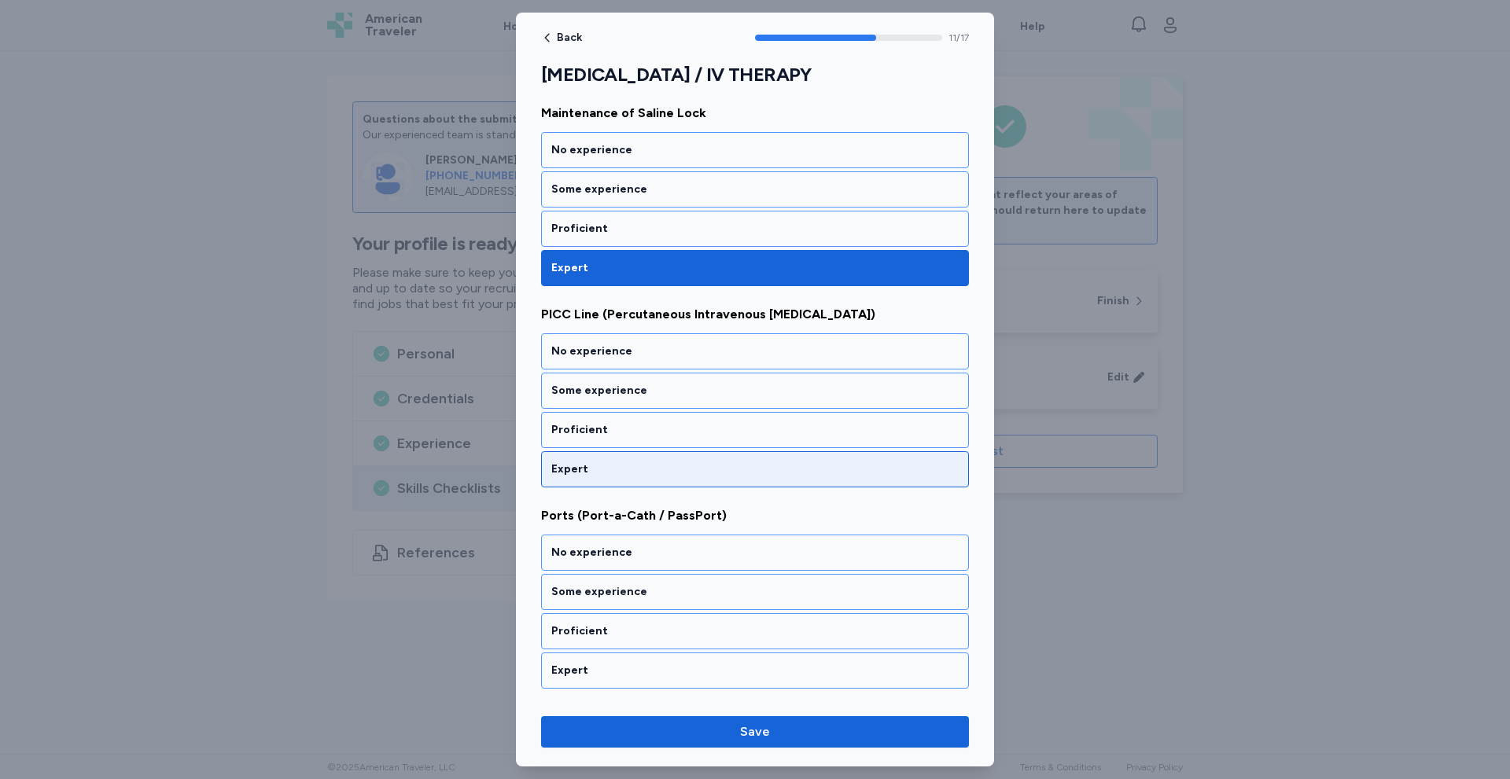
click at [637, 473] on div "Expert" at bounding box center [754, 470] width 407 height 16
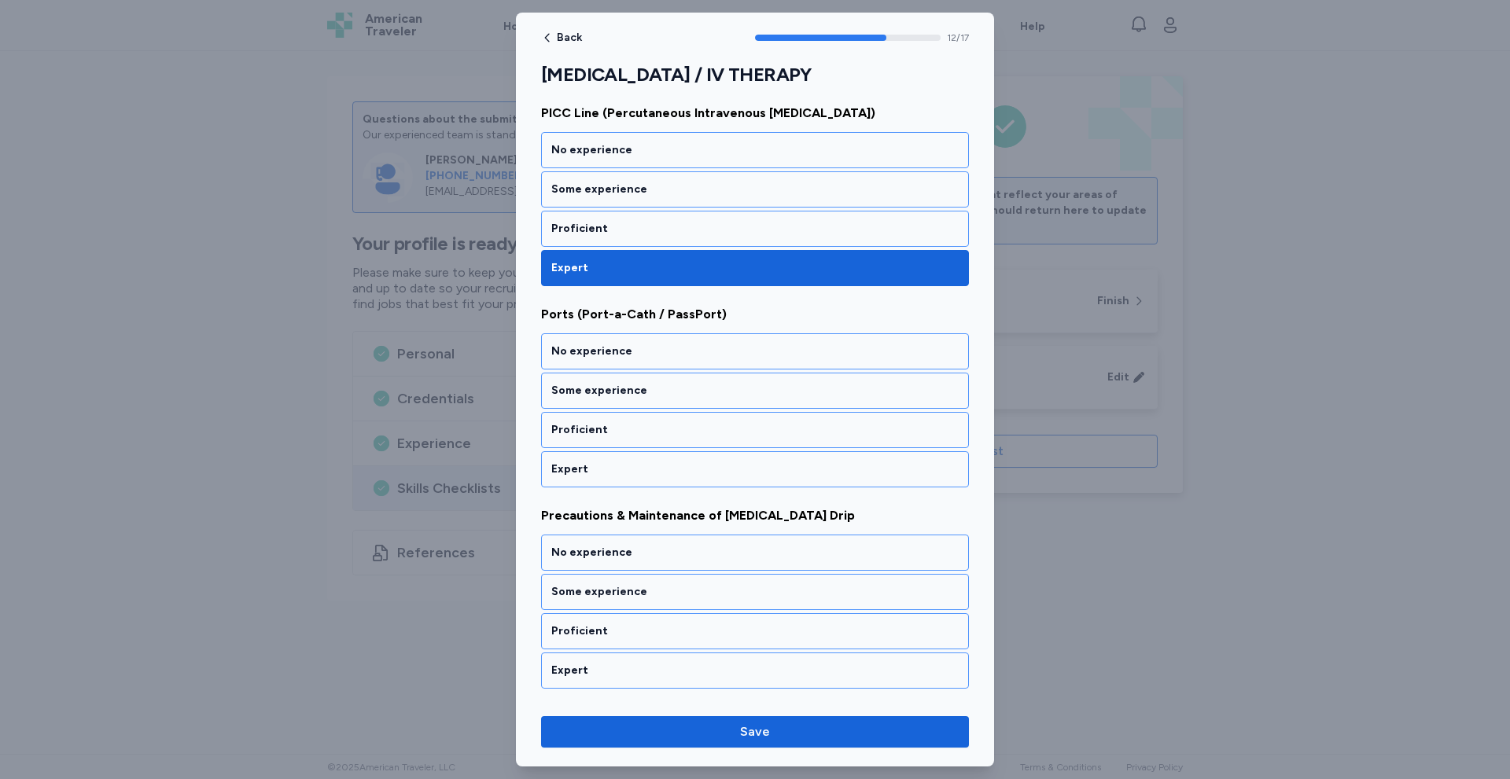
click at [637, 473] on div "Expert" at bounding box center [754, 470] width 407 height 16
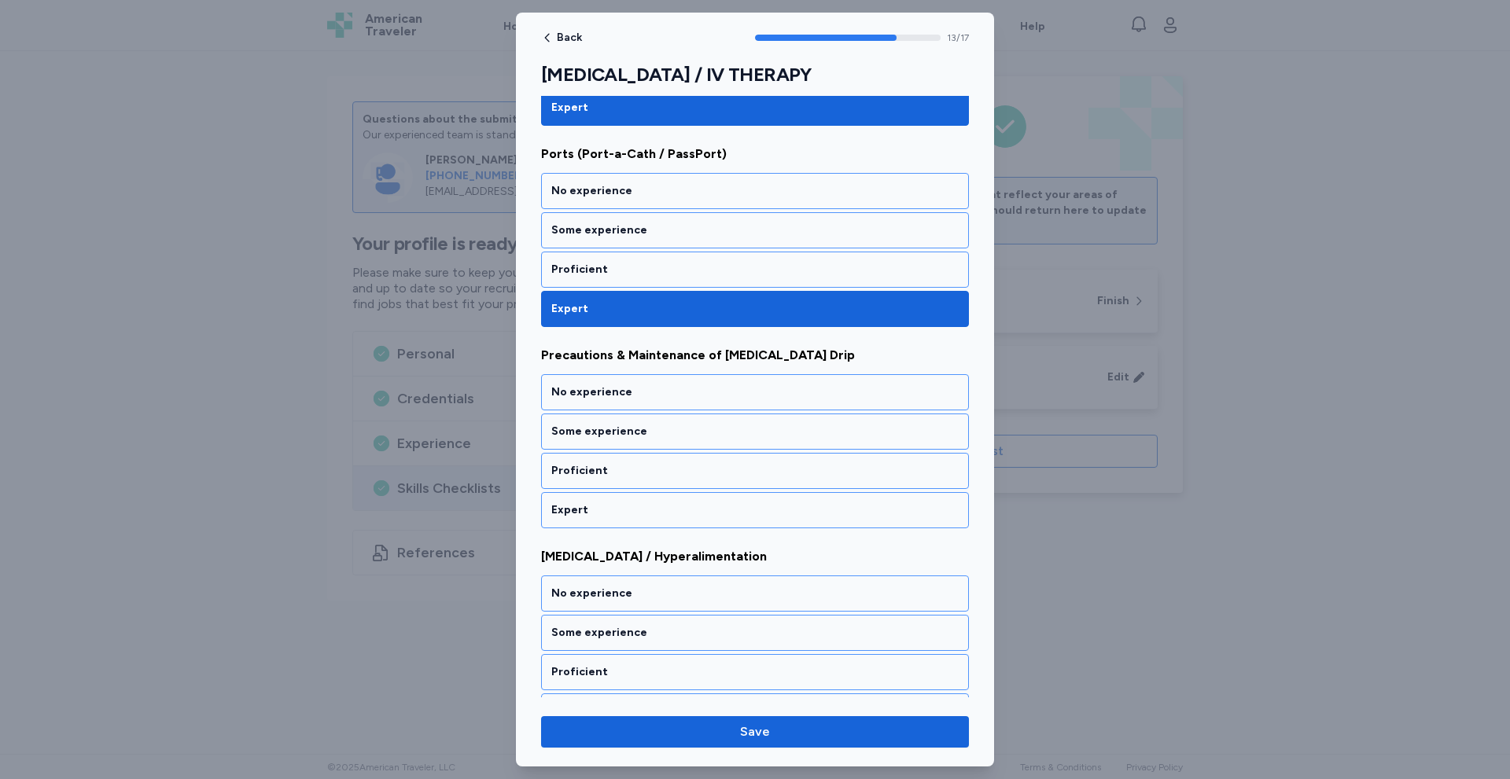
scroll to position [2639, 0]
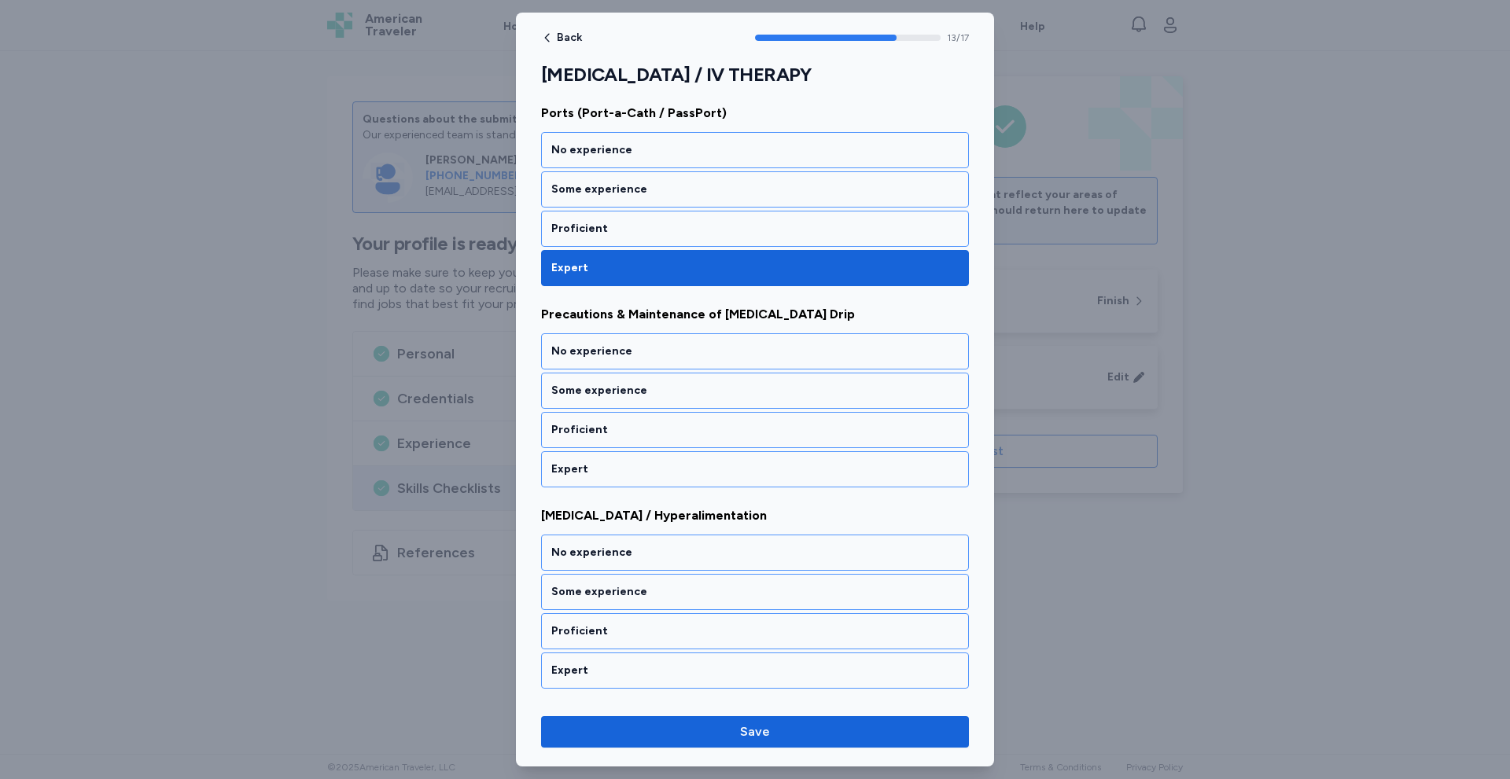
click at [637, 473] on div "Expert" at bounding box center [754, 470] width 407 height 16
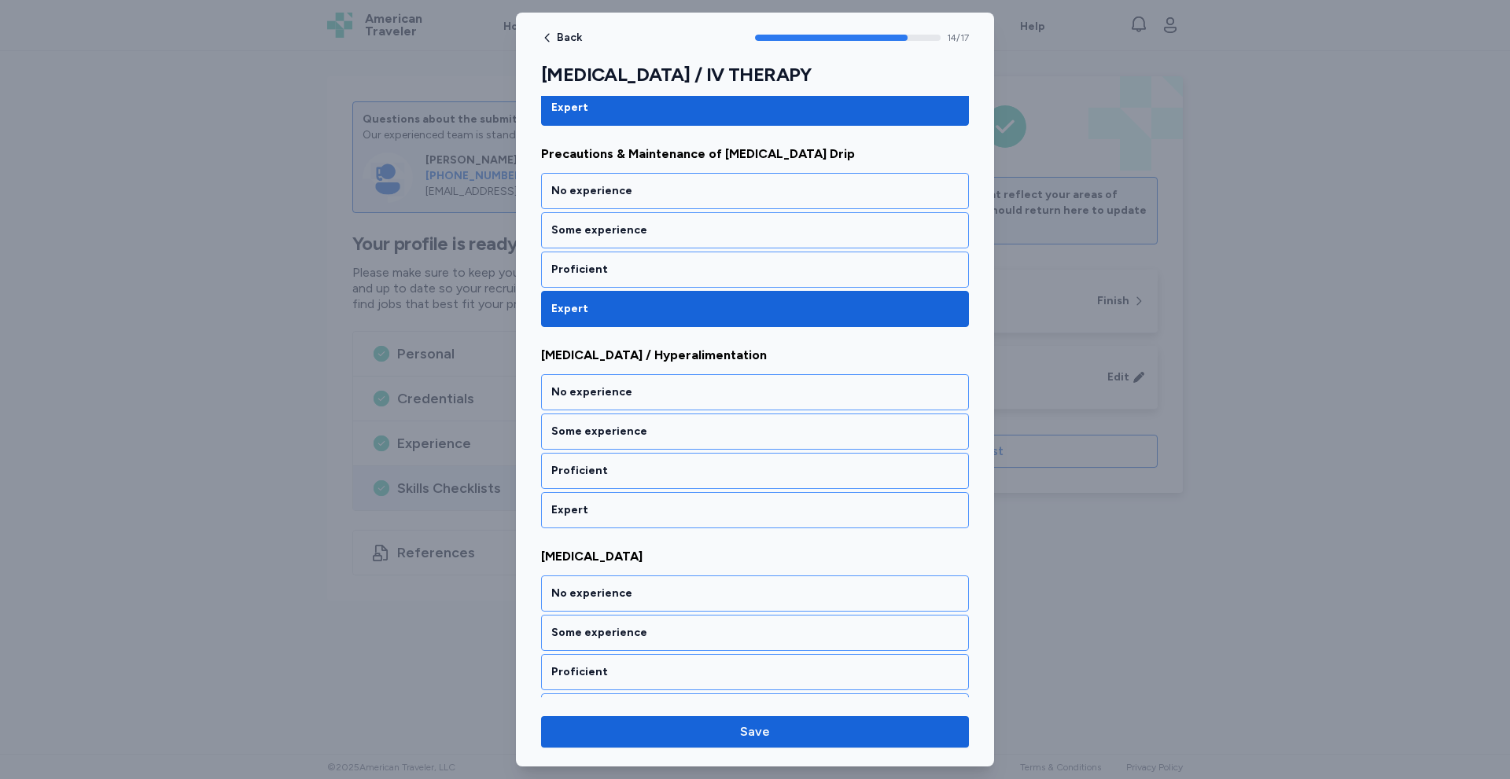
scroll to position [2840, 0]
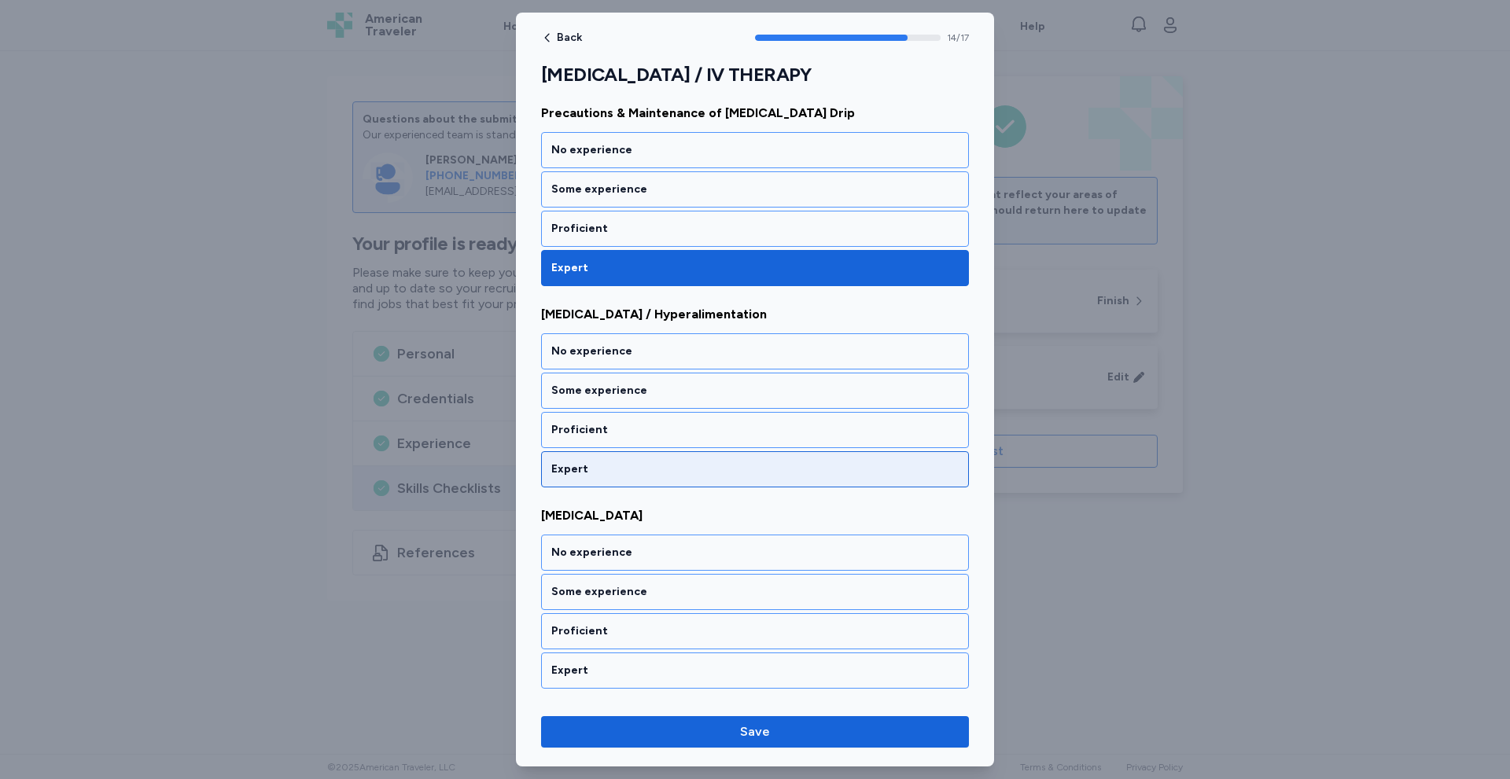
click at [639, 460] on div "Expert" at bounding box center [755, 469] width 428 height 36
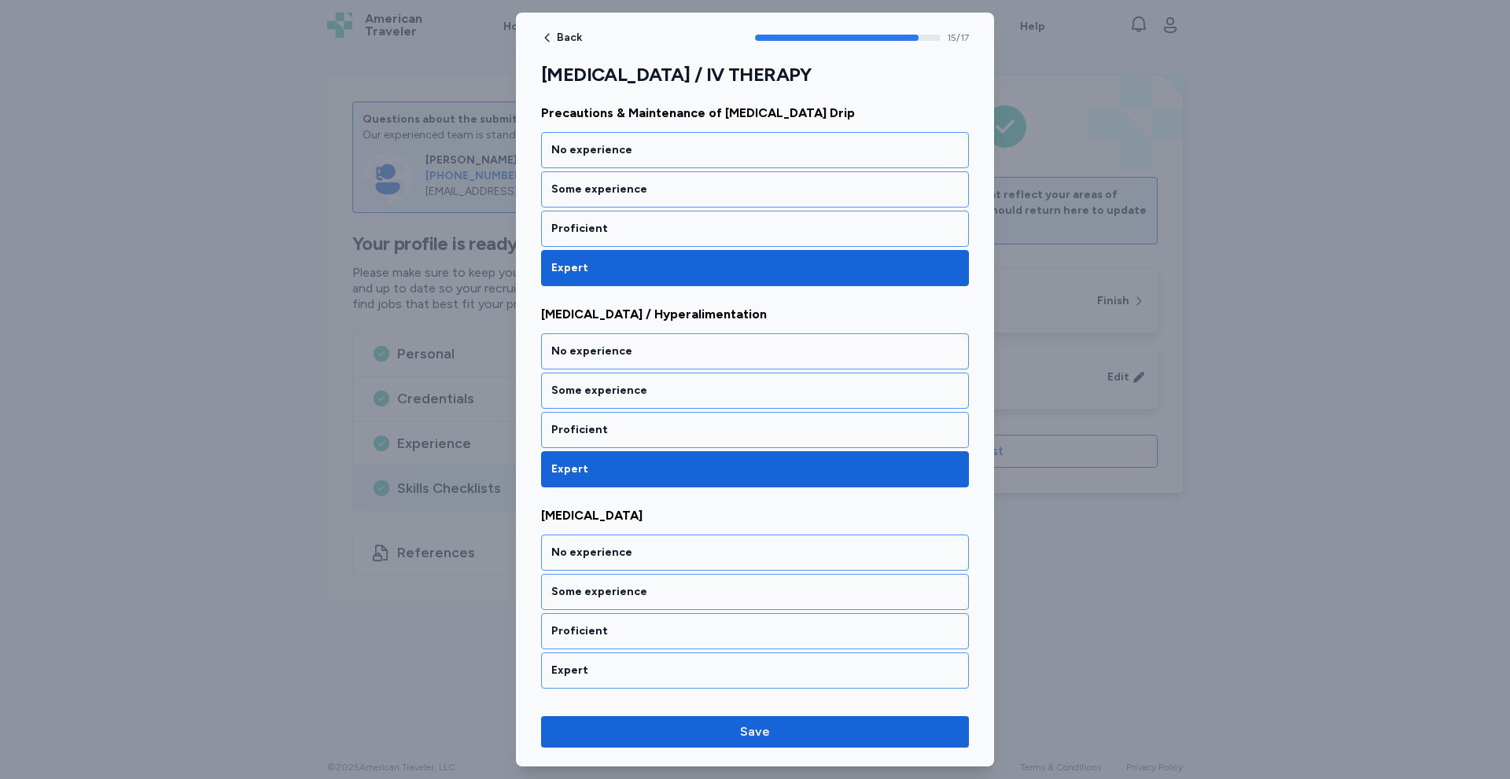
scroll to position [3036, 0]
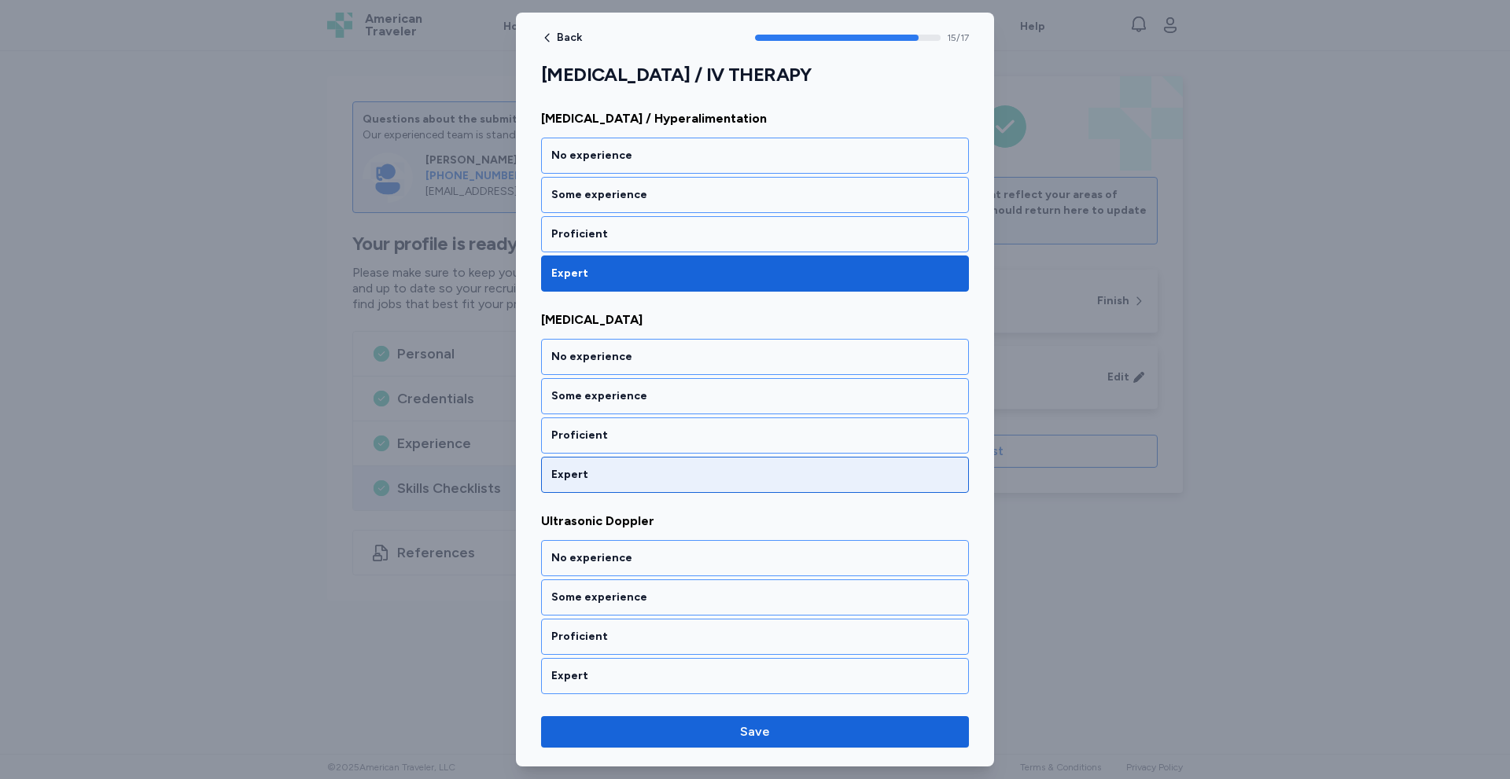
click at [640, 472] on div "Expert" at bounding box center [754, 475] width 407 height 16
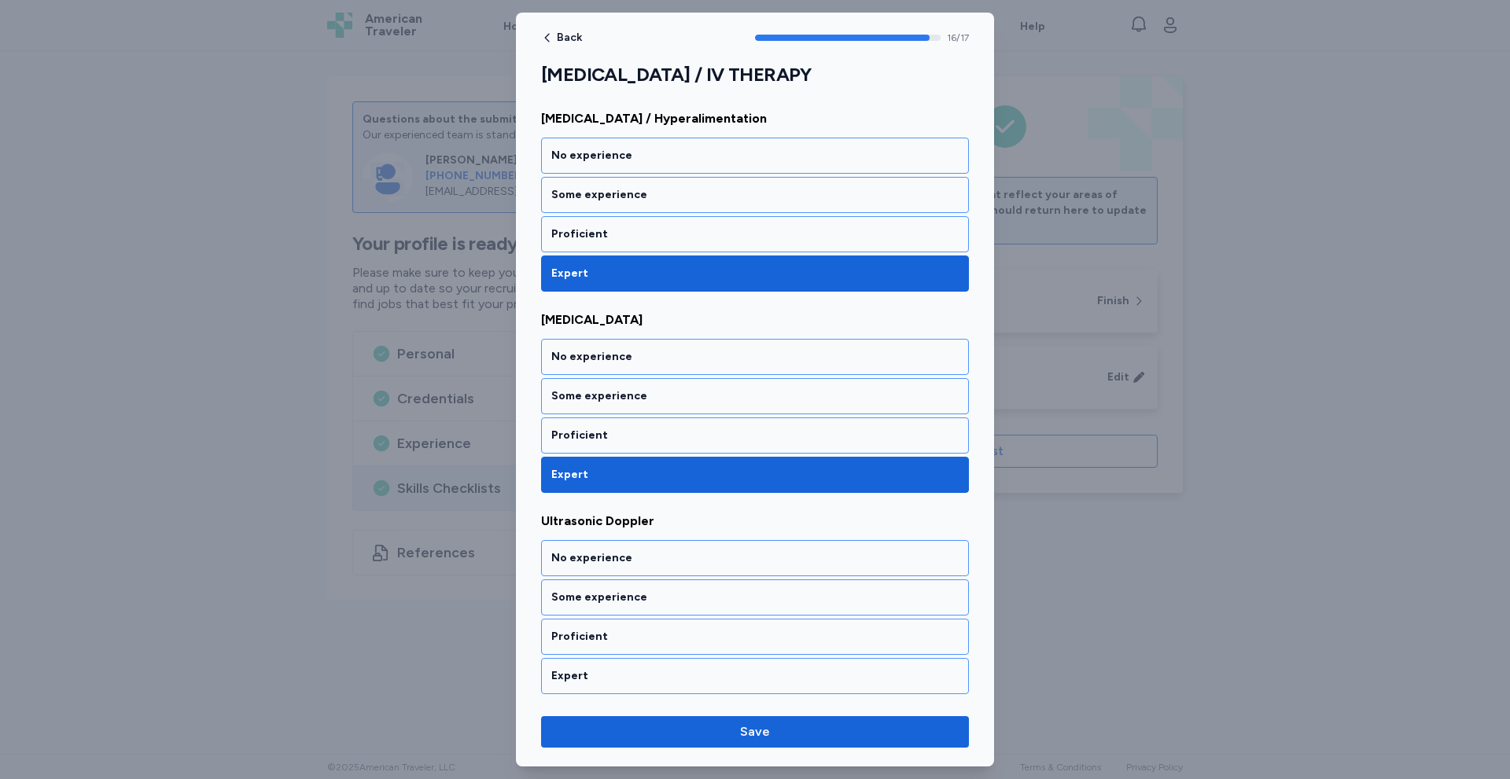
click at [609, 699] on div "Back 16 / 17 [MEDICAL_DATA] / IV THERAPY Rate your ability as accurately as pos…" at bounding box center [755, 390] width 478 height 754
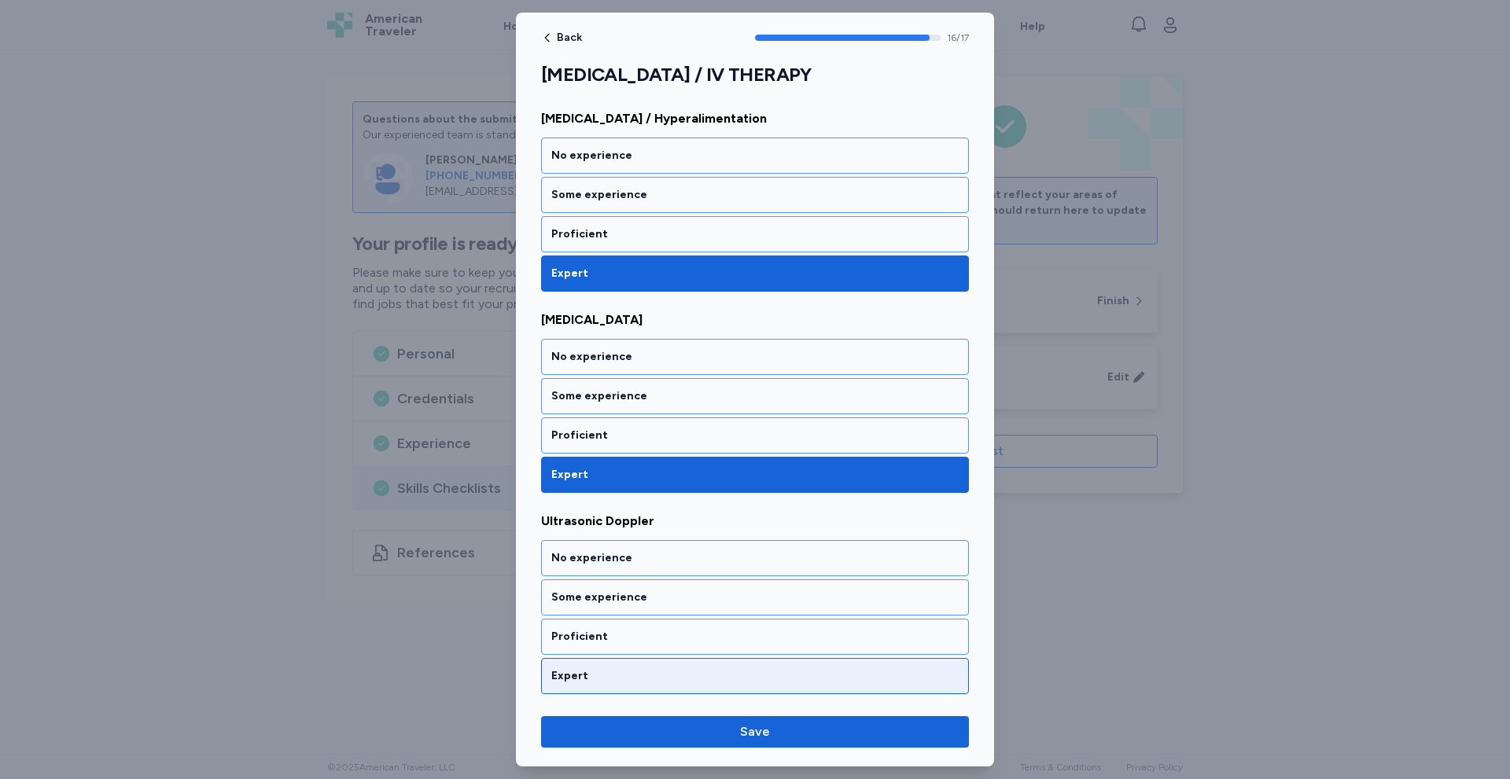
click at [612, 687] on div "Expert" at bounding box center [755, 676] width 428 height 36
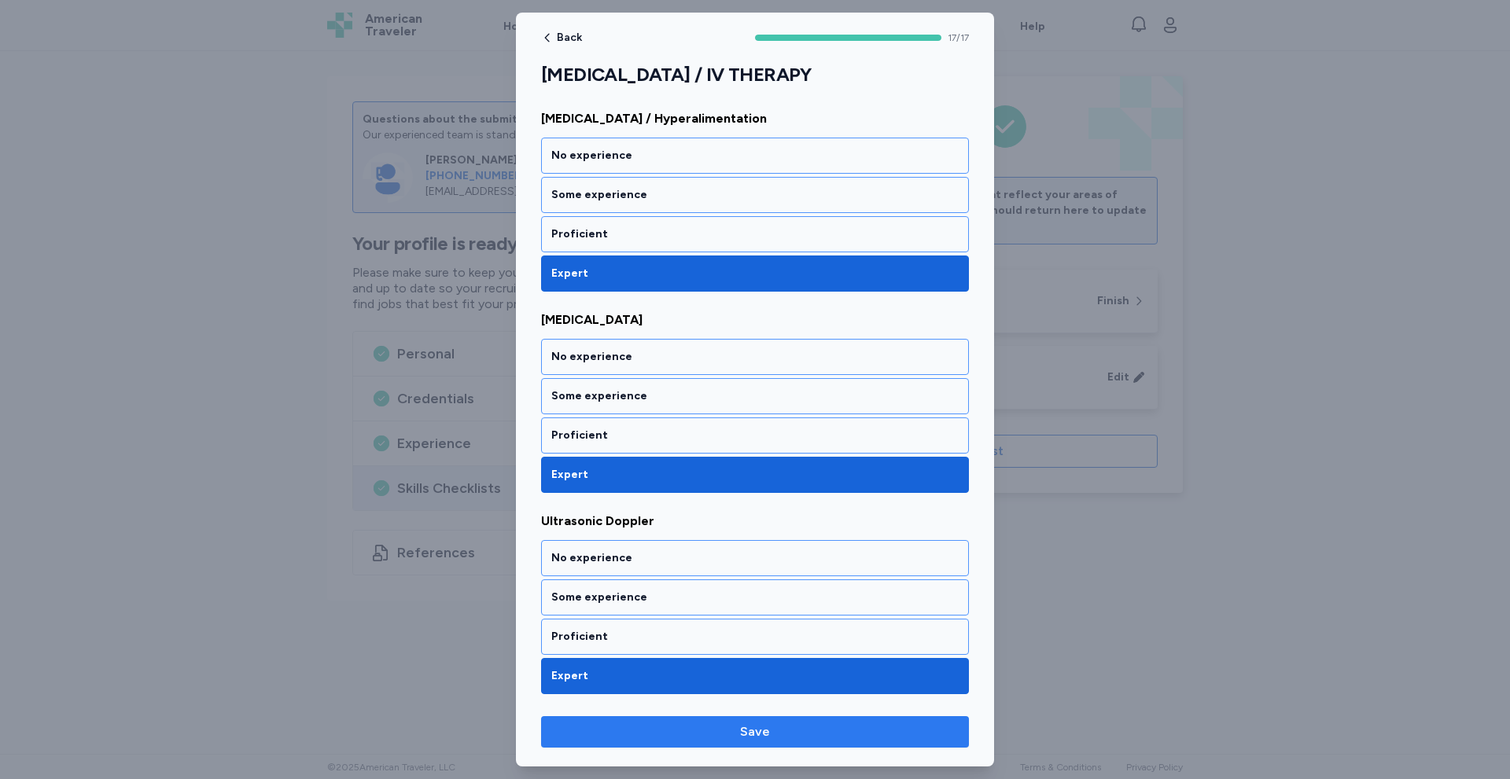
click at [607, 720] on button "Save" at bounding box center [755, 731] width 428 height 31
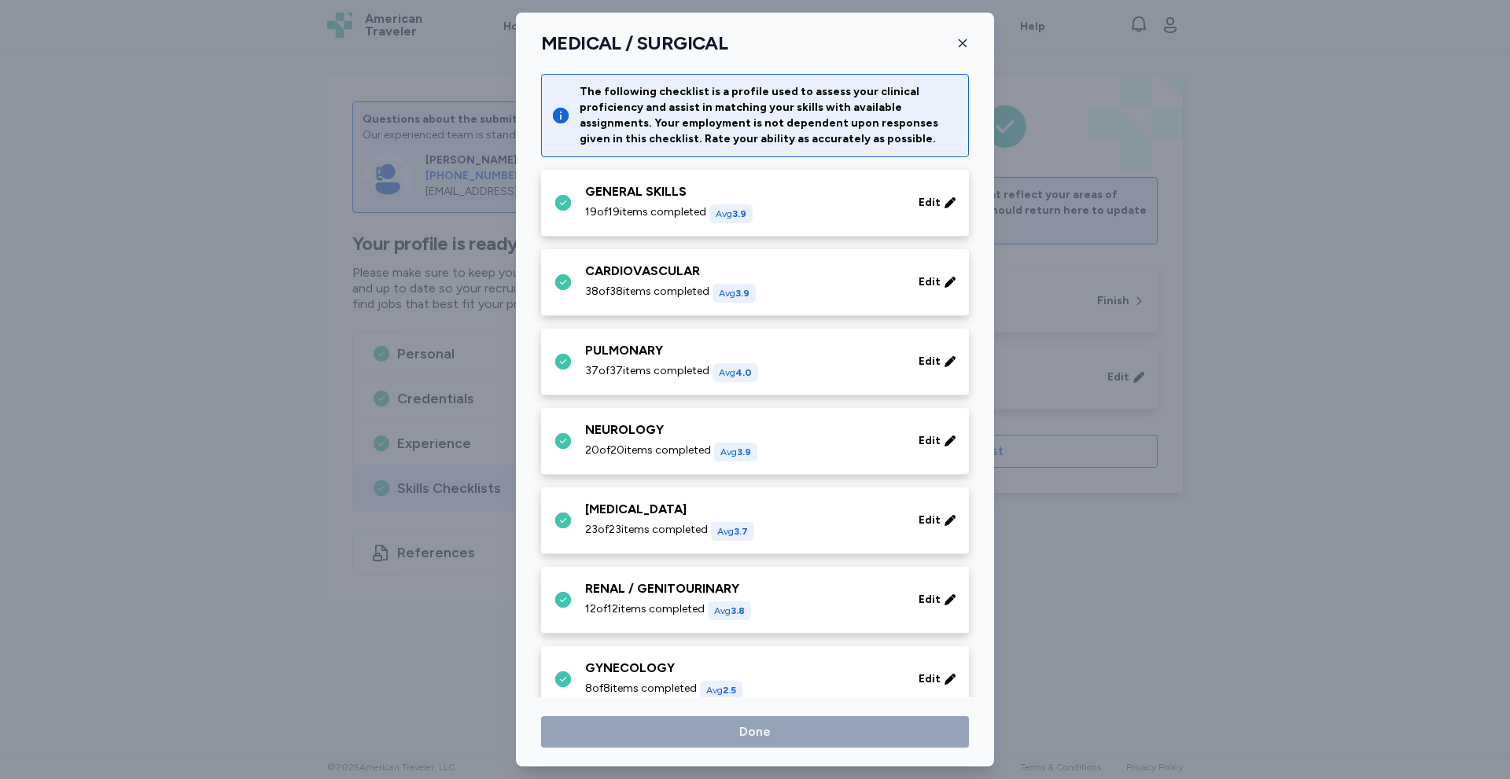
scroll to position [562, 0]
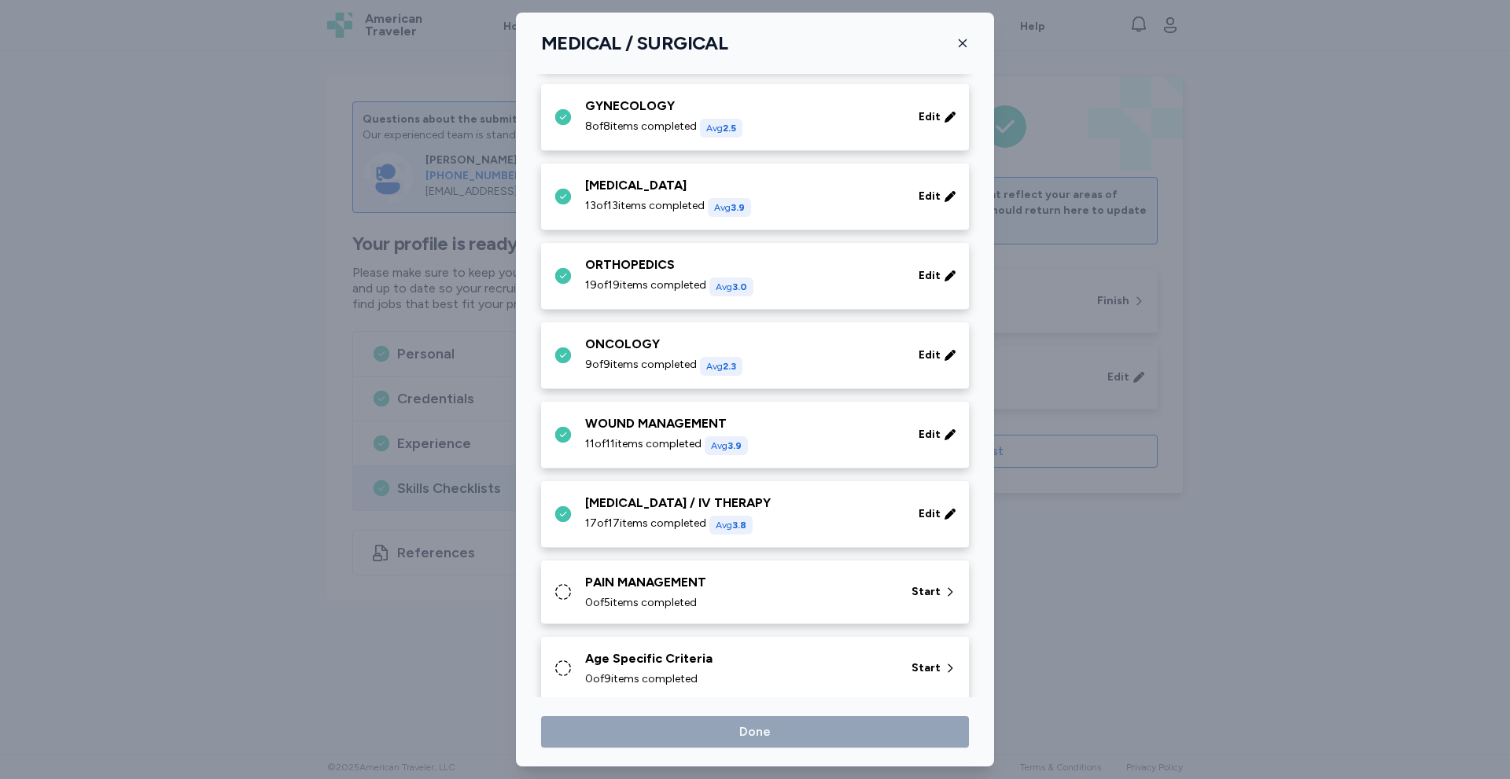
click at [701, 595] on div "0 of 5 items completed" at bounding box center [738, 603] width 307 height 16
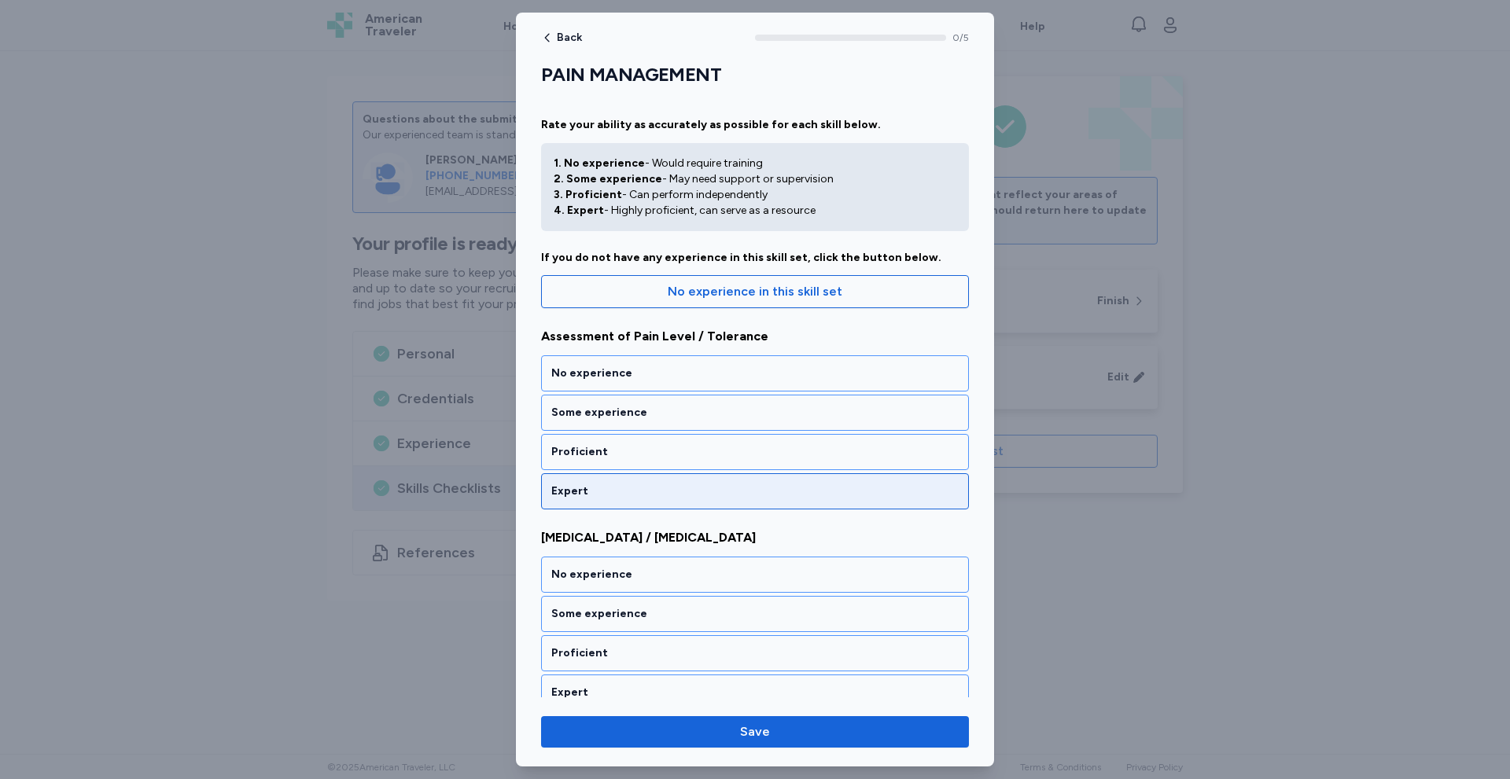
click at [591, 491] on div "Expert" at bounding box center [754, 492] width 407 height 16
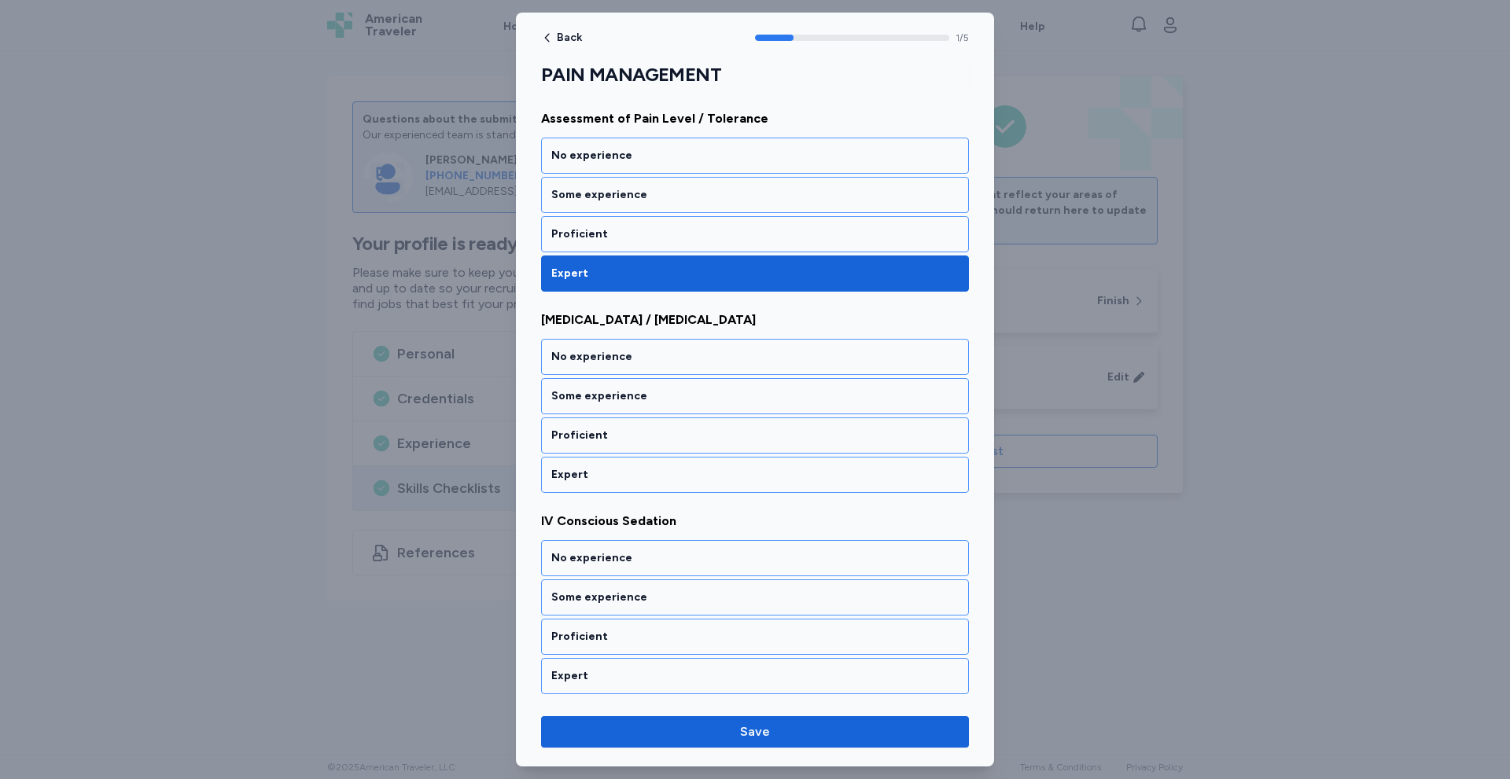
scroll to position [223, 0]
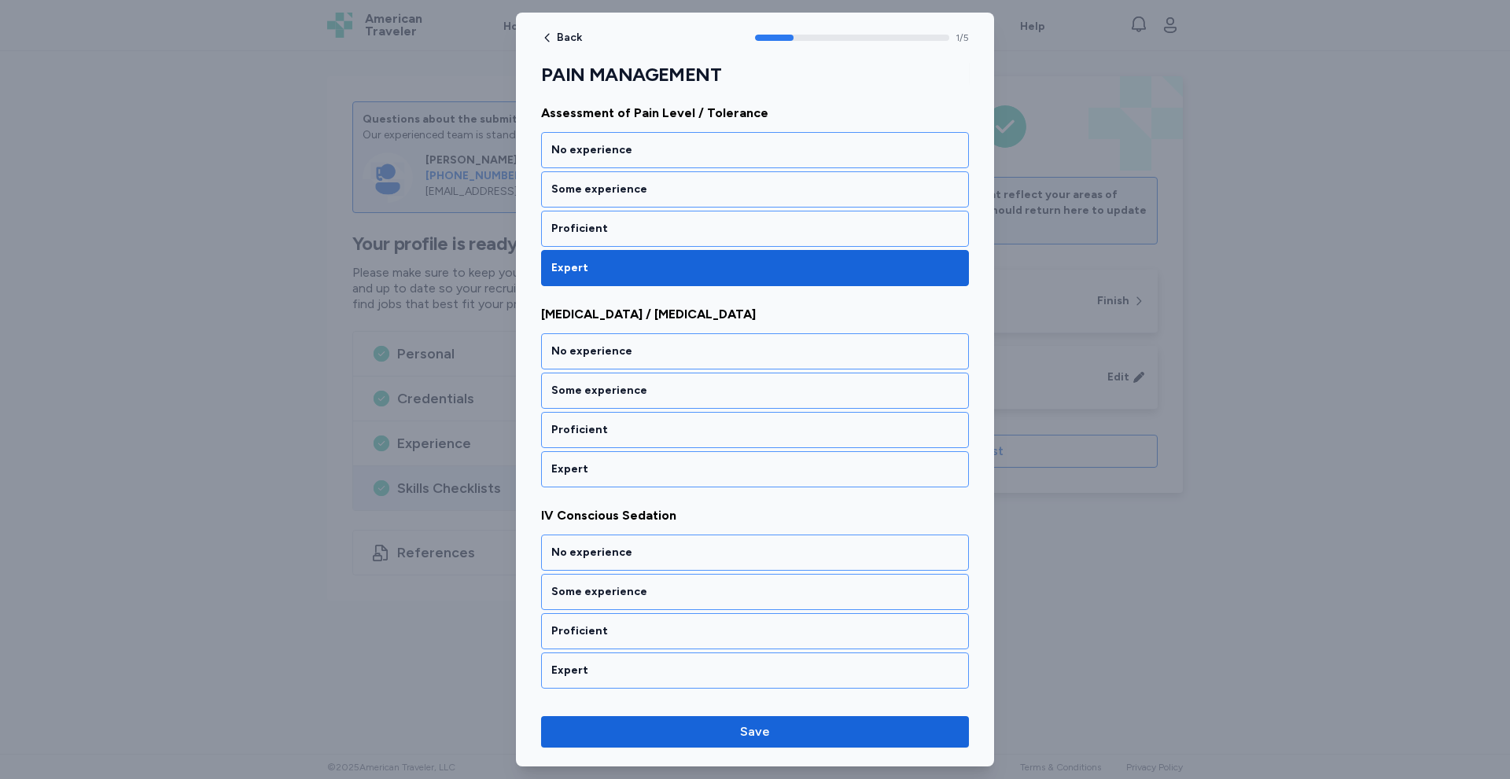
click at [591, 491] on div "PAIN MANAGEMENT Rate your ability as accurately as possible for each skill belo…" at bounding box center [755, 466] width 428 height 1252
click at [588, 473] on div "Expert" at bounding box center [754, 470] width 407 height 16
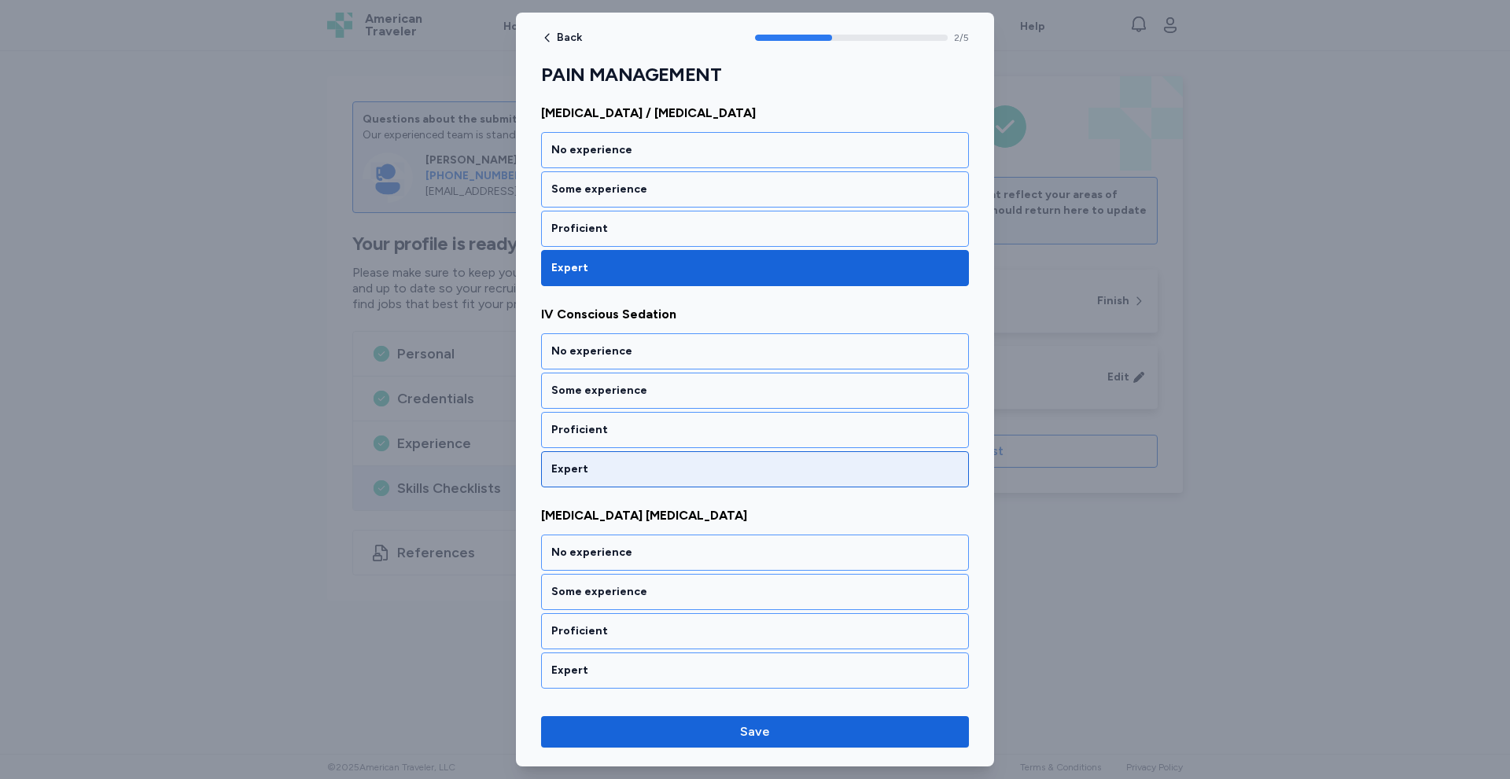
click at [586, 469] on div "Expert" at bounding box center [754, 470] width 407 height 16
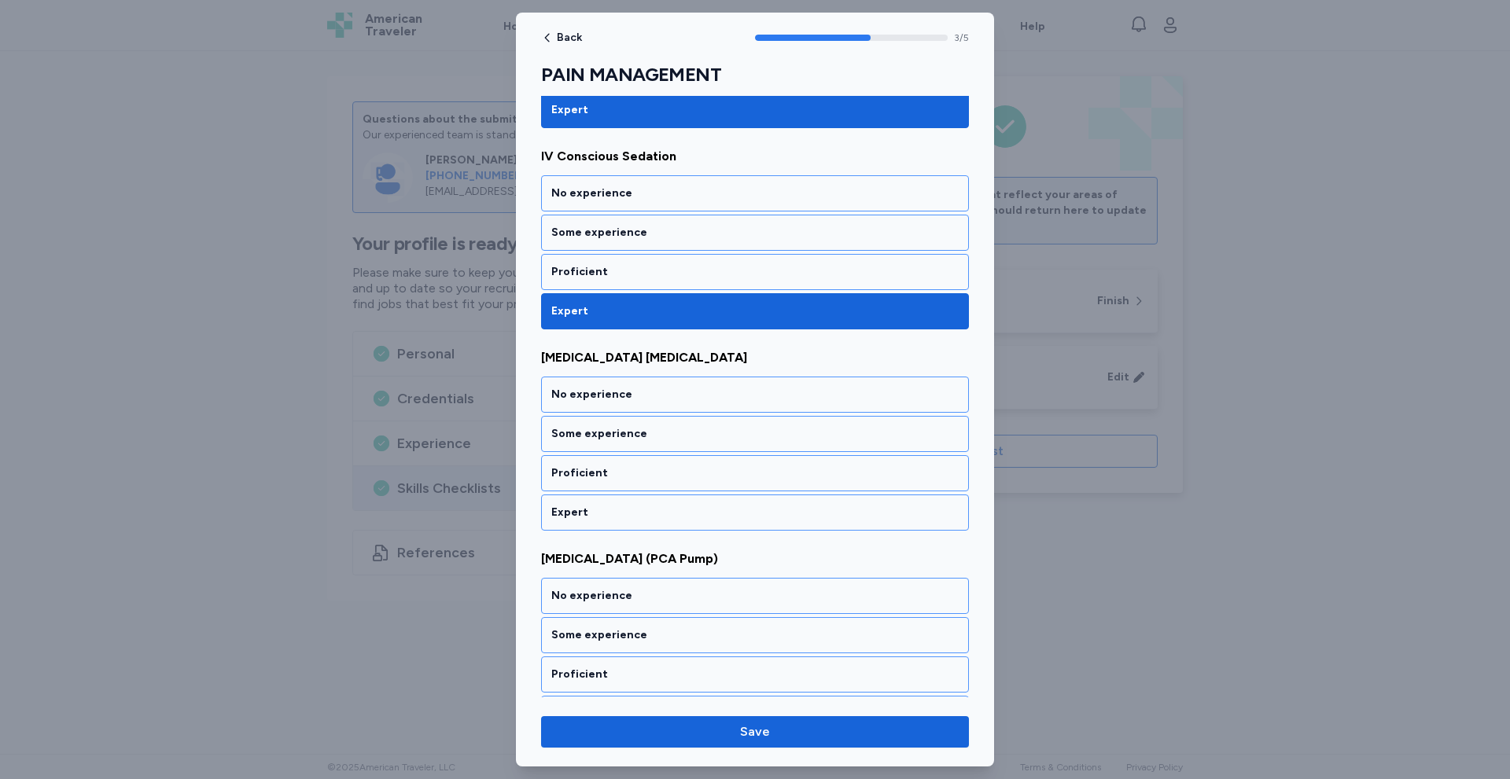
scroll to position [620, 0]
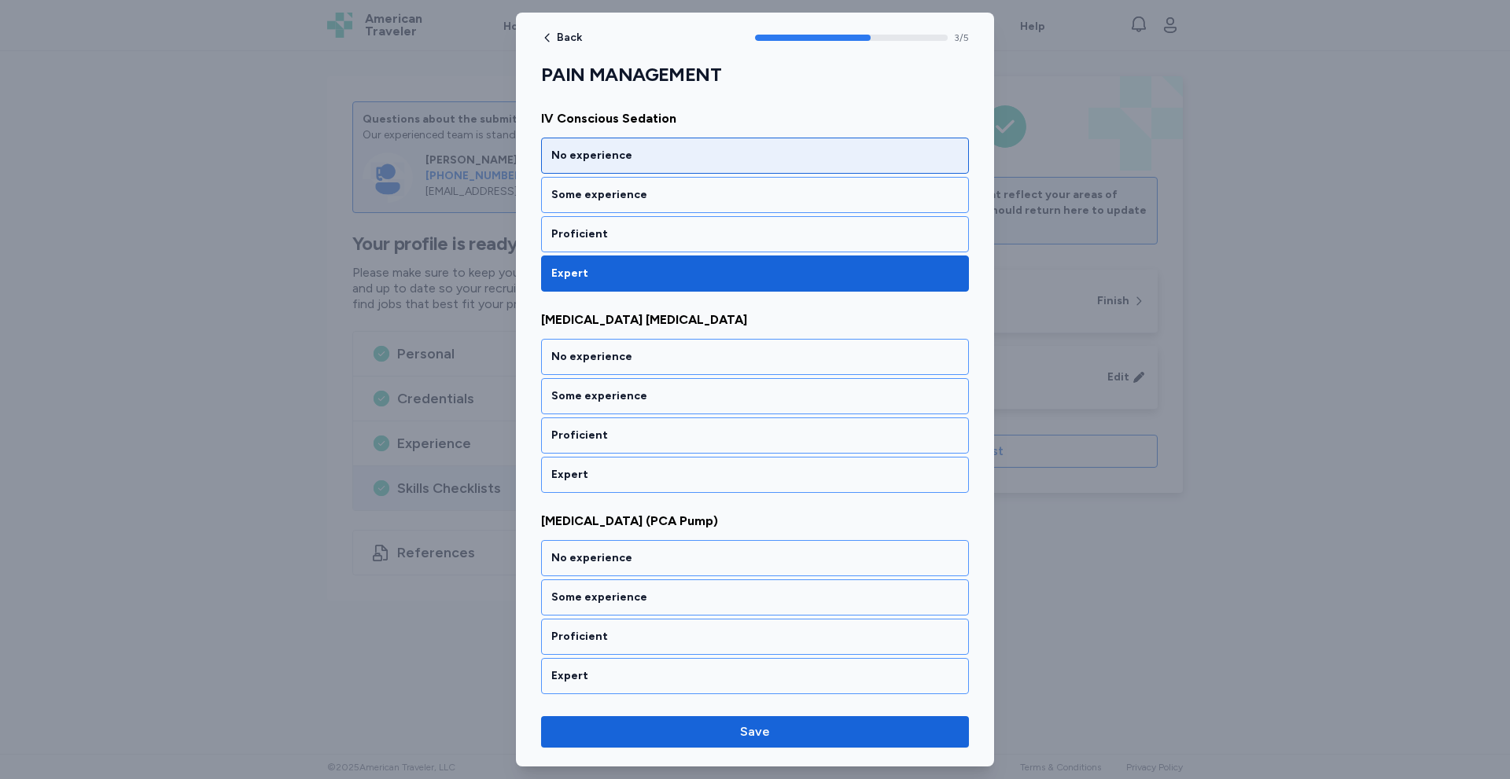
click at [665, 160] on div "No experience" at bounding box center [754, 156] width 407 height 16
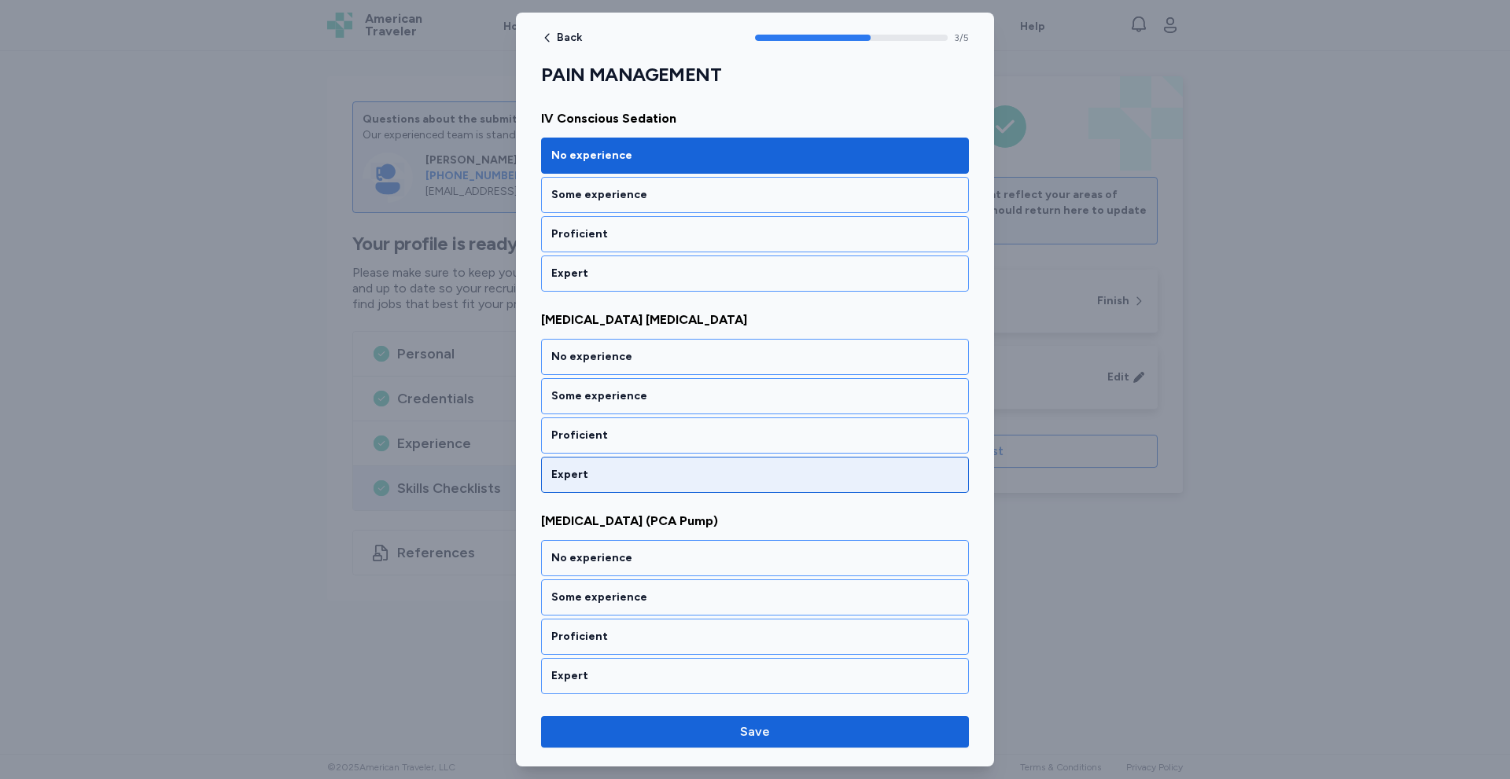
click at [567, 478] on div "Expert" at bounding box center [754, 475] width 407 height 16
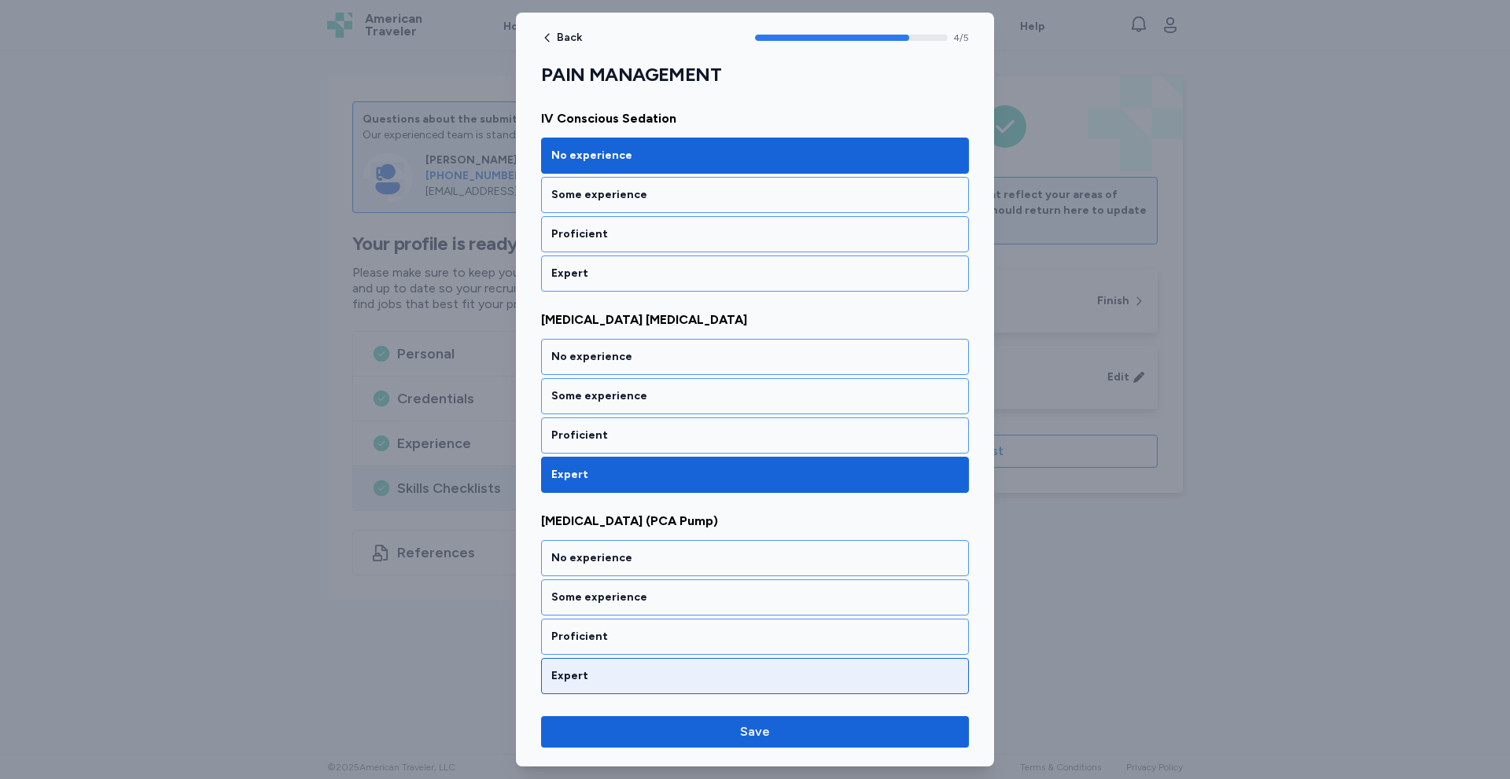
click at [582, 676] on div "Expert" at bounding box center [754, 676] width 407 height 16
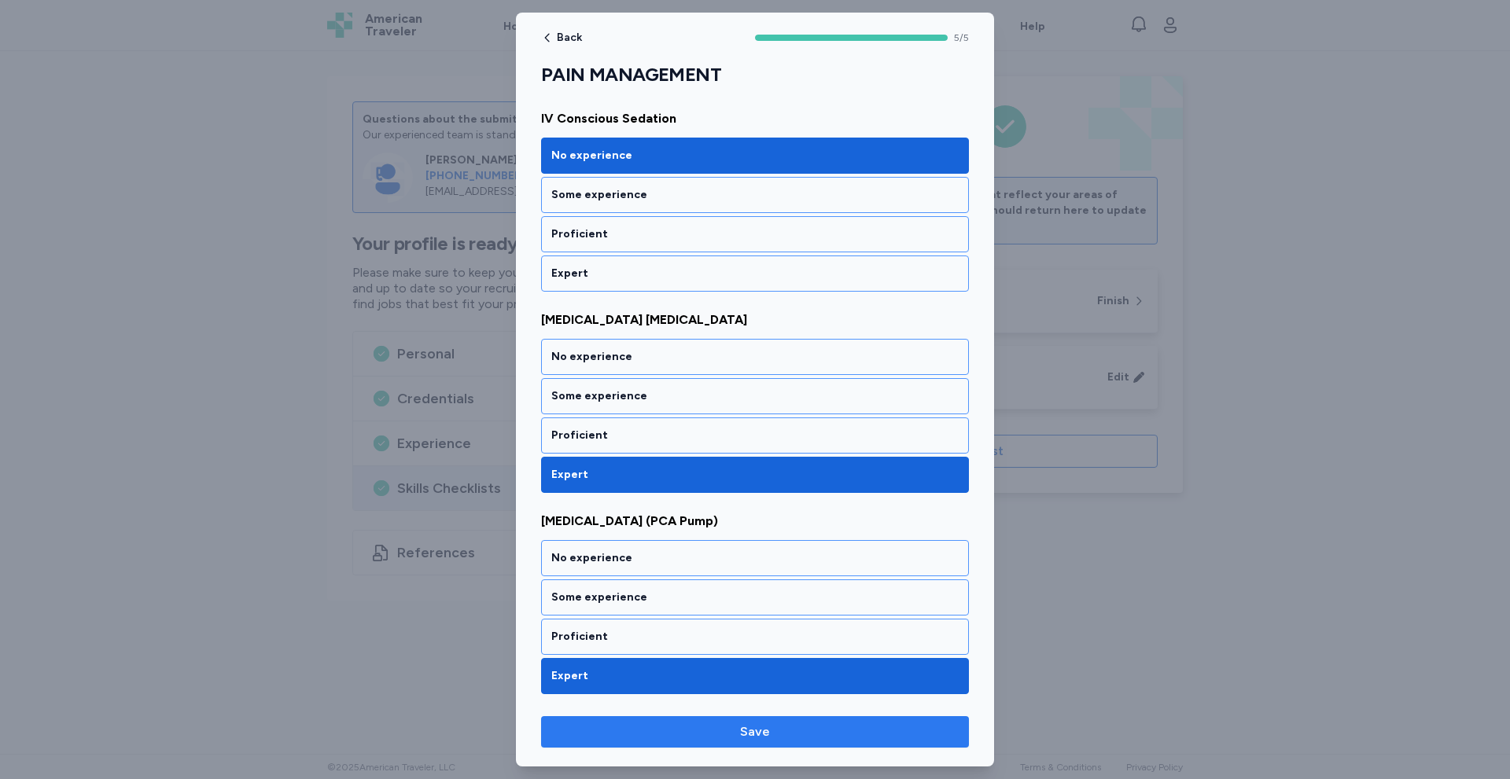
click at [771, 738] on span "Save" at bounding box center [755, 732] width 403 height 19
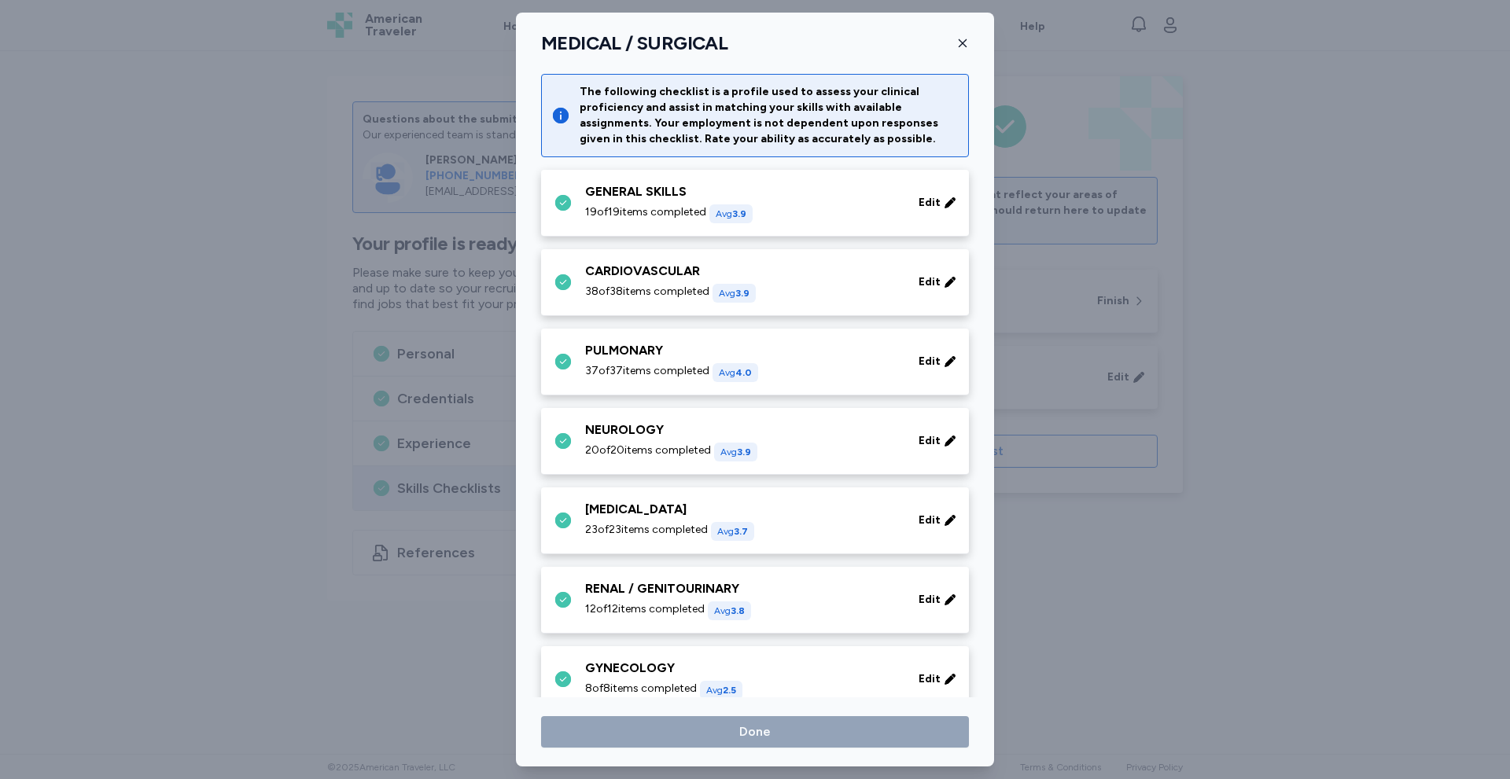
scroll to position [562, 0]
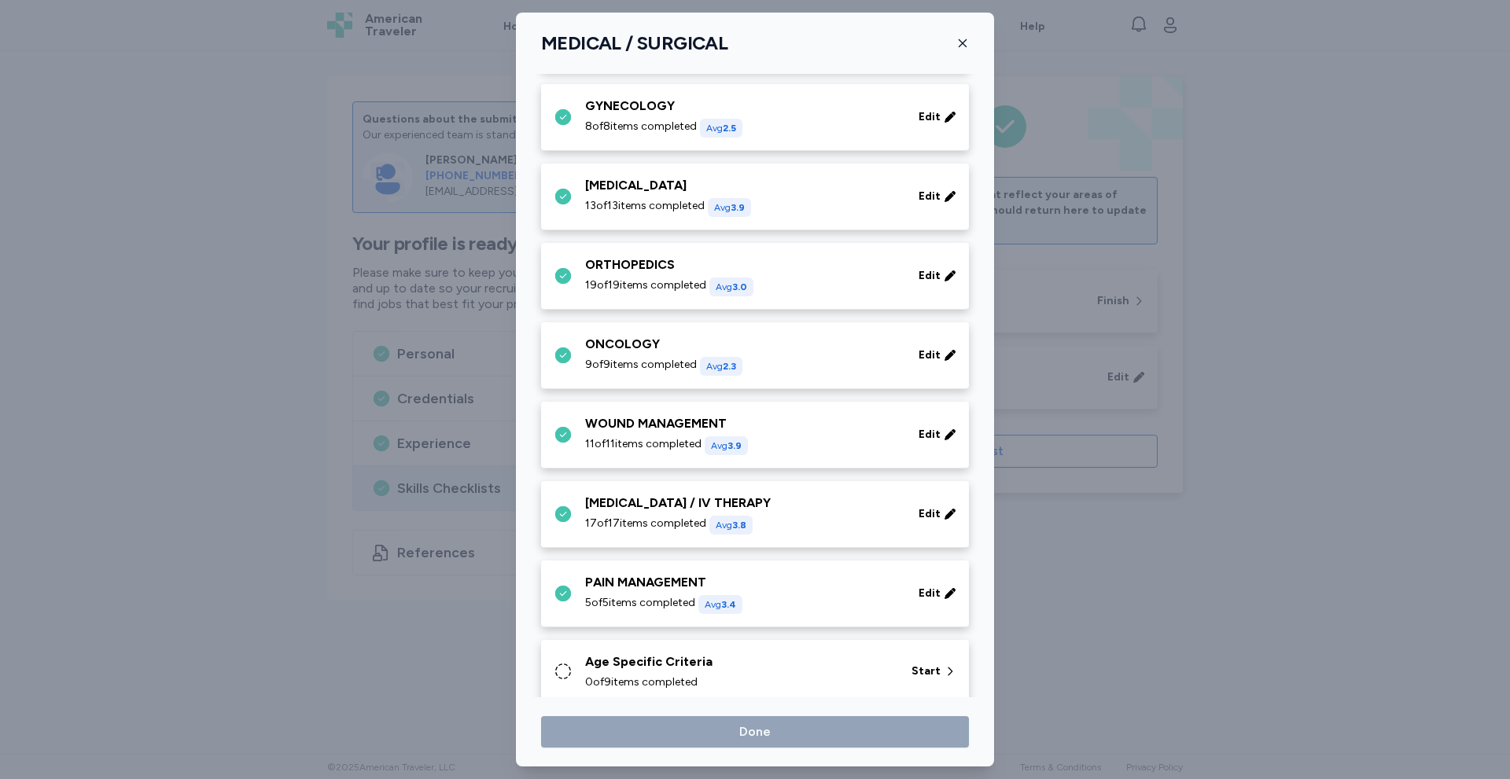
click at [661, 687] on span "0 of 9 items completed" at bounding box center [641, 683] width 112 height 16
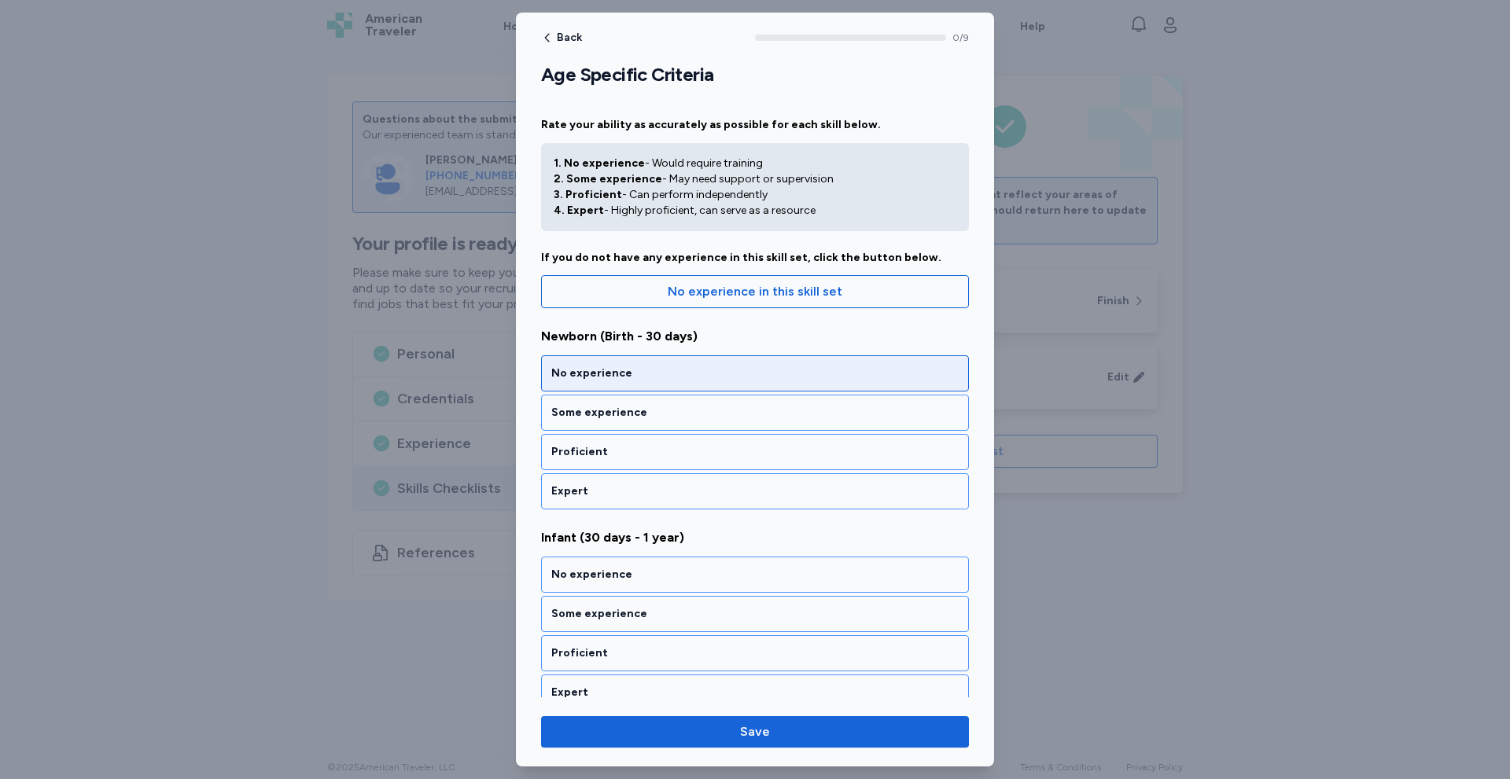
click at [652, 374] on div "No experience" at bounding box center [754, 374] width 407 height 16
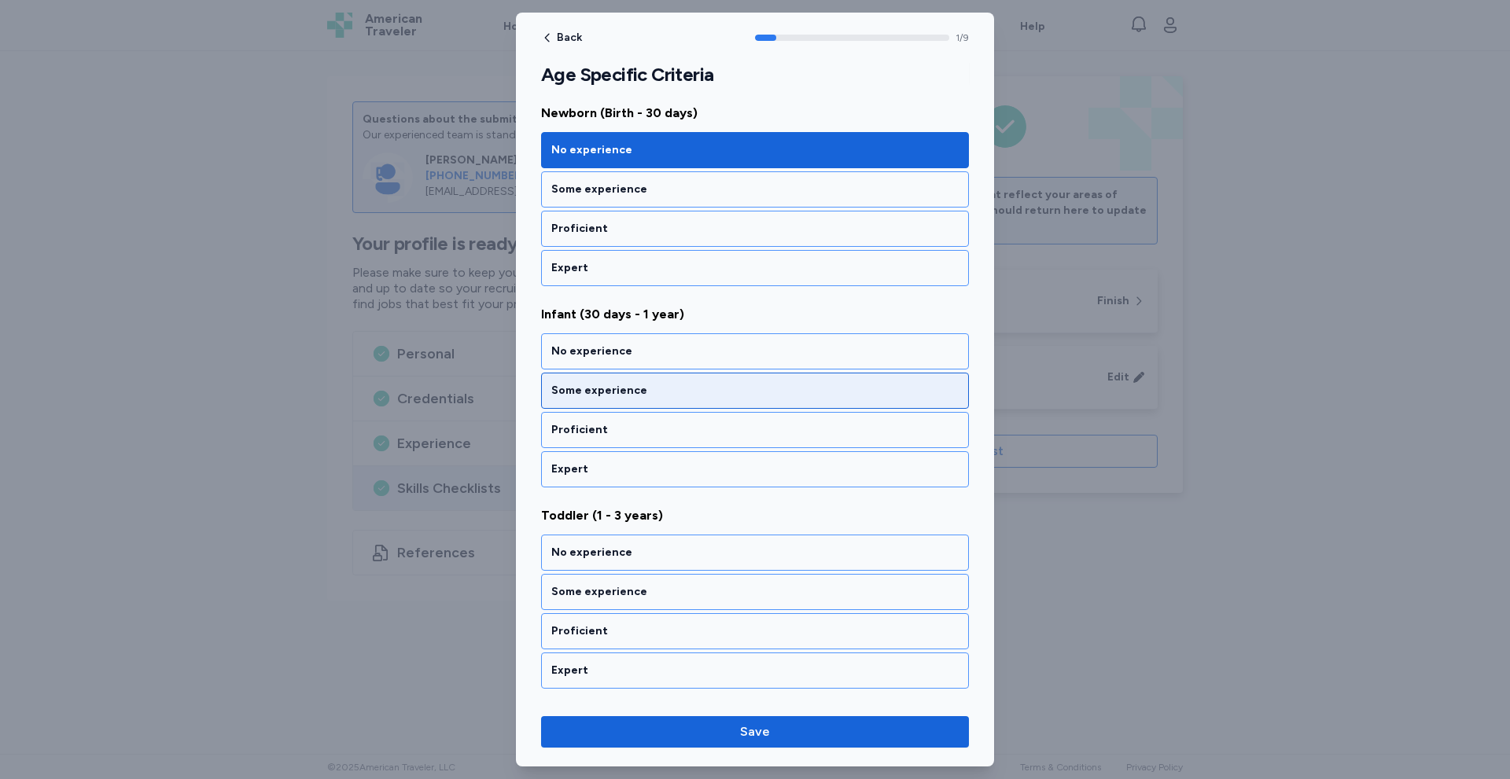
click at [654, 385] on div "Some experience" at bounding box center [754, 391] width 407 height 16
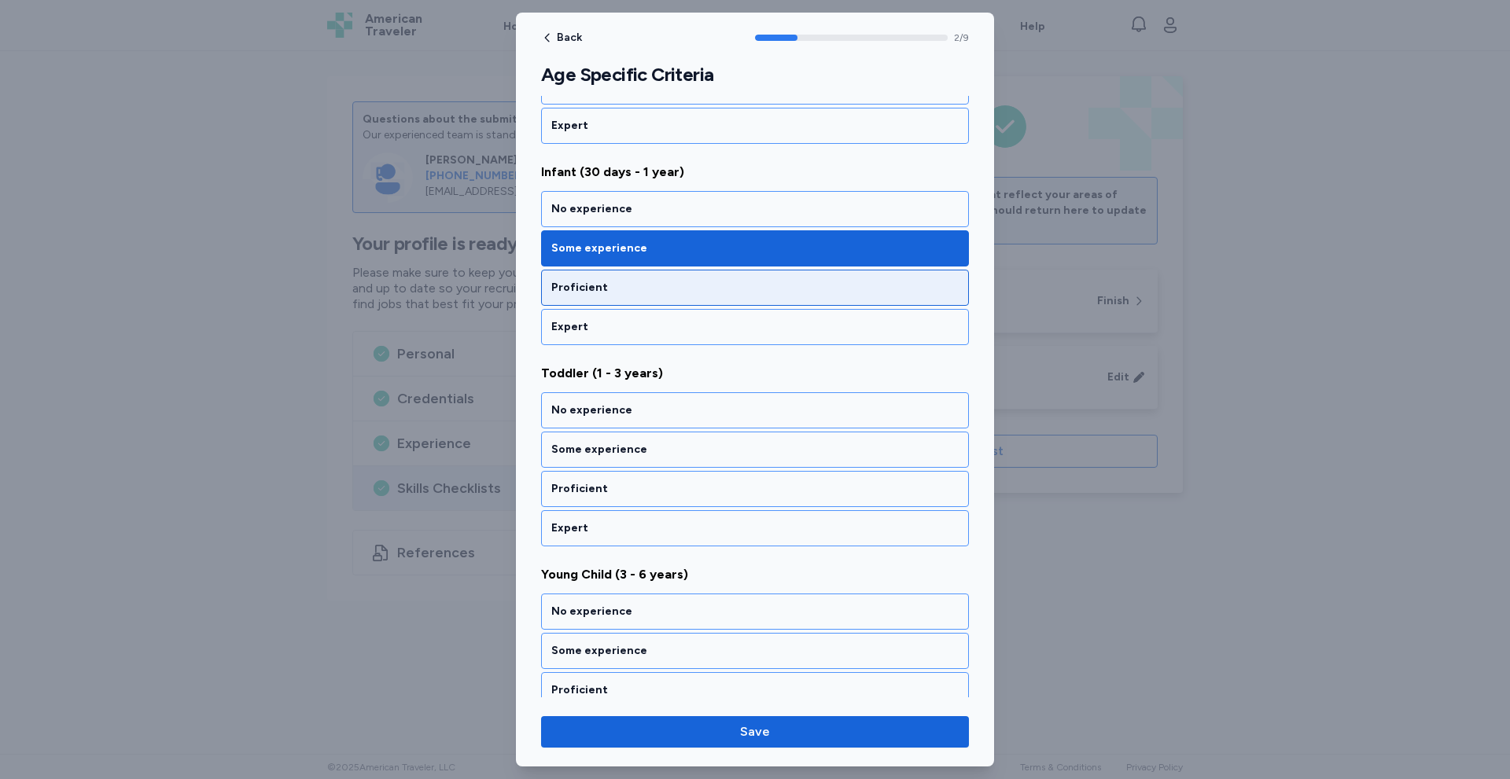
scroll to position [425, 0]
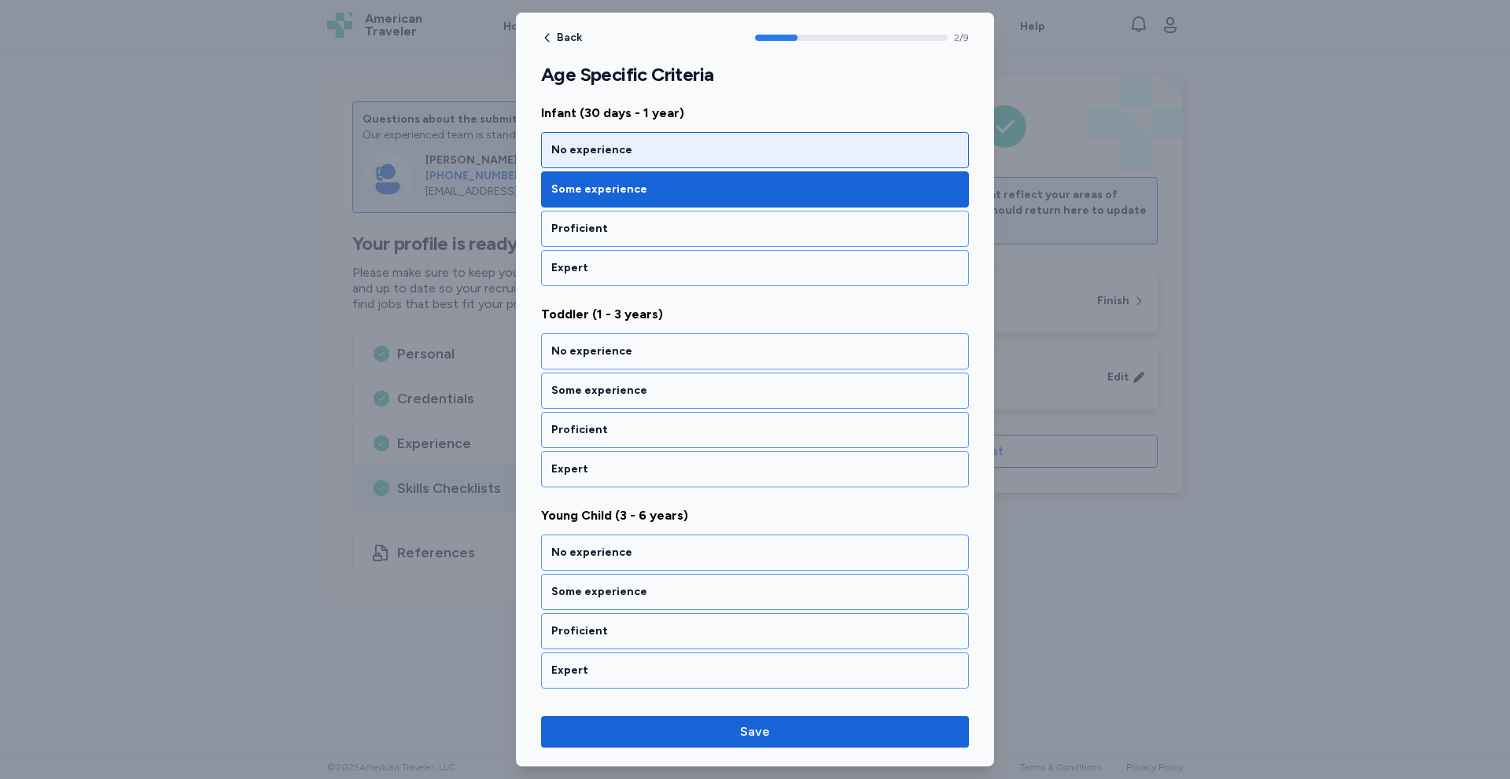
click at [651, 145] on div "No experience" at bounding box center [754, 150] width 407 height 16
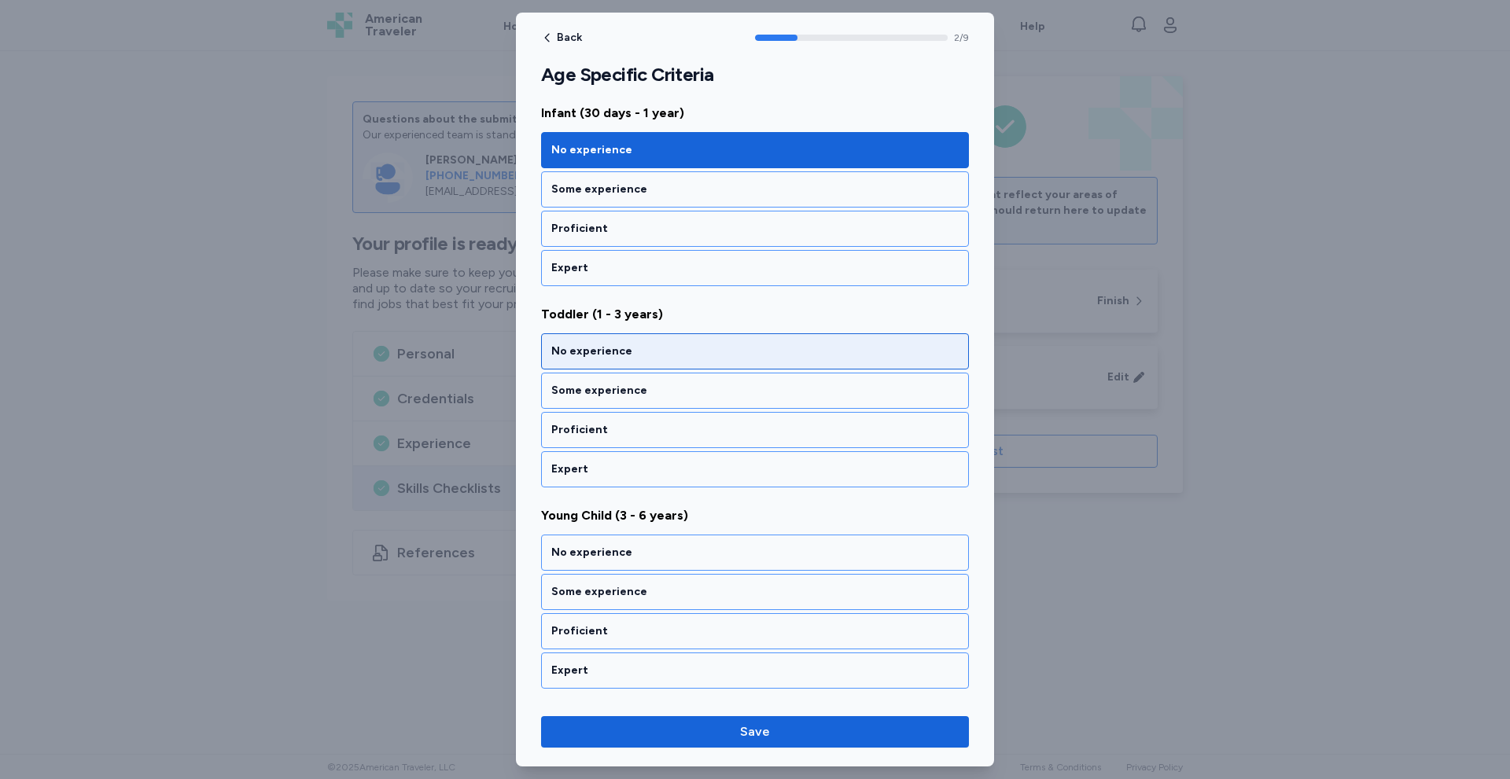
click at [642, 345] on div "No experience" at bounding box center [754, 352] width 407 height 16
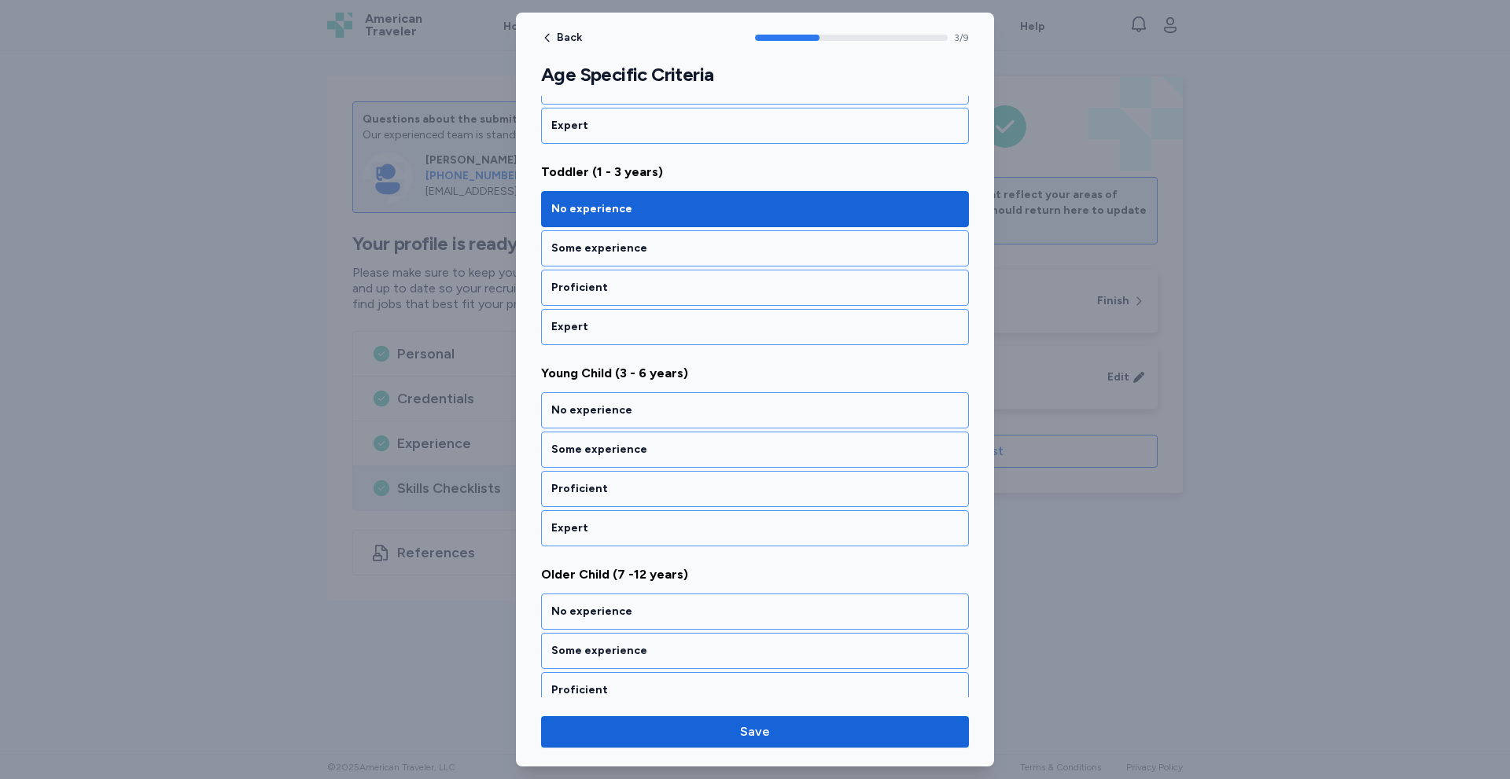
scroll to position [626, 0]
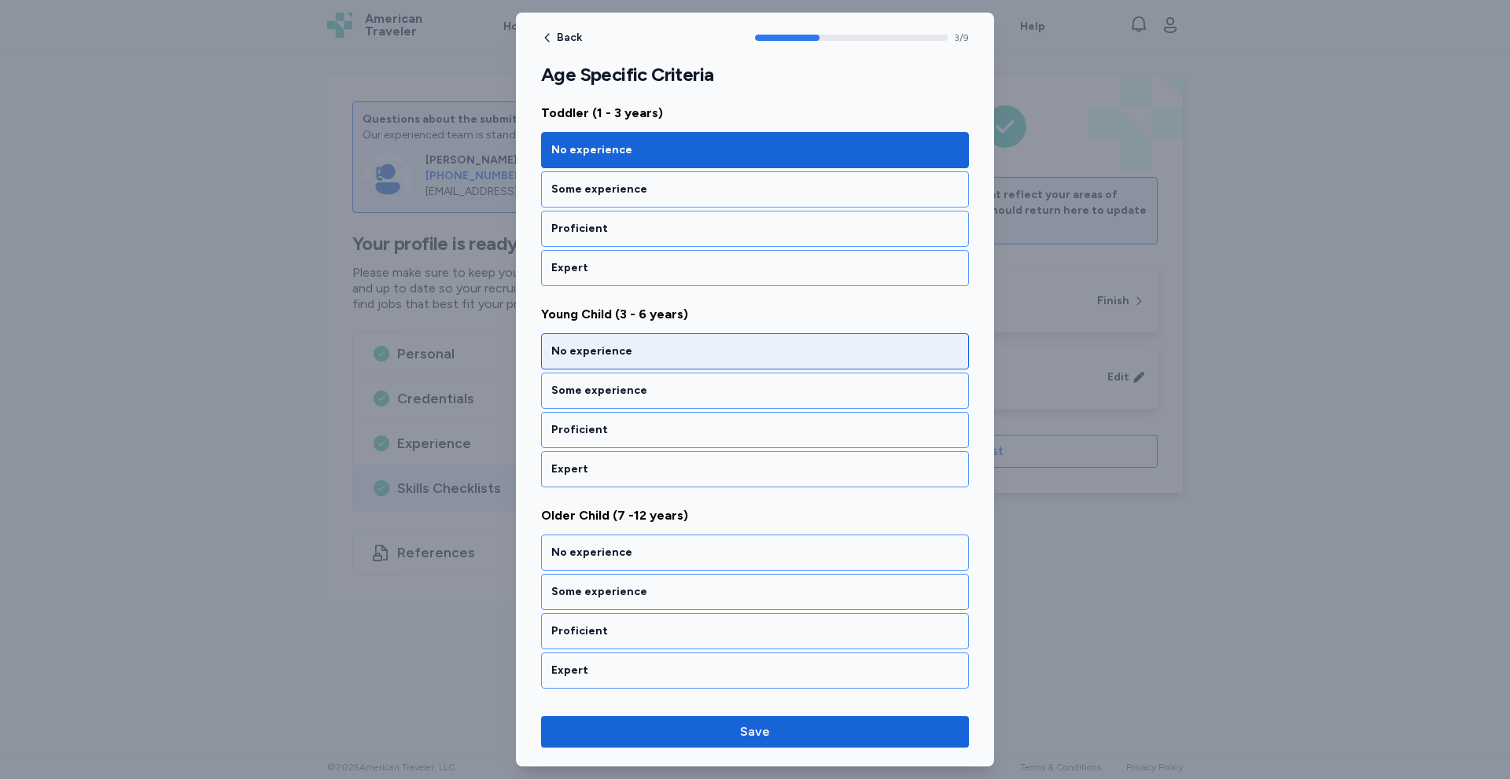
click at [636, 341] on div "No experience" at bounding box center [755, 351] width 428 height 36
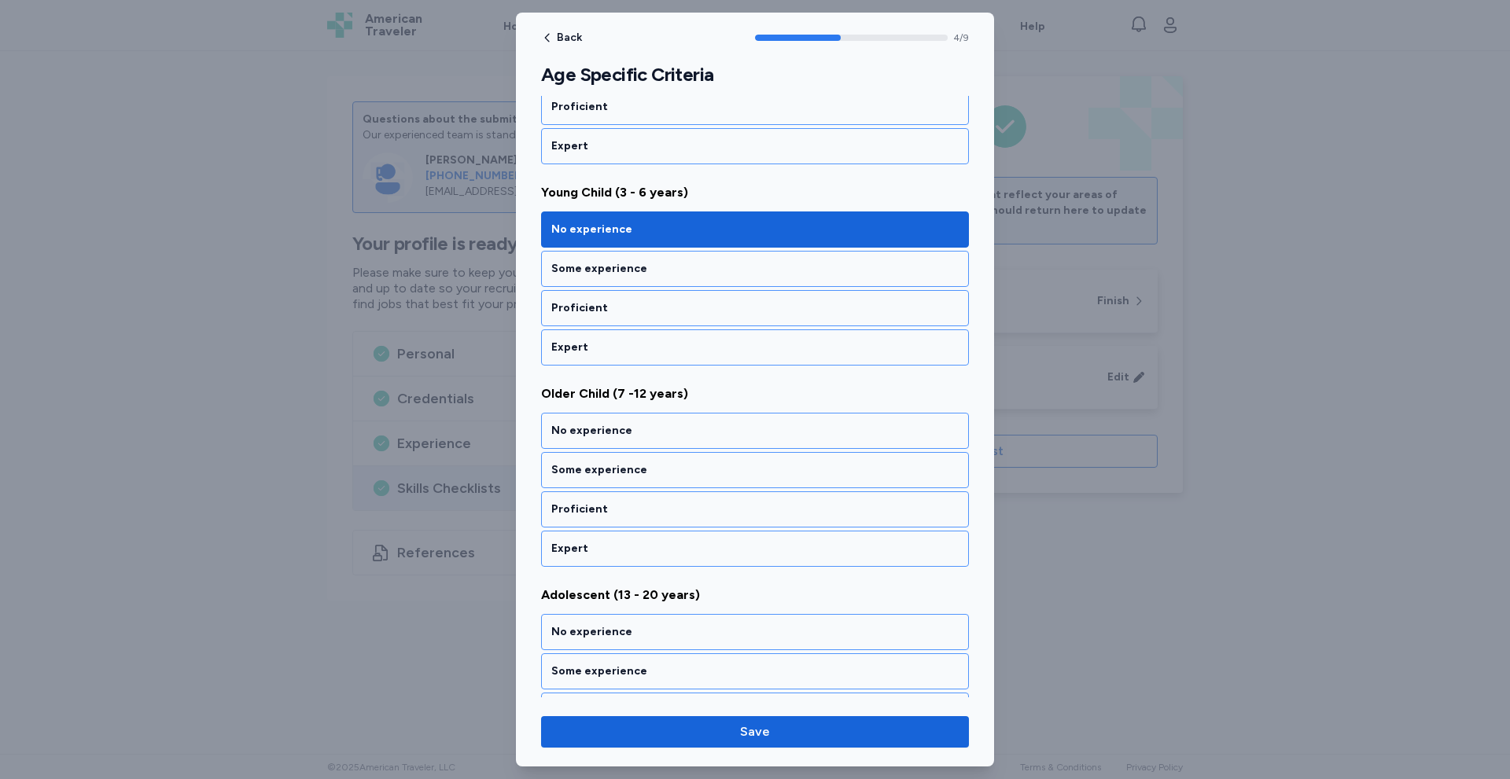
scroll to position [827, 0]
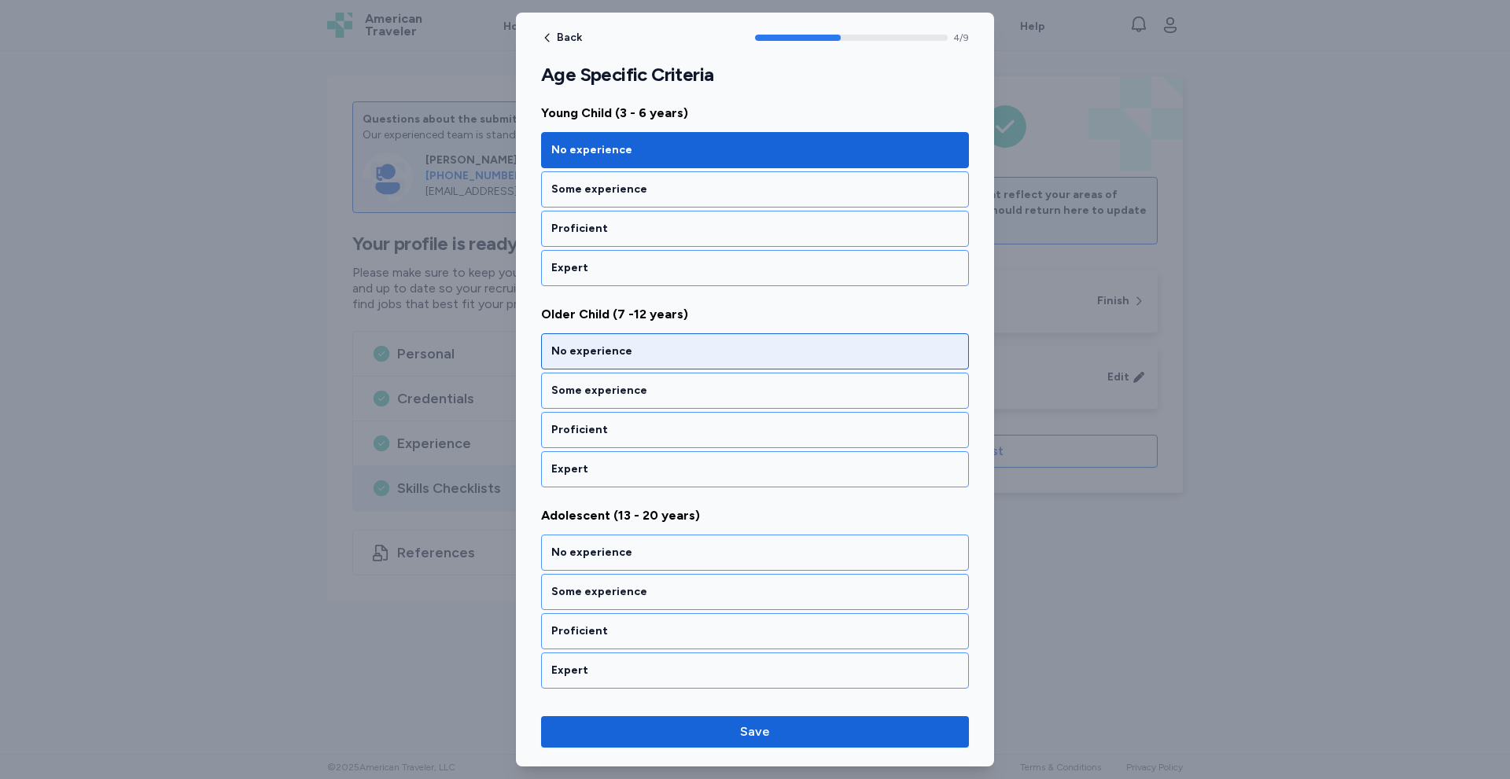
click at [638, 346] on div "No experience" at bounding box center [754, 352] width 407 height 16
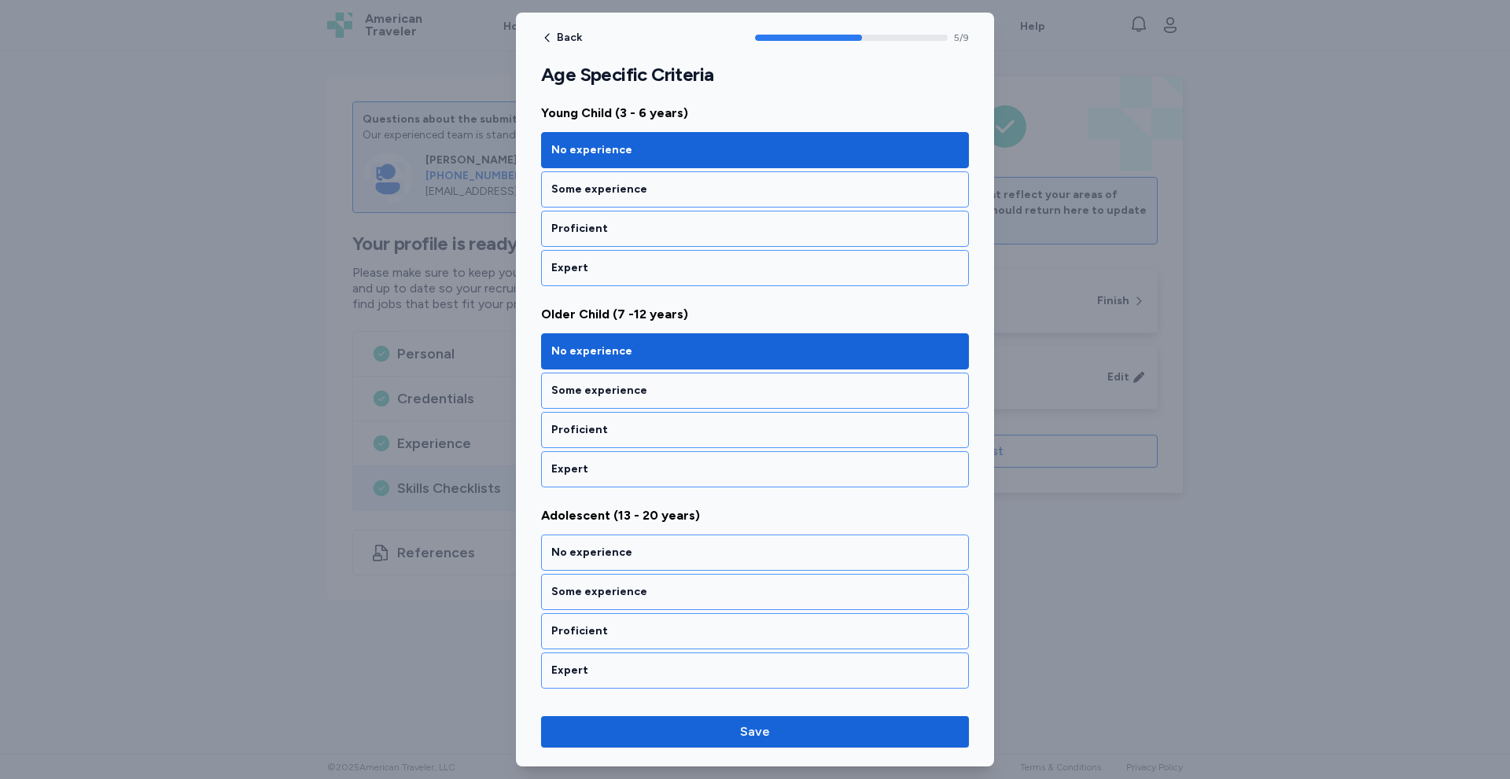
scroll to position [1029, 0]
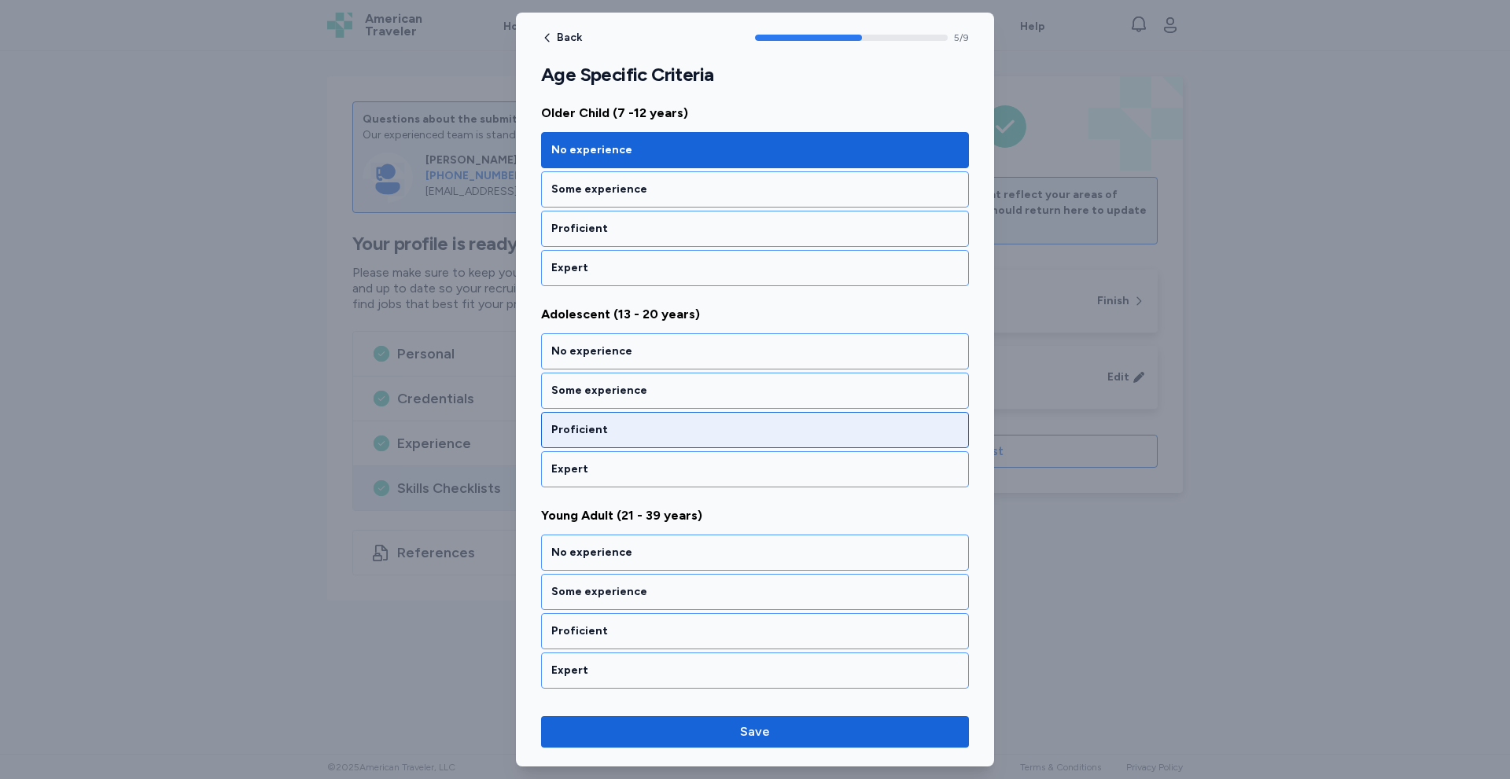
click at [635, 426] on div "Proficient" at bounding box center [754, 430] width 407 height 16
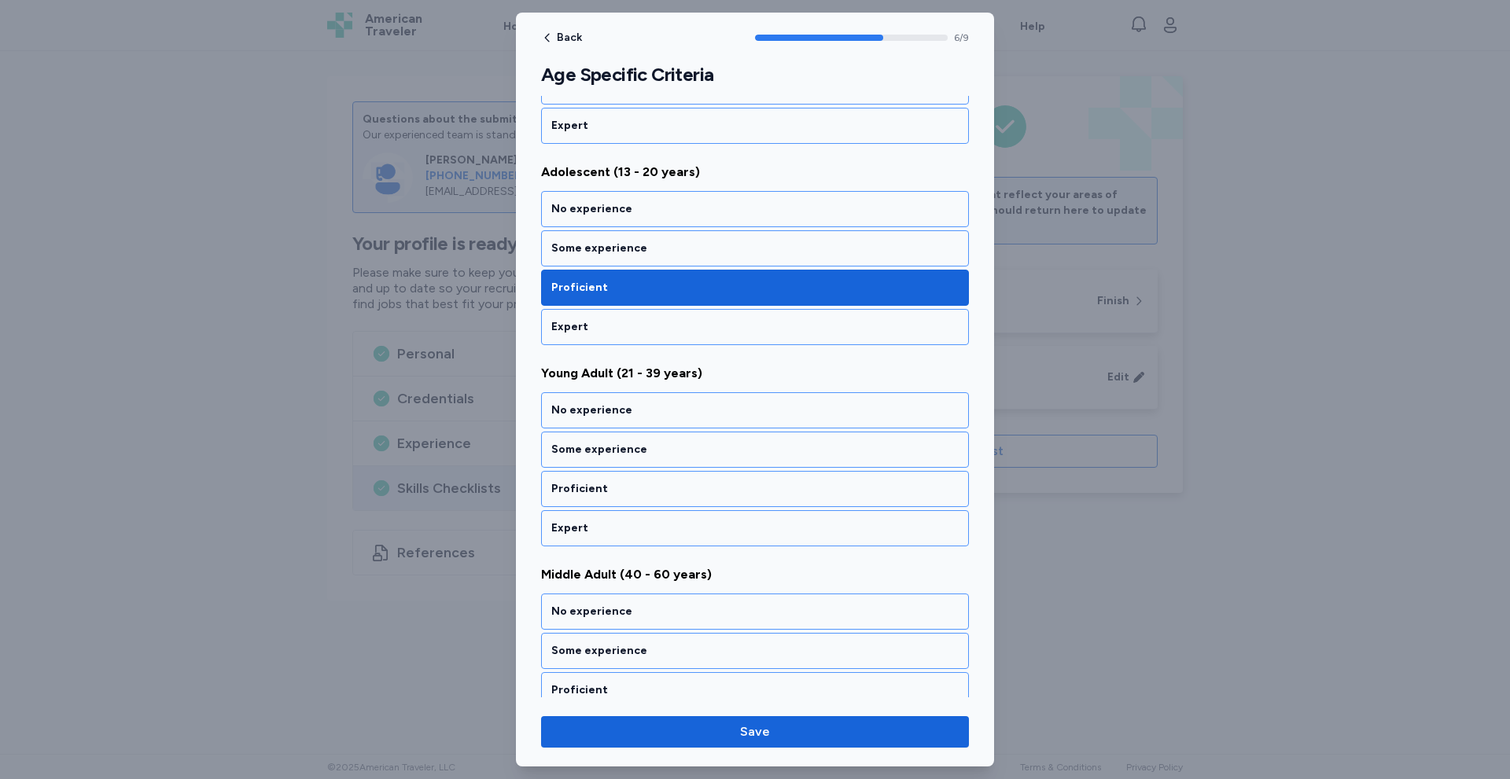
scroll to position [1230, 0]
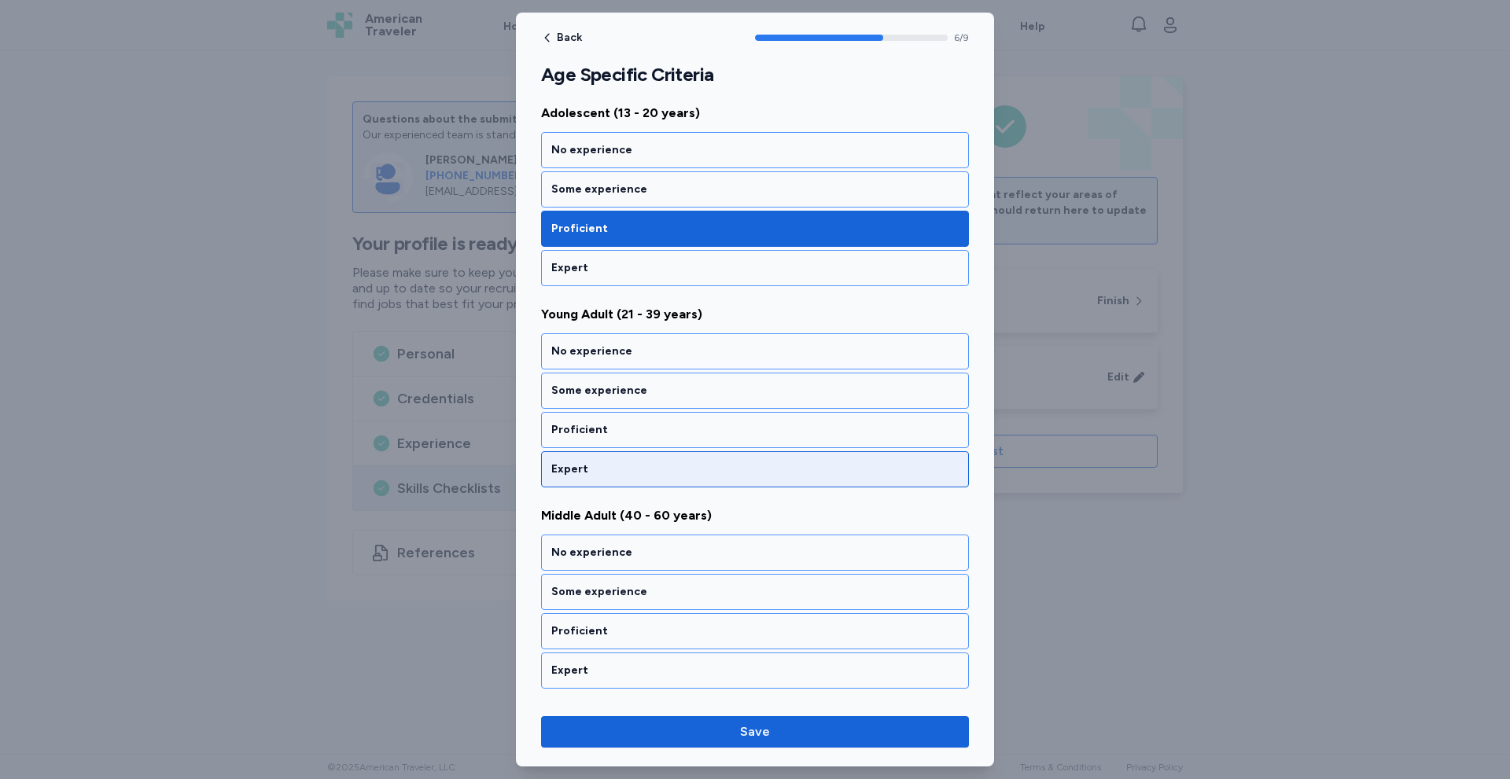
click at [613, 465] on div "Expert" at bounding box center [754, 470] width 407 height 16
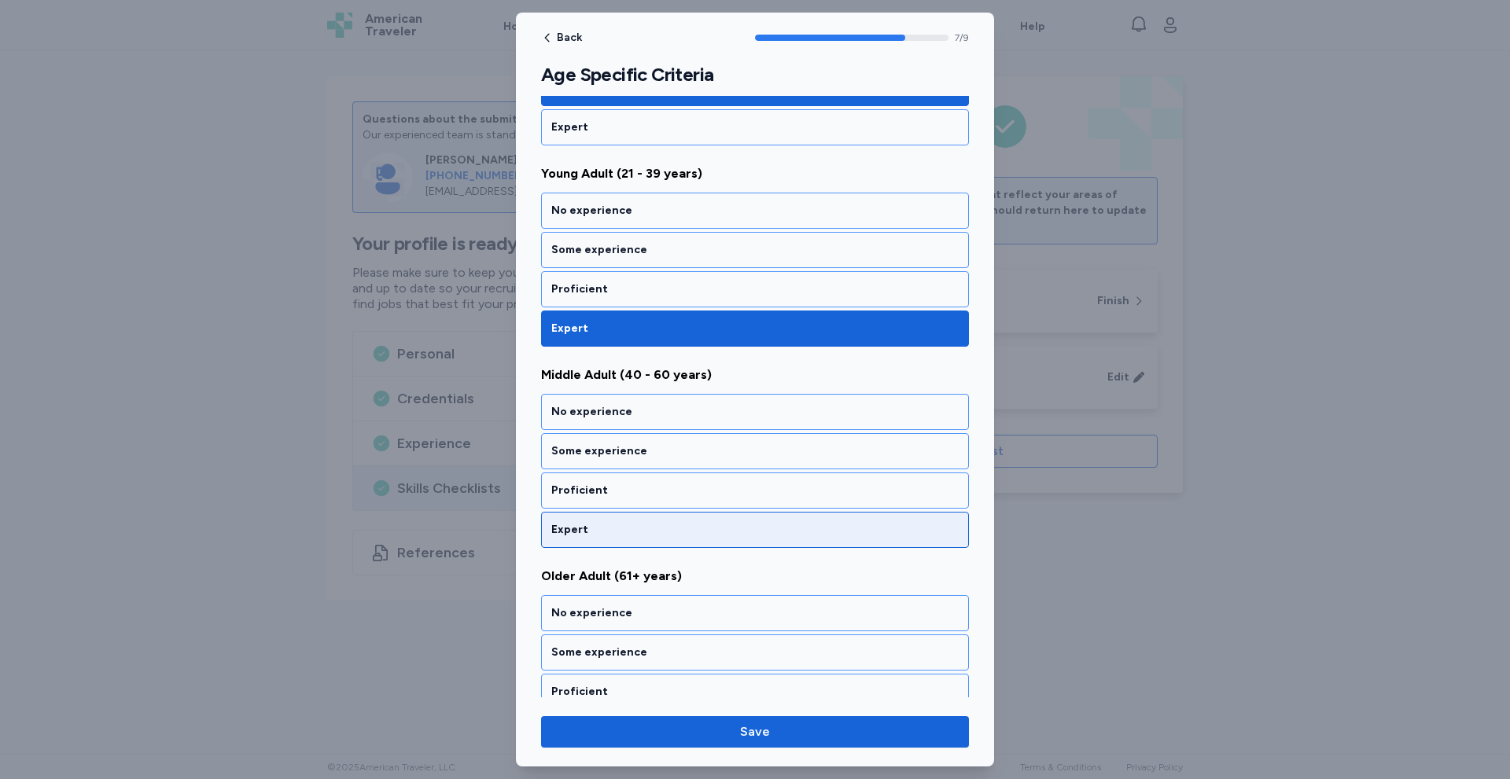
scroll to position [1426, 0]
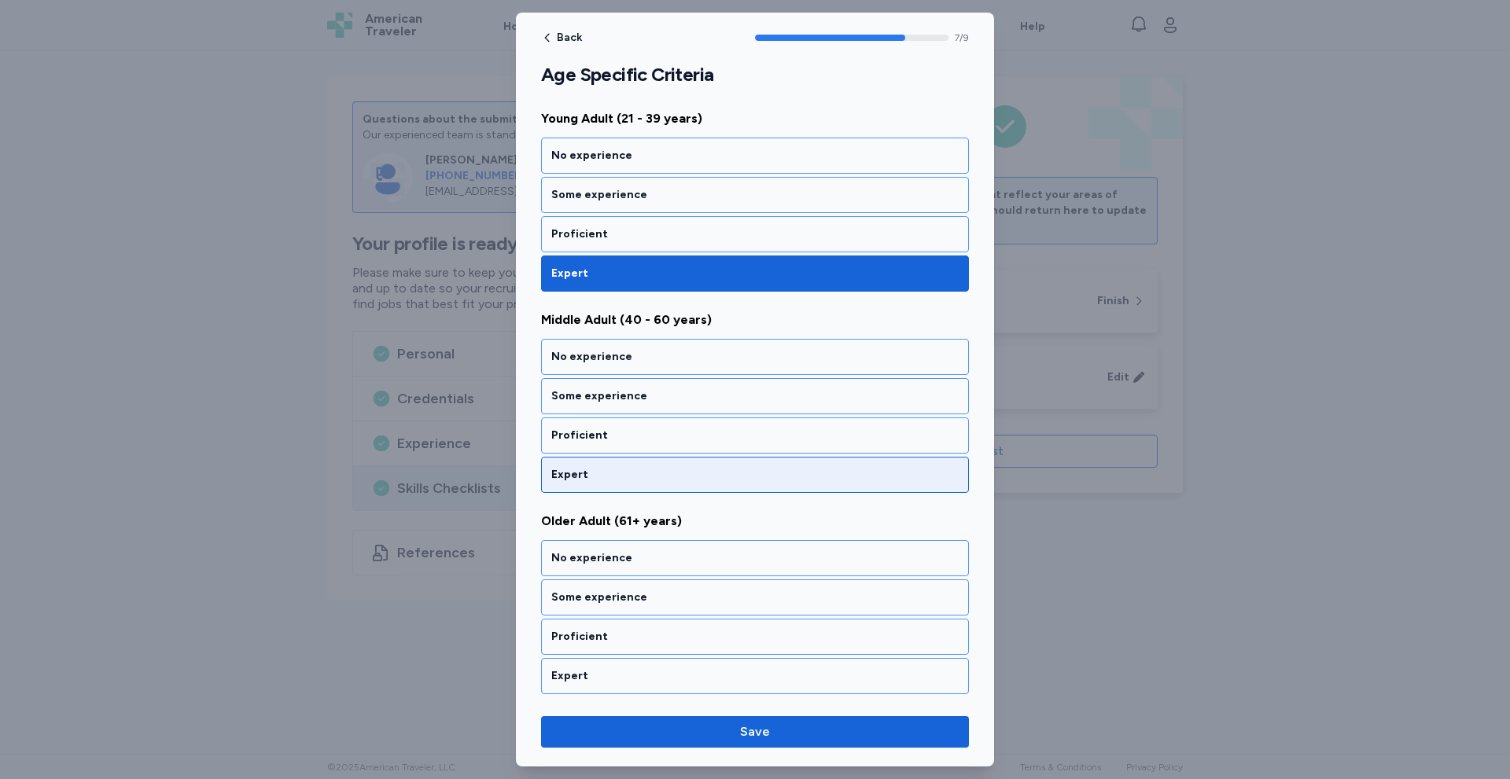
click at [606, 488] on div "Expert" at bounding box center [755, 475] width 428 height 36
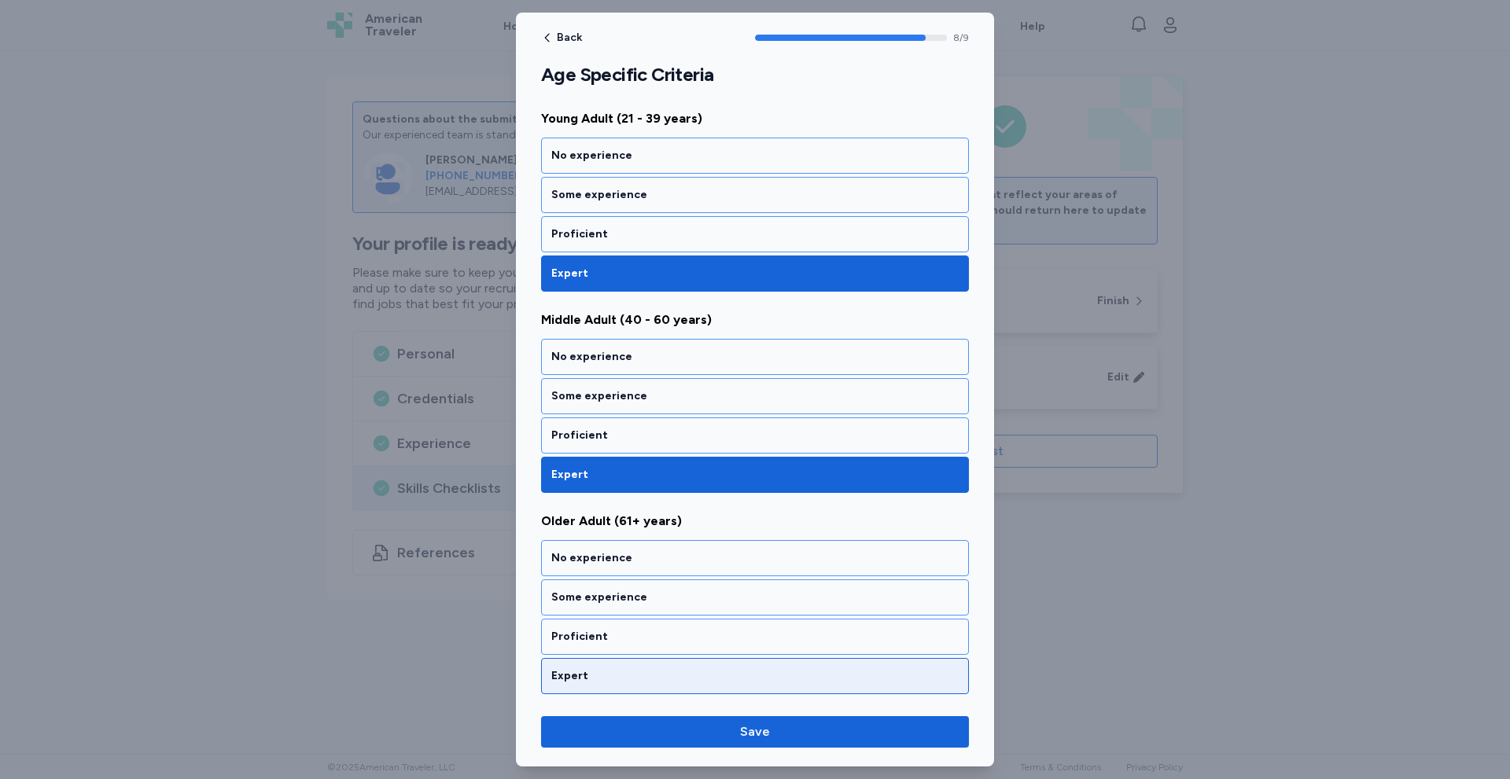
click at [579, 672] on div "Expert" at bounding box center [754, 676] width 407 height 16
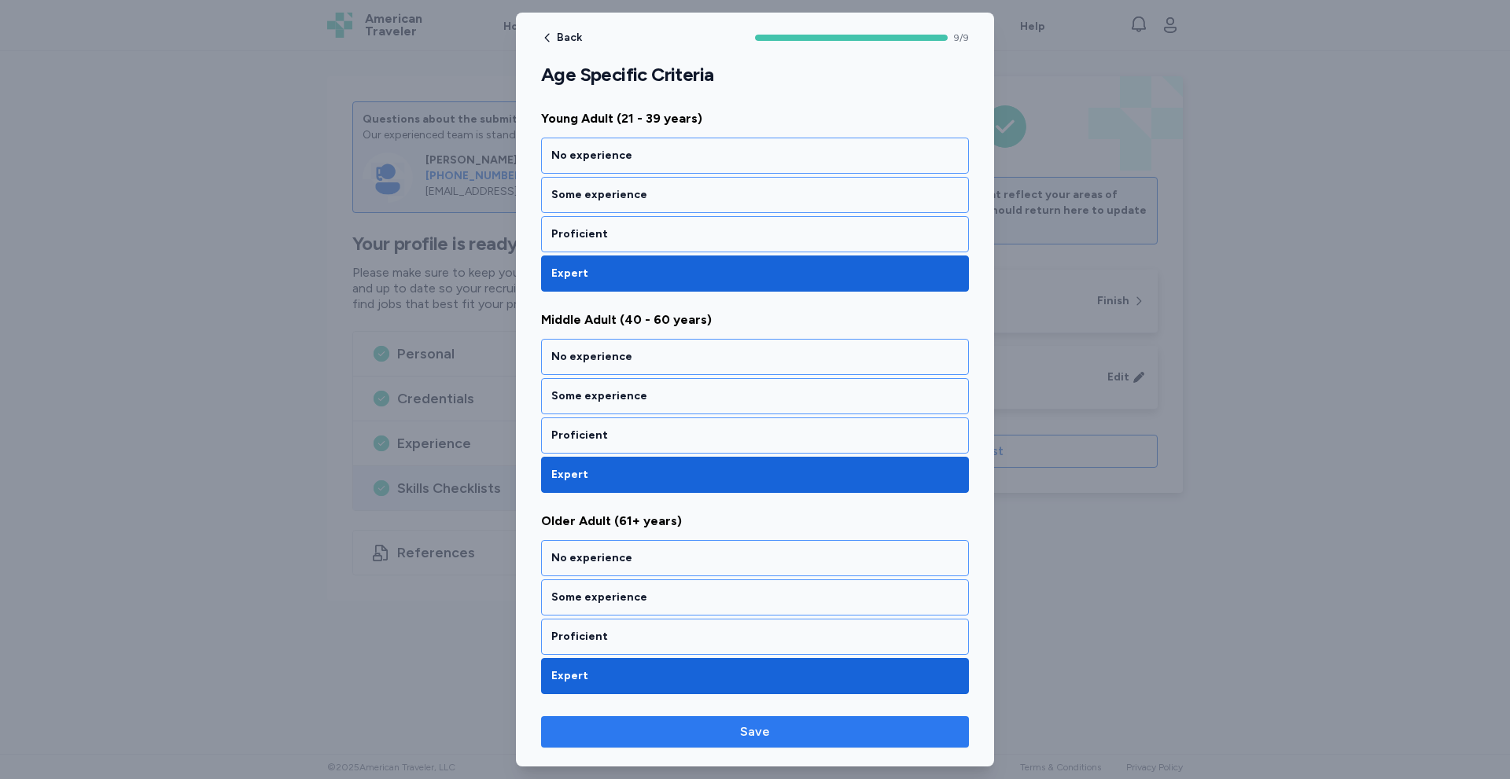
click at [768, 726] on span "Save" at bounding box center [755, 732] width 30 height 19
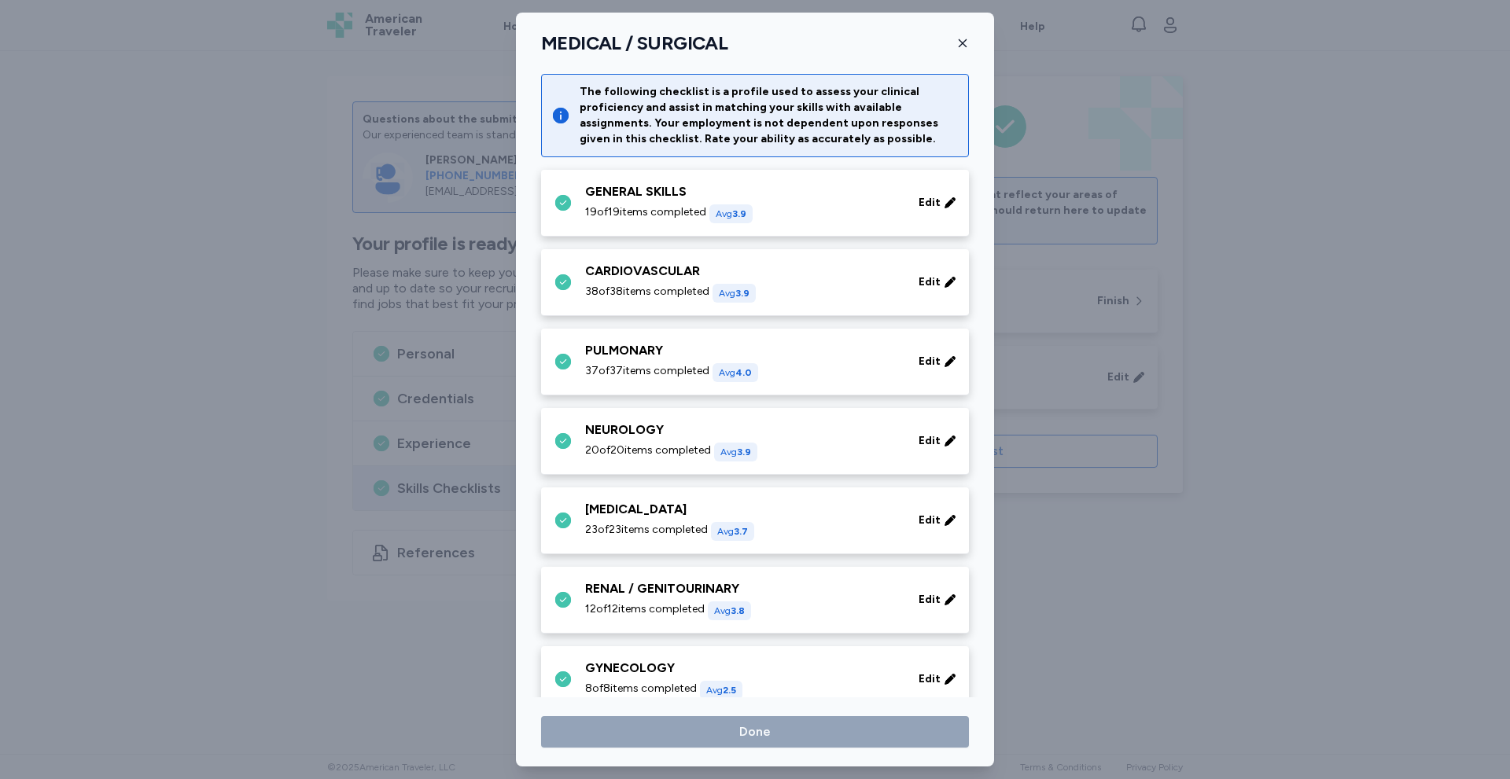
scroll to position [562, 0]
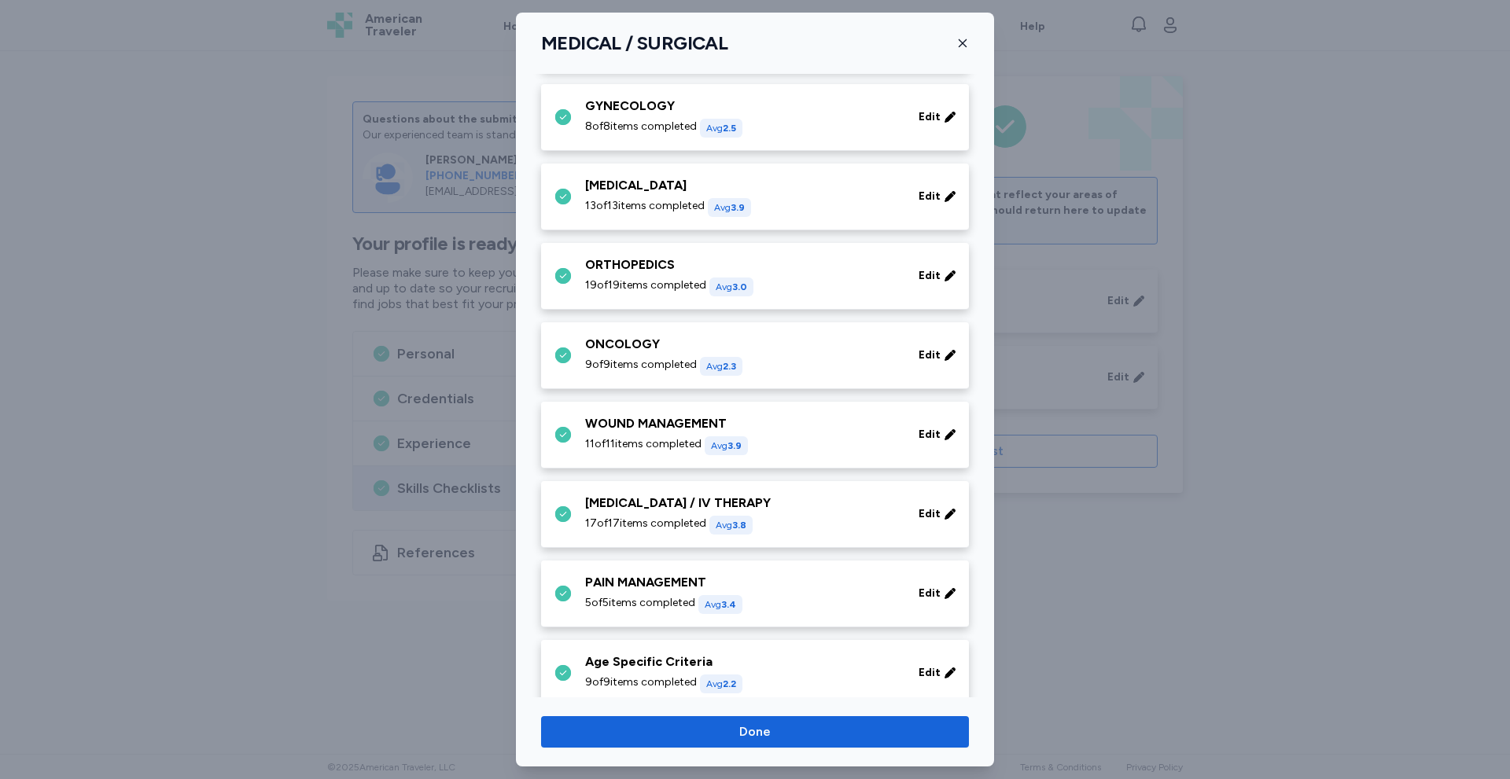
click at [721, 739] on span "Done" at bounding box center [755, 732] width 403 height 19
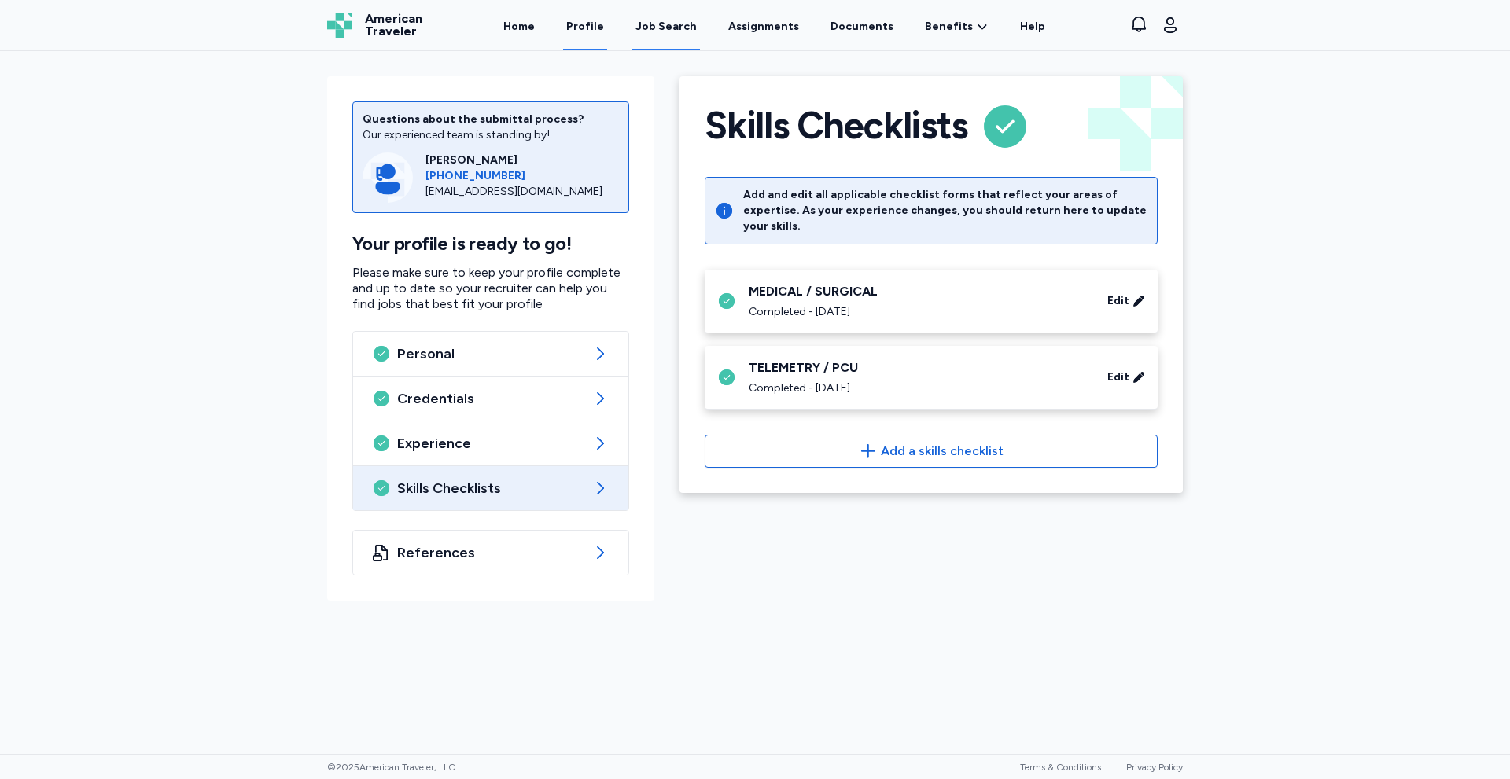
click at [646, 24] on div "Job Search" at bounding box center [665, 27] width 61 height 16
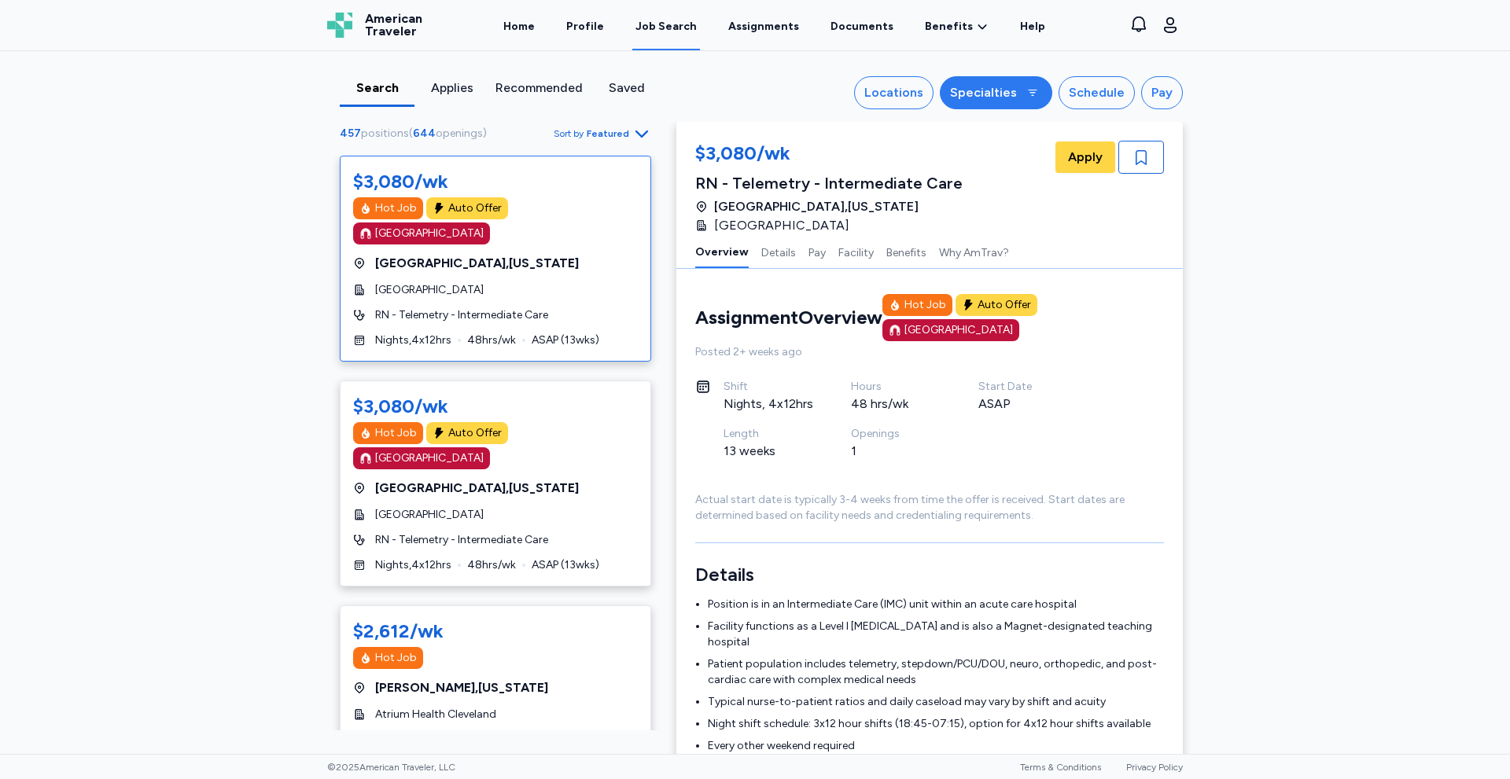
click at [1000, 93] on div "Specialties" at bounding box center [983, 92] width 67 height 19
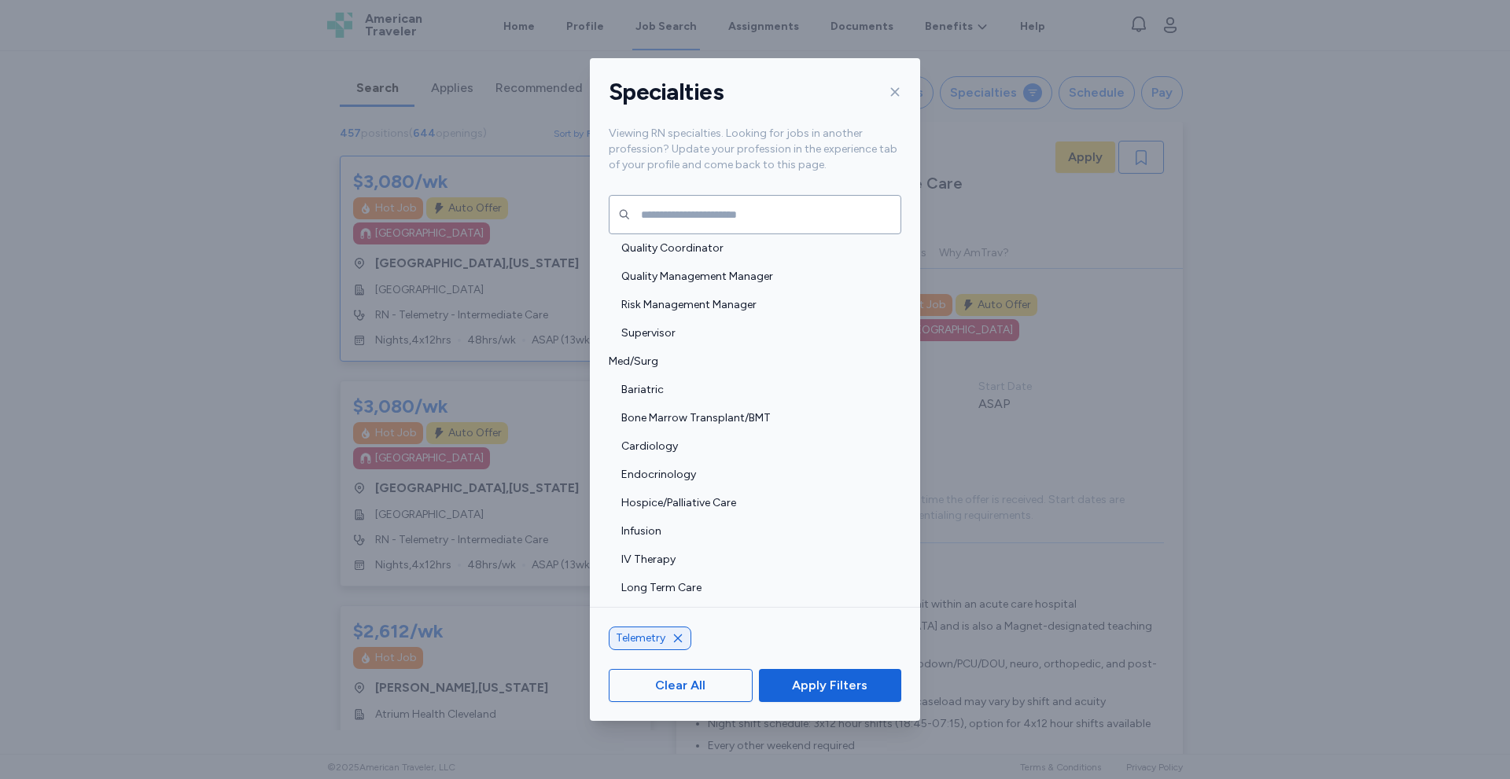
scroll to position [1468, 0]
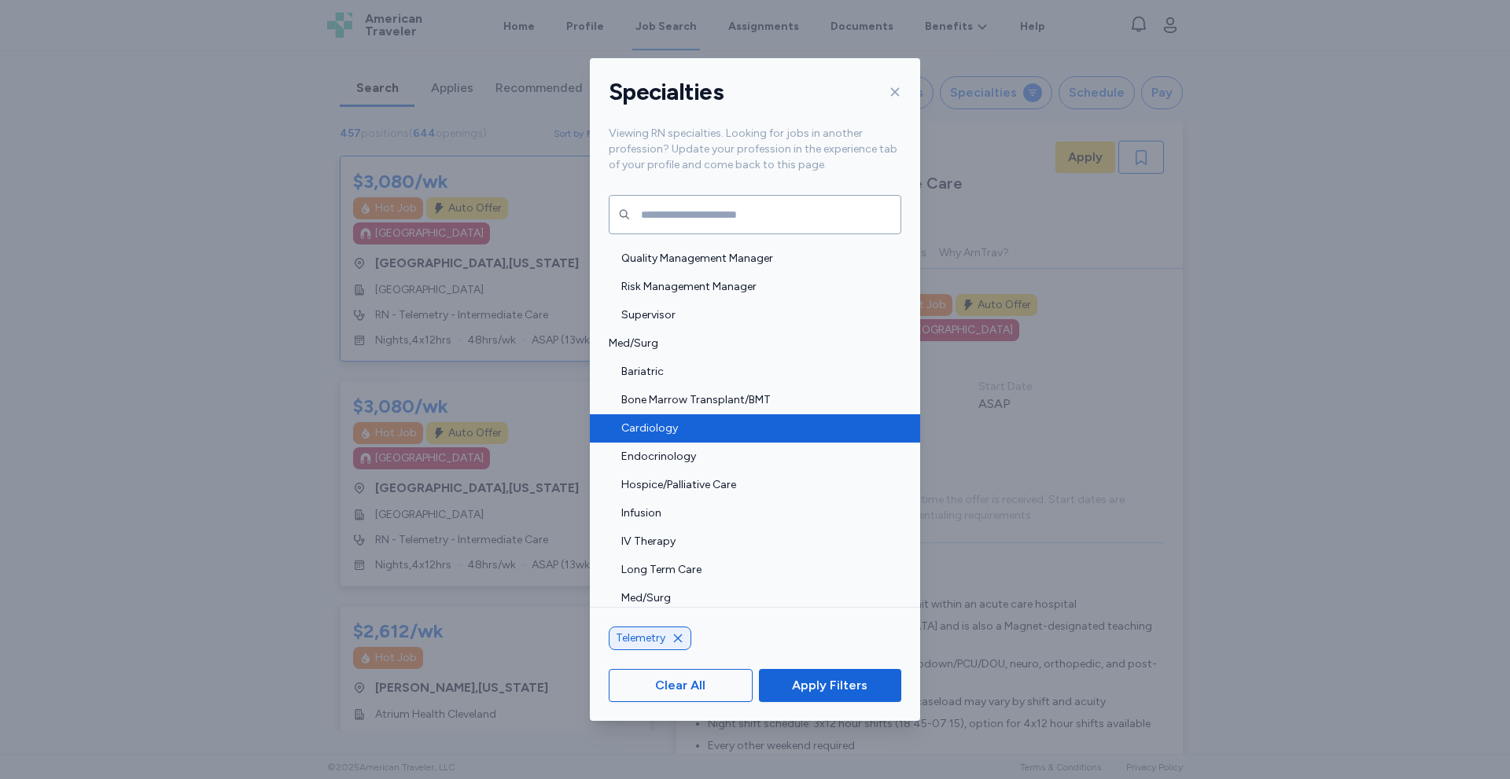
click at [646, 424] on span "Cardiology" at bounding box center [756, 429] width 271 height 16
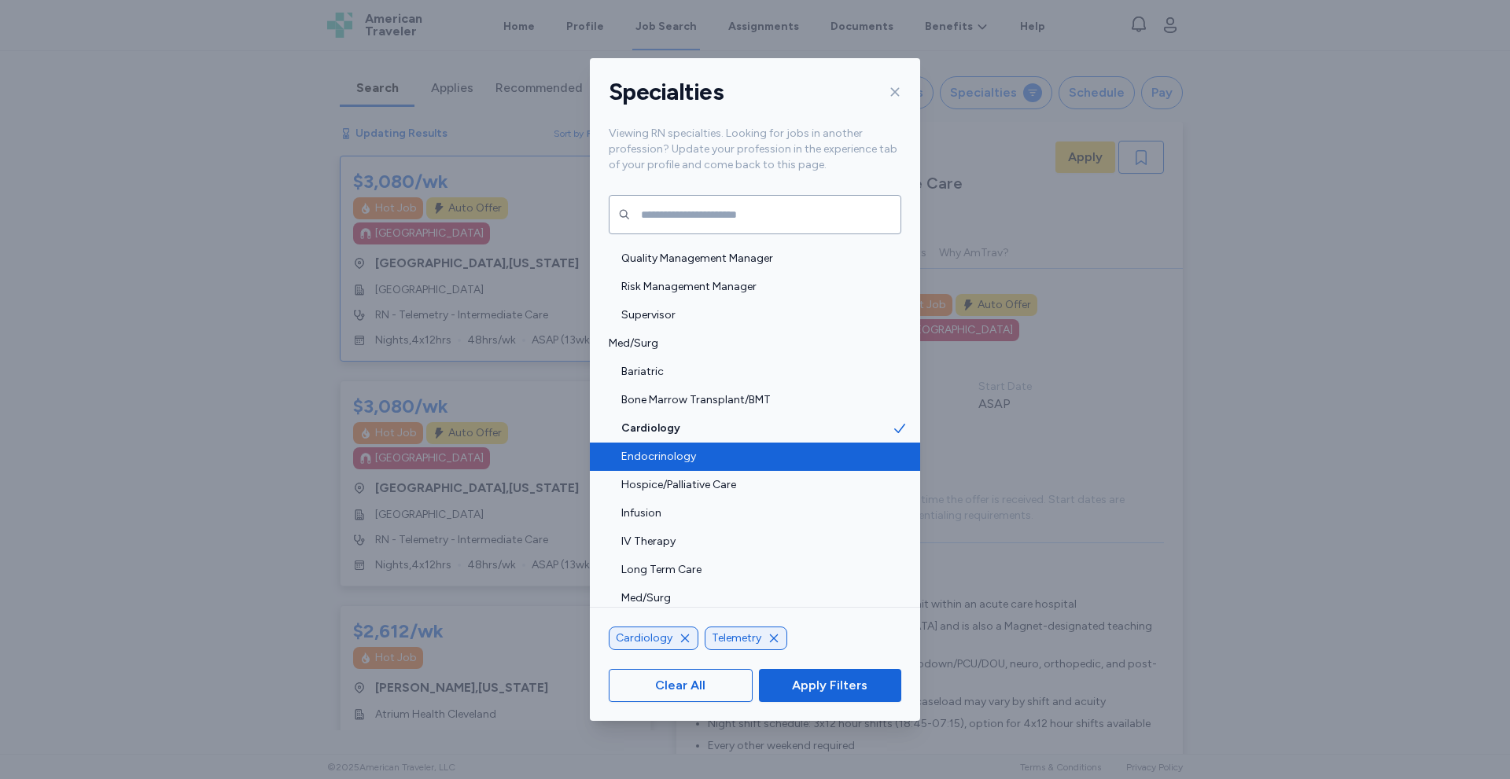
click at [717, 458] on span "Endocrinology" at bounding box center [756, 457] width 271 height 16
click at [720, 458] on span "Endocrinology" at bounding box center [756, 457] width 271 height 16
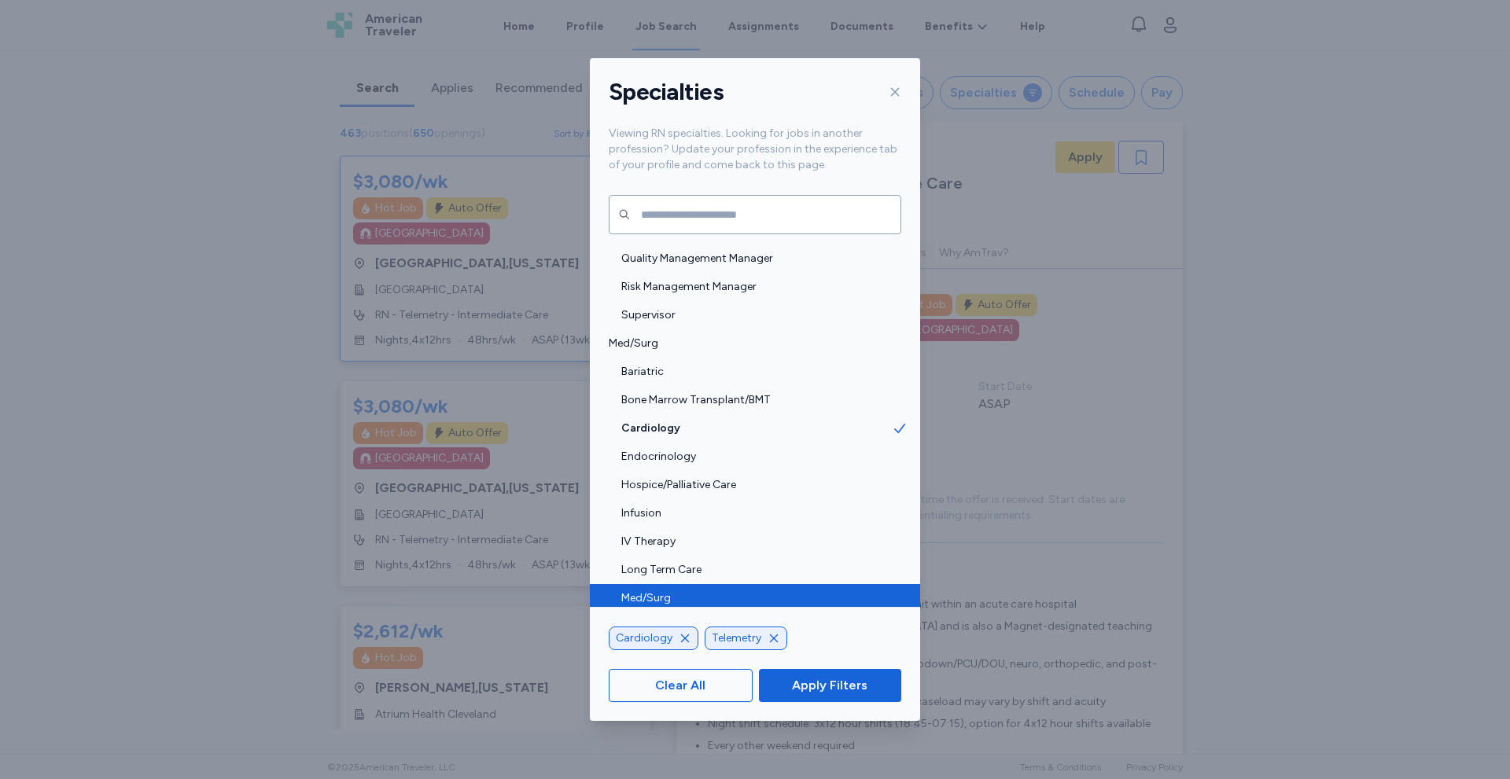
click at [704, 601] on span "Med/Surg" at bounding box center [756, 599] width 271 height 16
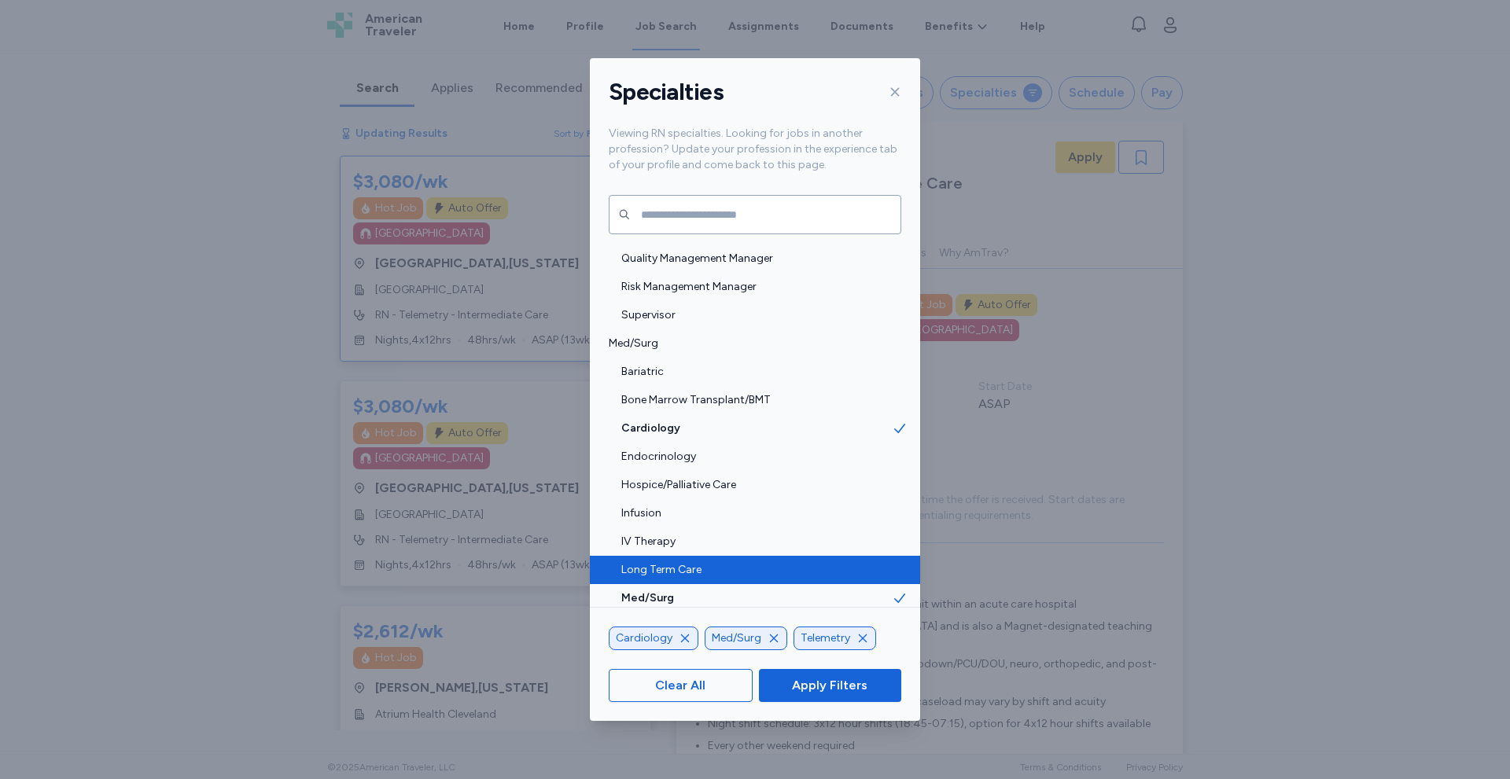
click at [815, 574] on span "Long Term Care" at bounding box center [756, 570] width 271 height 16
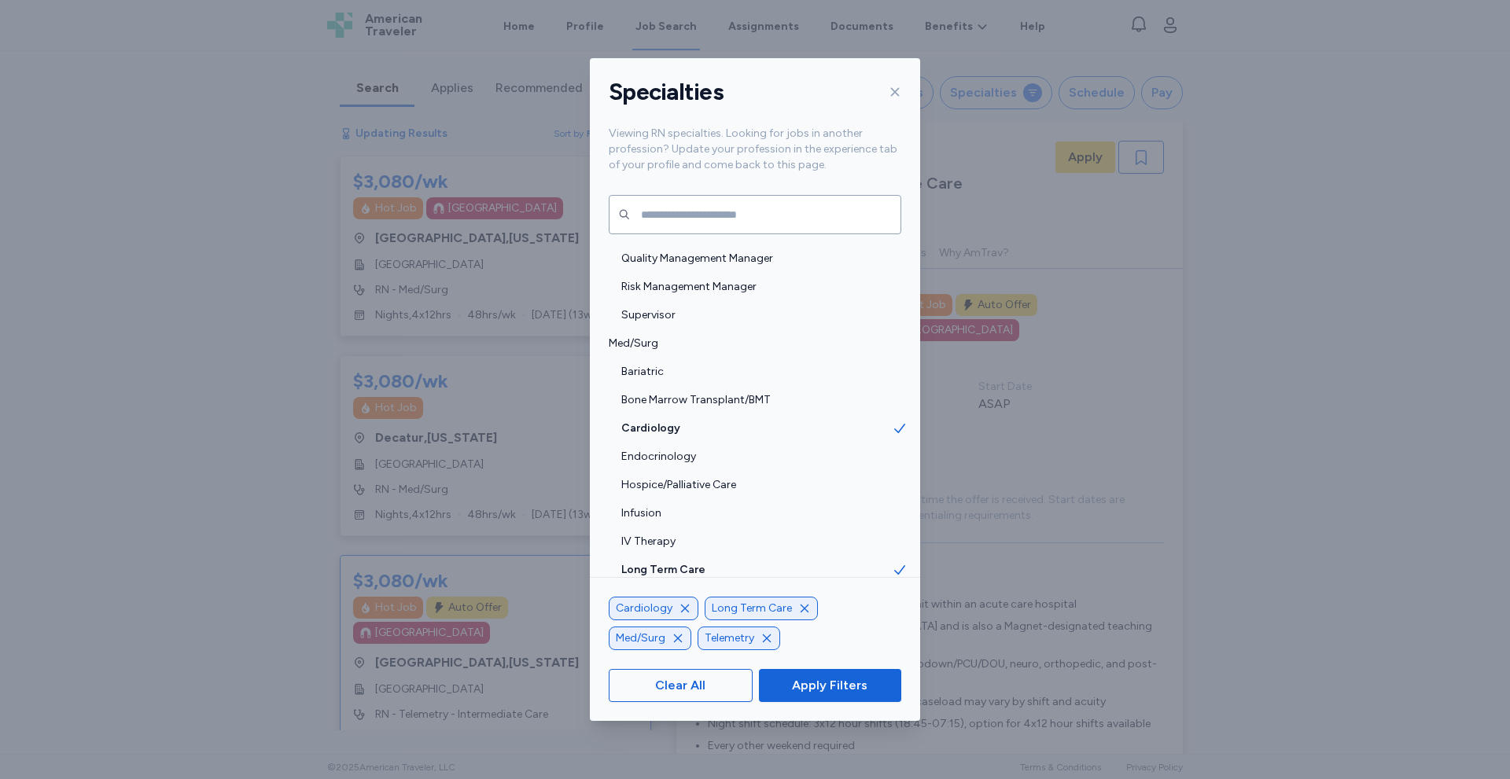
scroll to position [1677, 0]
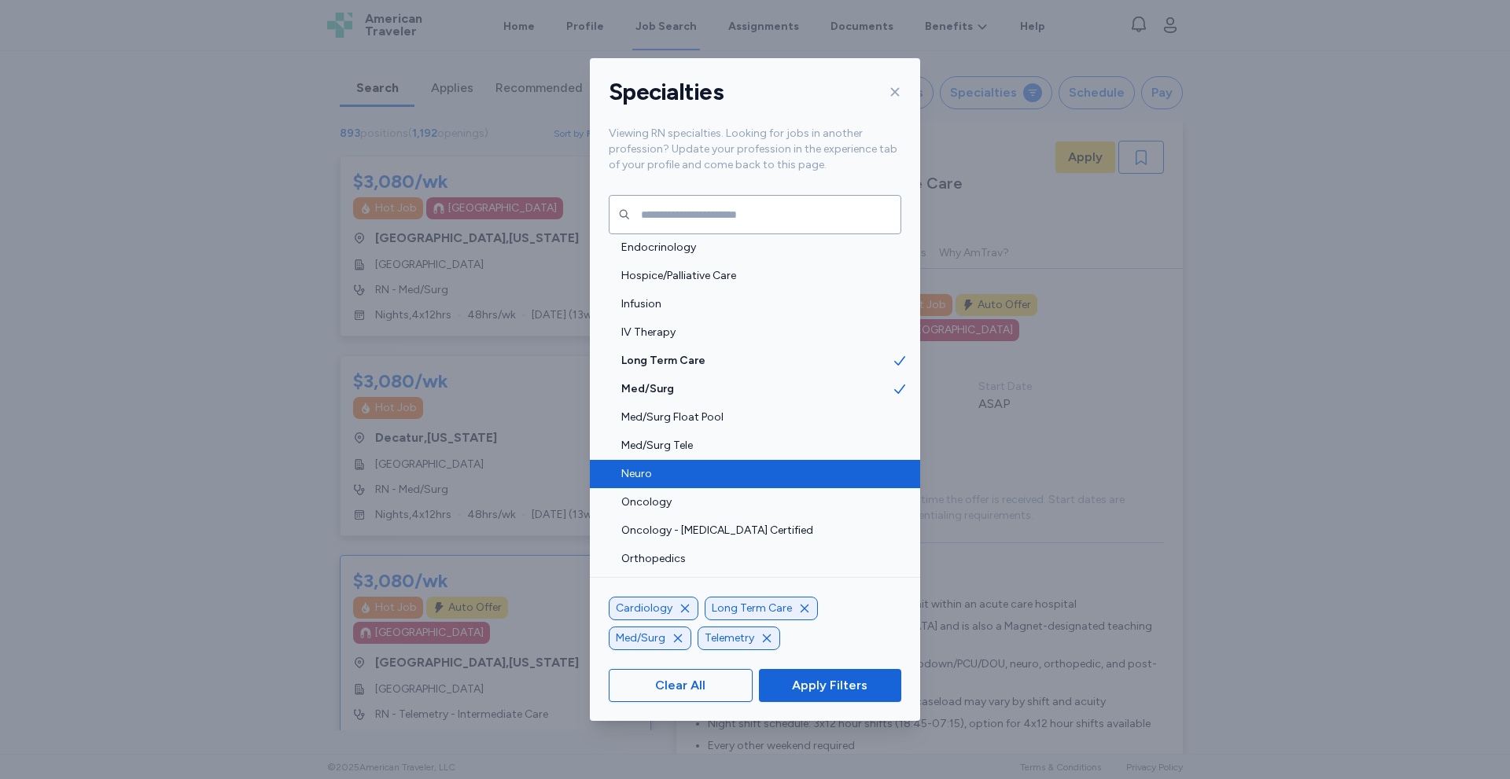
click at [773, 468] on span "Neuro" at bounding box center [756, 474] width 271 height 16
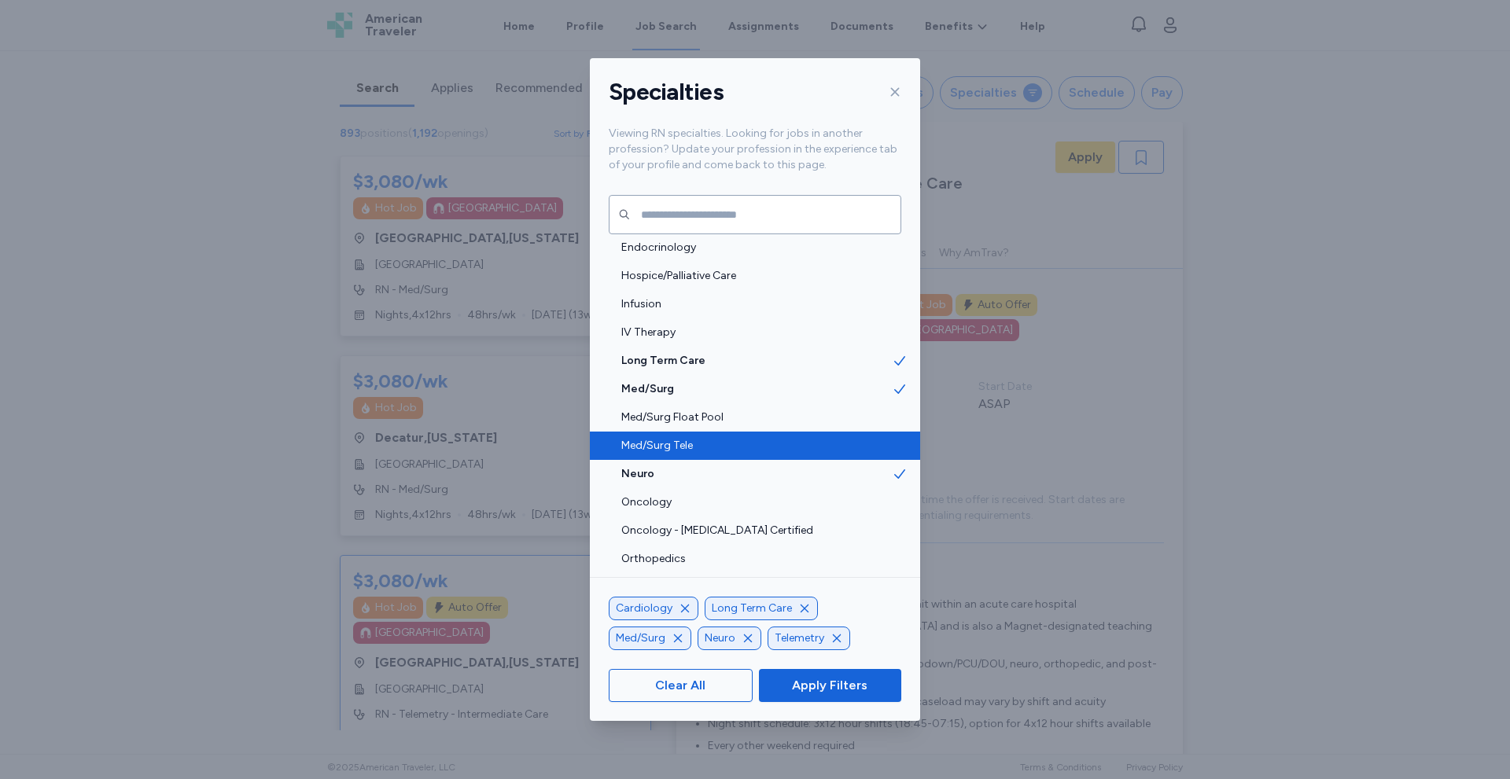
click at [801, 439] on span "Med/Surg Tele" at bounding box center [756, 446] width 271 height 16
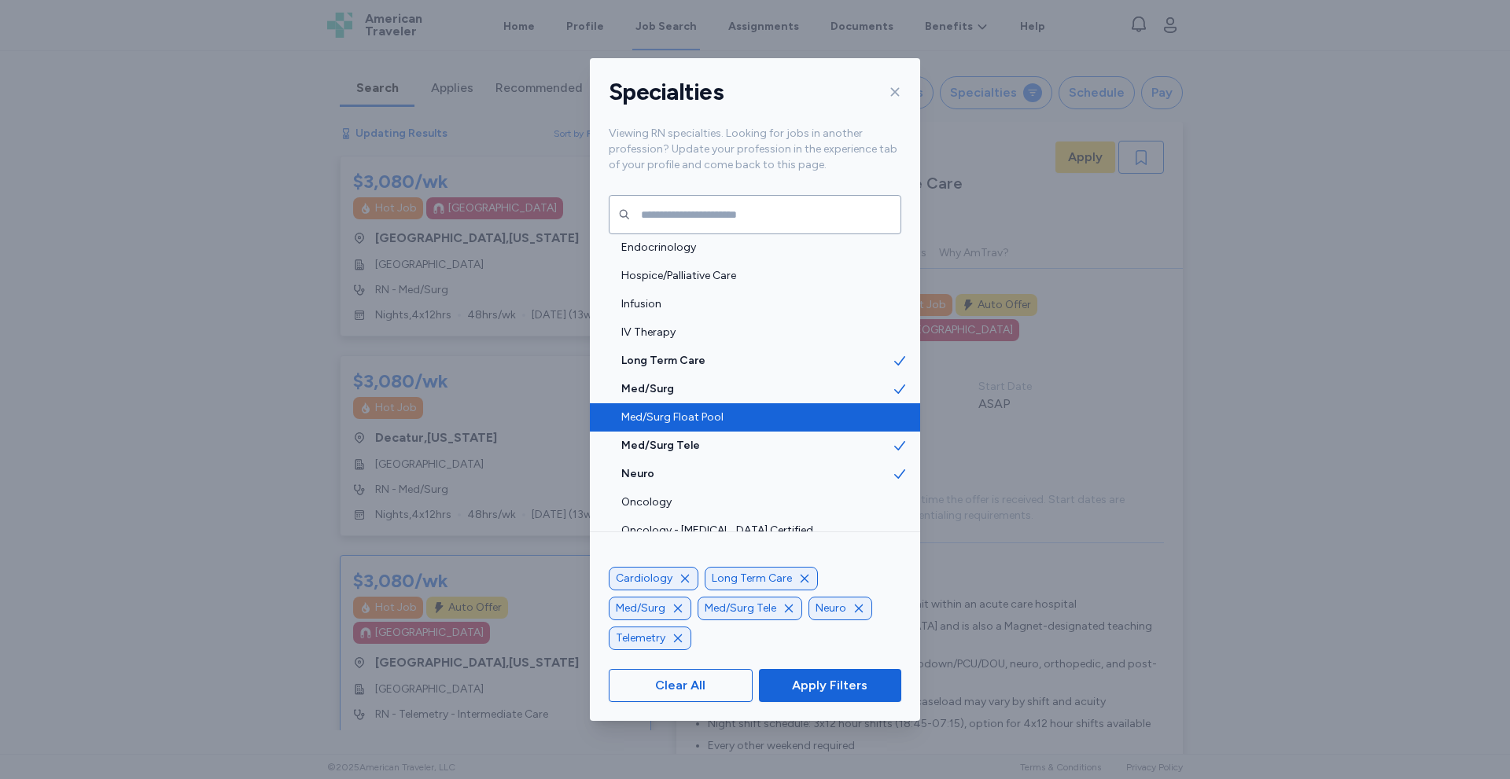
click at [819, 421] on span "Med/Surg Float Pool" at bounding box center [756, 418] width 271 height 16
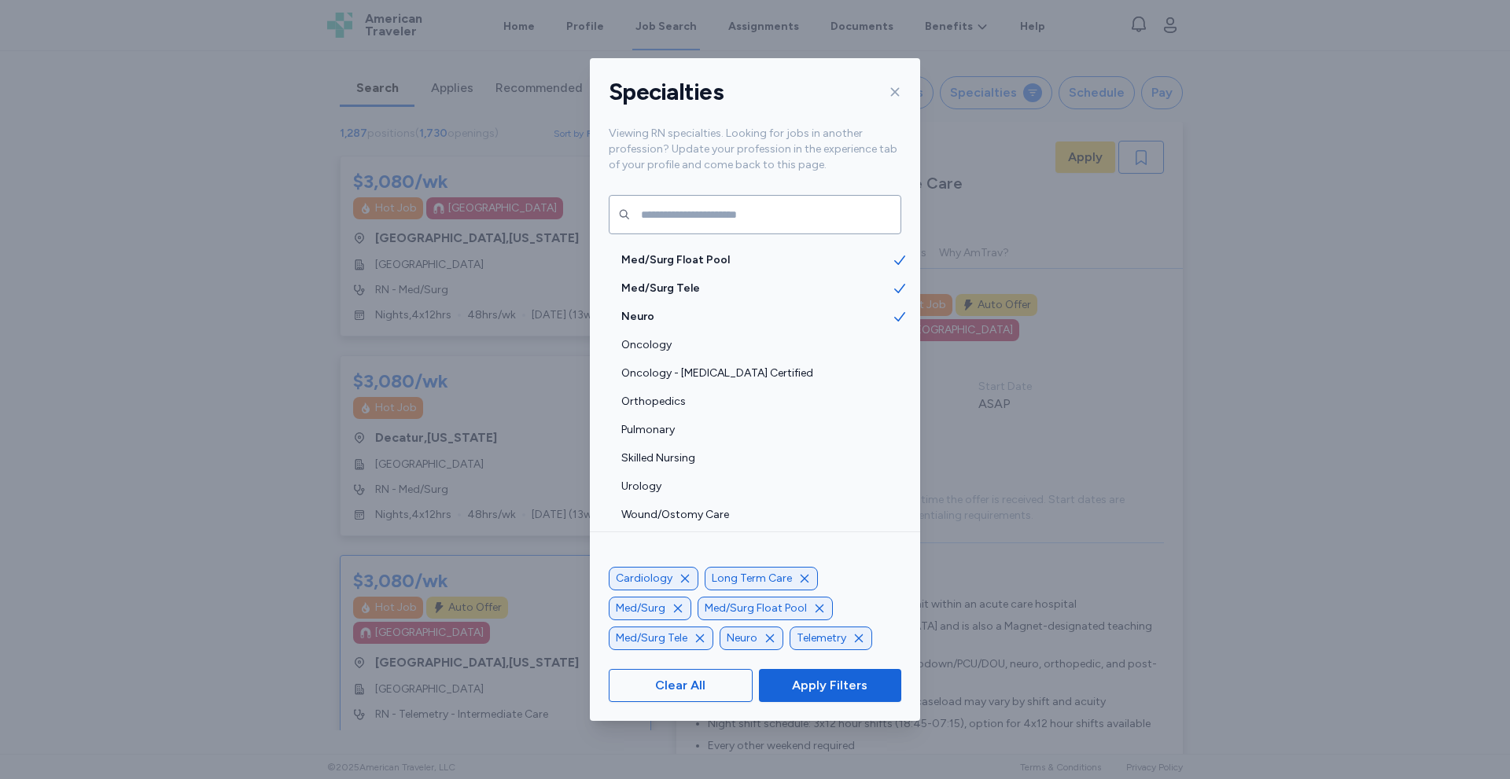
scroll to position [1866, 0]
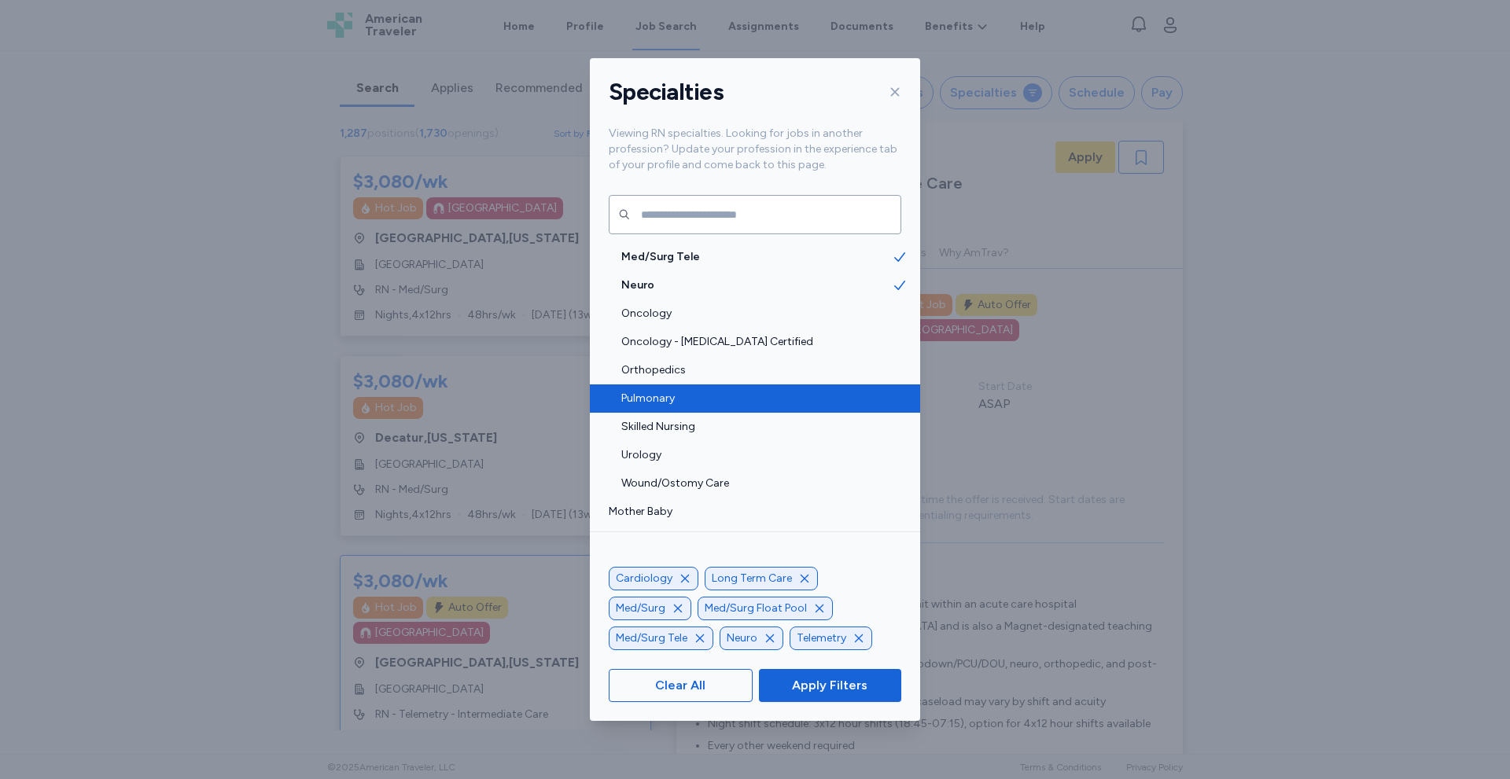
click at [881, 394] on div "Pulmonary" at bounding box center [755, 399] width 330 height 28
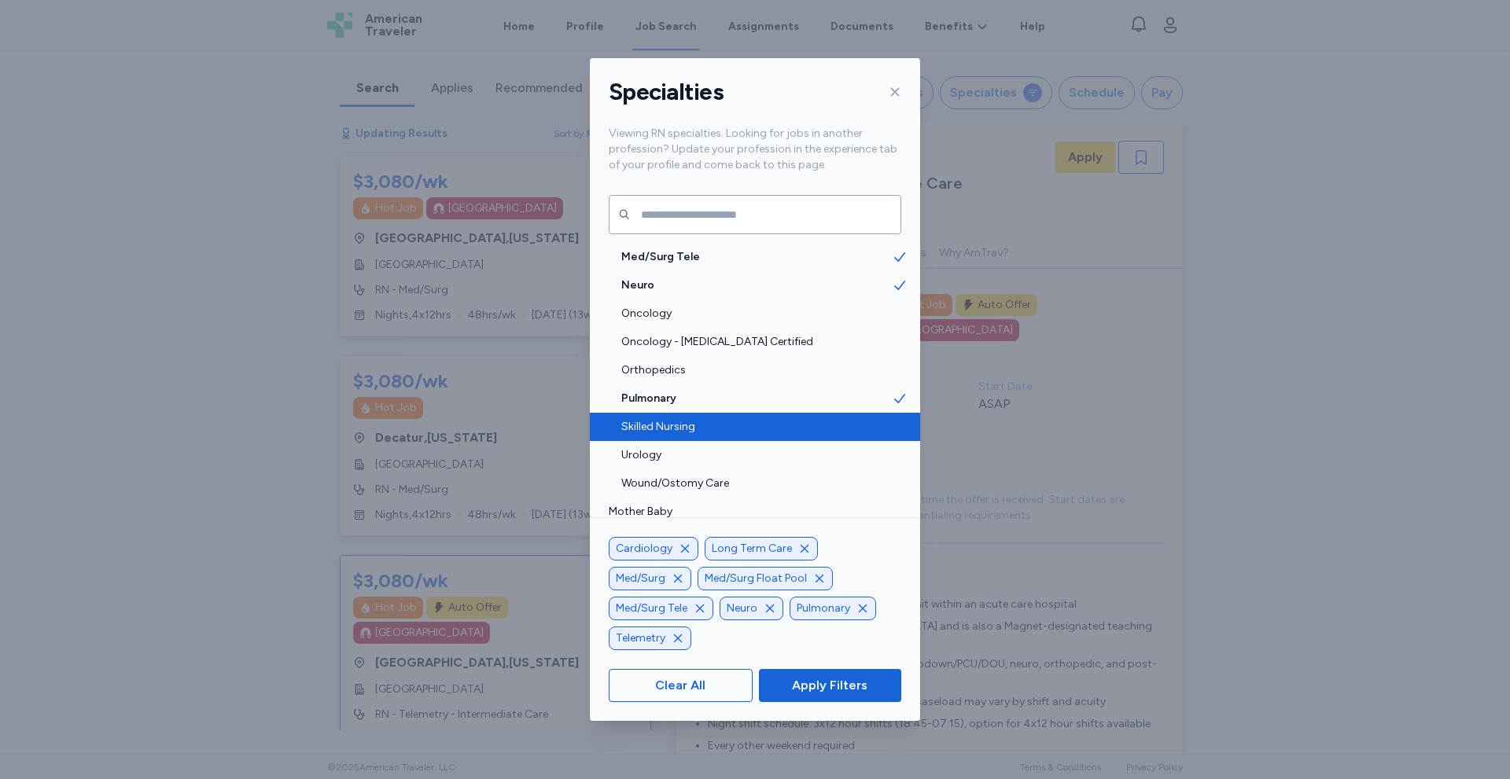
click at [878, 425] on span "Skilled Nursing" at bounding box center [756, 427] width 271 height 16
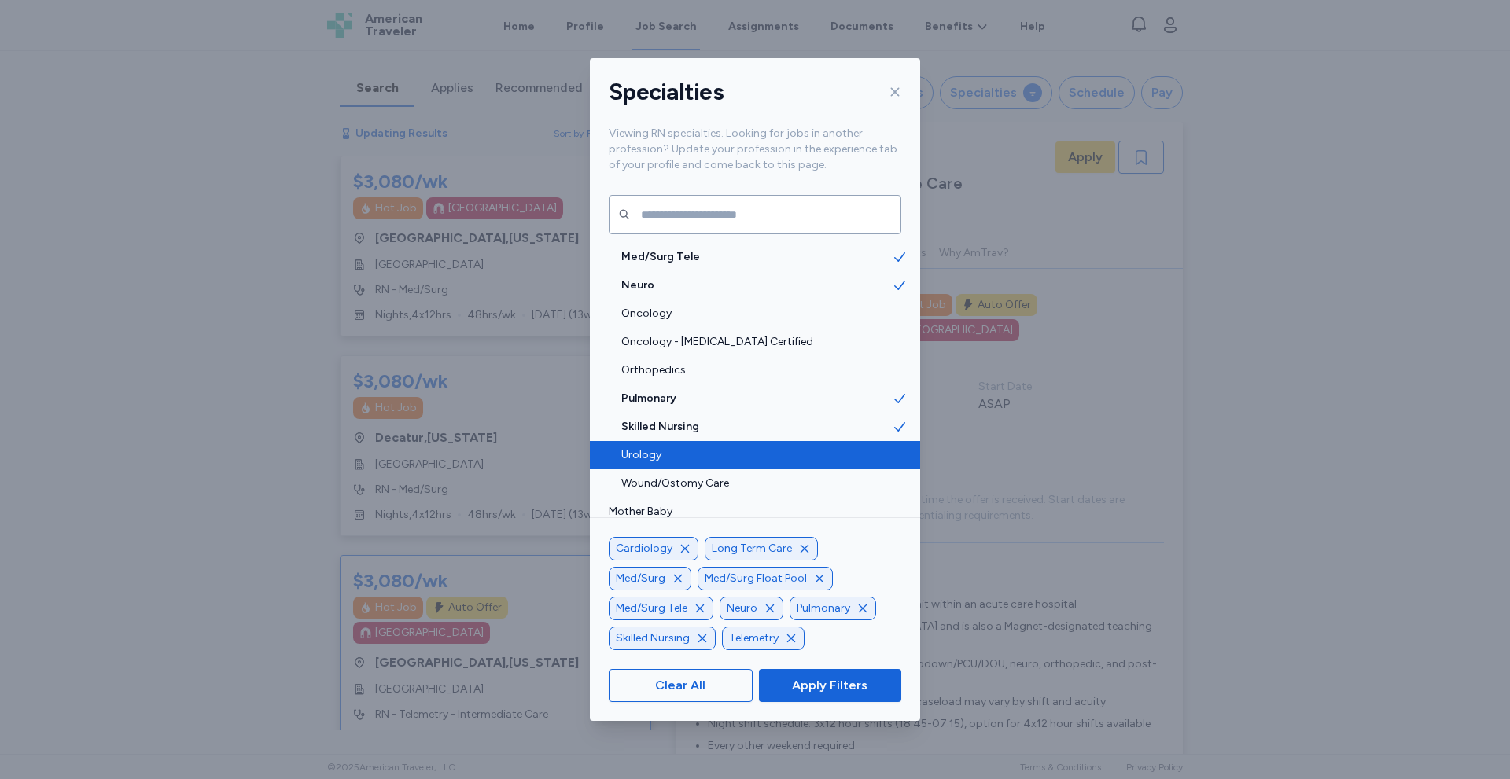
click at [884, 461] on div "Urology" at bounding box center [755, 455] width 330 height 28
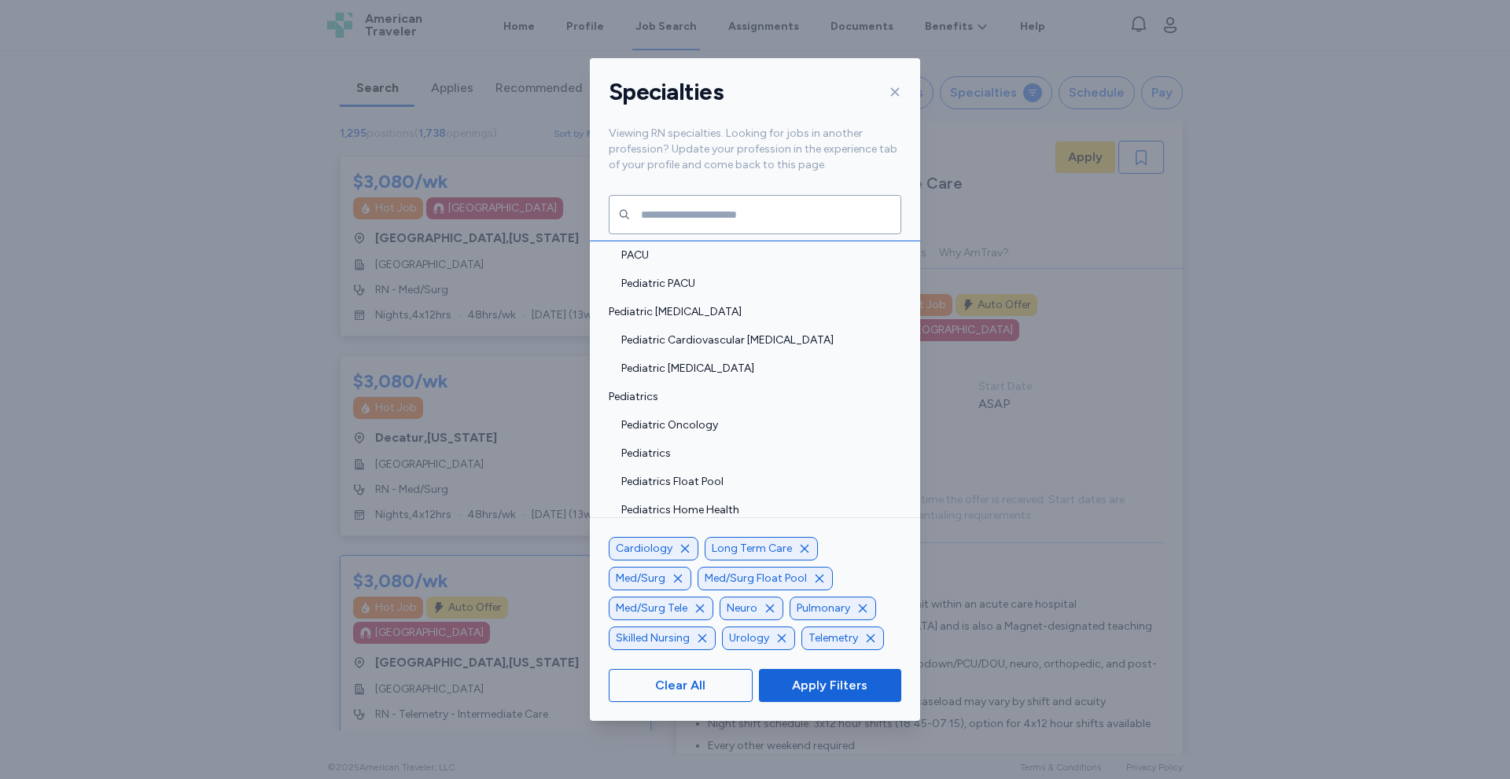
scroll to position [3124, 0]
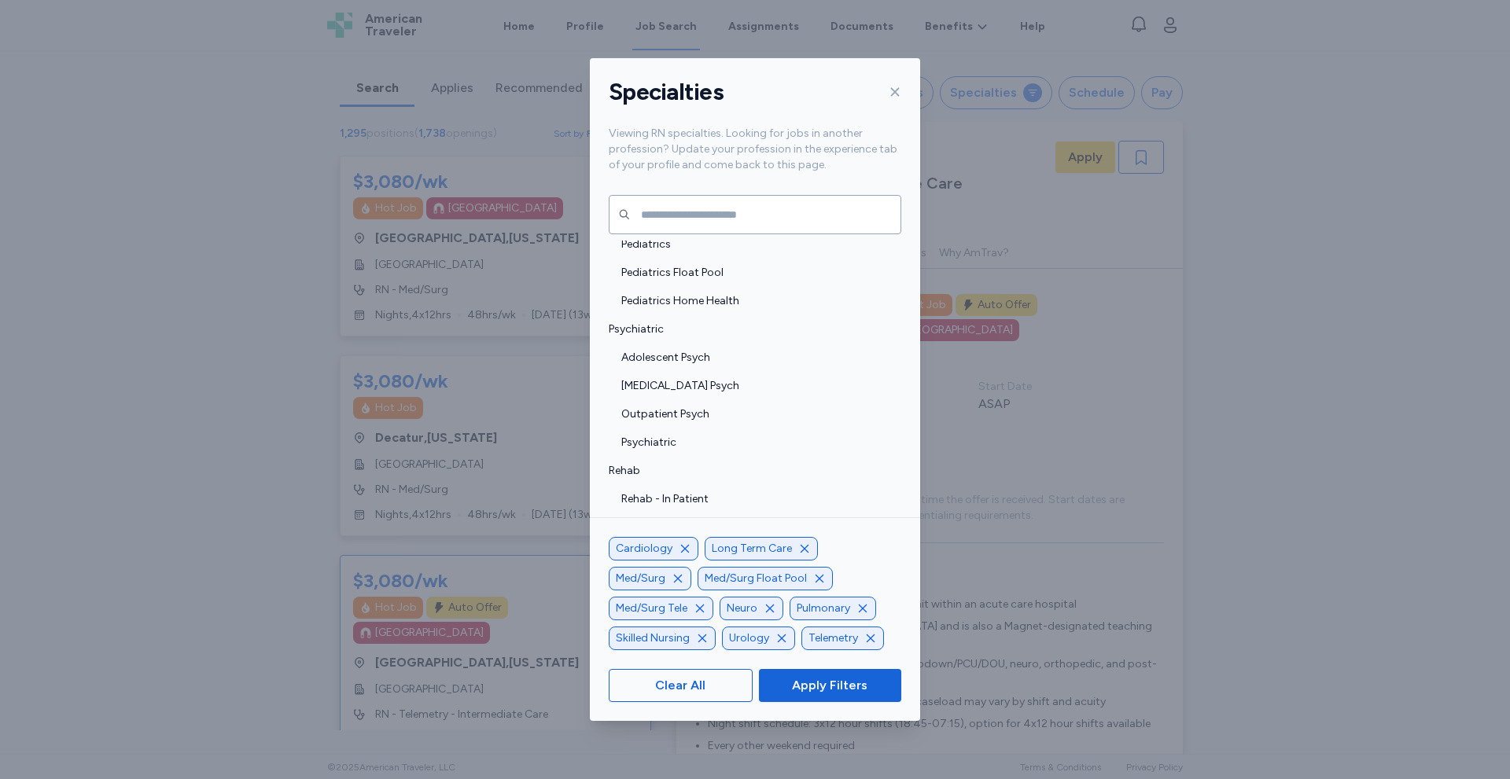
drag, startPoint x: 757, startPoint y: 426, endPoint x: 1256, endPoint y: 484, distance: 502.7
click at [1256, 484] on div "Specialties Viewing RN specialties. Looking for jobs in another profession? Upd…" at bounding box center [755, 389] width 1510 height 779
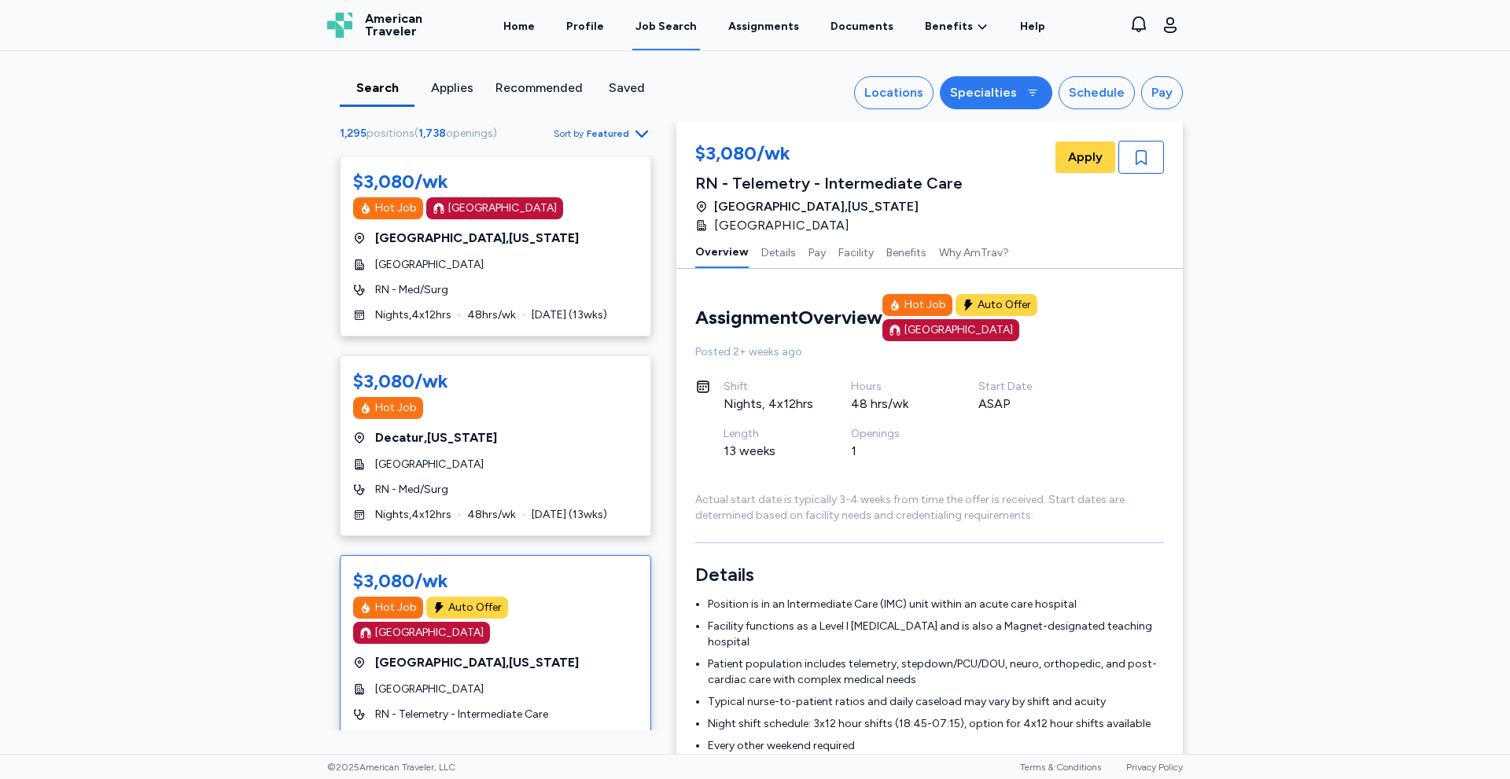
click at [1037, 94] on div at bounding box center [1032, 92] width 19 height 19
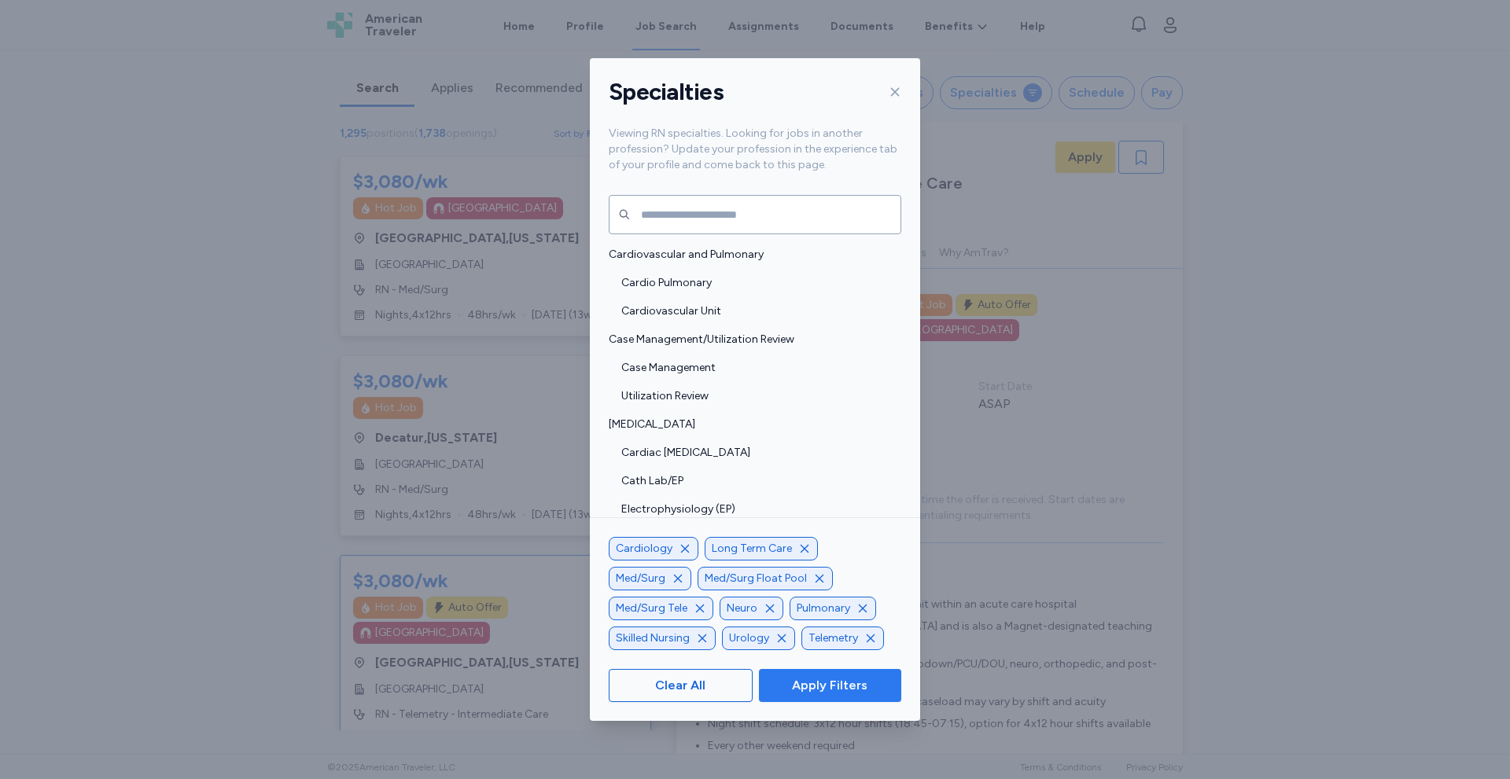
click at [845, 690] on span "Apply Filters" at bounding box center [829, 685] width 75 height 19
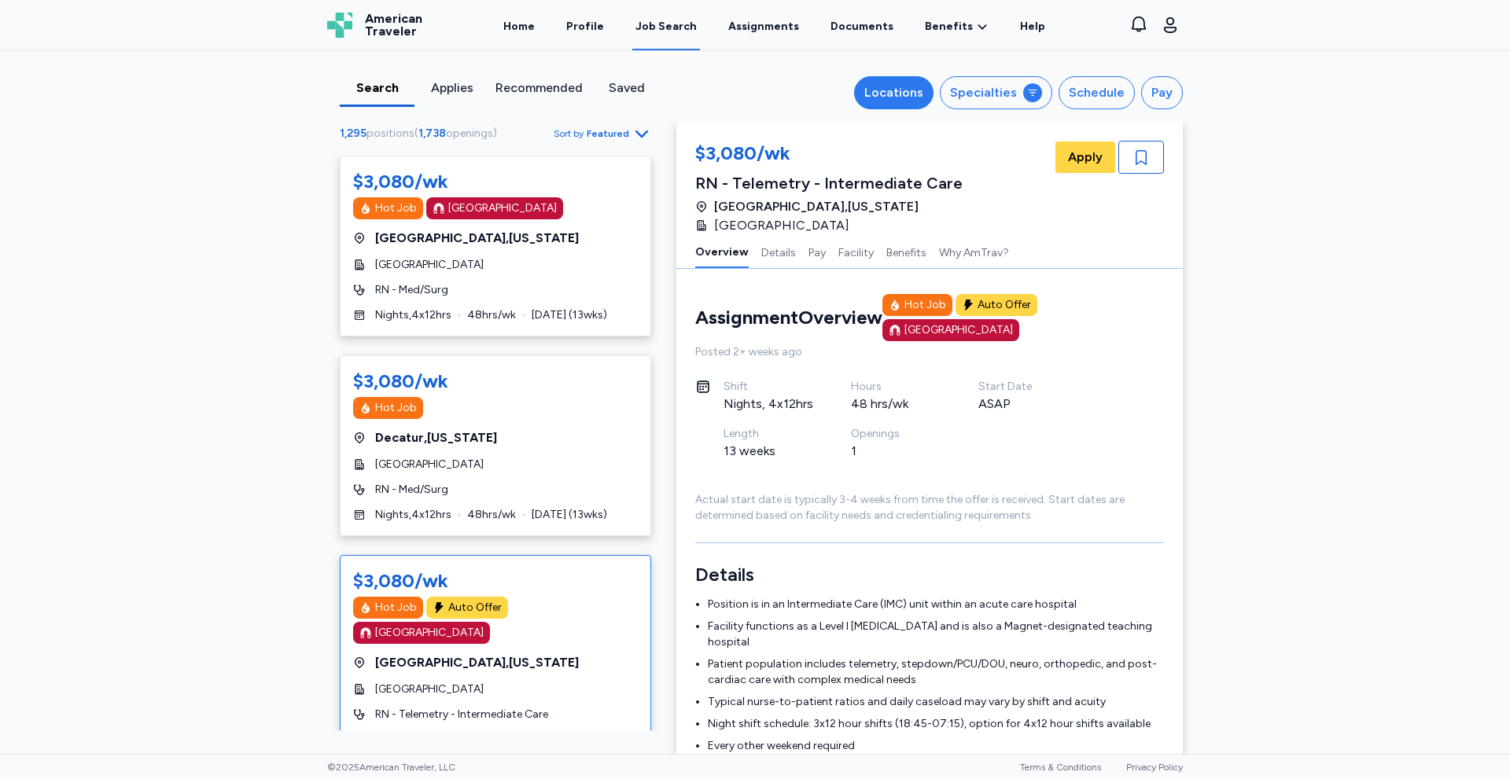
click at [896, 87] on div "Locations" at bounding box center [893, 92] width 59 height 19
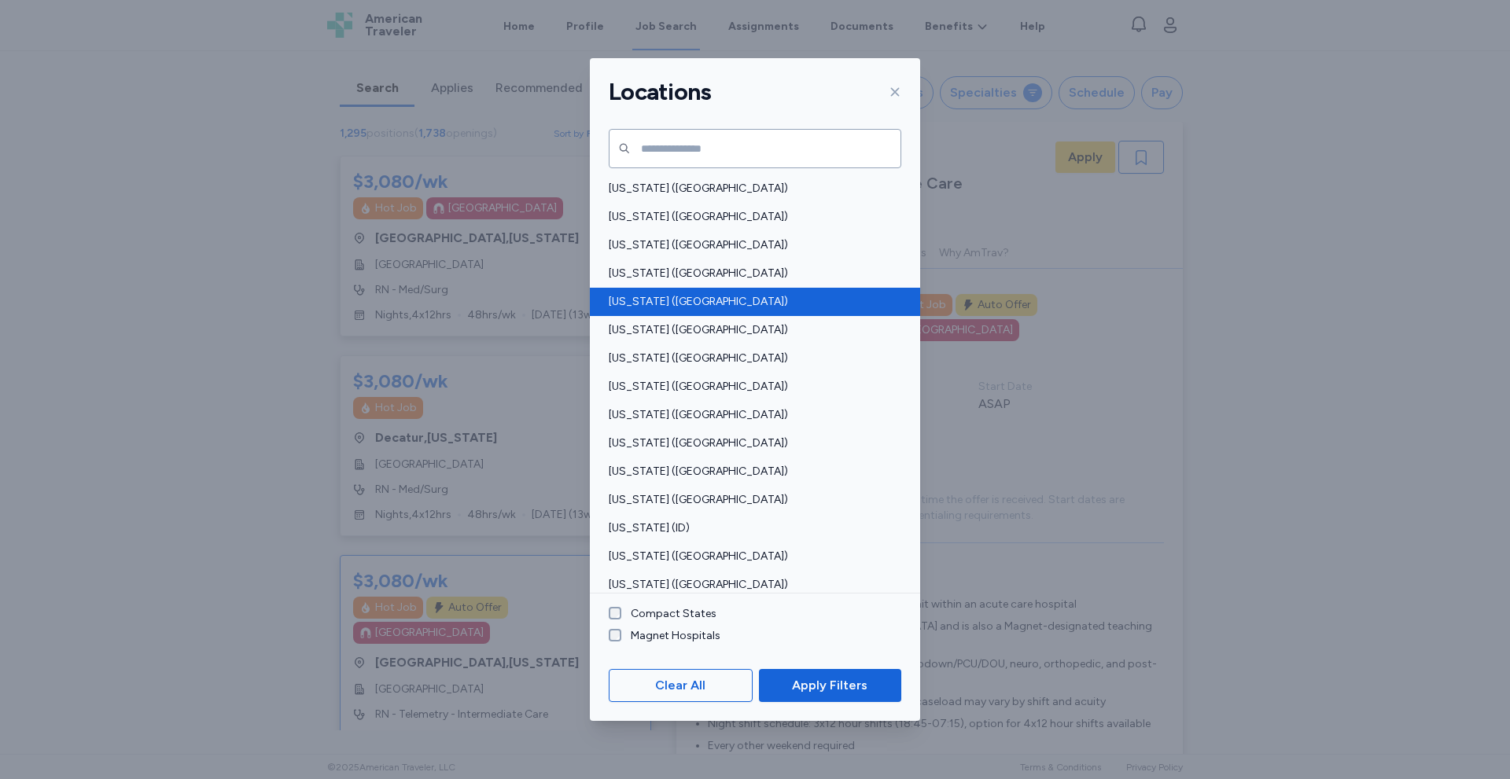
click at [638, 311] on div "[US_STATE] ([GEOGRAPHIC_DATA])" at bounding box center [755, 302] width 330 height 28
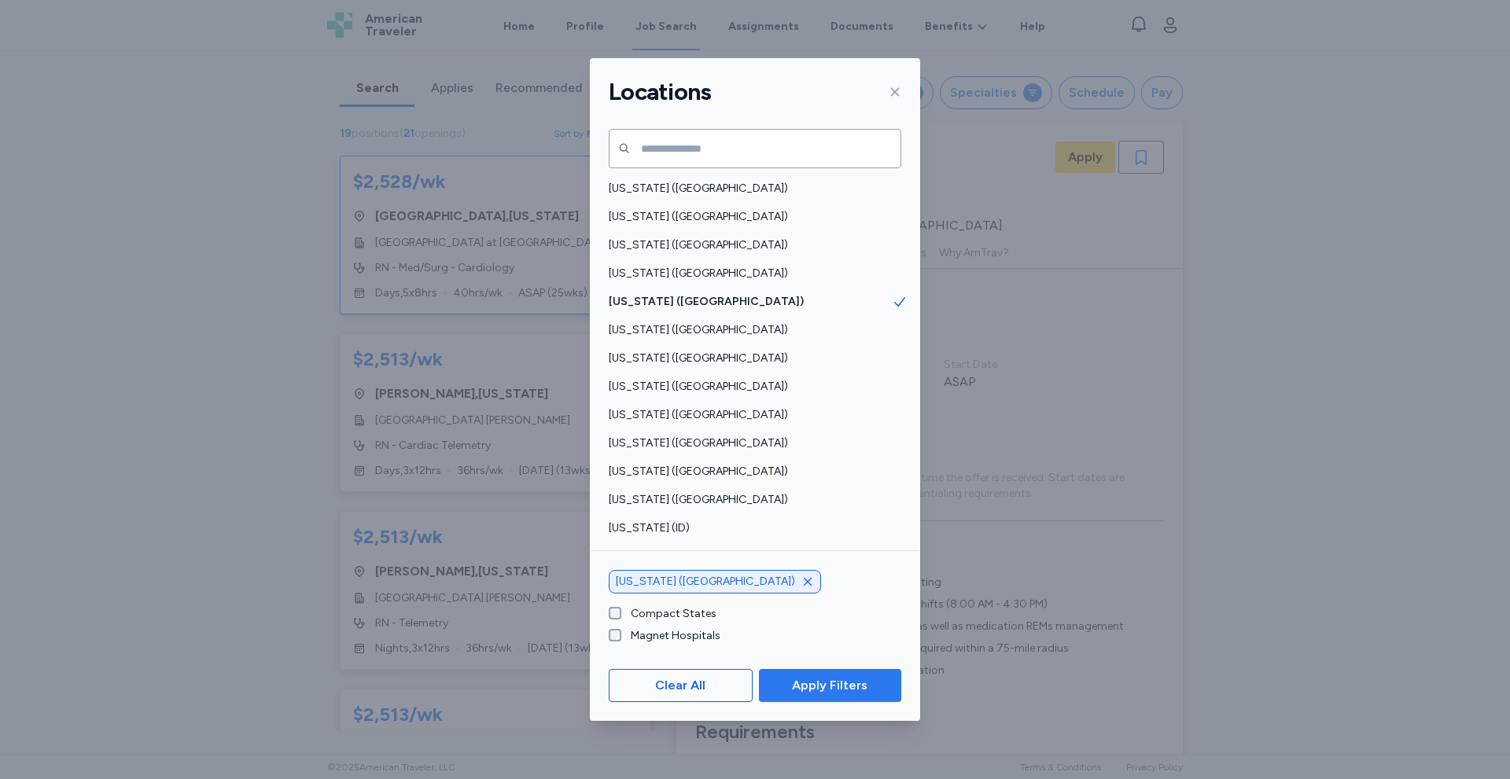
scroll to position [2, 0]
click at [815, 676] on span "Apply Filters" at bounding box center [829, 685] width 75 height 19
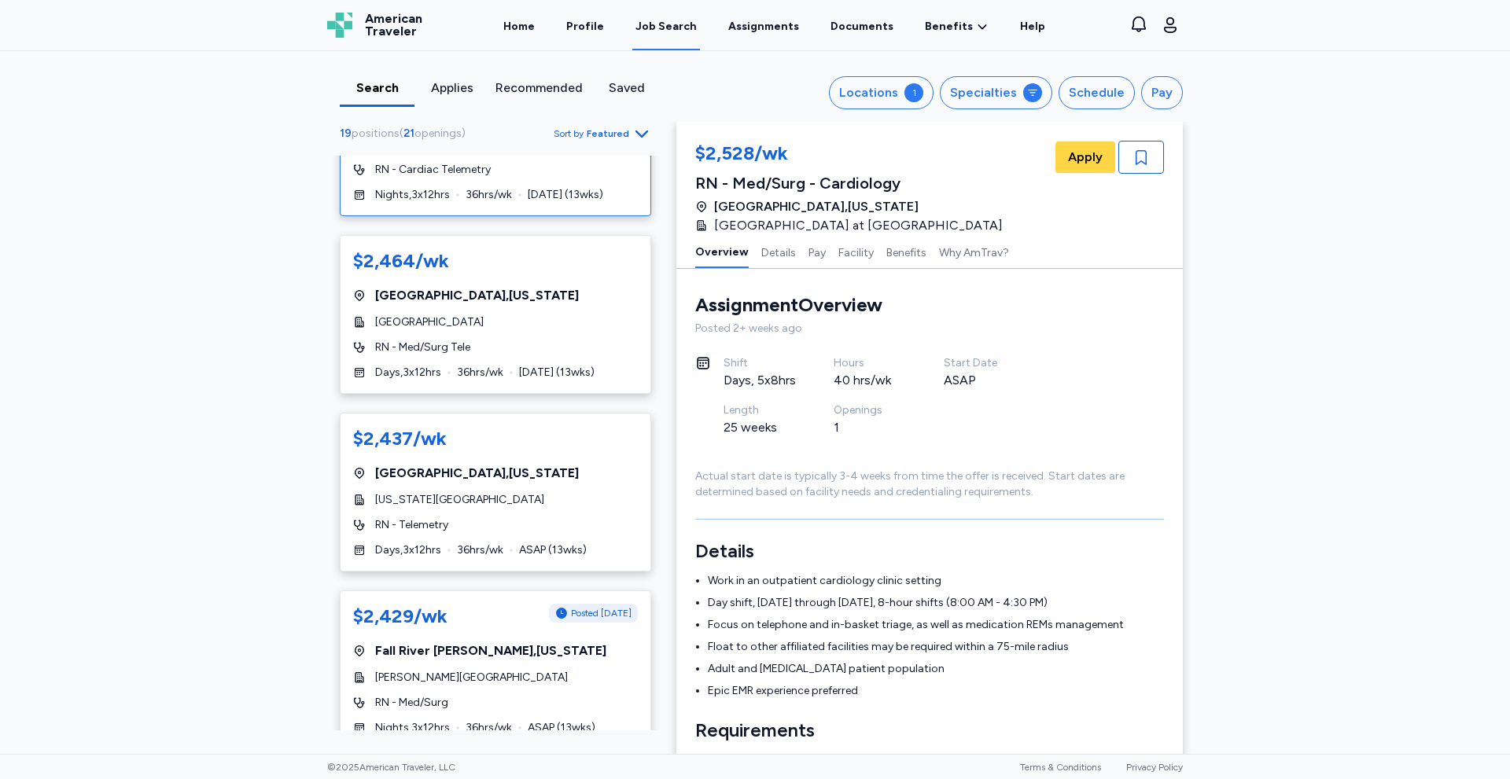
scroll to position [839, 0]
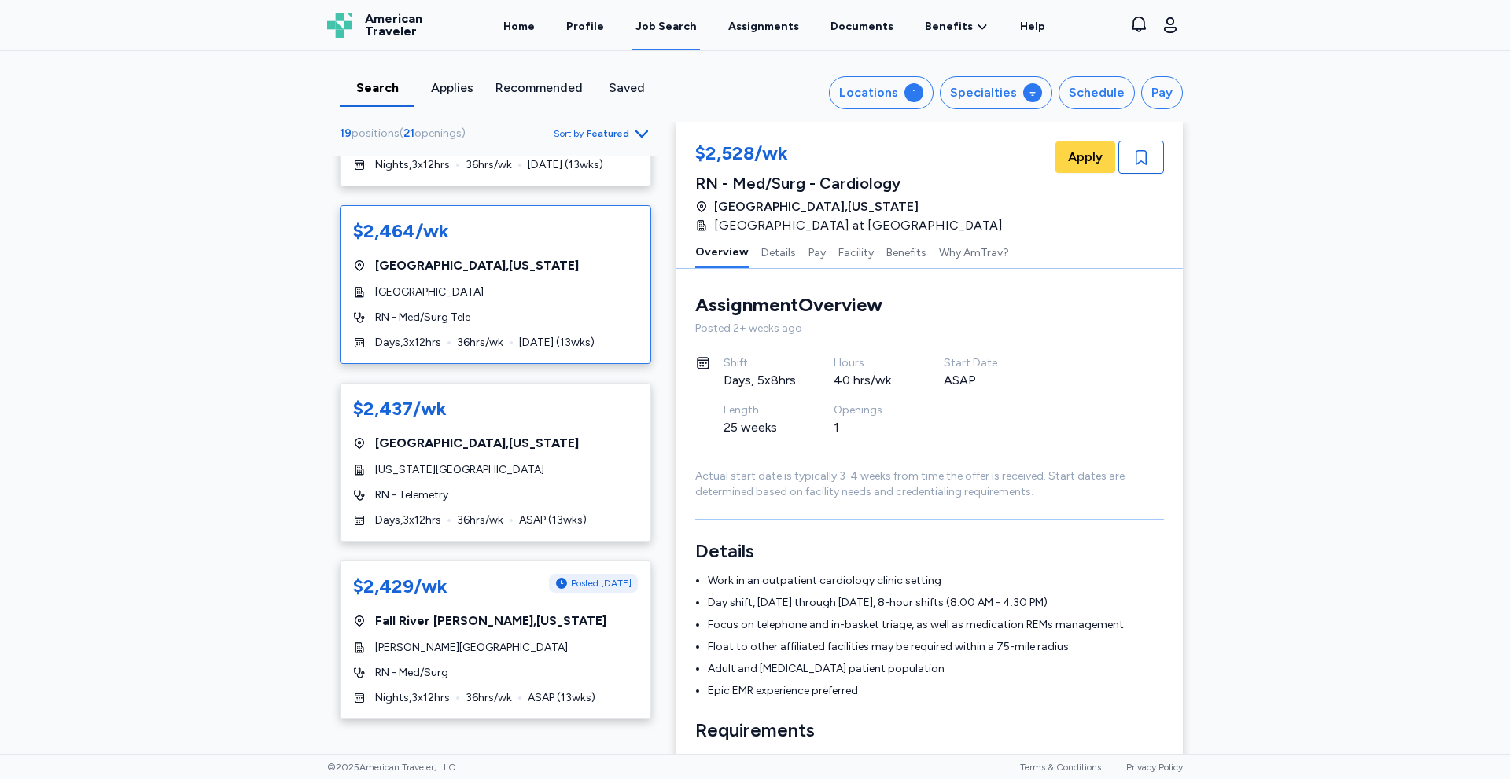
click at [451, 249] on div "$2,464/wk [GEOGRAPHIC_DATA] , [US_STATE][GEOGRAPHIC_DATA] of [GEOGRAPHIC_DATA] …" at bounding box center [495, 284] width 311 height 159
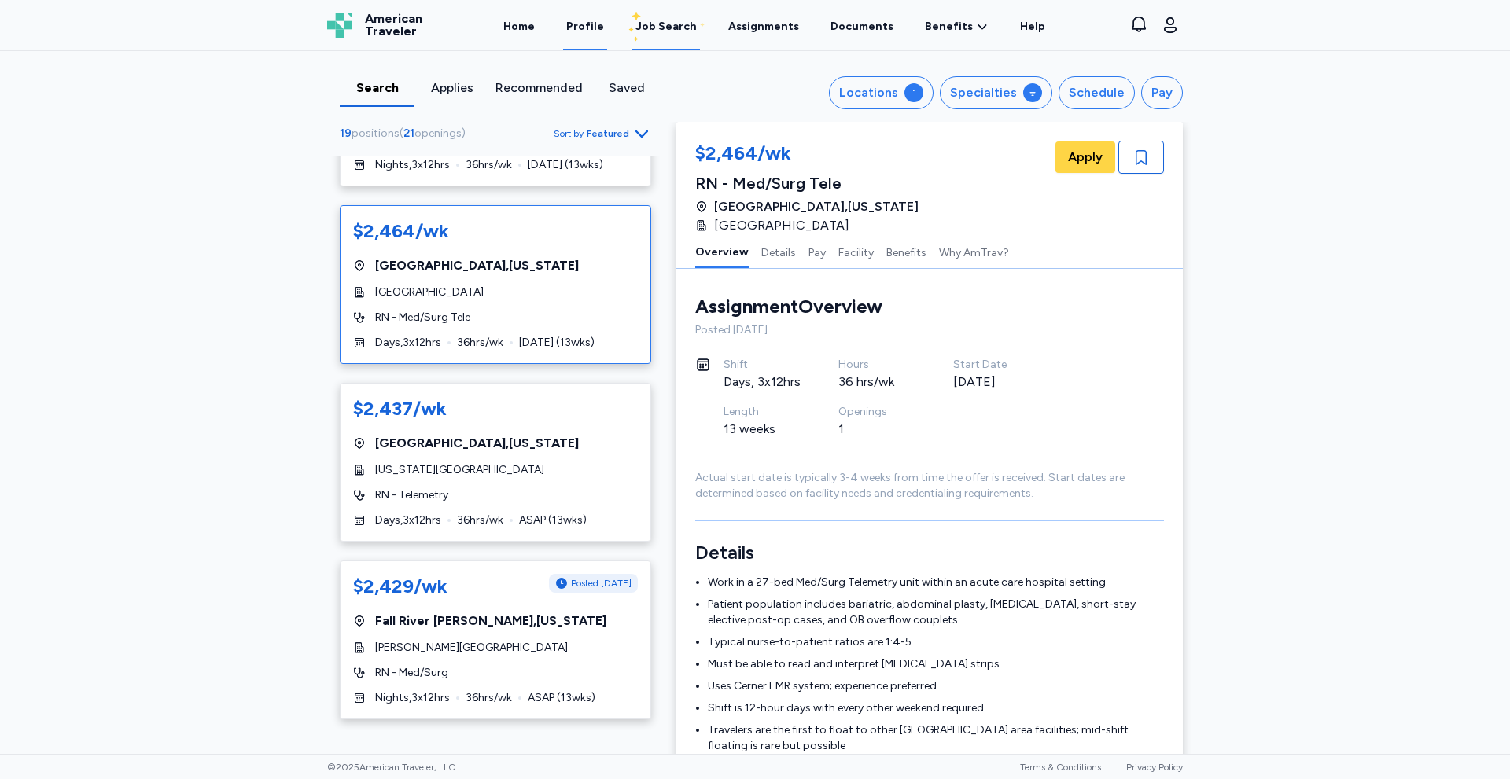
click at [598, 26] on link "Profile" at bounding box center [585, 26] width 44 height 49
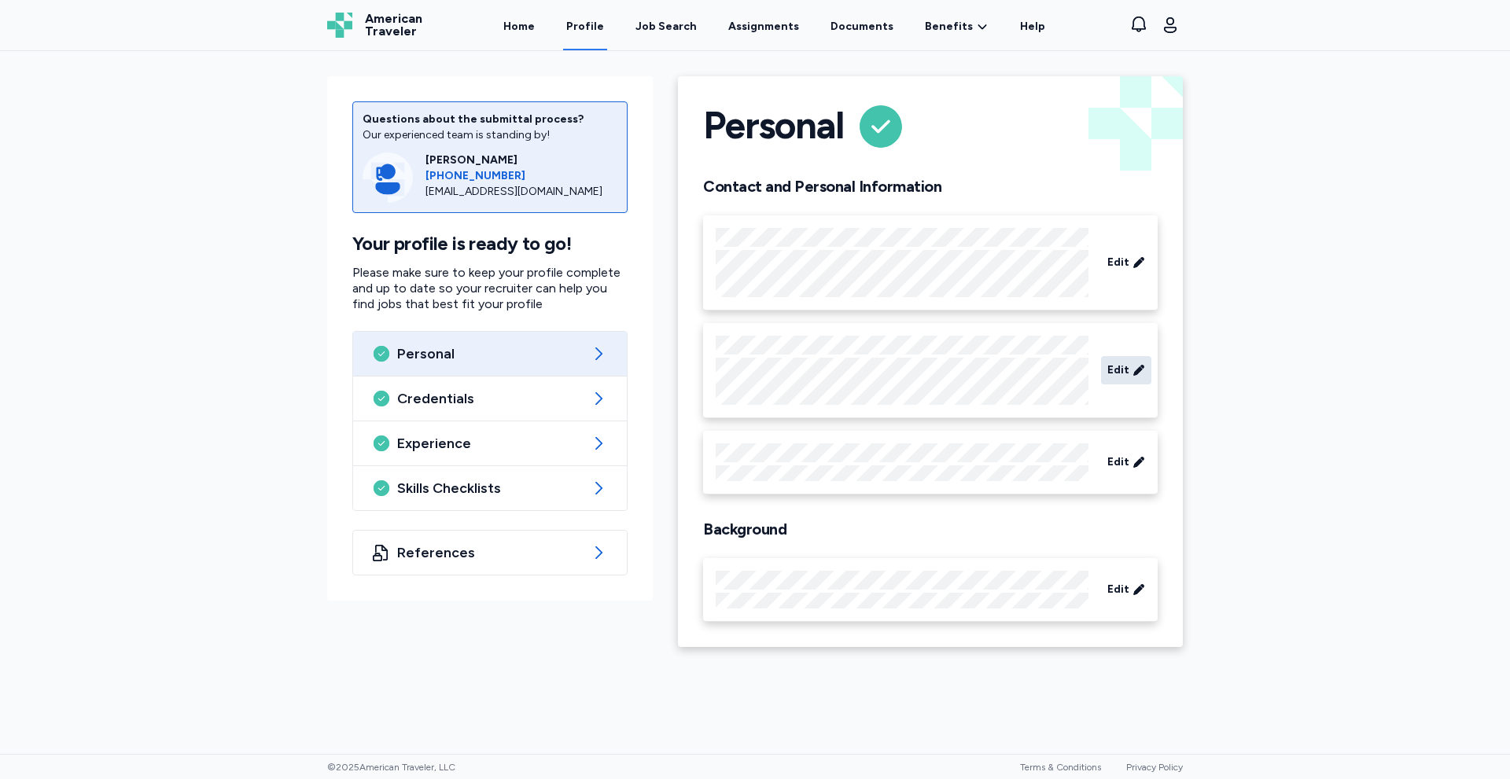
click at [1124, 372] on span "Edit" at bounding box center [1118, 371] width 22 height 16
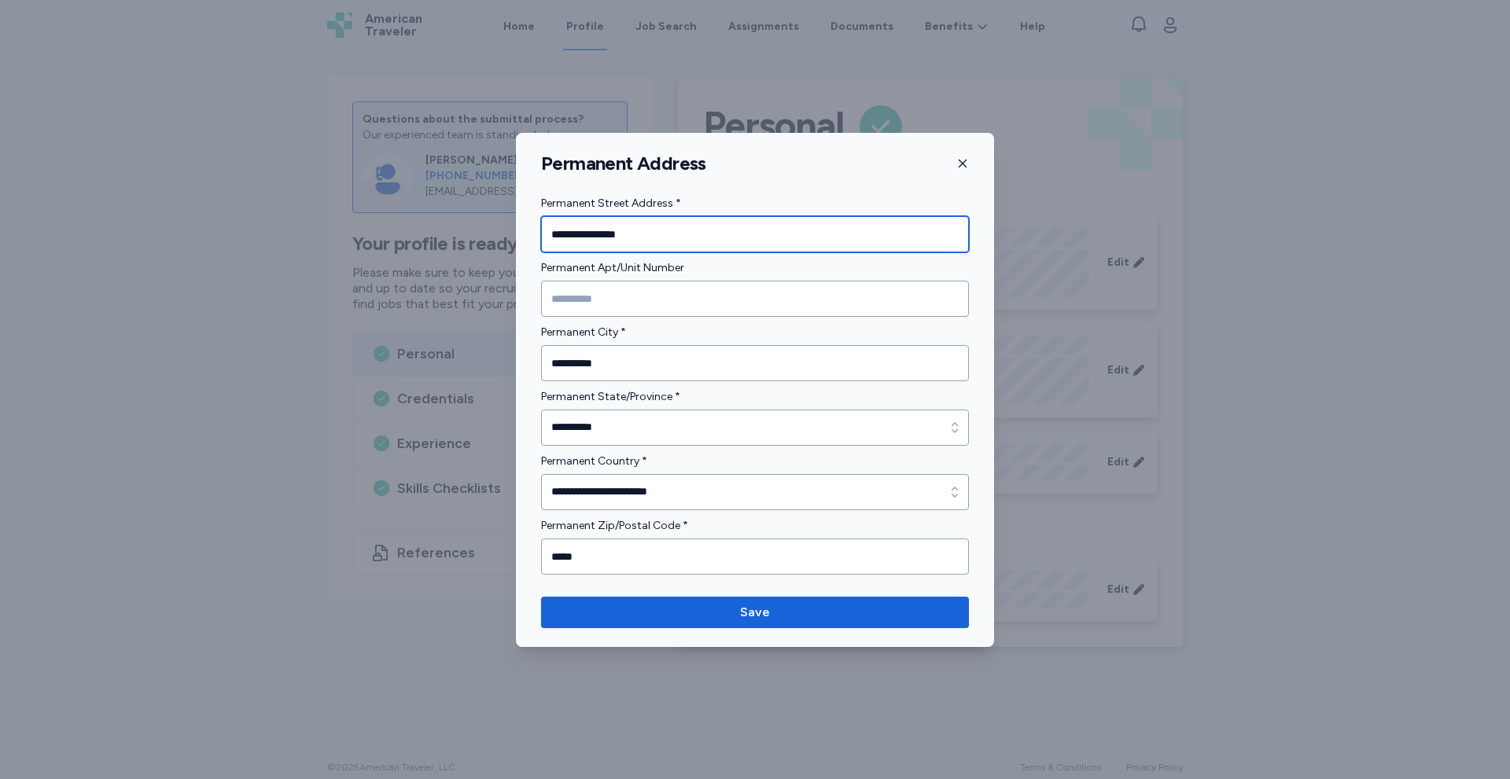
click at [662, 232] on input "**********" at bounding box center [755, 234] width 428 height 36
type input "*"
type input "**********"
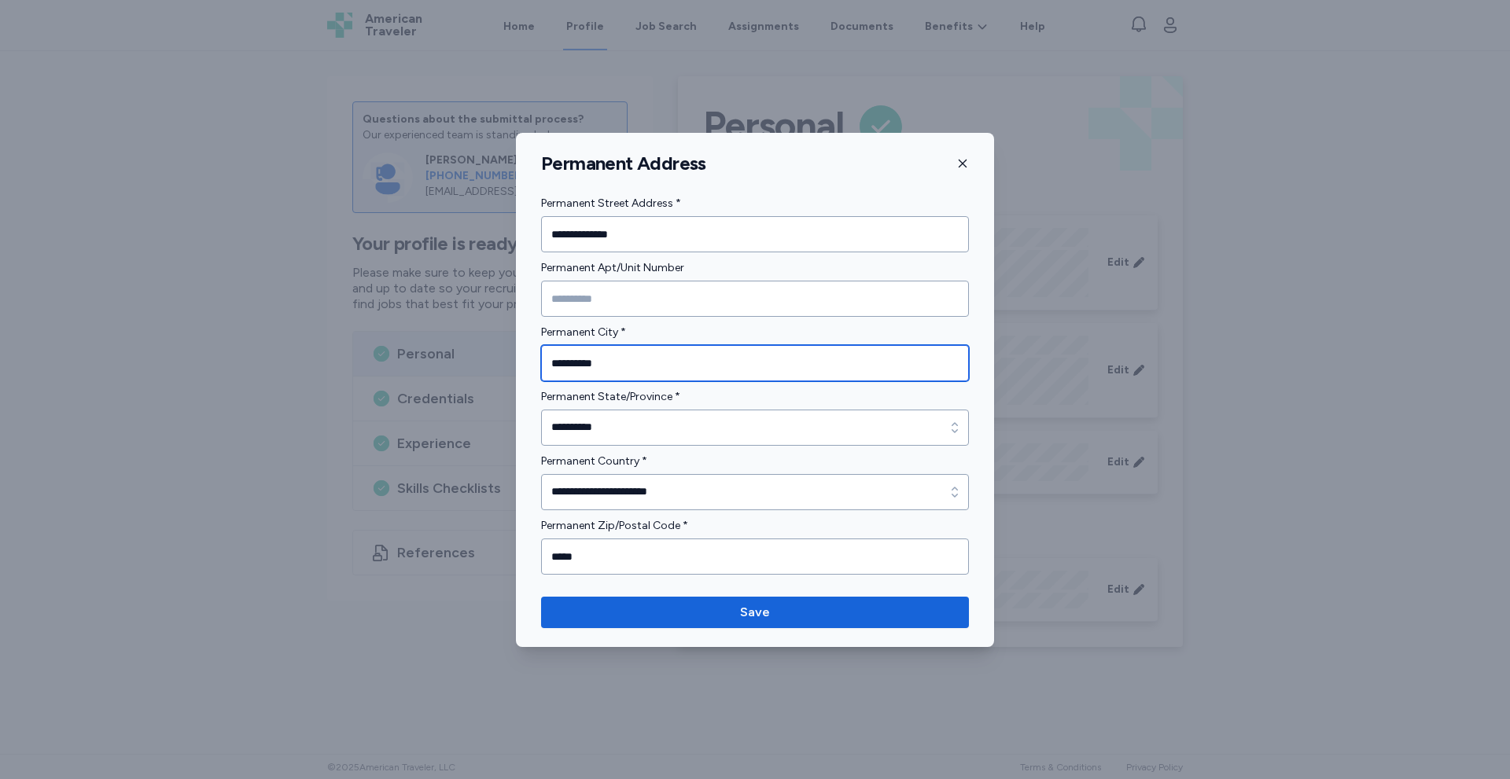
drag, startPoint x: 614, startPoint y: 365, endPoint x: 462, endPoint y: 364, distance: 152.6
click at [462, 364] on div "**********" at bounding box center [755, 389] width 1510 height 779
type input "*********"
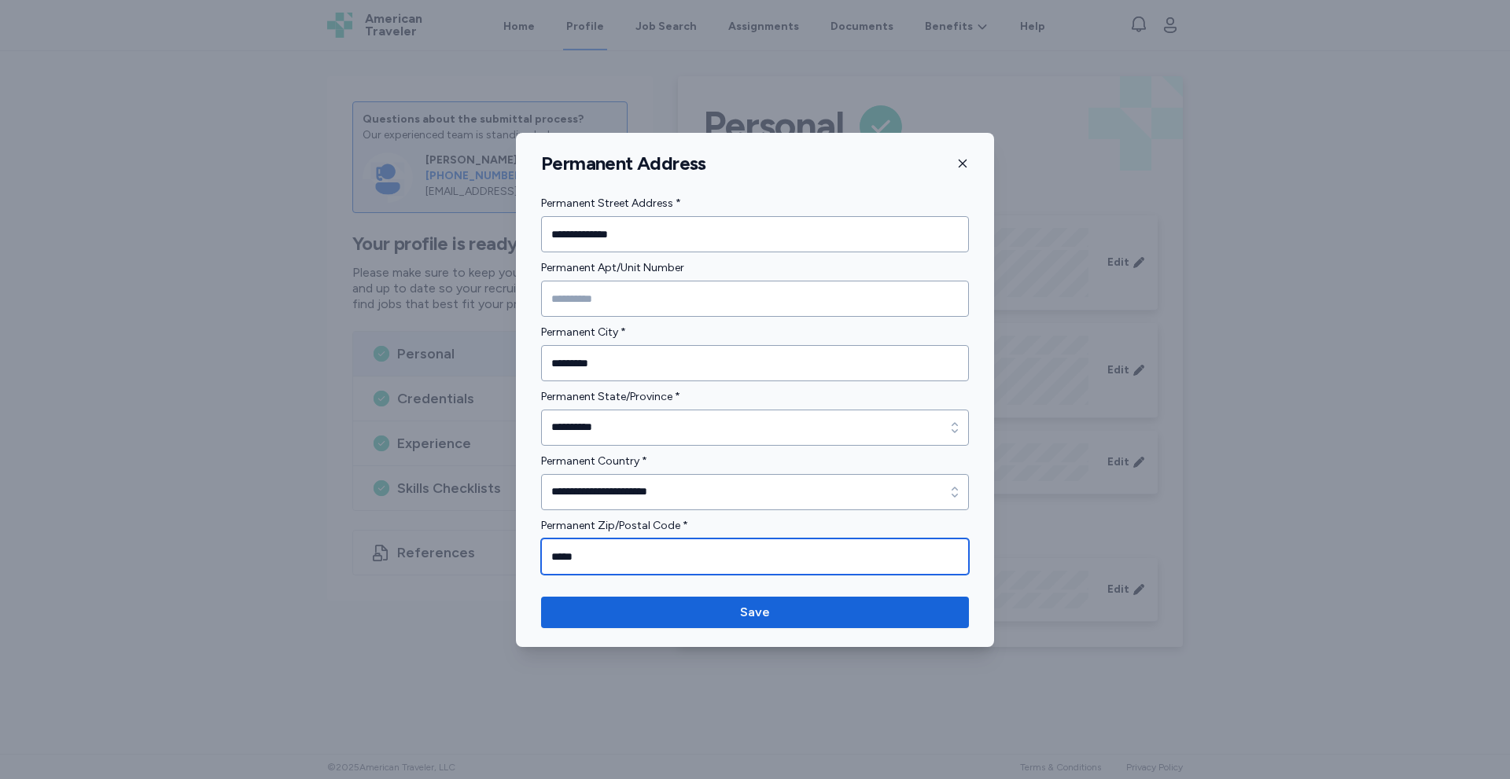
click at [604, 552] on input "*****" at bounding box center [755, 557] width 428 height 36
type input "*"
type input "*****"
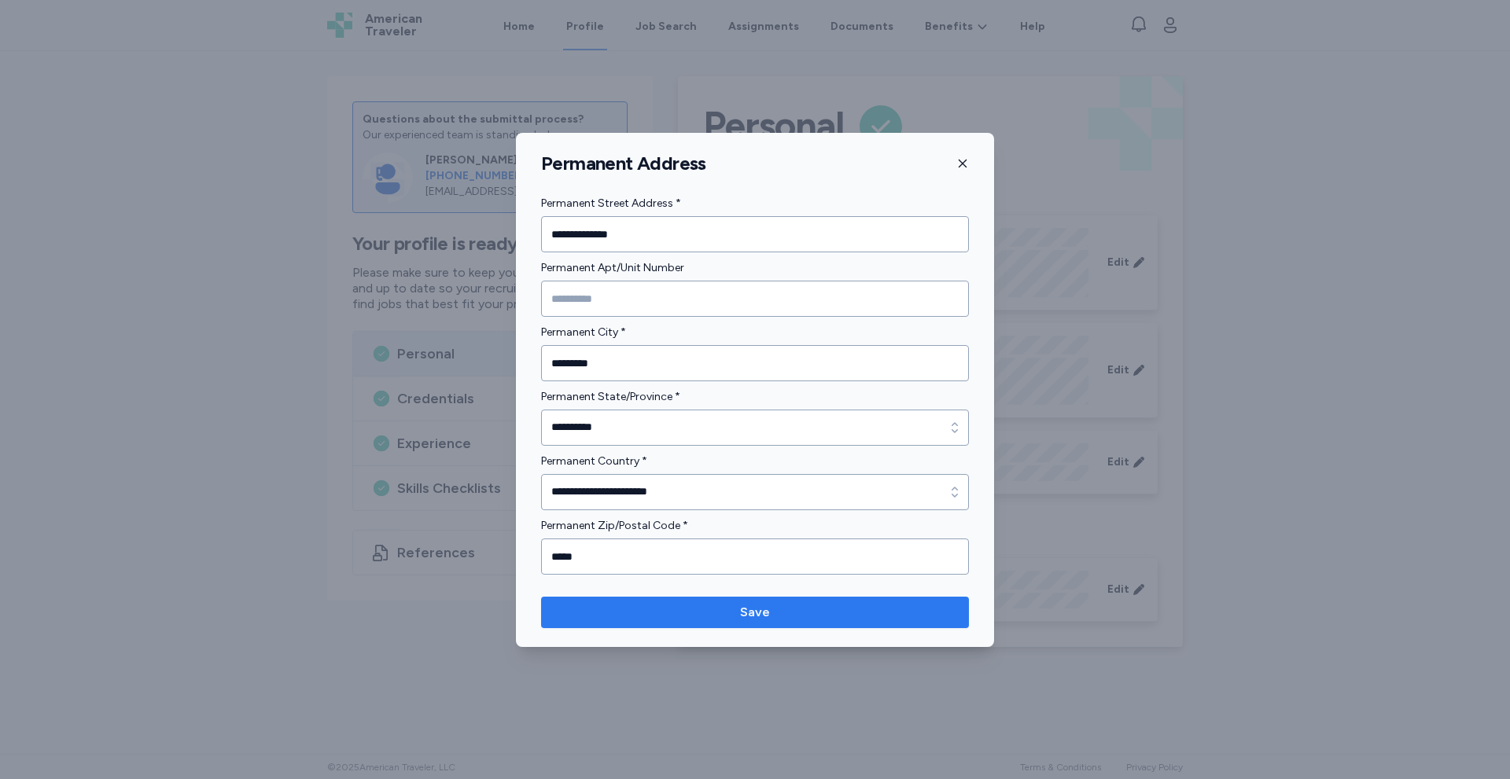
click at [738, 613] on span "Save" at bounding box center [755, 612] width 403 height 19
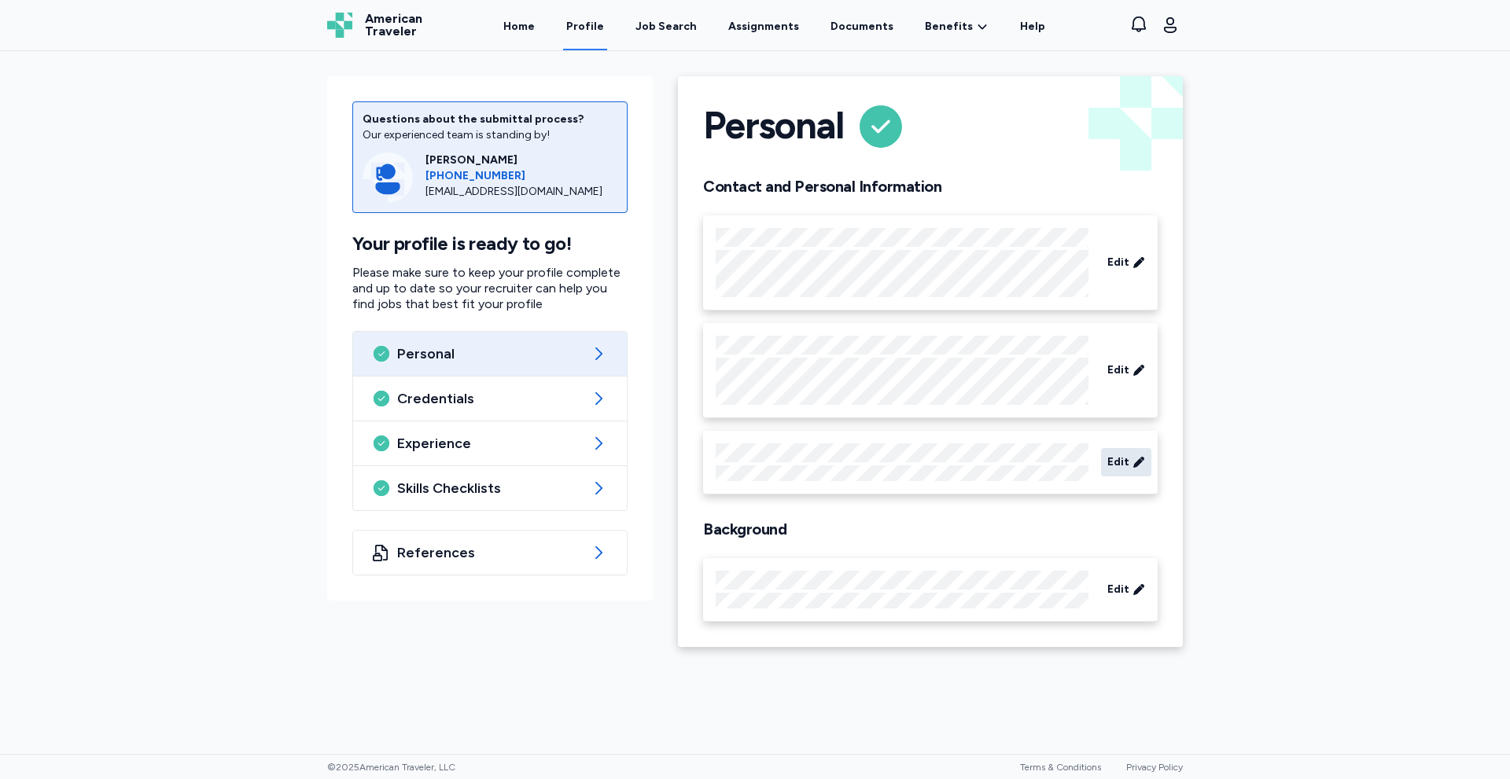
click at [1114, 466] on span "Edit" at bounding box center [1118, 463] width 22 height 16
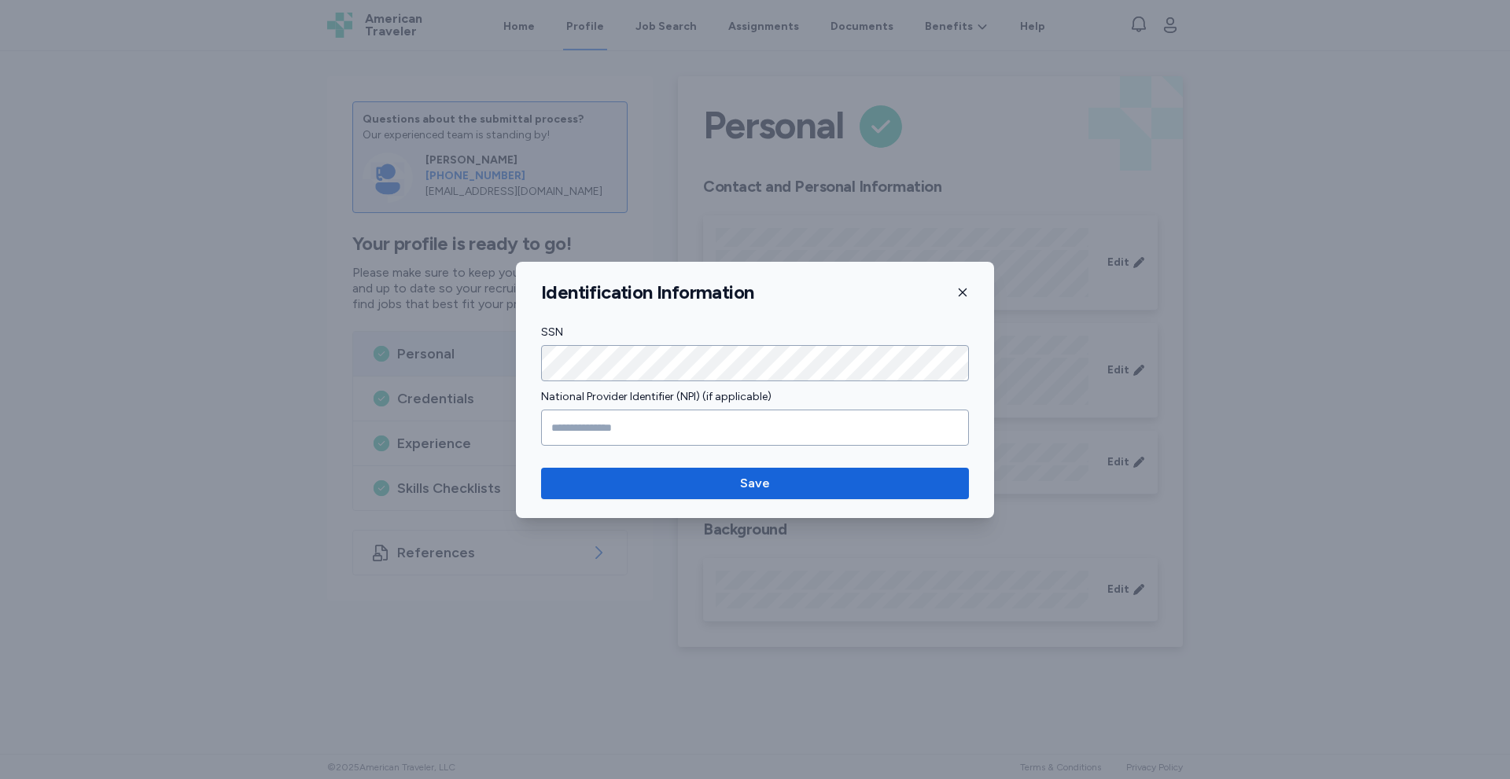
click at [963, 294] on icon "button" at bounding box center [962, 292] width 13 height 13
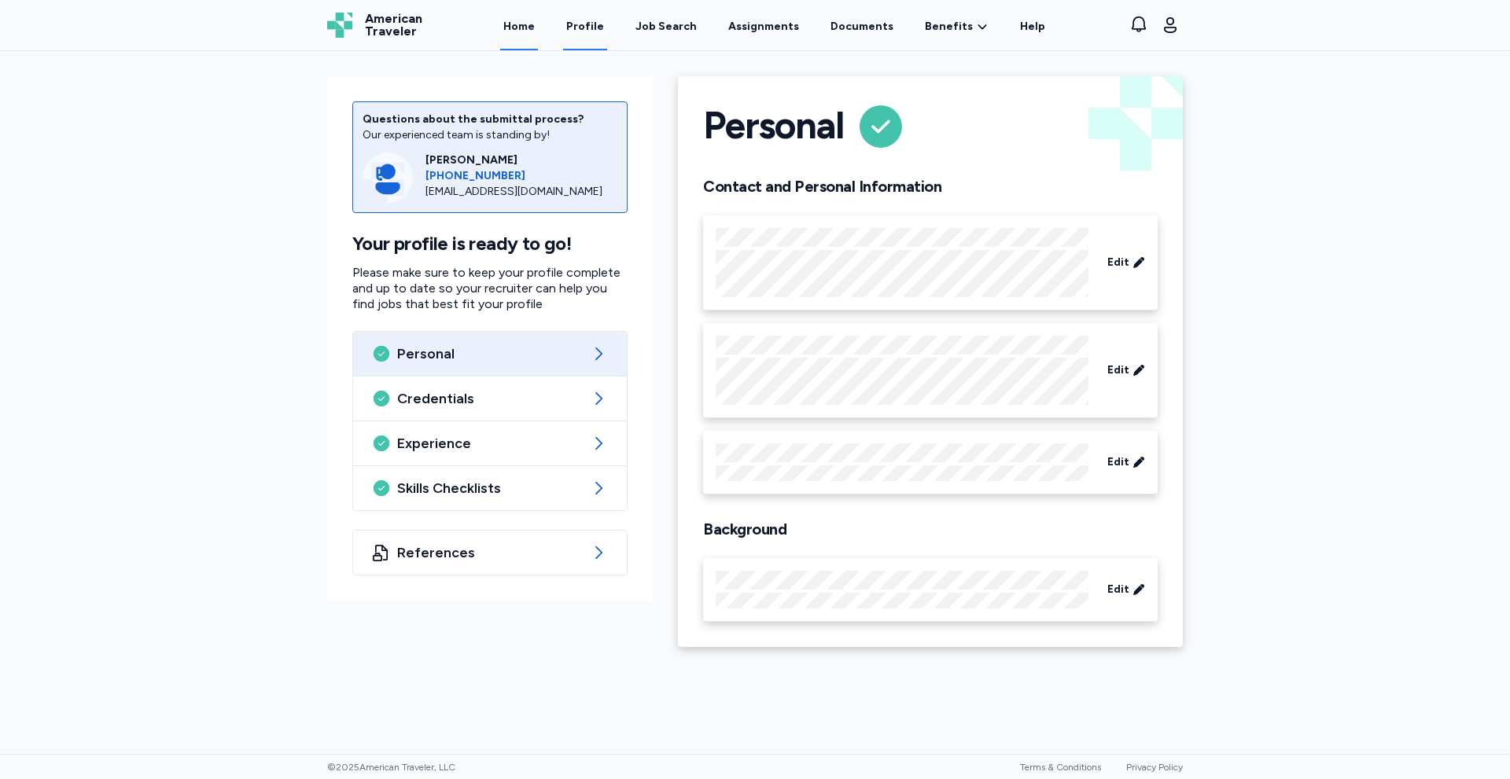
click at [521, 30] on link "Home" at bounding box center [519, 26] width 38 height 49
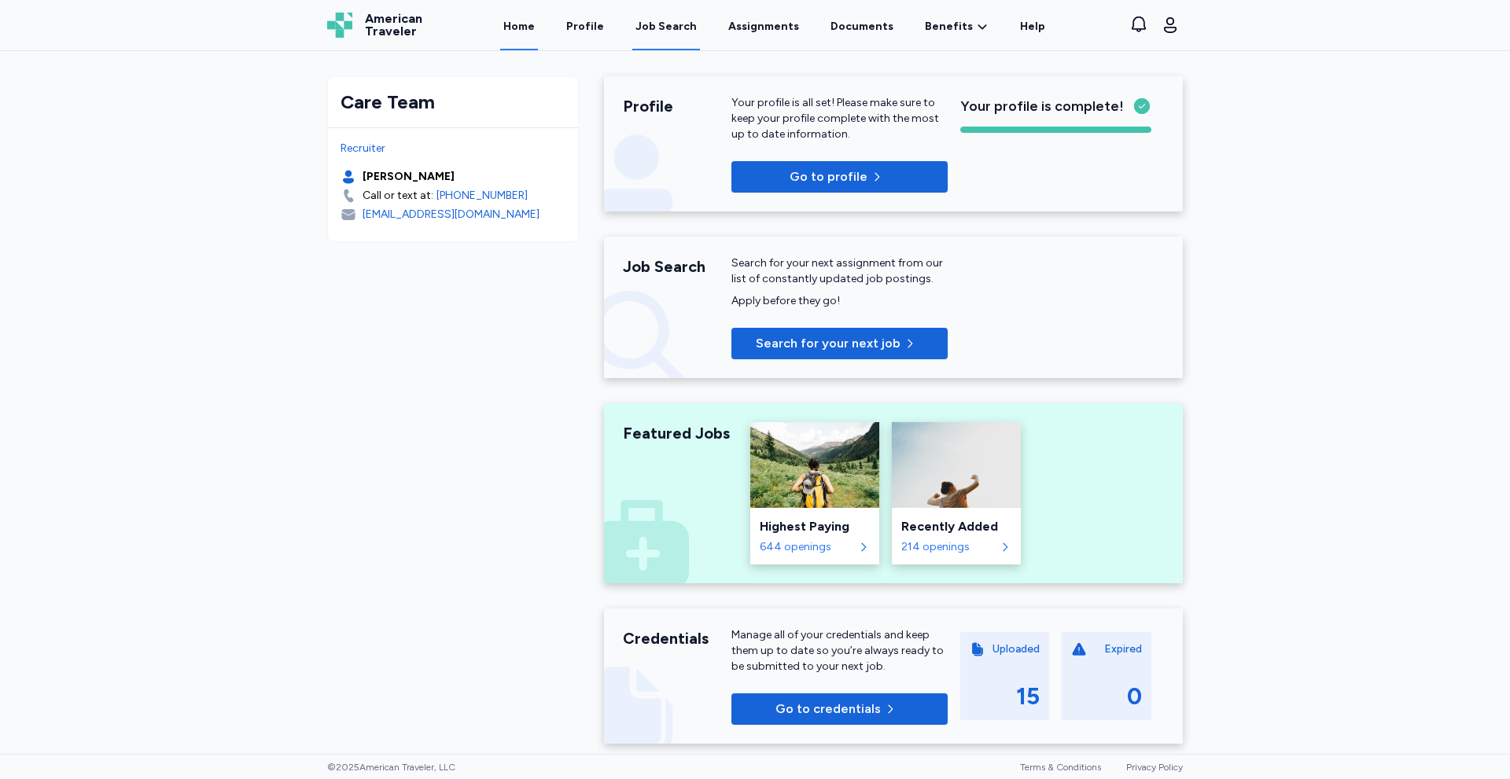
click at [653, 27] on div "Job Search" at bounding box center [665, 27] width 61 height 16
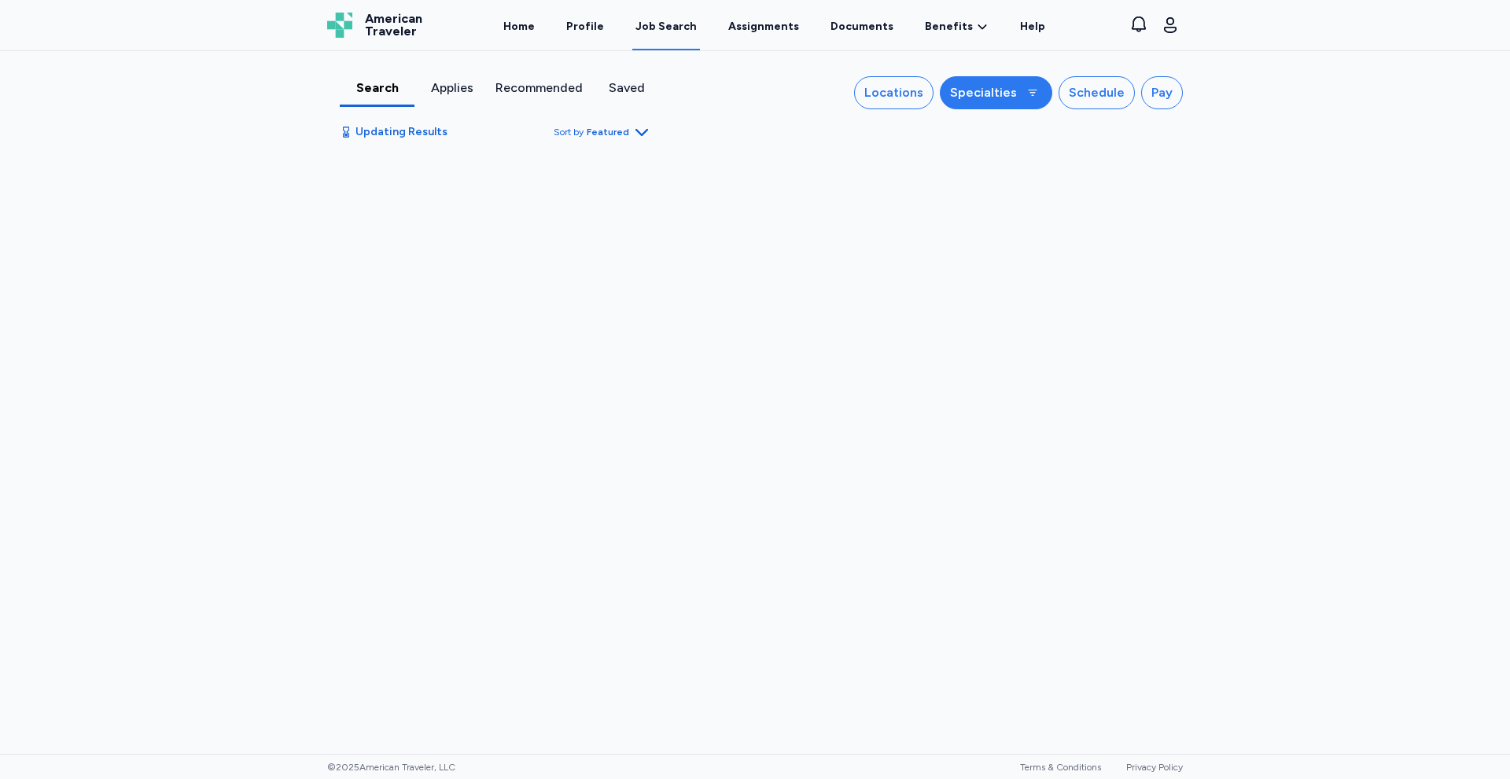
click at [1032, 94] on icon at bounding box center [1032, 93] width 13 height 13
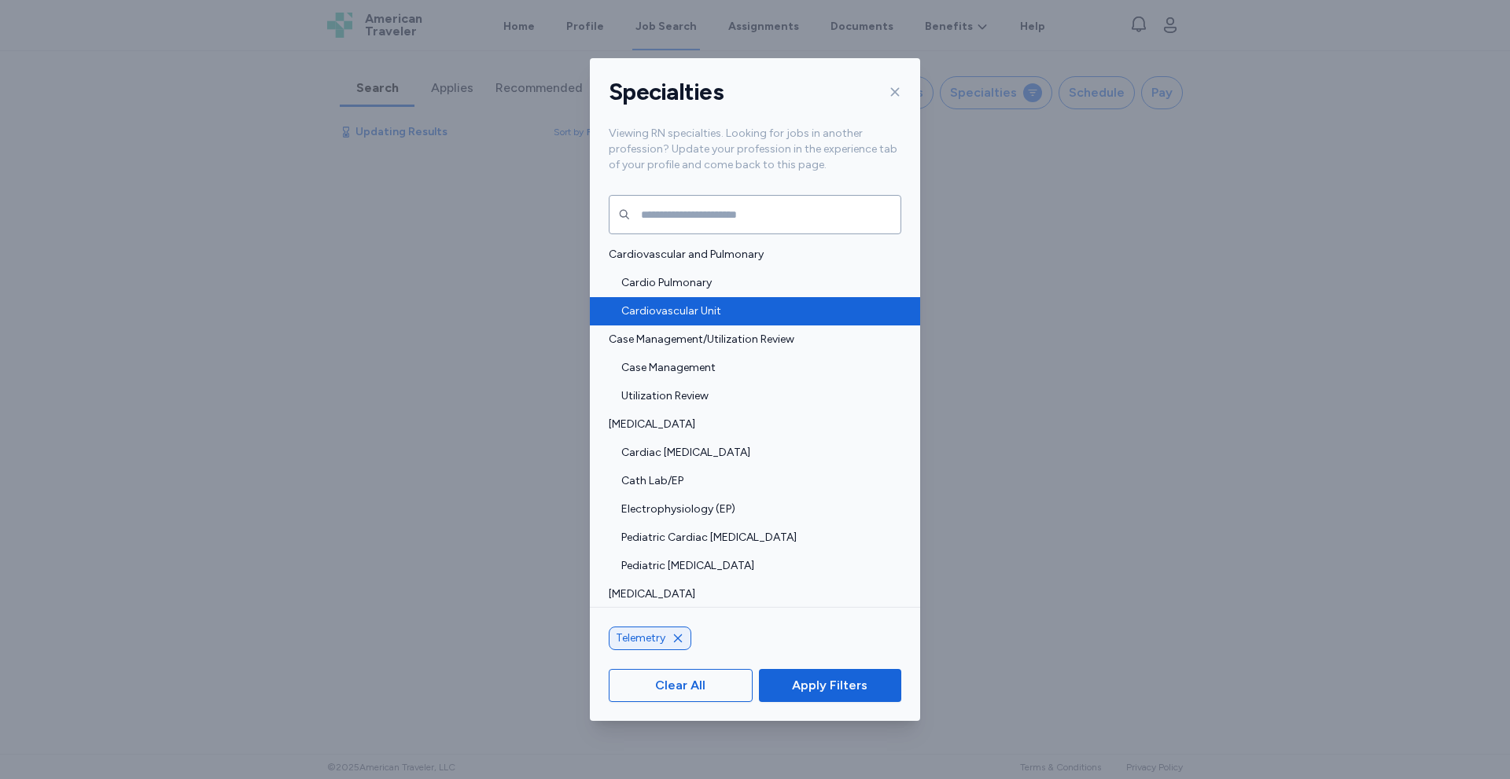
click at [679, 315] on span "Cardiovascular Unit" at bounding box center [756, 312] width 271 height 16
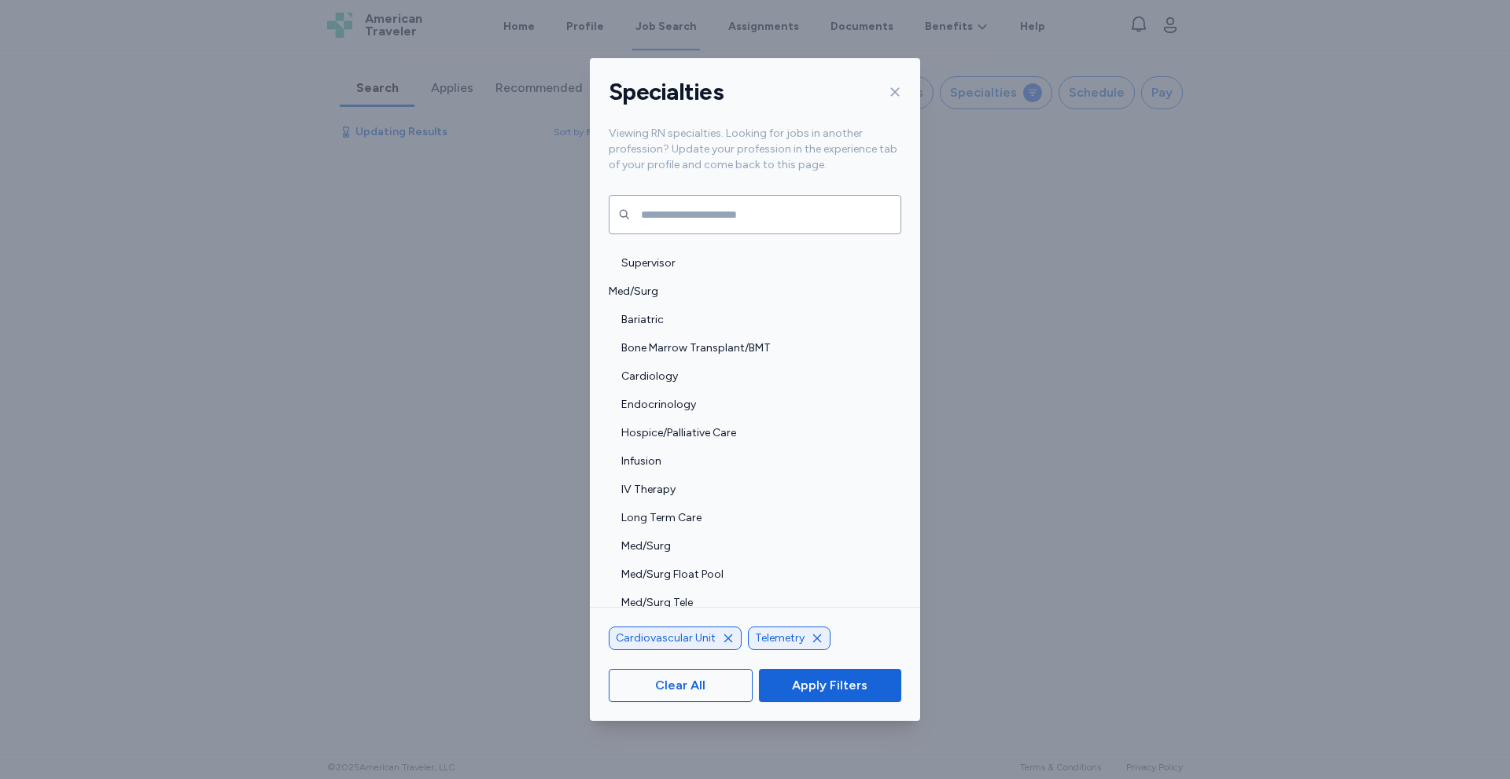
scroll to position [1531, 0]
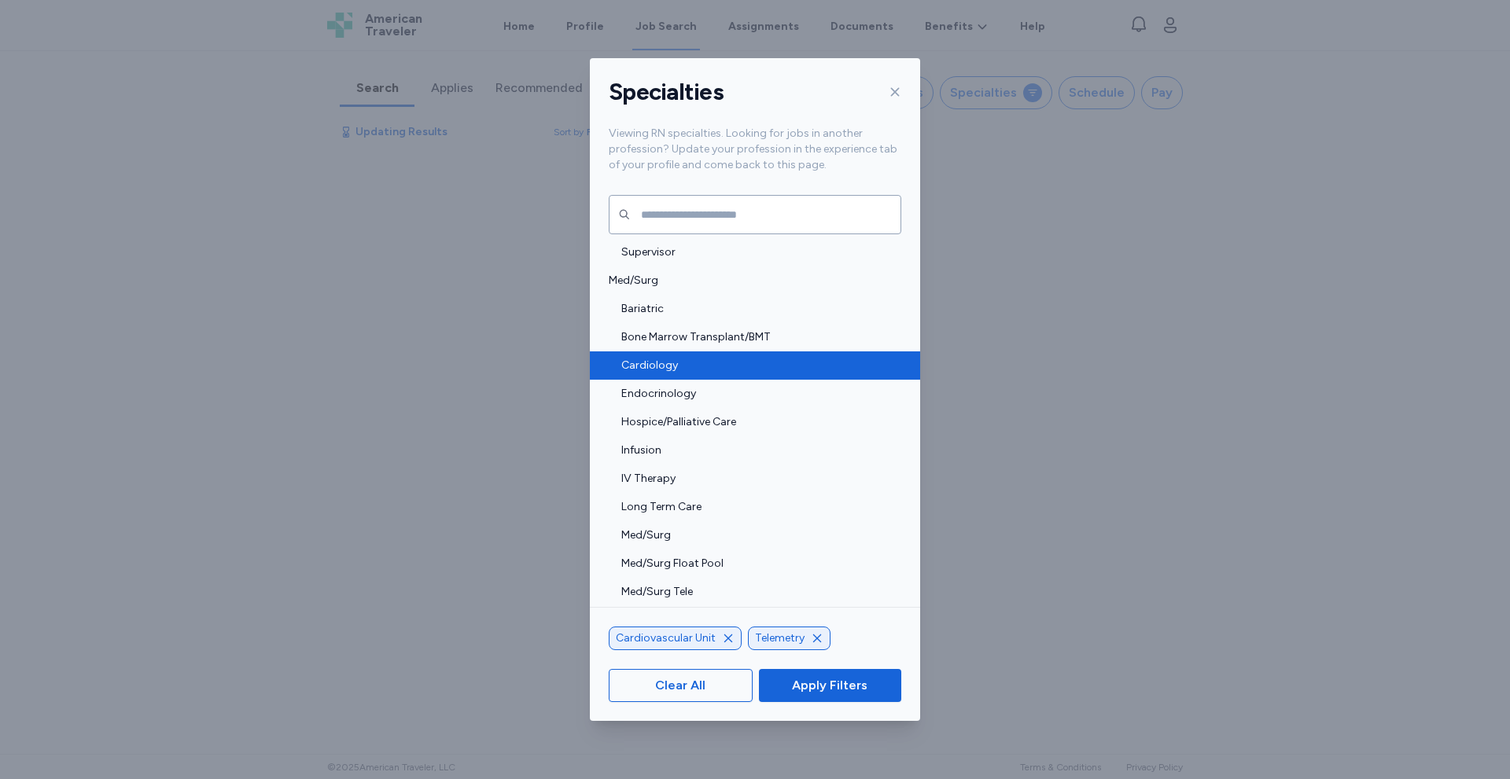
click at [764, 366] on span "Cardiology" at bounding box center [756, 366] width 271 height 16
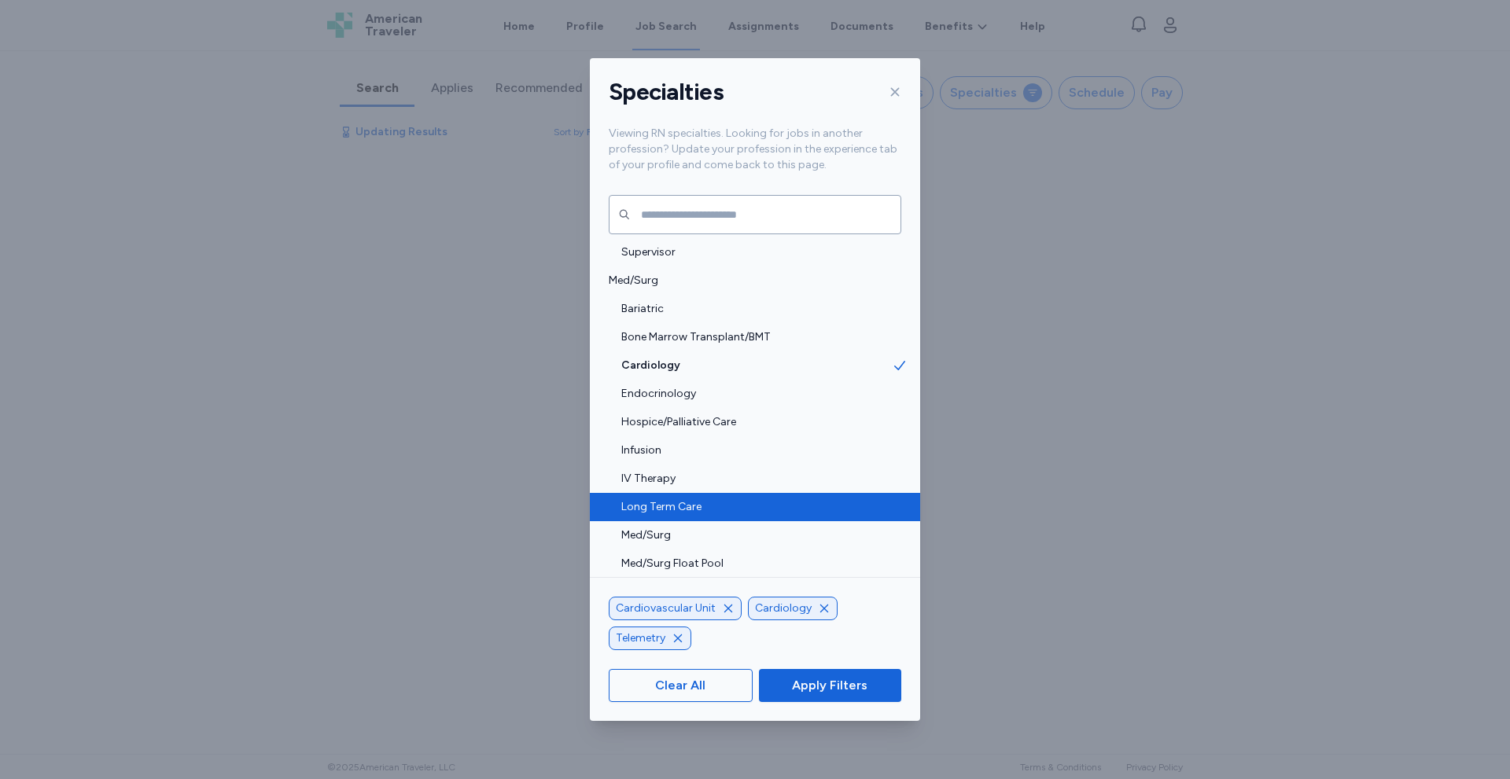
click at [854, 506] on span "Long Term Care" at bounding box center [756, 507] width 271 height 16
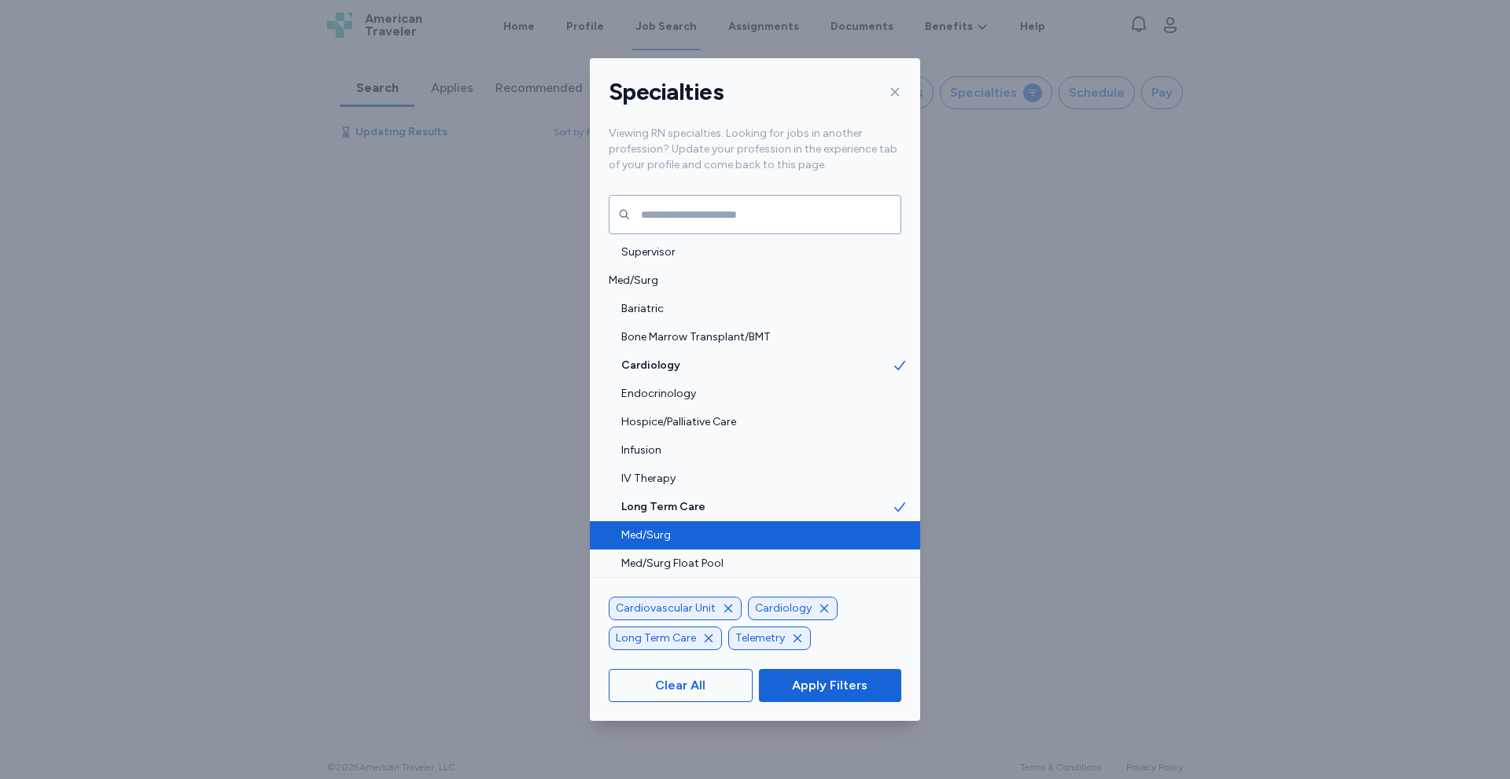
click at [852, 538] on span "Med/Surg" at bounding box center [756, 536] width 271 height 16
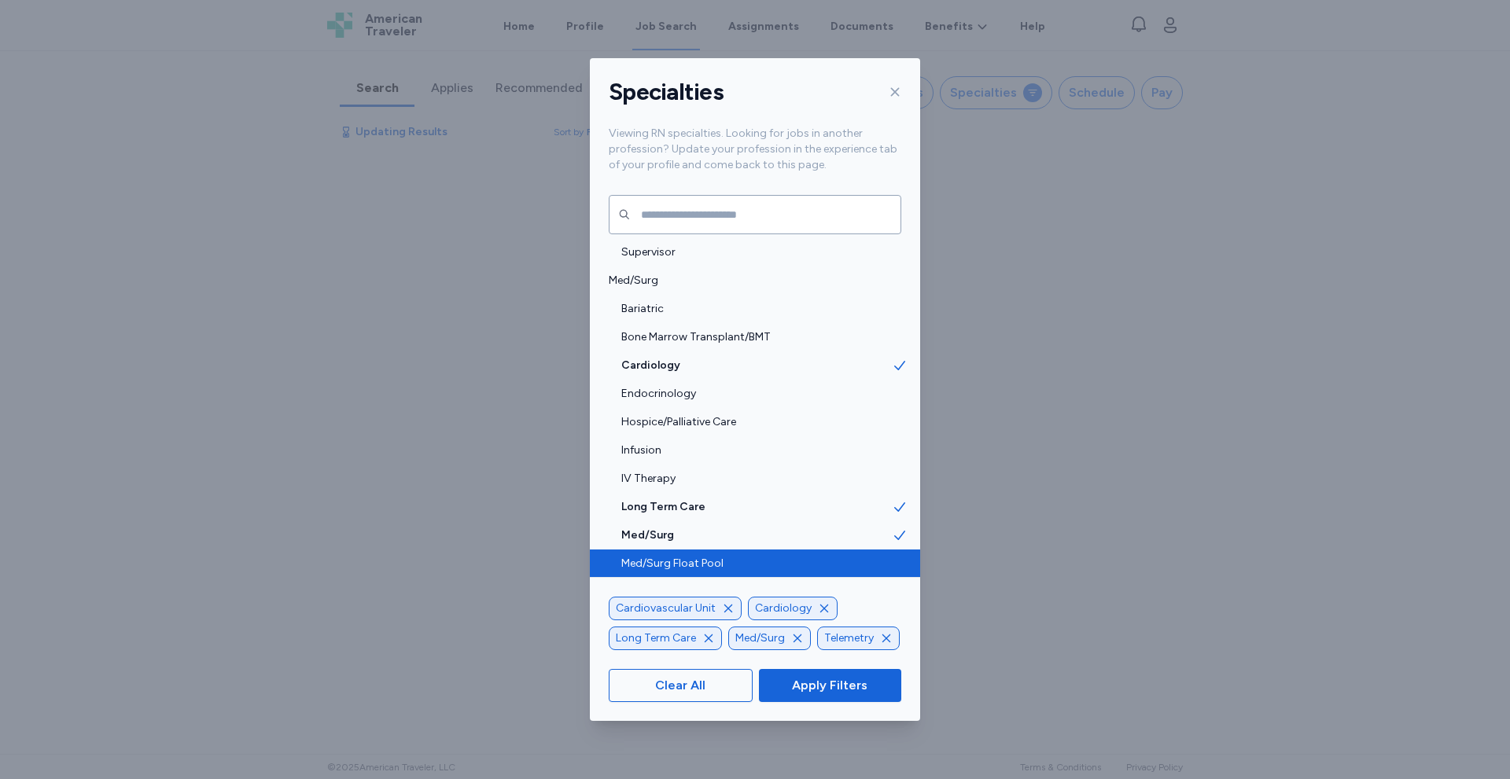
click at [878, 556] on span "Med/Surg Float Pool" at bounding box center [756, 564] width 271 height 16
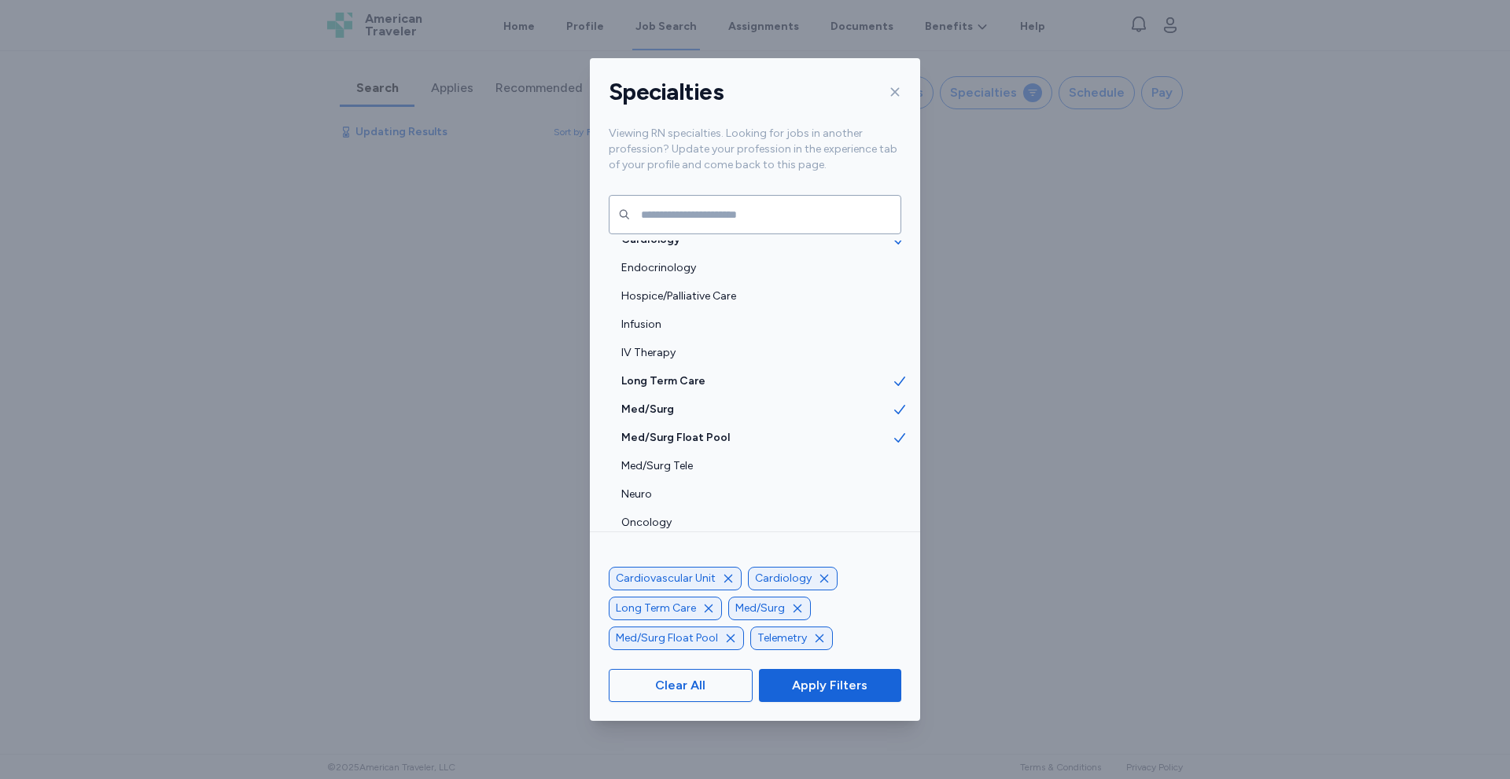
scroll to position [1688, 0]
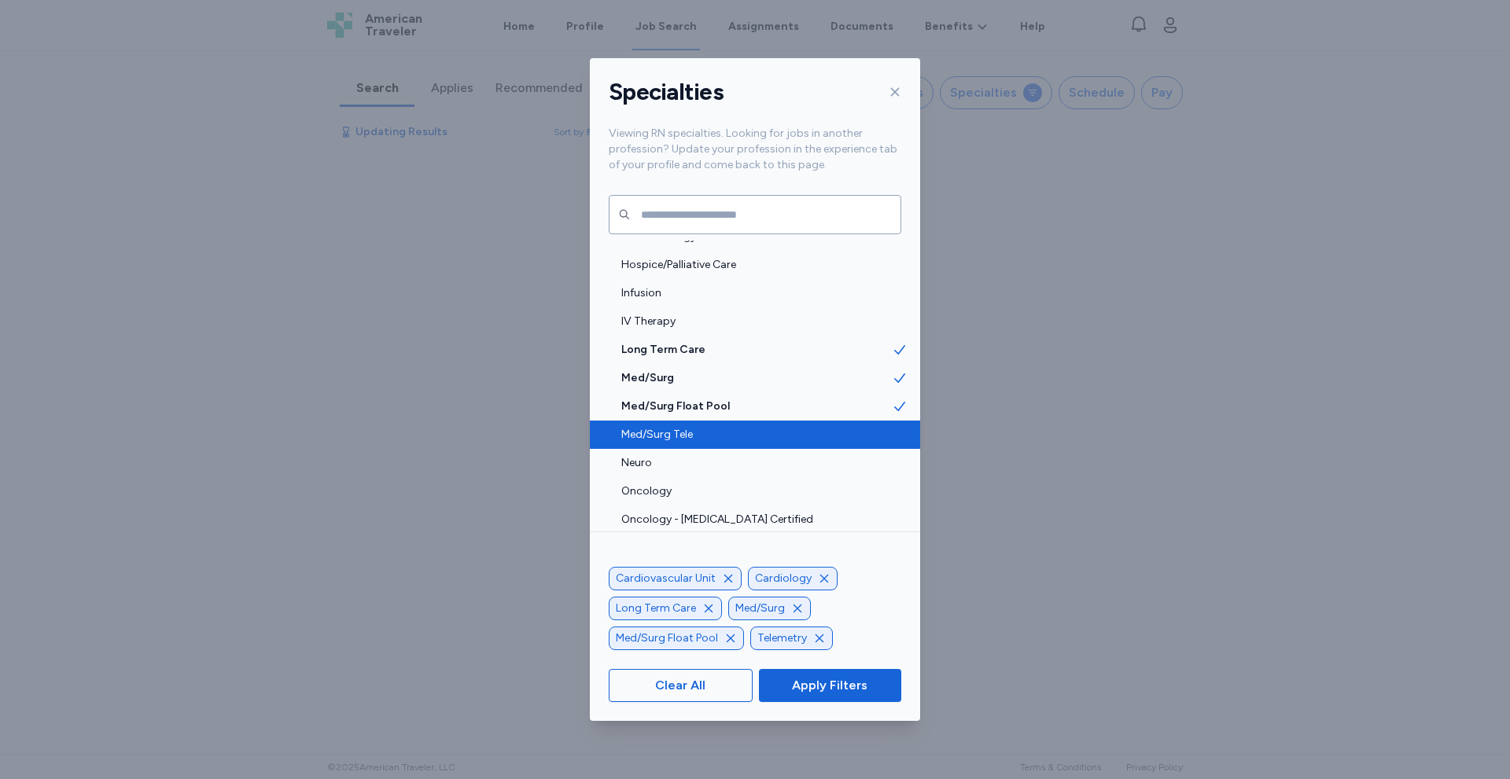
click at [869, 429] on span "Med/Surg Tele" at bounding box center [756, 435] width 271 height 16
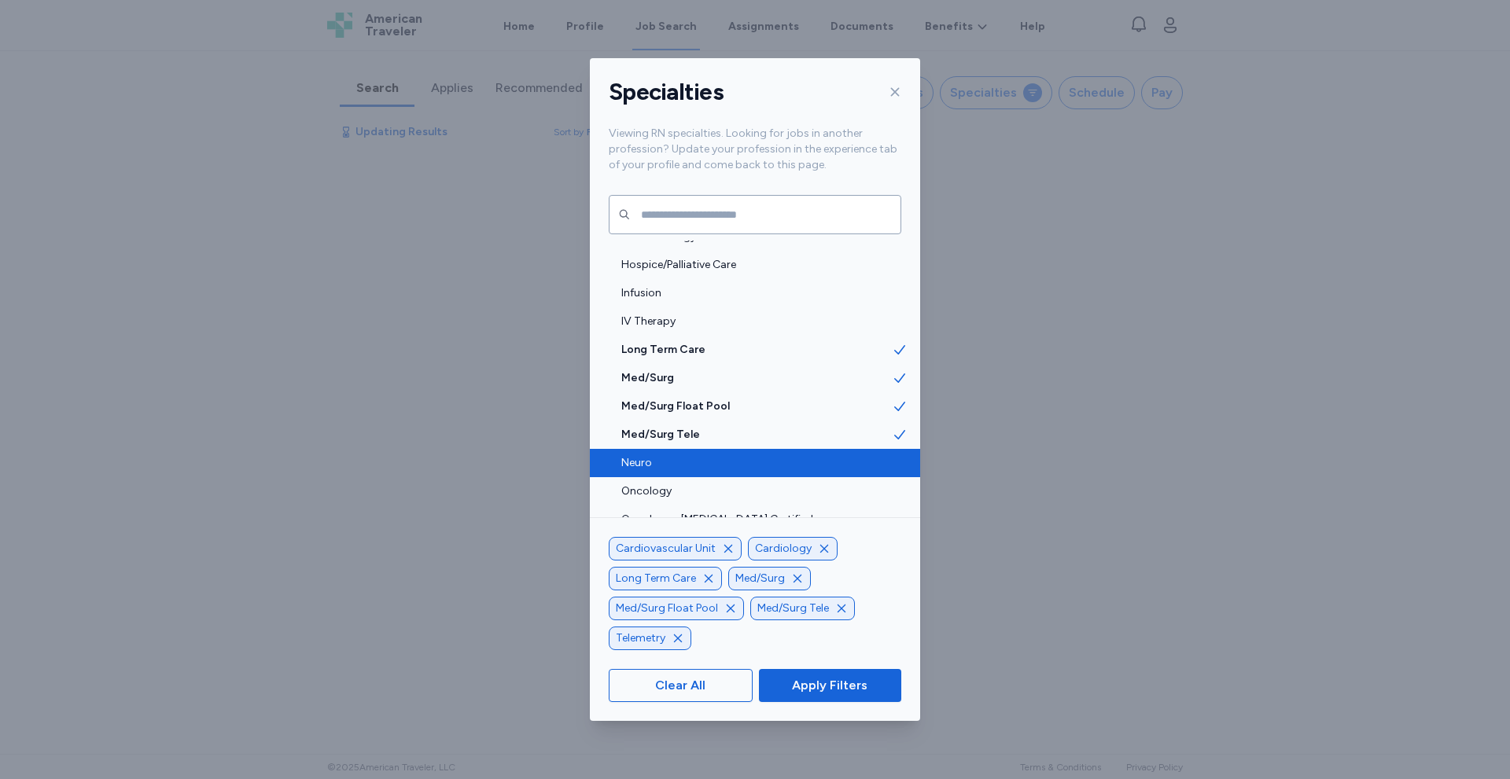
click at [871, 462] on span "Neuro" at bounding box center [756, 463] width 271 height 16
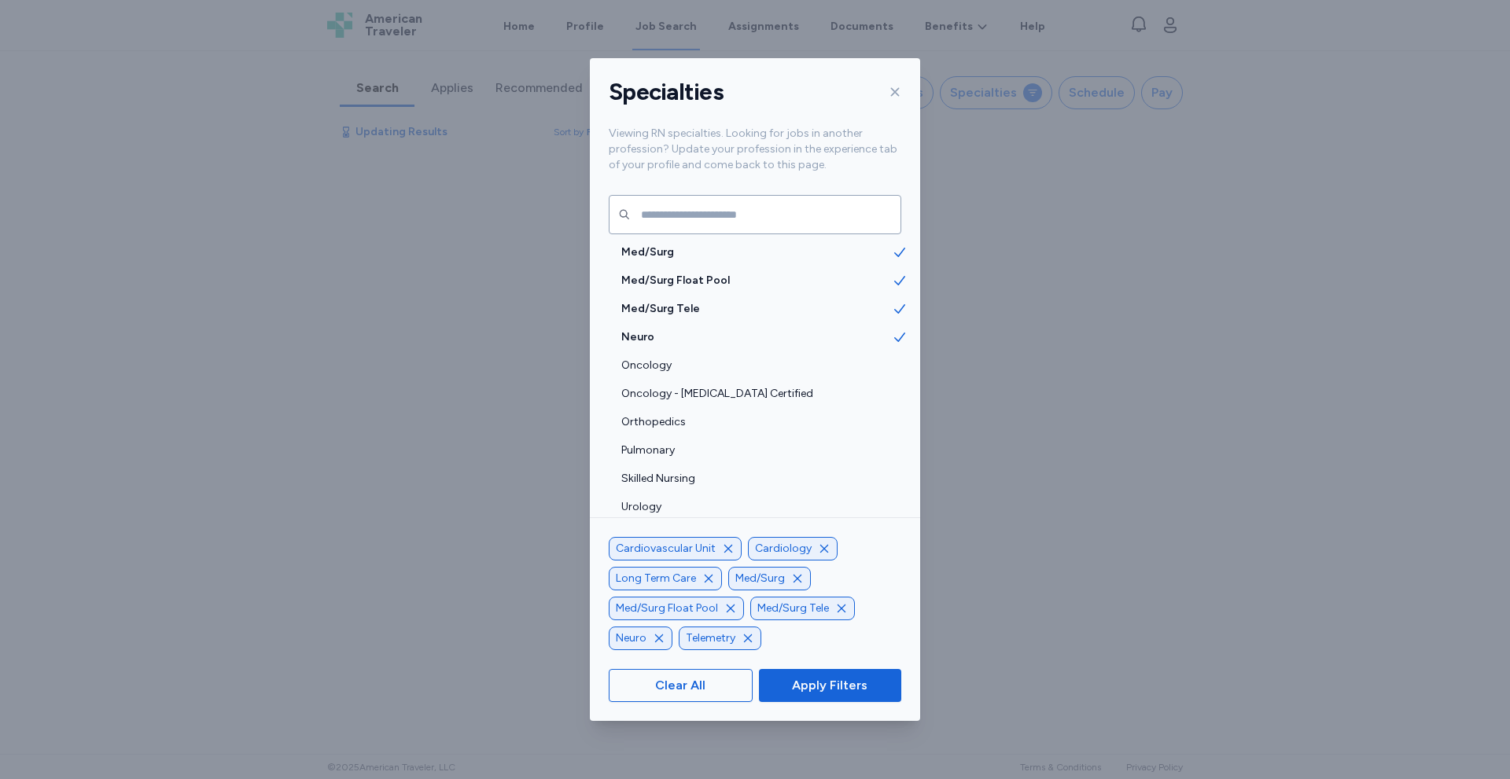
scroll to position [1961, 0]
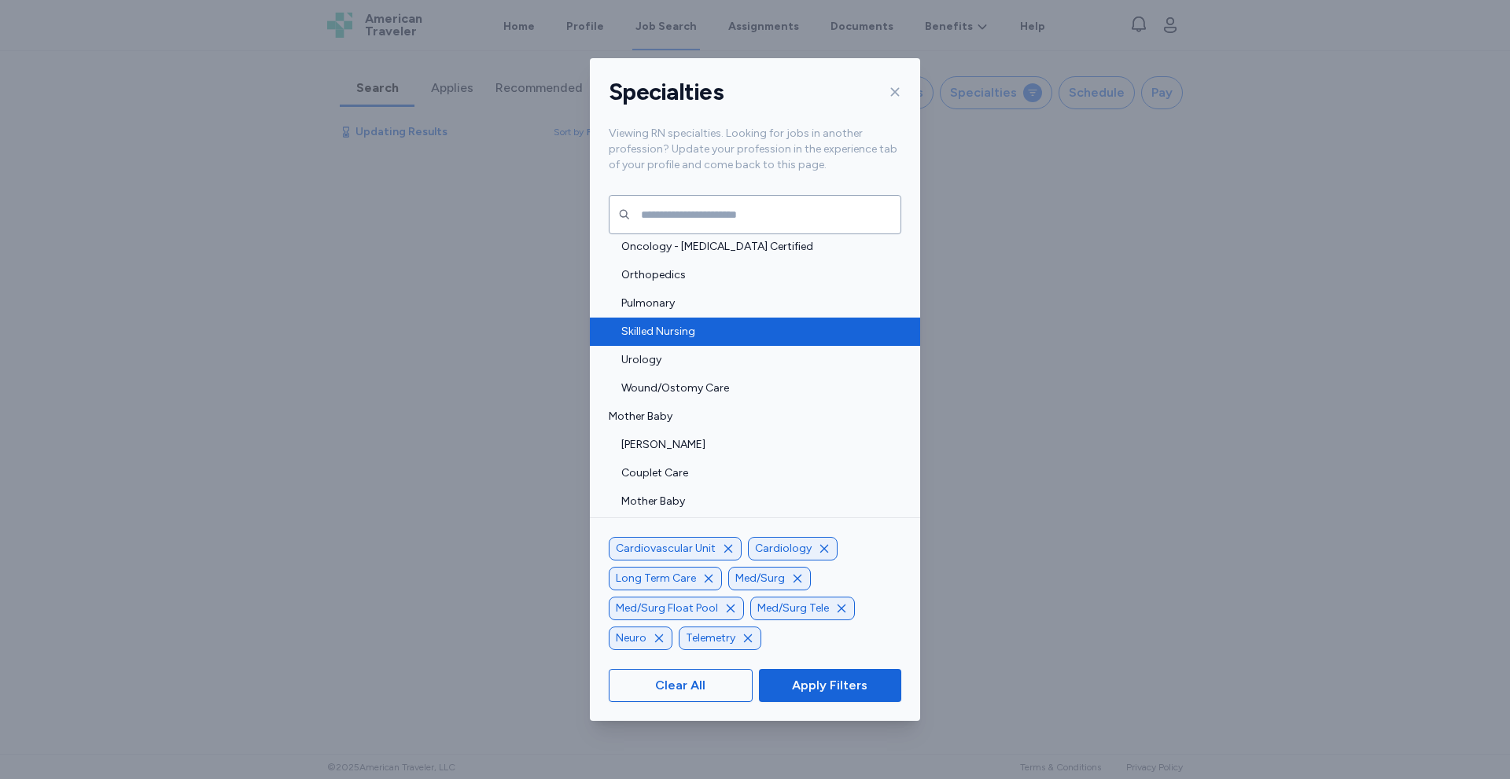
click at [822, 328] on span "Skilled Nursing" at bounding box center [756, 332] width 271 height 16
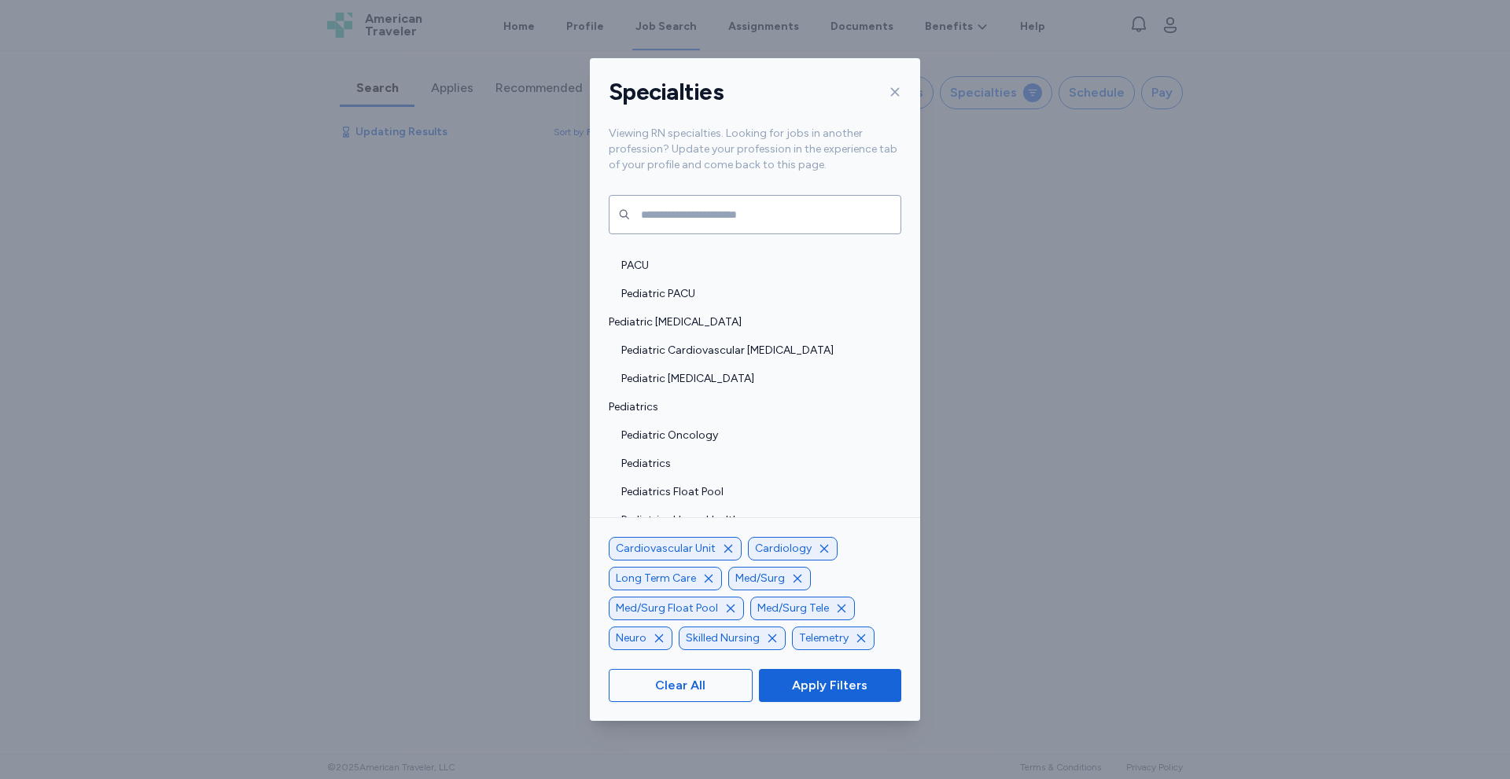
scroll to position [2947, 0]
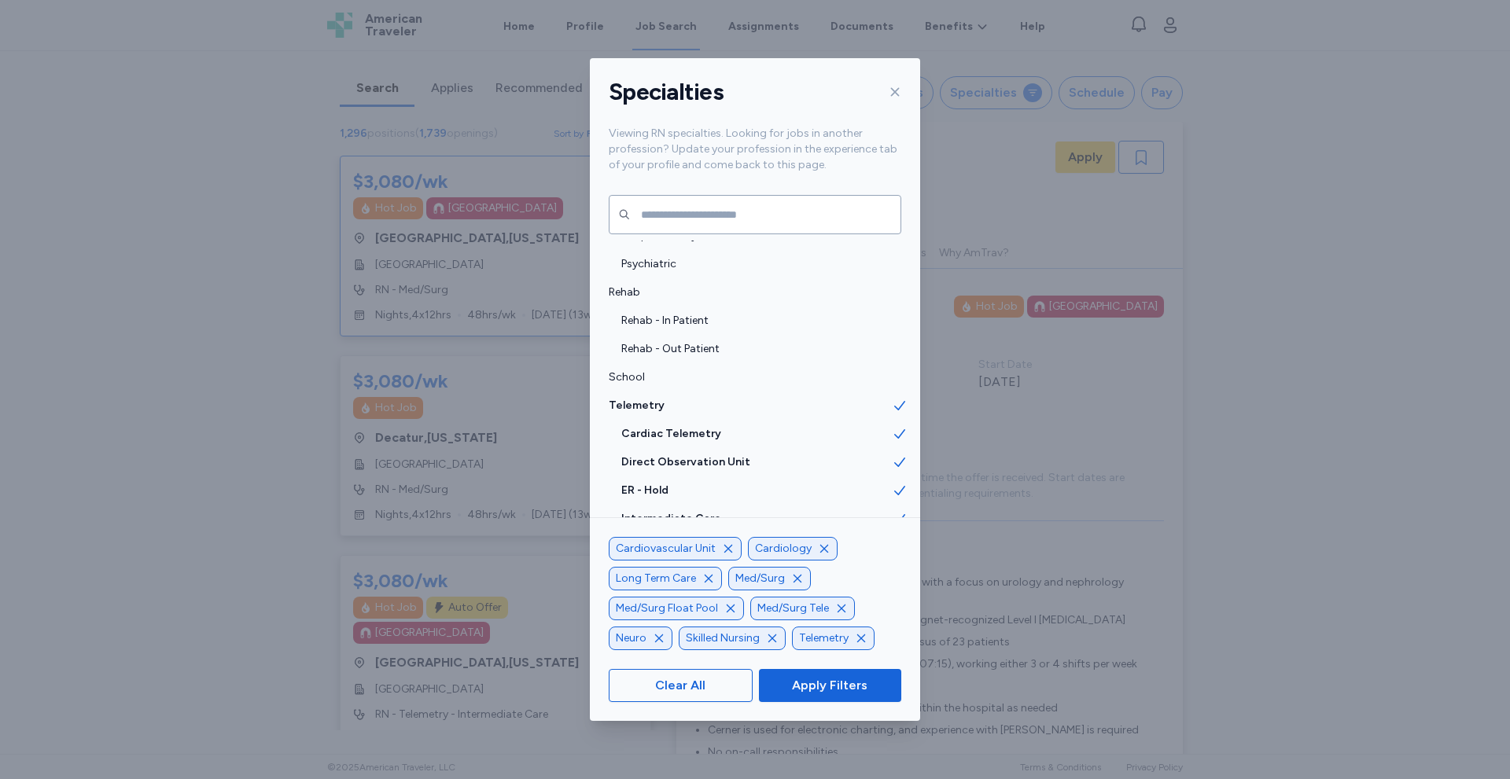
scroll to position [3261, 0]
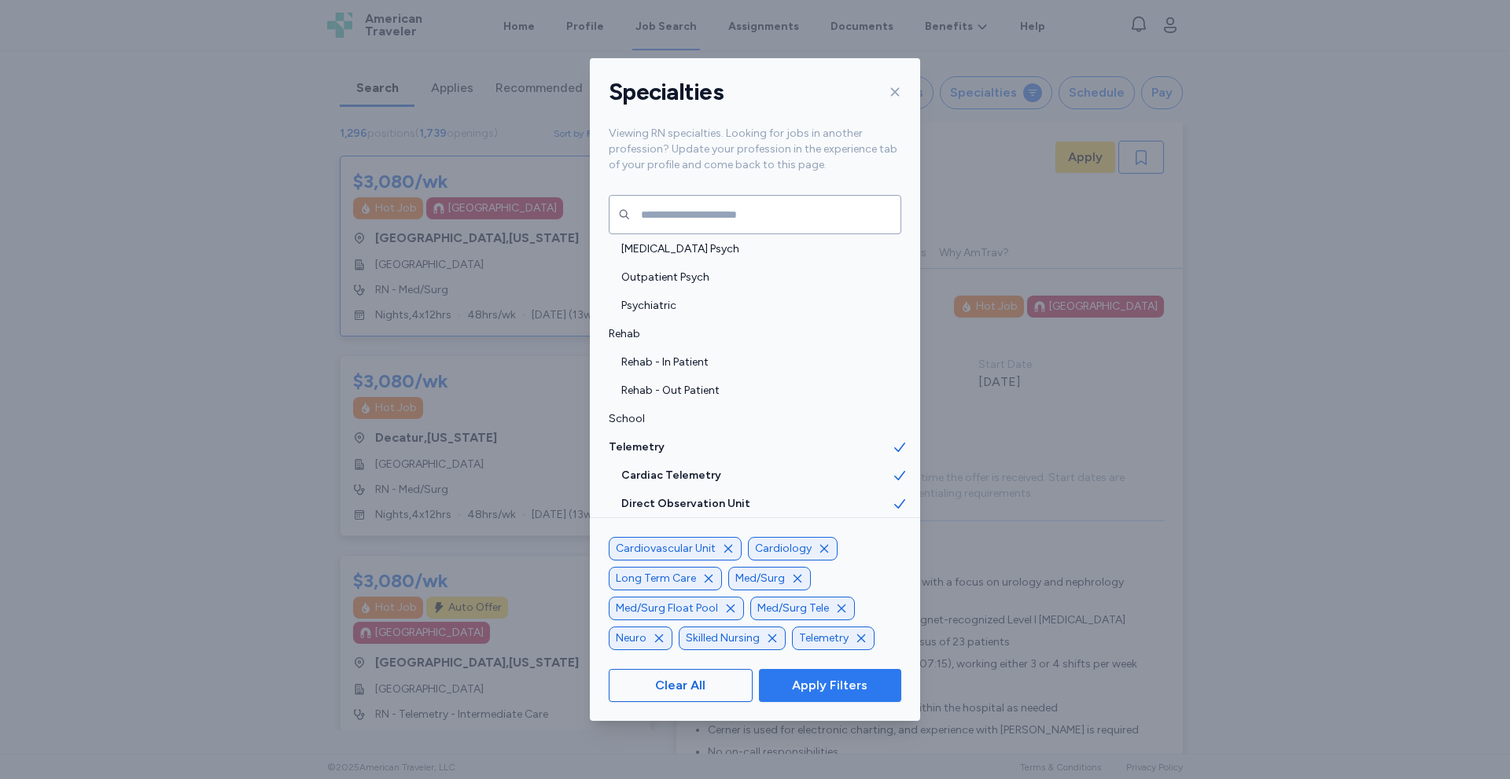
click at [793, 678] on span "Apply Filters" at bounding box center [829, 685] width 75 height 19
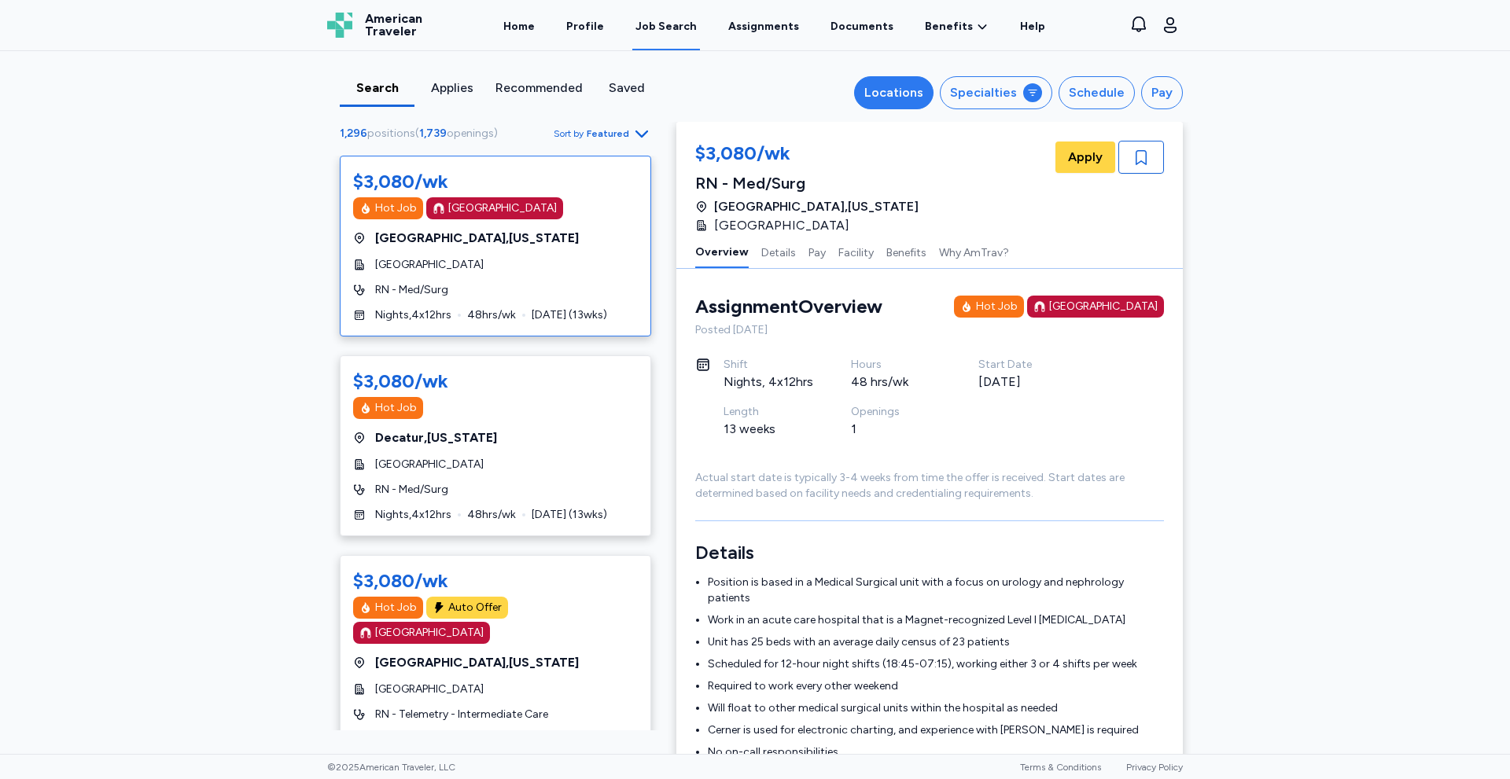
click at [888, 83] on div "Locations" at bounding box center [893, 92] width 59 height 19
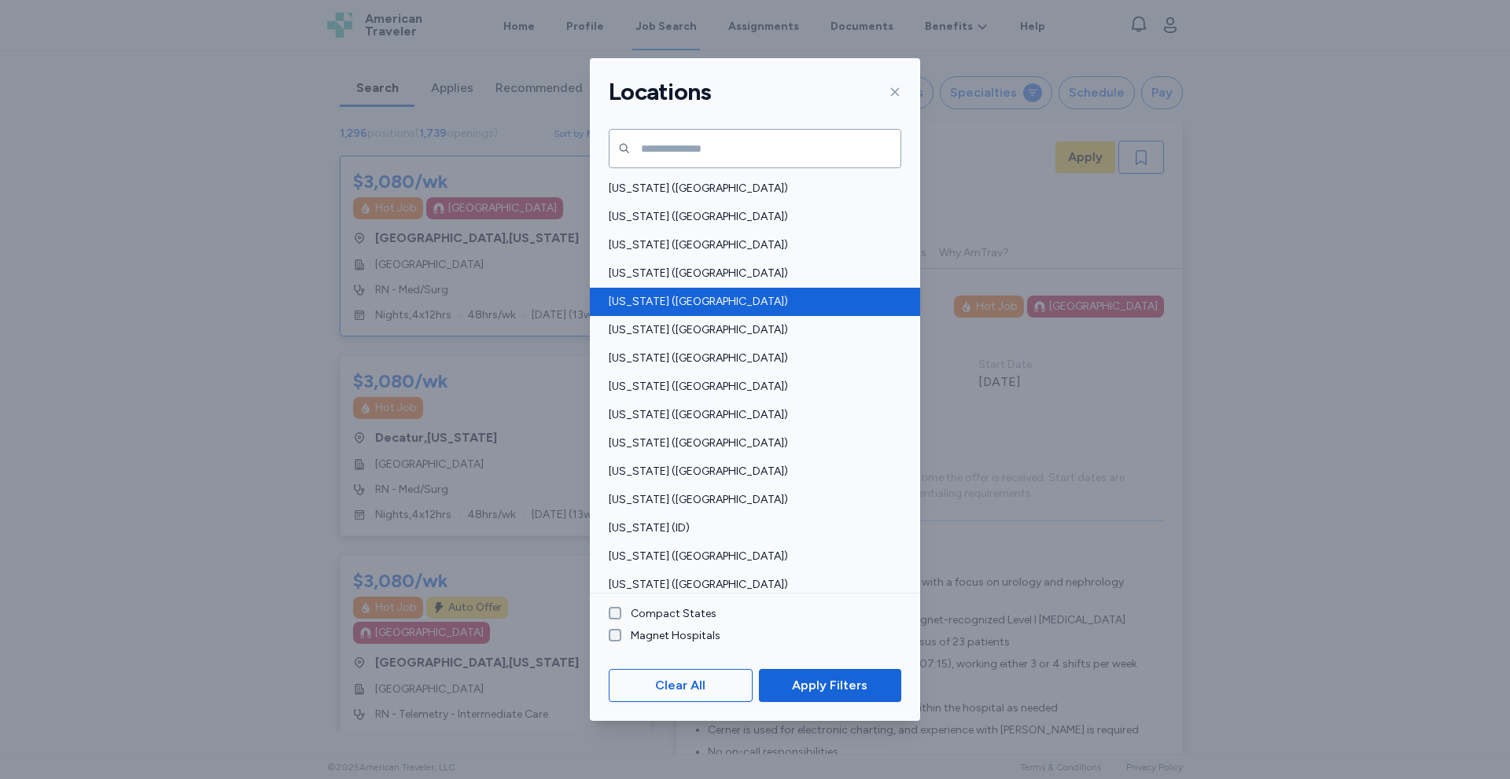
click at [640, 301] on span "[US_STATE] ([GEOGRAPHIC_DATA])" at bounding box center [750, 302] width 283 height 16
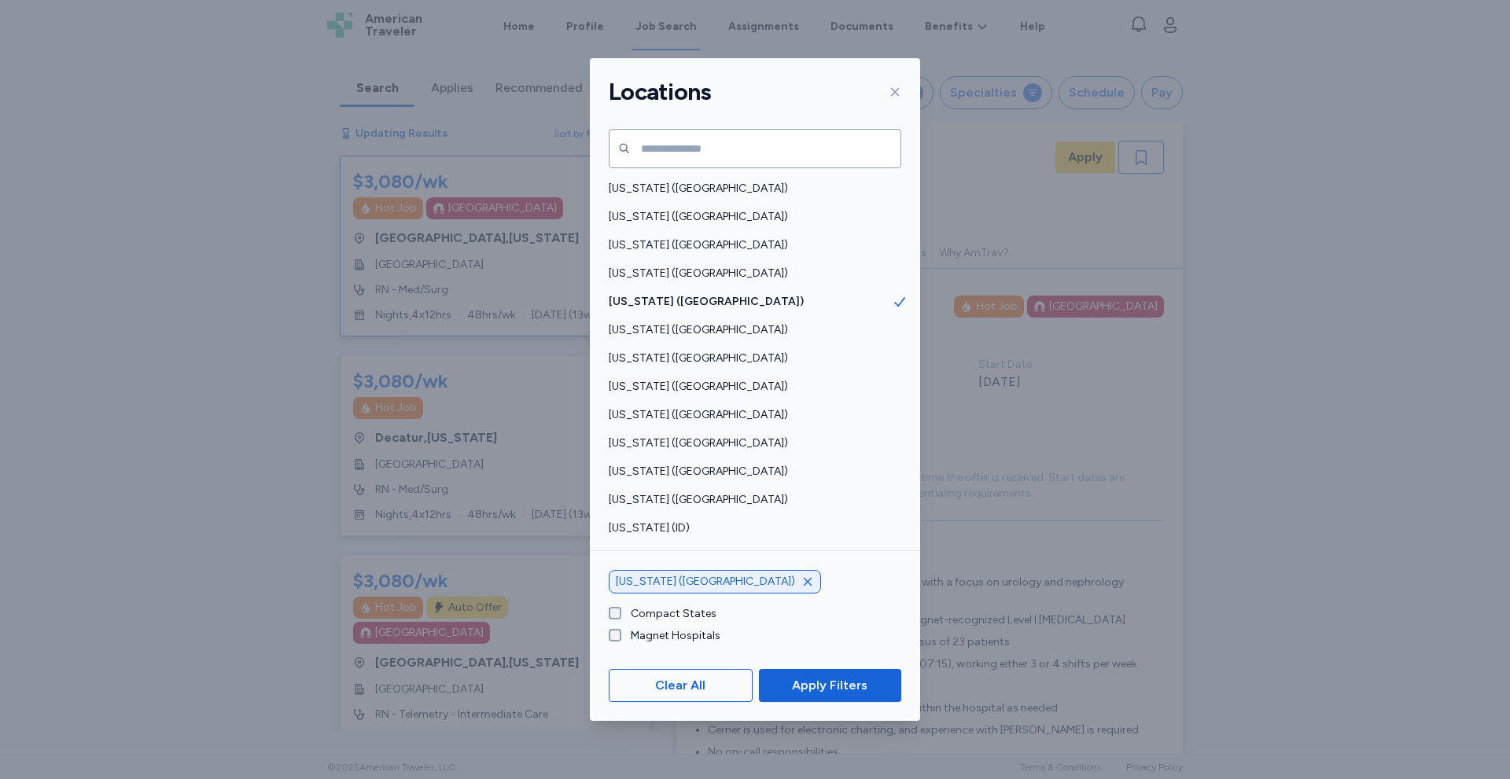
drag, startPoint x: 857, startPoint y: 691, endPoint x: 771, endPoint y: 154, distance: 544.0
click at [856, 691] on span "Apply Filters" at bounding box center [829, 685] width 75 height 19
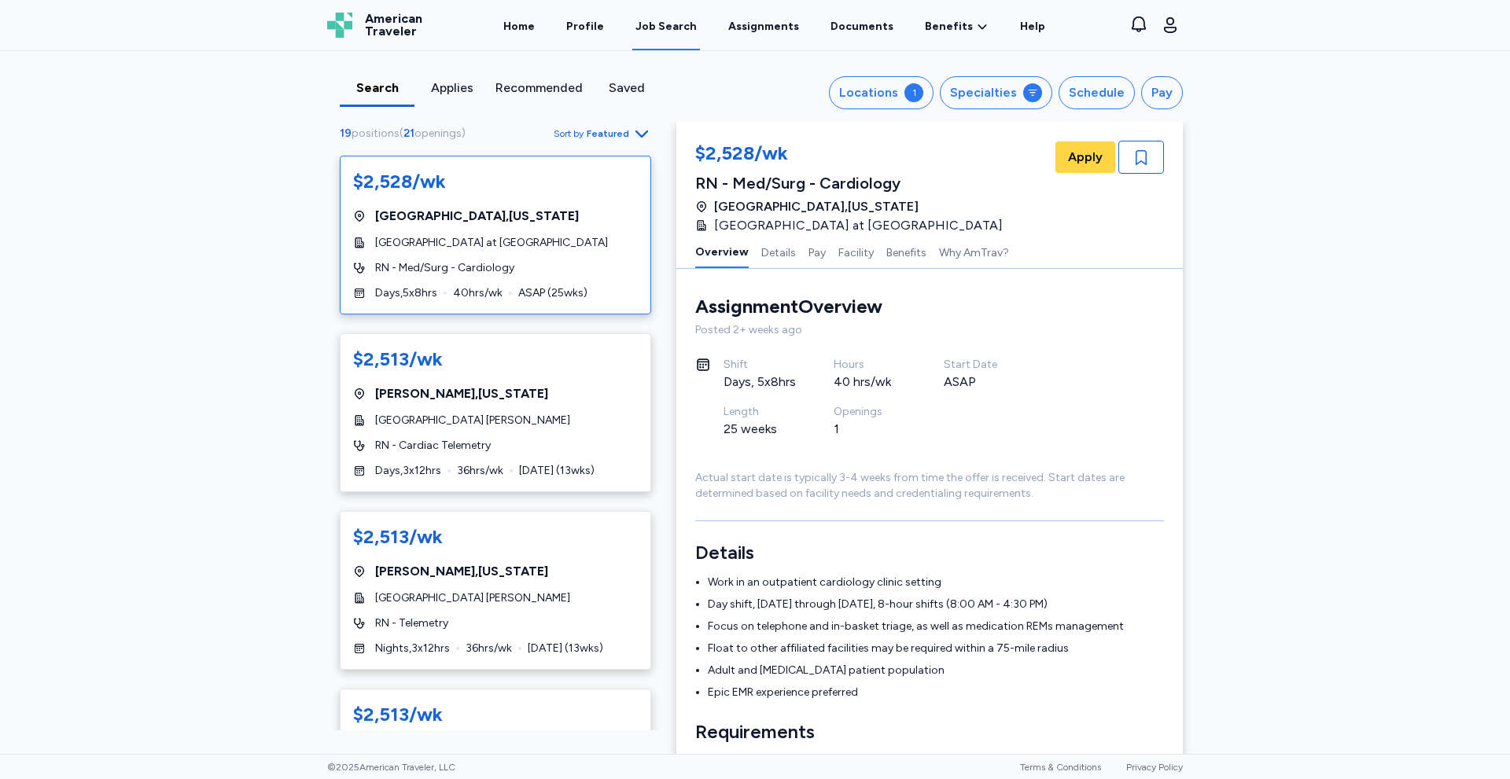
scroll to position [2, 0]
click at [1096, 90] on div "Schedule" at bounding box center [1097, 92] width 56 height 19
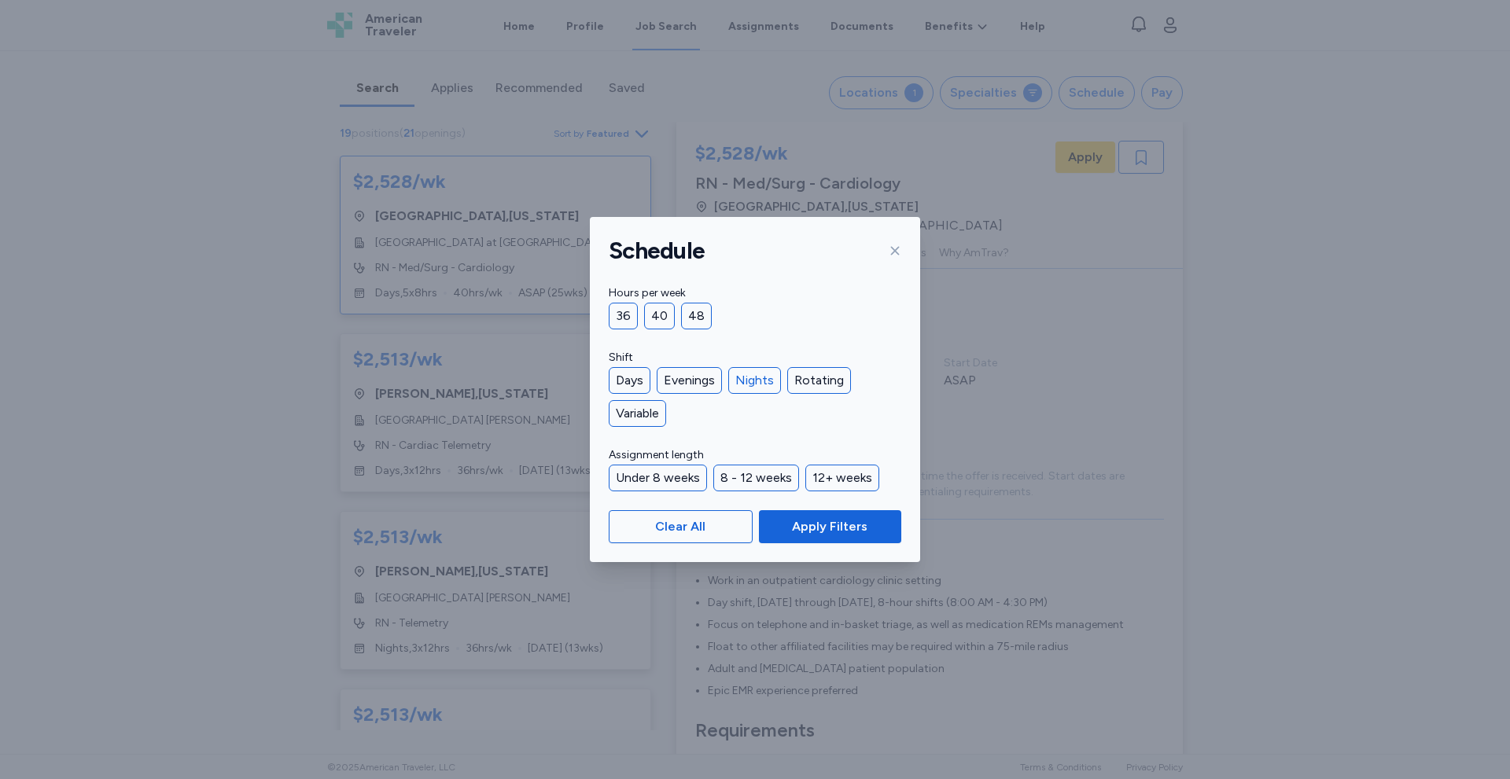
click at [755, 378] on div "Nights" at bounding box center [754, 380] width 53 height 27
click at [628, 315] on div "36" at bounding box center [623, 316] width 29 height 27
click at [672, 472] on div "Under 8 weeks" at bounding box center [658, 478] width 98 height 27
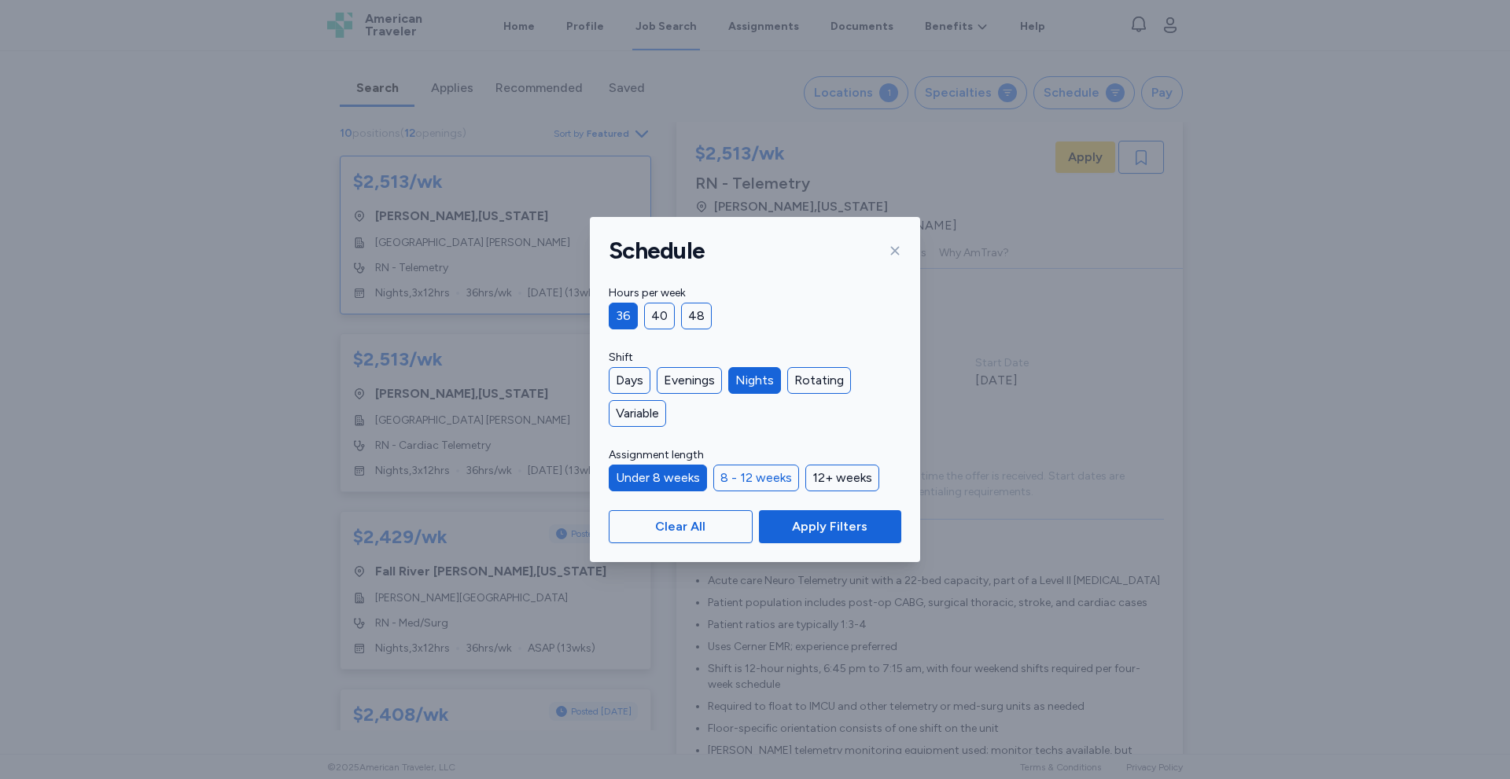
click at [749, 477] on div "8 - 12 weeks" at bounding box center [756, 478] width 86 height 27
click at [835, 477] on div "12+ weeks" at bounding box center [842, 478] width 74 height 27
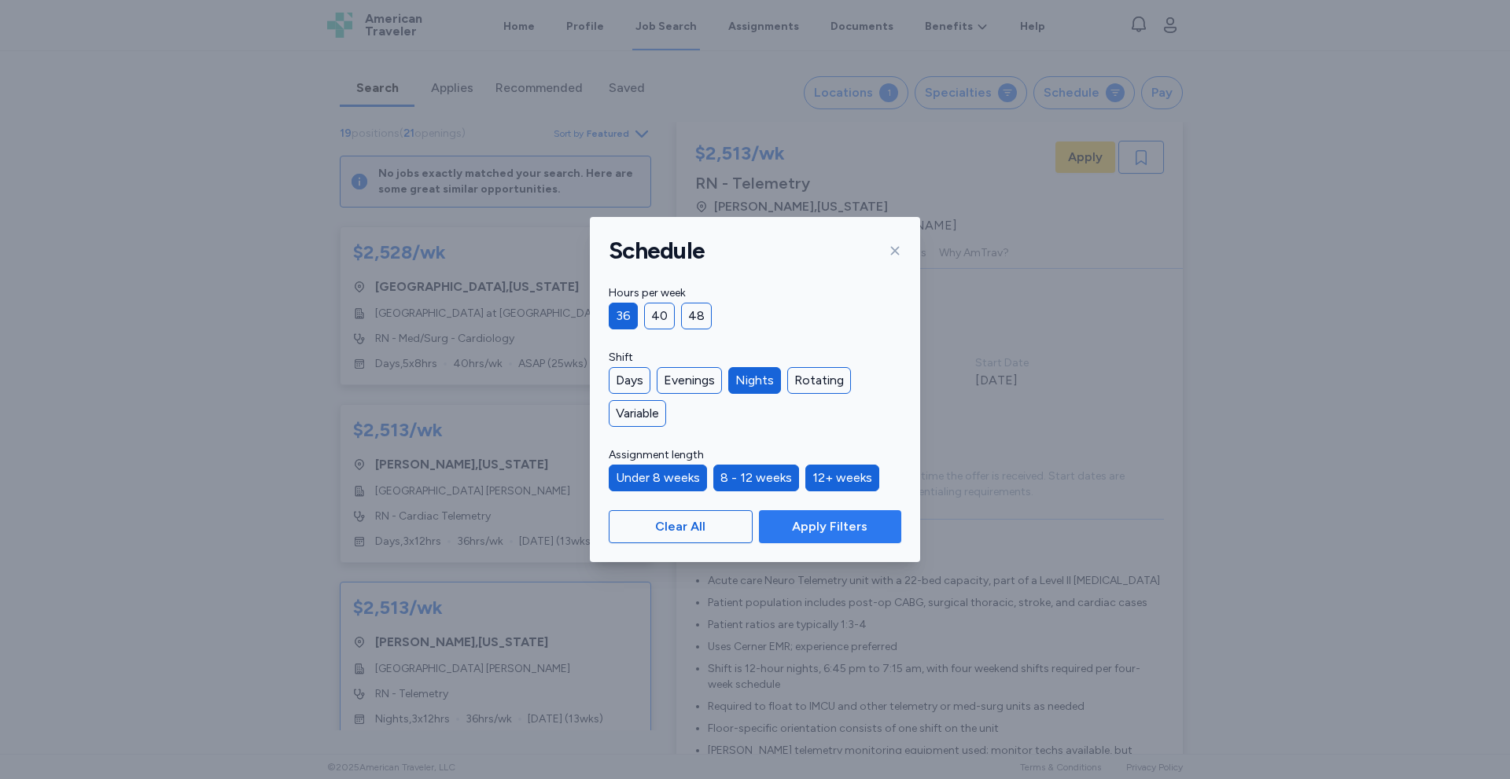
click at [842, 529] on span "Apply Filters" at bounding box center [829, 526] width 75 height 19
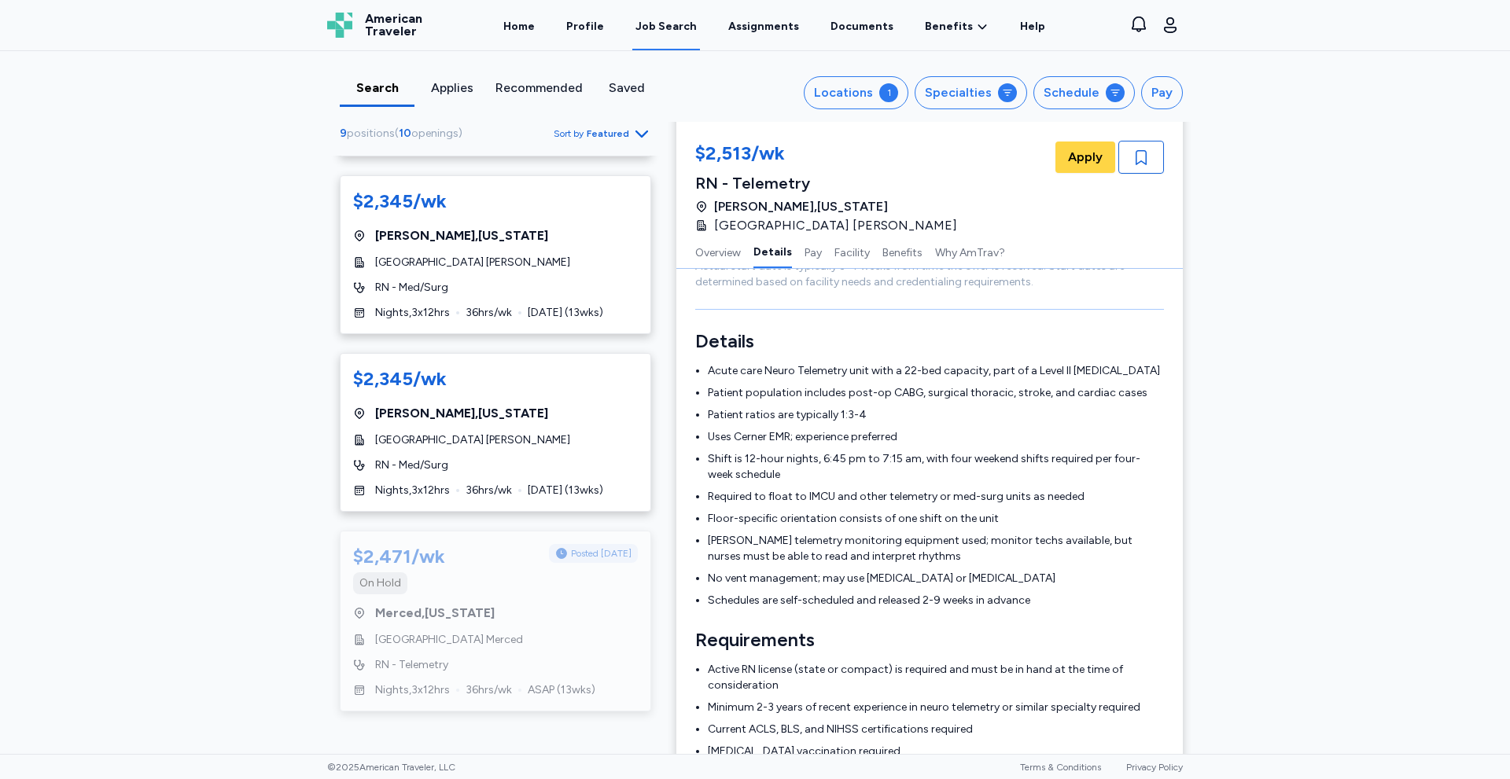
scroll to position [421, 0]
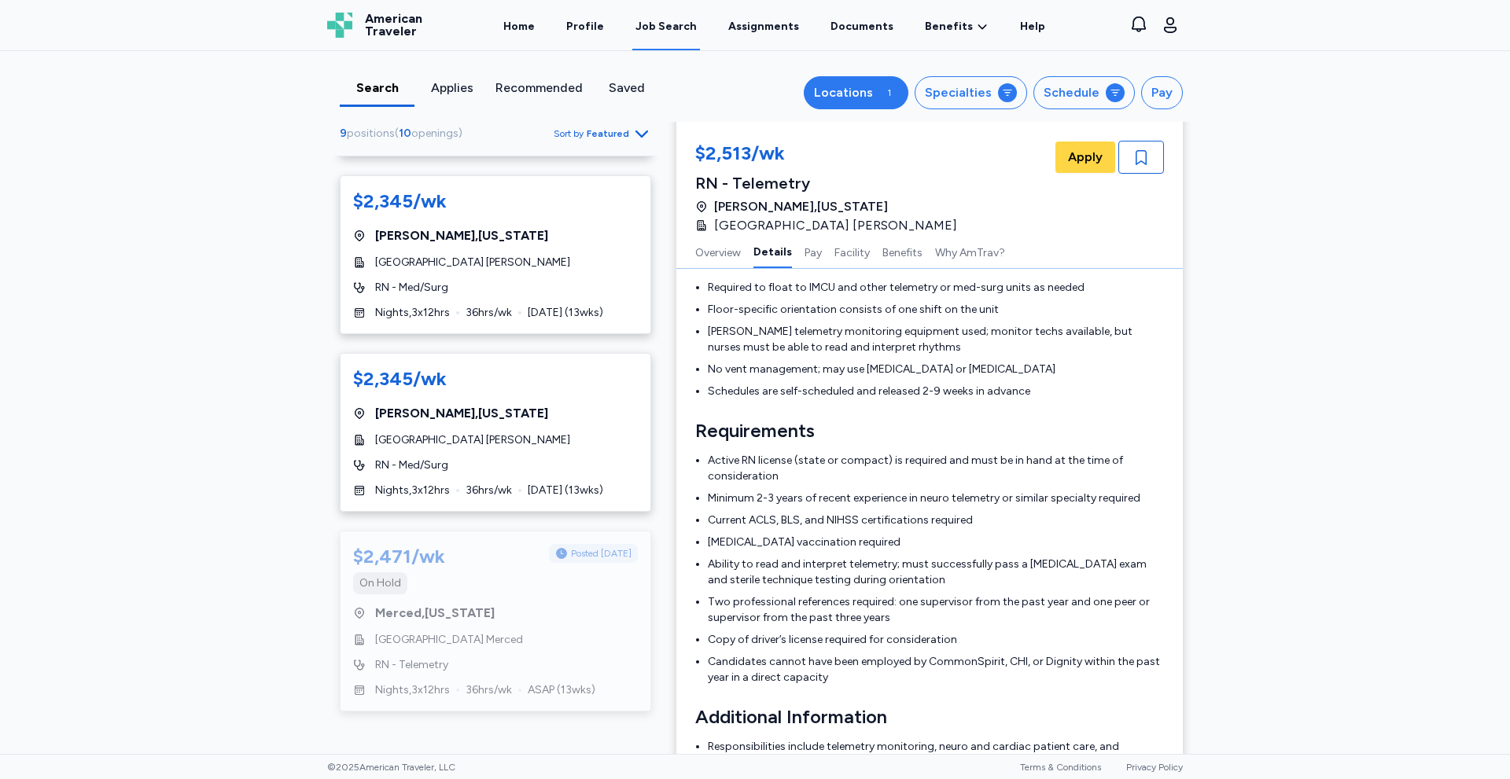
click at [884, 88] on div "1" at bounding box center [888, 92] width 19 height 19
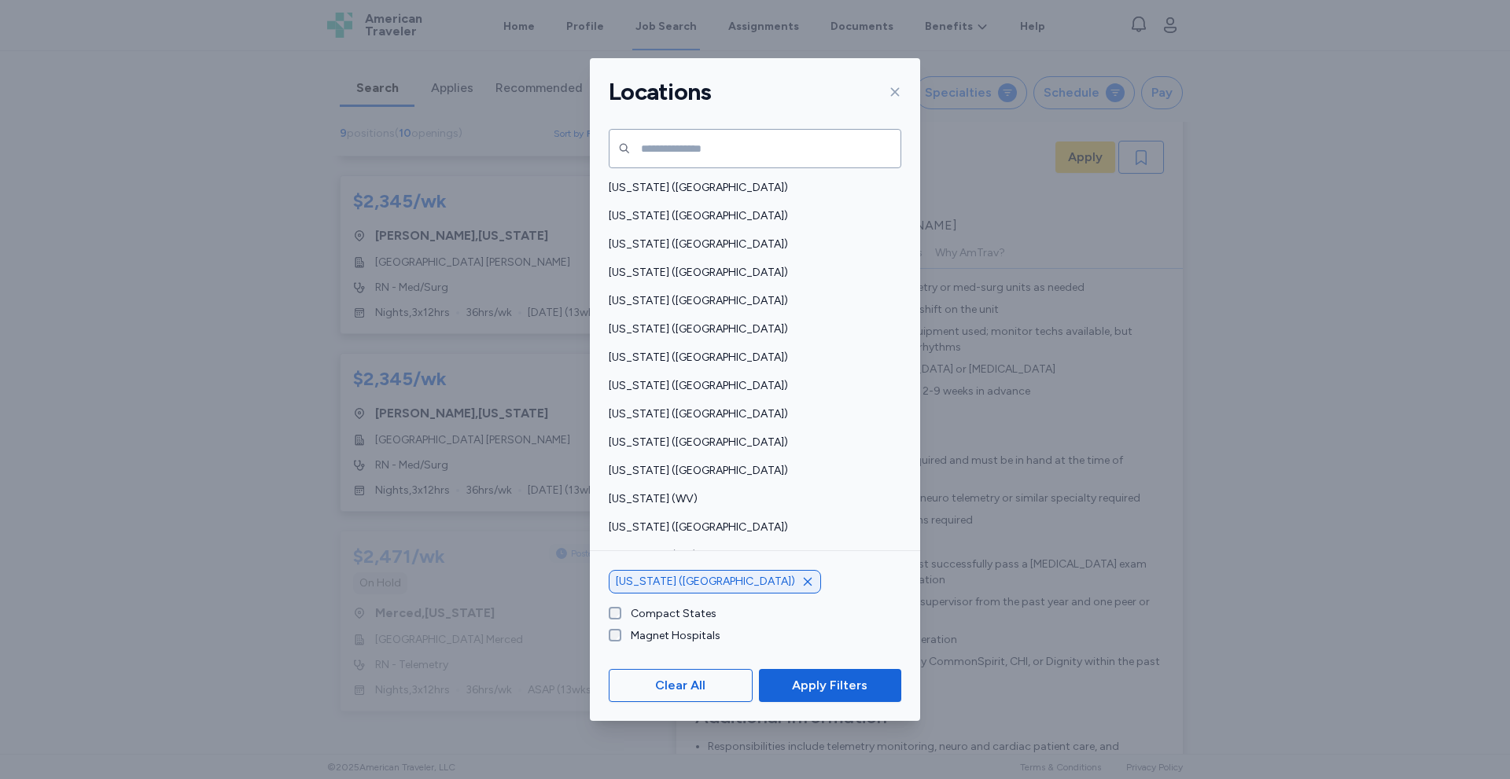
scroll to position [1068, 0]
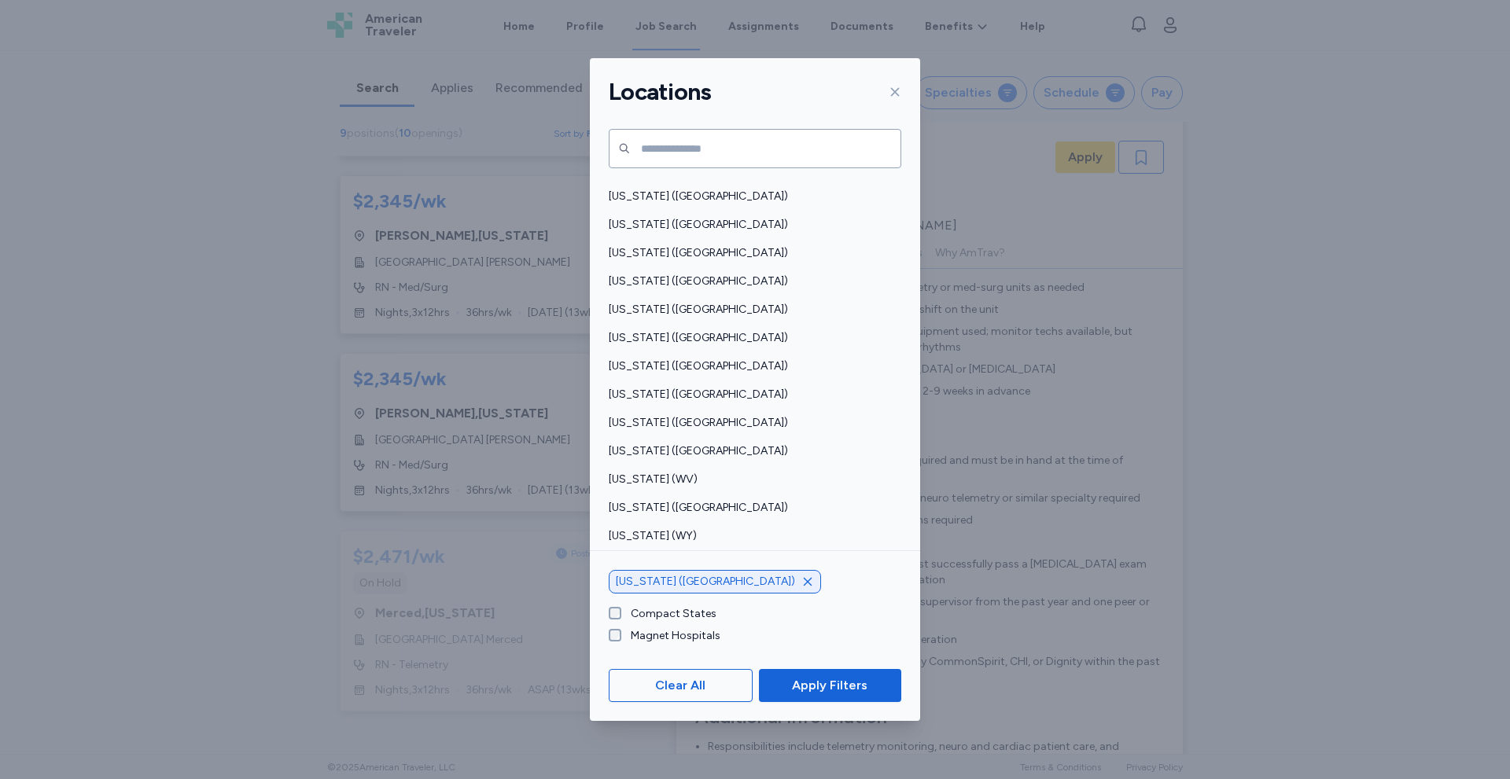
click at [892, 88] on icon at bounding box center [895, 92] width 13 height 13
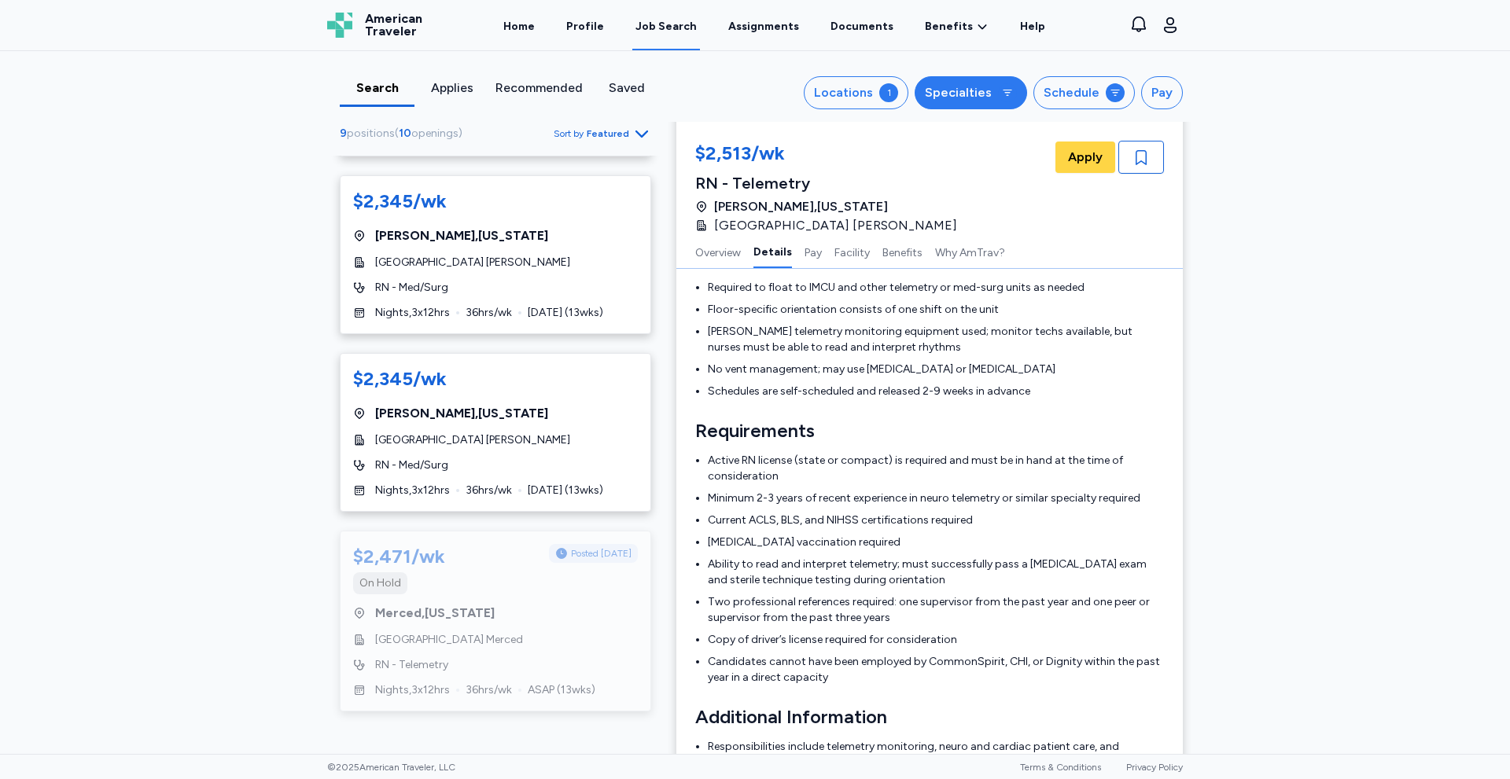
click at [976, 99] on div "Specialties" at bounding box center [958, 92] width 67 height 19
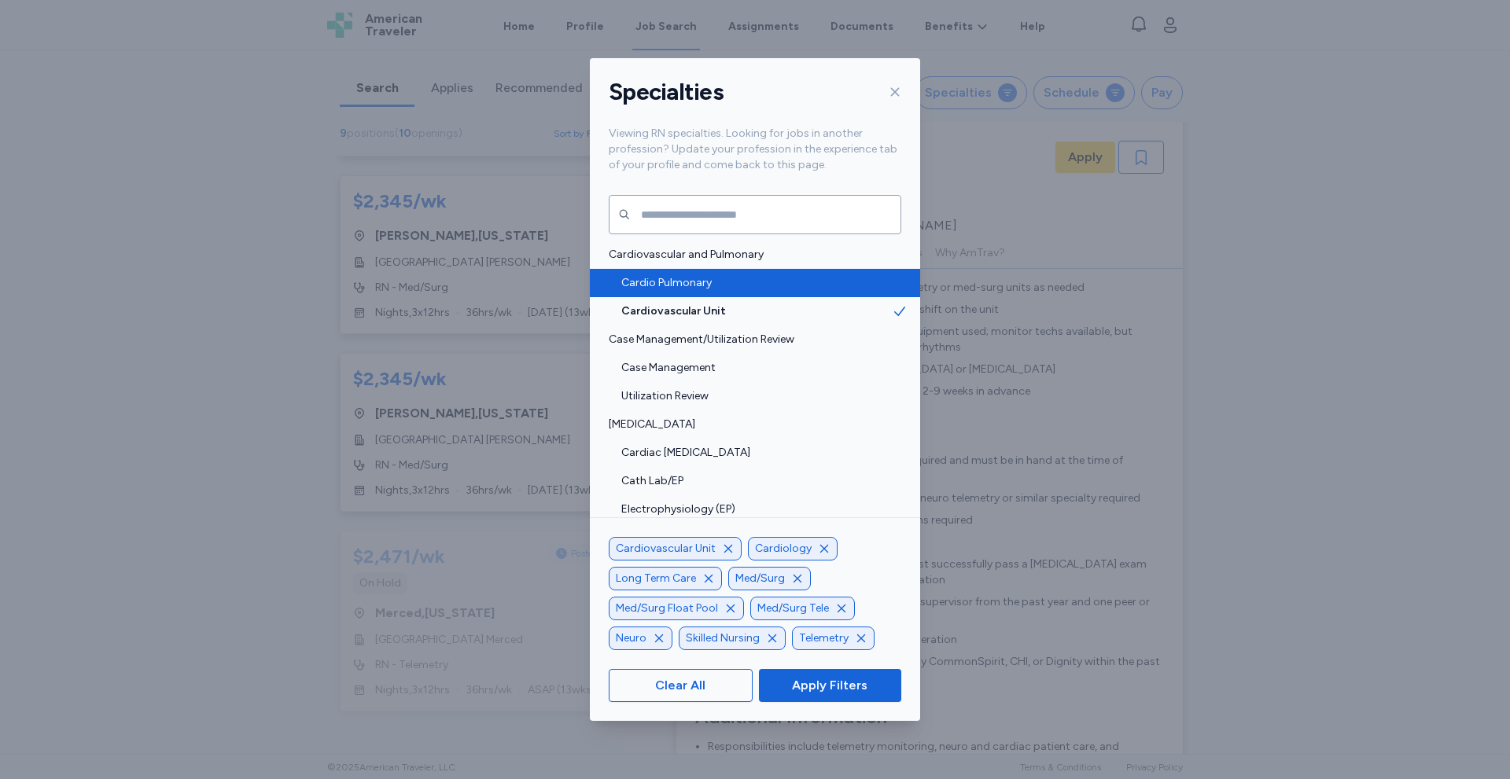
click at [842, 289] on span "Cardio Pulmonary" at bounding box center [756, 283] width 271 height 16
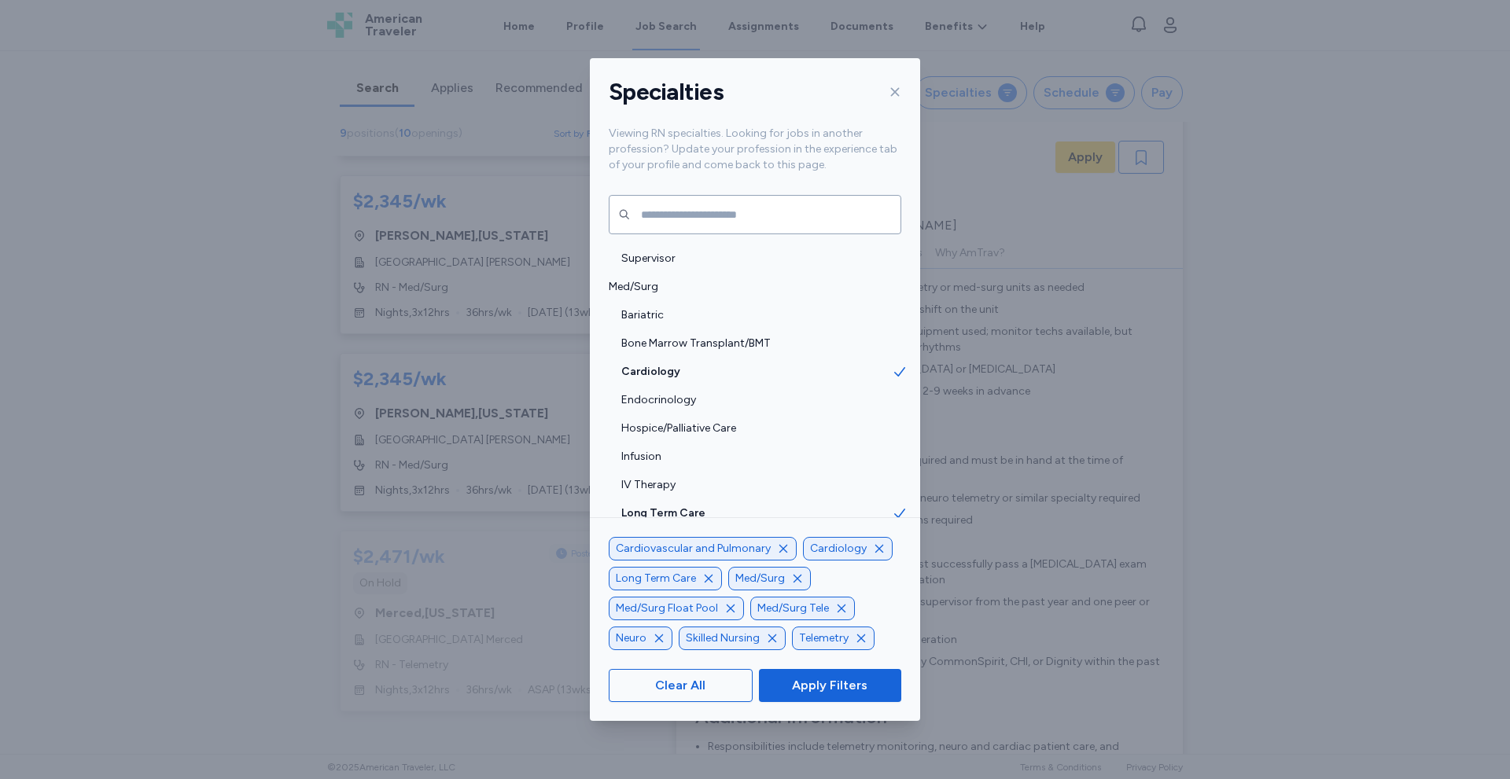
scroll to position [1531, 0]
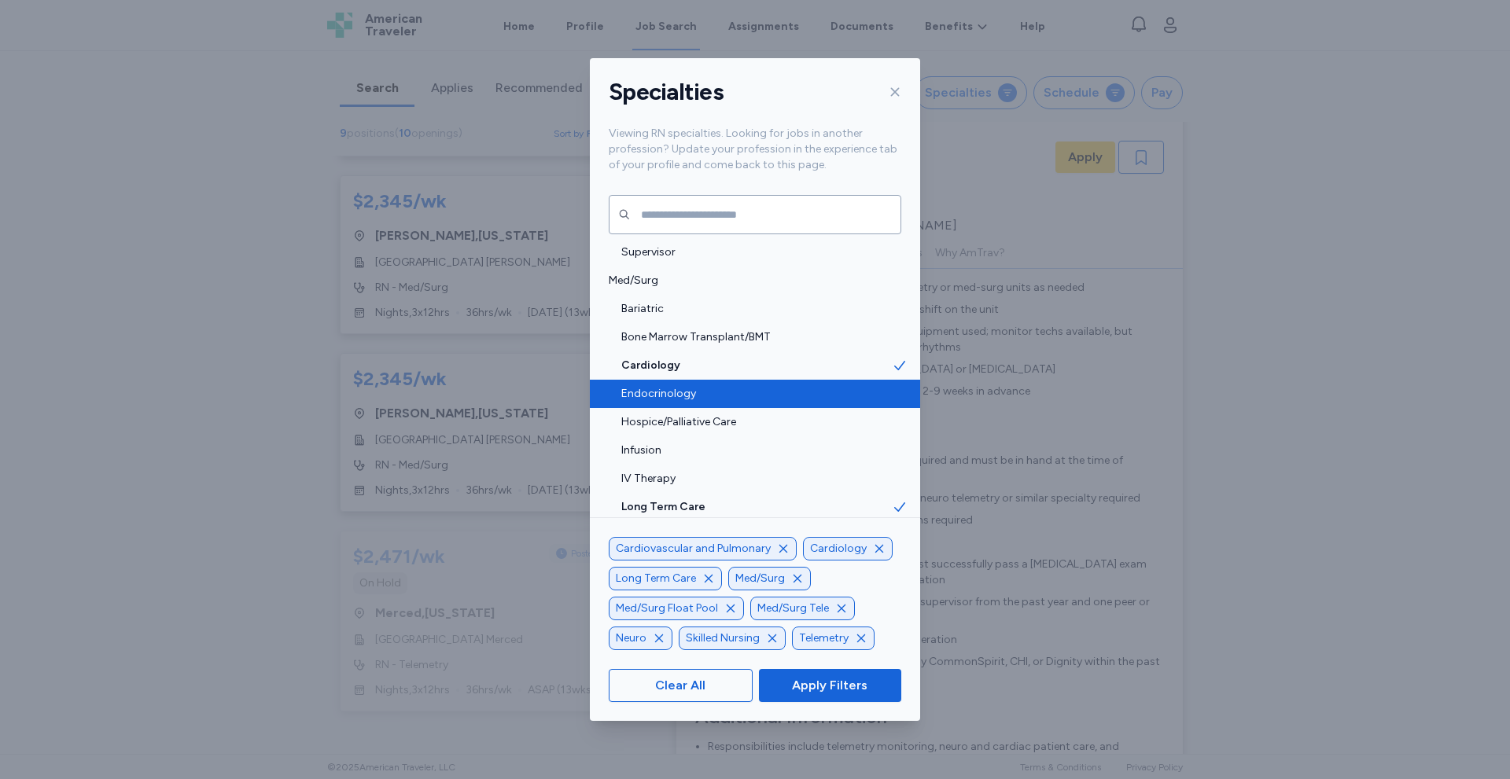
click at [857, 395] on span "Endocrinology" at bounding box center [756, 394] width 271 height 16
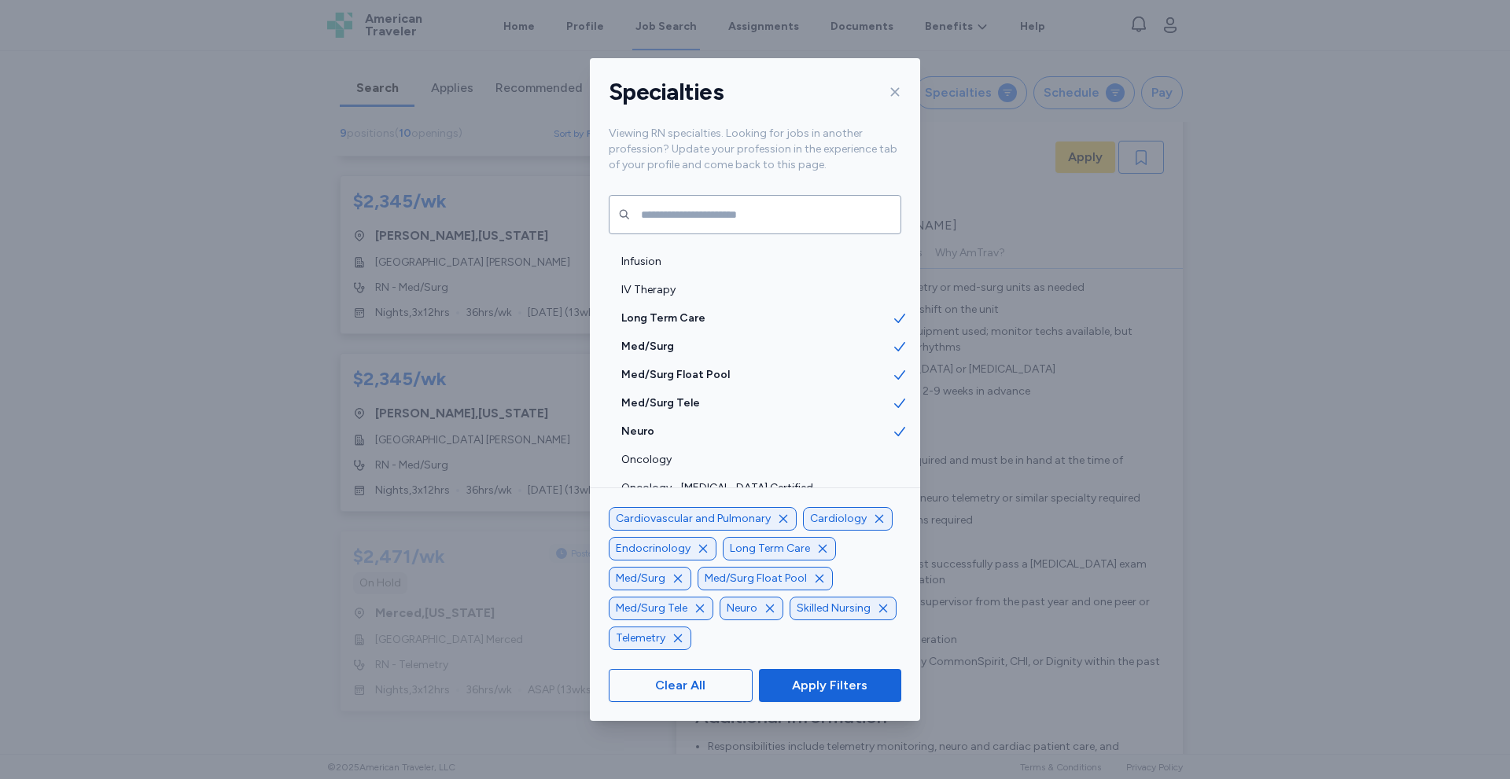
scroll to position [1730, 0]
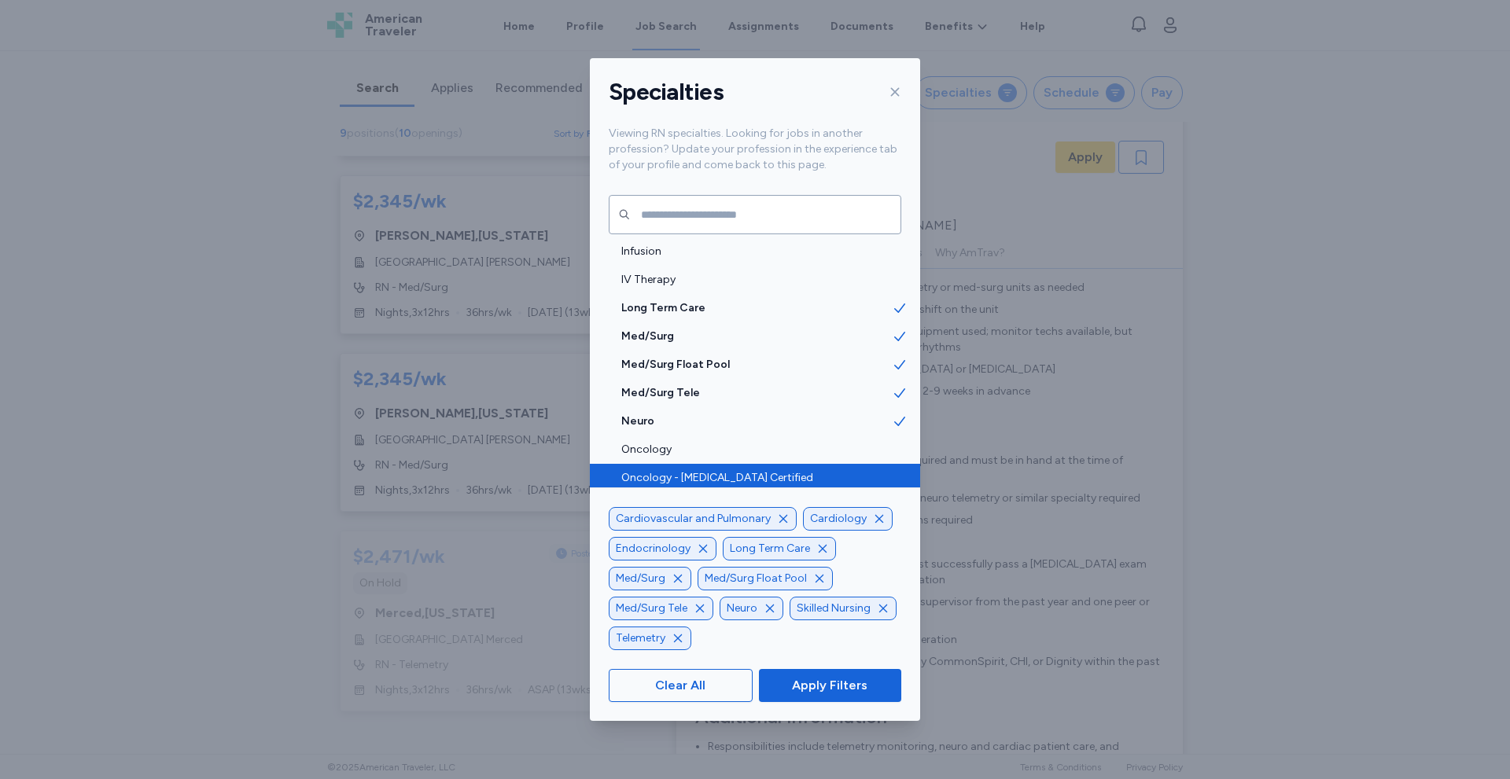
click at [907, 478] on div "Oncology - [MEDICAL_DATA] Certified" at bounding box center [755, 478] width 330 height 28
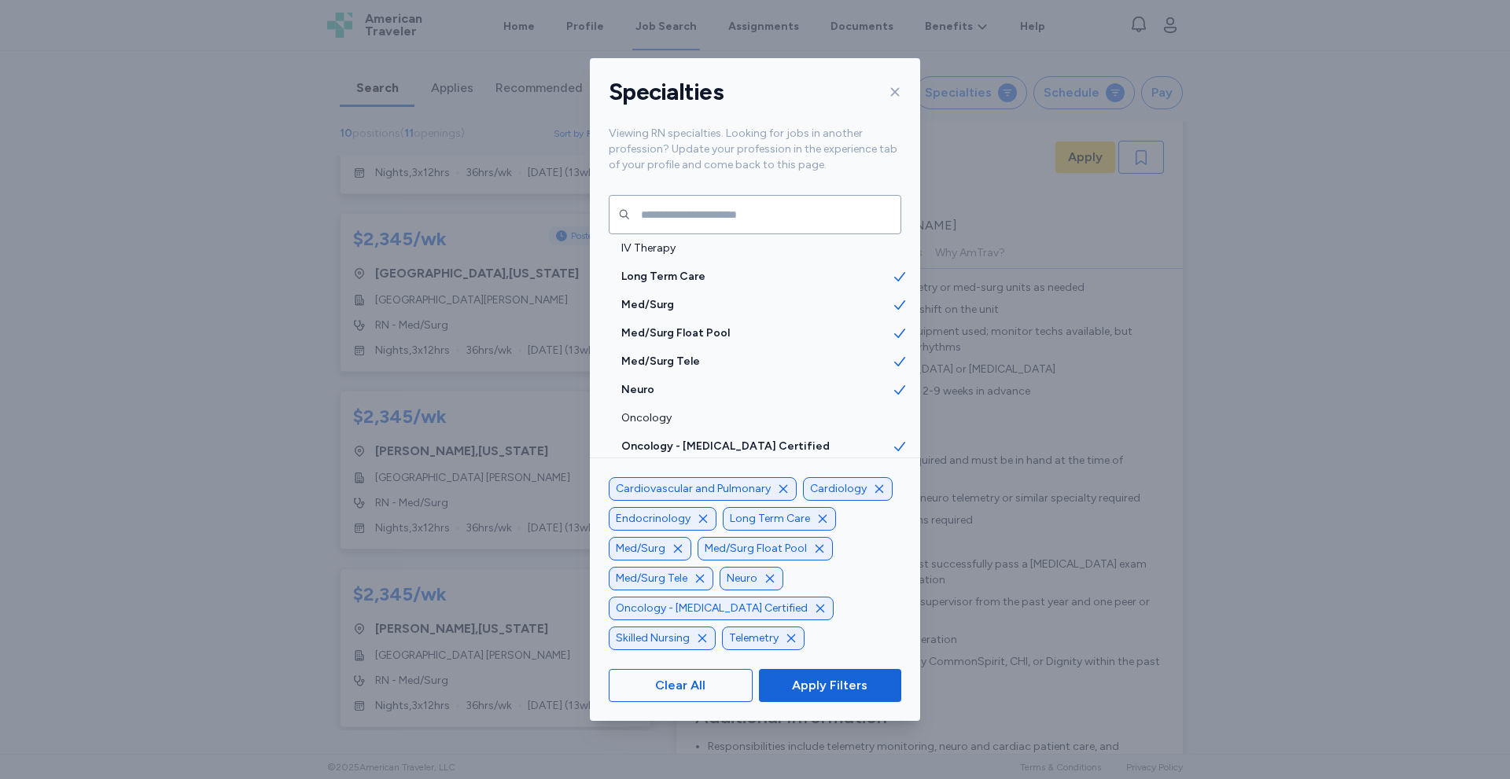
scroll to position [1793, 0]
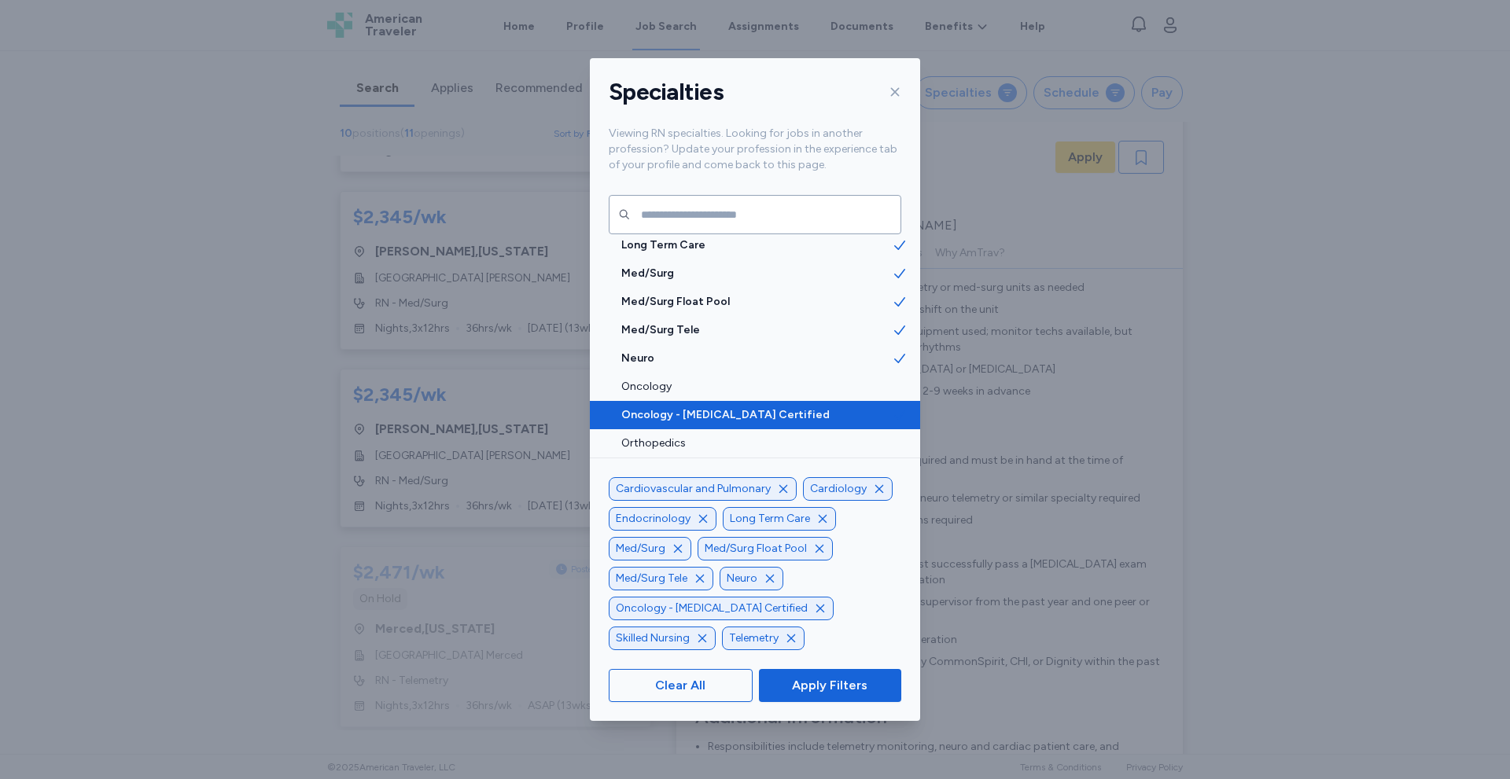
click at [892, 408] on icon at bounding box center [900, 415] width 16 height 16
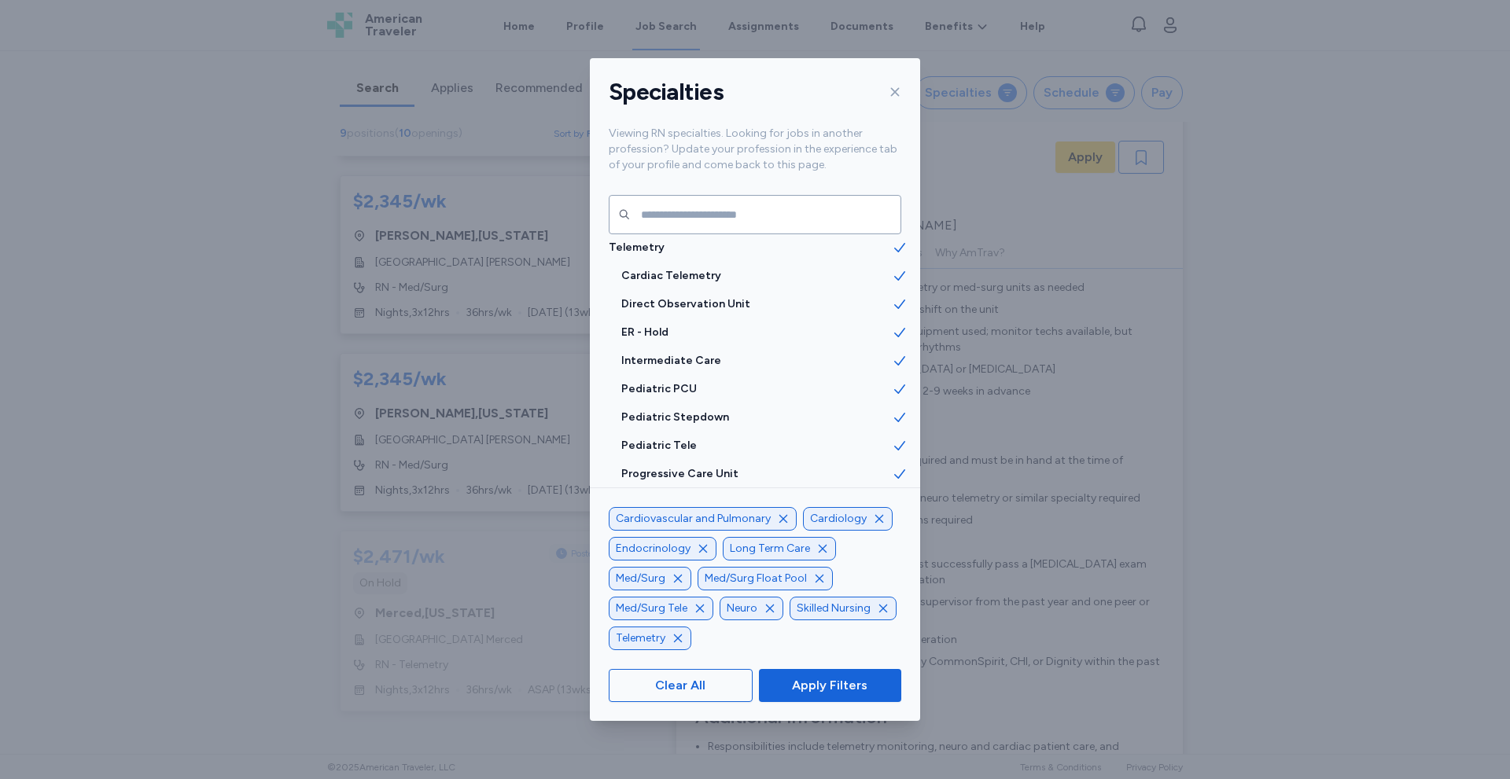
scroll to position [3492, 0]
click at [838, 688] on span "Apply Filters" at bounding box center [829, 685] width 75 height 19
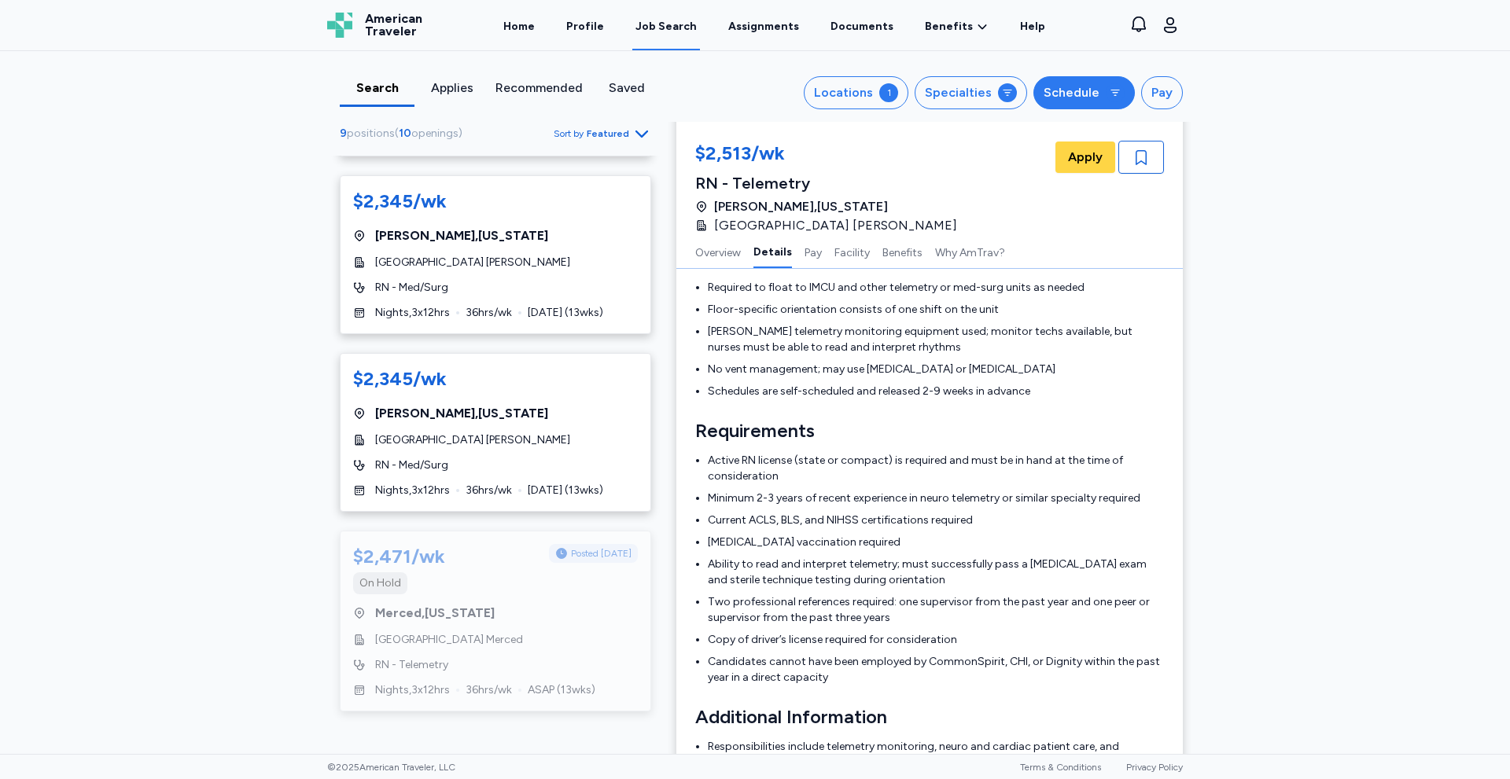
click at [1082, 94] on div "Schedule" at bounding box center [1072, 92] width 56 height 19
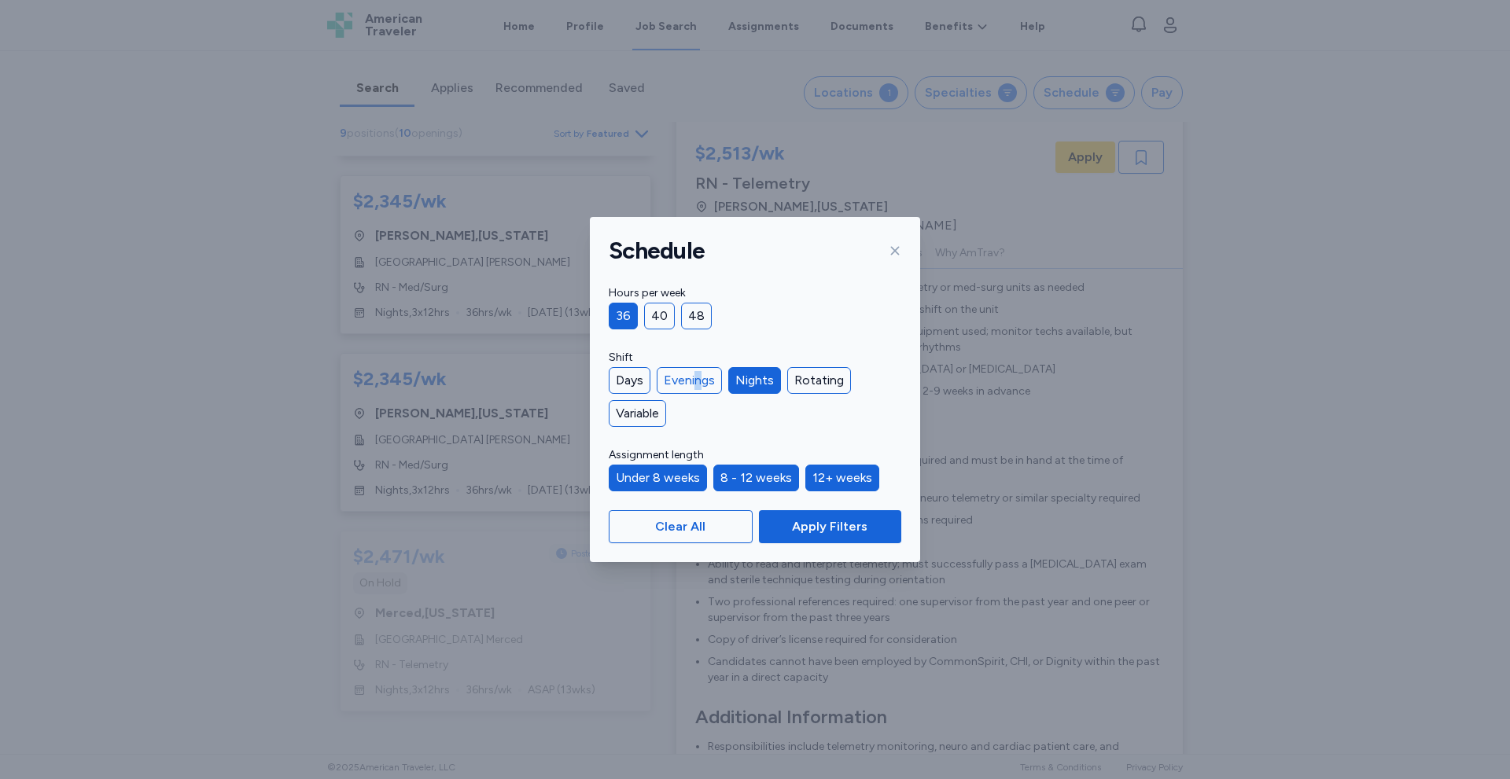
click at [698, 384] on div "Evenings" at bounding box center [689, 380] width 65 height 27
click at [812, 530] on span "Apply Filters" at bounding box center [829, 526] width 75 height 19
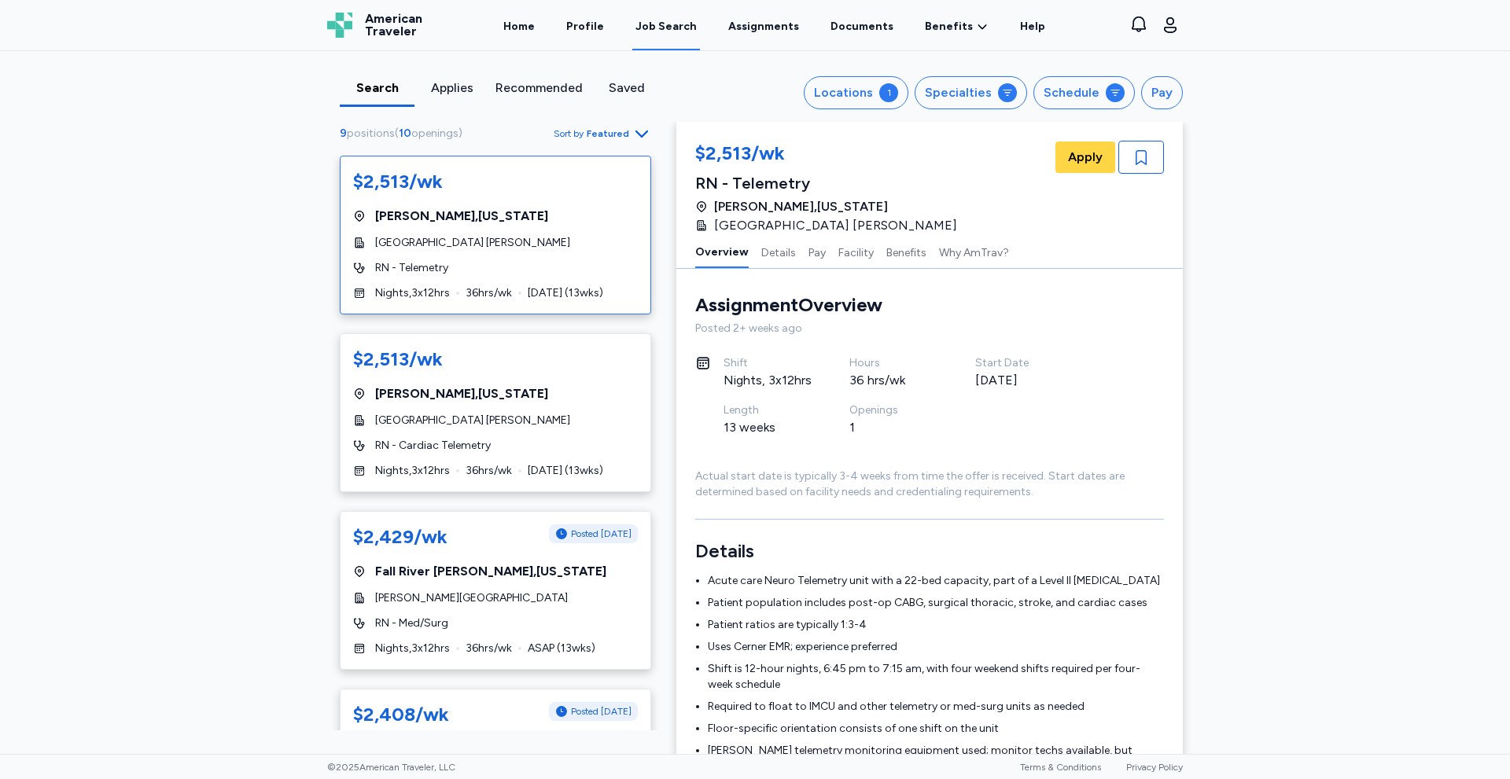
scroll to position [212, 0]
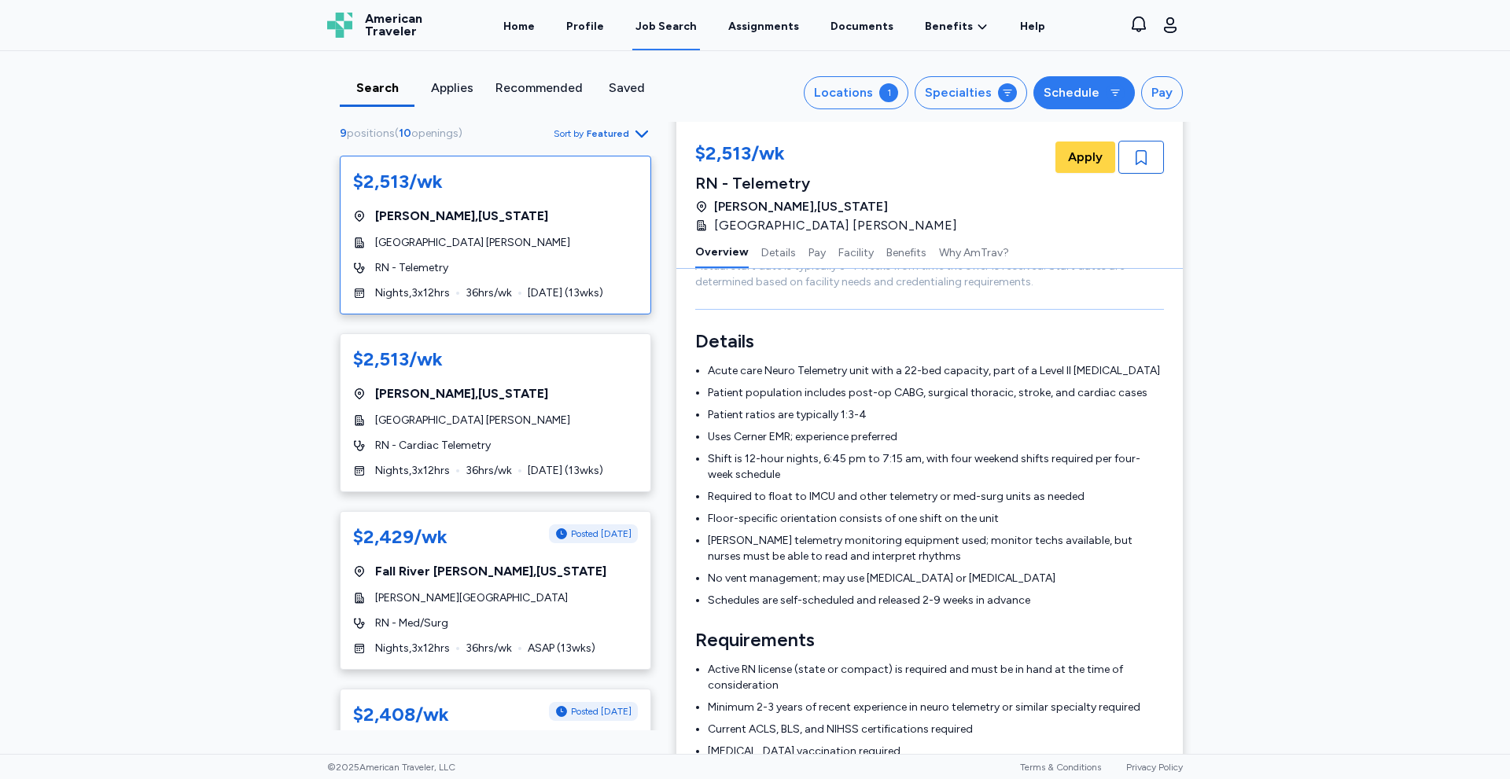
click at [1120, 90] on button "Schedule" at bounding box center [1083, 92] width 101 height 33
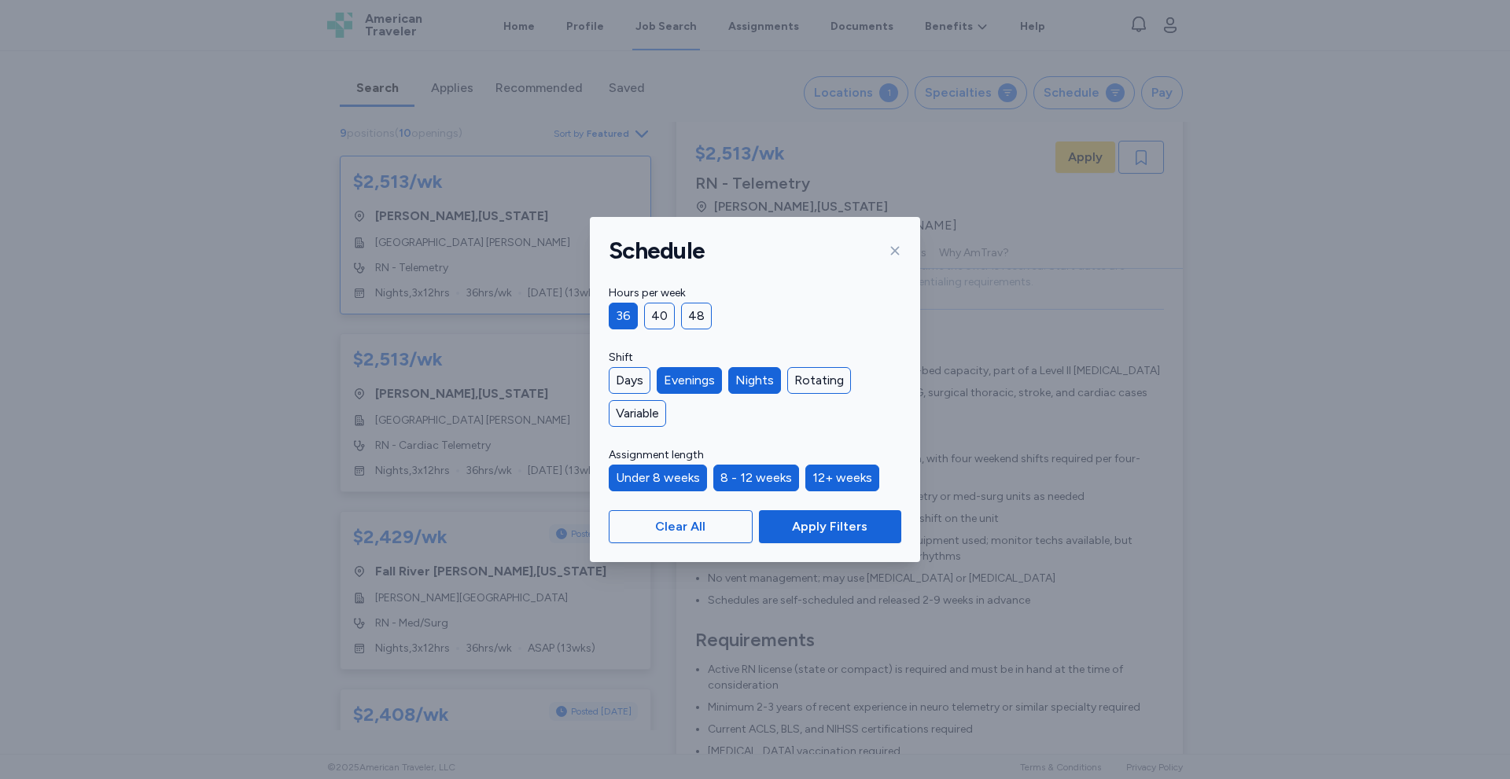
click at [904, 256] on div "Schedule" at bounding box center [755, 251] width 330 height 68
click at [891, 250] on icon at bounding box center [895, 251] width 13 height 13
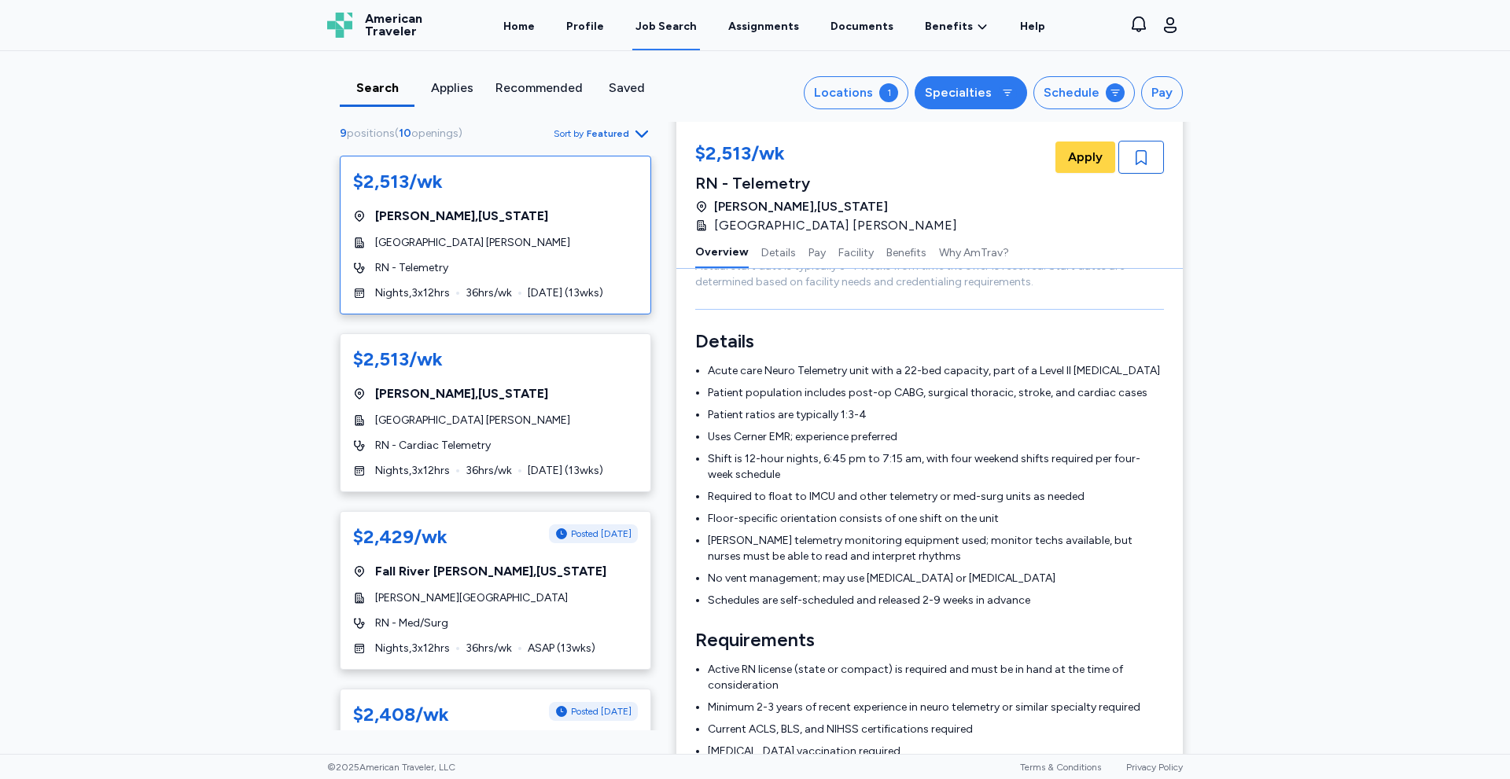
click at [966, 86] on div "Specialties" at bounding box center [958, 92] width 67 height 19
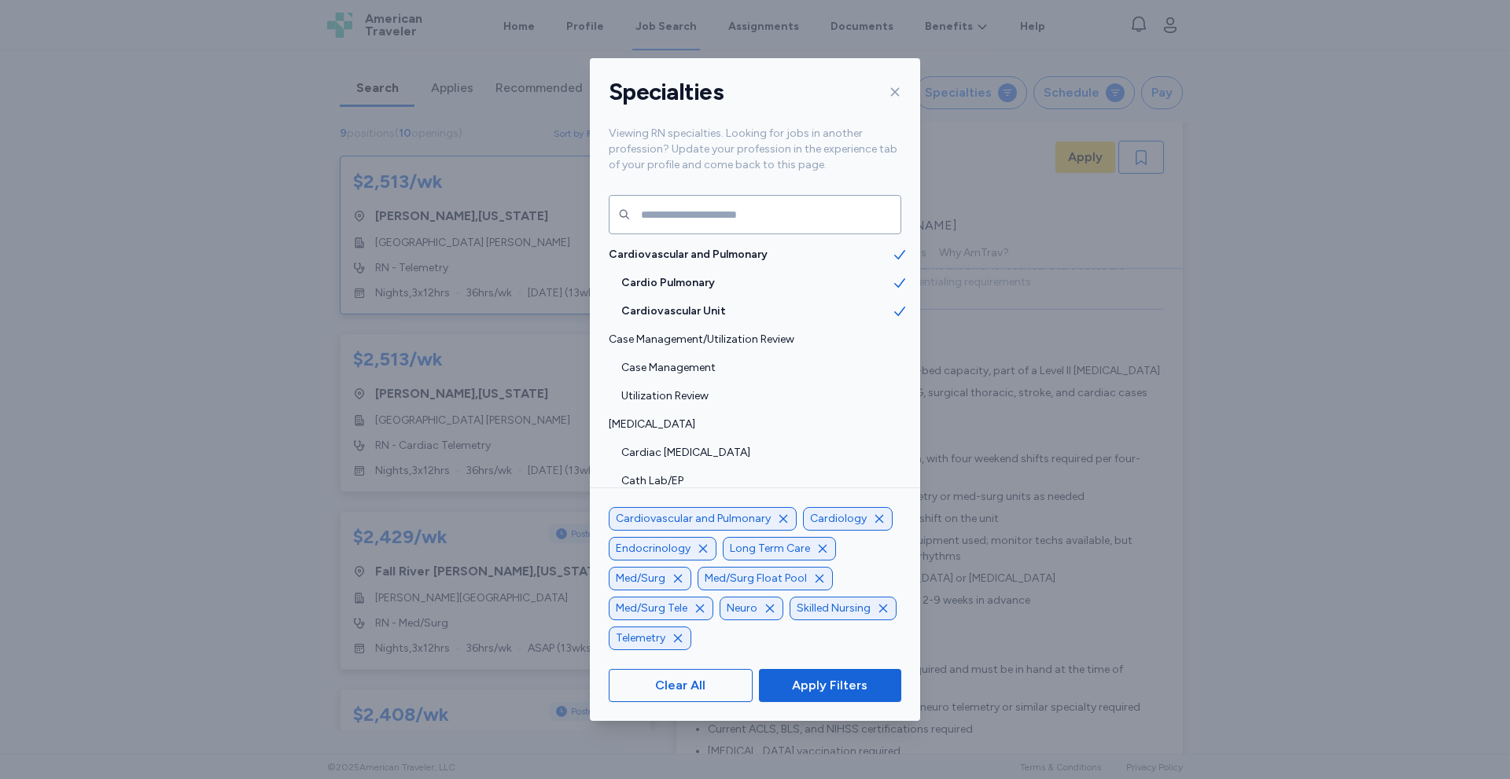
click at [897, 92] on icon at bounding box center [895, 92] width 13 height 13
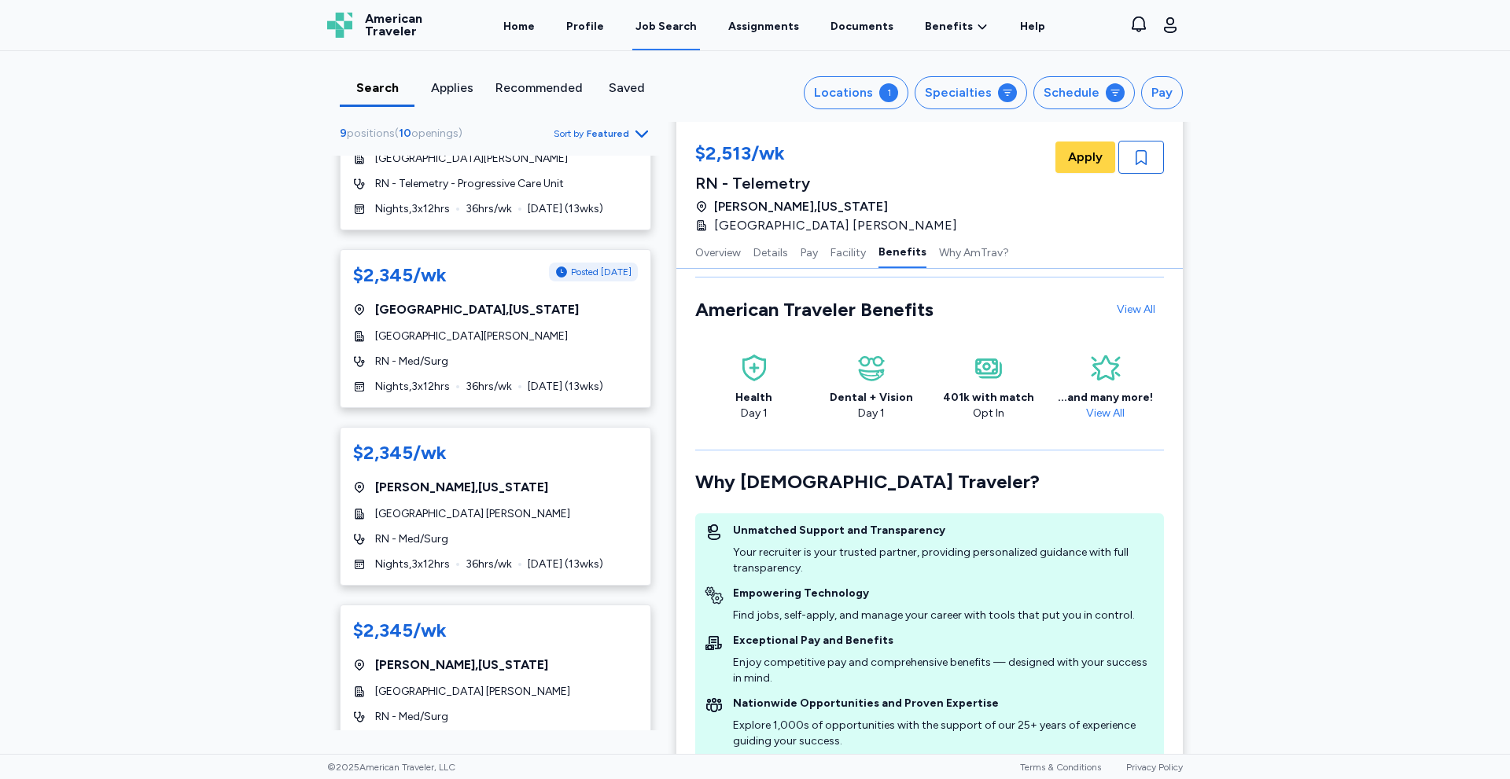
scroll to position [2401, 0]
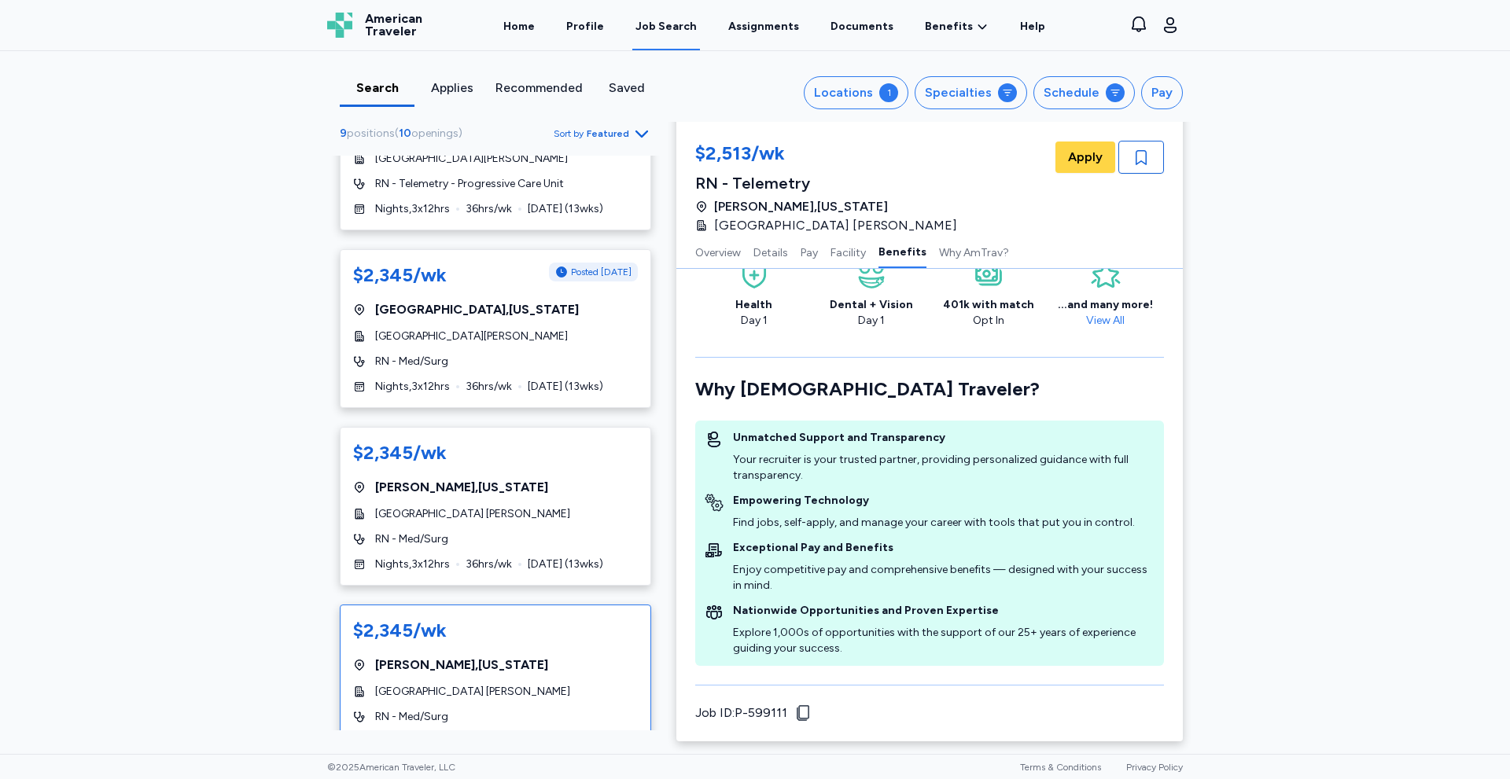
drag, startPoint x: 499, startPoint y: 410, endPoint x: 351, endPoint y: 675, distance: 303.8
